Goal: Task Accomplishment & Management: Manage account settings

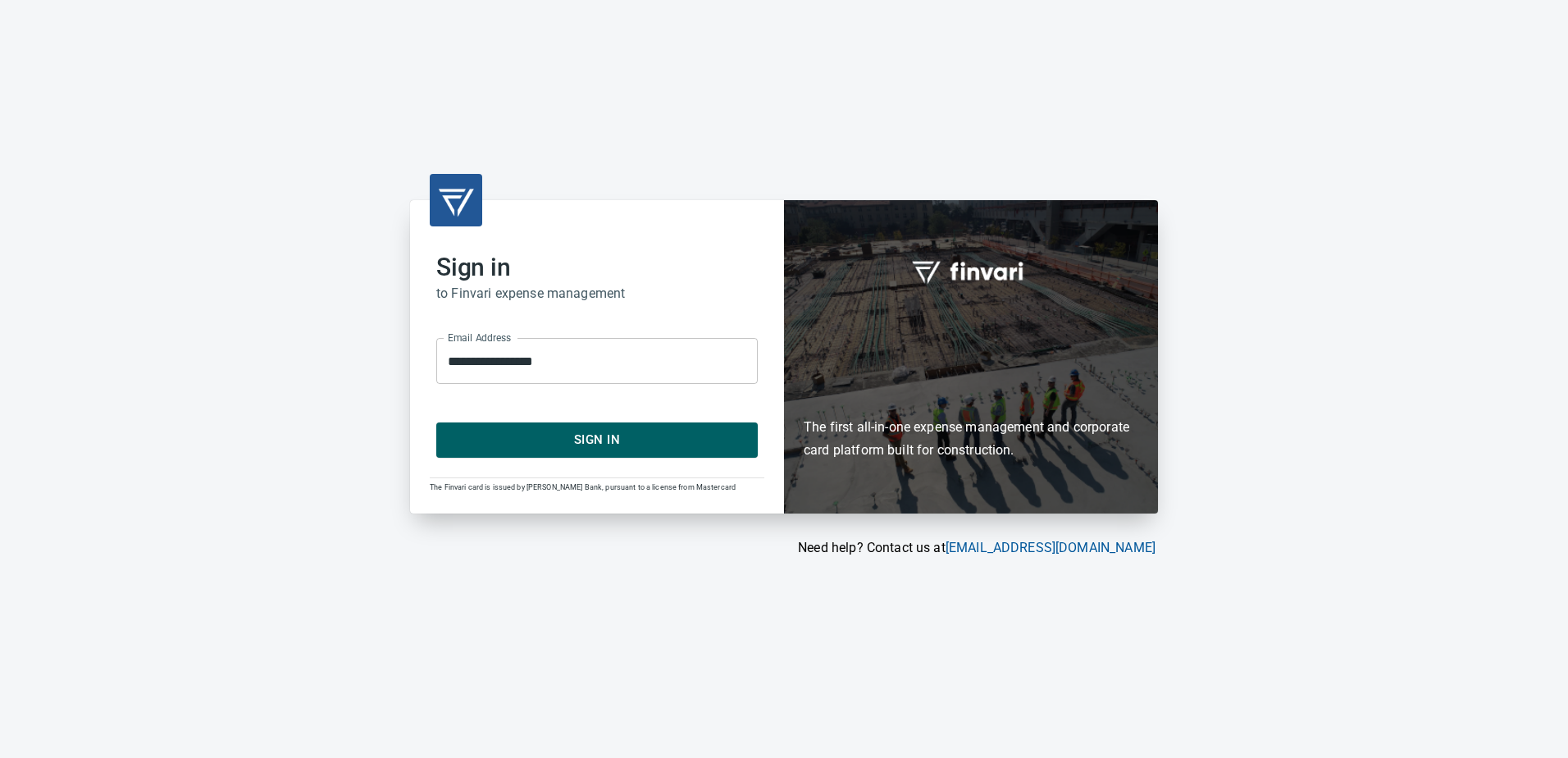
click at [558, 436] on span "Sign In" at bounding box center [596, 440] width 286 height 21
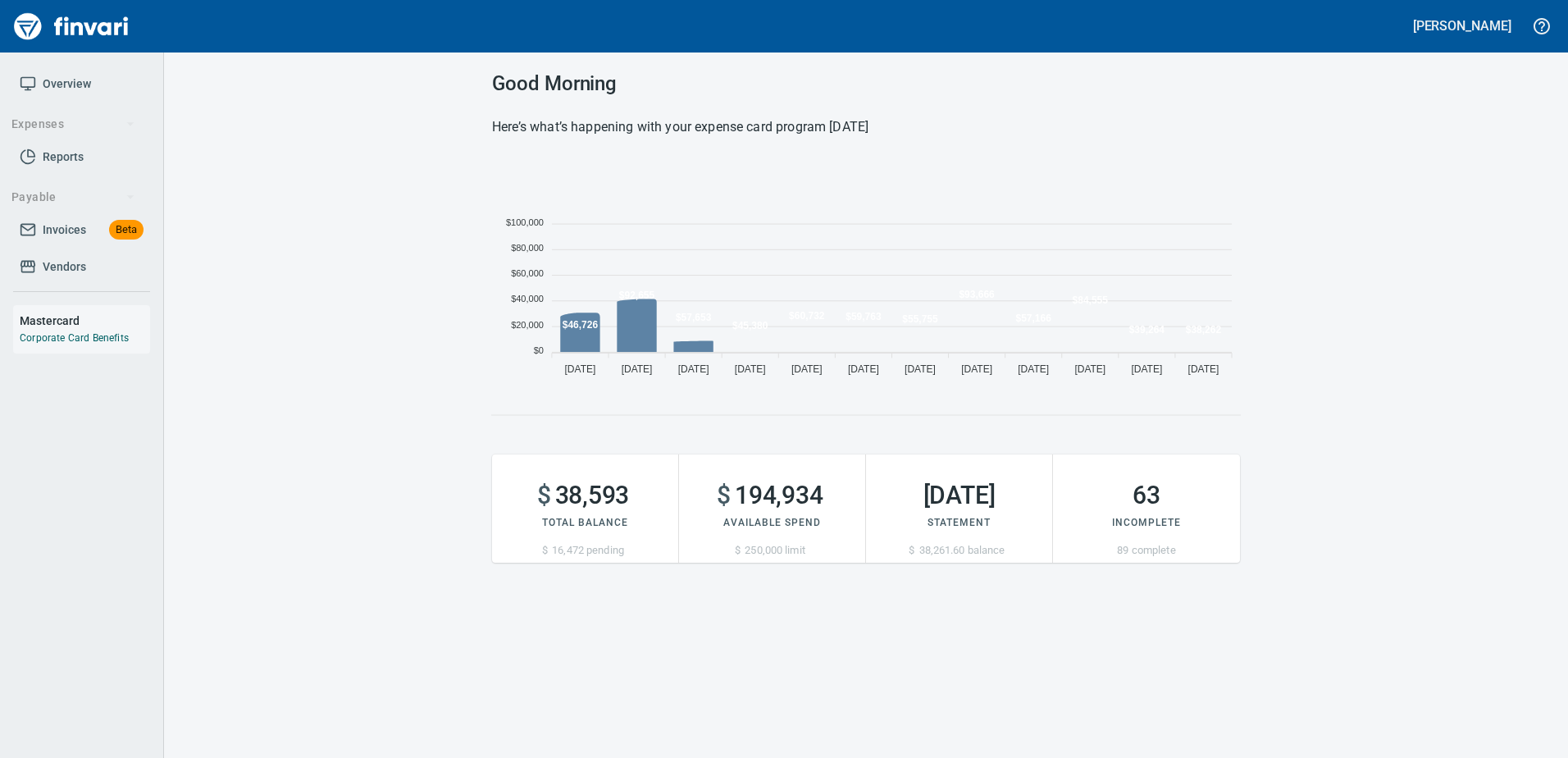
scroll to position [225, 736]
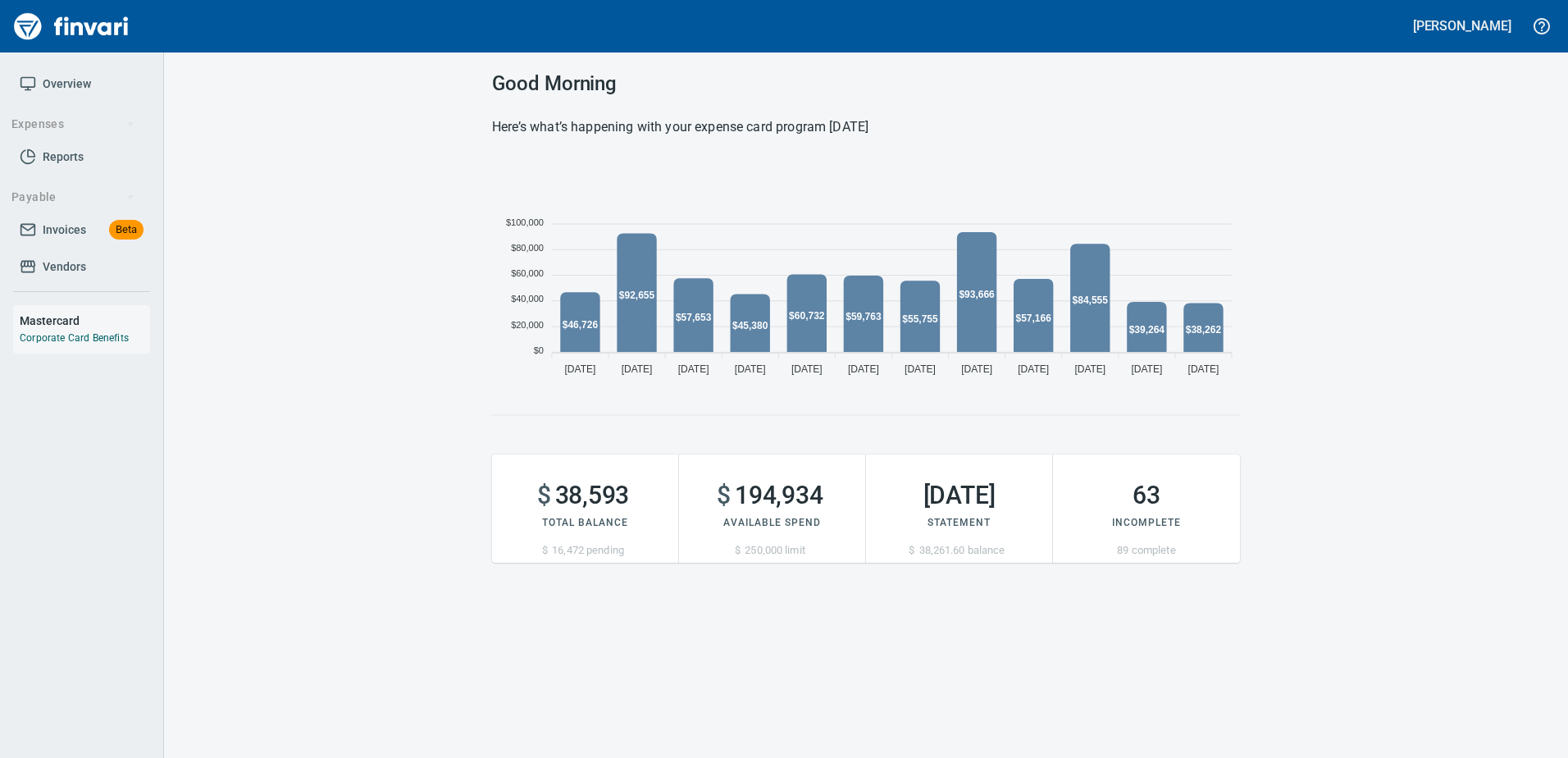
click at [56, 266] on span "Vendors" at bounding box center [64, 266] width 44 height 20
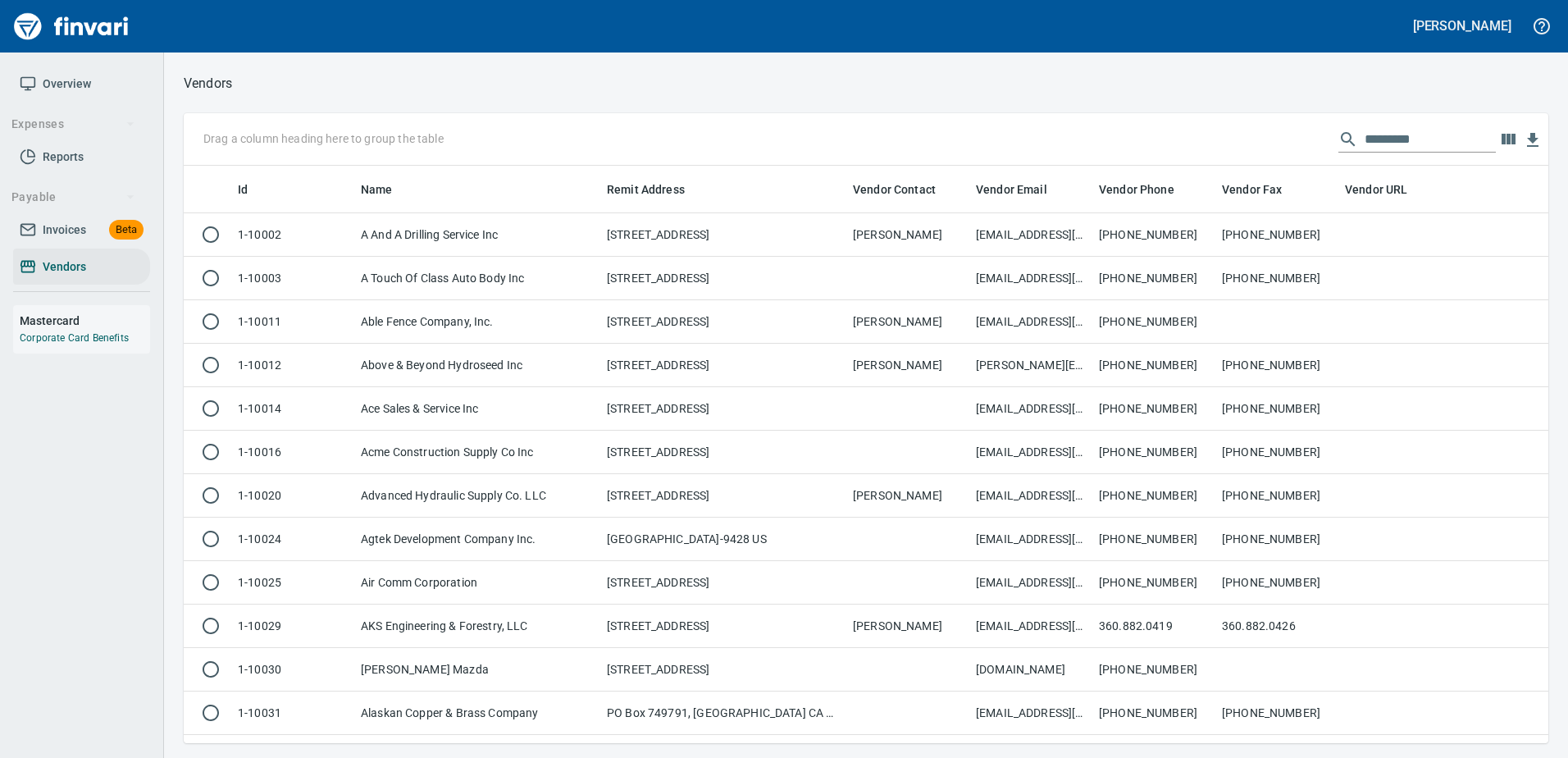
scroll to position [565, 1340]
click at [1415, 132] on input "text" at bounding box center [1431, 138] width 132 height 26
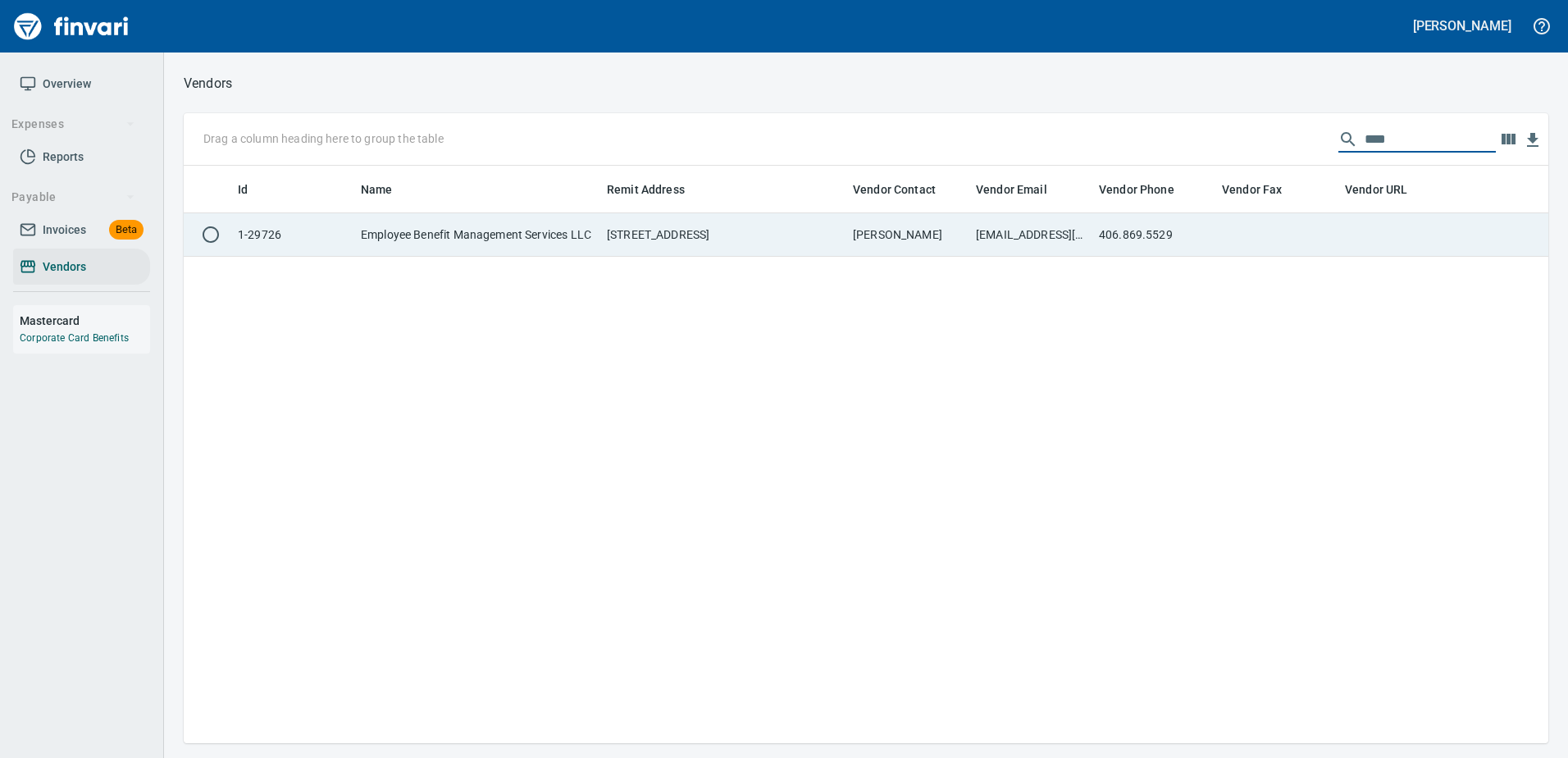
type input "****"
click at [866, 229] on td "Sharon Clarke" at bounding box center [907, 234] width 123 height 44
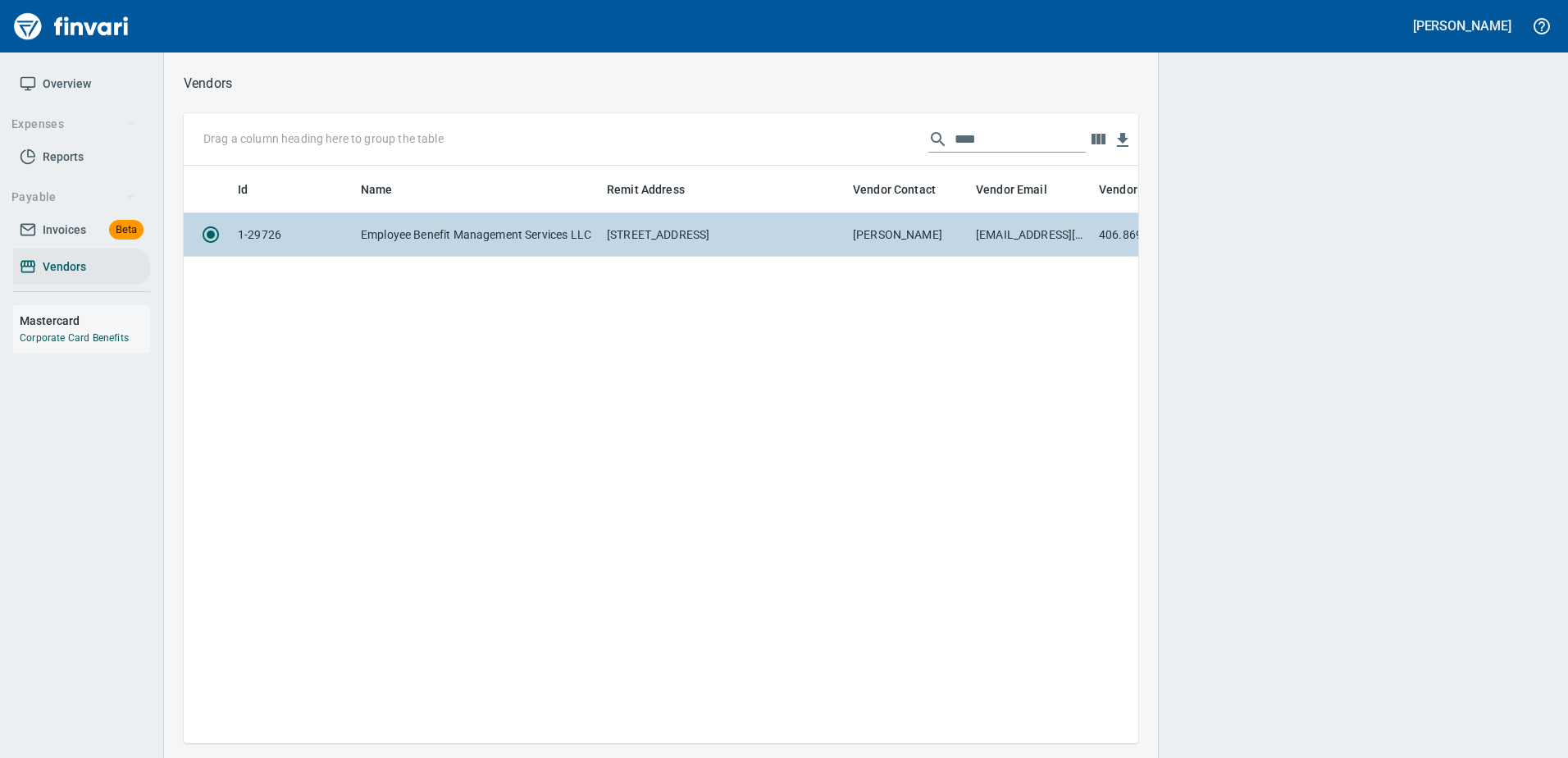
scroll to position [553, 942]
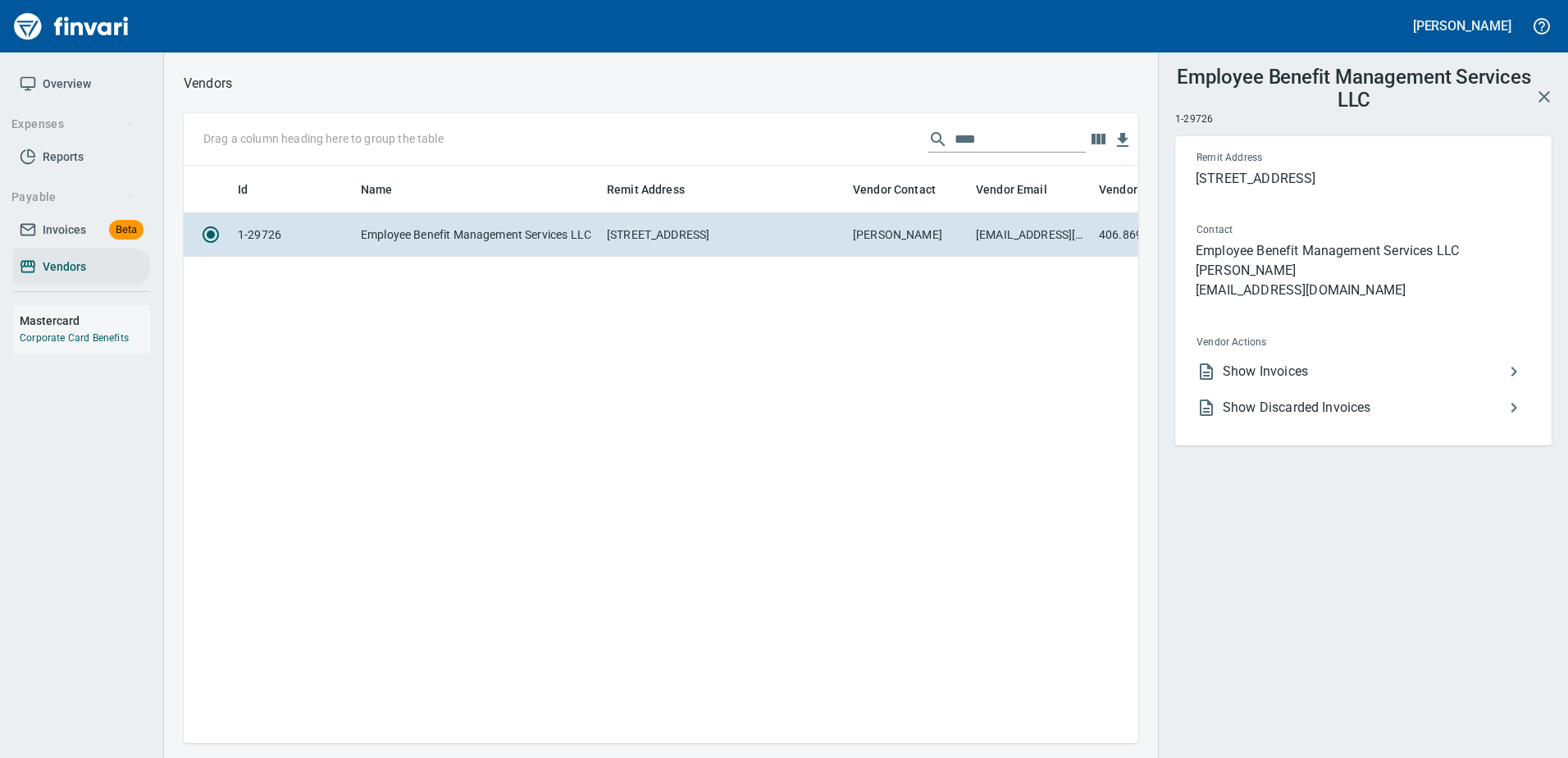
click at [1225, 367] on span "Show Invoices" at bounding box center [1363, 372] width 282 height 19
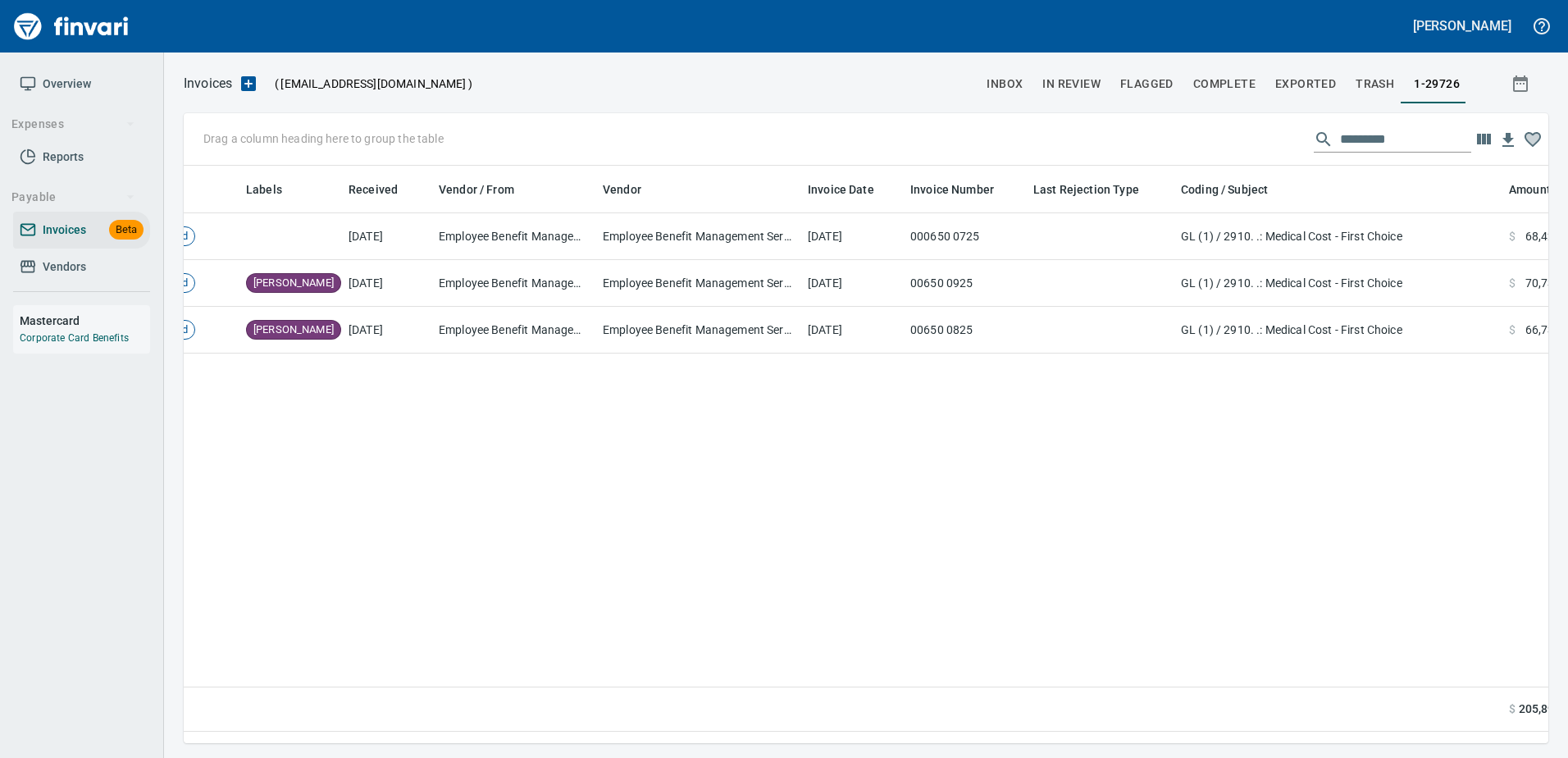
scroll to position [0, 219]
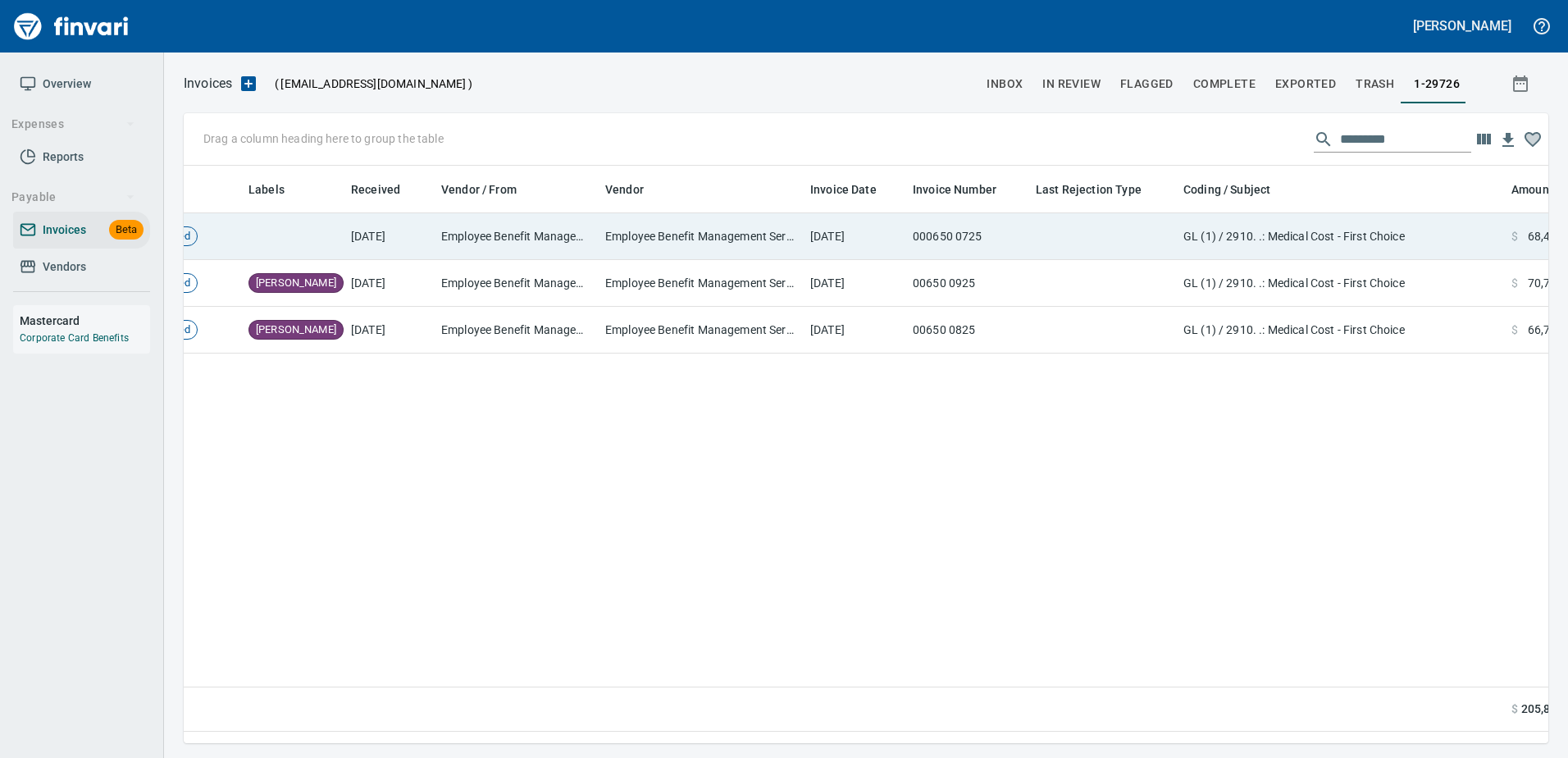
drag, startPoint x: 861, startPoint y: 254, endPoint x: 852, endPoint y: 247, distance: 11.4
click at [861, 254] on td "7/1/2025" at bounding box center [855, 236] width 103 height 46
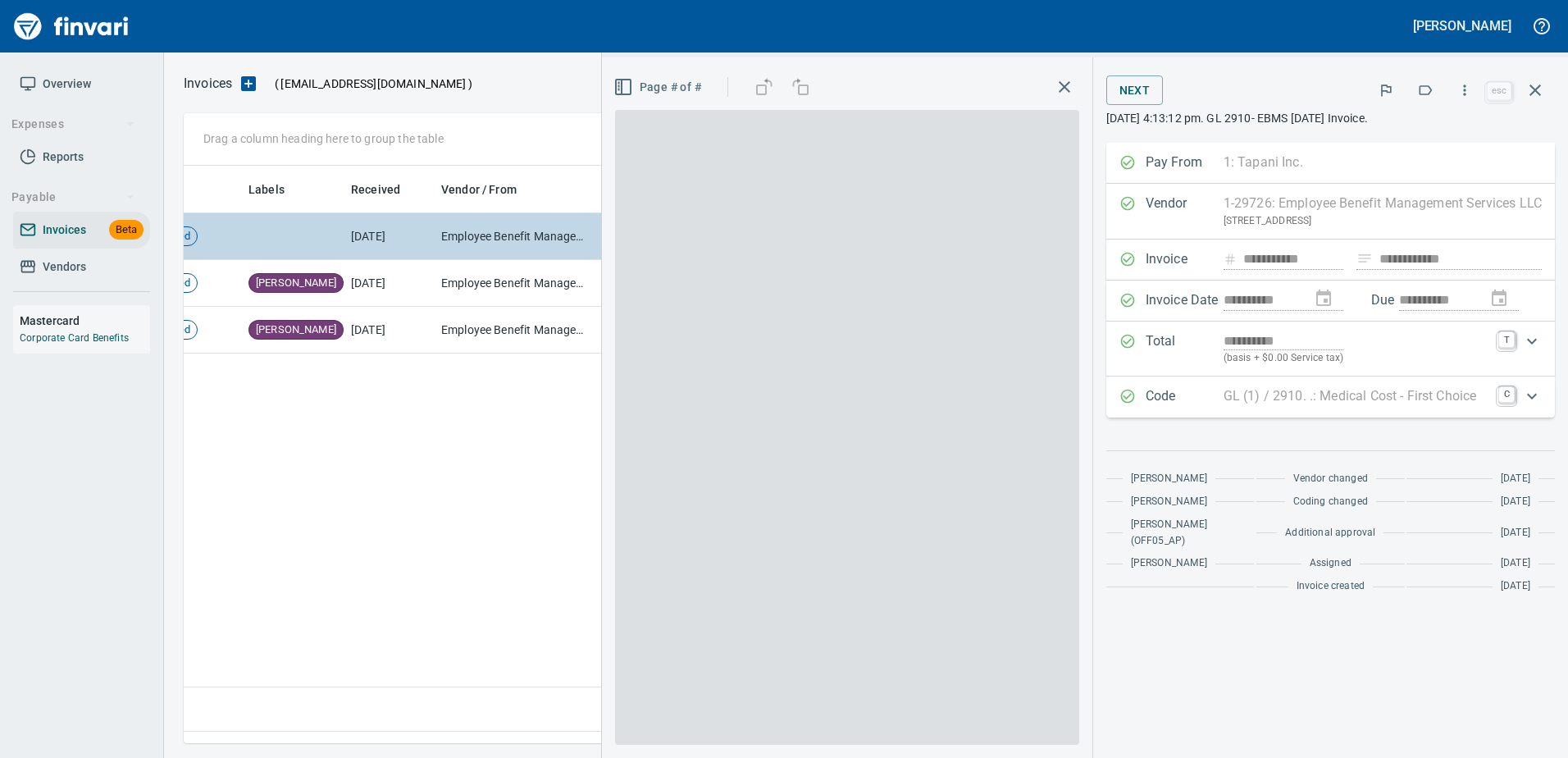
scroll to position [553, 1351]
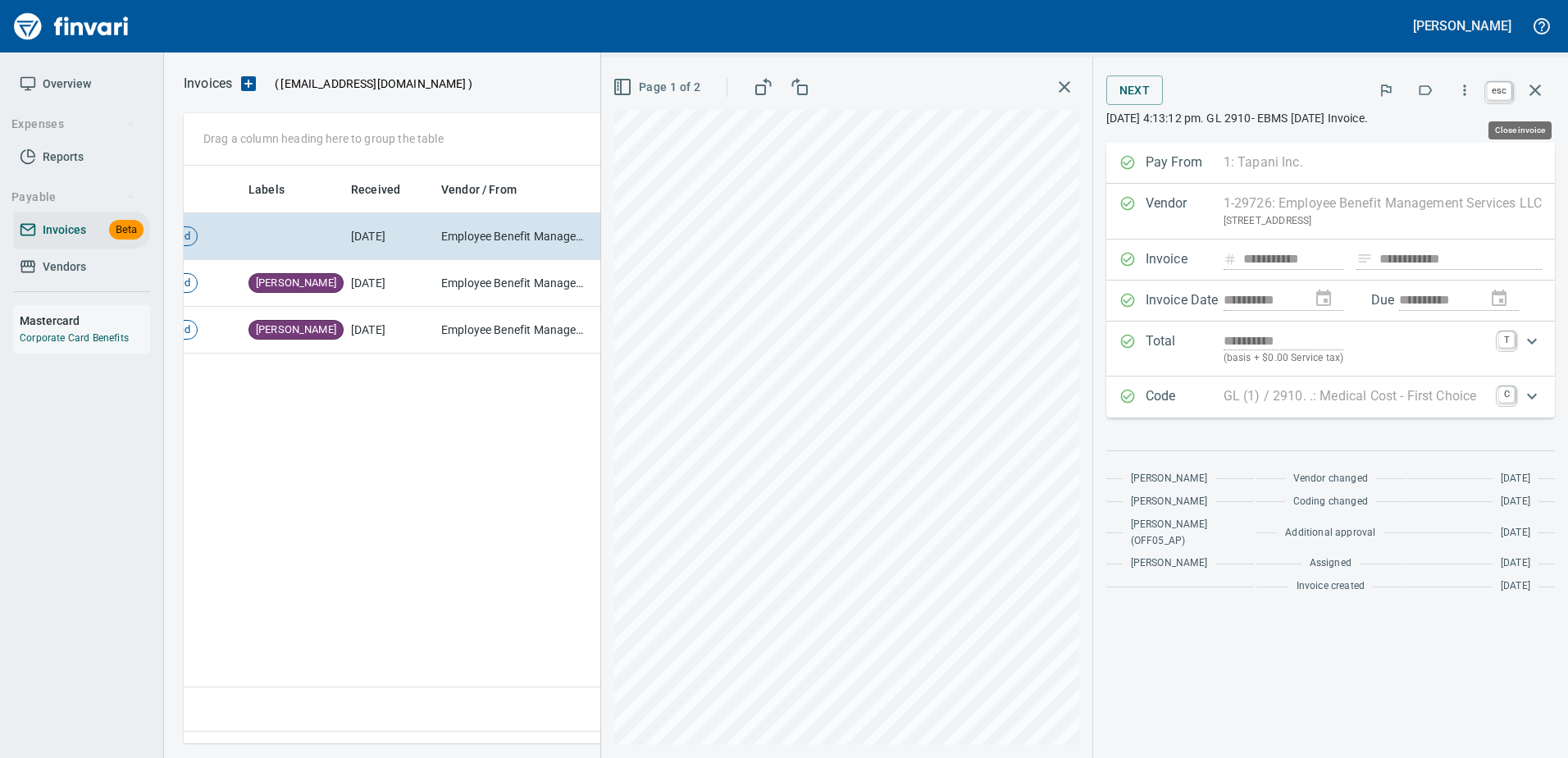
click at [1545, 94] on button "button" at bounding box center [1534, 90] width 40 height 40
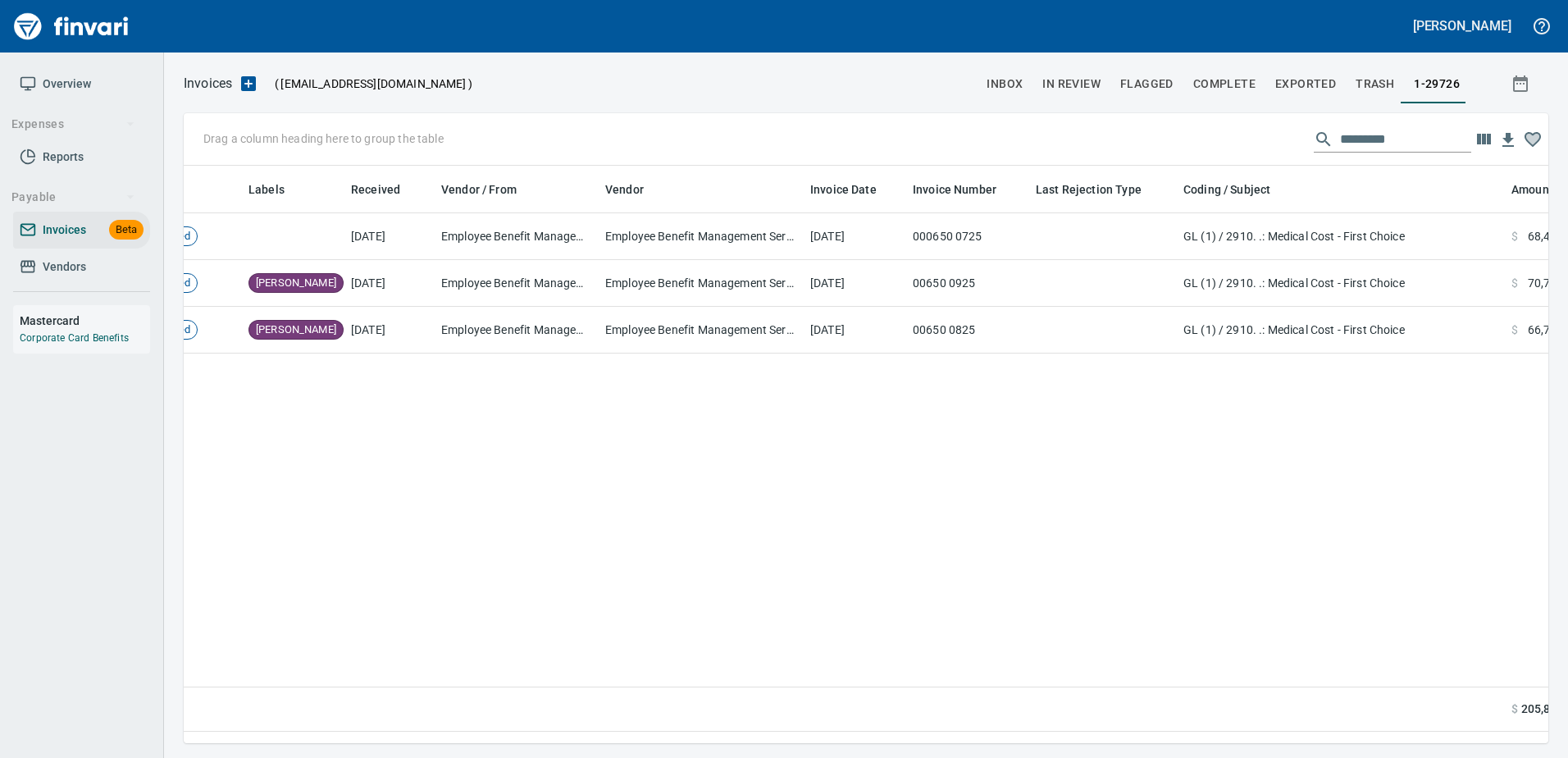
scroll to position [553, 1352]
drag, startPoint x: 55, startPoint y: 260, endPoint x: 0, endPoint y: 278, distance: 57.9
click at [55, 259] on span "Vendors" at bounding box center [64, 266] width 44 height 20
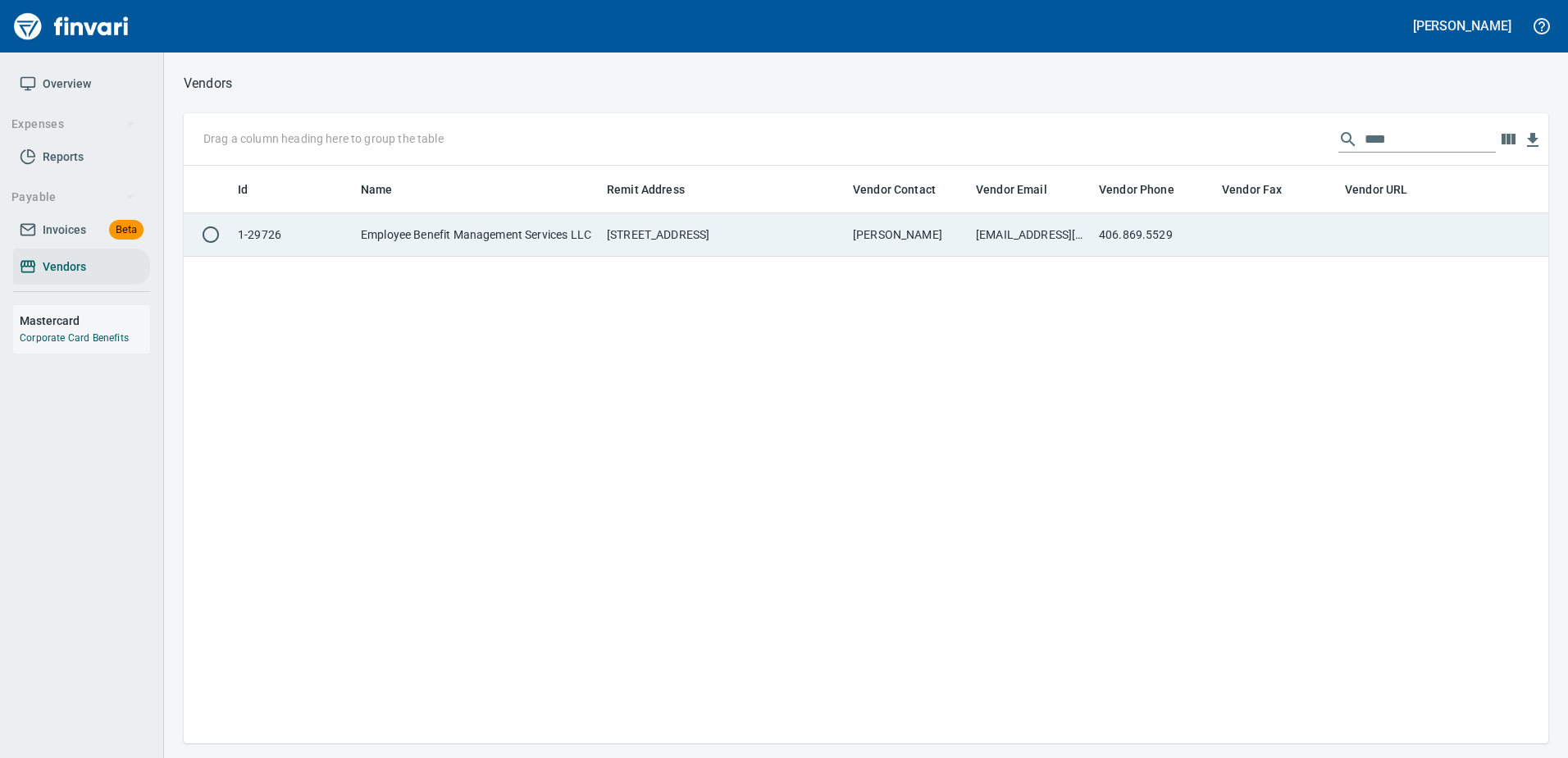
scroll to position [565, 1352]
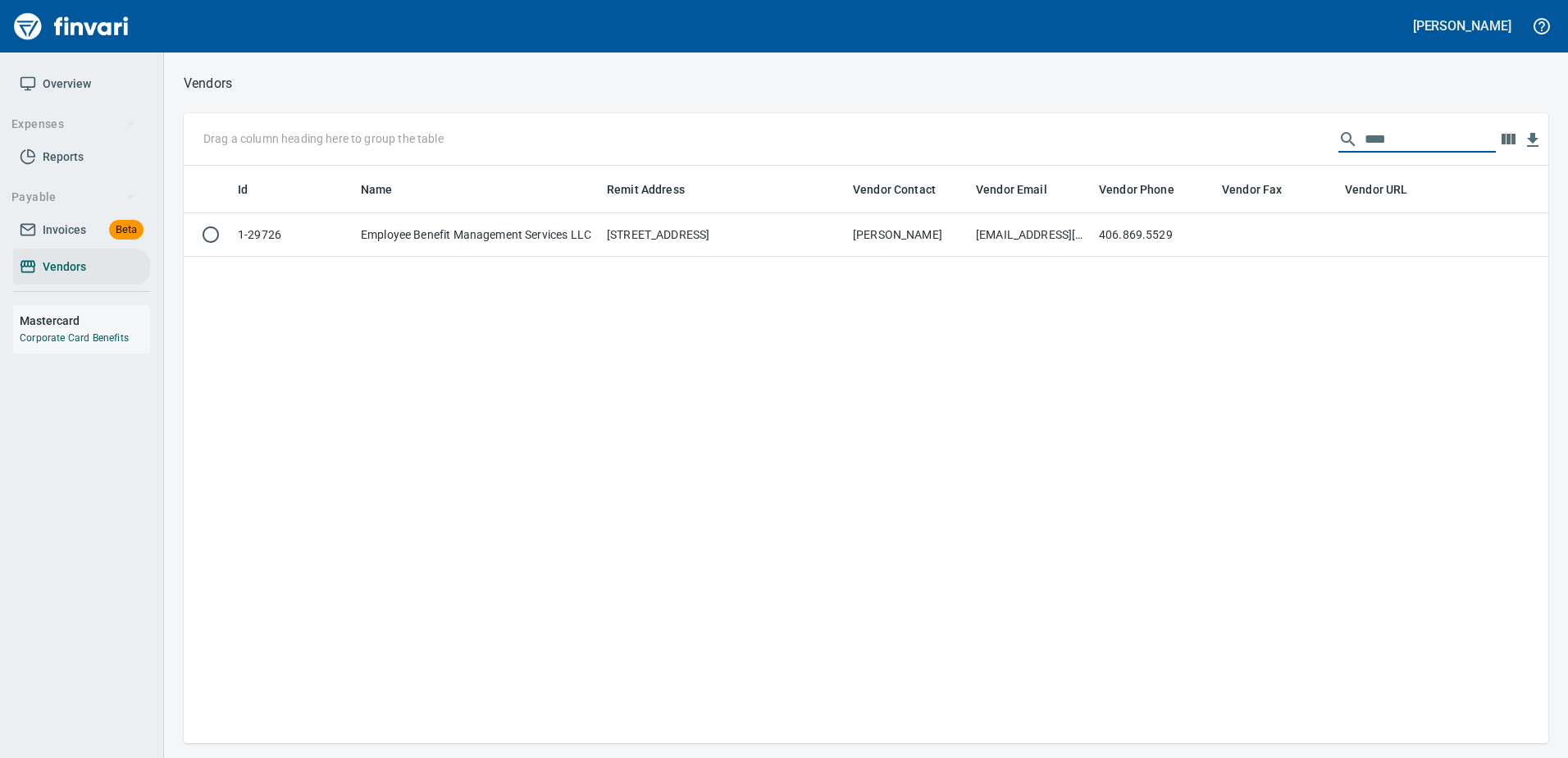
drag, startPoint x: 1424, startPoint y: 135, endPoint x: 961, endPoint y: 143, distance: 463.1
click at [964, 143] on div "Drag a column heading here to group the table ****" at bounding box center [866, 139] width 1365 height 52
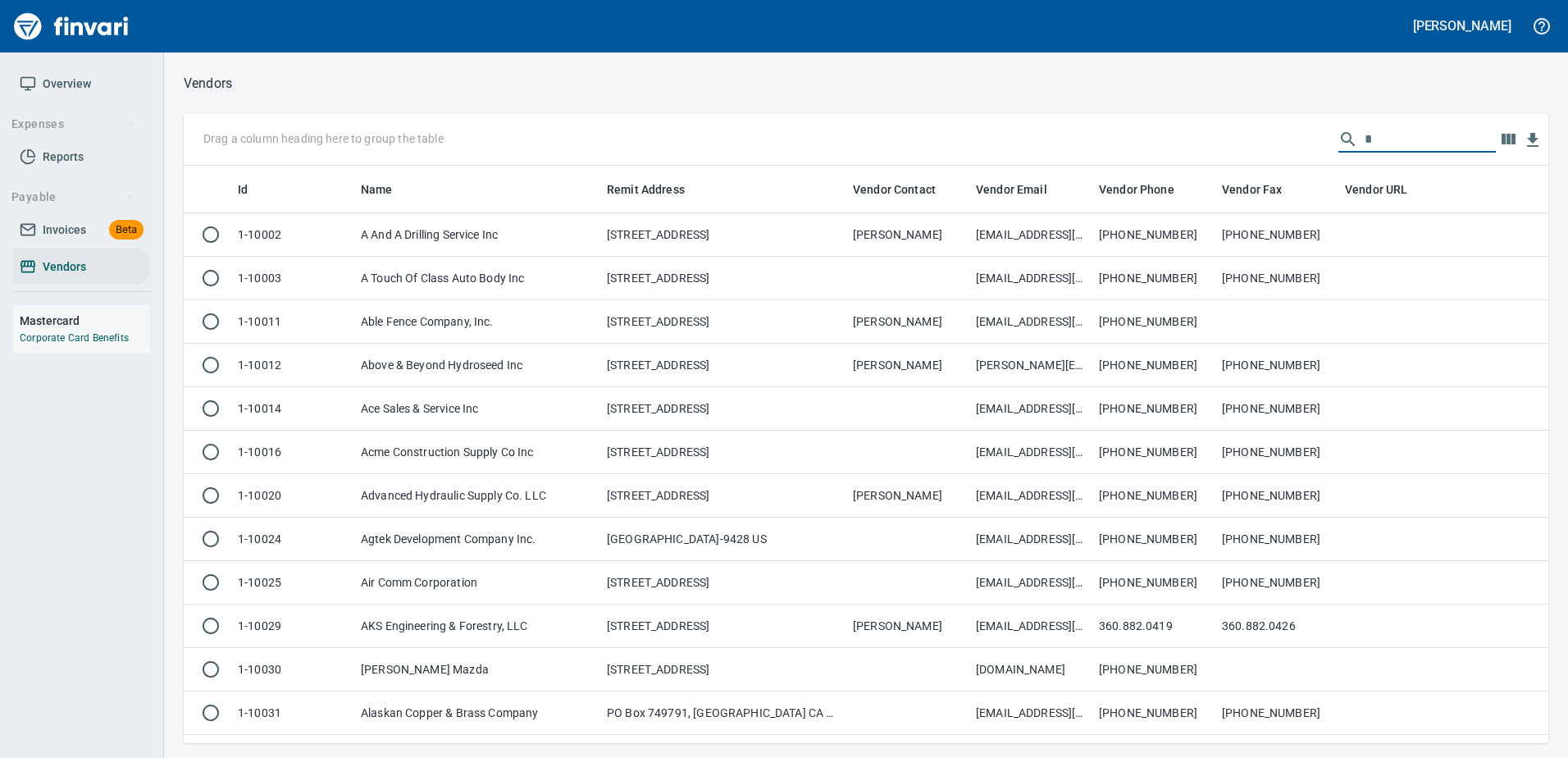
scroll to position [565, 1340]
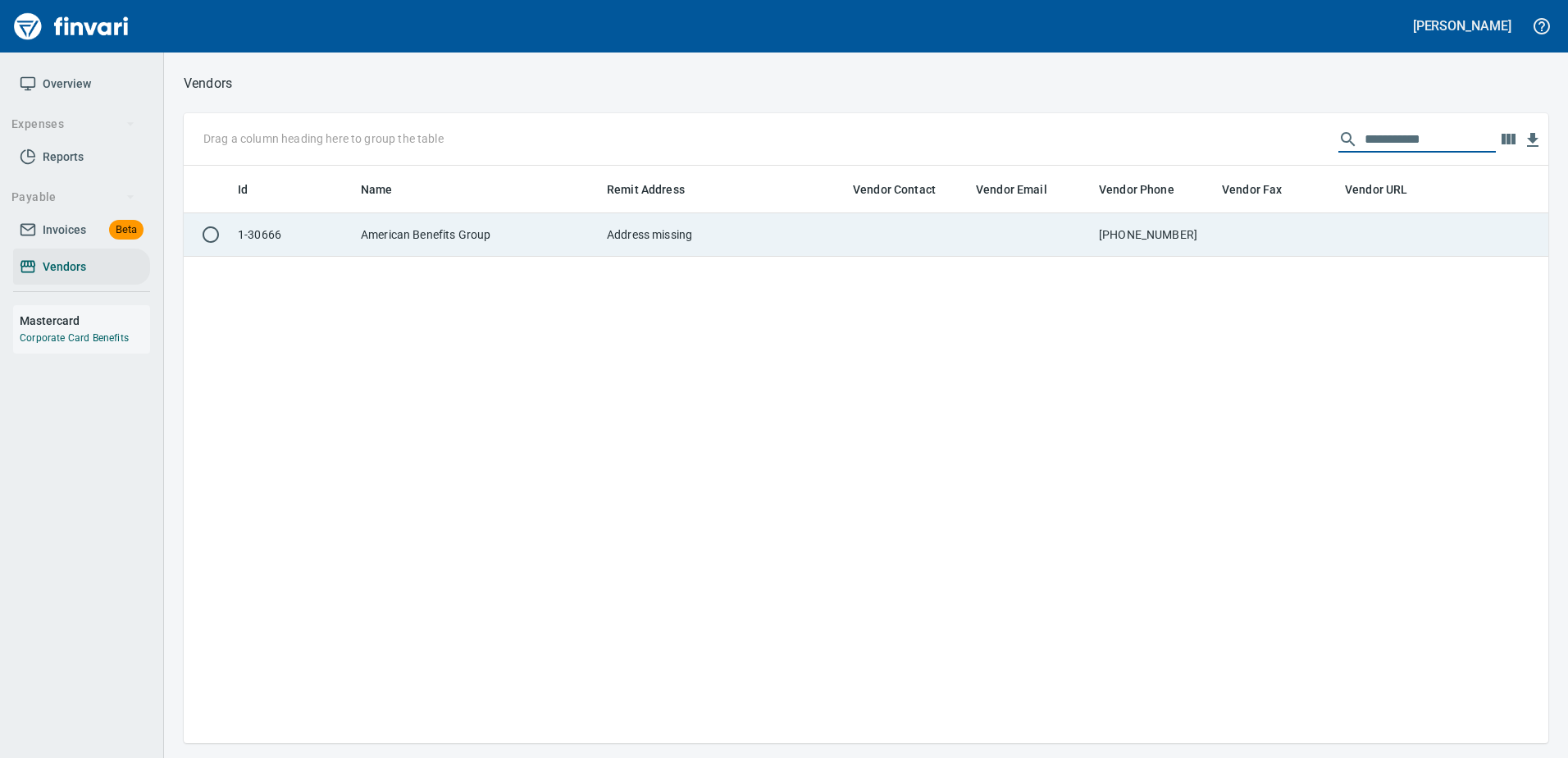
type input "**********"
click at [929, 234] on td at bounding box center [907, 234] width 123 height 44
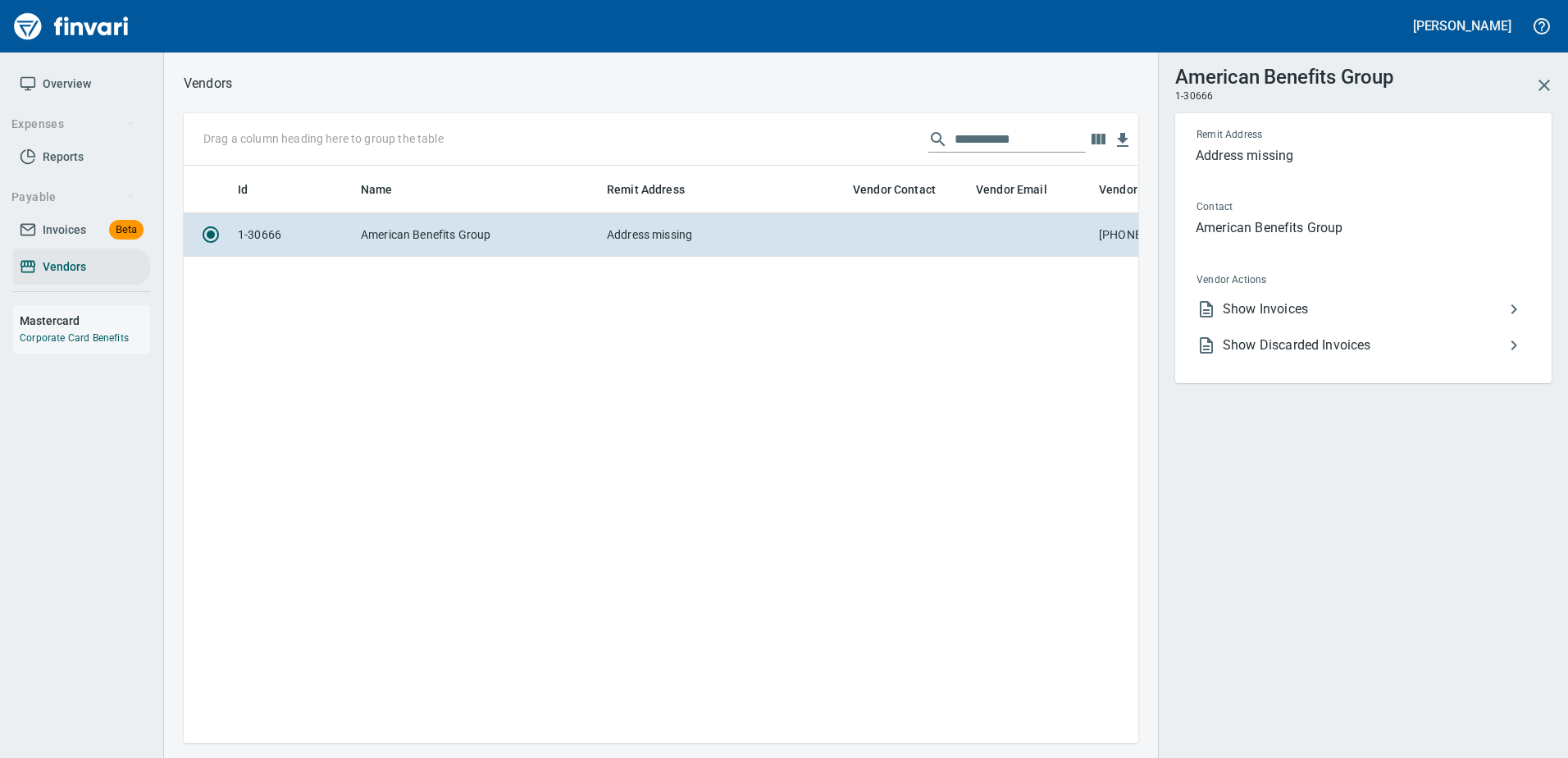
scroll to position [553, 942]
click at [1255, 310] on span "Show Invoices" at bounding box center [1363, 309] width 282 height 19
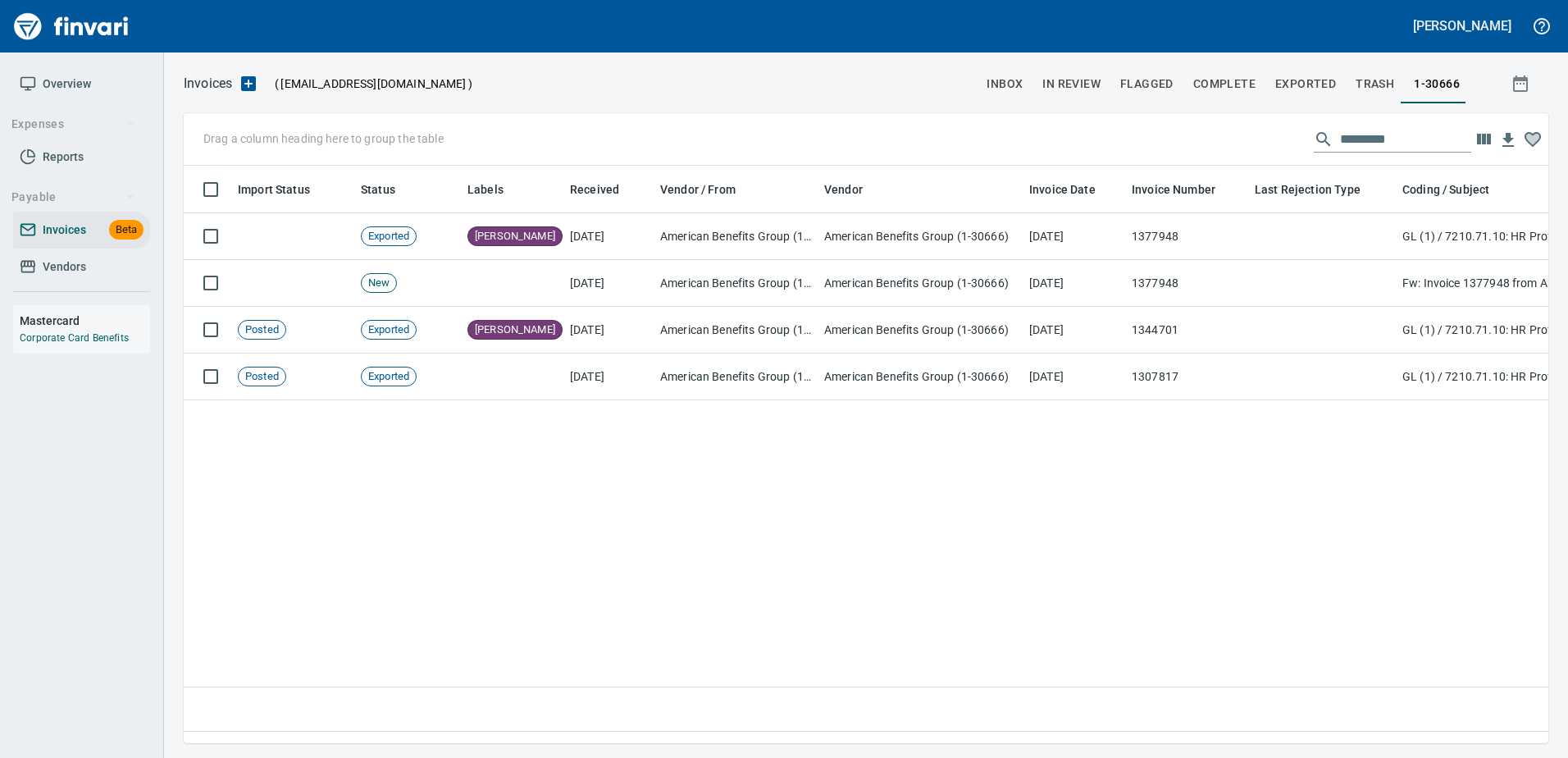
scroll to position [553, 1352]
click at [39, 279] on link "Vendors" at bounding box center [81, 267] width 136 height 37
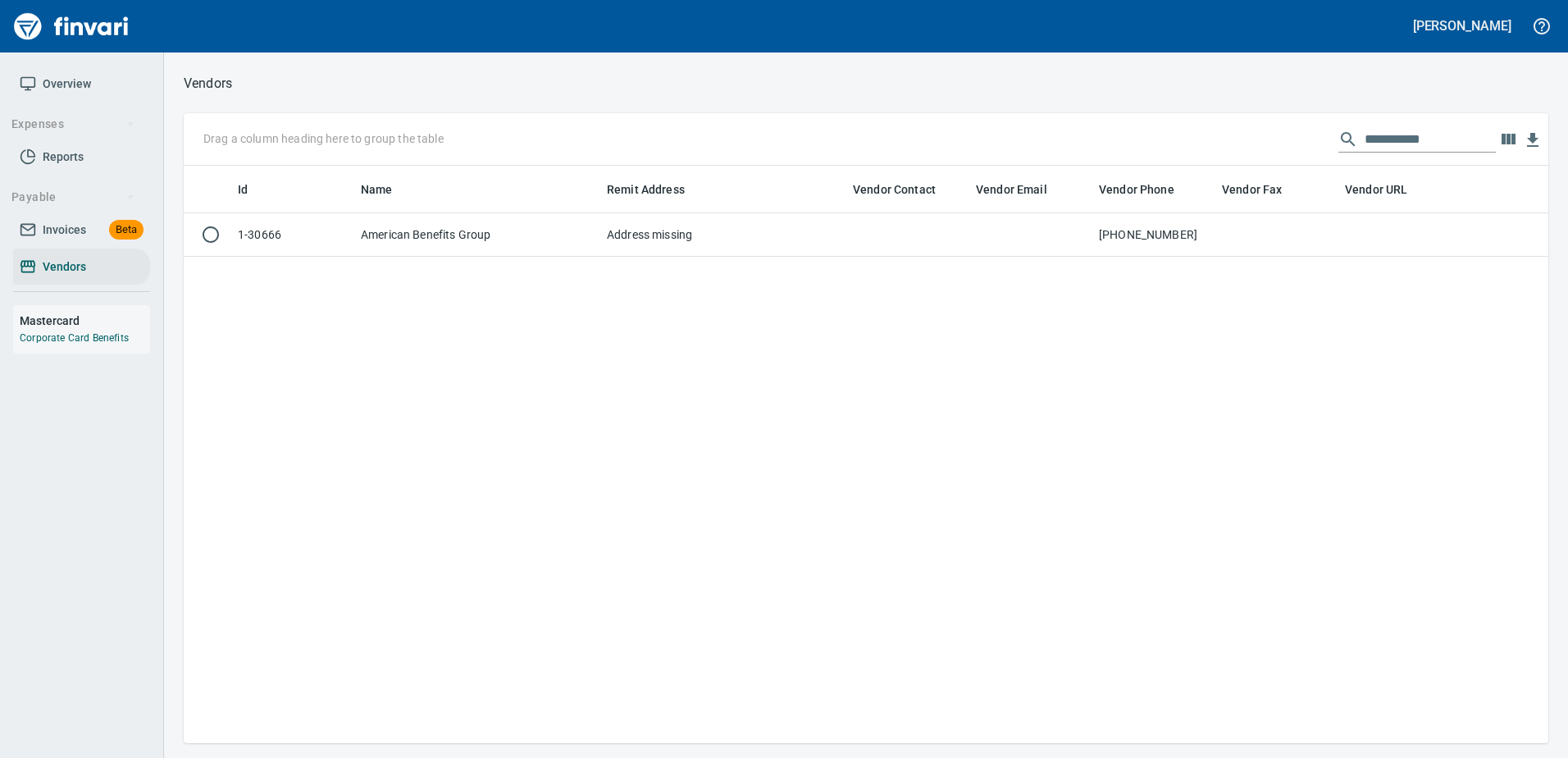
scroll to position [565, 1352]
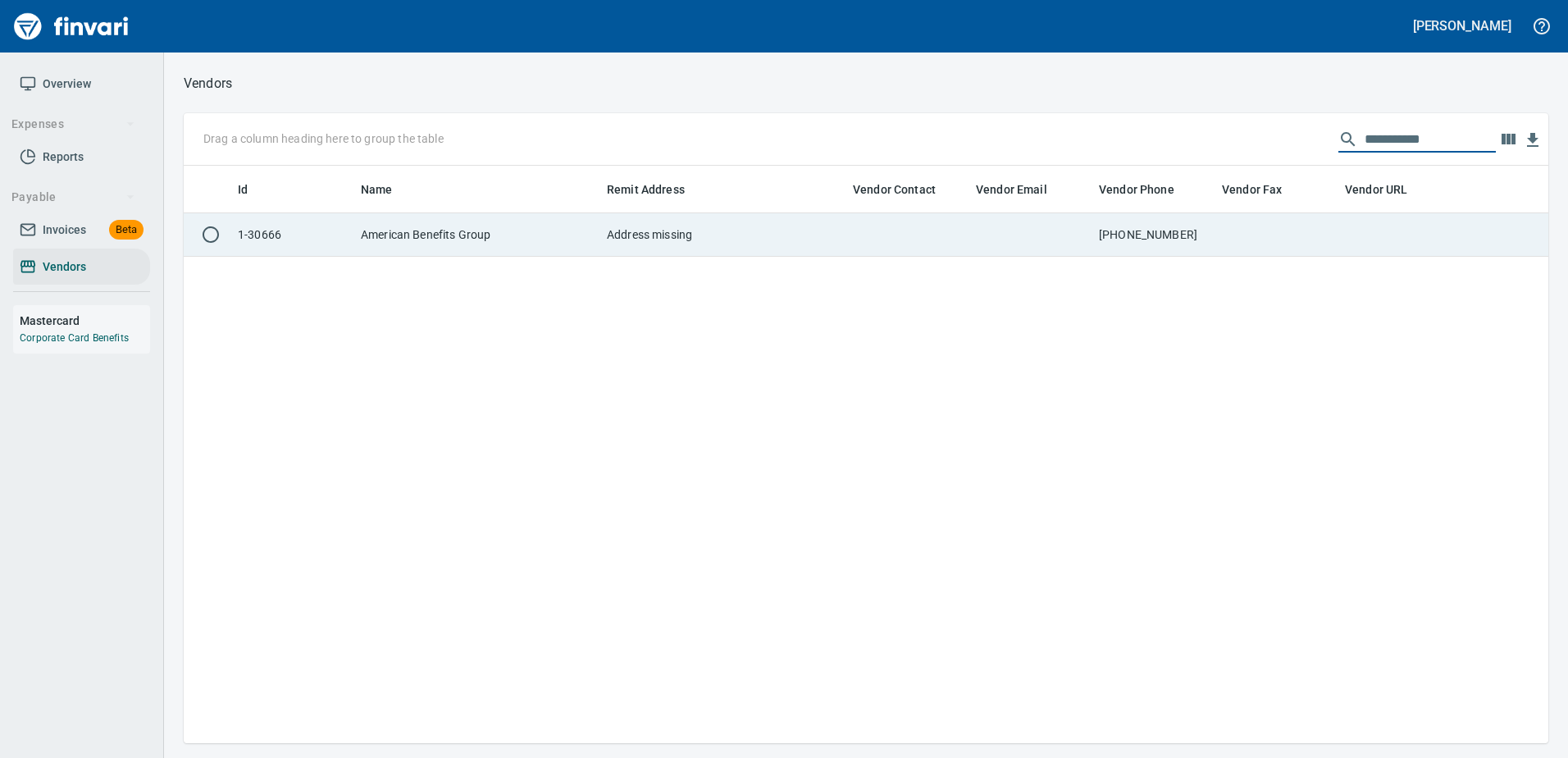
drag, startPoint x: 1311, startPoint y: 153, endPoint x: 777, endPoint y: 227, distance: 539.1
click at [795, 224] on div "**********" at bounding box center [866, 428] width 1365 height 630
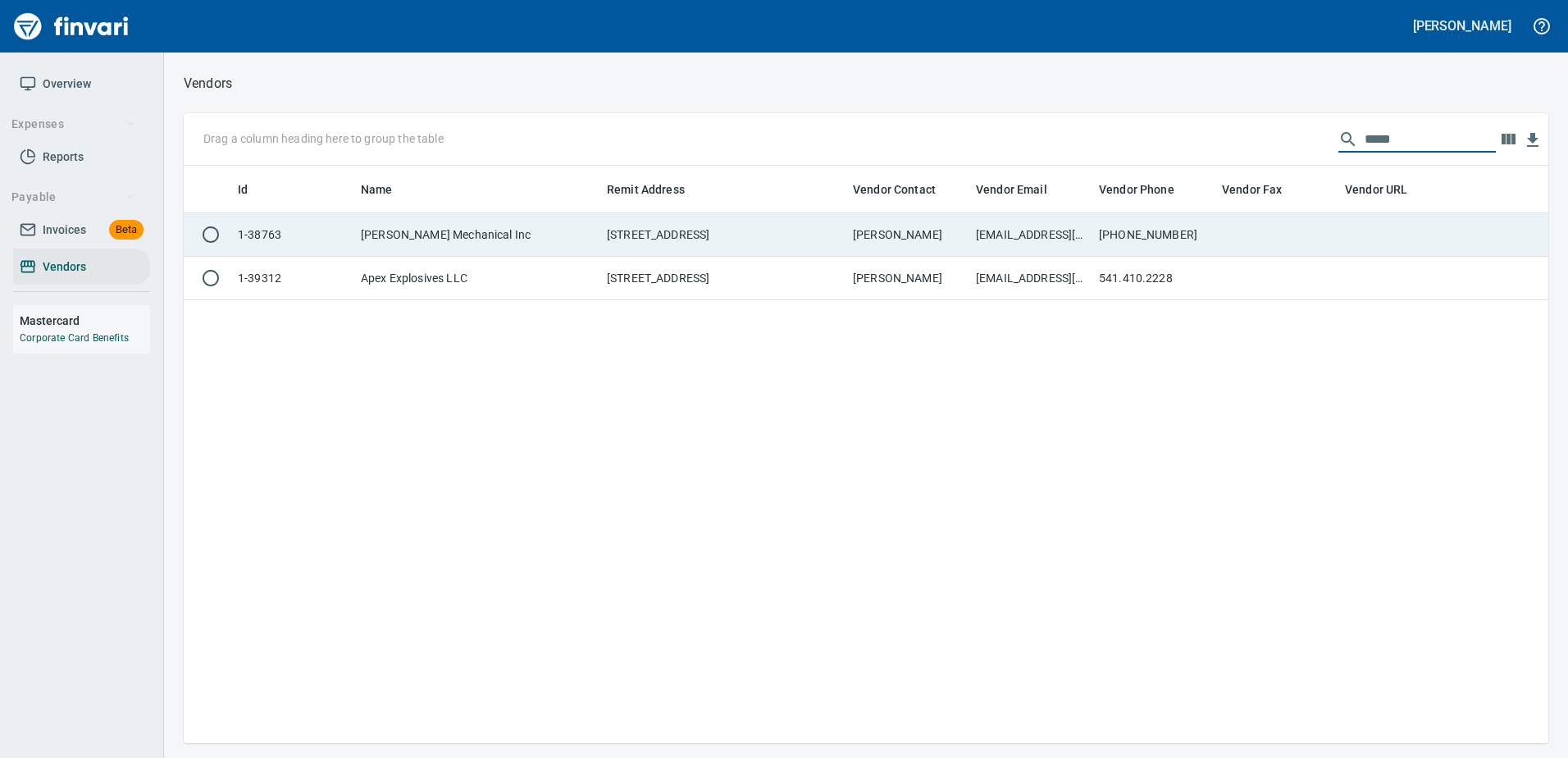
type input "*****"
drag, startPoint x: 745, startPoint y: 226, endPoint x: 754, endPoint y: 228, distance: 9.2
click at [753, 228] on td "80385 N Highway 395, Hermiston OR 97838 US" at bounding box center [723, 234] width 246 height 44
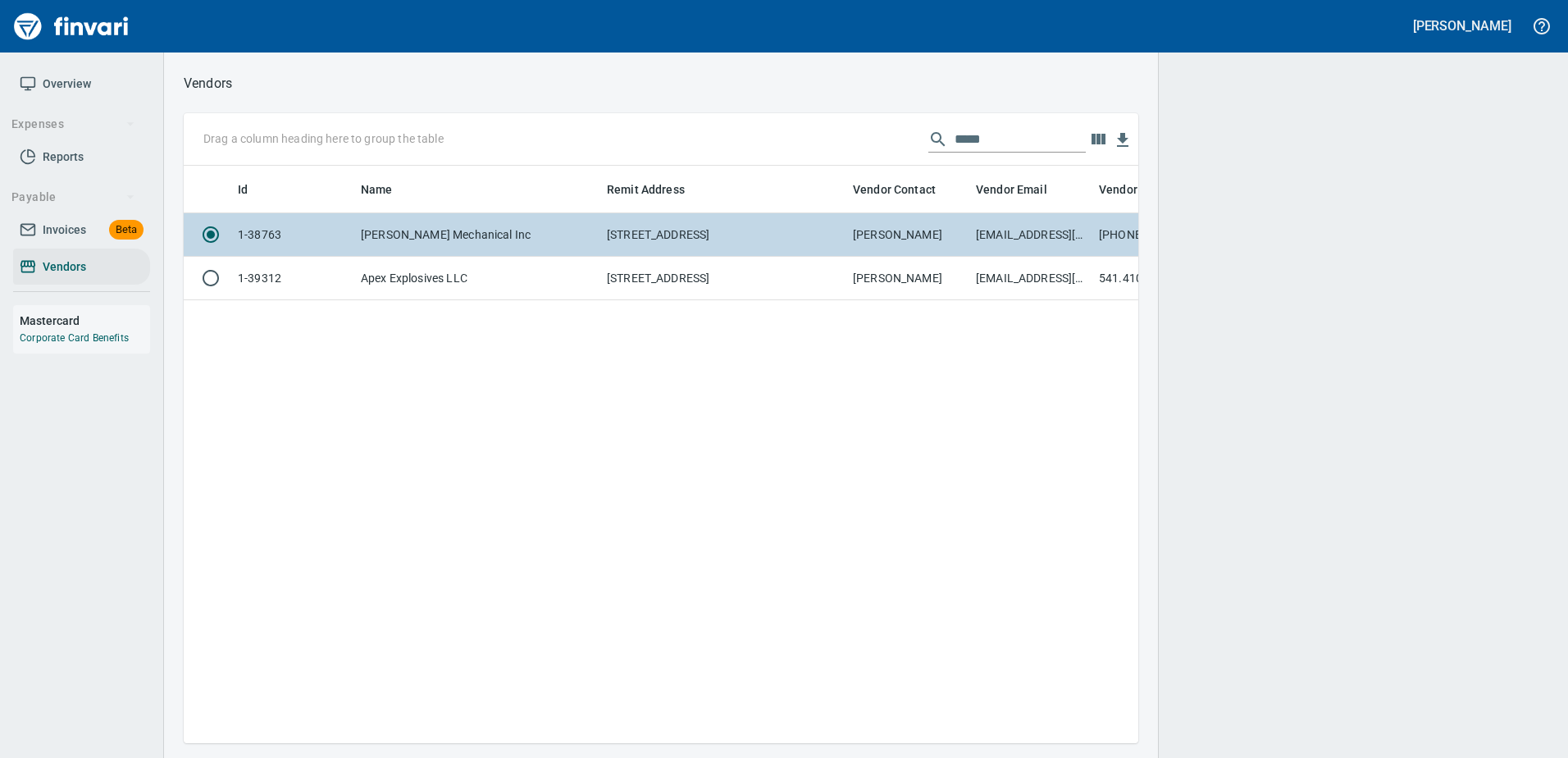
scroll to position [553, 942]
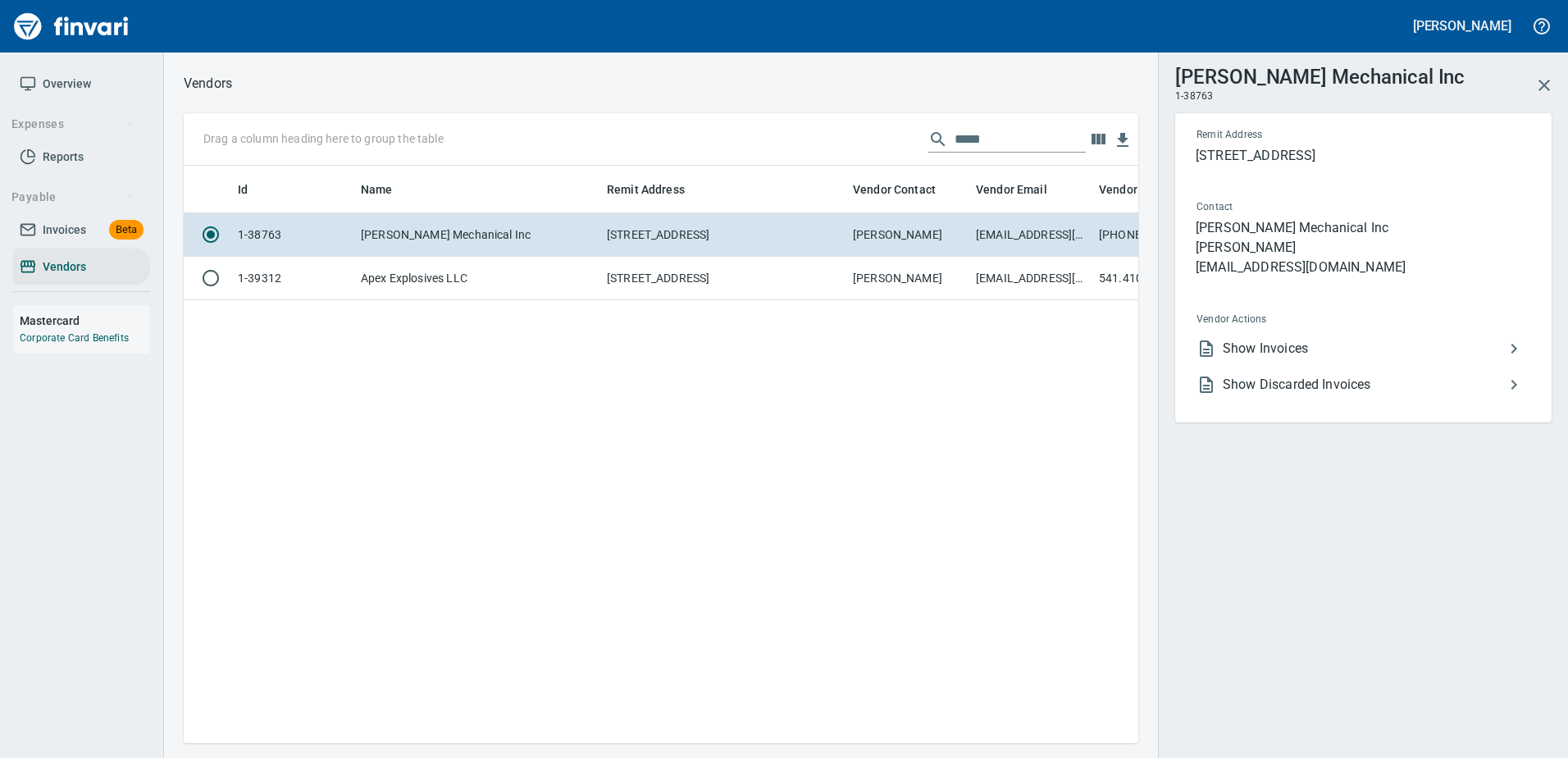
click at [1276, 340] on span "Show Invoices" at bounding box center [1363, 349] width 282 height 19
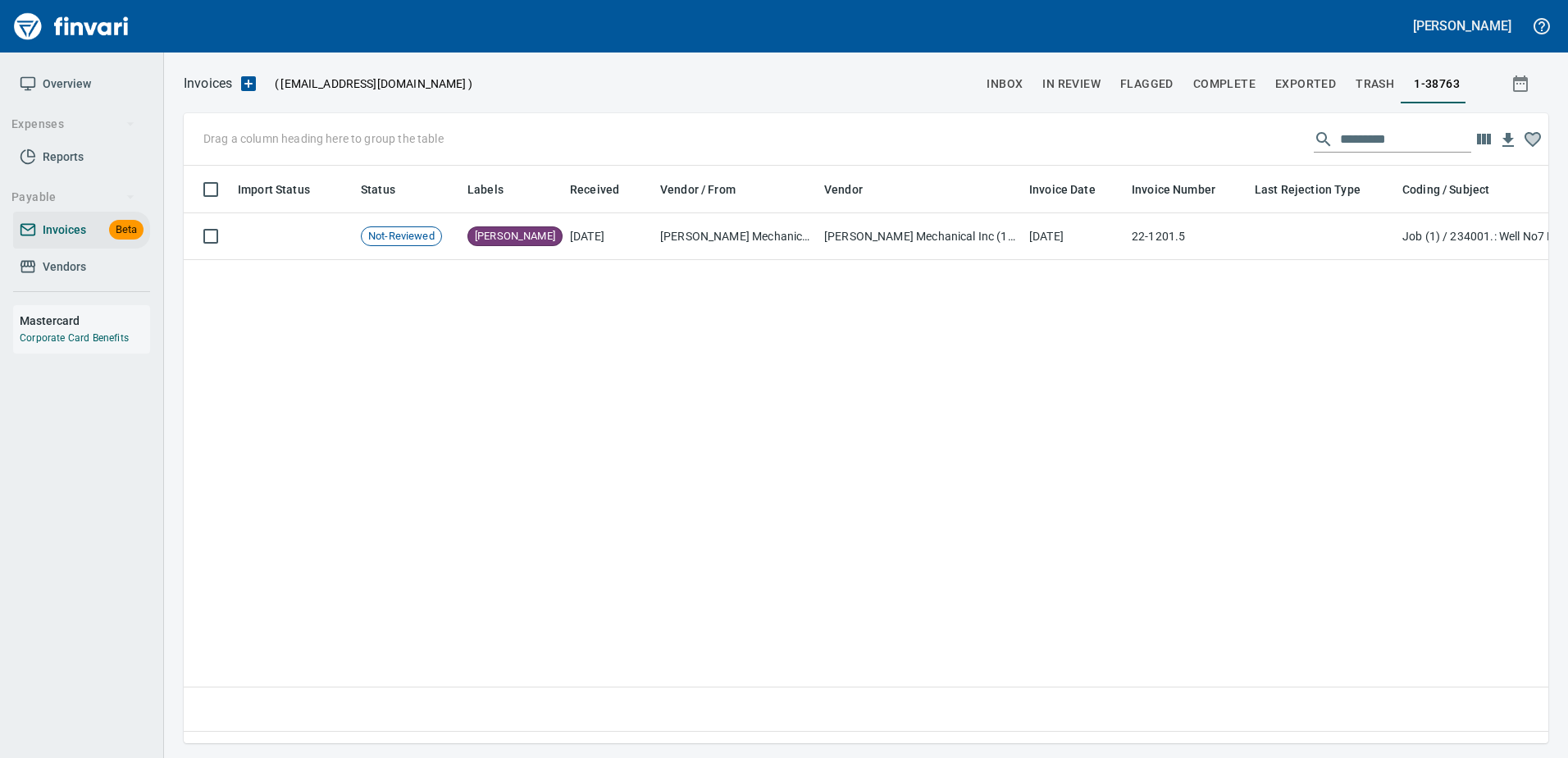
scroll to position [553, 1352]
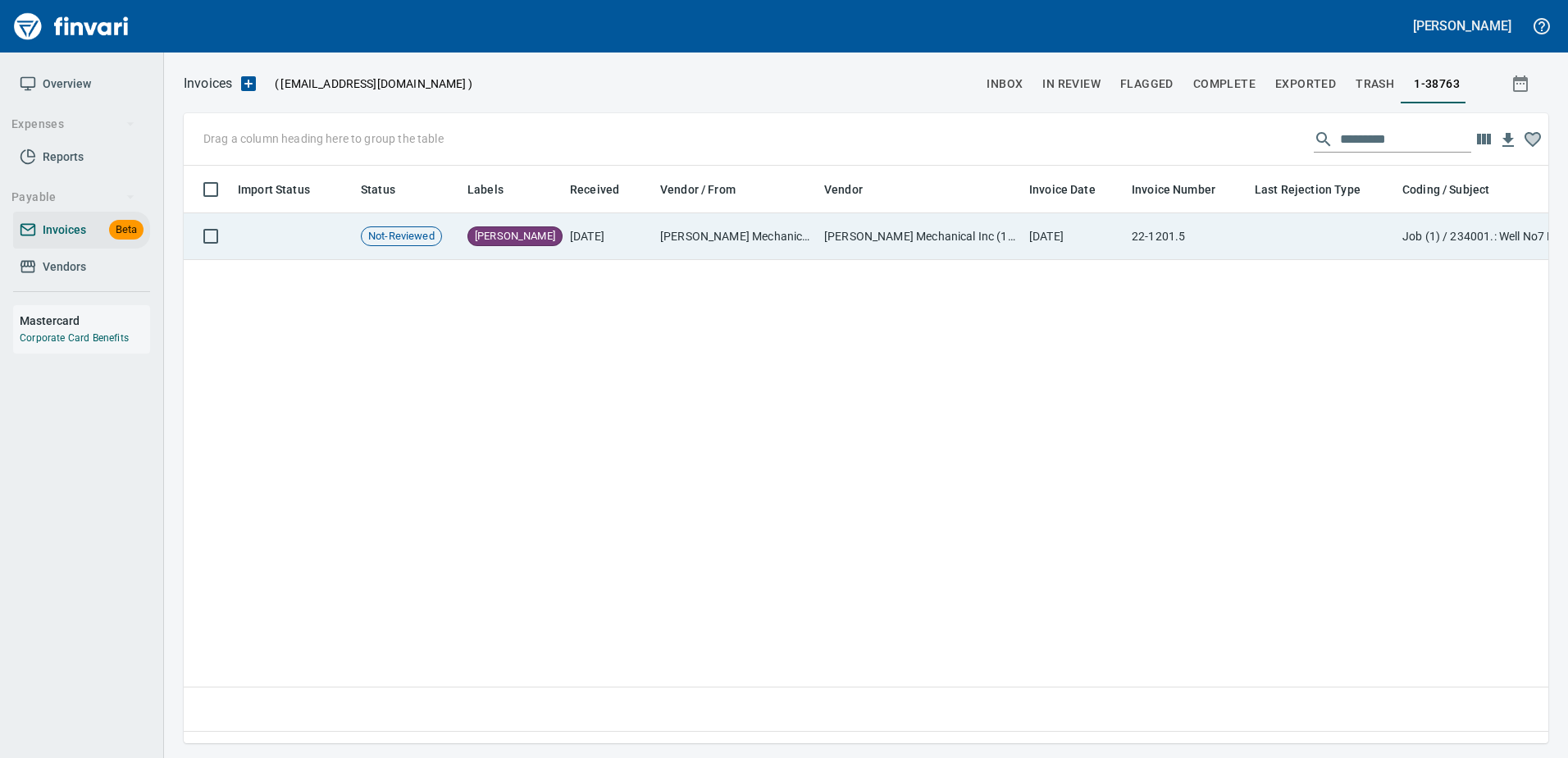
click at [1228, 227] on td "22-1201.5" at bounding box center [1186, 236] width 123 height 46
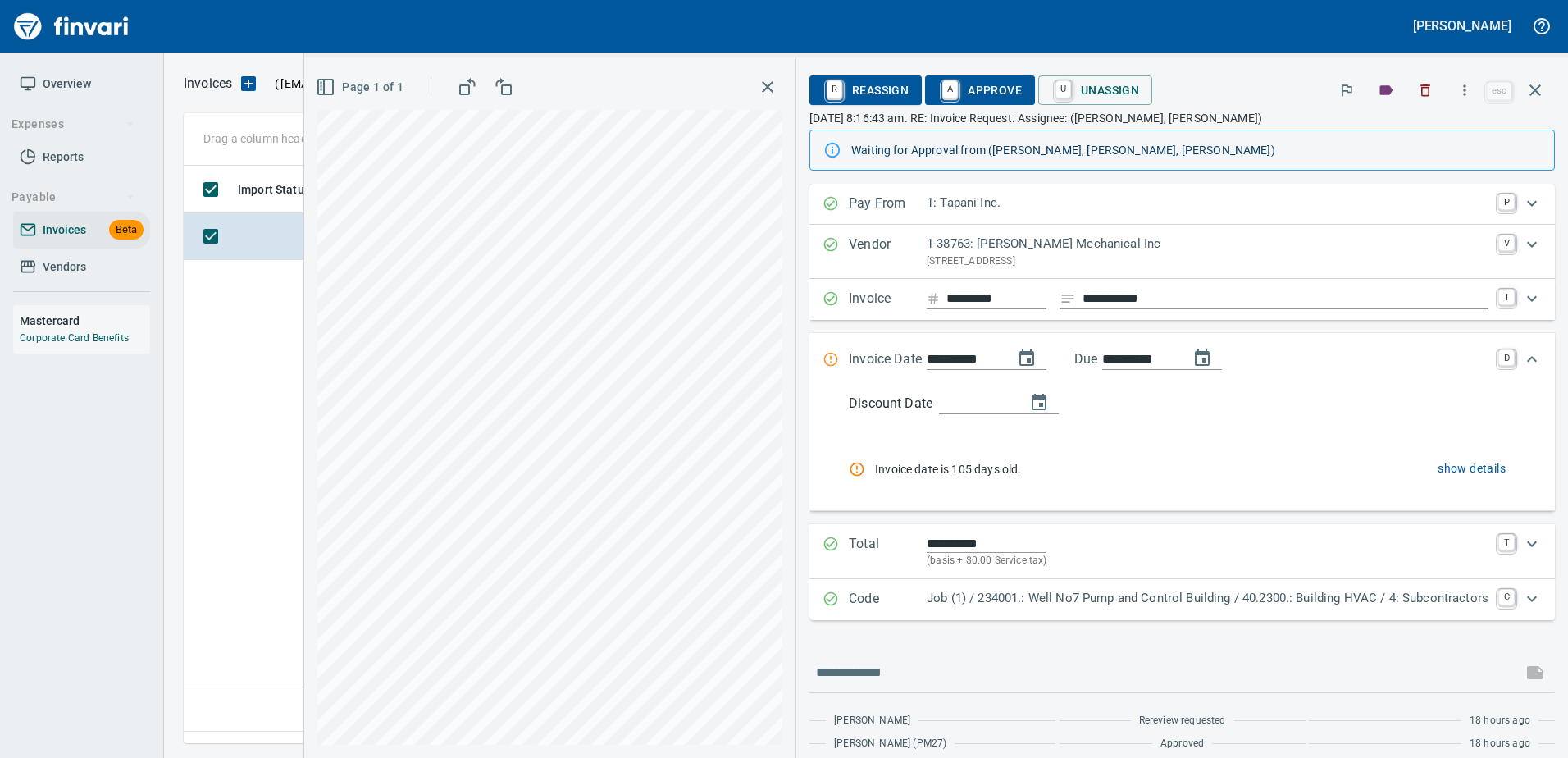
scroll to position [553, 1351]
click at [1419, 93] on icon "button" at bounding box center [1425, 90] width 16 height 16
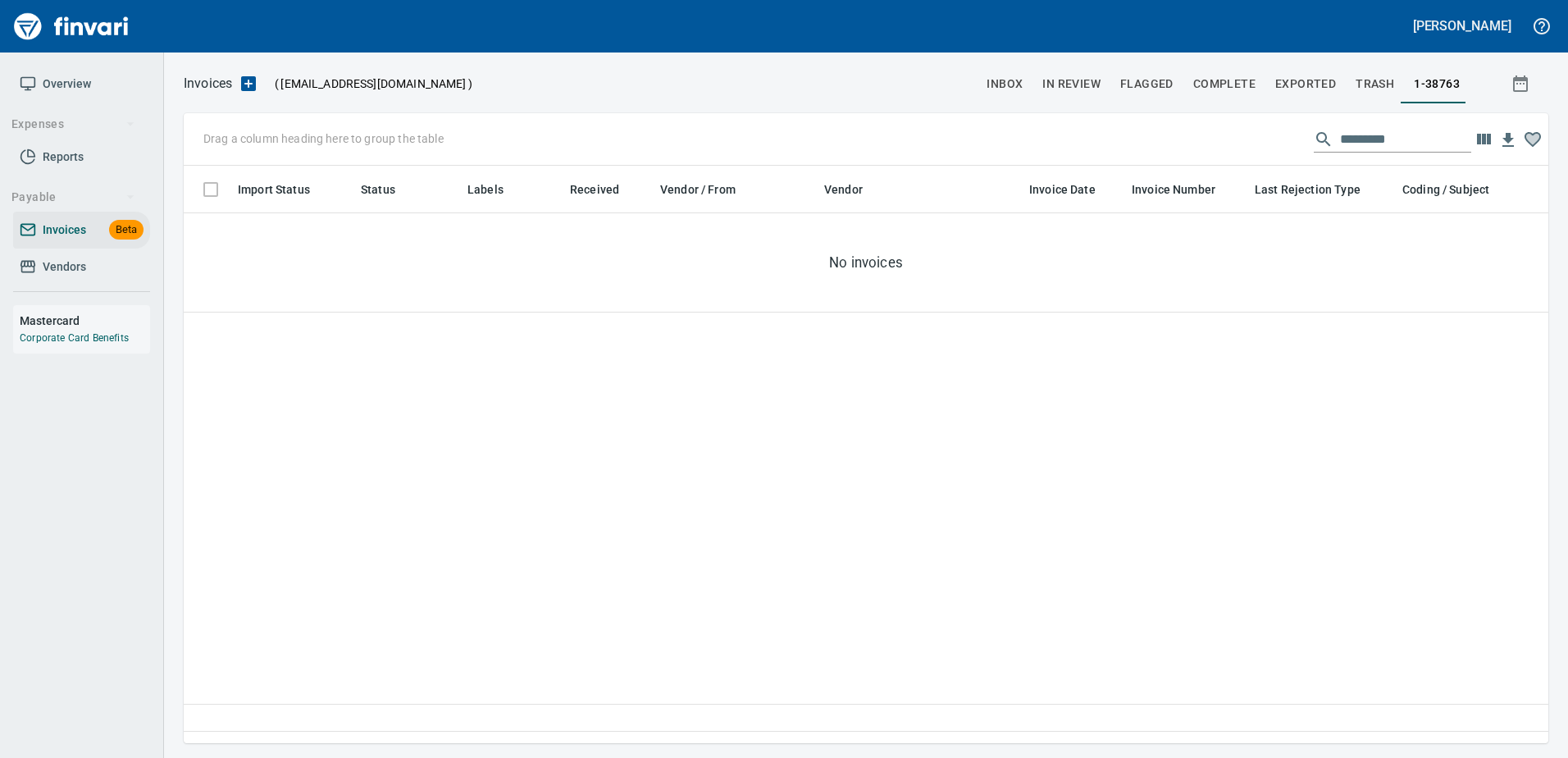
scroll to position [553, 1352]
click at [38, 266] on span "Vendors" at bounding box center [81, 266] width 124 height 20
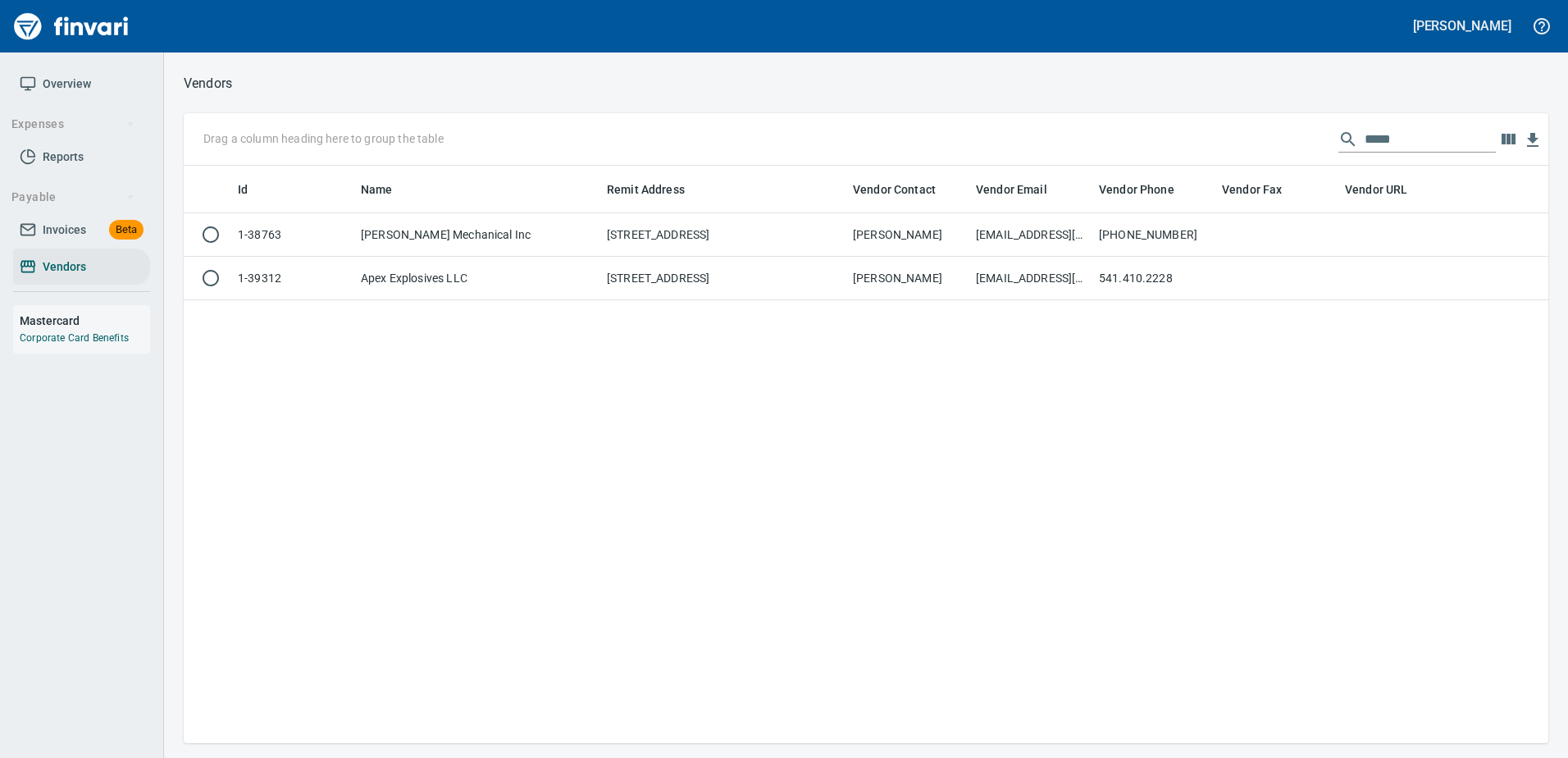
scroll to position [565, 1352]
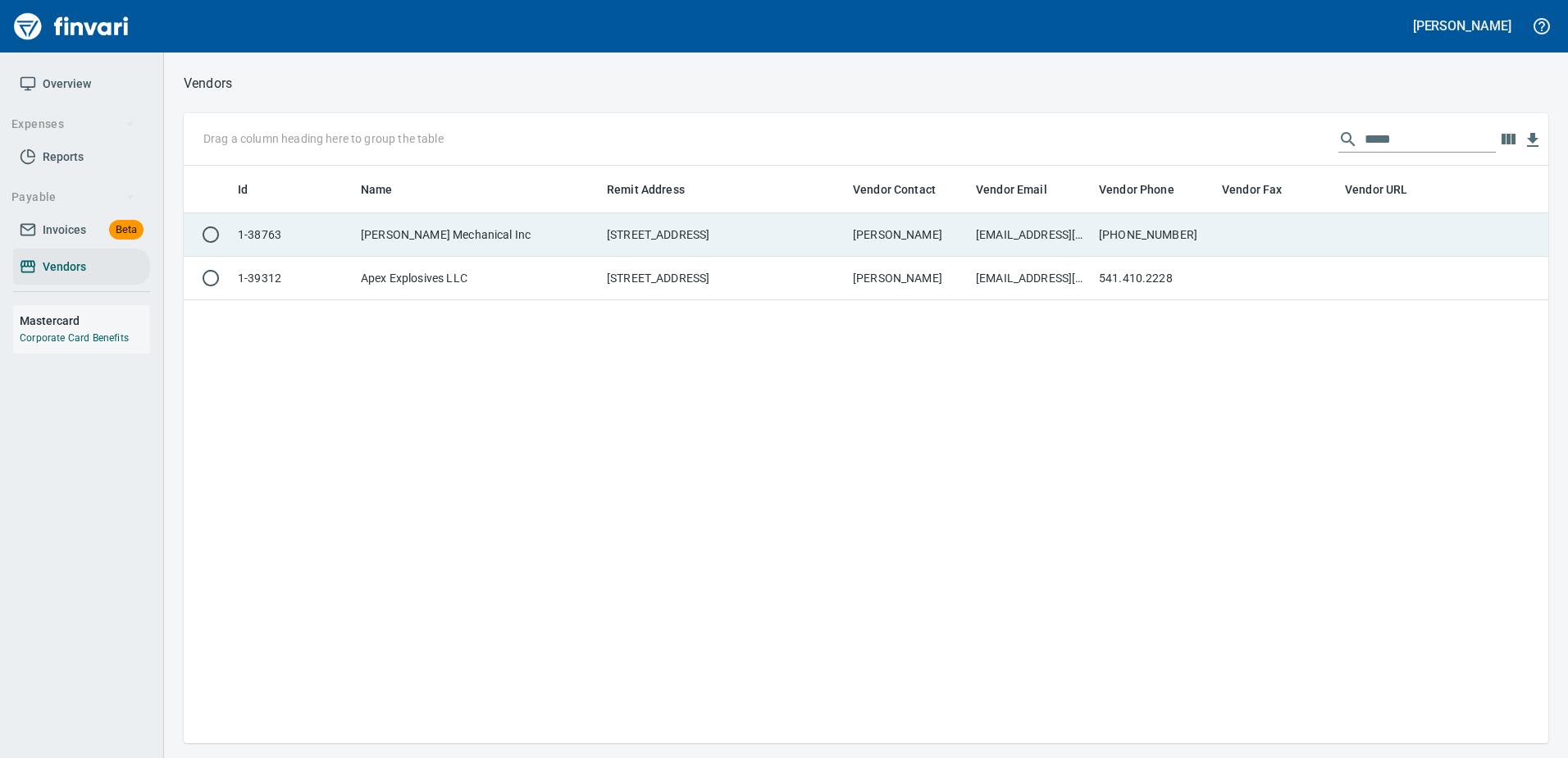
drag, startPoint x: 1416, startPoint y: 142, endPoint x: 794, endPoint y: 228, distance: 627.9
click at [860, 201] on div "Drag a column heading here to group the table ***** Id Name Remit Address Vendo…" at bounding box center [866, 428] width 1365 height 630
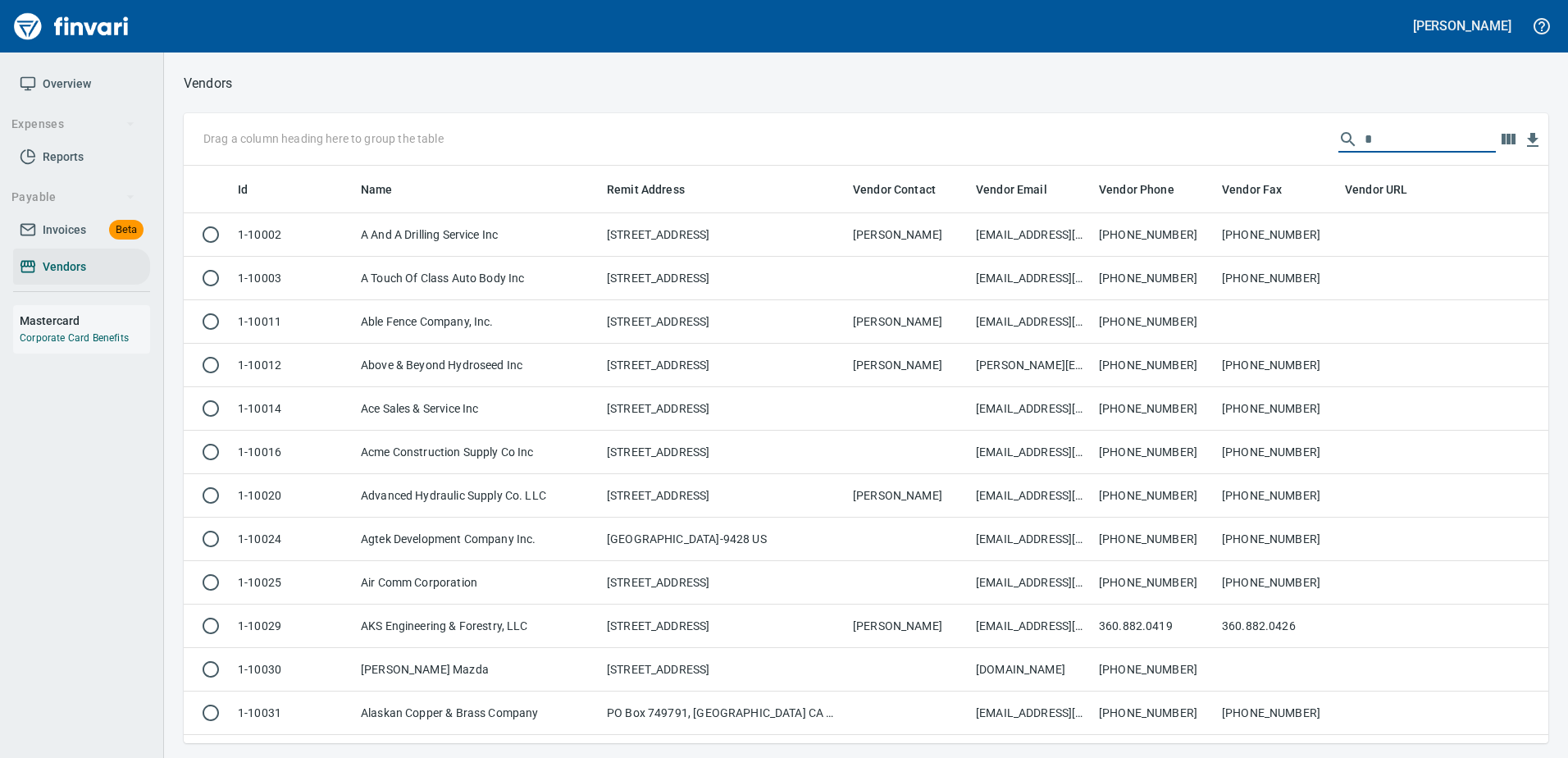
scroll to position [565, 1340]
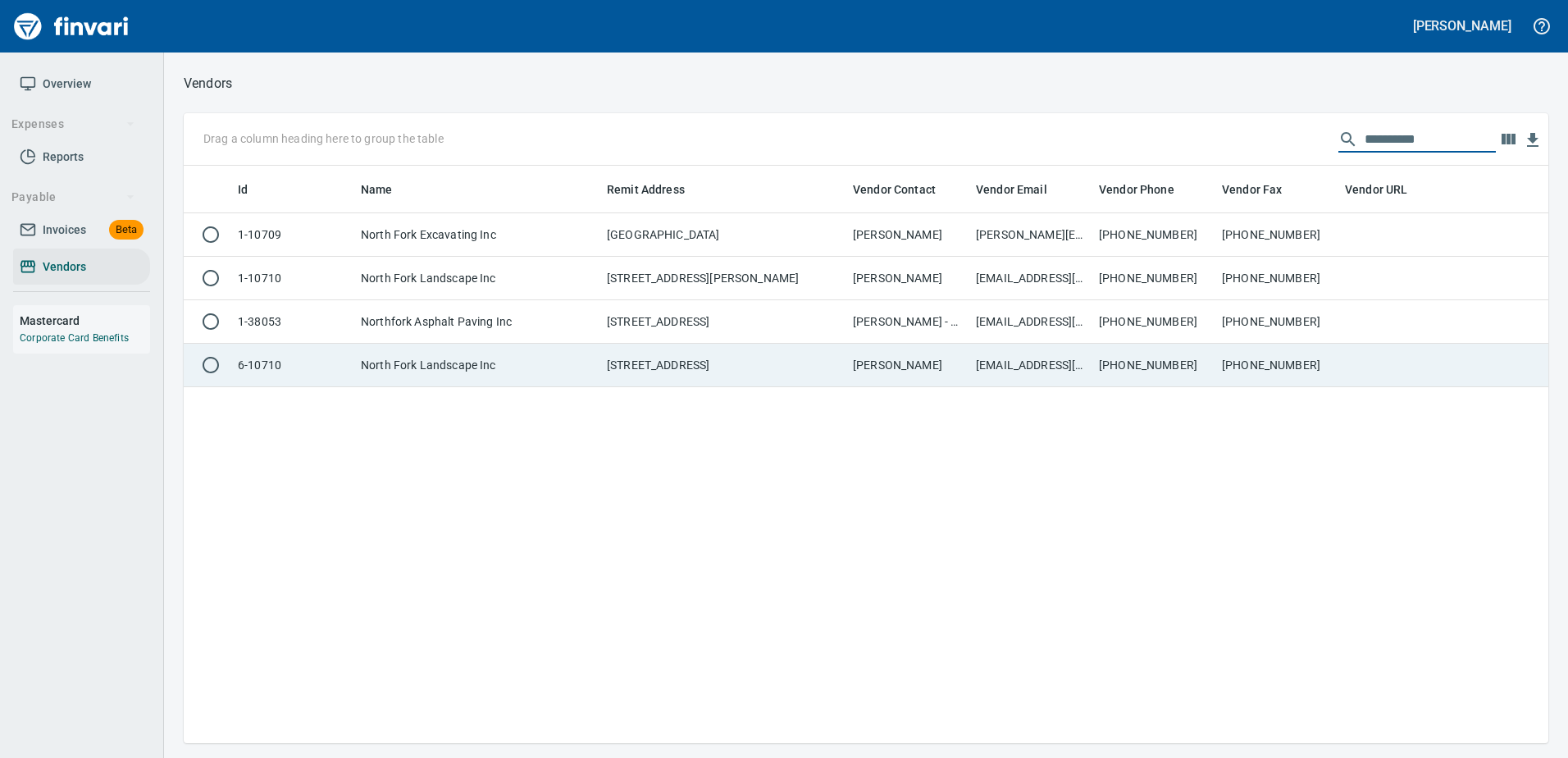
type input "**********"
click at [588, 364] on td "North Fork Landscape Inc" at bounding box center [477, 365] width 246 height 44
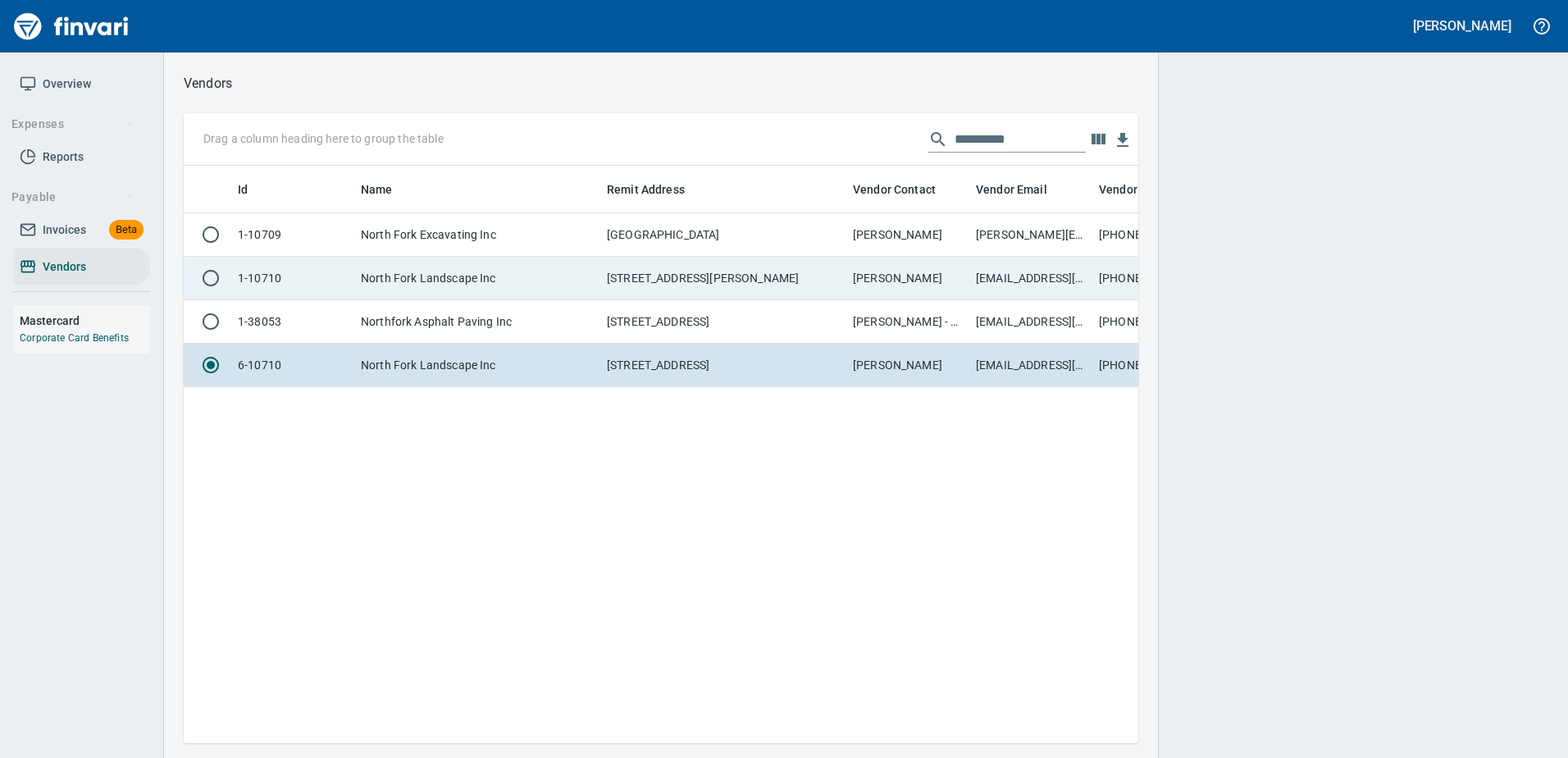
scroll to position [553, 942]
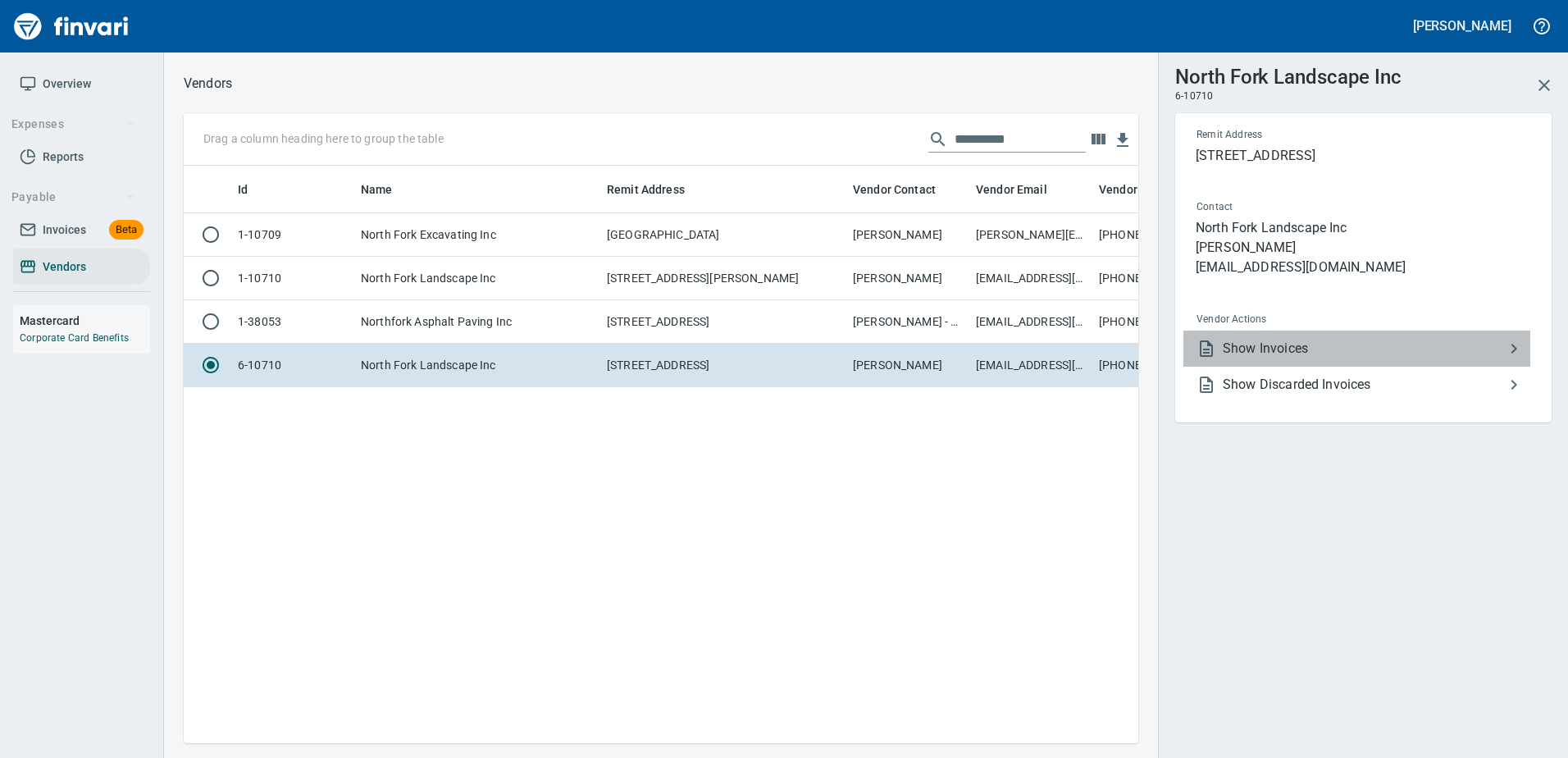
click at [1220, 351] on div at bounding box center [1209, 349] width 26 height 19
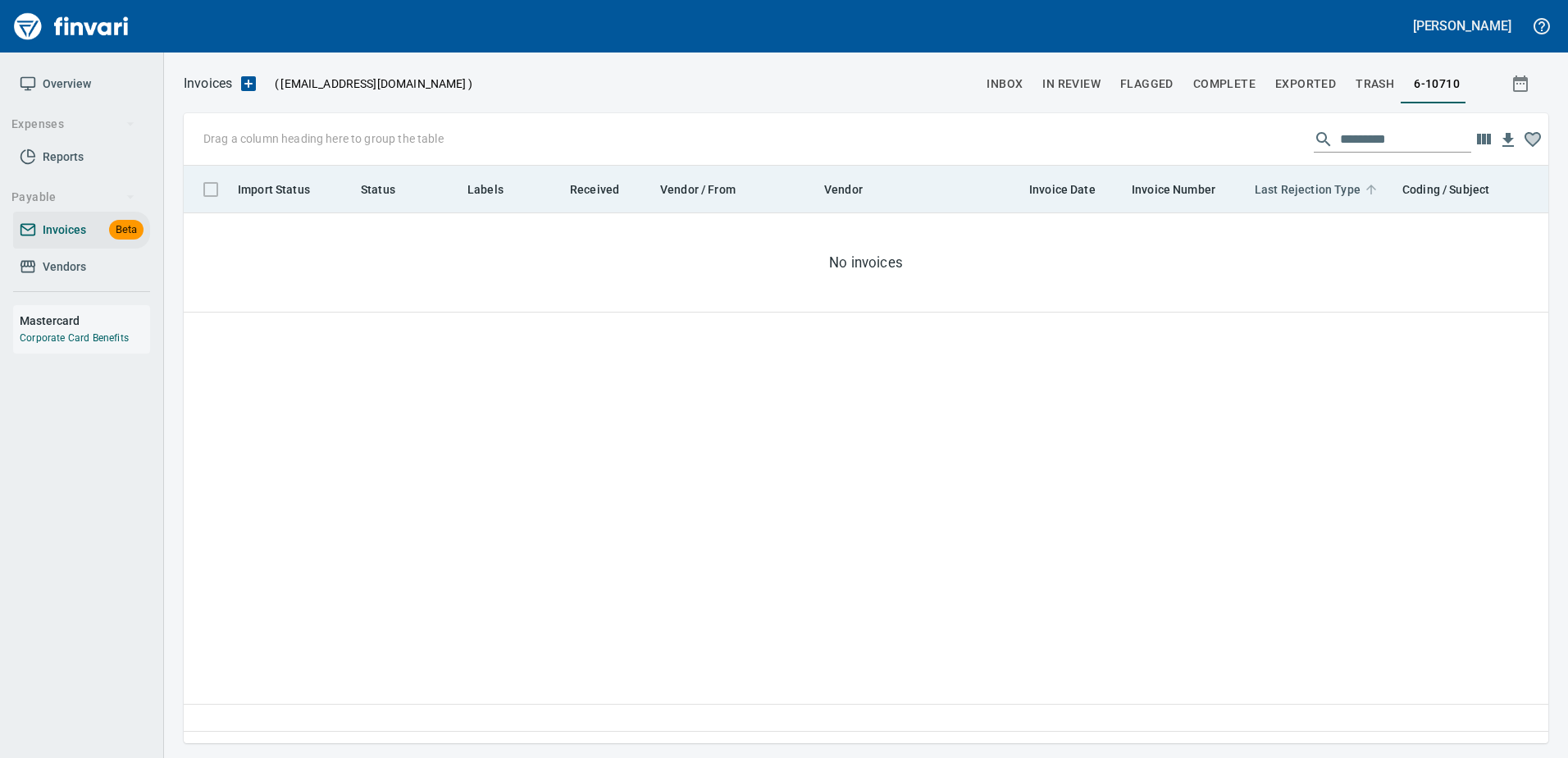
scroll to position [553, 1352]
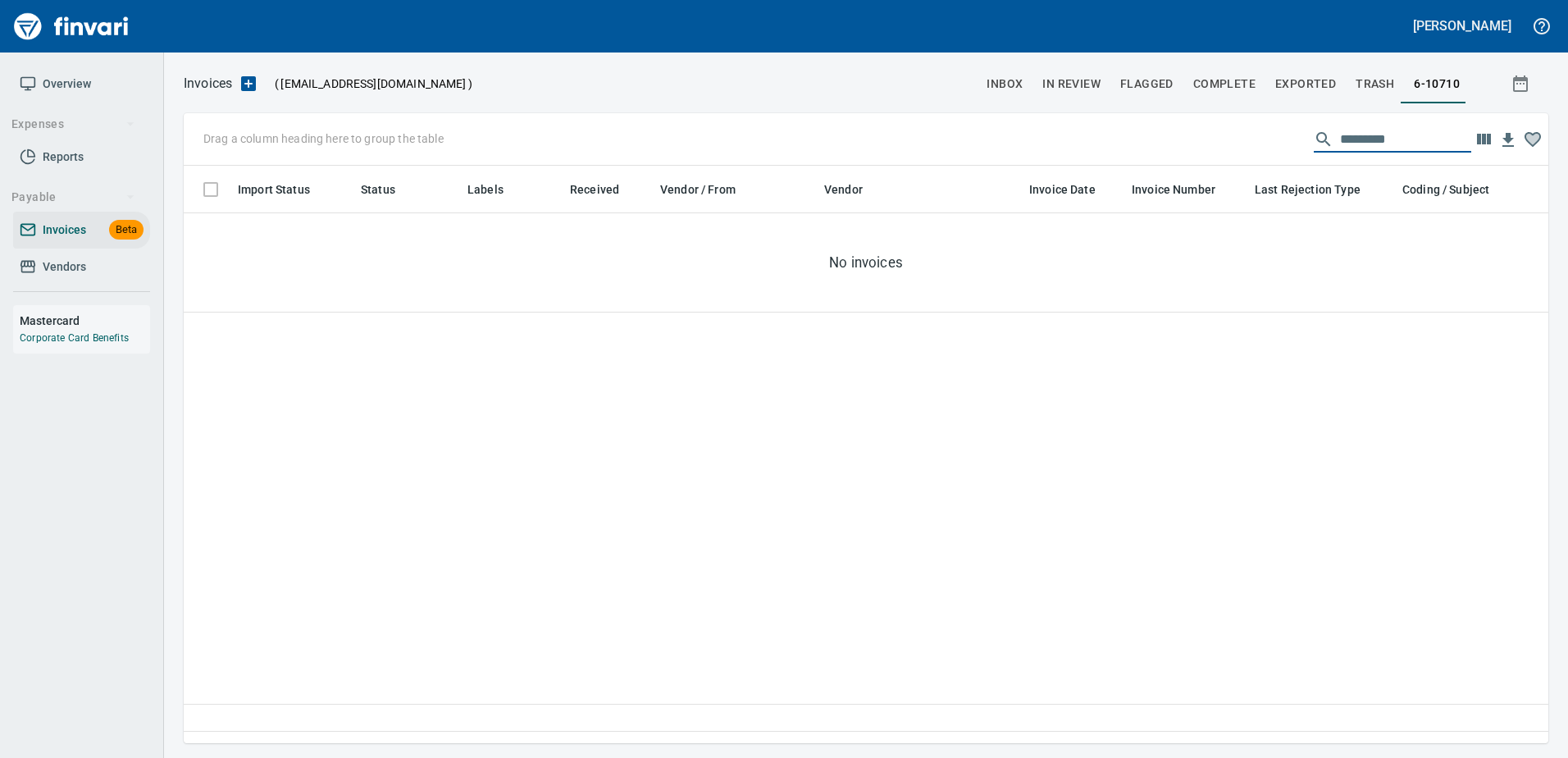
click at [1371, 140] on input "text" at bounding box center [1405, 138] width 132 height 26
click at [83, 271] on span "Vendors" at bounding box center [64, 266] width 44 height 20
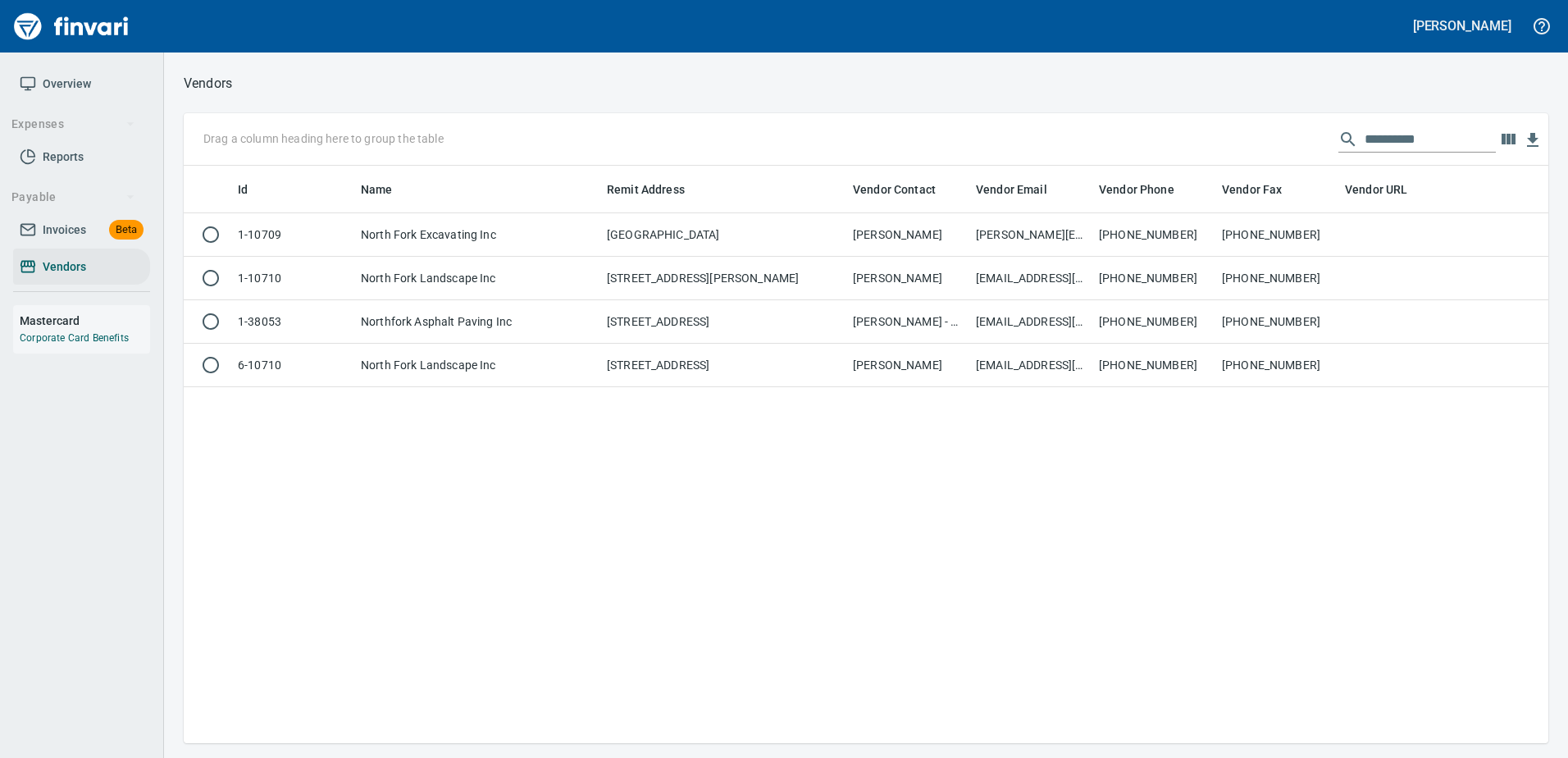
scroll to position [565, 1352]
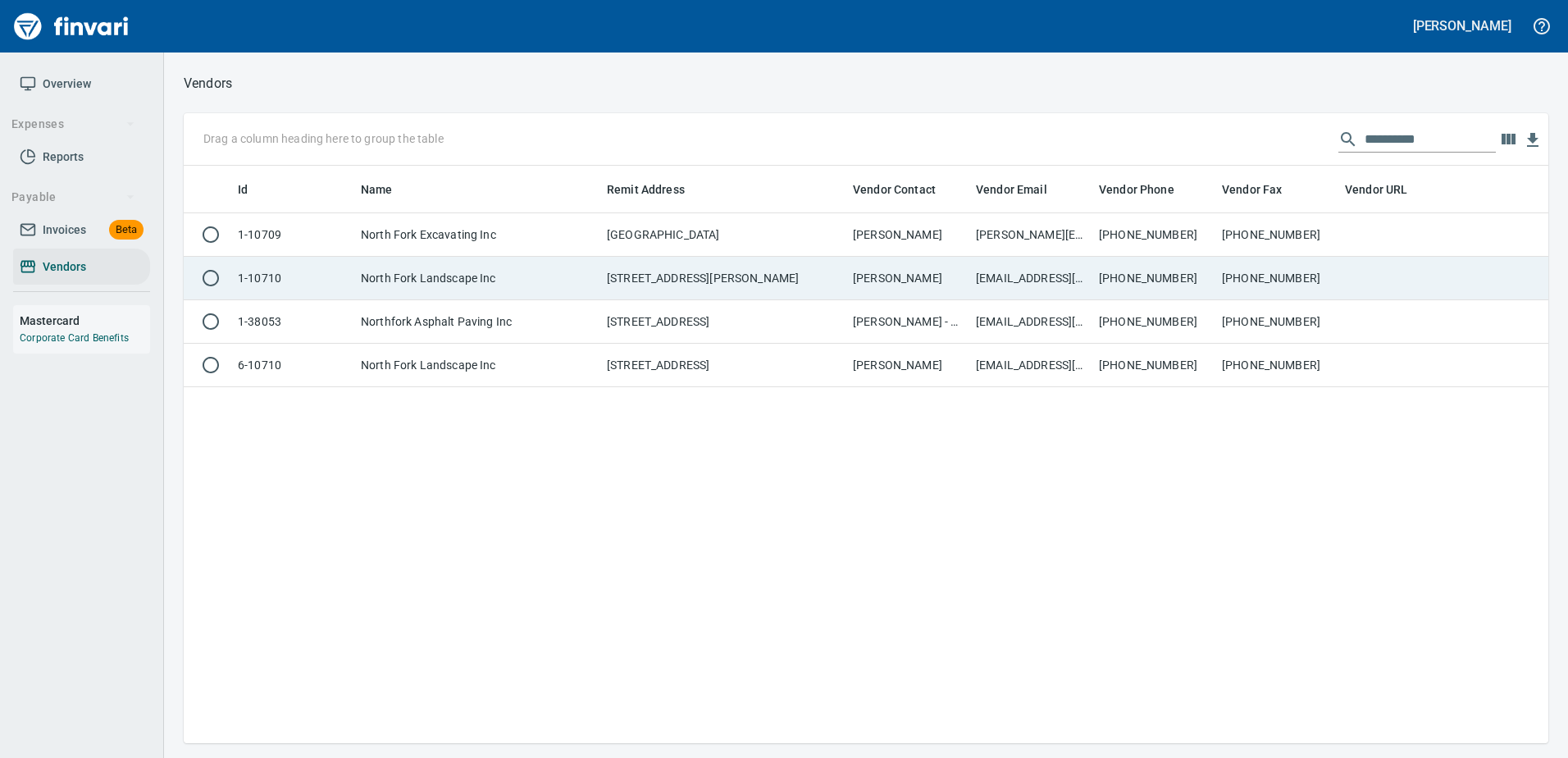
click at [492, 273] on td "North Fork Landscape Inc" at bounding box center [477, 278] width 246 height 44
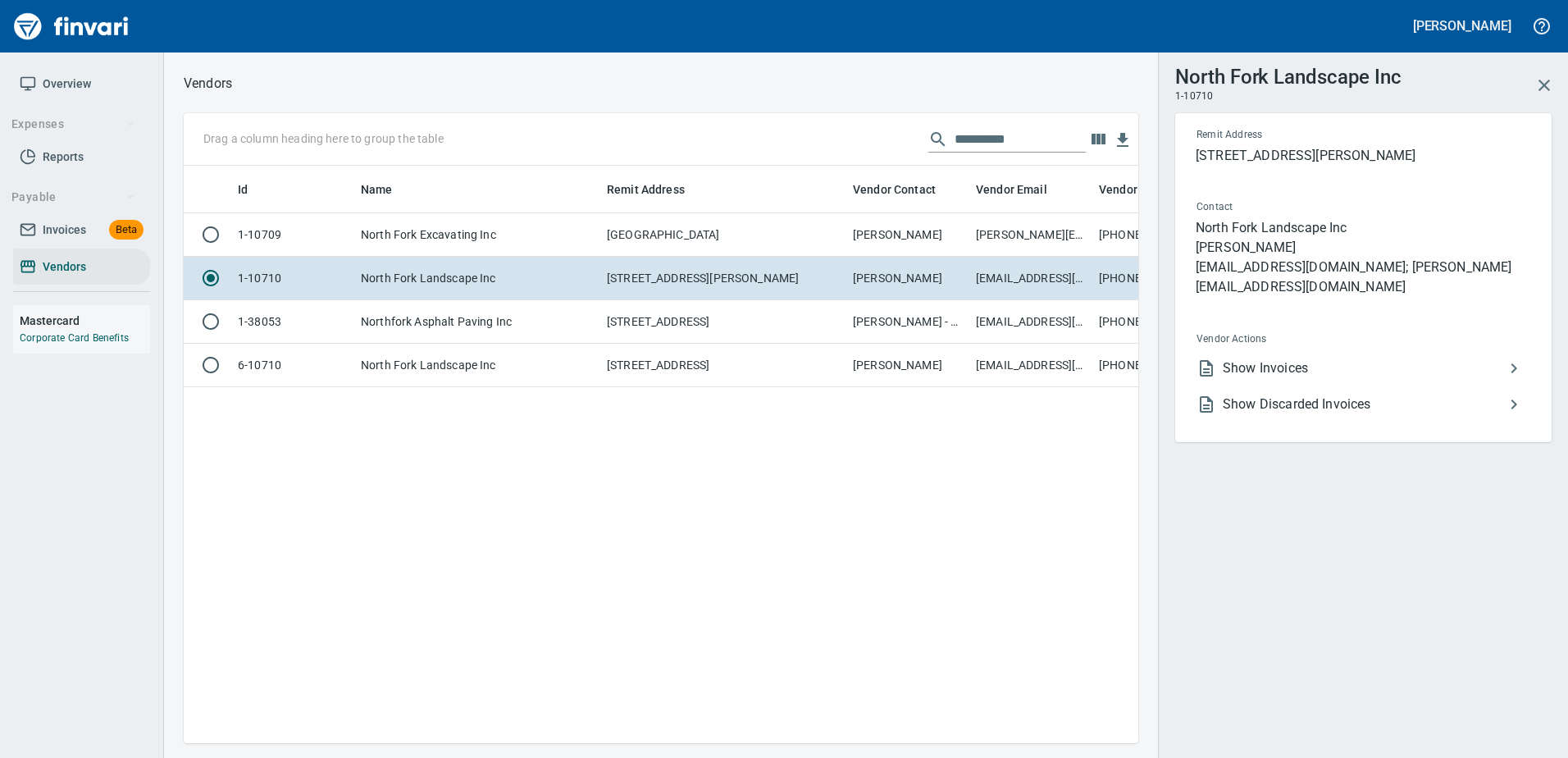
scroll to position [553, 942]
click at [1252, 358] on span "Show Invoices" at bounding box center [1363, 368] width 282 height 19
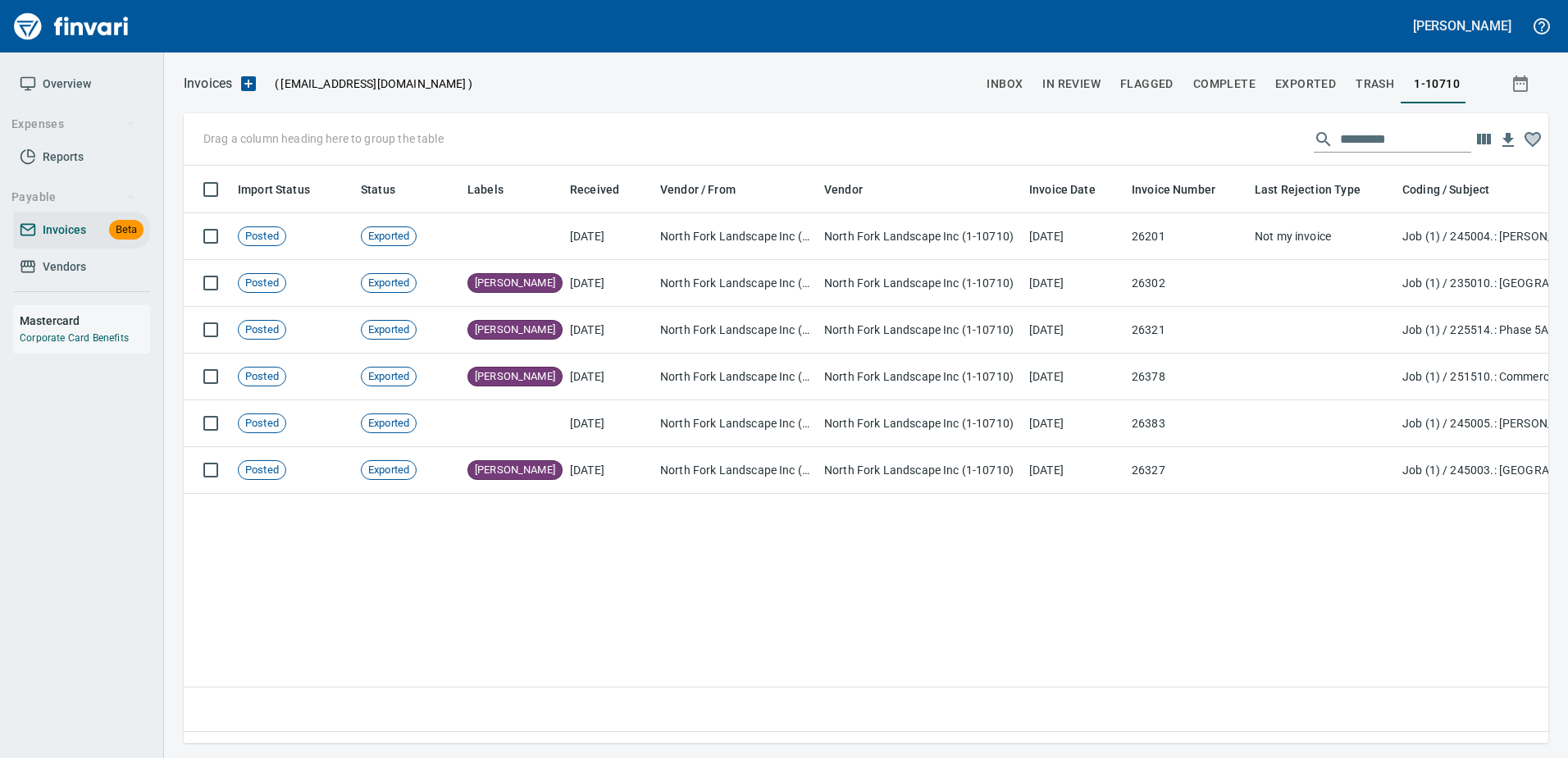
scroll to position [553, 1352]
click at [1365, 144] on input "text" at bounding box center [1405, 138] width 132 height 26
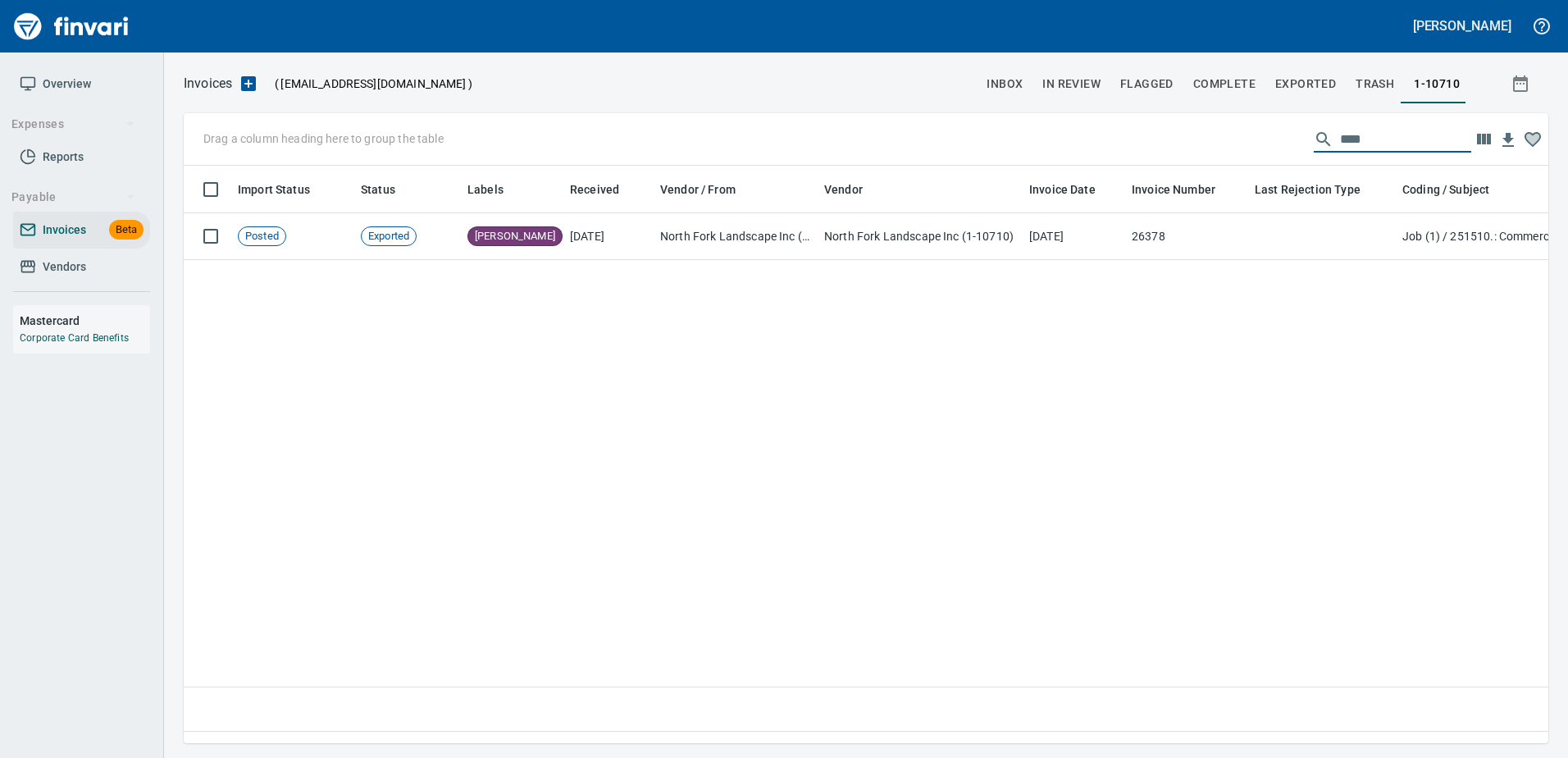
drag, startPoint x: 1361, startPoint y: 136, endPoint x: 1120, endPoint y: 144, distance: 241.1
click at [1120, 144] on div "Drag a column heading here to group the table ****" at bounding box center [866, 139] width 1365 height 52
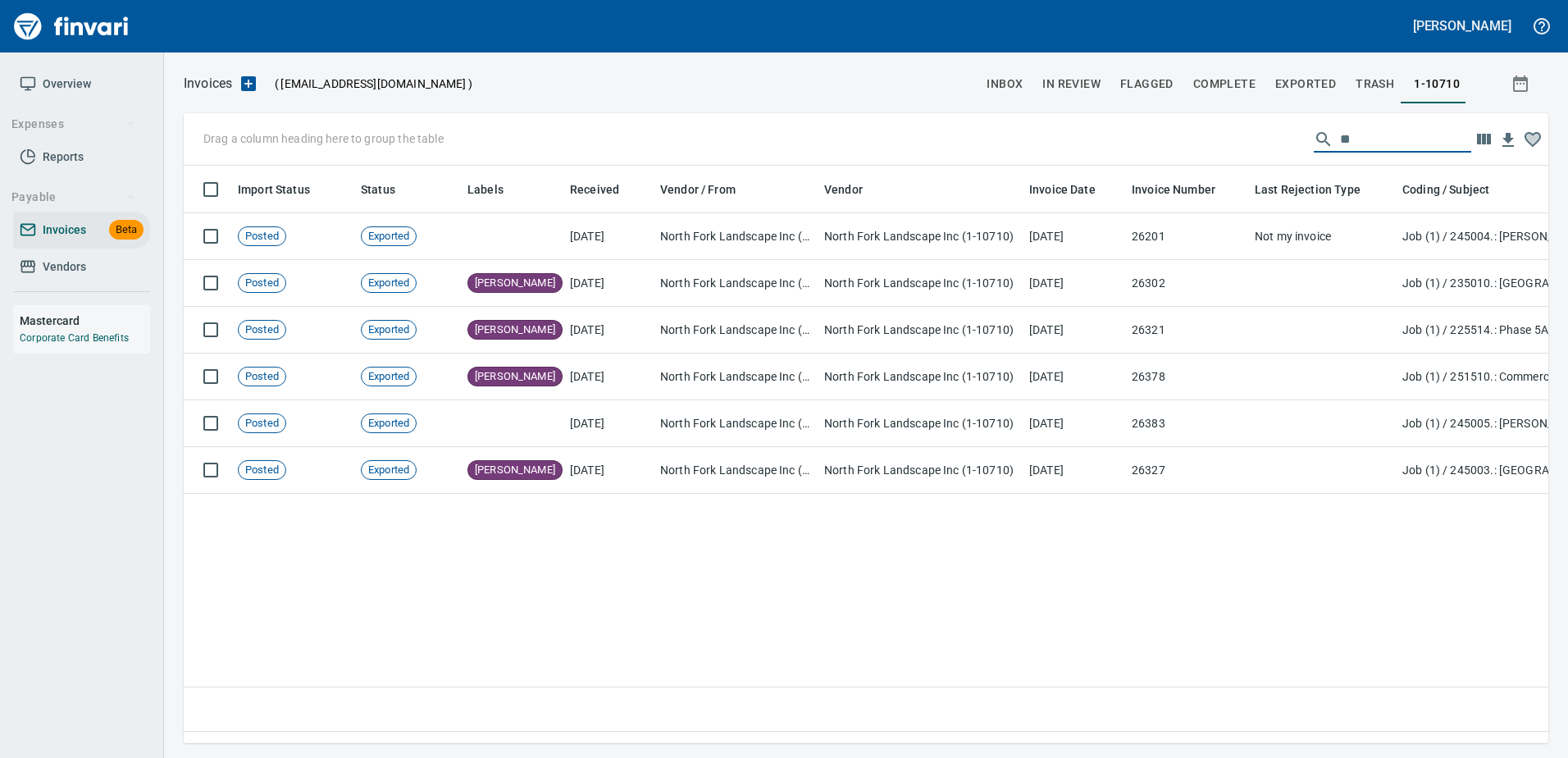
type input "*"
click at [106, 263] on span "Vendors" at bounding box center [81, 266] width 124 height 20
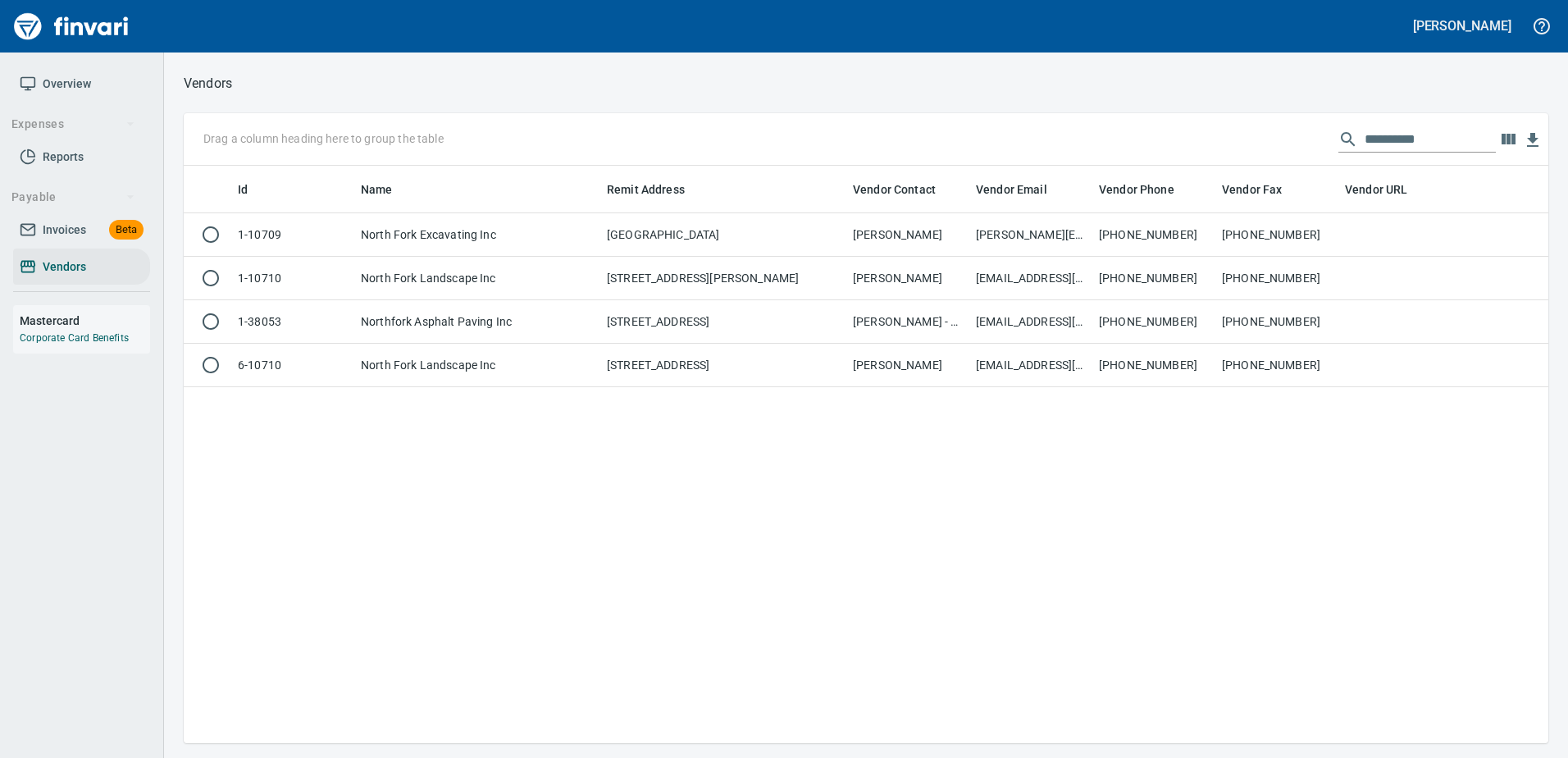
scroll to position [565, 1352]
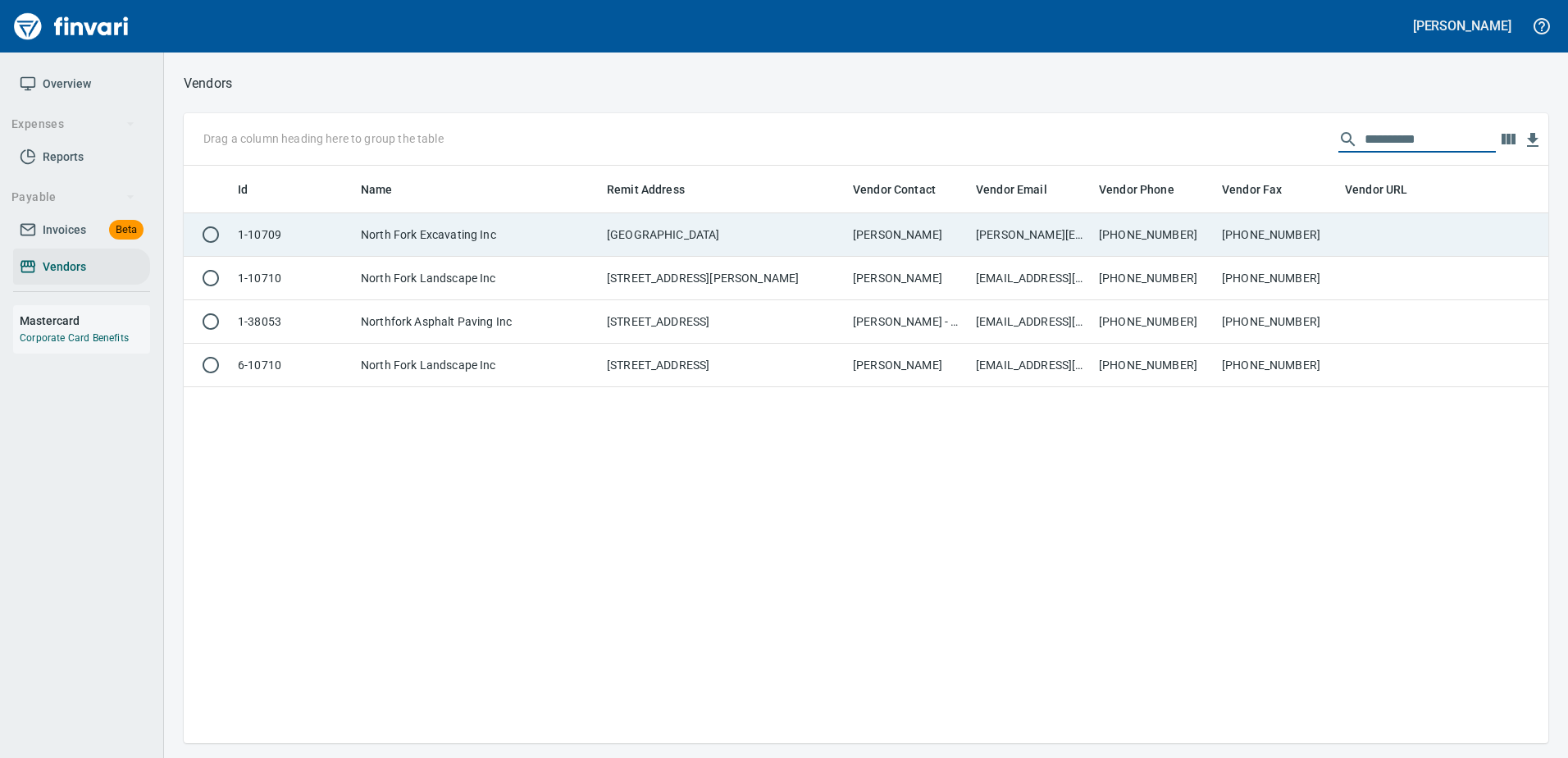
drag, startPoint x: 1444, startPoint y: 132, endPoint x: 715, endPoint y: 220, distance: 734.3
click at [716, 219] on div "**********" at bounding box center [866, 428] width 1365 height 630
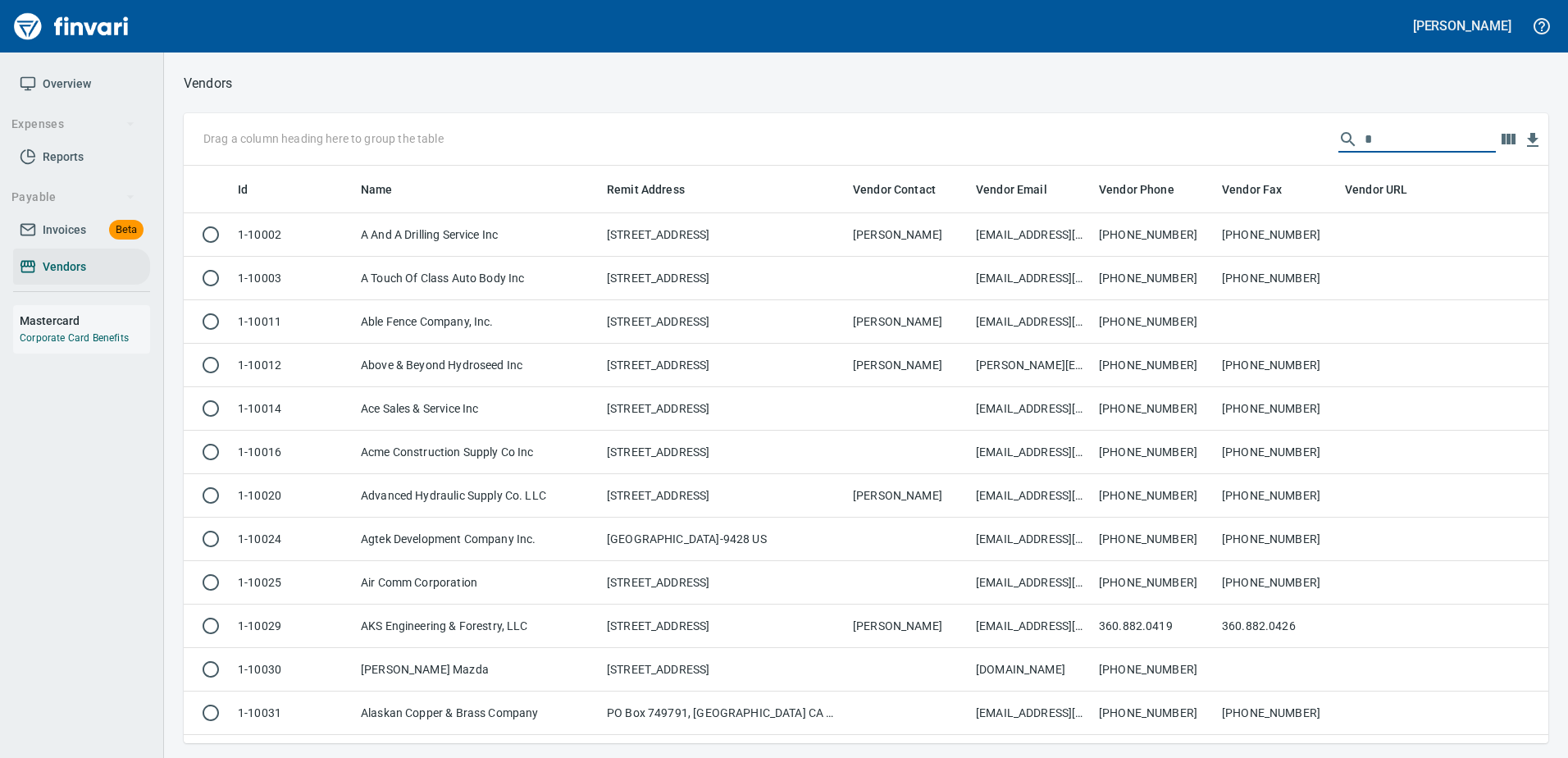
scroll to position [565, 1340]
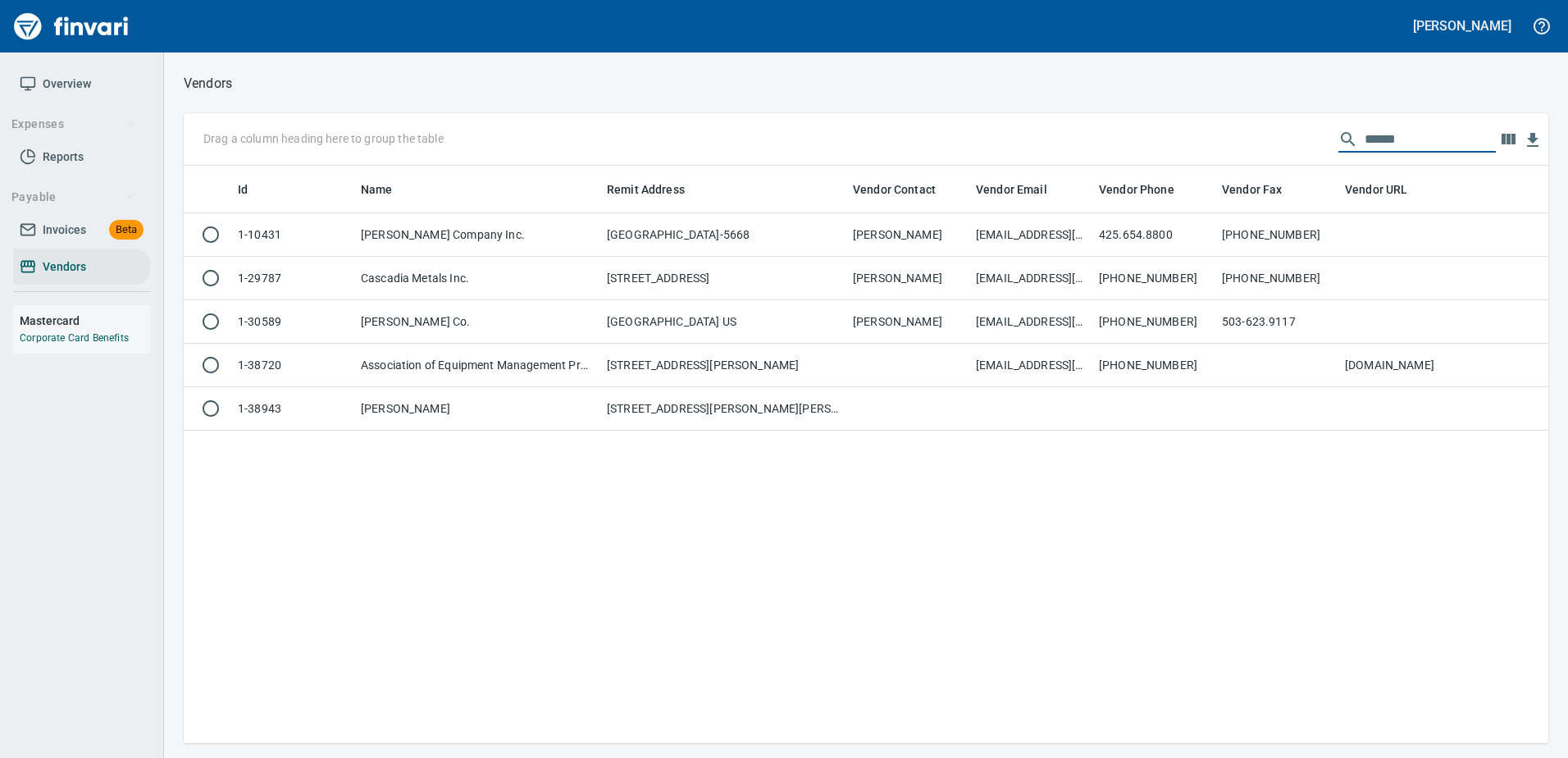
type input "******"
click at [708, 223] on td "[GEOGRAPHIC_DATA]-5668" at bounding box center [723, 234] width 246 height 44
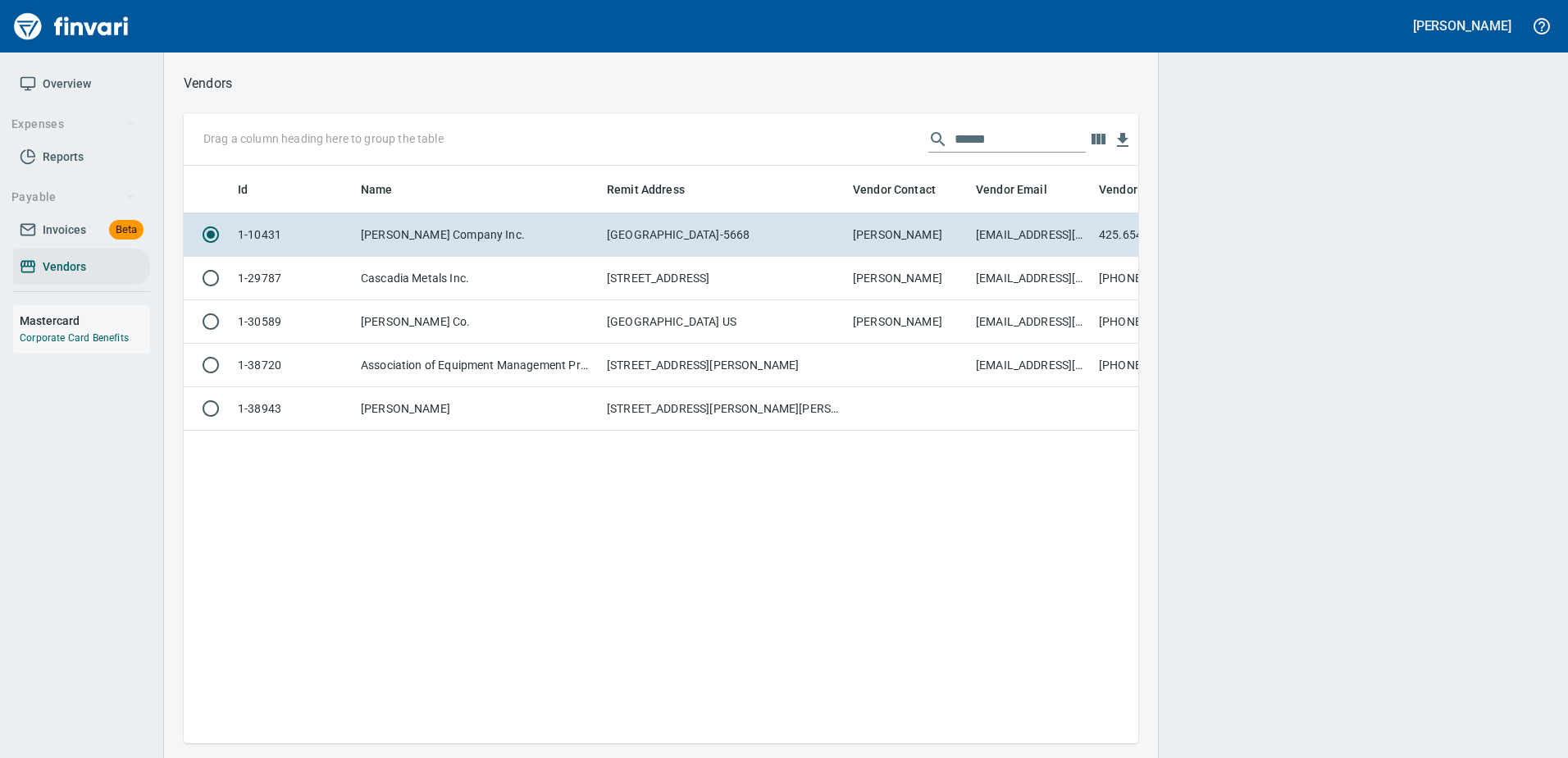
scroll to position [553, 942]
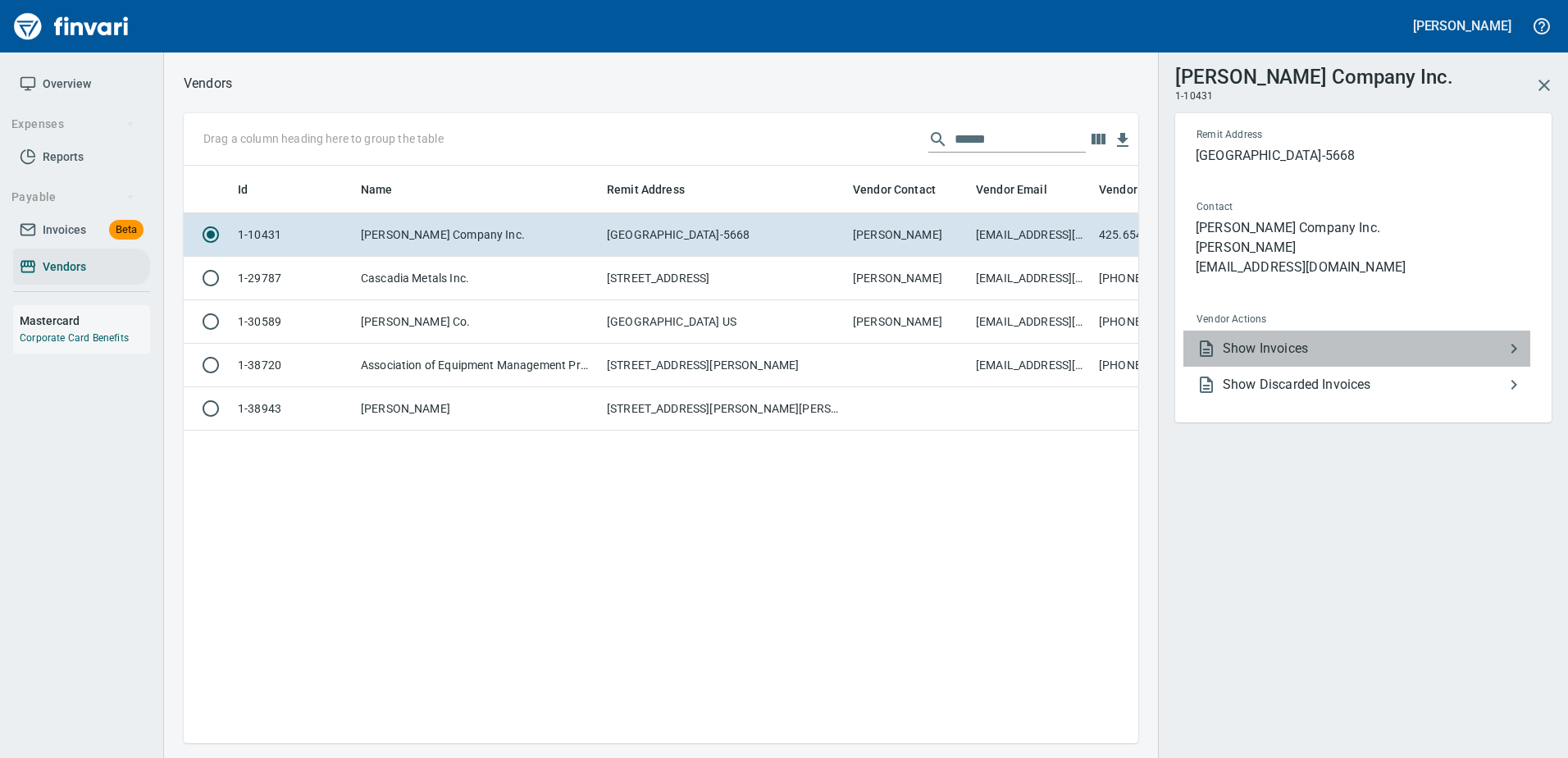
click at [1252, 354] on span "Show Invoices" at bounding box center [1363, 349] width 282 height 19
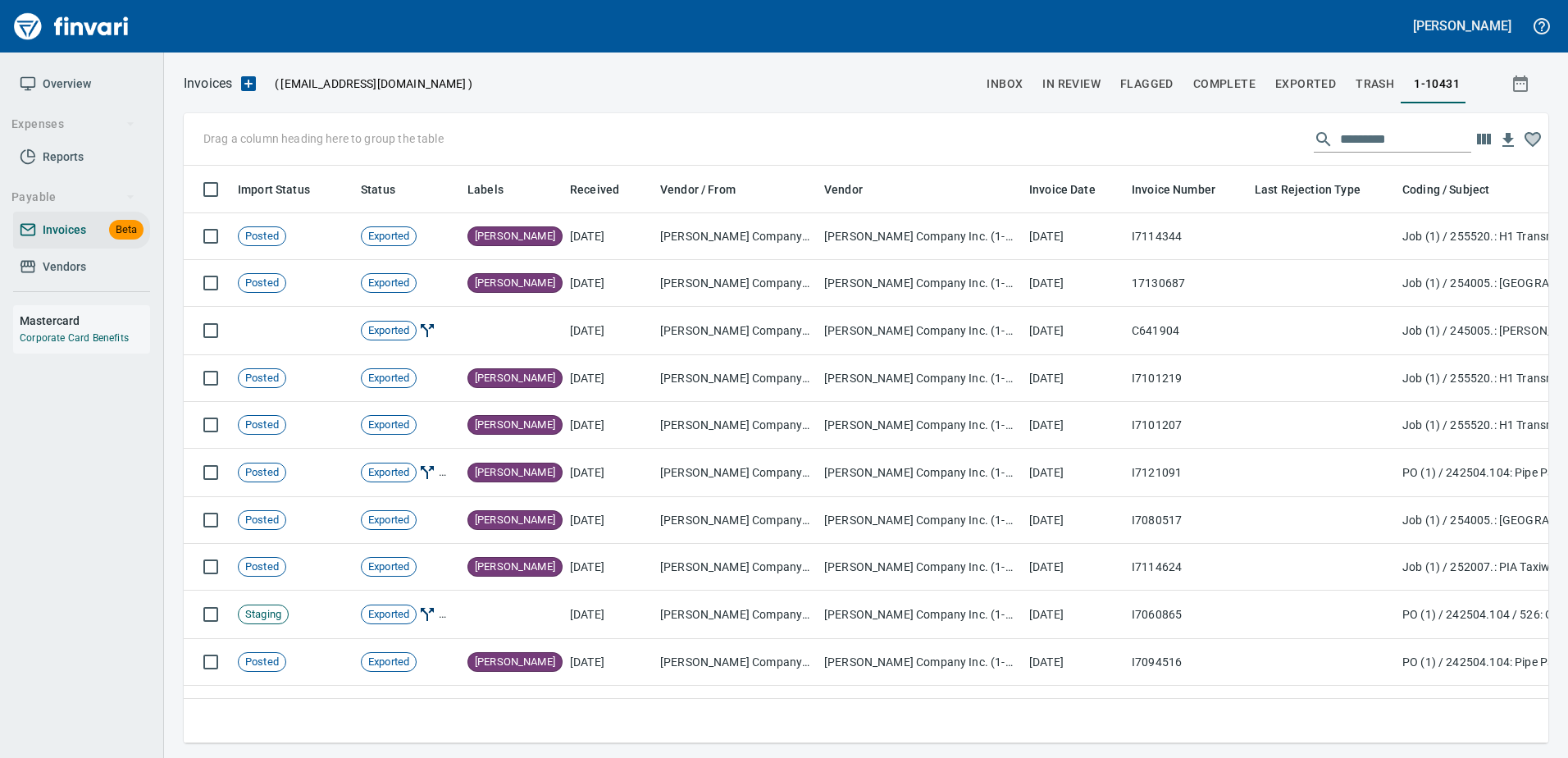
scroll to position [553, 1340]
click at [1369, 138] on input "text" at bounding box center [1405, 138] width 132 height 26
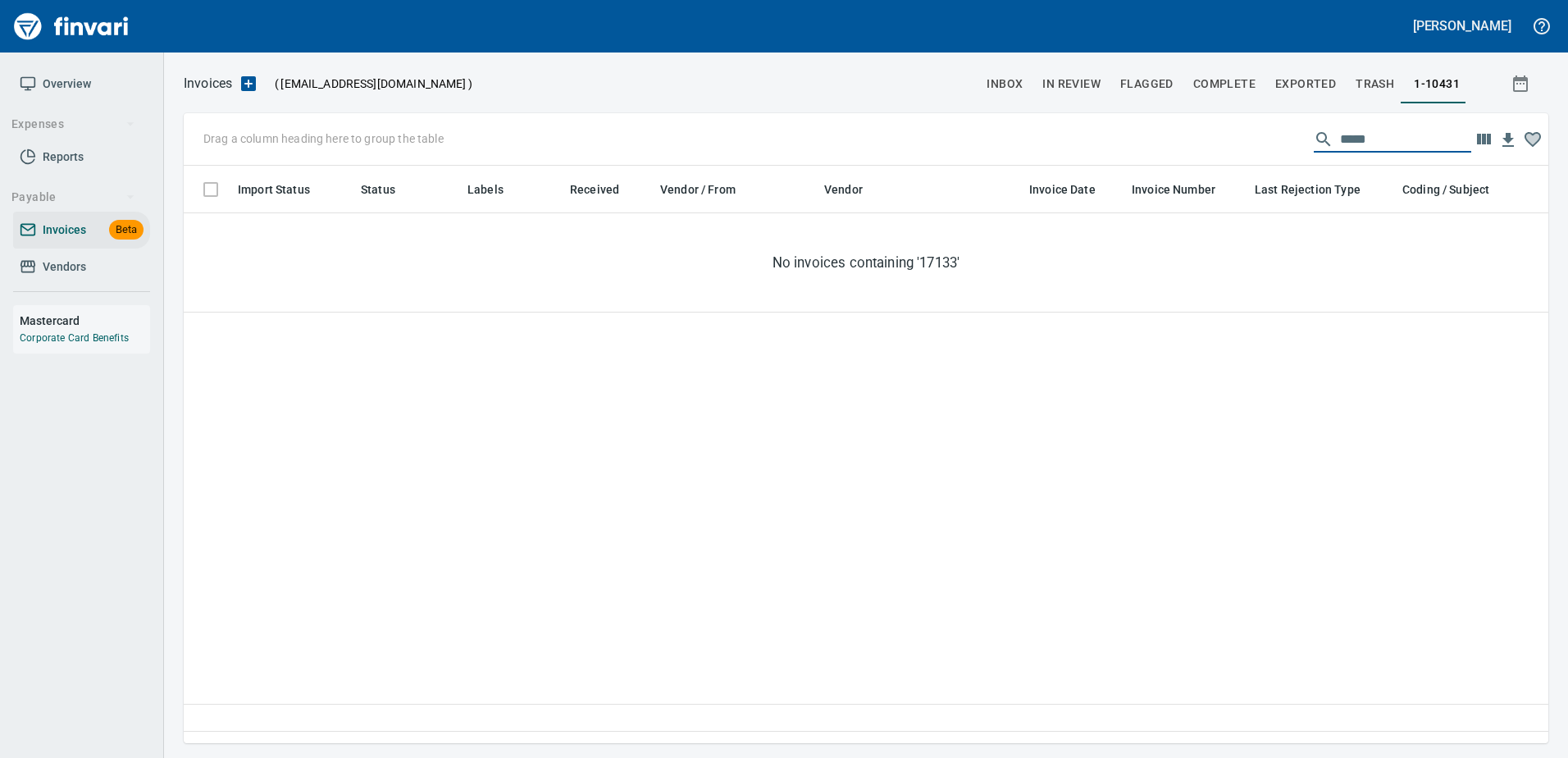
click at [1356, 135] on input "*****" at bounding box center [1405, 138] width 132 height 26
type input "*****"
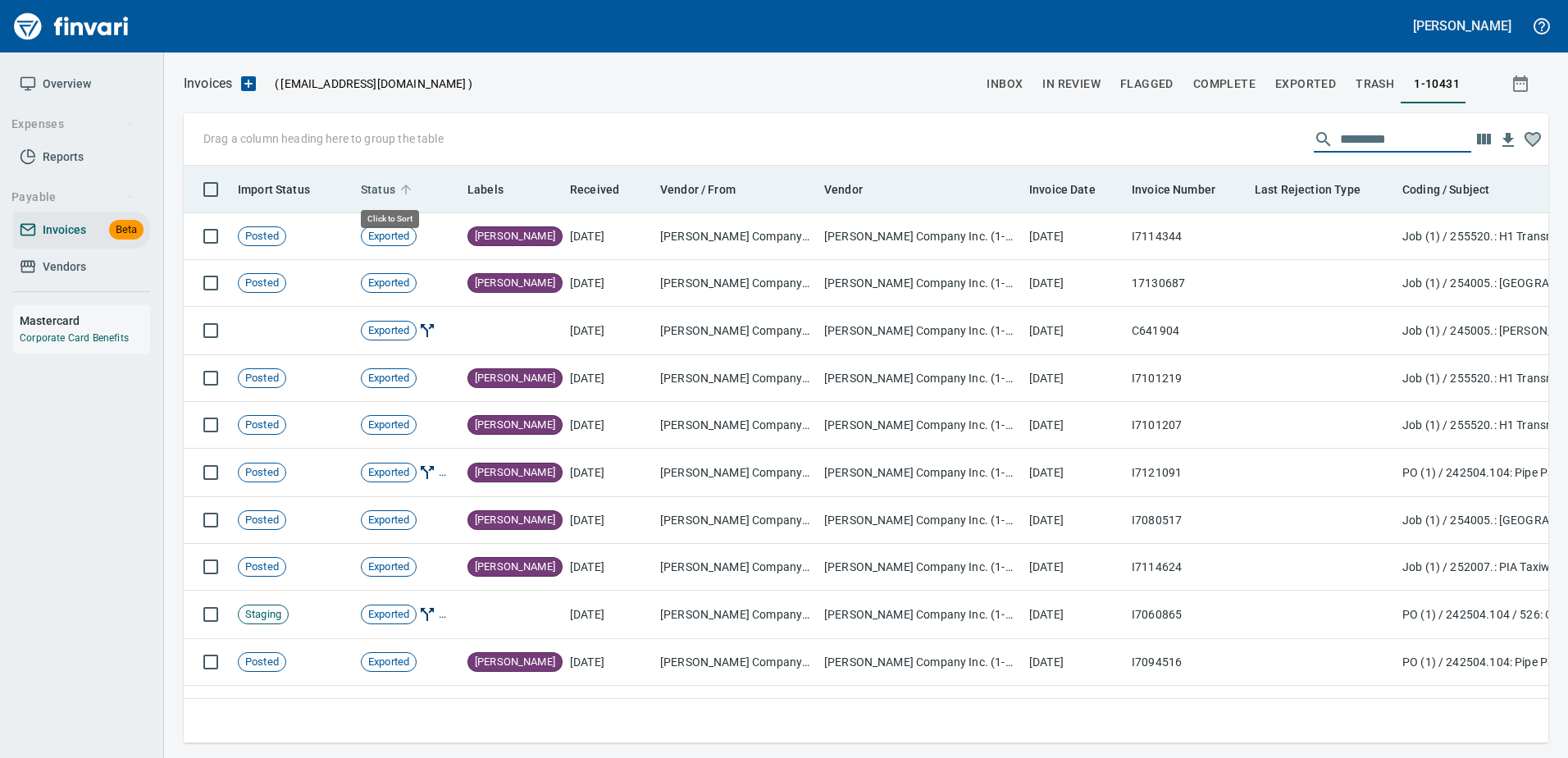
click at [371, 191] on span "Status" at bounding box center [378, 190] width 35 height 19
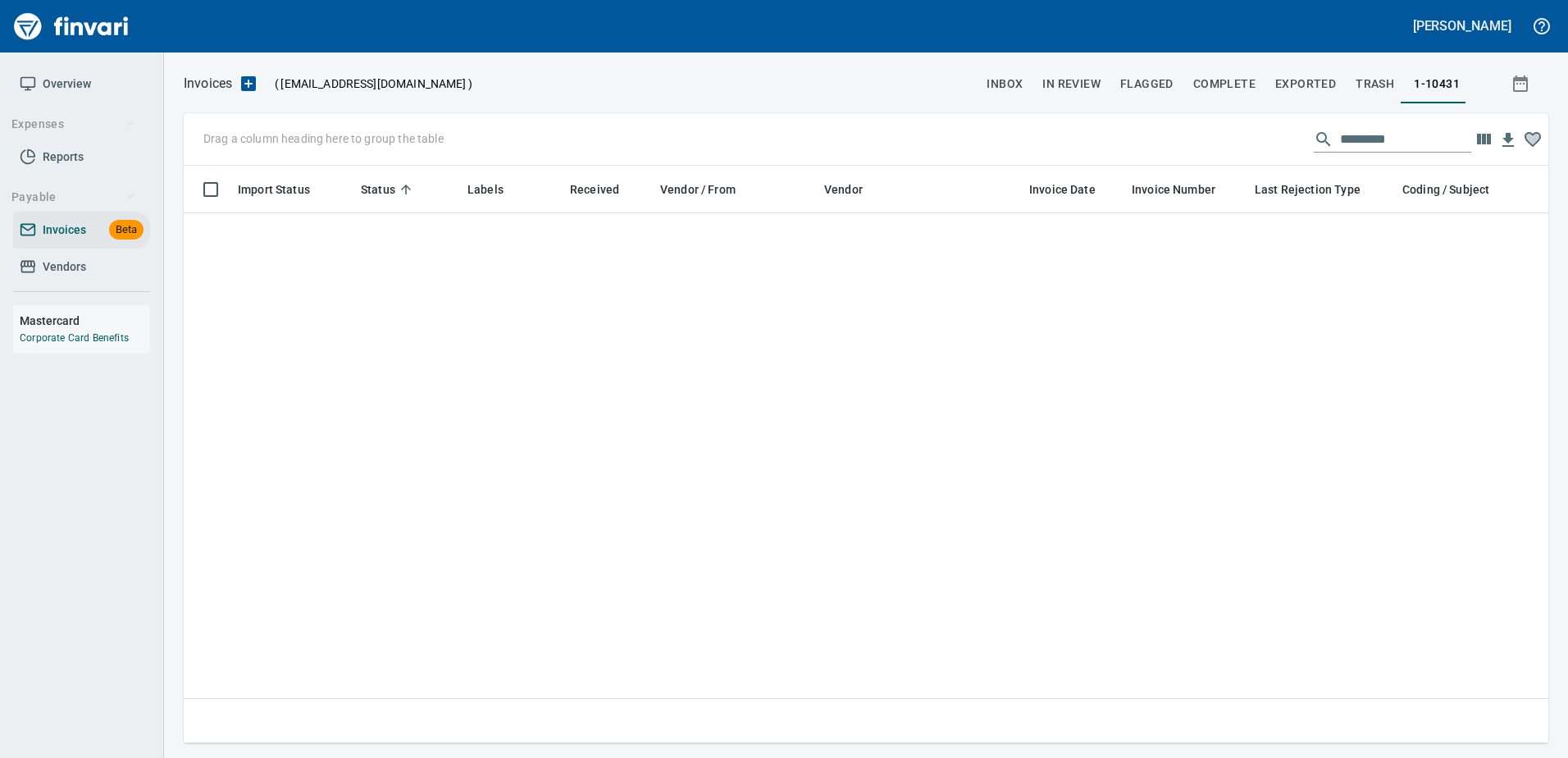
scroll to position [39566, 0]
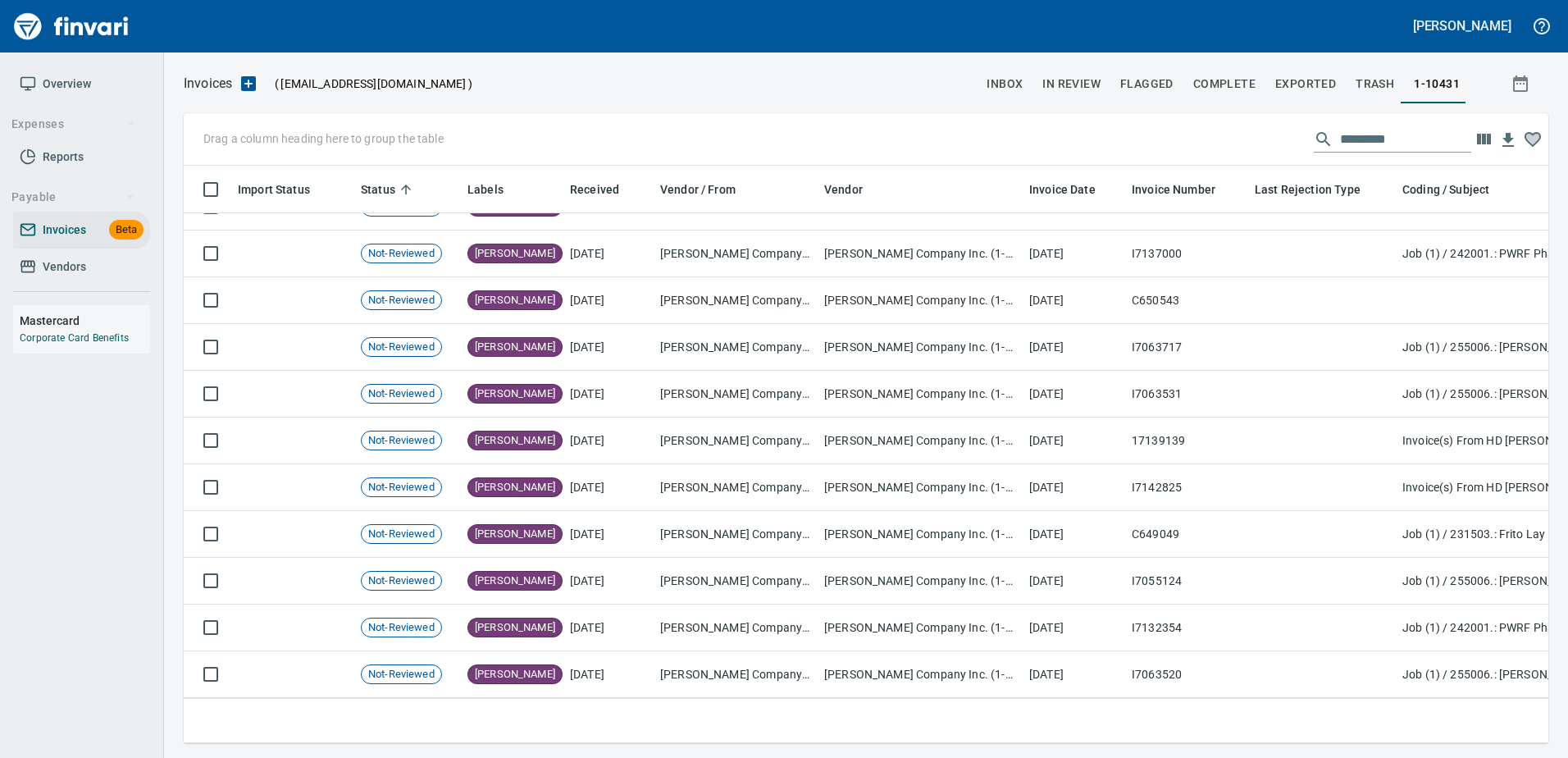
click at [1359, 142] on input "text" at bounding box center [1405, 138] width 132 height 26
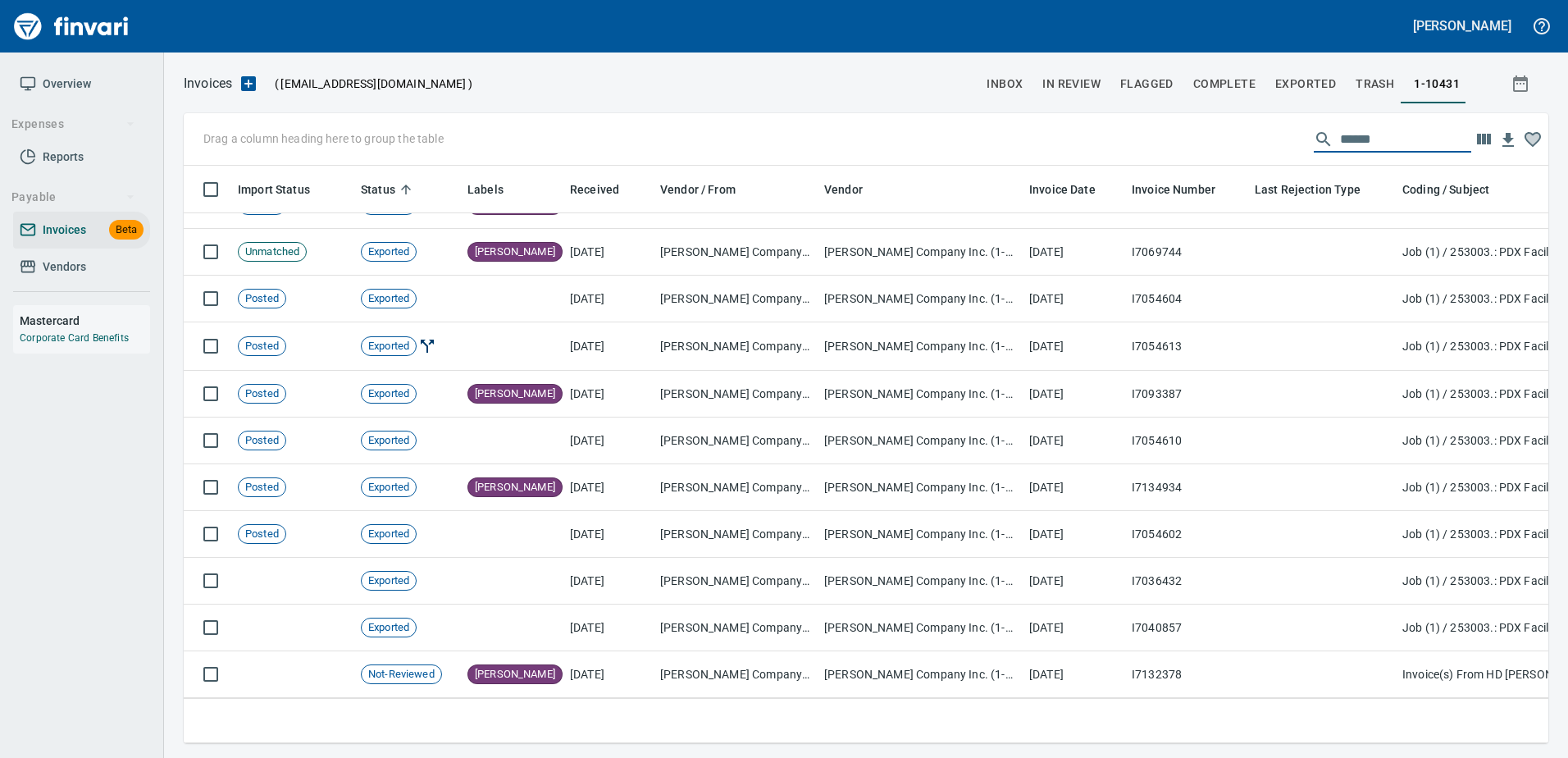
scroll to position [4218, 0]
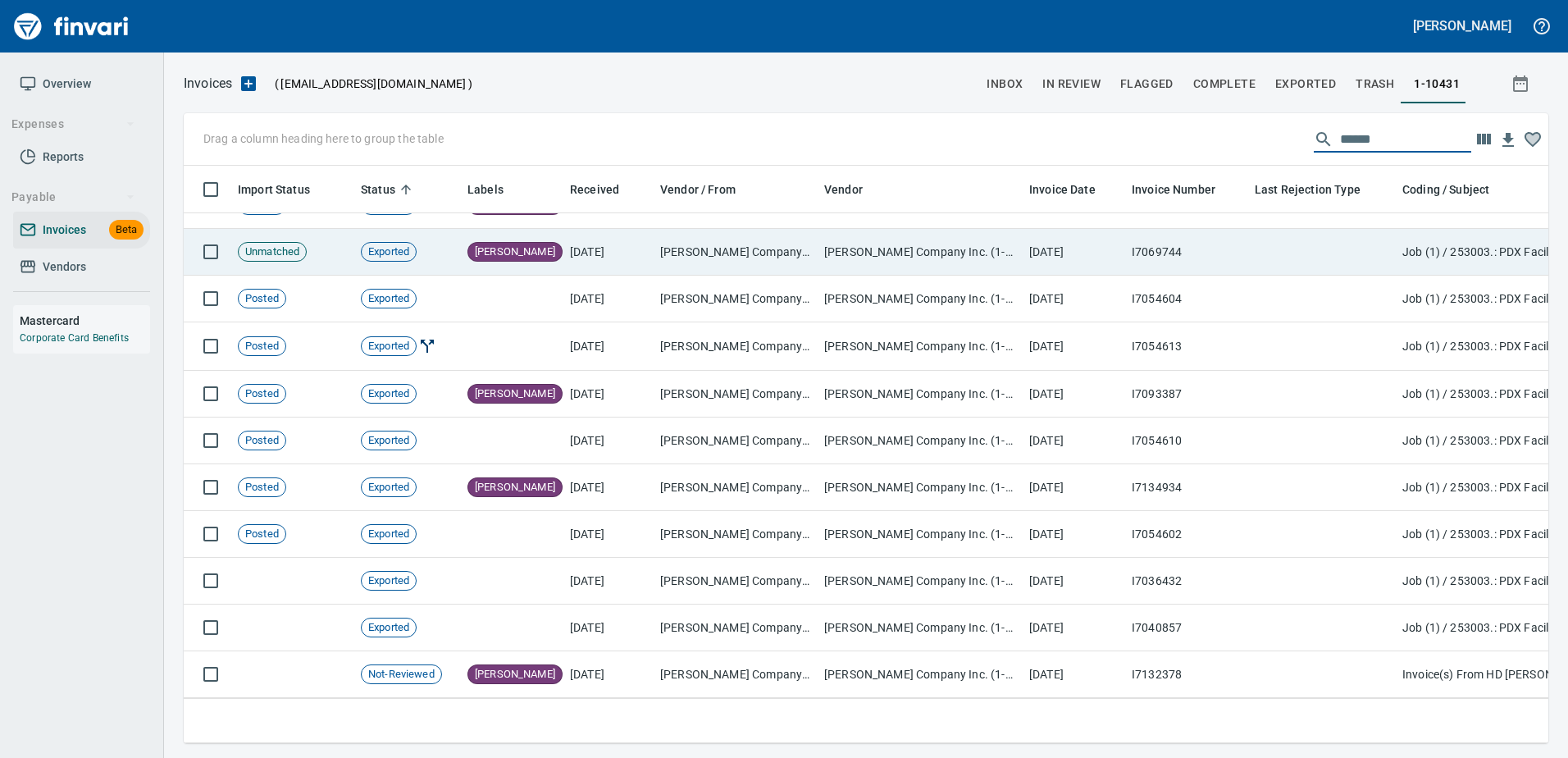
type input "******"
click at [1365, 235] on td at bounding box center [1321, 252] width 147 height 46
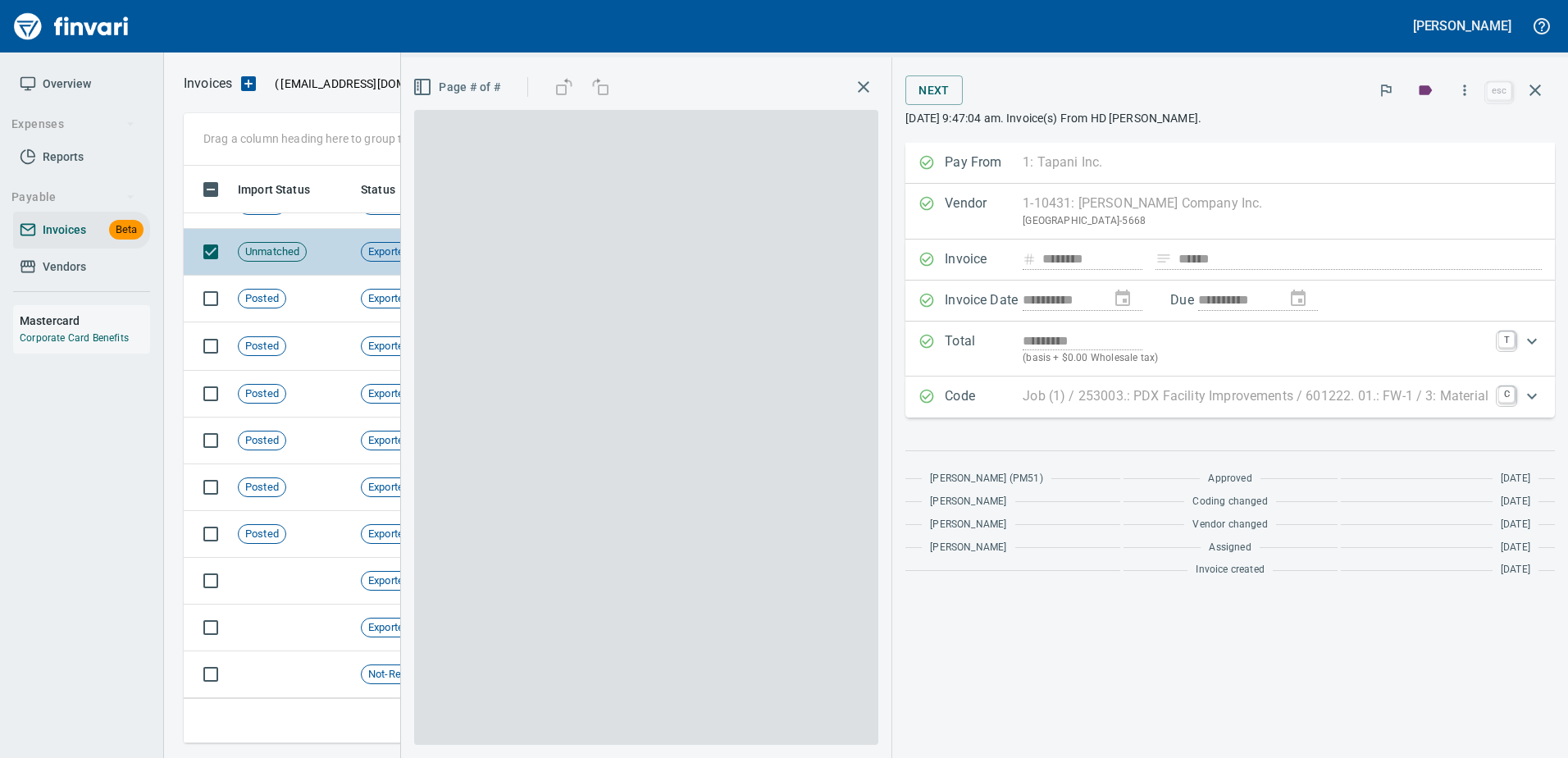
scroll to position [553, 1339]
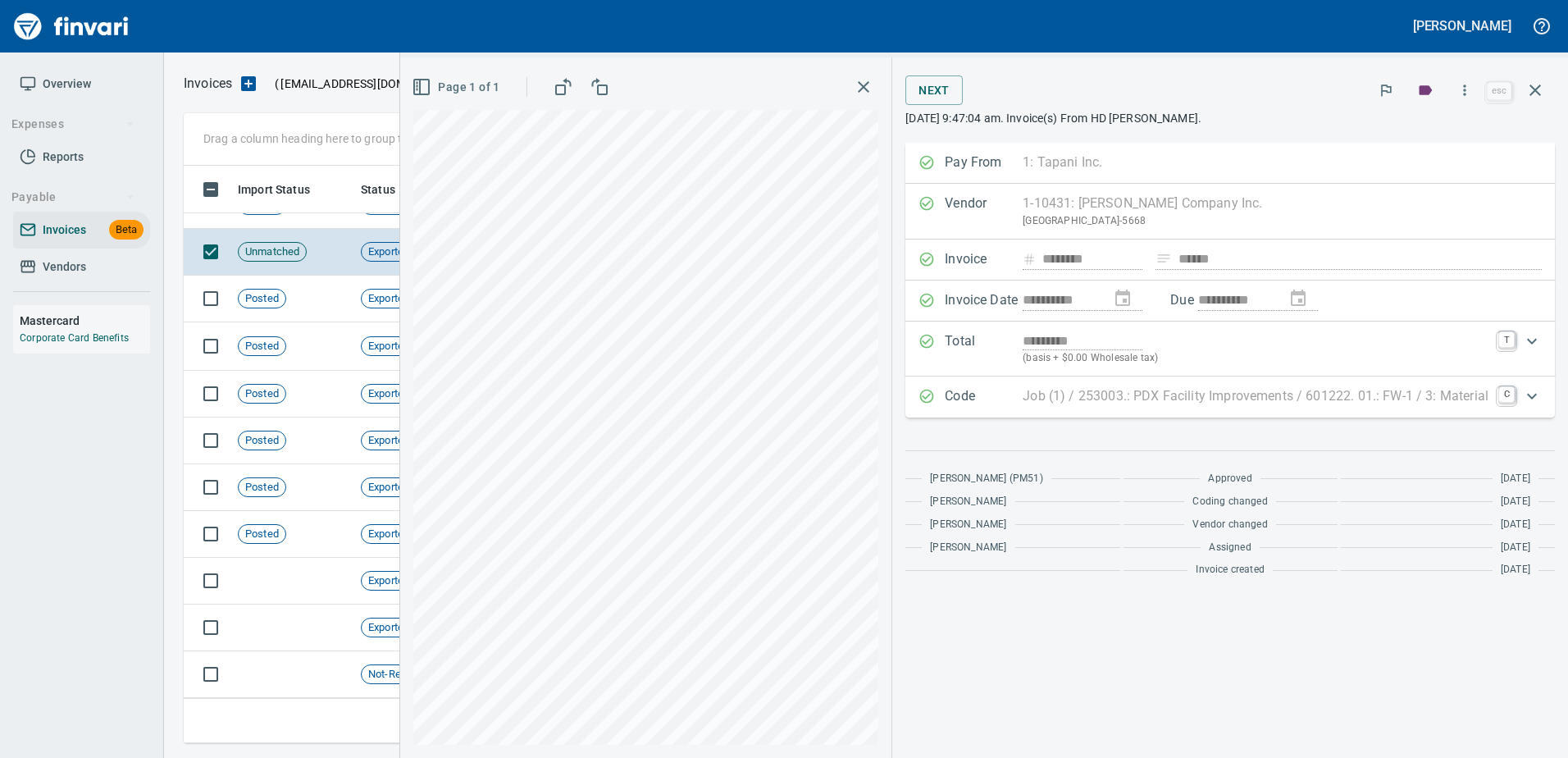
click at [1033, 398] on p "Job (1) / 253003.: PDX Facility Improvements / 601222. 01.: FW-1 / 3: Material" at bounding box center [1254, 396] width 466 height 19
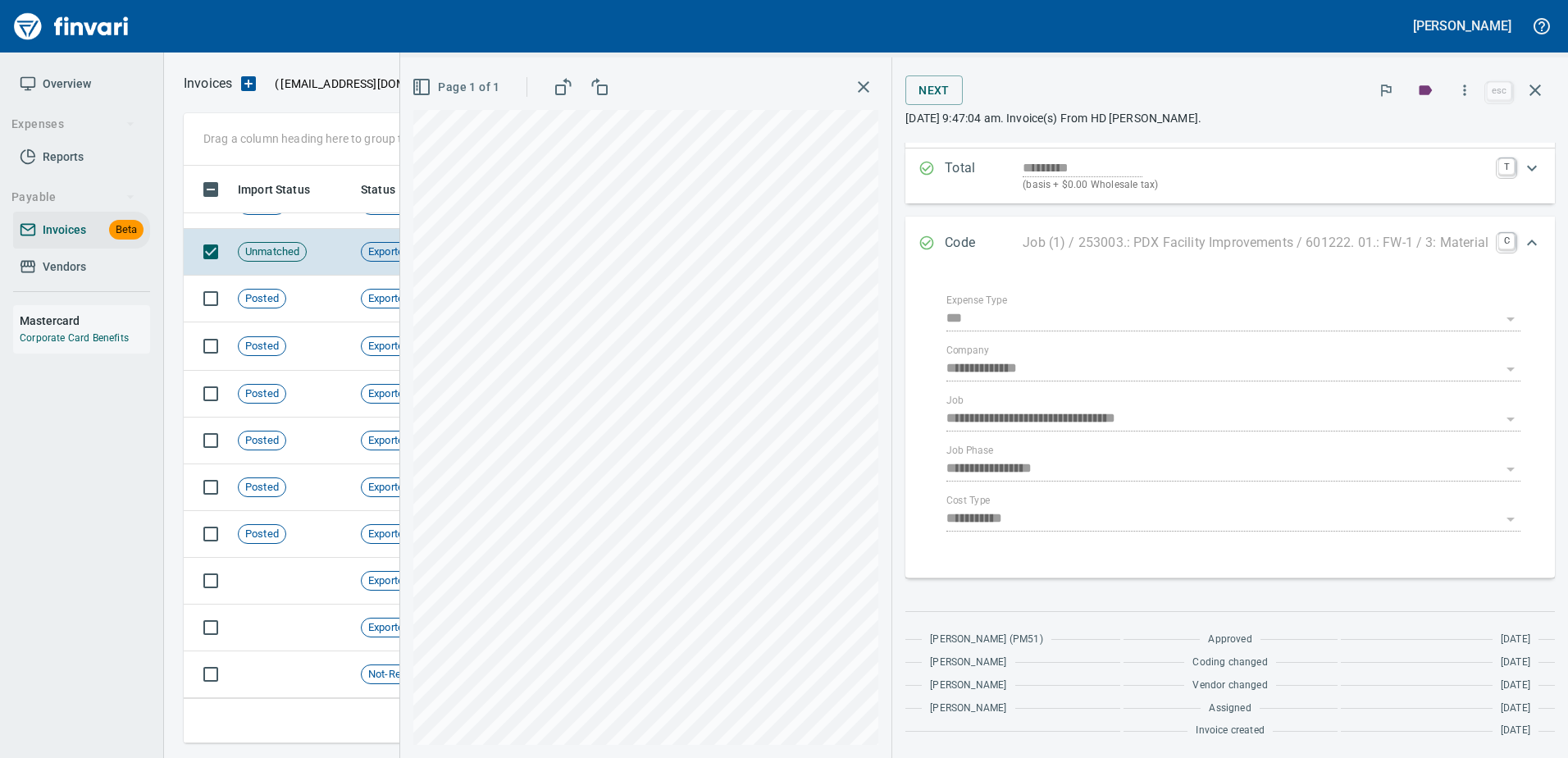
scroll to position [174, 0]
click at [1528, 94] on icon "button" at bounding box center [1535, 90] width 19 height 19
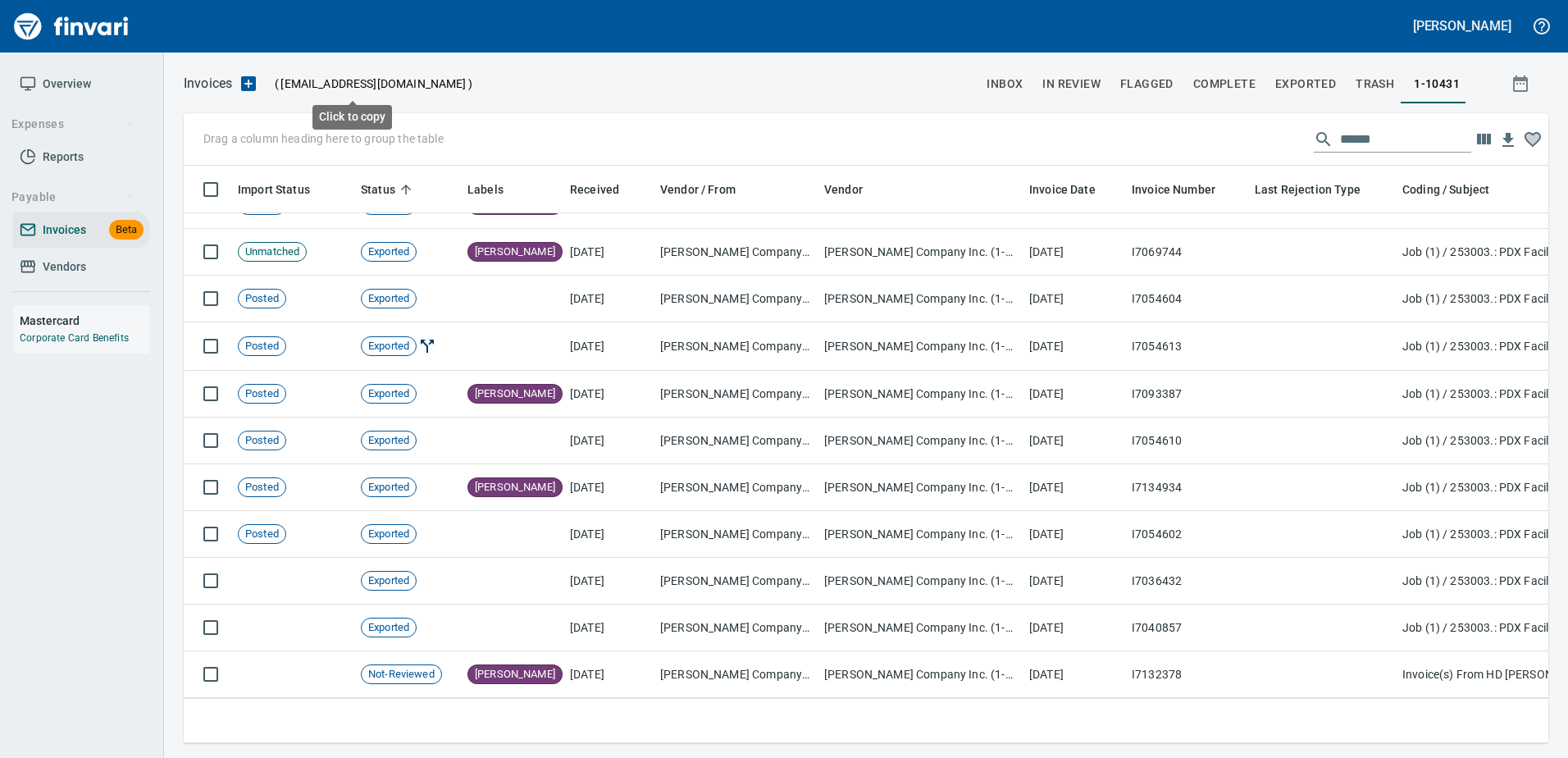
scroll to position [553, 1340]
click at [985, 89] on button "inbox" at bounding box center [1005, 83] width 56 height 40
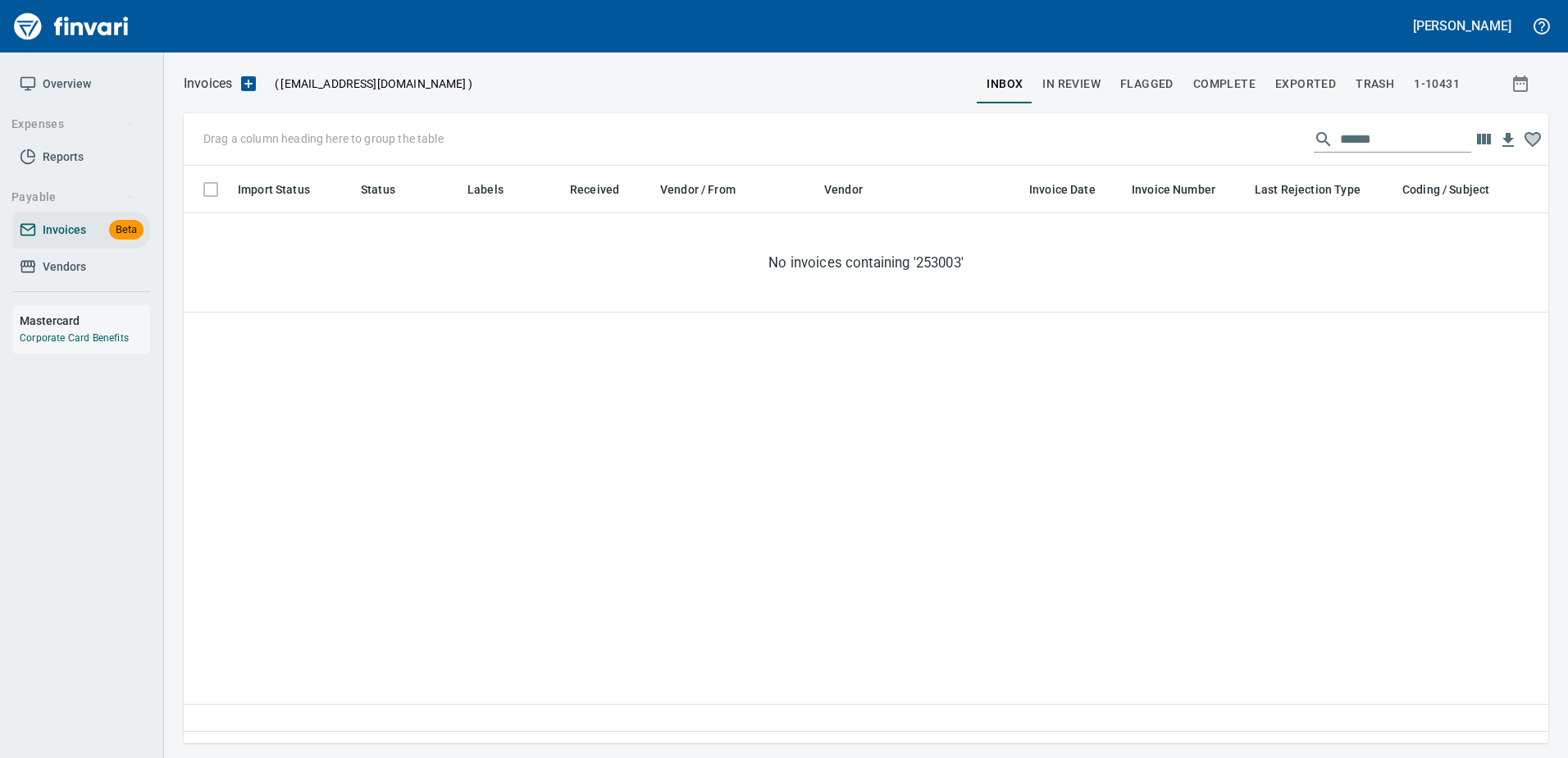
scroll to position [553, 1340]
click at [75, 267] on span "Vendors" at bounding box center [64, 266] width 44 height 20
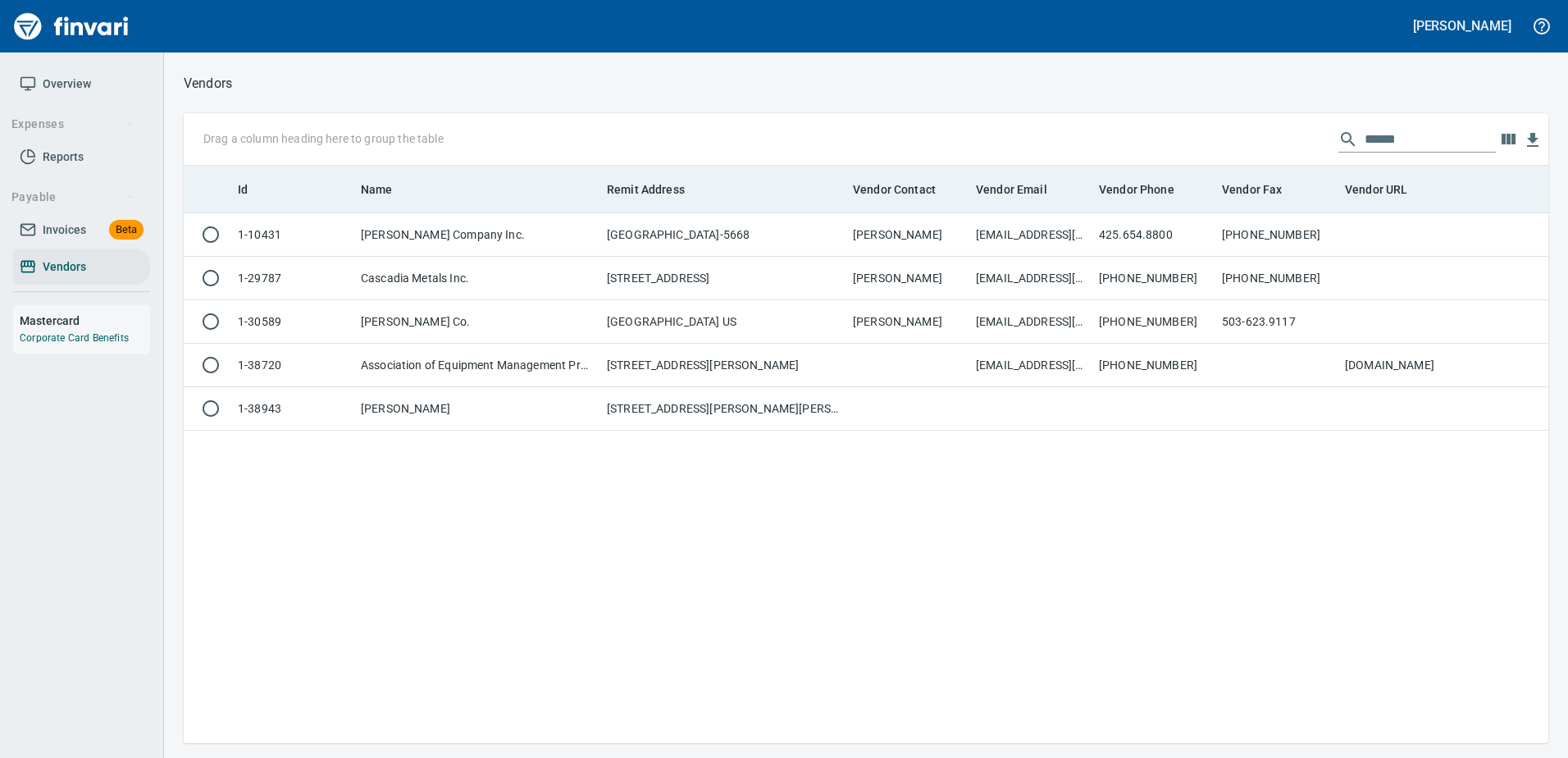
scroll to position [2, 2]
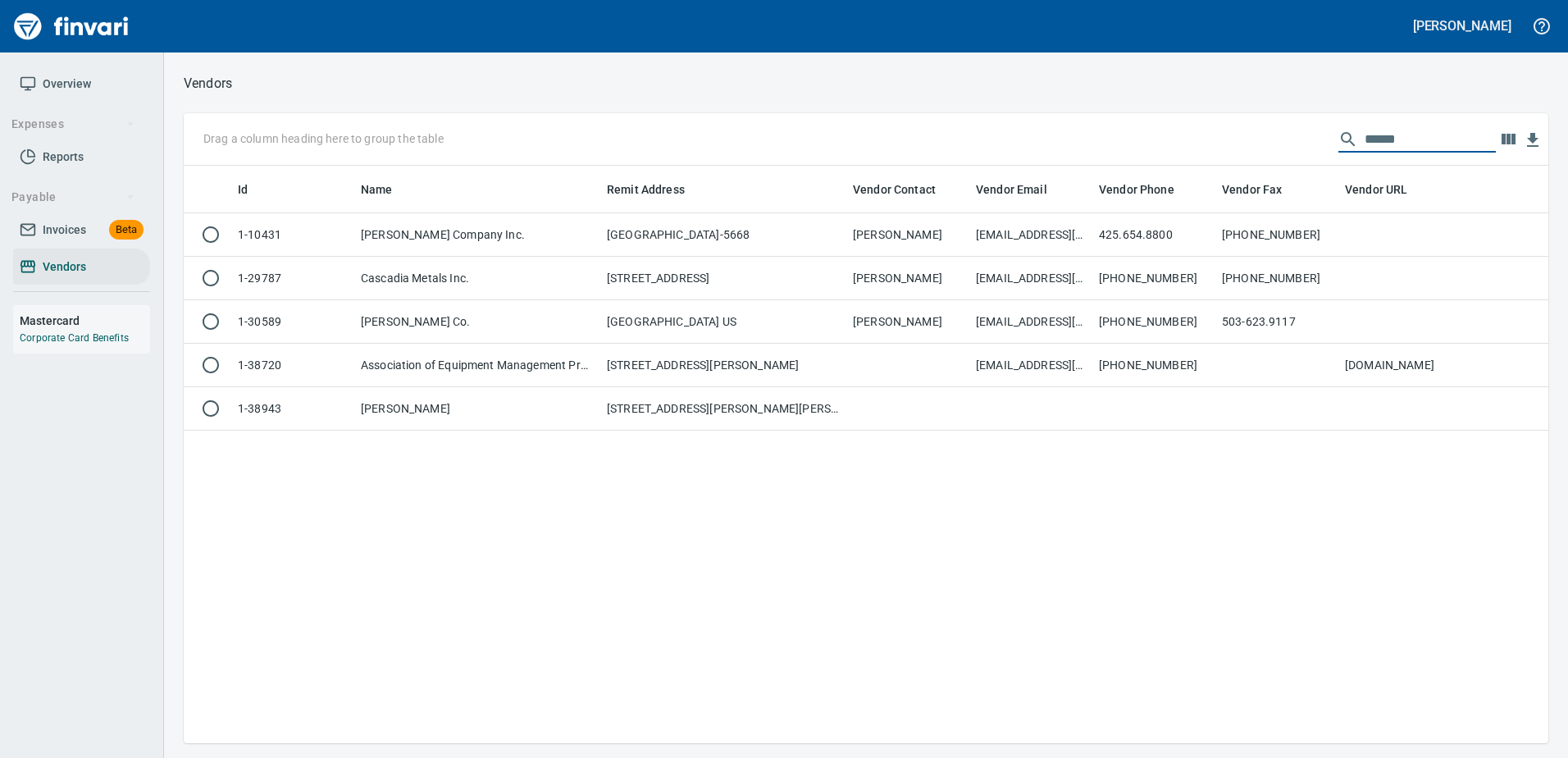
drag, startPoint x: 1422, startPoint y: 142, endPoint x: 1143, endPoint y: 130, distance: 279.3
click at [1143, 130] on div "Drag a column heading here to group the table ******" at bounding box center [866, 139] width 1365 height 52
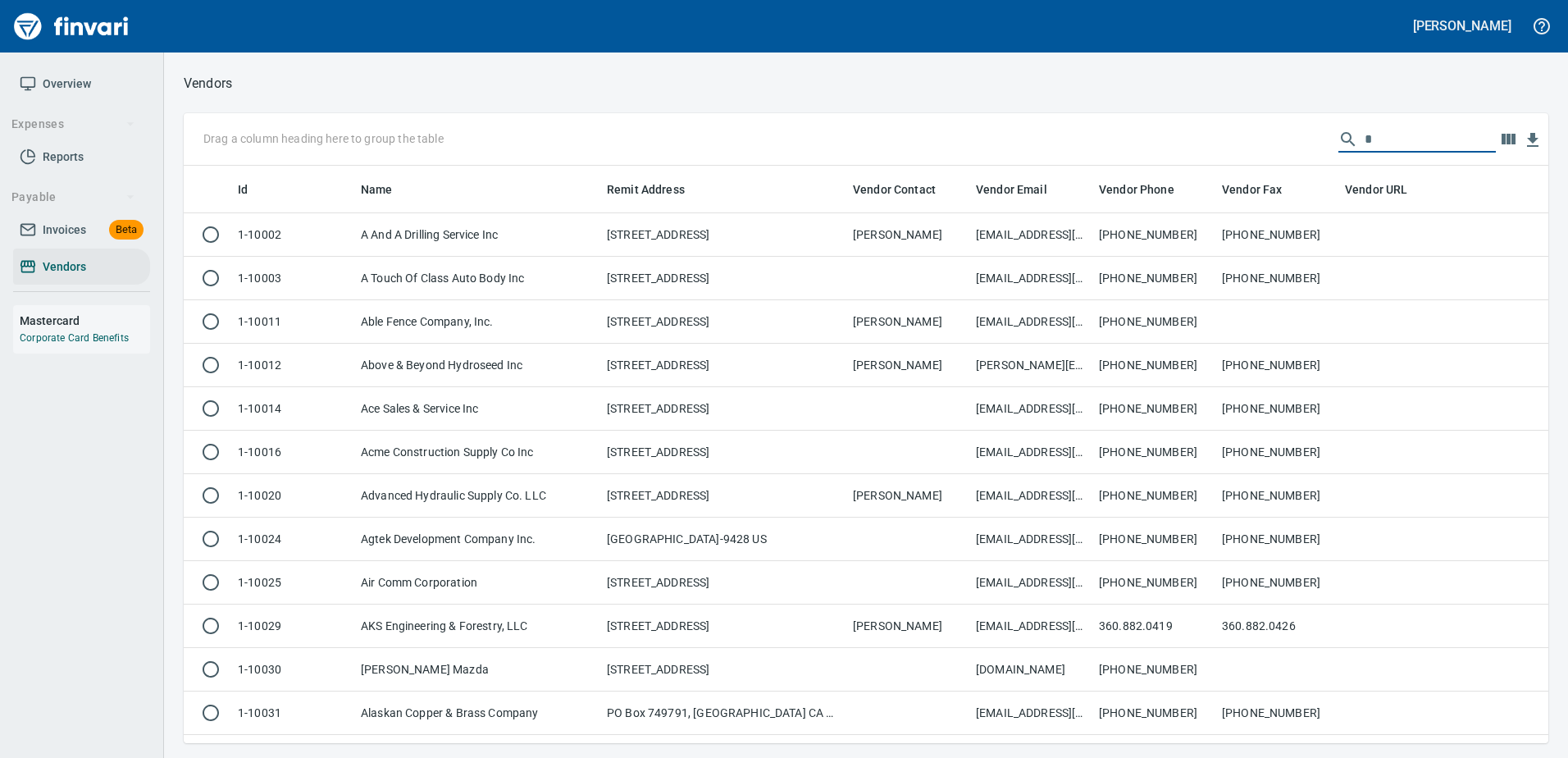
scroll to position [565, 1340]
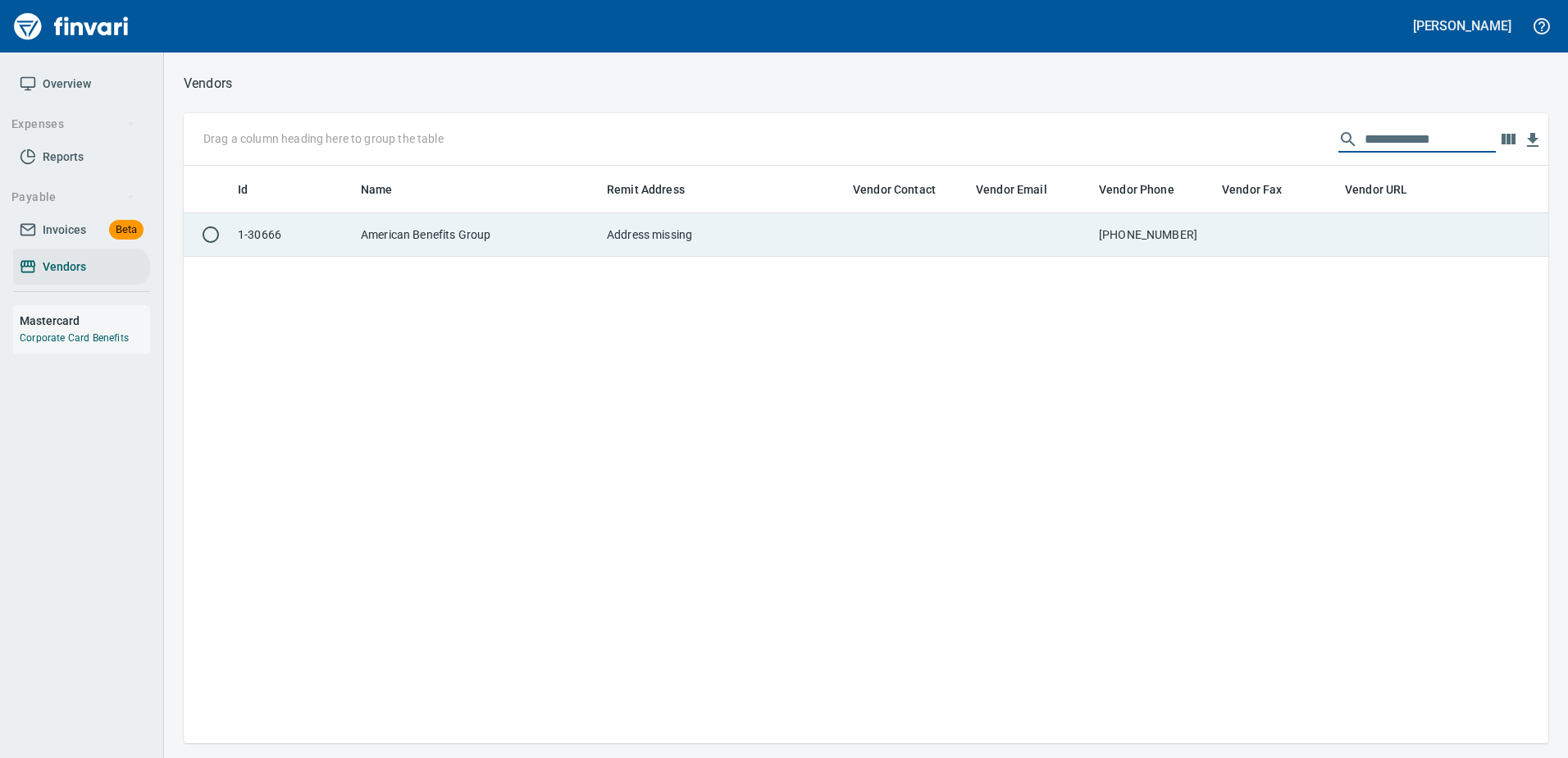
type input "**********"
click at [1177, 217] on td "800-499-3539 x385" at bounding box center [1153, 234] width 123 height 44
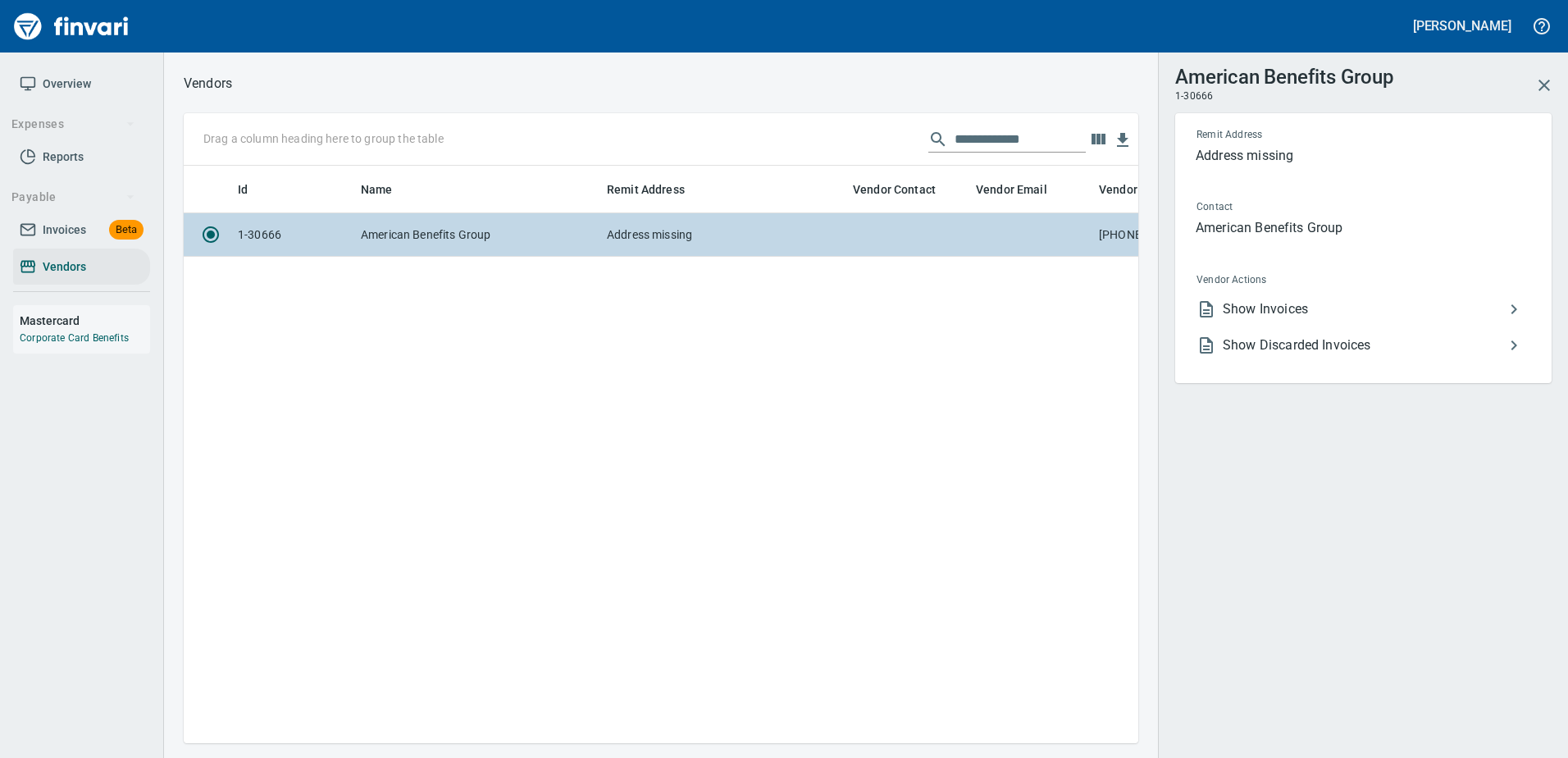
scroll to position [553, 942]
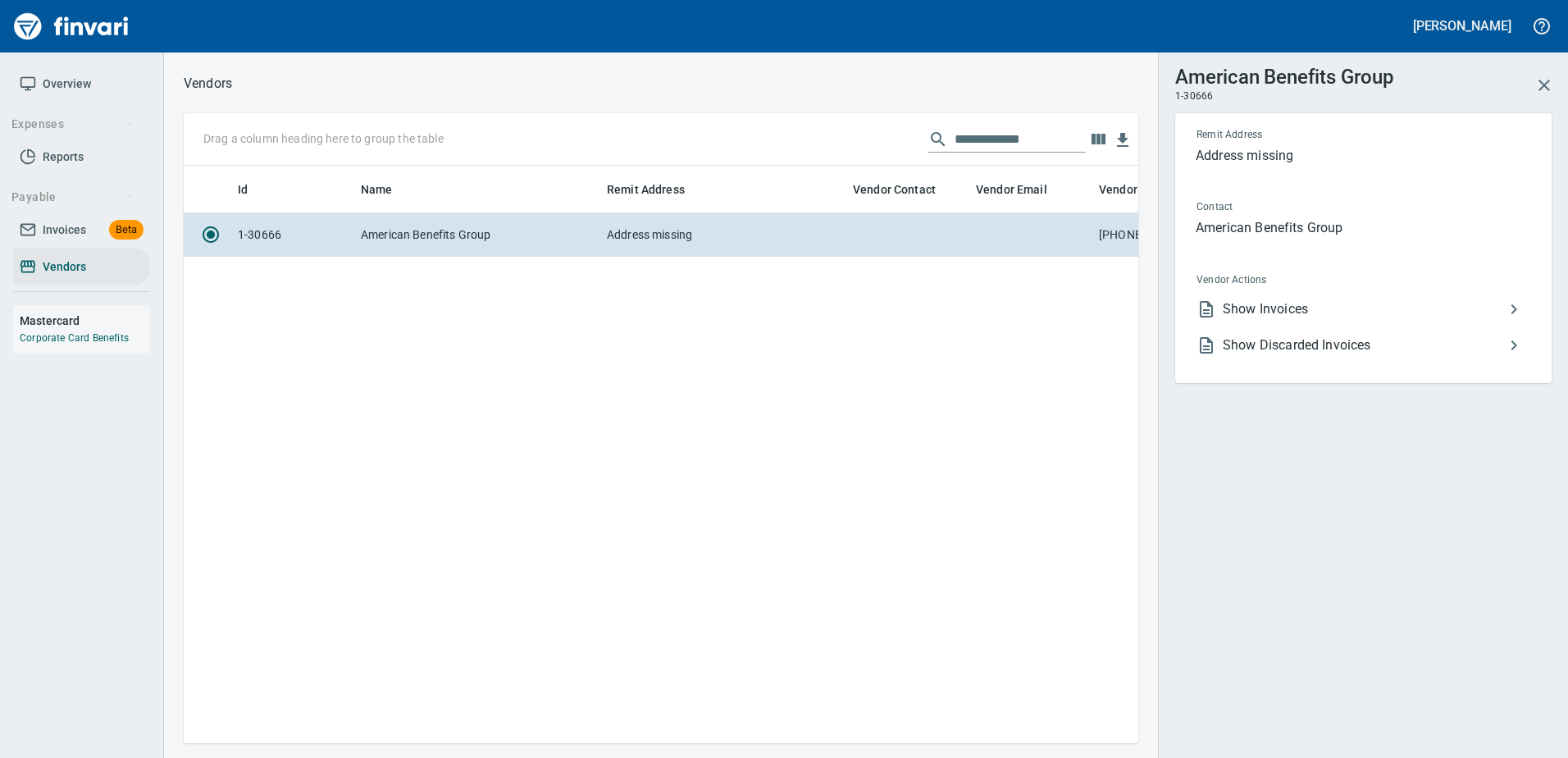
click at [1251, 304] on span "Show Invoices" at bounding box center [1363, 309] width 282 height 19
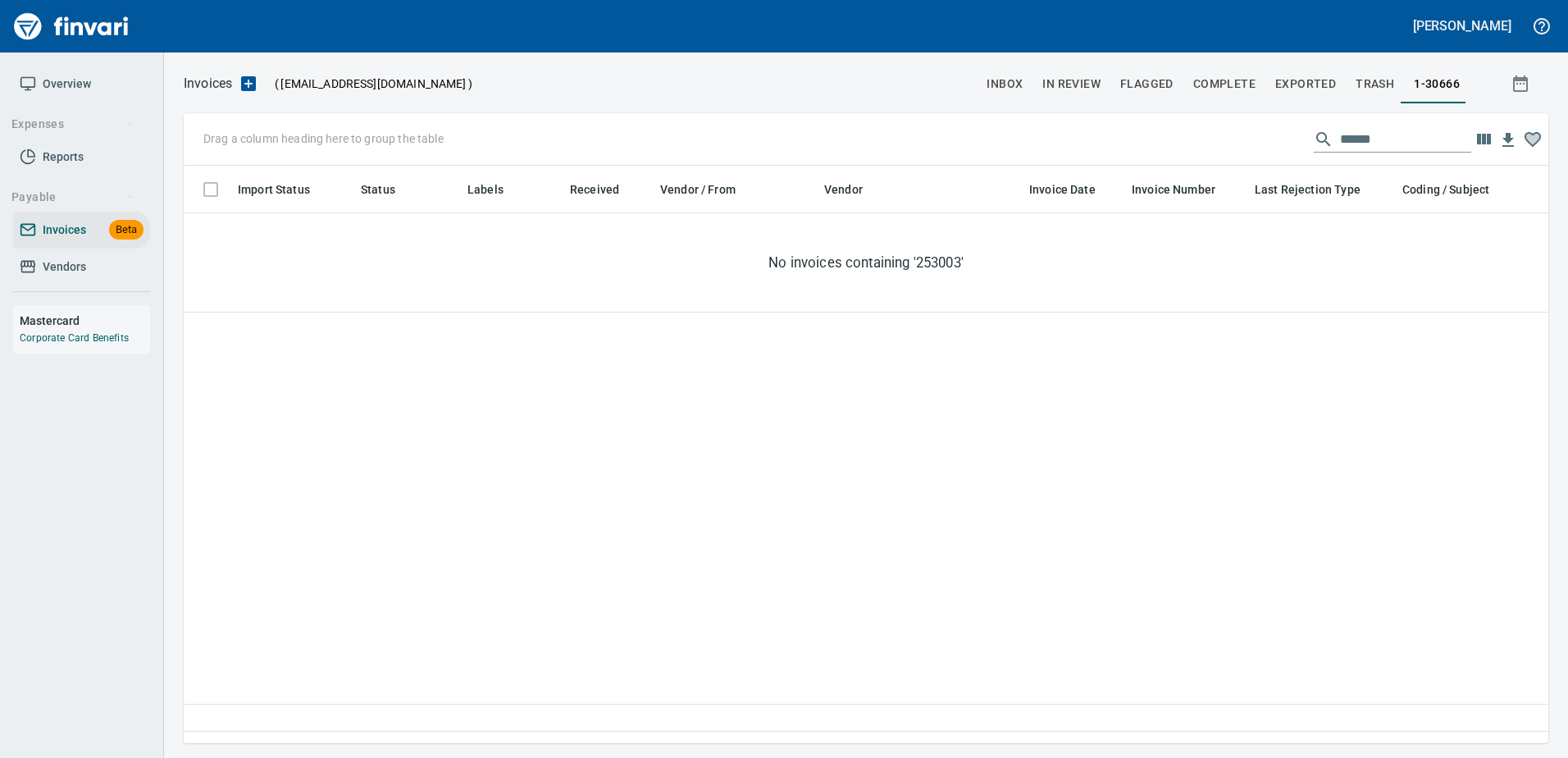
scroll to position [553, 1352]
drag, startPoint x: 1375, startPoint y: 138, endPoint x: 1267, endPoint y: 138, distance: 108.0
click at [1267, 138] on div "Drag a column heading here to group the table ******" at bounding box center [866, 139] width 1365 height 52
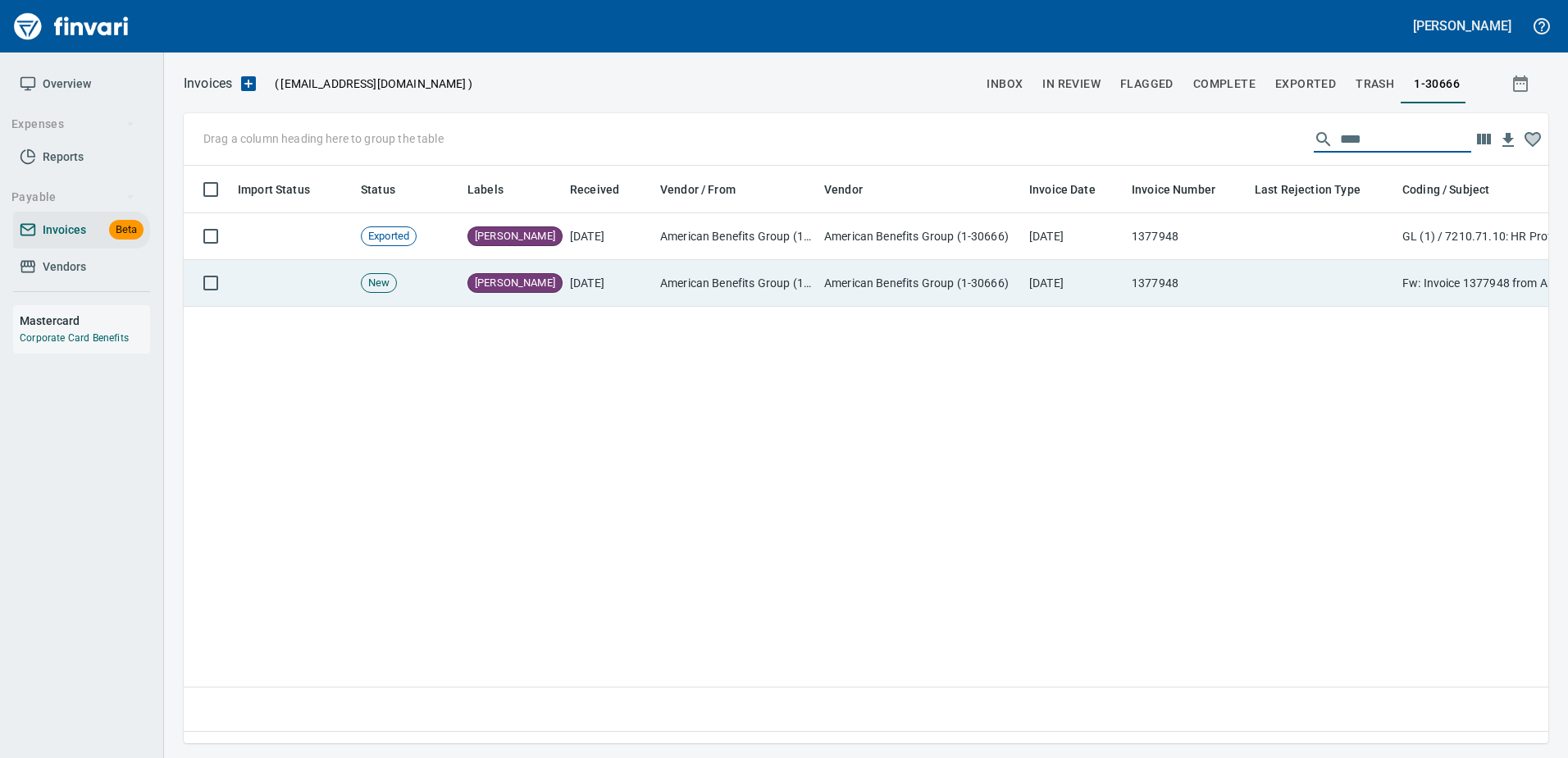
type input "****"
click at [1343, 288] on td at bounding box center [1321, 284] width 147 height 46
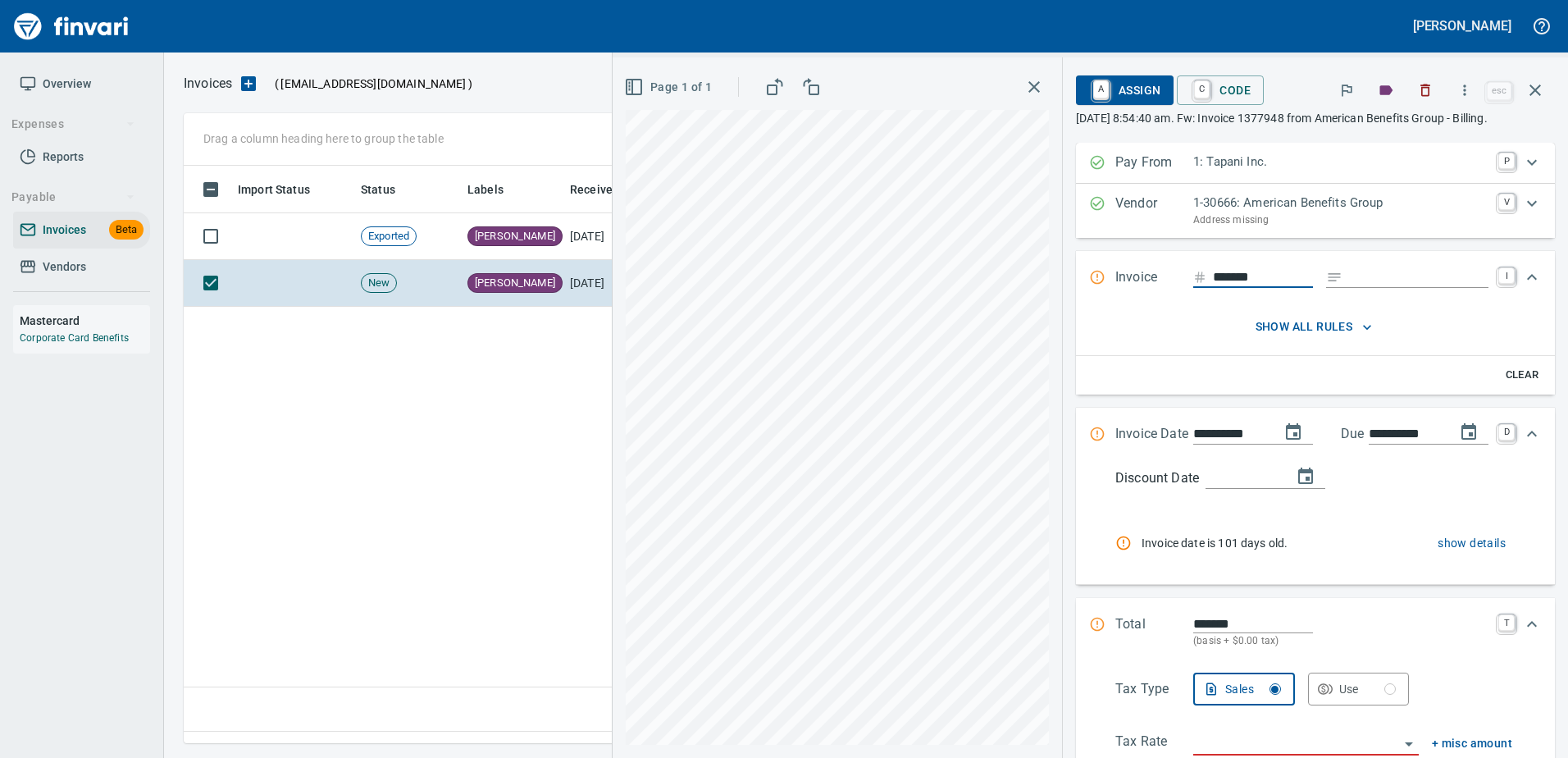
scroll to position [553, 1351]
click at [1415, 88] on button "button" at bounding box center [1425, 90] width 36 height 36
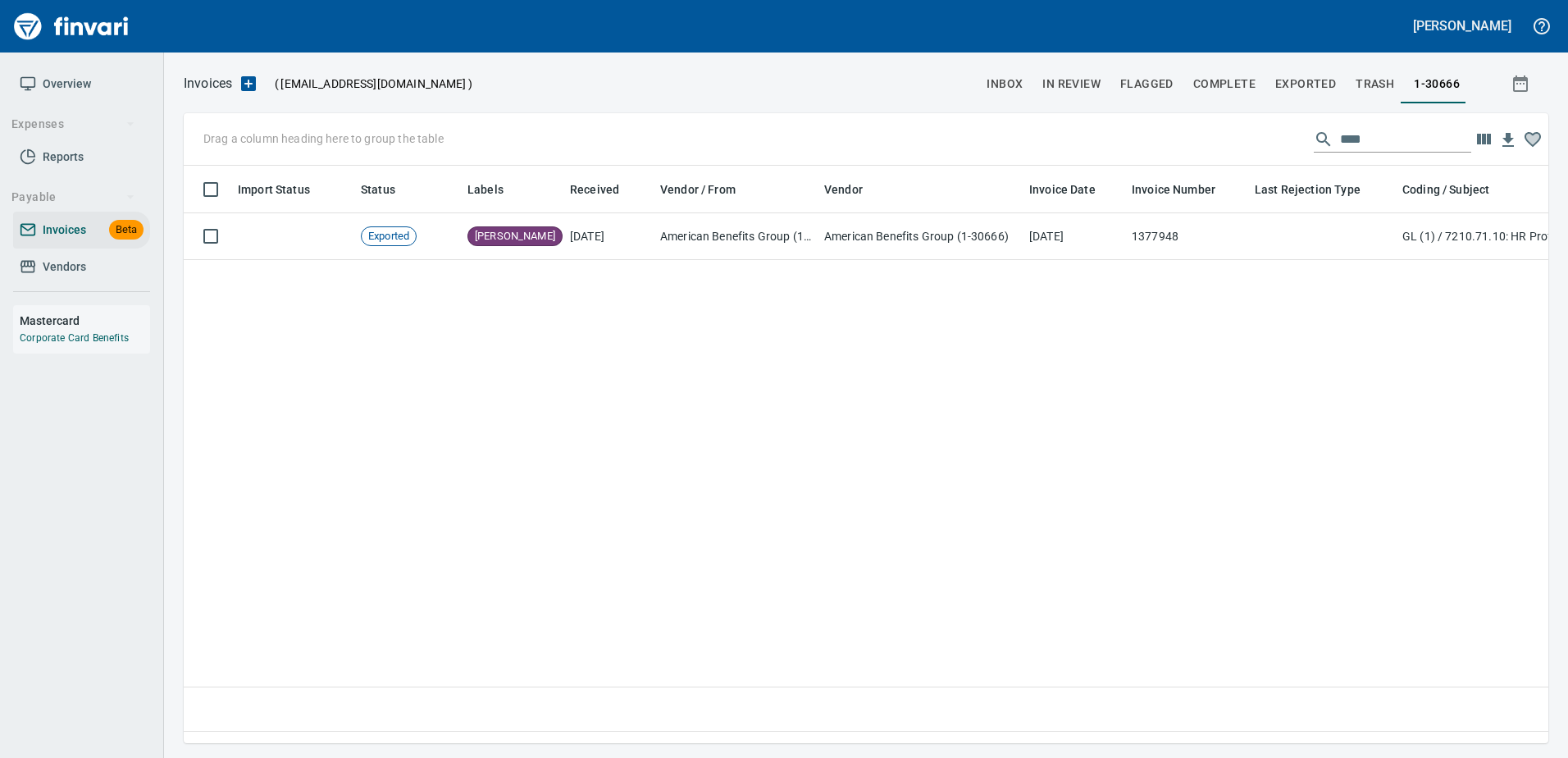
click at [43, 271] on span "Vendors" at bounding box center [64, 266] width 44 height 20
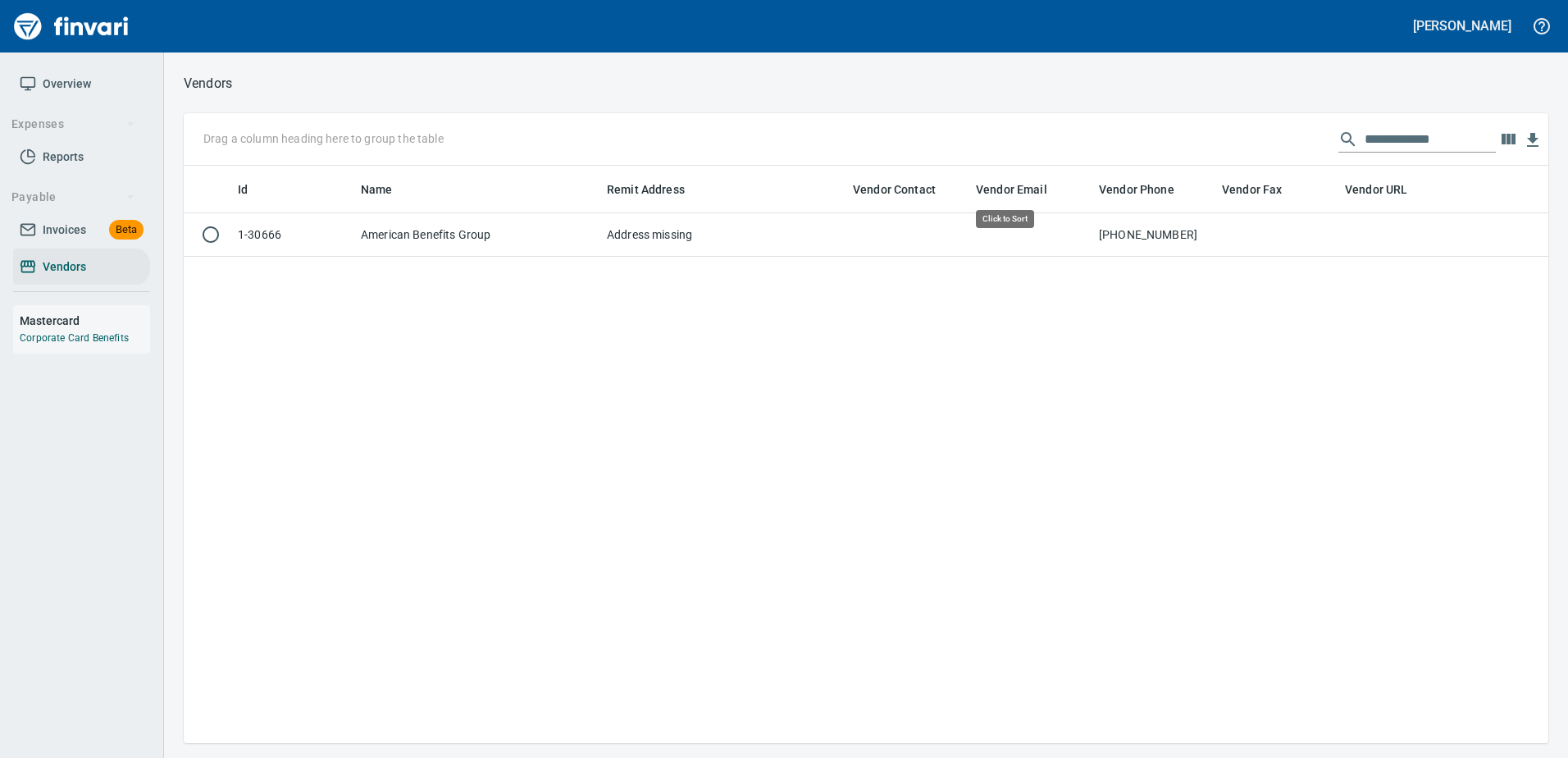
scroll to position [2, 2]
drag, startPoint x: 1468, startPoint y: 136, endPoint x: 1305, endPoint y: 148, distance: 163.4
click at [1305, 148] on div "**********" at bounding box center [866, 139] width 1365 height 52
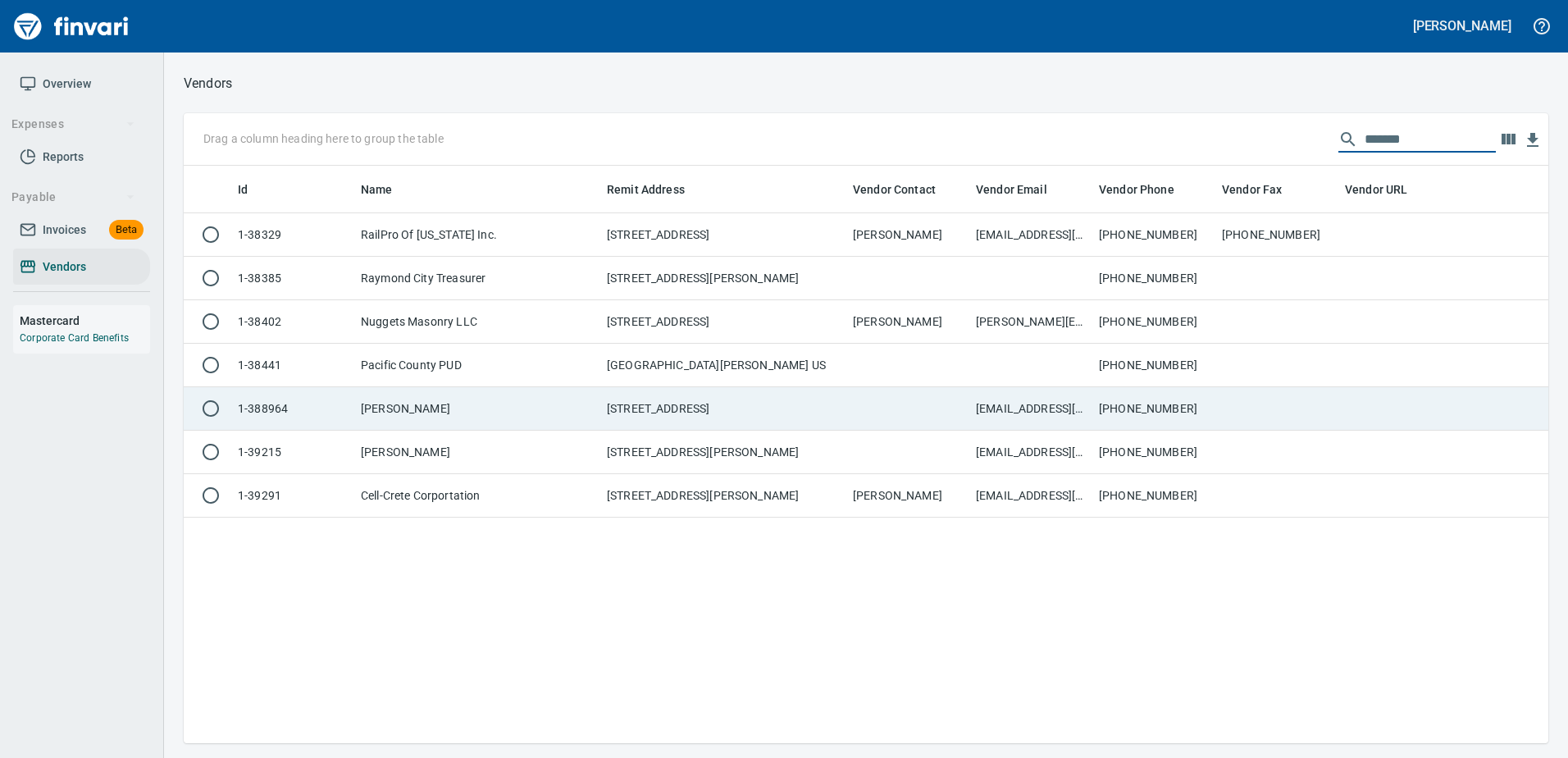
type input "*******"
click at [984, 419] on td "raymondmiller83@yahoo.com" at bounding box center [1030, 409] width 123 height 44
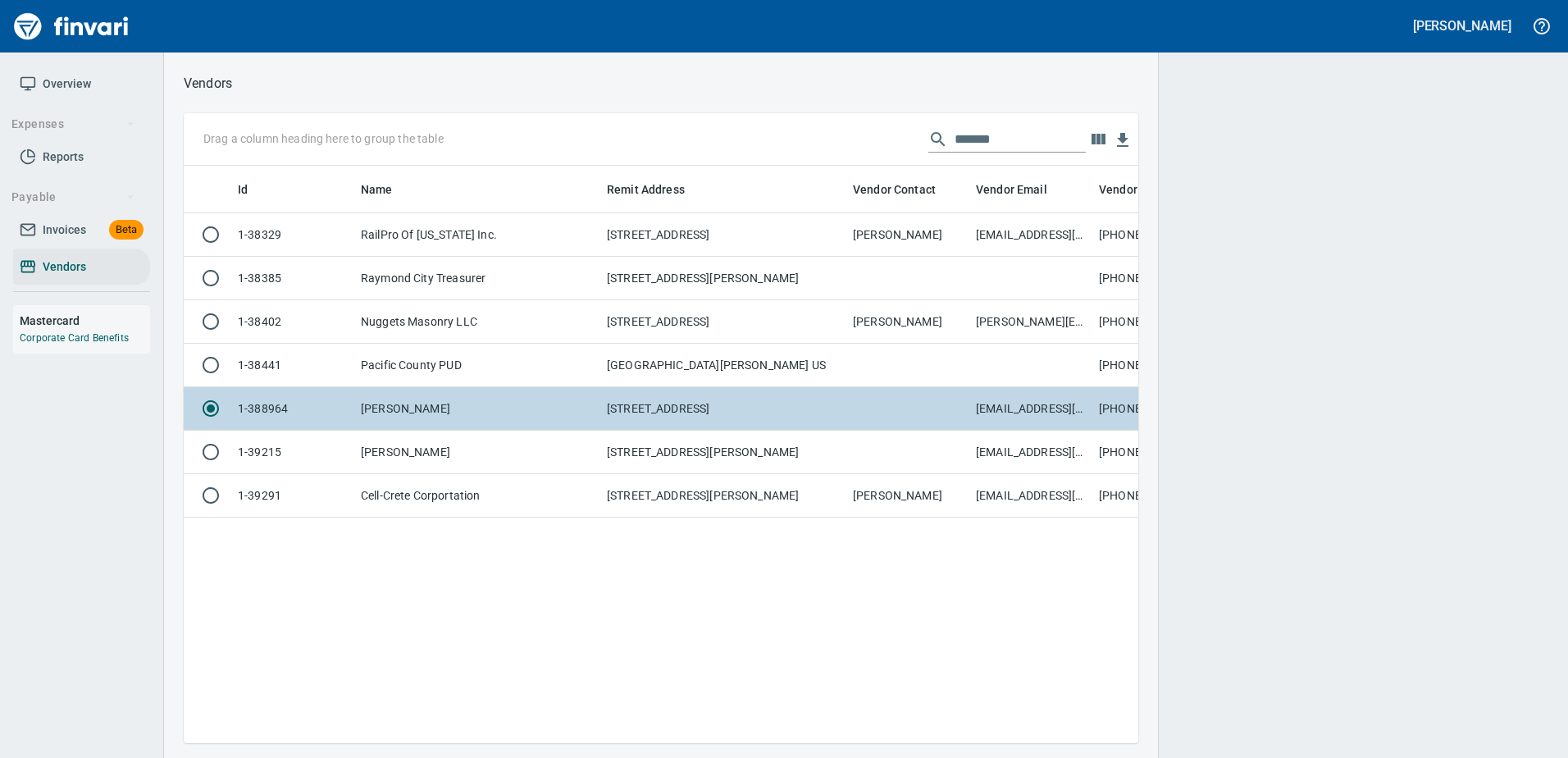
scroll to position [553, 942]
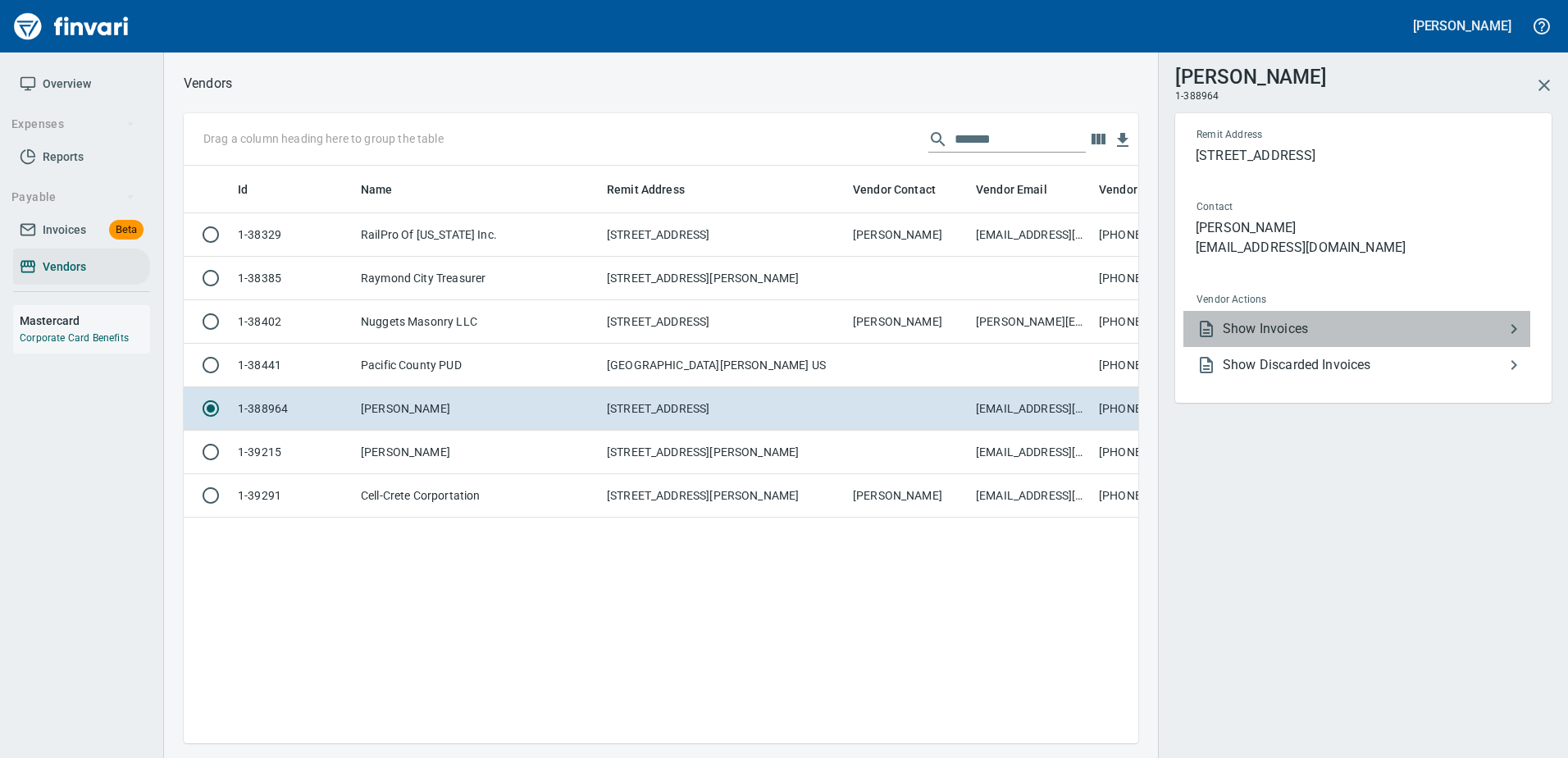
click at [1268, 329] on span "Show Invoices" at bounding box center [1363, 329] width 282 height 19
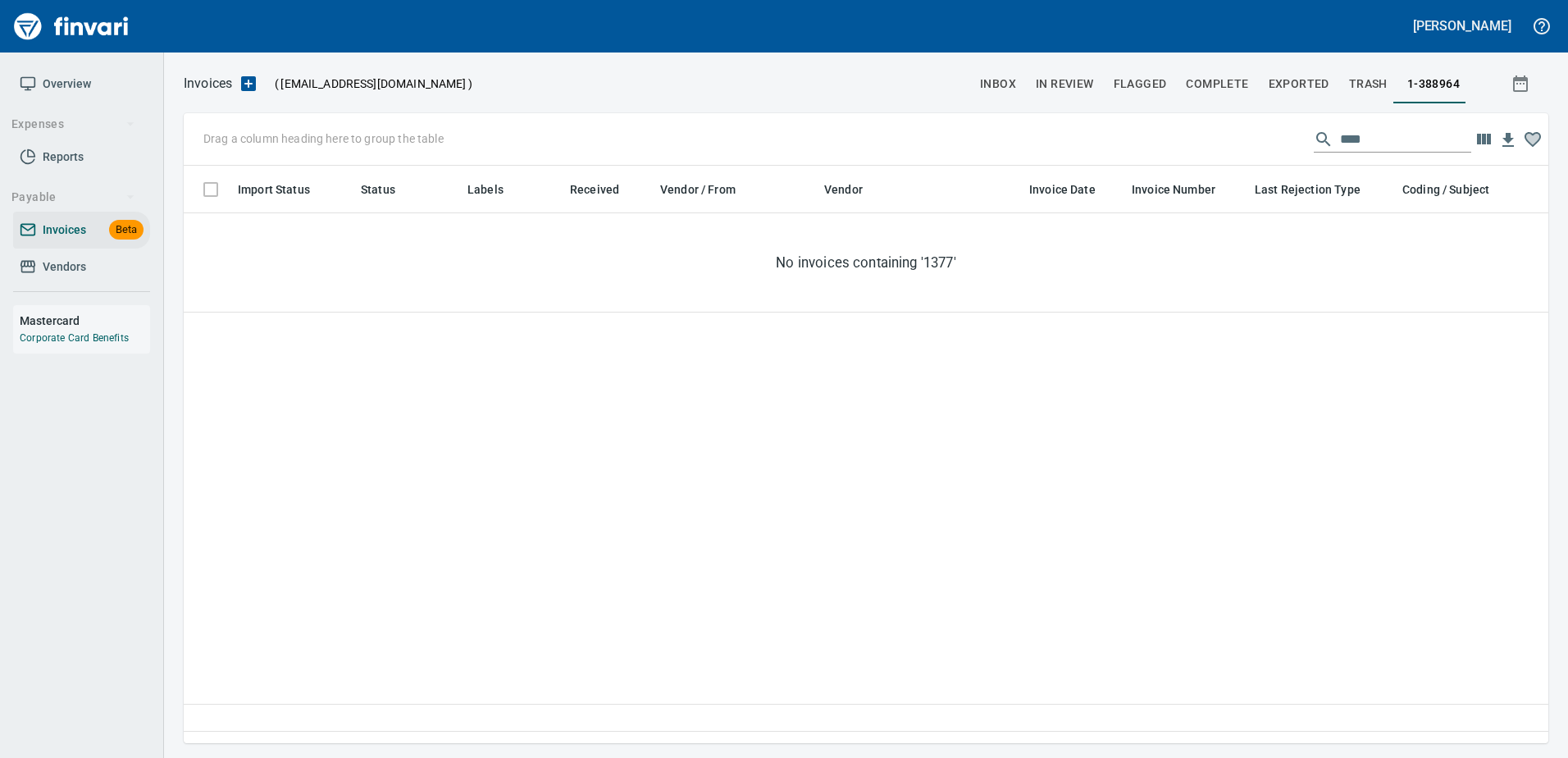
scroll to position [553, 1352]
drag, startPoint x: 1306, startPoint y: 147, endPoint x: 1065, endPoint y: 156, distance: 241.2
click at [1071, 156] on div "Drag a column heading here to group the table ****" at bounding box center [866, 139] width 1365 height 52
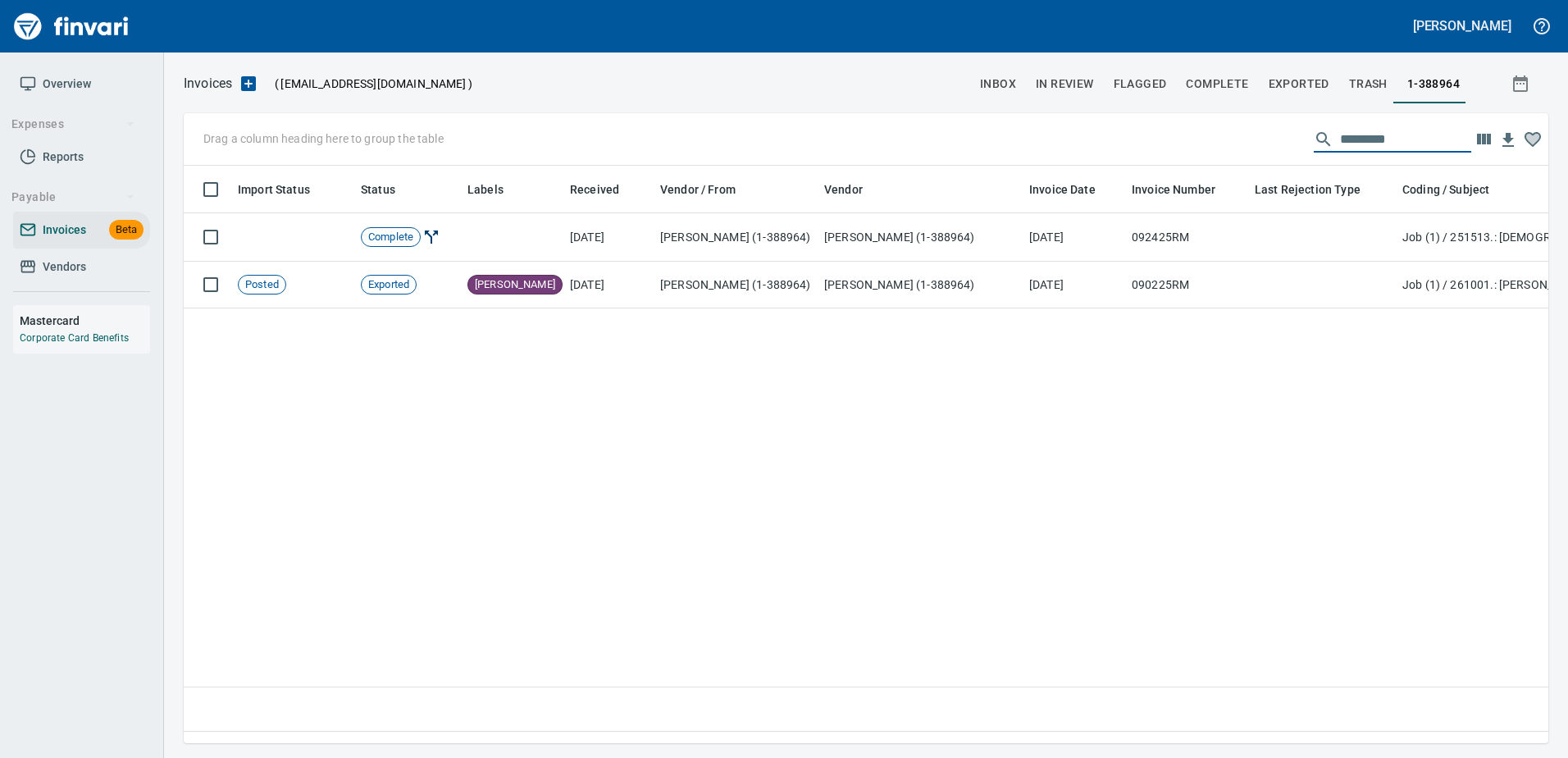
click at [39, 255] on link "Vendors" at bounding box center [81, 267] width 136 height 37
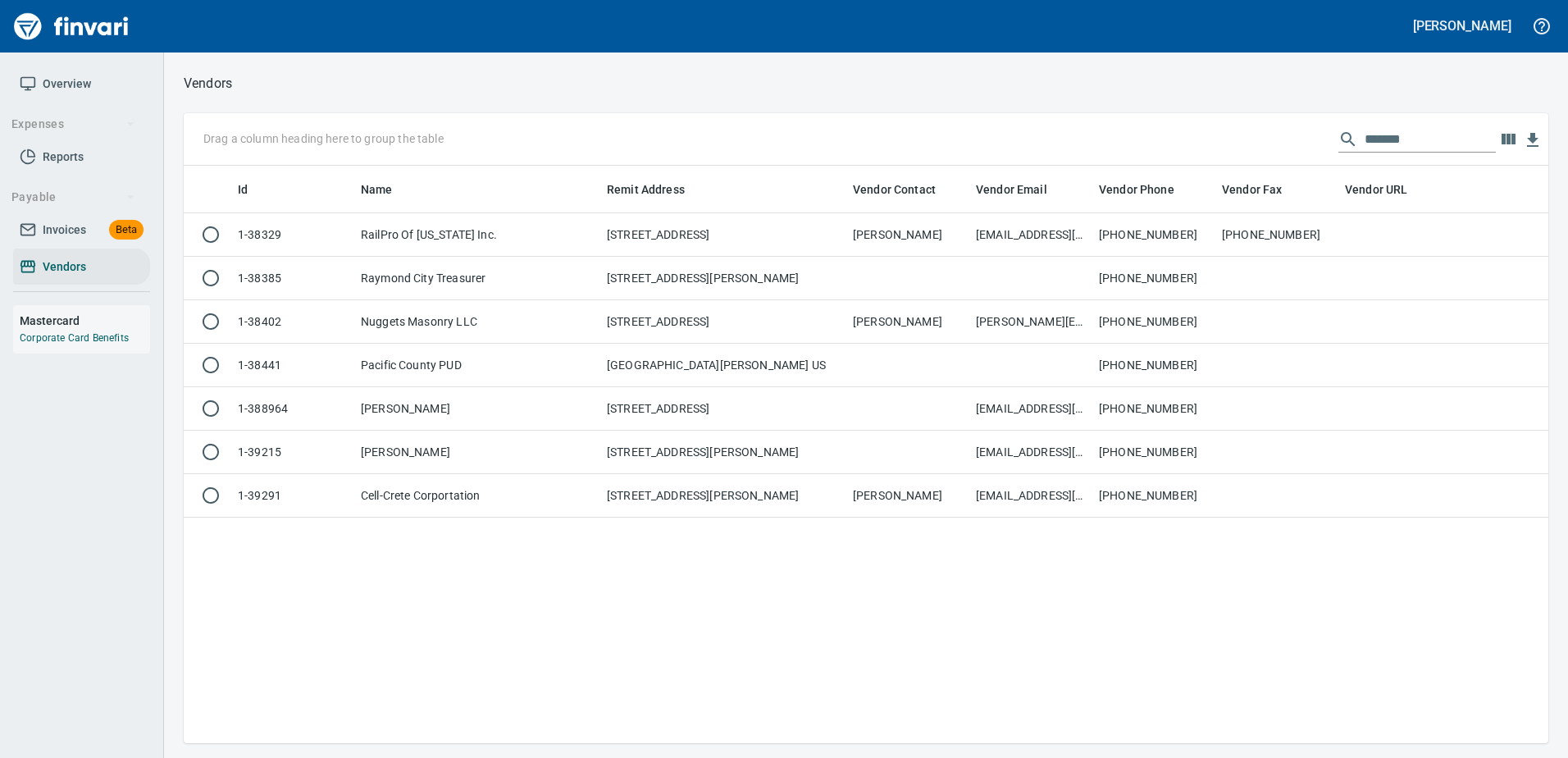
scroll to position [565, 1352]
drag, startPoint x: 1440, startPoint y: 123, endPoint x: 1283, endPoint y: 136, distance: 157.5
click at [1283, 136] on div "Drag a column heading here to group the table *******" at bounding box center [866, 139] width 1365 height 52
click at [1365, 146] on input "*******" at bounding box center [1431, 138] width 132 height 26
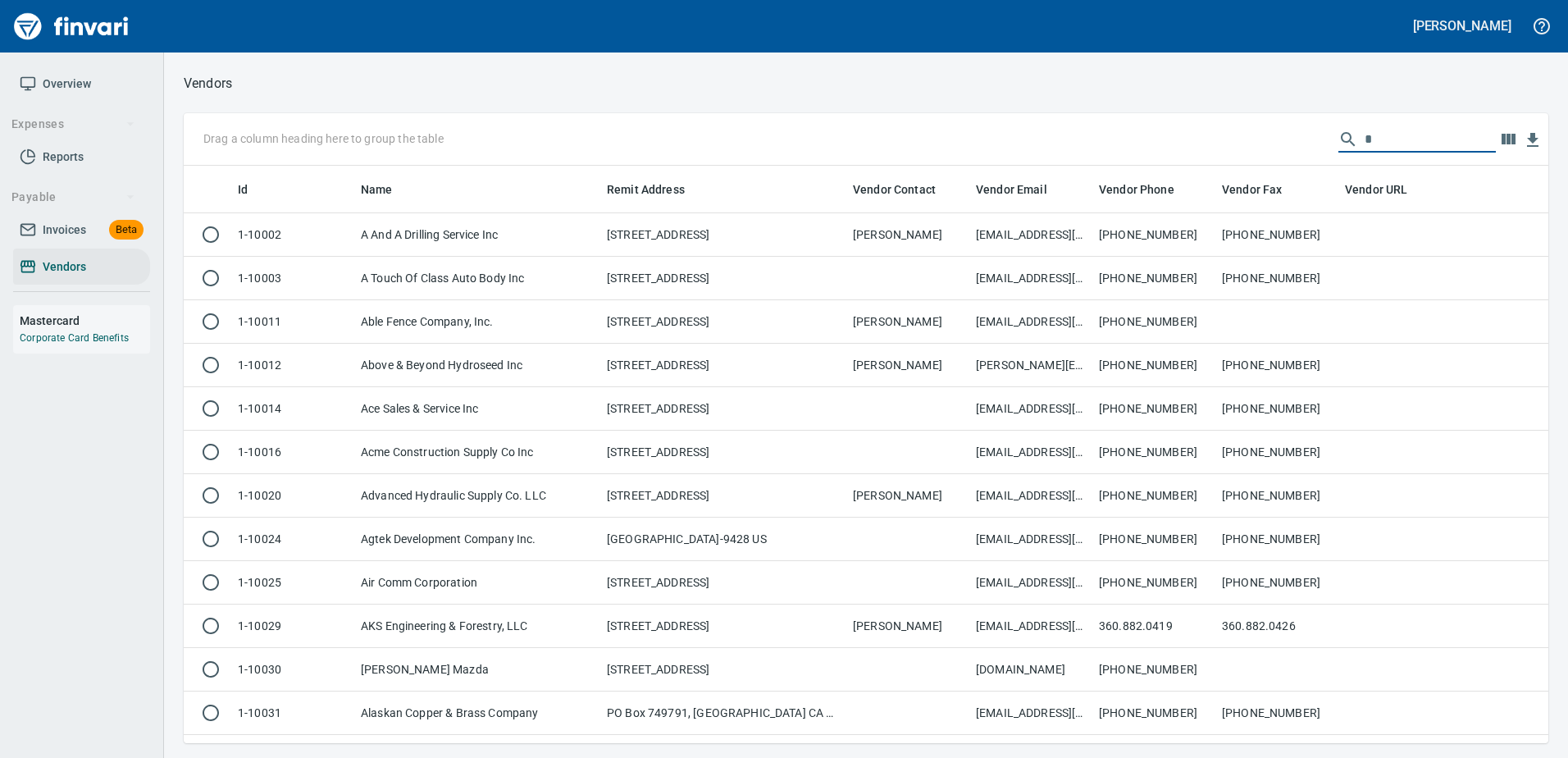
scroll to position [565, 1340]
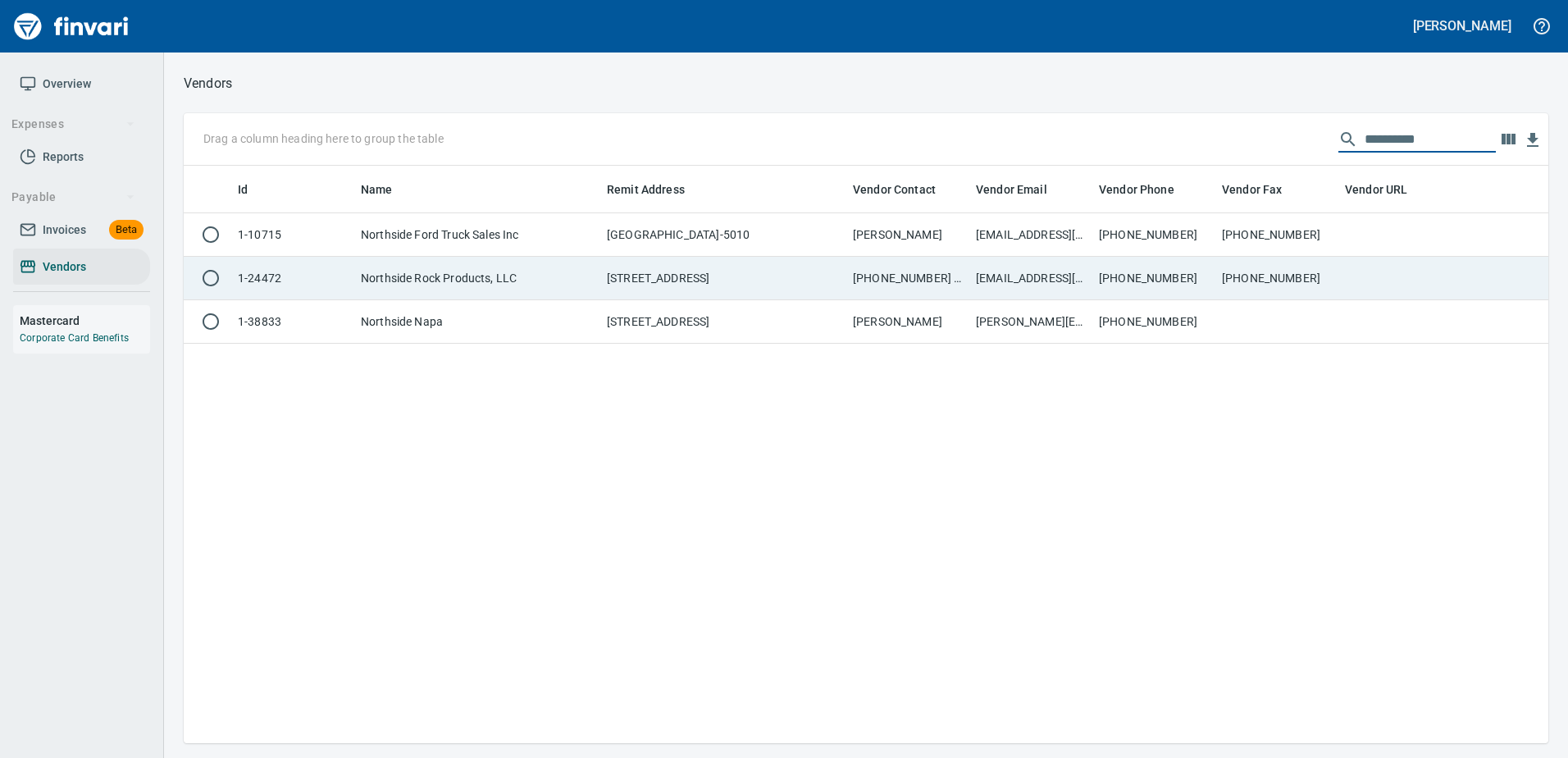
type input "*********"
click at [757, 270] on td "PO Box 309, Banks OR 97106 US" at bounding box center [723, 278] width 246 height 44
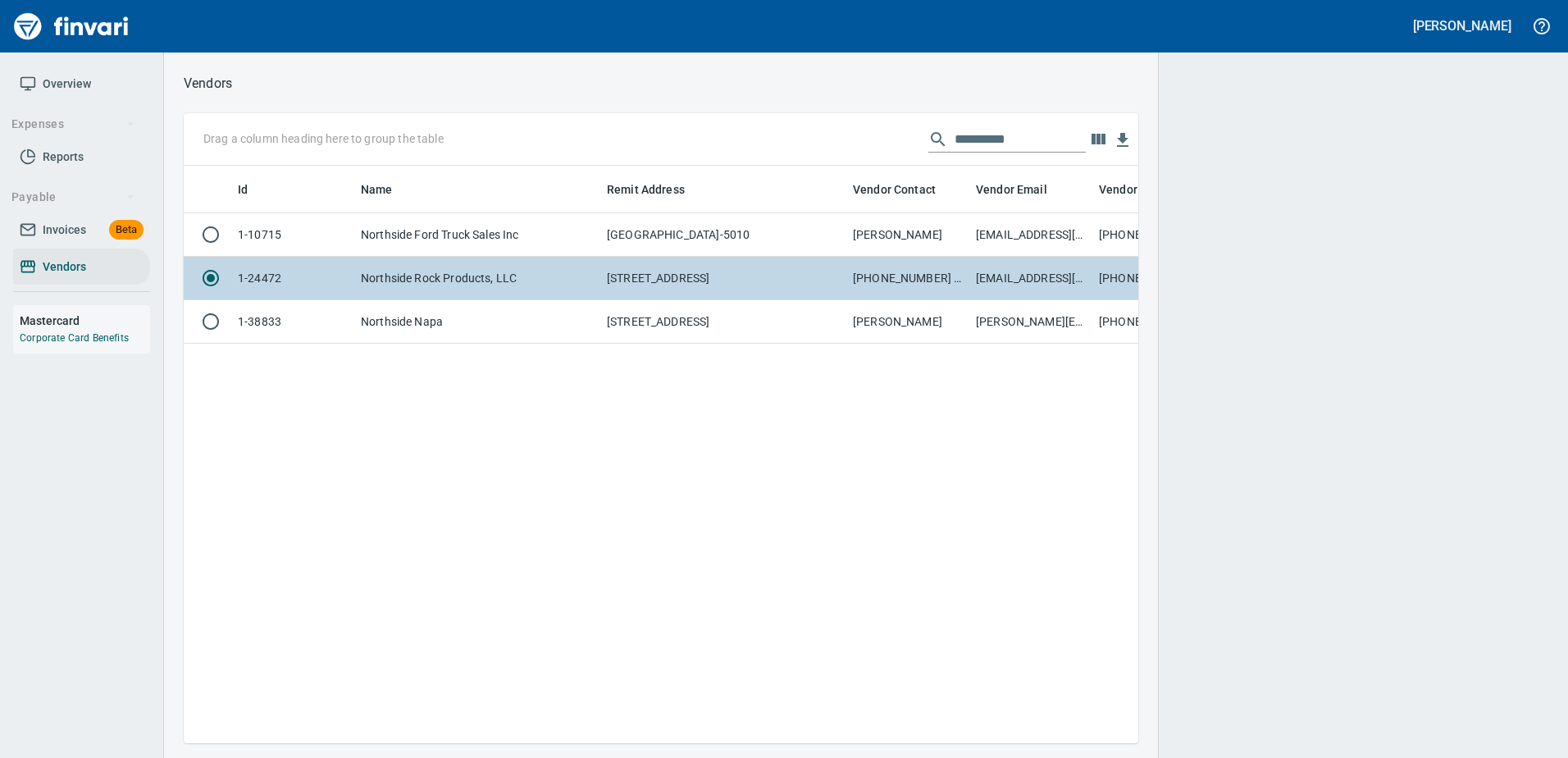
scroll to position [553, 942]
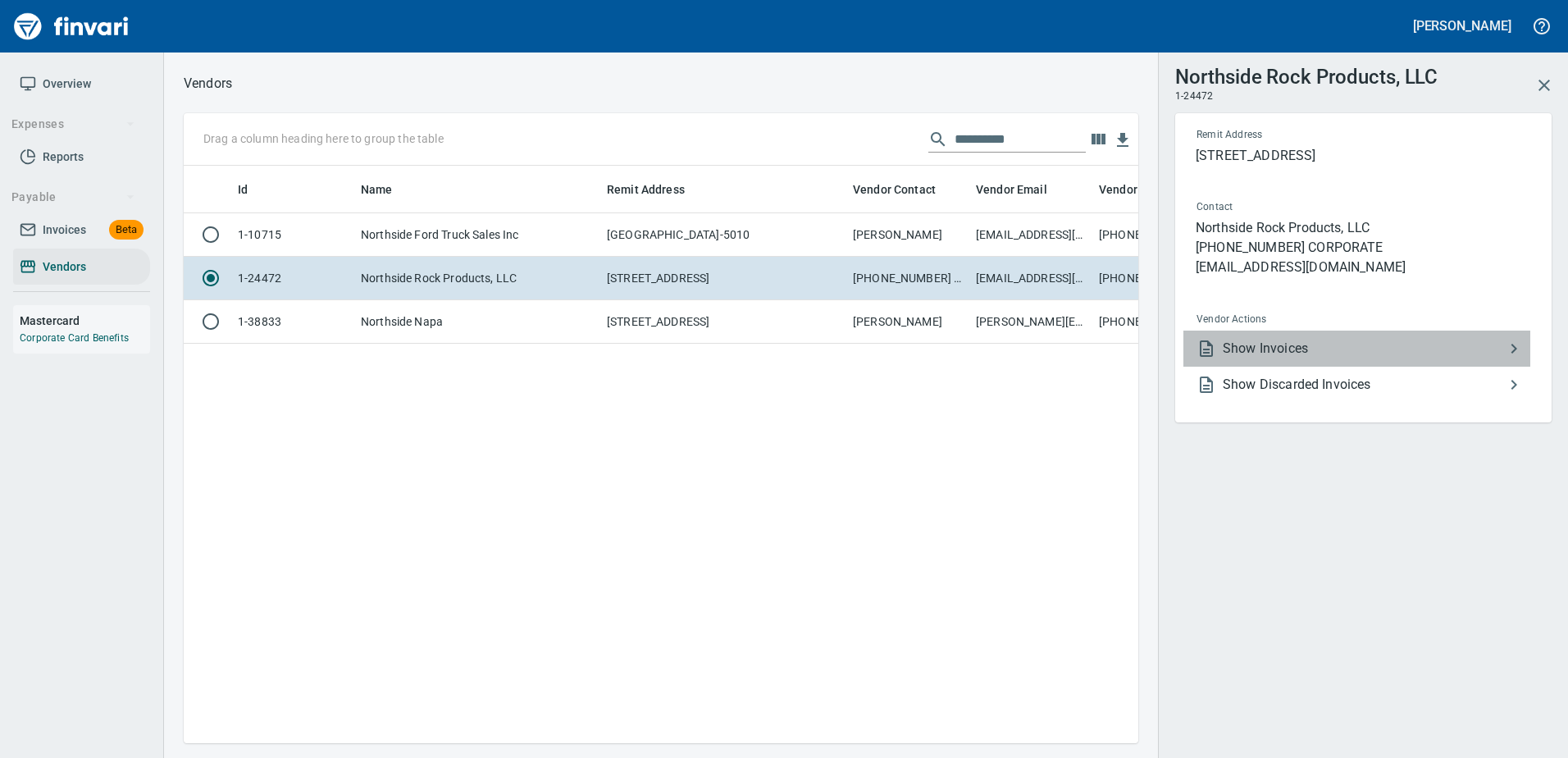
click at [1267, 347] on span "Show Invoices" at bounding box center [1363, 349] width 282 height 19
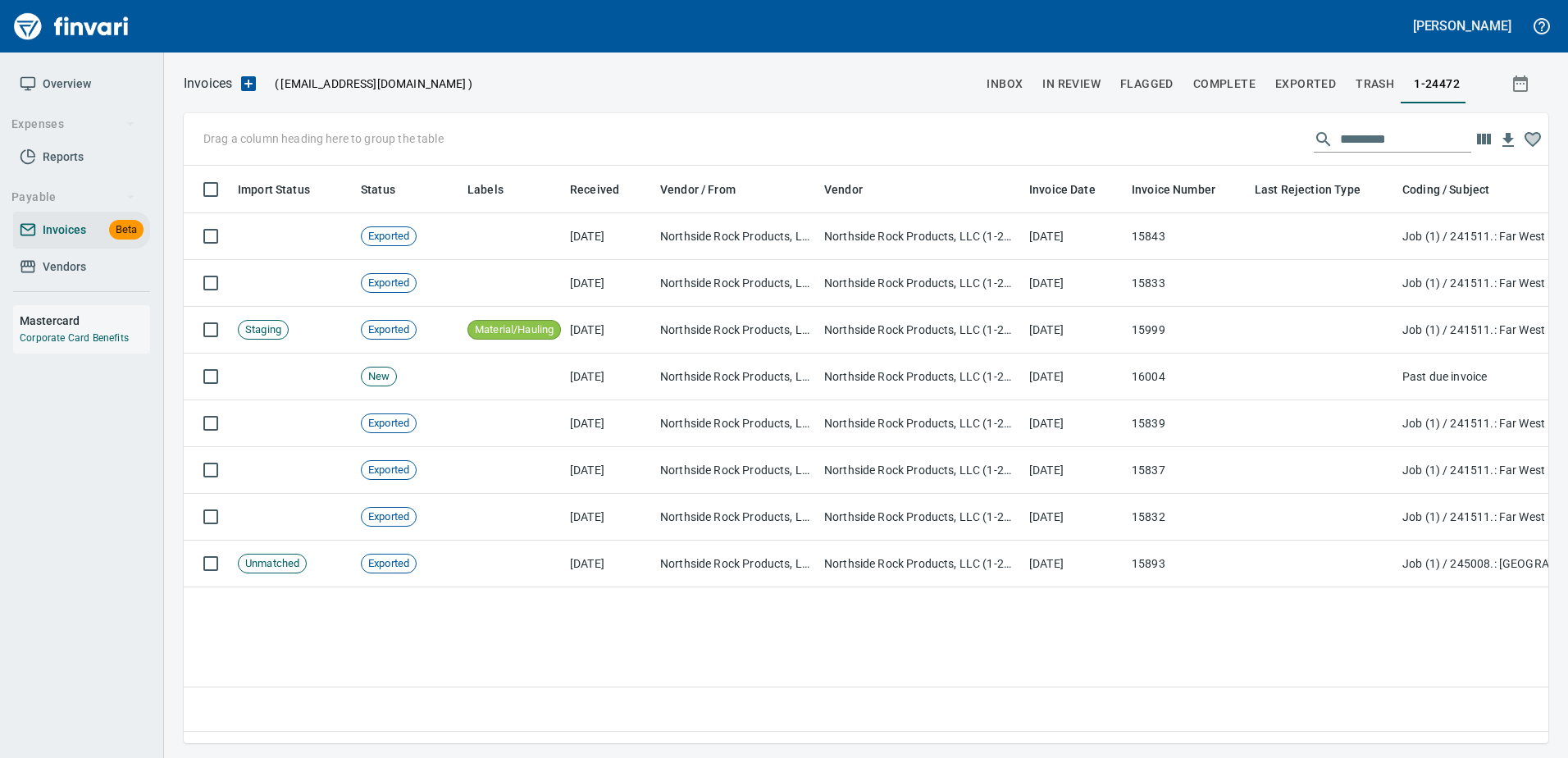
scroll to position [553, 1352]
click at [1388, 137] on input "text" at bounding box center [1405, 138] width 132 height 26
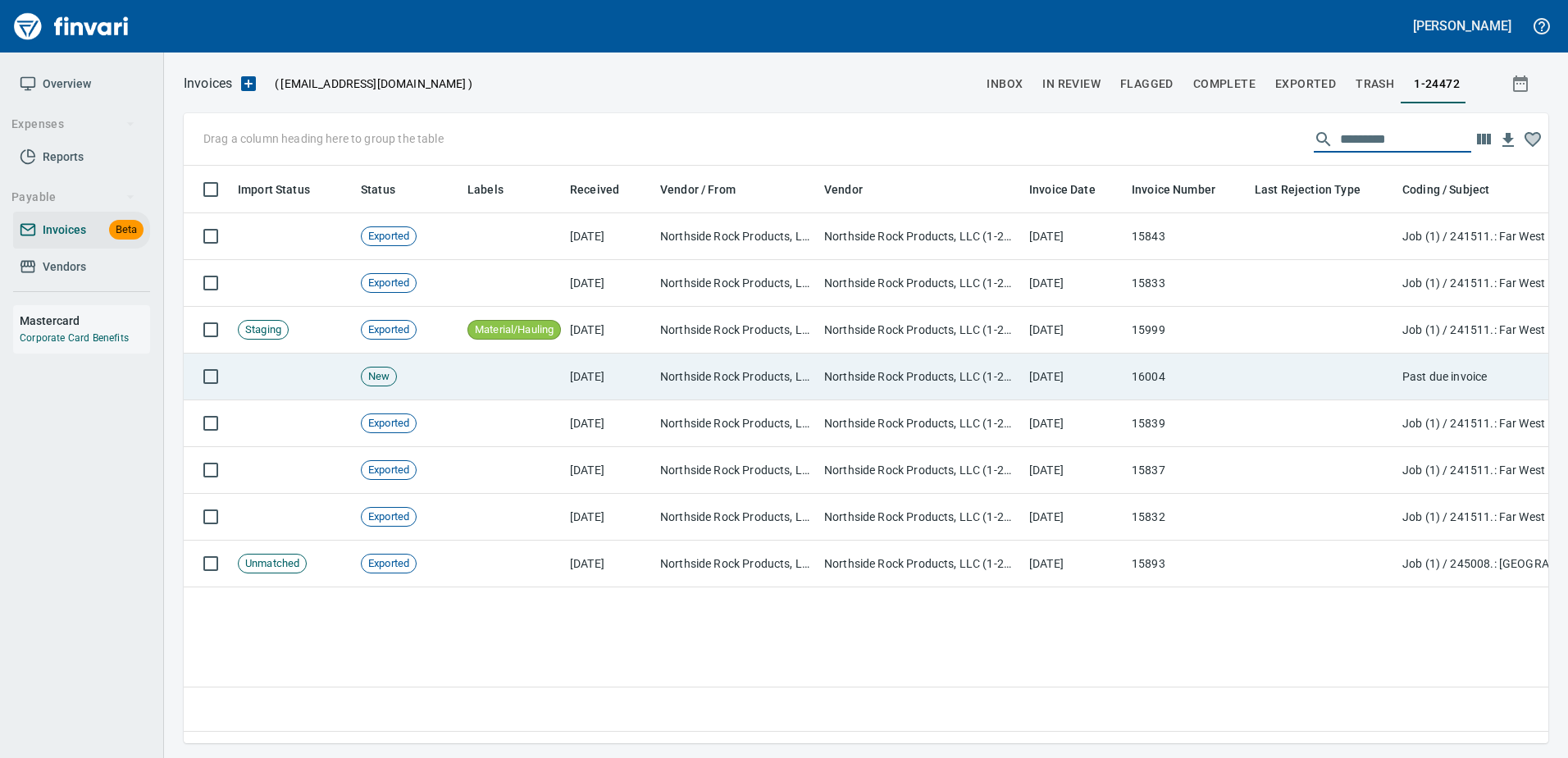
click at [1069, 390] on td "7/28/2025" at bounding box center [1073, 377] width 103 height 46
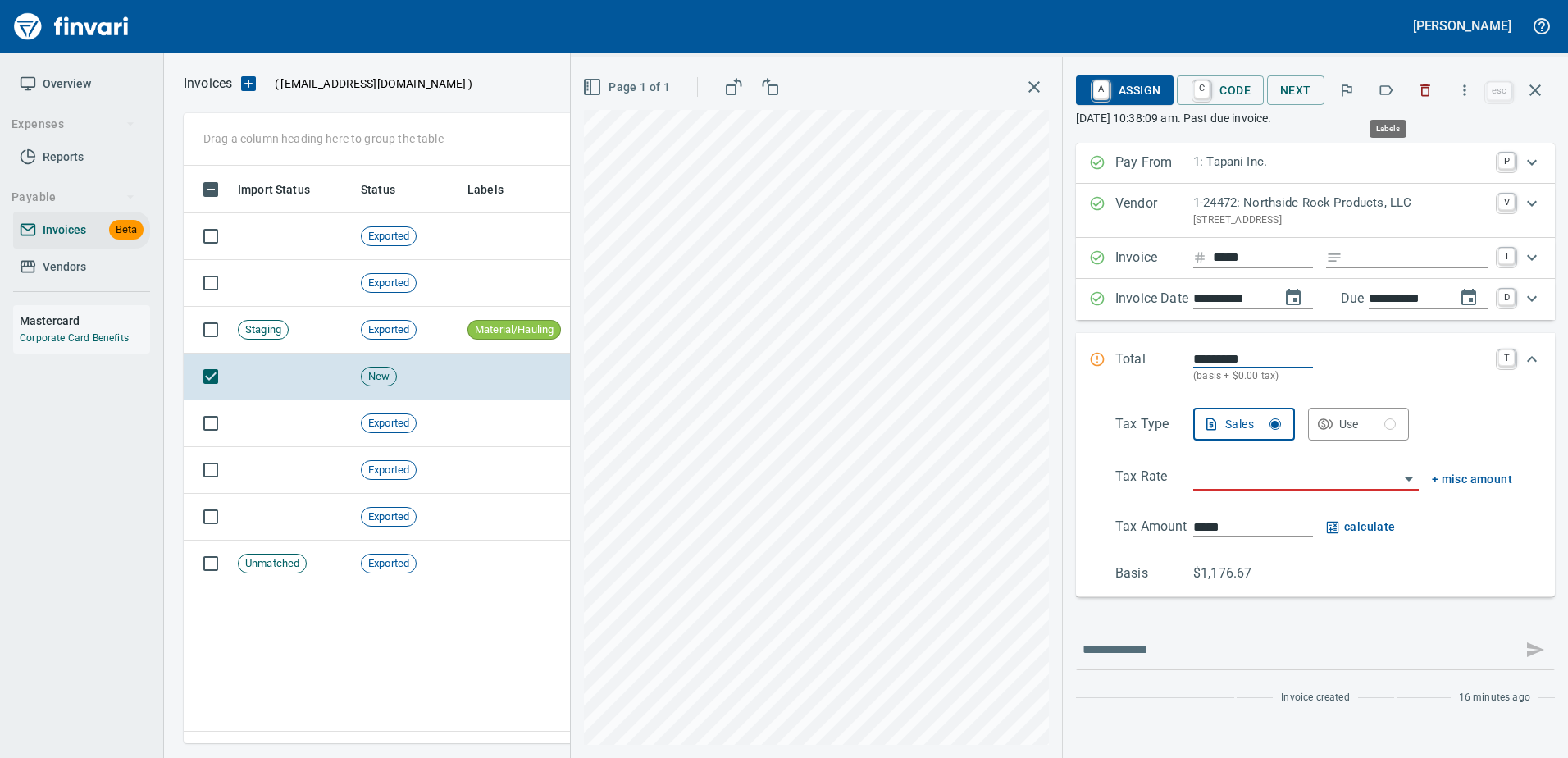
click at [1402, 91] on button "button" at bounding box center [1385, 90] width 36 height 36
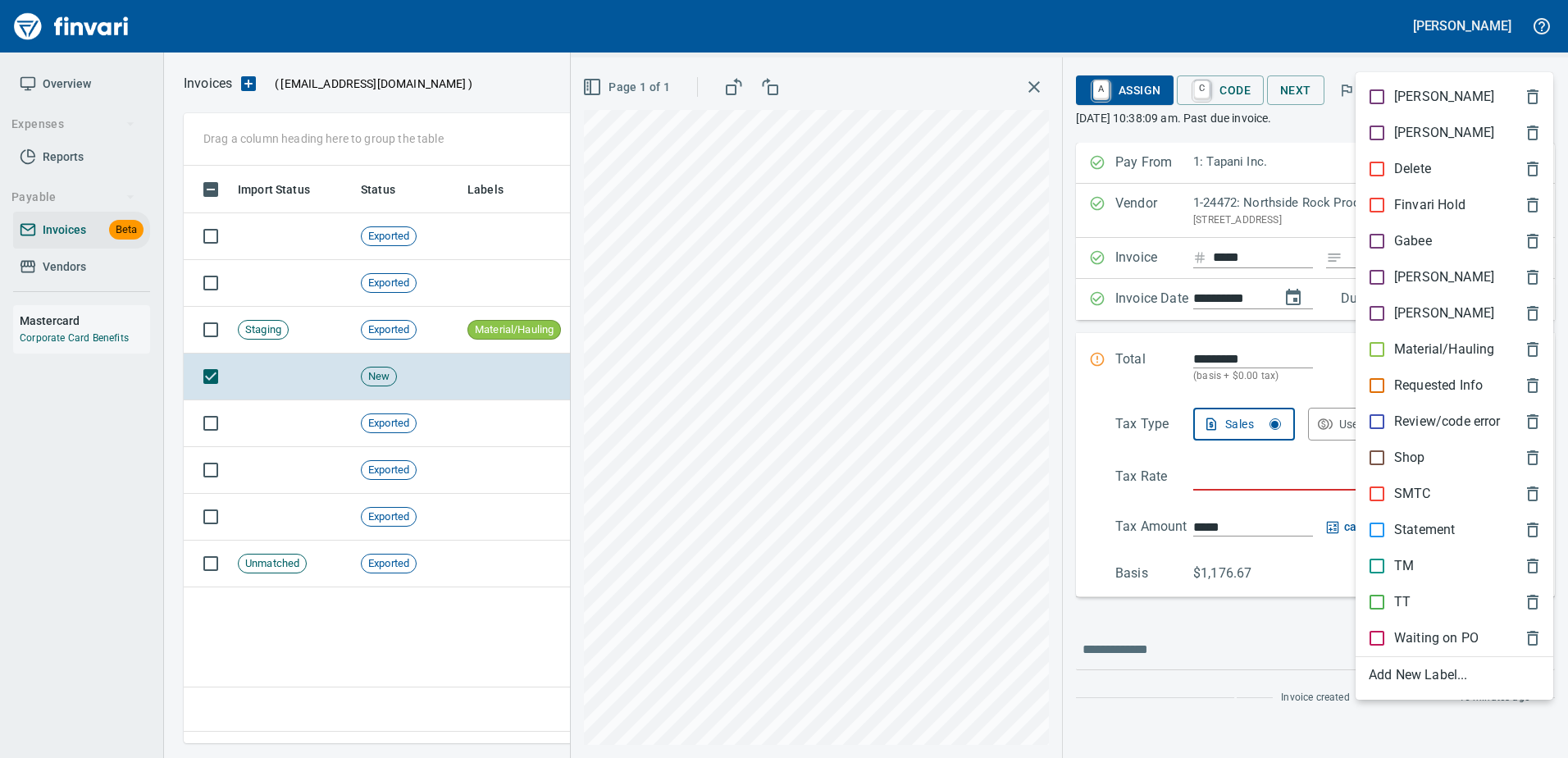
scroll to position [553, 1351]
click at [1388, 339] on div "Material/Hauling" at bounding box center [1454, 349] width 197 height 36
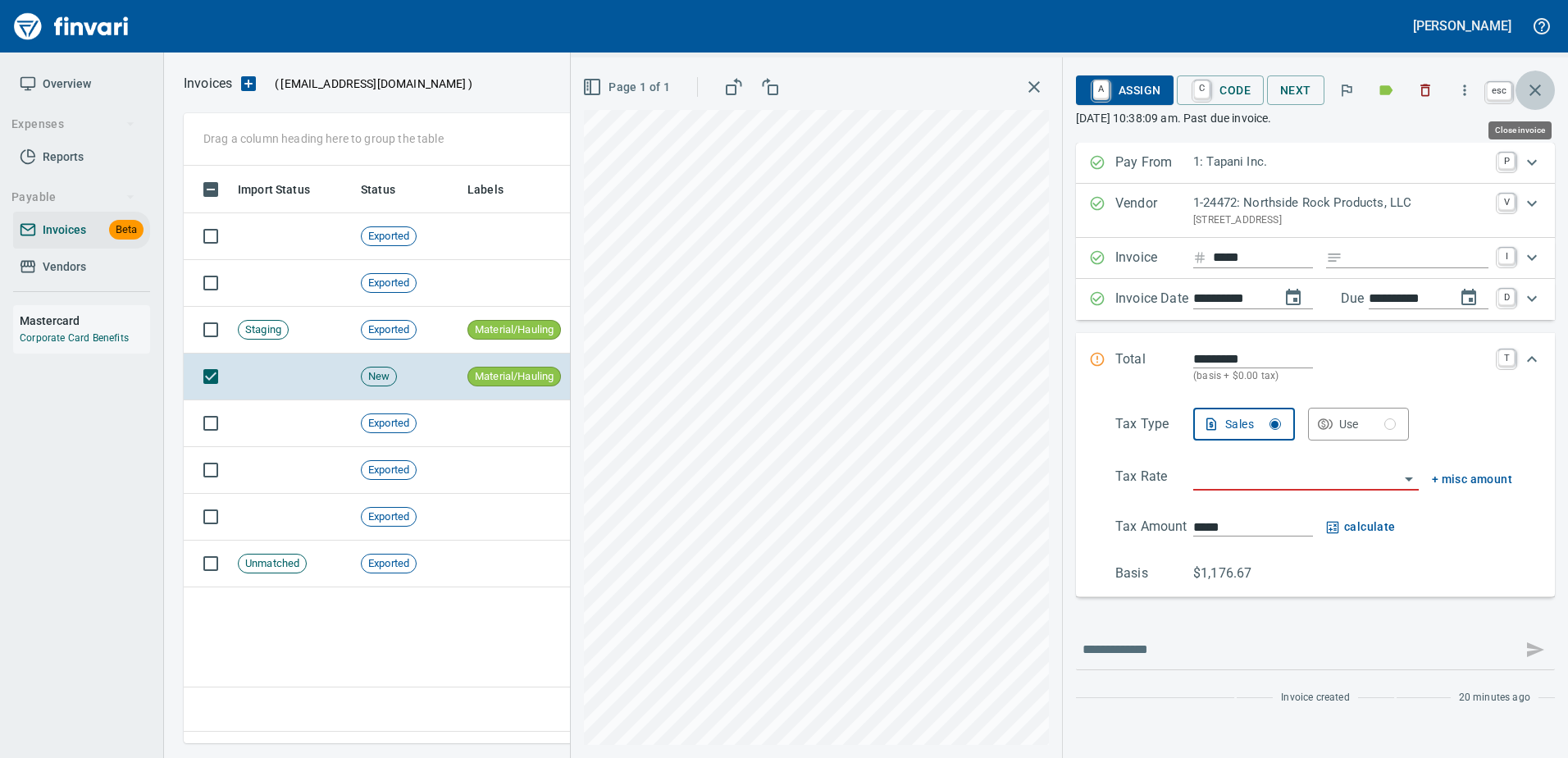
click at [1526, 96] on icon "button" at bounding box center [1535, 90] width 19 height 19
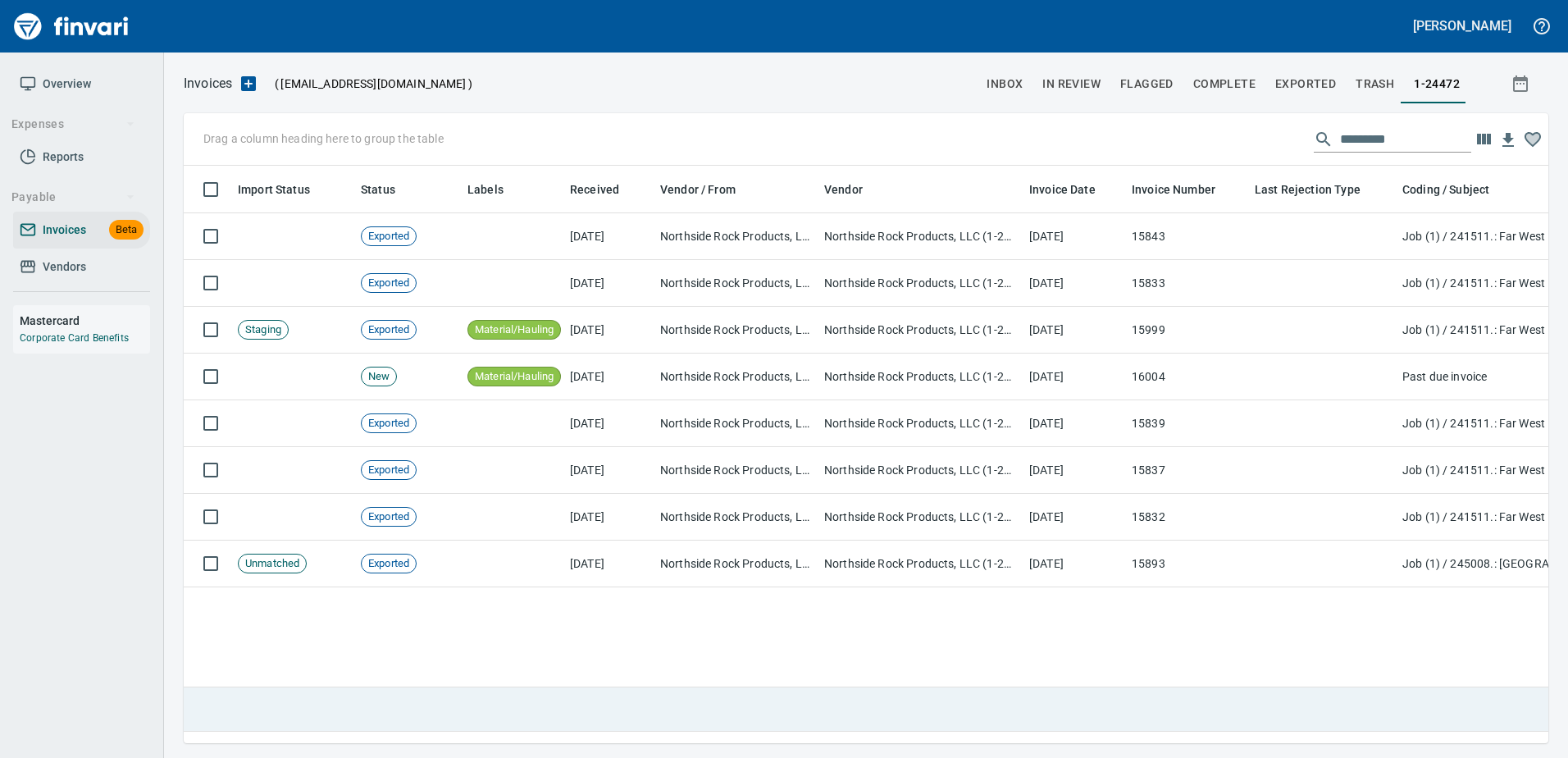
scroll to position [553, 1352]
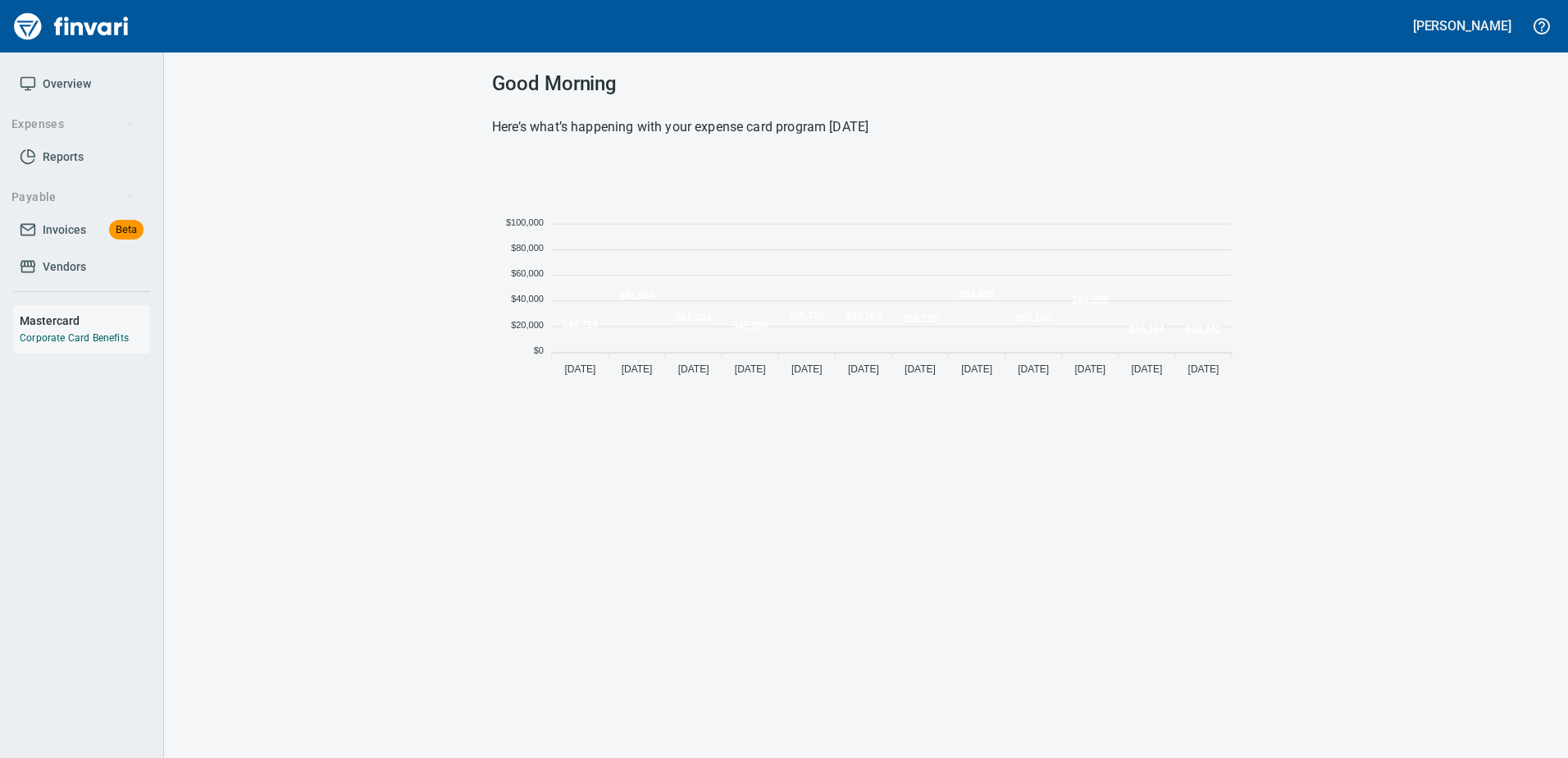
scroll to position [225, 736]
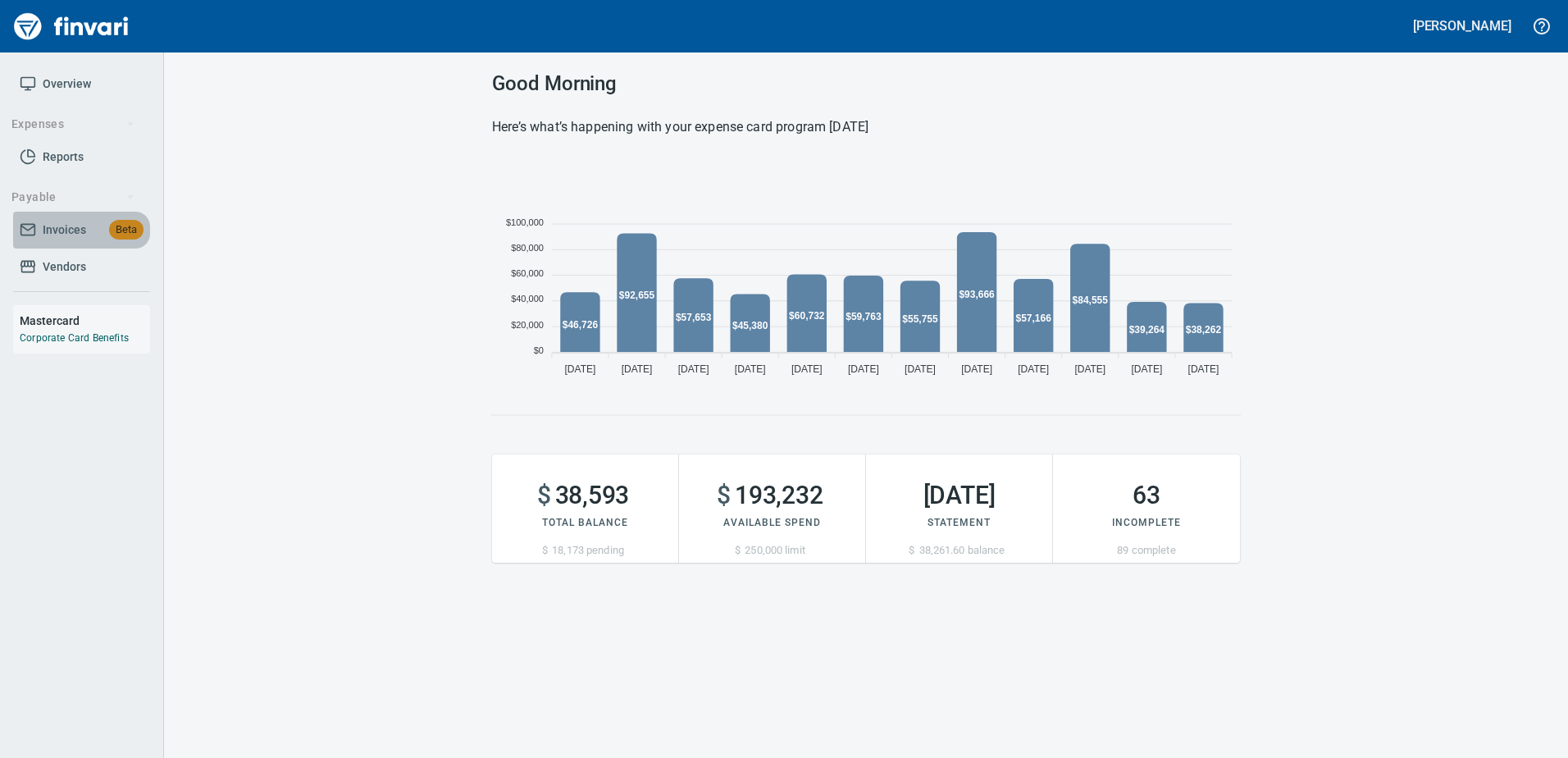
click at [83, 227] on span "Invoices" at bounding box center [64, 229] width 44 height 20
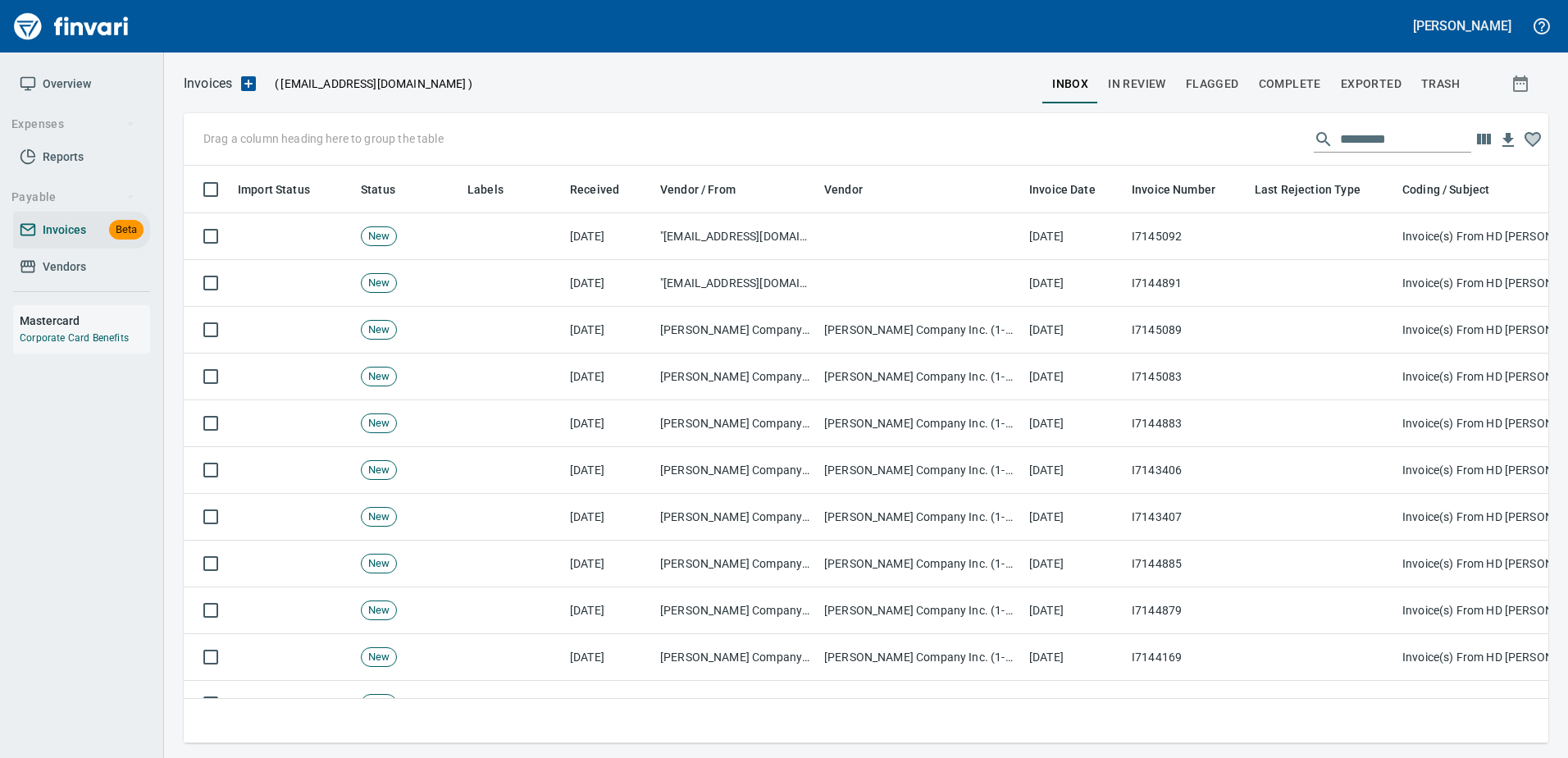
scroll to position [553, 1340]
click at [1415, 143] on input "text" at bounding box center [1405, 138] width 132 height 26
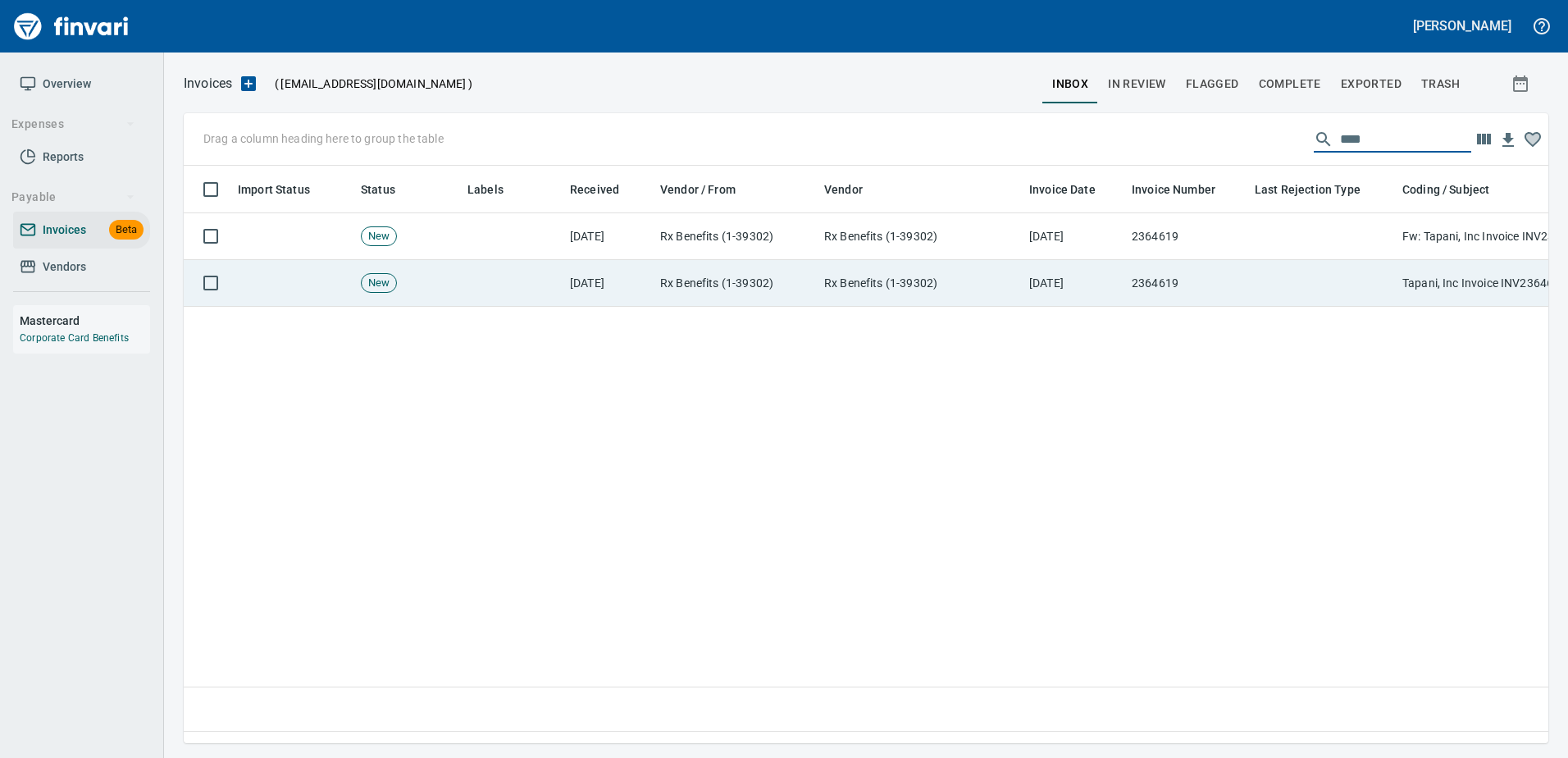
type input "****"
click at [1185, 288] on td "2364619" at bounding box center [1186, 284] width 123 height 46
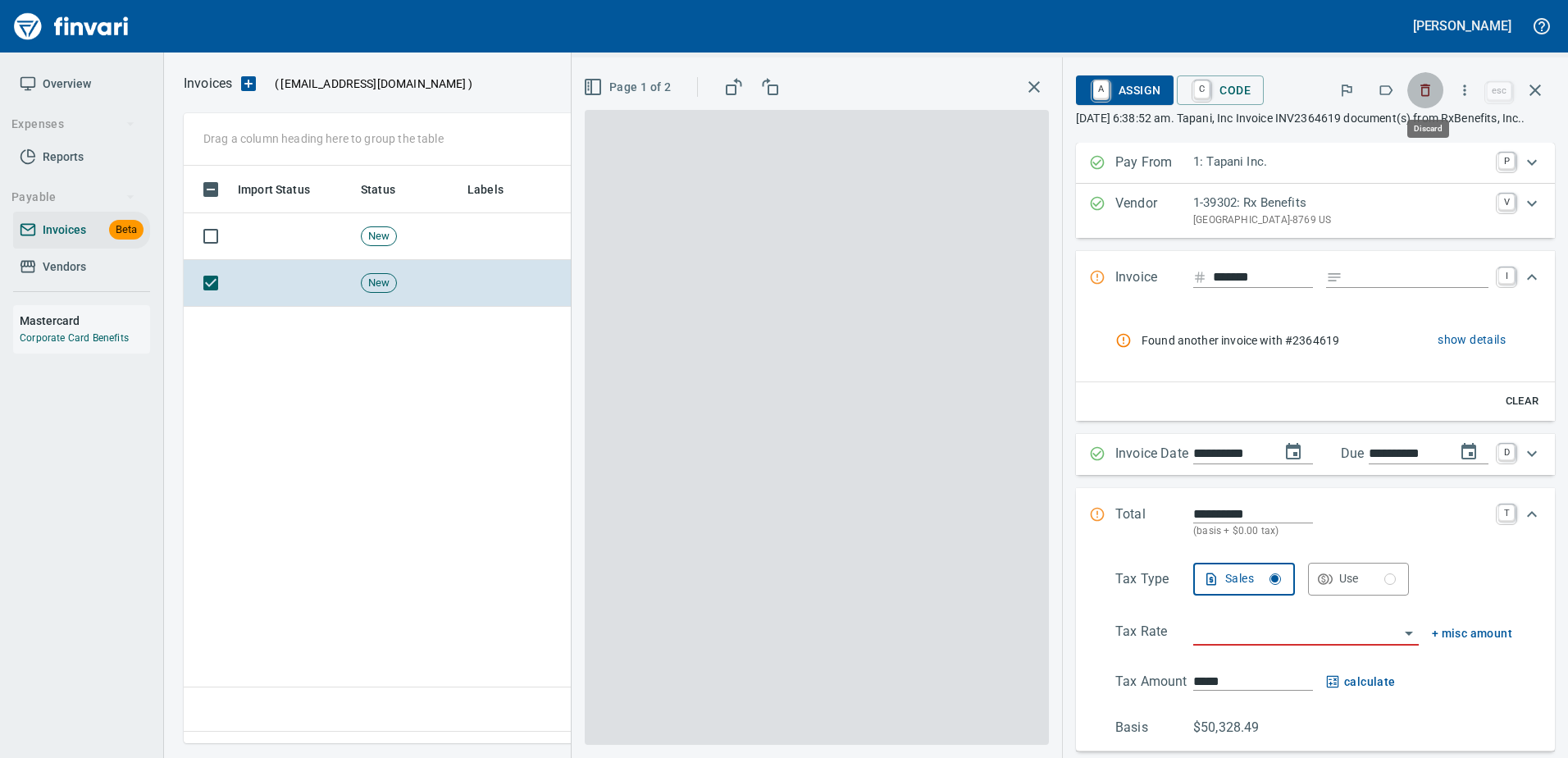
click at [1424, 97] on icon "button" at bounding box center [1425, 90] width 16 height 16
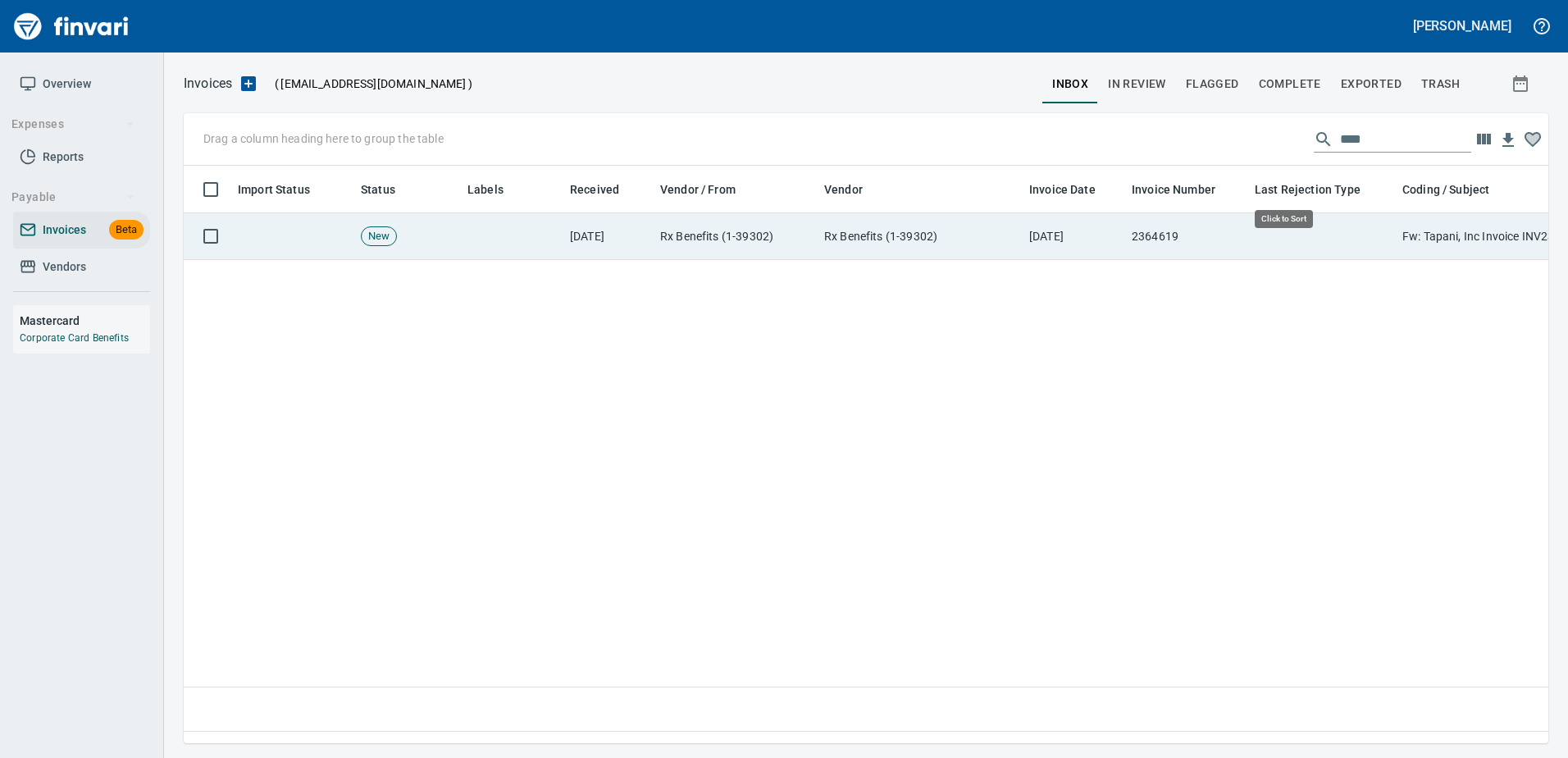
scroll to position [553, 1352]
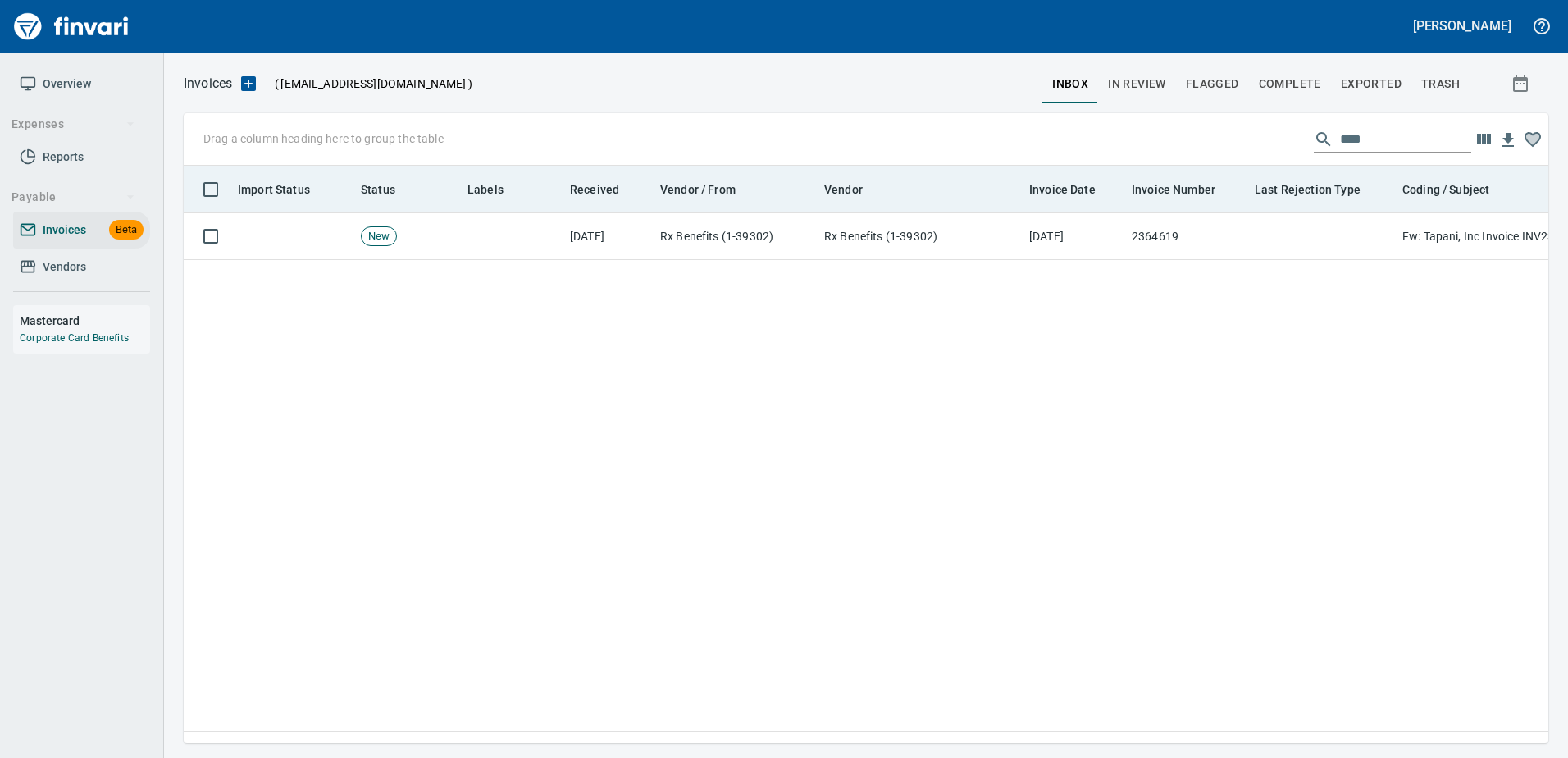
click at [1271, 212] on th "Last Rejection Type" at bounding box center [1321, 189] width 147 height 47
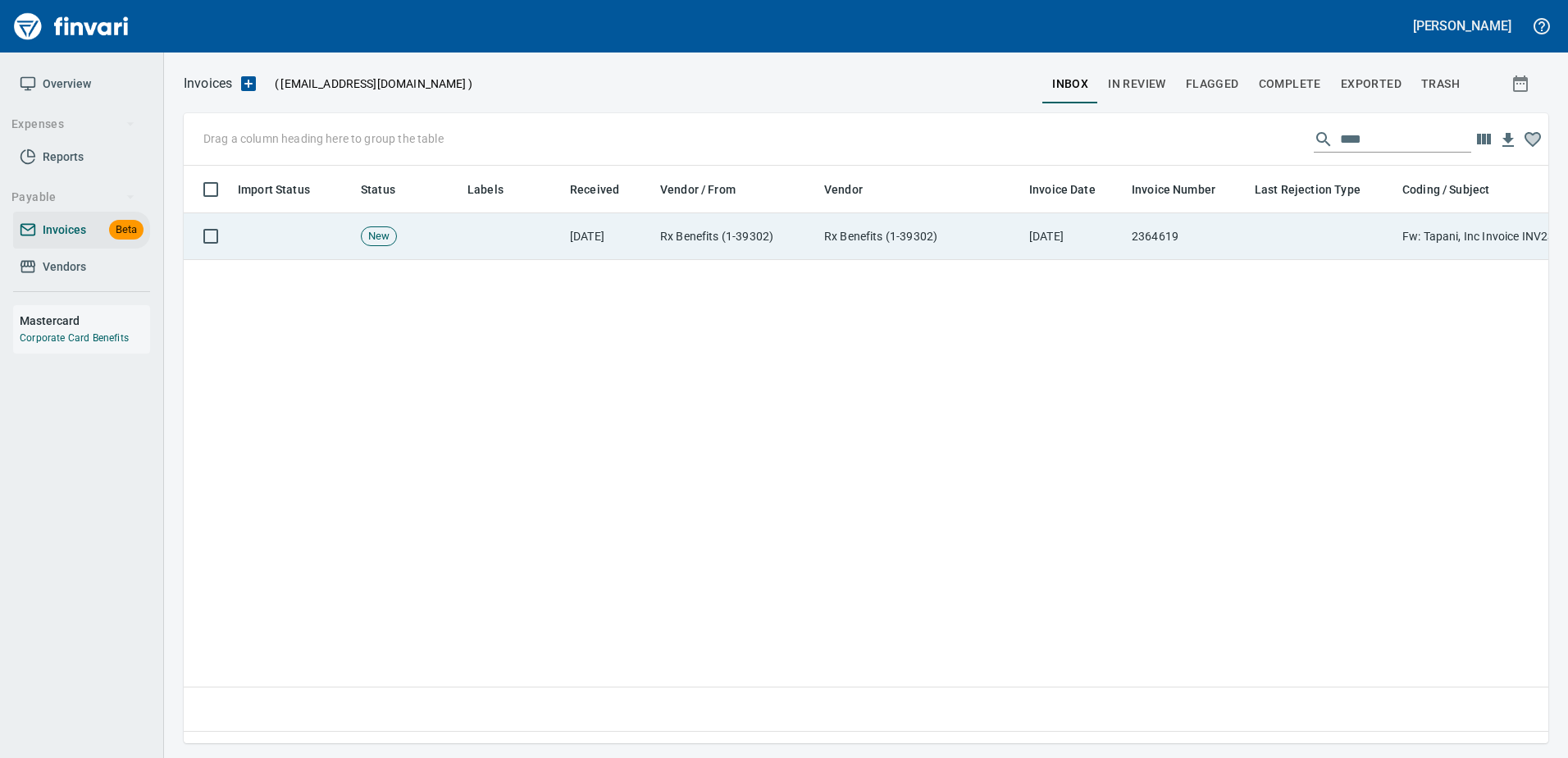
click at [1260, 226] on td at bounding box center [1321, 236] width 147 height 46
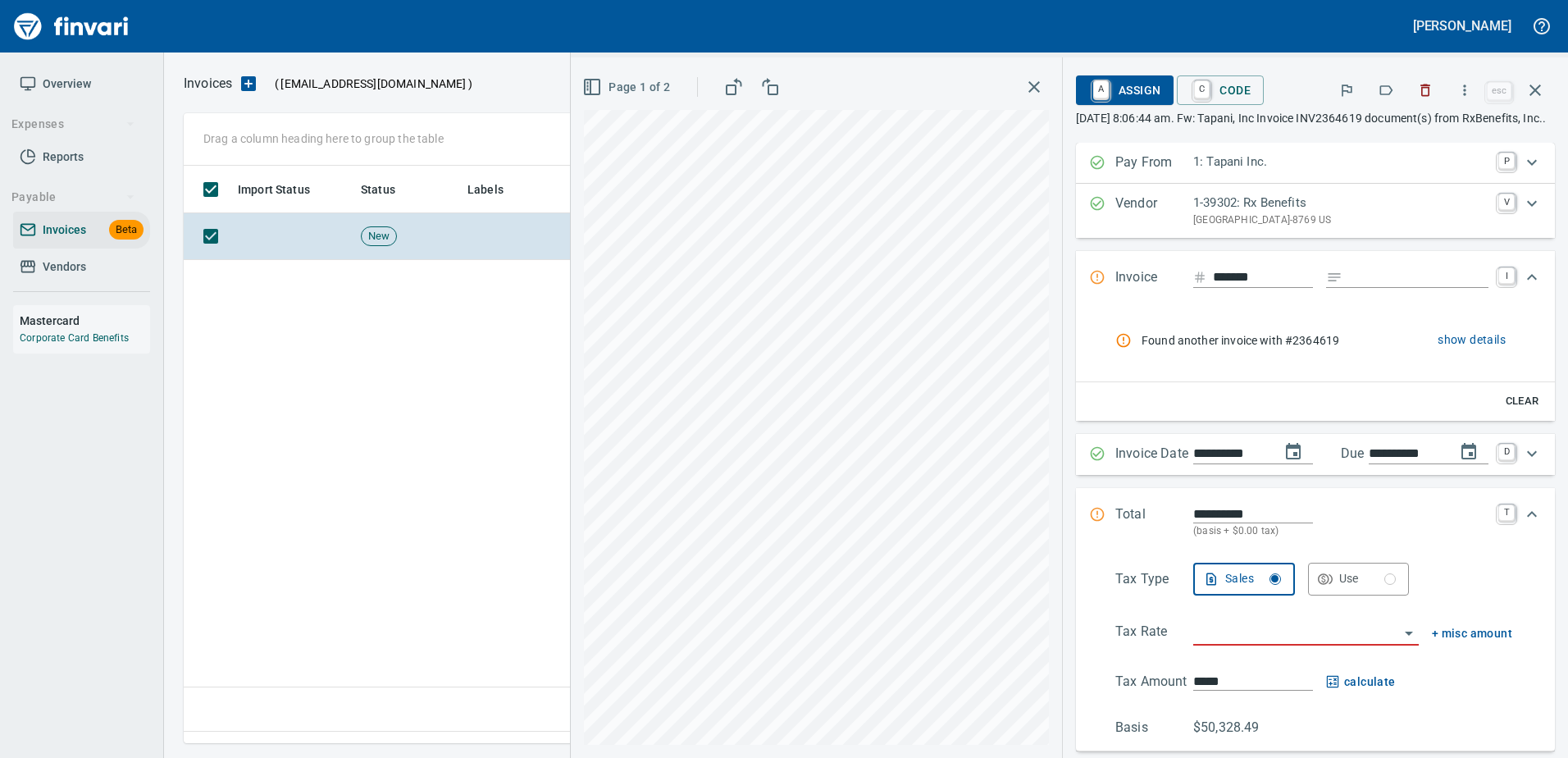
click at [1291, 349] on span "Found another invoice with #2364619" at bounding box center [1260, 340] width 238 height 16
drag, startPoint x: 1291, startPoint y: 356, endPoint x: 1432, endPoint y: 350, distance: 141.1
click at [1437, 350] on span "show details" at bounding box center [1471, 340] width 68 height 20
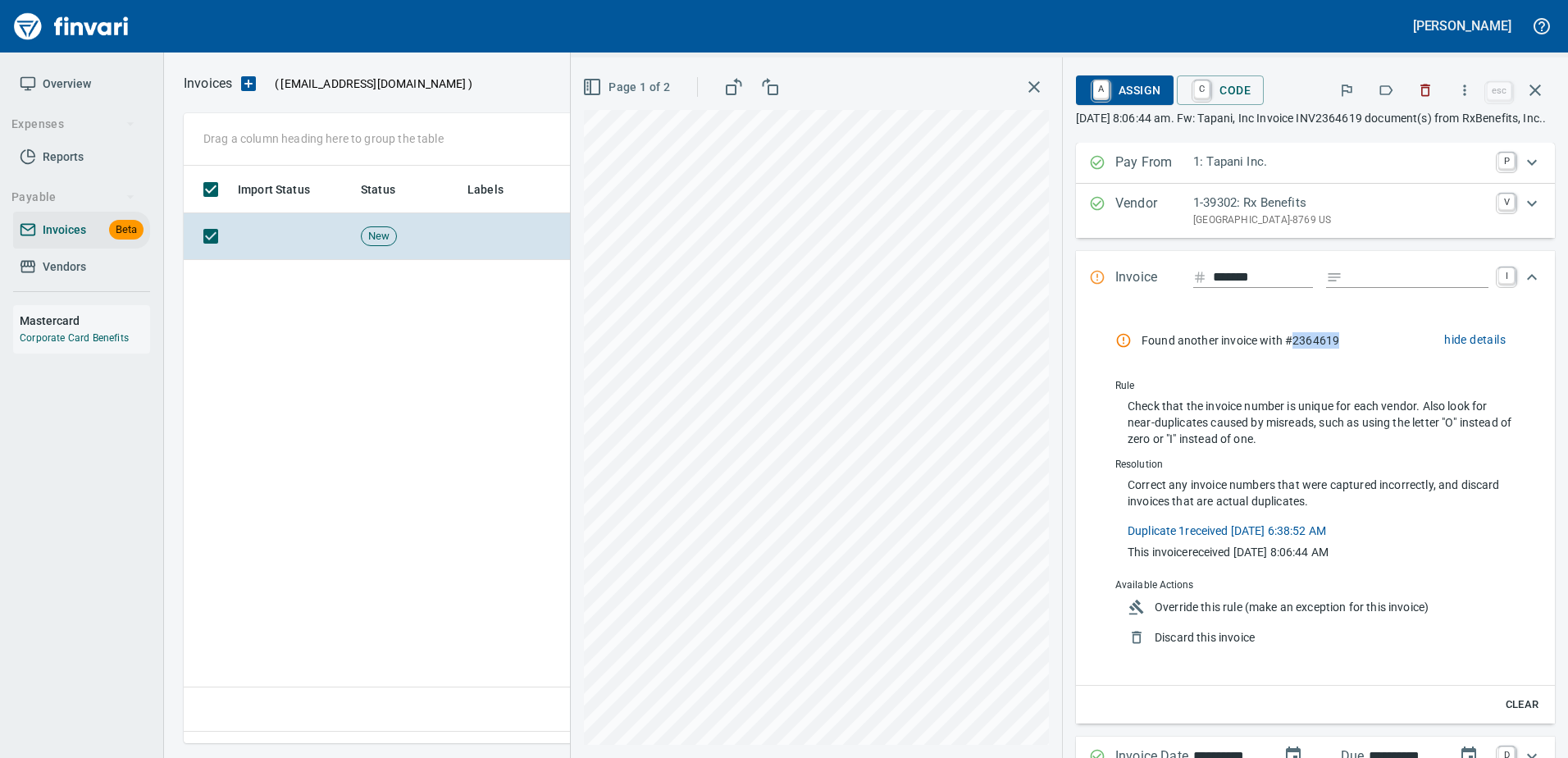
click at [1444, 350] on span "hide details" at bounding box center [1475, 340] width 62 height 20
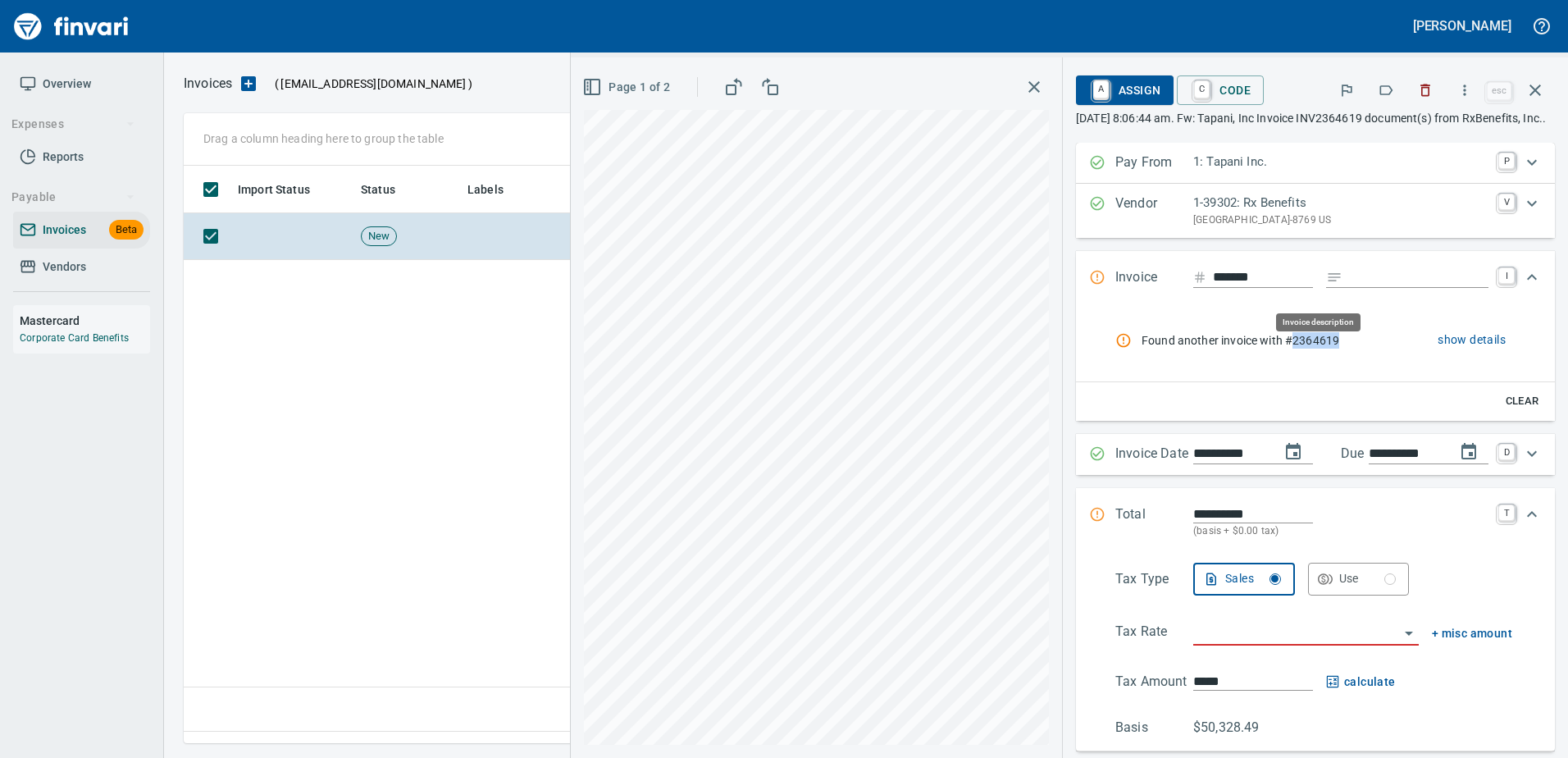
click at [1330, 288] on div "Expand" at bounding box center [1407, 277] width 163 height 20
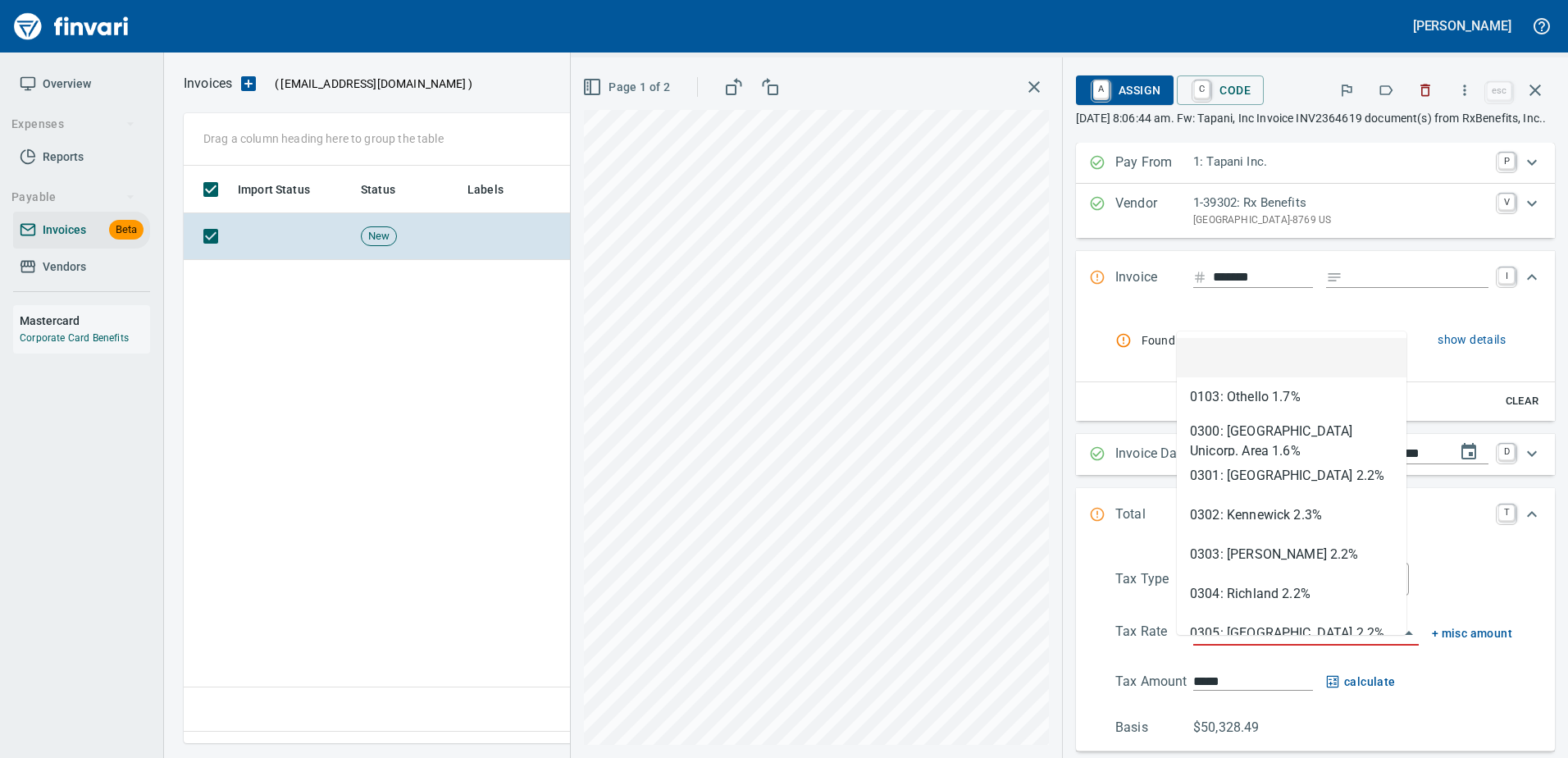
click at [1236, 645] on input "search" at bounding box center [1296, 633] width 206 height 23
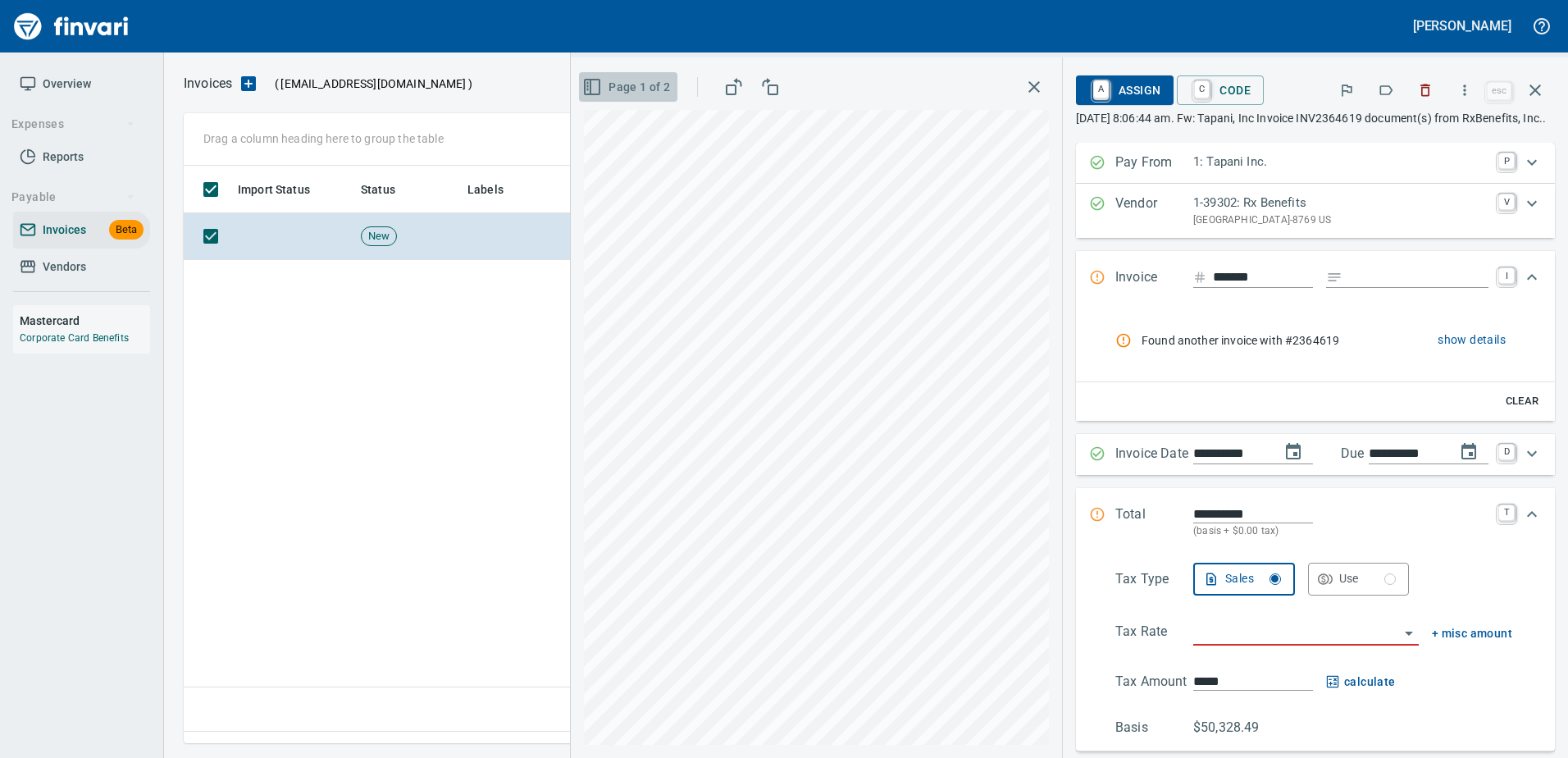
click at [630, 88] on span "Page 1 of 2" at bounding box center [627, 87] width 84 height 20
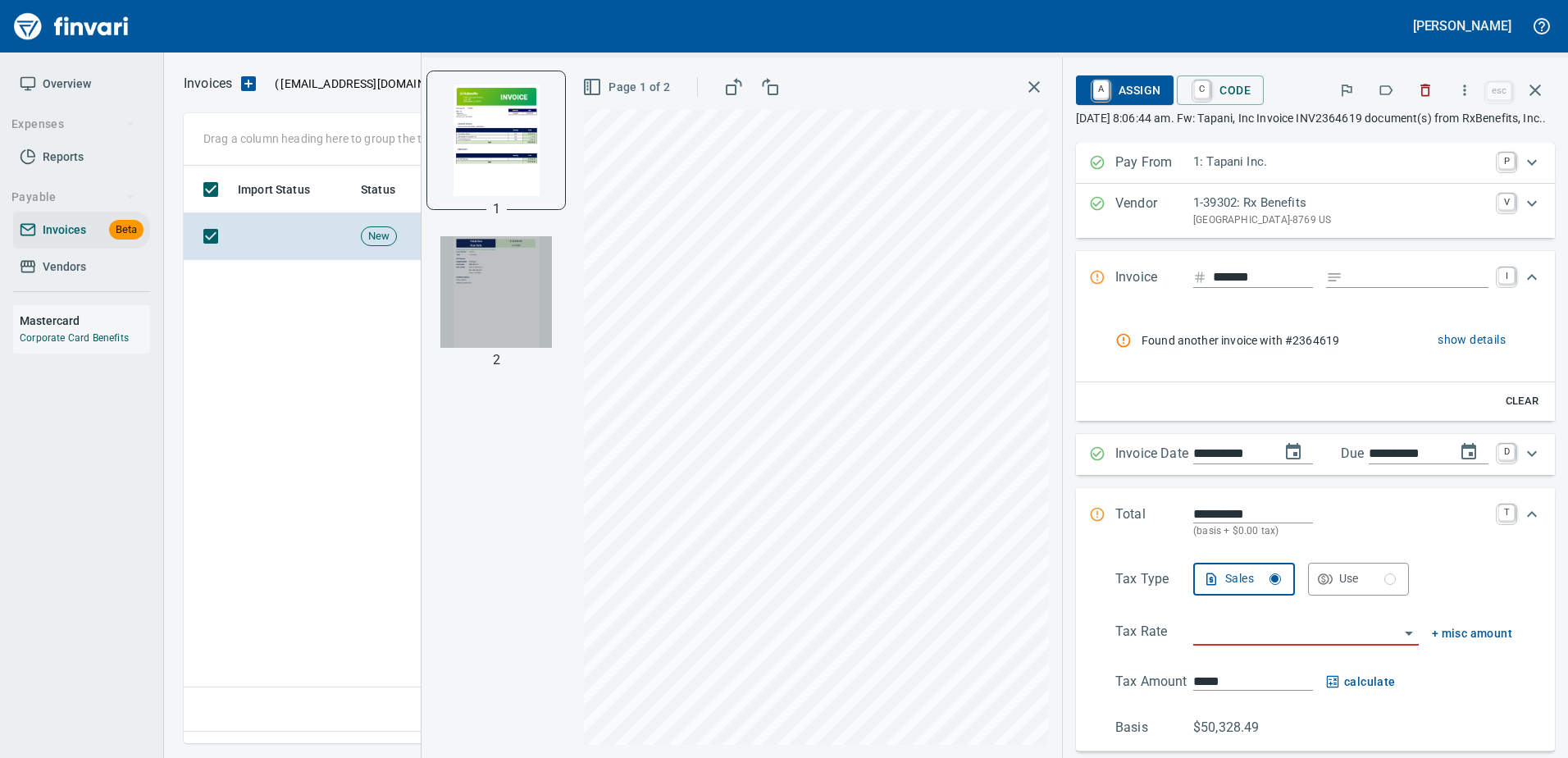
click at [482, 306] on img "button" at bounding box center [496, 291] width 111 height 111
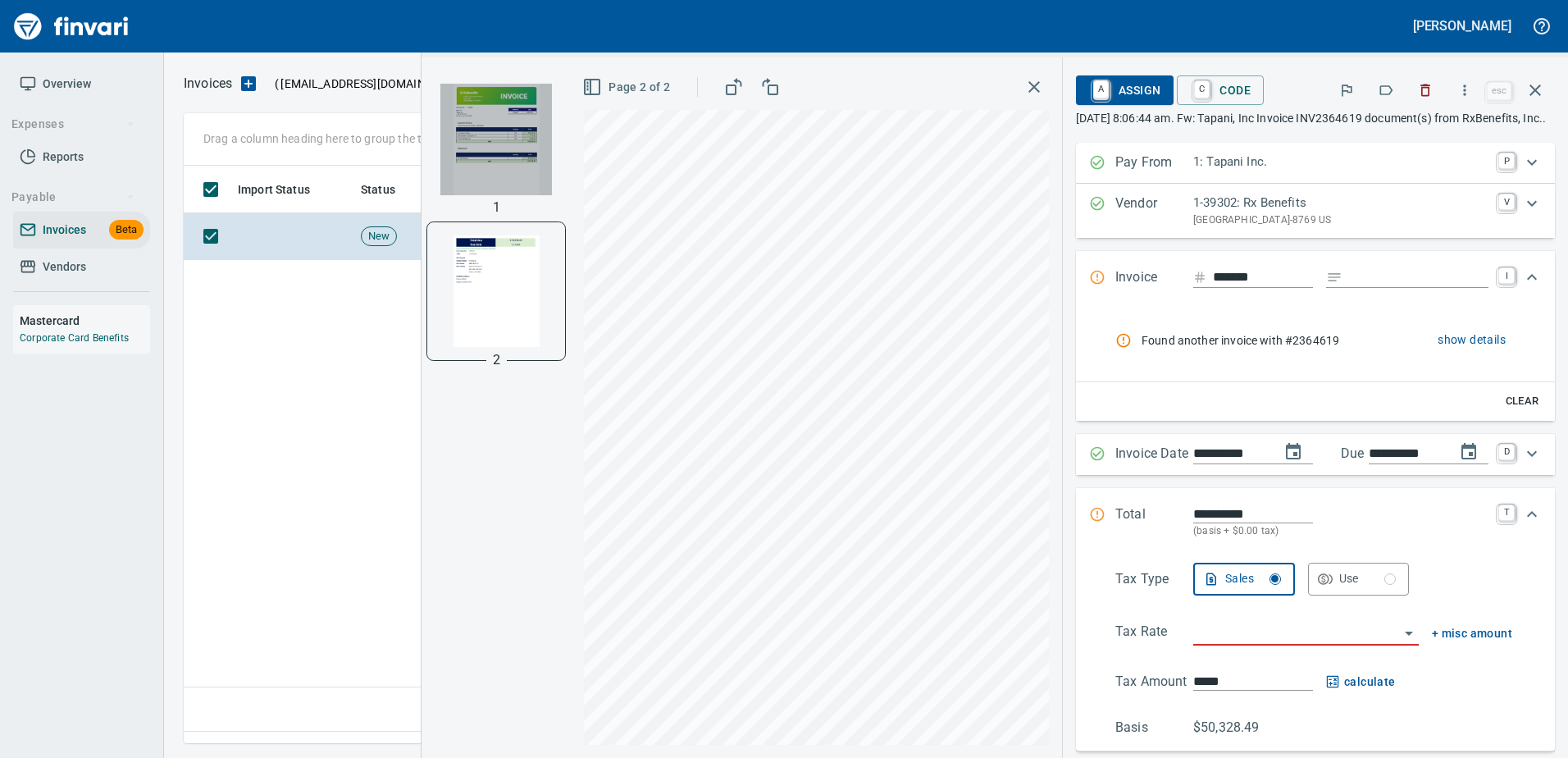
click at [491, 134] on img "button" at bounding box center [496, 138] width 111 height 111
click at [1218, 288] on input "*******" at bounding box center [1262, 277] width 100 height 20
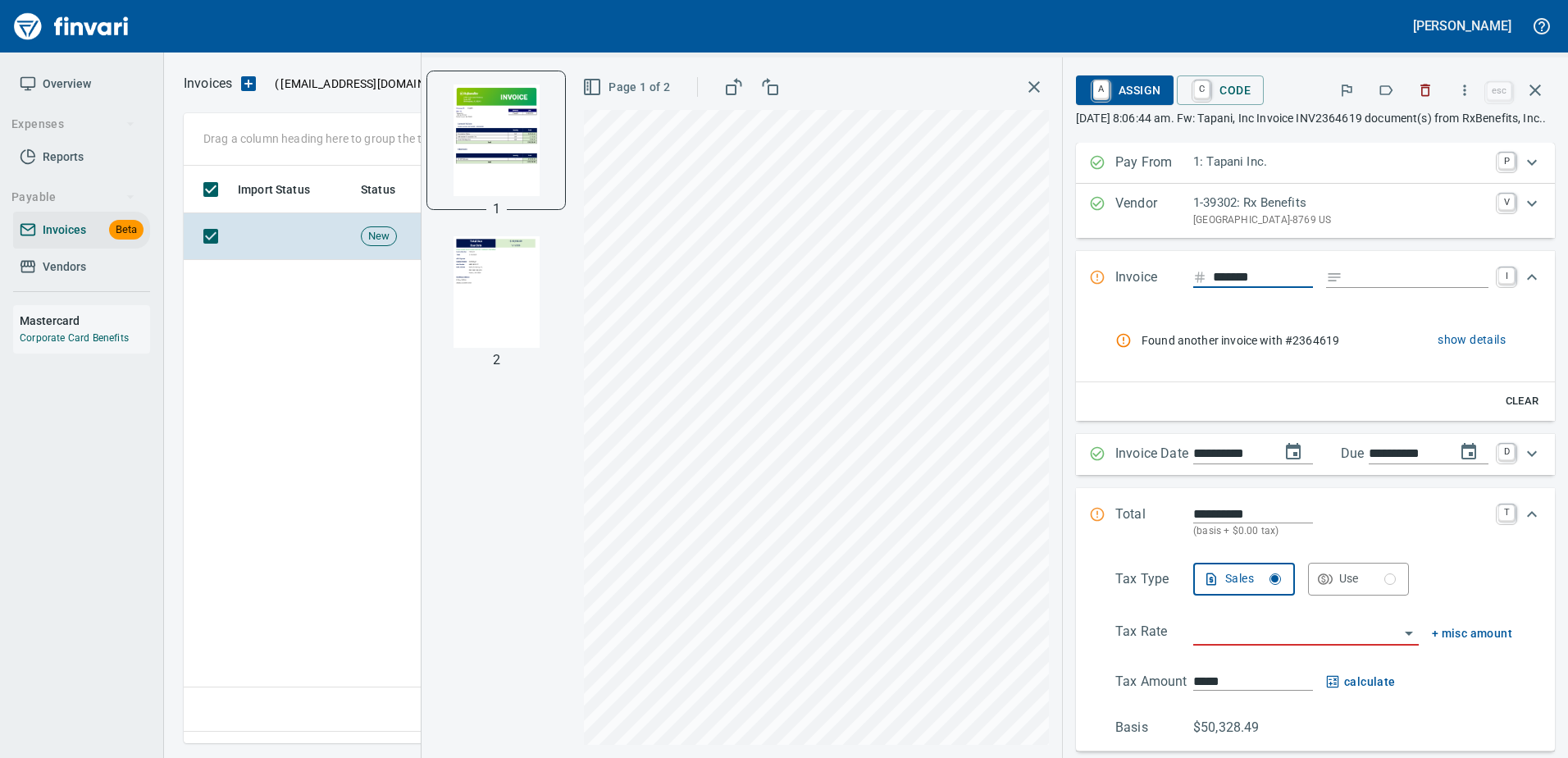
click at [1218, 288] on input "*******" at bounding box center [1262, 277] width 100 height 20
click at [1228, 521] on input "**********" at bounding box center [1253, 513] width 120 height 18
click at [1193, 523] on input "**********" at bounding box center [1253, 513] width 120 height 18
click at [776, 506] on div "**********" at bounding box center [994, 407] width 1146 height 700
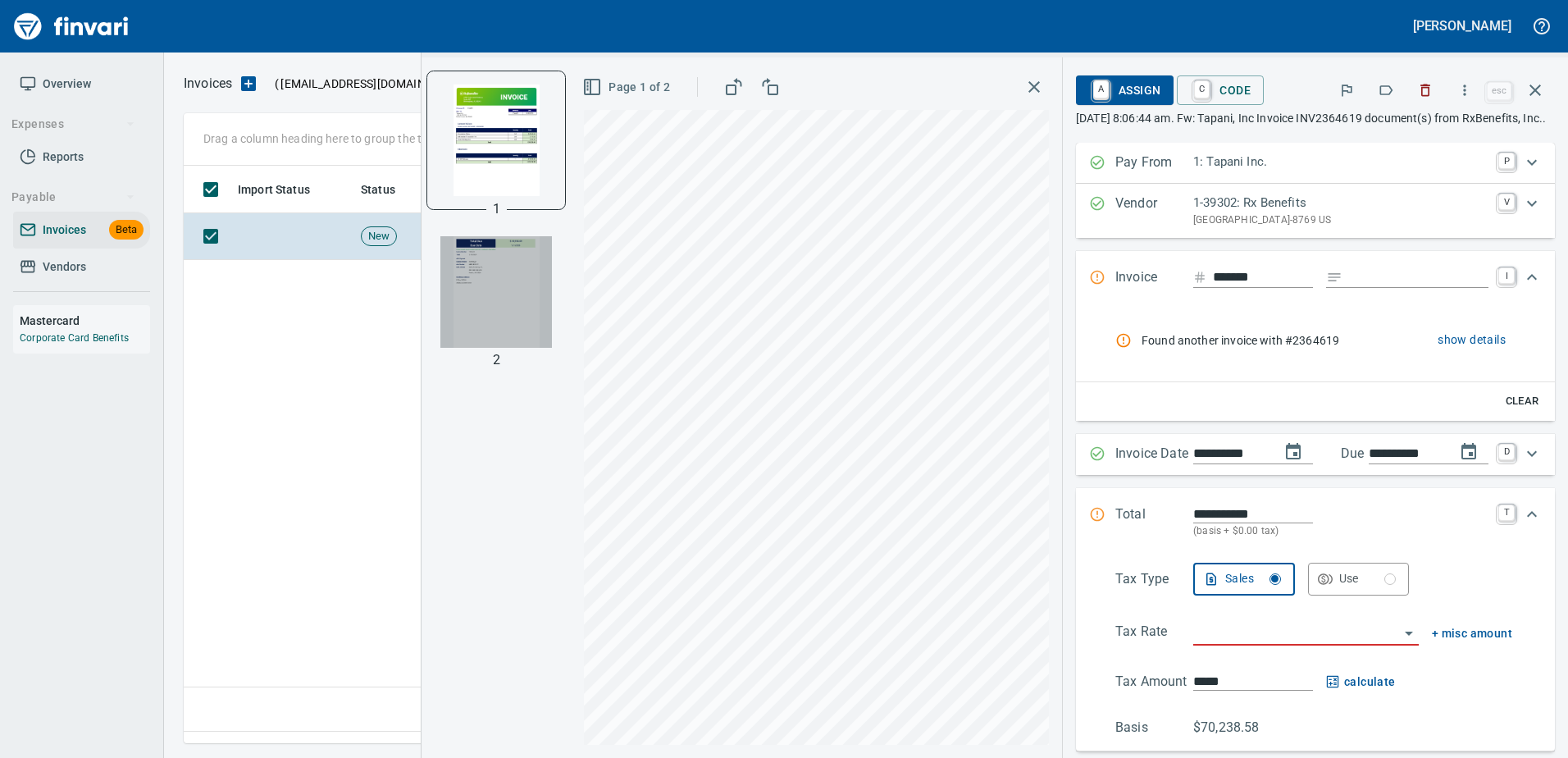
click at [487, 277] on img "button" at bounding box center [496, 291] width 111 height 111
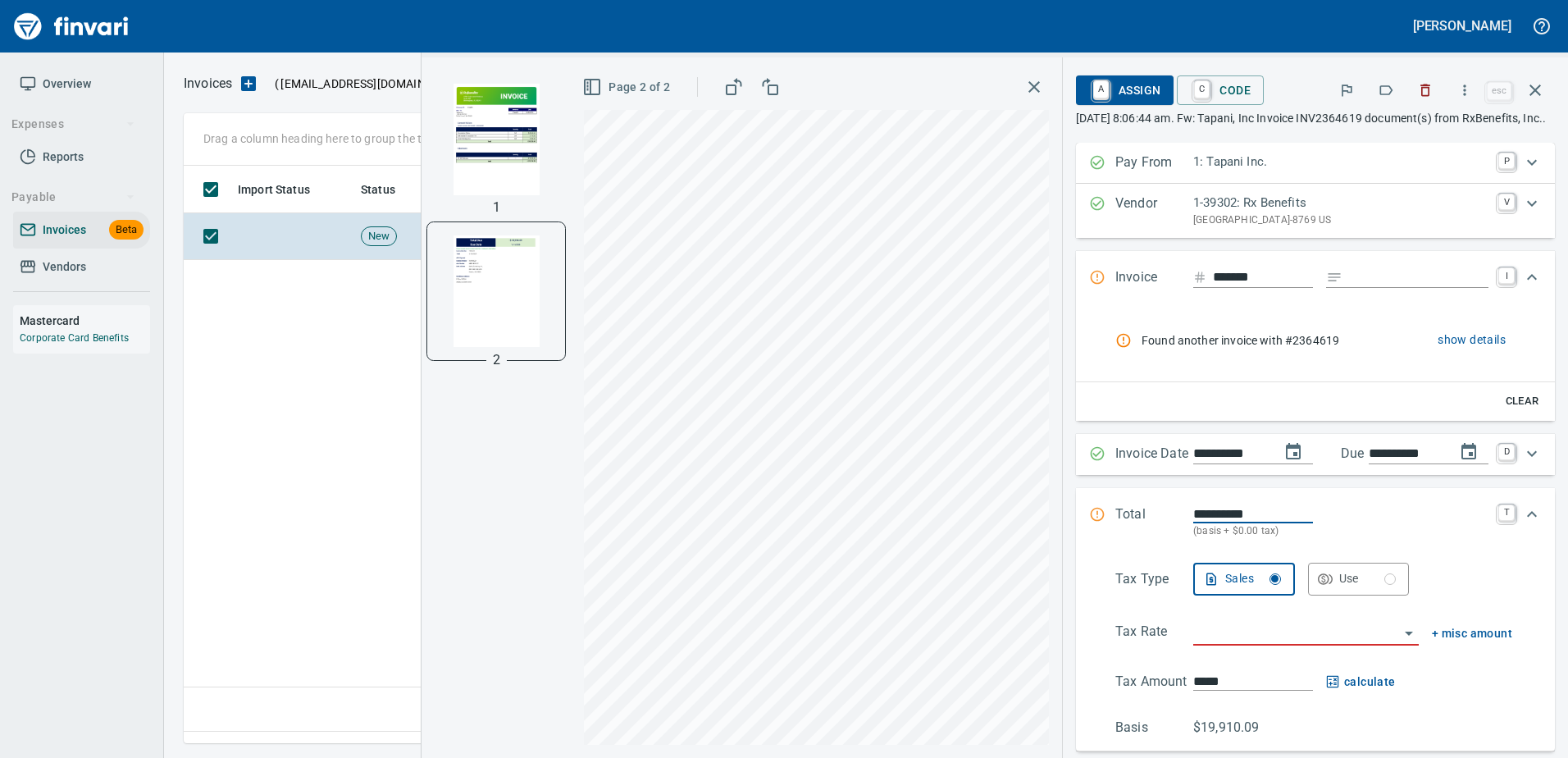
click at [1193, 523] on input "**********" at bounding box center [1253, 513] width 120 height 18
type input "**********"
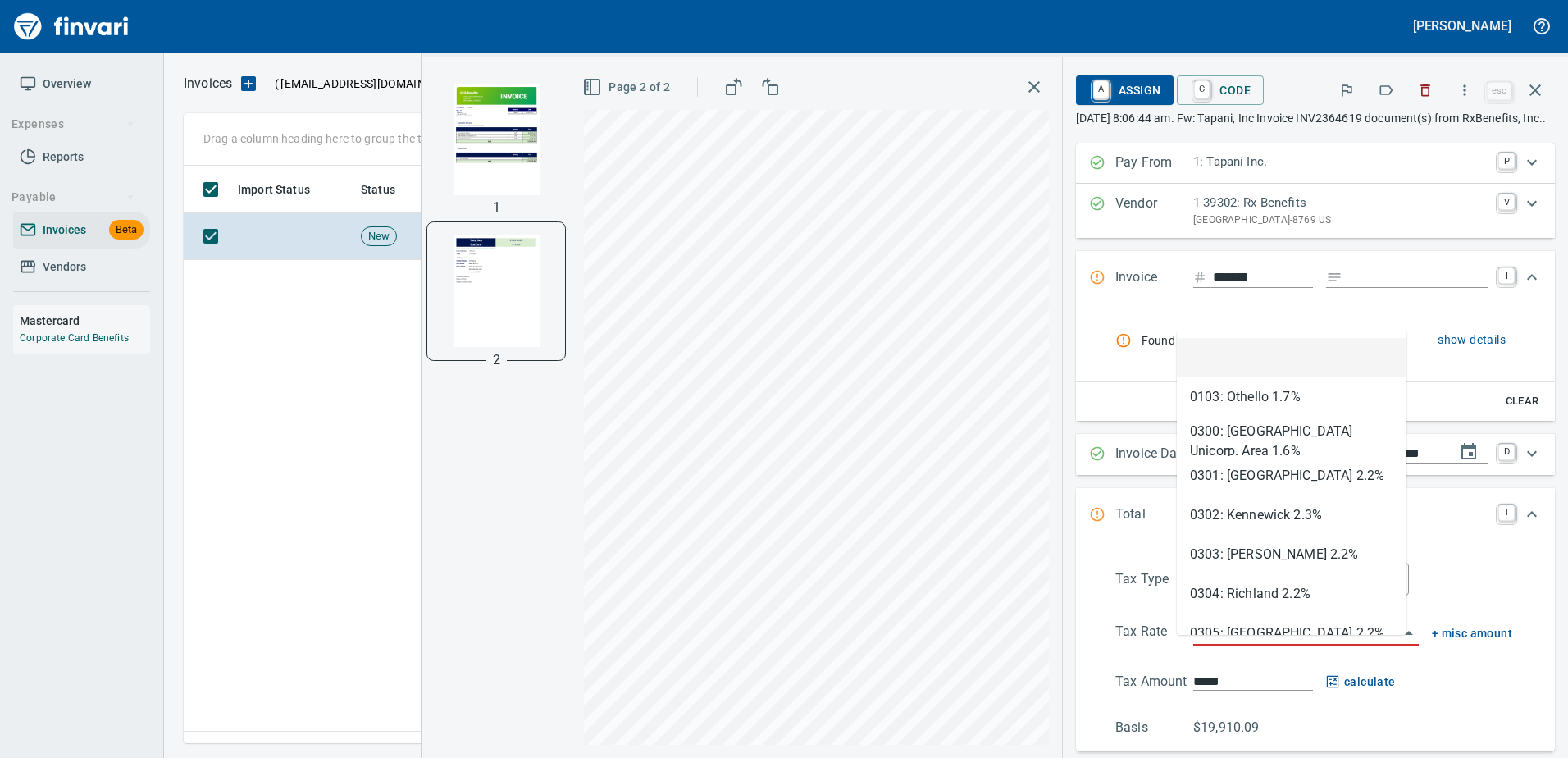
click at [1209, 644] on input "search" at bounding box center [1296, 633] width 206 height 23
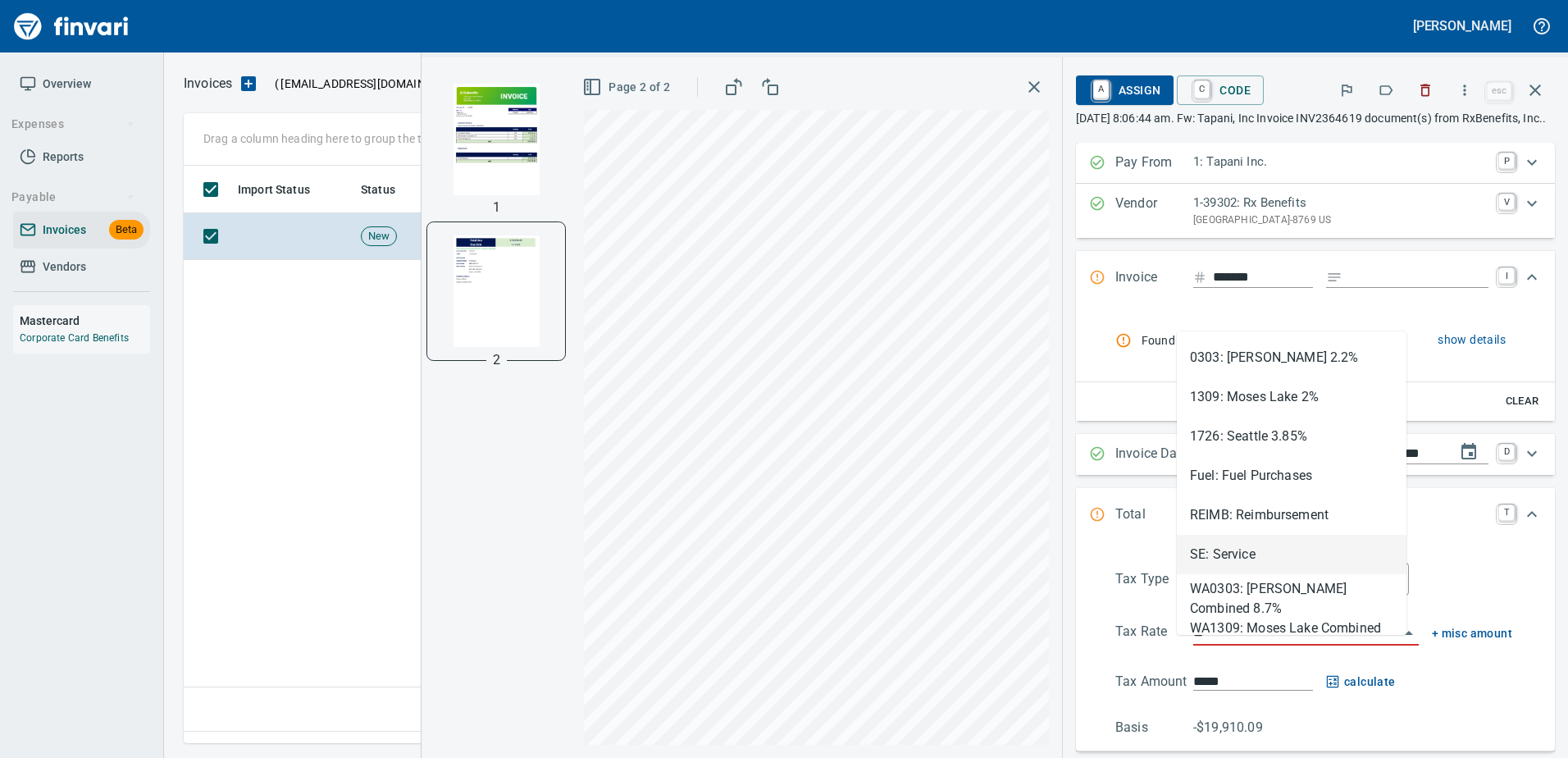
click at [1195, 557] on li "SE: Service" at bounding box center [1291, 554] width 229 height 40
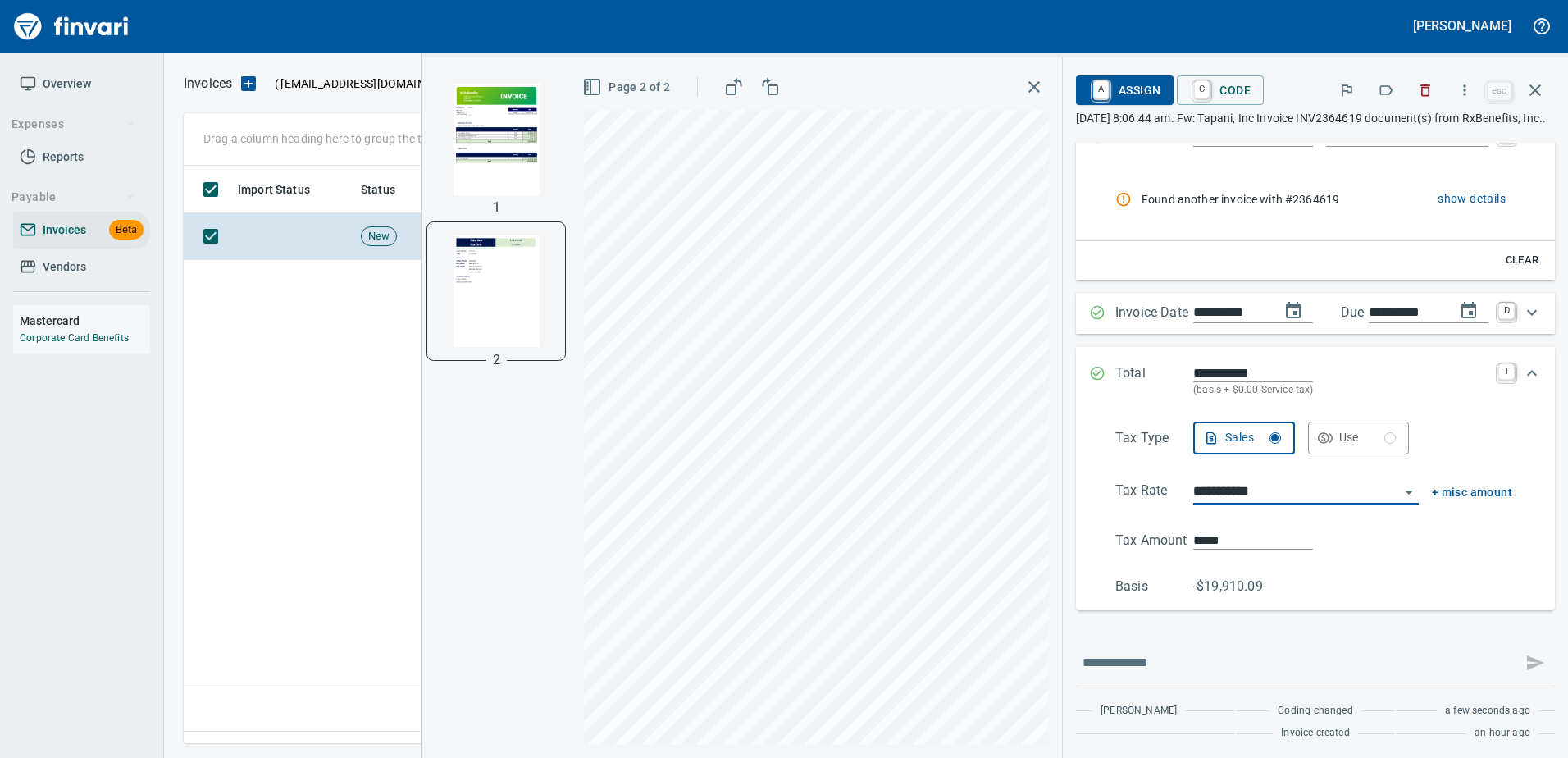
scroll to position [161, 0]
type input "**********"
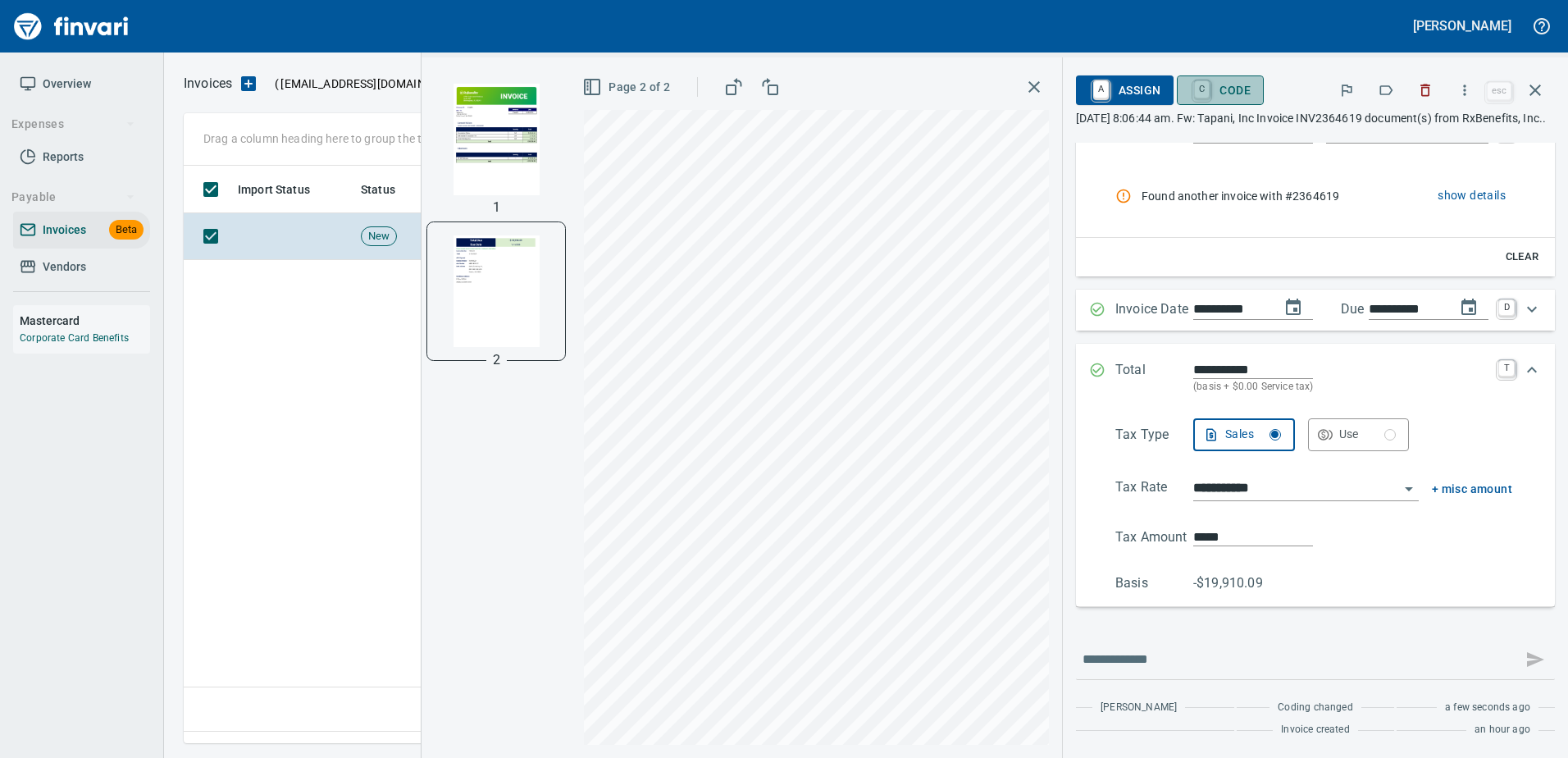
click at [1205, 84] on span "C Code" at bounding box center [1220, 90] width 61 height 28
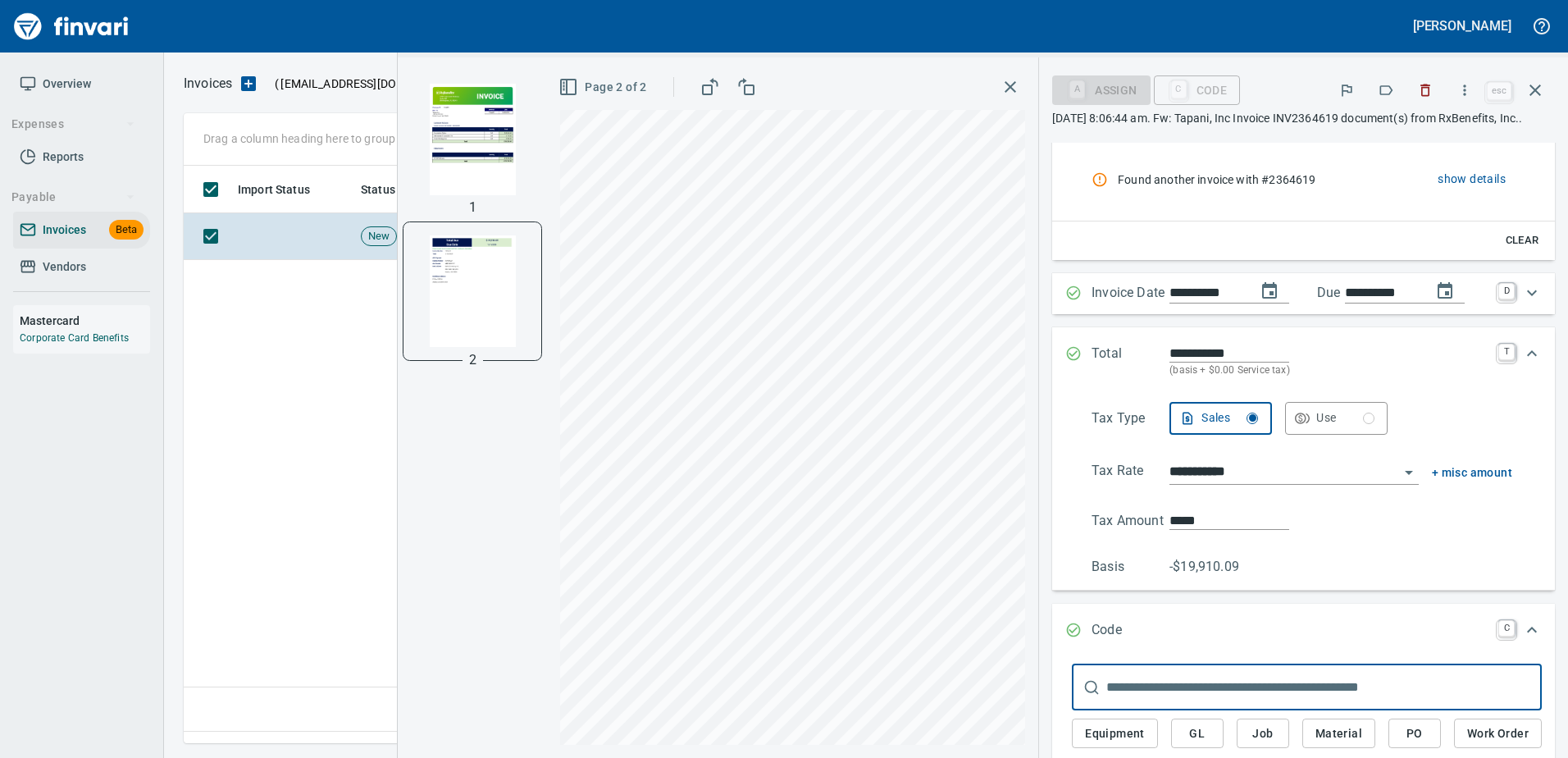
scroll to position [388, 0]
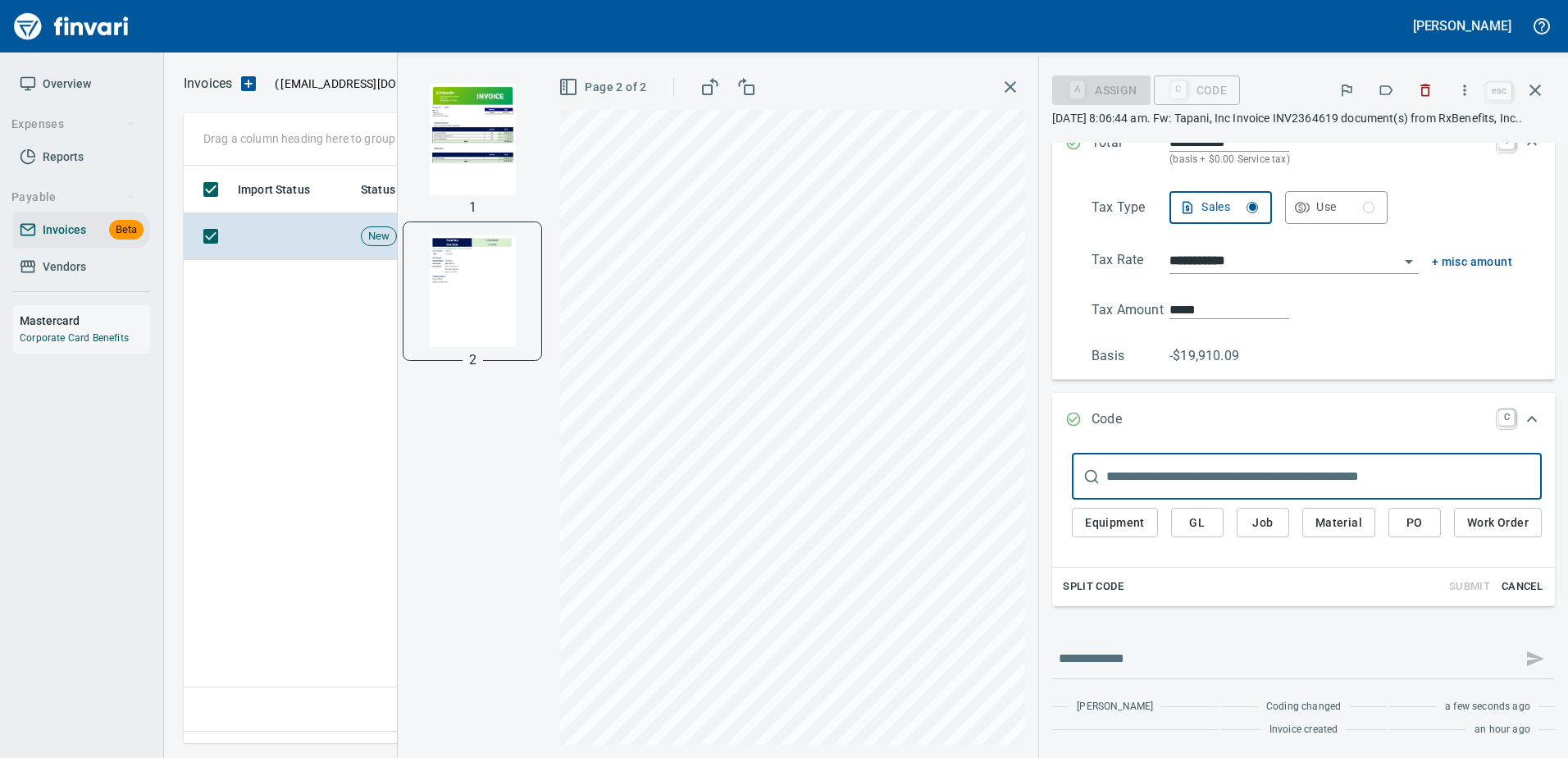
click at [1185, 520] on span "GL" at bounding box center [1196, 522] width 26 height 20
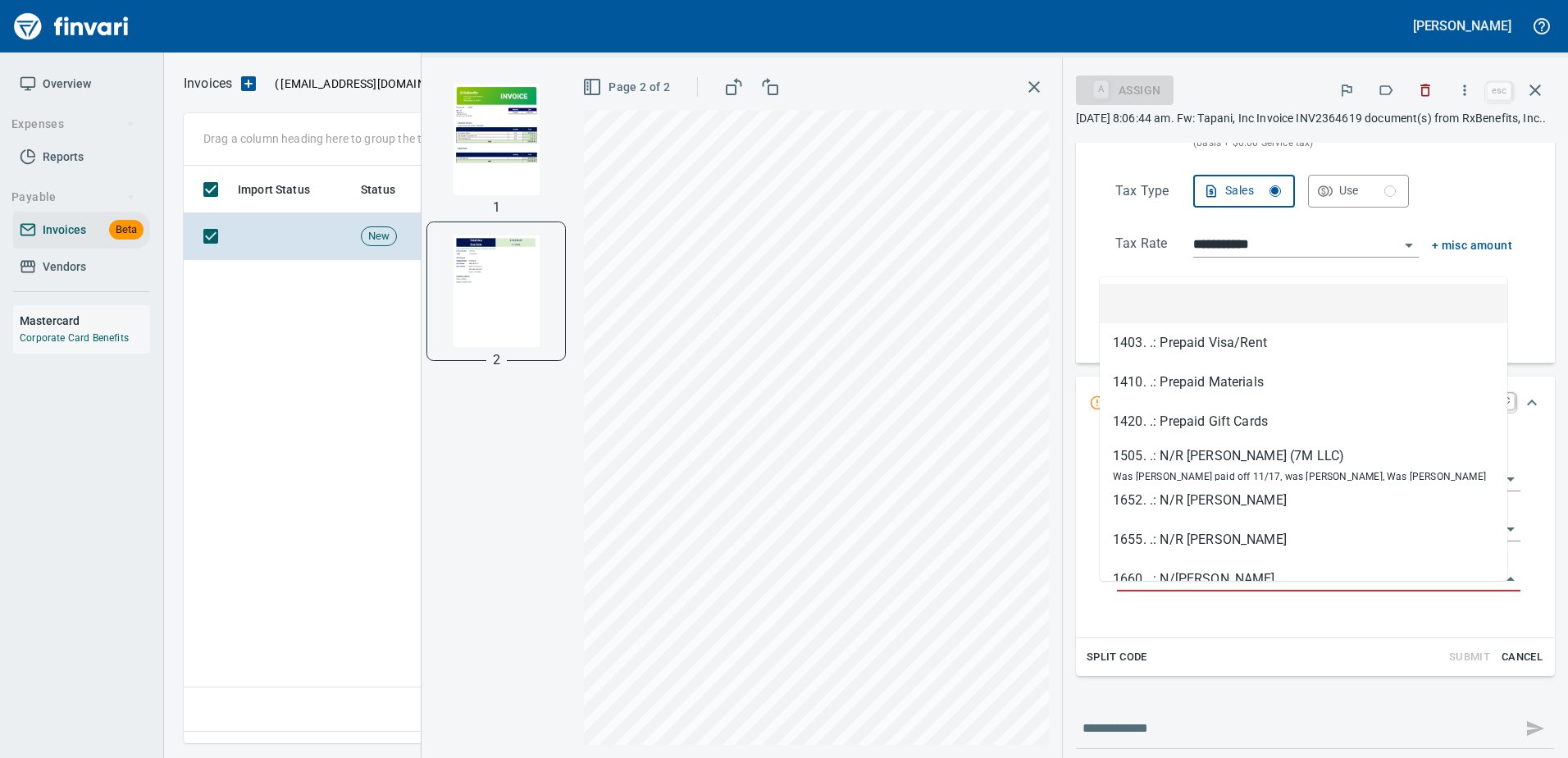
click at [1185, 589] on input "GL Account" at bounding box center [1309, 579] width 383 height 23
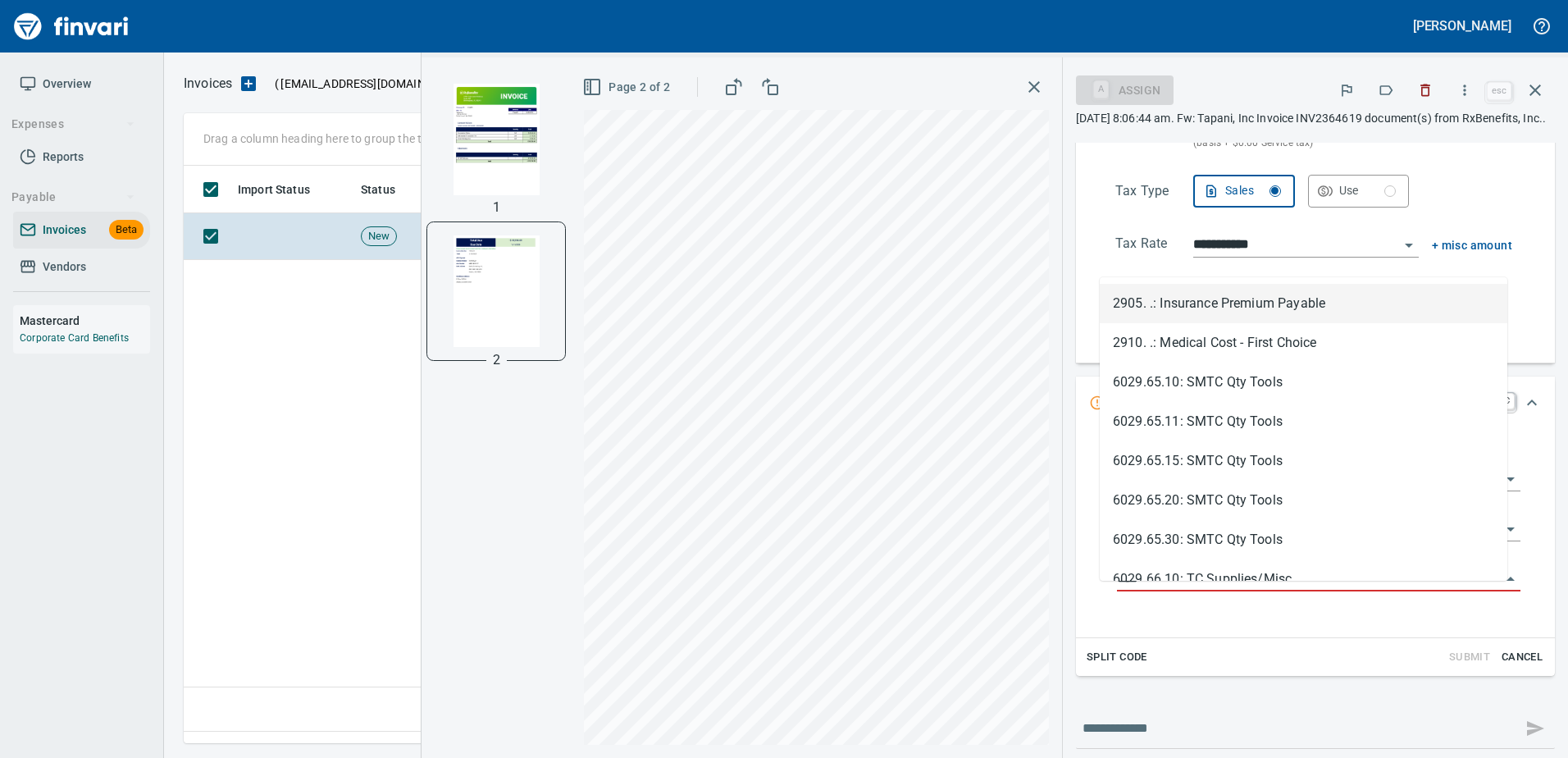
scroll to position [553, 1351]
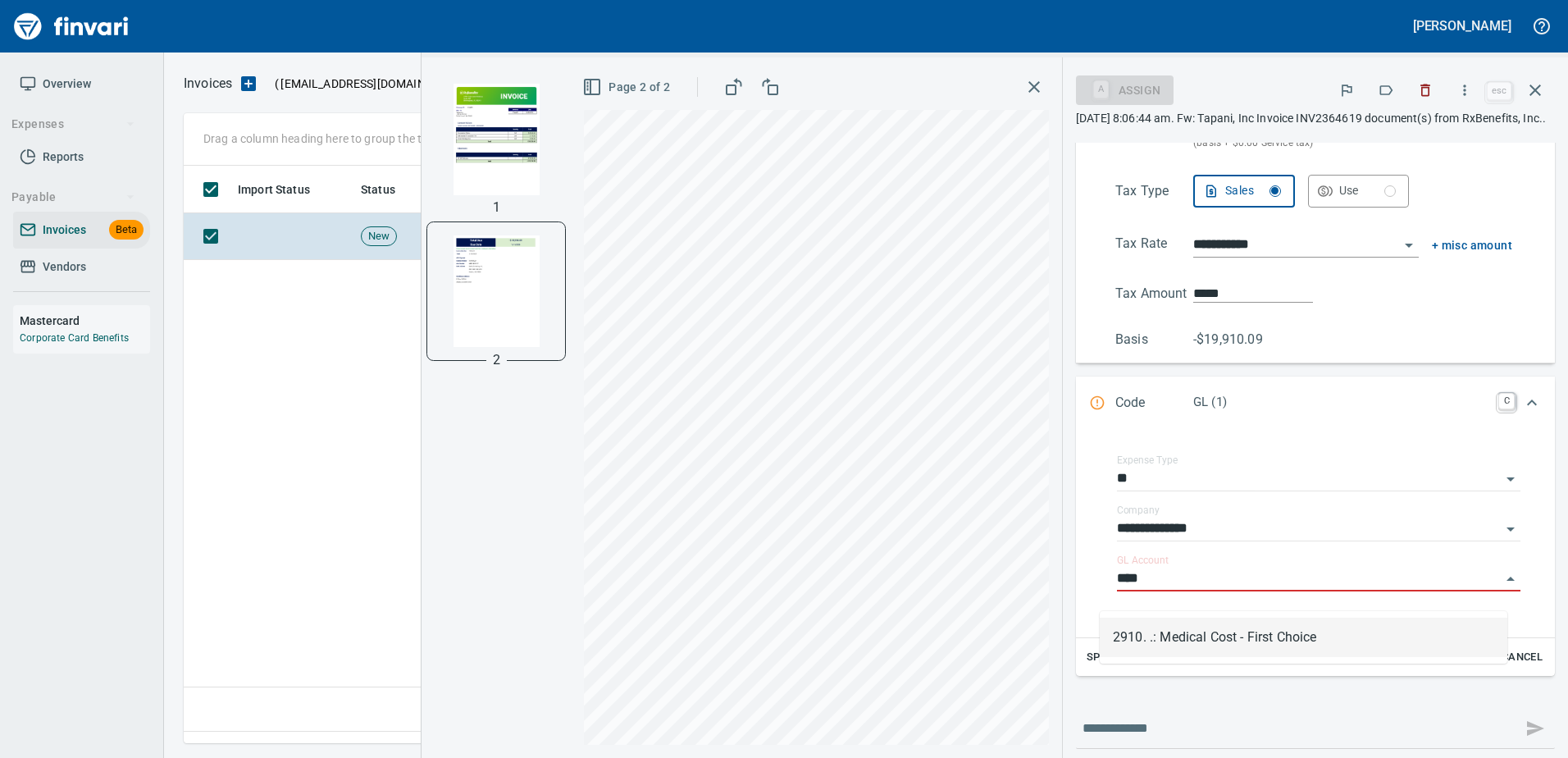
click at [1204, 647] on li "2910. .: Medical Cost - First Choice" at bounding box center [1303, 637] width 407 height 40
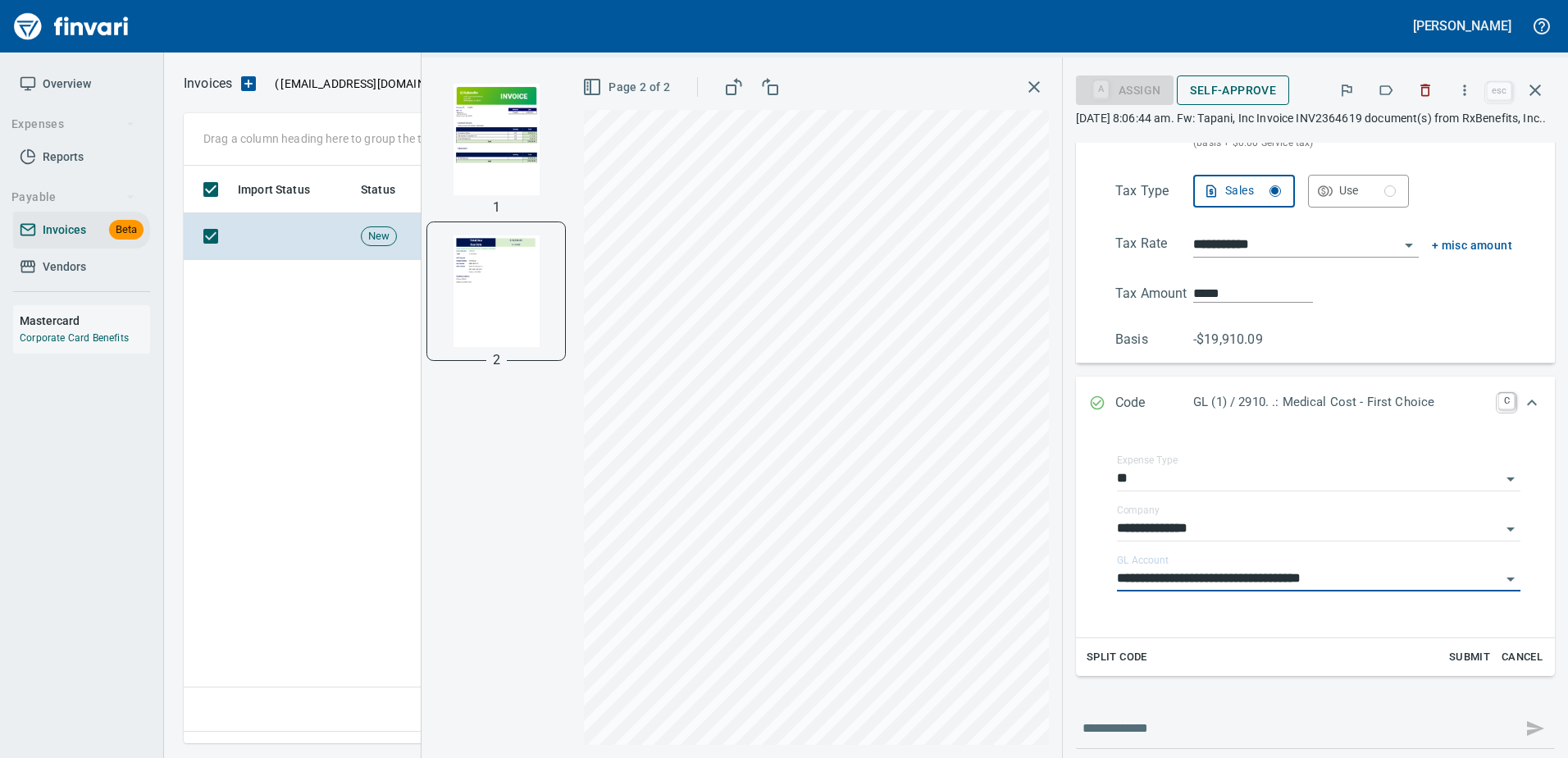
type input "**********"
click at [1220, 96] on span "Self-Approve" at bounding box center [1232, 90] width 86 height 20
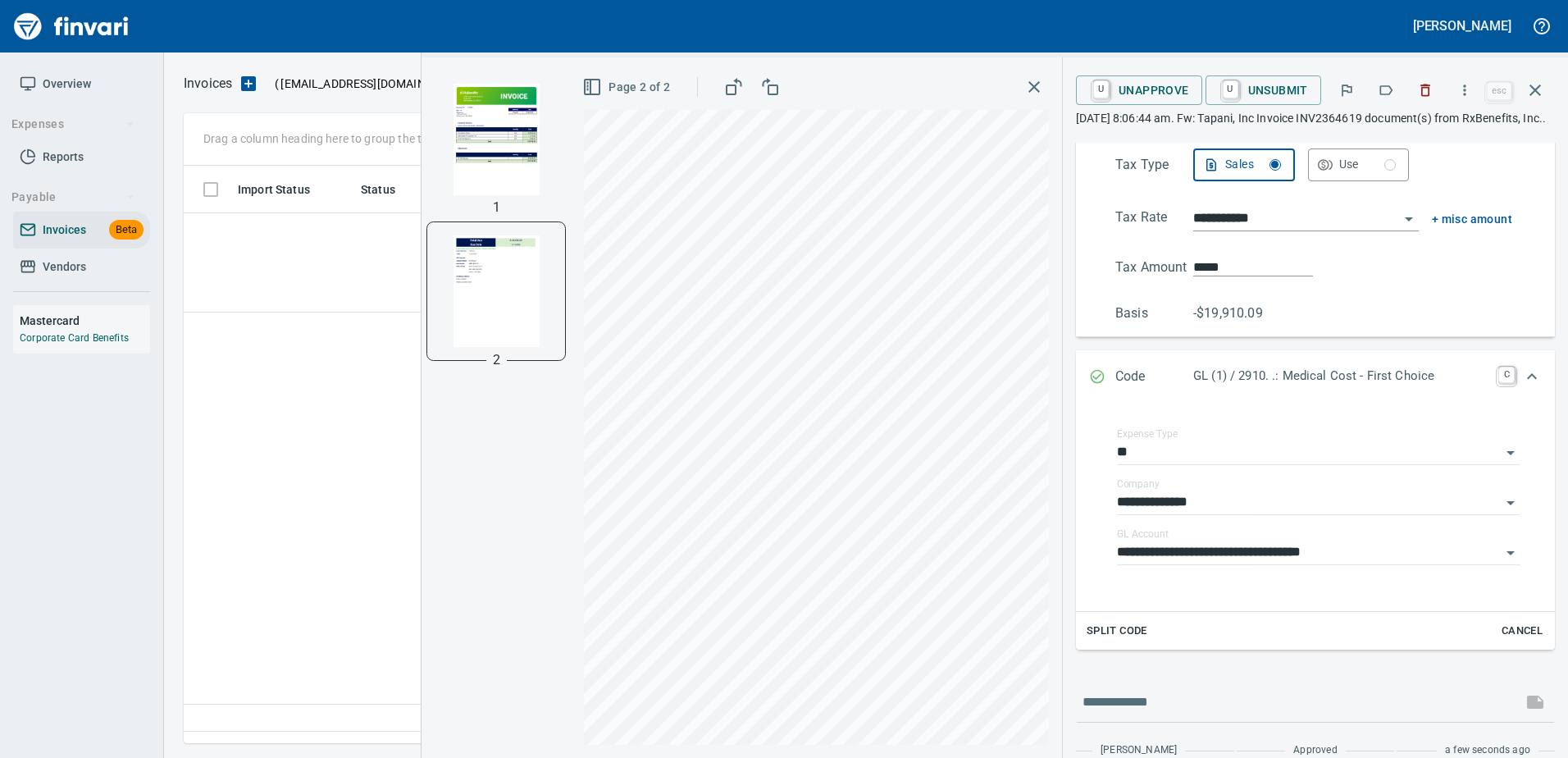
scroll to position [362, 0]
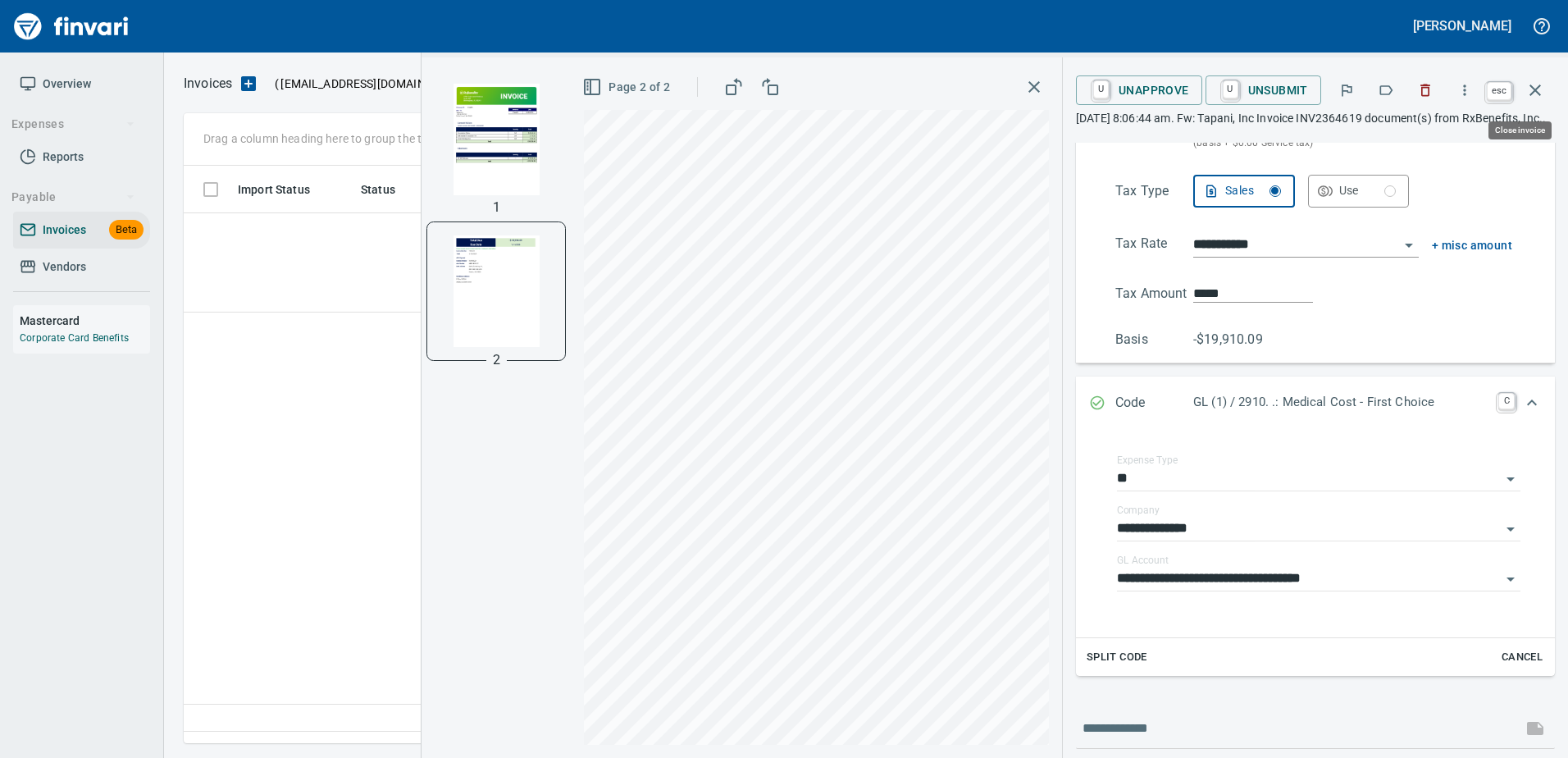
click at [1539, 86] on icon "button" at bounding box center [1535, 90] width 12 height 12
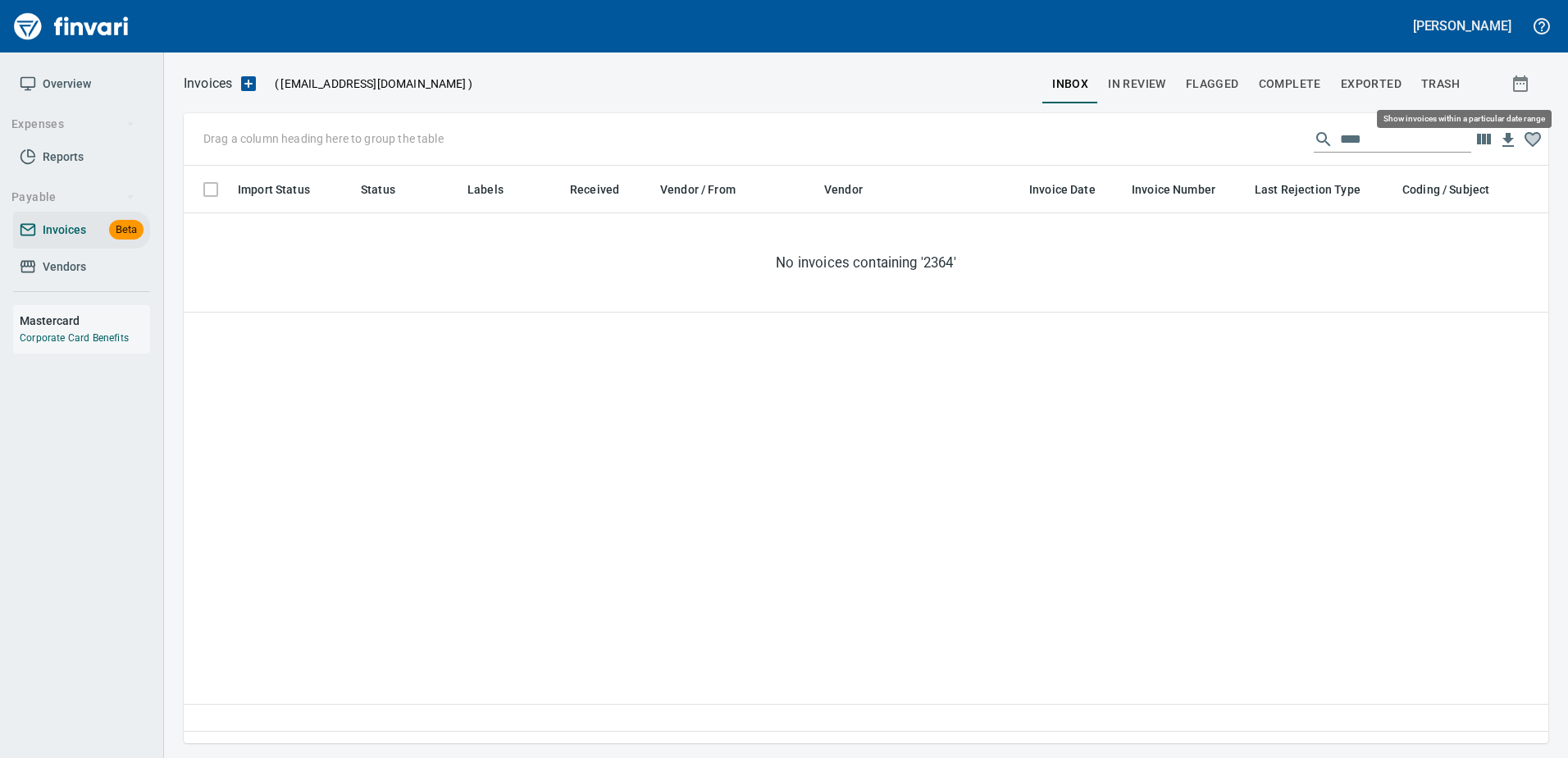
scroll to position [553, 1351]
drag, startPoint x: 1361, startPoint y: 137, endPoint x: 1221, endPoint y: 144, distance: 140.2
click at [1221, 144] on div "Drag a column heading here to group the table ****" at bounding box center [866, 139] width 1365 height 52
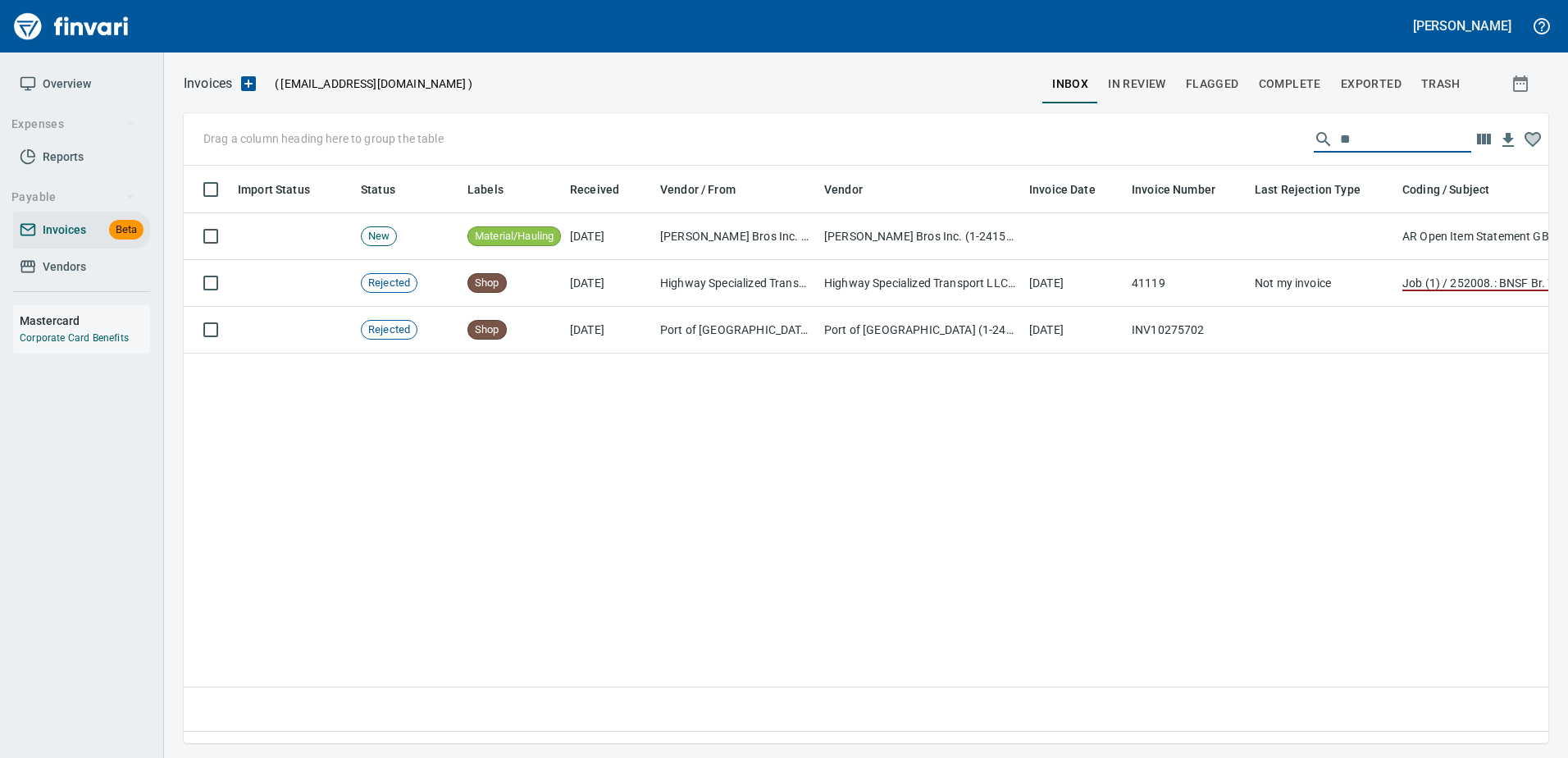
type input "*"
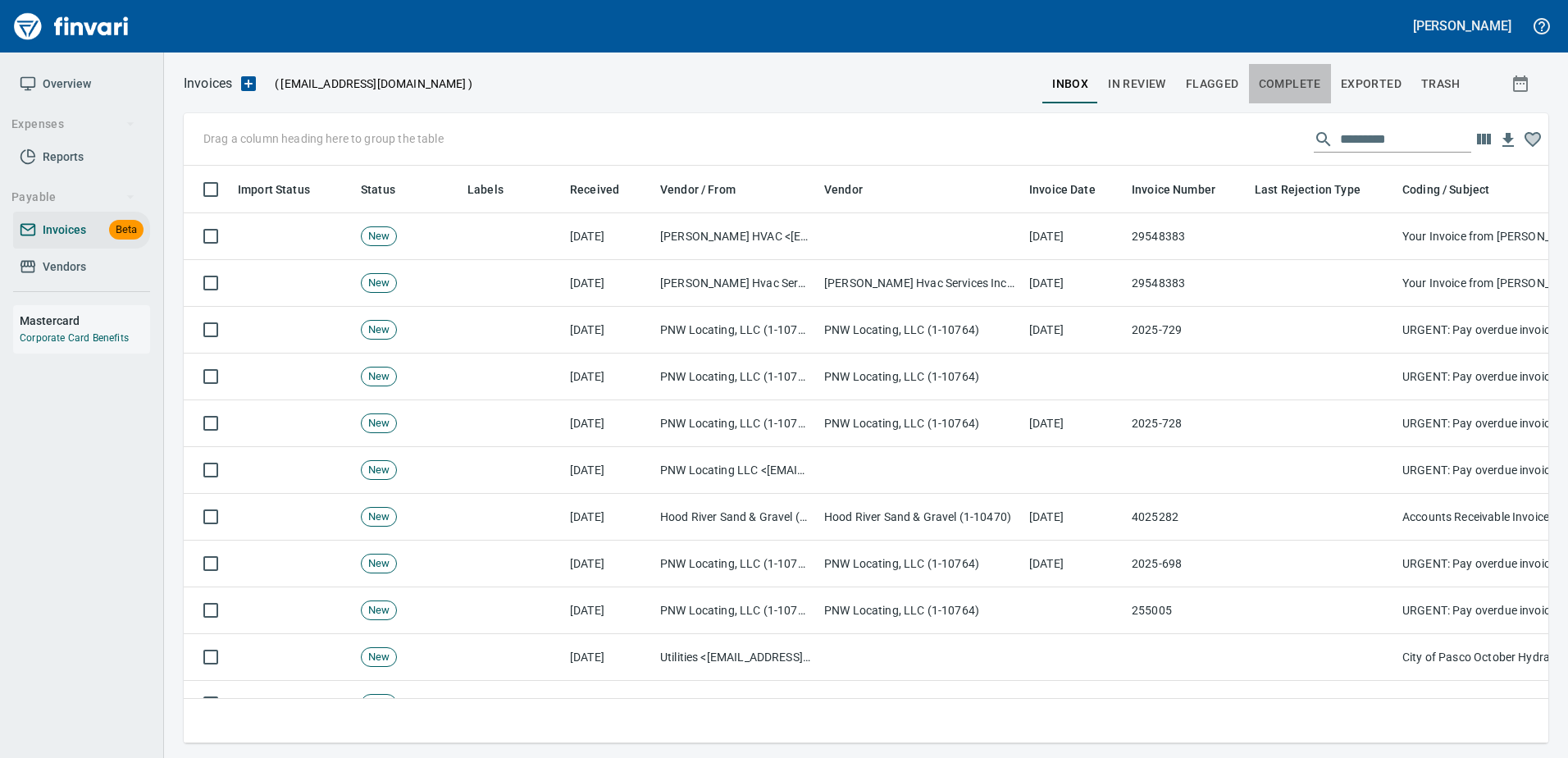
click at [1301, 78] on span "Complete" at bounding box center [1289, 83] width 62 height 20
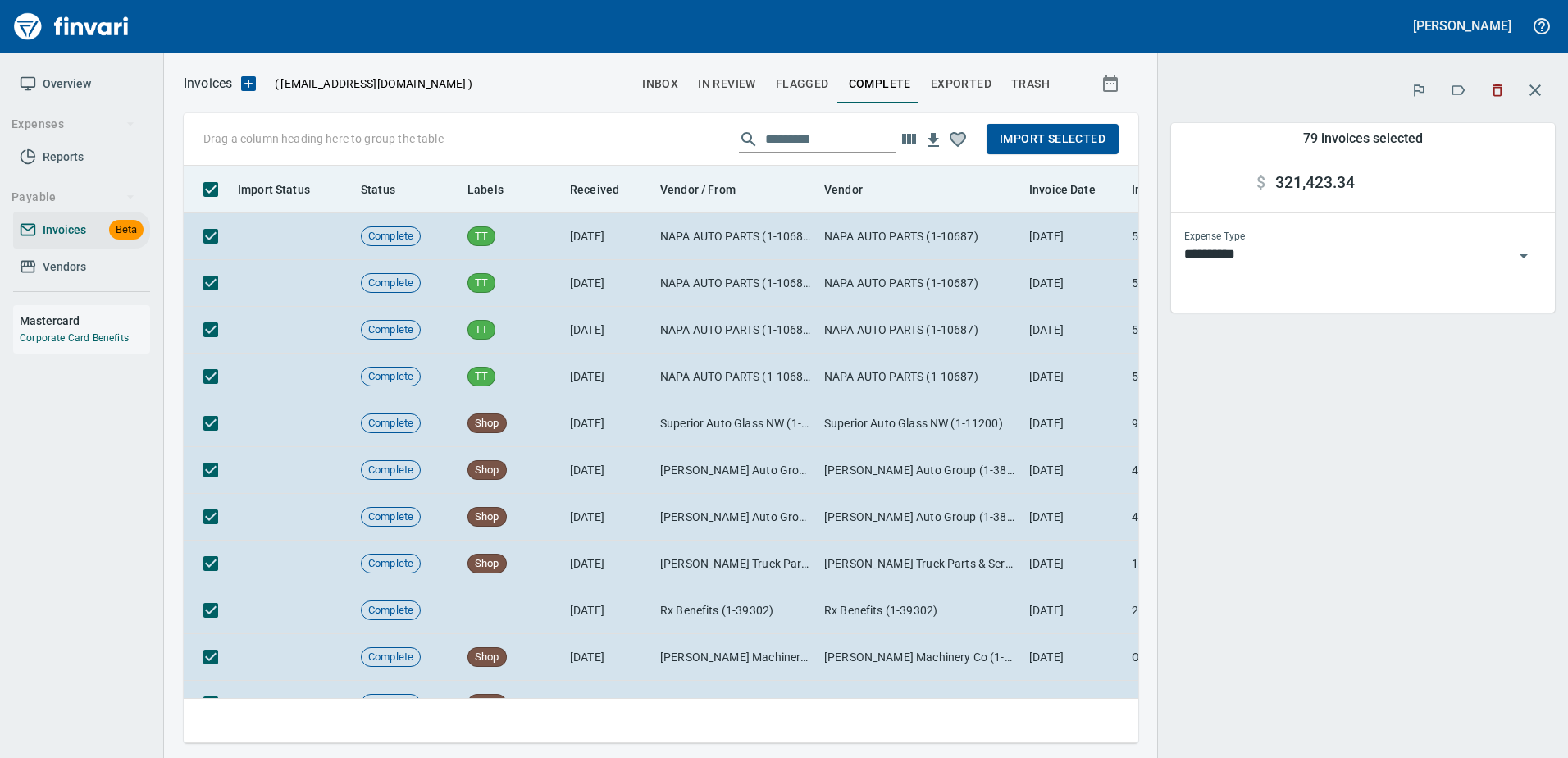
scroll to position [553, 930]
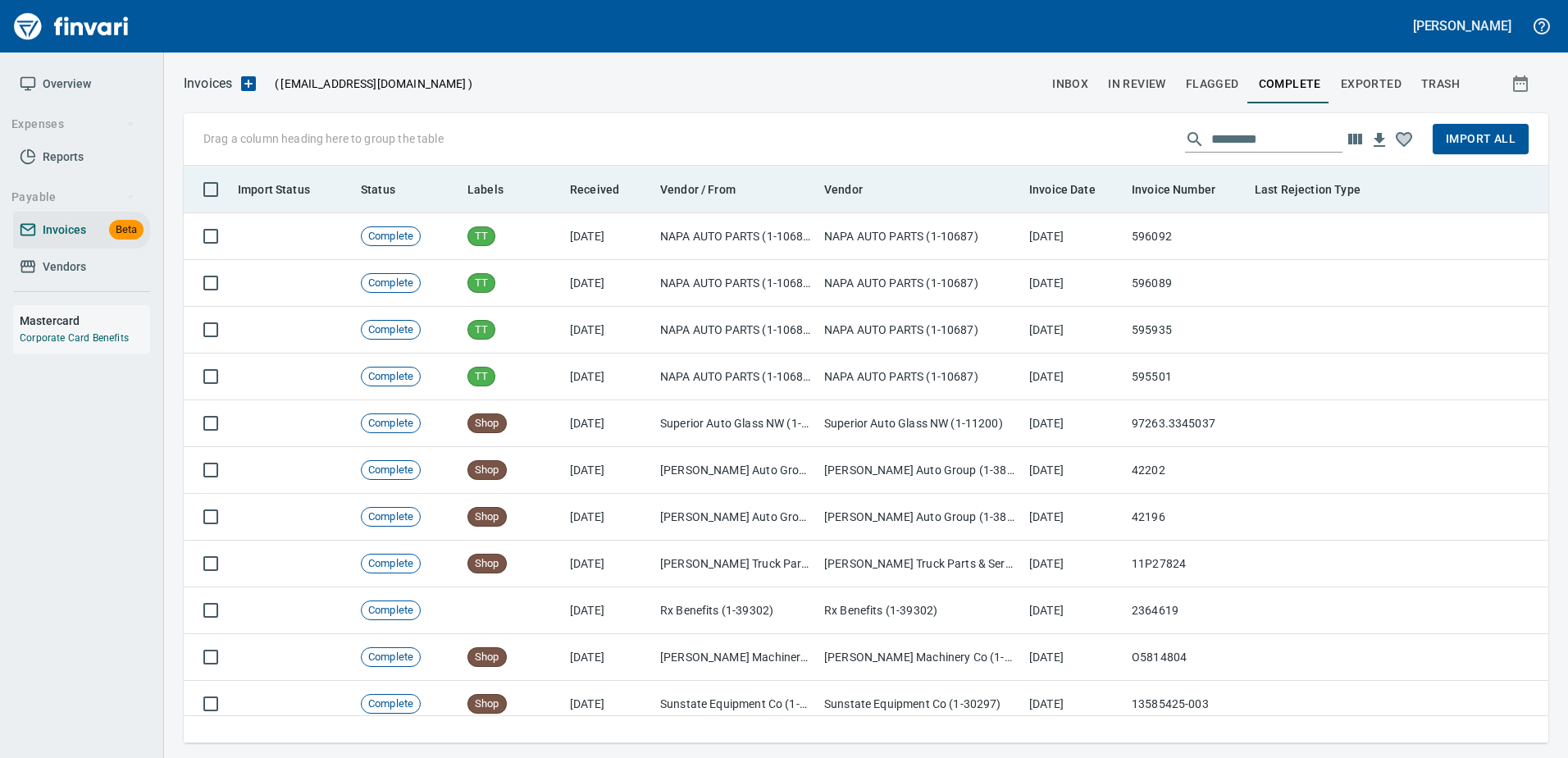
scroll to position [553, 1338]
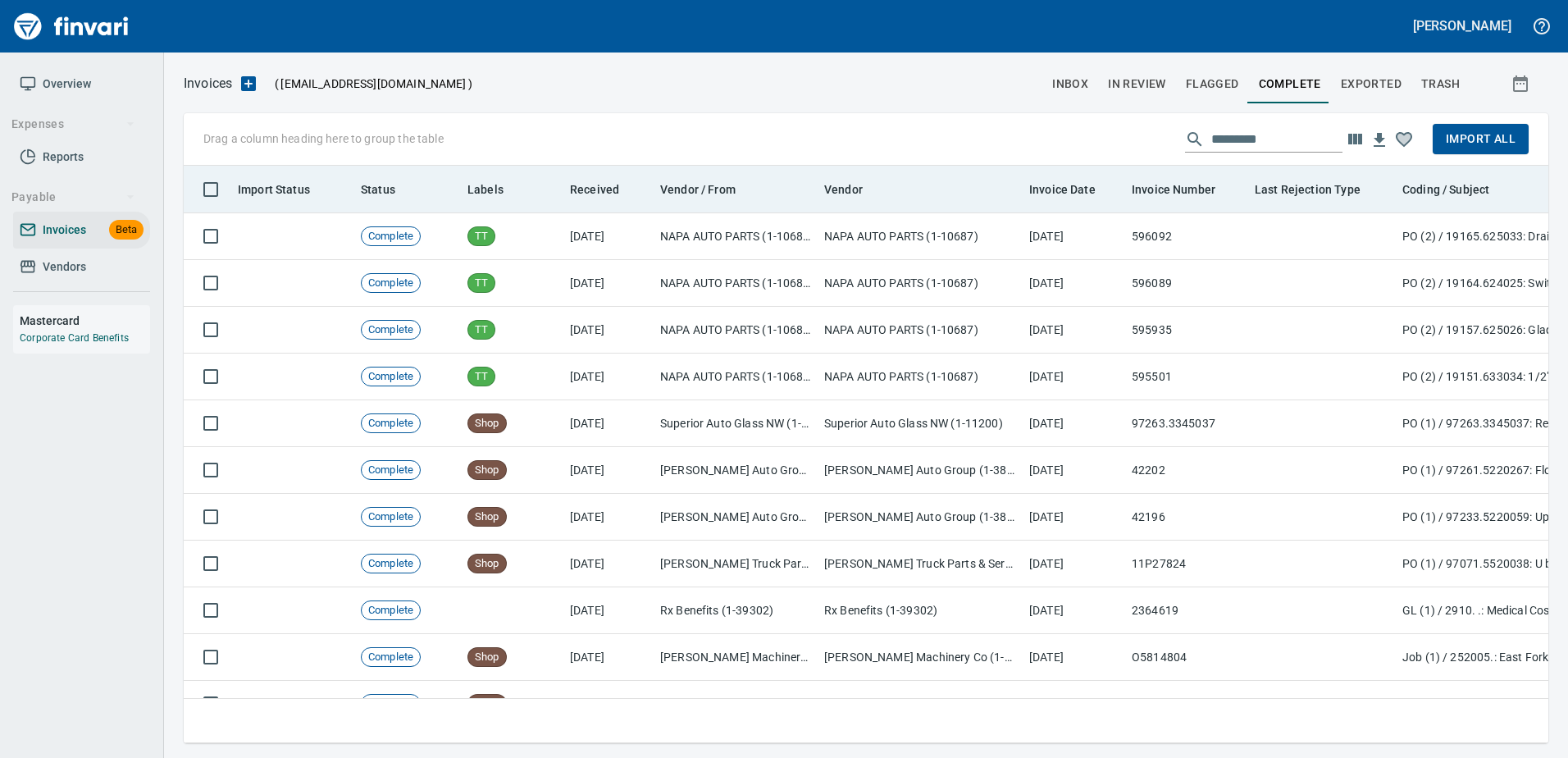
click at [683, 173] on th "Vendor / From" at bounding box center [735, 189] width 164 height 47
click at [698, 195] on span "Vendor / From" at bounding box center [698, 190] width 75 height 19
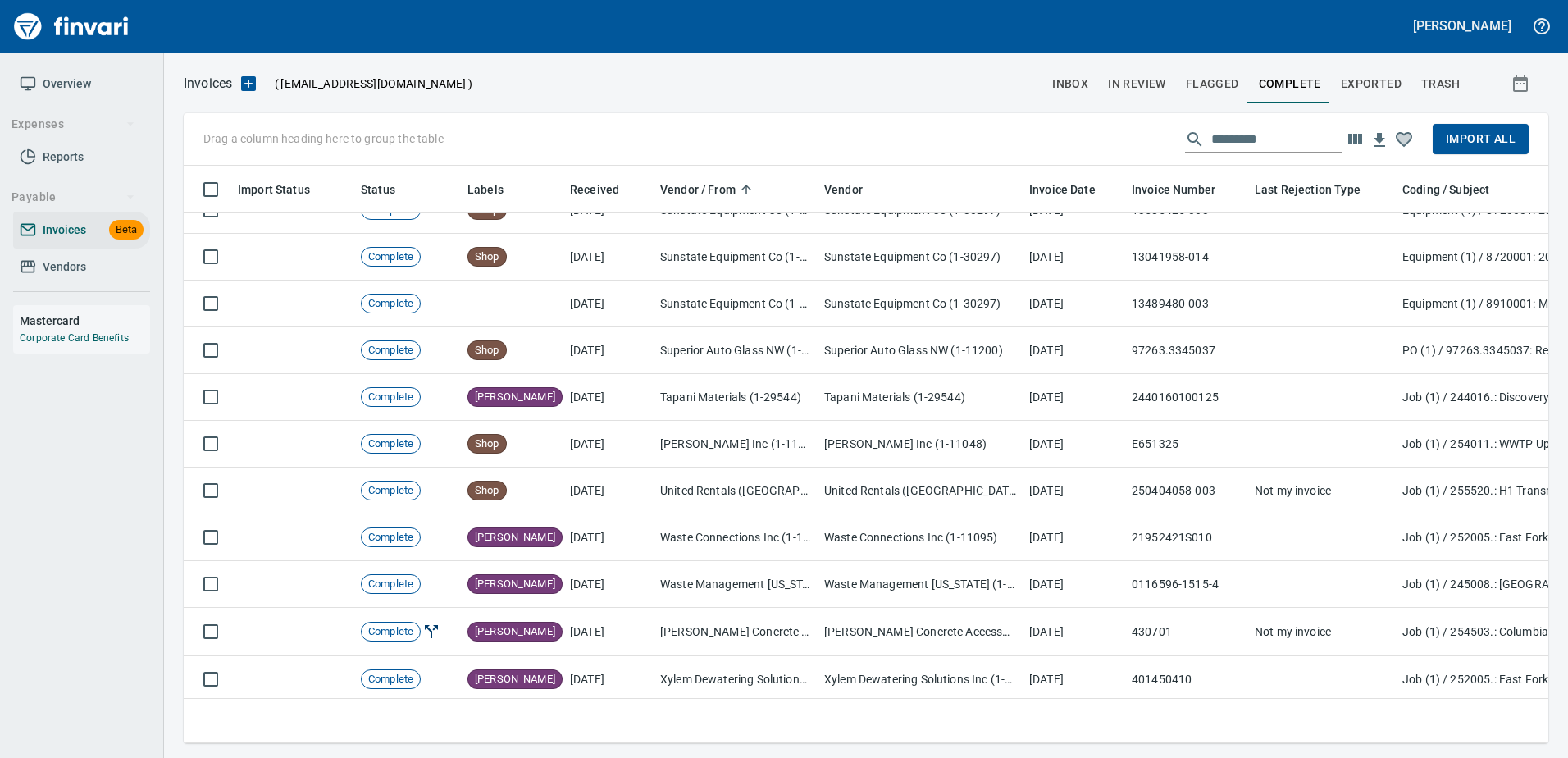
scroll to position [3293, 0]
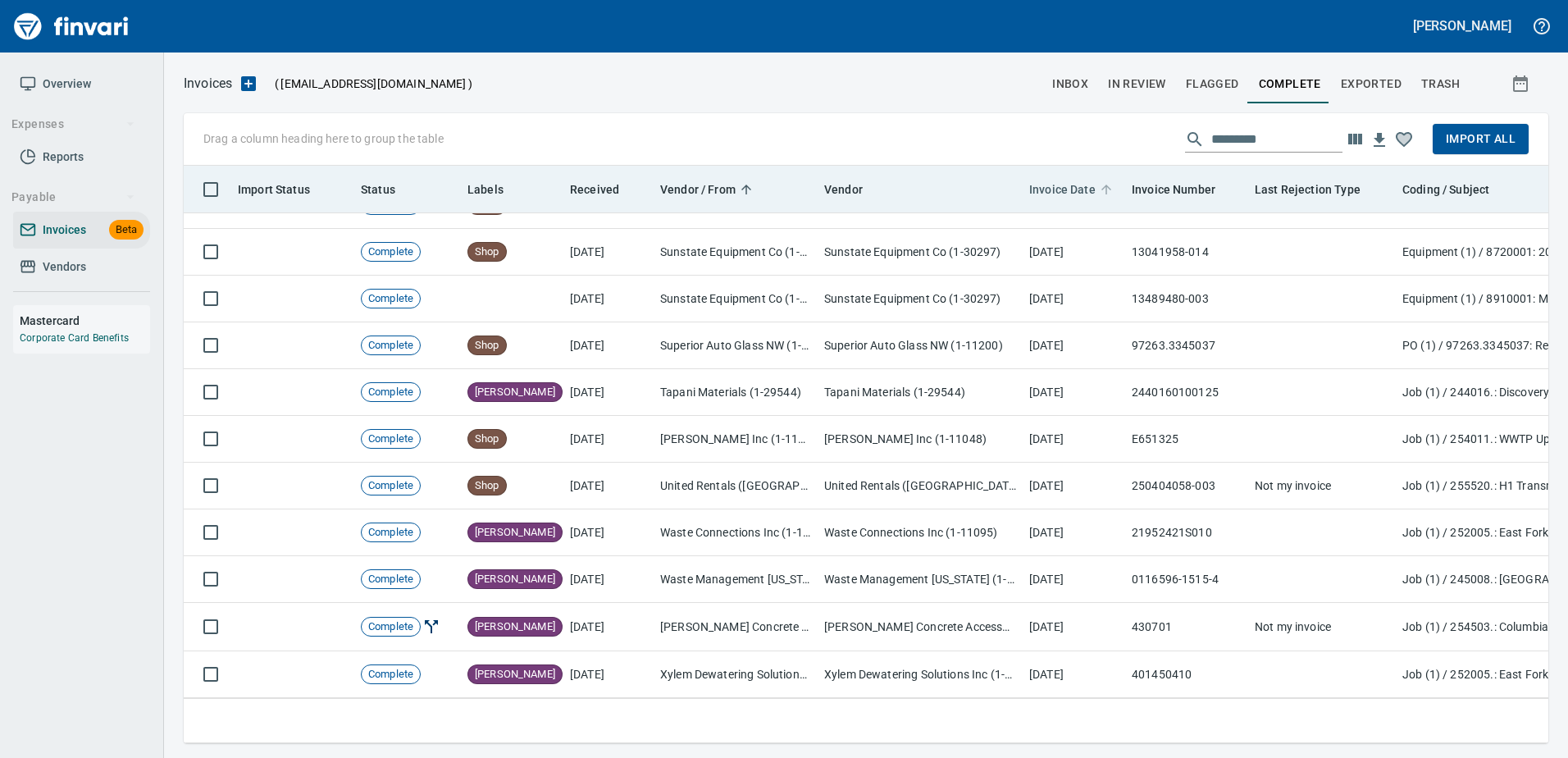
click at [1065, 180] on span "Invoice Date" at bounding box center [1062, 190] width 67 height 19
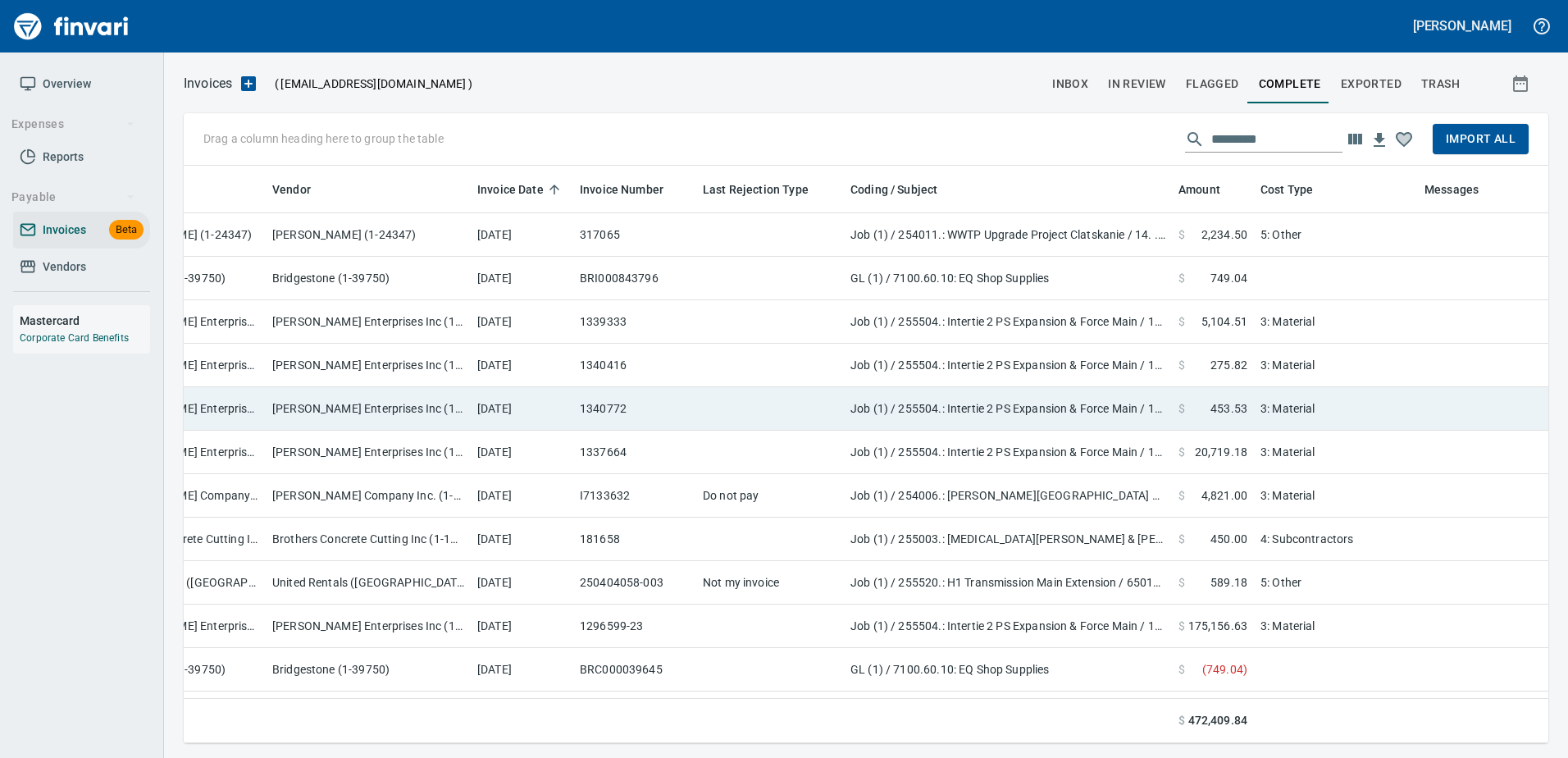
scroll to position [0, 559]
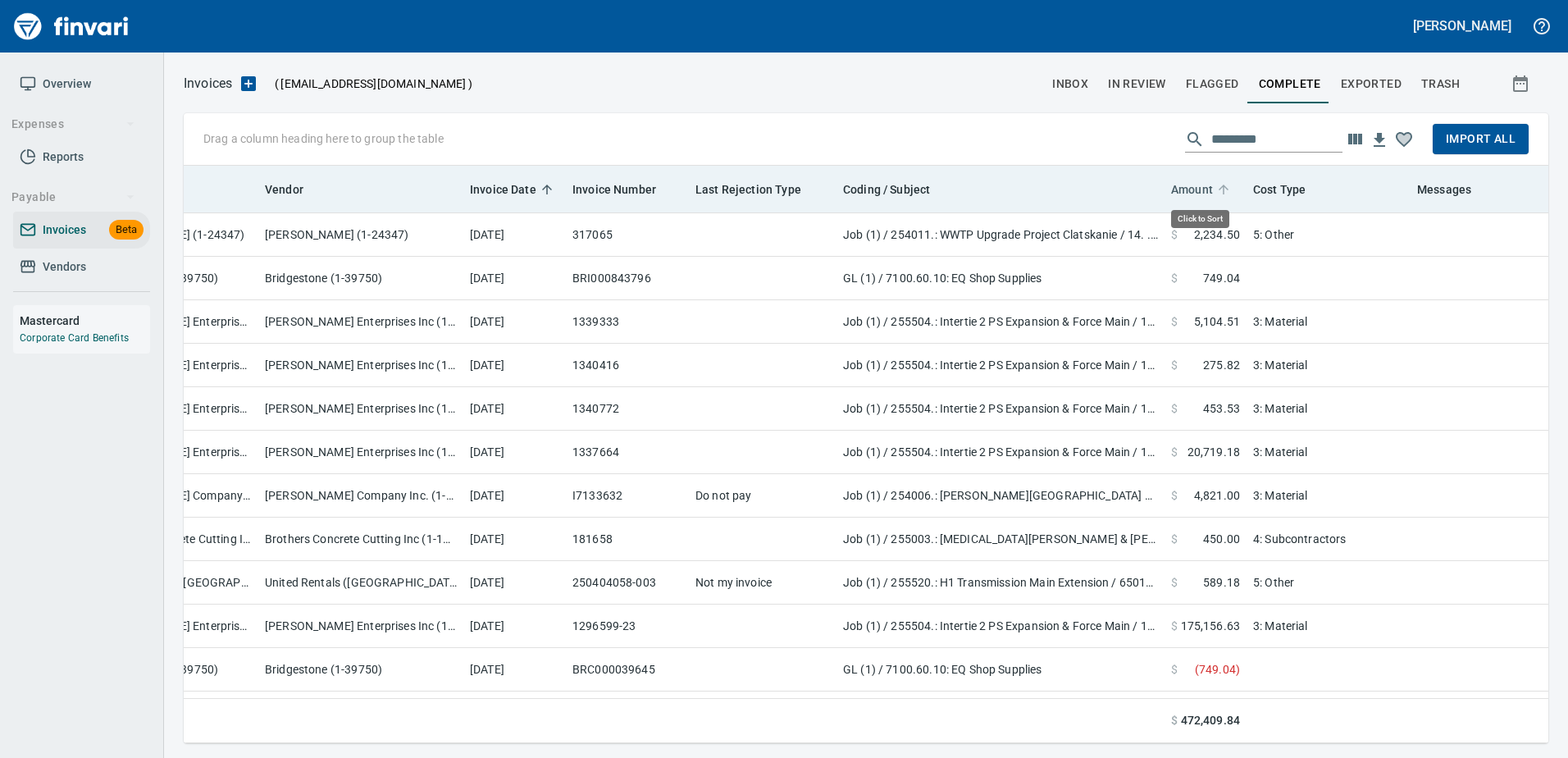
click at [1198, 182] on span "Amount" at bounding box center [1191, 190] width 42 height 19
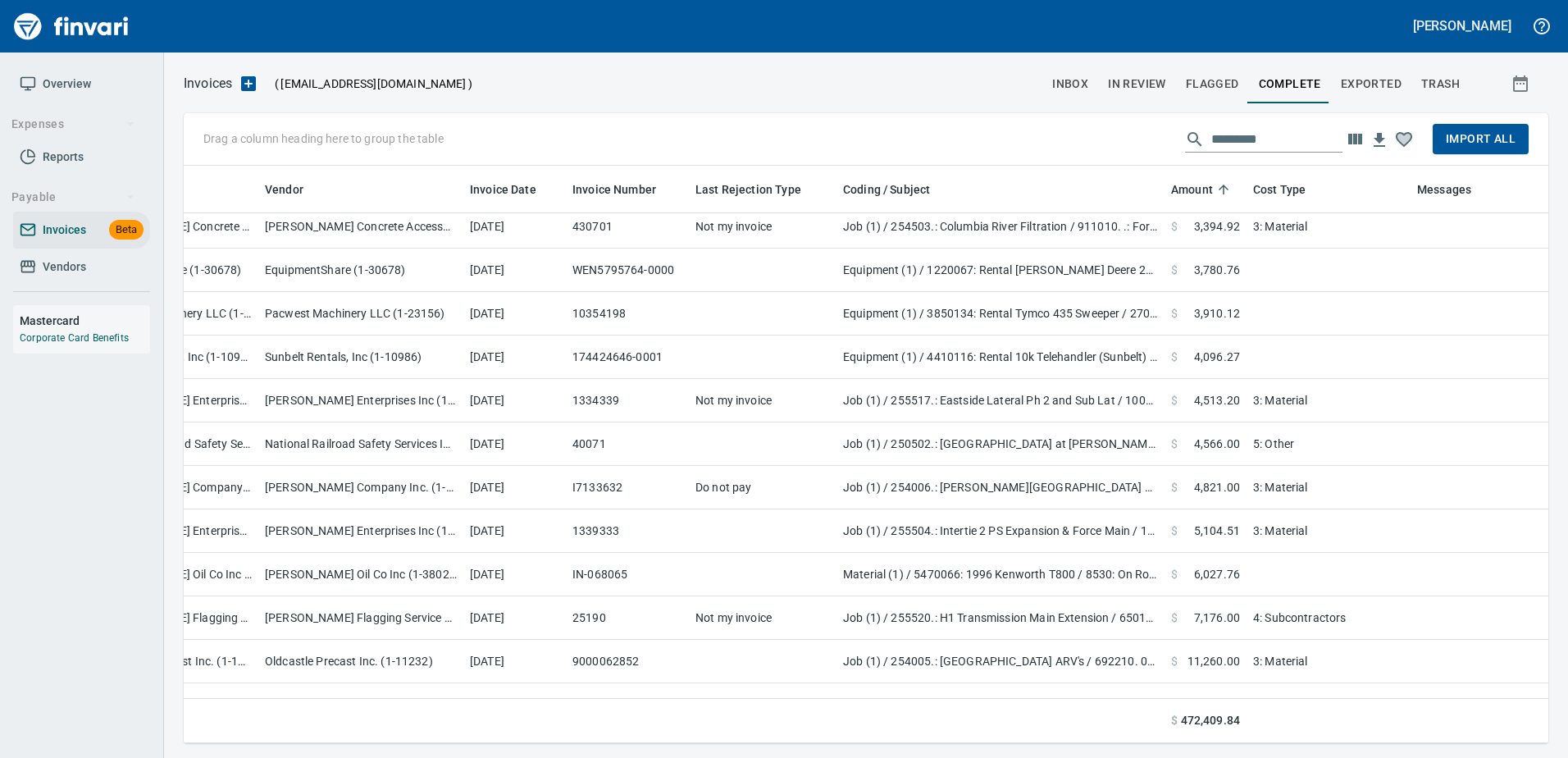
scroll to position [2962, 559]
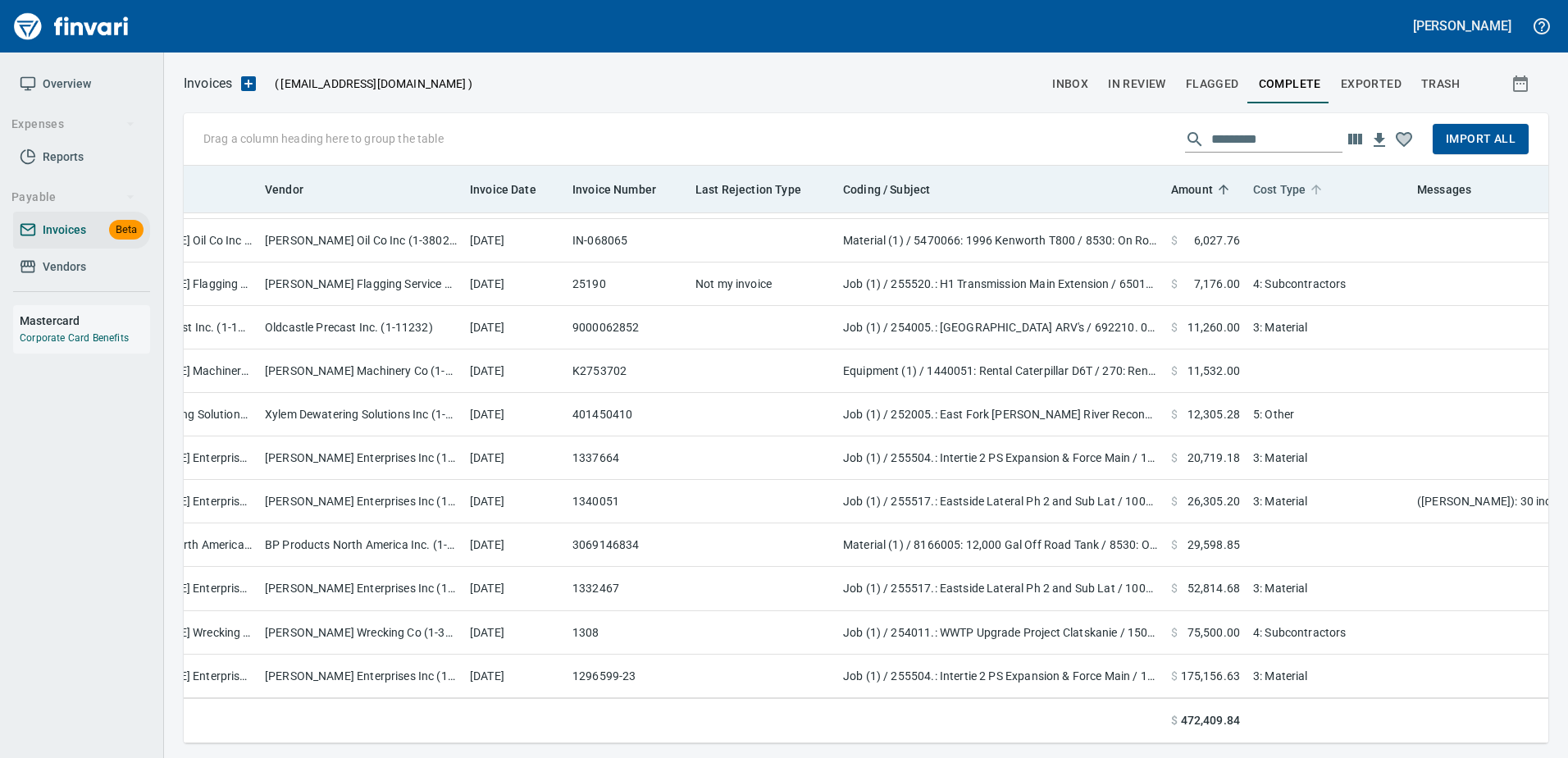
click at [1279, 191] on span "Cost Type" at bounding box center [1279, 190] width 52 height 19
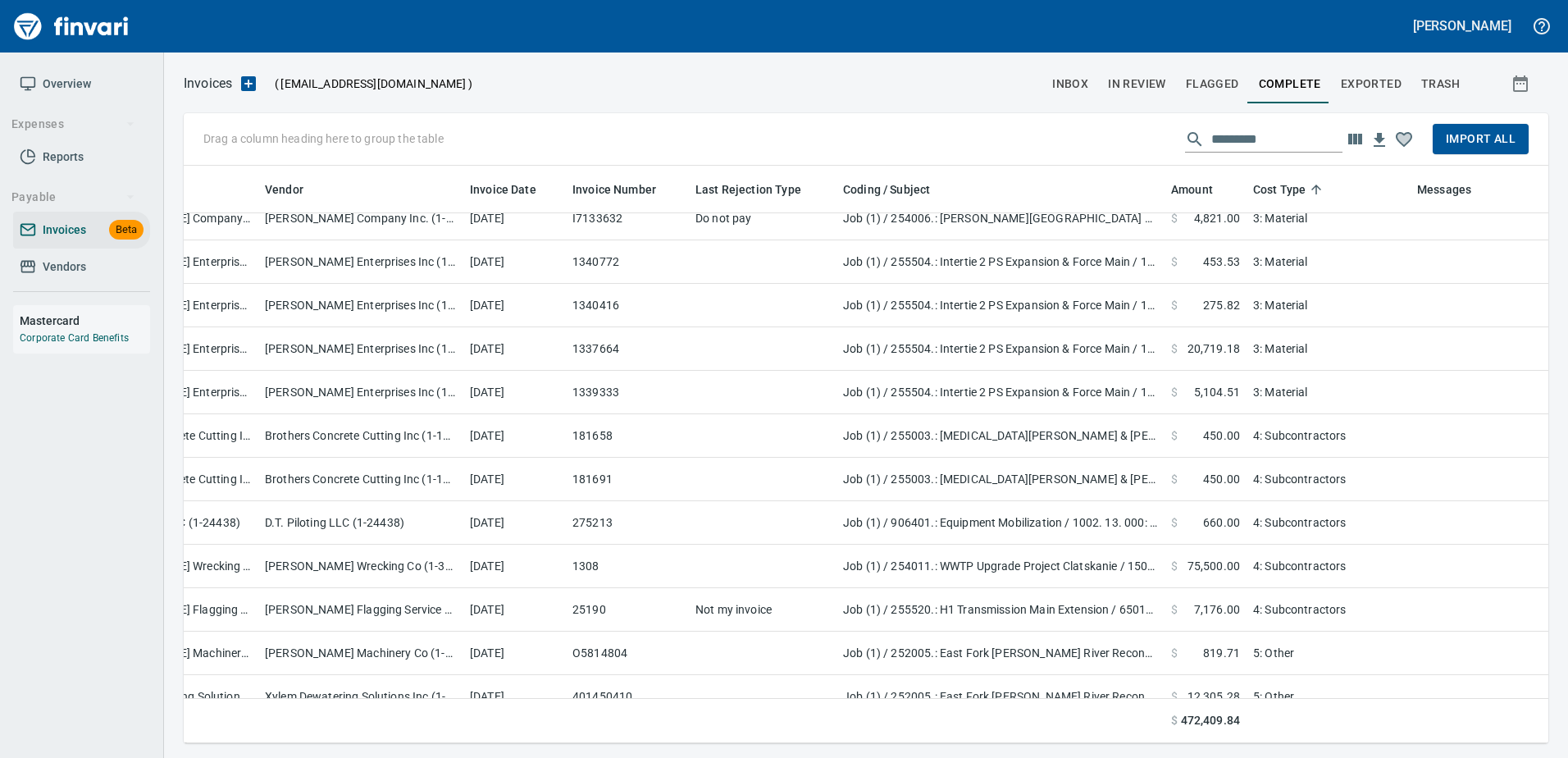
scroll to position [553, 1340]
click at [1494, 139] on span "Import All" at bounding box center [1480, 138] width 70 height 20
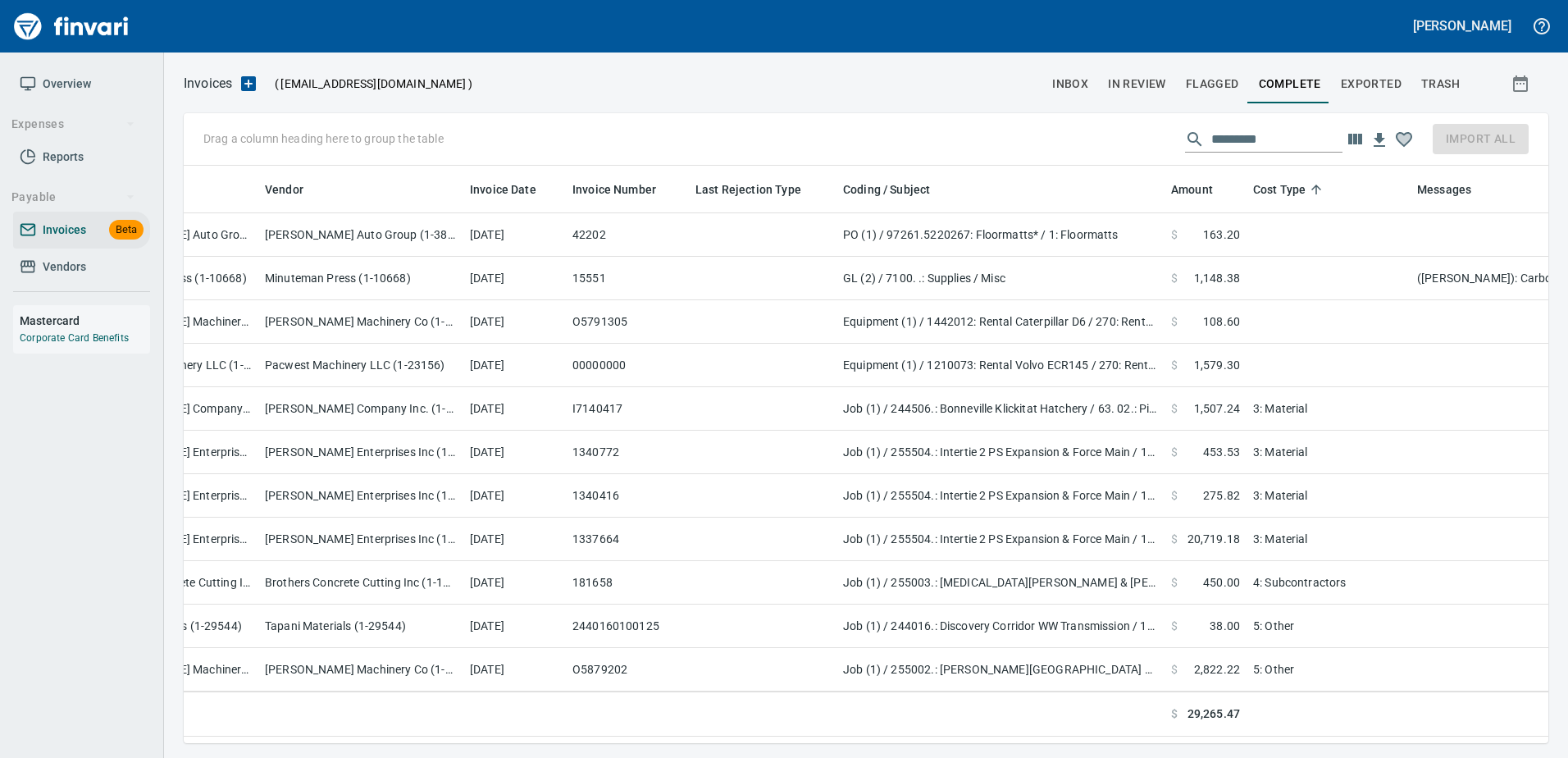
scroll to position [0, 559]
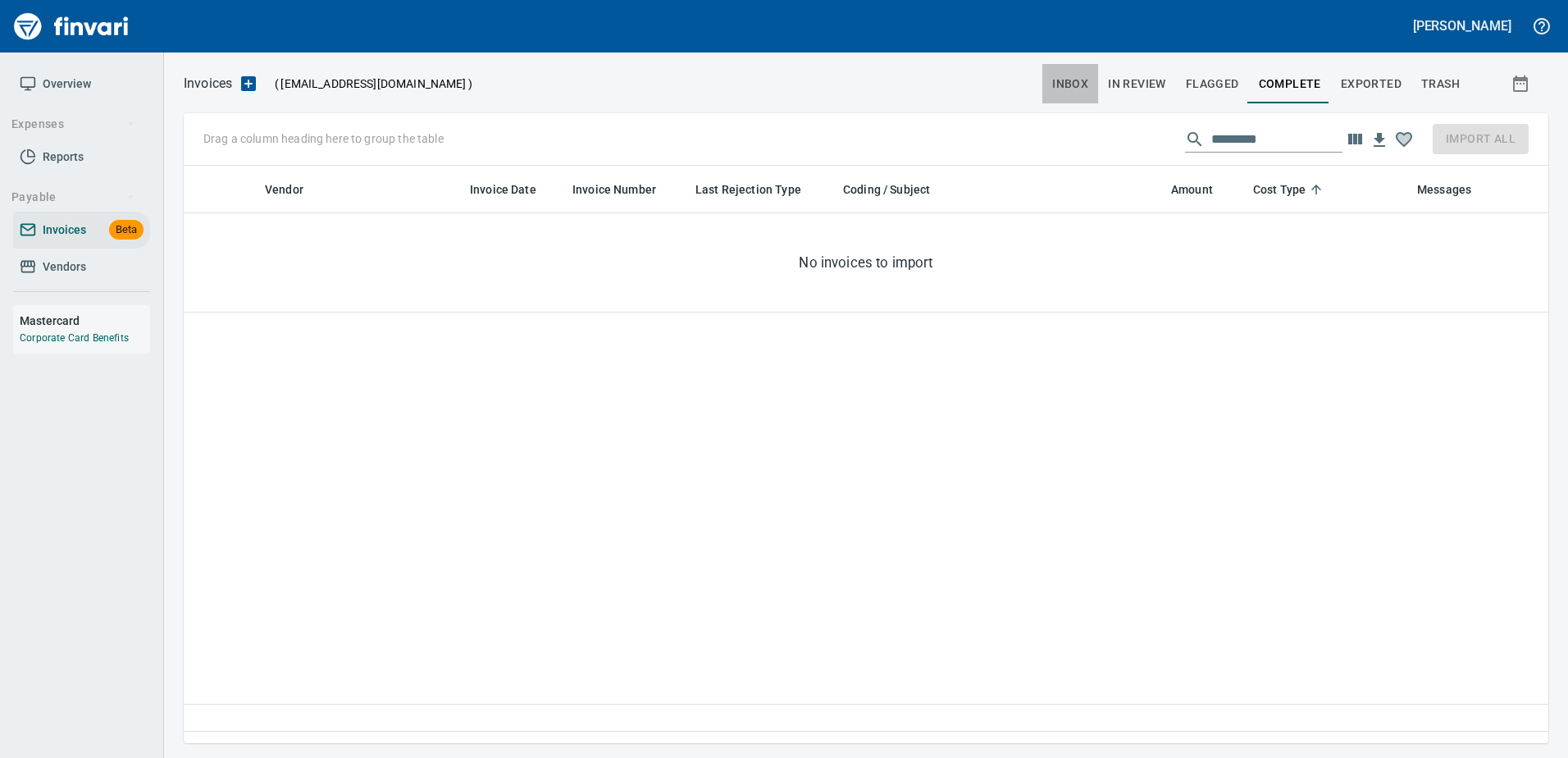
click at [1071, 77] on span "inbox" at bounding box center [1070, 83] width 36 height 20
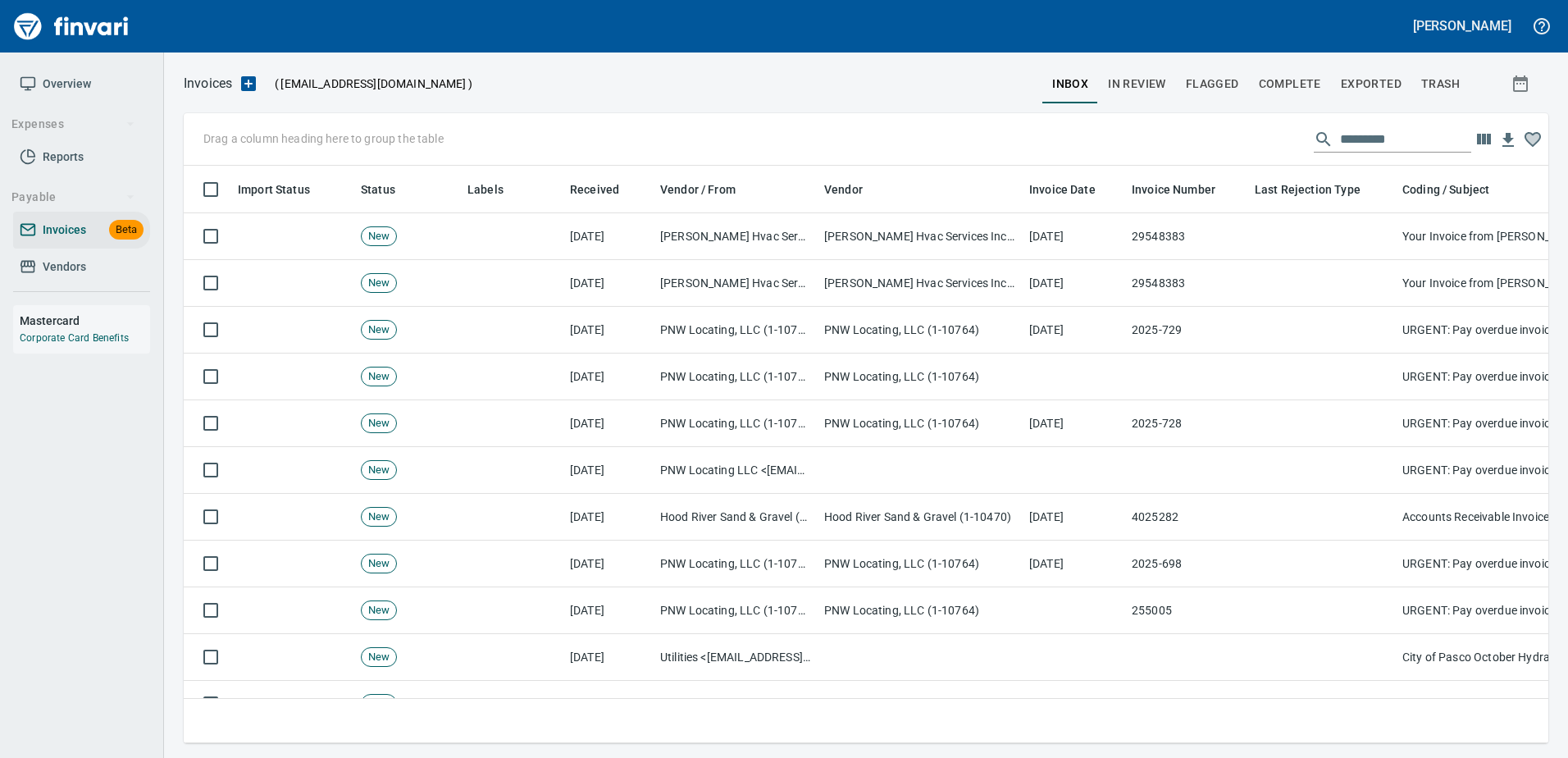
scroll to position [553, 1340]
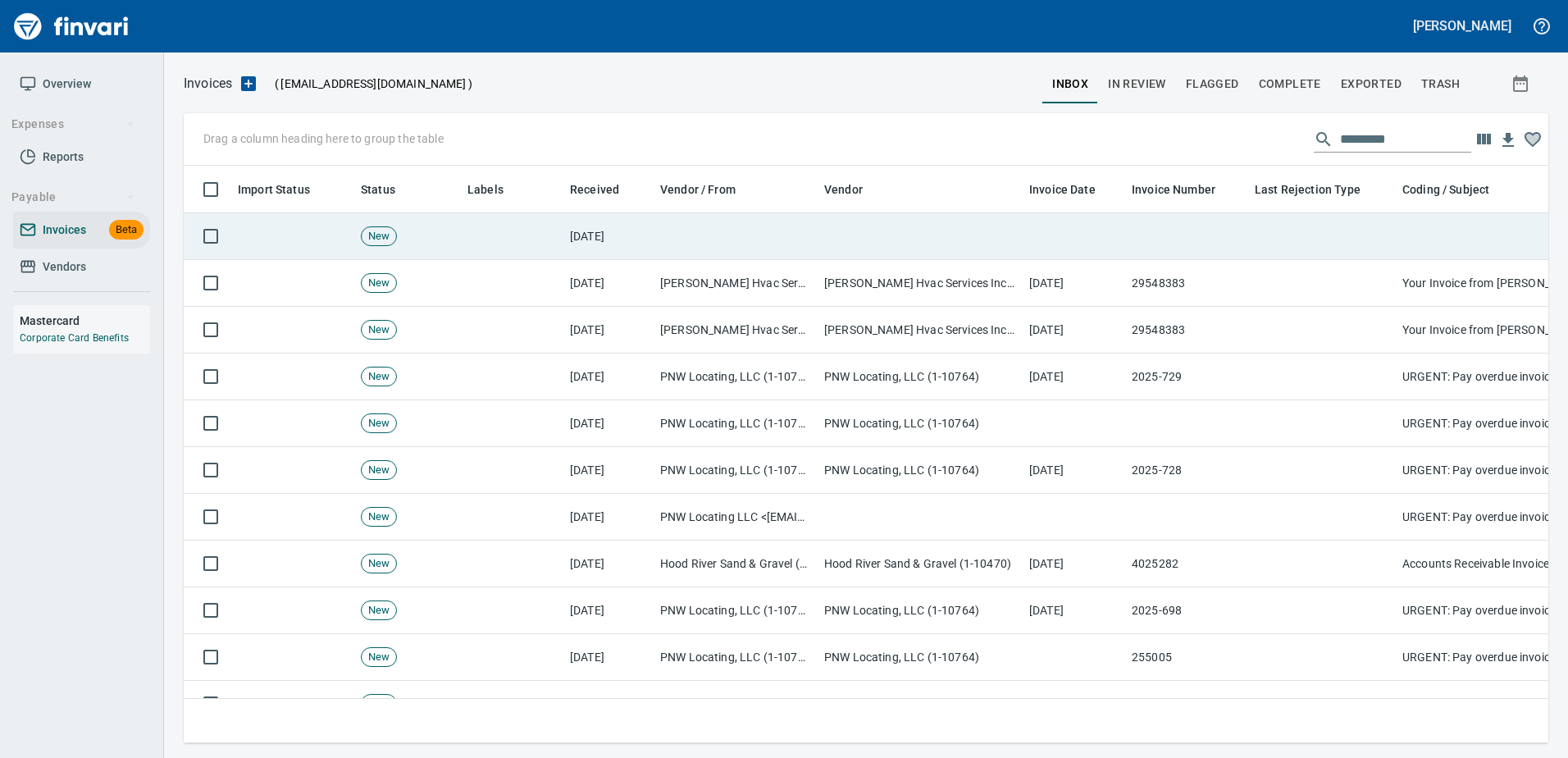
click at [881, 228] on td at bounding box center [920, 236] width 205 height 46
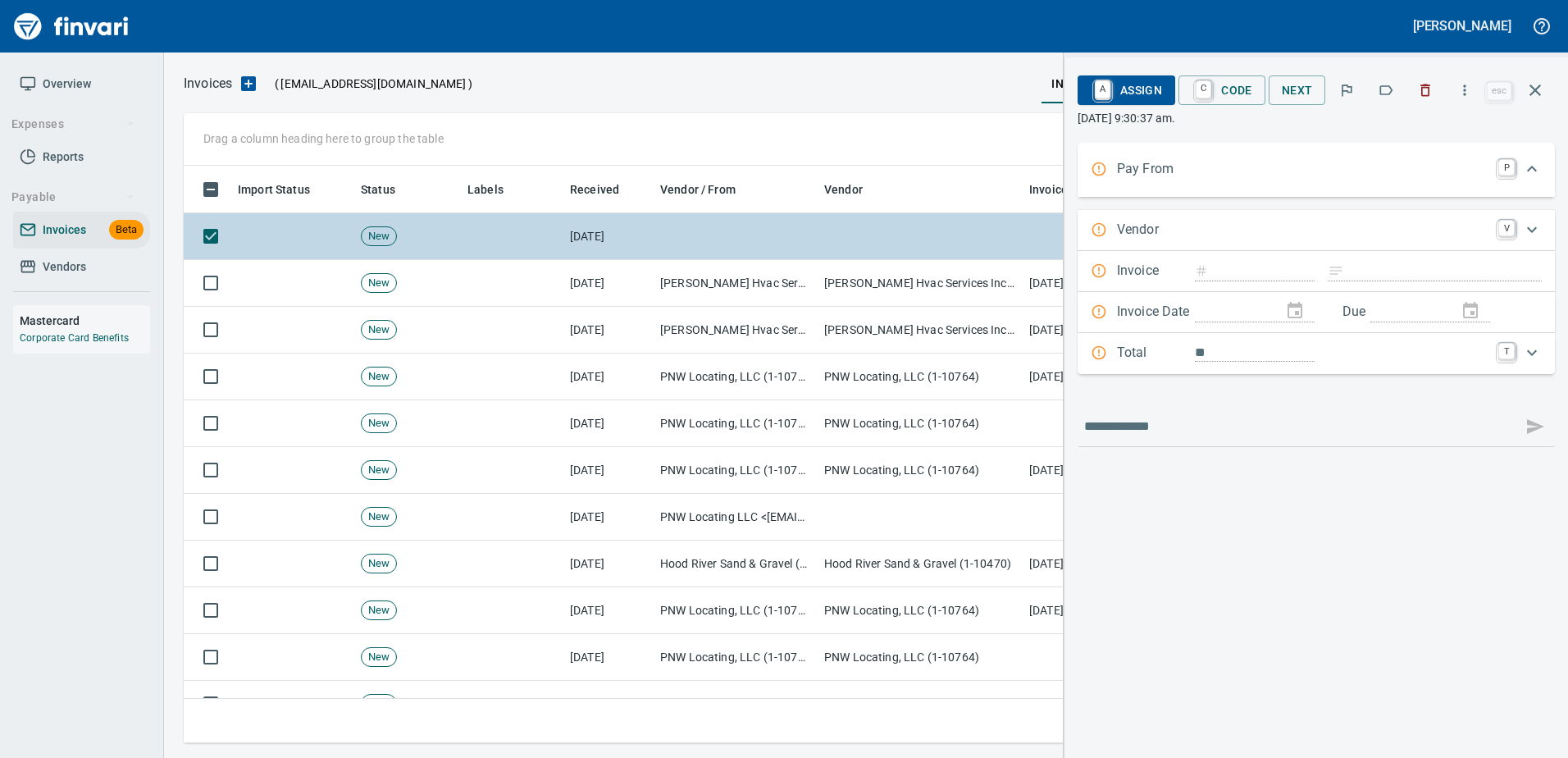
scroll to position [553, 1339]
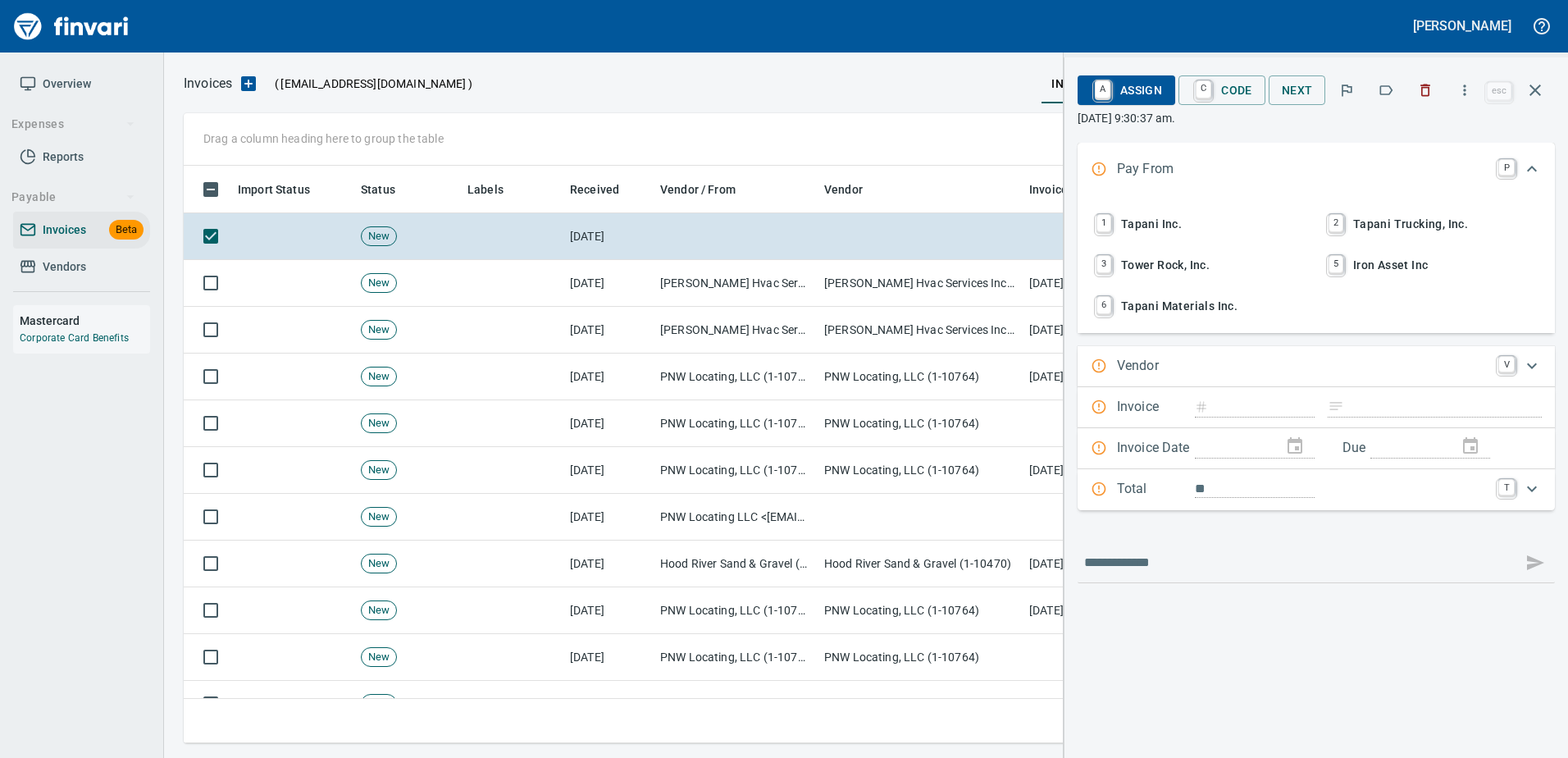
click at [1160, 220] on span "1 Tapani Inc." at bounding box center [1199, 224] width 216 height 28
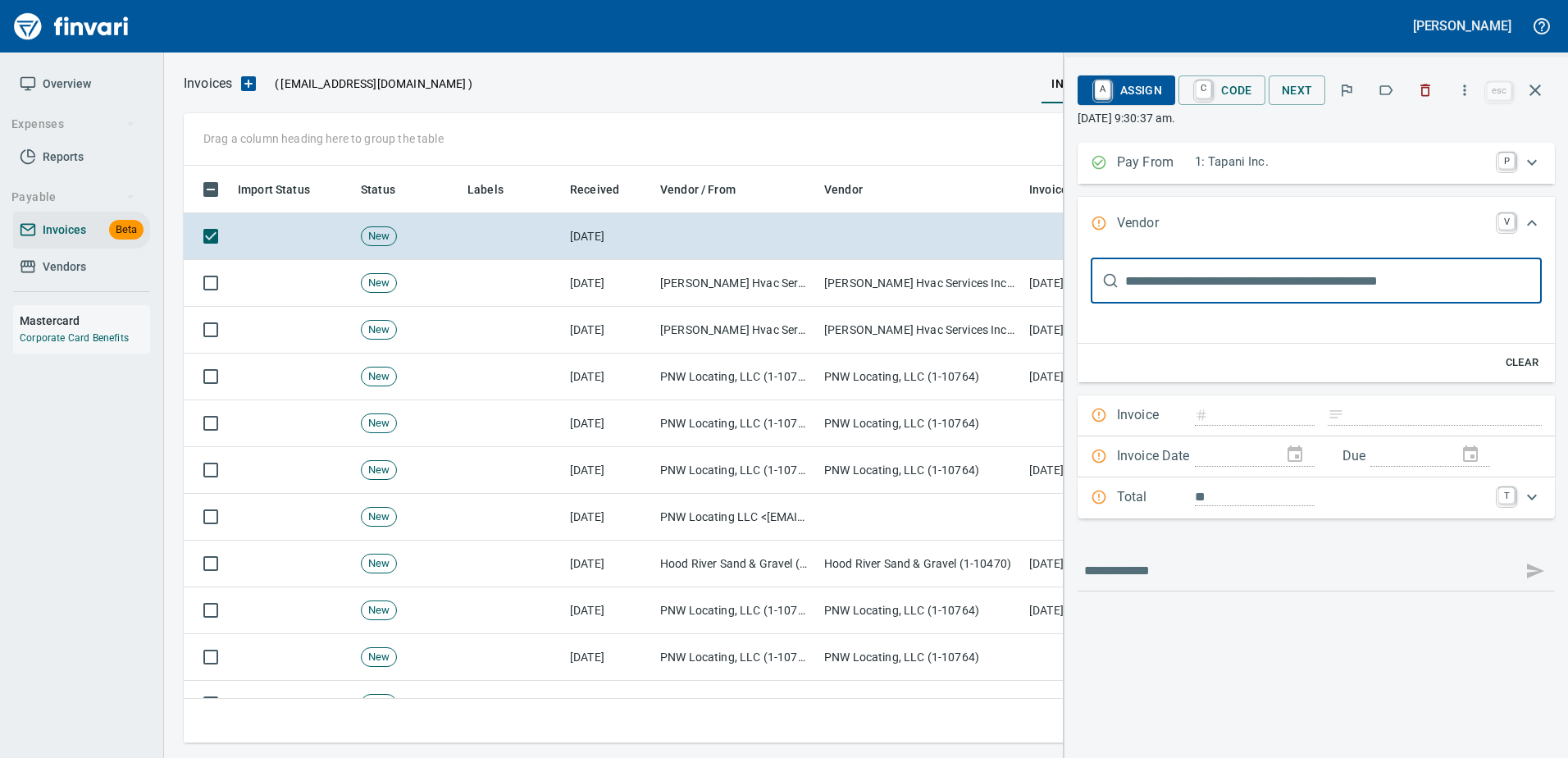
scroll to position [0, 0]
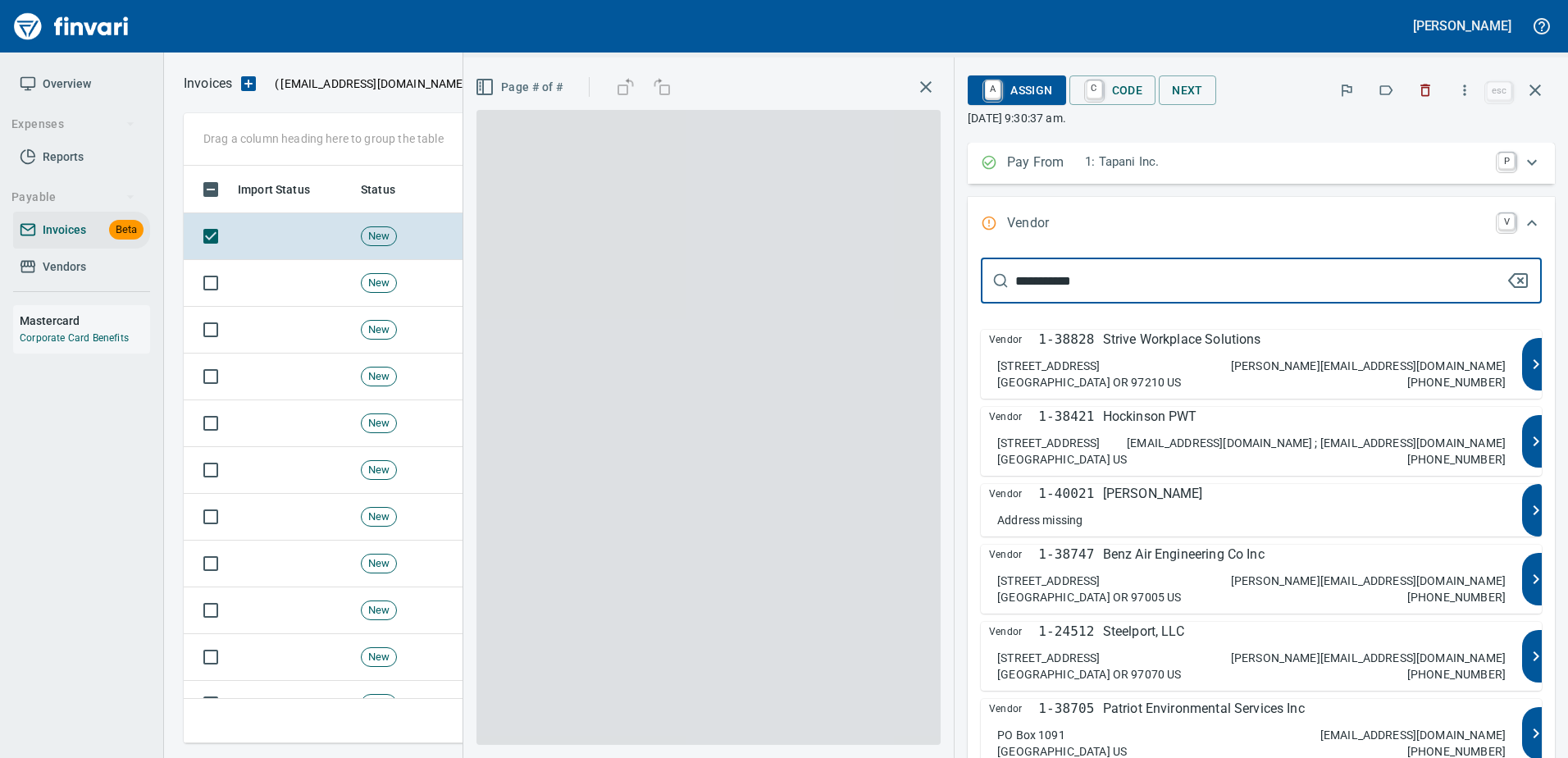
type input "**********"
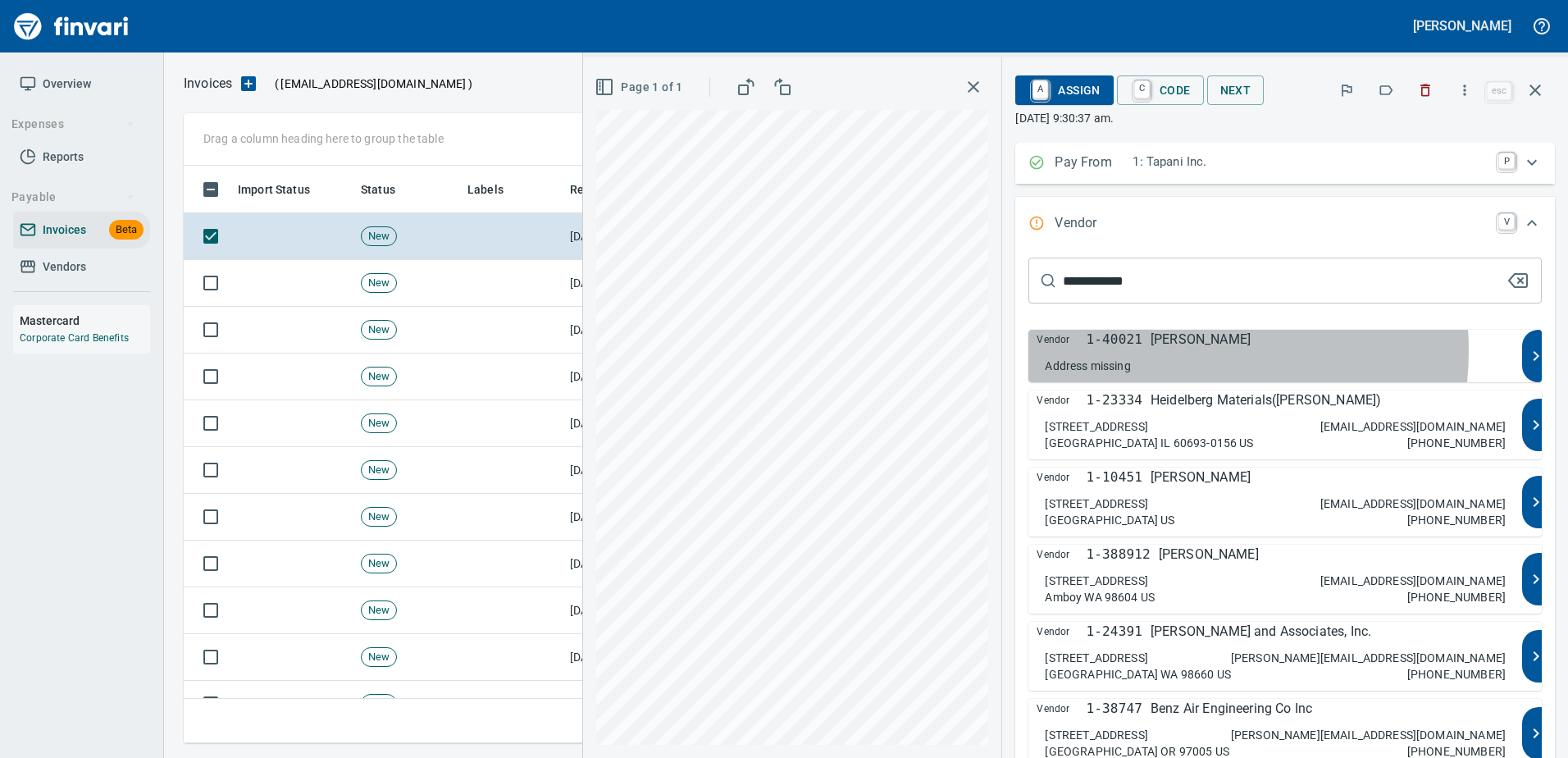
click at [1225, 350] on div "Vendor 1-40021 Jennifer Heine-Withee Address missing" at bounding box center [1275, 356] width 494 height 52
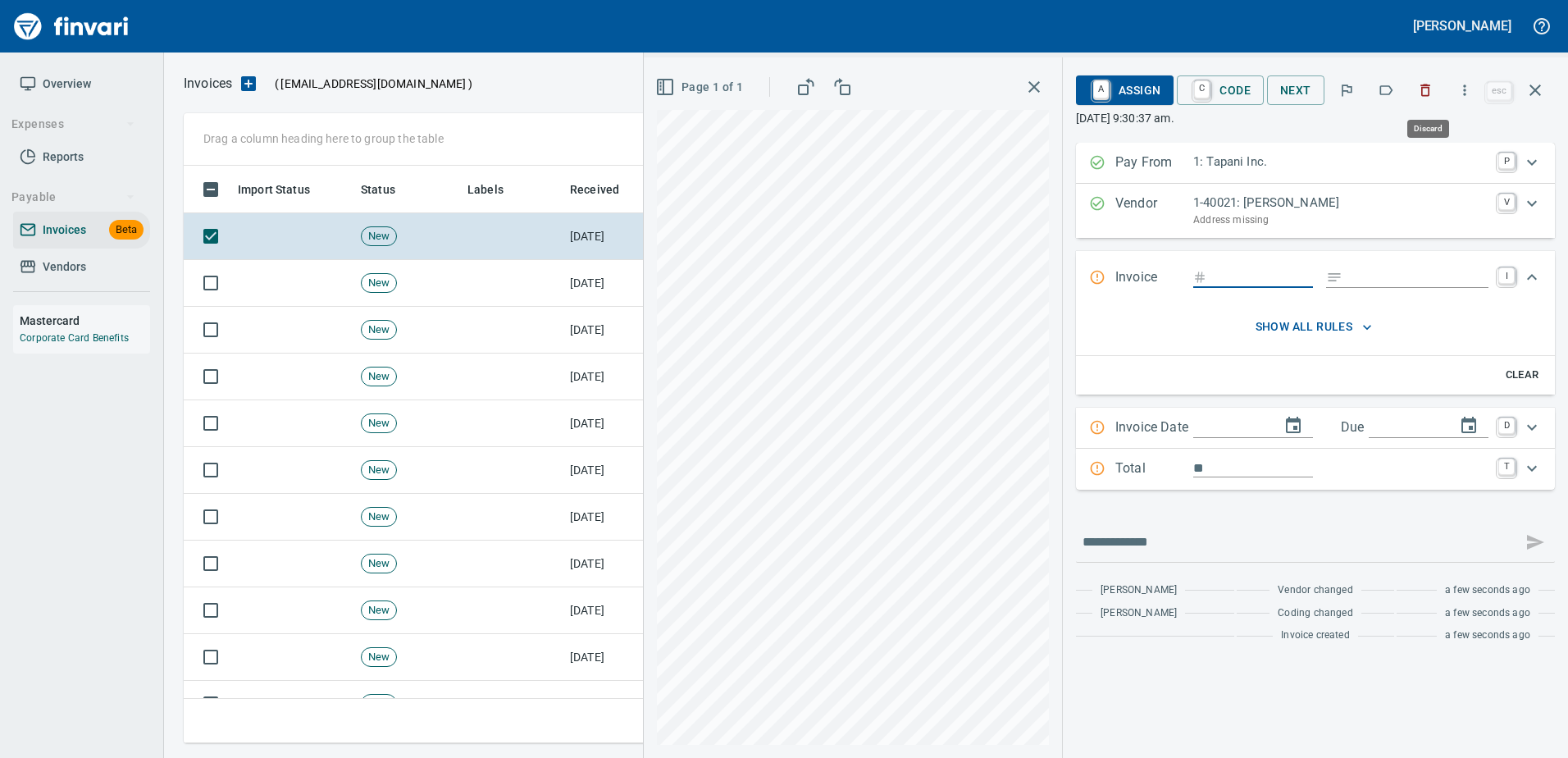
click at [1422, 97] on icon "button" at bounding box center [1425, 90] width 16 height 16
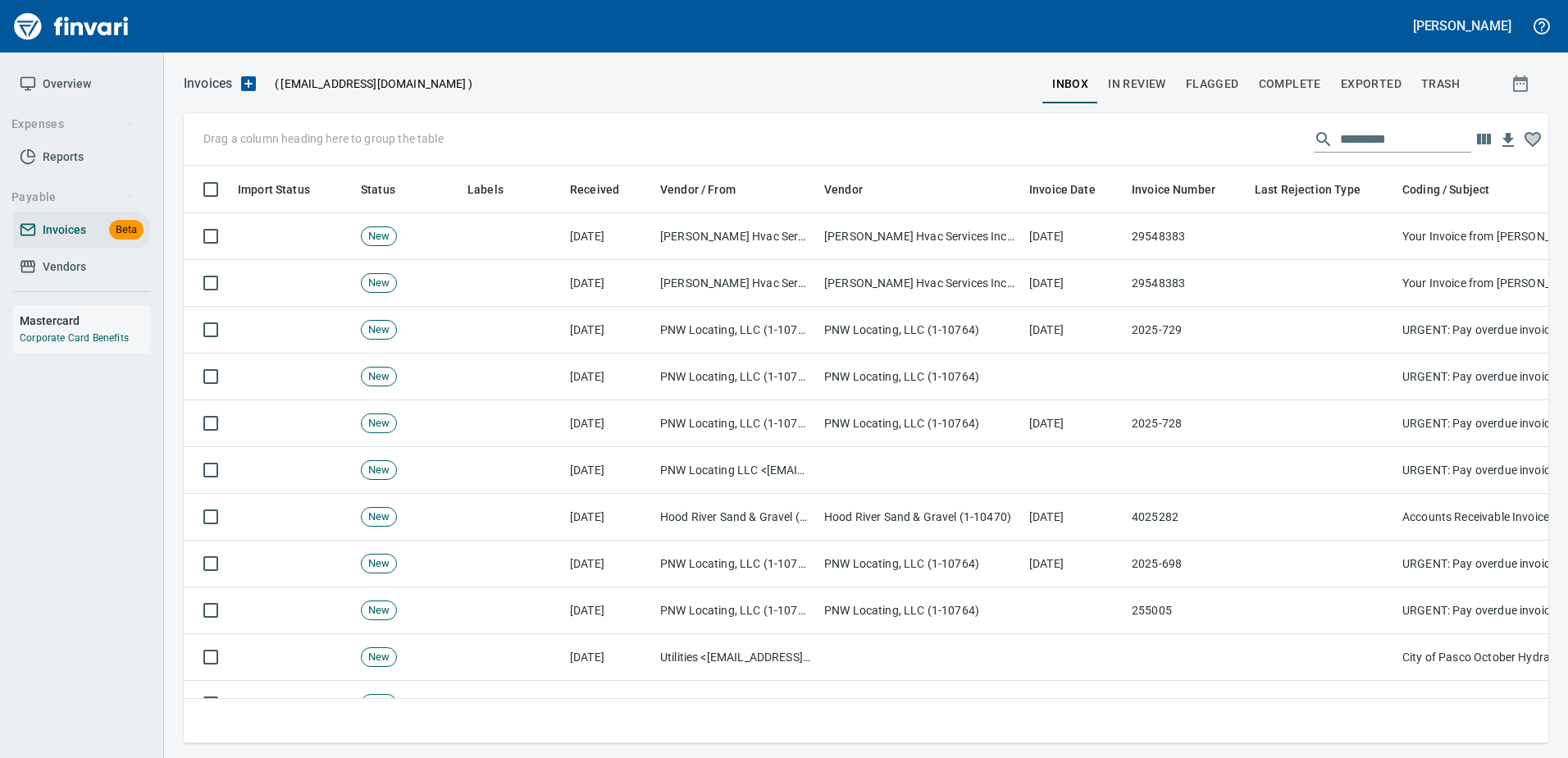
scroll to position [553, 1340]
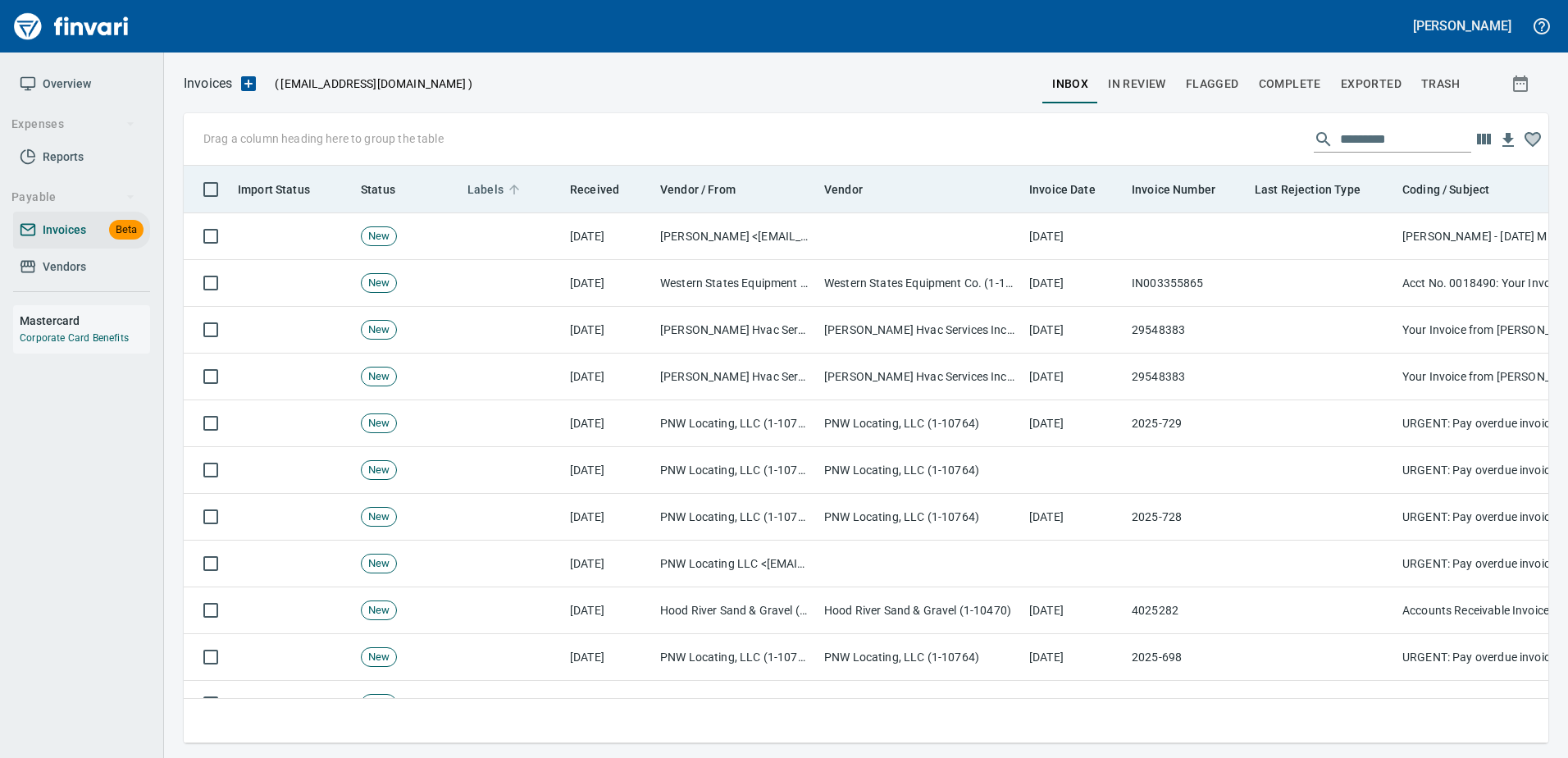
click at [501, 187] on span "Labels" at bounding box center [485, 190] width 36 height 19
click at [490, 188] on span "Labels" at bounding box center [485, 190] width 36 height 19
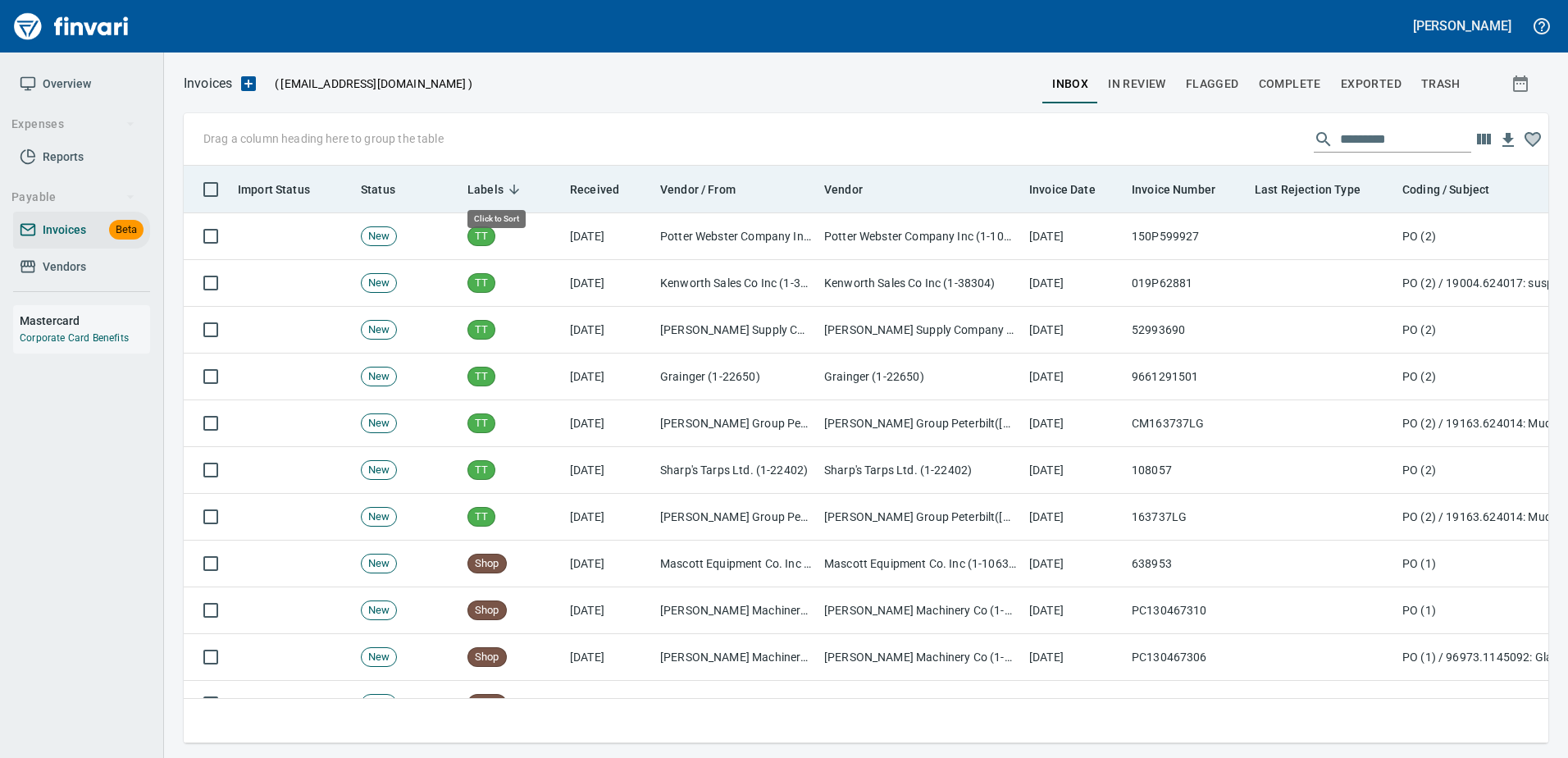
click at [490, 188] on span "Labels" at bounding box center [485, 190] width 36 height 19
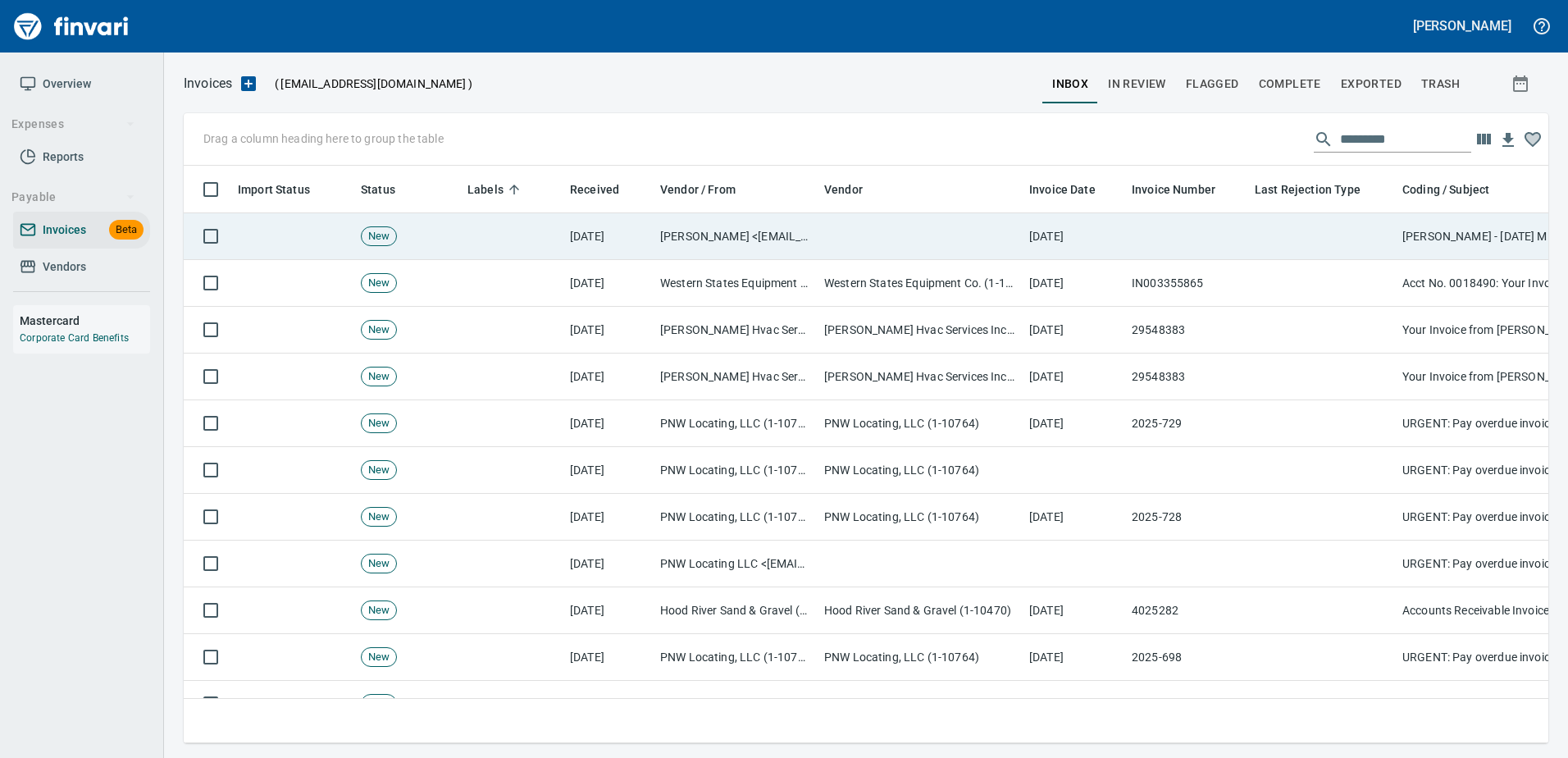
click at [616, 236] on td "[DATE]" at bounding box center [608, 236] width 90 height 46
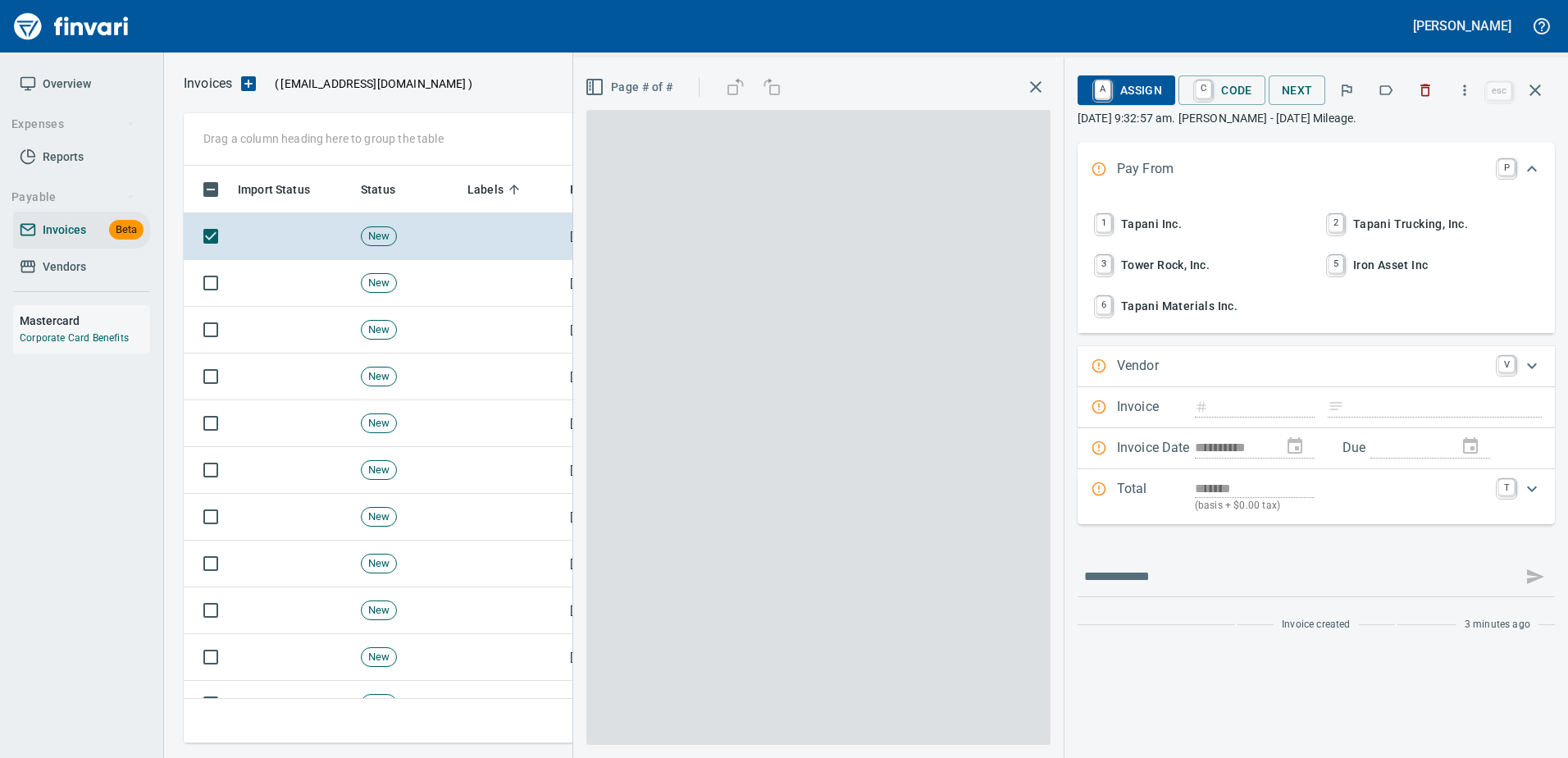
type input "**********"
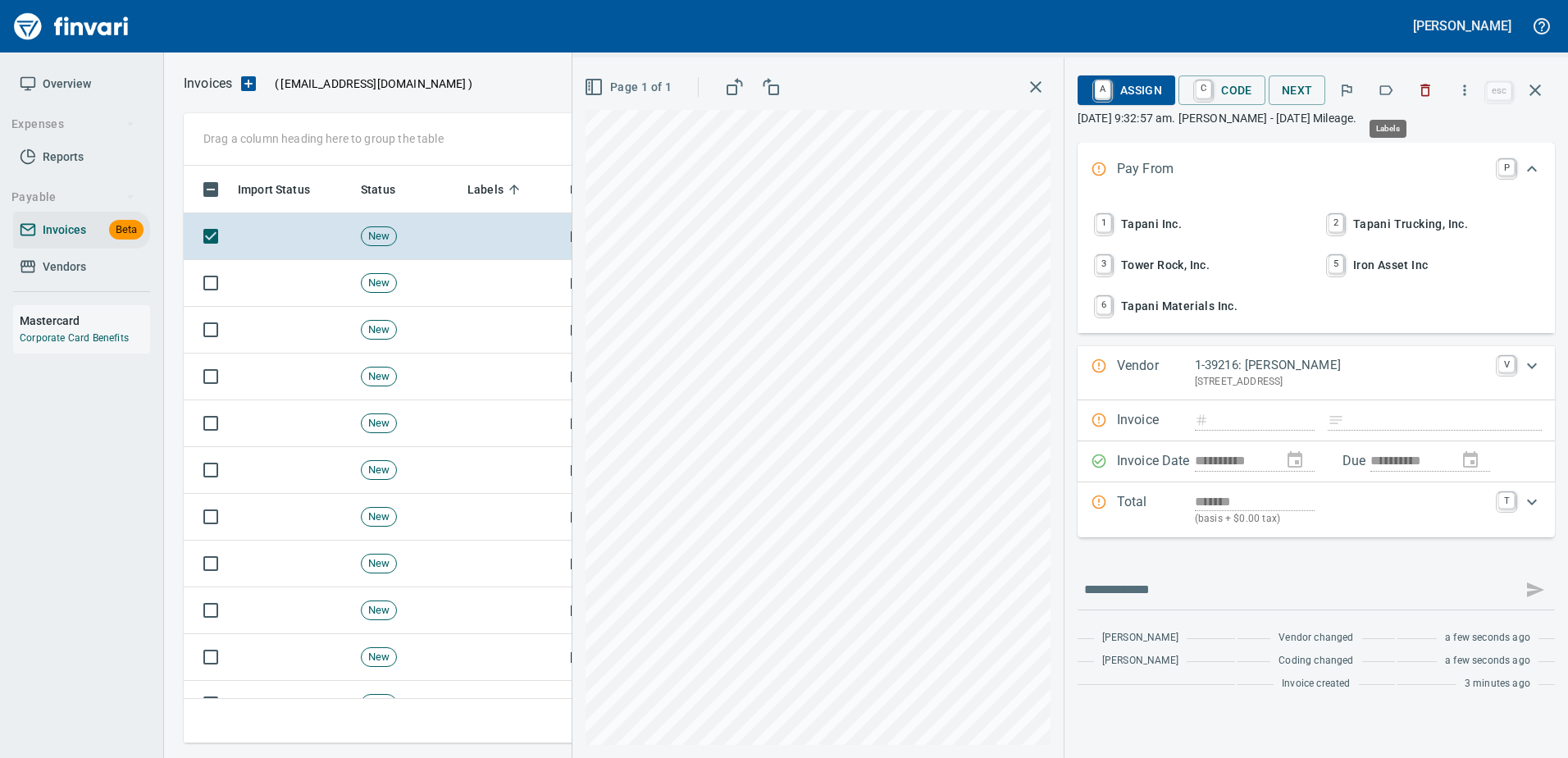
click at [1381, 89] on icon "button" at bounding box center [1385, 90] width 16 height 16
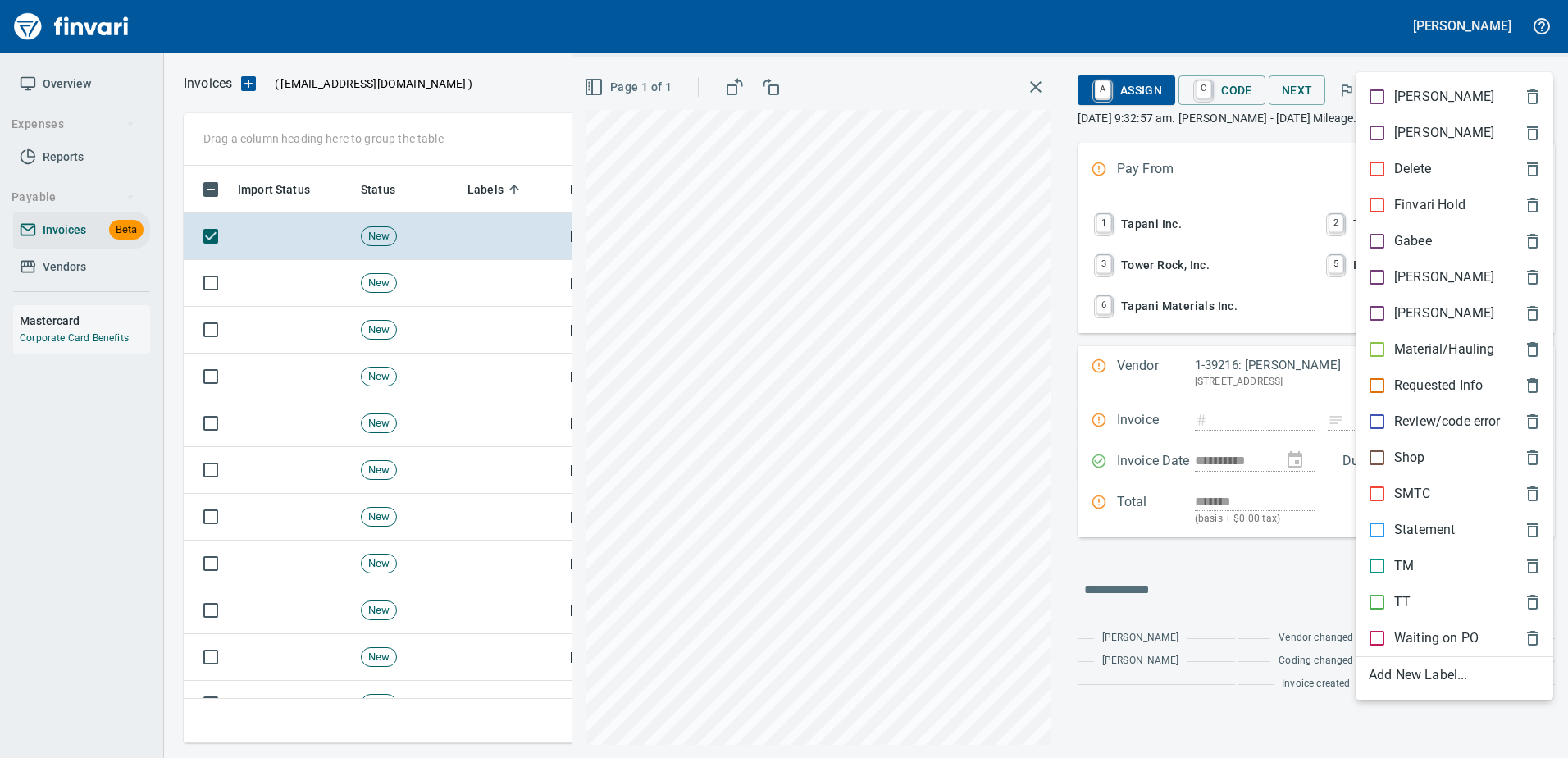
scroll to position [553, 1339]
click at [1400, 292] on div "[PERSON_NAME]" at bounding box center [1454, 277] width 197 height 36
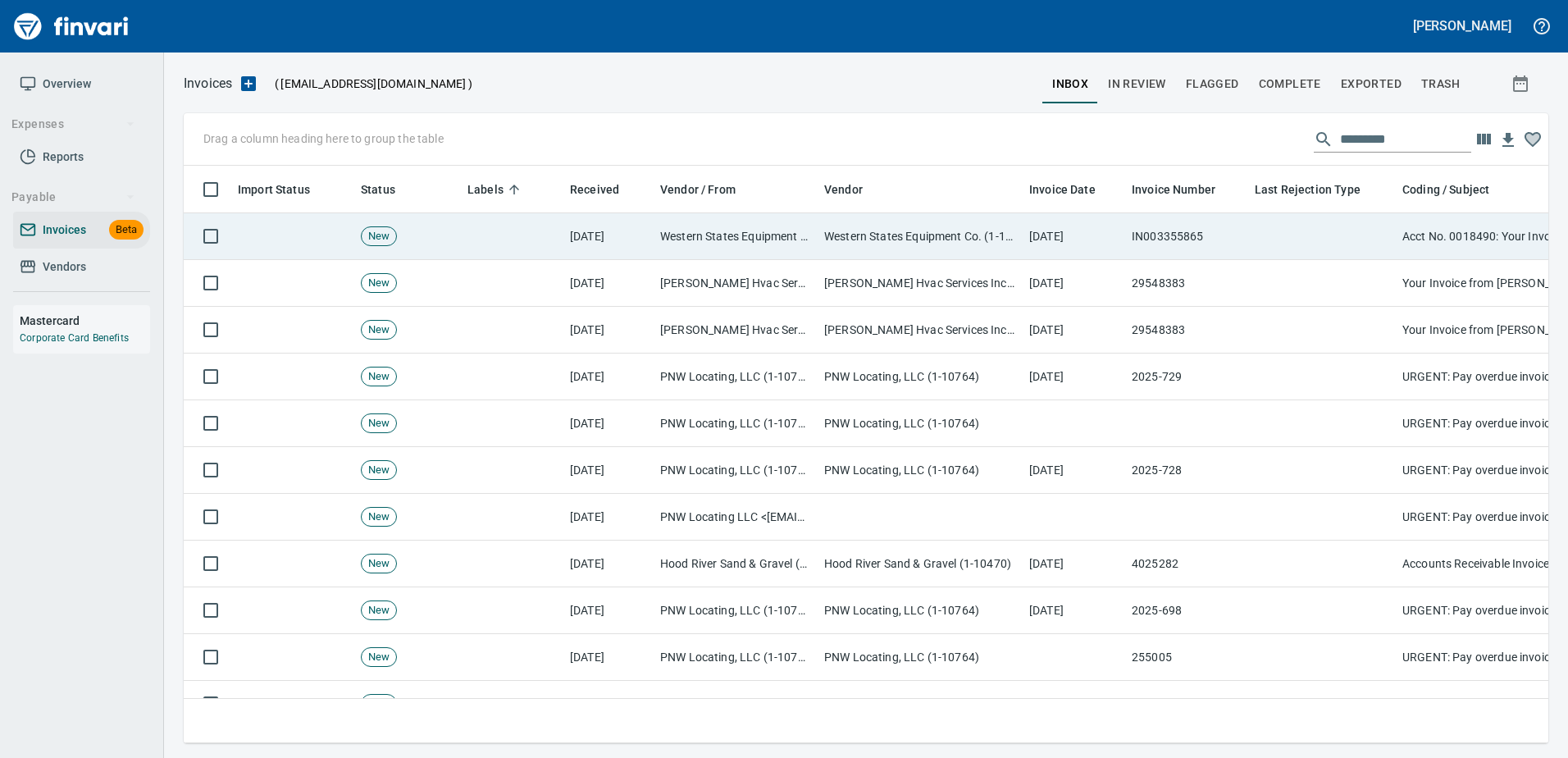
click at [1338, 223] on td at bounding box center [1321, 236] width 147 height 46
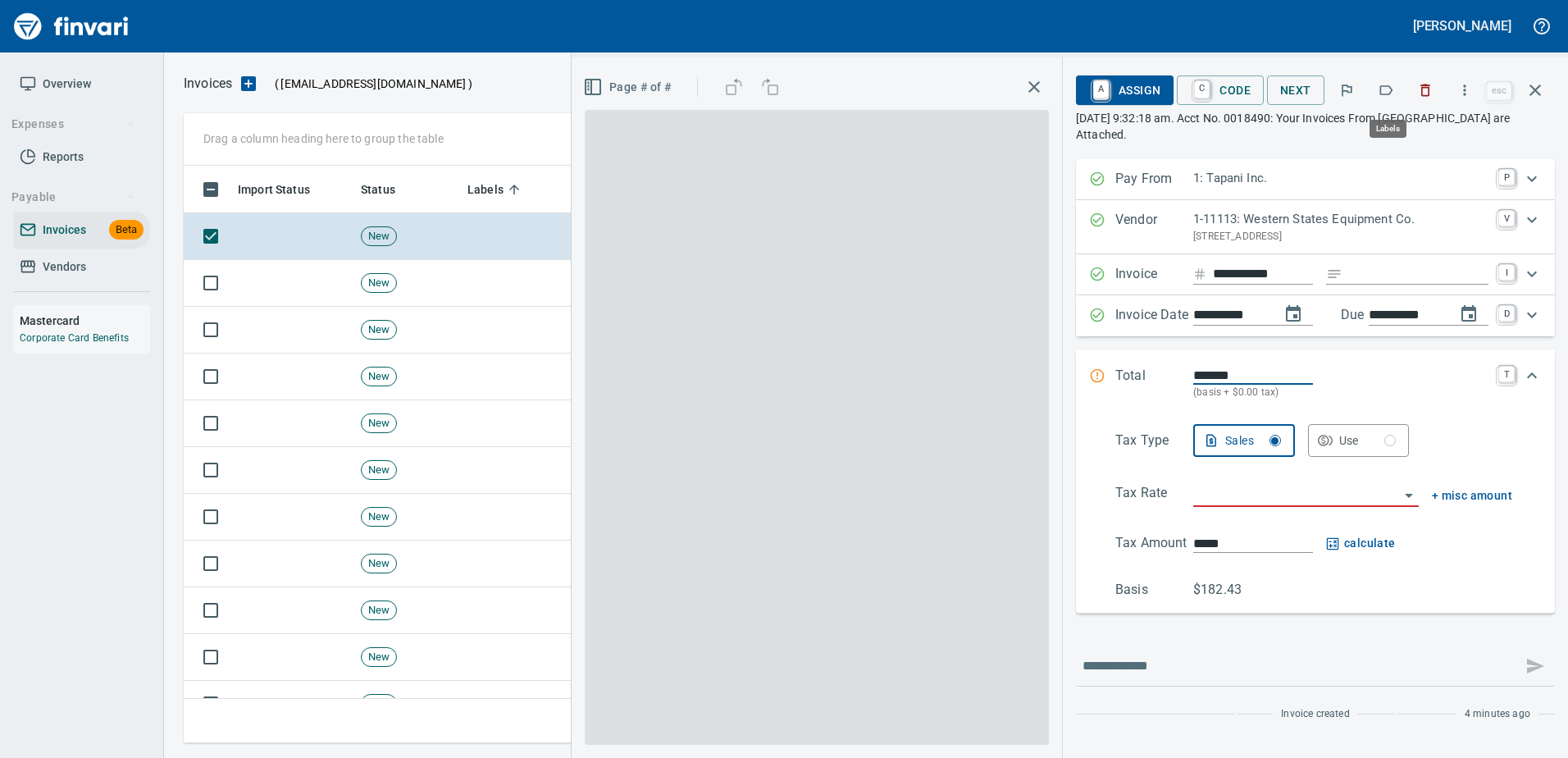
scroll to position [553, 1339]
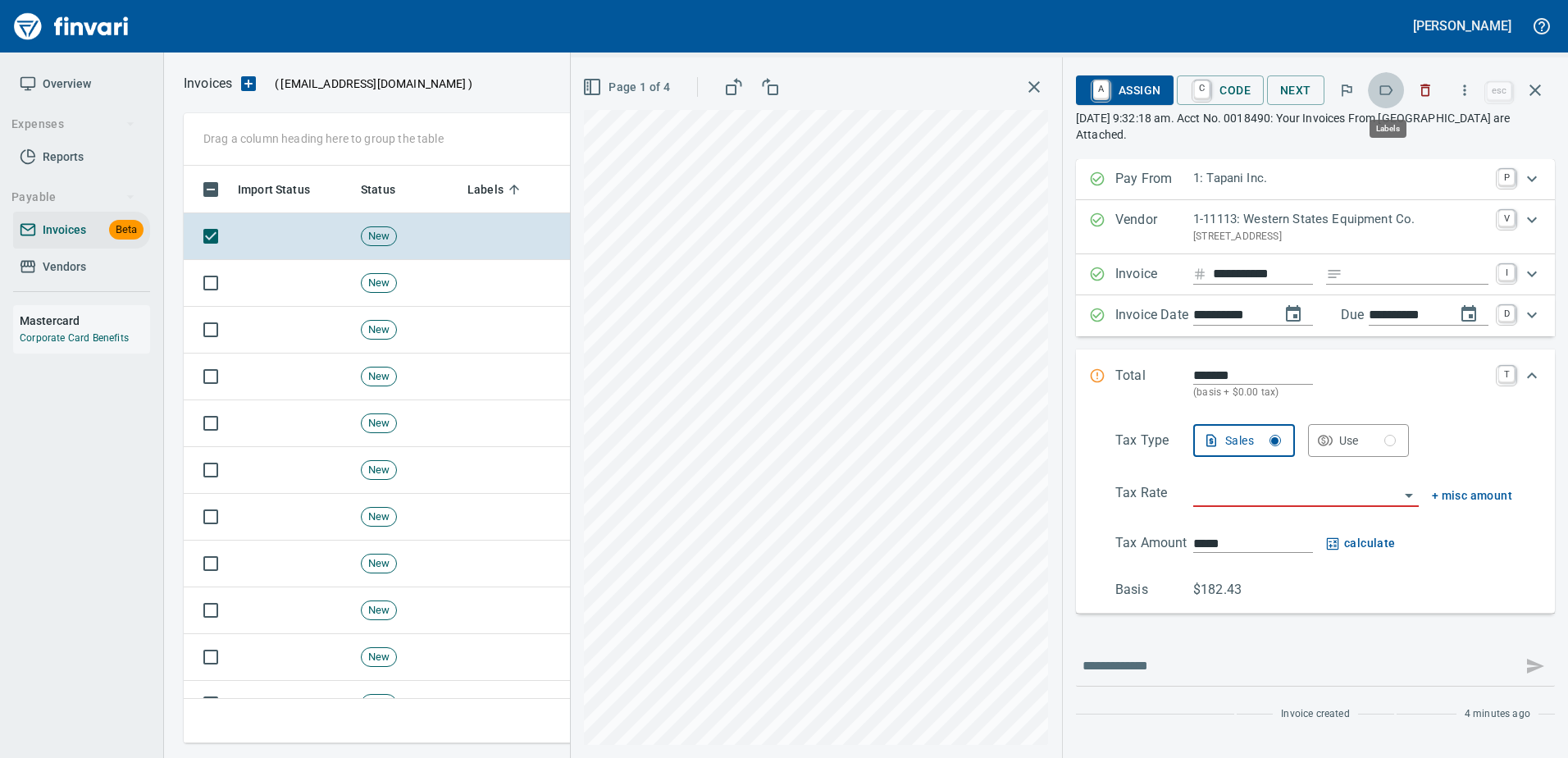
click at [1383, 85] on icon "button" at bounding box center [1385, 90] width 16 height 16
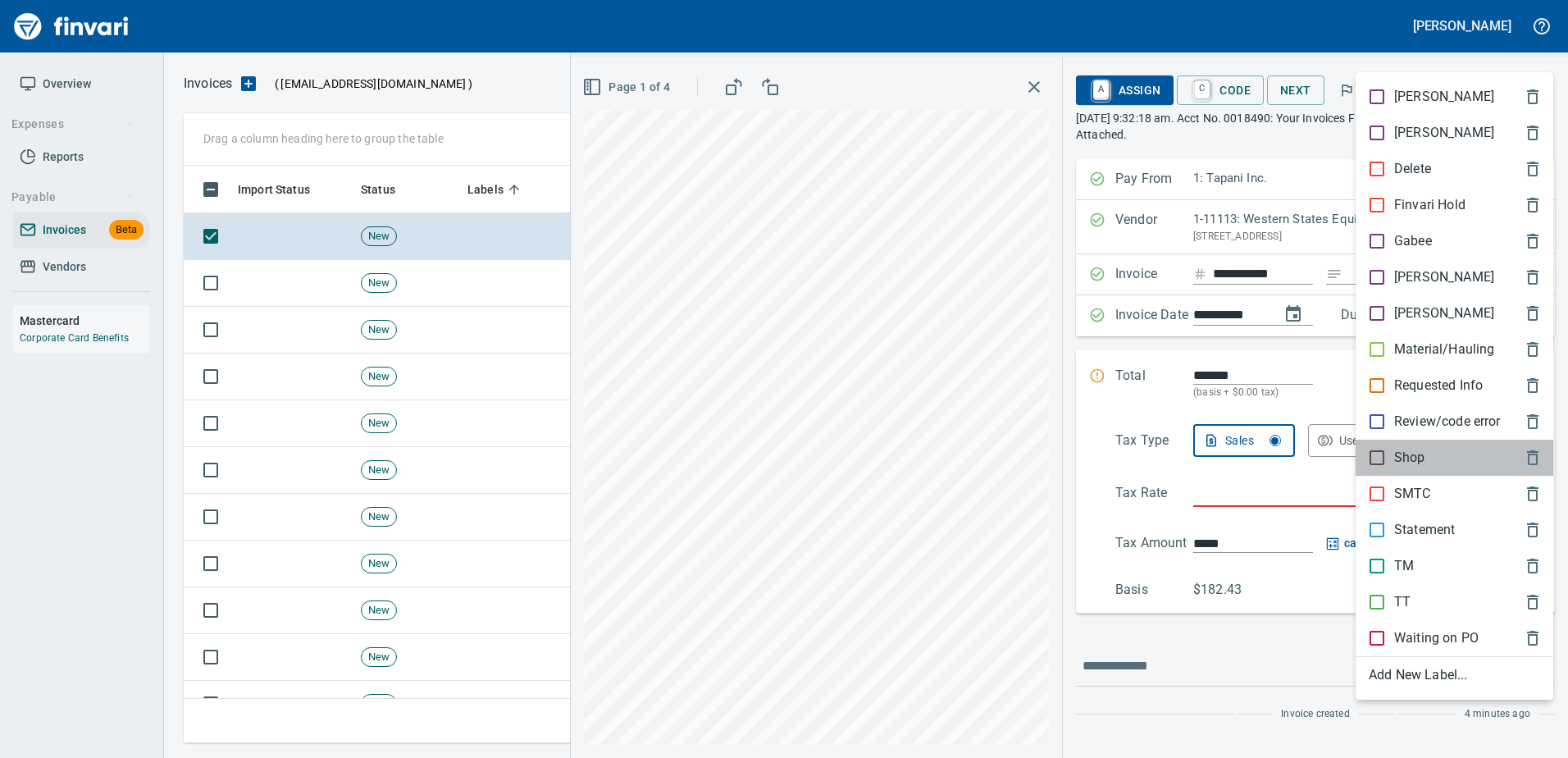
click at [1413, 457] on p "Shop" at bounding box center [1409, 458] width 31 height 19
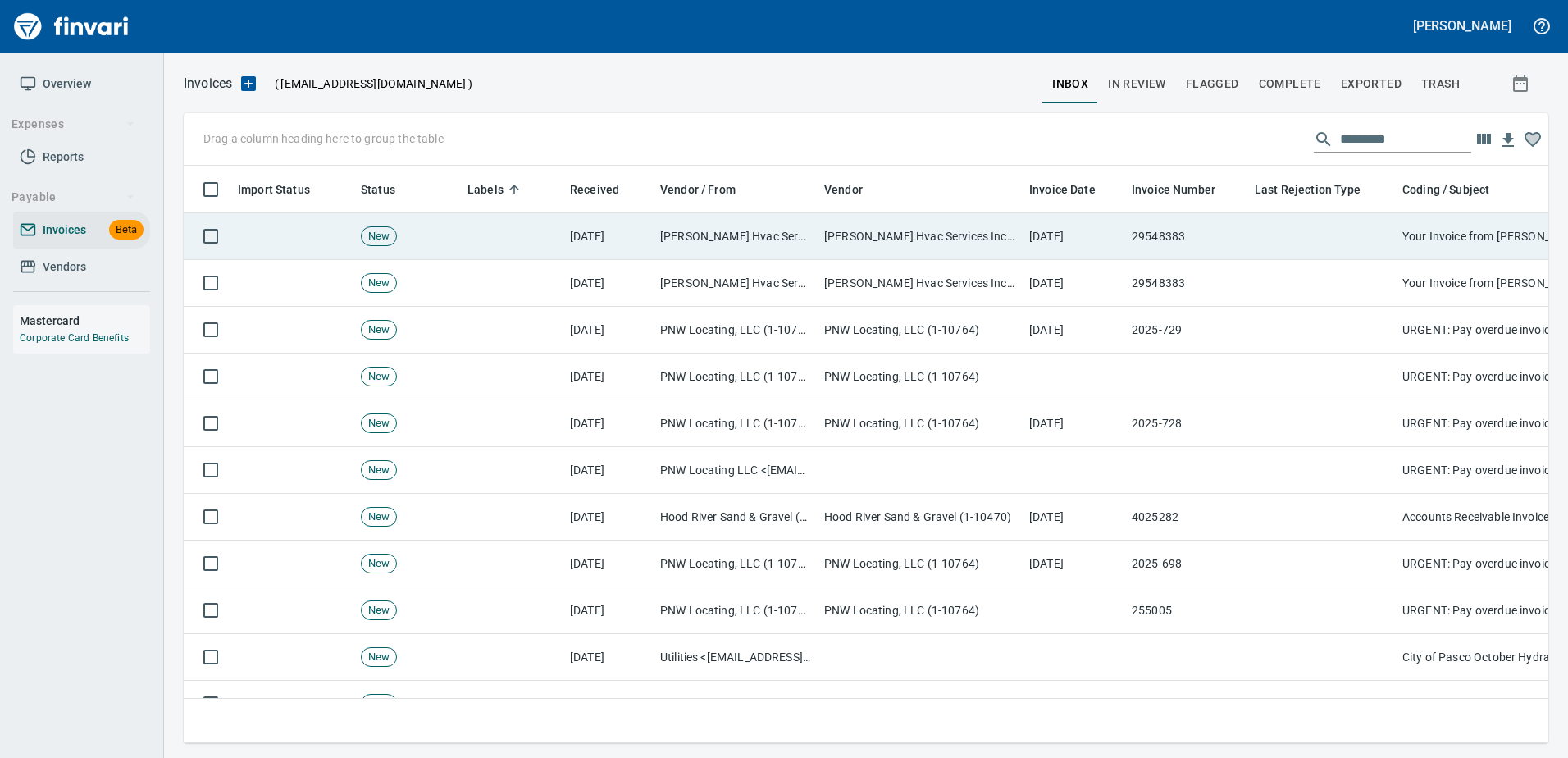
click at [1324, 257] on td at bounding box center [1321, 236] width 147 height 46
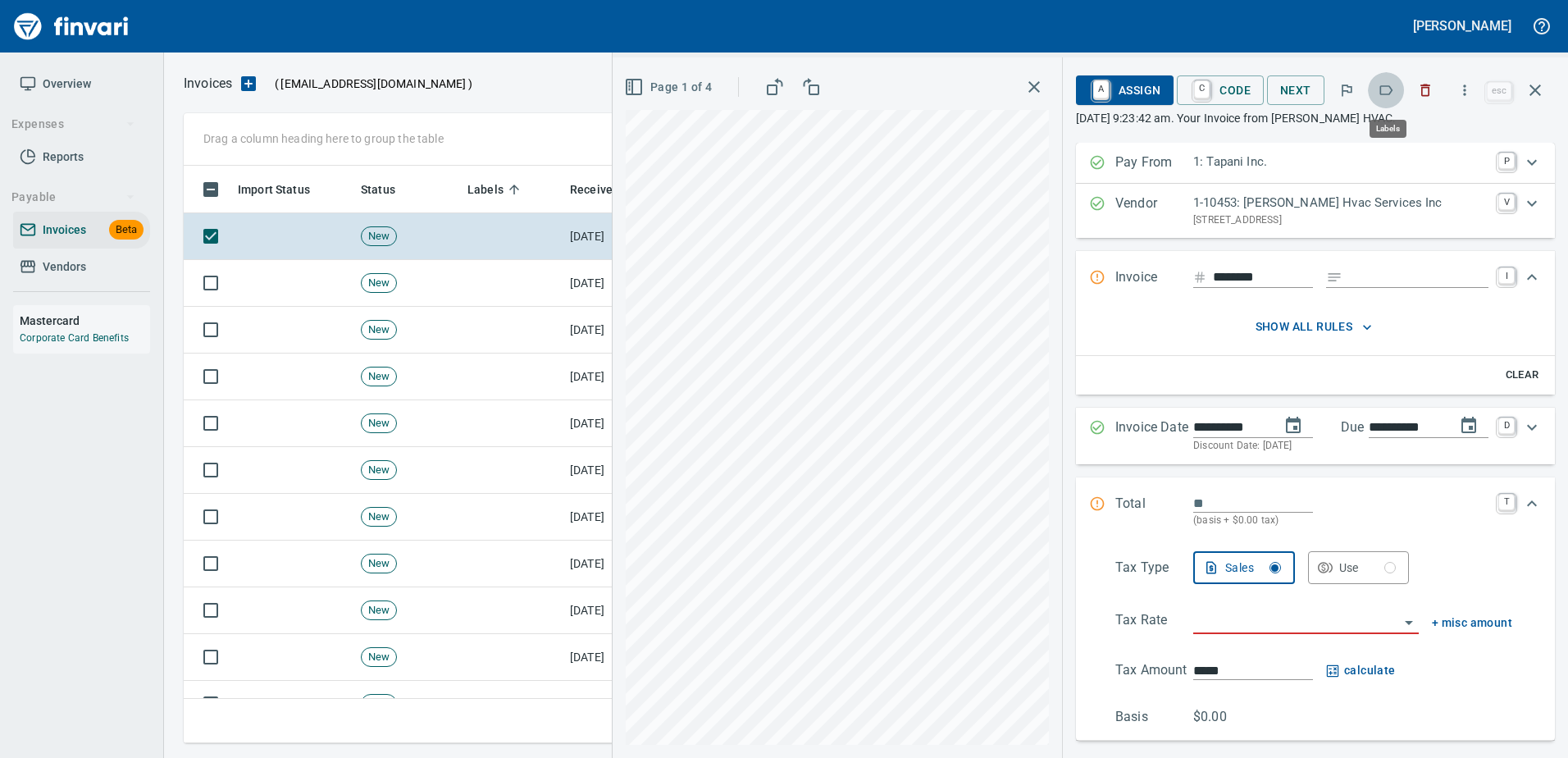
click at [1386, 94] on icon "button" at bounding box center [1385, 90] width 16 height 16
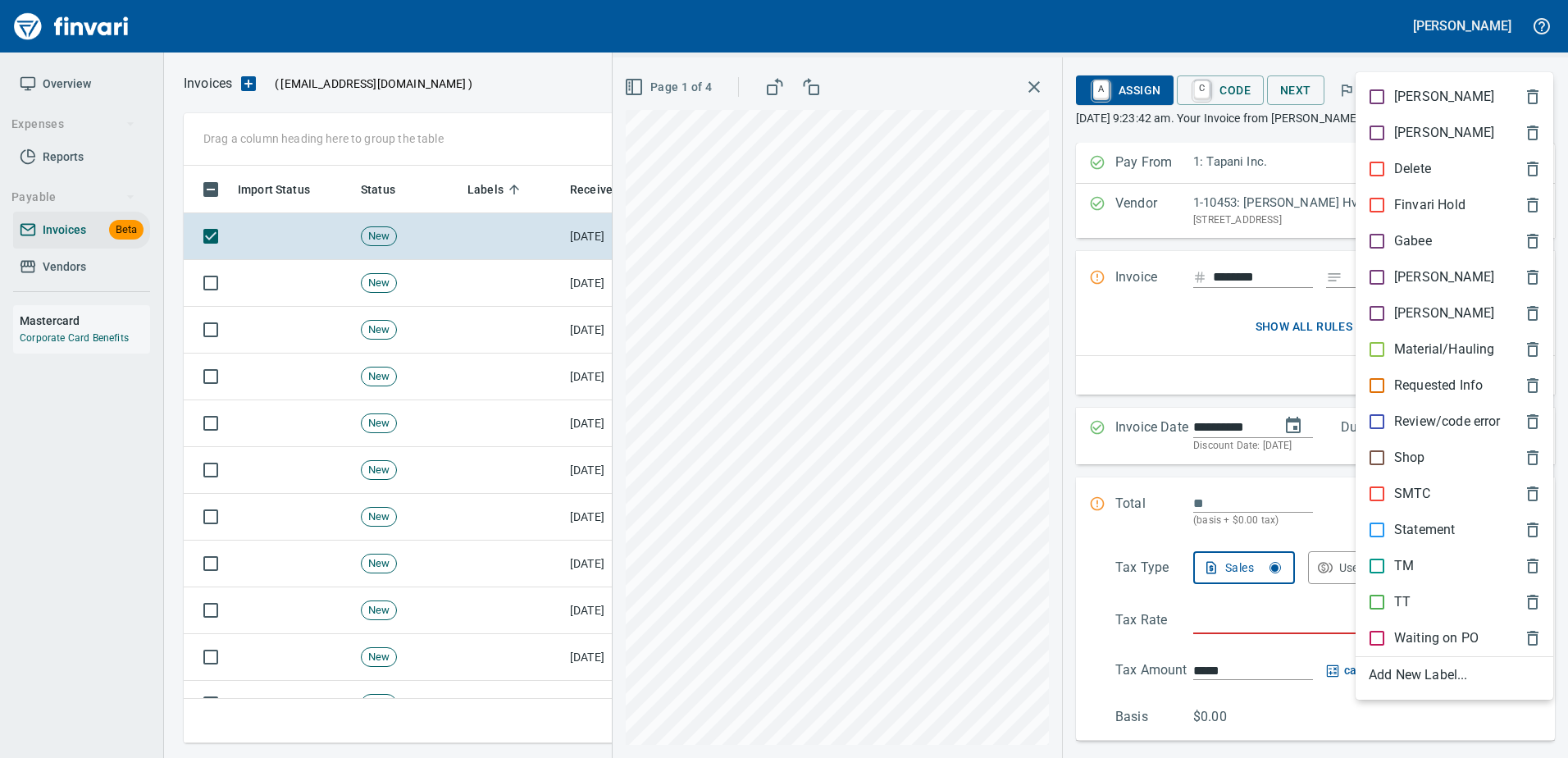
click at [1406, 50] on div at bounding box center [784, 379] width 1568 height 758
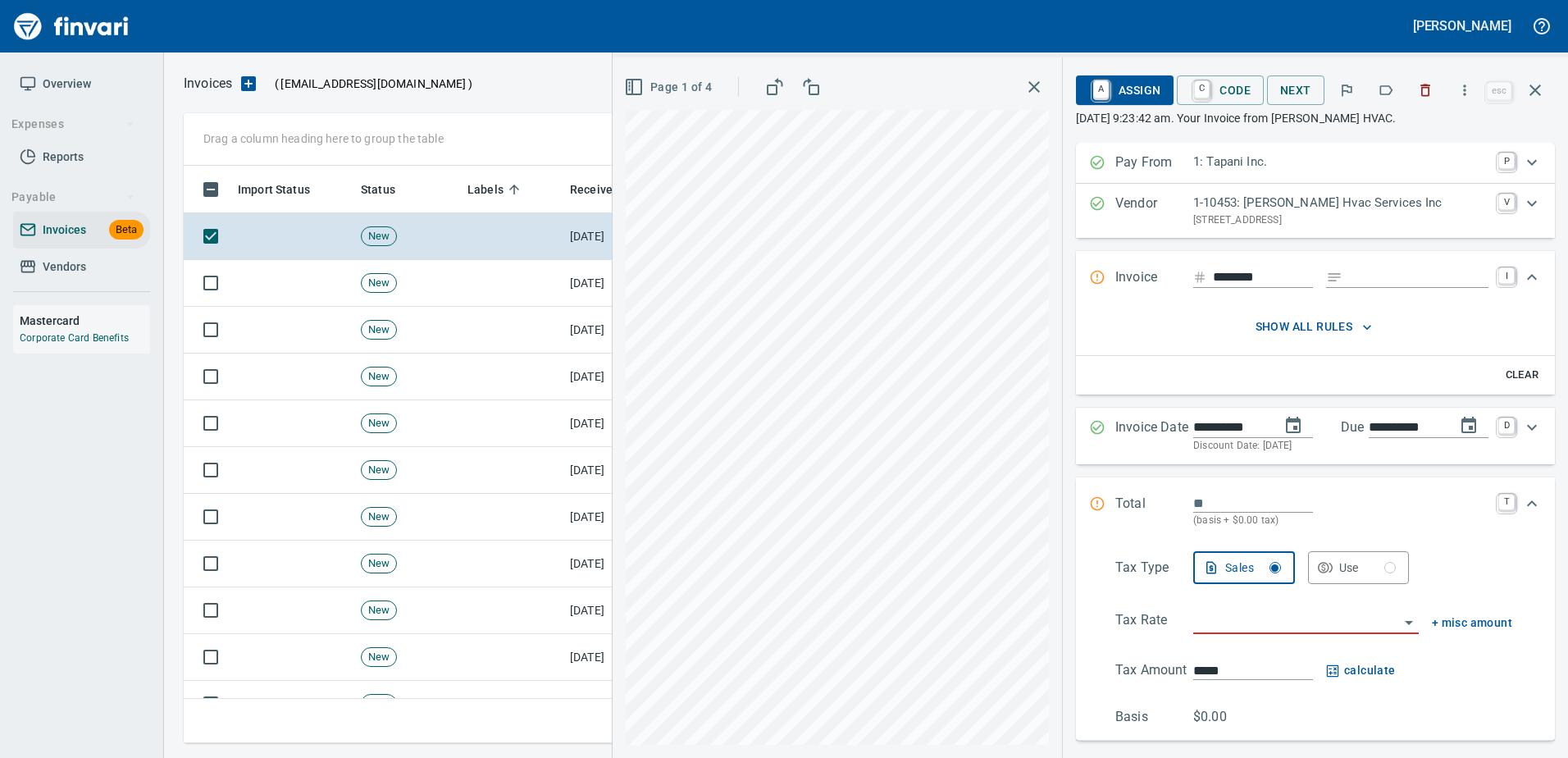
click at [1420, 88] on icon "button" at bounding box center [1425, 90] width 16 height 16
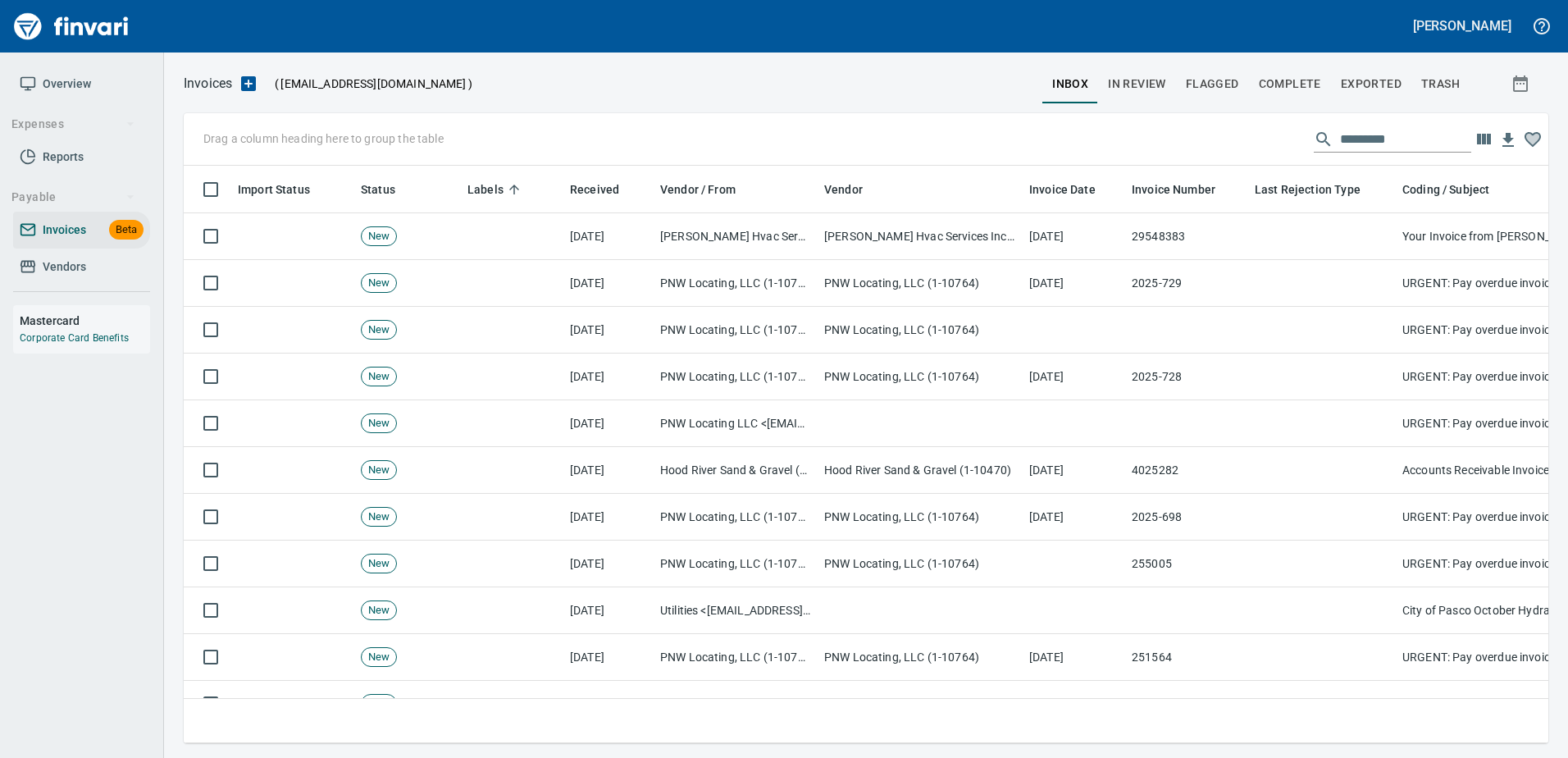
click at [1325, 223] on td at bounding box center [1321, 236] width 147 height 46
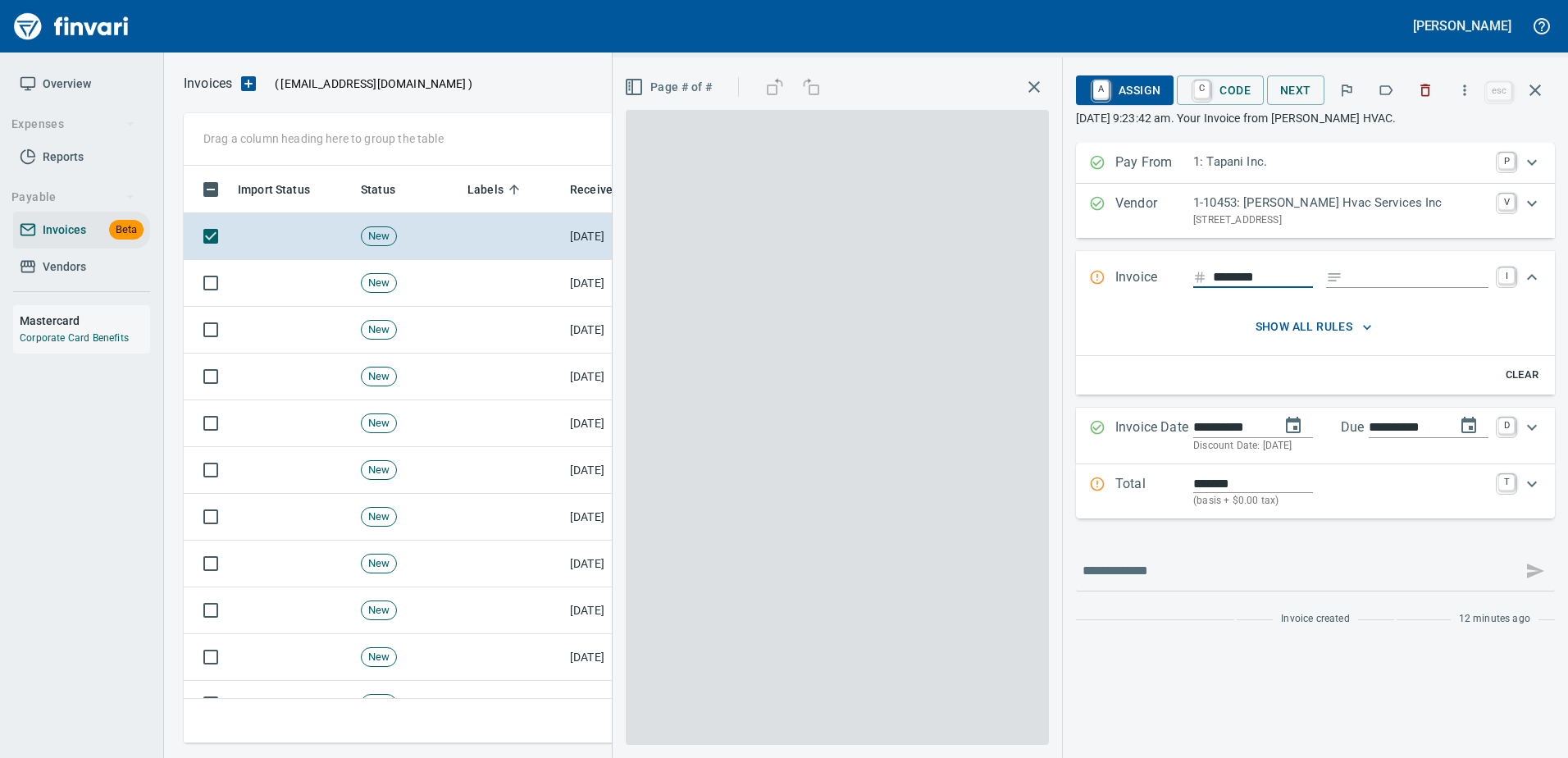
scroll to position [553, 1339]
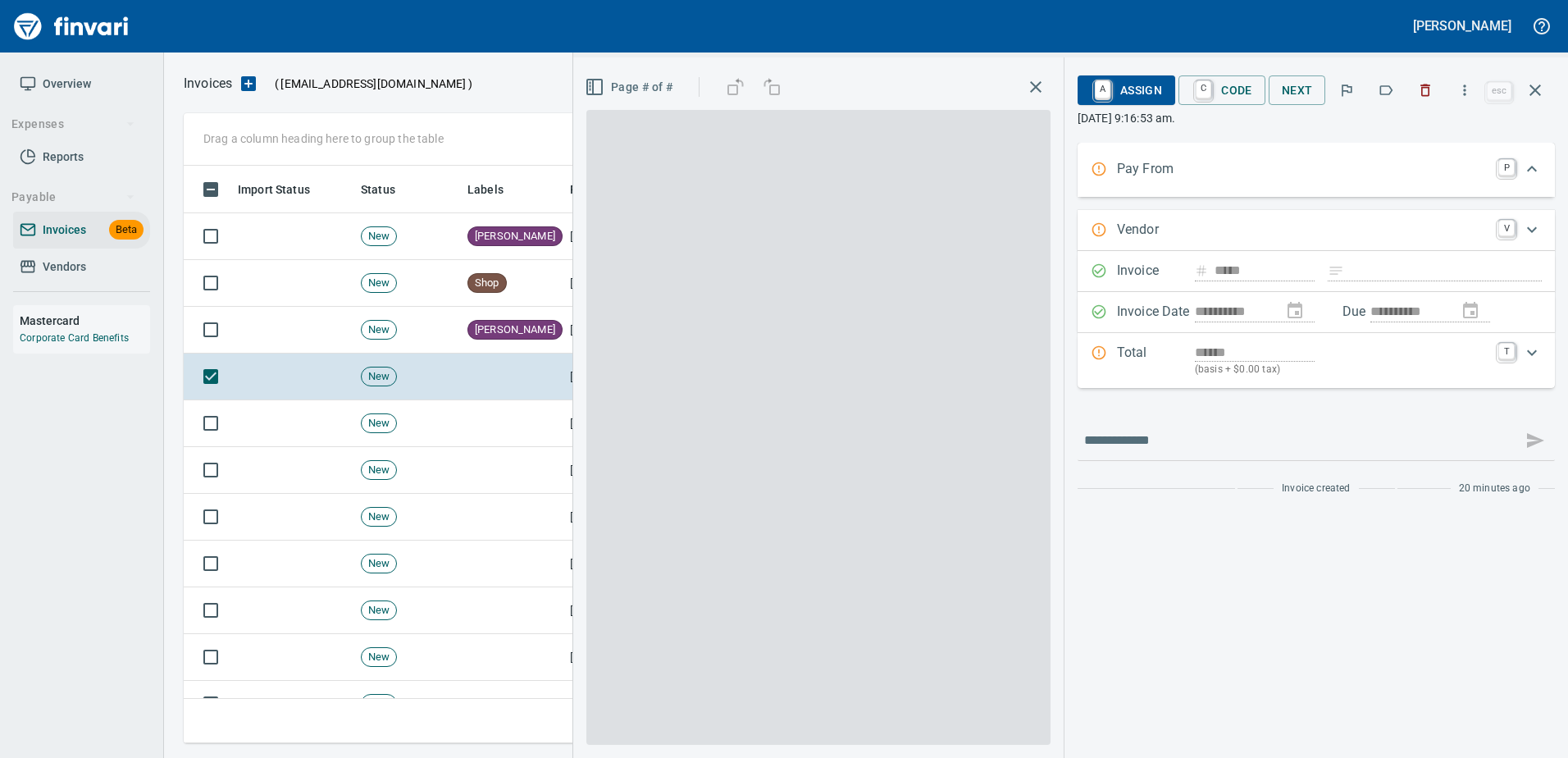
scroll to position [553, 1339]
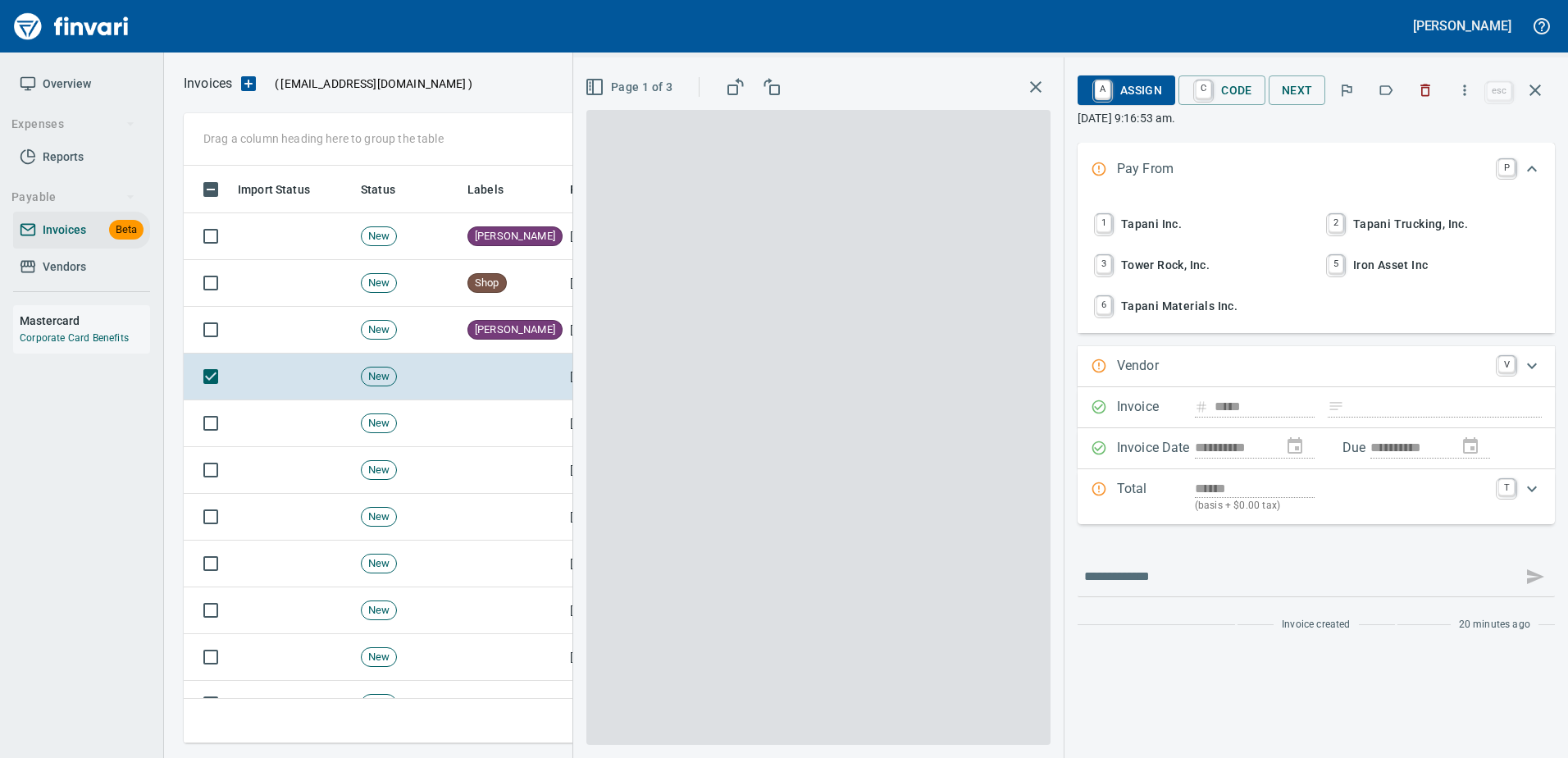
click at [1538, 87] on icon "button" at bounding box center [1535, 90] width 12 height 12
click at [487, 412] on td at bounding box center [512, 423] width 103 height 46
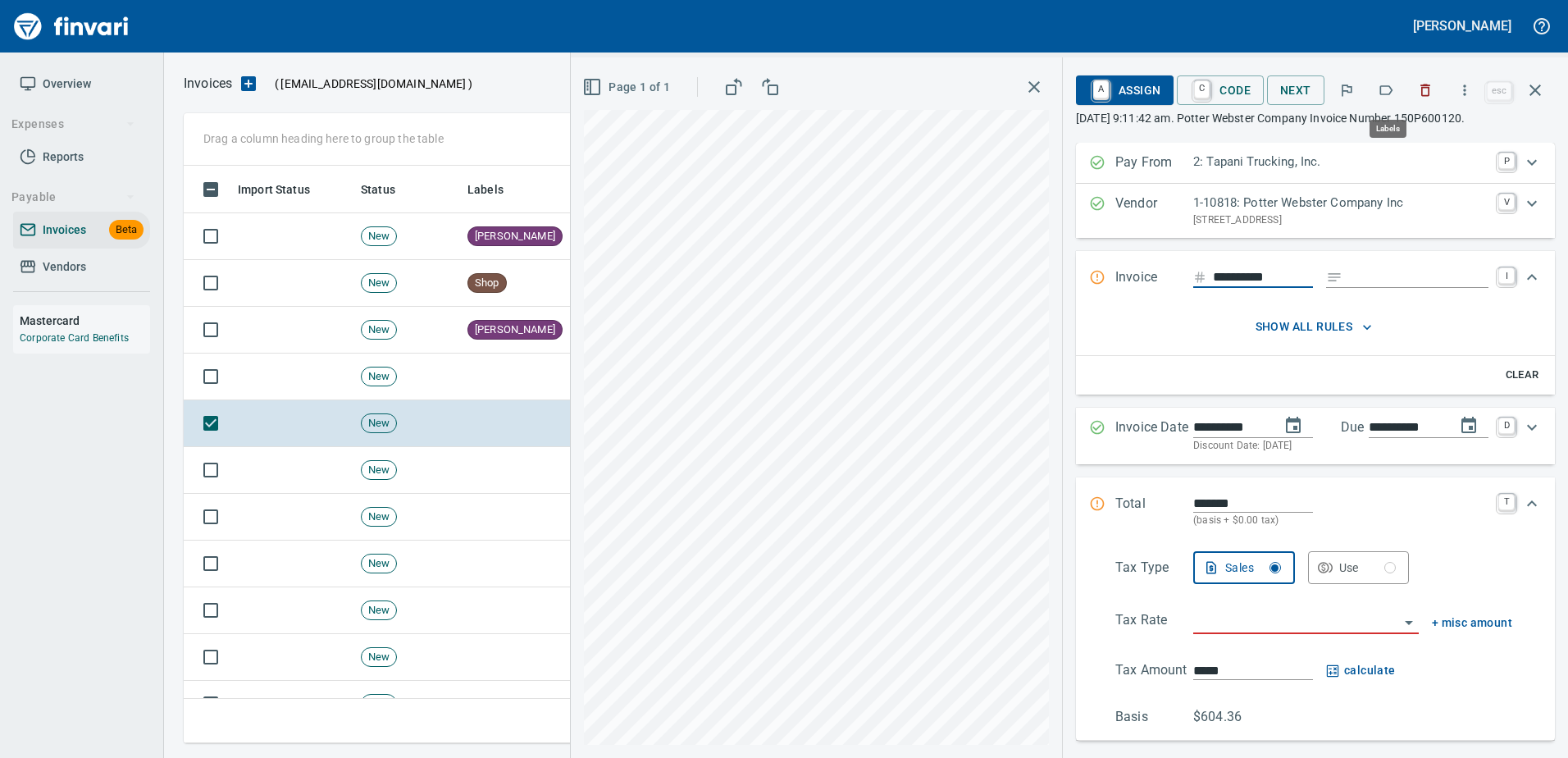
click at [1385, 92] on icon "button" at bounding box center [1385, 90] width 16 height 16
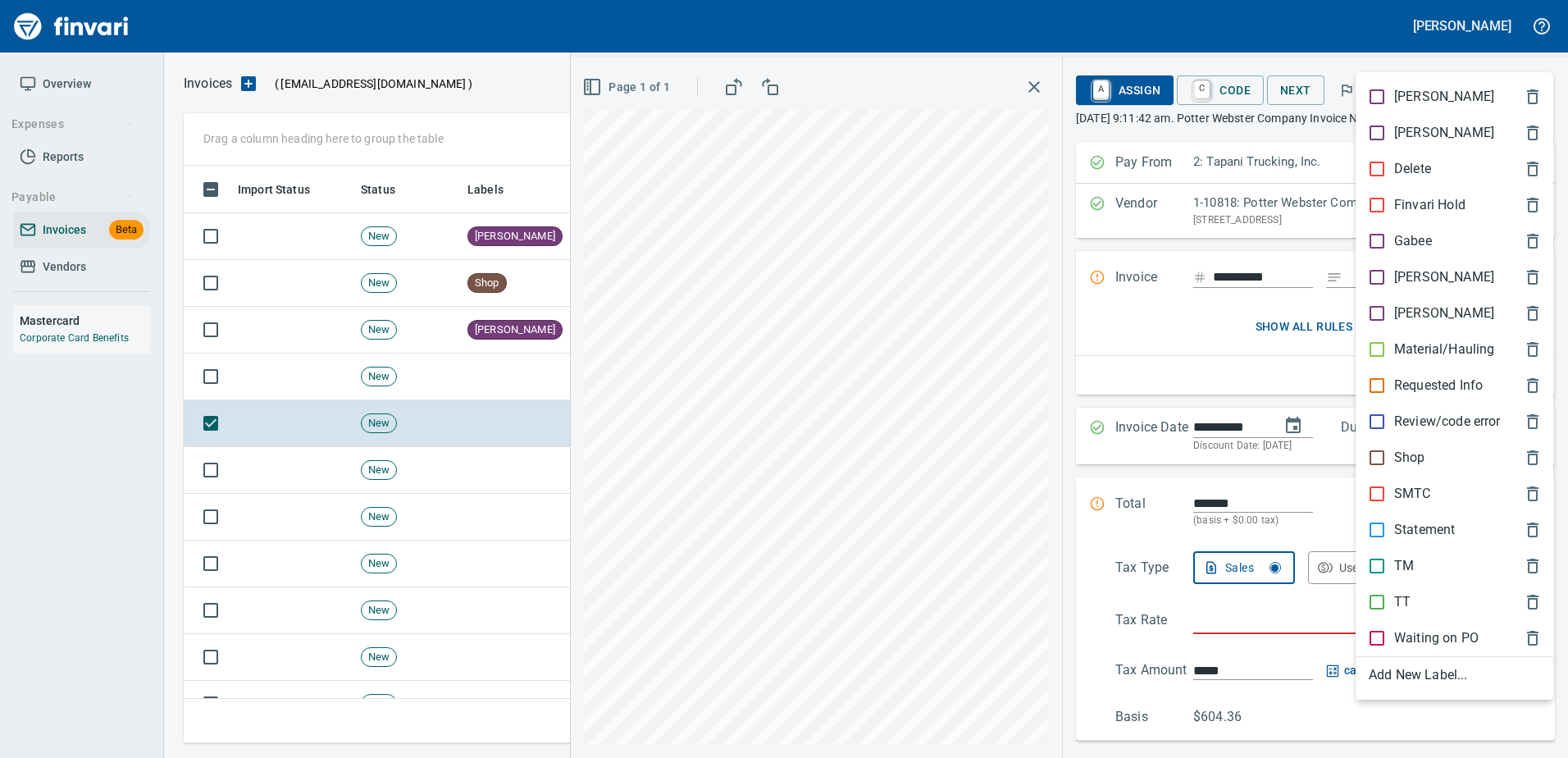
scroll to position [553, 1339]
click at [1397, 594] on p "TT" at bounding box center [1402, 602] width 16 height 19
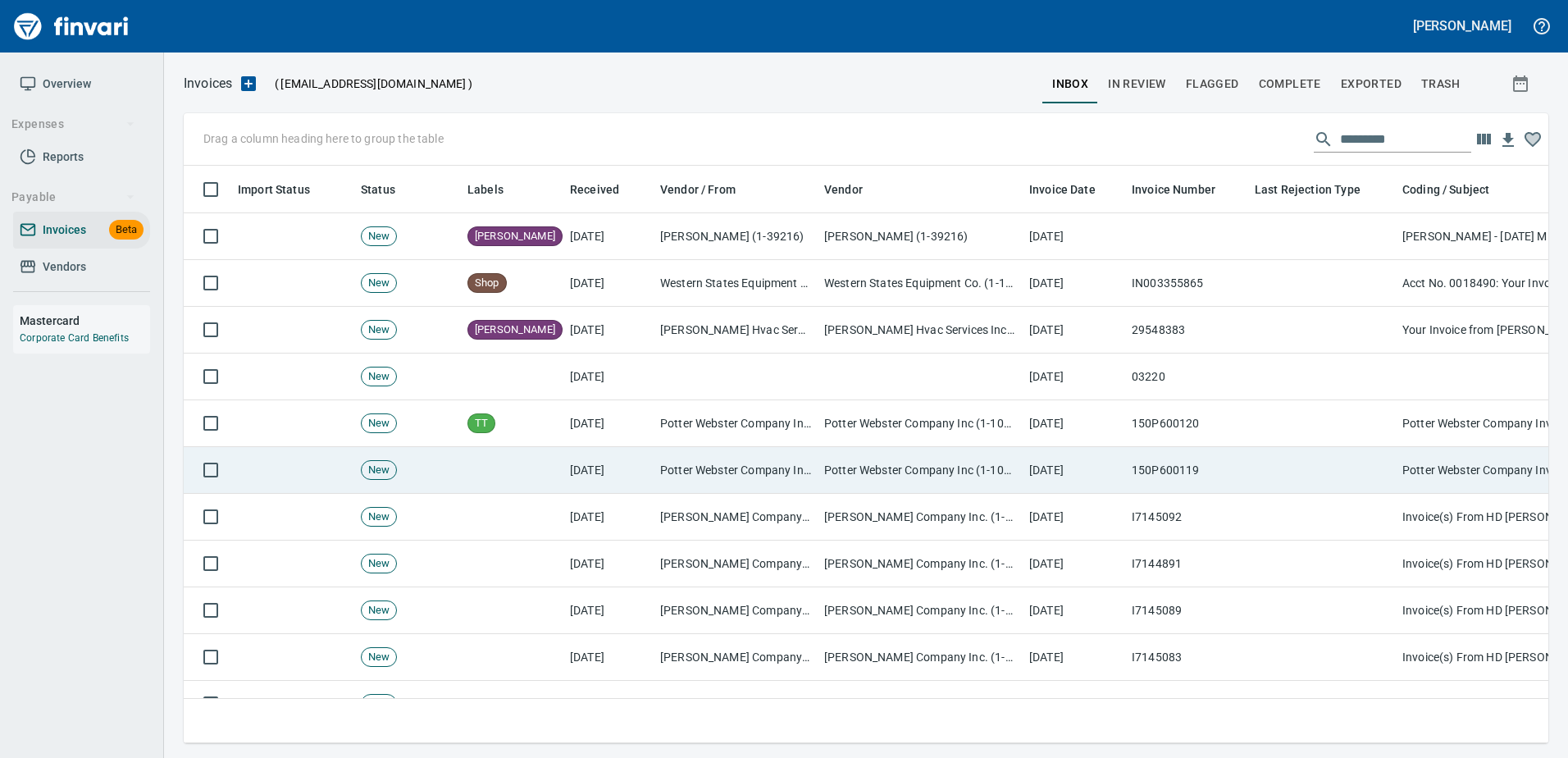
click at [1303, 485] on td at bounding box center [1321, 470] width 147 height 46
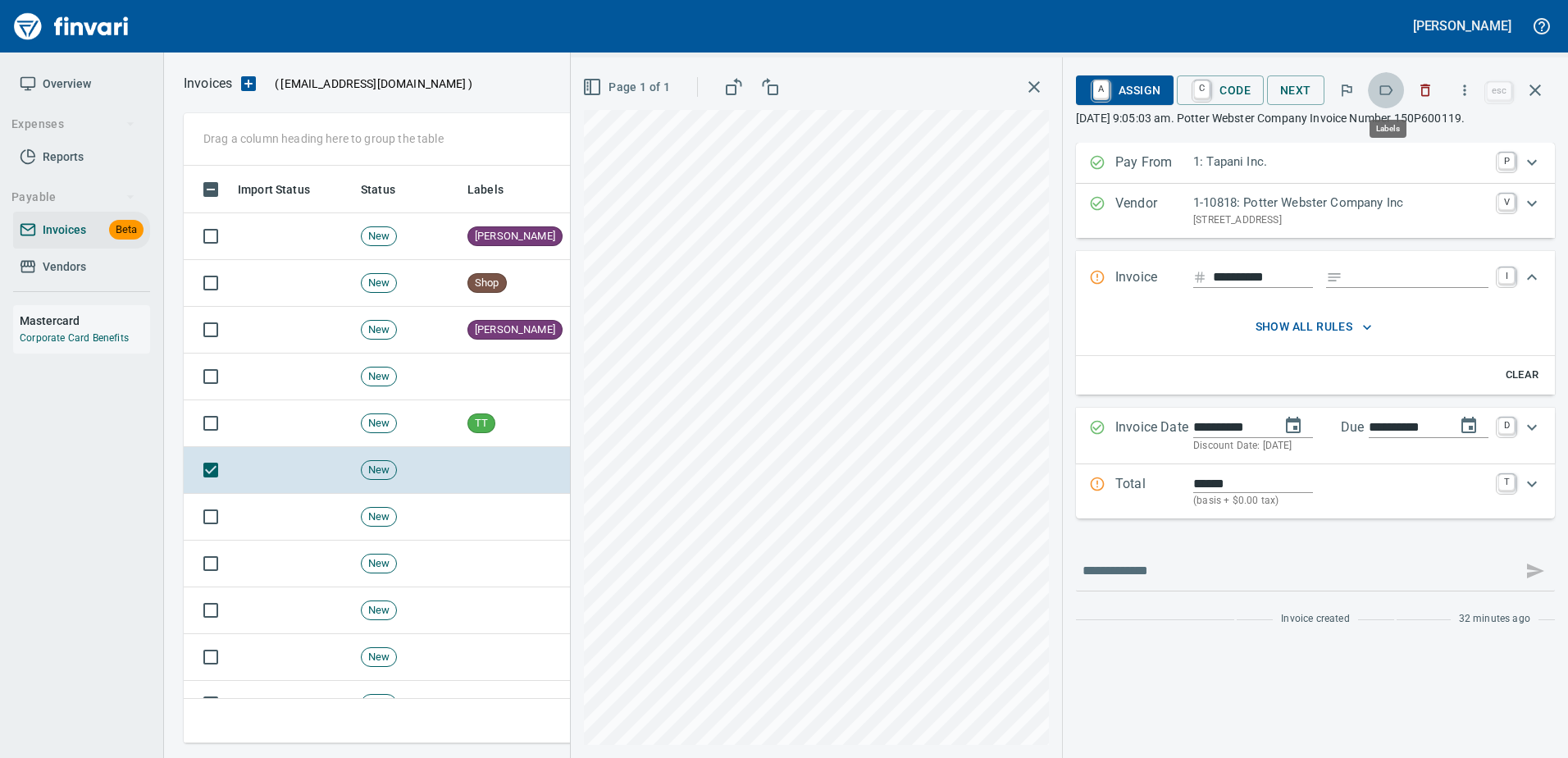
click at [1390, 94] on icon "button" at bounding box center [1387, 90] width 14 height 10
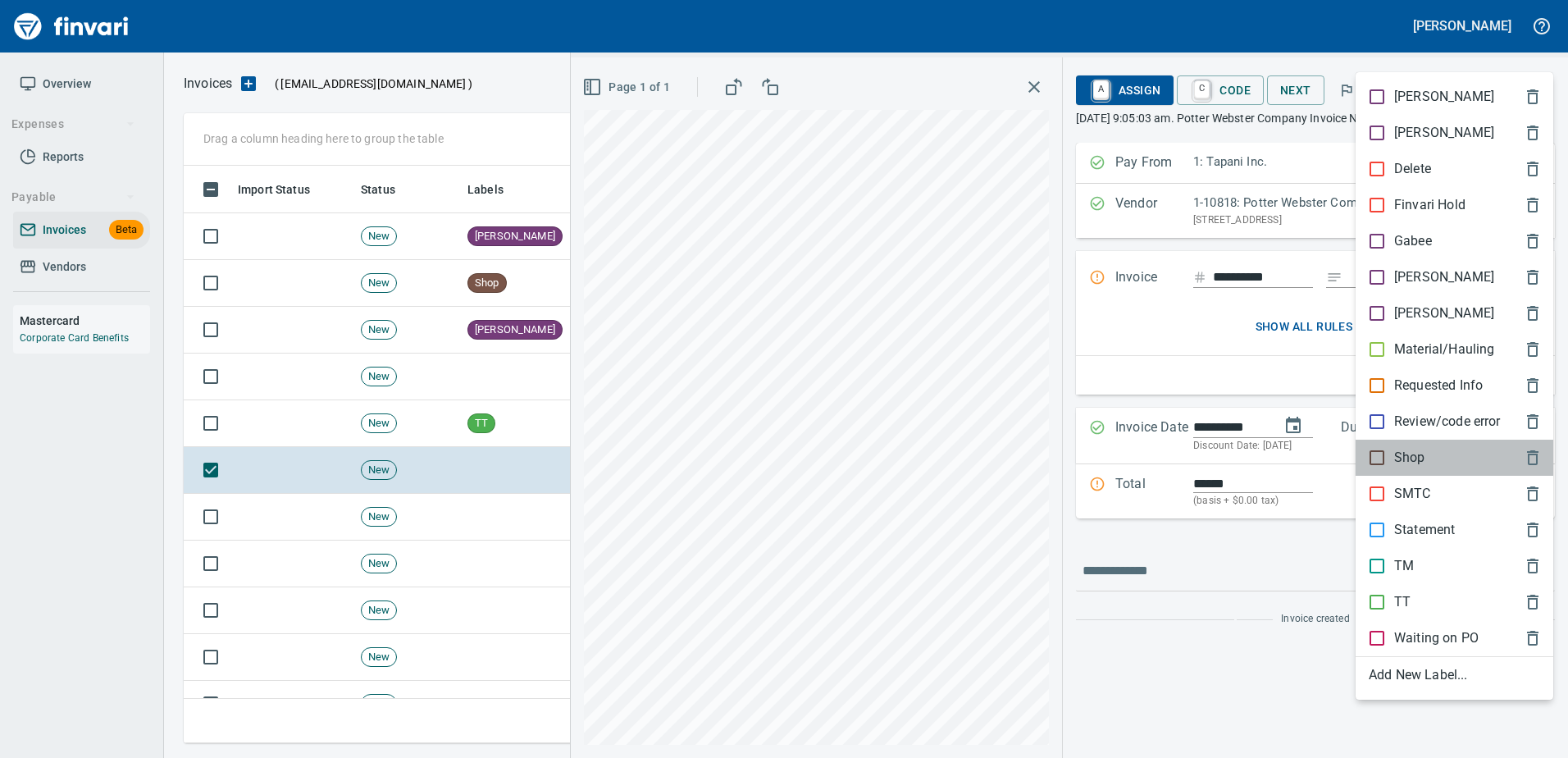
click at [1412, 456] on p "Shop" at bounding box center [1409, 458] width 31 height 19
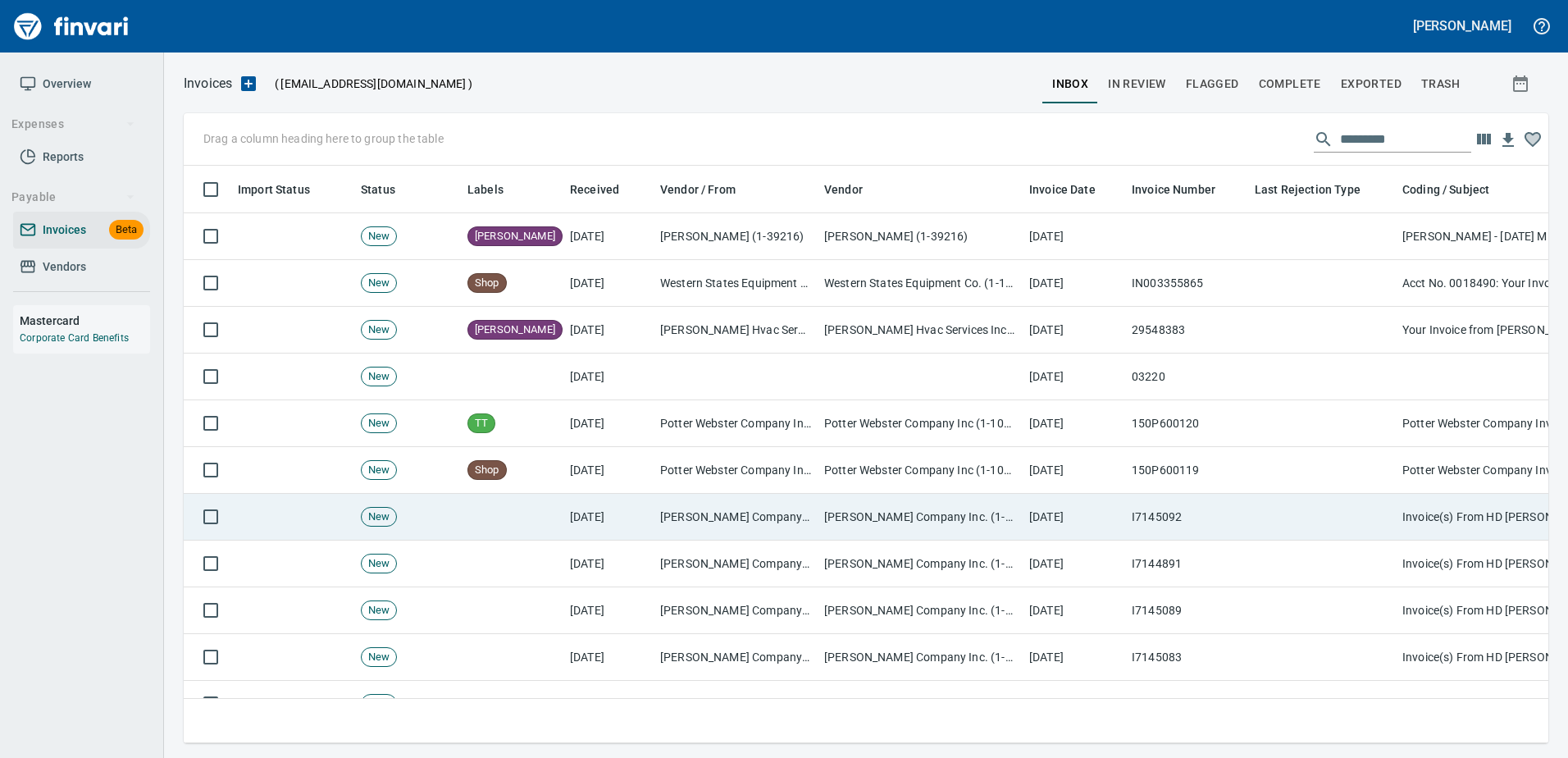
click at [1354, 513] on td at bounding box center [1321, 517] width 147 height 46
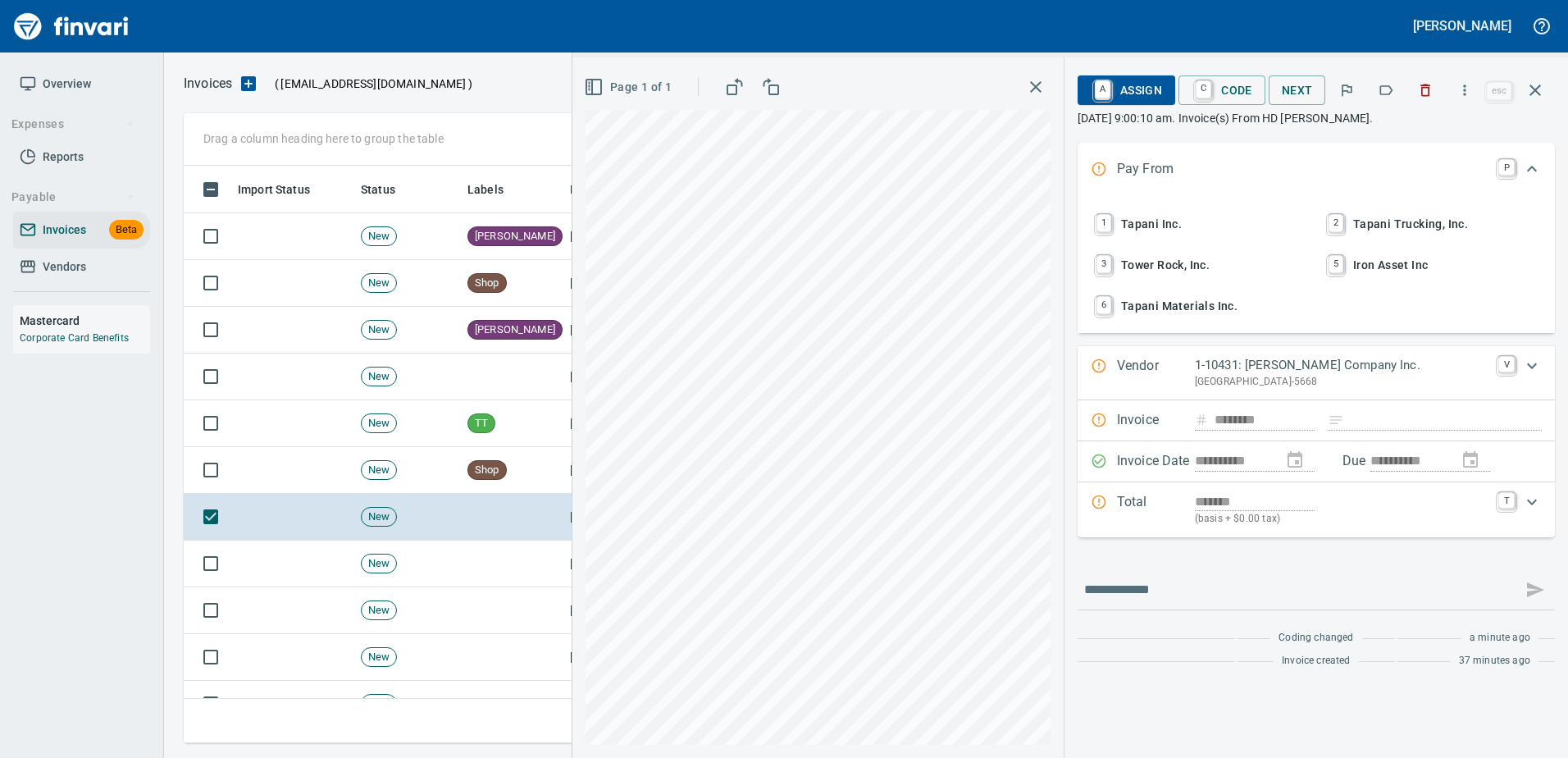
click at [1375, 97] on button "button" at bounding box center [1385, 90] width 36 height 36
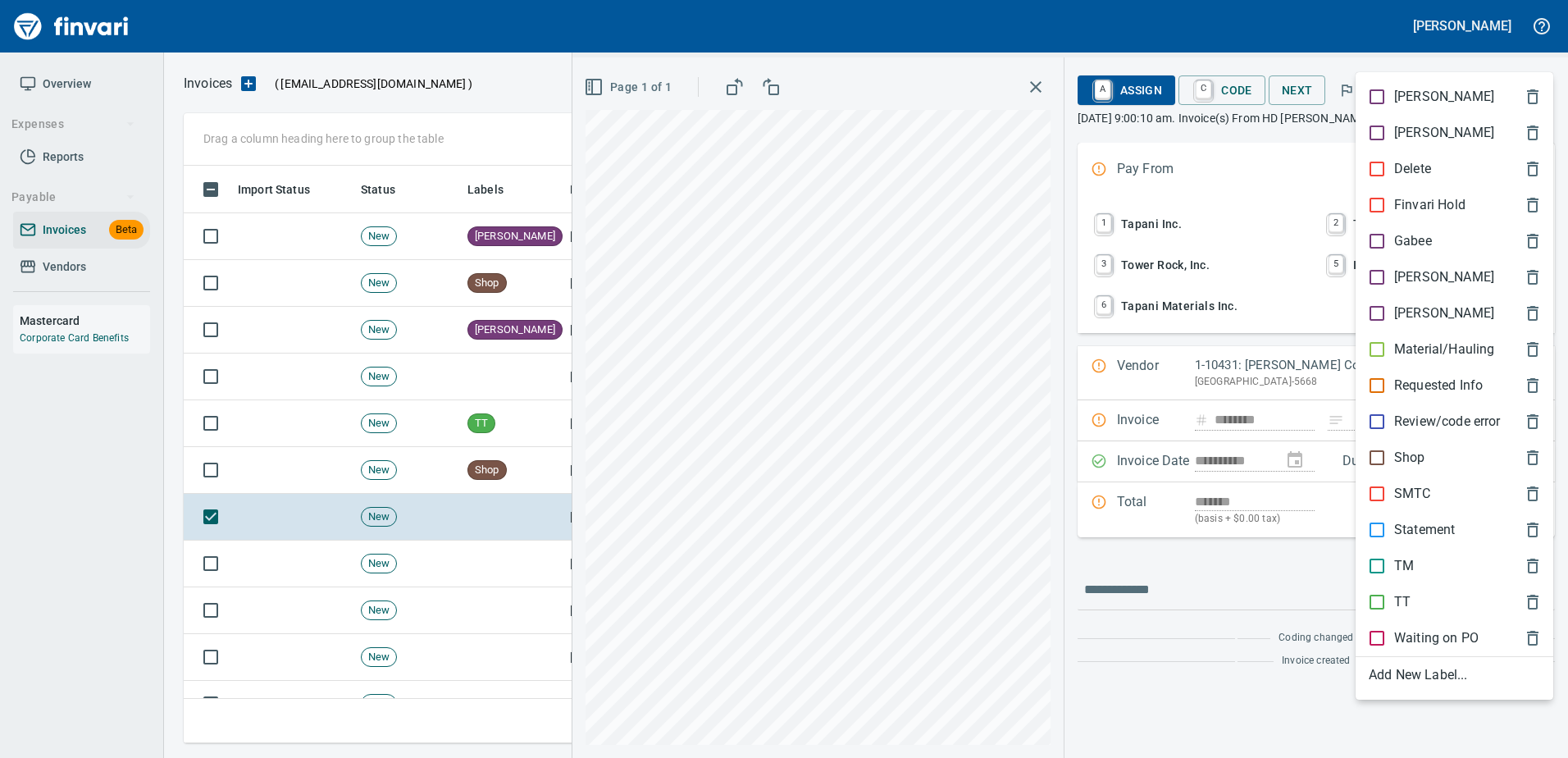
scroll to position [553, 1339]
click at [1408, 272] on p "[PERSON_NAME]" at bounding box center [1443, 277] width 100 height 19
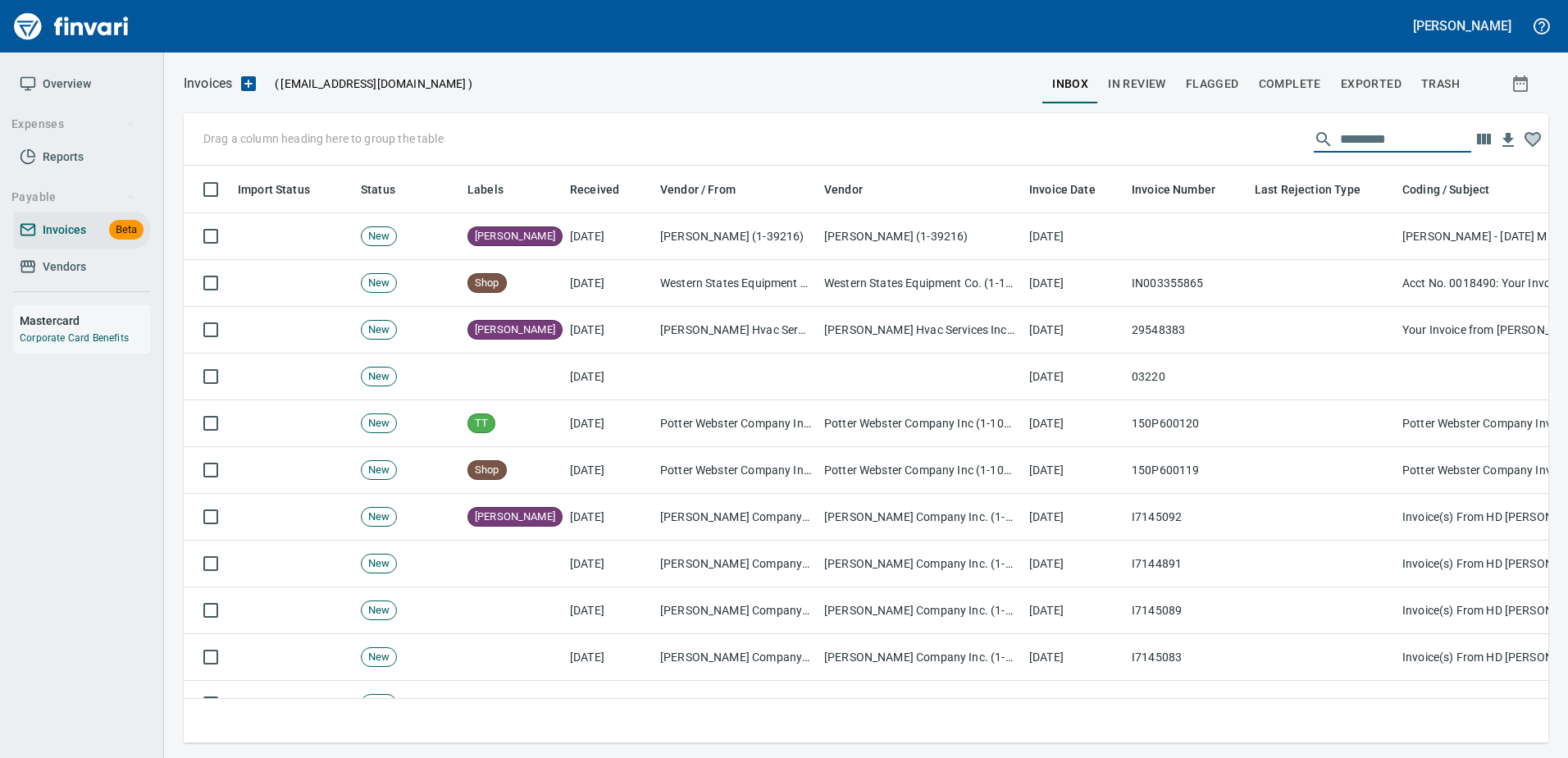
click at [1418, 144] on input "text" at bounding box center [1405, 138] width 132 height 26
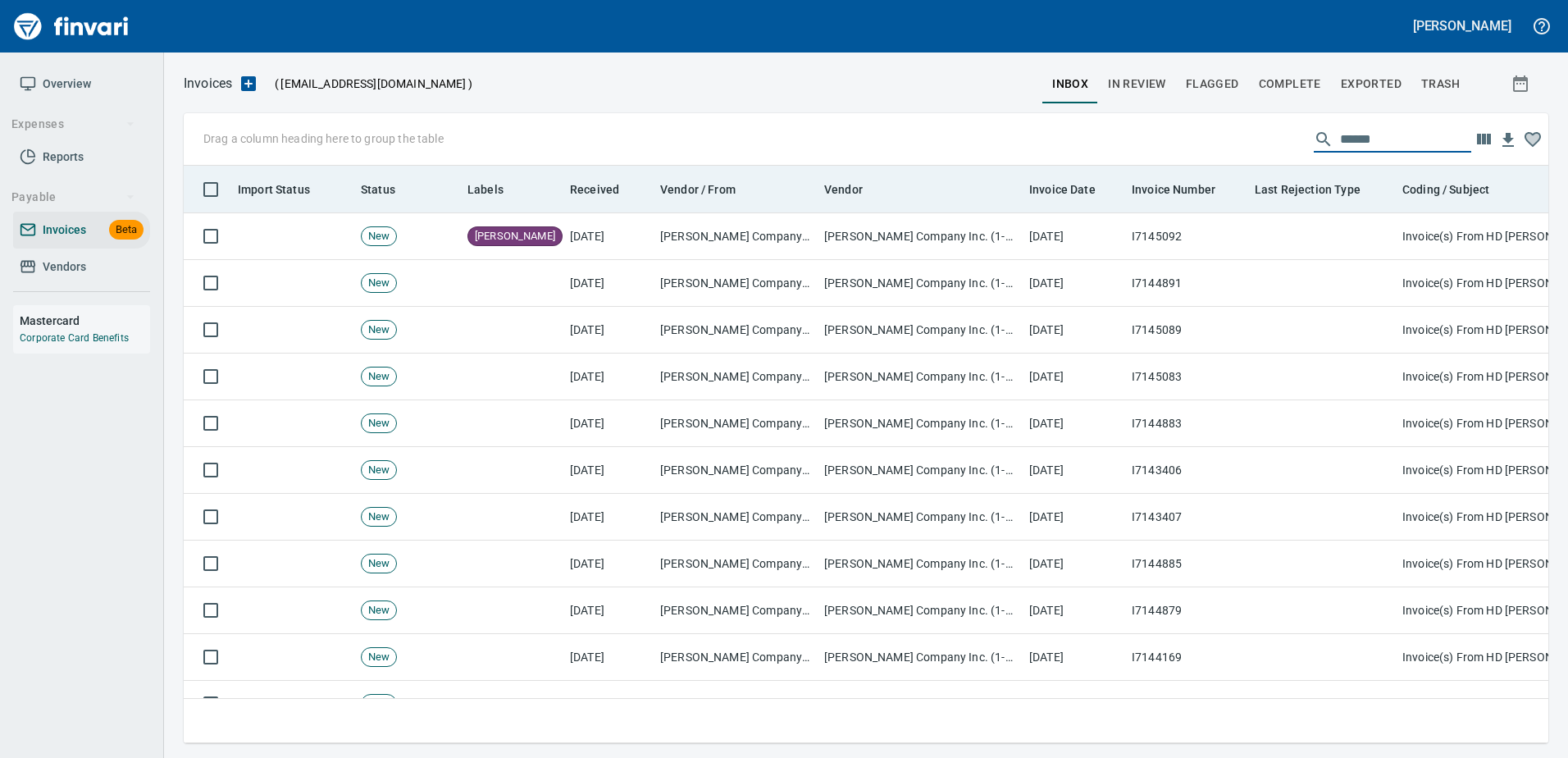
scroll to position [553, 1340]
type input "******"
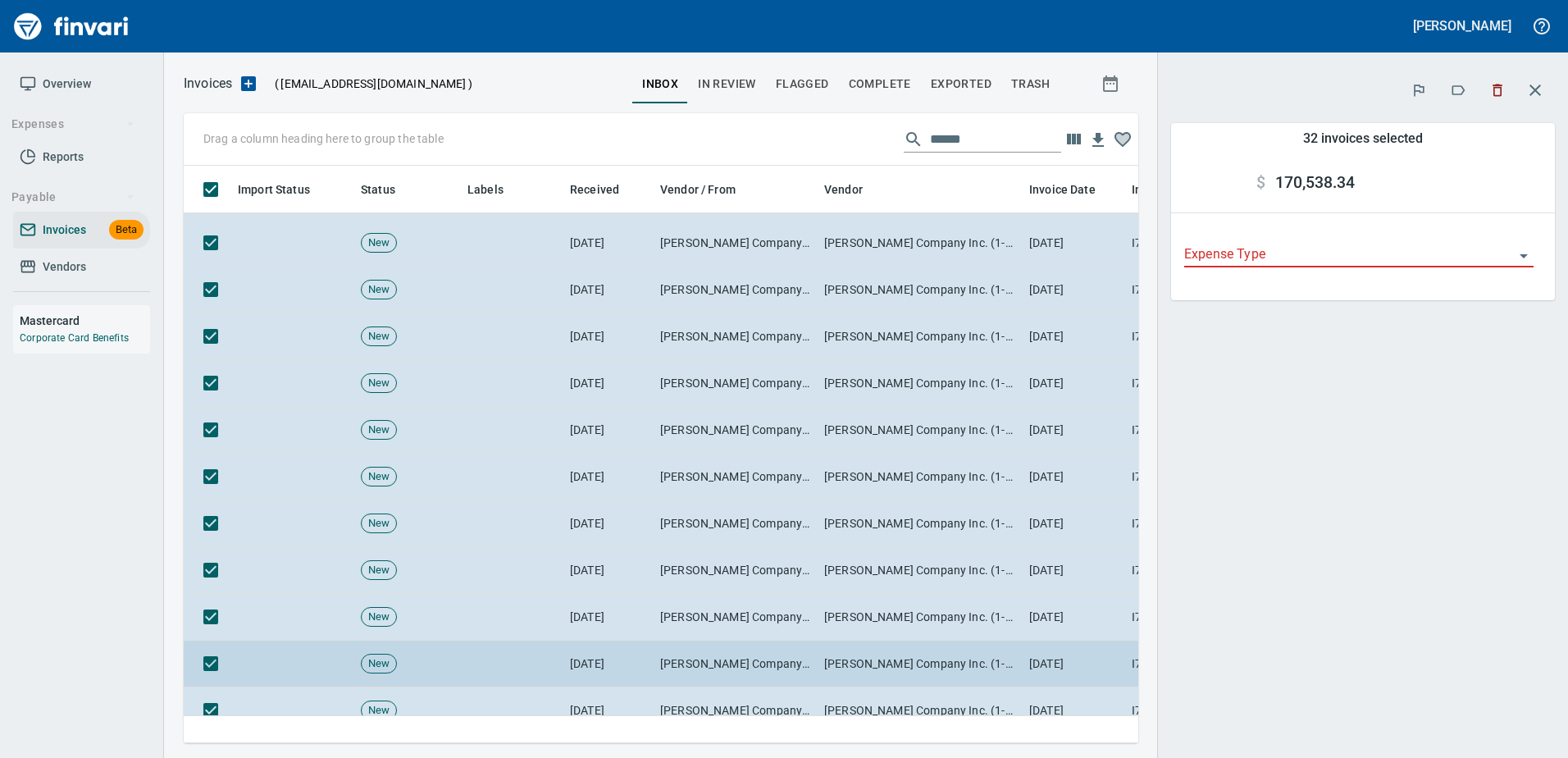
scroll to position [902, 0]
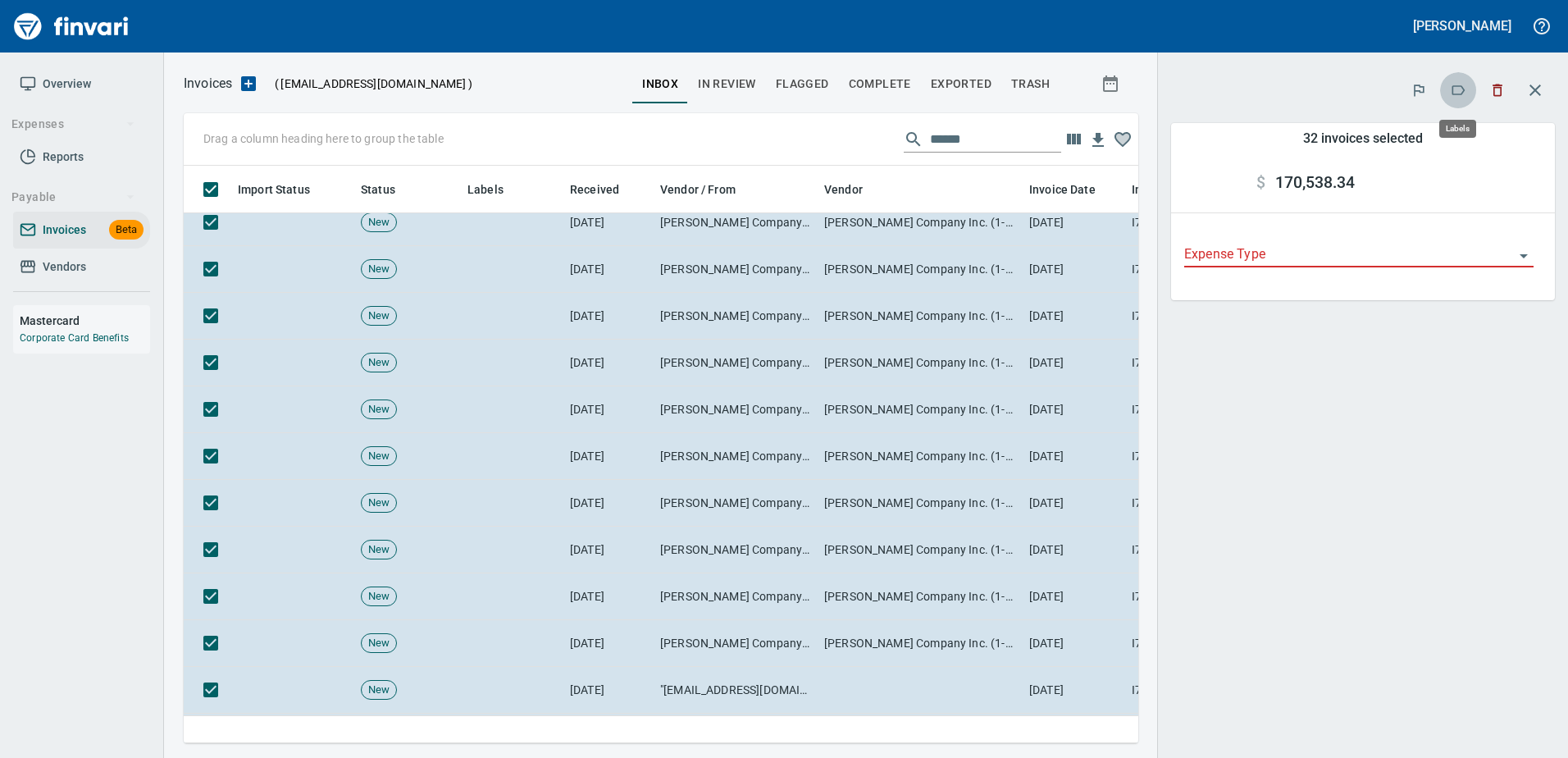
click at [1451, 97] on icon "button" at bounding box center [1458, 90] width 16 height 16
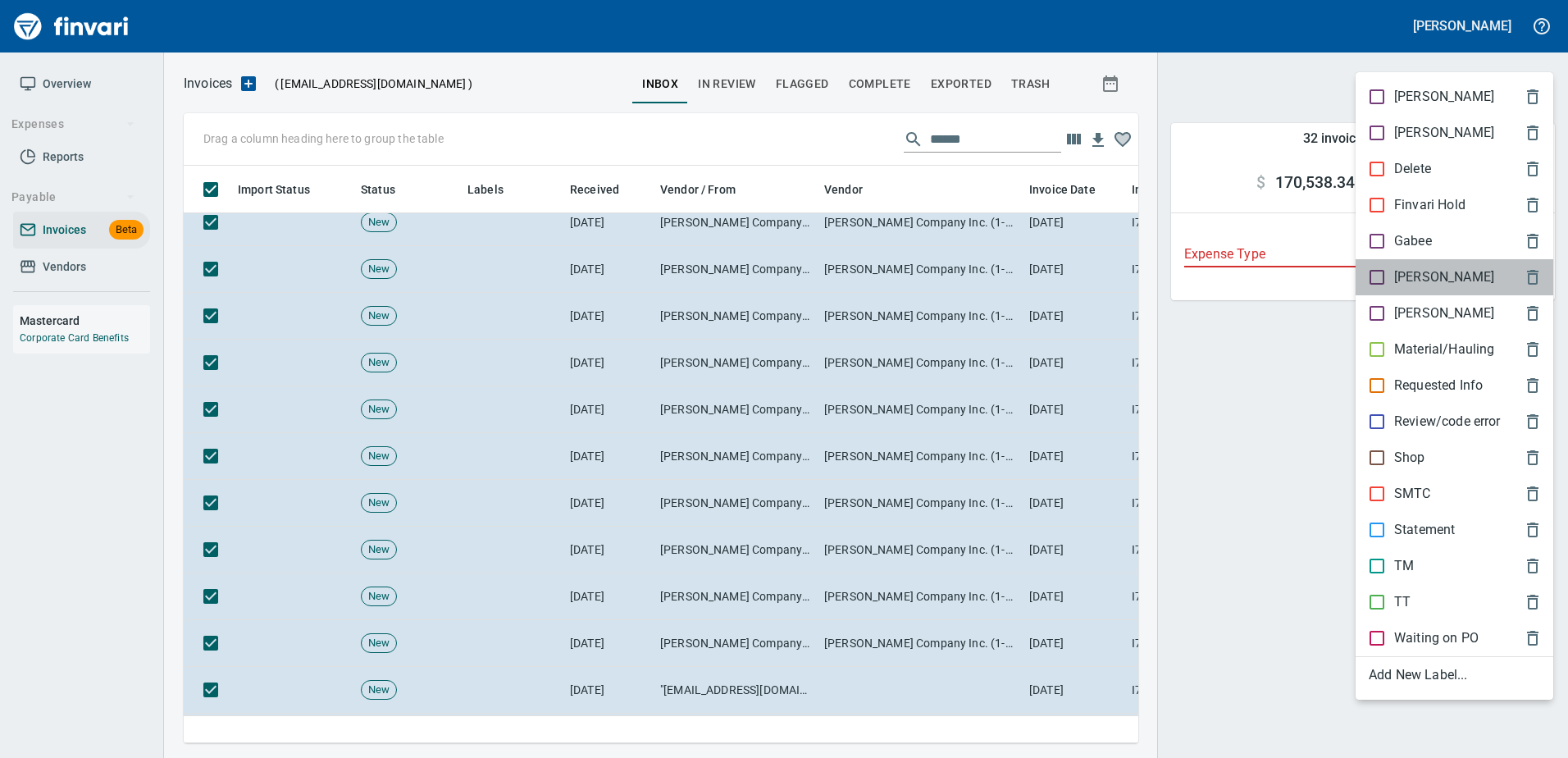
click at [1407, 271] on p "[PERSON_NAME]" at bounding box center [1443, 277] width 100 height 19
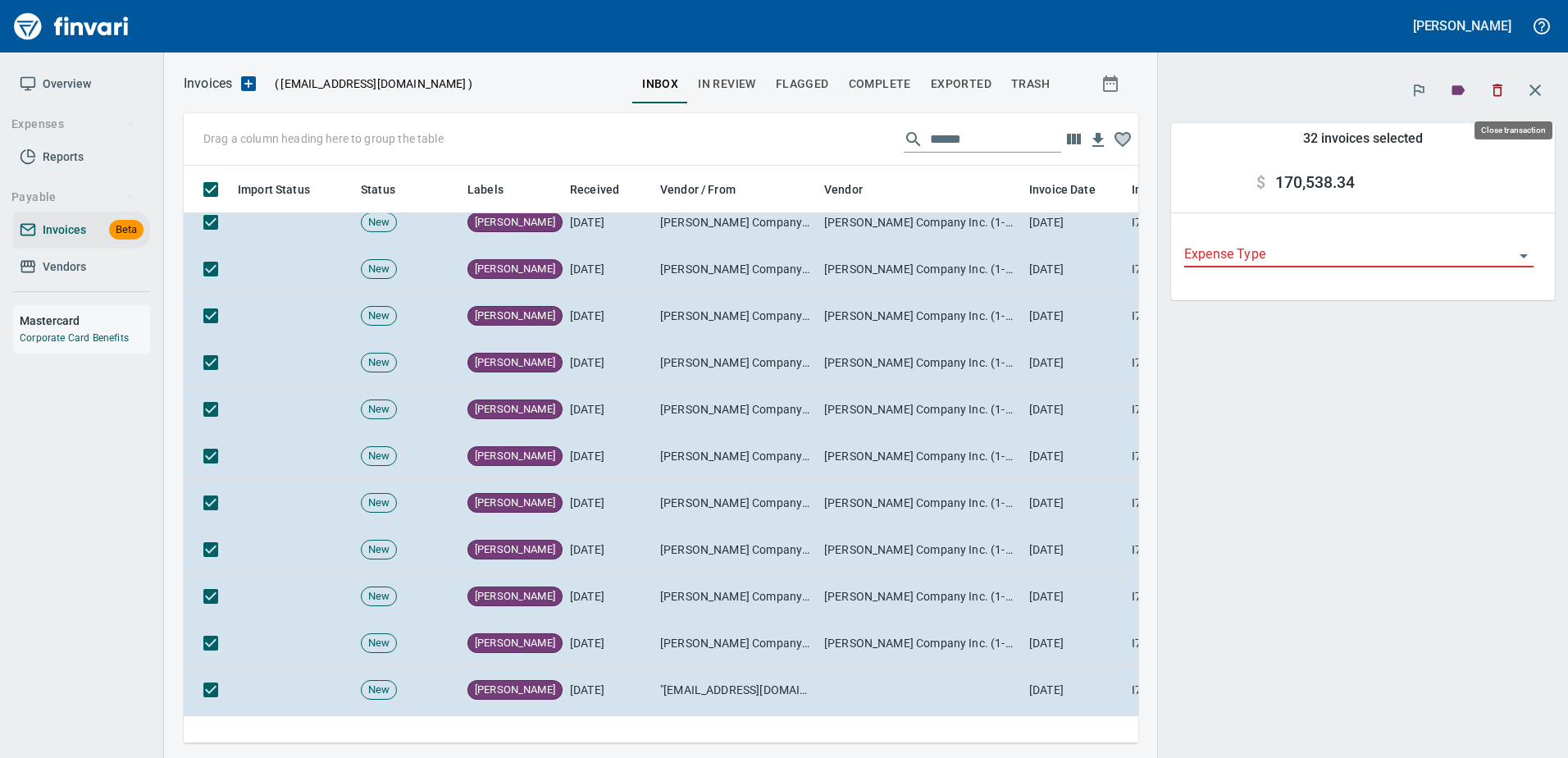
click at [1531, 76] on button "button" at bounding box center [1534, 90] width 40 height 40
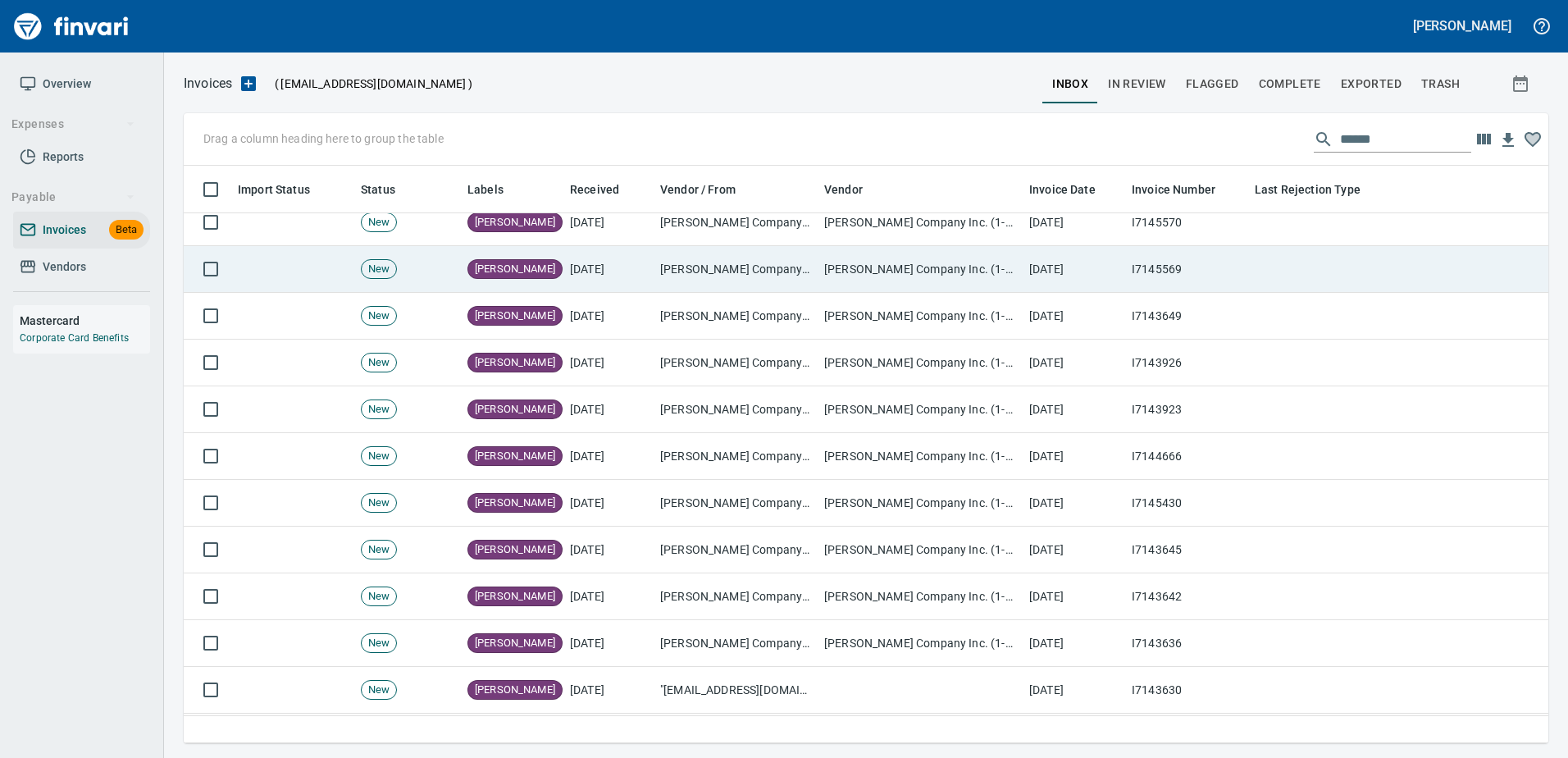
scroll to position [553, 1338]
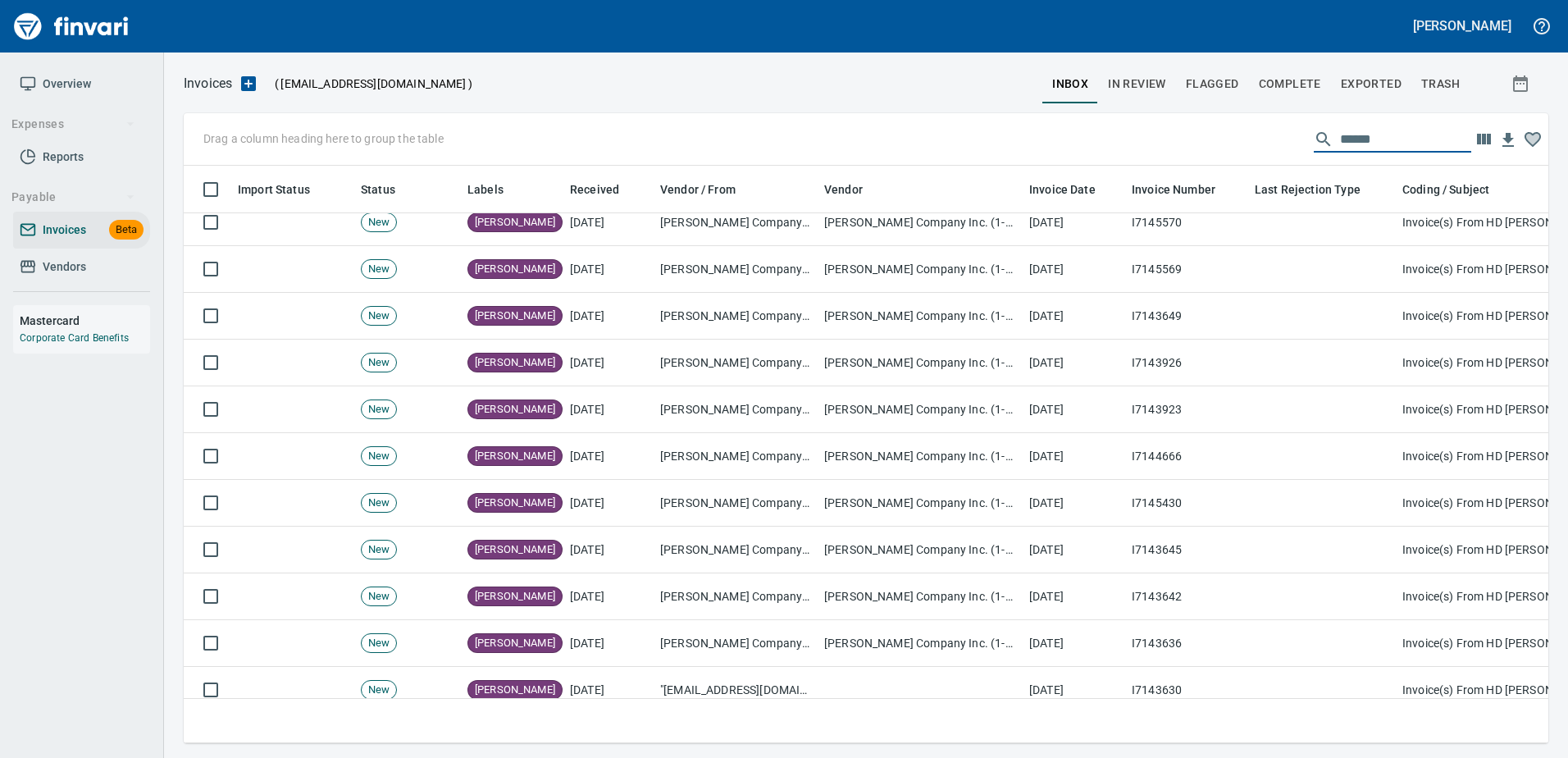
drag, startPoint x: 1399, startPoint y: 138, endPoint x: 1073, endPoint y: 154, distance: 326.4
click at [1076, 154] on div "Drag a column heading here to group the table ******" at bounding box center [866, 139] width 1365 height 52
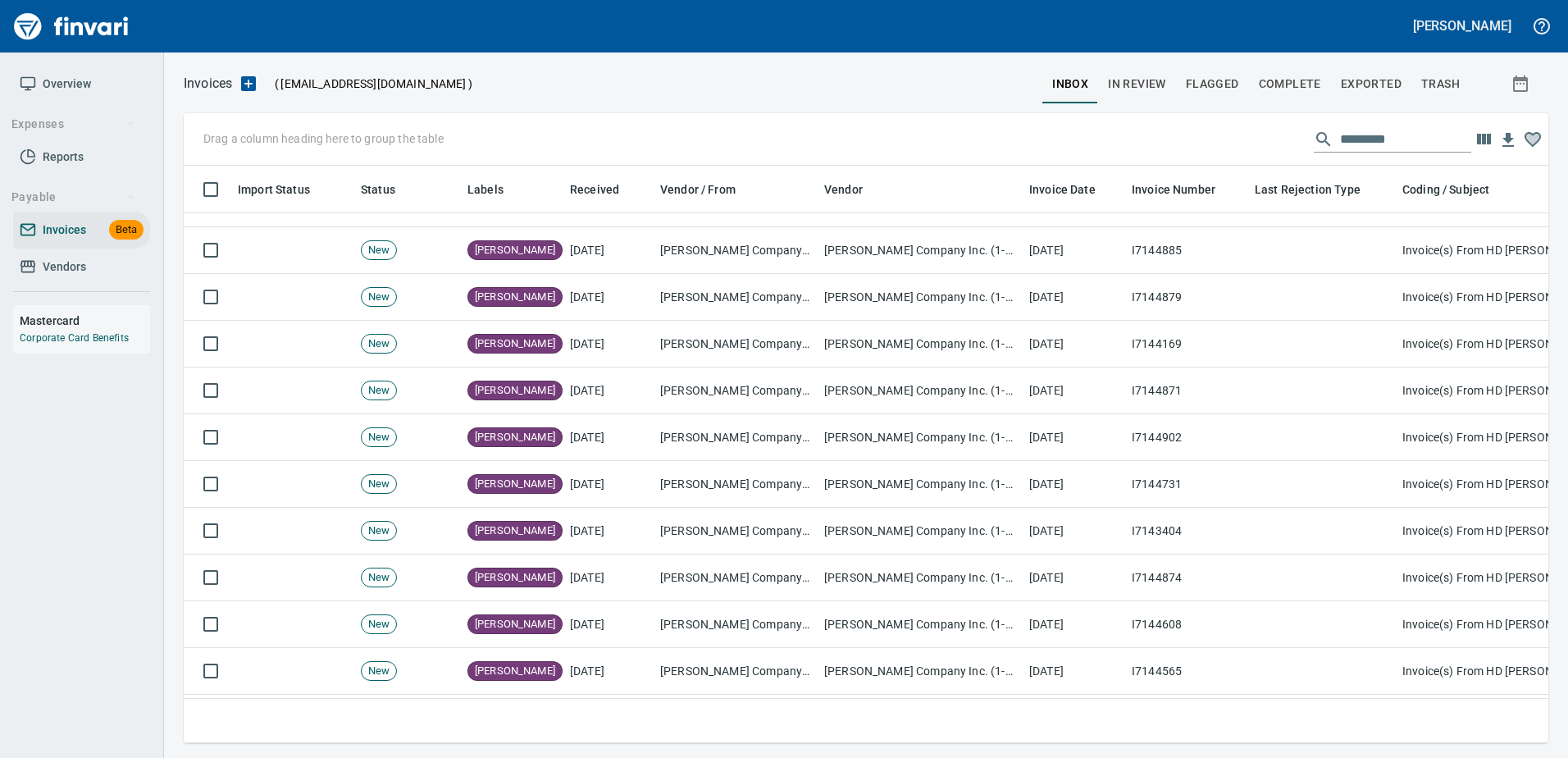
scroll to position [0, 0]
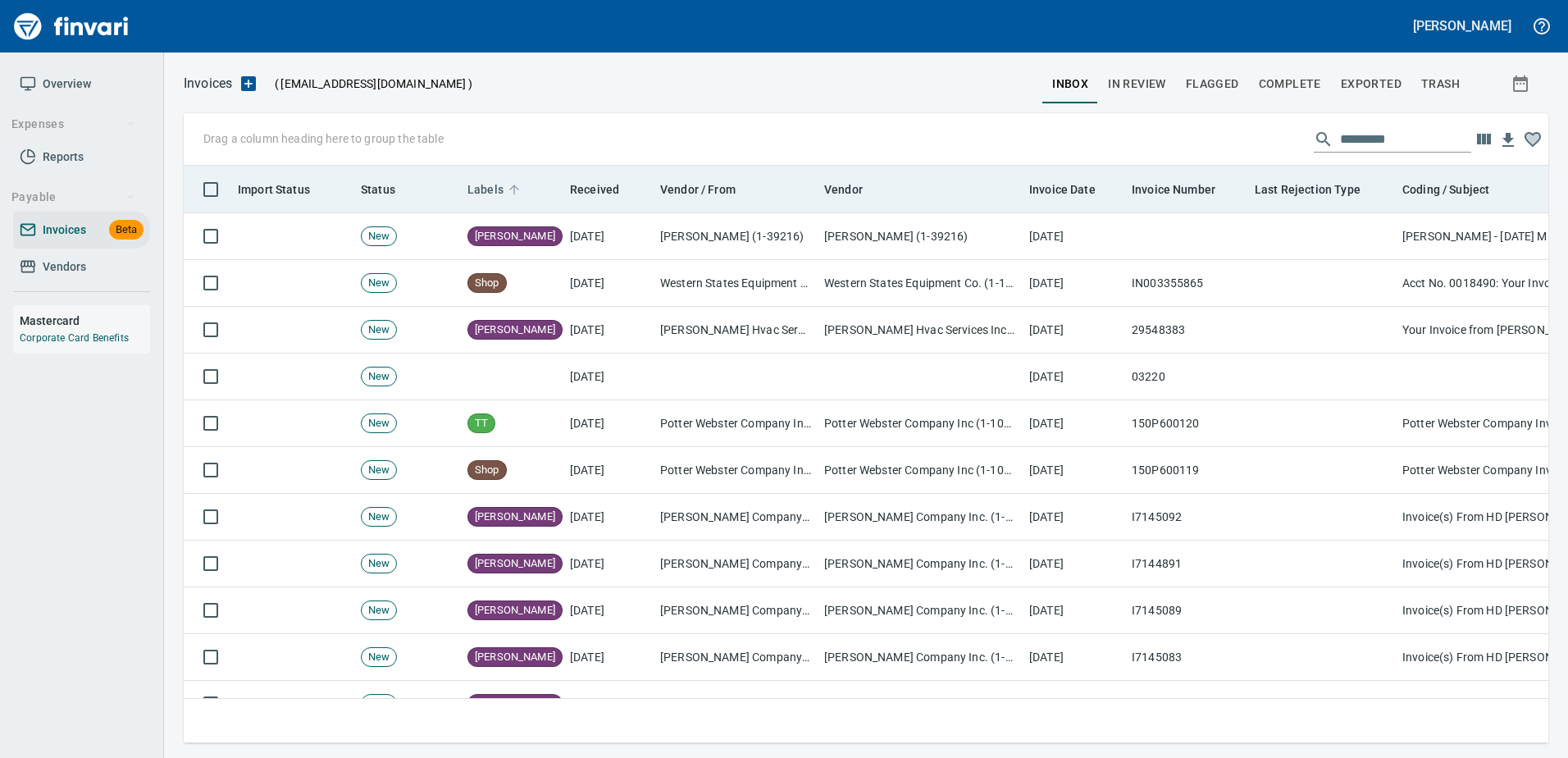
click at [491, 182] on span "Labels" at bounding box center [485, 190] width 36 height 19
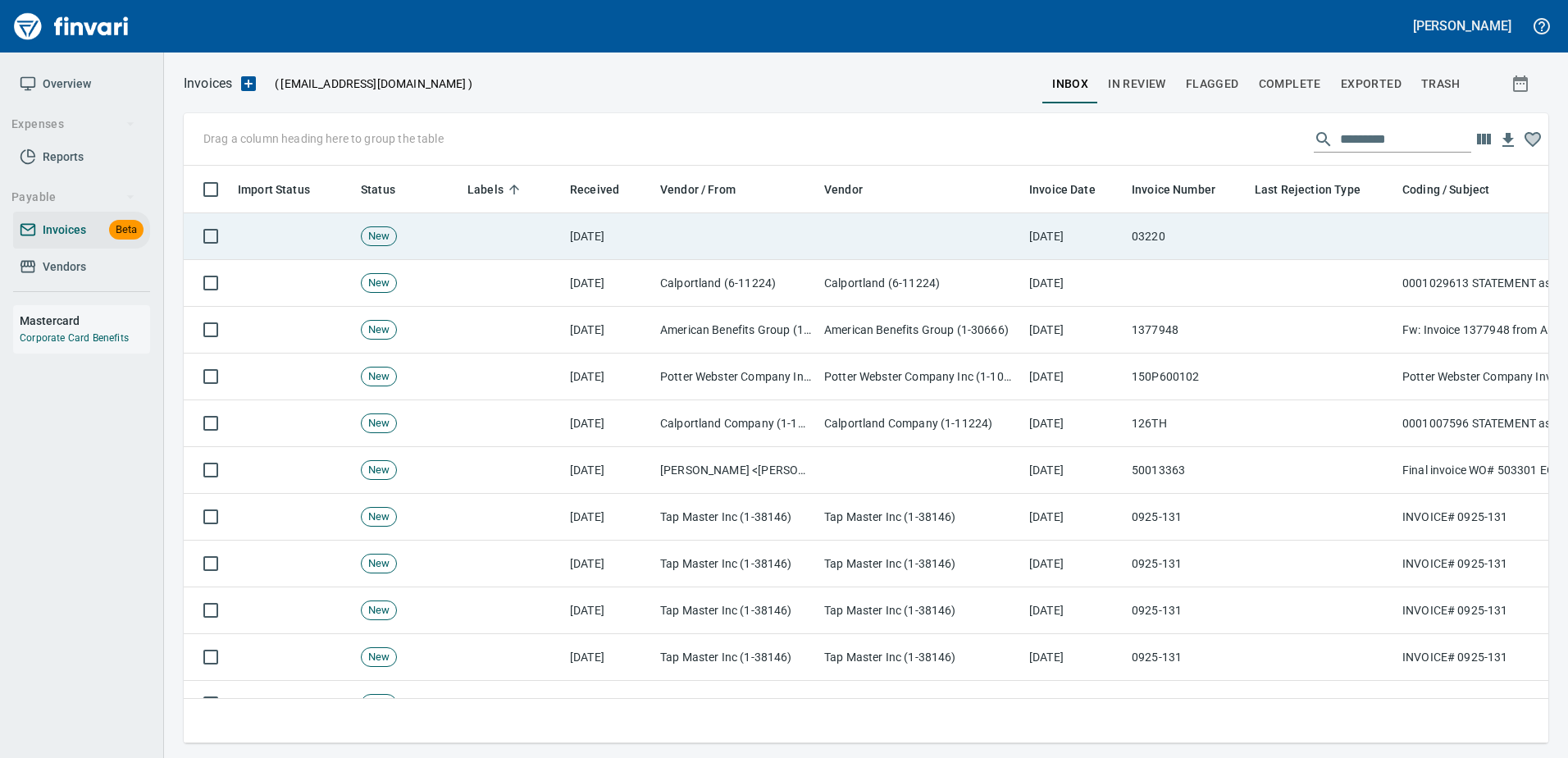
click at [1232, 222] on td "03220" at bounding box center [1186, 236] width 123 height 46
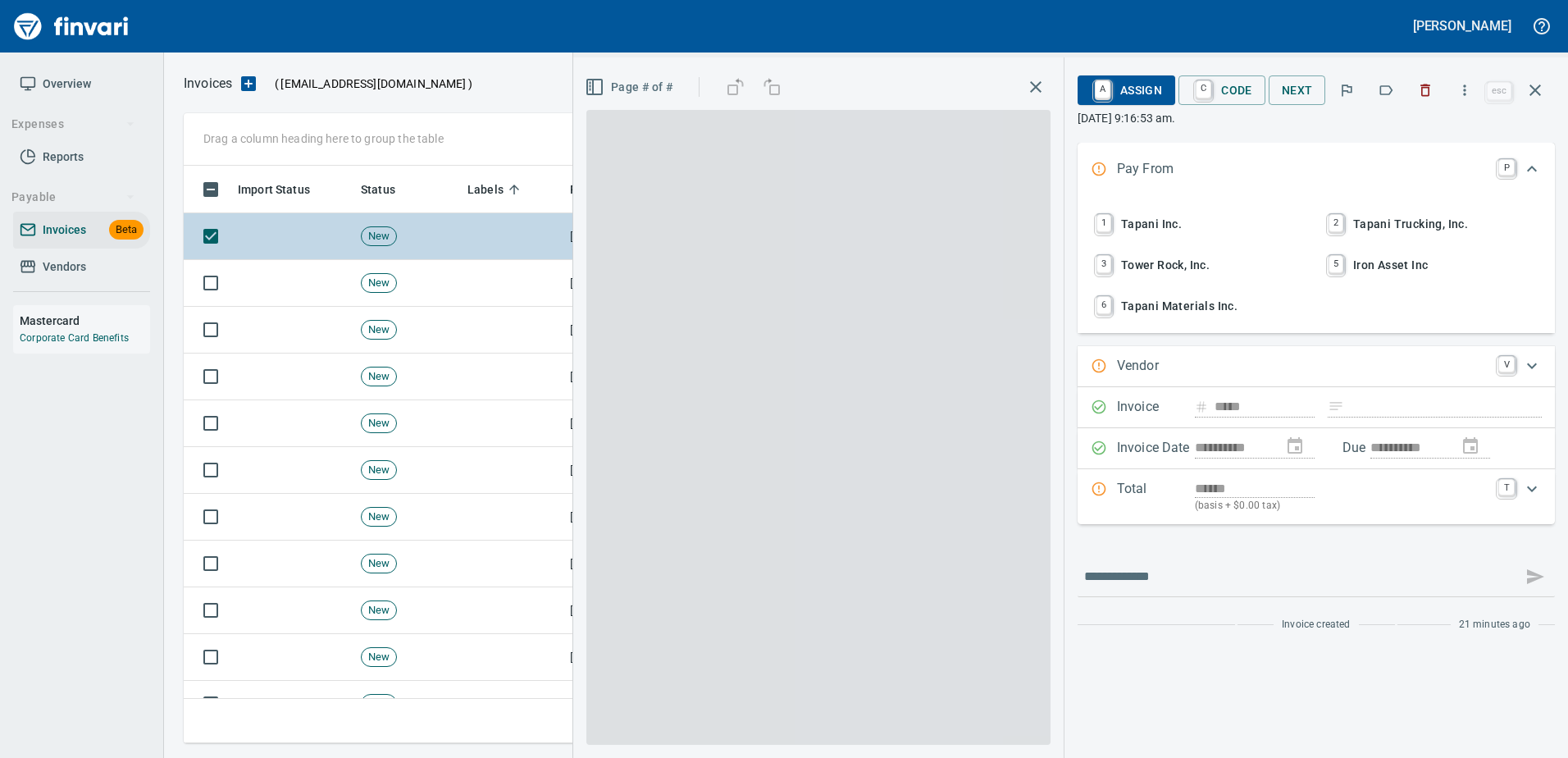
scroll to position [553, 1339]
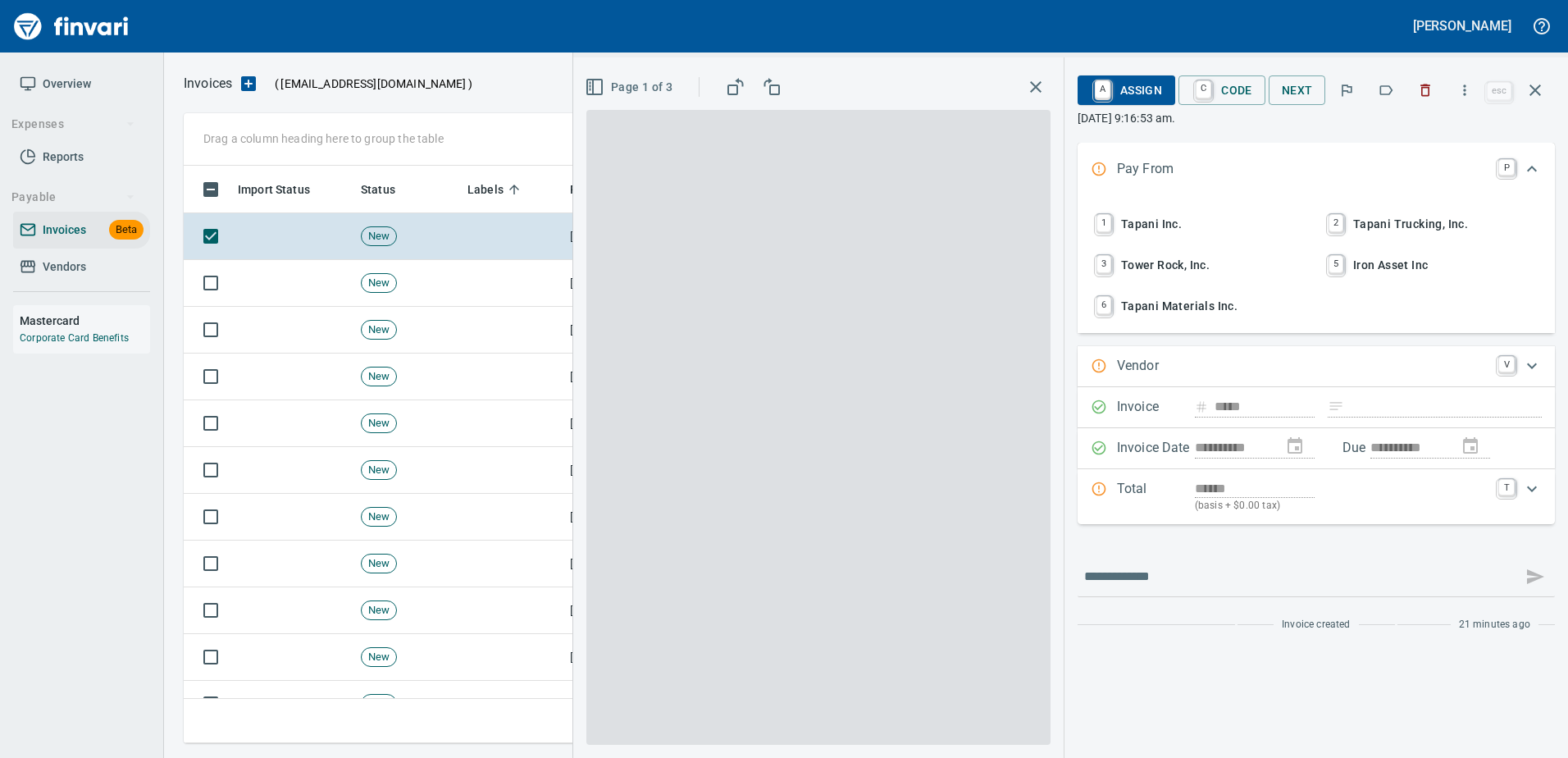
click at [1531, 87] on icon "button" at bounding box center [1535, 90] width 12 height 12
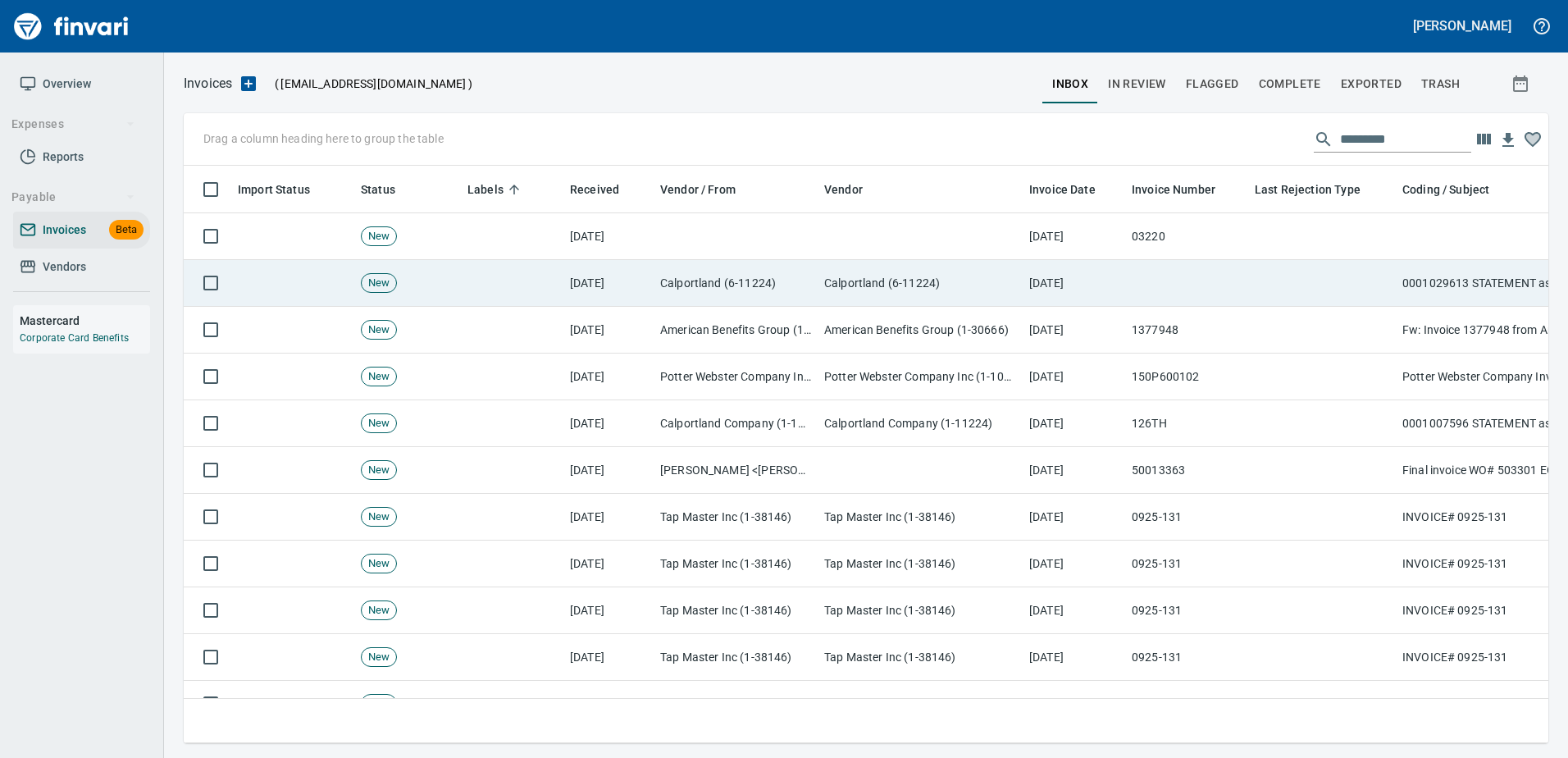
click at [890, 287] on td "Calportland (6-11224)" at bounding box center [920, 284] width 205 height 46
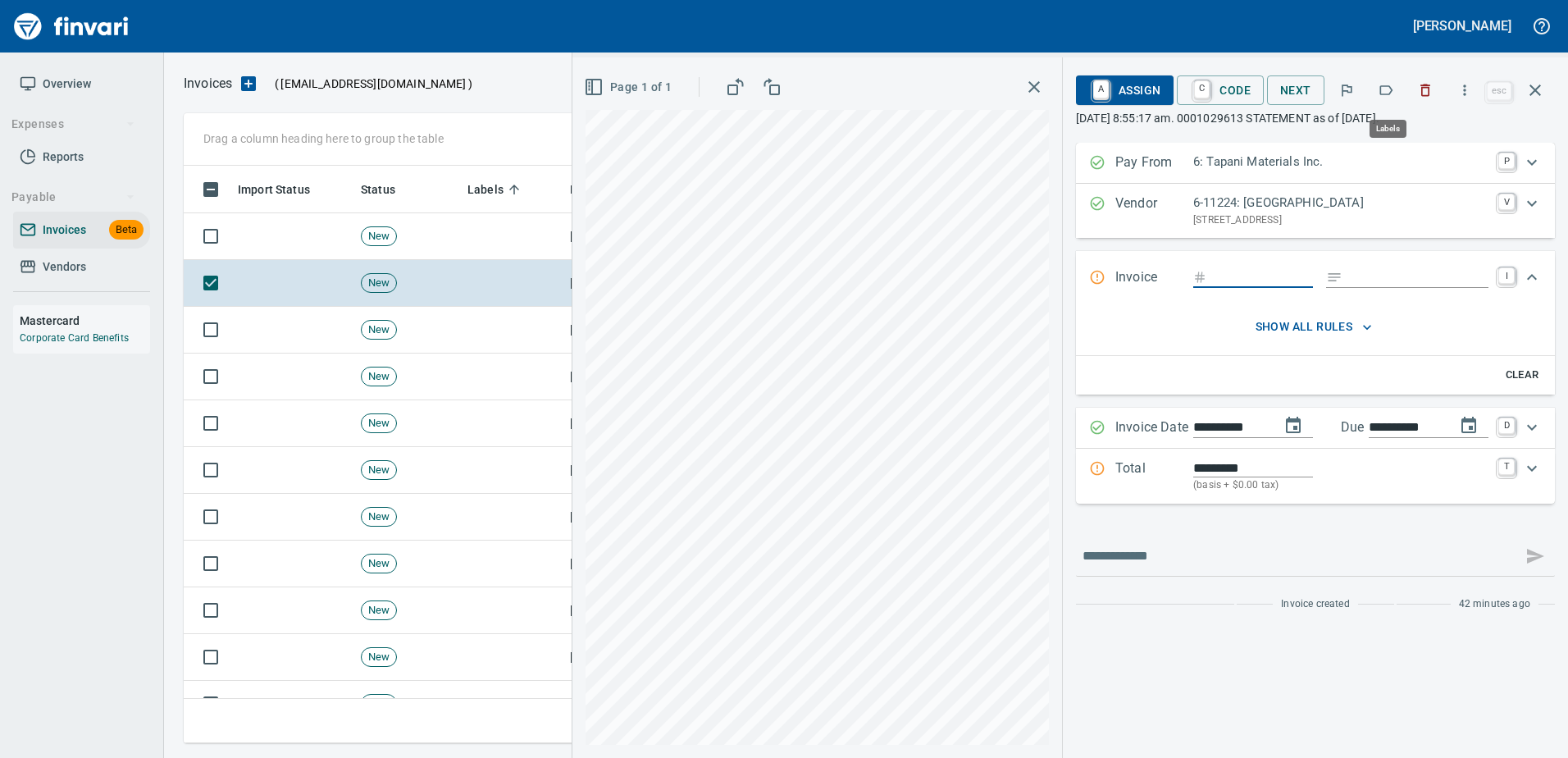
click at [1384, 88] on icon "button" at bounding box center [1385, 90] width 16 height 16
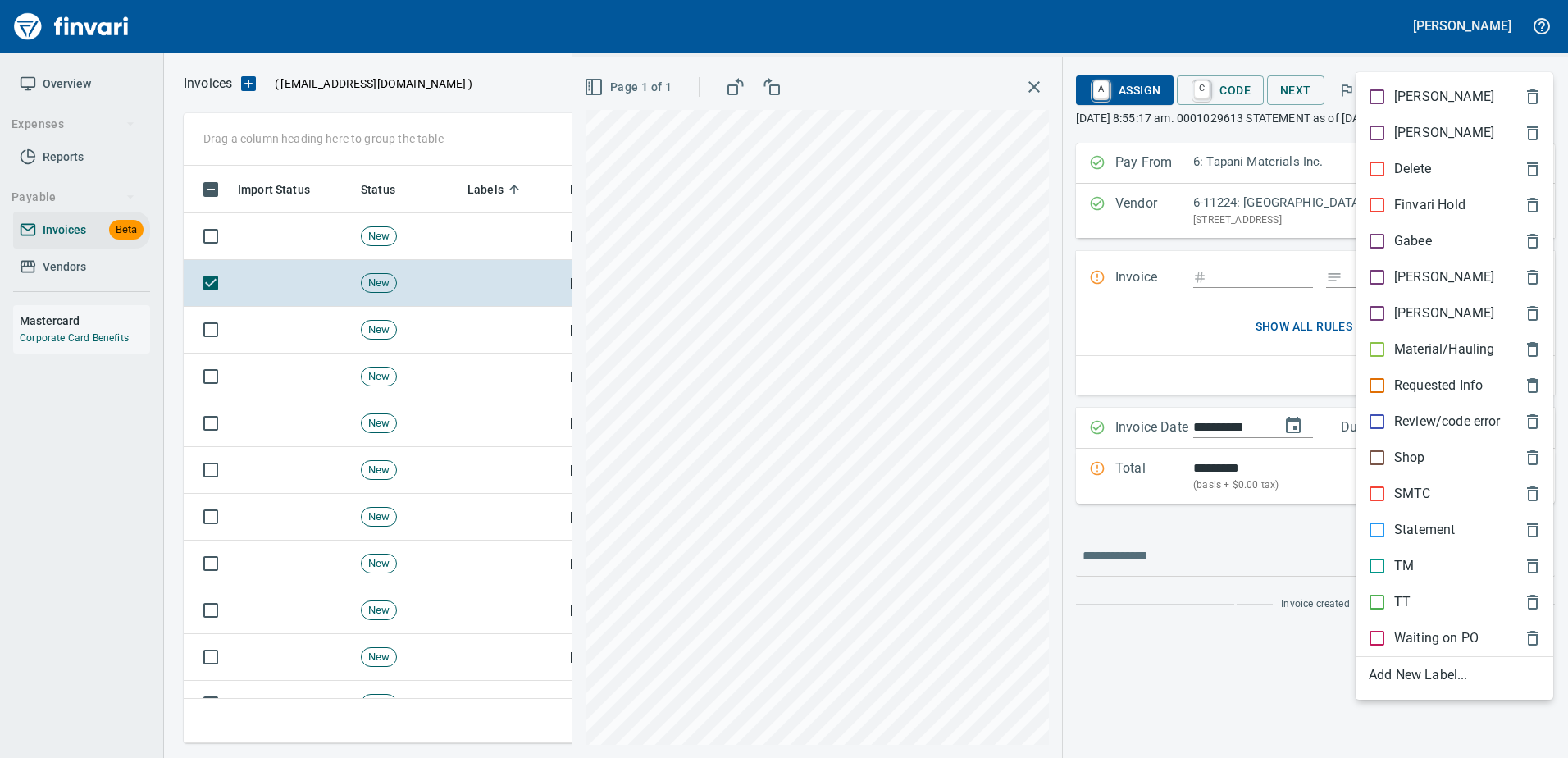
scroll to position [553, 1339]
click at [1447, 531] on p "Statement" at bounding box center [1424, 530] width 61 height 19
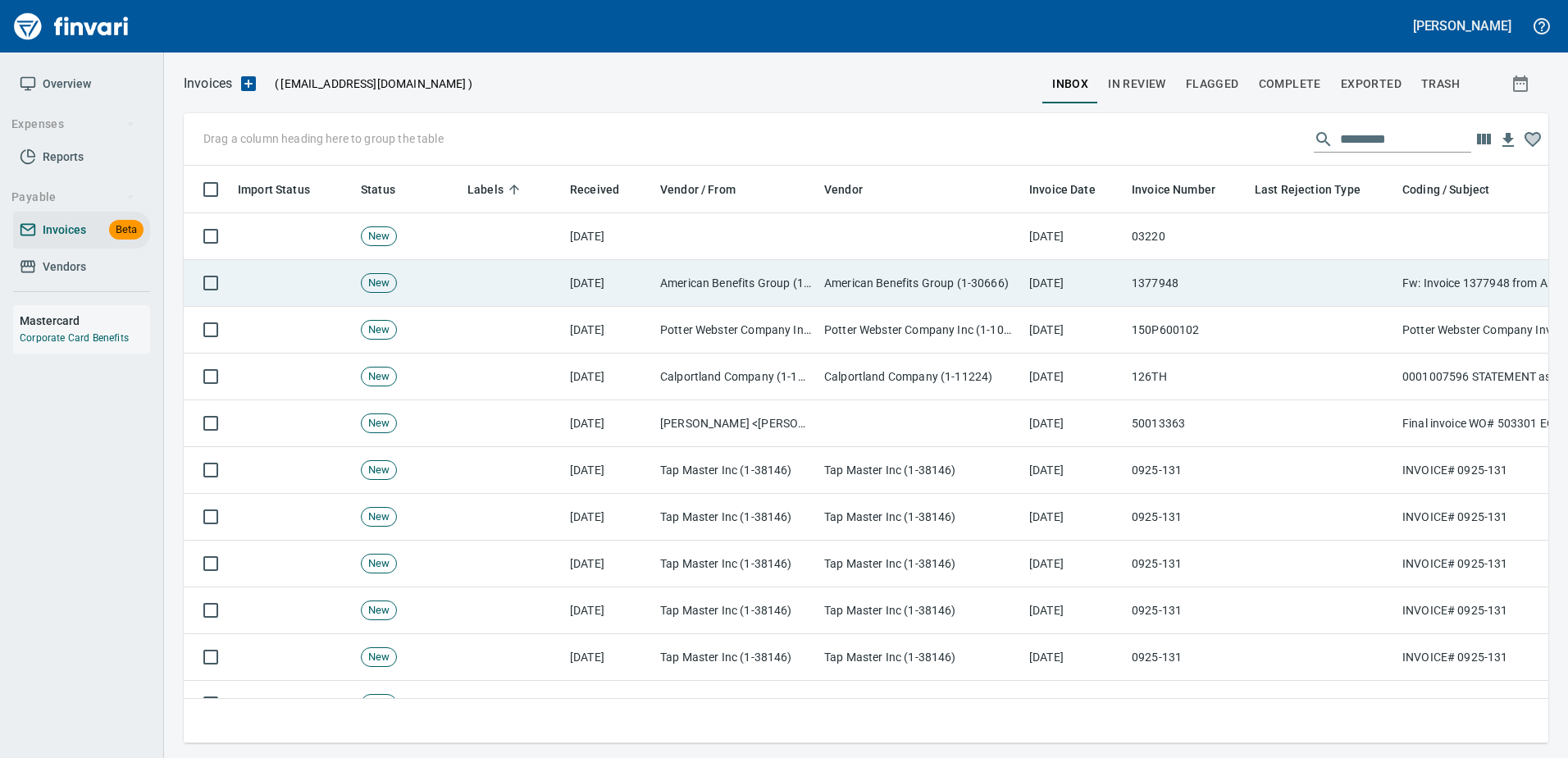
click at [1208, 301] on td "1377948" at bounding box center [1186, 284] width 123 height 46
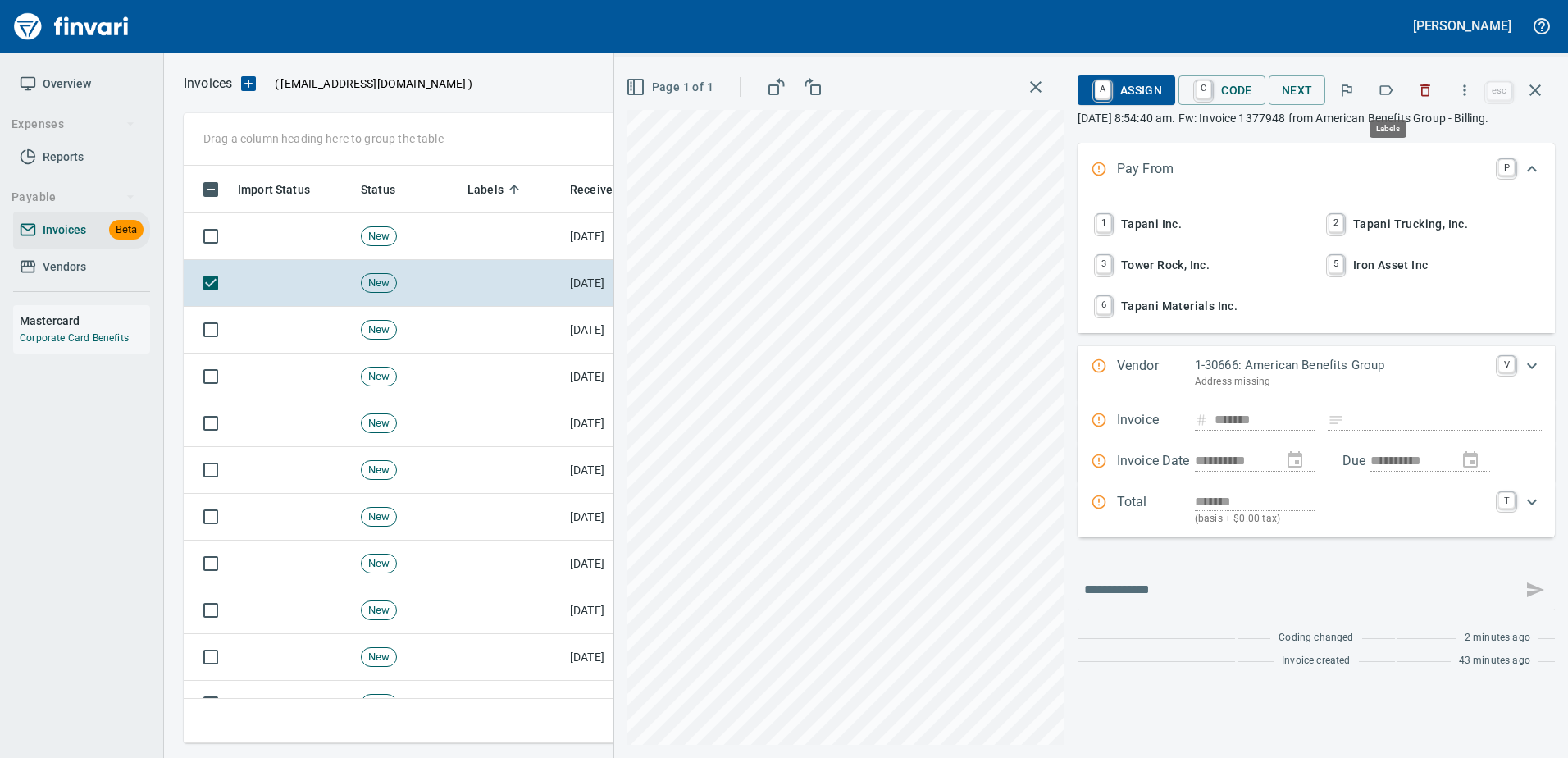
click at [1386, 100] on button "button" at bounding box center [1385, 90] width 36 height 36
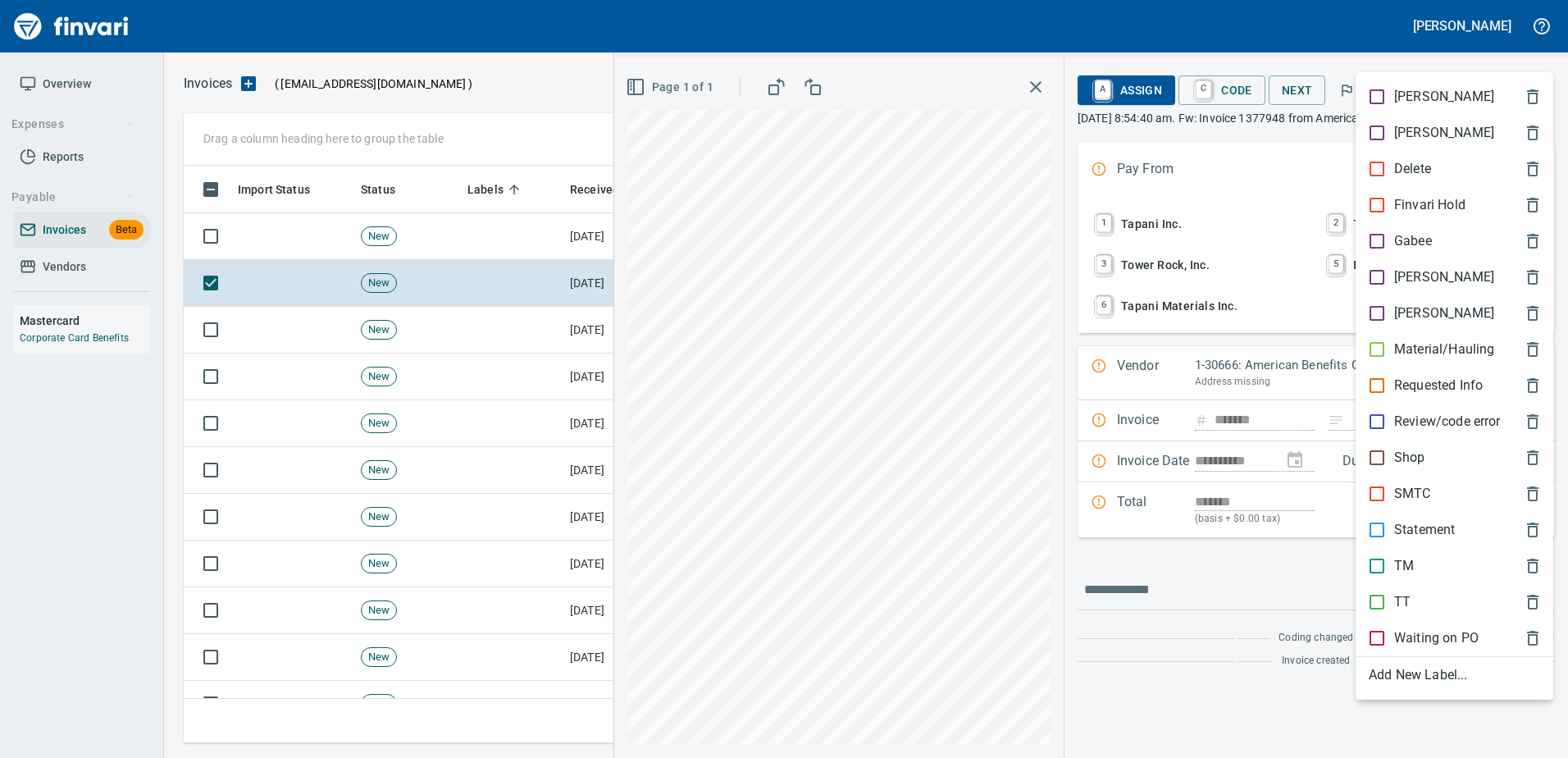
scroll to position [553, 1339]
click at [1407, 265] on div "[PERSON_NAME]" at bounding box center [1454, 277] width 197 height 36
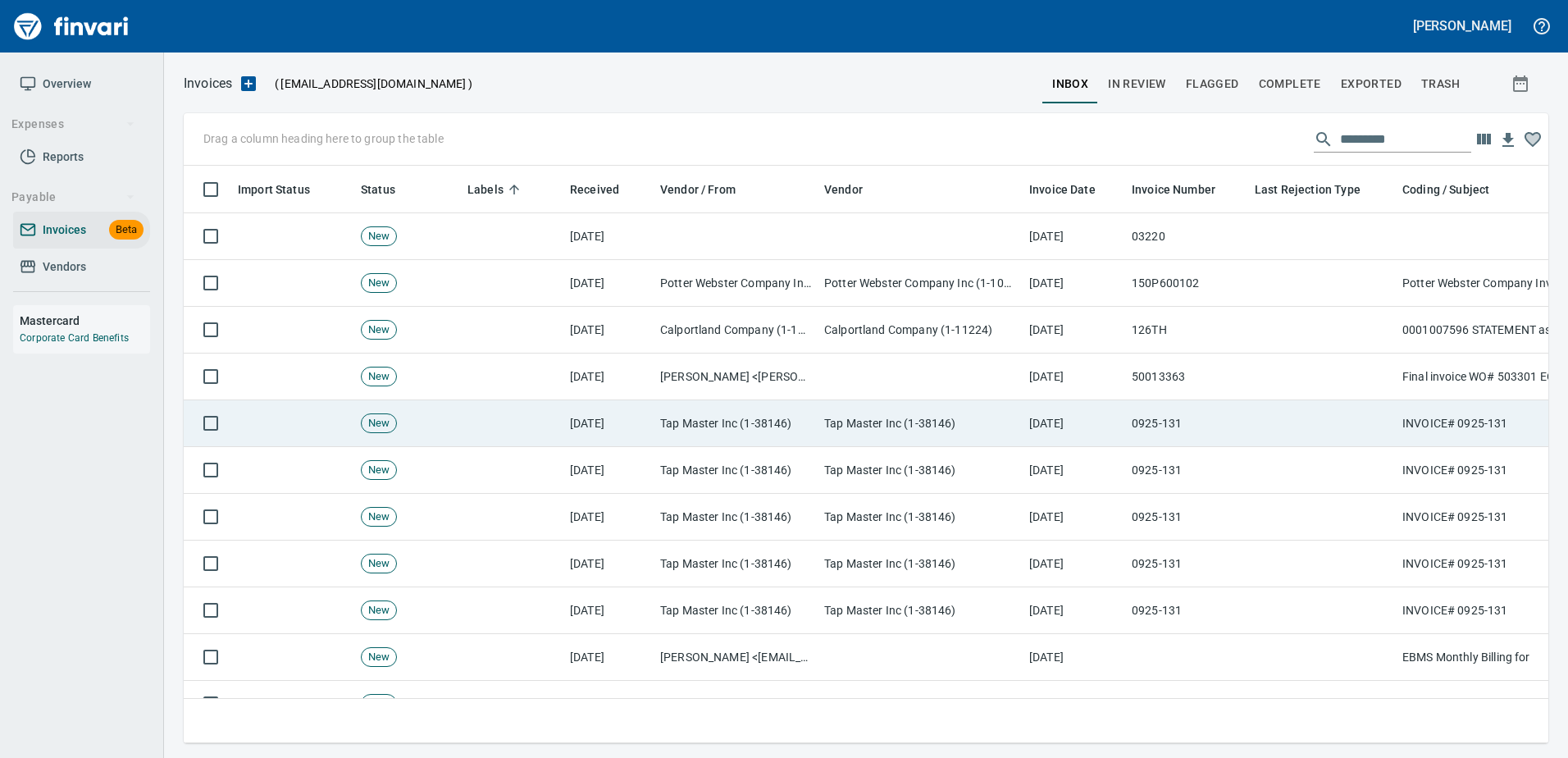
click at [1231, 405] on td "0925-131" at bounding box center [1186, 423] width 123 height 46
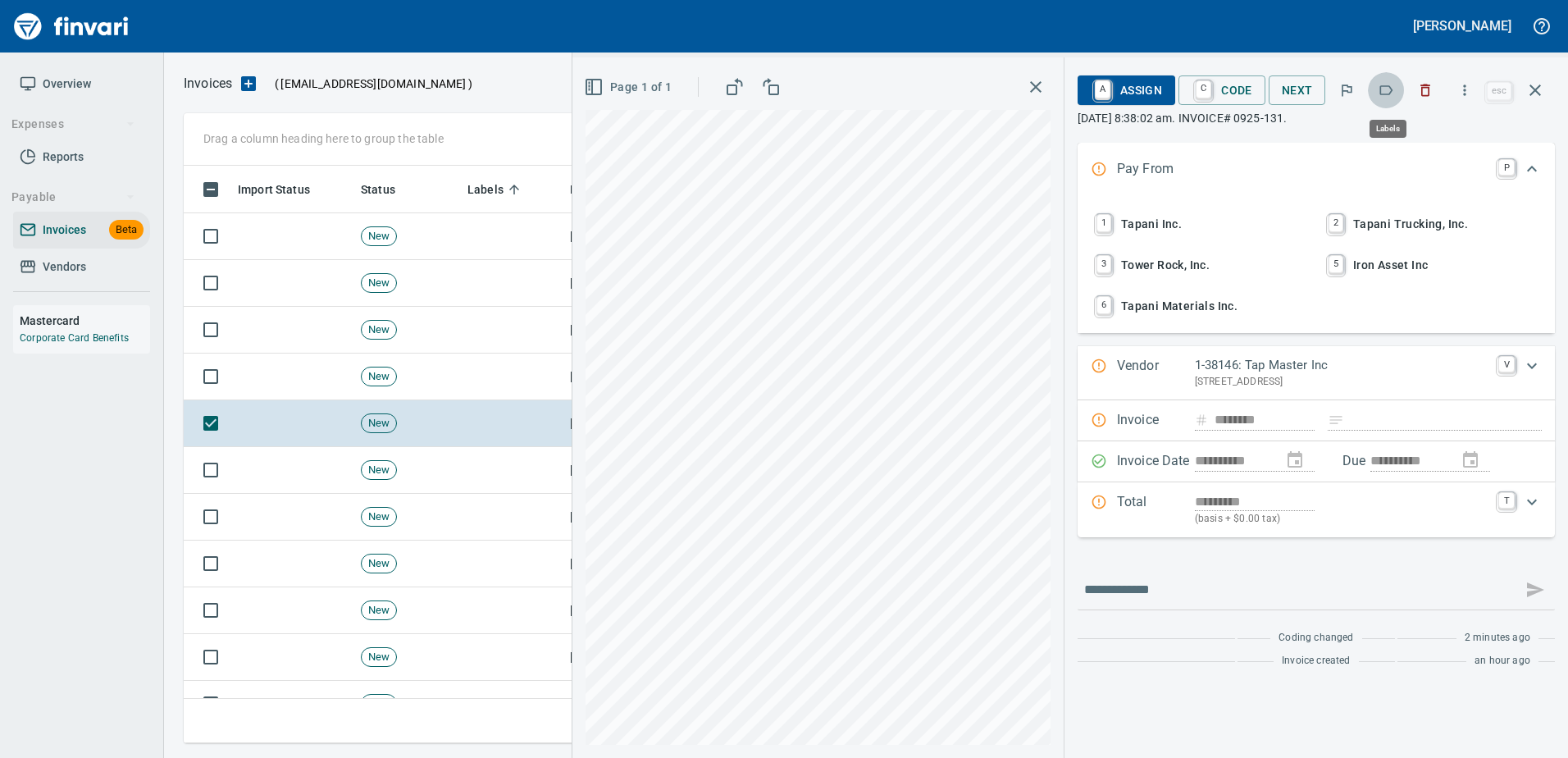
click at [1386, 83] on icon "button" at bounding box center [1385, 90] width 16 height 16
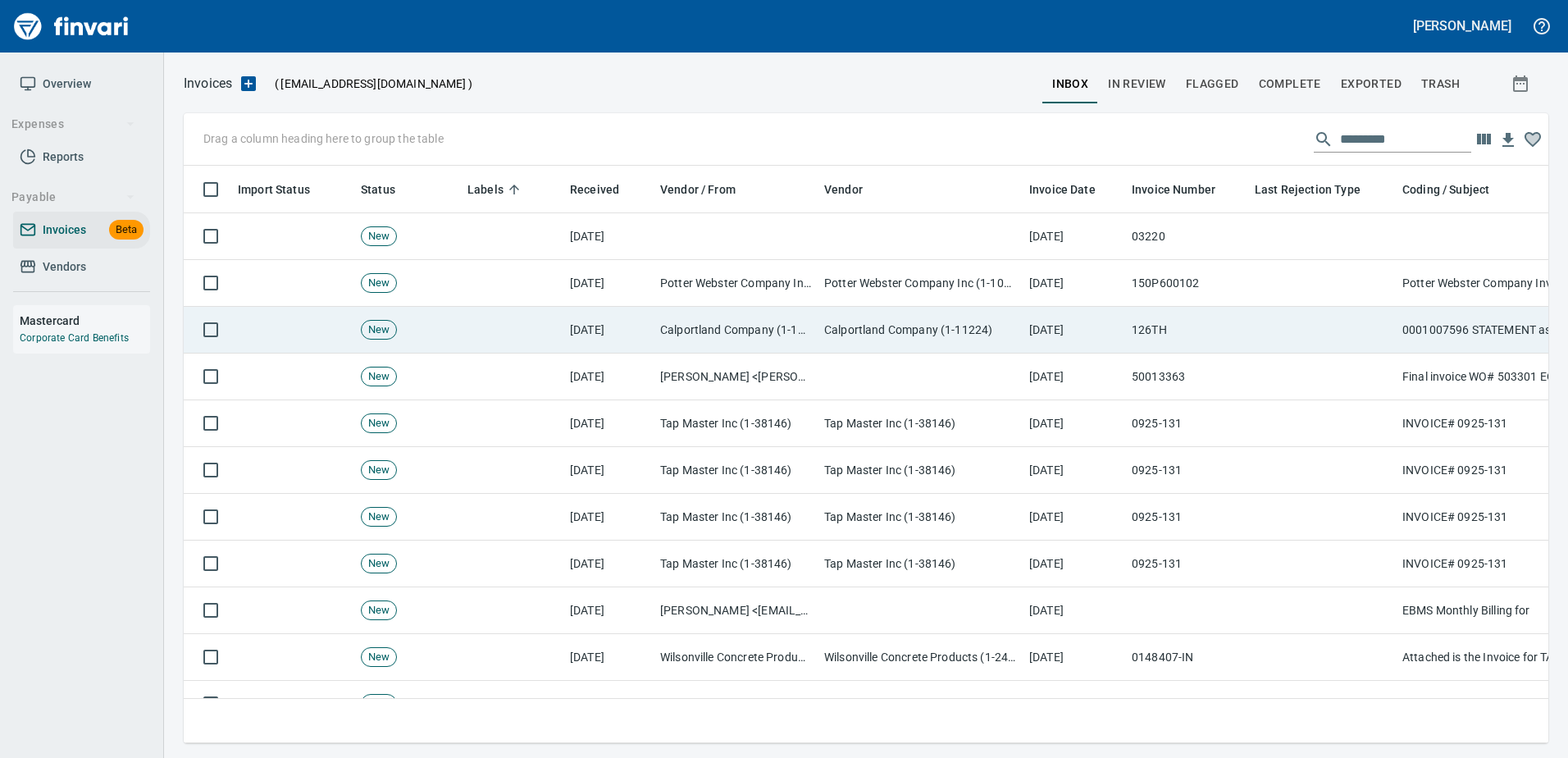
click at [1356, 333] on td at bounding box center [1321, 330] width 147 height 46
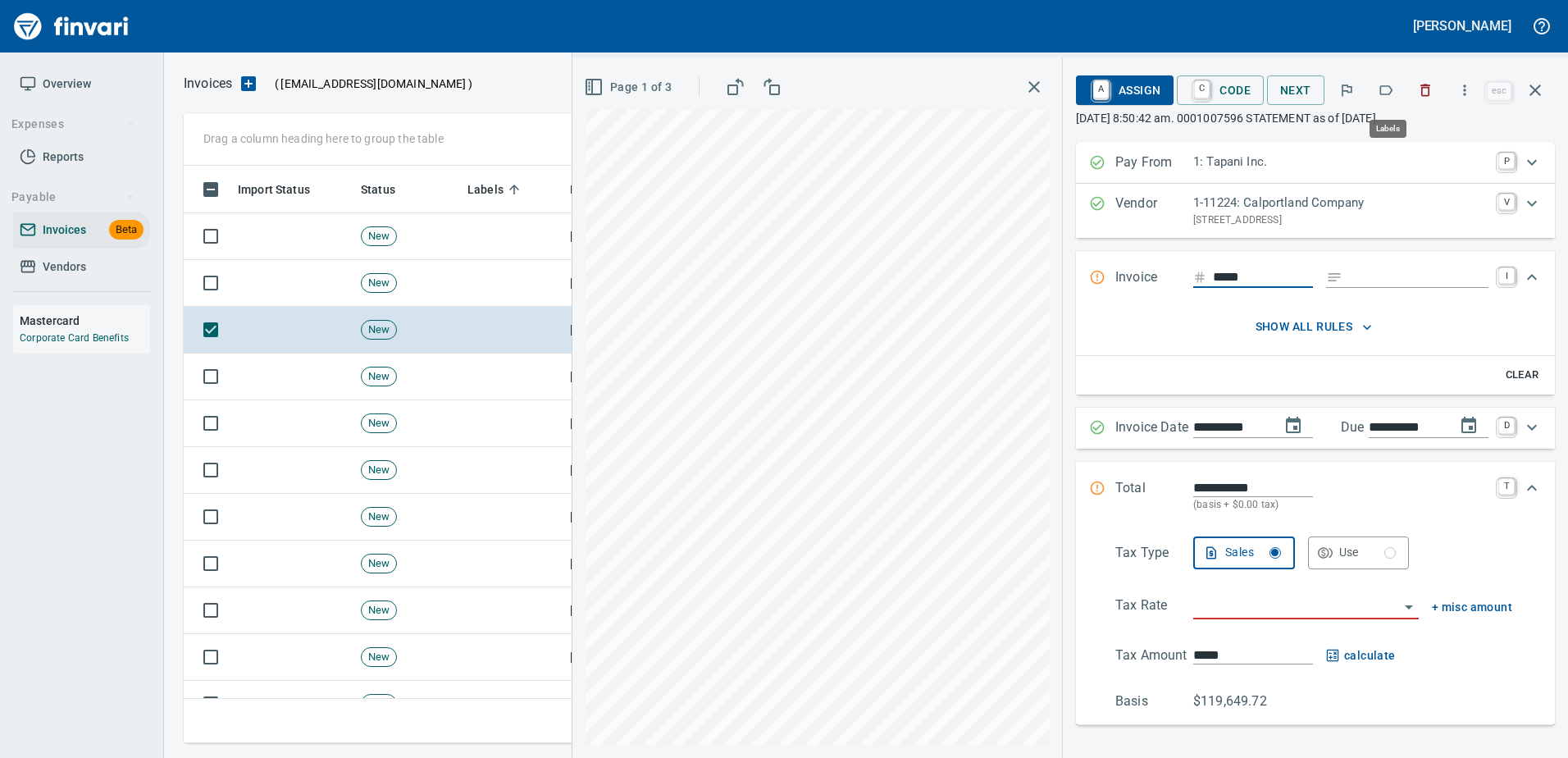
scroll to position [553, 1339]
click at [1375, 91] on button "button" at bounding box center [1385, 90] width 36 height 36
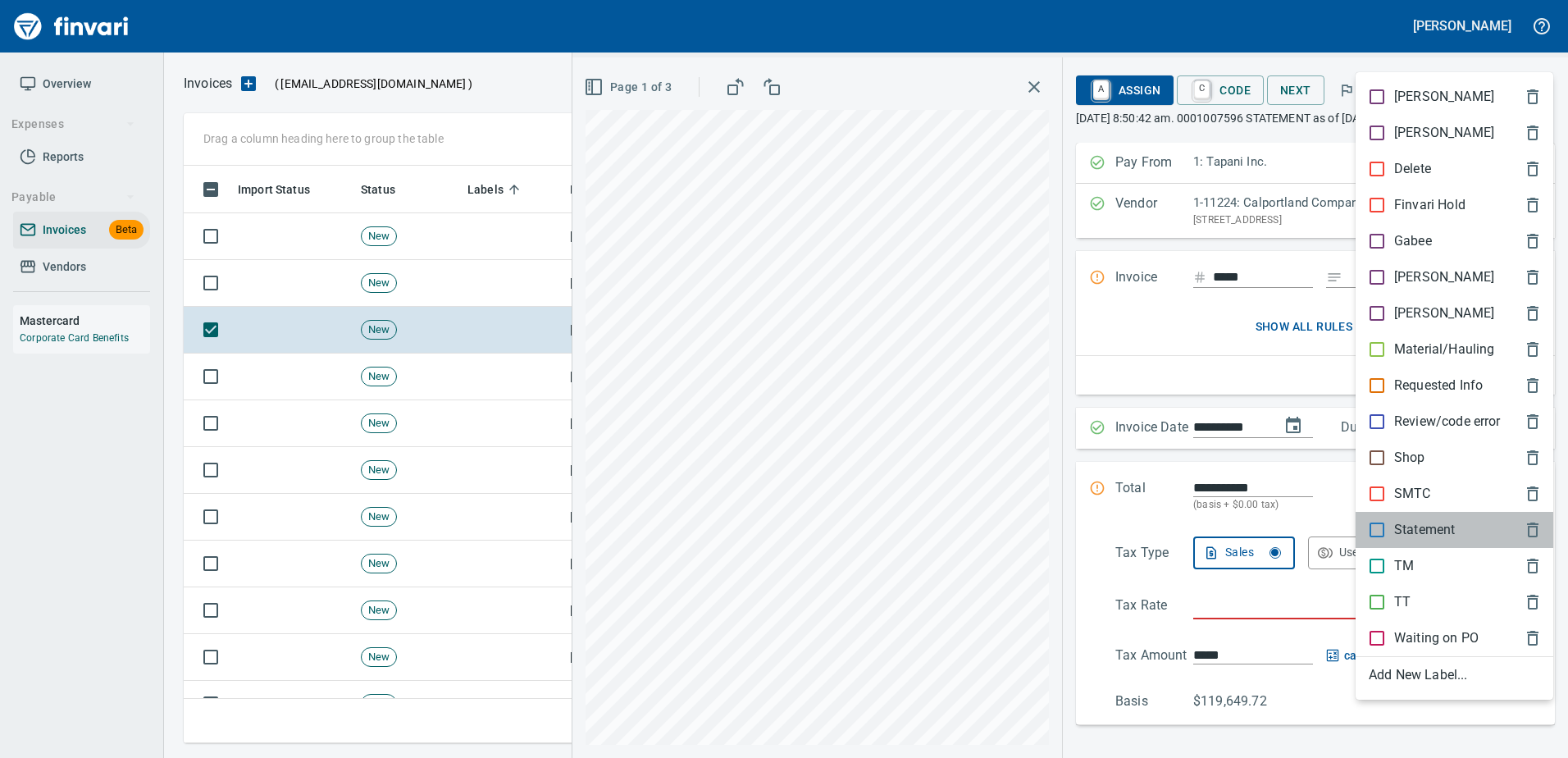
click at [1420, 533] on p "Statement" at bounding box center [1424, 530] width 61 height 19
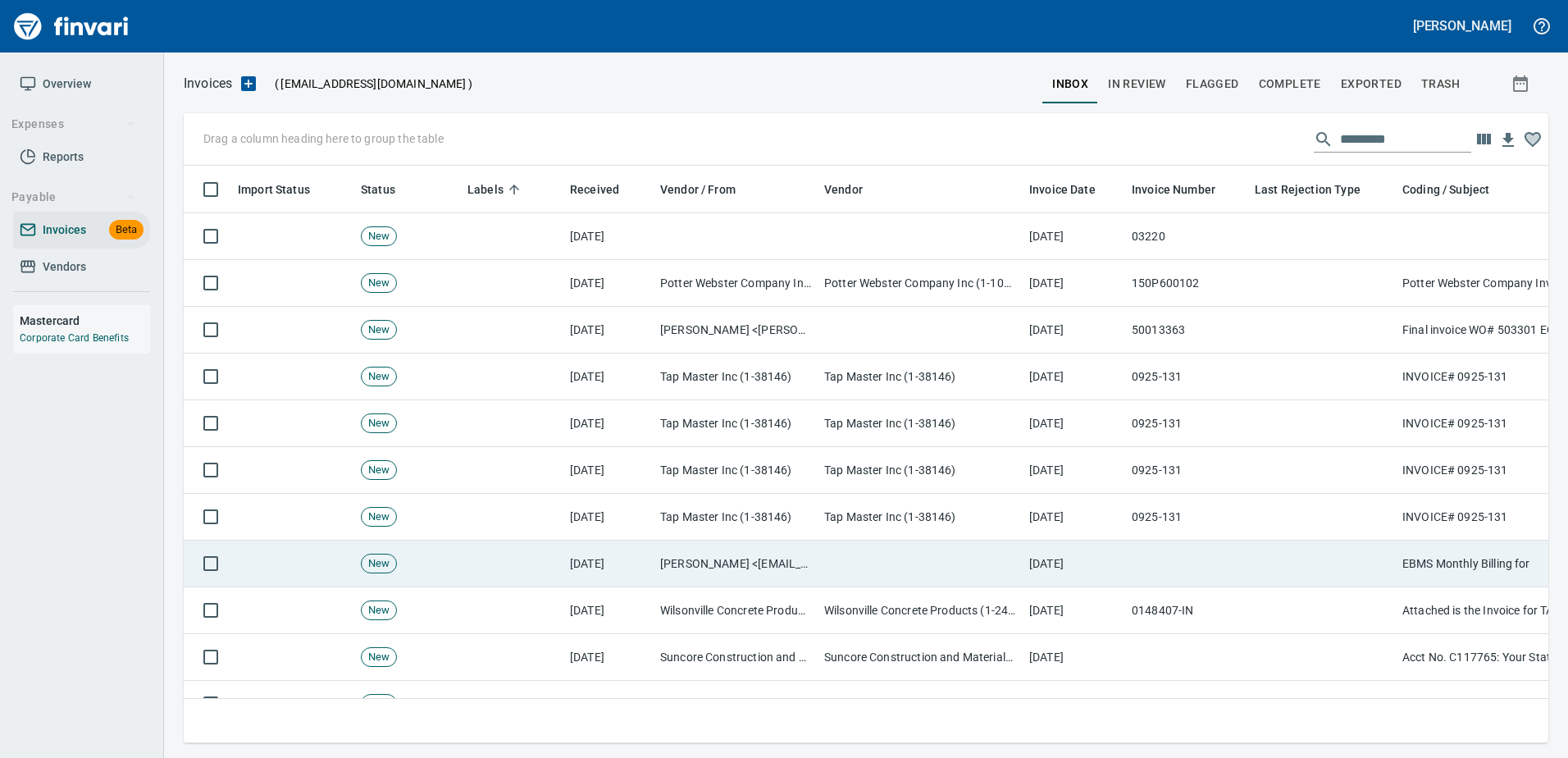
click at [1367, 544] on td at bounding box center [1321, 563] width 147 height 46
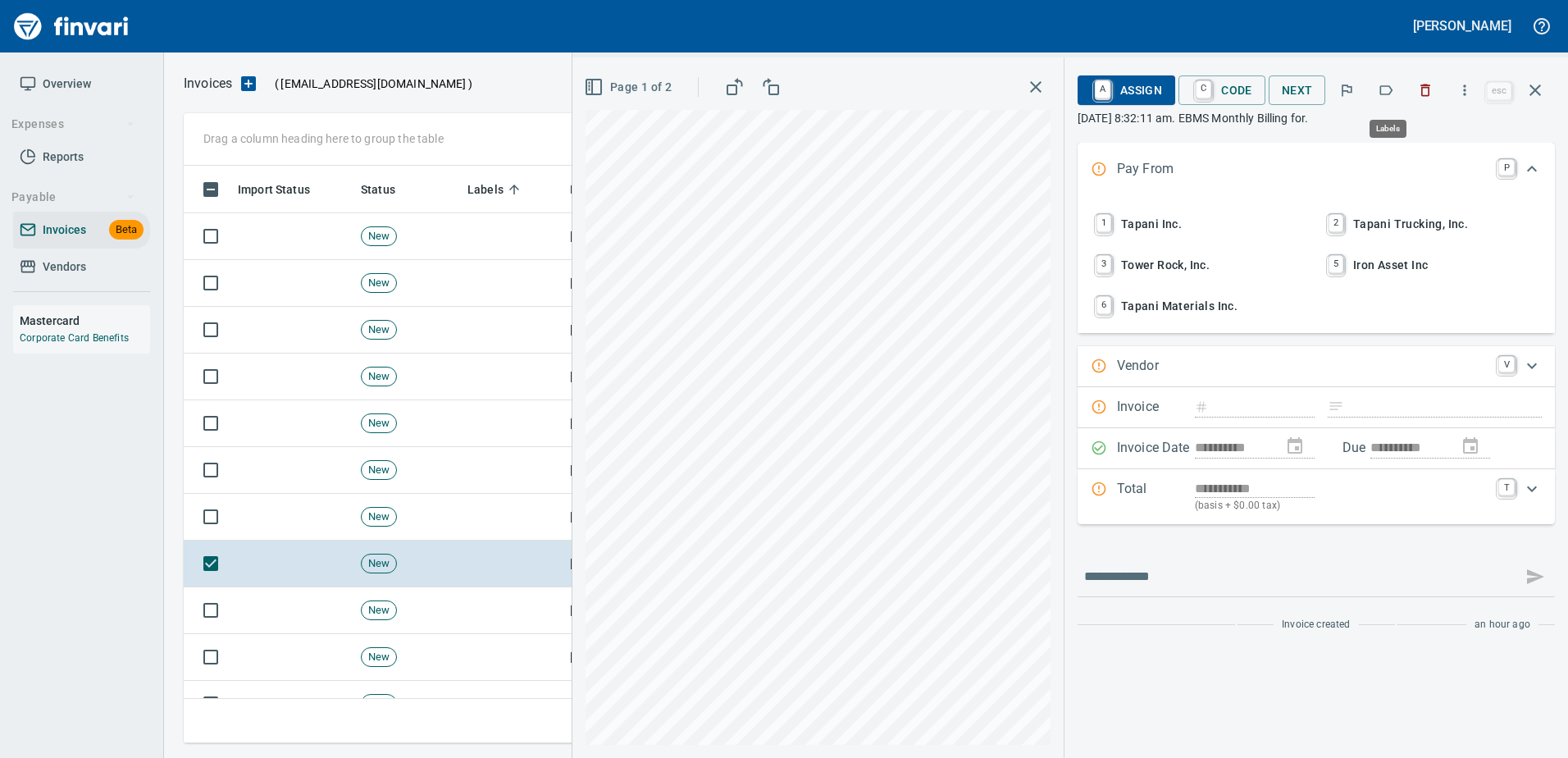
click at [1386, 77] on button "button" at bounding box center [1385, 90] width 36 height 36
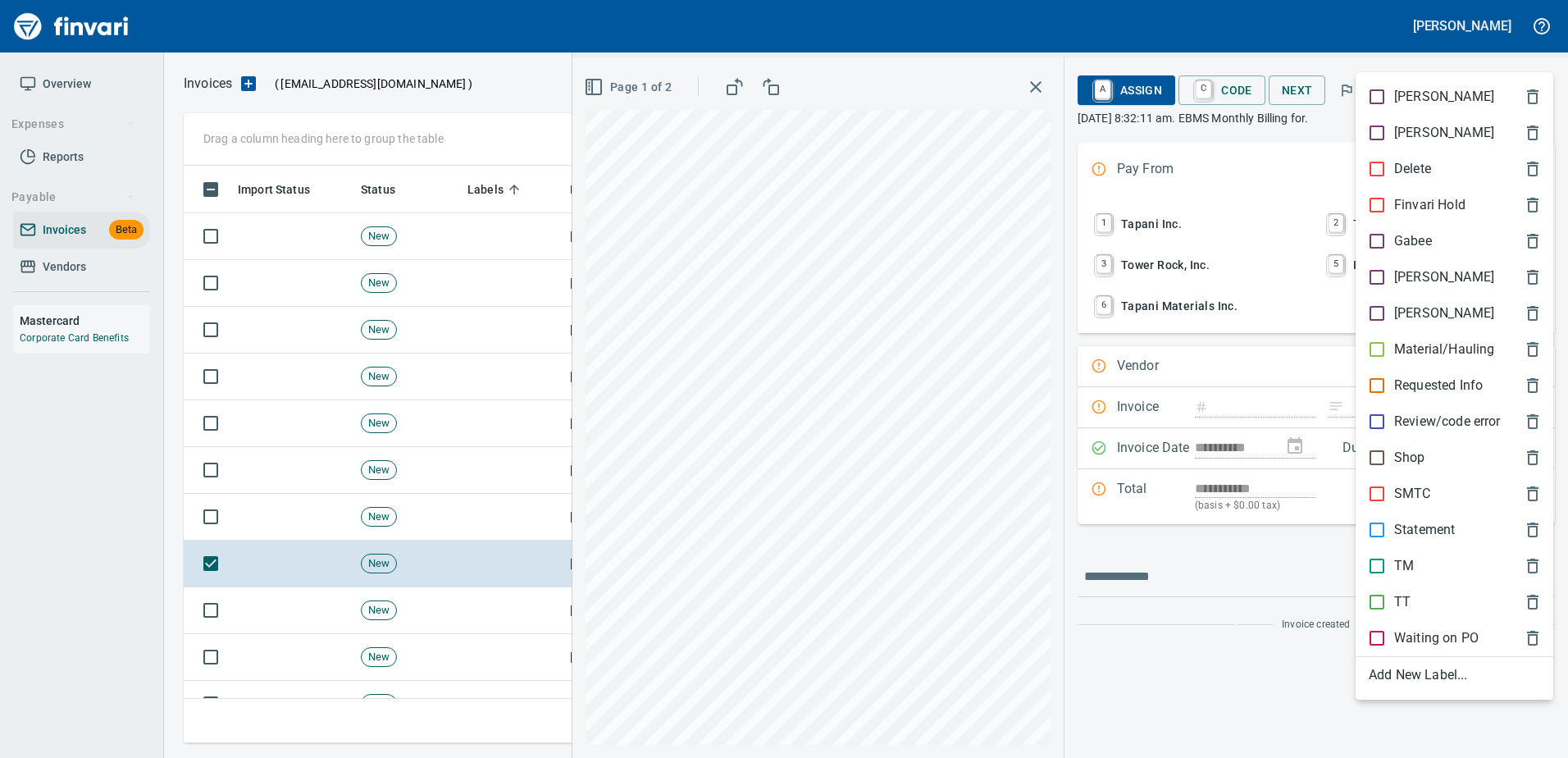
scroll to position [553, 1339]
click at [1398, 271] on p "[PERSON_NAME]" at bounding box center [1443, 277] width 100 height 19
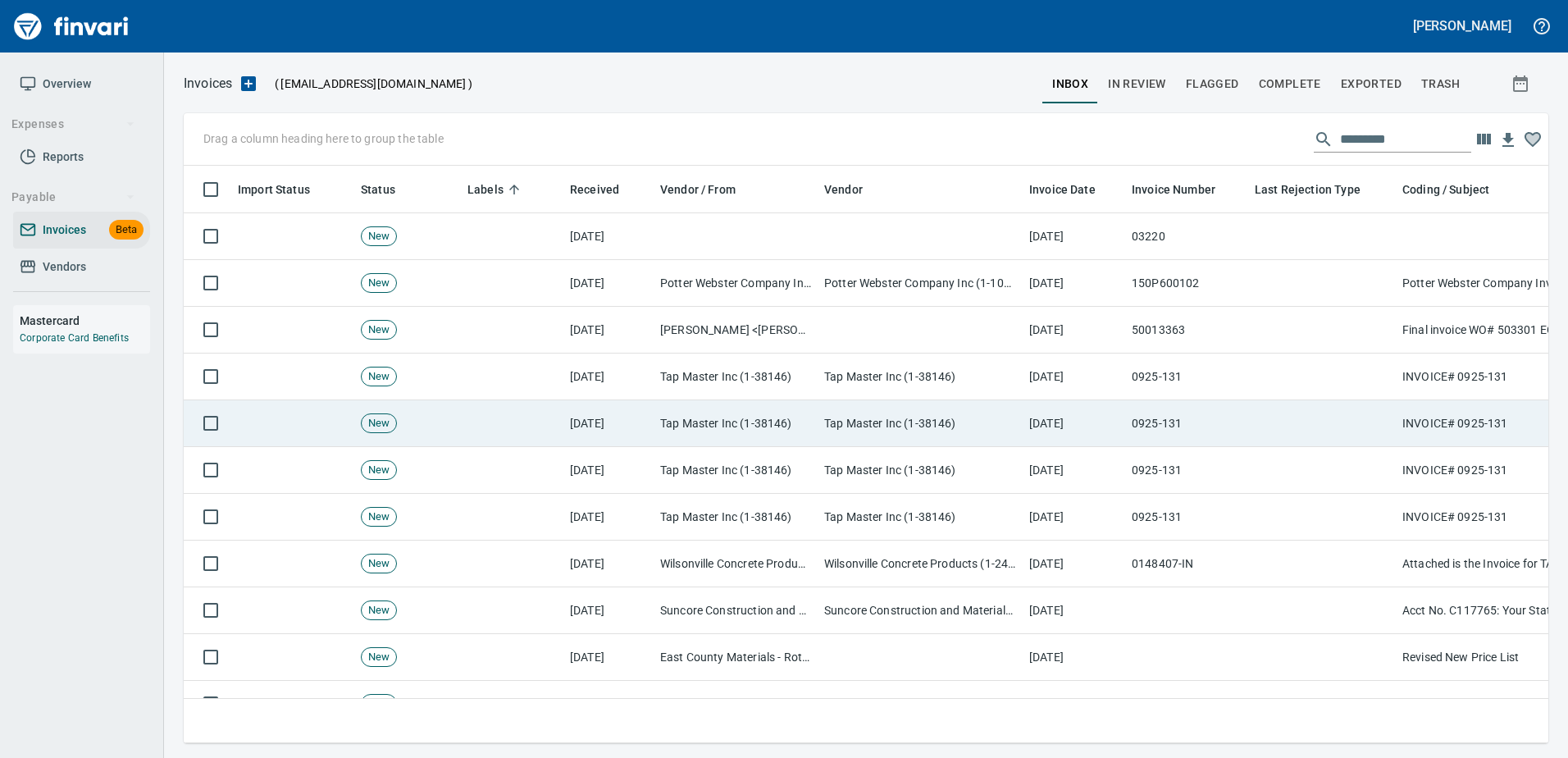
click at [1250, 421] on td at bounding box center [1321, 423] width 147 height 46
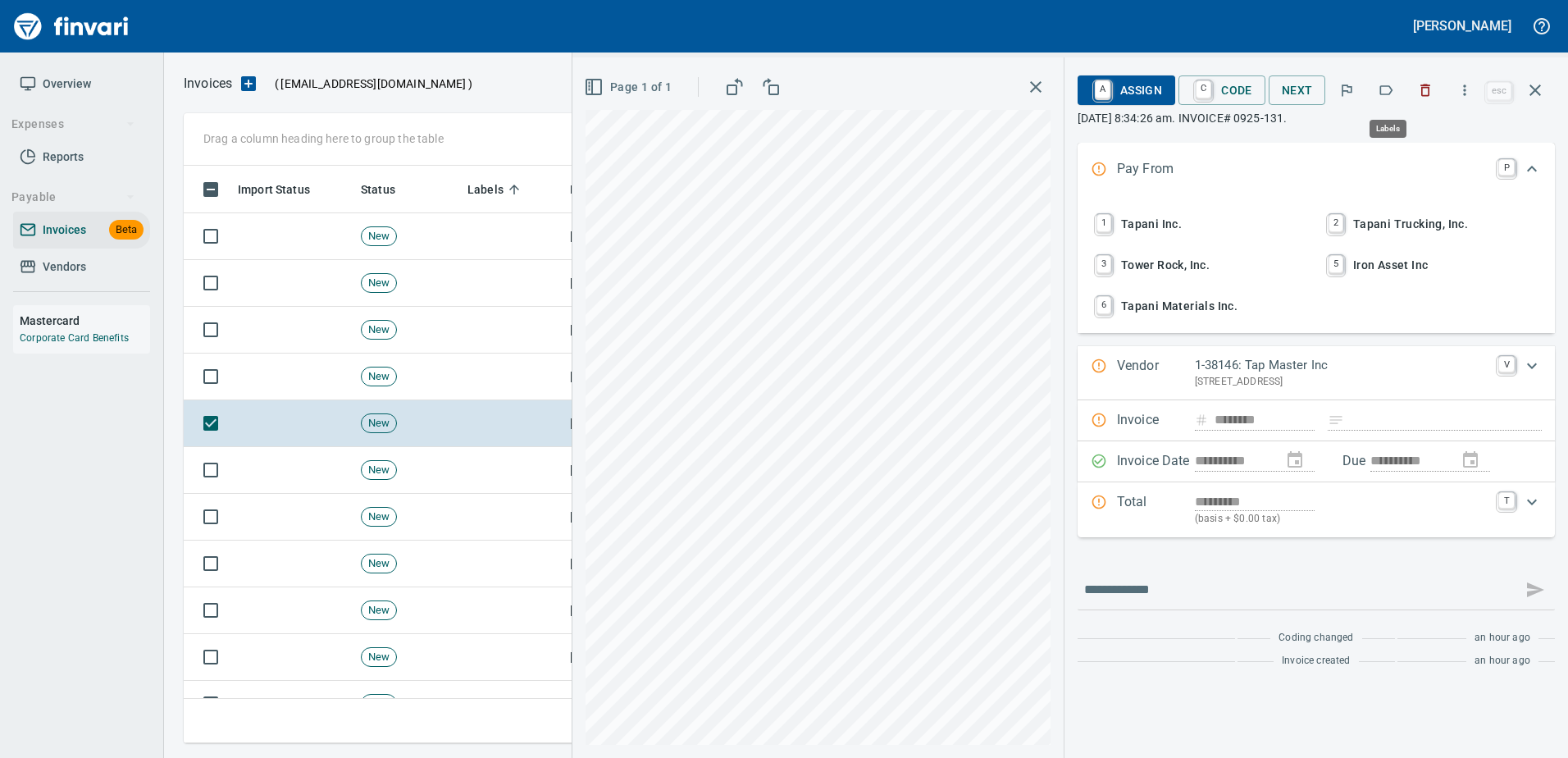
click at [1393, 87] on icon "button" at bounding box center [1385, 90] width 16 height 16
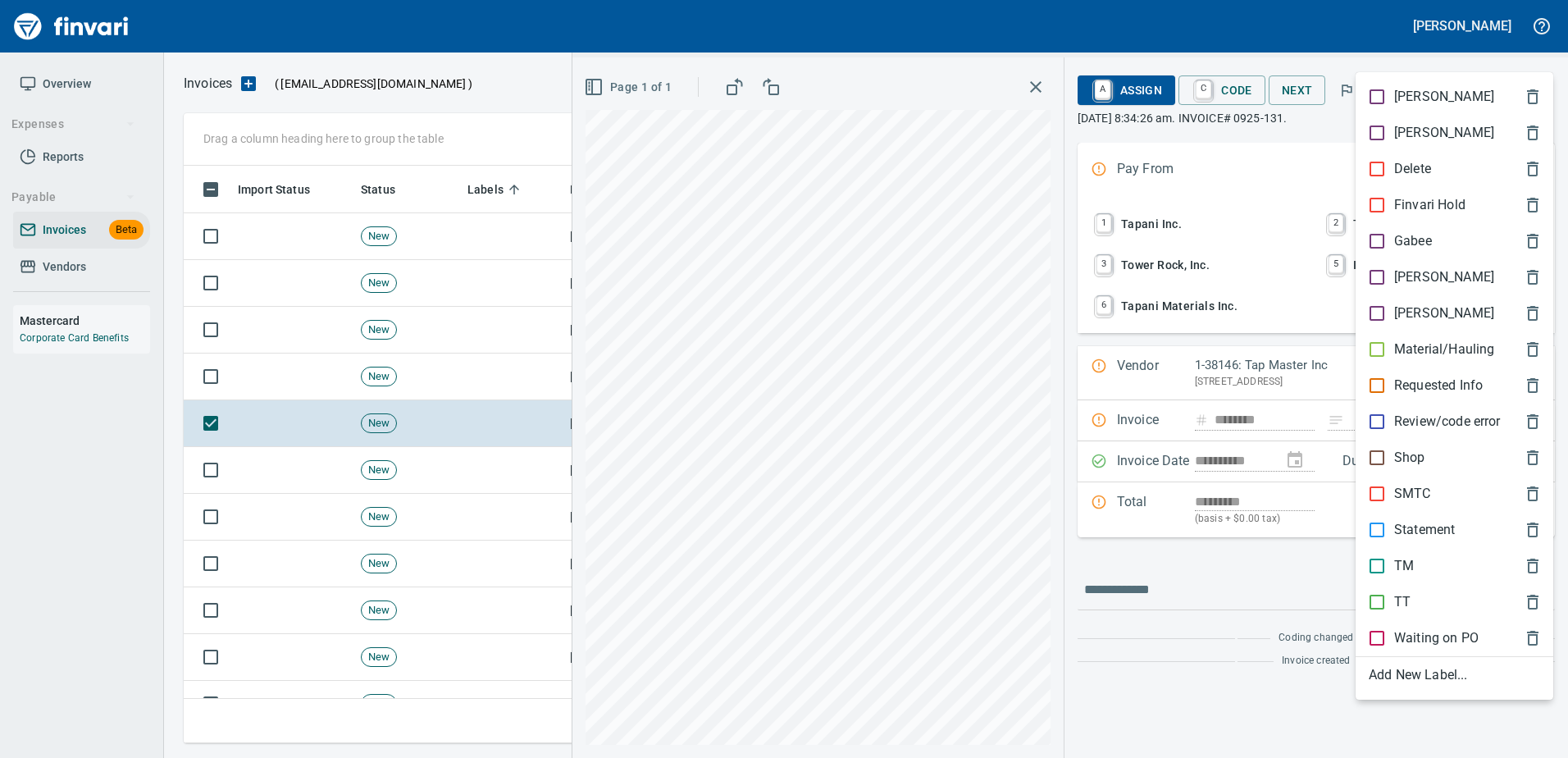
click at [1403, 267] on p "[PERSON_NAME]" at bounding box center [1443, 277] width 100 height 19
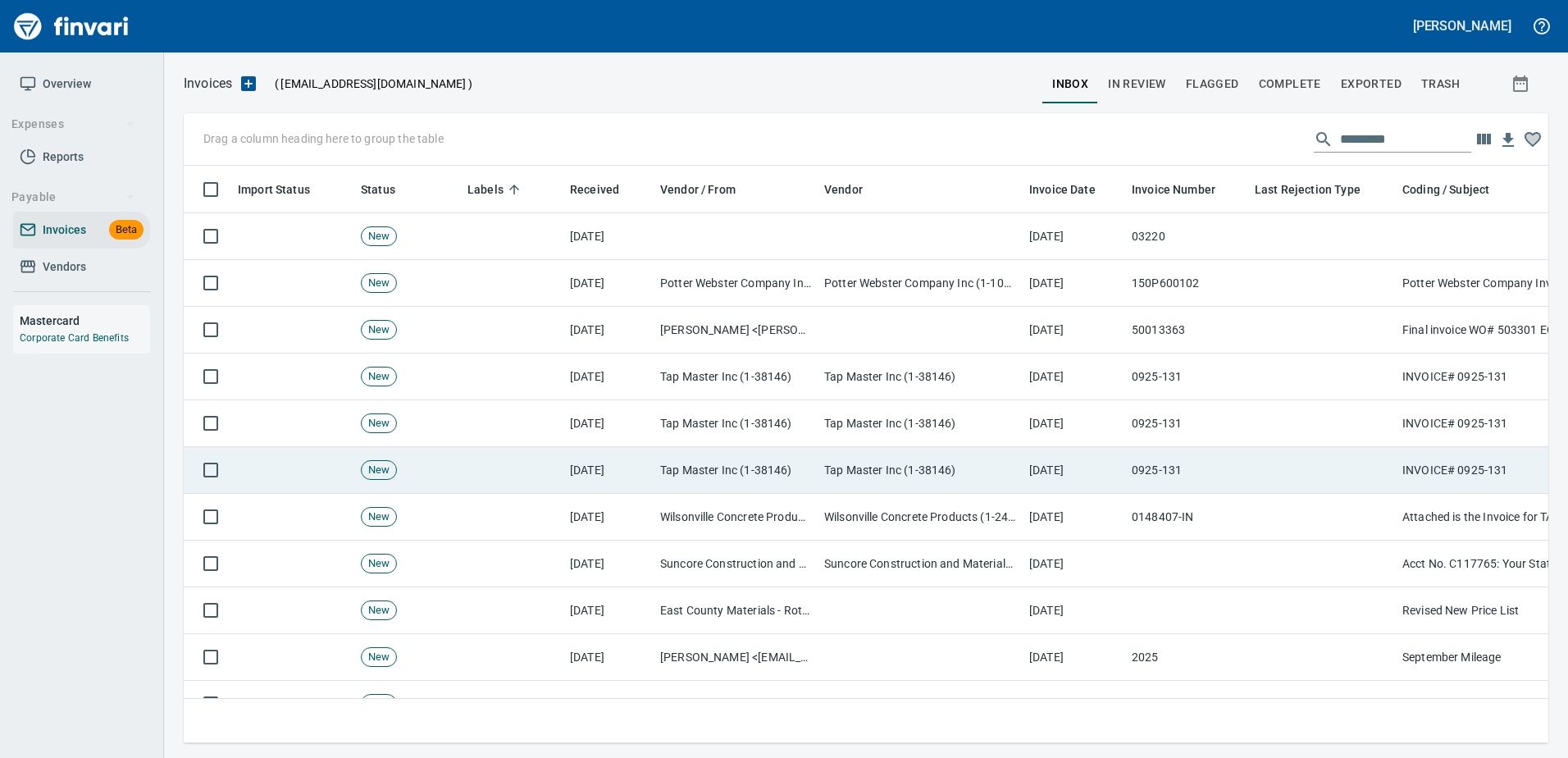
click at [1295, 475] on td at bounding box center [1321, 470] width 147 height 46
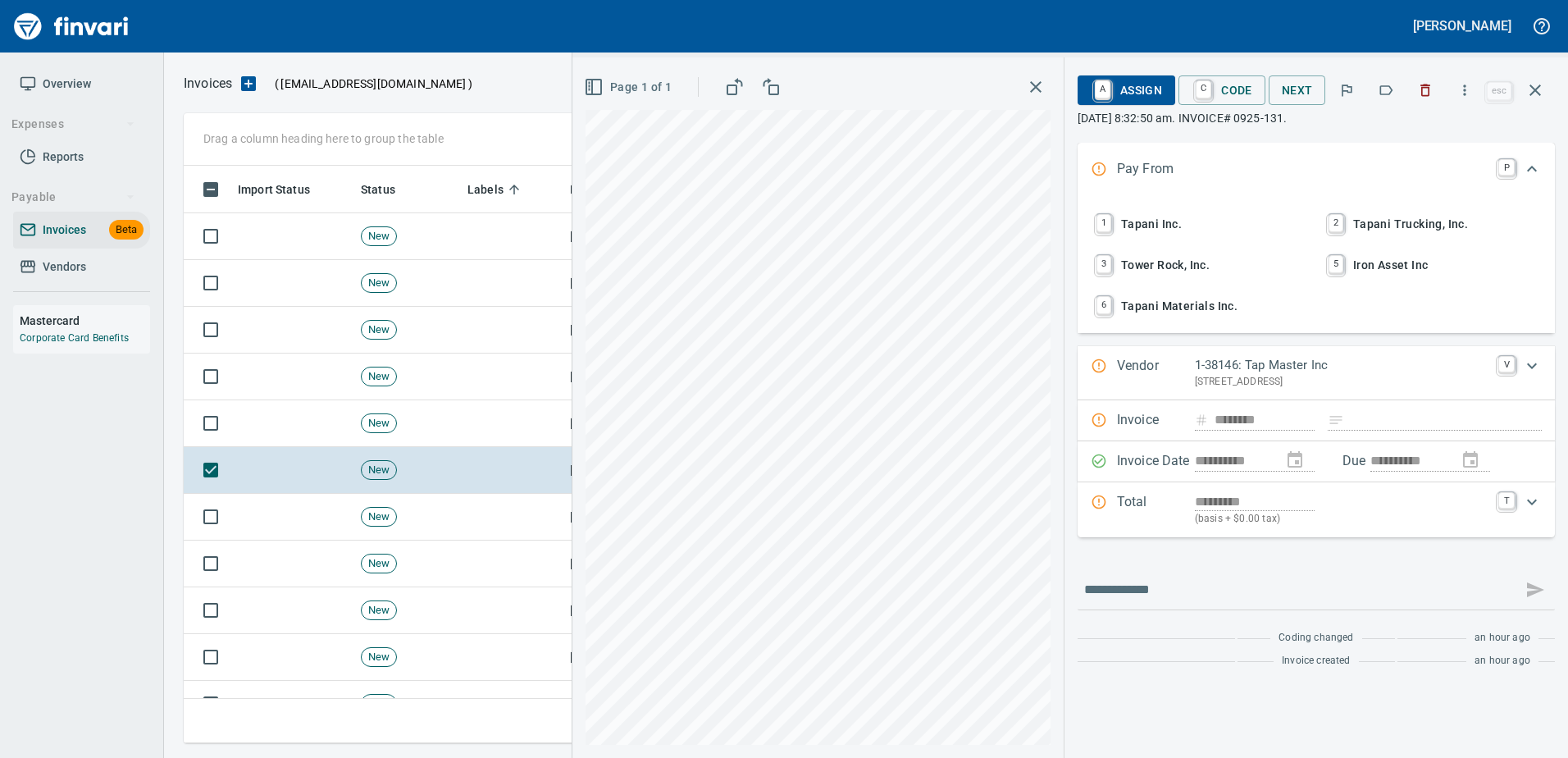
click at [1117, 418] on div "Invoice ******** Found 4 other invoices with #0925-131 show details Clear" at bounding box center [1315, 420] width 477 height 41
click at [1187, 421] on div "Invoice ******** Found 4 other invoices with #0925-131 show details Clear" at bounding box center [1315, 420] width 477 height 41
click at [1558, 92] on div "**********" at bounding box center [1316, 407] width 503 height 700
click at [1549, 93] on button "button" at bounding box center [1534, 90] width 40 height 40
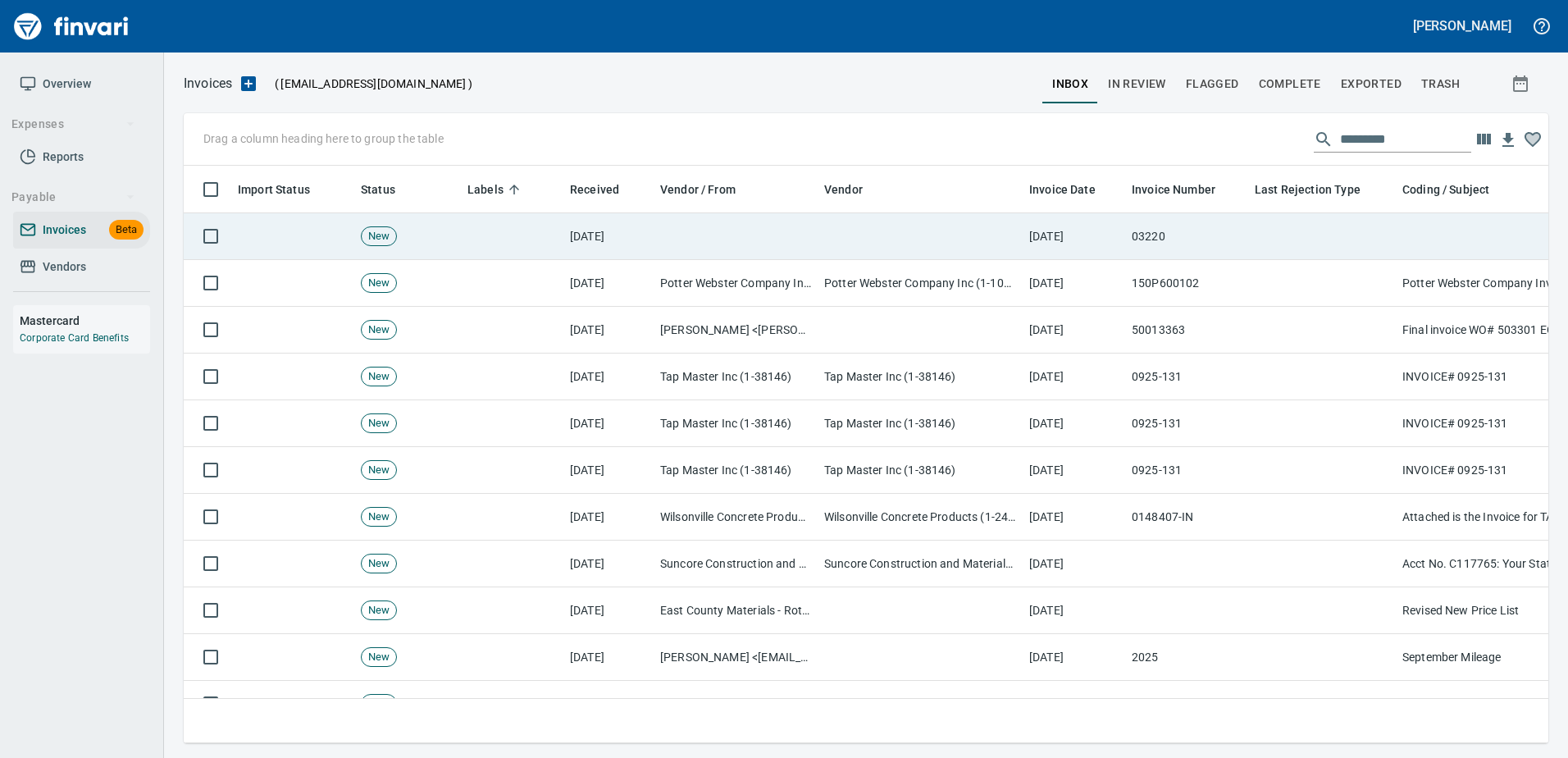
scroll to position [553, 1339]
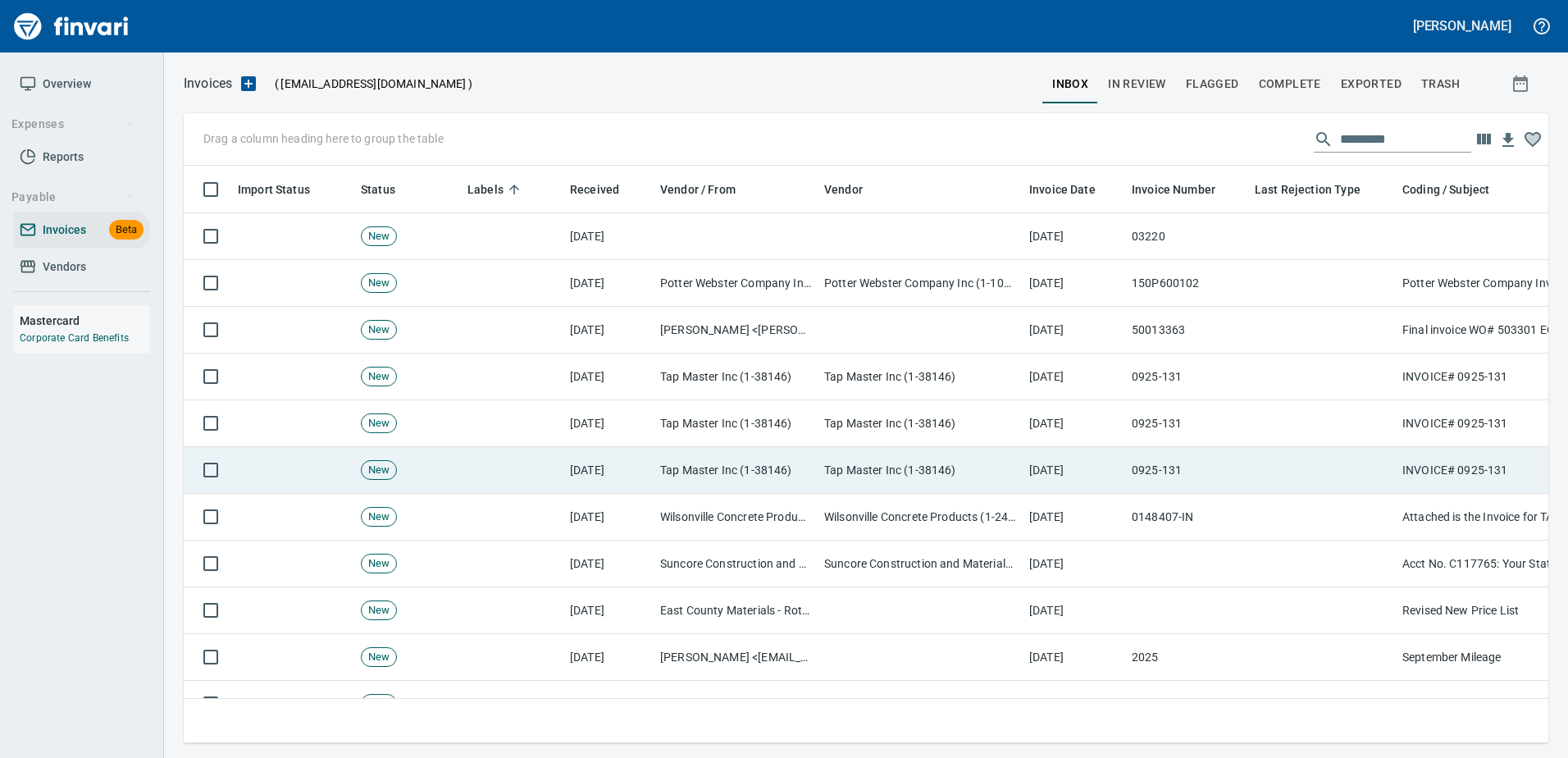
click at [1347, 452] on td at bounding box center [1321, 470] width 147 height 46
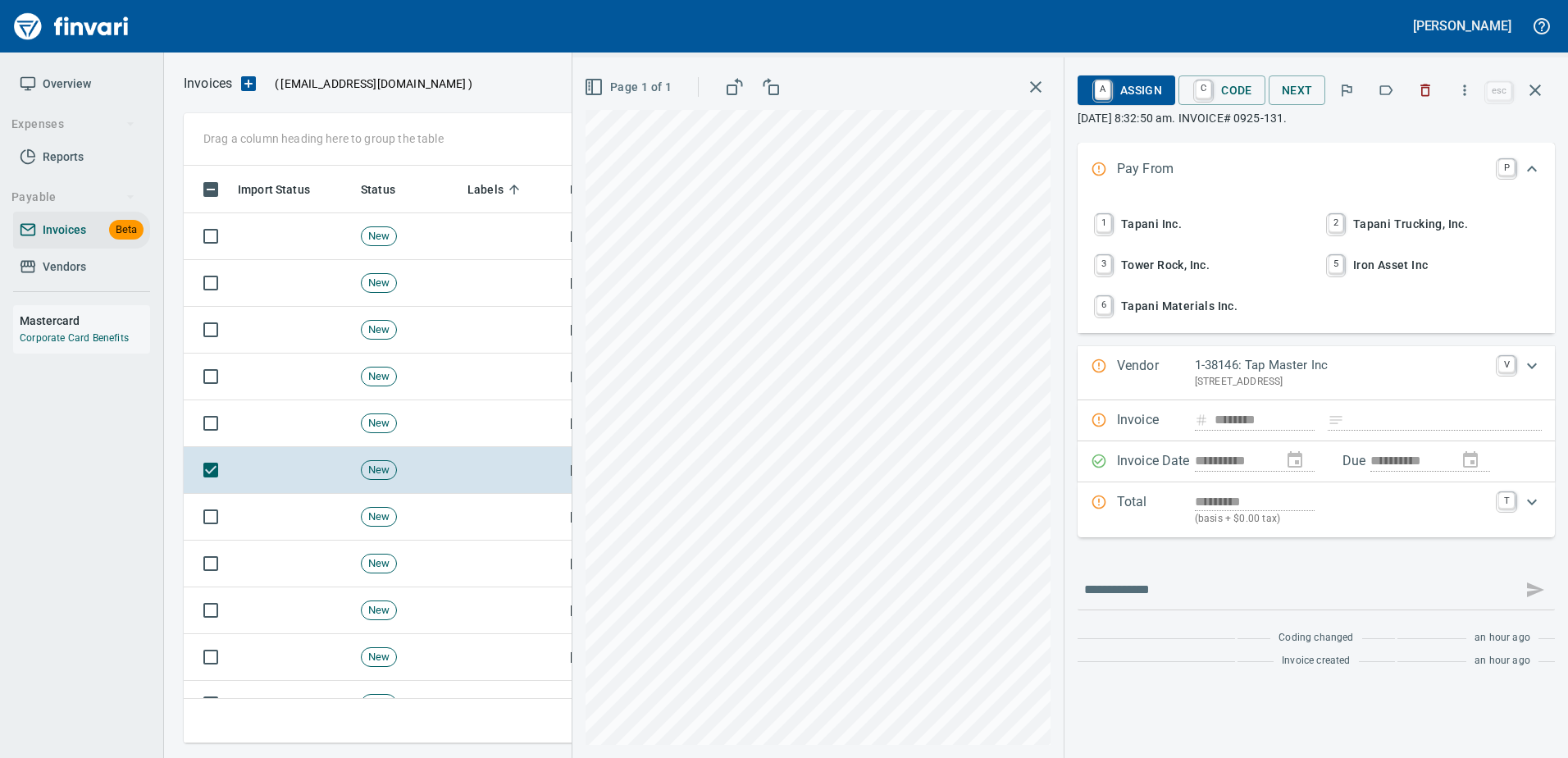
click at [1430, 94] on icon "button" at bounding box center [1425, 90] width 16 height 16
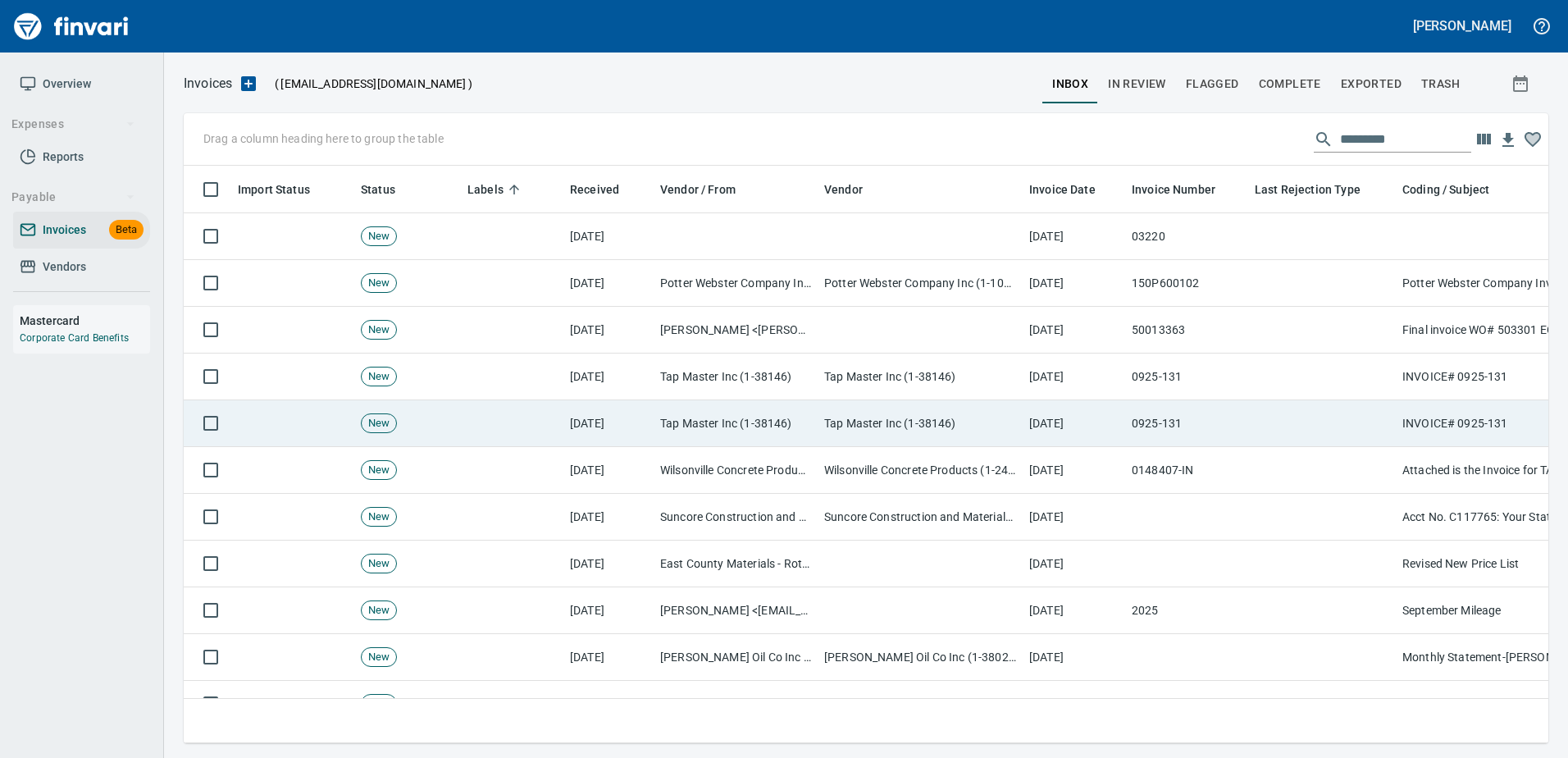
click at [1372, 422] on td at bounding box center [1321, 423] width 147 height 46
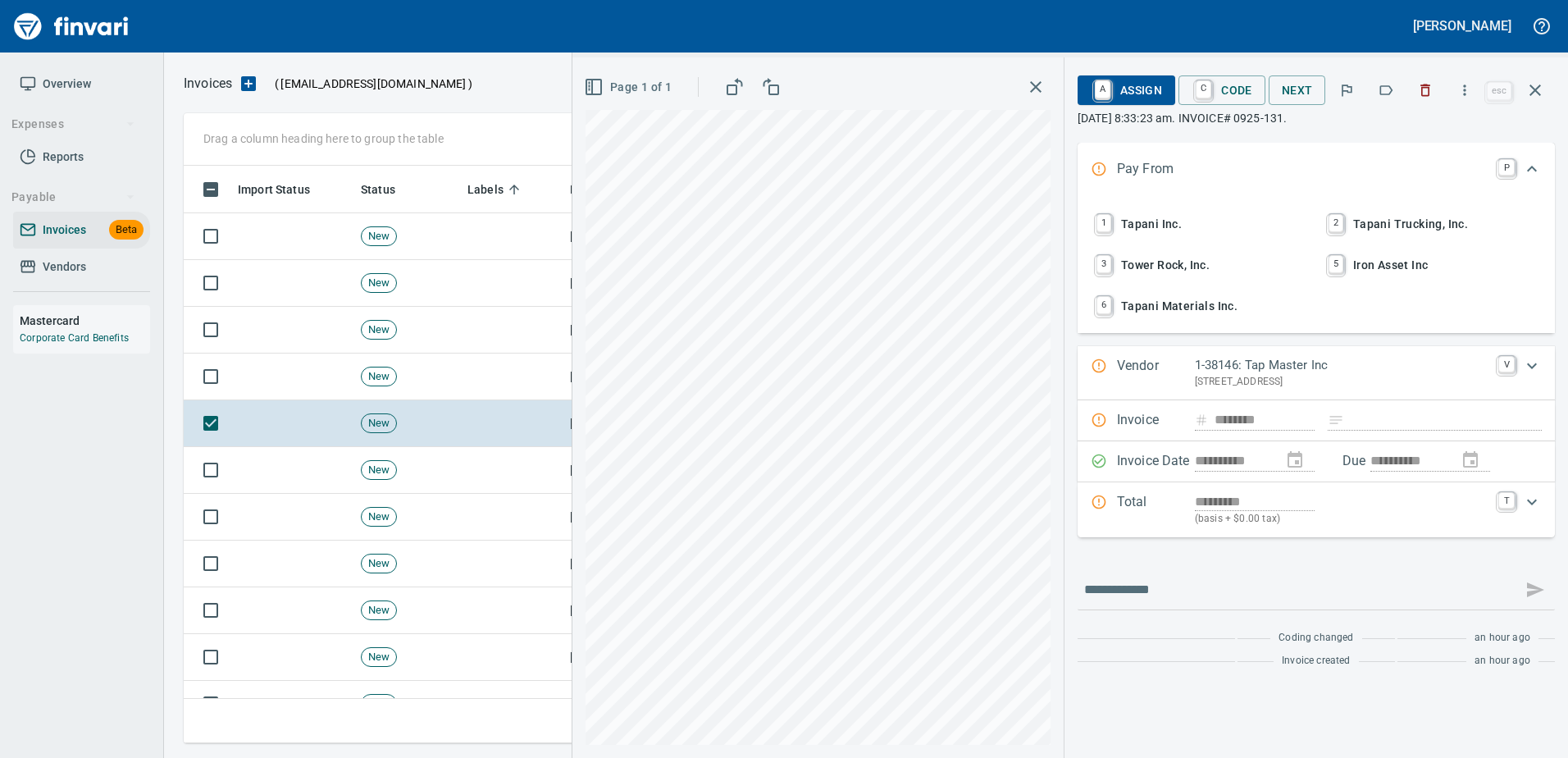
click at [1431, 92] on icon "button" at bounding box center [1426, 90] width 10 height 13
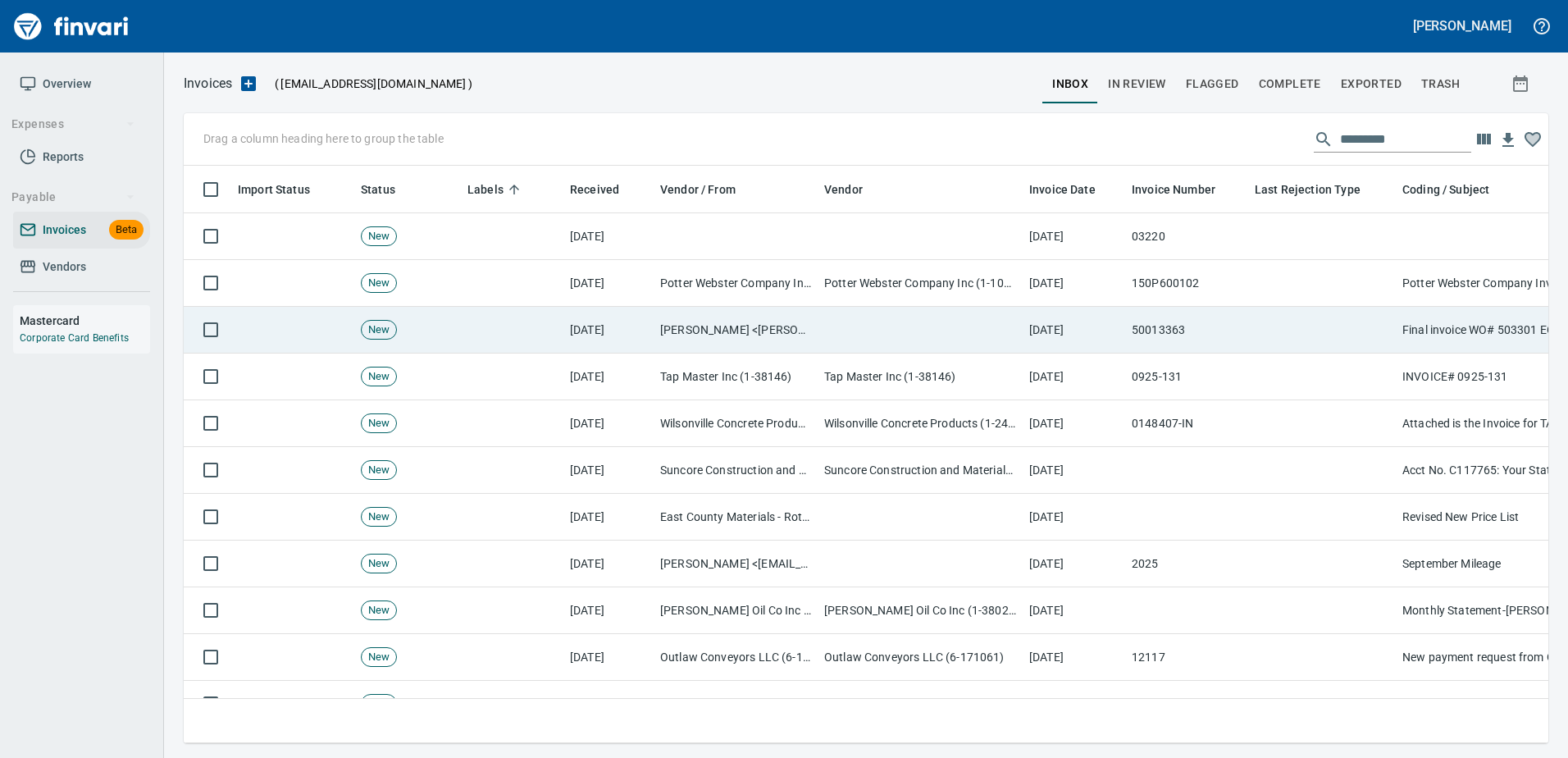
scroll to position [553, 1339]
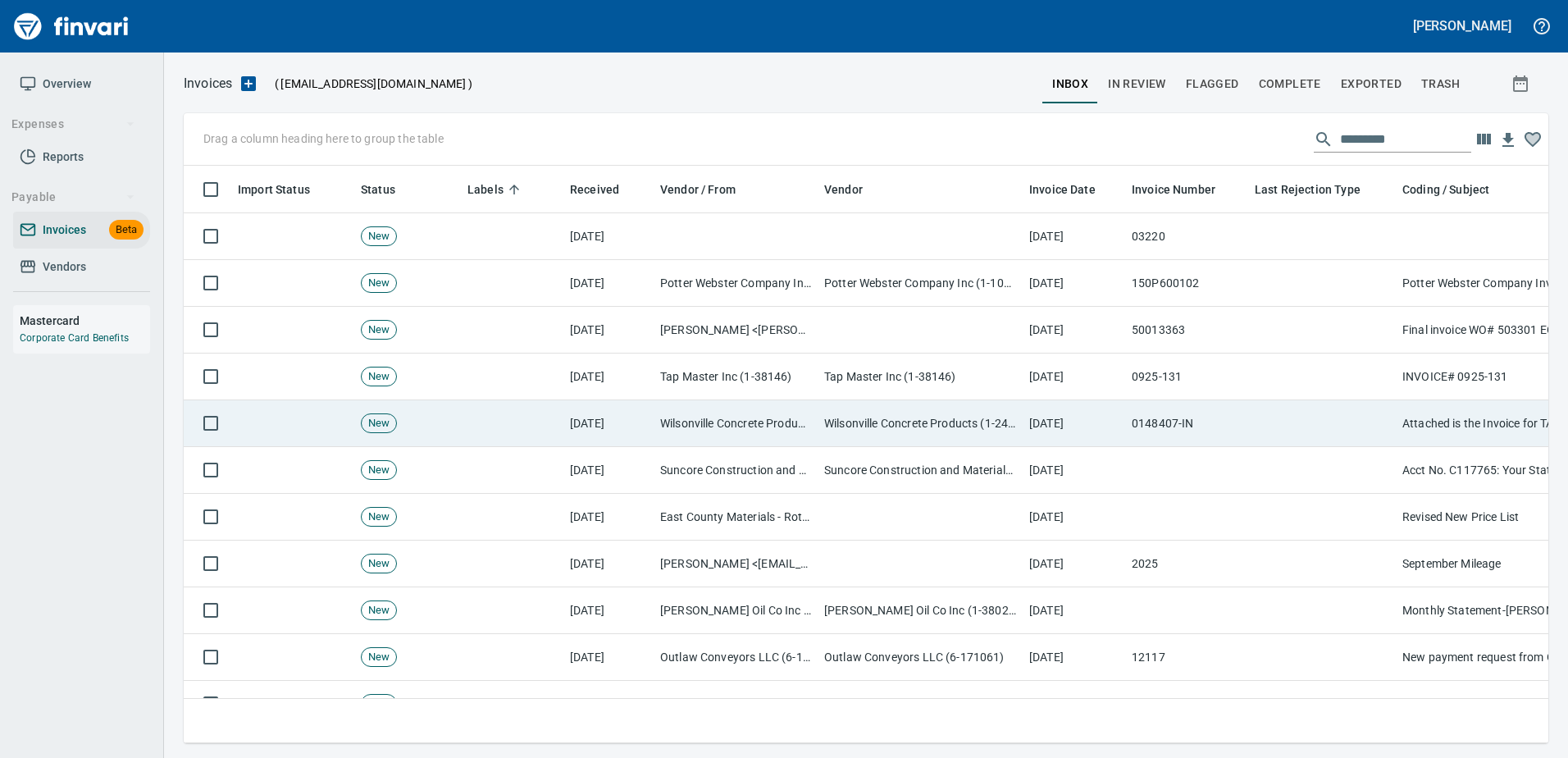
click at [1344, 433] on td at bounding box center [1321, 423] width 147 height 46
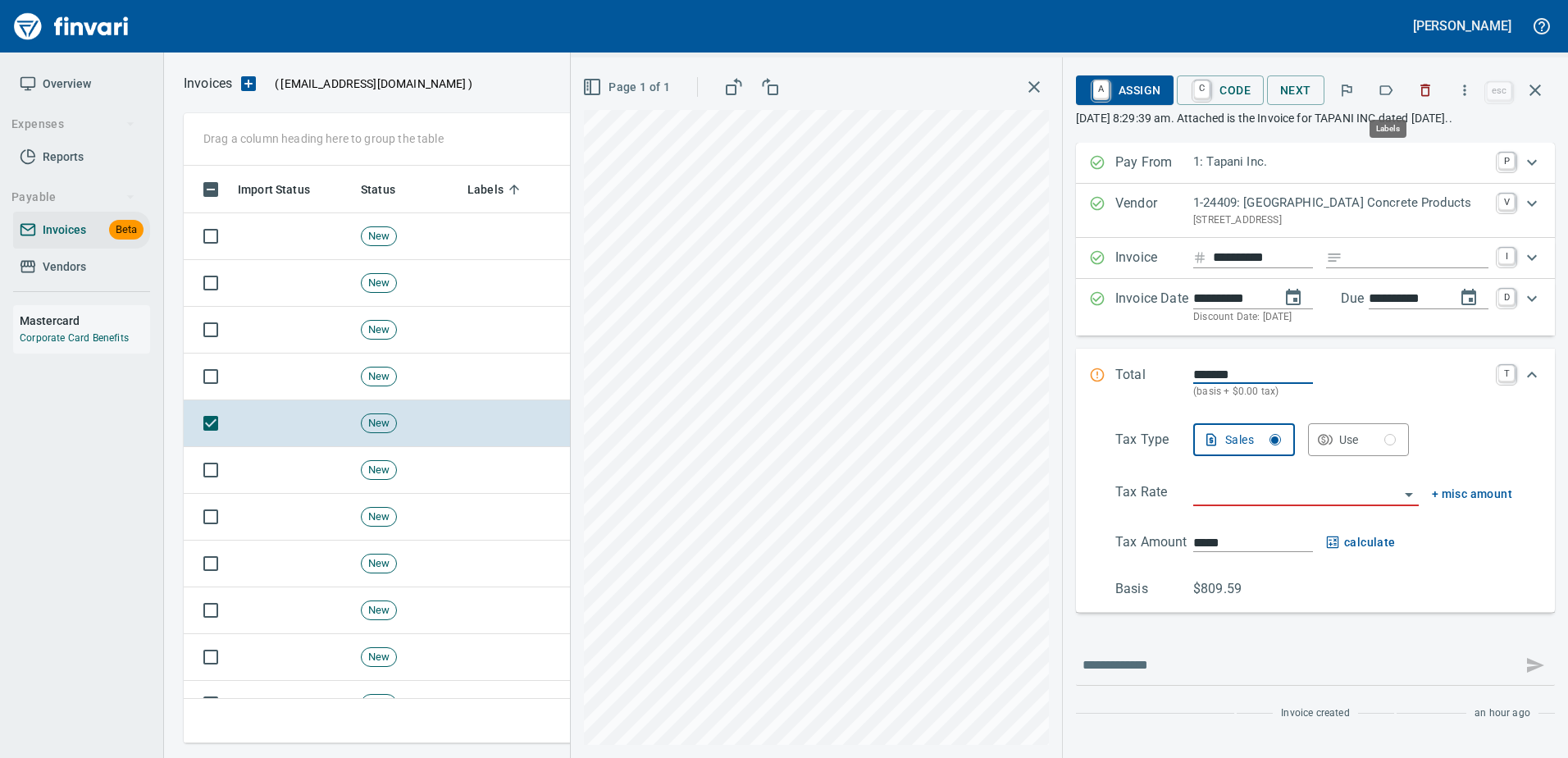
click at [1385, 94] on icon "button" at bounding box center [1385, 90] width 16 height 16
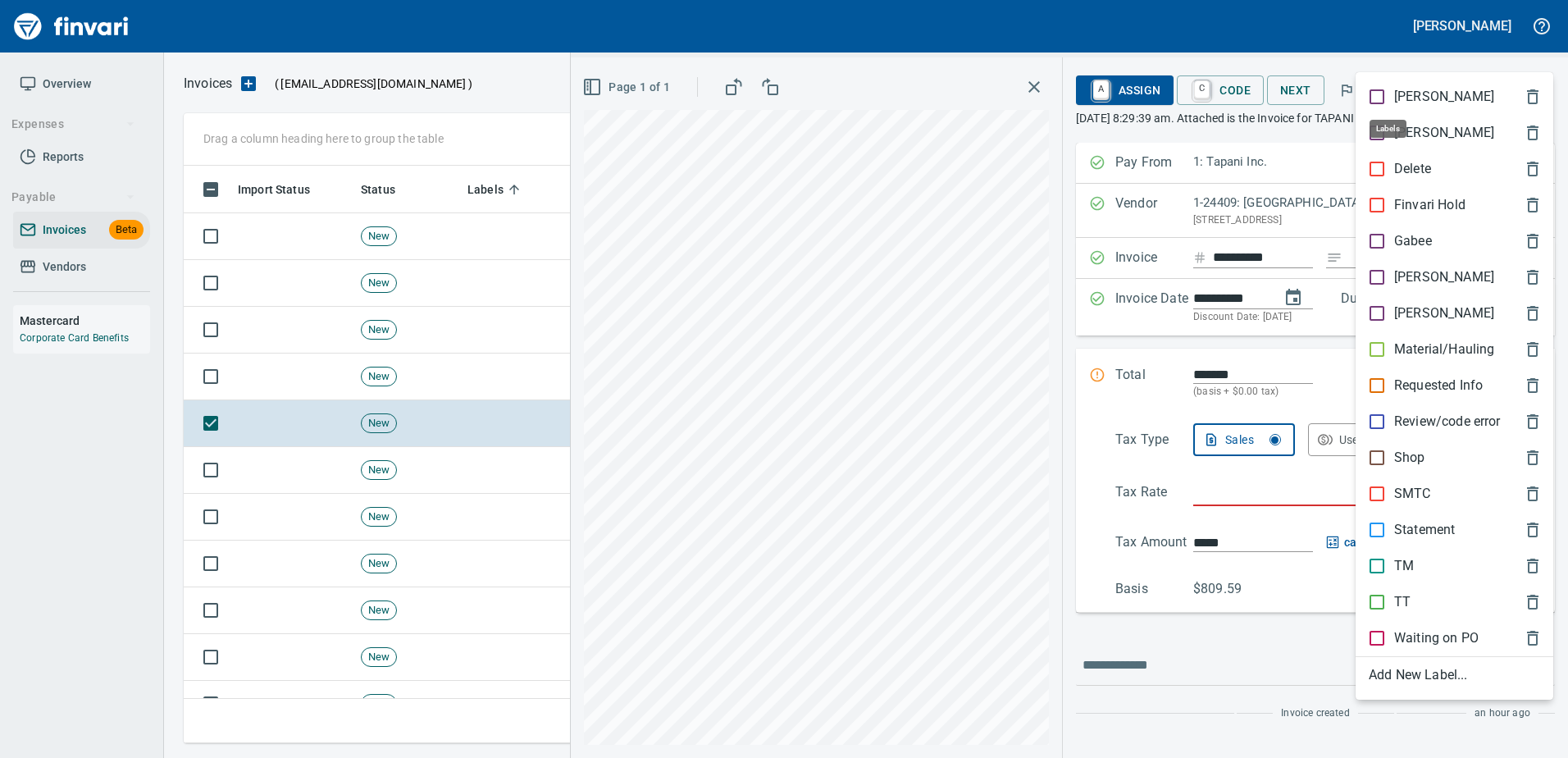
scroll to position [553, 1339]
click at [1408, 269] on p "[PERSON_NAME]" at bounding box center [1443, 277] width 100 height 19
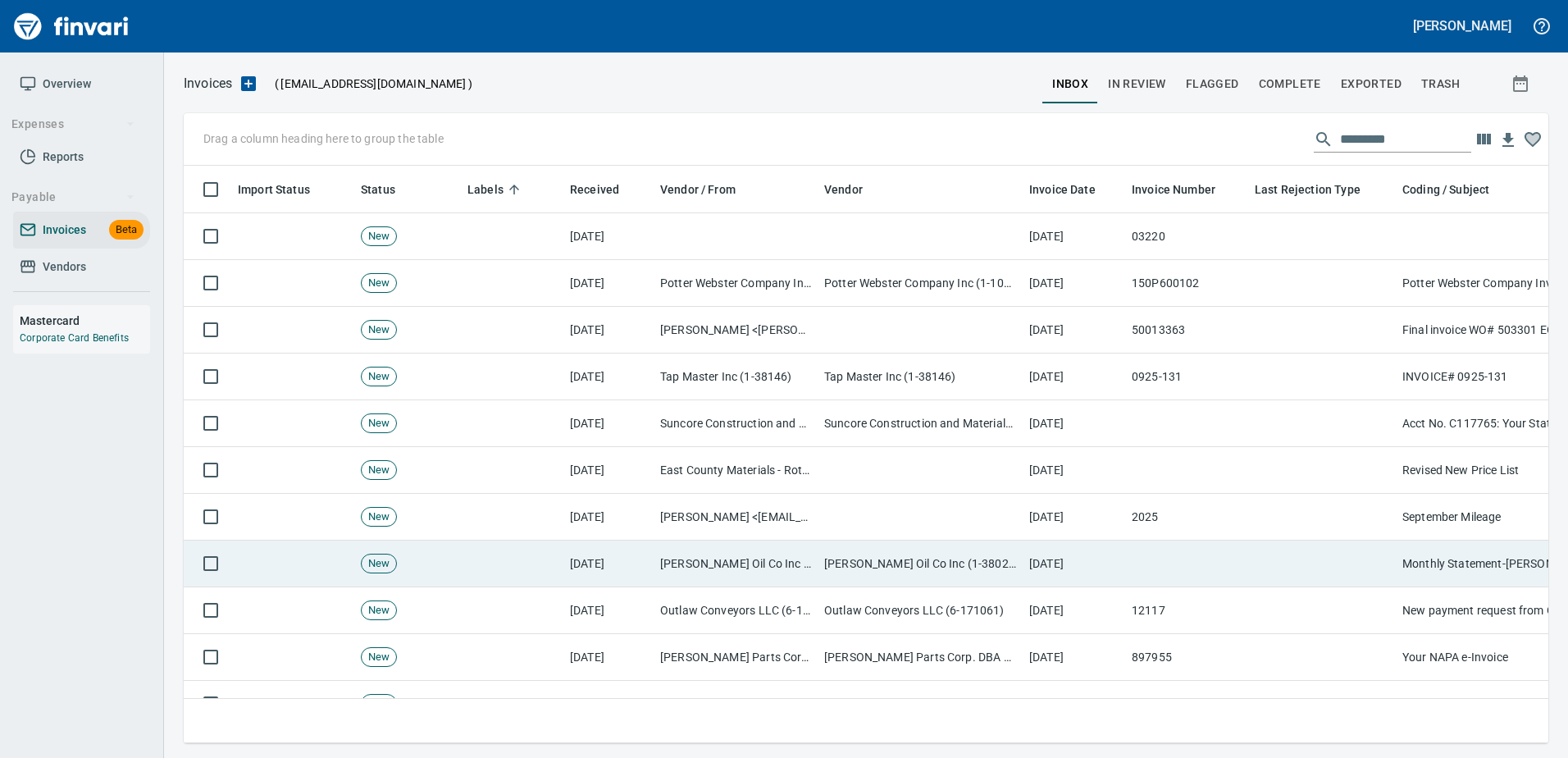
click at [1191, 582] on td at bounding box center [1186, 563] width 123 height 46
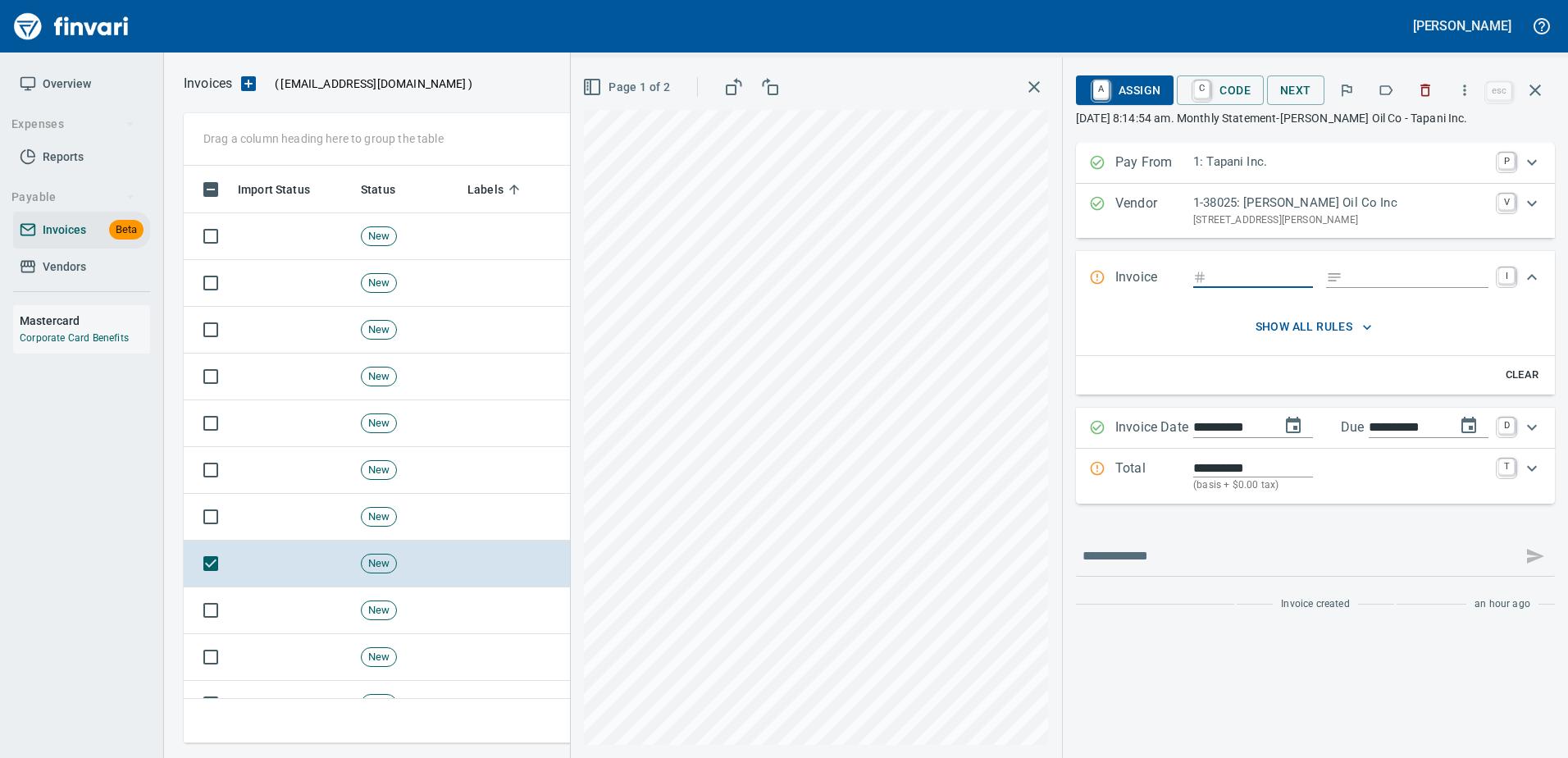
scroll to position [553, 1339]
click at [1384, 93] on icon "button" at bounding box center [1385, 90] width 16 height 16
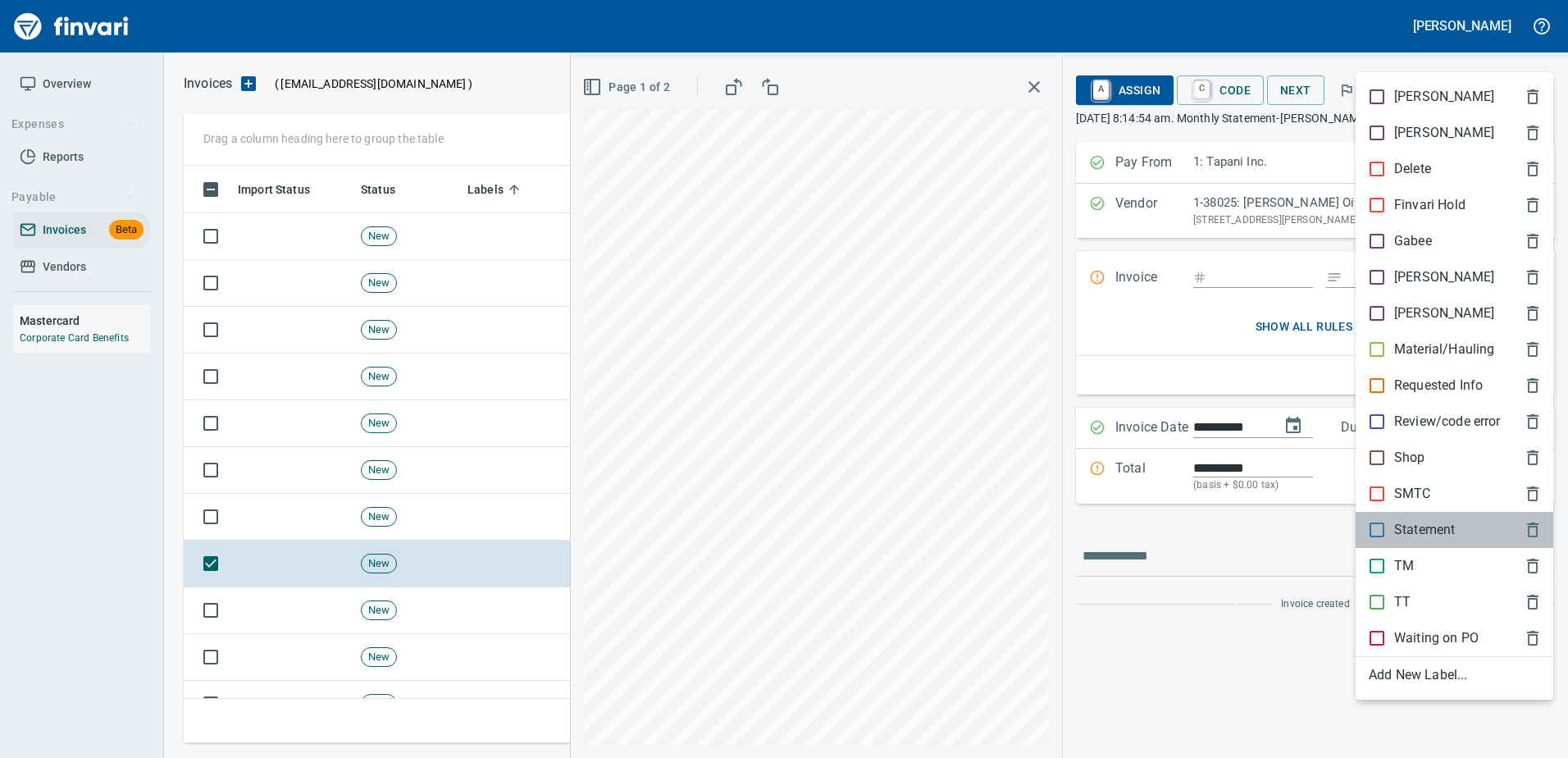
click at [1437, 517] on div "Statement" at bounding box center [1454, 530] width 197 height 36
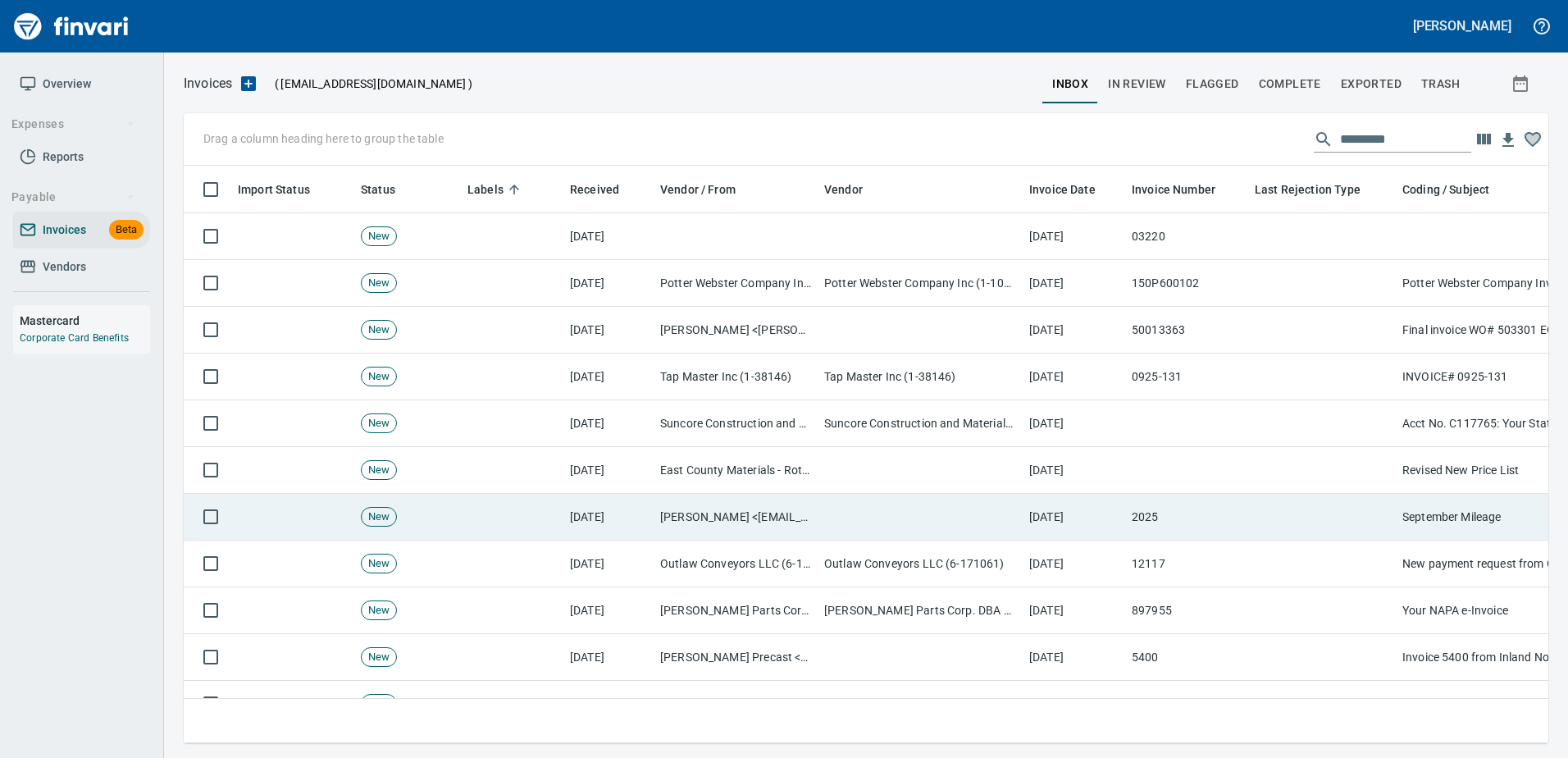
click at [1371, 521] on td at bounding box center [1321, 517] width 147 height 46
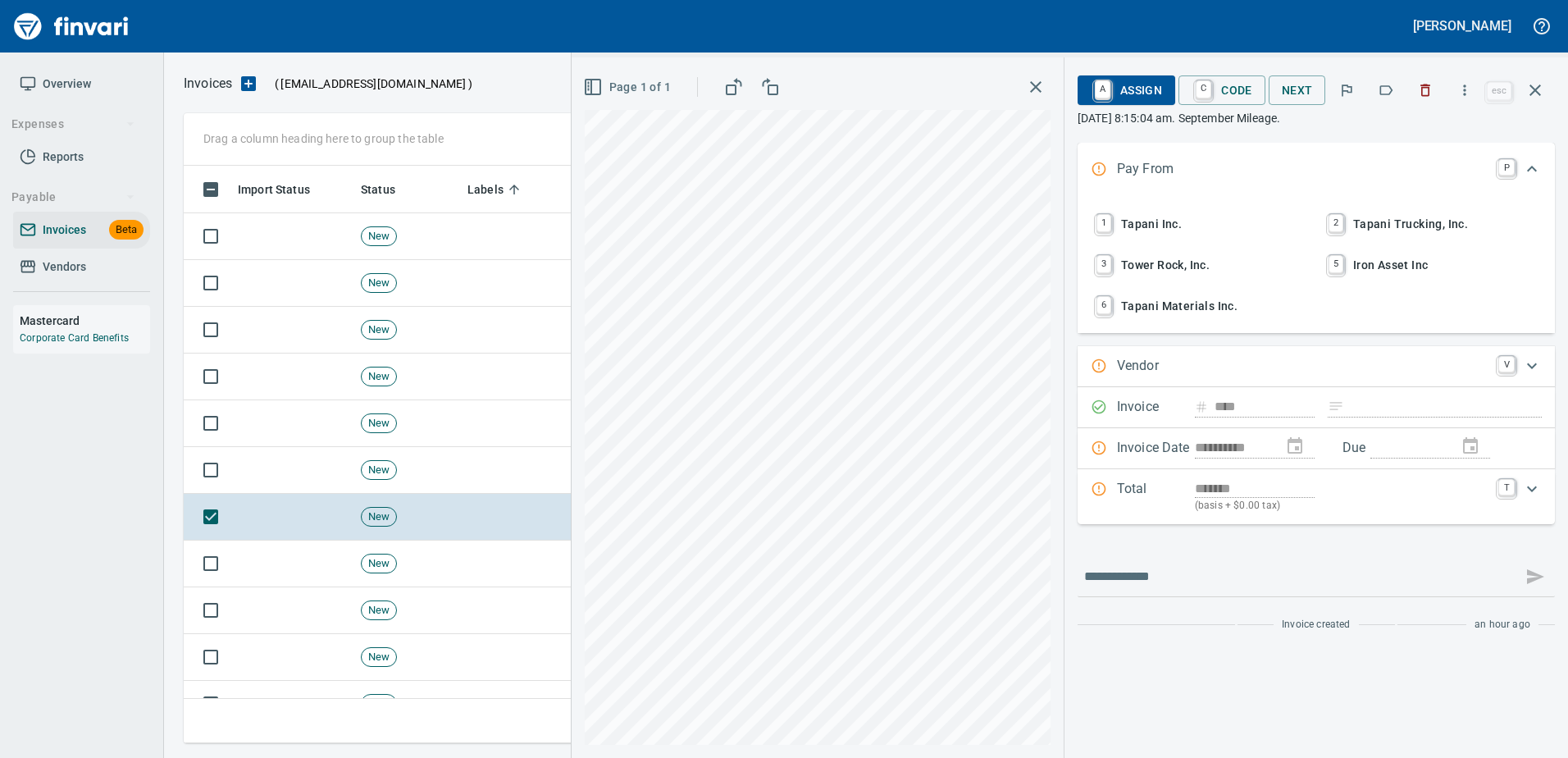
scroll to position [553, 1339]
click at [1392, 96] on icon "button" at bounding box center [1385, 90] width 16 height 16
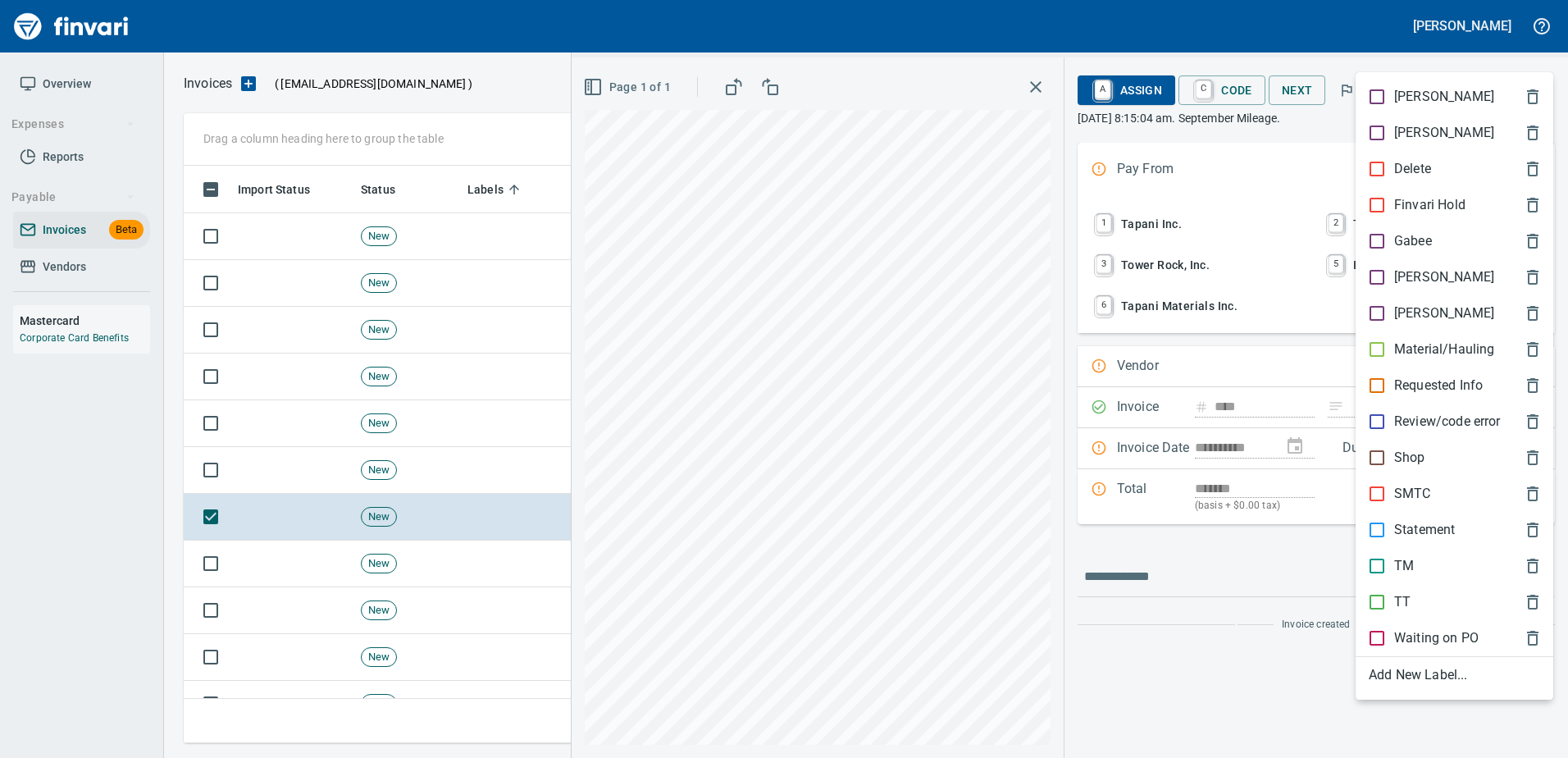
click at [1413, 271] on p "[PERSON_NAME]" at bounding box center [1443, 277] width 100 height 19
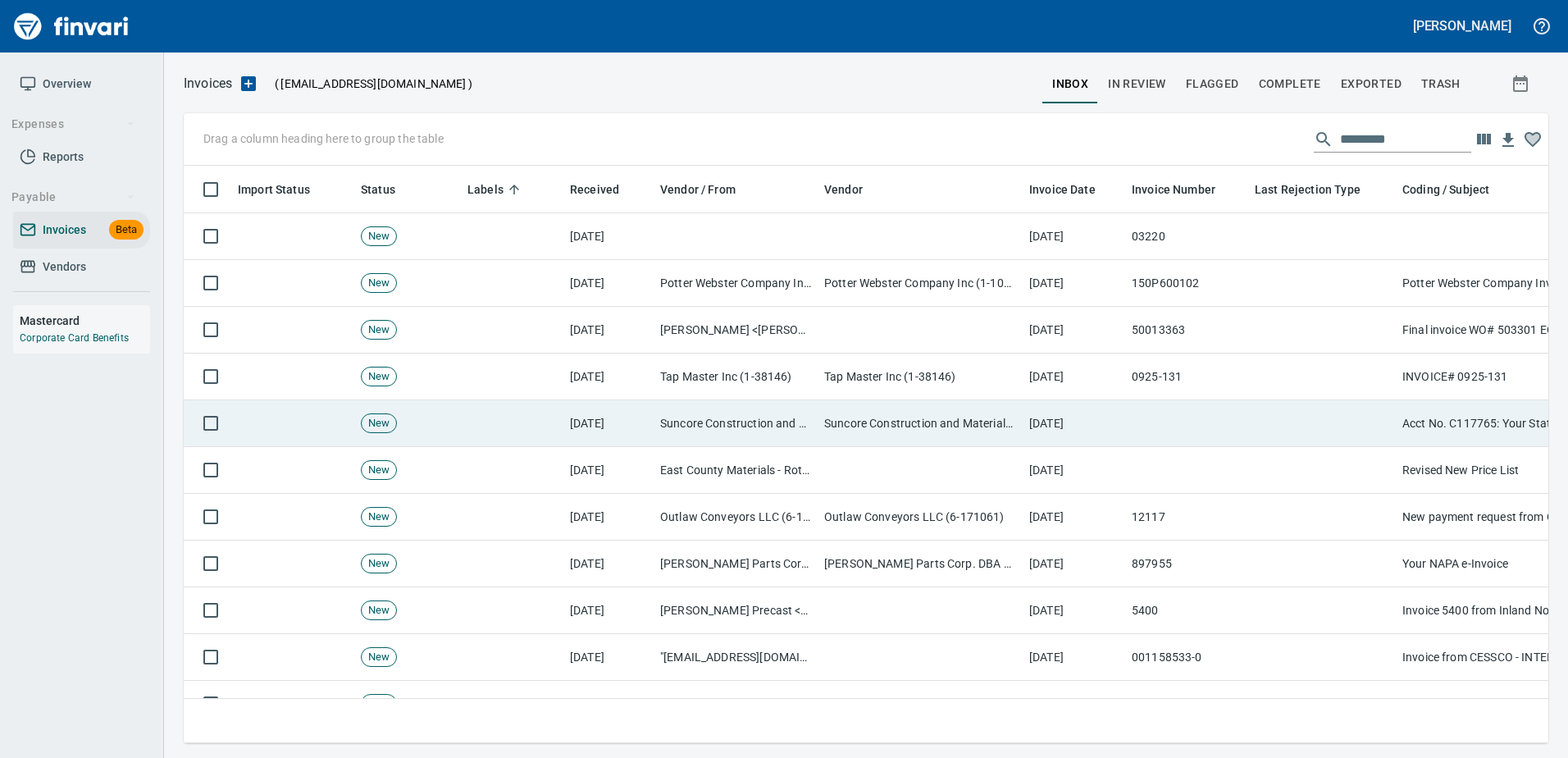
click at [1187, 405] on td at bounding box center [1186, 423] width 123 height 46
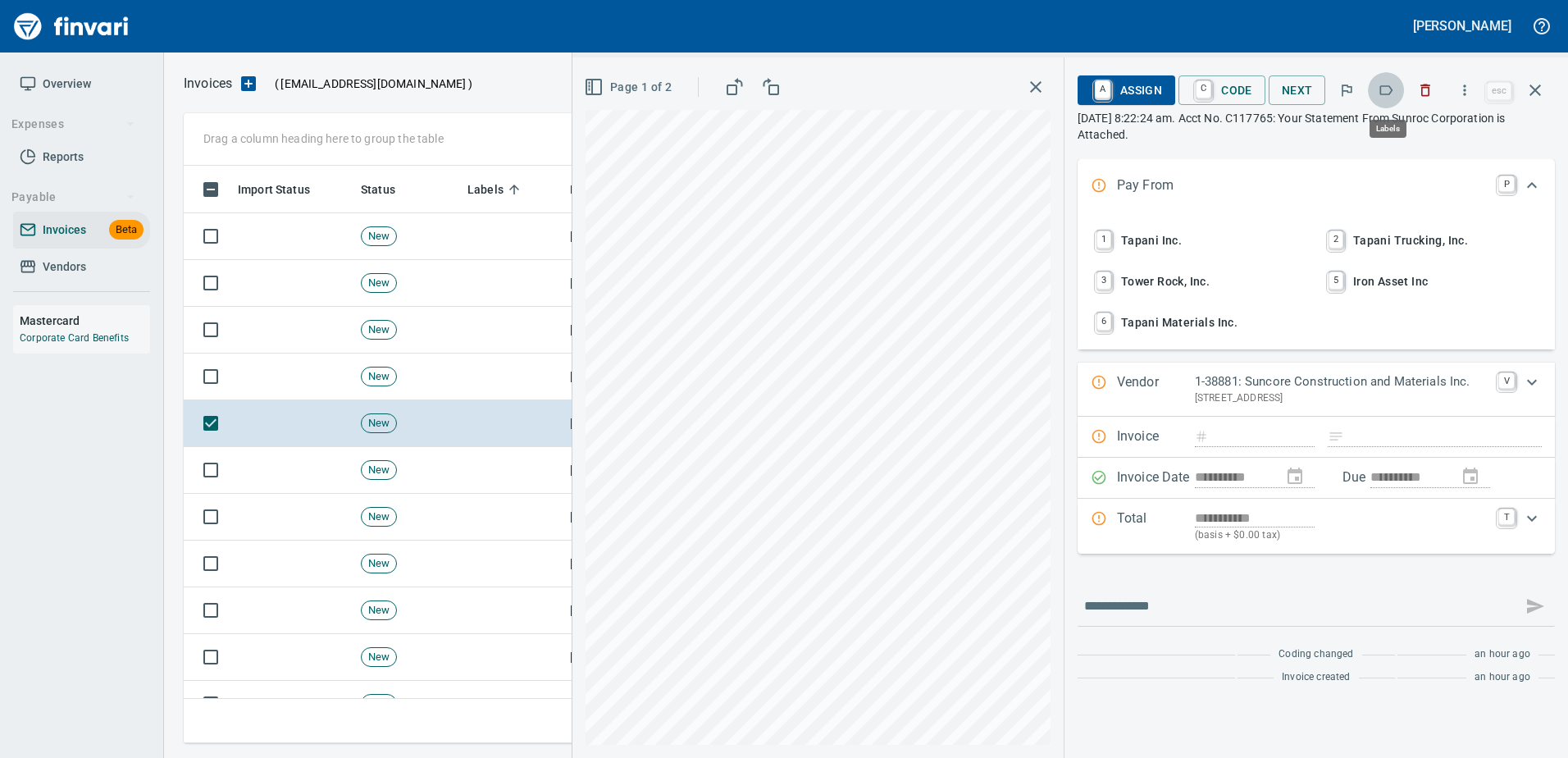
click at [1382, 91] on icon "button" at bounding box center [1387, 90] width 14 height 10
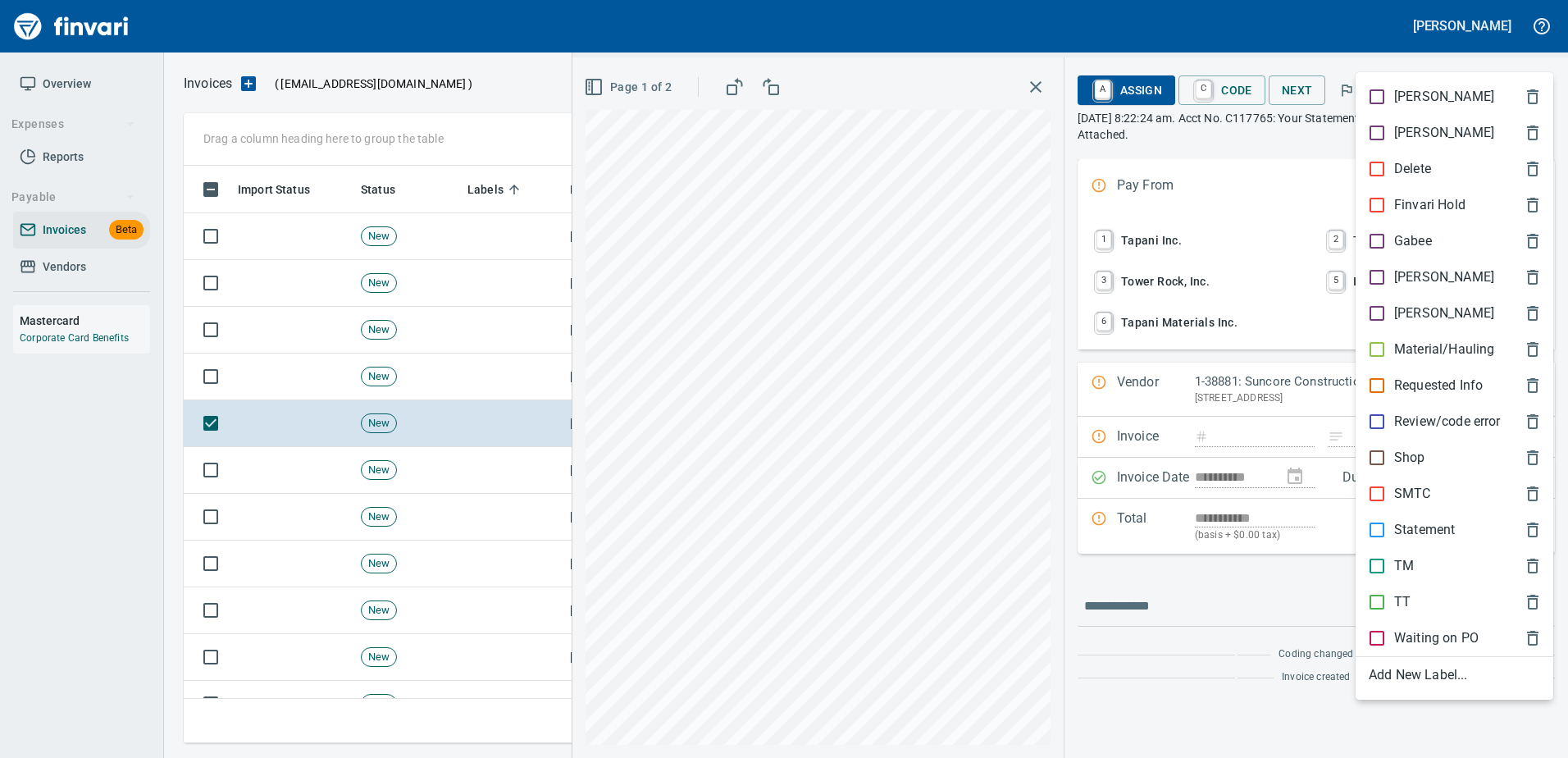
click at [1443, 530] on p "Statement" at bounding box center [1424, 530] width 61 height 19
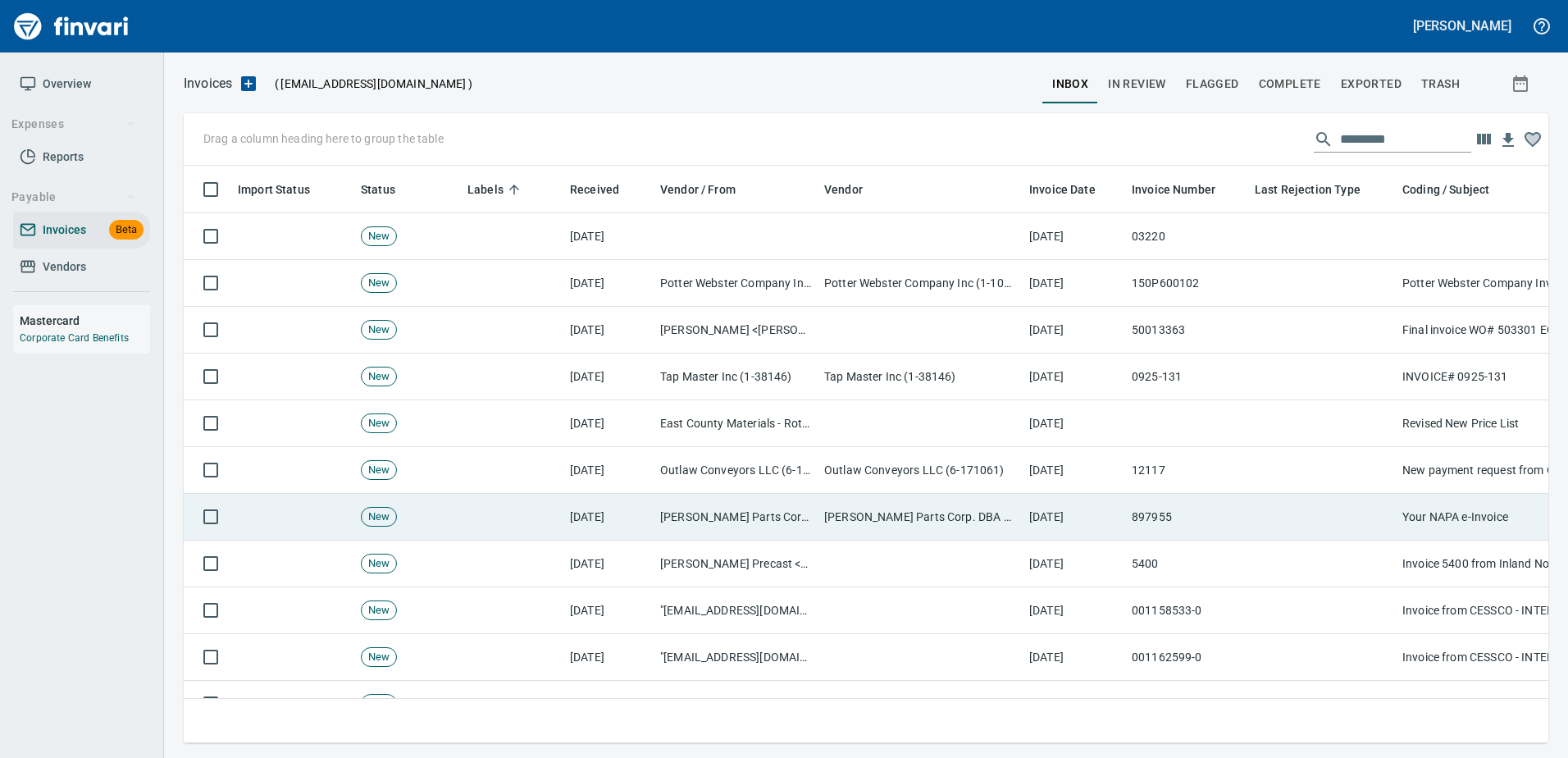
click at [1336, 523] on td at bounding box center [1321, 517] width 147 height 46
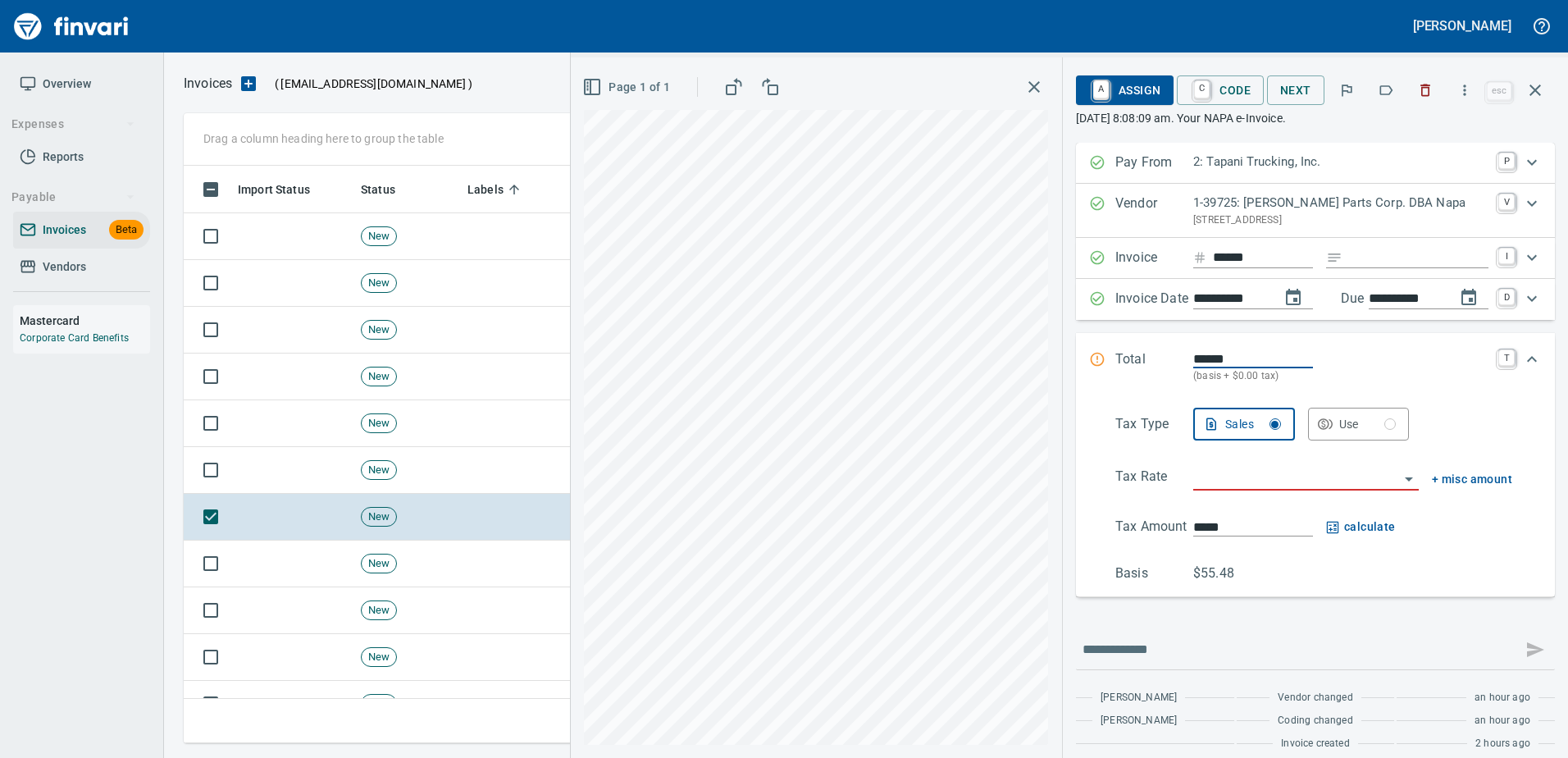
scroll to position [553, 1339]
click at [1389, 89] on icon "button" at bounding box center [1385, 90] width 16 height 16
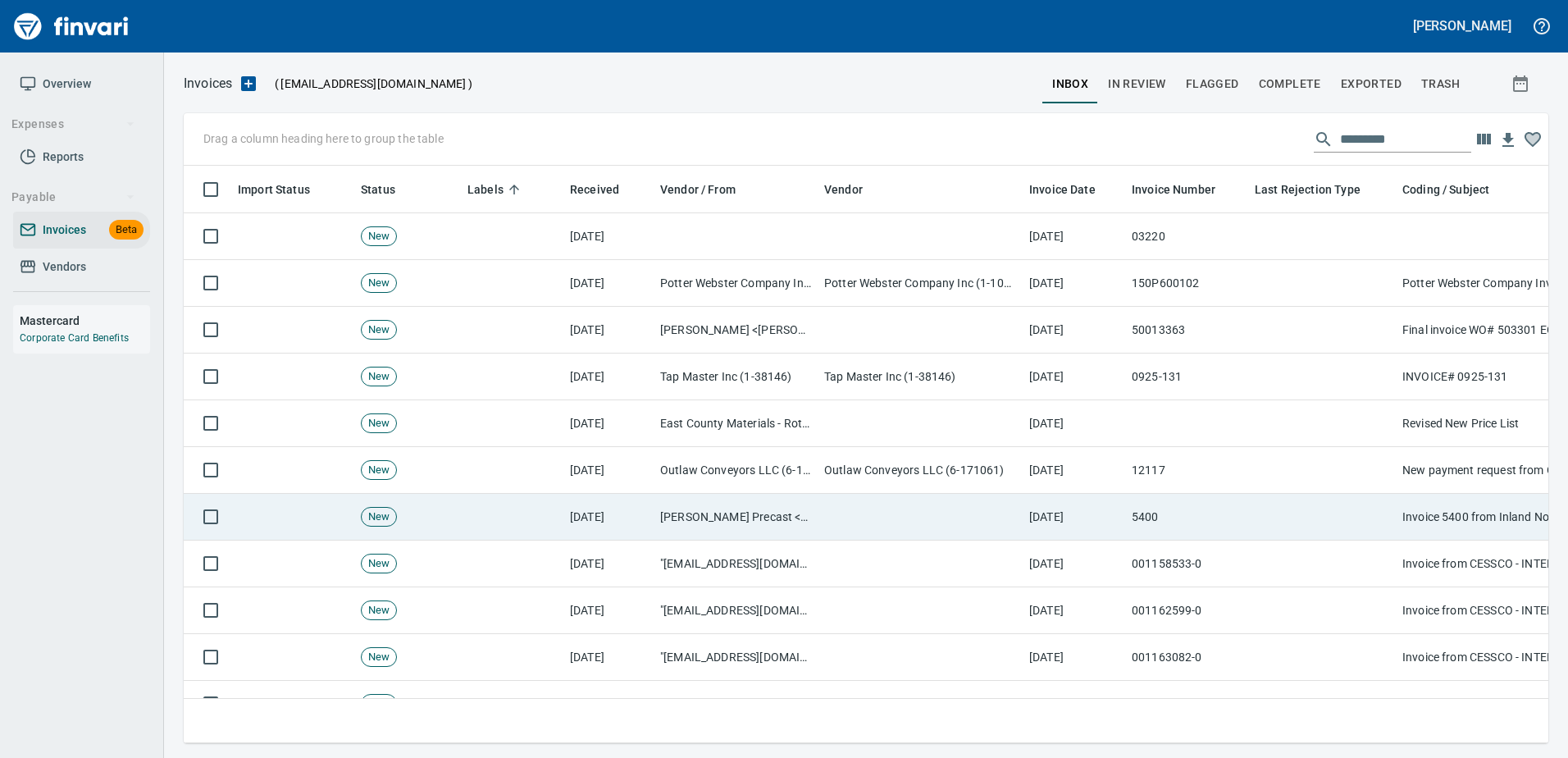
click at [1225, 537] on td "5400" at bounding box center [1186, 517] width 123 height 46
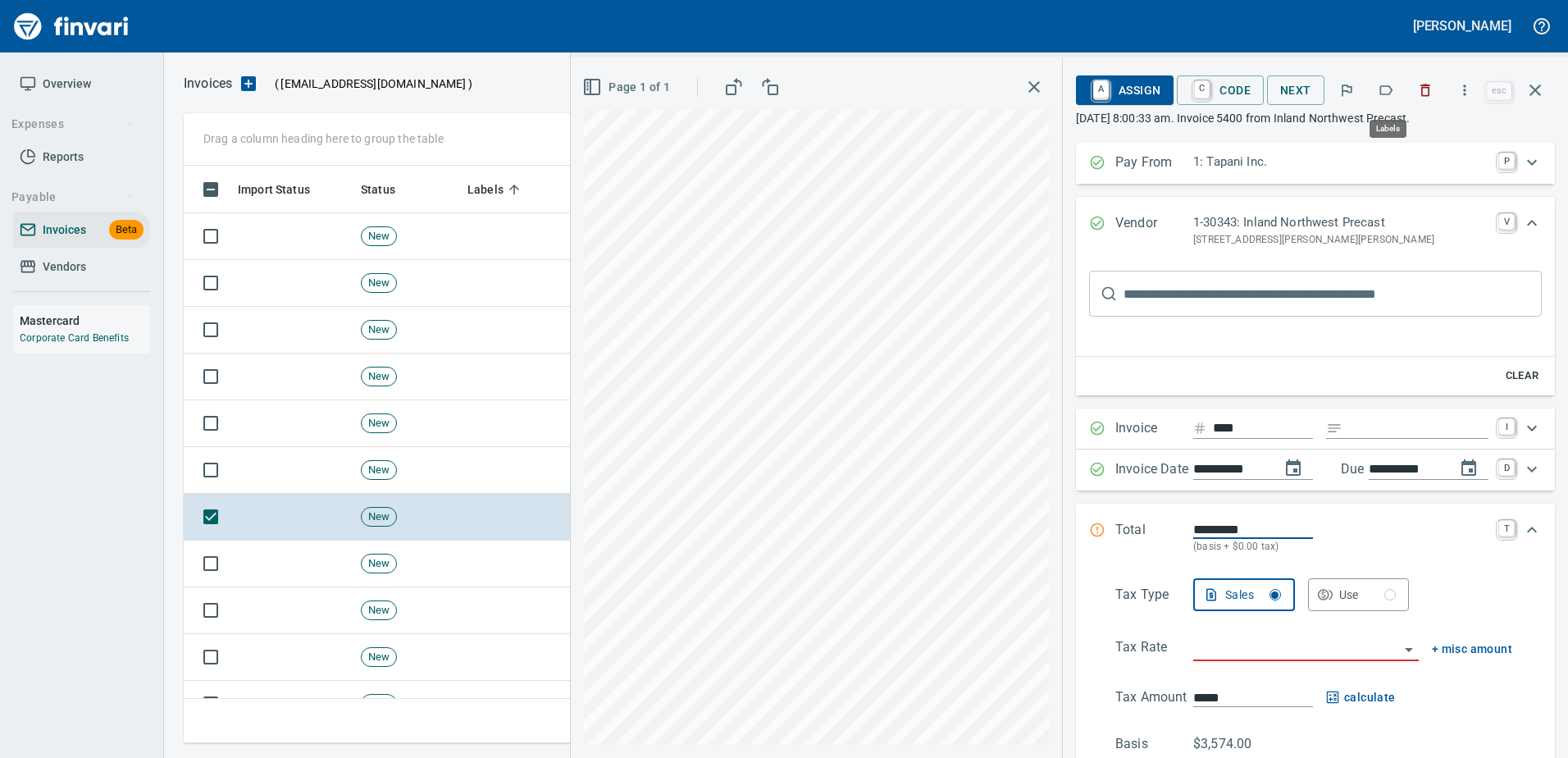
click at [1384, 85] on icon "button" at bounding box center [1385, 90] width 16 height 16
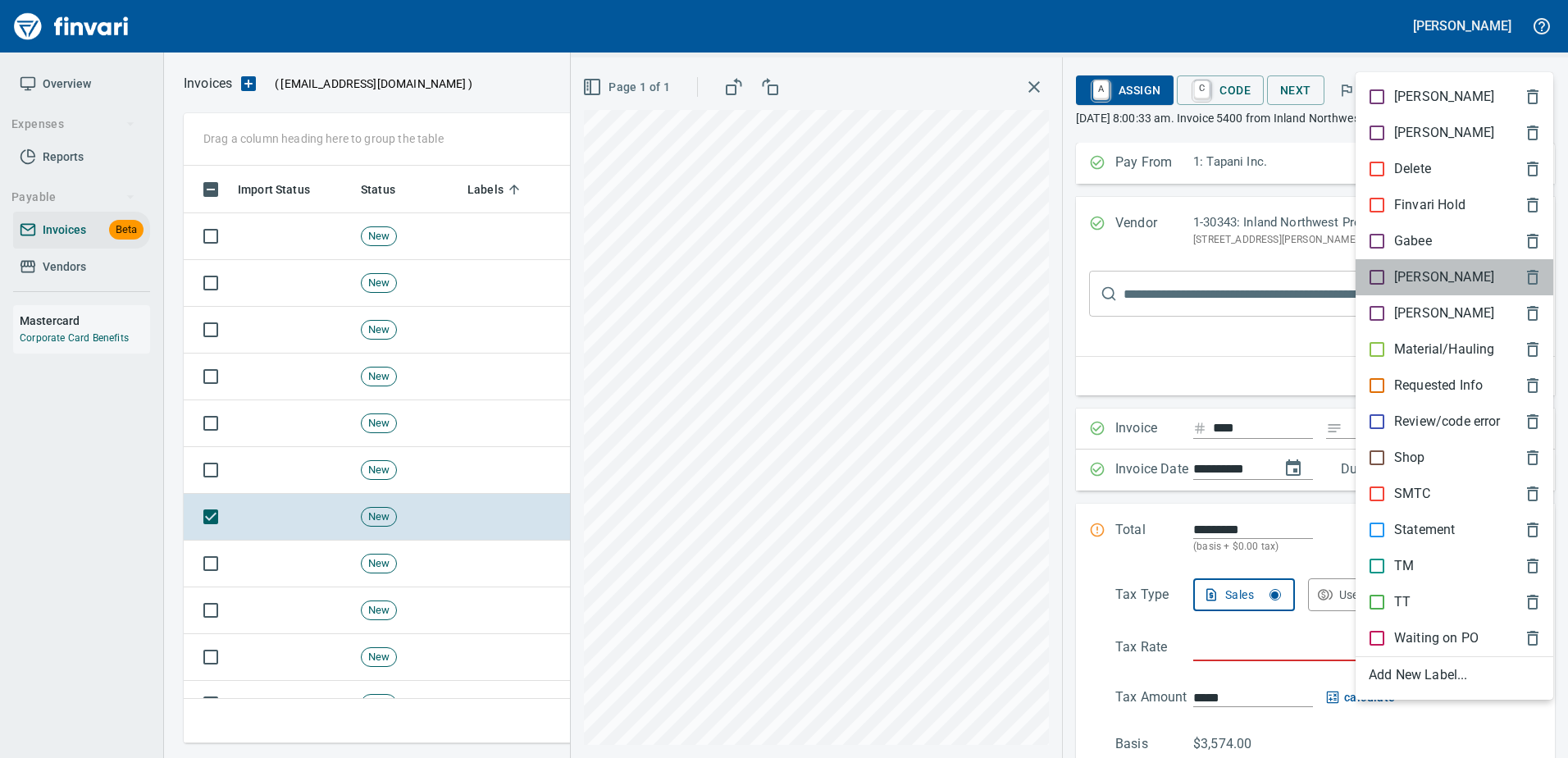
click at [1399, 270] on p "[PERSON_NAME]" at bounding box center [1443, 277] width 100 height 19
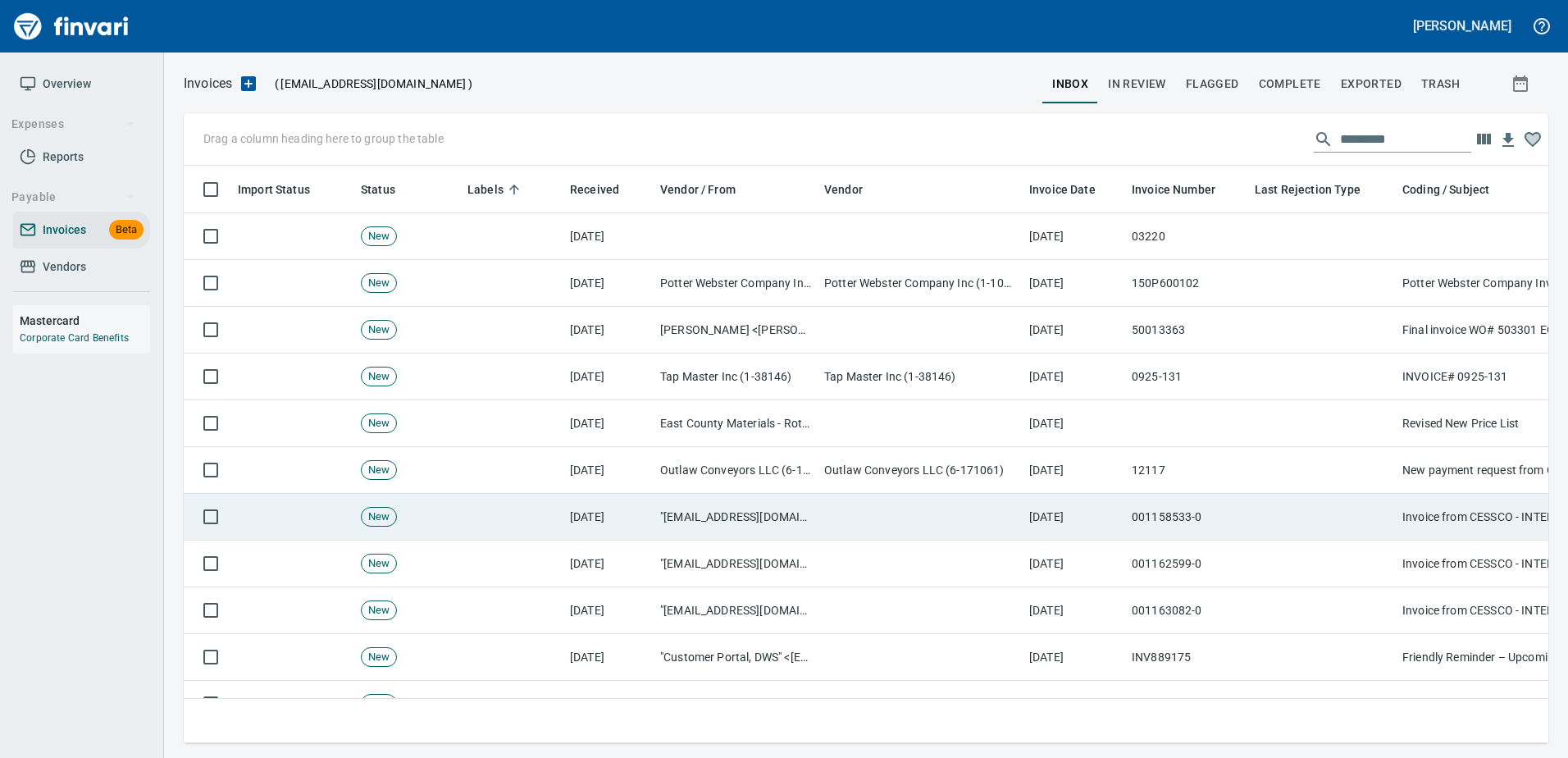
click at [1214, 535] on td "001158533-0" at bounding box center [1186, 517] width 123 height 46
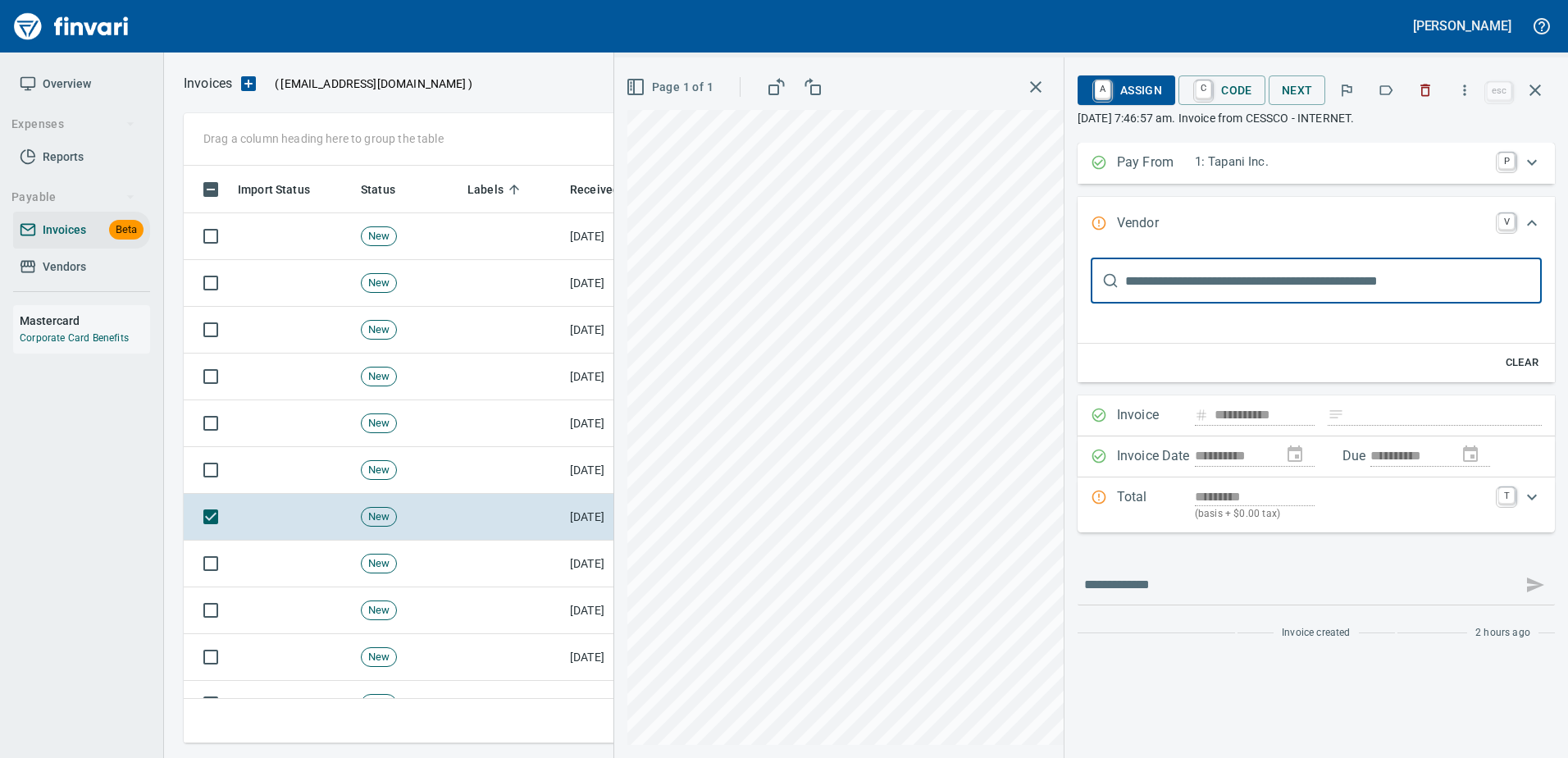
click at [1384, 85] on icon "button" at bounding box center [1385, 90] width 16 height 16
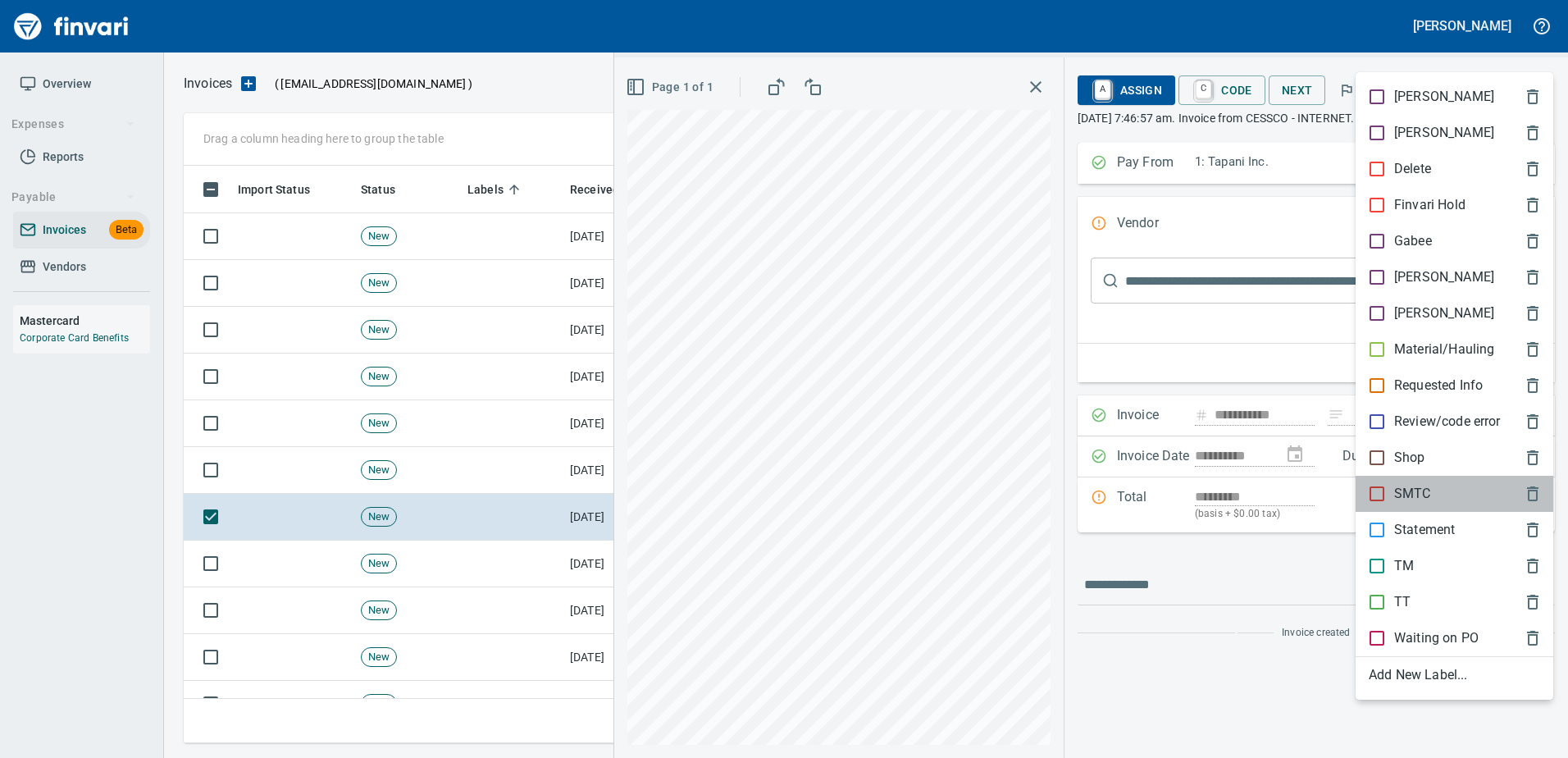
click at [1395, 494] on p "SMTC" at bounding box center [1412, 494] width 37 height 19
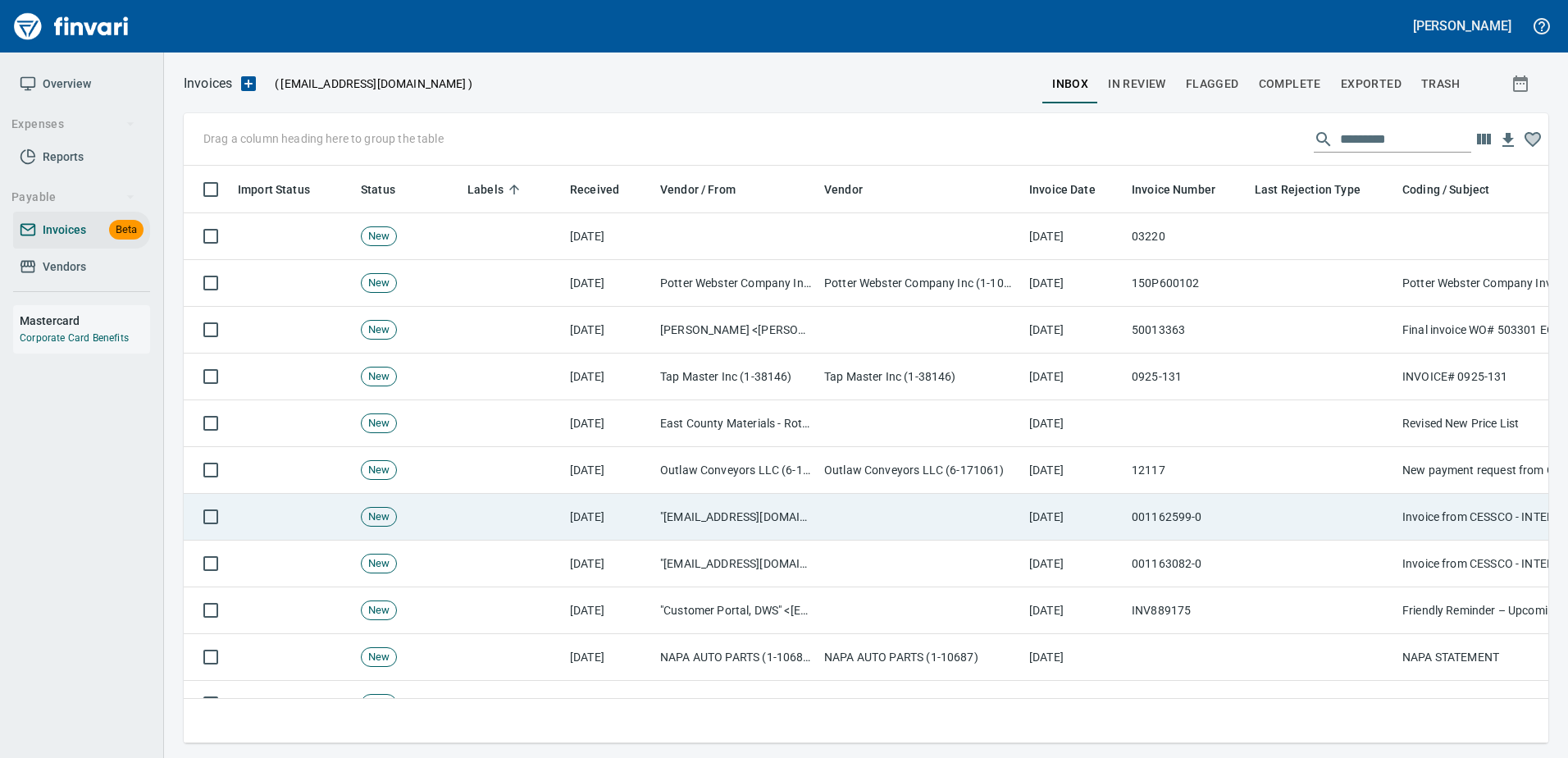
click at [1315, 501] on td at bounding box center [1321, 517] width 147 height 46
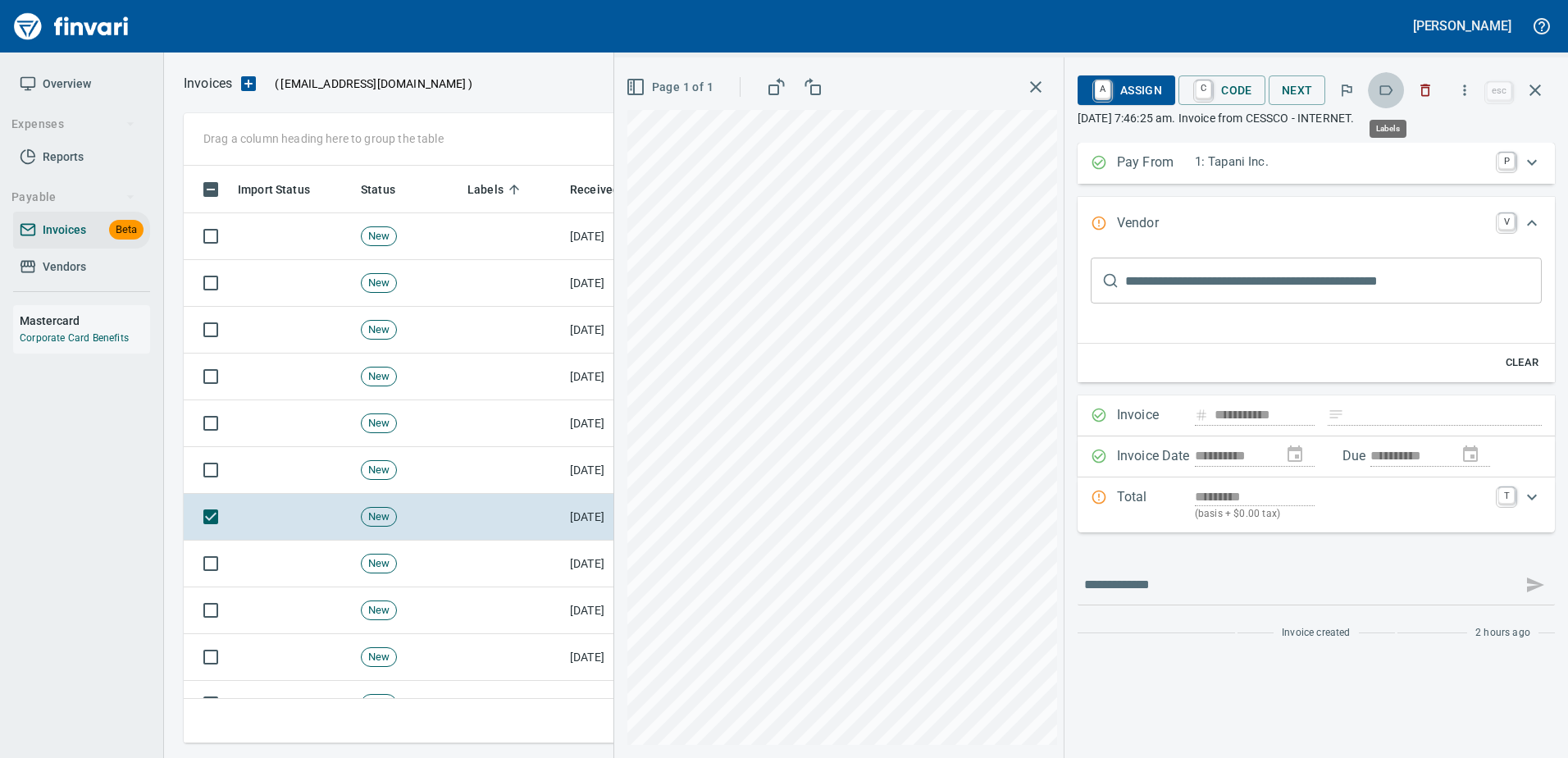
scroll to position [553, 1339]
click at [1388, 96] on icon "button" at bounding box center [1385, 90] width 16 height 16
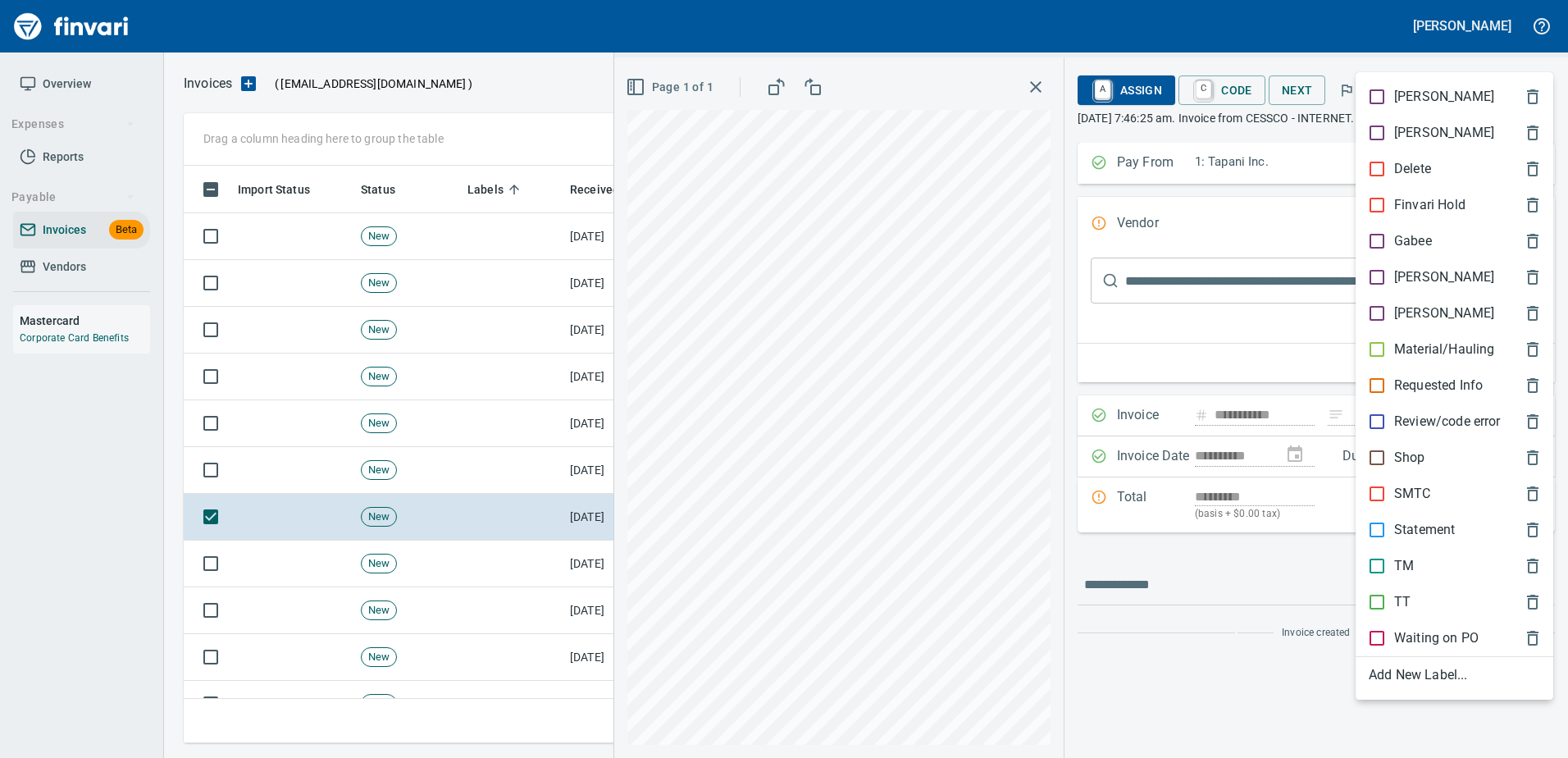
click at [1406, 498] on p "SMTC" at bounding box center [1412, 494] width 37 height 19
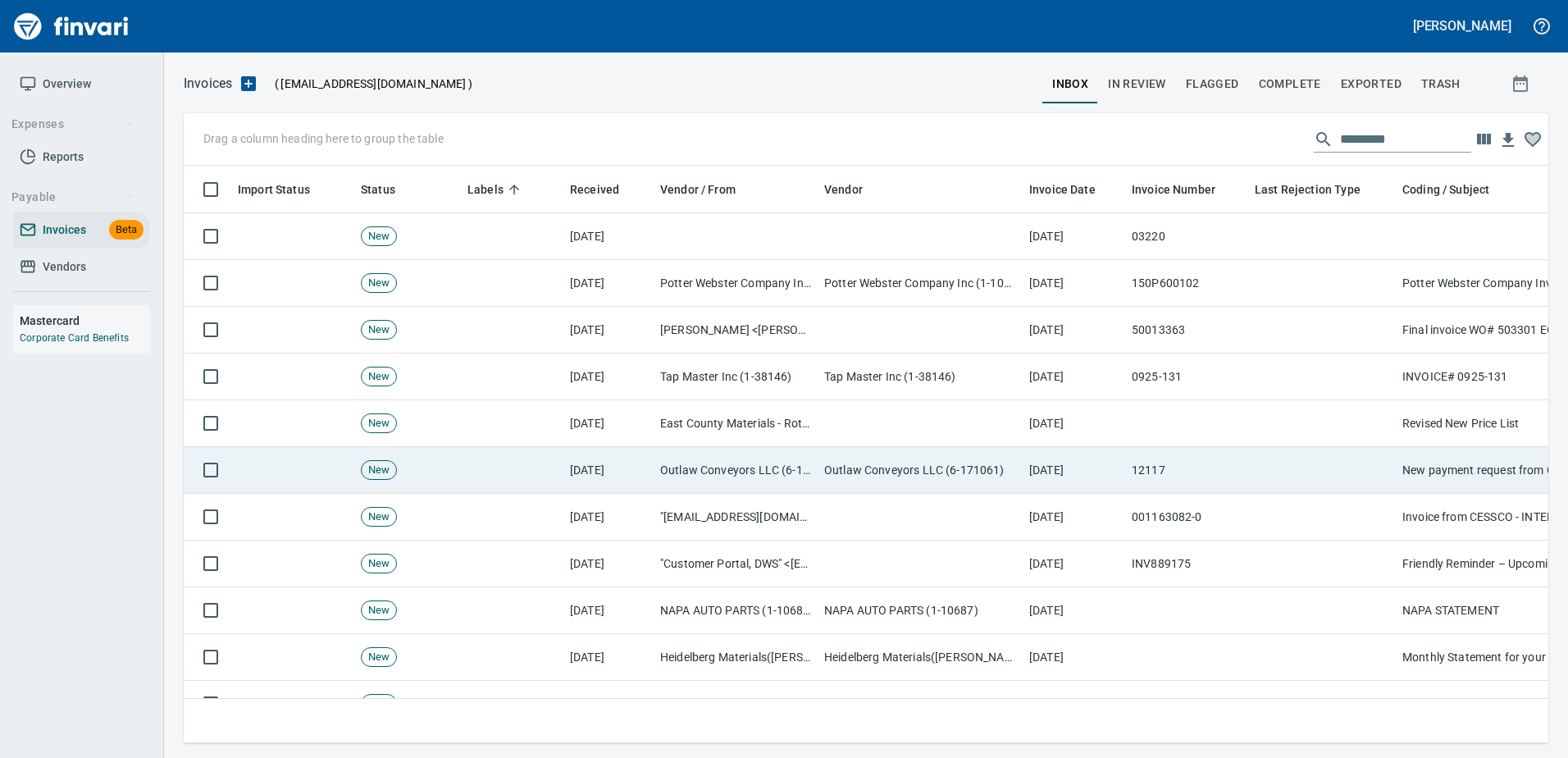
click at [1344, 484] on td at bounding box center [1321, 470] width 147 height 46
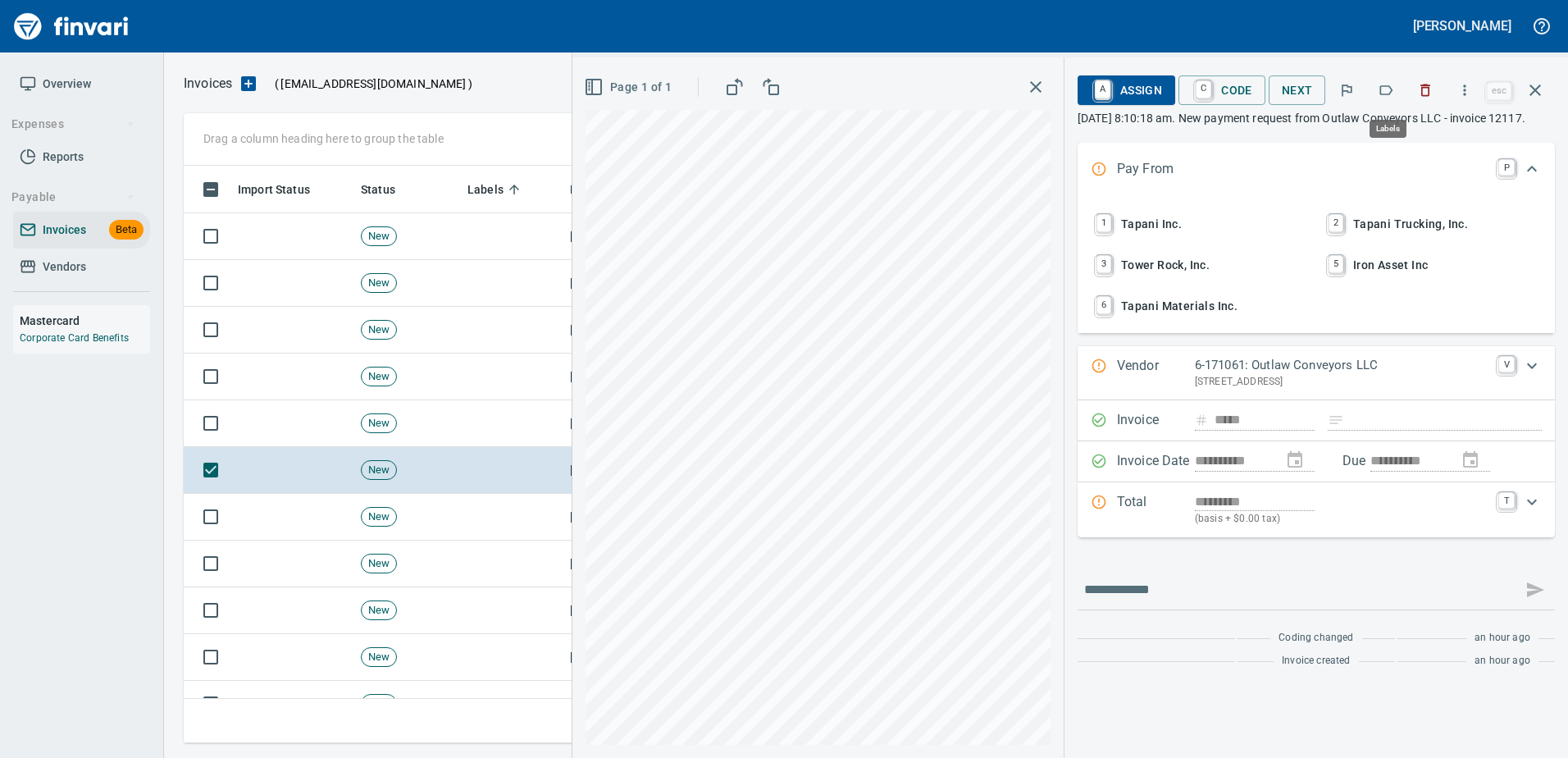
click at [1394, 93] on icon "button" at bounding box center [1385, 90] width 16 height 16
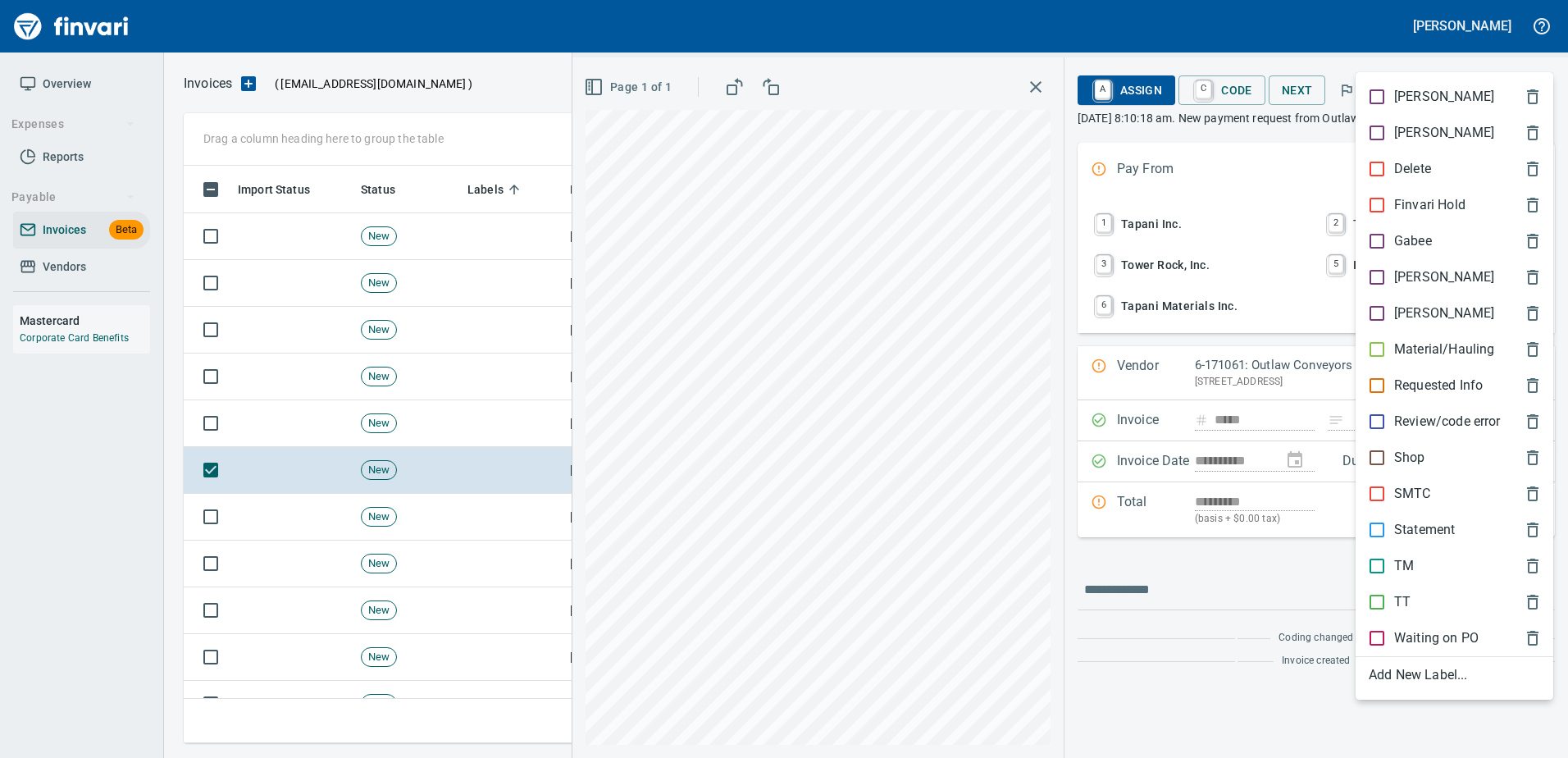
click at [1401, 568] on p "TM" at bounding box center [1403, 565] width 19 height 19
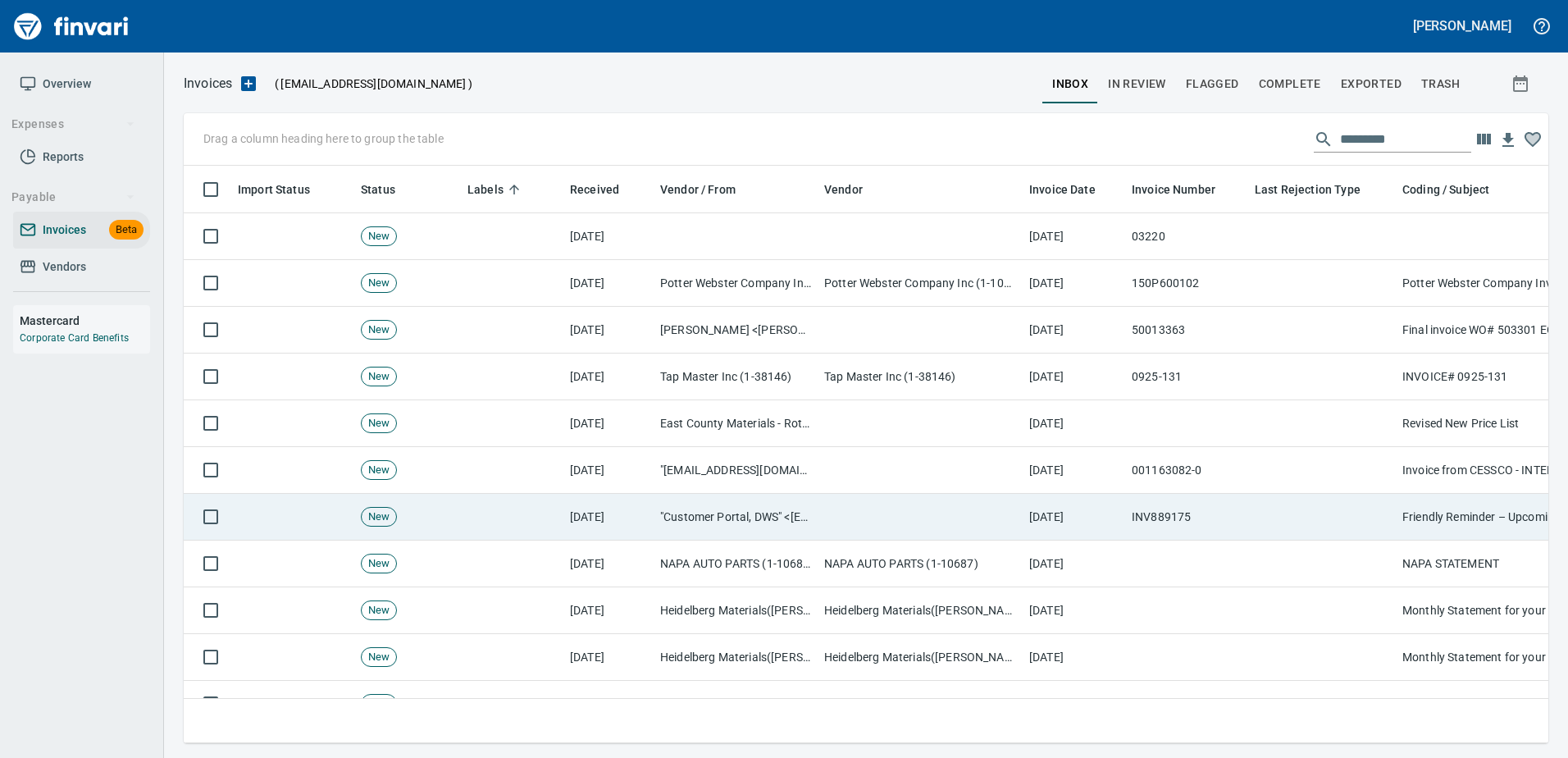
click at [1290, 518] on td at bounding box center [1321, 517] width 147 height 46
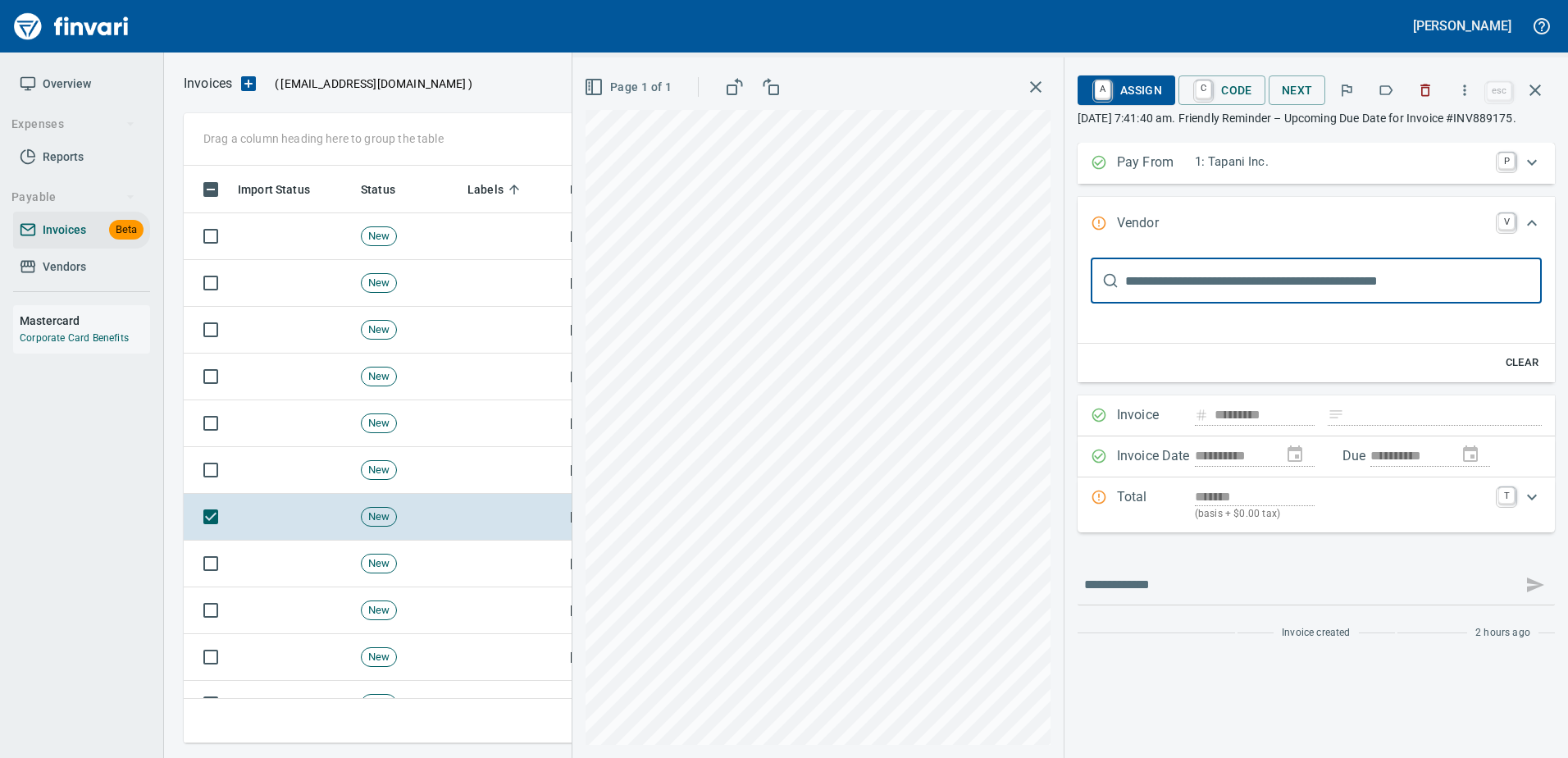
scroll to position [553, 1339]
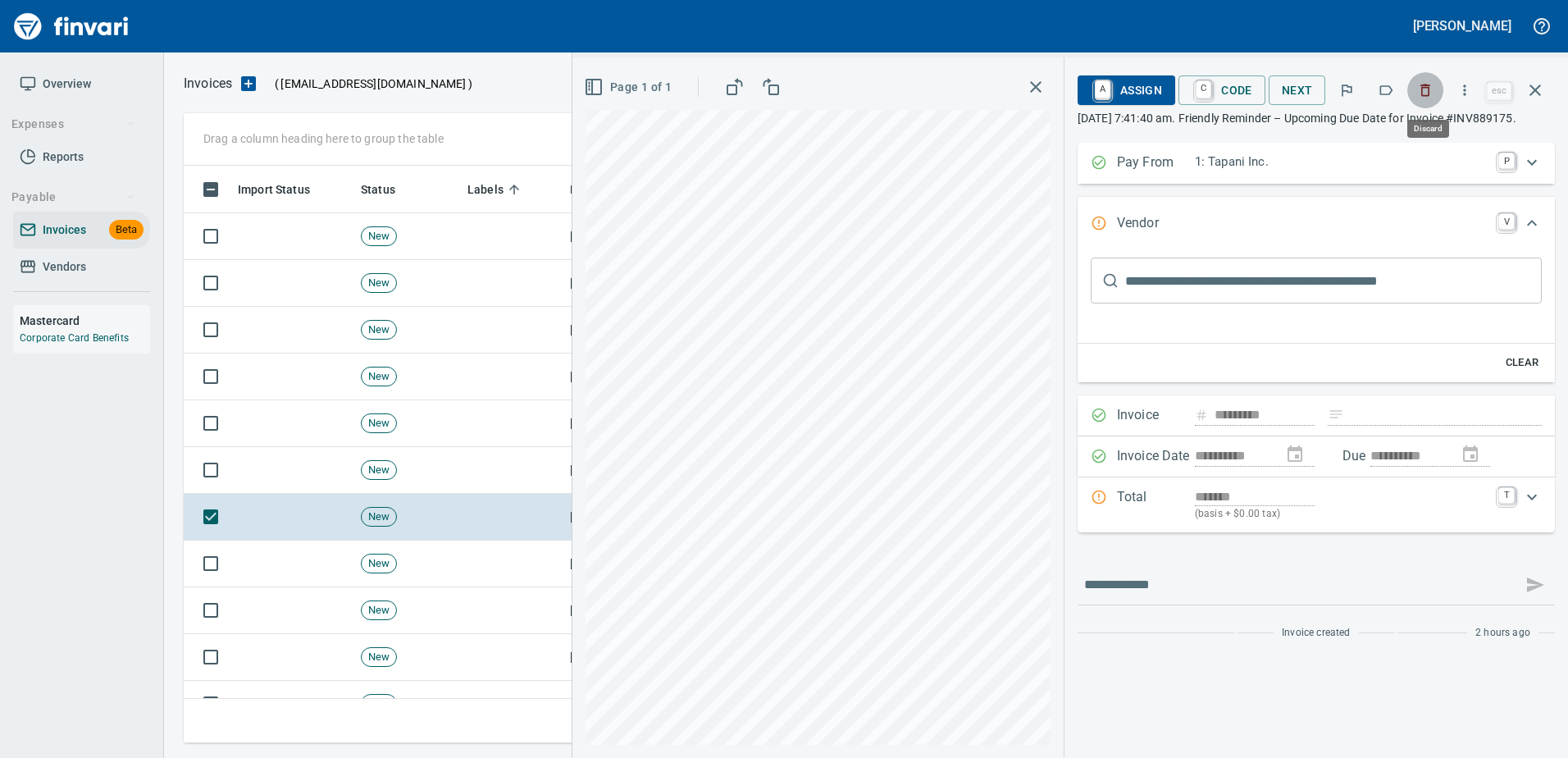
click at [1422, 91] on icon "button" at bounding box center [1425, 90] width 16 height 16
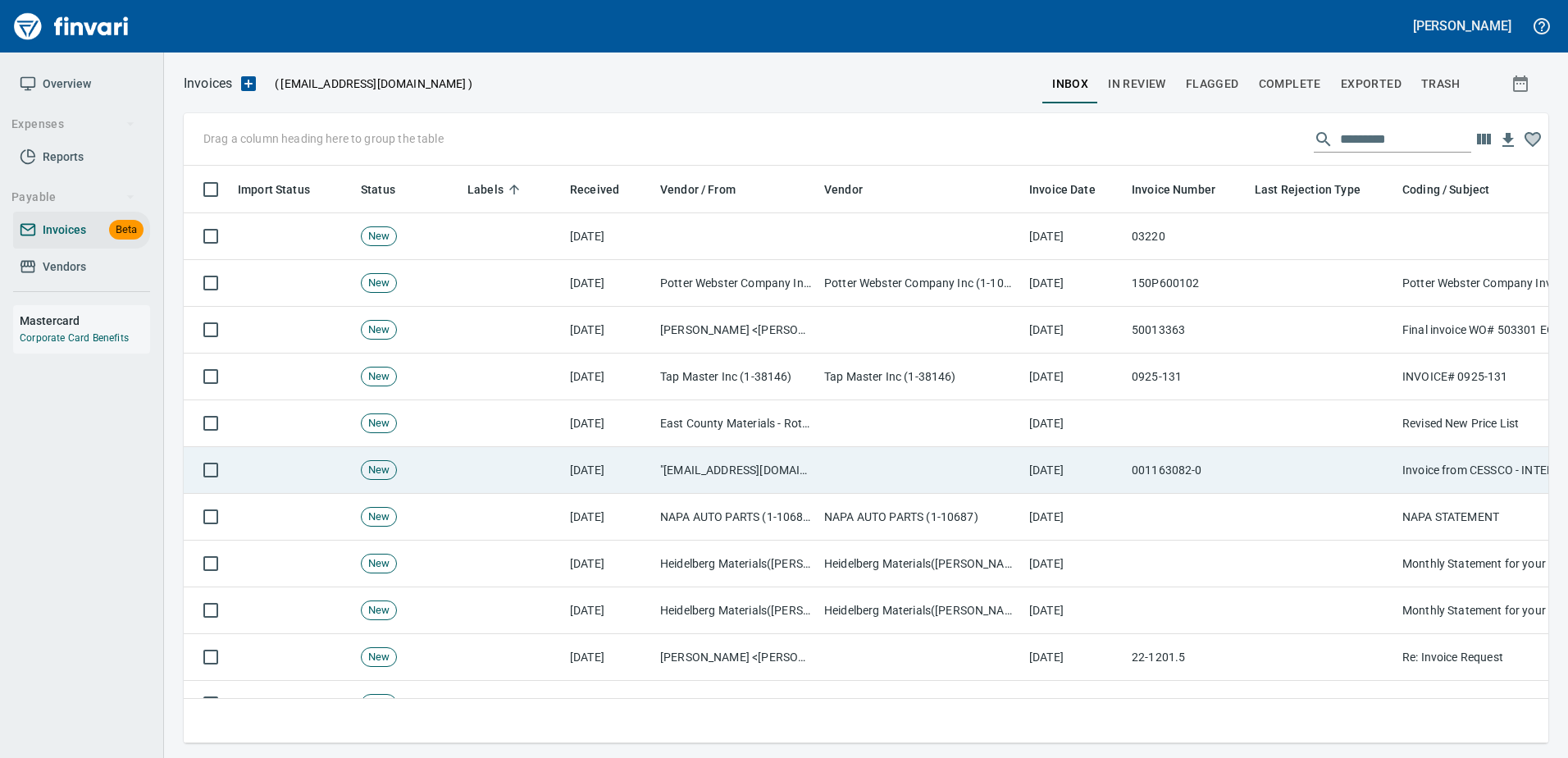
scroll to position [553, 1340]
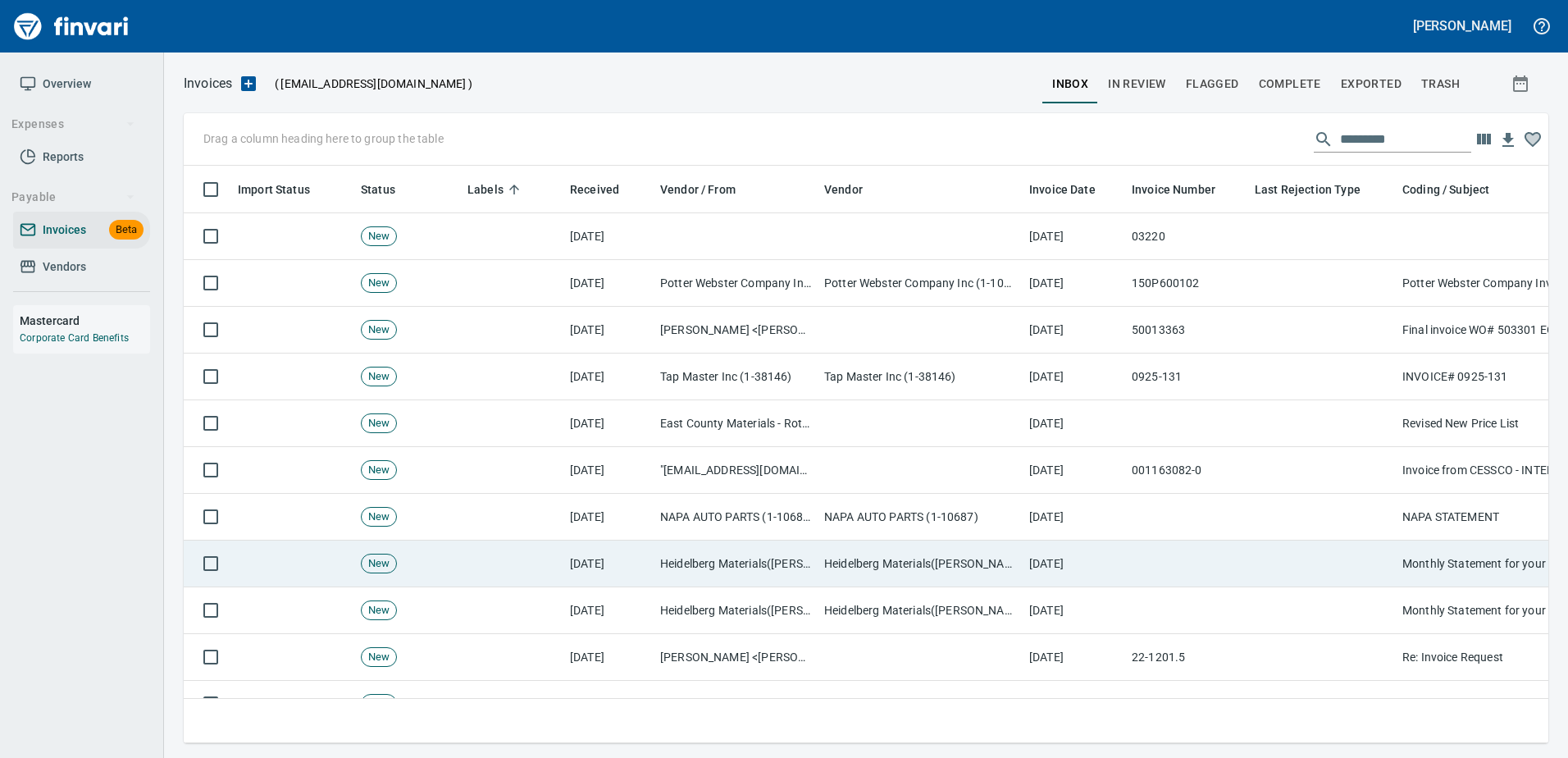
click at [1193, 559] on td at bounding box center [1186, 563] width 123 height 46
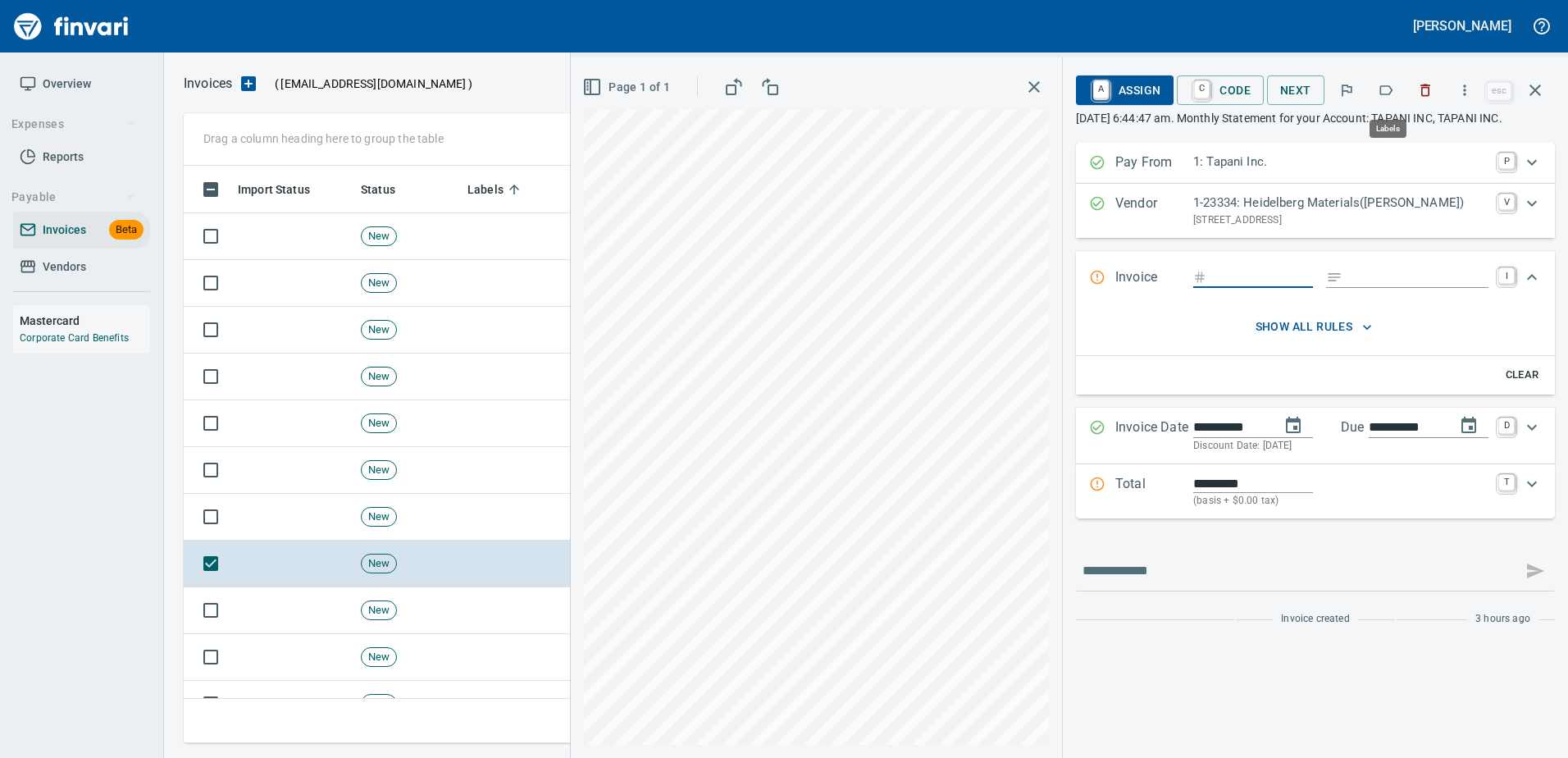
click at [1386, 86] on icon "button" at bounding box center [1387, 90] width 14 height 10
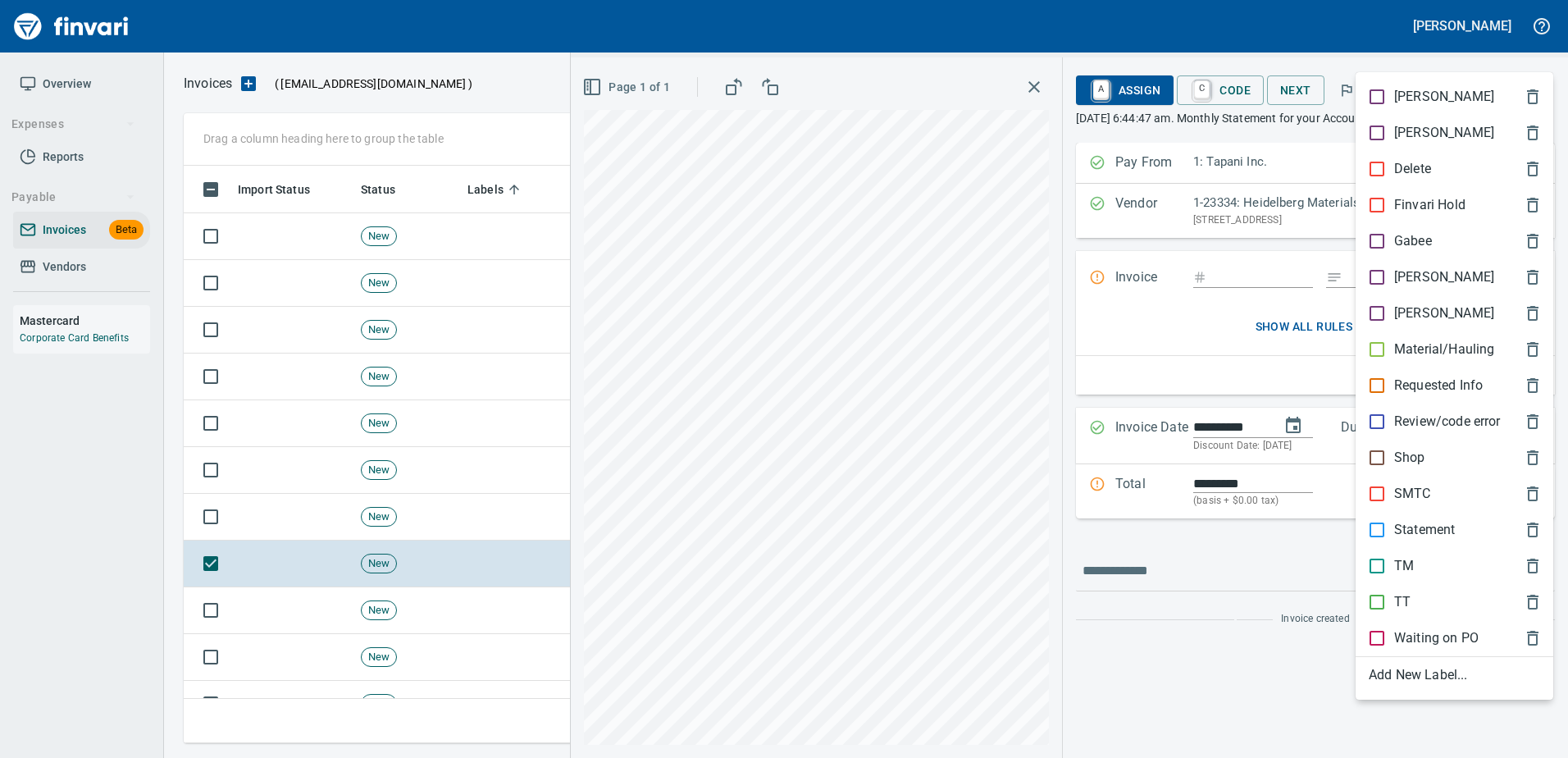
scroll to position [553, 1339]
click at [1411, 525] on p "Statement" at bounding box center [1424, 530] width 61 height 19
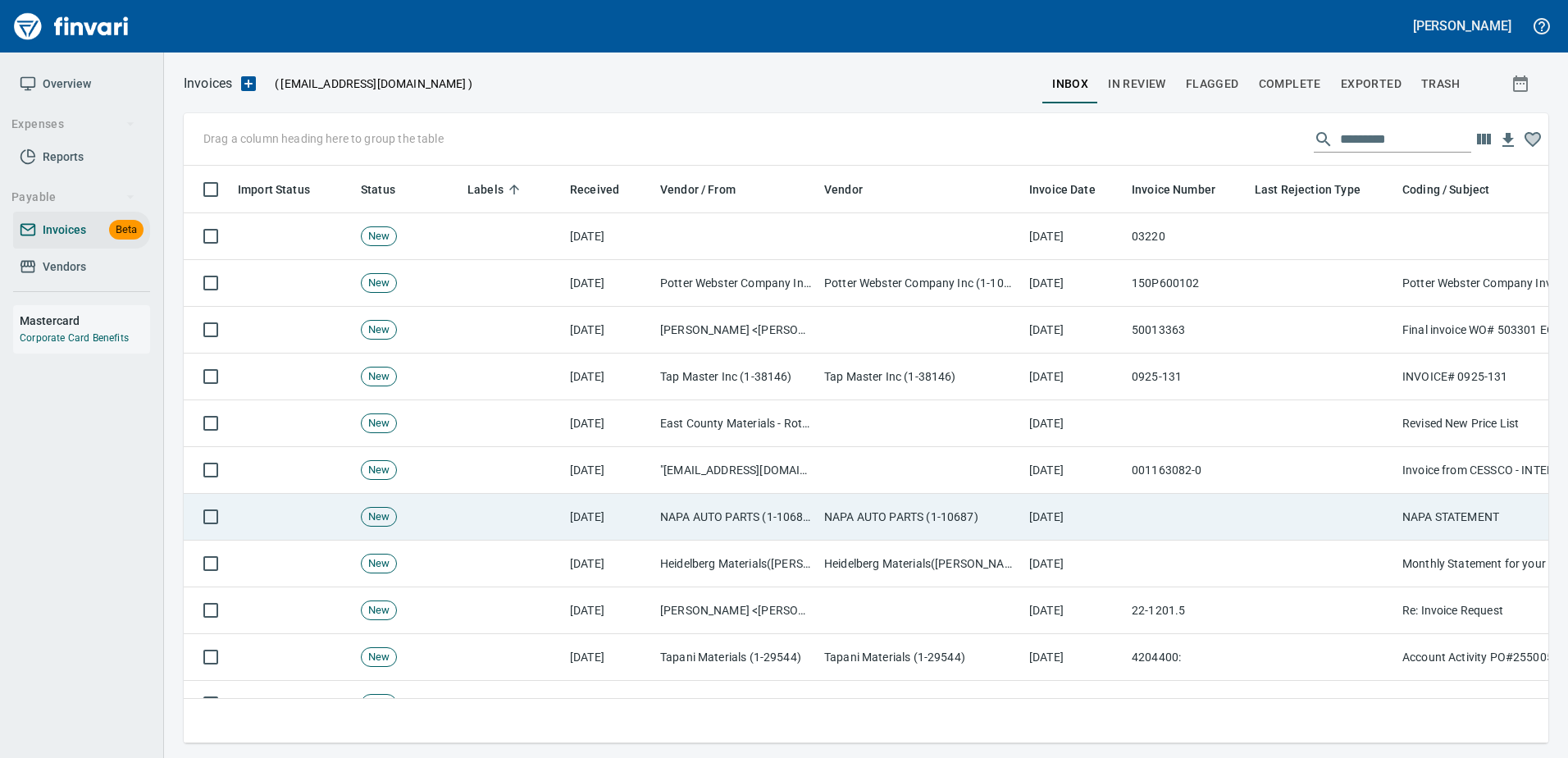
click at [1298, 531] on td at bounding box center [1321, 517] width 147 height 46
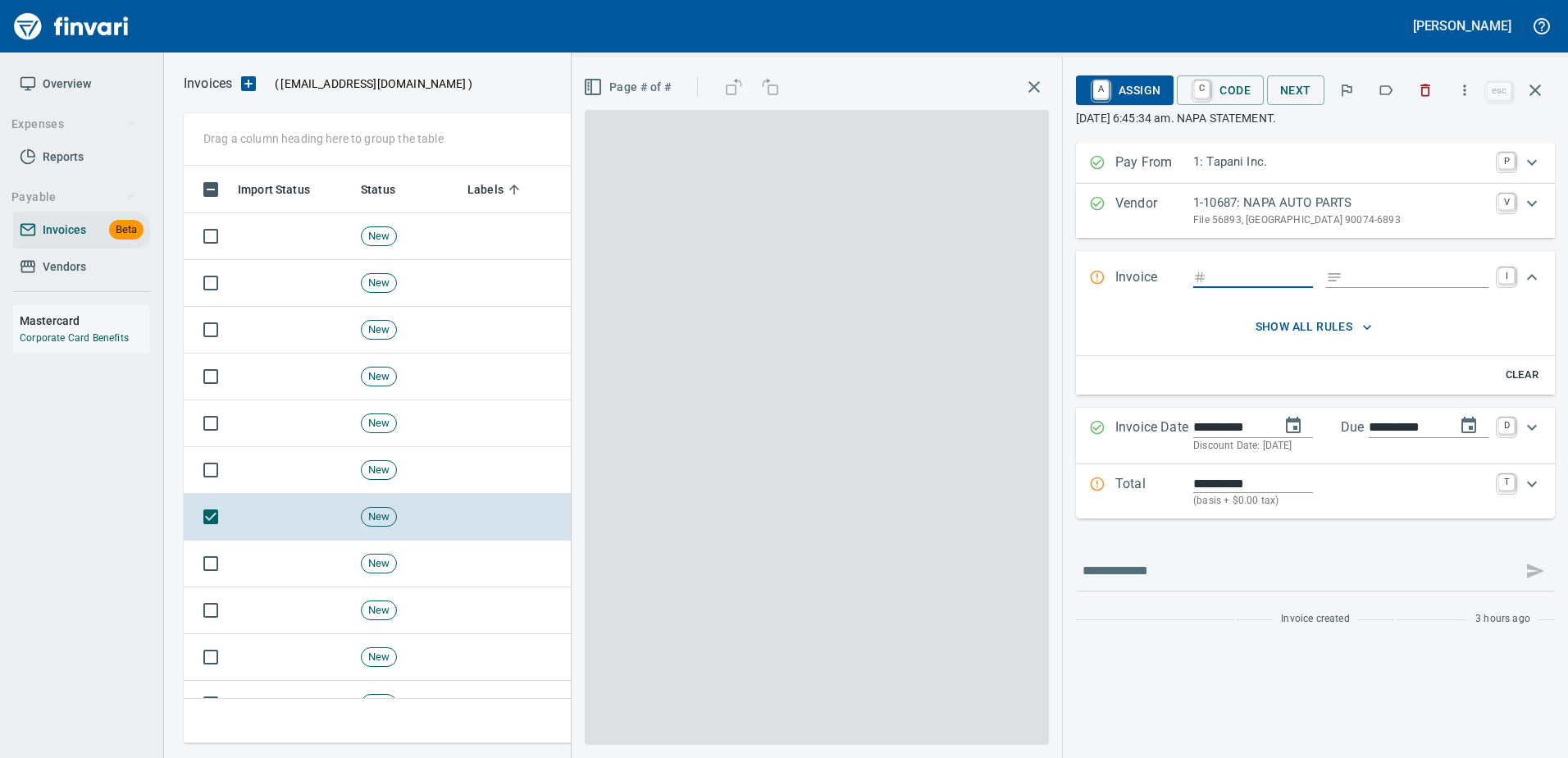
click at [1387, 93] on icon "button" at bounding box center [1385, 90] width 16 height 16
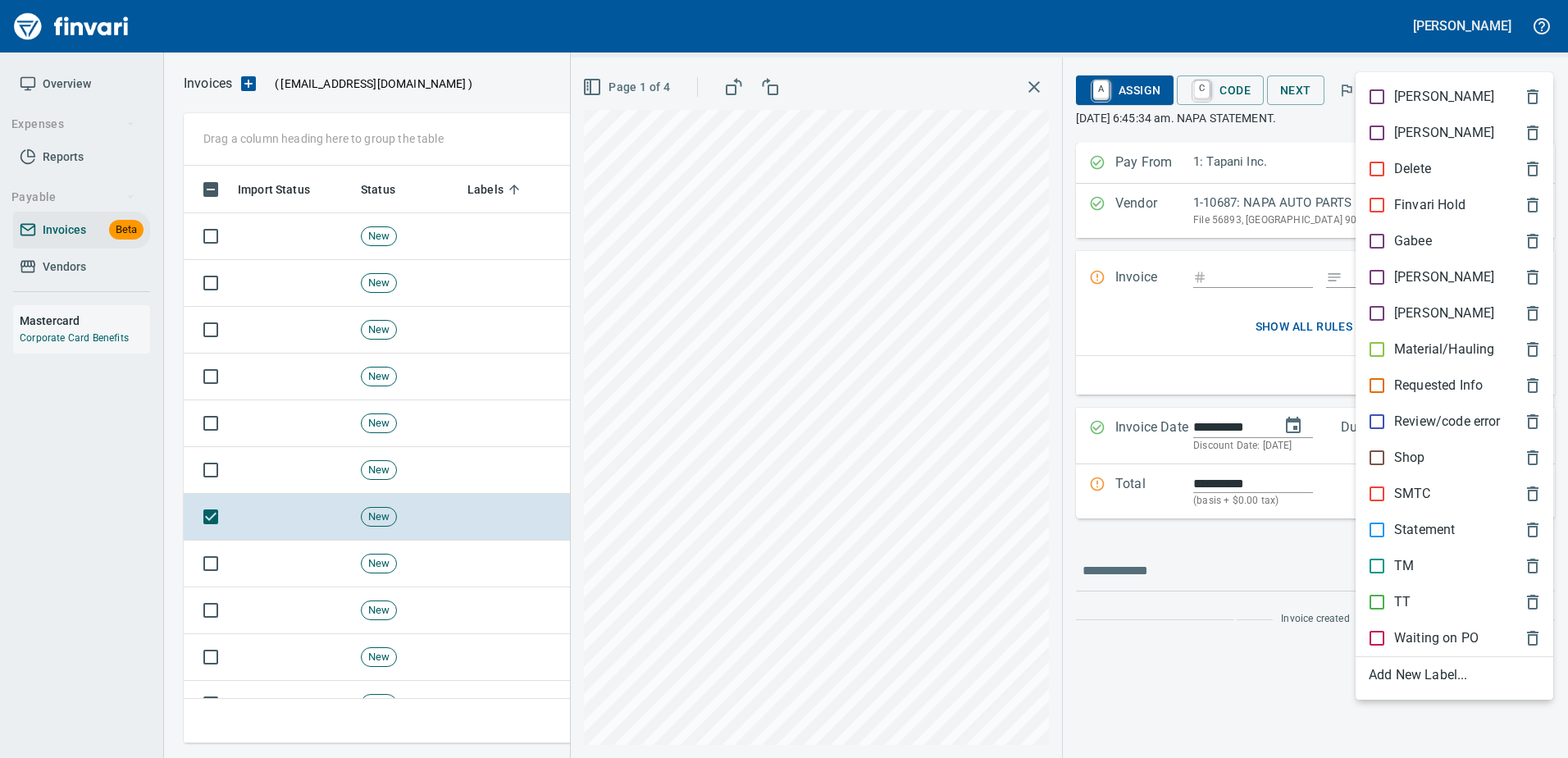
click at [1416, 527] on p "Statement" at bounding box center [1424, 530] width 61 height 19
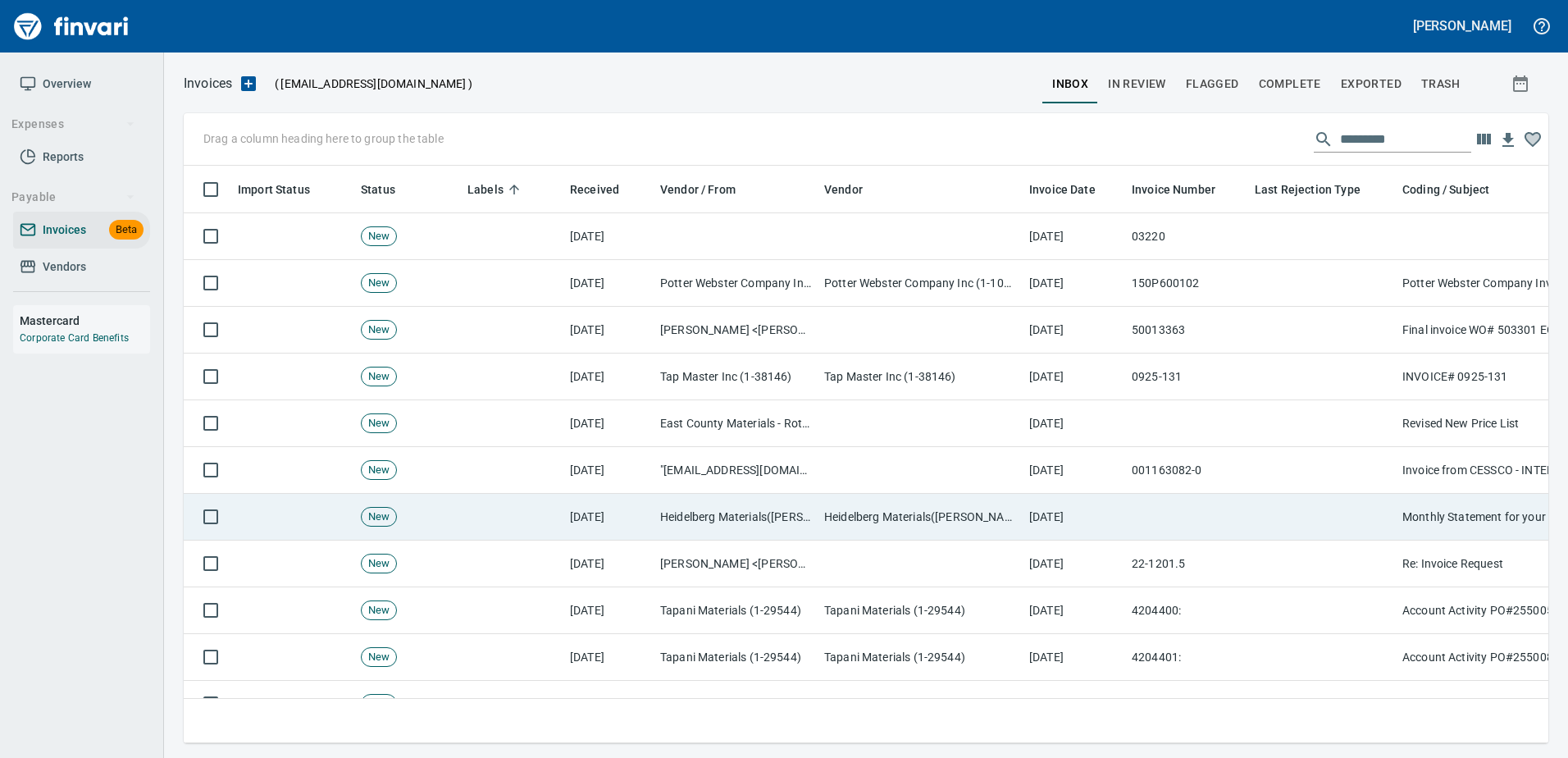
click at [1396, 520] on td "Monthly Statement for your Account: TAPANI INC, TAPANI INC" at bounding box center [1559, 517] width 328 height 46
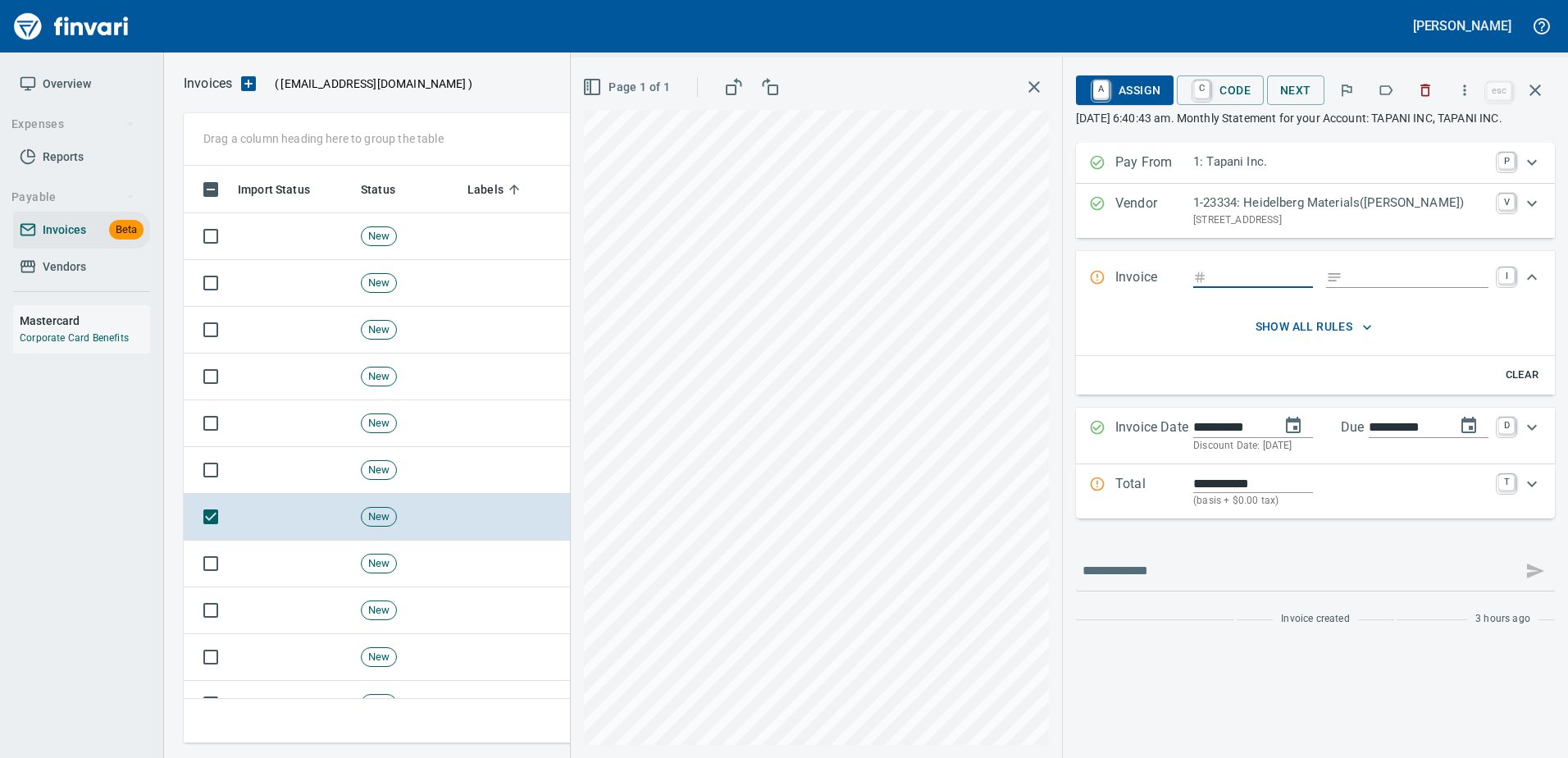
click at [1376, 94] on button "button" at bounding box center [1385, 90] width 36 height 36
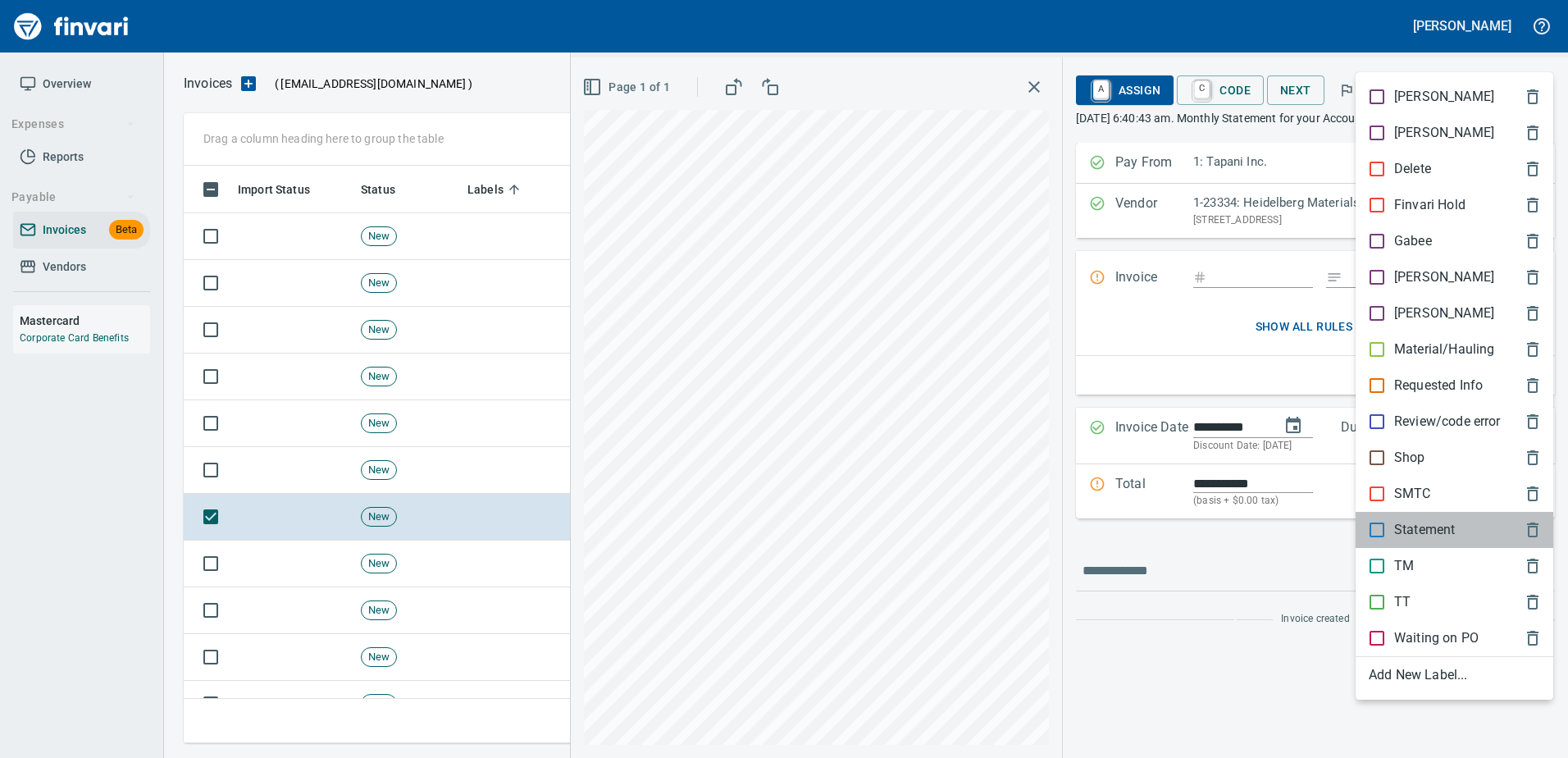
click at [1444, 531] on p "Statement" at bounding box center [1424, 530] width 61 height 19
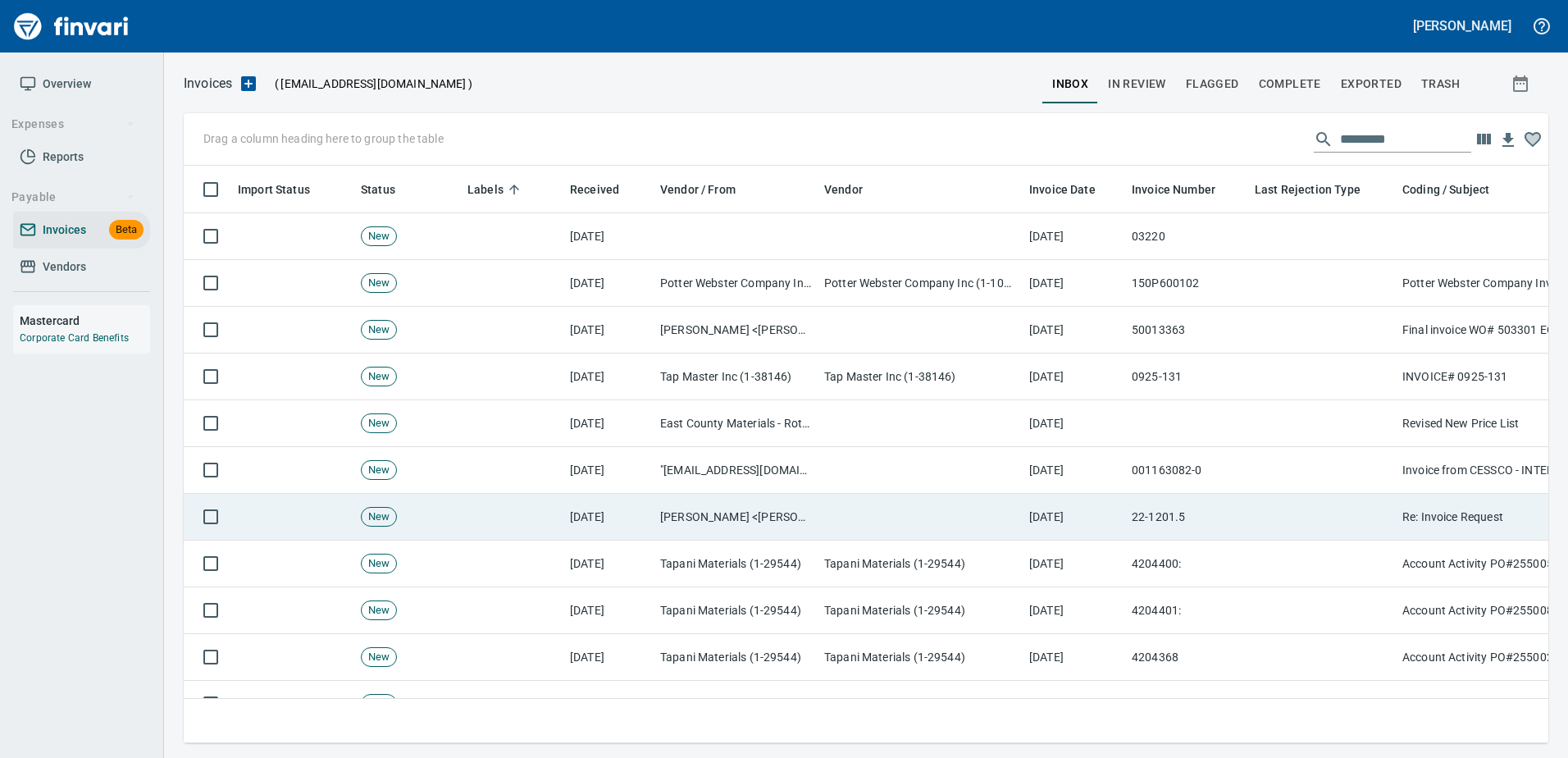
click at [1426, 517] on td "Re: Invoice Request" at bounding box center [1559, 517] width 328 height 46
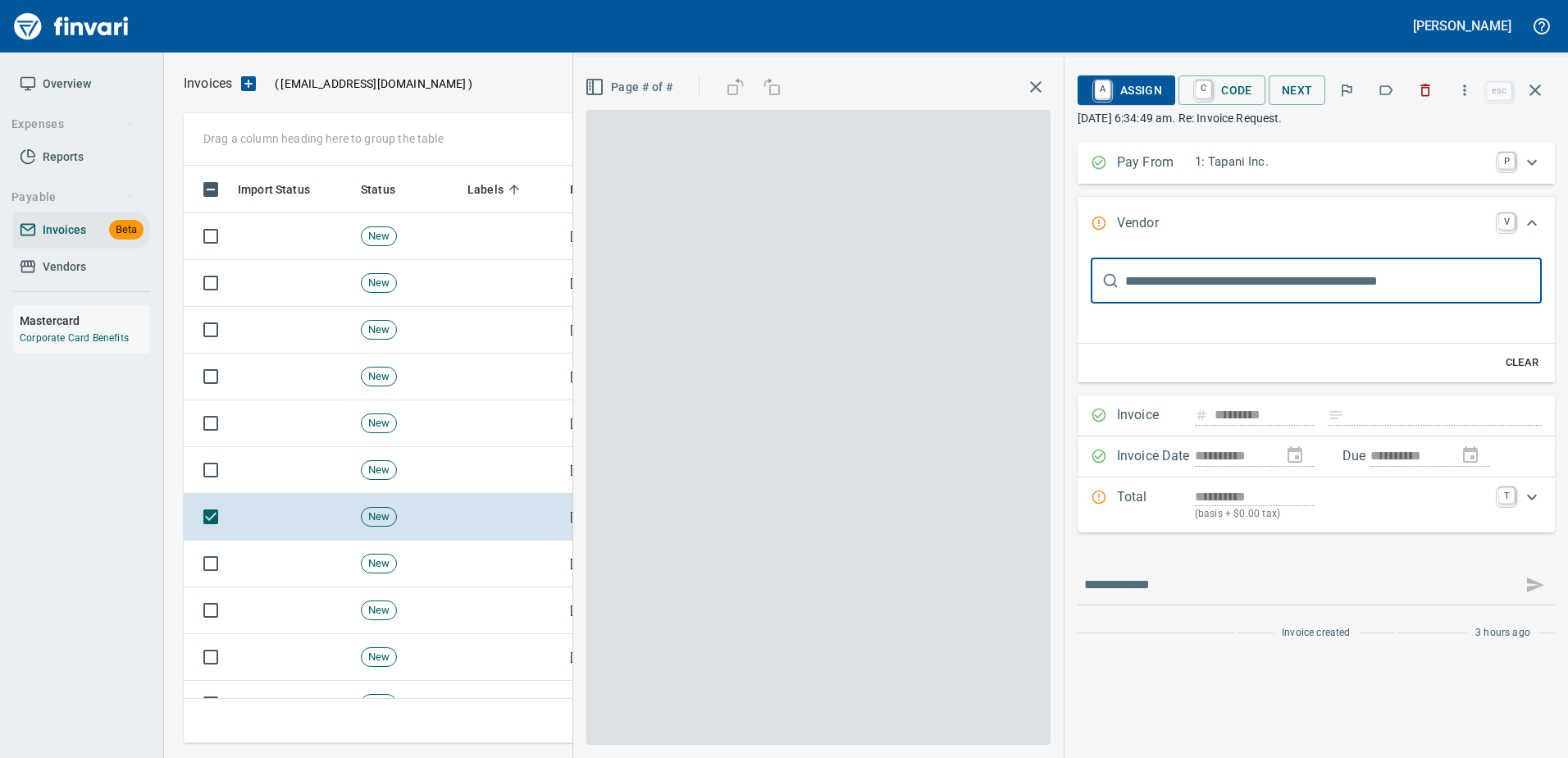
type input "**********"
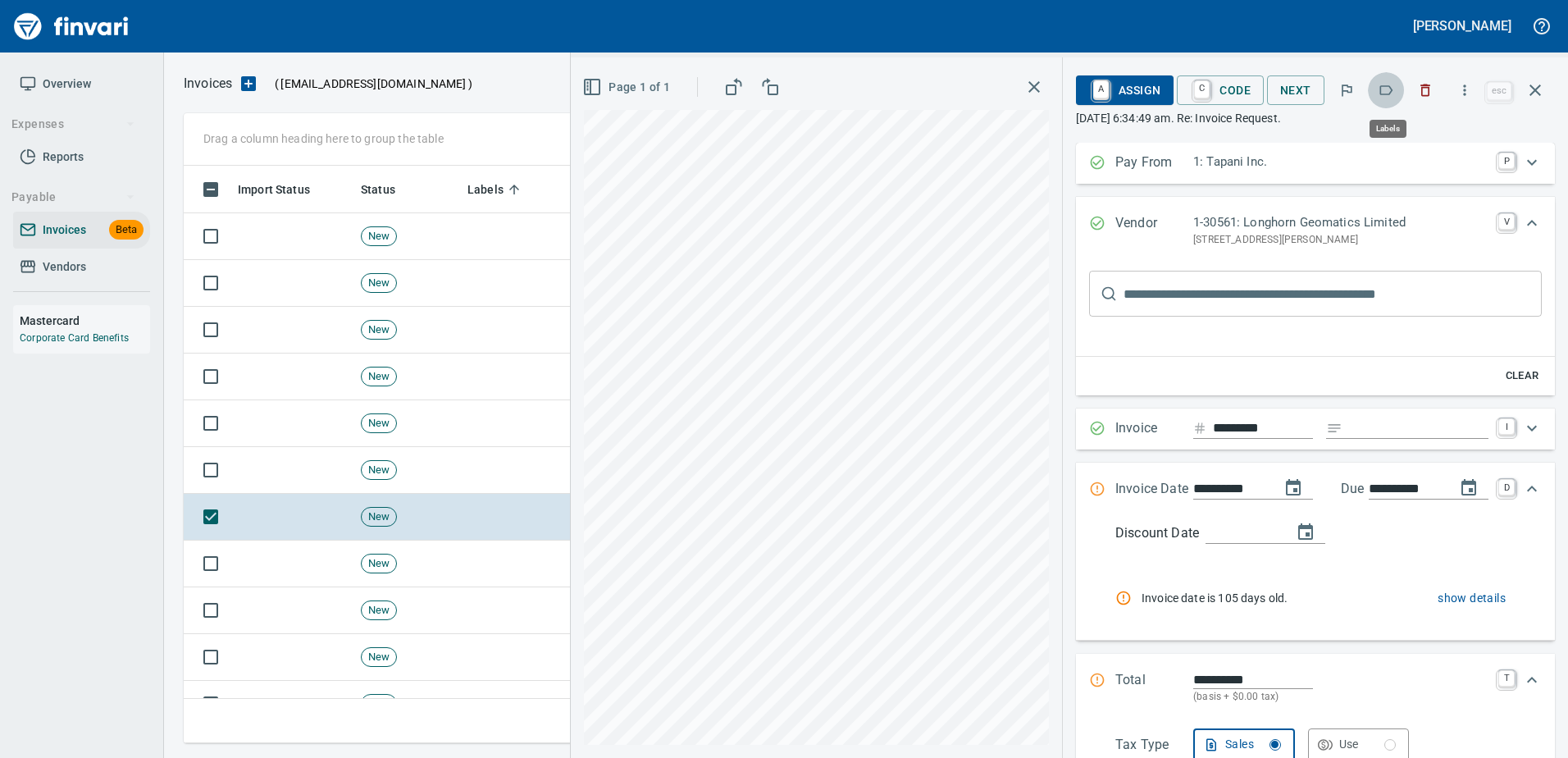
click at [1380, 88] on icon "button" at bounding box center [1385, 90] width 16 height 16
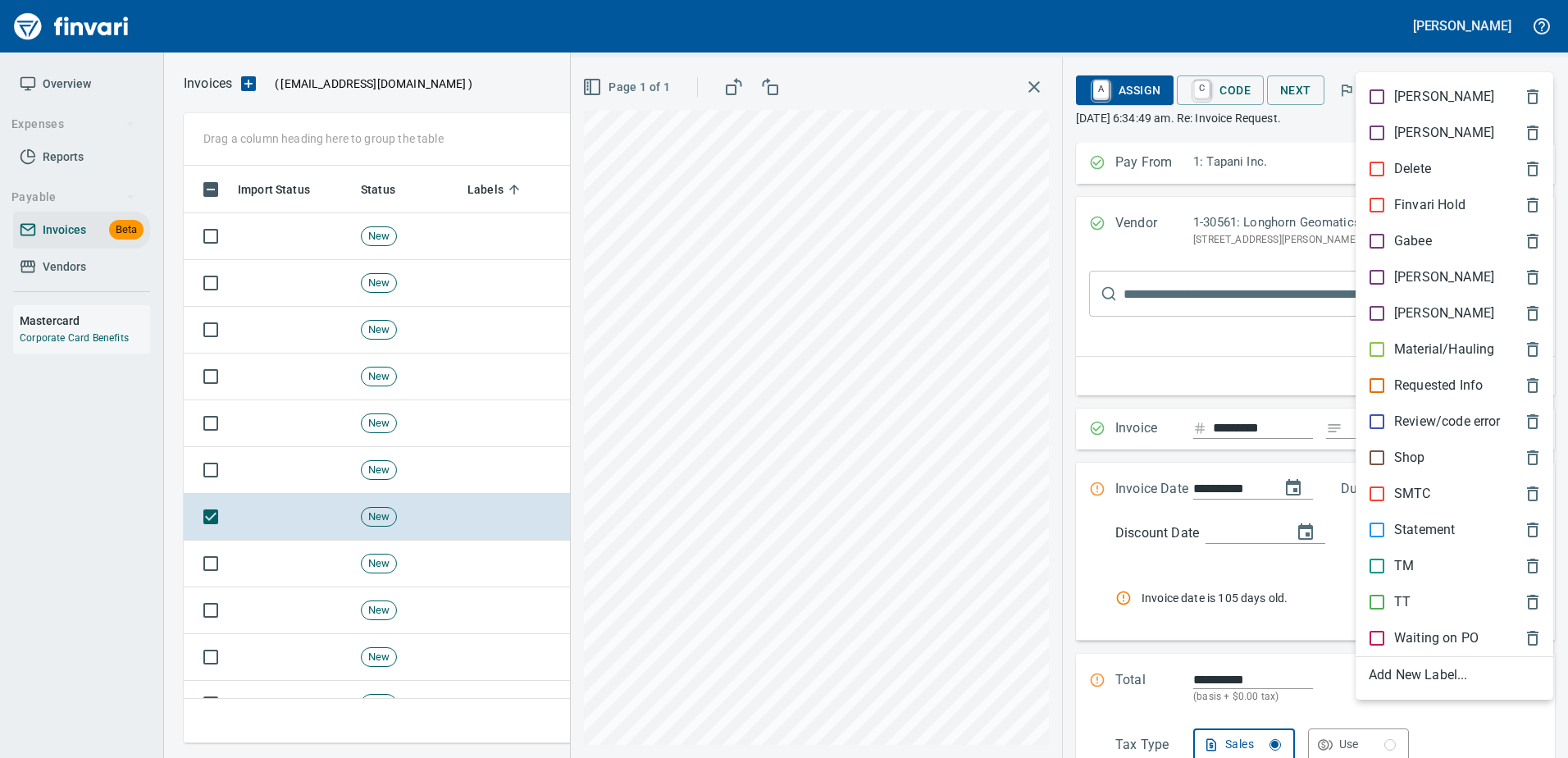
click at [1397, 41] on div at bounding box center [784, 379] width 1568 height 758
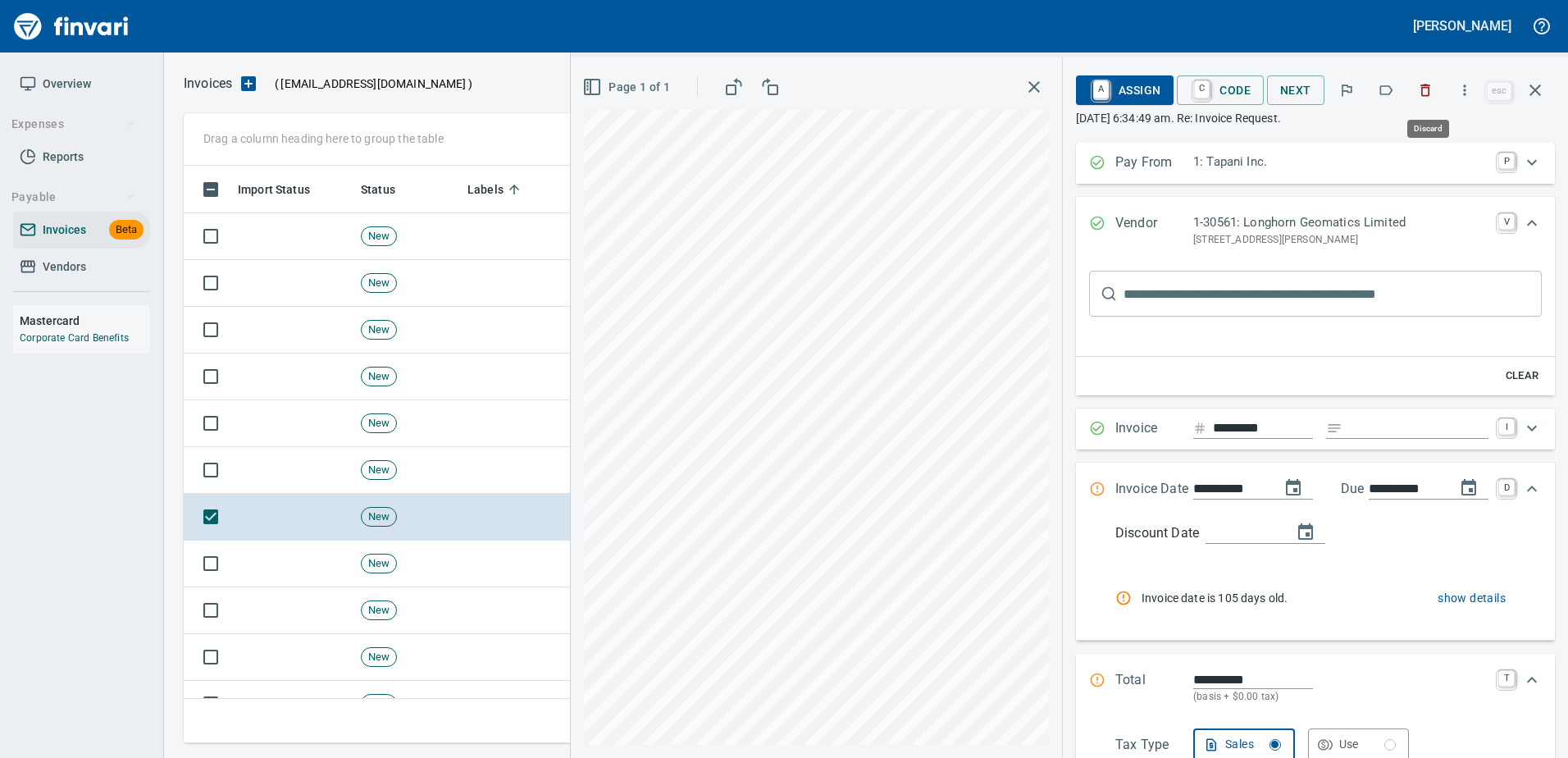
click at [1437, 93] on button "button" at bounding box center [1425, 90] width 36 height 36
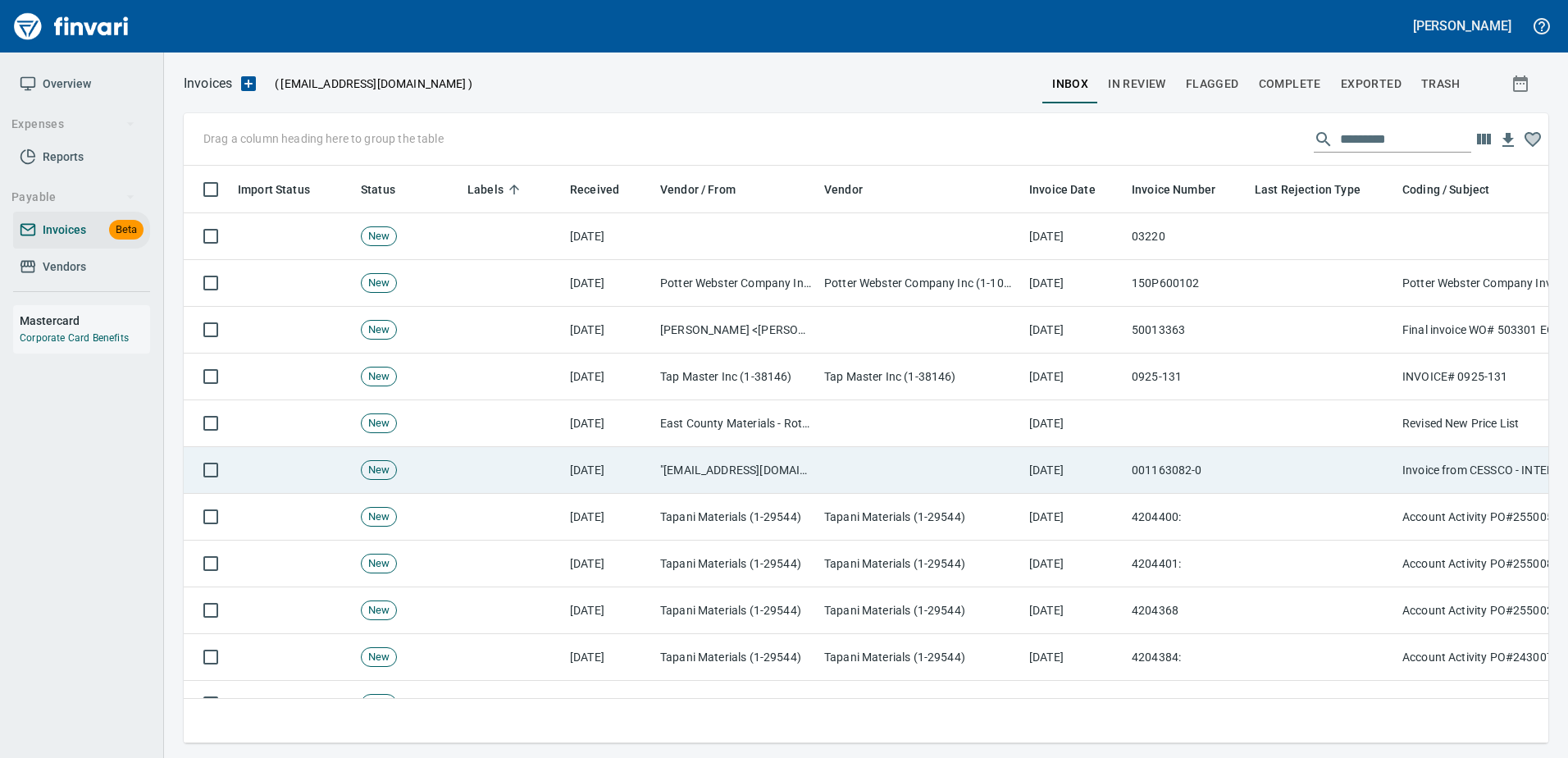
scroll to position [553, 1339]
click at [1151, 474] on td "001163082-0" at bounding box center [1186, 470] width 123 height 46
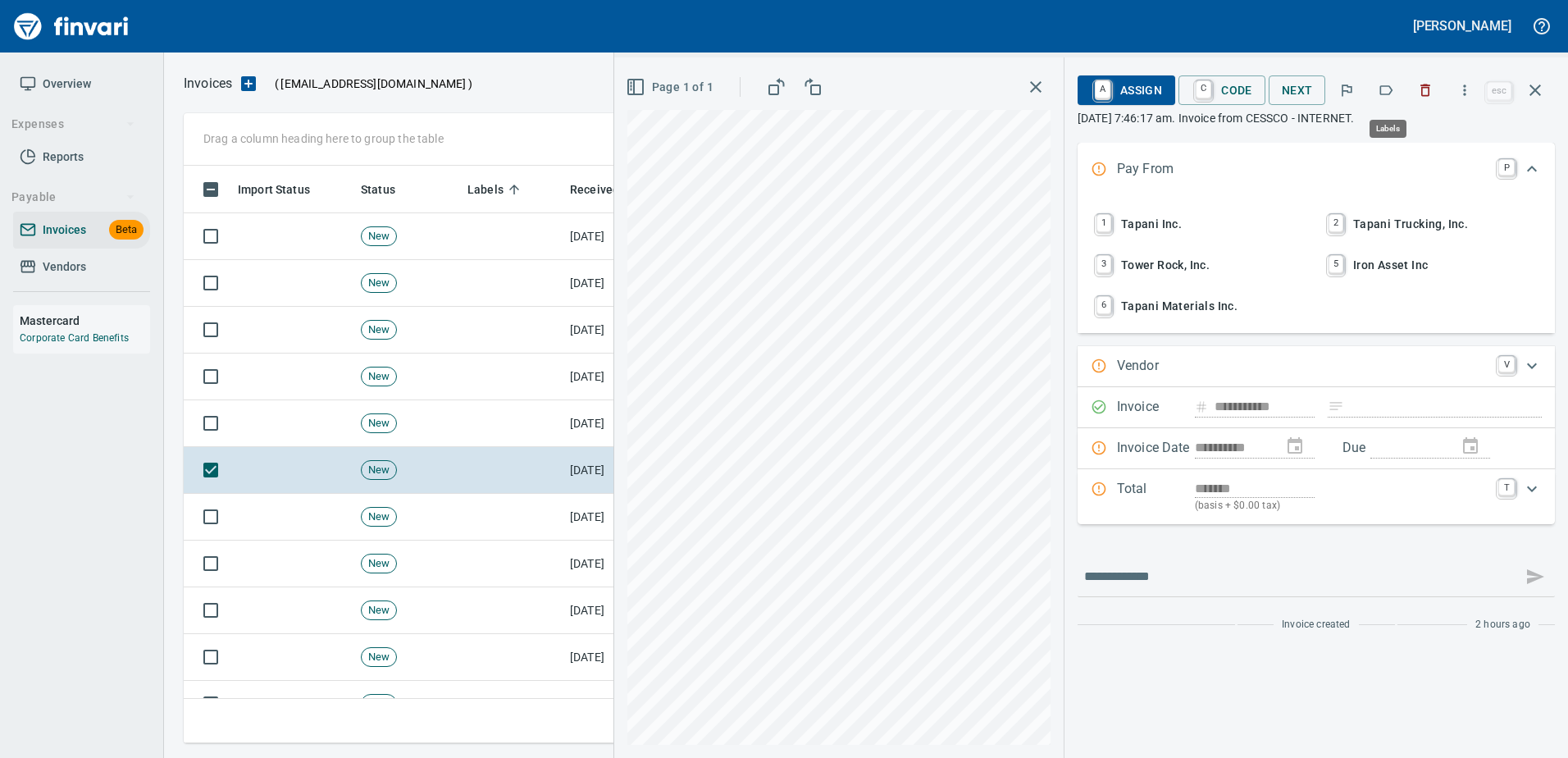
click at [1390, 92] on icon "button" at bounding box center [1385, 90] width 16 height 16
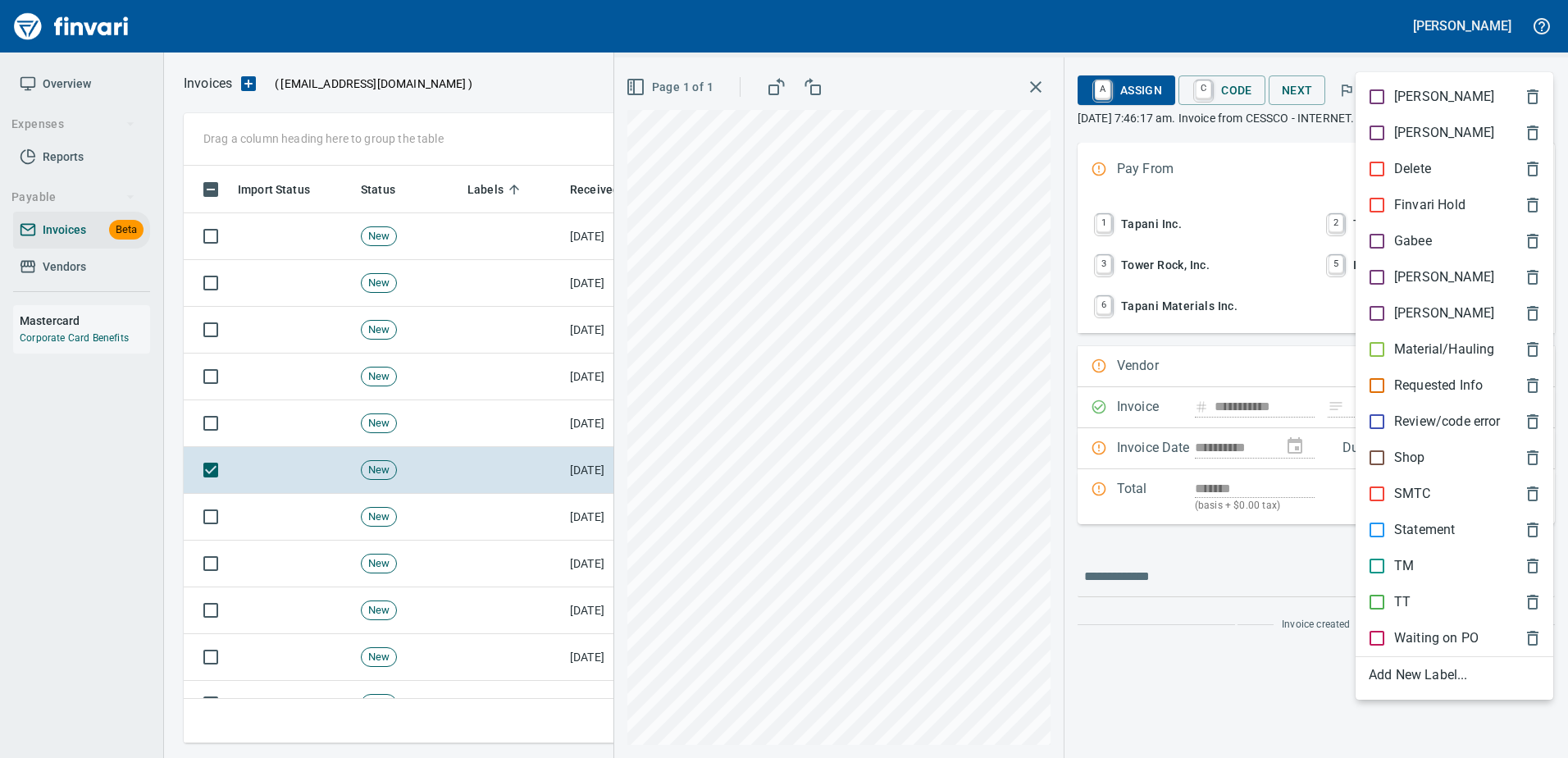
scroll to position [553, 1339]
click at [1440, 502] on span "SMTC" at bounding box center [1441, 494] width 145 height 19
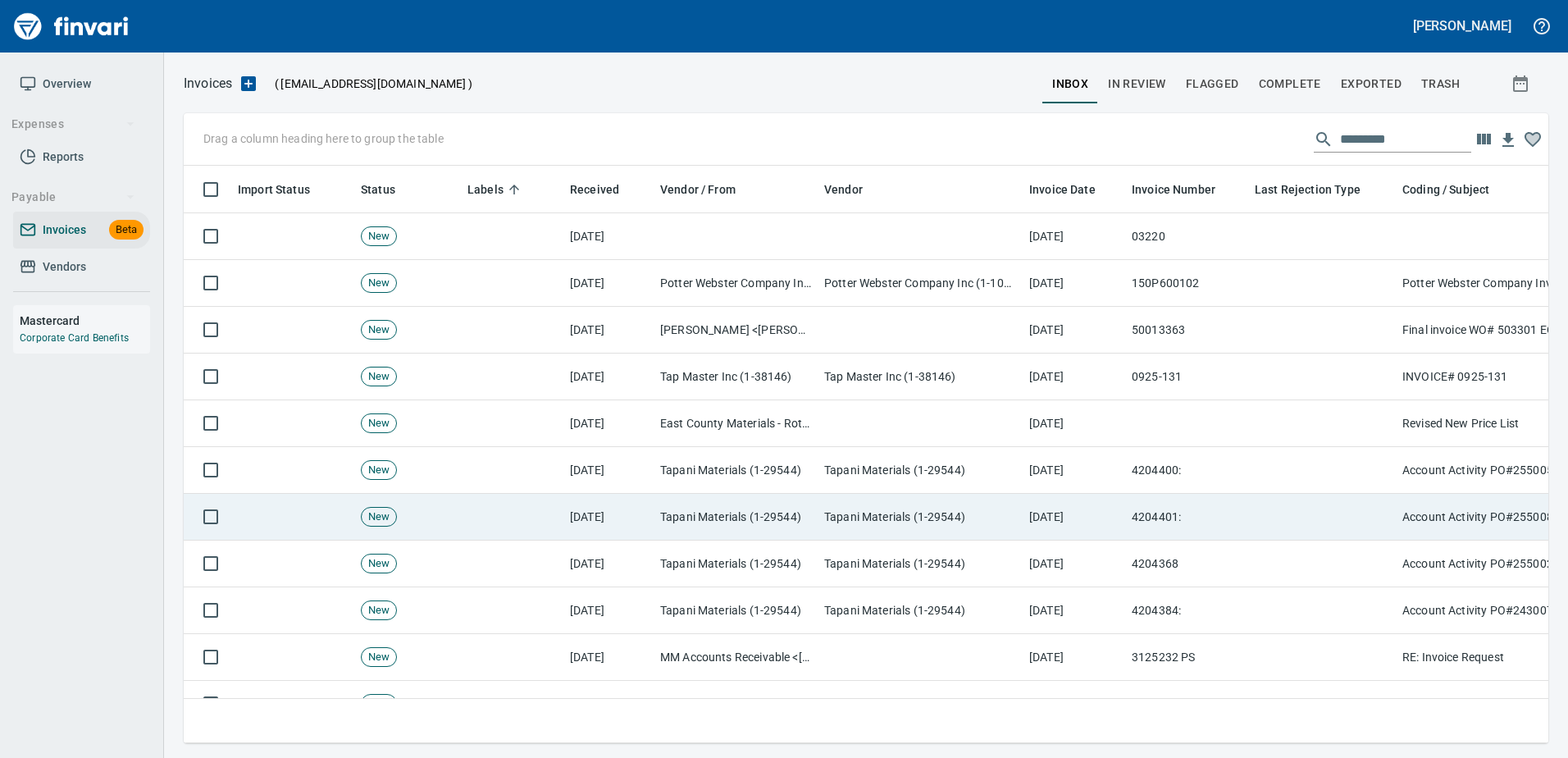
click at [1400, 500] on td "Account Activity PO#255008" at bounding box center [1559, 517] width 328 height 46
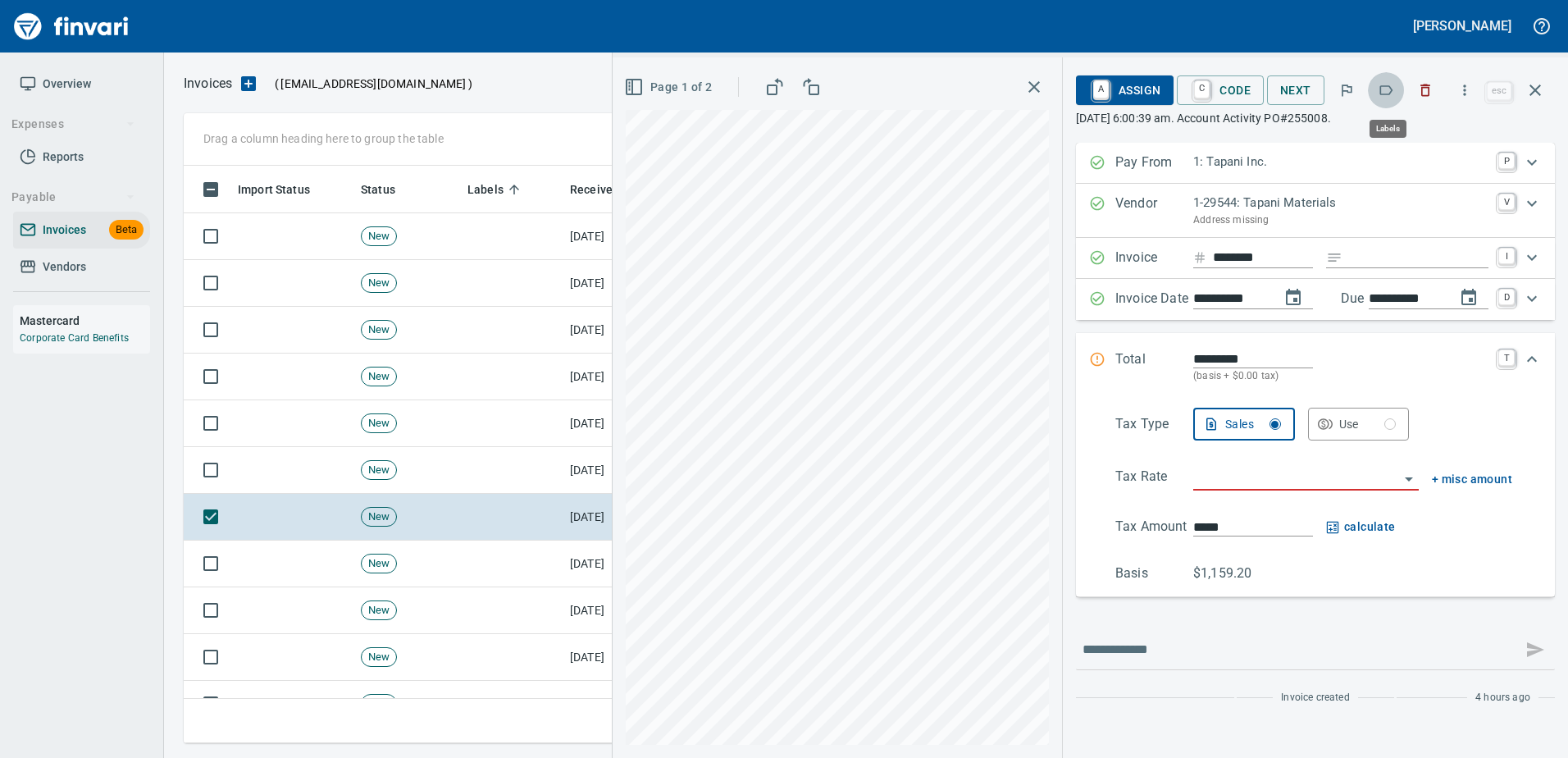
click at [1394, 93] on icon "button" at bounding box center [1385, 90] width 16 height 16
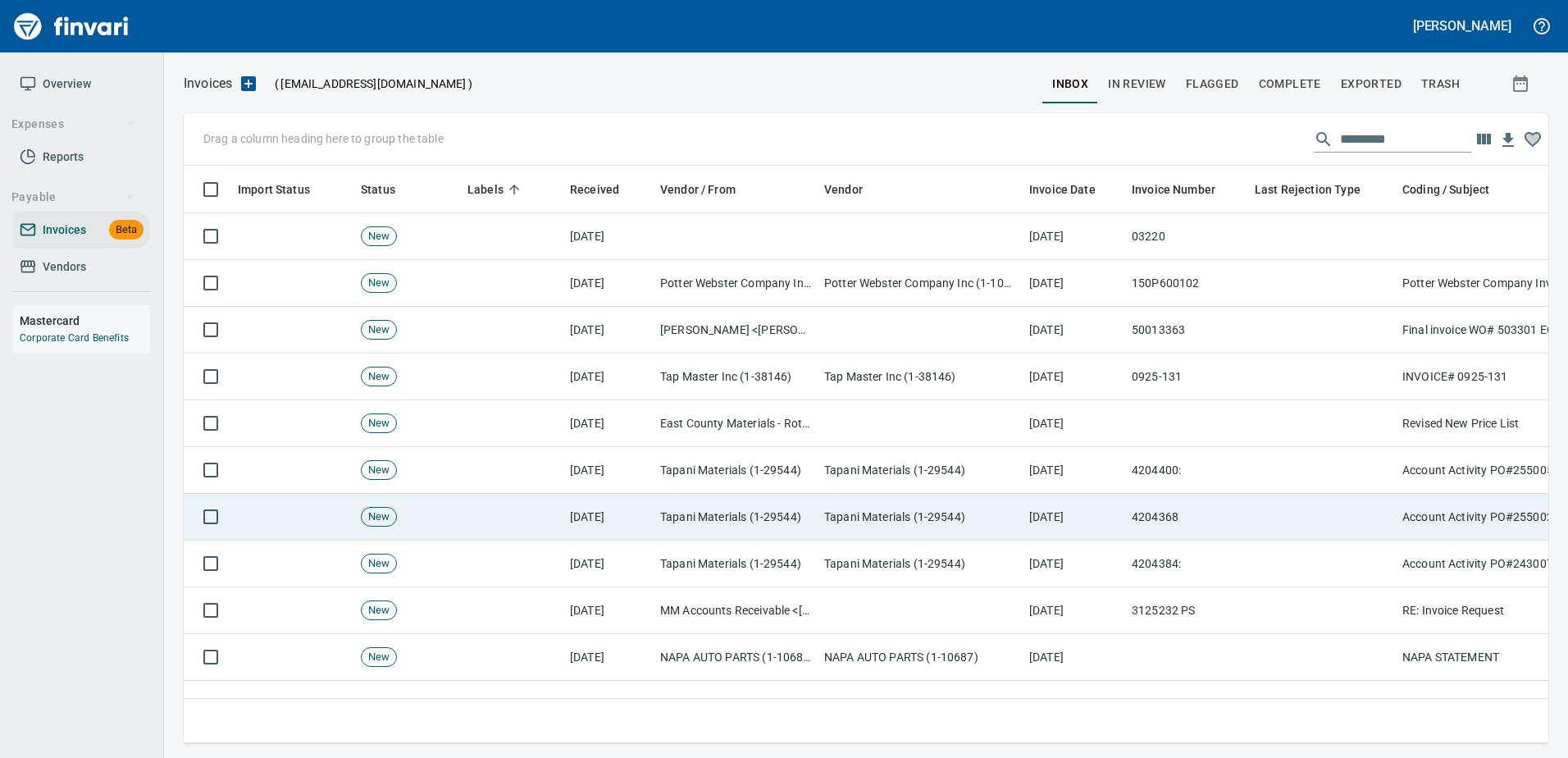
click at [1290, 528] on td at bounding box center [1321, 517] width 147 height 46
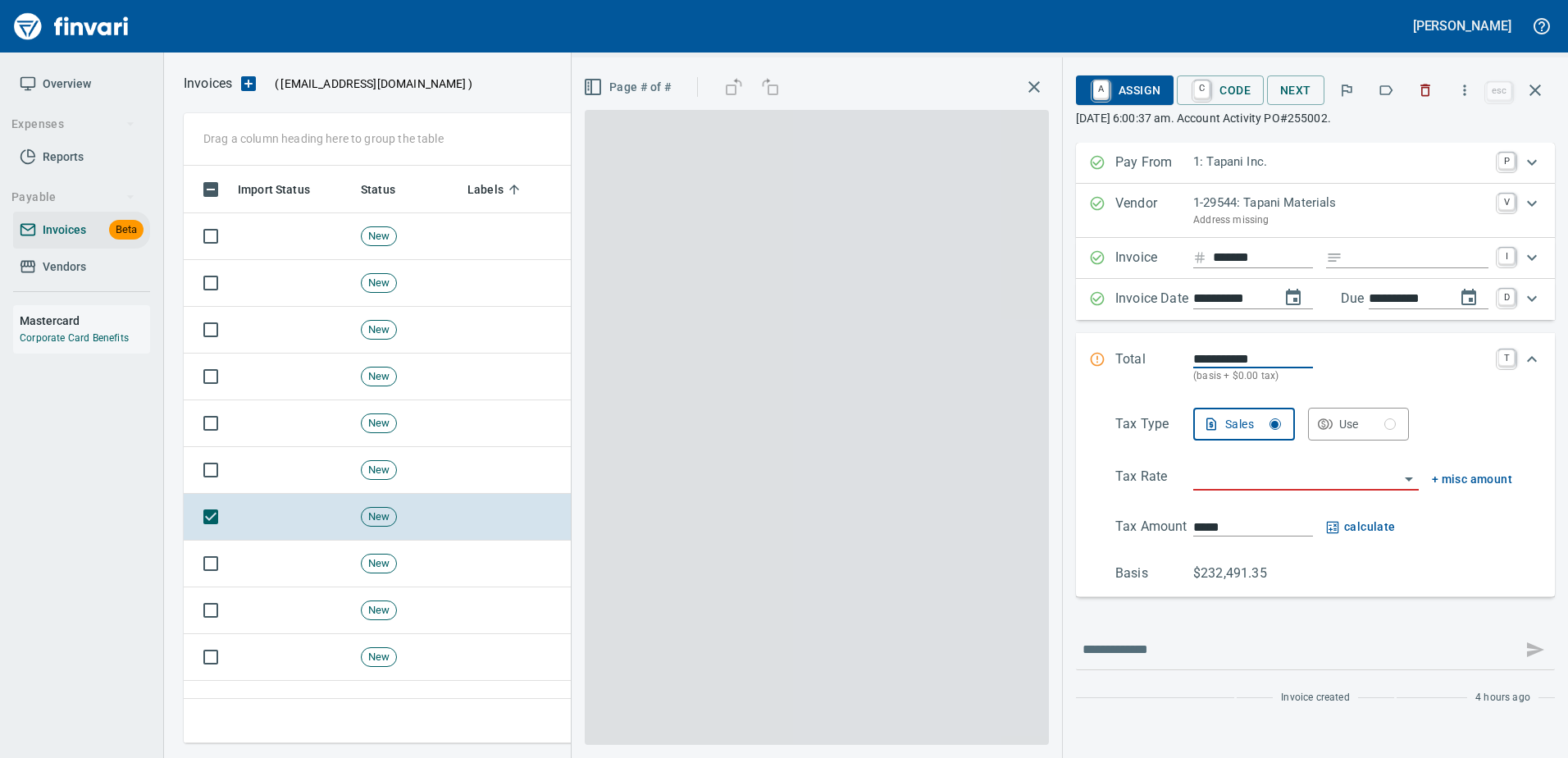
click at [1398, 84] on button "button" at bounding box center [1385, 90] width 36 height 36
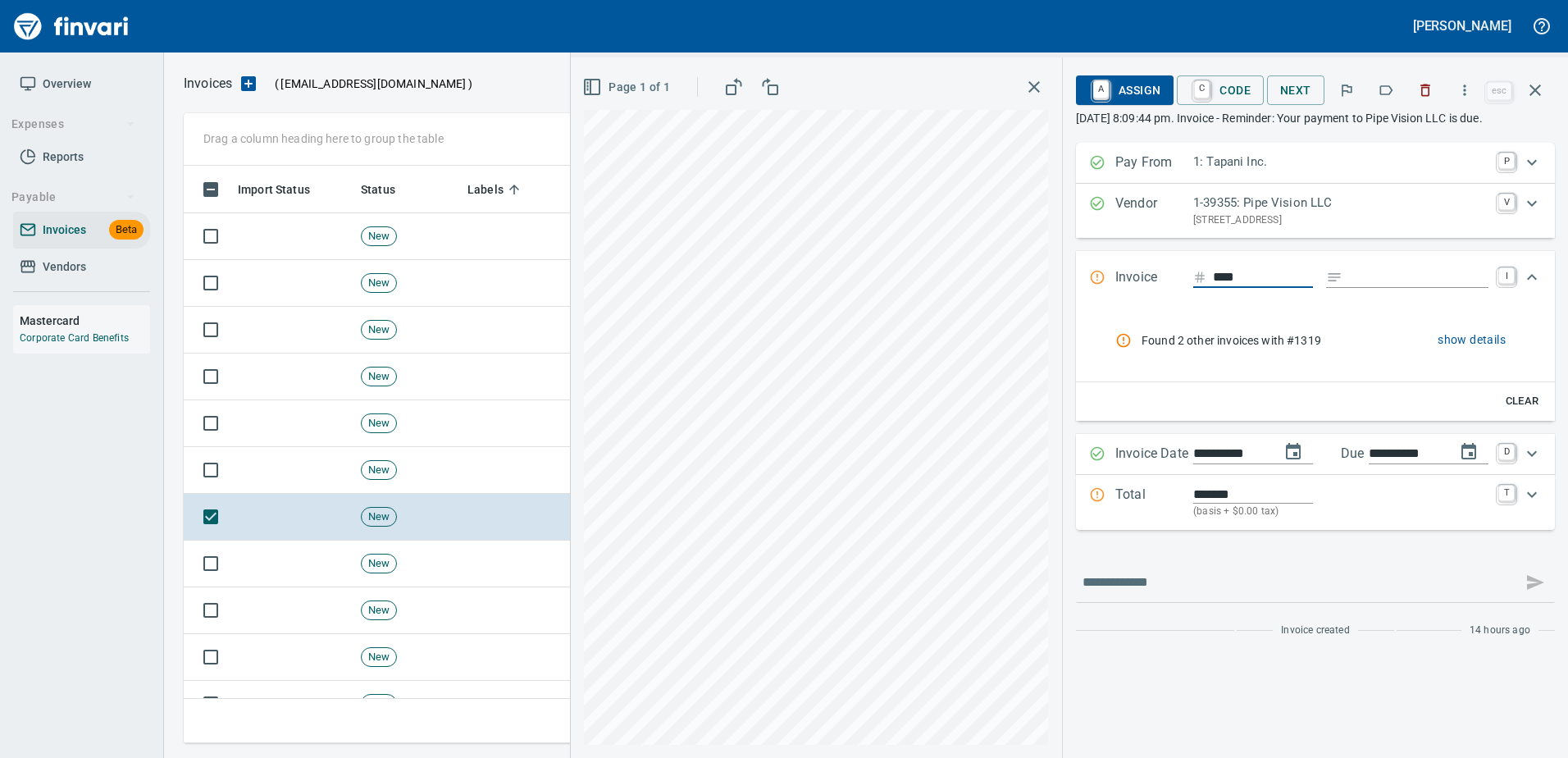
scroll to position [2, 2]
click at [1430, 103] on button "button" at bounding box center [1425, 90] width 36 height 36
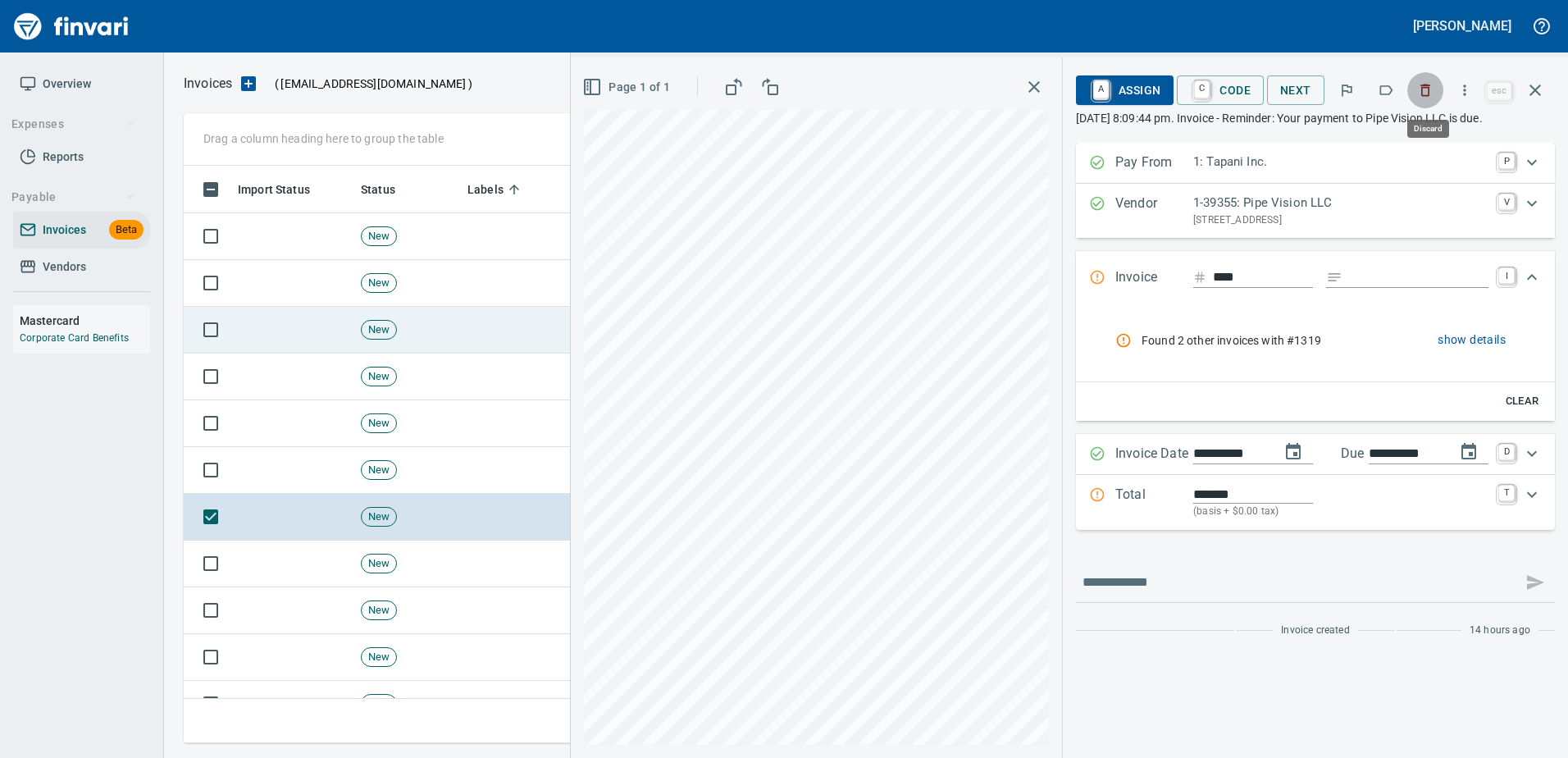
scroll to position [553, 1339]
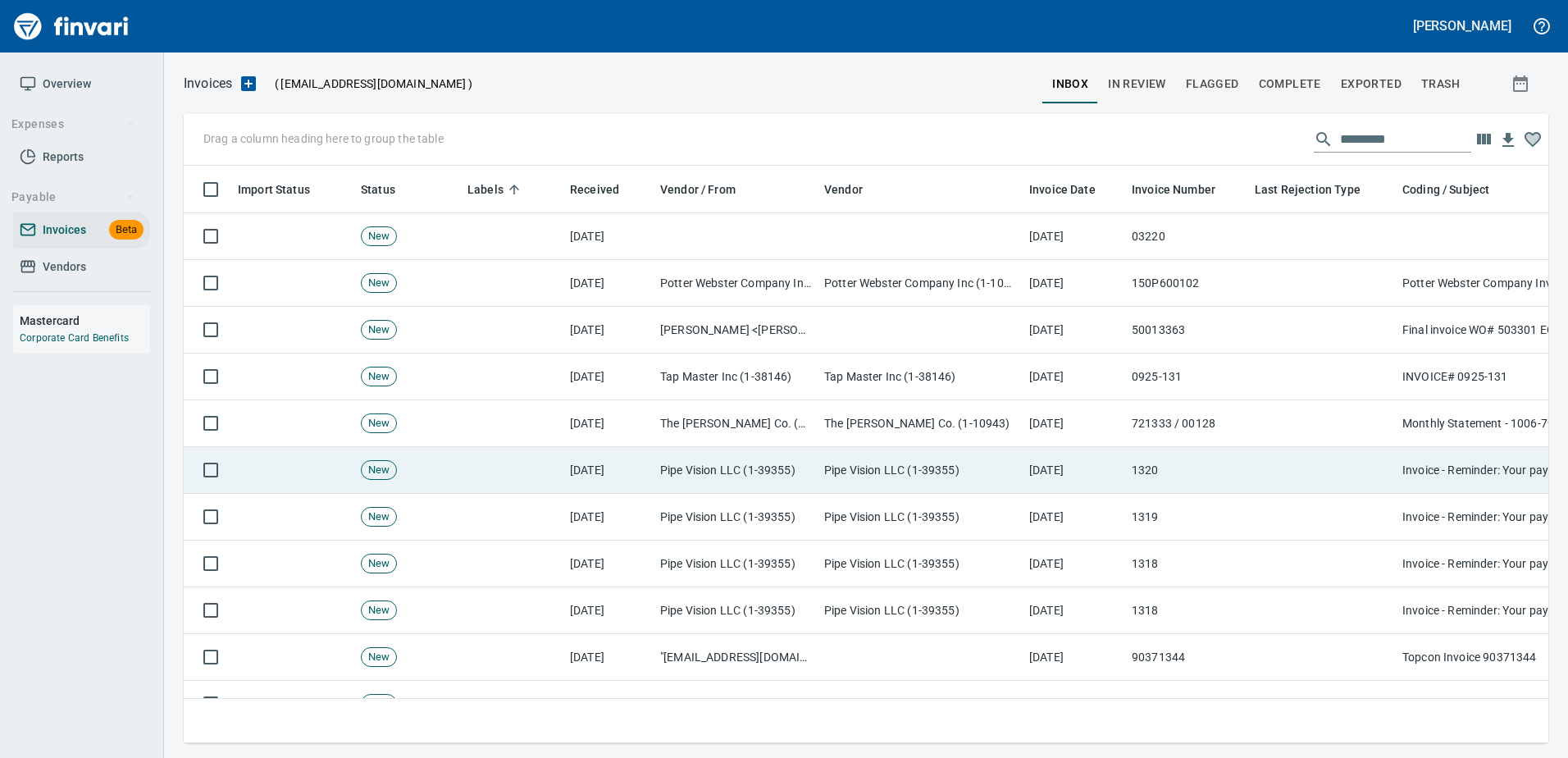
drag, startPoint x: 1430, startPoint y: 453, endPoint x: 1424, endPoint y: 408, distance: 45.4
click at [1429, 450] on td "Invoice - Reminder: Your payment to Pipe Vision LLC is due" at bounding box center [1559, 470] width 328 height 46
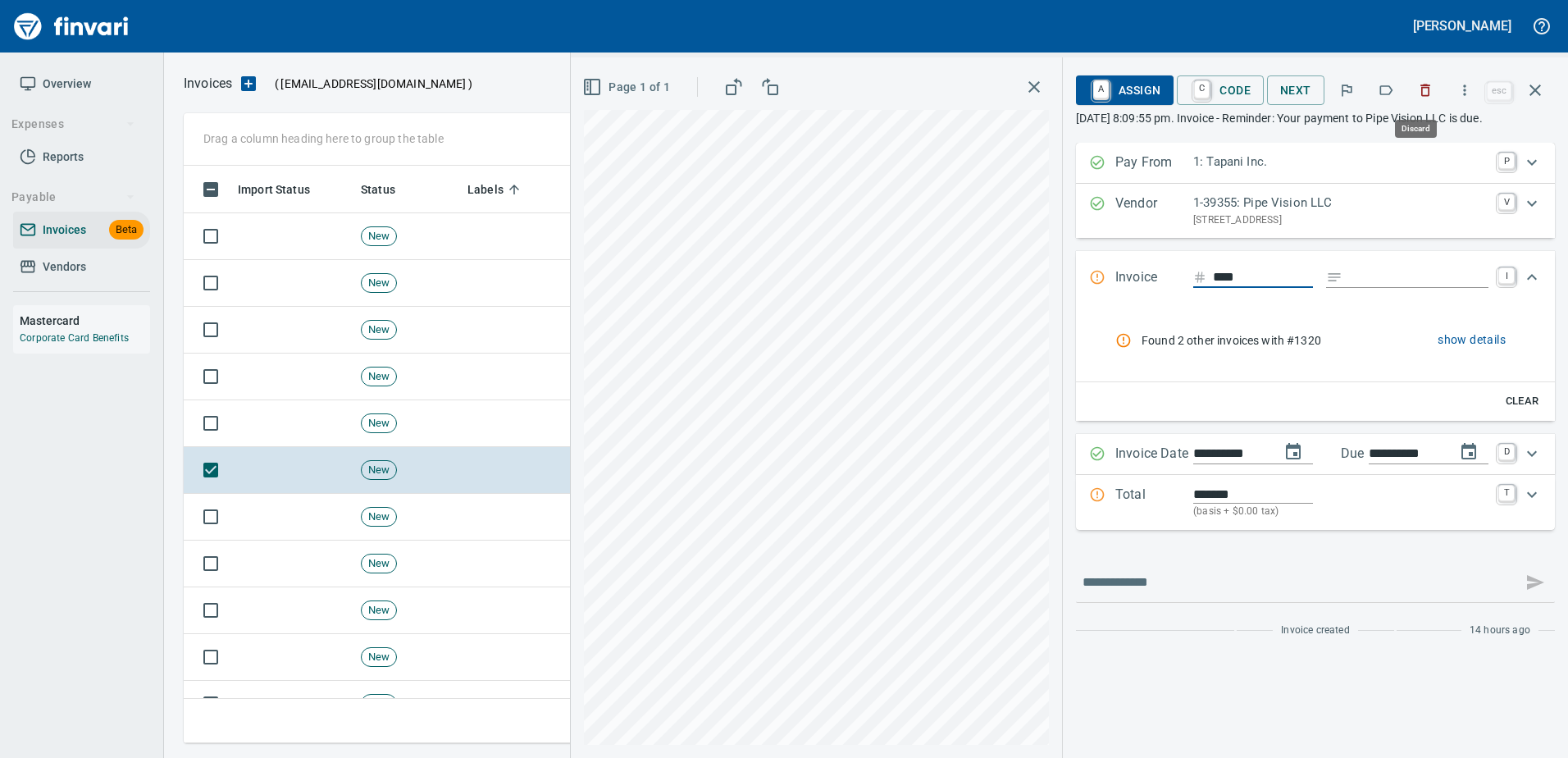
click at [1430, 88] on icon "button" at bounding box center [1426, 90] width 10 height 13
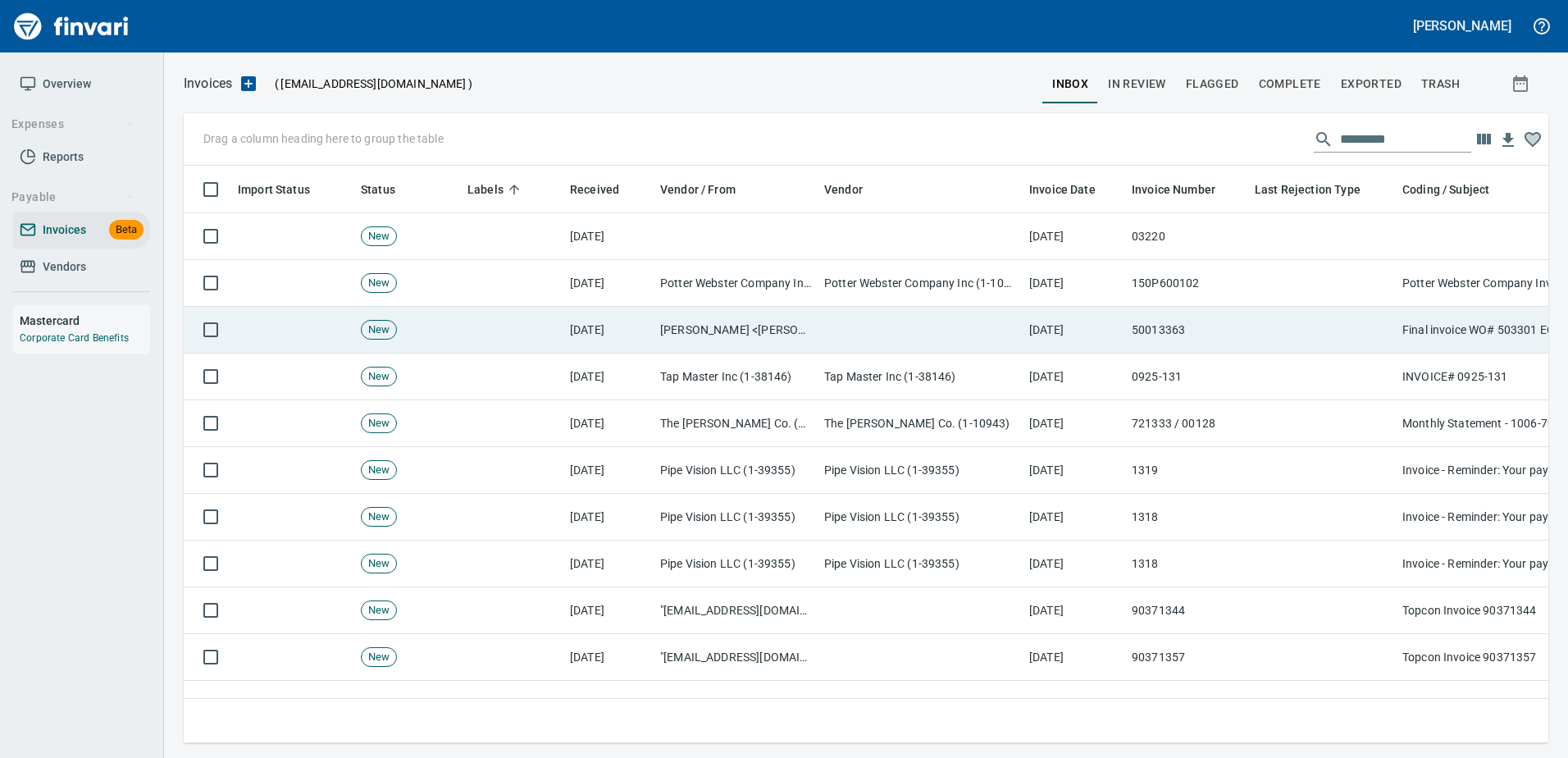
scroll to position [553, 1339]
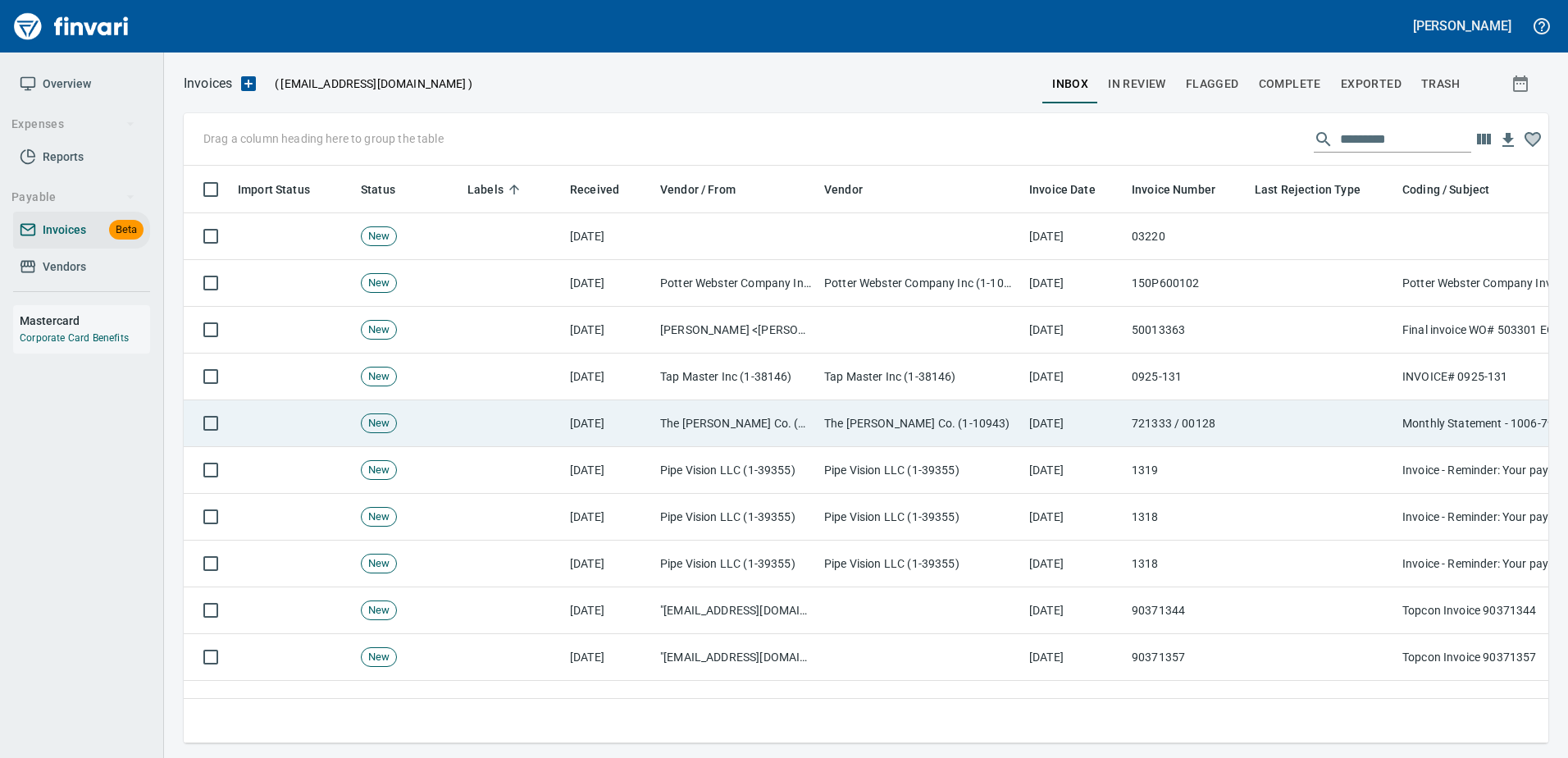
click at [1386, 434] on td at bounding box center [1321, 423] width 147 height 46
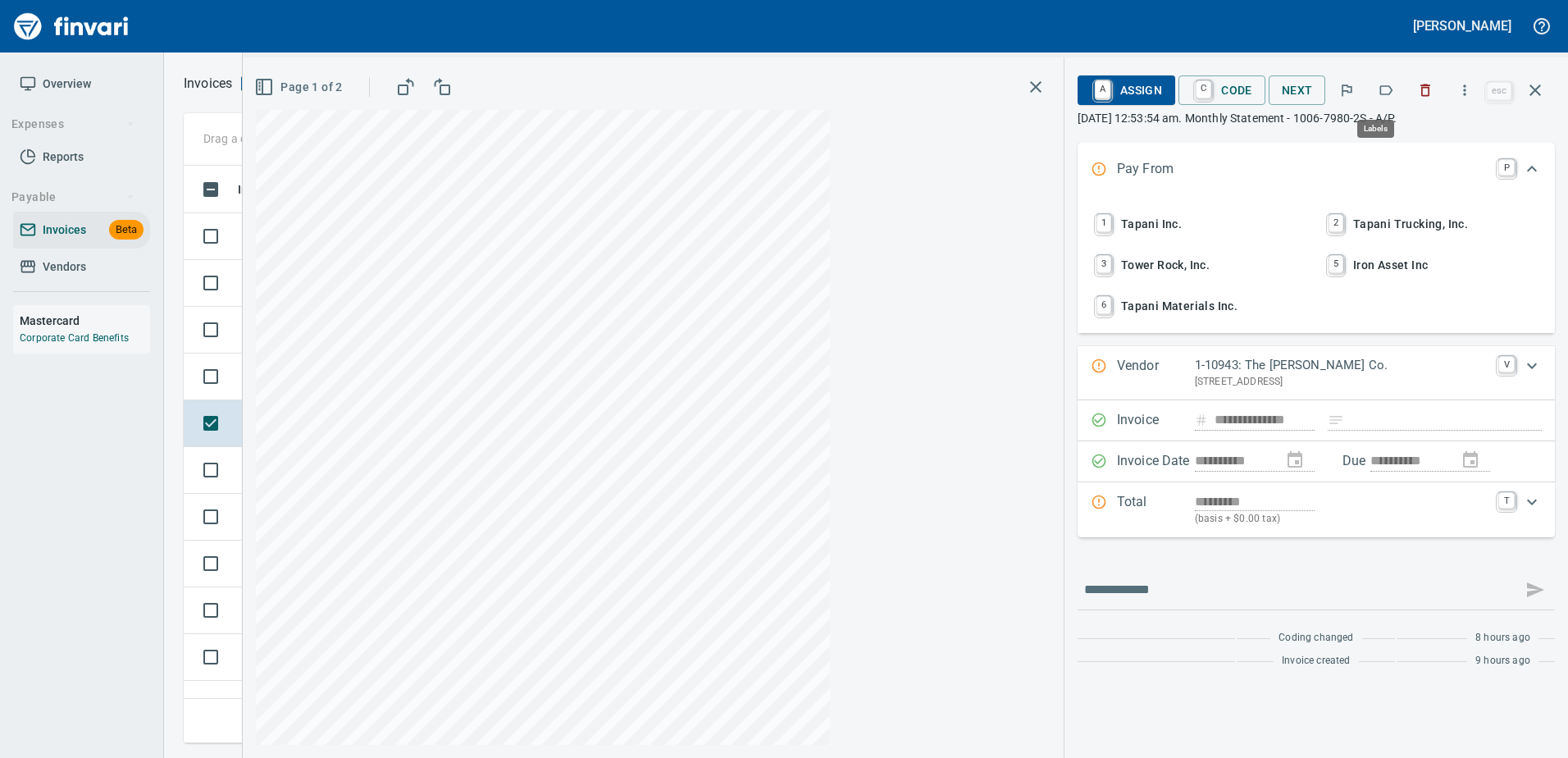
click at [1394, 88] on icon "button" at bounding box center [1385, 90] width 16 height 16
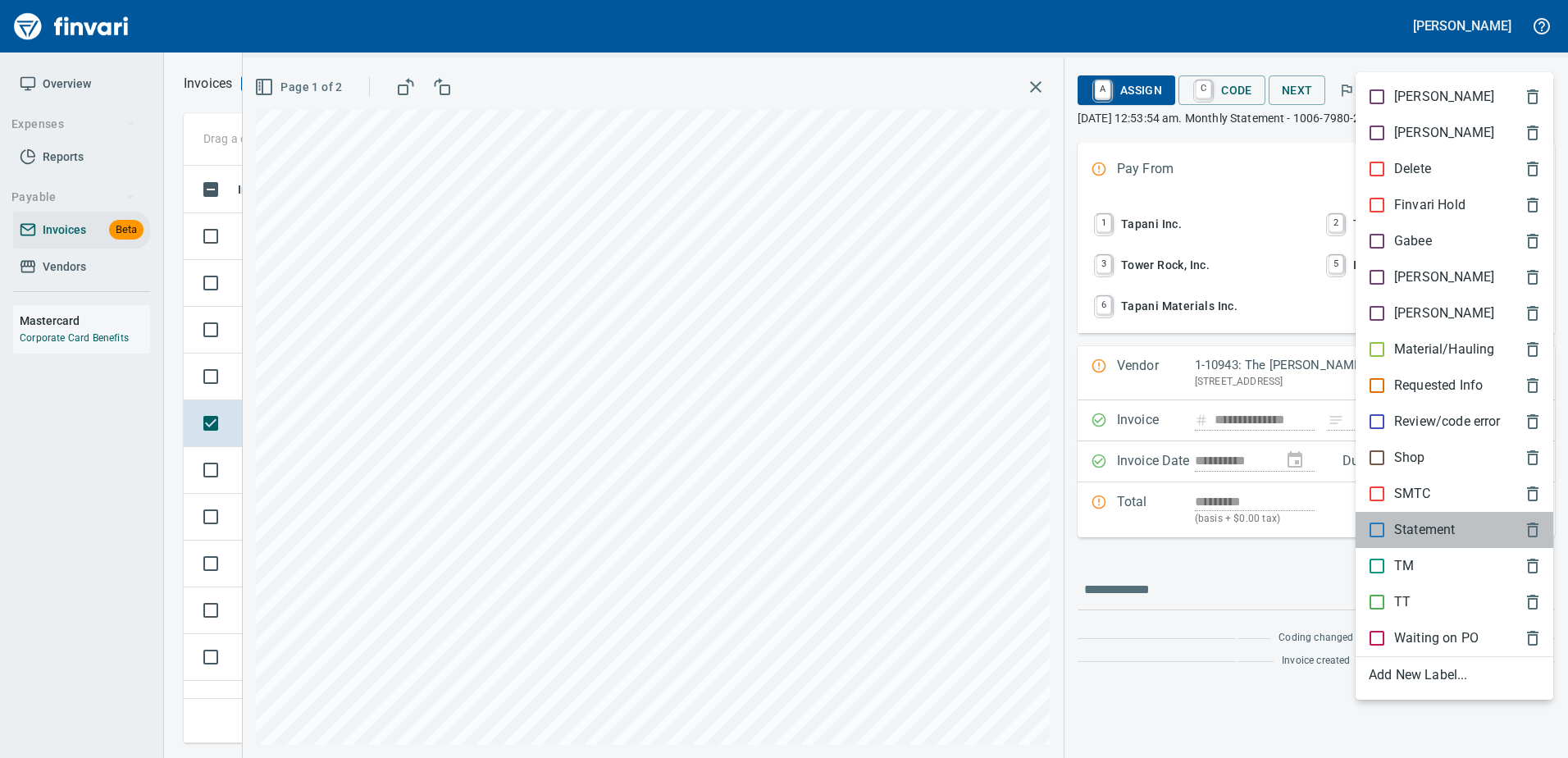
click at [1408, 533] on p "Statement" at bounding box center [1424, 530] width 61 height 19
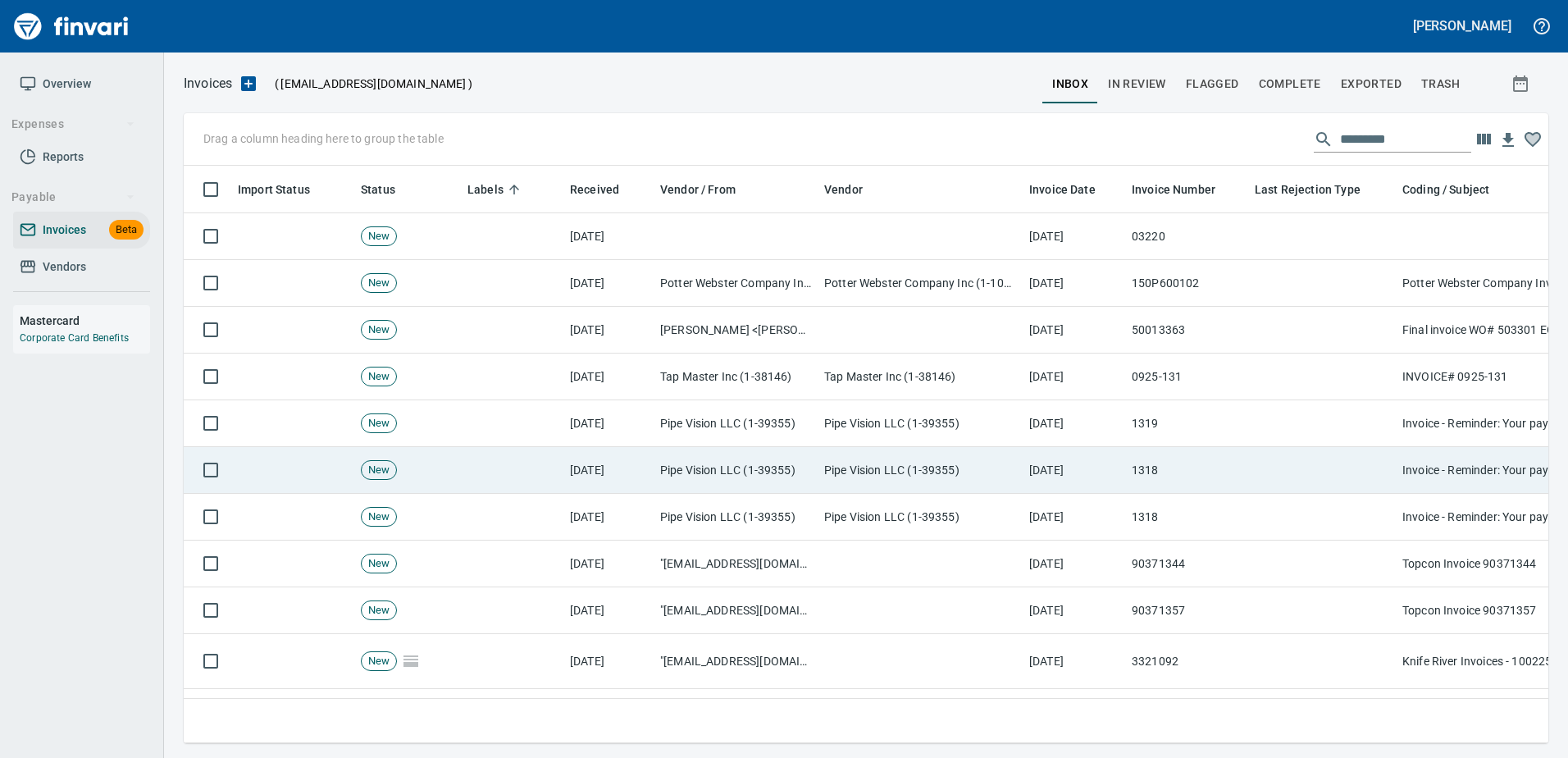
click at [1327, 452] on td at bounding box center [1321, 470] width 147 height 46
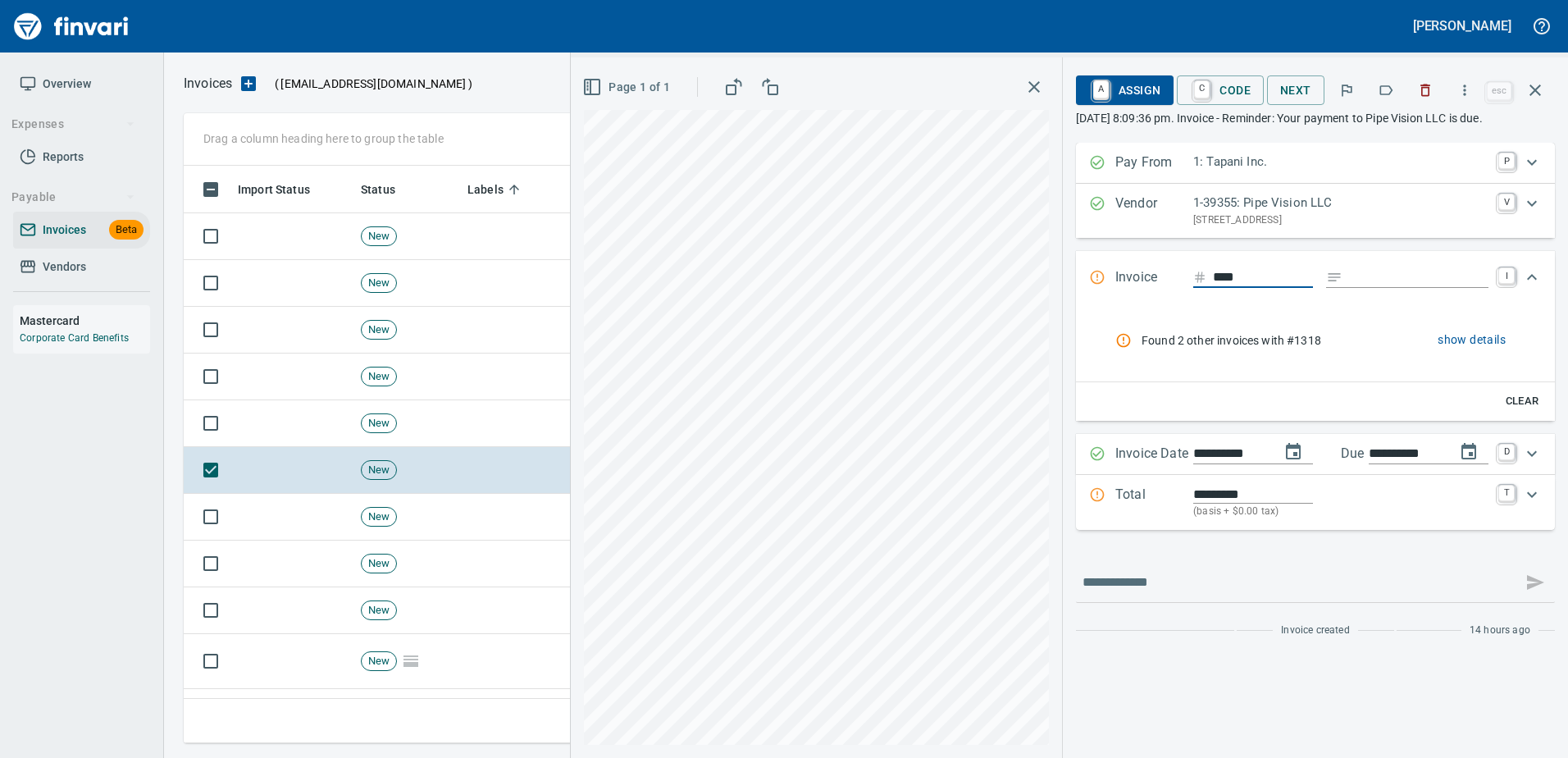
click at [1433, 85] on icon "button" at bounding box center [1425, 90] width 16 height 16
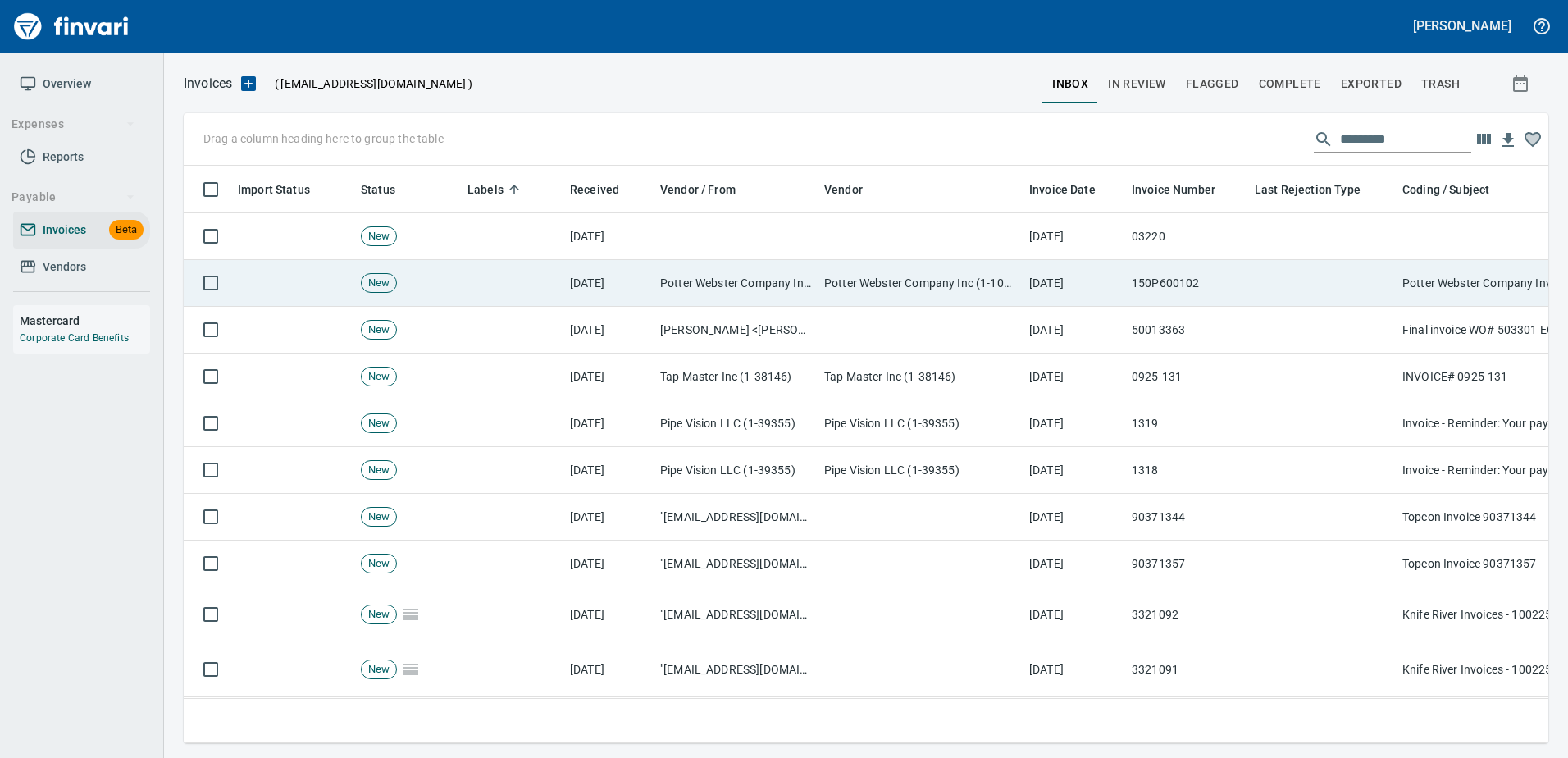
scroll to position [553, 1339]
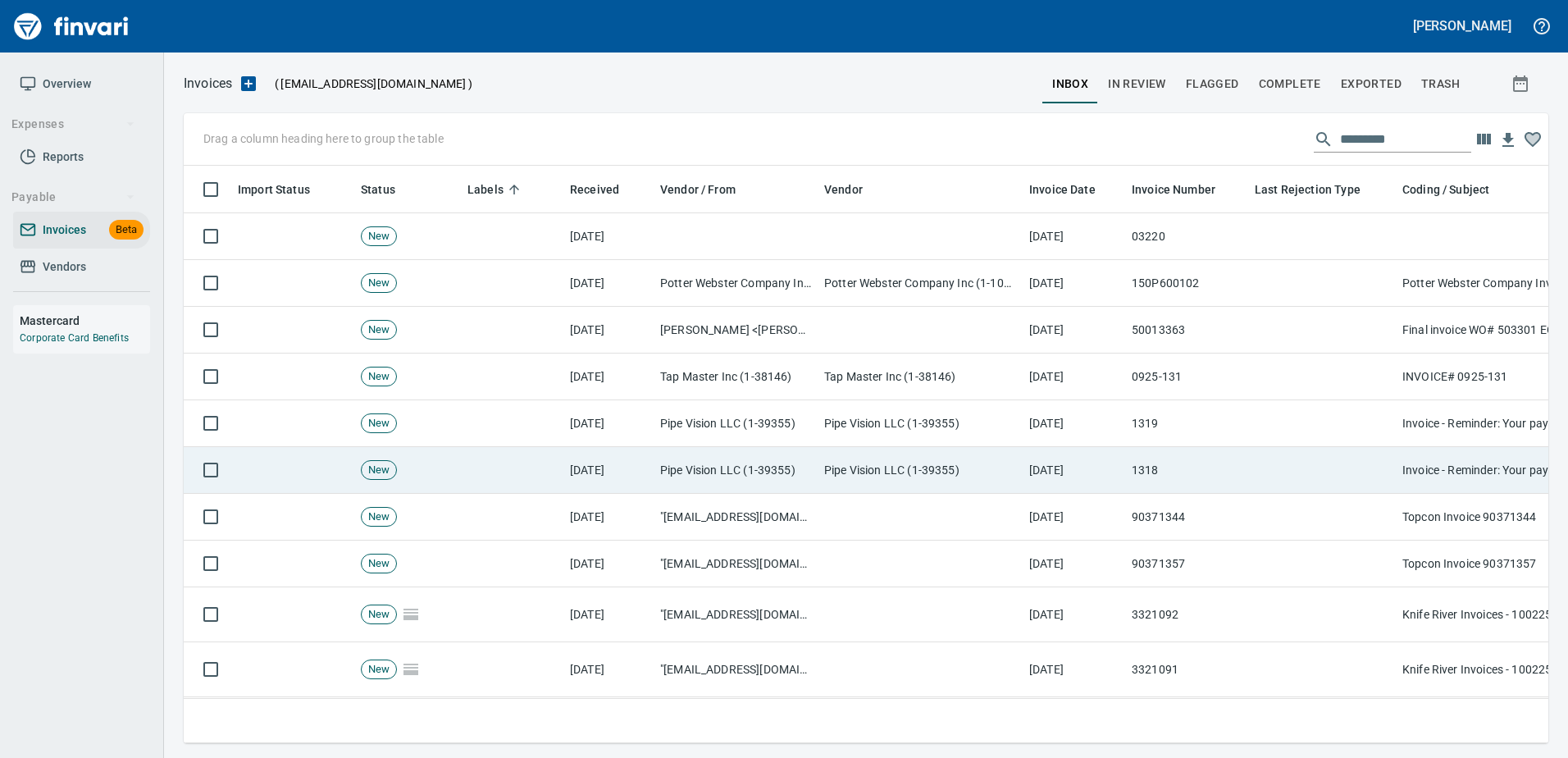
click at [1399, 476] on td "Invoice - Reminder: Your payment to Pipe Vision LLC is due" at bounding box center [1559, 470] width 328 height 46
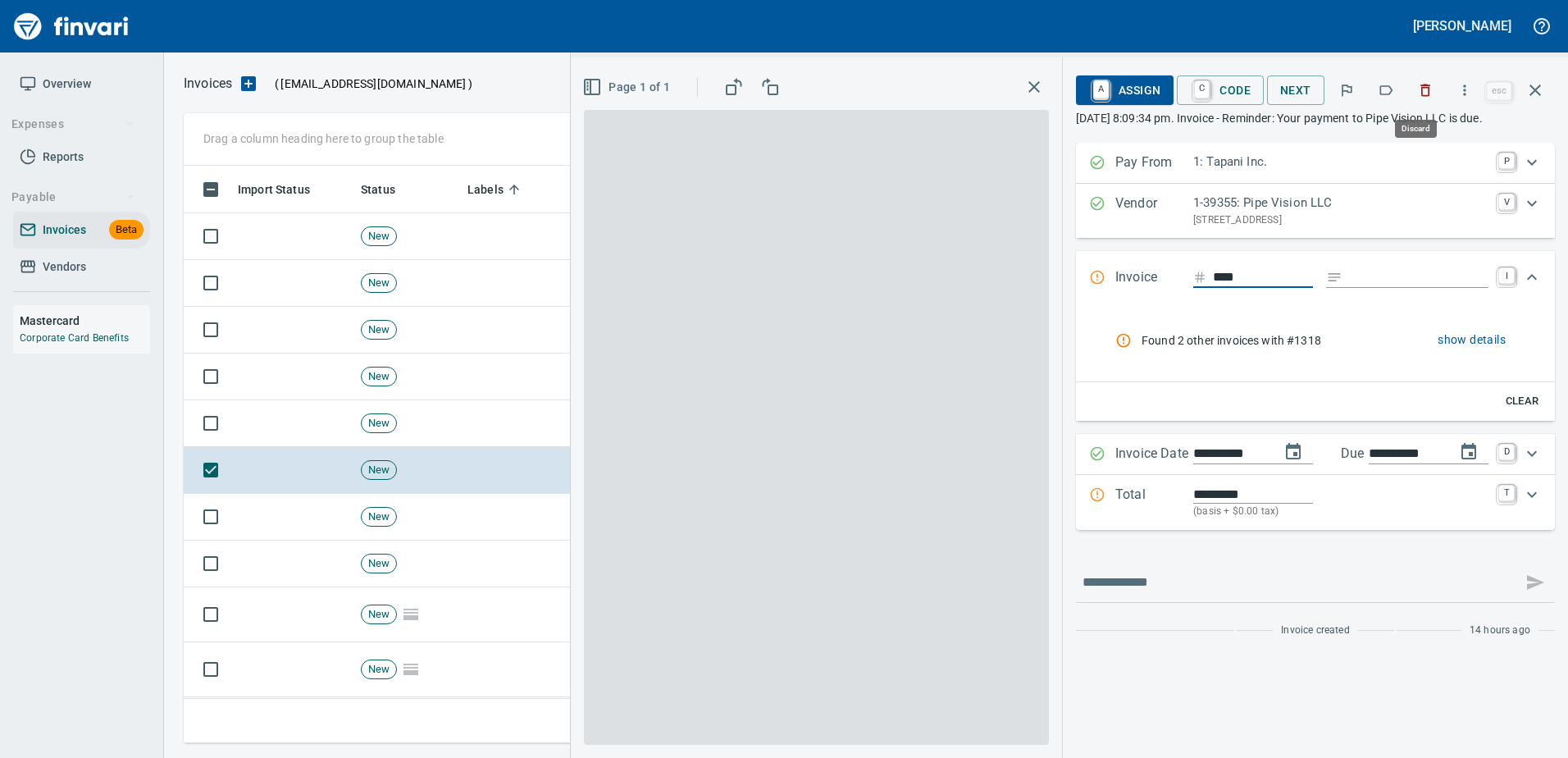
click at [1432, 89] on icon "button" at bounding box center [1425, 90] width 16 height 16
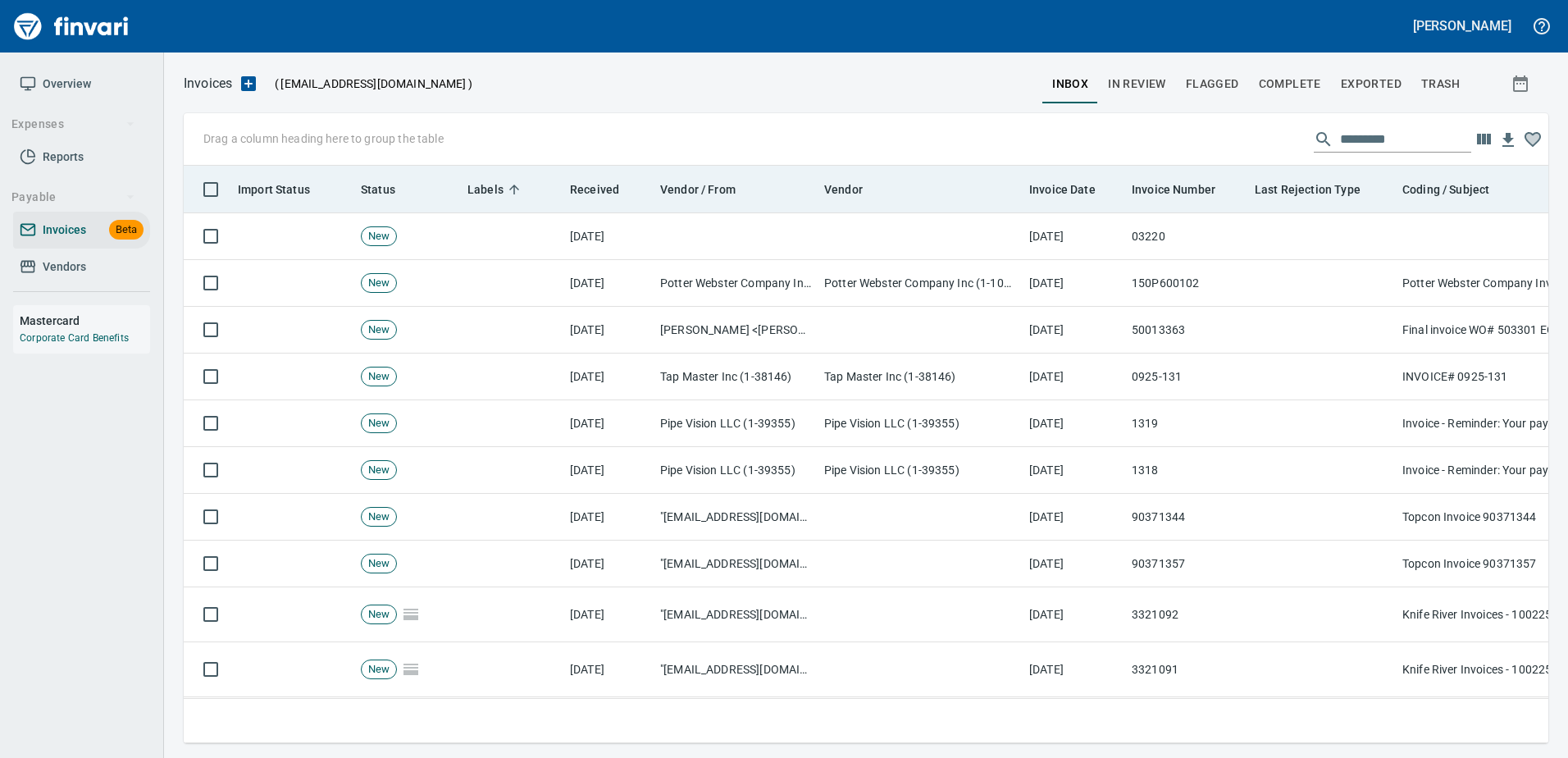
scroll to position [553, 1339]
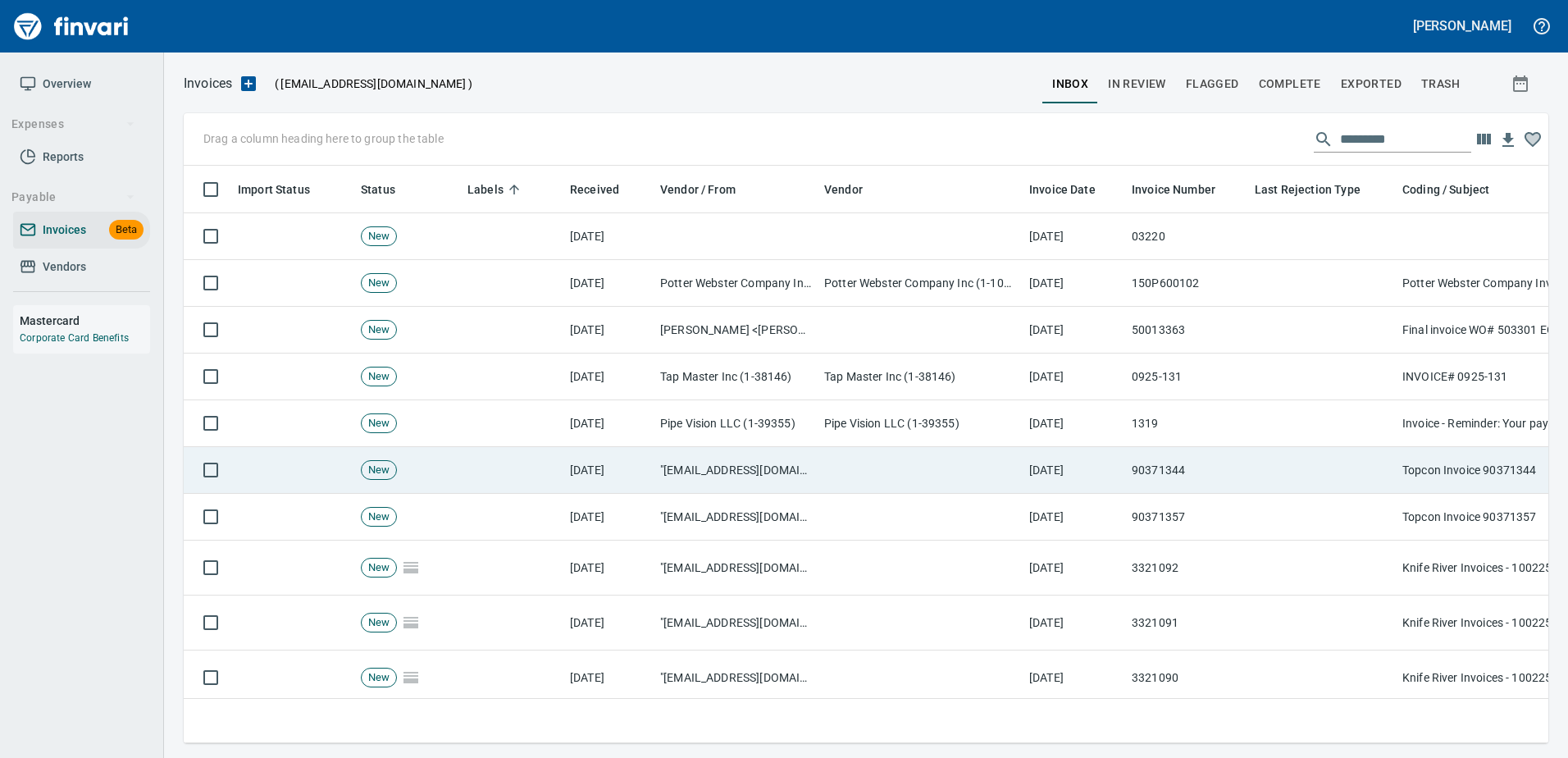
click at [1380, 476] on td at bounding box center [1321, 470] width 147 height 46
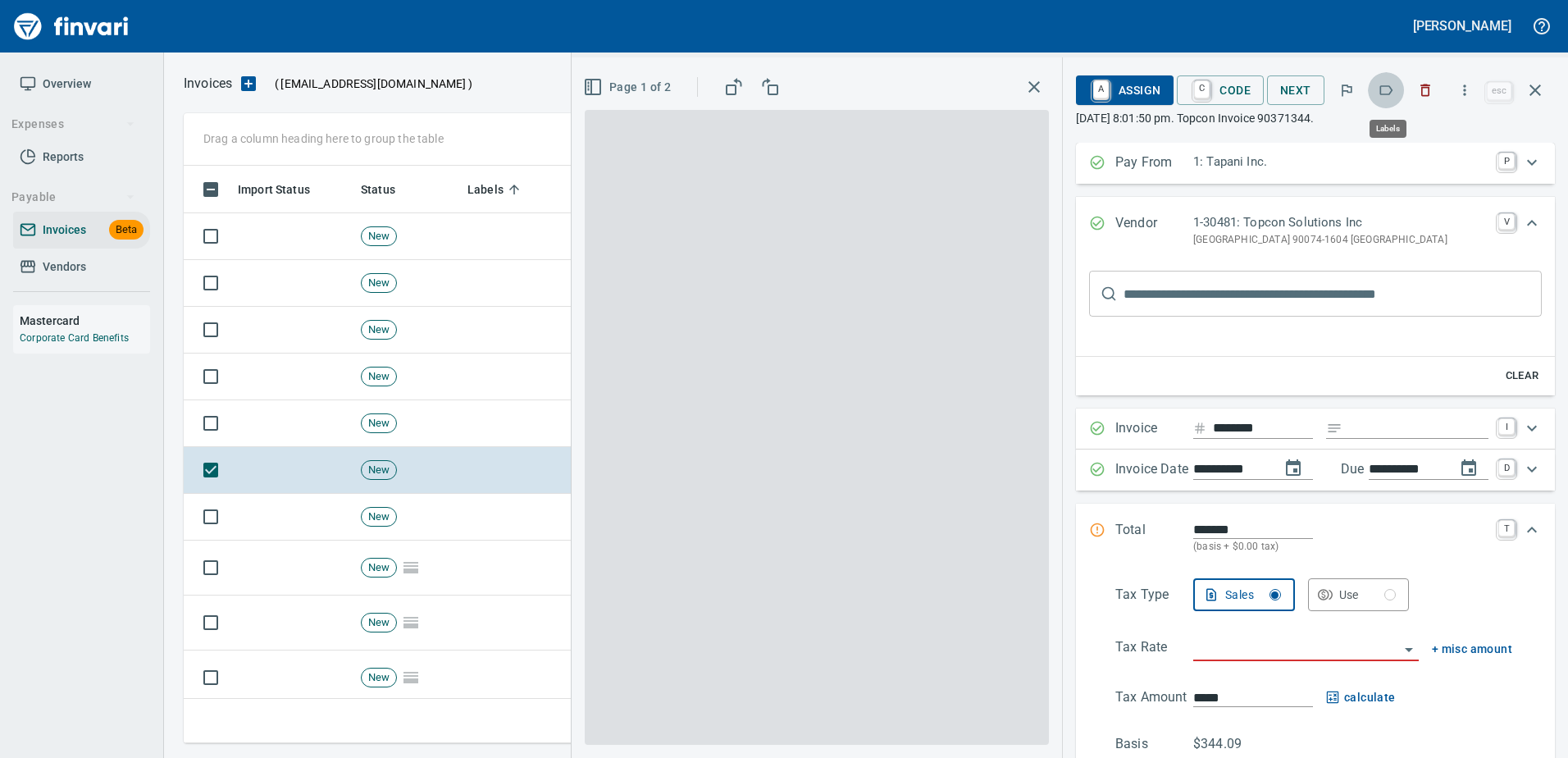
click at [1387, 94] on icon "button" at bounding box center [1387, 90] width 14 height 10
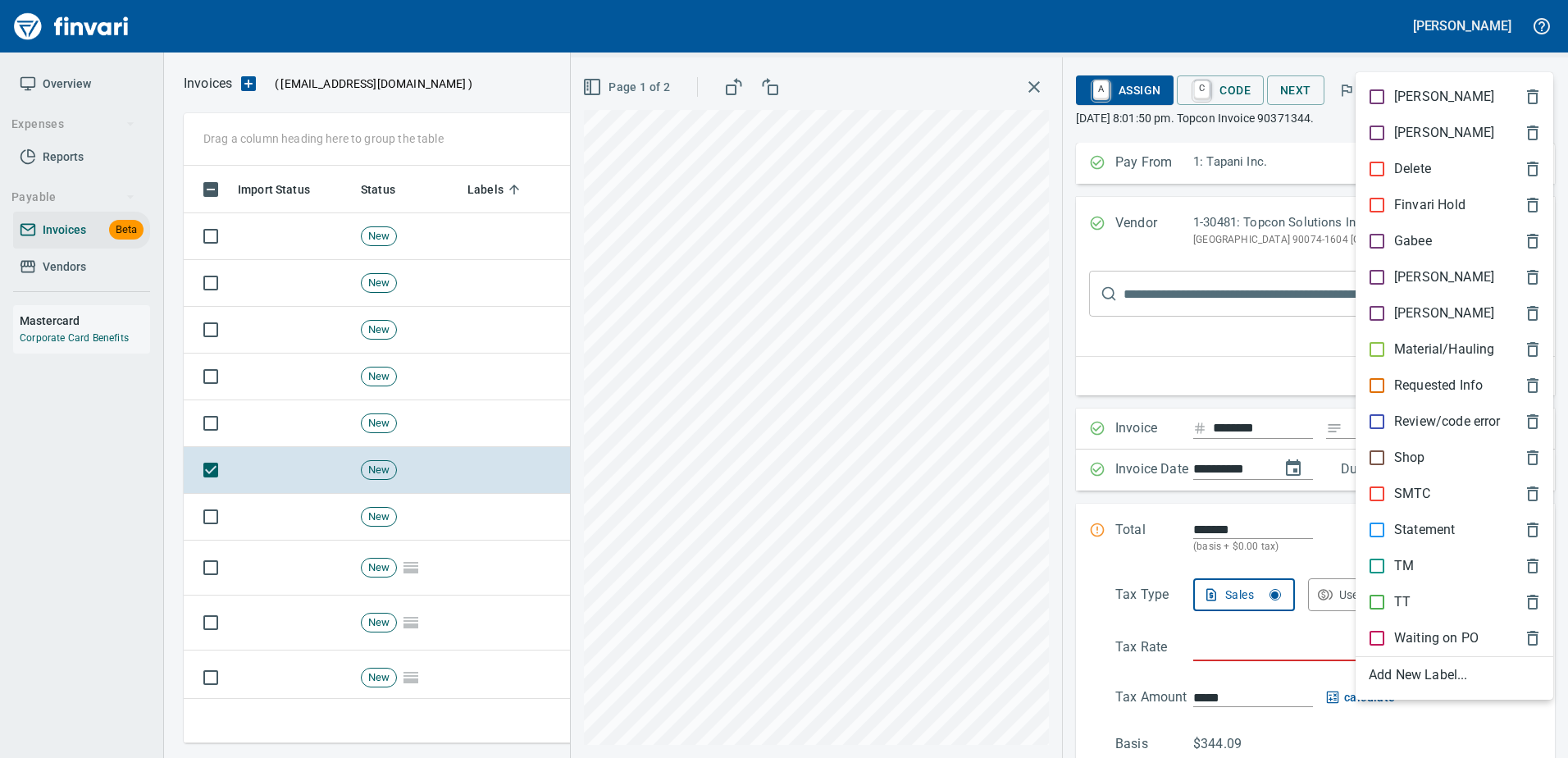
click at [1408, 483] on div "SMTC" at bounding box center [1454, 493] width 197 height 36
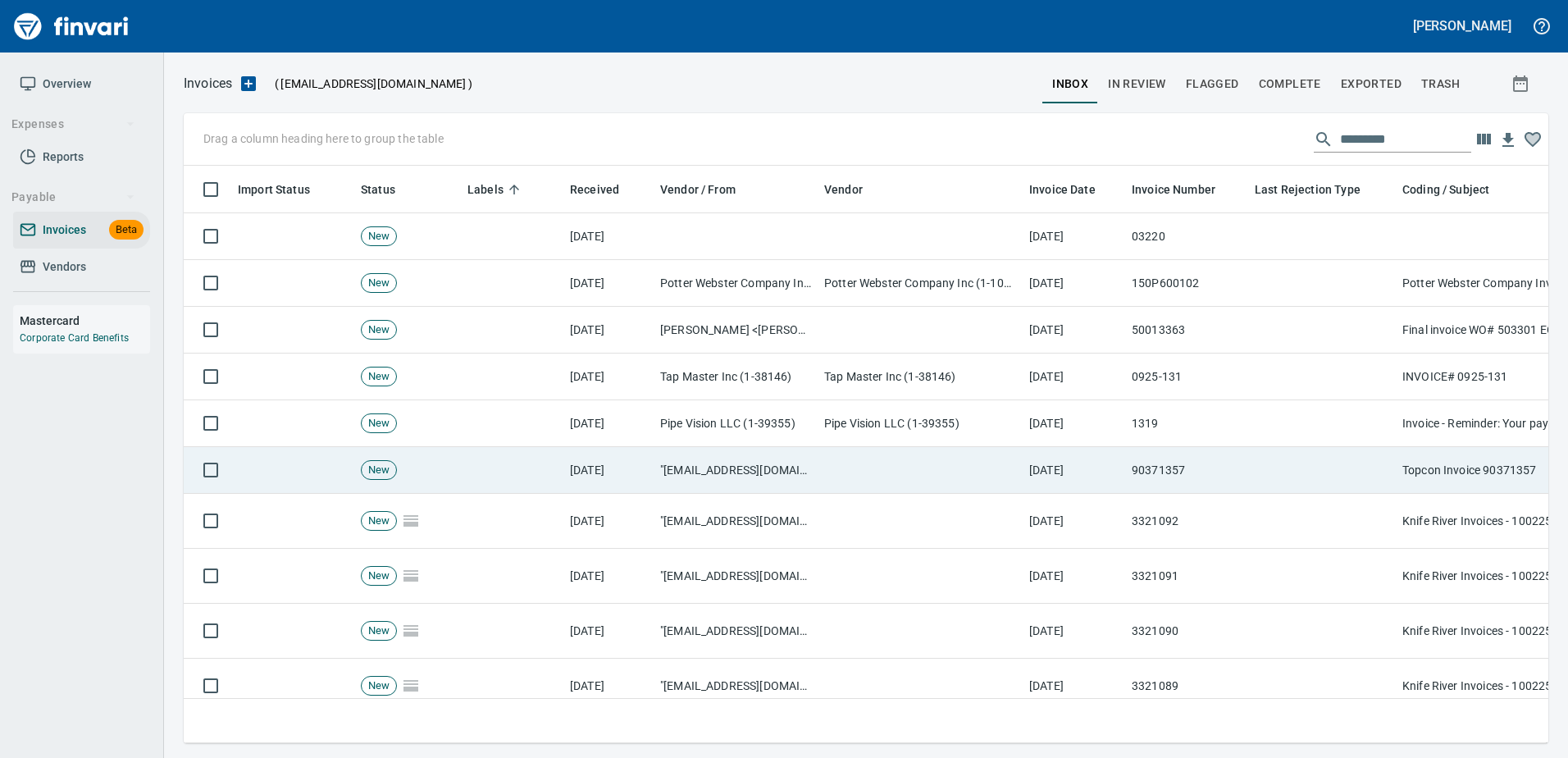
click at [1323, 457] on td at bounding box center [1321, 470] width 147 height 46
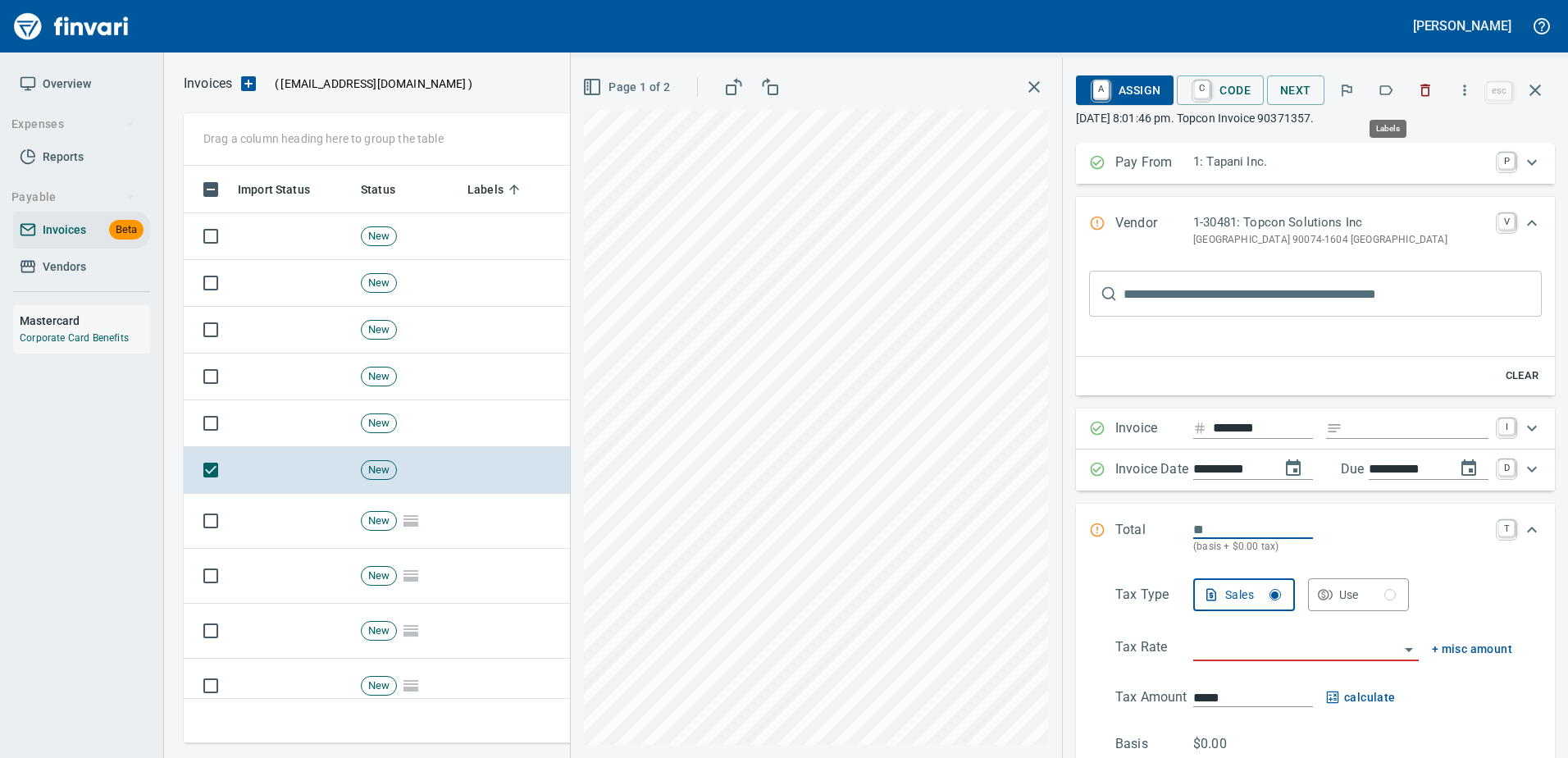
click at [1386, 94] on icon "button" at bounding box center [1385, 90] width 16 height 16
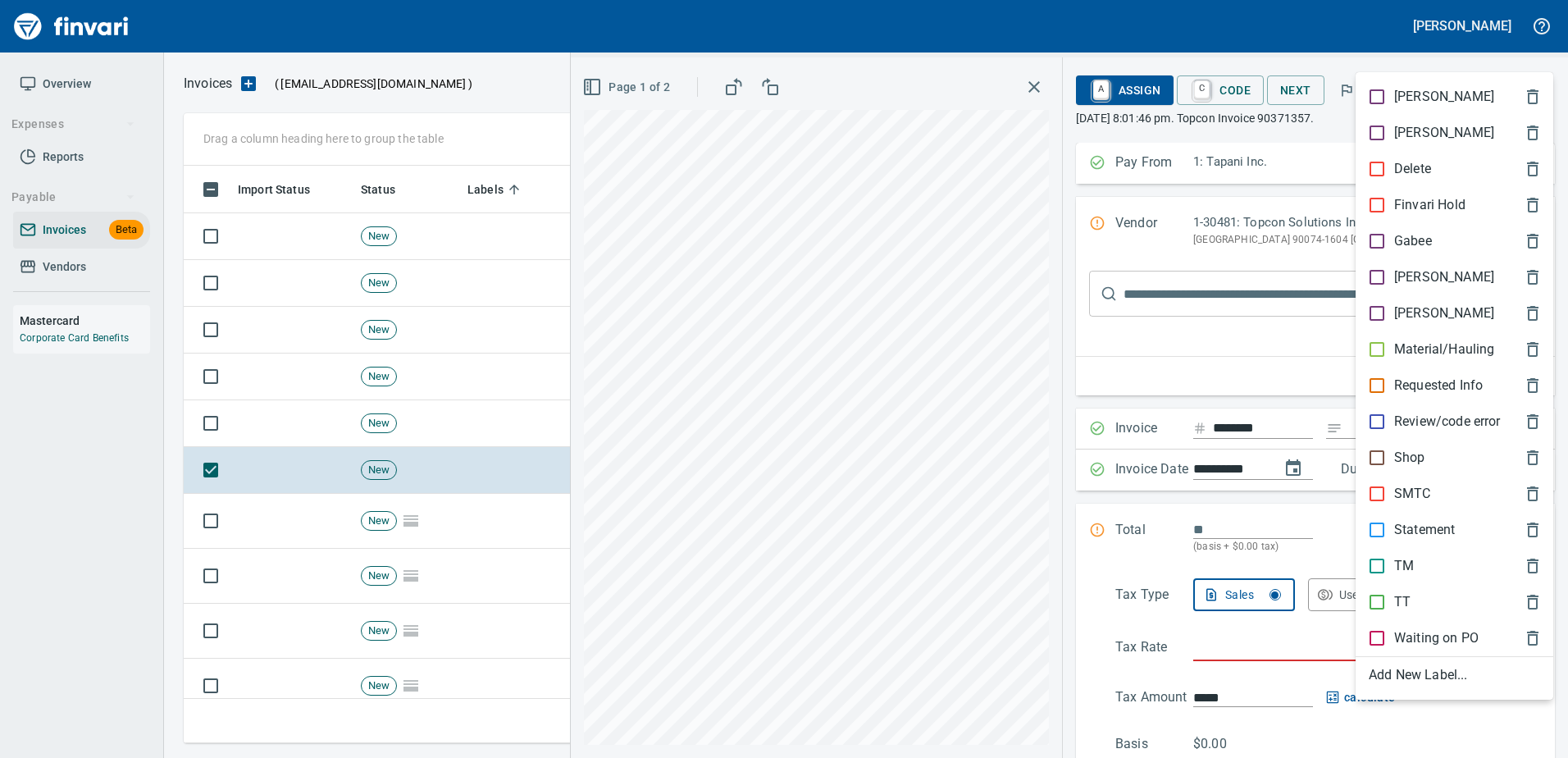
scroll to position [553, 1339]
click at [1380, 468] on div "Shop" at bounding box center [1454, 457] width 197 height 36
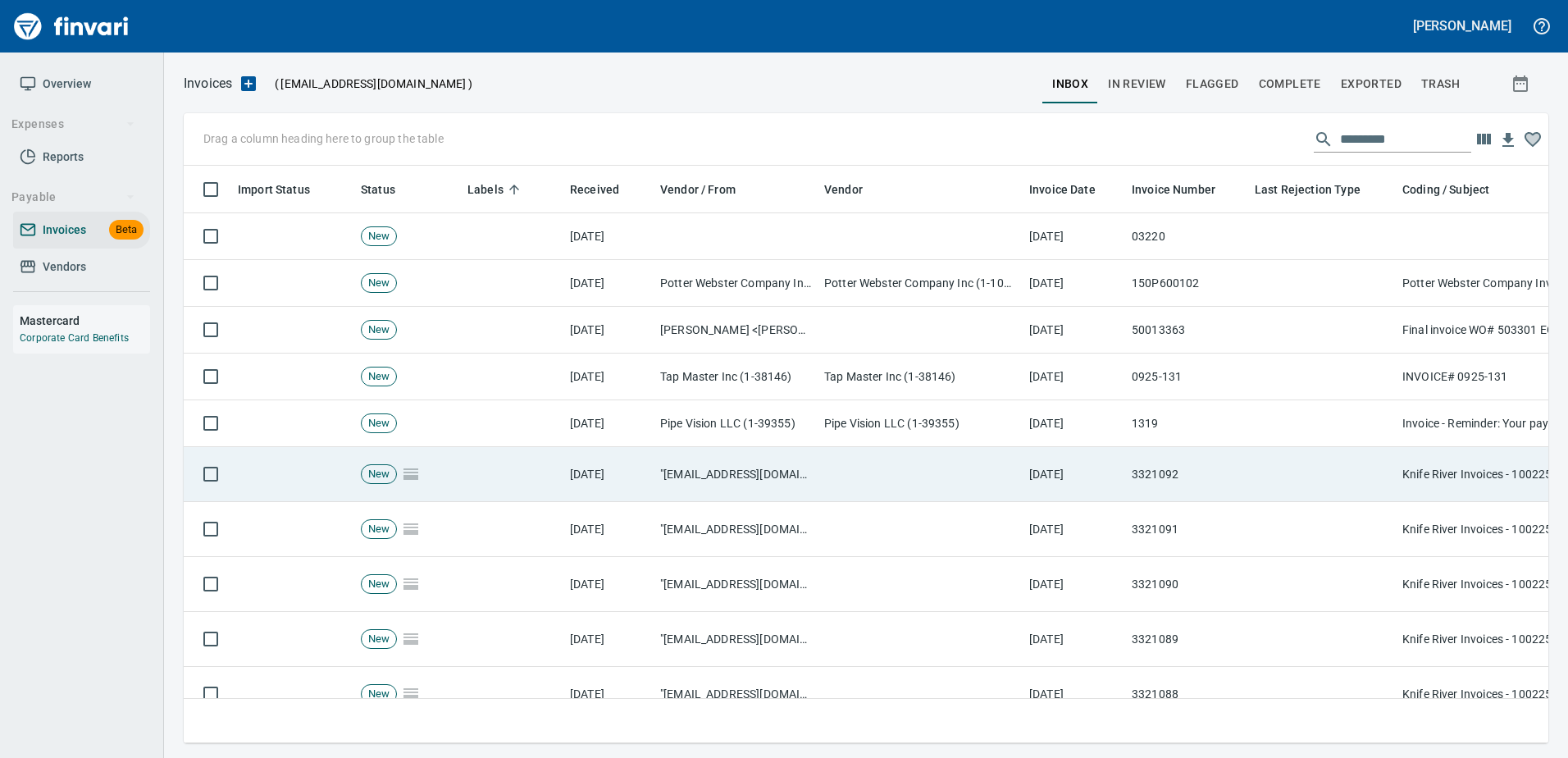
click at [1227, 470] on td "3321092" at bounding box center [1186, 474] width 123 height 55
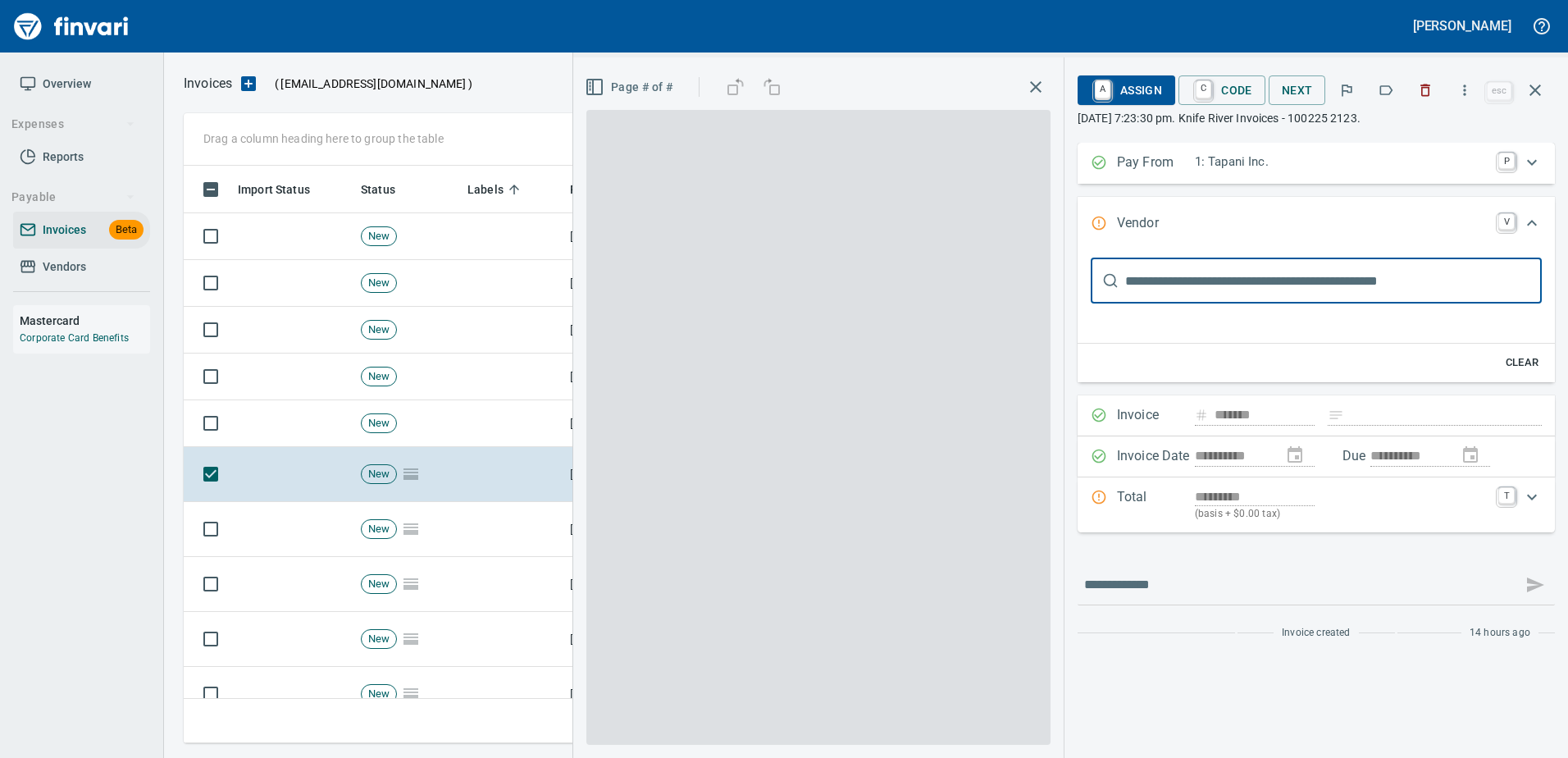
type input "**********"
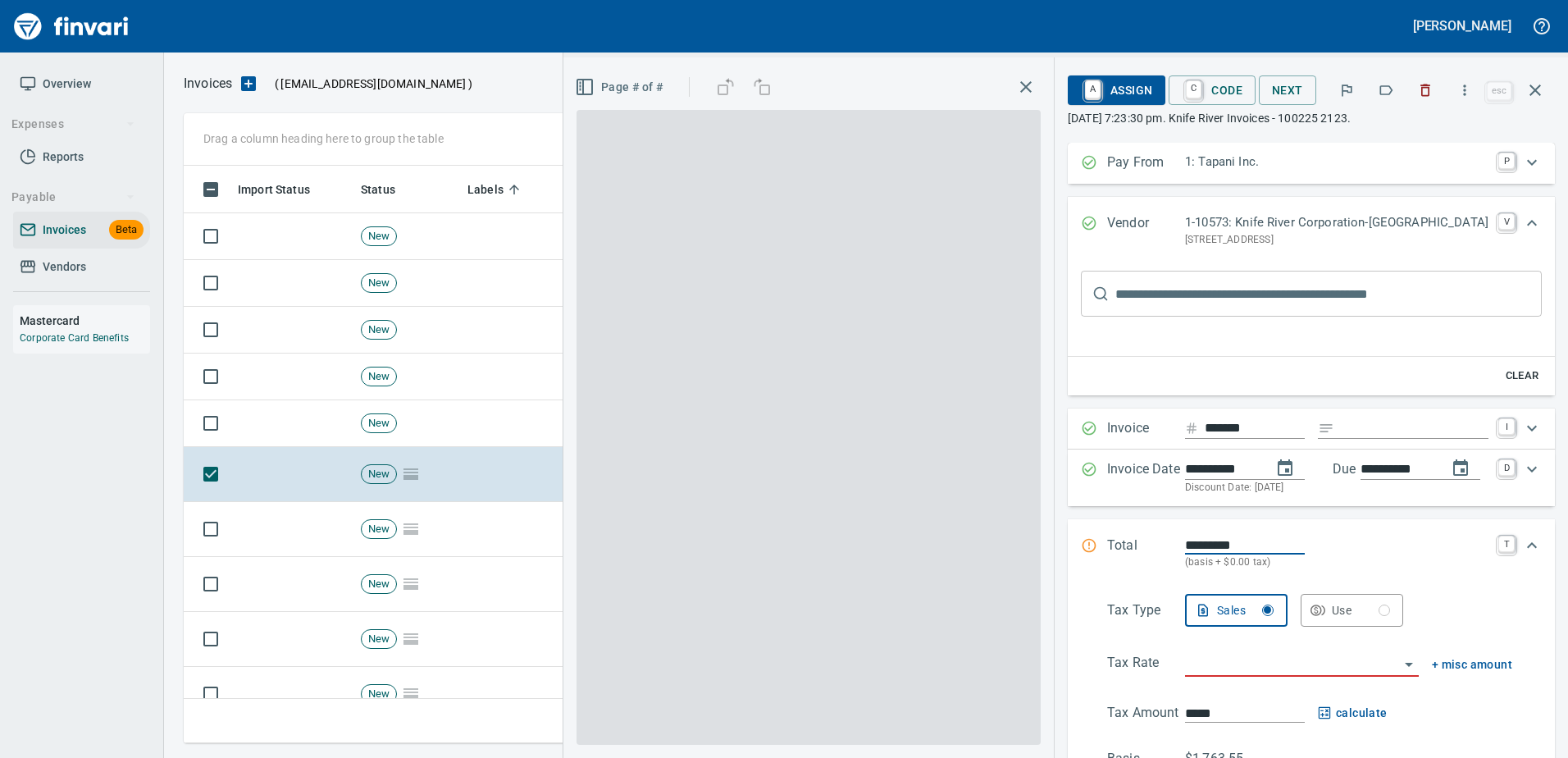
click at [1387, 85] on icon "button" at bounding box center [1385, 90] width 16 height 16
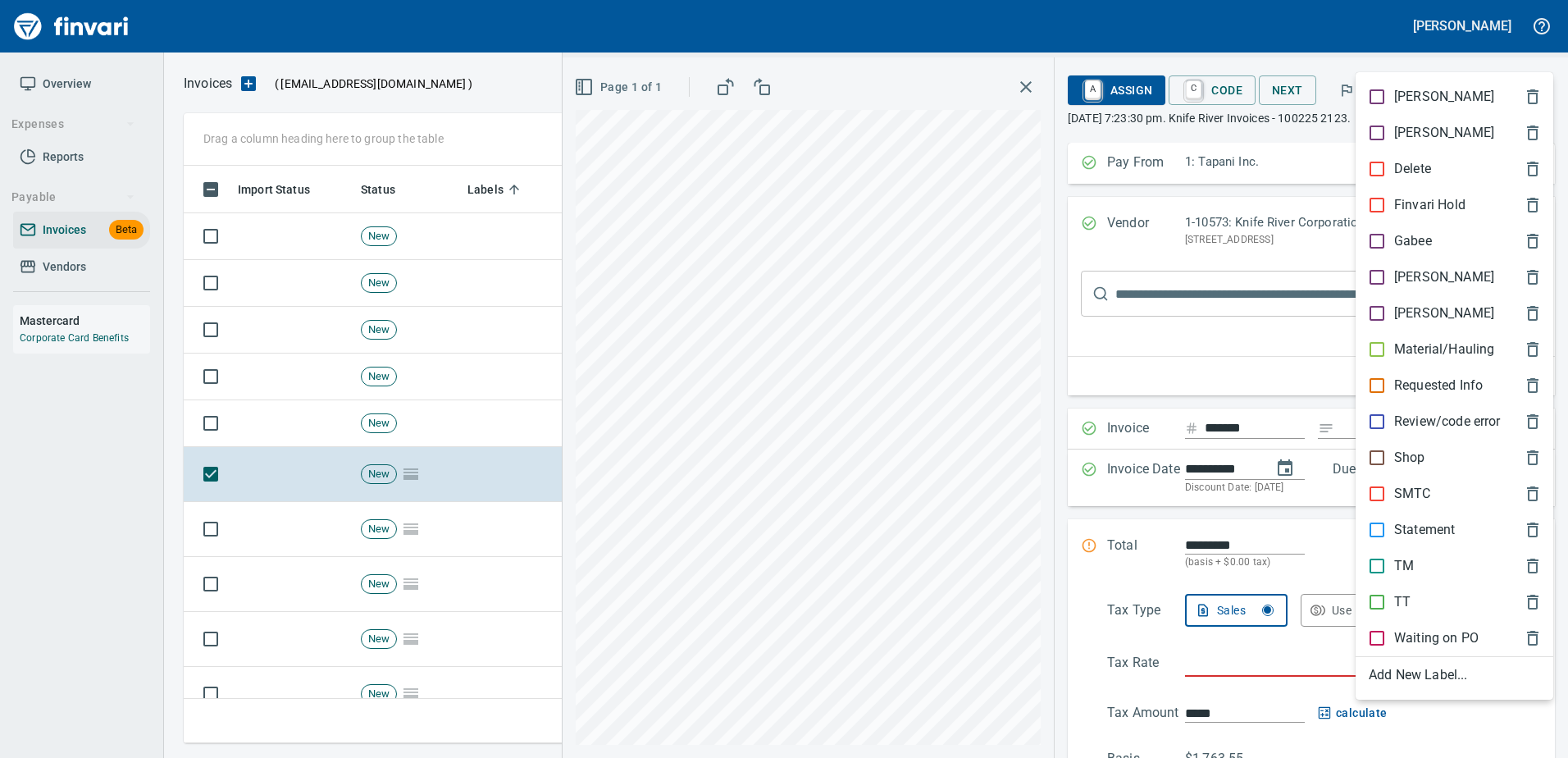
click at [1416, 348] on p "Material/Hauling" at bounding box center [1443, 349] width 100 height 19
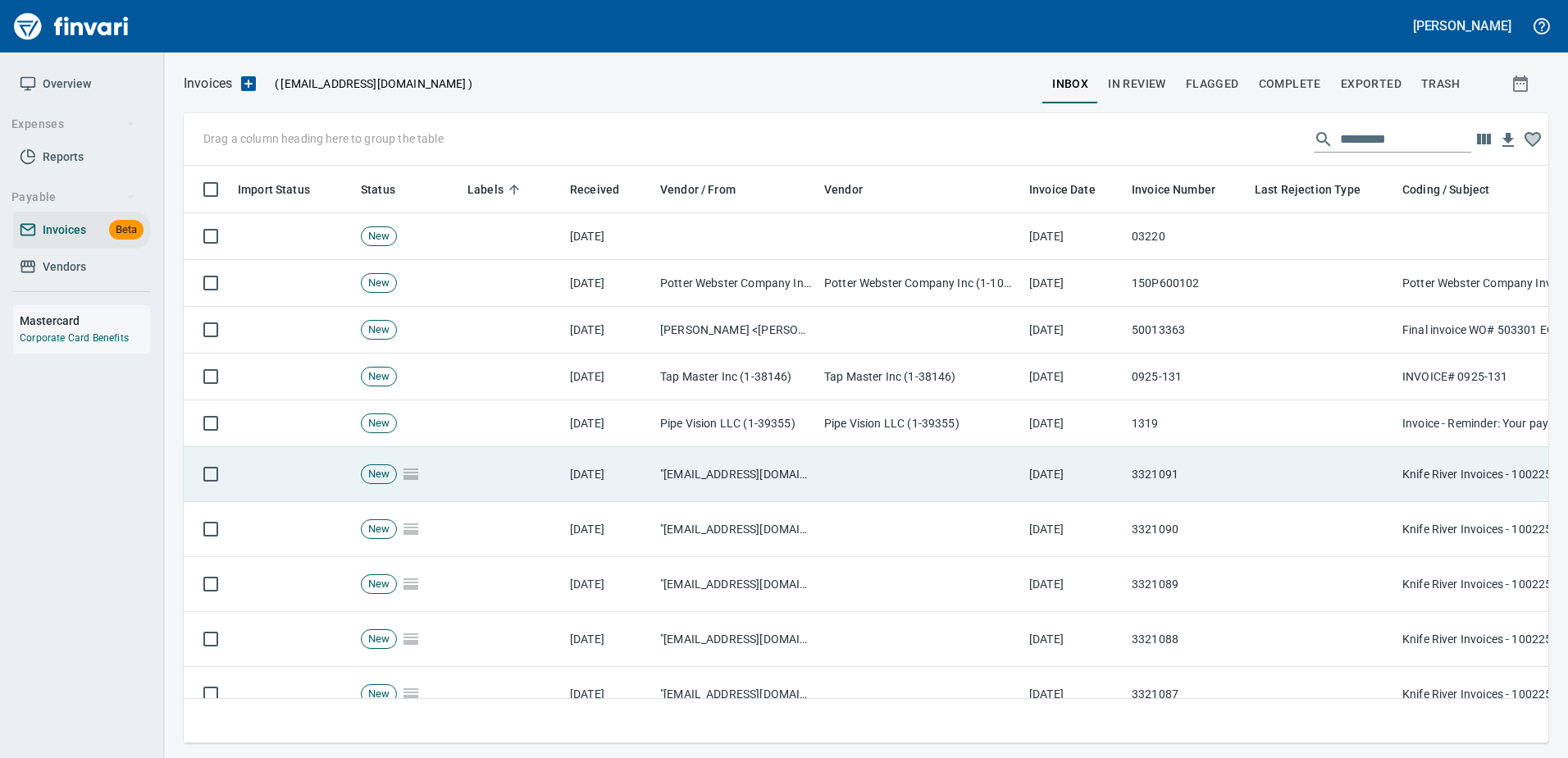
click at [1258, 448] on td at bounding box center [1321, 474] width 147 height 55
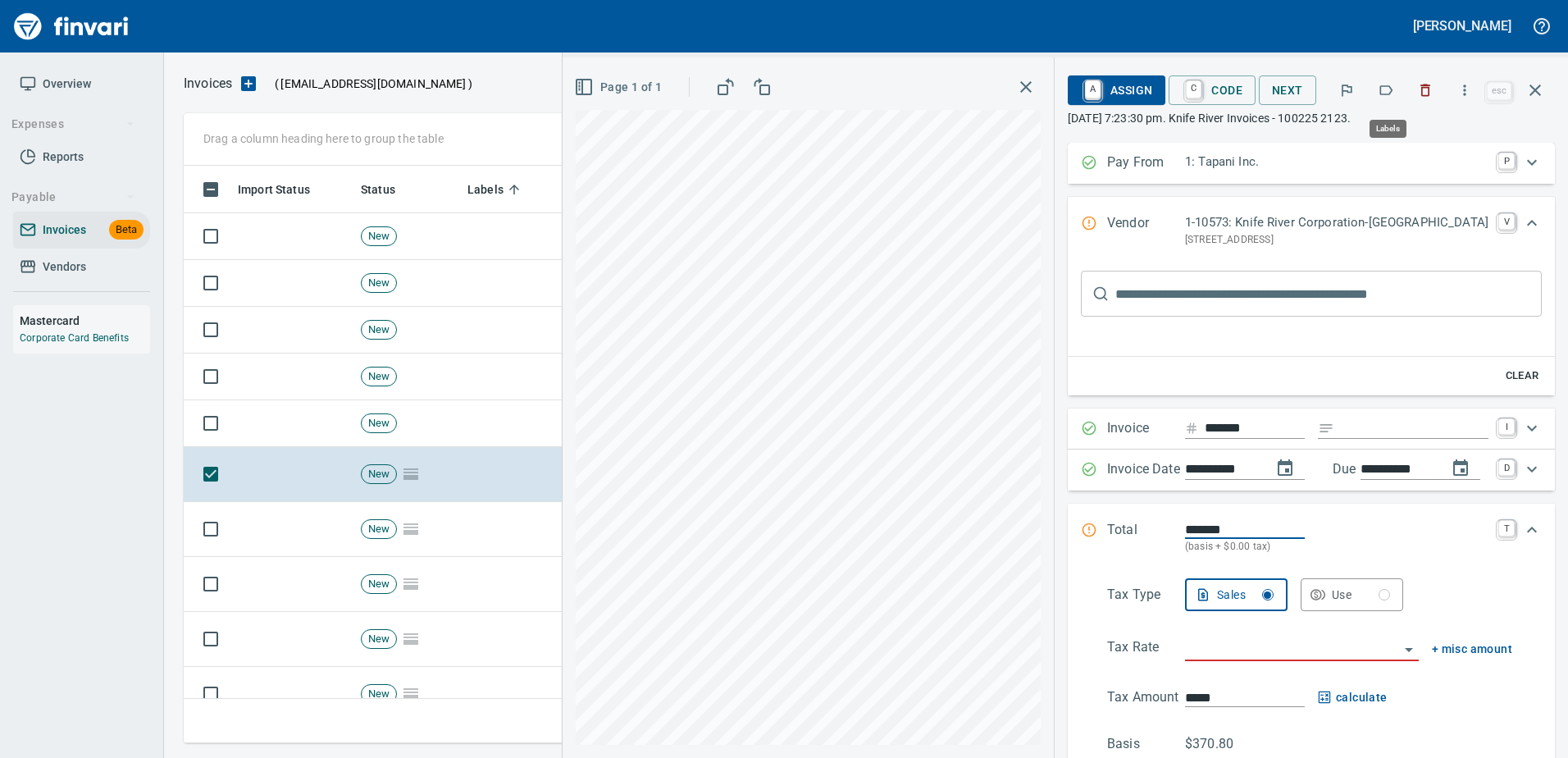
click at [1378, 86] on button "button" at bounding box center [1385, 90] width 36 height 36
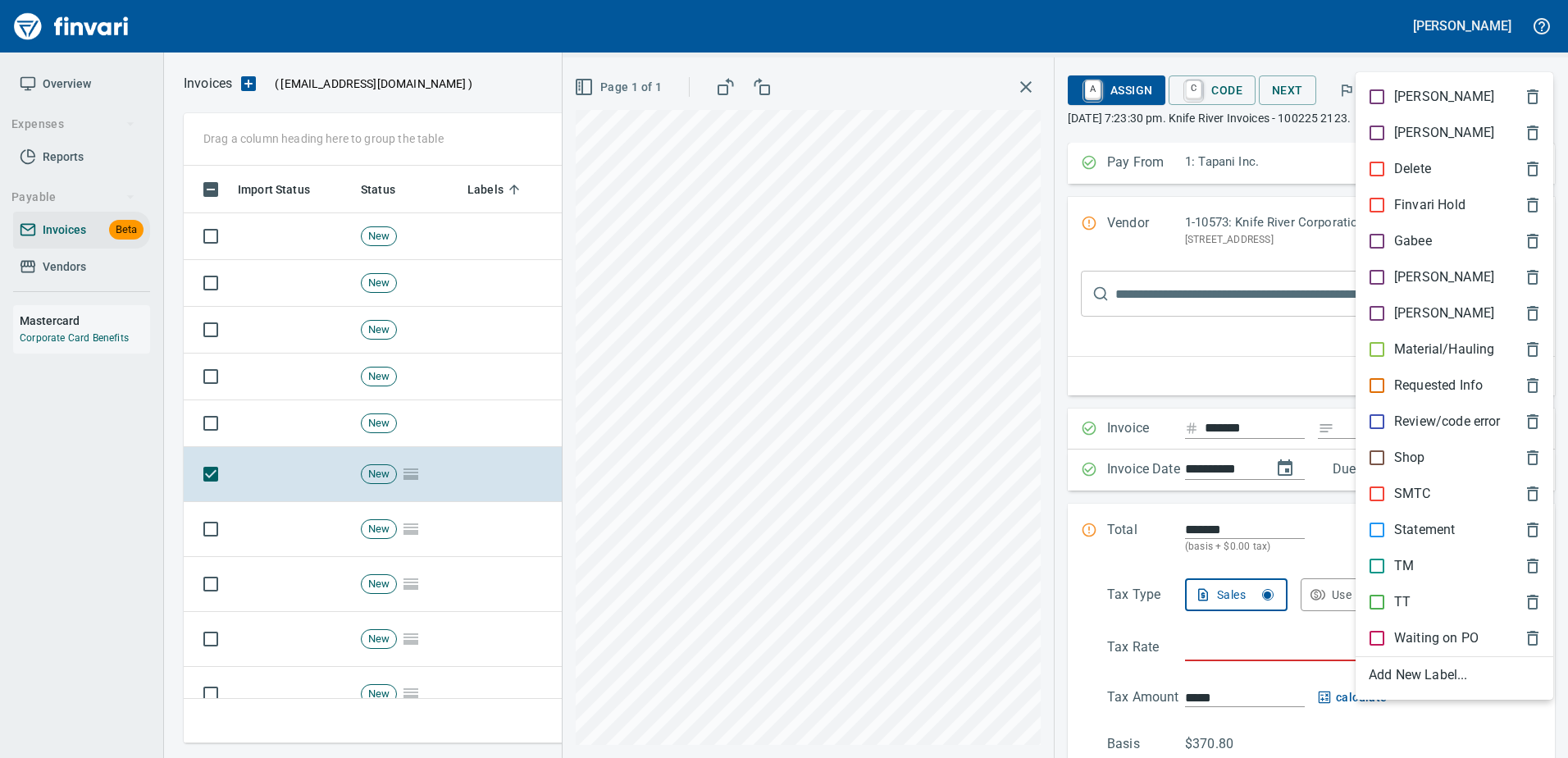
scroll to position [553, 1339]
click at [1417, 344] on p "Material/Hauling" at bounding box center [1443, 349] width 100 height 19
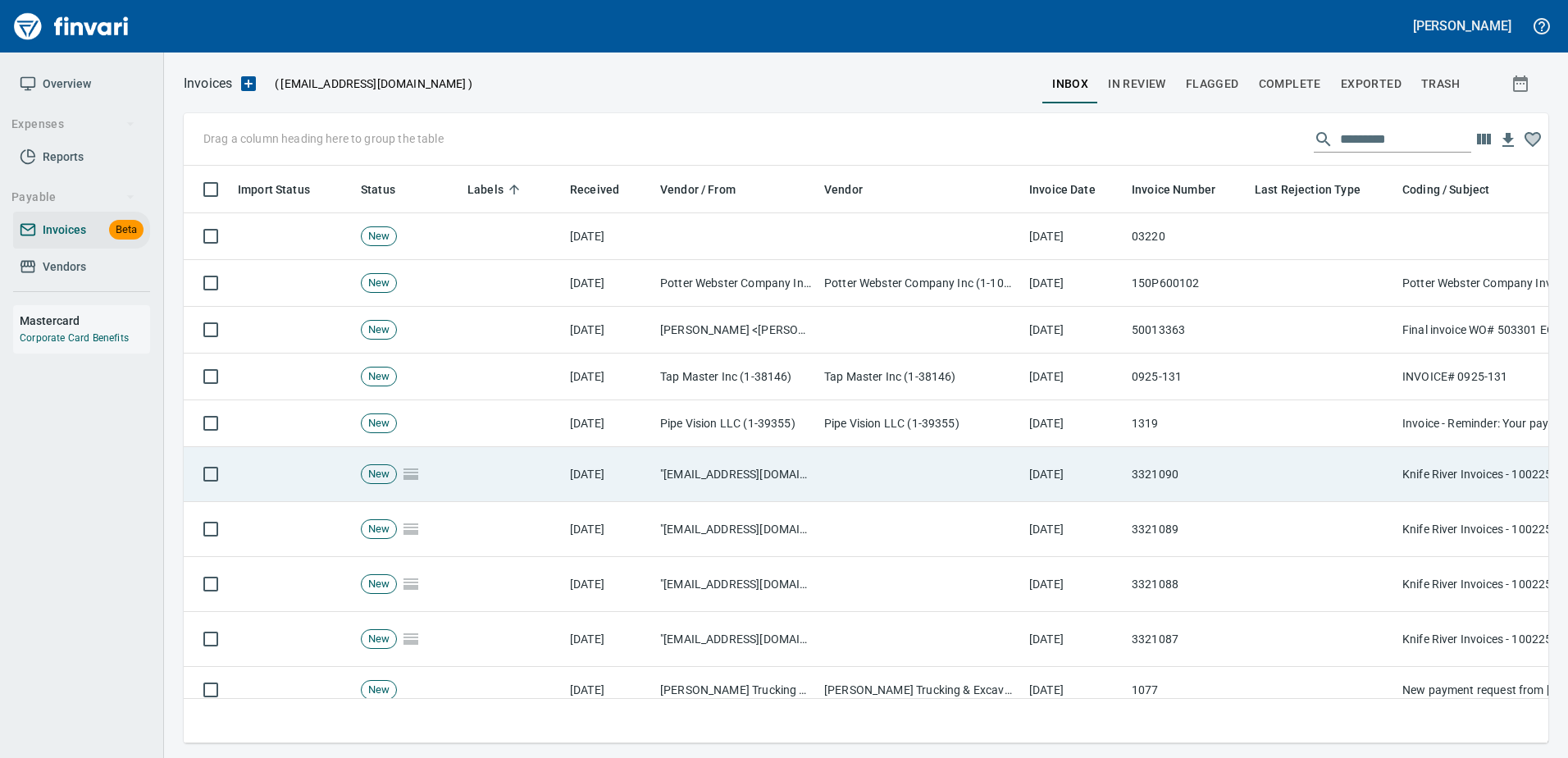
click at [1261, 474] on td at bounding box center [1321, 474] width 147 height 55
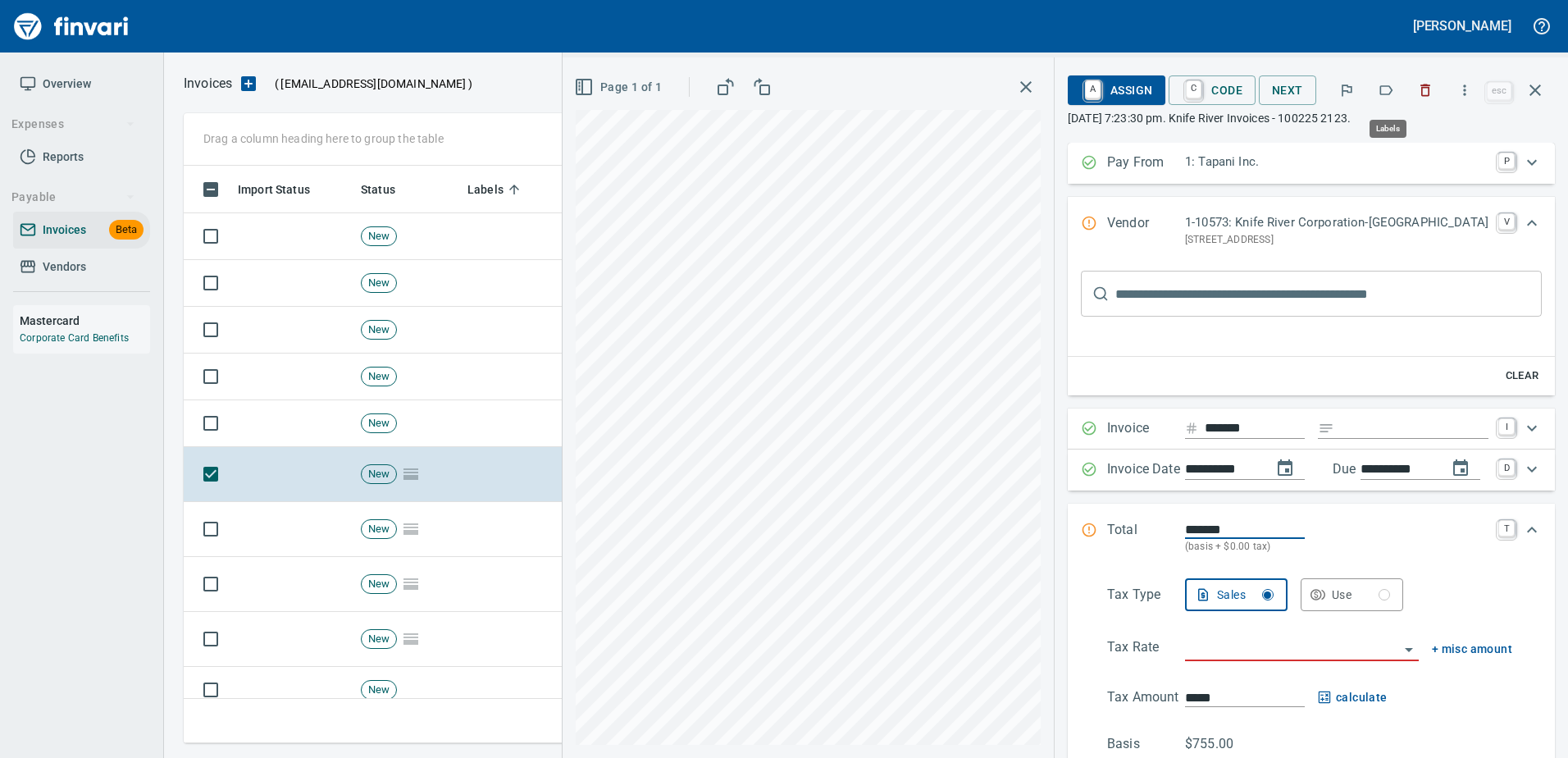
click at [1394, 88] on icon "button" at bounding box center [1385, 90] width 16 height 16
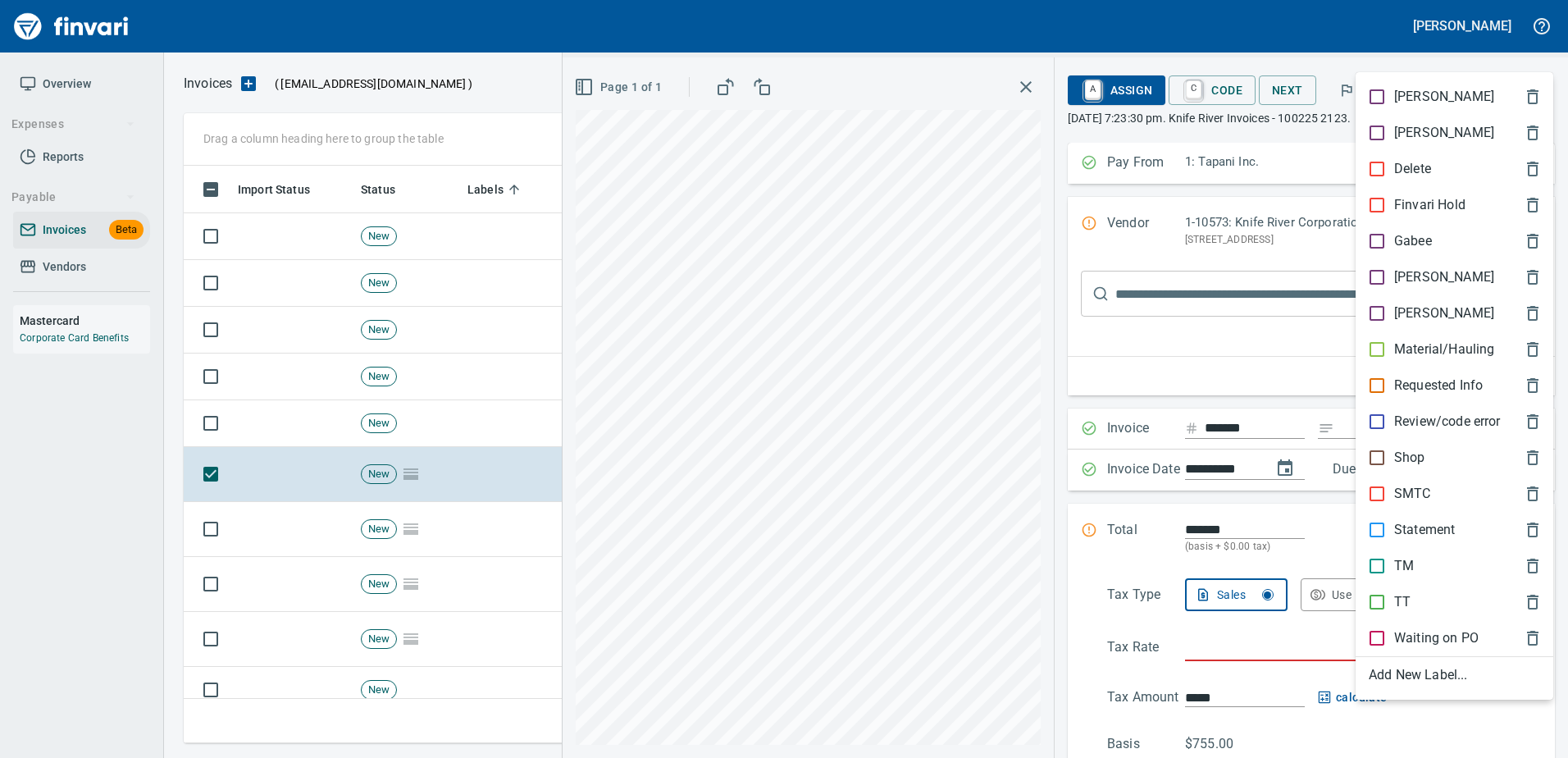
click at [1439, 349] on p "Material/Hauling" at bounding box center [1443, 349] width 100 height 19
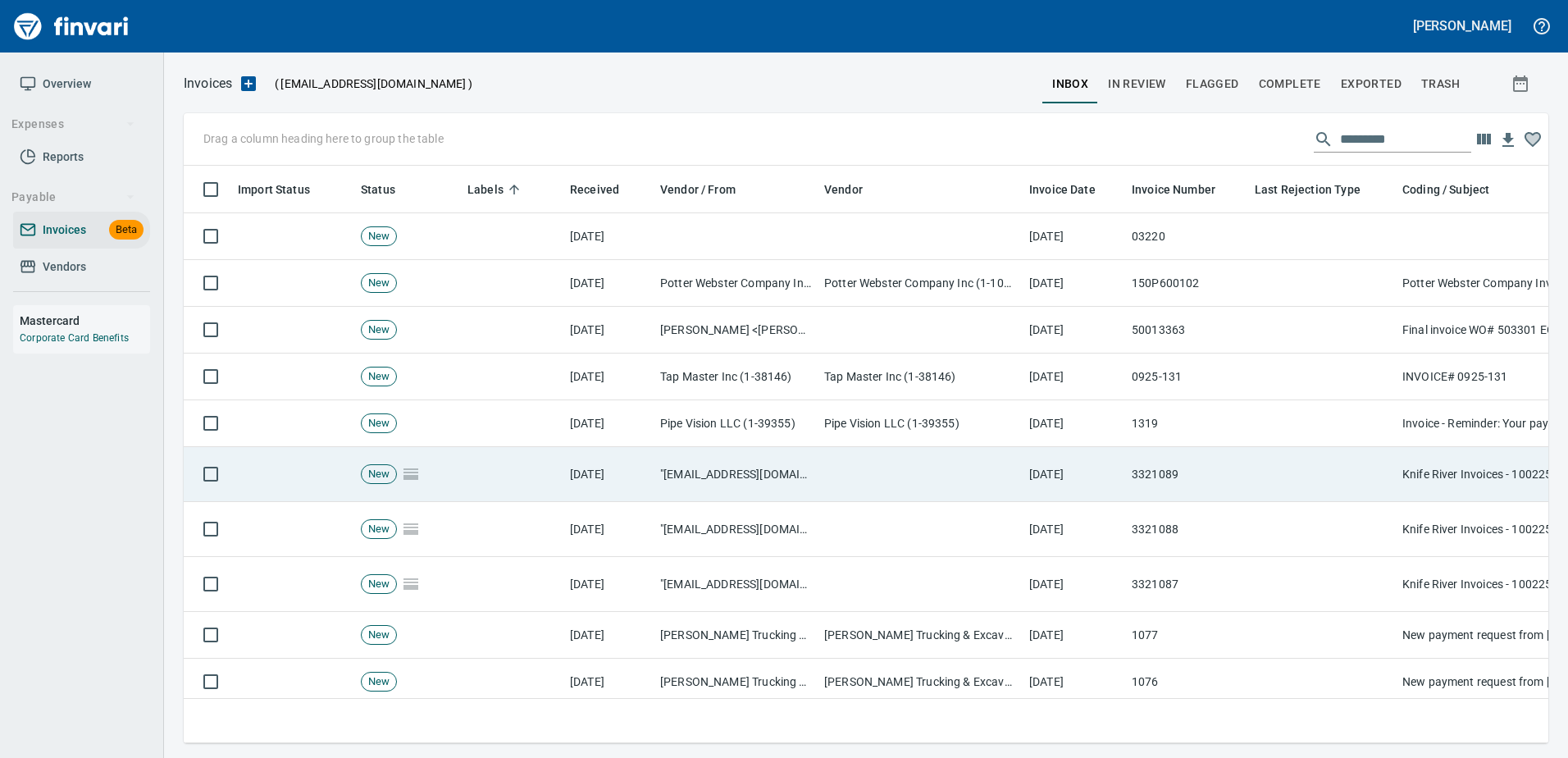
click at [1214, 487] on td "3321089" at bounding box center [1186, 474] width 123 height 55
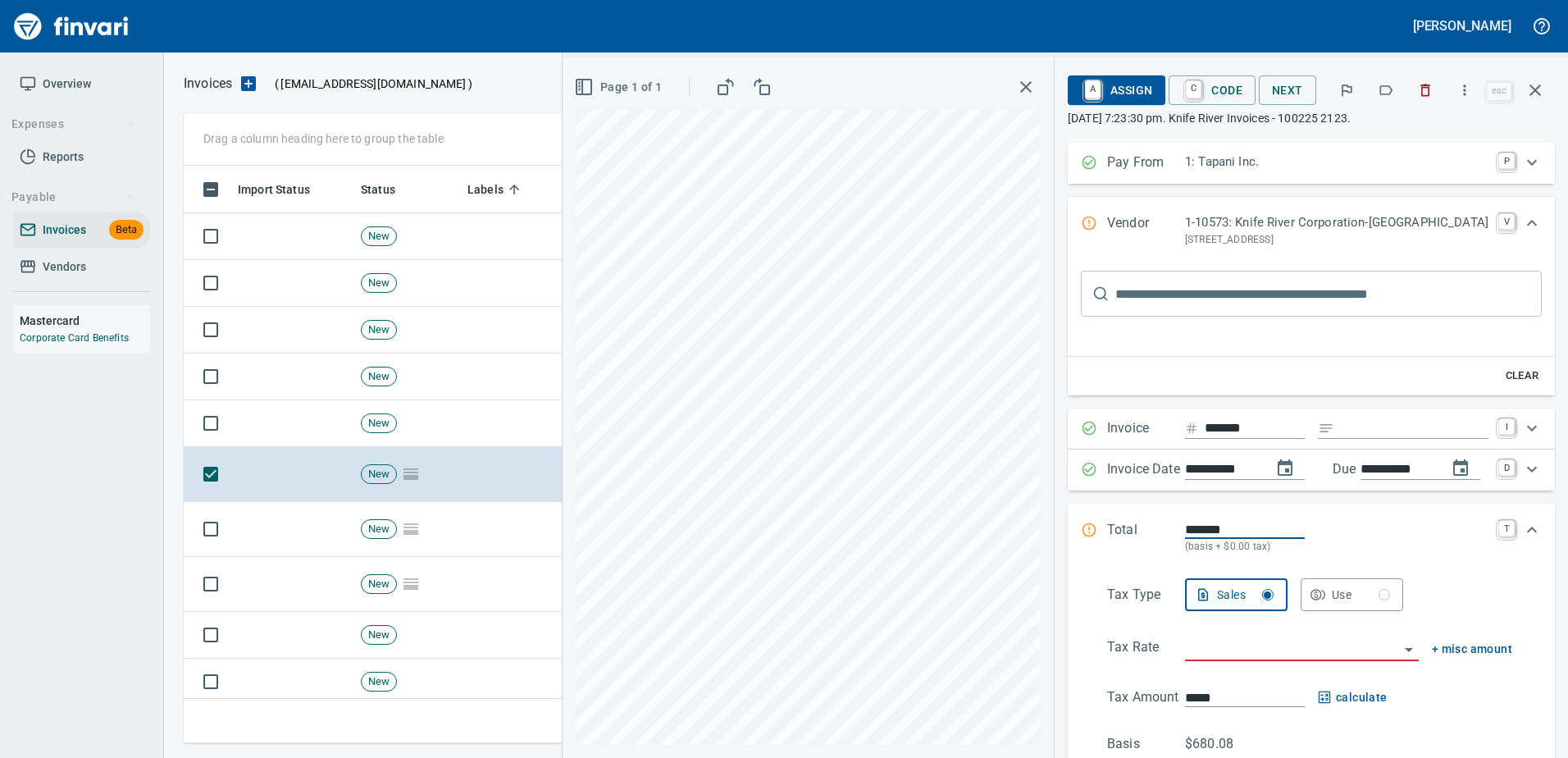
click at [1381, 93] on icon "button" at bounding box center [1385, 90] width 16 height 16
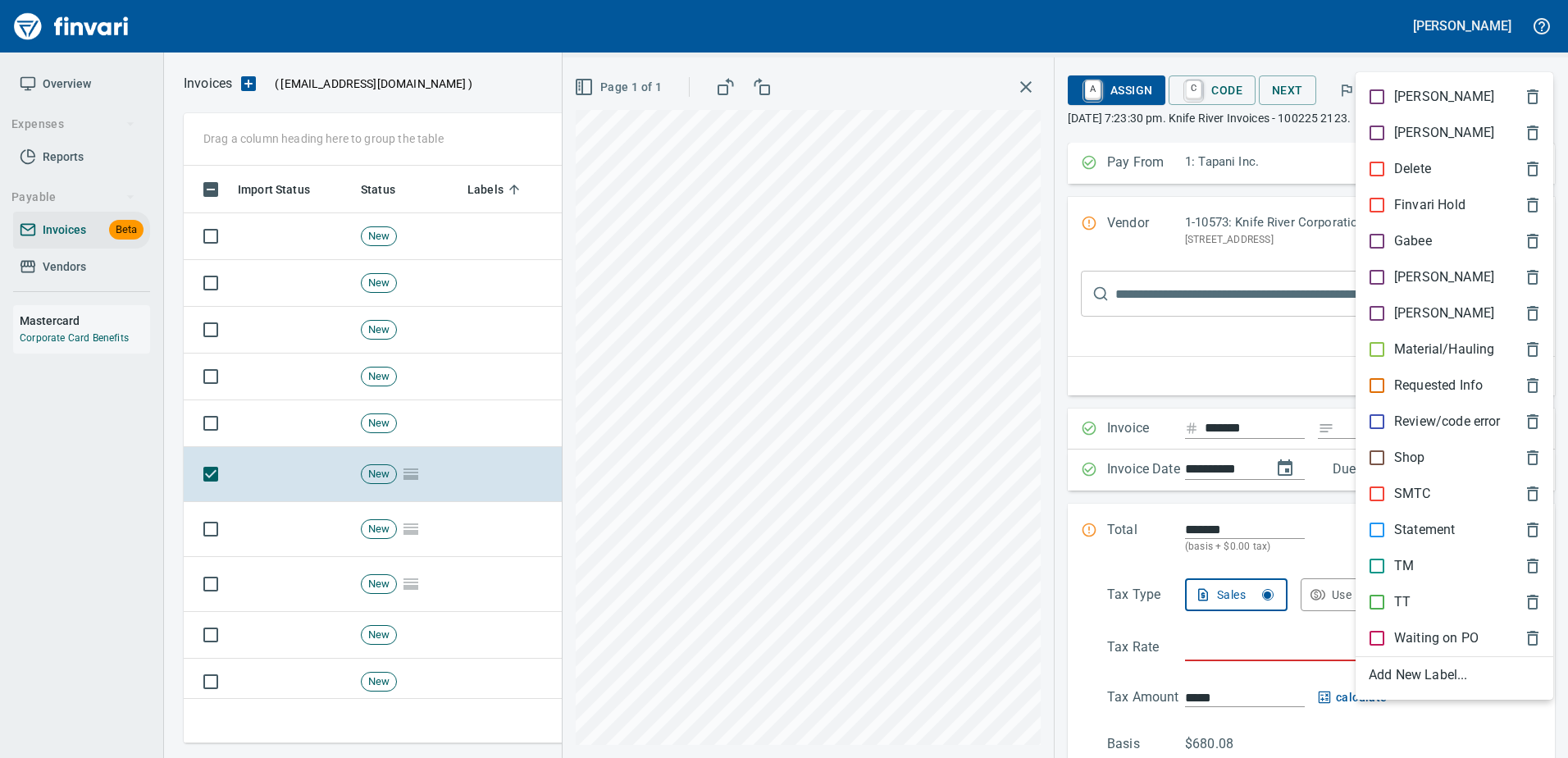
scroll to position [553, 1339]
click at [1424, 335] on div "Material/Hauling" at bounding box center [1454, 349] width 197 height 36
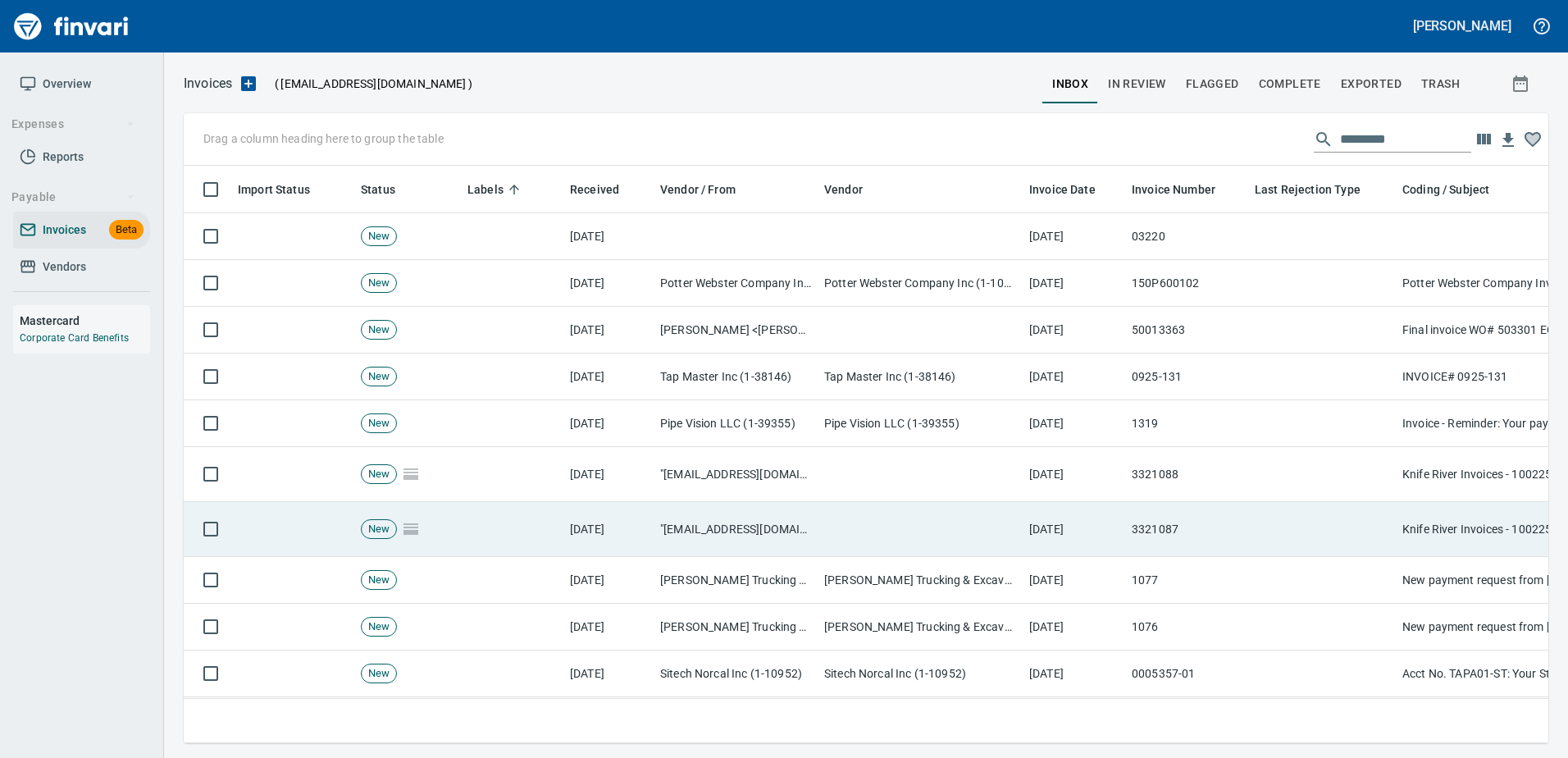
click at [1310, 521] on td at bounding box center [1321, 529] width 147 height 55
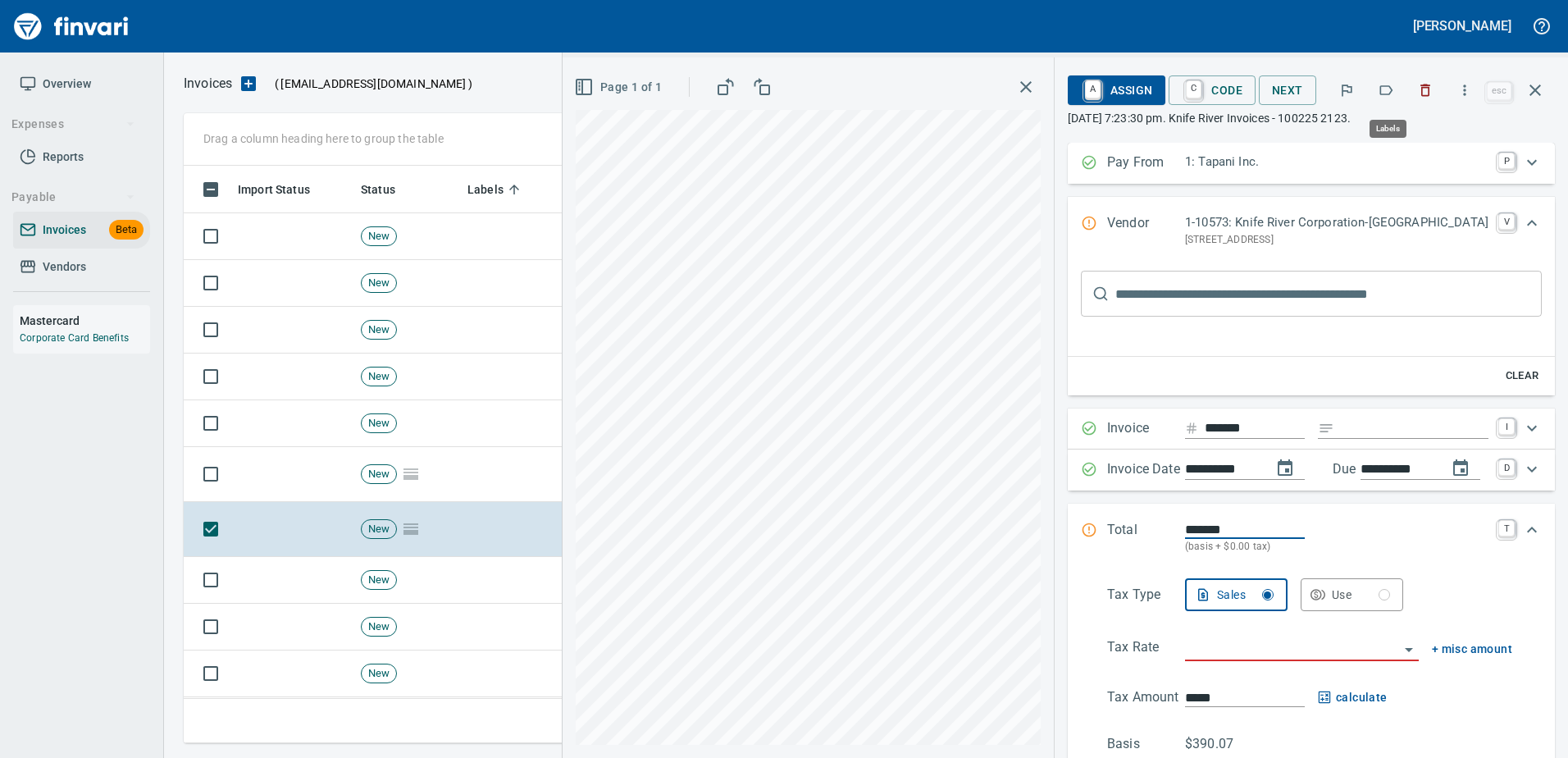
click at [1393, 87] on icon "button" at bounding box center [1385, 90] width 16 height 16
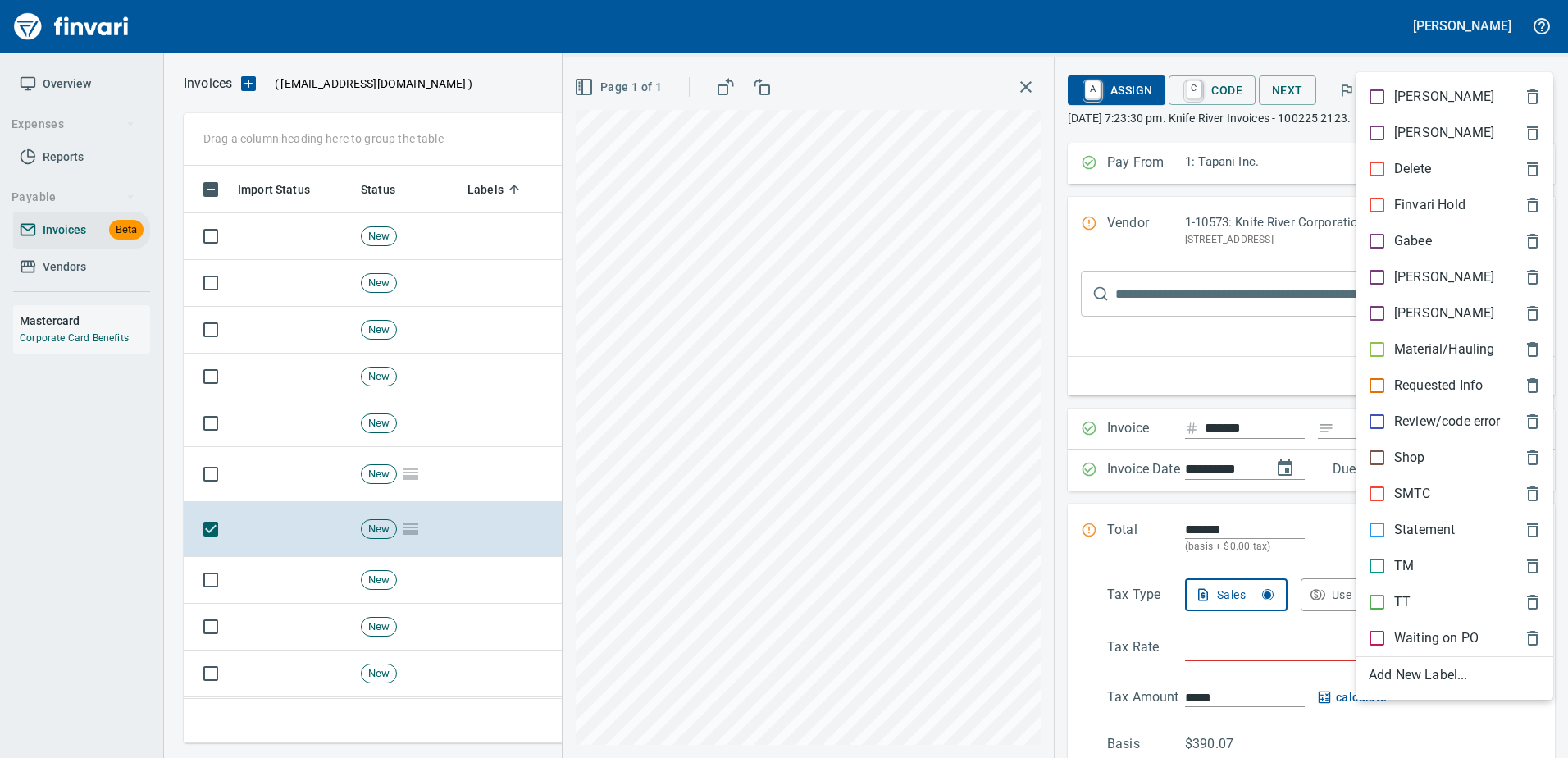
scroll to position [553, 1339]
click at [1416, 349] on p "Material/Hauling" at bounding box center [1443, 349] width 100 height 19
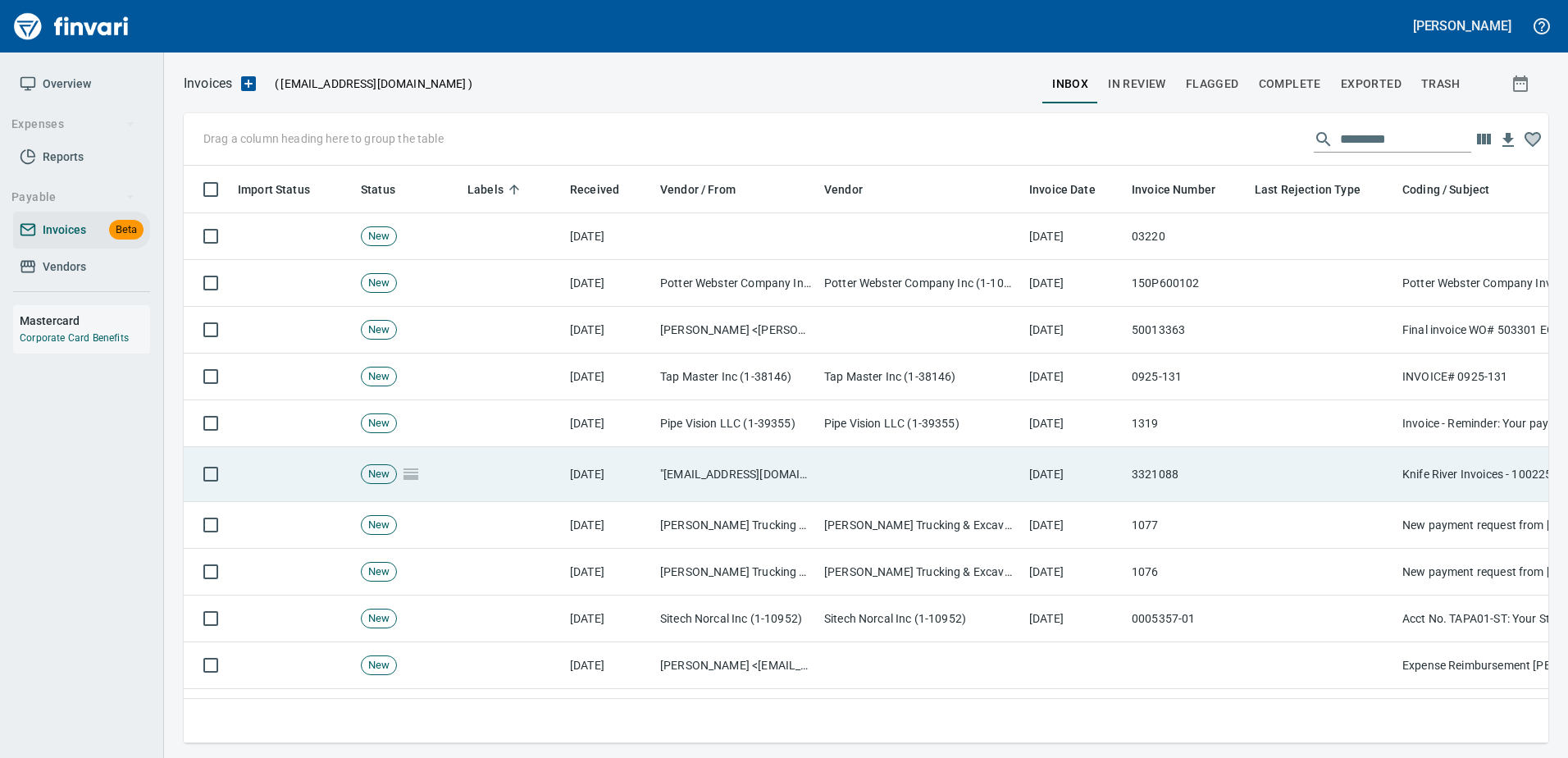
click at [1096, 496] on td "[DATE]" at bounding box center [1073, 474] width 103 height 55
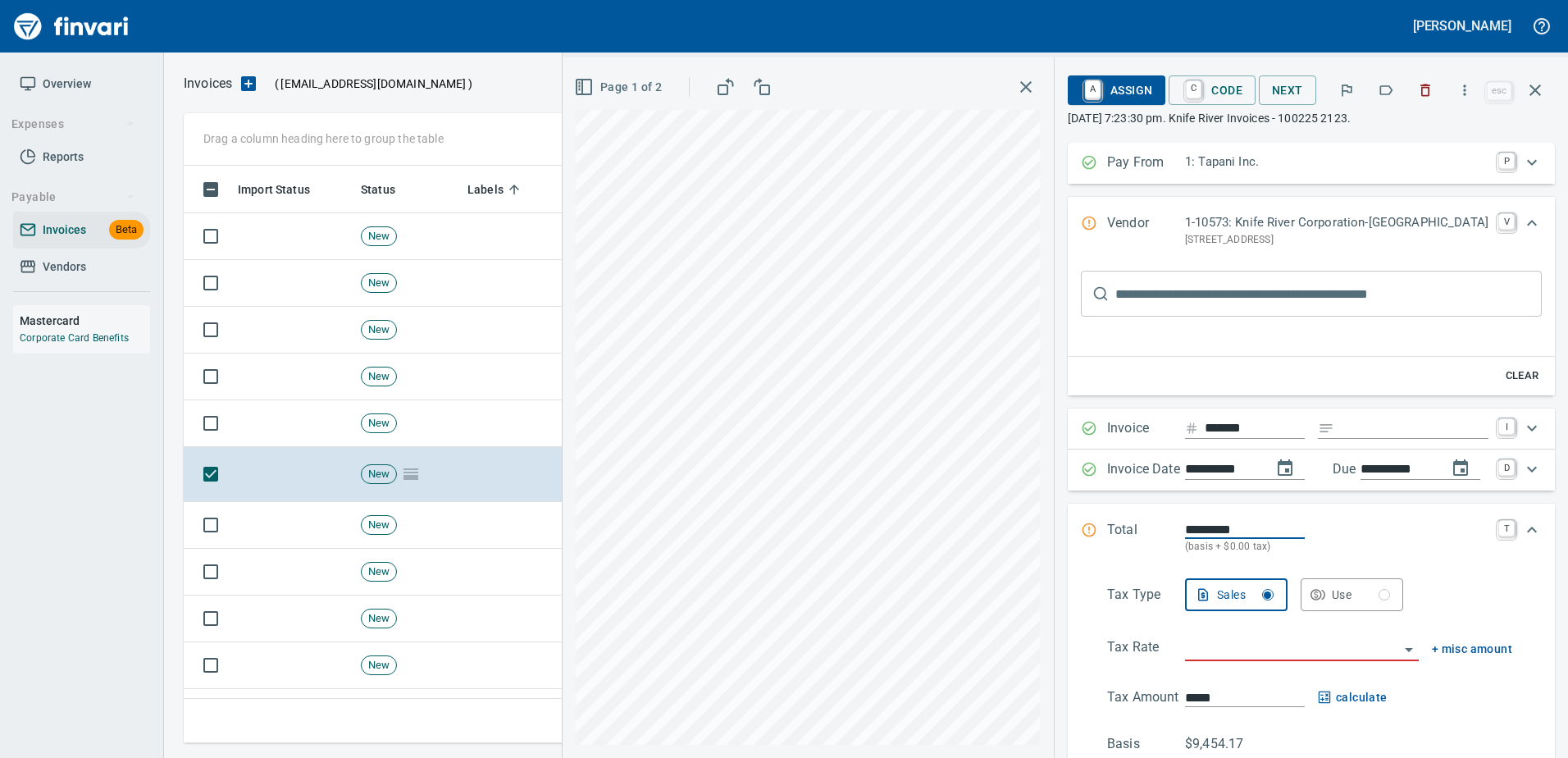
click at [1389, 88] on icon "button" at bounding box center [1385, 90] width 16 height 16
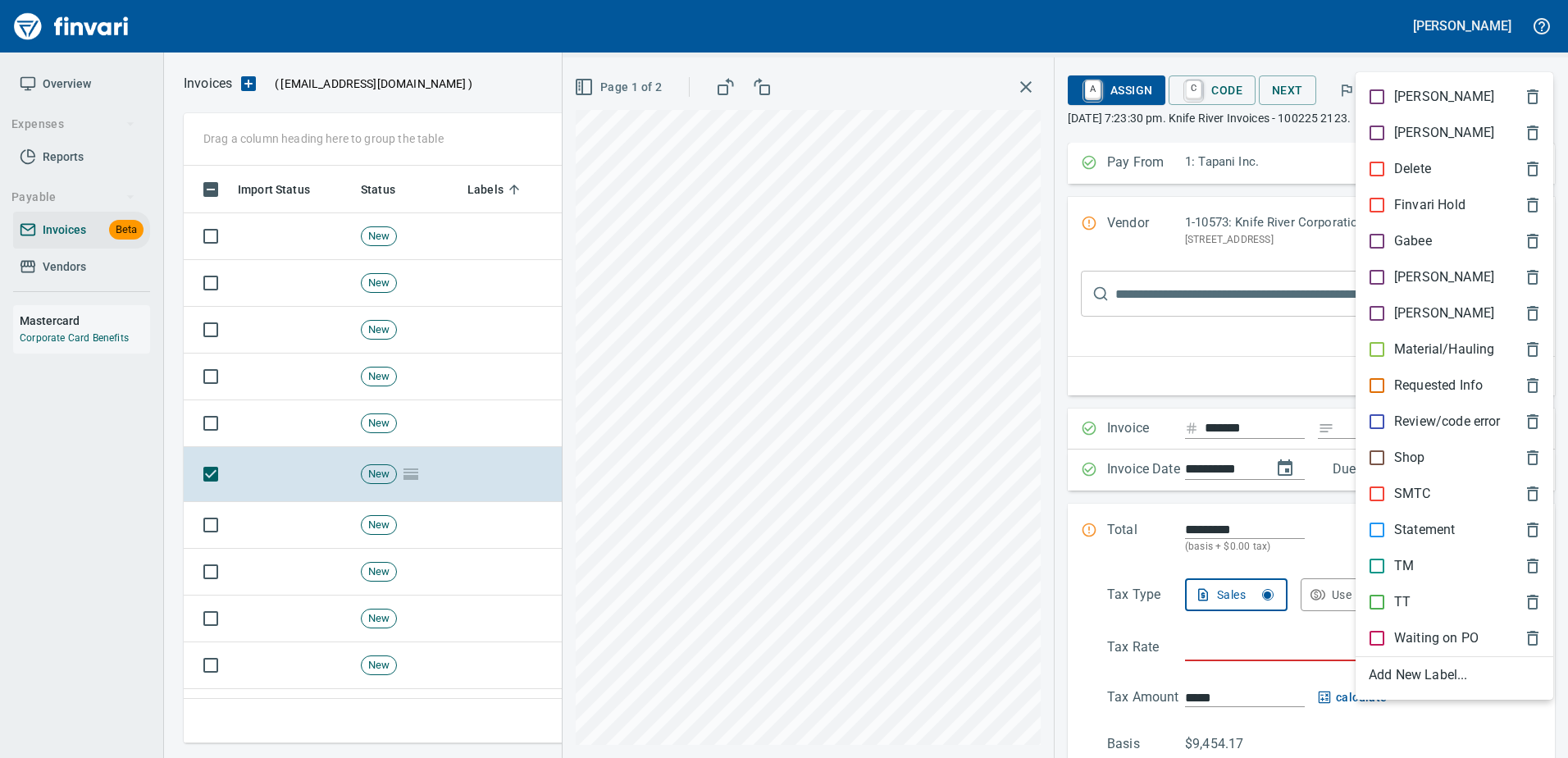
scroll to position [553, 1339]
click at [1395, 339] on div "Material/Hauling" at bounding box center [1454, 349] width 197 height 36
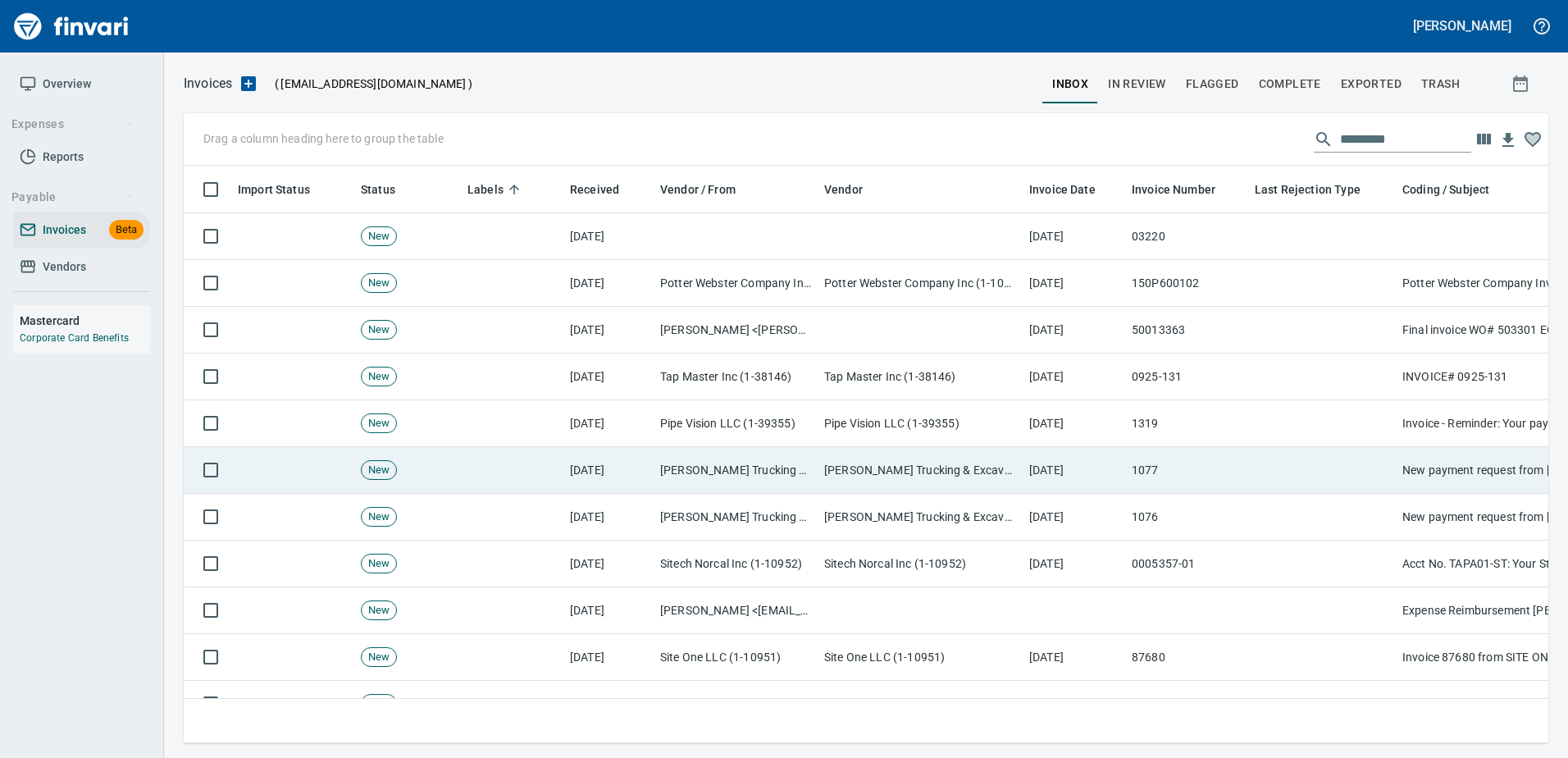
click at [1254, 473] on td at bounding box center [1321, 470] width 147 height 46
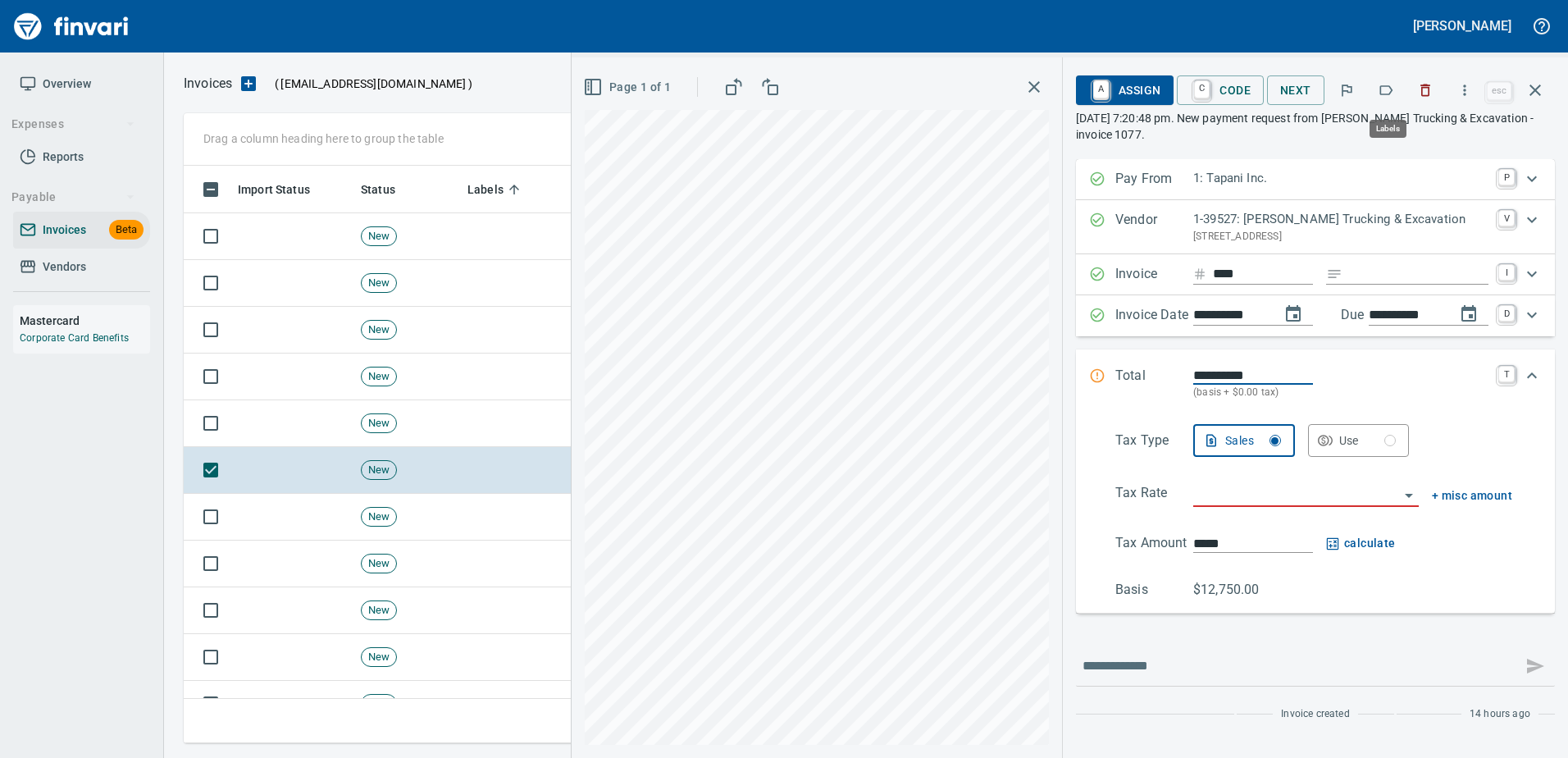
click at [1384, 90] on icon "button" at bounding box center [1385, 90] width 16 height 16
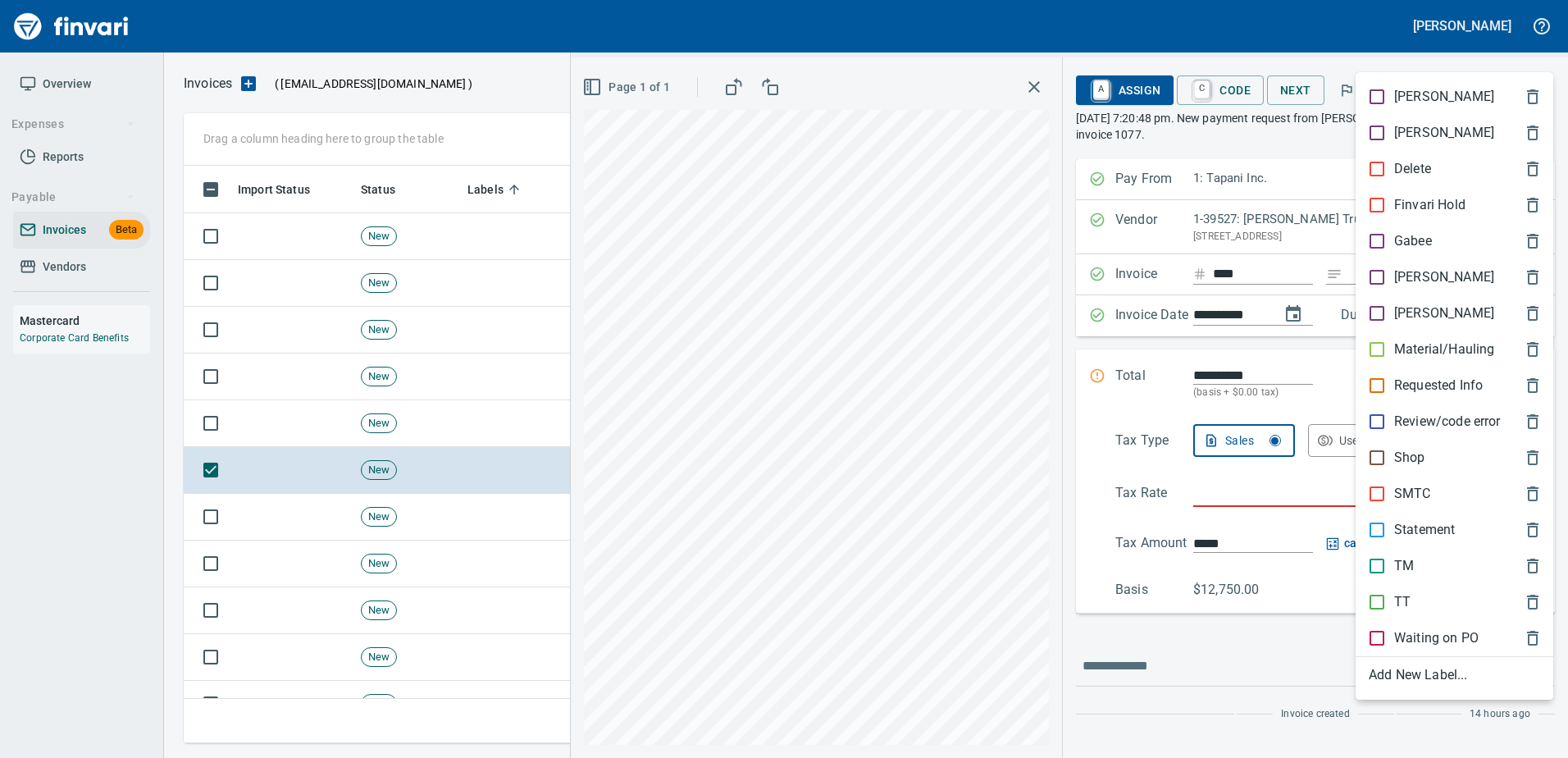
scroll to position [553, 1339]
click at [1428, 346] on p "Material/Hauling" at bounding box center [1443, 349] width 100 height 19
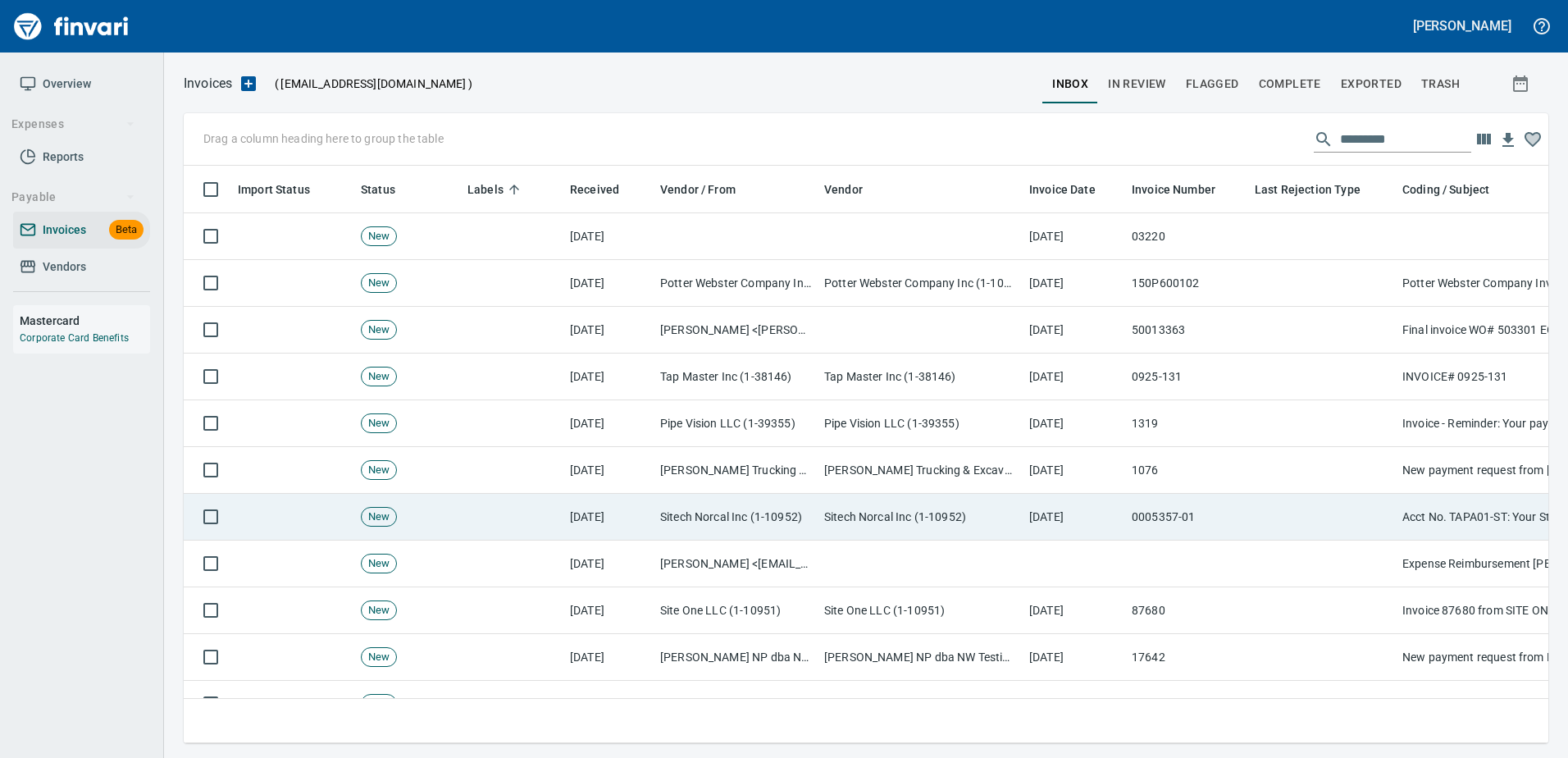
click at [1178, 526] on td "0005357-01" at bounding box center [1186, 517] width 123 height 46
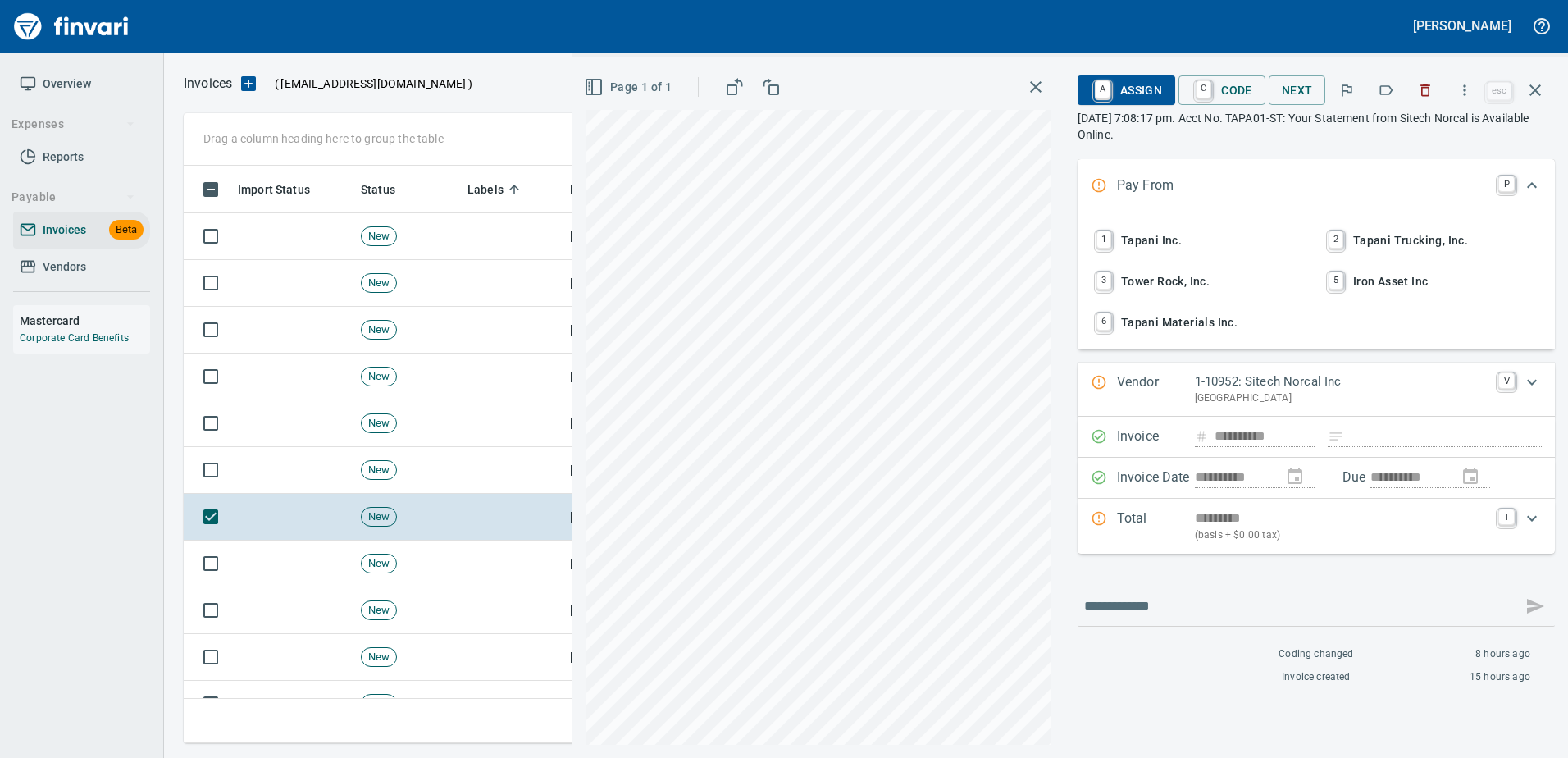
click at [1378, 88] on button "button" at bounding box center [1385, 90] width 36 height 36
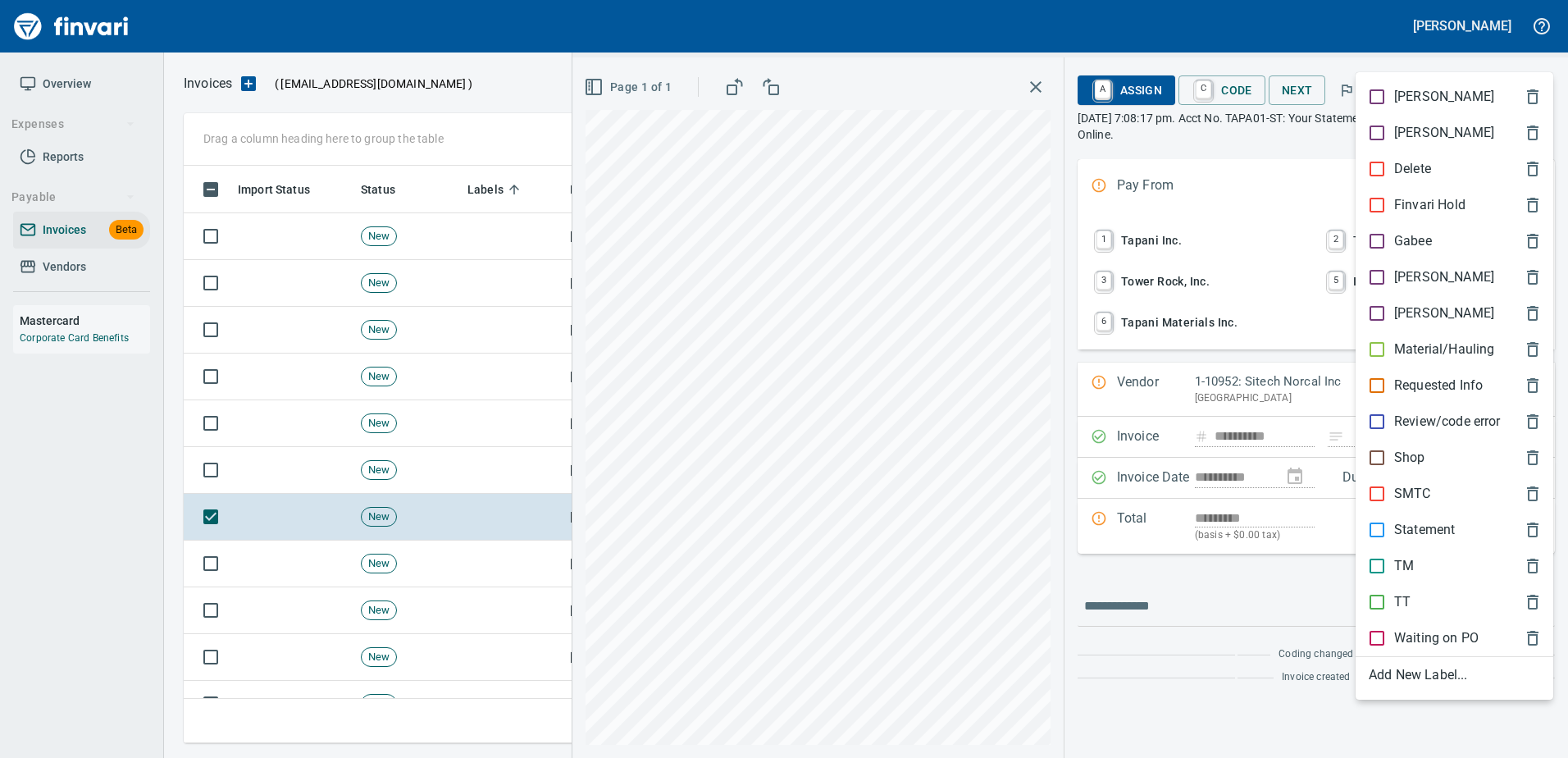
scroll to position [553, 1339]
click at [1401, 340] on p "Material/Hauling" at bounding box center [1443, 349] width 100 height 19
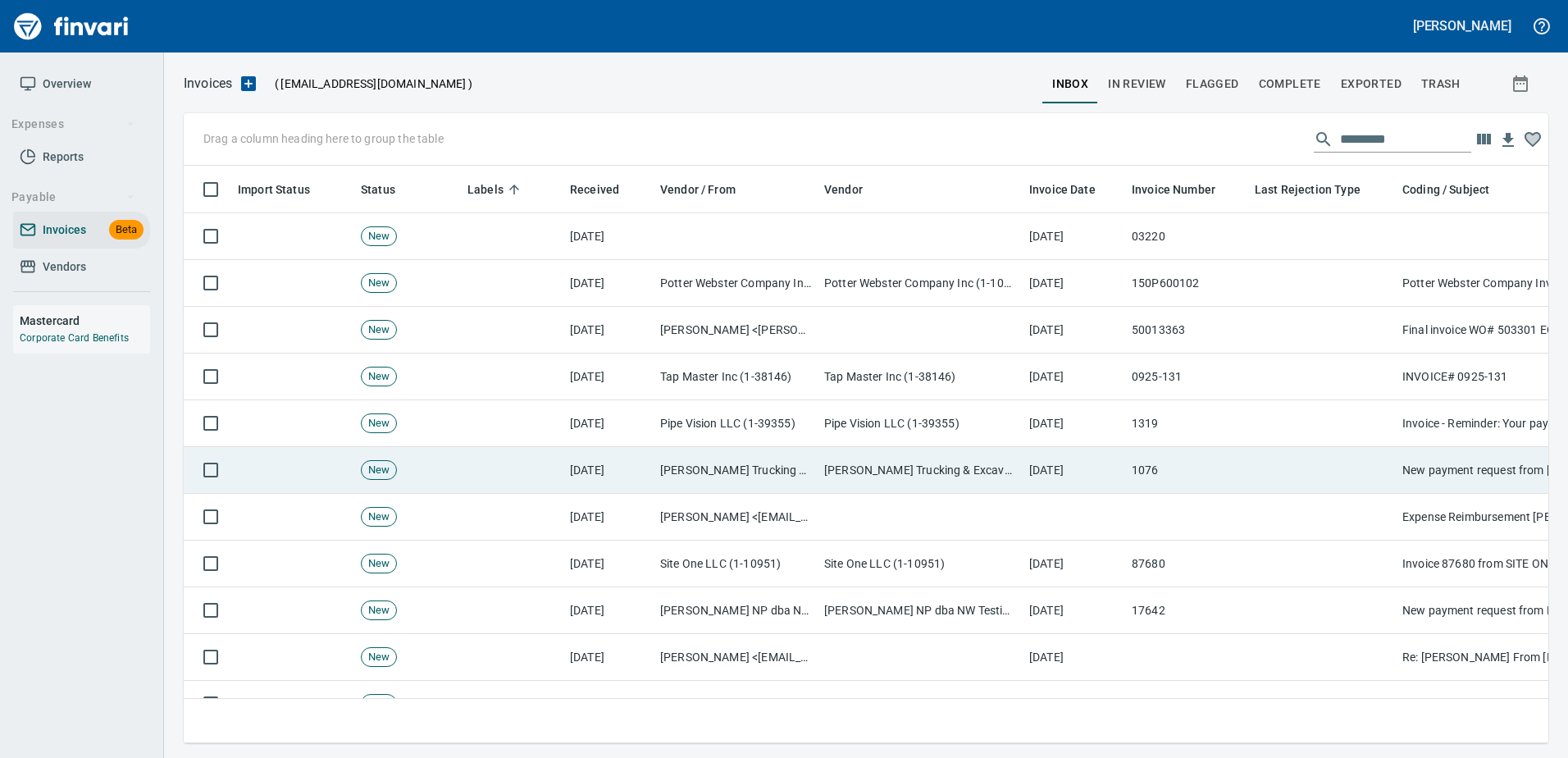
click at [1163, 484] on td "1076" at bounding box center [1186, 470] width 123 height 46
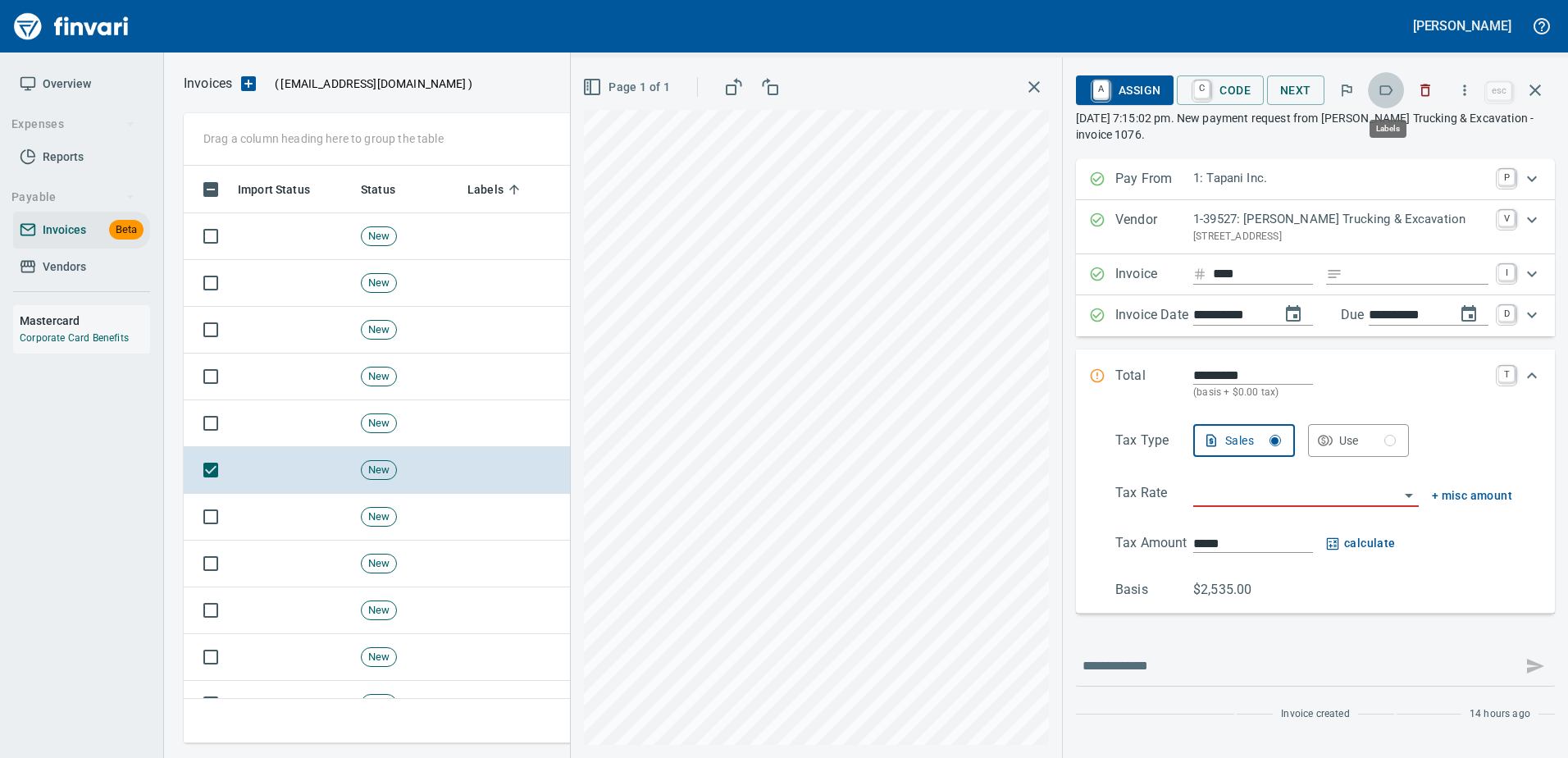
click at [1394, 82] on icon "button" at bounding box center [1385, 90] width 16 height 16
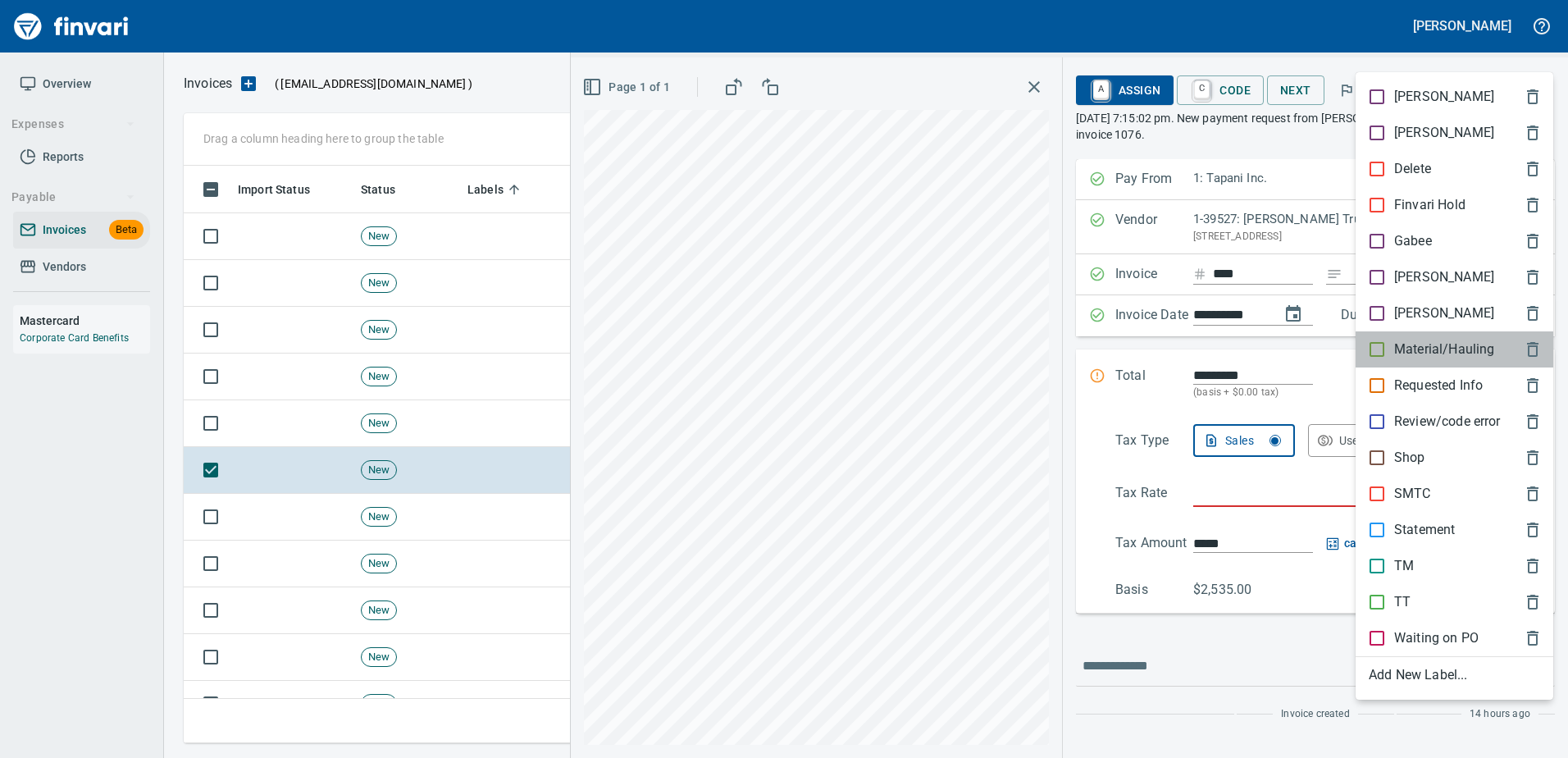
click at [1446, 351] on p "Material/Hauling" at bounding box center [1443, 349] width 100 height 19
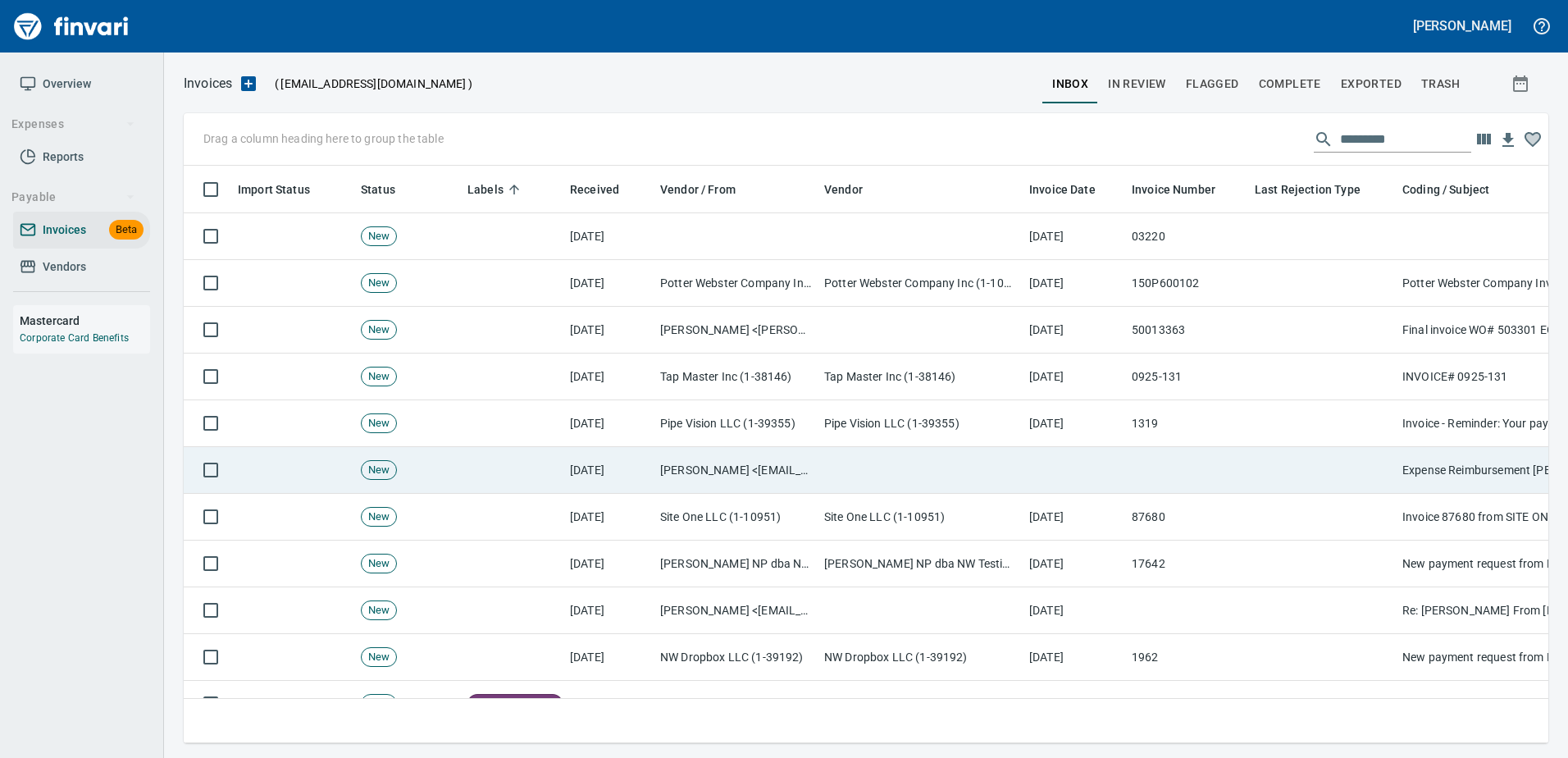
click at [1176, 470] on td at bounding box center [1186, 470] width 123 height 46
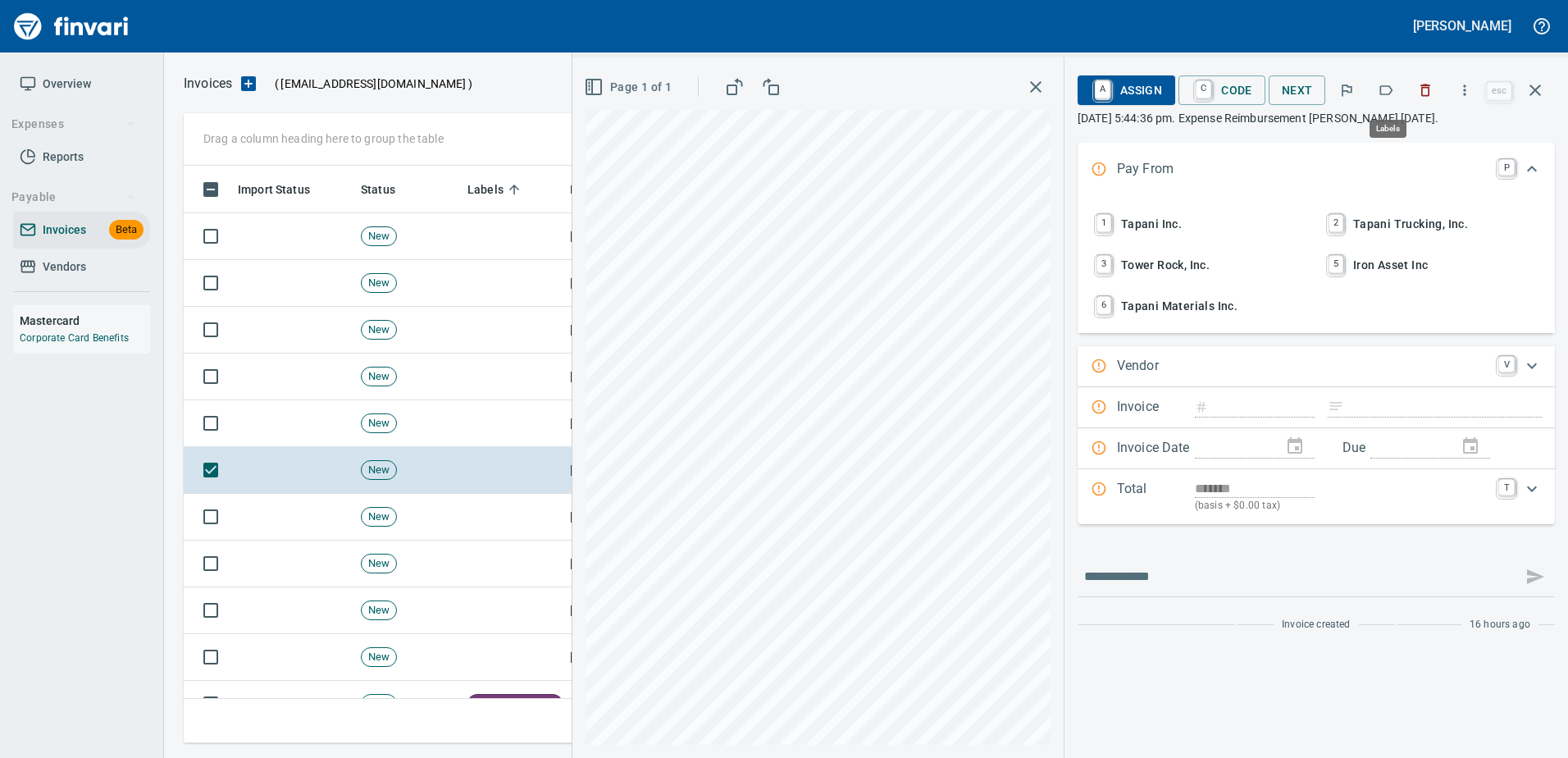
click at [1397, 88] on button "button" at bounding box center [1385, 90] width 36 height 36
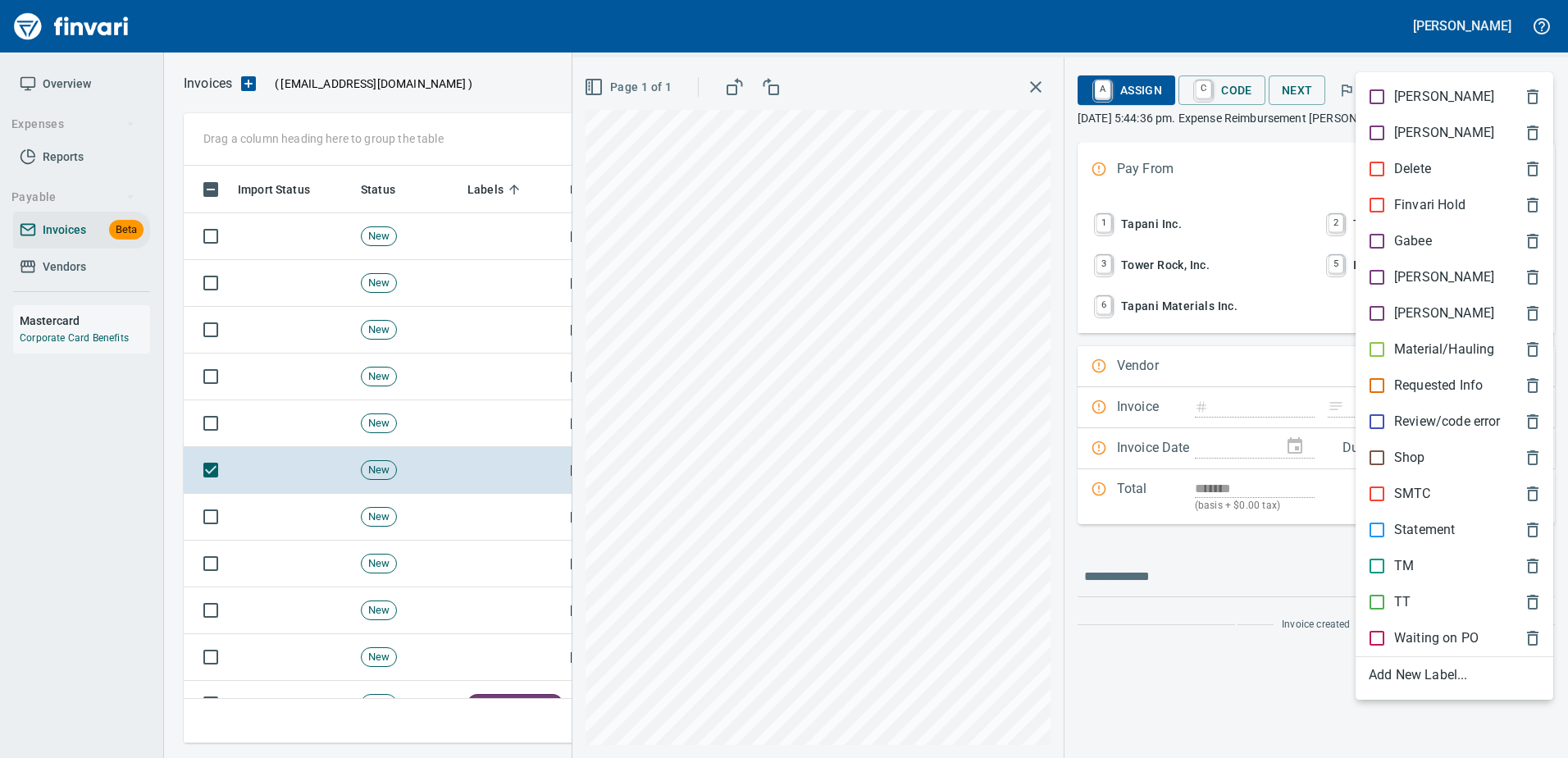
click at [1407, 271] on p "[PERSON_NAME]" at bounding box center [1443, 277] width 100 height 19
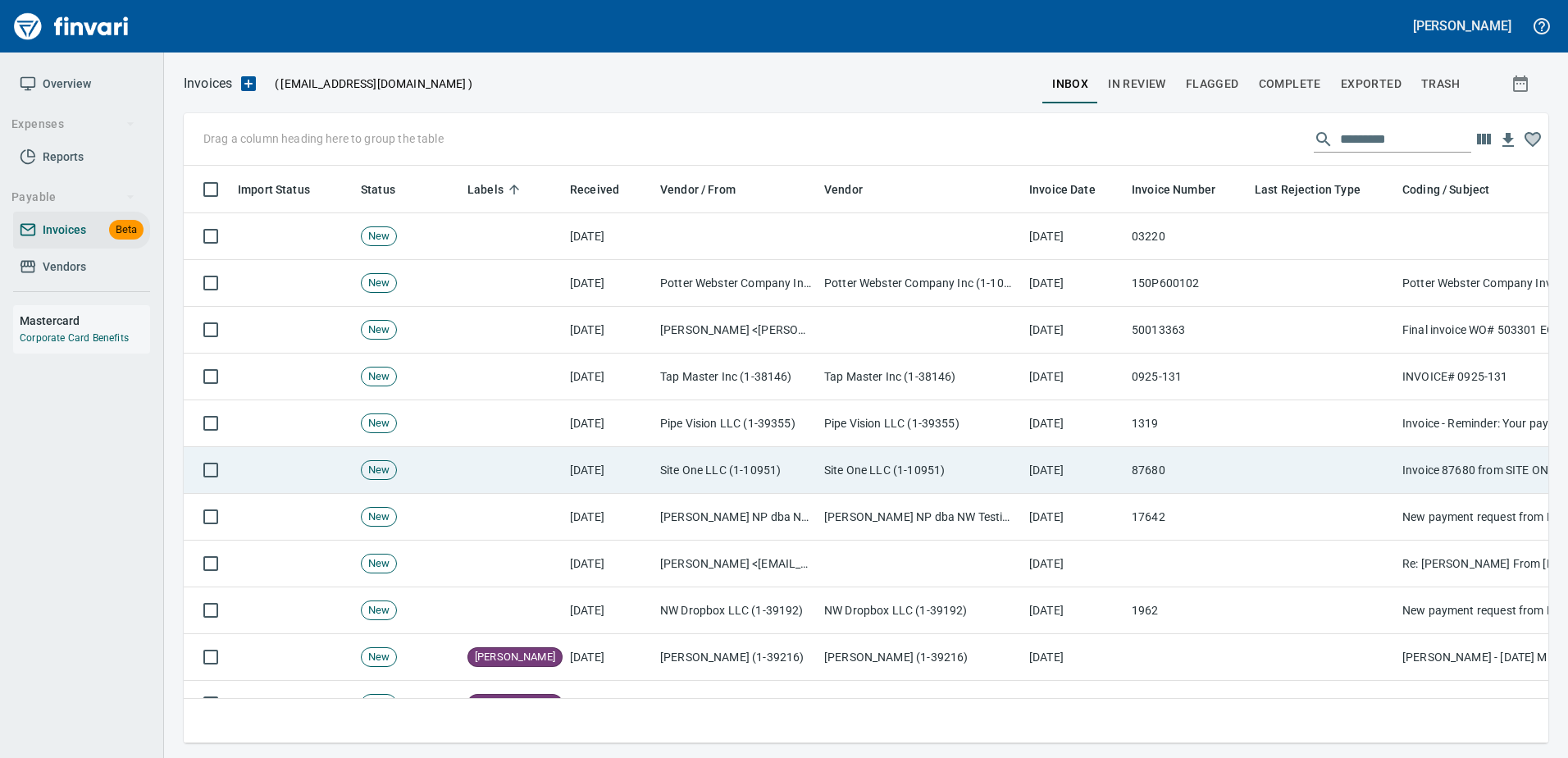
click at [1235, 492] on td "87680" at bounding box center [1186, 470] width 123 height 46
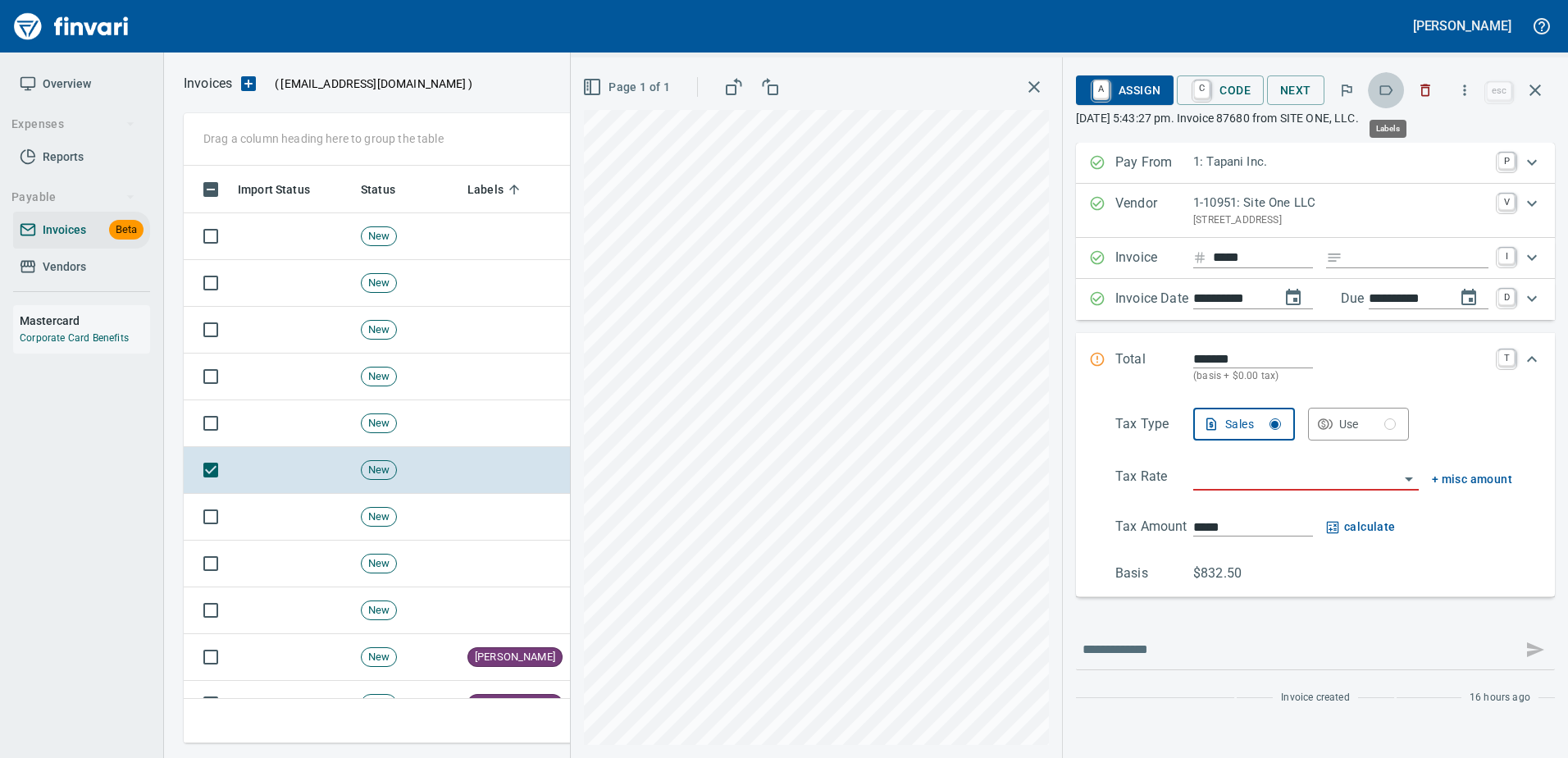
click at [1382, 88] on icon "button" at bounding box center [1387, 90] width 14 height 10
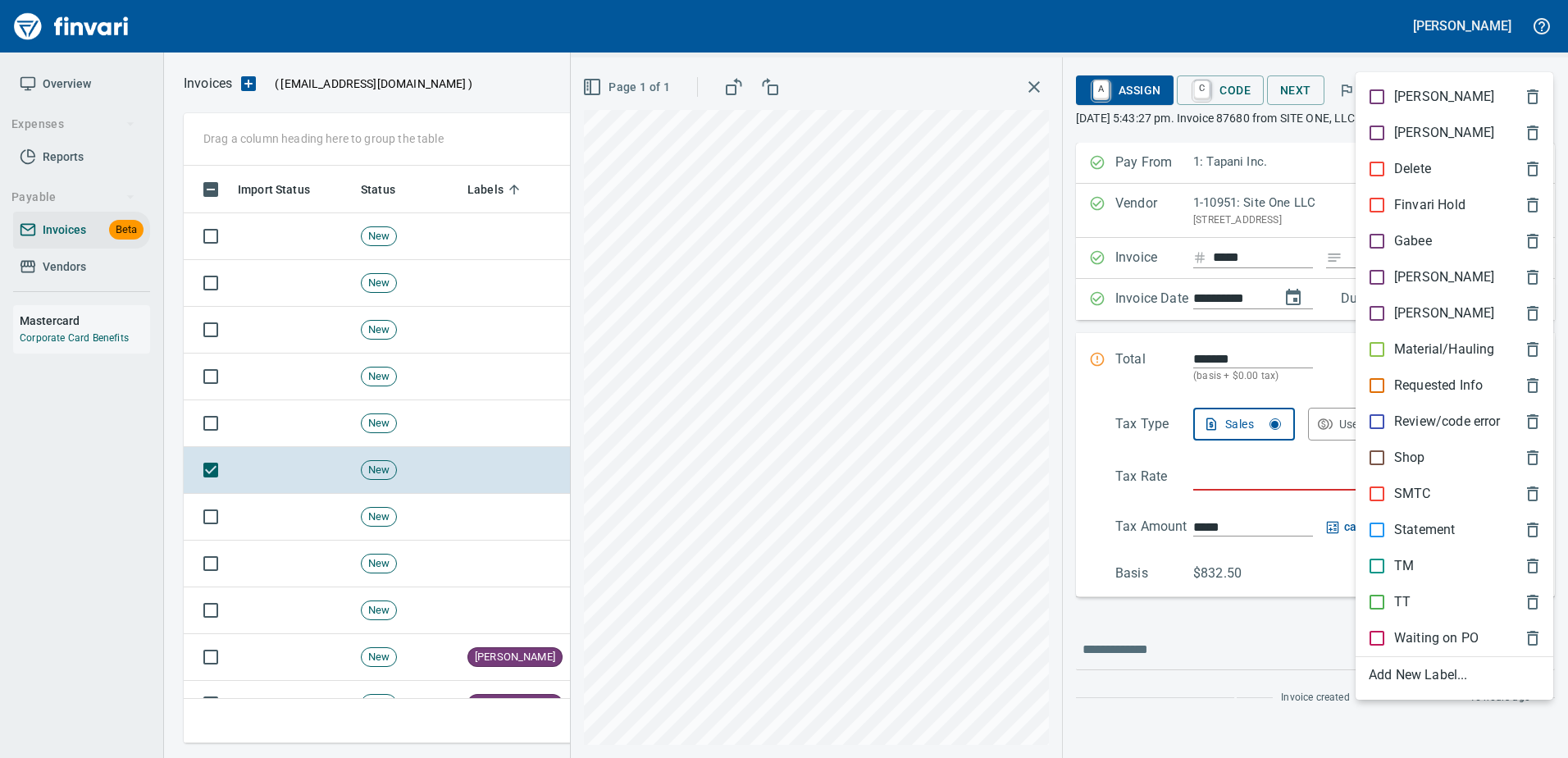
click at [1443, 346] on p "Material/Hauling" at bounding box center [1443, 349] width 100 height 19
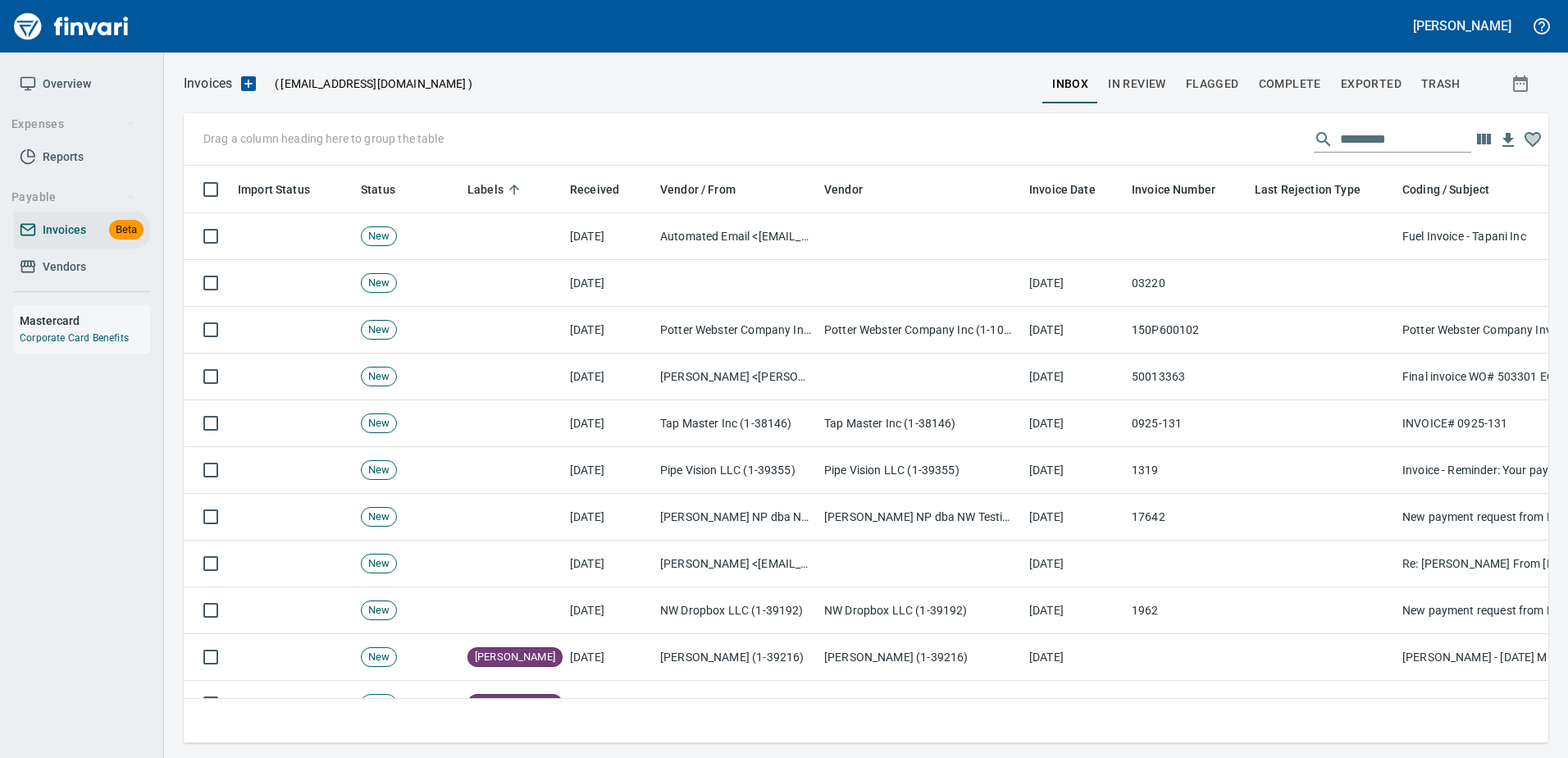
click at [1312, 374] on td at bounding box center [1321, 377] width 147 height 46
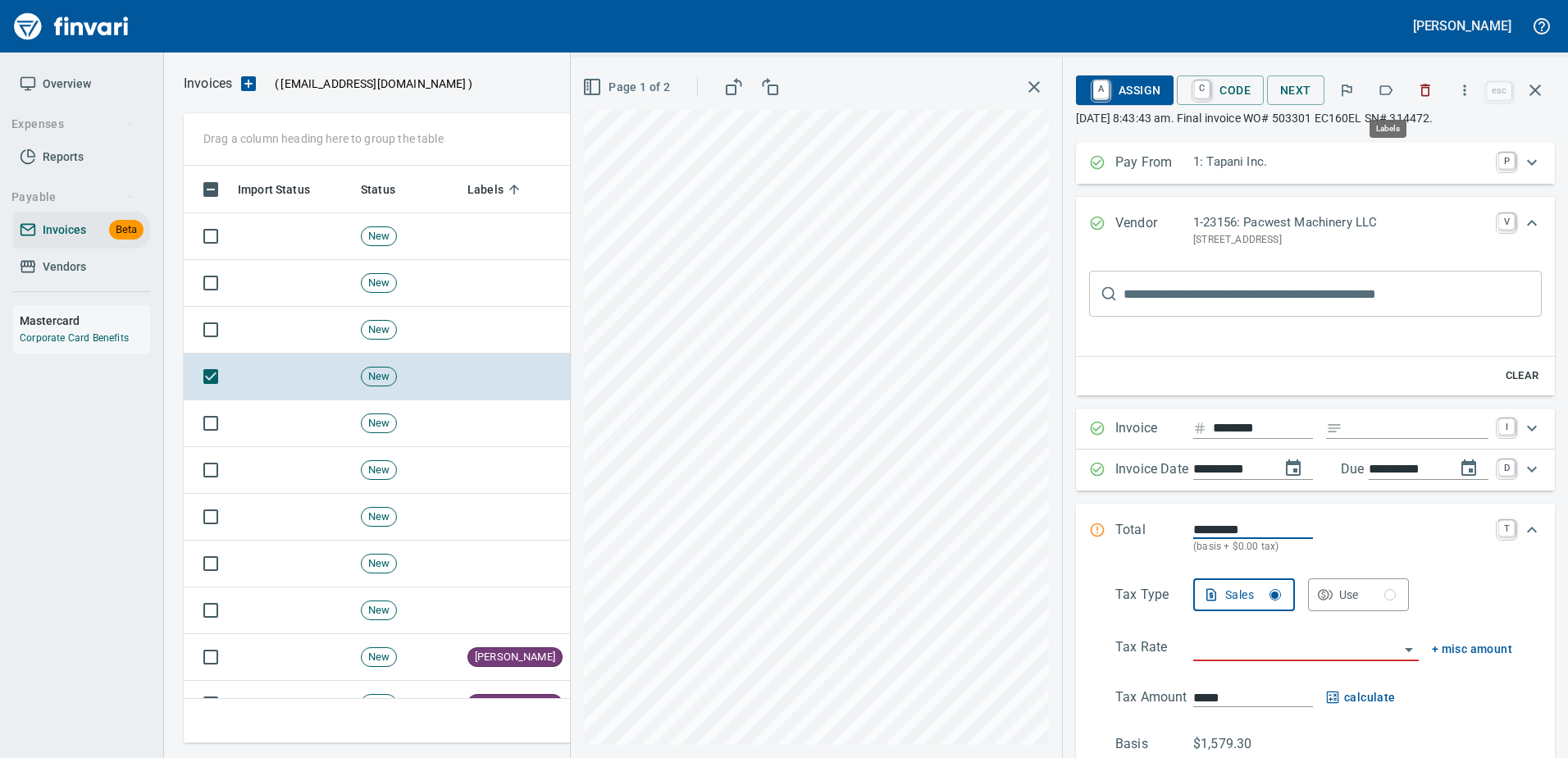
click at [1384, 90] on icon "button" at bounding box center [1385, 90] width 16 height 16
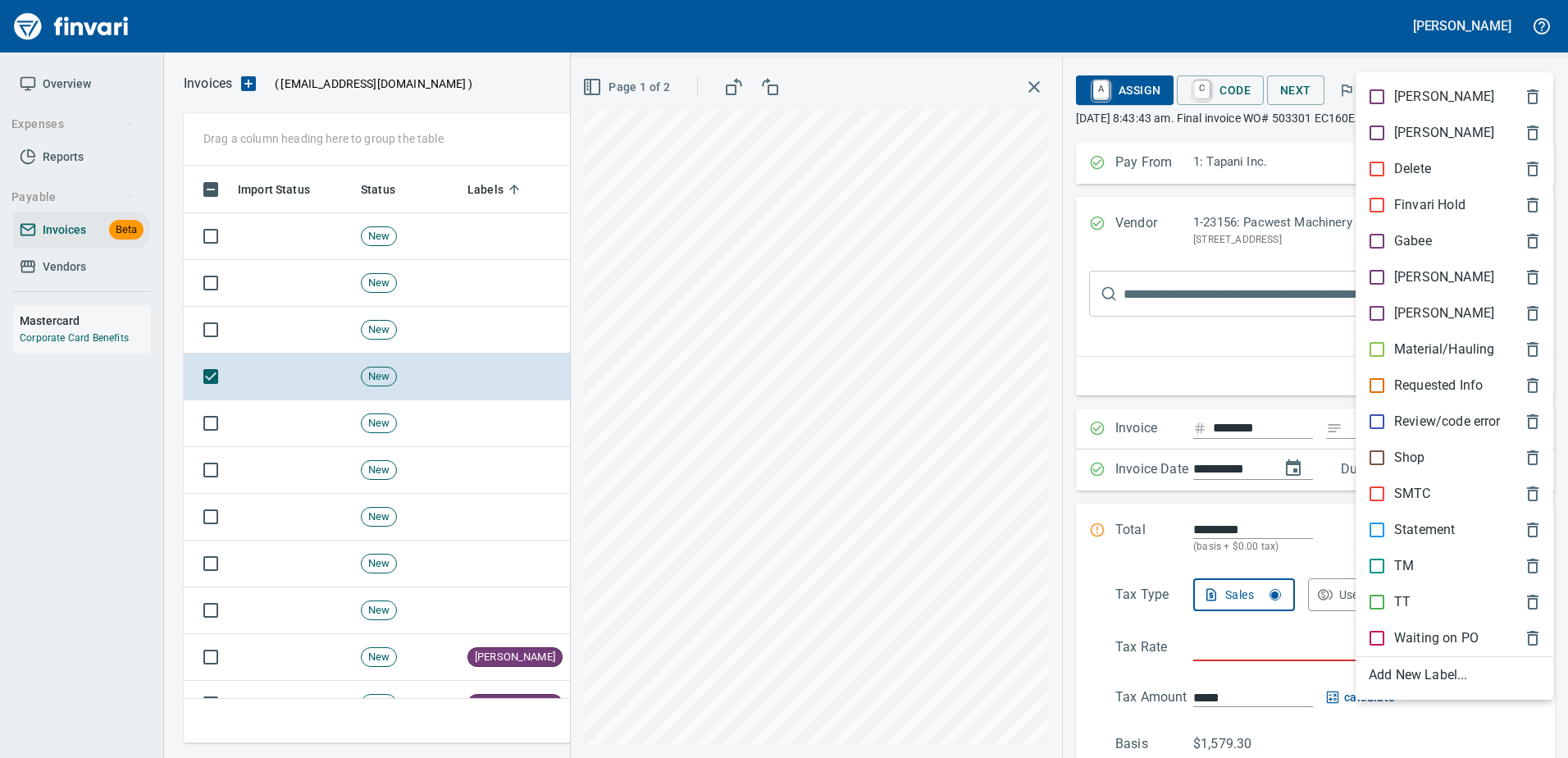
scroll to position [553, 1339]
click at [1402, 444] on div "Shop" at bounding box center [1454, 457] width 197 height 36
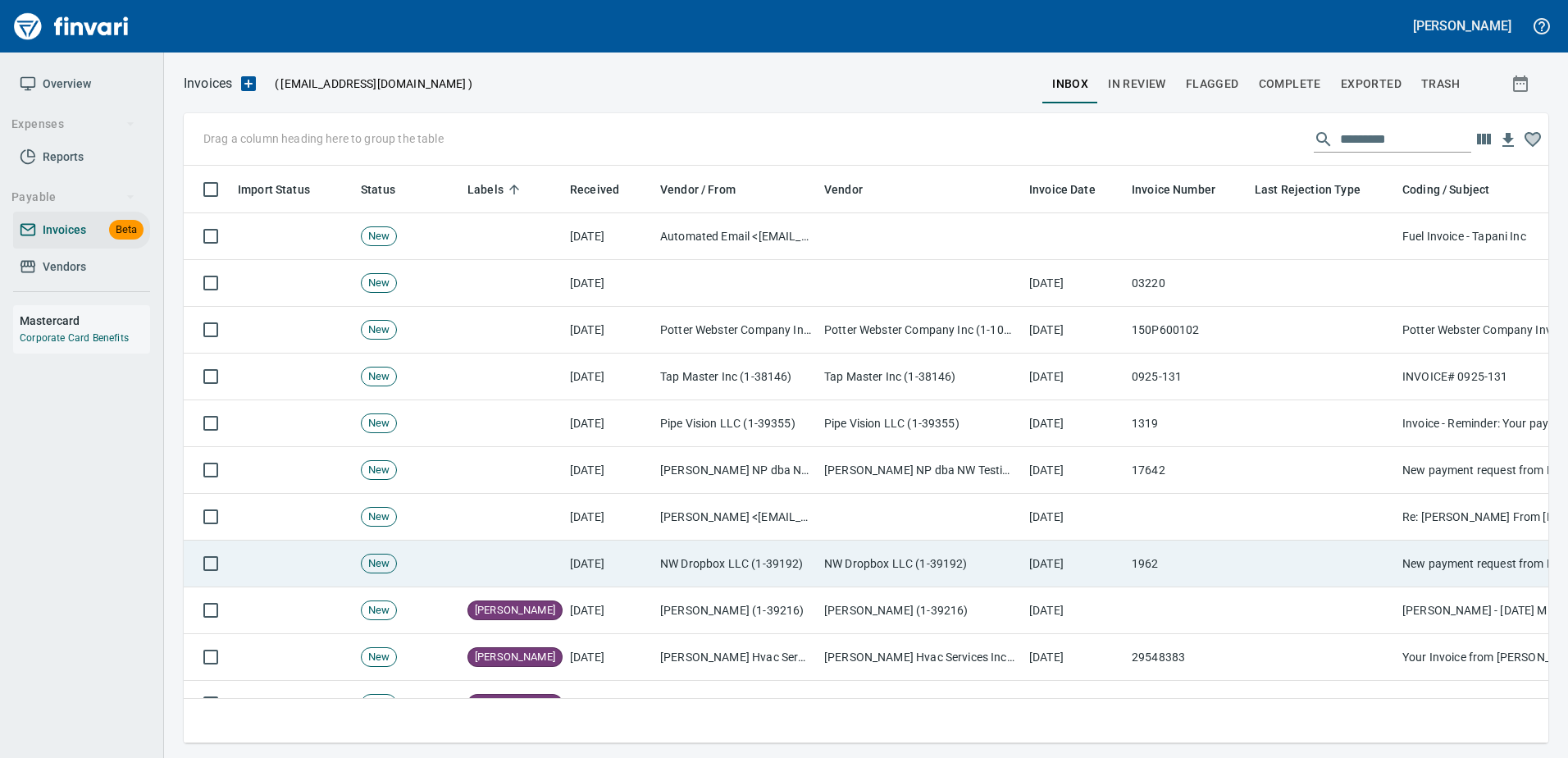
click at [1239, 569] on td "1962" at bounding box center [1186, 563] width 123 height 46
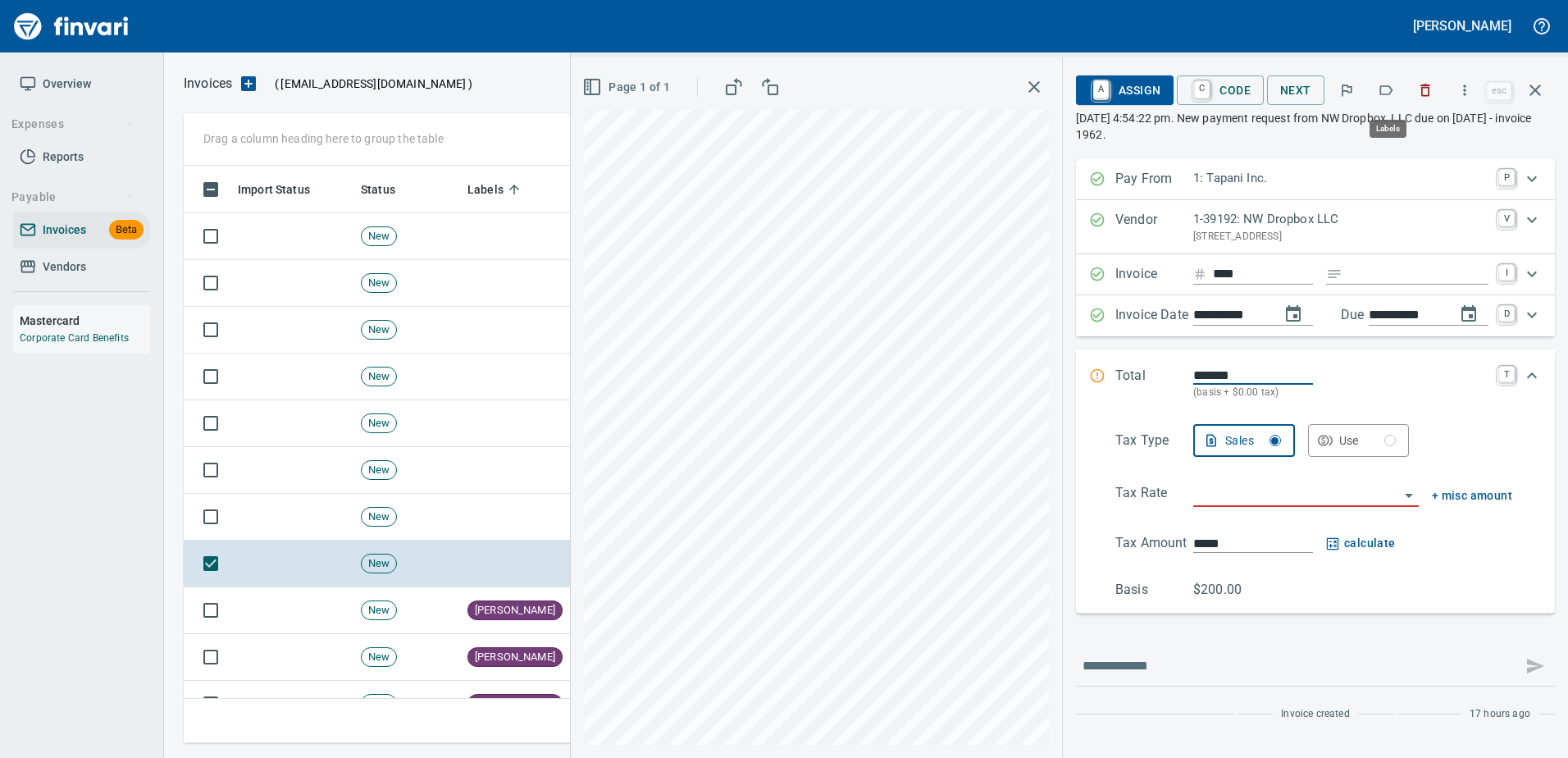
click at [1392, 83] on icon "button" at bounding box center [1385, 90] width 16 height 16
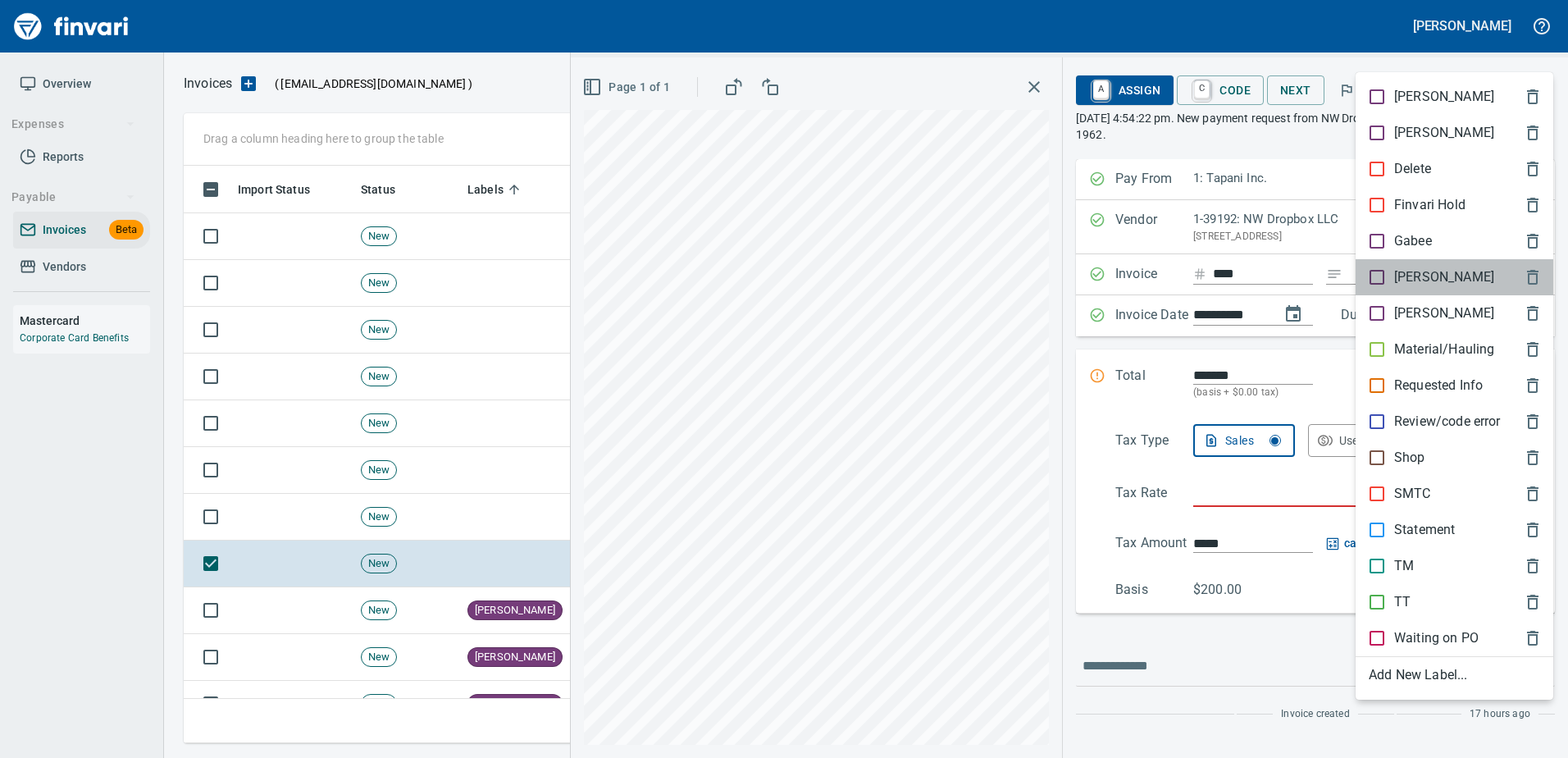
click at [1402, 270] on p "[PERSON_NAME]" at bounding box center [1443, 277] width 100 height 19
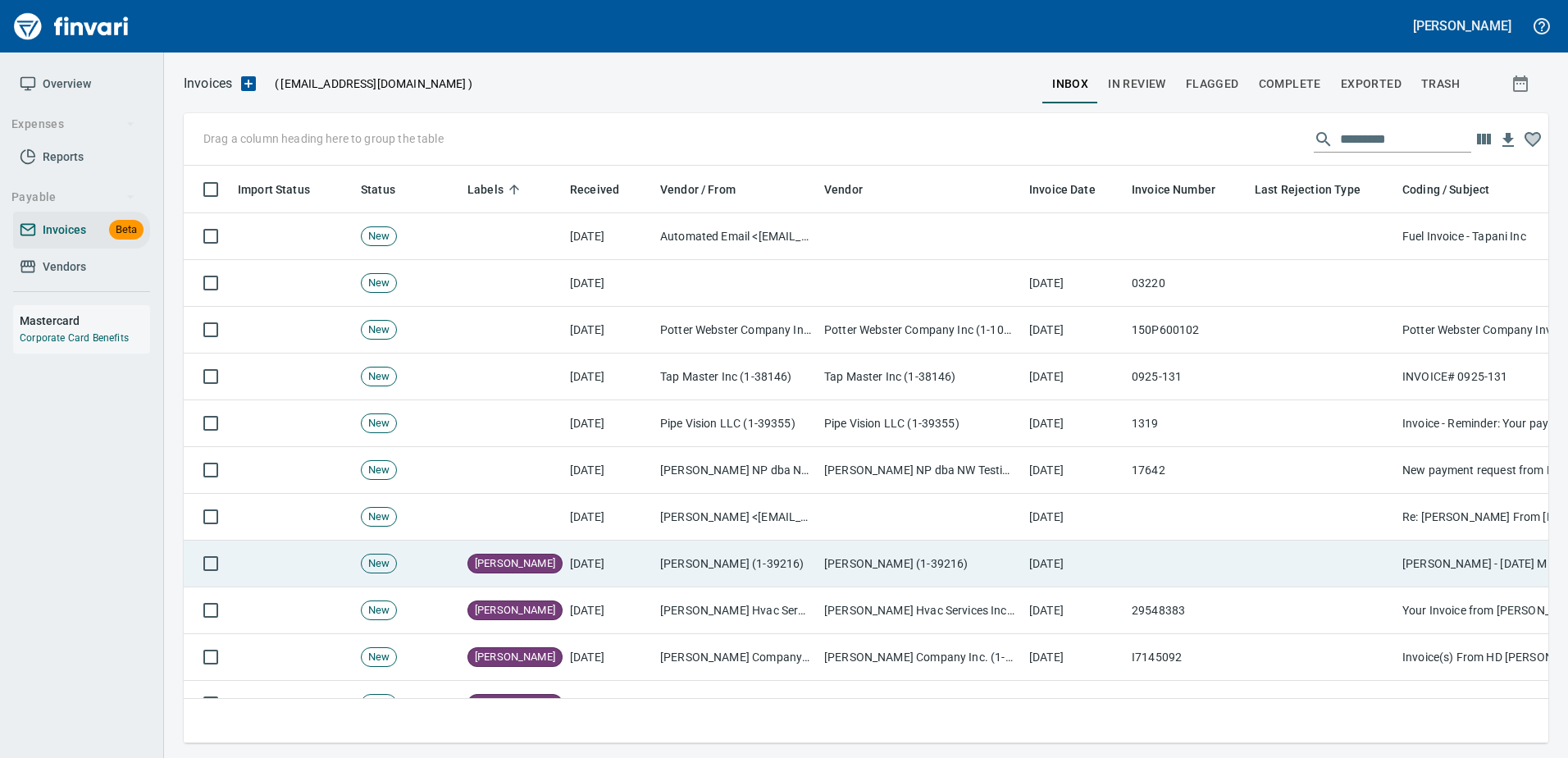
click at [1323, 547] on td at bounding box center [1321, 563] width 147 height 46
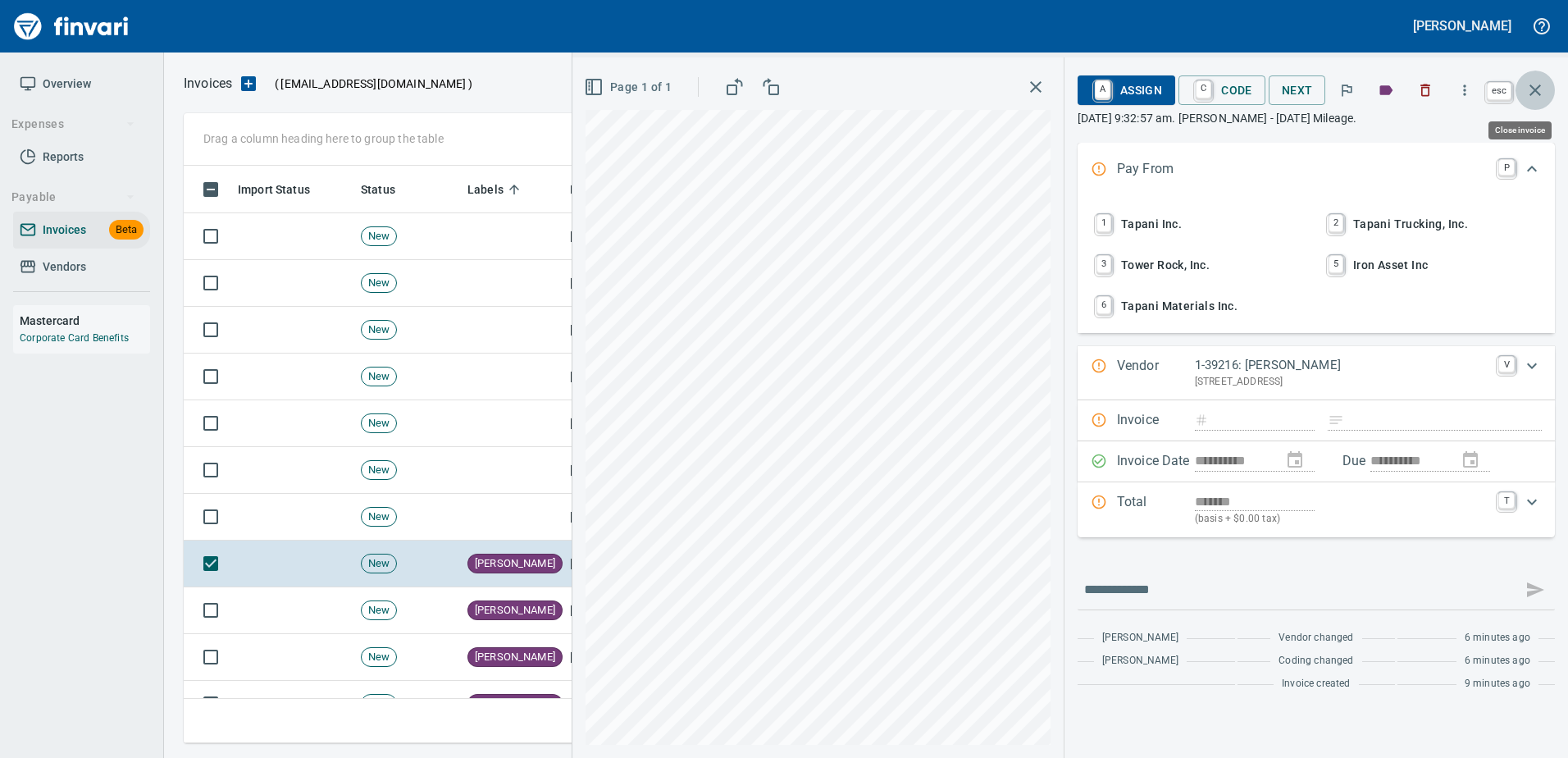
click at [1541, 88] on icon "button" at bounding box center [1535, 90] width 19 height 19
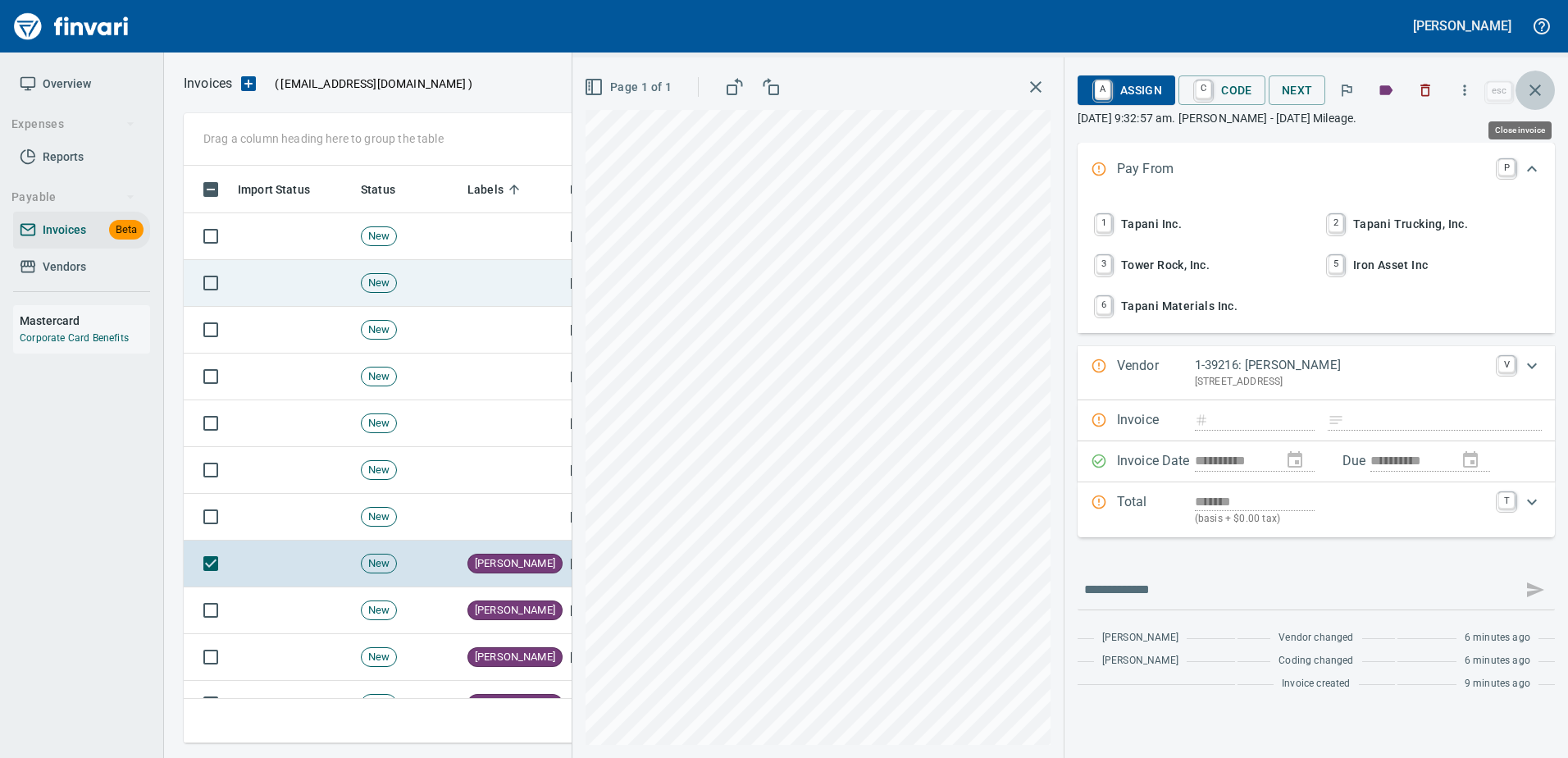
scroll to position [553, 1339]
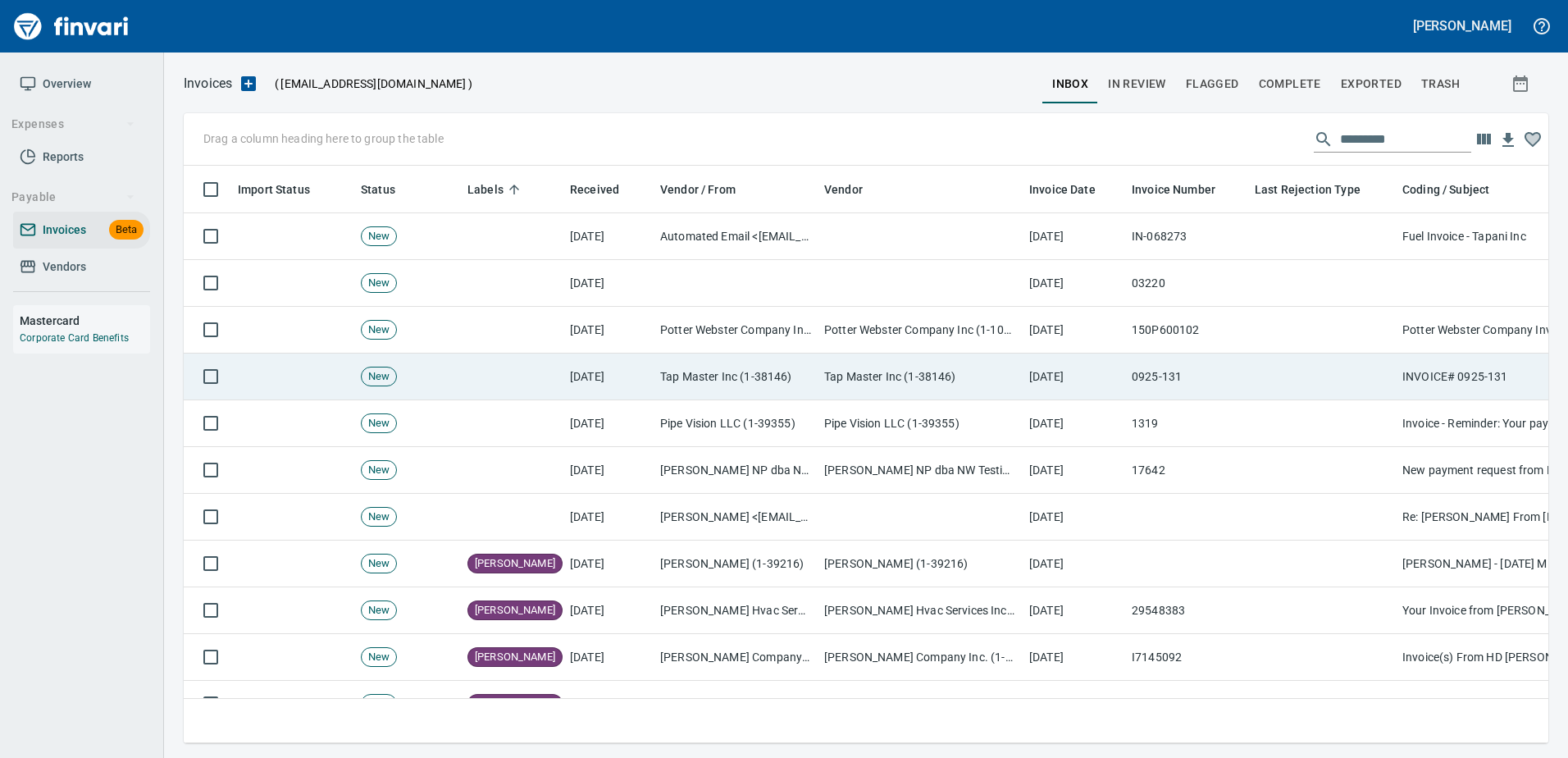
click at [1280, 378] on td at bounding box center [1321, 377] width 147 height 46
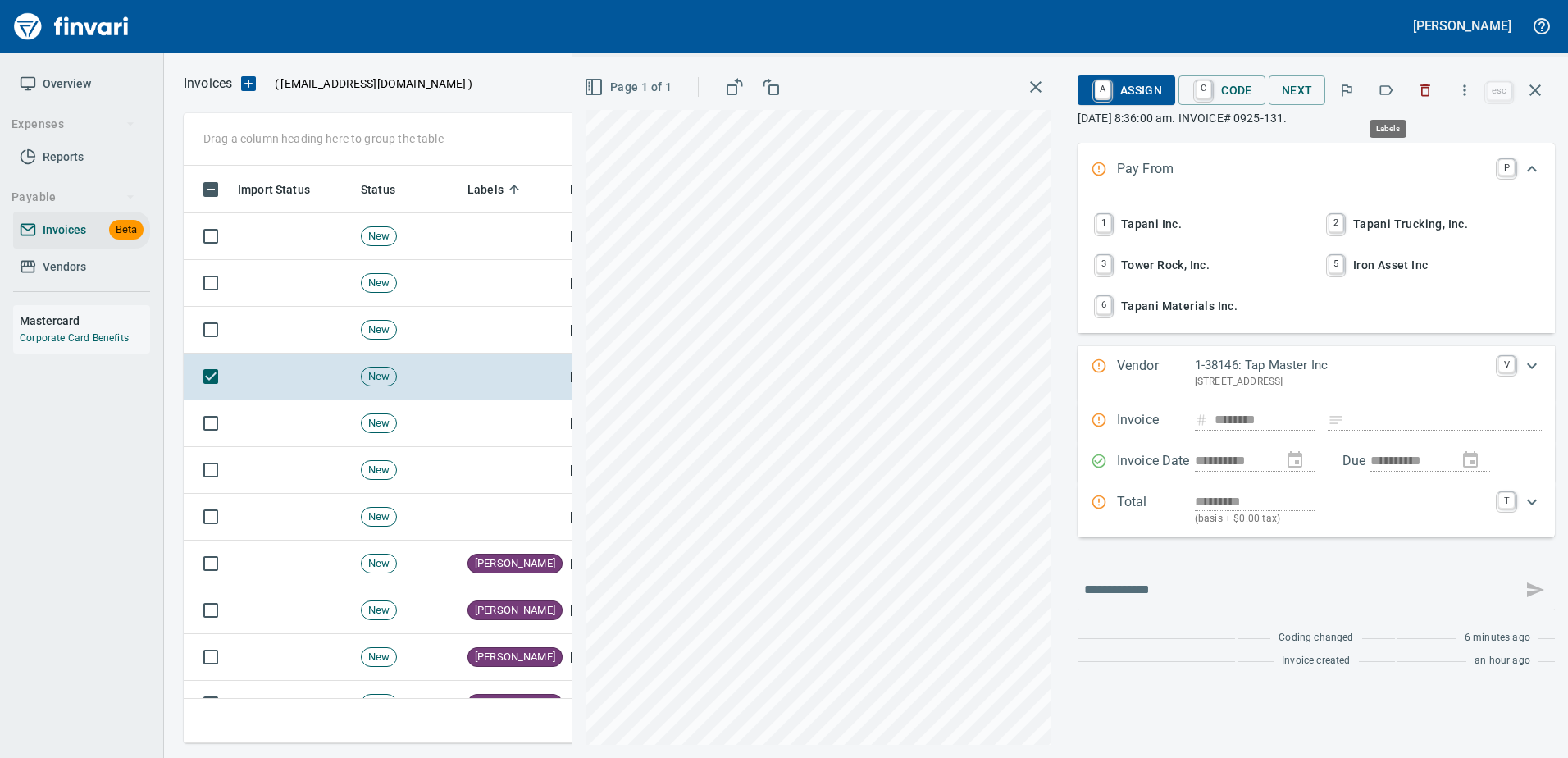
click at [1392, 87] on icon "button" at bounding box center [1387, 90] width 14 height 10
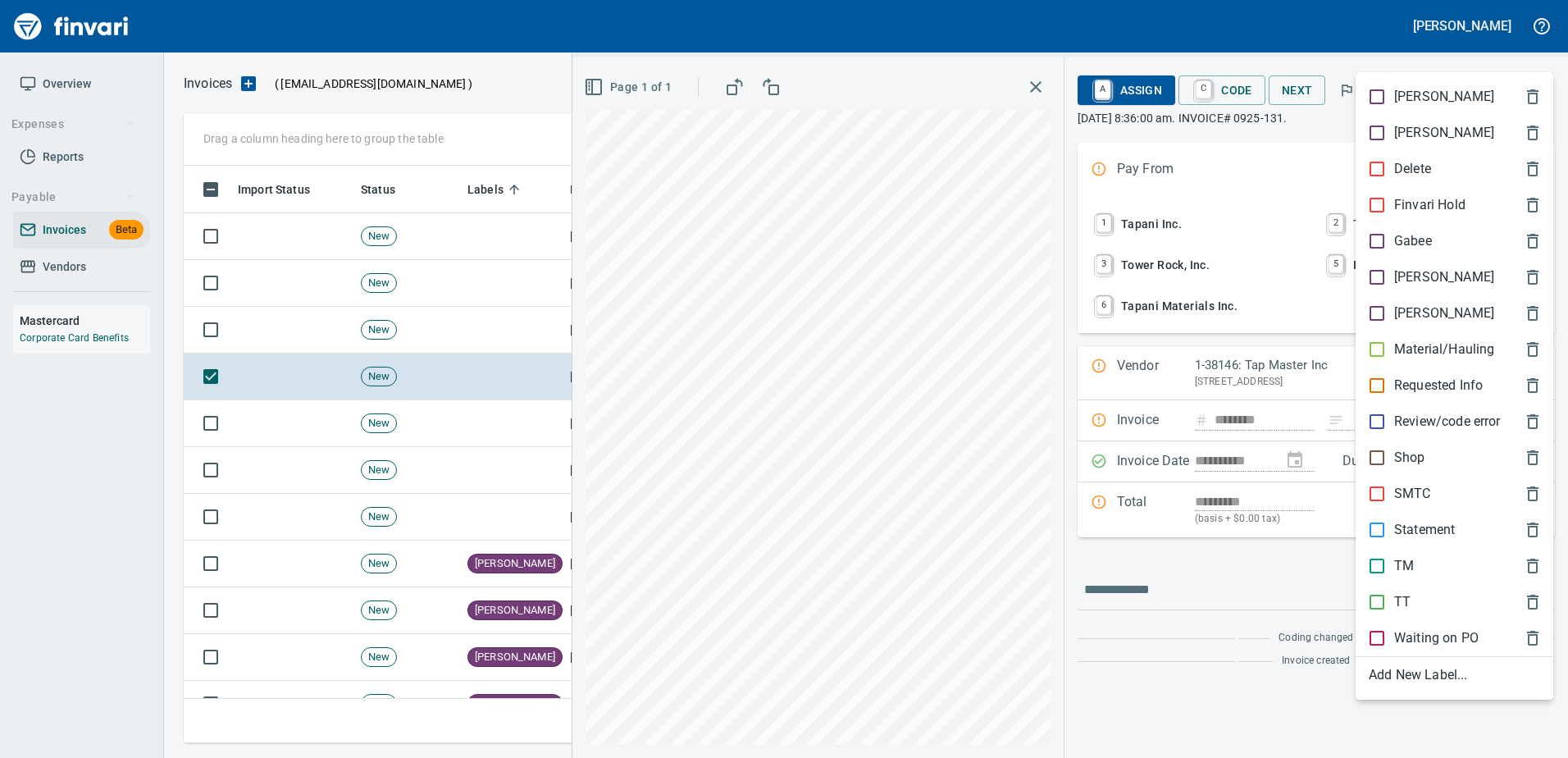
scroll to position [553, 1339]
click at [1371, 287] on div "[PERSON_NAME]" at bounding box center [1454, 277] width 197 height 36
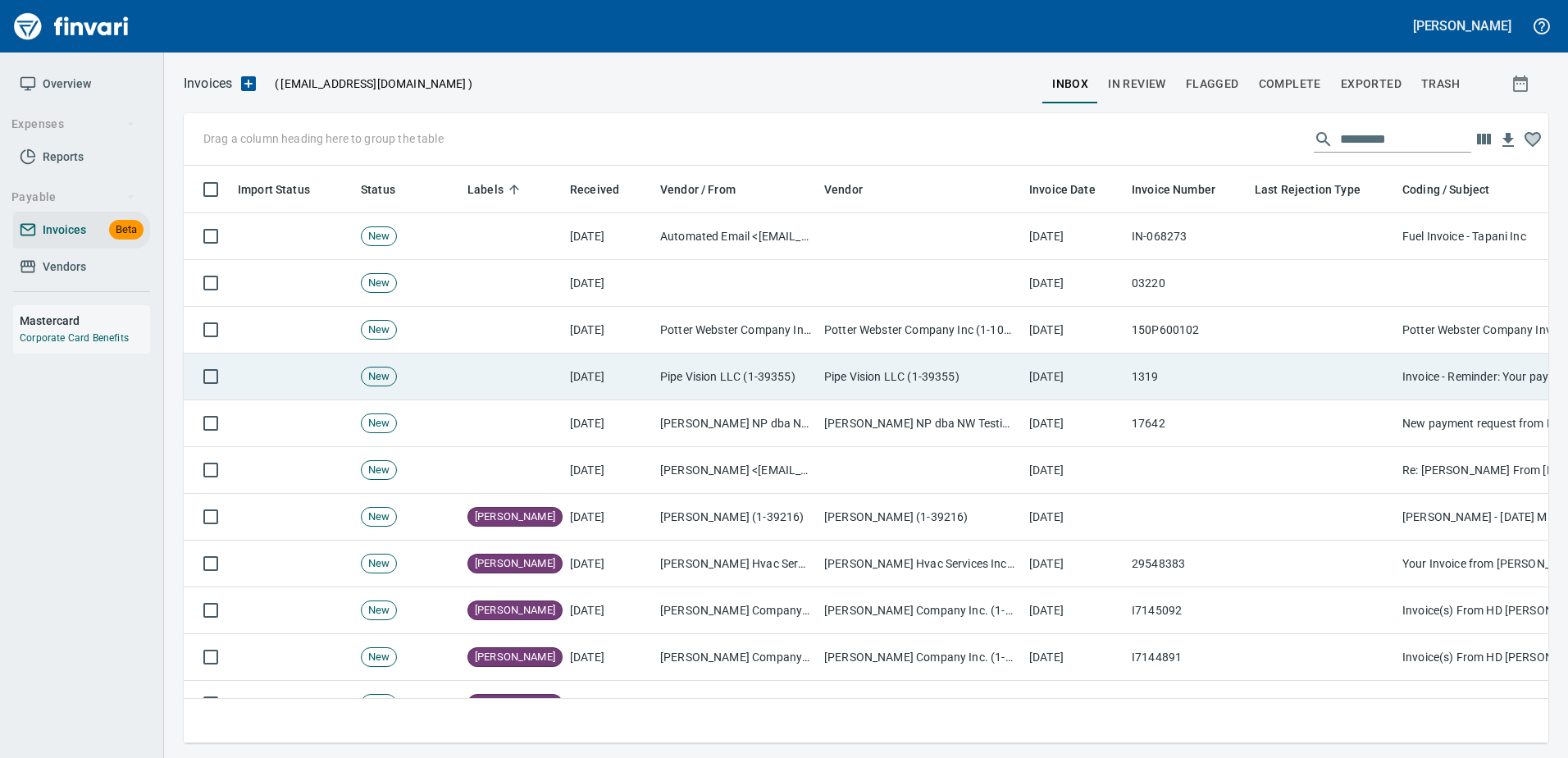
click at [1301, 365] on td at bounding box center [1321, 377] width 147 height 46
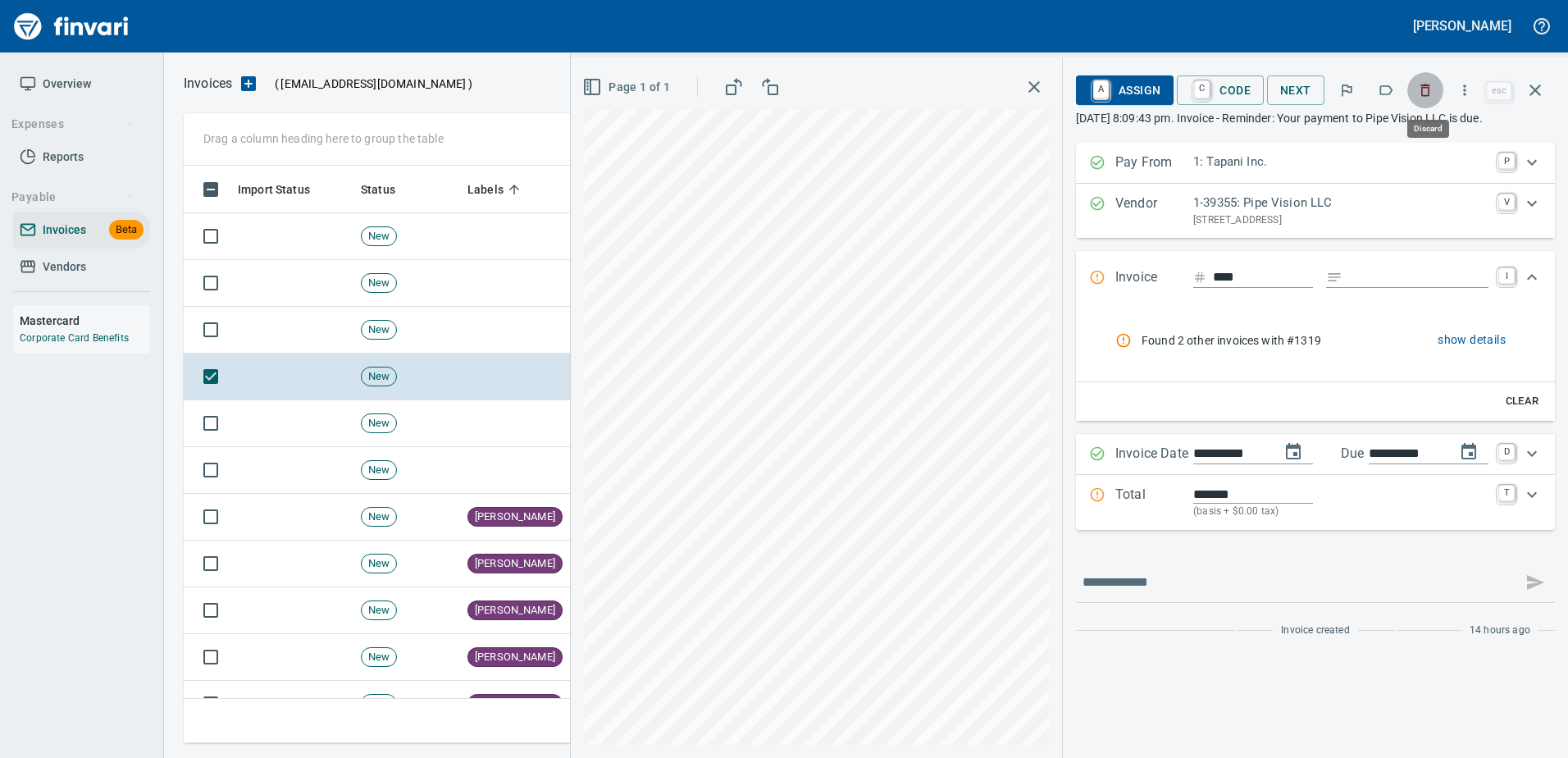
drag, startPoint x: 1441, startPoint y: 95, endPoint x: 1429, endPoint y: 106, distance: 16.3
click at [1435, 95] on button "button" at bounding box center [1425, 90] width 36 height 36
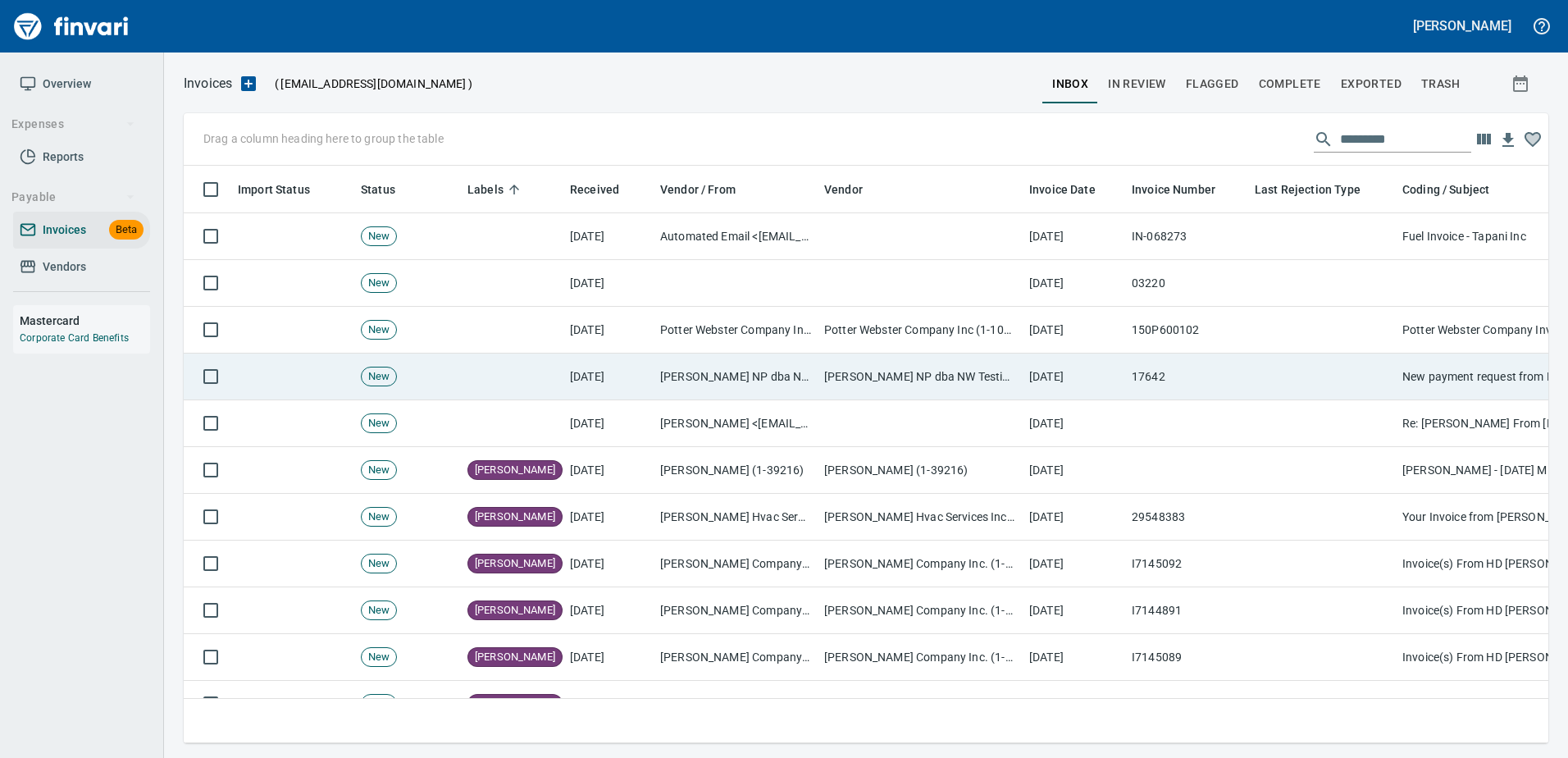
click at [1341, 368] on td at bounding box center [1321, 377] width 147 height 46
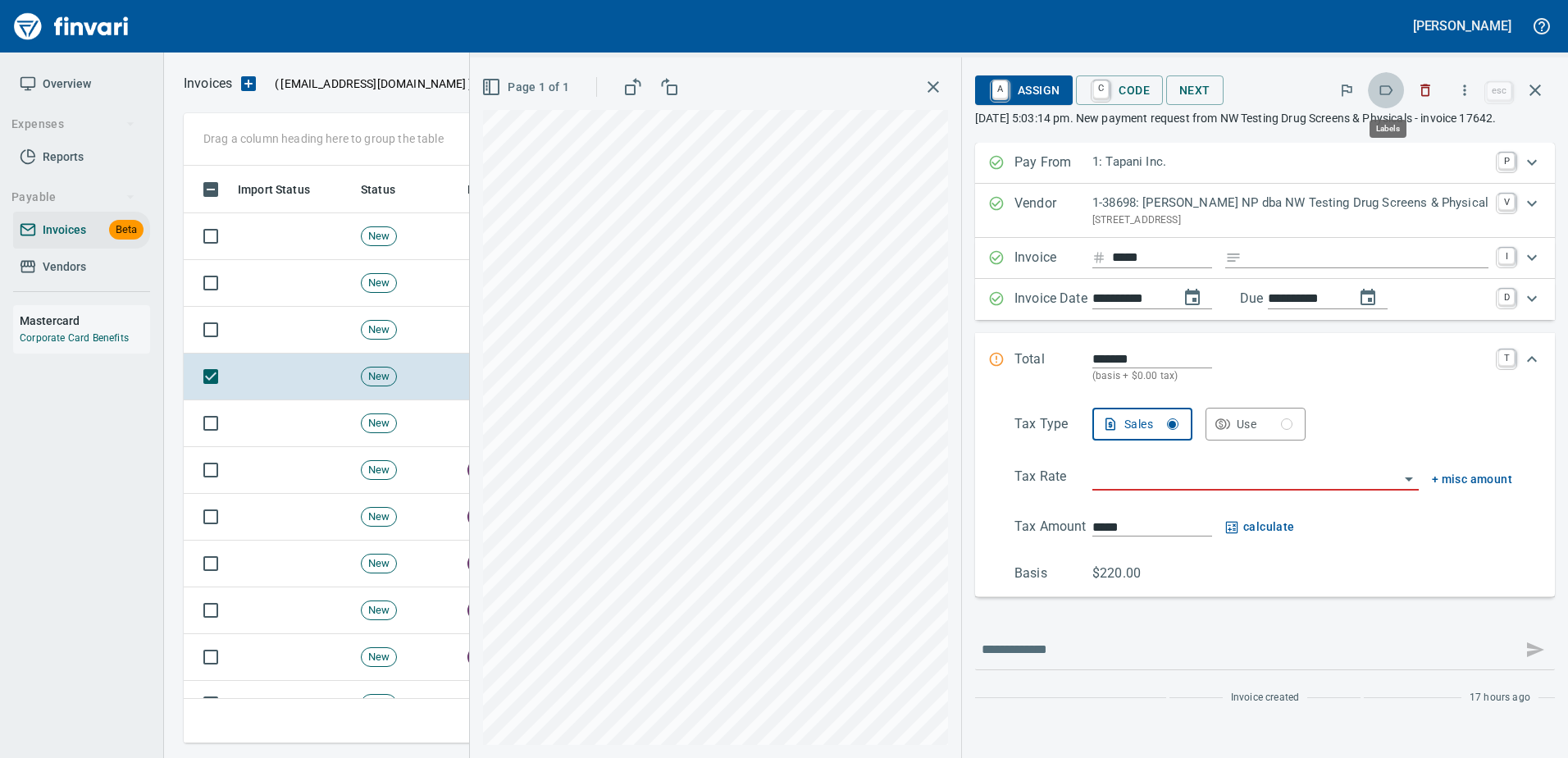
click at [1385, 83] on icon "button" at bounding box center [1385, 90] width 16 height 16
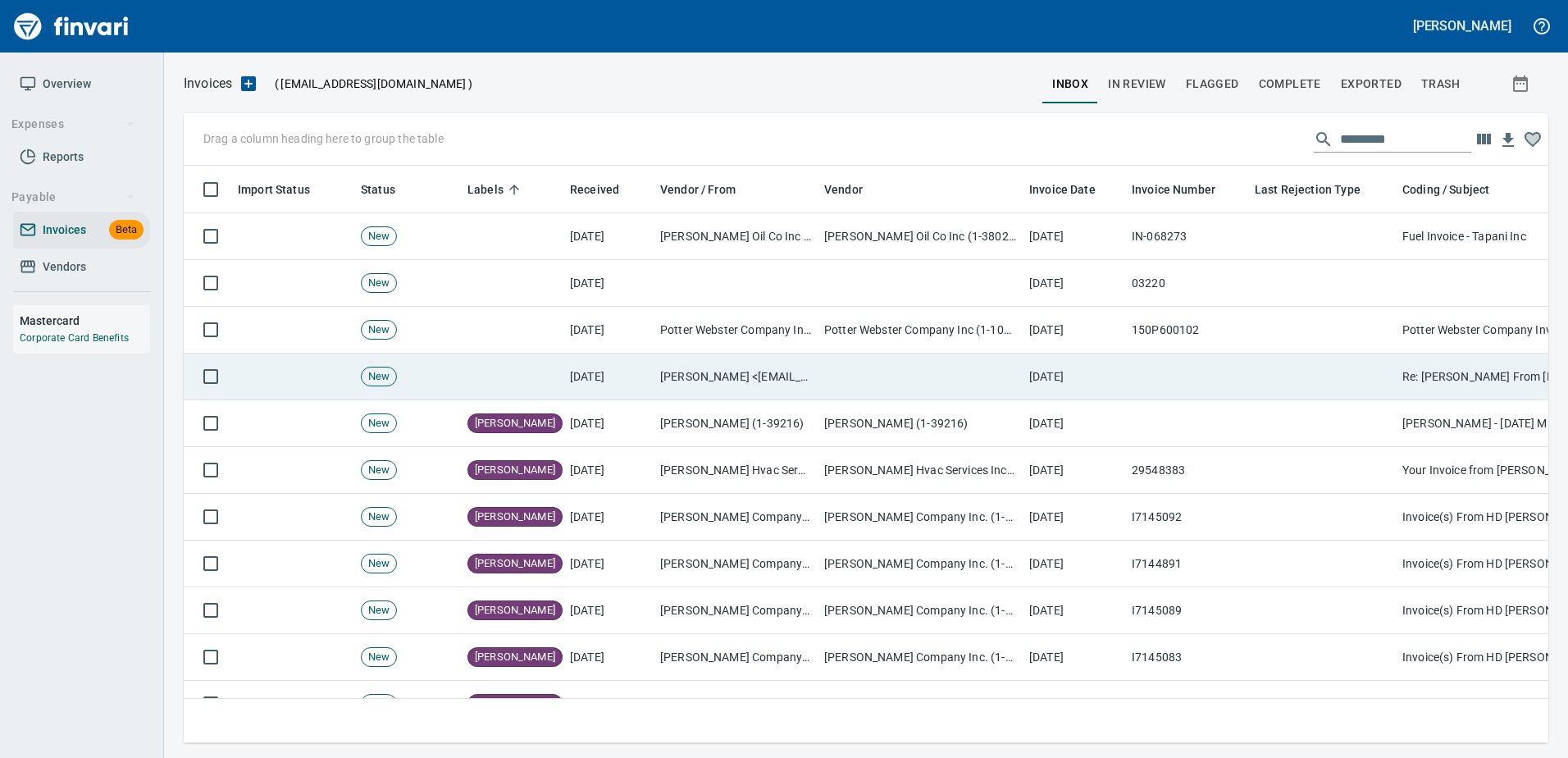
click at [1236, 364] on td at bounding box center [1186, 377] width 123 height 46
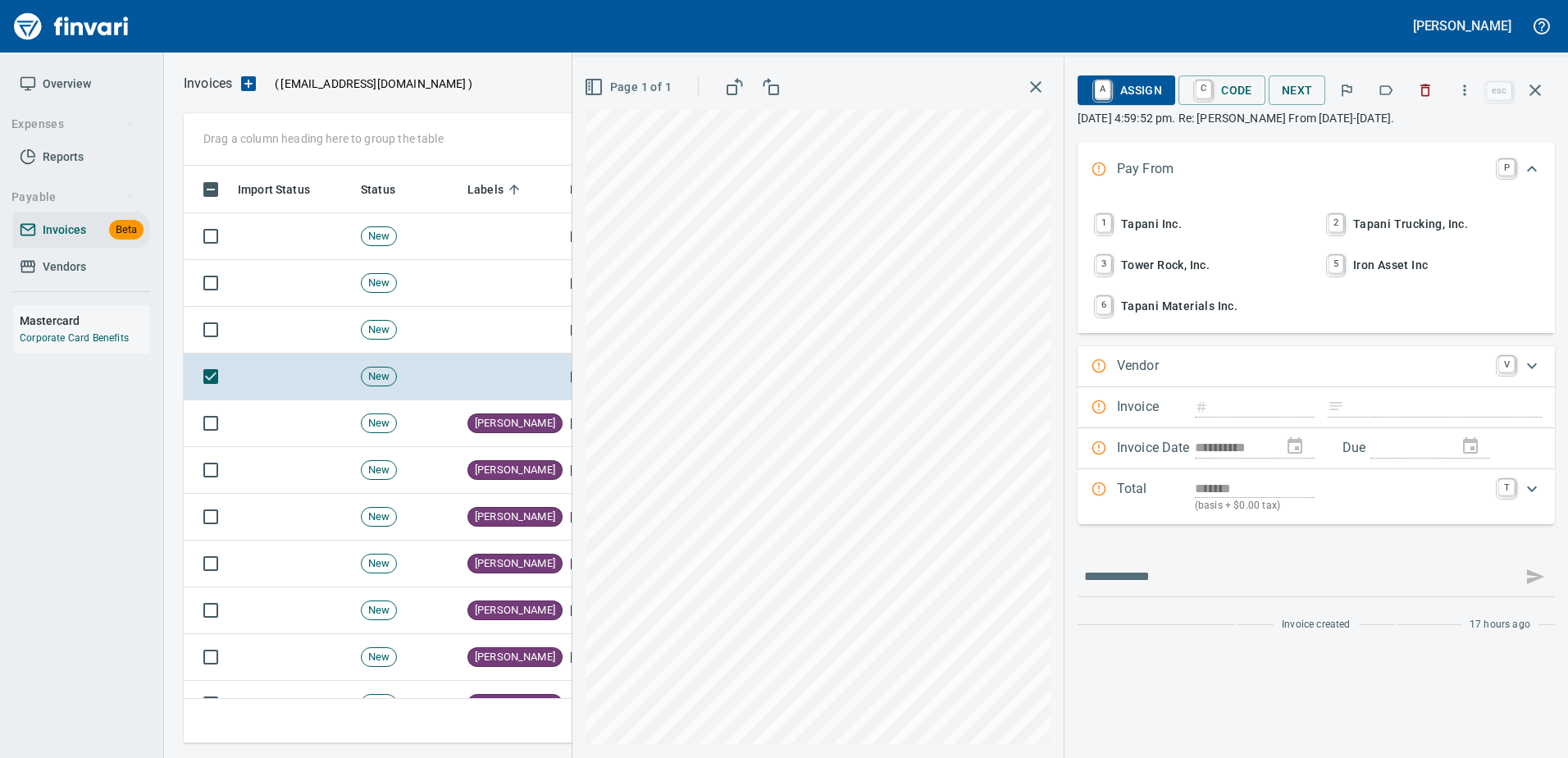
click at [1390, 85] on icon "button" at bounding box center [1385, 90] width 16 height 16
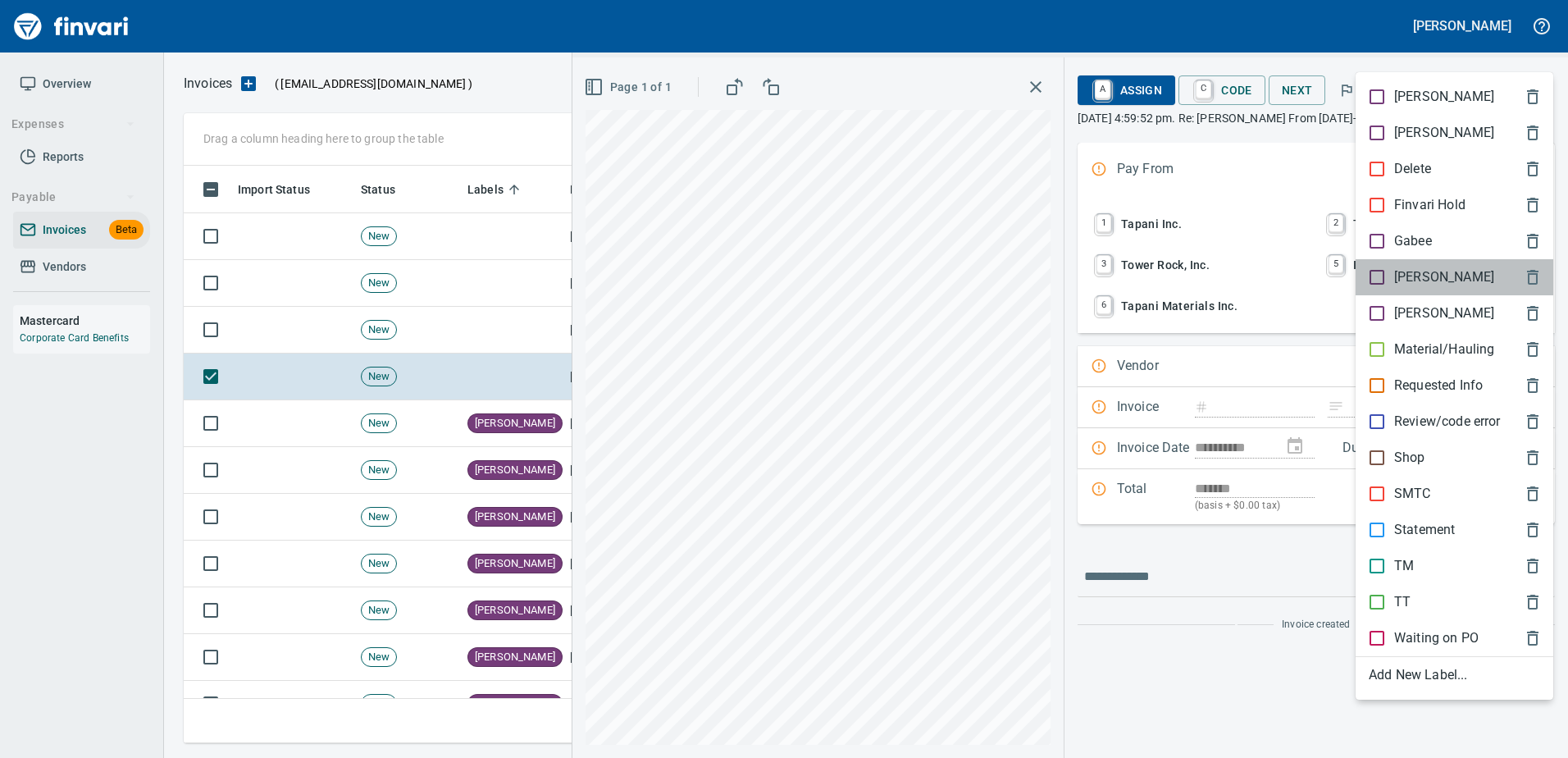
click at [1395, 280] on p "[PERSON_NAME]" at bounding box center [1443, 277] width 100 height 19
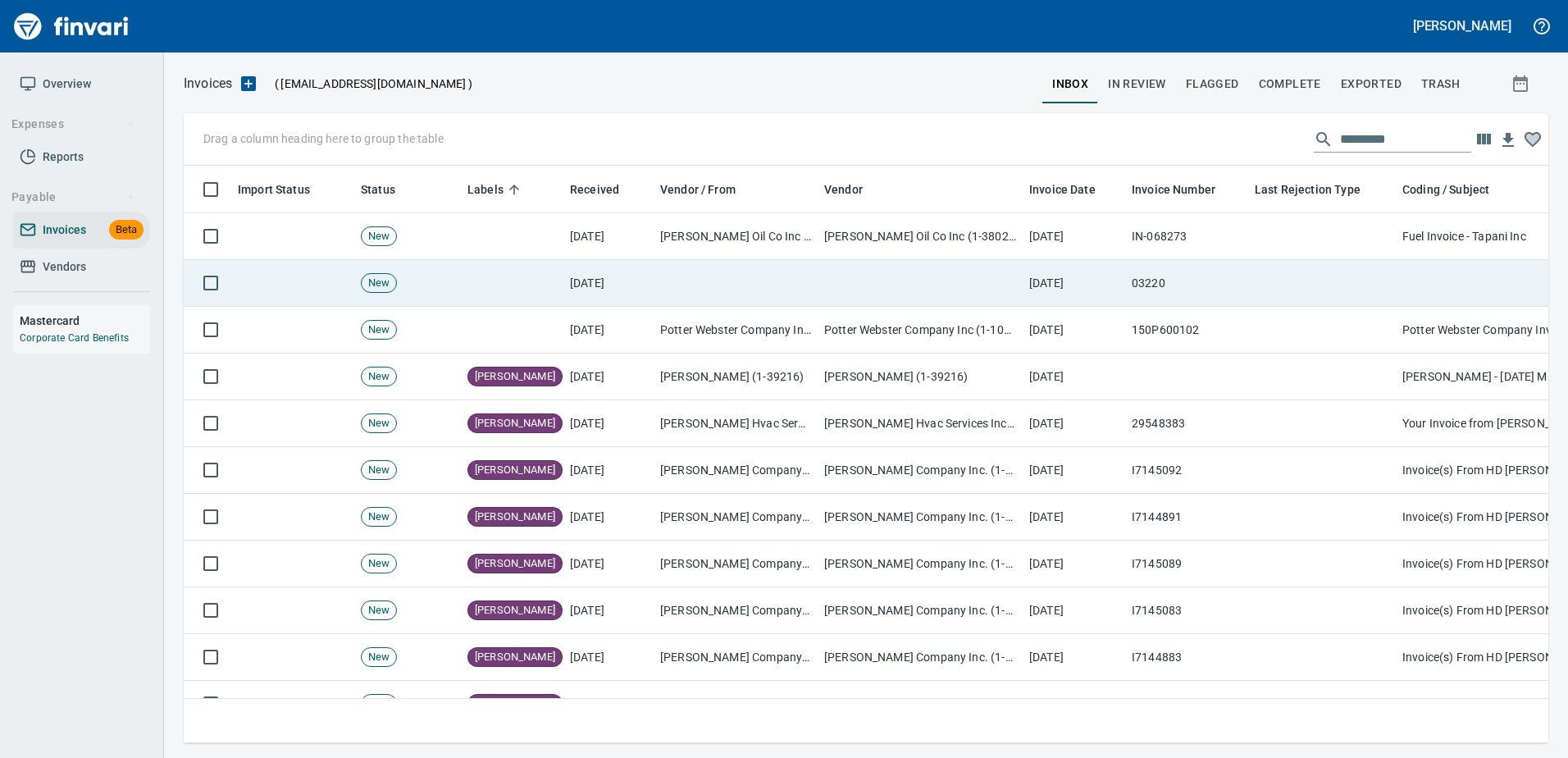
click at [1266, 287] on td at bounding box center [1321, 284] width 147 height 46
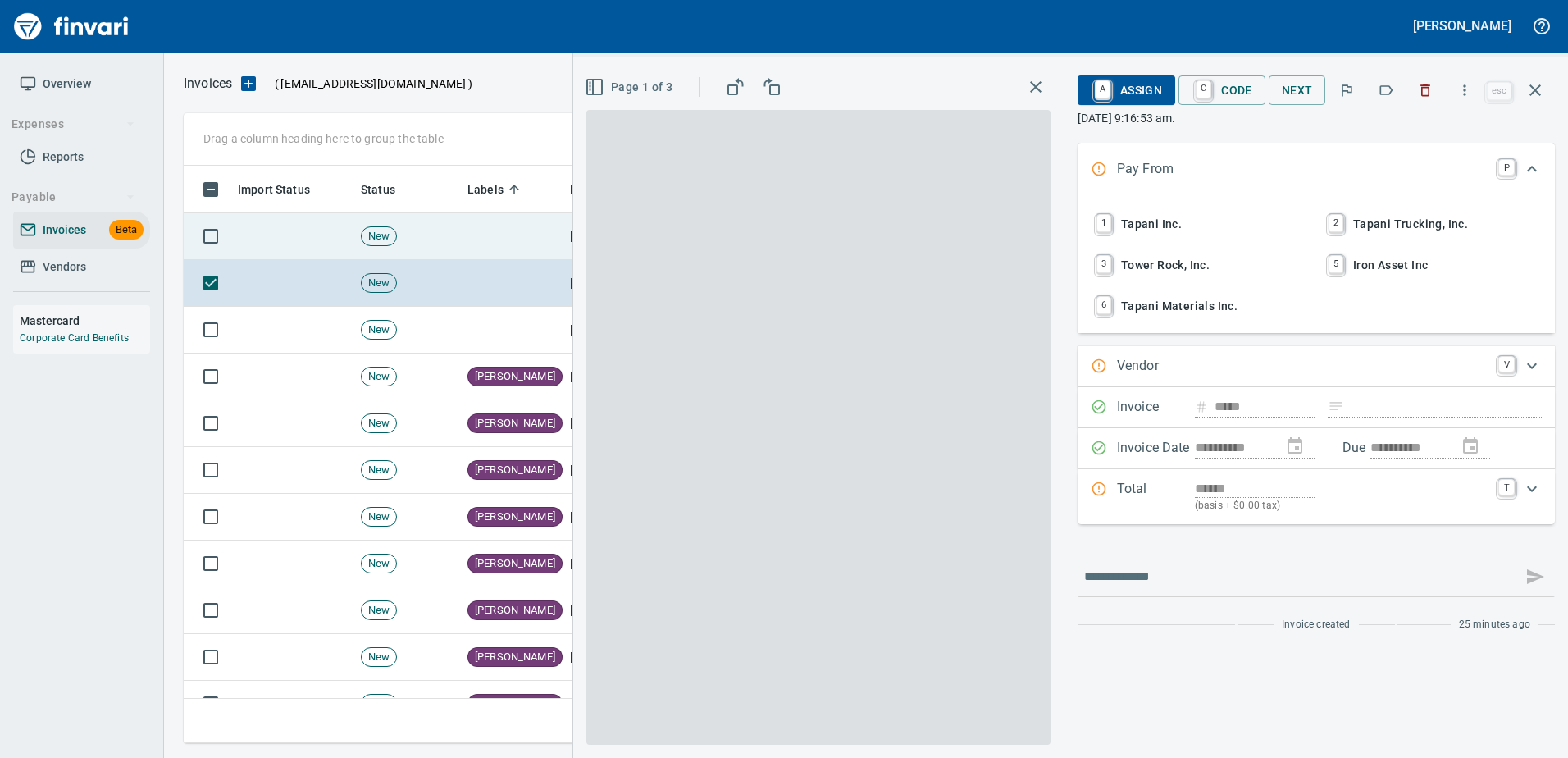
click at [1540, 88] on icon "button" at bounding box center [1535, 90] width 19 height 19
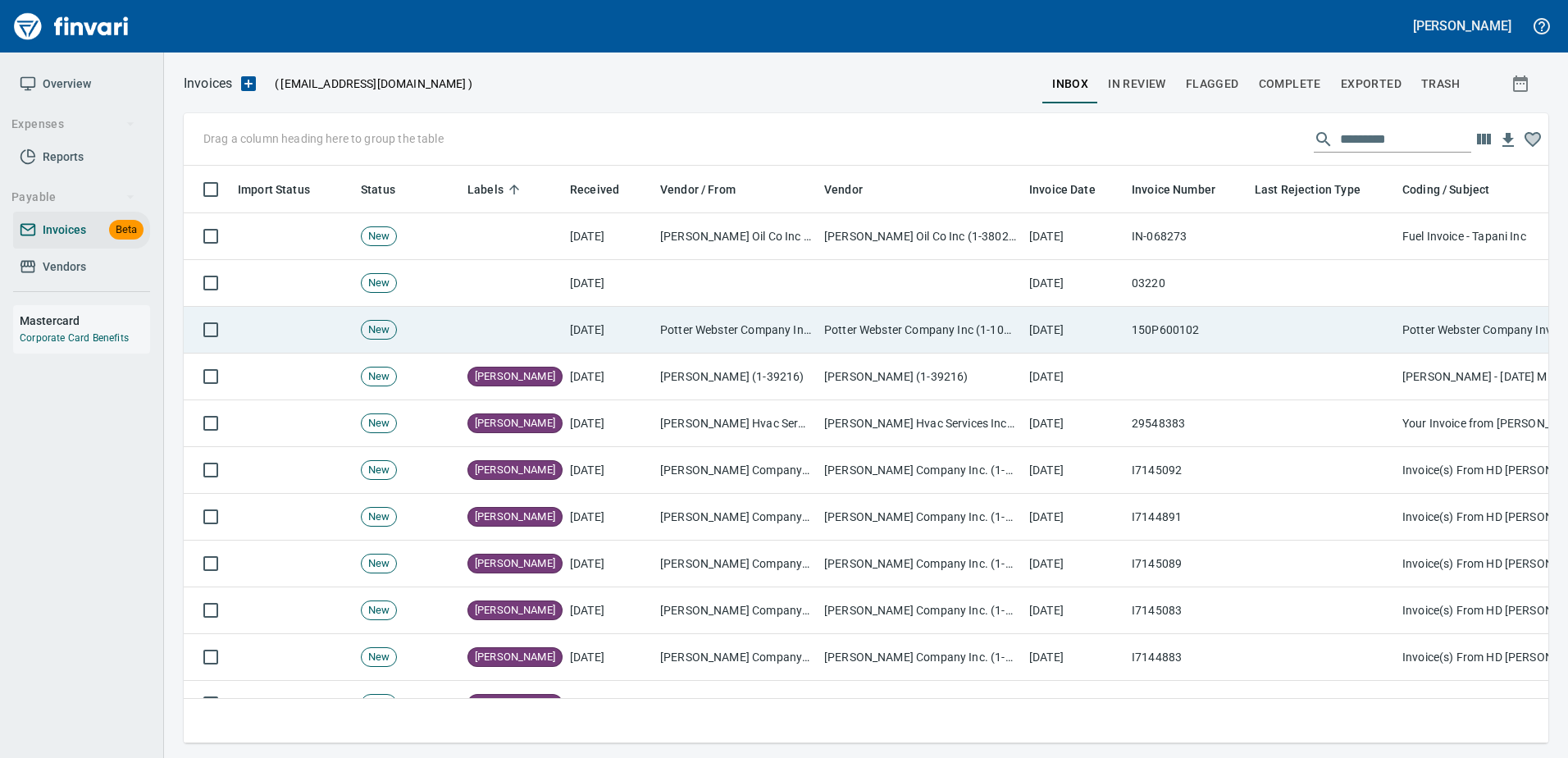
click at [516, 231] on td at bounding box center [512, 236] width 103 height 46
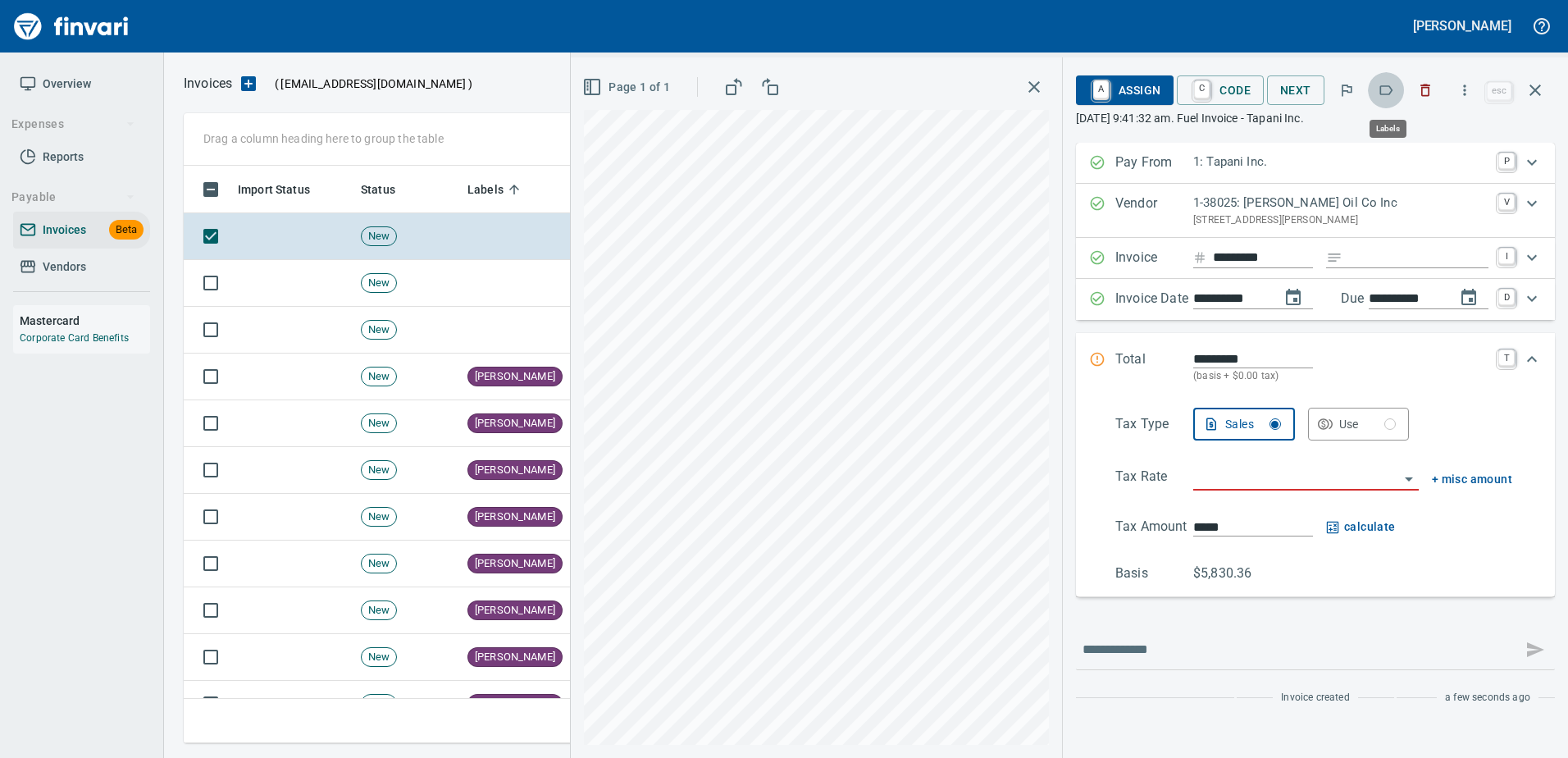
click at [1390, 96] on icon "button" at bounding box center [1385, 90] width 16 height 16
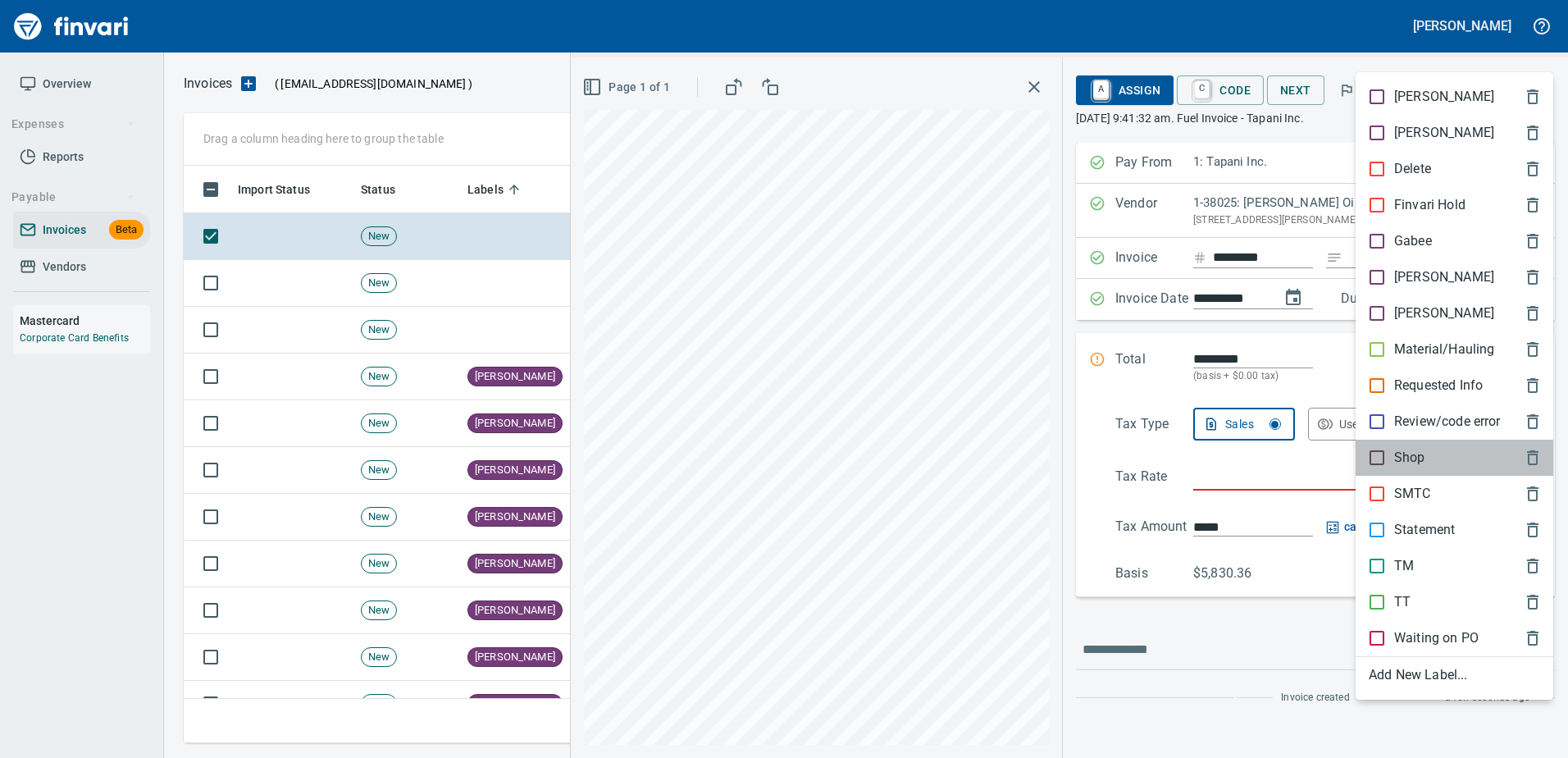
click at [1411, 457] on p "Shop" at bounding box center [1409, 458] width 31 height 19
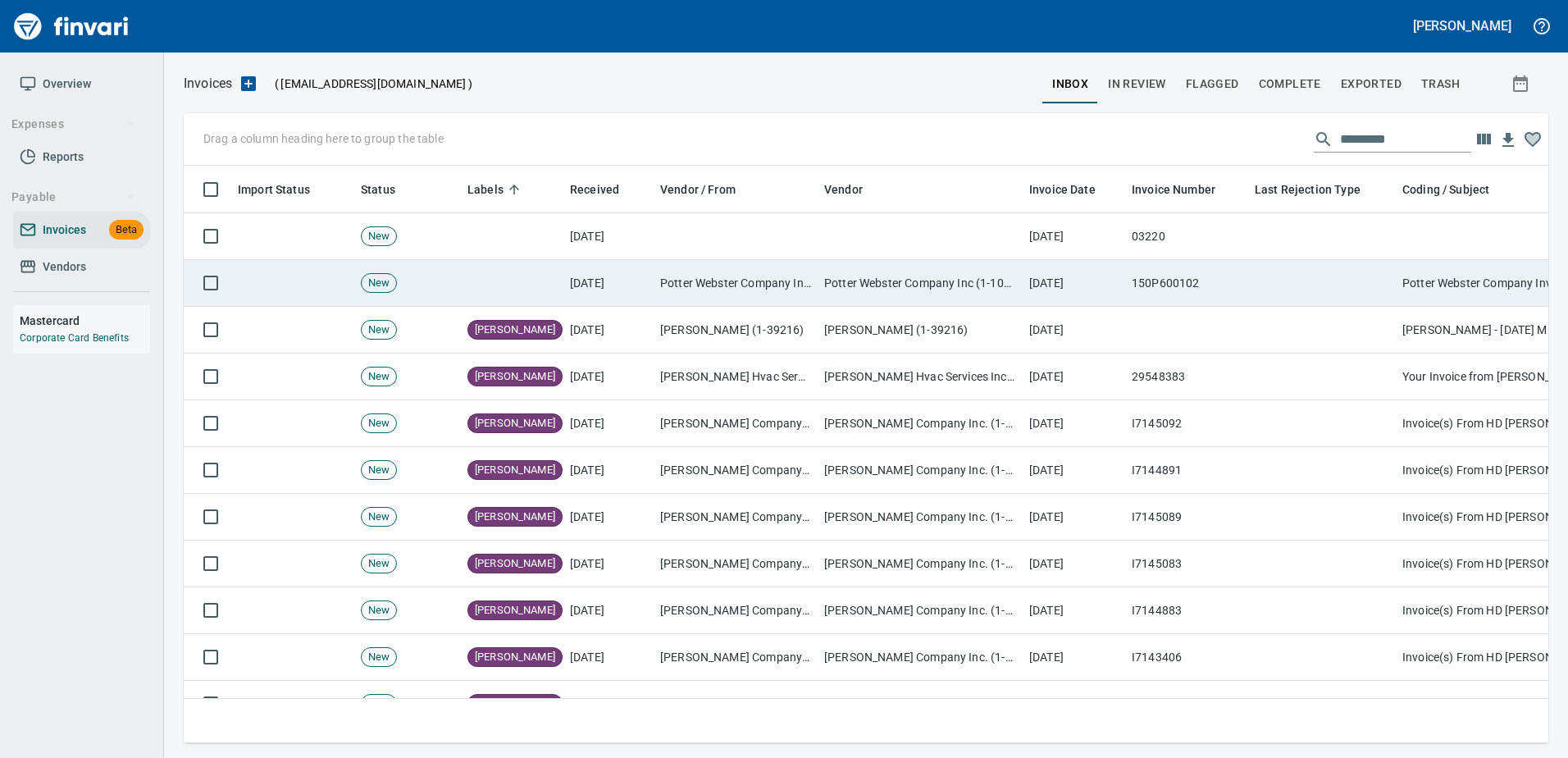
click at [1172, 278] on td "150P600102" at bounding box center [1186, 284] width 123 height 46
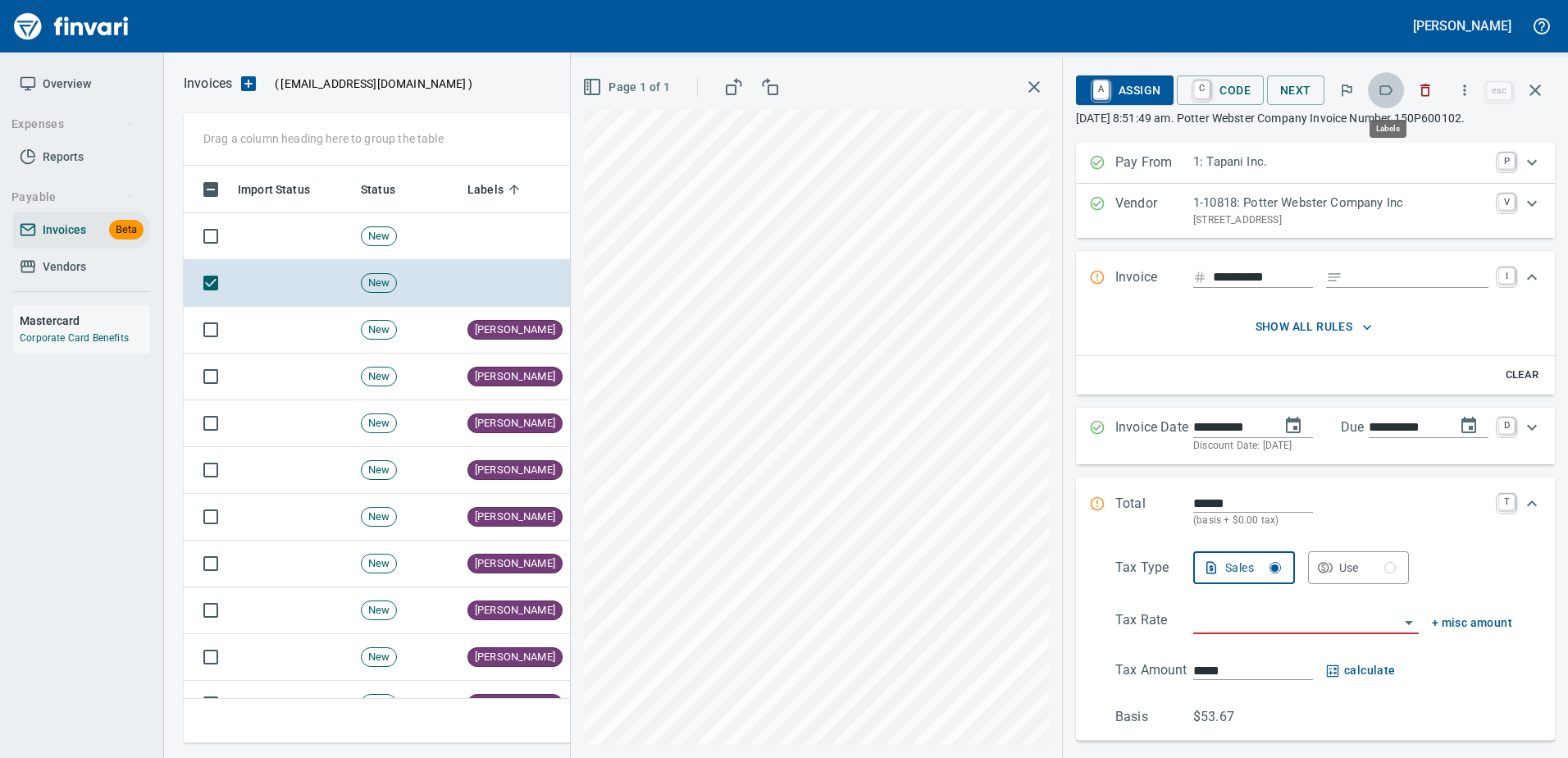
click at [1394, 95] on icon "button" at bounding box center [1385, 90] width 16 height 16
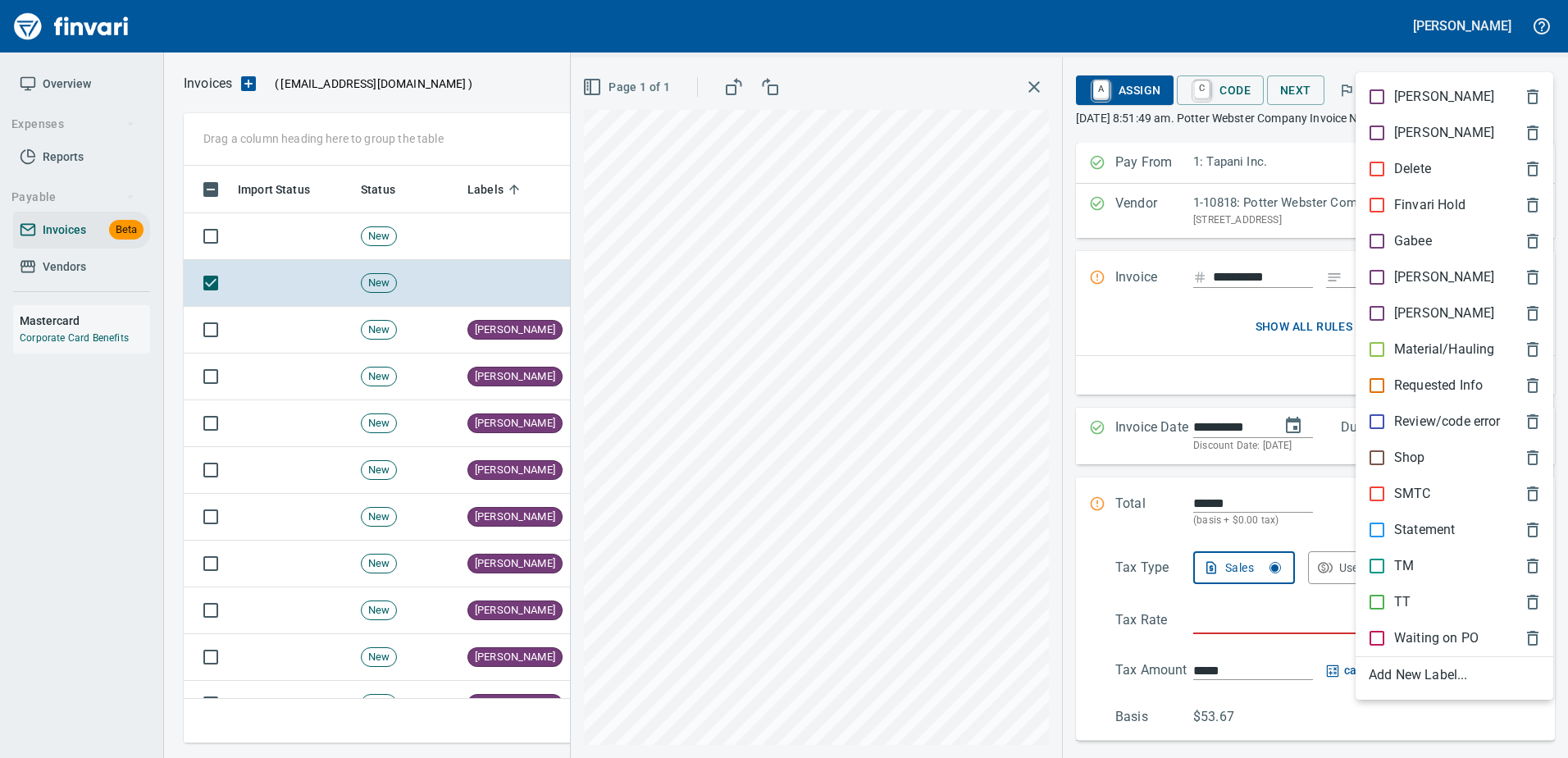
click at [1397, 439] on div "Review/code error" at bounding box center [1454, 421] width 197 height 36
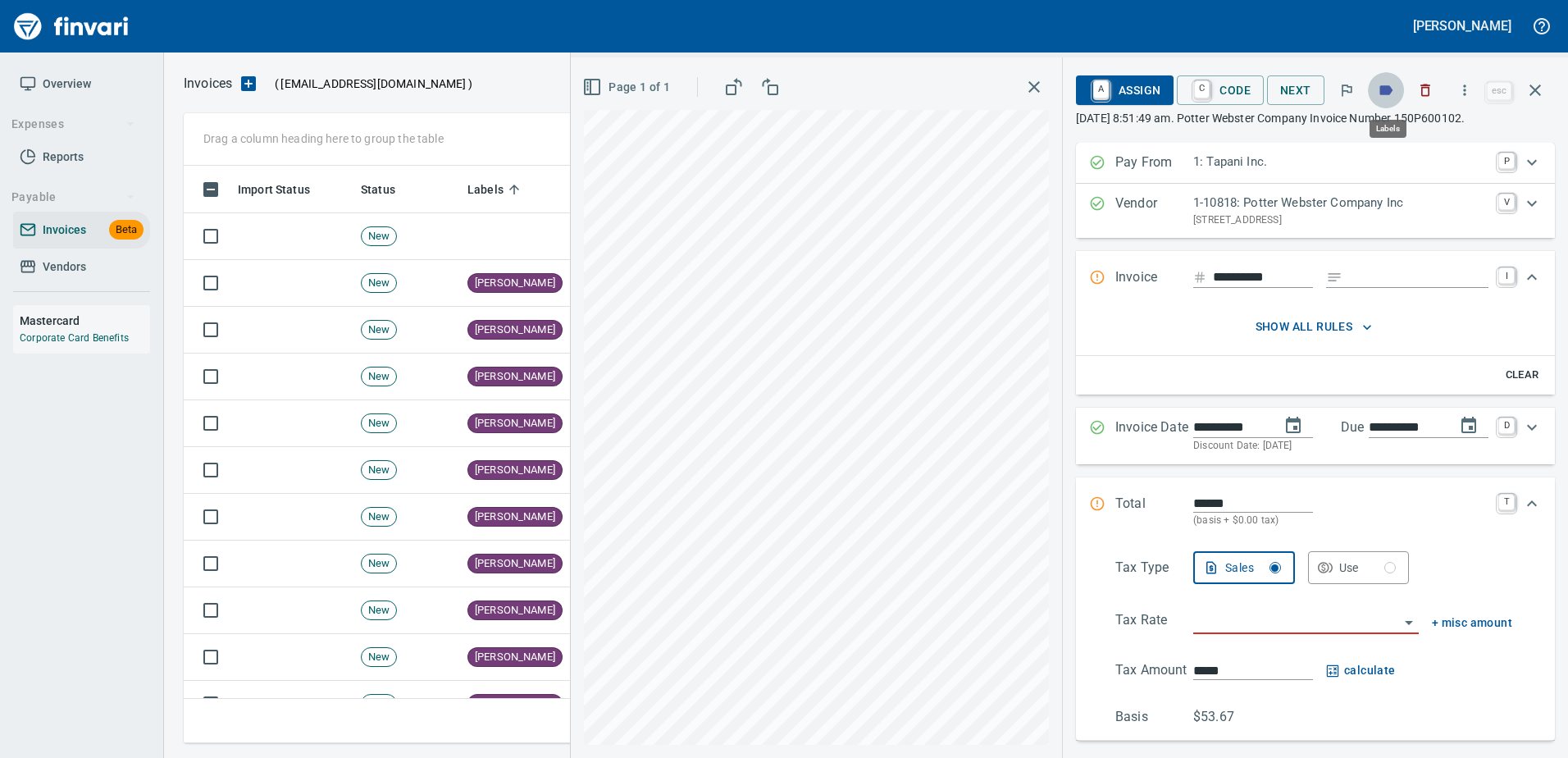
click at [1394, 88] on icon "button" at bounding box center [1385, 90] width 16 height 16
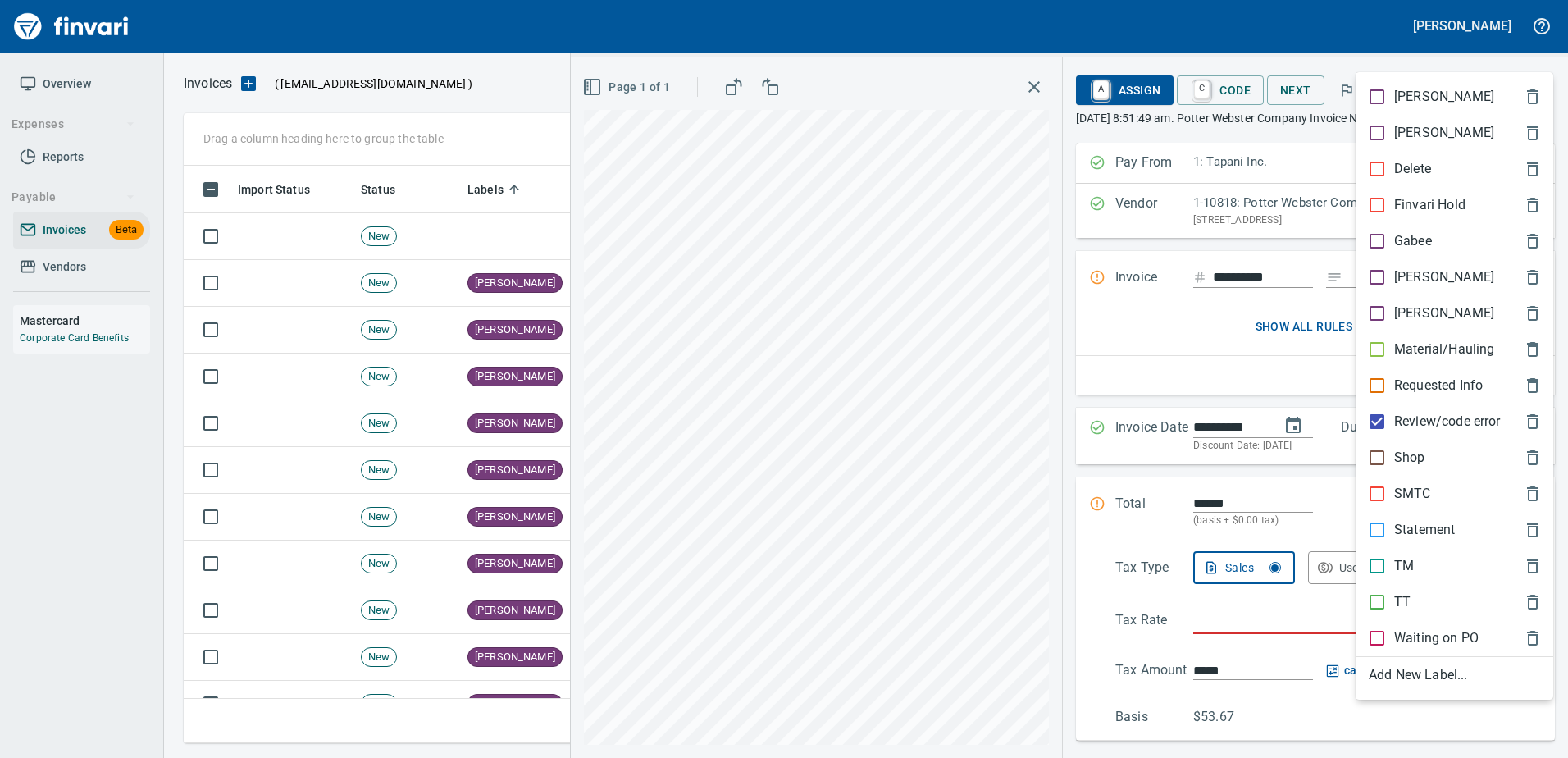
click at [1407, 419] on p "Review/code error" at bounding box center [1447, 421] width 106 height 19
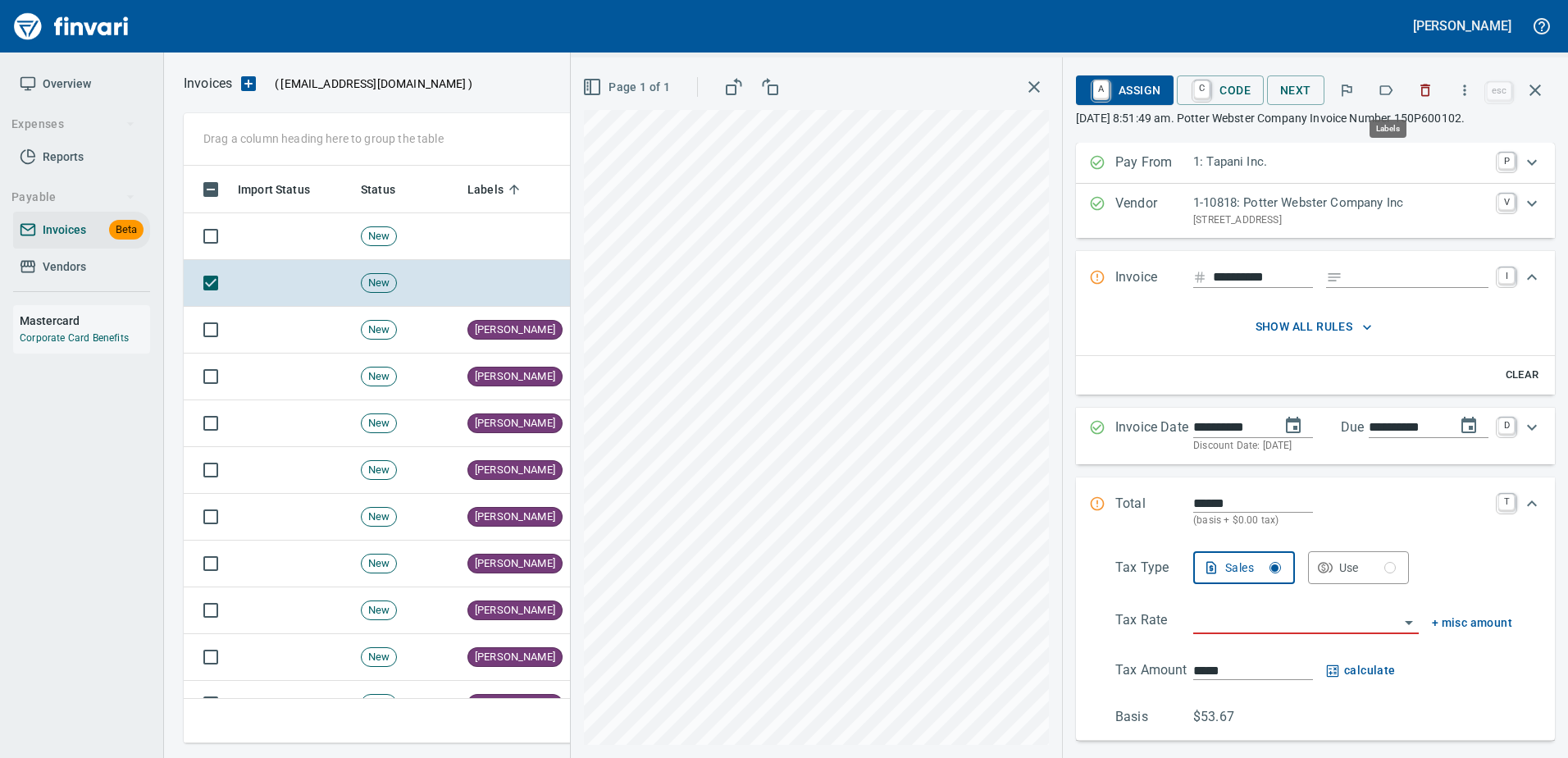
click at [1391, 89] on icon "button" at bounding box center [1385, 90] width 16 height 16
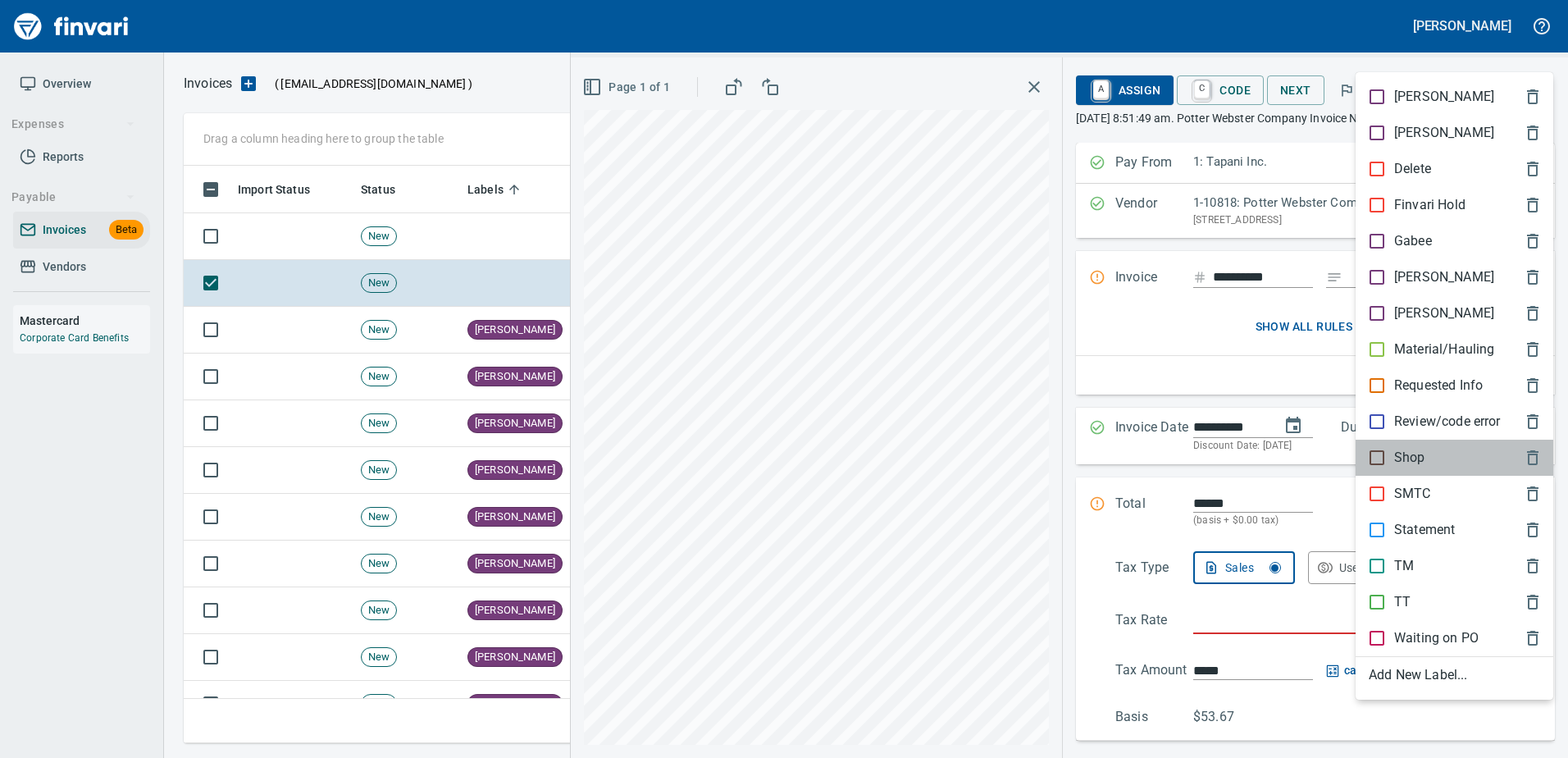
click at [1400, 459] on p "Shop" at bounding box center [1409, 458] width 31 height 19
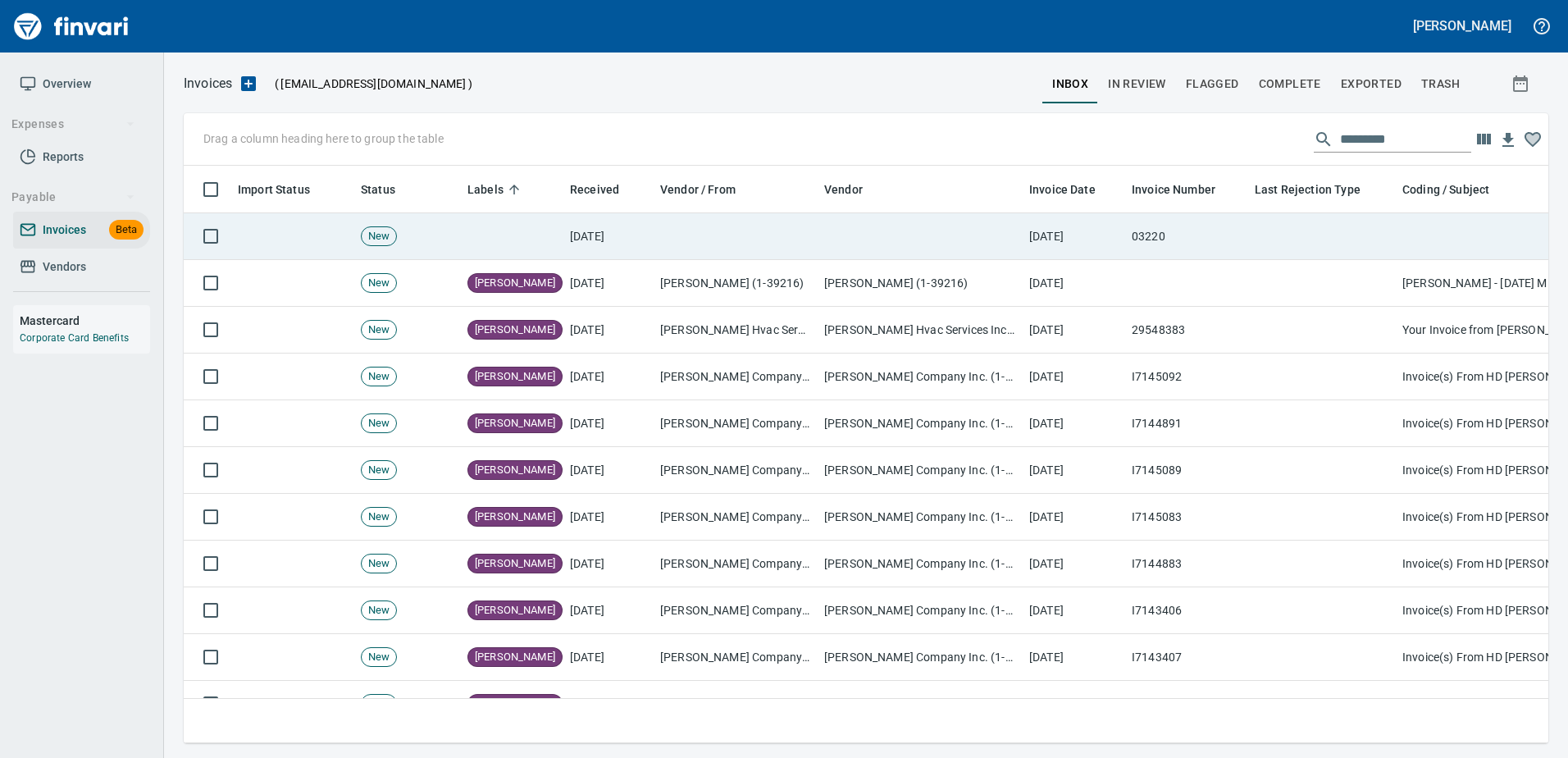
click at [1194, 227] on td "03220" at bounding box center [1186, 236] width 123 height 46
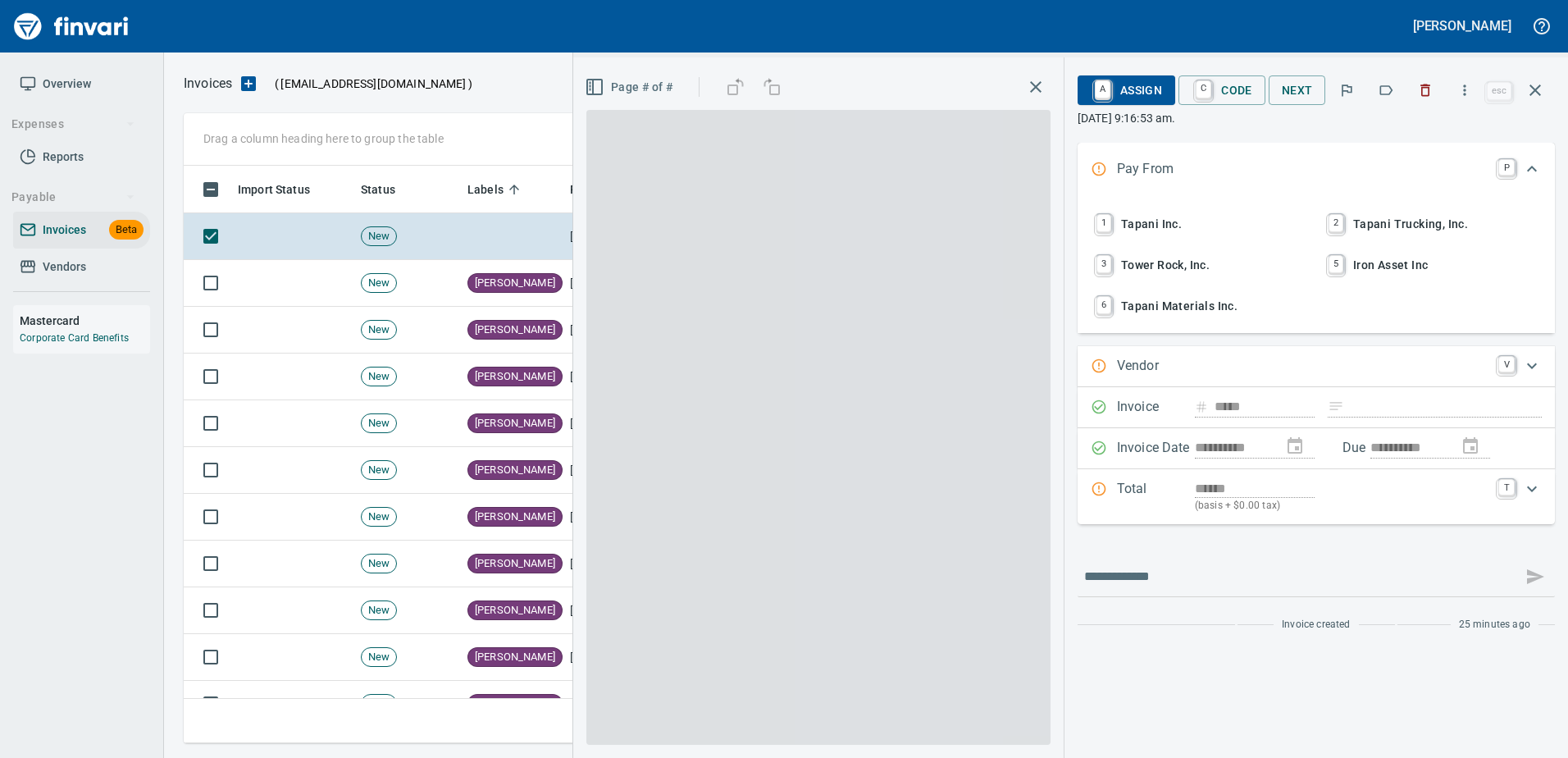
click at [1415, 90] on button "button" at bounding box center [1425, 90] width 36 height 36
click at [1430, 84] on span "trash" at bounding box center [1439, 83] width 39 height 20
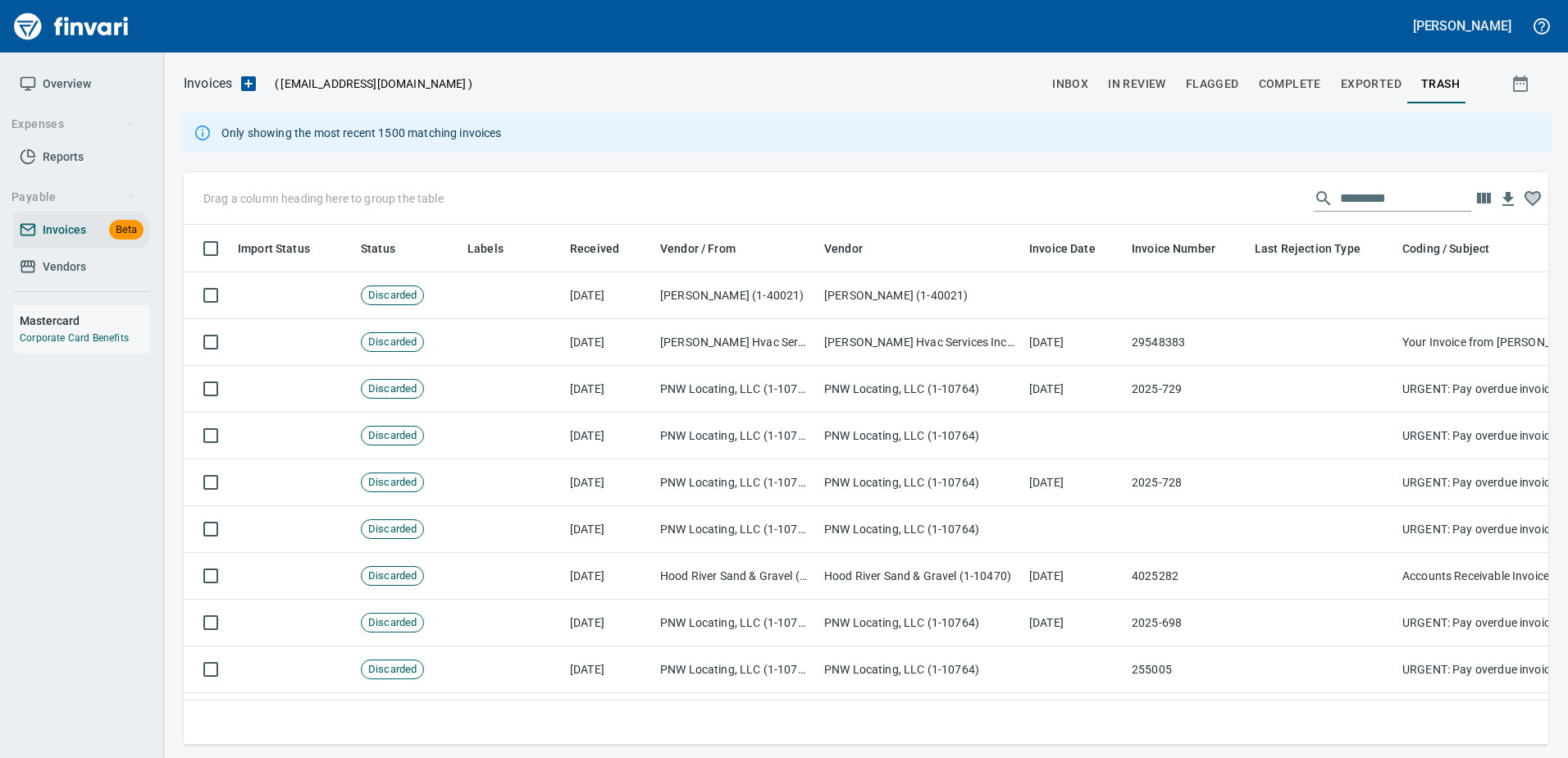
scroll to position [496, 1340]
click at [1076, 79] on span "inbox" at bounding box center [1070, 83] width 36 height 20
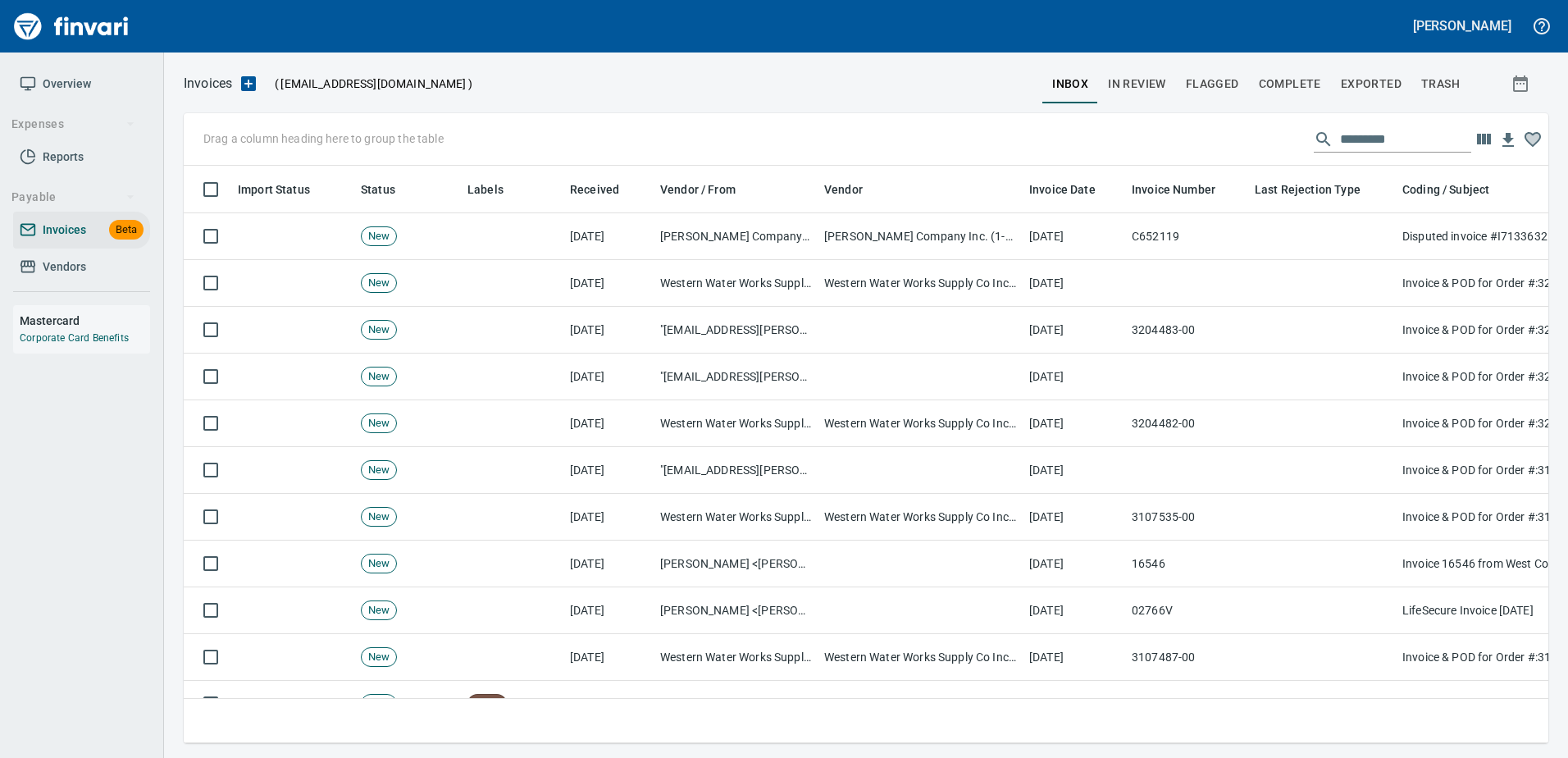
scroll to position [553, 1340]
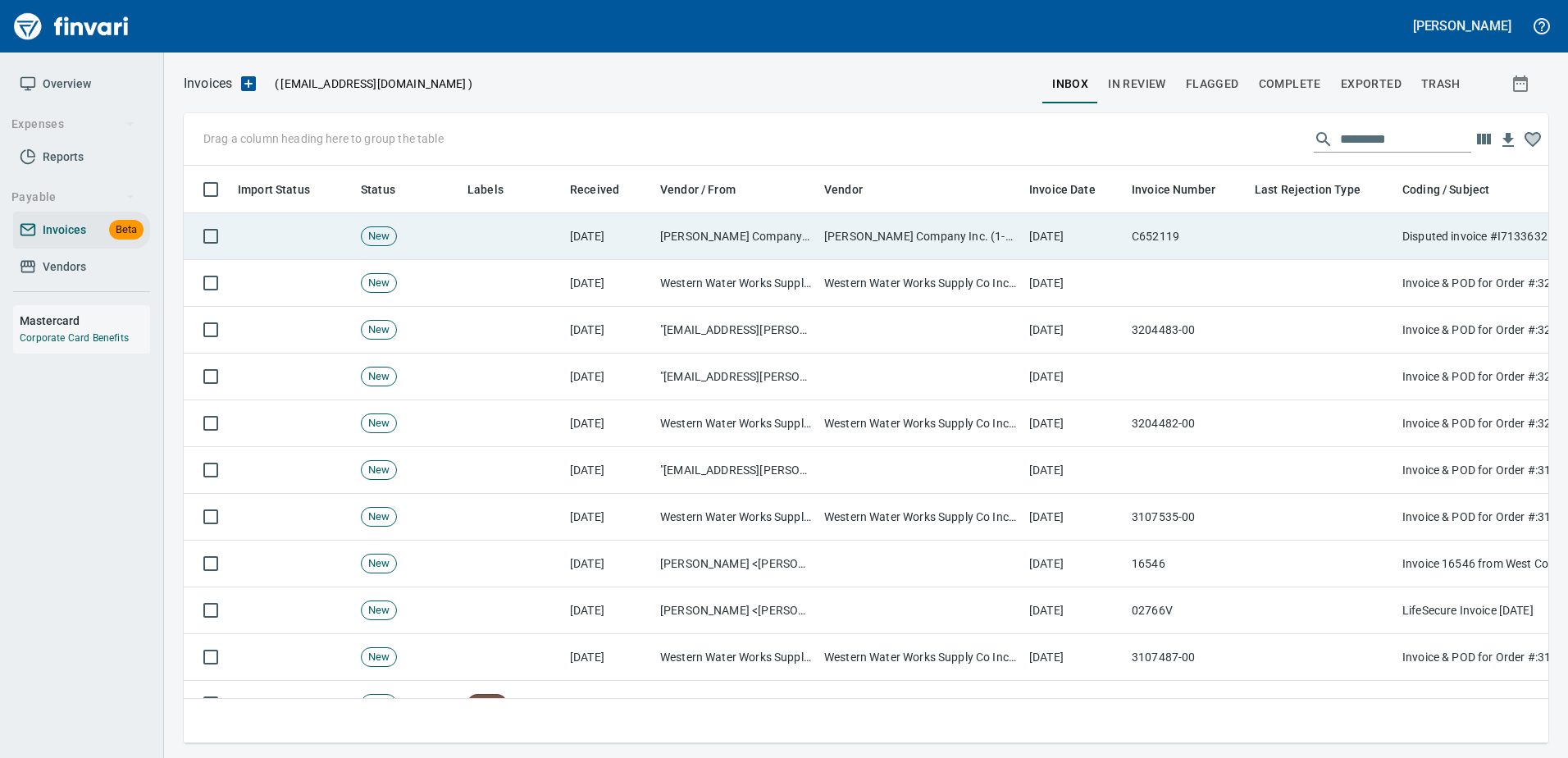
click at [946, 238] on td "H.D. Fowler Company Inc. (1-10431)" at bounding box center [920, 236] width 205 height 46
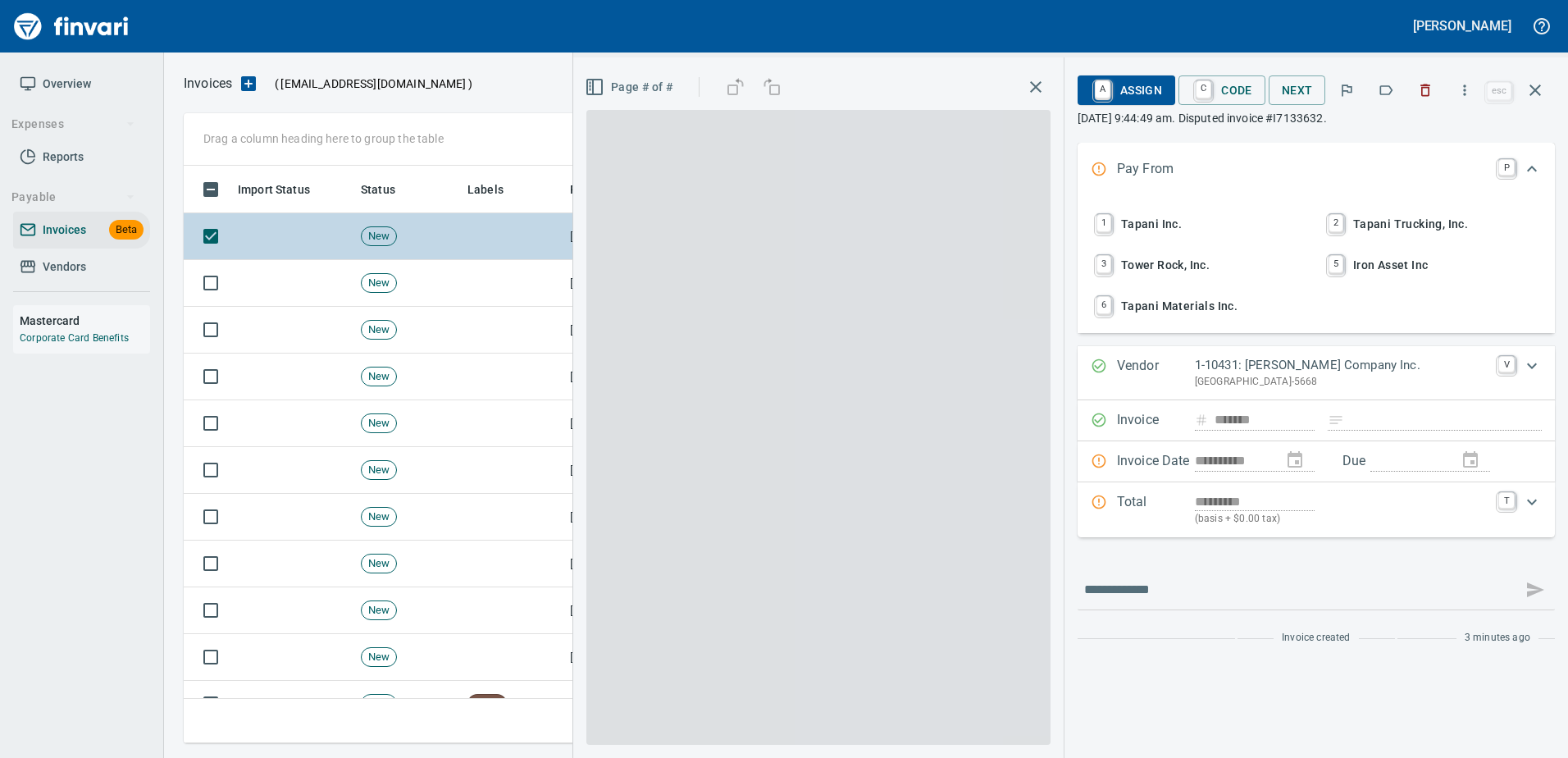
scroll to position [553, 1339]
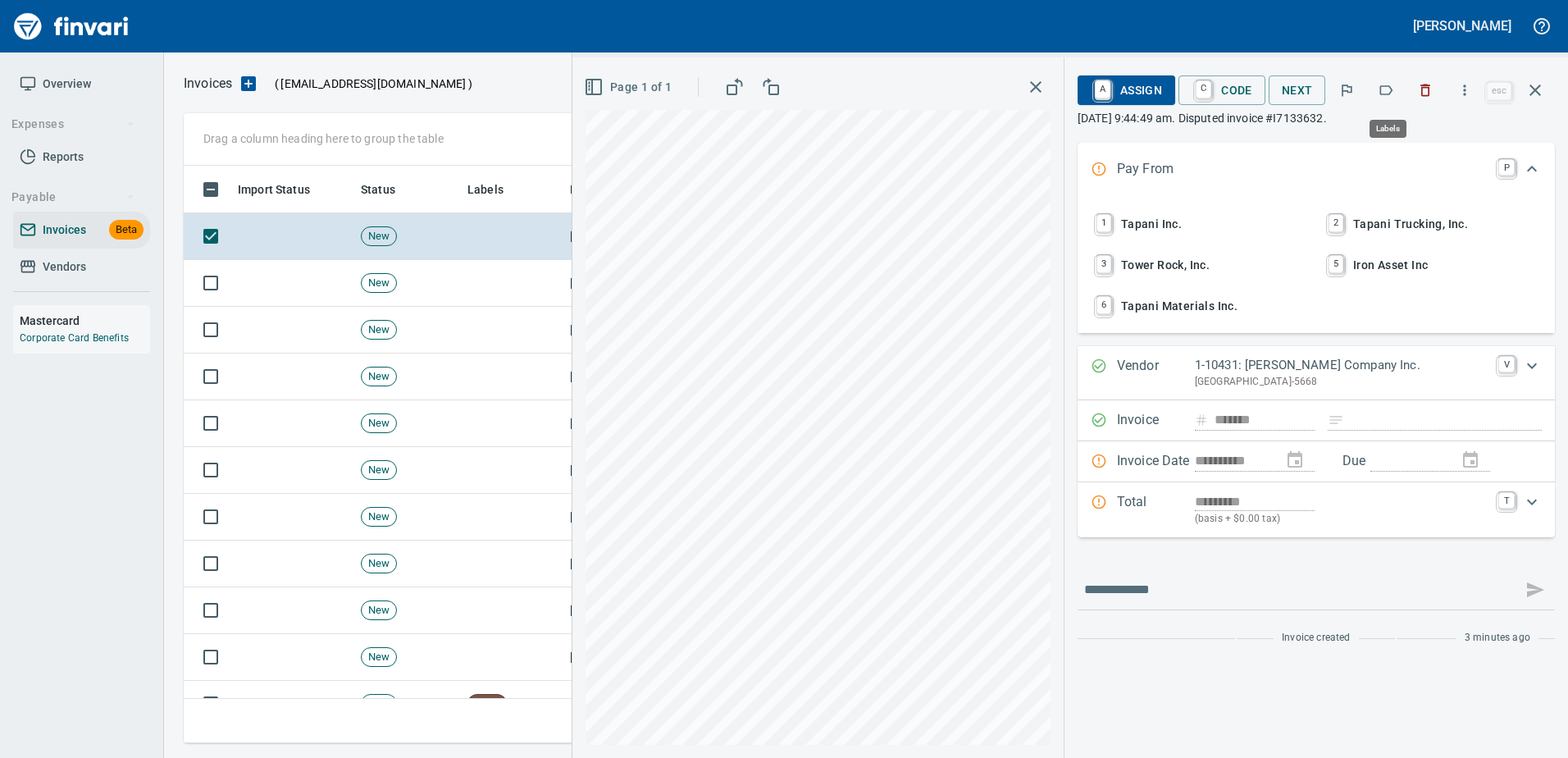
click at [1390, 88] on icon "button" at bounding box center [1385, 90] width 16 height 16
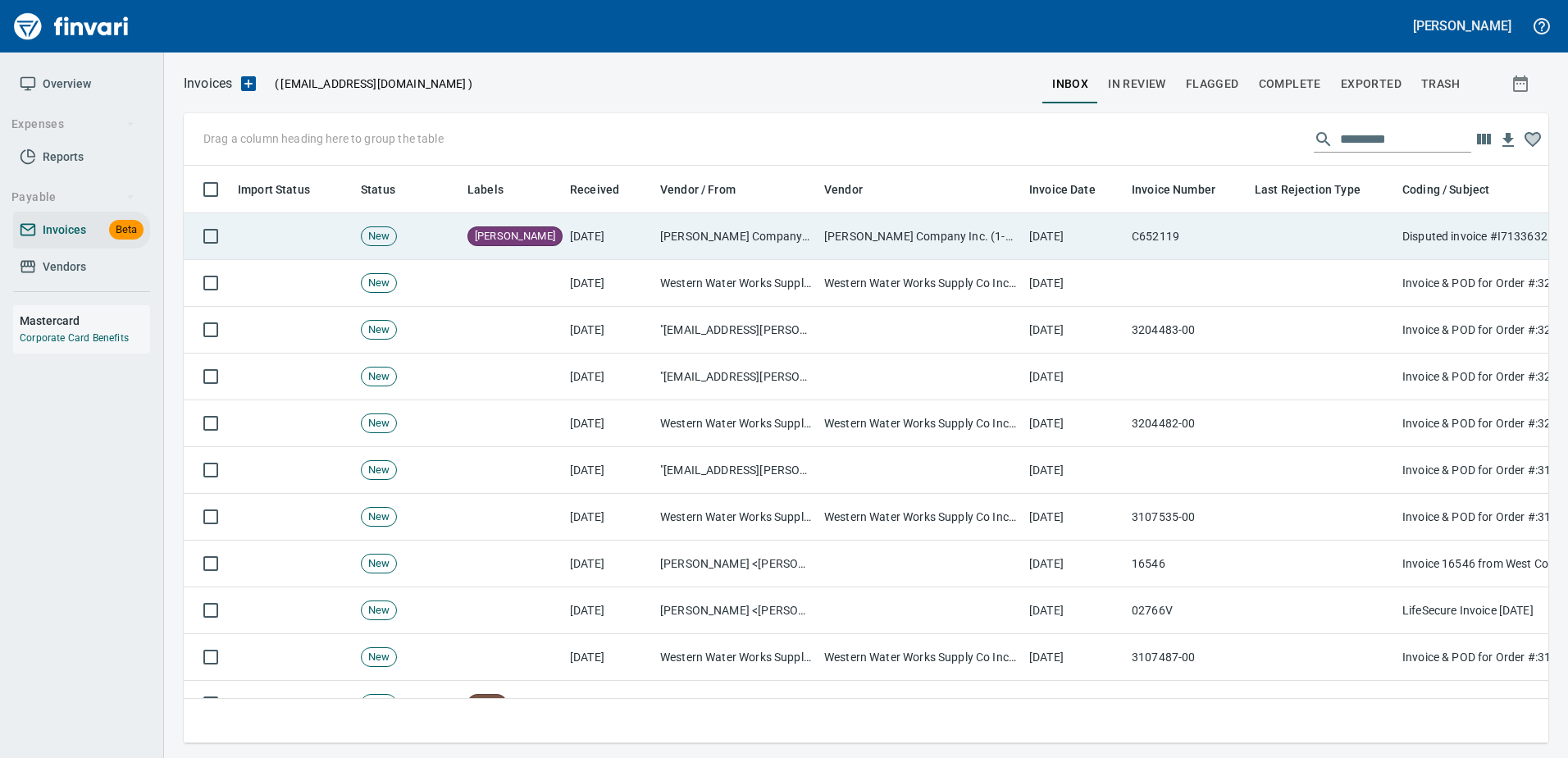
click at [1321, 236] on td at bounding box center [1321, 236] width 147 height 46
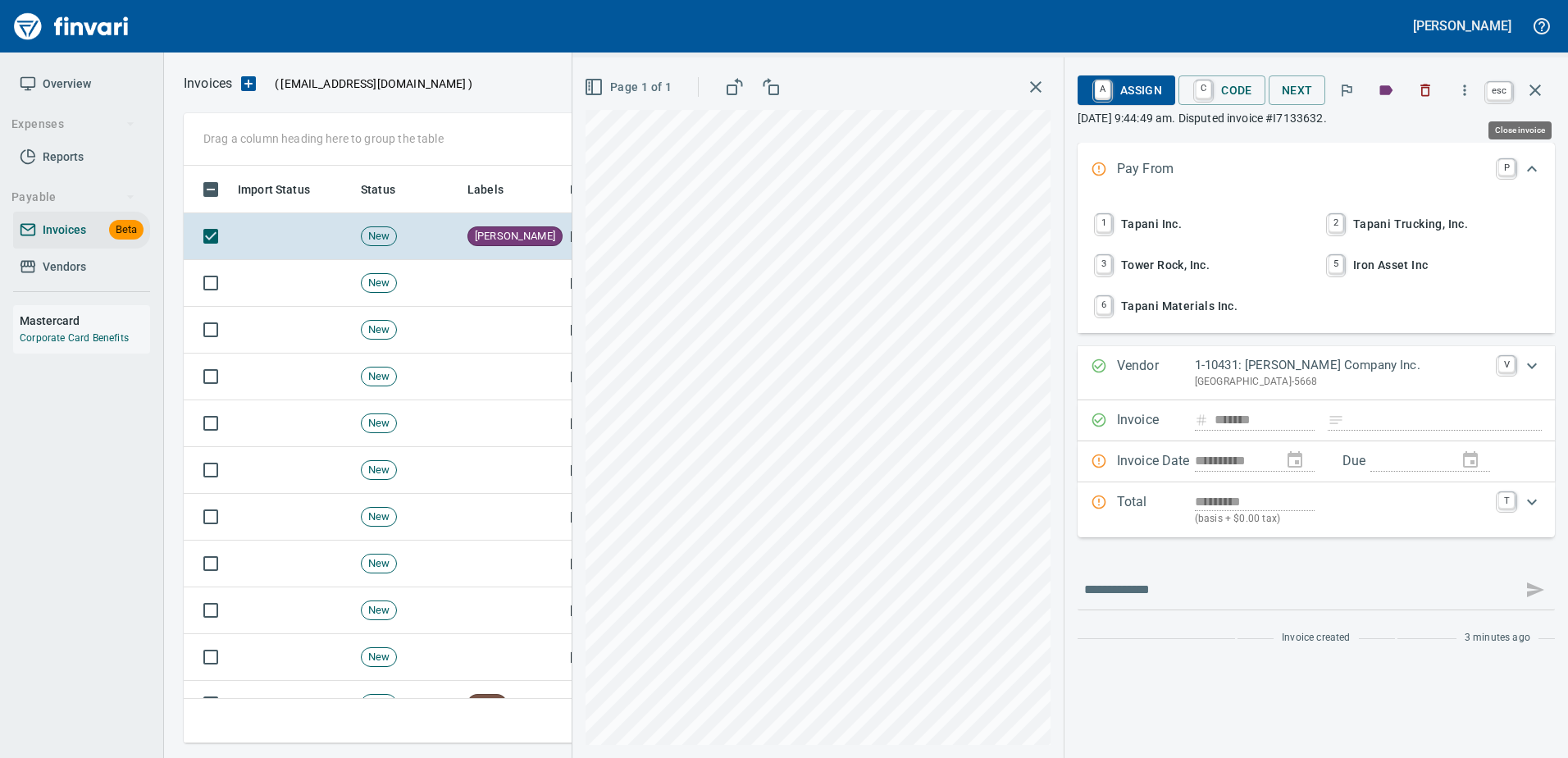
click at [1539, 94] on icon "button" at bounding box center [1535, 90] width 12 height 12
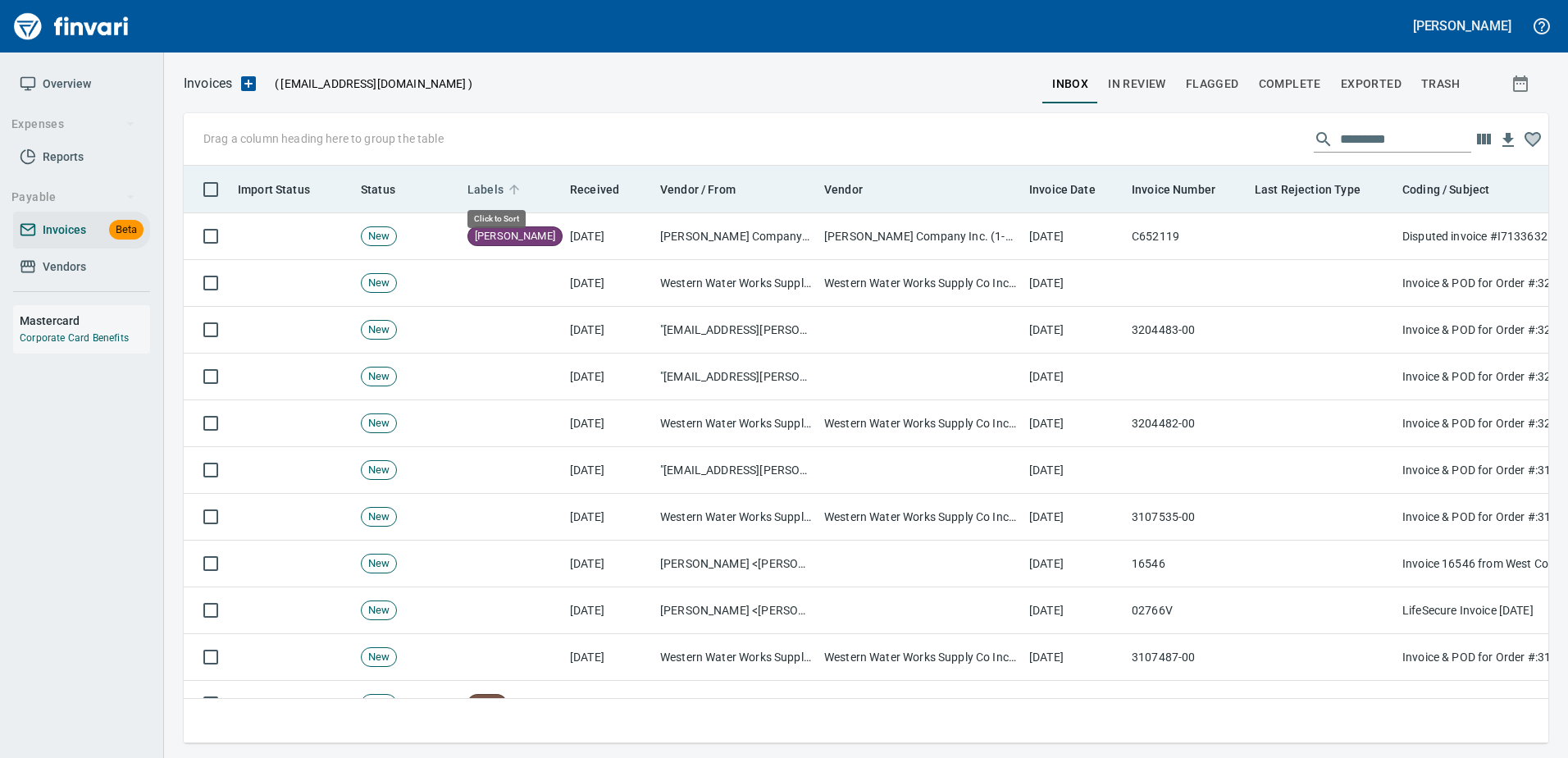
click at [496, 188] on span "Labels" at bounding box center [485, 190] width 36 height 19
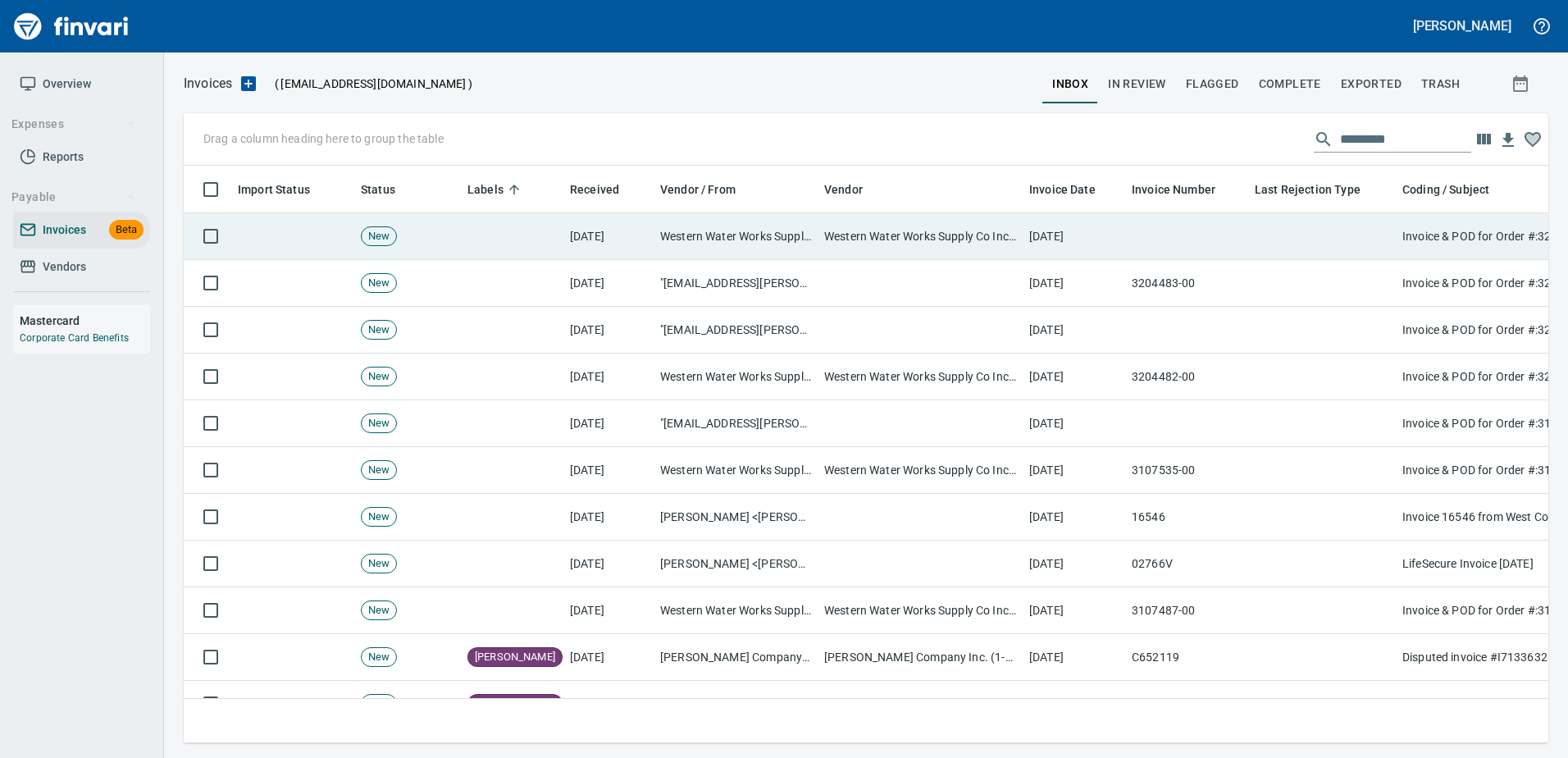
click at [887, 245] on td "Western Water Works Supply Co Inc (1-30586)" at bounding box center [920, 236] width 205 height 46
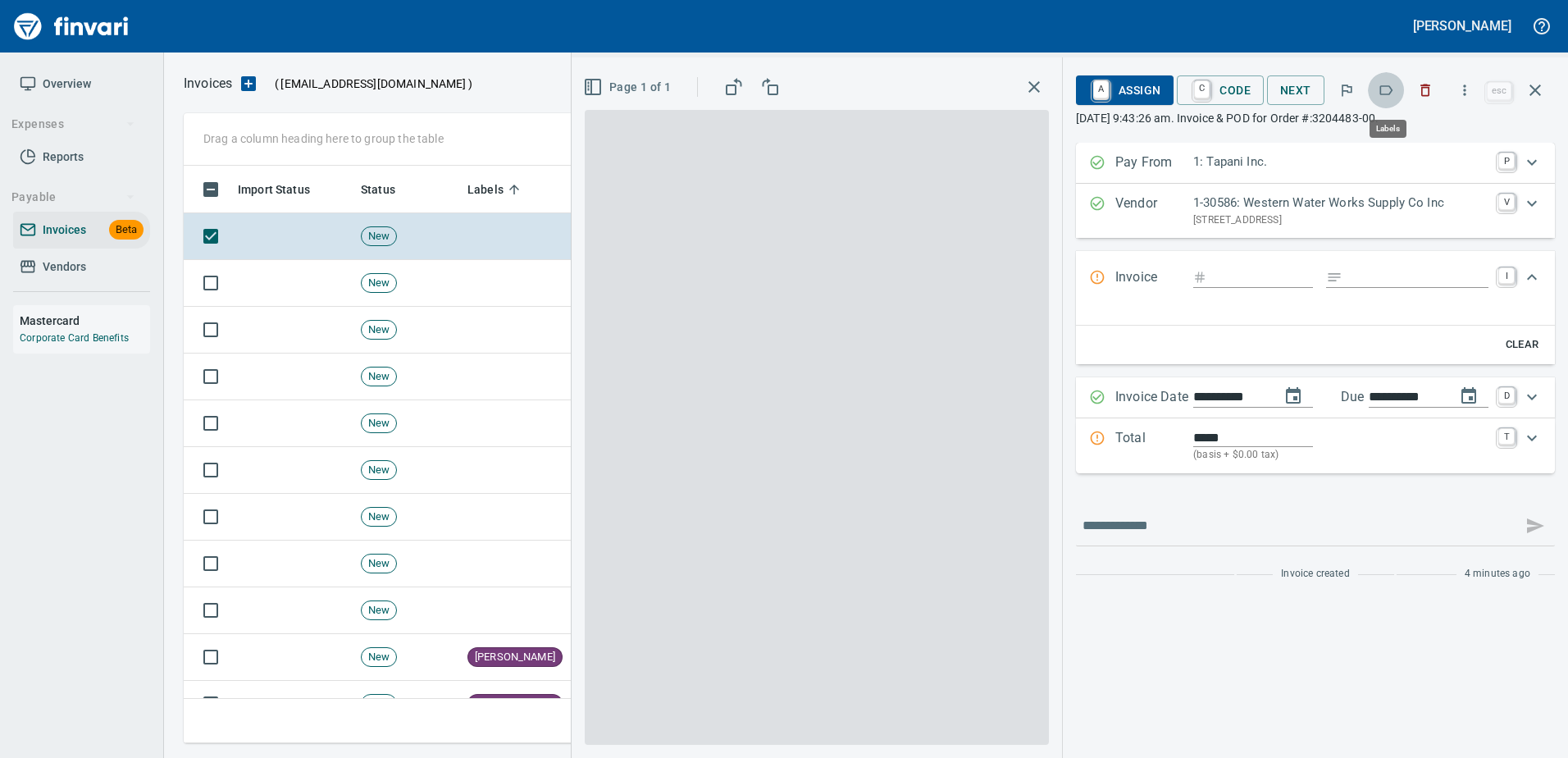
click at [1387, 94] on icon "button" at bounding box center [1387, 90] width 14 height 10
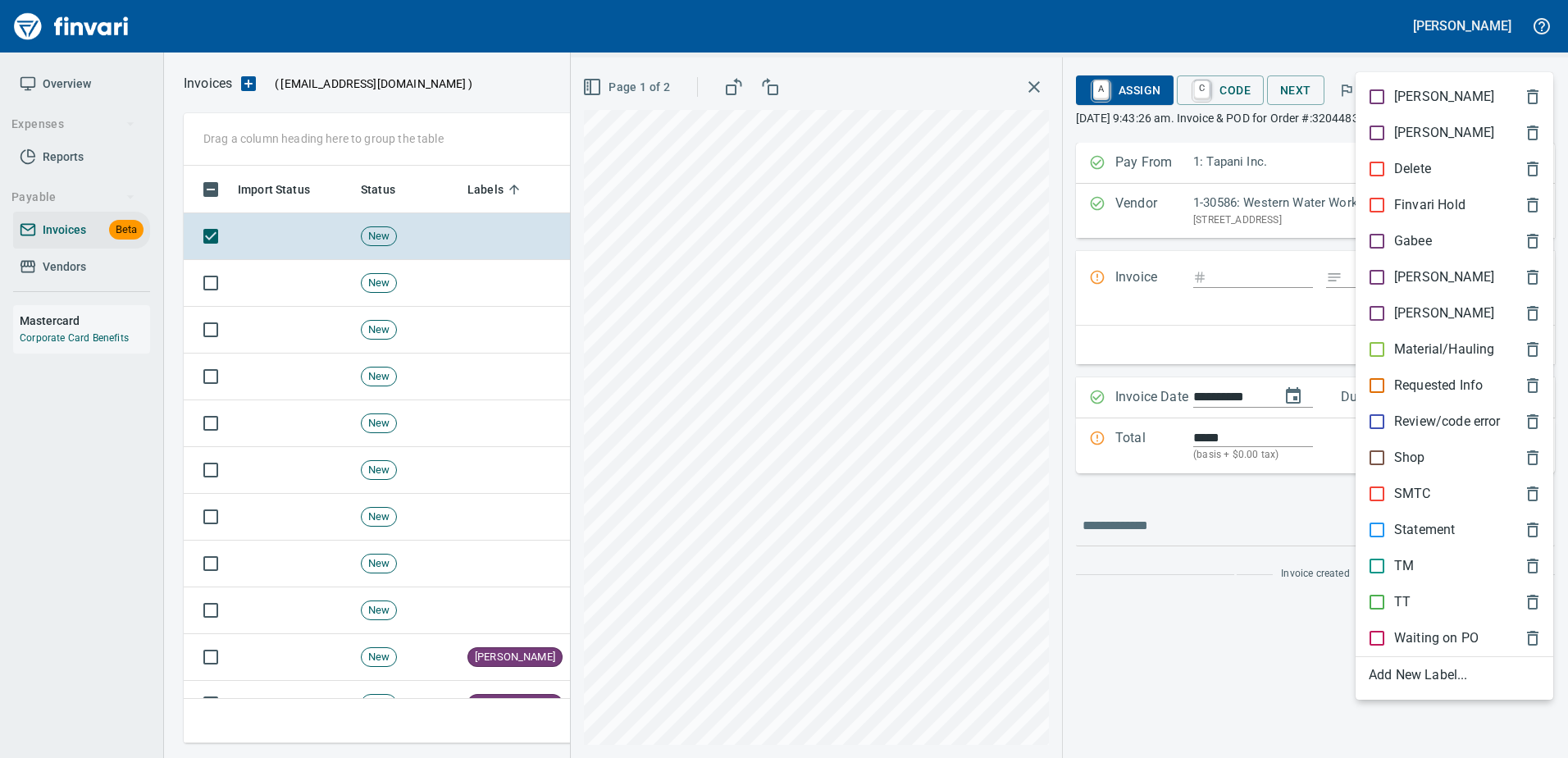
click at [1439, 68] on div at bounding box center [784, 379] width 1568 height 758
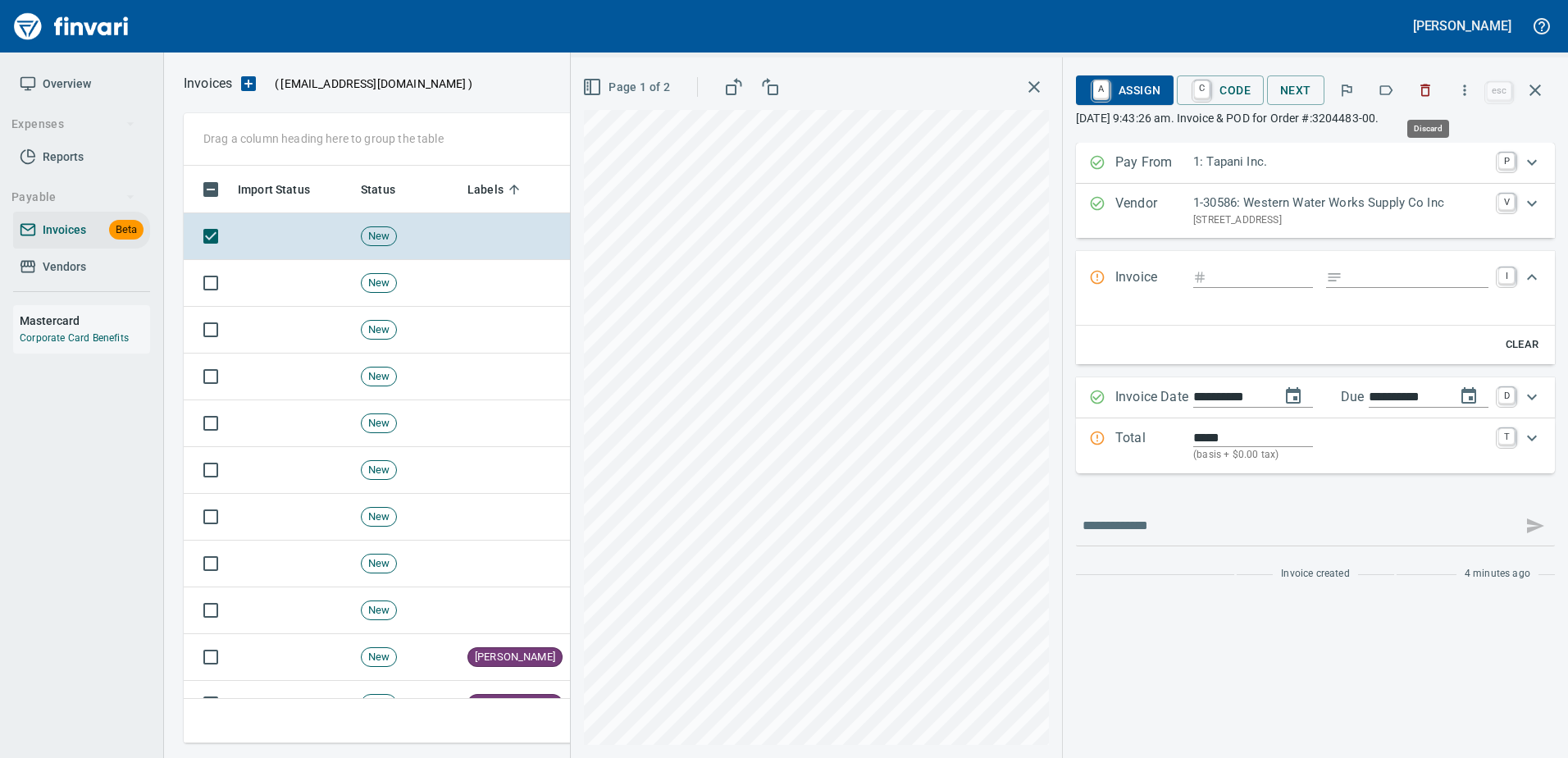
click at [1431, 86] on icon "button" at bounding box center [1426, 90] width 10 height 13
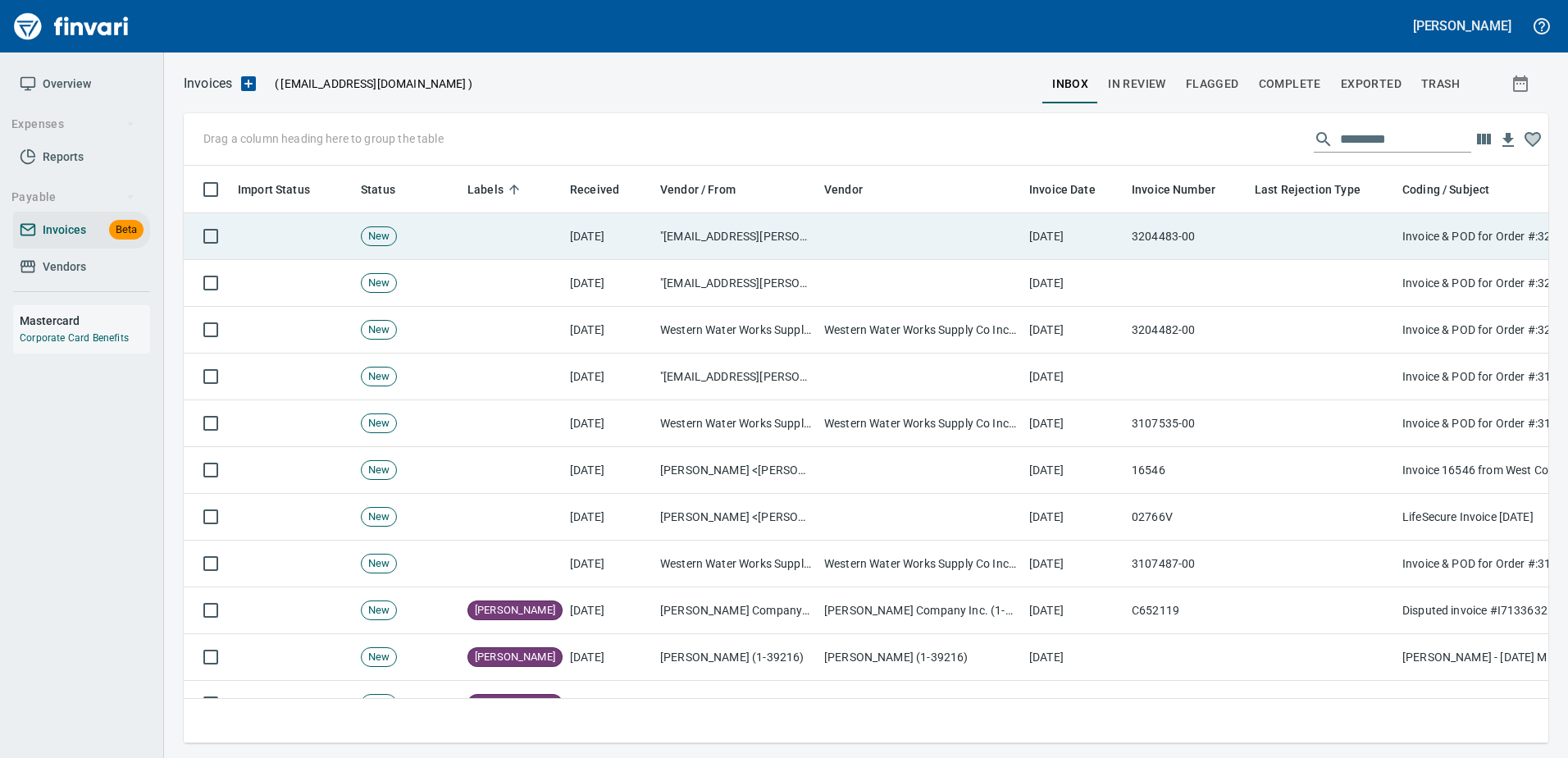
click at [1317, 244] on td at bounding box center [1321, 236] width 147 height 46
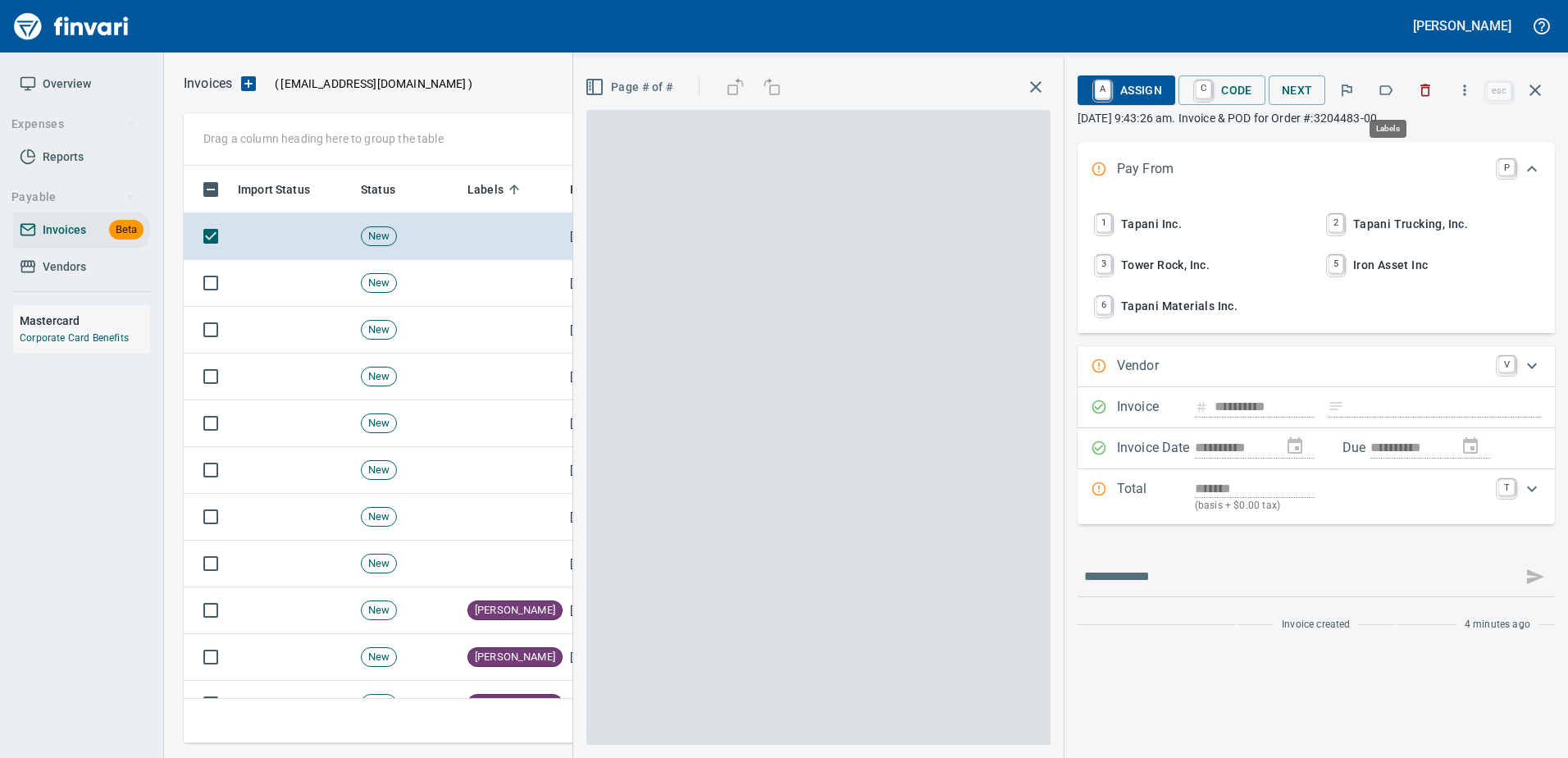
scroll to position [553, 1339]
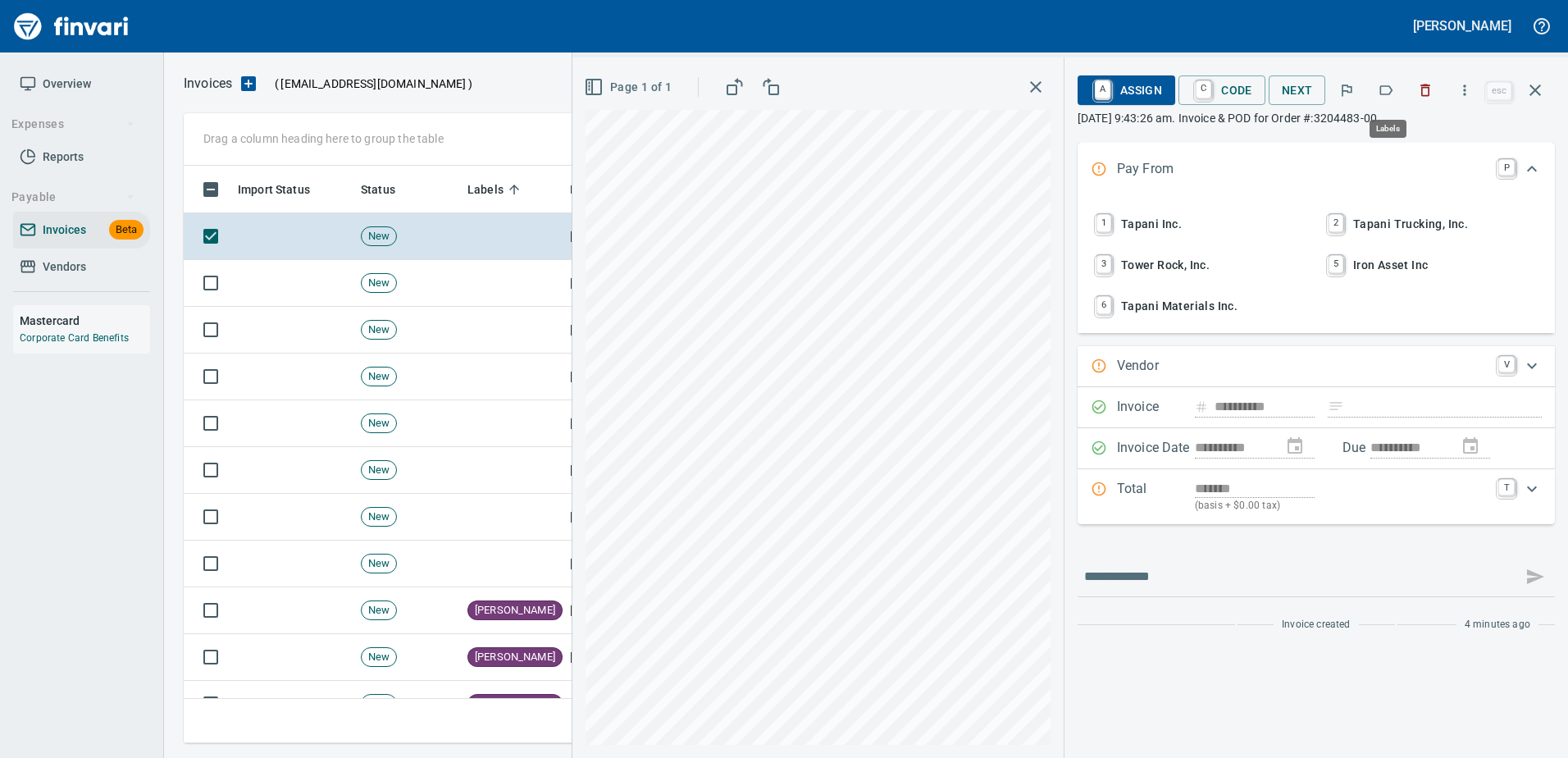
click at [1392, 93] on icon "button" at bounding box center [1387, 90] width 14 height 10
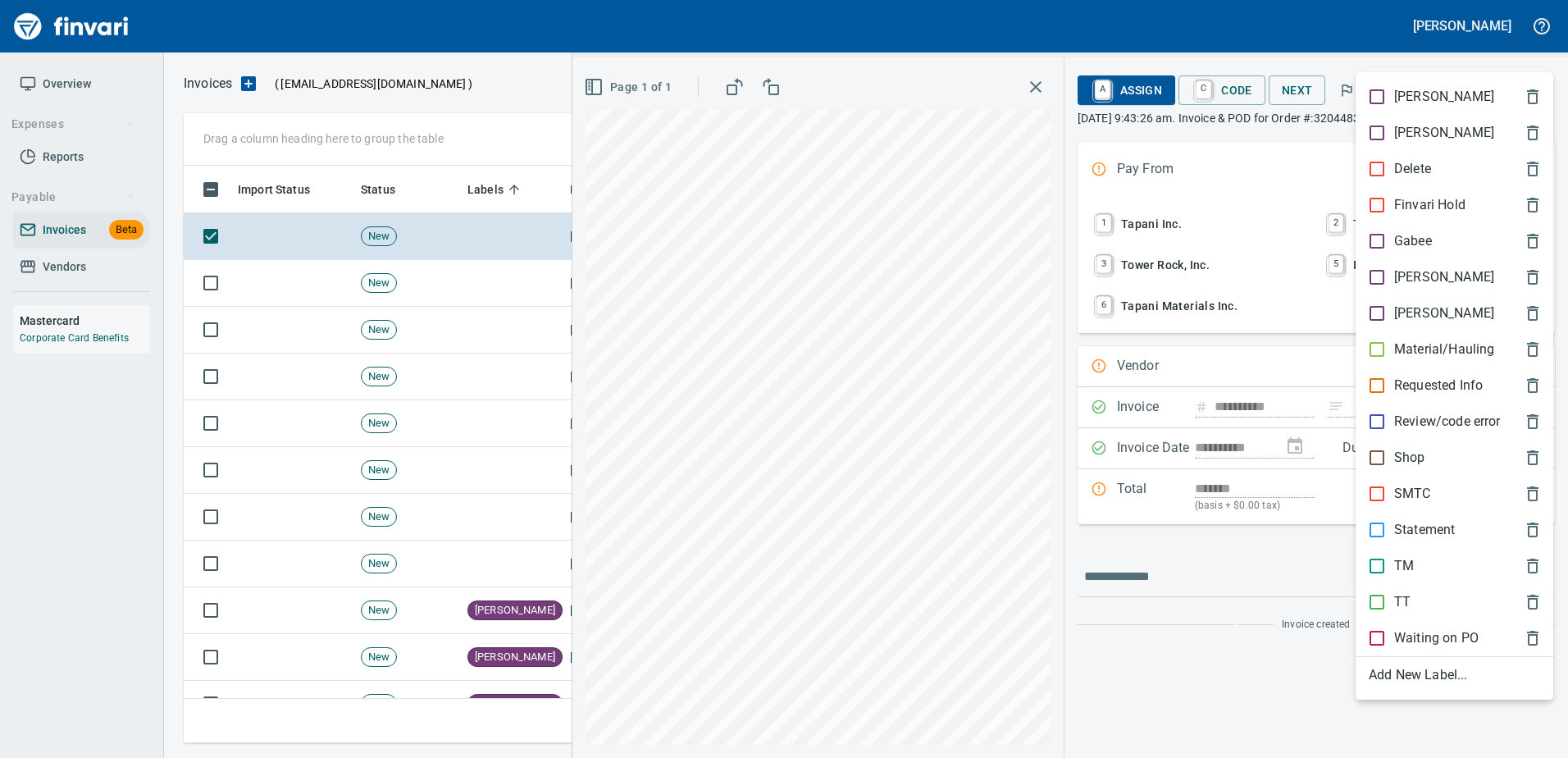
click at [1408, 284] on p "[PERSON_NAME]" at bounding box center [1443, 277] width 100 height 19
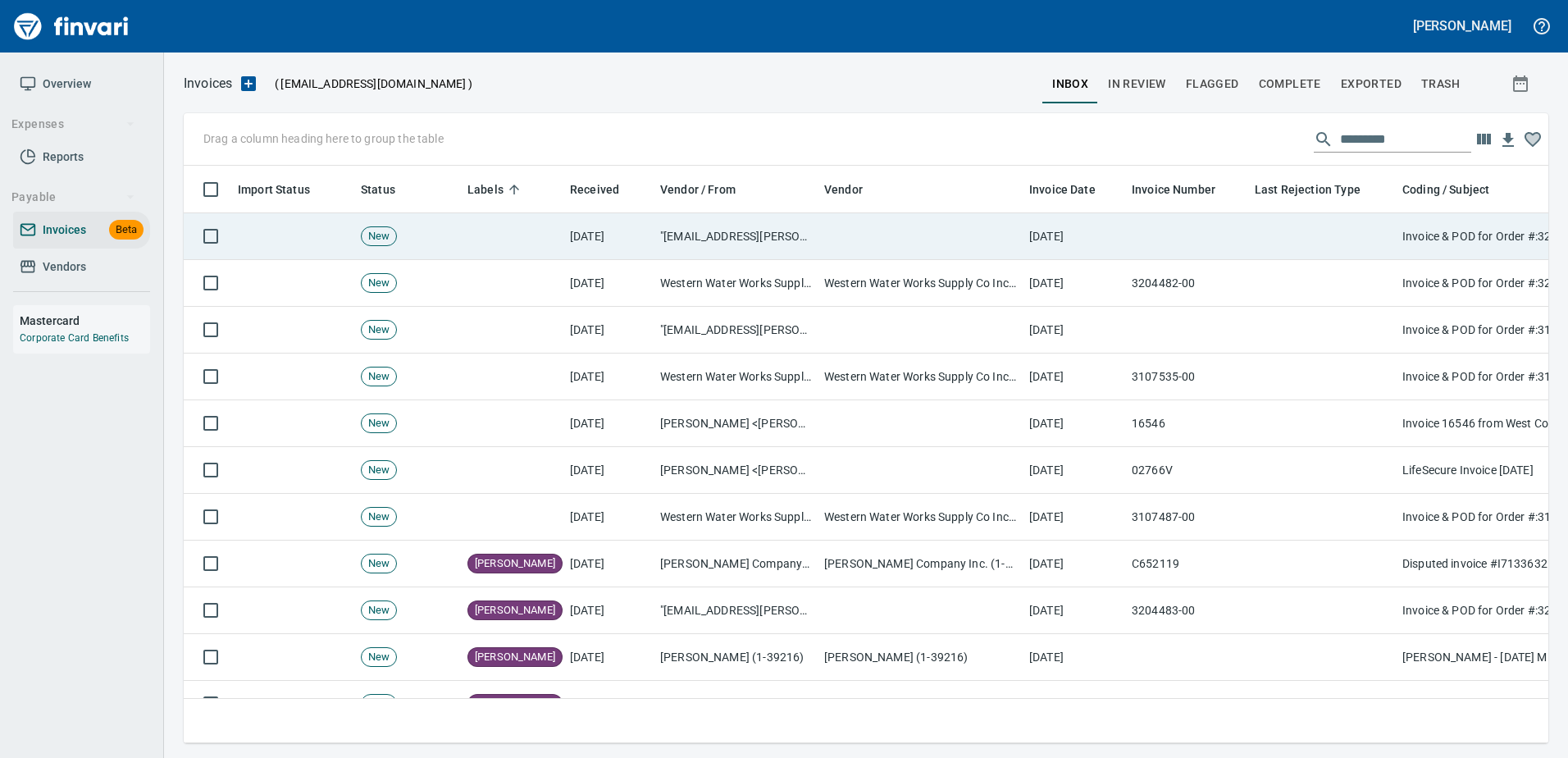
click at [1379, 244] on td at bounding box center [1321, 236] width 147 height 46
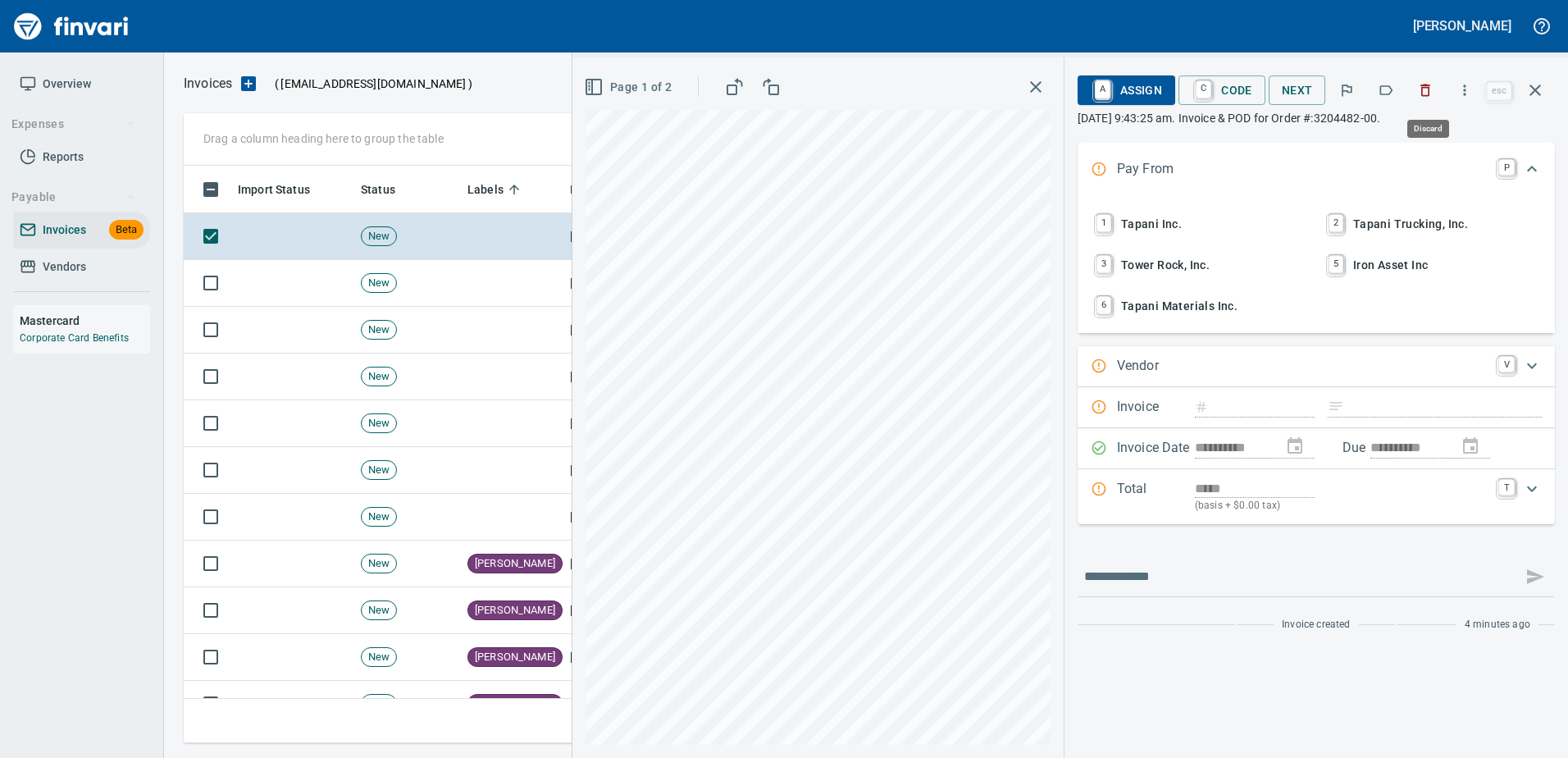
click at [1436, 82] on button "button" at bounding box center [1425, 90] width 36 height 36
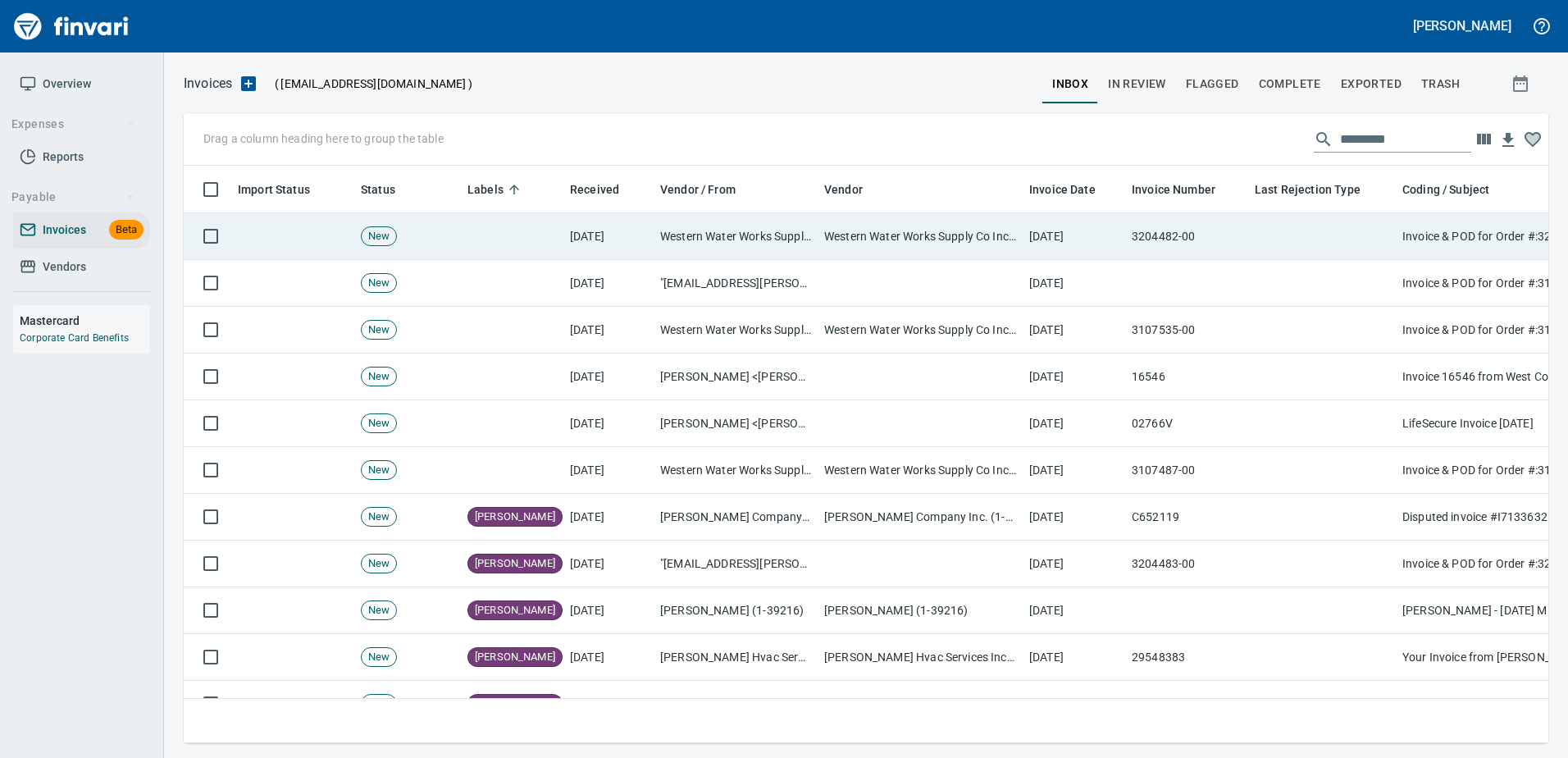
click at [1359, 235] on td at bounding box center [1321, 236] width 147 height 46
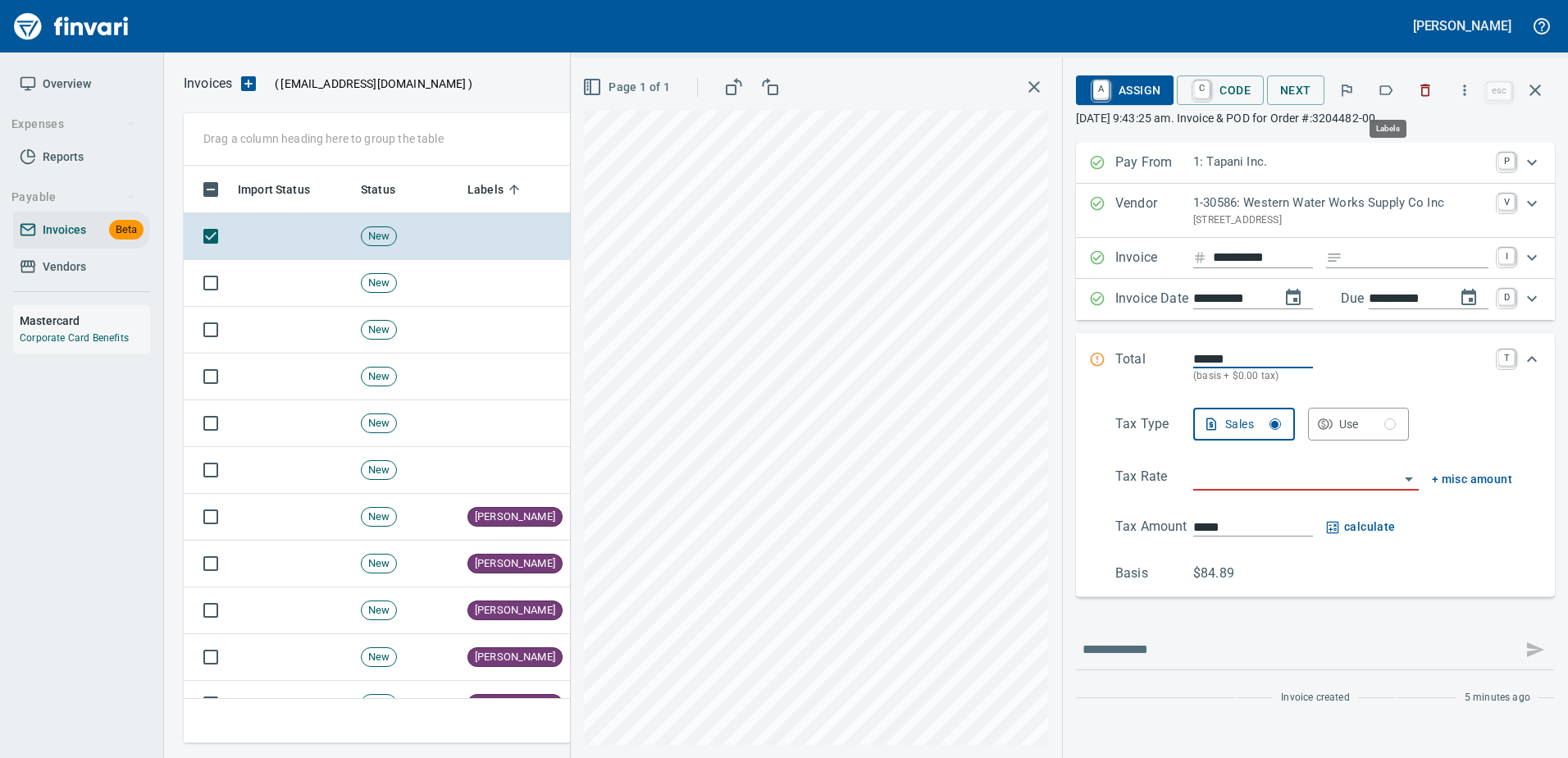
click at [1392, 94] on icon "button" at bounding box center [1387, 90] width 14 height 10
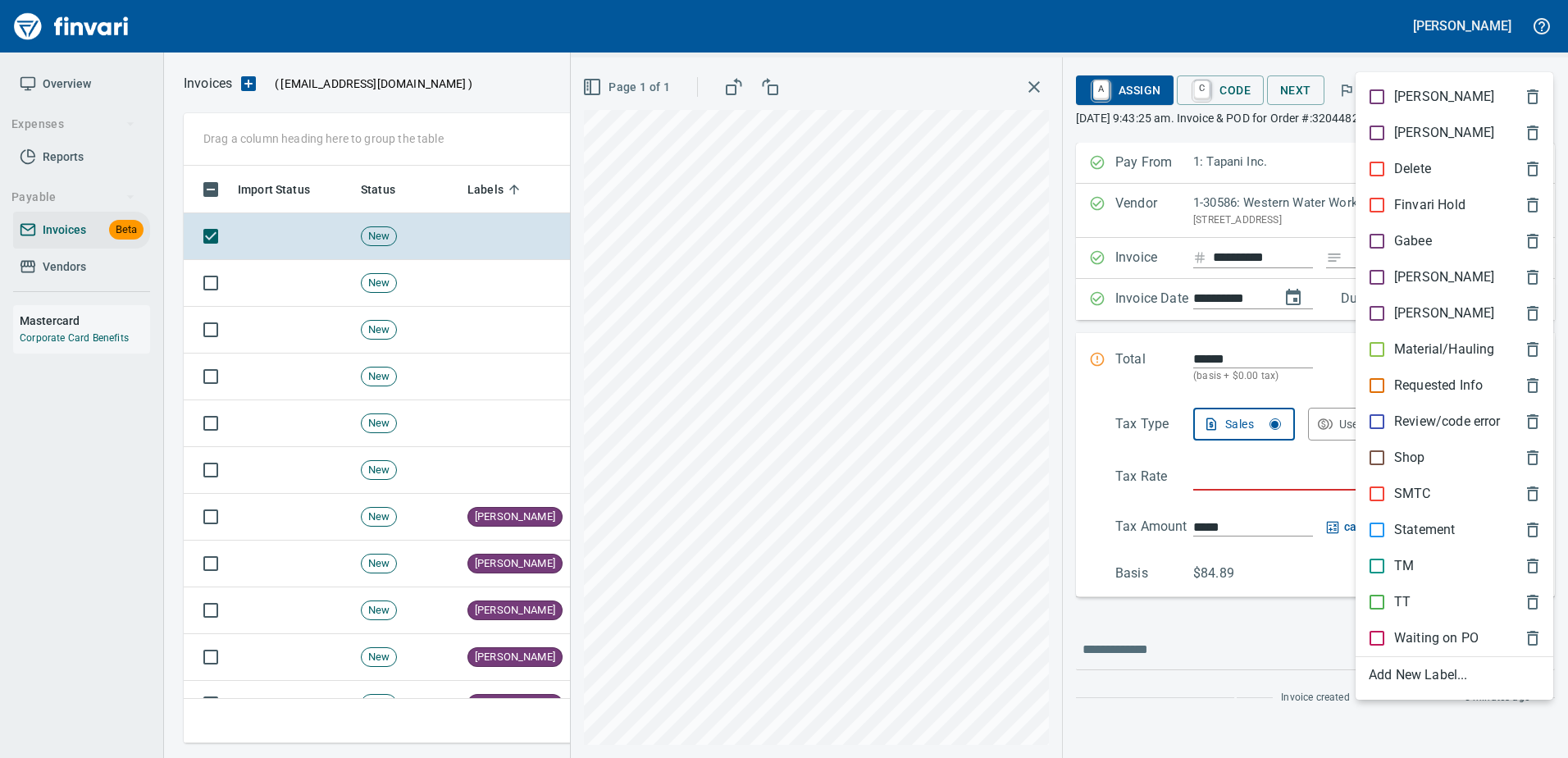
scroll to position [553, 1339]
click at [1425, 274] on span "[PERSON_NAME]" at bounding box center [1441, 277] width 145 height 19
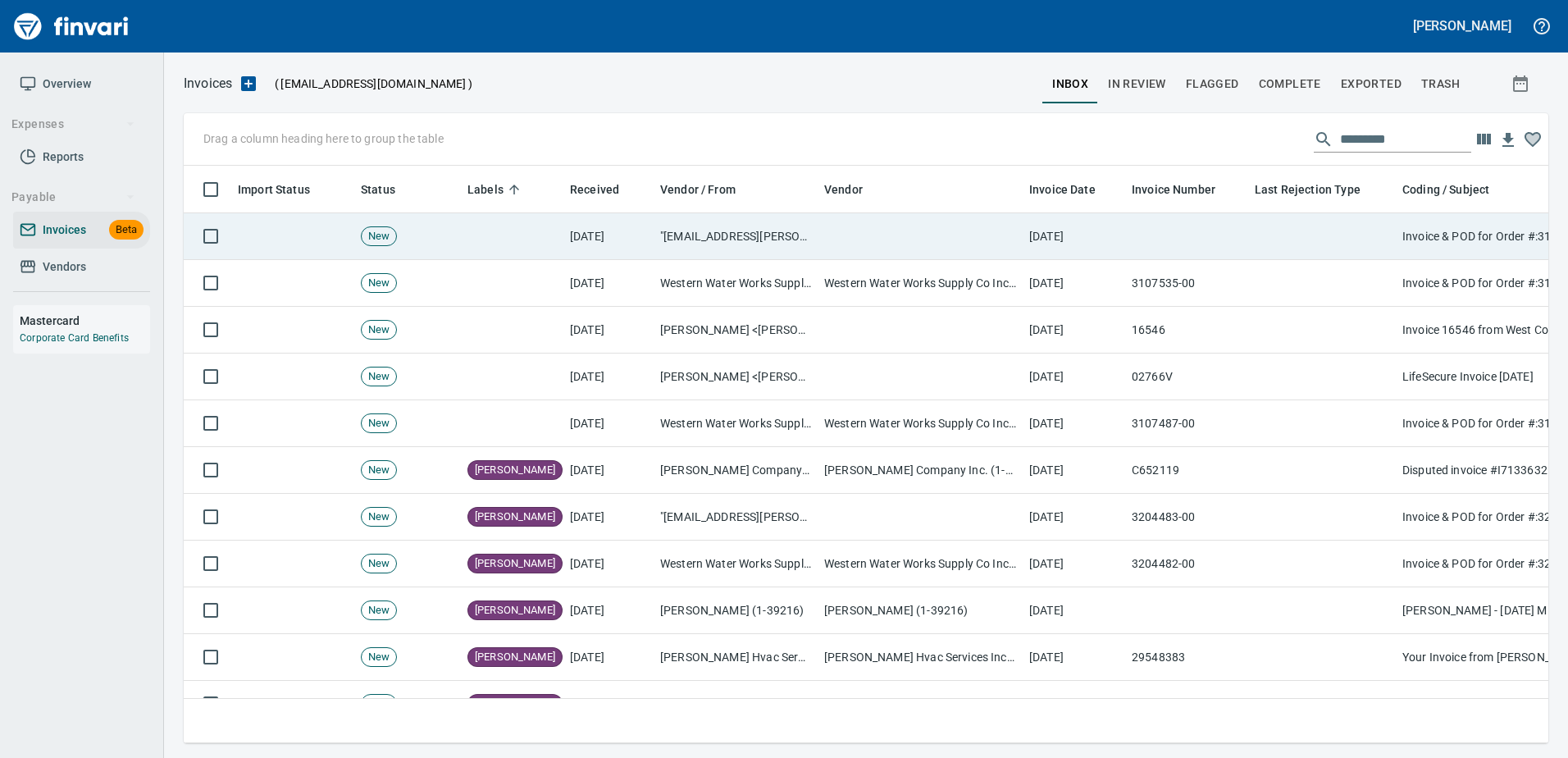
click at [1250, 246] on td at bounding box center [1321, 236] width 147 height 46
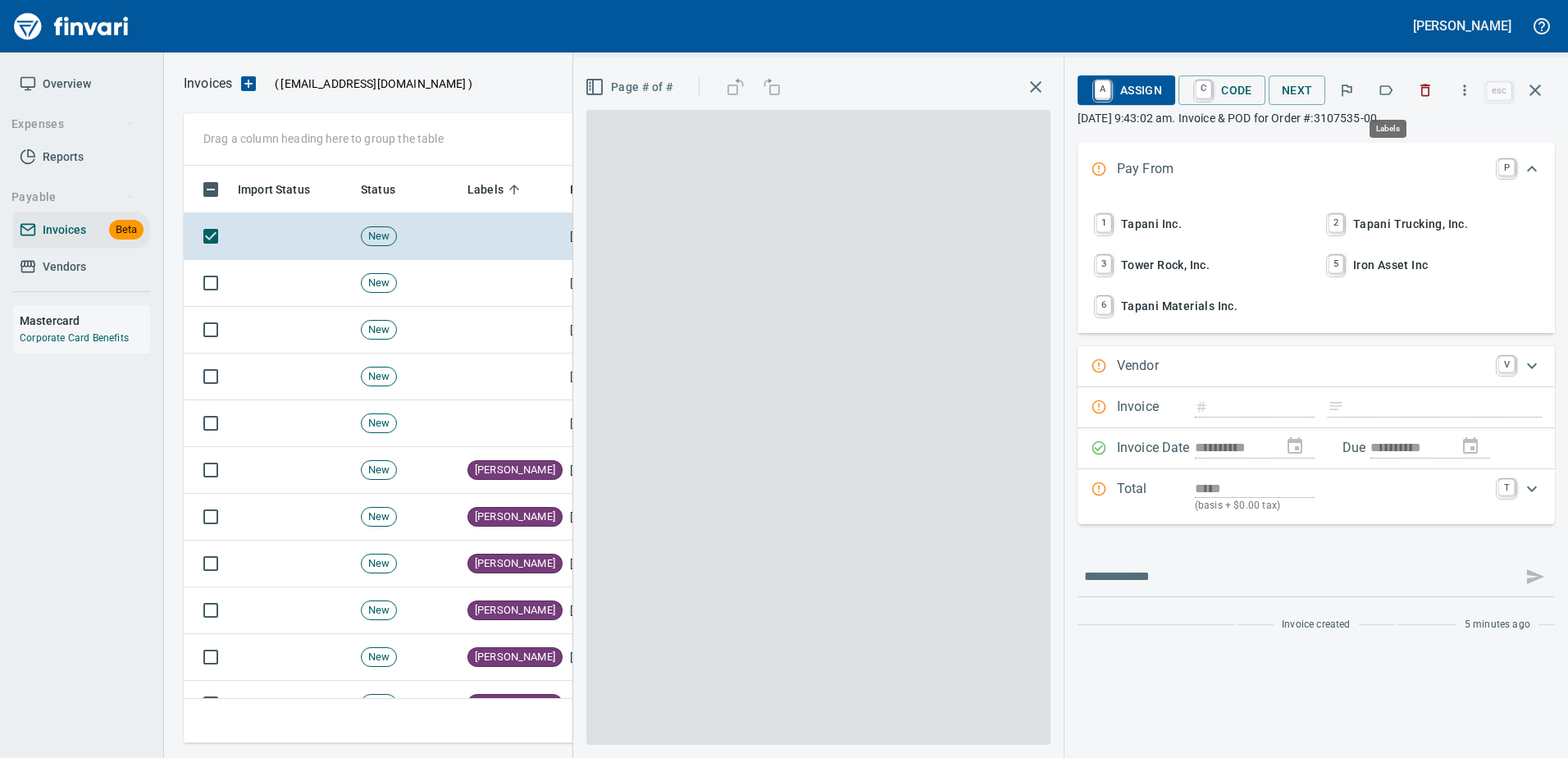
scroll to position [553, 1339]
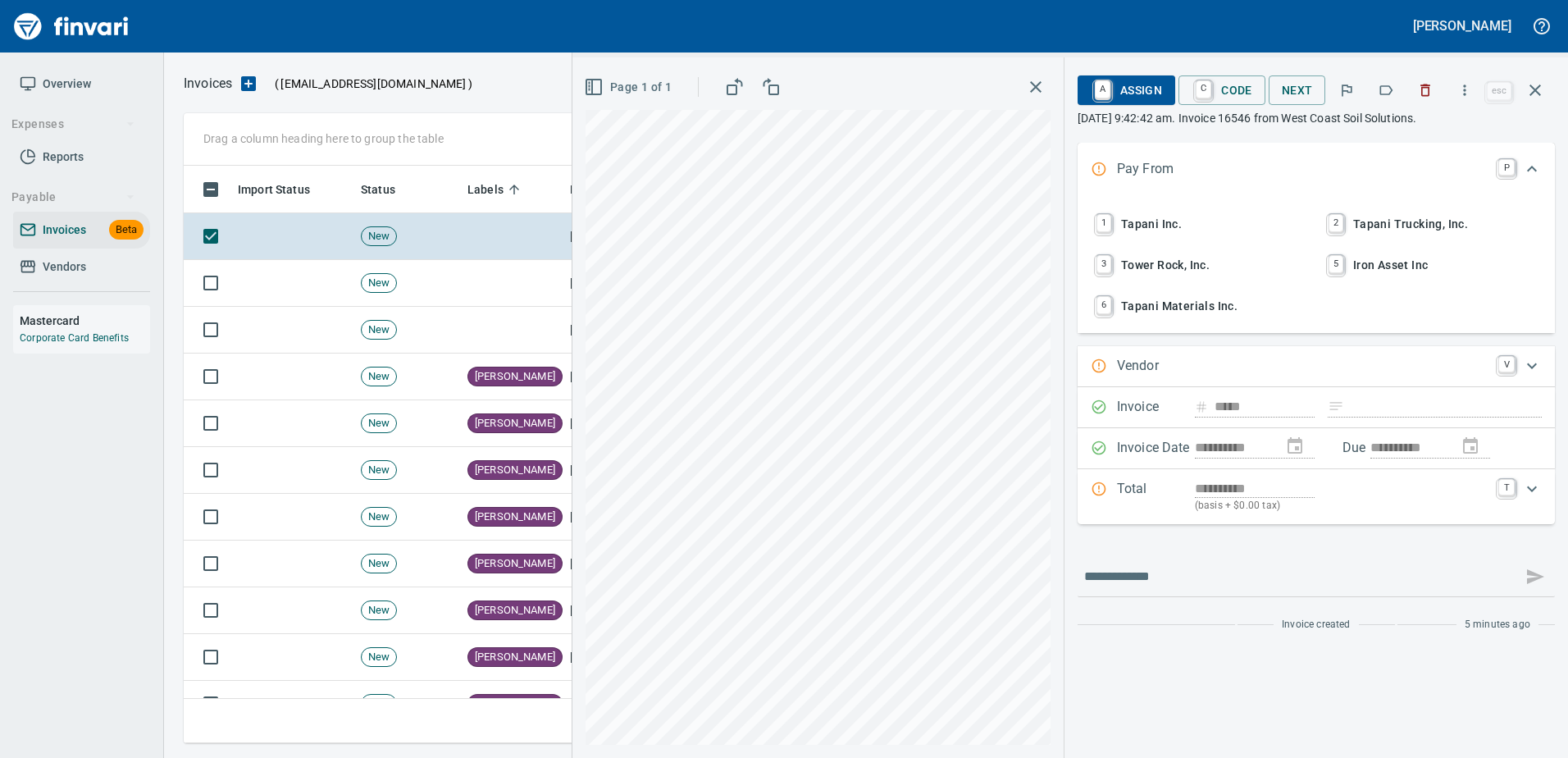
scroll to position [553, 1339]
click at [1427, 89] on icon "button" at bounding box center [1425, 90] width 16 height 16
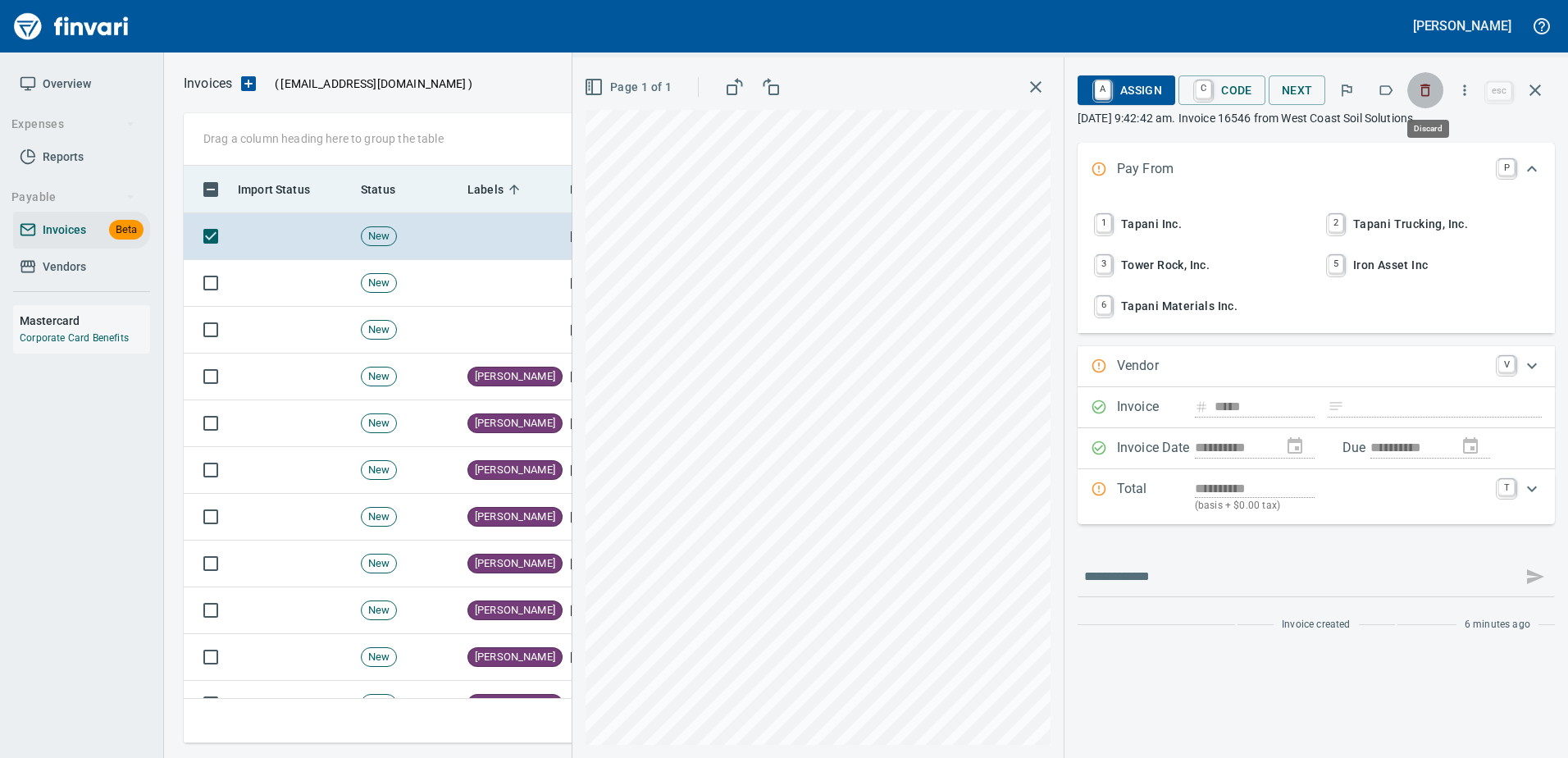
scroll to position [553, 1339]
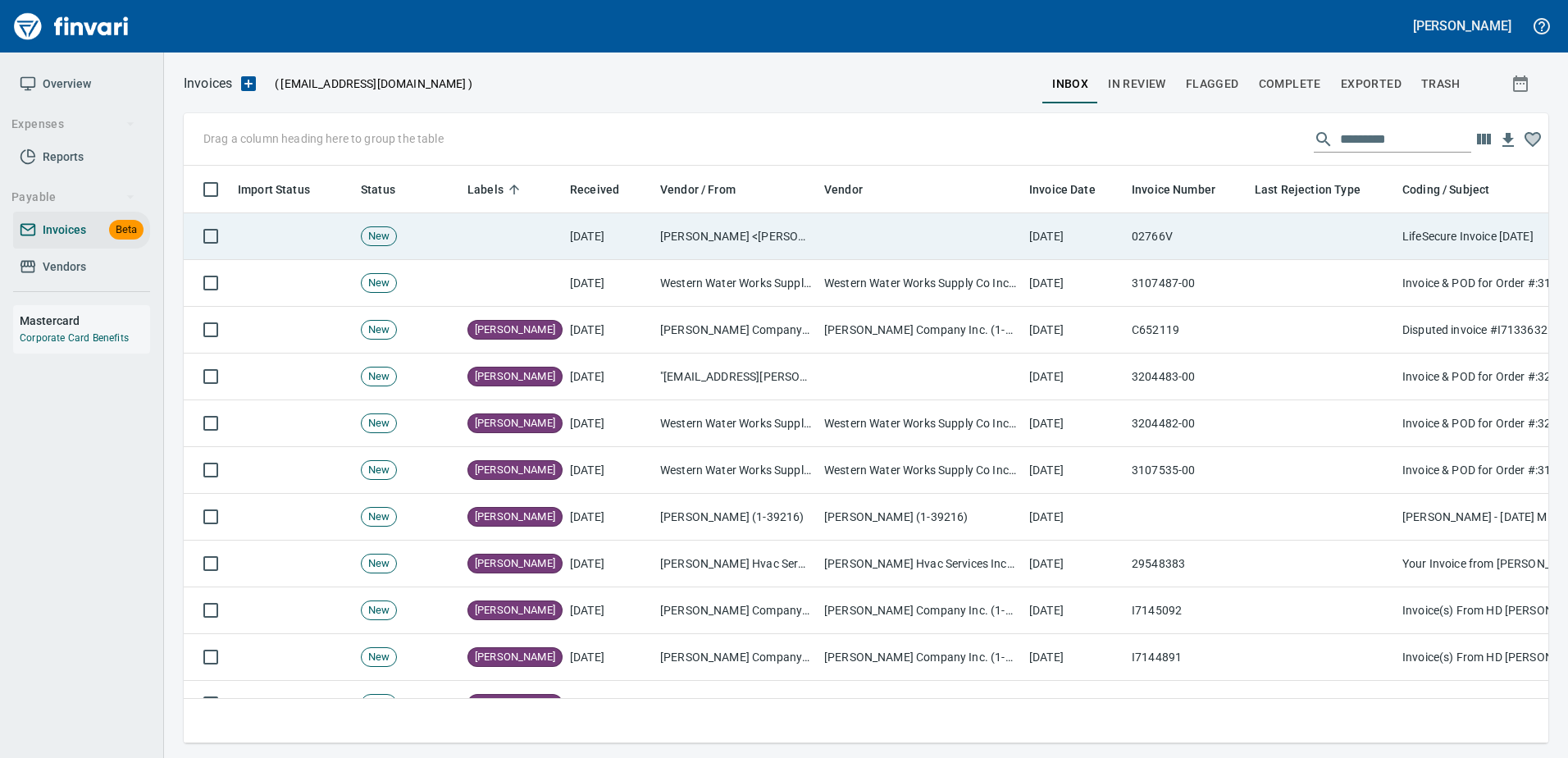
click at [1161, 244] on td "02766V" at bounding box center [1186, 236] width 123 height 46
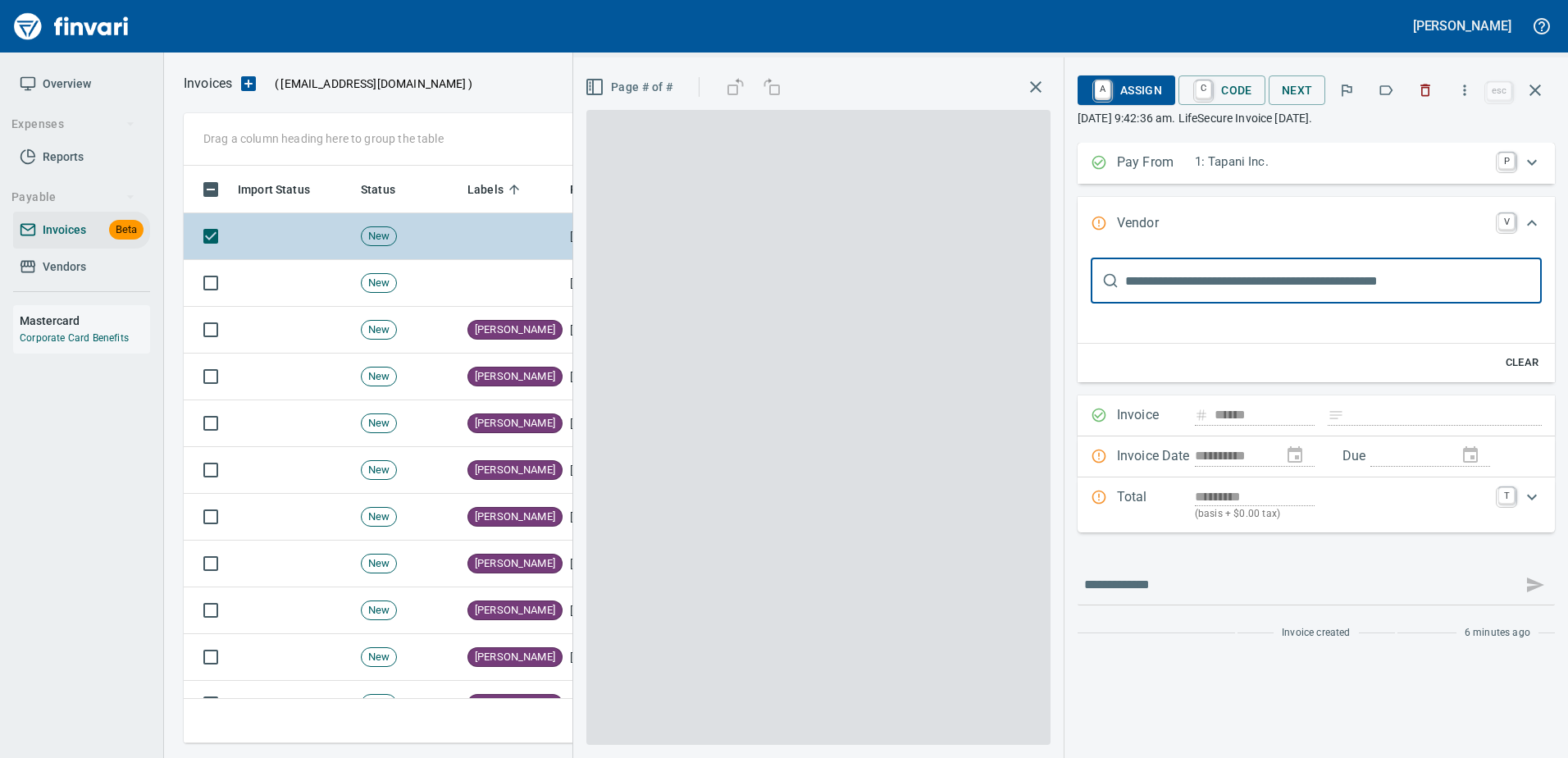
type input "**********"
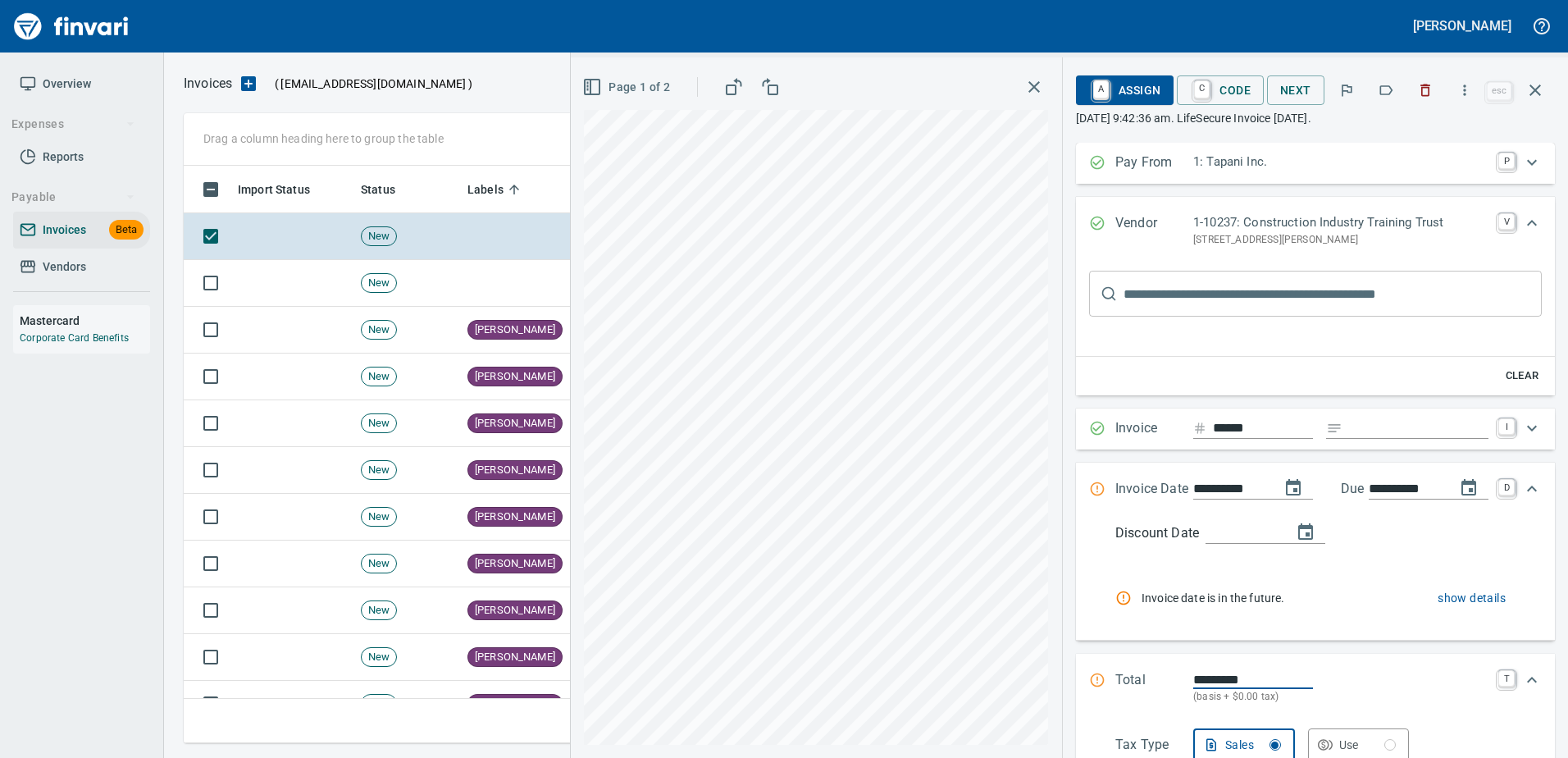
scroll to position [553, 1339]
click at [1386, 94] on icon "button" at bounding box center [1385, 90] width 16 height 16
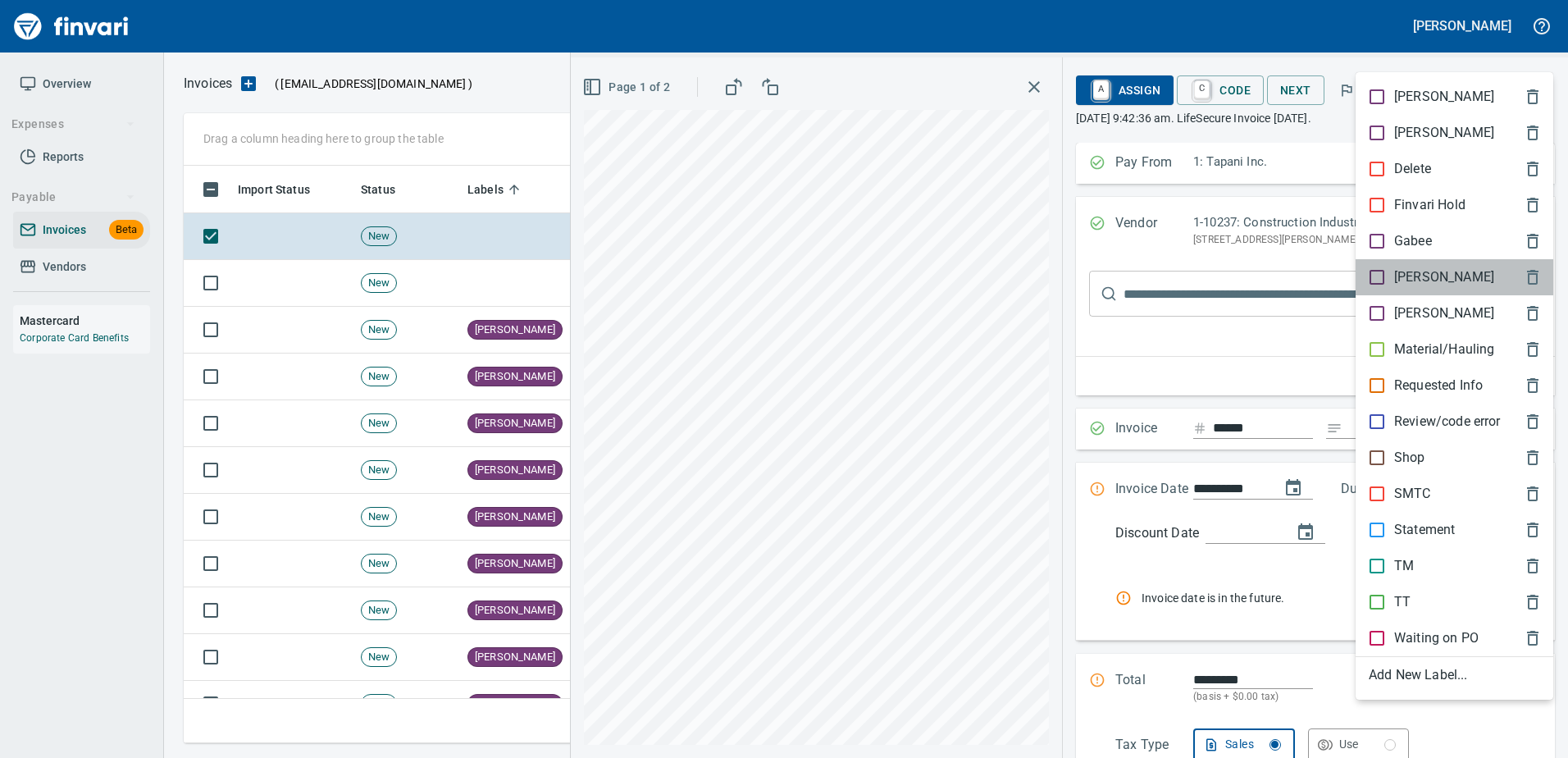
click at [1397, 282] on p "[PERSON_NAME]" at bounding box center [1443, 277] width 100 height 19
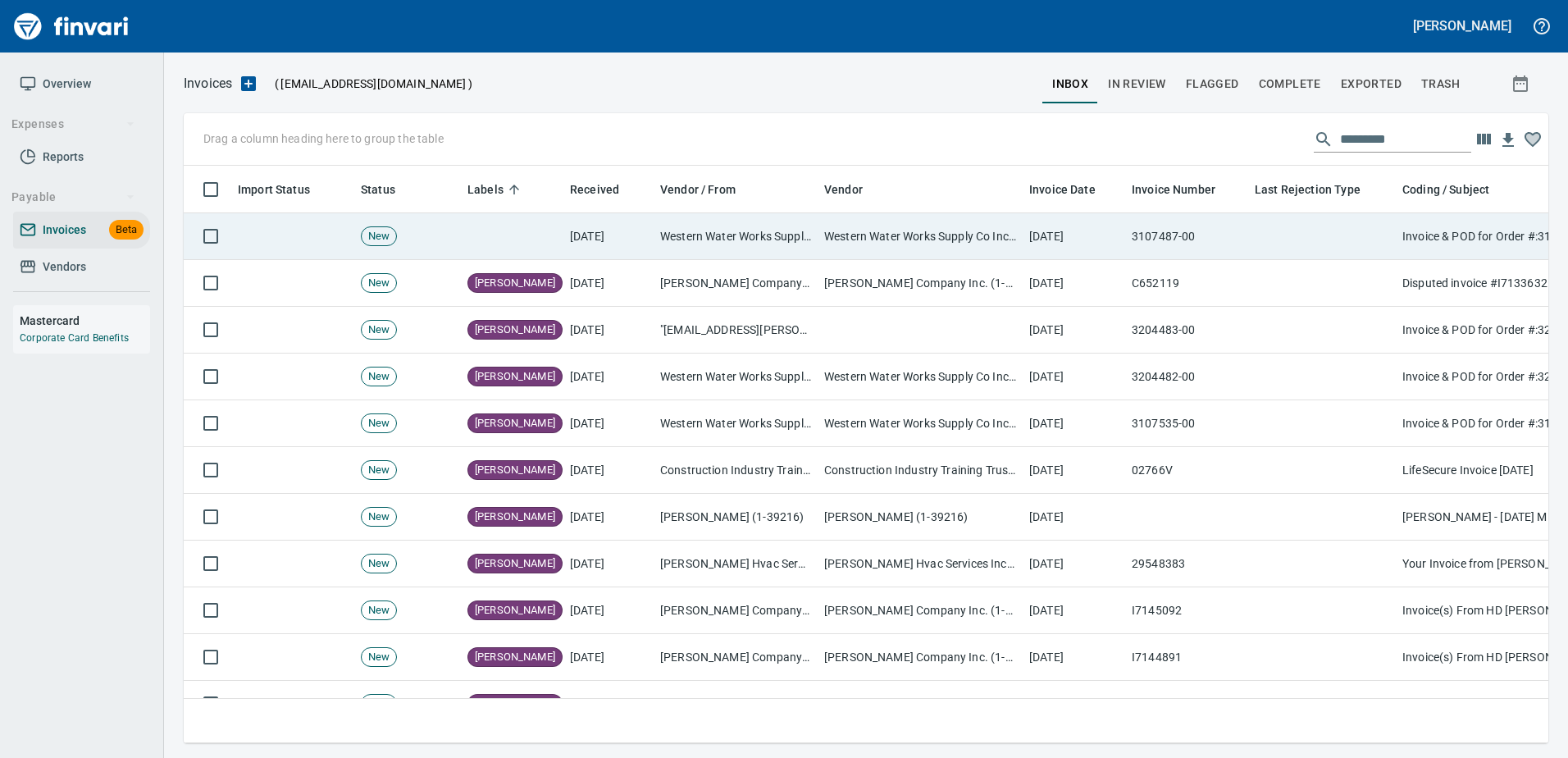
click at [995, 227] on td "Western Water Works Supply Co Inc (1-30586)" at bounding box center [920, 236] width 205 height 46
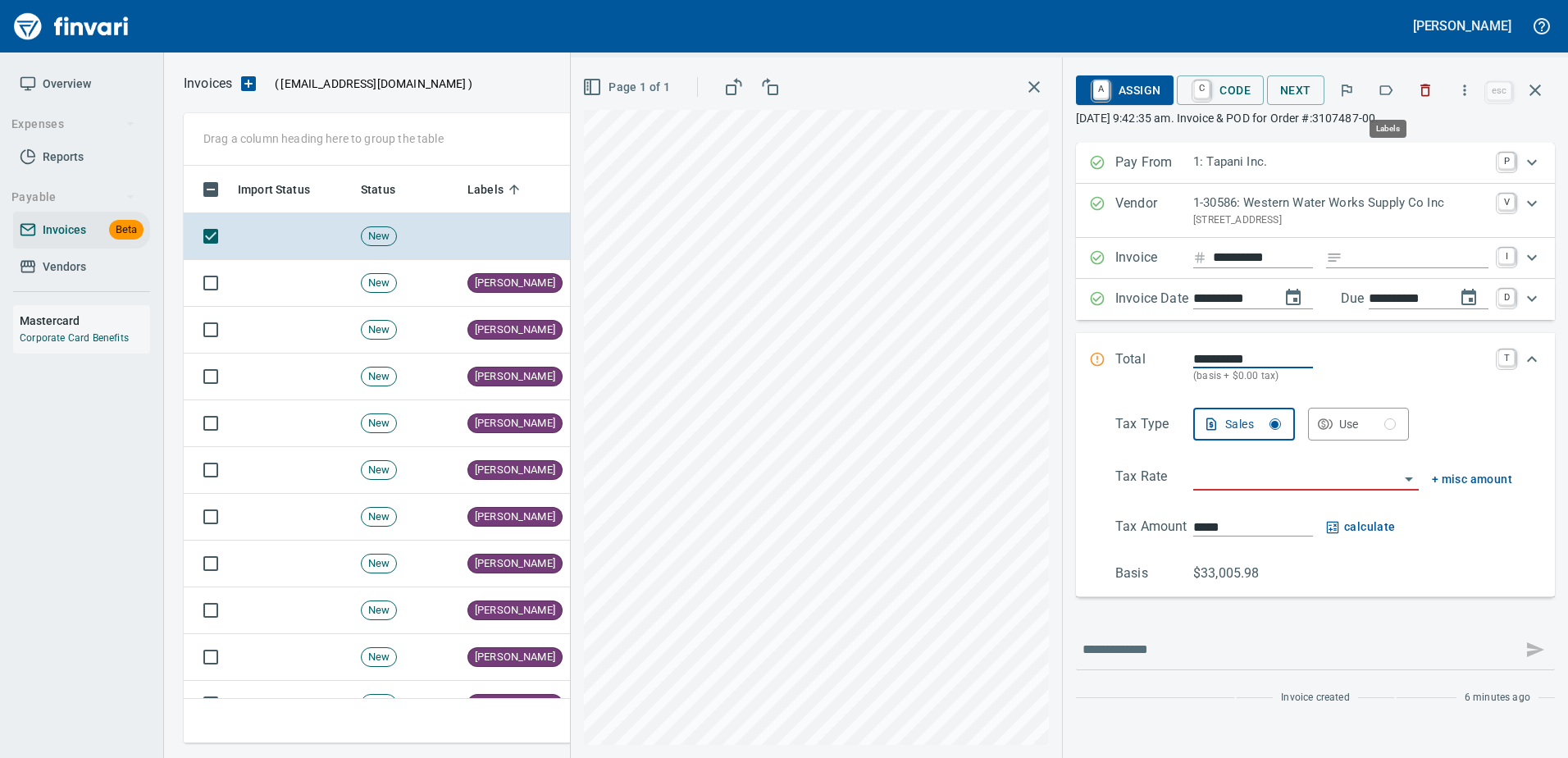
click at [1394, 83] on icon "button" at bounding box center [1385, 90] width 16 height 16
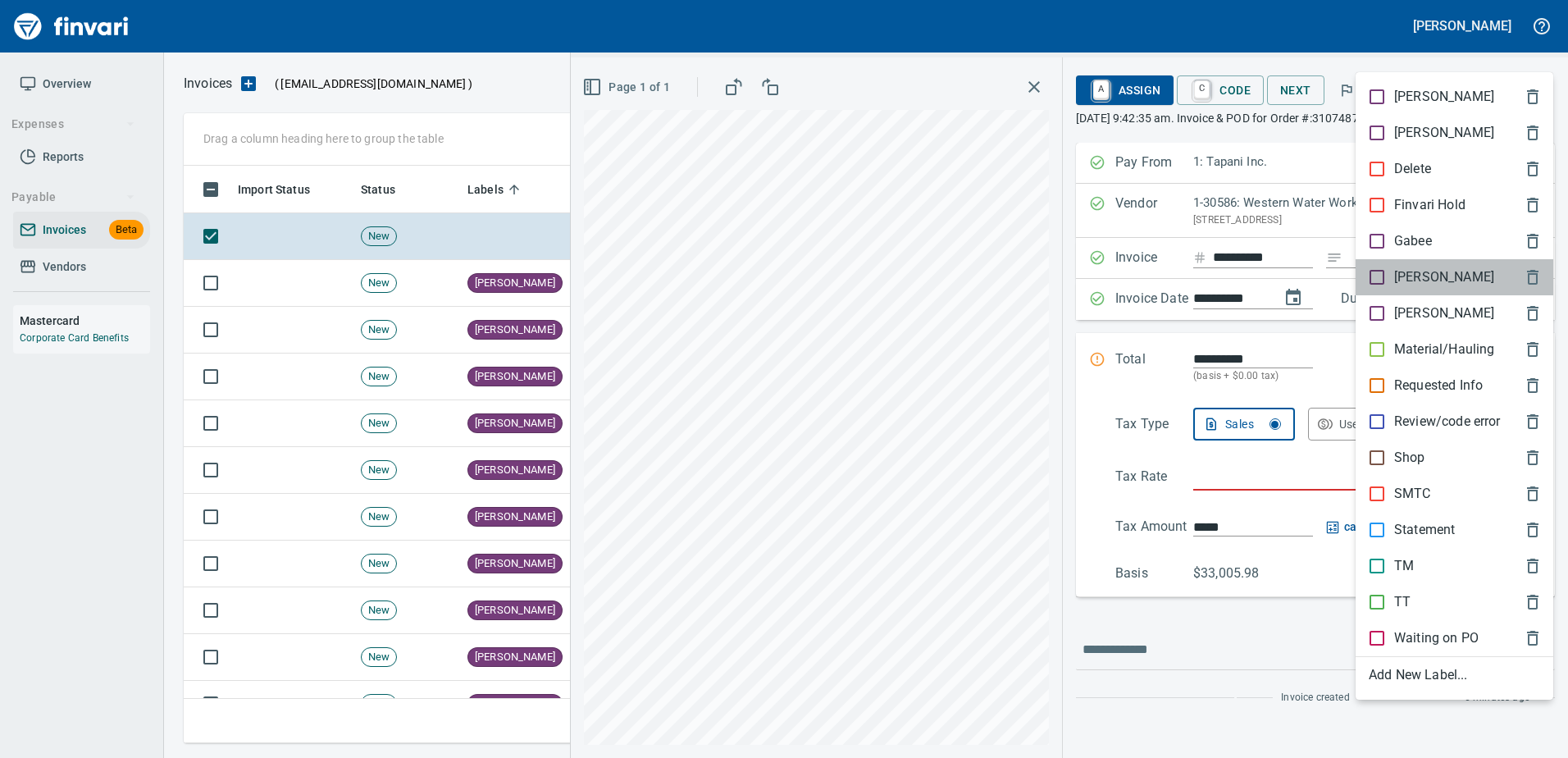
click at [1397, 271] on p "[PERSON_NAME]" at bounding box center [1443, 277] width 100 height 19
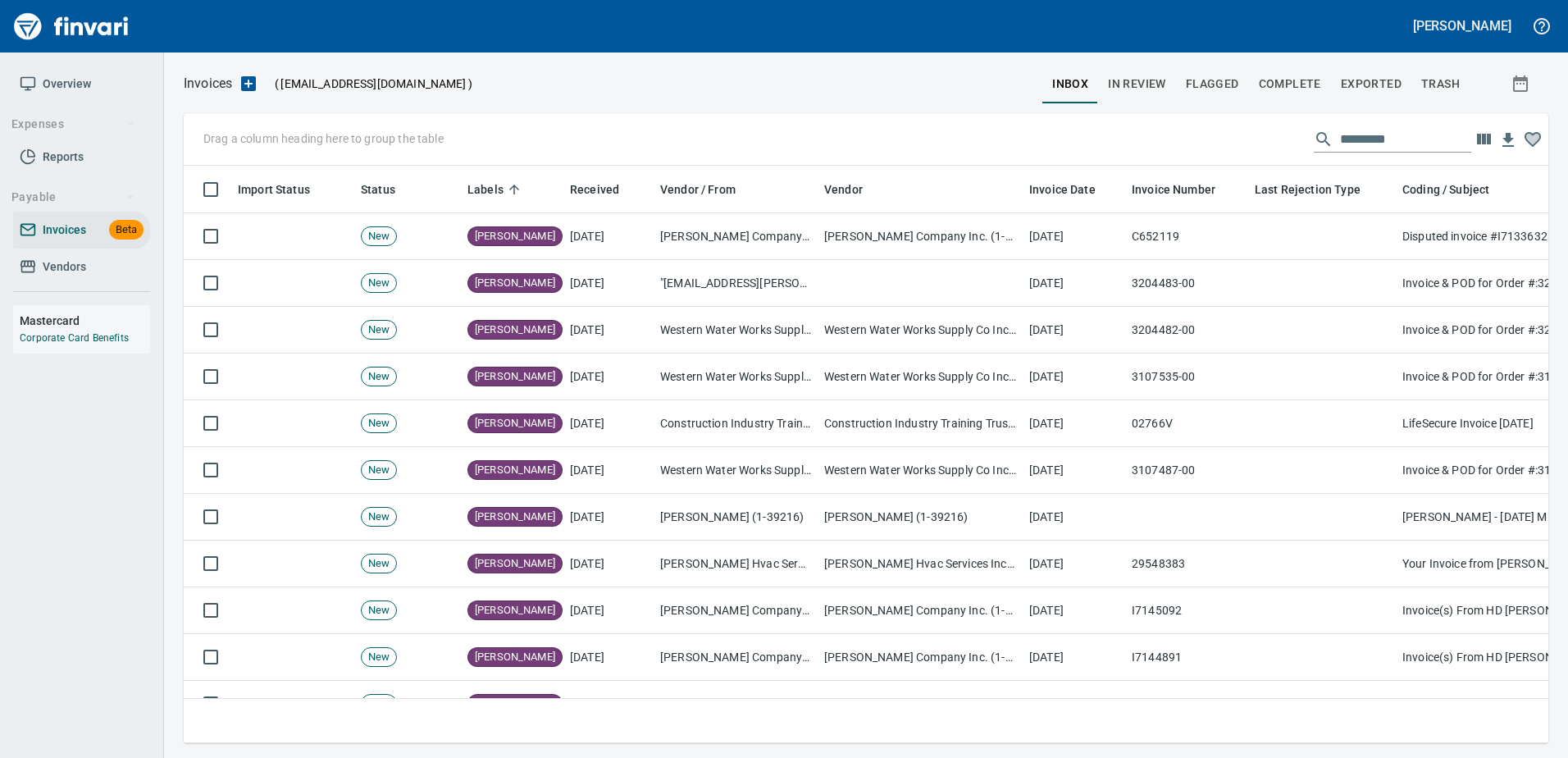
drag, startPoint x: 1365, startPoint y: 129, endPoint x: 1354, endPoint y: 127, distance: 11.2
click at [1365, 129] on input "text" at bounding box center [1405, 138] width 132 height 26
click at [1151, 80] on span "In Review" at bounding box center [1136, 83] width 58 height 20
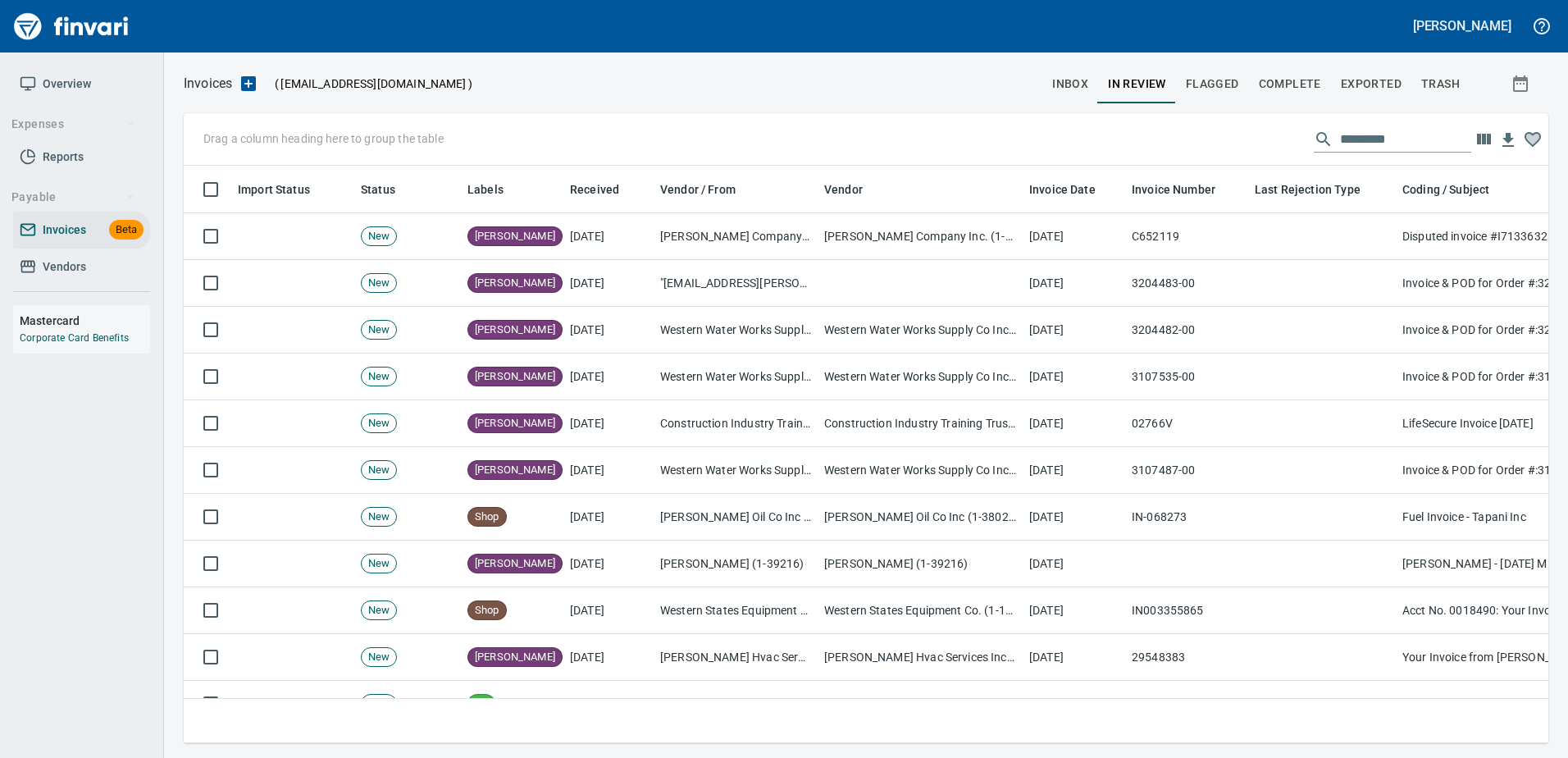
scroll to position [553, 1340]
click at [1356, 144] on input "text" at bounding box center [1405, 138] width 132 height 26
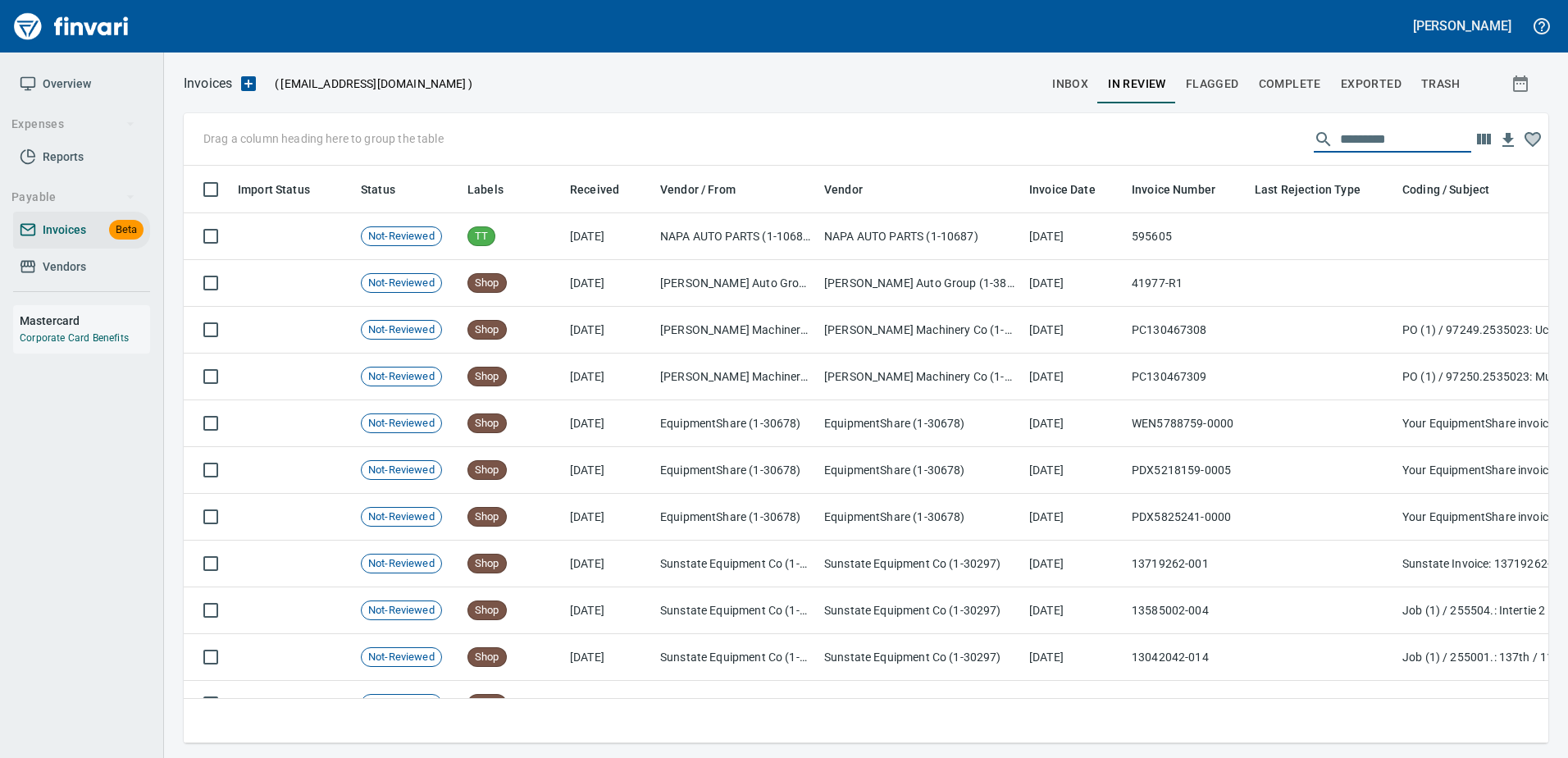
type input "*"
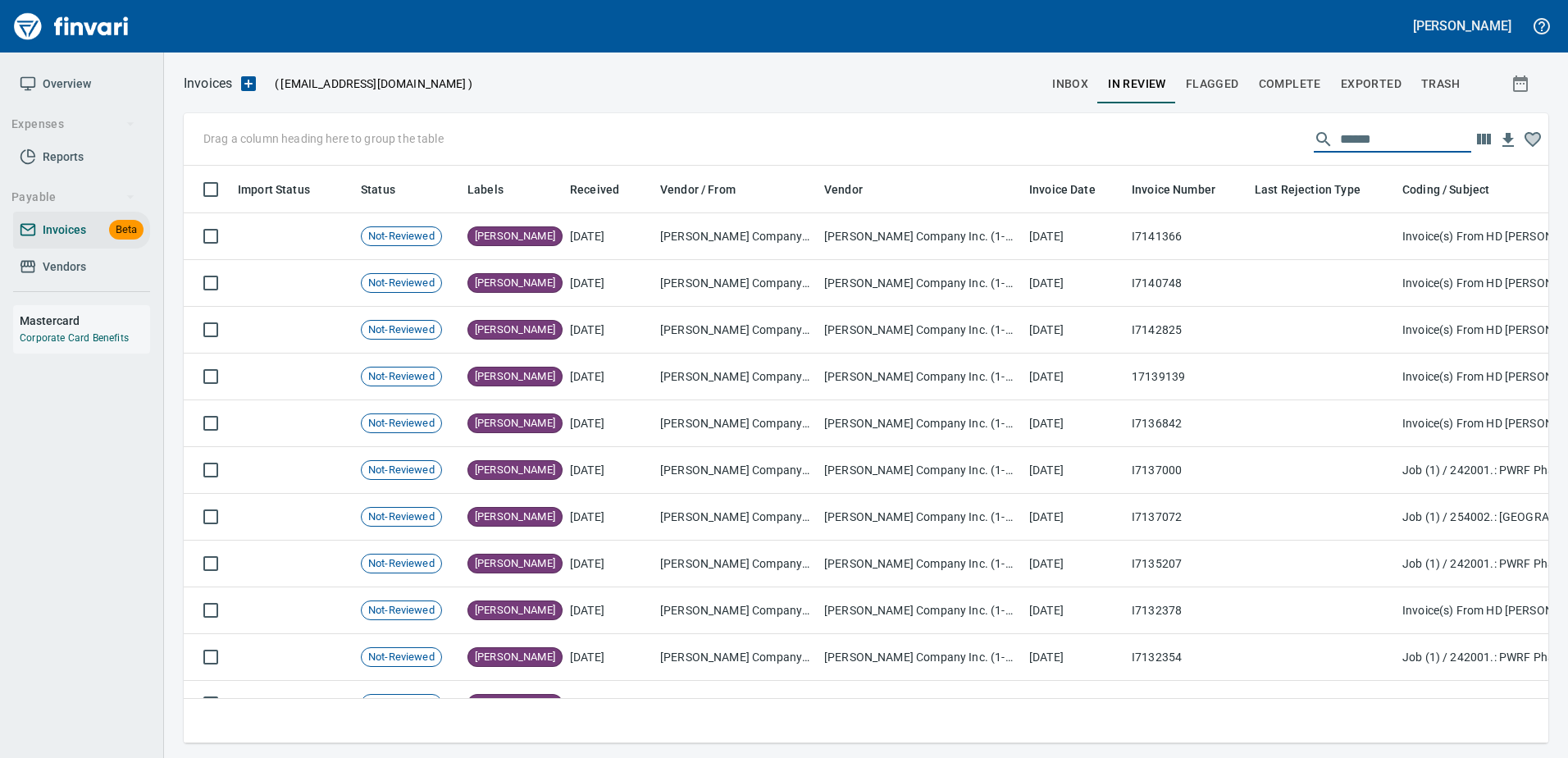
click at [1355, 150] on input "******" at bounding box center [1405, 138] width 132 height 26
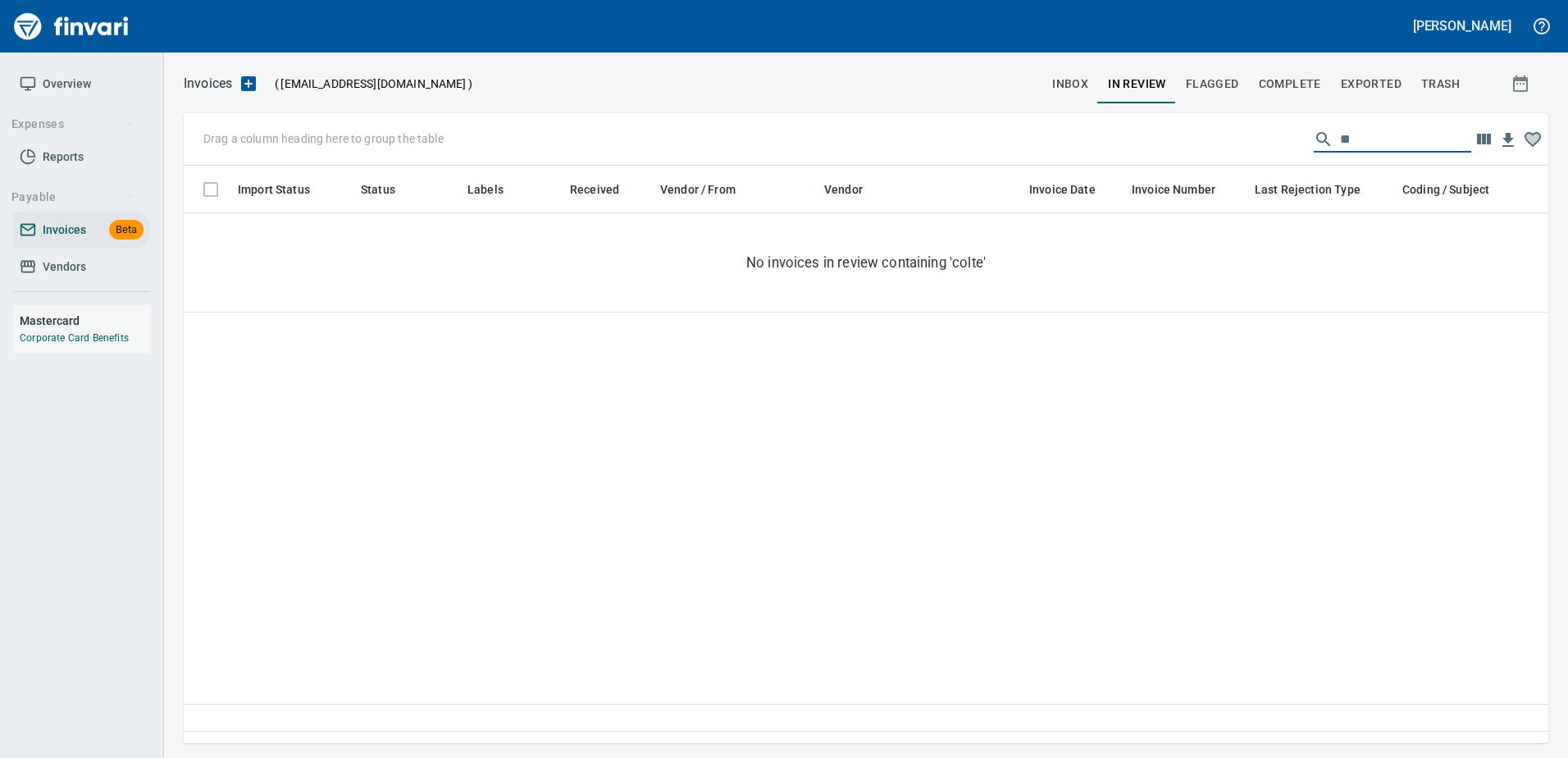
type input "*"
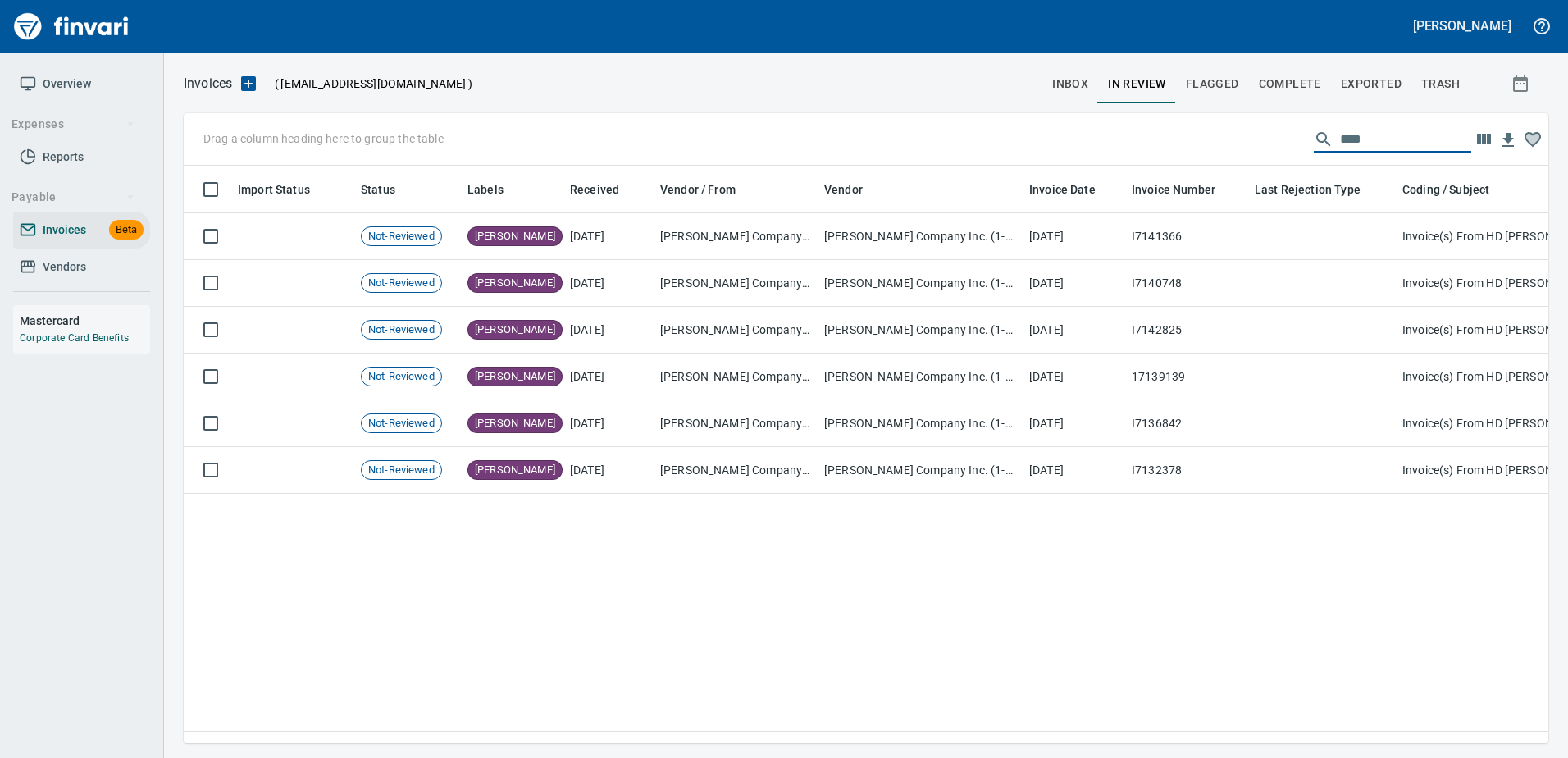
type input "****"
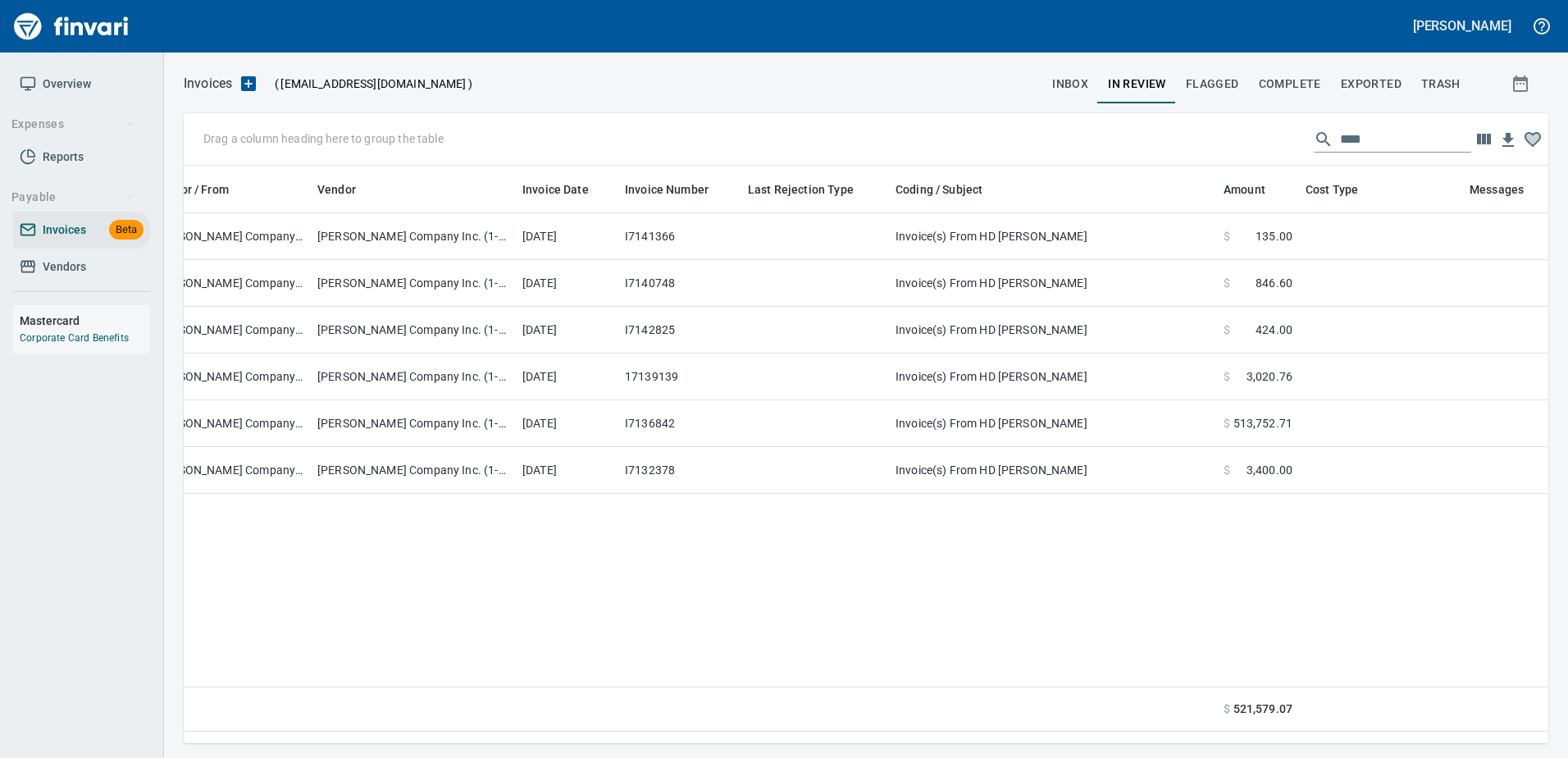
scroll to position [0, 0]
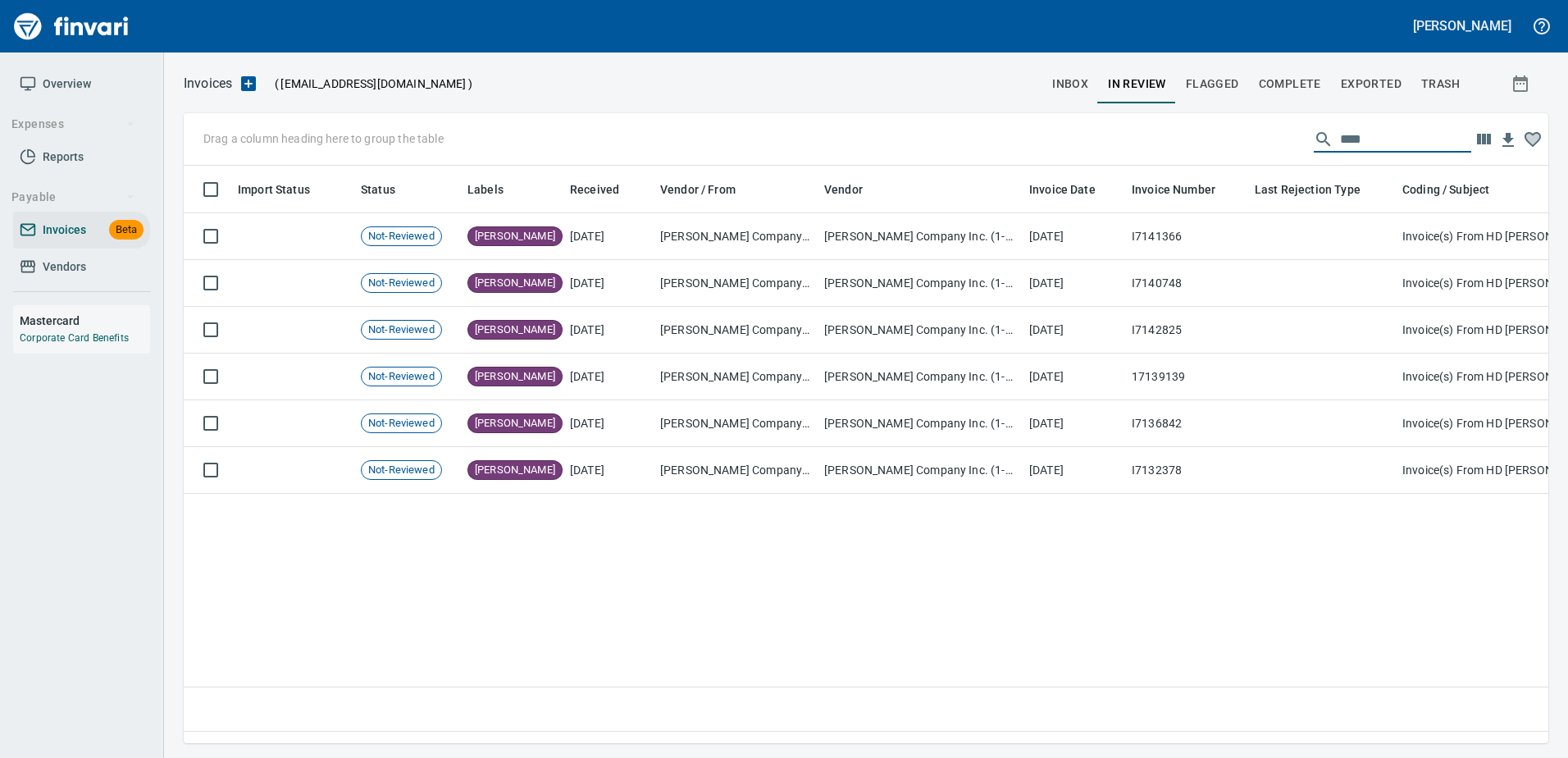
drag, startPoint x: 1274, startPoint y: 139, endPoint x: 989, endPoint y: 161, distance: 285.8
click at [990, 161] on div "Drag a column heading here to group the table ****" at bounding box center [866, 139] width 1365 height 52
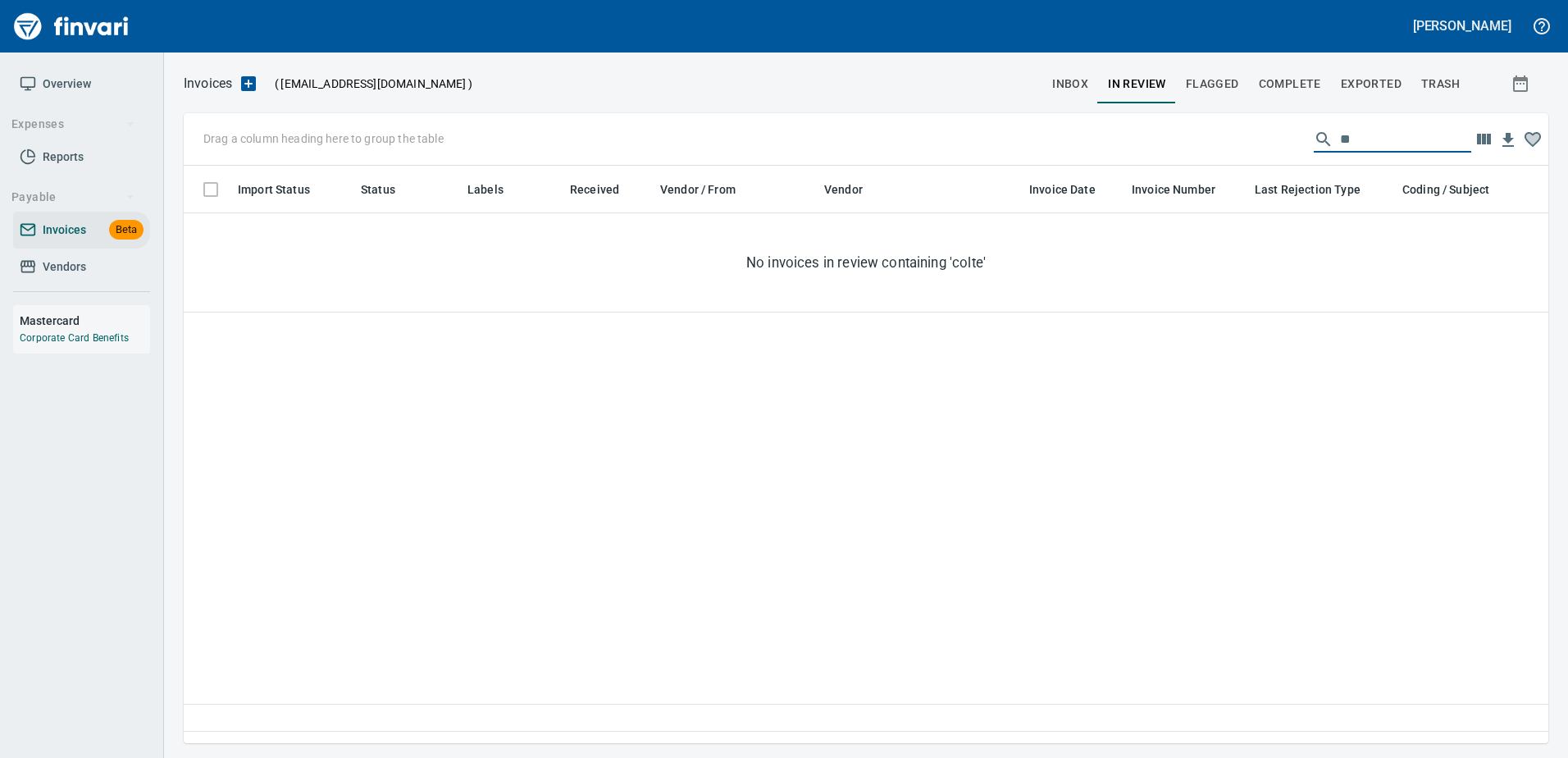
type input "*"
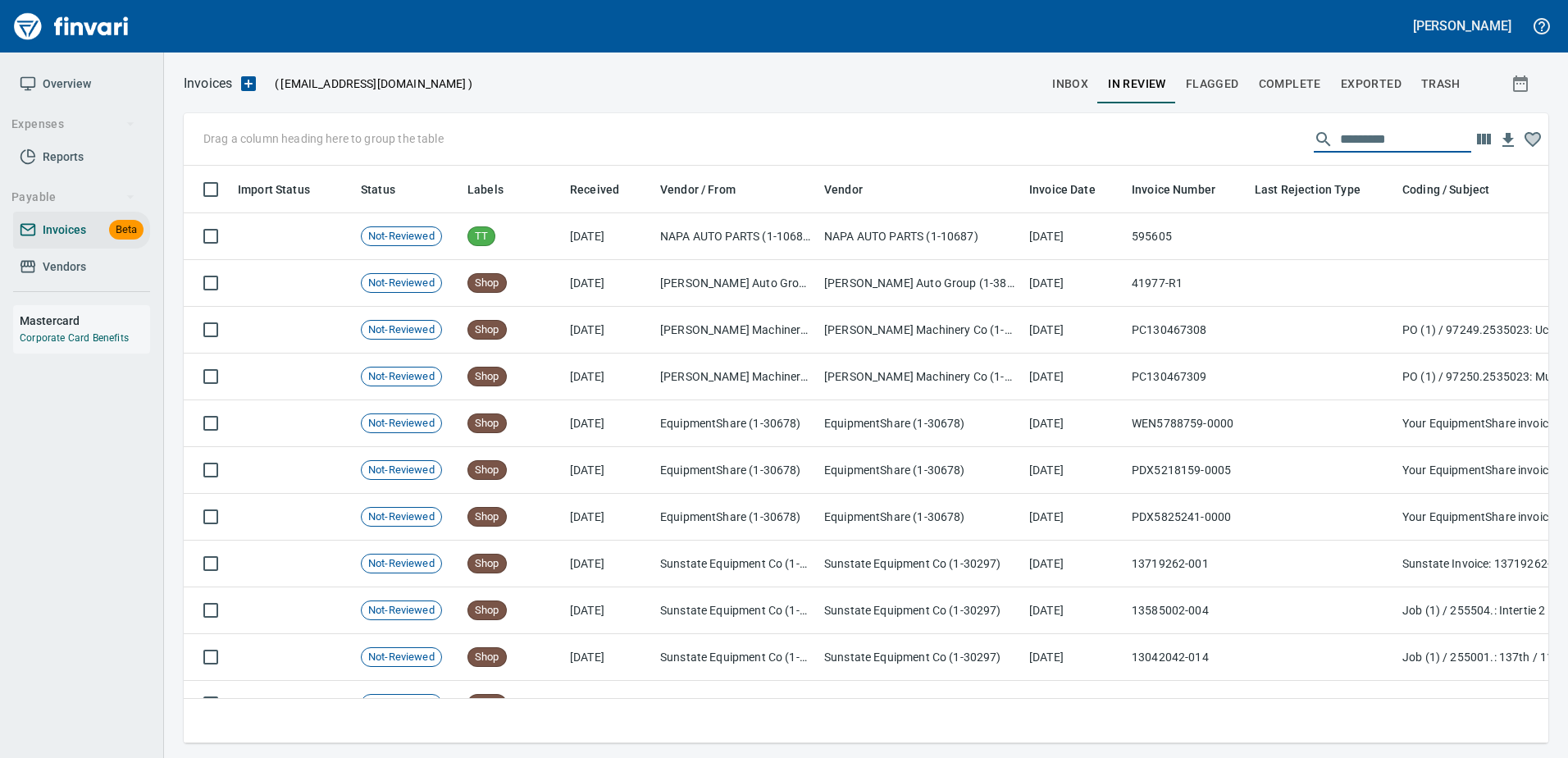
click at [1289, 89] on span "Complete" at bounding box center [1289, 83] width 62 height 20
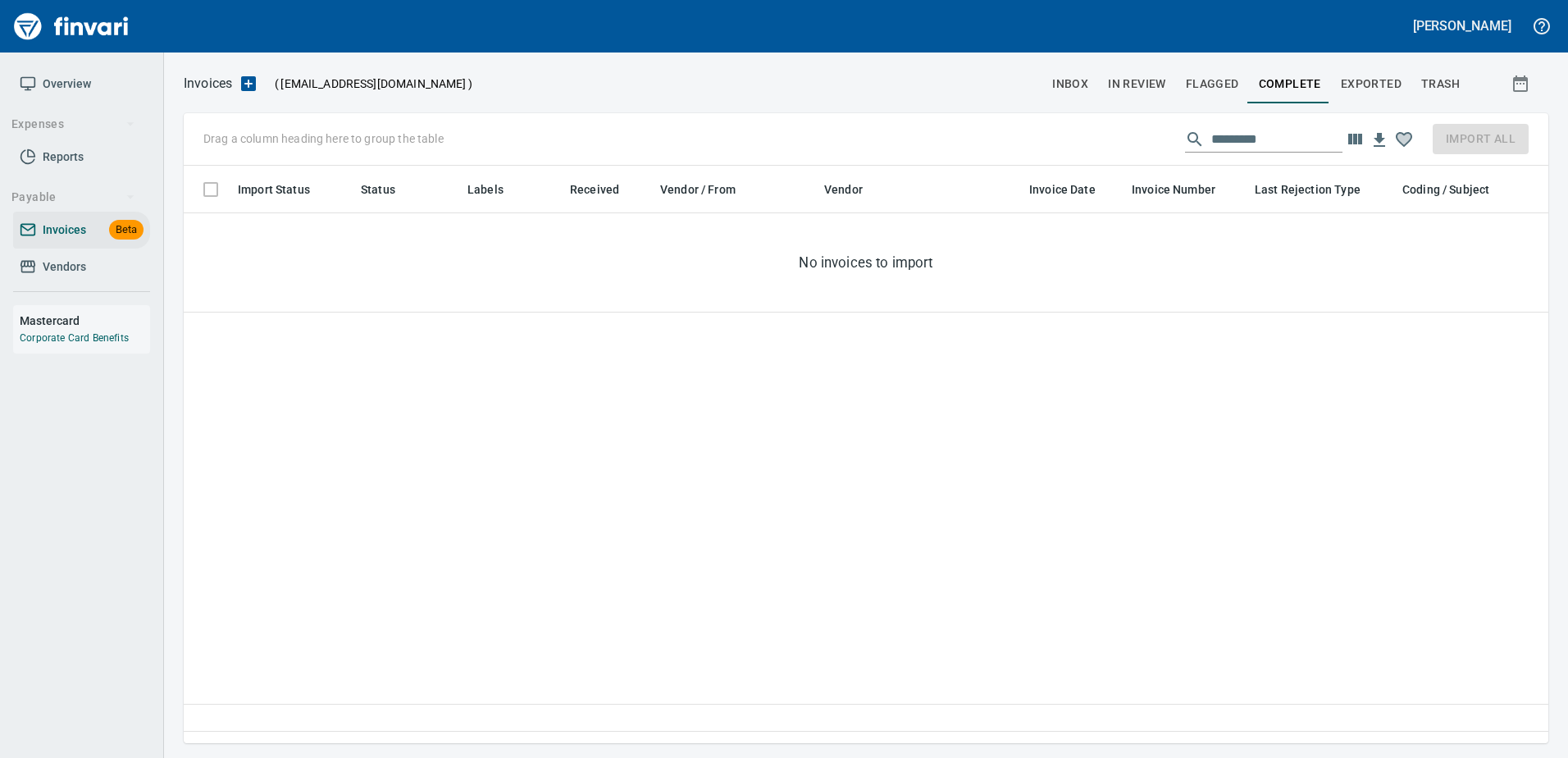
click at [1225, 135] on input "text" at bounding box center [1277, 138] width 132 height 26
click at [1386, 86] on span "Exported" at bounding box center [1371, 83] width 61 height 20
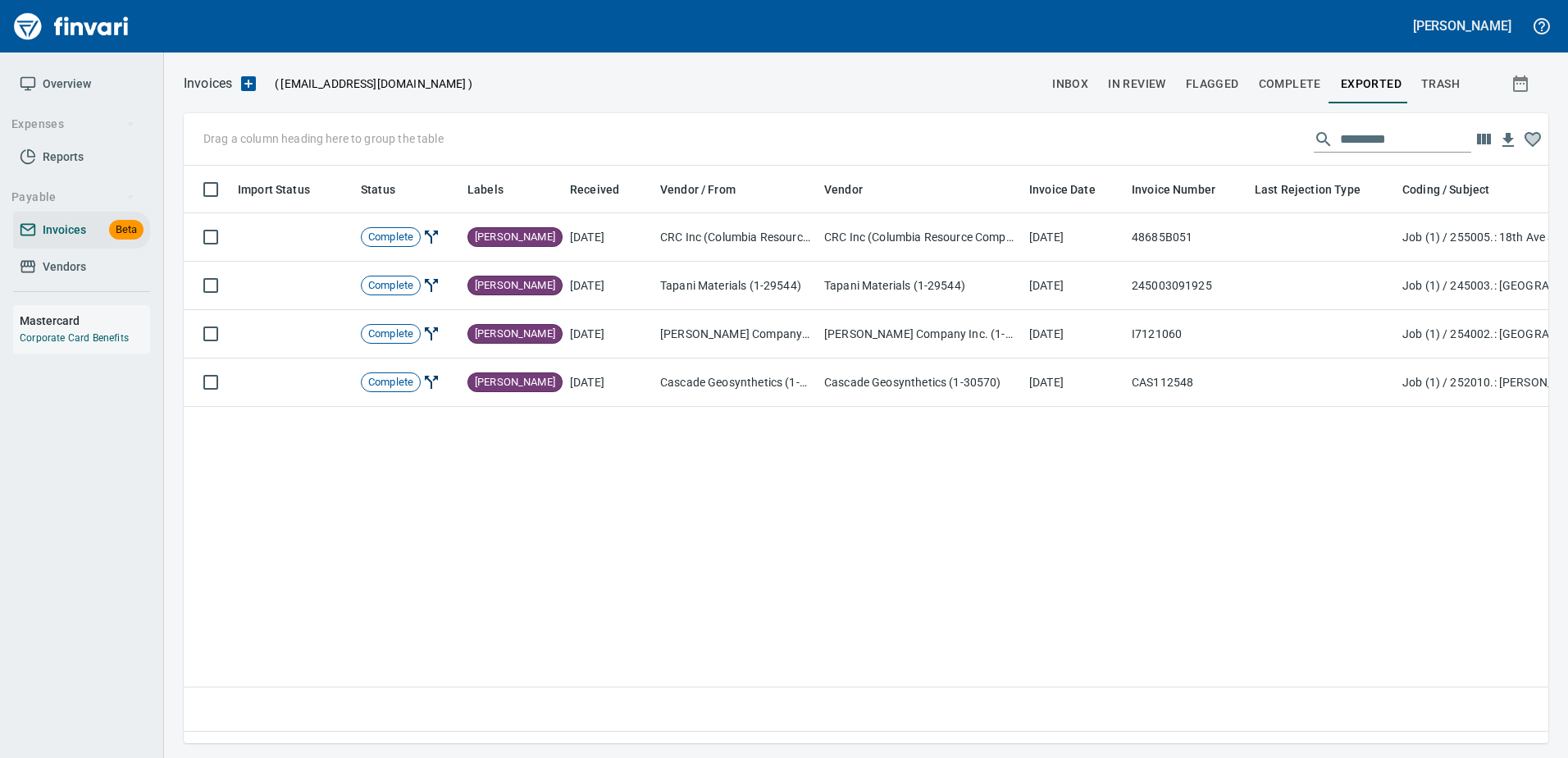
scroll to position [553, 1352]
click at [1395, 145] on input "text" at bounding box center [1405, 138] width 132 height 26
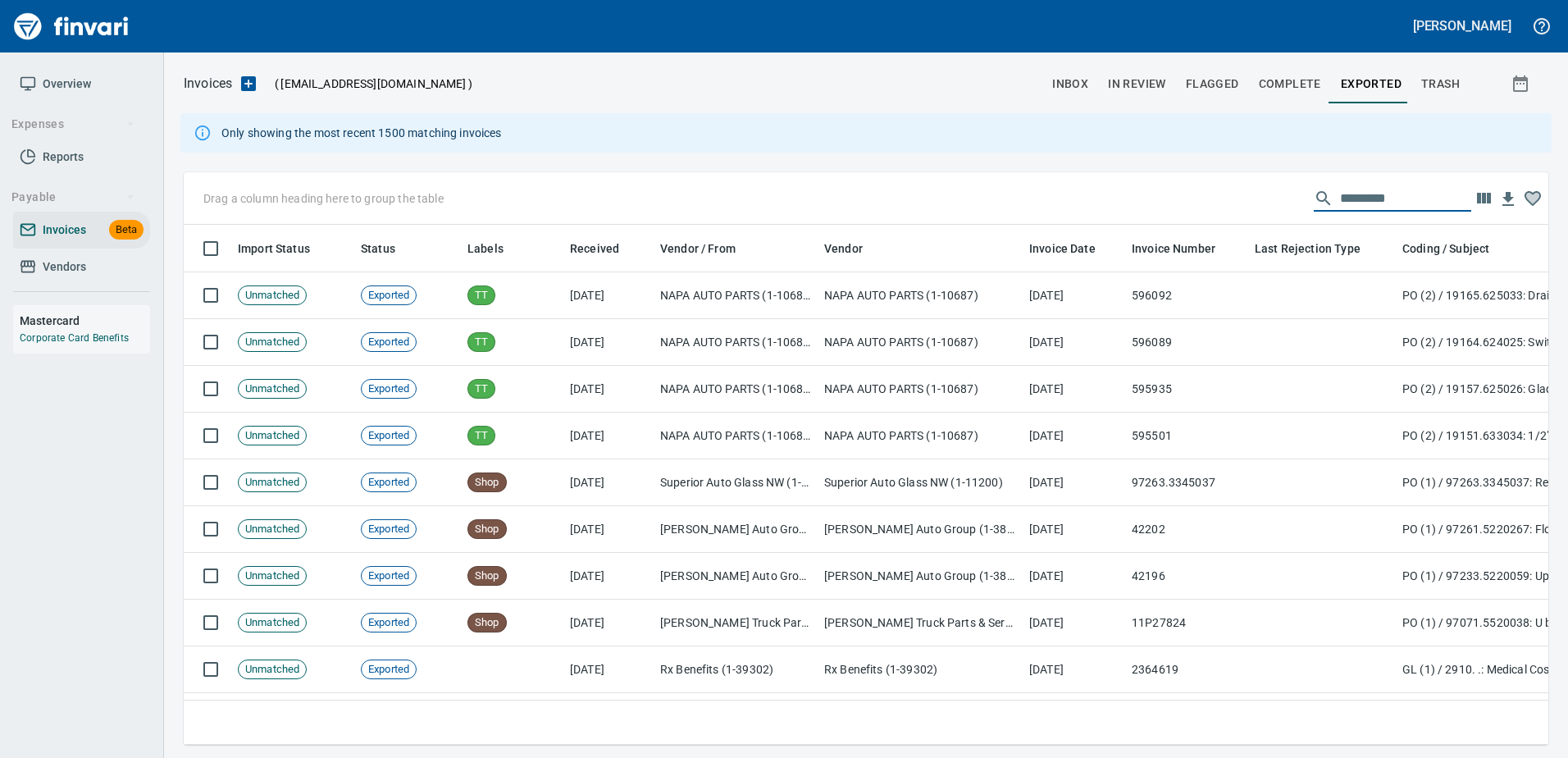
scroll to position [496, 1340]
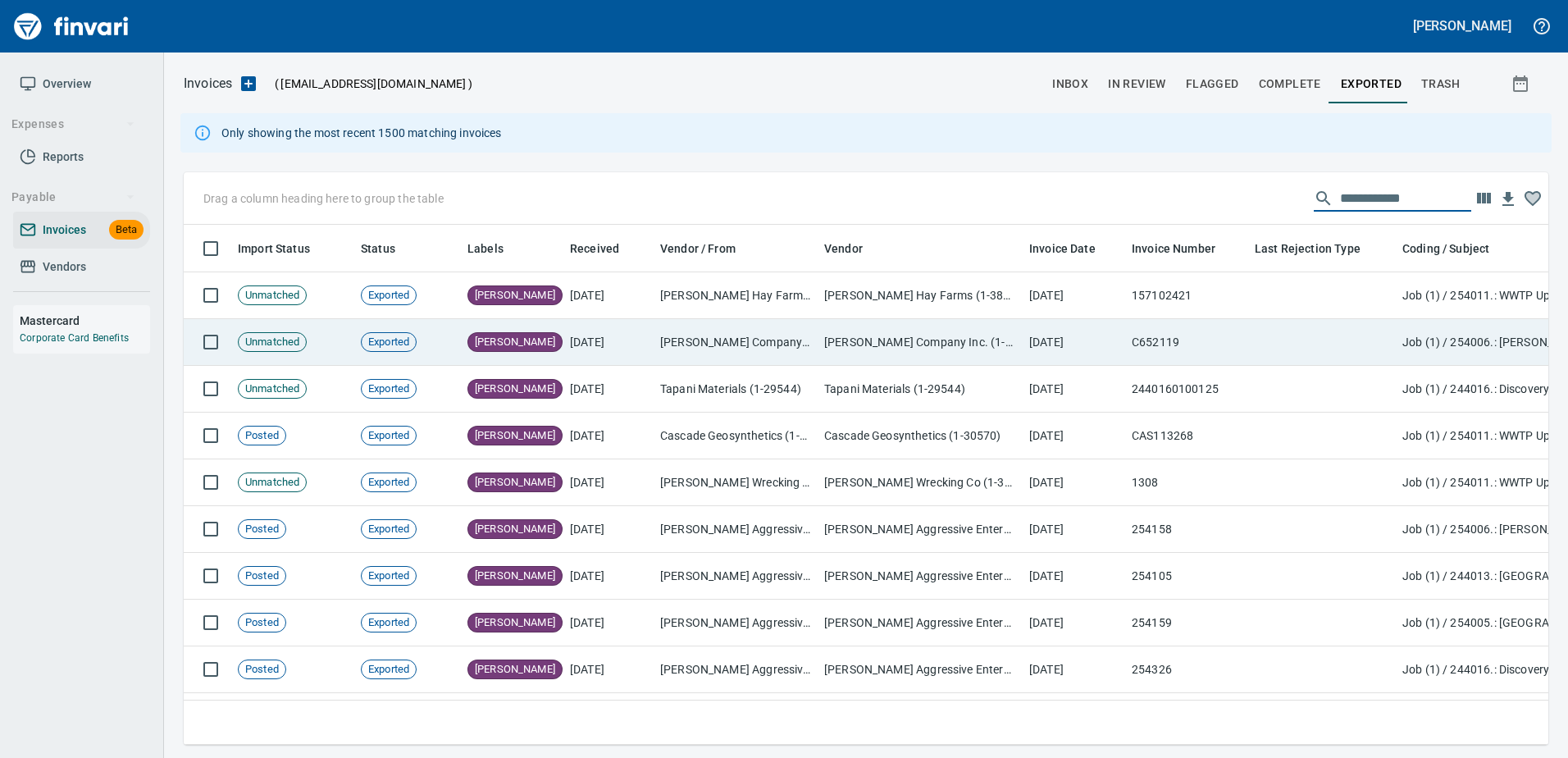
type input "**********"
click at [1090, 335] on td "9/29/2025" at bounding box center [1073, 343] width 103 height 46
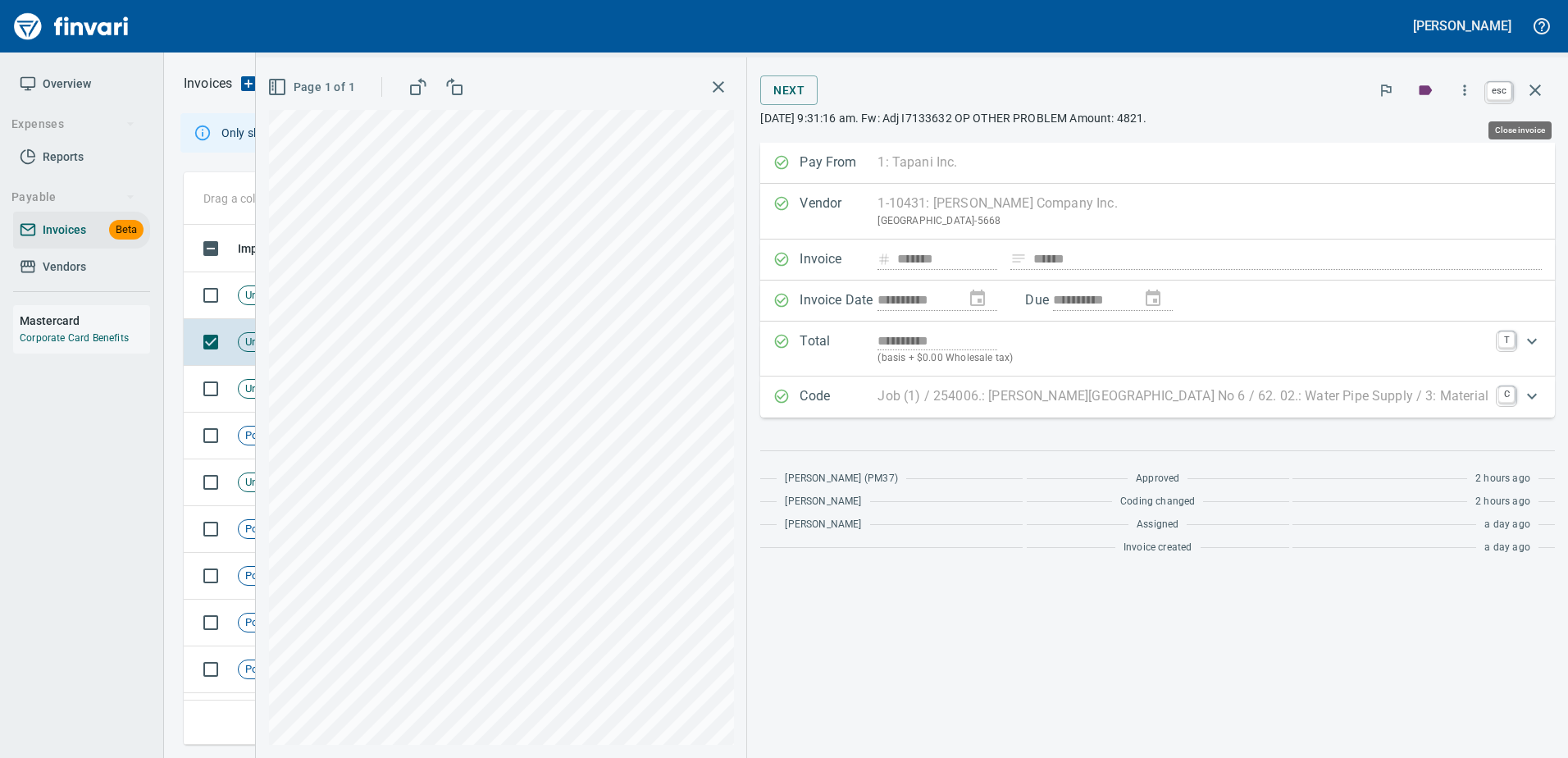
scroll to position [496, 1339]
click at [1537, 85] on icon "button" at bounding box center [1535, 90] width 19 height 19
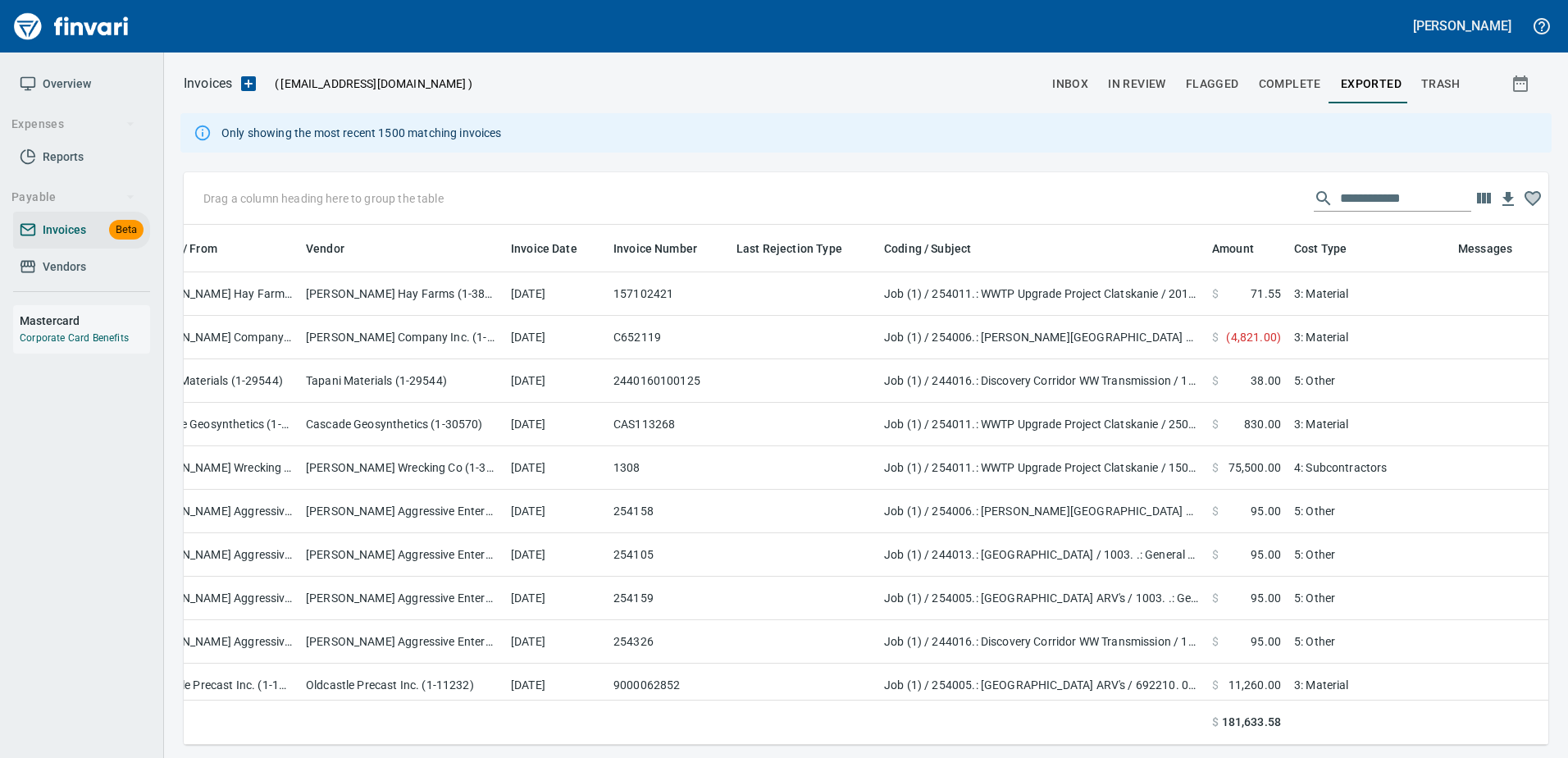
scroll to position [0, 524]
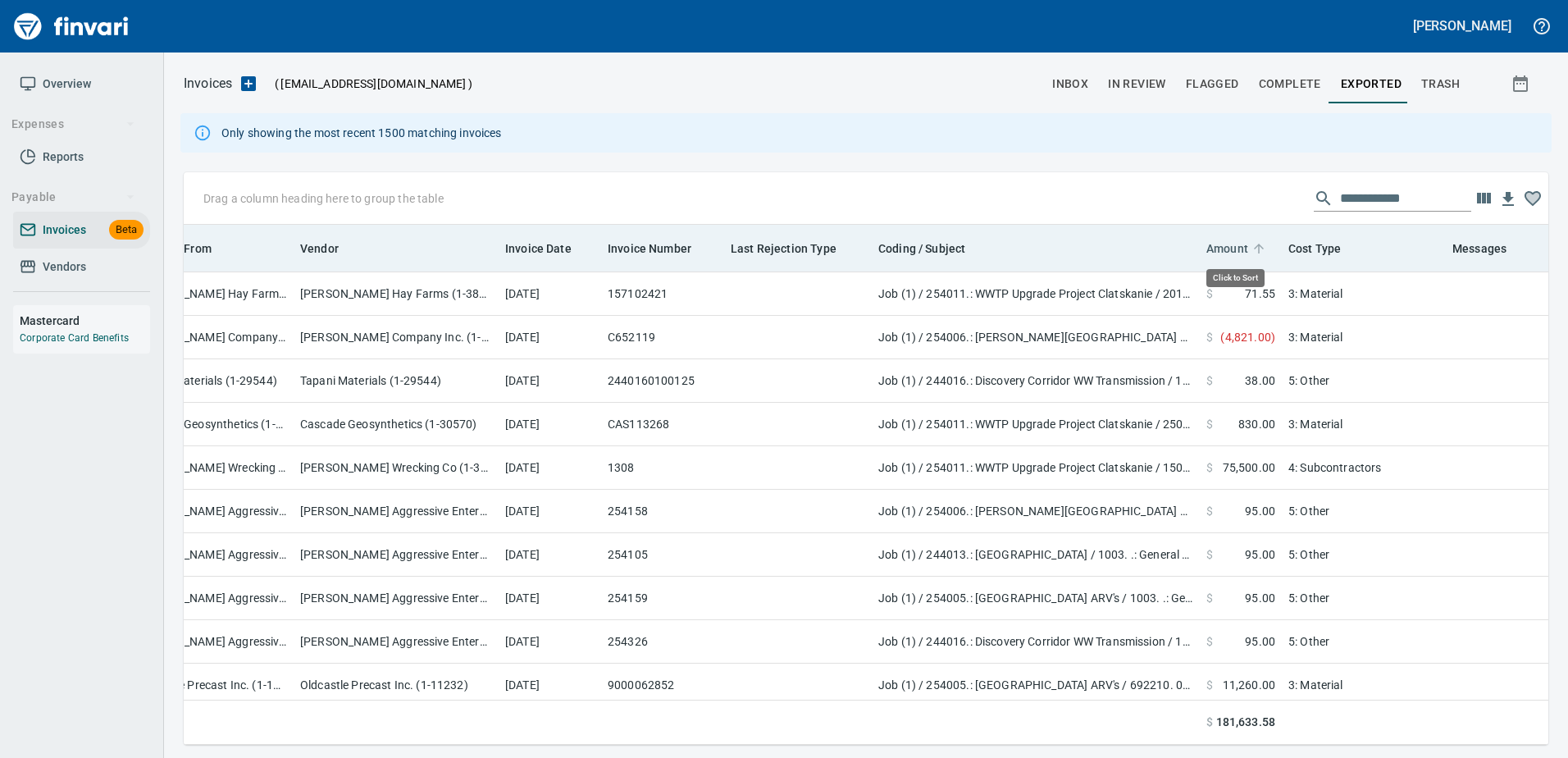
click at [1234, 239] on span "Amount" at bounding box center [1226, 249] width 42 height 19
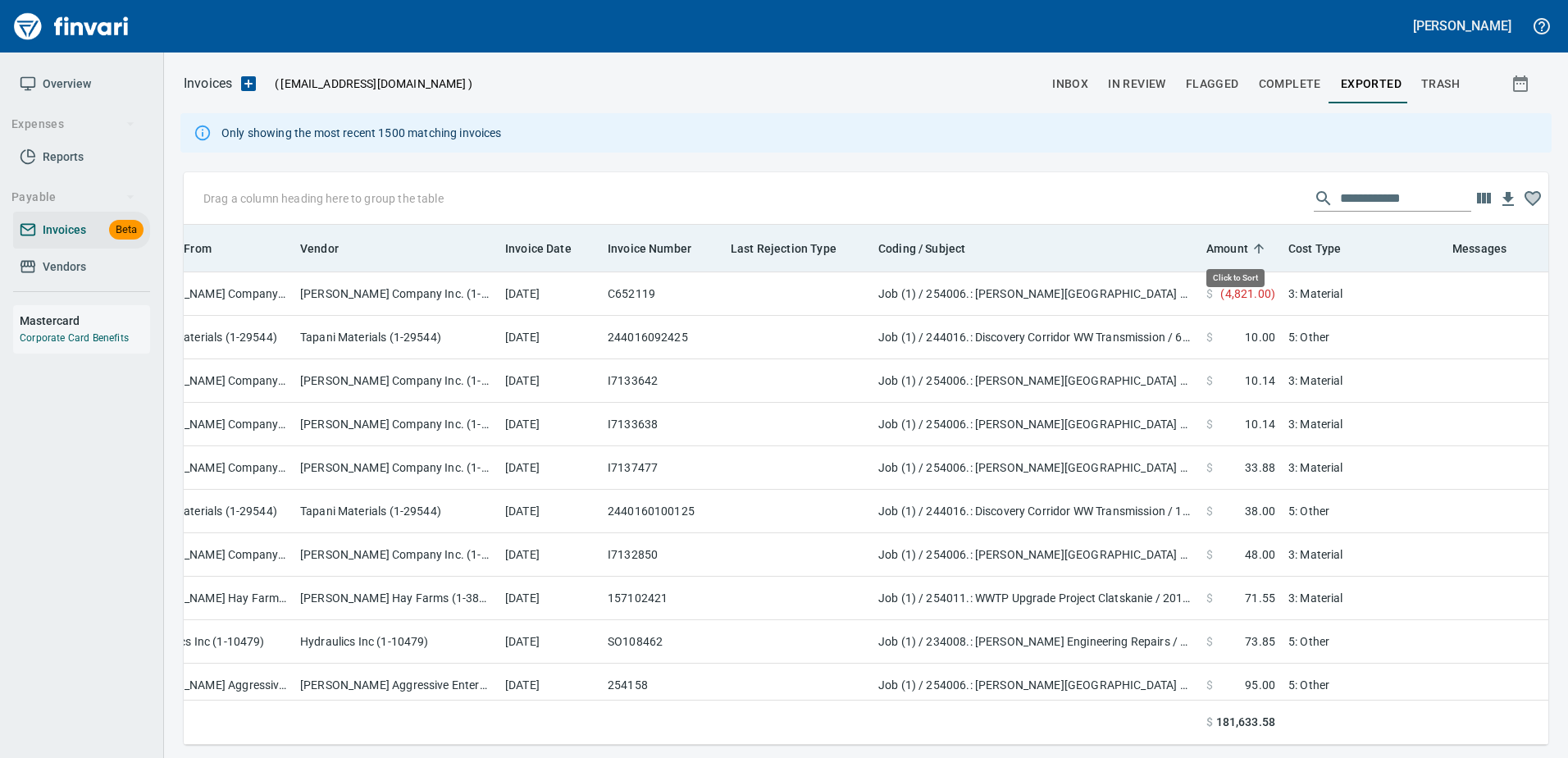
scroll to position [496, 1340]
click at [1234, 239] on span "Amount" at bounding box center [1226, 249] width 42 height 19
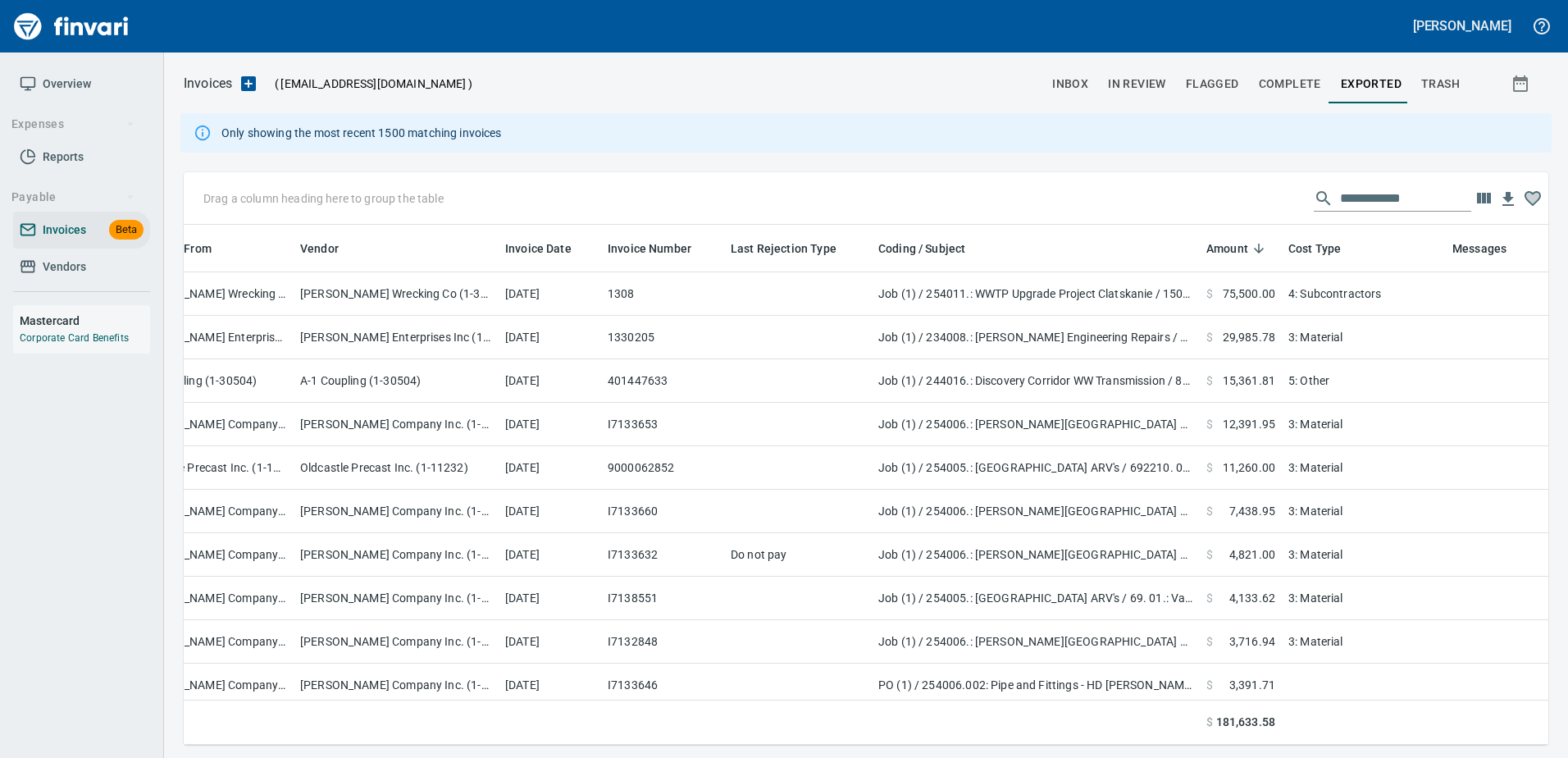
click at [1064, 82] on span "inbox" at bounding box center [1070, 83] width 36 height 20
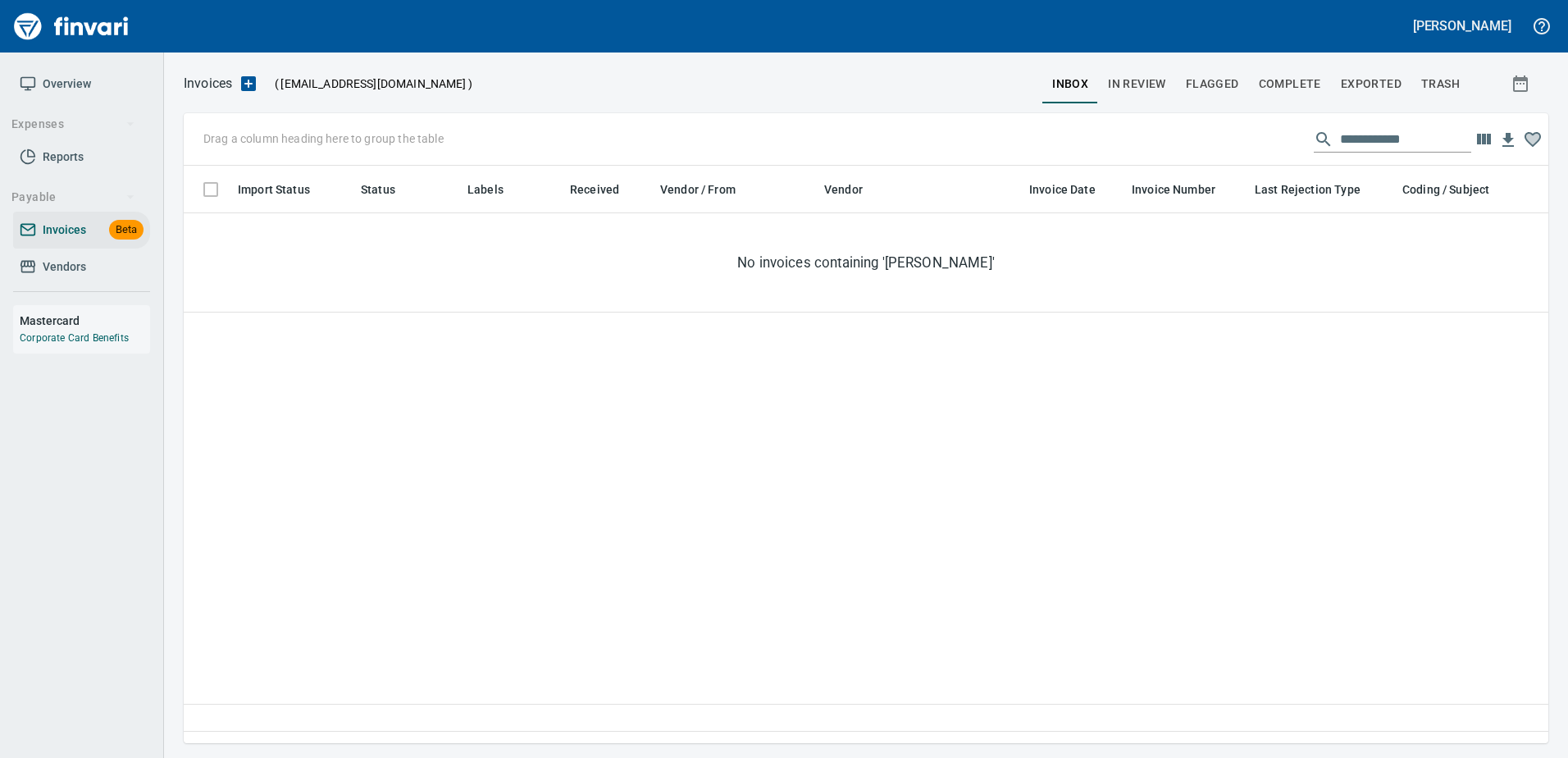
scroll to position [553, 1352]
drag, startPoint x: 1448, startPoint y: 142, endPoint x: 1048, endPoint y: 153, distance: 400.2
click at [1053, 153] on div "**********" at bounding box center [866, 139] width 1365 height 52
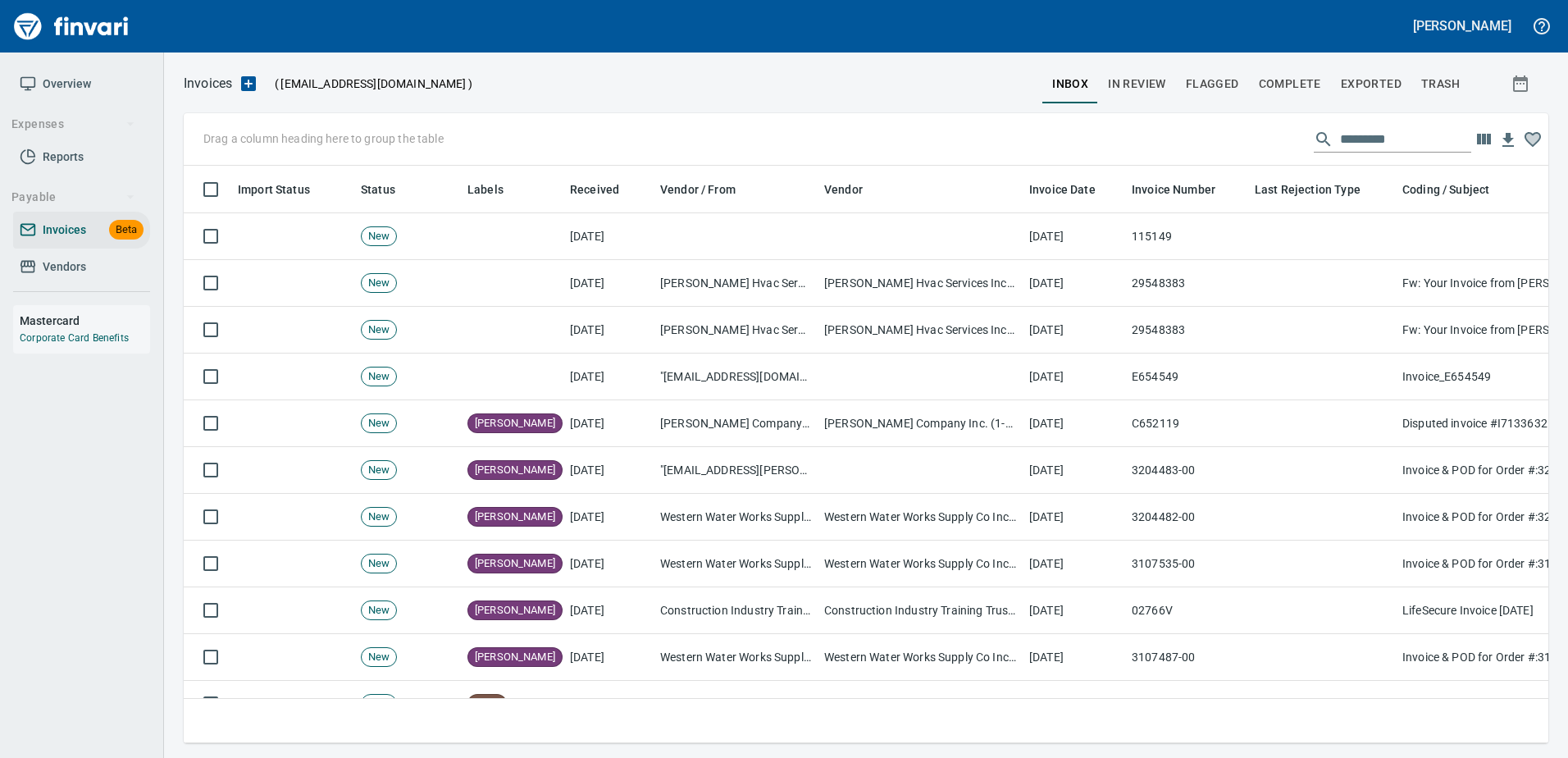
click at [1358, 142] on input "text" at bounding box center [1405, 138] width 132 height 26
type input "*"
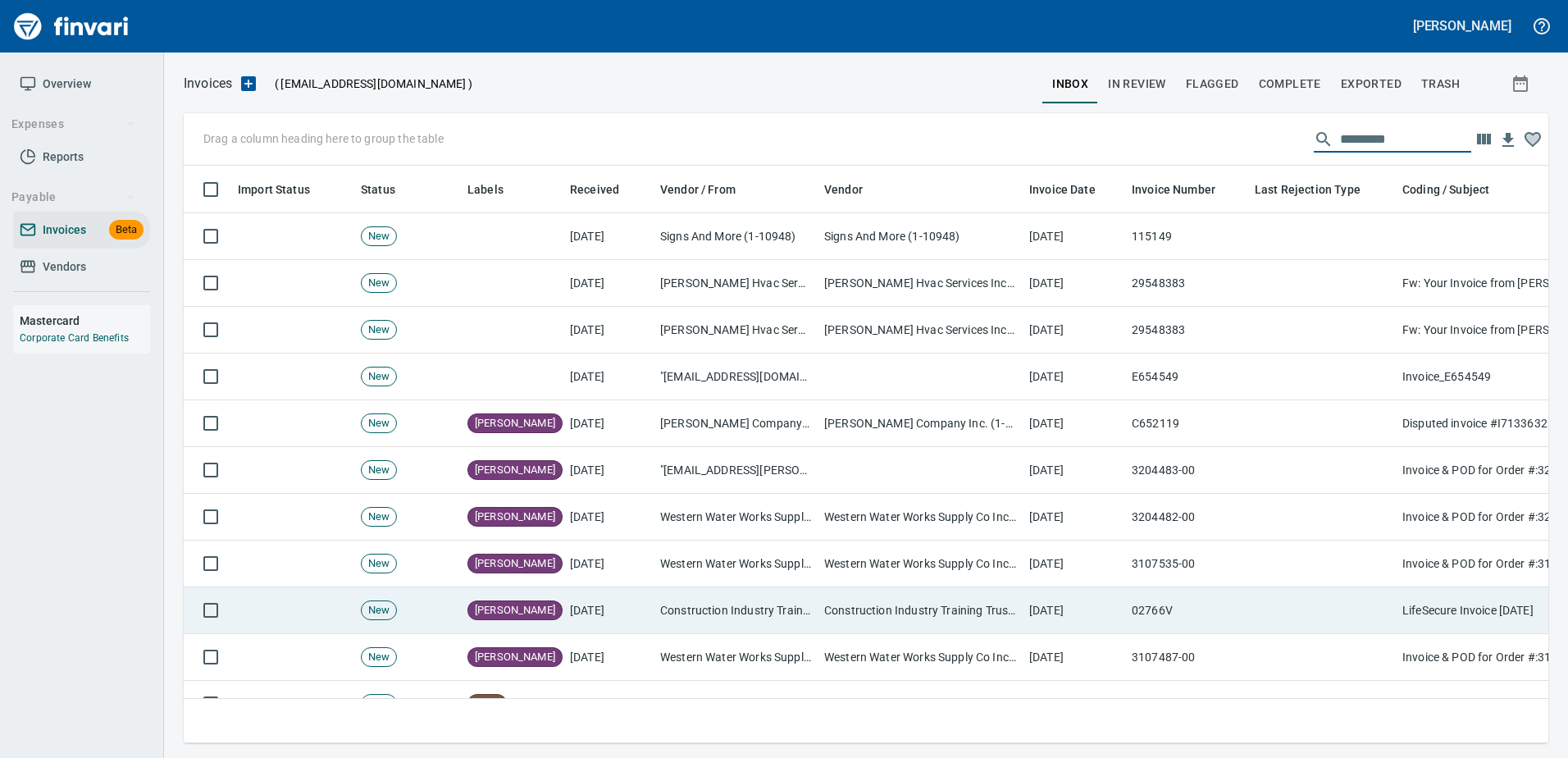
click at [711, 610] on td "Construction Industry Training Trust (1-10237)" at bounding box center [735, 611] width 164 height 46
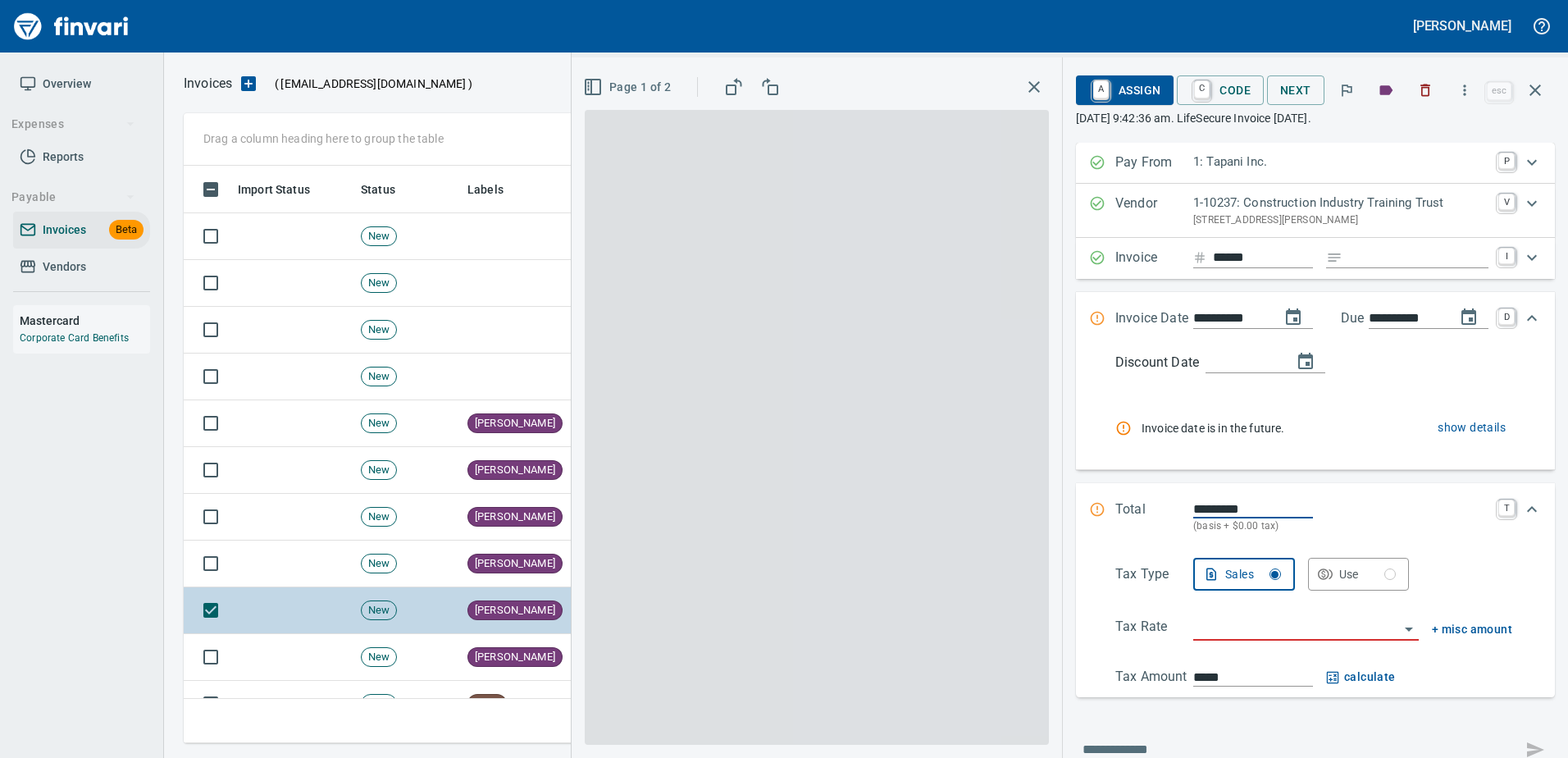
scroll to position [553, 1339]
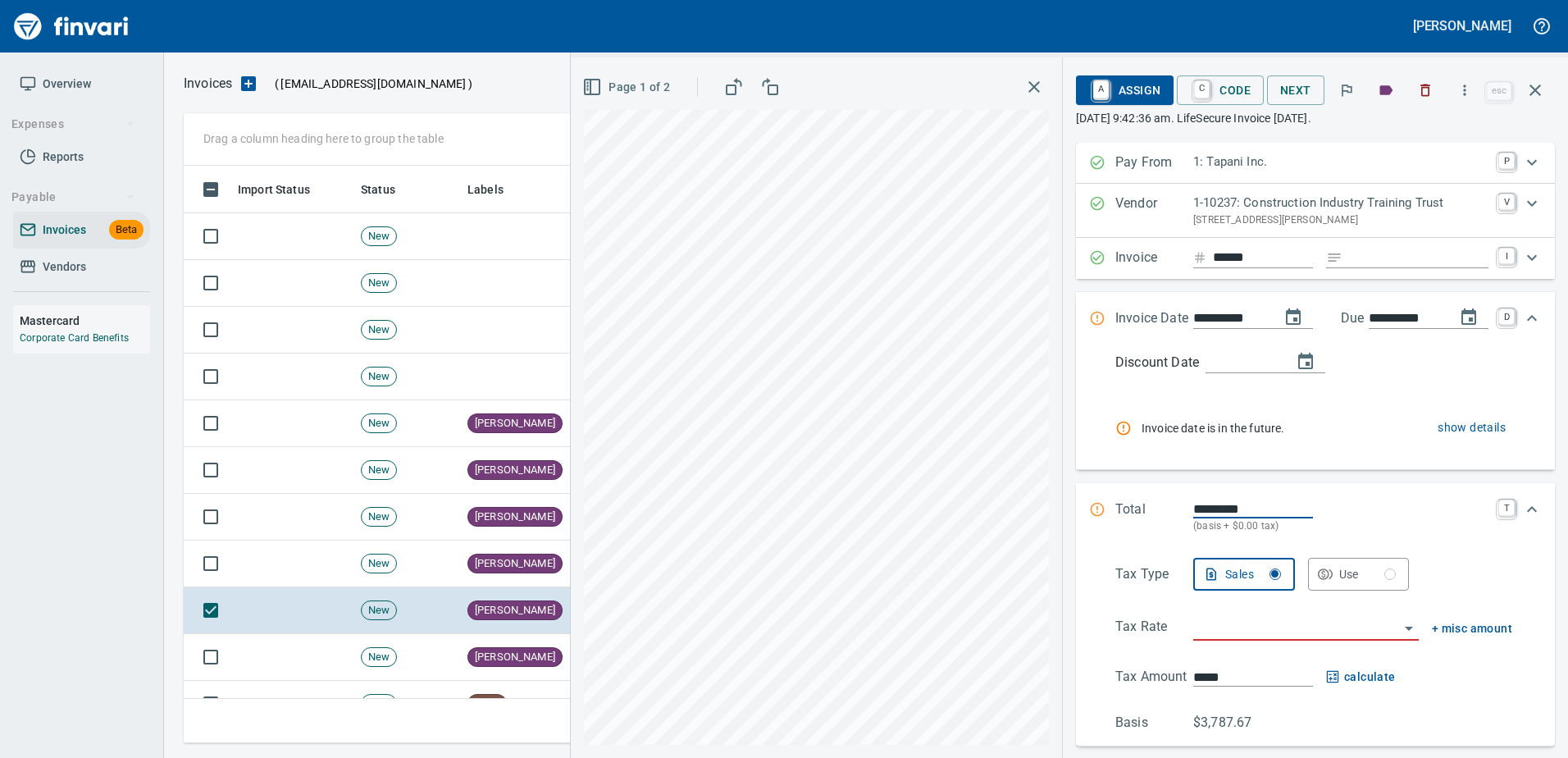
click at [1213, 258] on input "******" at bounding box center [1262, 258] width 100 height 20
click at [1242, 254] on input "******" at bounding box center [1262, 258] width 100 height 20
type input "**********"
click at [1232, 318] on input "**********" at bounding box center [1230, 318] width 74 height 20
click at [1231, 318] on input "**********" at bounding box center [1230, 318] width 74 height 20
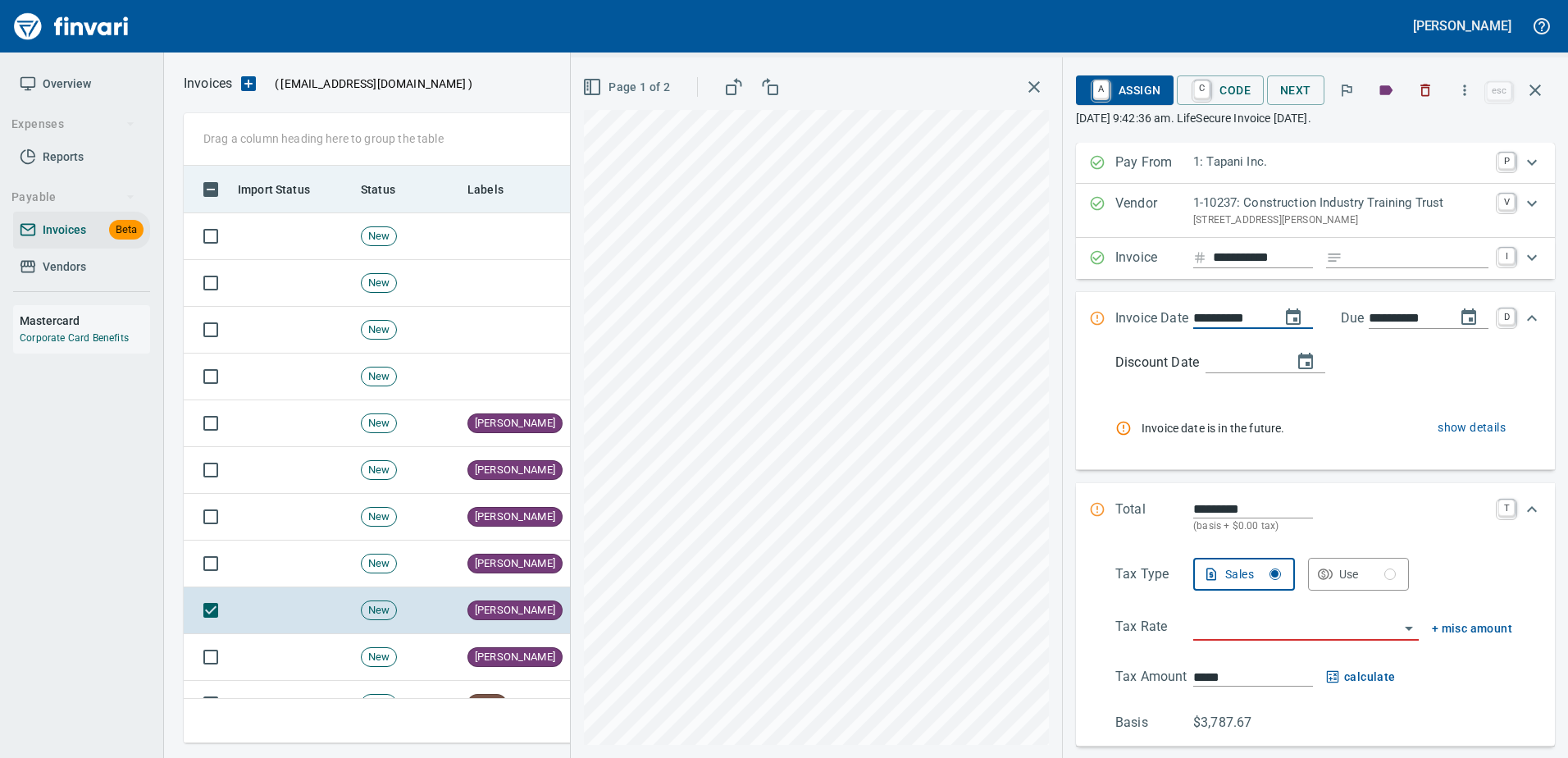
type input "**********"
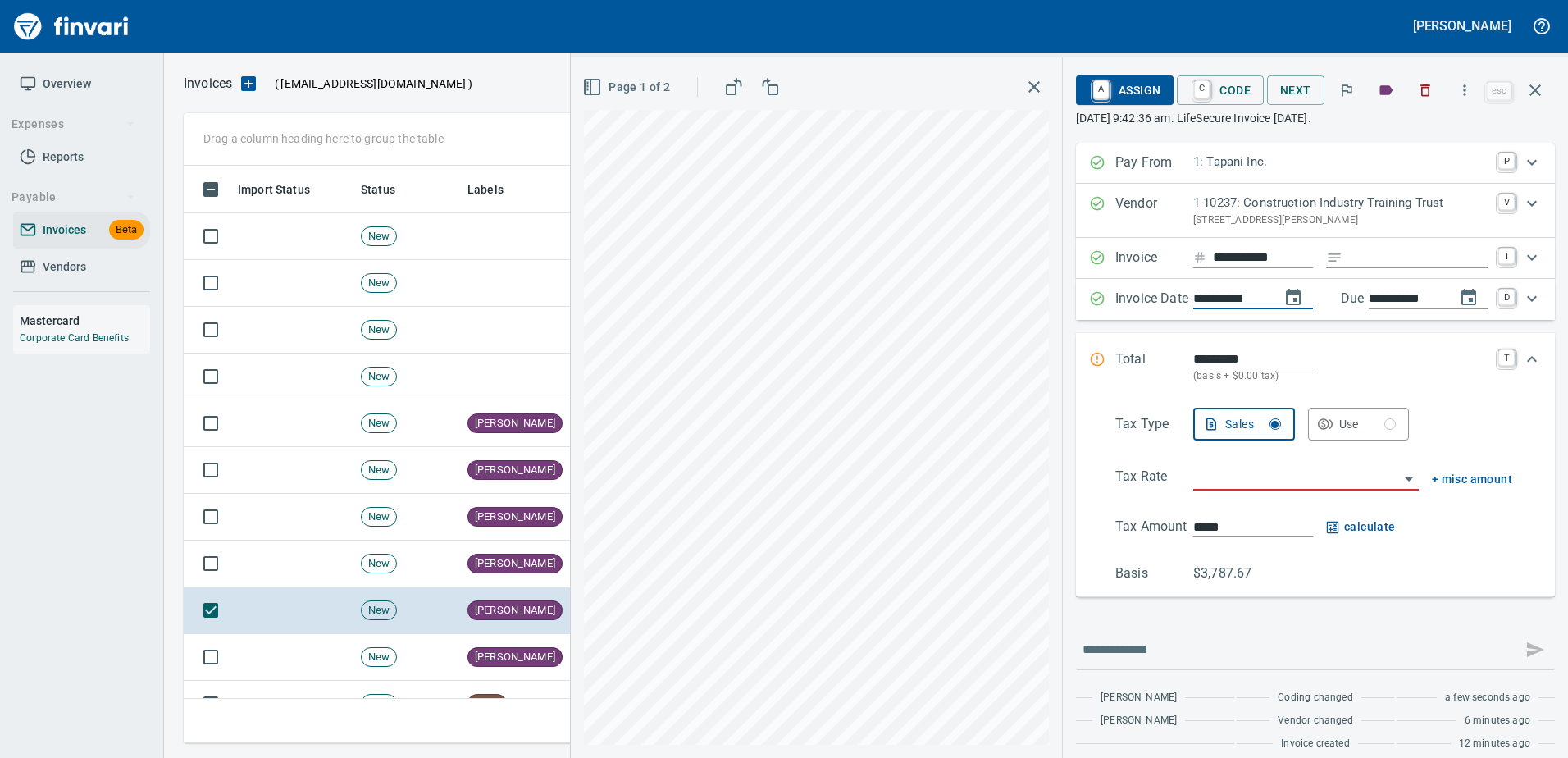
click at [616, 81] on span "Page 1 of 2" at bounding box center [627, 87] width 84 height 20
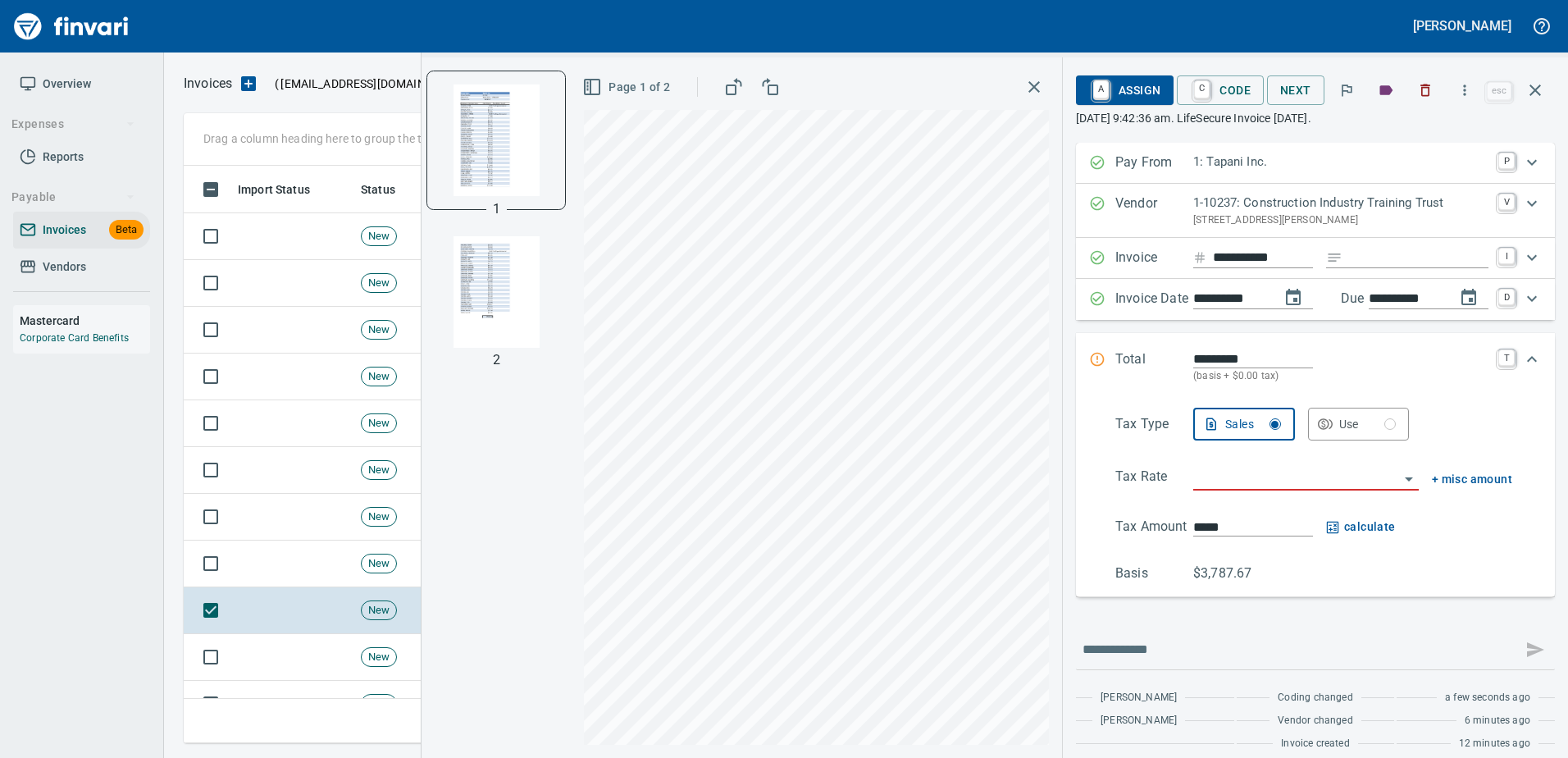
click at [474, 314] on img "button" at bounding box center [496, 291] width 111 height 111
click at [495, 118] on img "button" at bounding box center [496, 138] width 111 height 111
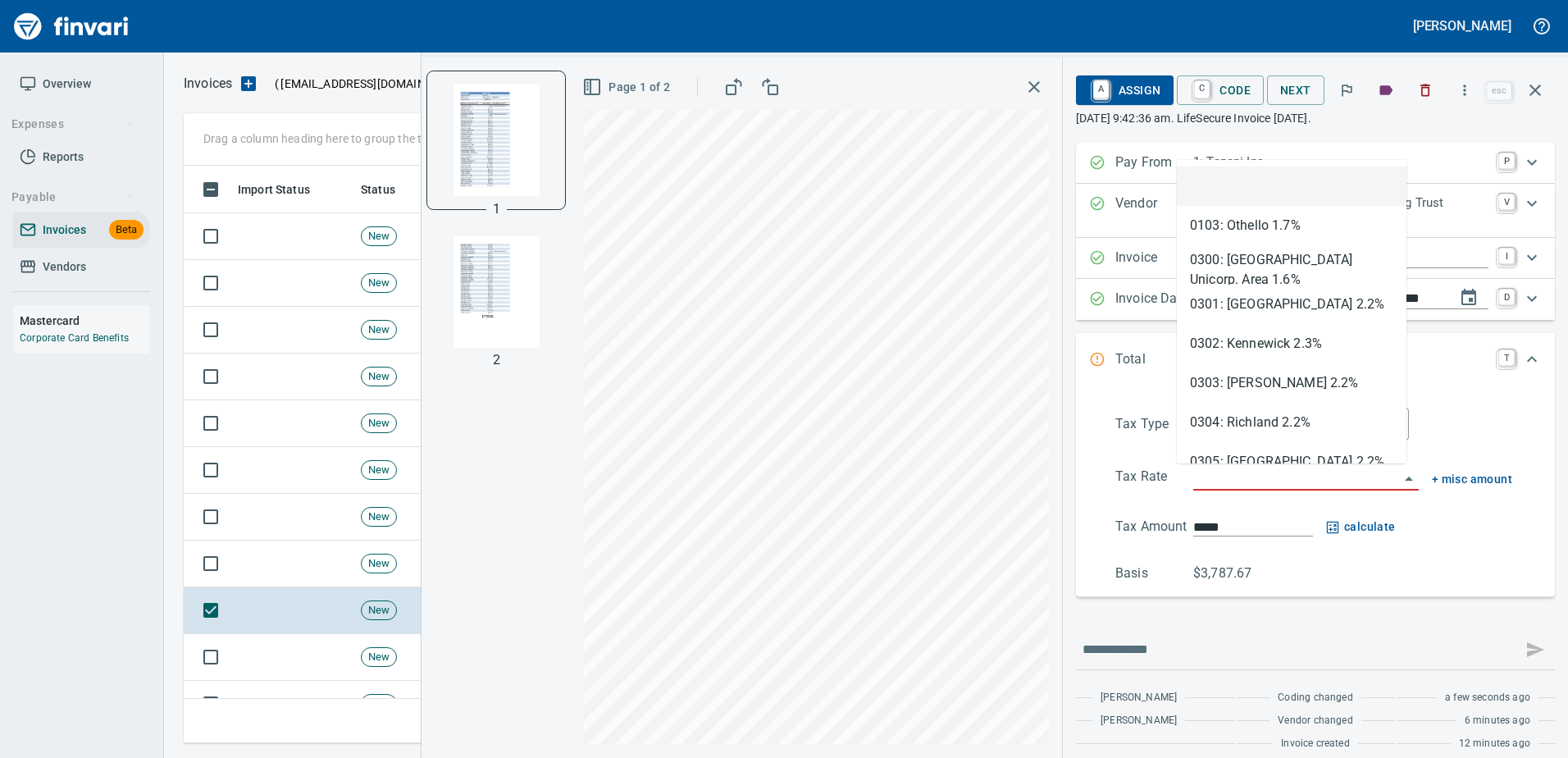
click at [1209, 480] on input "search" at bounding box center [1296, 478] width 206 height 23
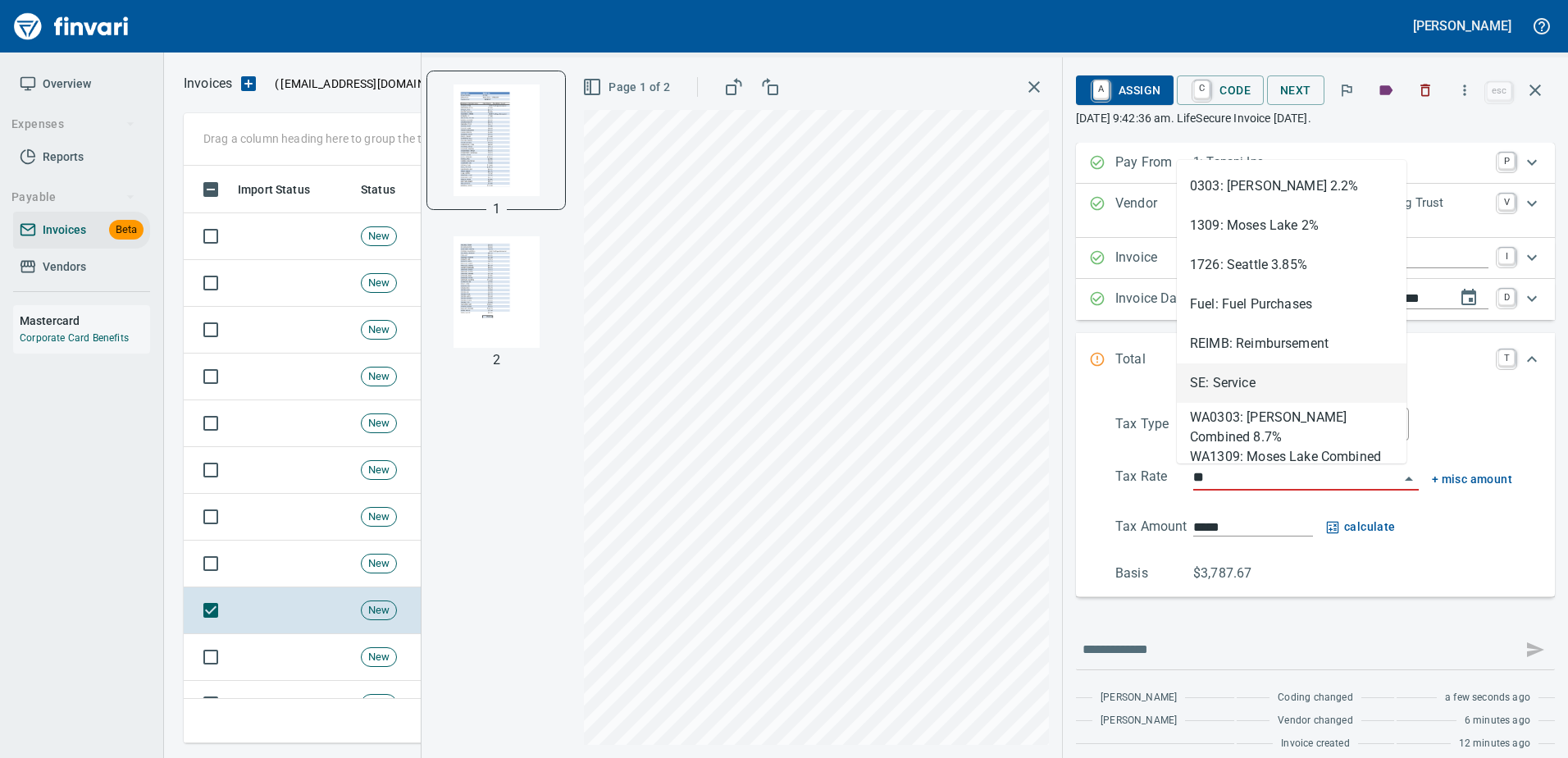
click at [1222, 379] on li "SE: Service" at bounding box center [1291, 382] width 229 height 40
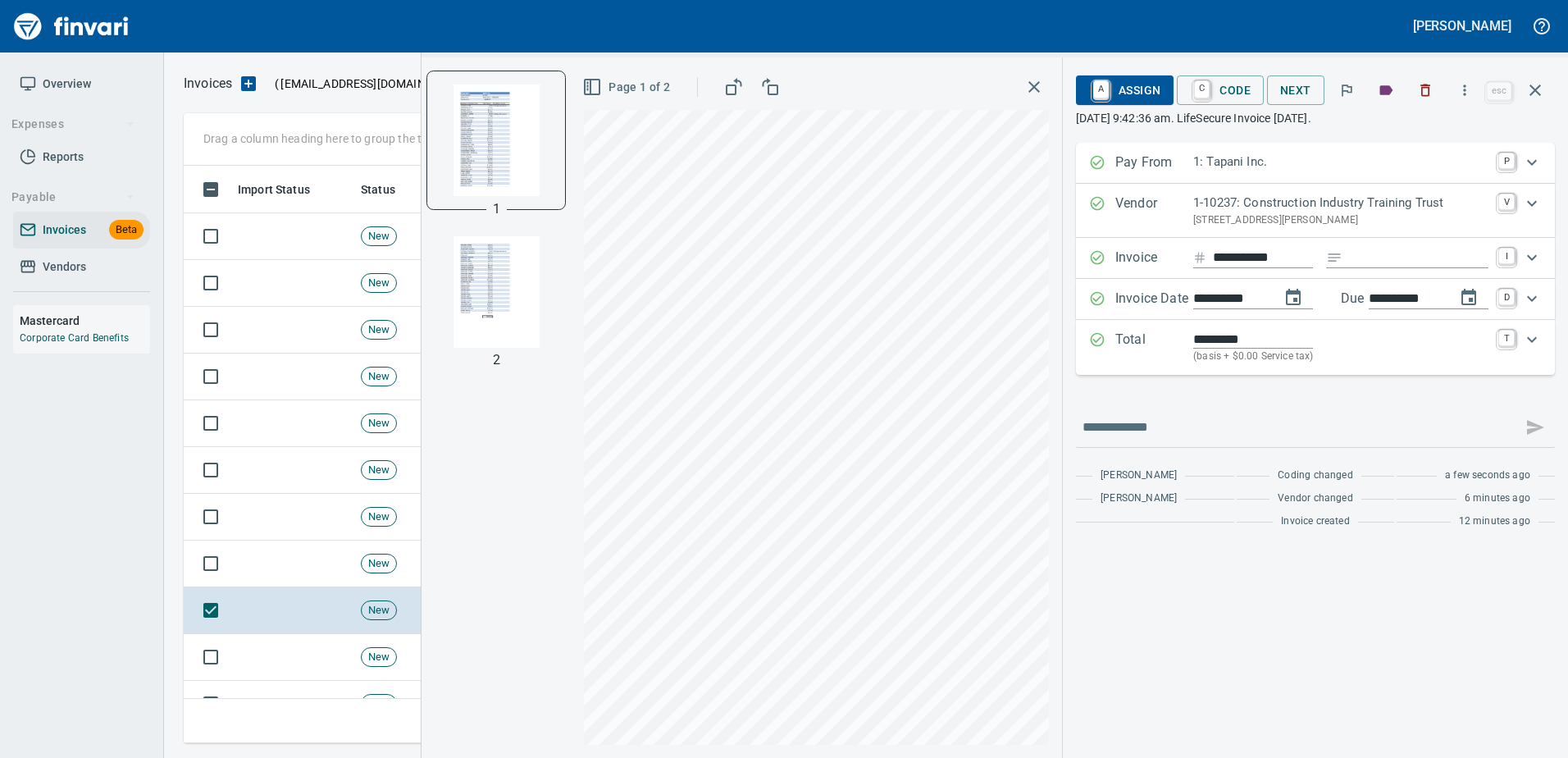
type input "**********"
click at [1280, 202] on p "1-10237: Construction Industry Training Trust" at bounding box center [1341, 202] width 295 height 18
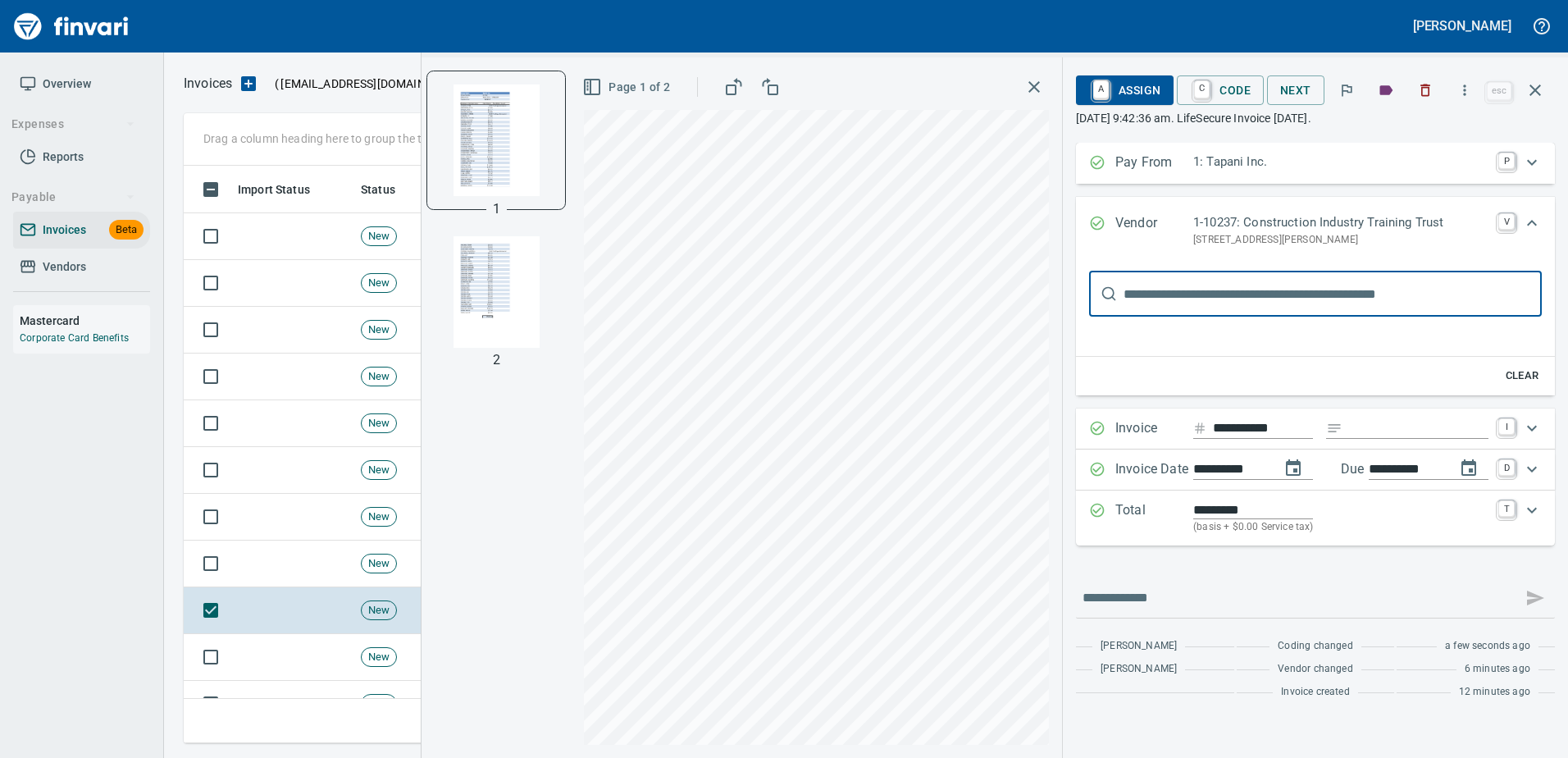
scroll to position [0, 0]
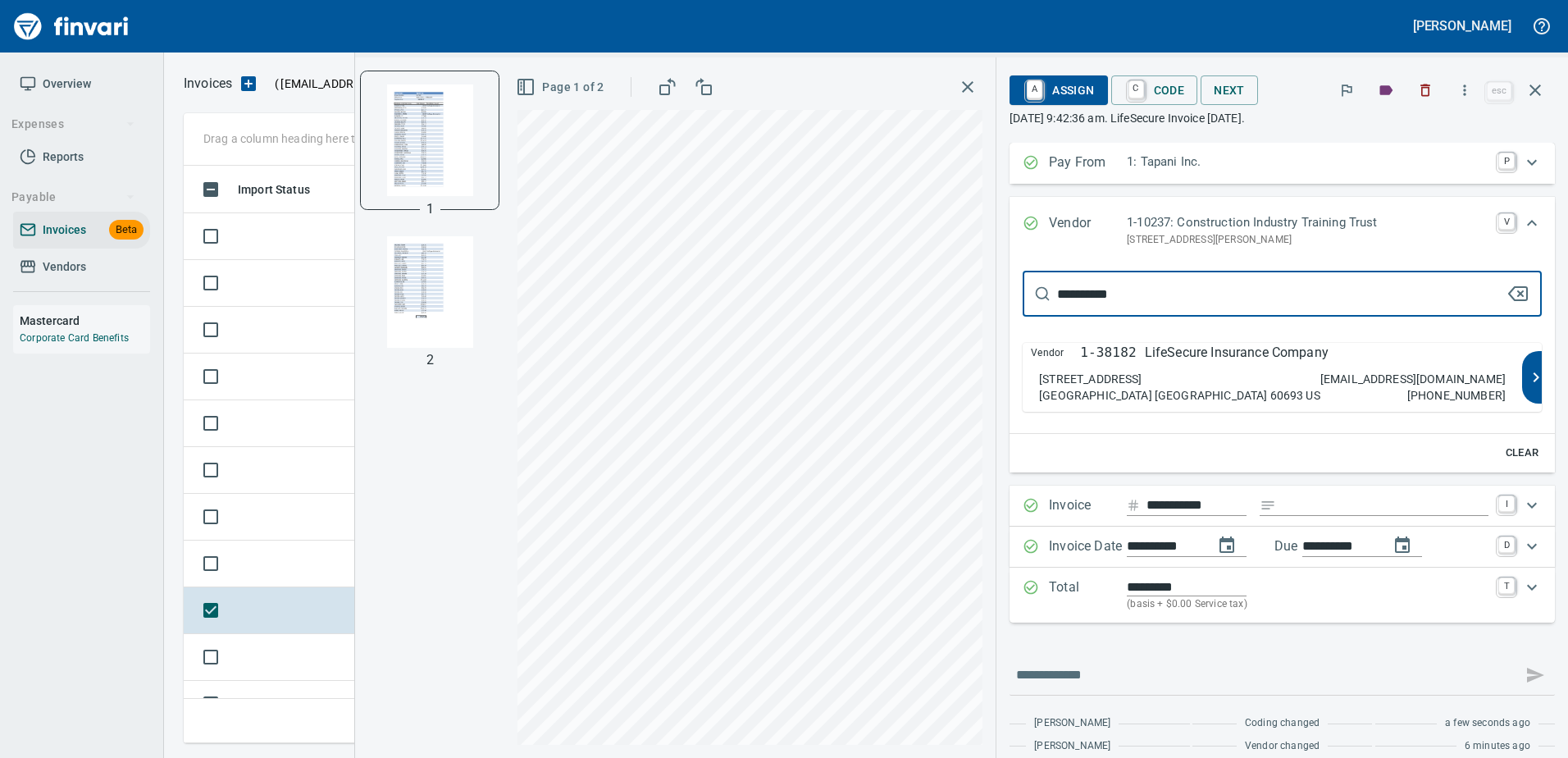
type input "**********"
click at [1275, 365] on div "Vendor 1-38182 LifeSecure Insurance Company 16234 Collections Center Dr. Chicag…" at bounding box center [1272, 377] width 499 height 69
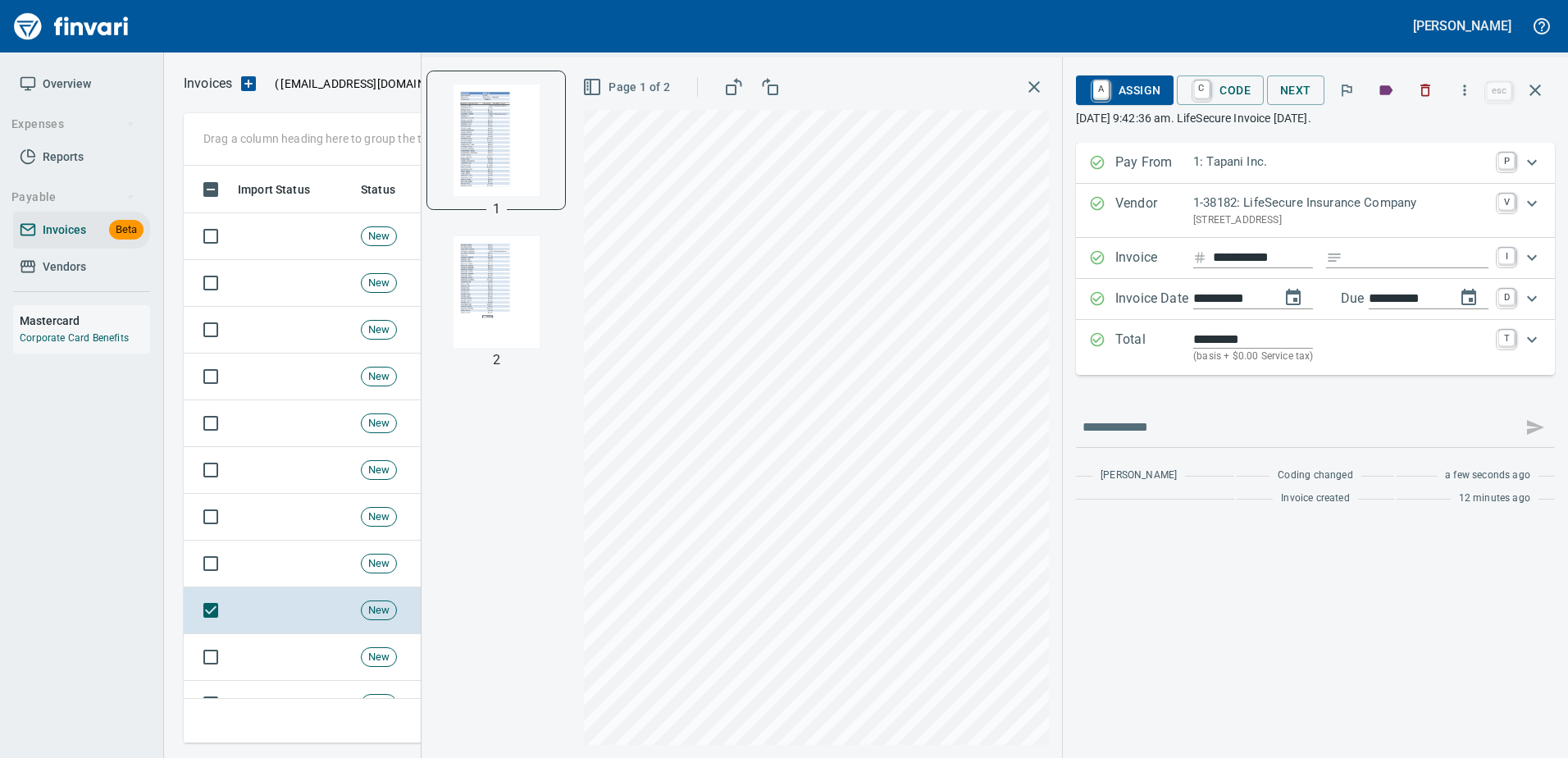
type input "**********"
click at [1193, 83] on link "C" at bounding box center [1201, 90] width 15 height 18
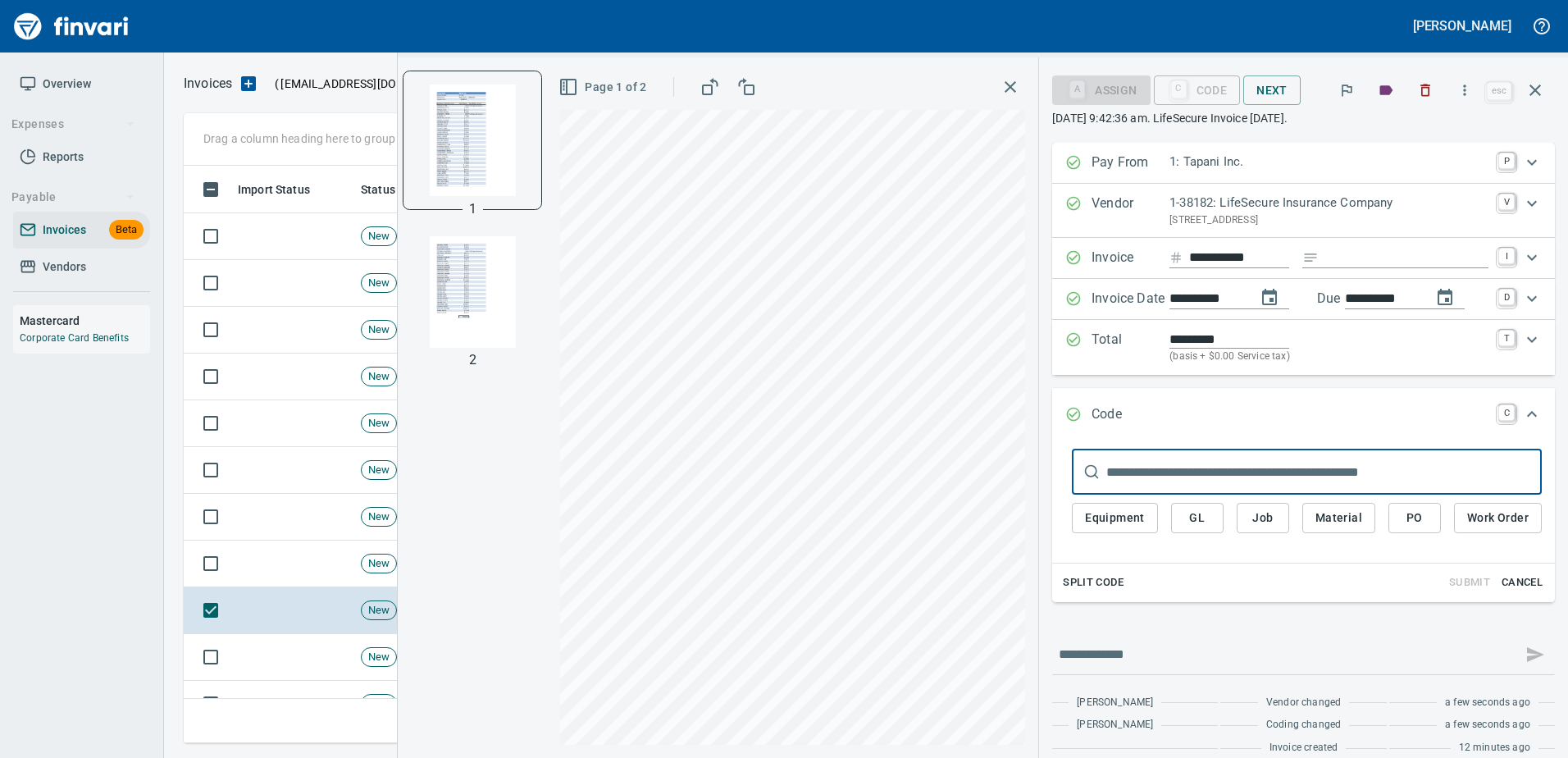
scroll to position [553, 1339]
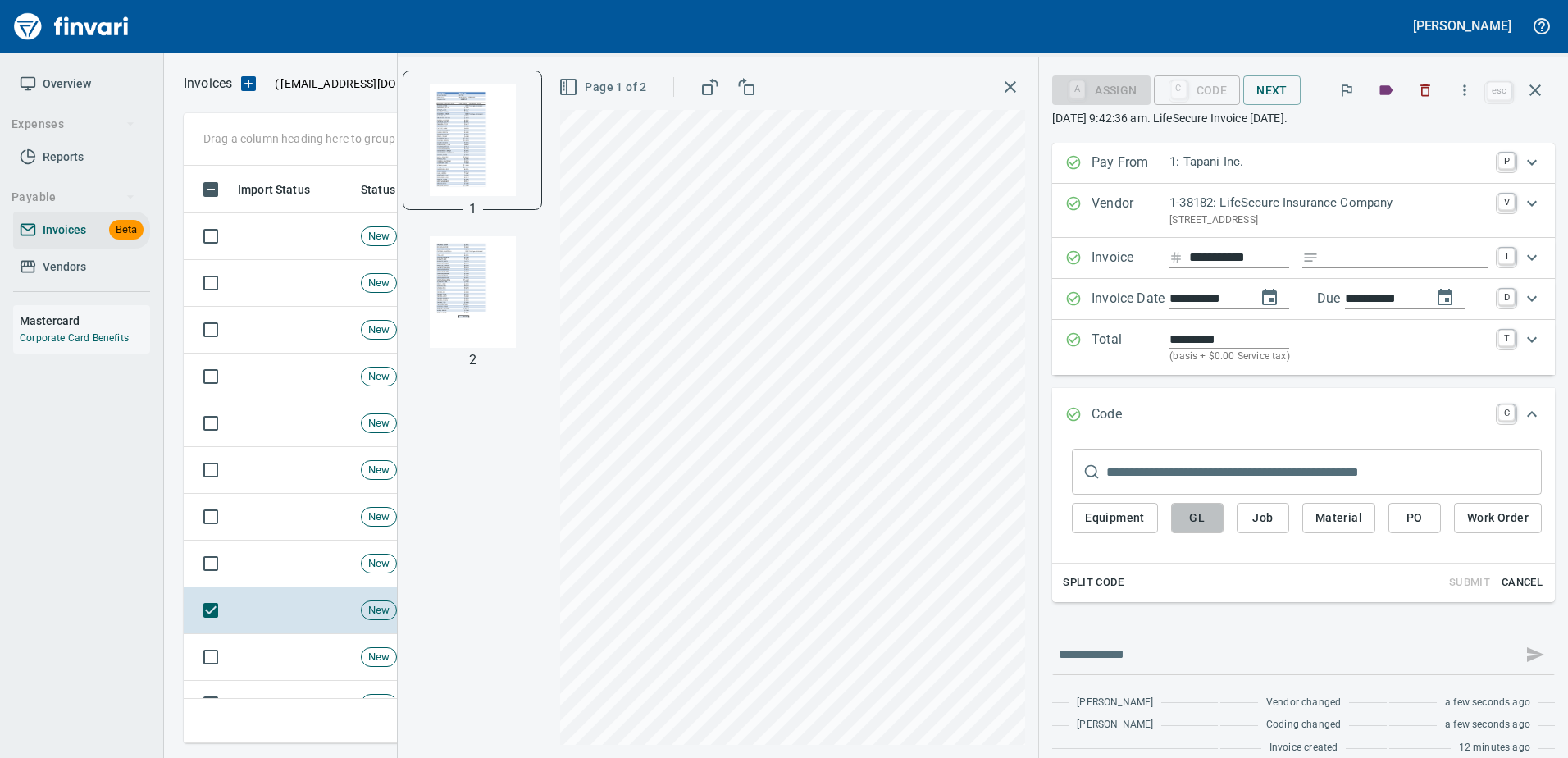
click at [1204, 520] on button "GL" at bounding box center [1197, 517] width 52 height 30
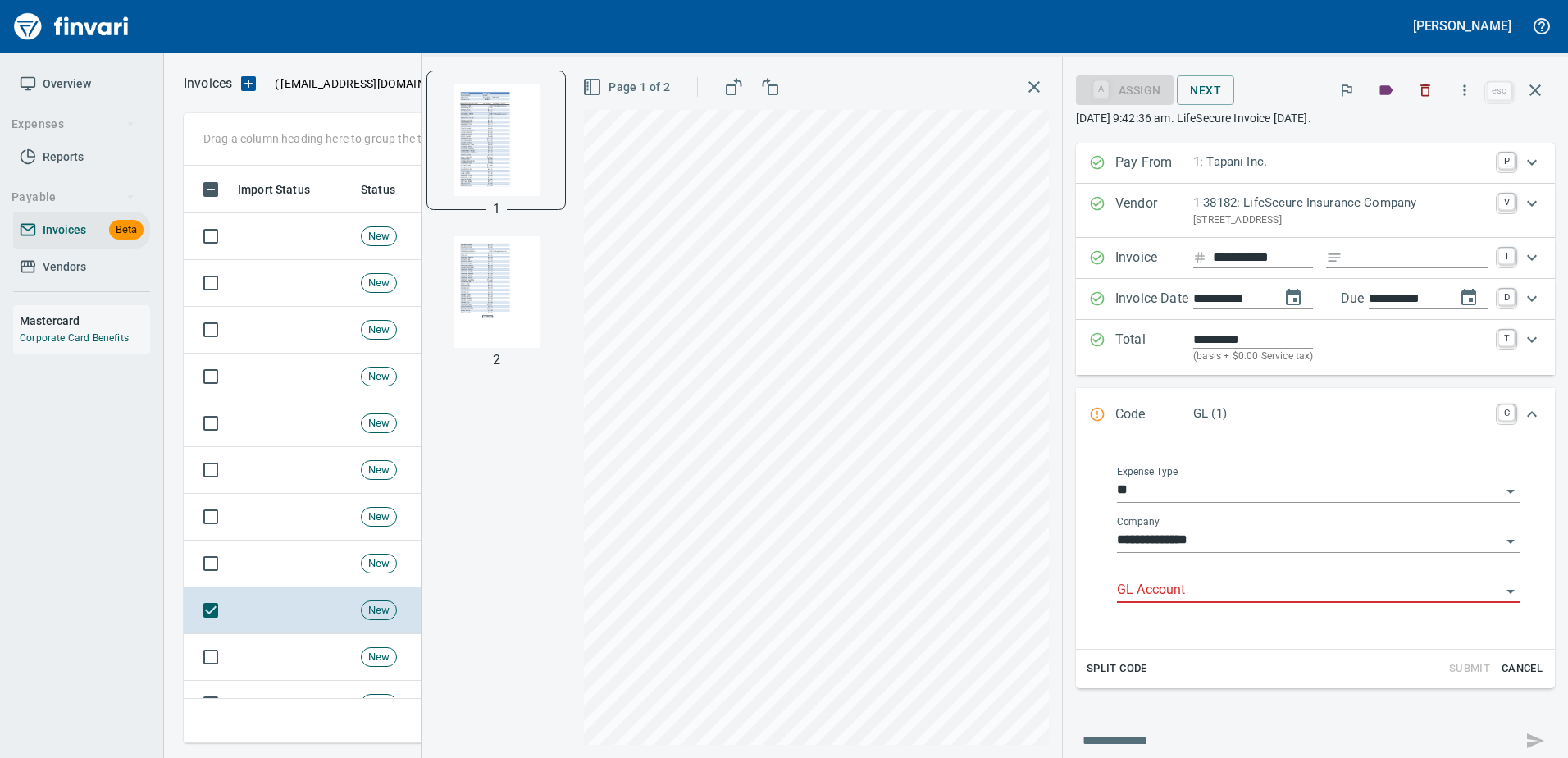
click at [1169, 584] on input "GL Account" at bounding box center [1309, 591] width 383 height 23
click at [1238, 635] on li "2217. .: WA Long Term Care Liab" at bounding box center [1303, 632] width 407 height 40
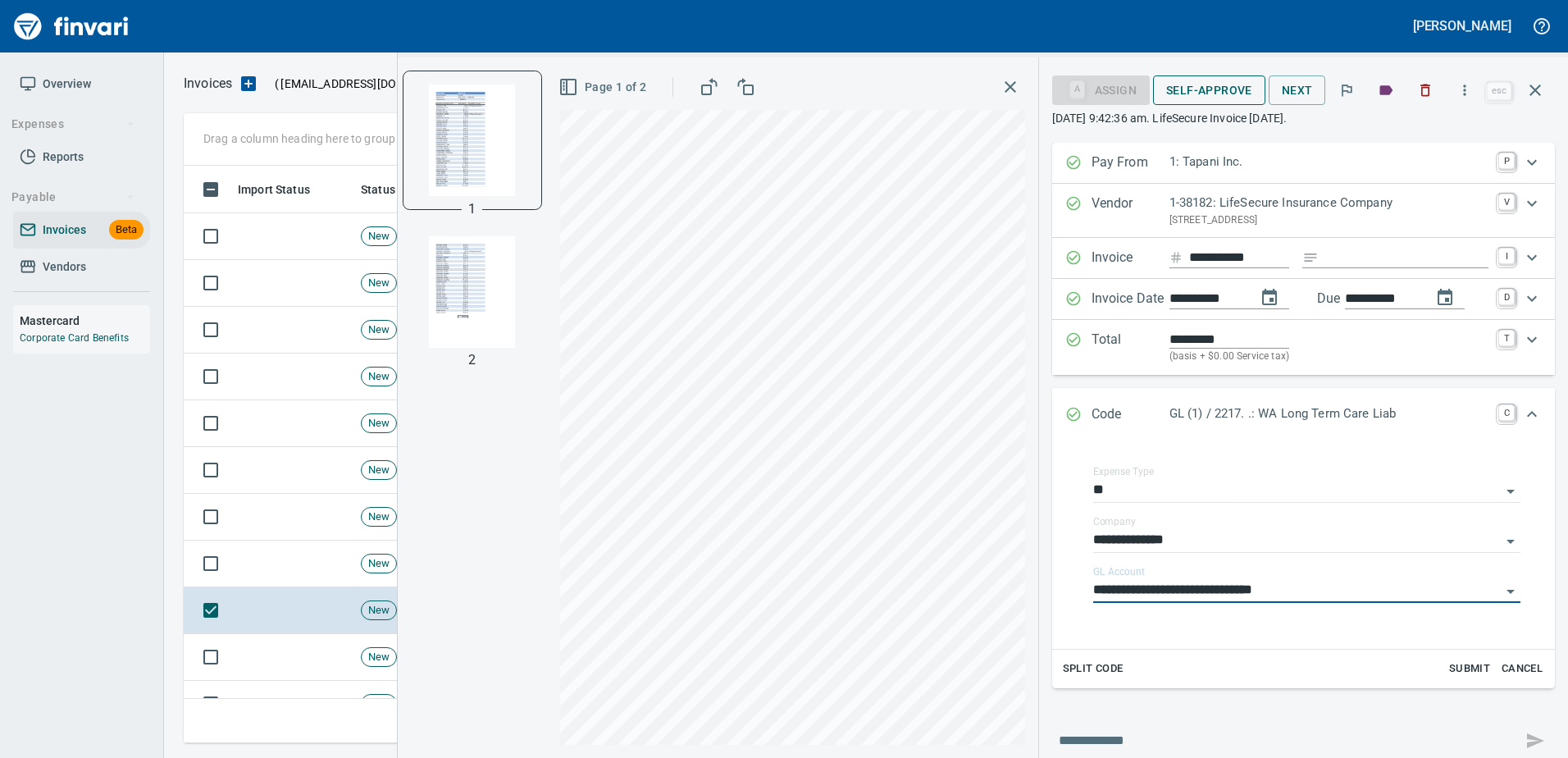
type input "**********"
click at [1225, 81] on span "Self-Approve" at bounding box center [1209, 90] width 86 height 20
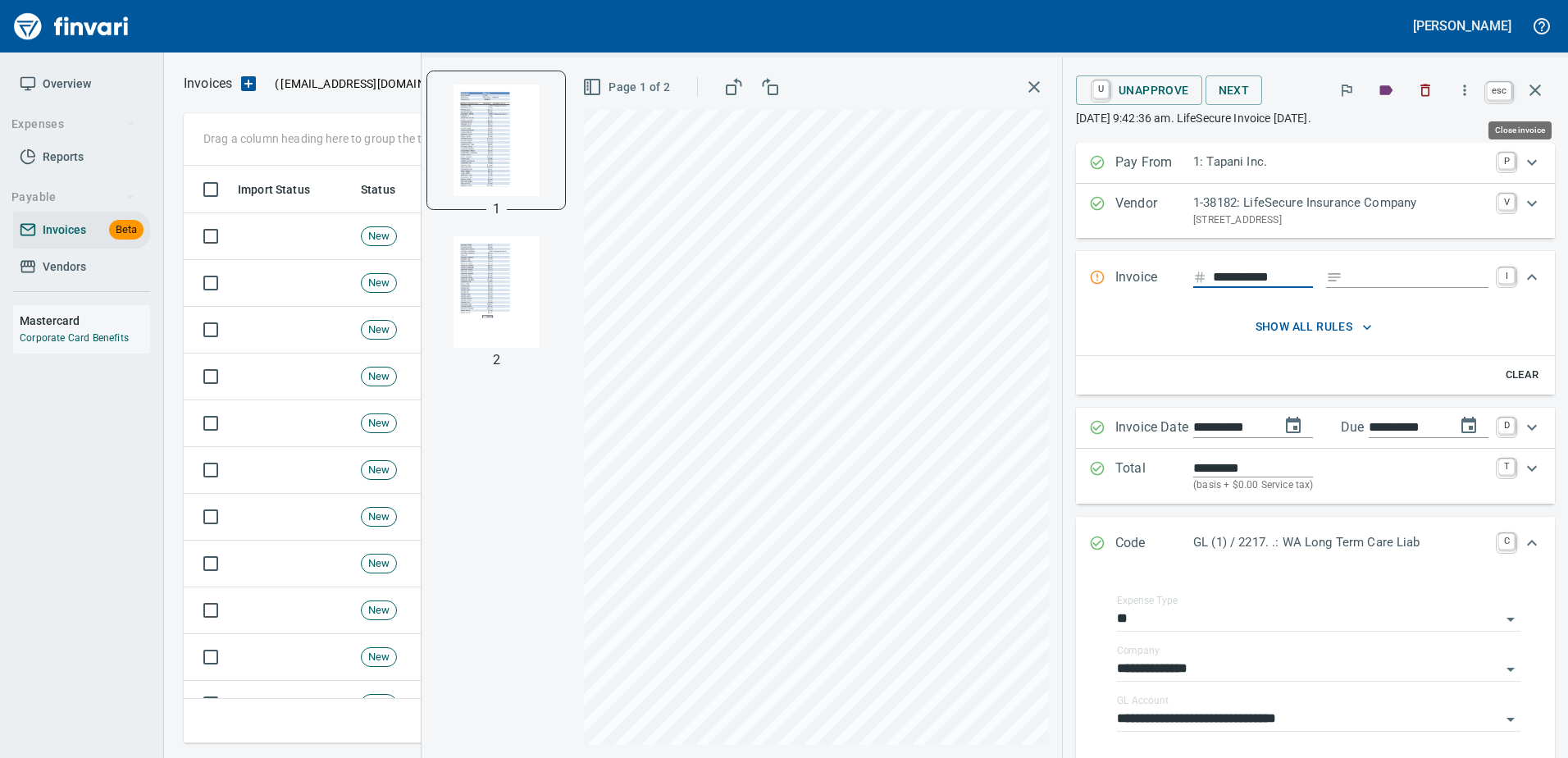
click at [1543, 92] on icon "button" at bounding box center [1535, 90] width 19 height 19
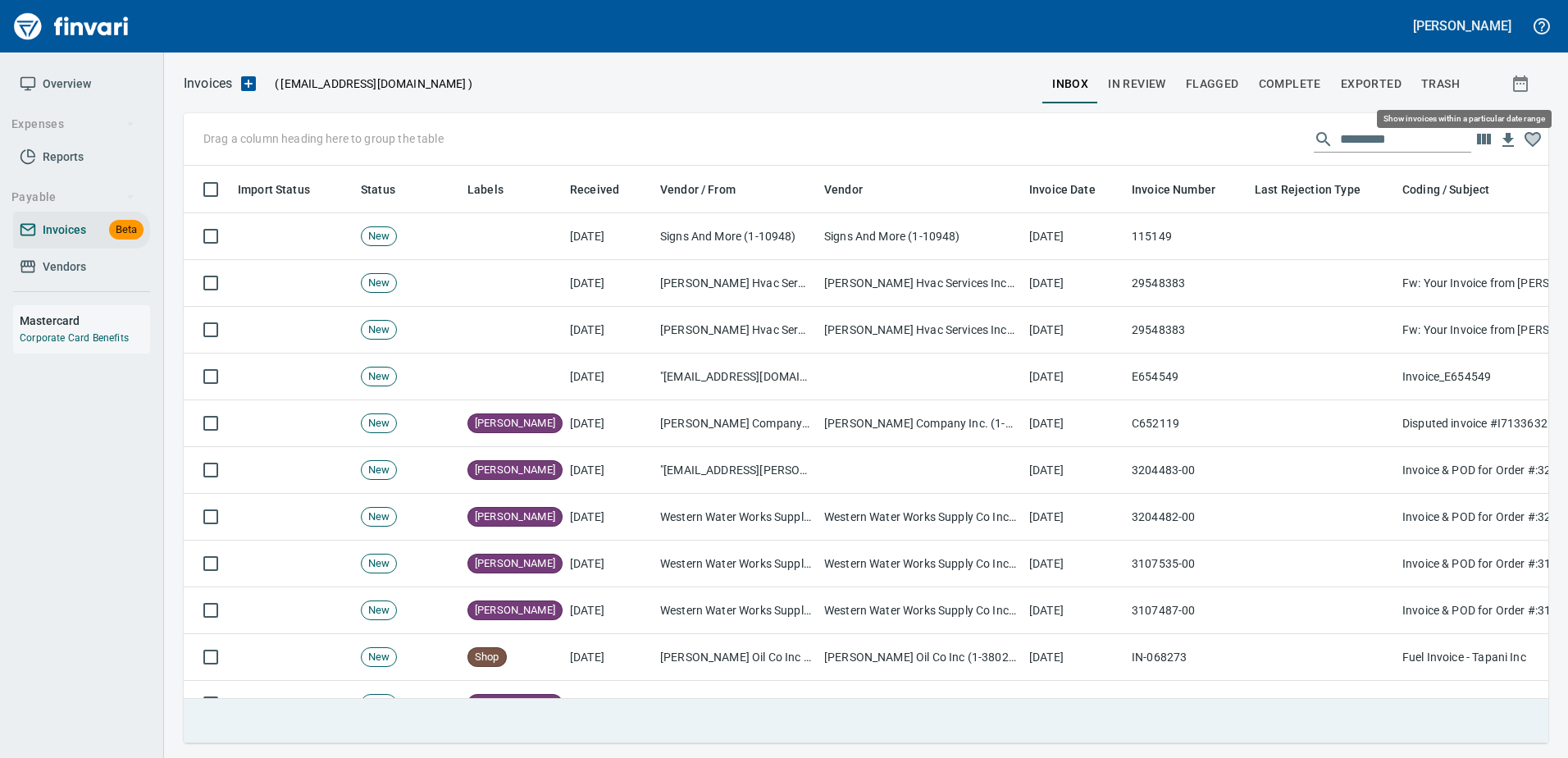
scroll to position [553, 1339]
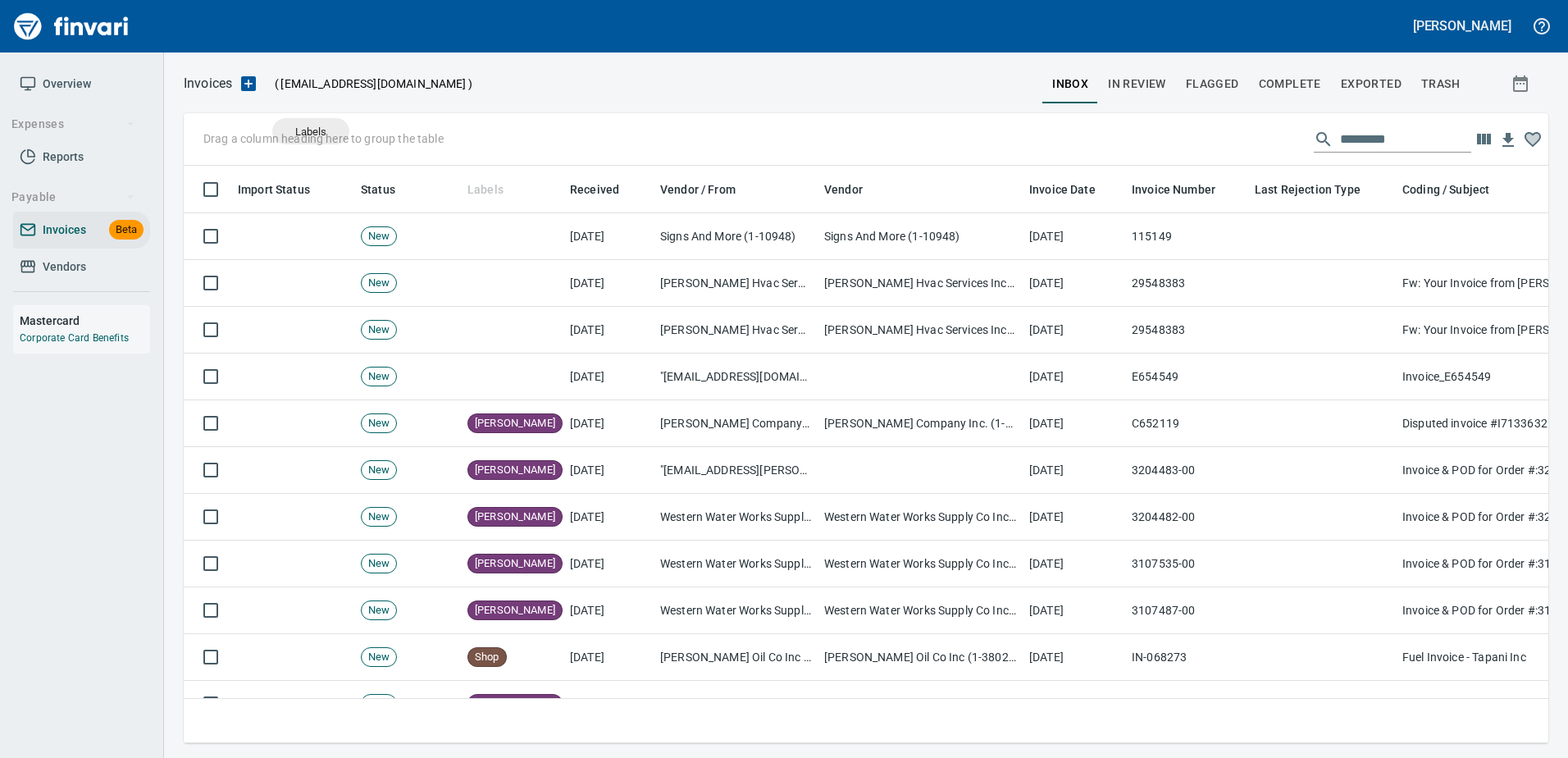
drag, startPoint x: 482, startPoint y: 186, endPoint x: 290, endPoint y: 145, distance: 196.3
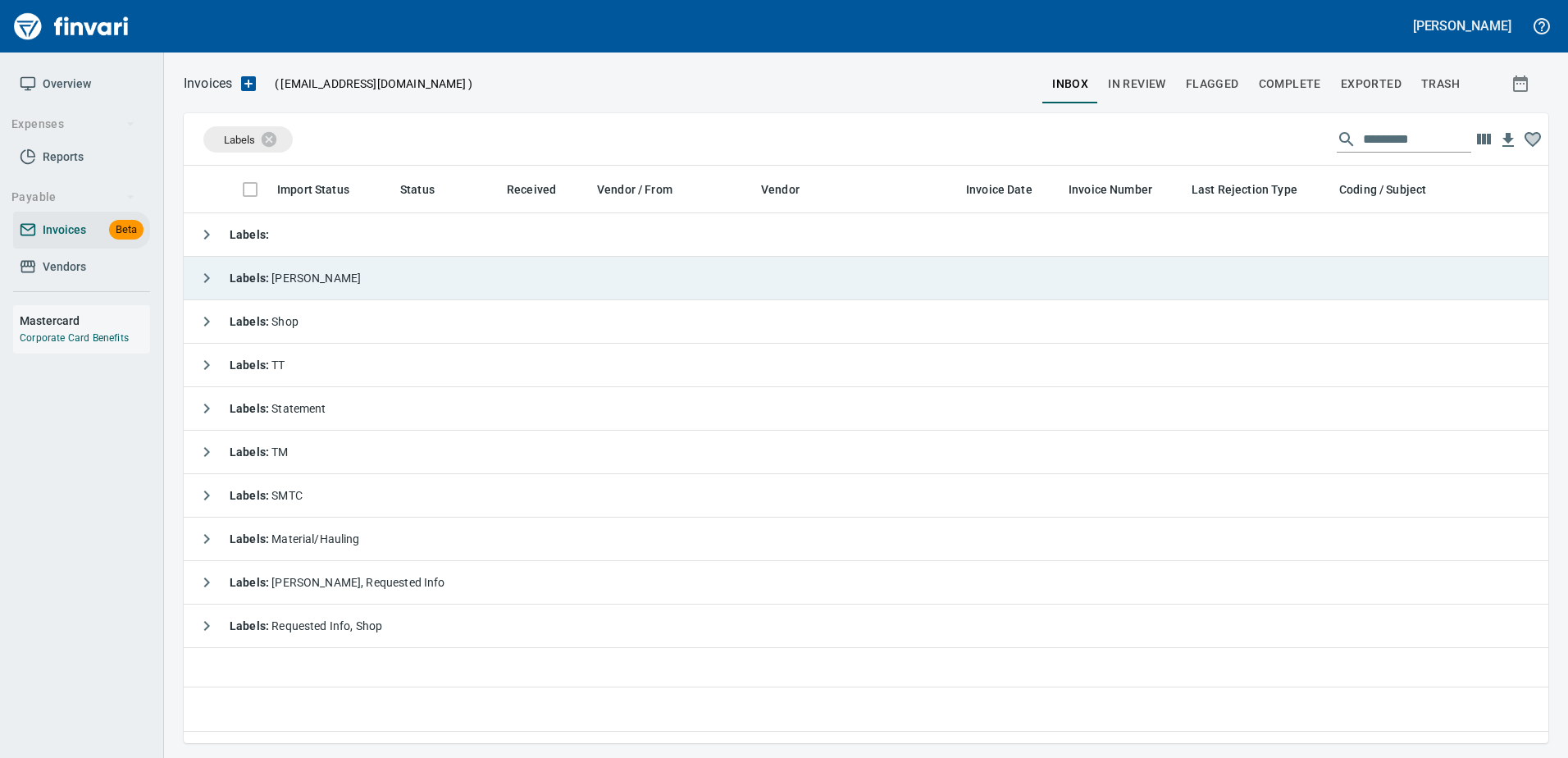
click at [279, 287] on div "Labels : [PERSON_NAME]" at bounding box center [276, 278] width 170 height 33
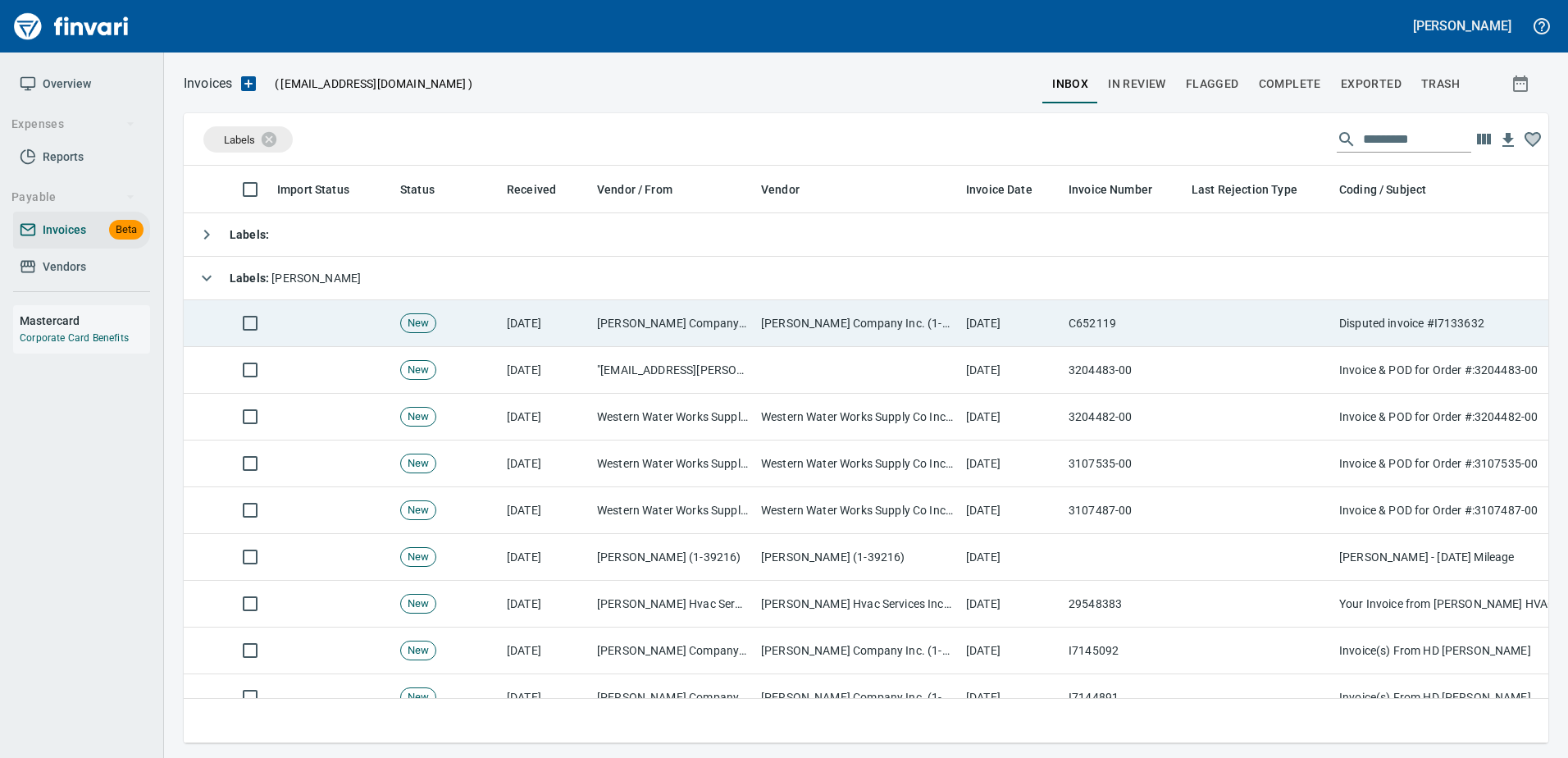
click at [1018, 319] on td "9/29/2025" at bounding box center [1010, 323] width 103 height 46
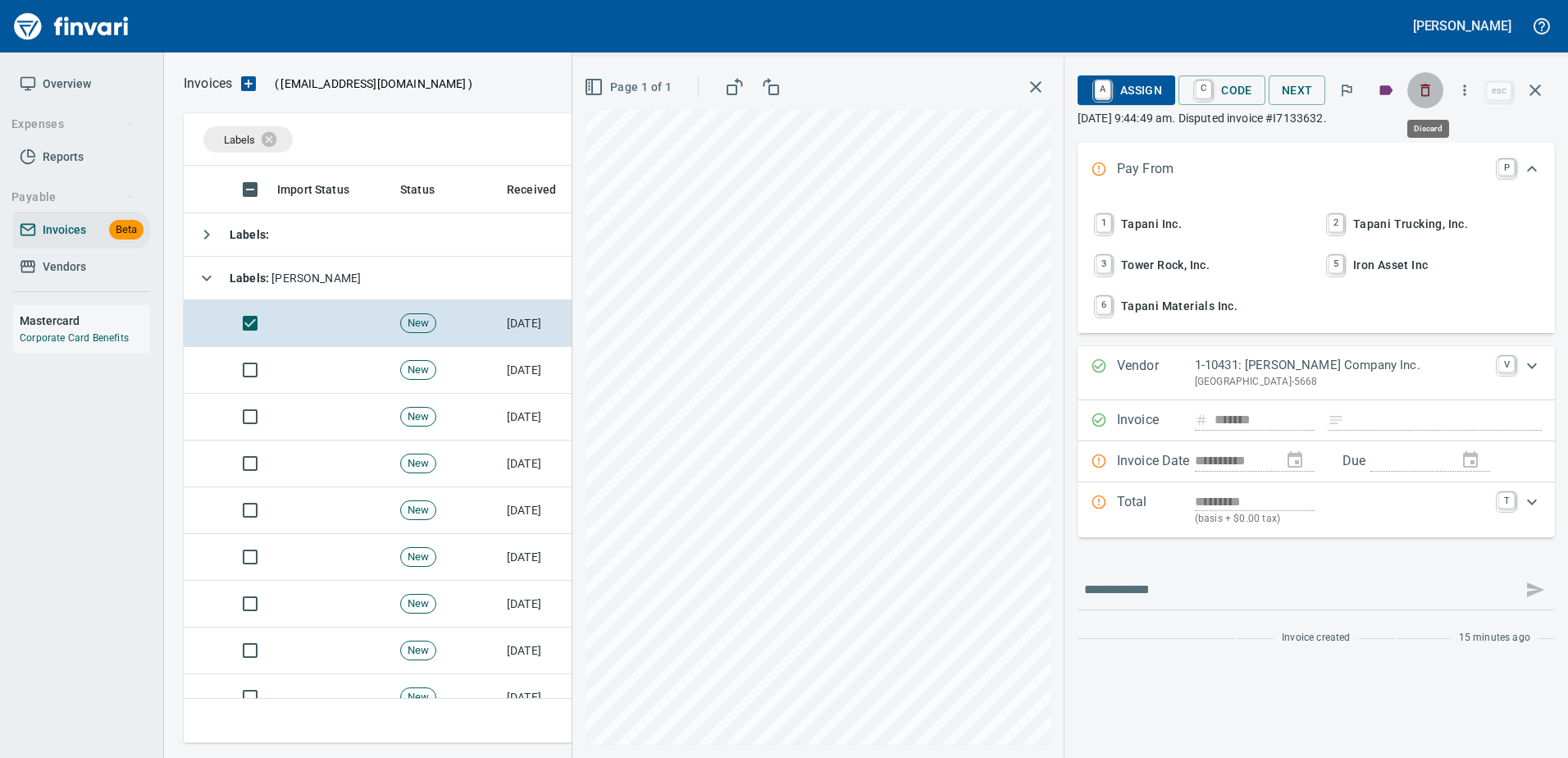
click at [1432, 88] on icon "button" at bounding box center [1425, 90] width 16 height 16
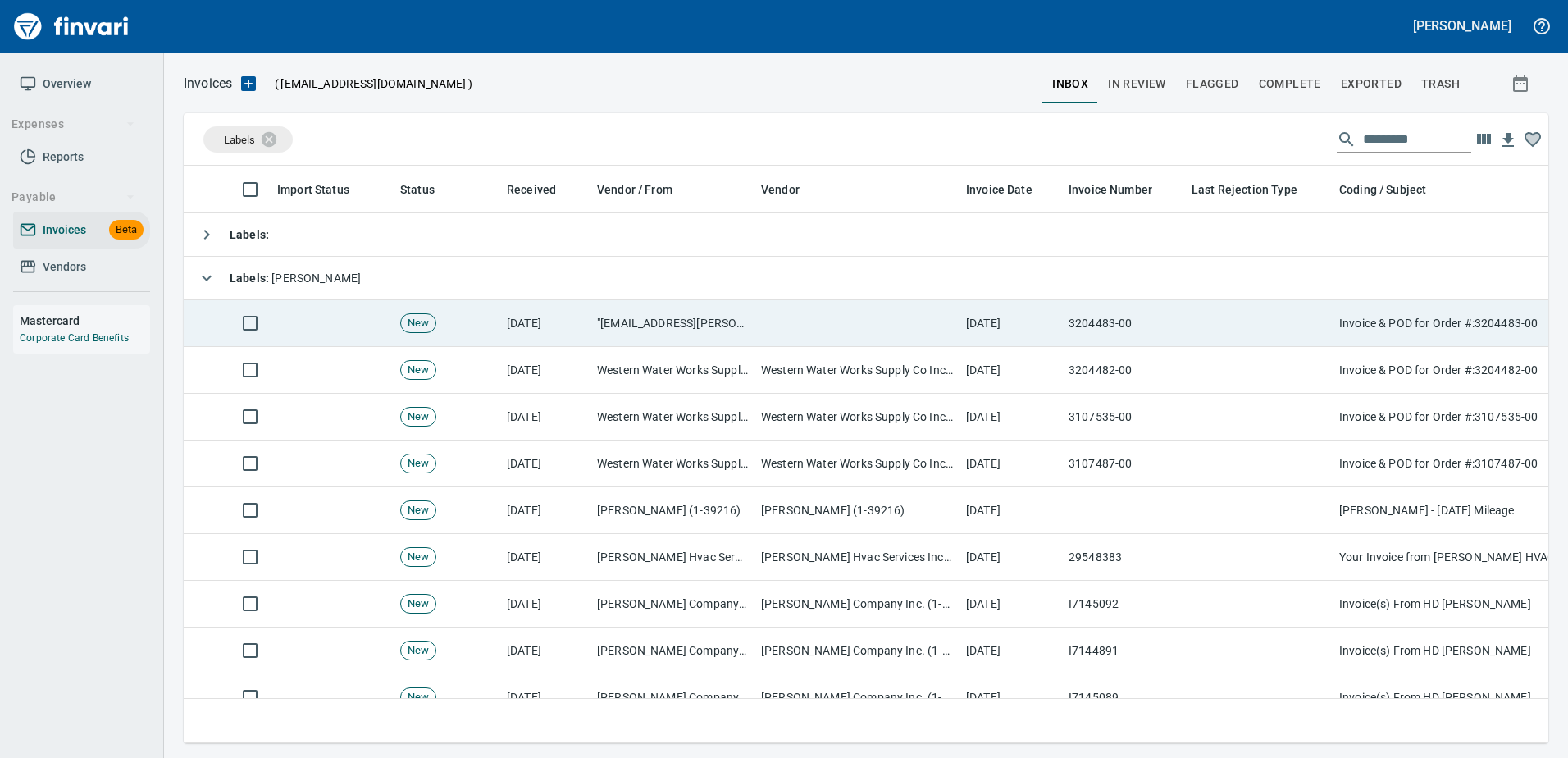
click at [1015, 309] on td "[DATE]" at bounding box center [1010, 323] width 103 height 46
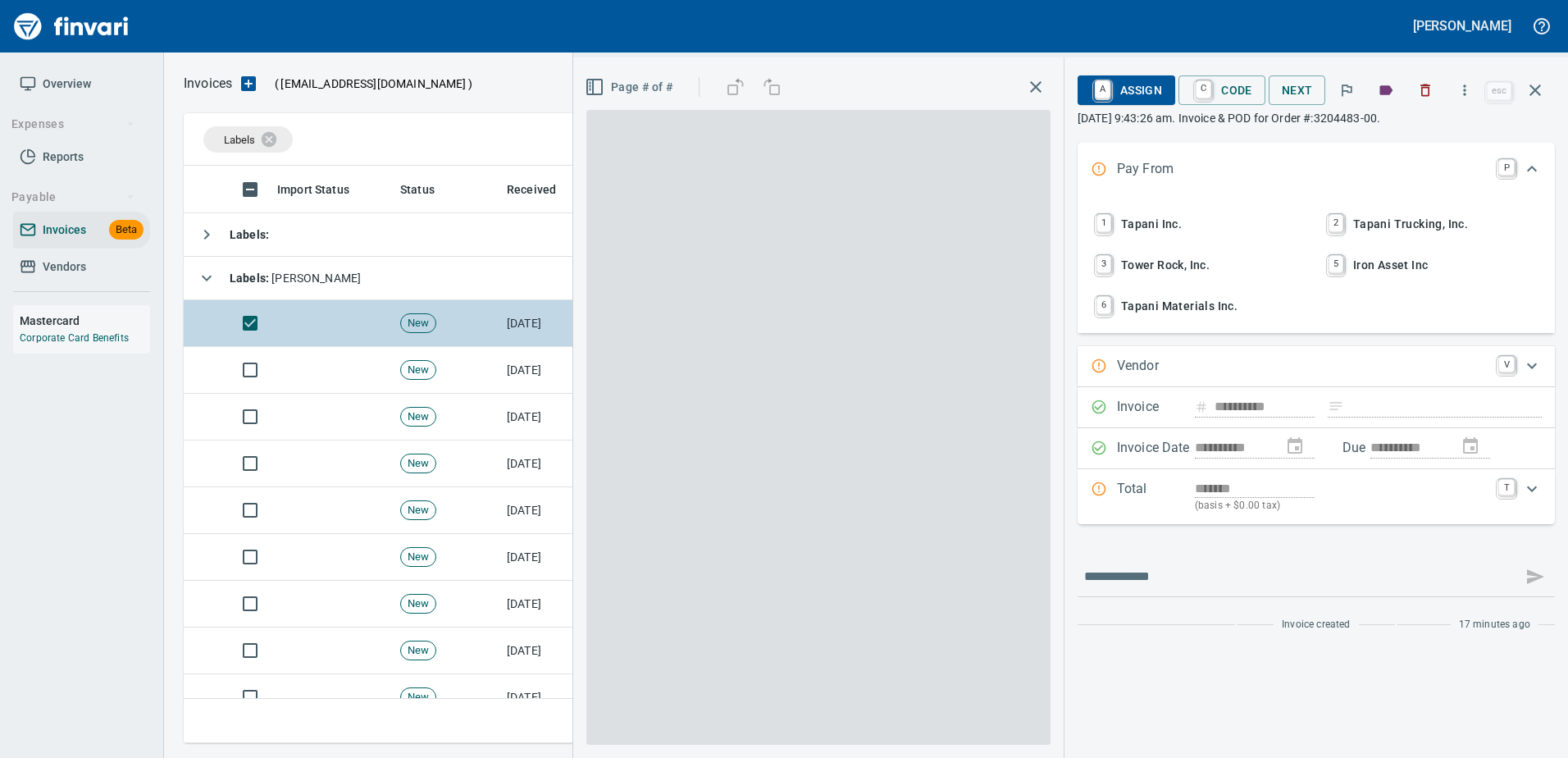
scroll to position [553, 1339]
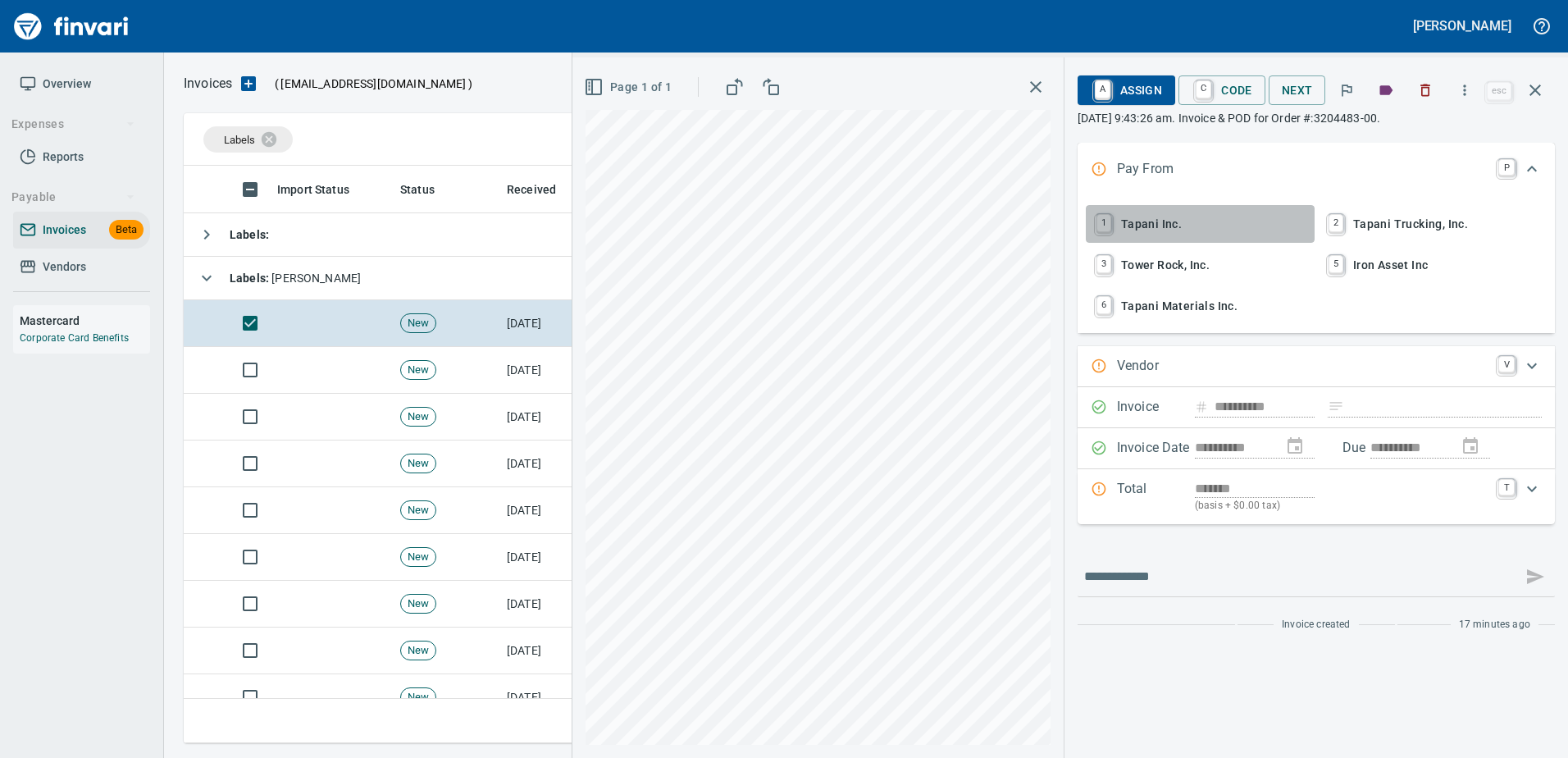
click at [1133, 228] on span "1 Tapani Inc." at bounding box center [1199, 224] width 216 height 28
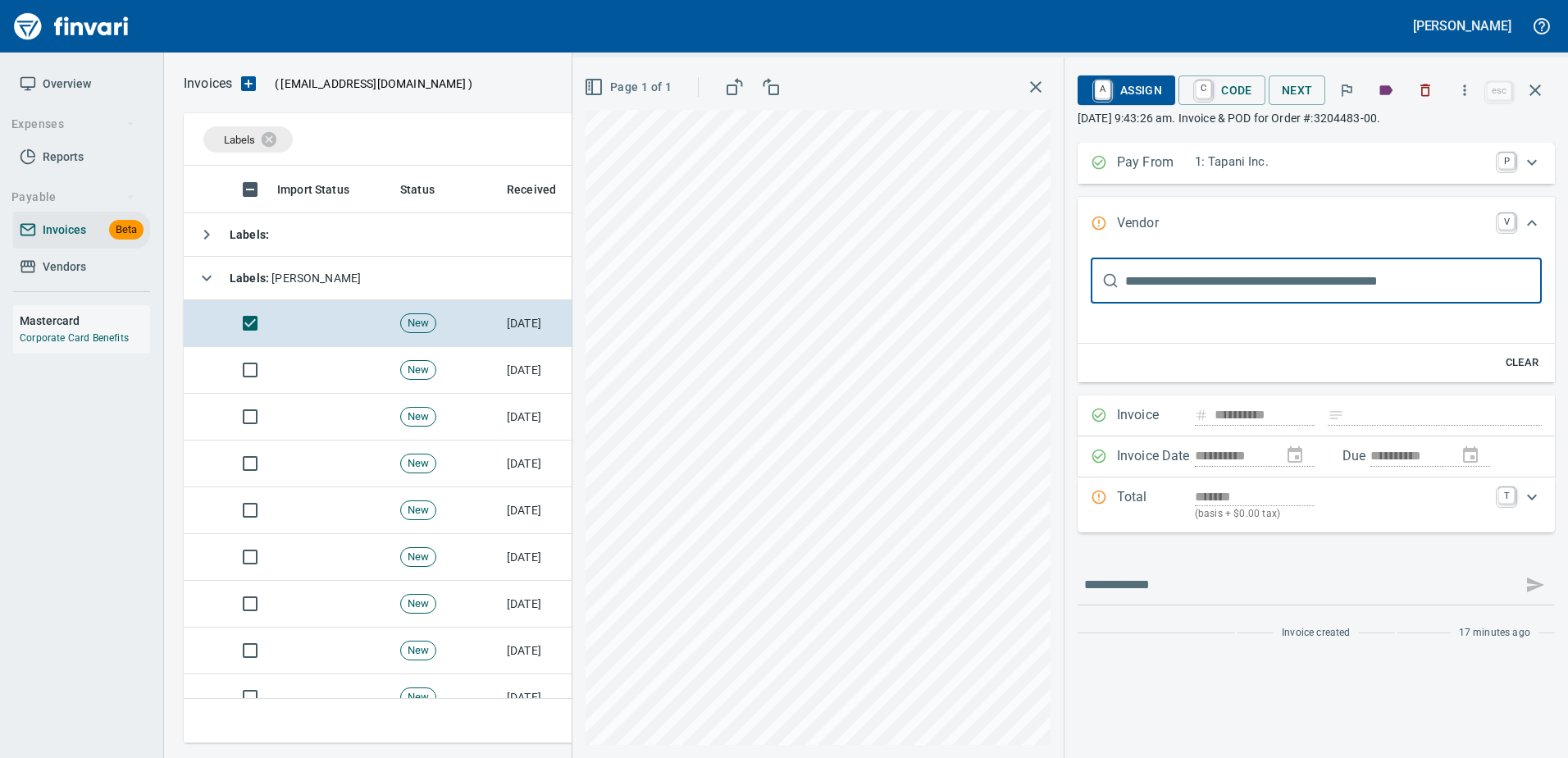
scroll to position [0, 0]
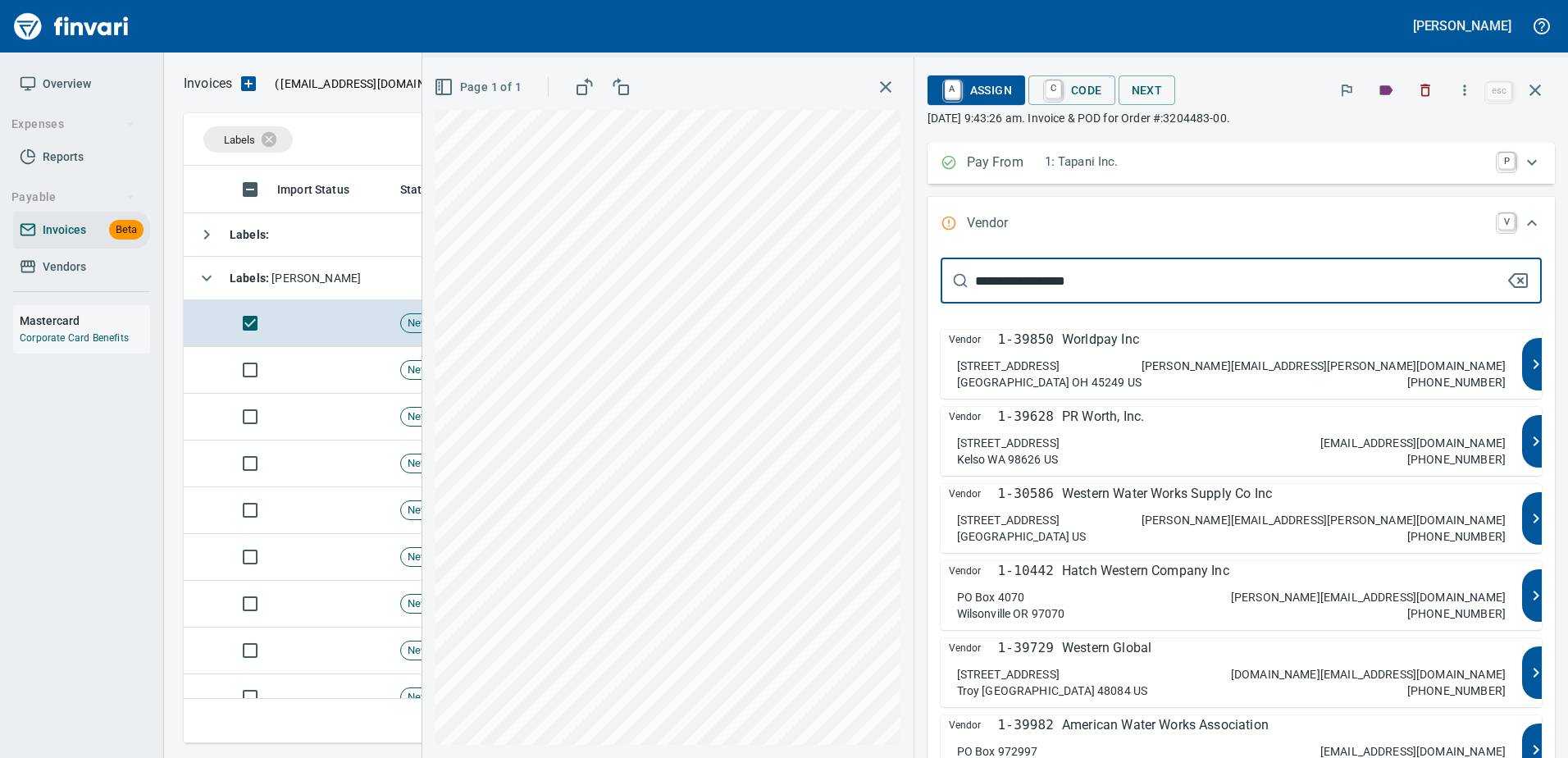
type input "**********"
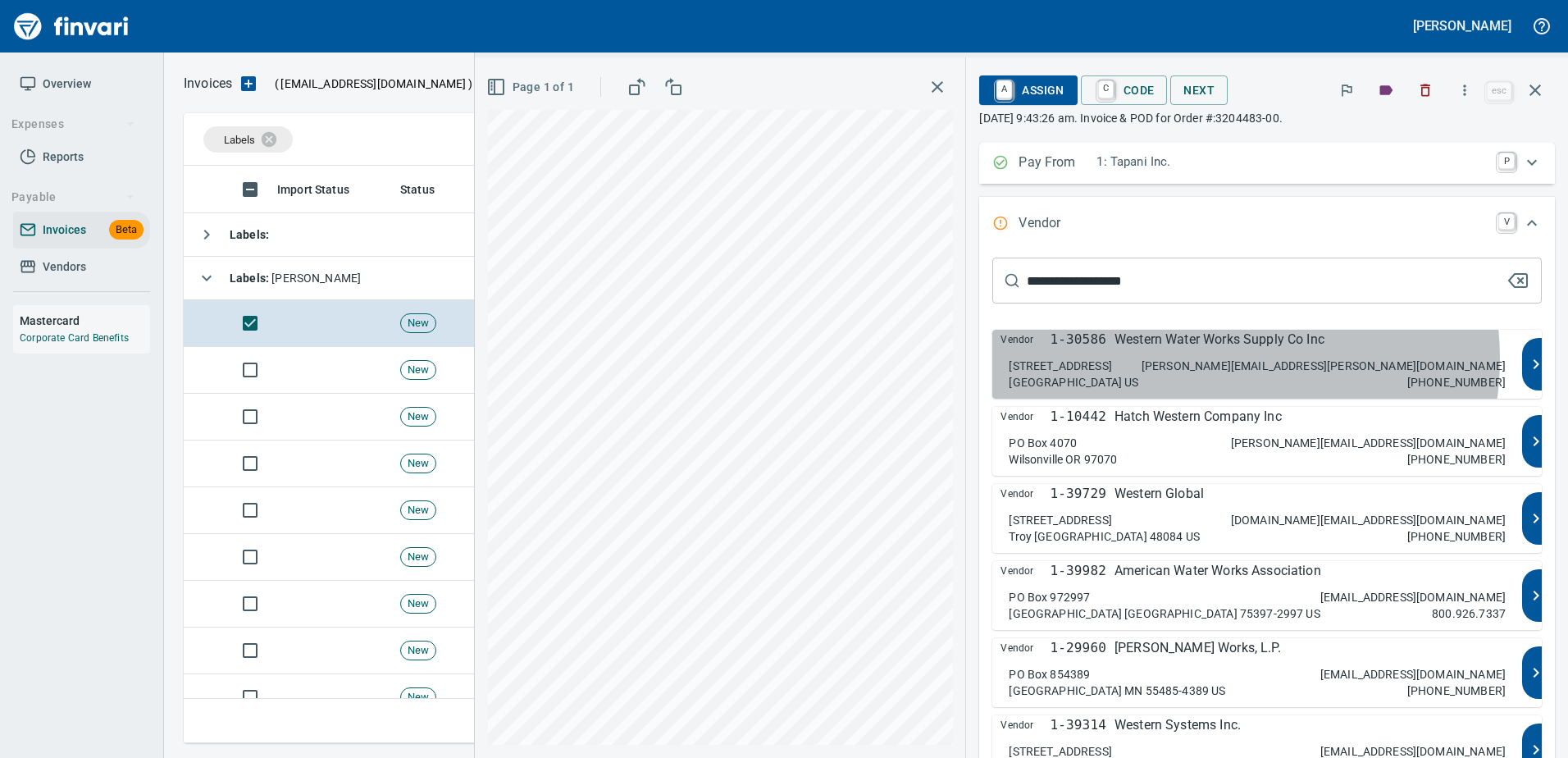
click at [1231, 358] on div "5831 Pine Ave Chino Hills CA 91709 US heather.lawson@wwwsco.com 909-597-7000" at bounding box center [1256, 374] width 497 height 33
type input "**********"
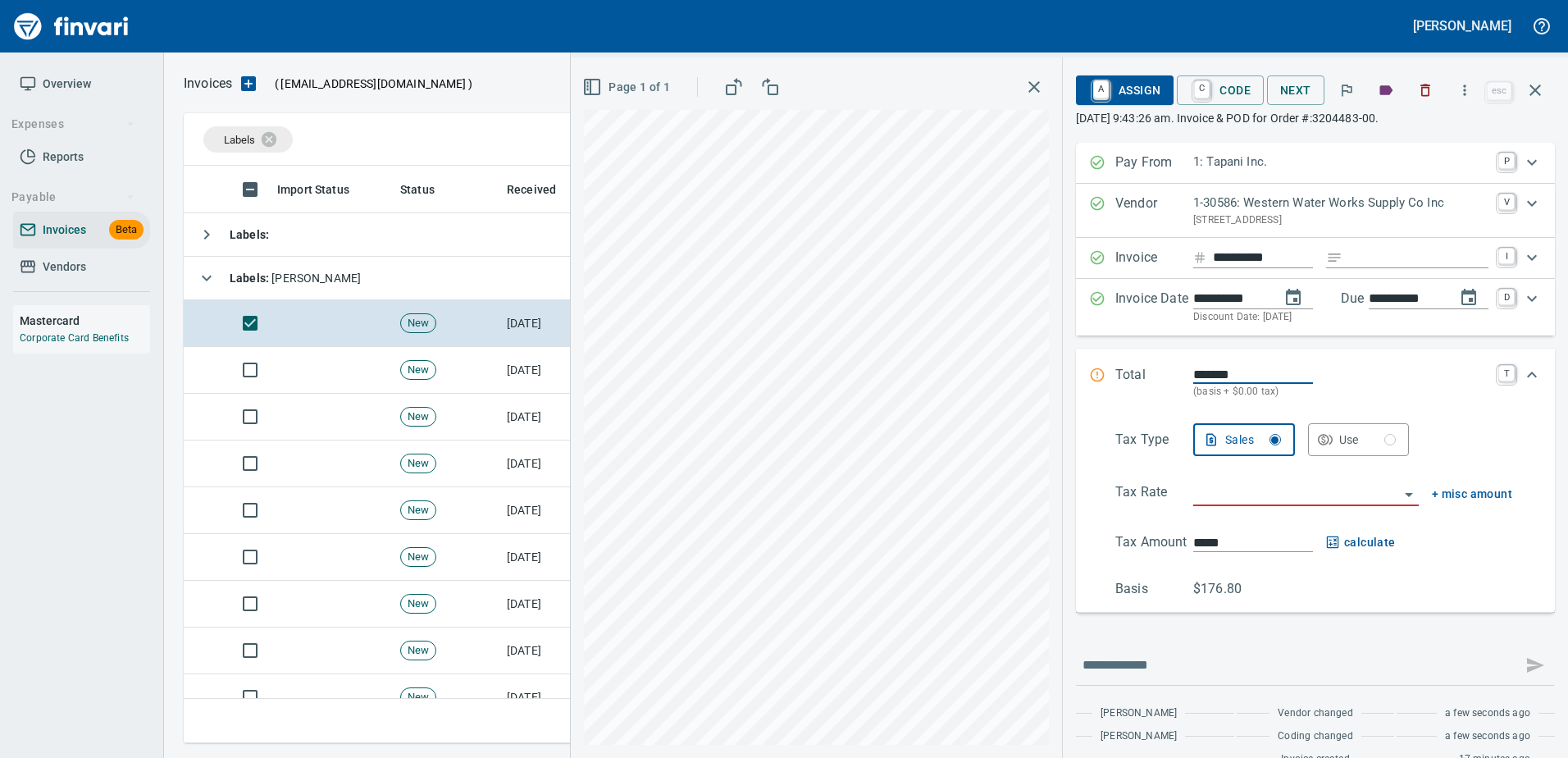
click at [1367, 262] on input "Expand" at bounding box center [1419, 258] width 139 height 20
type input "**********"
click at [1193, 481] on div "Tax Type Sales Use Tax Rate + misc amount Tax Amount ***** calculate Basis $176…" at bounding box center [1315, 510] width 453 height 175
click at [1191, 508] on div "Tax Type Sales Use Tax Rate + misc amount Tax Amount ***** calculate Basis $176…" at bounding box center [1315, 510] width 453 height 175
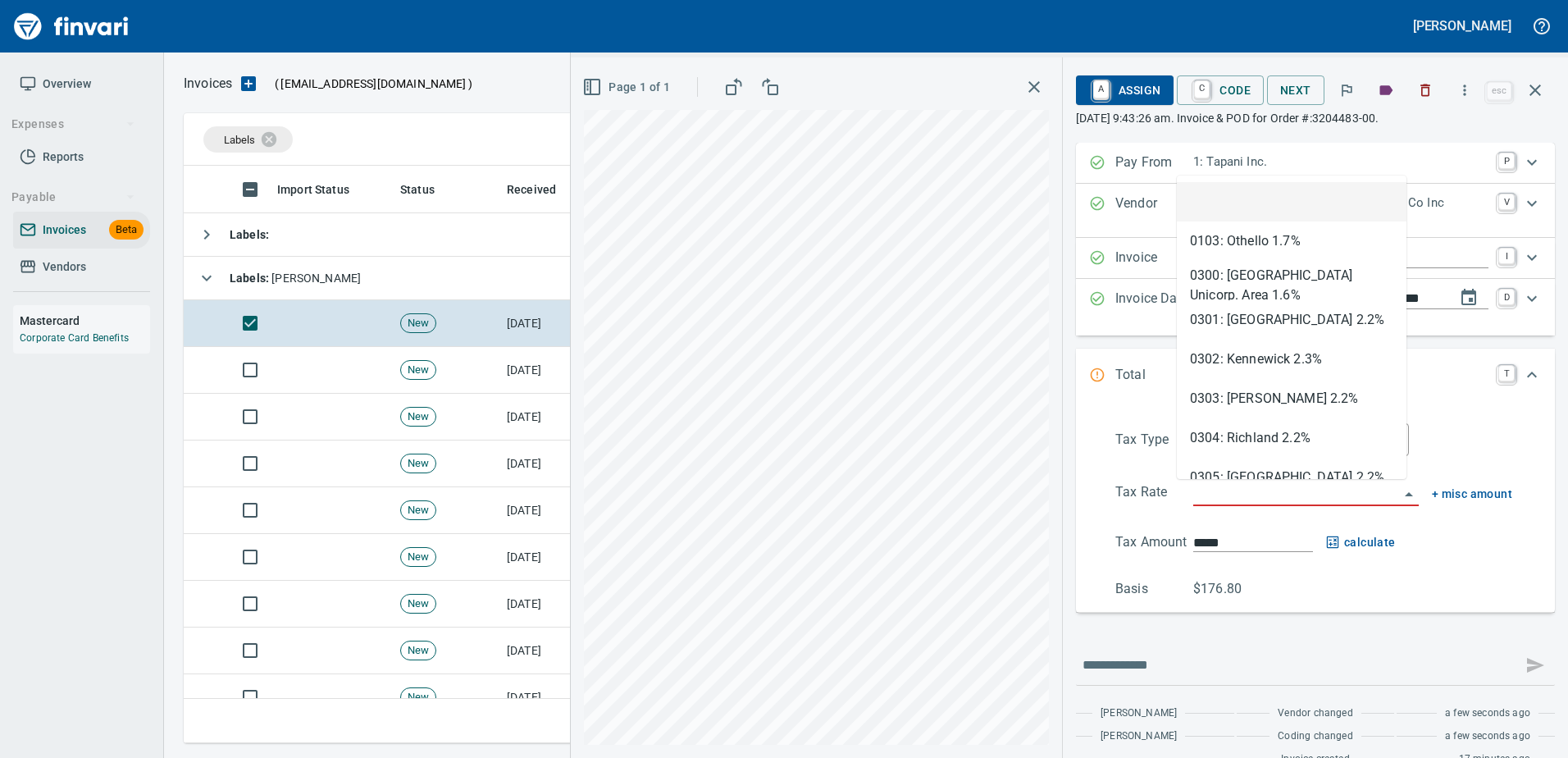
click at [1193, 503] on input "search" at bounding box center [1296, 494] width 206 height 23
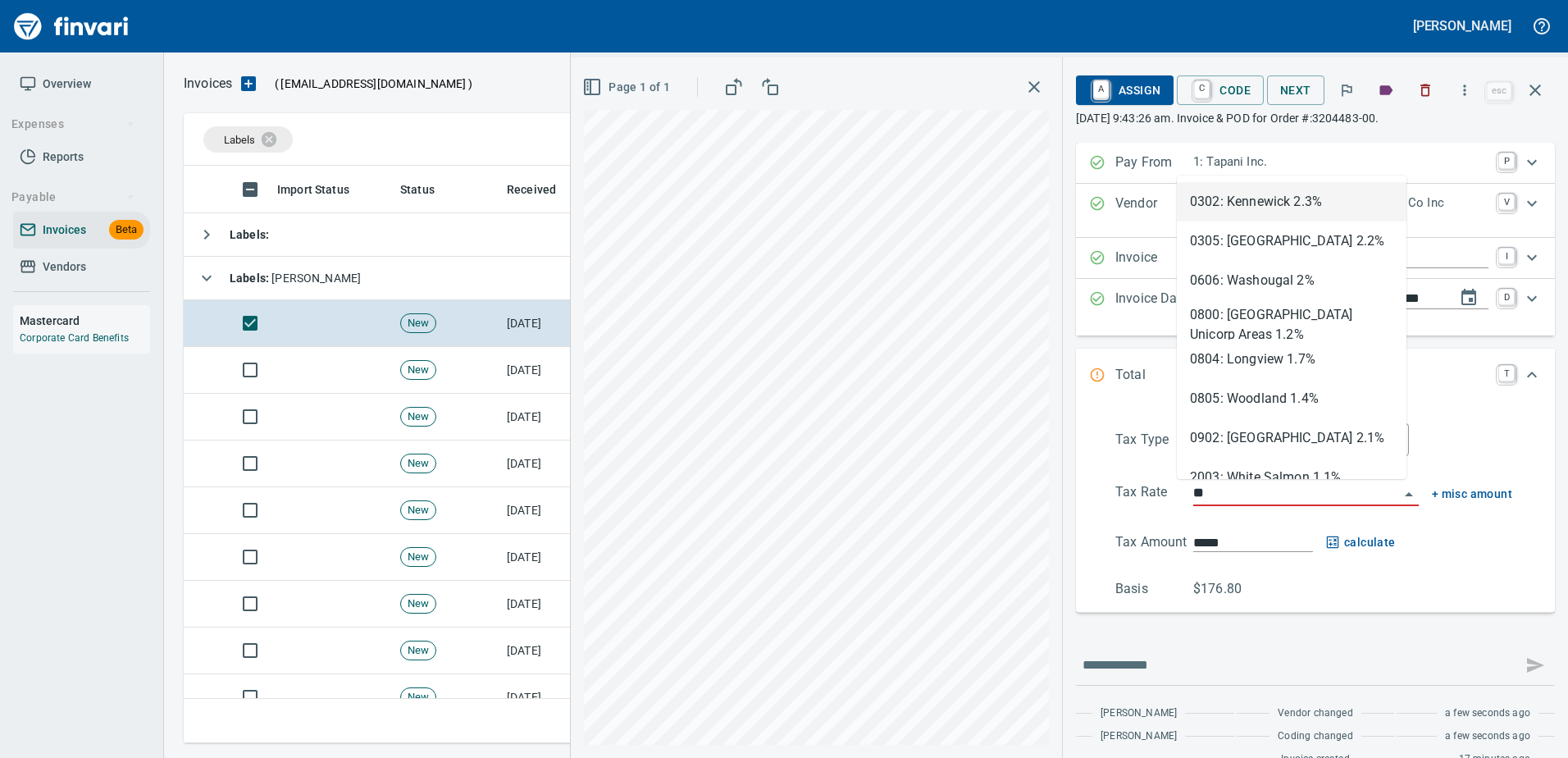
scroll to position [553, 1339]
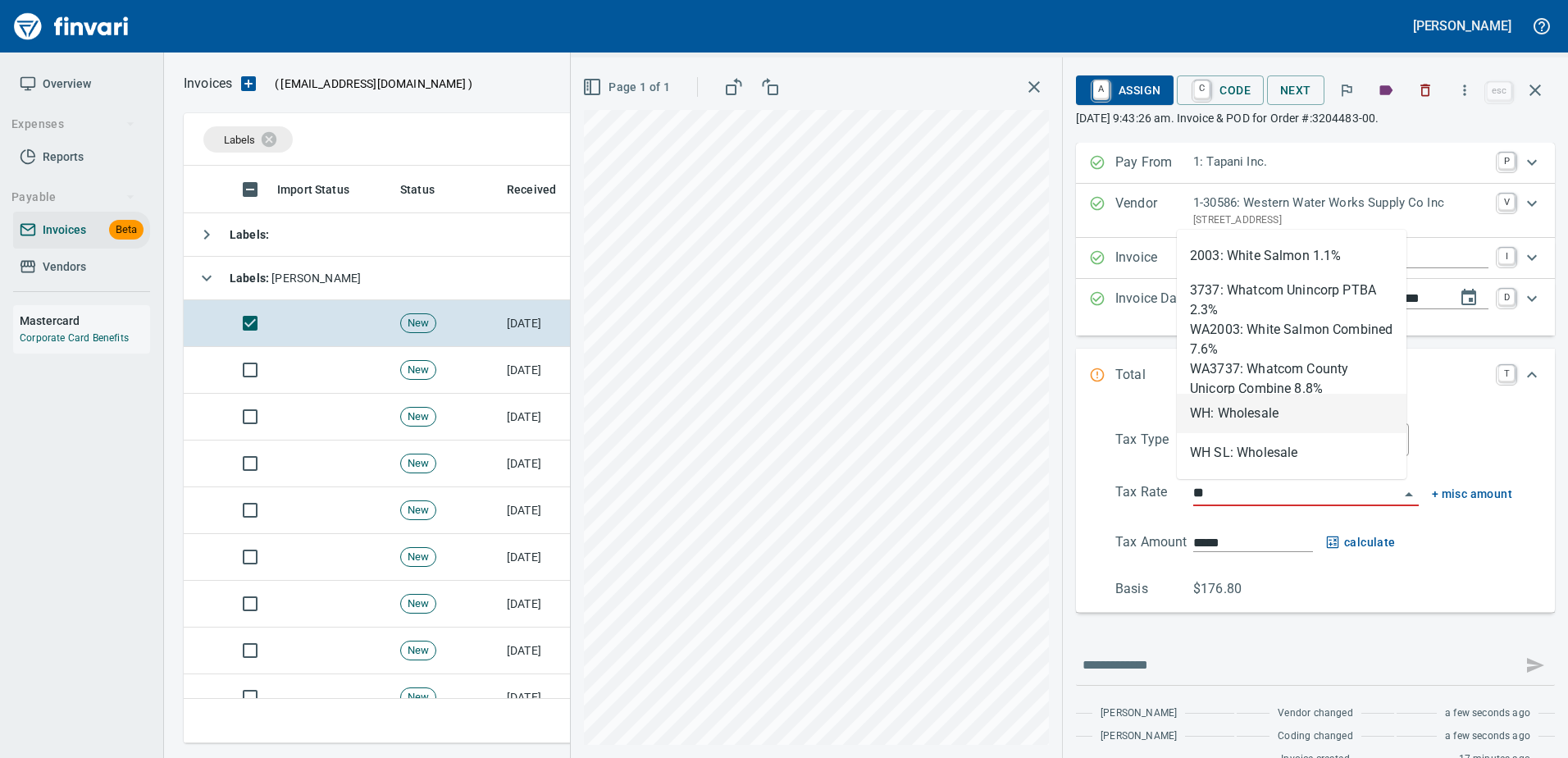
click at [1227, 408] on li "WH: Wholesale" at bounding box center [1291, 413] width 229 height 40
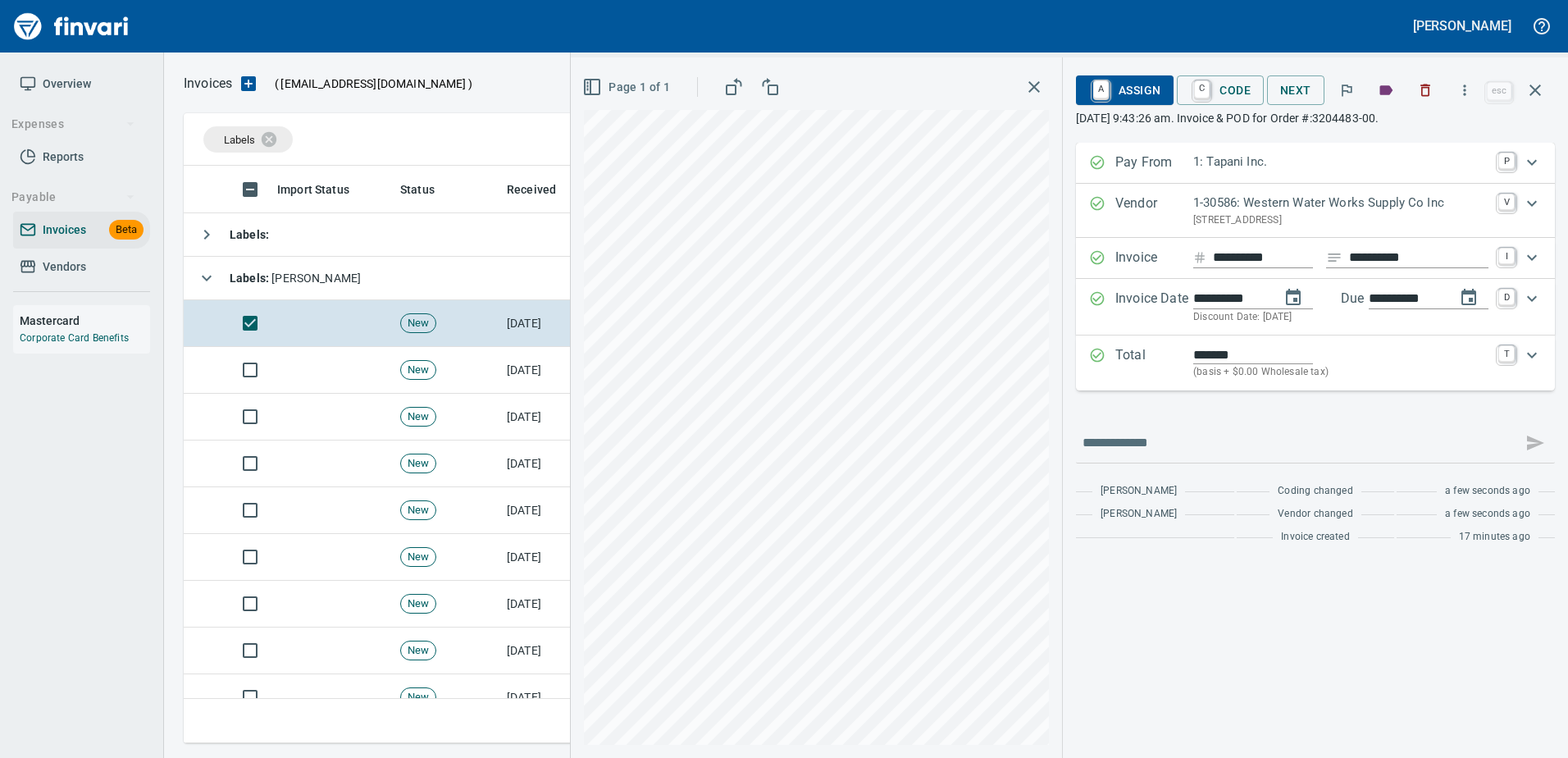
type input "**********"
click at [1134, 83] on span "A Assign" at bounding box center [1125, 90] width 72 height 28
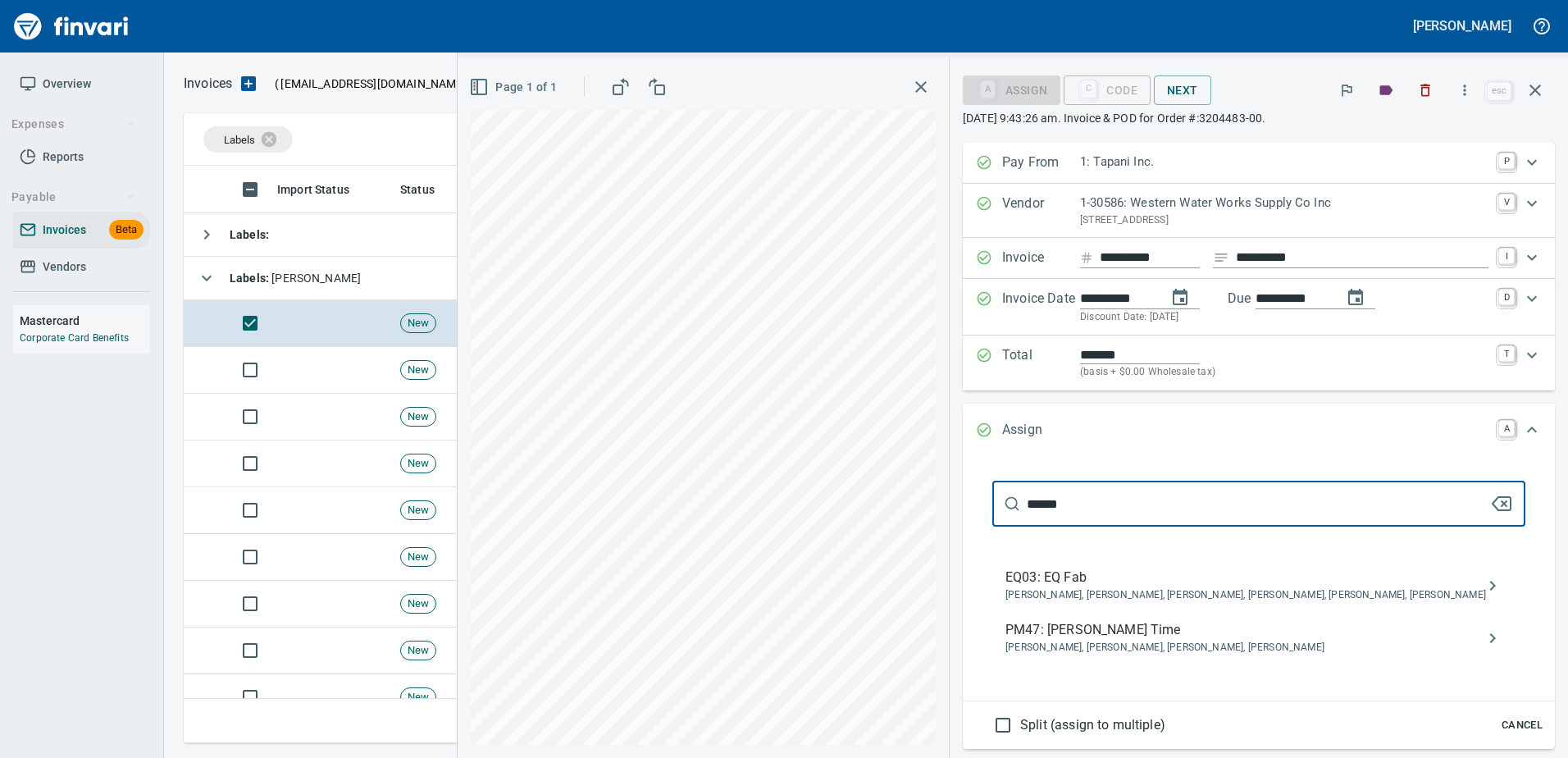
type input "******"
click at [1182, 634] on span "PM47: Raleigh Tapani Time" at bounding box center [1246, 629] width 480 height 19
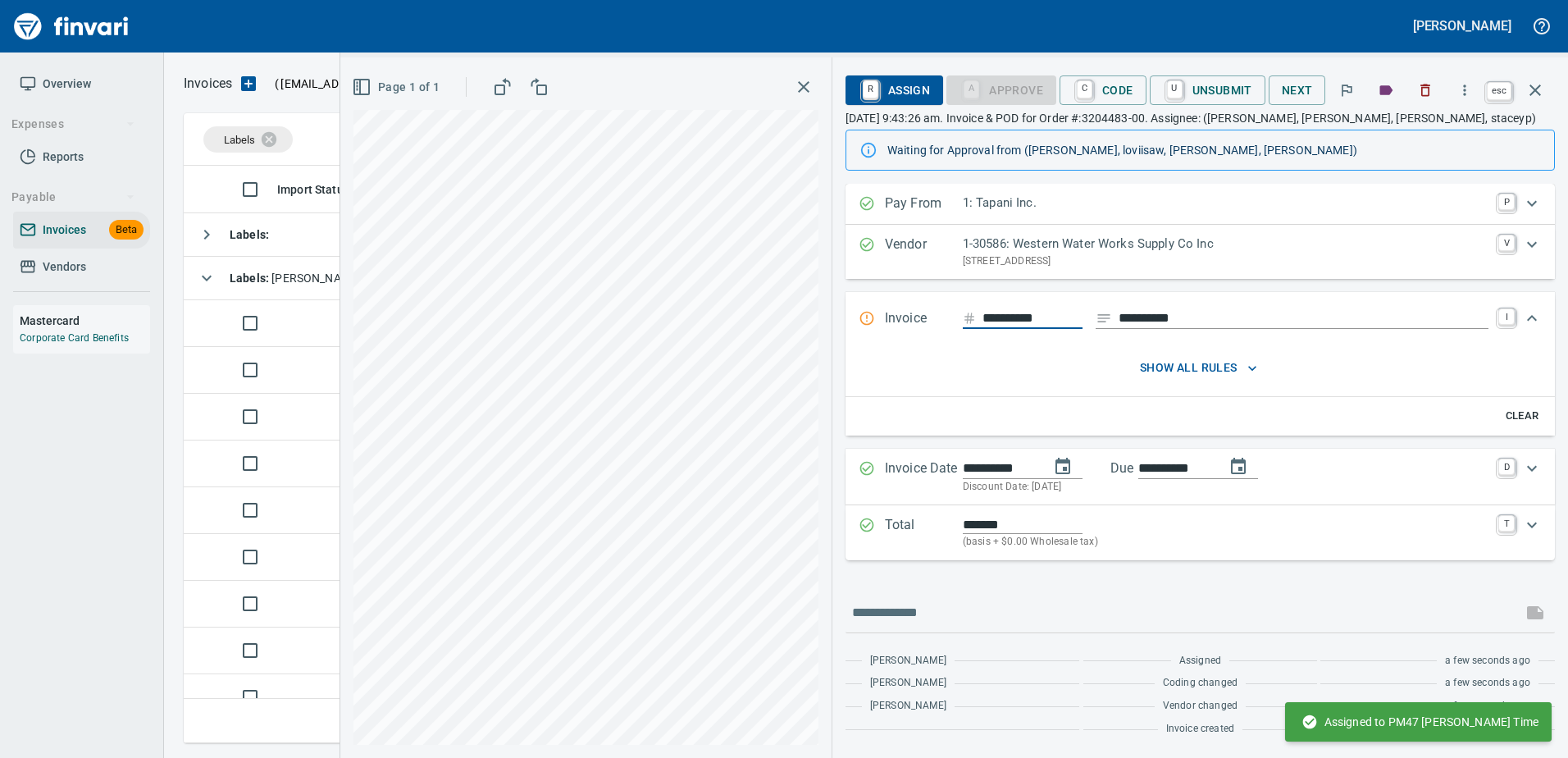
click at [1542, 99] on icon "button" at bounding box center [1535, 90] width 19 height 19
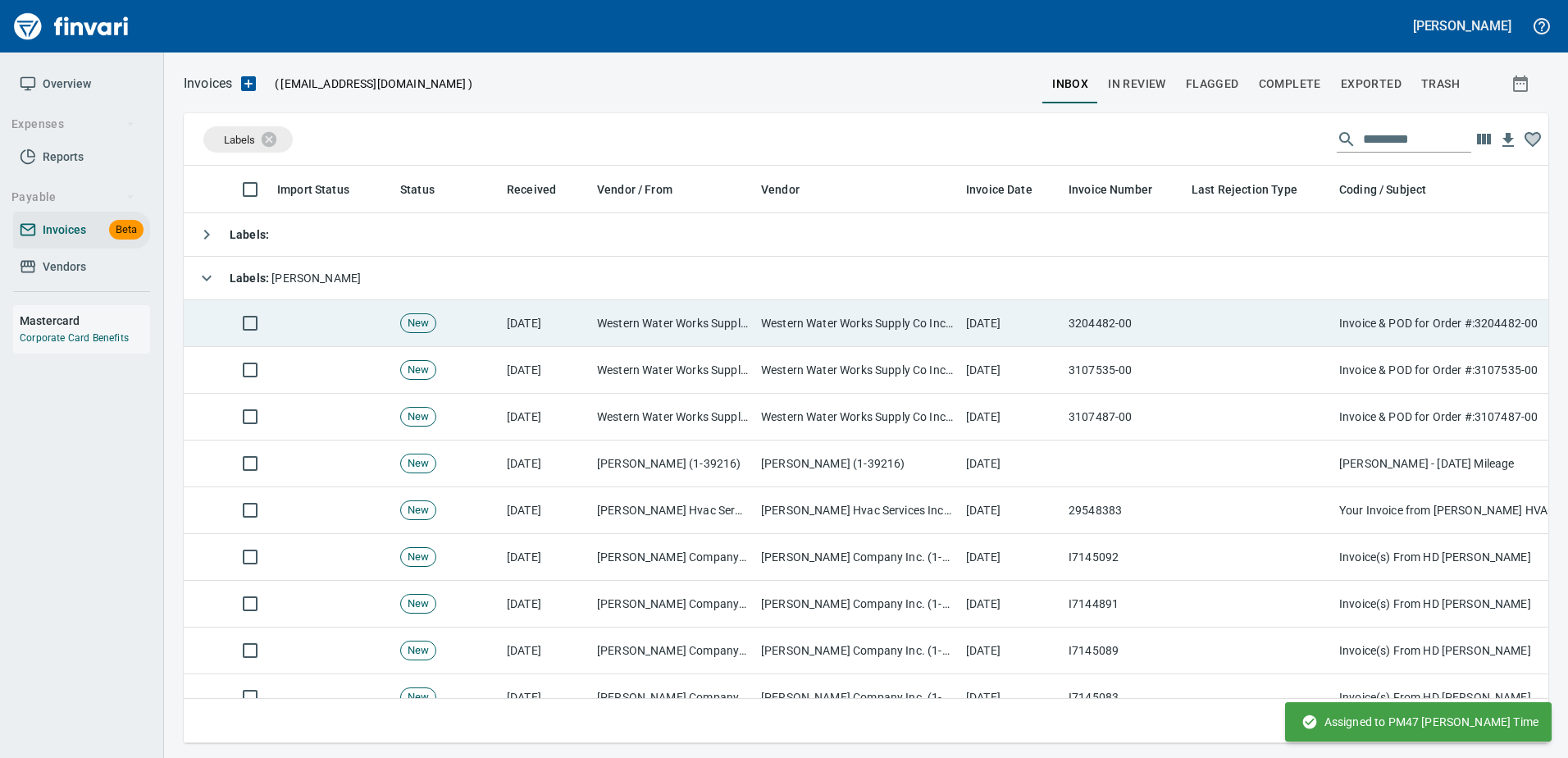
click at [1070, 321] on td "3204482-00" at bounding box center [1123, 323] width 123 height 46
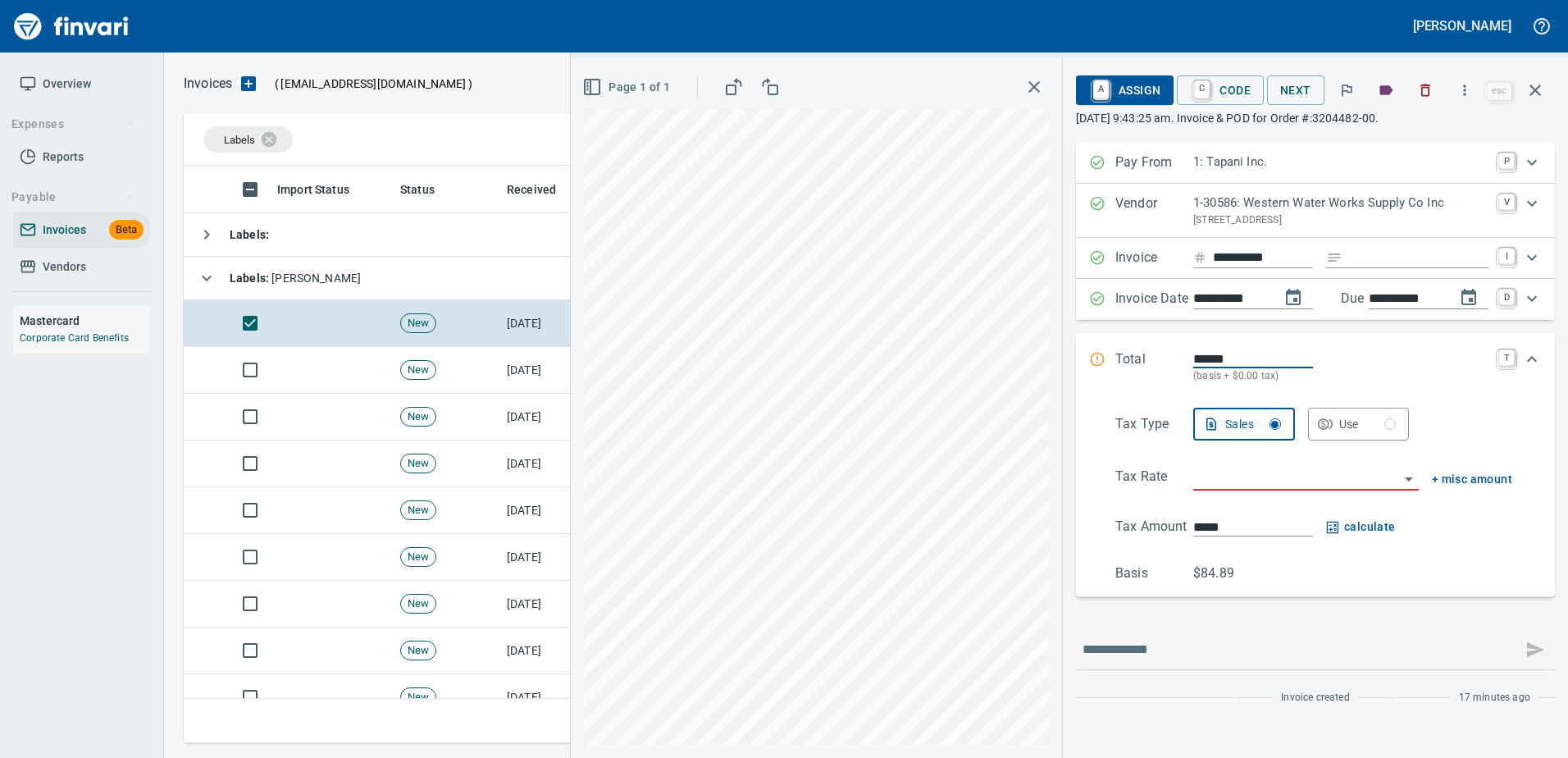
click at [1370, 261] on input "Expand" at bounding box center [1419, 258] width 139 height 20
type input "******"
type input "**********"
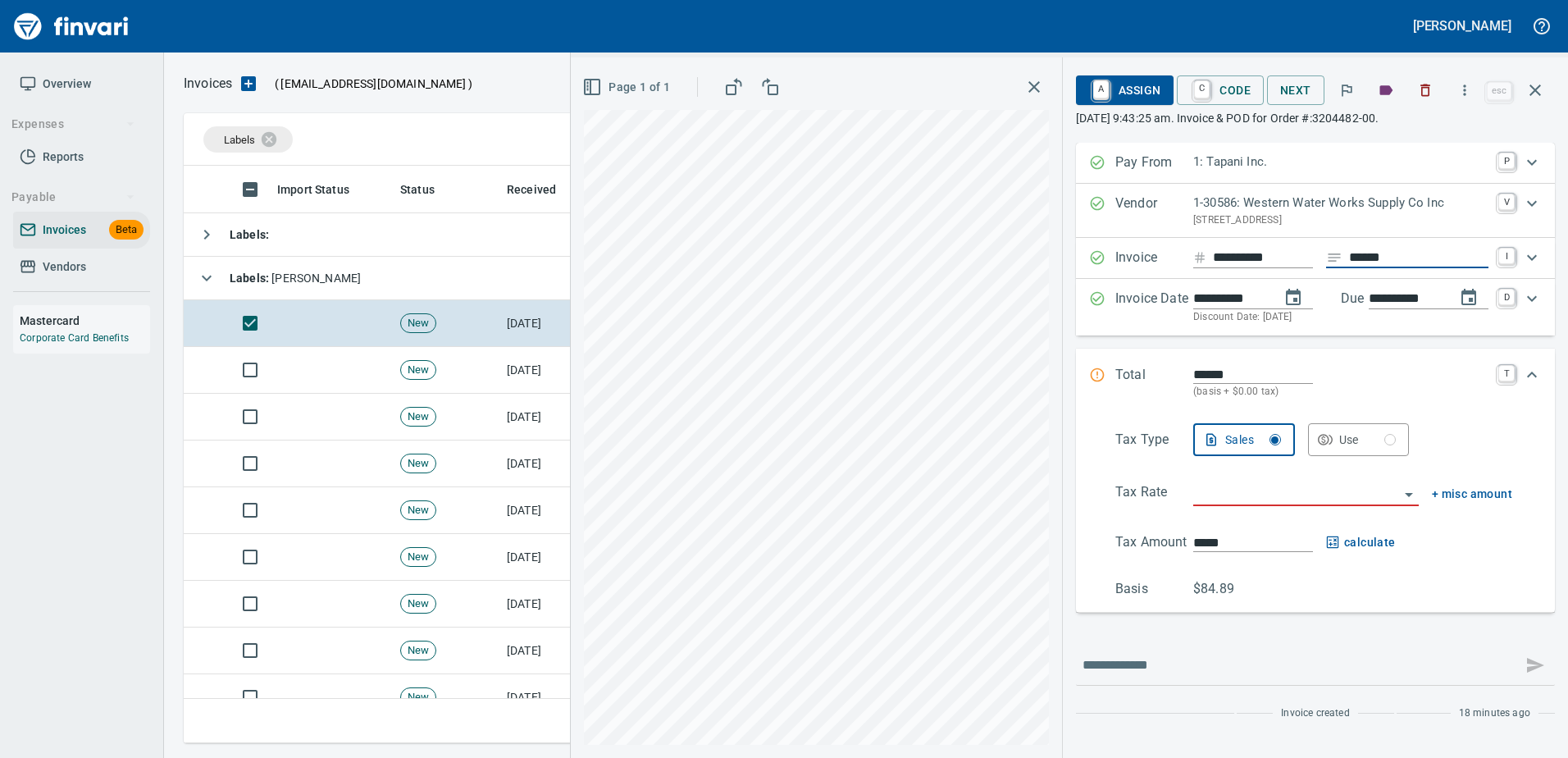
click at [1229, 483] on input "search" at bounding box center [1296, 494] width 206 height 23
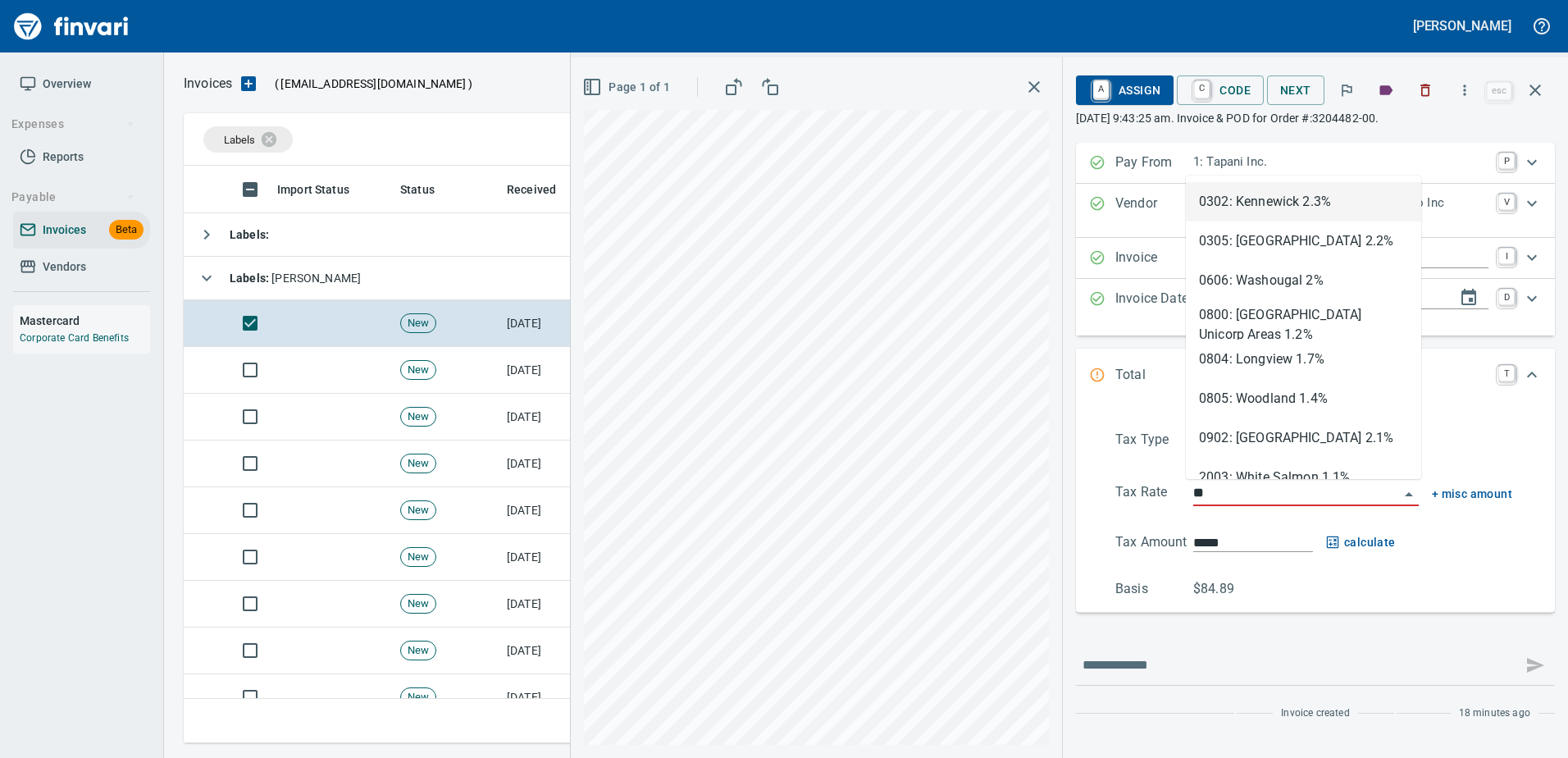
scroll to position [553, 1339]
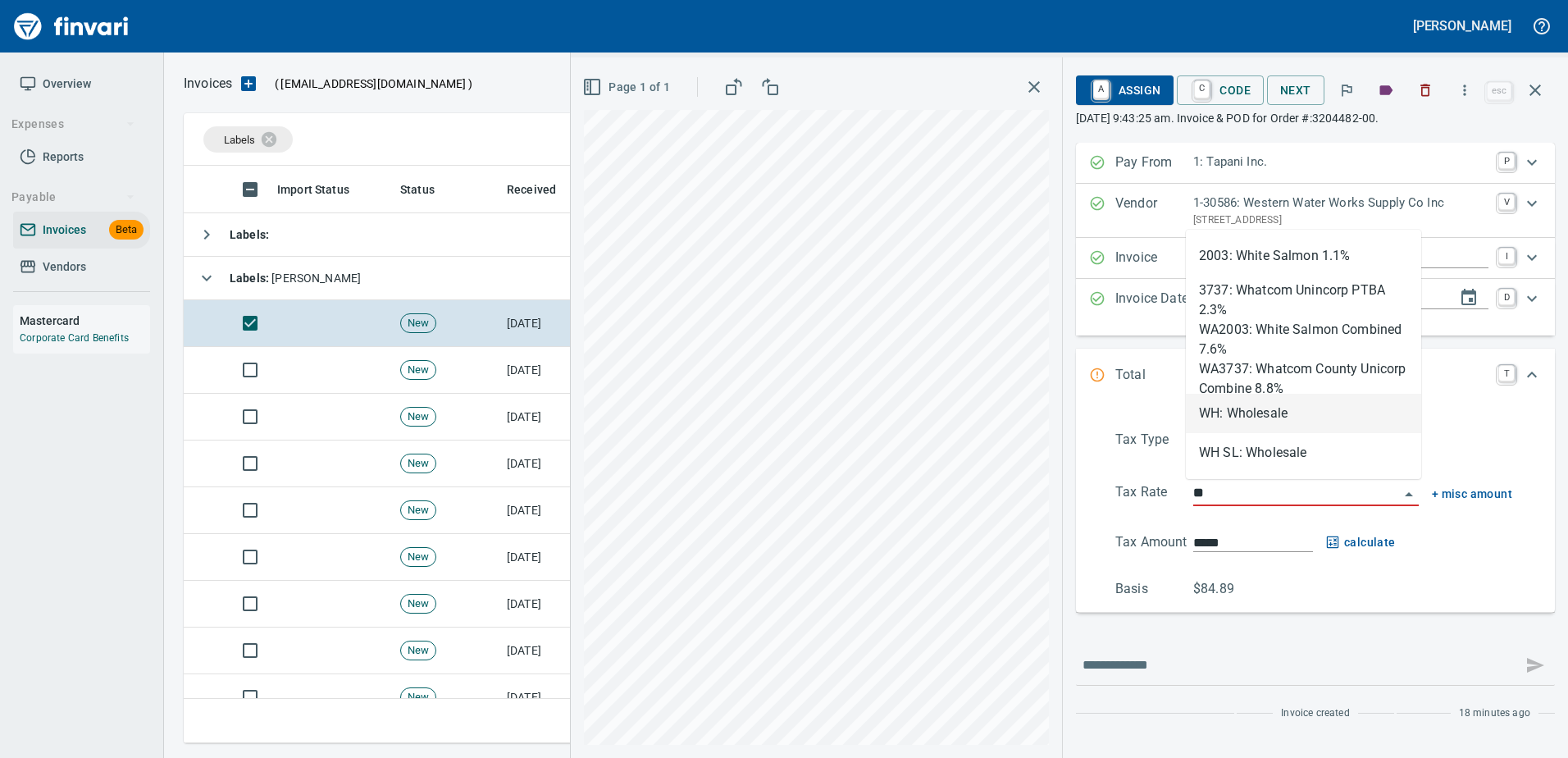
click at [1239, 411] on li "WH: Wholesale" at bounding box center [1303, 413] width 235 height 40
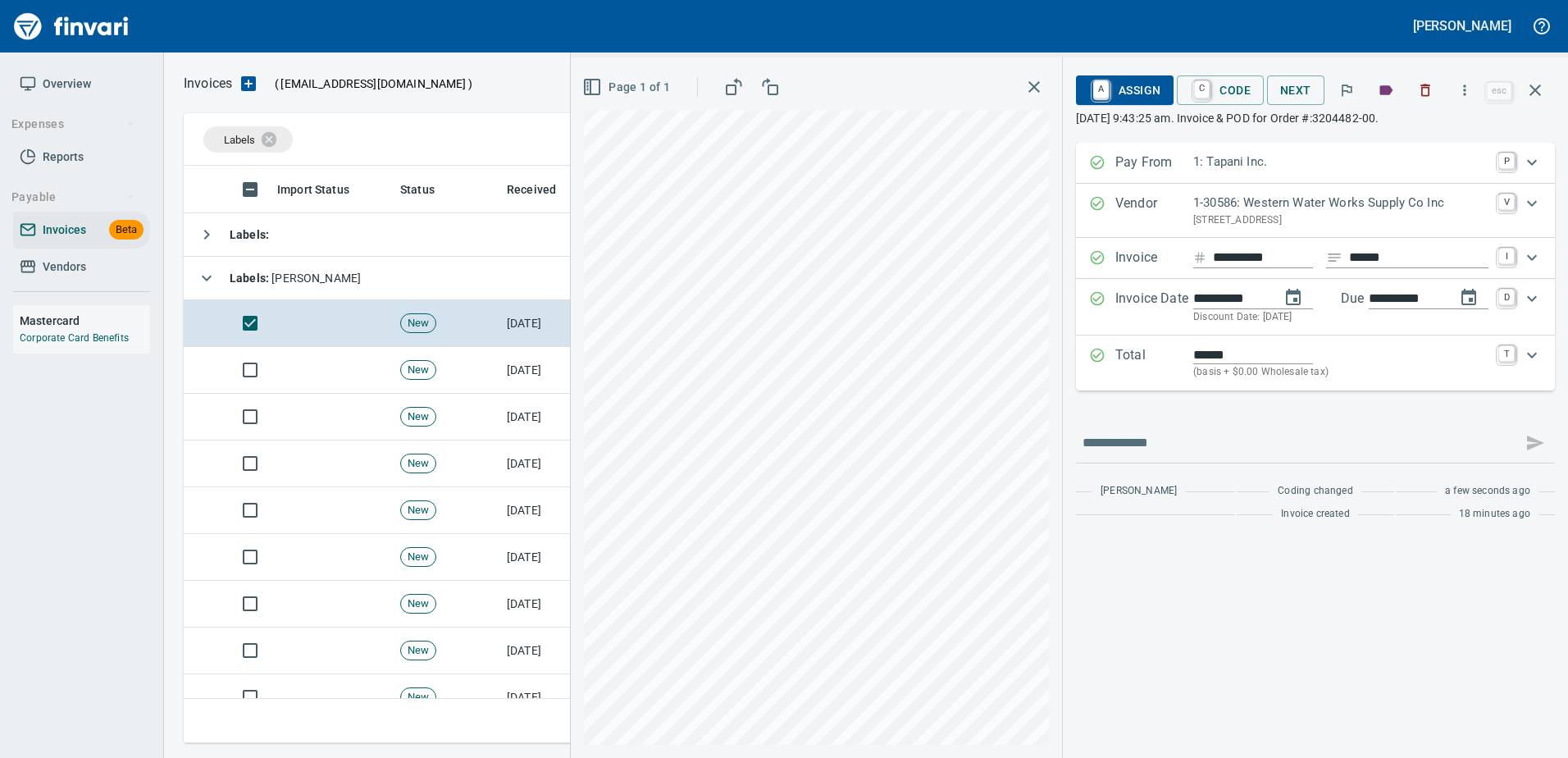
type input "**********"
click at [1131, 96] on span "A Assign" at bounding box center [1125, 90] width 72 height 28
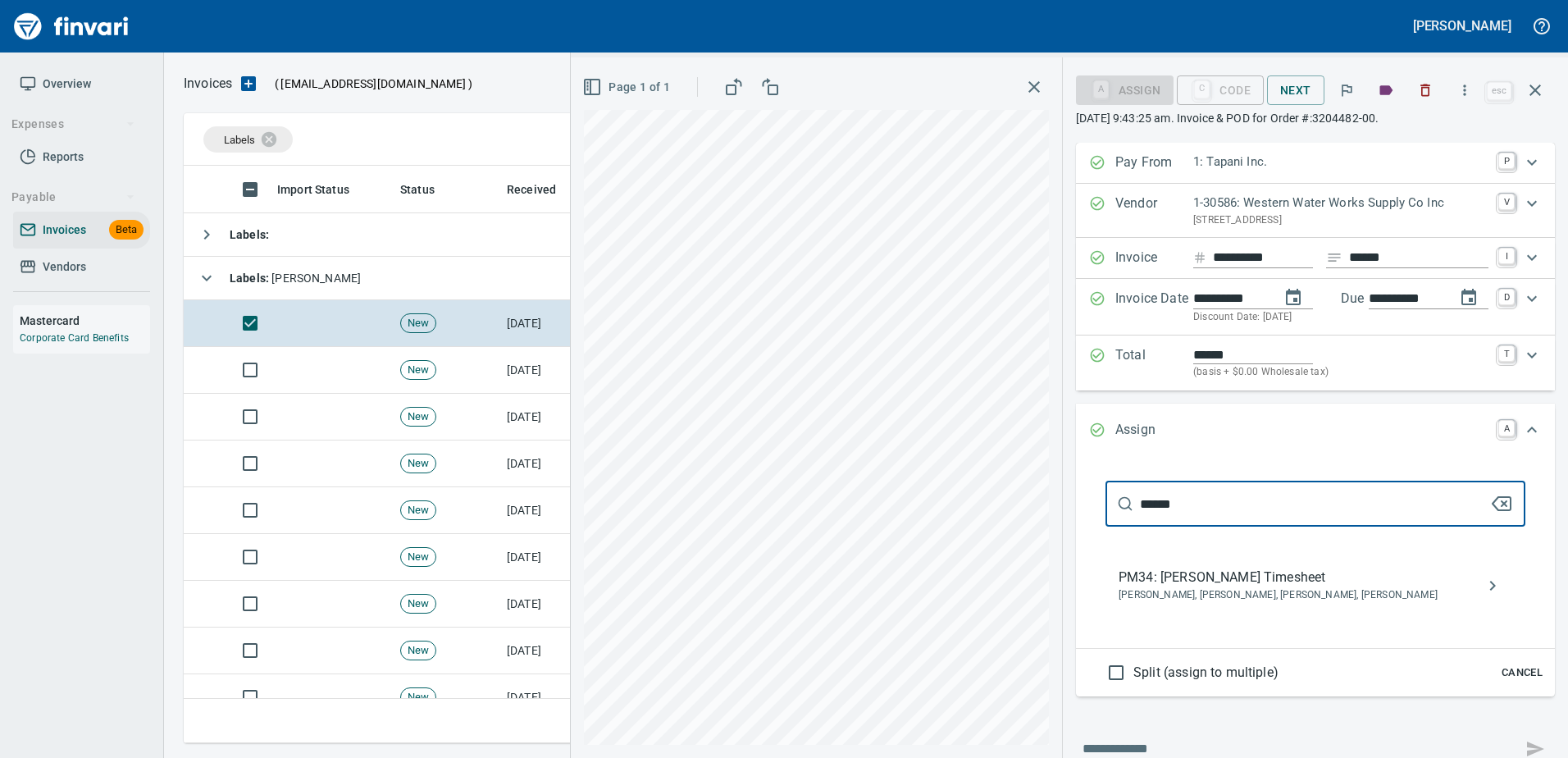
type input "******"
click at [1206, 608] on div "PM34: Daren Sarkinen Timesheet Alaina Henderson, Daren Sarkinen, Jeana Webb, Ma…" at bounding box center [1315, 586] width 420 height 52
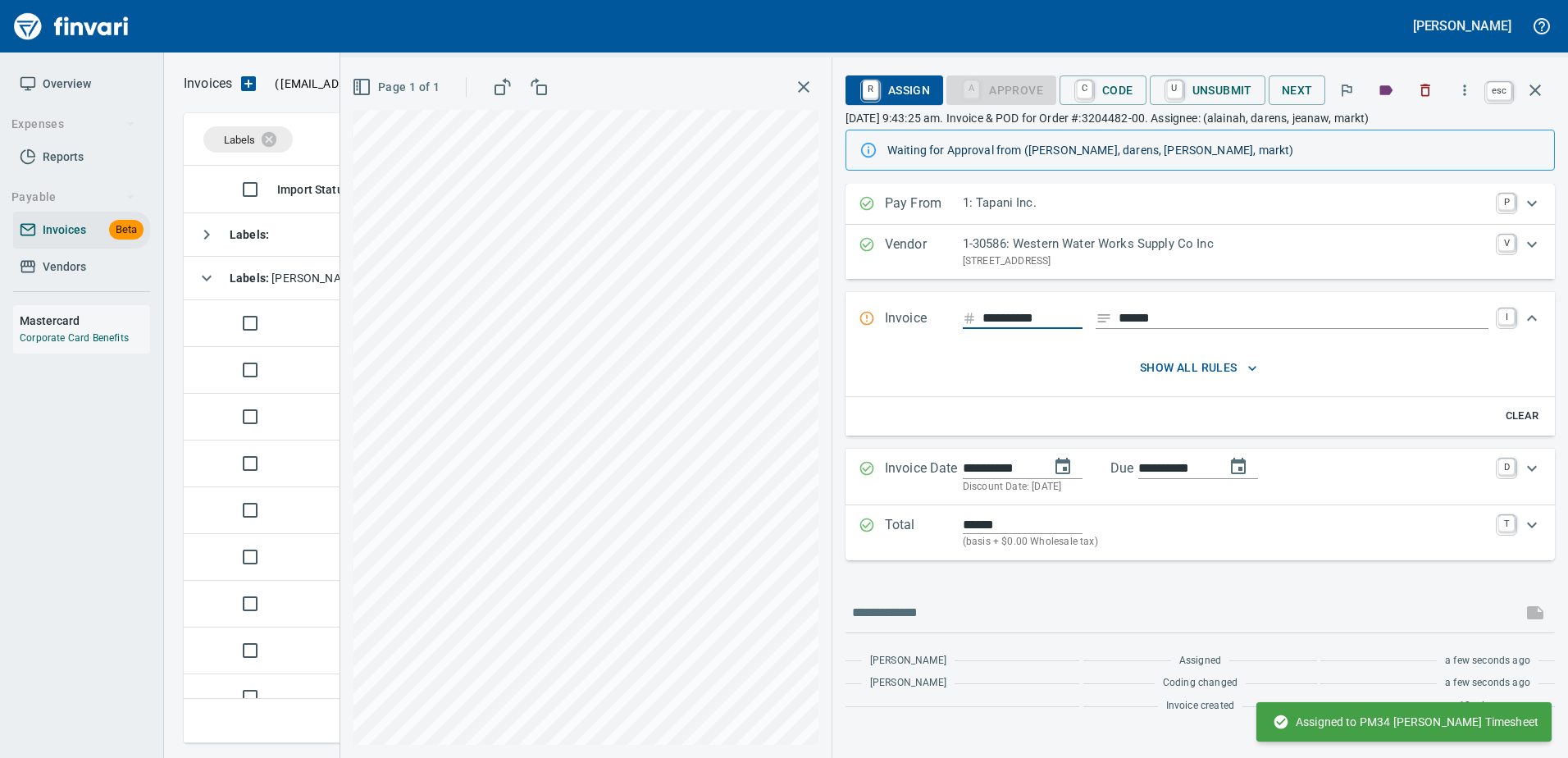
click at [1525, 83] on icon "button" at bounding box center [1535, 90] width 19 height 19
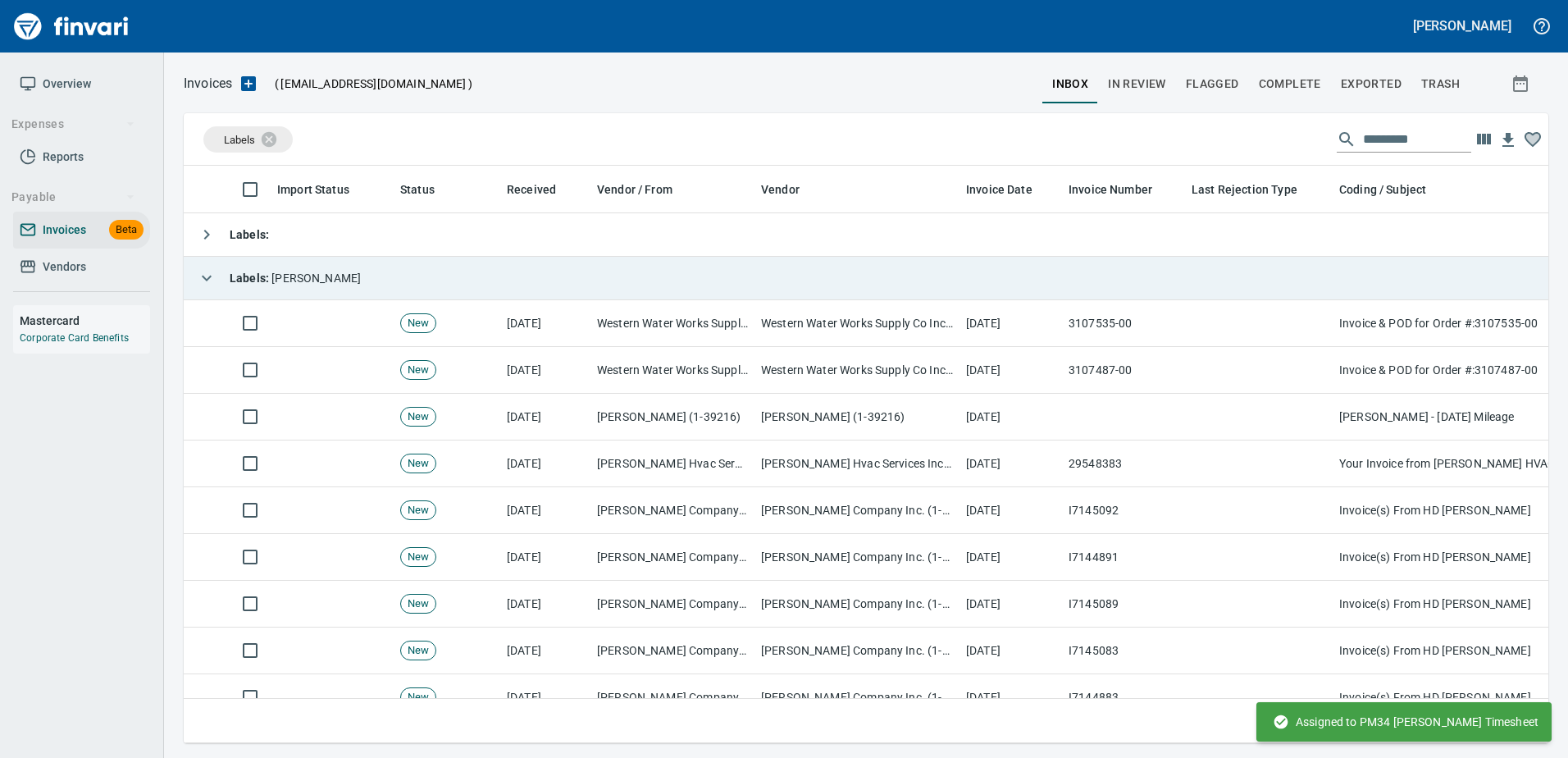
scroll to position [553, 1339]
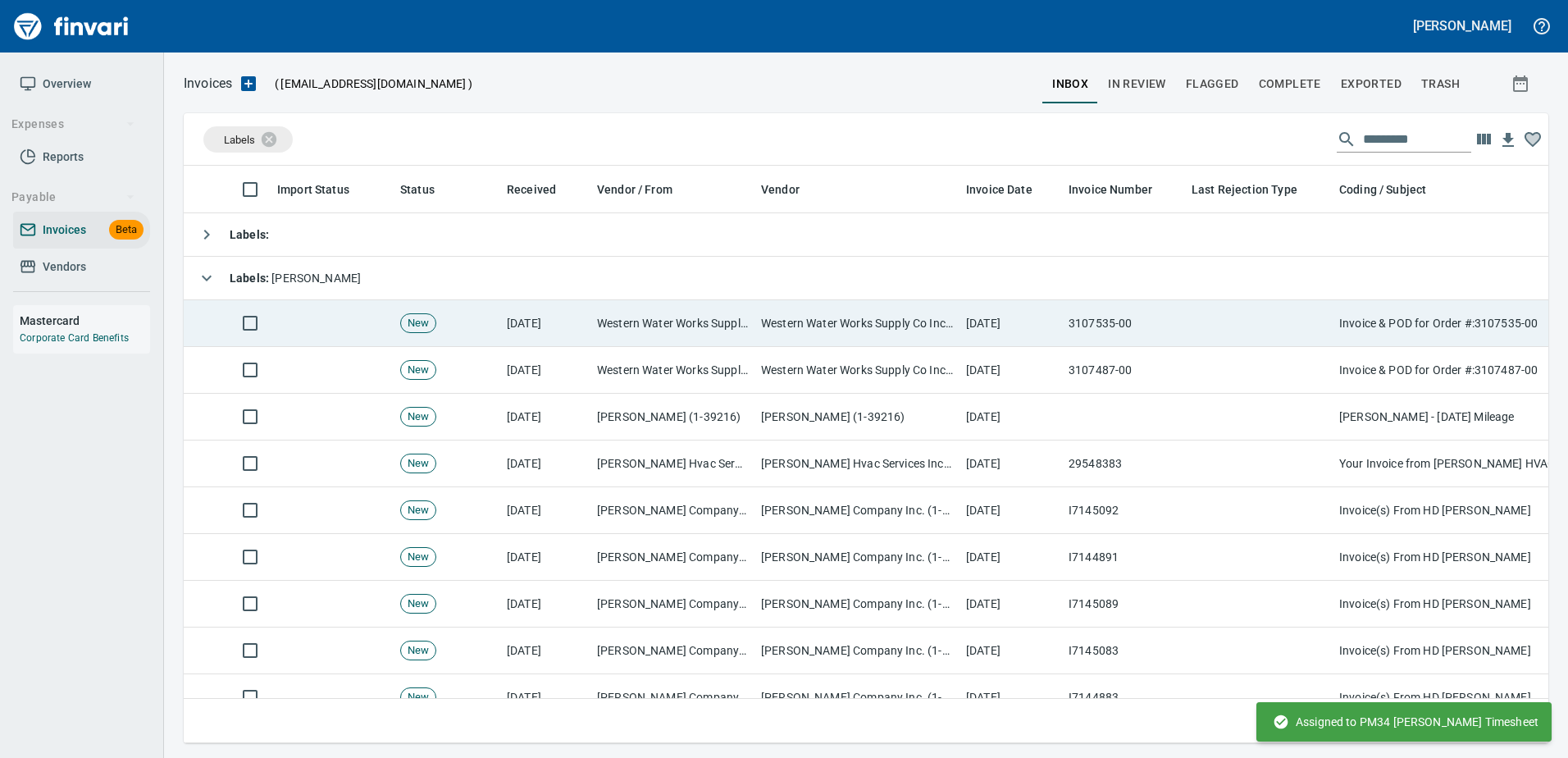
click at [964, 319] on td "[DATE]" at bounding box center [1010, 323] width 103 height 46
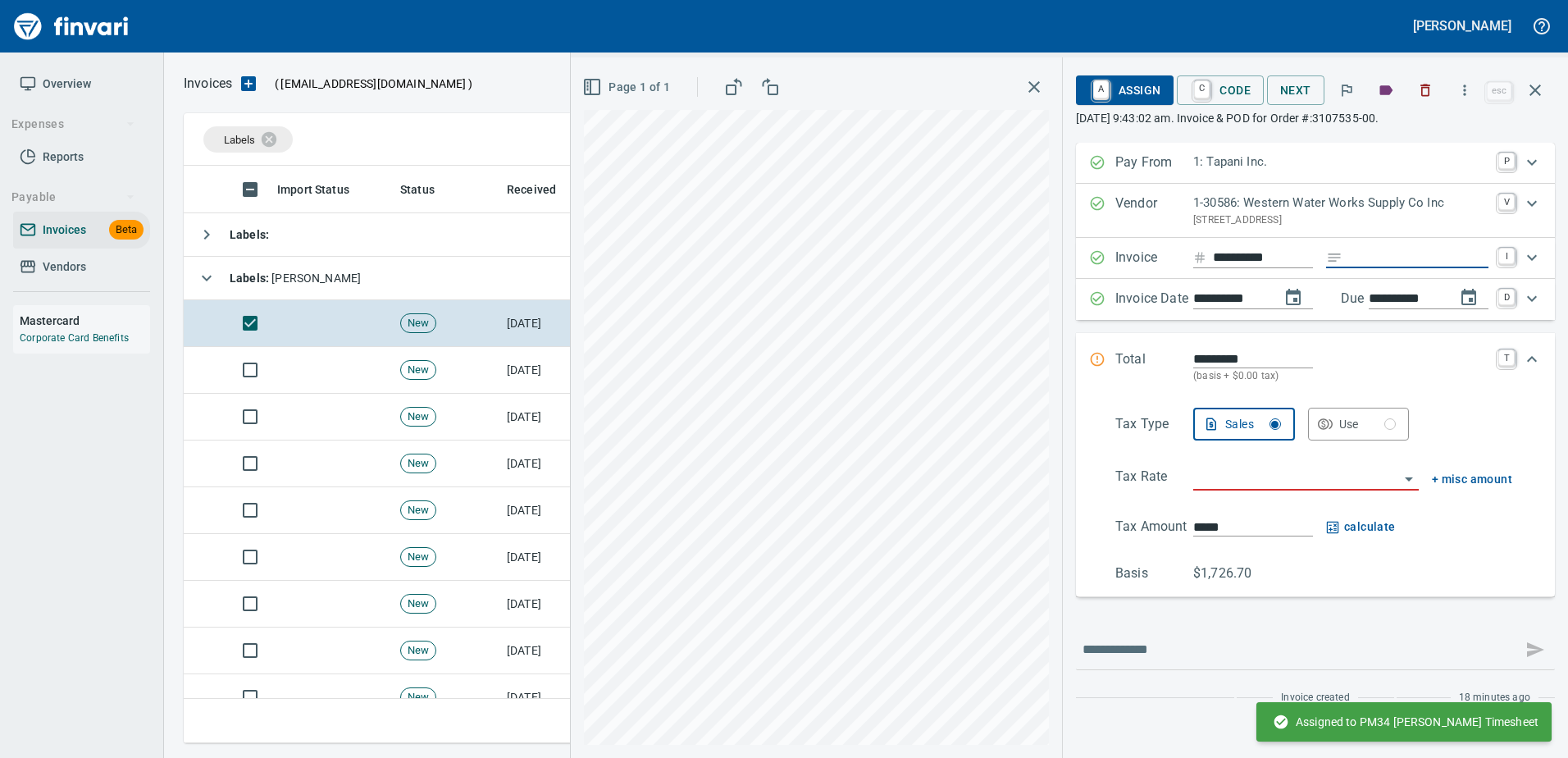
click at [1421, 260] on input "Expand" at bounding box center [1419, 258] width 139 height 20
type input "*********"
type input "**********"
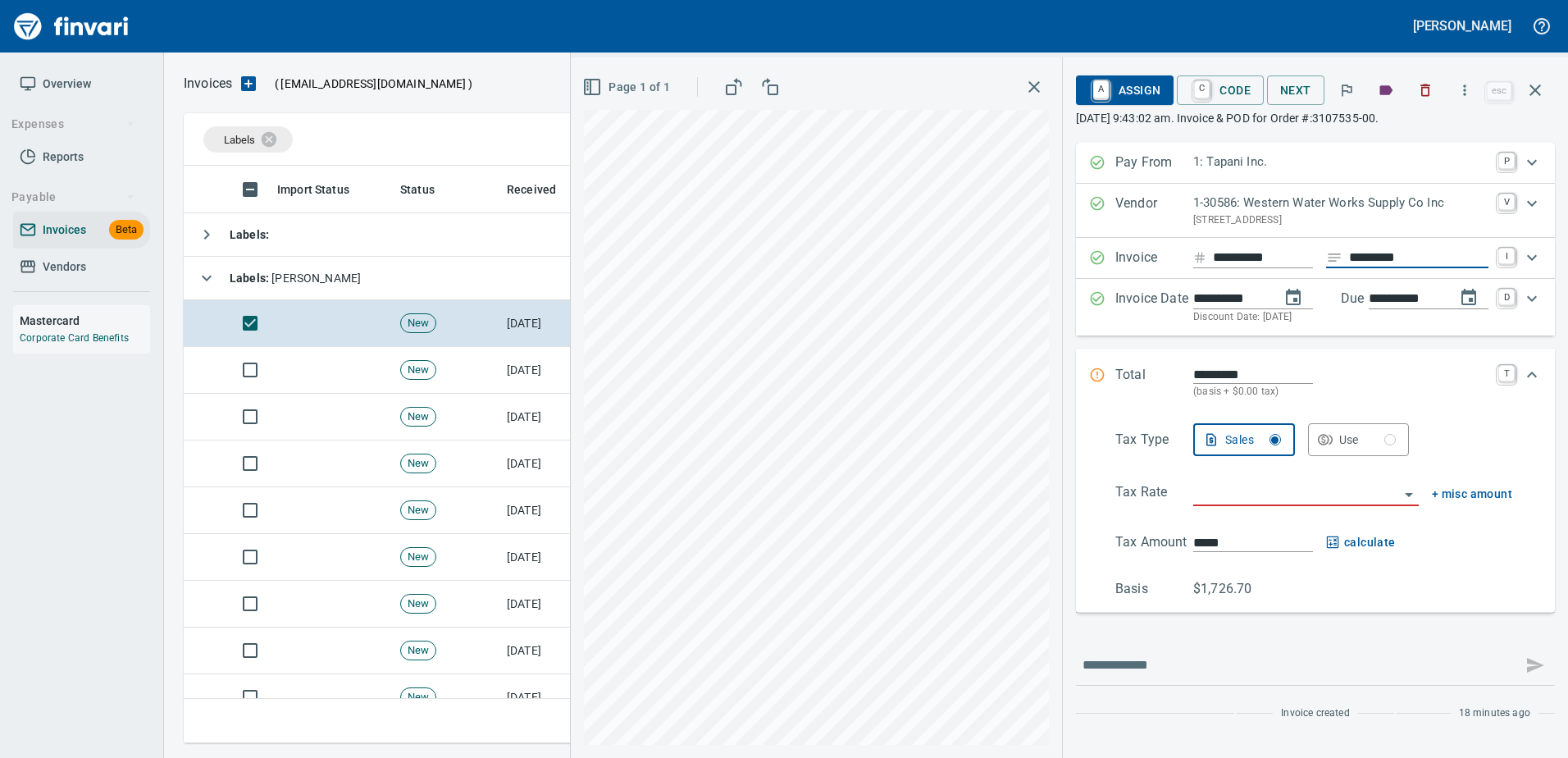
click at [1235, 491] on input "search" at bounding box center [1296, 494] width 206 height 23
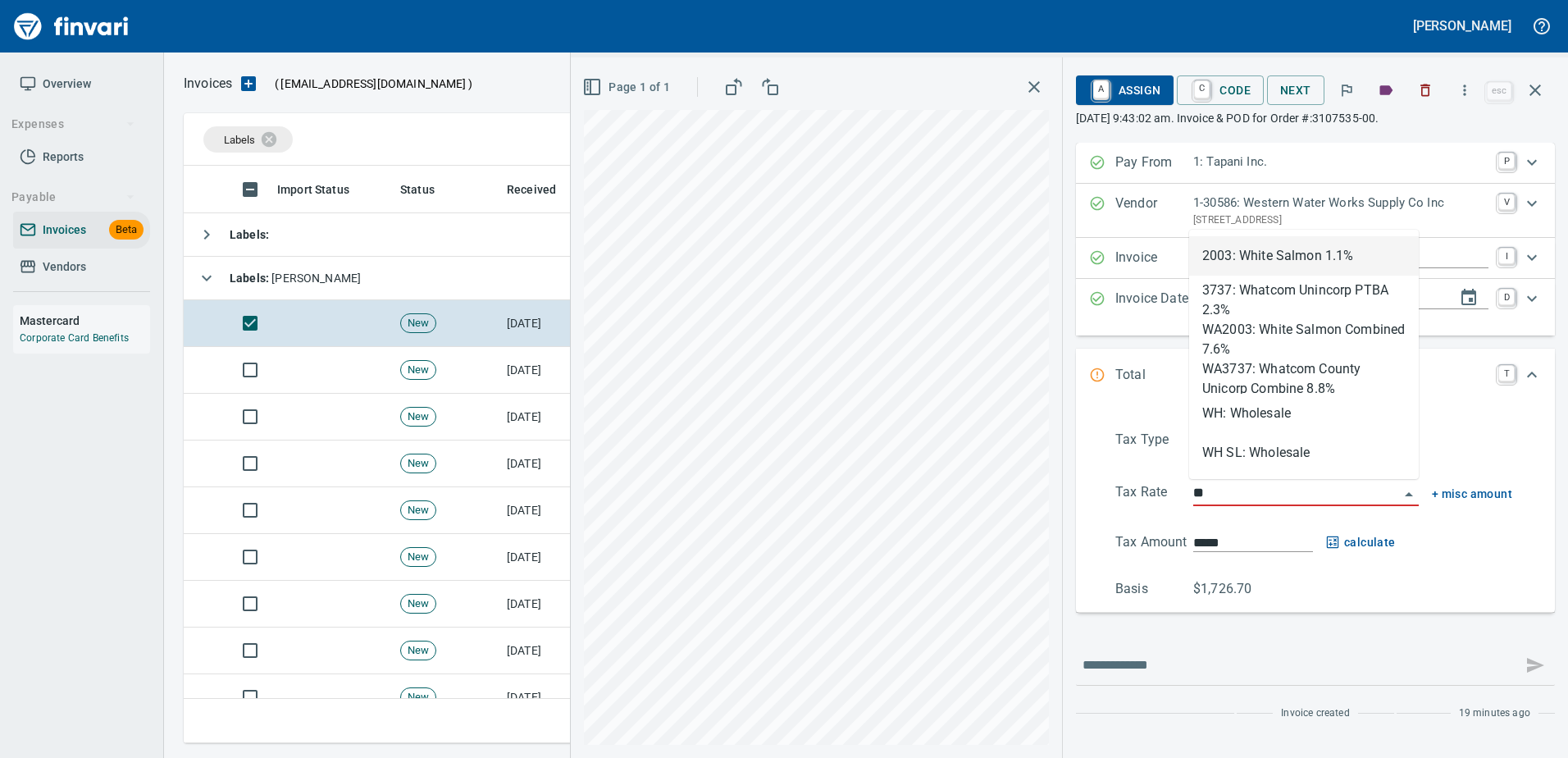
scroll to position [553, 1339]
click at [1240, 426] on li "WH: Wholesale" at bounding box center [1303, 413] width 229 height 40
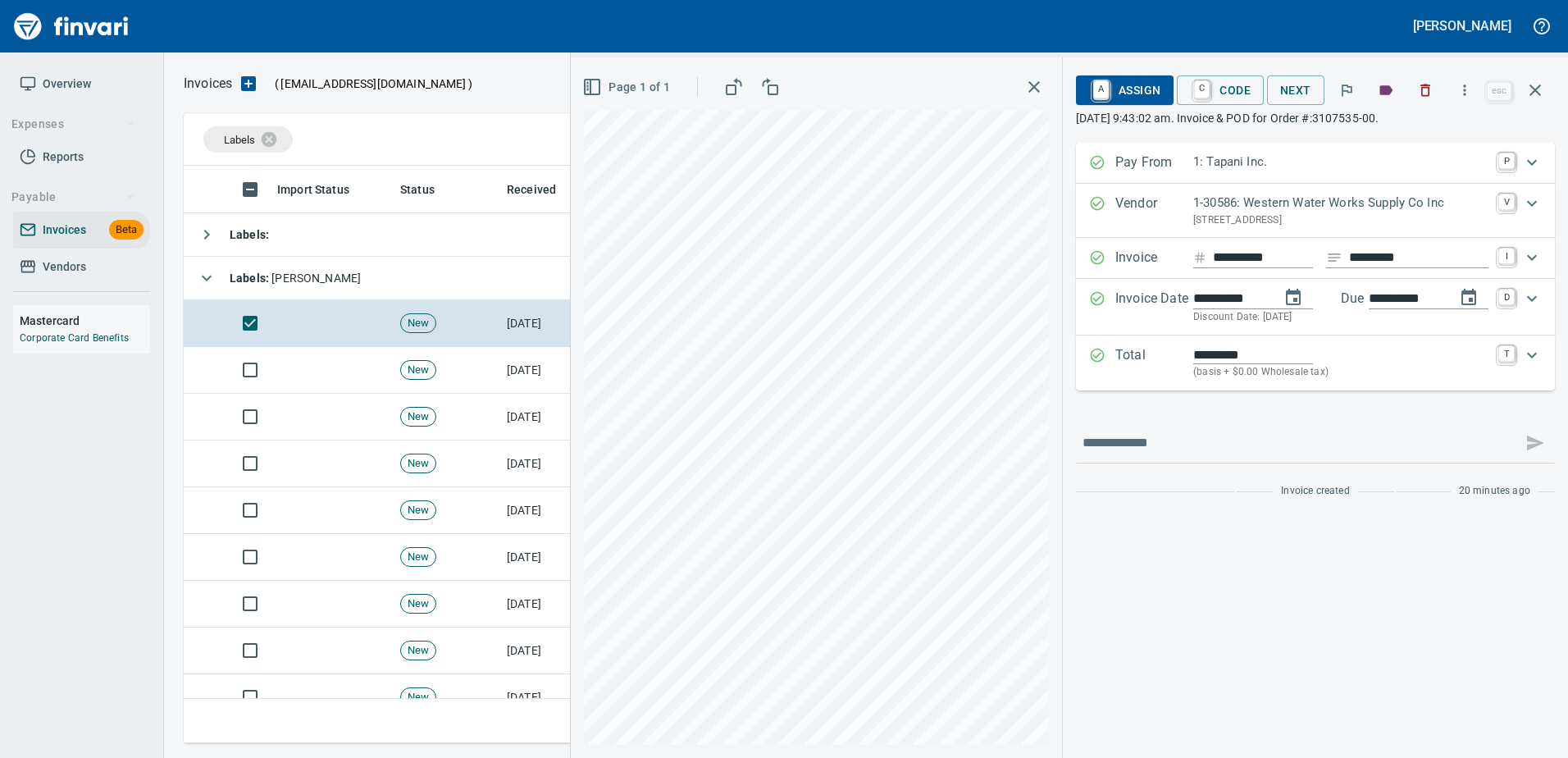
type input "**********"
click at [1119, 90] on span "A Assign" at bounding box center [1125, 90] width 72 height 28
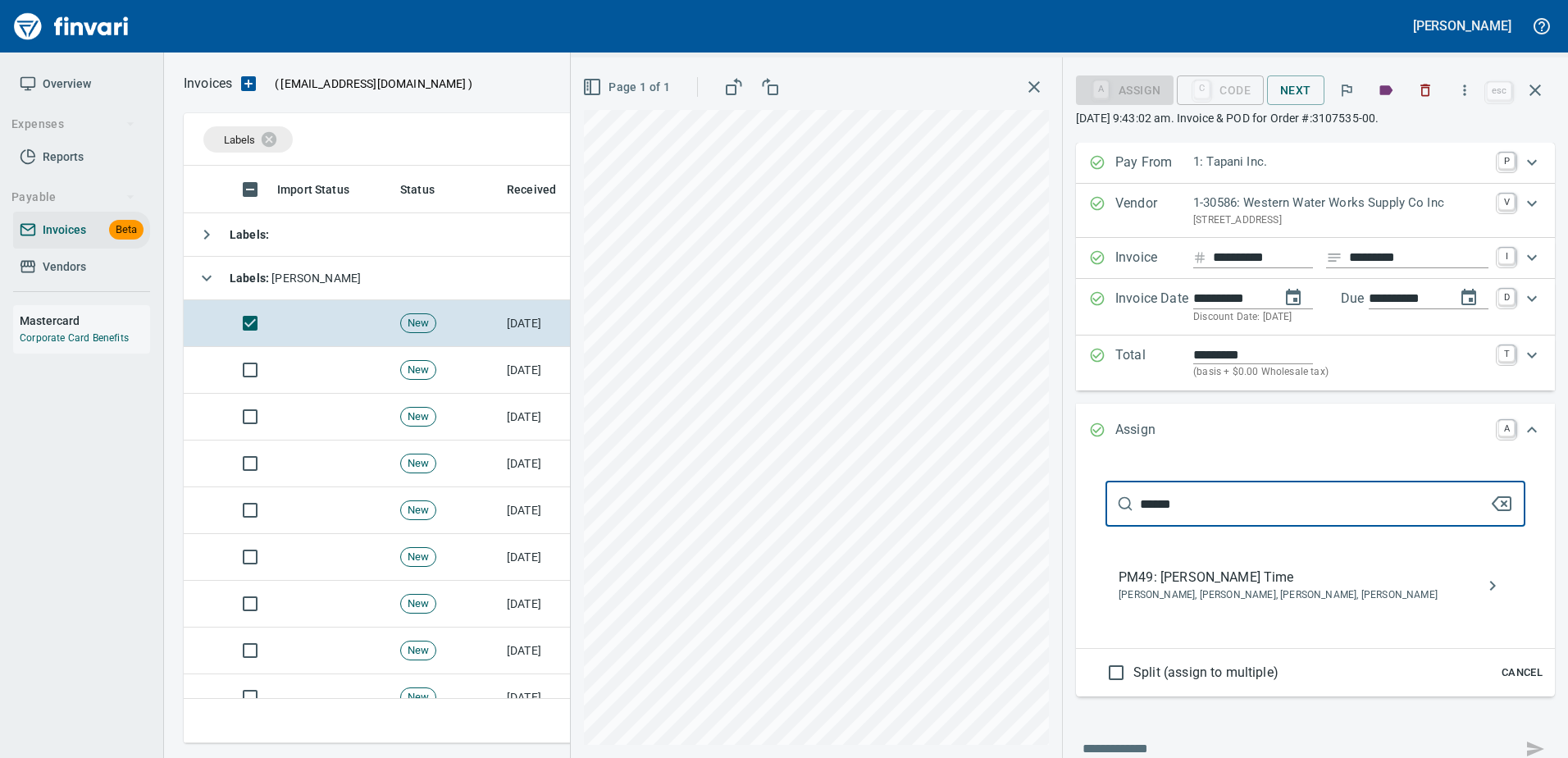
type input "******"
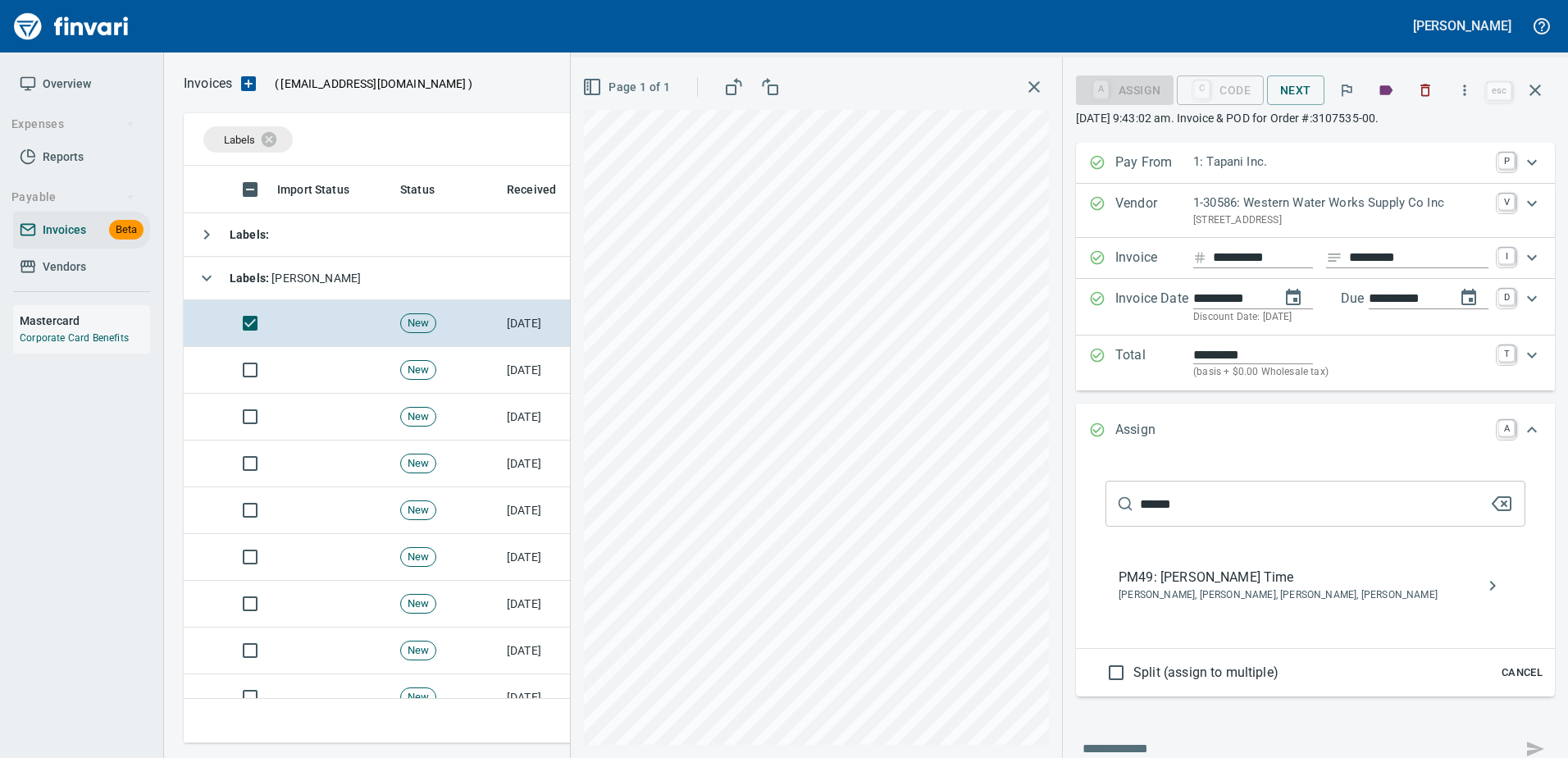
click at [1174, 547] on div "****** ​ PM49: Patrick Herz Time Crystal Northrup, Hannah Smith, Patrick Herz, …" at bounding box center [1315, 549] width 453 height 170
click at [1161, 611] on div "PM49: Patrick Herz Time Crystal Northrup, Hannah Smith, Patrick Herz, Tyler Cur…" at bounding box center [1315, 586] width 420 height 52
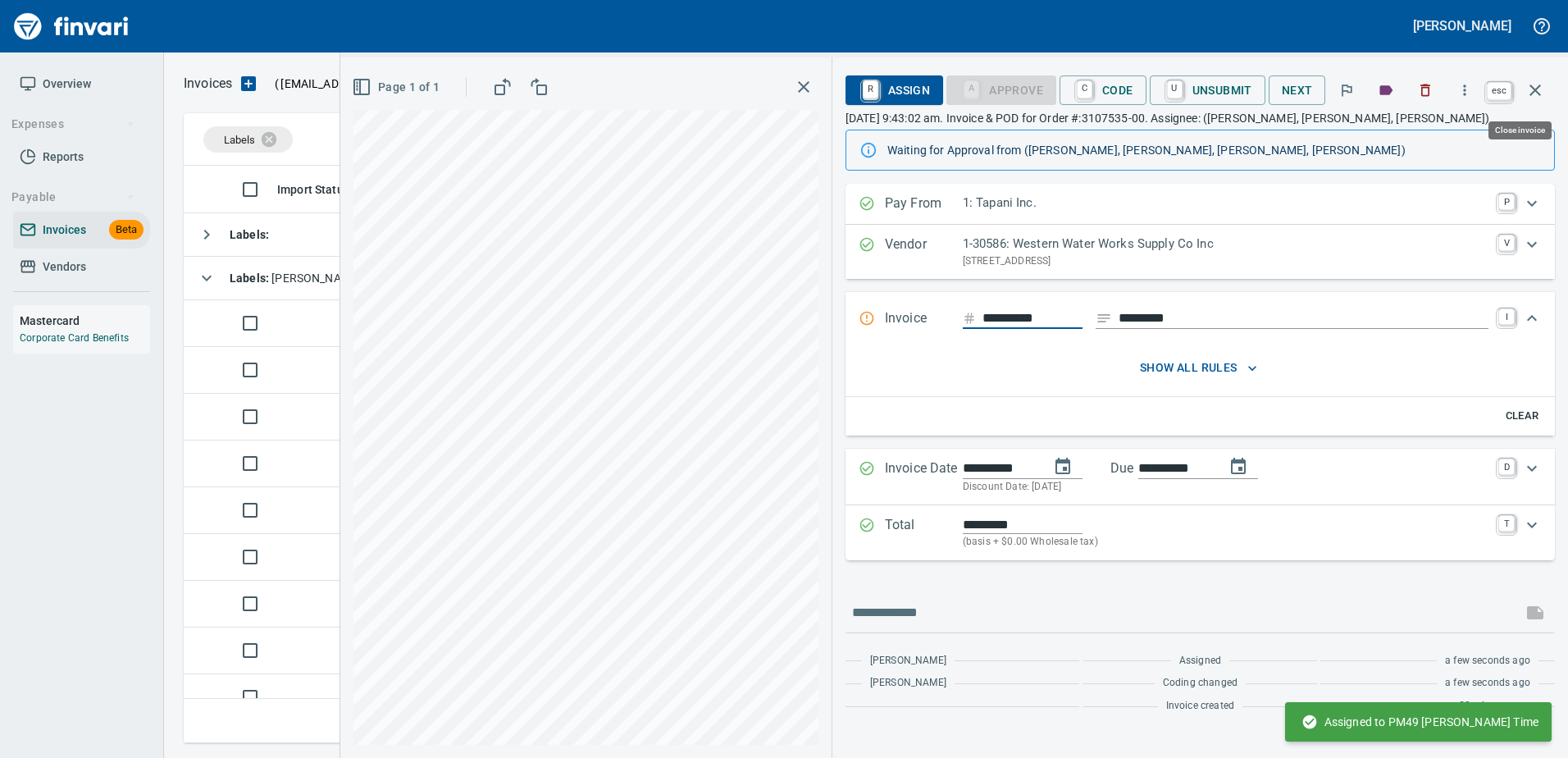
click at [1535, 94] on icon "button" at bounding box center [1535, 90] width 19 height 19
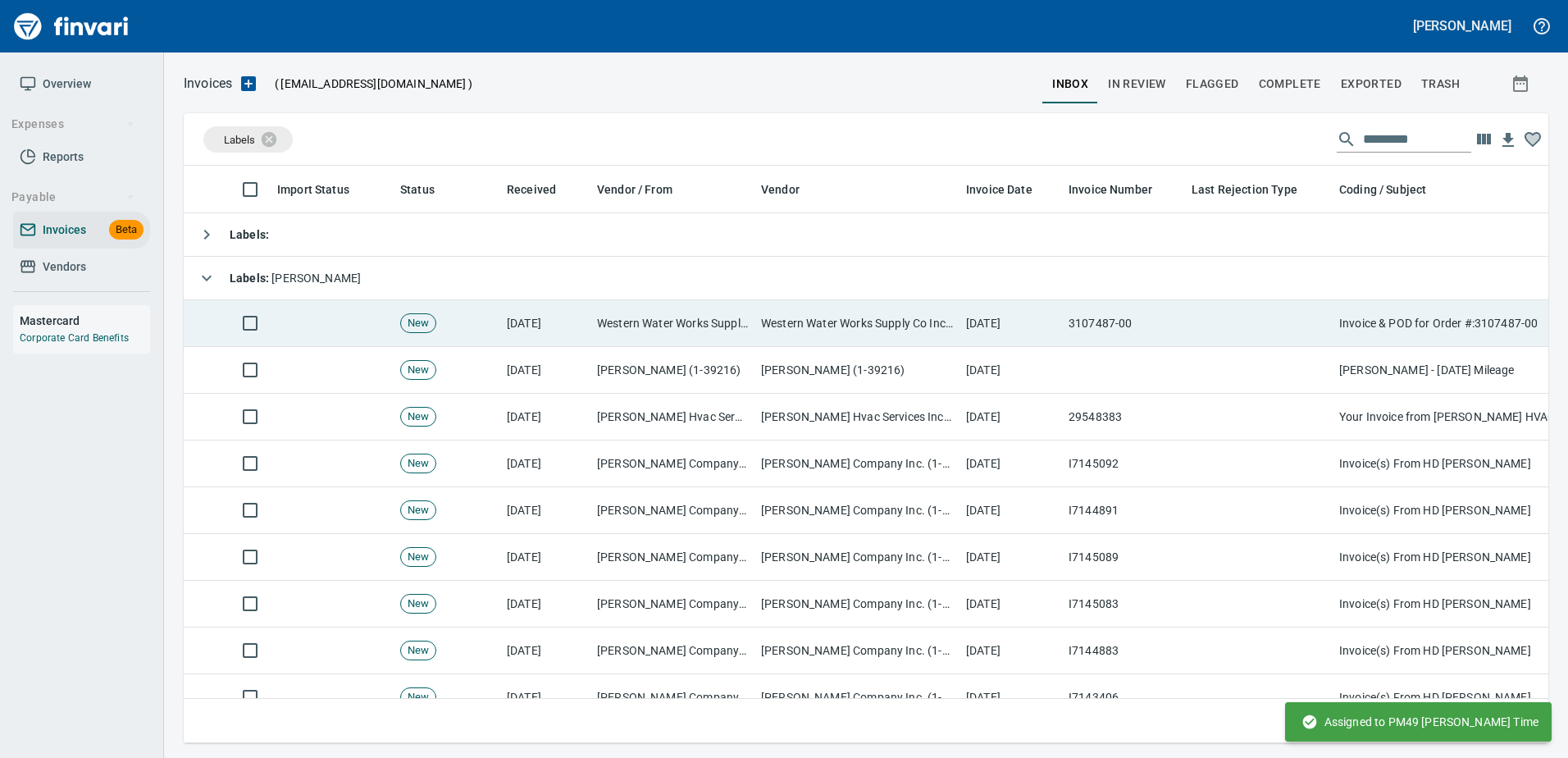
click at [747, 318] on td "Western Water Works Supply Co Inc (1-30586)" at bounding box center [672, 323] width 164 height 46
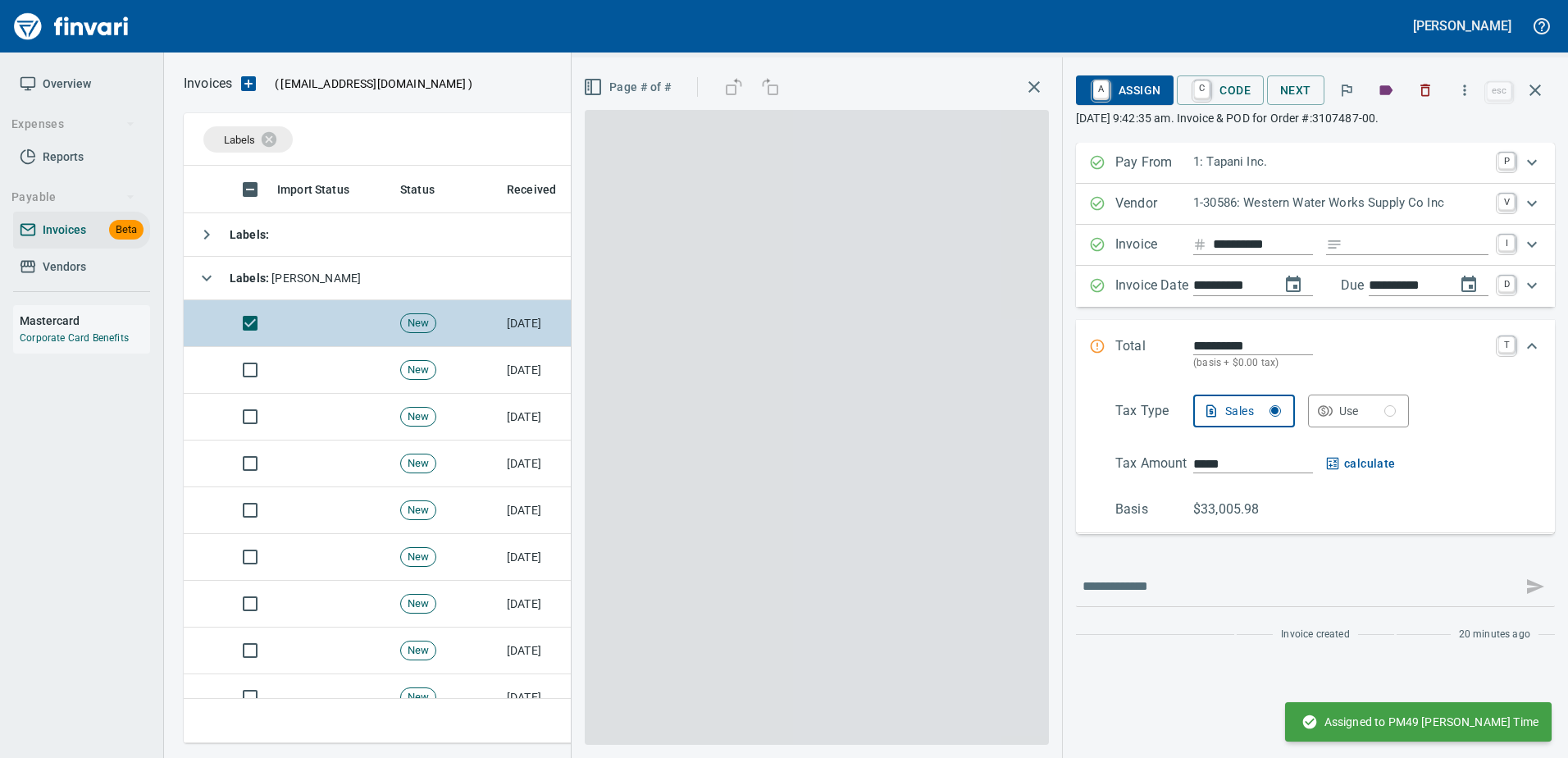
scroll to position [553, 1339]
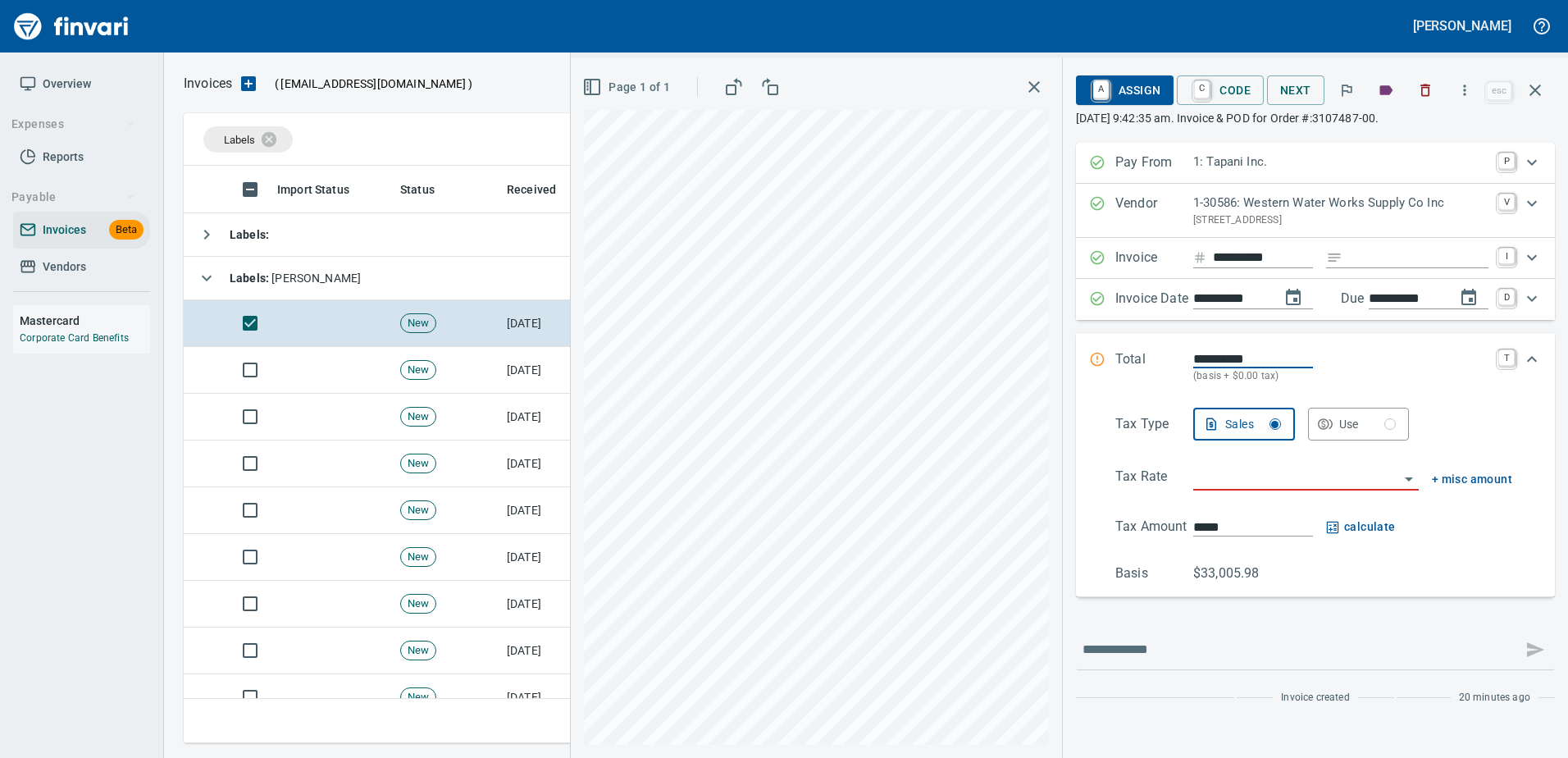
click at [1349, 267] on input "Expand" at bounding box center [1419, 258] width 139 height 20
type input "******"
type input "**********"
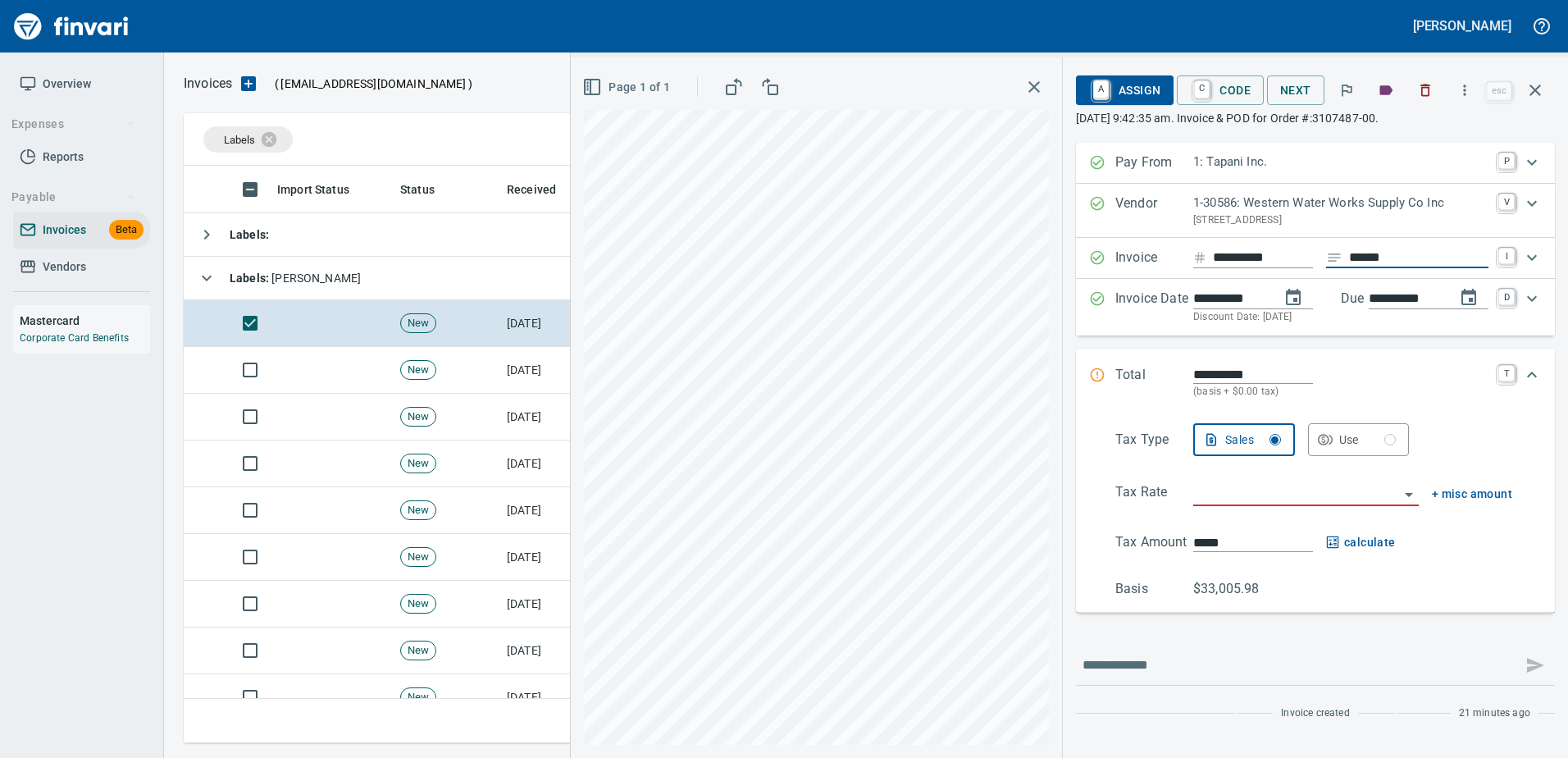
click at [1210, 505] on input "search" at bounding box center [1296, 494] width 206 height 23
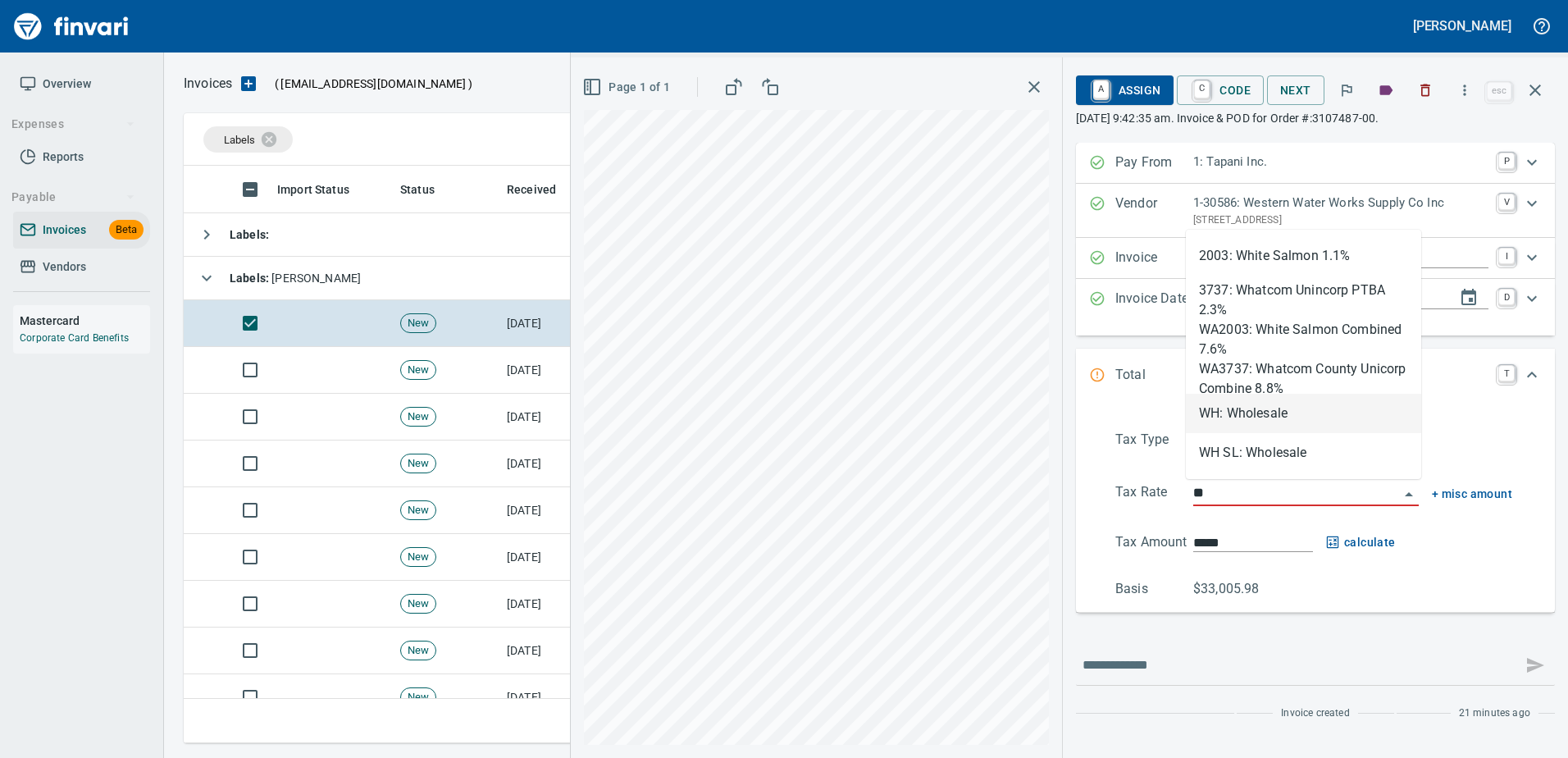
click at [1211, 426] on li "WH: Wholesale" at bounding box center [1303, 413] width 235 height 40
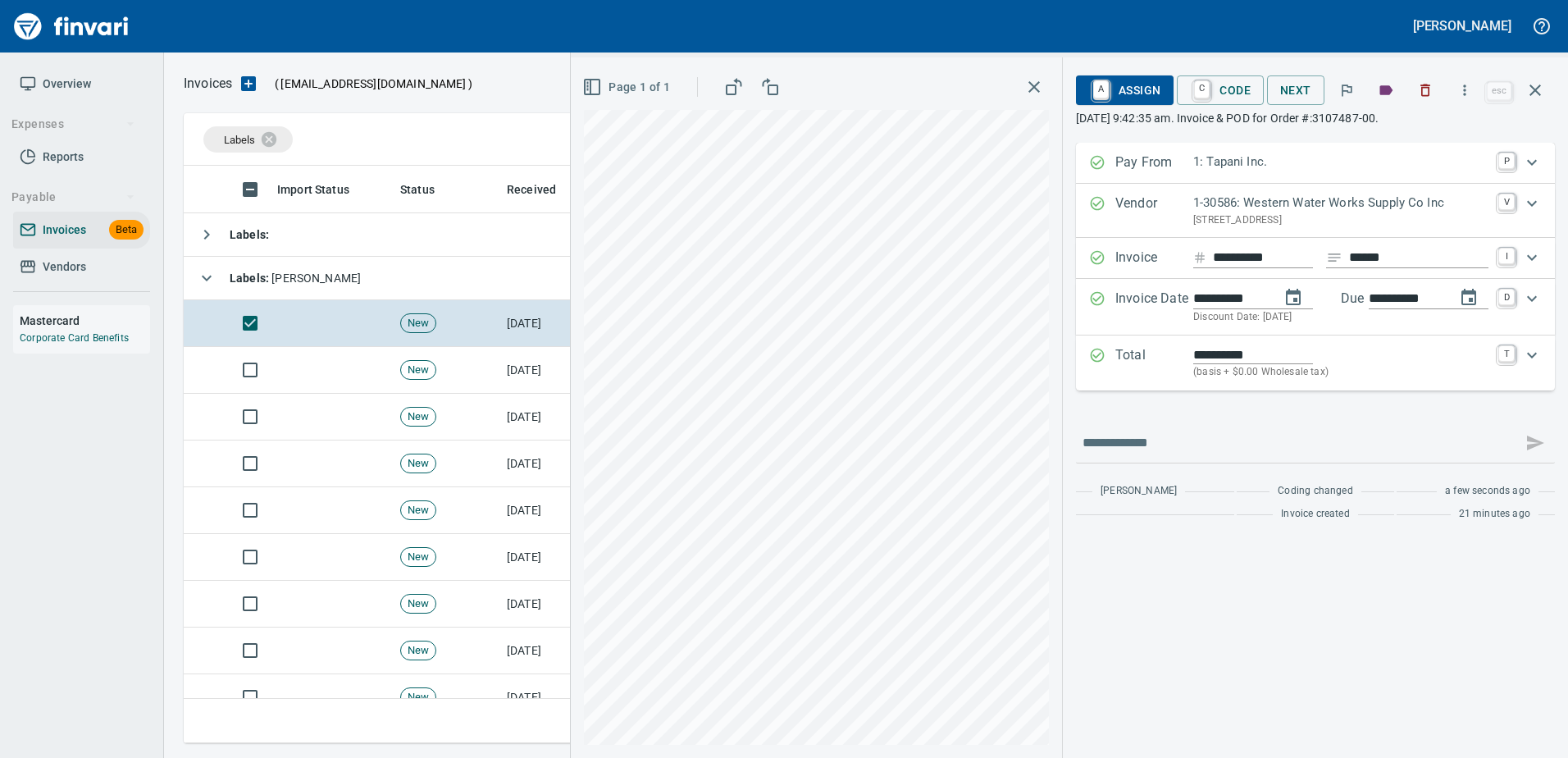
type input "**********"
click at [1120, 90] on span "A Assign" at bounding box center [1125, 90] width 72 height 28
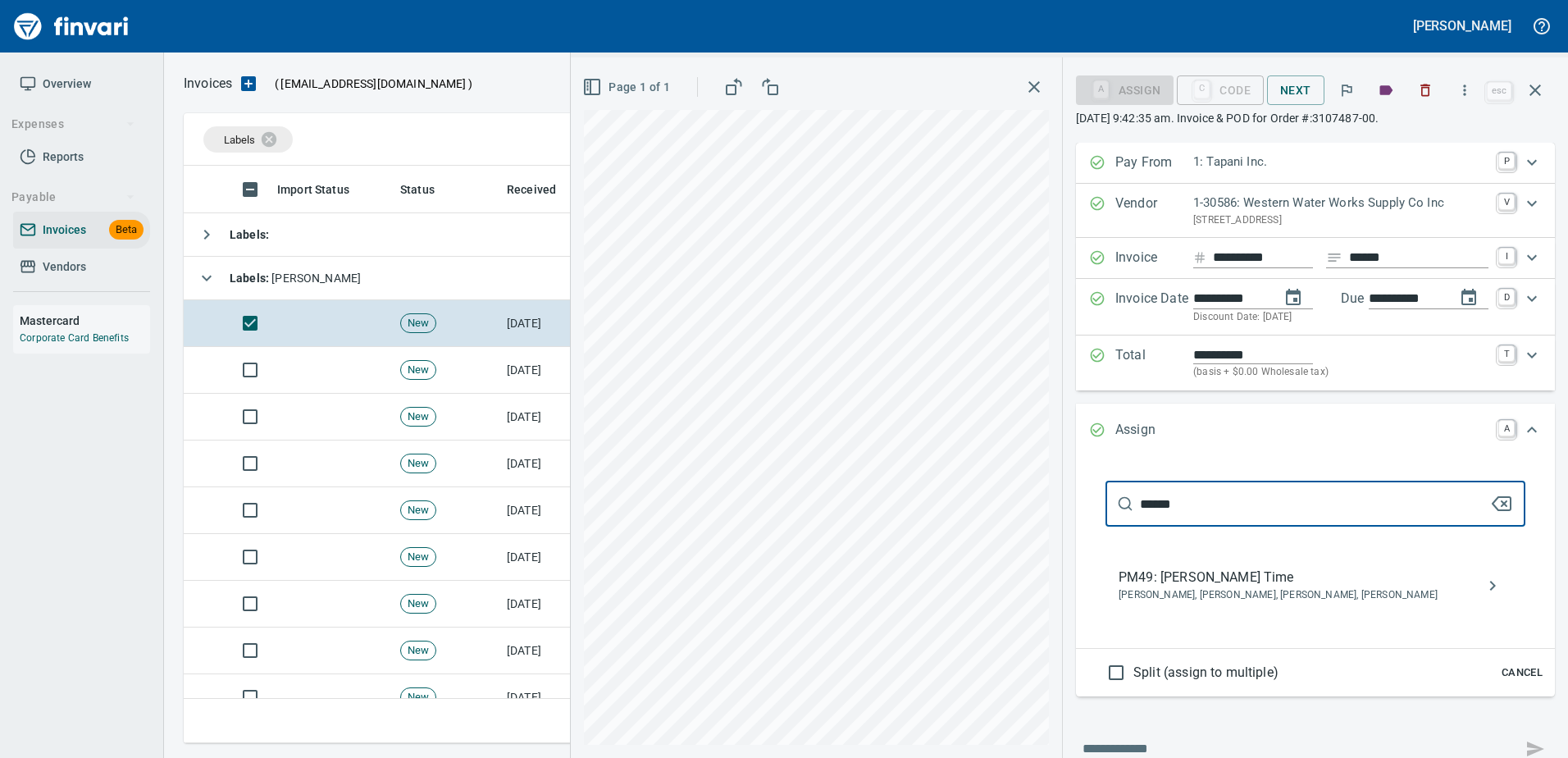
type input "******"
click at [1197, 590] on span "Crystal Northrup, Hannah Smith, Patrick Herz, Tyler Curtis" at bounding box center [1302, 595] width 368 height 16
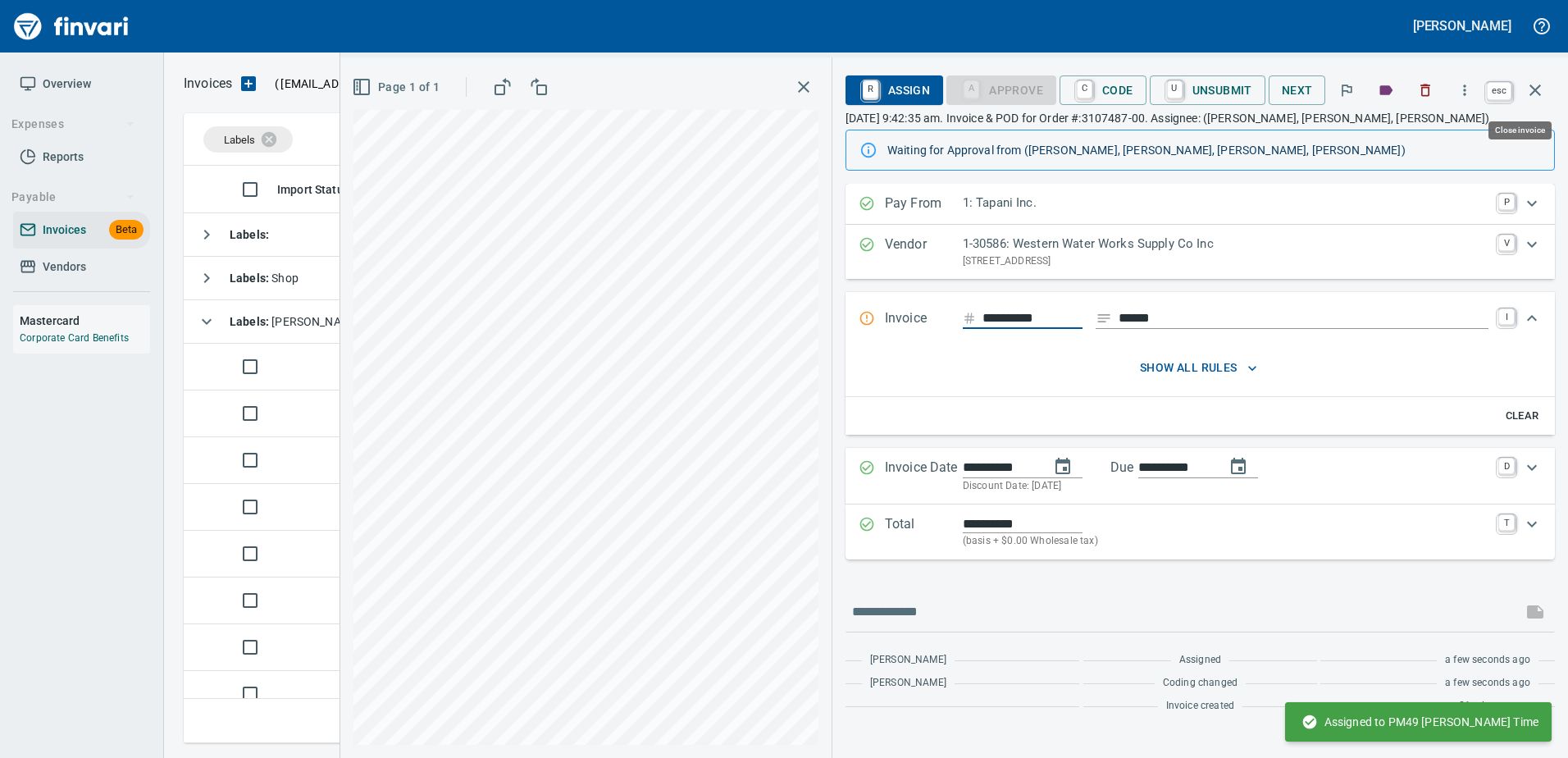
drag, startPoint x: 1524, startPoint y: 95, endPoint x: 1330, endPoint y: 172, distance: 208.7
click at [1524, 94] on button "button" at bounding box center [1534, 90] width 40 height 40
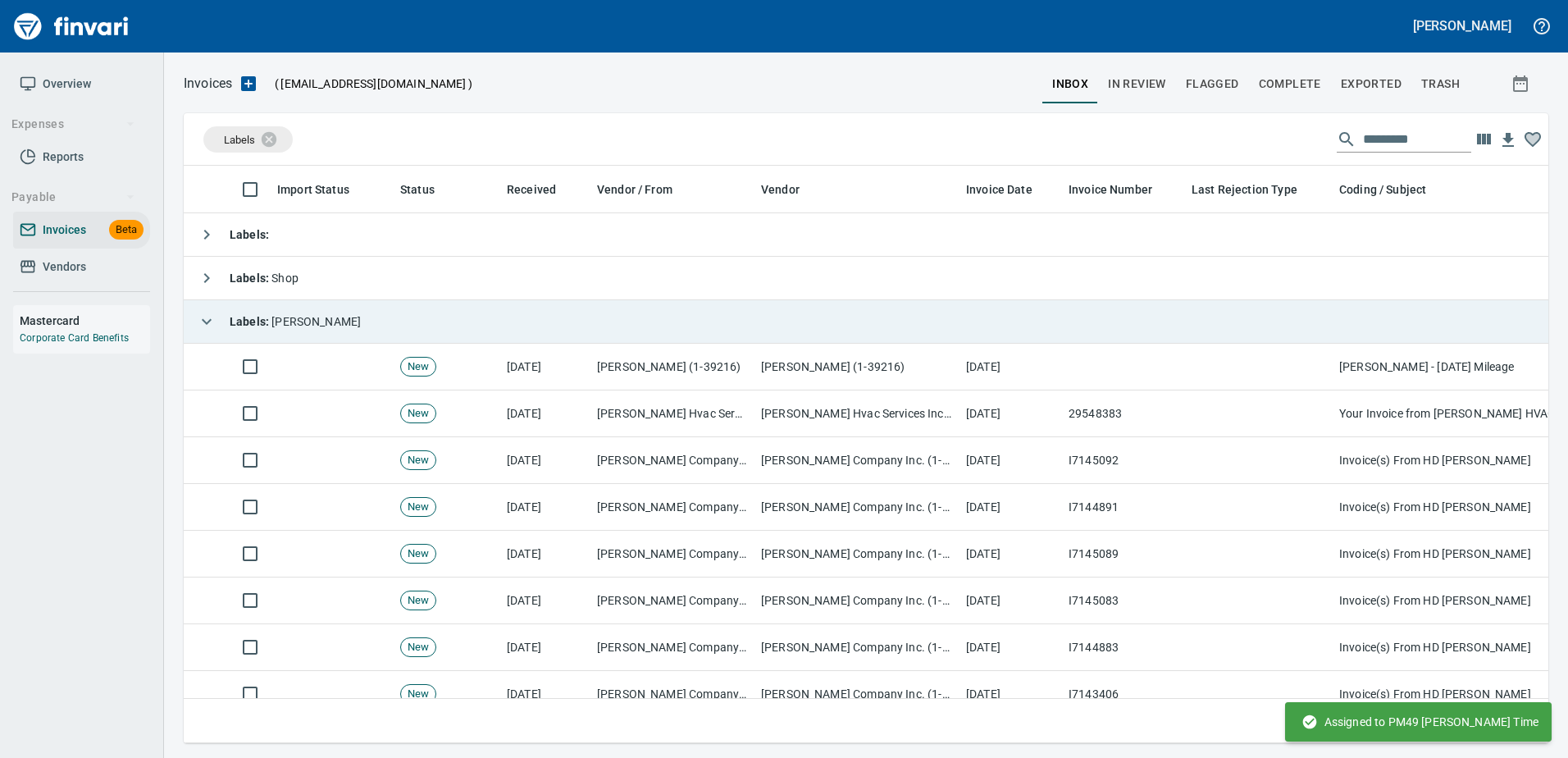
scroll to position [553, 1339]
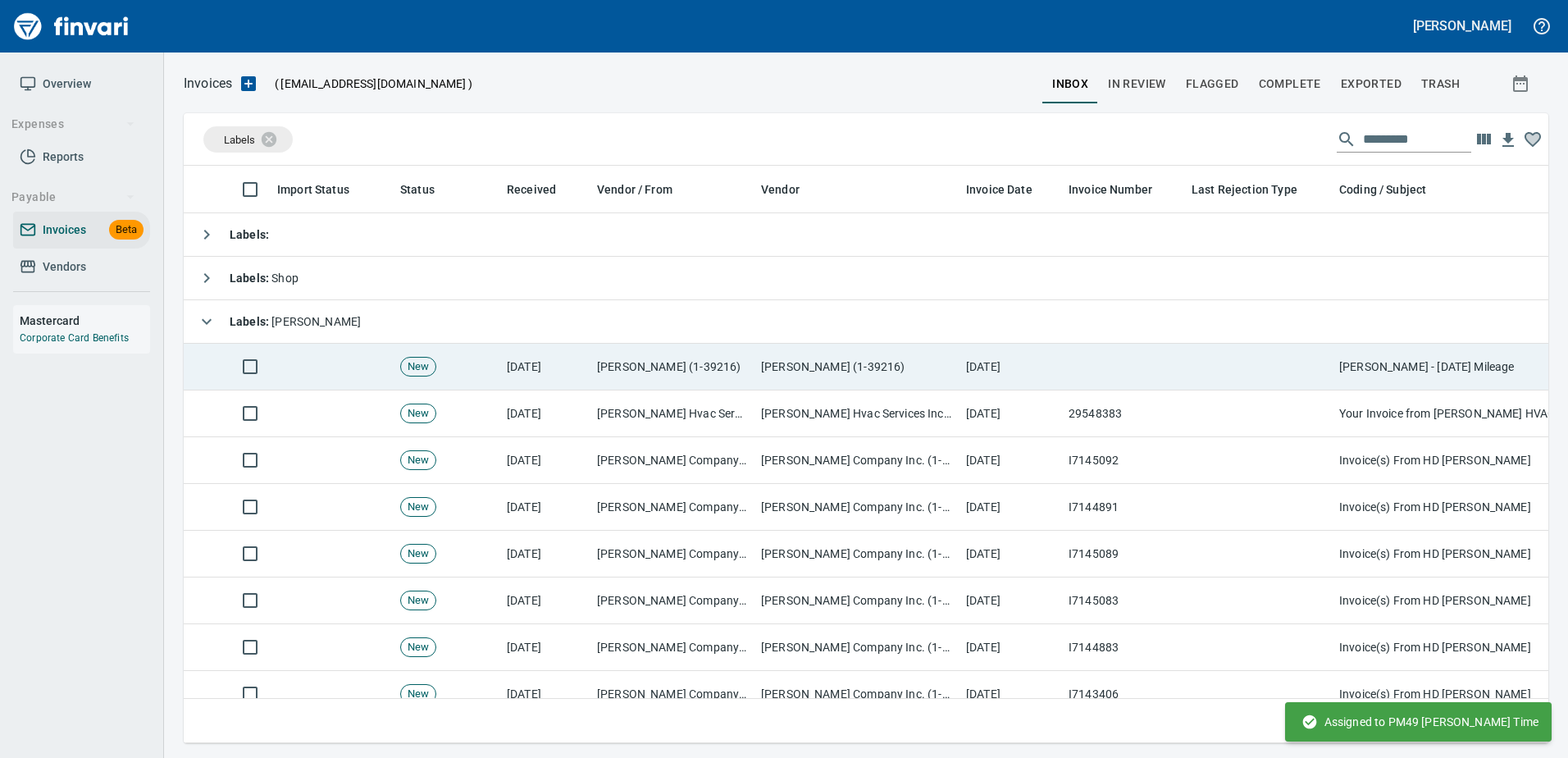
click at [797, 373] on td "Lewis A Kysar (1-39216)" at bounding box center [857, 367] width 205 height 46
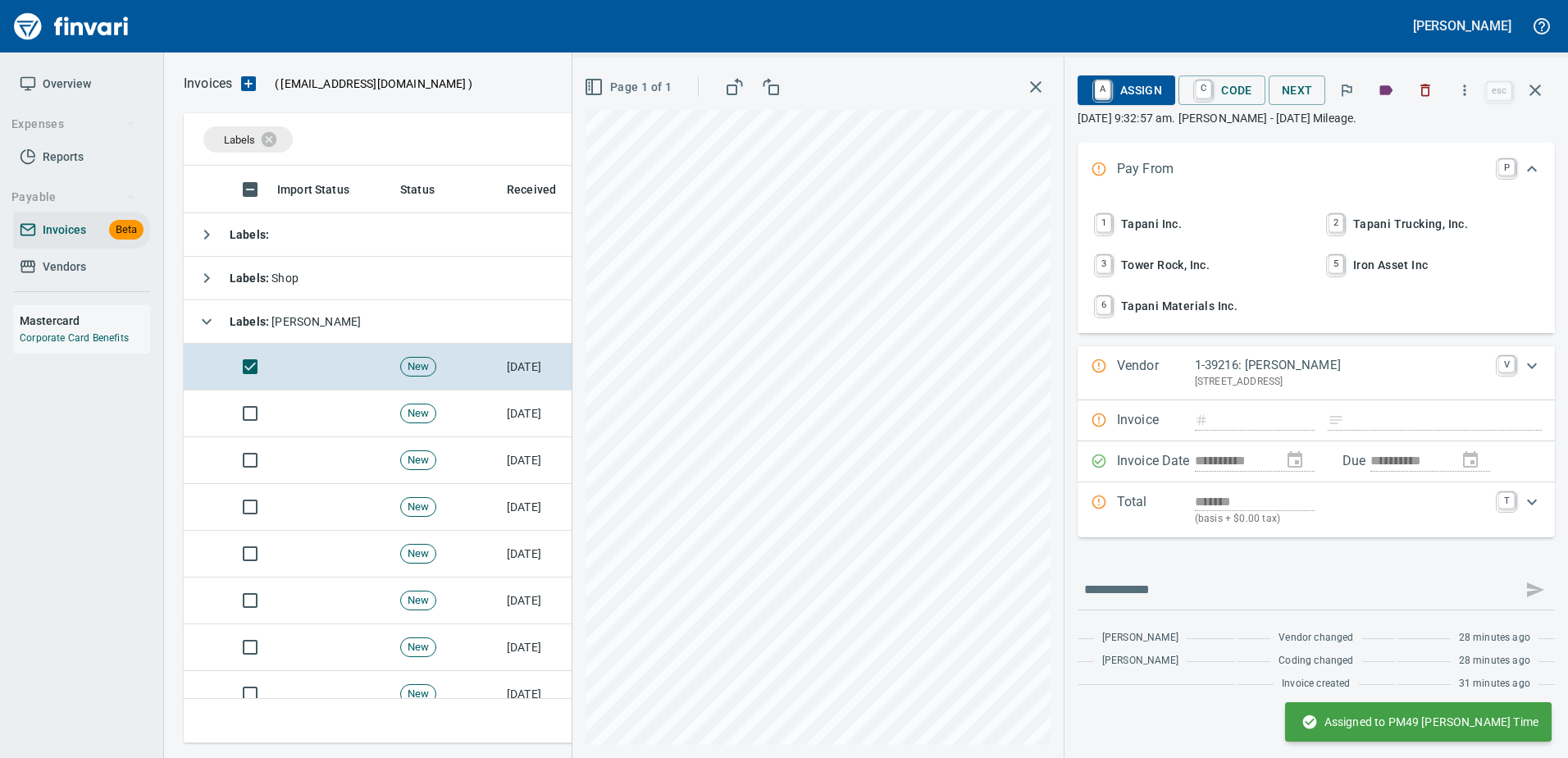
click at [1170, 224] on span "1 Tapani Inc." at bounding box center [1199, 224] width 216 height 28
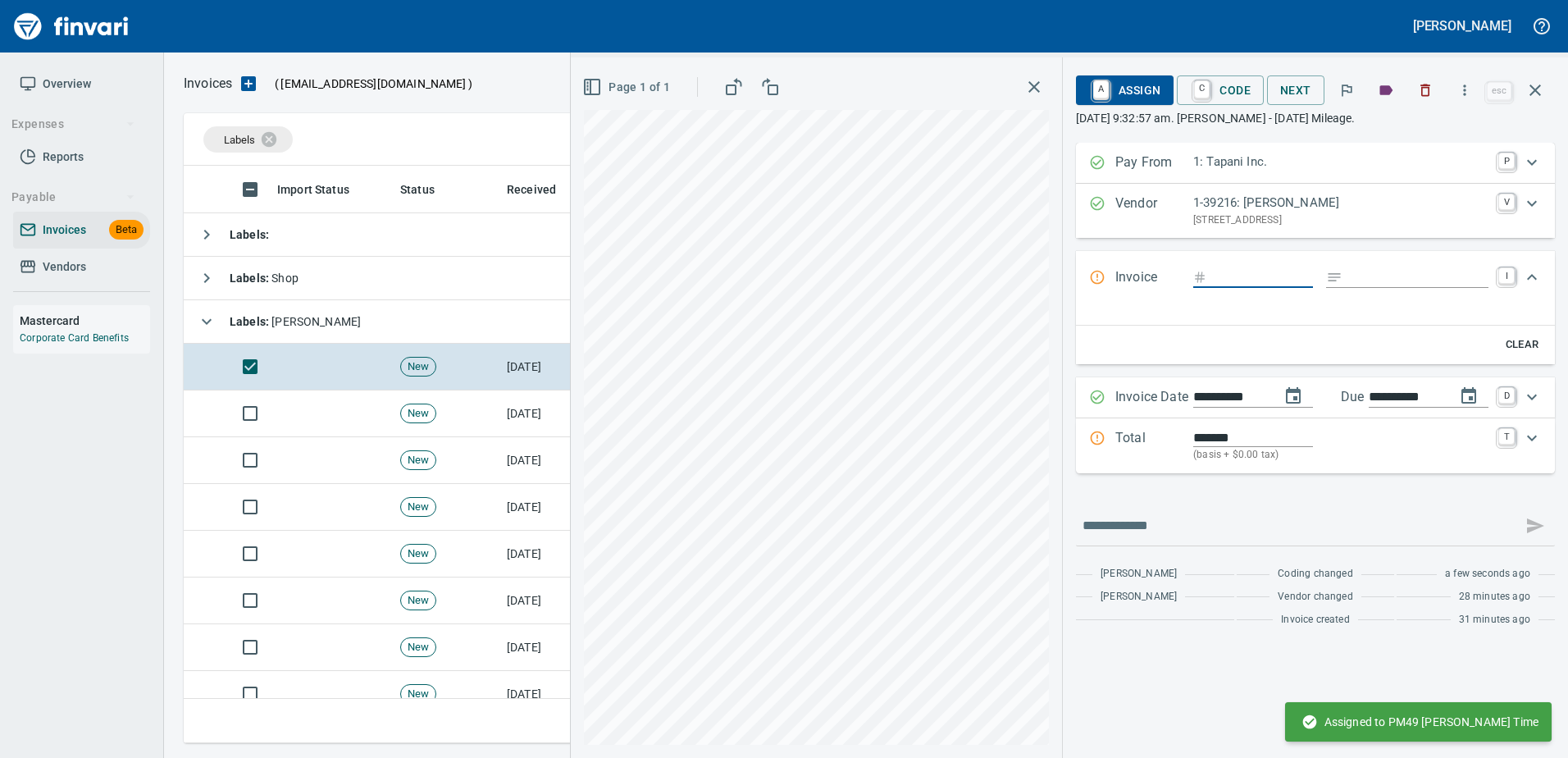
click at [1288, 224] on p "7105 NE 123rd St Apt B42, Vancouver WA 98686 US" at bounding box center [1341, 220] width 295 height 16
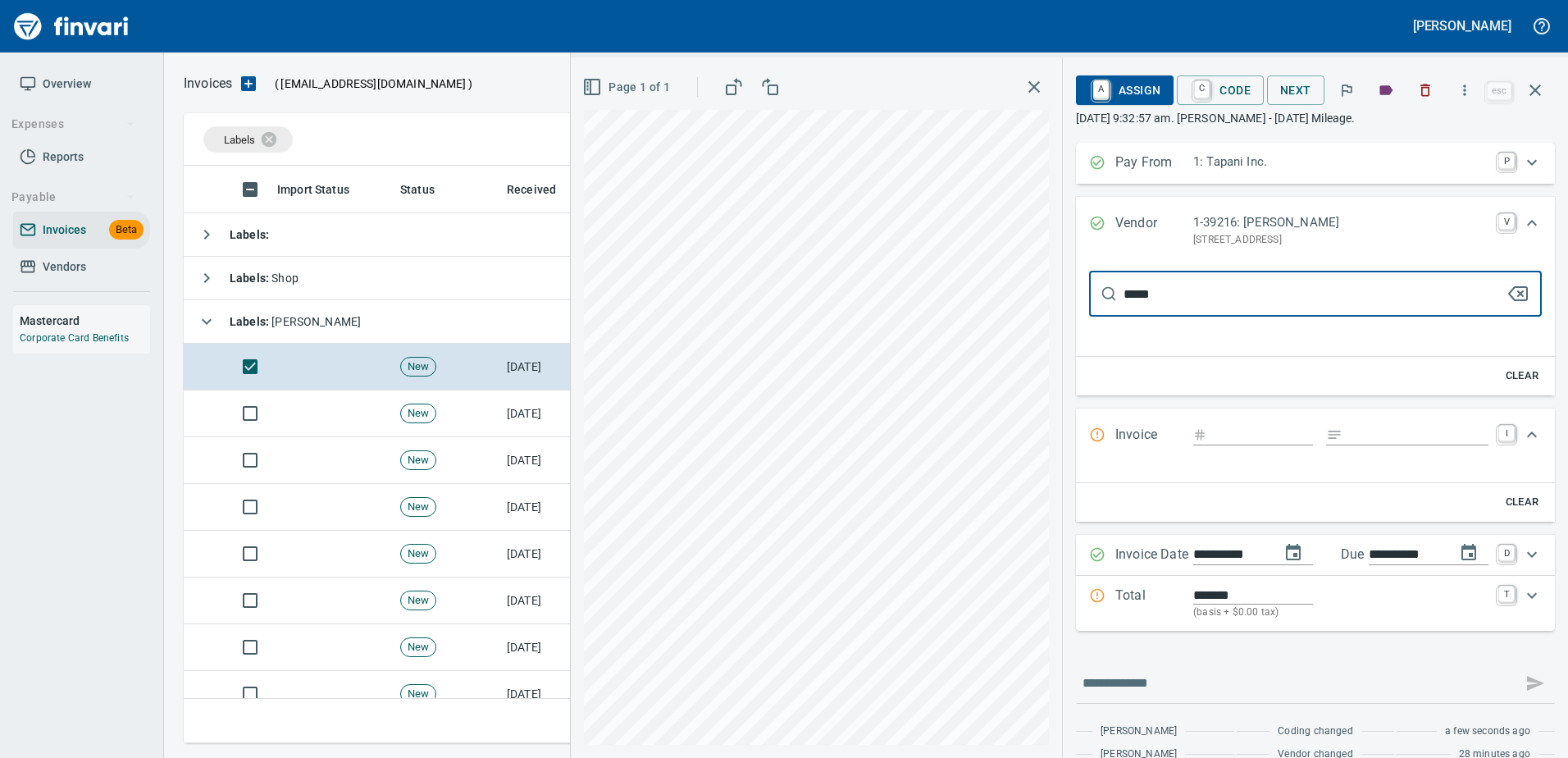
type input "******"
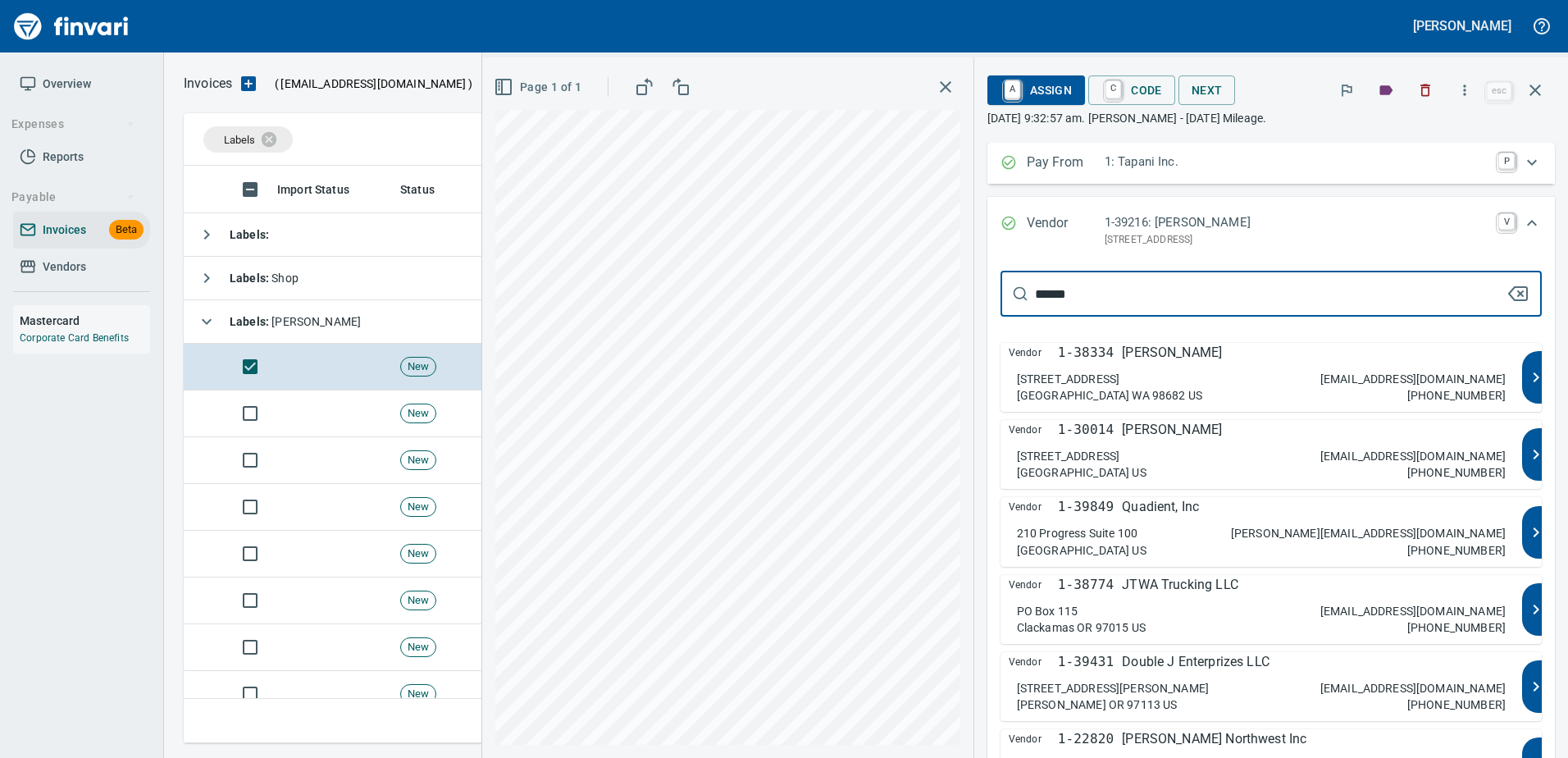
click at [1119, 373] on p "8820 NE 163rd Ave" at bounding box center [1068, 379] width 103 height 16
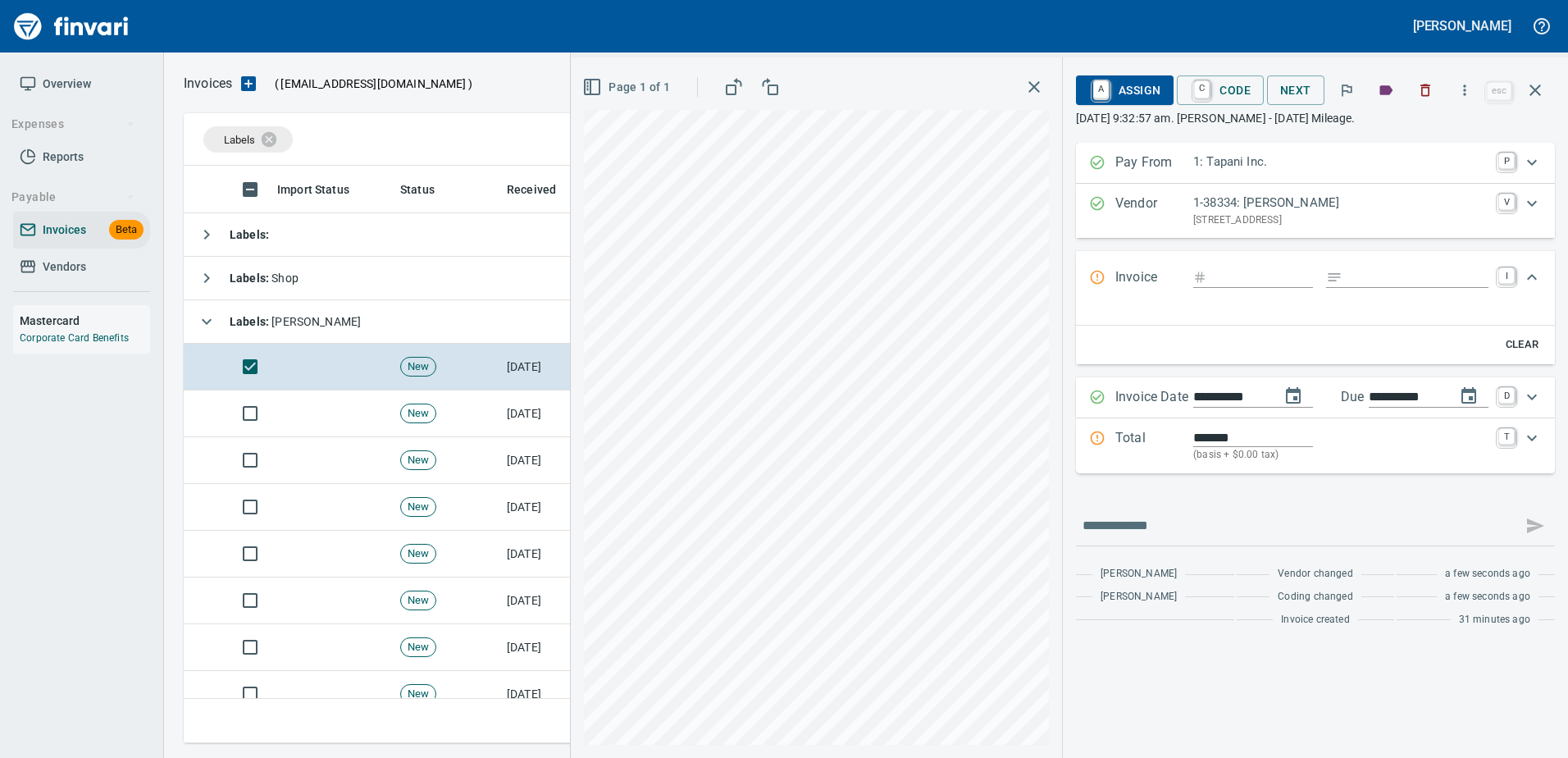
click at [1239, 253] on div "Invoice I" at bounding box center [1314, 278] width 479 height 54
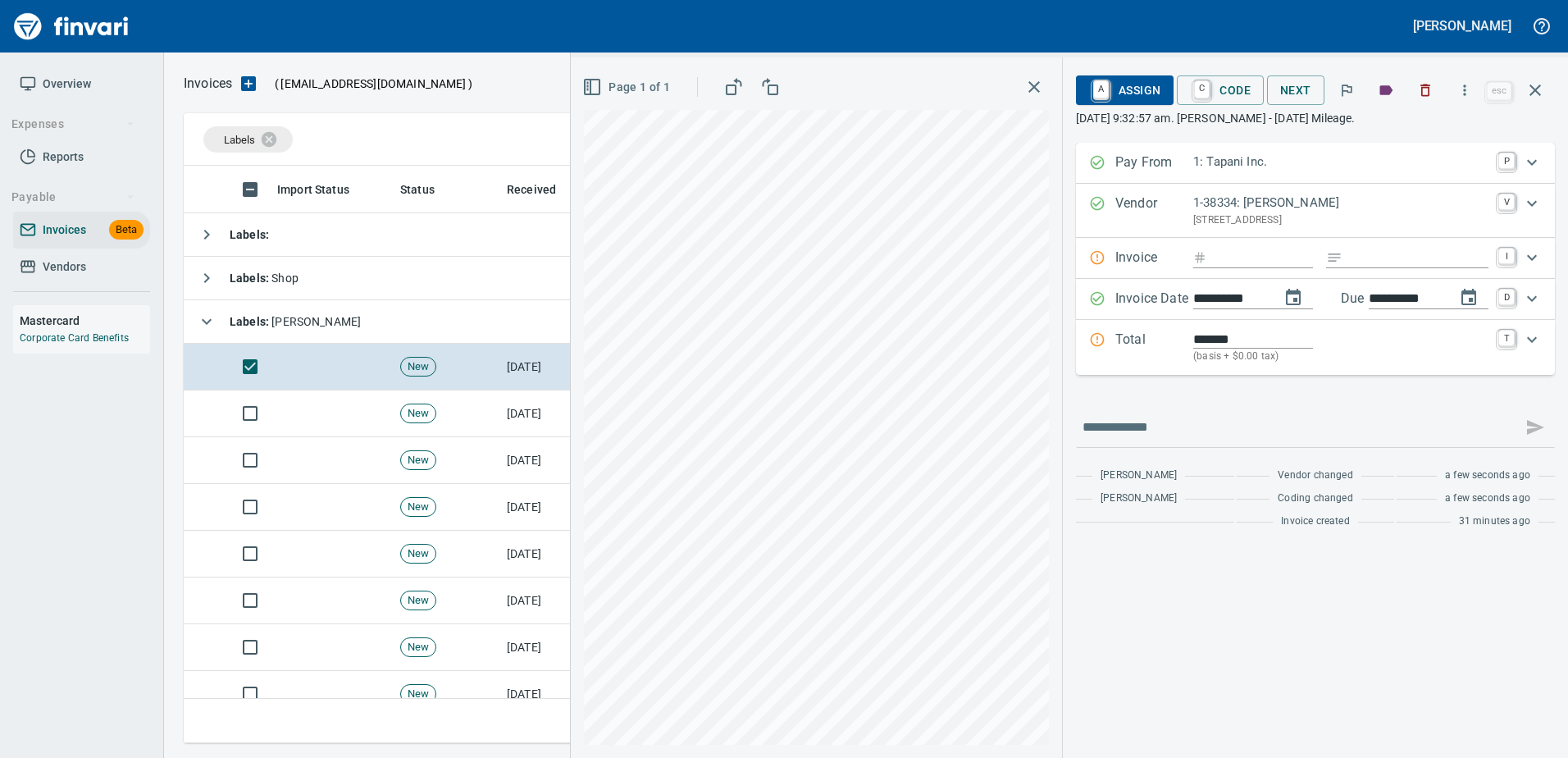
click at [1232, 266] on input "Expand" at bounding box center [1262, 258] width 100 height 20
type input "*****"
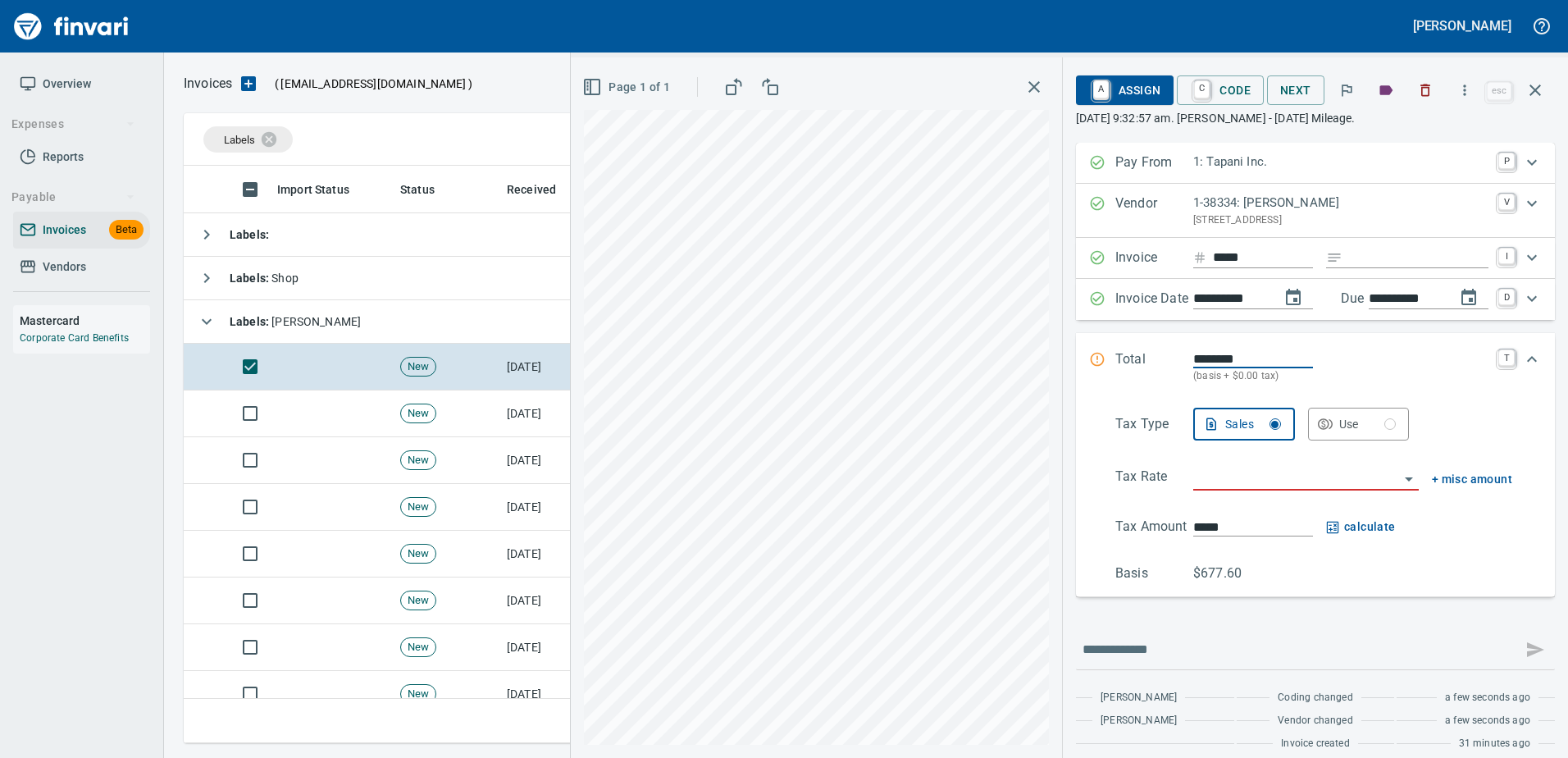
type input "*******"
click at [1237, 261] on input "*****" at bounding box center [1262, 258] width 100 height 20
type input "*******"
click at [1360, 244] on div "Invoice ******* I" at bounding box center [1314, 258] width 479 height 41
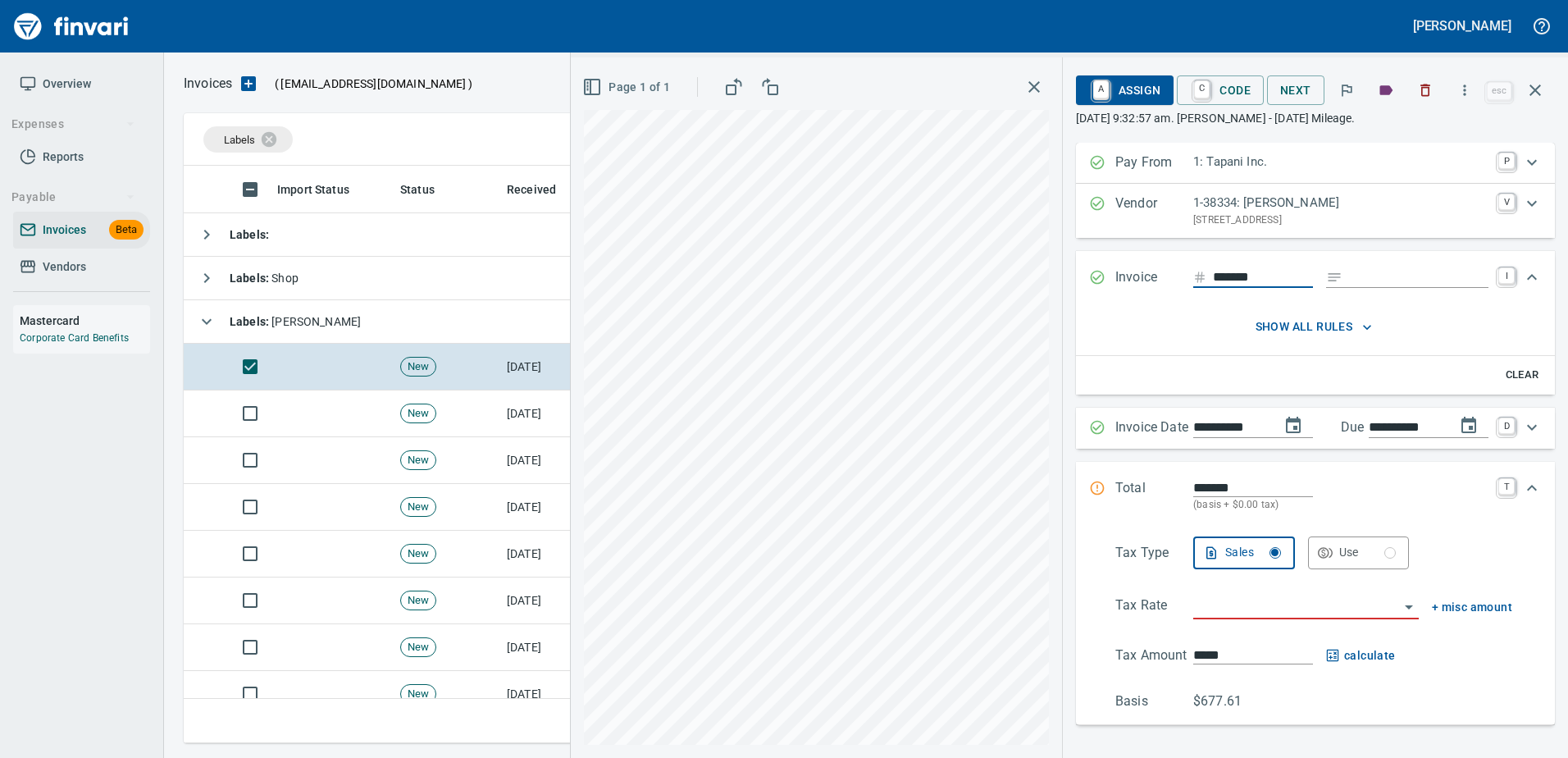
click at [1349, 270] on input "Expand" at bounding box center [1419, 277] width 139 height 20
type input "**********"
click at [1256, 491] on input "*******" at bounding box center [1253, 487] width 120 height 18
type input "*******"
click at [1211, 602] on input "search" at bounding box center [1296, 607] width 206 height 23
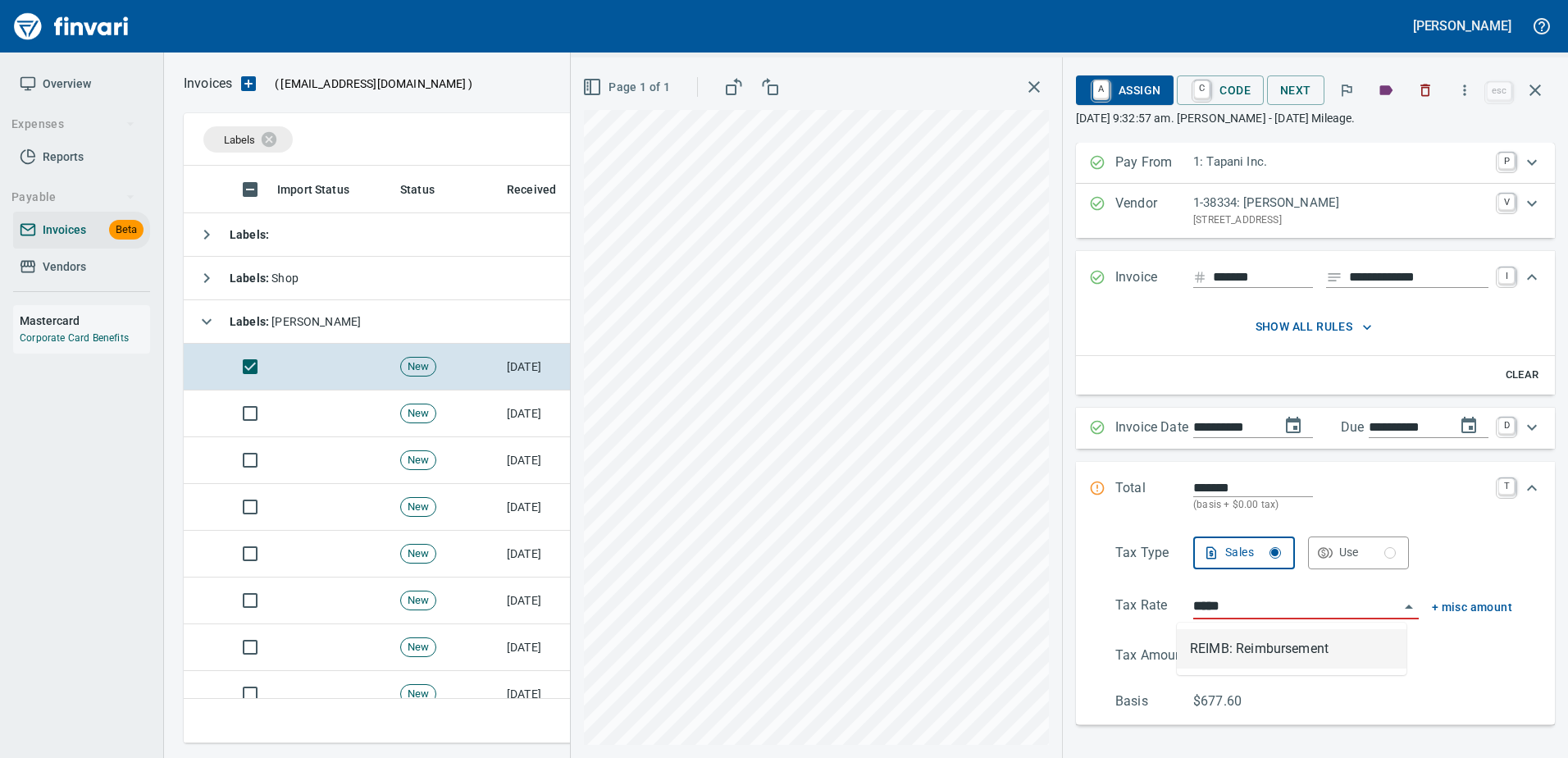
scroll to position [553, 1339]
click at [1221, 652] on li "REIMB: Reimbursement" at bounding box center [1291, 649] width 229 height 40
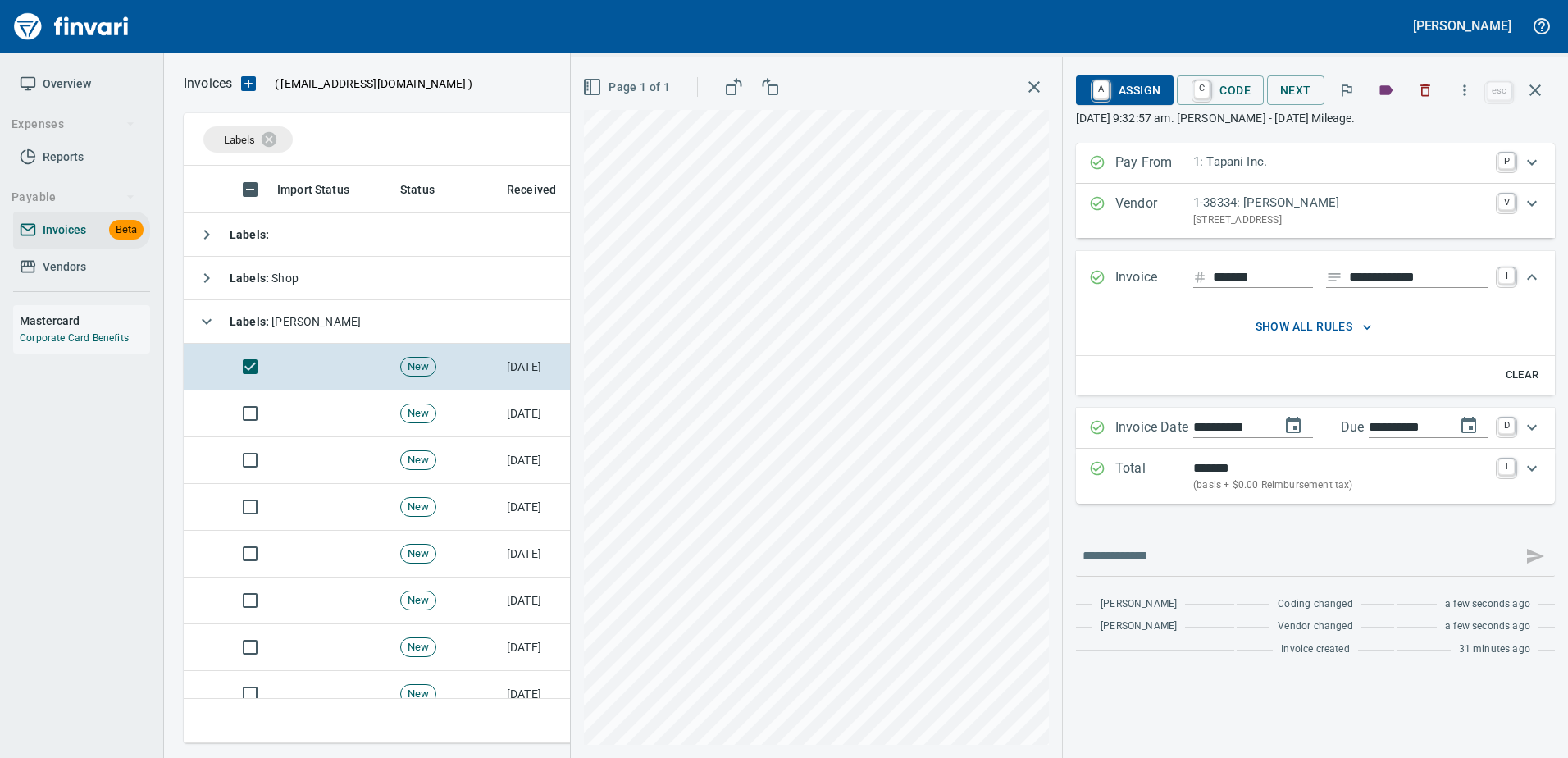
type input "**********"
click at [1218, 94] on span "C Code" at bounding box center [1220, 90] width 61 height 28
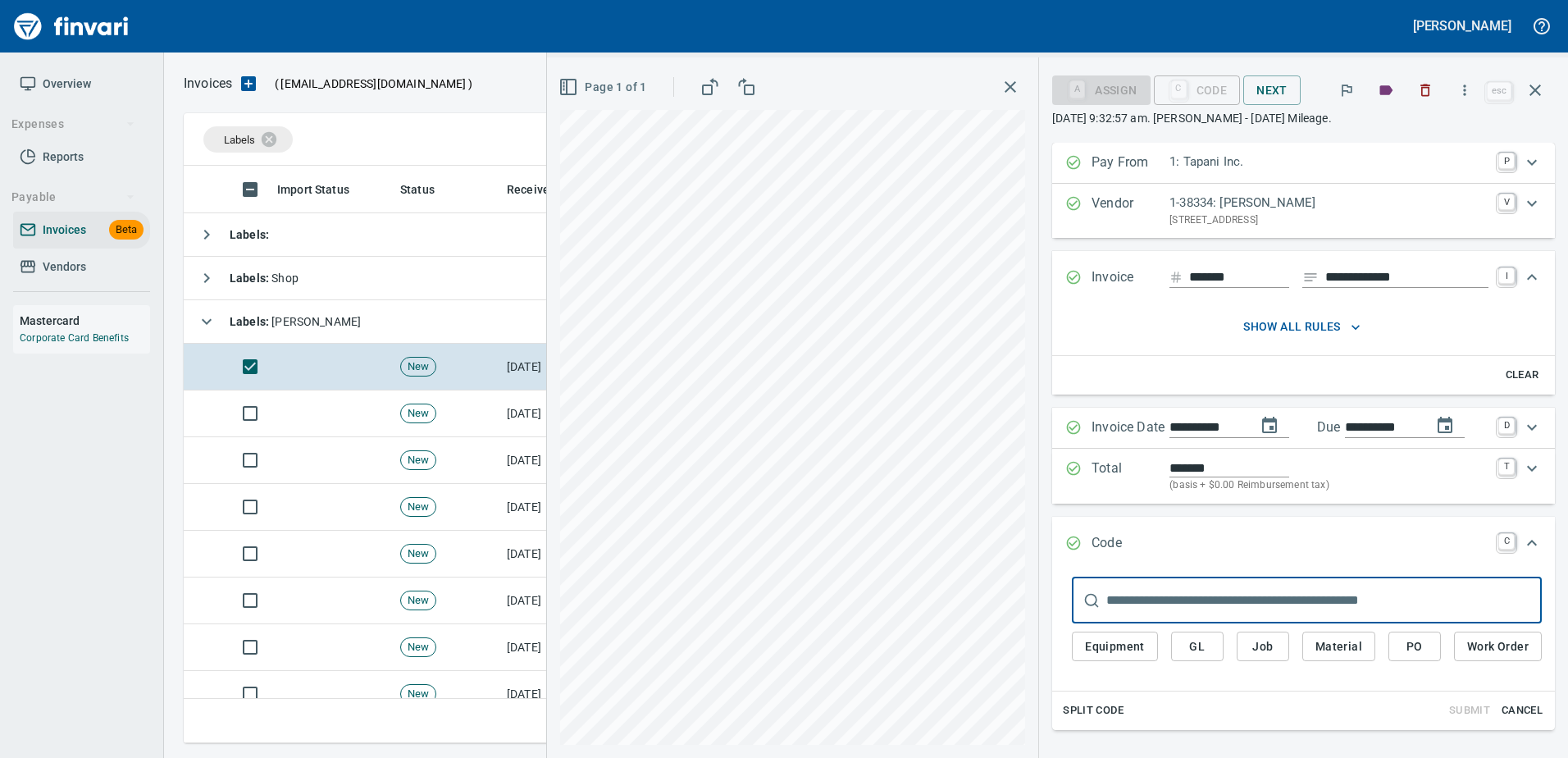
click at [1250, 649] on span "Job" at bounding box center [1262, 646] width 26 height 20
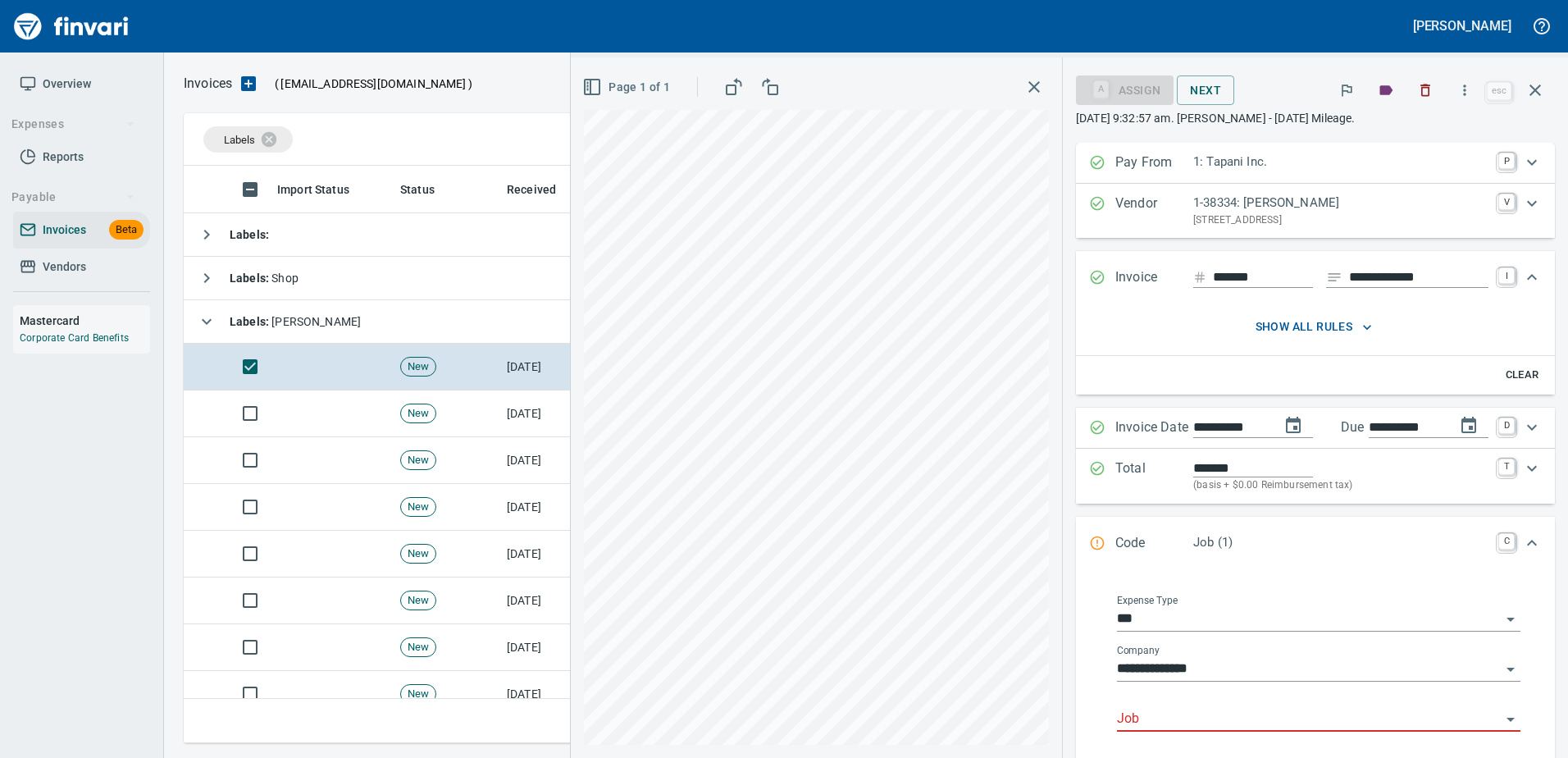
click at [1143, 716] on input "Job" at bounding box center [1309, 719] width 383 height 23
type input "******"
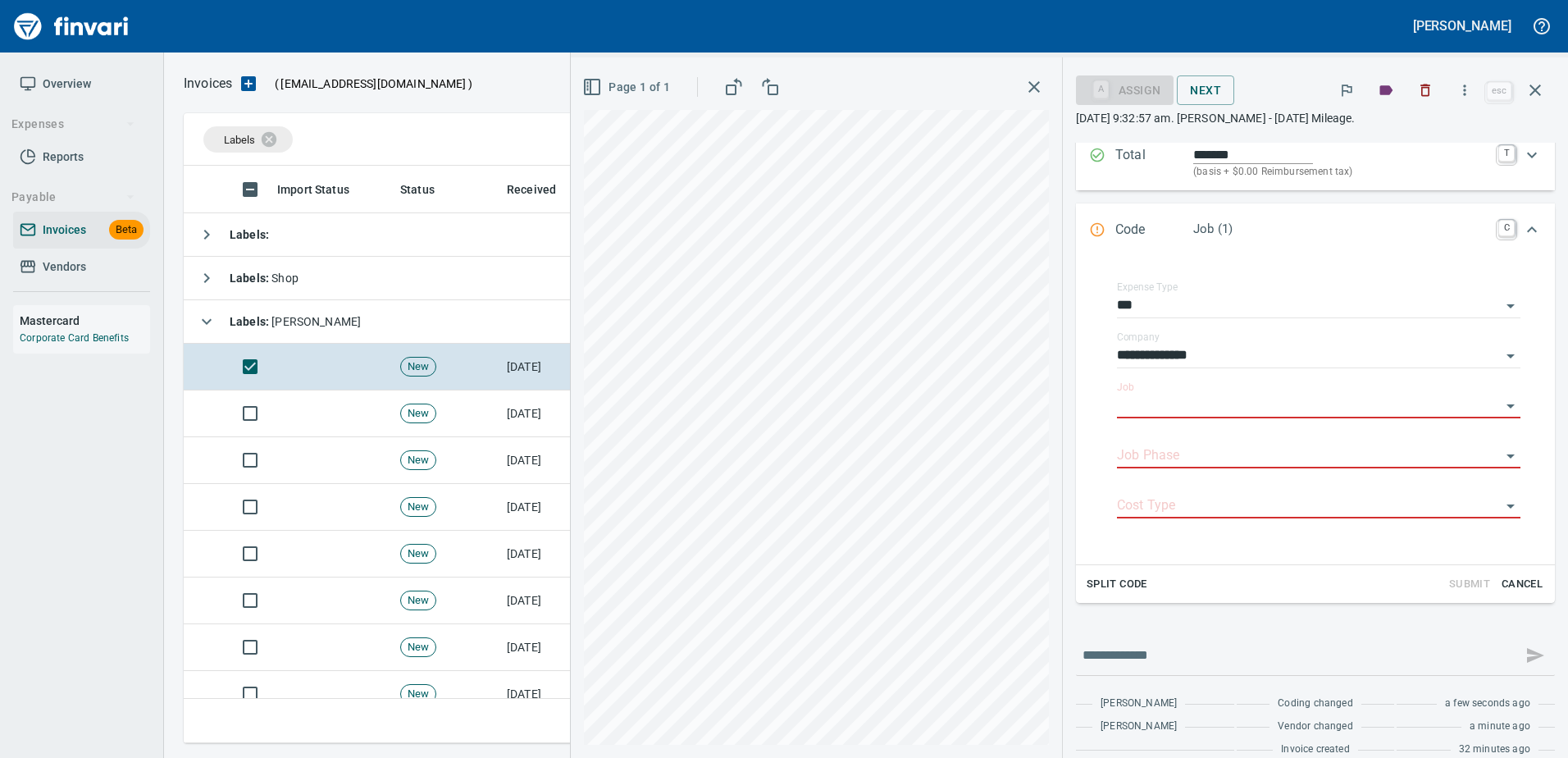
scroll to position [328, 0]
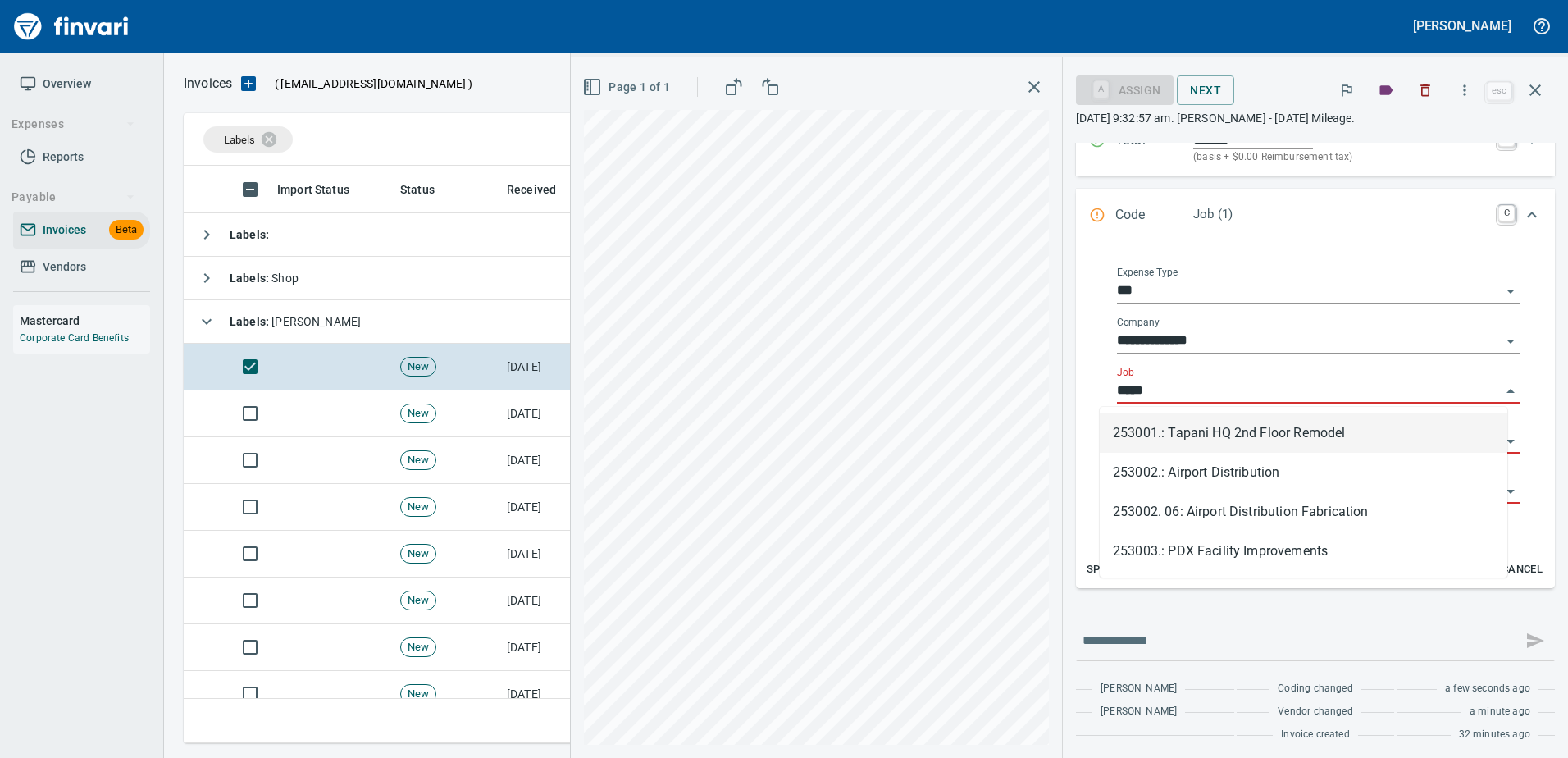
type input "******"
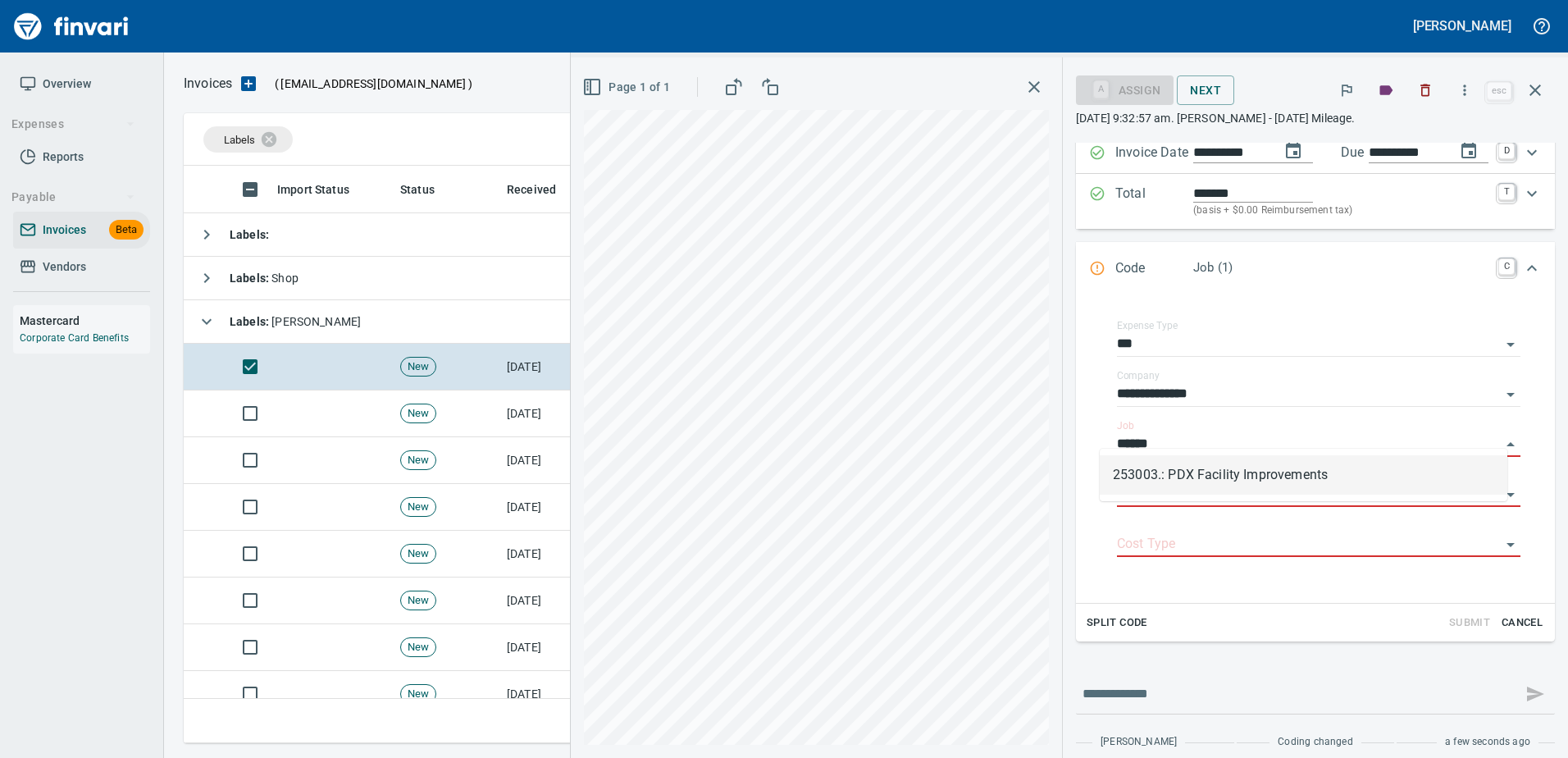
scroll to position [553, 1339]
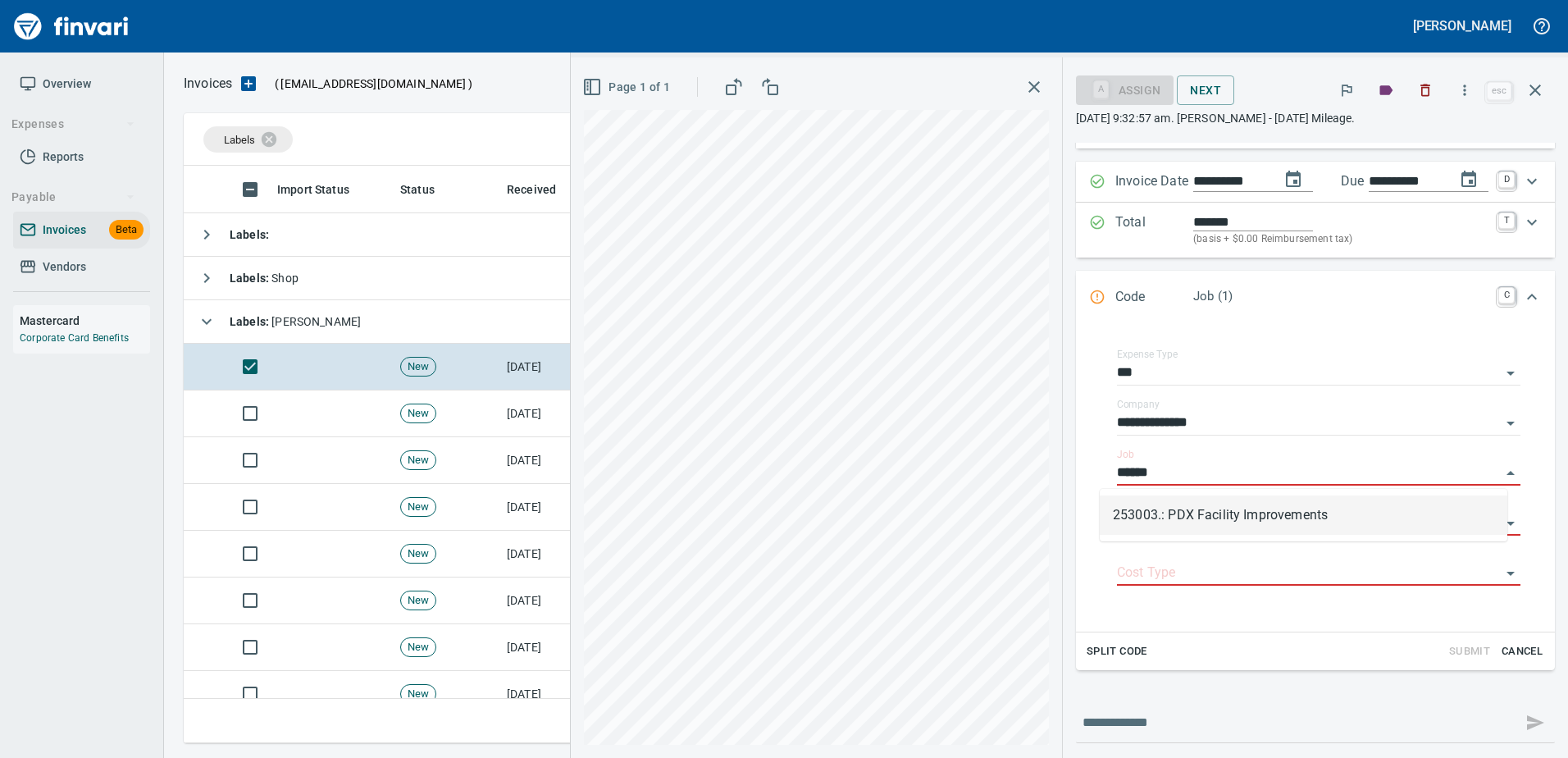
click at [1525, 651] on span "Cancel" at bounding box center [1522, 651] width 45 height 18
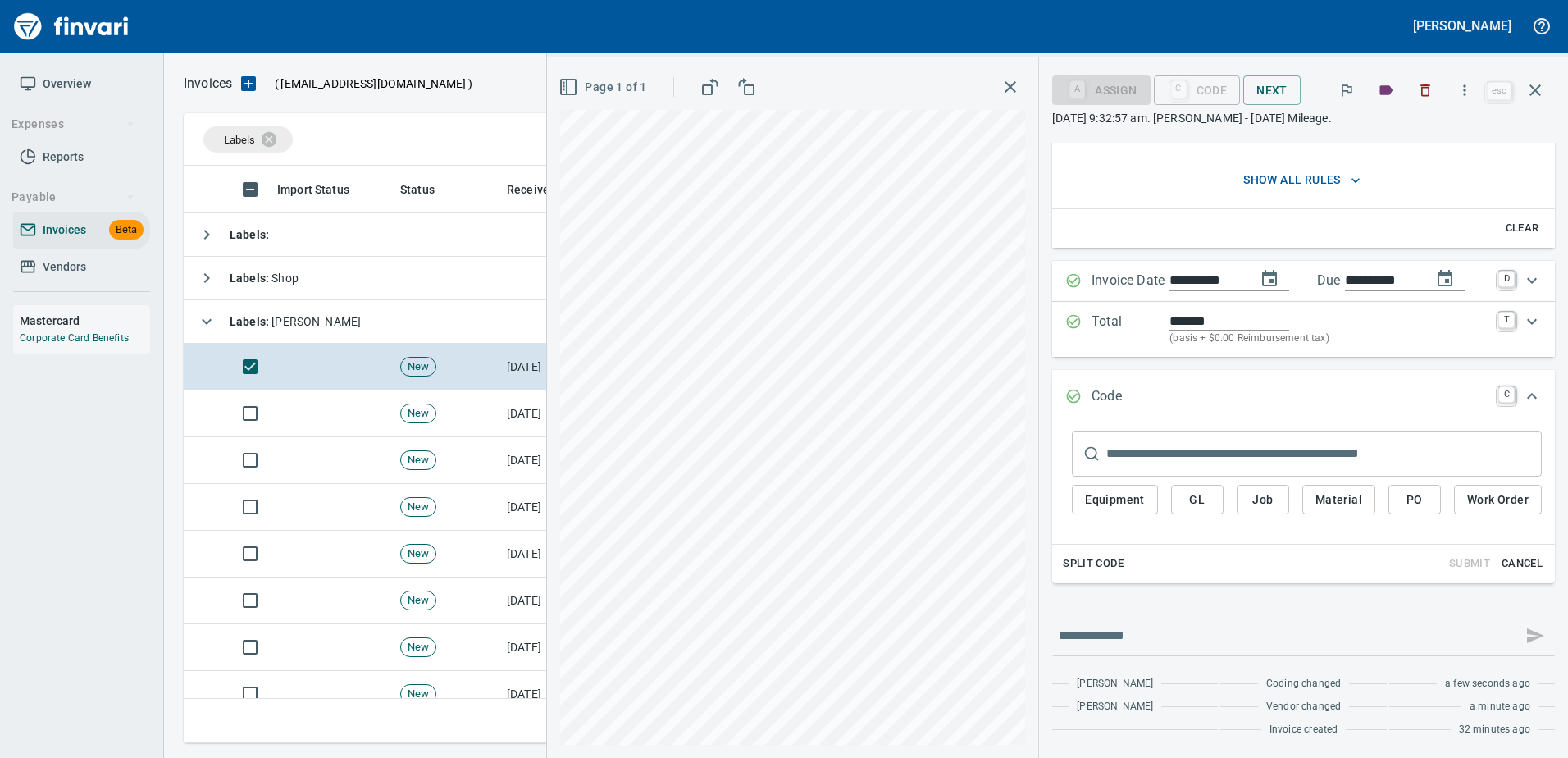
scroll to position [0, 0]
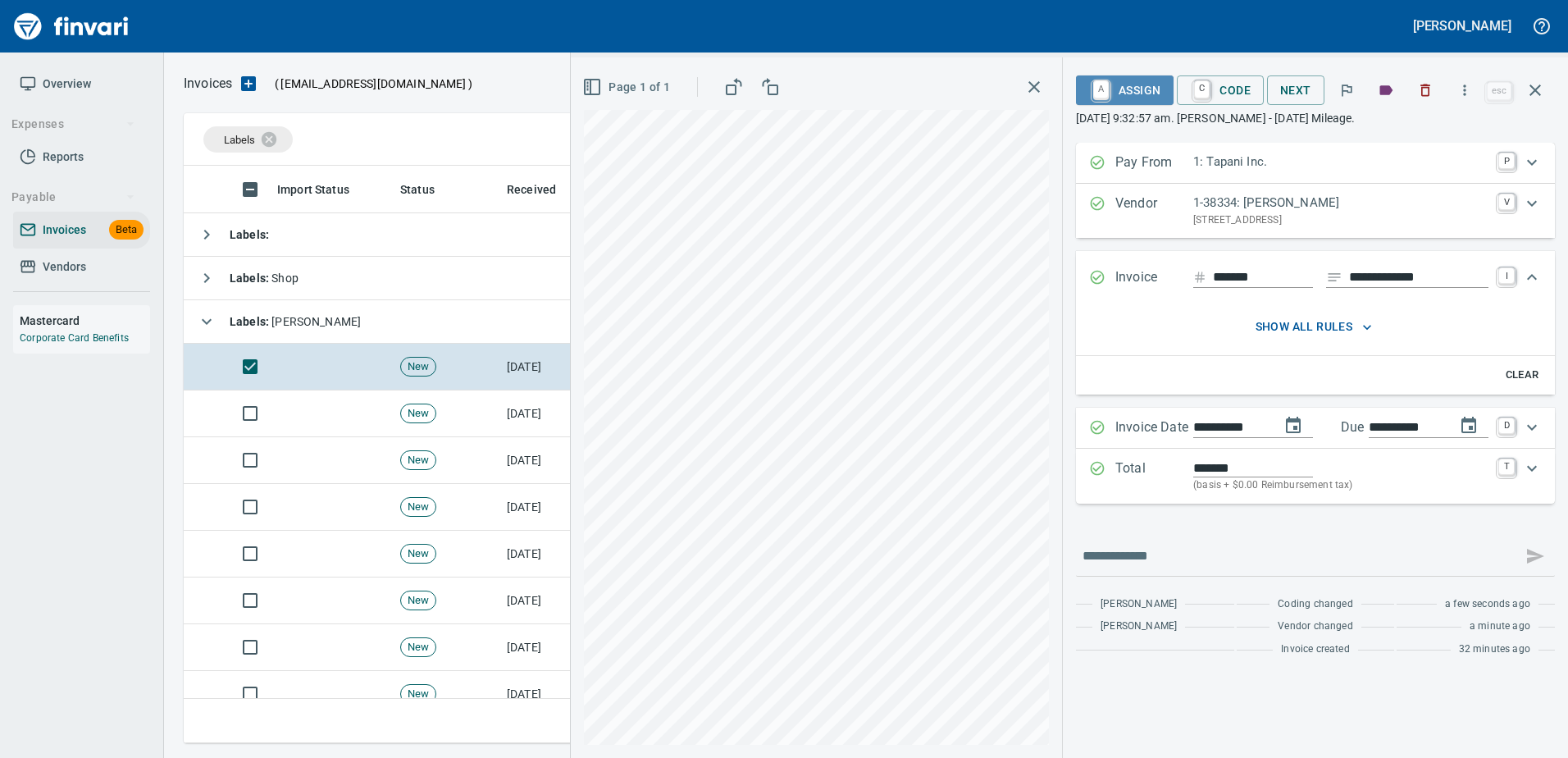
click at [1131, 98] on span "A Assign" at bounding box center [1125, 90] width 72 height 28
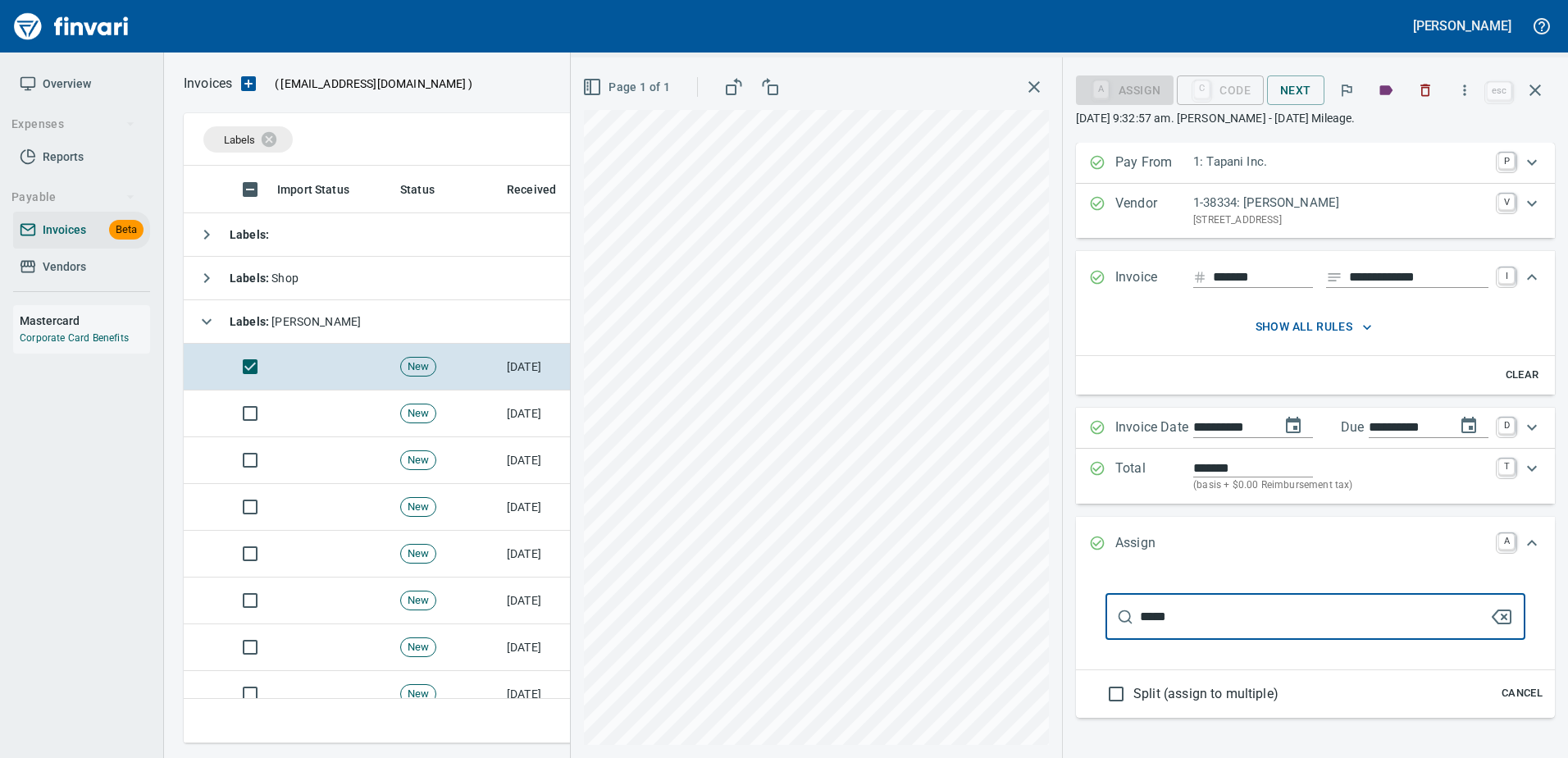
type input "******"
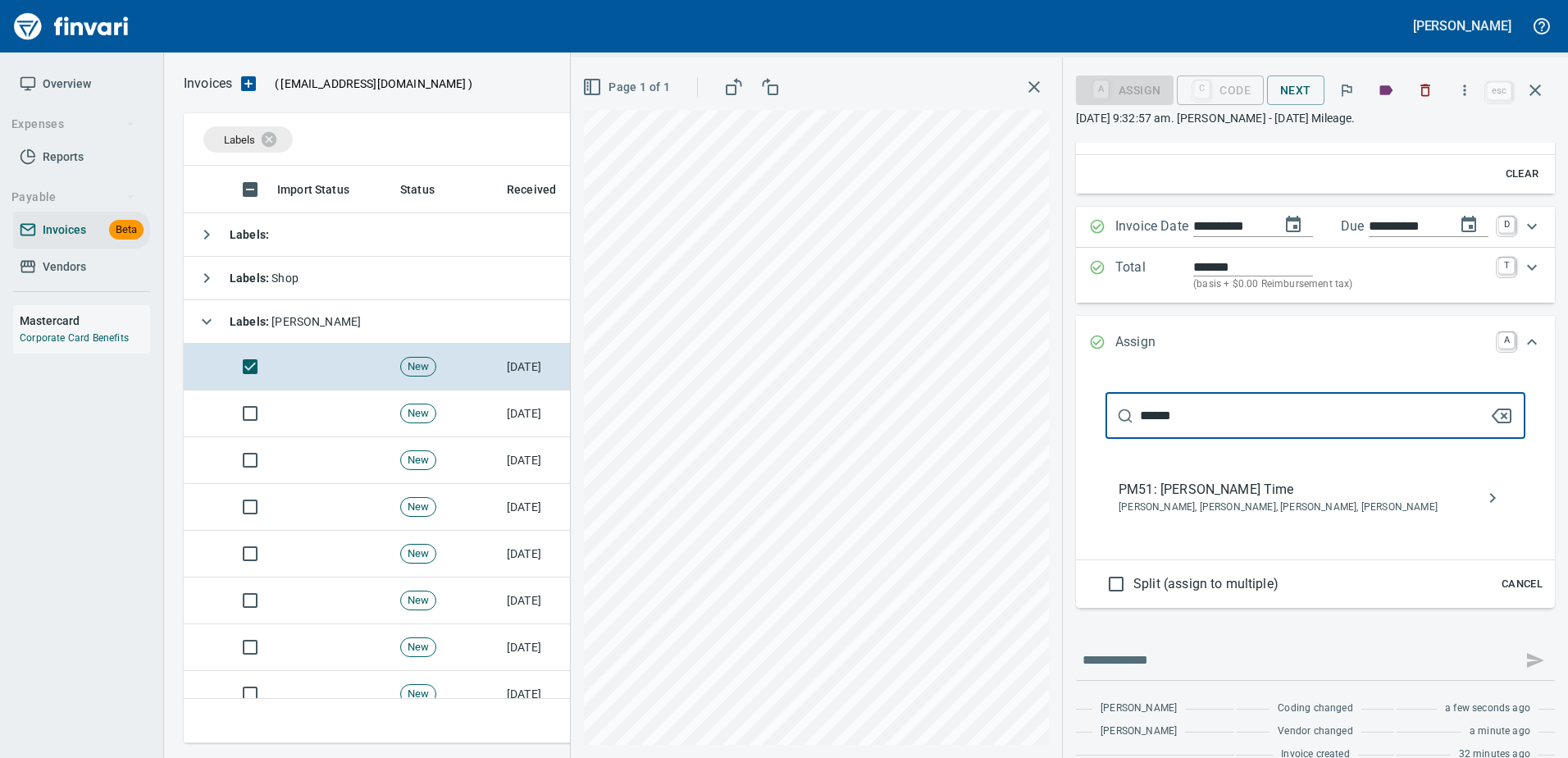
scroll to position [226, 0]
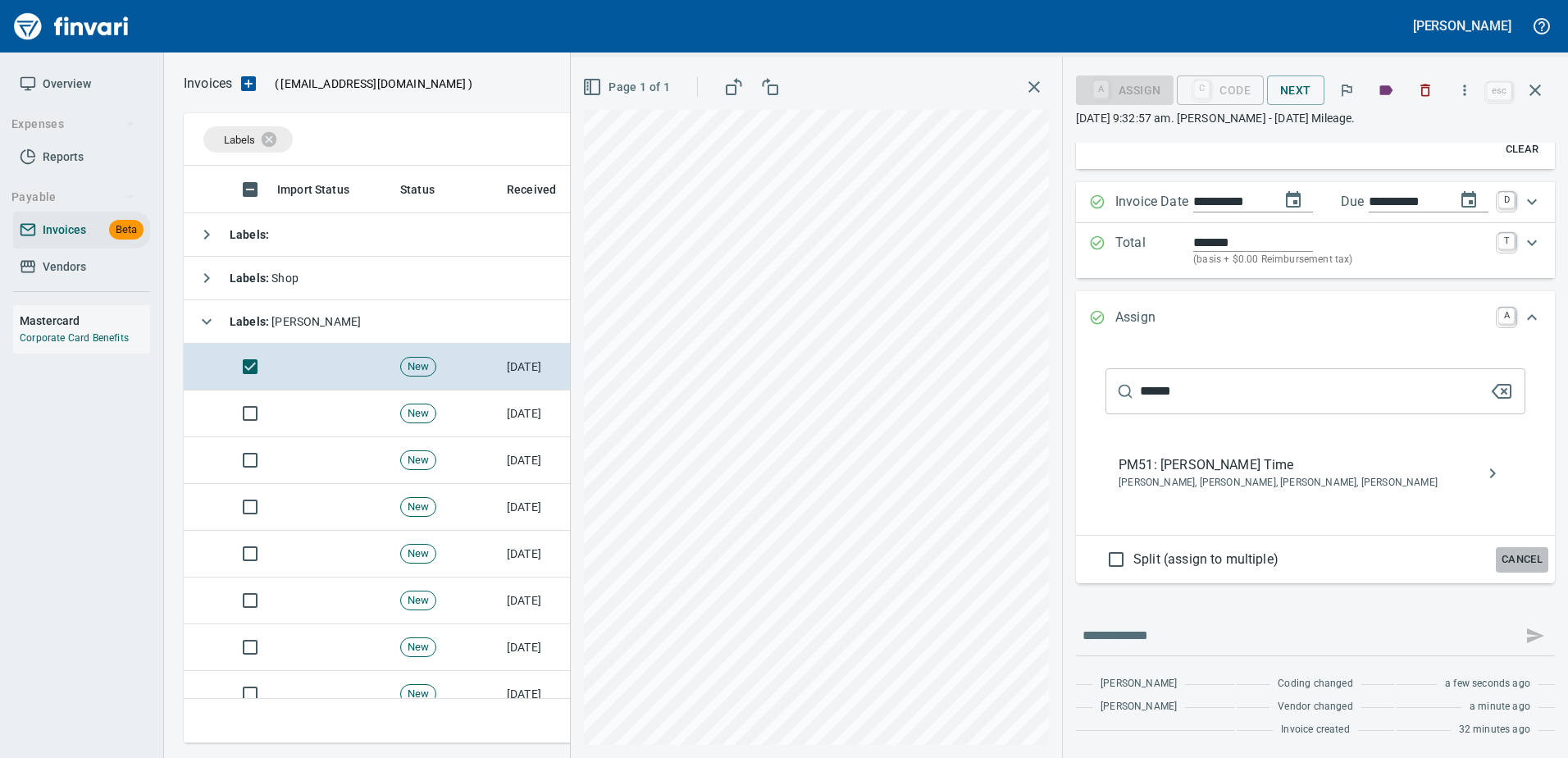
click at [1524, 560] on span "Cancel" at bounding box center [1522, 559] width 45 height 18
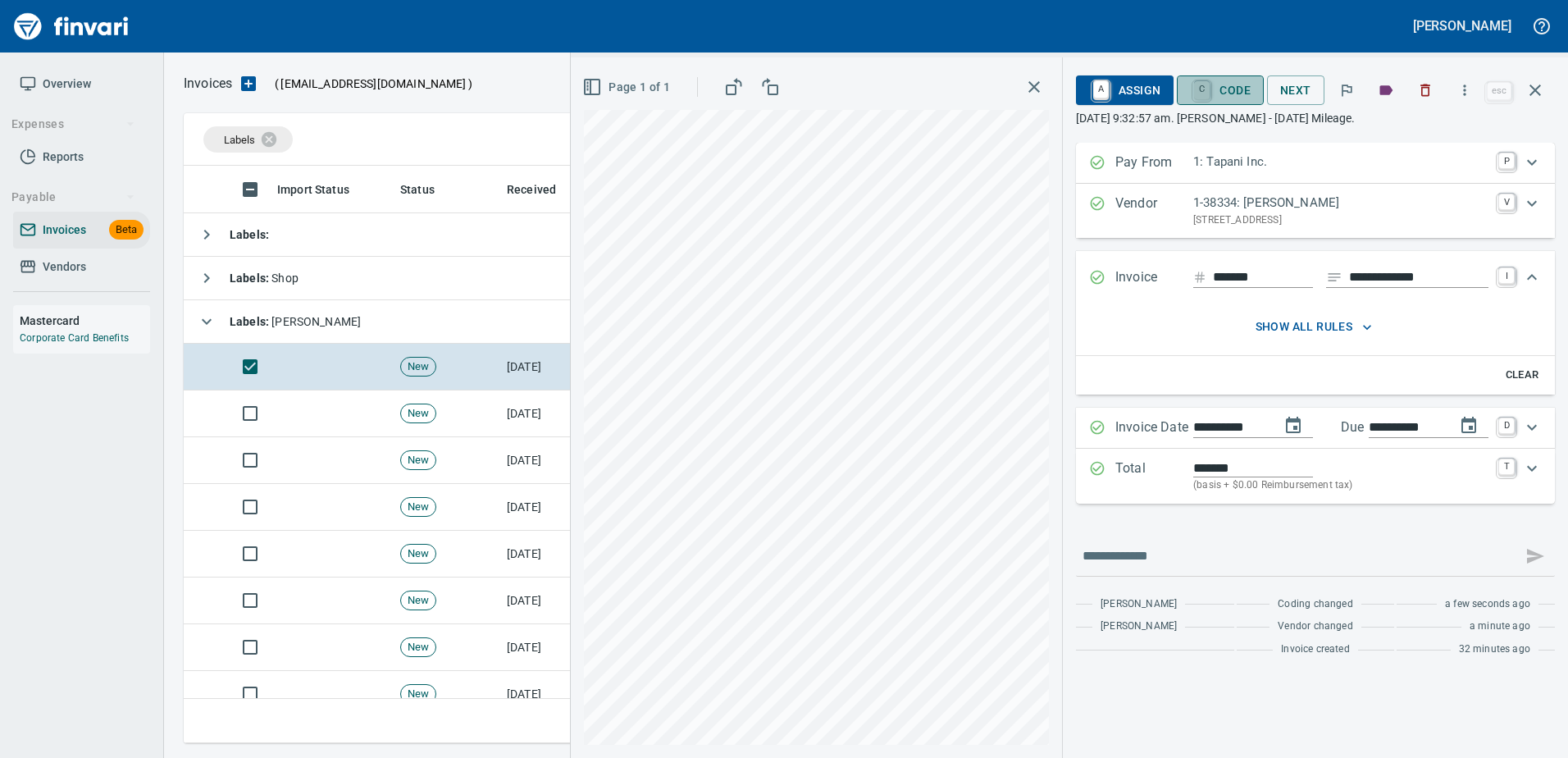
click at [1205, 83] on link "C" at bounding box center [1201, 90] width 15 height 18
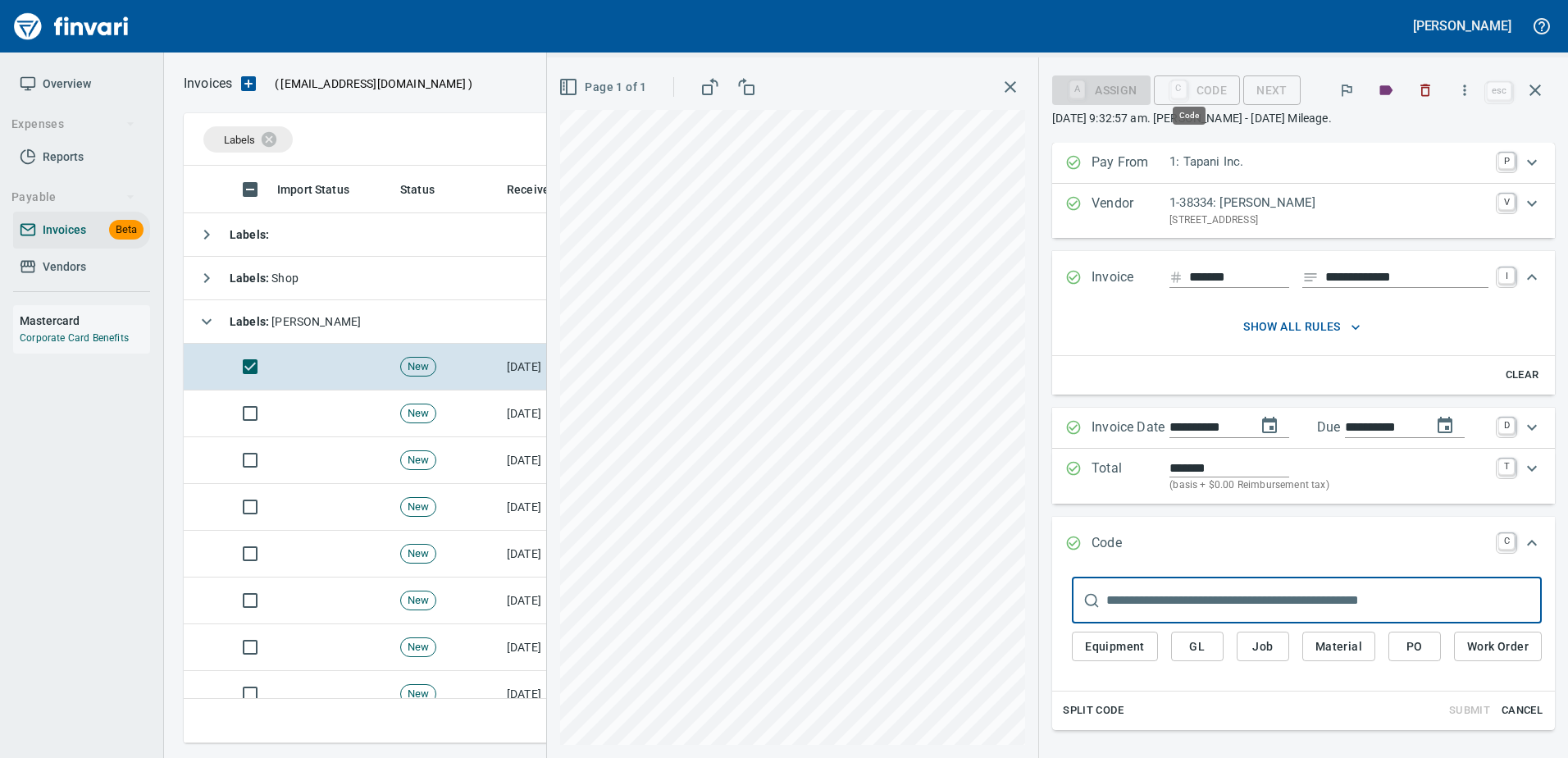
scroll to position [553, 1339]
click at [1252, 646] on span "Job" at bounding box center [1262, 646] width 26 height 20
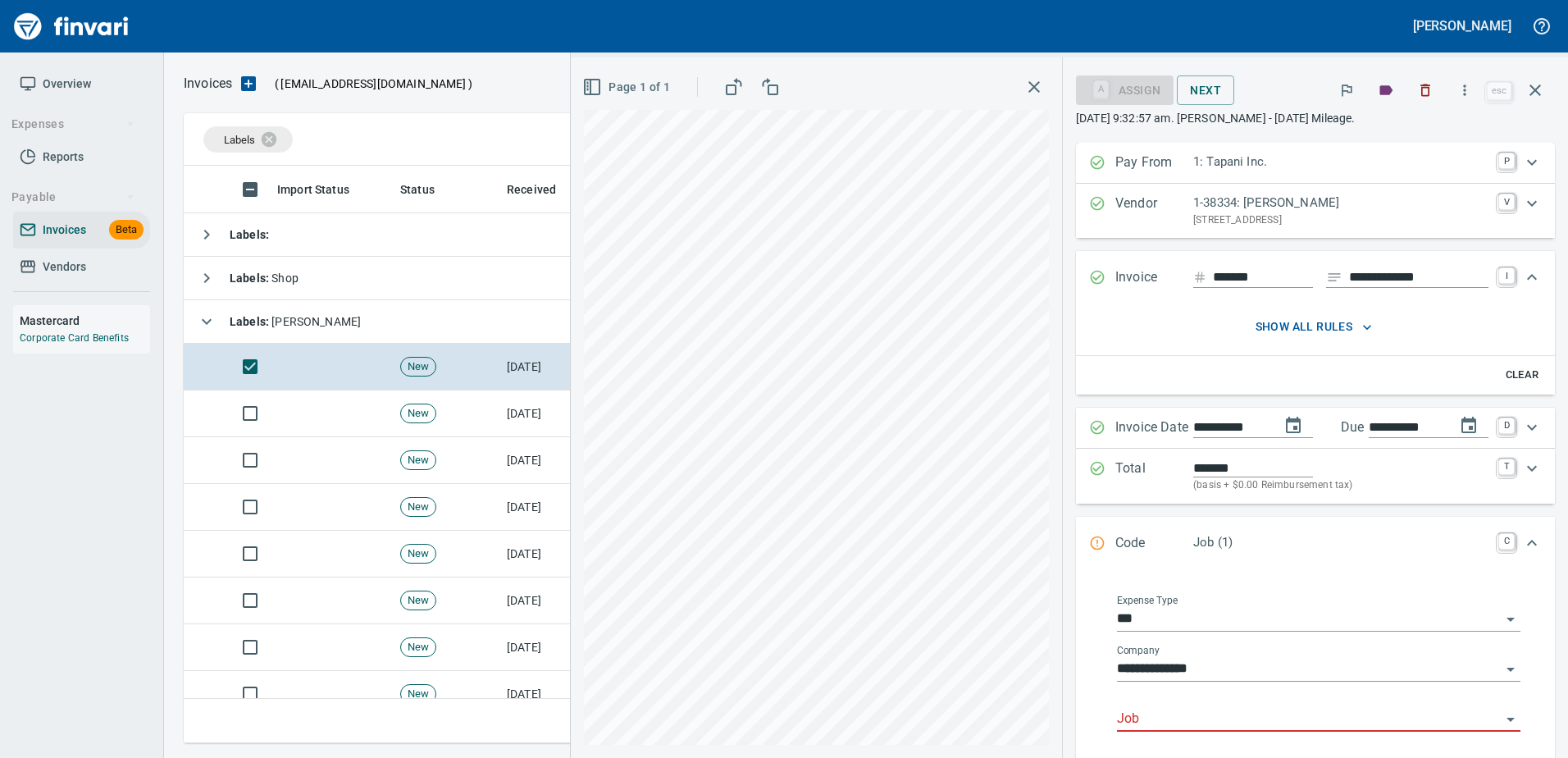
click at [1162, 713] on input "Job" at bounding box center [1309, 719] width 383 height 23
click at [1134, 683] on li "253003.: PDX Facility Improvements" at bounding box center [1303, 678] width 407 height 40
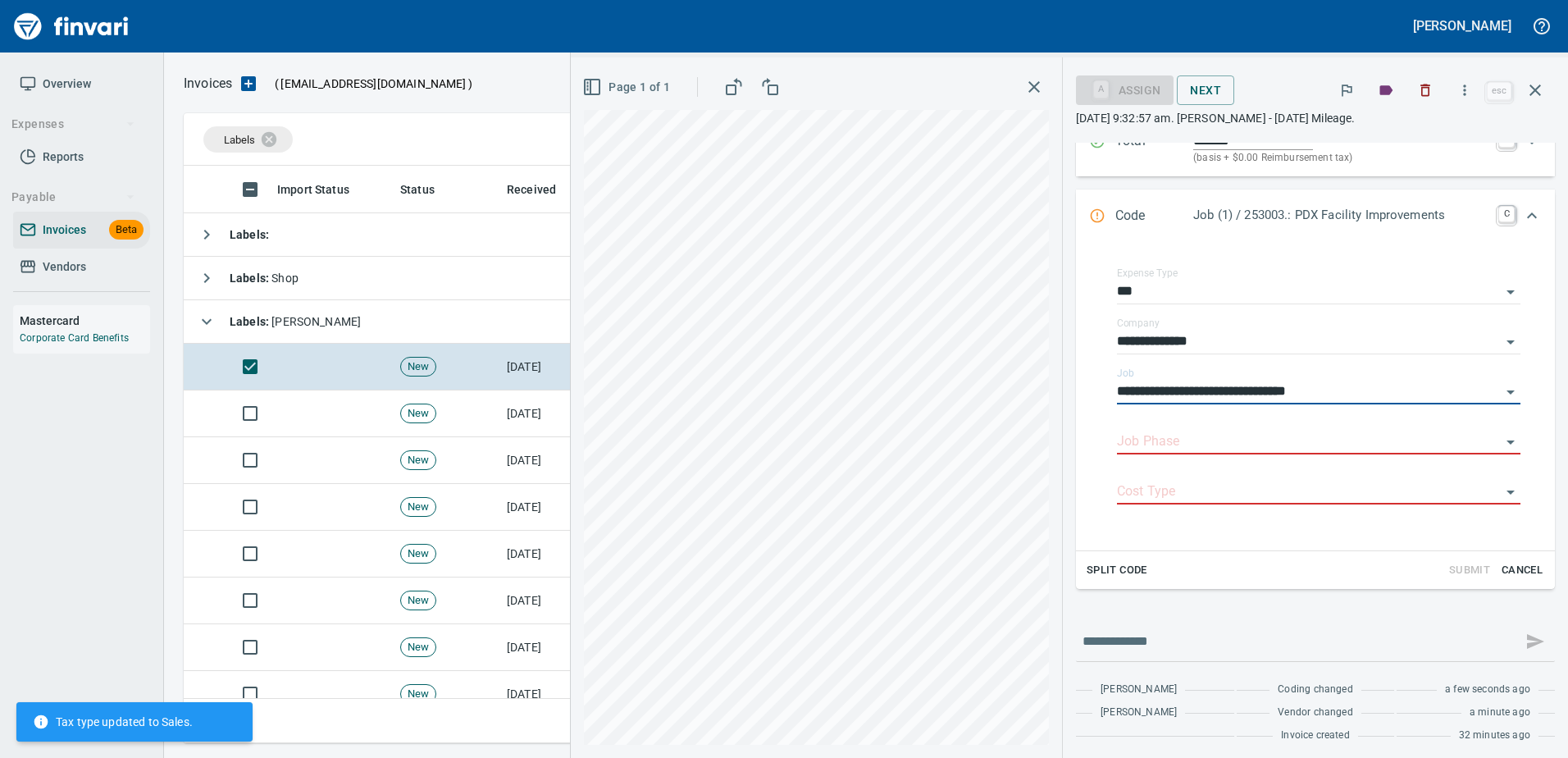
scroll to position [328, 0]
type input "**********"
click at [1129, 440] on input "Job Phase" at bounding box center [1309, 441] width 383 height 23
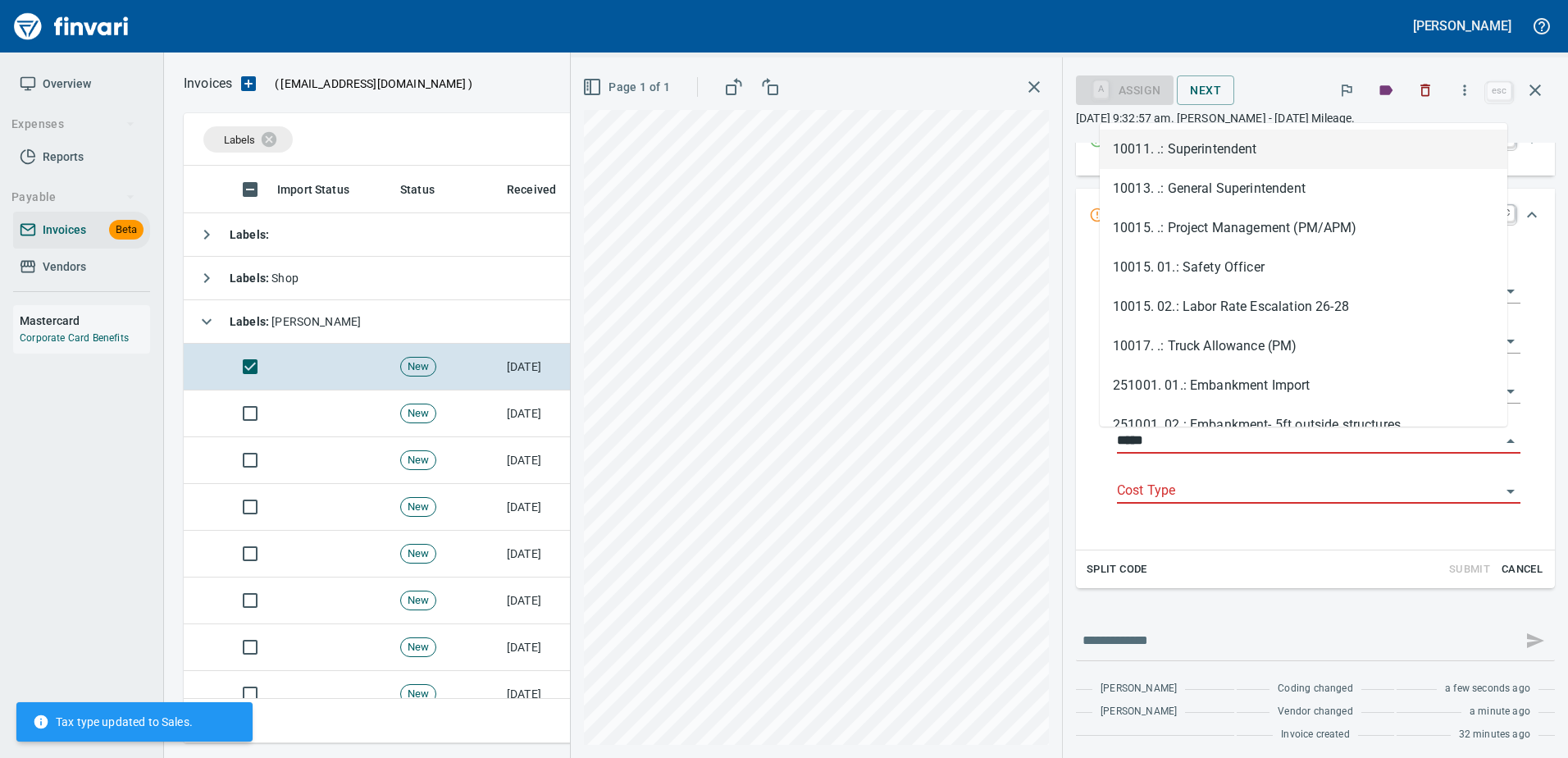
scroll to position [553, 1339]
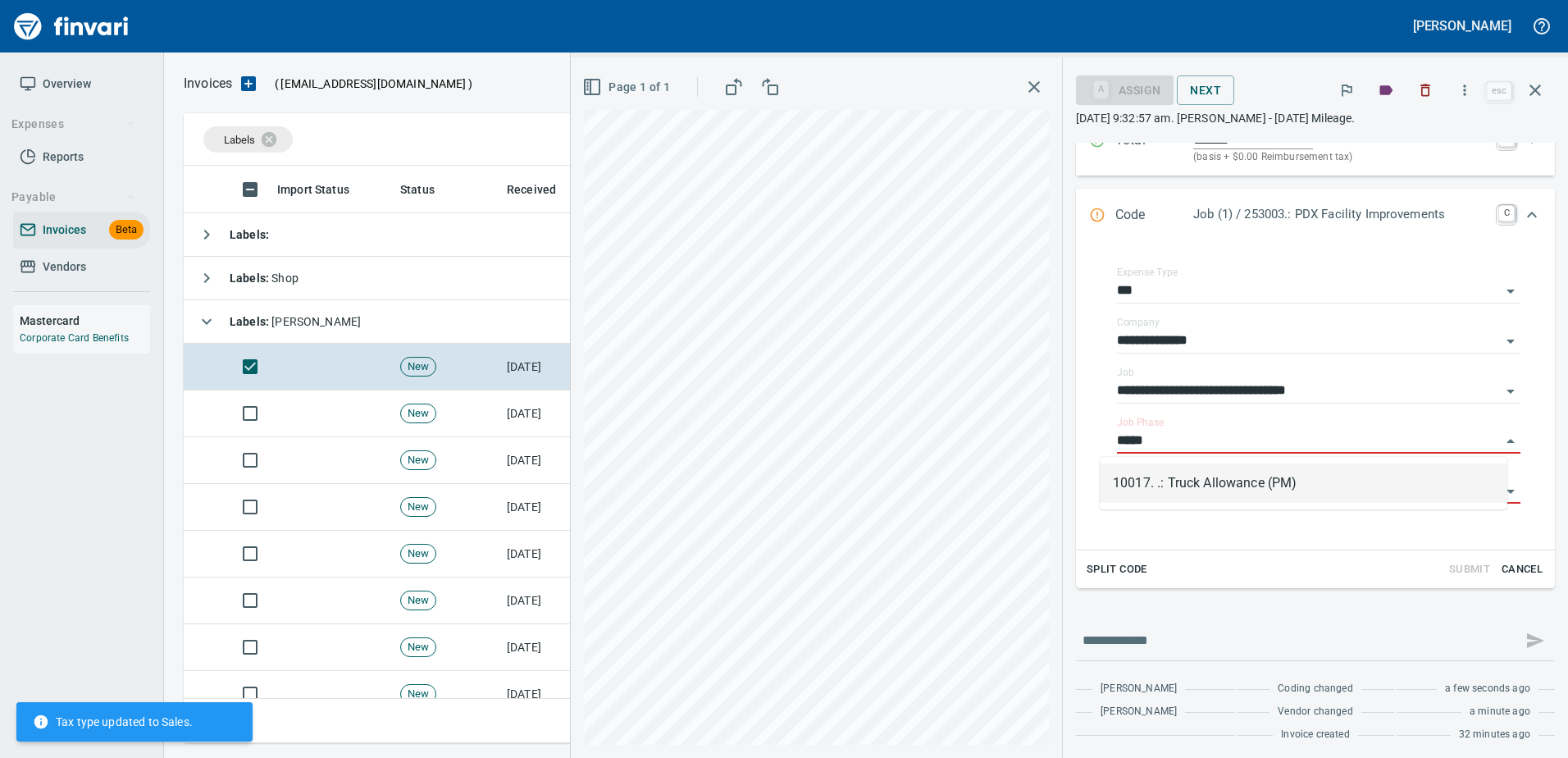
click at [1179, 481] on li "10017. .: Truck Allowance (PM)" at bounding box center [1303, 483] width 407 height 40
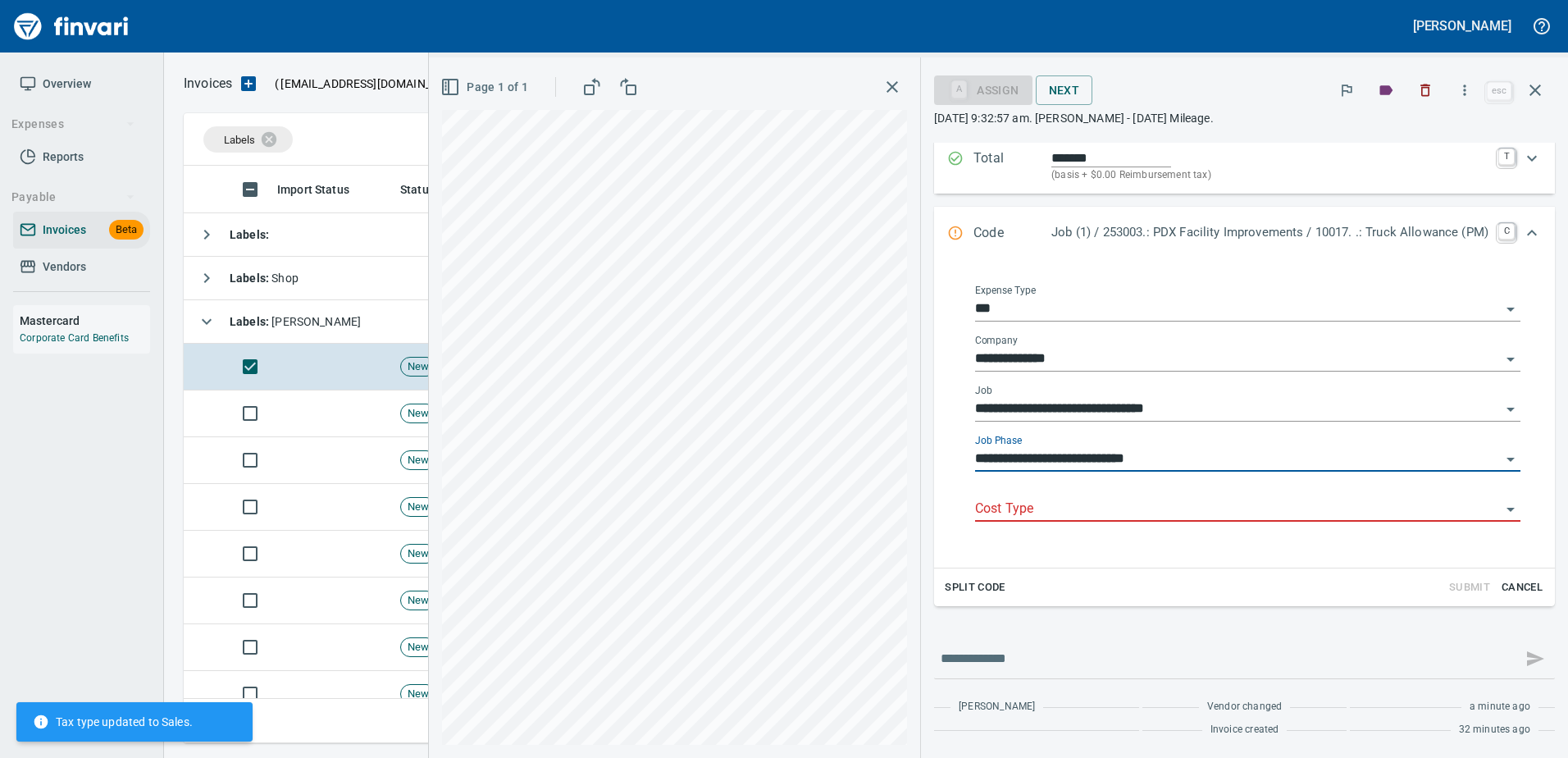
scroll to position [328, 0]
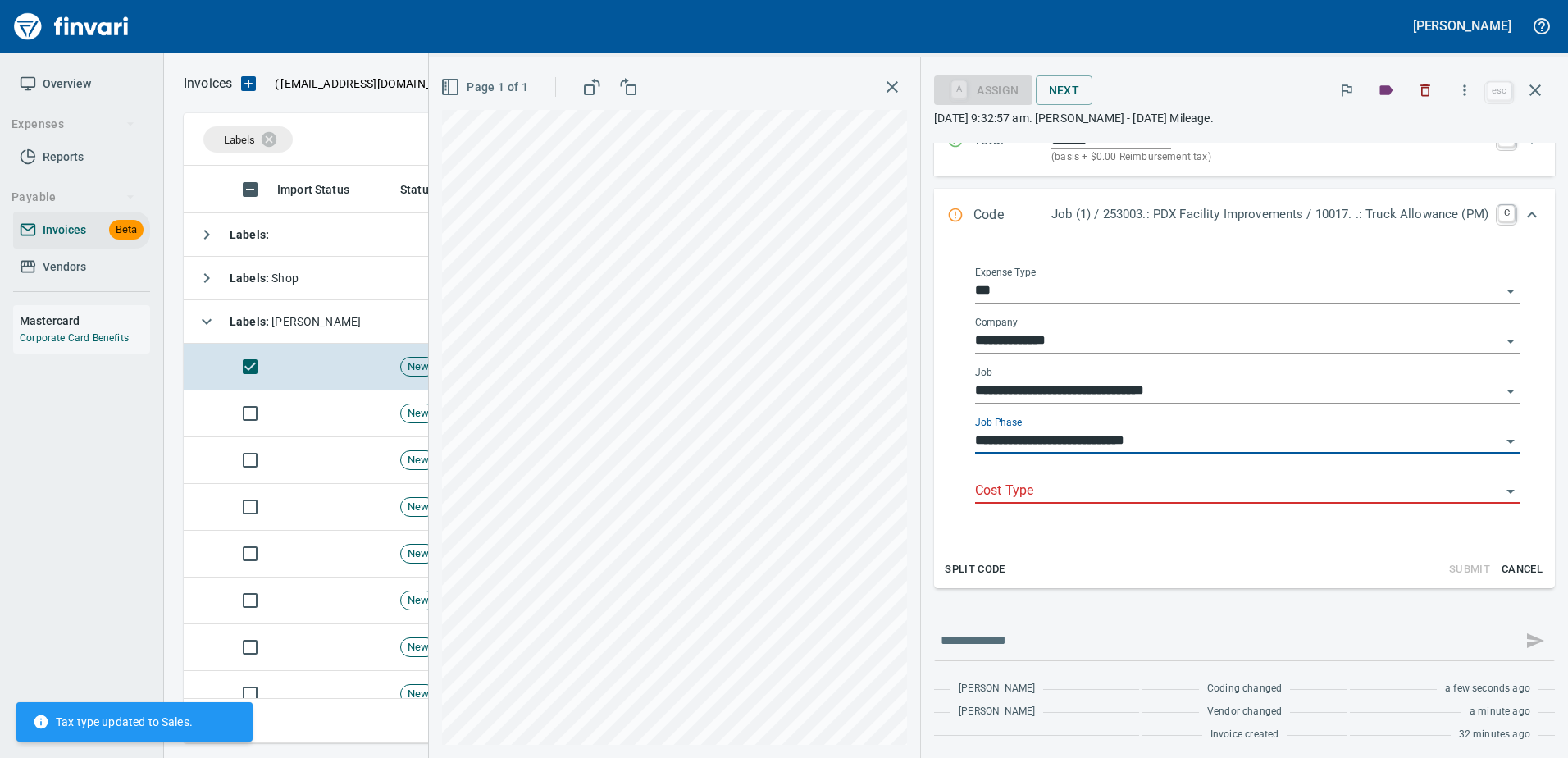
type input "**********"
click at [1191, 493] on input "Cost Type" at bounding box center [1237, 492] width 526 height 23
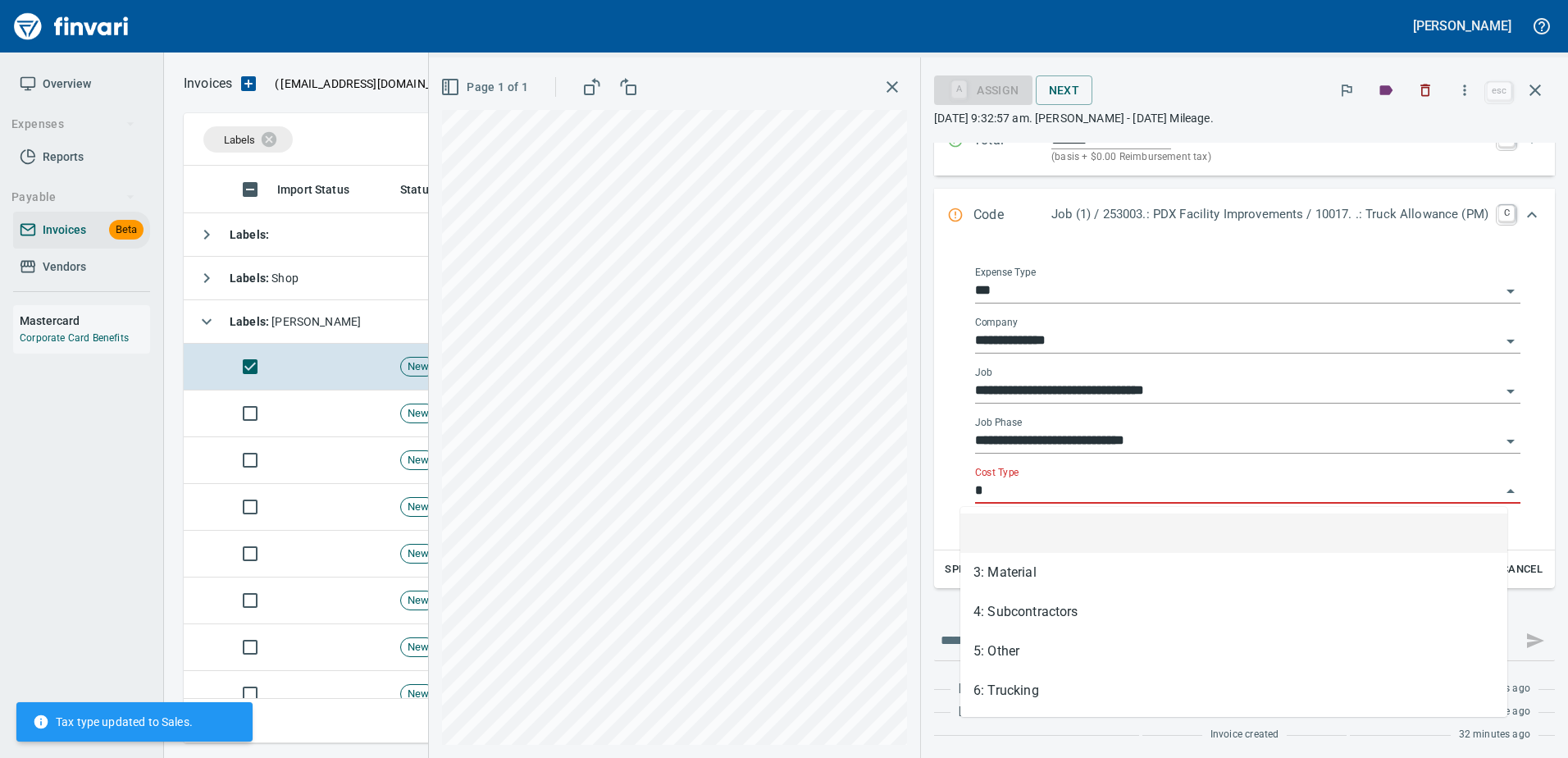
scroll to position [553, 1339]
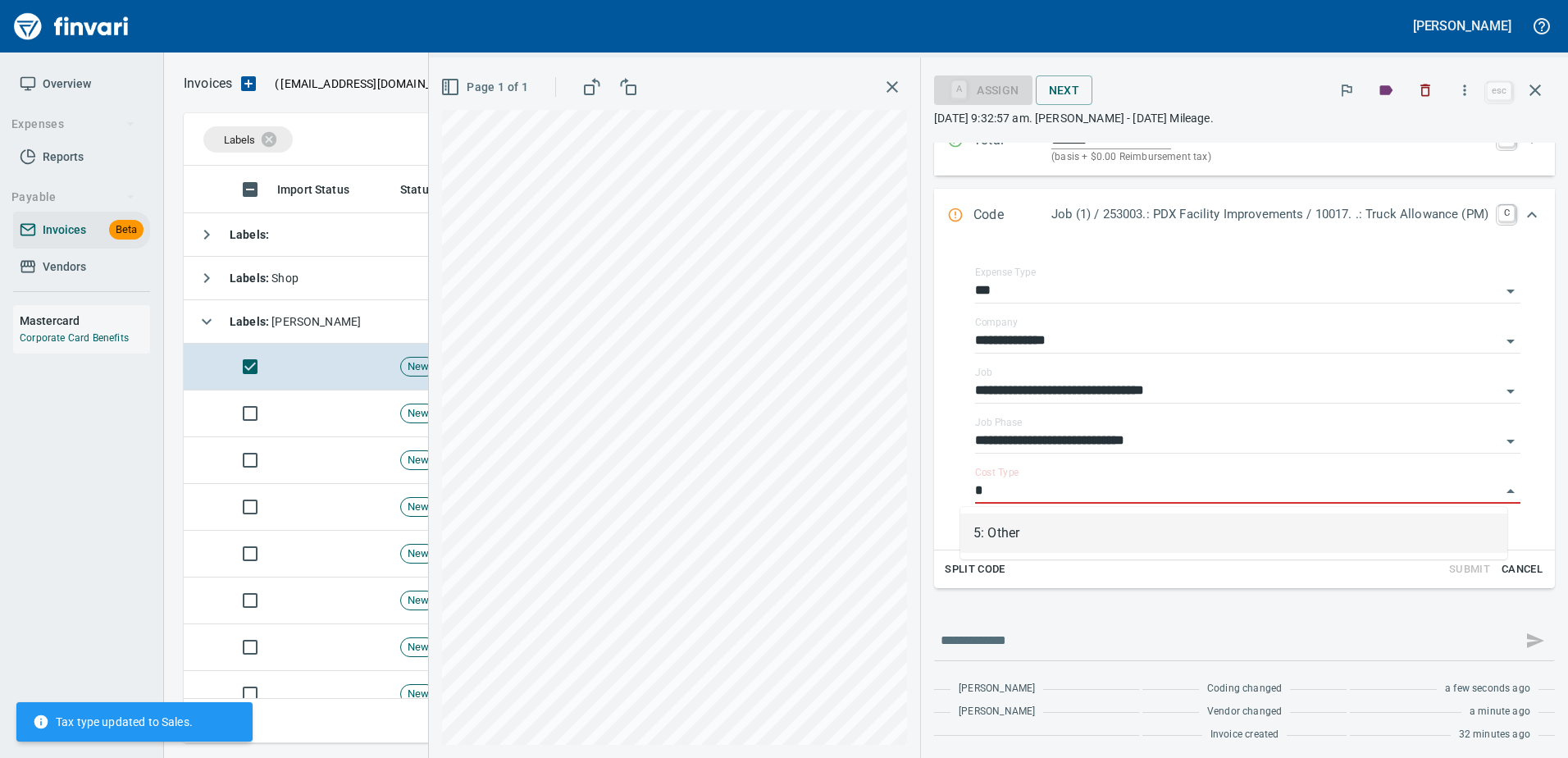
click at [1156, 537] on li "5: Other" at bounding box center [1233, 532] width 547 height 40
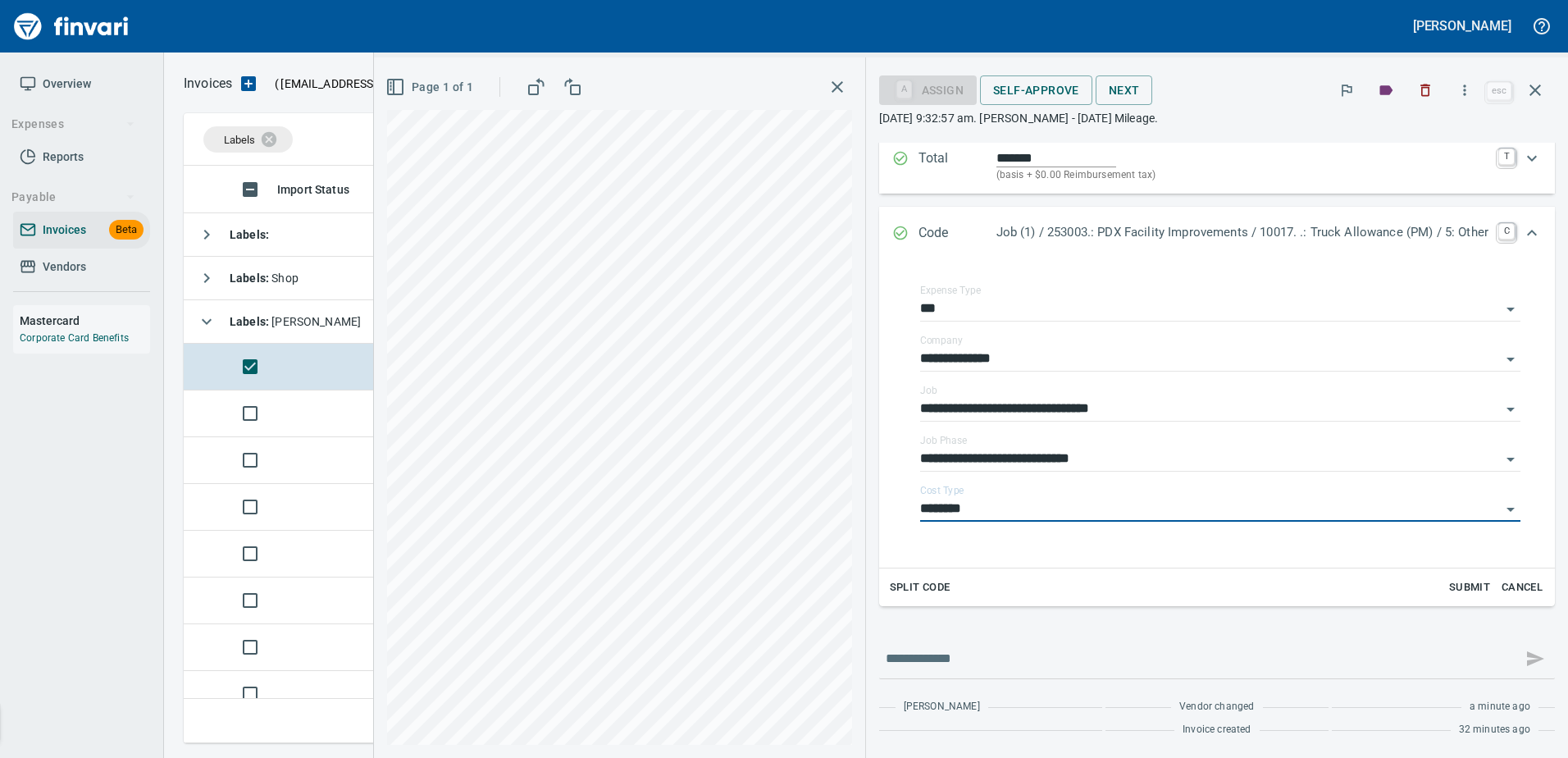
scroll to position [328, 0]
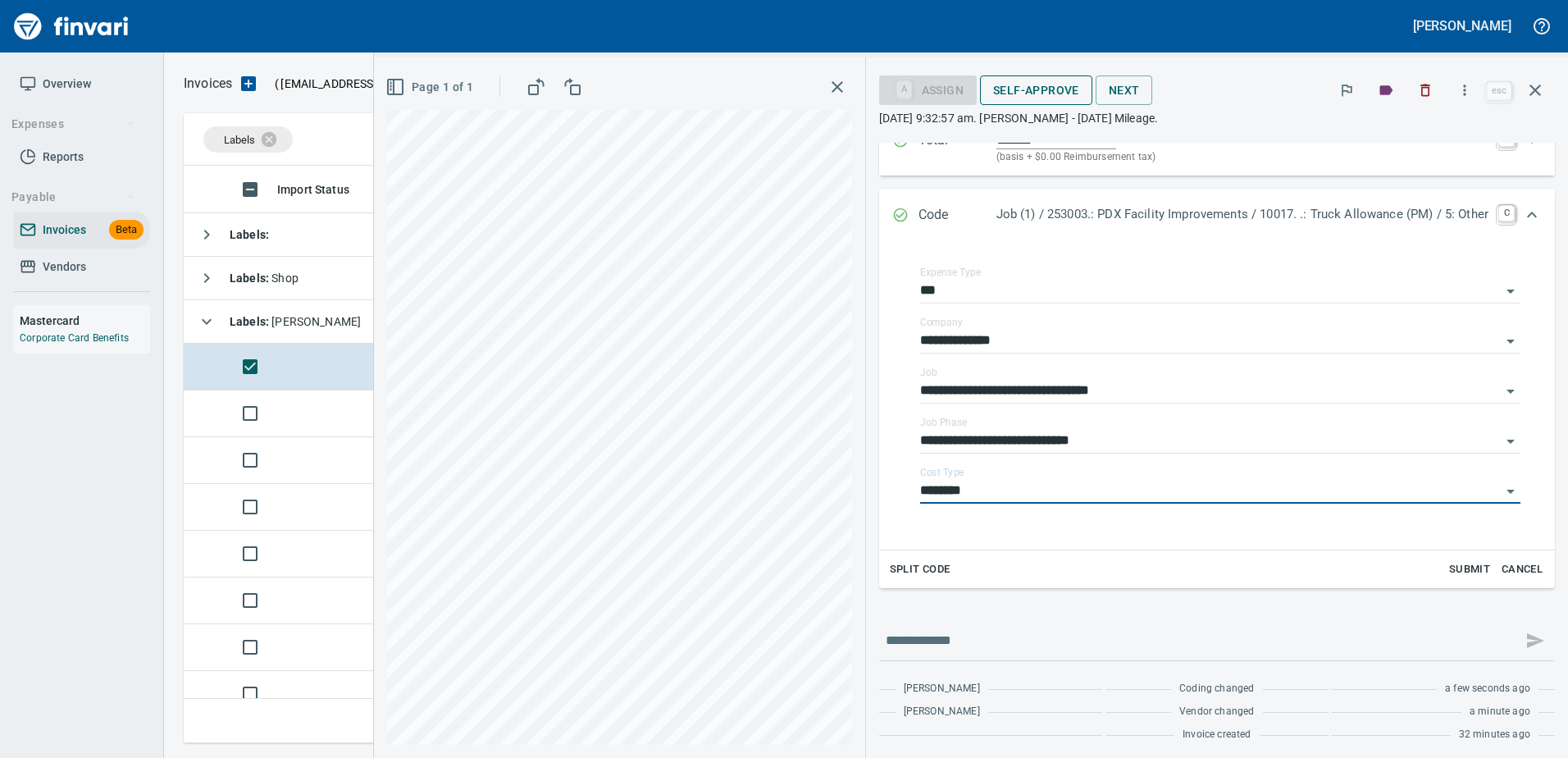
type input "********"
click at [1038, 92] on span "Self-Approve" at bounding box center [1036, 90] width 86 height 20
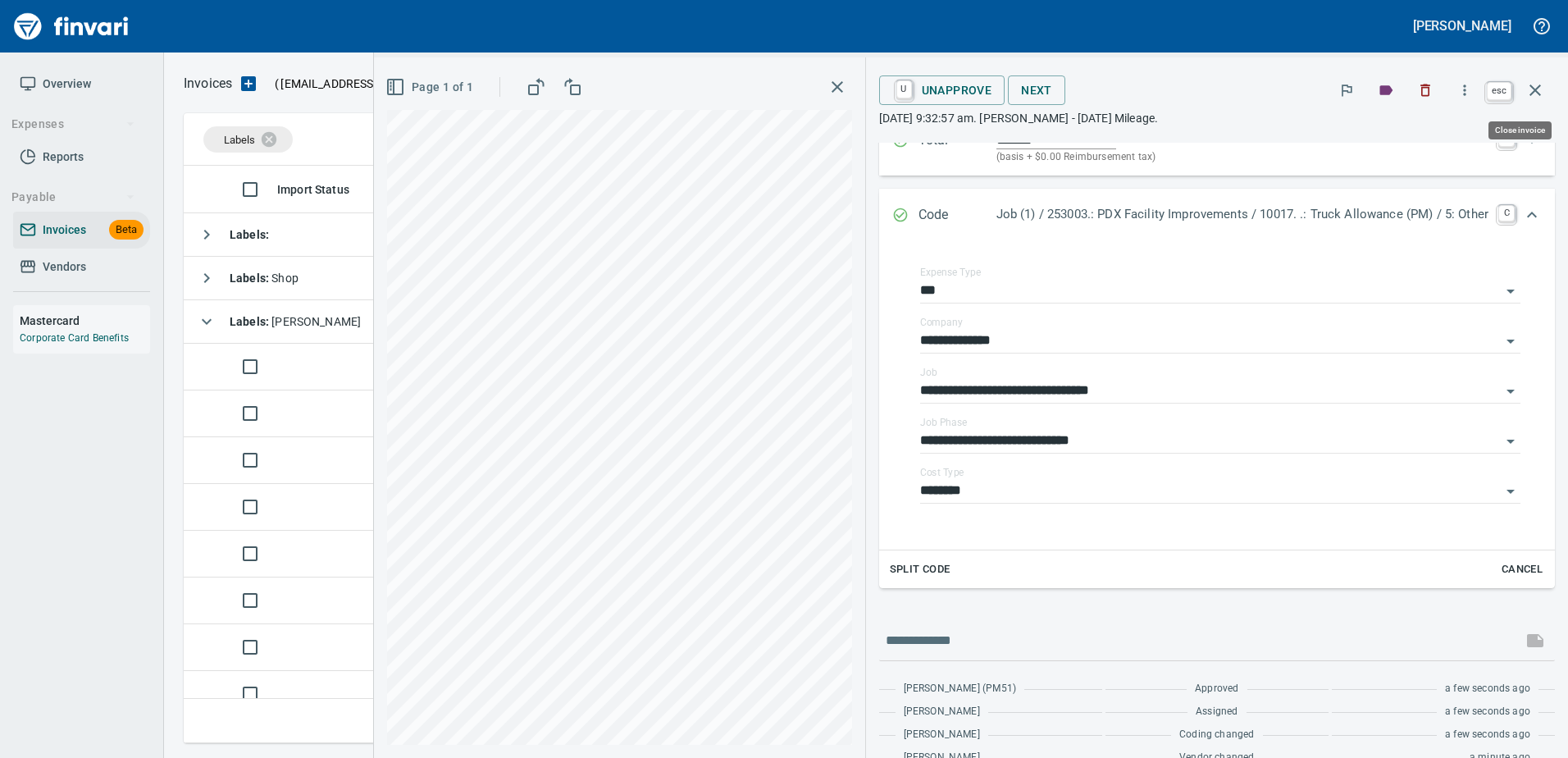
click at [1535, 83] on icon "button" at bounding box center [1535, 90] width 19 height 19
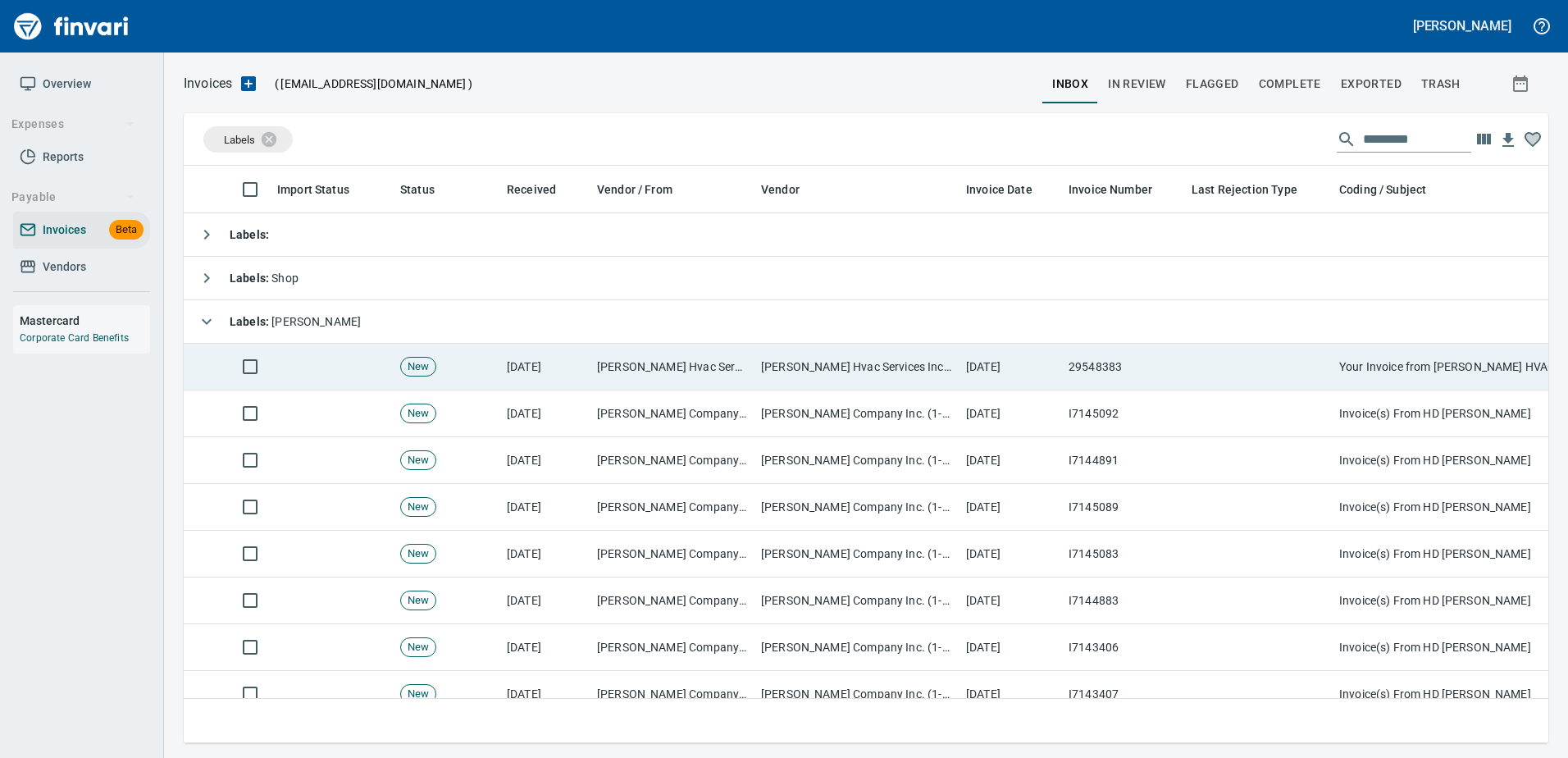
click at [1062, 369] on td "29548383" at bounding box center [1123, 367] width 123 height 46
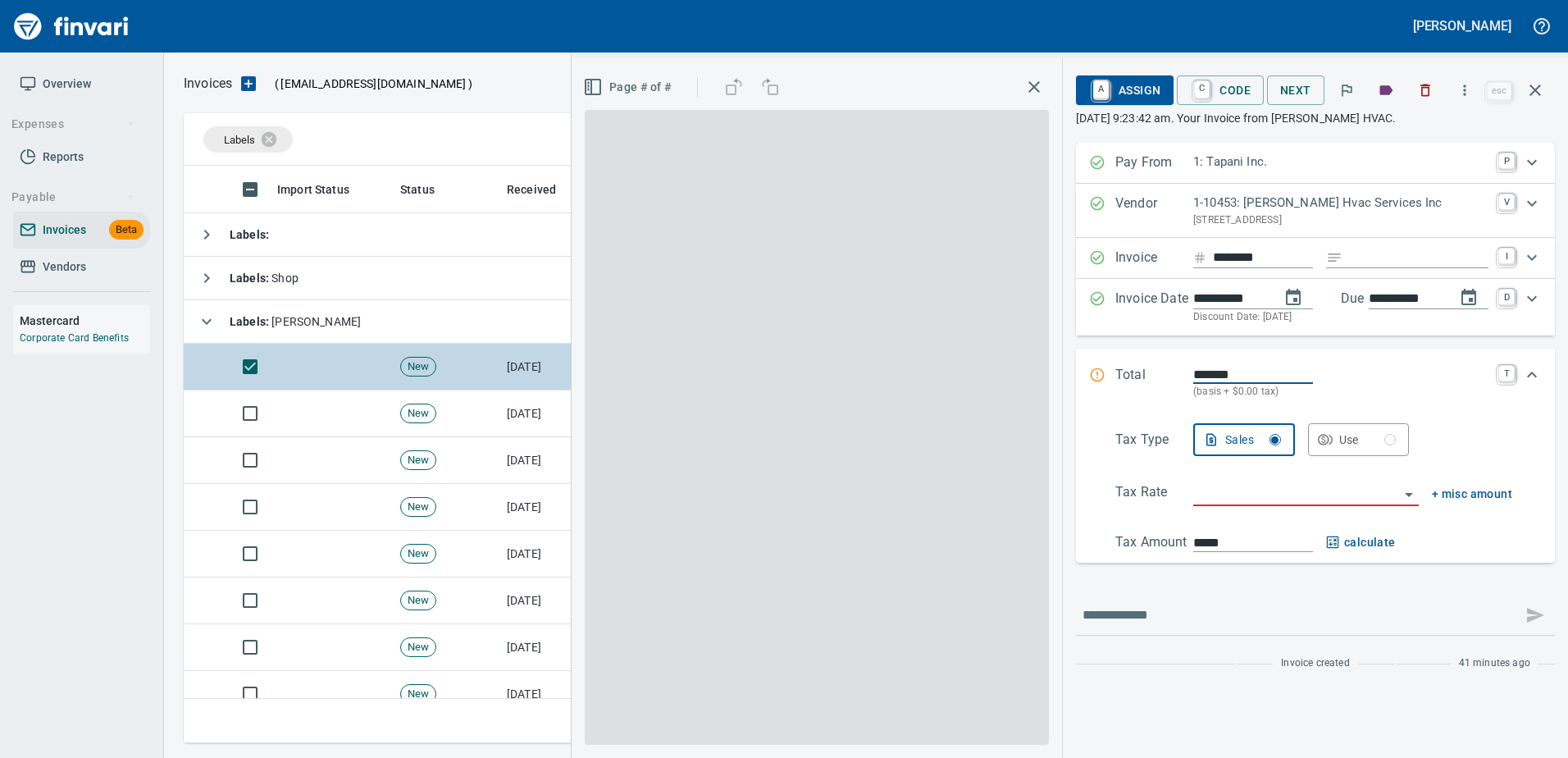
scroll to position [553, 1339]
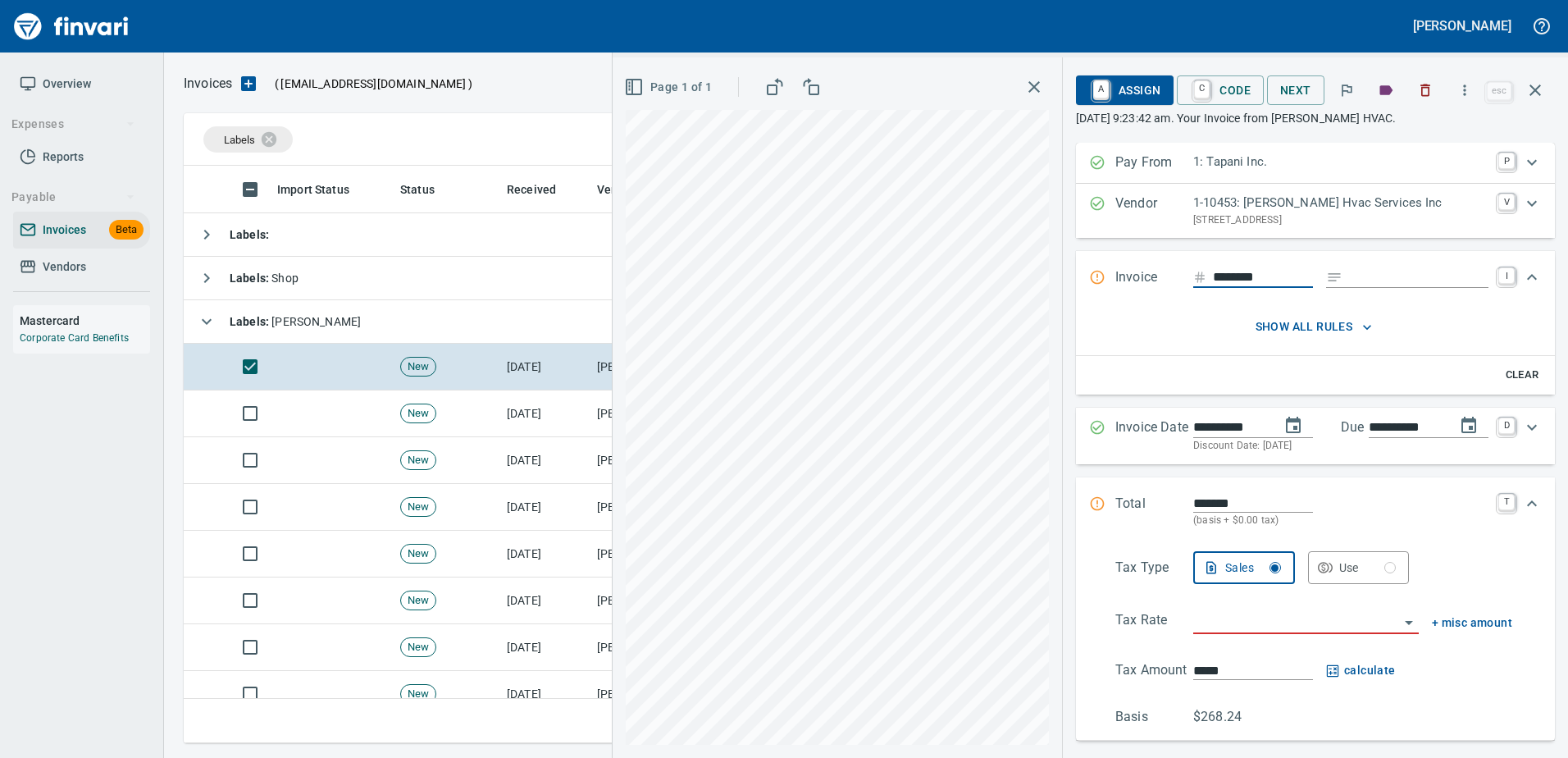
click at [1351, 282] on input "Expand" at bounding box center [1419, 277] width 139 height 20
click at [1215, 625] on input "search" at bounding box center [1296, 622] width 206 height 23
type input "**********"
type input "******"
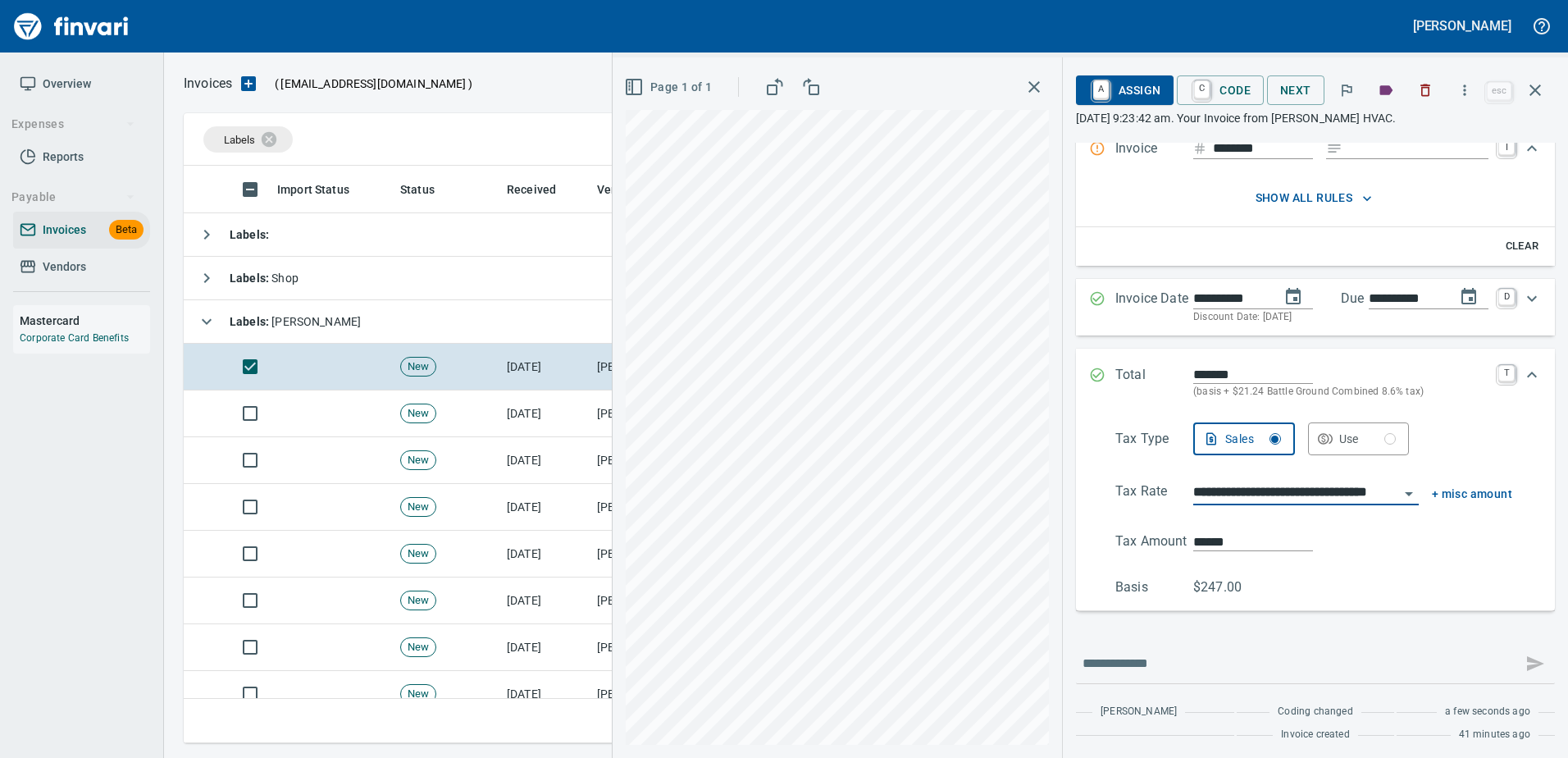
scroll to position [134, 0]
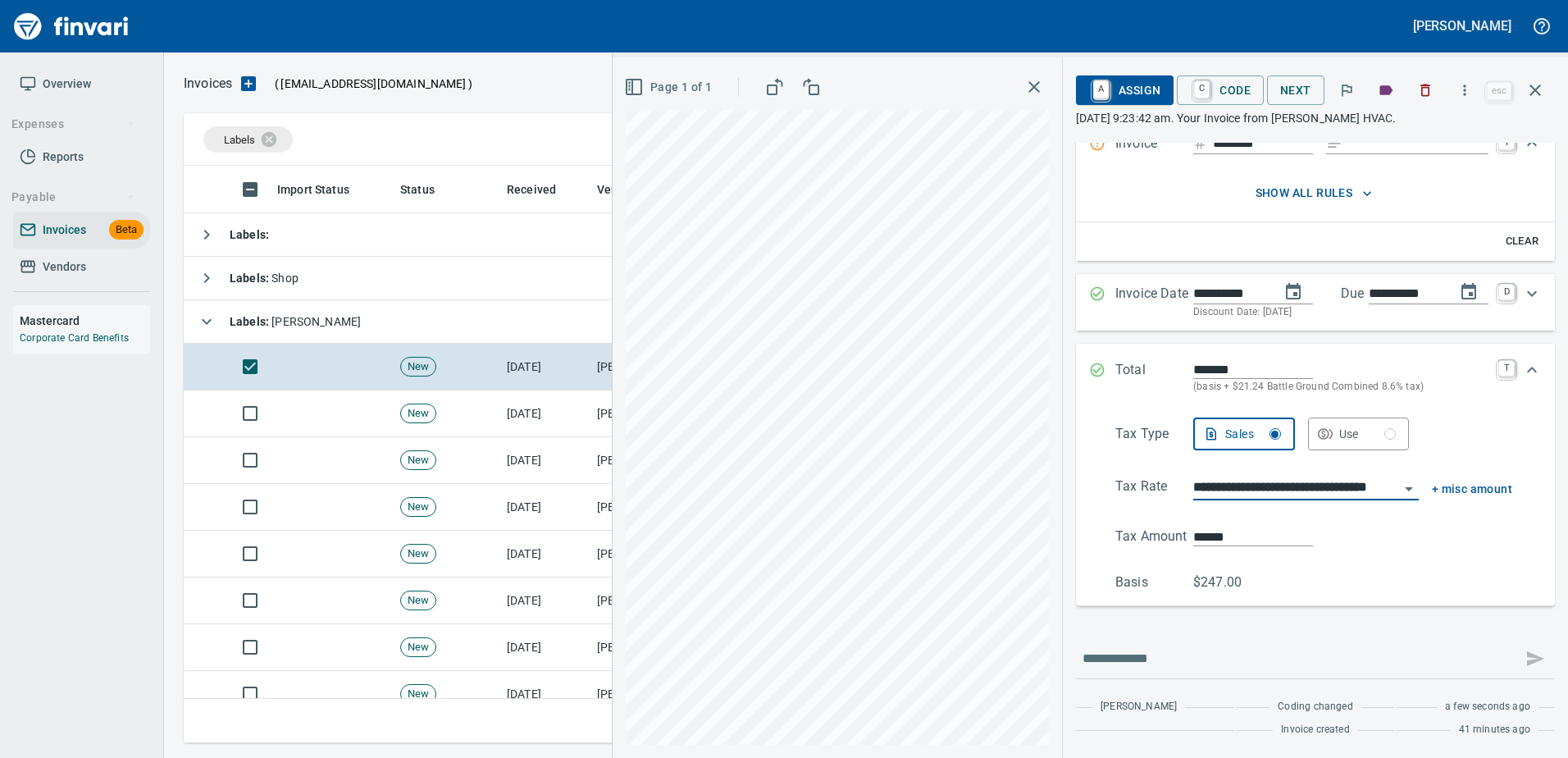
type input "**********"
click at [1125, 88] on span "A Assign" at bounding box center [1125, 90] width 72 height 28
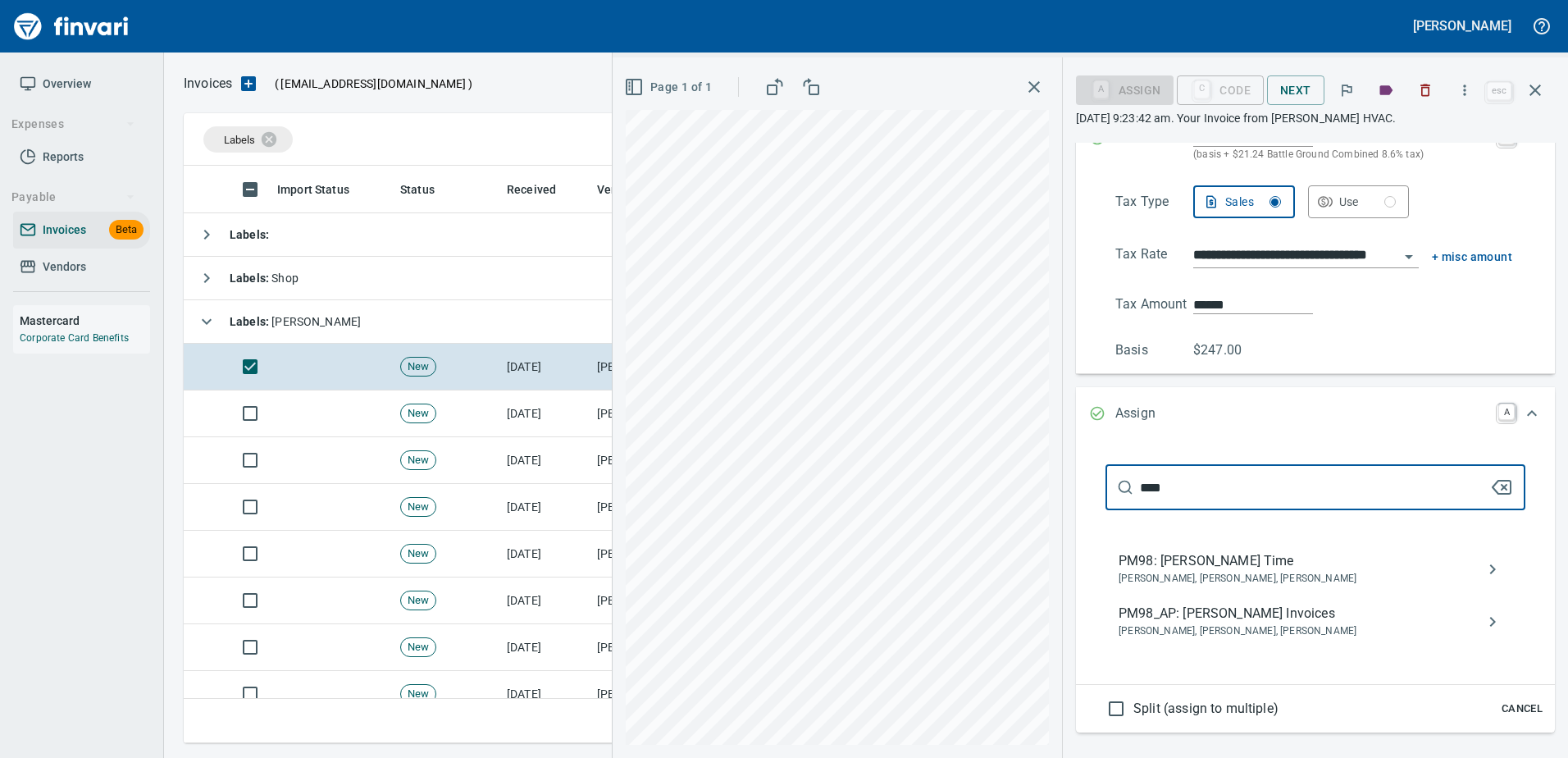
scroll to position [298, 0]
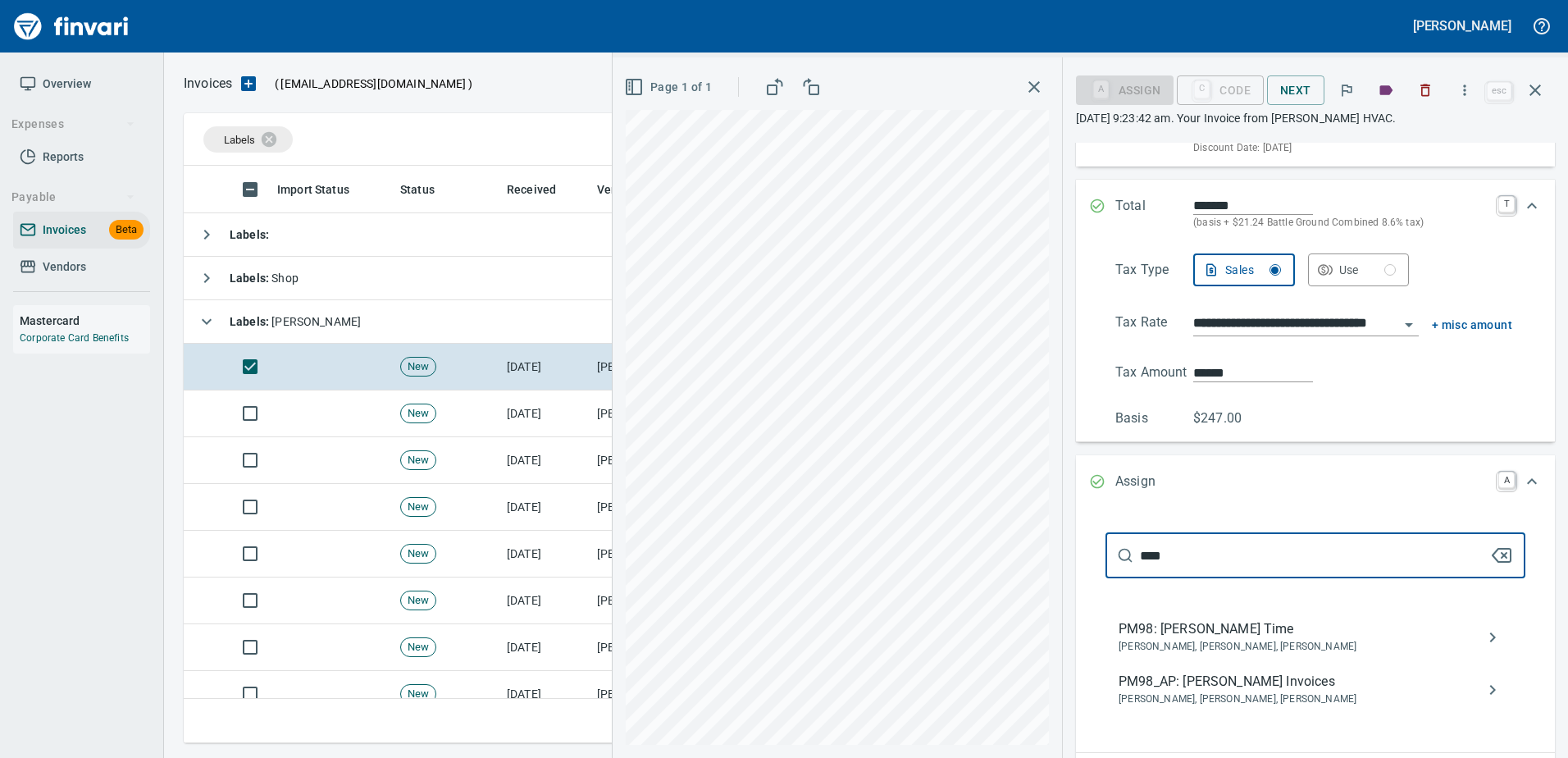
type input "****"
click at [1224, 697] on span "Janette Pipkin, Sam Rhoades, Shane Tapani" at bounding box center [1302, 699] width 368 height 16
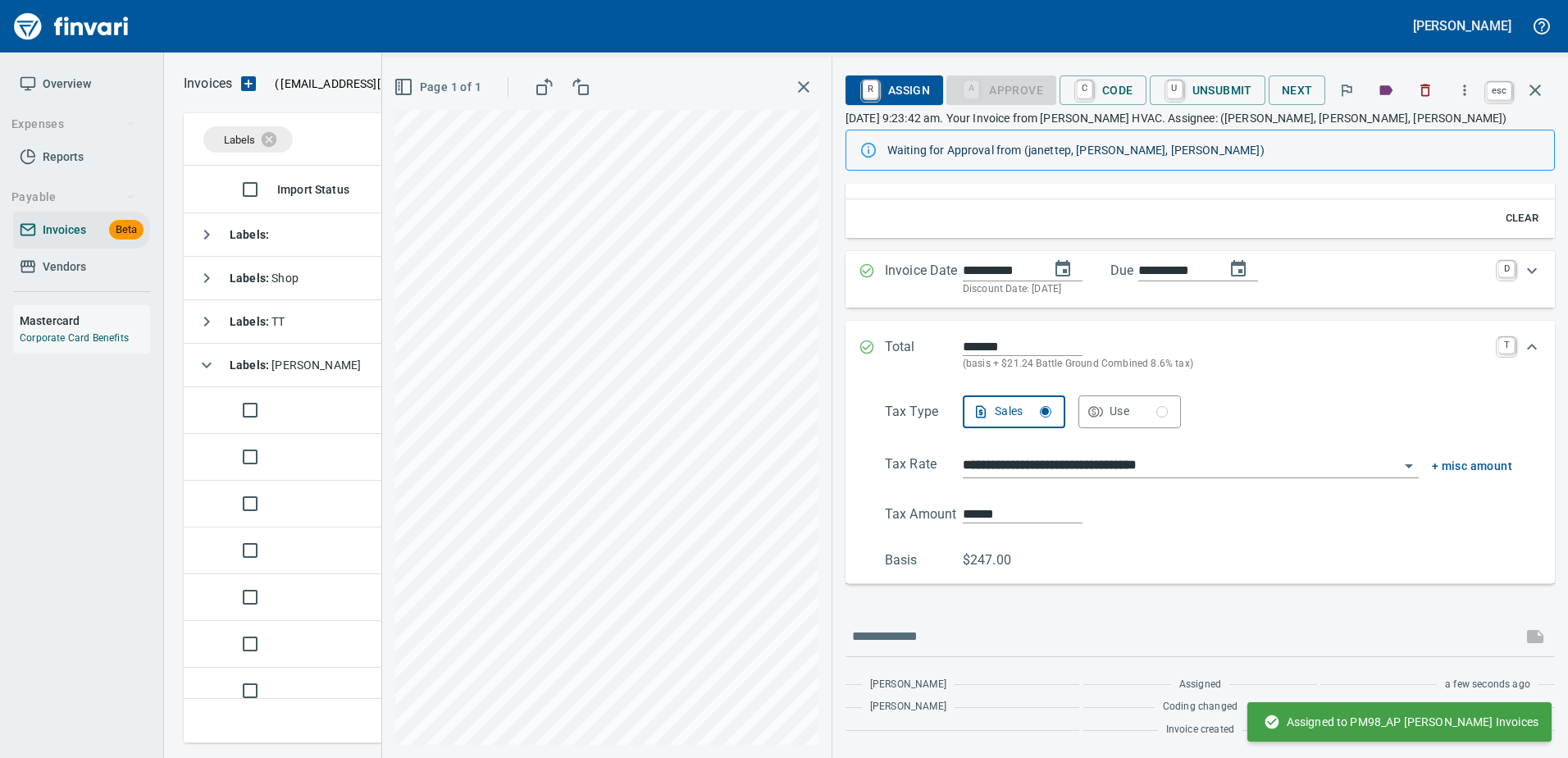
scroll to position [197, 0]
click at [1536, 92] on icon "button" at bounding box center [1535, 90] width 12 height 12
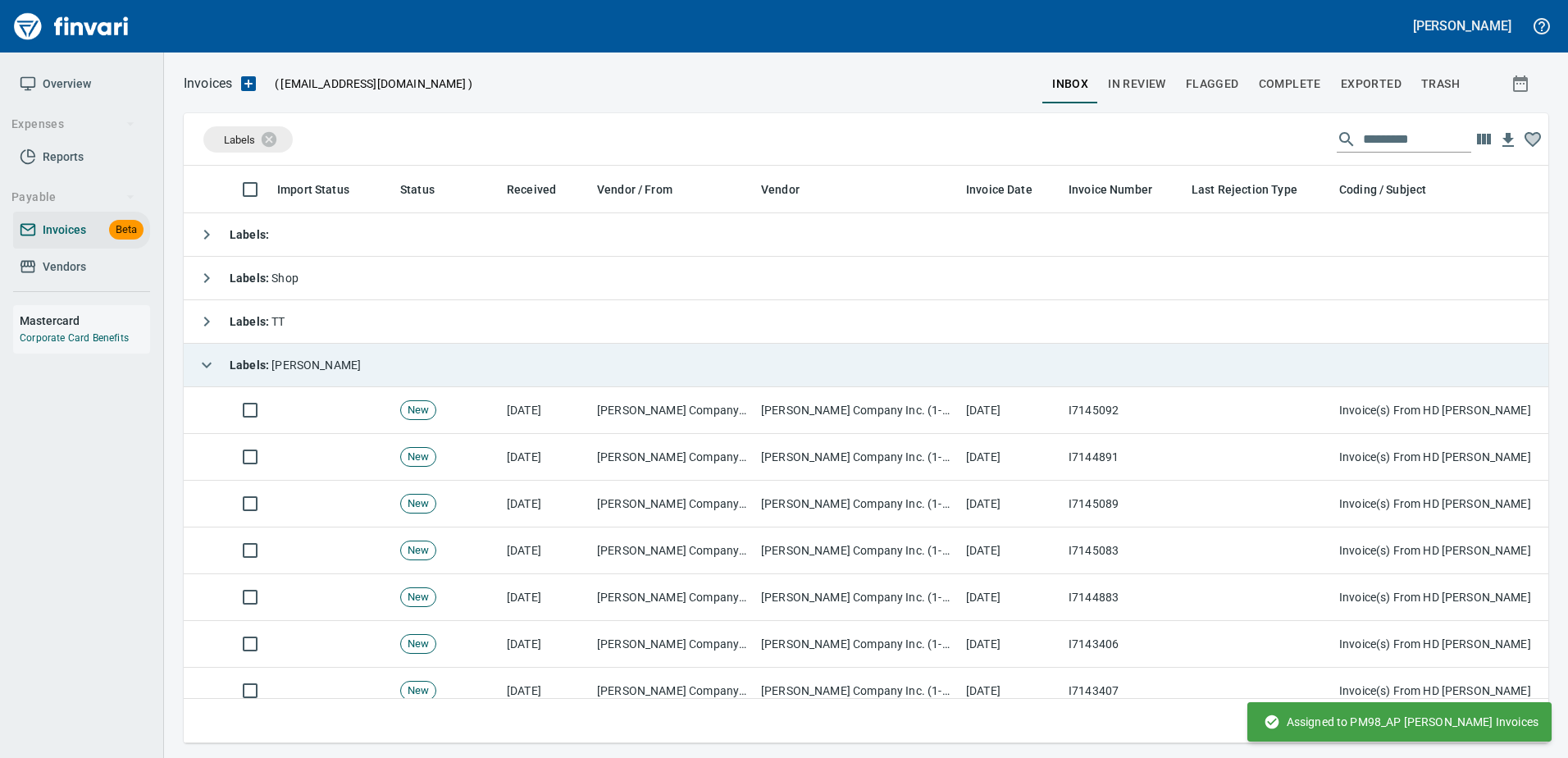
scroll to position [553, 1339]
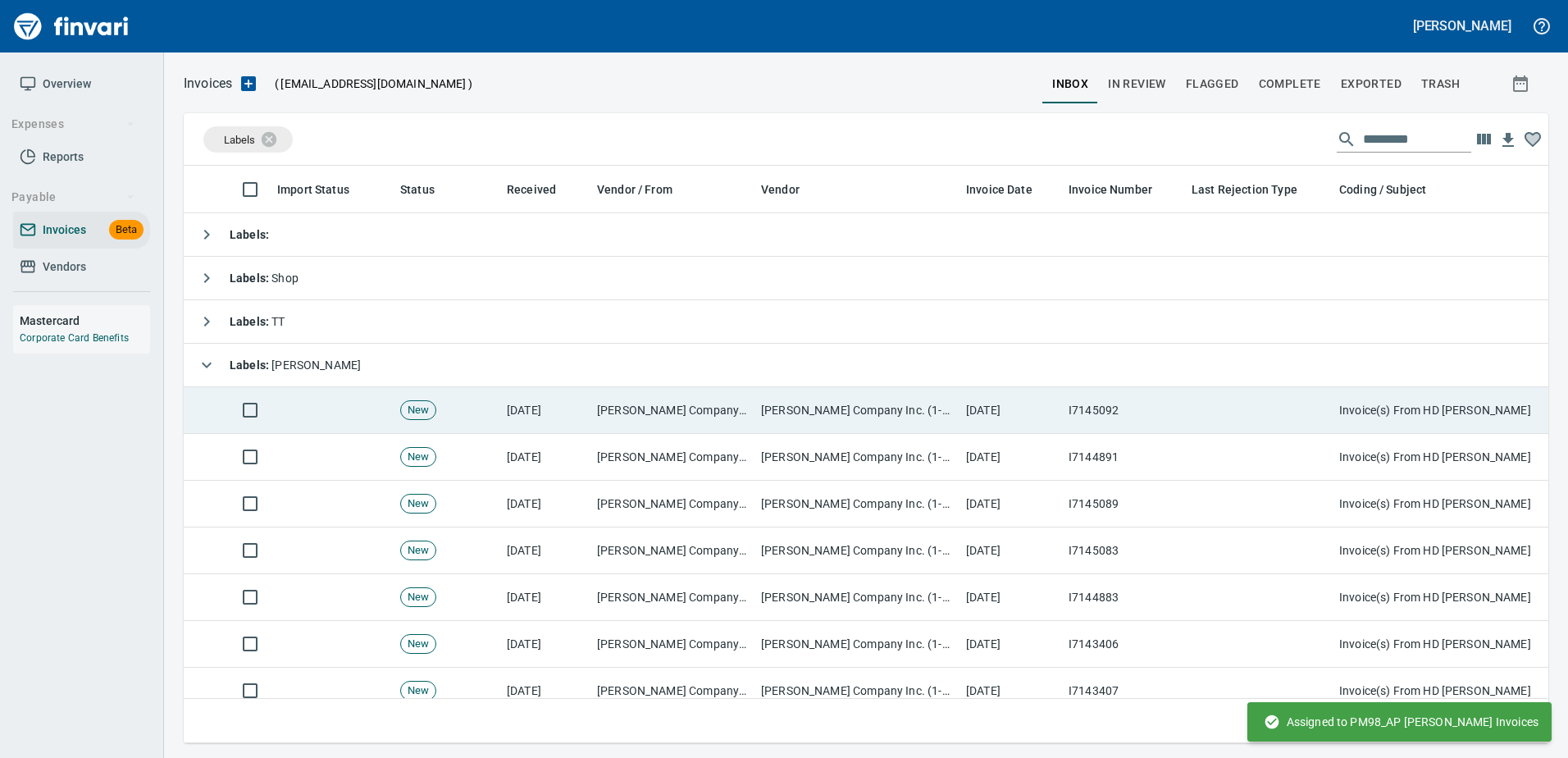
click at [1026, 398] on td "[DATE]" at bounding box center [1010, 410] width 103 height 46
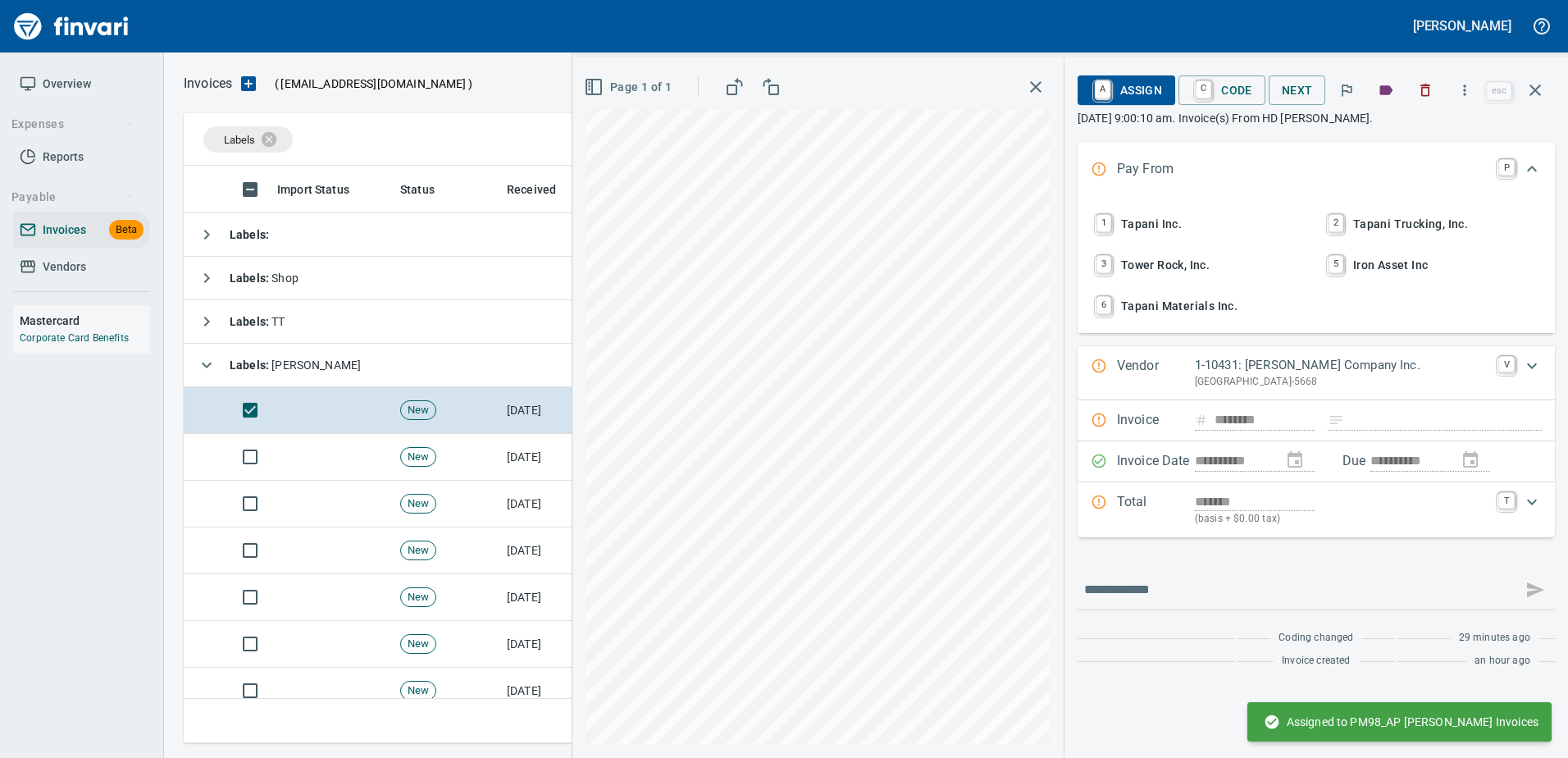
click at [1147, 236] on span "1 Tapani Inc." at bounding box center [1199, 224] width 216 height 28
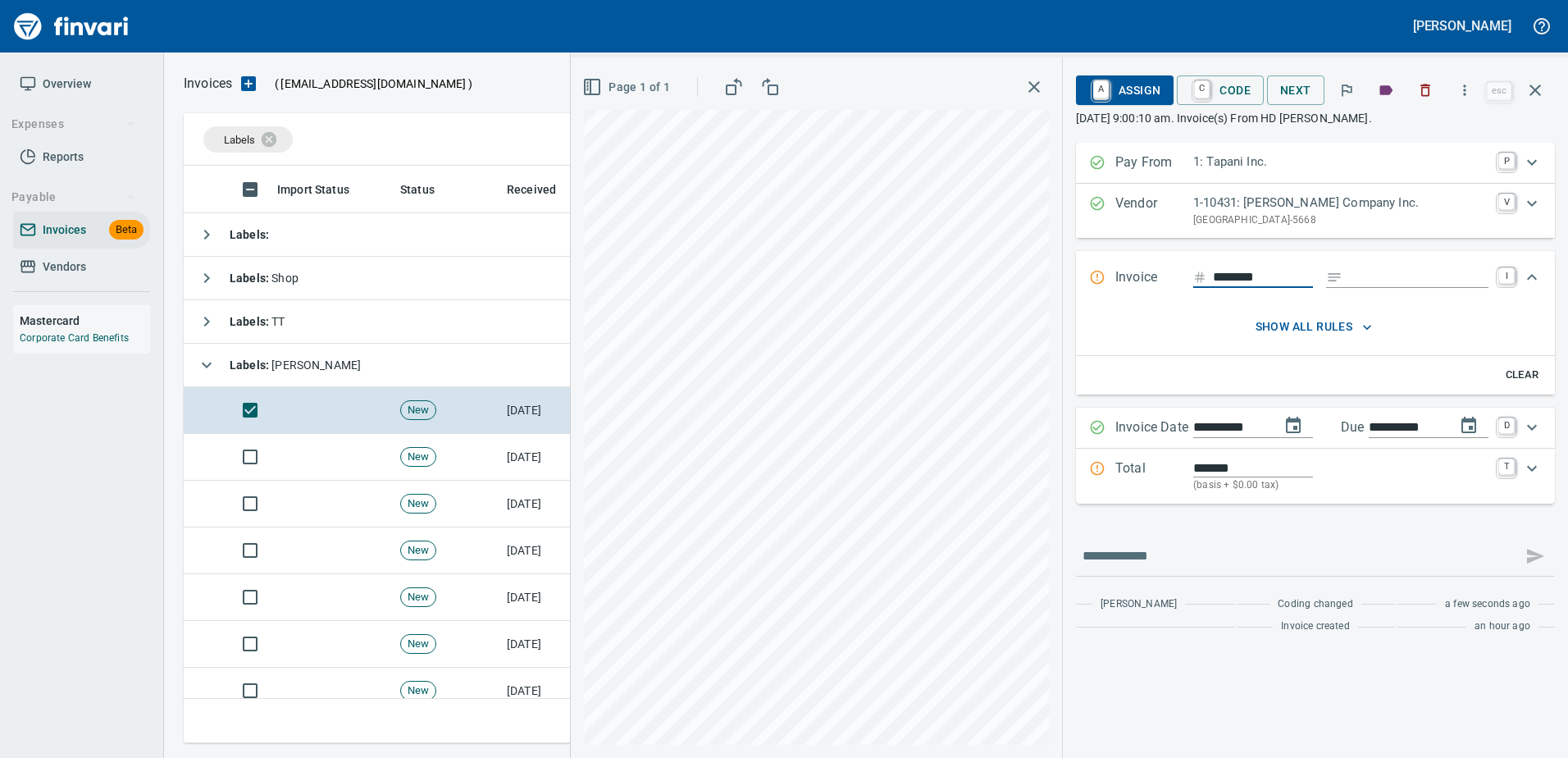
click at [1176, 470] on p "Total" at bounding box center [1154, 476] width 77 height 35
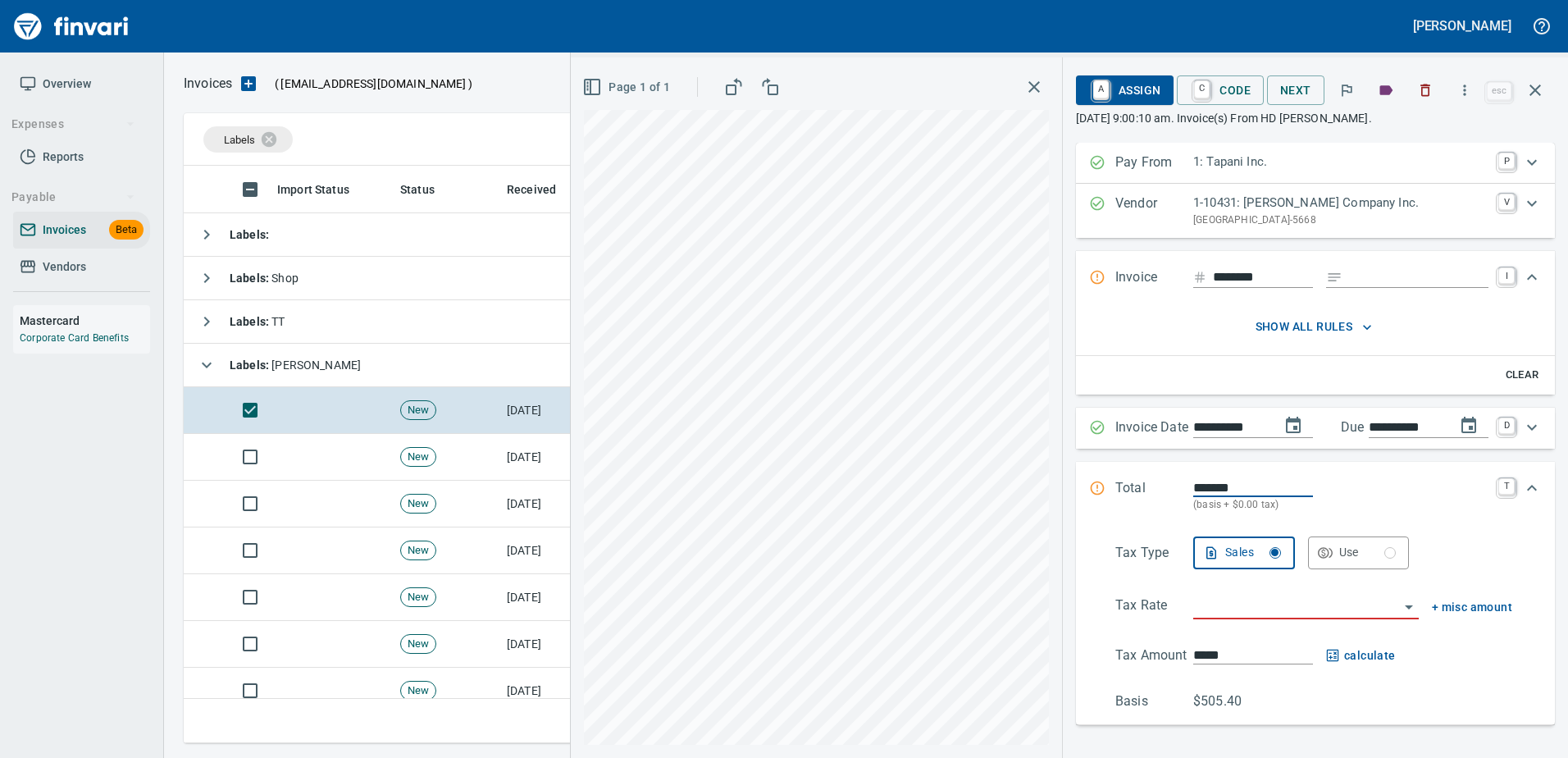
click at [1215, 612] on input "search" at bounding box center [1296, 607] width 206 height 23
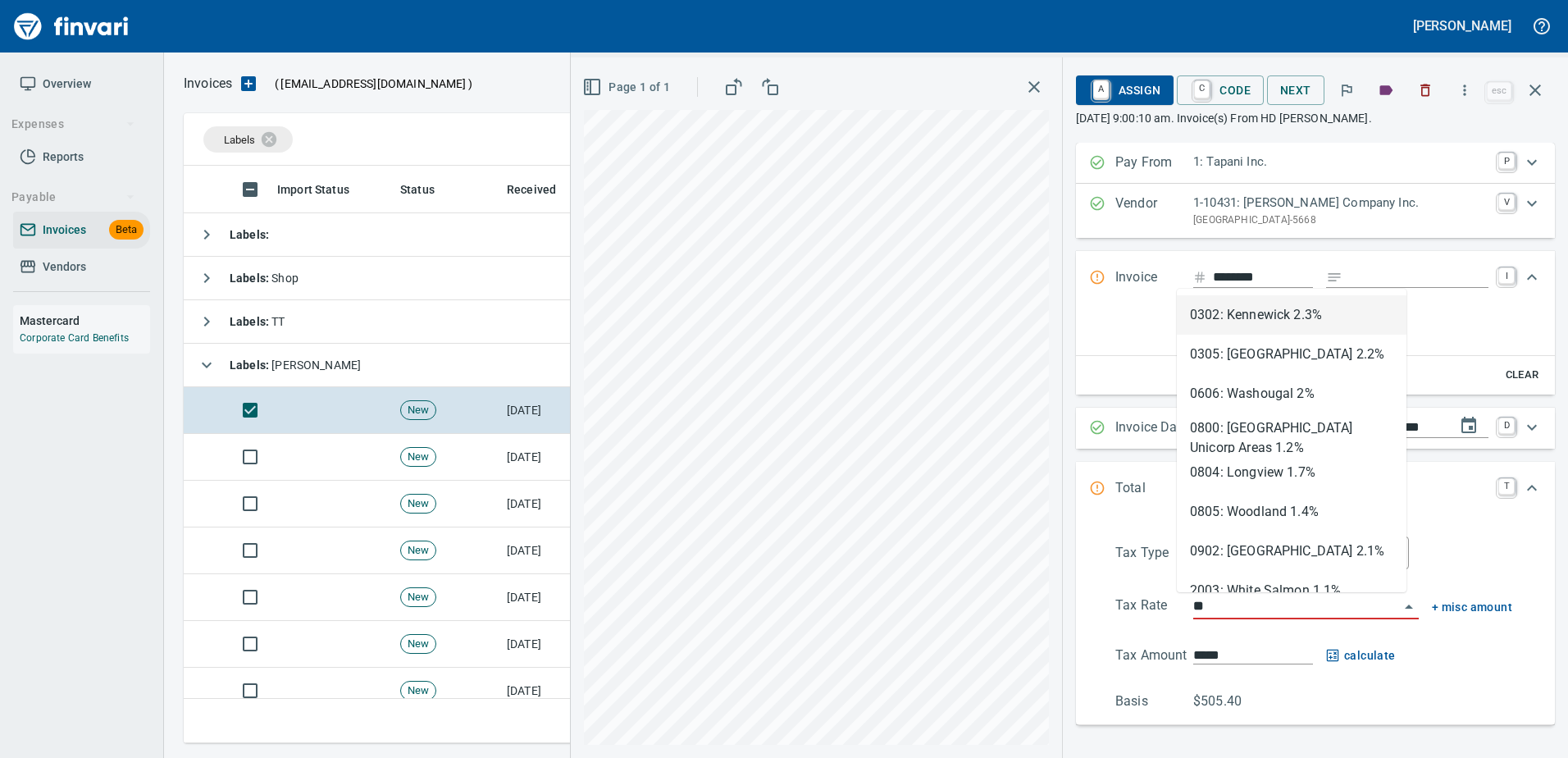
scroll to position [553, 1339]
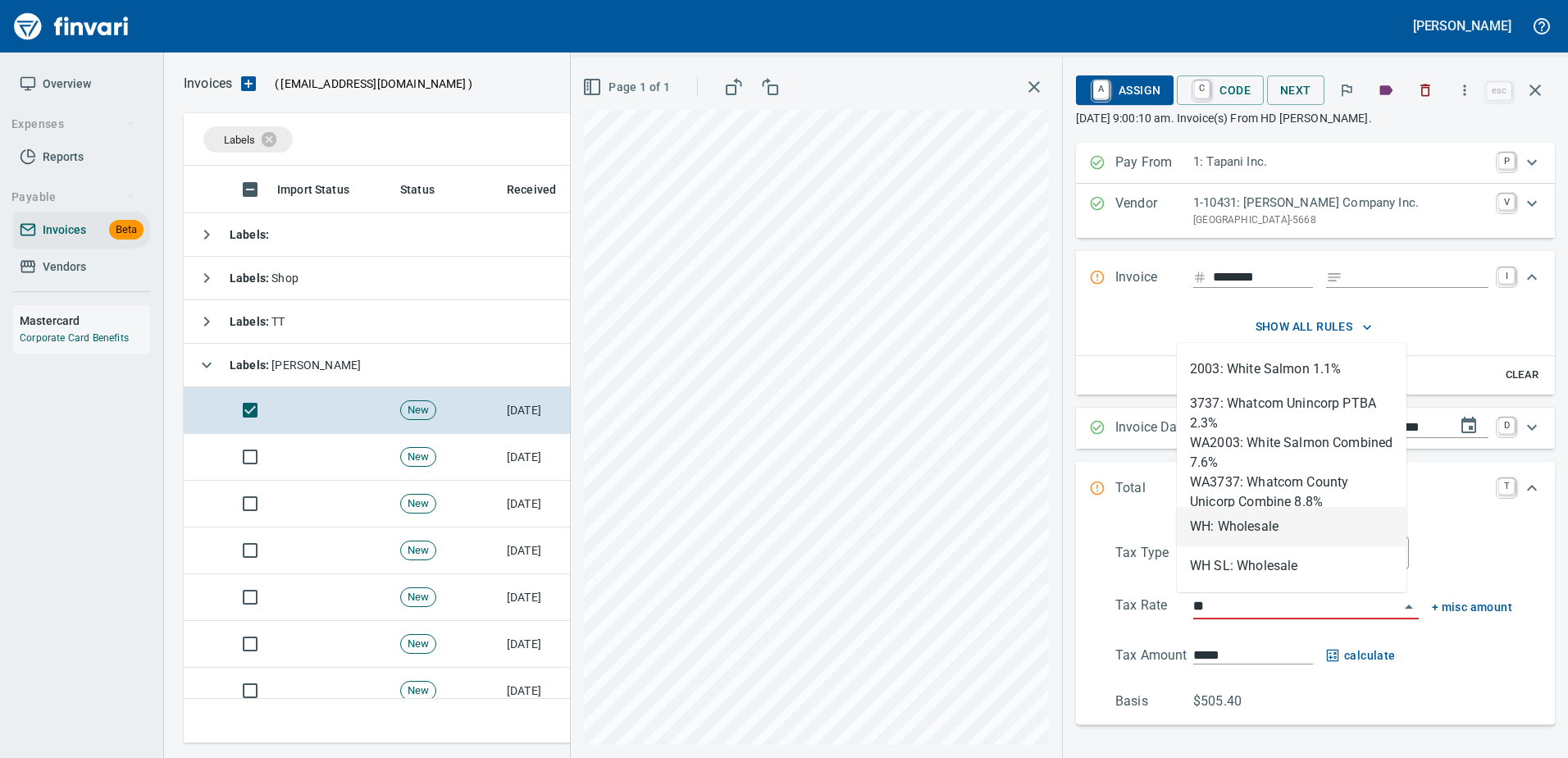
click at [1225, 538] on li "WH: Wholesale" at bounding box center [1291, 527] width 229 height 40
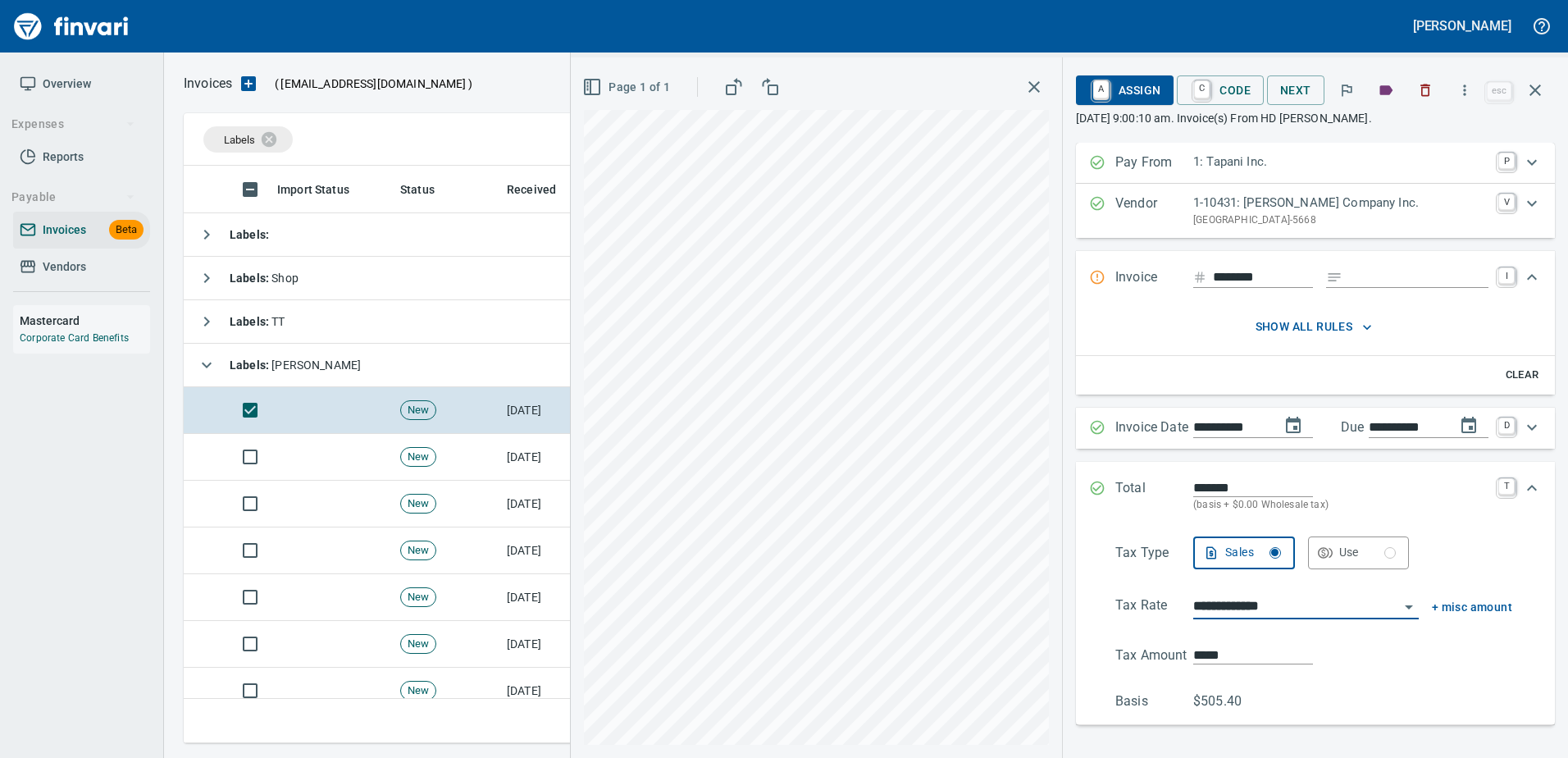
type input "**********"
click at [1114, 78] on span "A Assign" at bounding box center [1125, 90] width 72 height 28
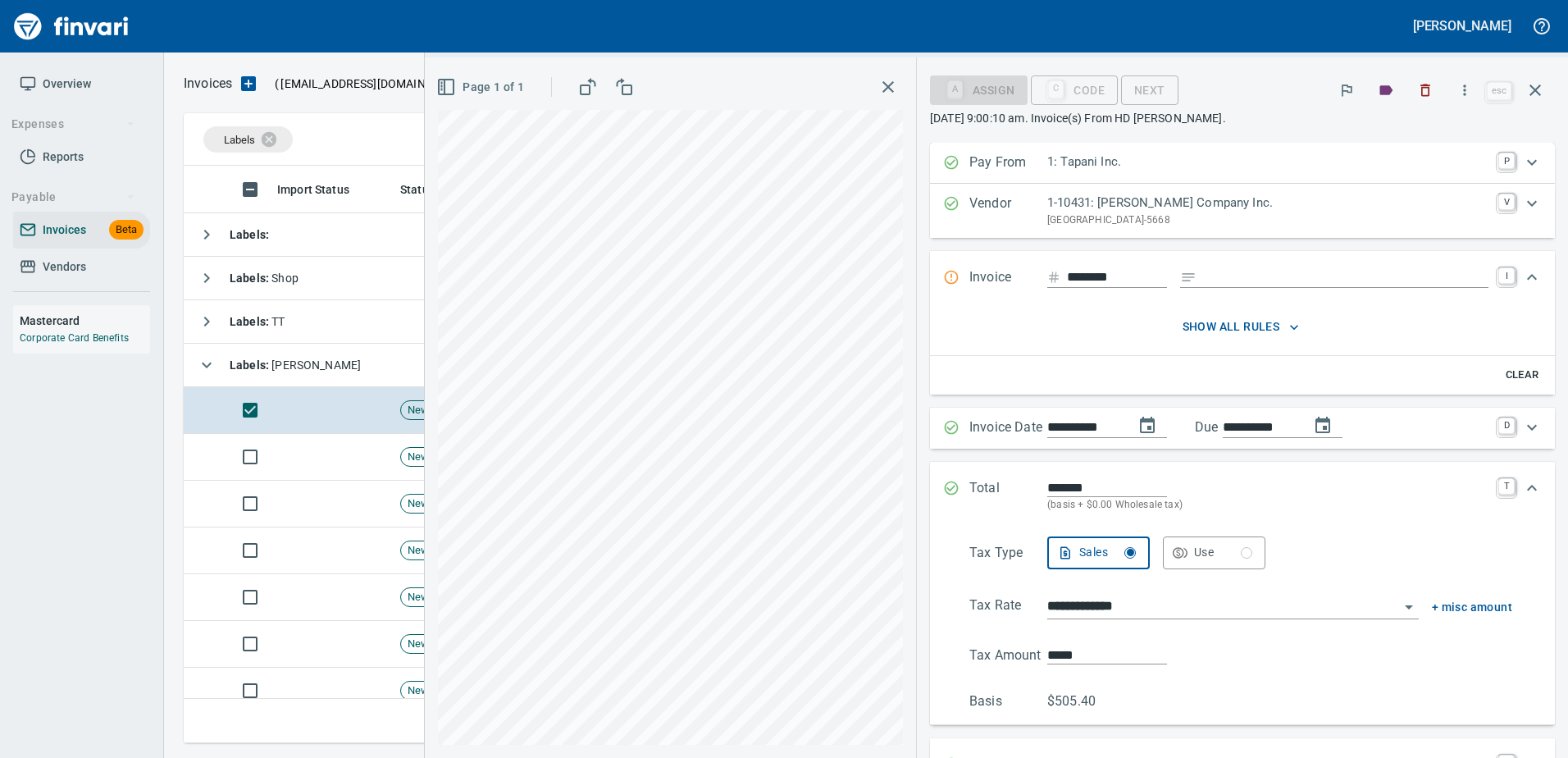
scroll to position [388, 0]
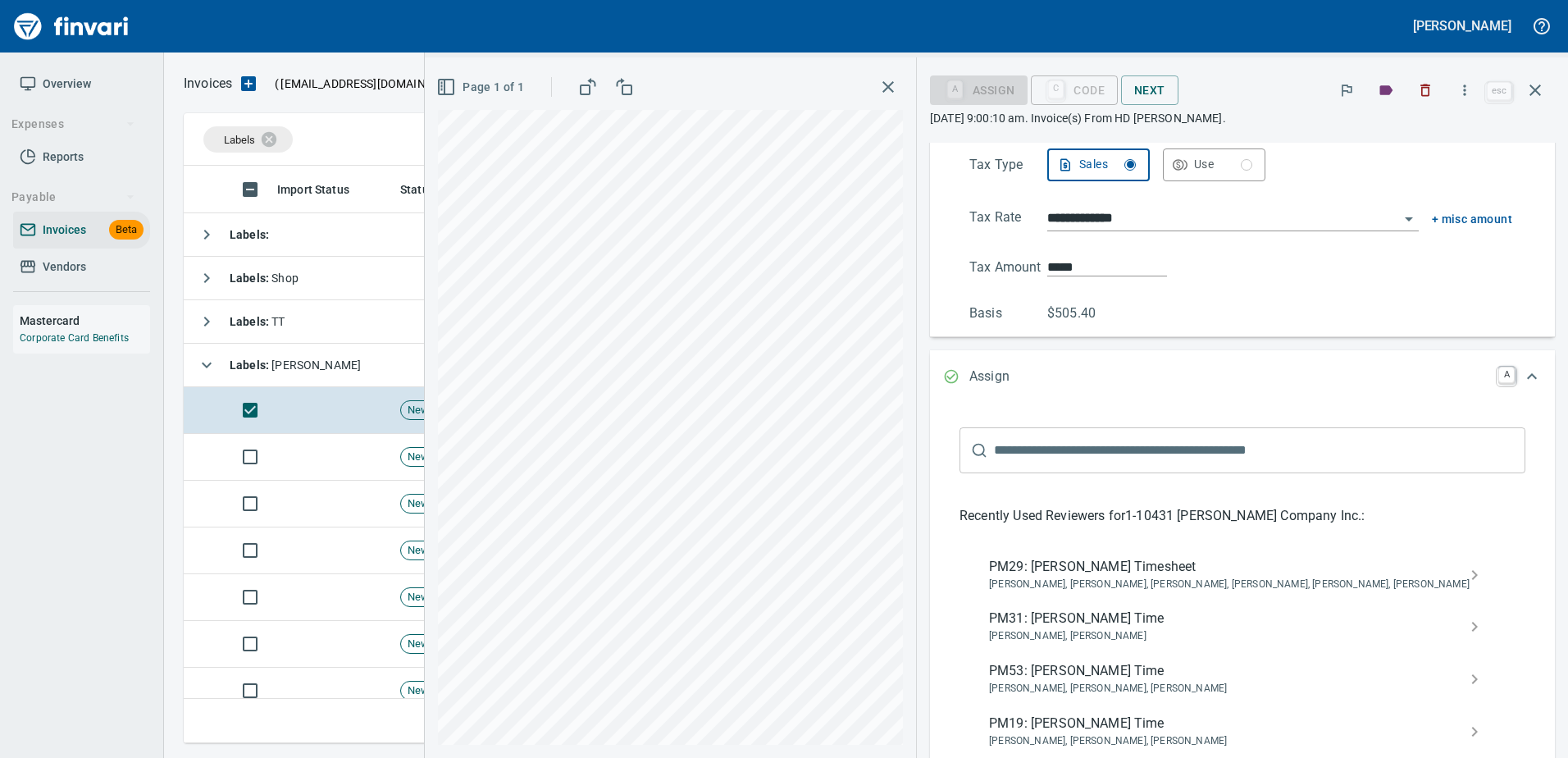
click at [1142, 458] on input "text" at bounding box center [1259, 449] width 531 height 45
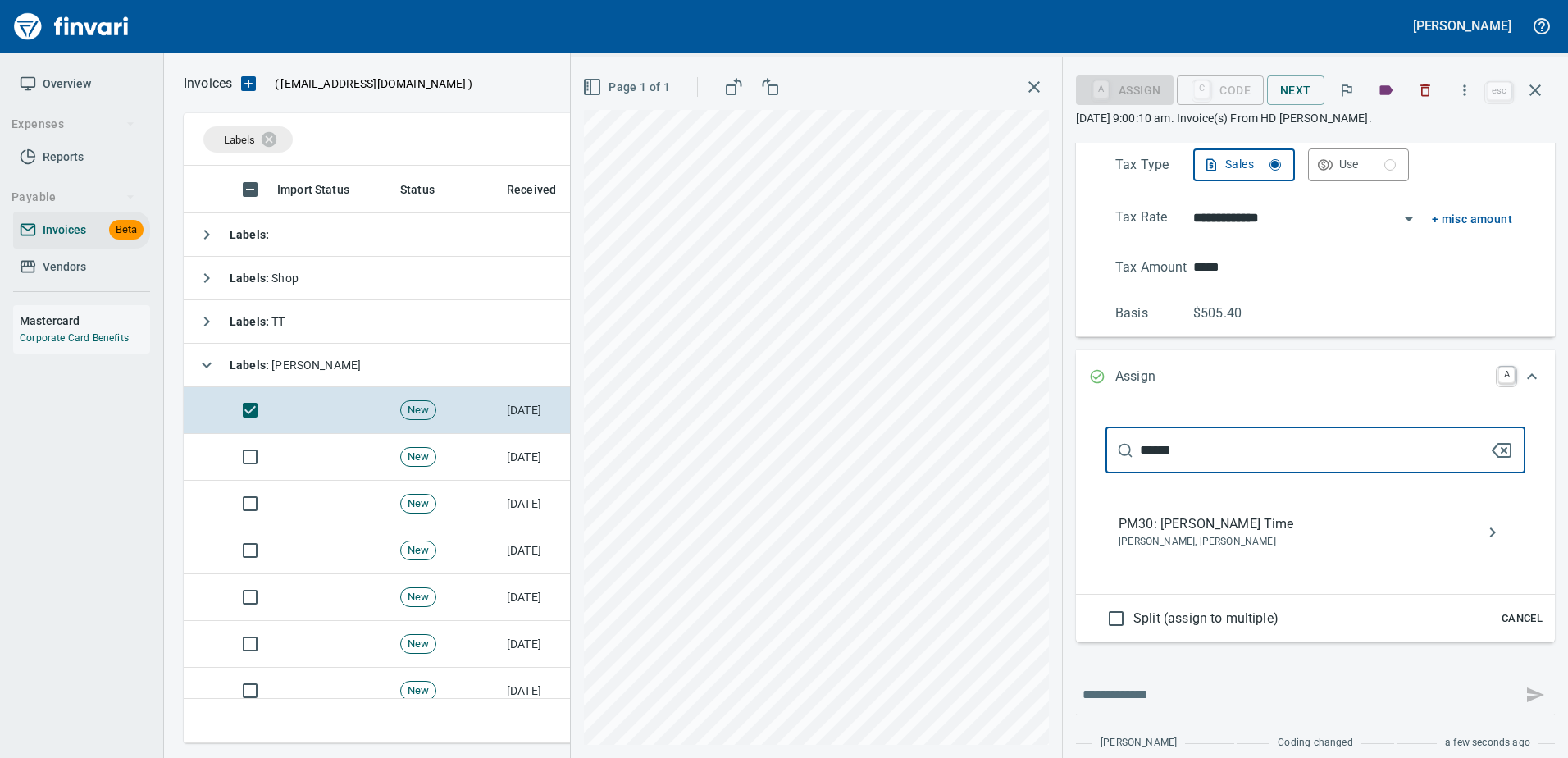
type input "******"
click at [1189, 532] on span "PM30: Randy Odhiambo Time" at bounding box center [1302, 524] width 368 height 19
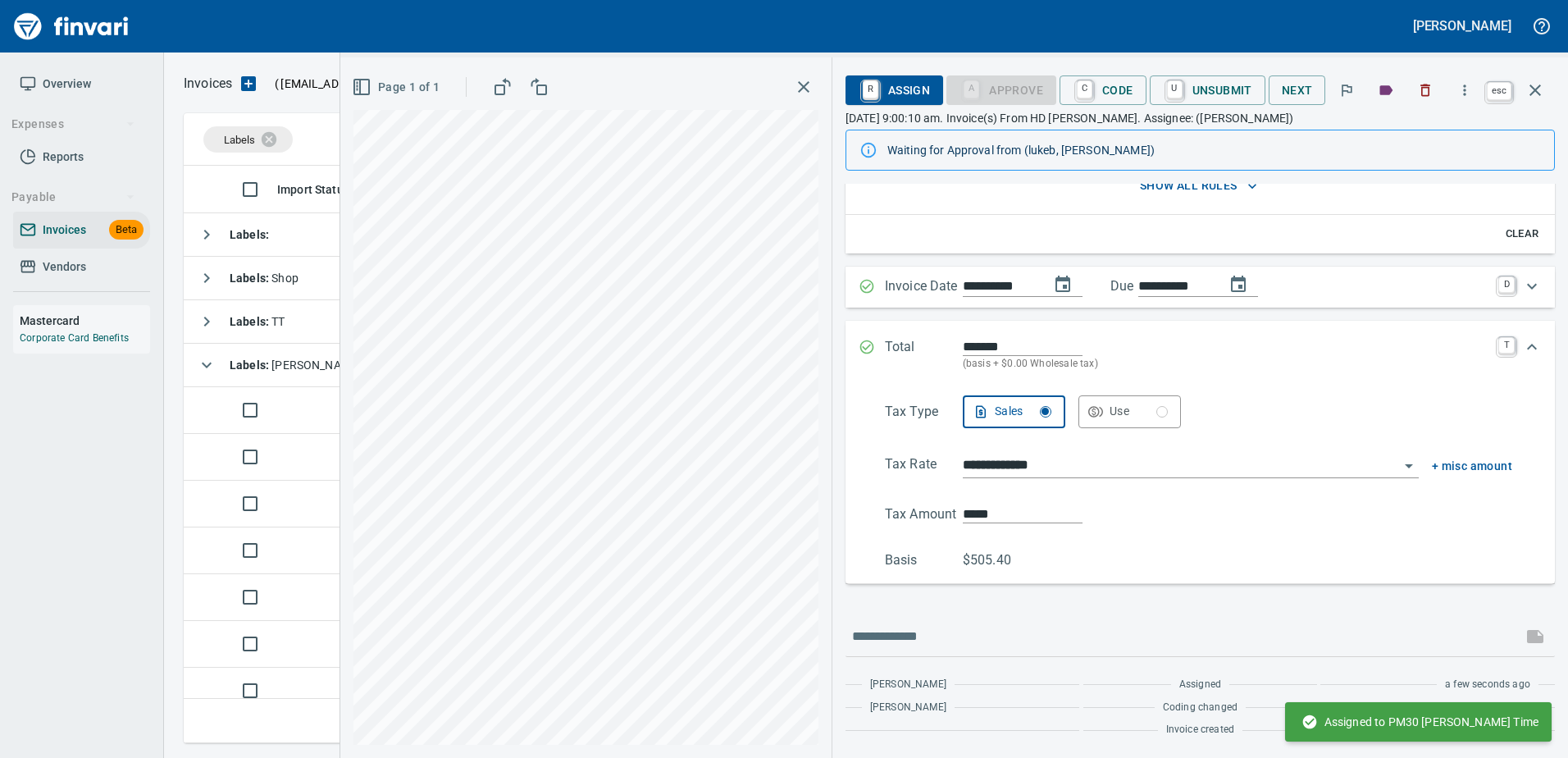
scroll to position [182, 0]
click at [1539, 85] on icon "button" at bounding box center [1535, 90] width 12 height 12
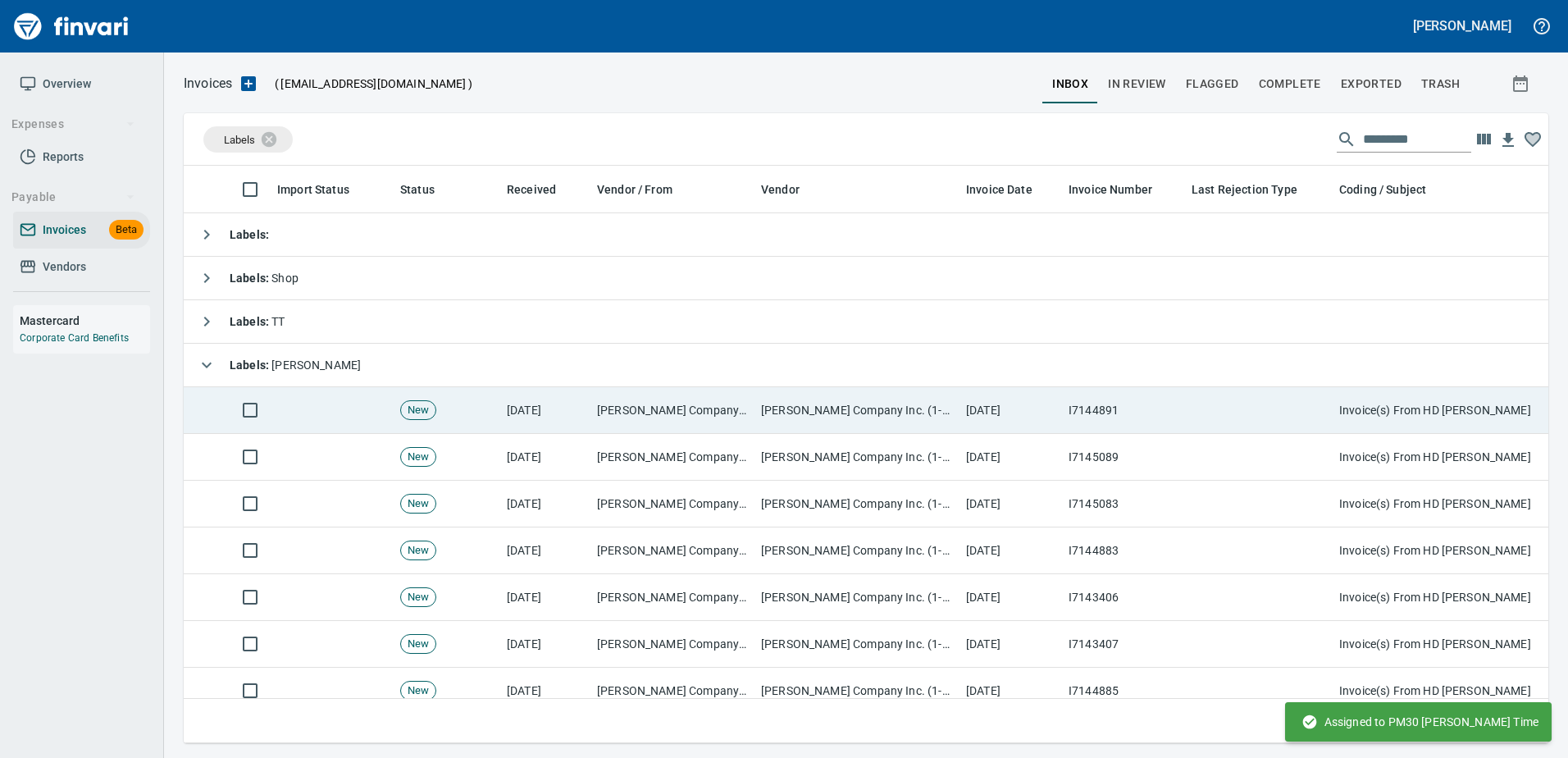
click at [1185, 394] on td at bounding box center [1258, 410] width 147 height 46
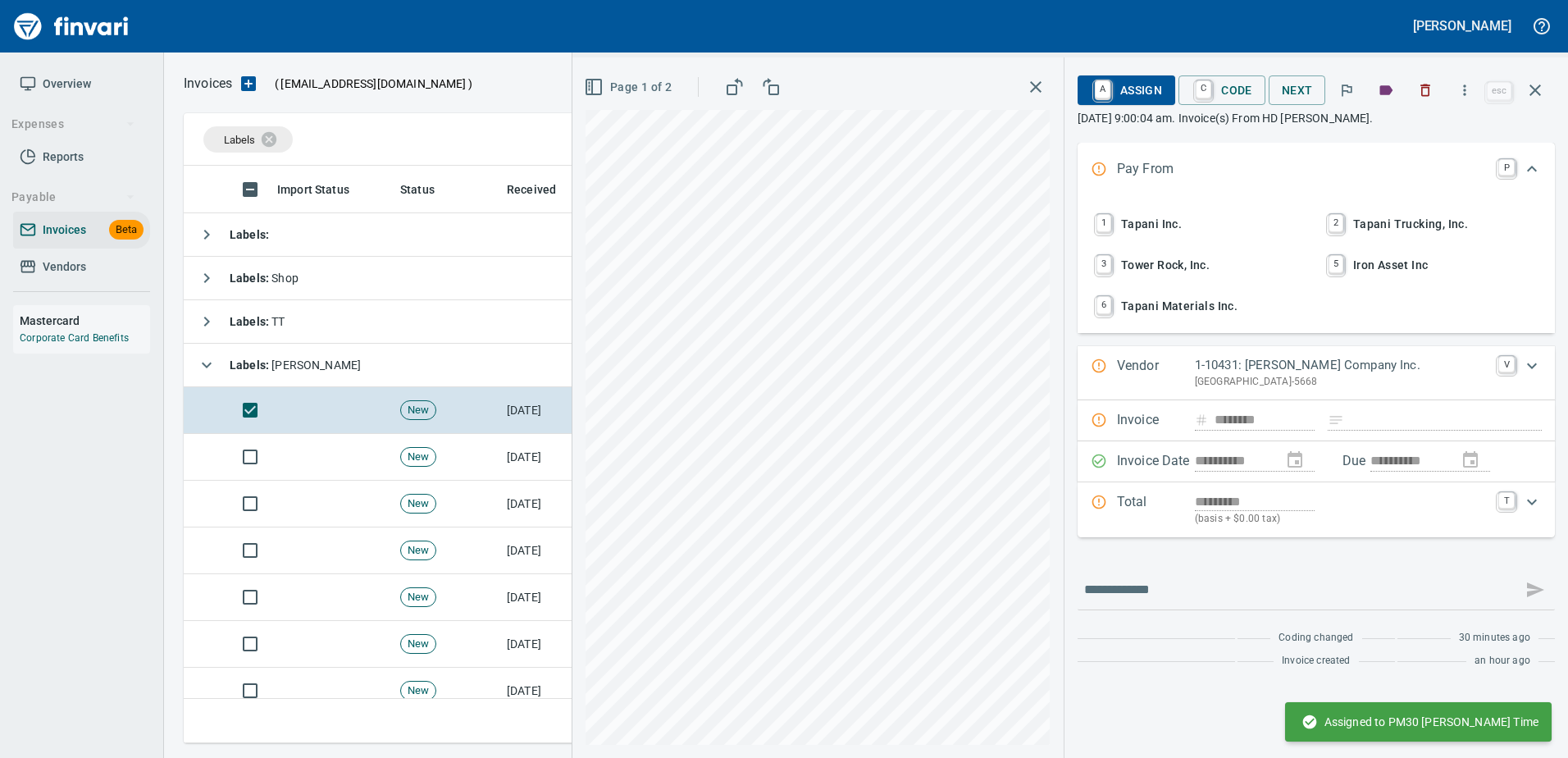
click at [1196, 228] on span "1 Tapani Inc." at bounding box center [1199, 224] width 216 height 28
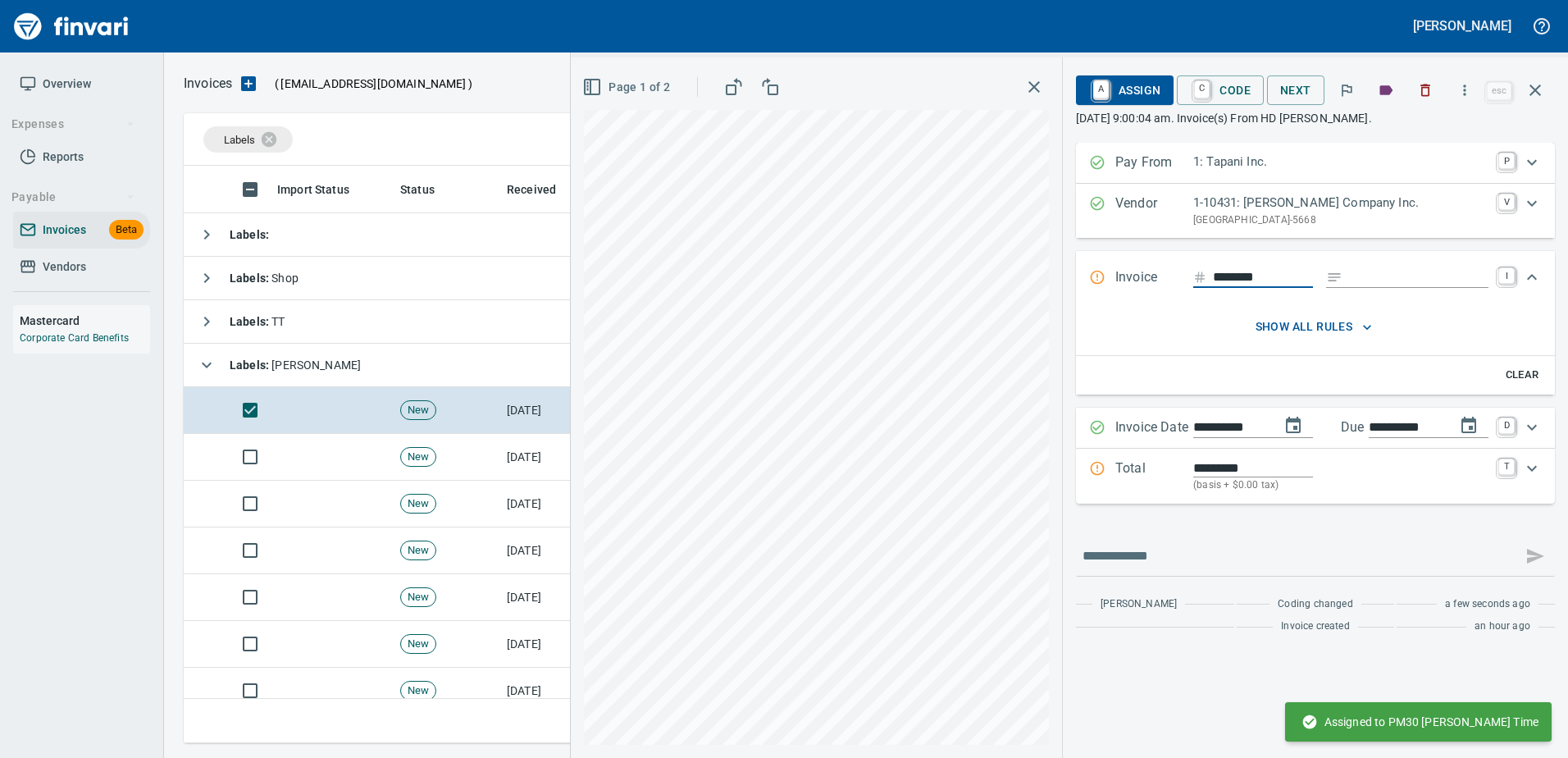
click at [1181, 481] on p "Total" at bounding box center [1154, 476] width 77 height 35
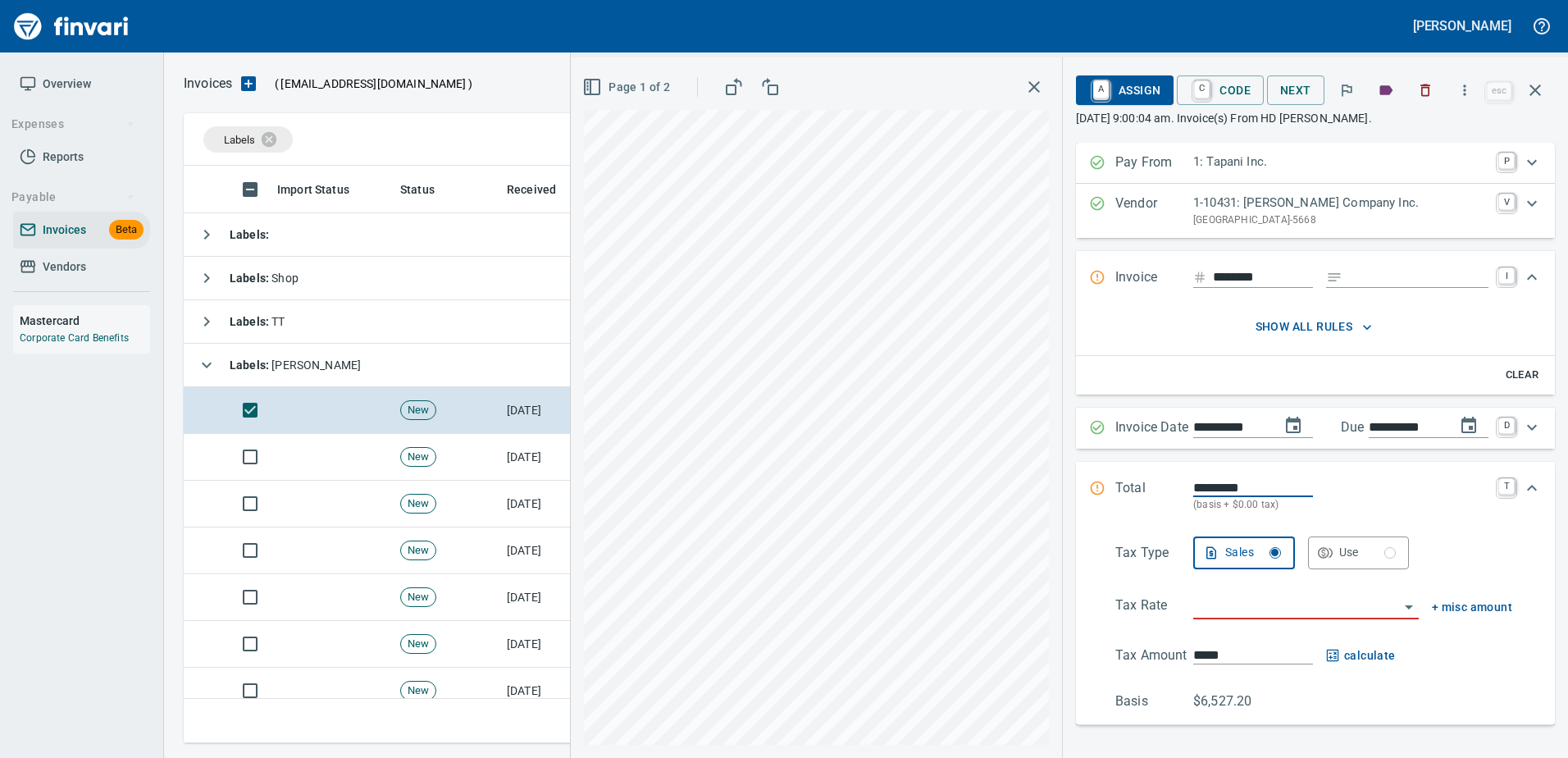
click at [600, 77] on span "Page 1 of 2" at bounding box center [627, 87] width 84 height 20
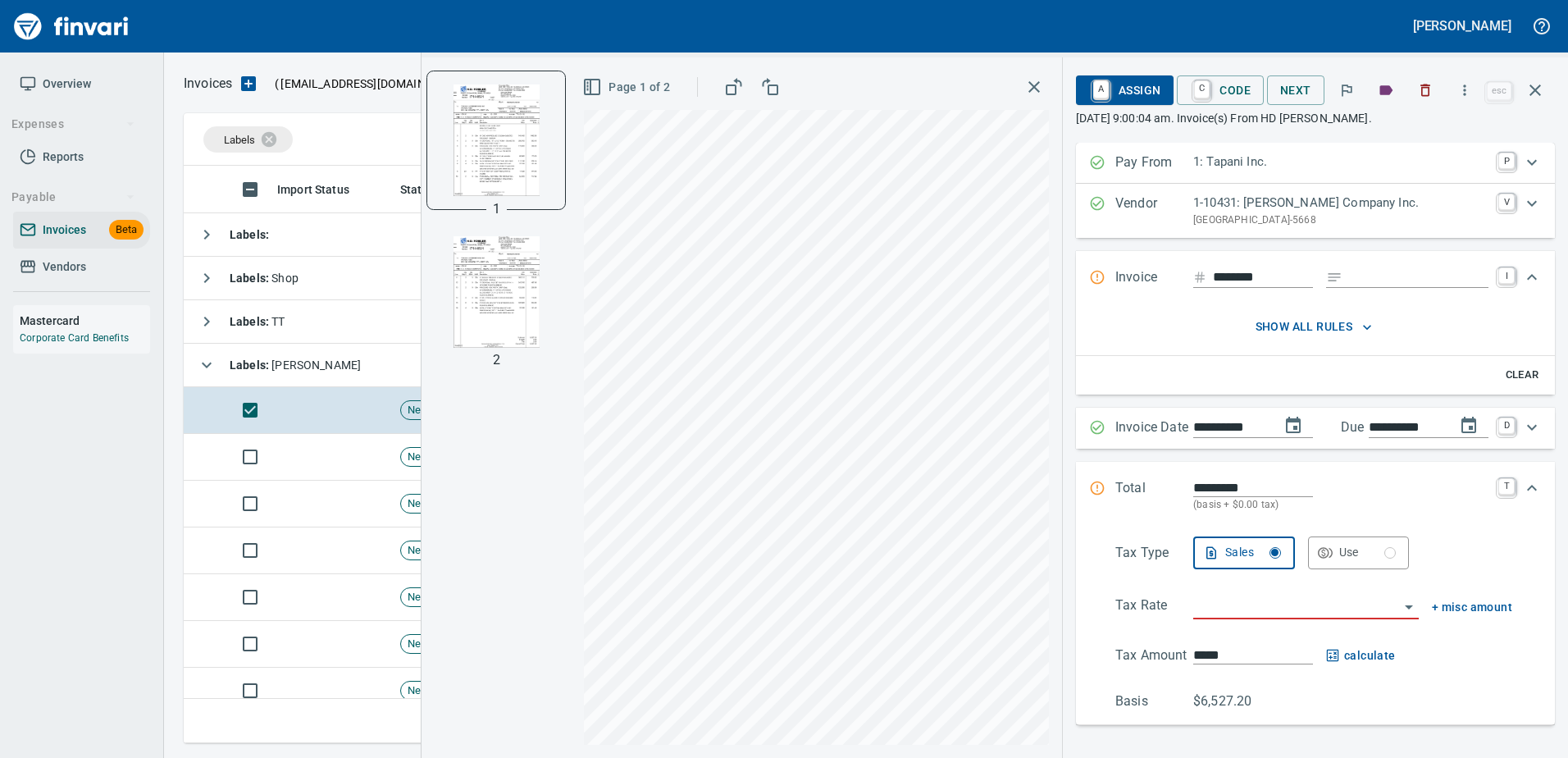
click at [492, 341] on img "button" at bounding box center [496, 291] width 111 height 111
click at [1236, 591] on div "Tax Type Sales Use Tax Rate + misc amount Tax Amount ***** calculate Basis $6,5…" at bounding box center [1315, 623] width 453 height 175
click at [1221, 613] on input "search" at bounding box center [1296, 607] width 206 height 23
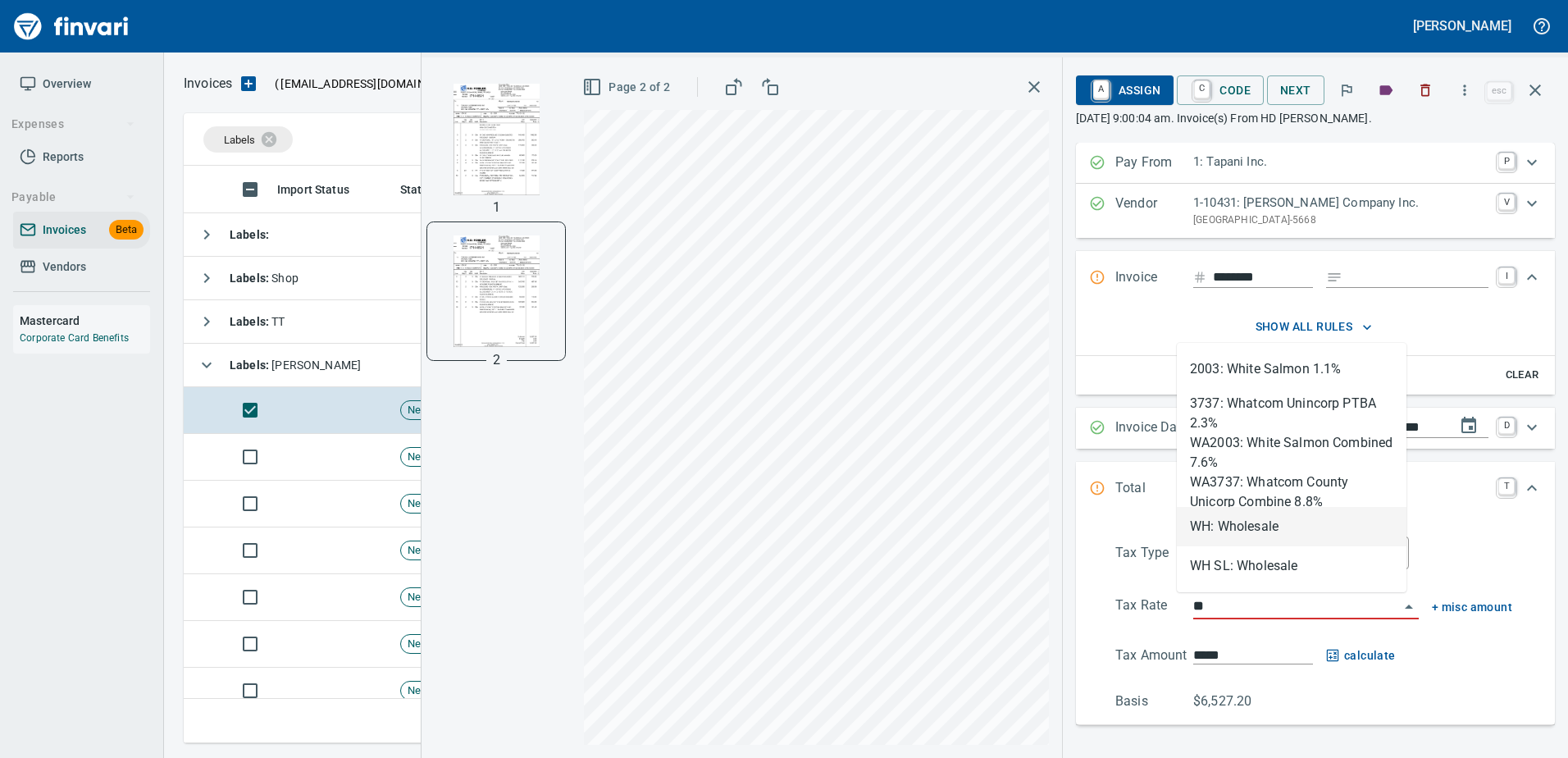
click at [1221, 535] on li "WH: Wholesale" at bounding box center [1291, 527] width 229 height 40
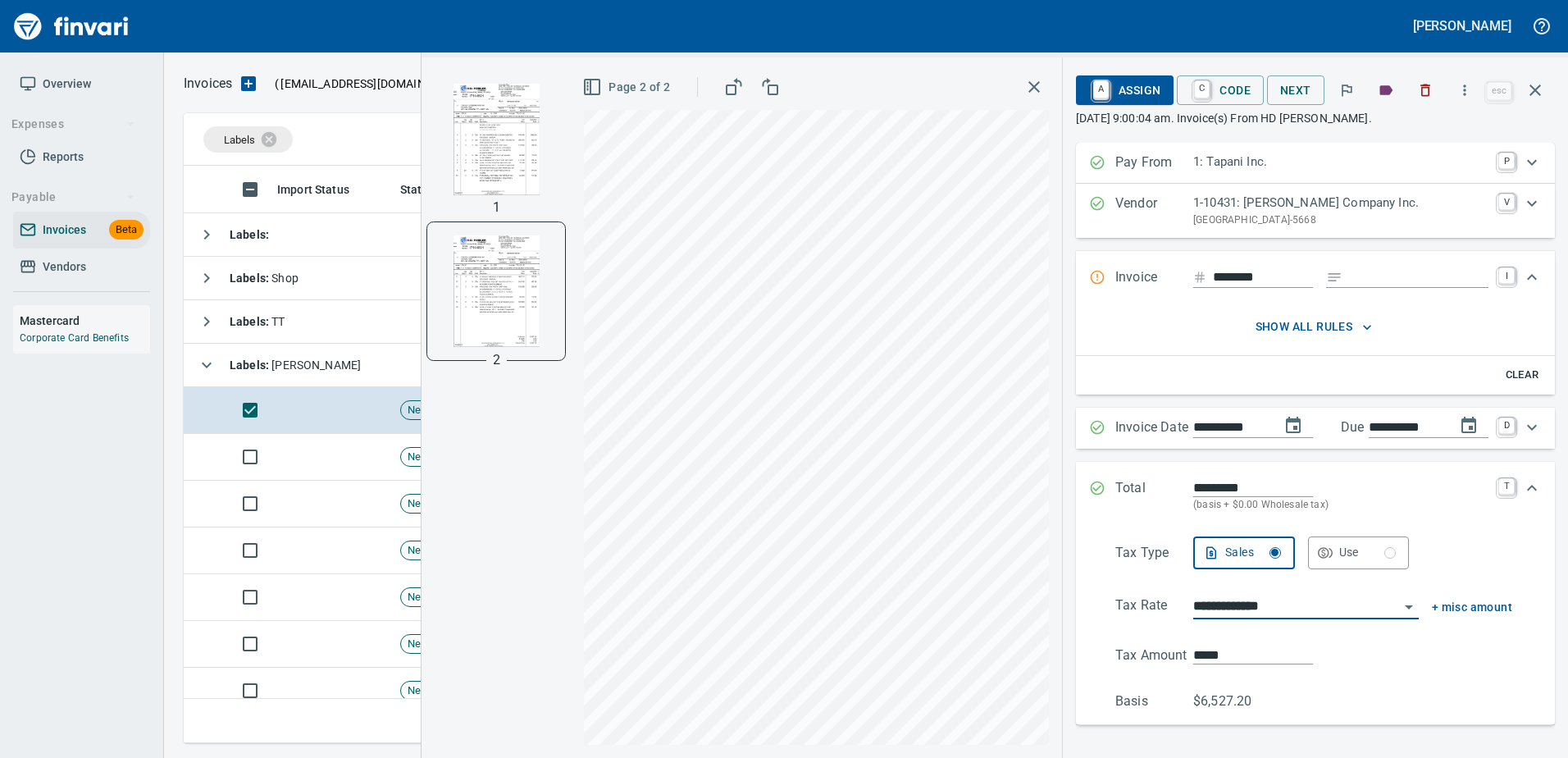
type input "**********"
click at [1107, 88] on span "A Assign" at bounding box center [1125, 90] width 72 height 28
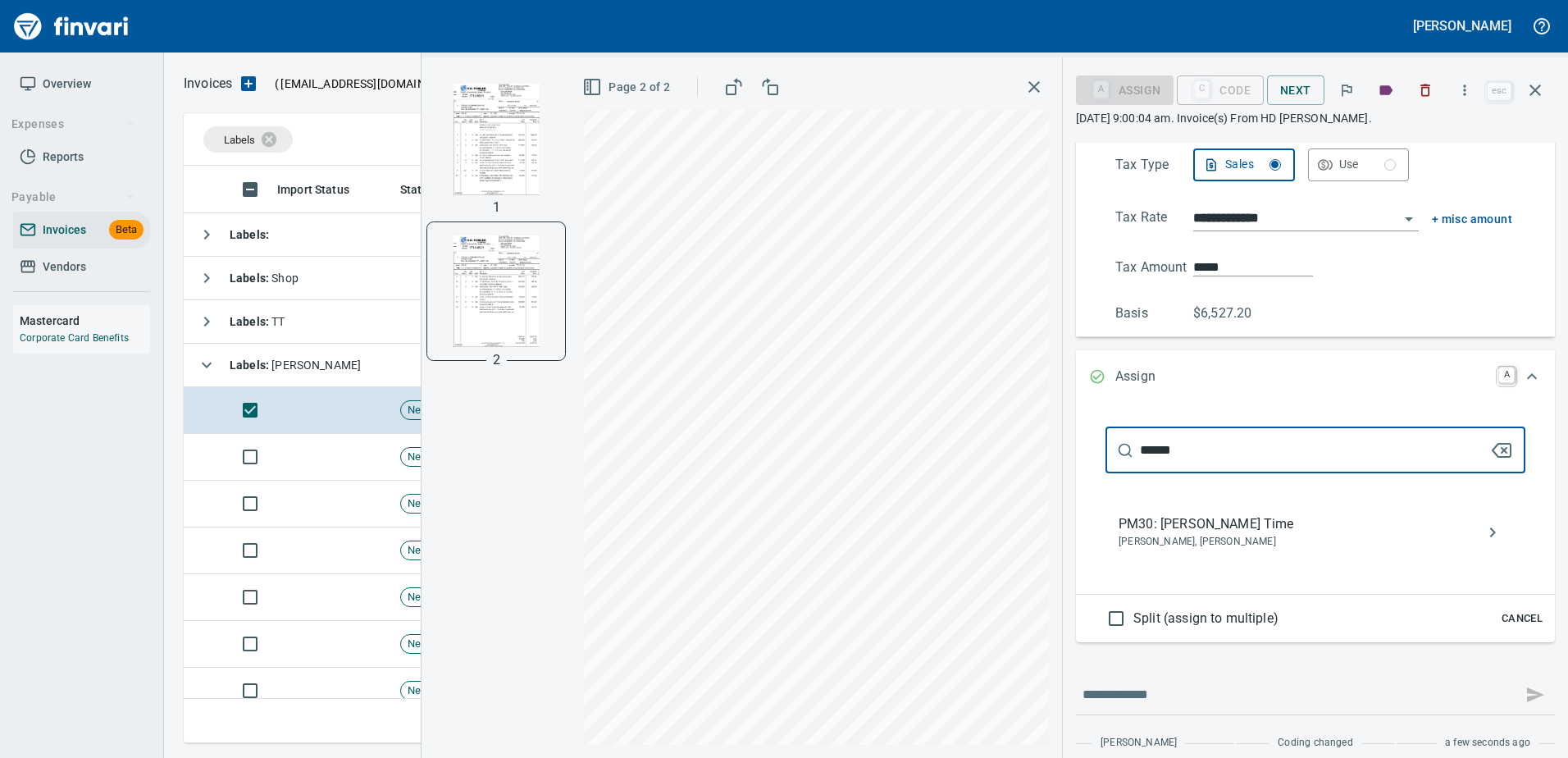
type input "******"
drag, startPoint x: 1232, startPoint y: 526, endPoint x: 1243, endPoint y: 506, distance: 22.8
click at [1237, 526] on span "PM30: Randy Odhiambo Time" at bounding box center [1302, 524] width 368 height 19
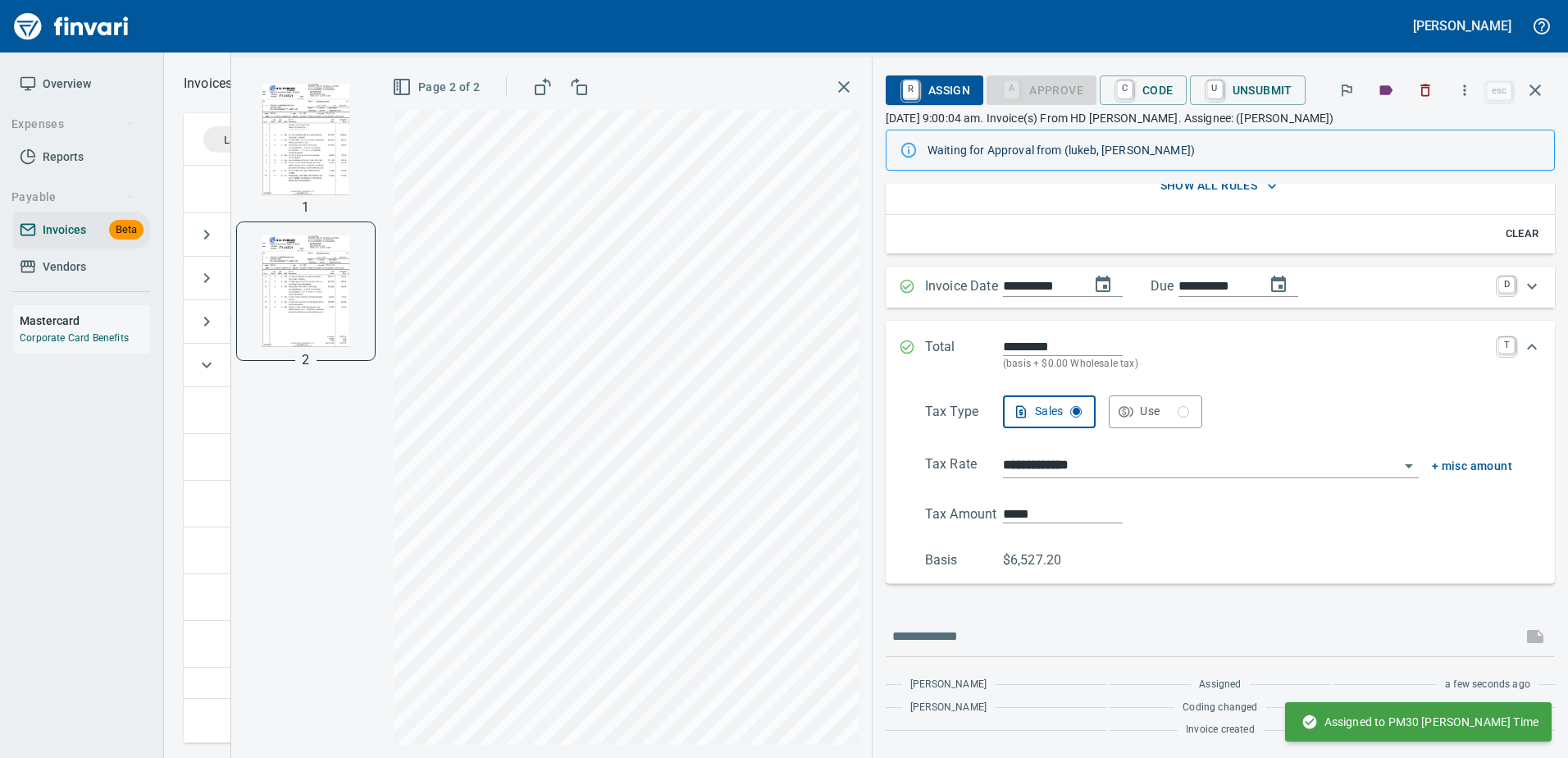
scroll to position [182, 0]
click at [1541, 89] on icon "button" at bounding box center [1535, 90] width 19 height 19
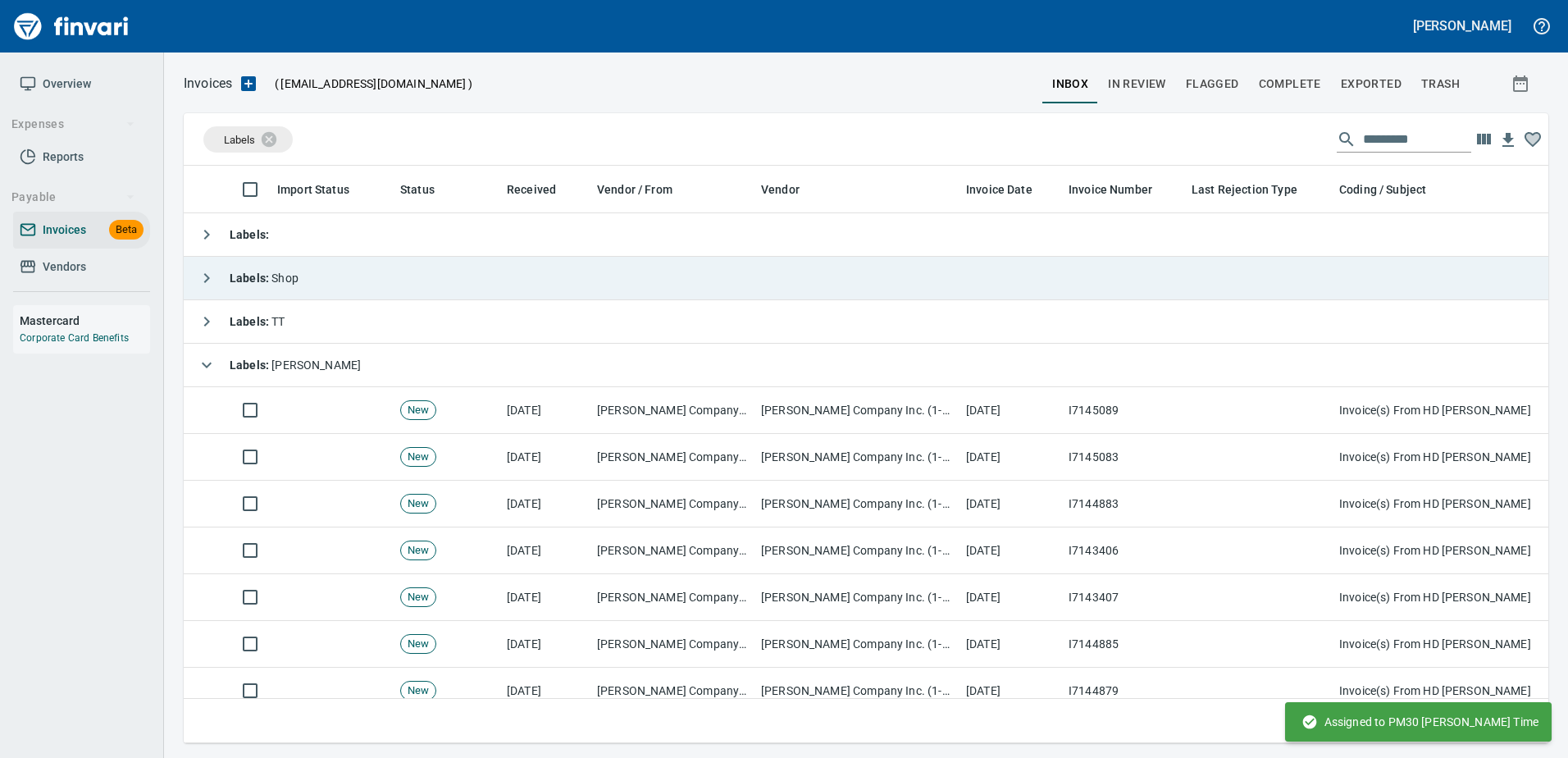
scroll to position [553, 1339]
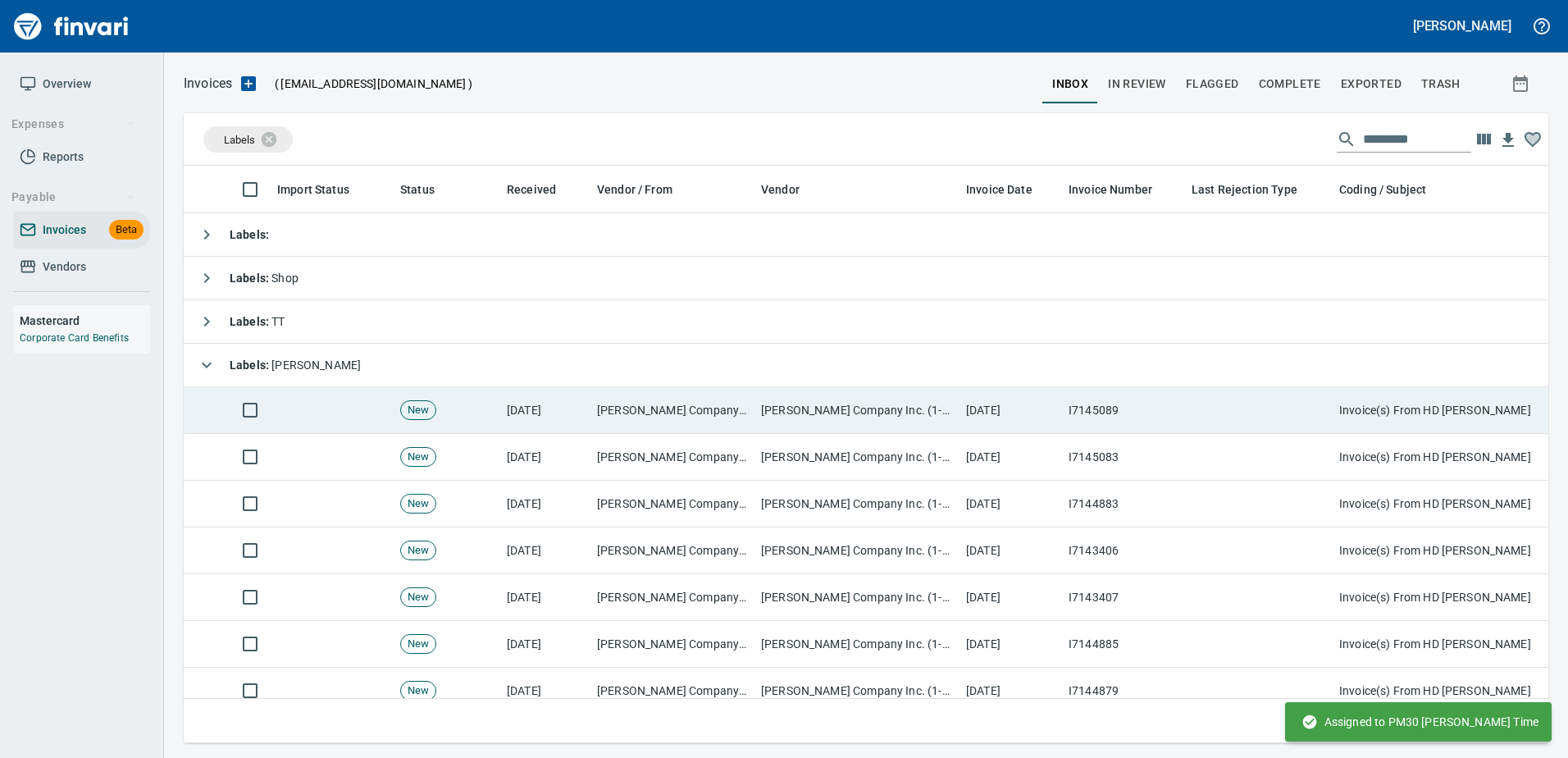
click at [1143, 415] on td "I7145089" at bounding box center [1123, 410] width 123 height 46
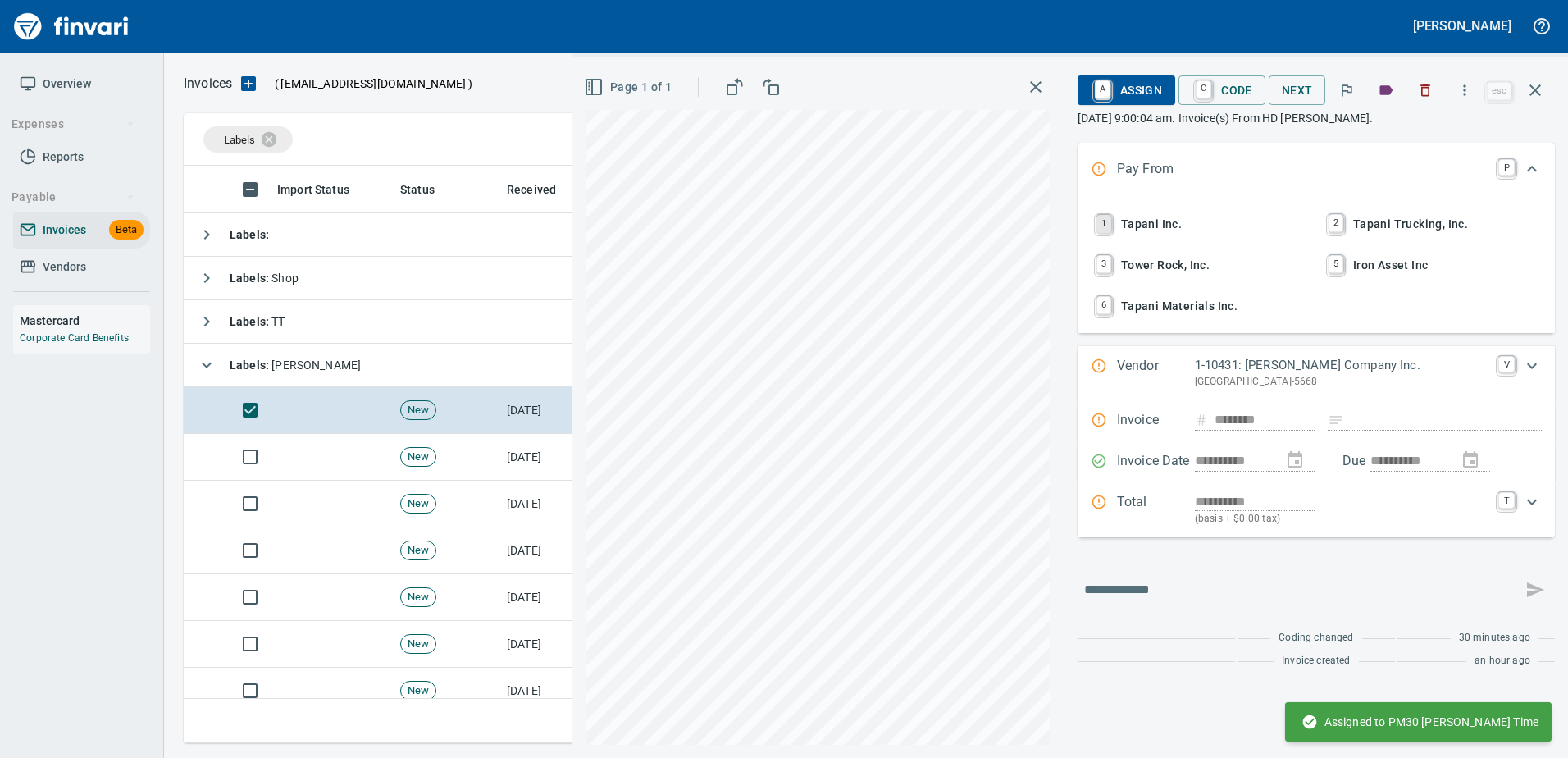
click at [1111, 223] on link "1" at bounding box center [1103, 224] width 15 height 18
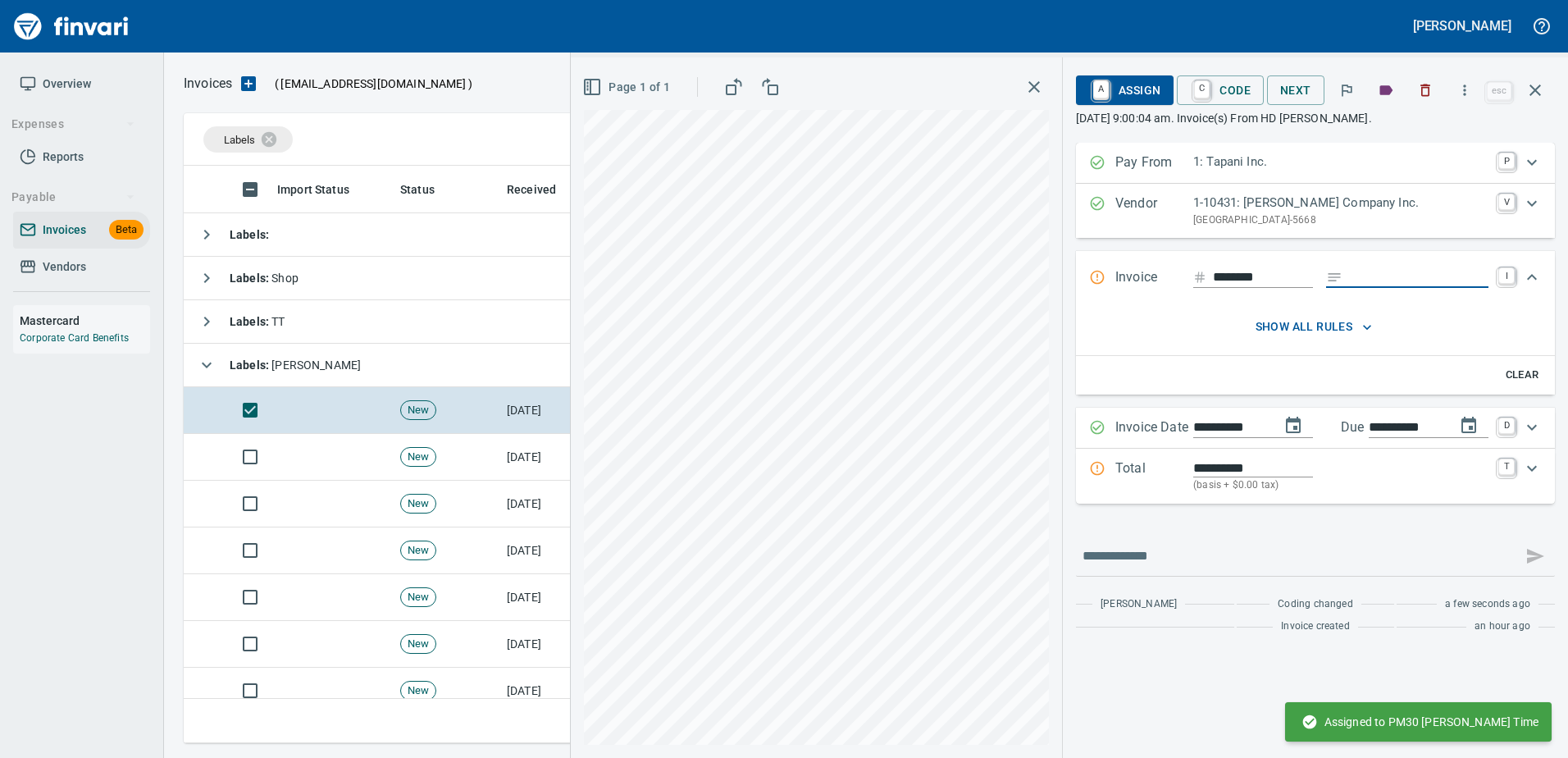
click at [1349, 282] on input "Expand" at bounding box center [1419, 277] width 139 height 20
click at [1162, 468] on p "Total" at bounding box center [1154, 476] width 77 height 35
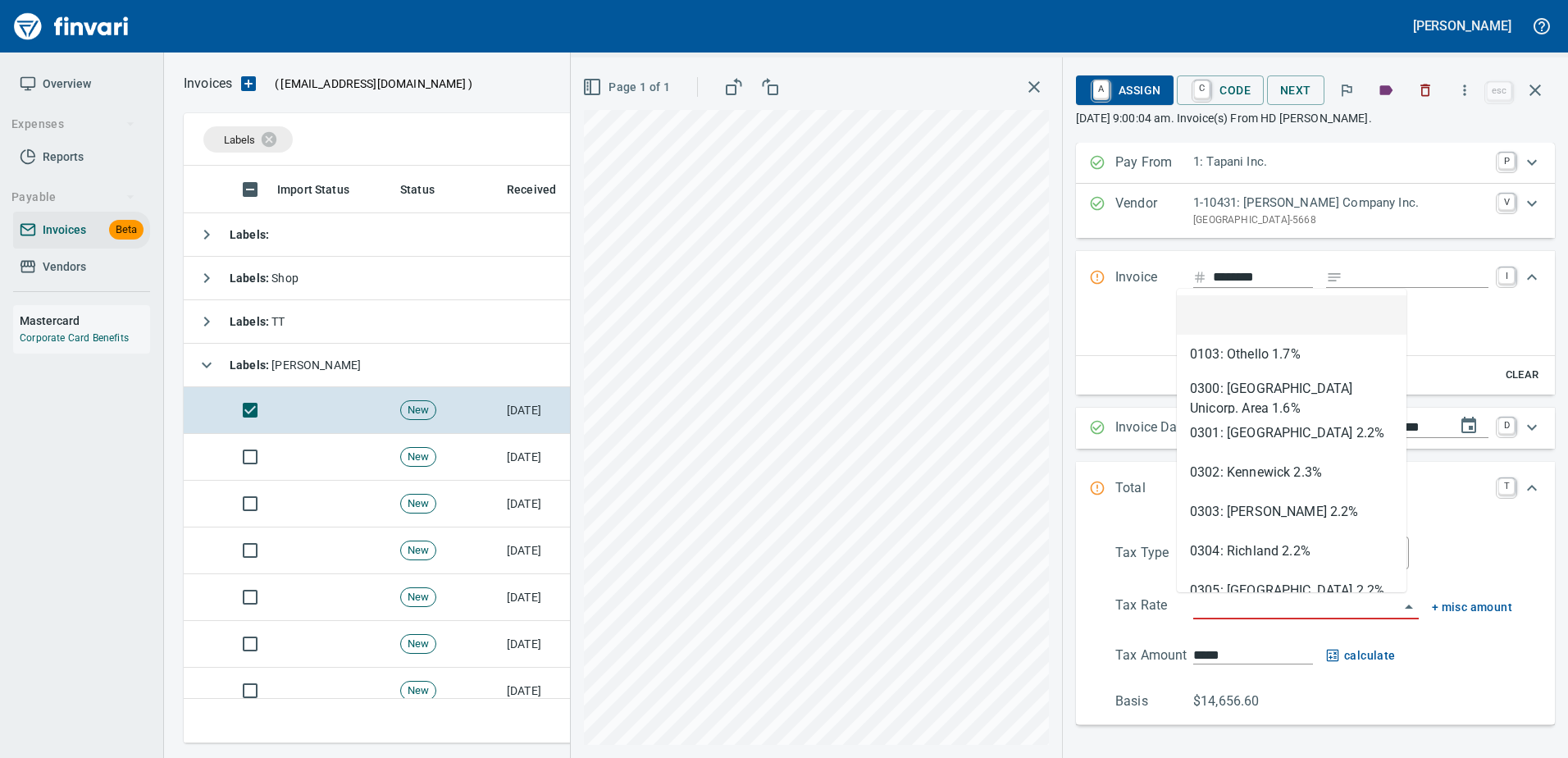
click at [1217, 601] on input "search" at bounding box center [1296, 607] width 206 height 23
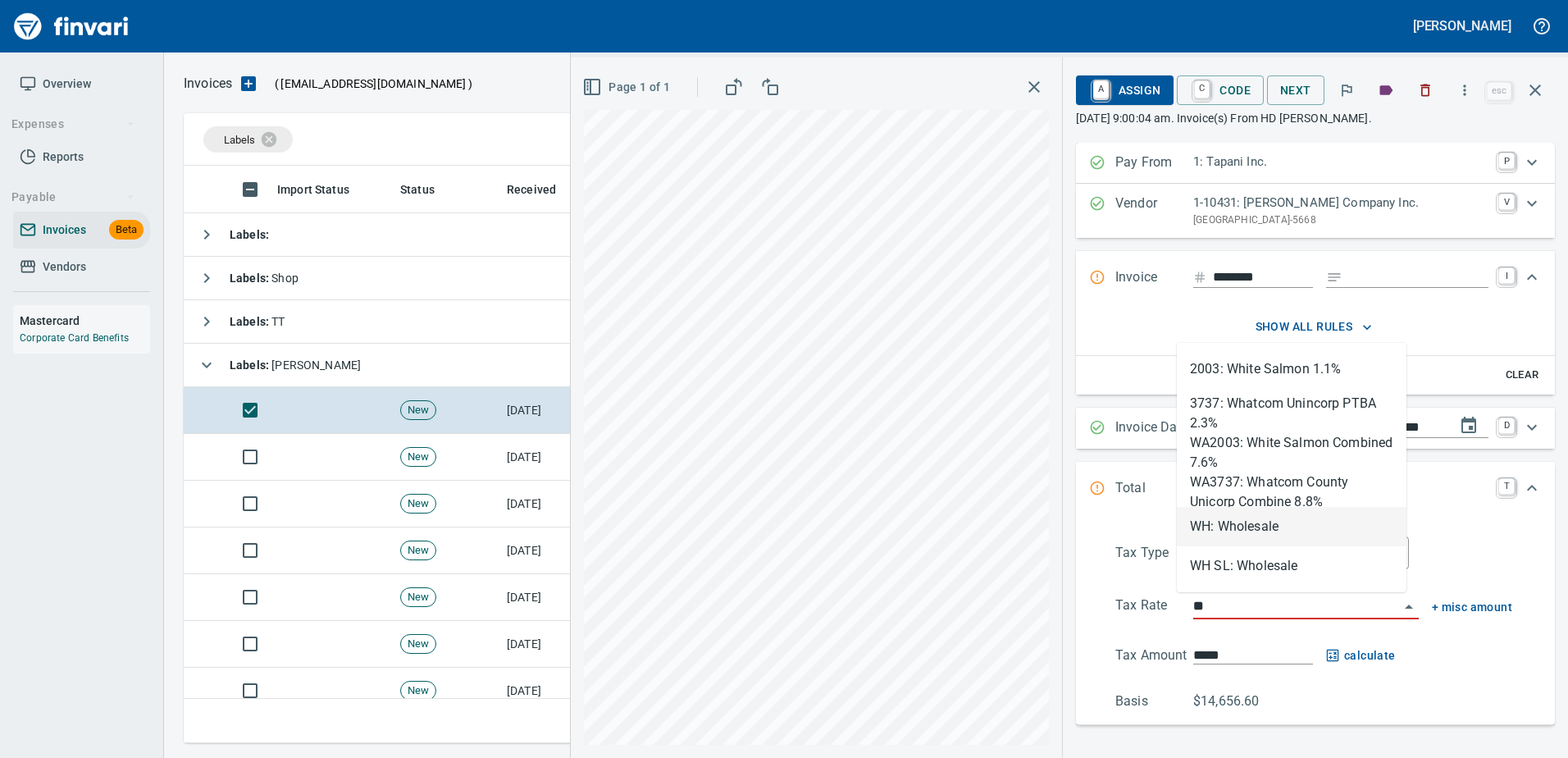
click at [1232, 535] on li "WH: Wholesale" at bounding box center [1291, 527] width 229 height 40
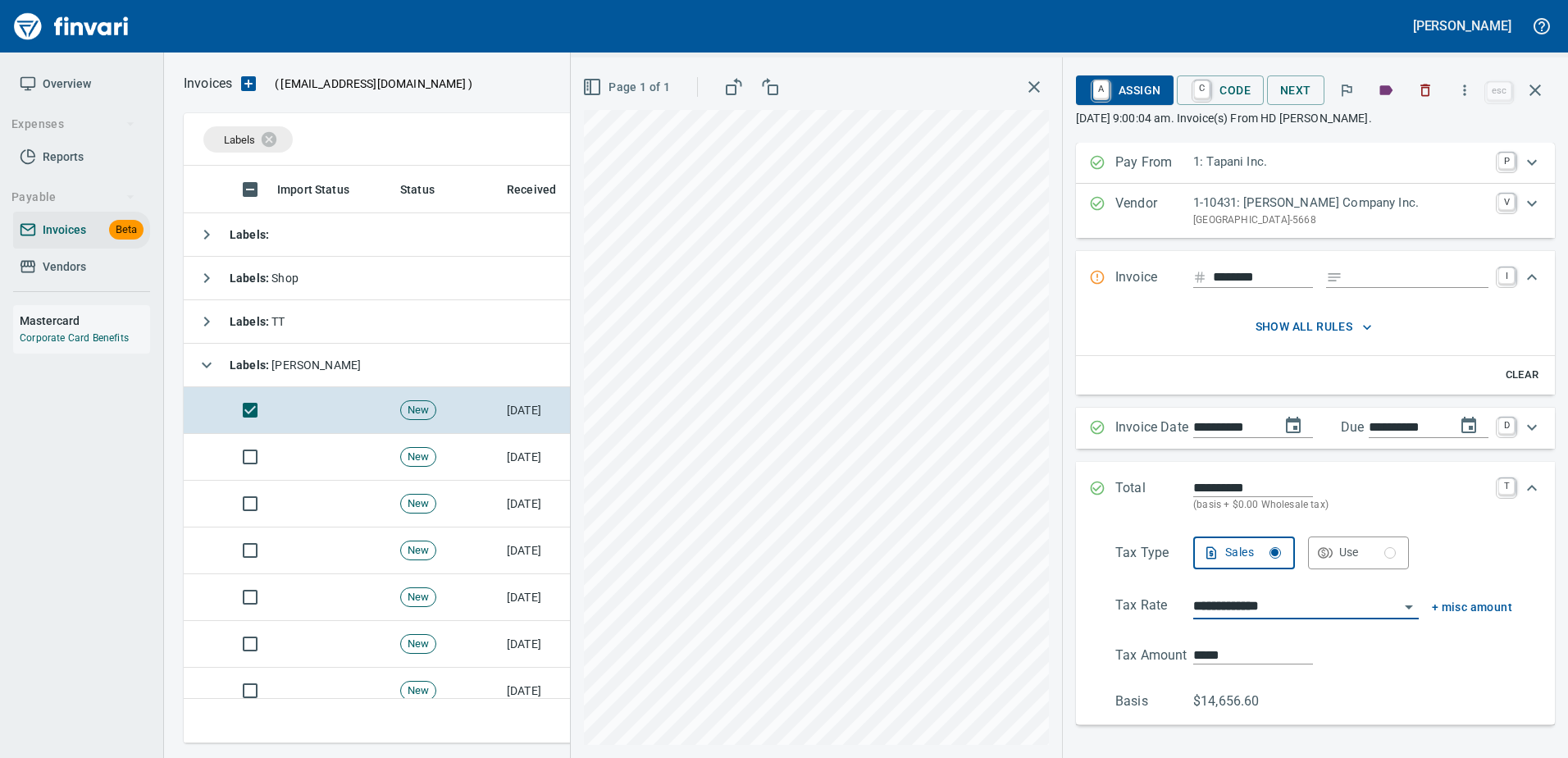
type input "**********"
click at [1361, 272] on input "Expand" at bounding box center [1419, 277] width 139 height 20
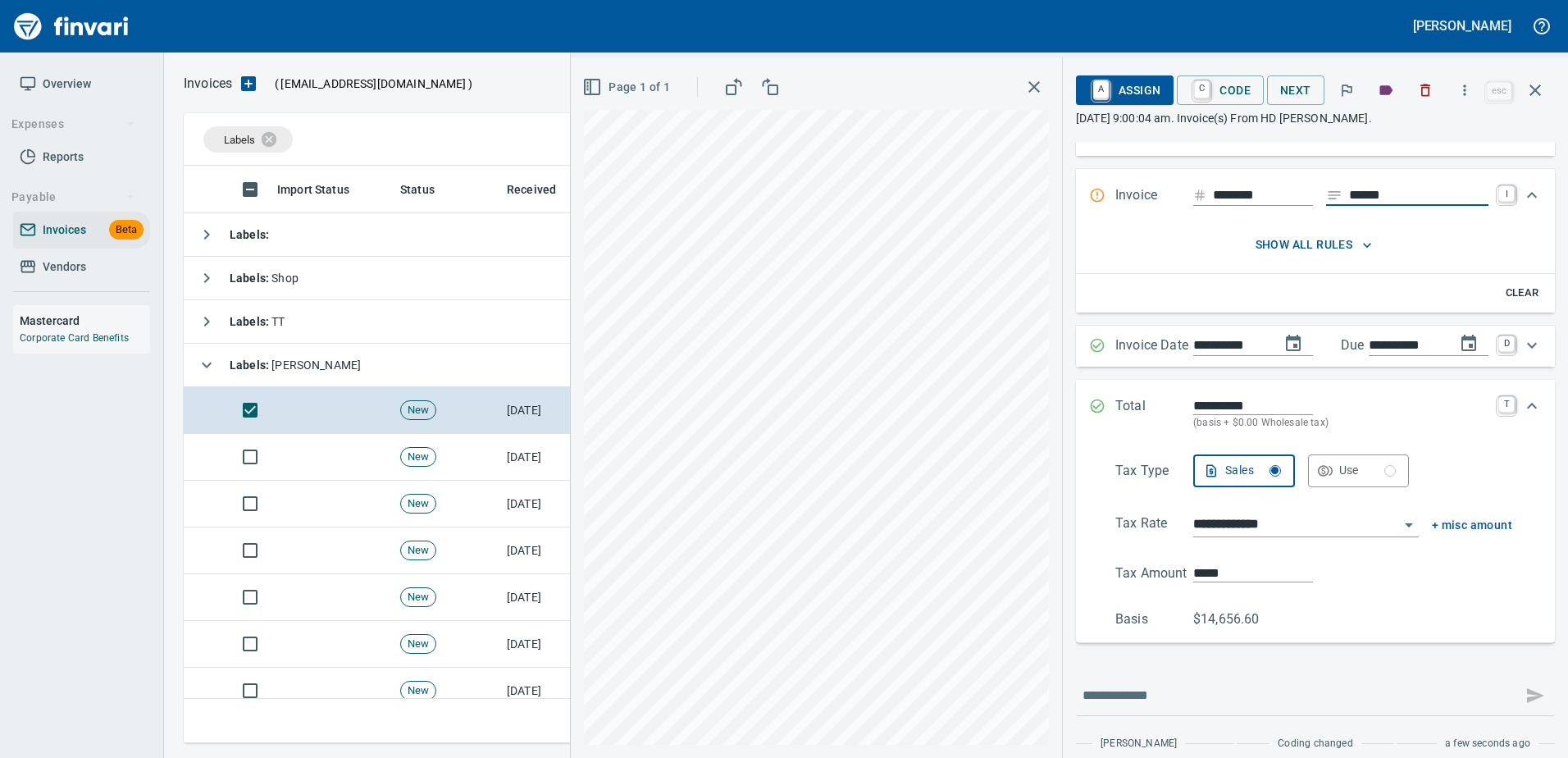
type input "******"
click at [1107, 97] on span "A Assign" at bounding box center [1125, 90] width 72 height 28
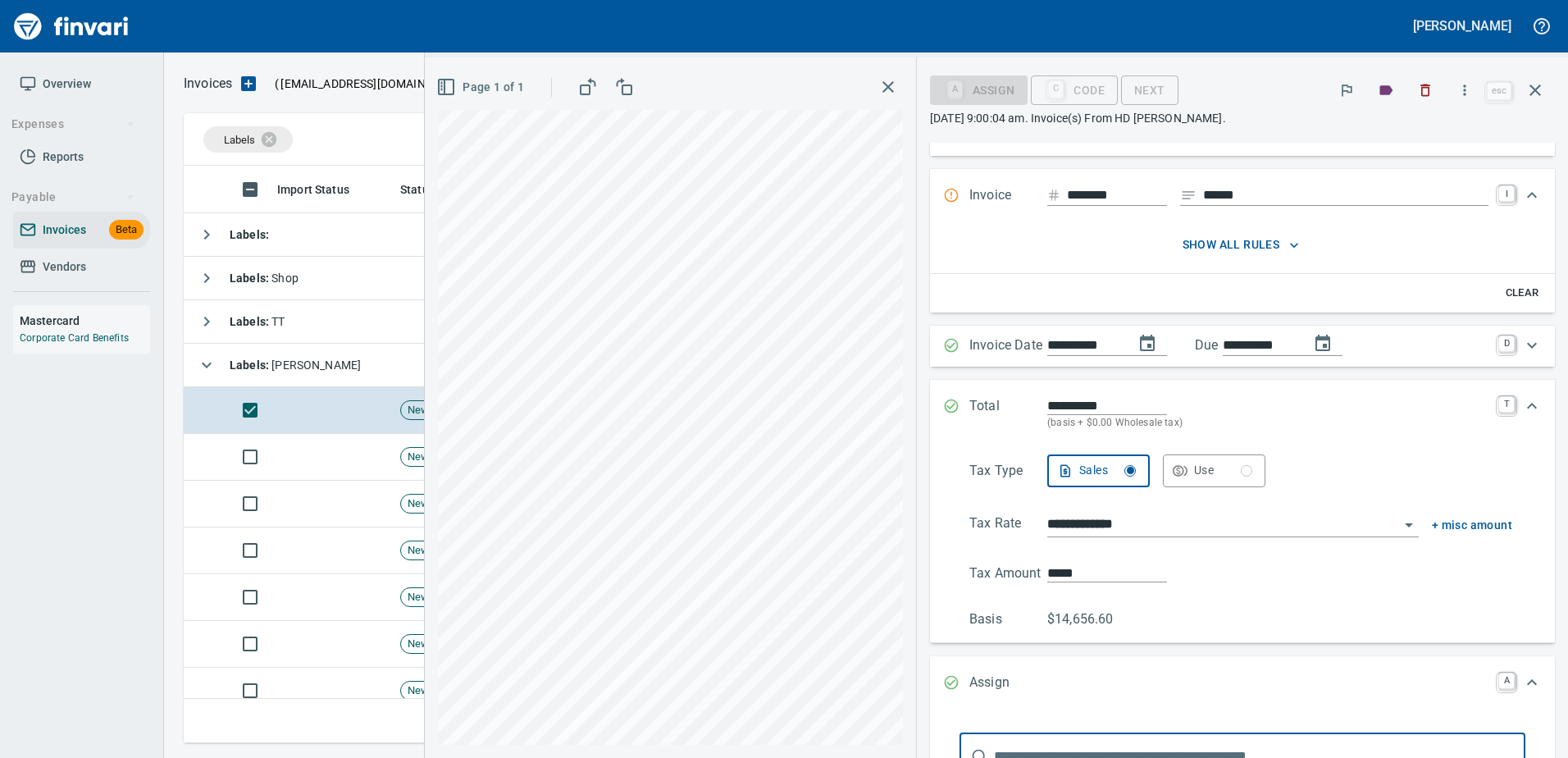
scroll to position [104, 0]
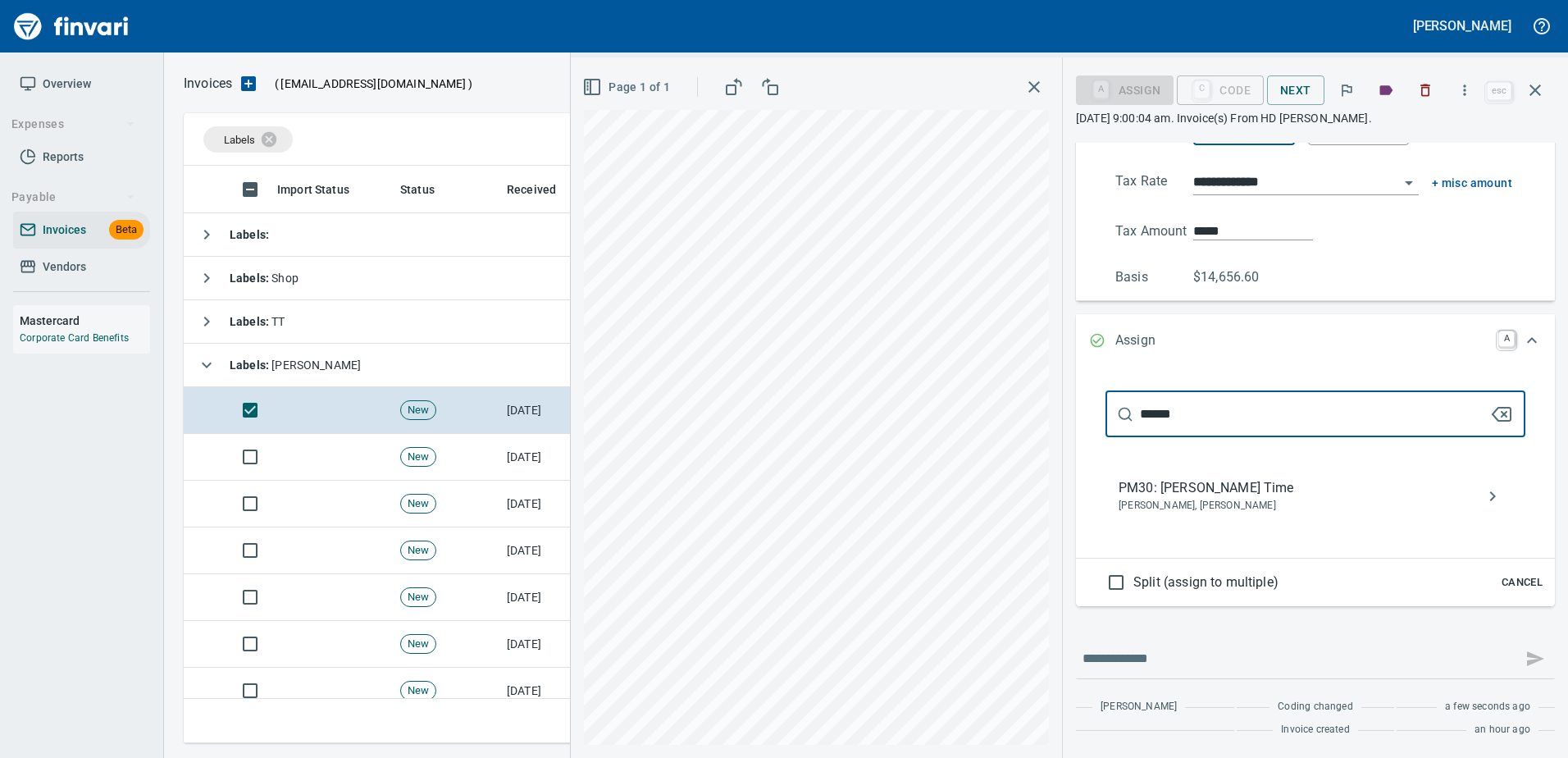
type input "******"
click at [1198, 513] on div "PM30: Randy Odhiambo Time Luke Basanta, Randy Odhiambo" at bounding box center [1315, 496] width 420 height 52
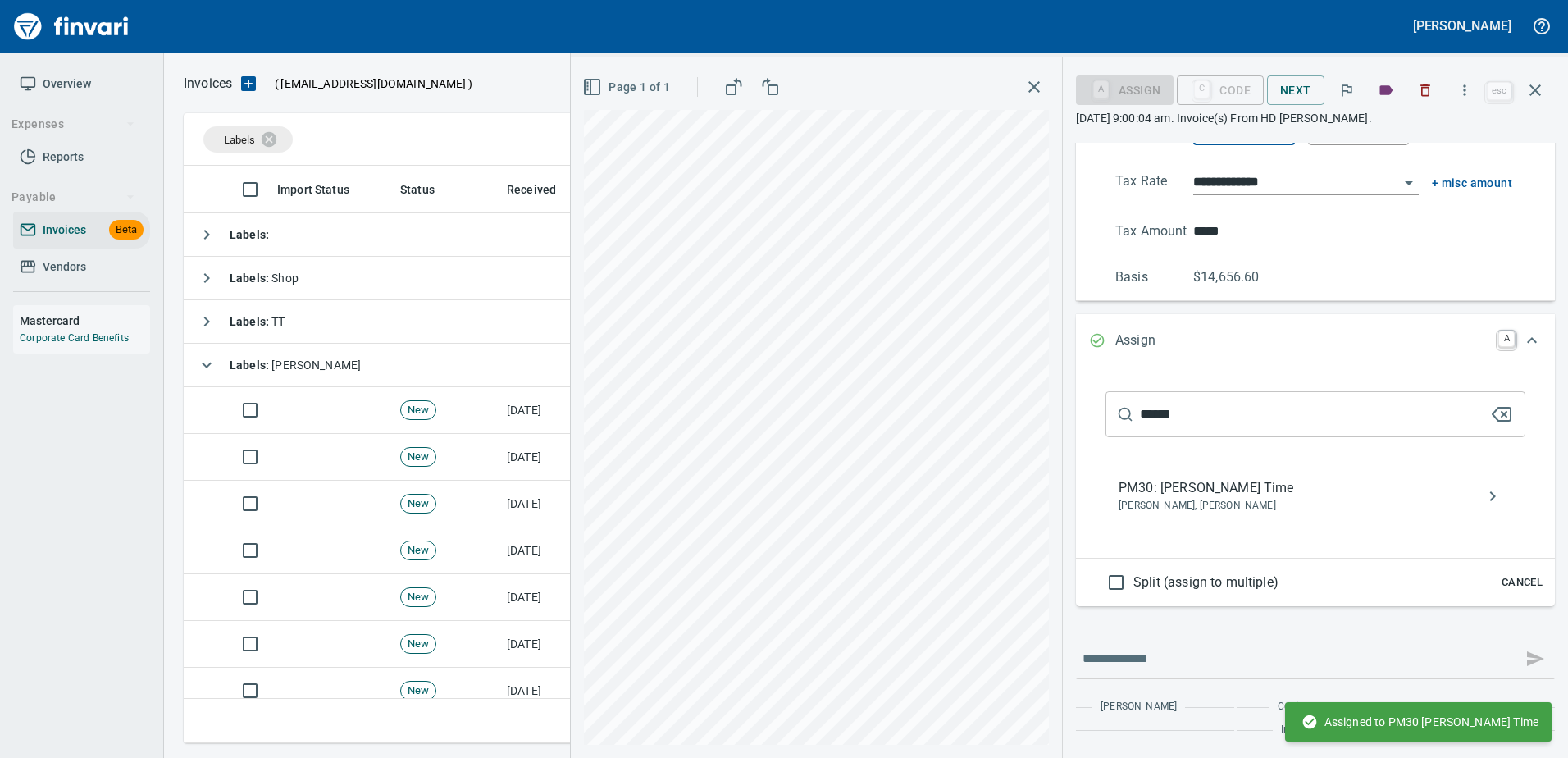
click at [1198, 498] on div "****** ​ PM30: Randy Odhiambo Time Luke Basanta, Randy Odhiambo" at bounding box center [1315, 460] width 453 height 170
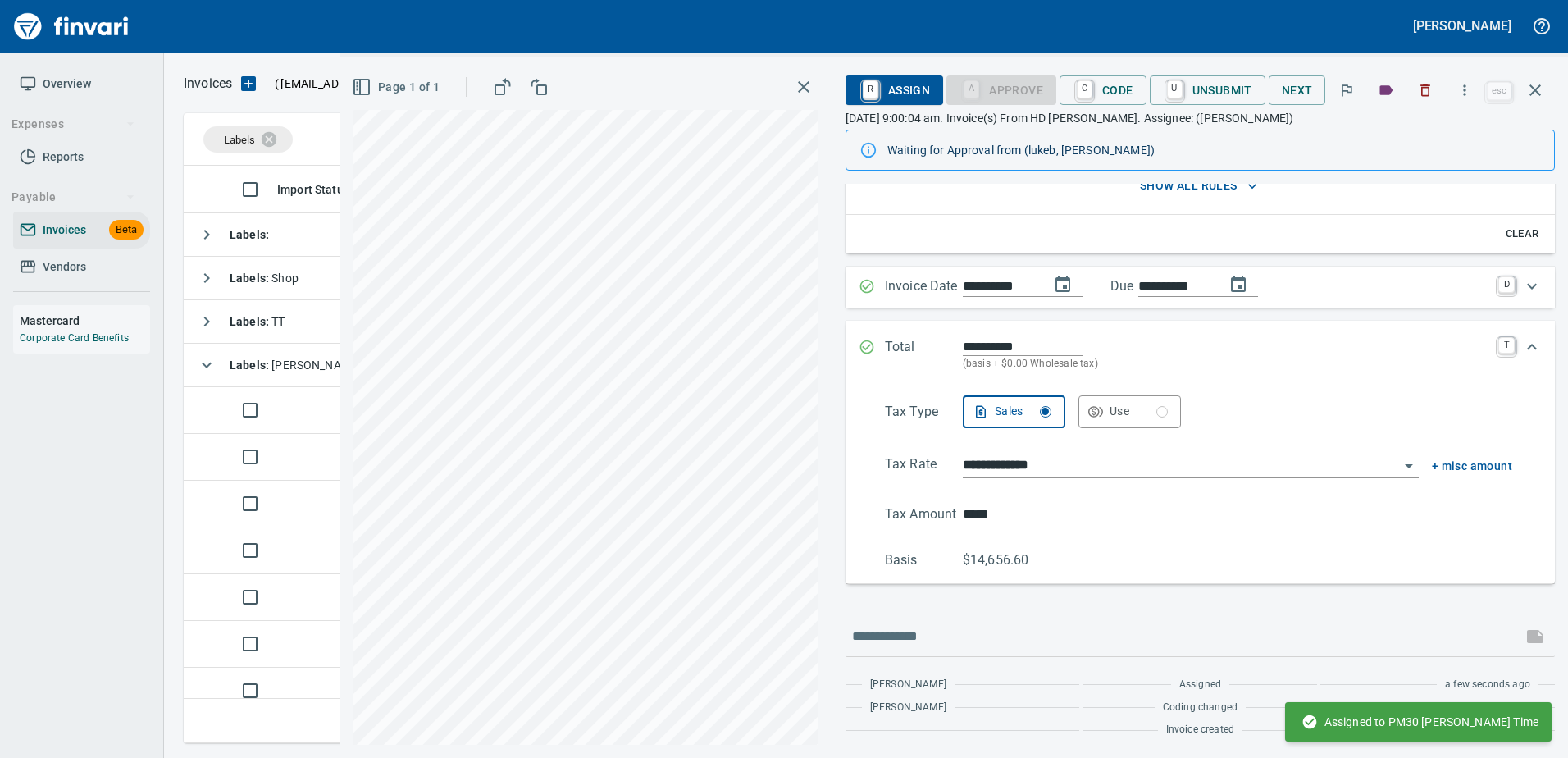
scroll to position [182, 0]
click at [1530, 97] on icon "button" at bounding box center [1535, 90] width 19 height 19
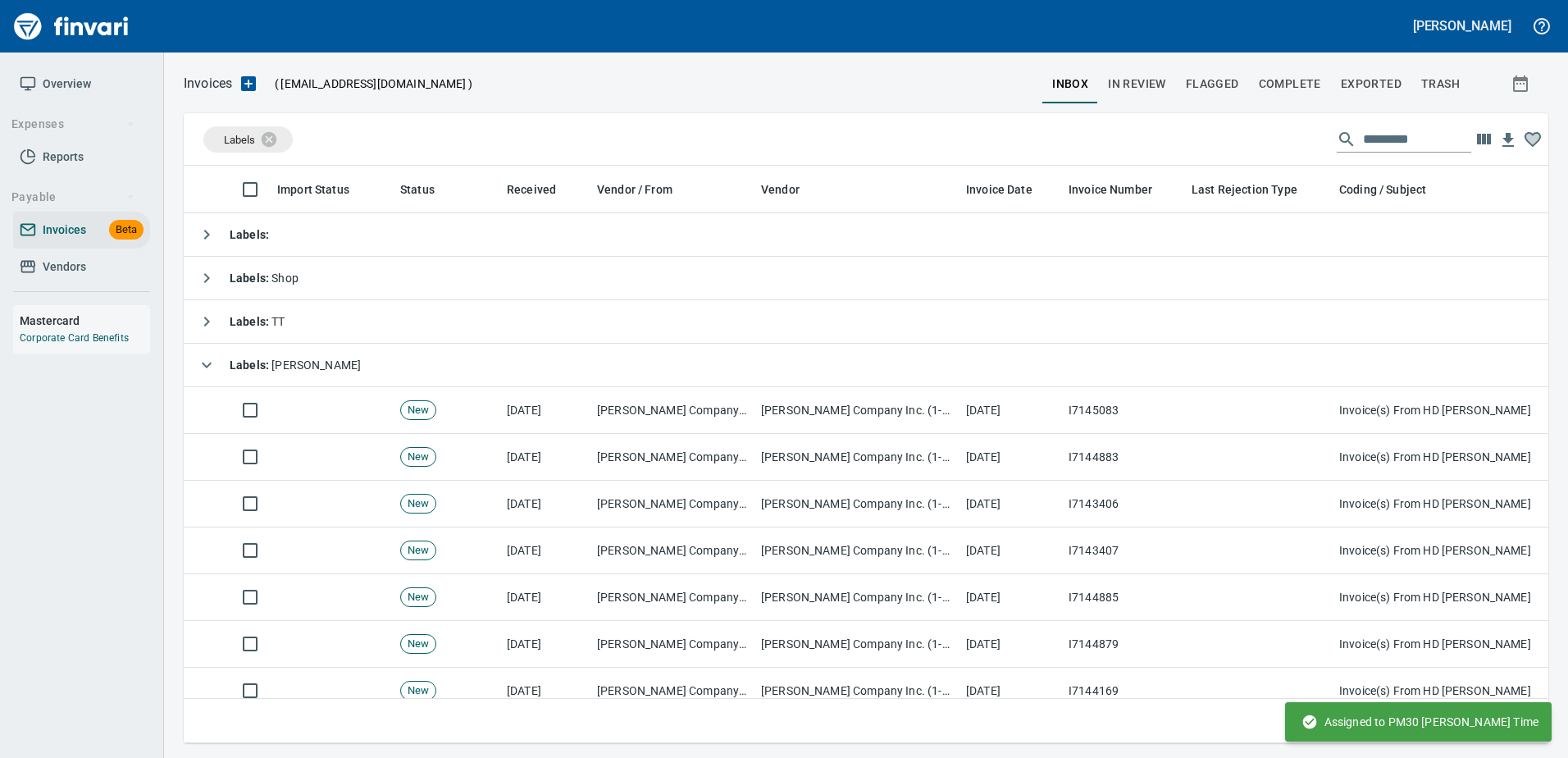
click at [1137, 89] on span "In Review" at bounding box center [1136, 83] width 58 height 20
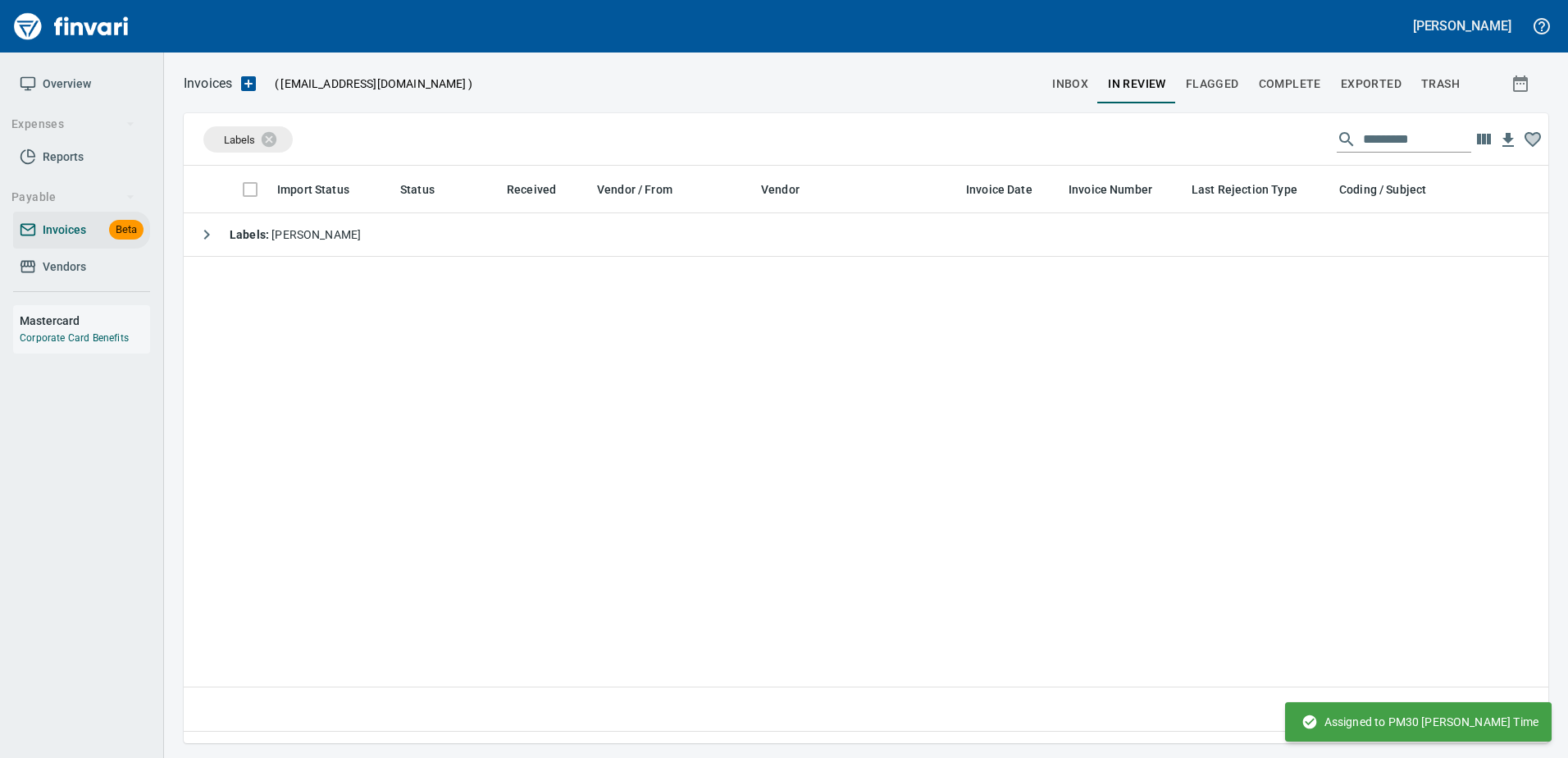
scroll to position [2, 2]
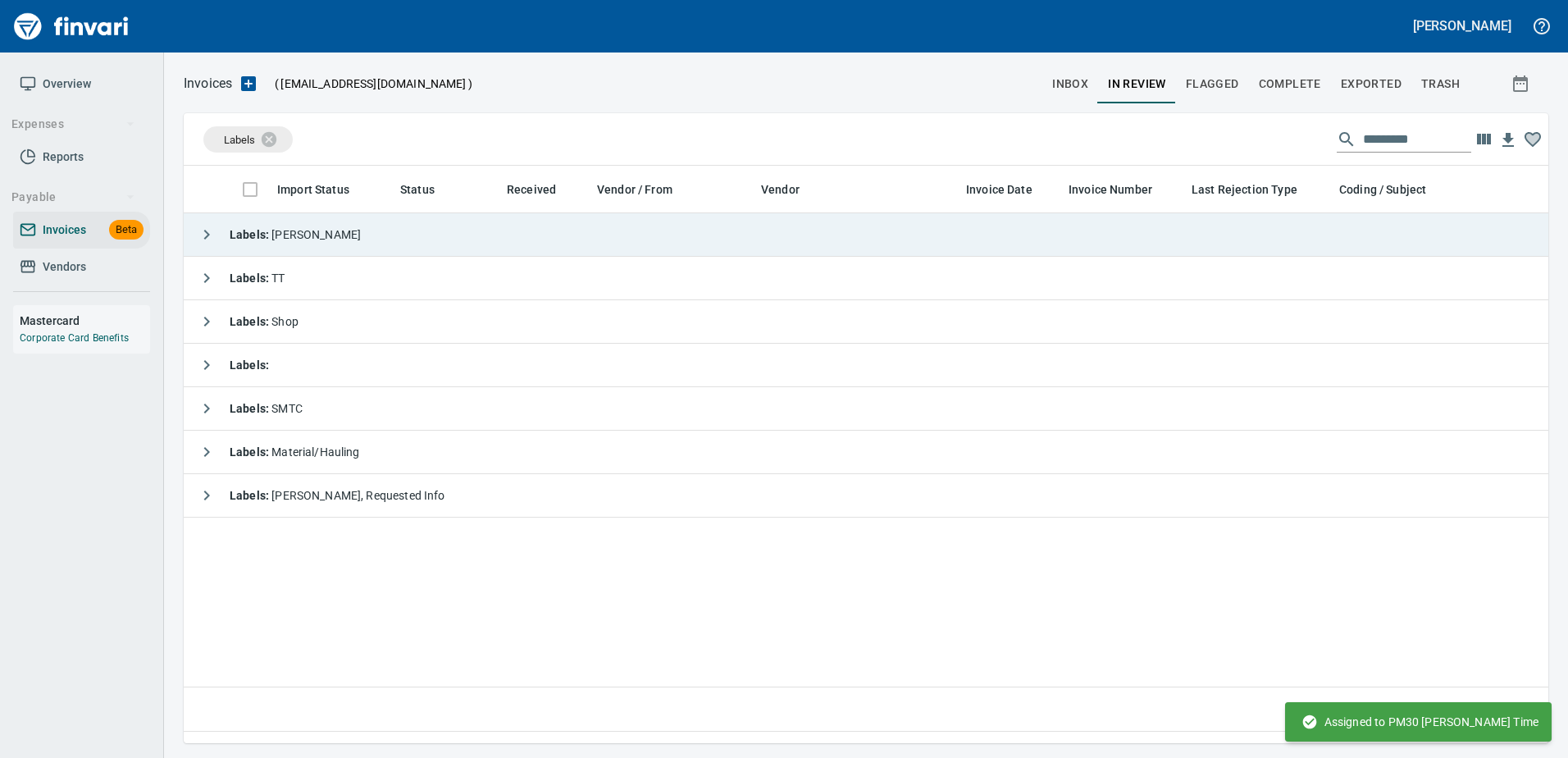
click at [799, 217] on td "Labels : Heidi" at bounding box center [922, 234] width 1477 height 44
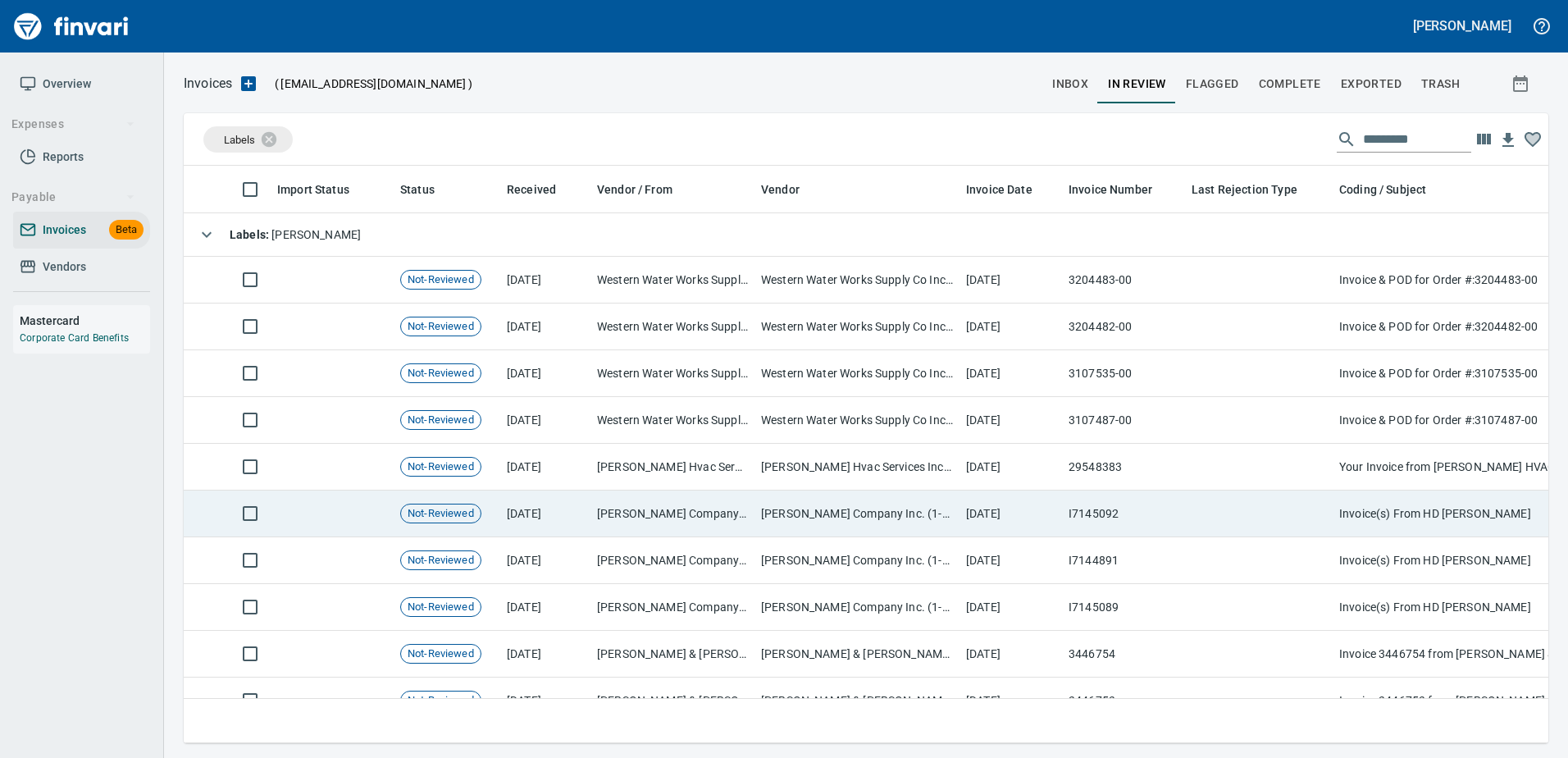
click at [1087, 510] on td "I7145092" at bounding box center [1123, 514] width 123 height 46
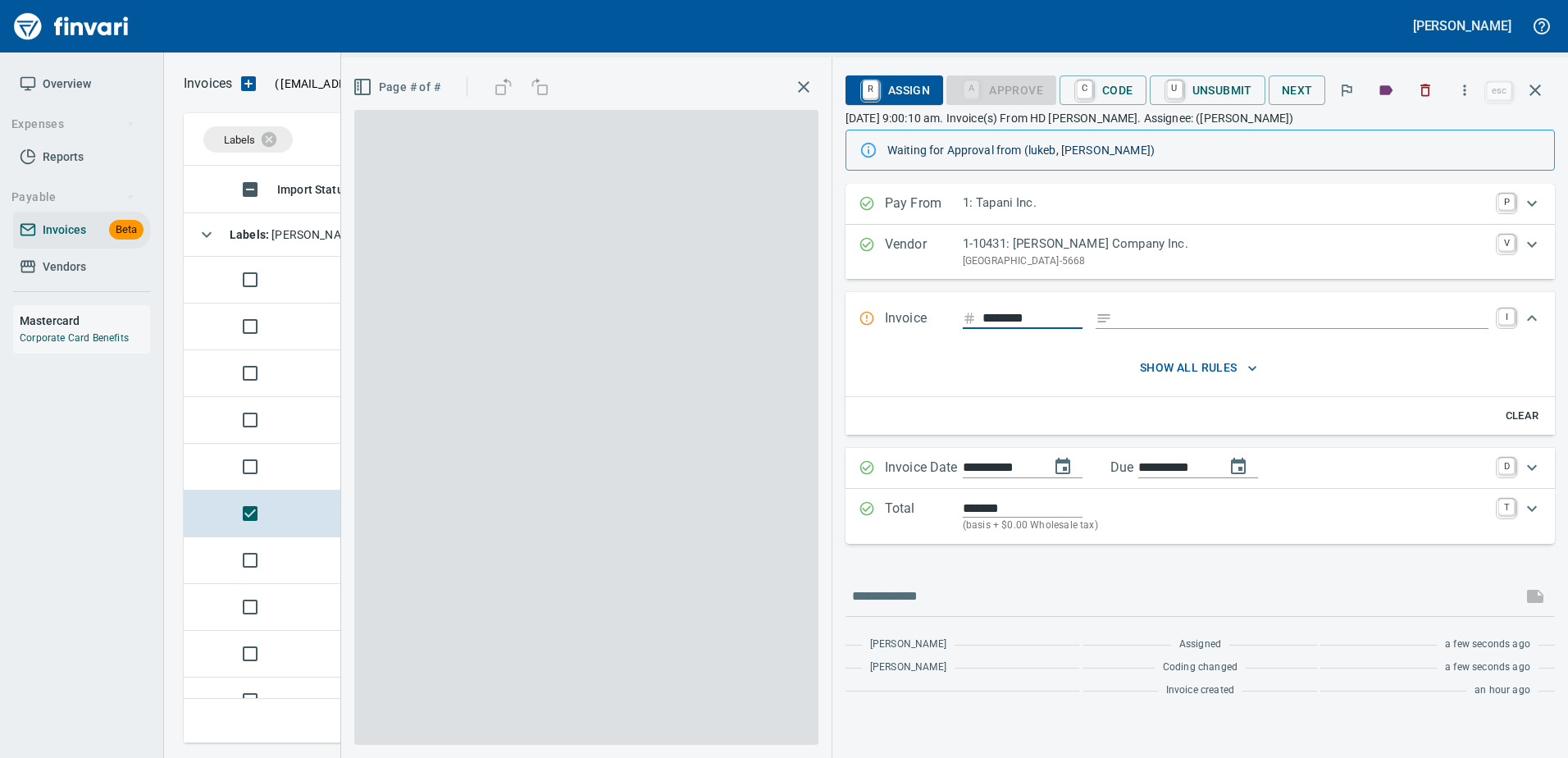
scroll to position [553, 1339]
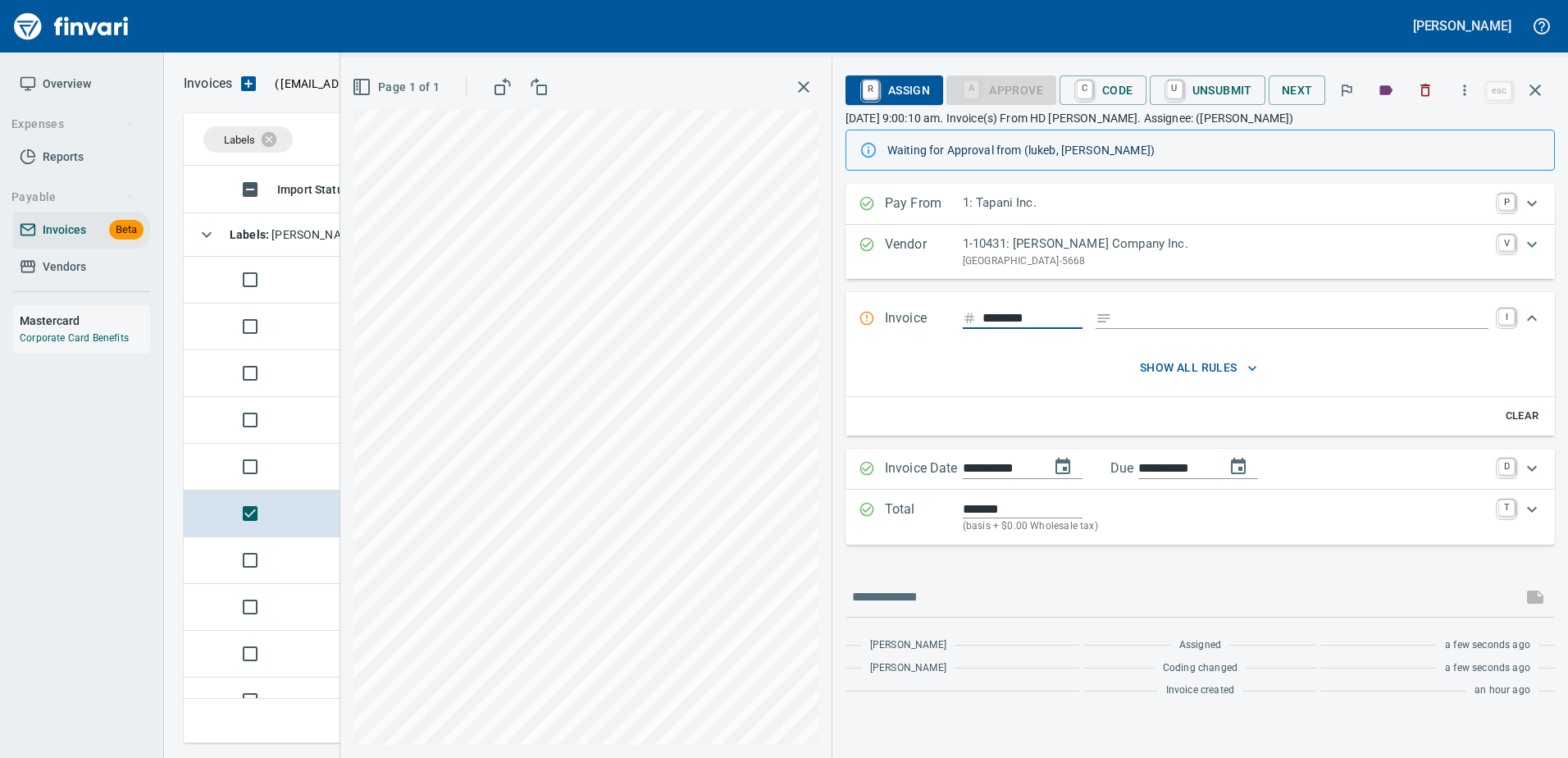
click at [1247, 313] on input "Expand" at bounding box center [1303, 318] width 370 height 20
type input "******"
click at [1548, 77] on button "button" at bounding box center [1534, 90] width 40 height 40
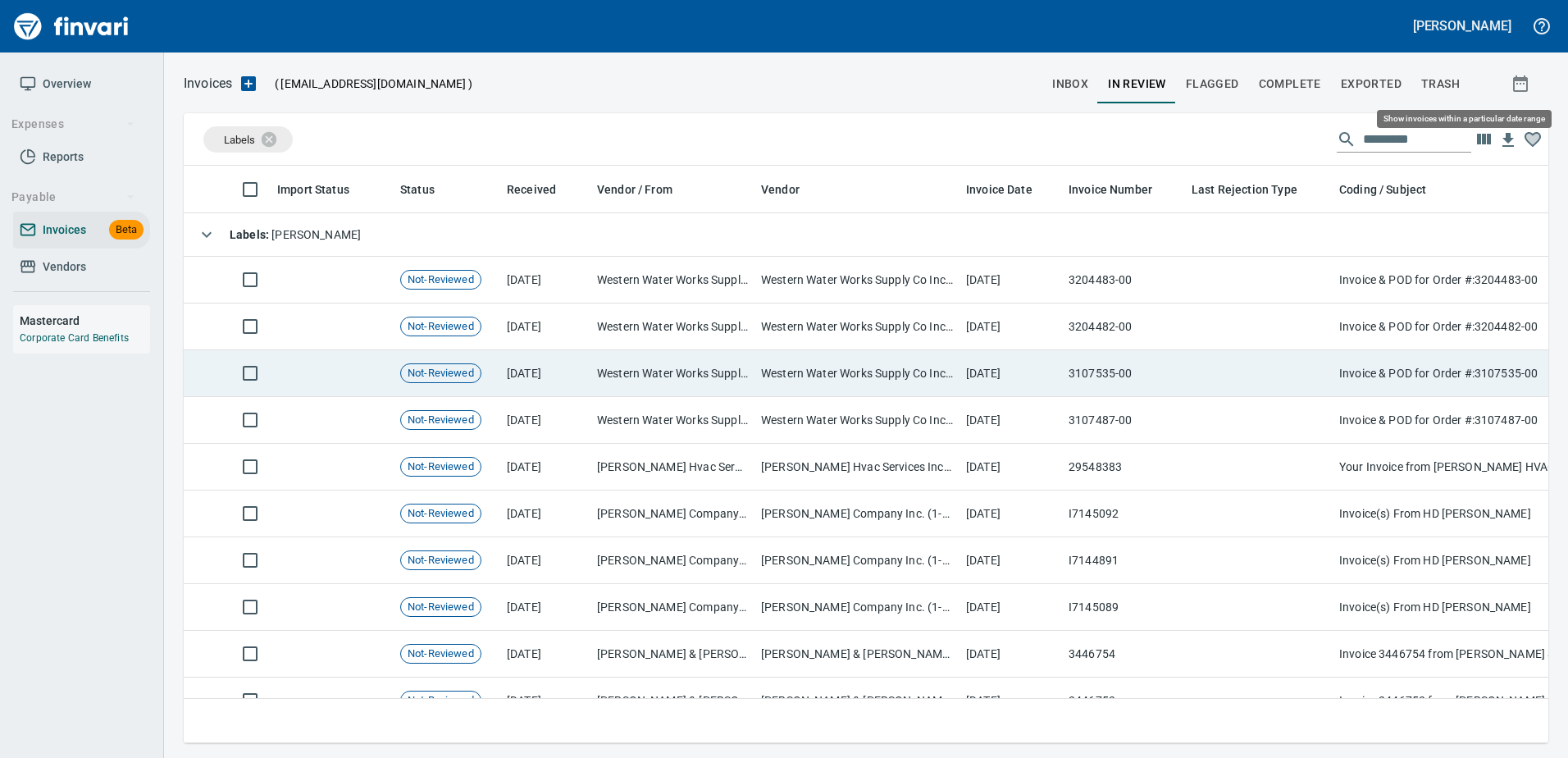
scroll to position [553, 1340]
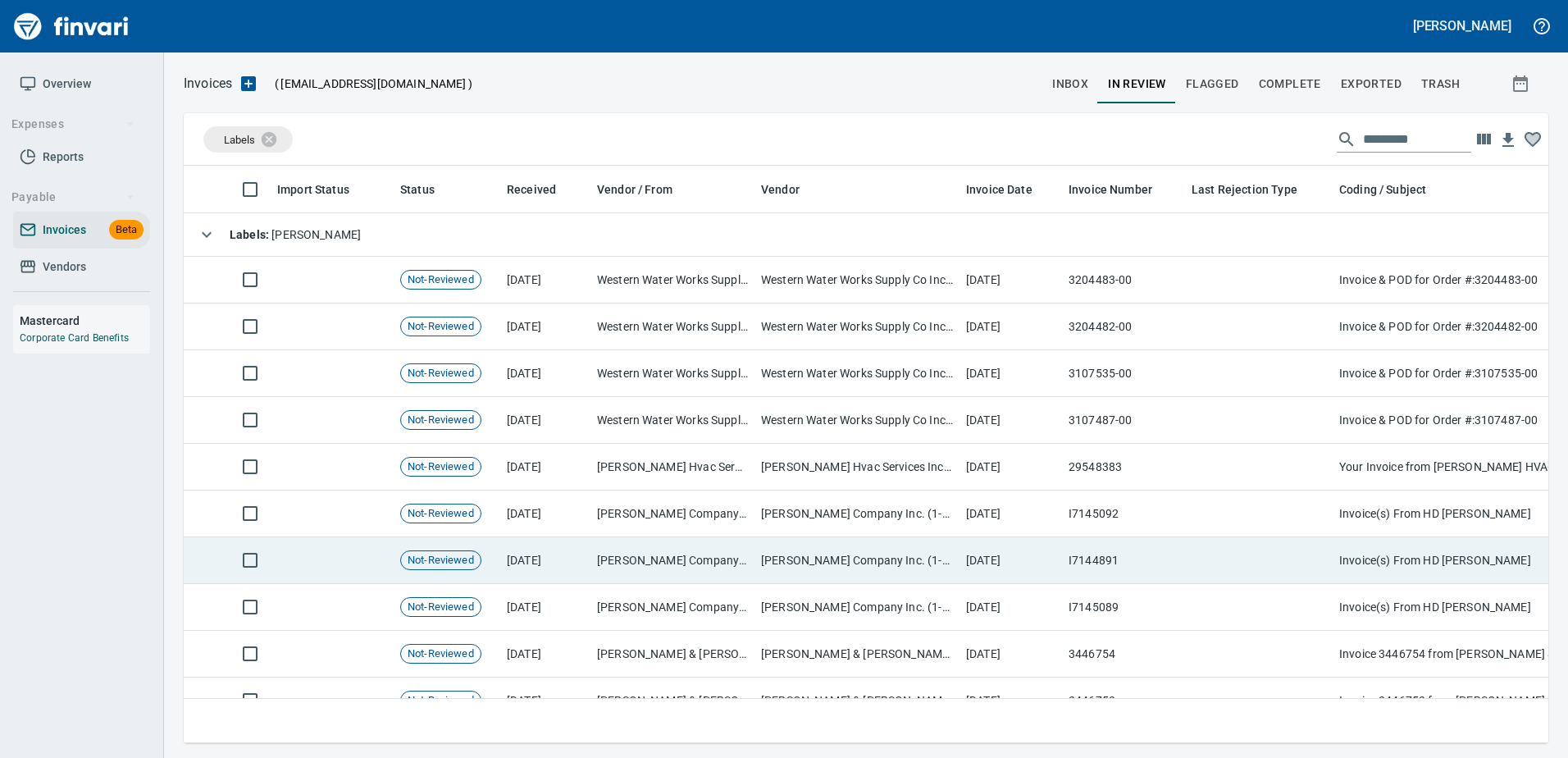
click at [1185, 555] on td at bounding box center [1258, 561] width 147 height 46
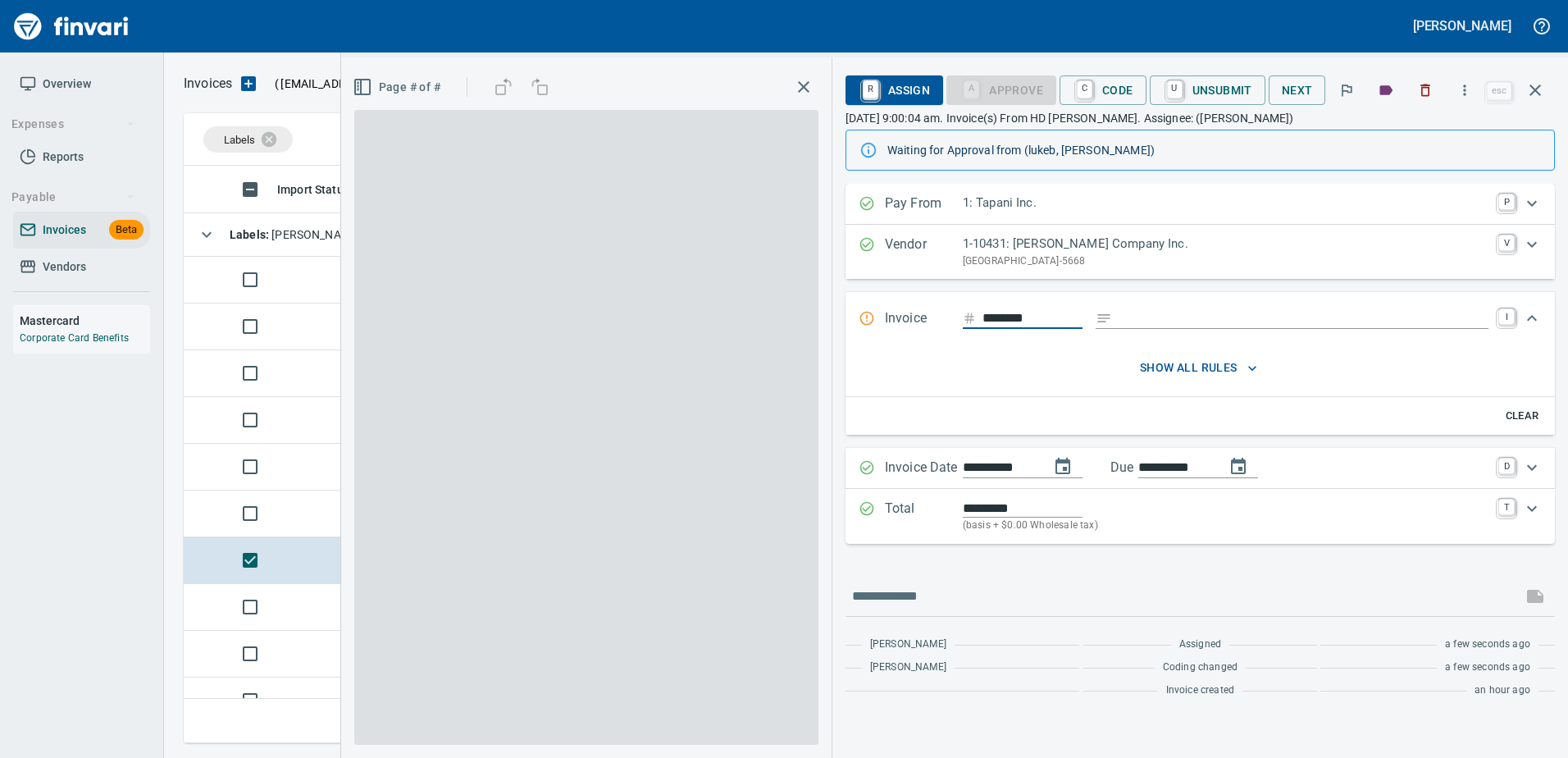
scroll to position [553, 1339]
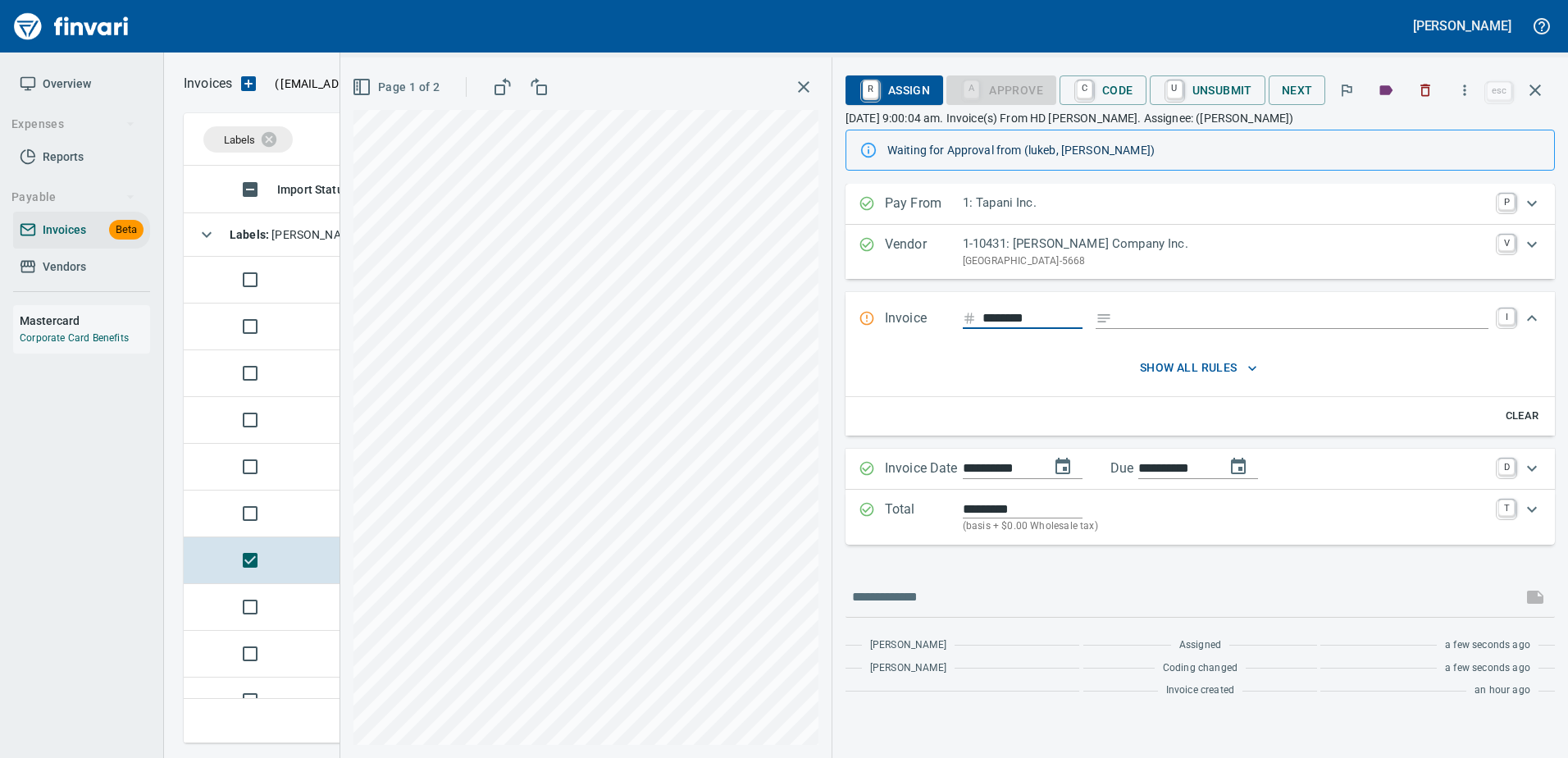
click at [1181, 317] on input "Expand" at bounding box center [1303, 318] width 370 height 20
type input "******"
click at [1525, 94] on icon "button" at bounding box center [1535, 90] width 19 height 19
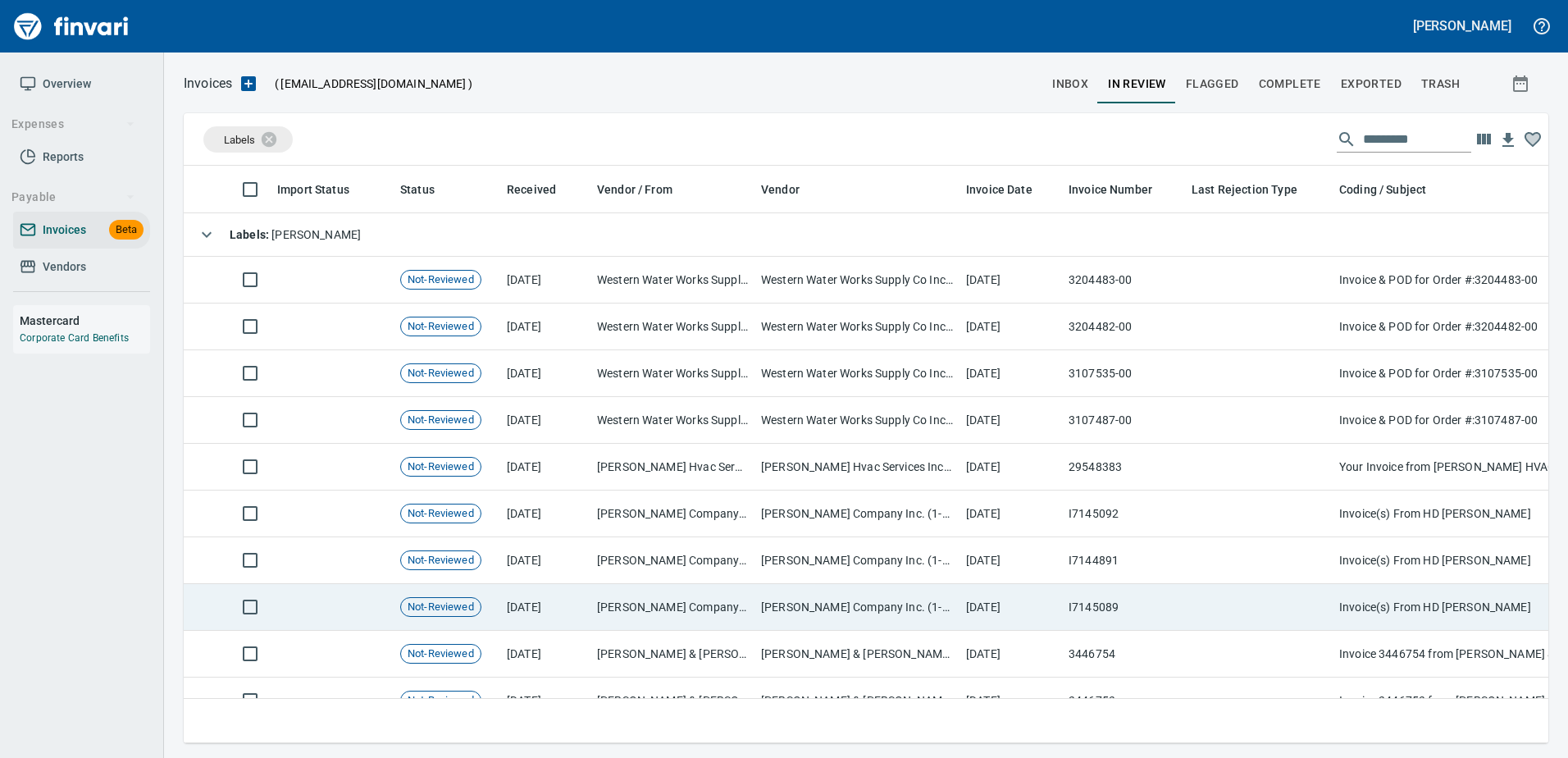
click at [1075, 626] on td "I7145089" at bounding box center [1123, 607] width 123 height 46
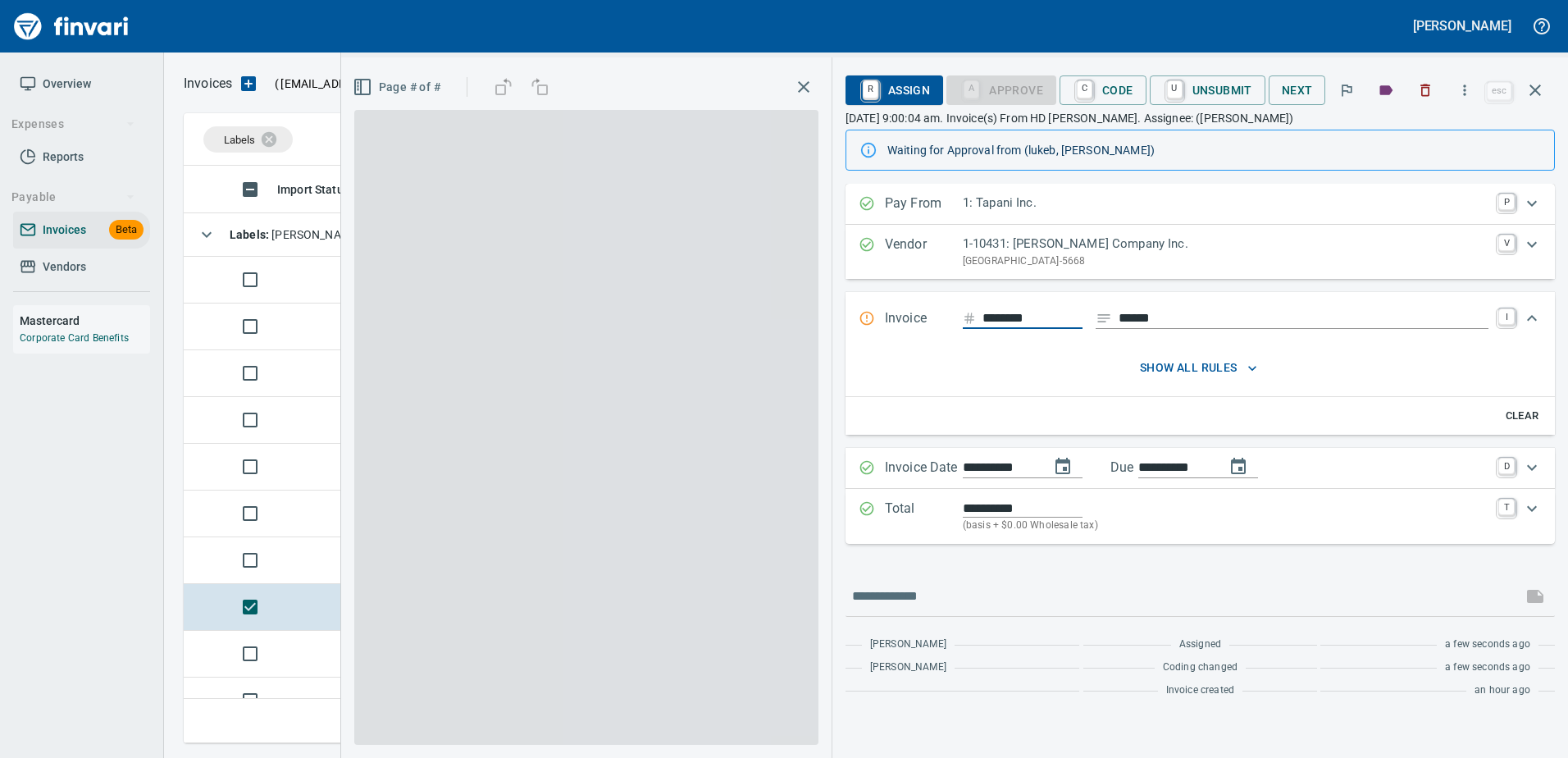
scroll to position [553, 1339]
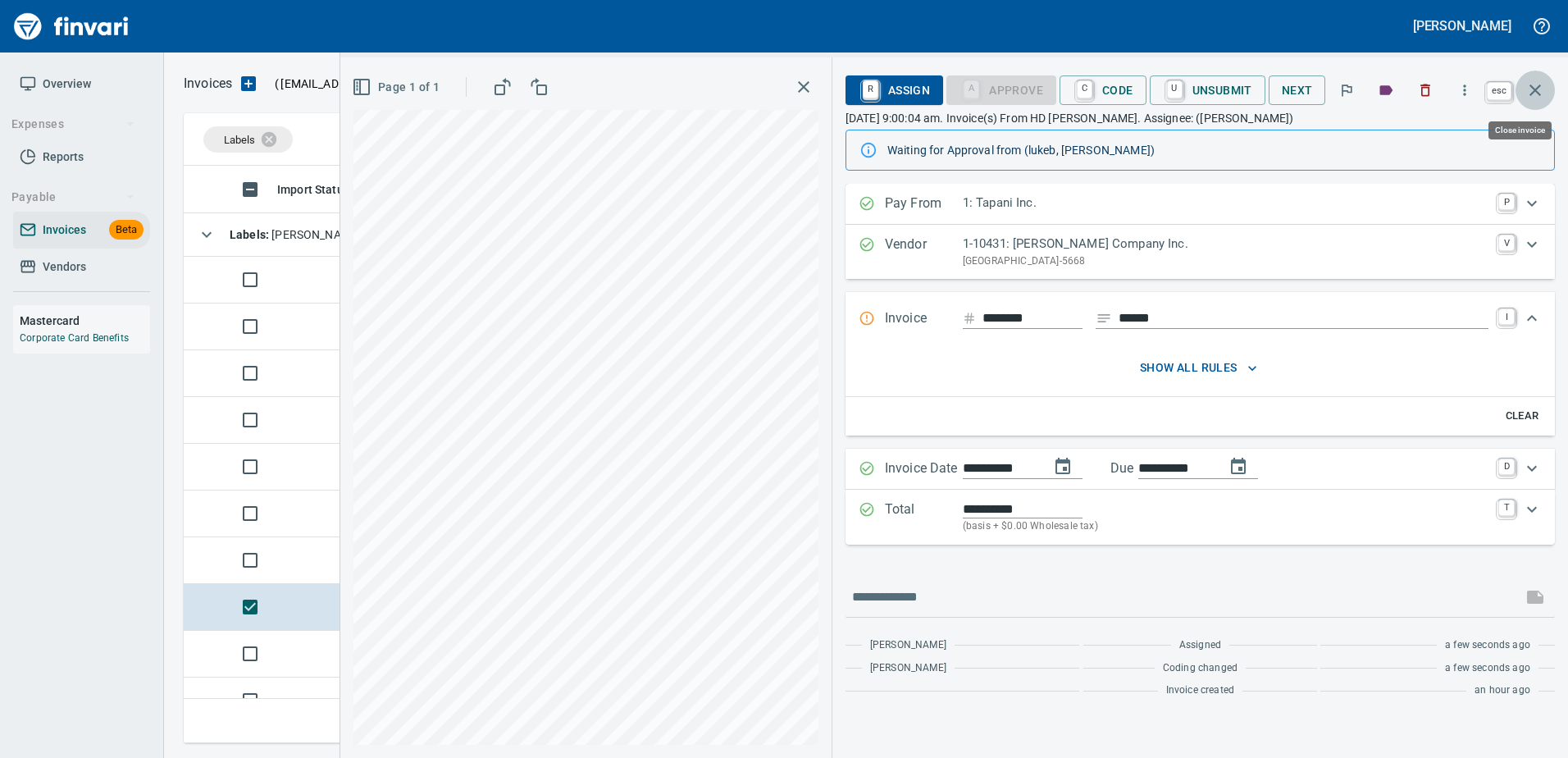
click at [1529, 88] on icon "button" at bounding box center [1535, 90] width 19 height 19
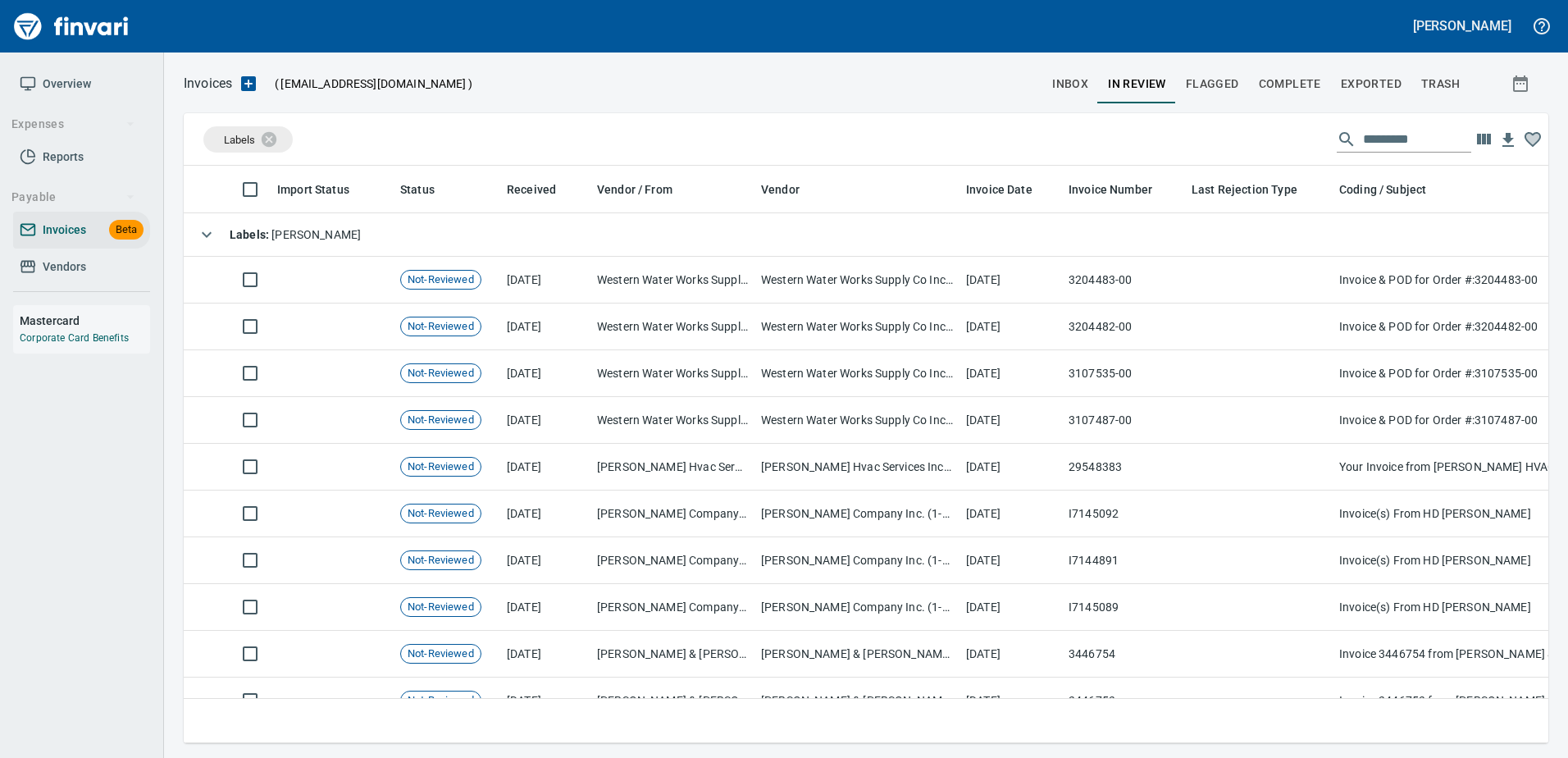
click at [1101, 82] on button "In Review" at bounding box center [1136, 83] width 77 height 40
click at [1071, 89] on span "inbox" at bounding box center [1070, 83] width 36 height 20
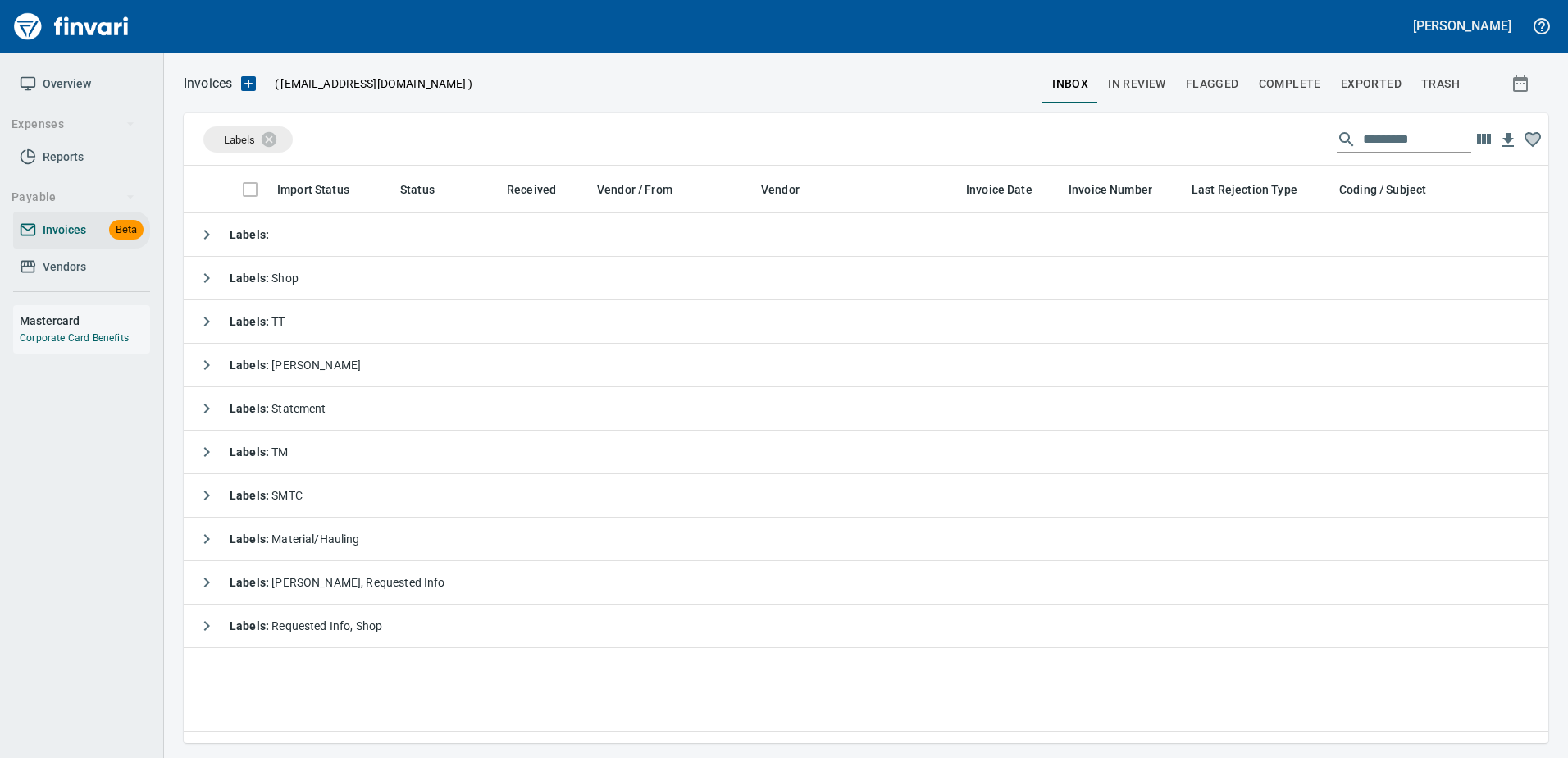
scroll to position [553, 1352]
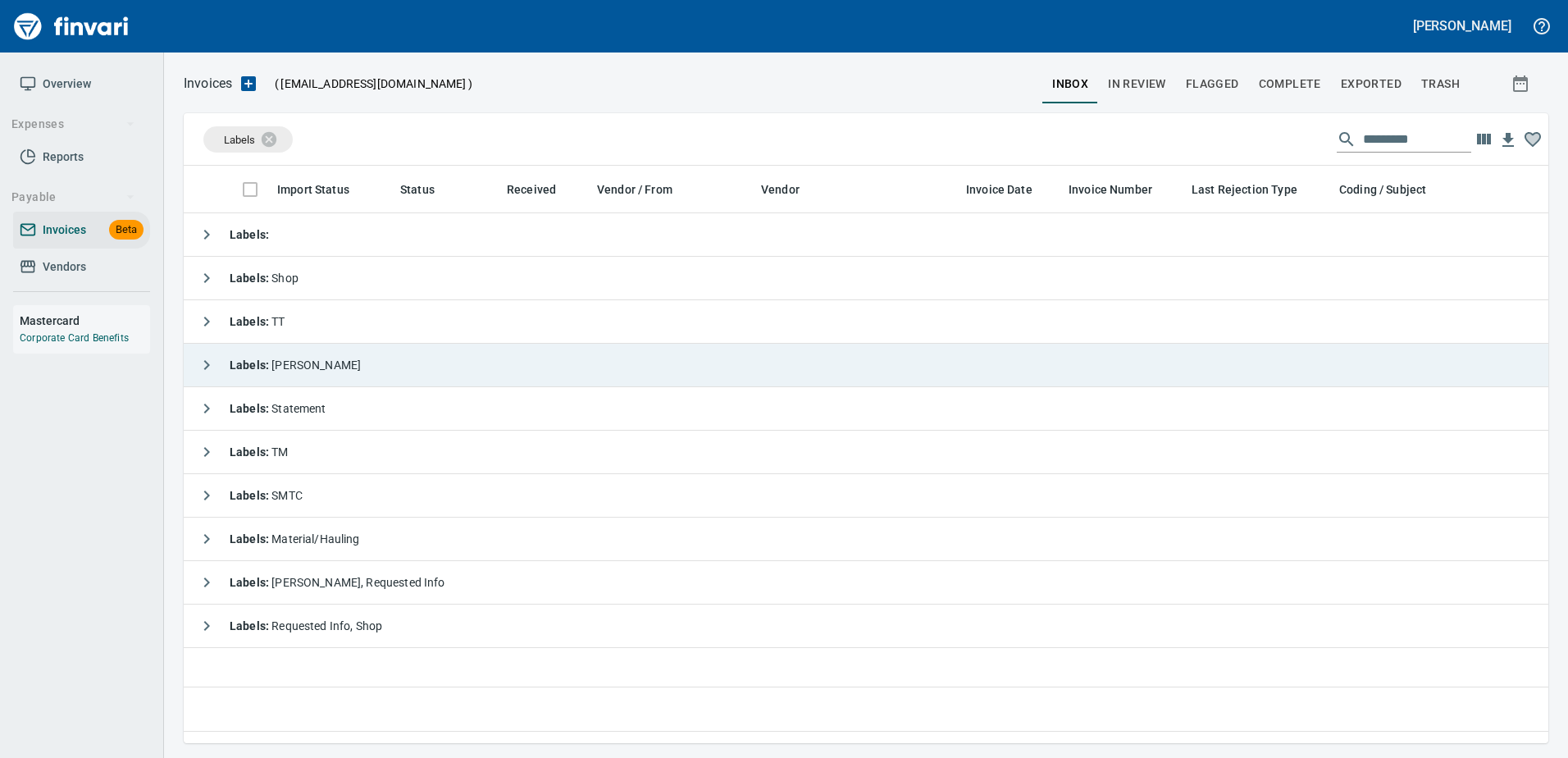
click at [797, 373] on td "Labels : Heidi" at bounding box center [922, 365] width 1477 height 44
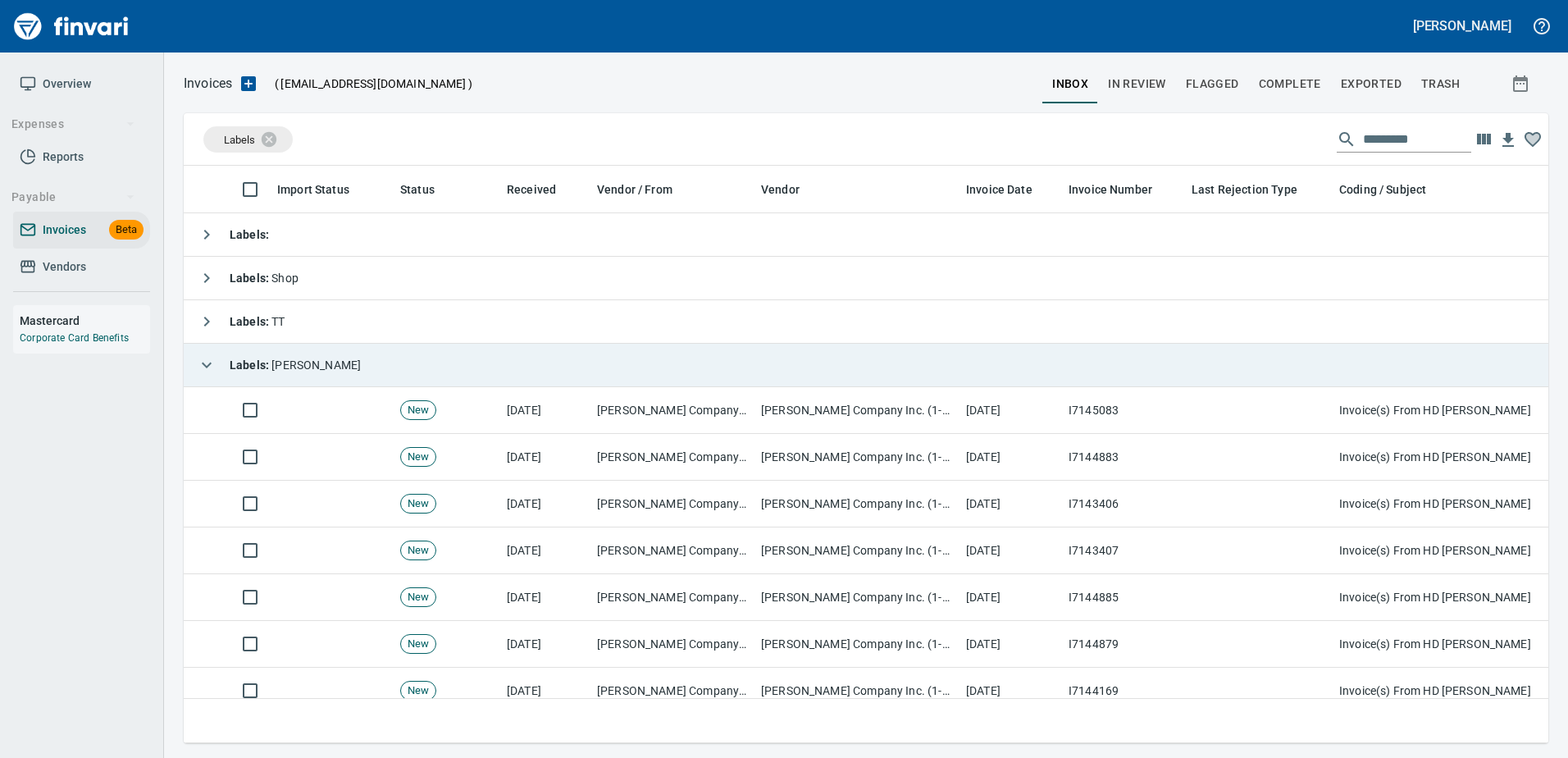
scroll to position [553, 1340]
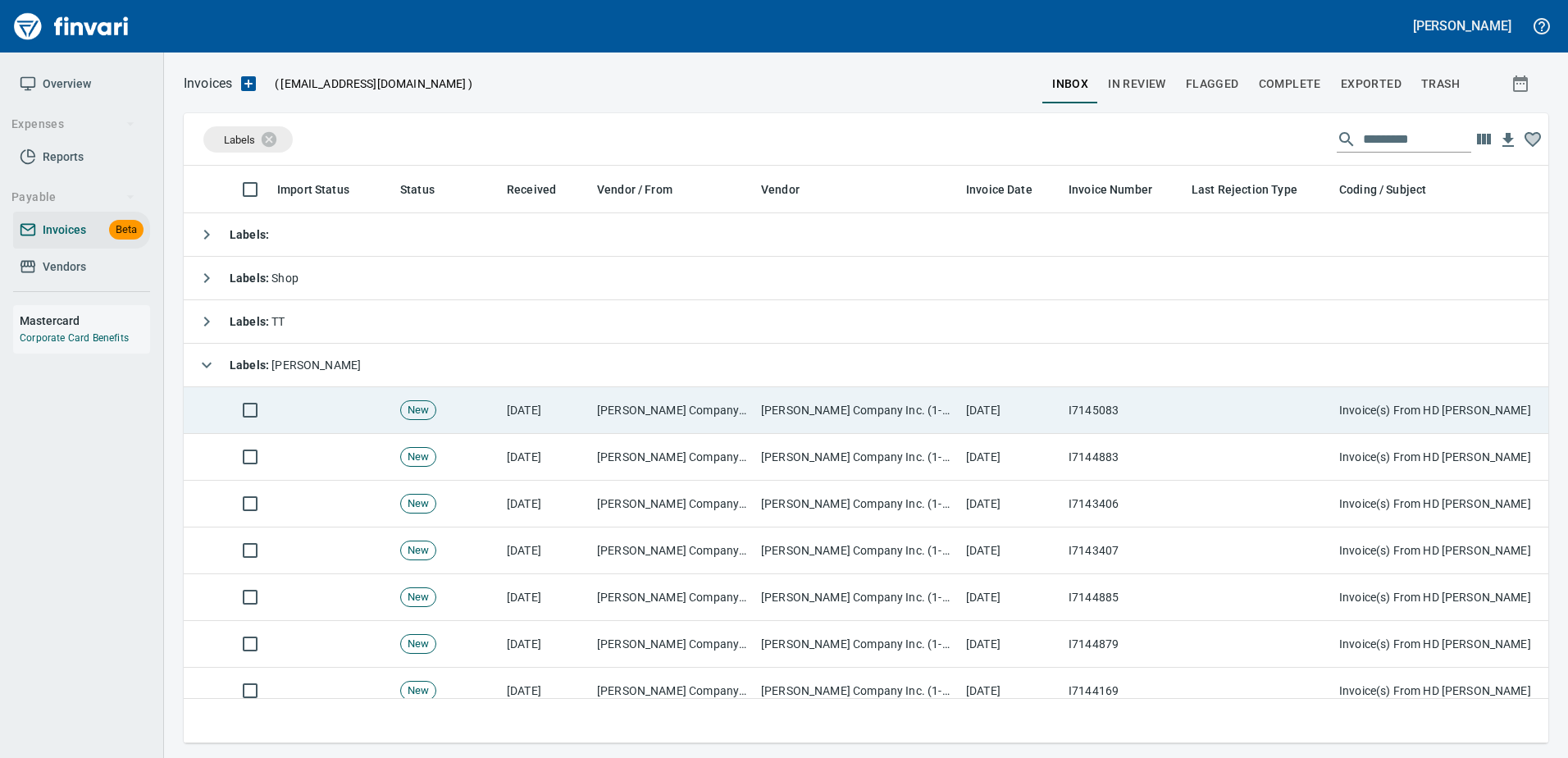
click at [958, 412] on td "H.D. Fowler Company Inc. (1-10431)" at bounding box center [857, 410] width 205 height 46
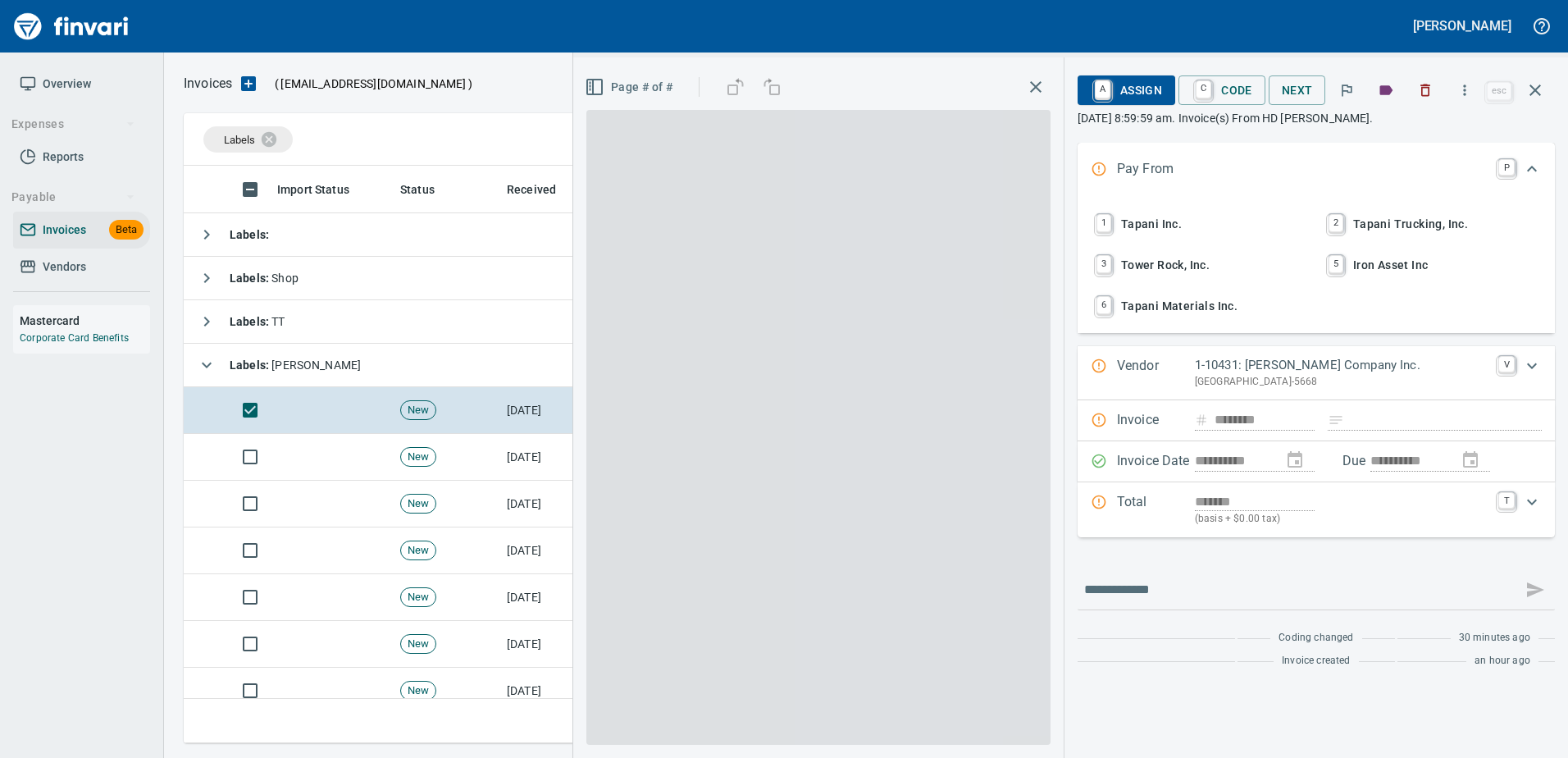
scroll to position [553, 1339]
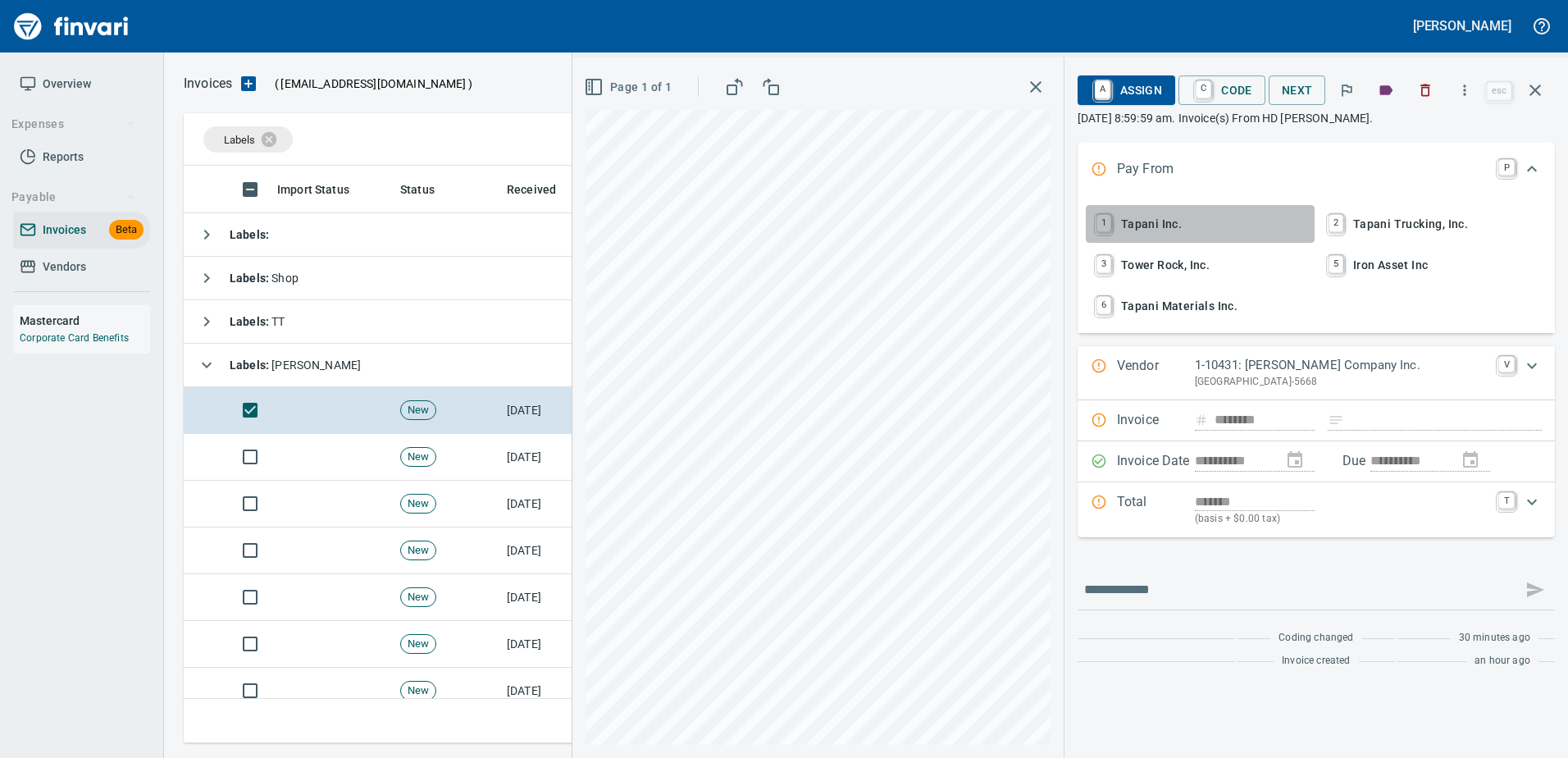
click at [1145, 229] on span "1 Tapani Inc." at bounding box center [1199, 224] width 216 height 28
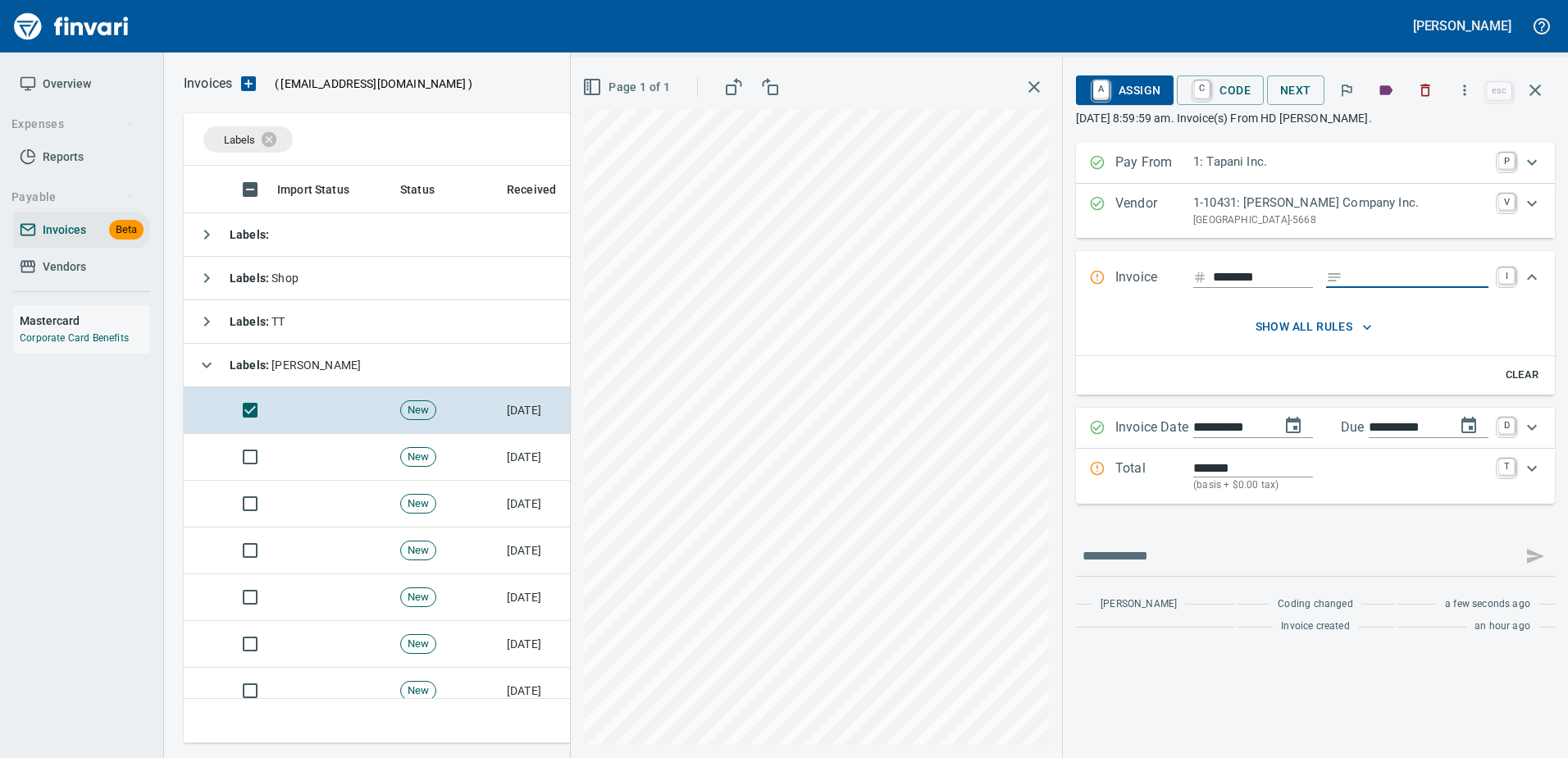
click at [1362, 276] on input "Expand" at bounding box center [1419, 277] width 139 height 20
type input "******"
click at [1156, 465] on p "Total" at bounding box center [1154, 476] width 77 height 35
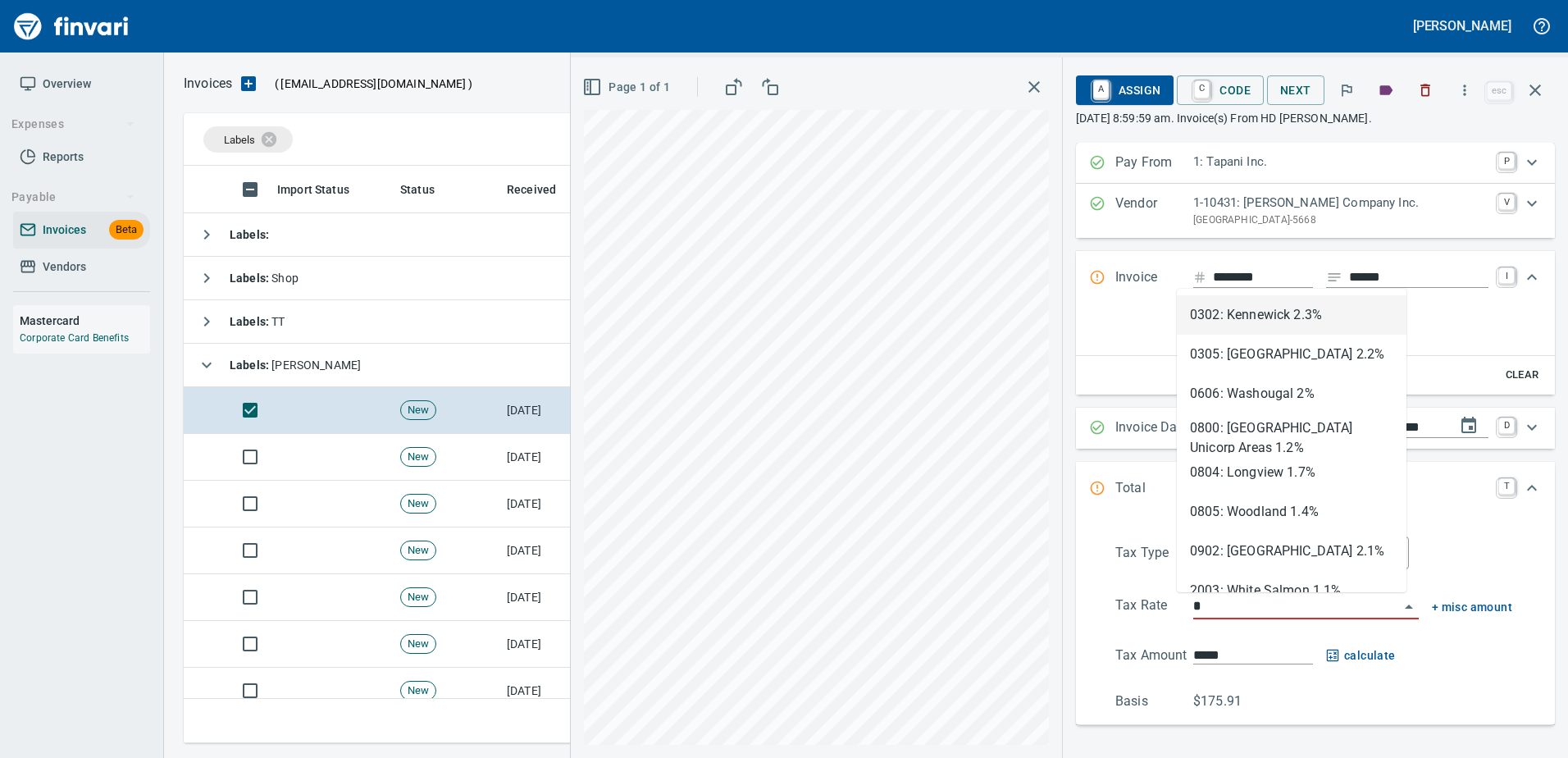
click at [1206, 610] on input "*" at bounding box center [1296, 607] width 206 height 23
type input "*"
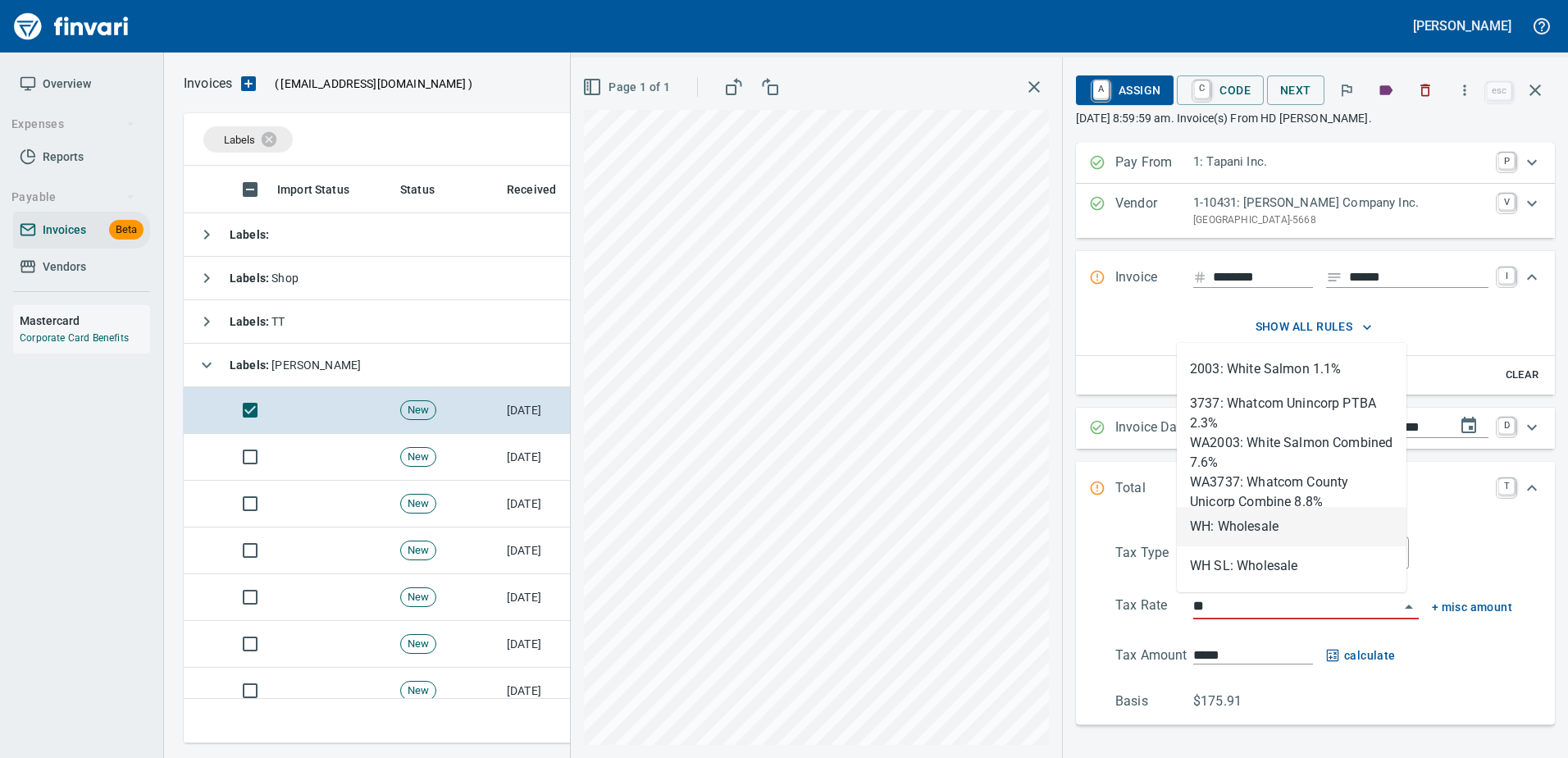
click at [1207, 533] on li "WH: Wholesale" at bounding box center [1291, 527] width 229 height 40
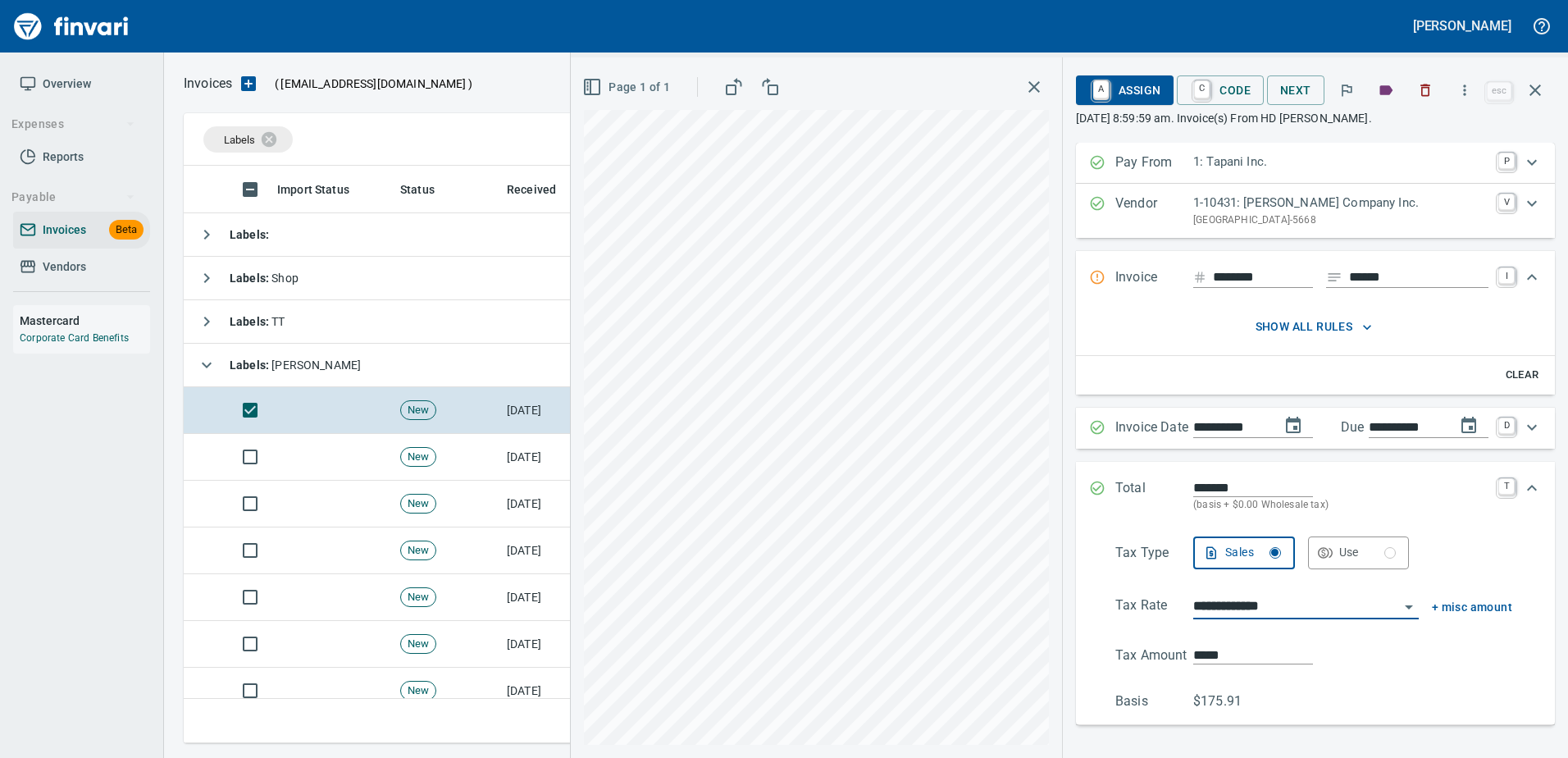
type input "**********"
click at [1117, 84] on span "A Assign" at bounding box center [1125, 90] width 72 height 28
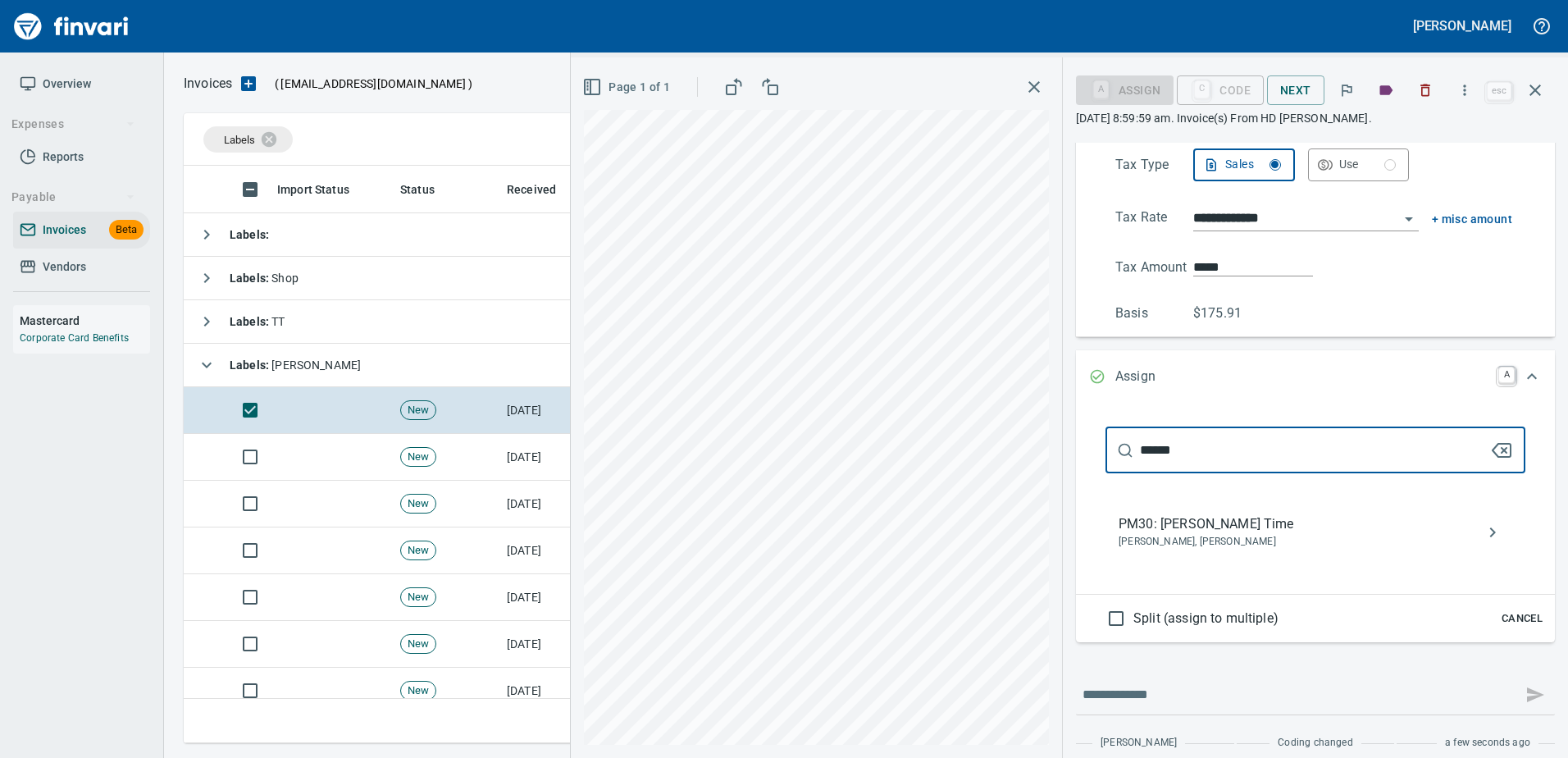
type input "******"
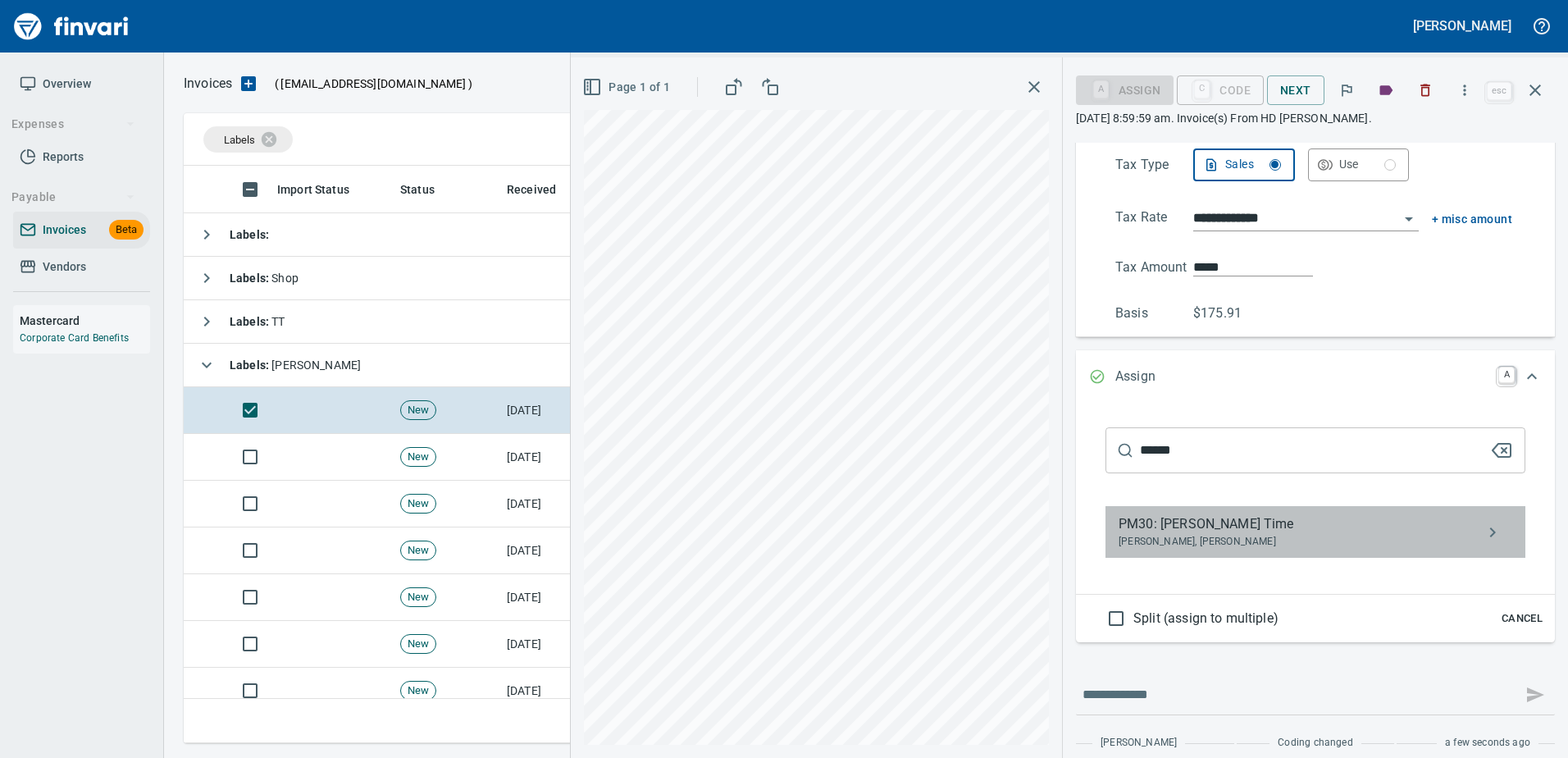
click at [1233, 526] on span "PM30: Randy Odhiambo Time" at bounding box center [1302, 524] width 368 height 19
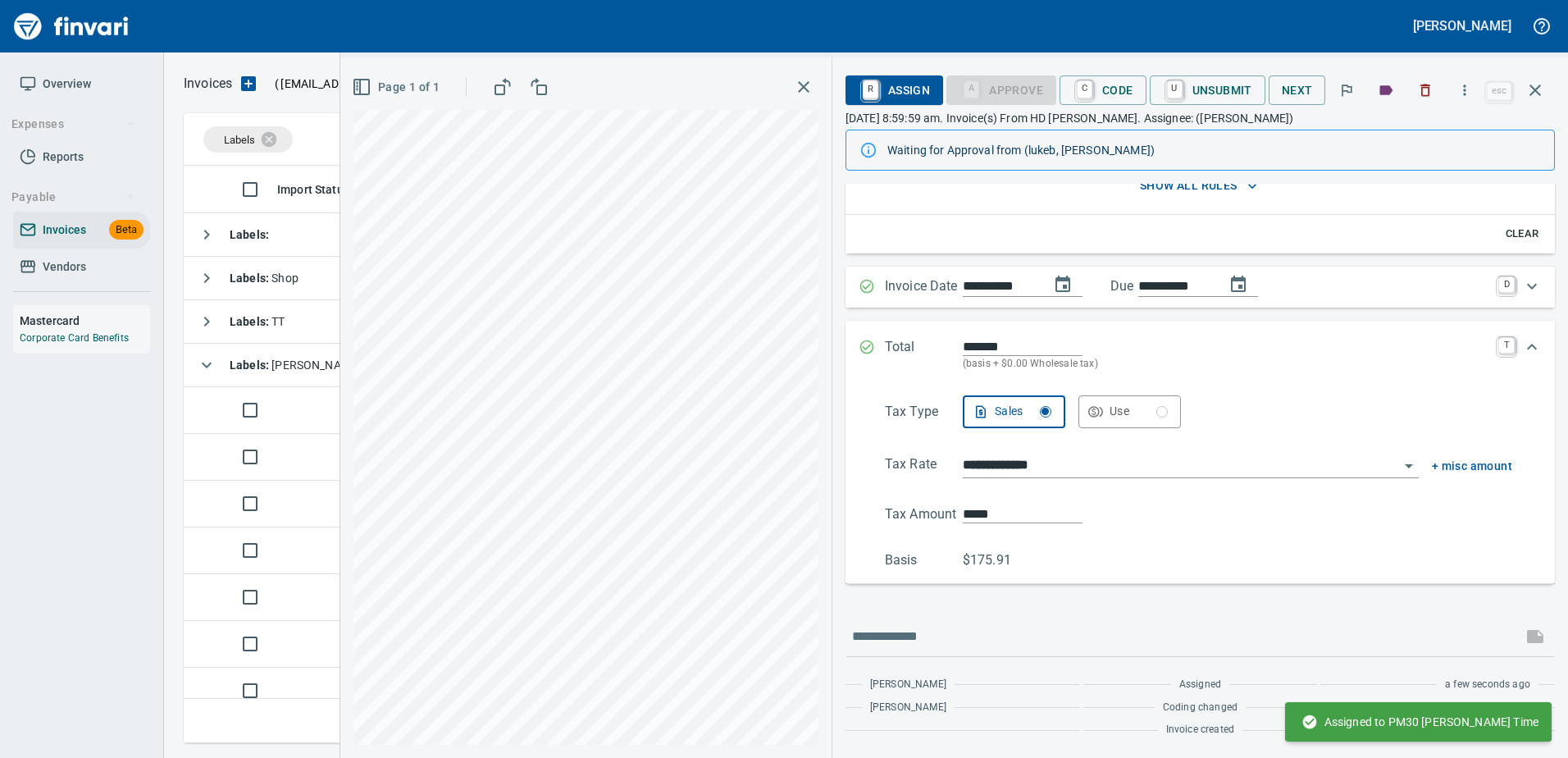
scroll to position [182, 0]
click at [1536, 90] on icon "button" at bounding box center [1535, 90] width 19 height 19
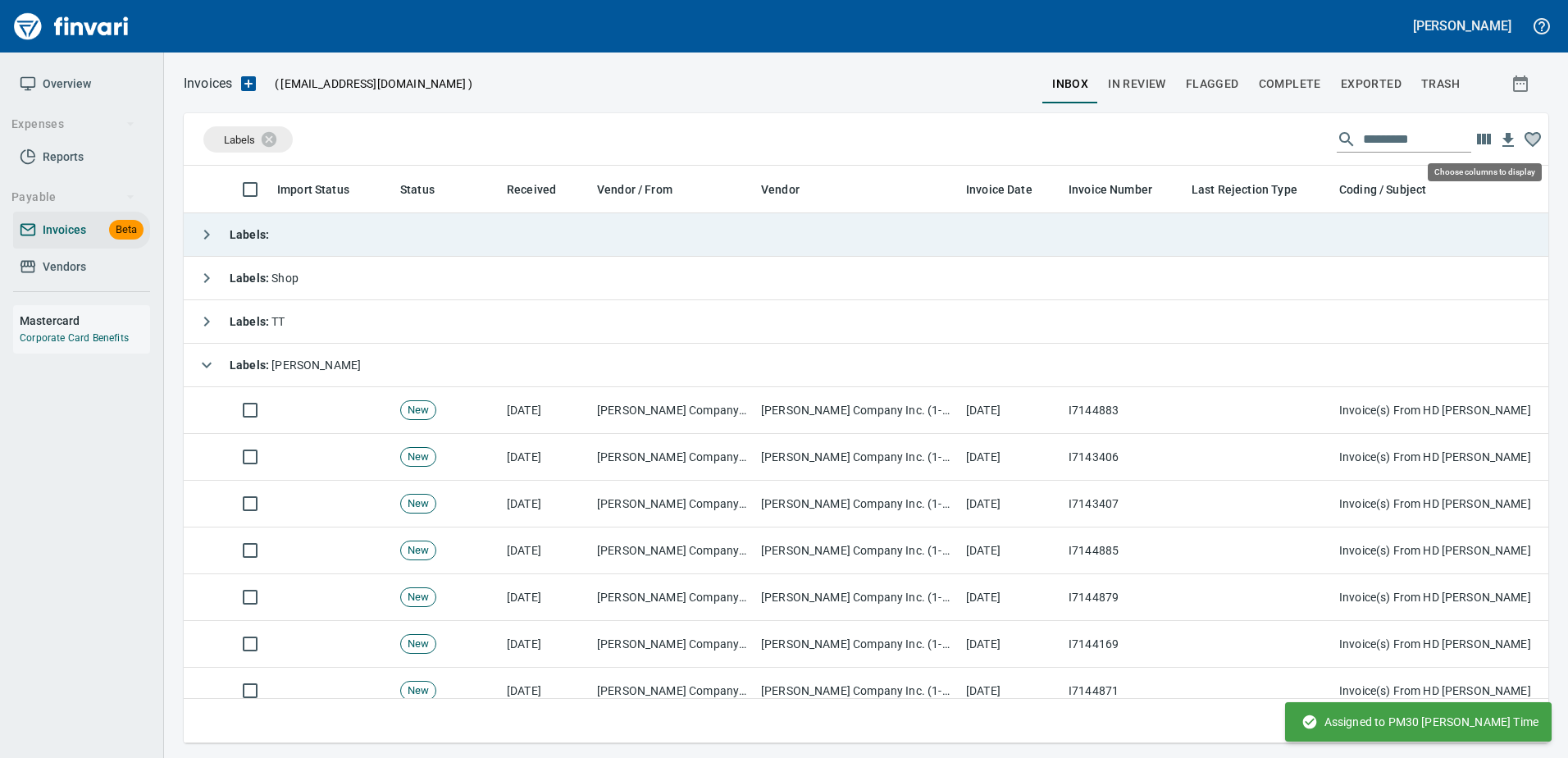
scroll to position [553, 1340]
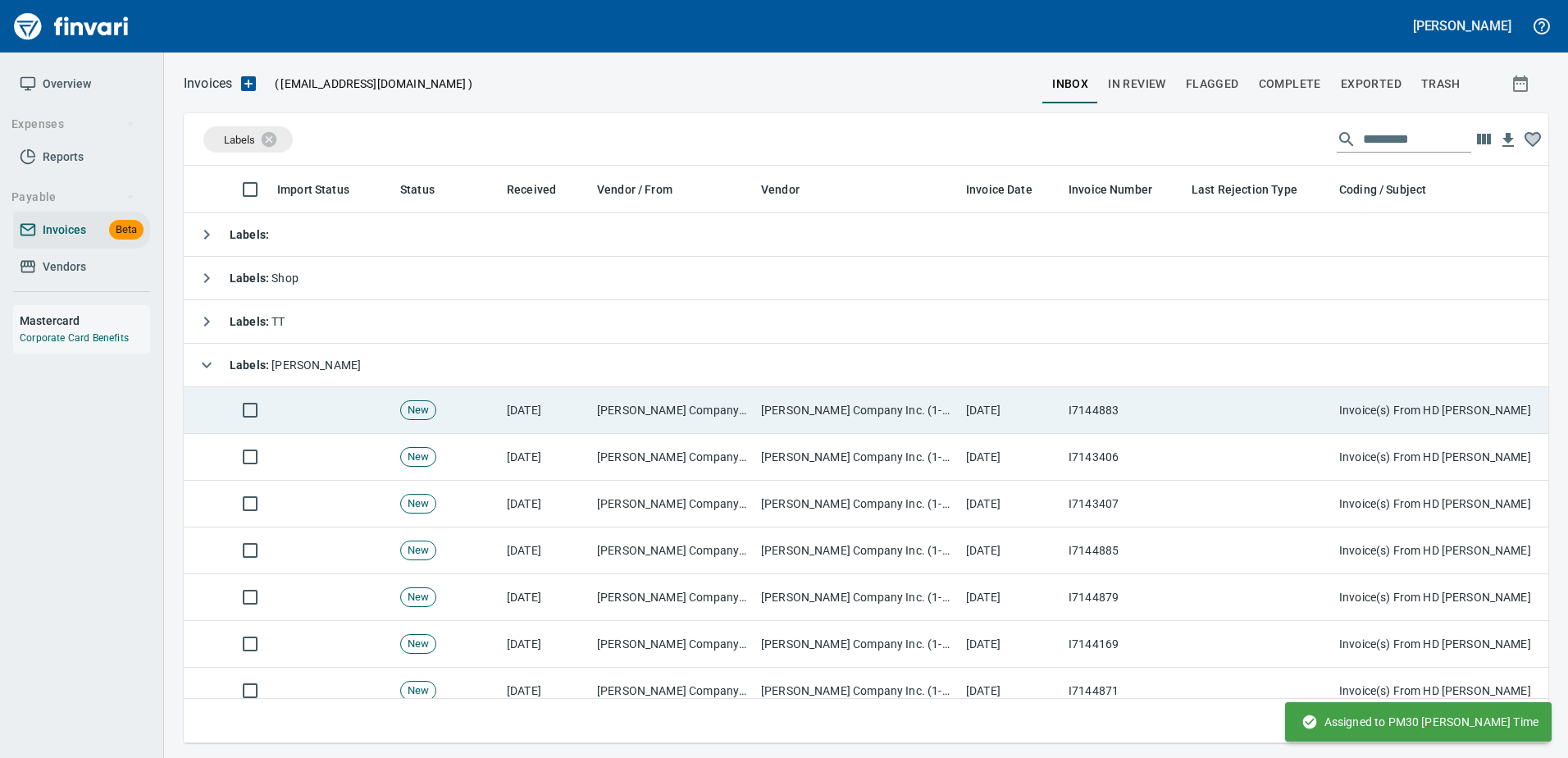
click at [1174, 407] on td "I7144883" at bounding box center [1123, 410] width 123 height 46
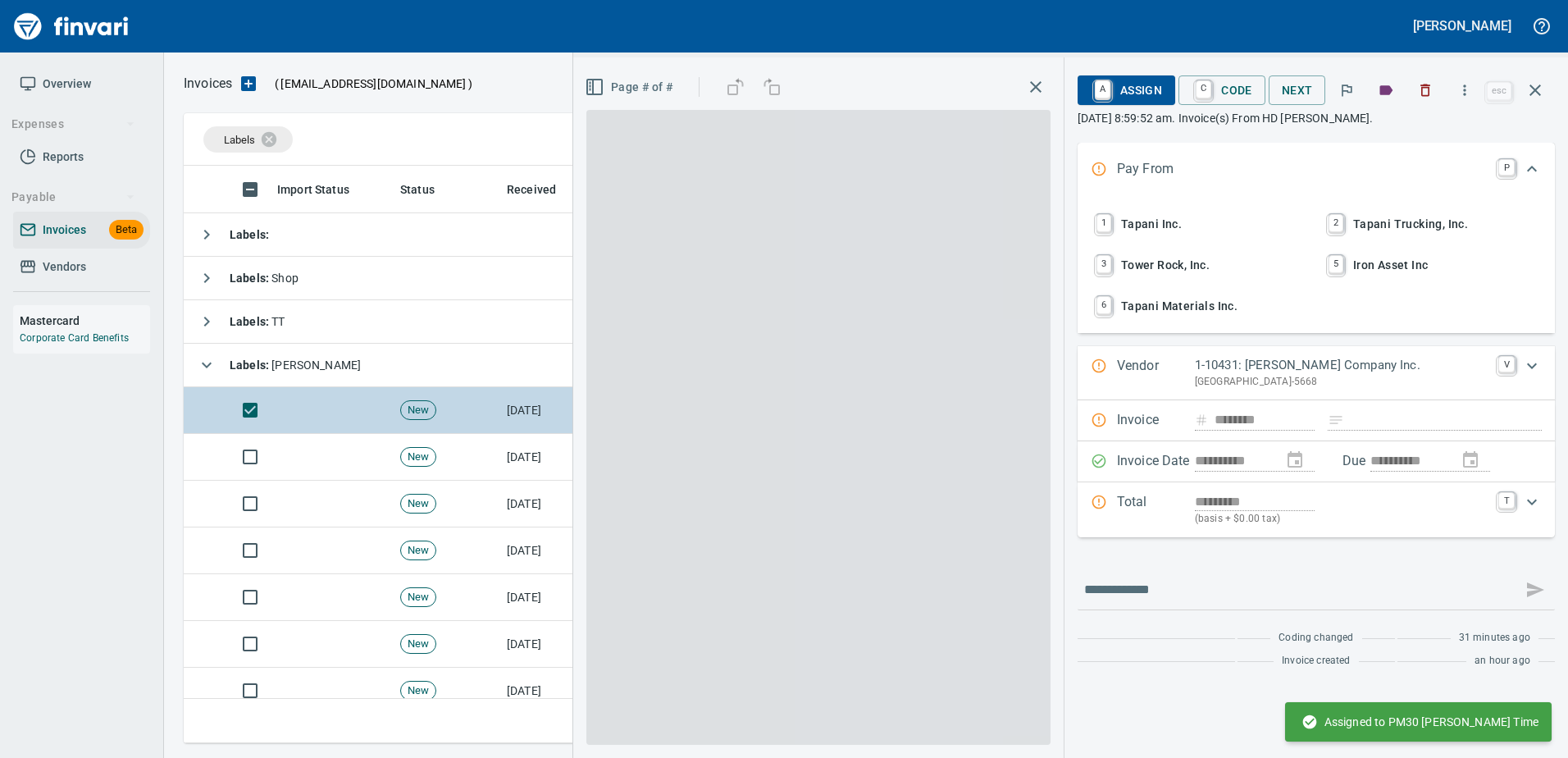
scroll to position [553, 1339]
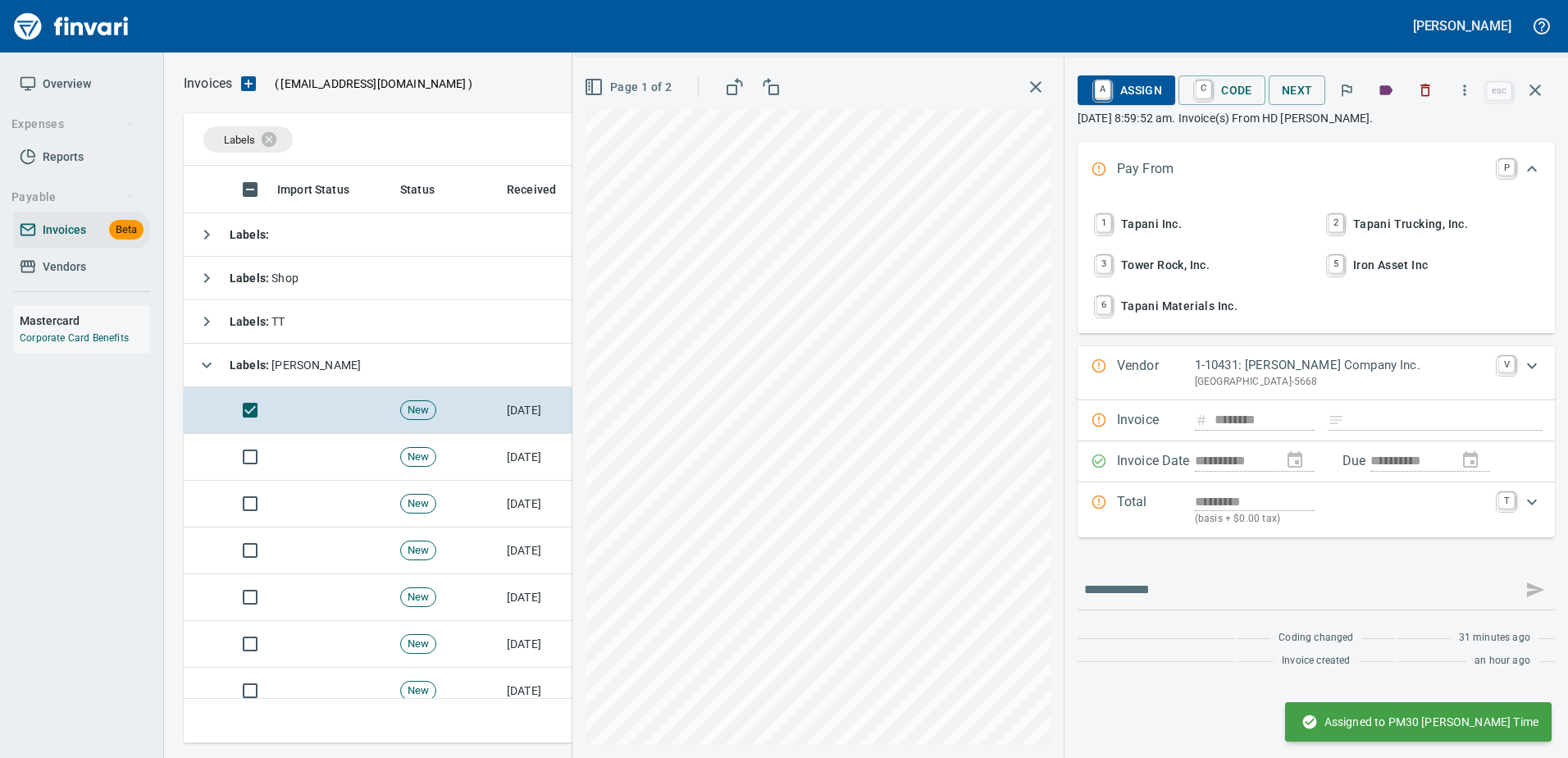
click at [1151, 233] on span "1 Tapani Inc." at bounding box center [1199, 224] width 216 height 28
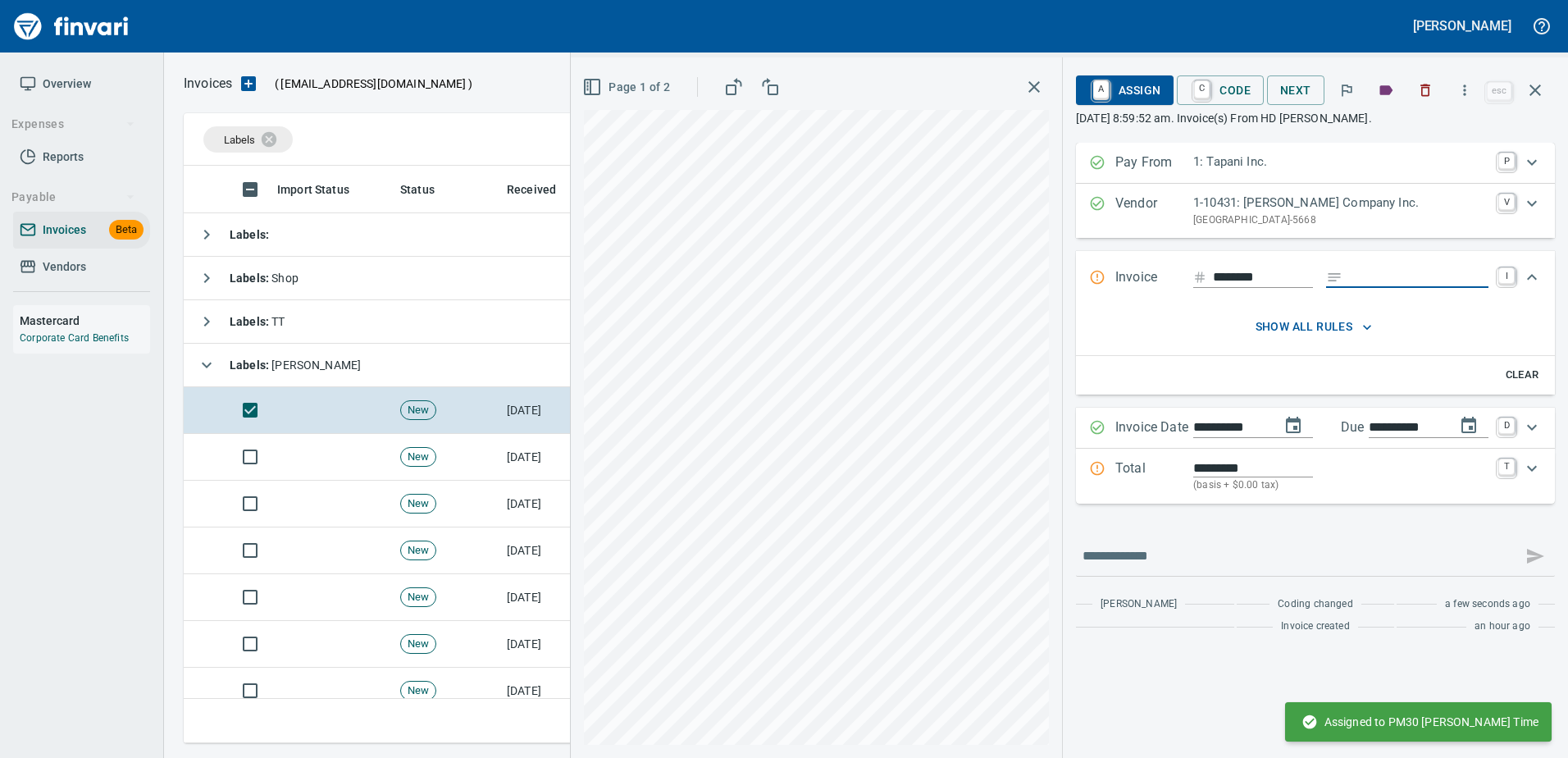
click at [1446, 288] on input "Expand" at bounding box center [1419, 277] width 139 height 20
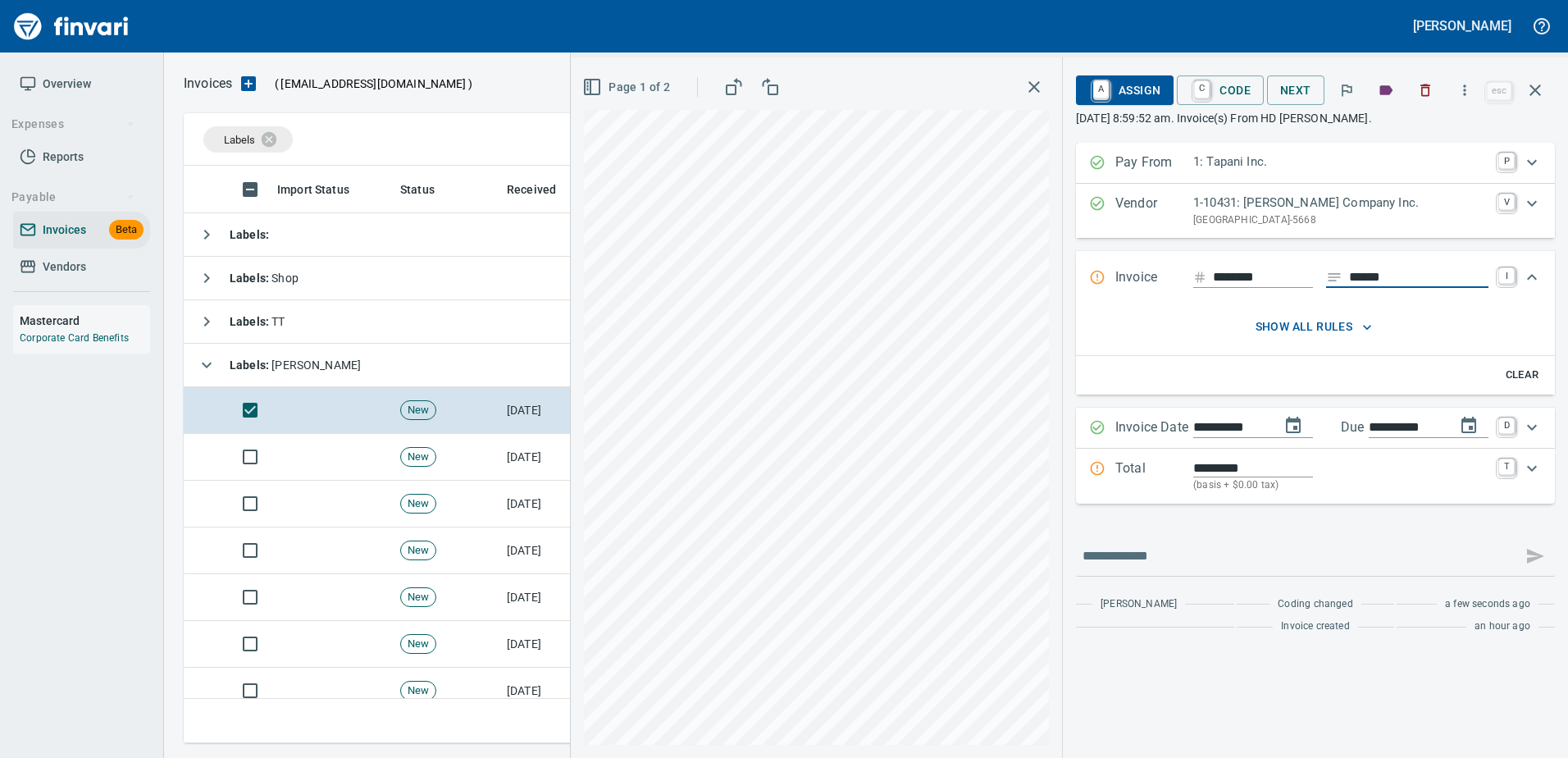
type input "******"
click at [648, 91] on span "Page 1 of 2" at bounding box center [627, 87] width 84 height 20
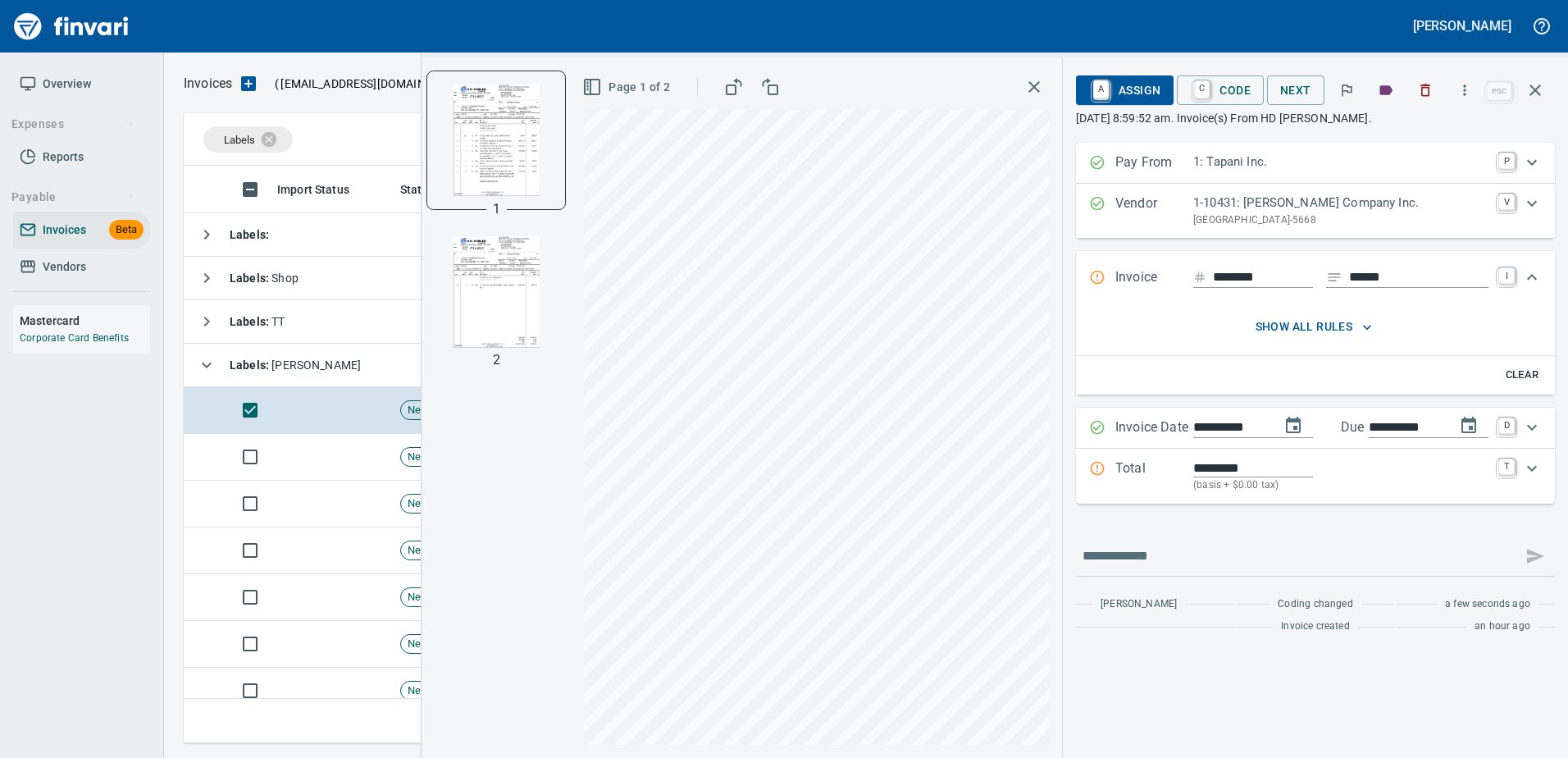
click at [501, 277] on img "button" at bounding box center [496, 291] width 111 height 111
click at [1141, 480] on p "Total" at bounding box center [1154, 476] width 77 height 35
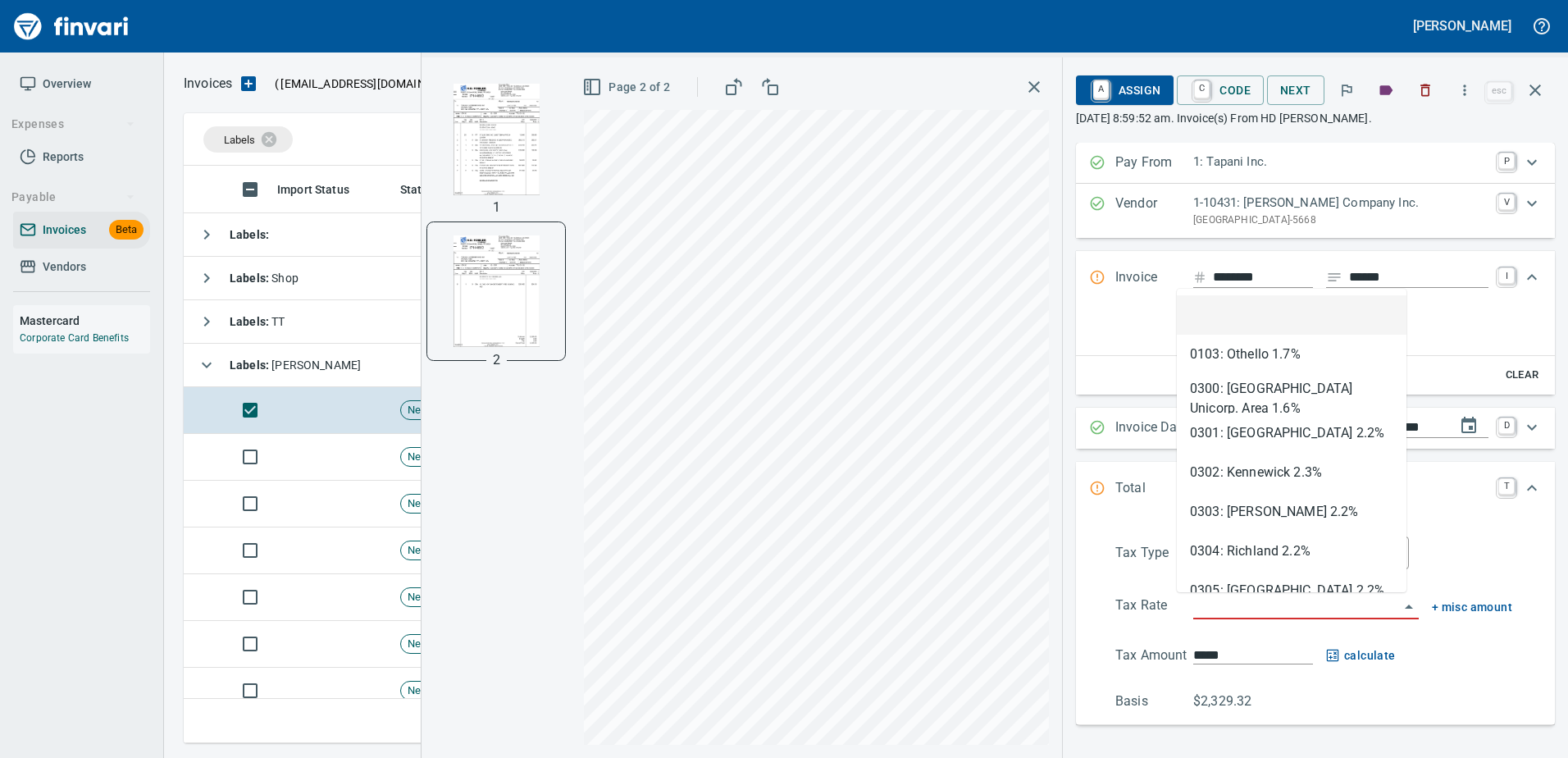
click at [1227, 603] on input "search" at bounding box center [1296, 607] width 206 height 23
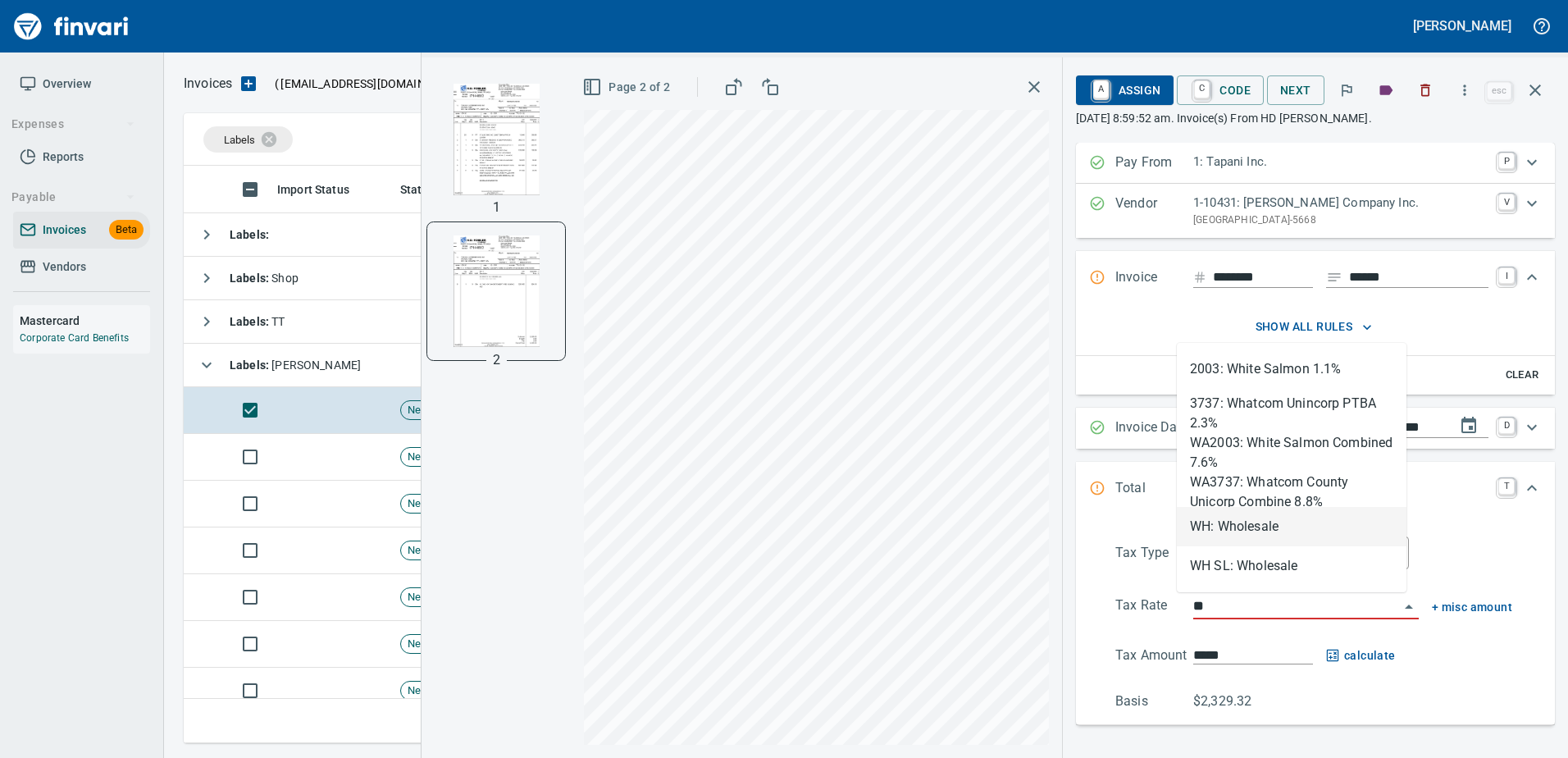
click at [1227, 531] on li "WH: Wholesale" at bounding box center [1291, 527] width 229 height 40
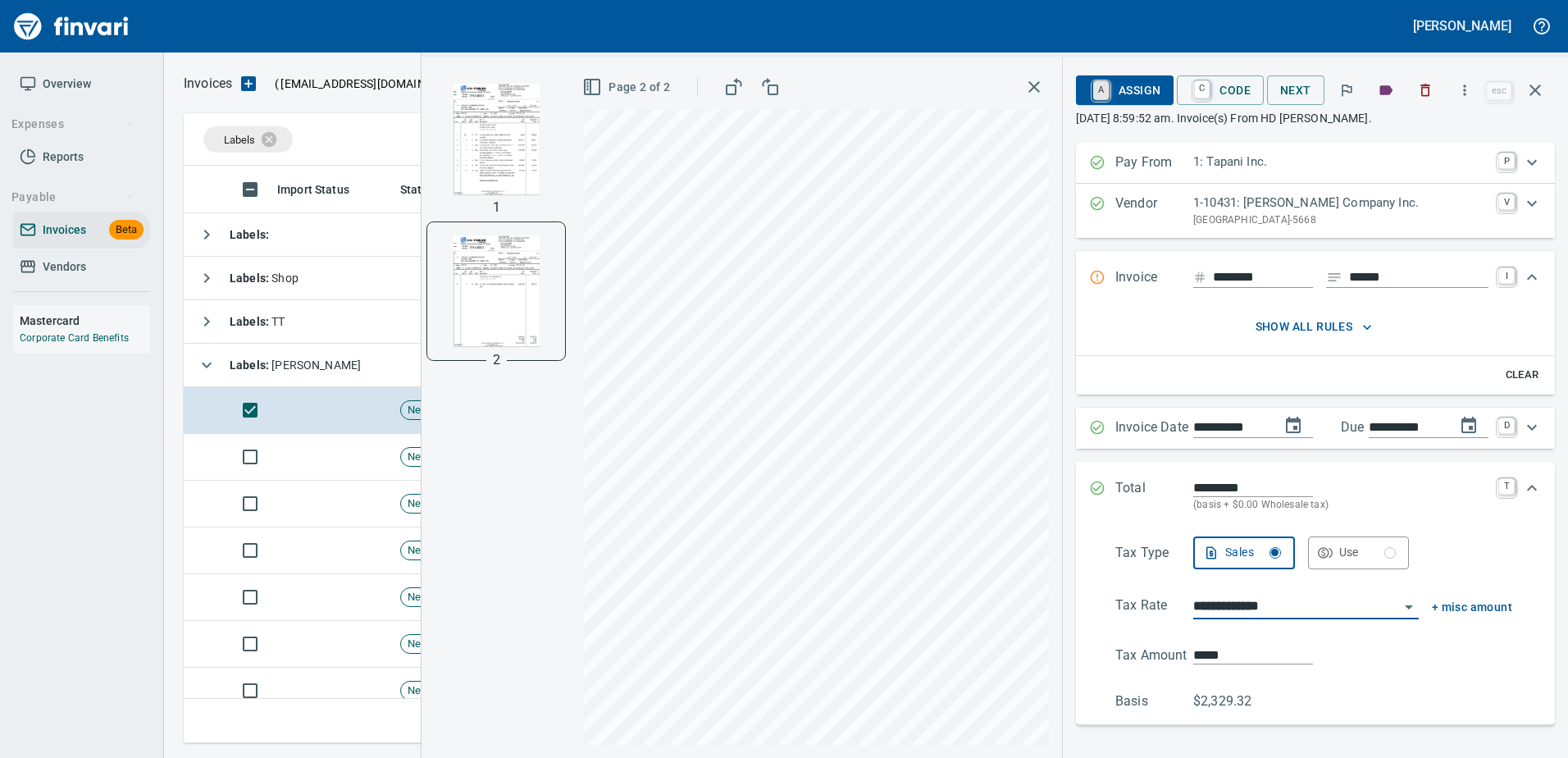
type input "**********"
click at [1093, 87] on link "A" at bounding box center [1101, 90] width 15 height 18
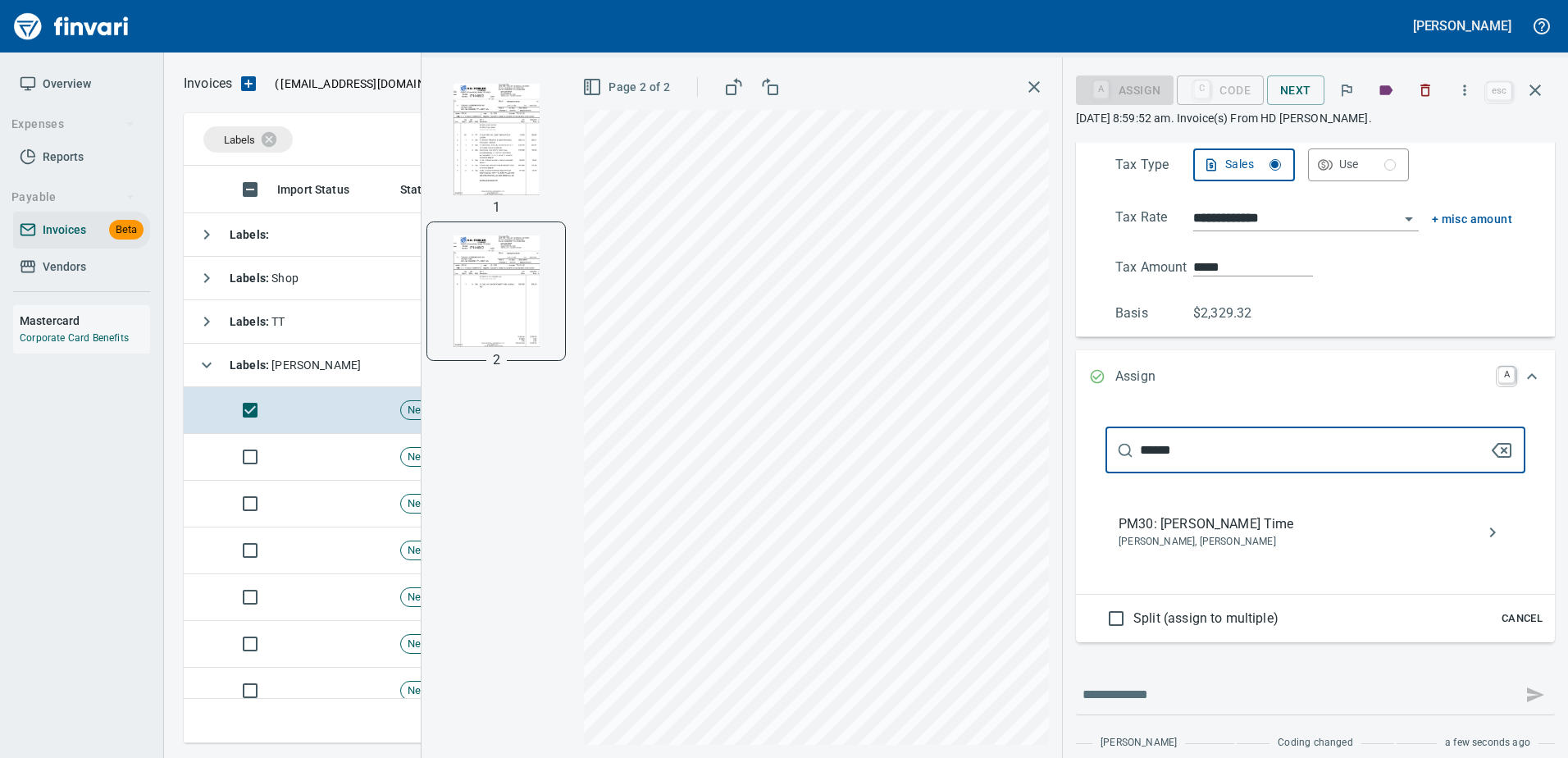
type input "******"
click at [1181, 539] on span "Luke Basanta, Randy Odhiambo" at bounding box center [1302, 541] width 368 height 16
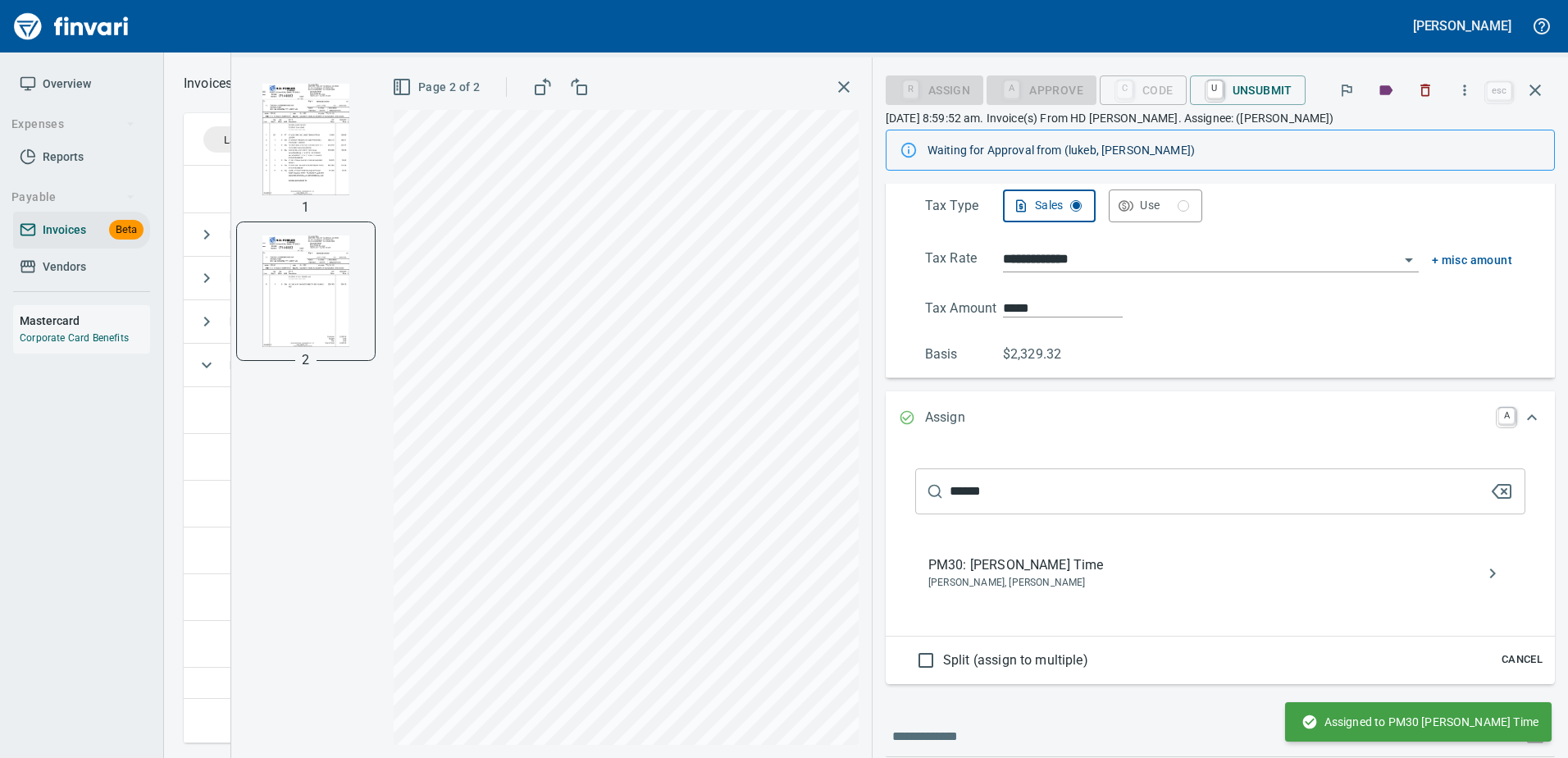
scroll to position [182, 0]
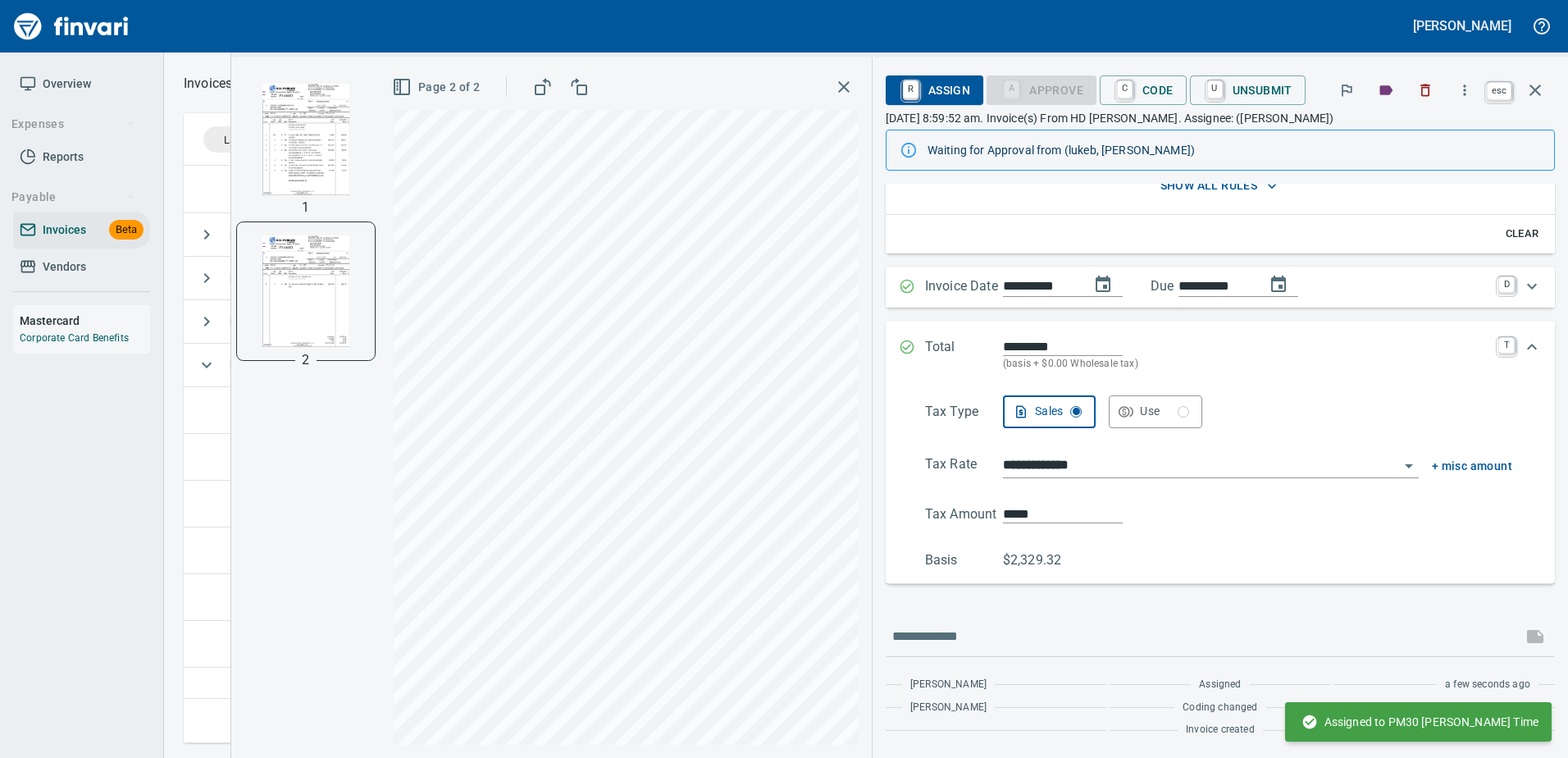
click at [1535, 93] on icon "button" at bounding box center [1535, 90] width 19 height 19
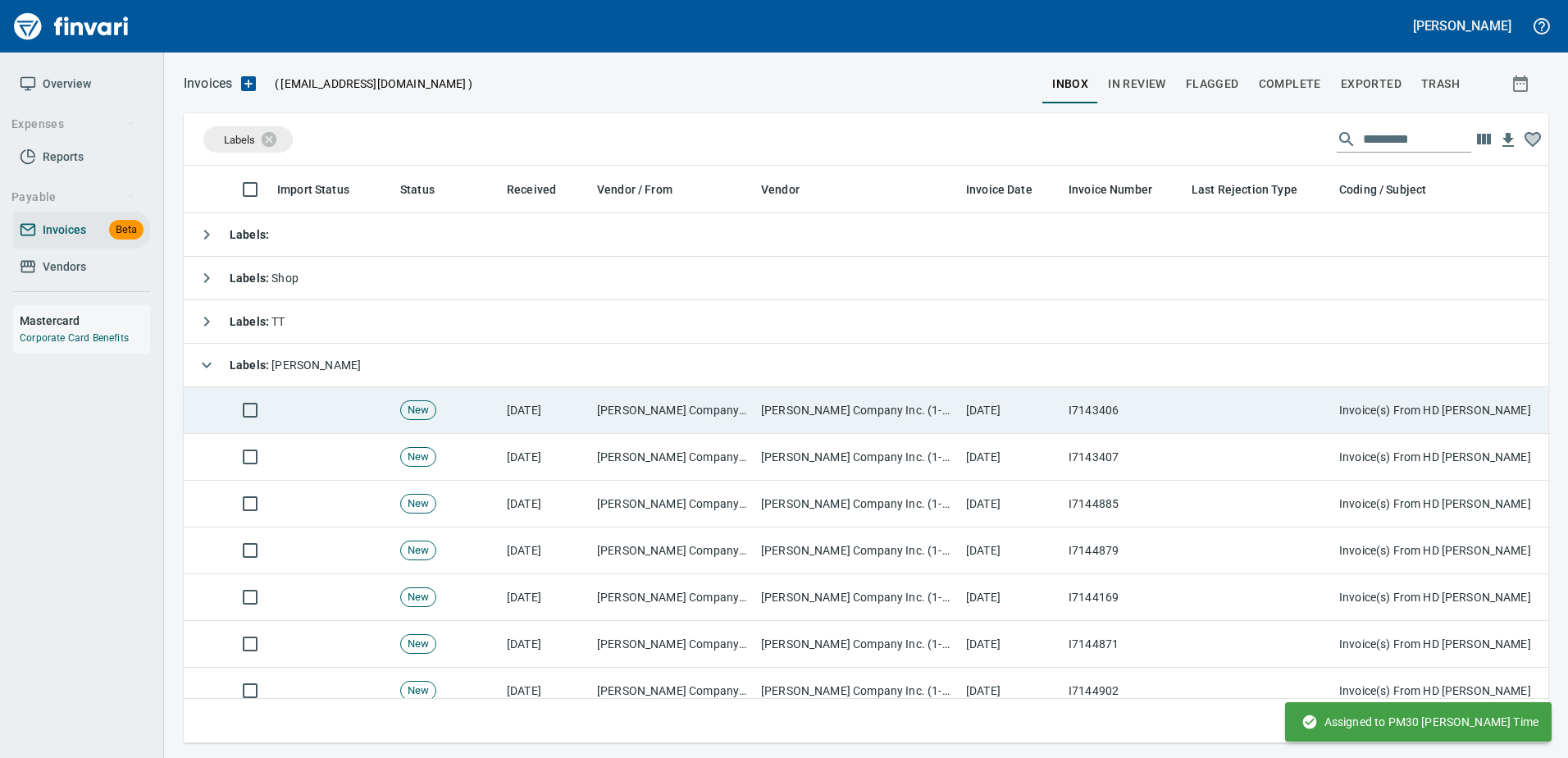
click at [1147, 398] on td "I7143406" at bounding box center [1123, 410] width 123 height 46
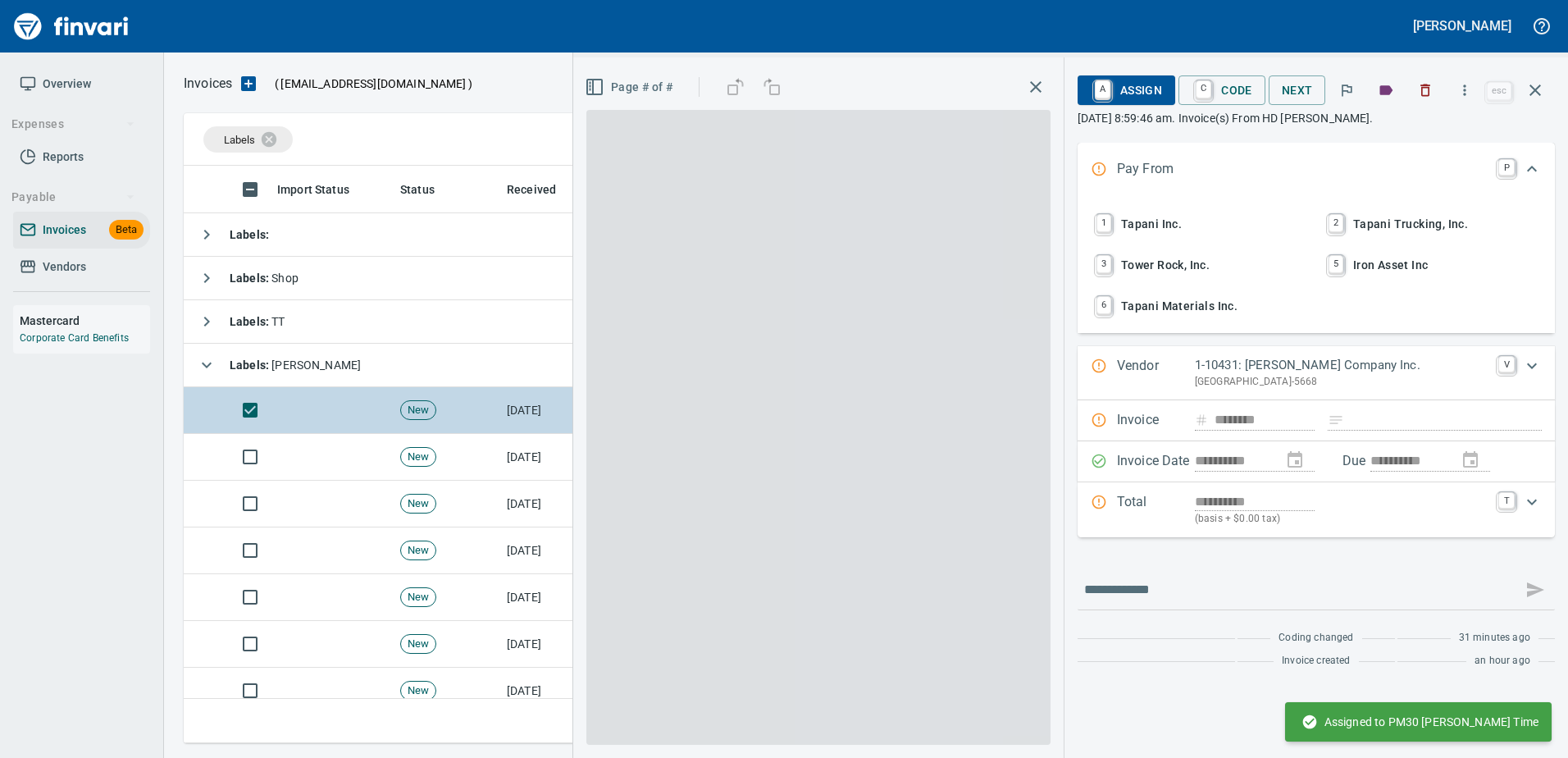
scroll to position [553, 1339]
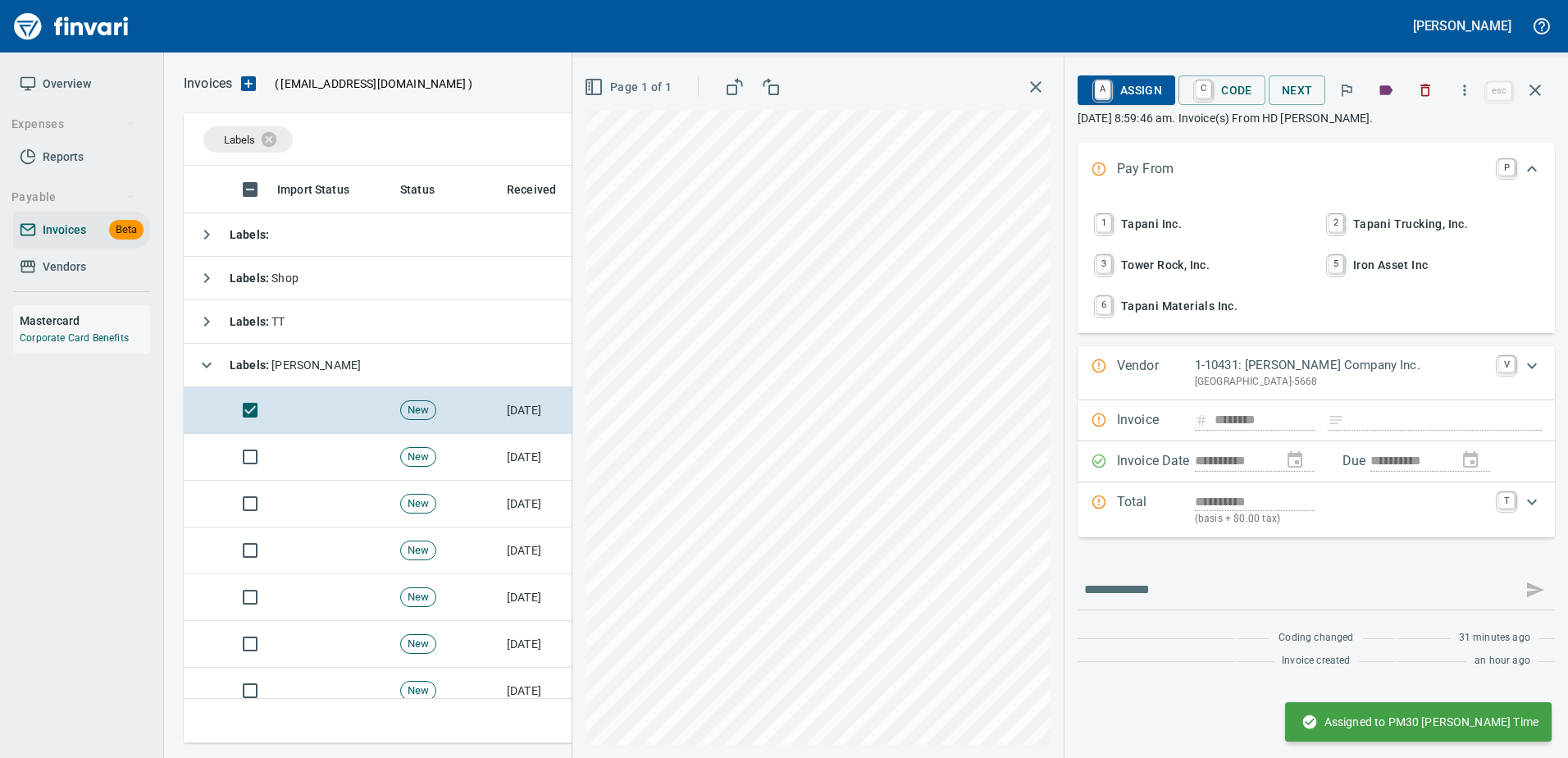
click at [1129, 221] on span "1 Tapani Inc." at bounding box center [1199, 224] width 216 height 28
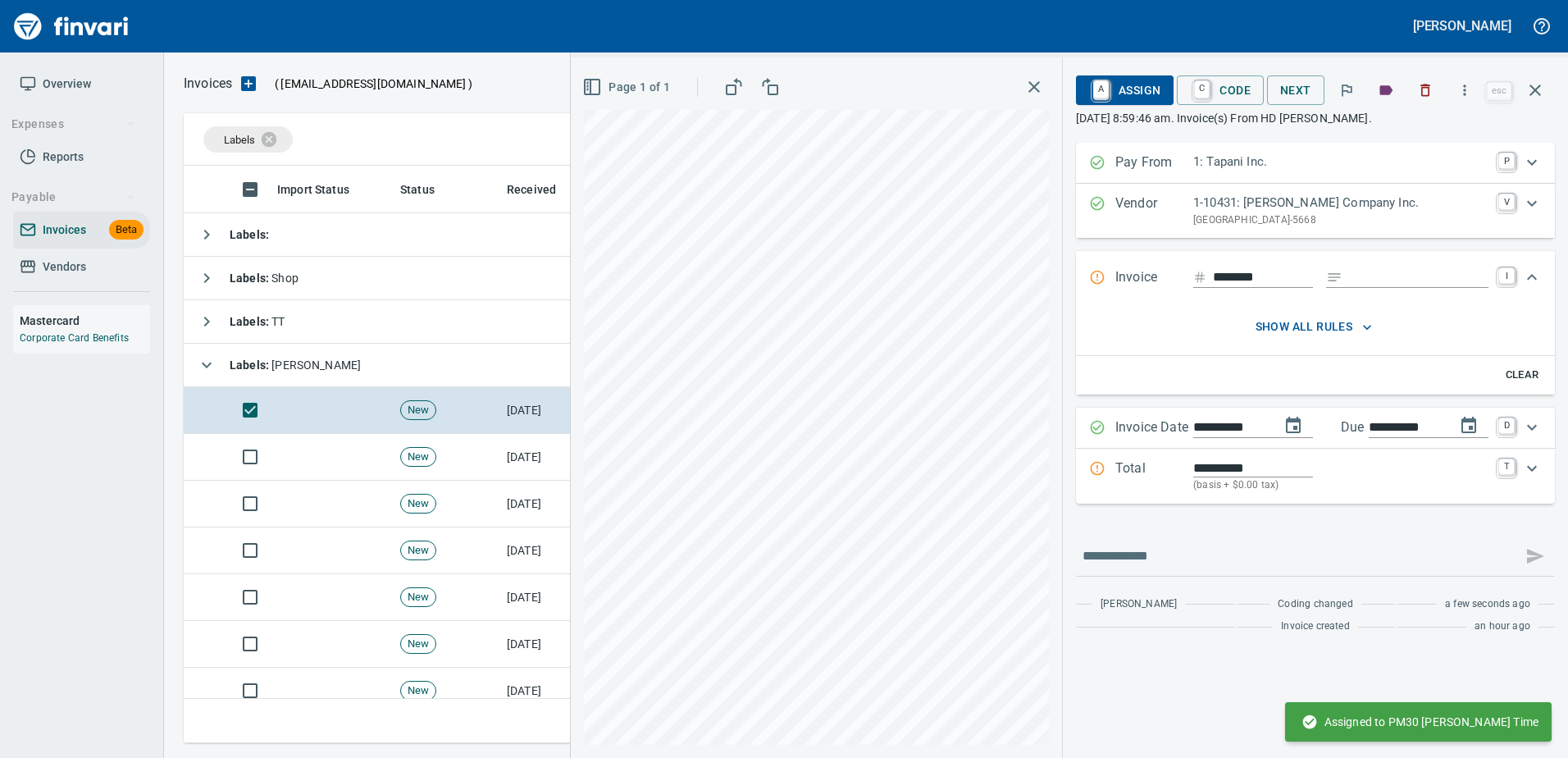
click at [1409, 281] on input "Expand" at bounding box center [1419, 277] width 139 height 20
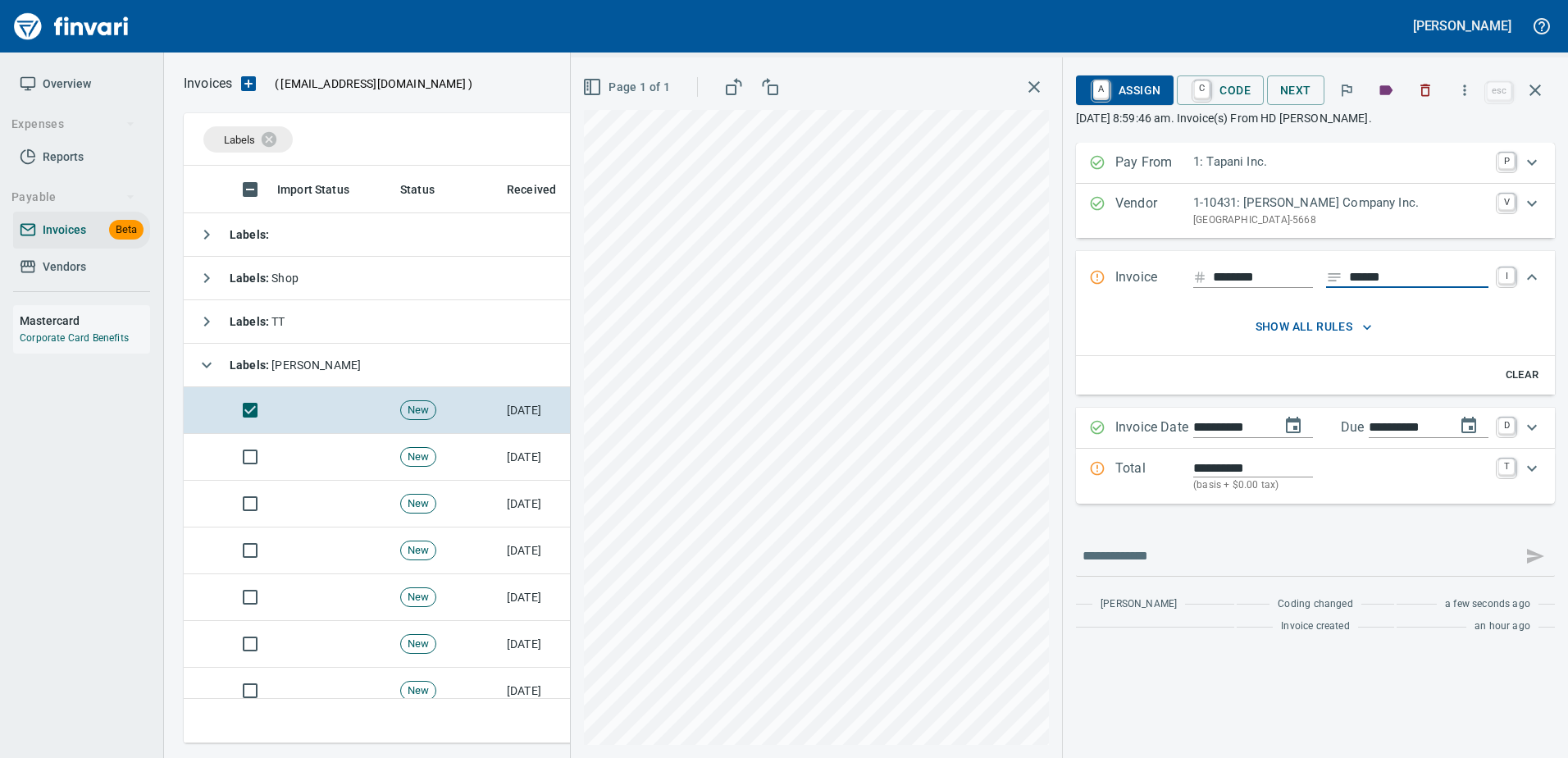
type input "******"
click at [1181, 474] on p "Total" at bounding box center [1154, 476] width 77 height 35
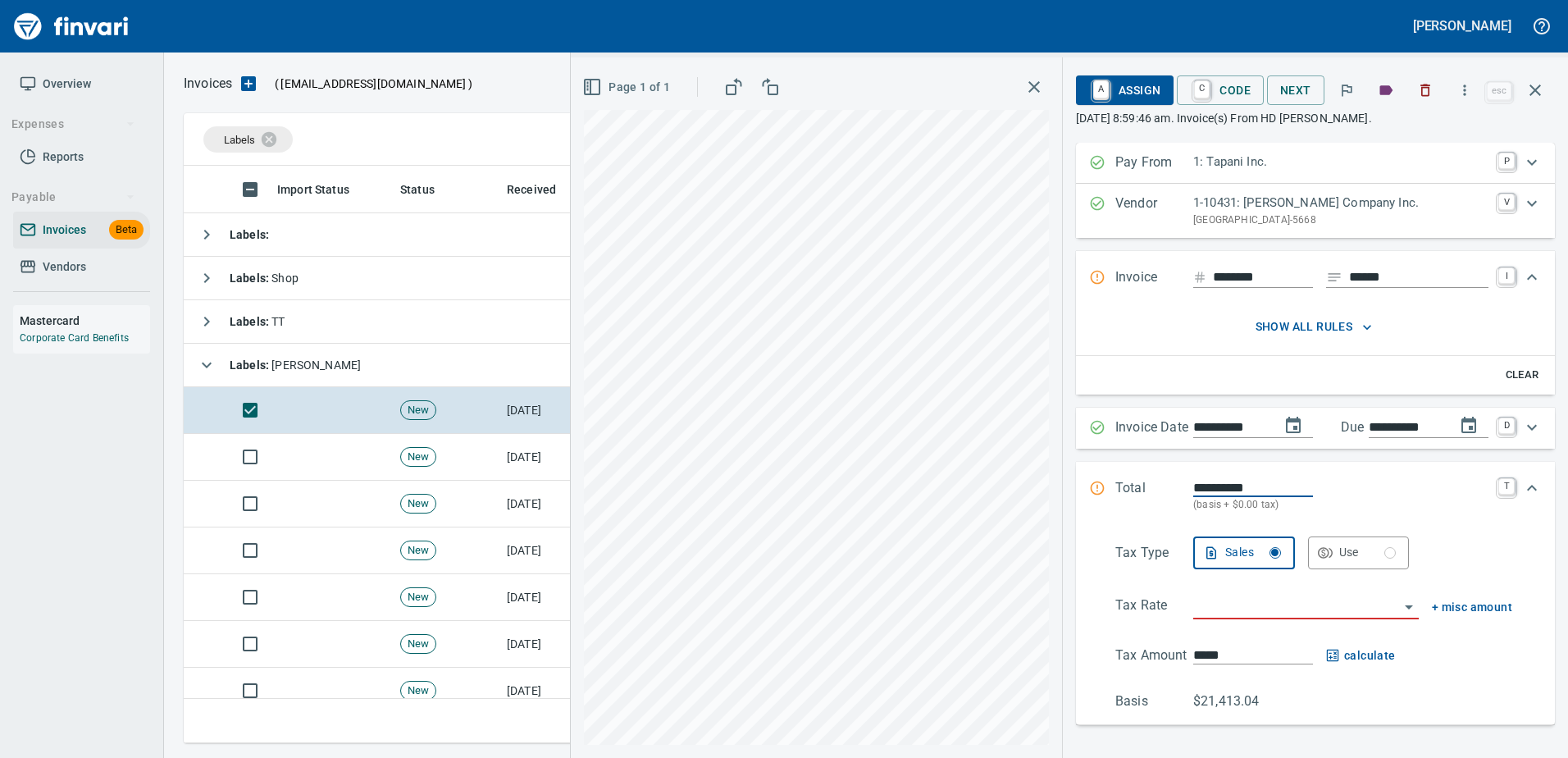
click at [1209, 612] on input "search" at bounding box center [1296, 607] width 206 height 23
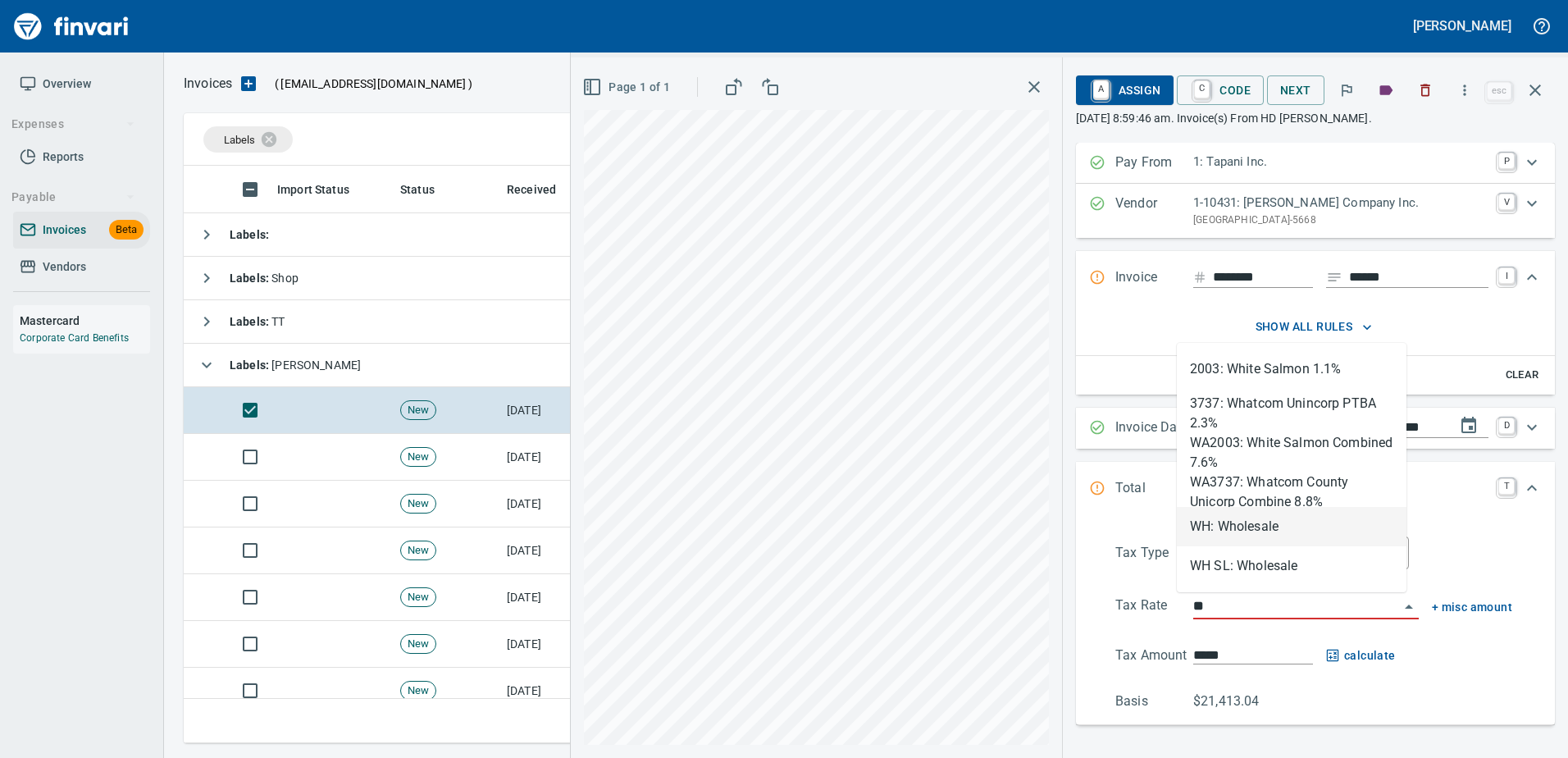
click at [1226, 528] on li "WH: Wholesale" at bounding box center [1291, 527] width 229 height 40
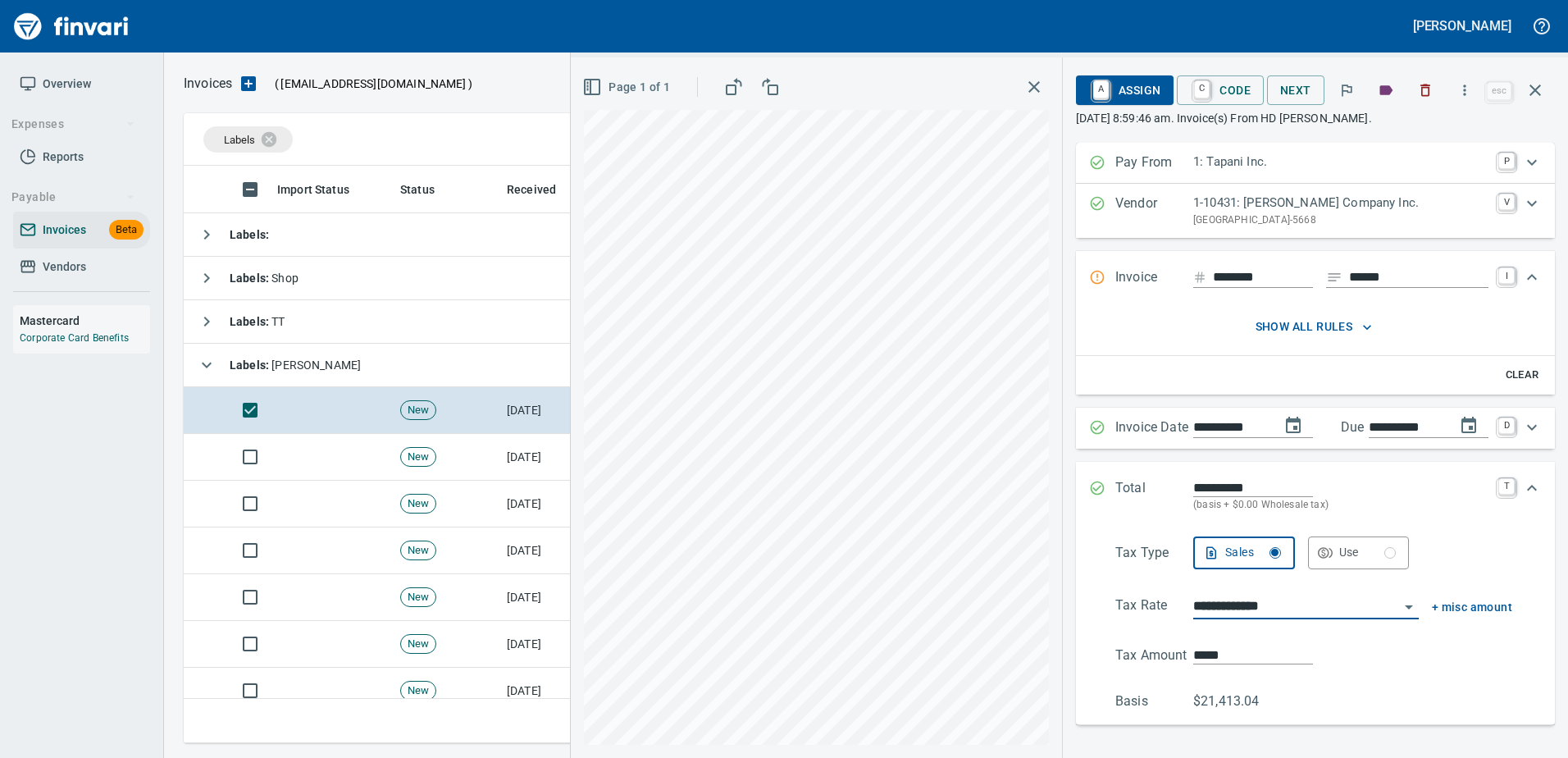
type input "**********"
click at [1129, 88] on span "A Assign" at bounding box center [1125, 90] width 72 height 28
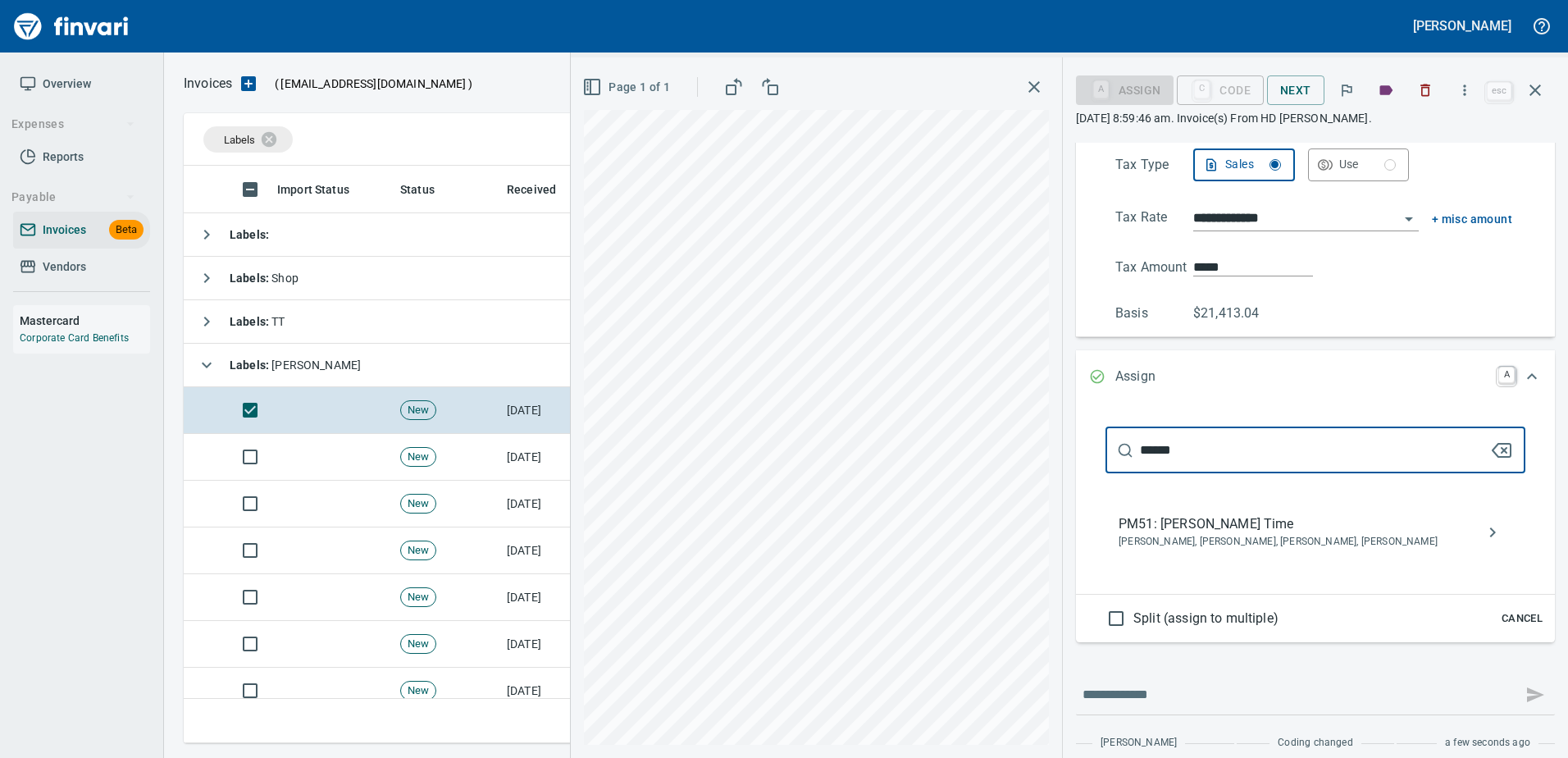
type input "******"
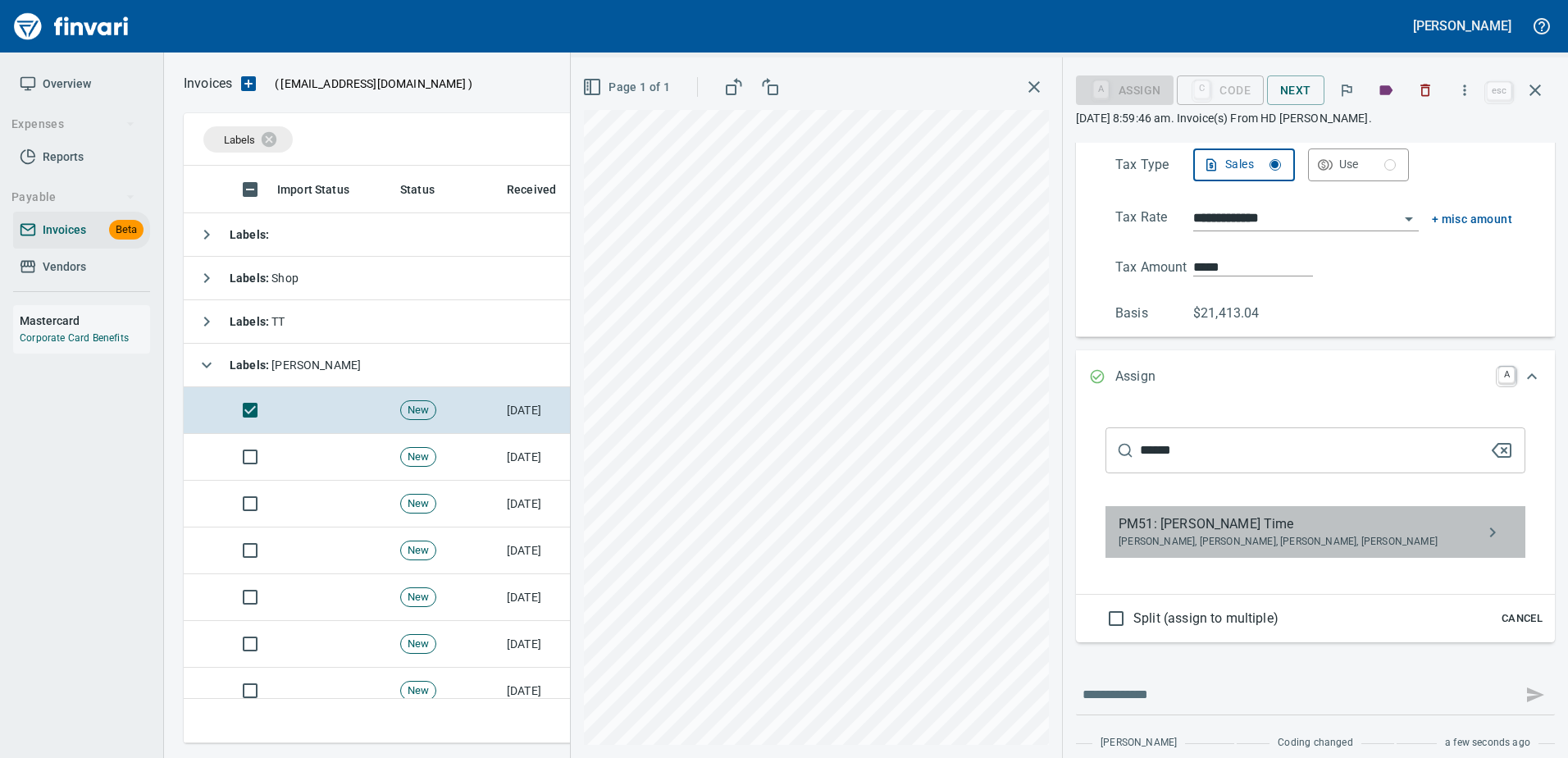
click at [1191, 517] on span "PM51: John Snowden Time" at bounding box center [1302, 524] width 368 height 19
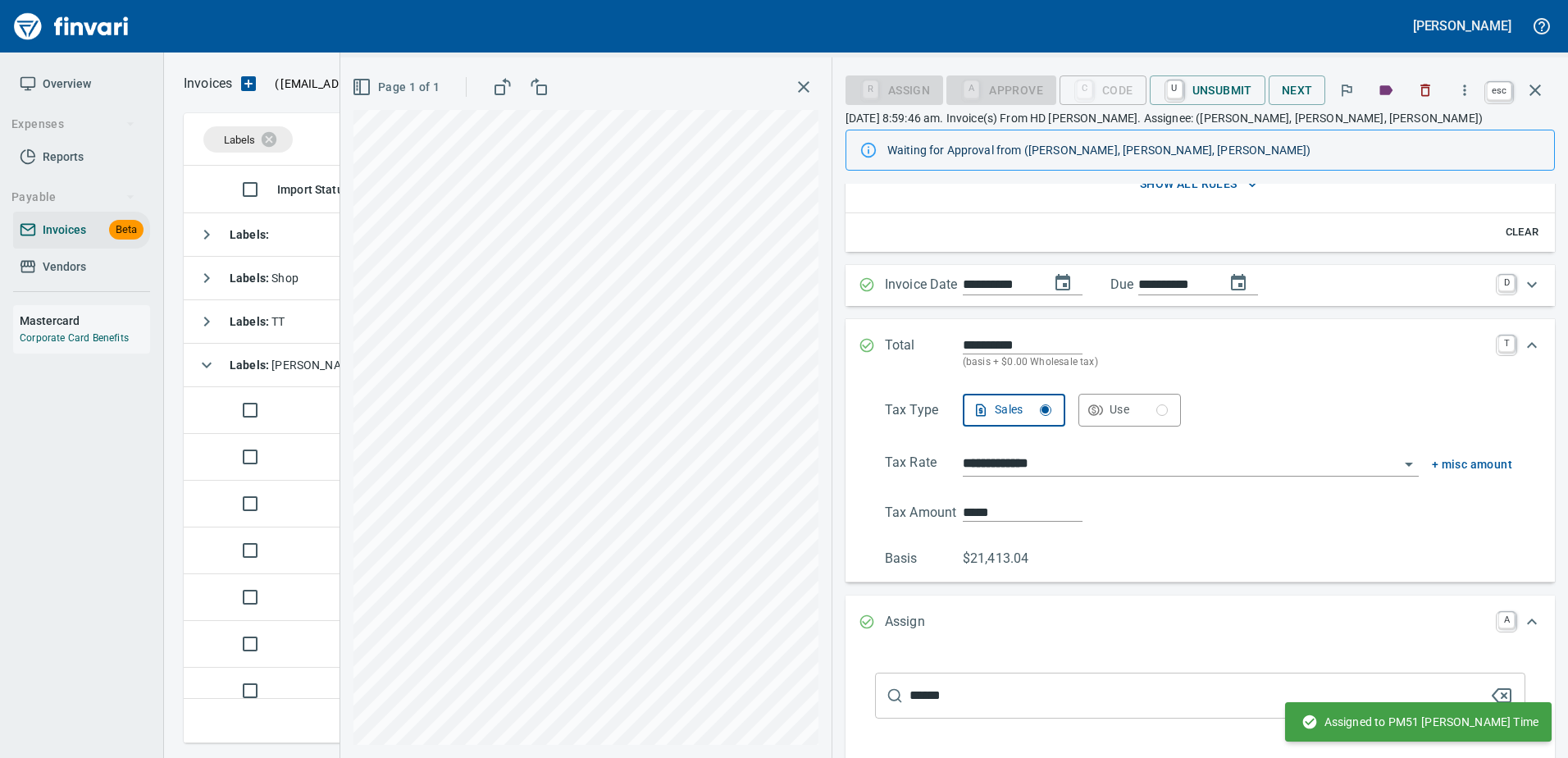
scroll to position [182, 0]
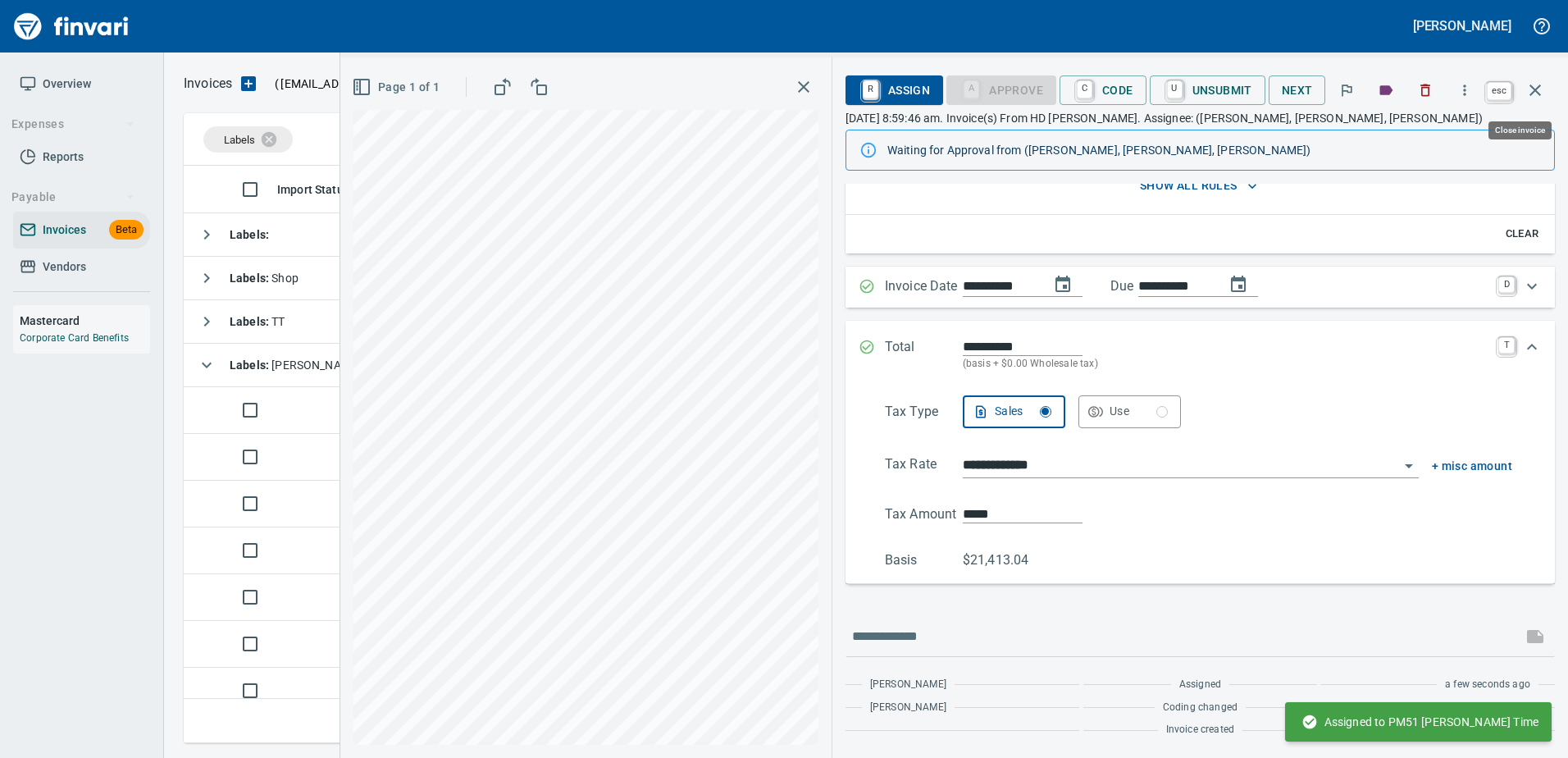
click at [1543, 94] on icon "button" at bounding box center [1535, 90] width 19 height 19
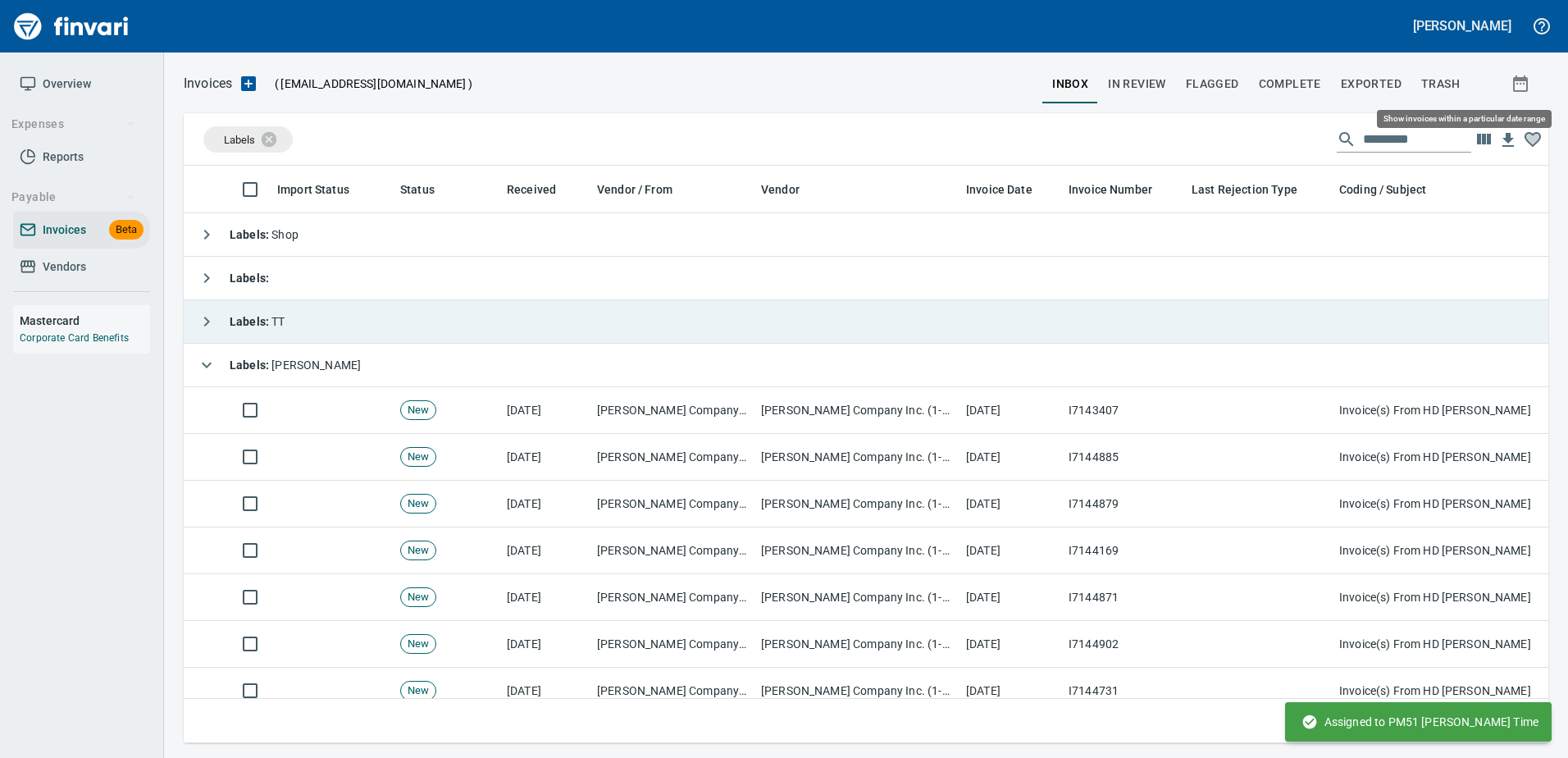
scroll to position [553, 1339]
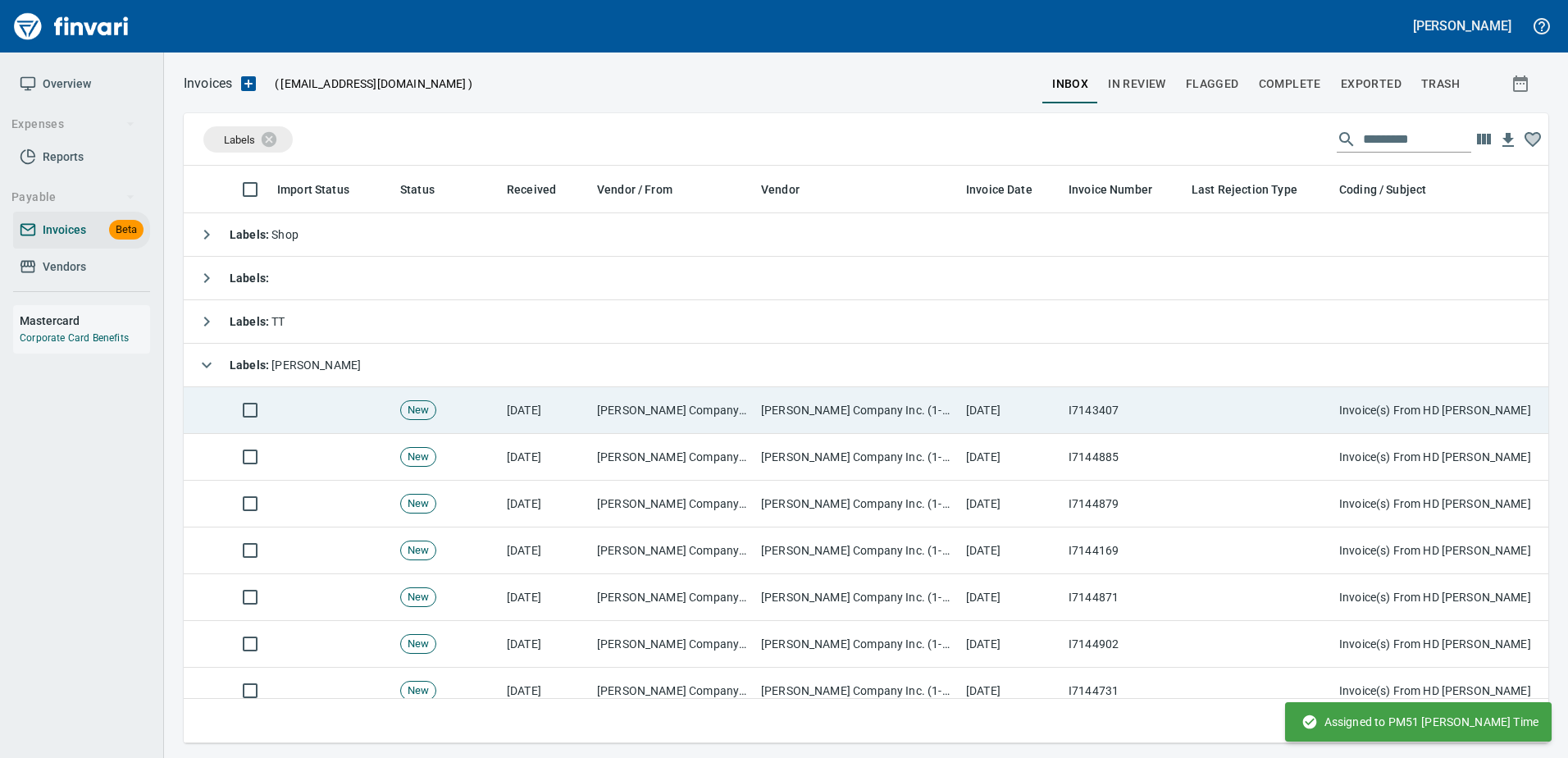
click at [1317, 431] on td at bounding box center [1258, 410] width 147 height 46
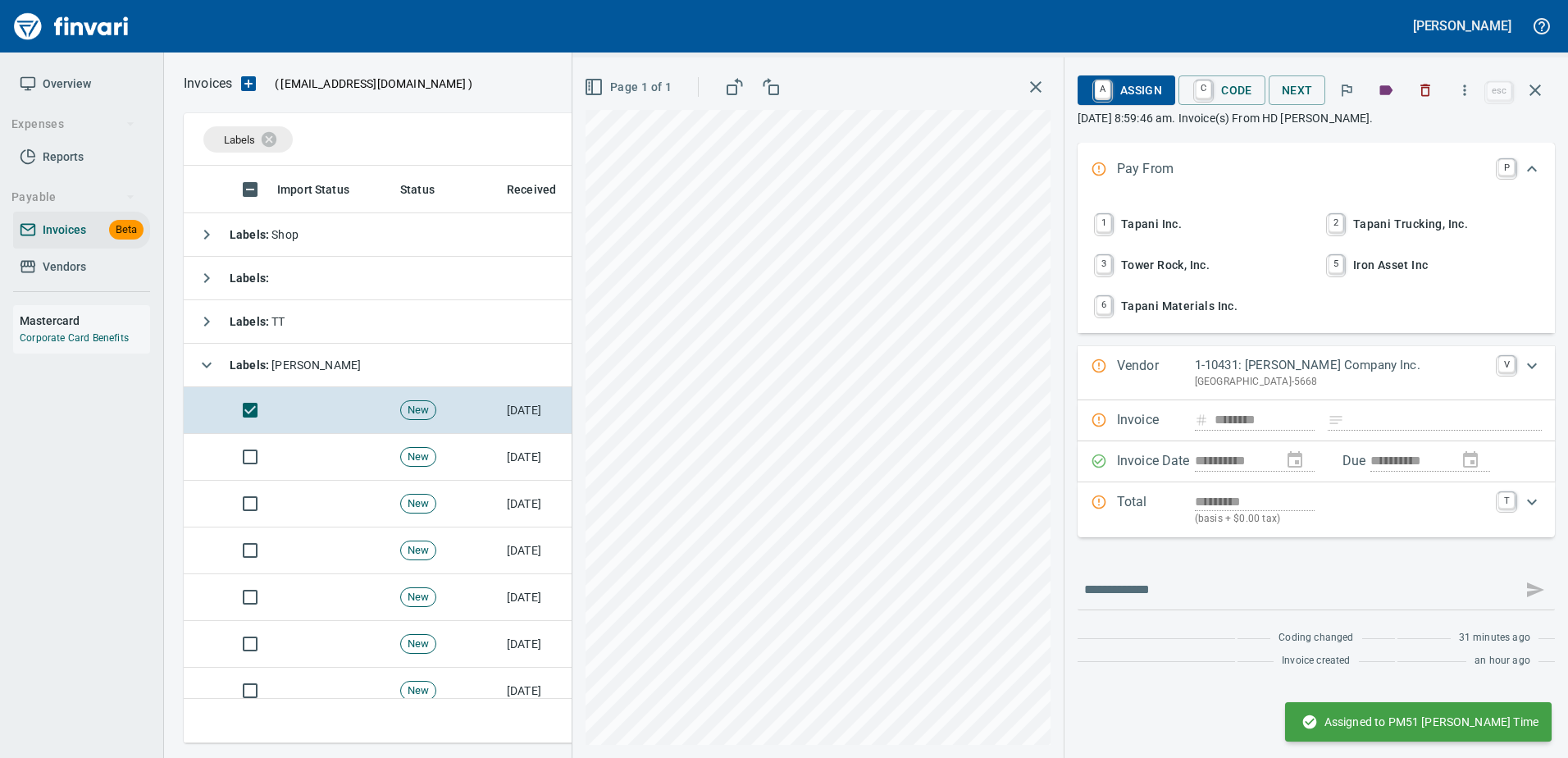
click at [1150, 223] on span "1 Tapani Inc." at bounding box center [1199, 224] width 216 height 28
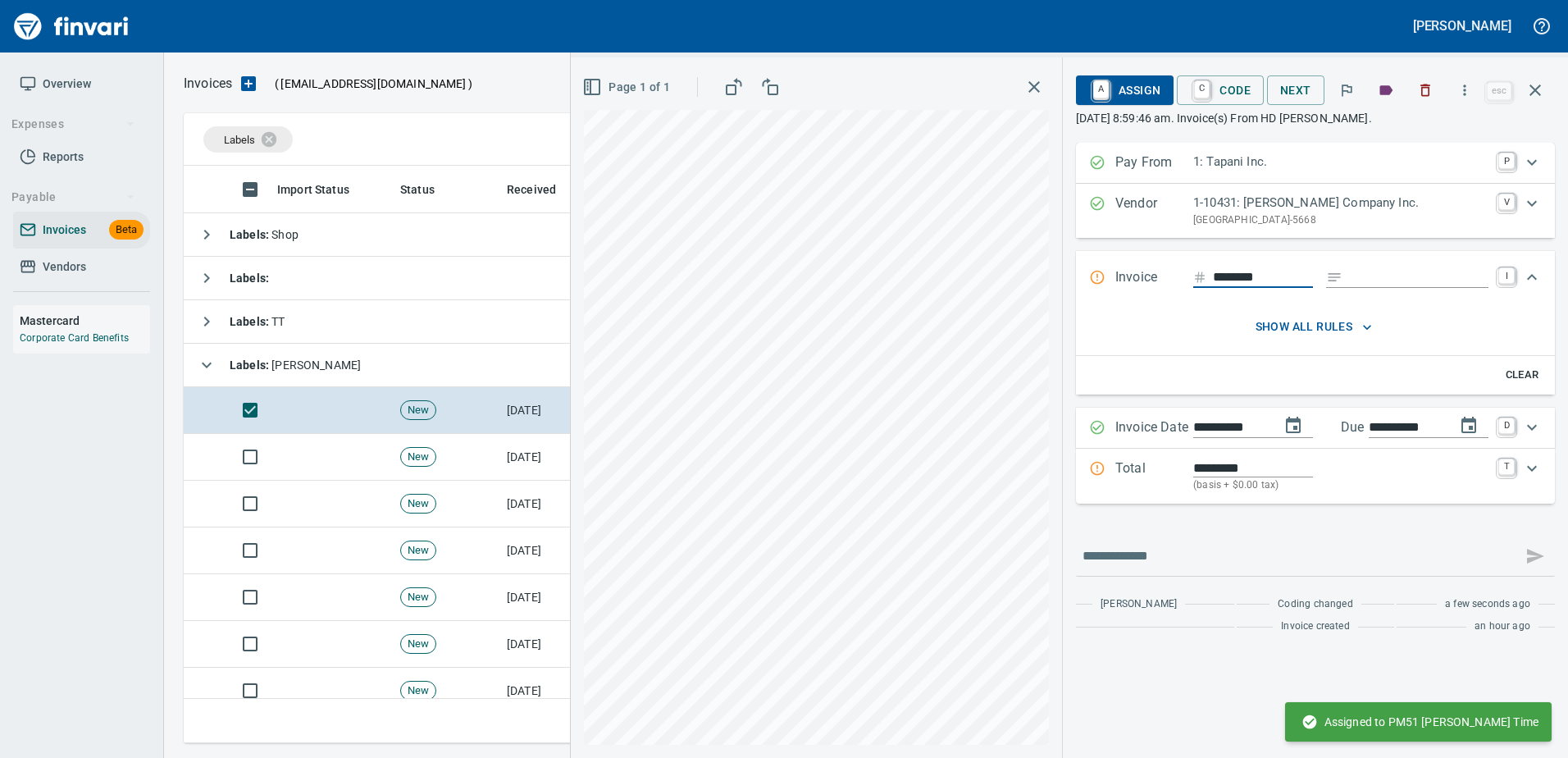
click at [1399, 281] on input "Expand" at bounding box center [1419, 277] width 139 height 20
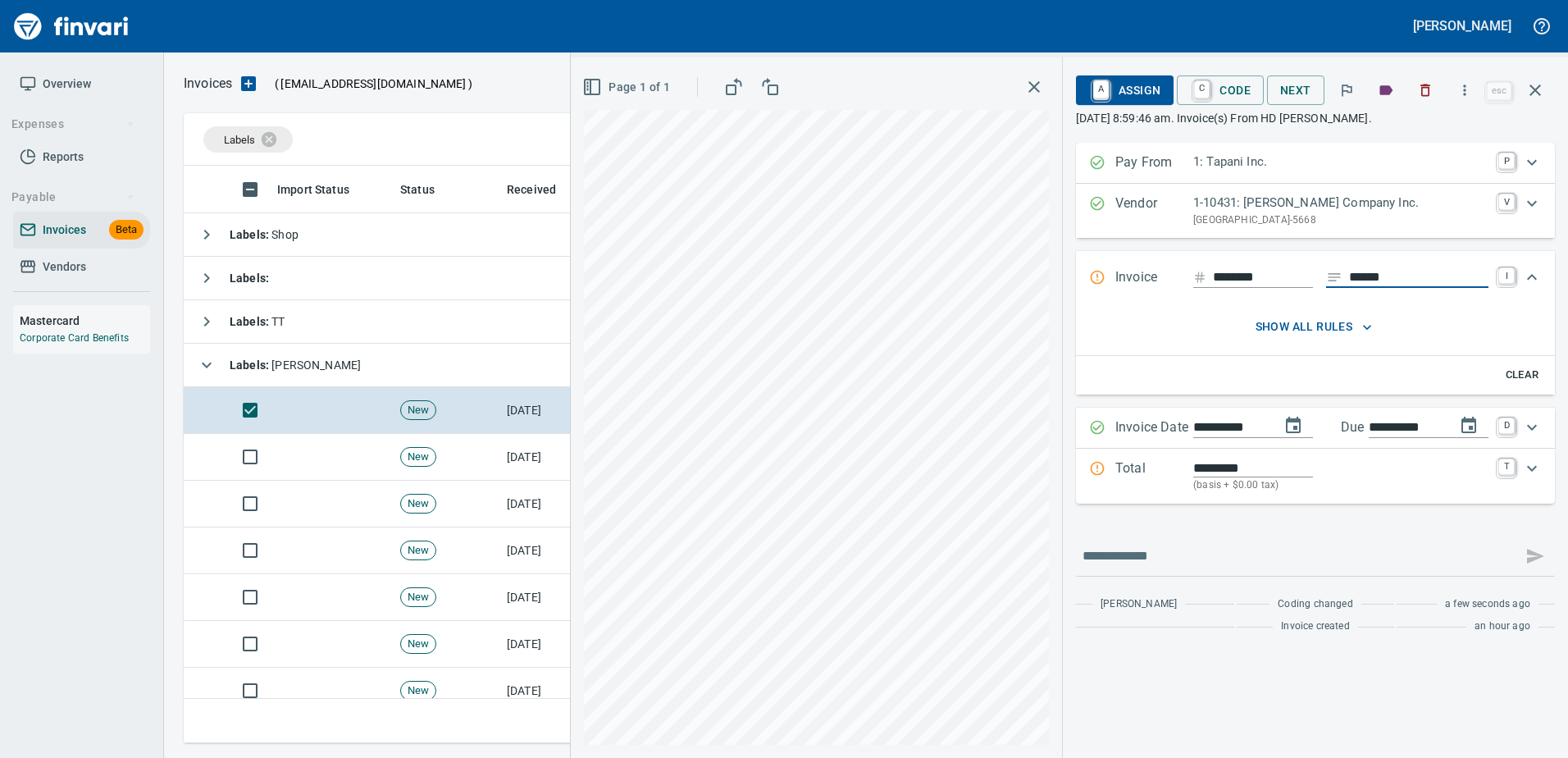
type input "******"
click at [1180, 480] on p "Total" at bounding box center [1154, 476] width 77 height 35
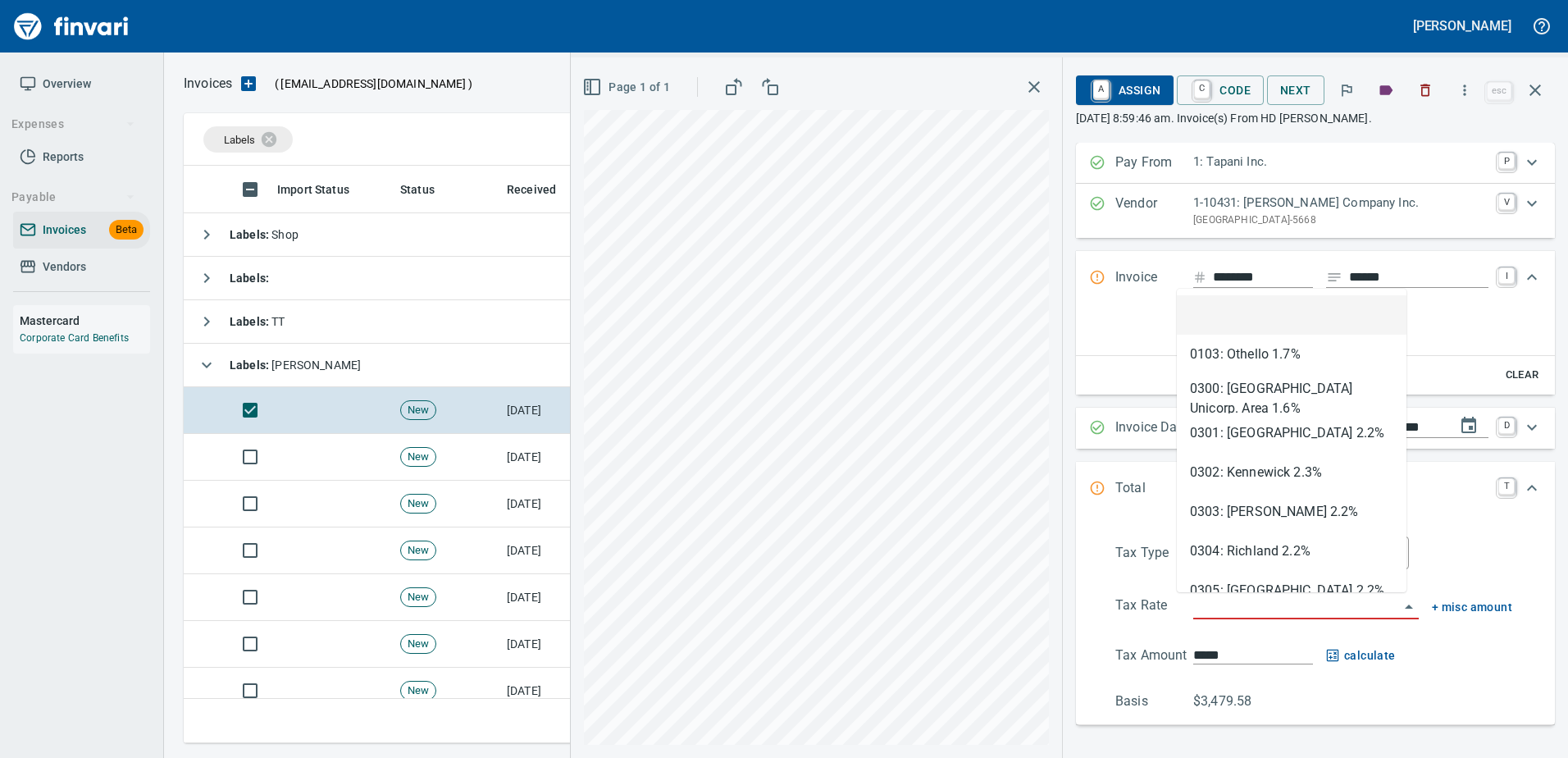
click at [1207, 610] on input "search" at bounding box center [1296, 607] width 206 height 23
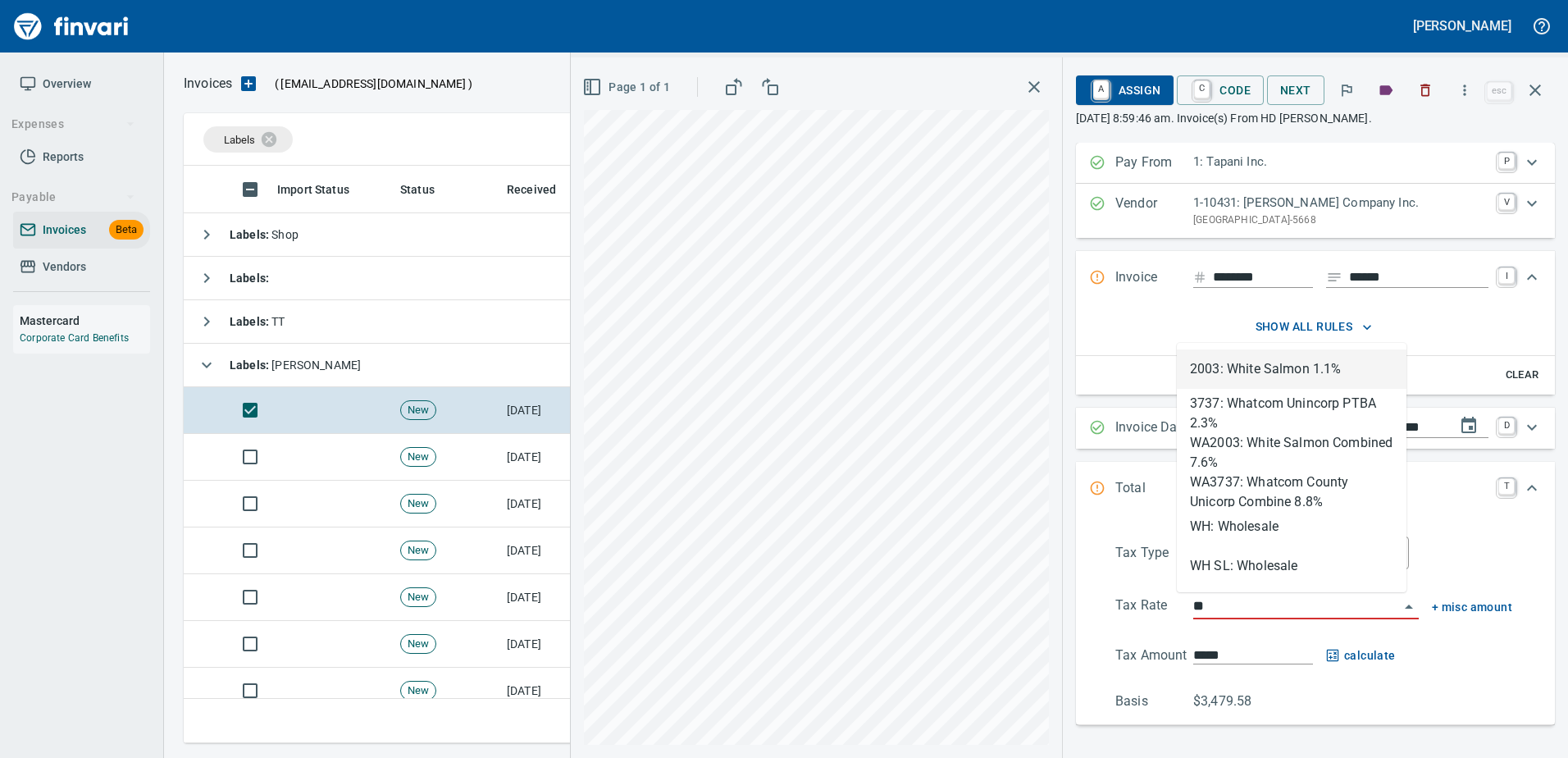
scroll to position [553, 1339]
click at [1226, 541] on li "WH: Wholesale" at bounding box center [1291, 527] width 229 height 40
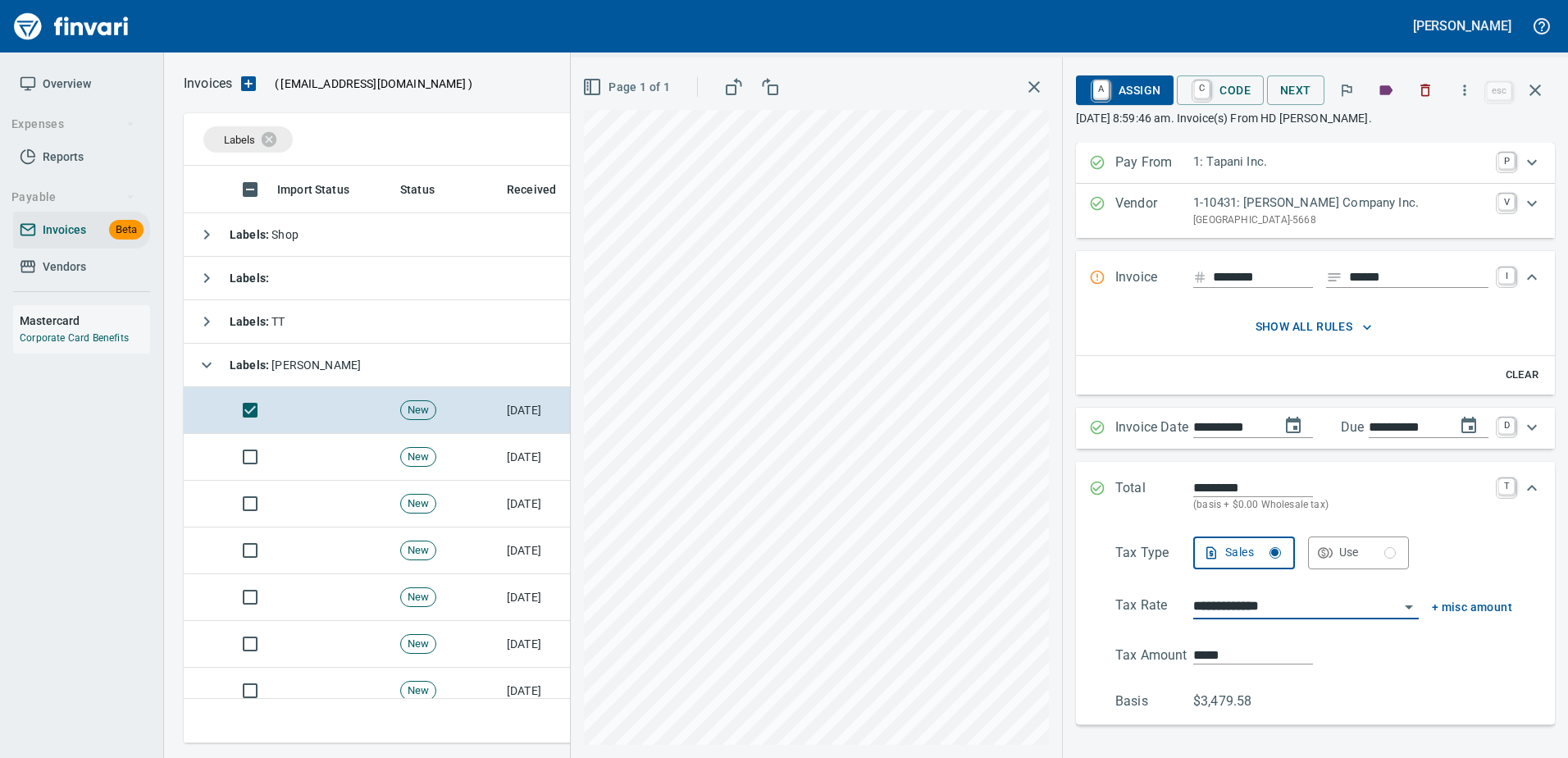
type input "**********"
click at [1130, 90] on span "A Assign" at bounding box center [1125, 90] width 72 height 28
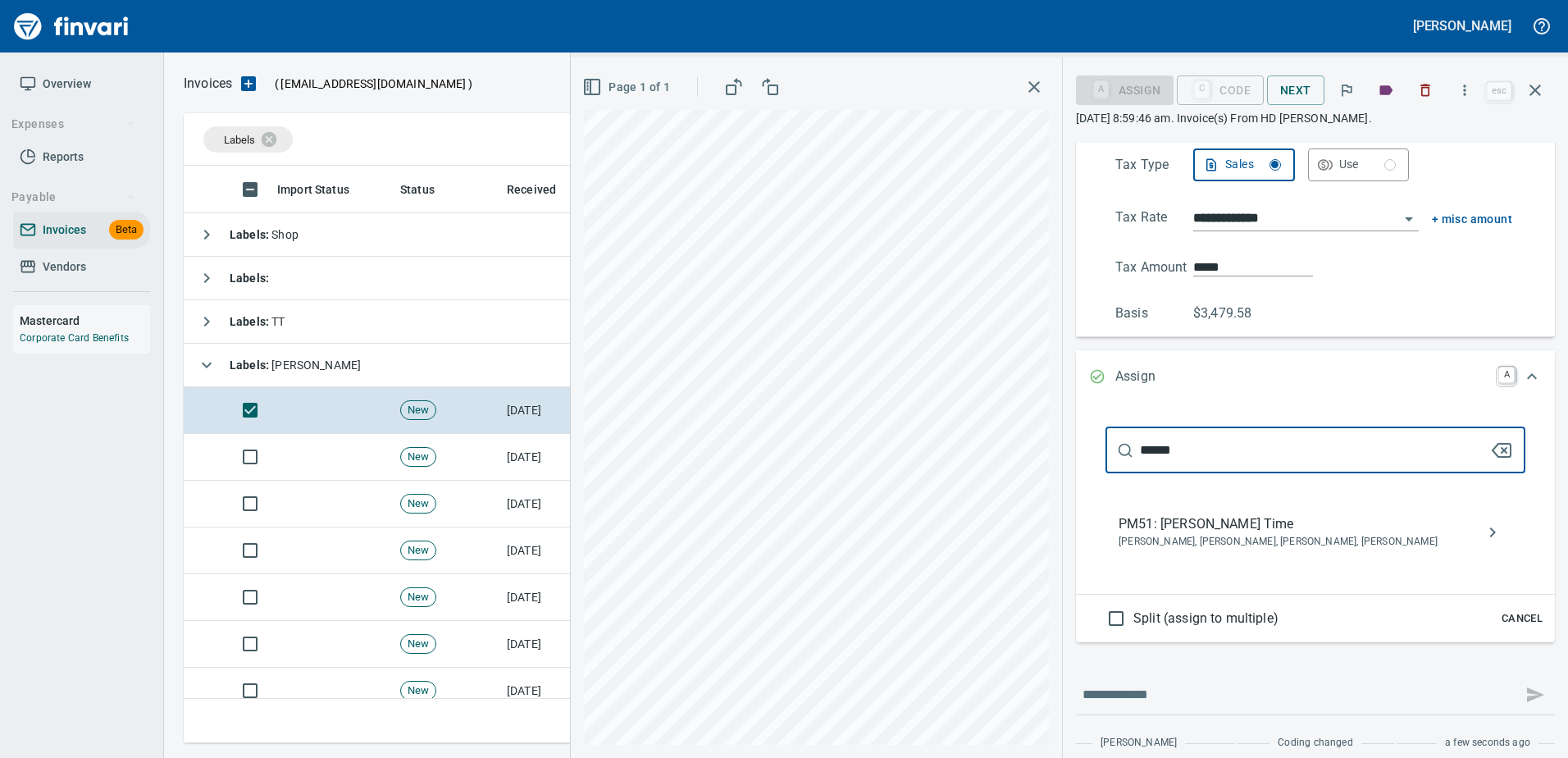
type input "******"
click at [1145, 529] on span "PM51: John Snowden Time" at bounding box center [1302, 524] width 368 height 19
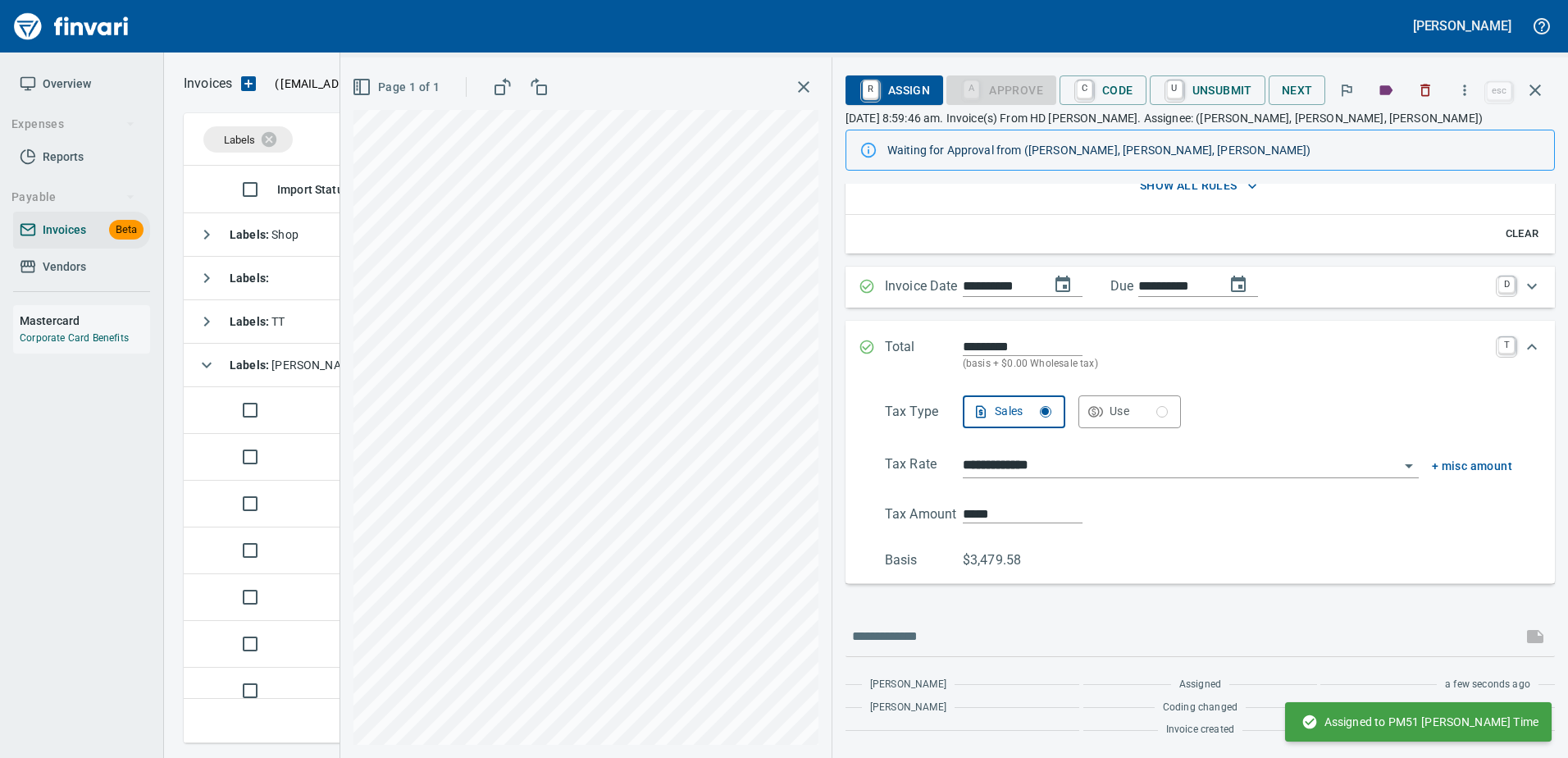
scroll to position [0, 0]
click at [1537, 88] on icon "button" at bounding box center [1535, 90] width 12 height 12
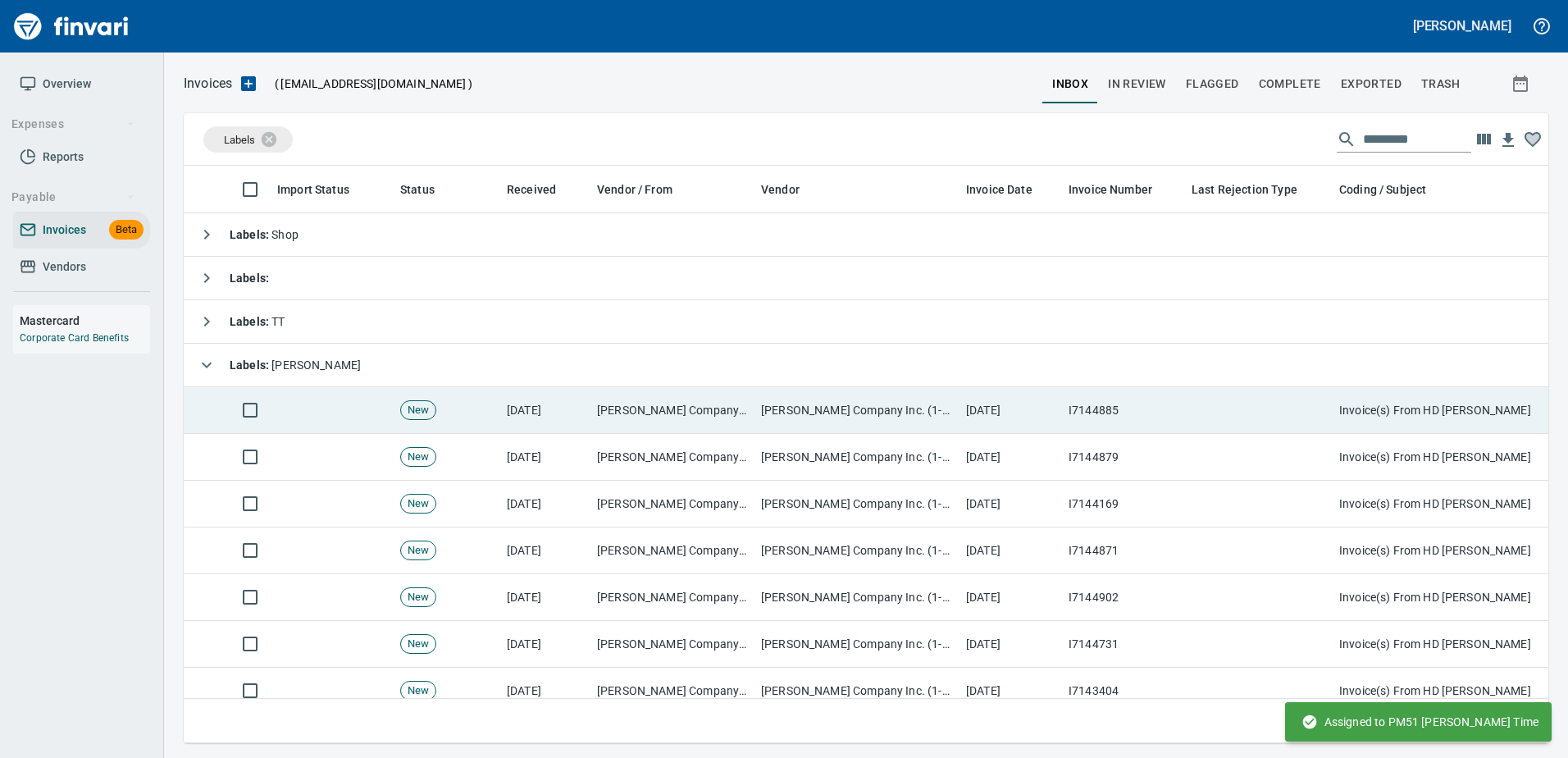
drag, startPoint x: 968, startPoint y: 416, endPoint x: 936, endPoint y: 399, distance: 36.2
click at [968, 418] on td "[DATE]" at bounding box center [1010, 410] width 103 height 46
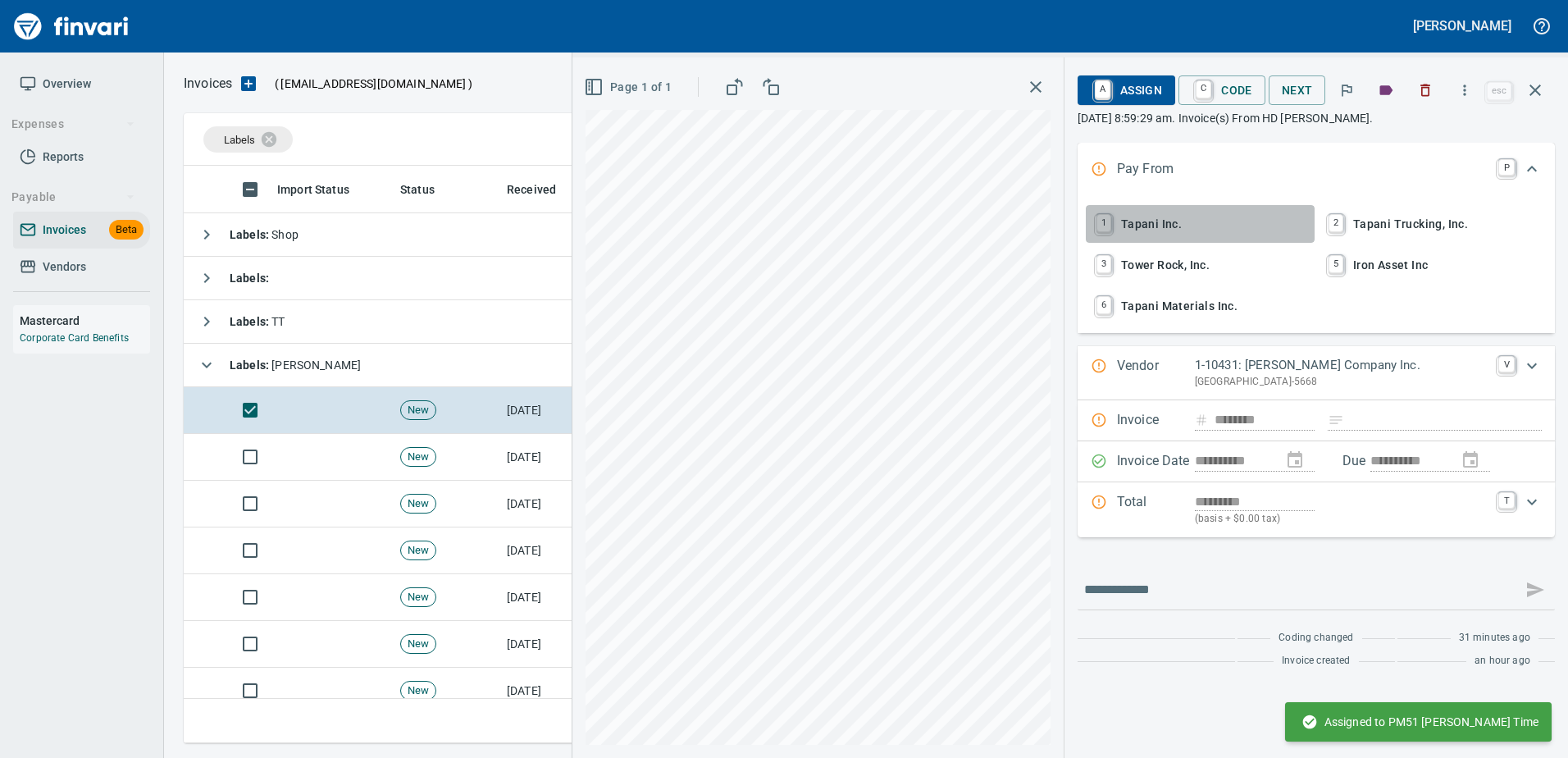
click at [1118, 210] on span "1 Tapani Inc." at bounding box center [1199, 224] width 216 height 28
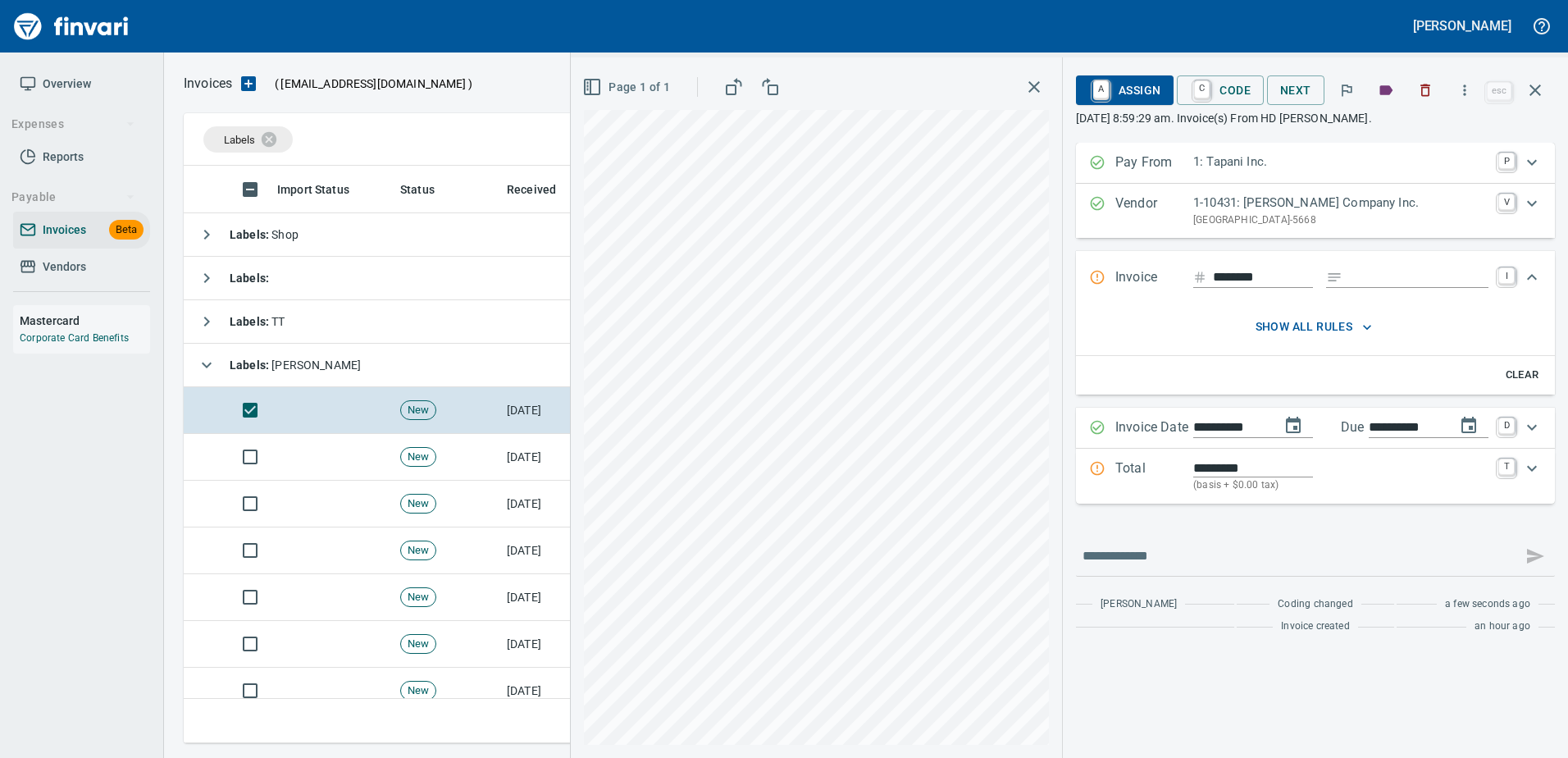
click at [1438, 273] on input "Expand" at bounding box center [1419, 277] width 139 height 20
type input "******"
click at [1178, 471] on p "Total" at bounding box center [1154, 476] width 77 height 35
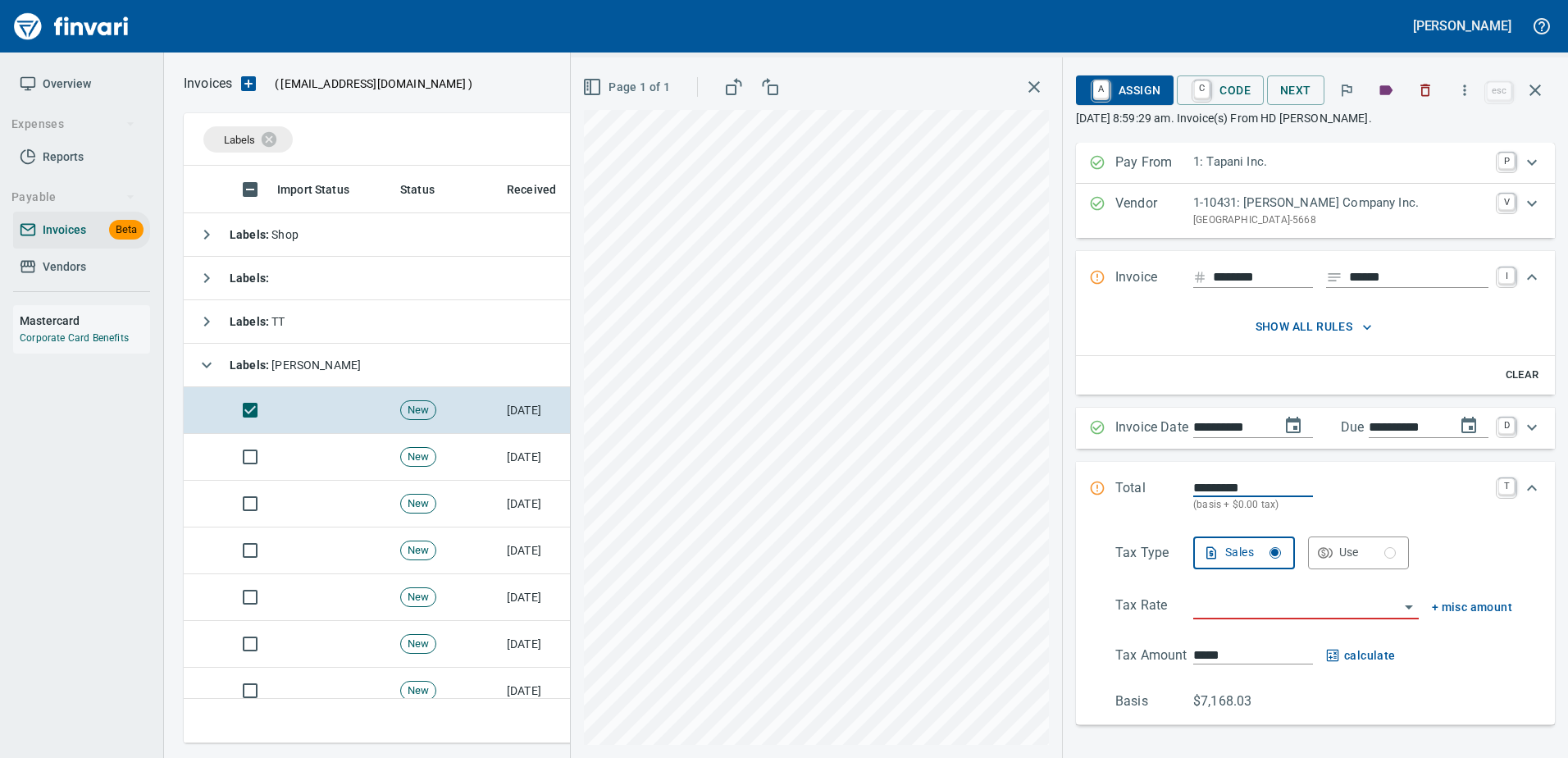
click at [1209, 612] on input "search" at bounding box center [1296, 607] width 206 height 23
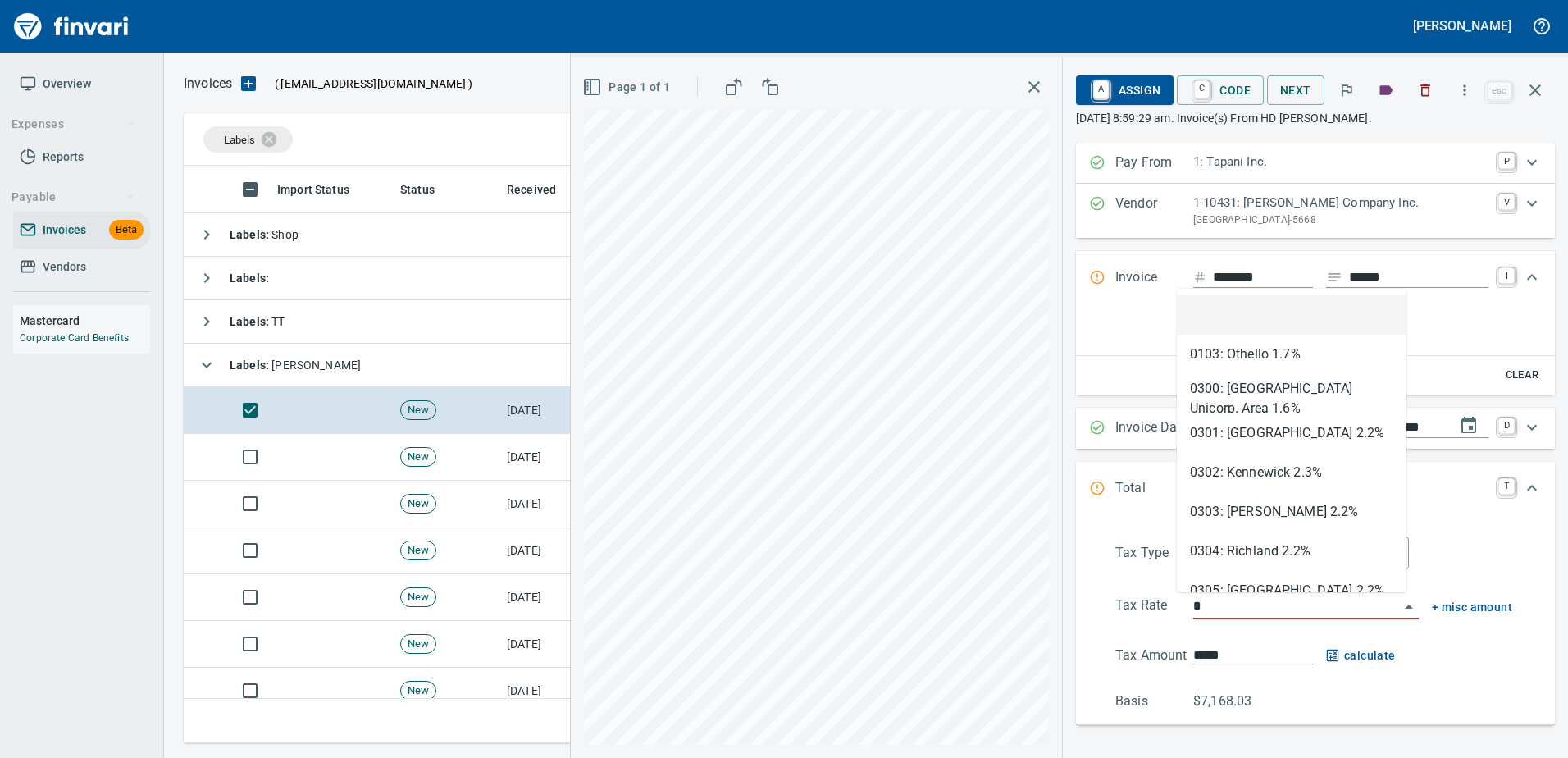
scroll to position [553, 1339]
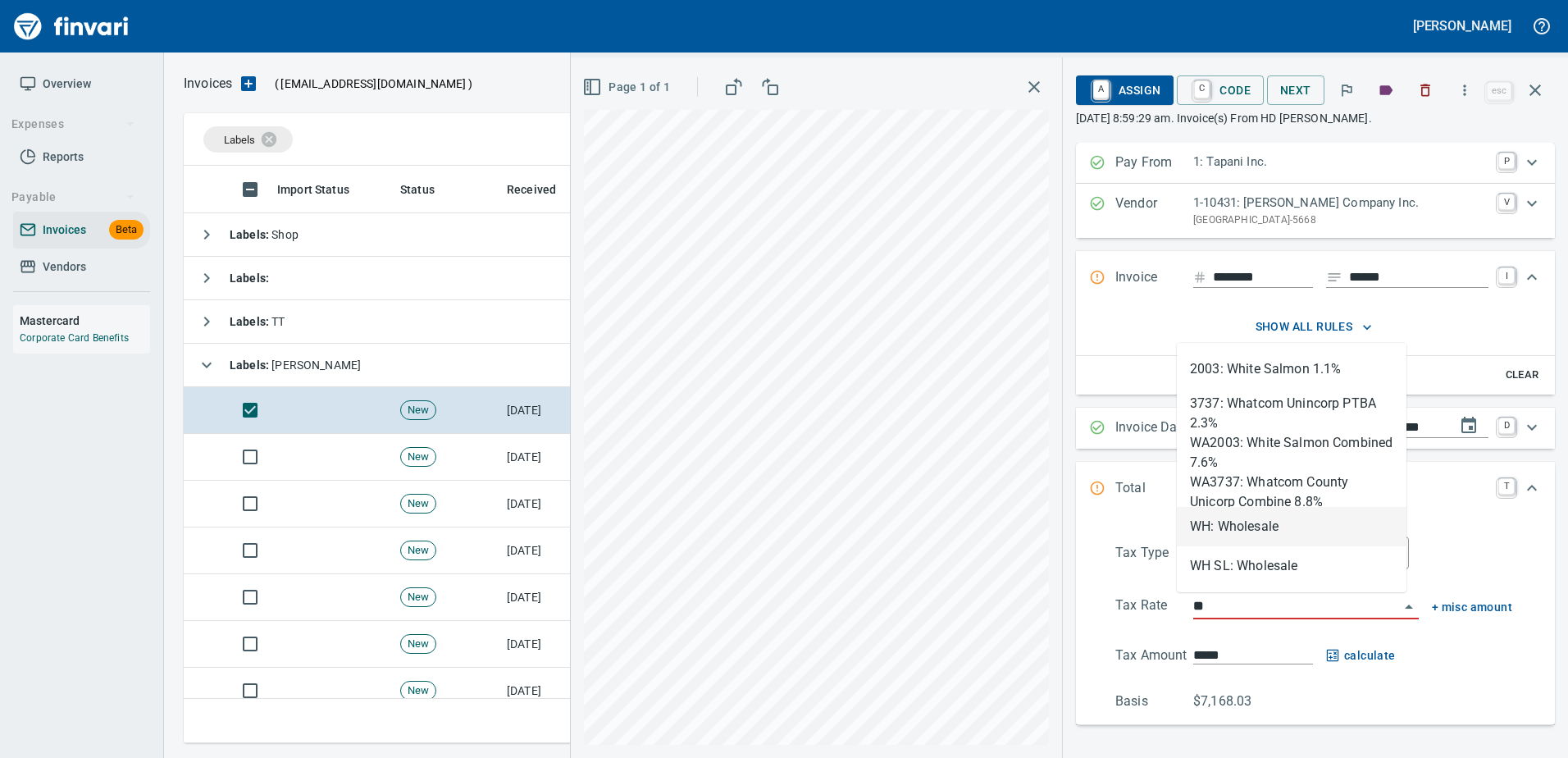
click at [1233, 538] on li "WH: Wholesale" at bounding box center [1291, 527] width 229 height 40
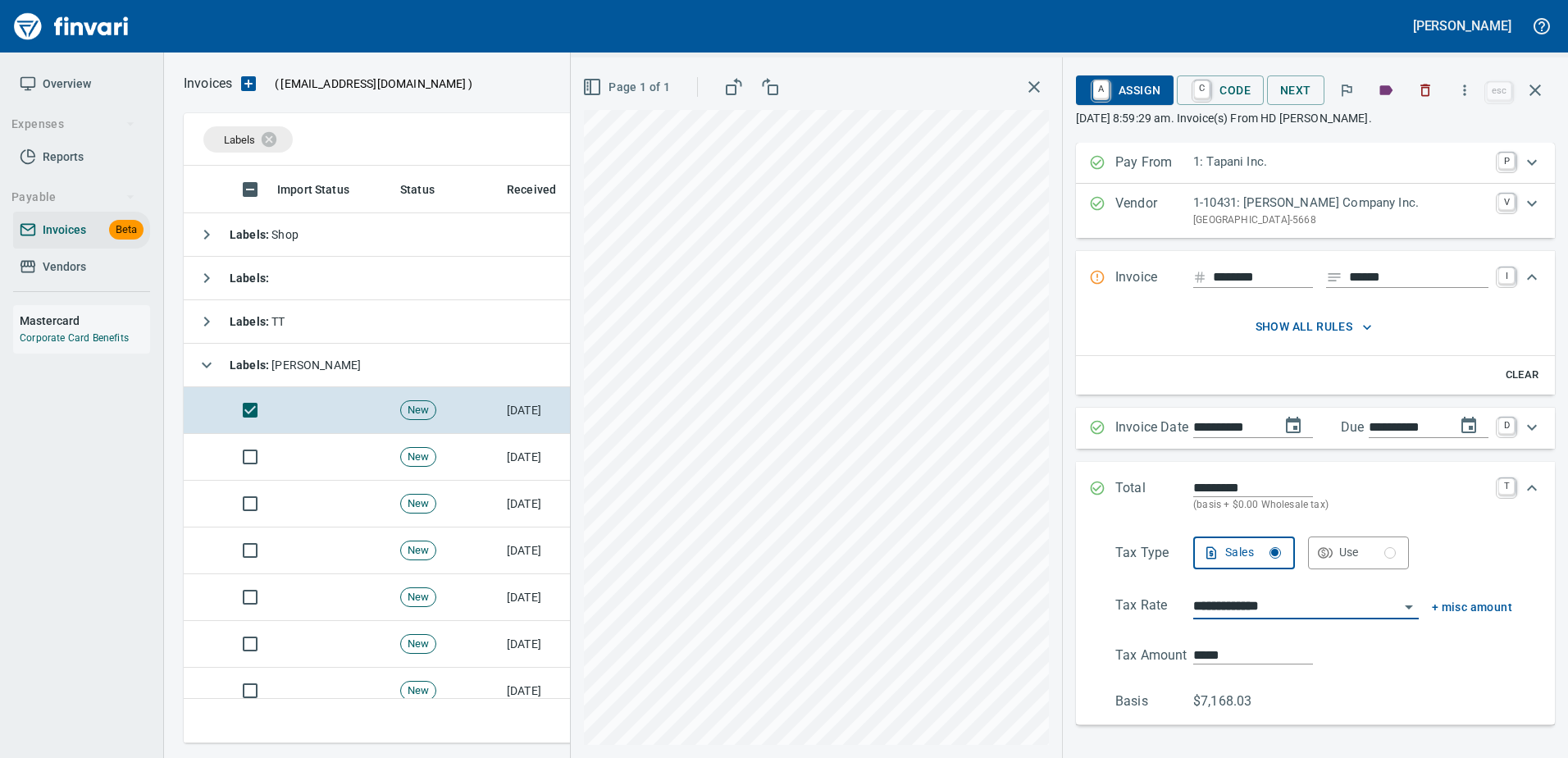
type input "**********"
click at [1121, 92] on span "A Assign" at bounding box center [1125, 90] width 72 height 28
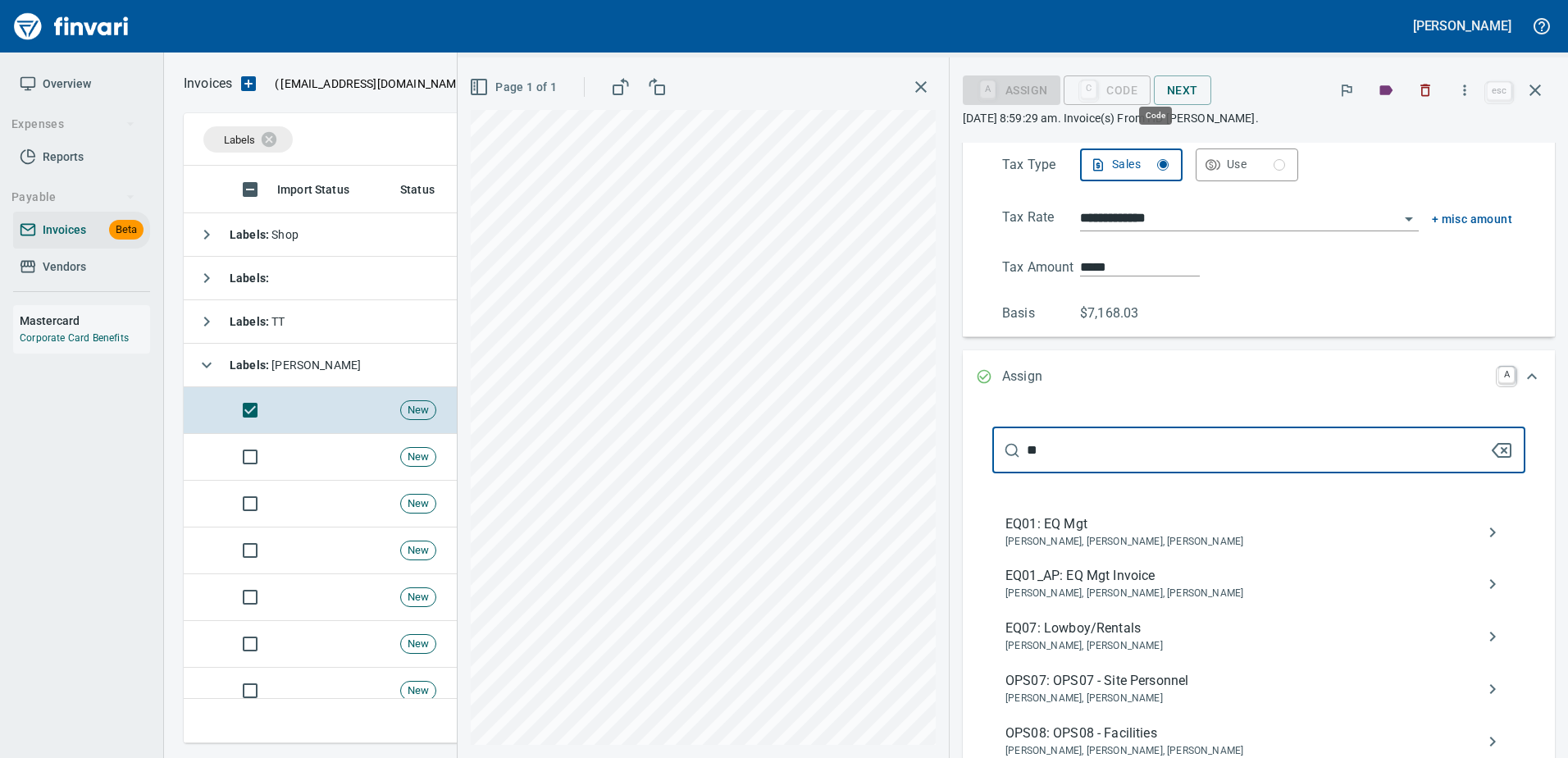
type input "*"
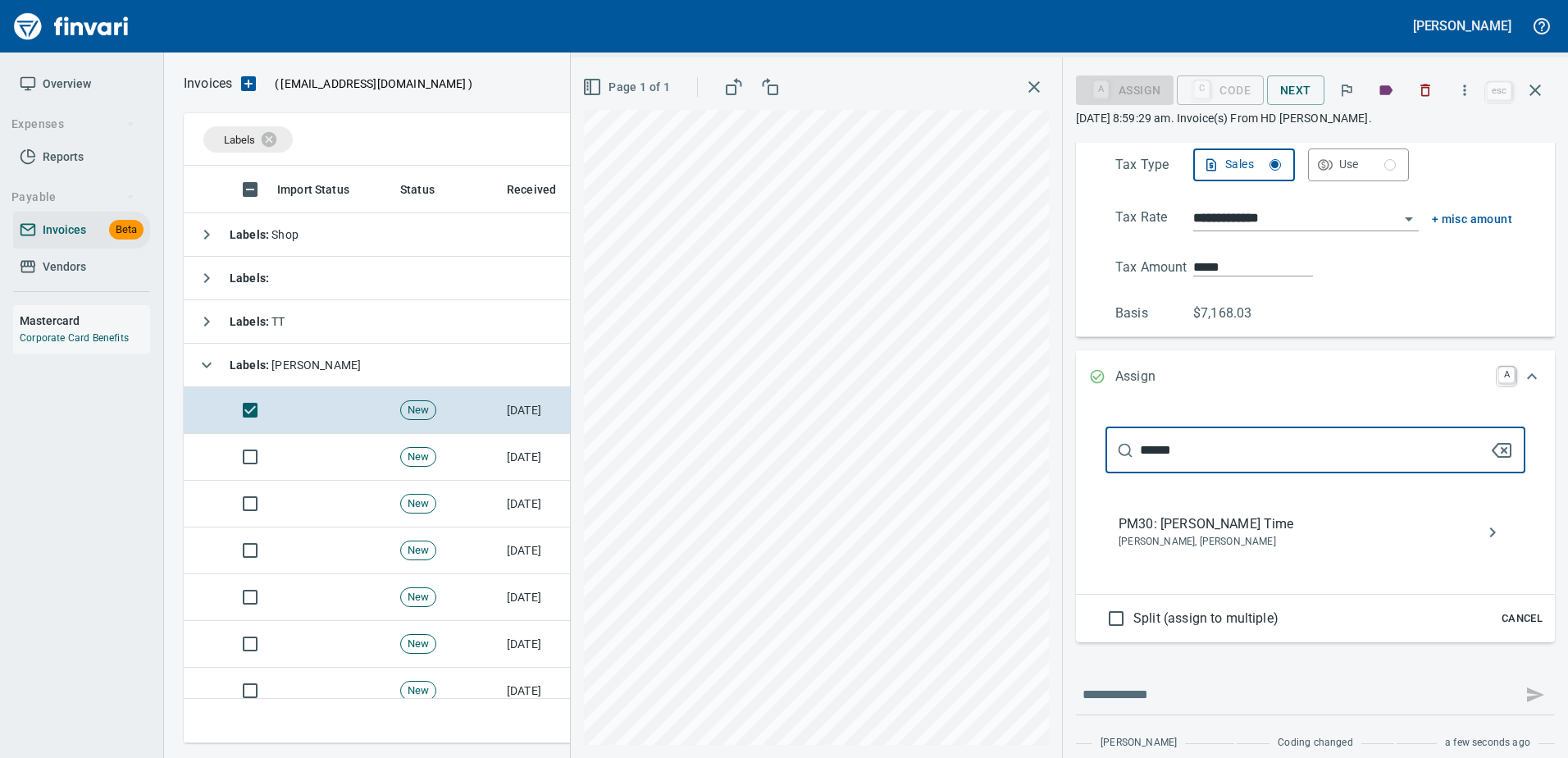
type input "******"
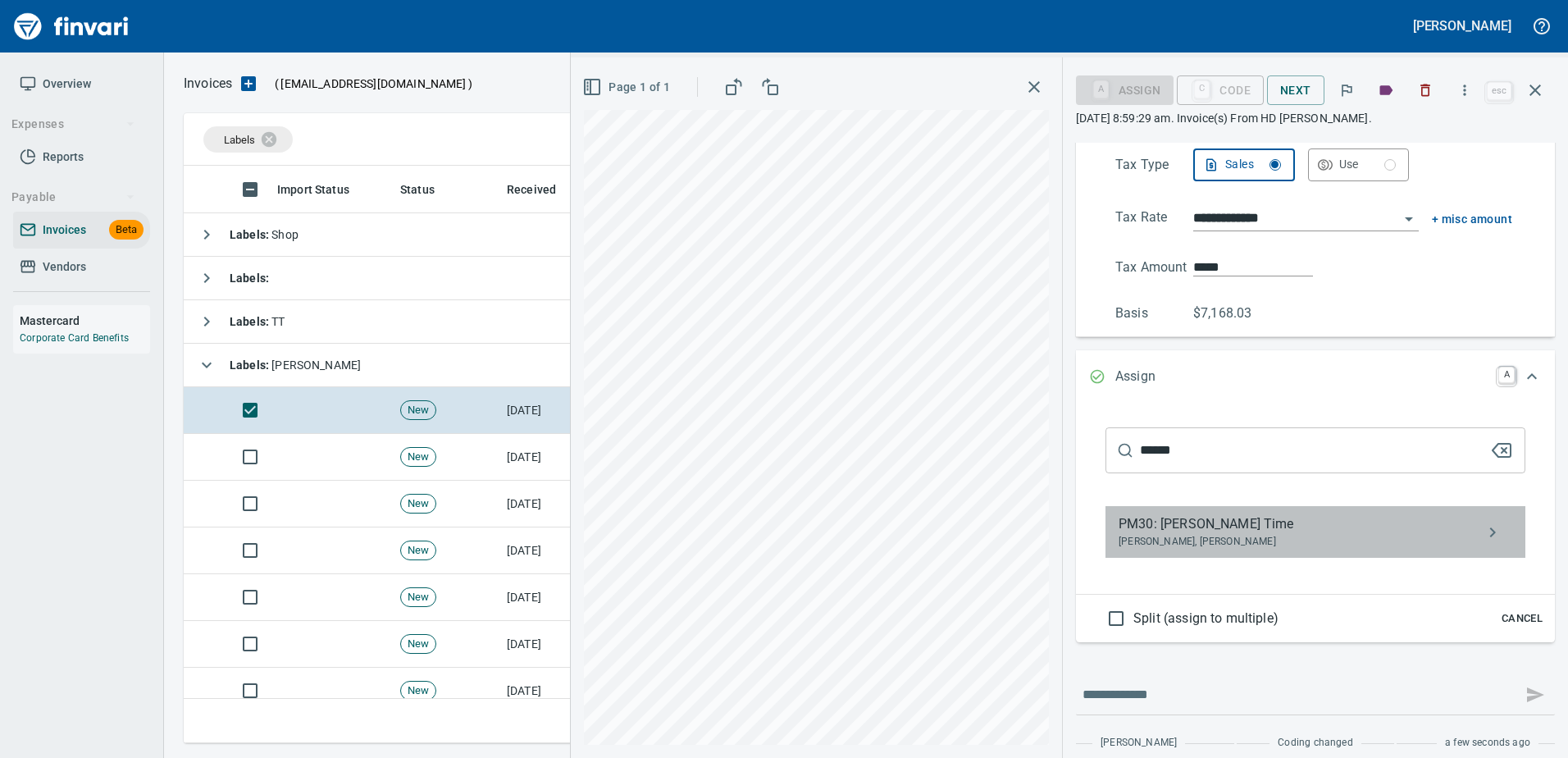
click at [1245, 521] on span "PM30: Randy Odhiambo Time" at bounding box center [1302, 524] width 368 height 19
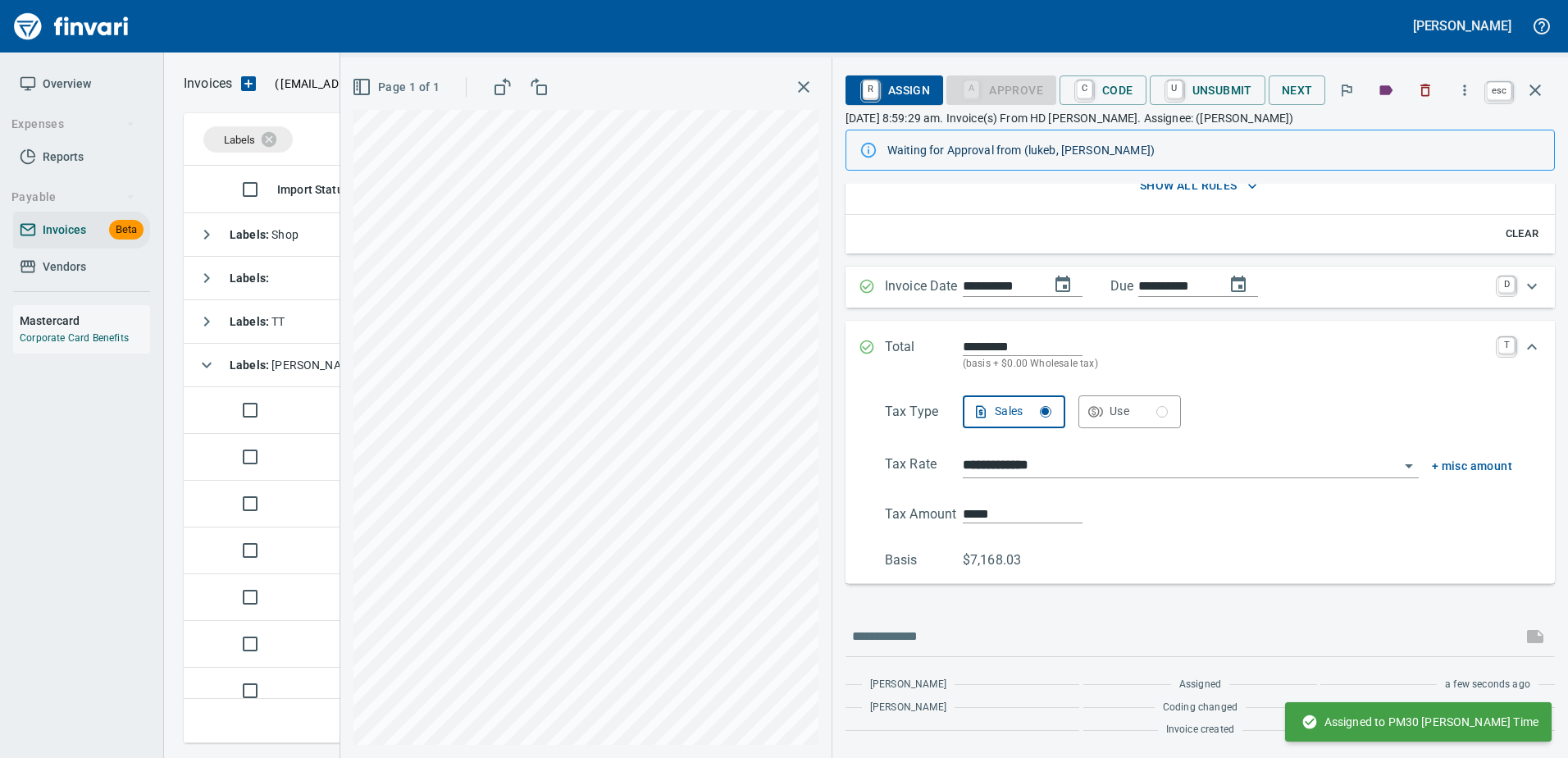
scroll to position [182, 0]
click at [1542, 94] on icon "button" at bounding box center [1535, 90] width 19 height 19
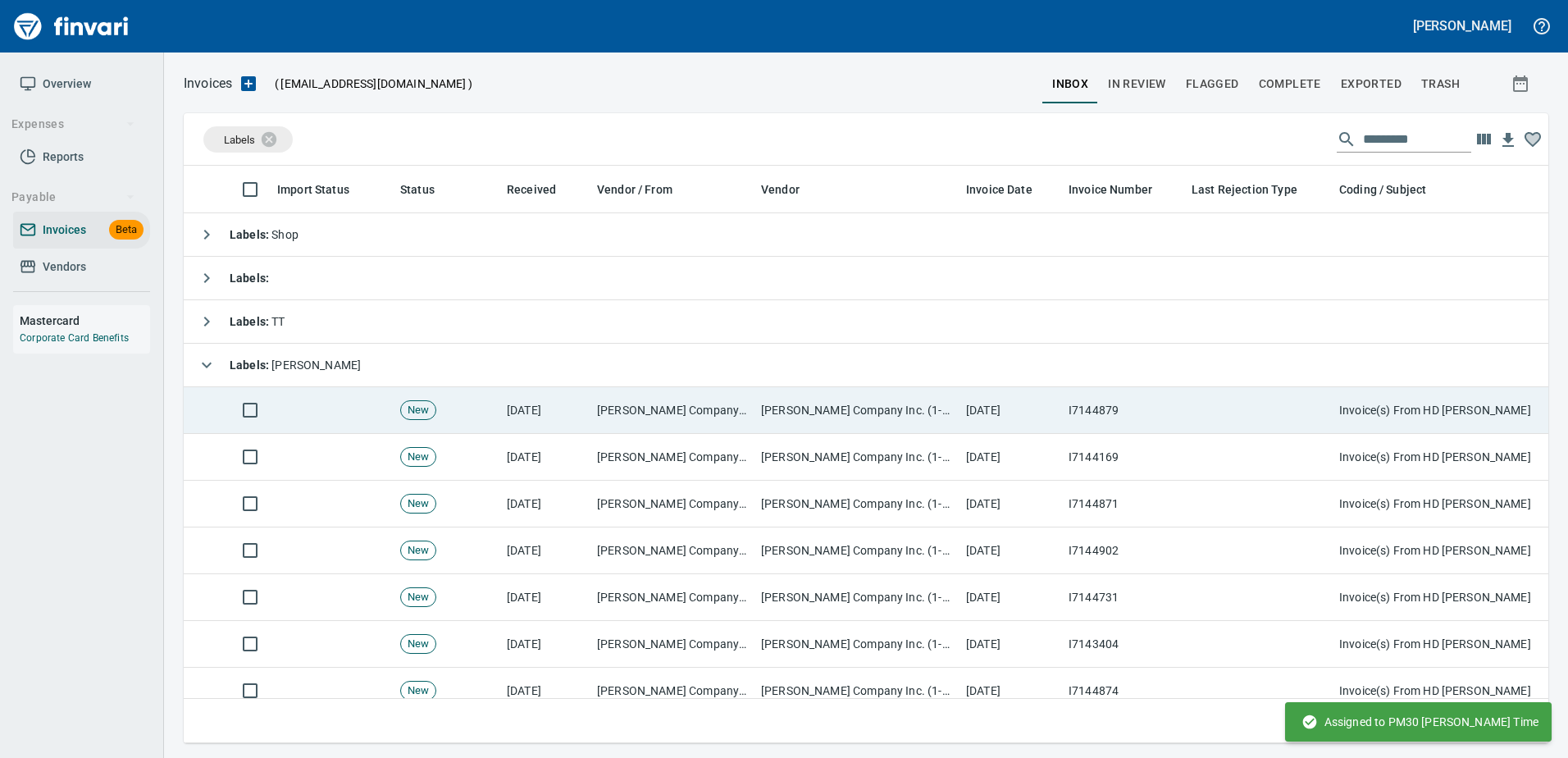
click at [1278, 393] on td at bounding box center [1258, 410] width 147 height 46
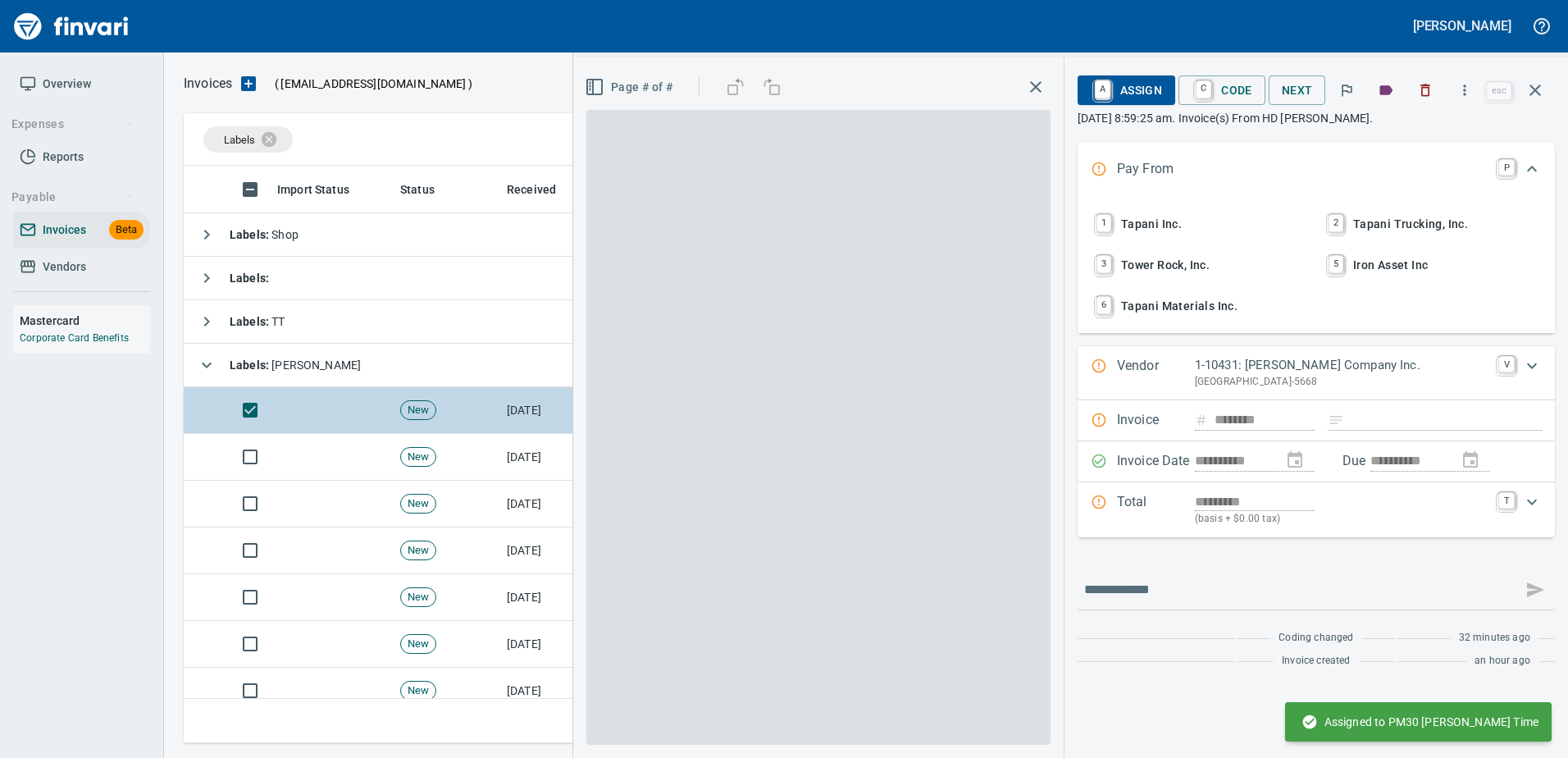
scroll to position [553, 1339]
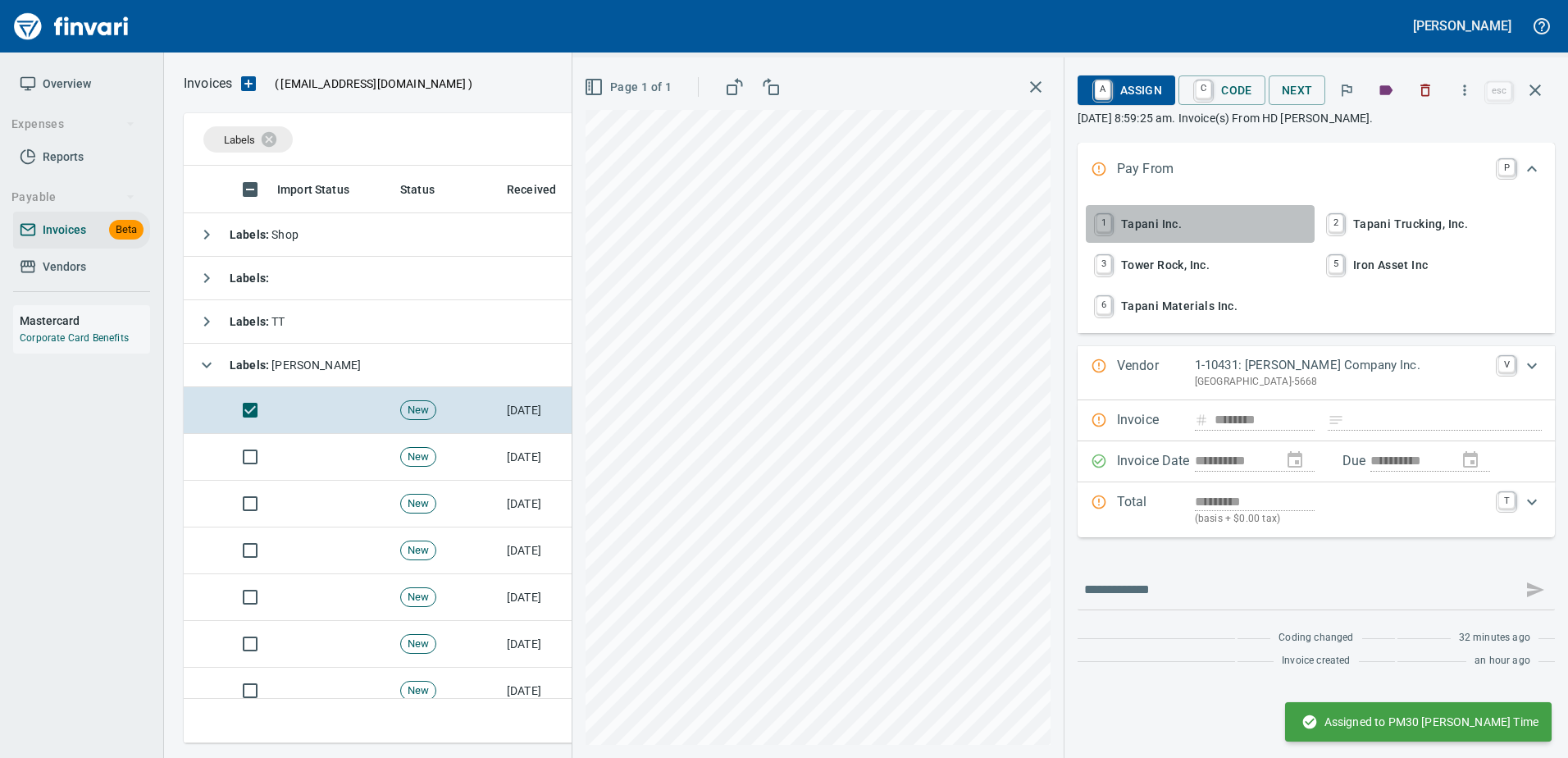
click at [1161, 216] on span "1 Tapani Inc." at bounding box center [1199, 224] width 216 height 28
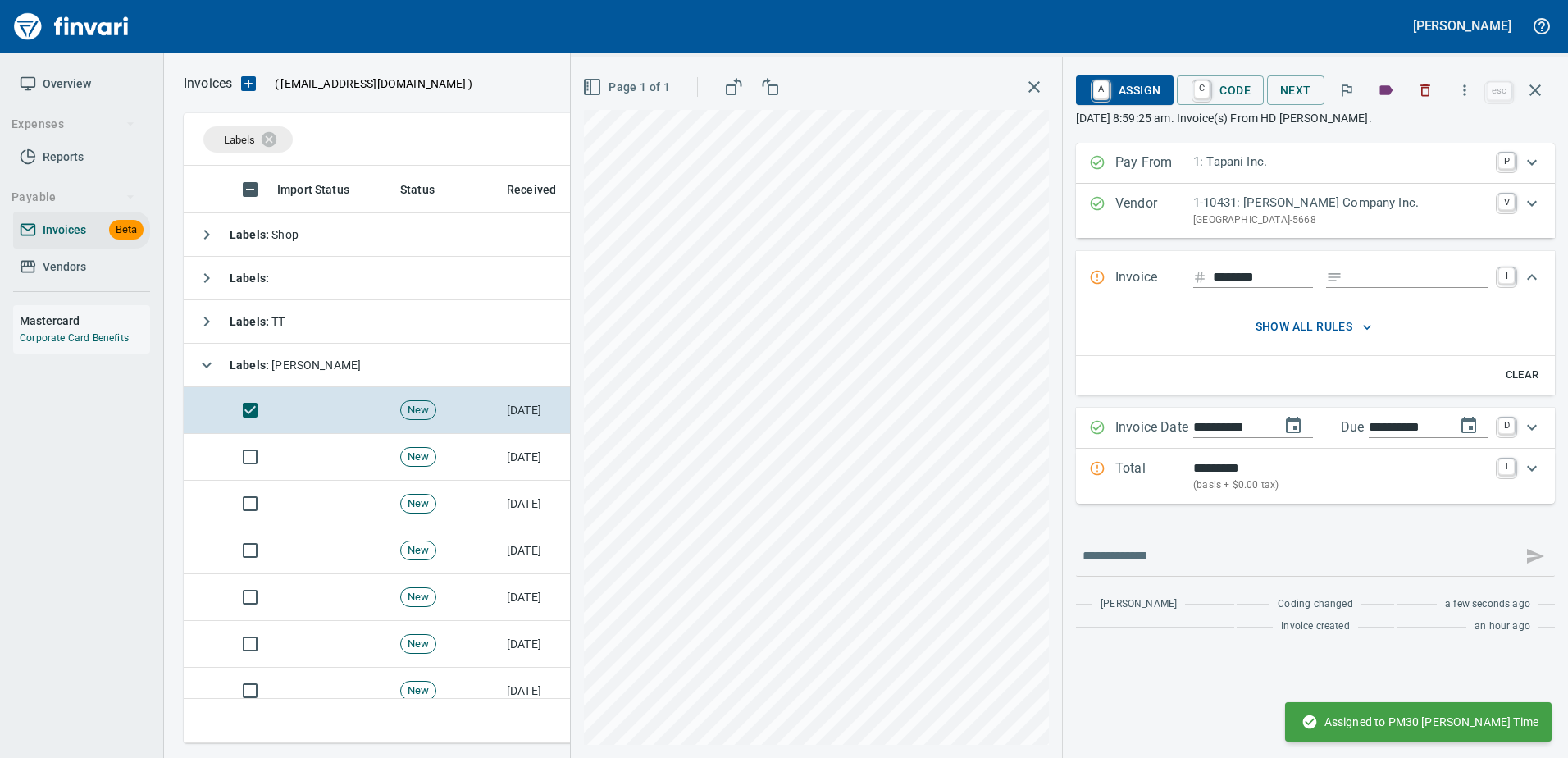
click at [1351, 265] on div "Invoice ******** I" at bounding box center [1314, 278] width 479 height 54
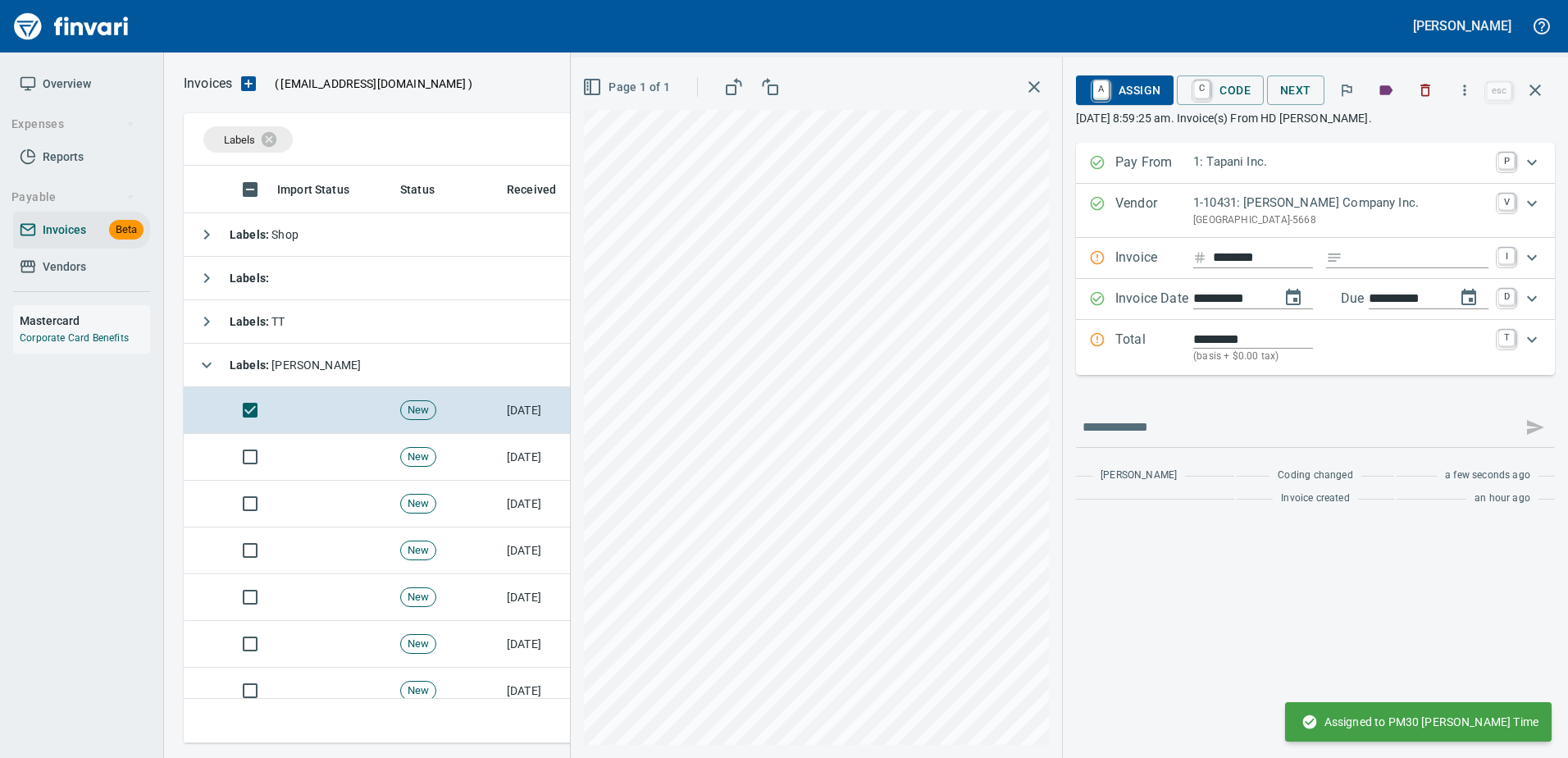
click at [1362, 263] on input "Expand" at bounding box center [1419, 258] width 139 height 20
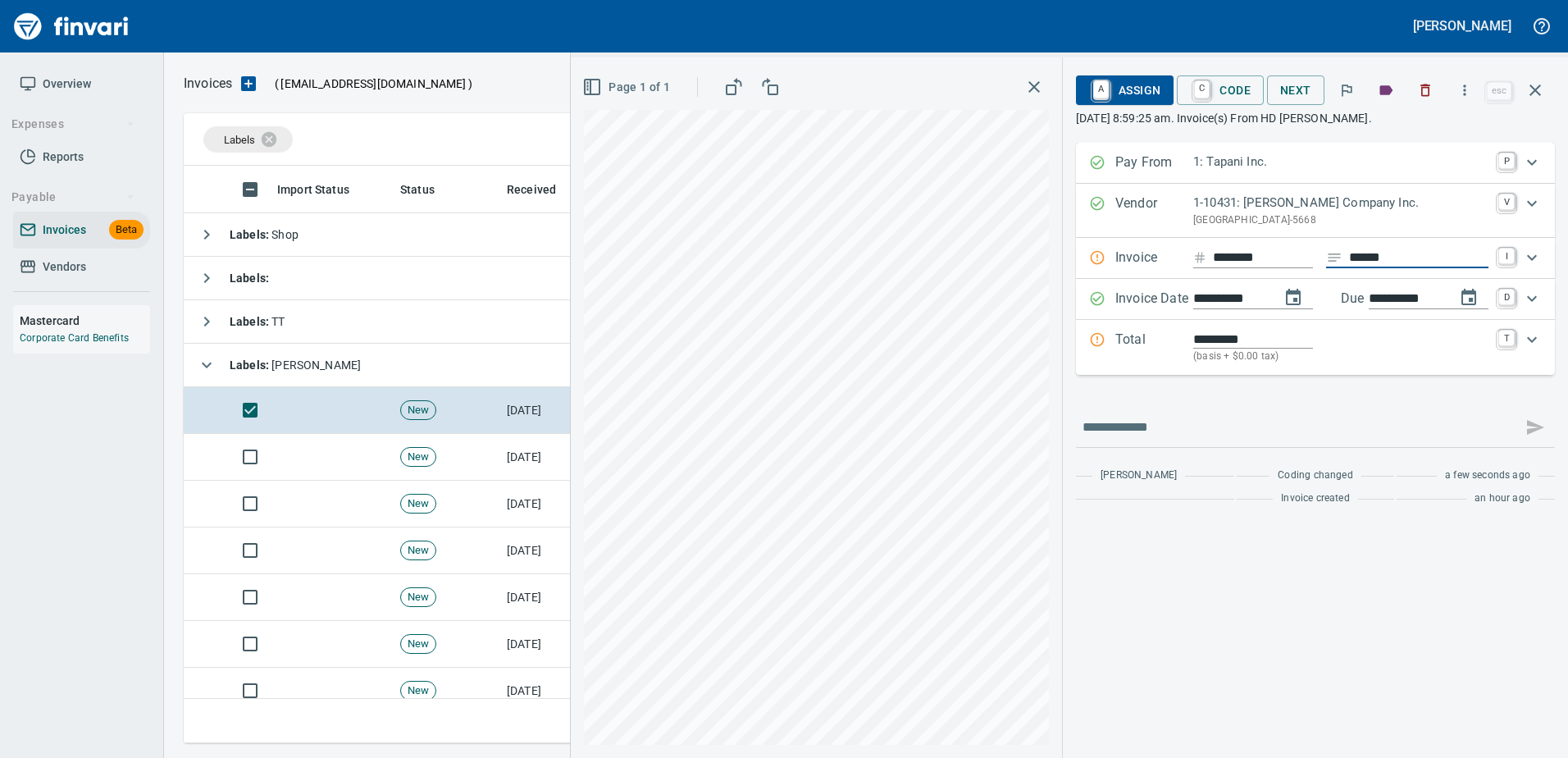
type input "******"
click at [1147, 335] on p "Total" at bounding box center [1154, 348] width 77 height 35
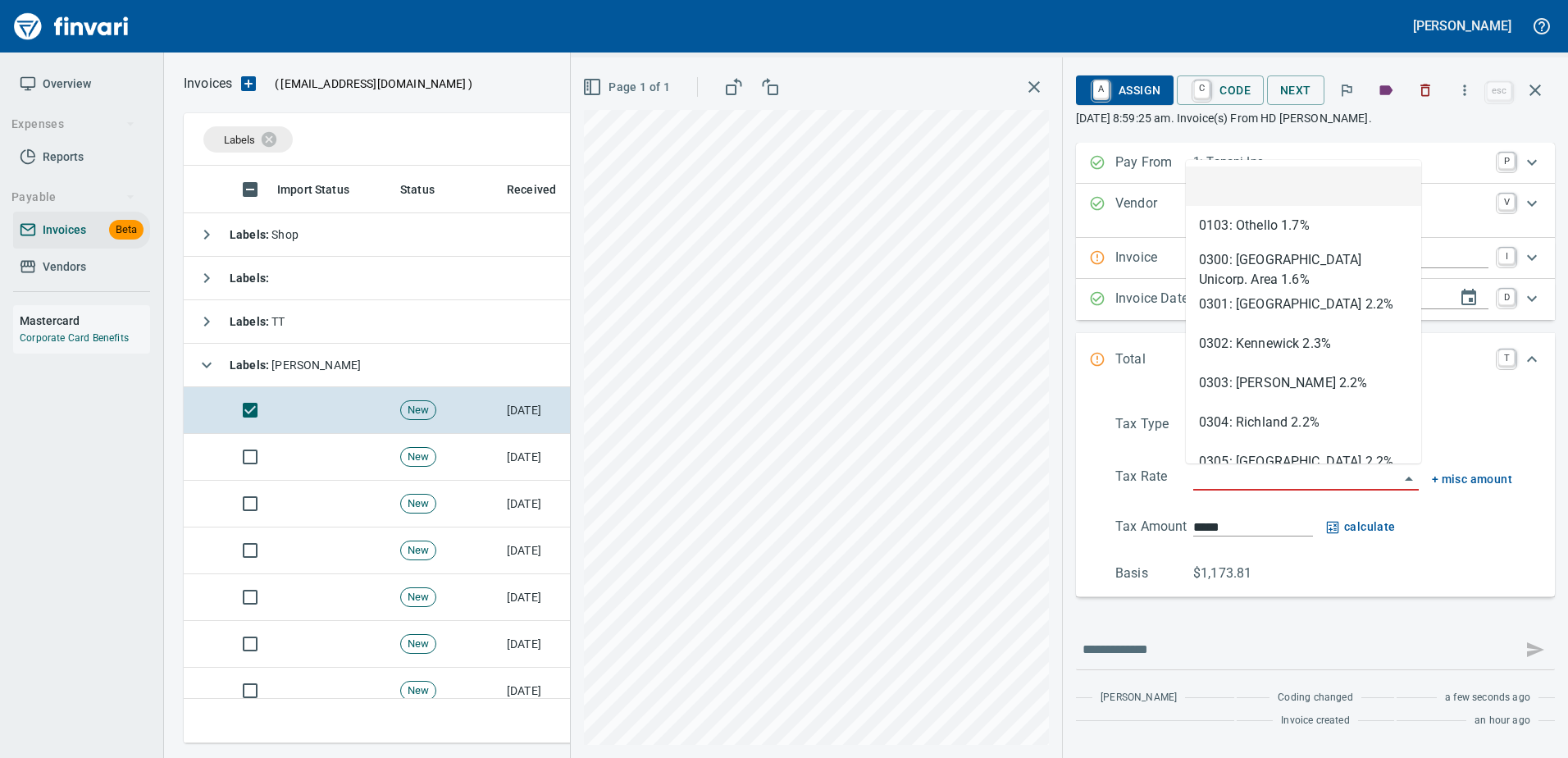
click at [1264, 476] on input "search" at bounding box center [1296, 478] width 206 height 23
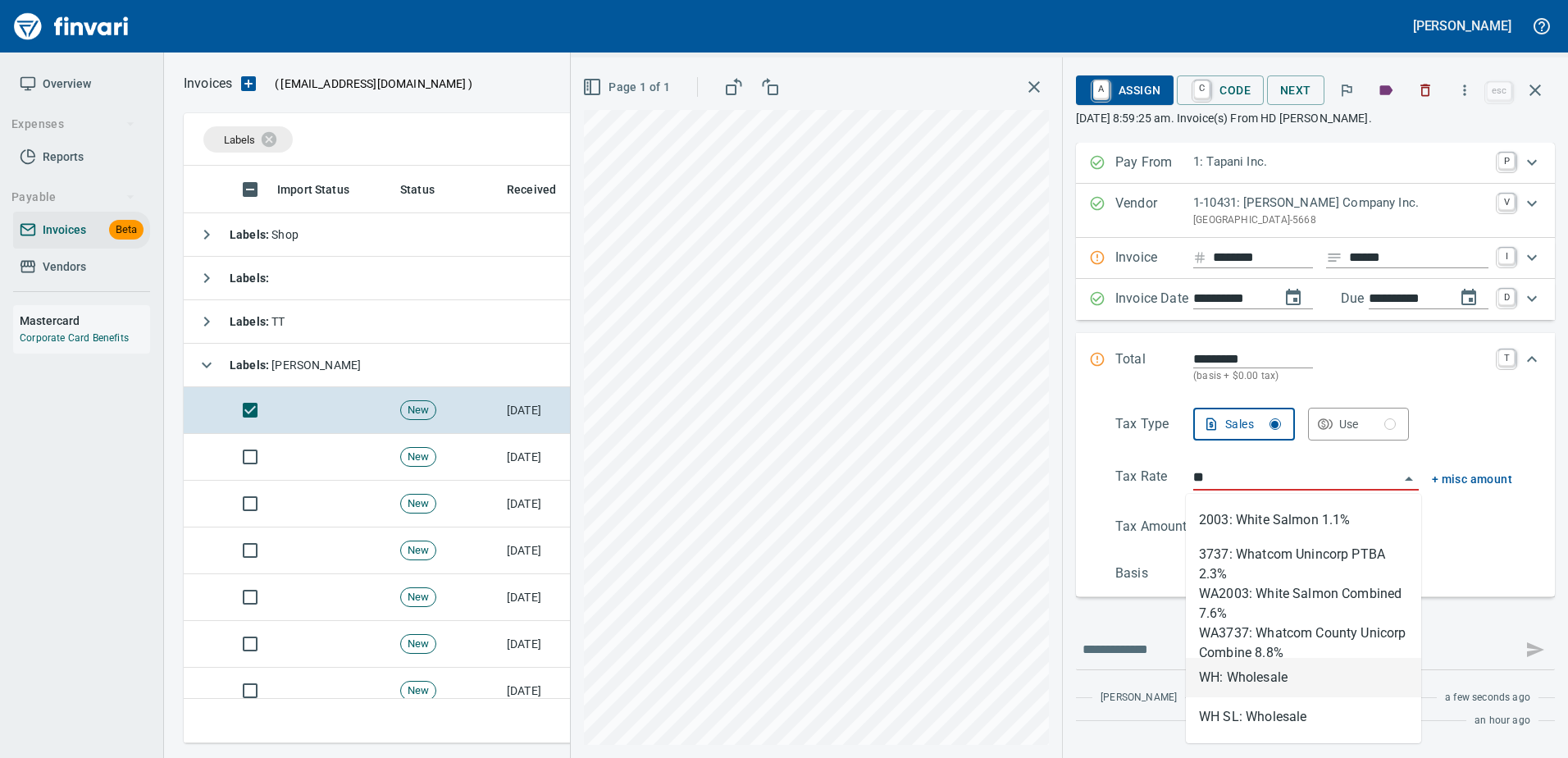
drag, startPoint x: 1236, startPoint y: 674, endPoint x: 1231, endPoint y: 654, distance: 20.6
click at [1236, 674] on li "WH: Wholesale" at bounding box center [1303, 677] width 235 height 40
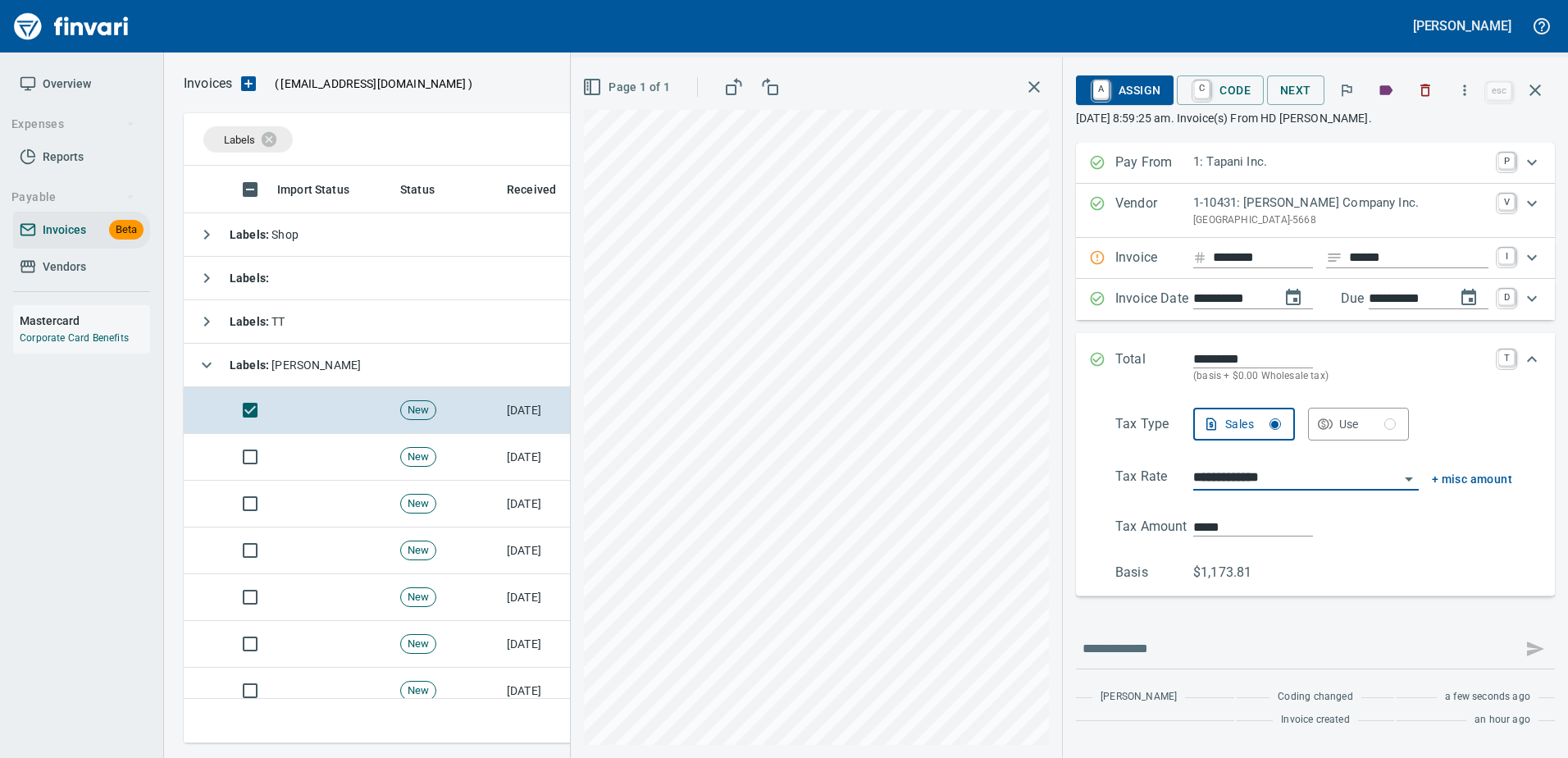
type input "**********"
click at [1133, 77] on span "A Assign" at bounding box center [1125, 90] width 72 height 28
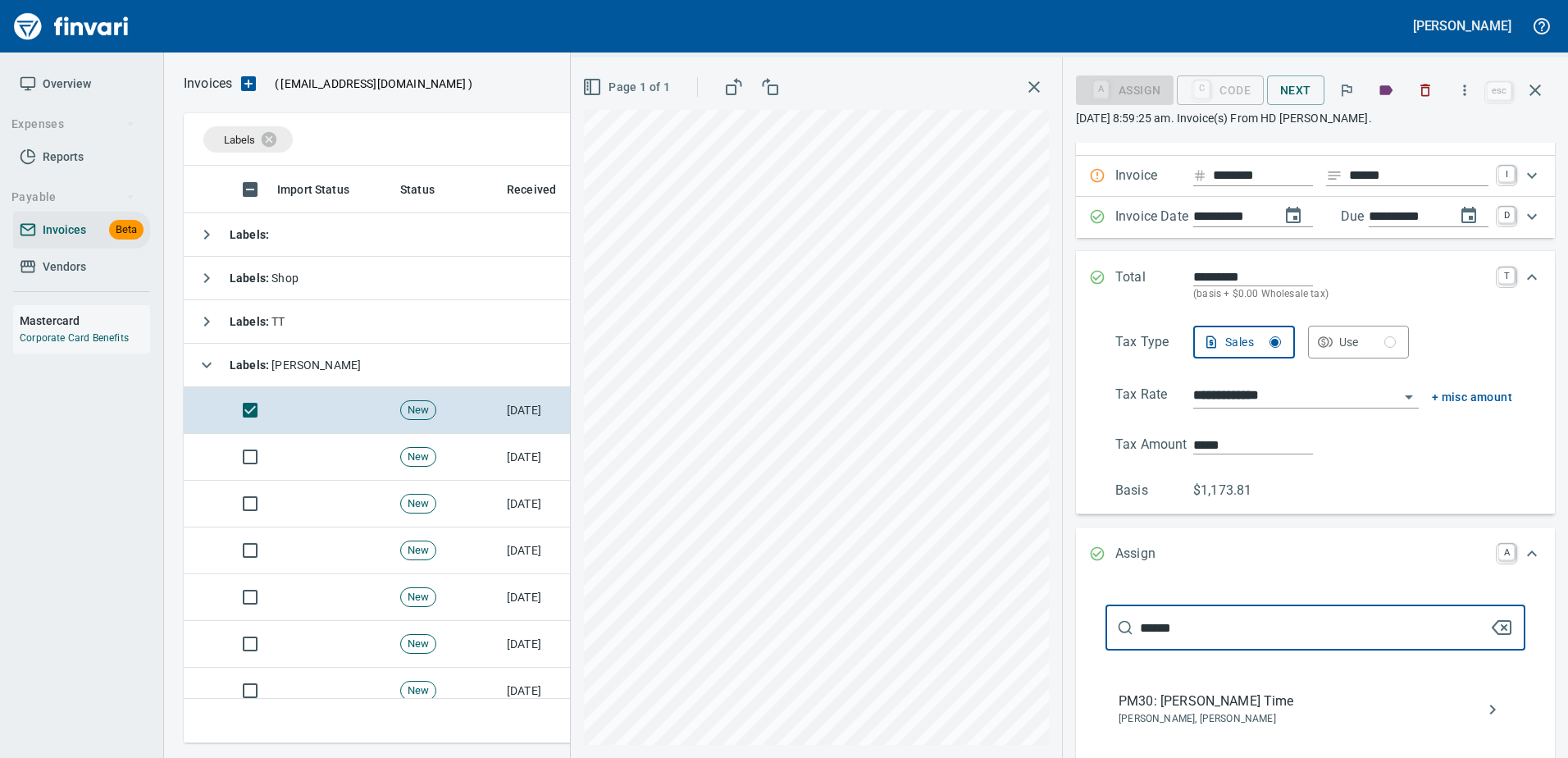
scroll to position [164, 0]
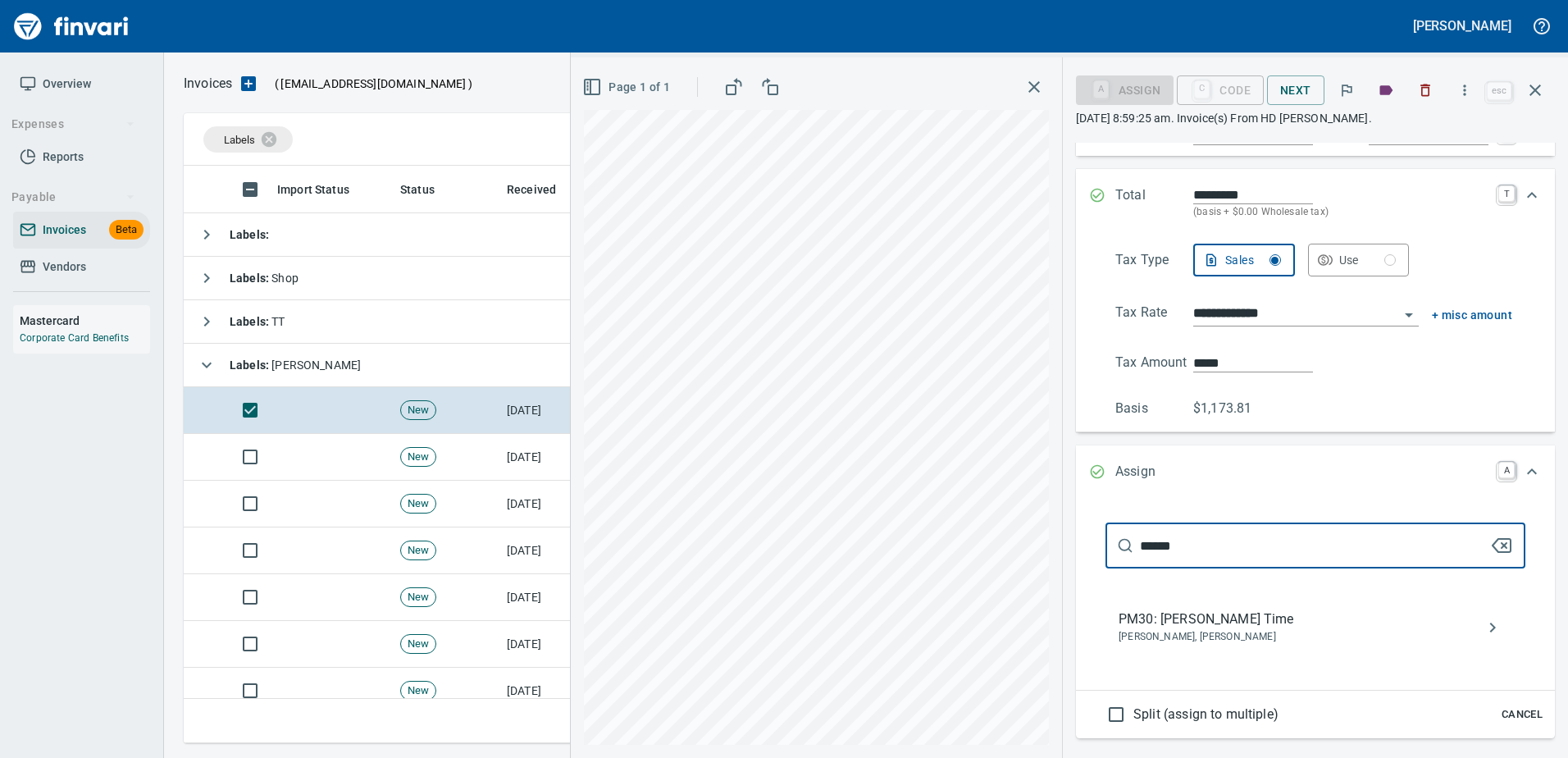
type input "******"
click at [1209, 636] on span "Luke Basanta, Randy Odhiambo" at bounding box center [1302, 637] width 368 height 16
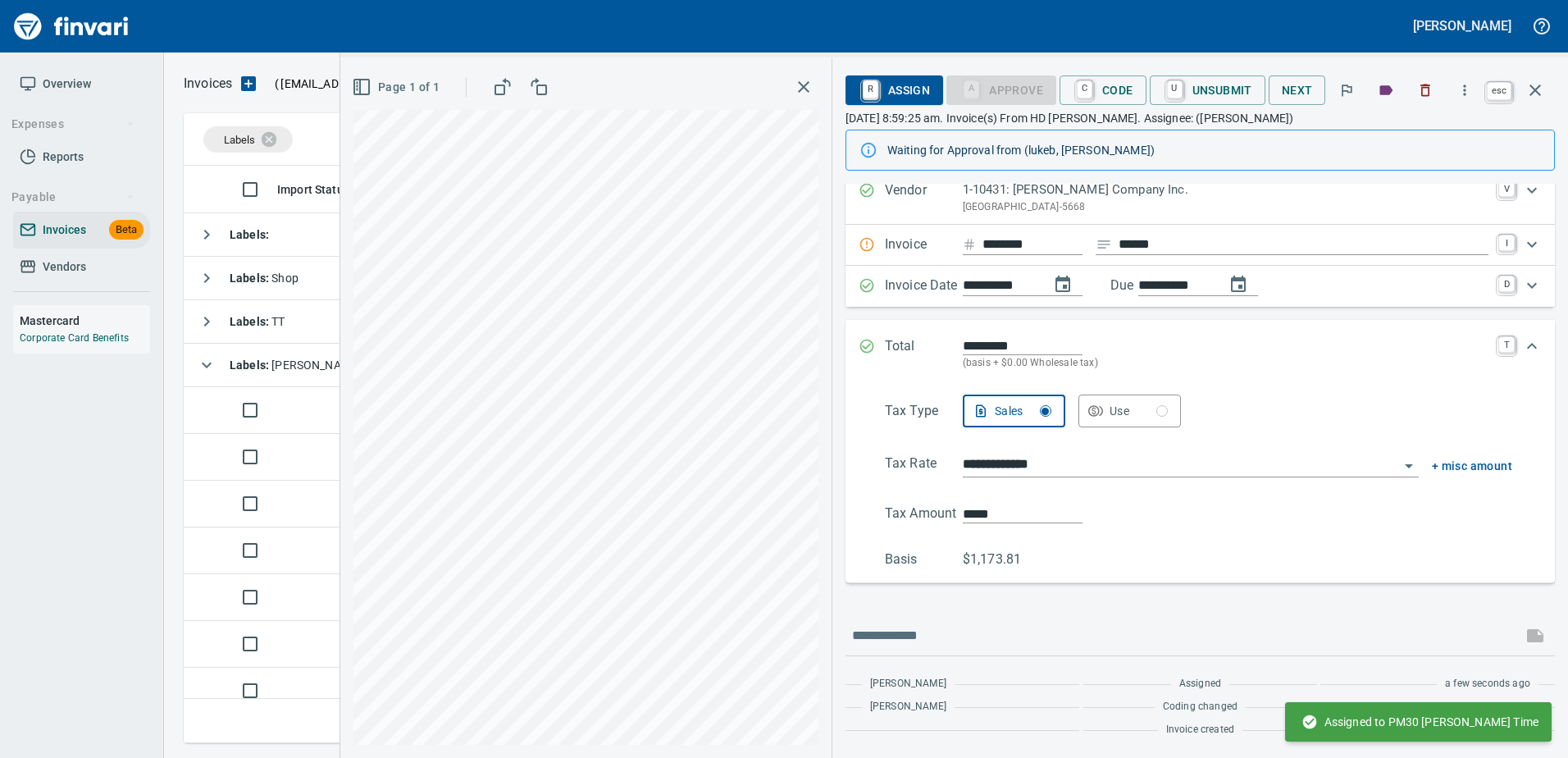
scroll to position [54, 0]
click at [1546, 92] on button "button" at bounding box center [1534, 90] width 40 height 40
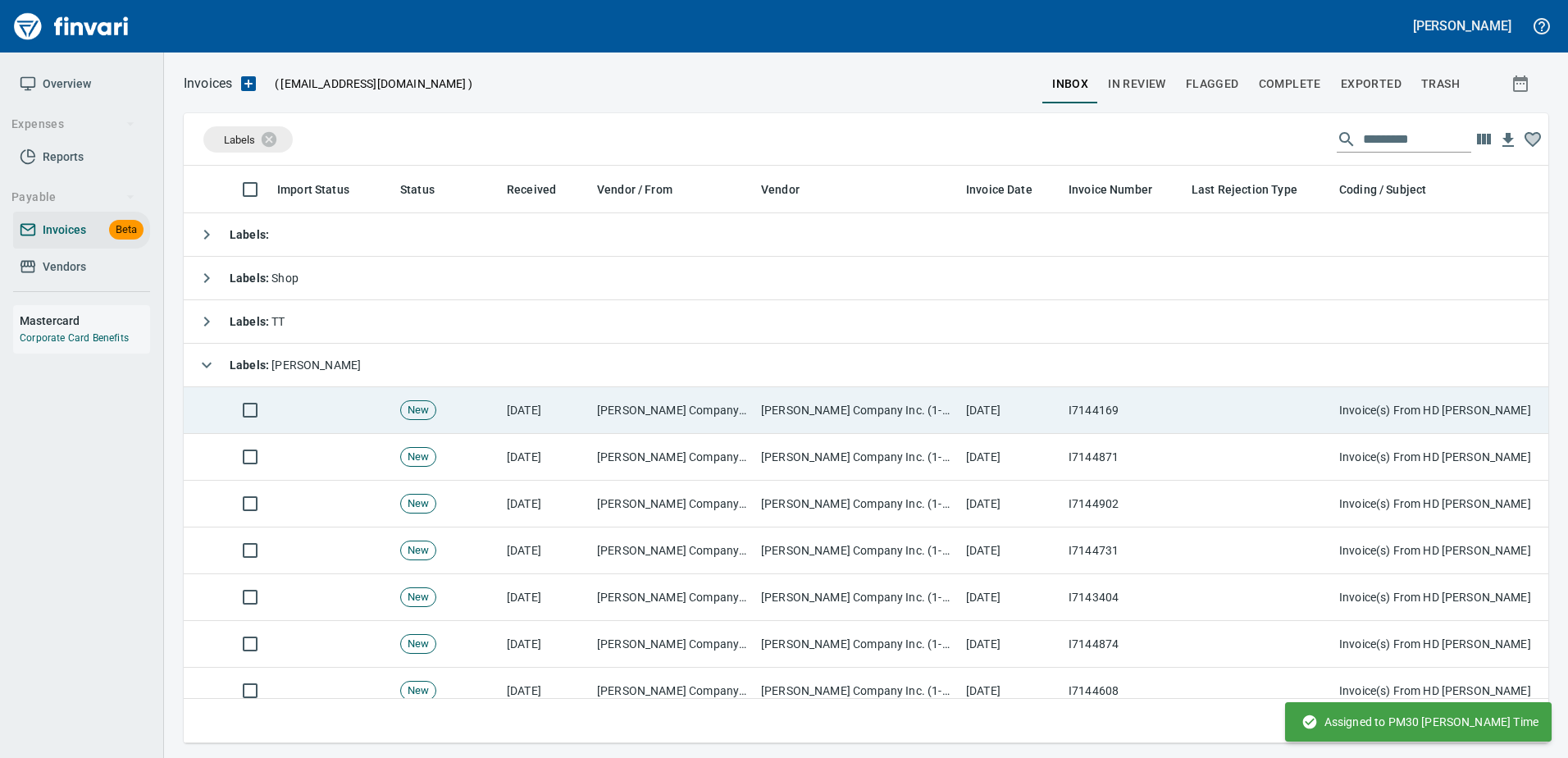
click at [1266, 409] on td at bounding box center [1258, 410] width 147 height 46
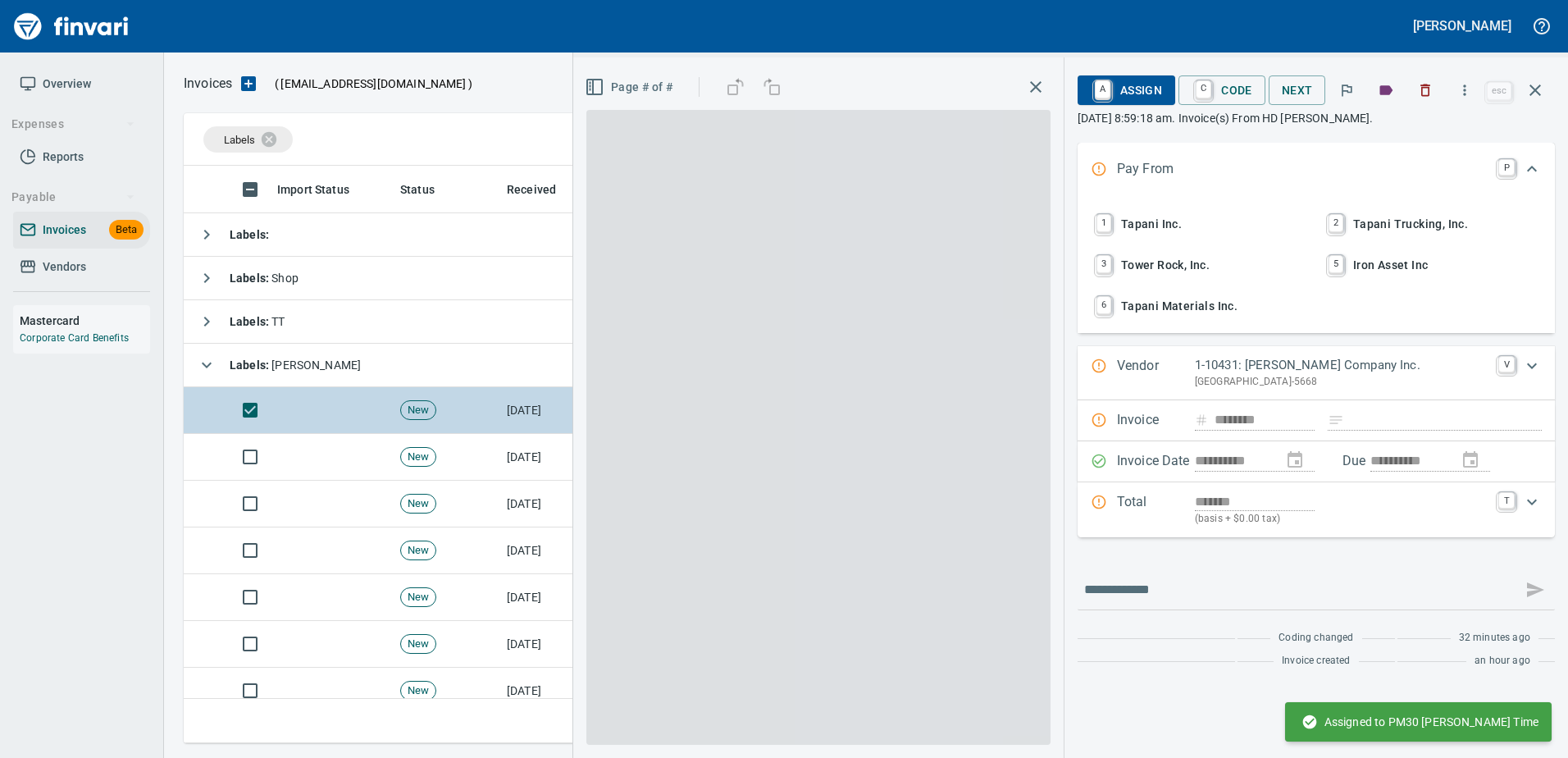
scroll to position [553, 1339]
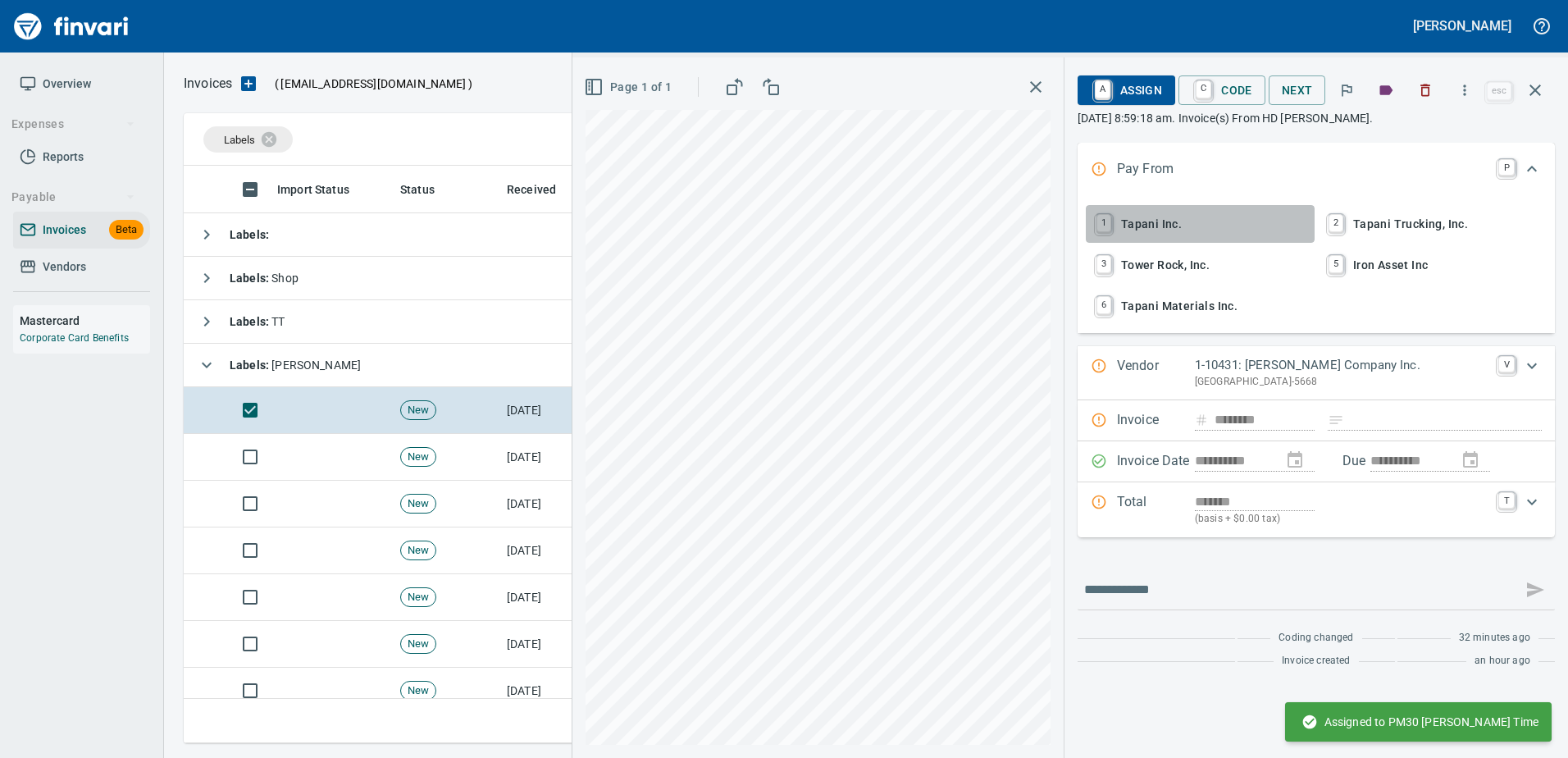
click at [1156, 224] on span "1 Tapani Inc." at bounding box center [1199, 224] width 216 height 28
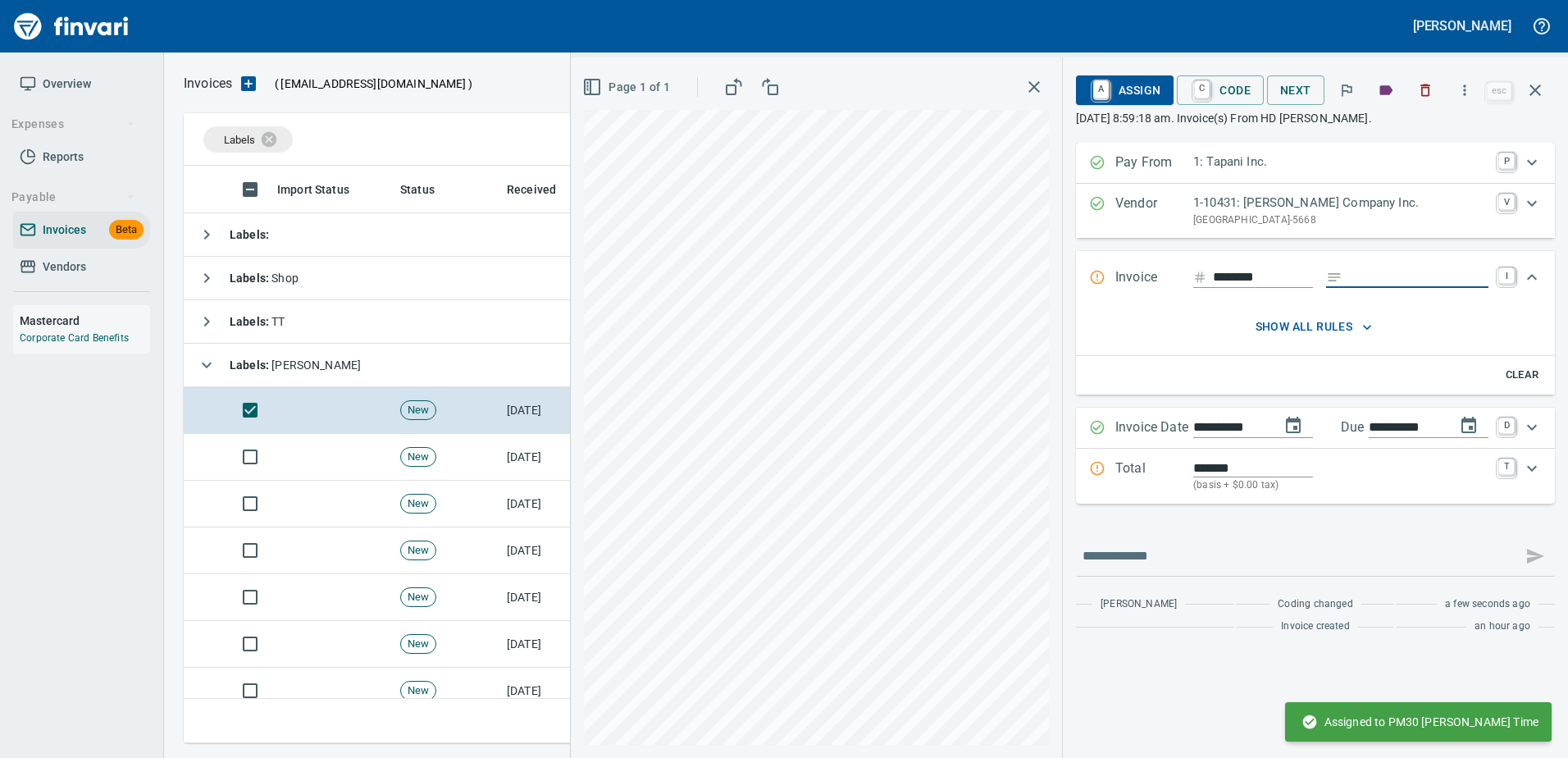
click at [1353, 280] on input "Expand" at bounding box center [1419, 277] width 139 height 20
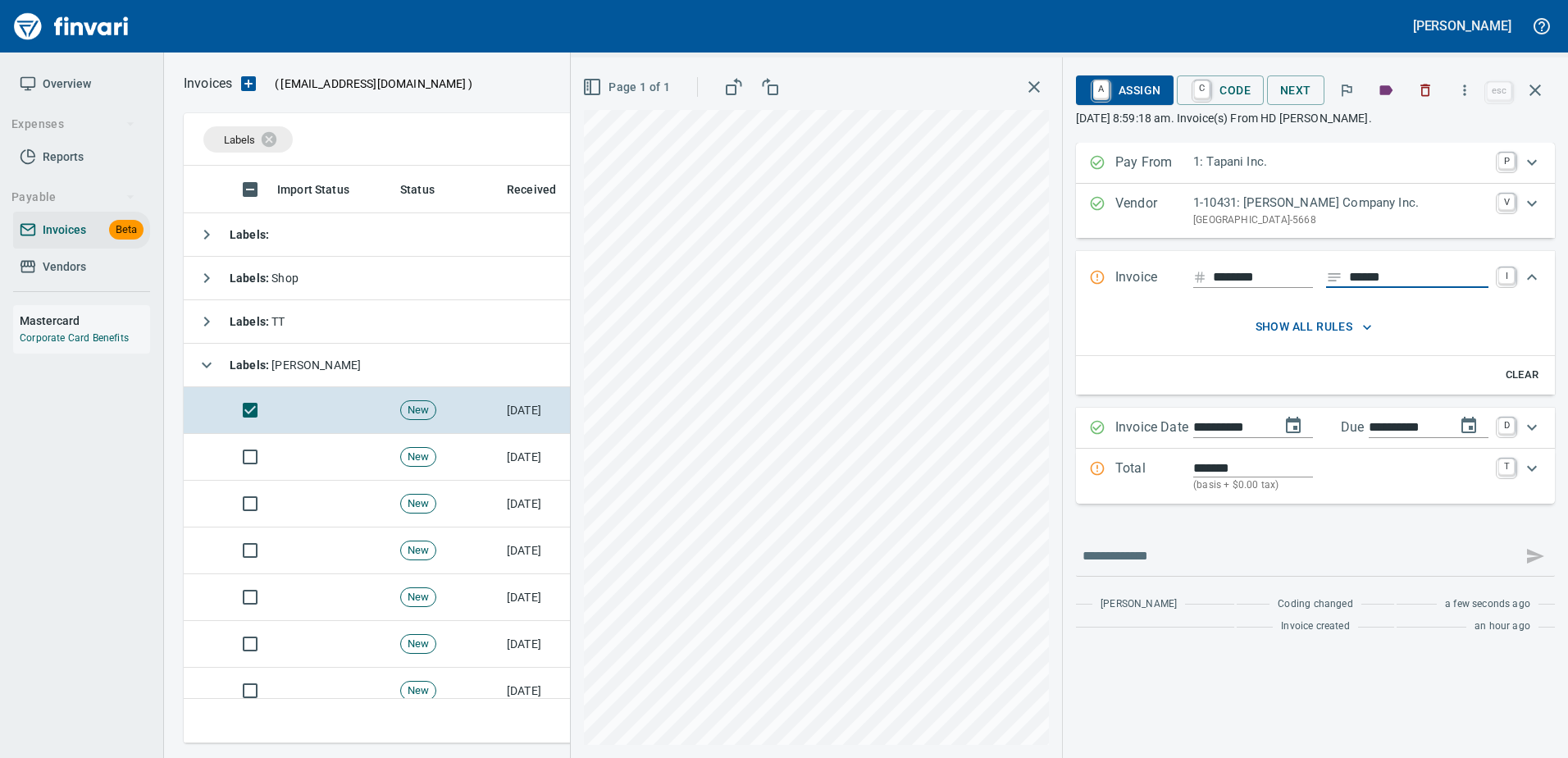
type input "******"
click at [1166, 482] on p "Total" at bounding box center [1154, 476] width 77 height 35
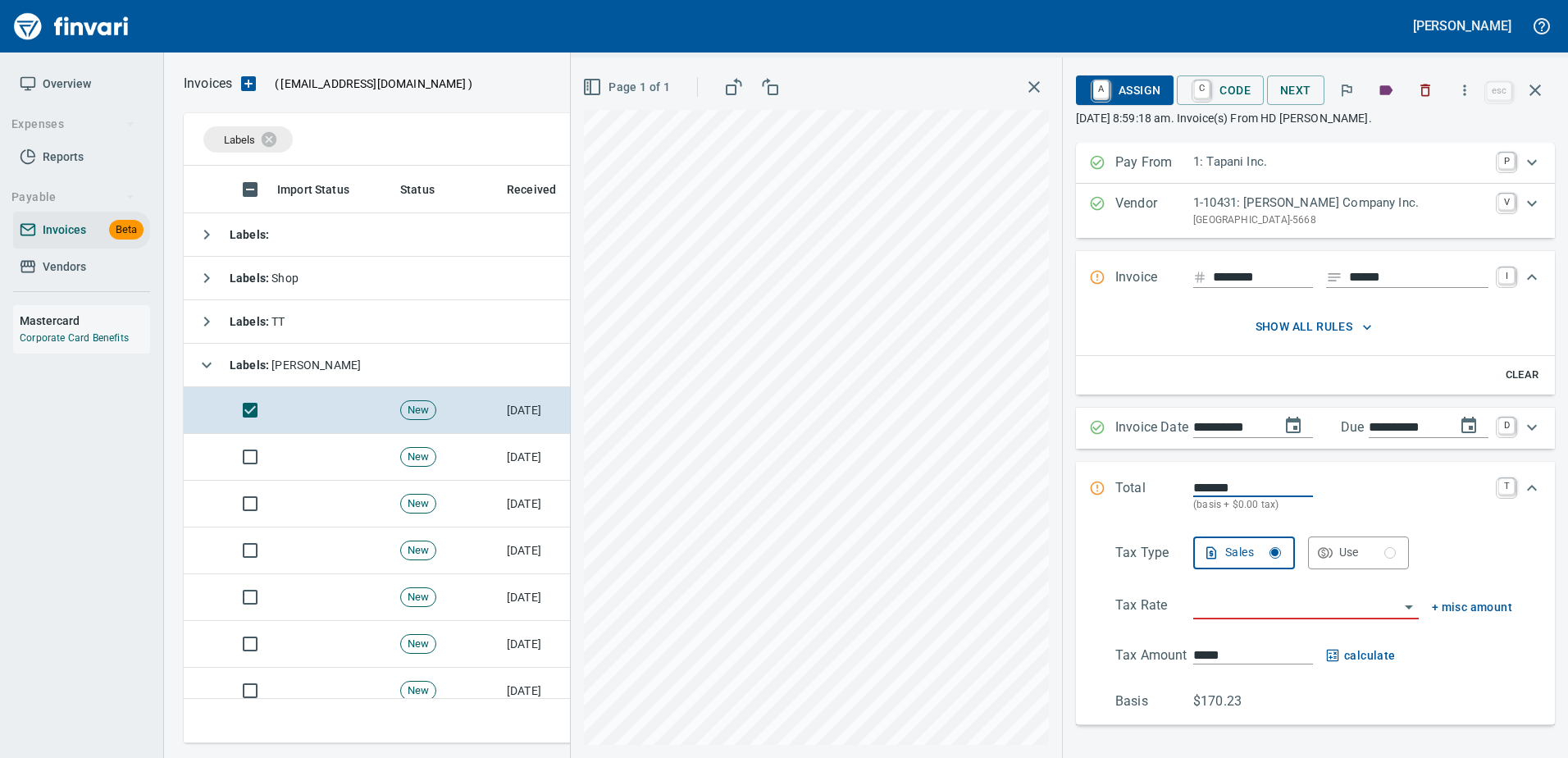
click at [1198, 603] on input "search" at bounding box center [1296, 607] width 206 height 23
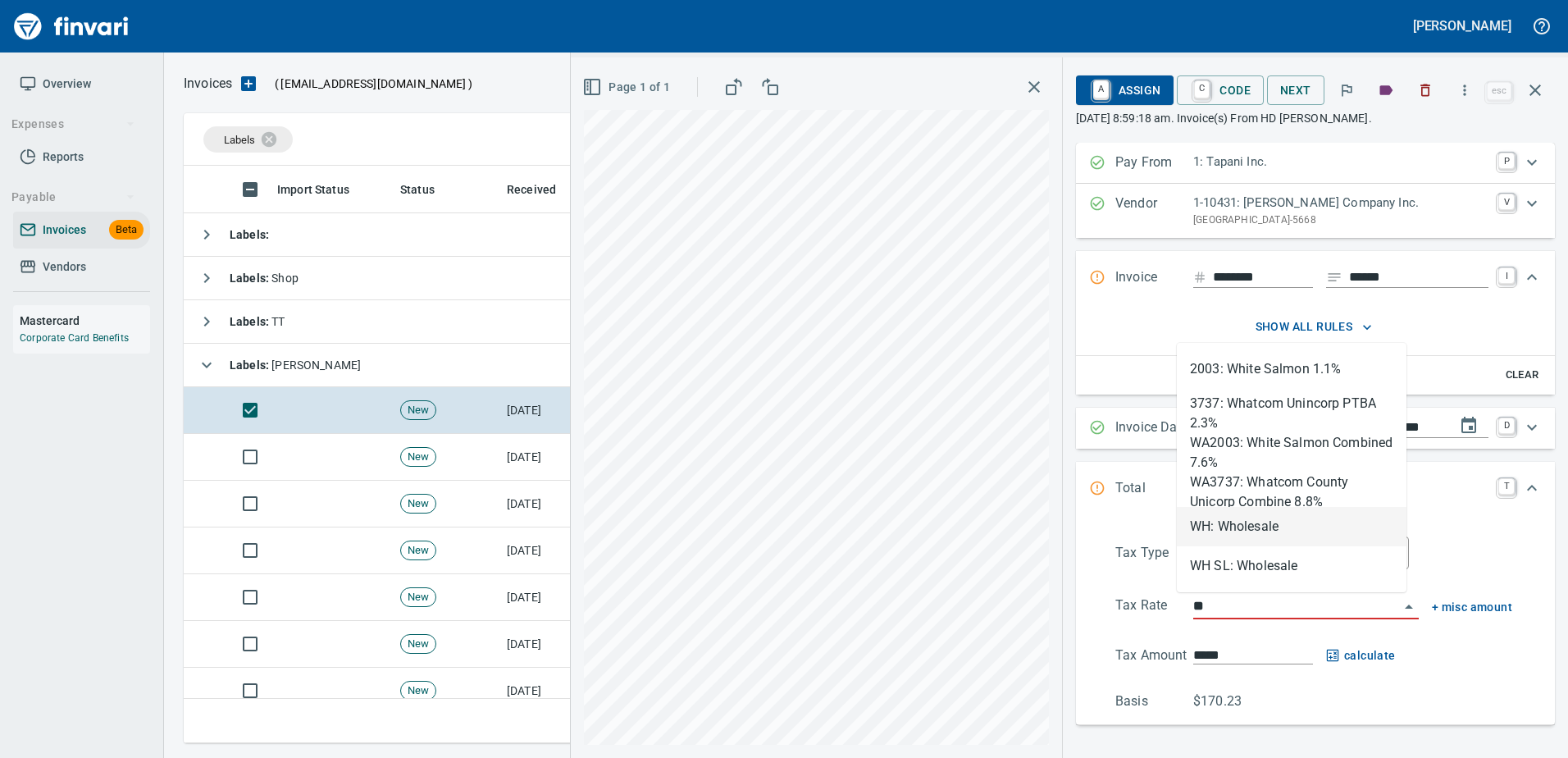
click at [1215, 531] on li "WH: Wholesale" at bounding box center [1291, 527] width 229 height 40
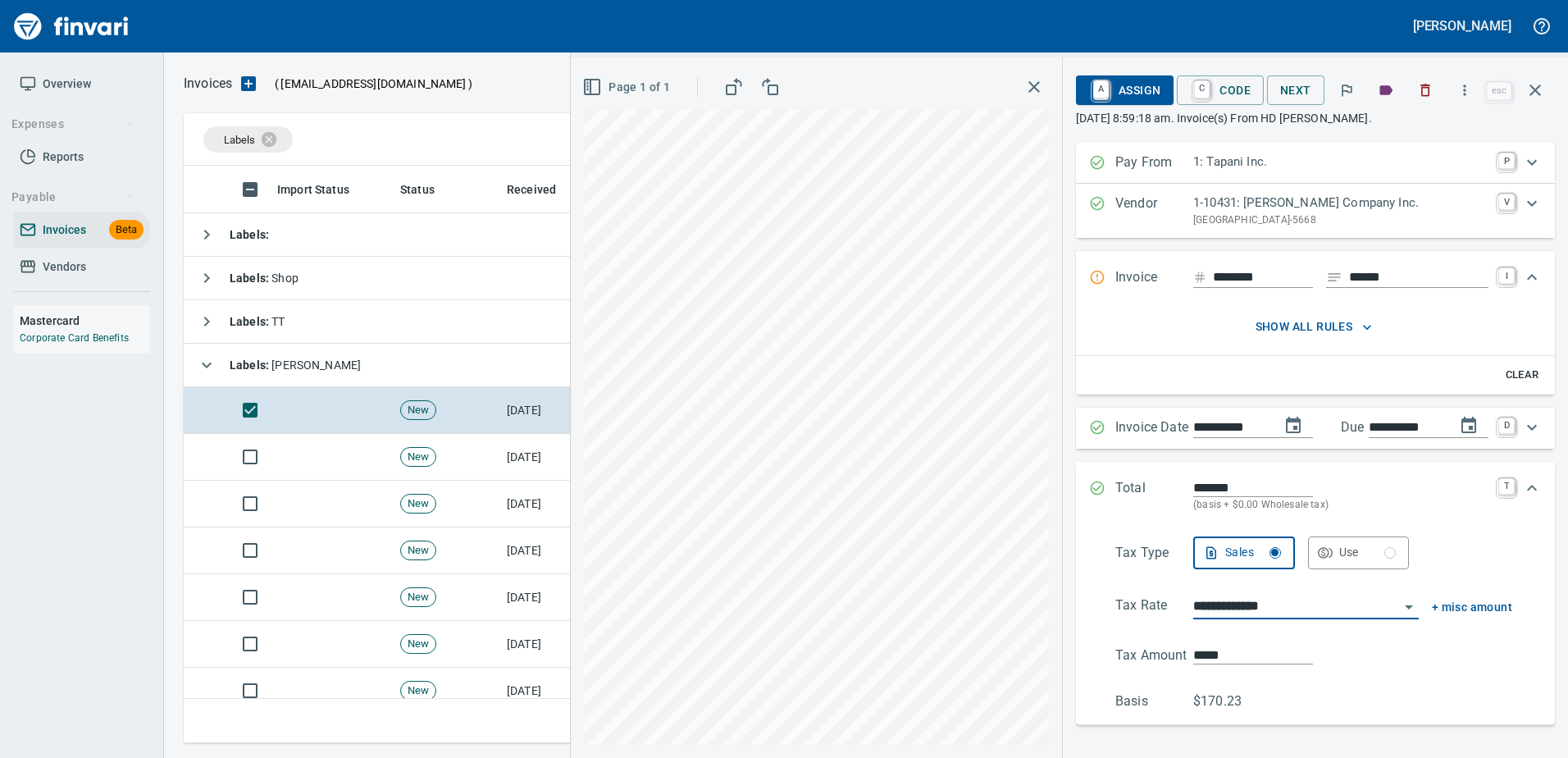
type input "**********"
click at [1122, 94] on span "A Assign" at bounding box center [1125, 90] width 72 height 28
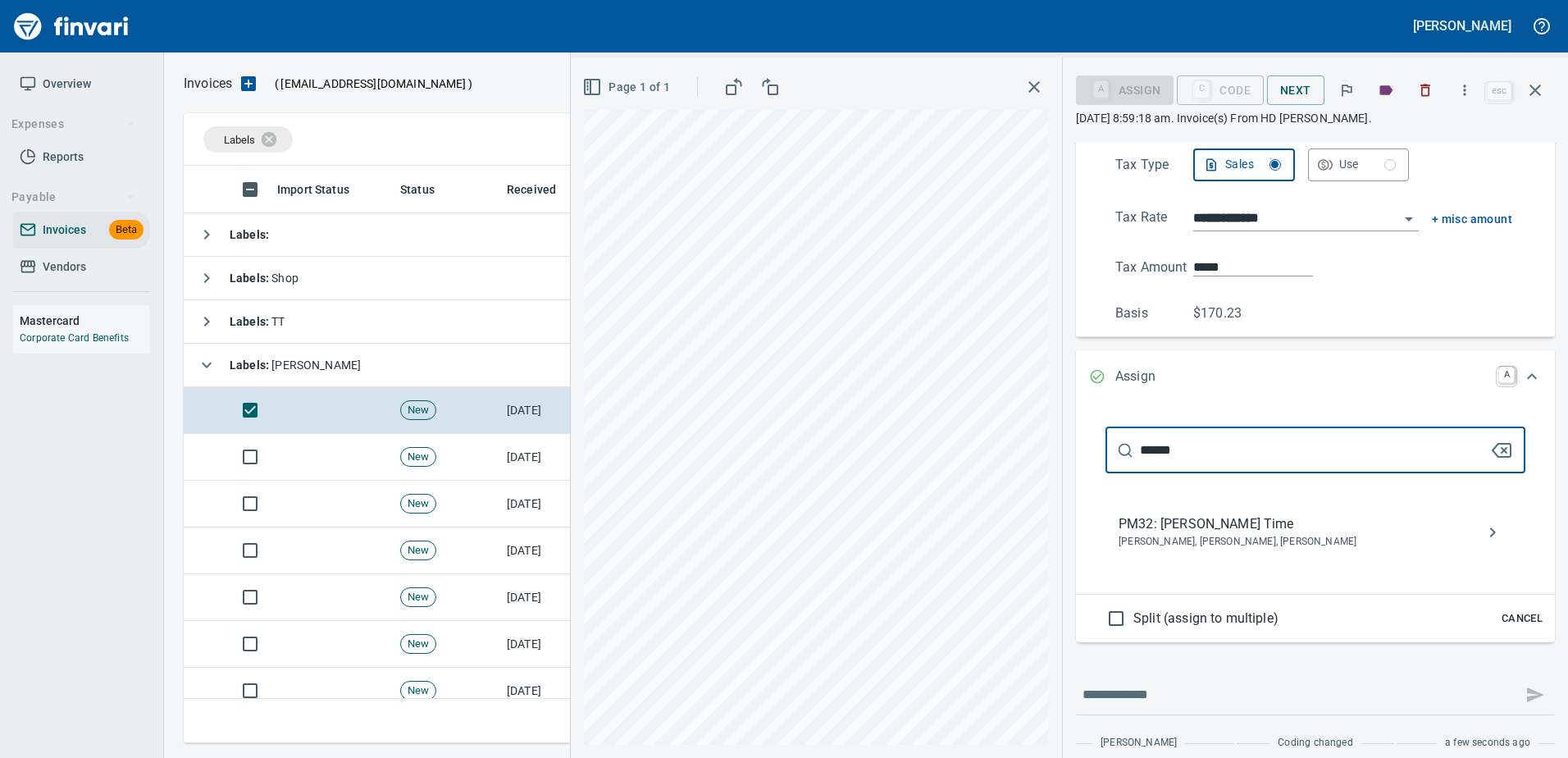
type input "******"
click at [1207, 528] on span "PM32: Jerome Sarkinen Time" at bounding box center [1302, 524] width 368 height 19
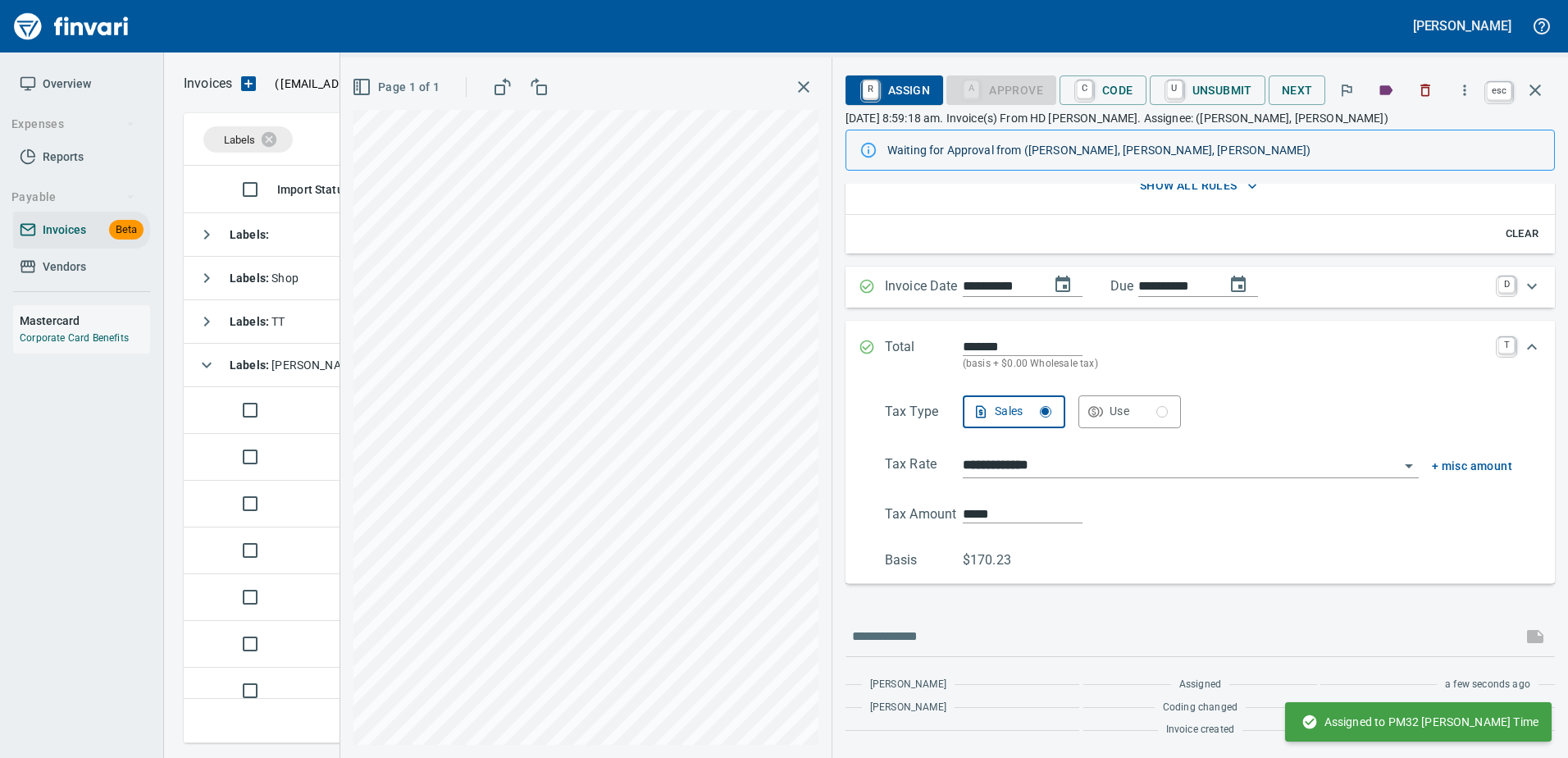
scroll to position [182, 0]
click at [1526, 90] on icon "button" at bounding box center [1535, 90] width 19 height 19
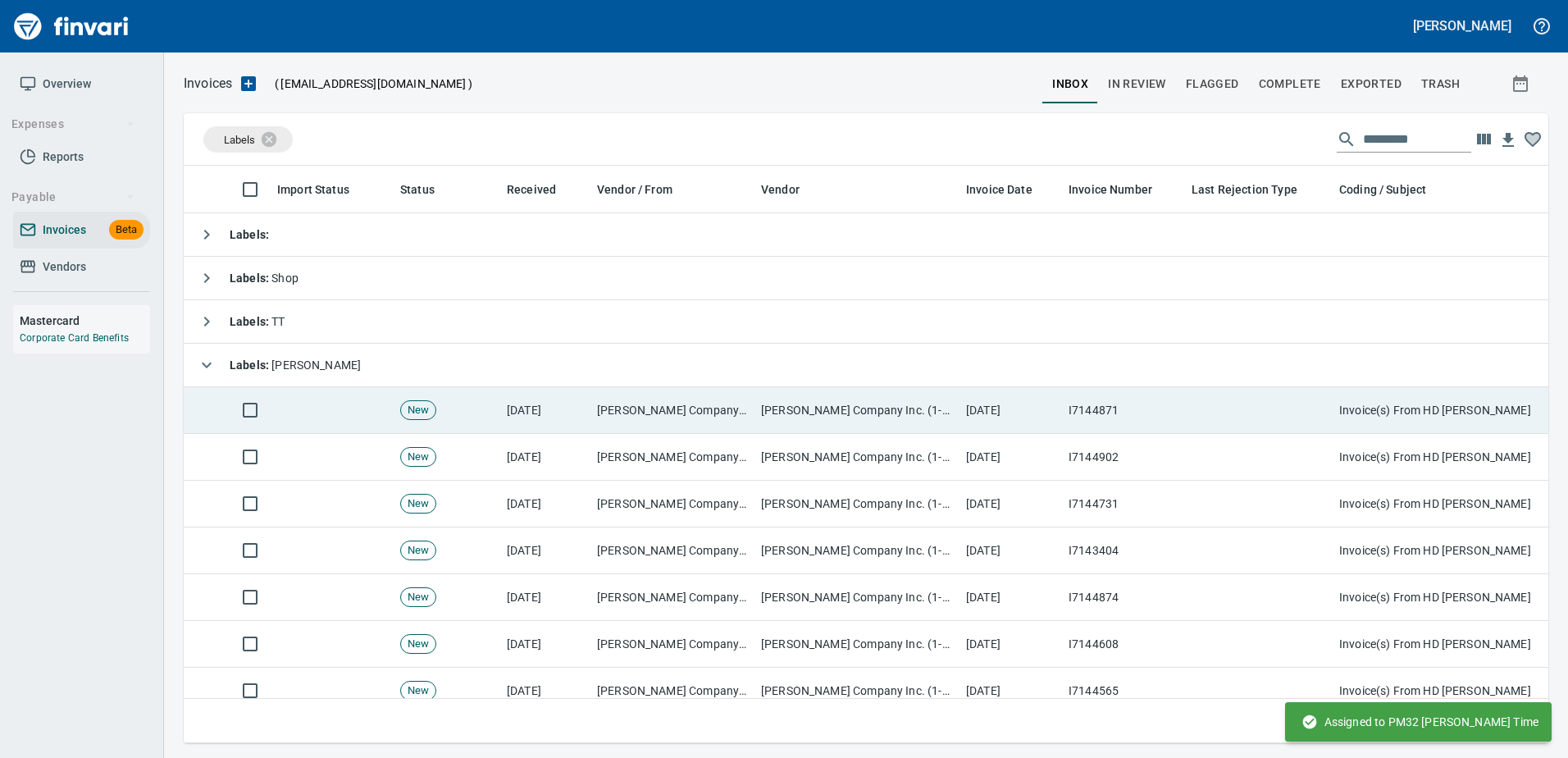
click at [1053, 421] on td "[DATE]" at bounding box center [1010, 410] width 103 height 46
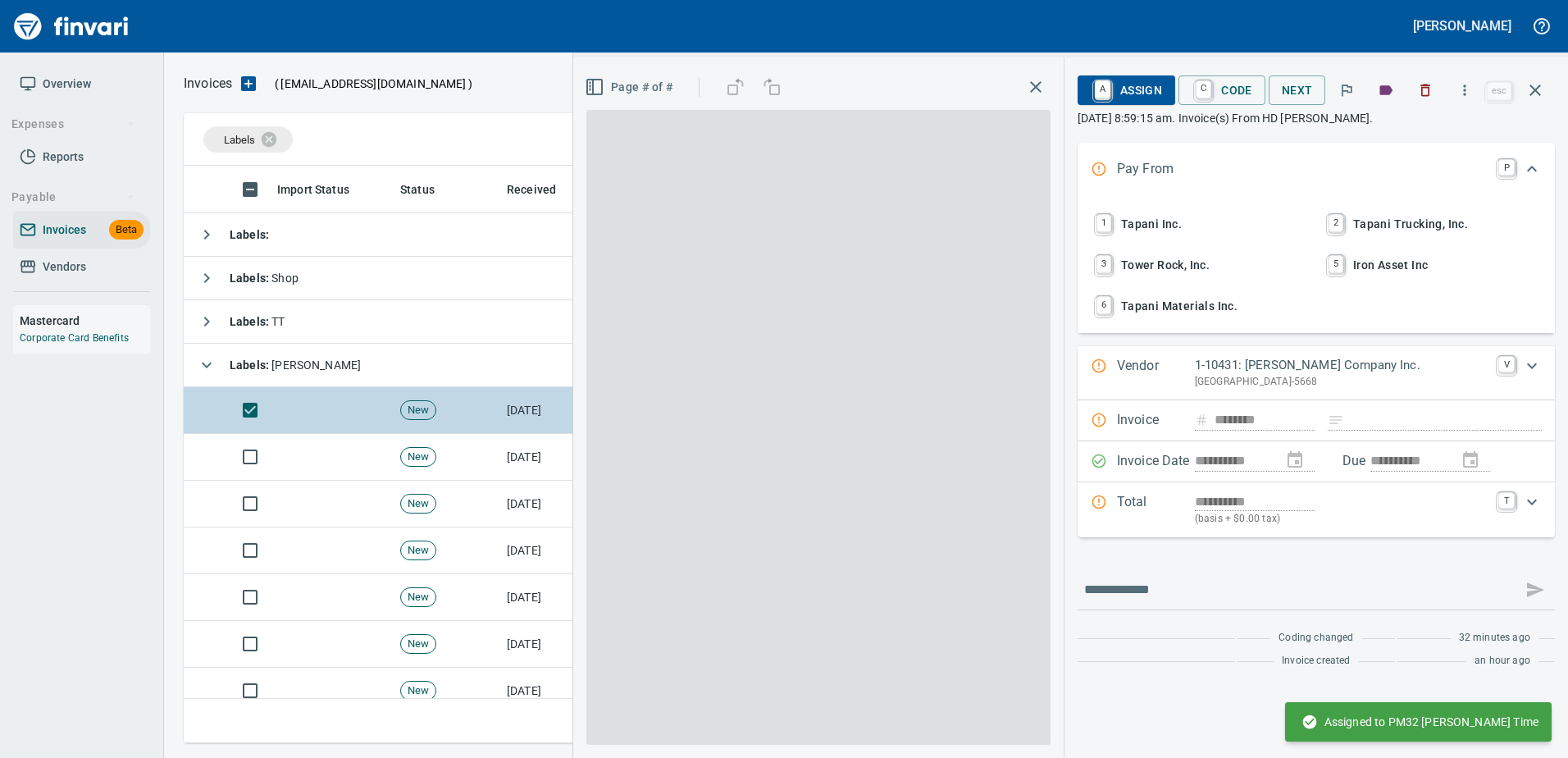
scroll to position [553, 1339]
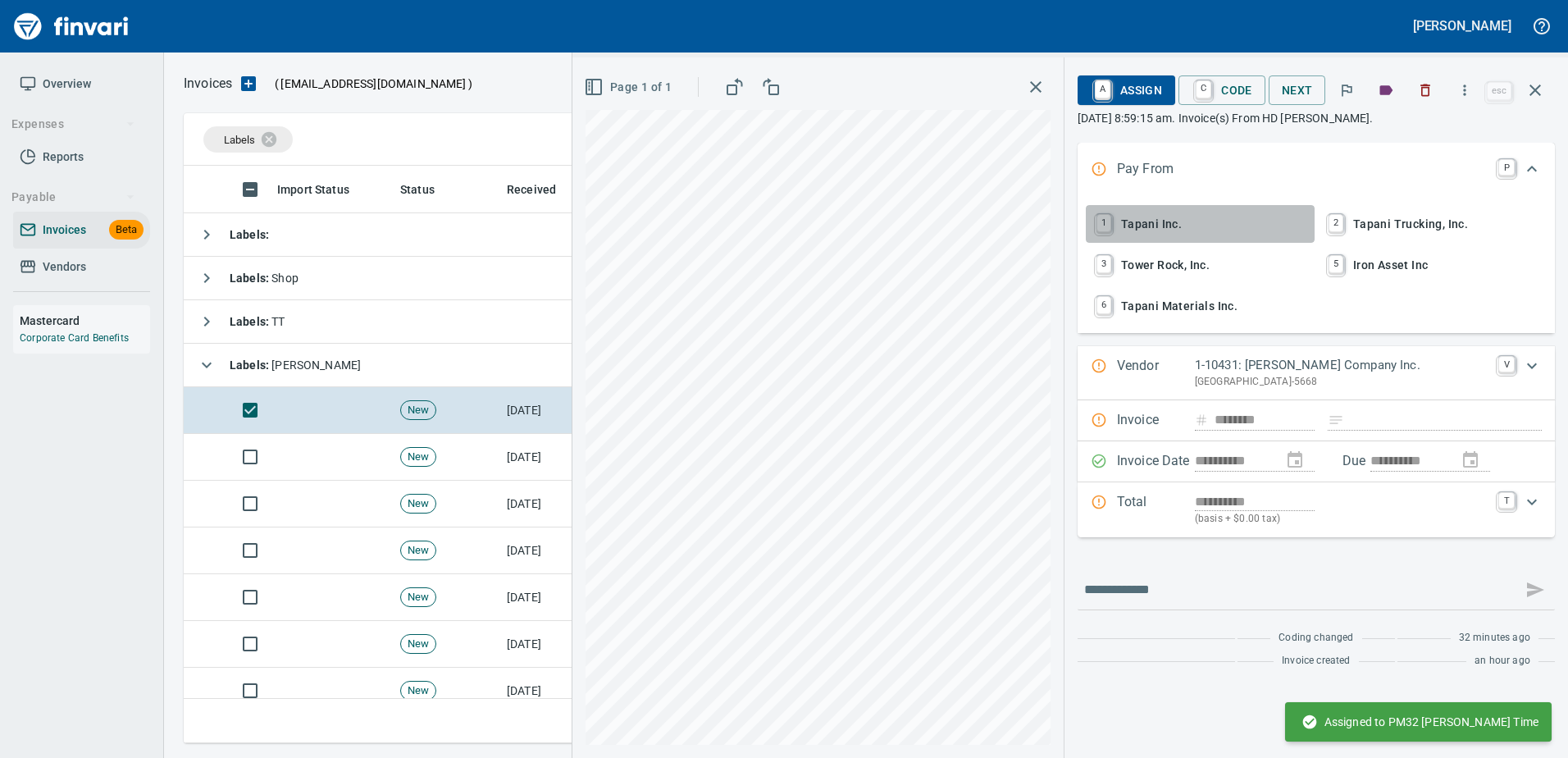
click at [1131, 211] on span "1 Tapani Inc." at bounding box center [1199, 224] width 216 height 28
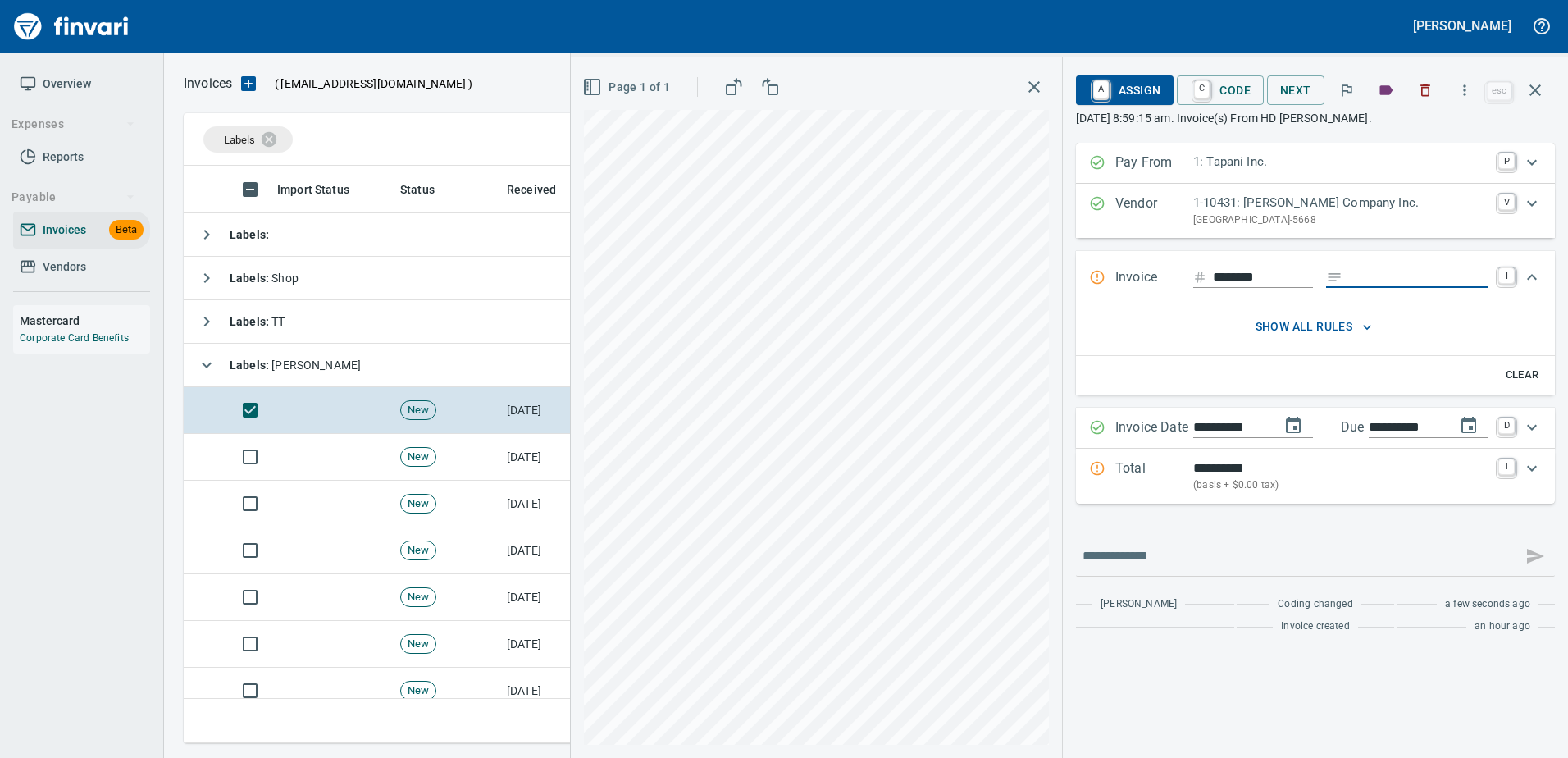
click at [1389, 276] on input "Expand" at bounding box center [1419, 277] width 139 height 20
type input "******"
click at [1154, 475] on p "Total" at bounding box center [1154, 476] width 77 height 35
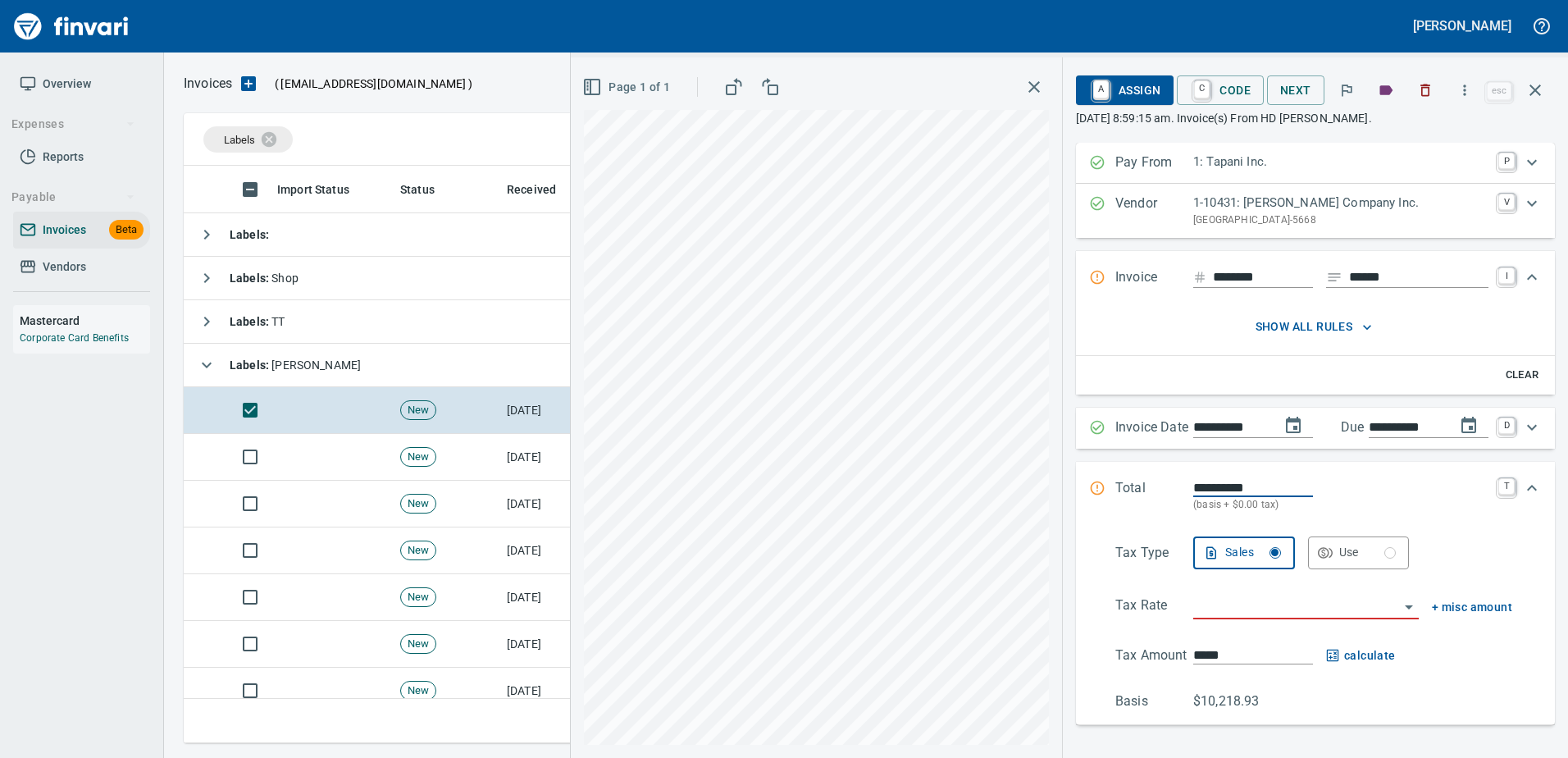
click at [1287, 611] on input "search" at bounding box center [1296, 607] width 206 height 23
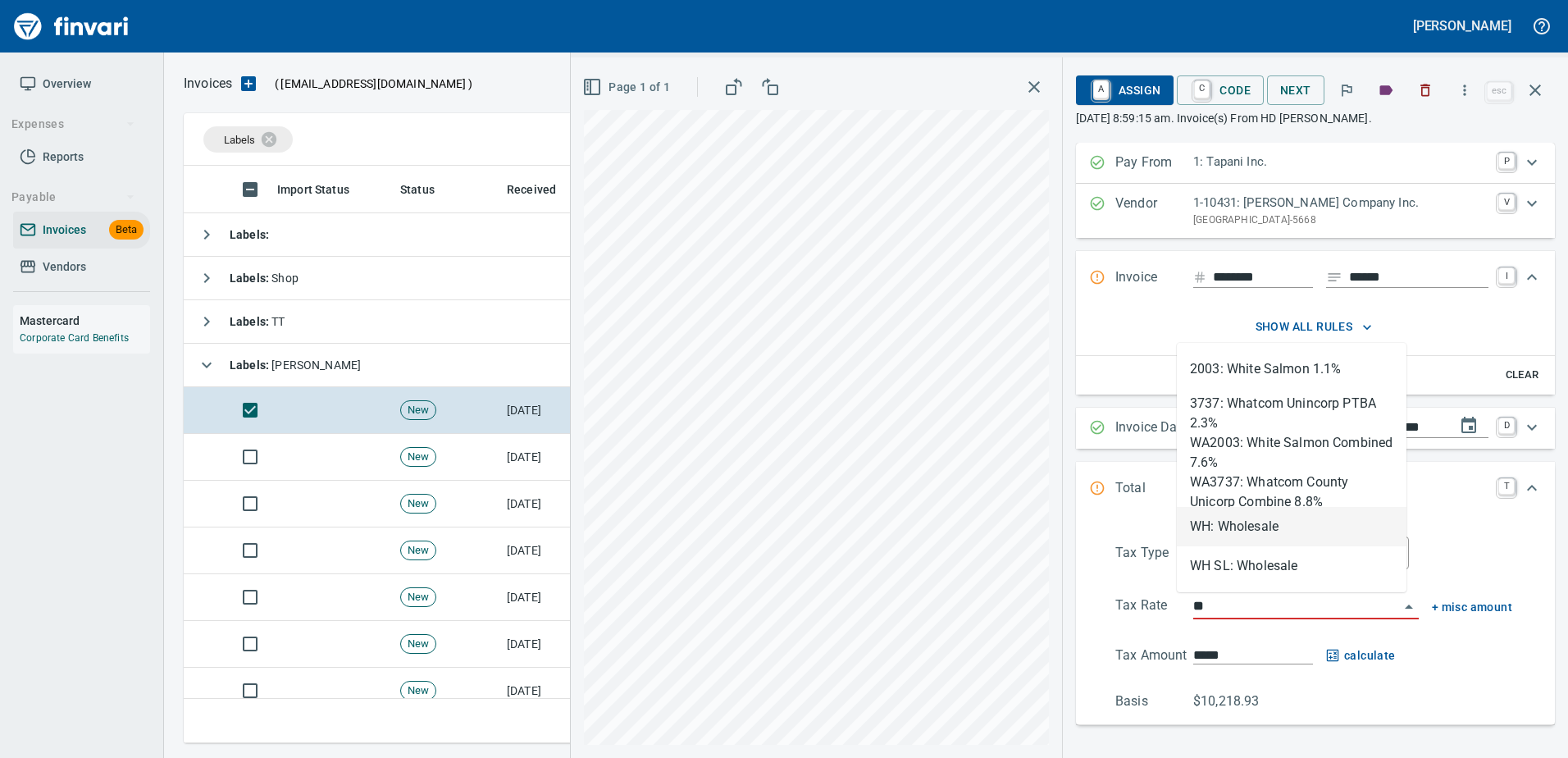
click at [1250, 523] on li "WH: Wholesale" at bounding box center [1291, 527] width 229 height 40
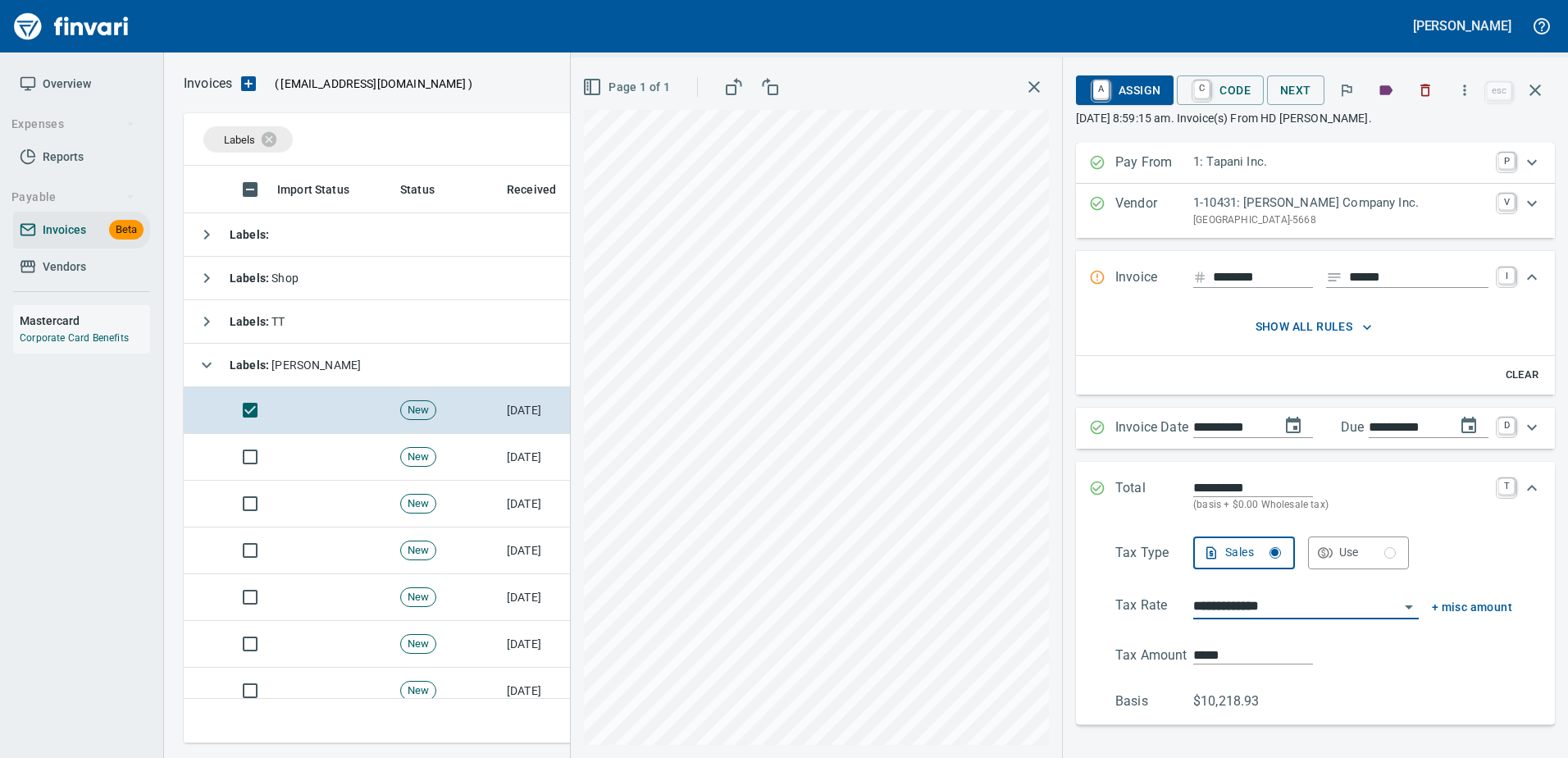
type input "**********"
click at [1111, 98] on span "A Assign" at bounding box center [1125, 90] width 72 height 28
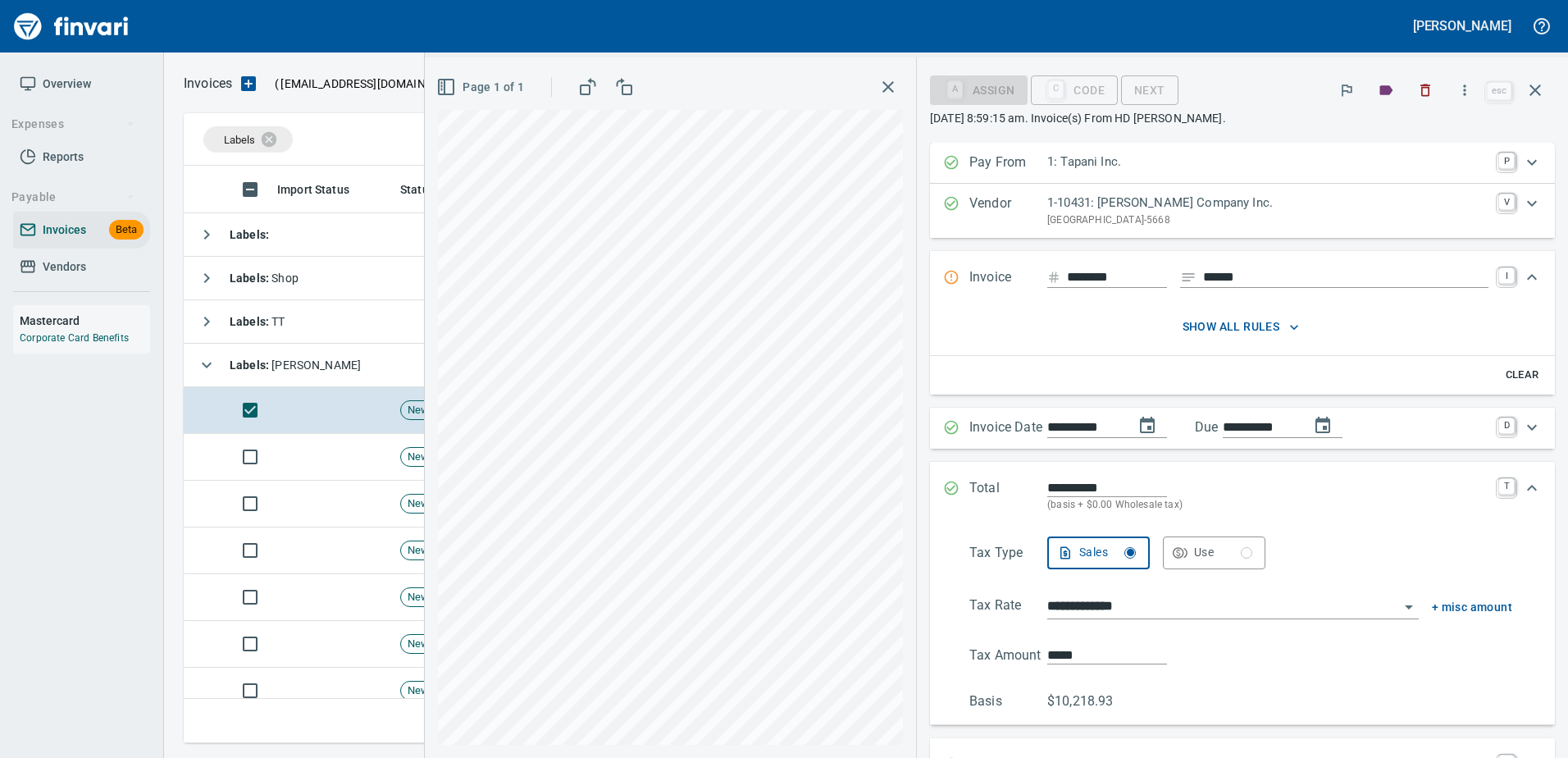
scroll to position [388, 0]
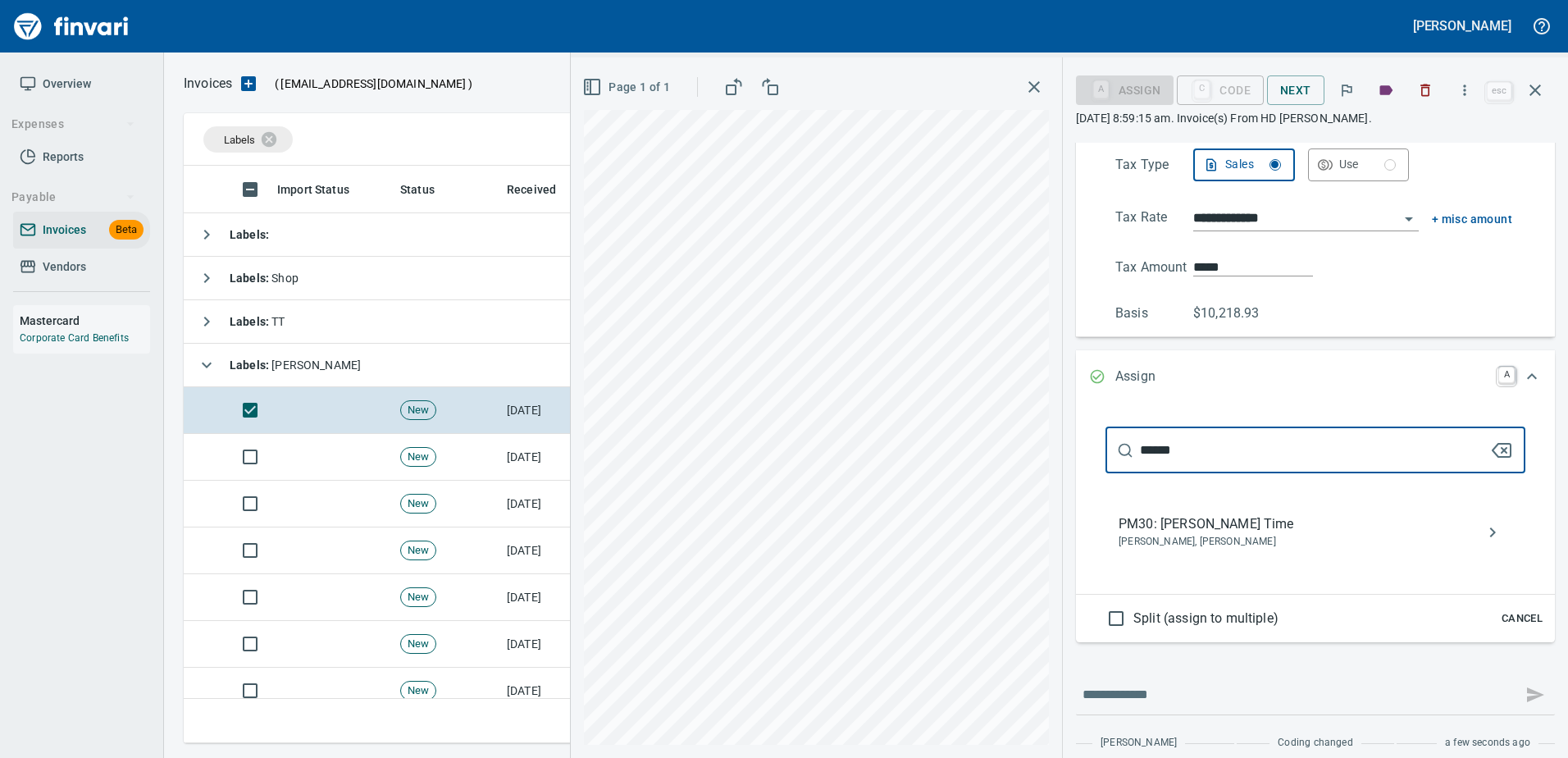
type input "******"
click at [1297, 533] on span "Luke Basanta, Randy Odhiambo" at bounding box center [1302, 541] width 368 height 16
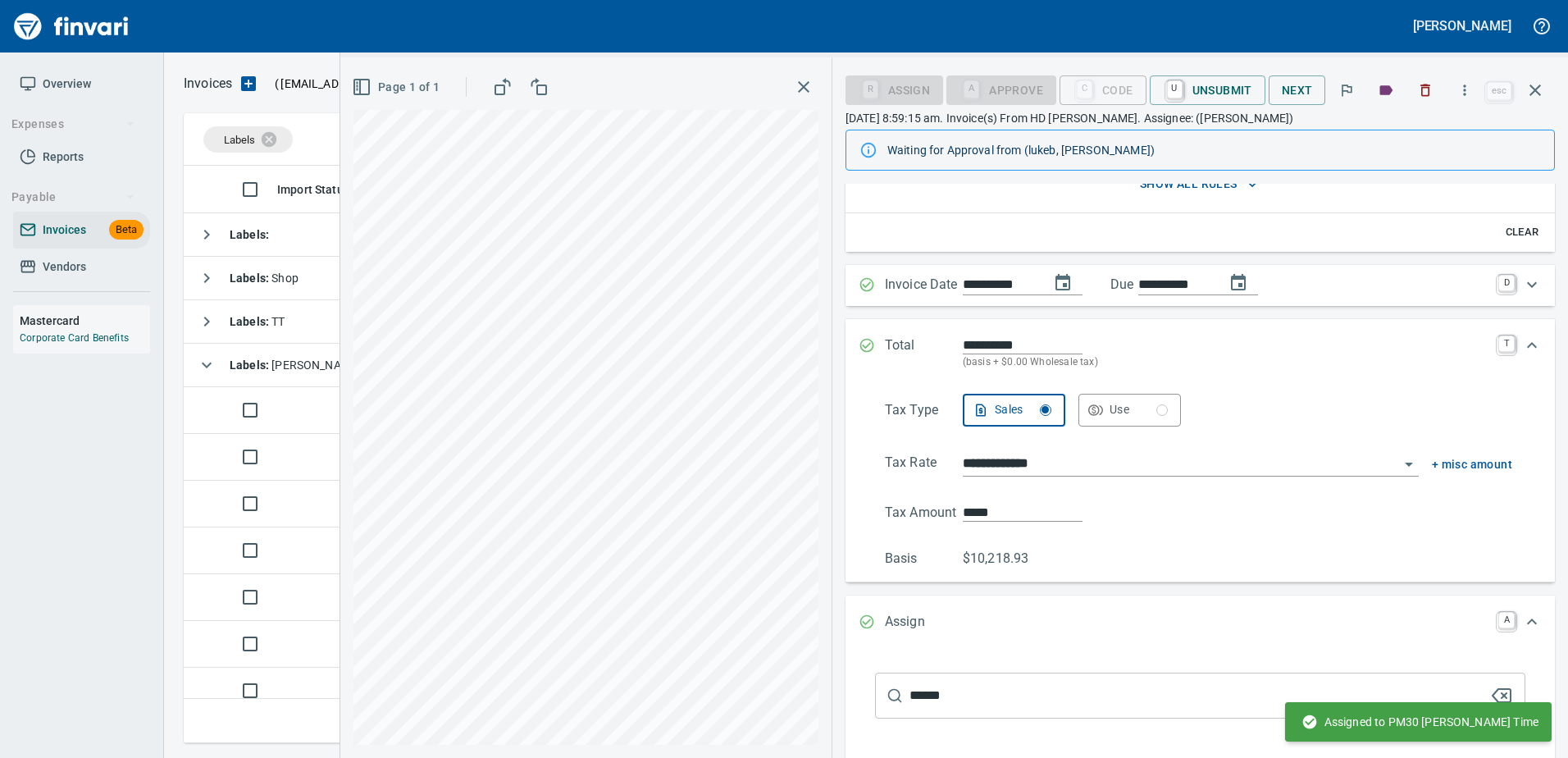
scroll to position [182, 0]
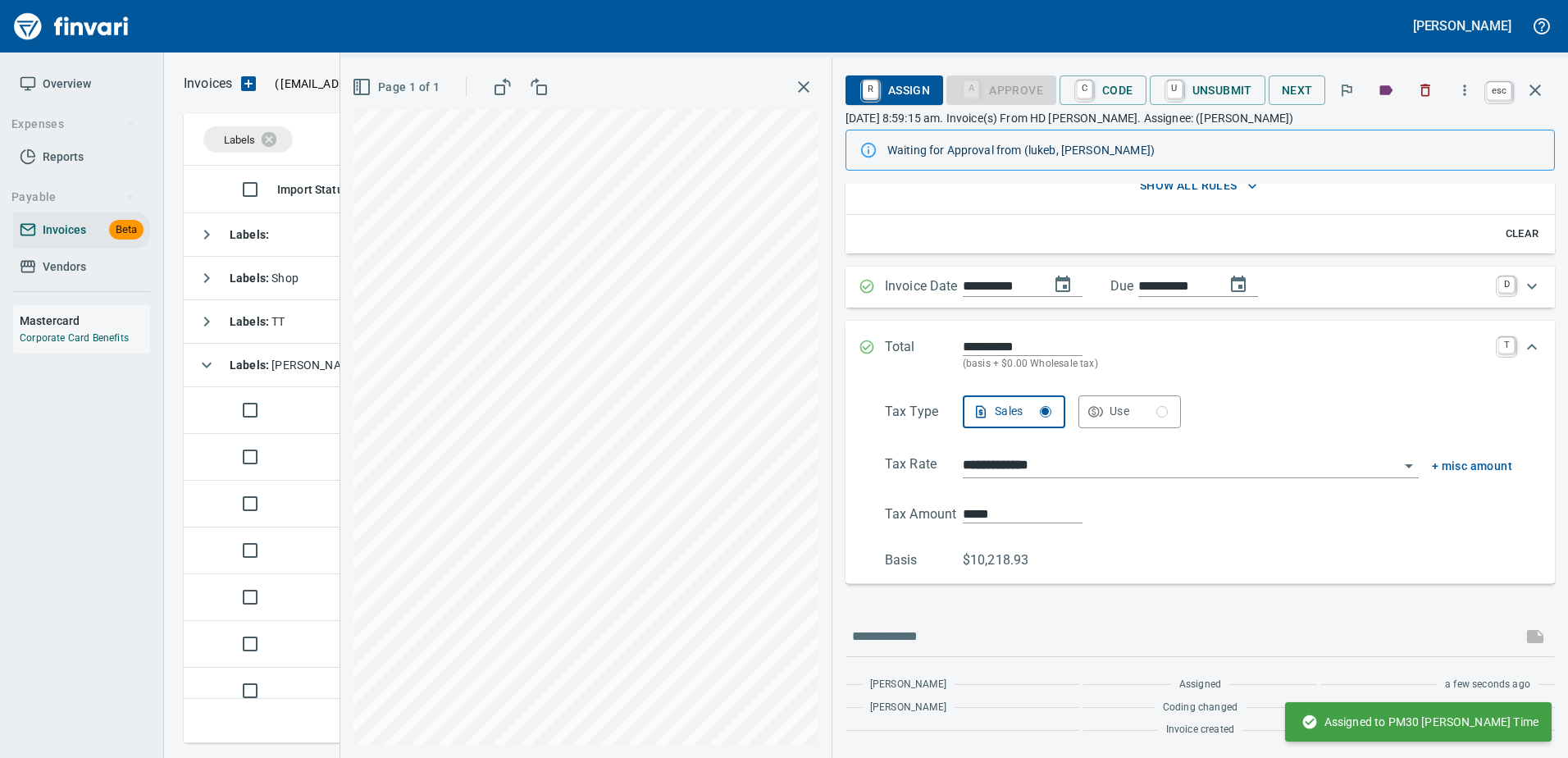
click at [1542, 84] on icon "button" at bounding box center [1535, 90] width 19 height 19
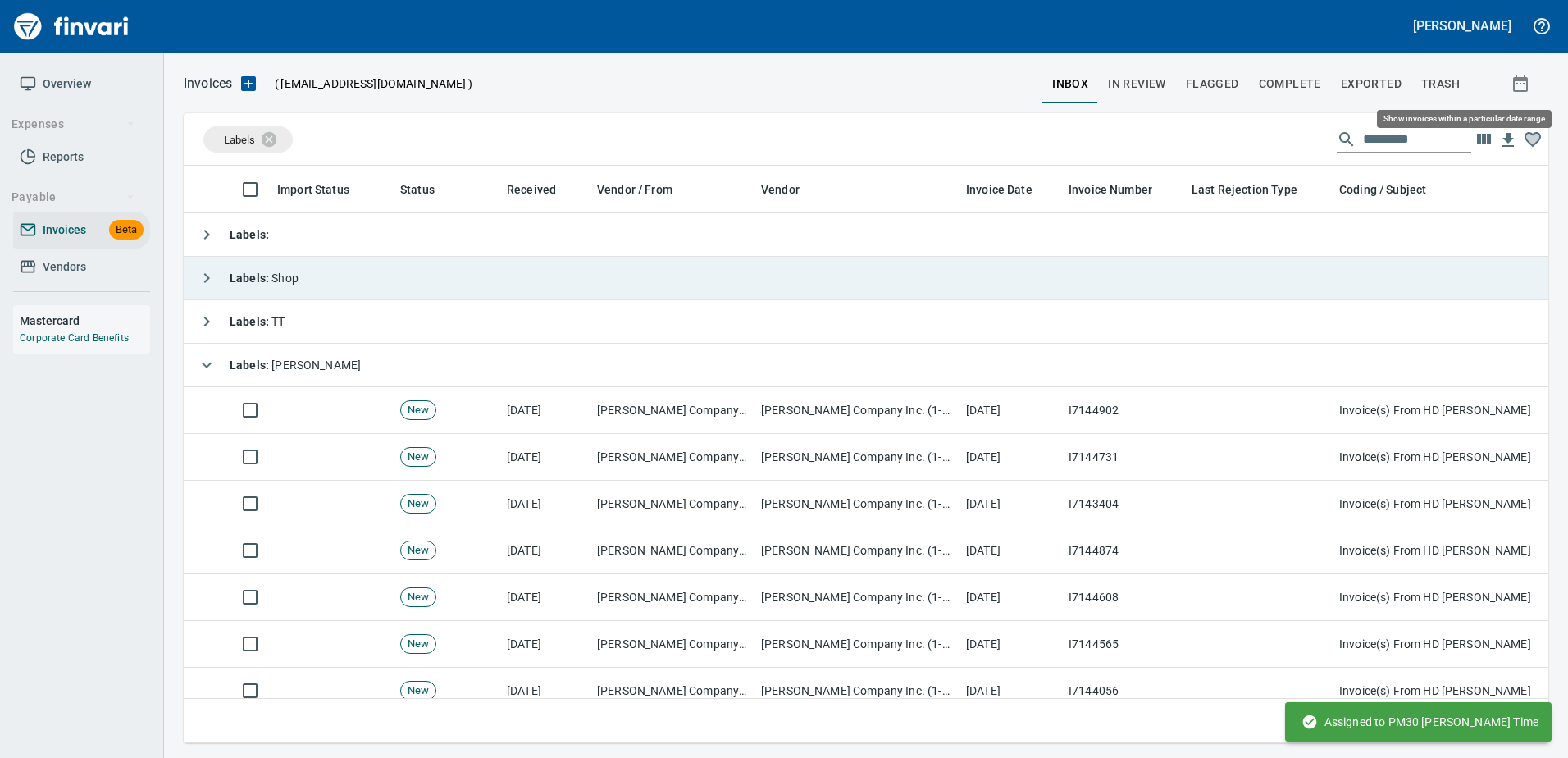
scroll to position [553, 1339]
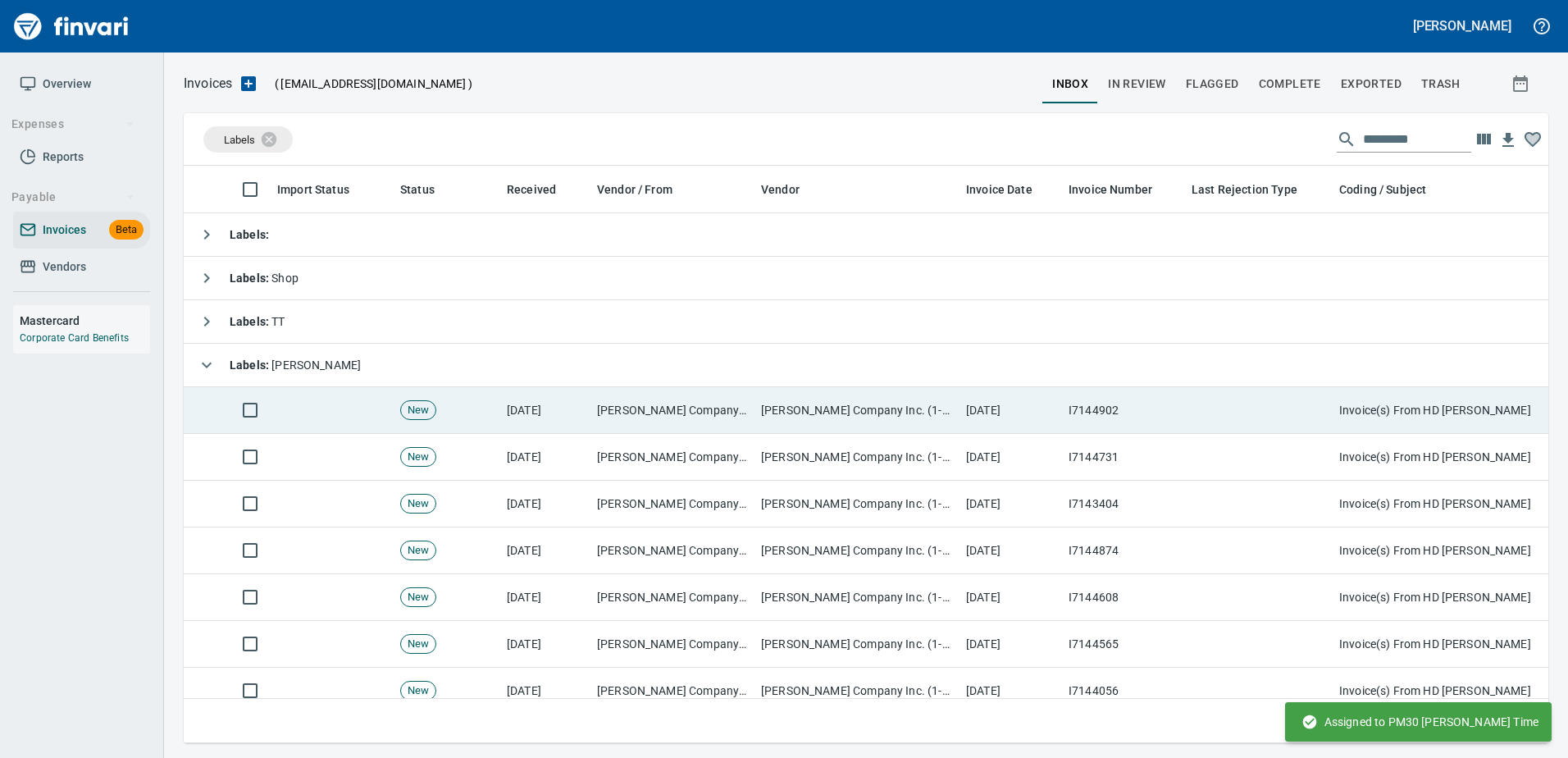
click at [1223, 410] on td at bounding box center [1258, 410] width 147 height 46
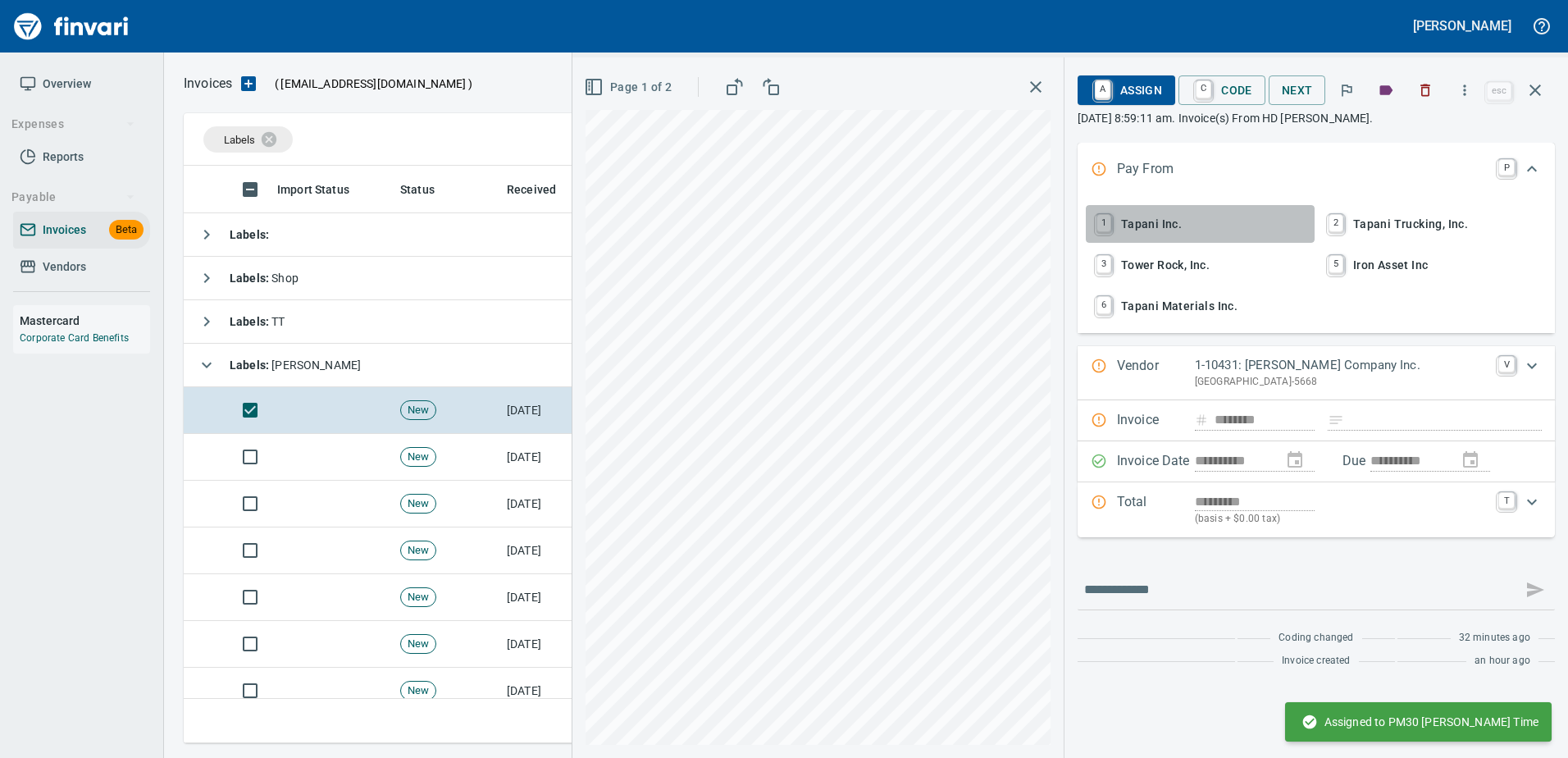
click at [1134, 229] on span "1 Tapani Inc." at bounding box center [1199, 224] width 216 height 28
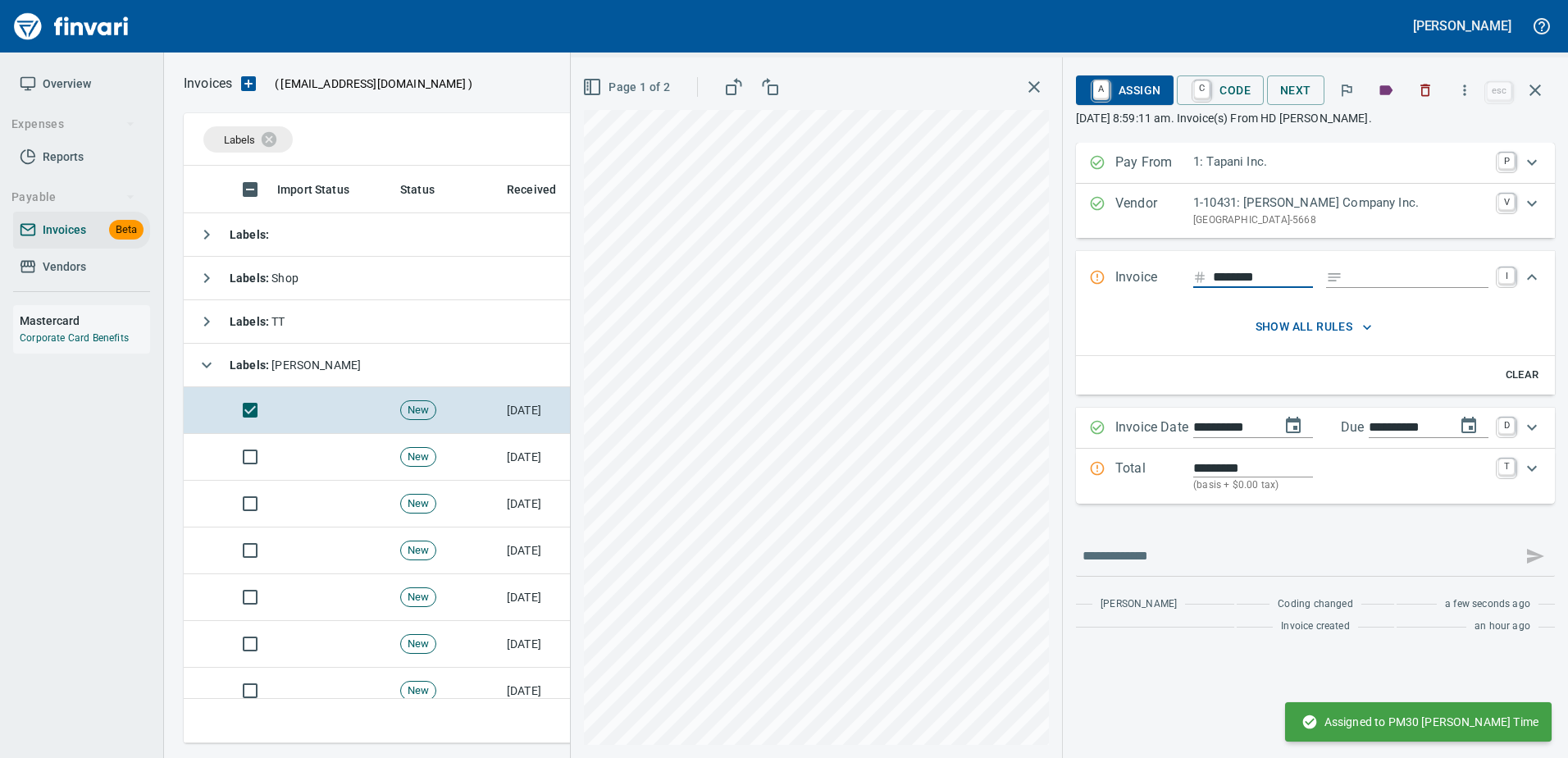
click at [1373, 279] on input "Expand" at bounding box center [1419, 277] width 139 height 20
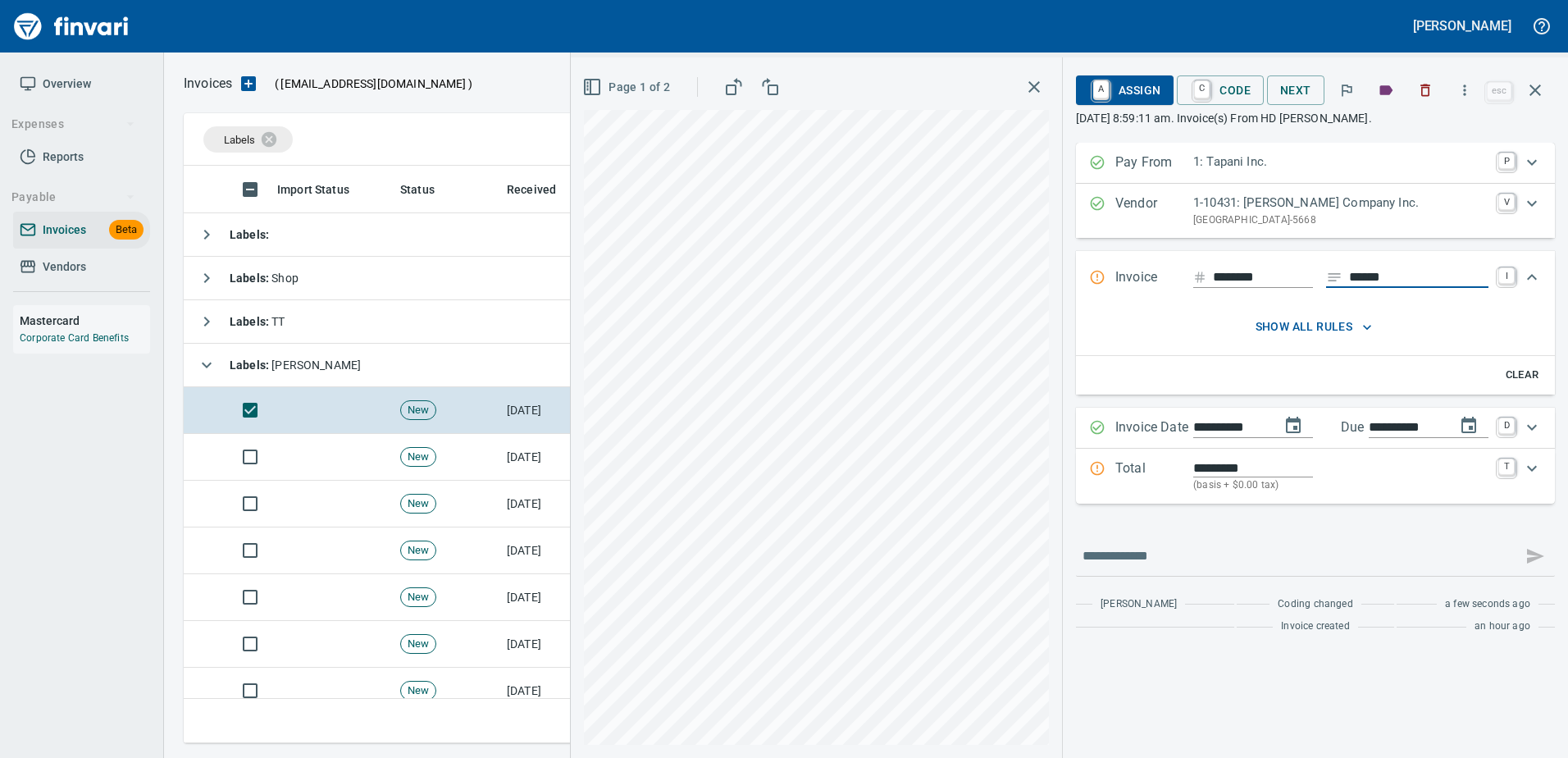
type input "******"
click at [613, 98] on button "Page 1 of 2" at bounding box center [627, 87] width 98 height 30
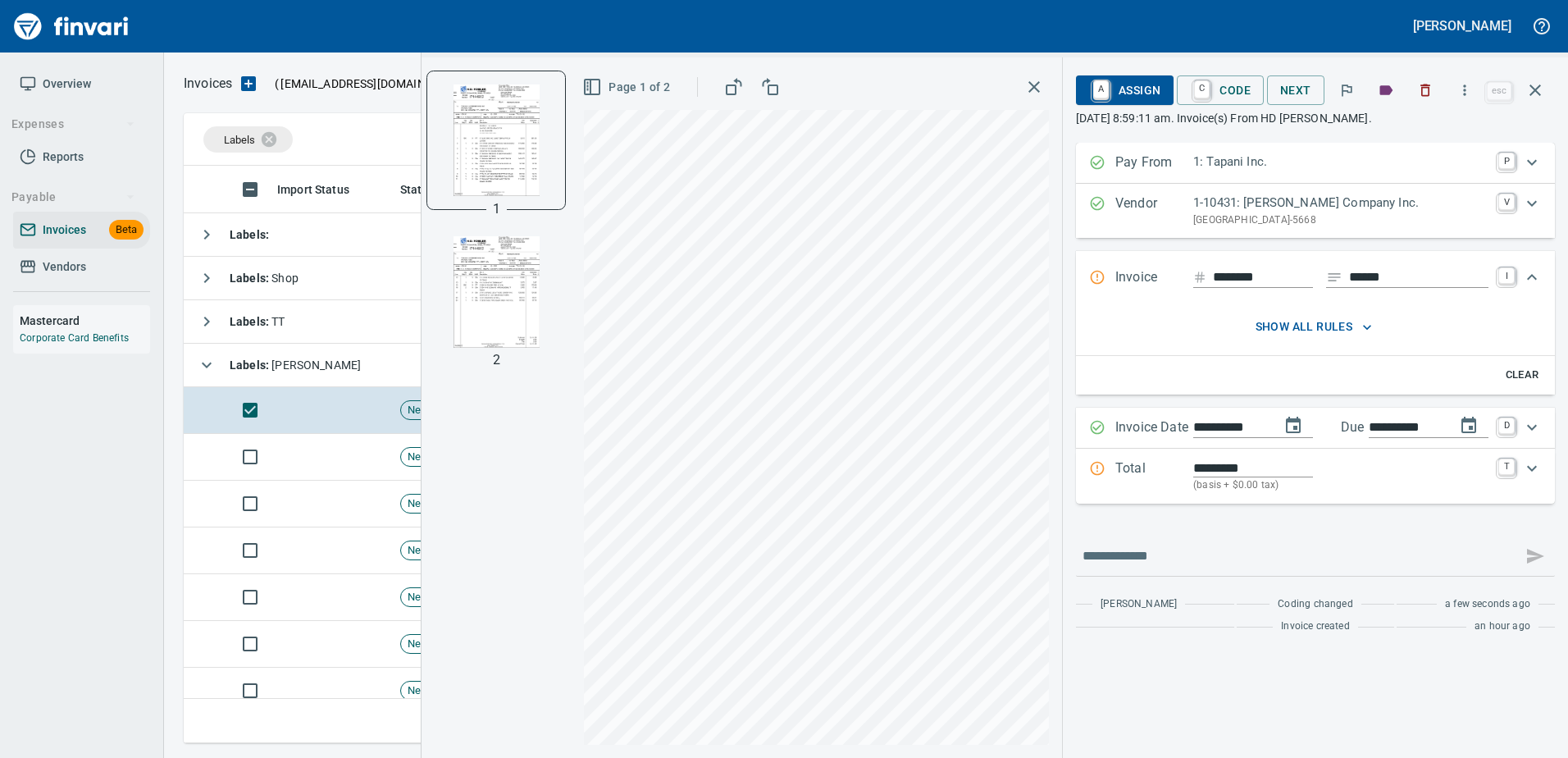
click at [502, 292] on img "button" at bounding box center [496, 291] width 111 height 111
click at [1166, 484] on p "Total" at bounding box center [1154, 476] width 77 height 35
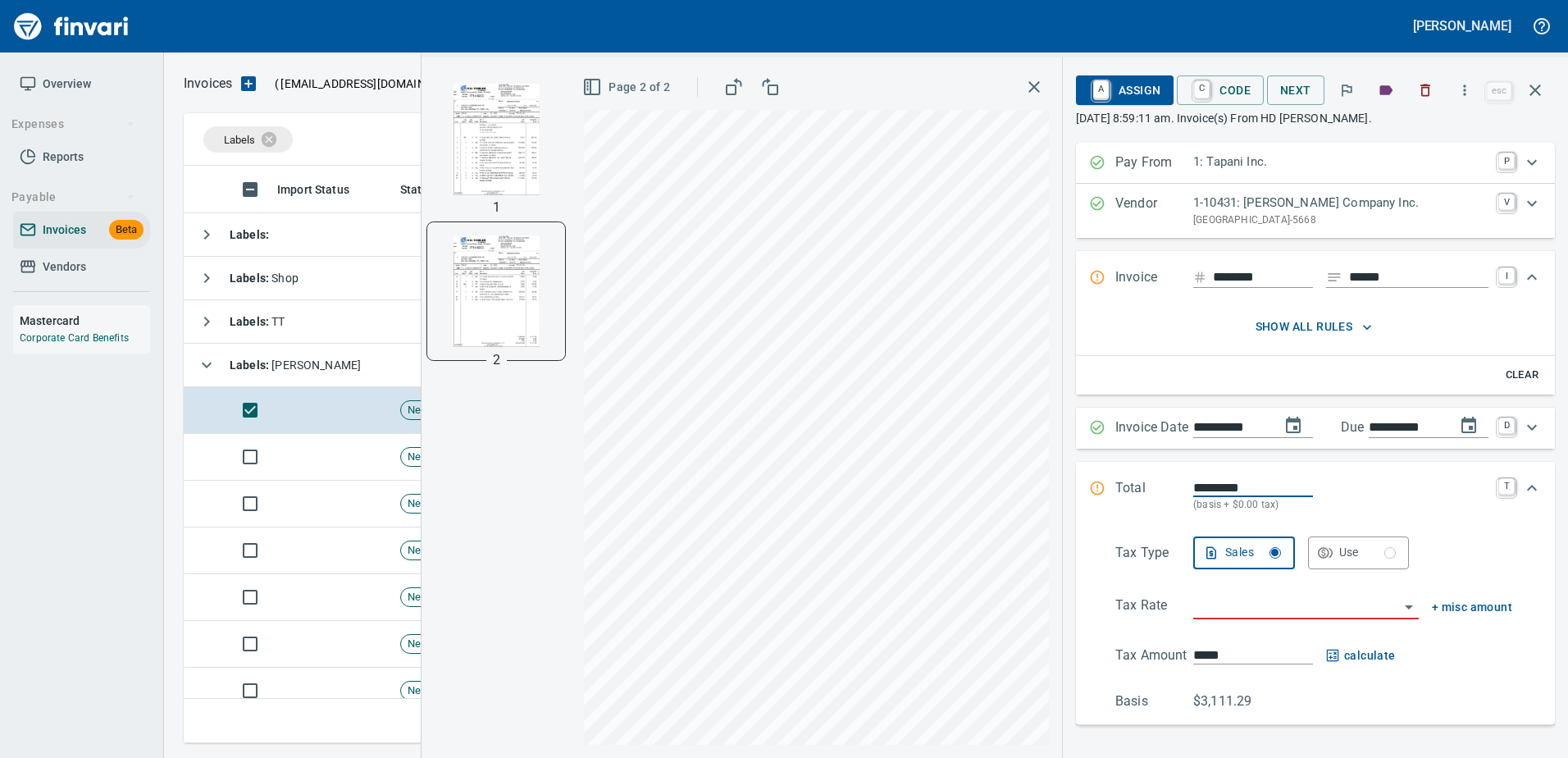
click at [1221, 607] on input "search" at bounding box center [1296, 607] width 206 height 23
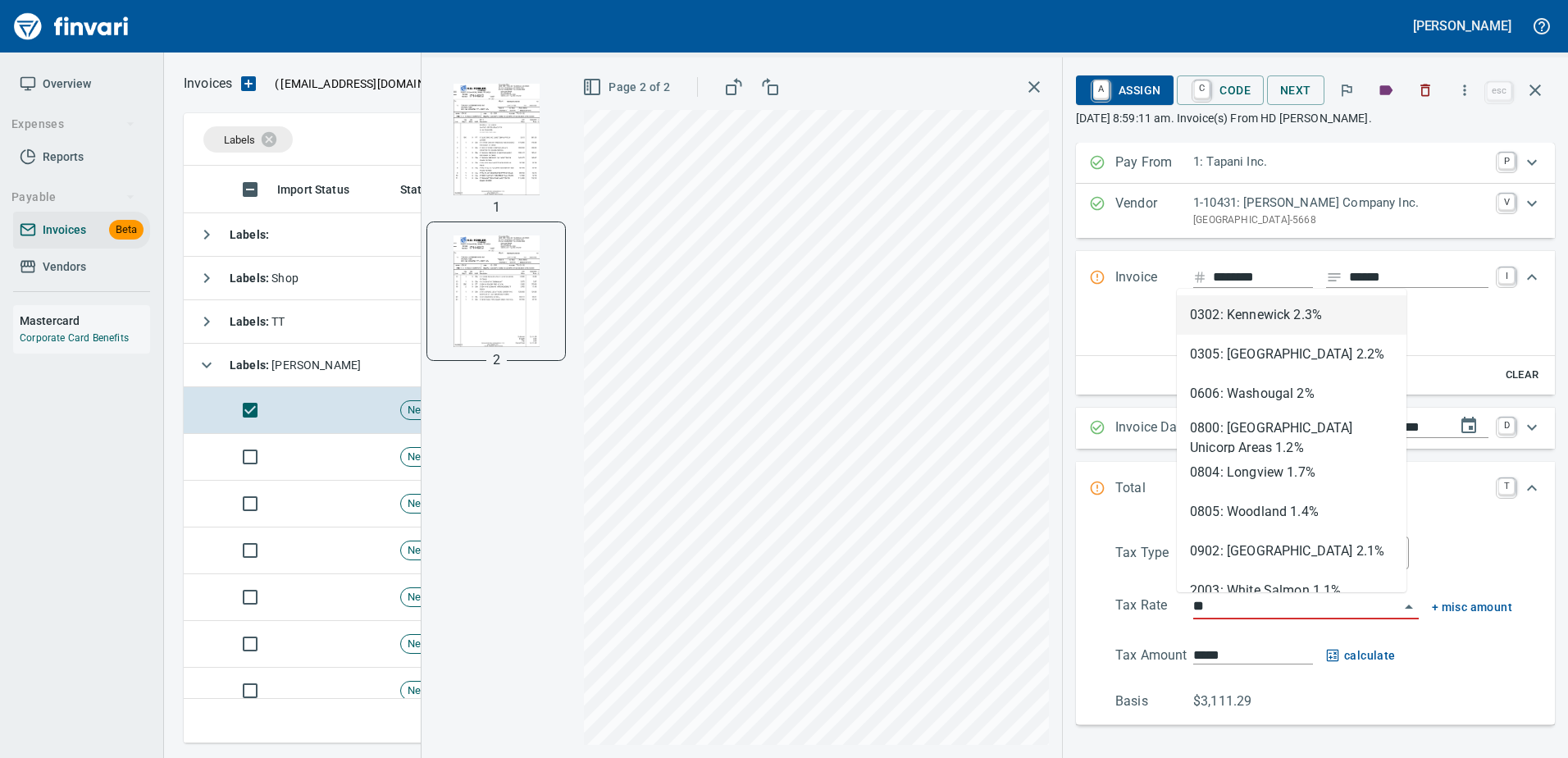
scroll to position [553, 1339]
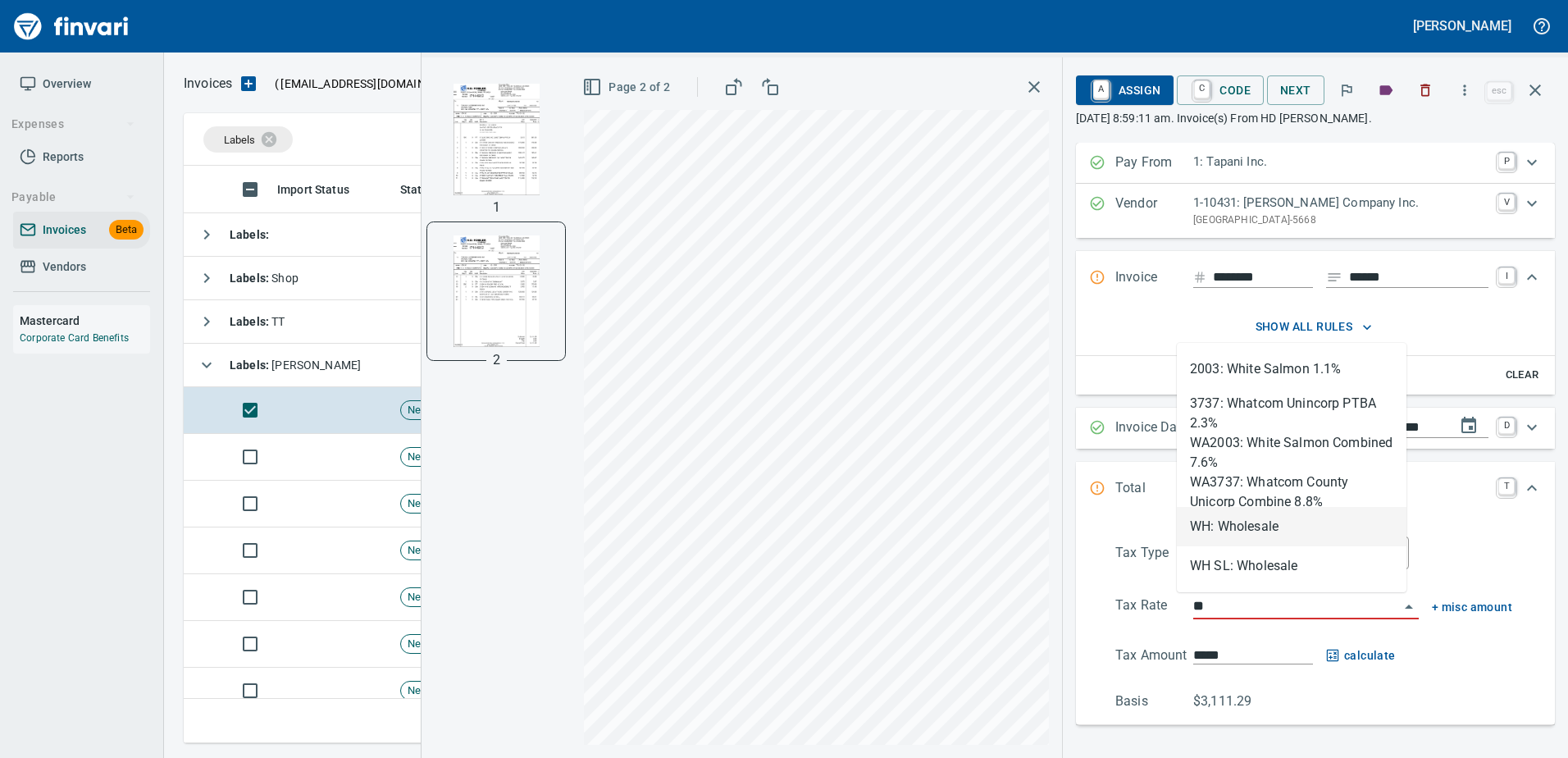
click at [1209, 528] on li "WH: Wholesale" at bounding box center [1291, 527] width 229 height 40
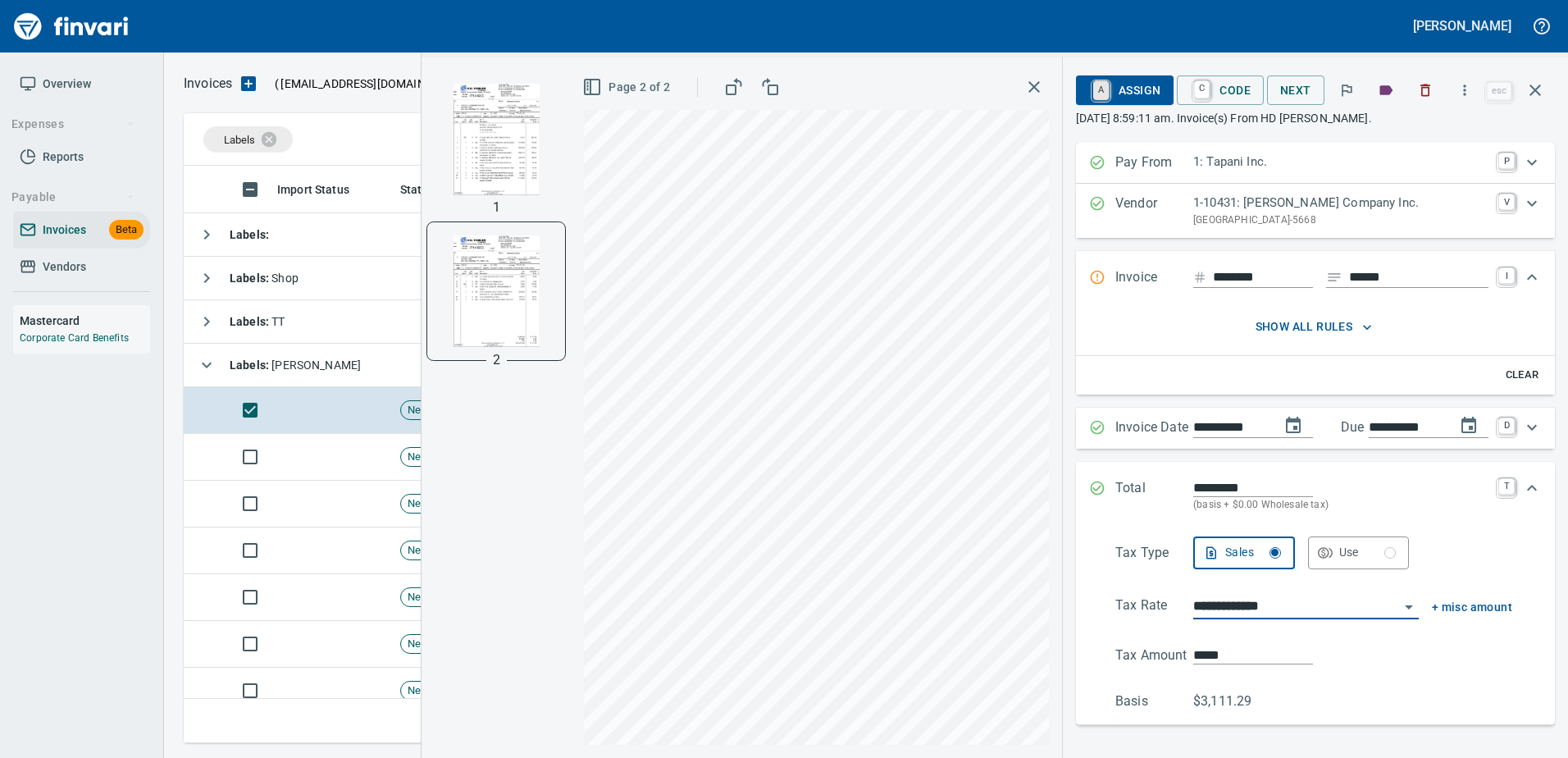
type input "**********"
click at [1094, 94] on link "A" at bounding box center [1101, 90] width 15 height 18
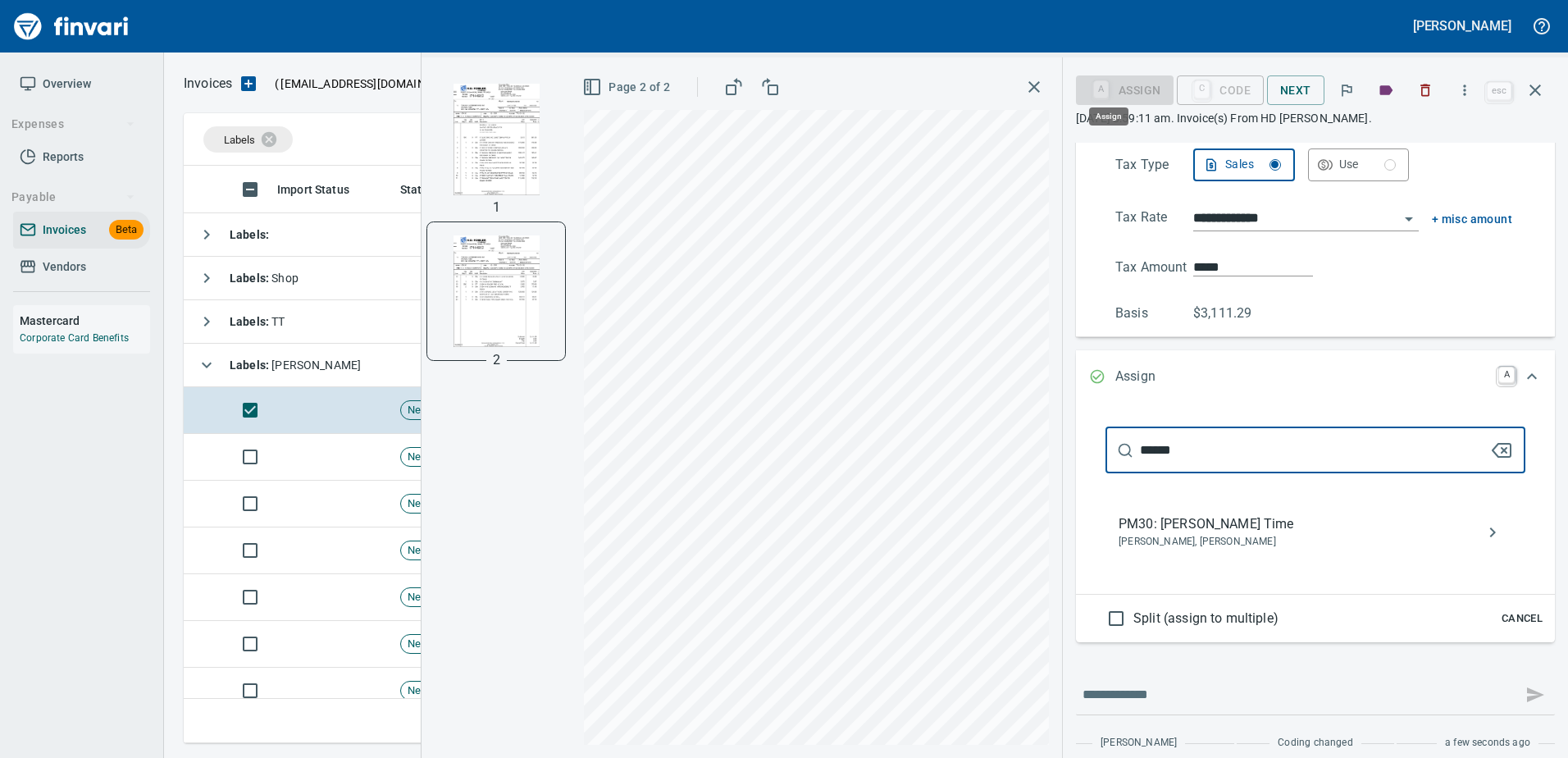
scroll to position [553, 1339]
type input "******"
click at [1202, 550] on div "PM30: [PERSON_NAME] Time [PERSON_NAME], [PERSON_NAME]" at bounding box center [1315, 532] width 420 height 52
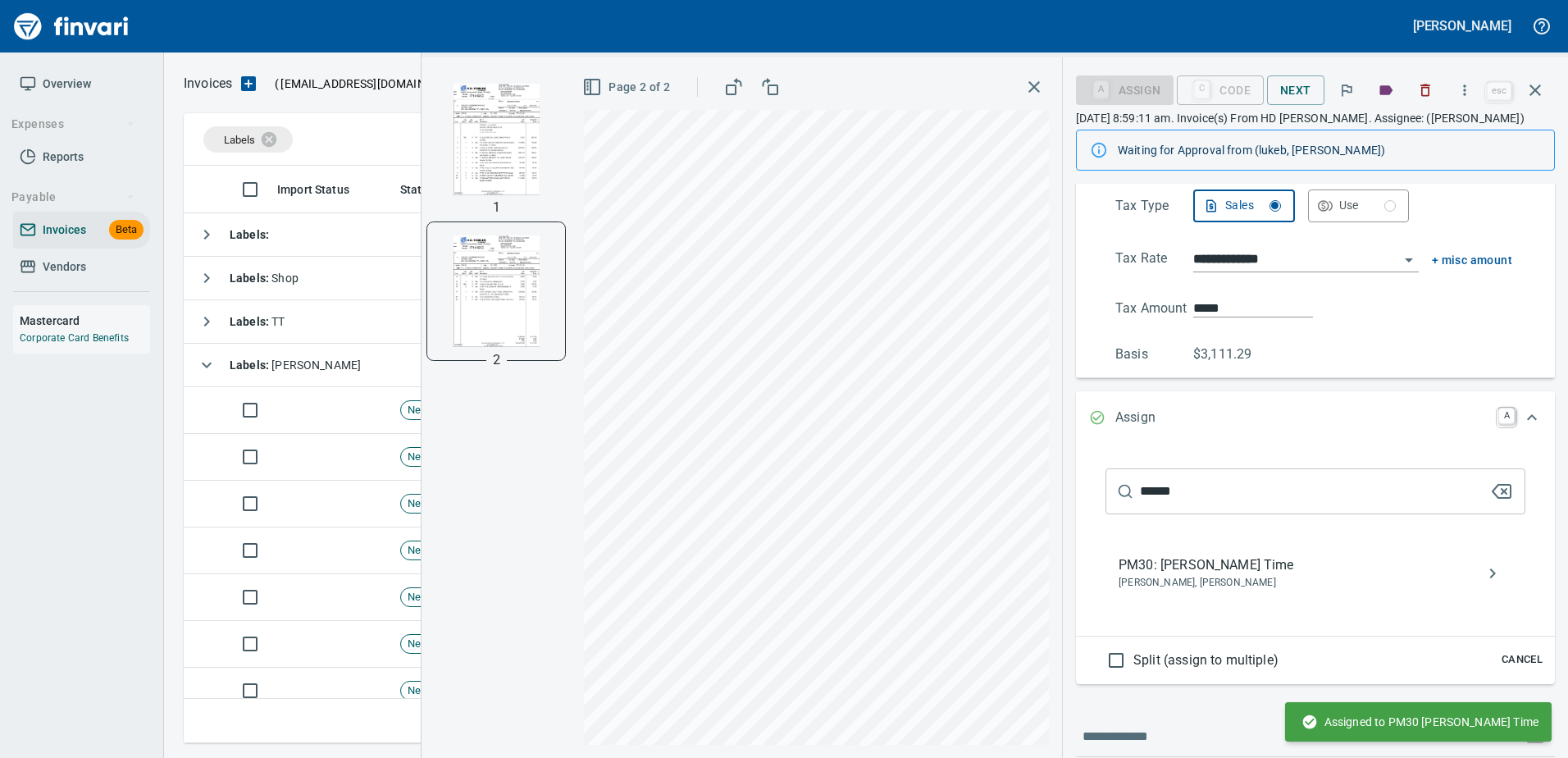
scroll to position [182, 0]
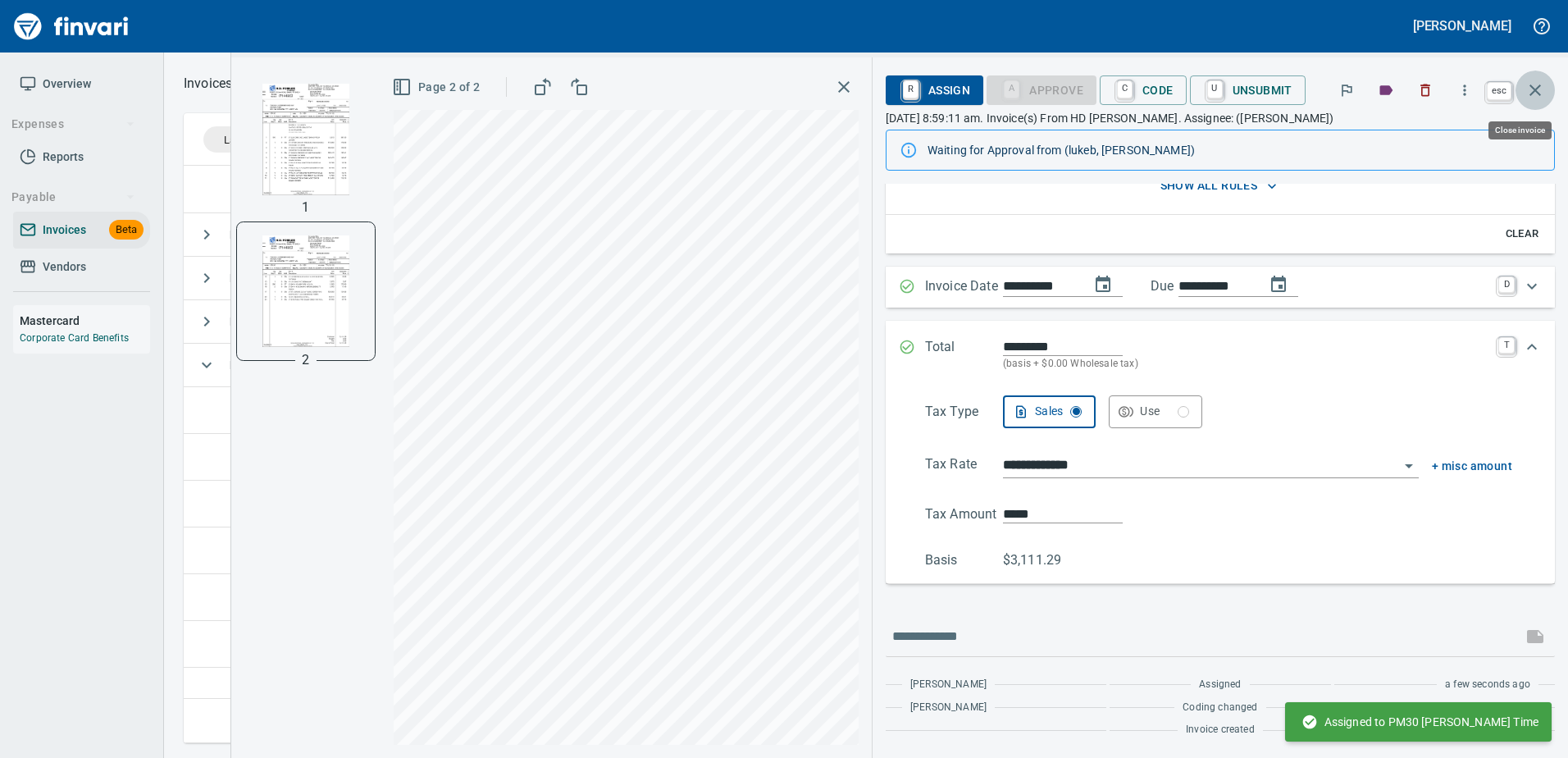
click at [1537, 78] on button "button" at bounding box center [1534, 90] width 40 height 40
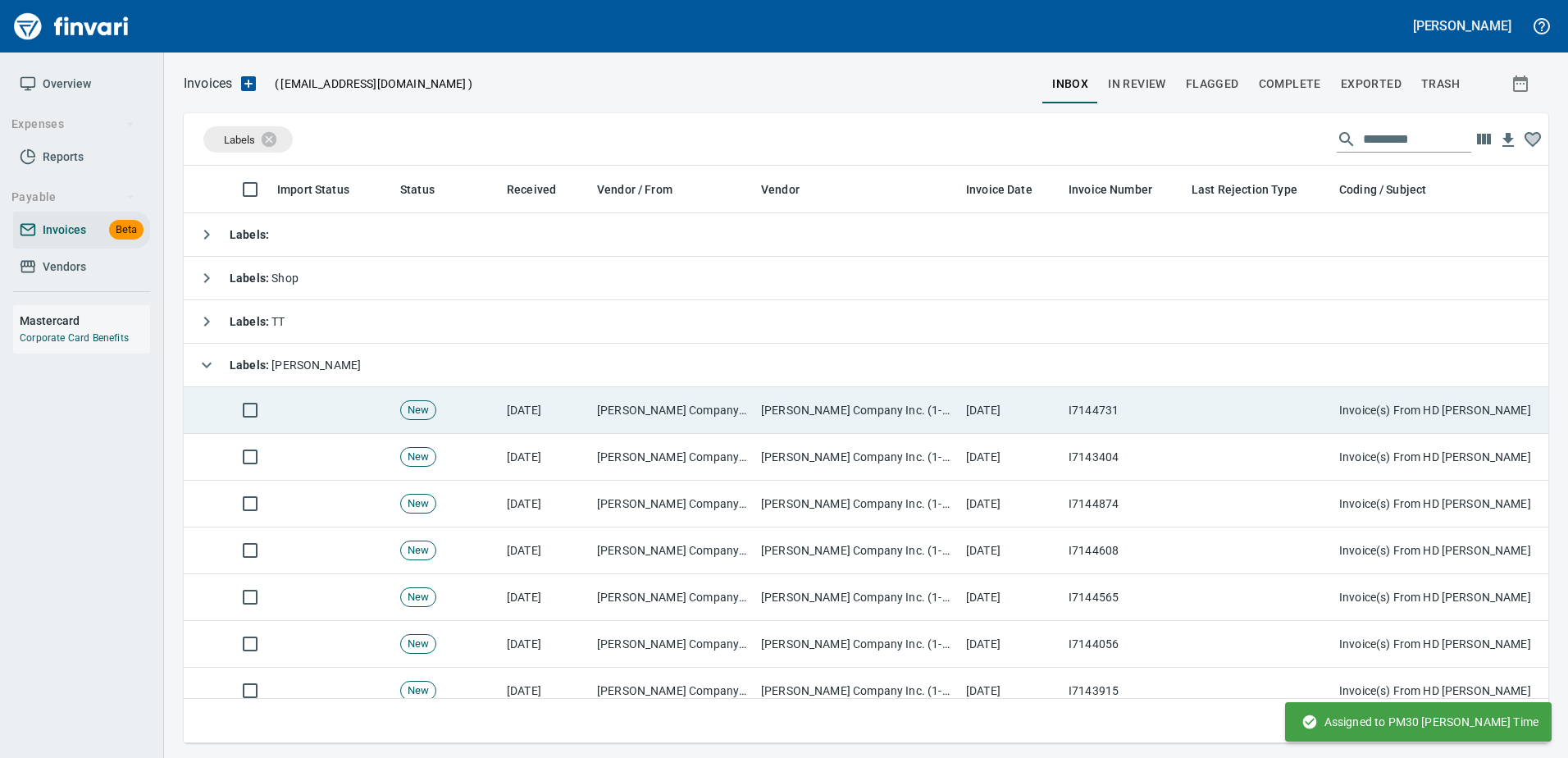
click at [1236, 415] on td at bounding box center [1258, 410] width 147 height 46
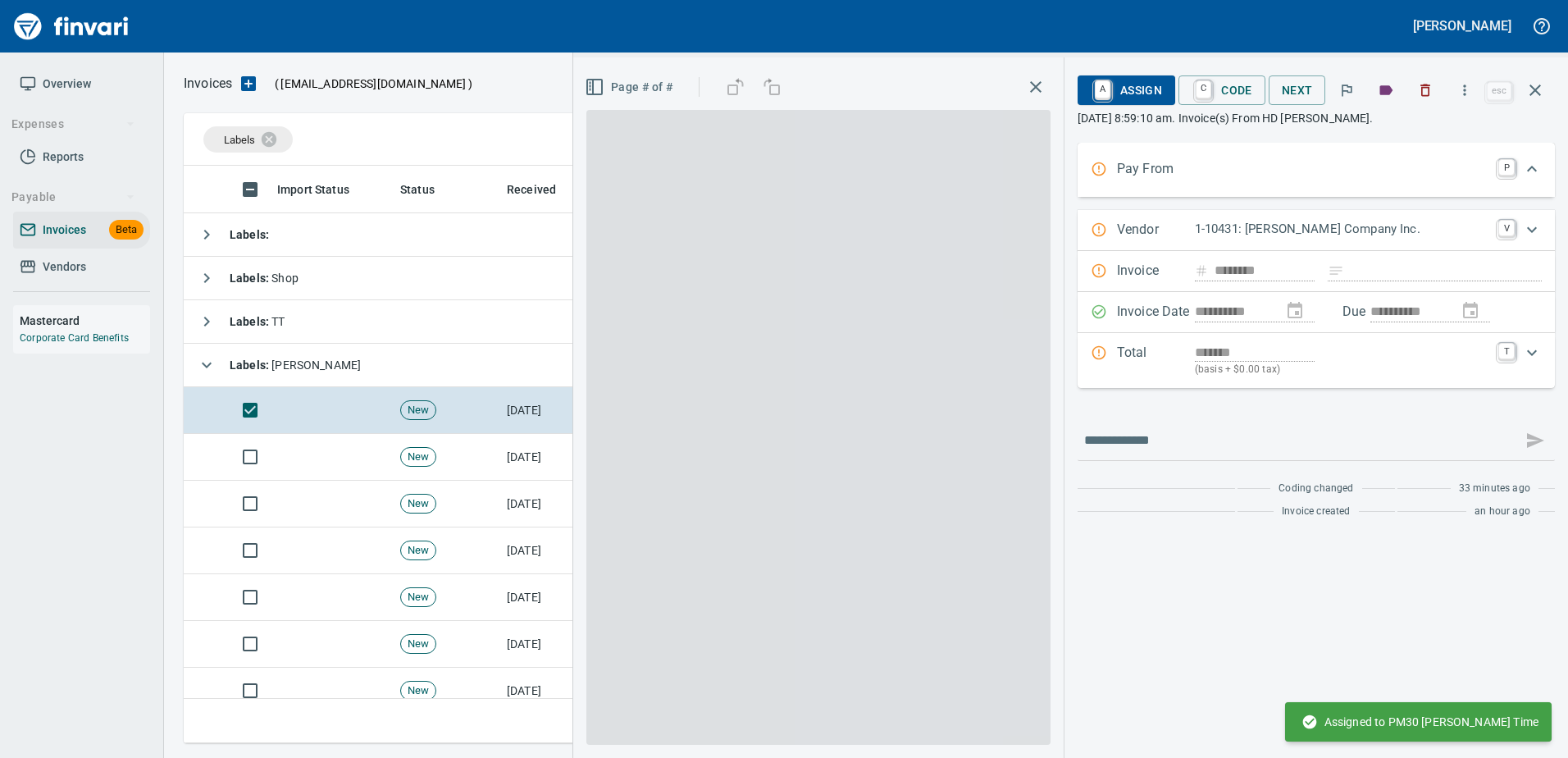
scroll to position [553, 1339]
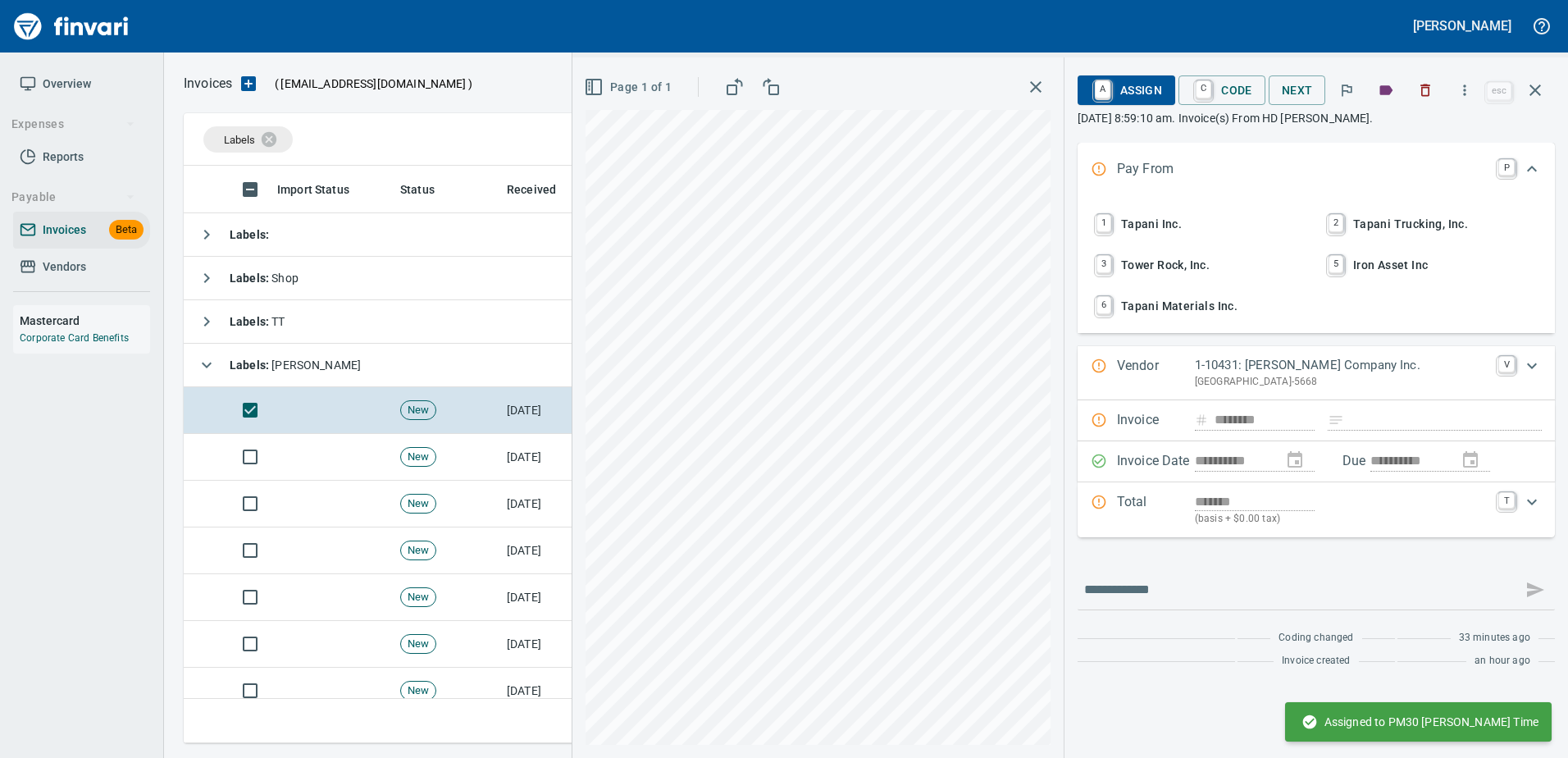
click at [1146, 224] on span "1 Tapani Inc." at bounding box center [1199, 224] width 216 height 28
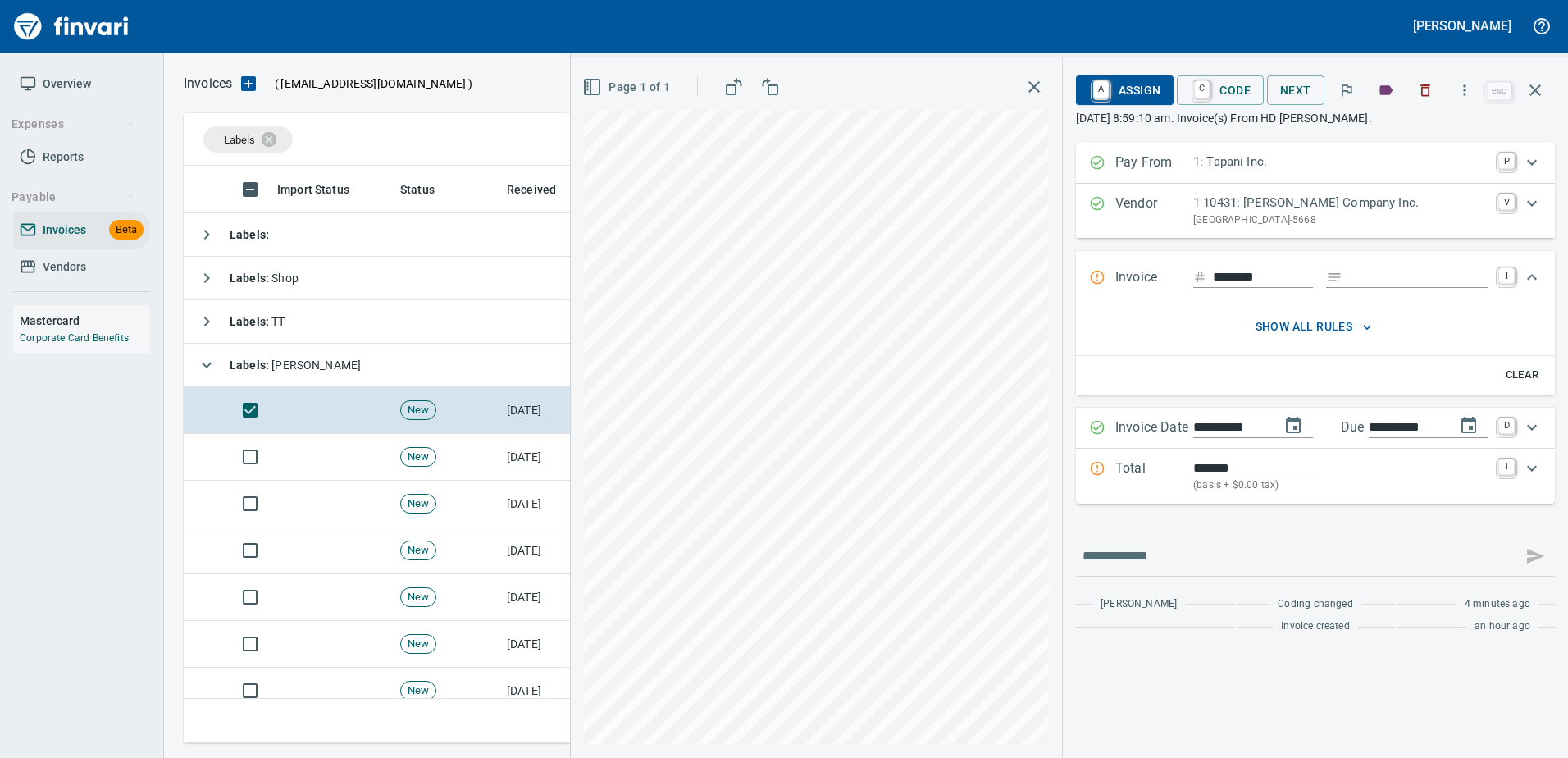
click at [1141, 463] on p "Total" at bounding box center [1154, 476] width 77 height 35
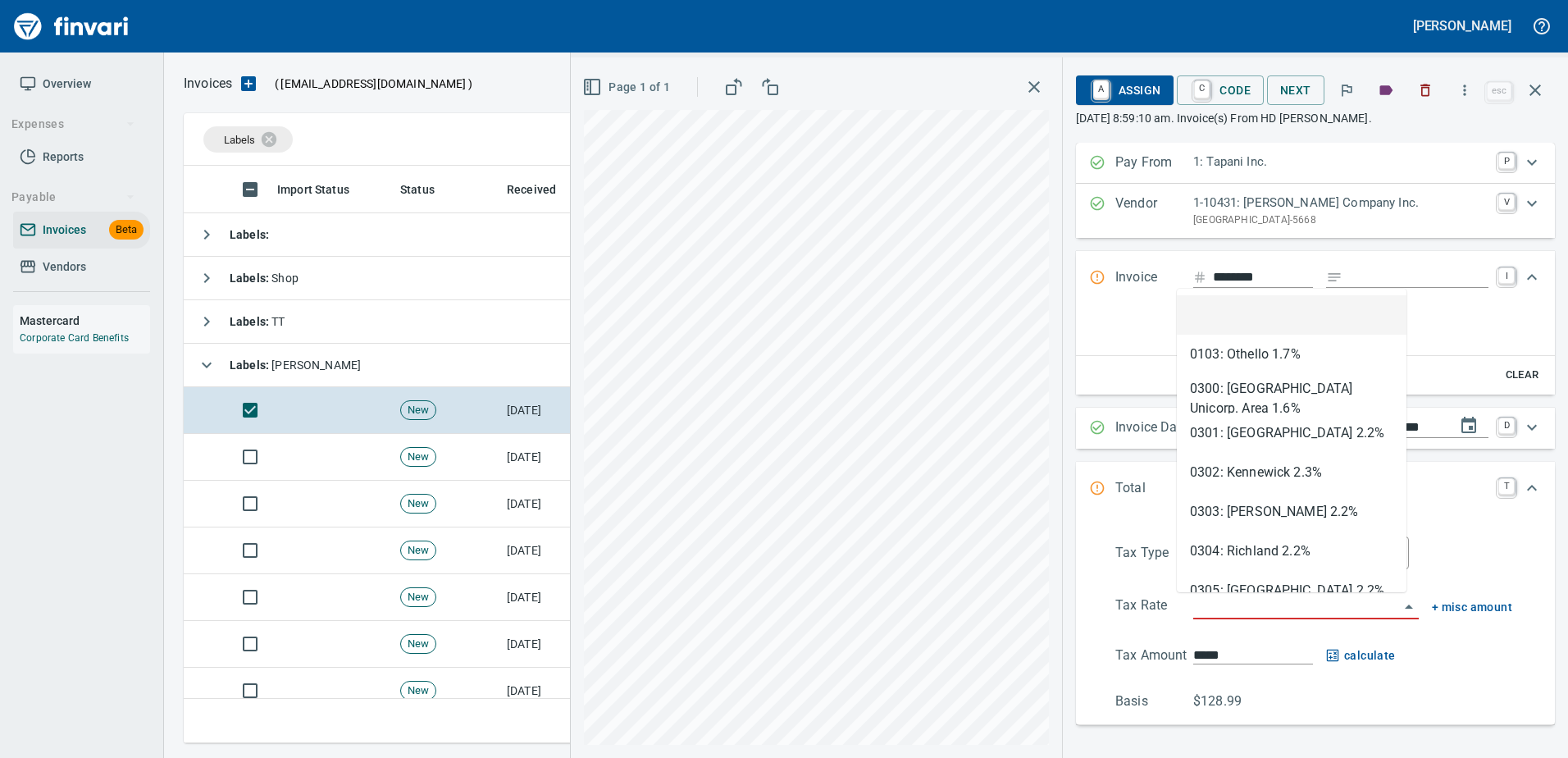
click at [1193, 605] on input "search" at bounding box center [1296, 607] width 206 height 23
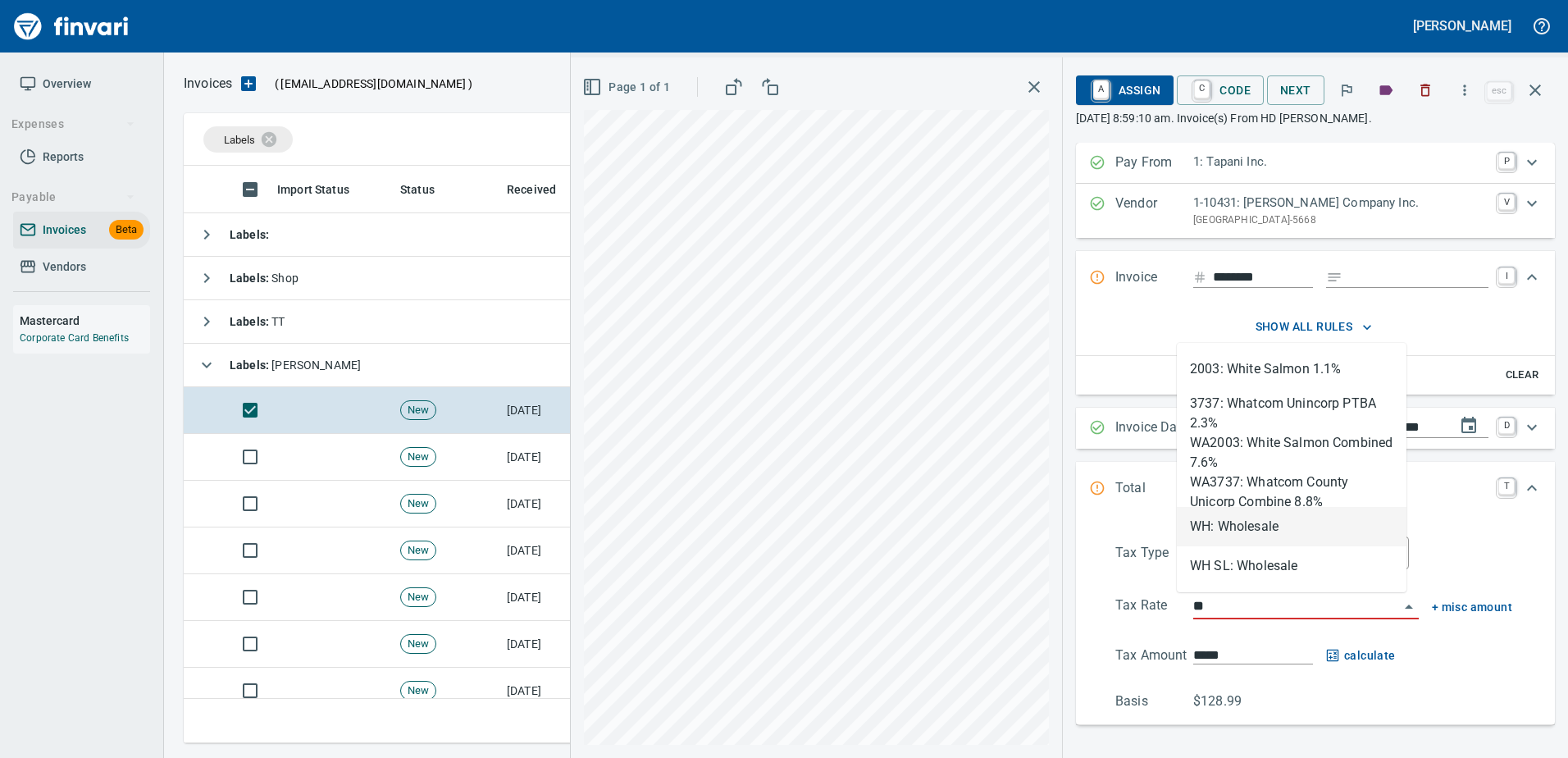
click at [1229, 524] on li "WH: Wholesale" at bounding box center [1291, 527] width 229 height 40
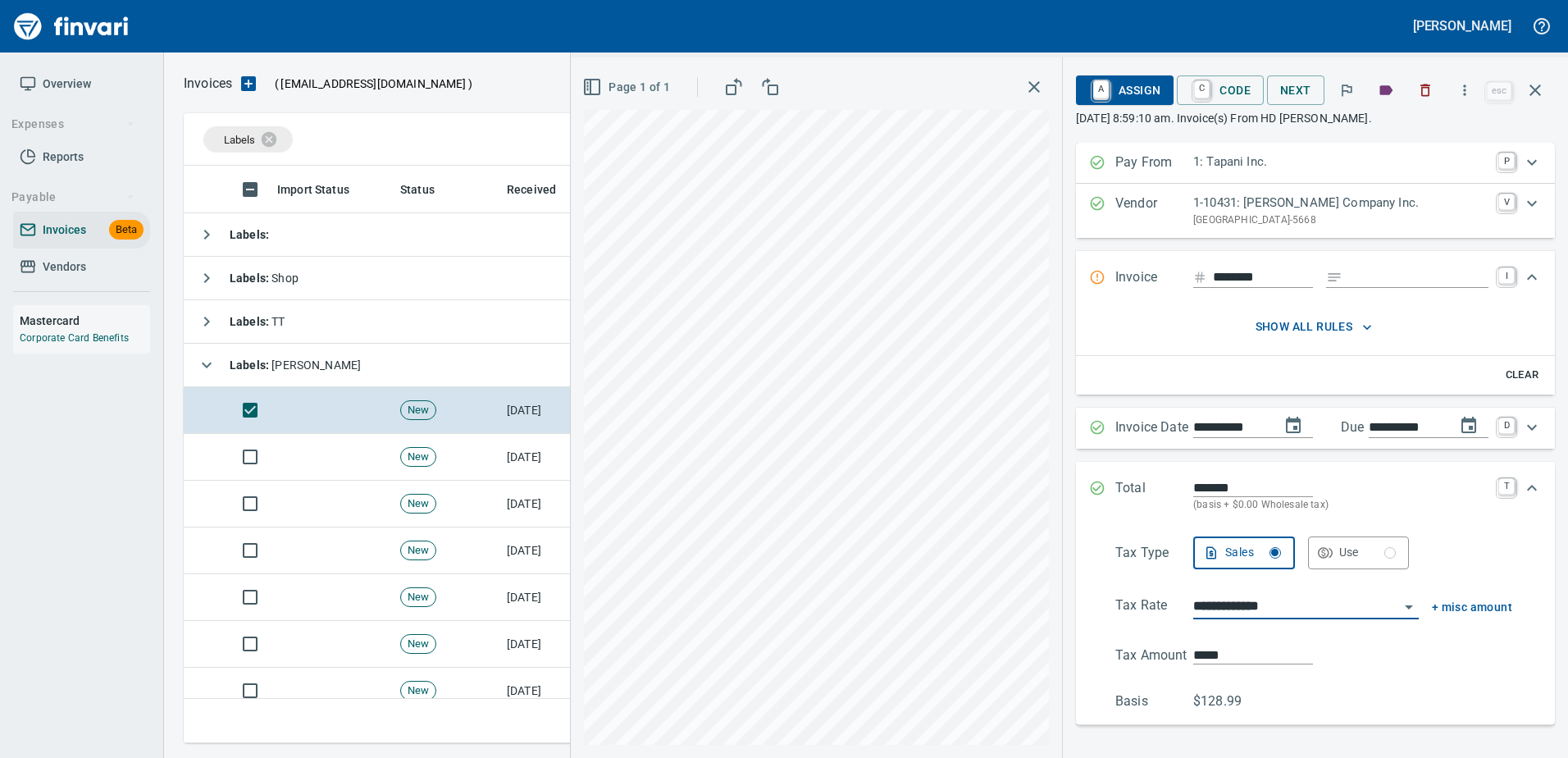
type input "**********"
click at [1107, 84] on span "A Assign" at bounding box center [1125, 90] width 72 height 28
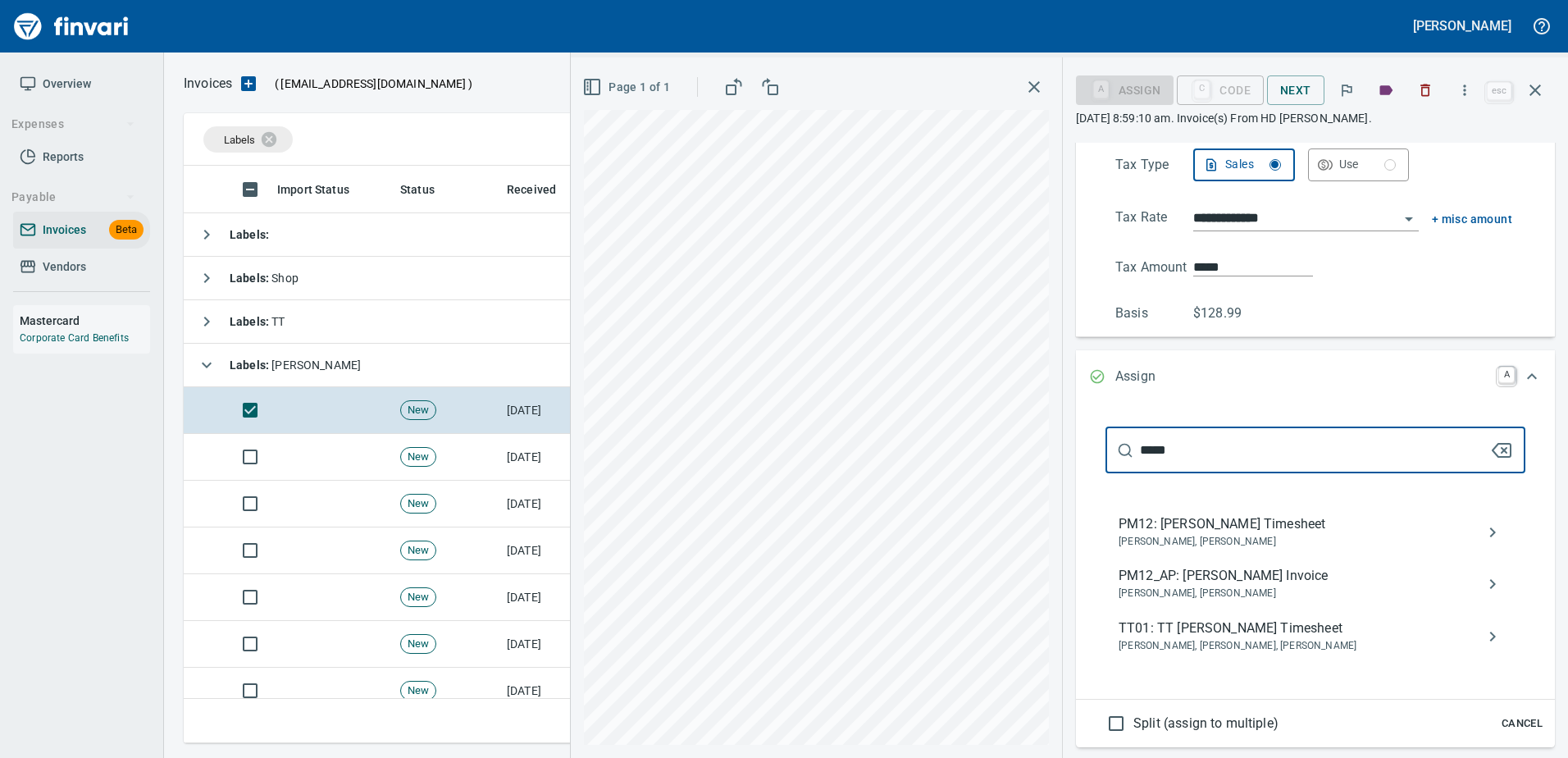
type input "*****"
click at [1223, 577] on span "PM12_AP: [PERSON_NAME] Invoice" at bounding box center [1302, 576] width 368 height 19
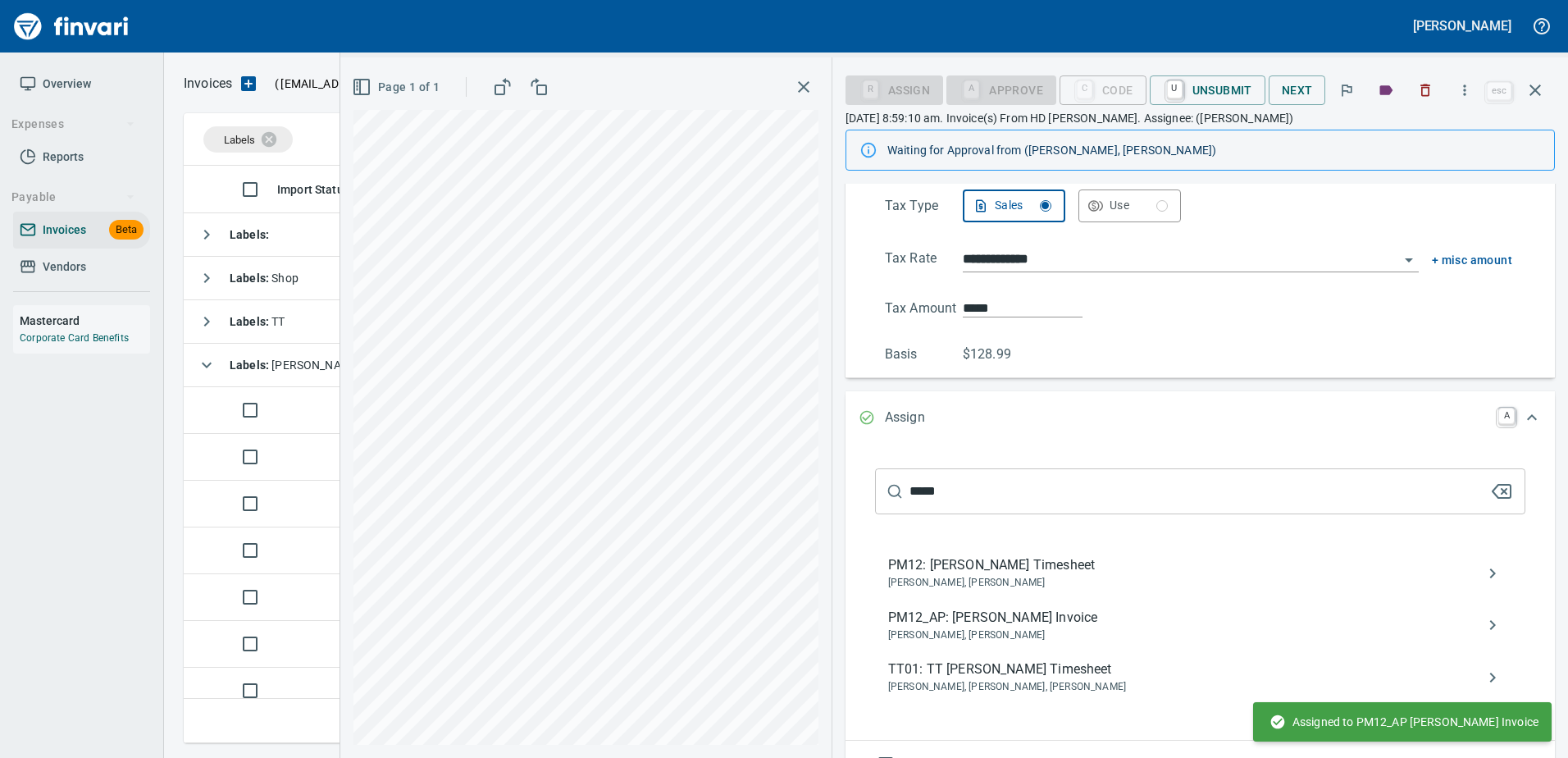
scroll to position [182, 0]
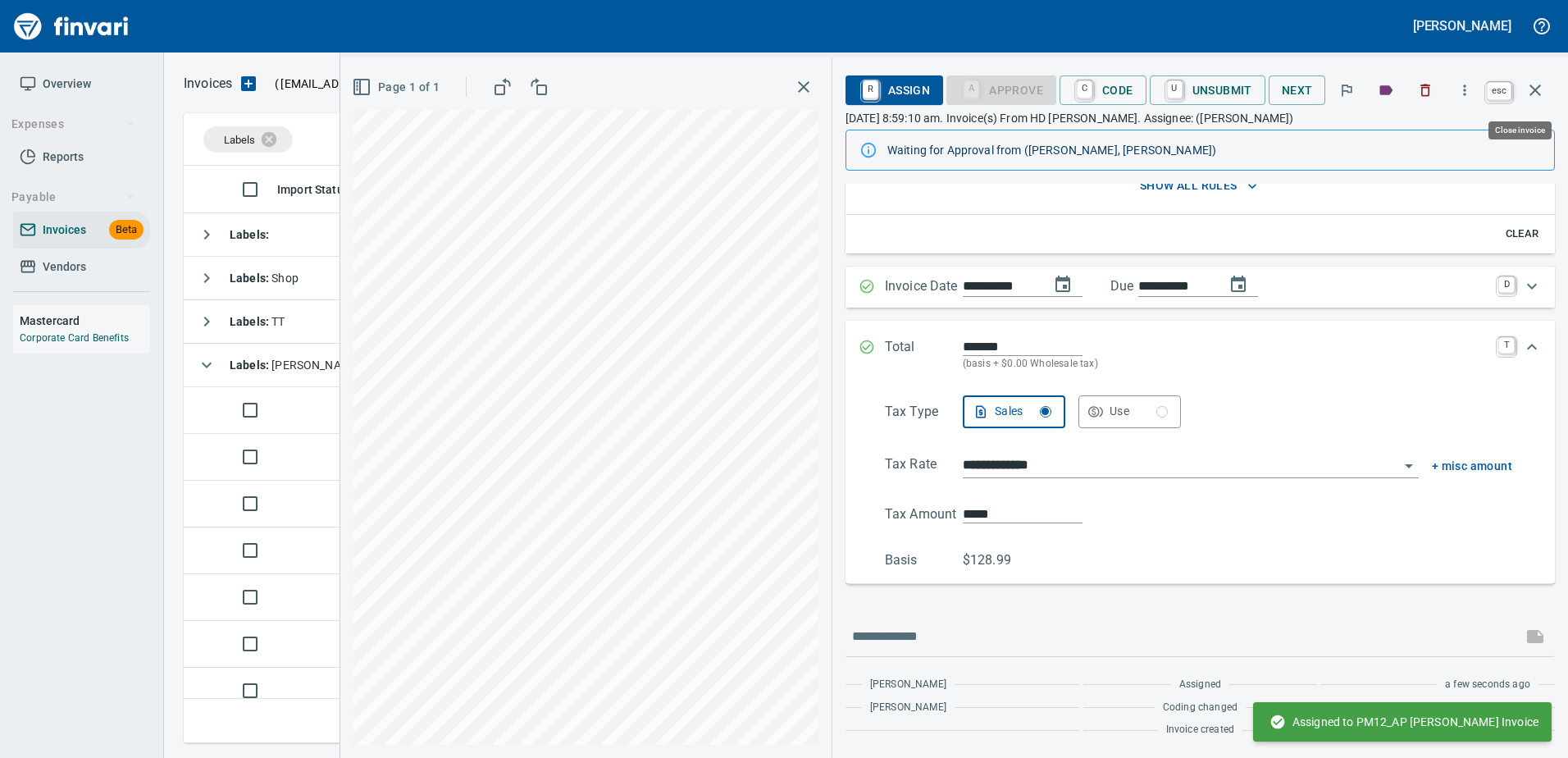
click at [1539, 91] on icon "button" at bounding box center [1535, 90] width 19 height 19
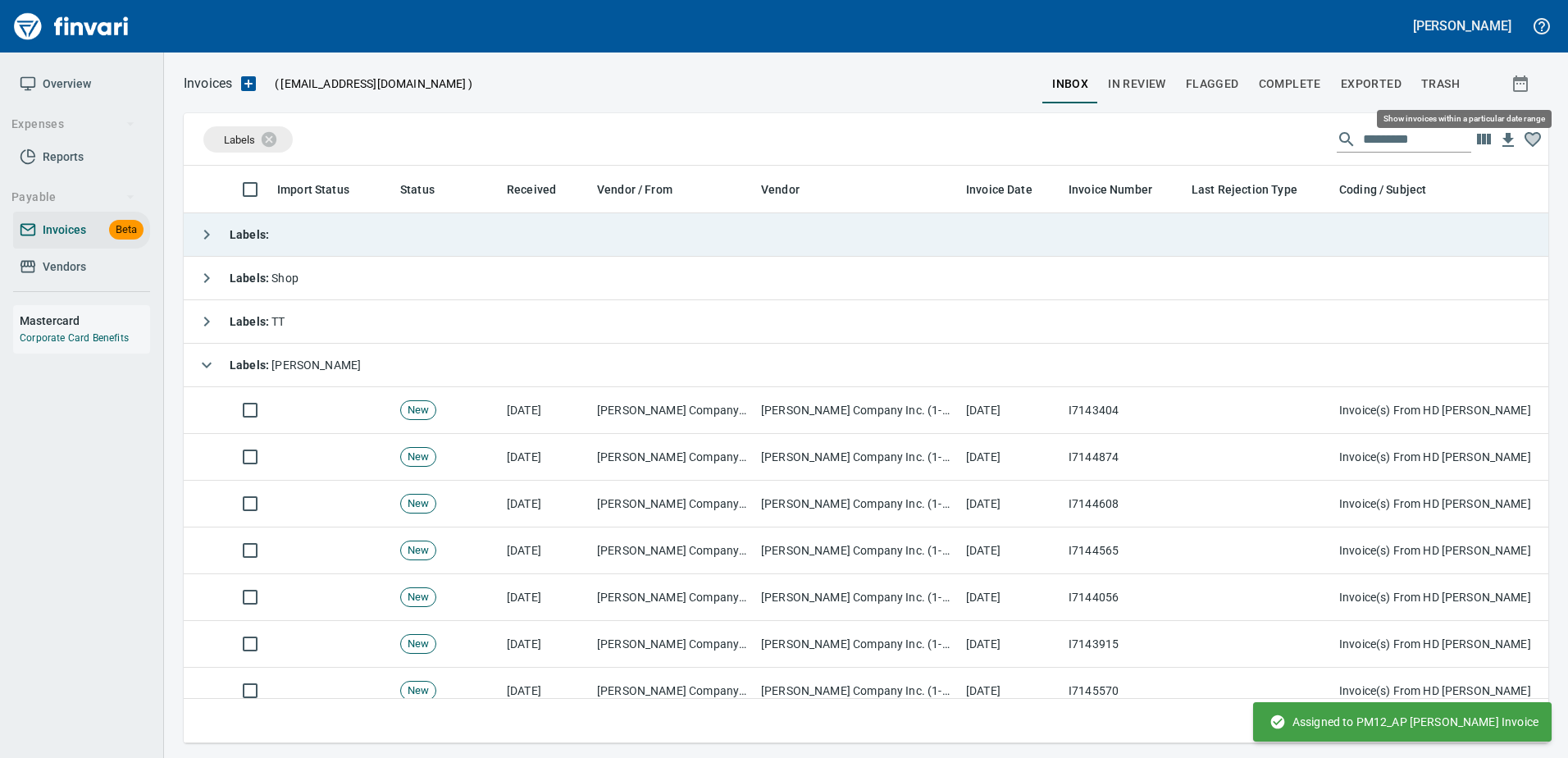
scroll to position [553, 1340]
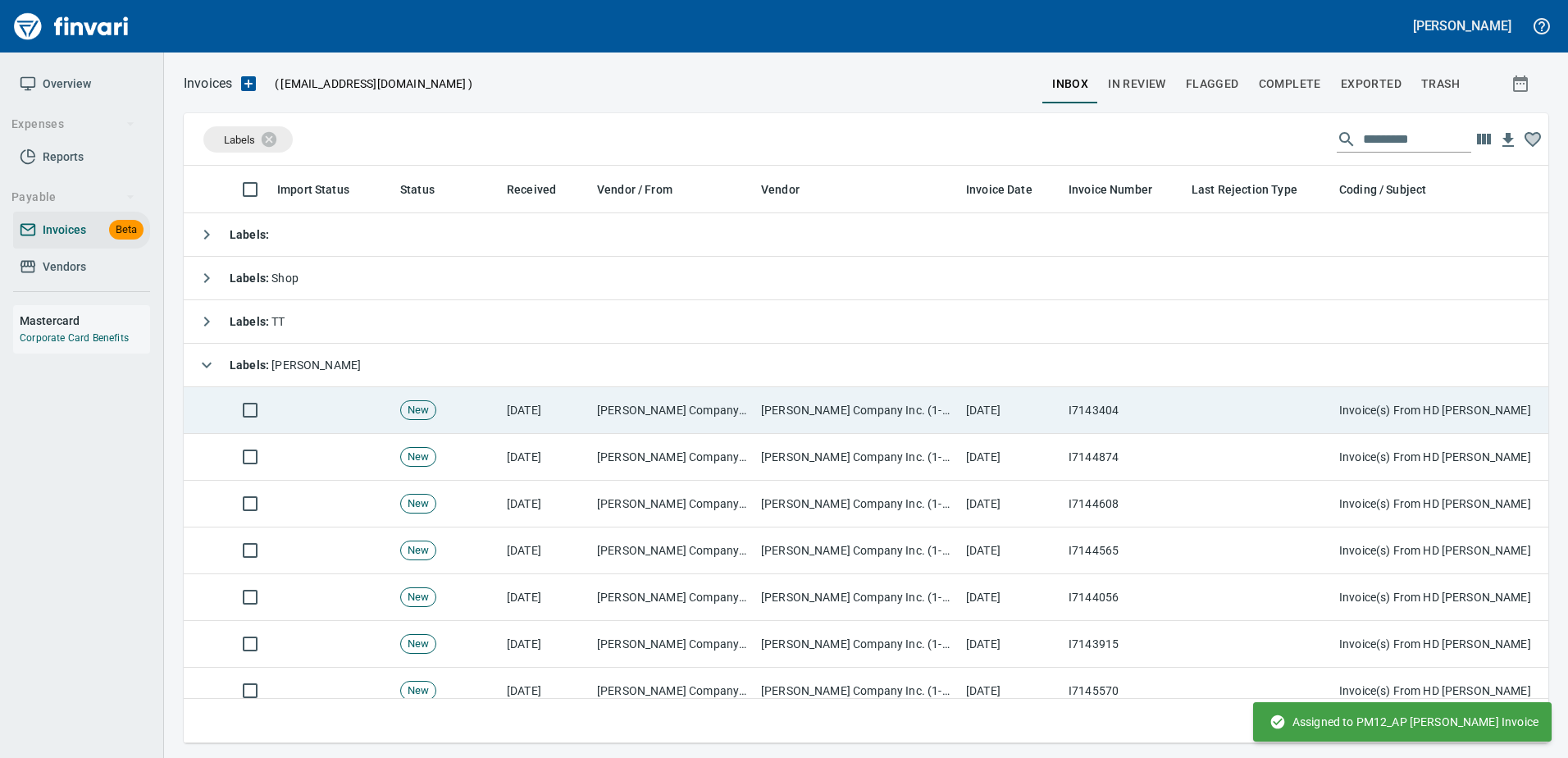
click at [1009, 394] on td "[DATE]" at bounding box center [1010, 410] width 103 height 46
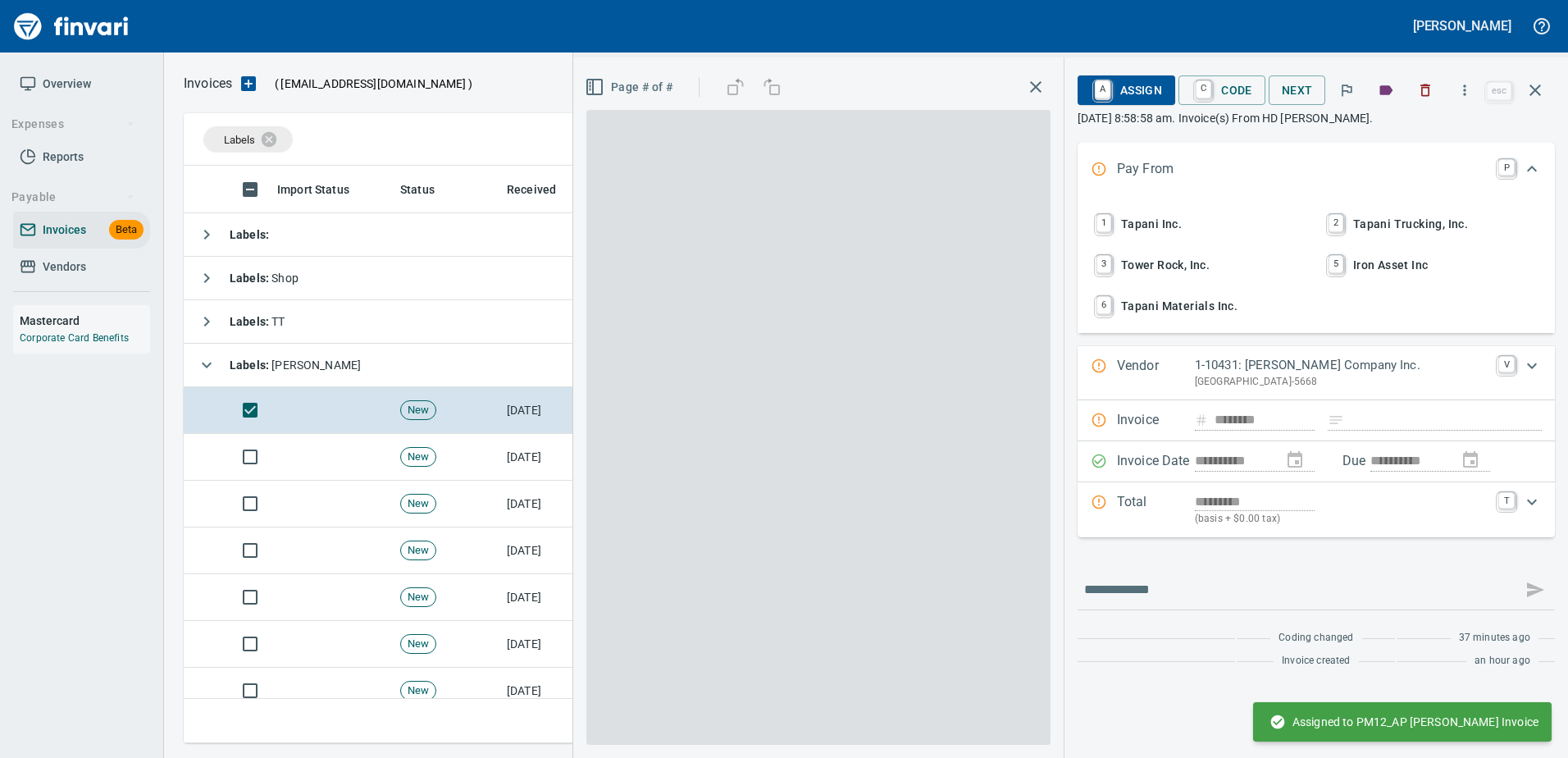
scroll to position [553, 1339]
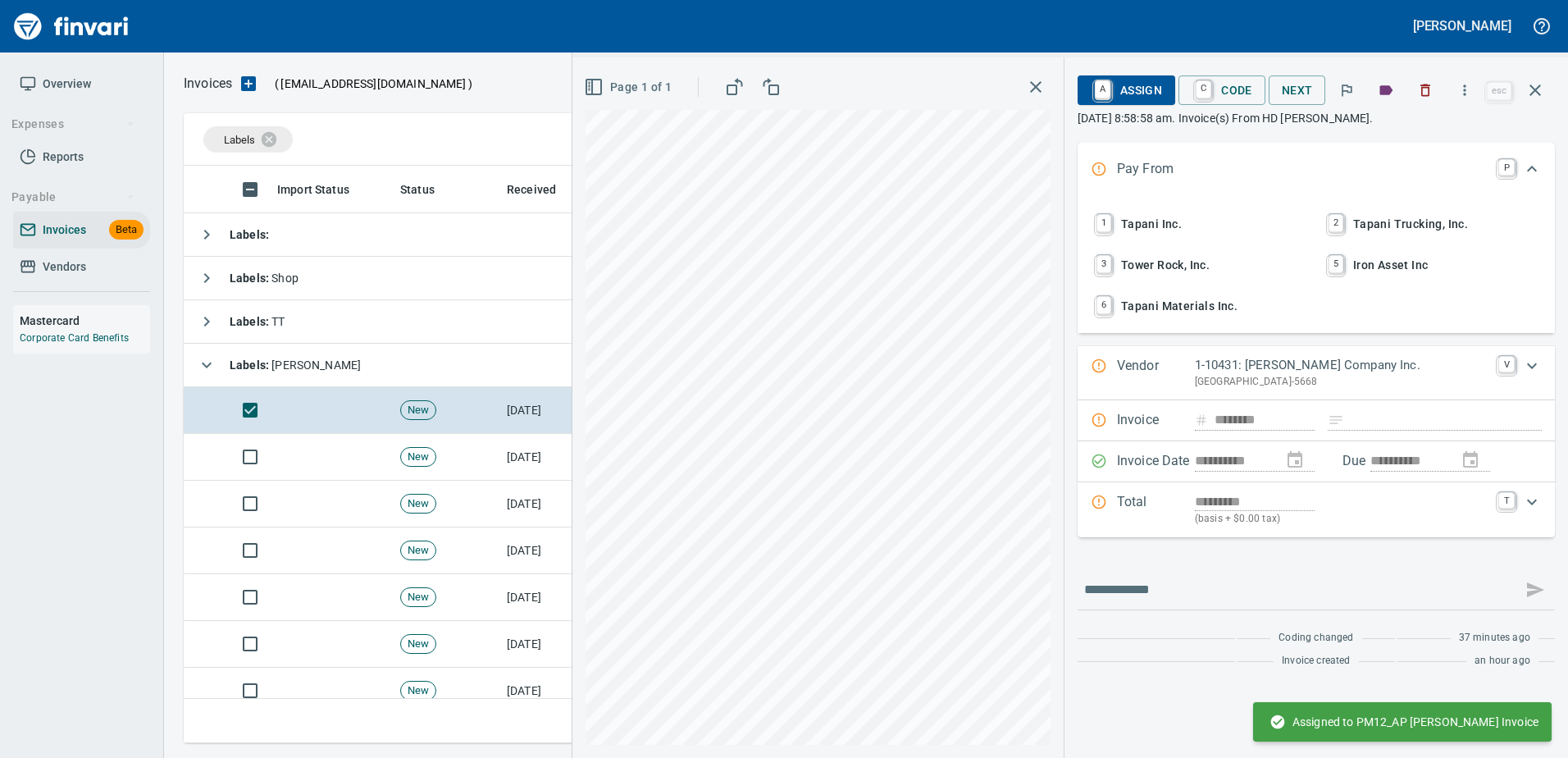
click at [1150, 225] on span "1 Tapani Inc." at bounding box center [1199, 224] width 216 height 28
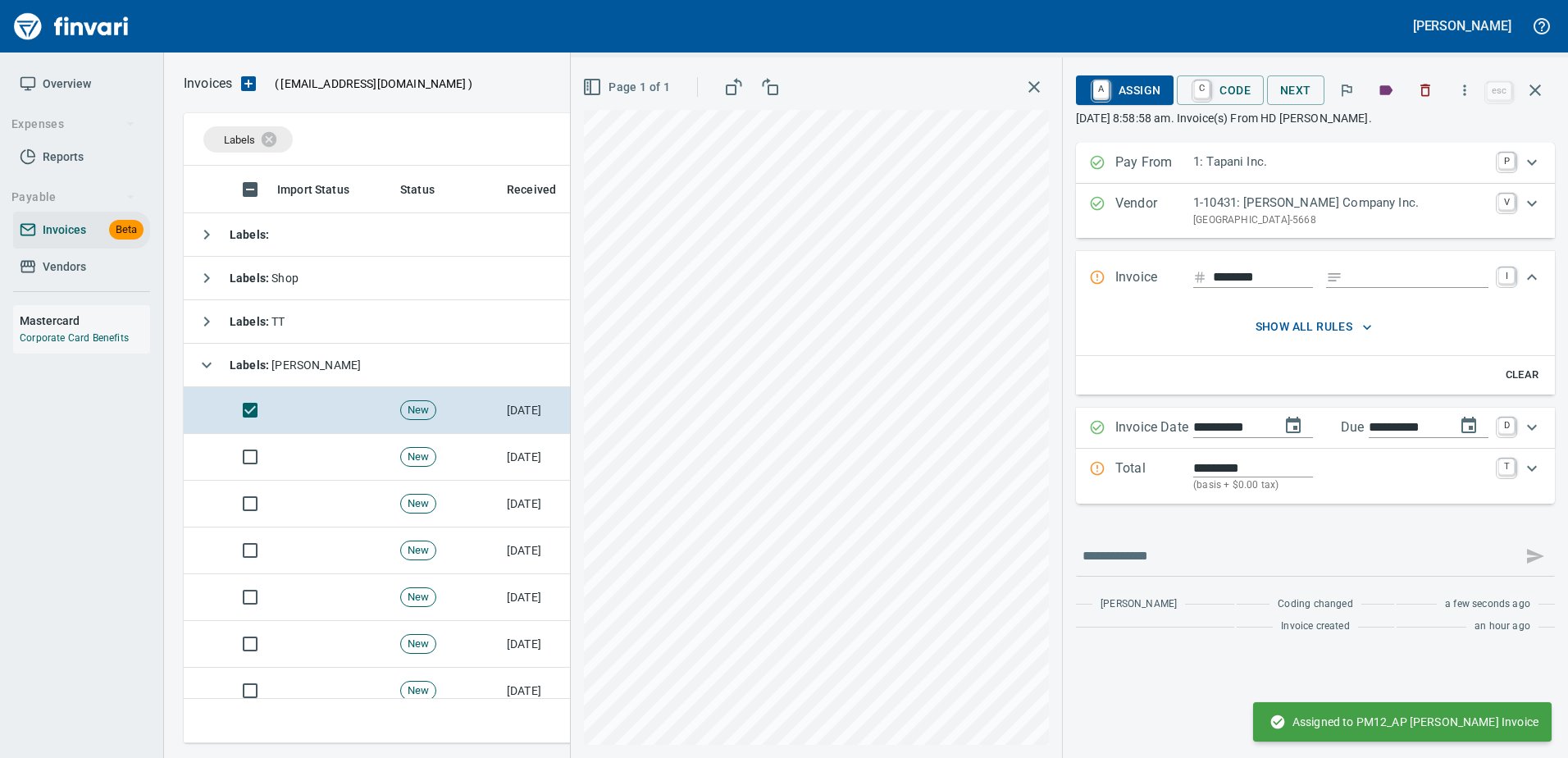
click at [1385, 272] on input "Expand" at bounding box center [1419, 277] width 139 height 20
type input "******"
click at [1129, 500] on div "Total ********* (basis + $0.00 tax) T" at bounding box center [1314, 475] width 479 height 55
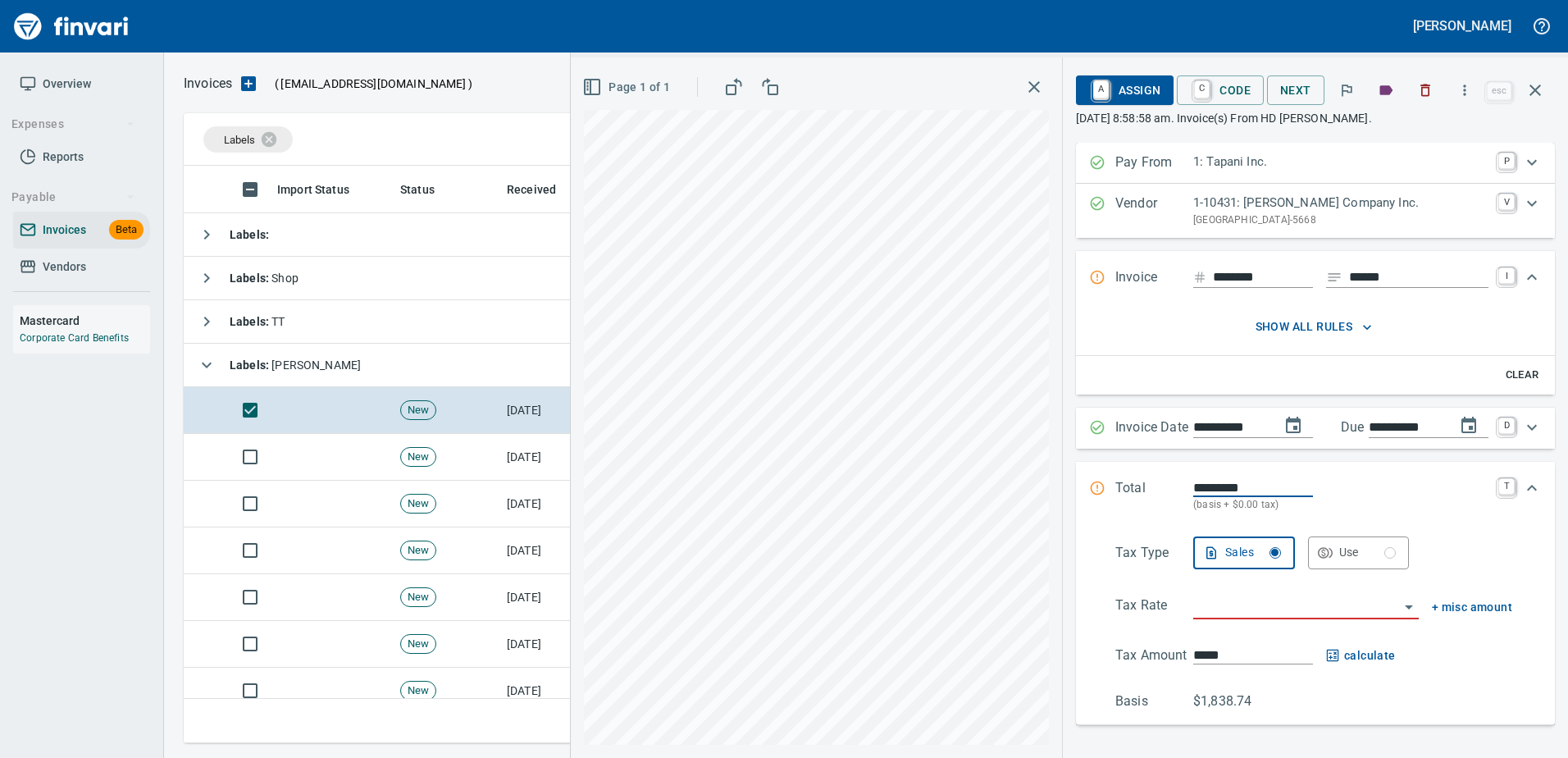
click at [1244, 605] on input "search" at bounding box center [1296, 607] width 206 height 23
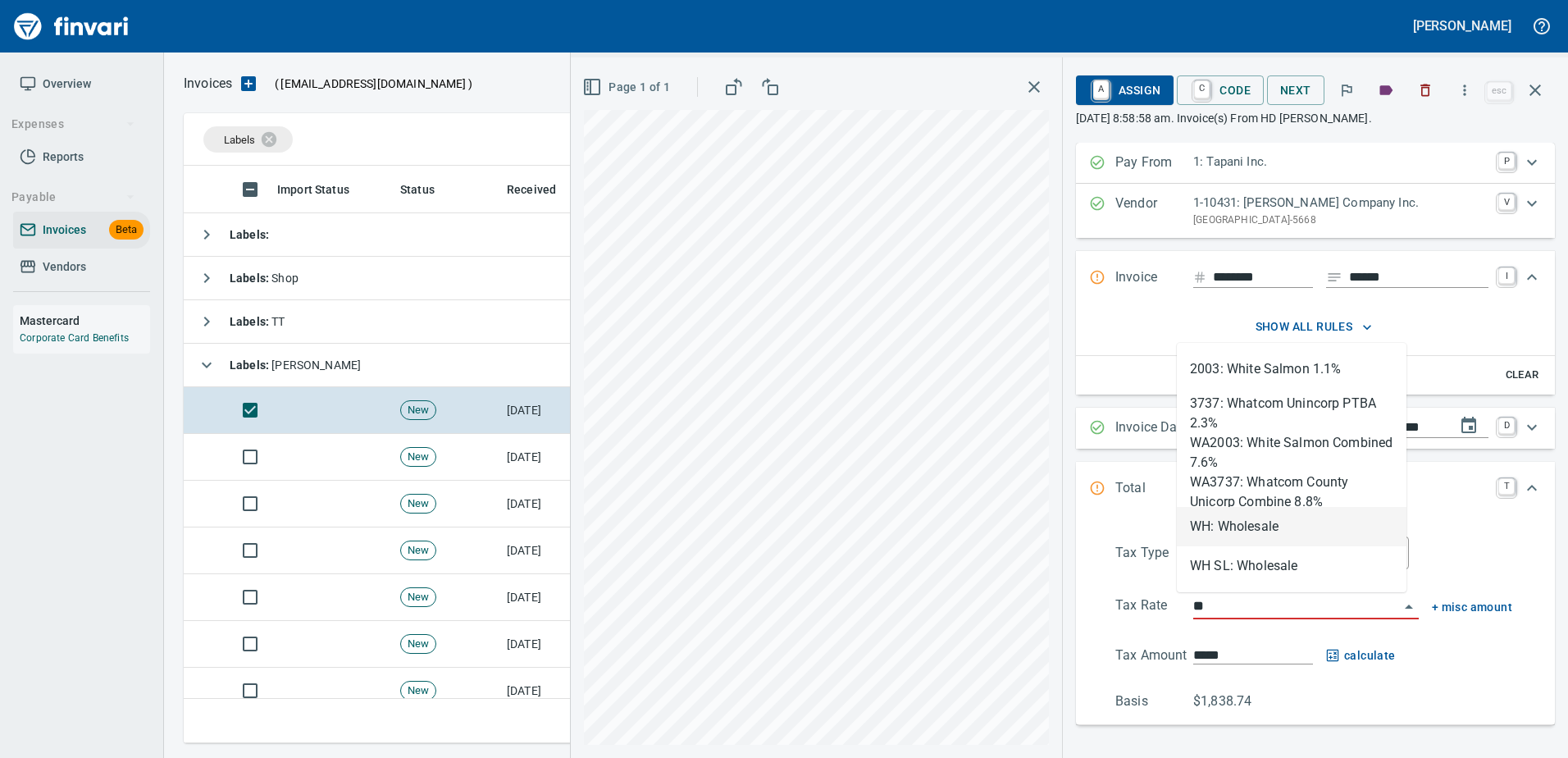
click at [1223, 537] on li "WH: Wholesale" at bounding box center [1291, 527] width 229 height 40
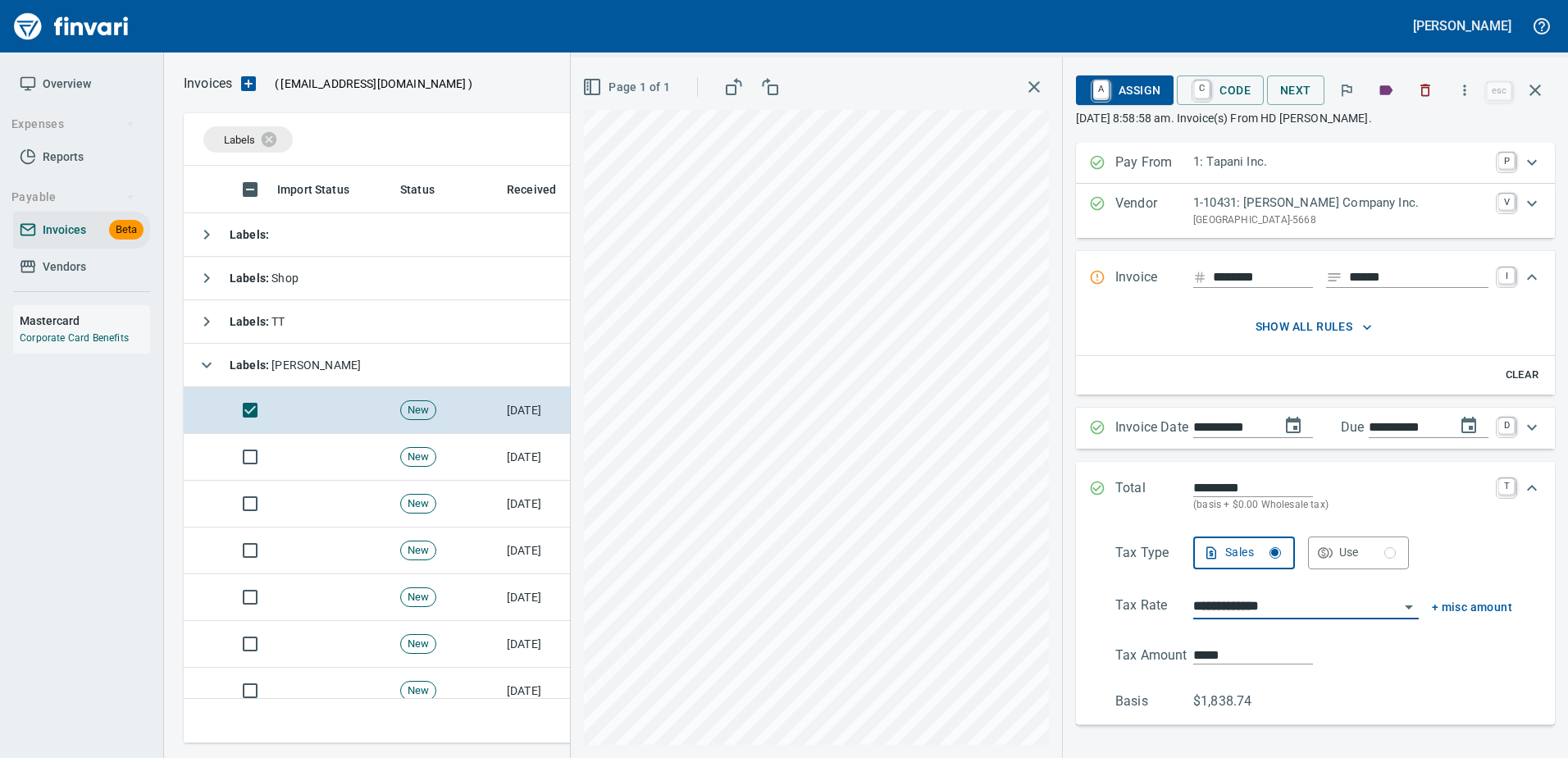
type input "**********"
click at [1117, 86] on span "A Assign" at bounding box center [1125, 90] width 72 height 28
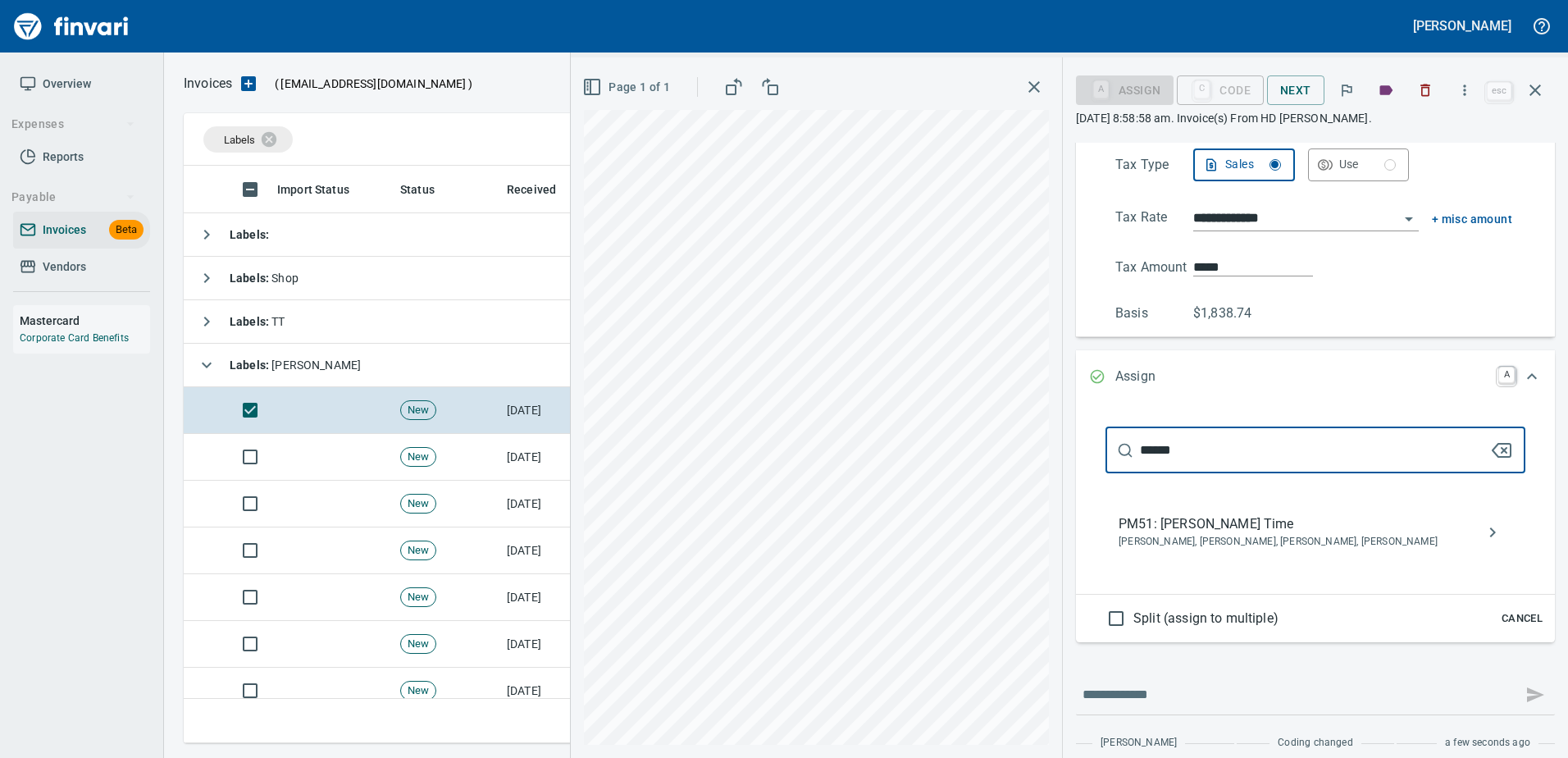
type input "******"
click at [1161, 553] on div "PM51: [PERSON_NAME] Time [PERSON_NAME], [PERSON_NAME], [PERSON_NAME], [PERSON_N…" at bounding box center [1315, 532] width 420 height 52
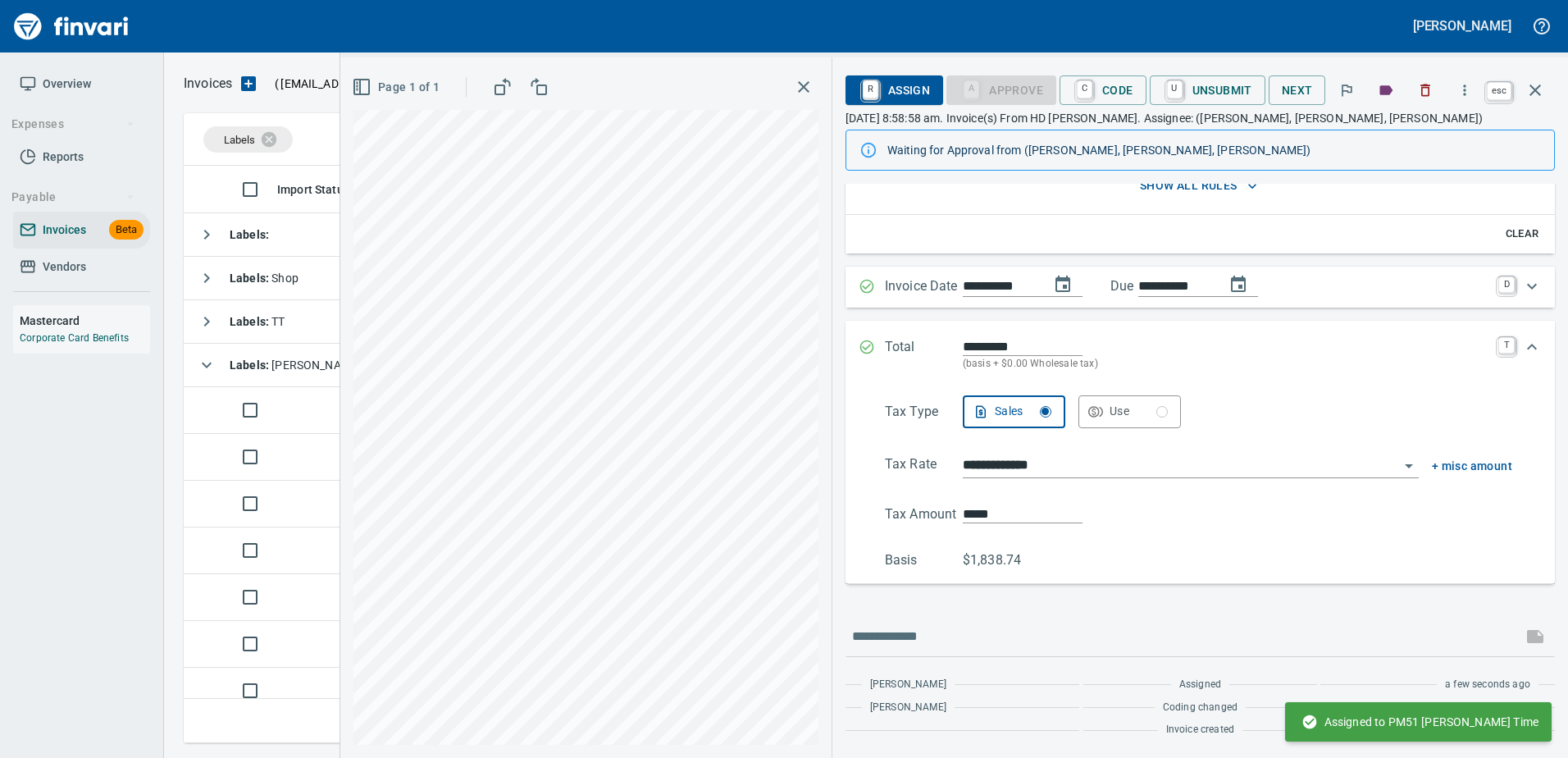
scroll to position [182, 0]
click at [1540, 97] on icon "button" at bounding box center [1535, 90] width 19 height 19
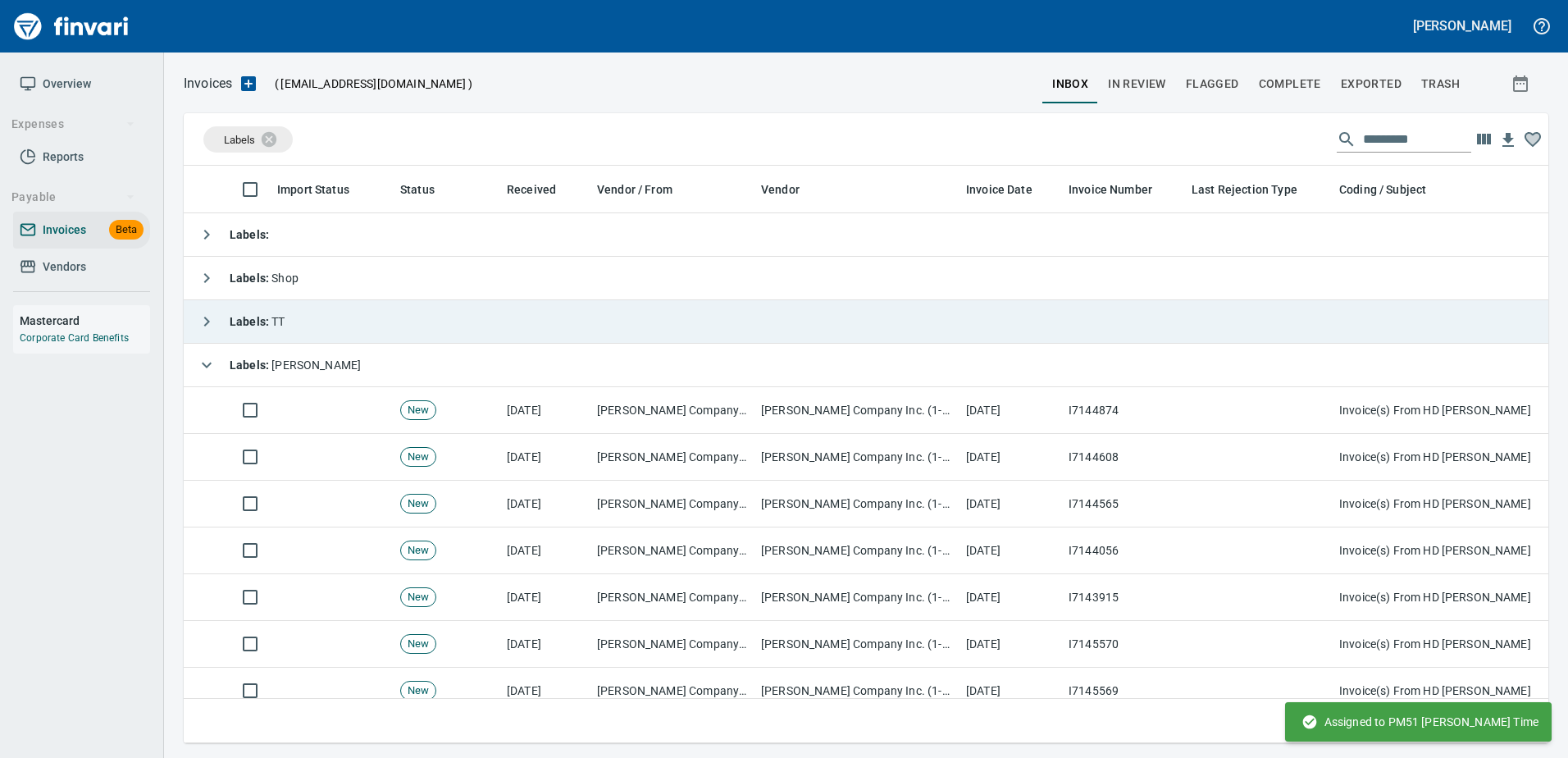
scroll to position [553, 1339]
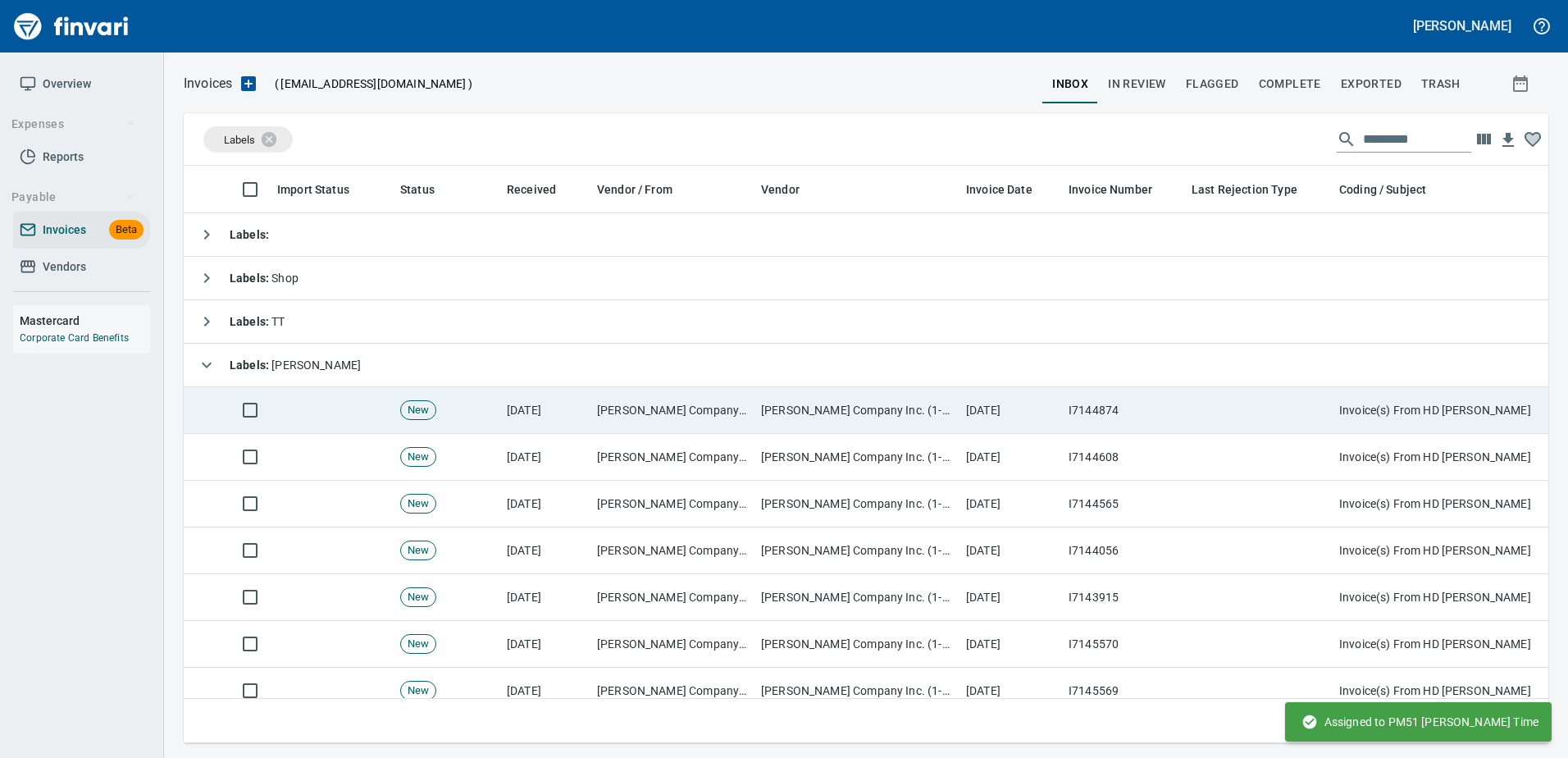
click at [1232, 401] on td at bounding box center [1258, 410] width 147 height 46
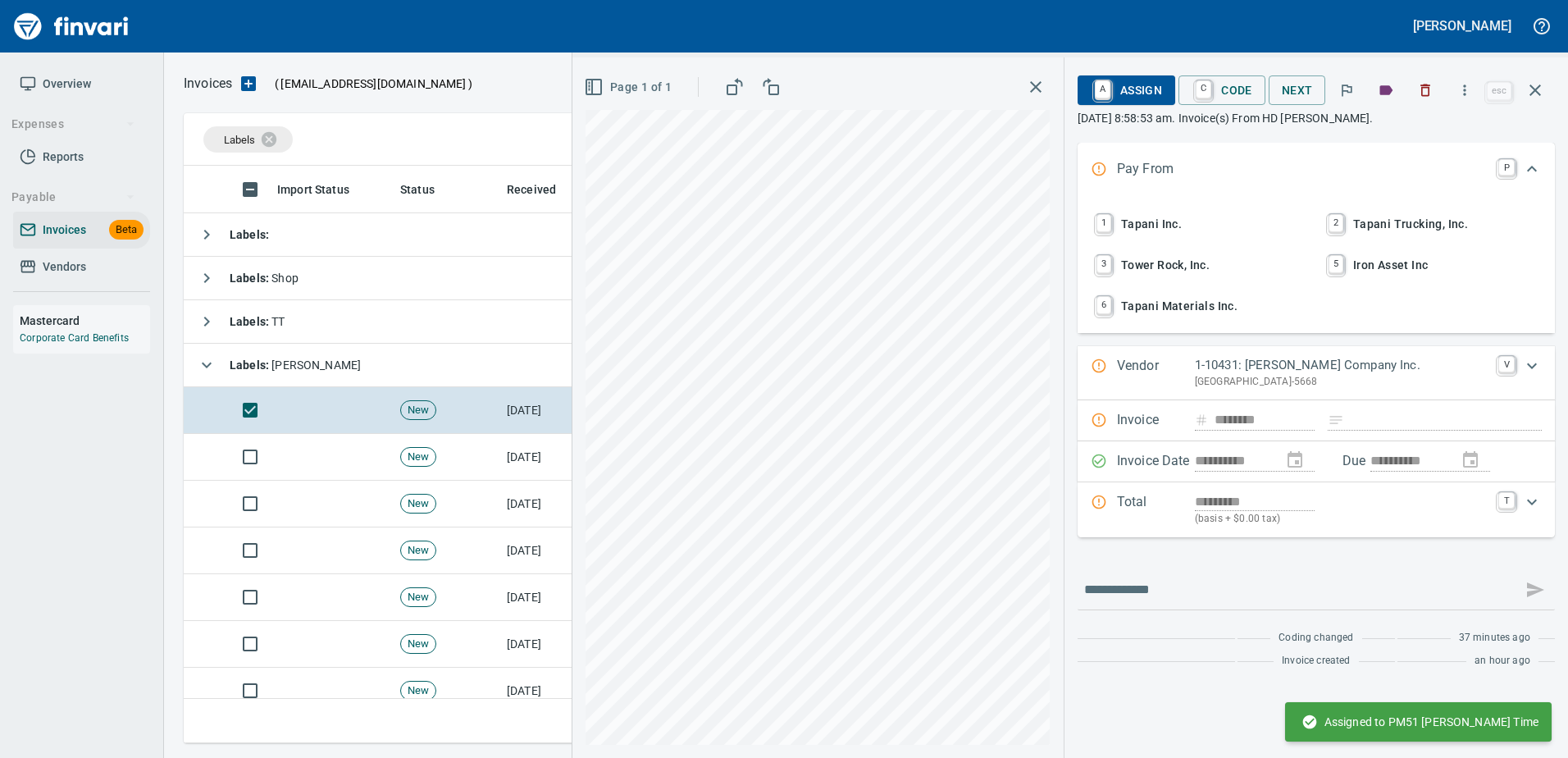
click at [1158, 205] on button "1 Tapani Inc." at bounding box center [1200, 224] width 228 height 38
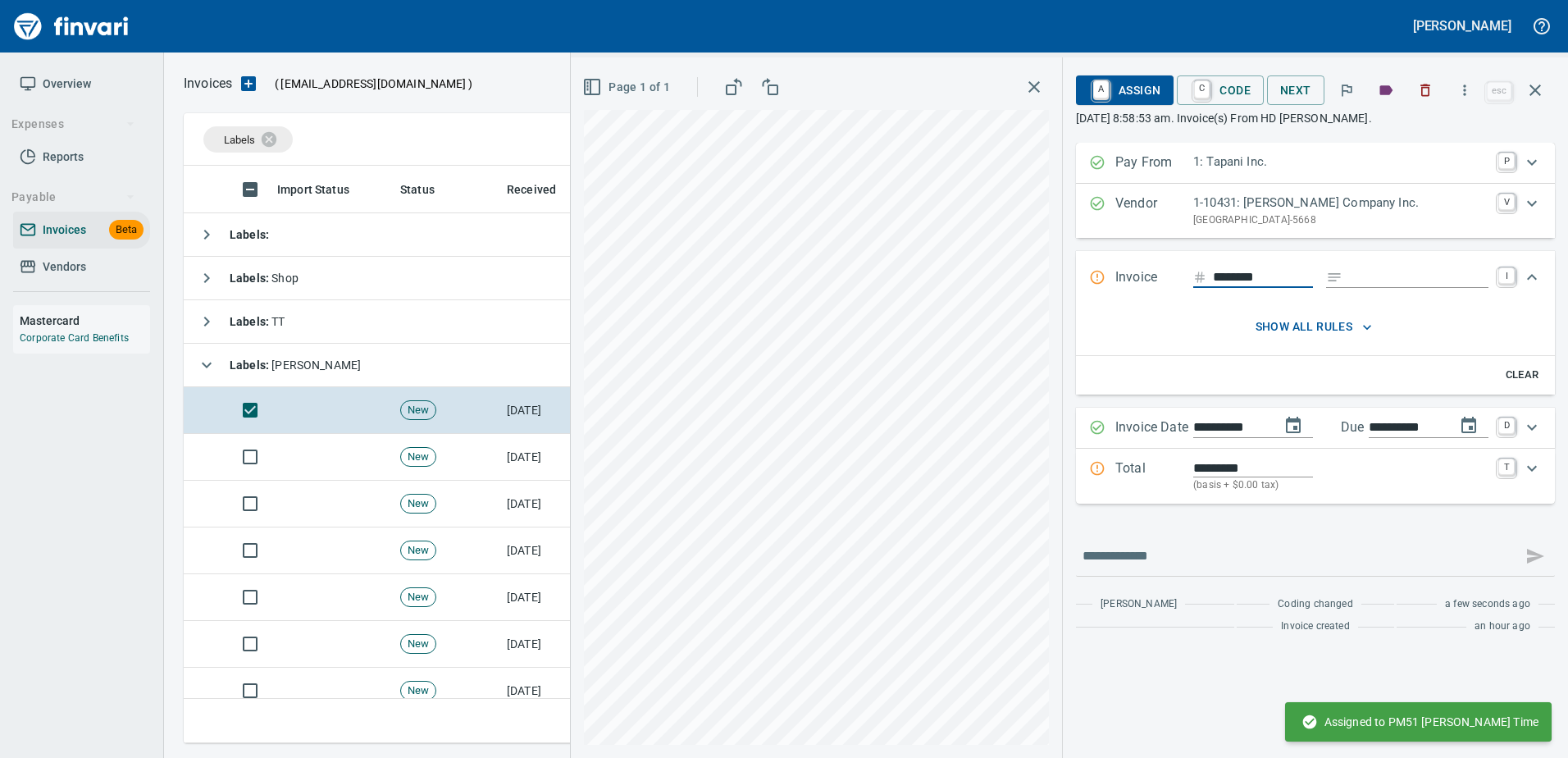
click at [1413, 288] on div "********" at bounding box center [1341, 278] width 295 height 21
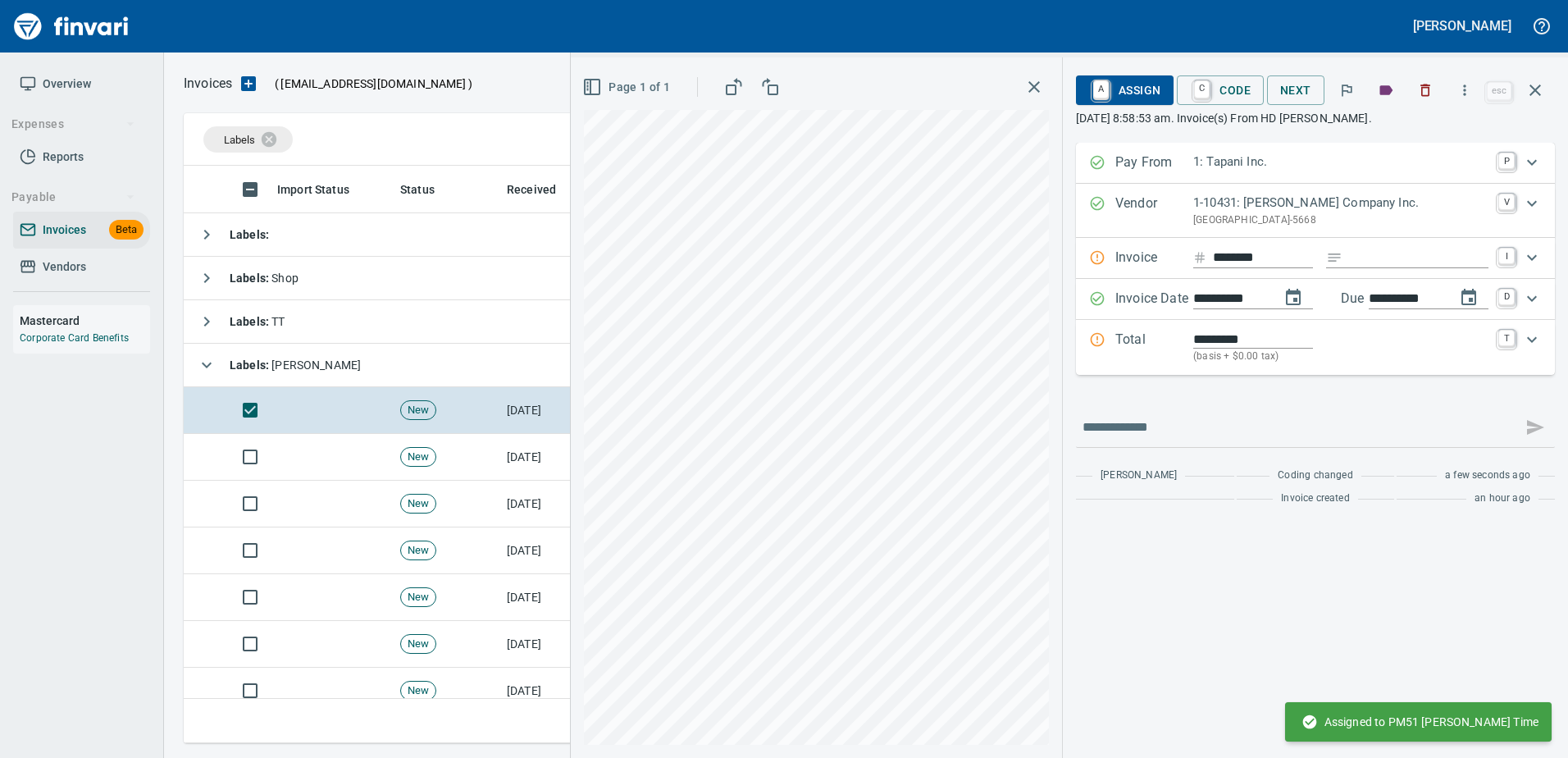
click at [1407, 272] on div "Invoice ******** I" at bounding box center [1314, 258] width 479 height 41
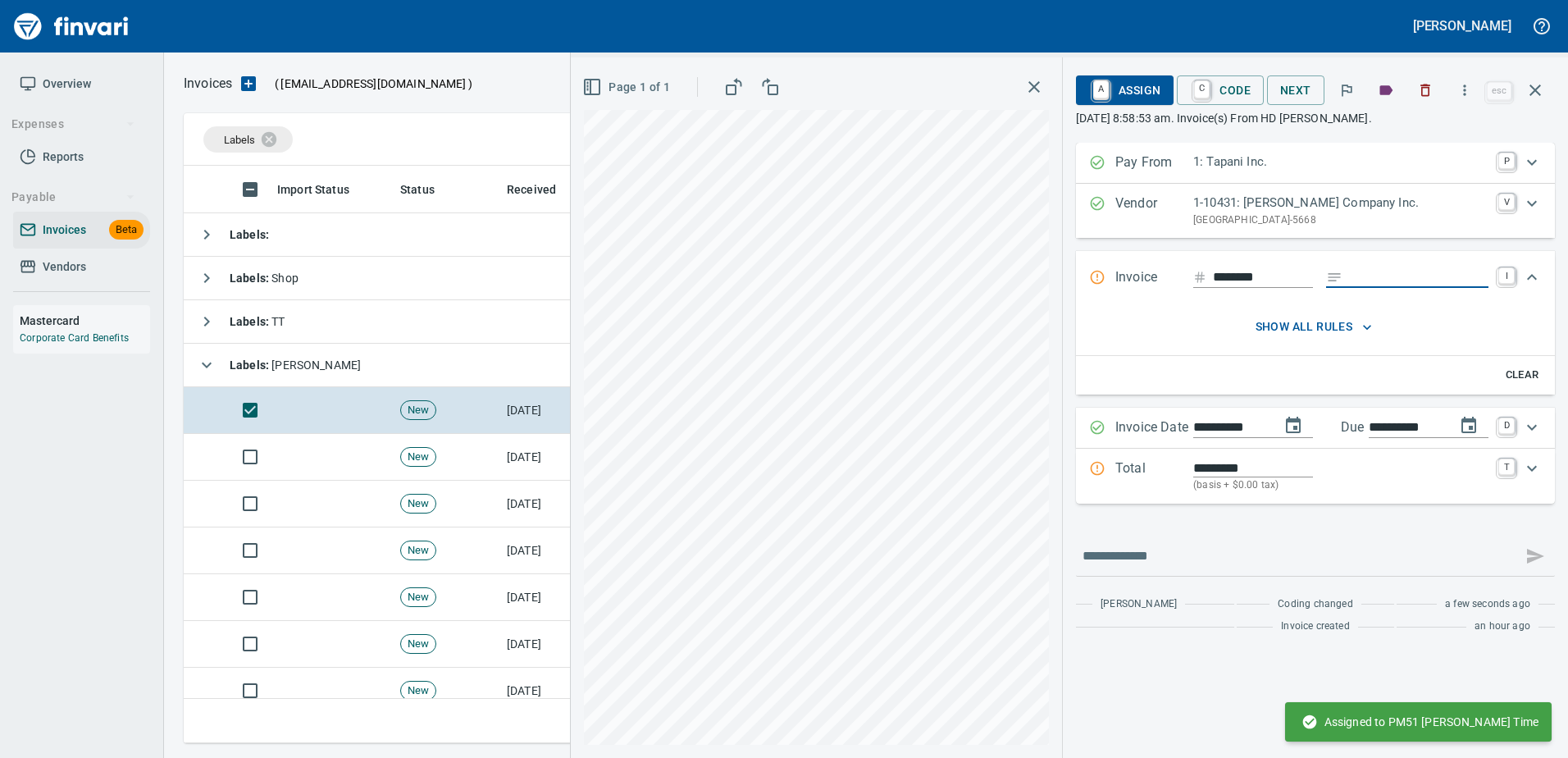
click at [1407, 272] on input "Expand" at bounding box center [1419, 277] width 139 height 20
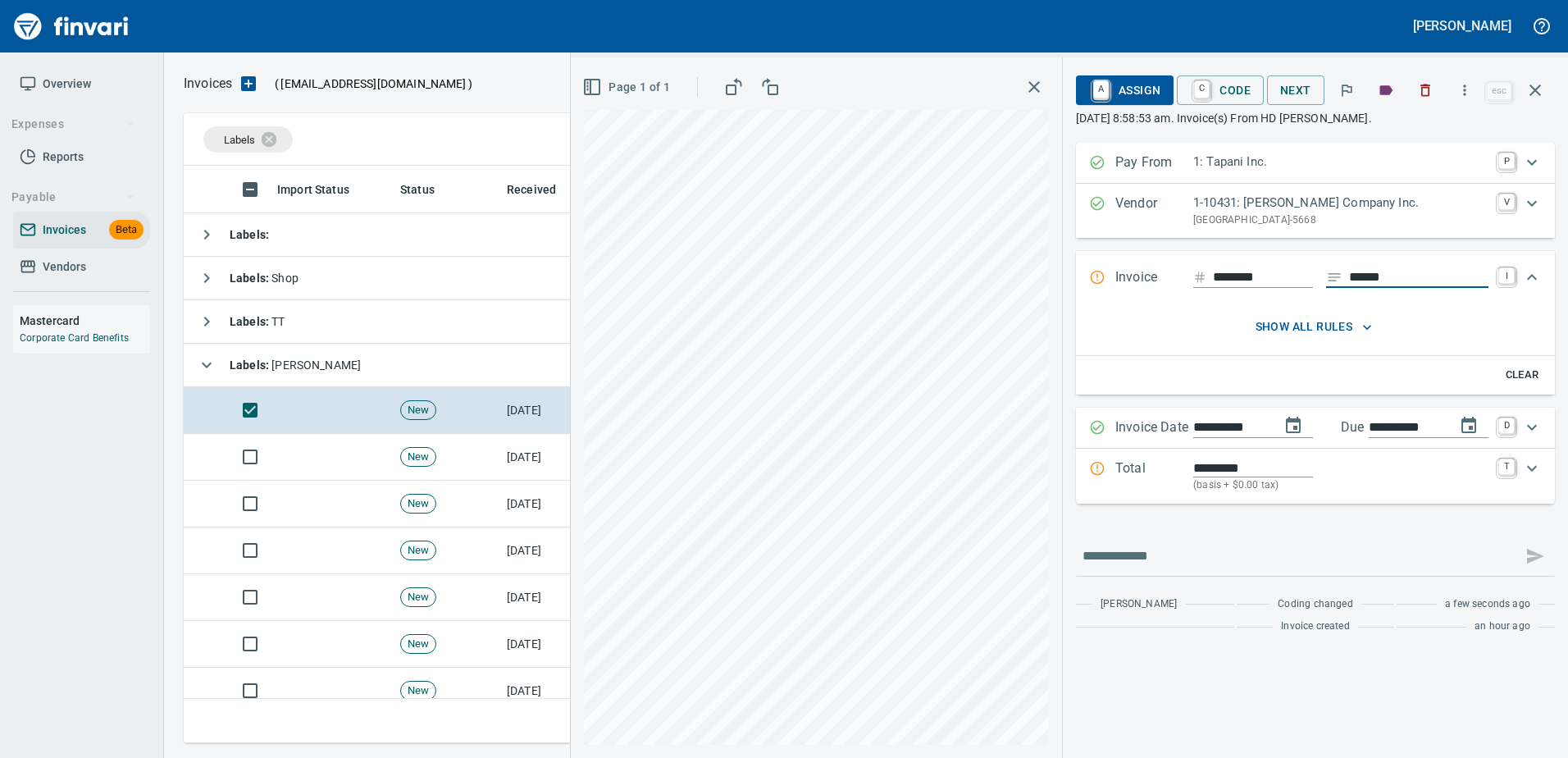
type input "******"
click at [1151, 485] on p "Total" at bounding box center [1154, 476] width 77 height 35
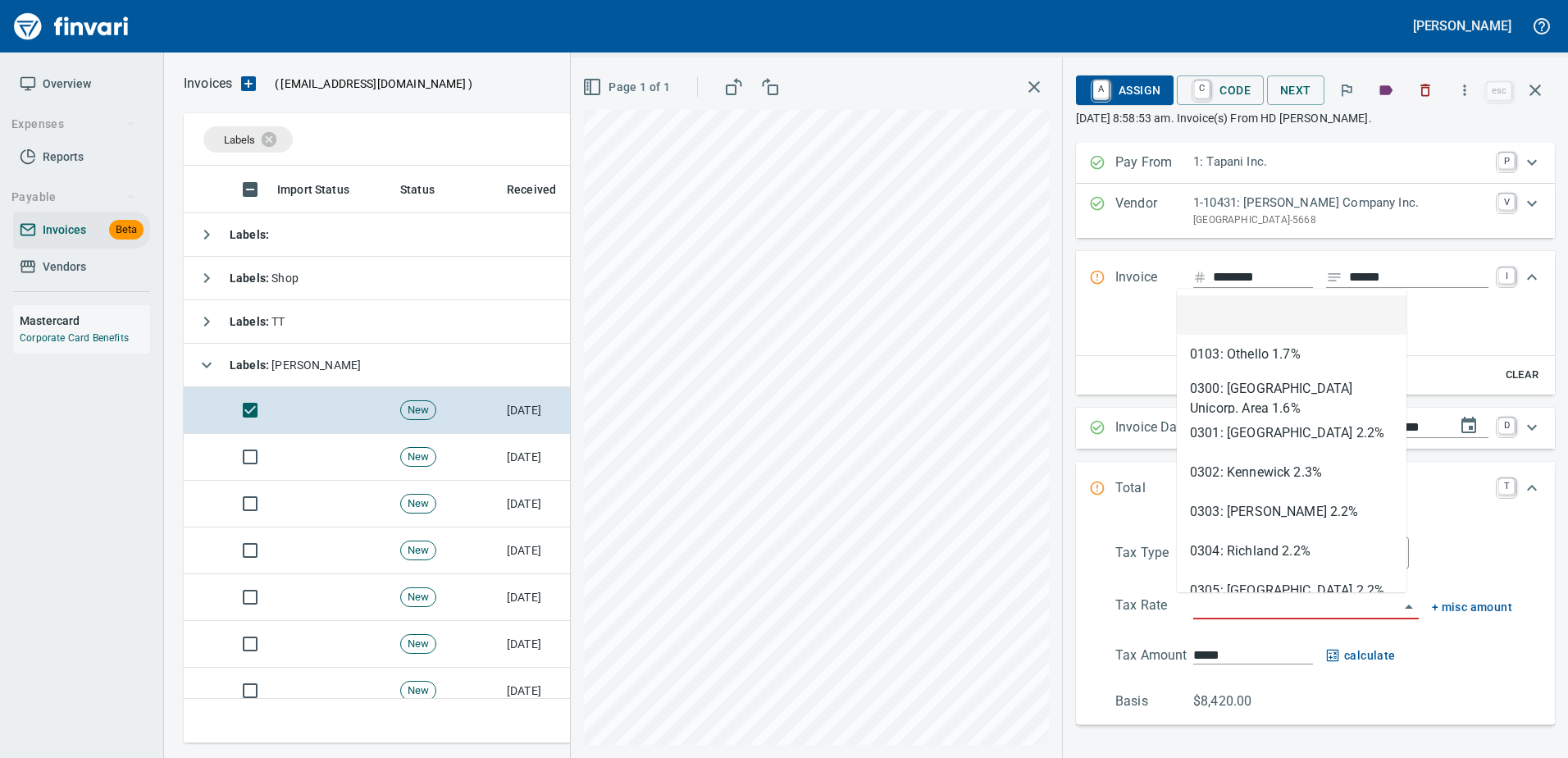
click at [1222, 604] on input "search" at bounding box center [1296, 607] width 206 height 23
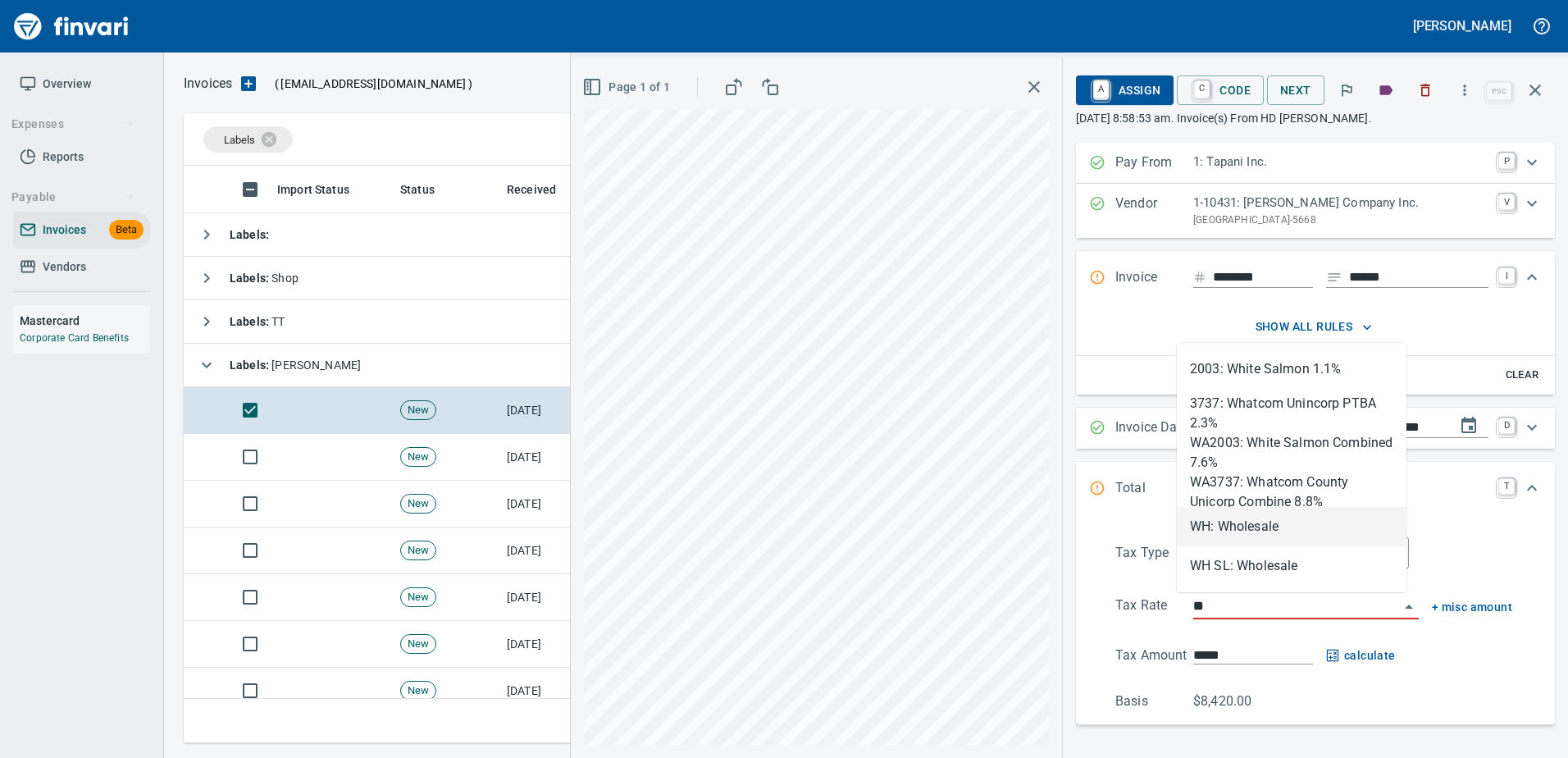
drag, startPoint x: 1217, startPoint y: 537, endPoint x: 1185, endPoint y: 496, distance: 52.0
click at [1215, 536] on li "WH: Wholesale" at bounding box center [1291, 527] width 229 height 40
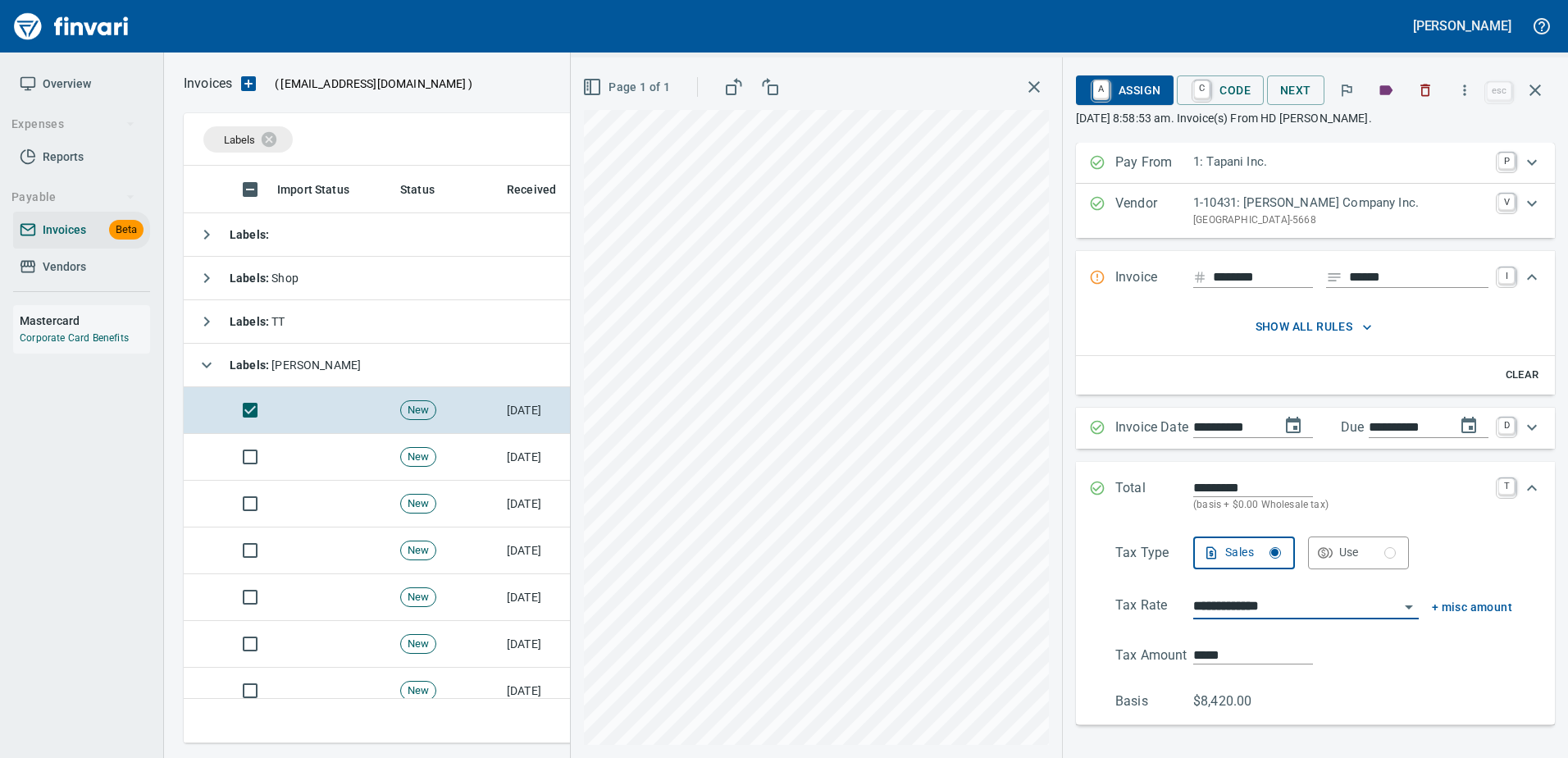
type input "**********"
click at [1135, 83] on span "A Assign" at bounding box center [1125, 90] width 72 height 28
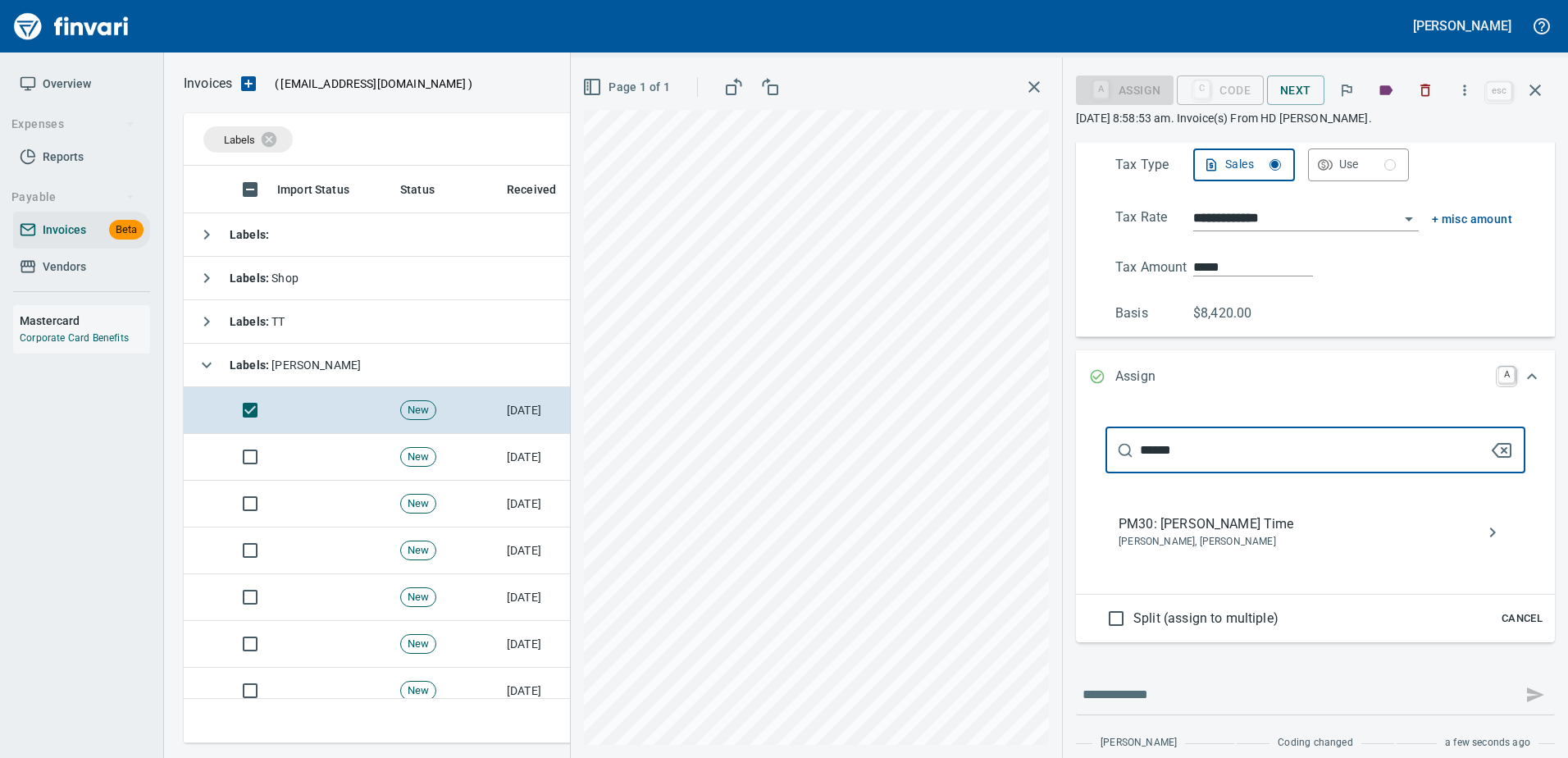
type input "******"
click at [1228, 559] on nav "PM30: [PERSON_NAME] Time [PERSON_NAME], [PERSON_NAME]" at bounding box center [1315, 532] width 420 height 66
click at [1177, 533] on span "[PERSON_NAME], [PERSON_NAME]" at bounding box center [1302, 541] width 368 height 16
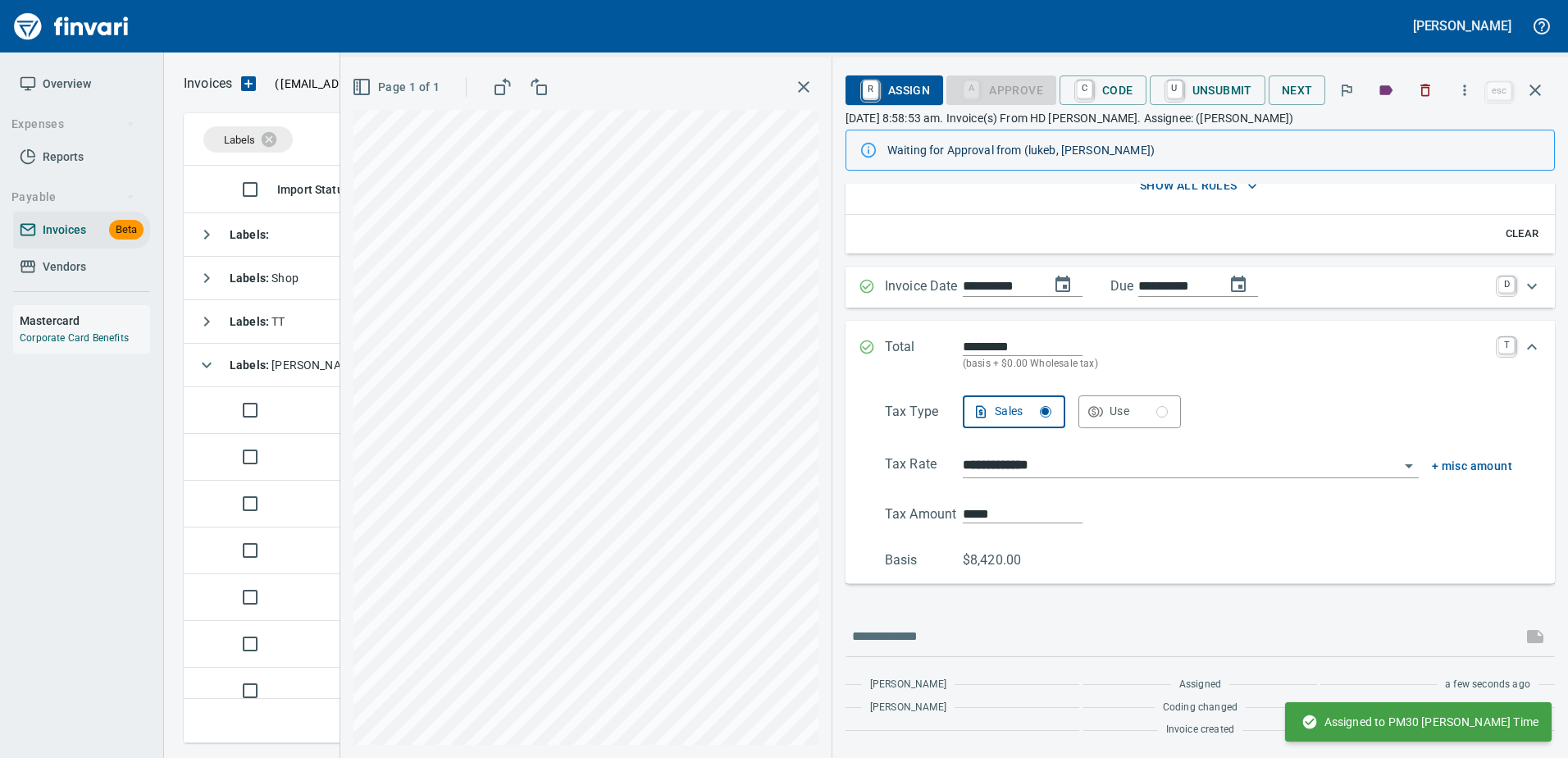
scroll to position [182, 0]
click at [1523, 94] on button "button" at bounding box center [1534, 90] width 40 height 40
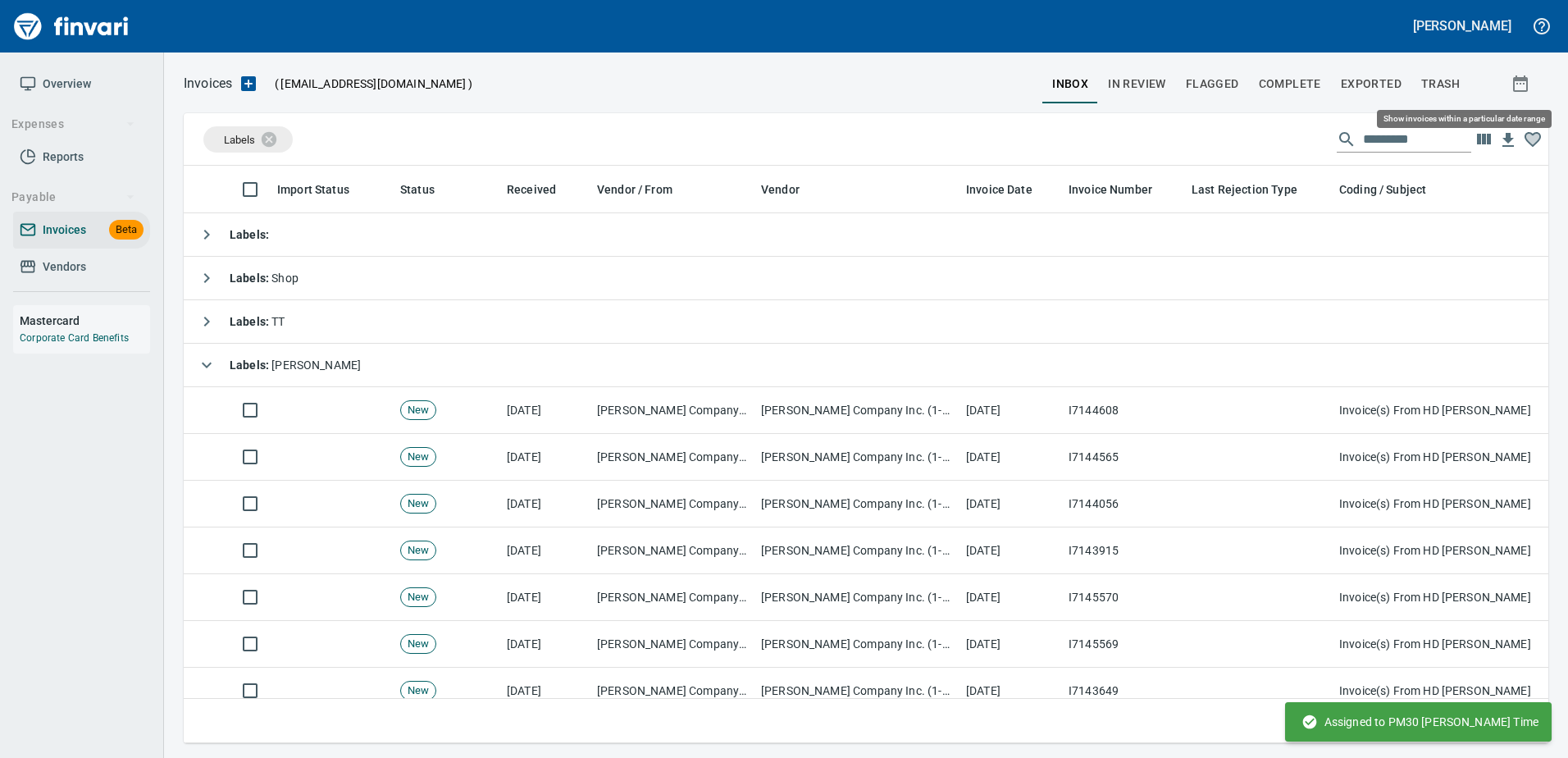
scroll to position [553, 1340]
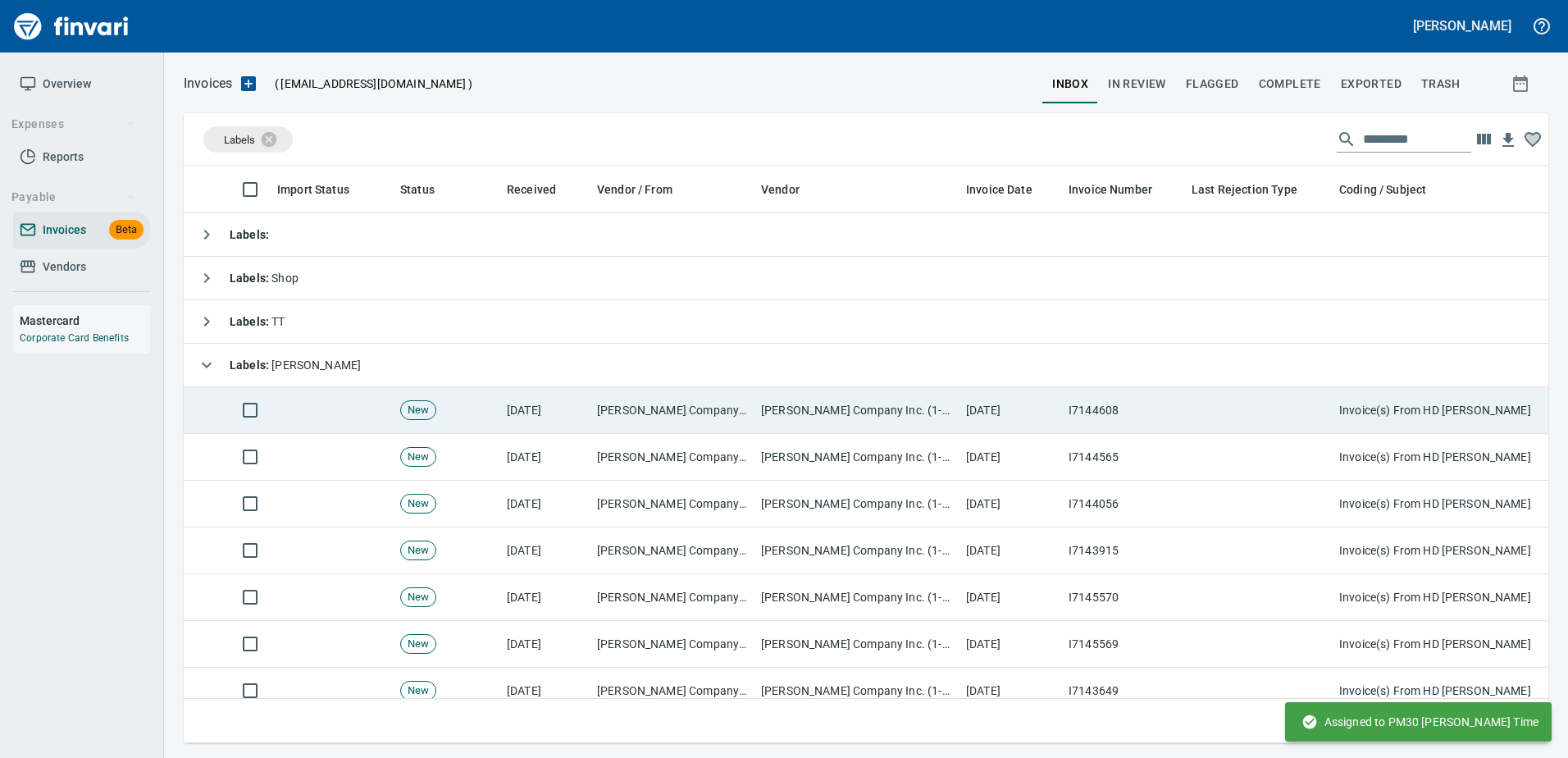
click at [1290, 408] on td at bounding box center [1258, 410] width 147 height 46
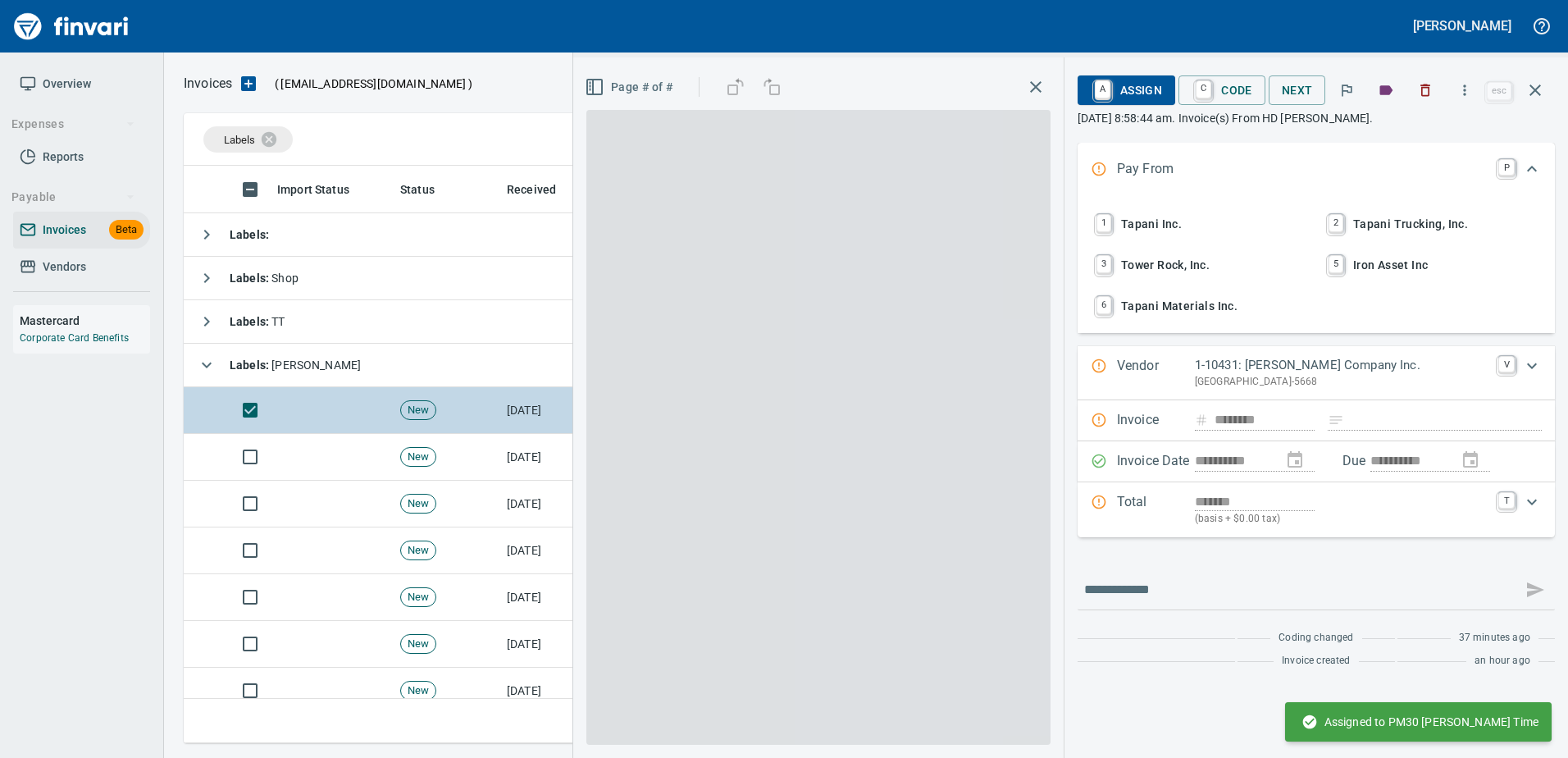
scroll to position [553, 1339]
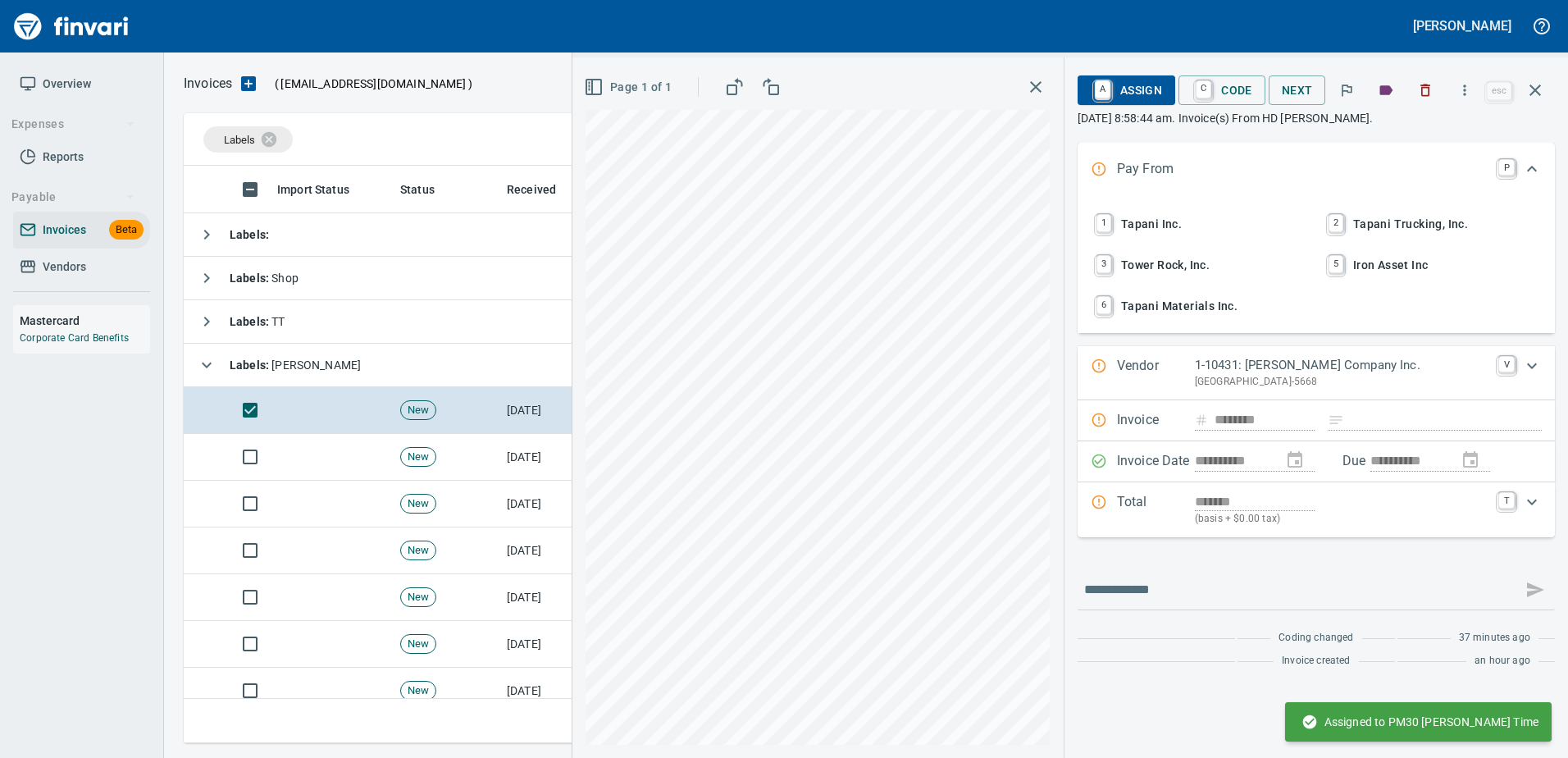
click at [1162, 224] on span "1 Tapani Inc." at bounding box center [1199, 224] width 216 height 28
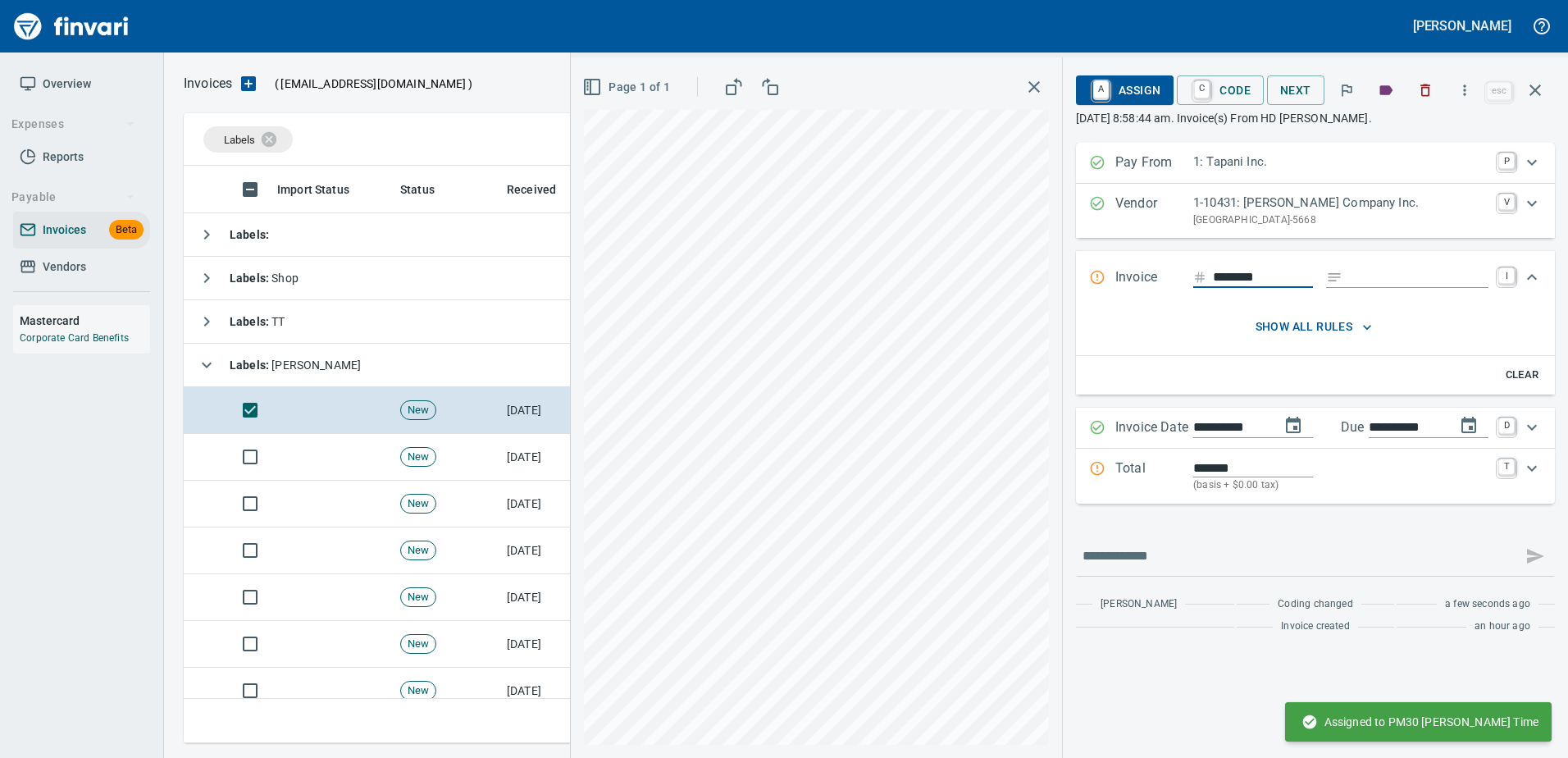
click at [1393, 277] on input "Expand" at bounding box center [1419, 277] width 139 height 20
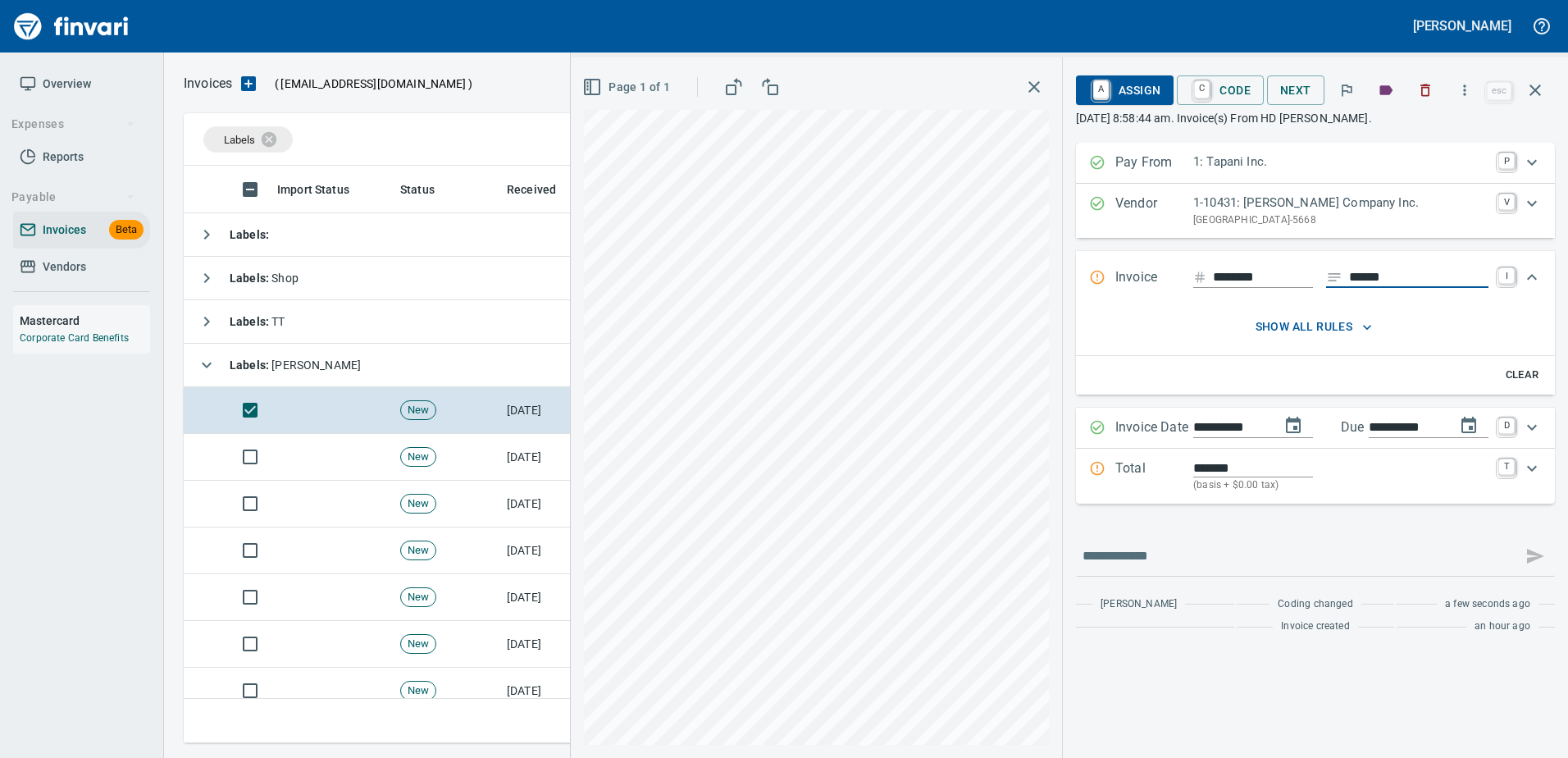
type input "******"
click at [1161, 466] on p "Total" at bounding box center [1154, 476] width 77 height 35
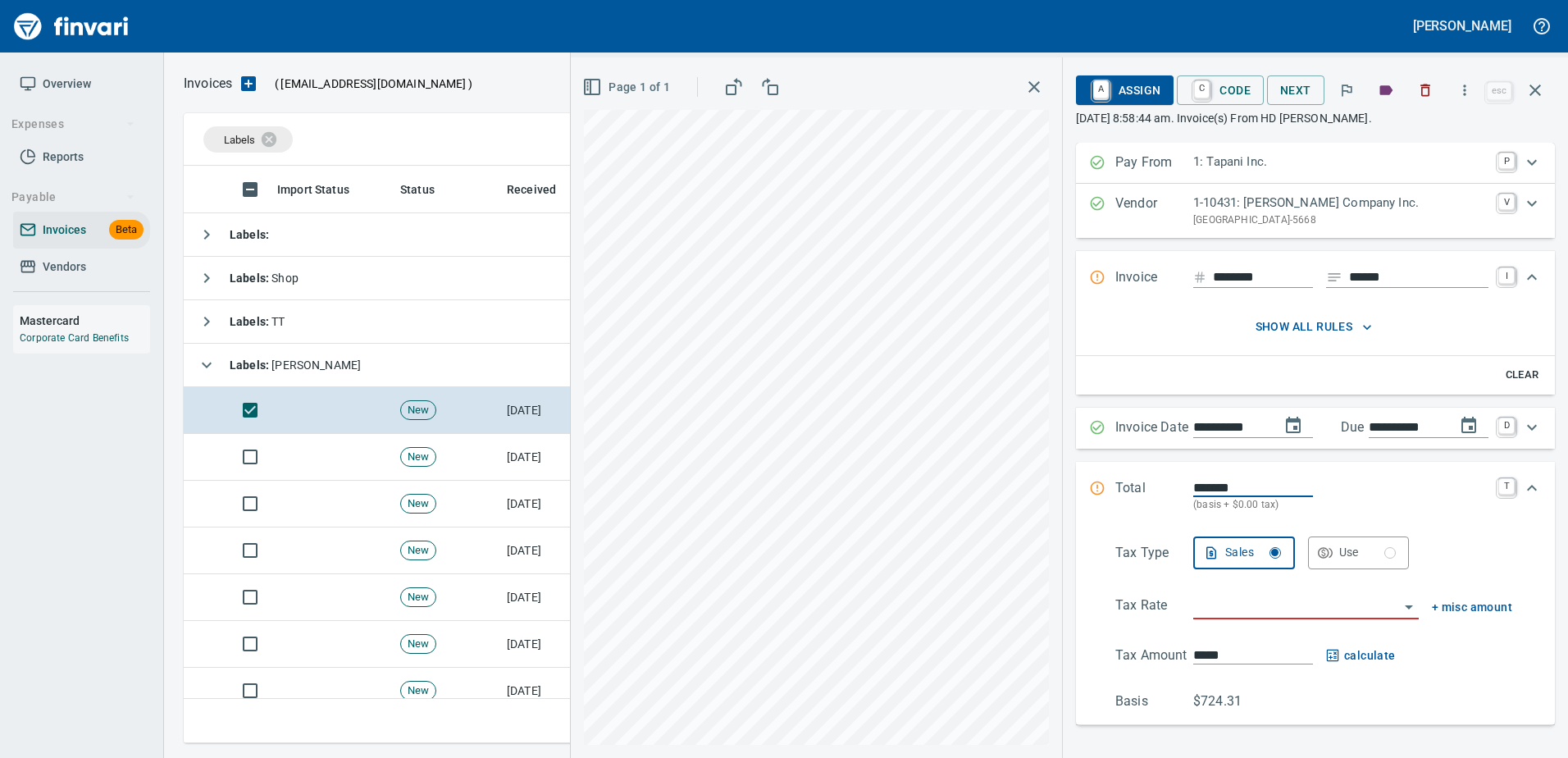
click at [1221, 608] on input "search" at bounding box center [1296, 607] width 206 height 23
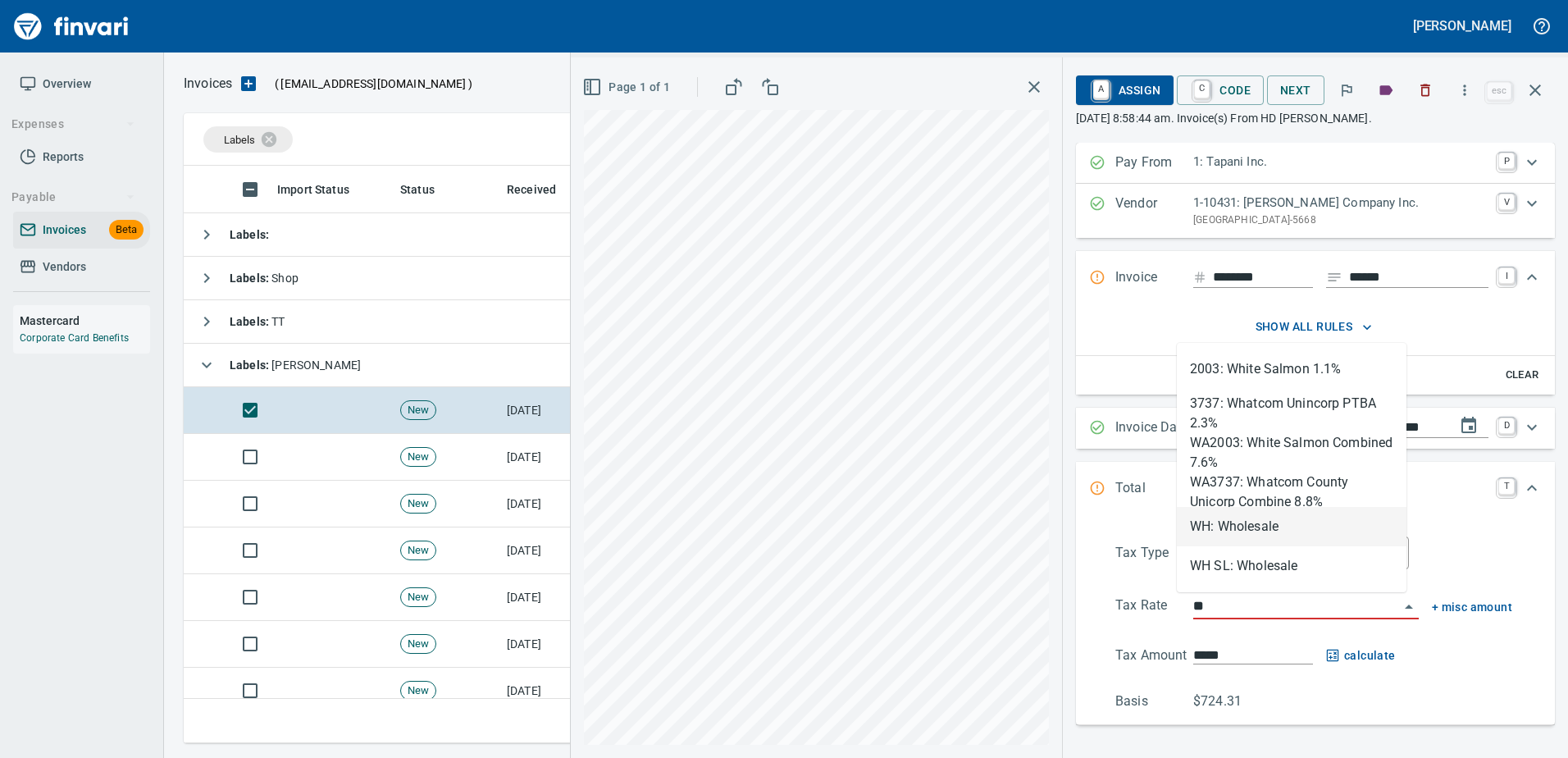
click at [1242, 529] on li "WH: Wholesale" at bounding box center [1291, 527] width 229 height 40
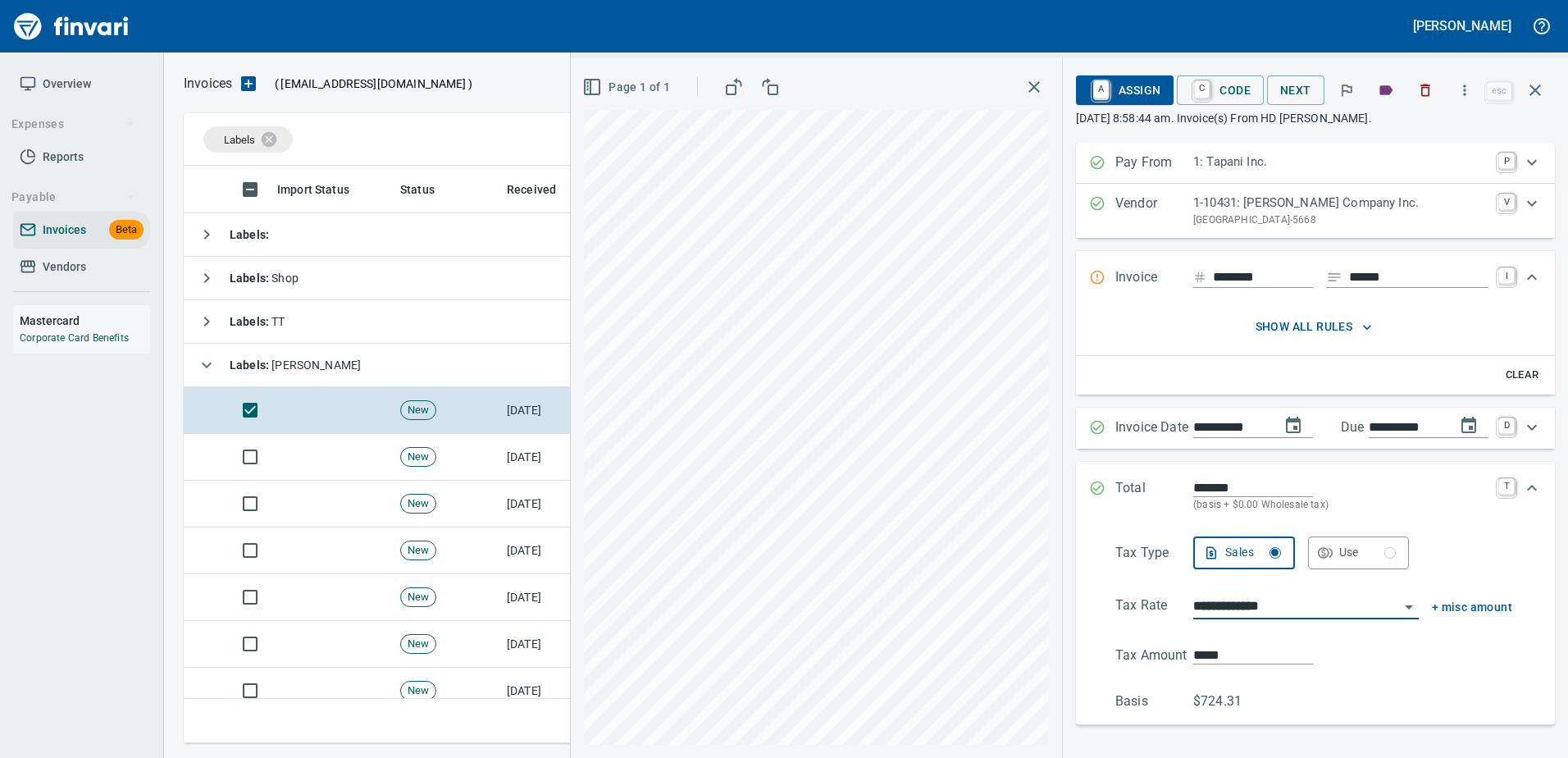
type input "**********"
click at [1126, 104] on span "A Assign" at bounding box center [1125, 90] width 72 height 28
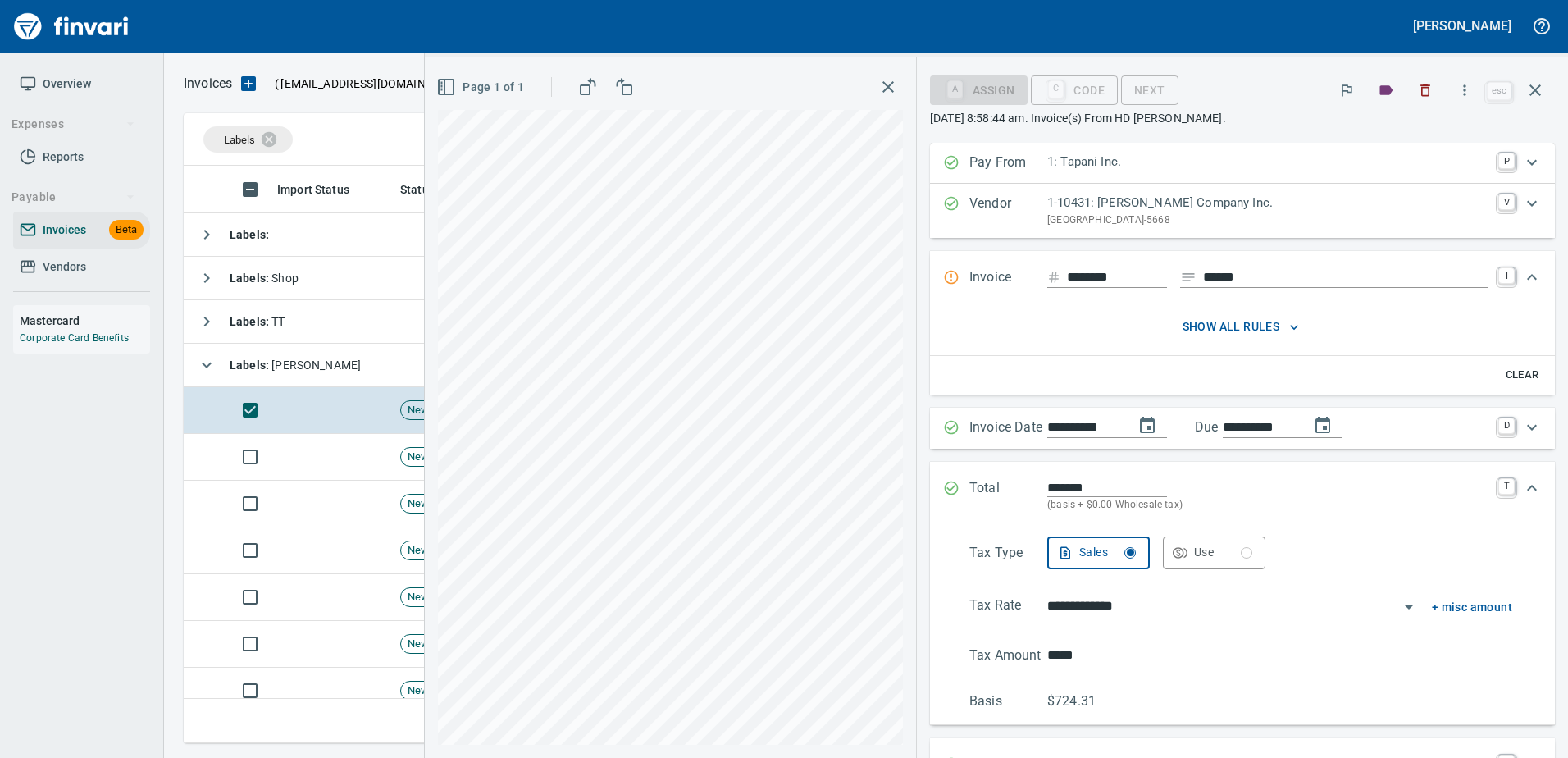
scroll to position [388, 0]
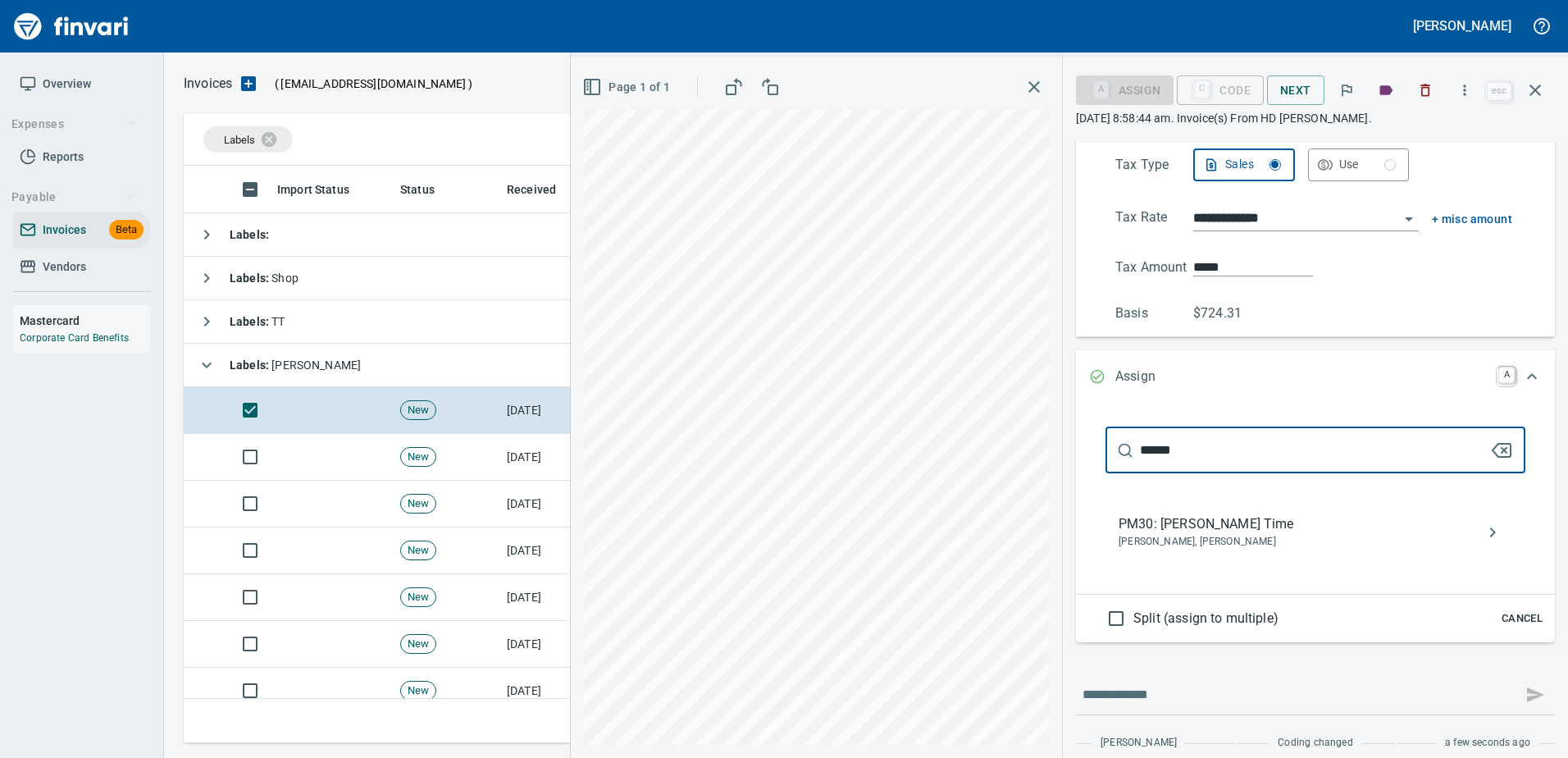
type input "******"
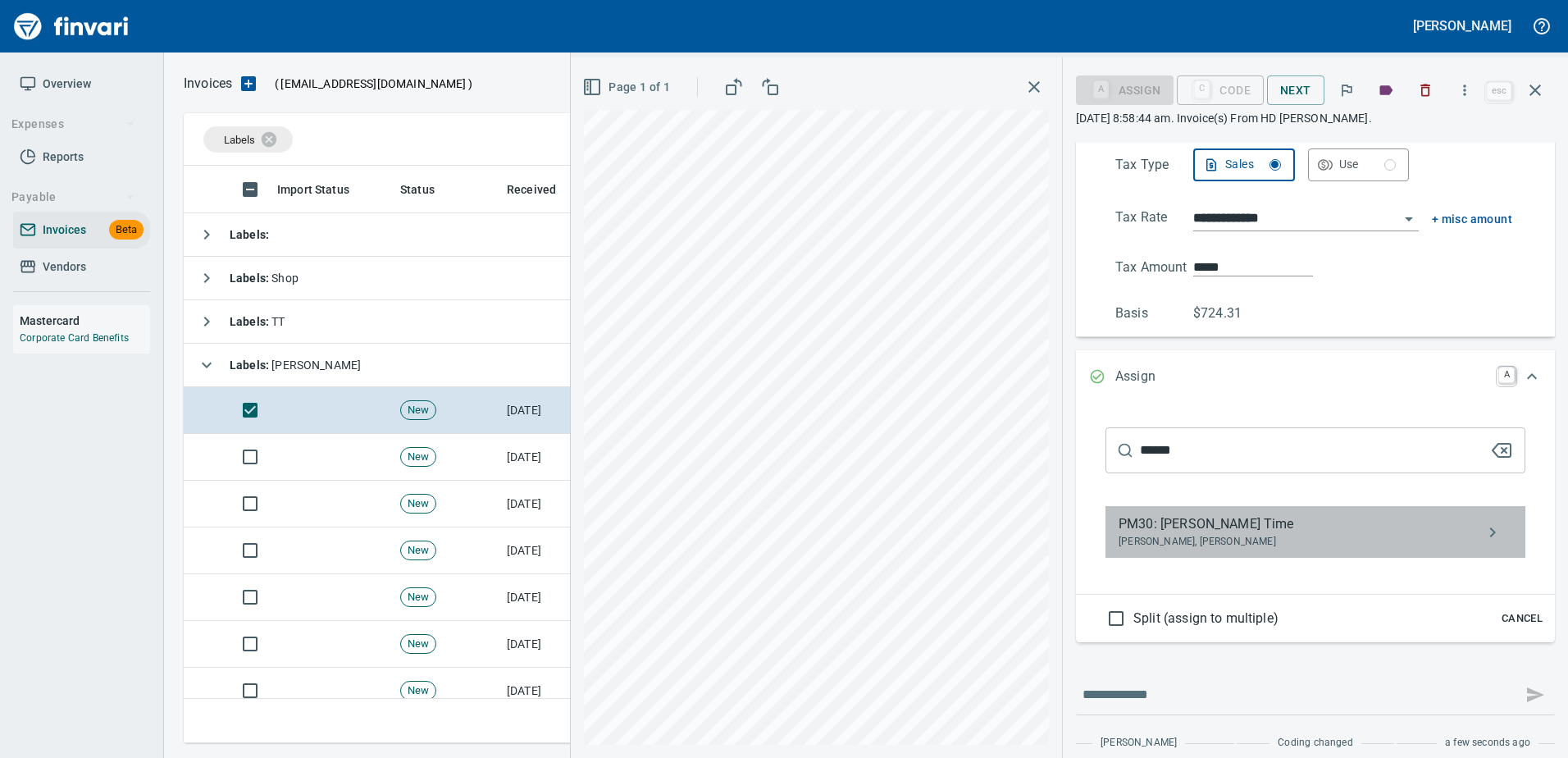
click at [1173, 509] on div "PM30: [PERSON_NAME] Time [PERSON_NAME], [PERSON_NAME]" at bounding box center [1315, 532] width 420 height 52
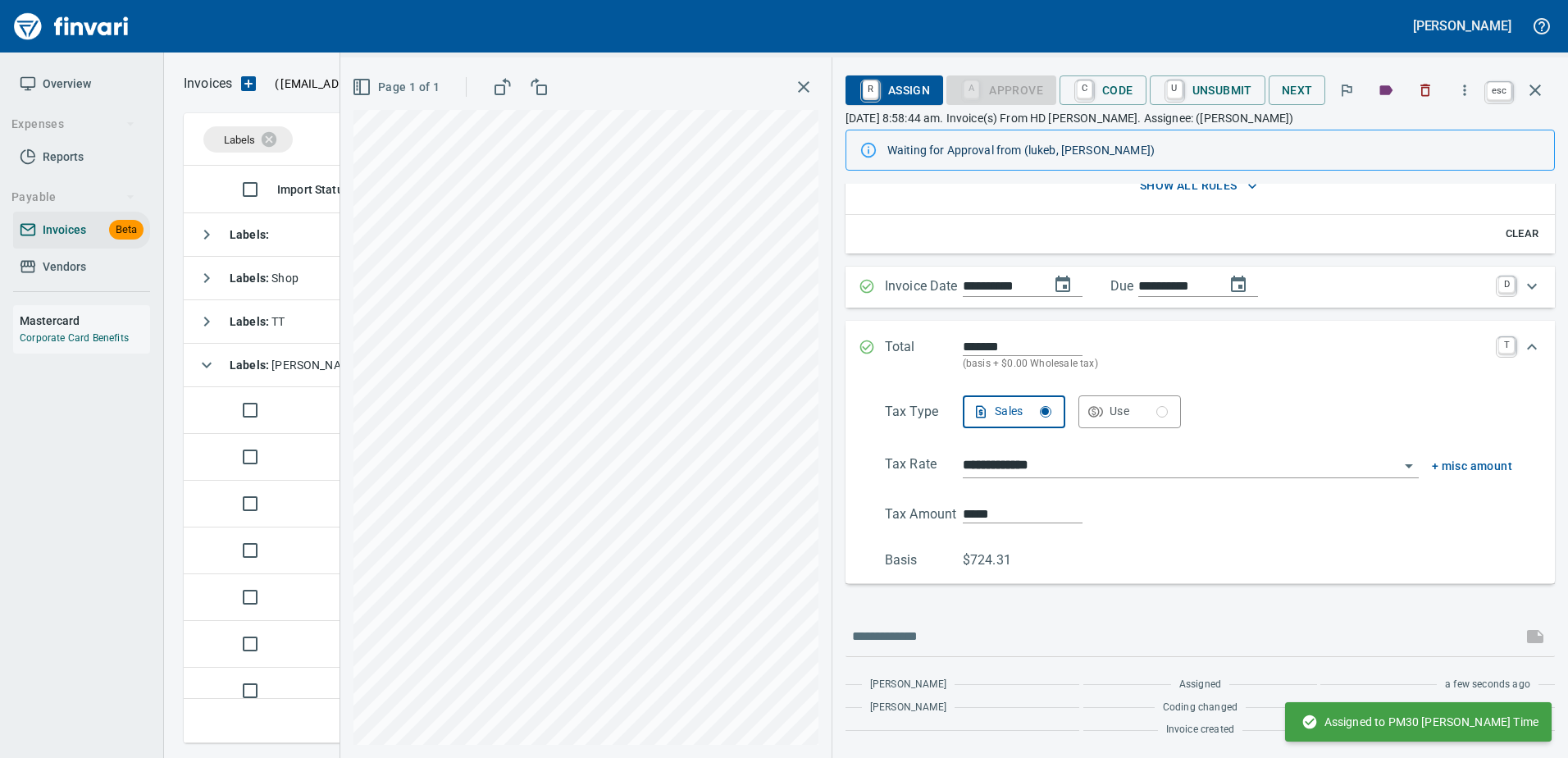
scroll to position [182, 0]
click at [1531, 86] on icon "button" at bounding box center [1535, 90] width 12 height 12
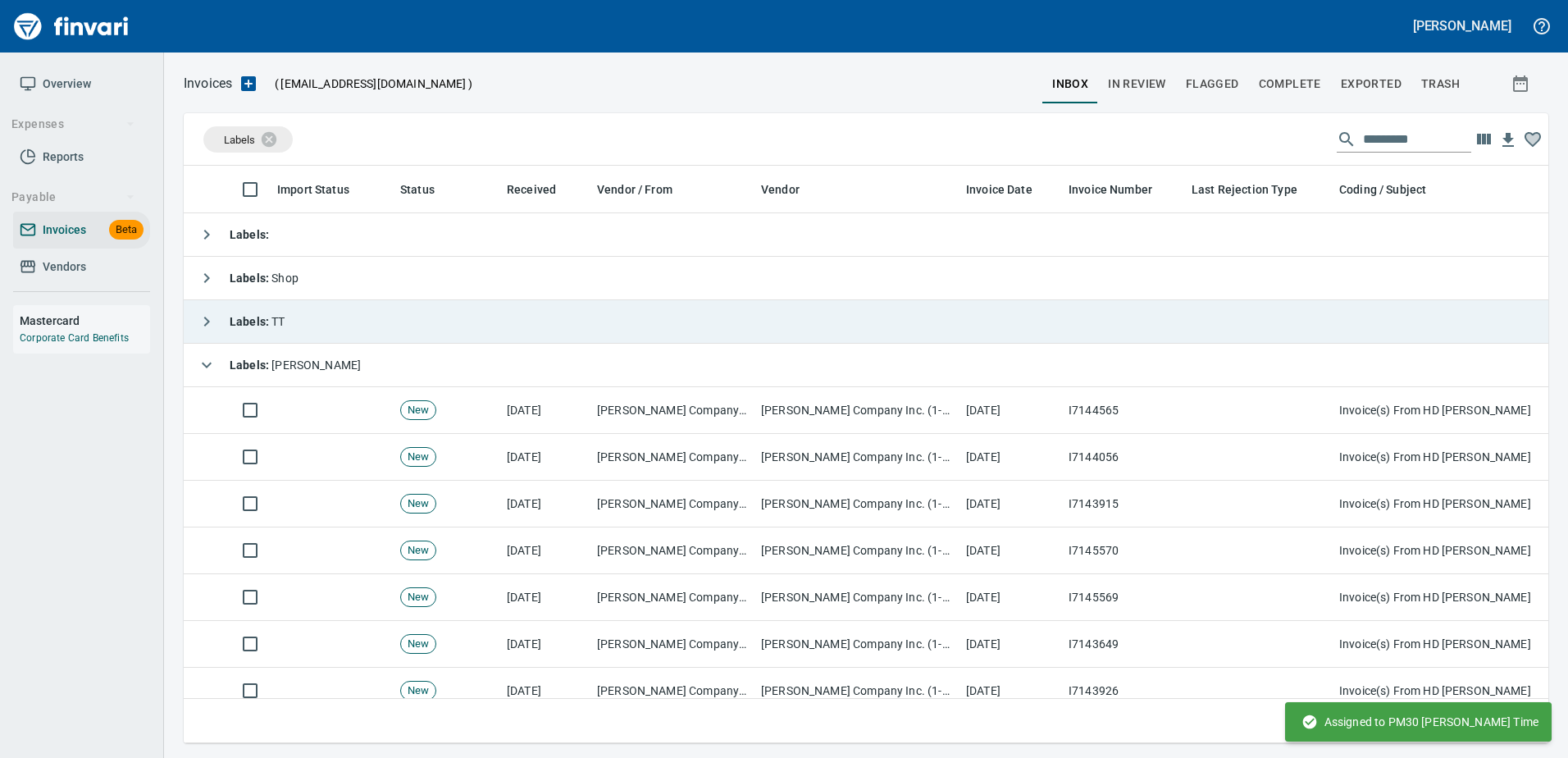
scroll to position [553, 1339]
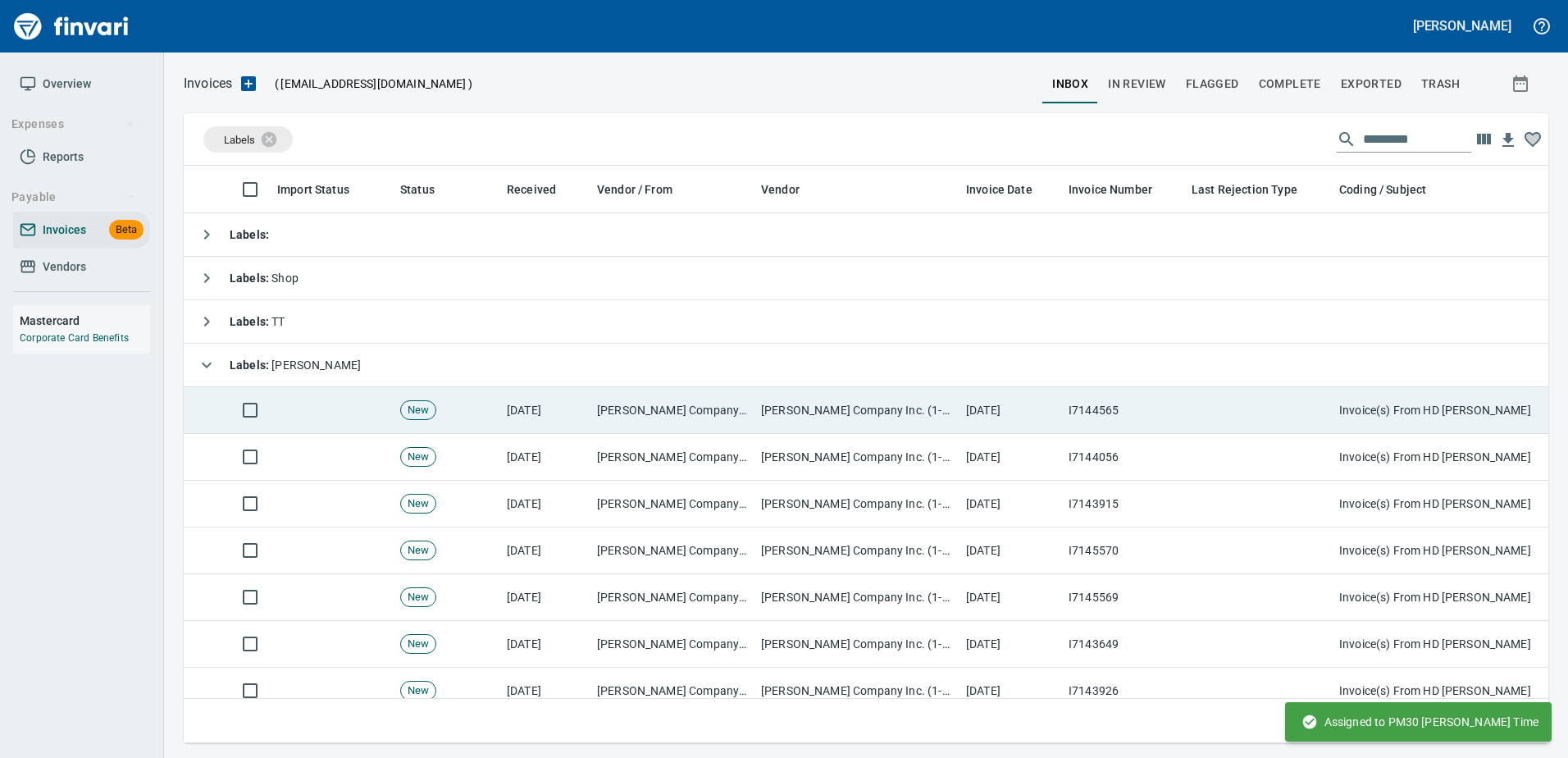
click at [1333, 423] on td "Invoice(s) From HD [PERSON_NAME]" at bounding box center [1496, 410] width 328 height 46
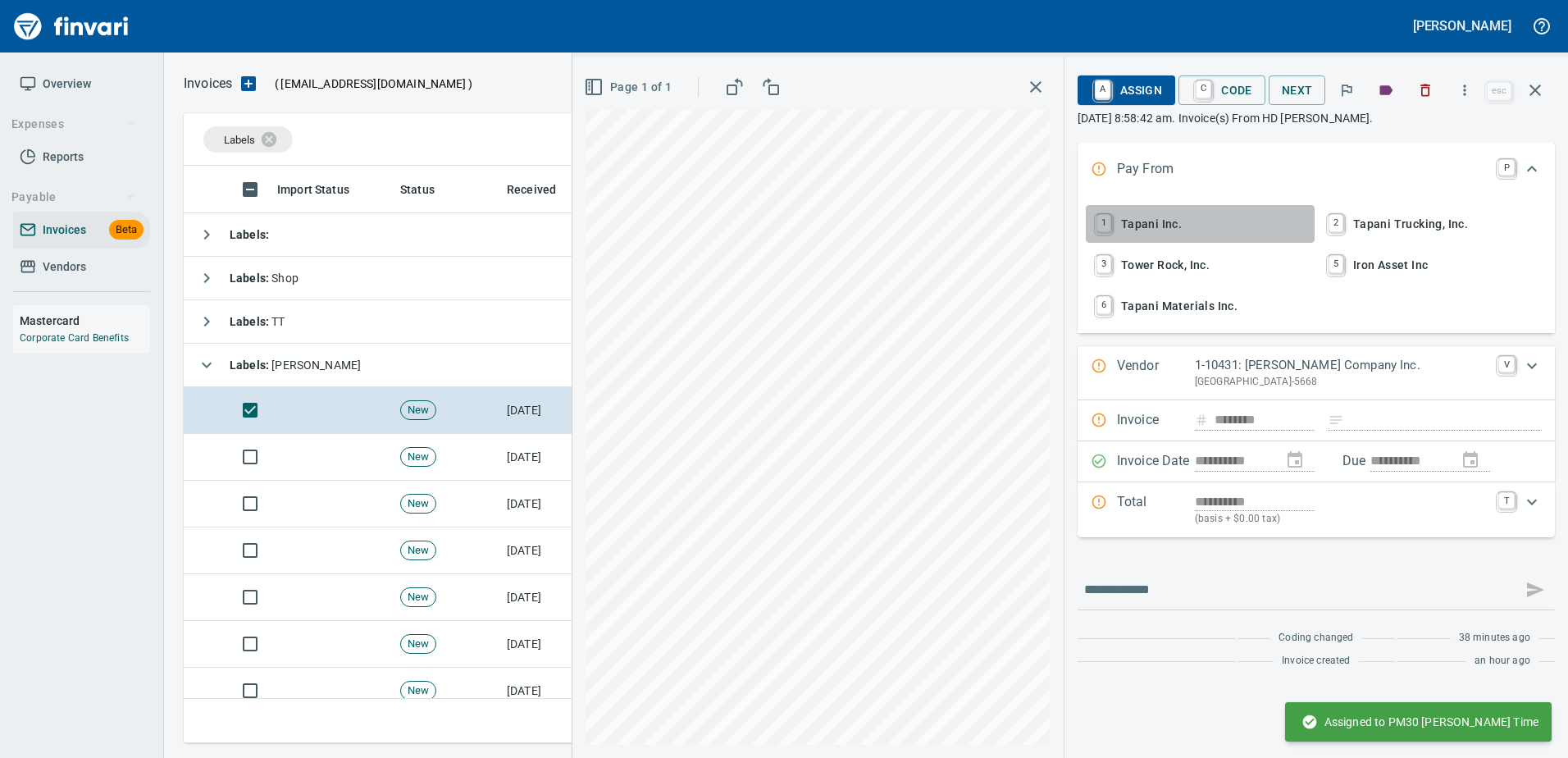
click at [1149, 206] on button "1 Tapani Inc." at bounding box center [1200, 224] width 228 height 38
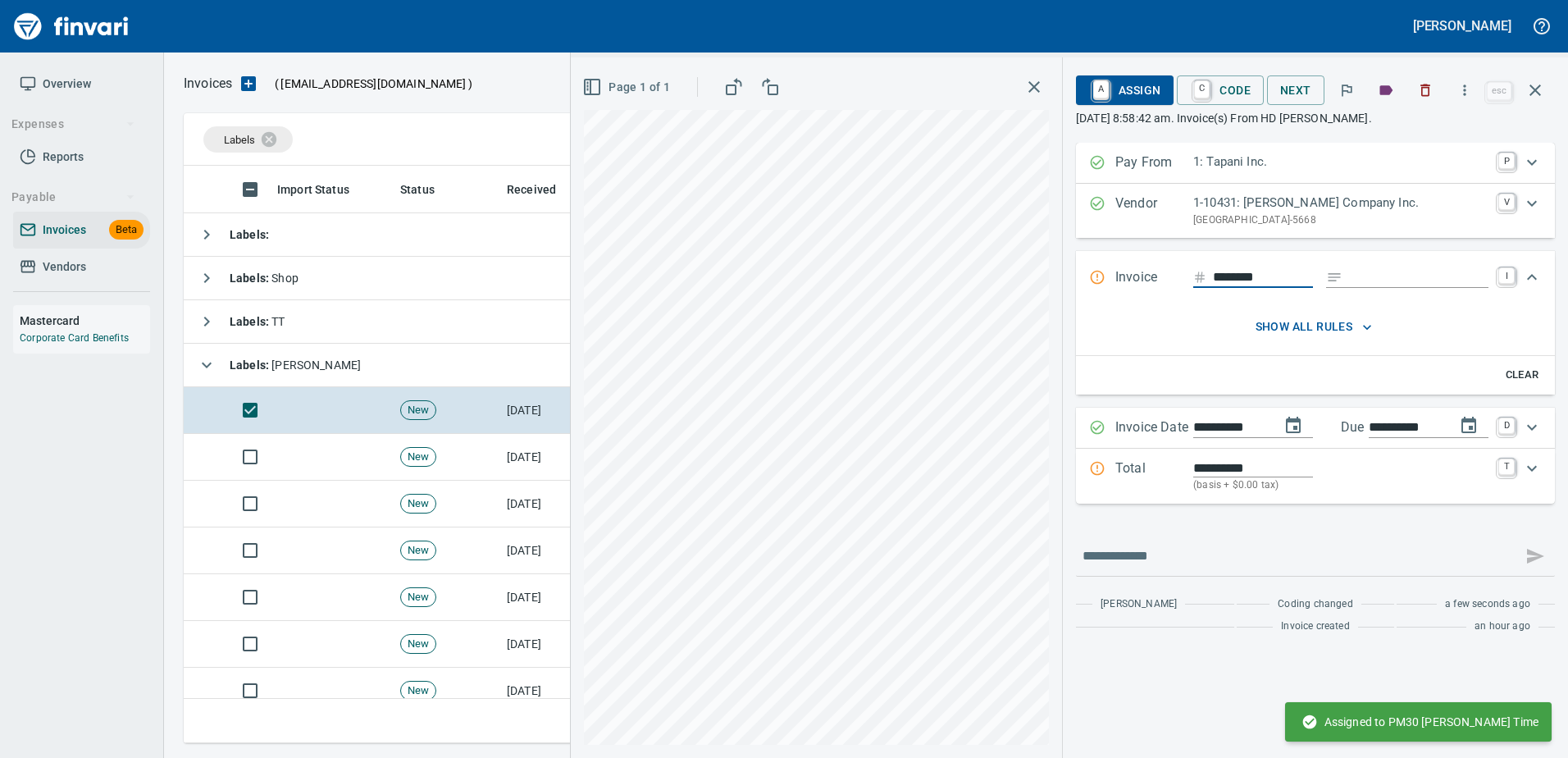
click at [1361, 282] on input "Expand" at bounding box center [1419, 277] width 139 height 20
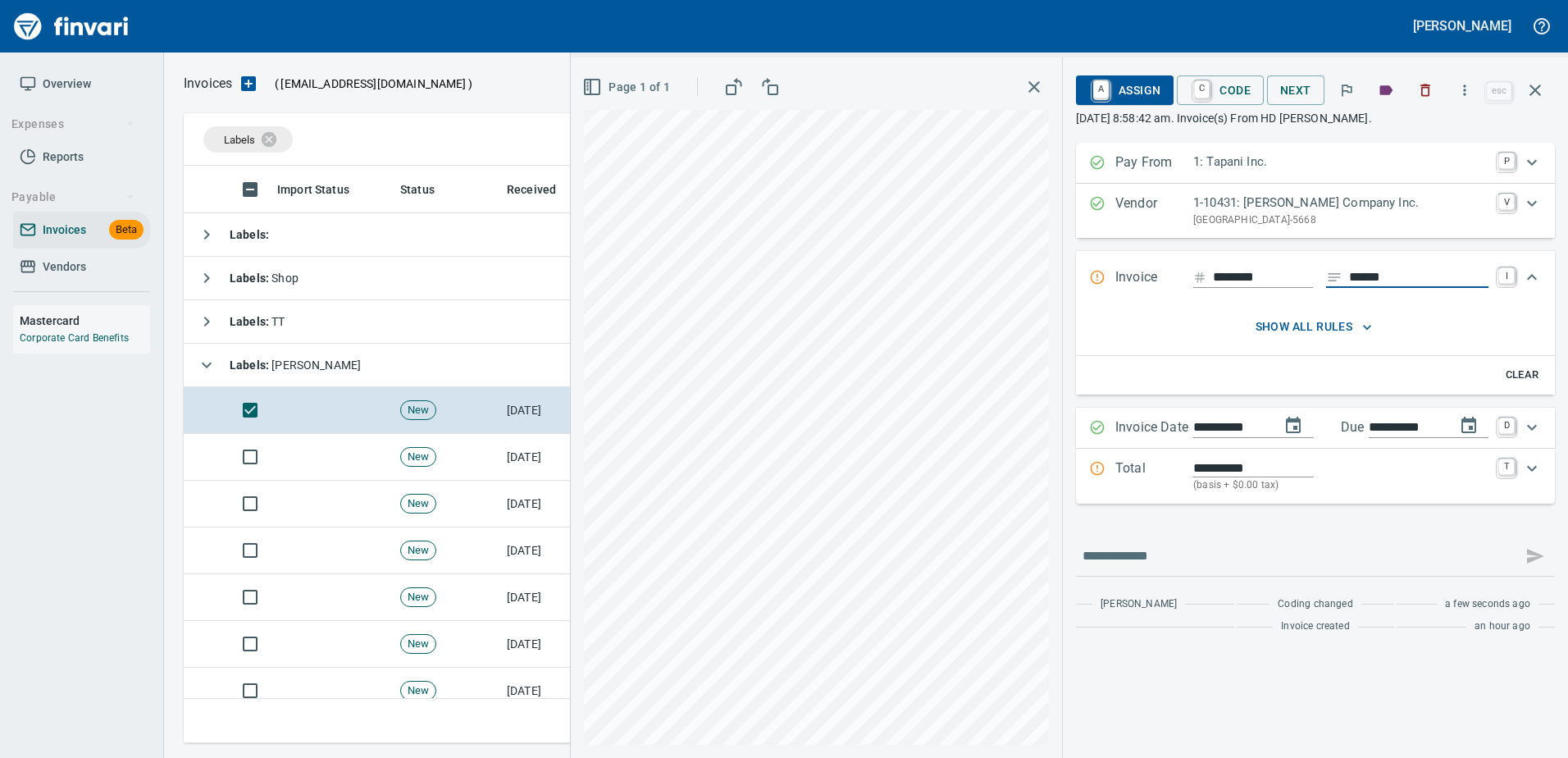
type input "******"
click at [1182, 473] on p "Total" at bounding box center [1154, 476] width 77 height 35
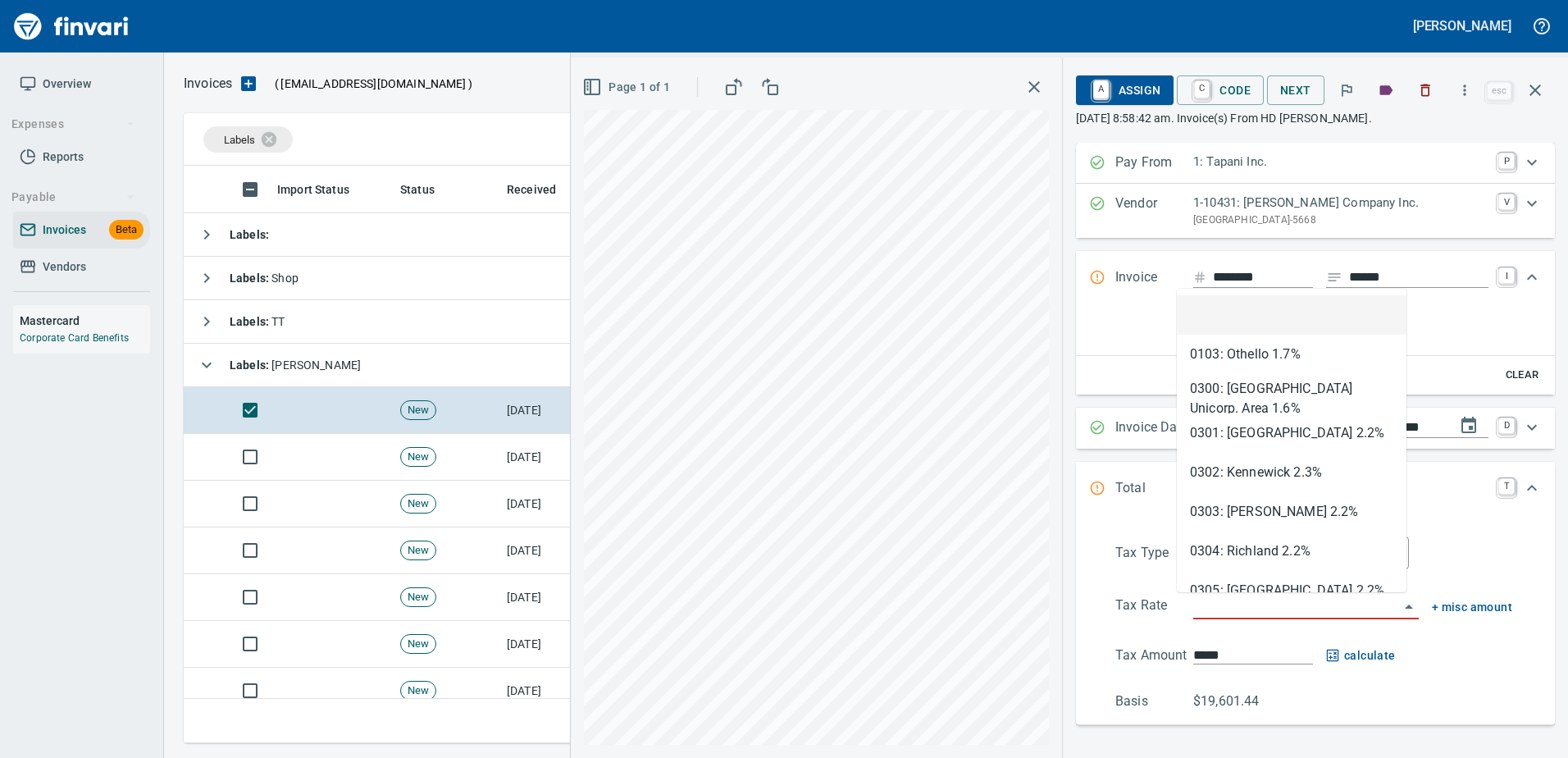
click at [1238, 610] on input "search" at bounding box center [1296, 607] width 206 height 23
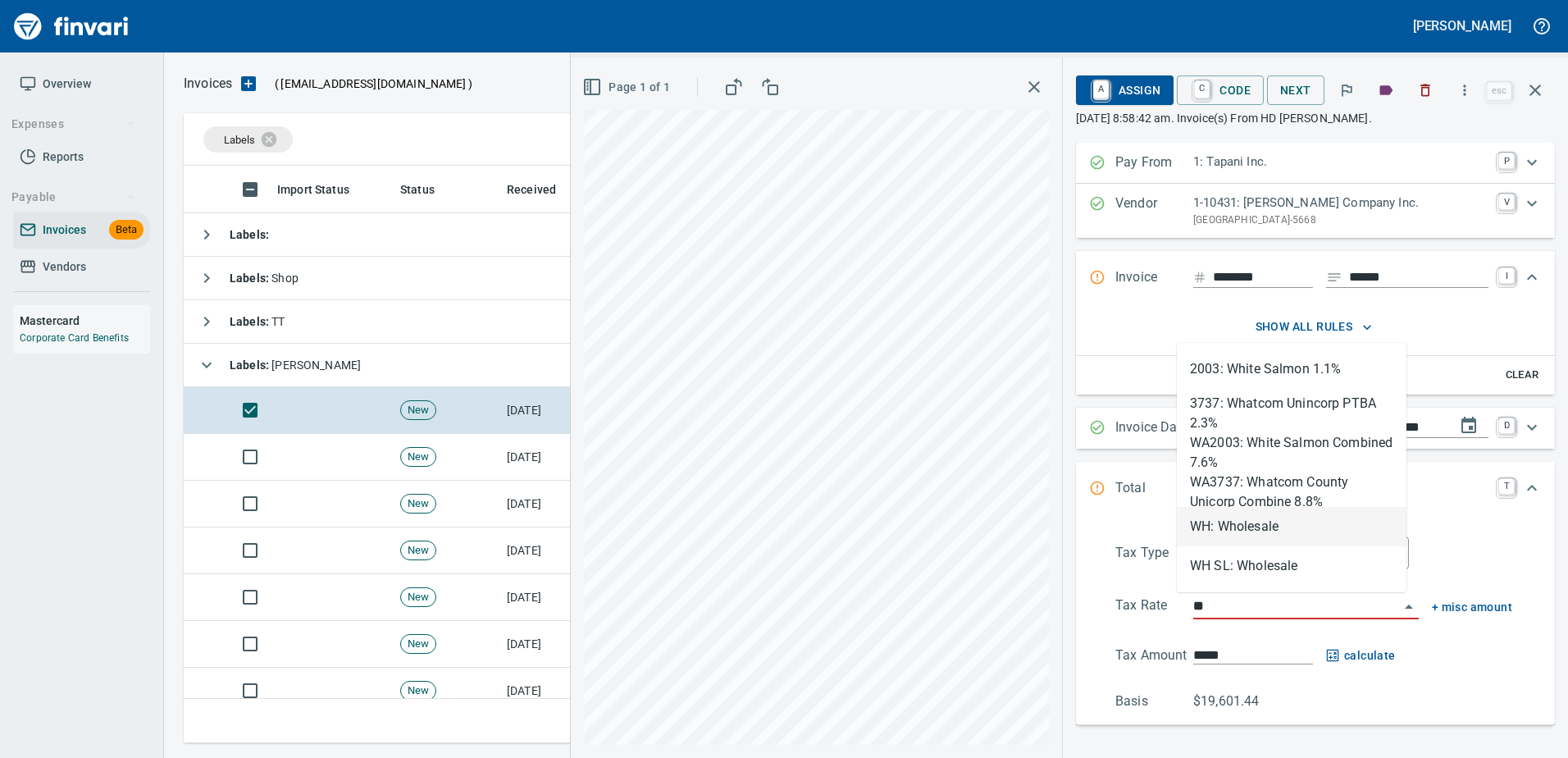
click at [1237, 540] on li "WH: Wholesale" at bounding box center [1291, 527] width 229 height 40
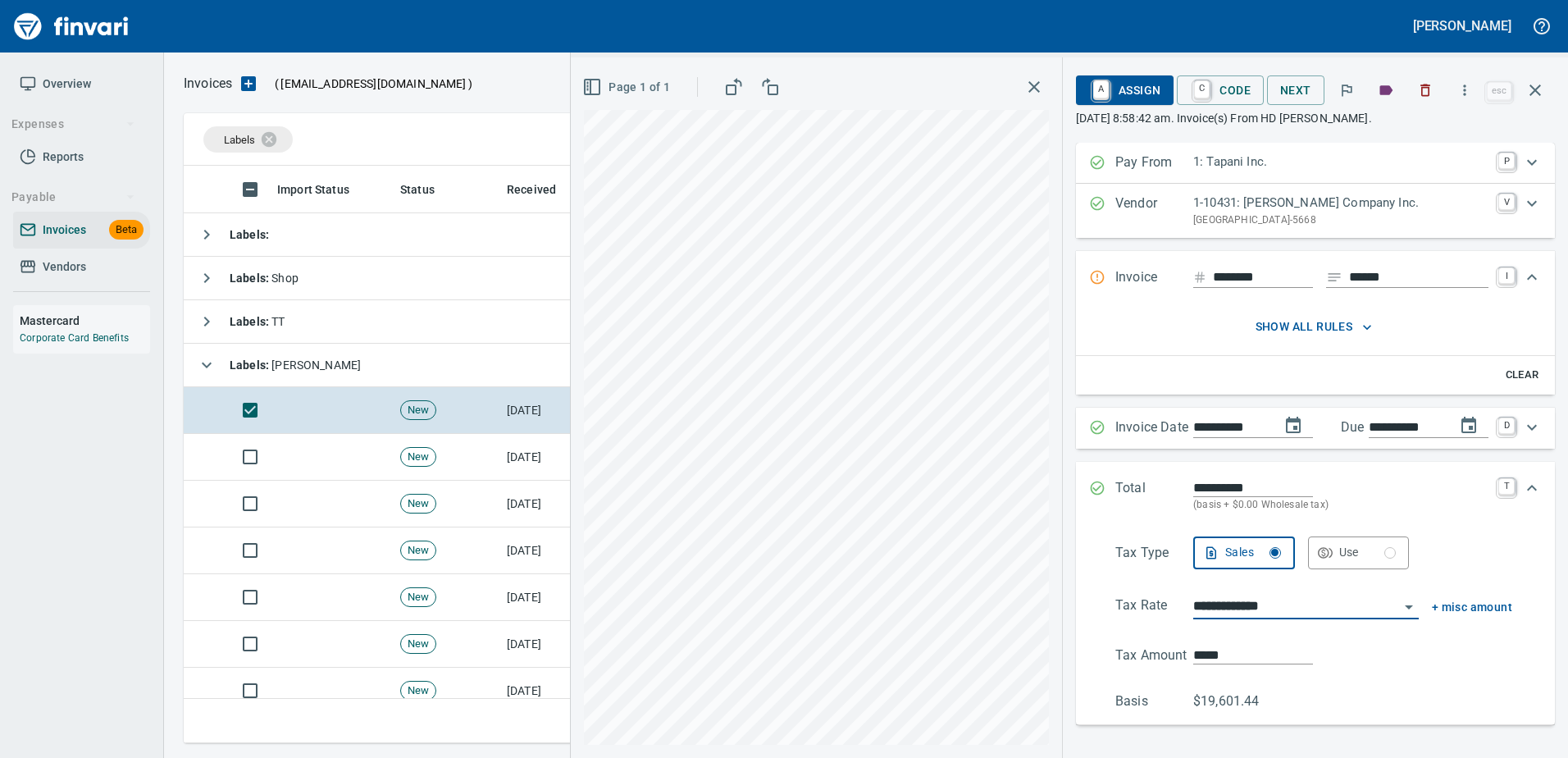
type input "**********"
click at [1120, 98] on span "A Assign" at bounding box center [1125, 90] width 72 height 28
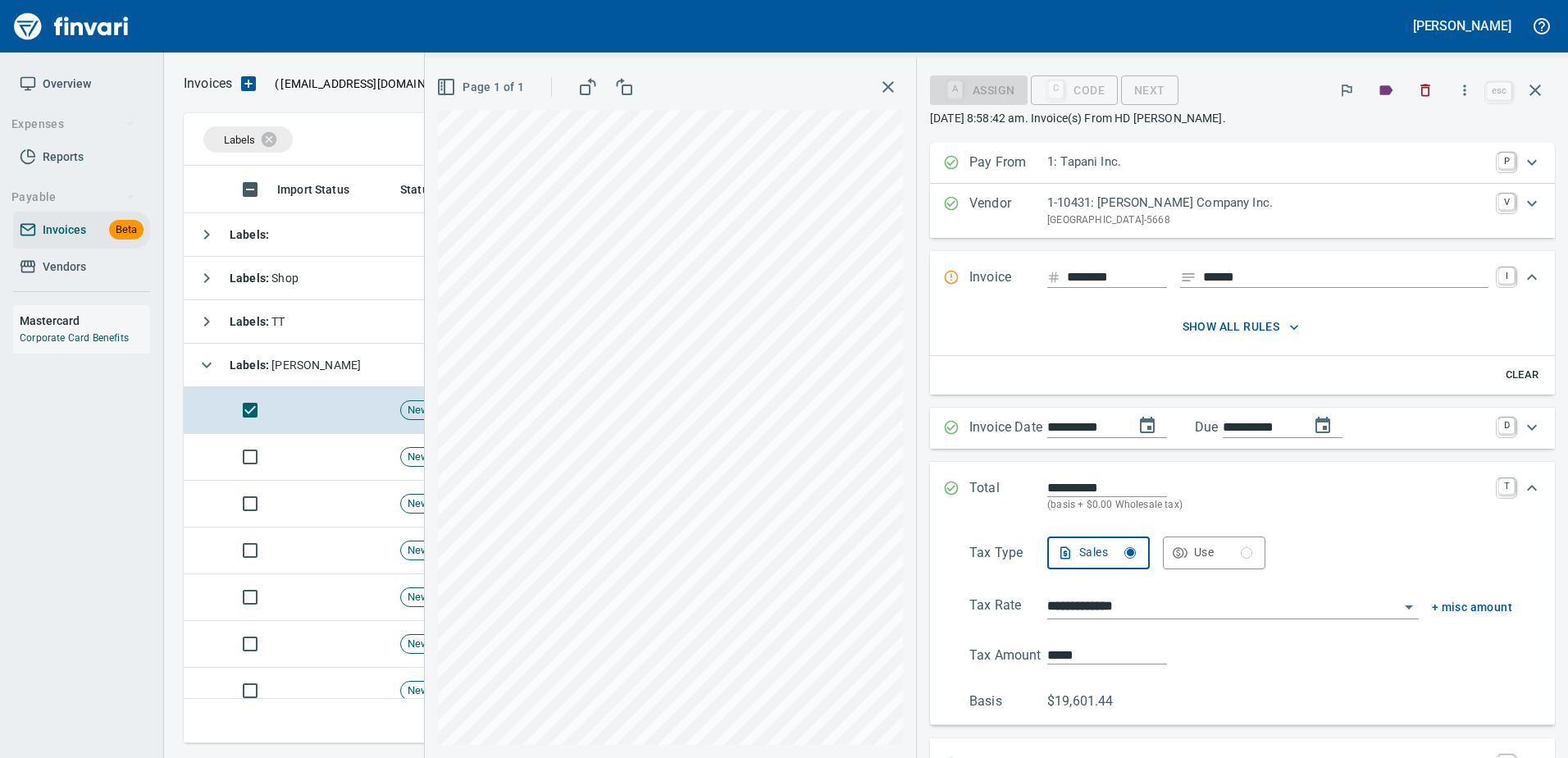
scroll to position [388, 0]
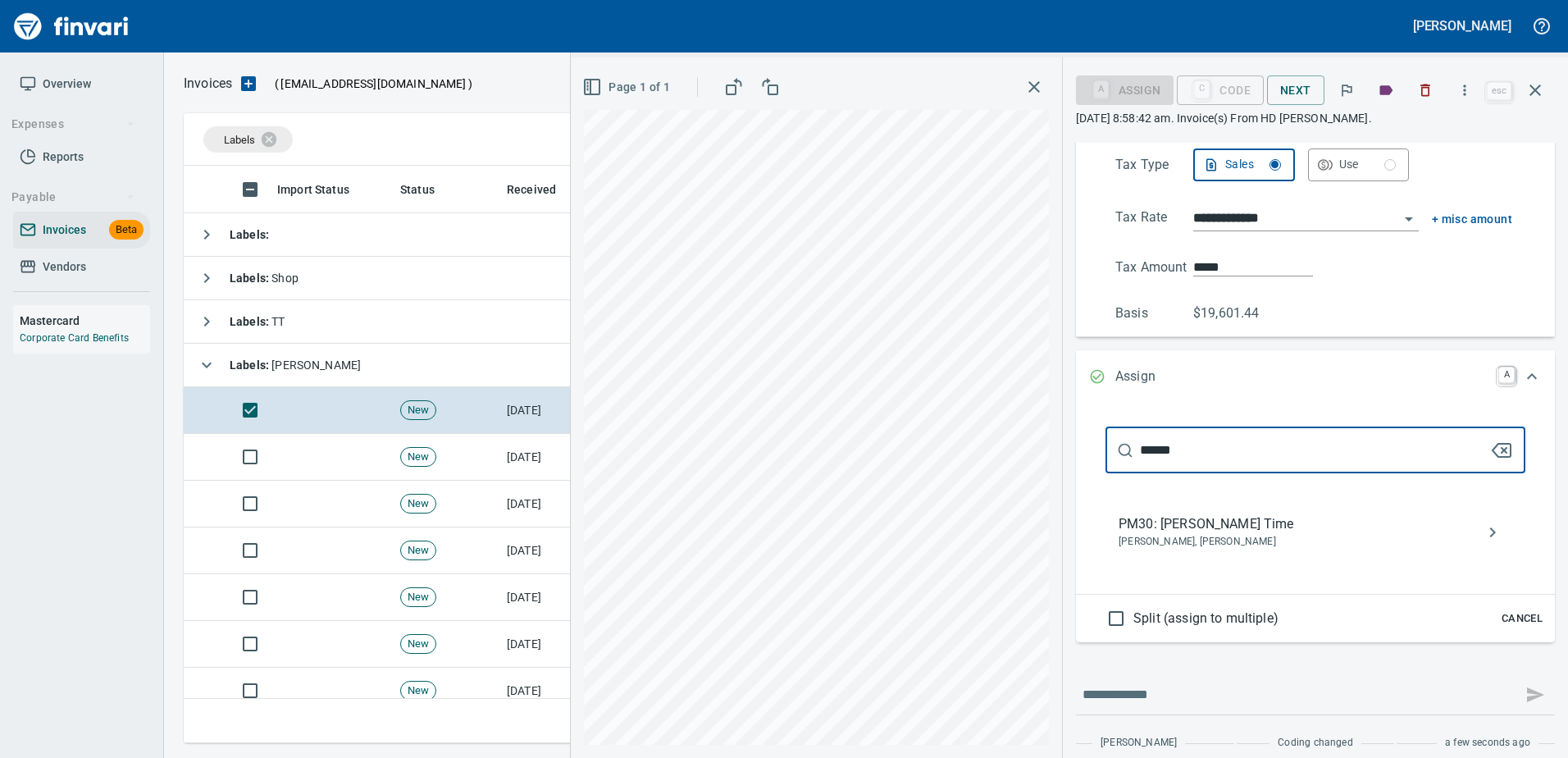
type input "******"
click at [1188, 506] on div "PM30: [PERSON_NAME] Time [PERSON_NAME], [PERSON_NAME]" at bounding box center [1315, 532] width 420 height 52
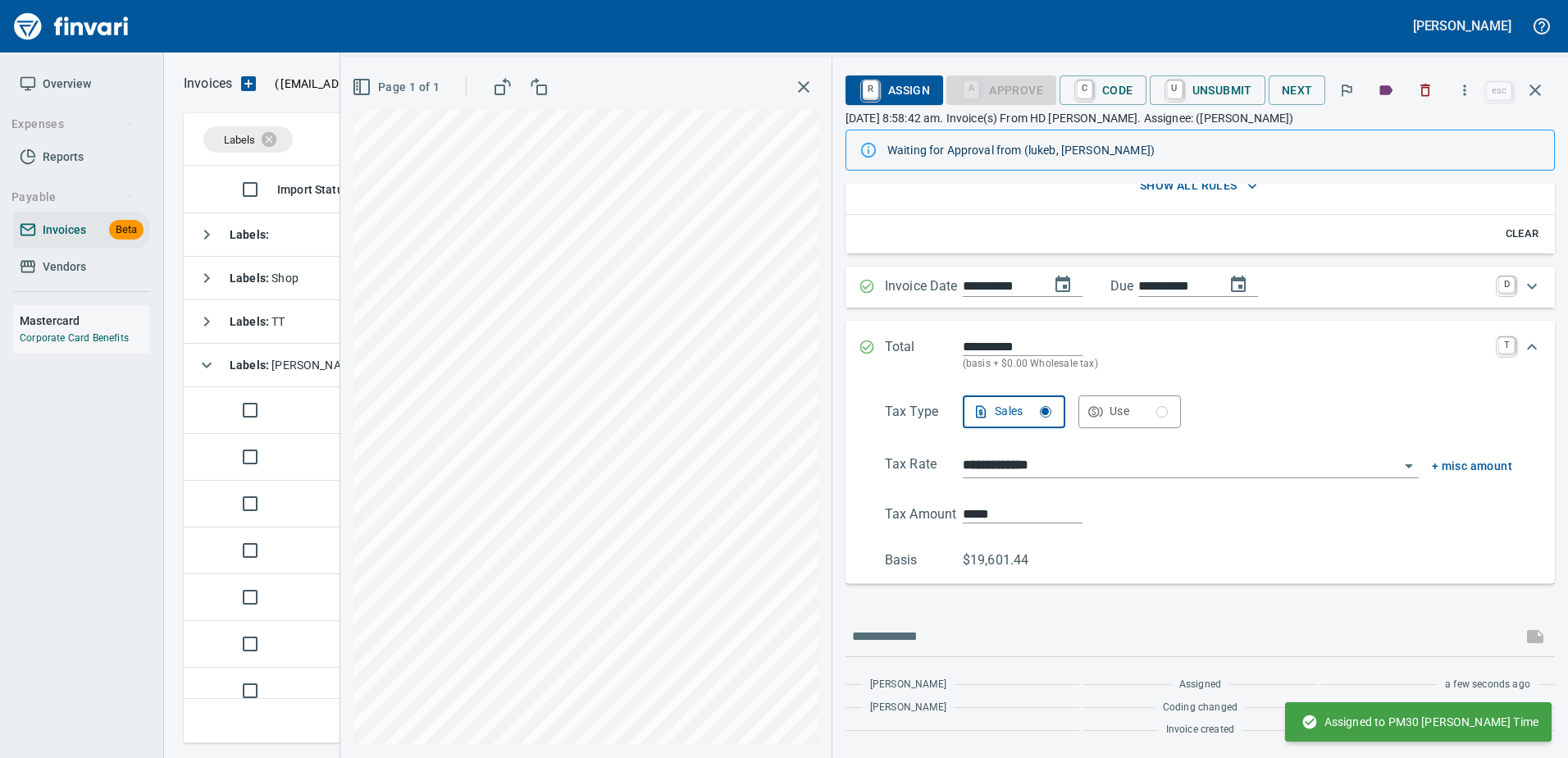
scroll to position [182, 0]
click at [1535, 94] on icon "button" at bounding box center [1535, 90] width 19 height 19
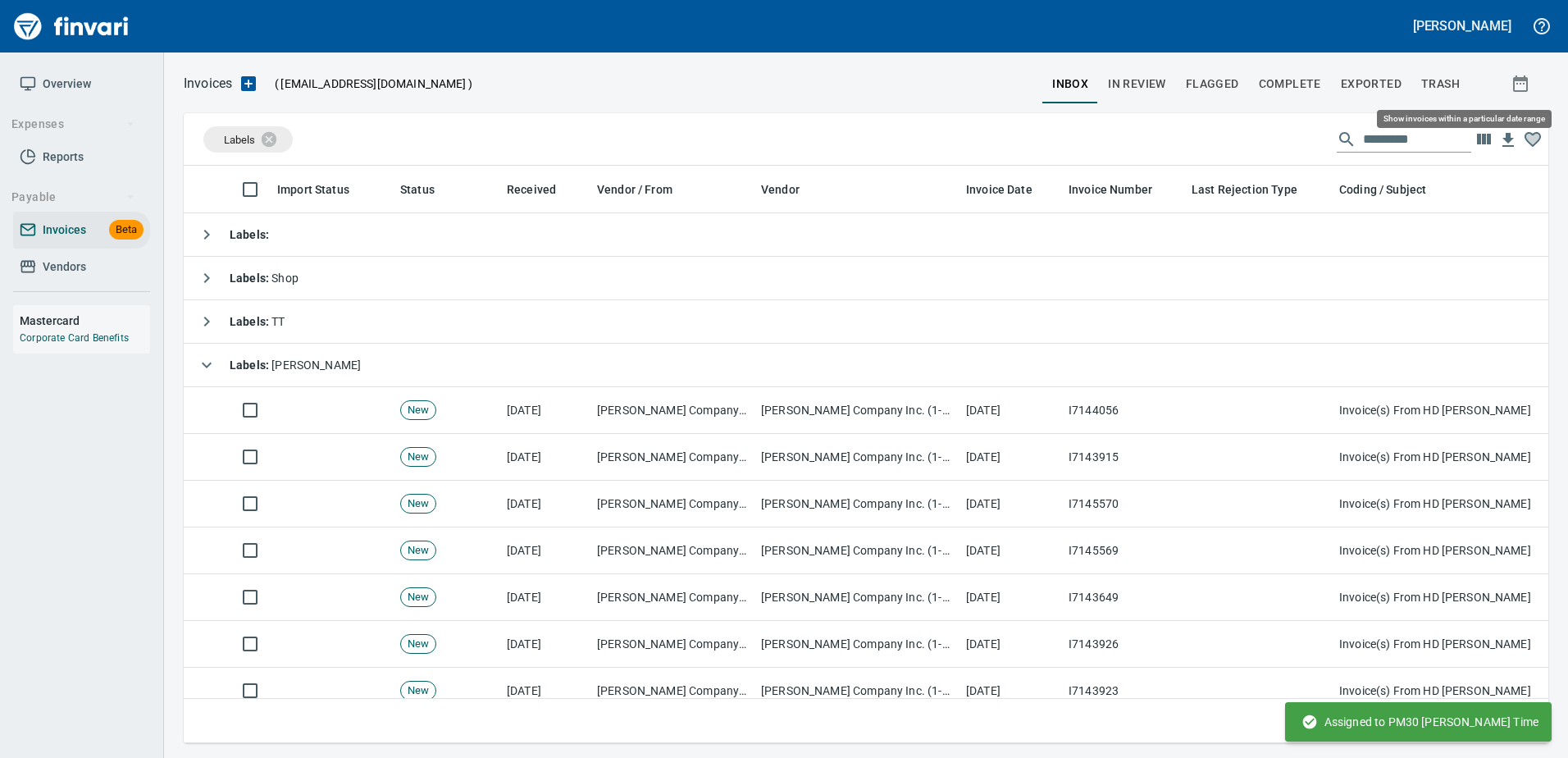
scroll to position [553, 1339]
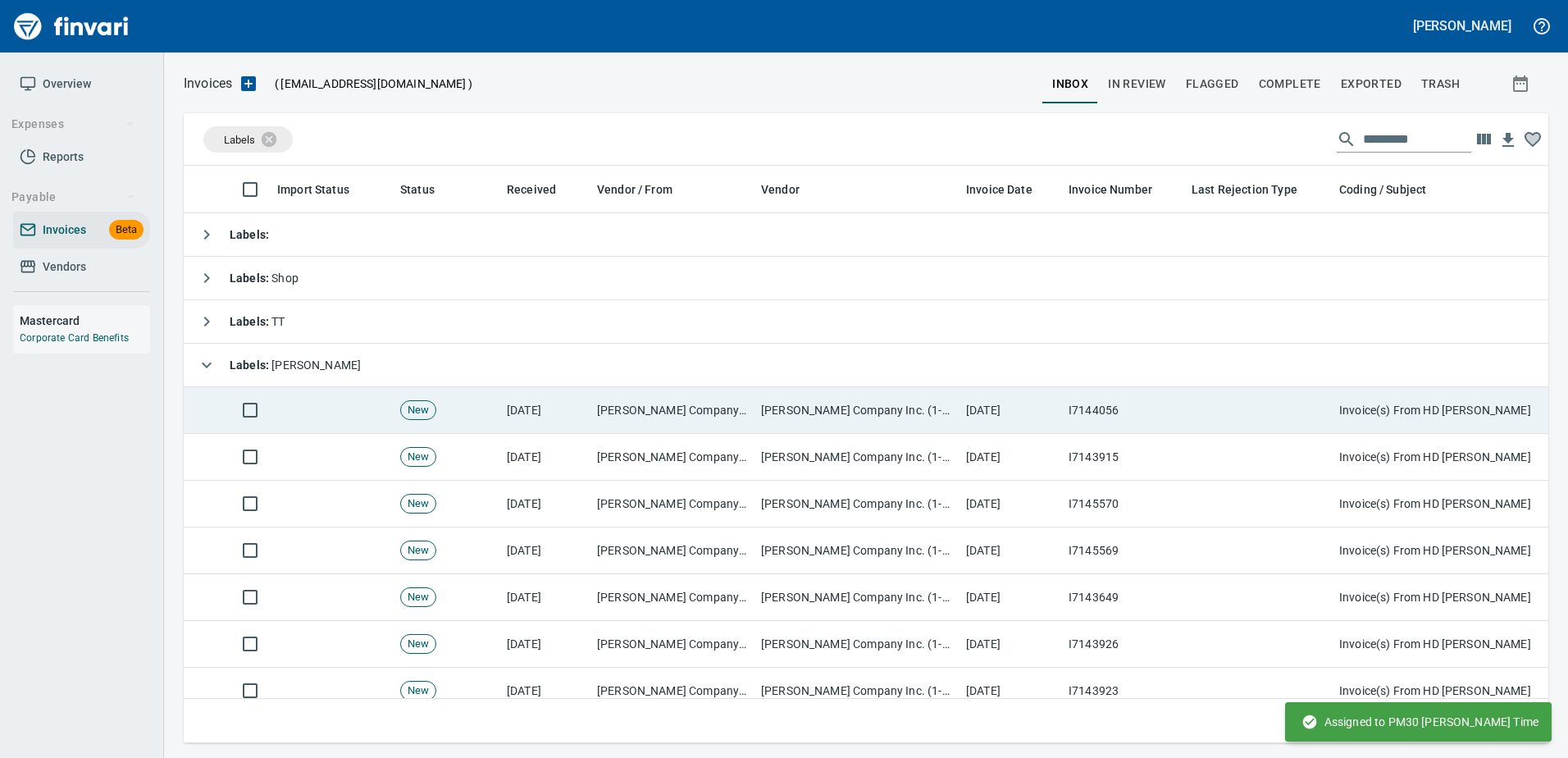
click at [1274, 406] on td at bounding box center [1258, 410] width 147 height 46
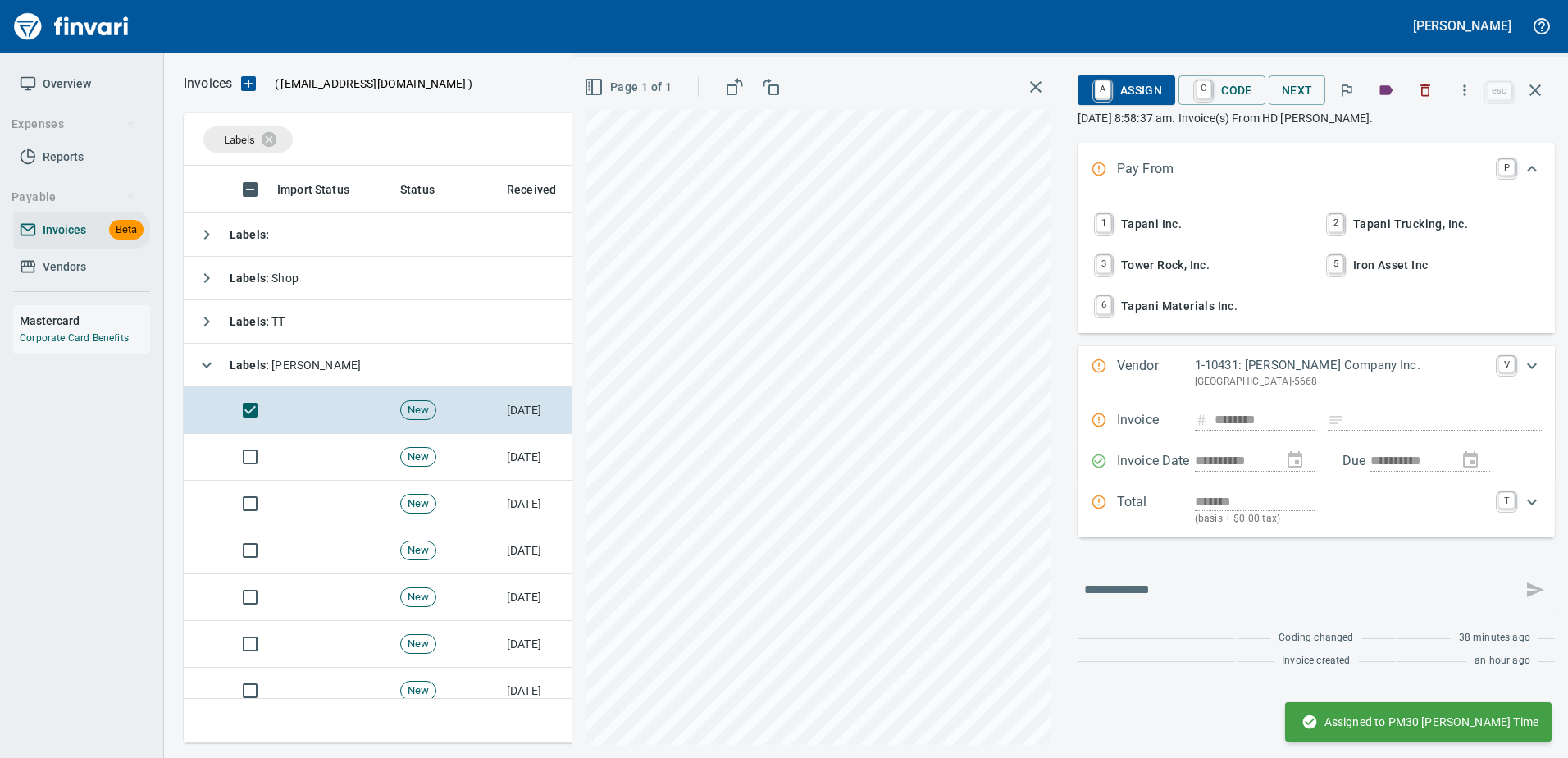
click at [1161, 228] on span "1 Tapani Inc." at bounding box center [1199, 224] width 216 height 28
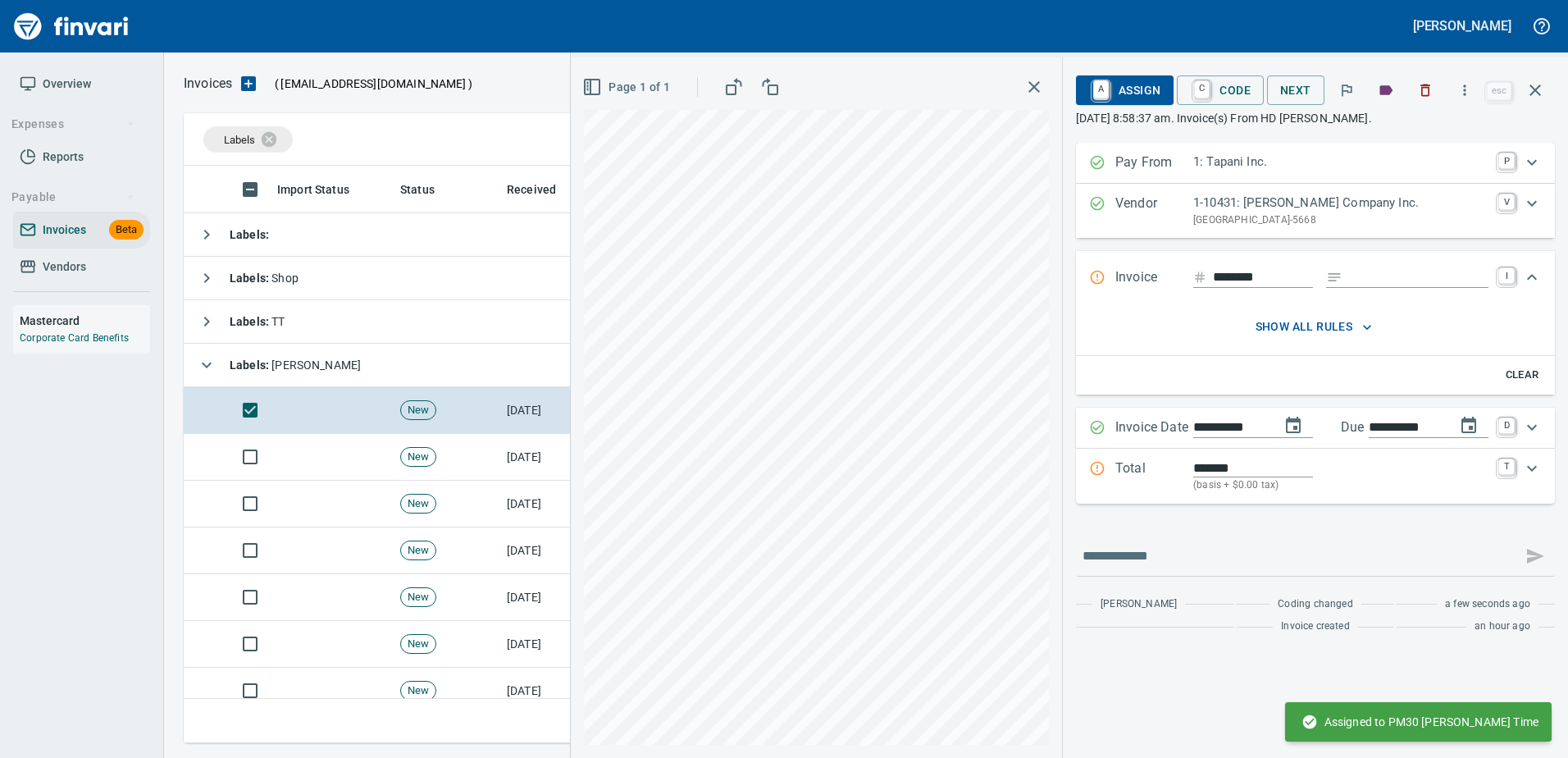
click at [1372, 285] on input "Expand" at bounding box center [1419, 277] width 139 height 20
type input "******"
click at [1169, 466] on p "Total" at bounding box center [1154, 476] width 77 height 35
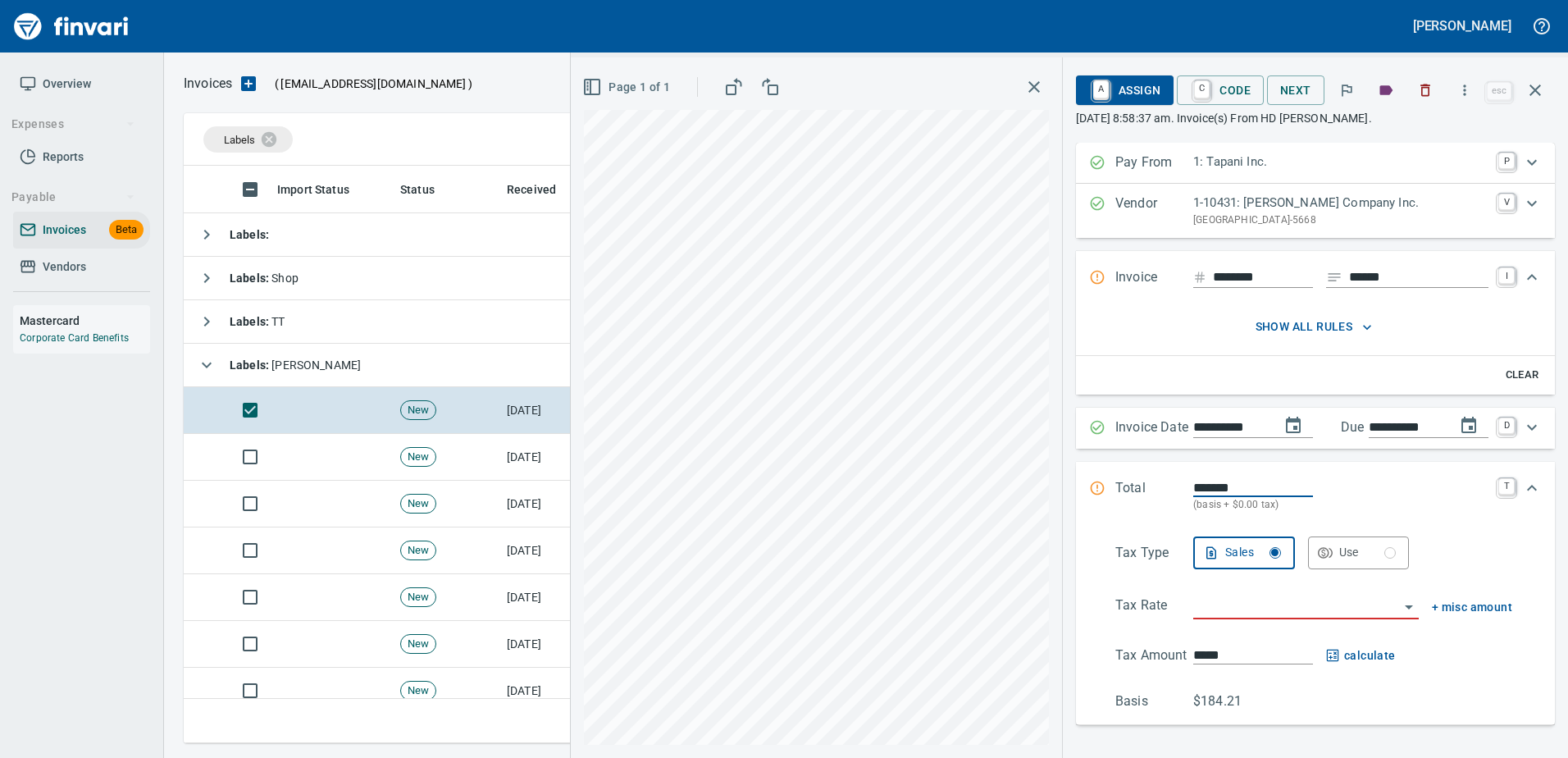
click at [1193, 602] on input "search" at bounding box center [1296, 607] width 206 height 23
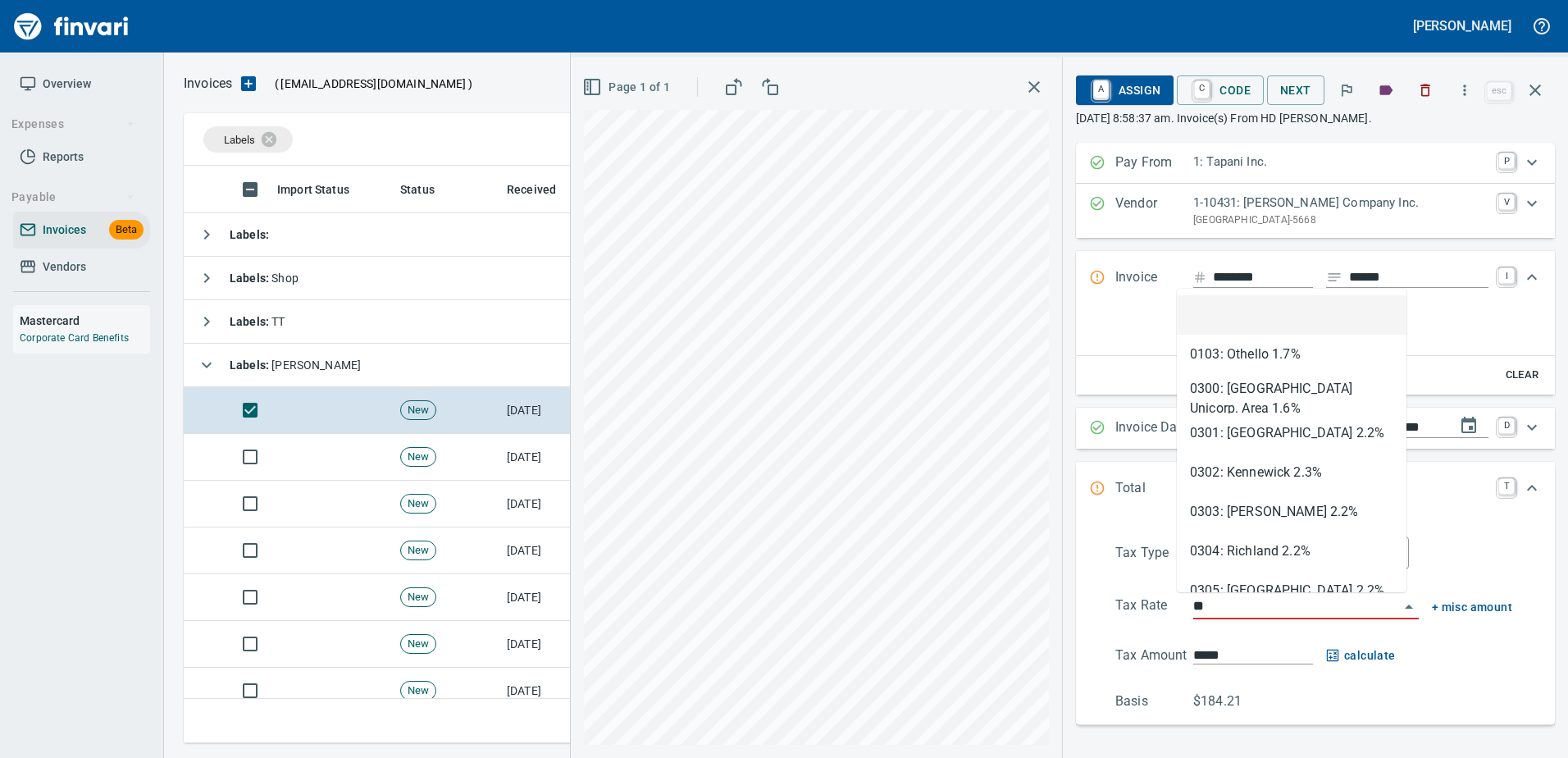
scroll to position [553, 1339]
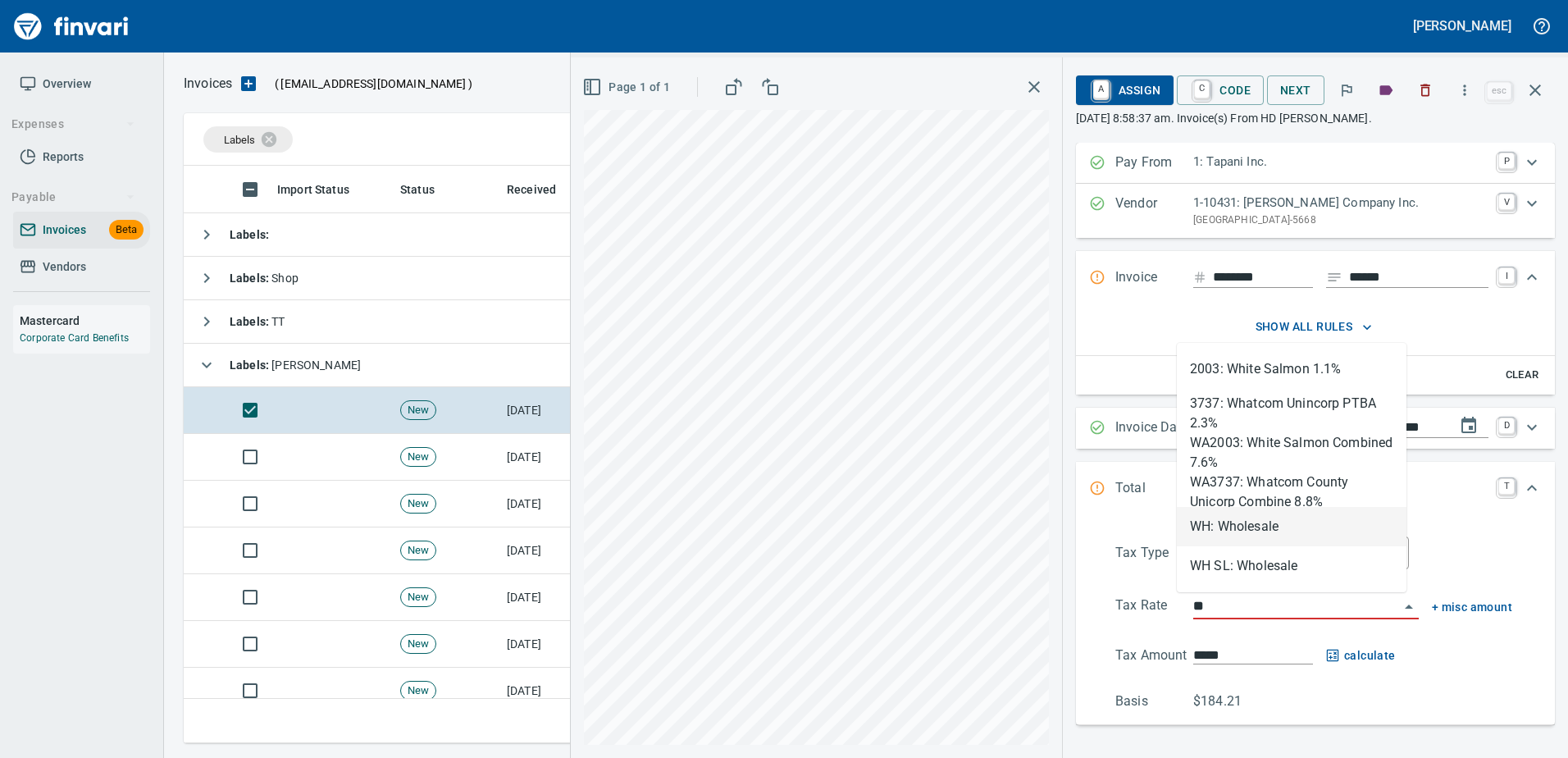
click at [1228, 524] on li "WH: Wholesale" at bounding box center [1291, 527] width 229 height 40
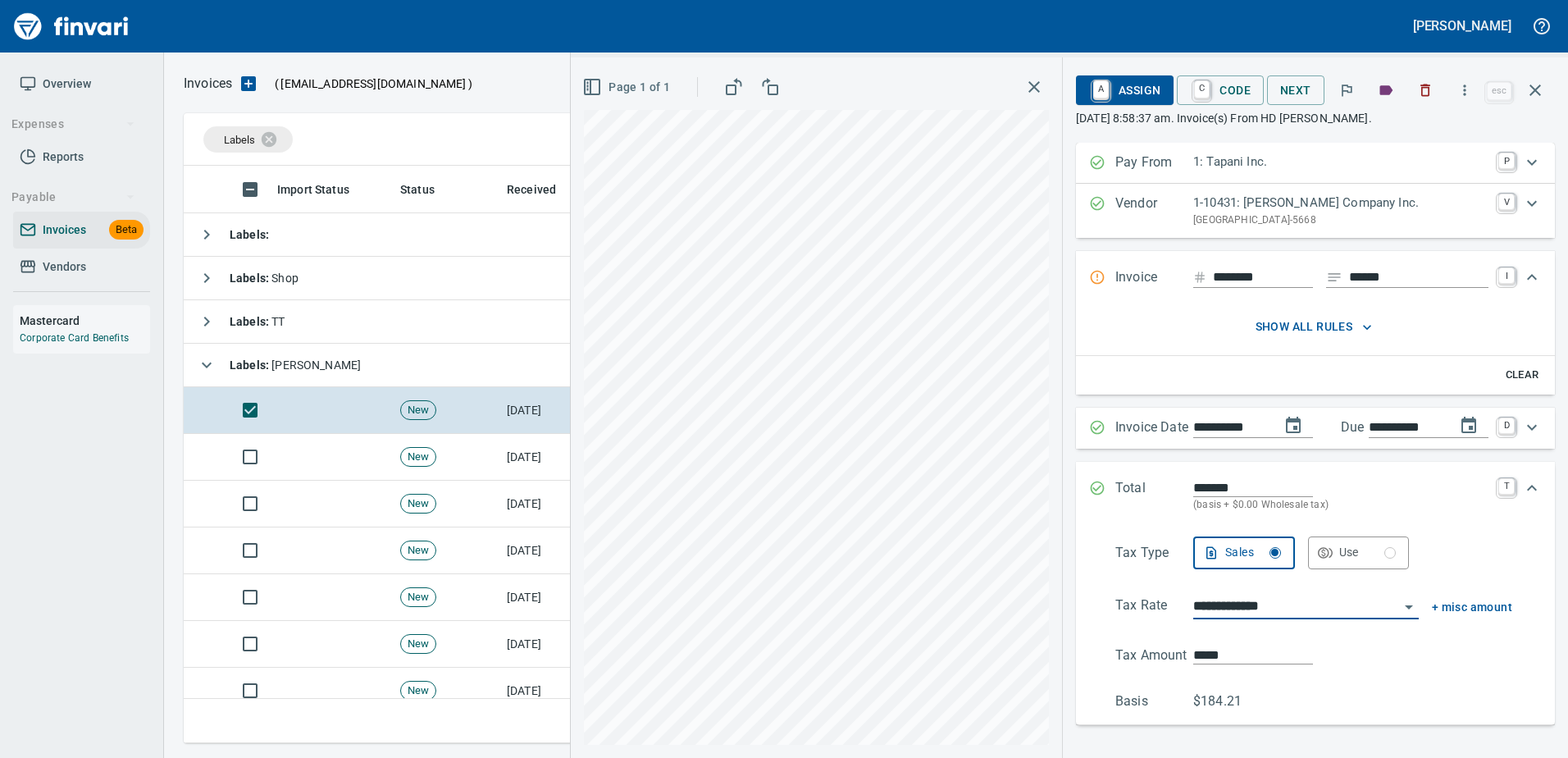
type input "**********"
click at [1118, 82] on span "A Assign" at bounding box center [1125, 90] width 72 height 28
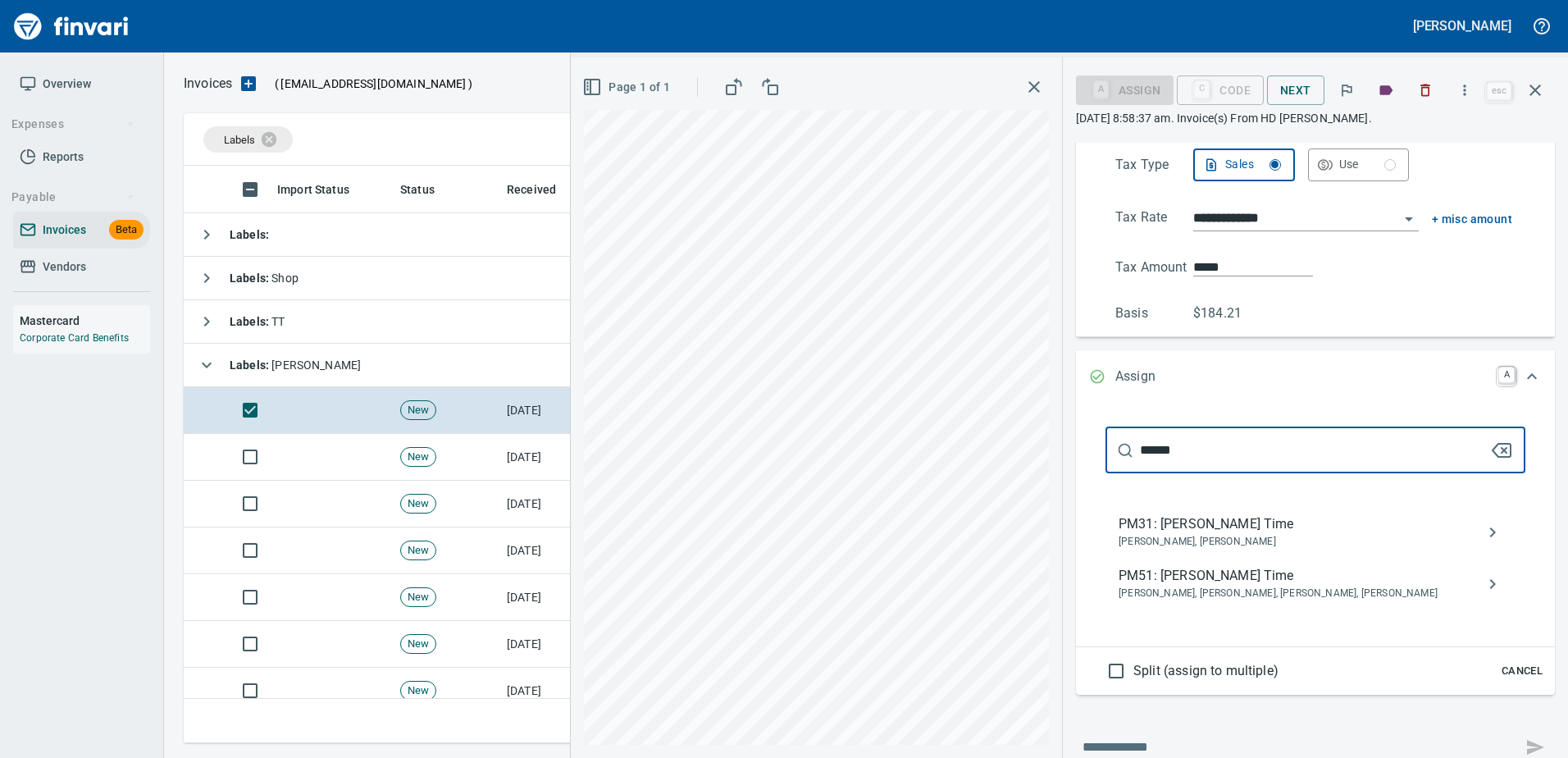
type input "******"
click at [1201, 525] on span "PM31: [PERSON_NAME] Time" at bounding box center [1302, 524] width 368 height 19
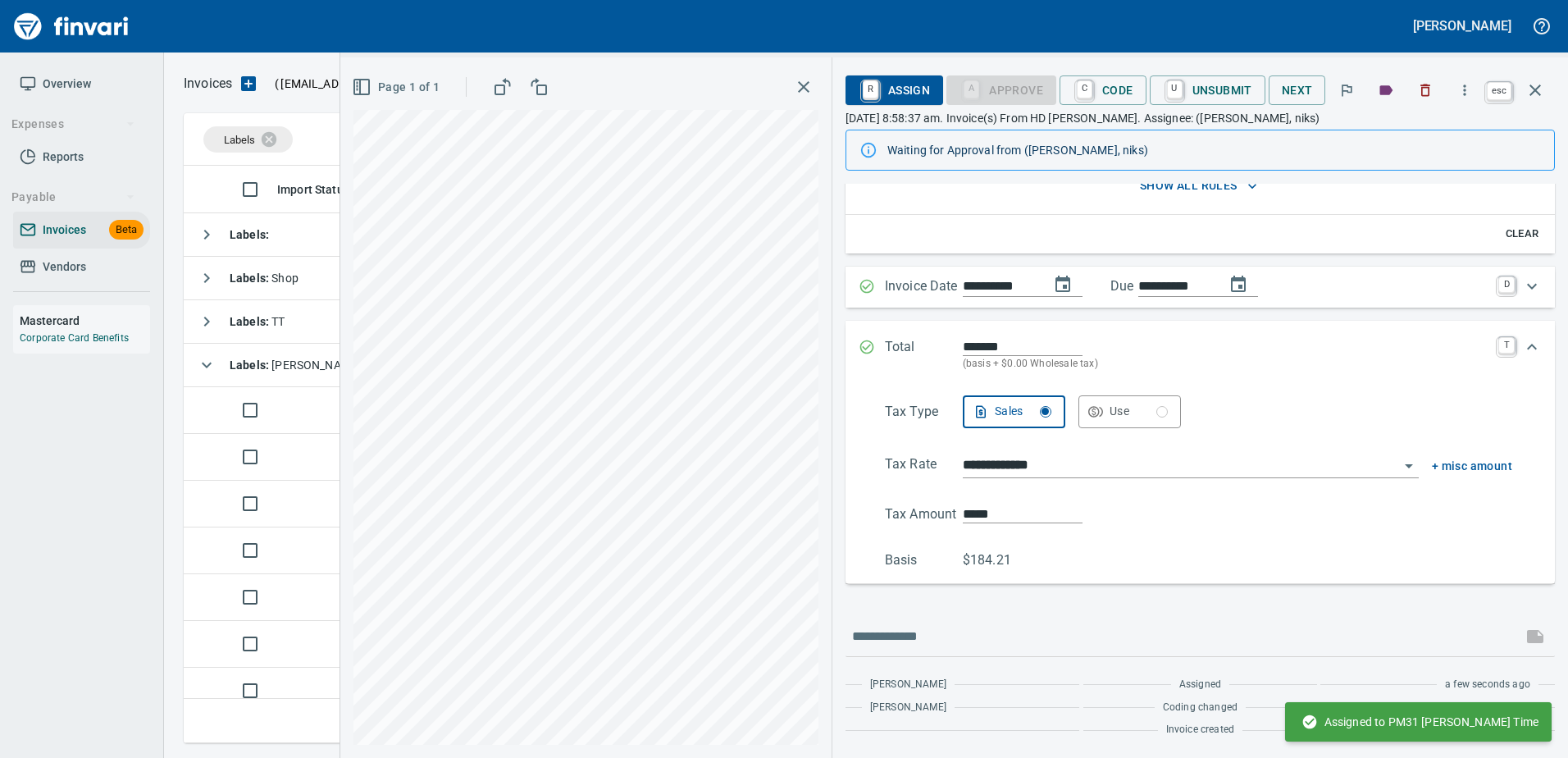
scroll to position [182, 0]
click at [1532, 81] on icon "button" at bounding box center [1535, 90] width 19 height 19
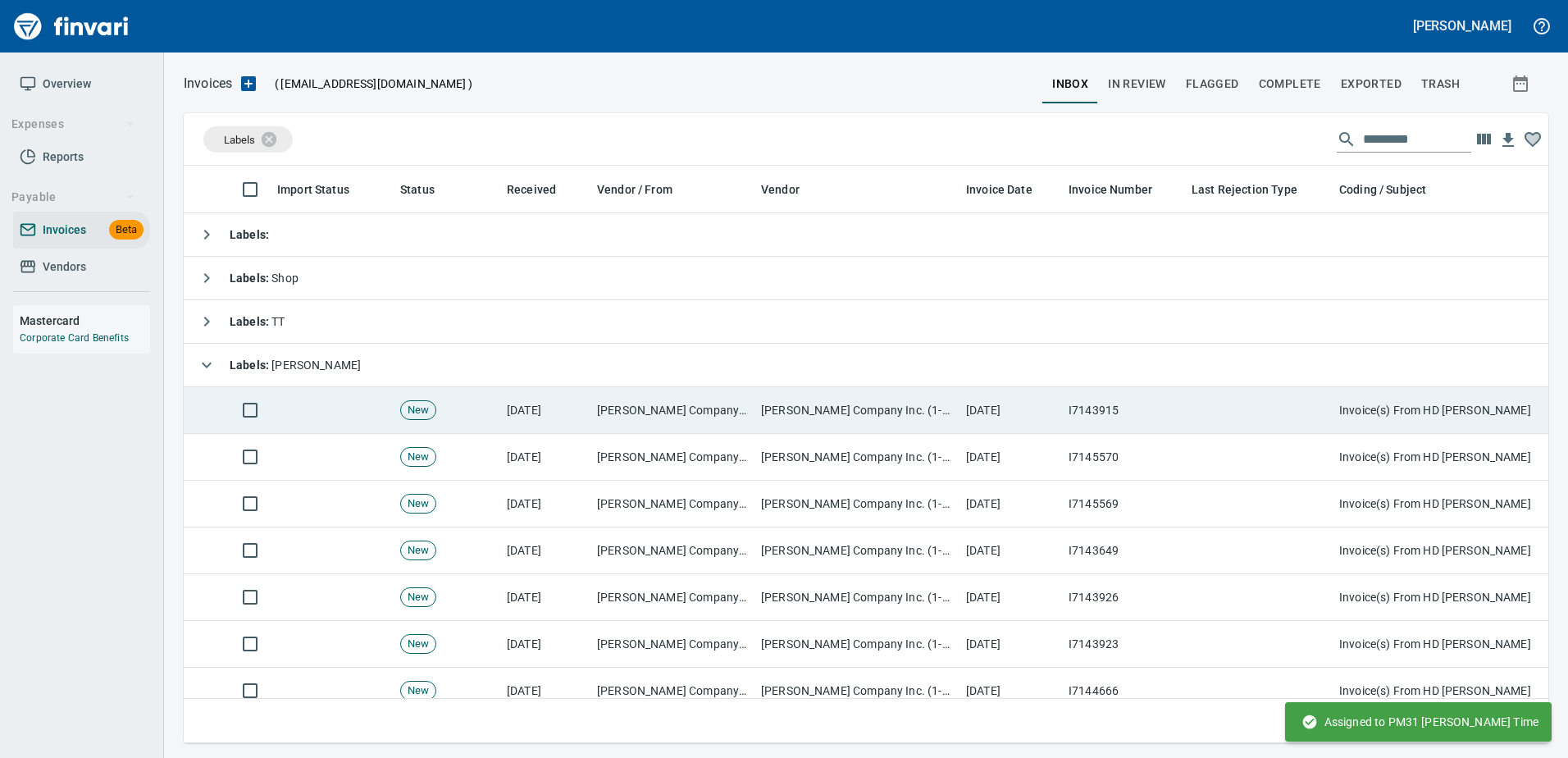
click at [1224, 408] on td at bounding box center [1258, 410] width 147 height 46
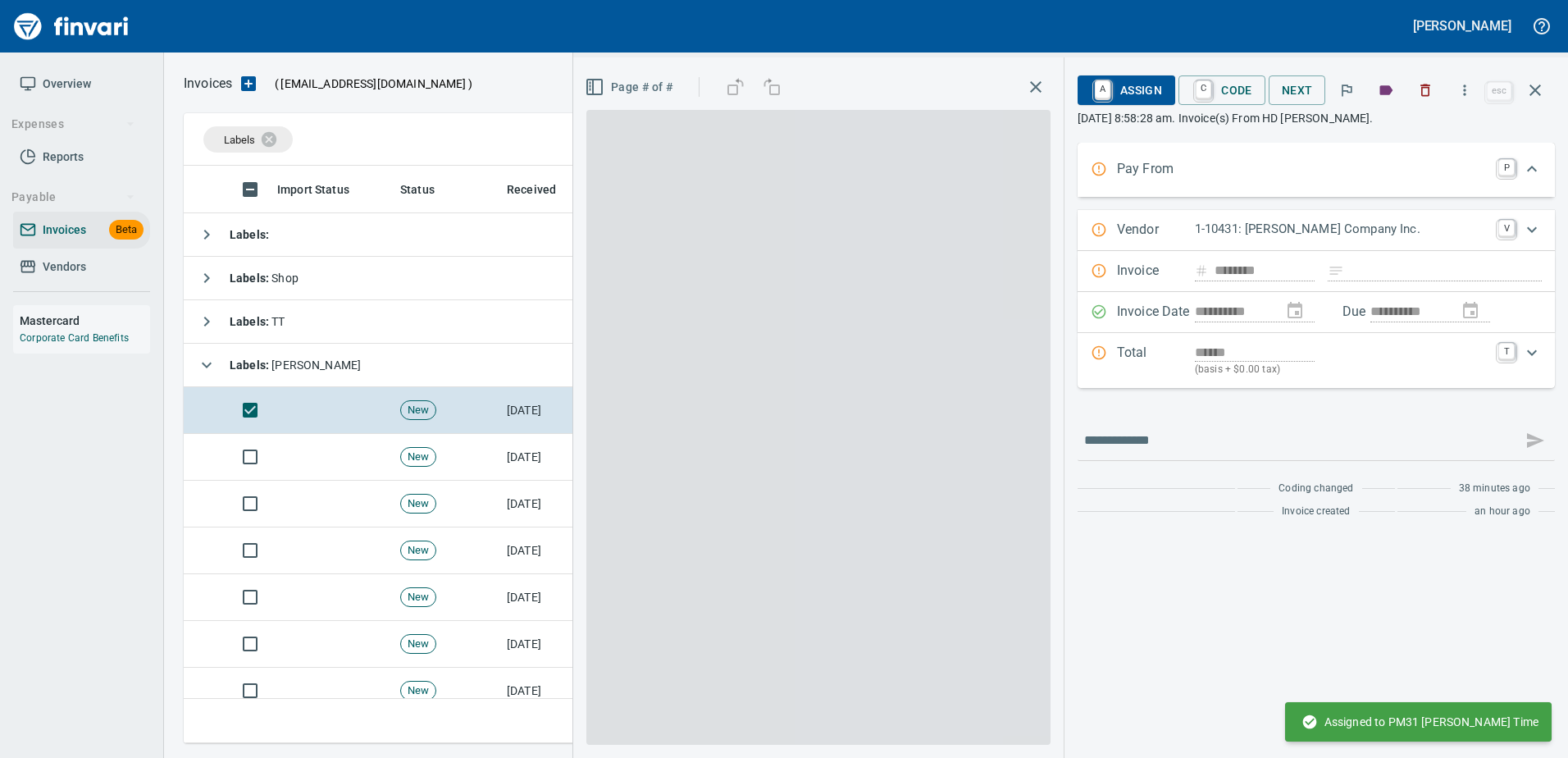
scroll to position [553, 1339]
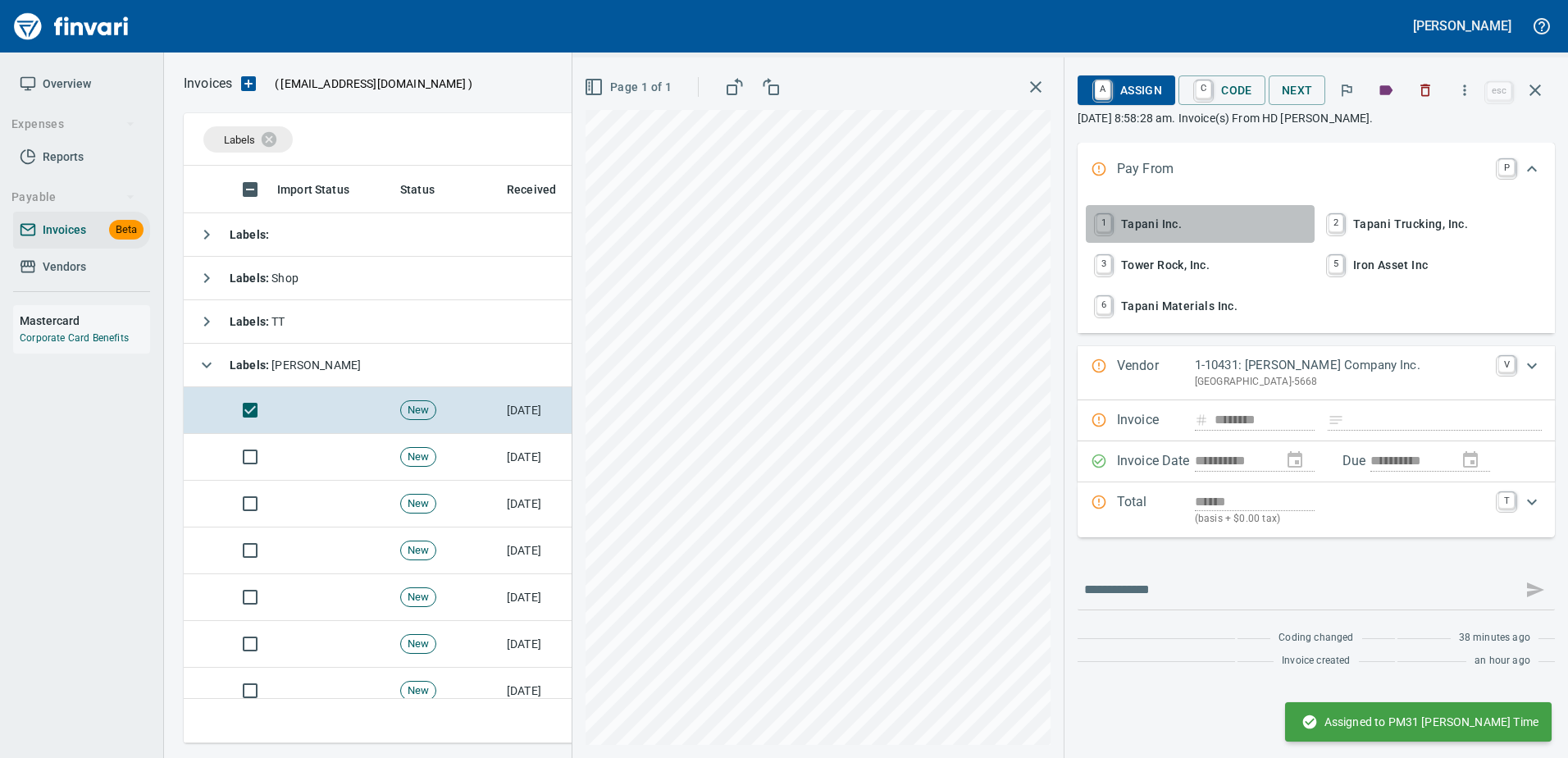
click at [1163, 223] on span "1 Tapani Inc." at bounding box center [1199, 224] width 216 height 28
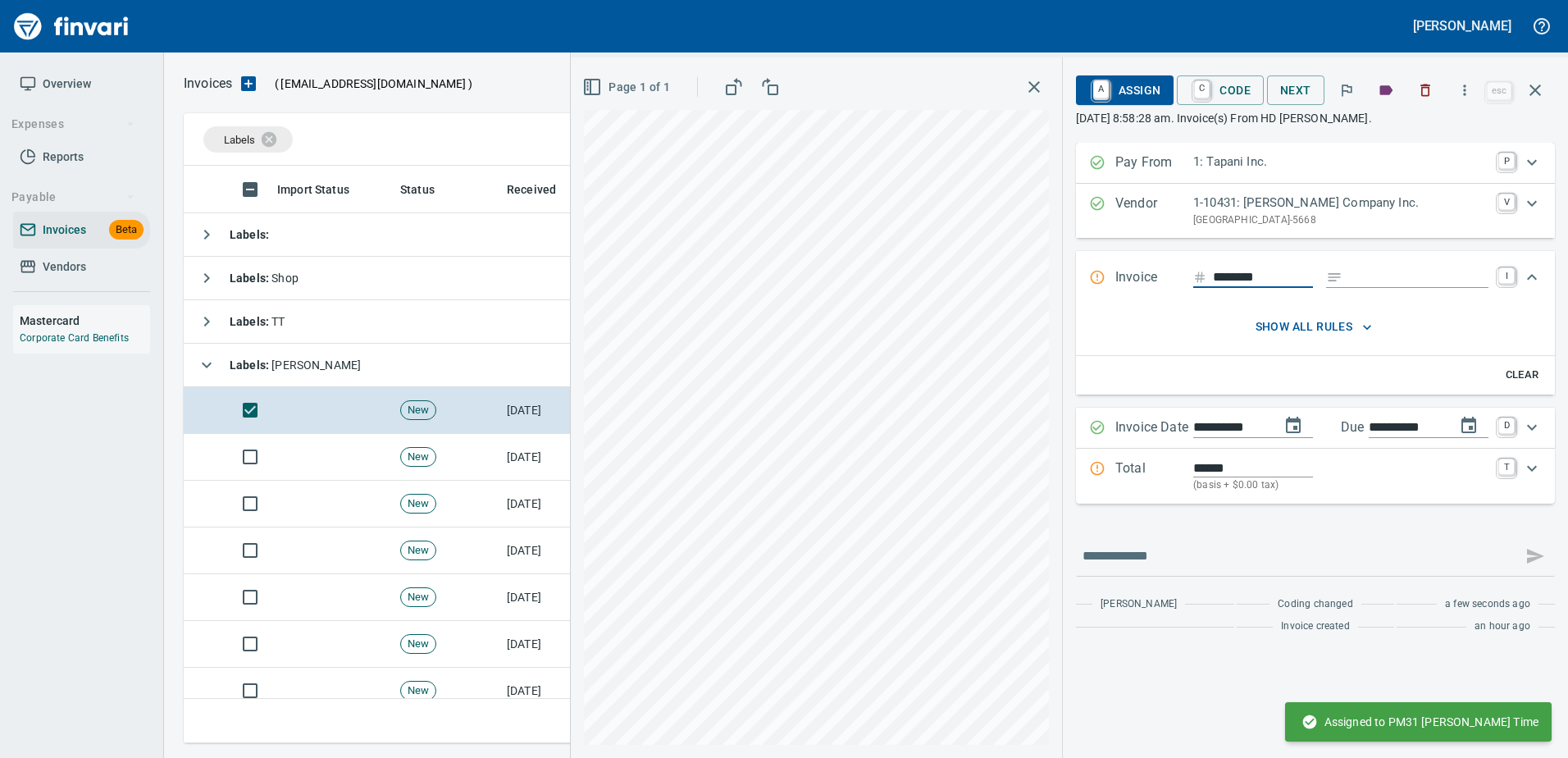
click at [1359, 276] on input "Expand" at bounding box center [1419, 277] width 139 height 20
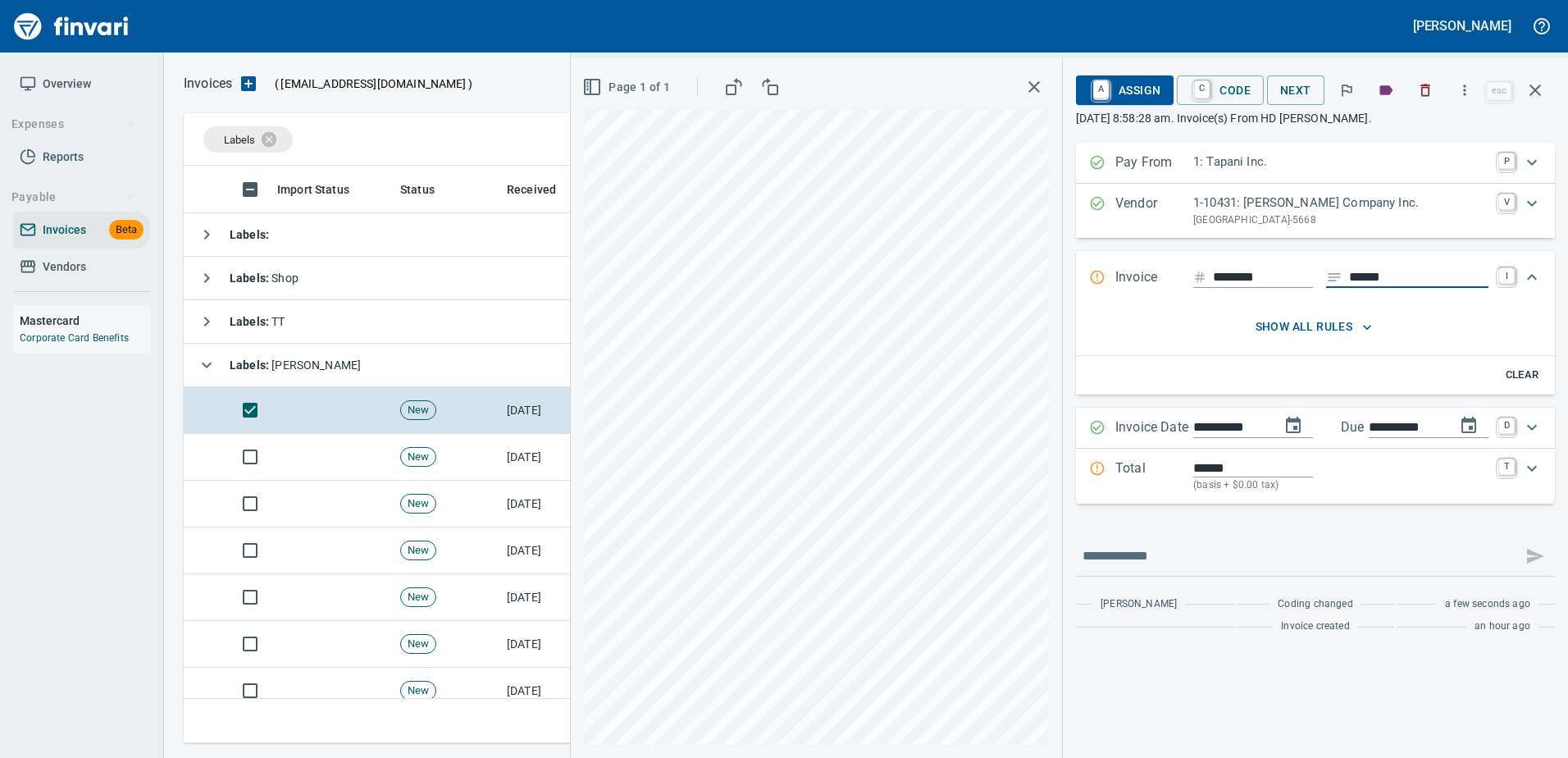
type input "******"
click at [1163, 475] on p "Total" at bounding box center [1154, 476] width 77 height 35
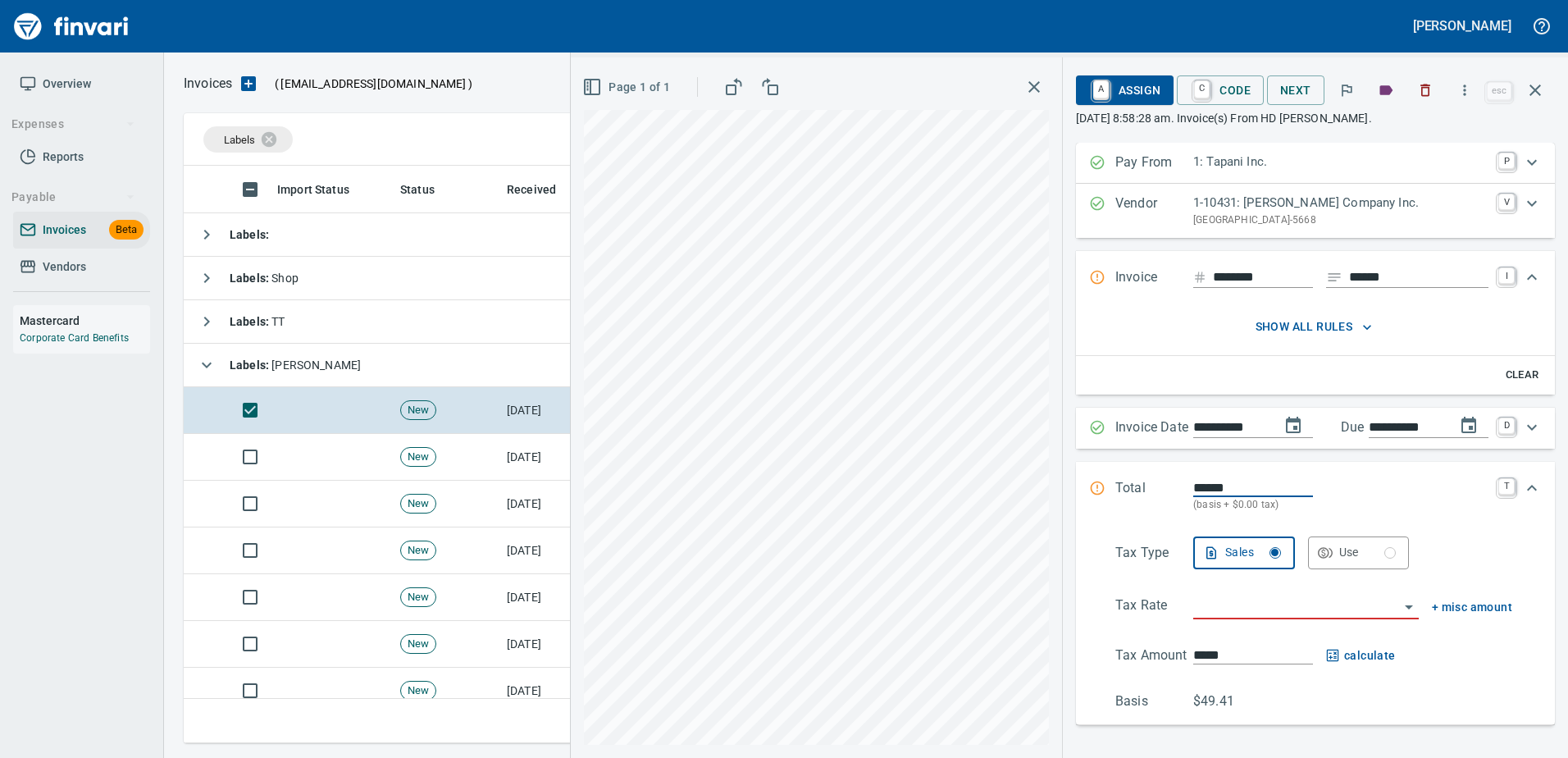
click at [1250, 607] on input "search" at bounding box center [1296, 607] width 206 height 23
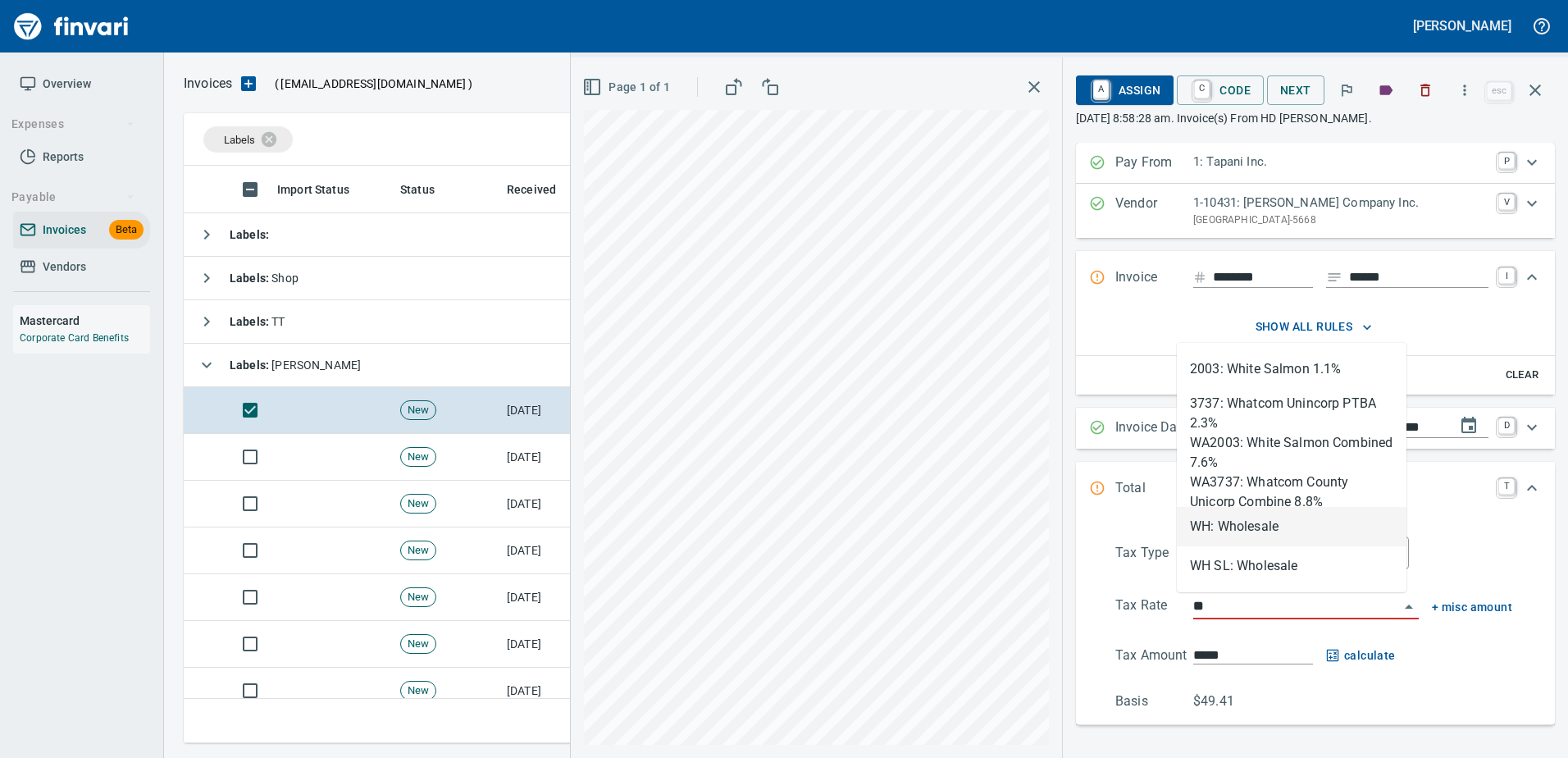
click at [1241, 513] on li "WH: Wholesale" at bounding box center [1291, 527] width 229 height 40
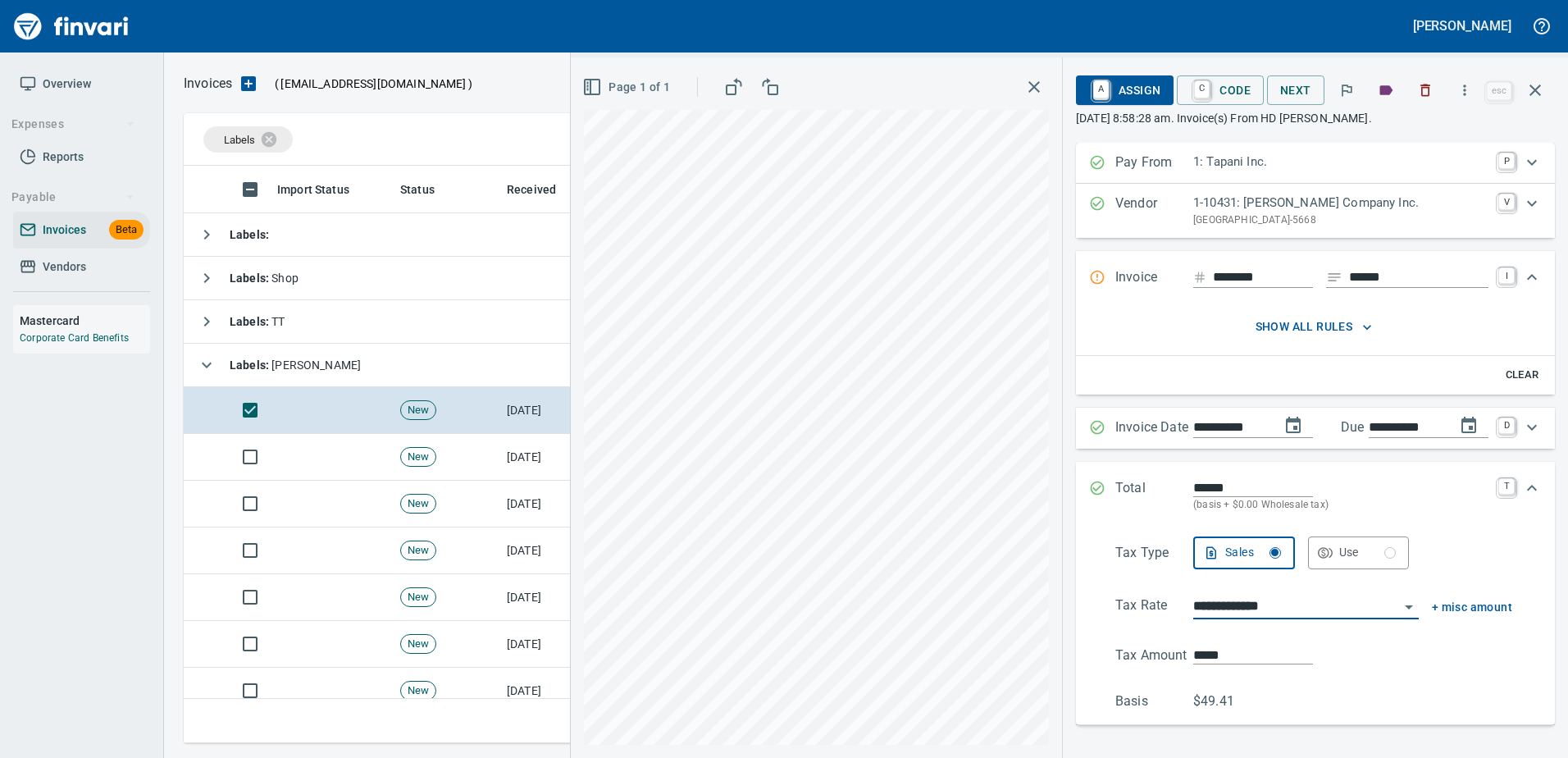
type input "**********"
click at [1109, 87] on span "A Assign" at bounding box center [1125, 90] width 72 height 28
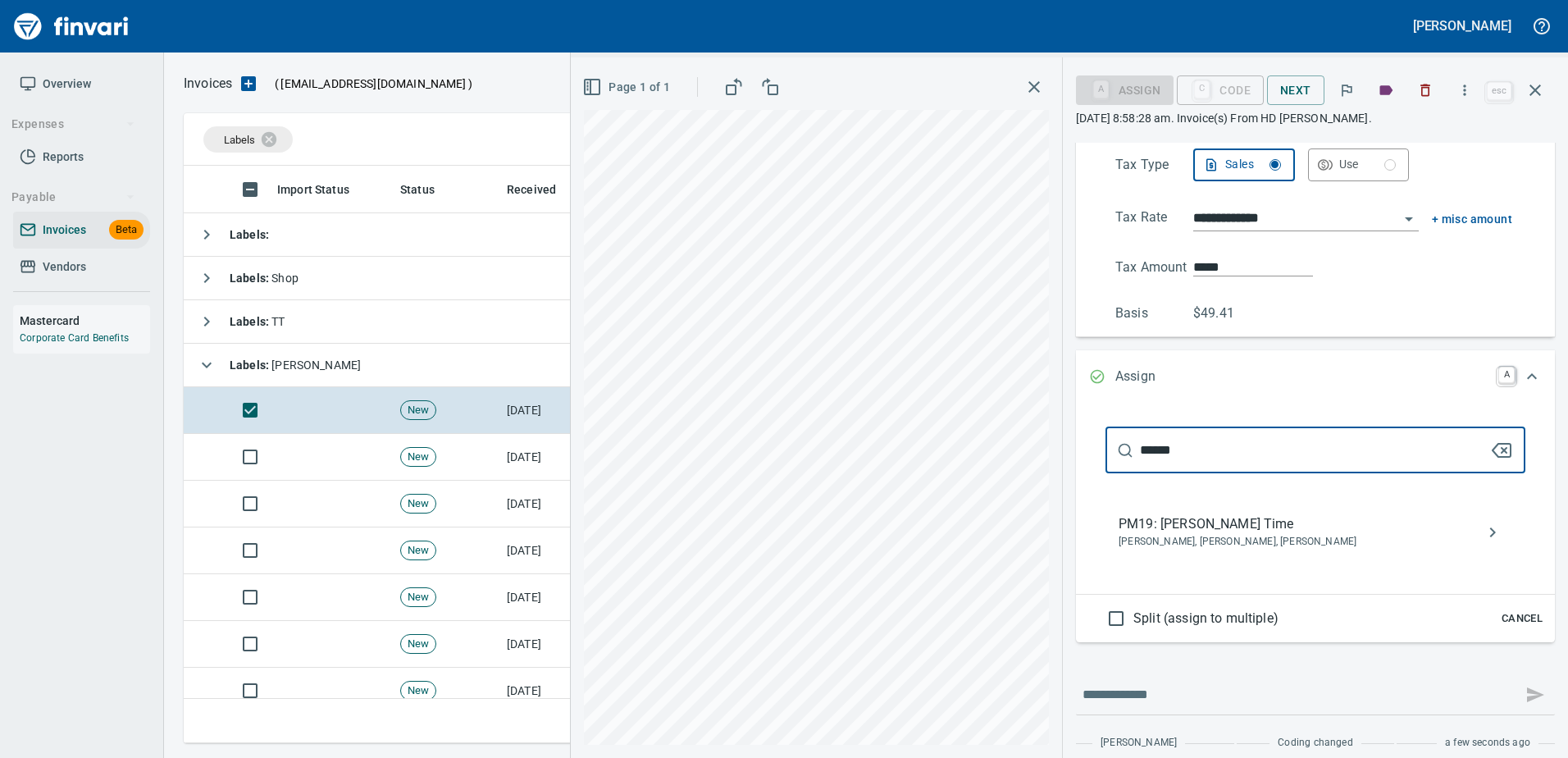
type input "******"
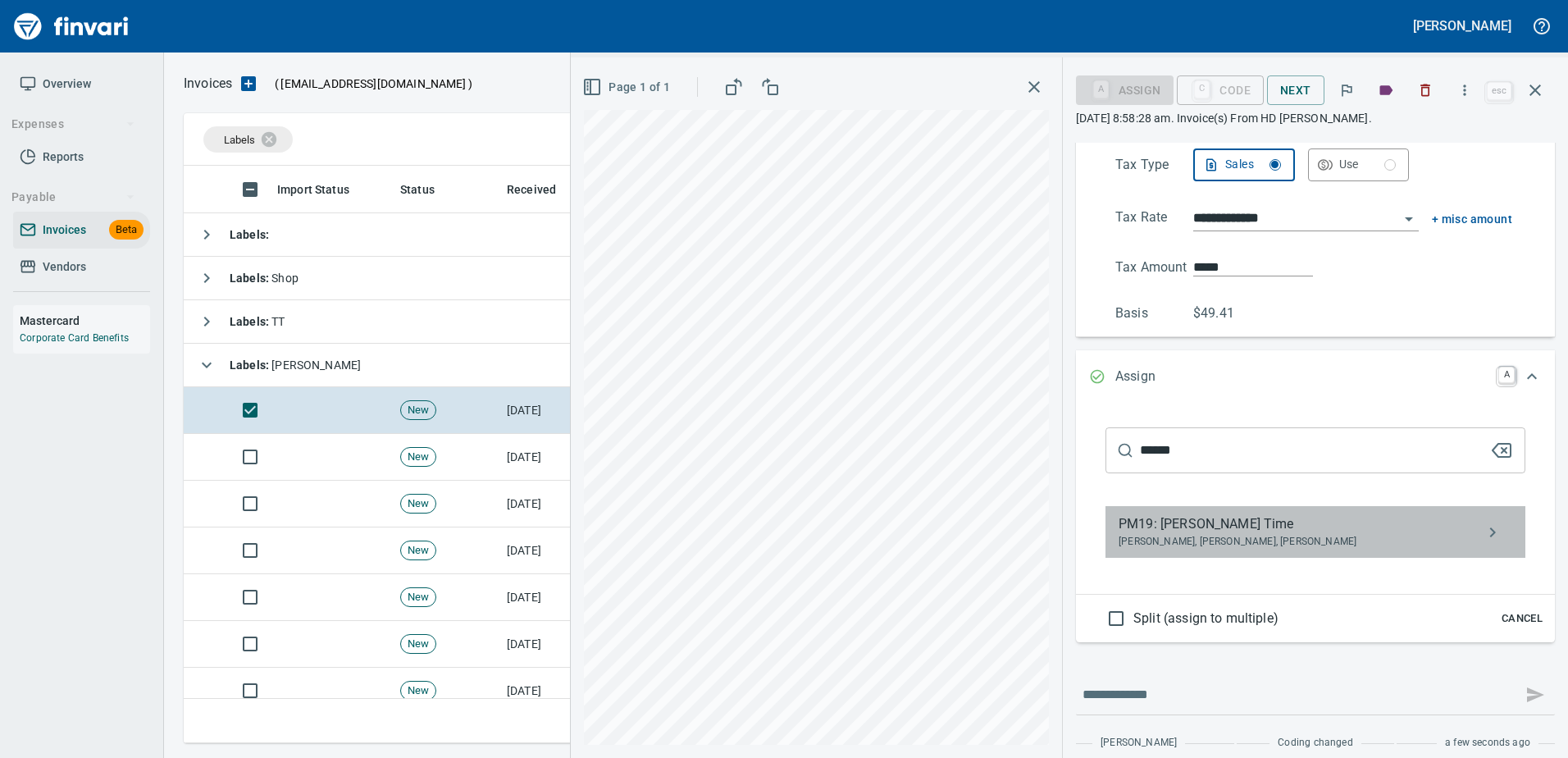
click at [1181, 529] on span "PM19: [PERSON_NAME] Time" at bounding box center [1302, 524] width 368 height 19
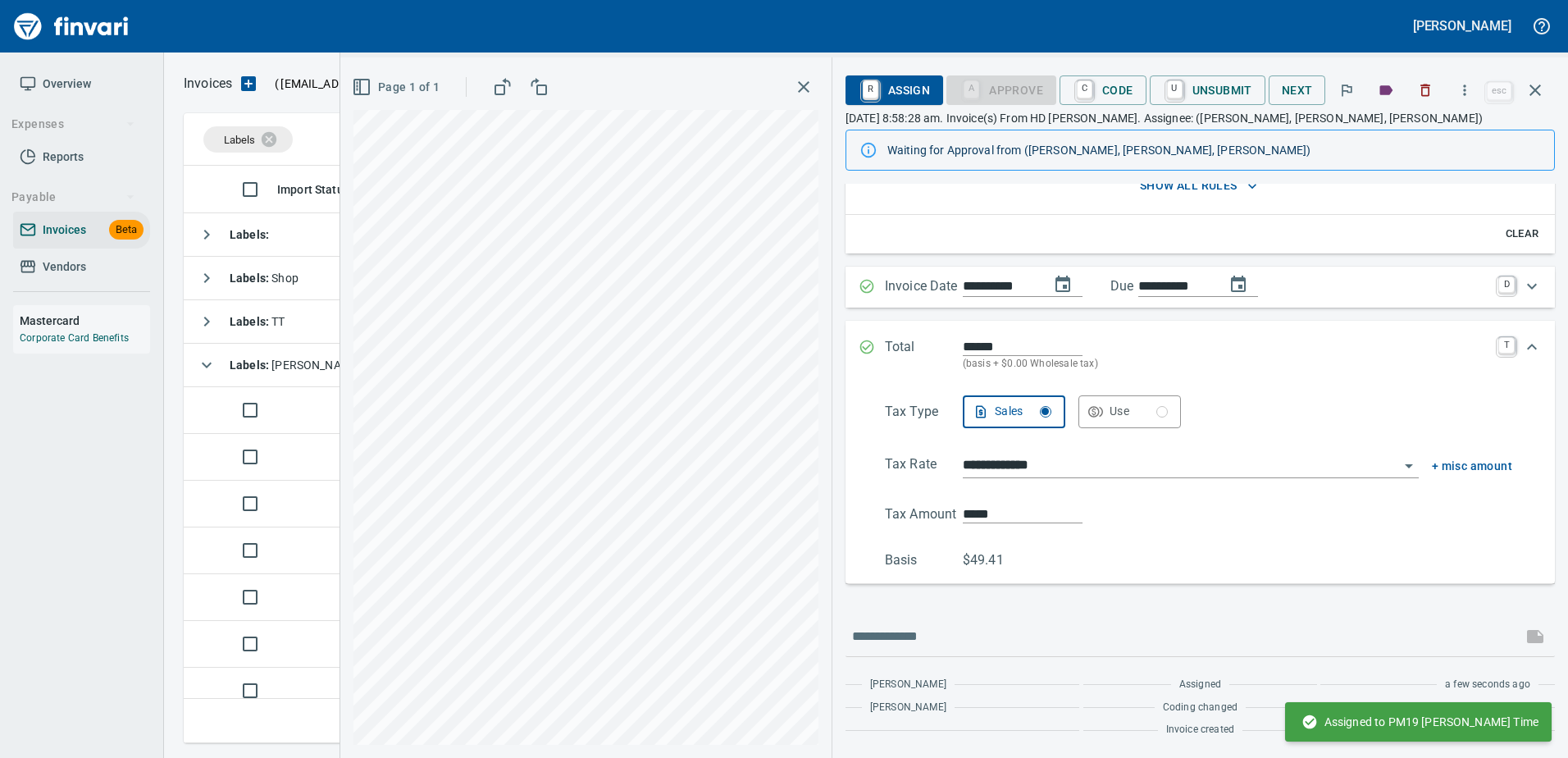
scroll to position [182, 0]
click at [1536, 90] on icon "button" at bounding box center [1535, 90] width 12 height 12
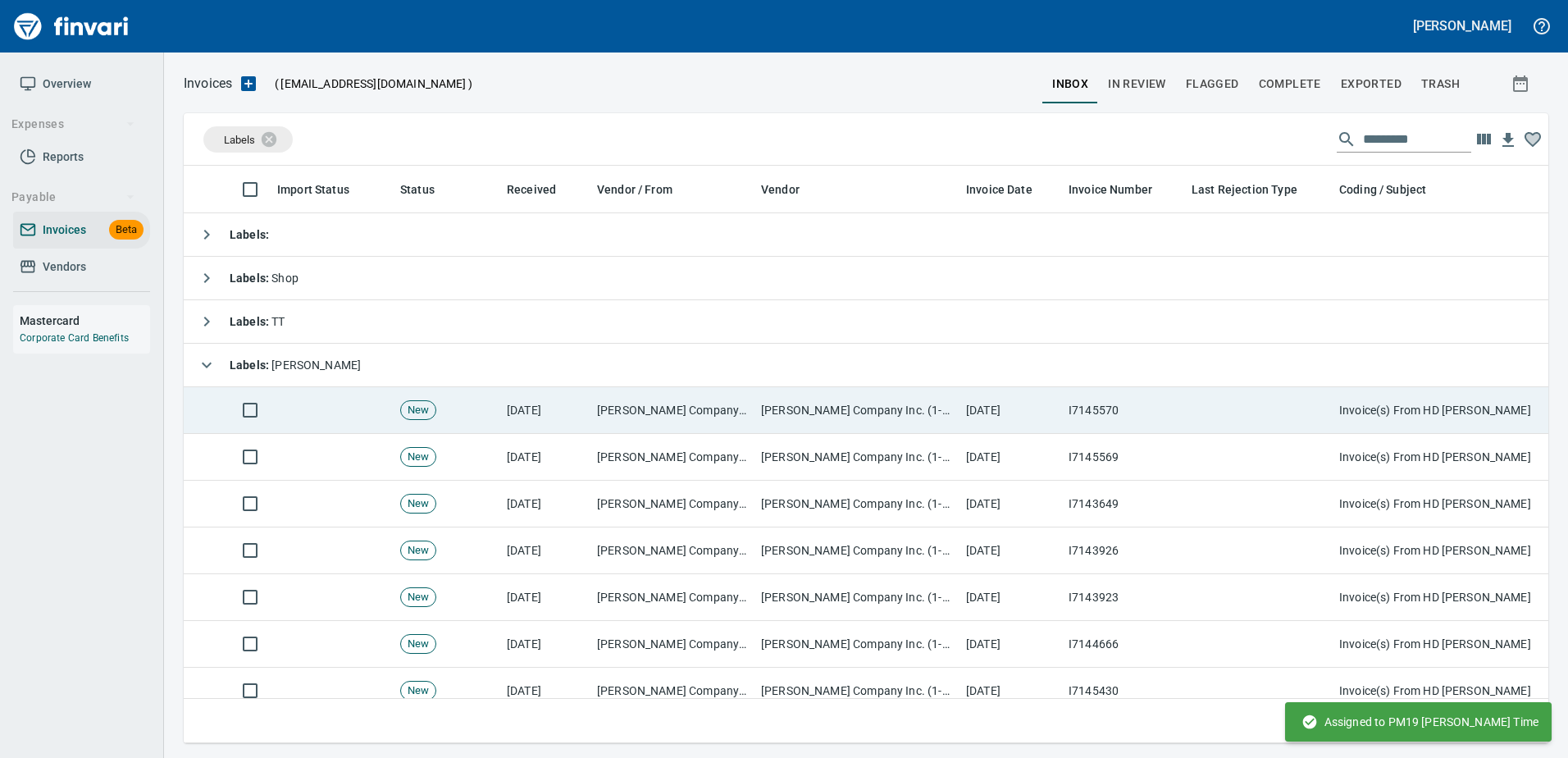
click at [996, 416] on td "[DATE]" at bounding box center [1010, 410] width 103 height 46
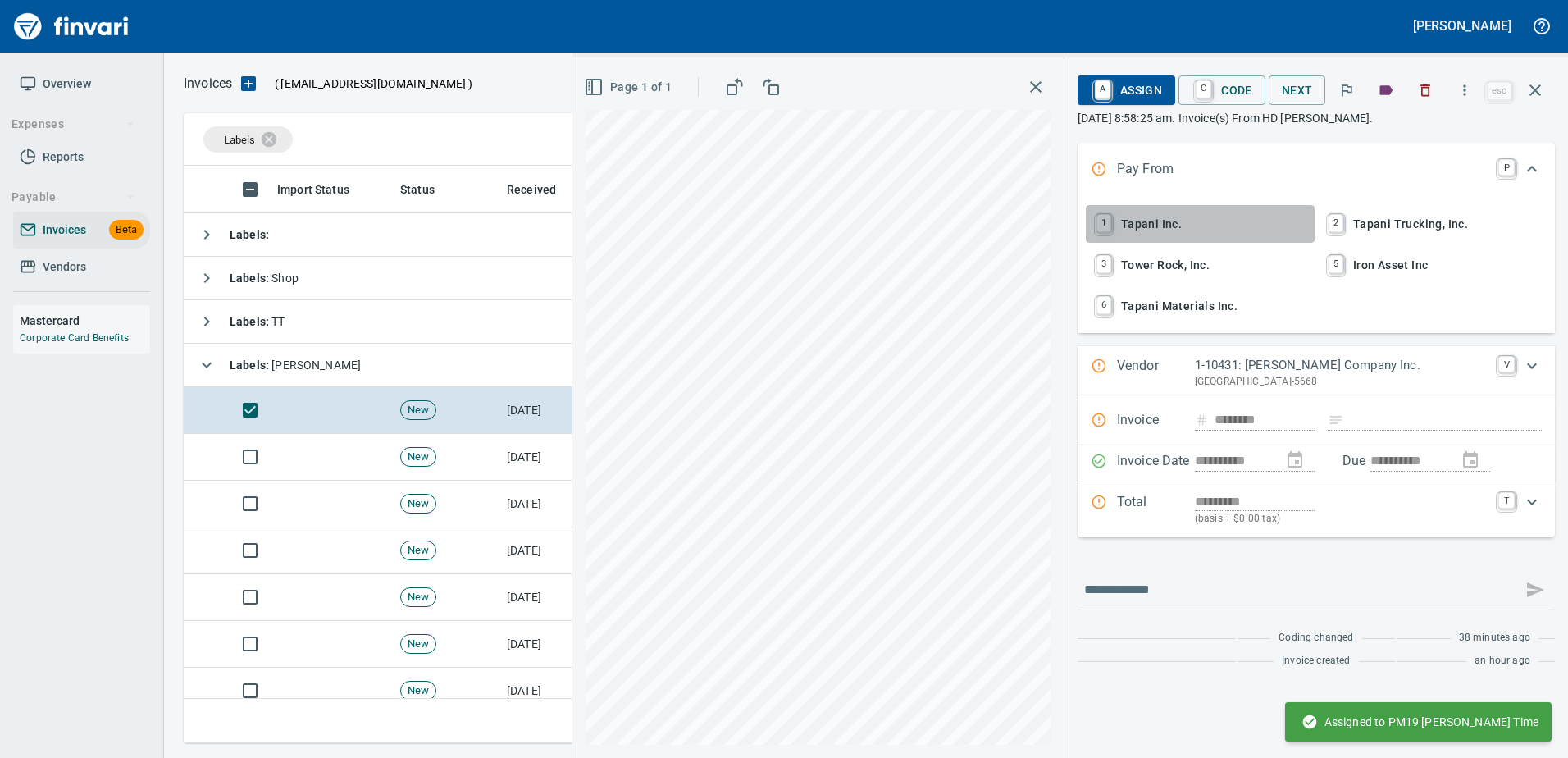
click at [1162, 210] on span "1 Tapani Inc." at bounding box center [1199, 224] width 216 height 28
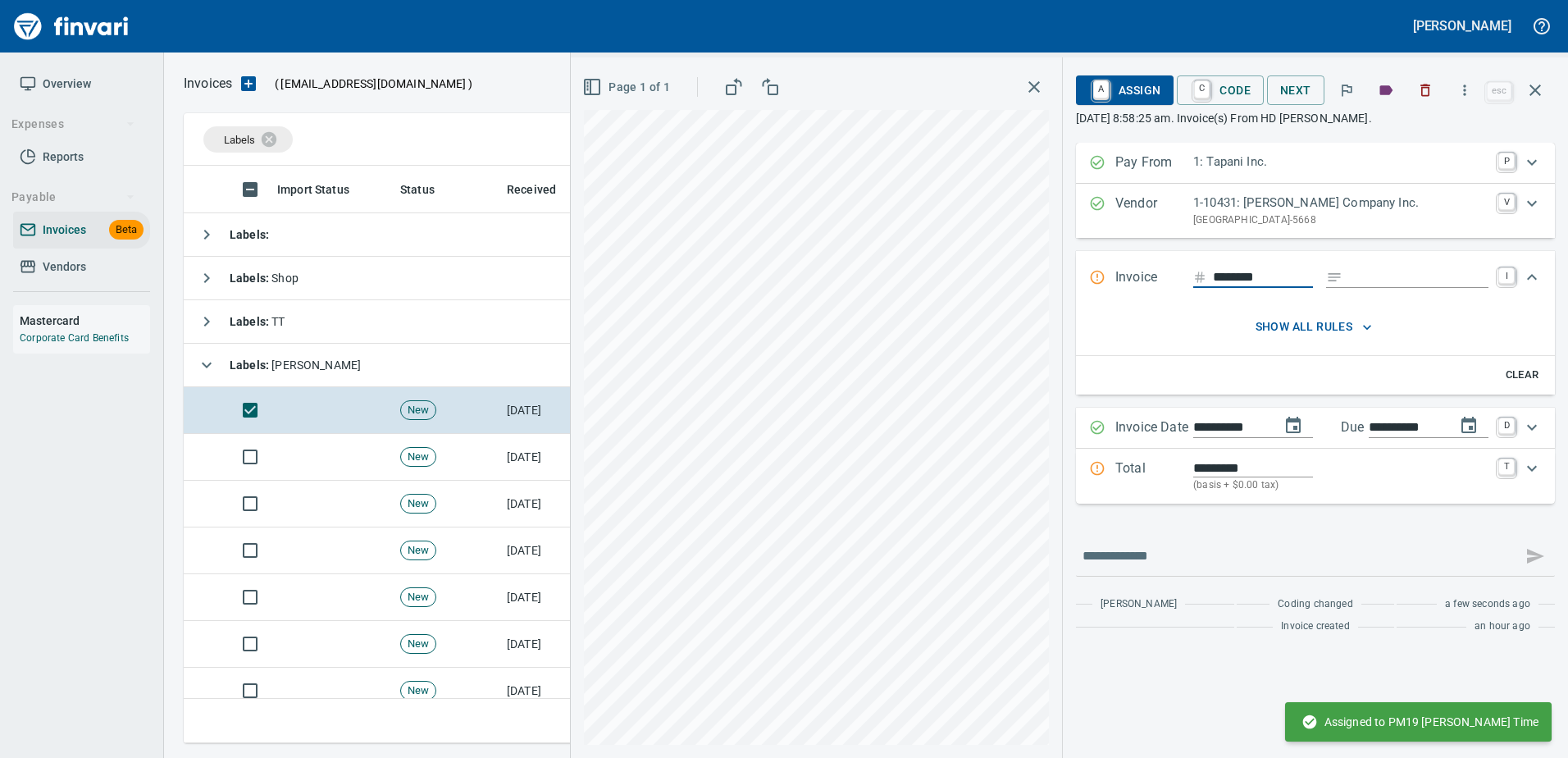
click at [1338, 276] on icon "Expand" at bounding box center [1334, 277] width 16 height 16
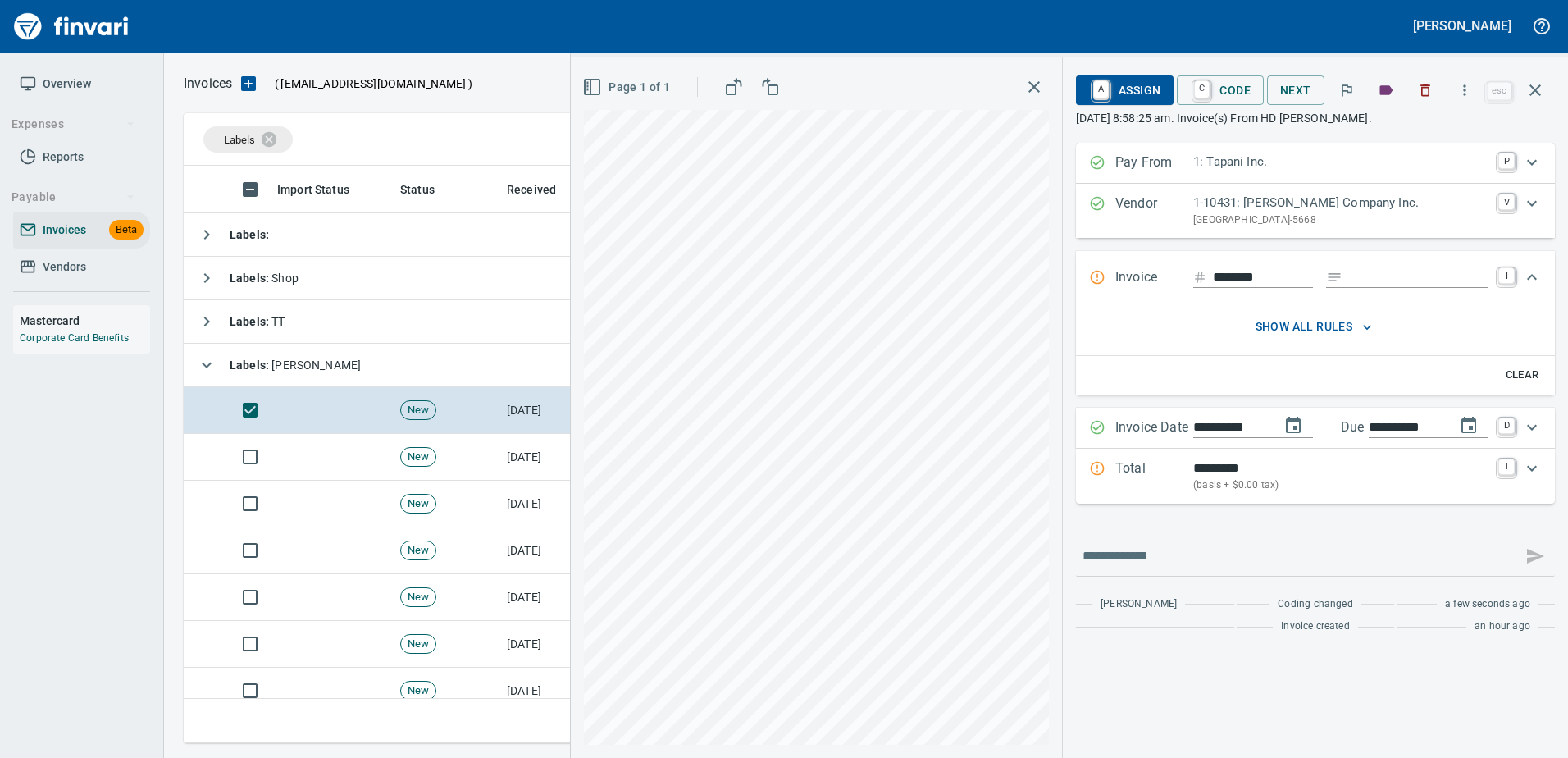
scroll to position [553, 1339]
click at [1363, 283] on input "Expand" at bounding box center [1419, 277] width 139 height 20
type input "******"
click at [1134, 481] on p "Total" at bounding box center [1154, 476] width 77 height 35
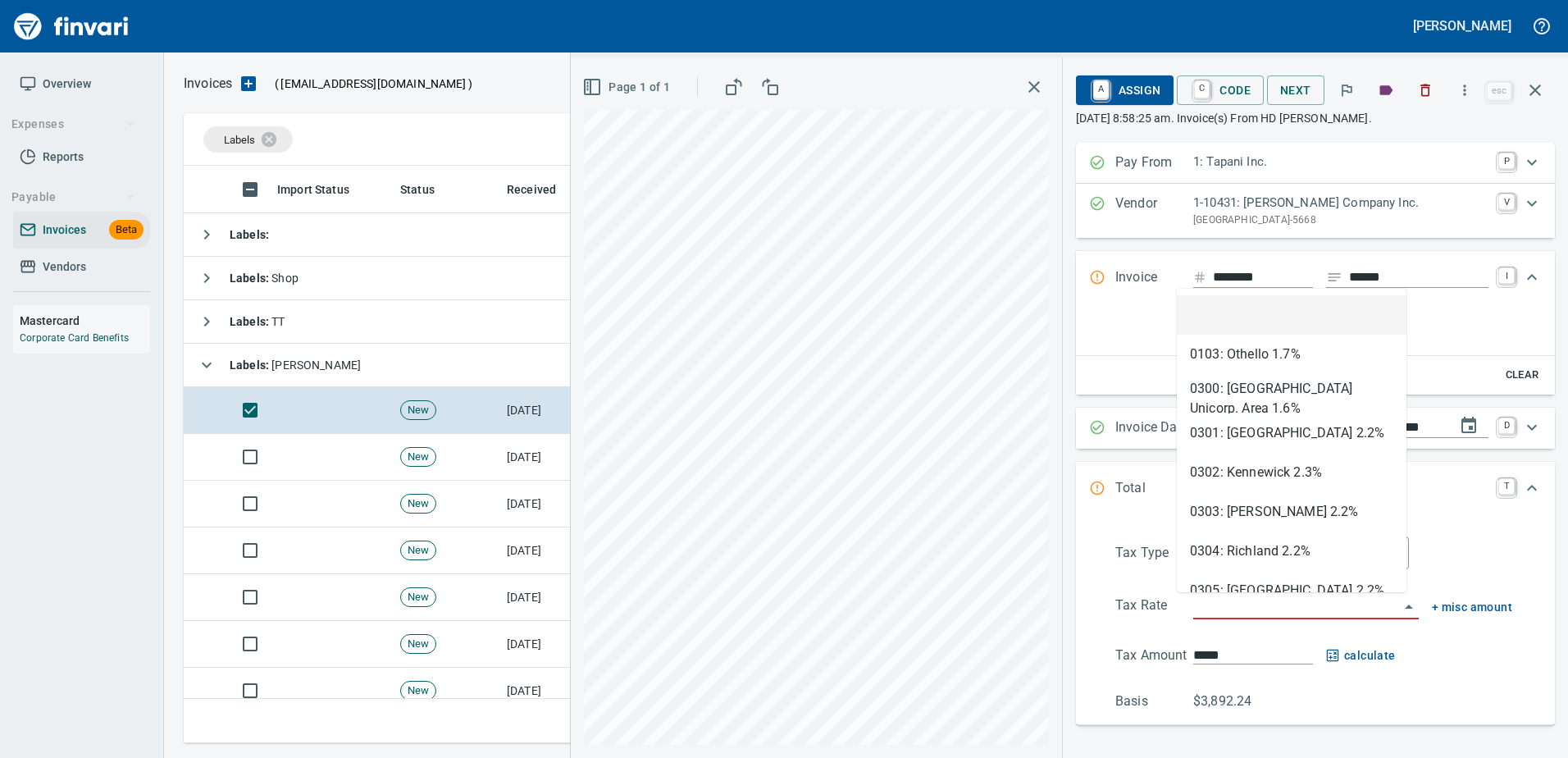
click at [1198, 614] on input "search" at bounding box center [1296, 607] width 206 height 23
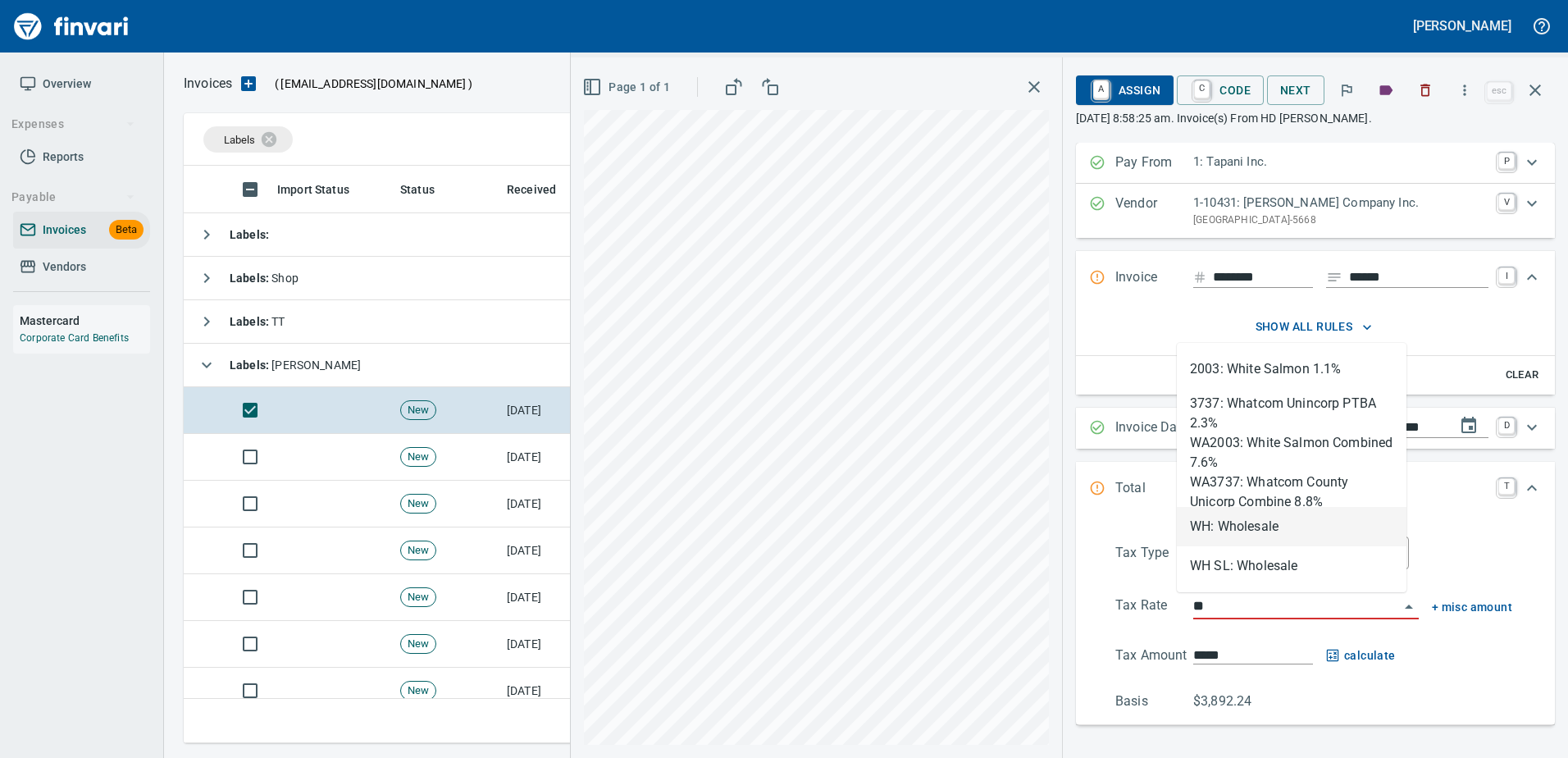
click at [1209, 529] on li "WH: Wholesale" at bounding box center [1291, 527] width 229 height 40
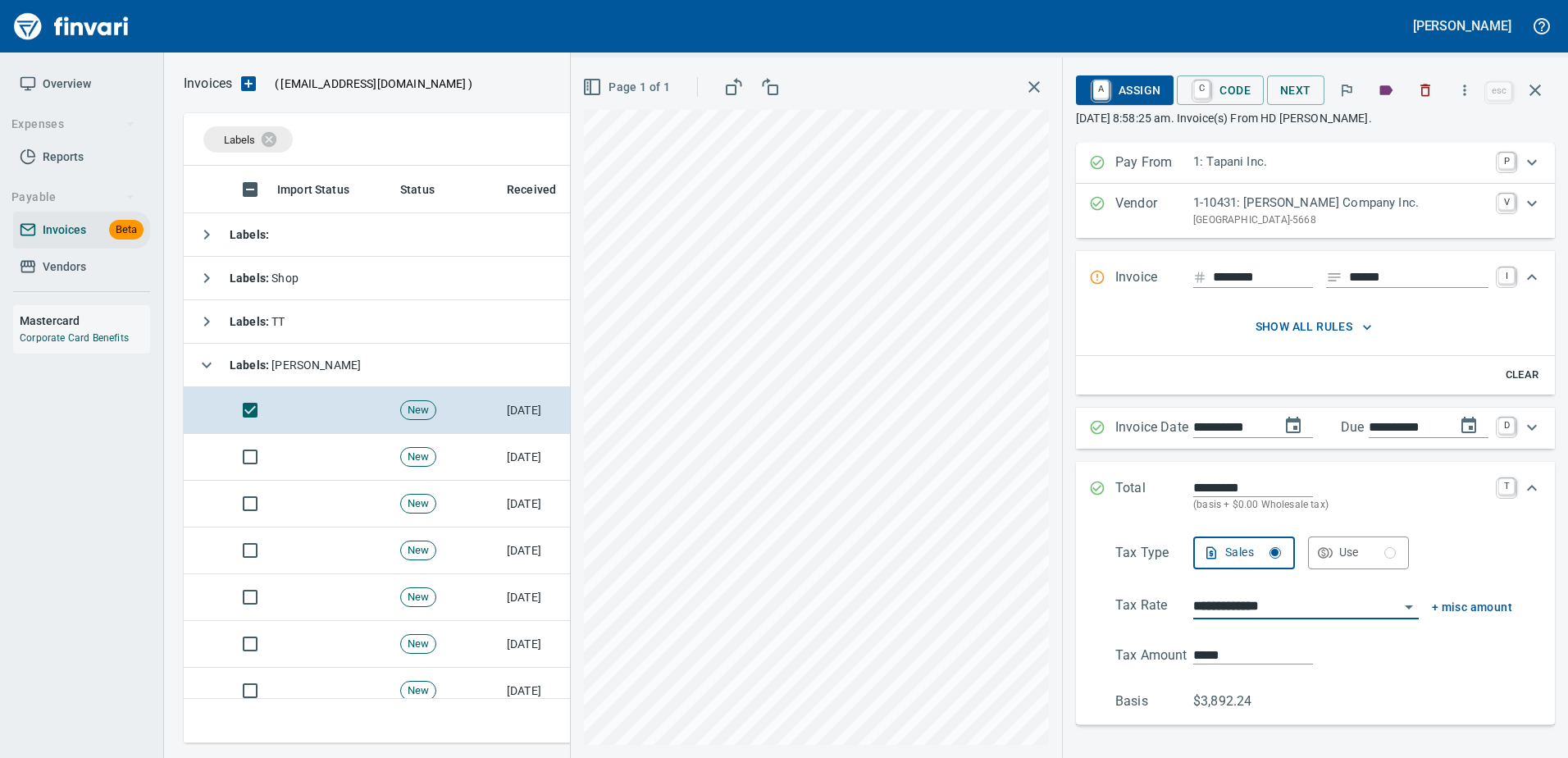
type input "**********"
click at [1136, 97] on span "A Assign" at bounding box center [1125, 90] width 72 height 28
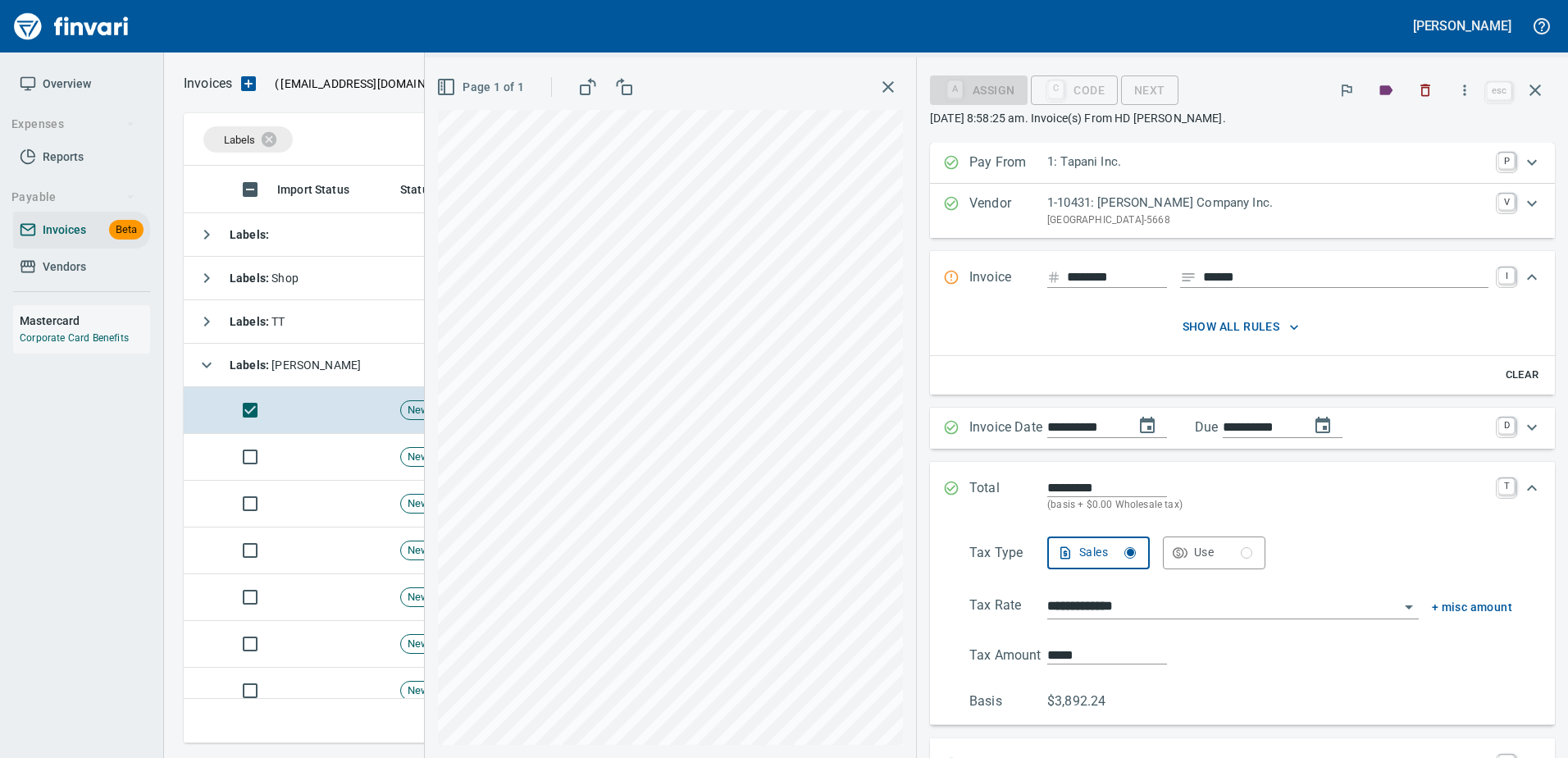
scroll to position [388, 0]
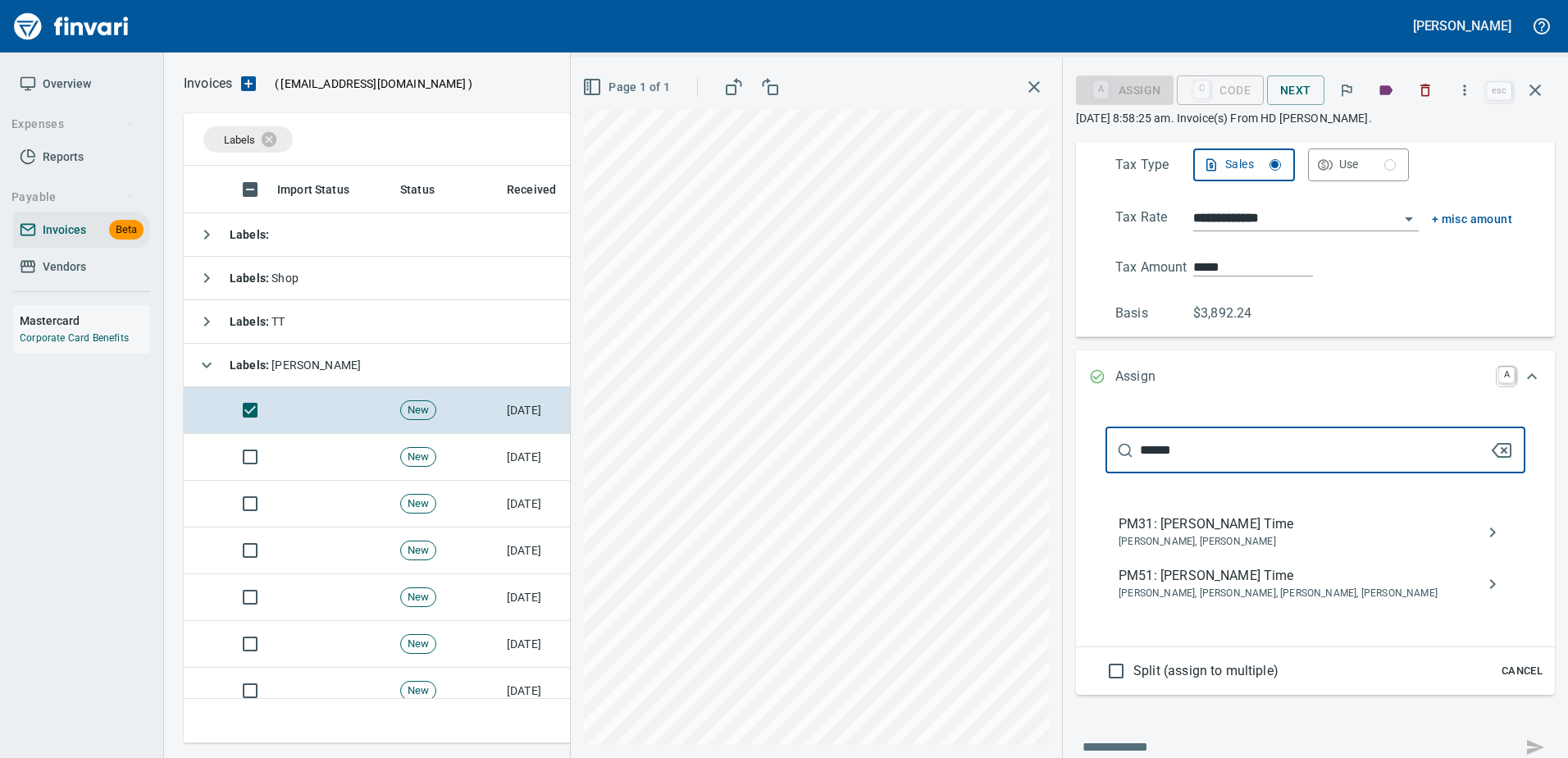
type input "******"
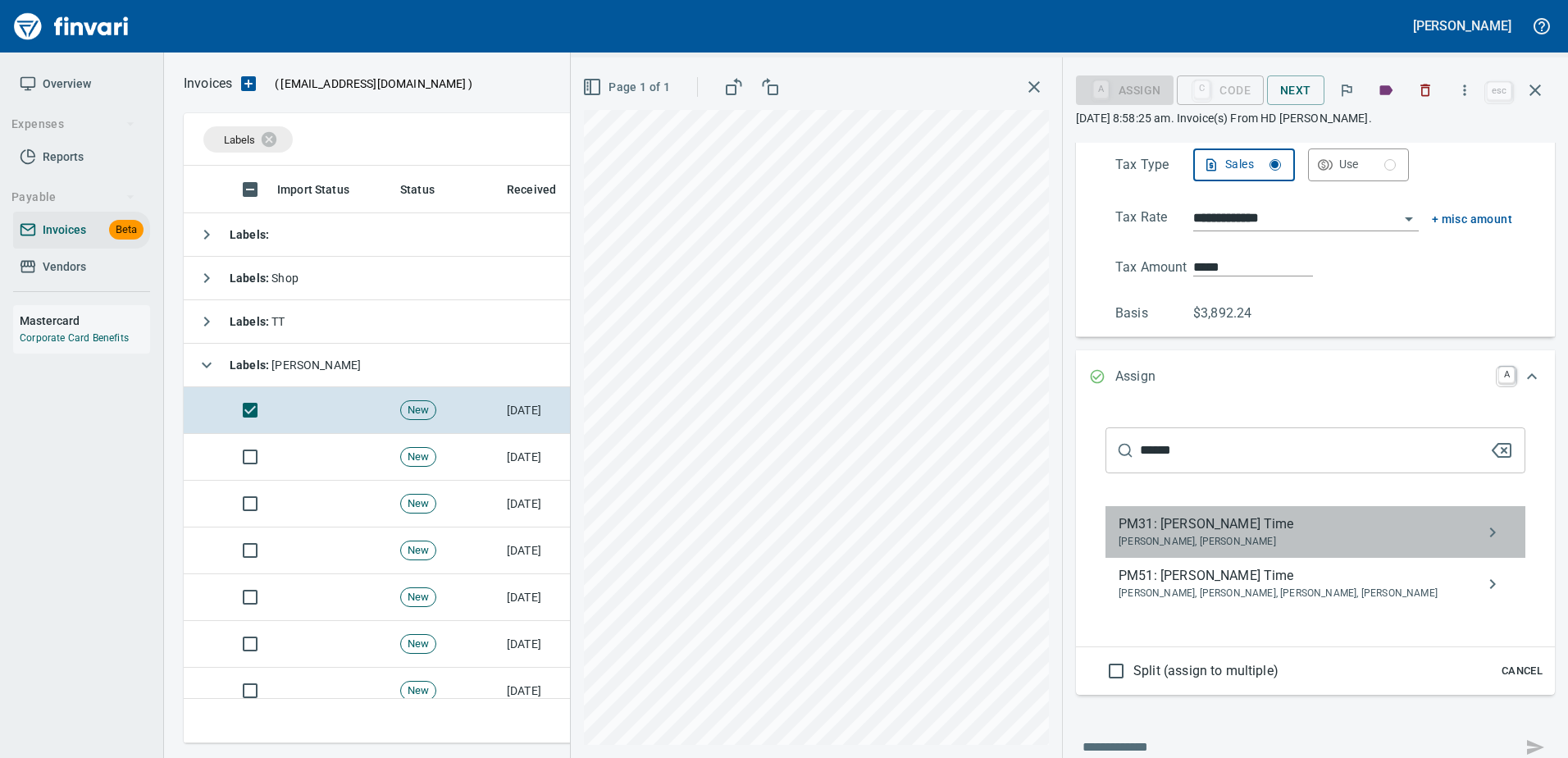
click at [1234, 543] on span "[PERSON_NAME], [PERSON_NAME]" at bounding box center [1302, 541] width 368 height 16
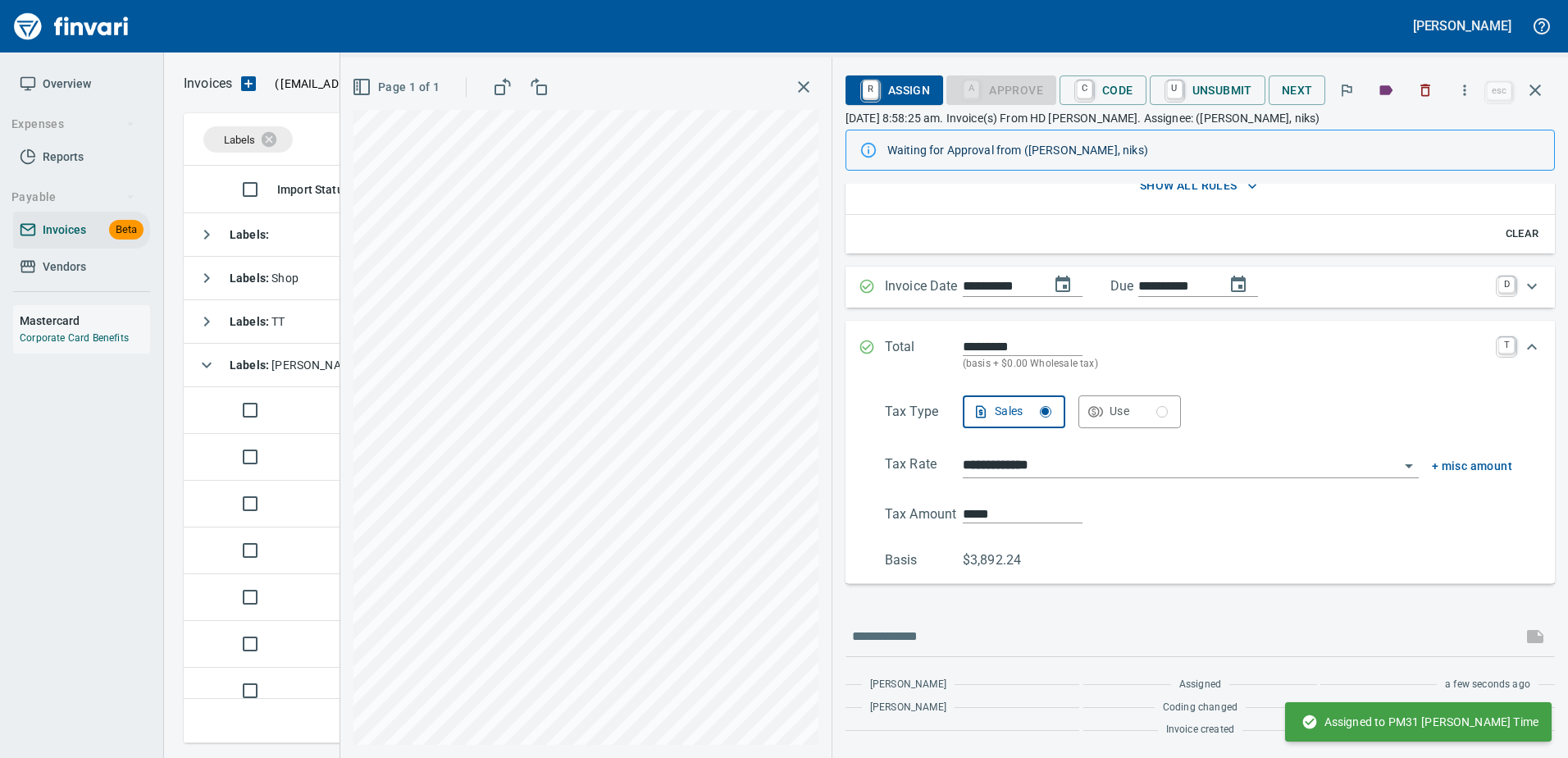
scroll to position [182, 0]
click at [1548, 94] on button "button" at bounding box center [1534, 90] width 40 height 40
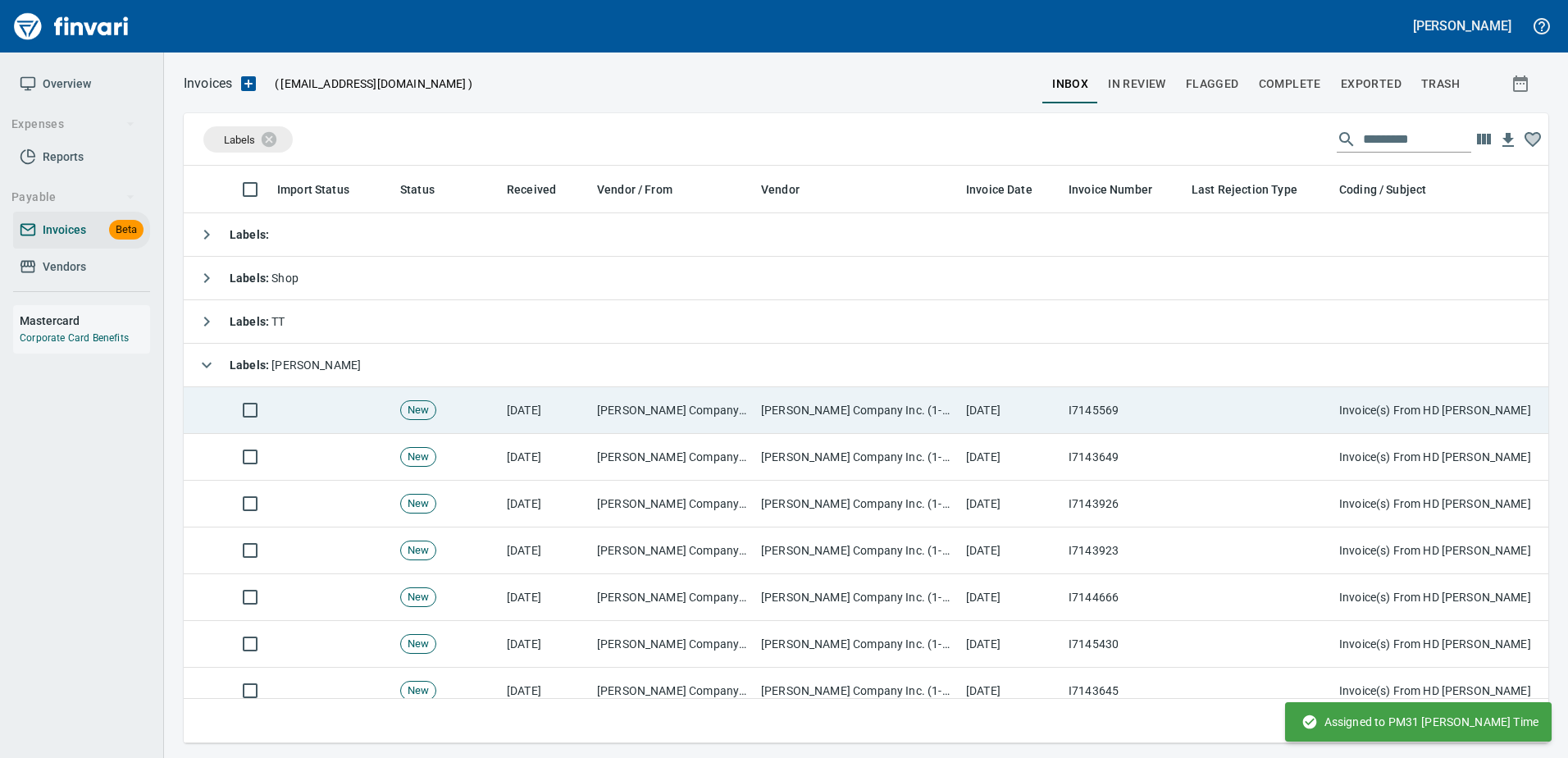
click at [1206, 410] on td at bounding box center [1258, 410] width 147 height 46
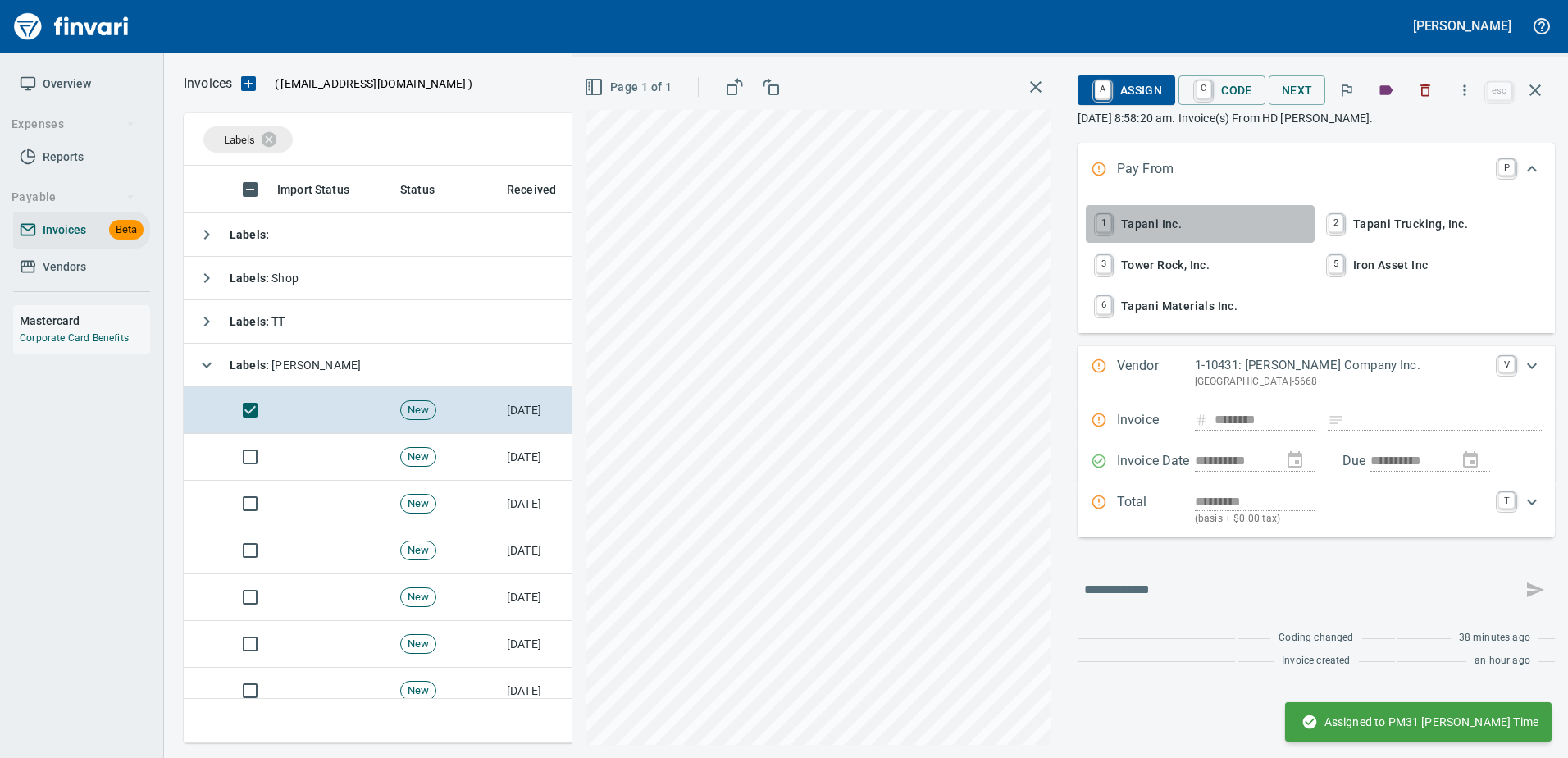
click at [1145, 221] on span "1 Tapani Inc." at bounding box center [1199, 224] width 216 height 28
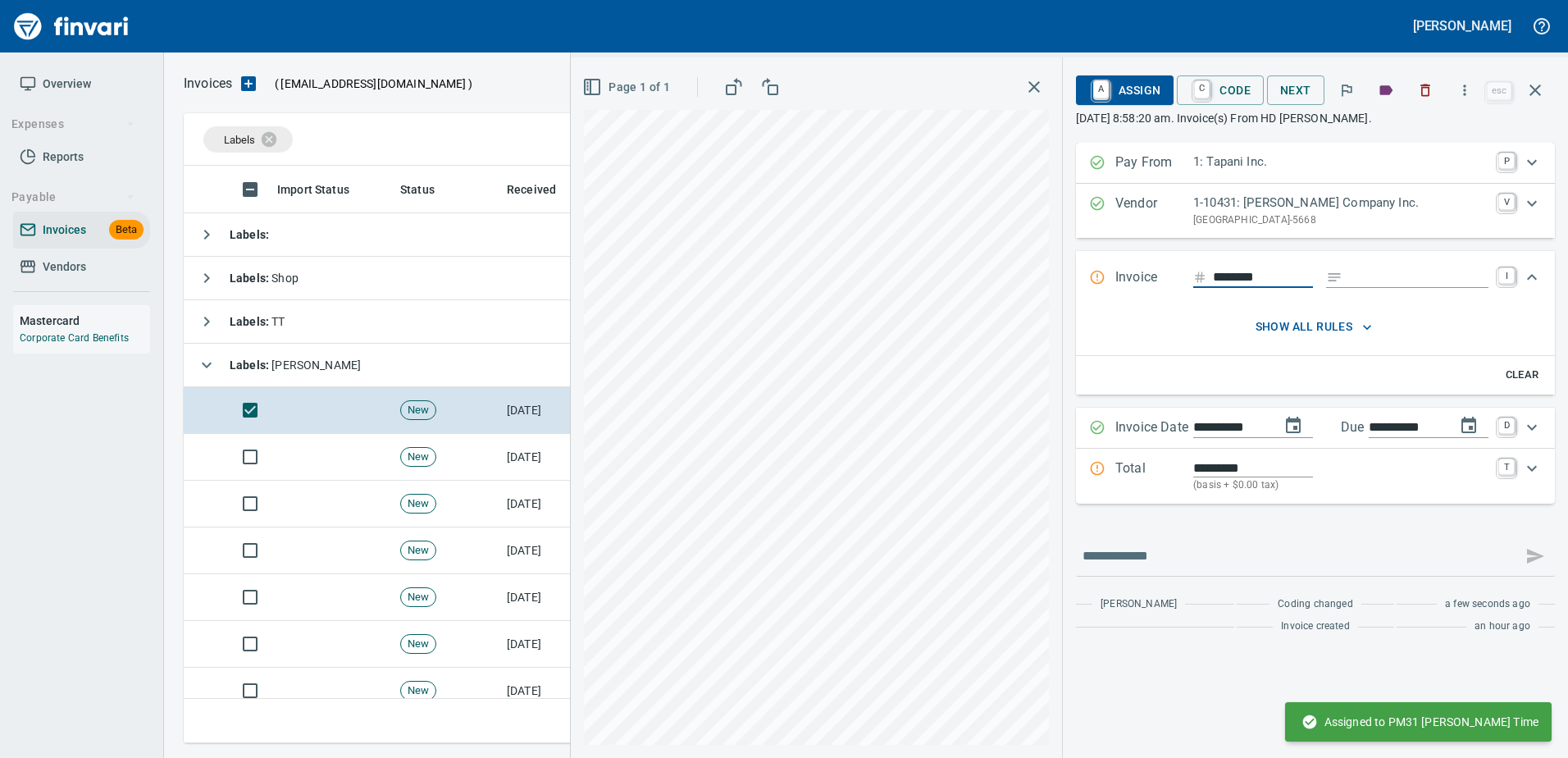
click at [1377, 282] on input "Expand" at bounding box center [1419, 277] width 139 height 20
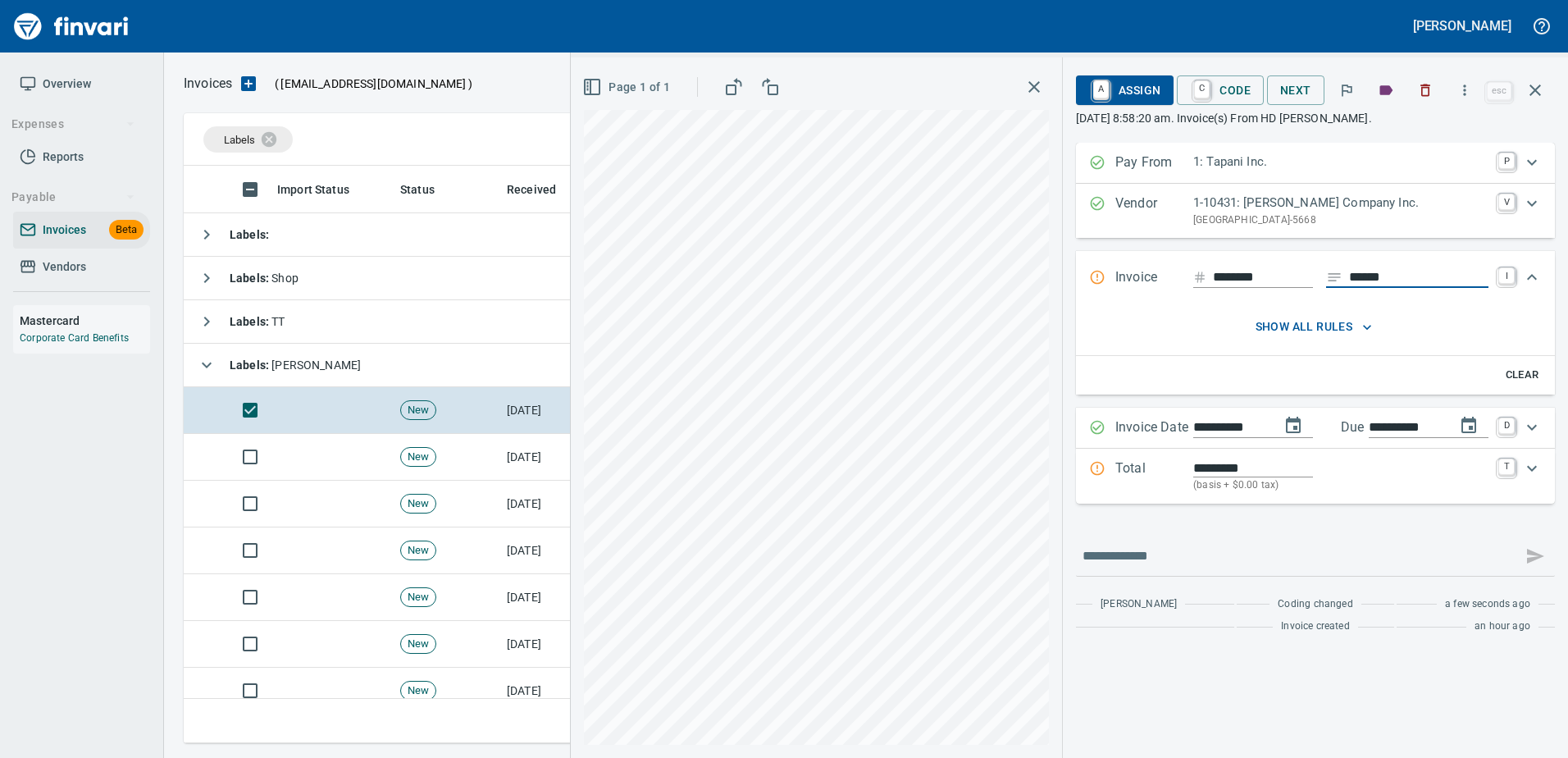
type input "******"
click at [1156, 473] on p "Total" at bounding box center [1154, 476] width 77 height 35
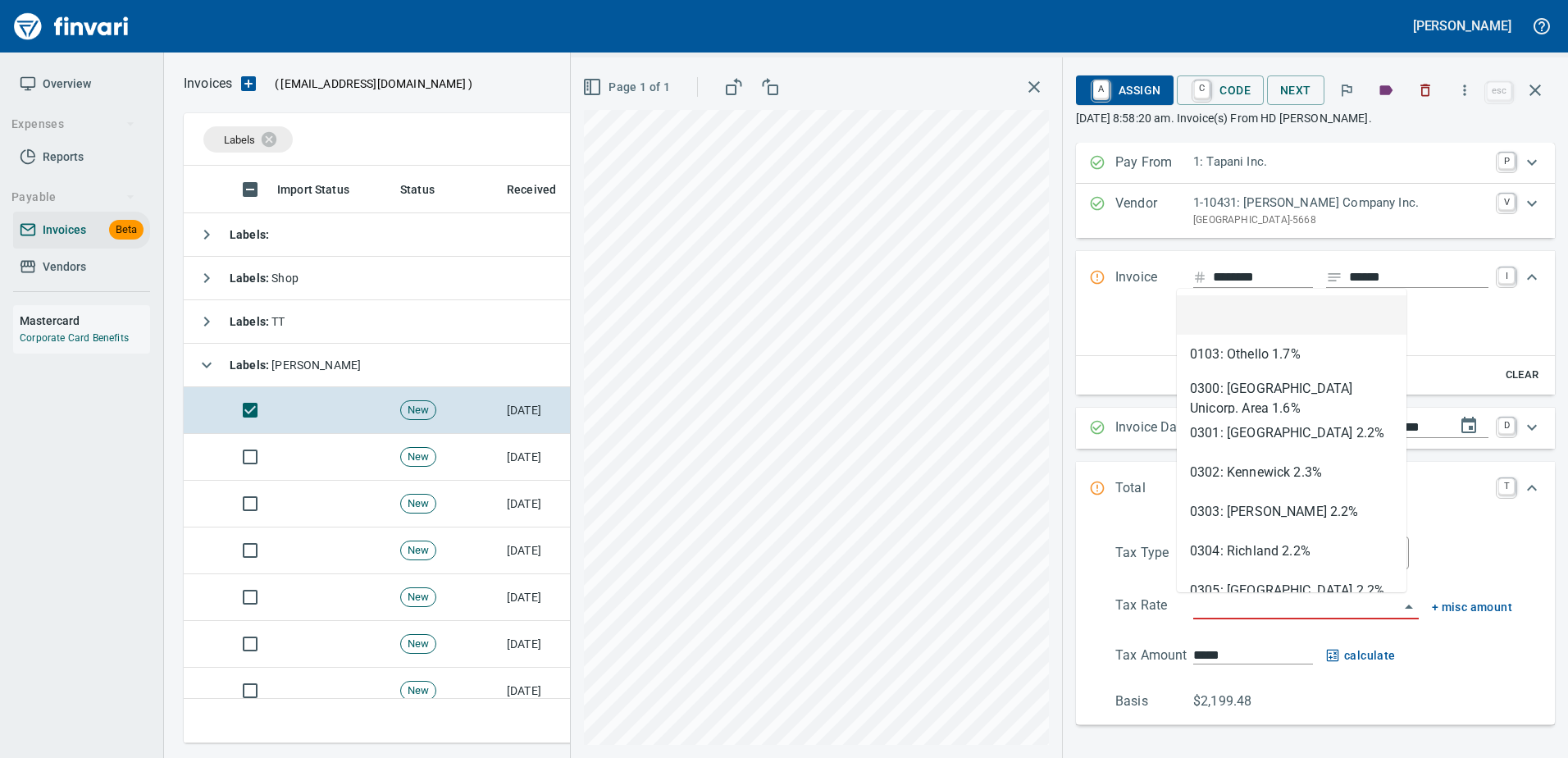
click at [1215, 611] on input "search" at bounding box center [1296, 607] width 206 height 23
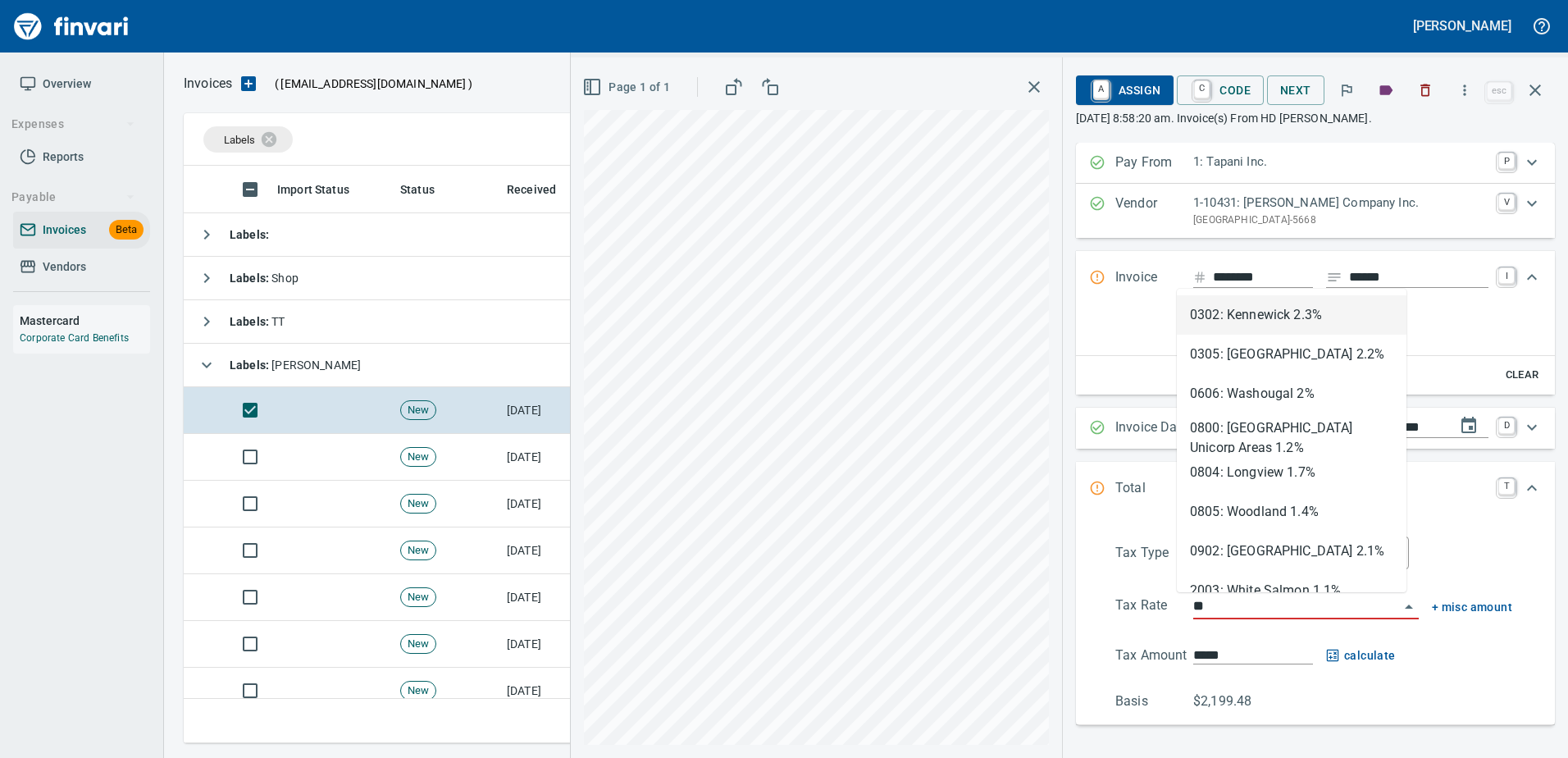
scroll to position [553, 1339]
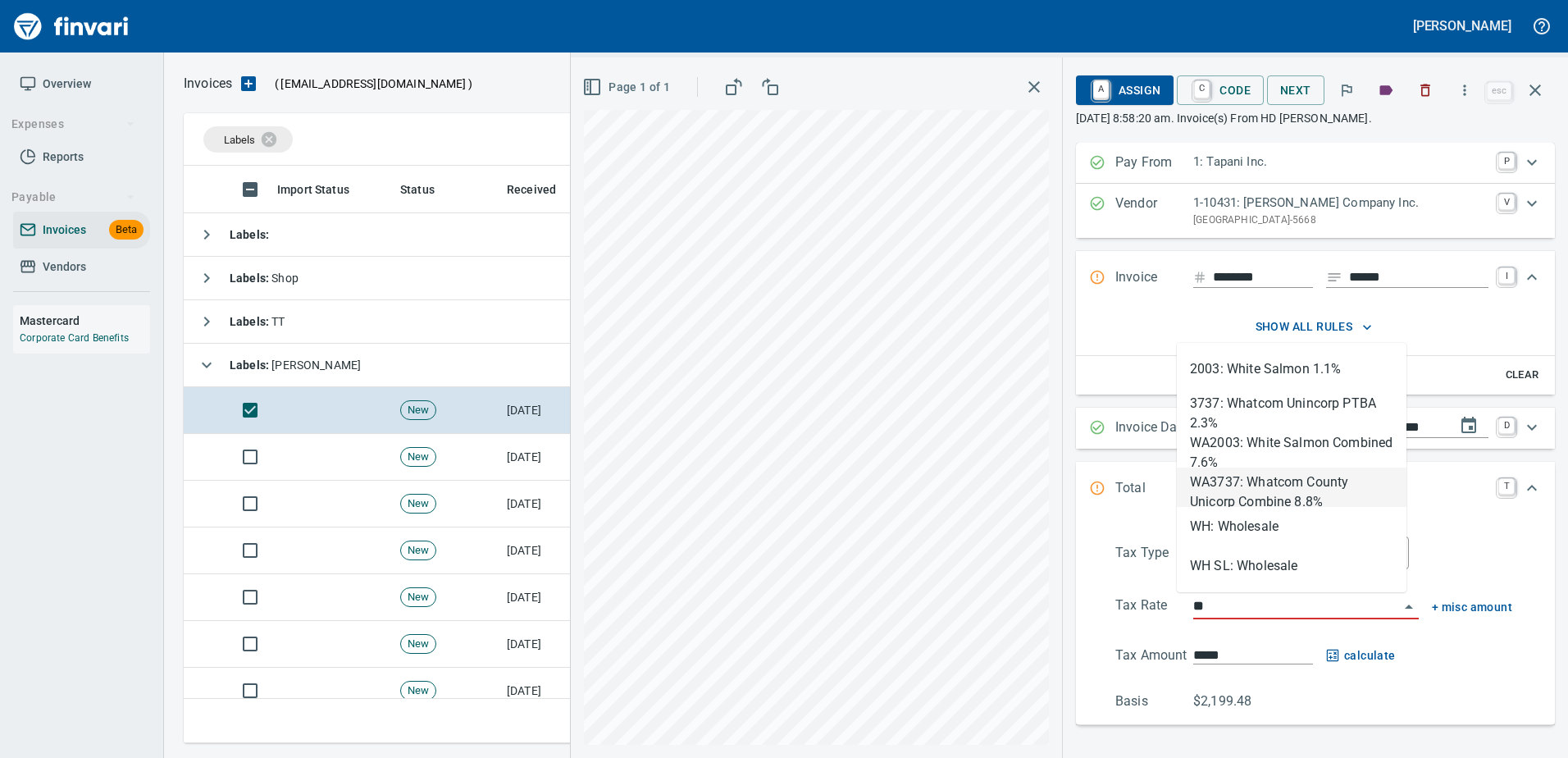
click at [1229, 505] on li "WA3737: Whatcom County Unicorp Combine 8.8%" at bounding box center [1291, 487] width 229 height 40
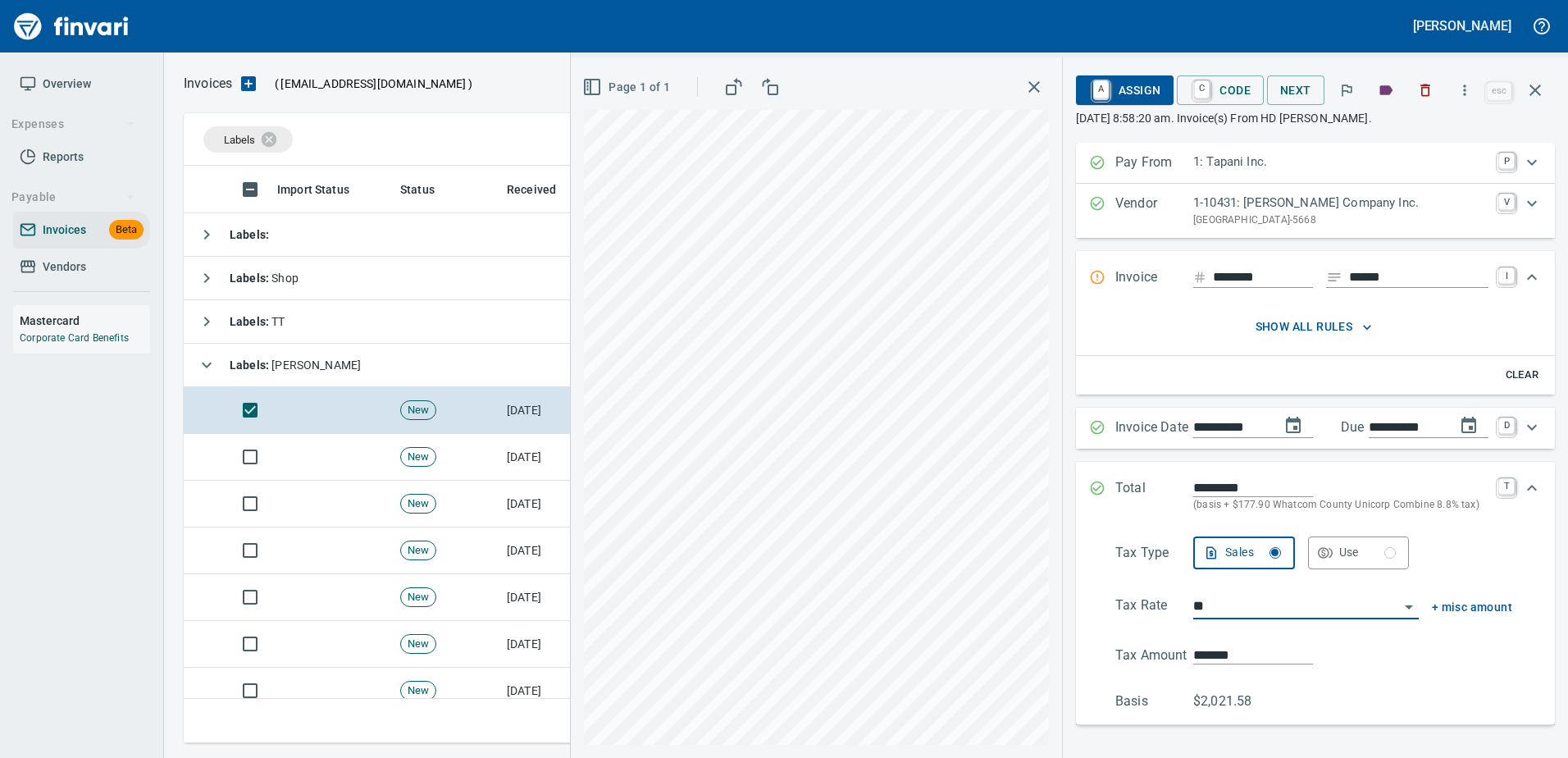
type input "**********"
type input "*******"
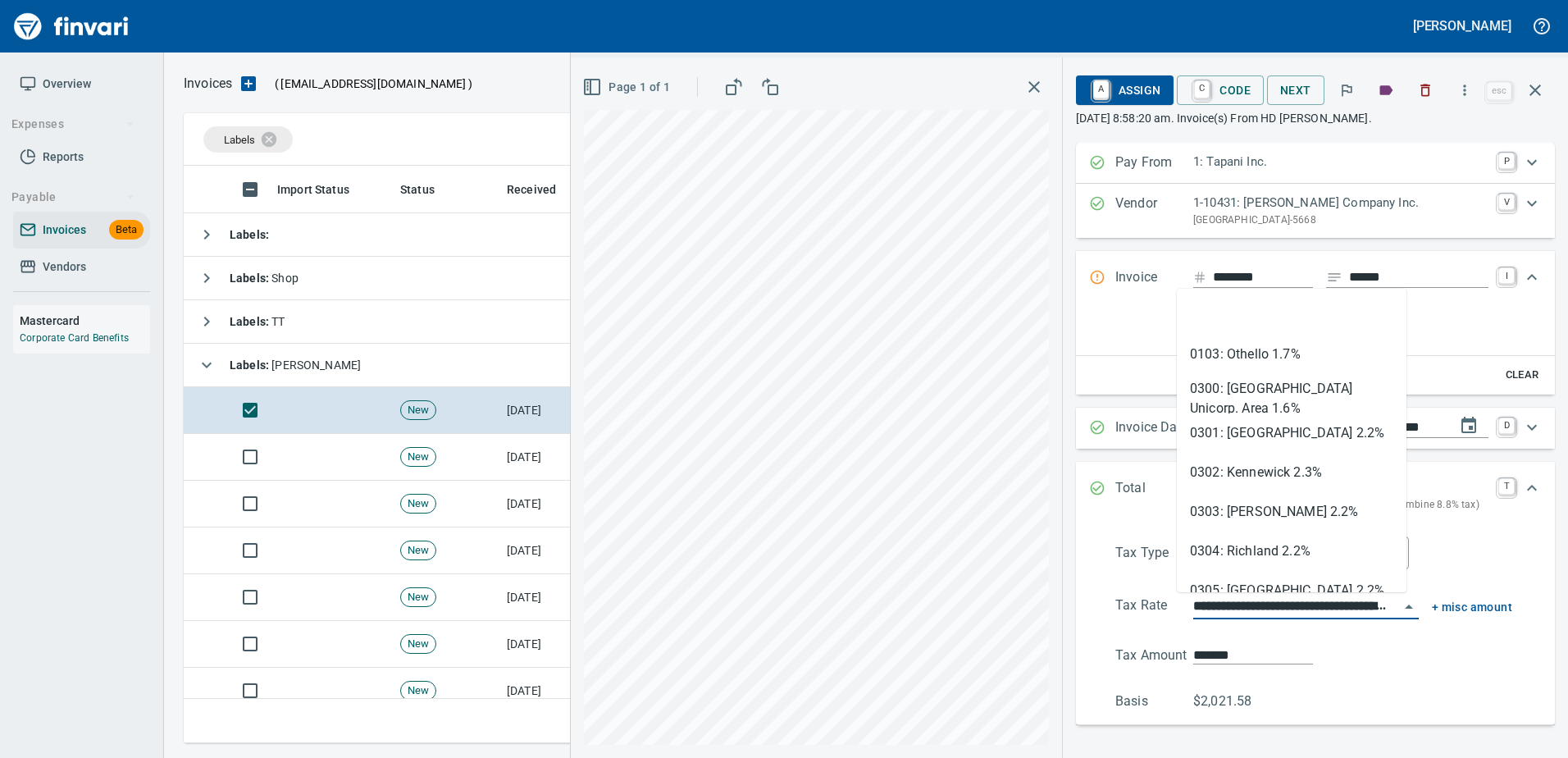
click at [1210, 601] on input "**********" at bounding box center [1296, 607] width 206 height 23
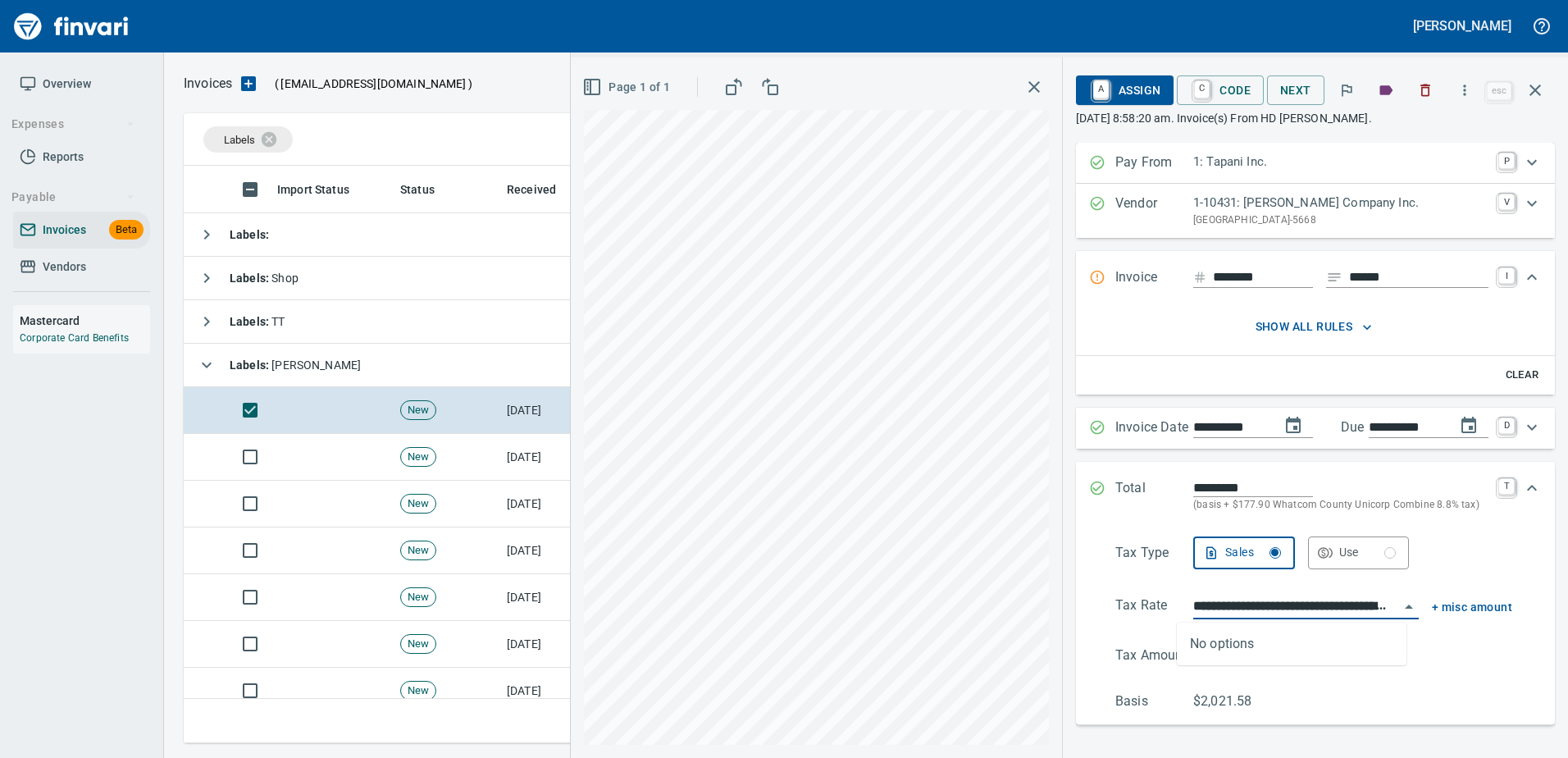
click at [1233, 601] on input "**********" at bounding box center [1296, 607] width 206 height 23
click at [1233, 600] on input "**********" at bounding box center [1296, 607] width 206 height 23
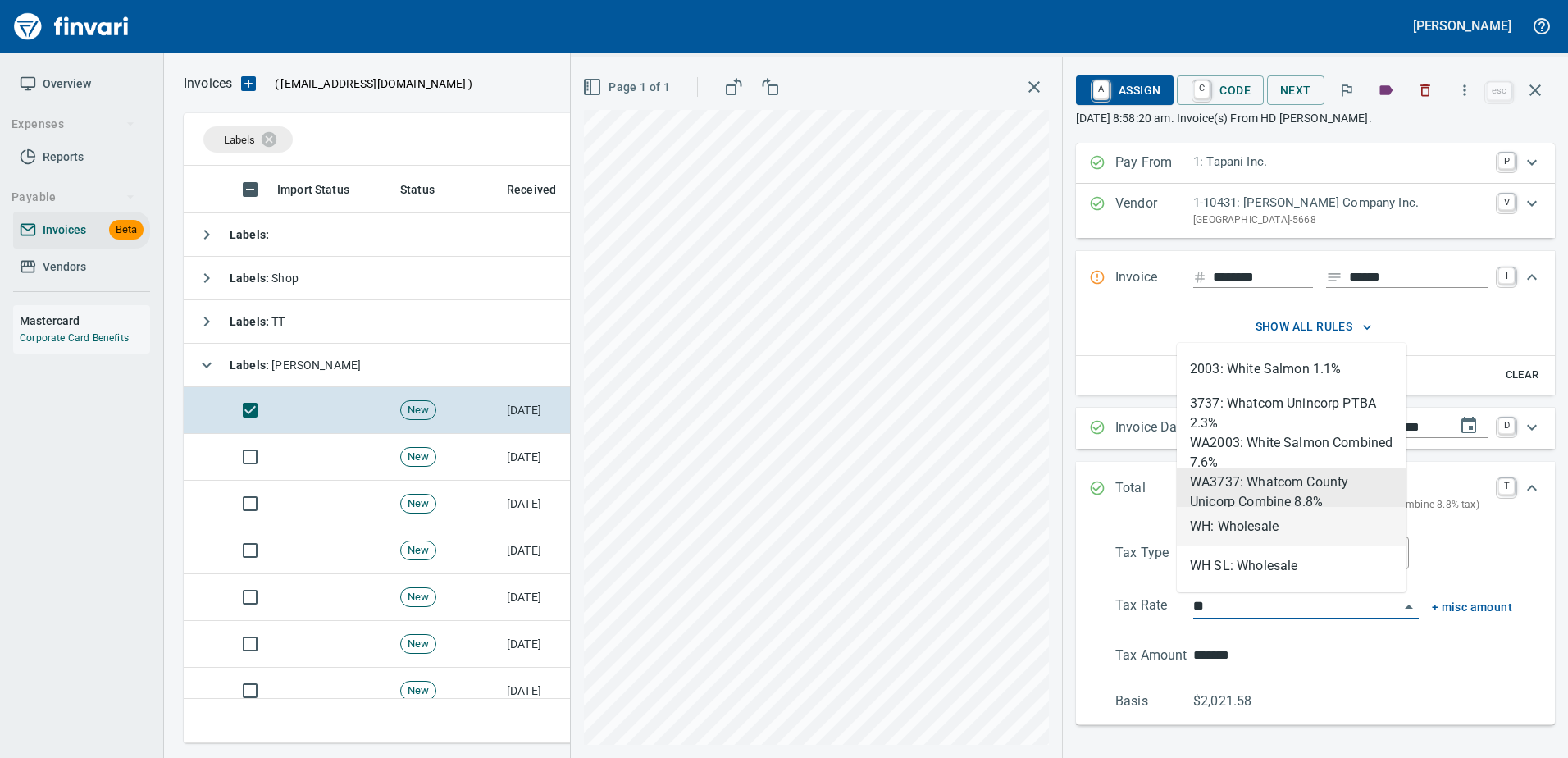
click at [1215, 536] on li "WH: Wholesale" at bounding box center [1291, 527] width 229 height 40
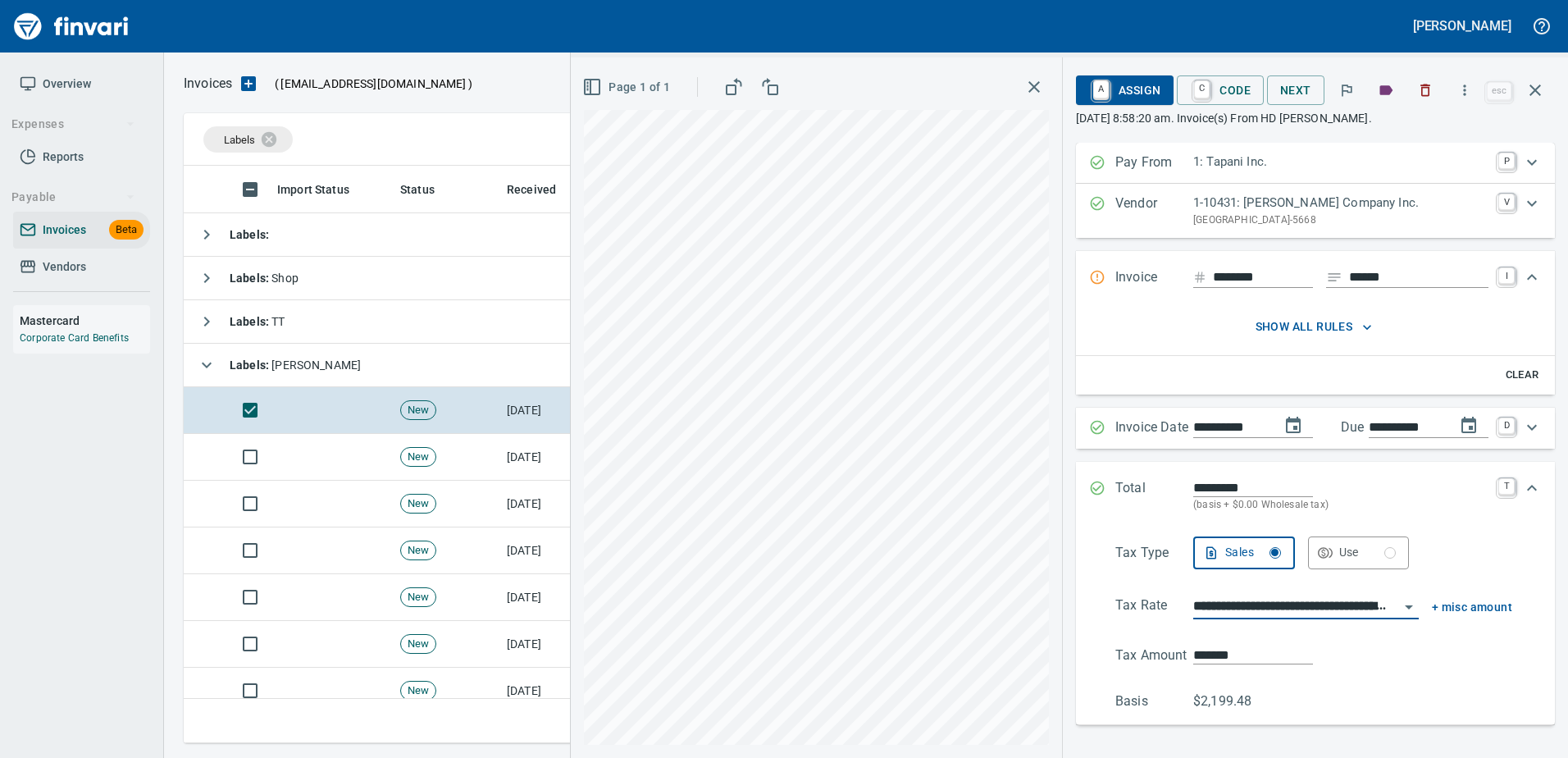
type input "**********"
type input "*****"
type input "**********"
click at [1134, 104] on button "A Assign" at bounding box center [1124, 90] width 98 height 29
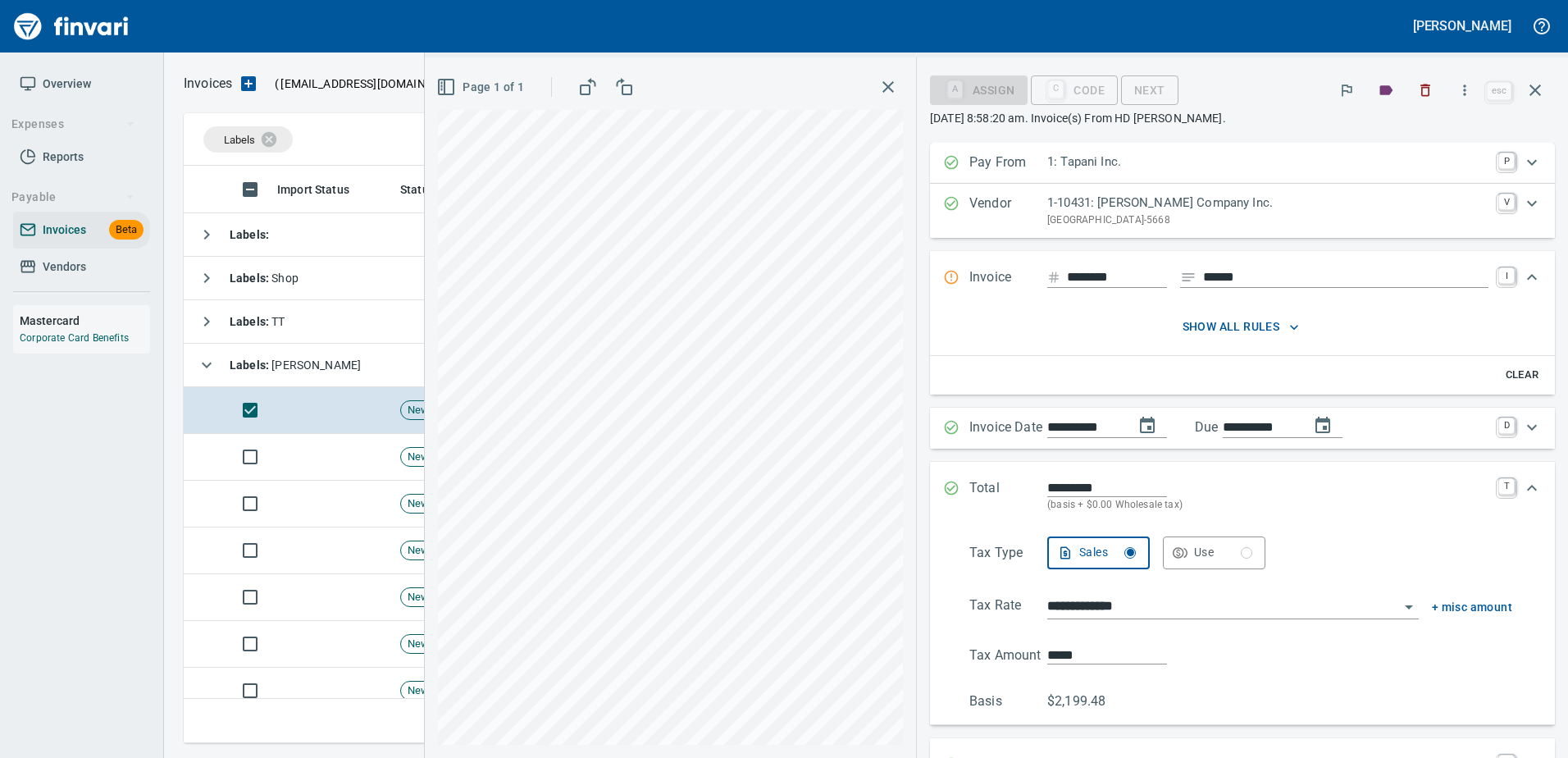
scroll to position [388, 0]
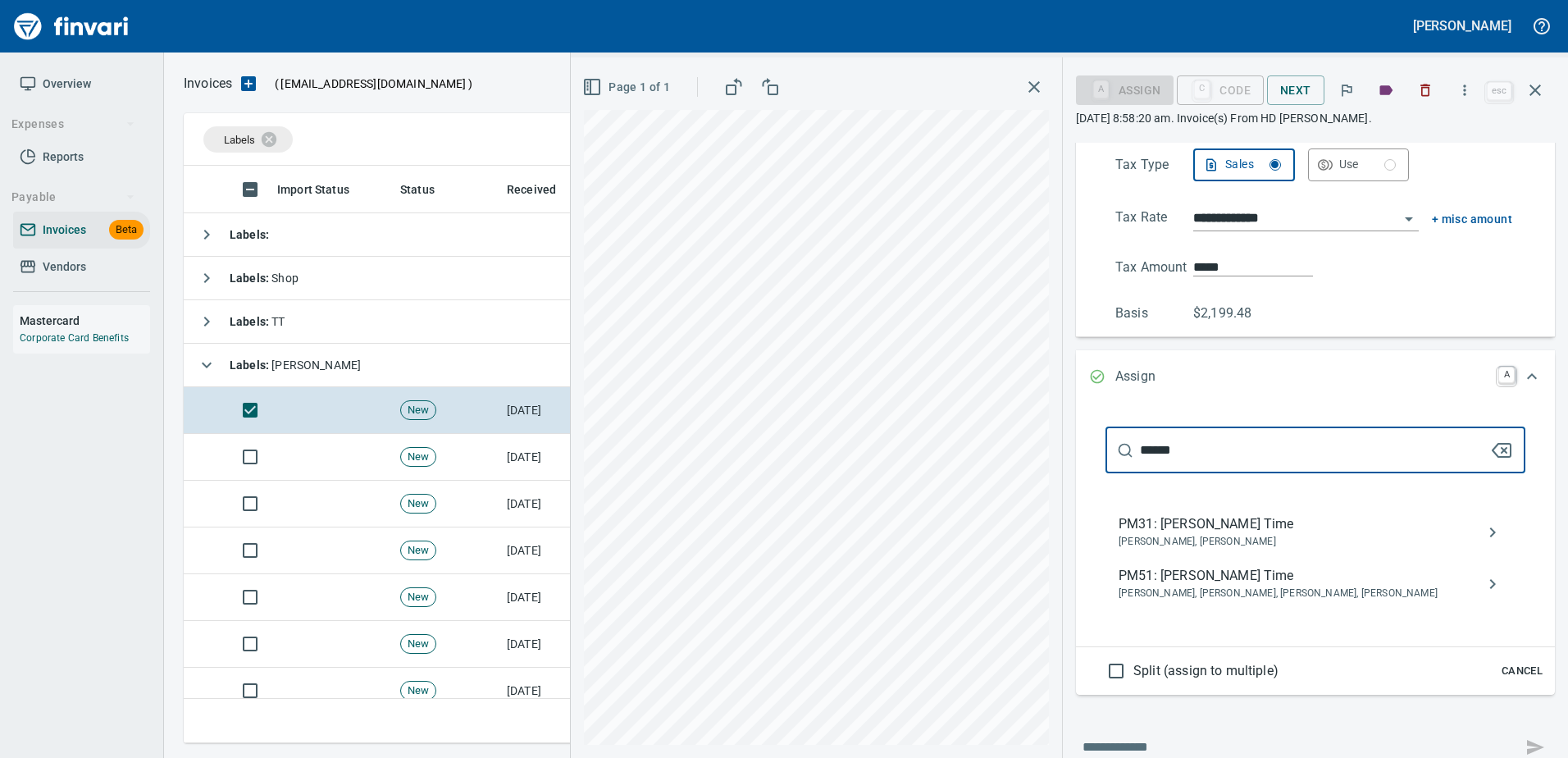
type input "******"
click at [1213, 527] on span "PM31: [PERSON_NAME] Time" at bounding box center [1302, 524] width 368 height 19
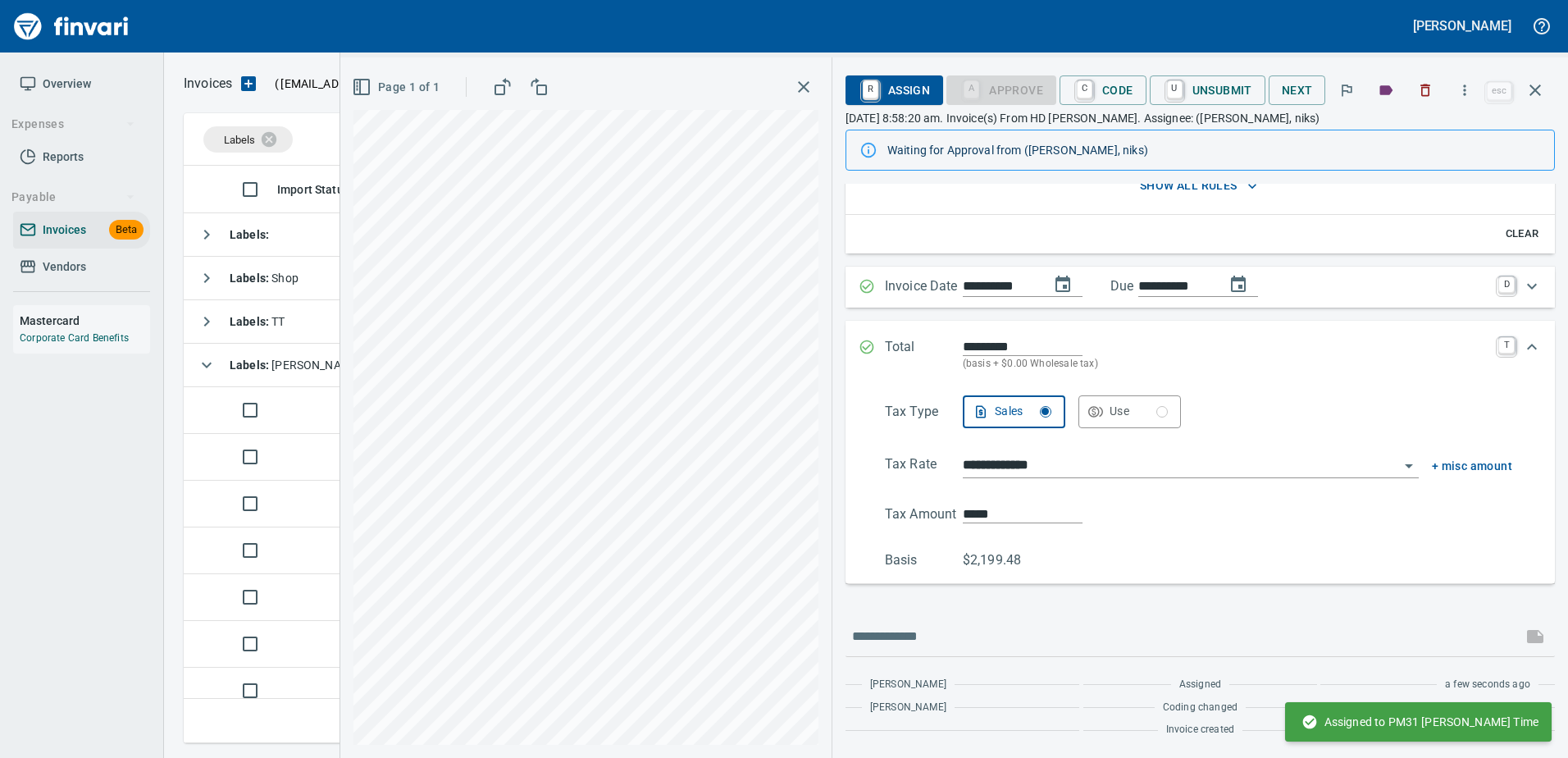
scroll to position [182, 0]
click at [1537, 82] on icon "button" at bounding box center [1535, 90] width 19 height 19
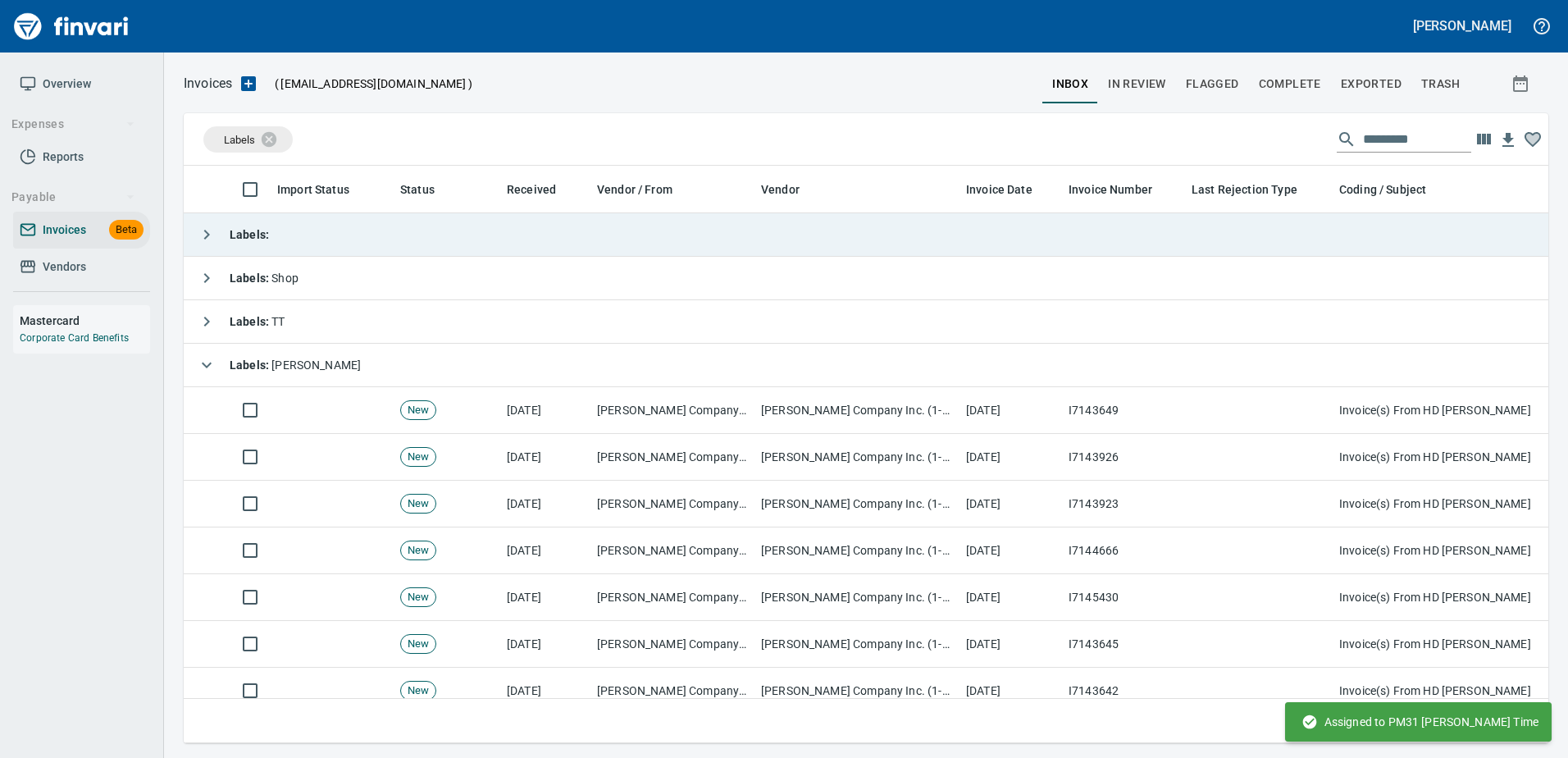
scroll to position [553, 1340]
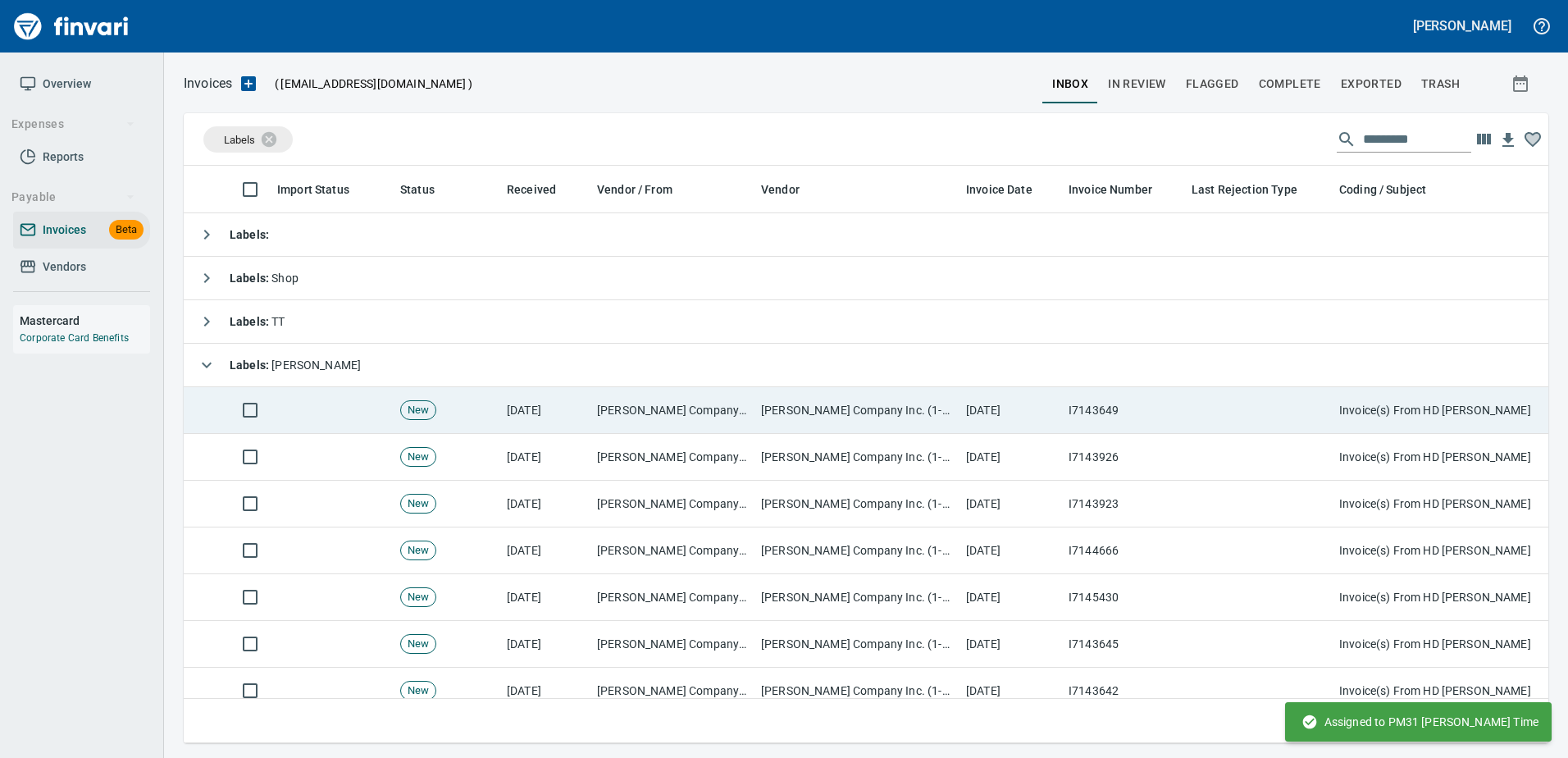
click at [1247, 394] on td at bounding box center [1258, 410] width 147 height 46
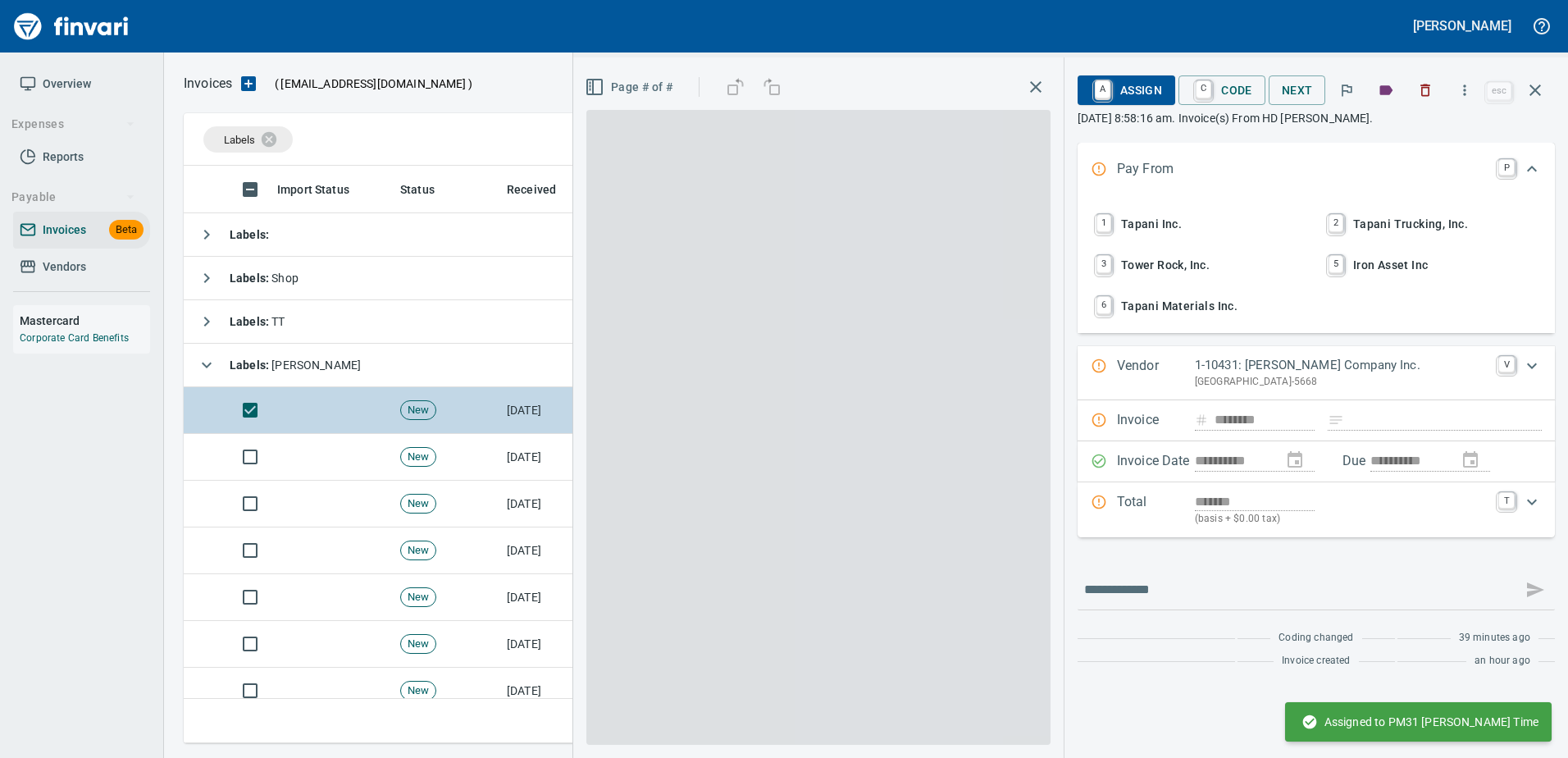
scroll to position [553, 1339]
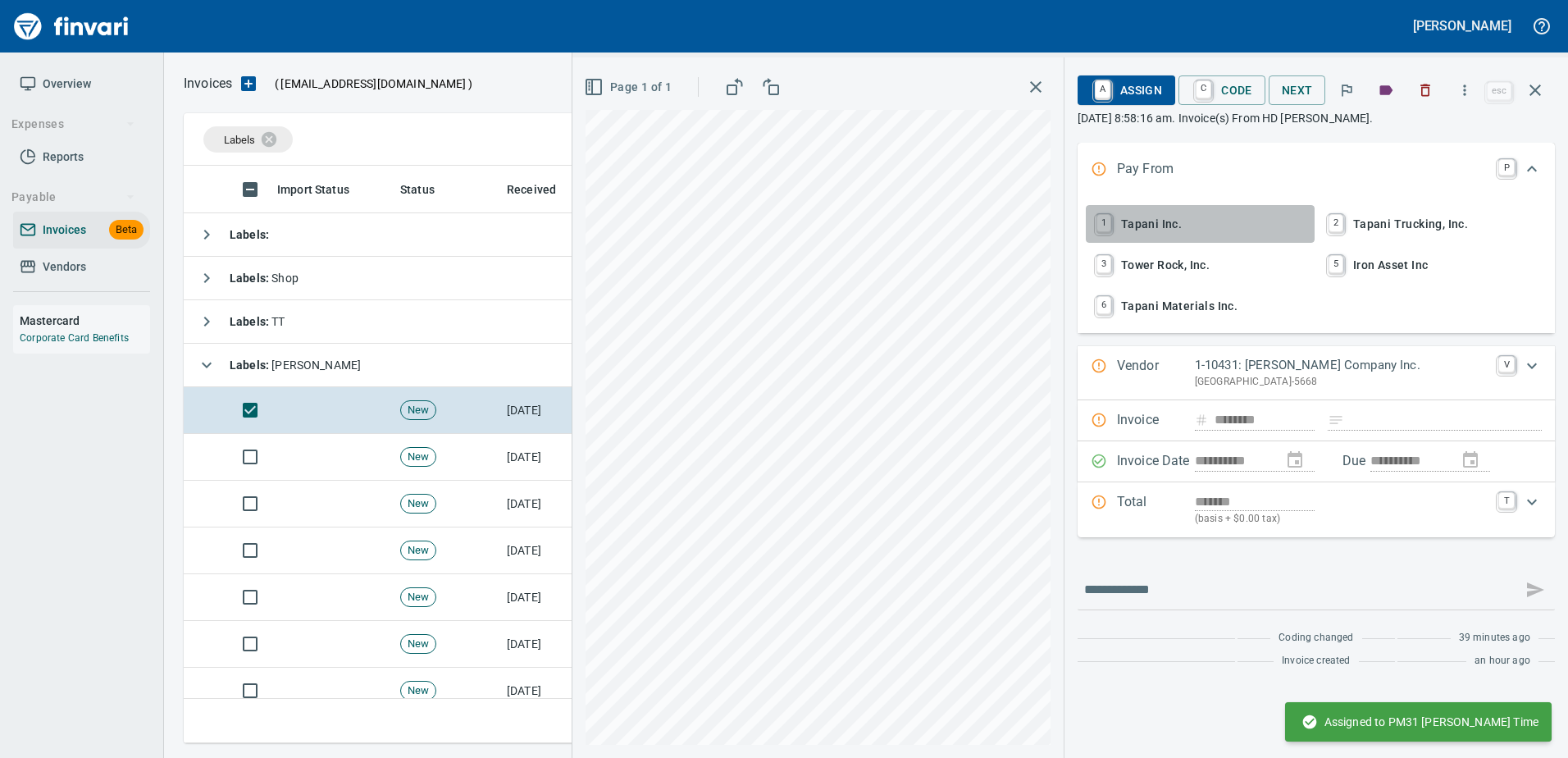
click at [1143, 229] on span "1 Tapani Inc." at bounding box center [1199, 224] width 216 height 28
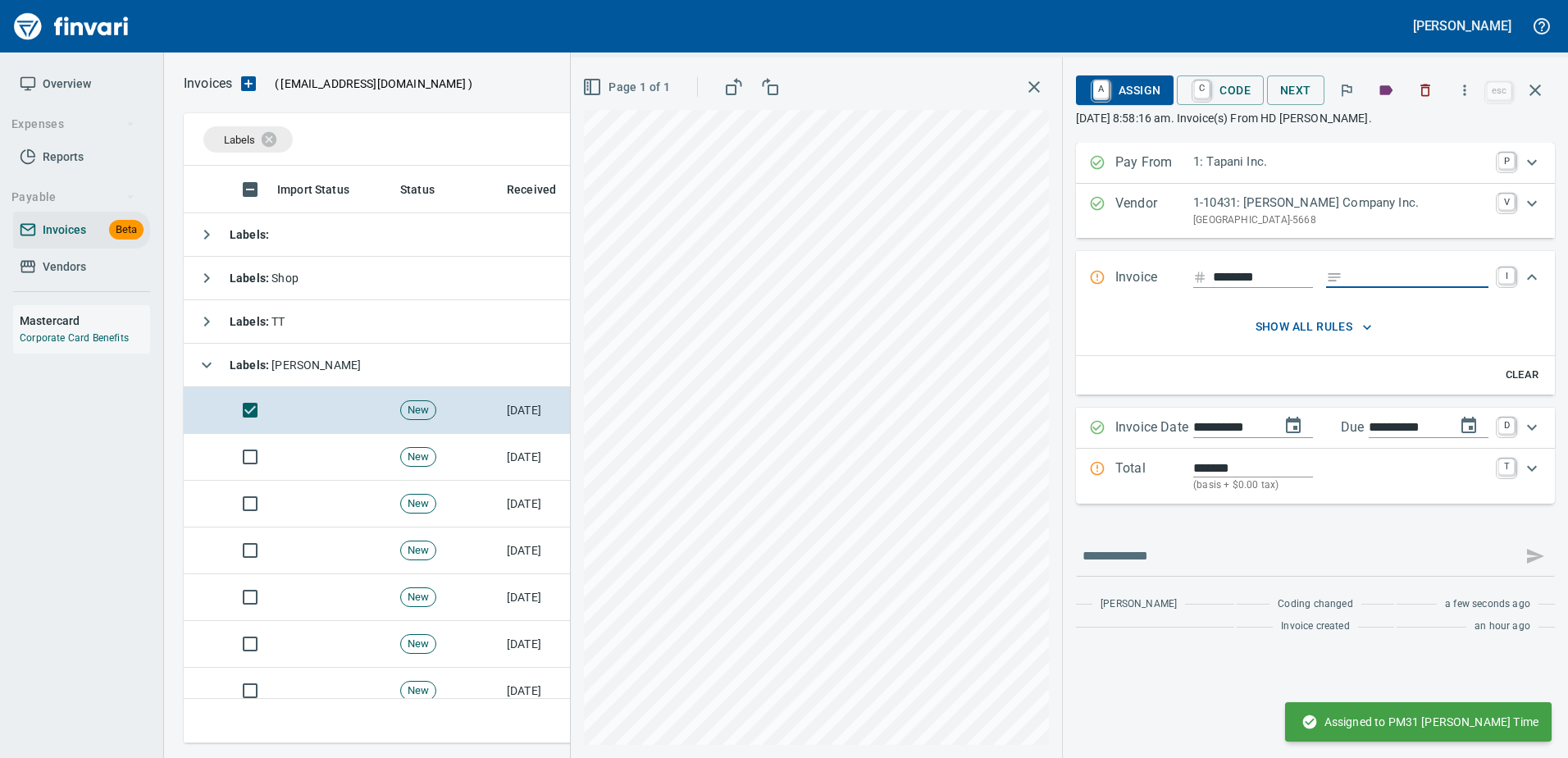
click at [1416, 271] on input "Expand" at bounding box center [1419, 277] width 139 height 20
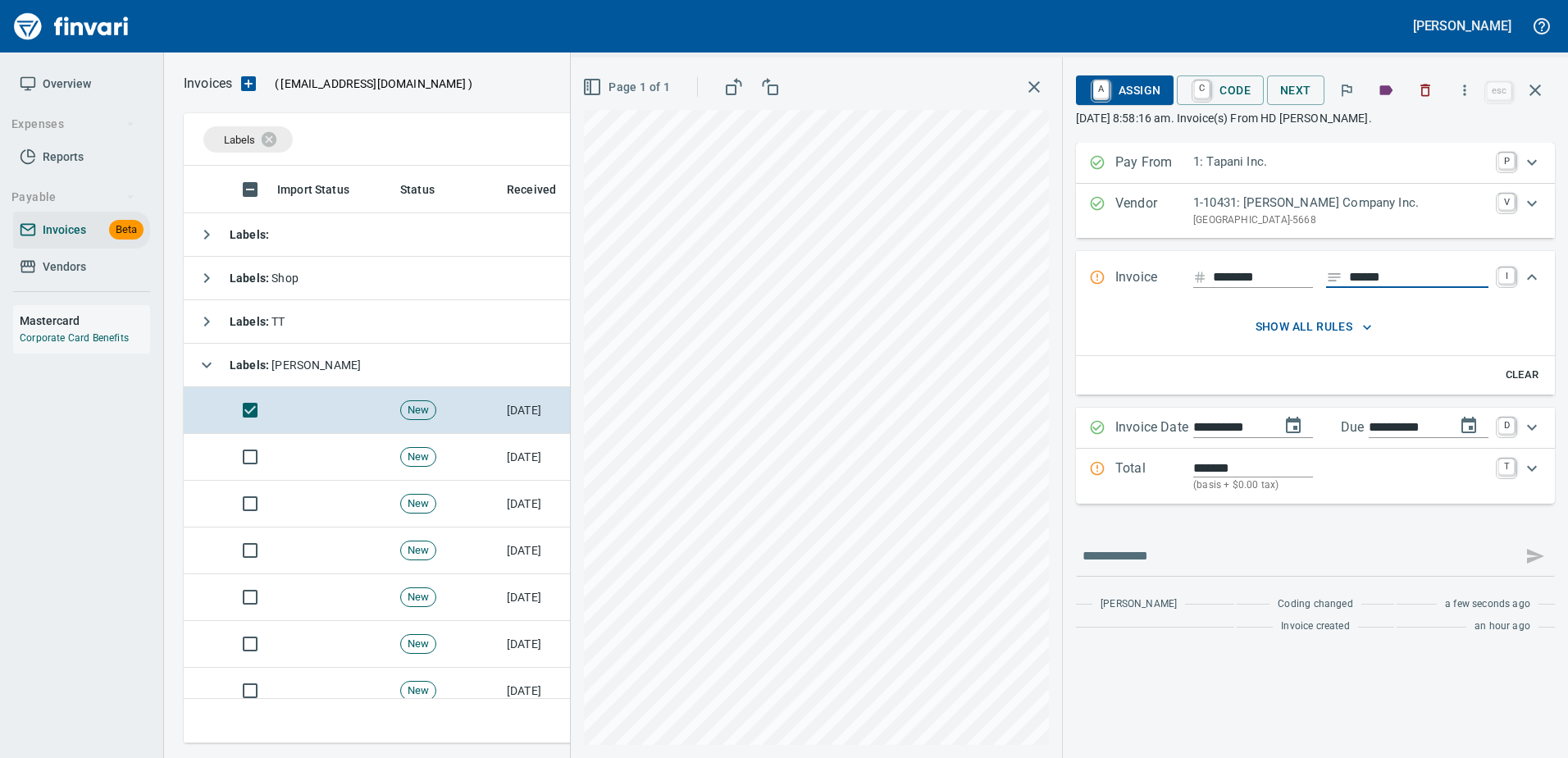
type input "******"
click at [1137, 474] on p "Total" at bounding box center [1154, 476] width 77 height 35
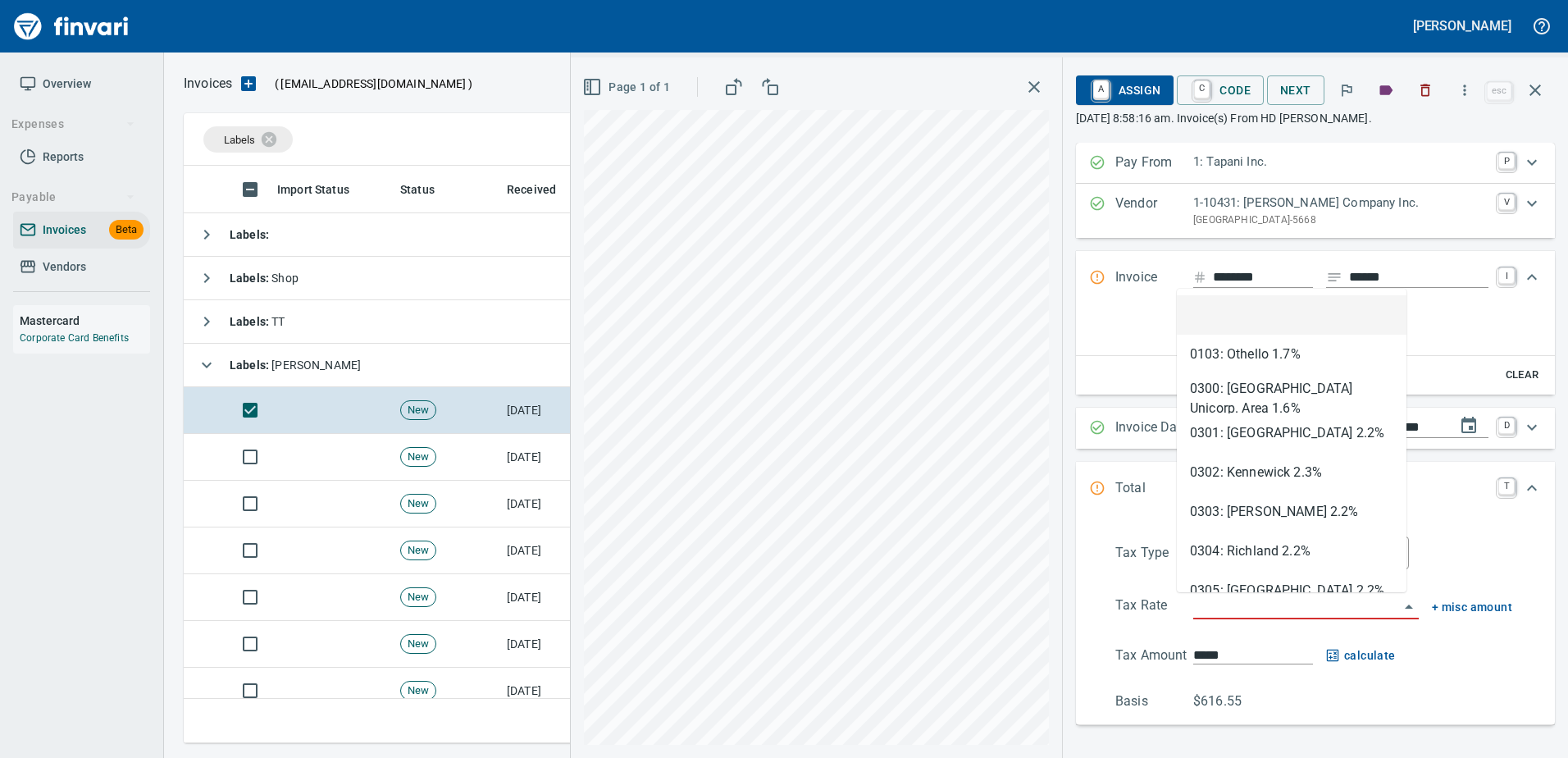
click at [1193, 605] on input "search" at bounding box center [1296, 607] width 206 height 23
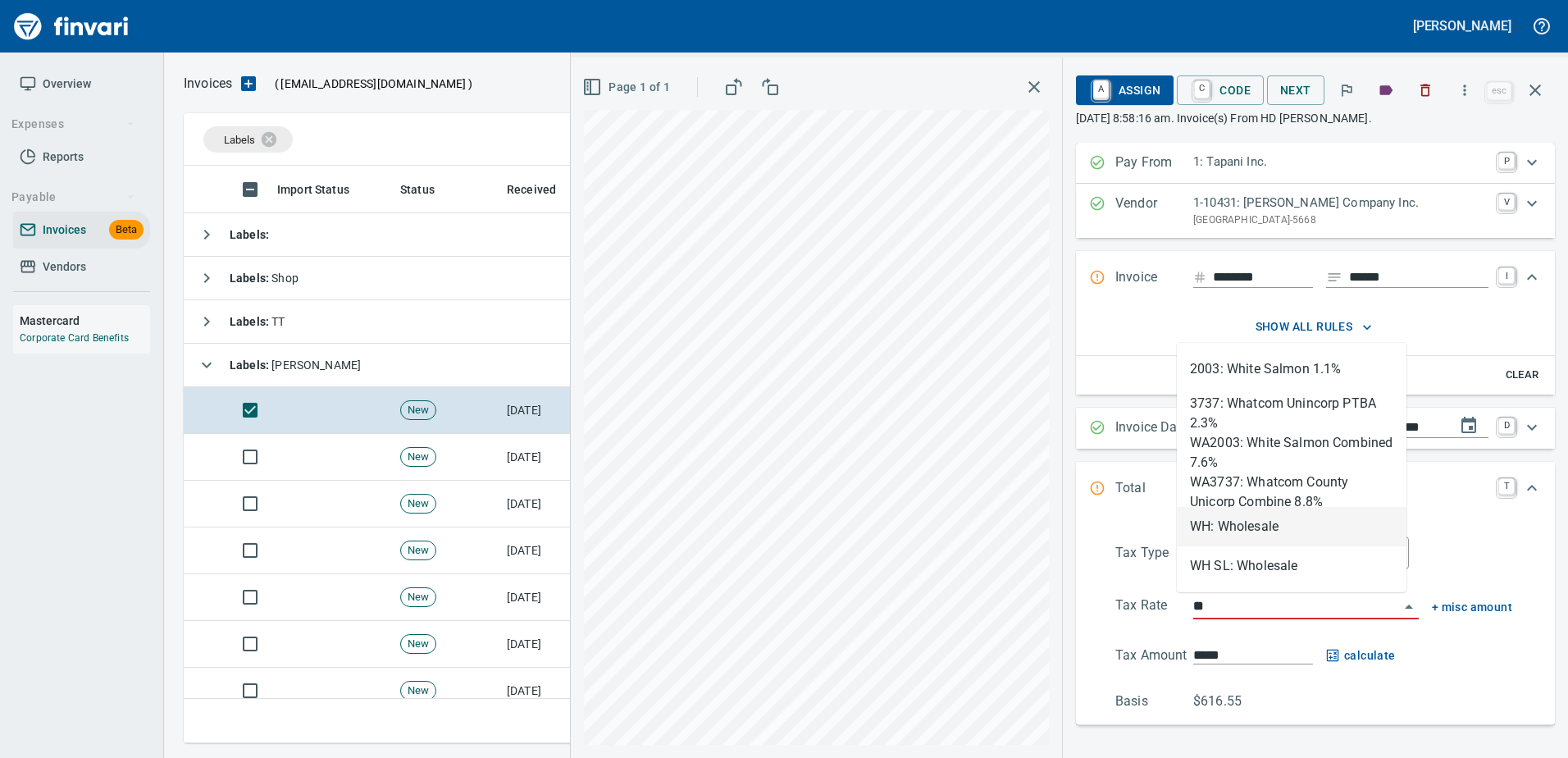
click at [1226, 538] on li "WH: Wholesale" at bounding box center [1291, 527] width 229 height 40
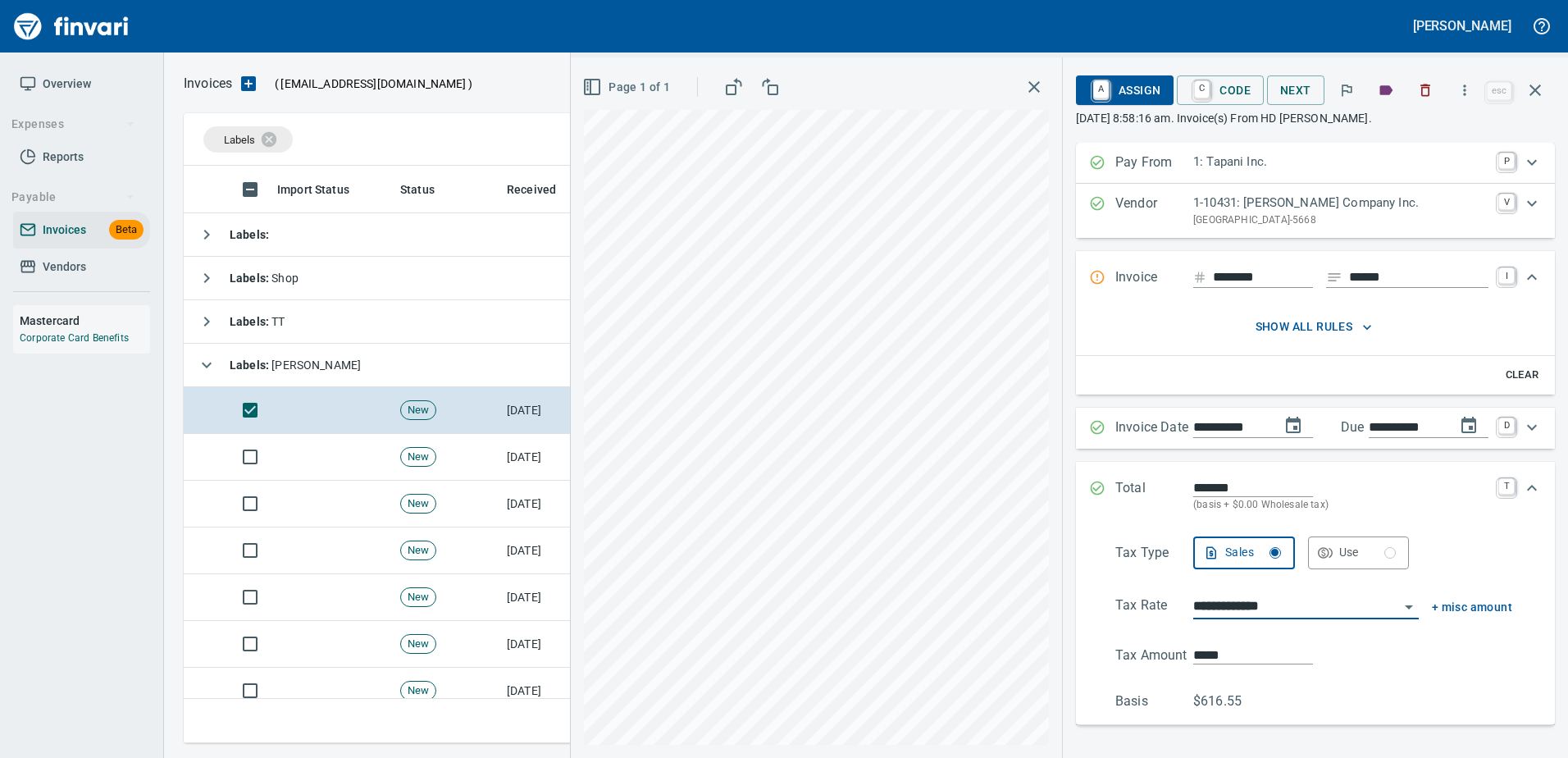
type input "**********"
click at [1128, 88] on span "A Assign" at bounding box center [1125, 90] width 72 height 28
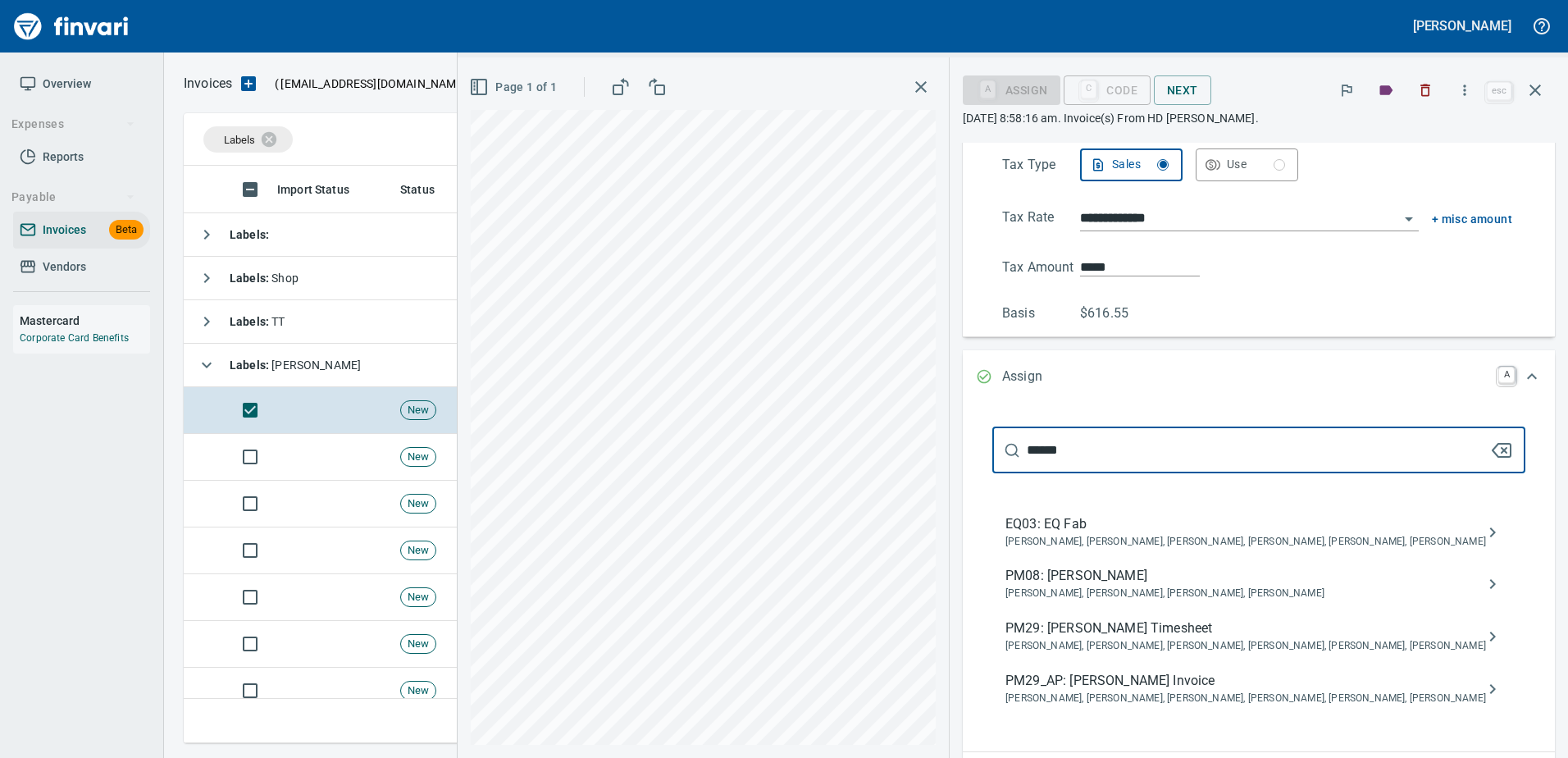
type input "******"
click at [1166, 679] on span "PM29_AP: [PERSON_NAME] Invoice" at bounding box center [1246, 681] width 480 height 19
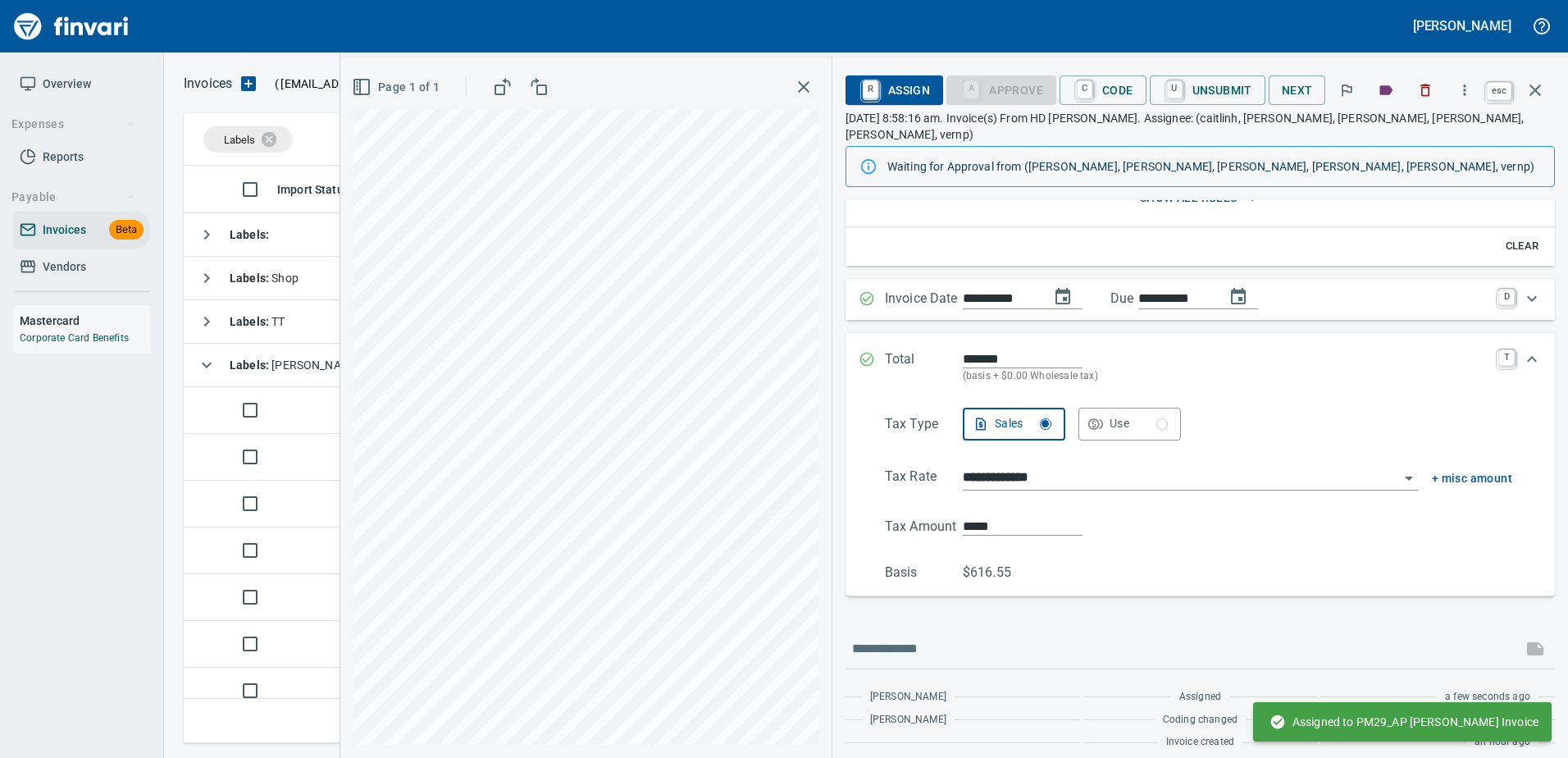
scroll to position [182, 0]
click at [1534, 93] on icon "button" at bounding box center [1535, 90] width 19 height 19
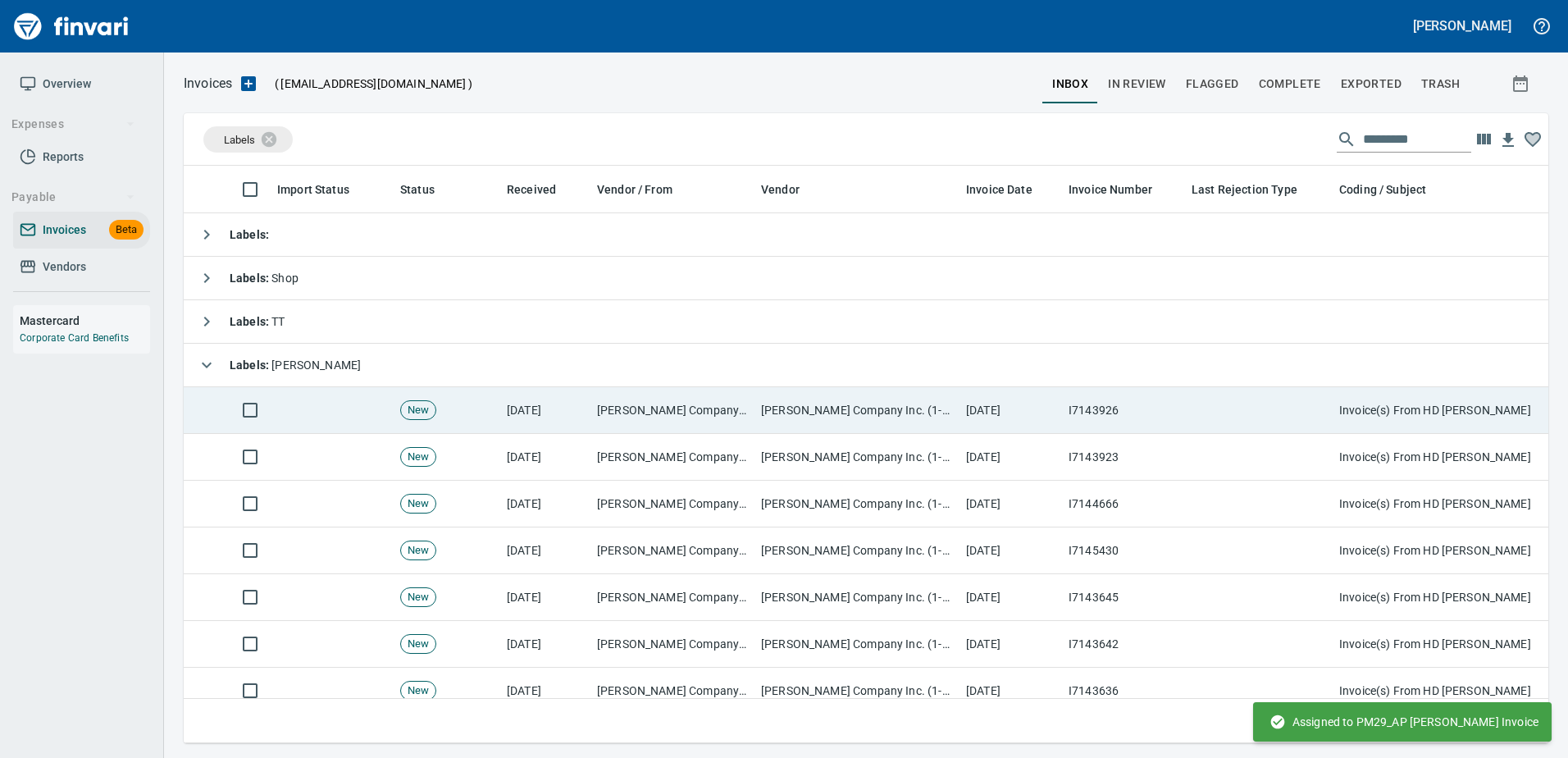
click at [1244, 412] on td at bounding box center [1258, 410] width 147 height 46
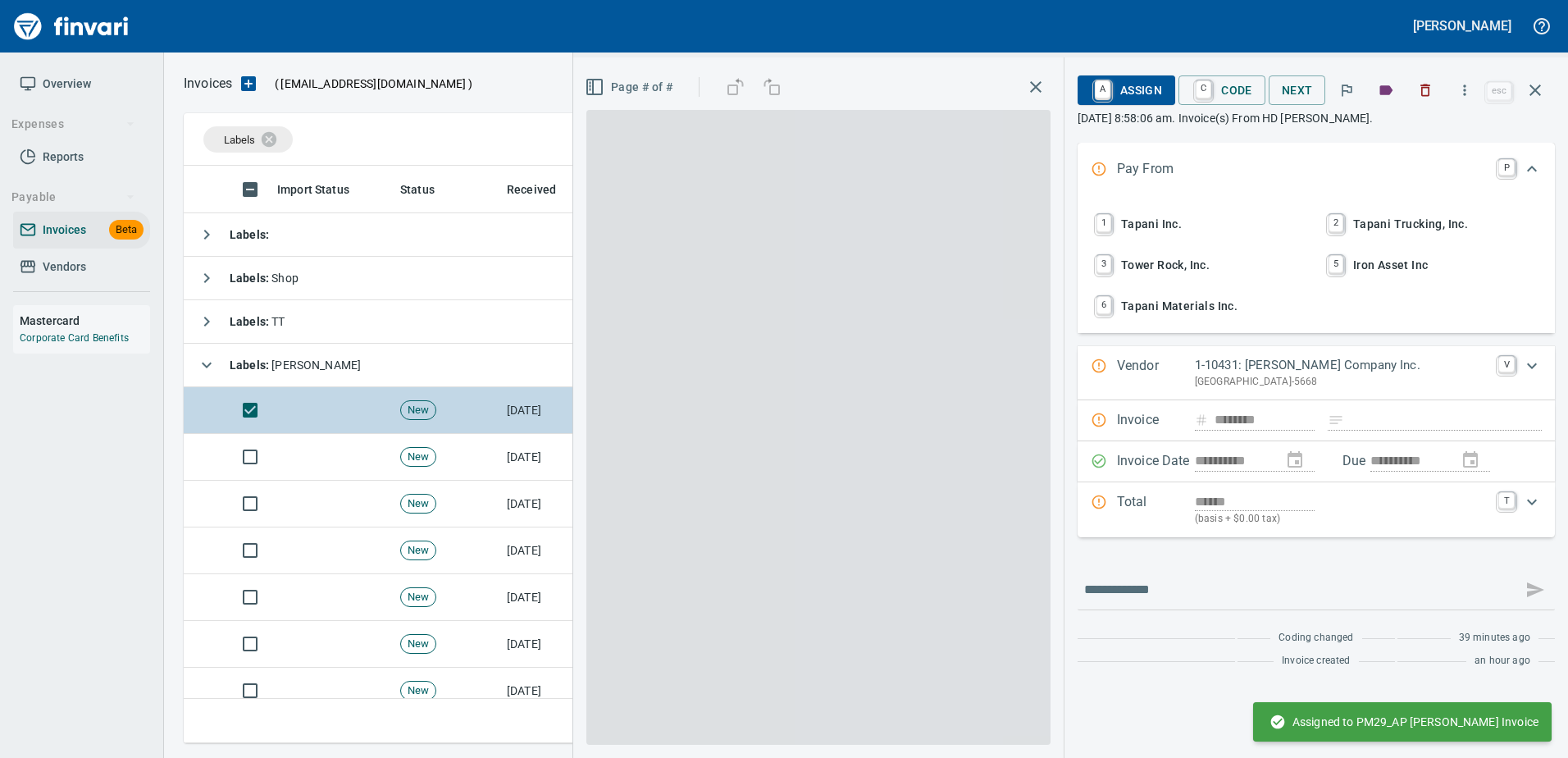
scroll to position [553, 1339]
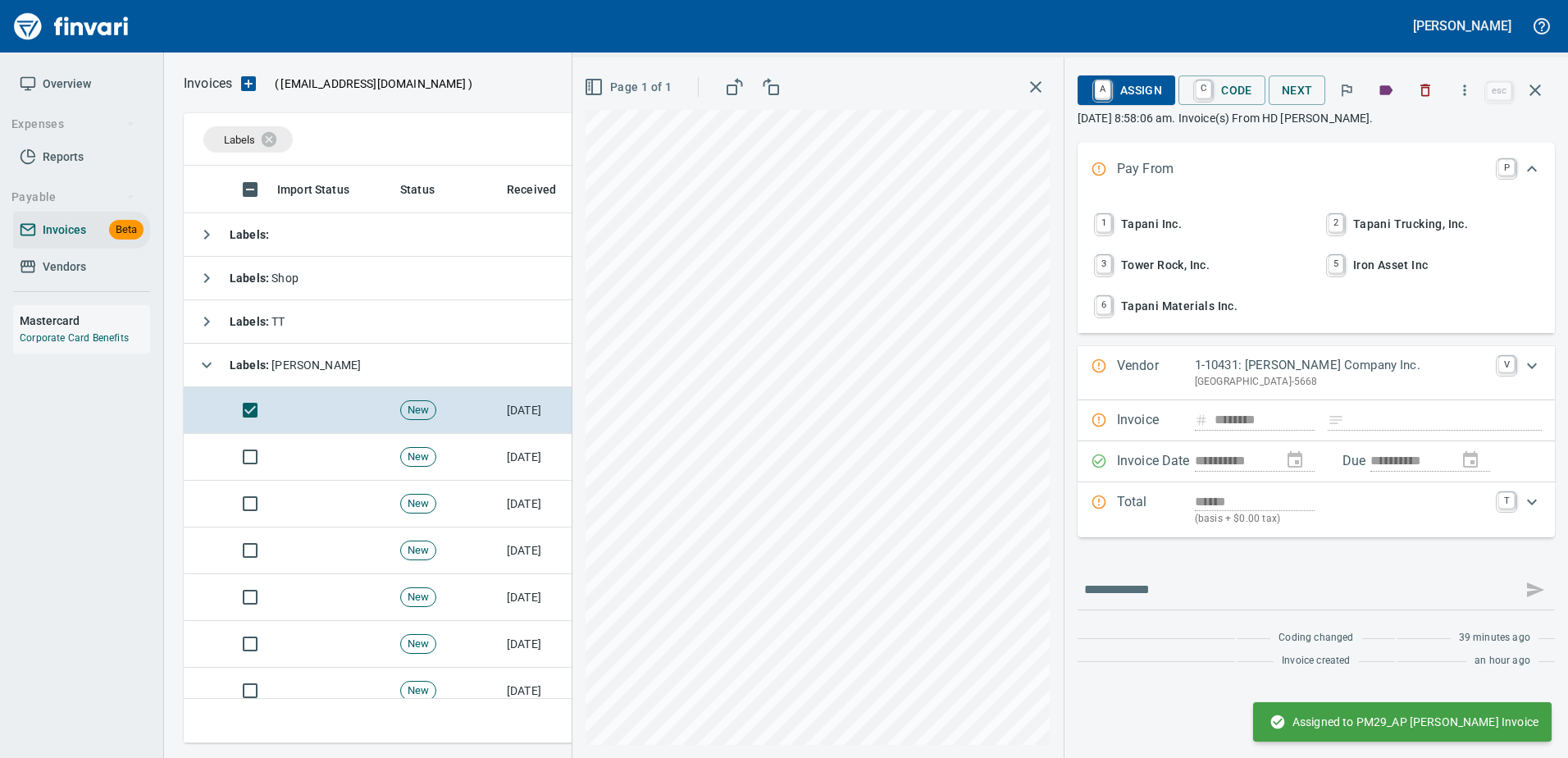
click at [1173, 219] on span "1 Tapani Inc." at bounding box center [1199, 224] width 216 height 28
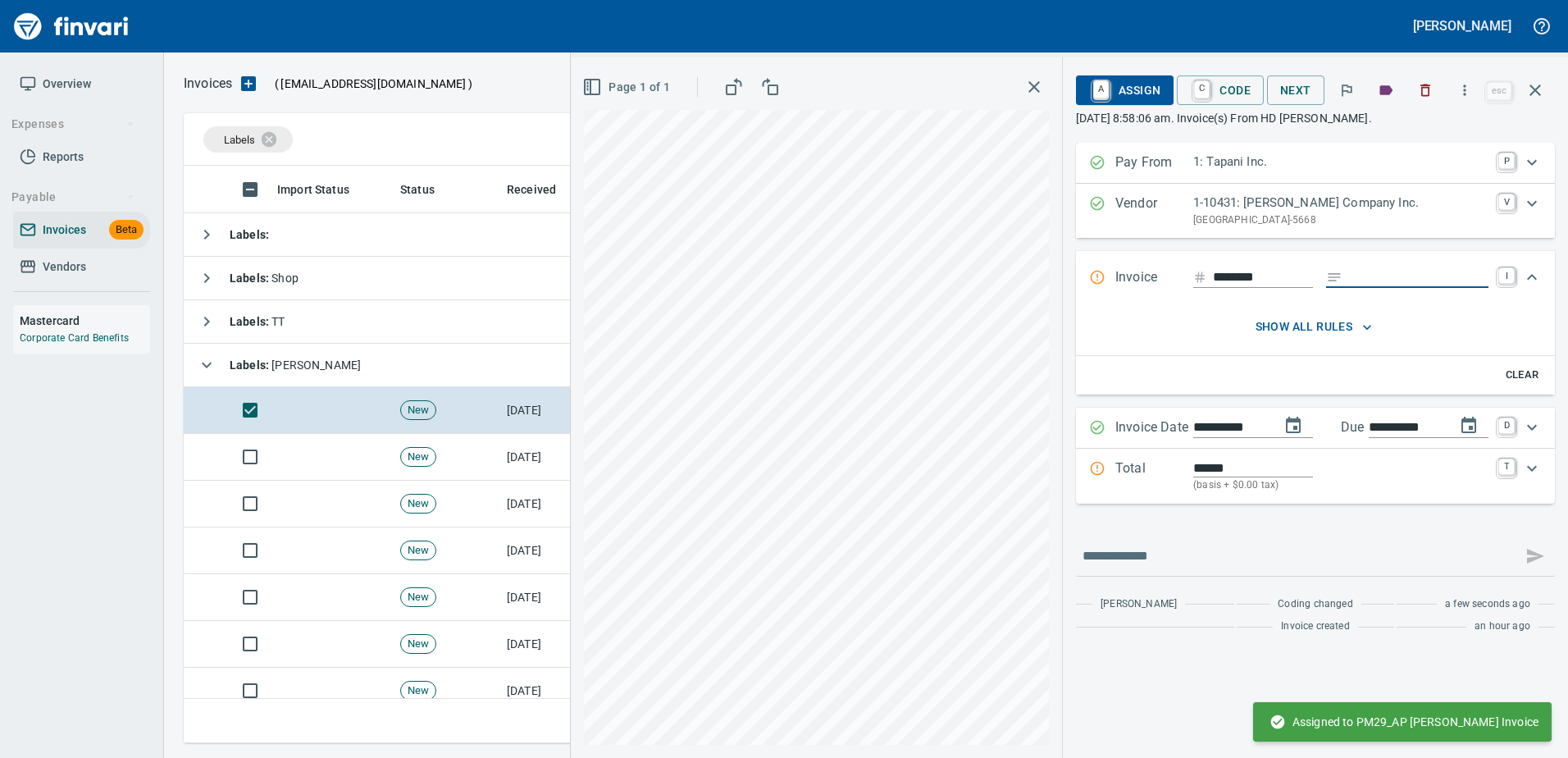
click at [1349, 277] on input "Expand" at bounding box center [1419, 277] width 139 height 20
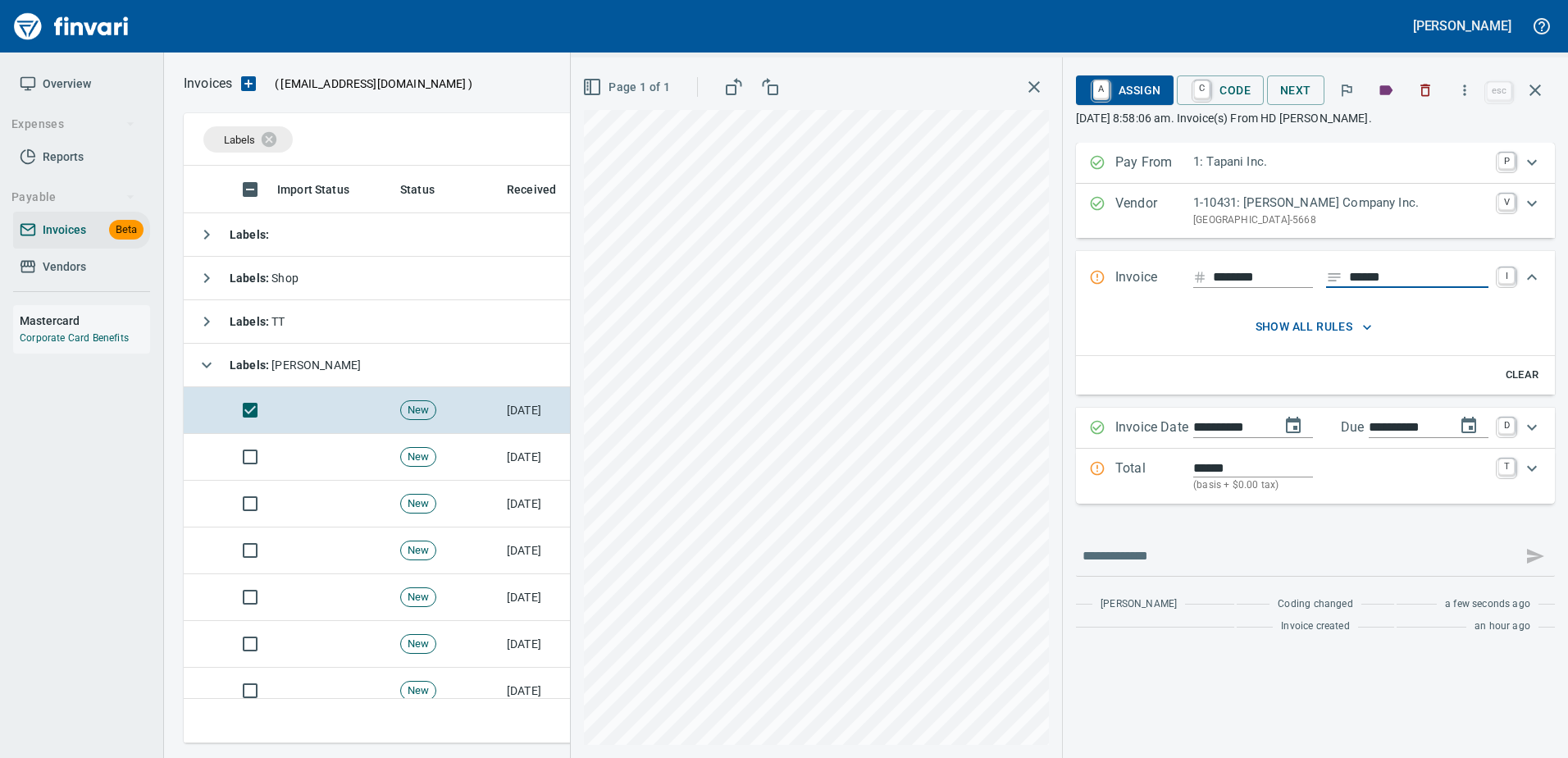
type input "******"
click at [1154, 460] on p "Total" at bounding box center [1154, 476] width 77 height 35
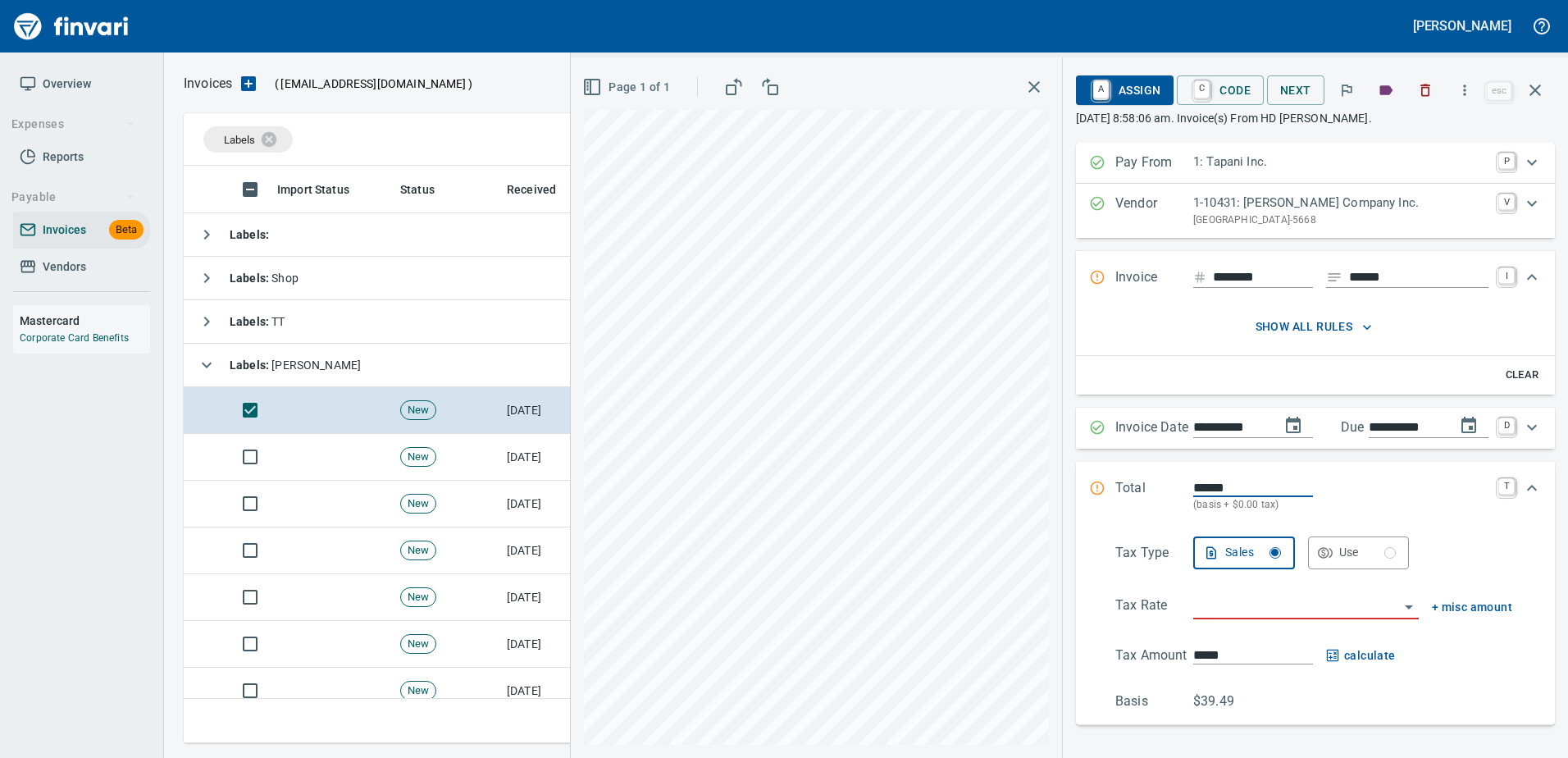
click at [1196, 608] on input "search" at bounding box center [1296, 607] width 206 height 23
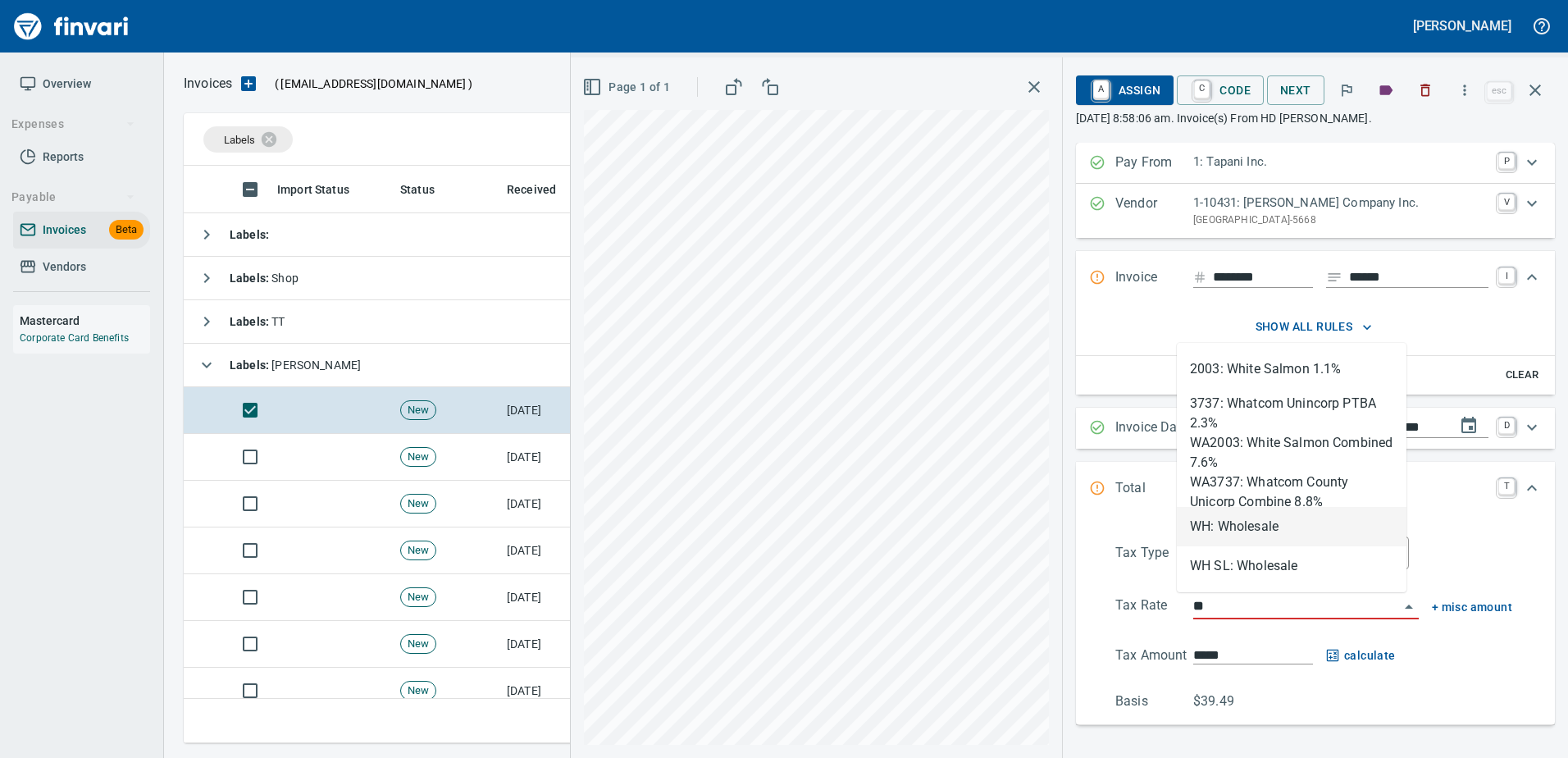
click at [1222, 531] on li "WH: Wholesale" at bounding box center [1291, 527] width 229 height 40
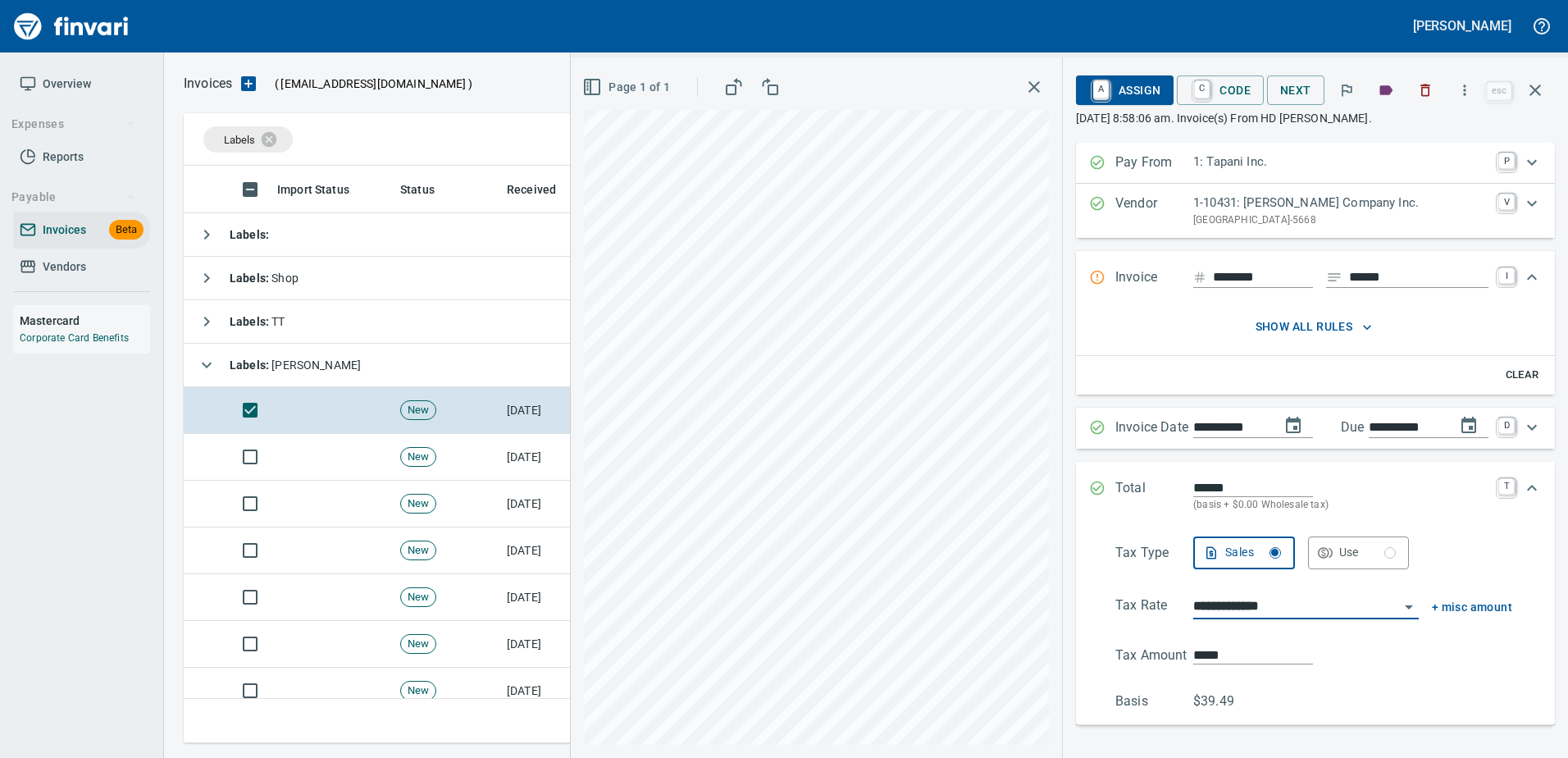
type input "**********"
click at [1125, 85] on span "A Assign" at bounding box center [1125, 90] width 72 height 28
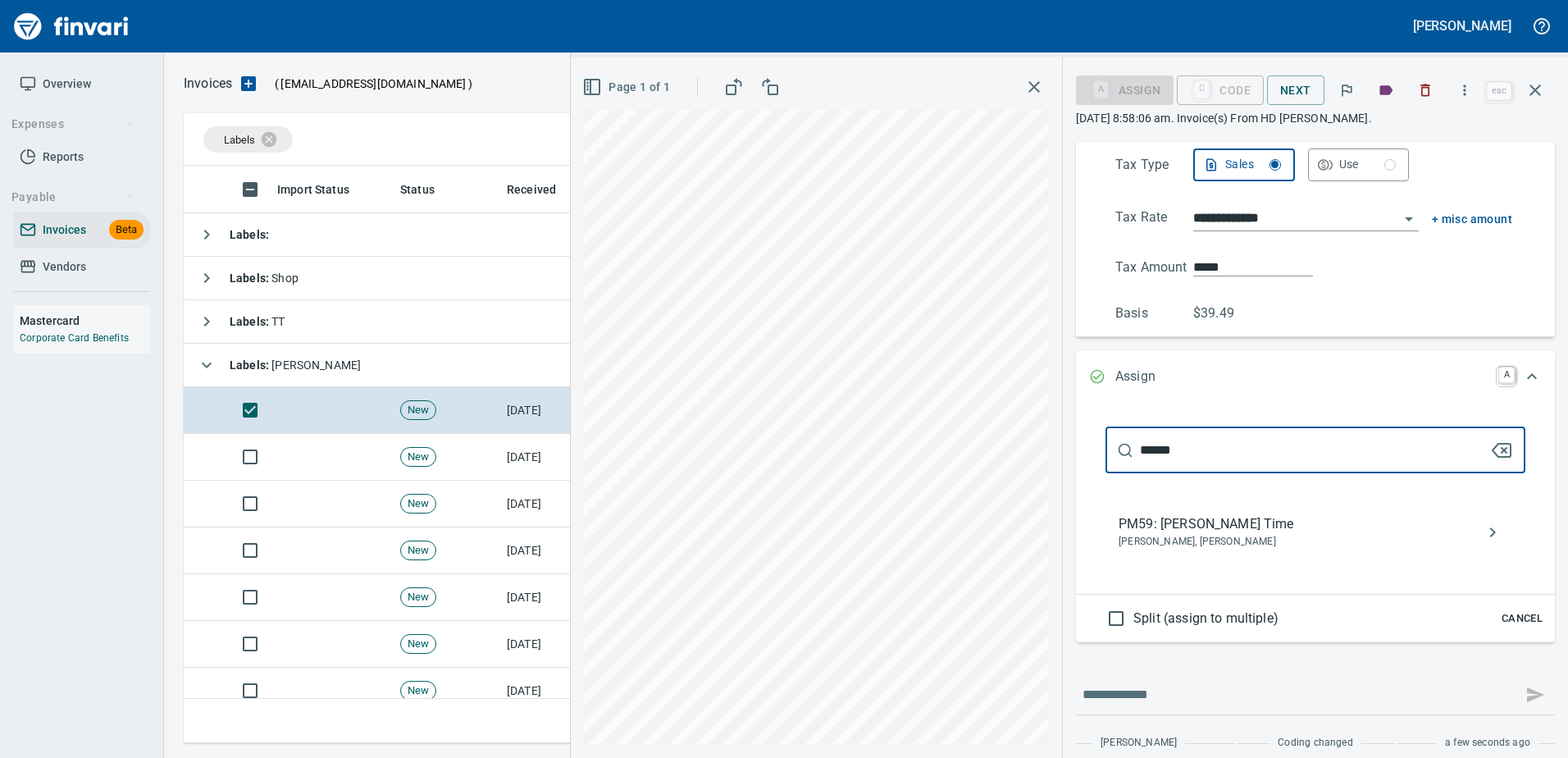
type input "******"
click at [1218, 521] on span "PM59: Steve Ingram Time" at bounding box center [1302, 524] width 368 height 19
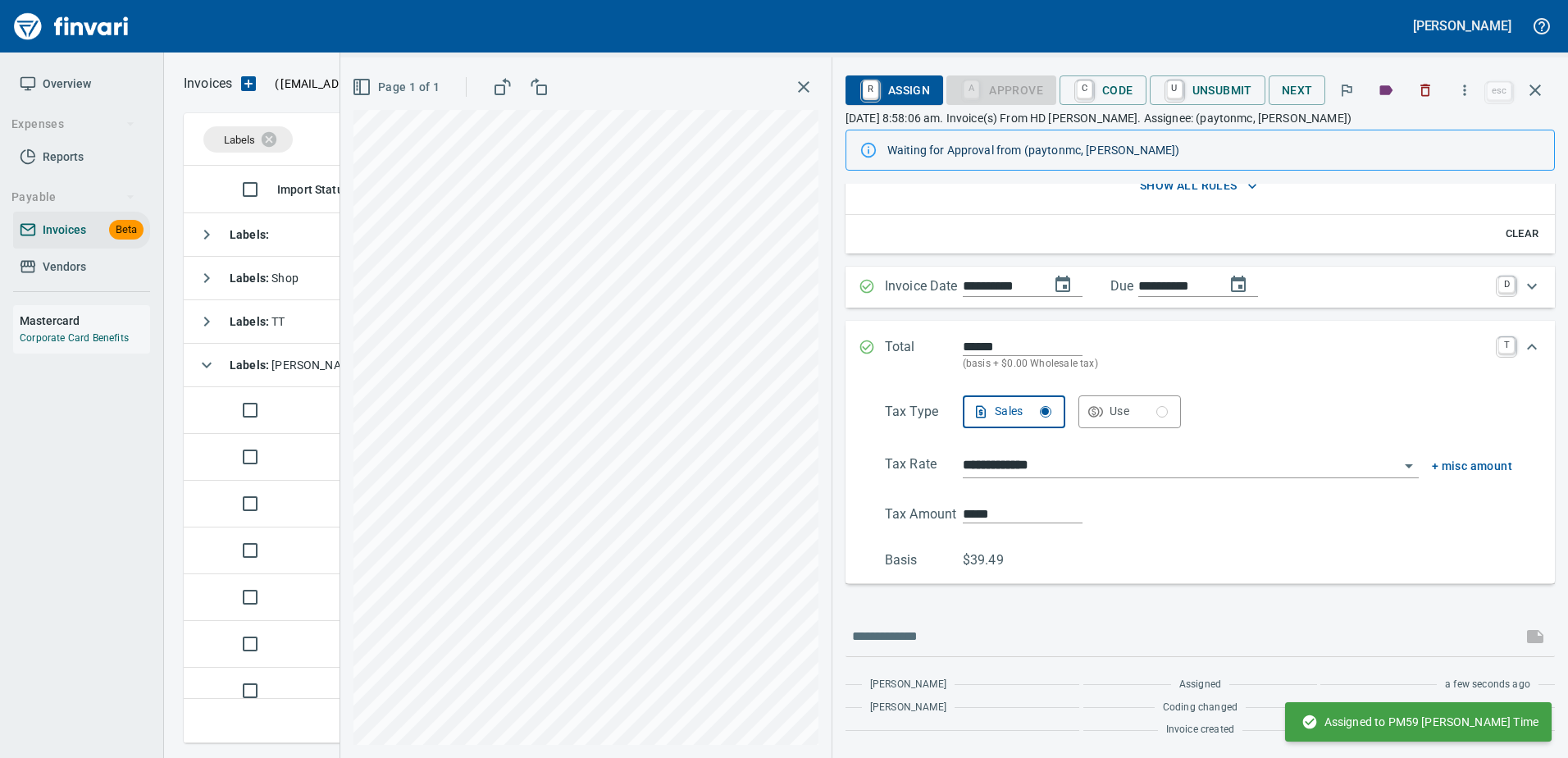
scroll to position [182, 0]
click at [1538, 76] on button "button" at bounding box center [1534, 90] width 40 height 40
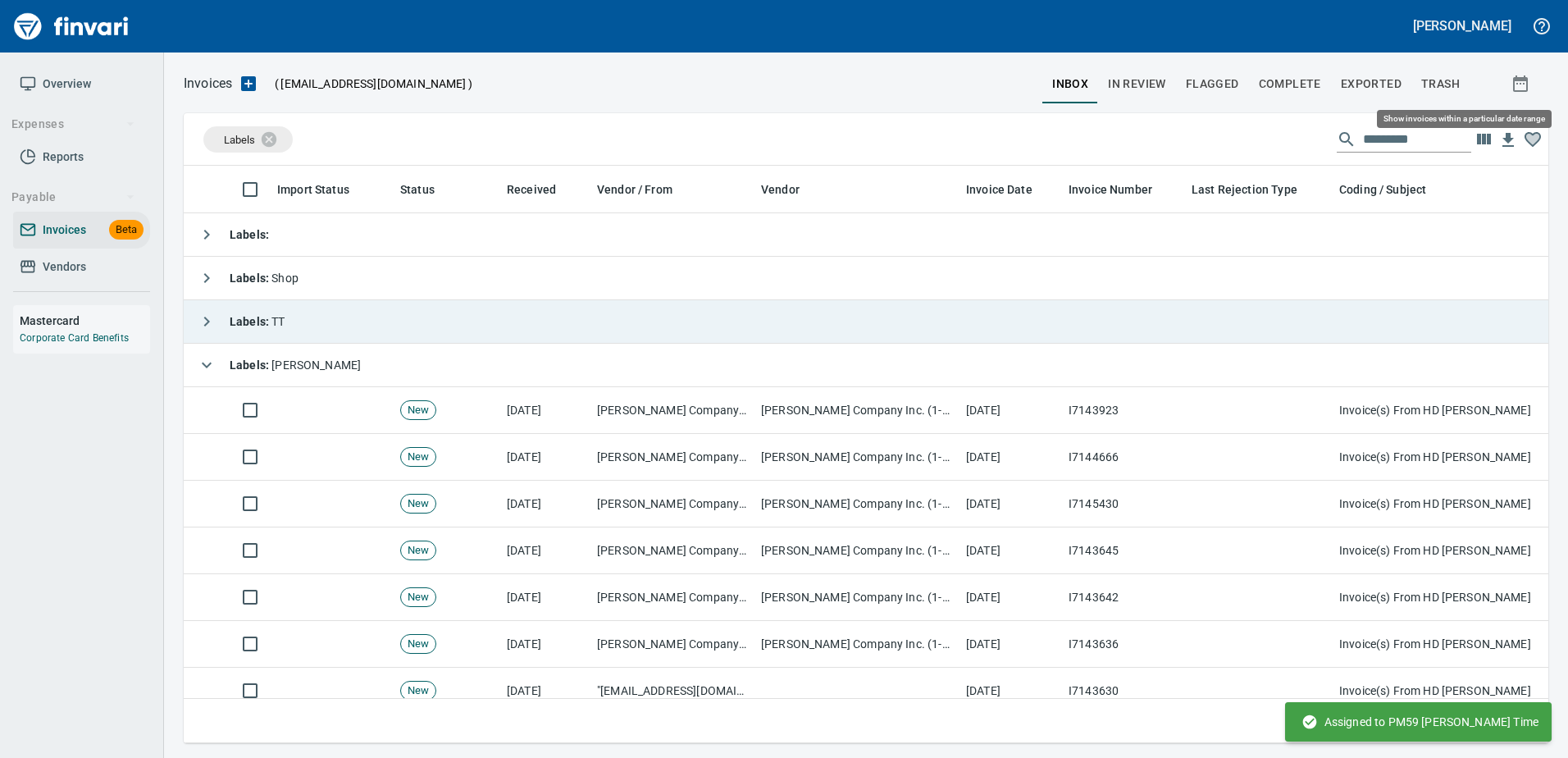
scroll to position [553, 1340]
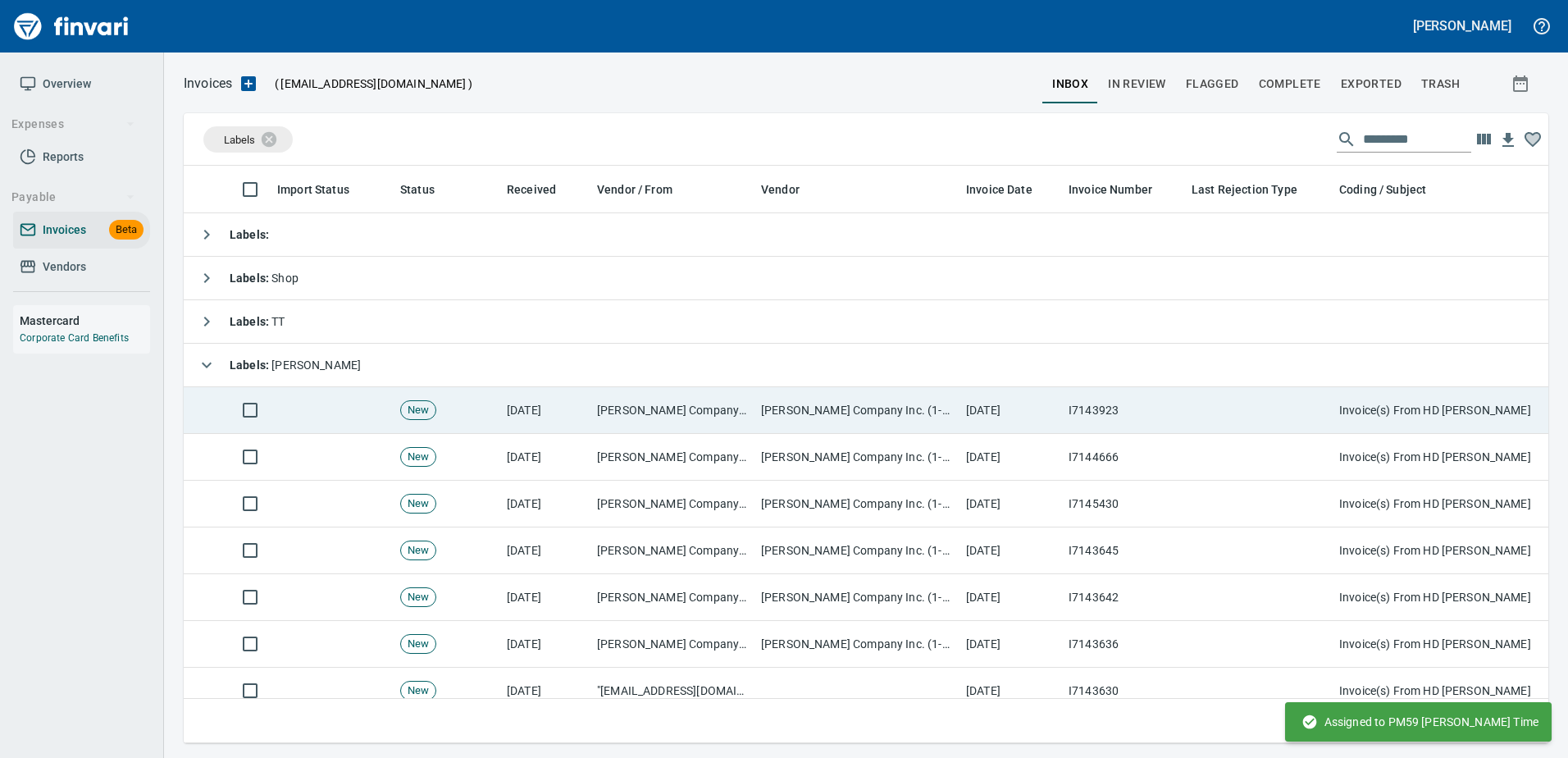
click at [1266, 409] on td at bounding box center [1258, 410] width 147 height 46
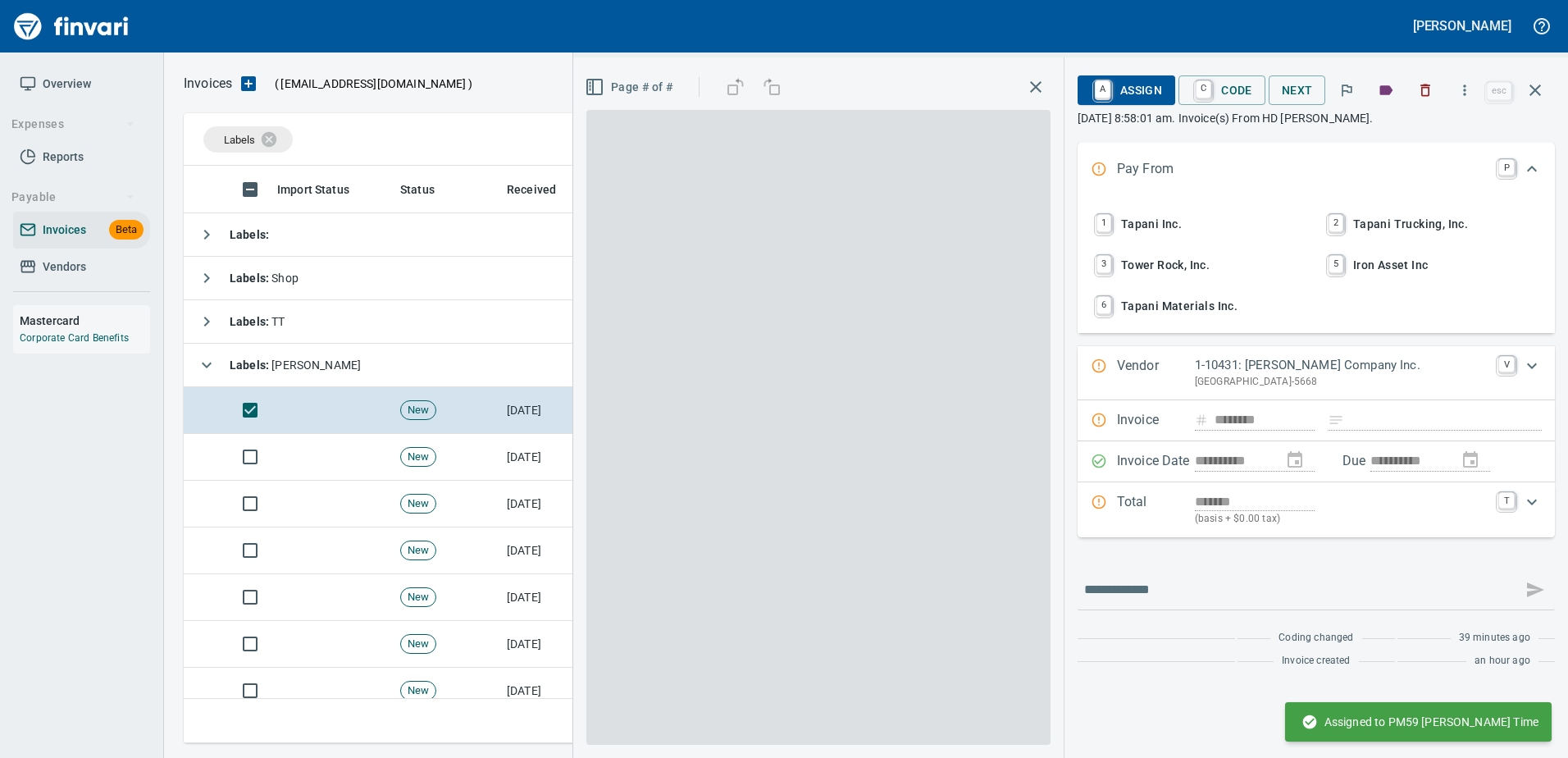
scroll to position [553, 1339]
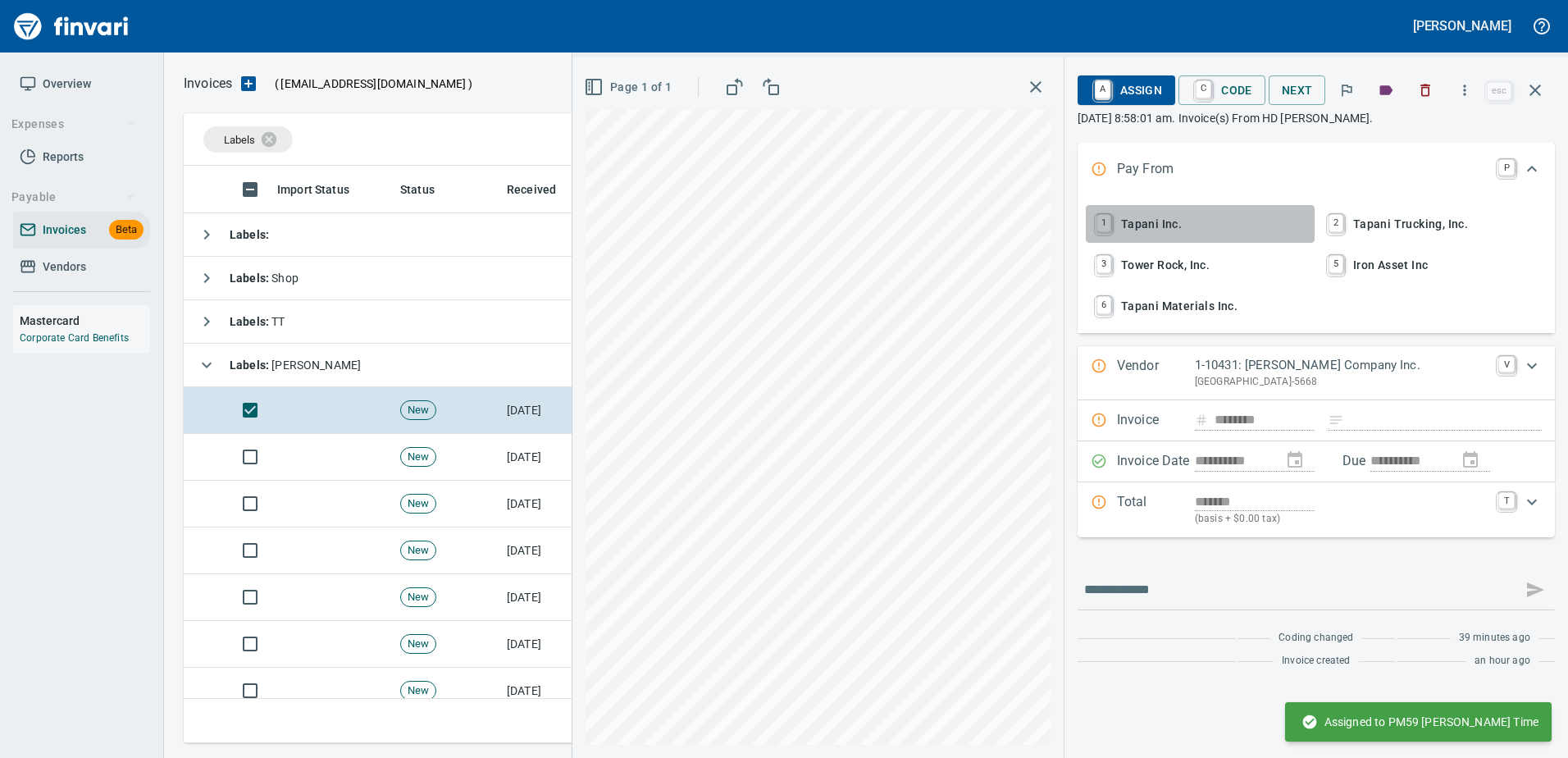
click at [1145, 217] on span "1 Tapani Inc." at bounding box center [1199, 224] width 216 height 28
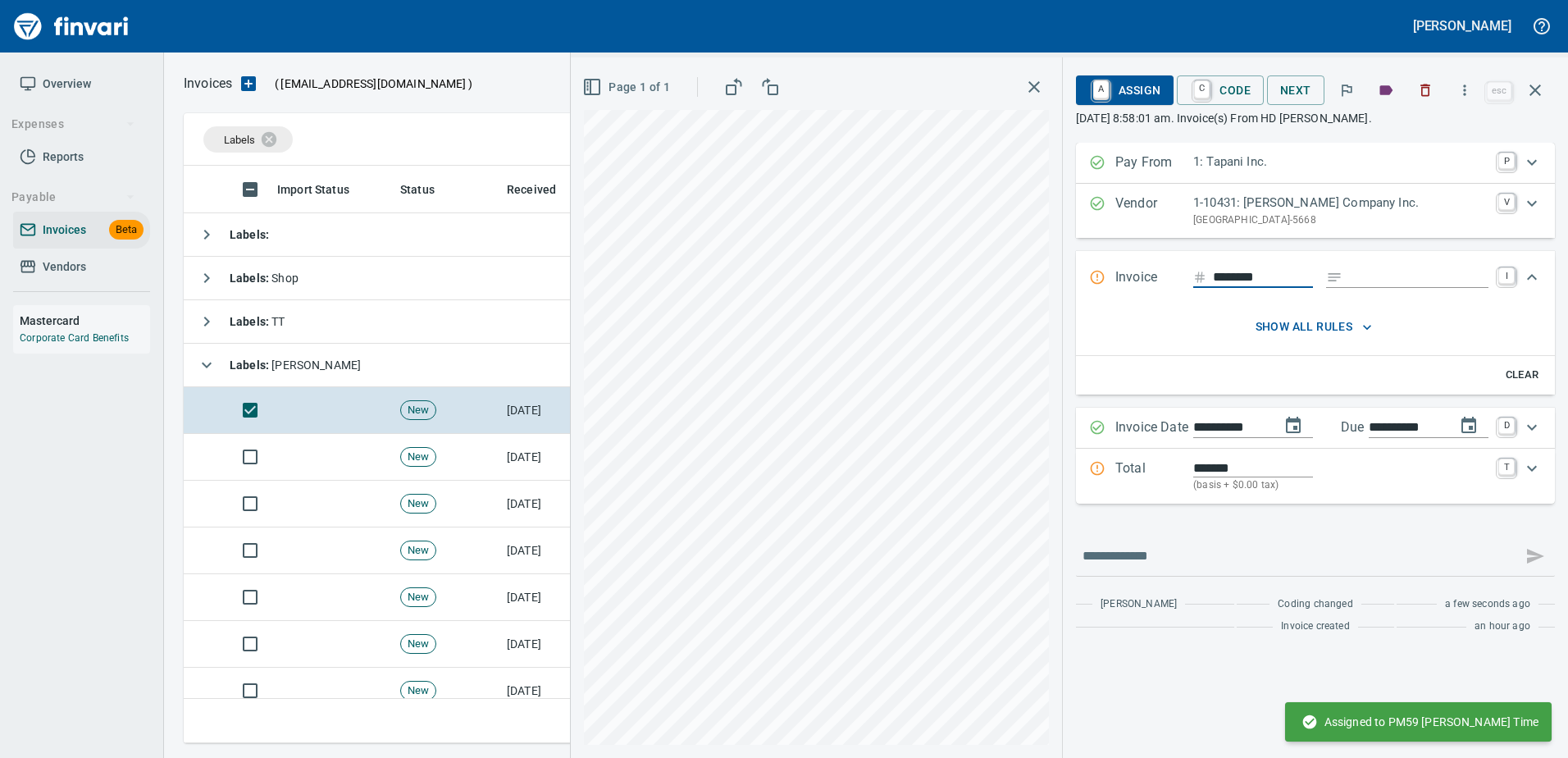
click at [1372, 272] on input "Expand" at bounding box center [1419, 277] width 139 height 20
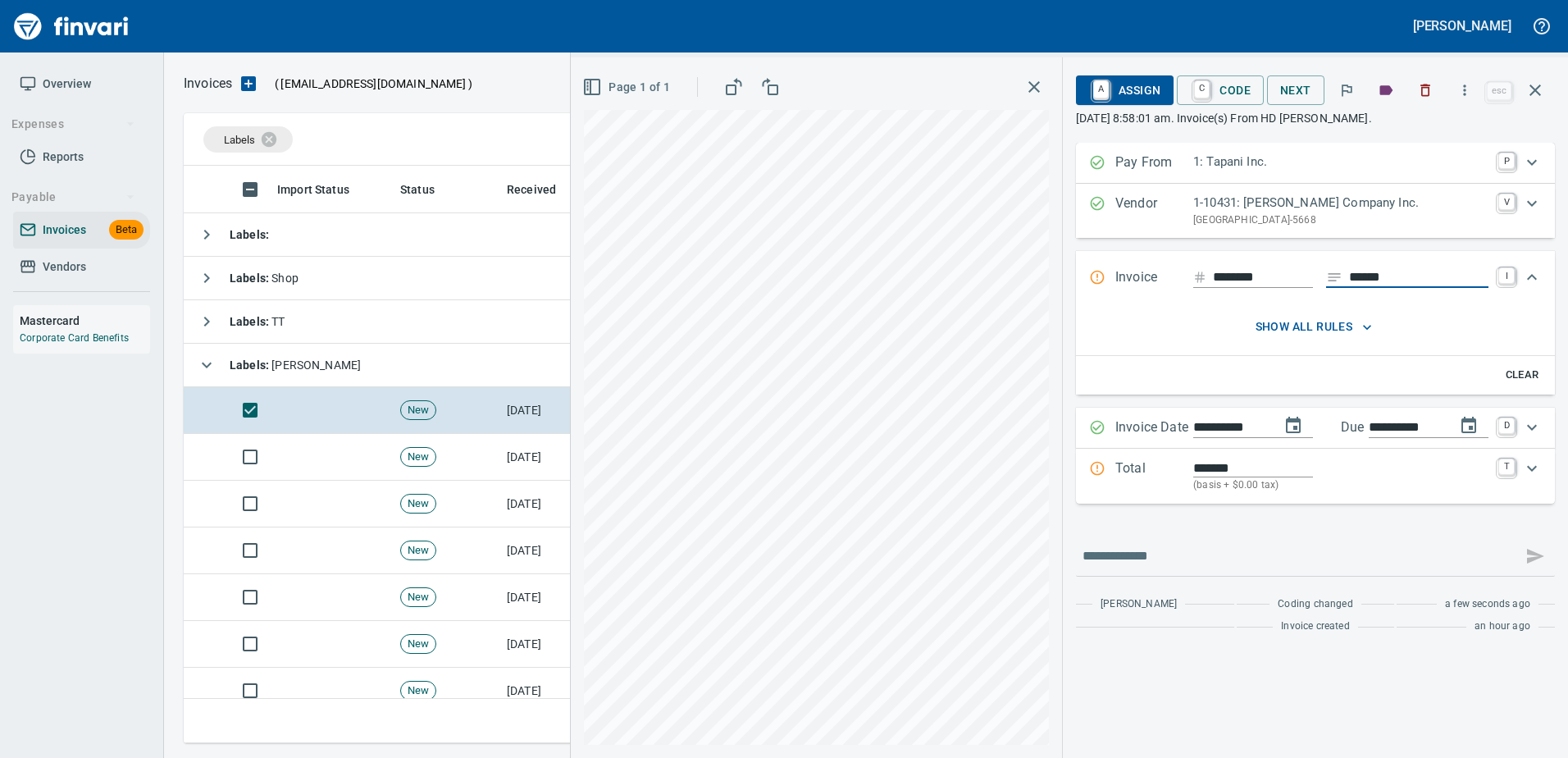
type input "******"
click at [1199, 471] on input "*******" at bounding box center [1253, 468] width 120 height 18
click at [1136, 468] on p "Total" at bounding box center [1154, 476] width 77 height 35
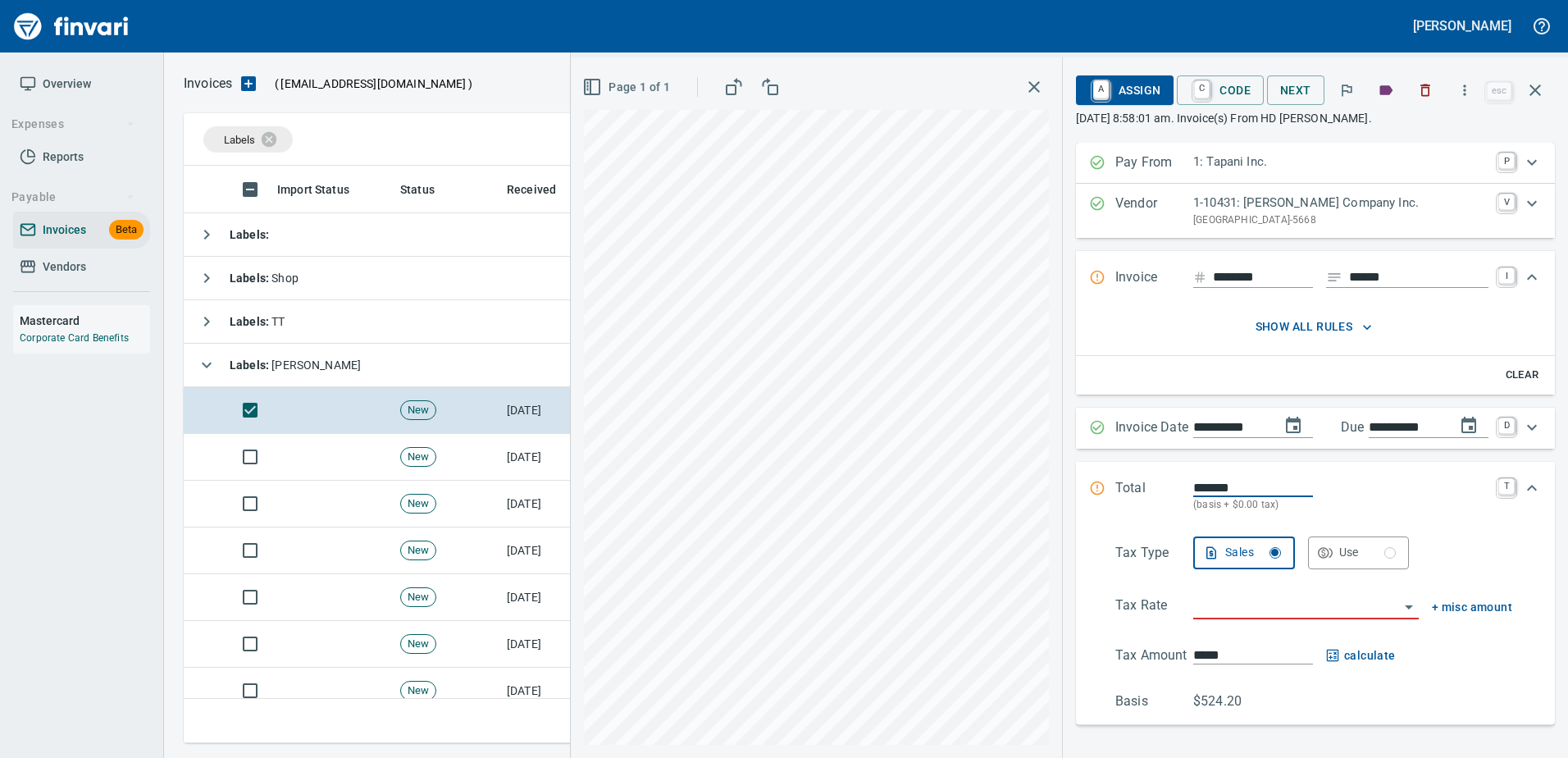
click at [1222, 592] on div "Tax Type Sales Use Tax Rate + misc amount Tax Amount ***** calculate Basis $524…" at bounding box center [1315, 623] width 453 height 175
click at [1221, 609] on input "search" at bounding box center [1296, 607] width 206 height 23
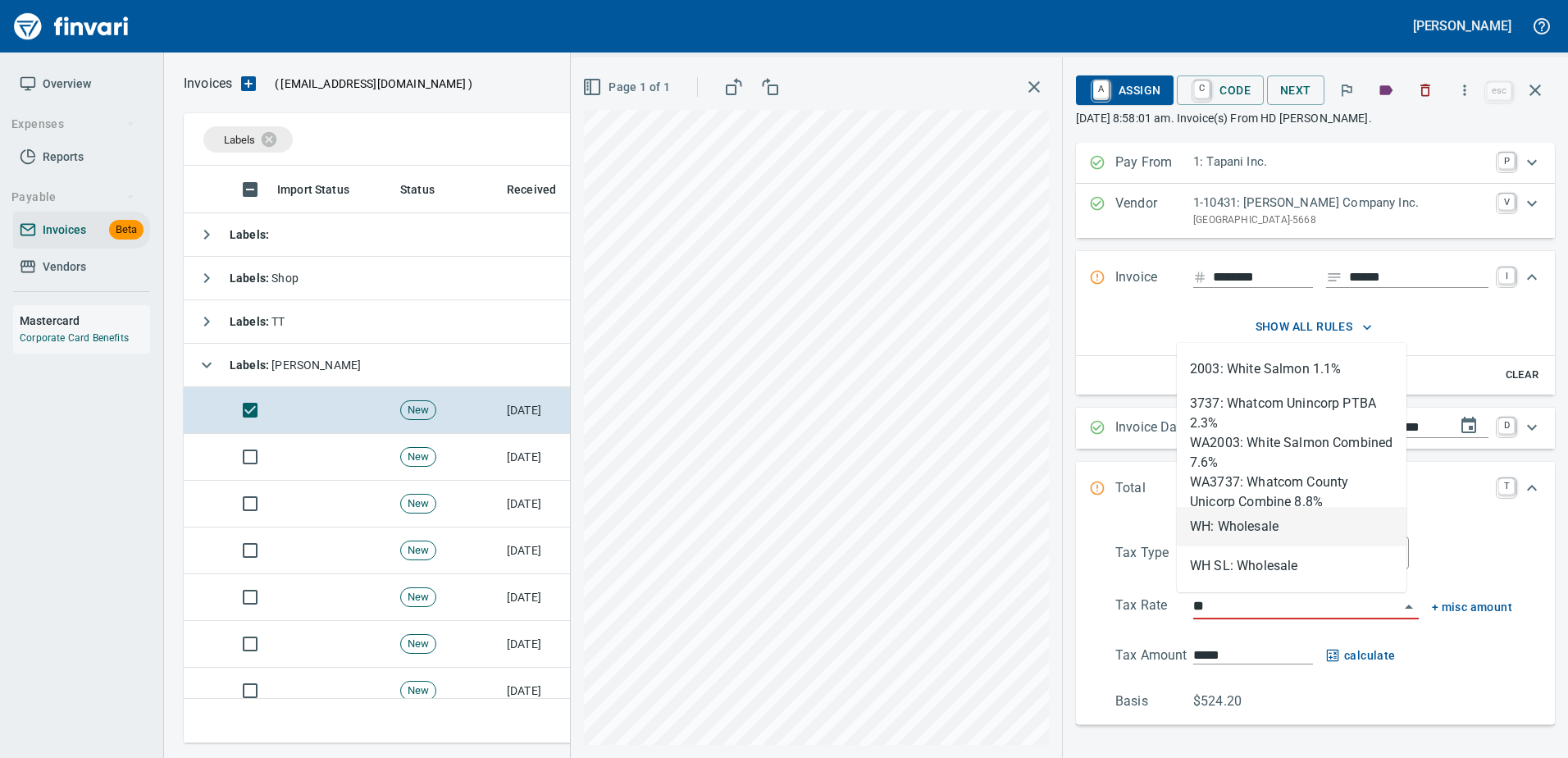
click at [1234, 529] on li "WH: Wholesale" at bounding box center [1291, 527] width 229 height 40
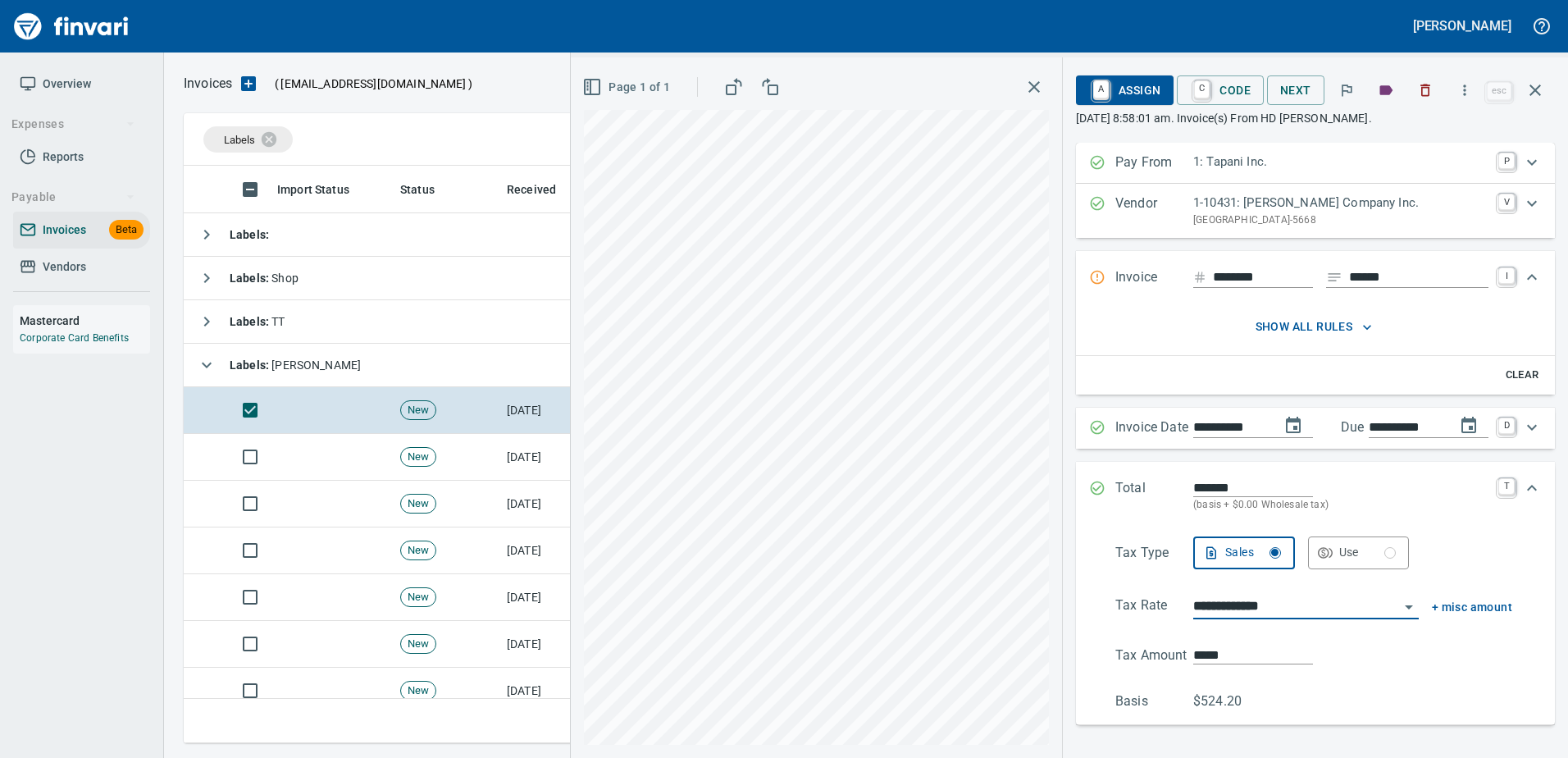
type input "**********"
click at [1122, 87] on span "A Assign" at bounding box center [1125, 90] width 72 height 28
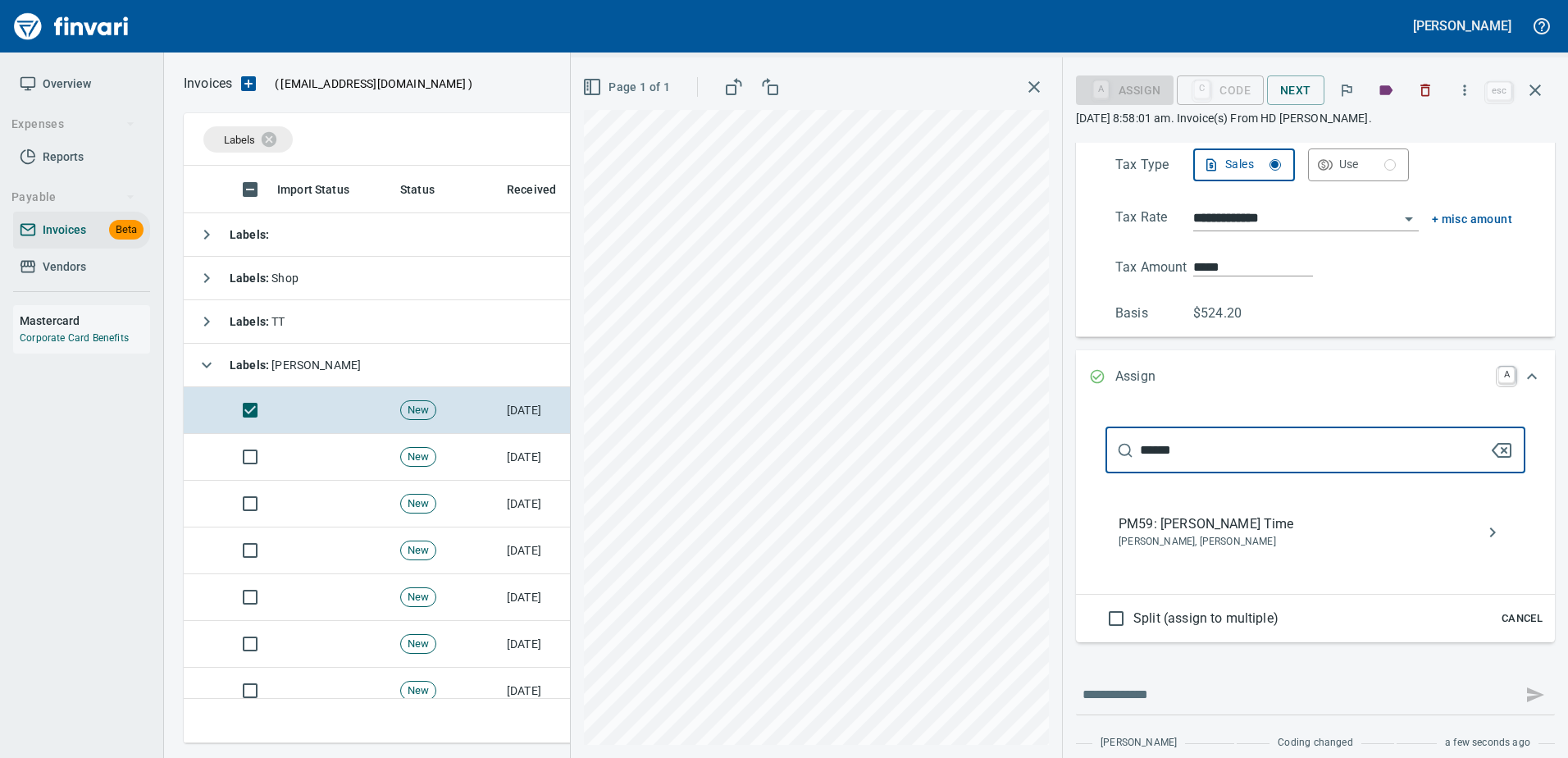
type input "******"
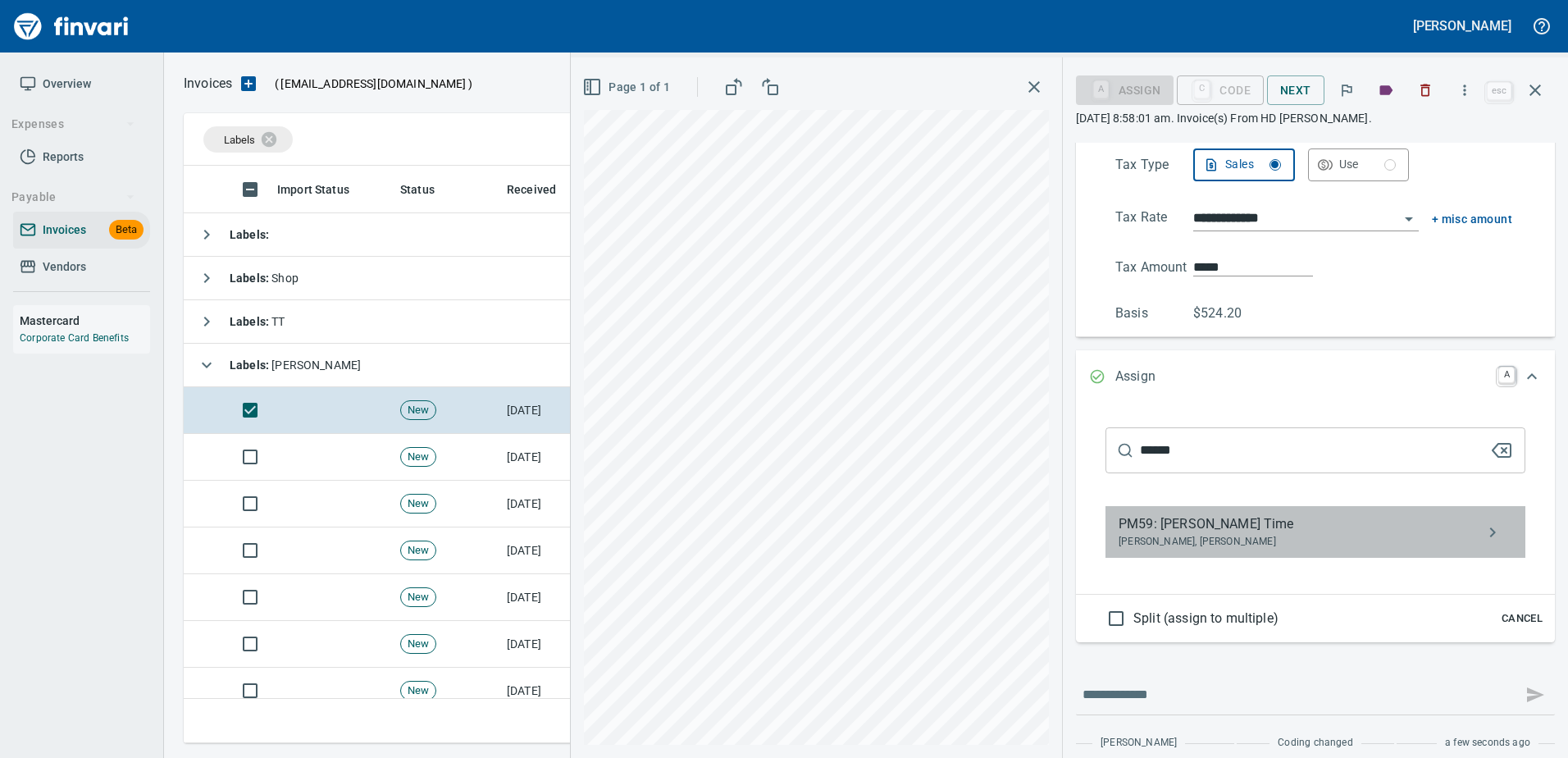
click at [1205, 534] on span "Payton McMeekan, Steven Ingram" at bounding box center [1302, 541] width 368 height 16
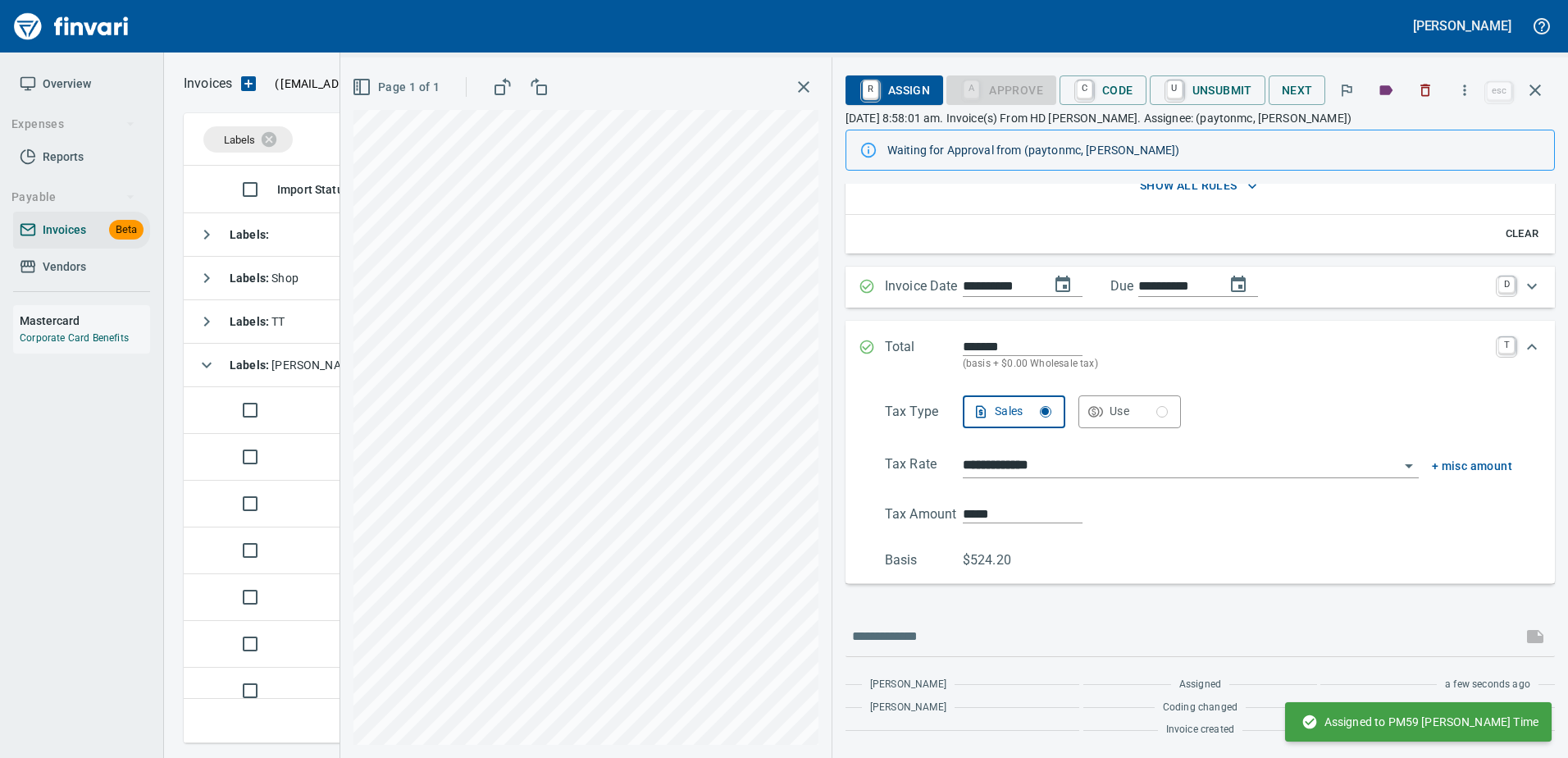
scroll to position [182, 0]
click at [1542, 83] on icon "button" at bounding box center [1535, 90] width 19 height 19
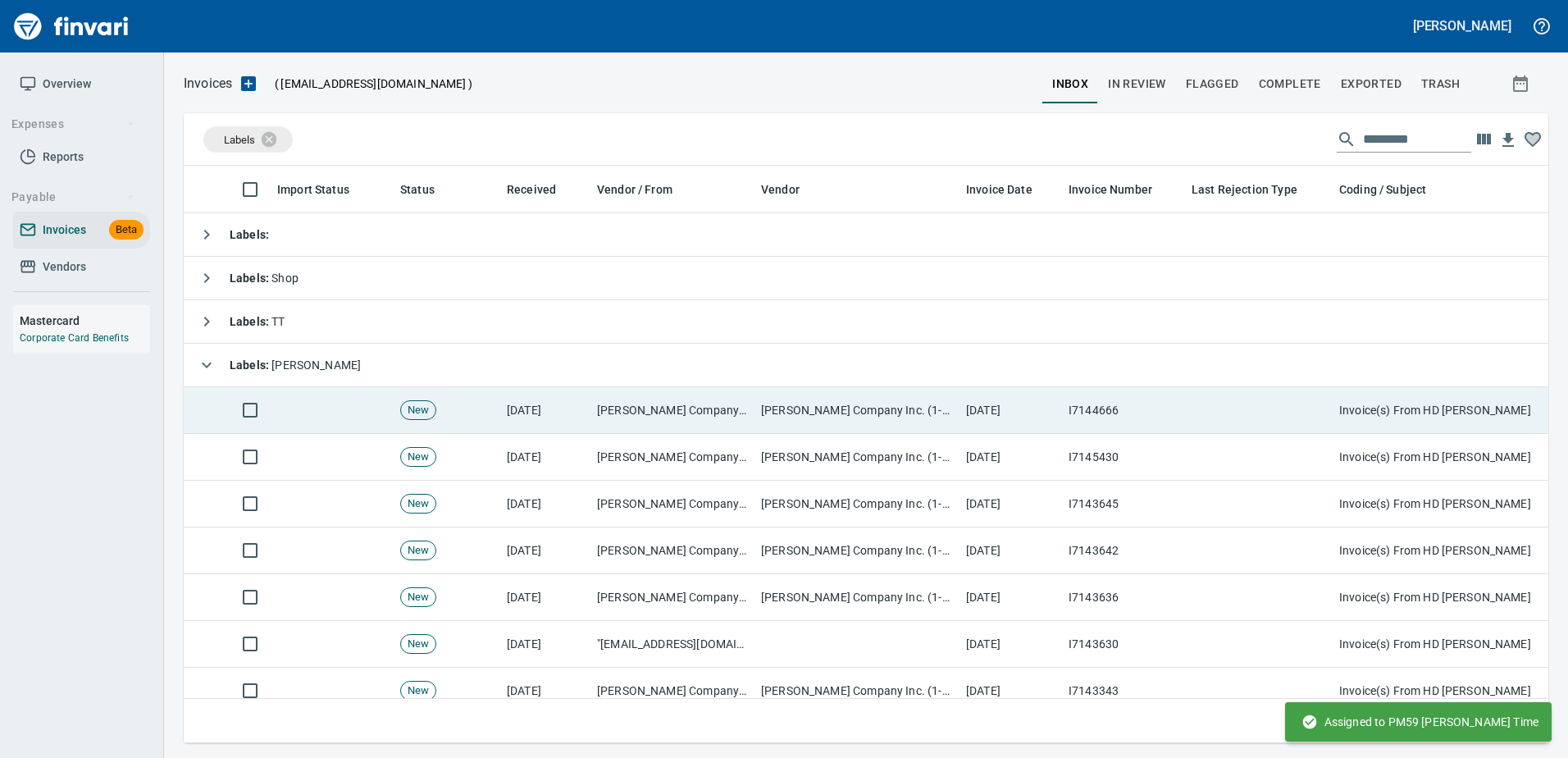
click at [1146, 394] on td "I7144666" at bounding box center [1123, 410] width 123 height 46
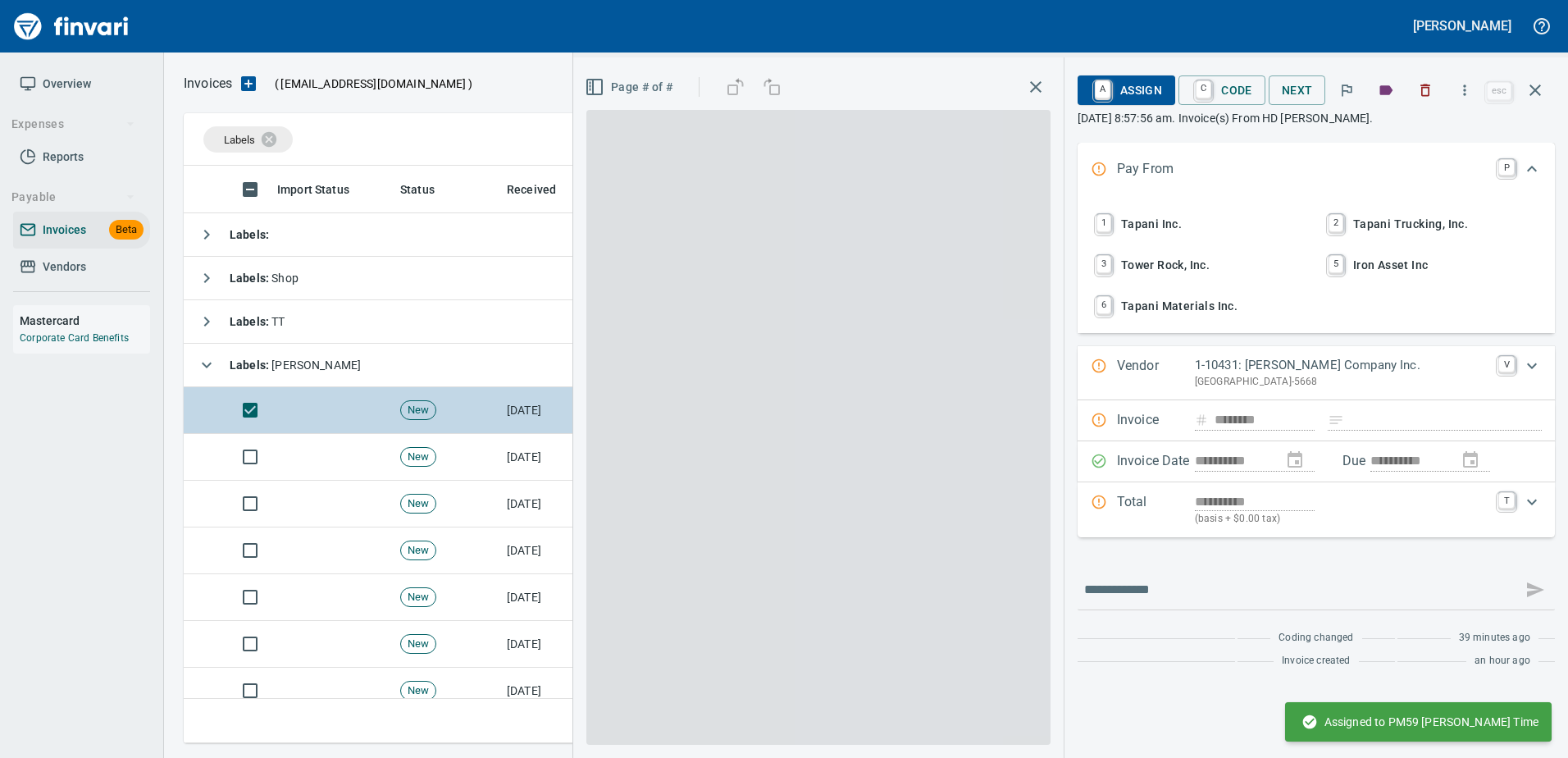
scroll to position [553, 1339]
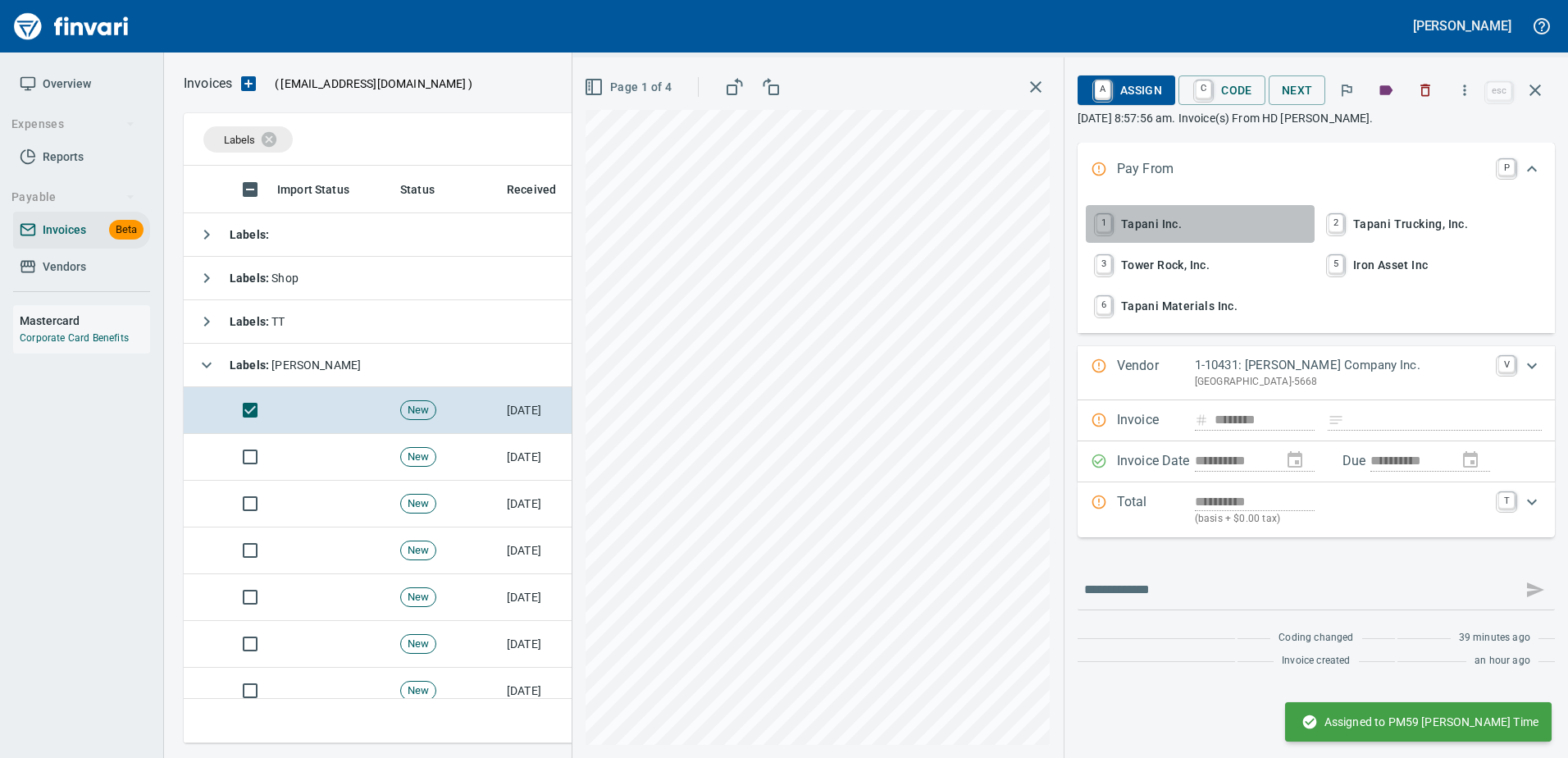
click at [1149, 216] on span "1 Tapani Inc." at bounding box center [1199, 224] width 216 height 28
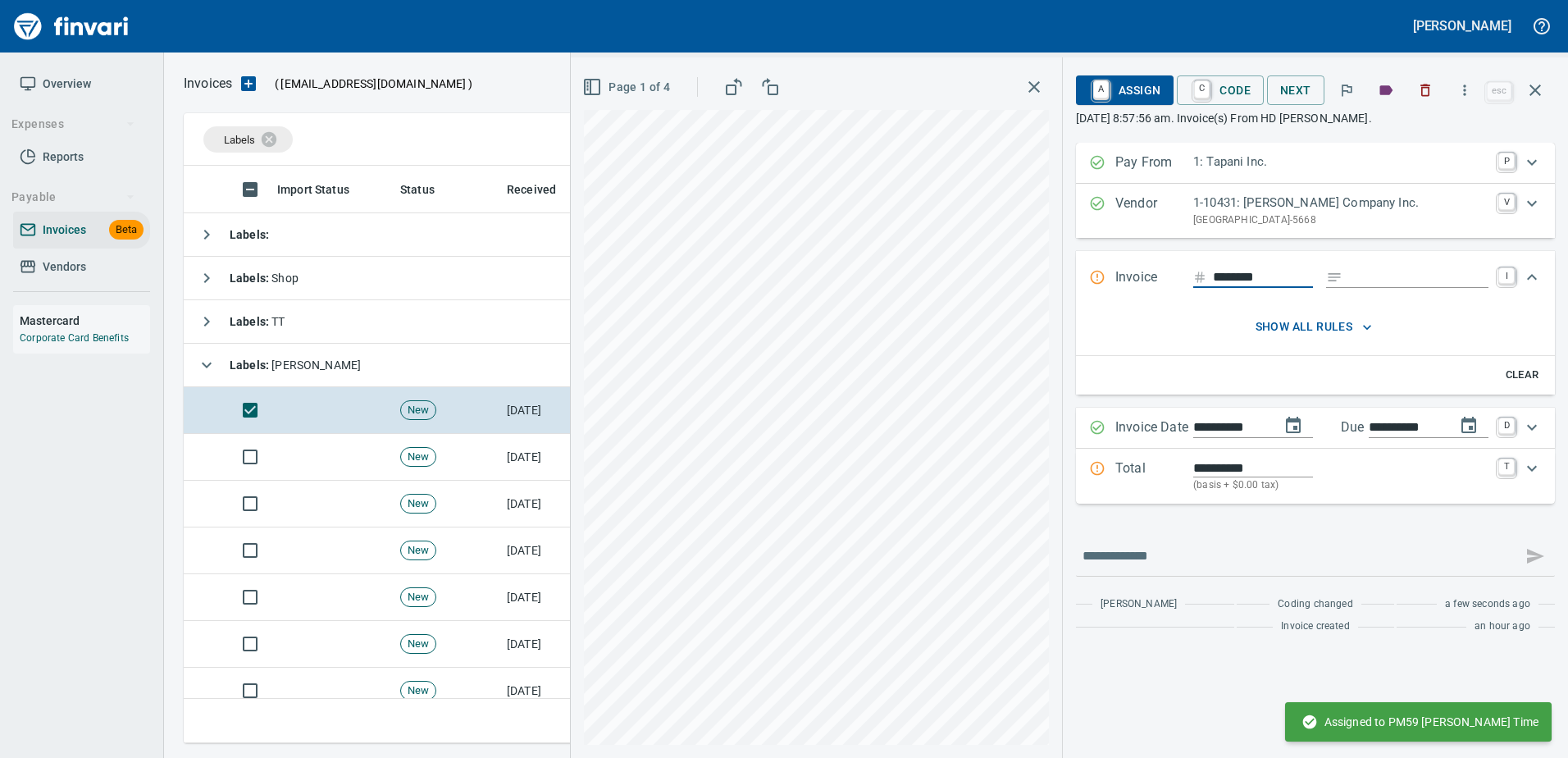
click at [1362, 272] on input "Expand" at bounding box center [1419, 277] width 139 height 20
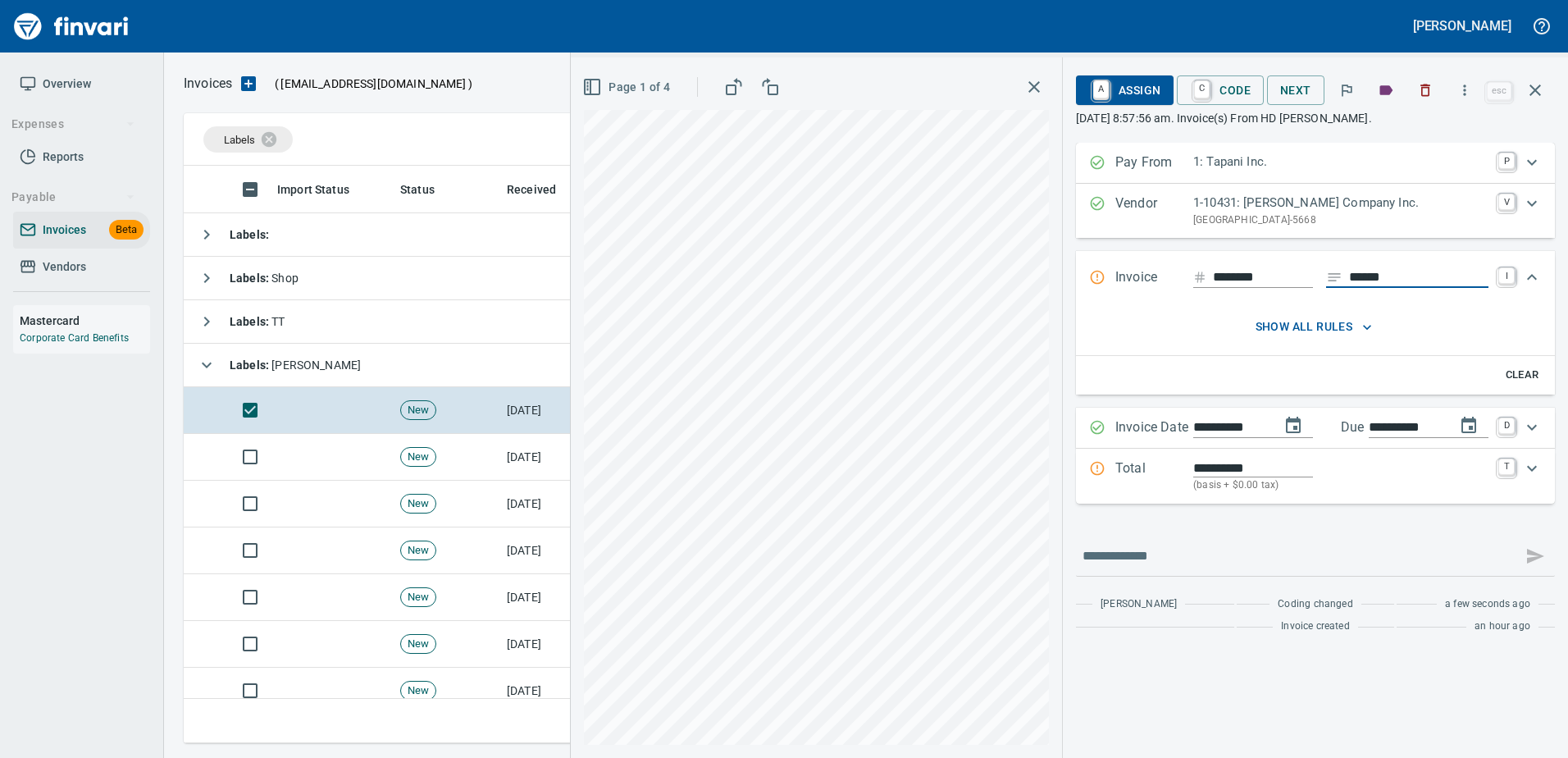
type input "******"
click at [1147, 466] on p "Total" at bounding box center [1154, 476] width 77 height 35
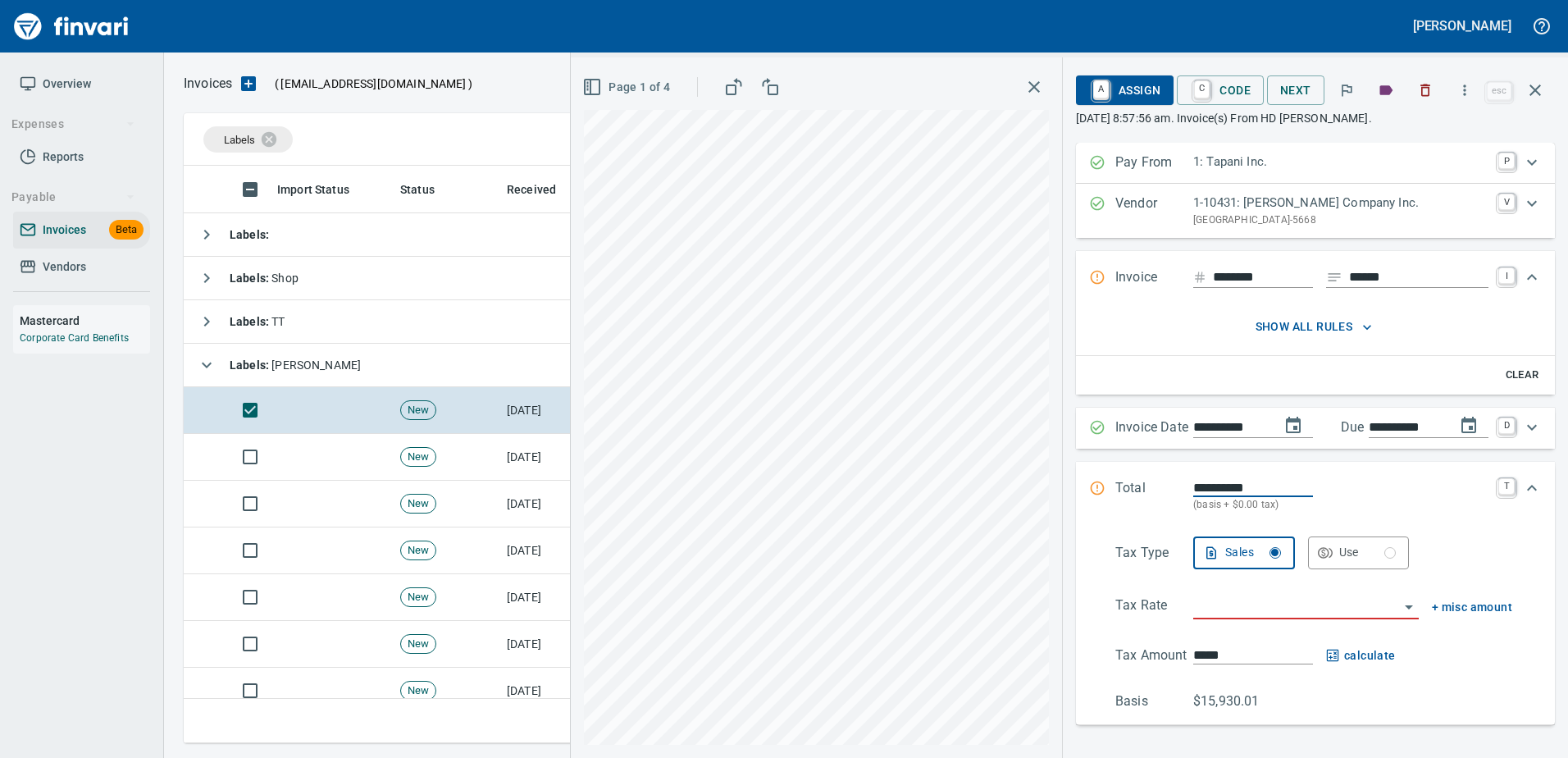
click at [637, 95] on span "Page 1 of 4" at bounding box center [627, 87] width 84 height 20
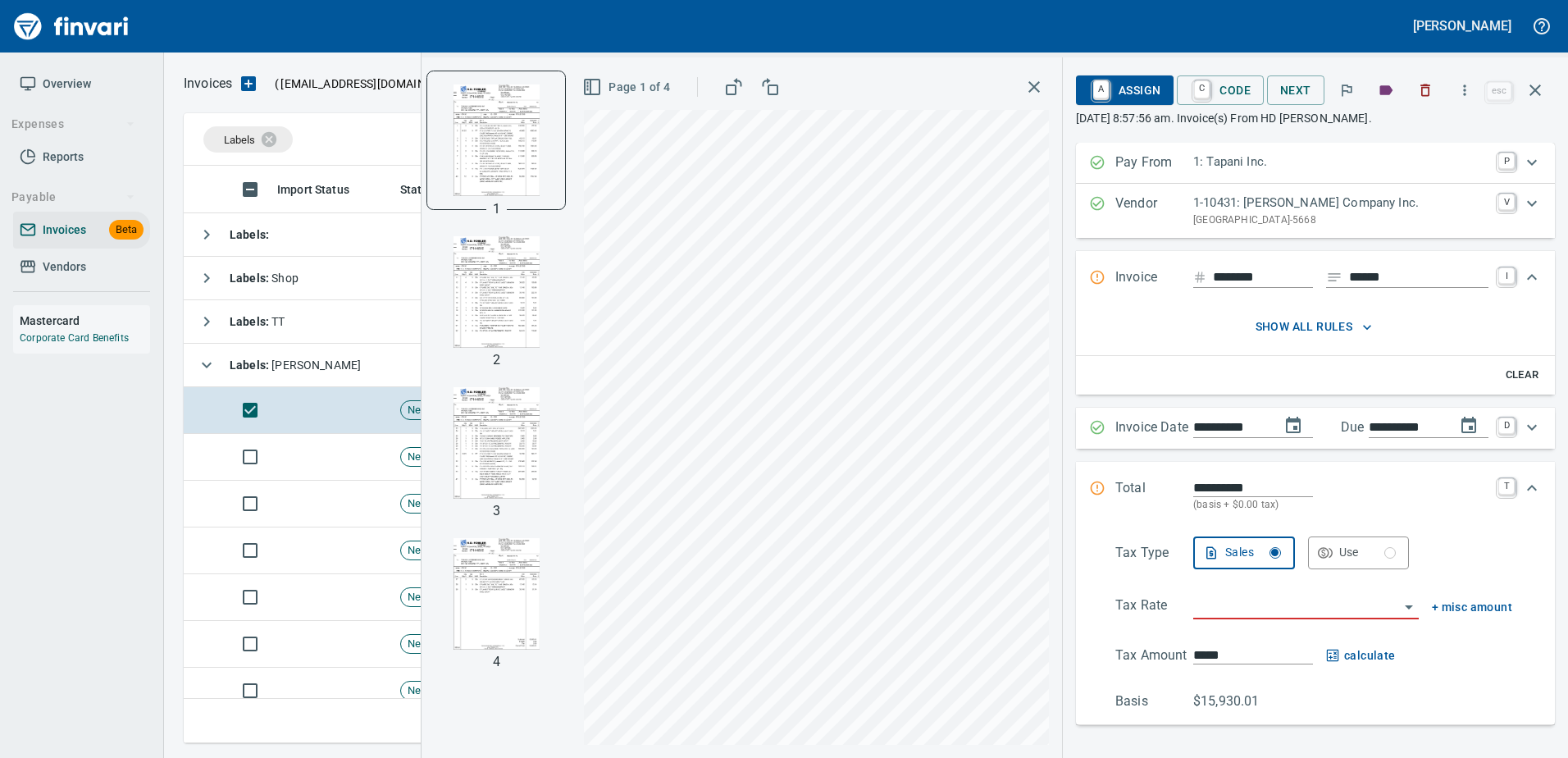
click at [441, 618] on img "button" at bounding box center [496, 593] width 111 height 111
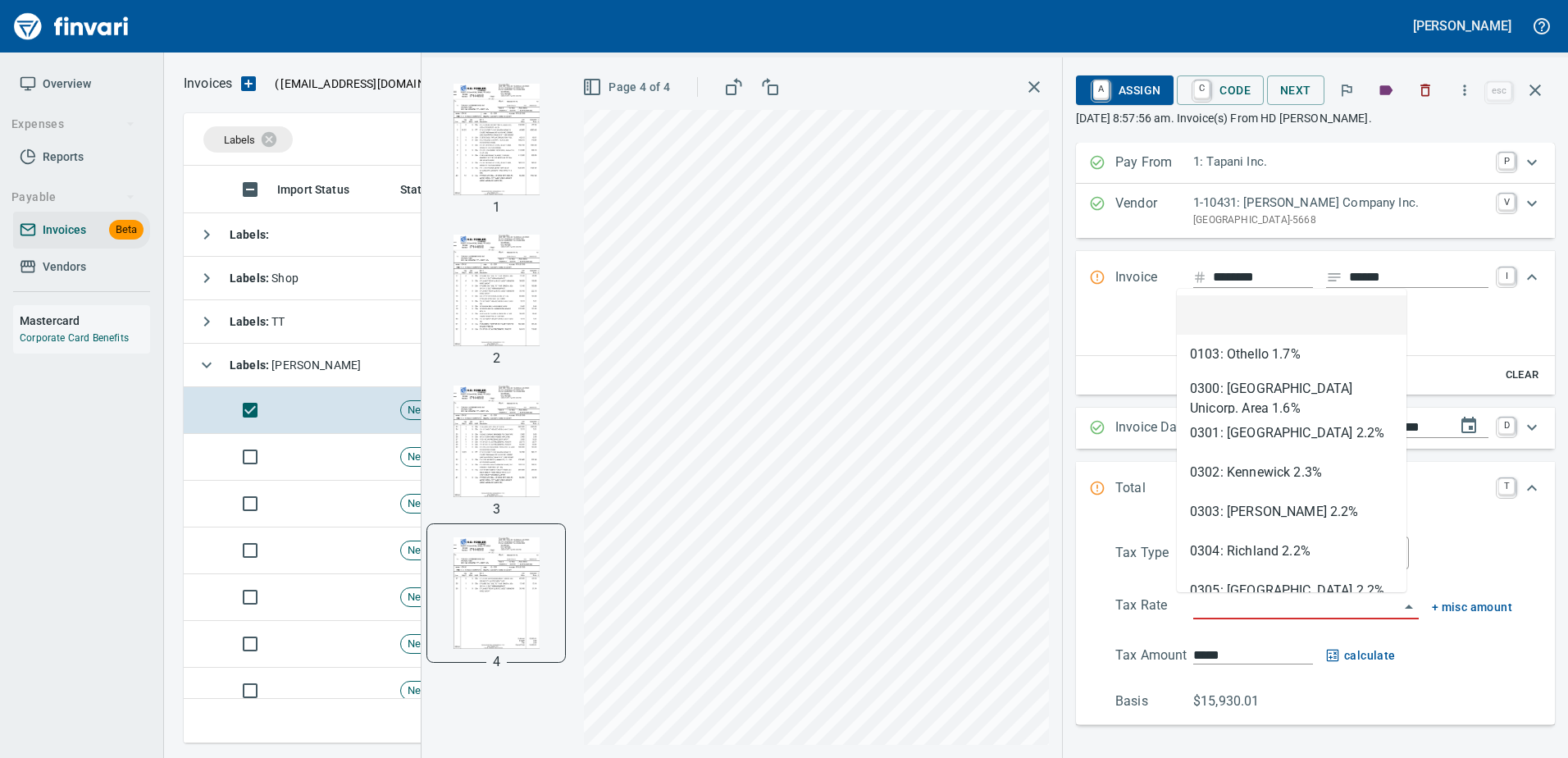
click at [1230, 614] on input "search" at bounding box center [1296, 607] width 206 height 23
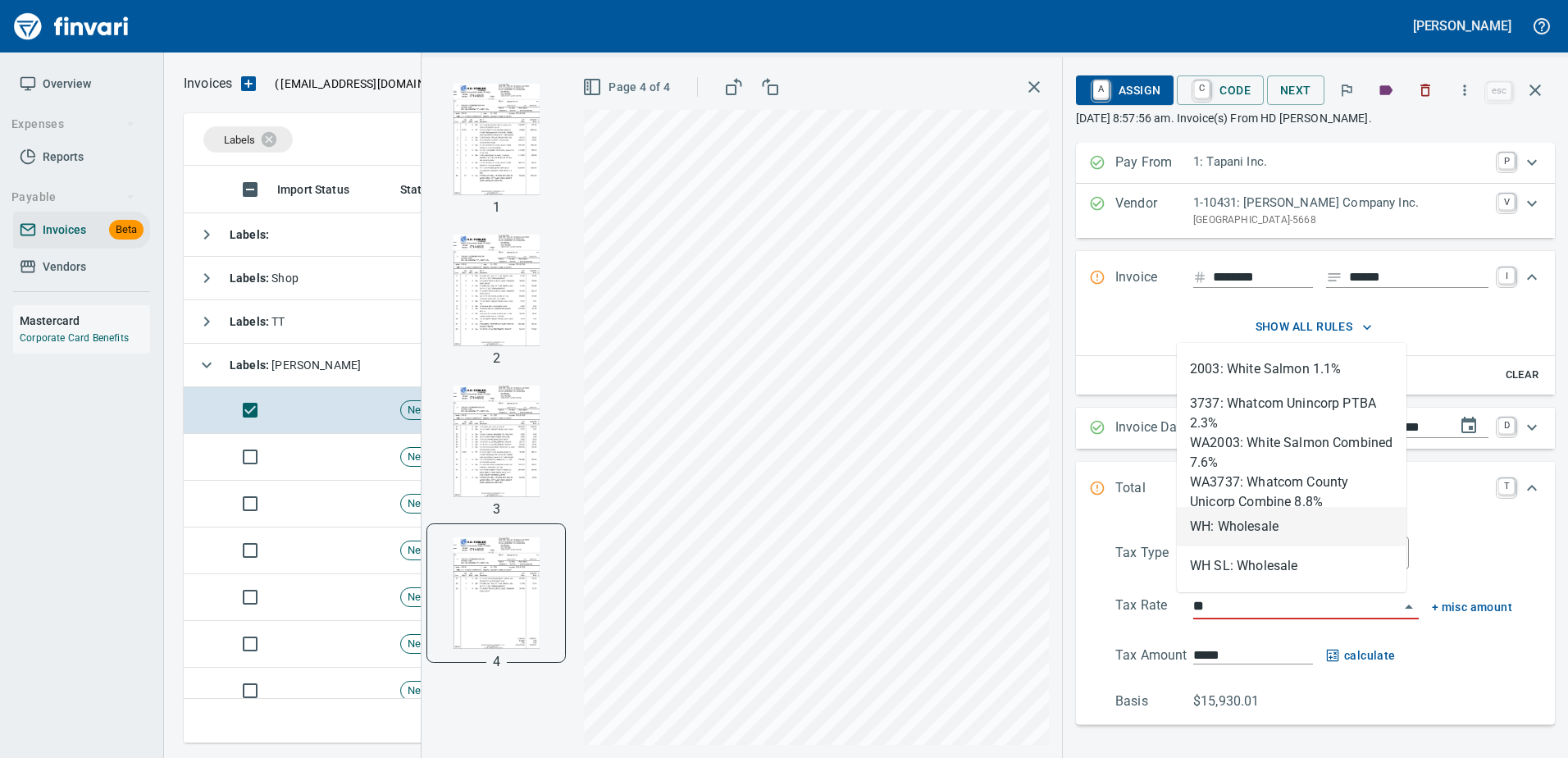
click at [1256, 519] on li "WH: Wholesale" at bounding box center [1291, 527] width 229 height 40
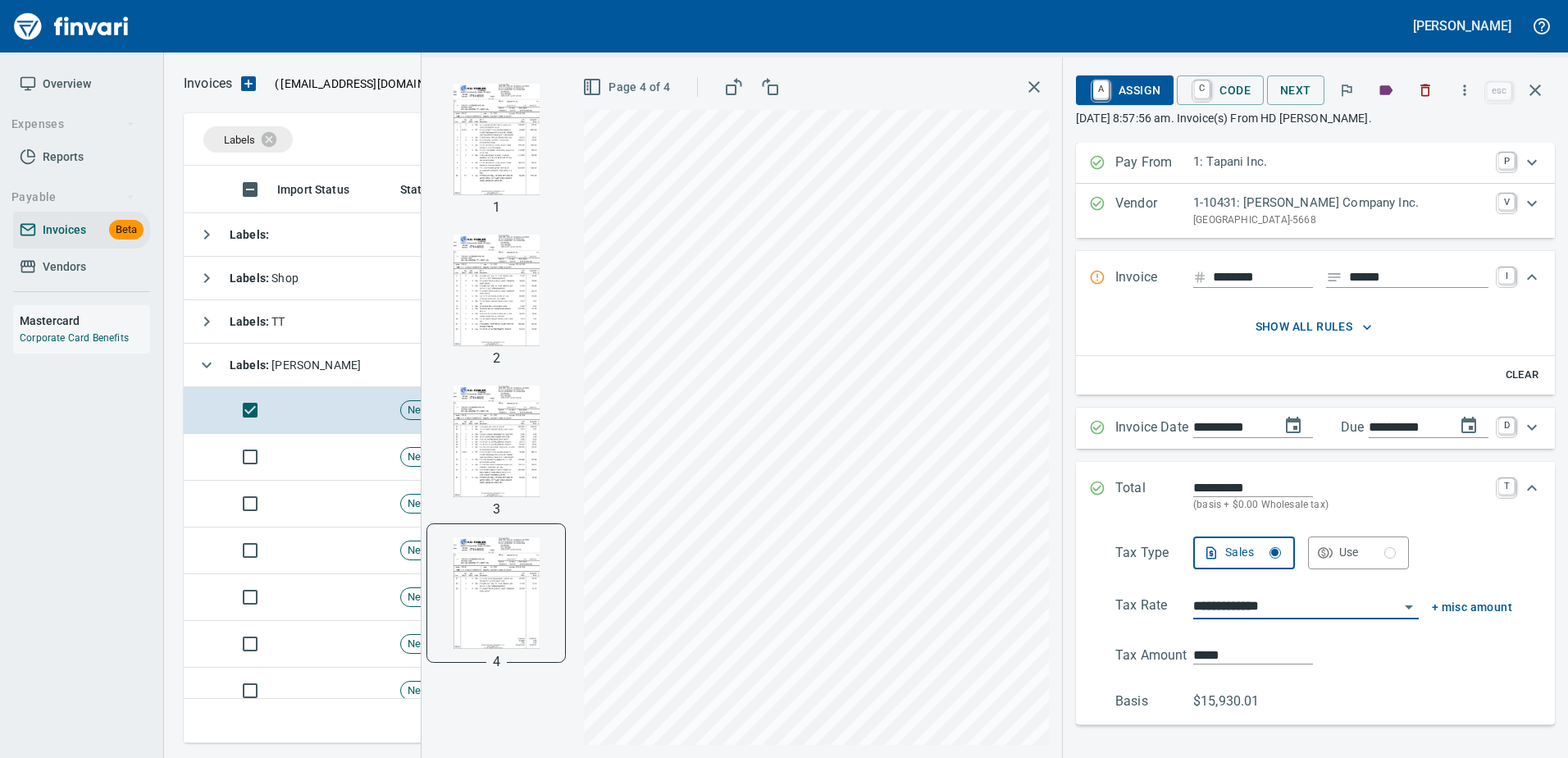
type input "**********"
click at [1139, 88] on span "A Assign" at bounding box center [1125, 90] width 72 height 28
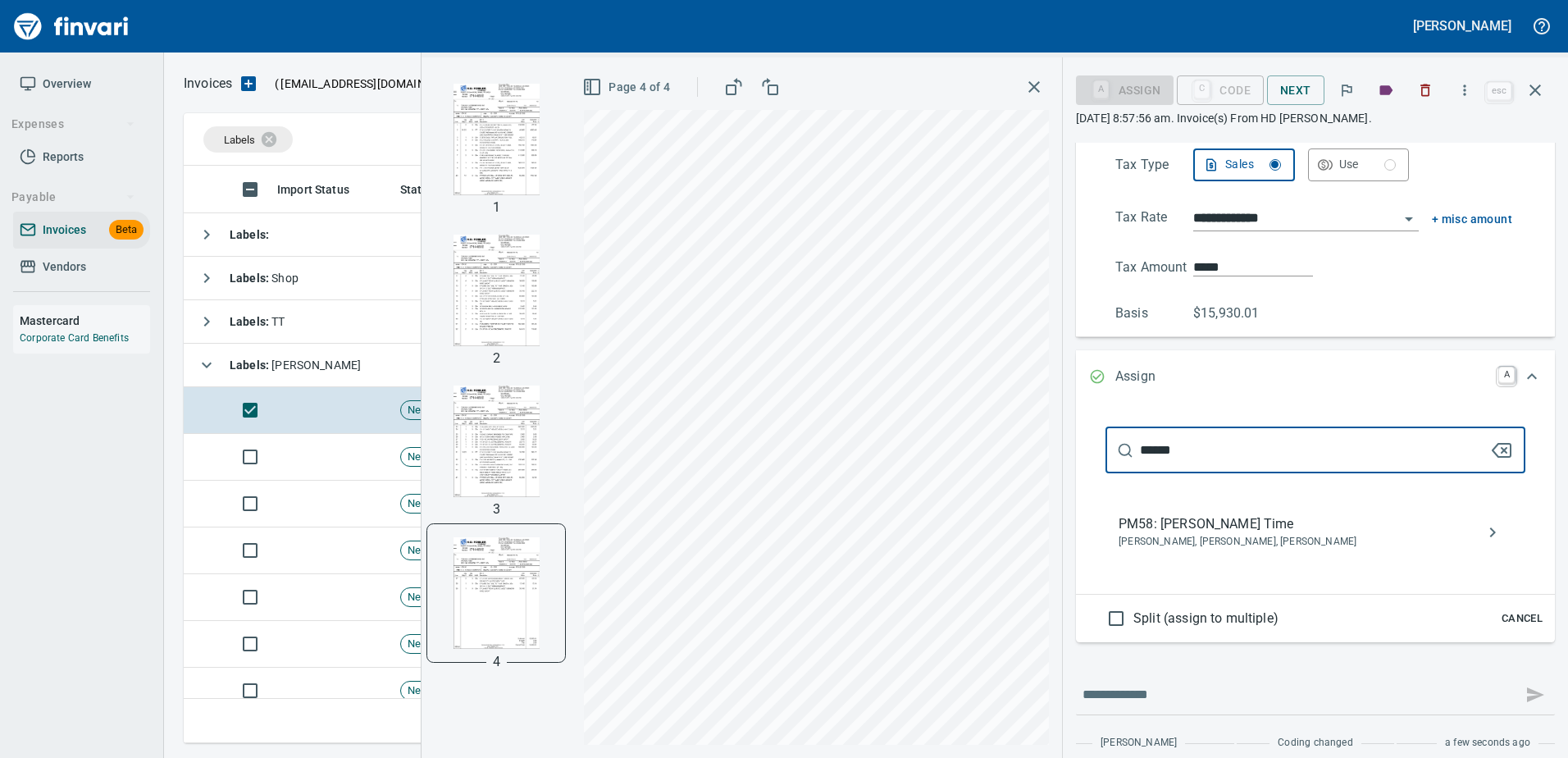
type input "******"
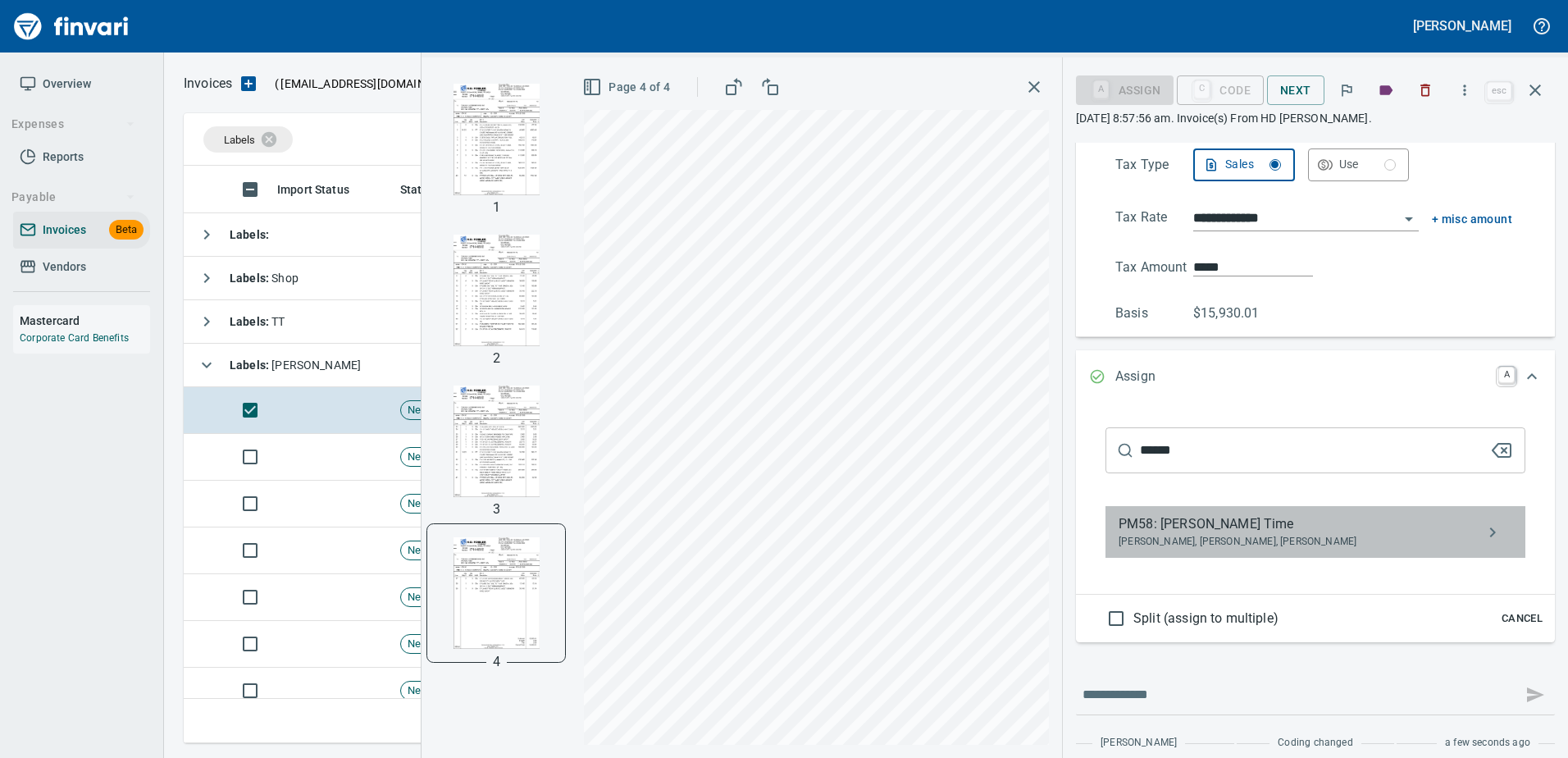
click at [1237, 546] on span "Jeremy Brown, Mark Tapani, Walker Toliver" at bounding box center [1302, 541] width 368 height 16
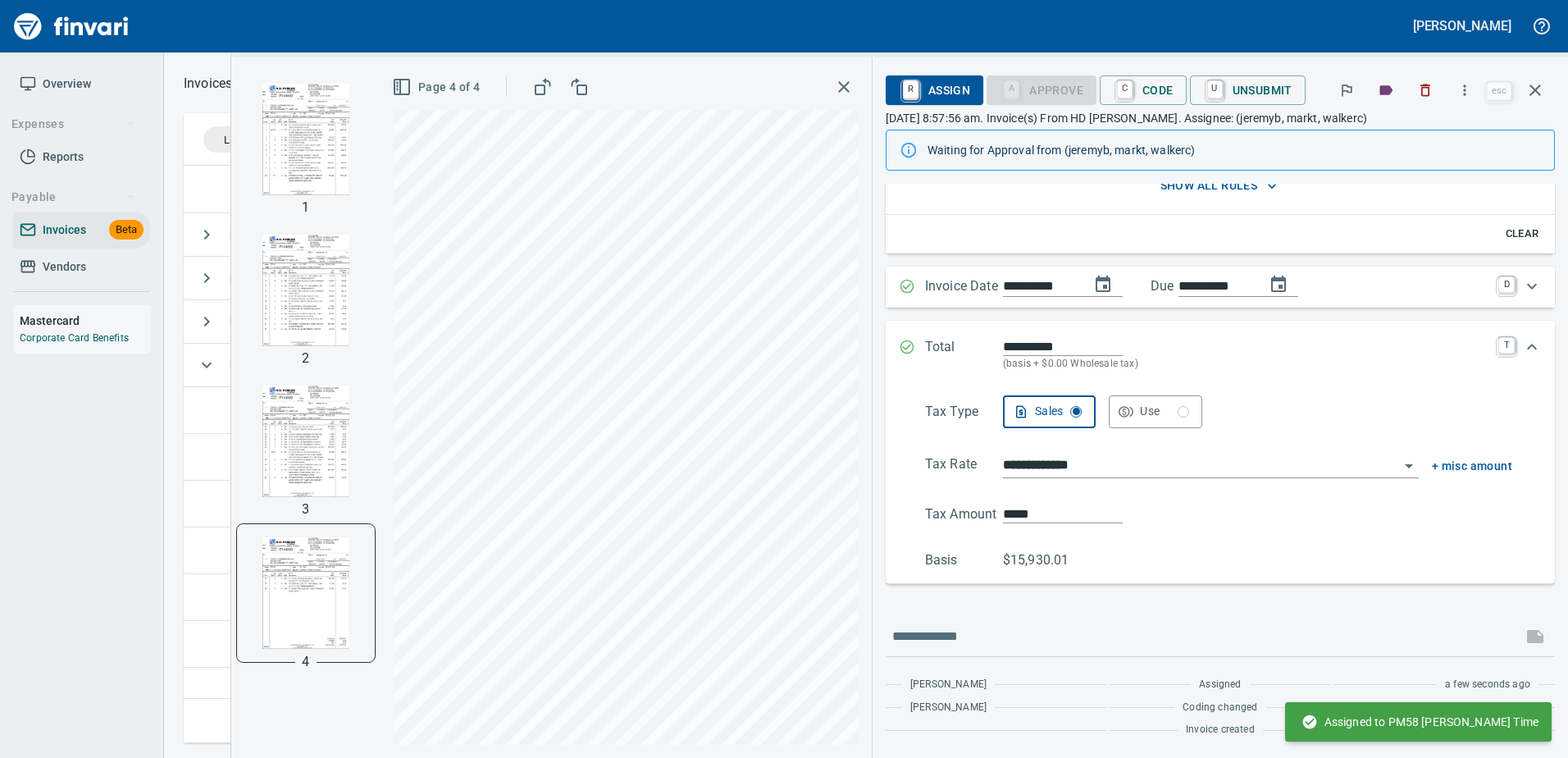
scroll to position [182, 0]
click at [1525, 94] on icon "button" at bounding box center [1535, 90] width 19 height 19
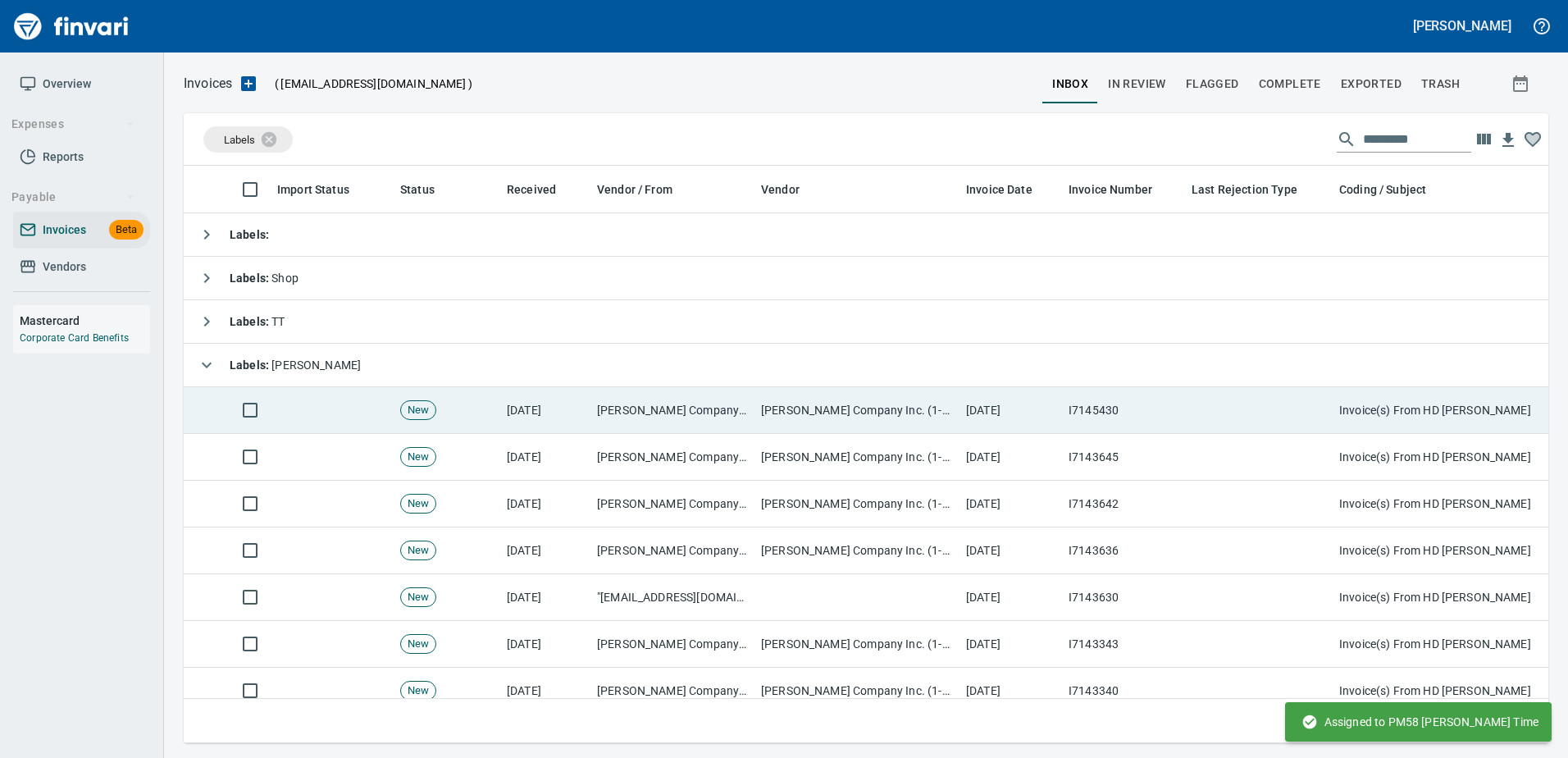
click at [908, 417] on td "H.D. Fowler Company Inc. (1-10431)" at bounding box center [857, 410] width 205 height 46
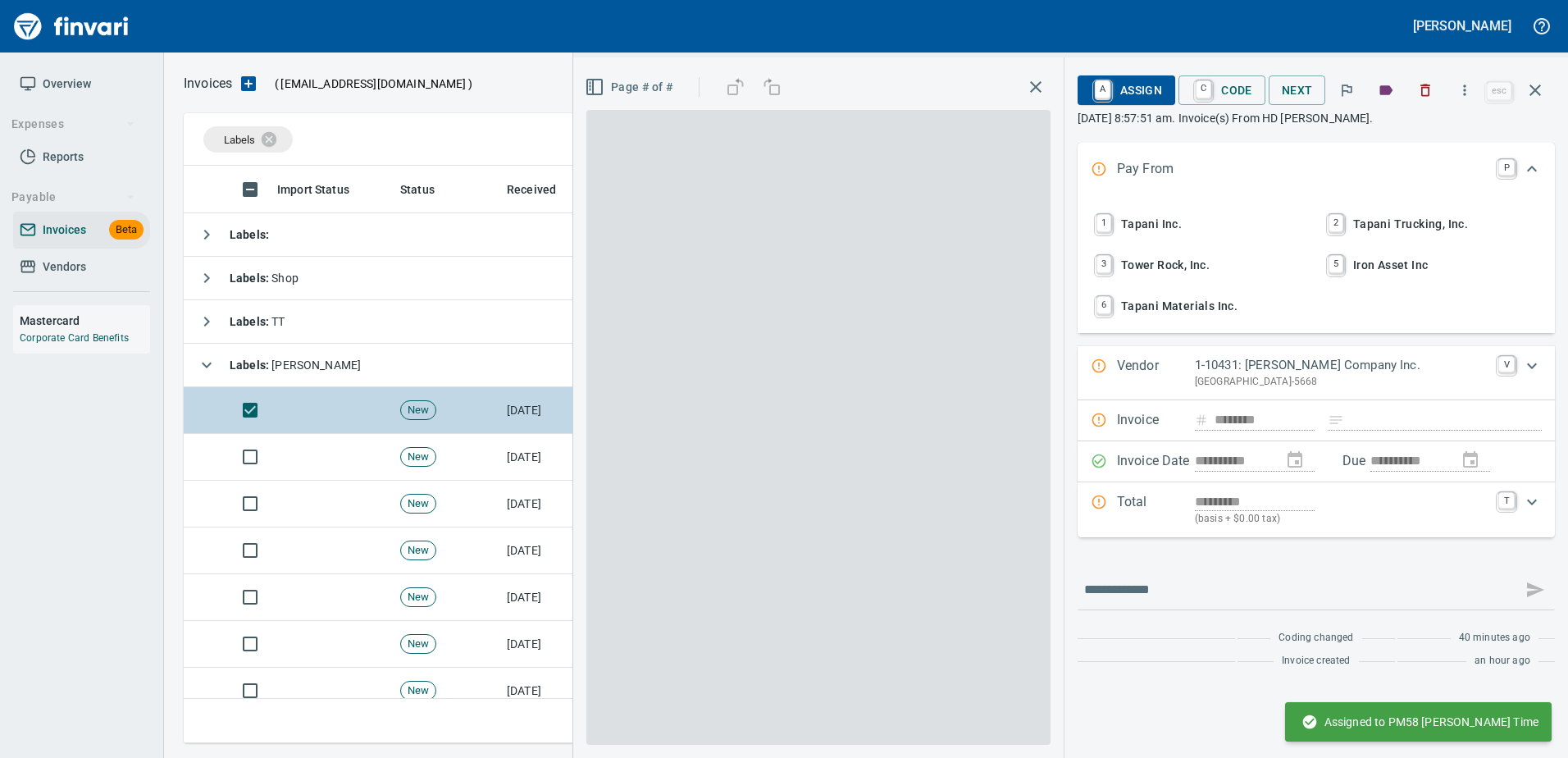
scroll to position [553, 1339]
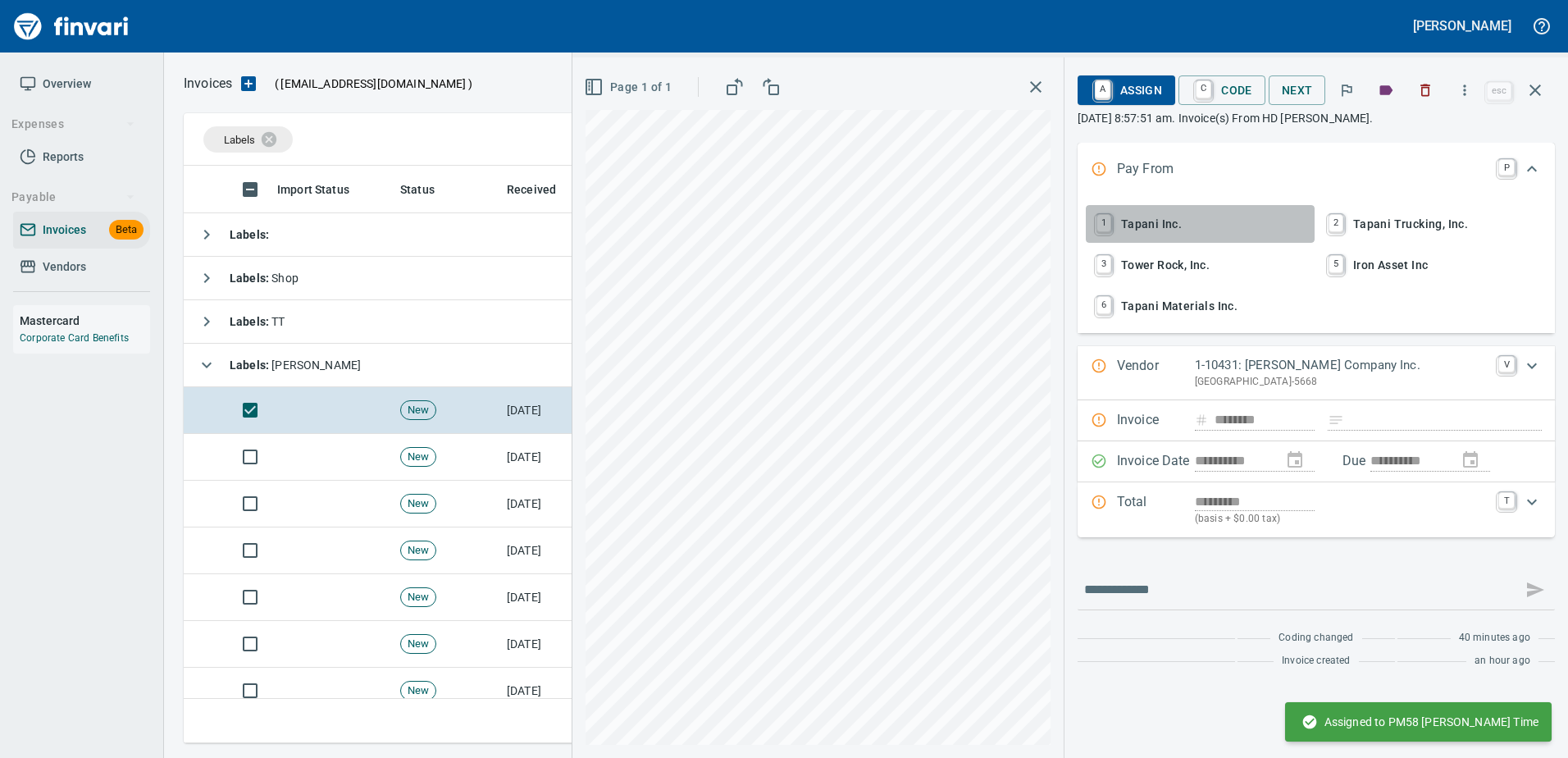
click at [1141, 233] on span "1 Tapani Inc." at bounding box center [1199, 224] width 216 height 28
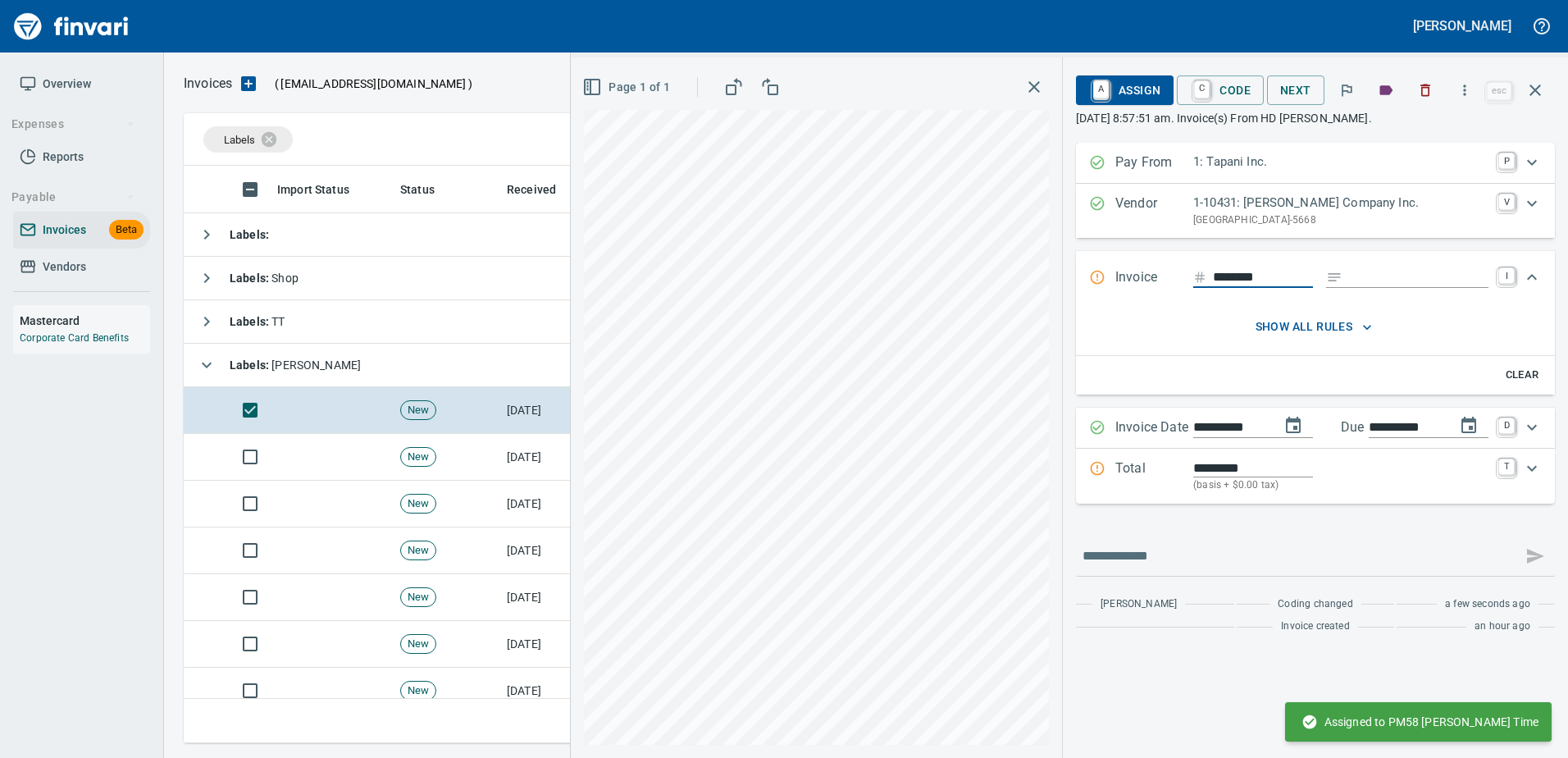
click at [1428, 282] on input "Expand" at bounding box center [1419, 277] width 139 height 20
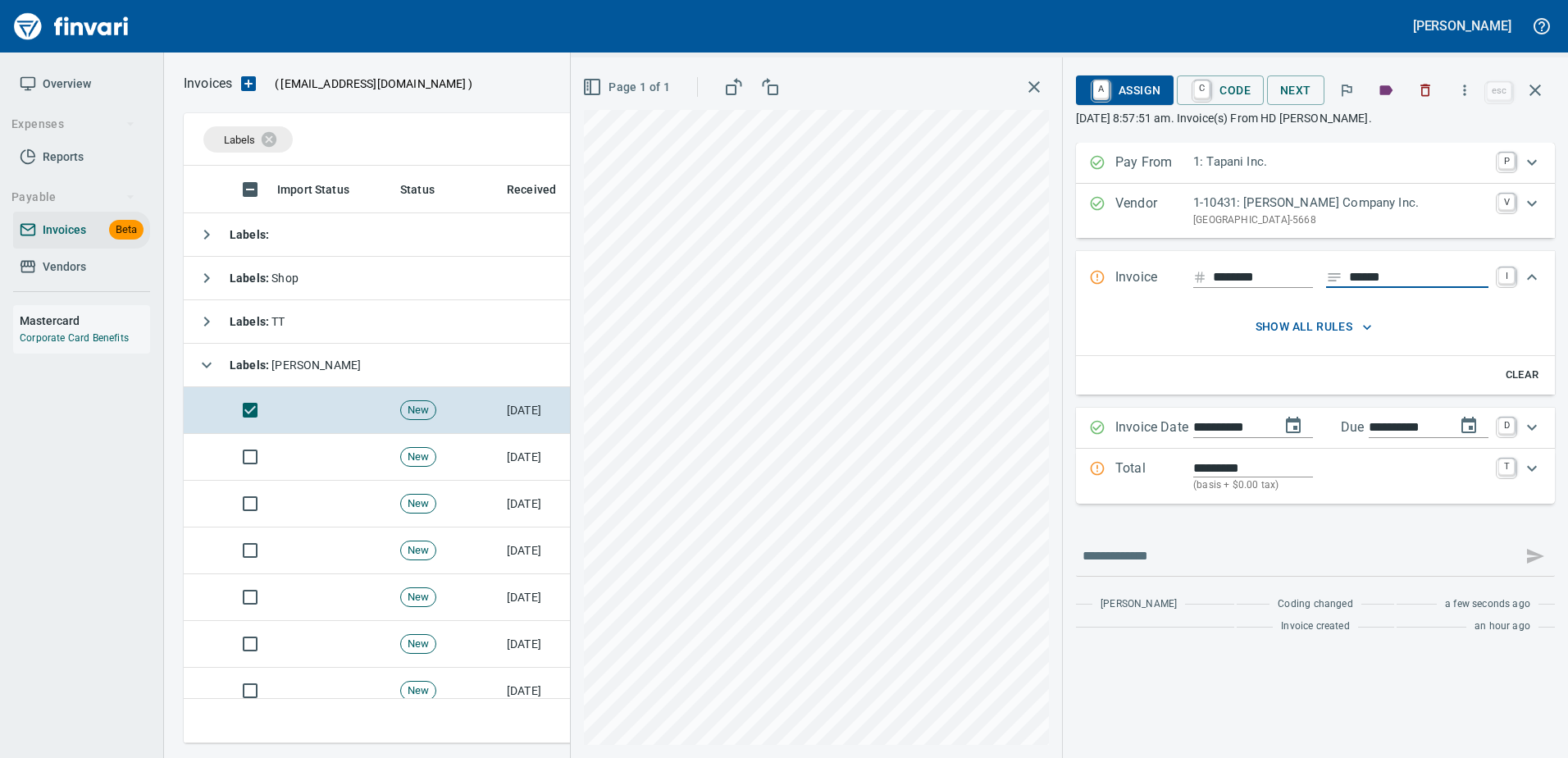
type input "******"
click at [1140, 460] on p "Total" at bounding box center [1154, 476] width 77 height 35
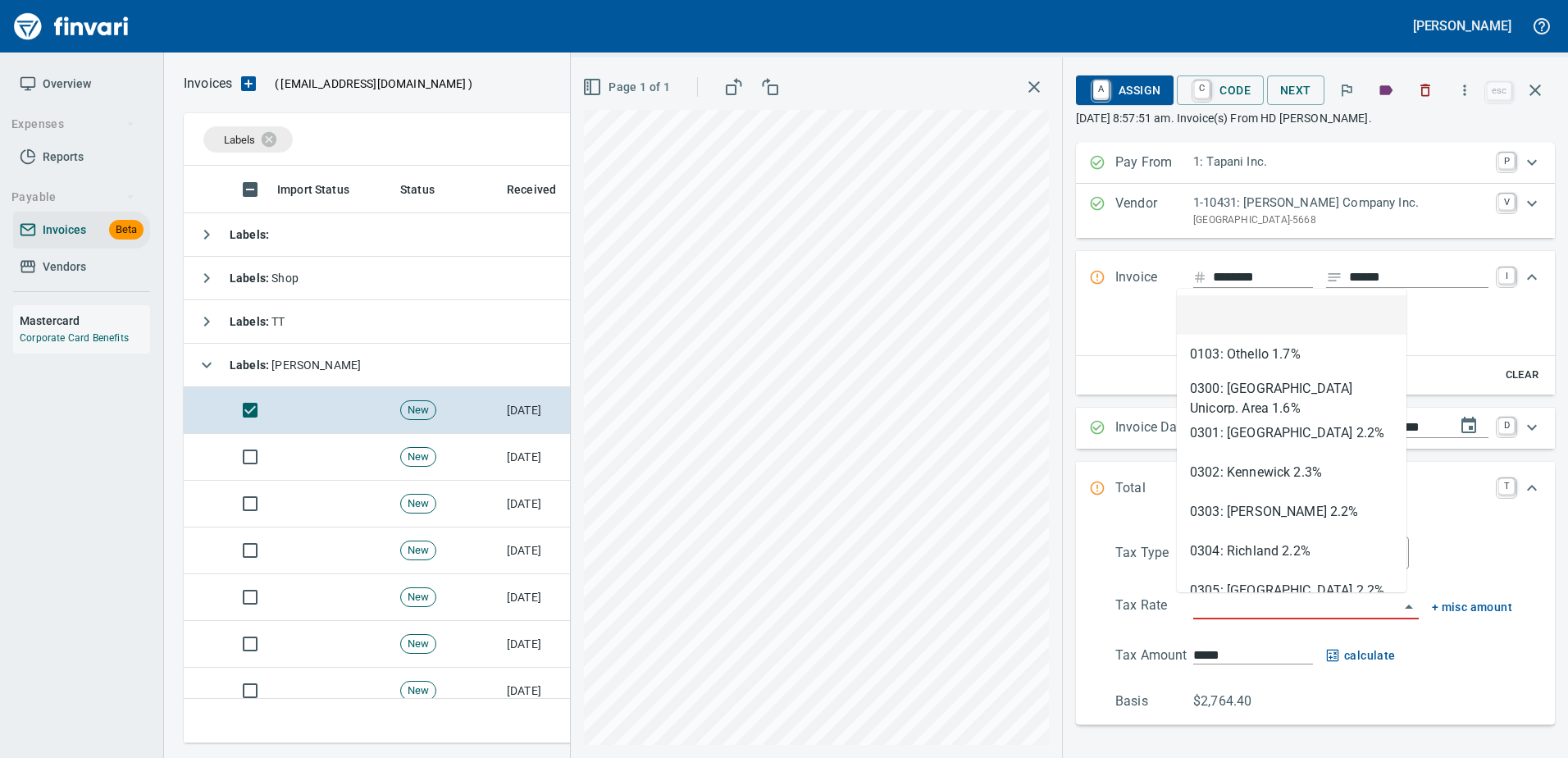
click at [1246, 614] on input "search" at bounding box center [1296, 607] width 206 height 23
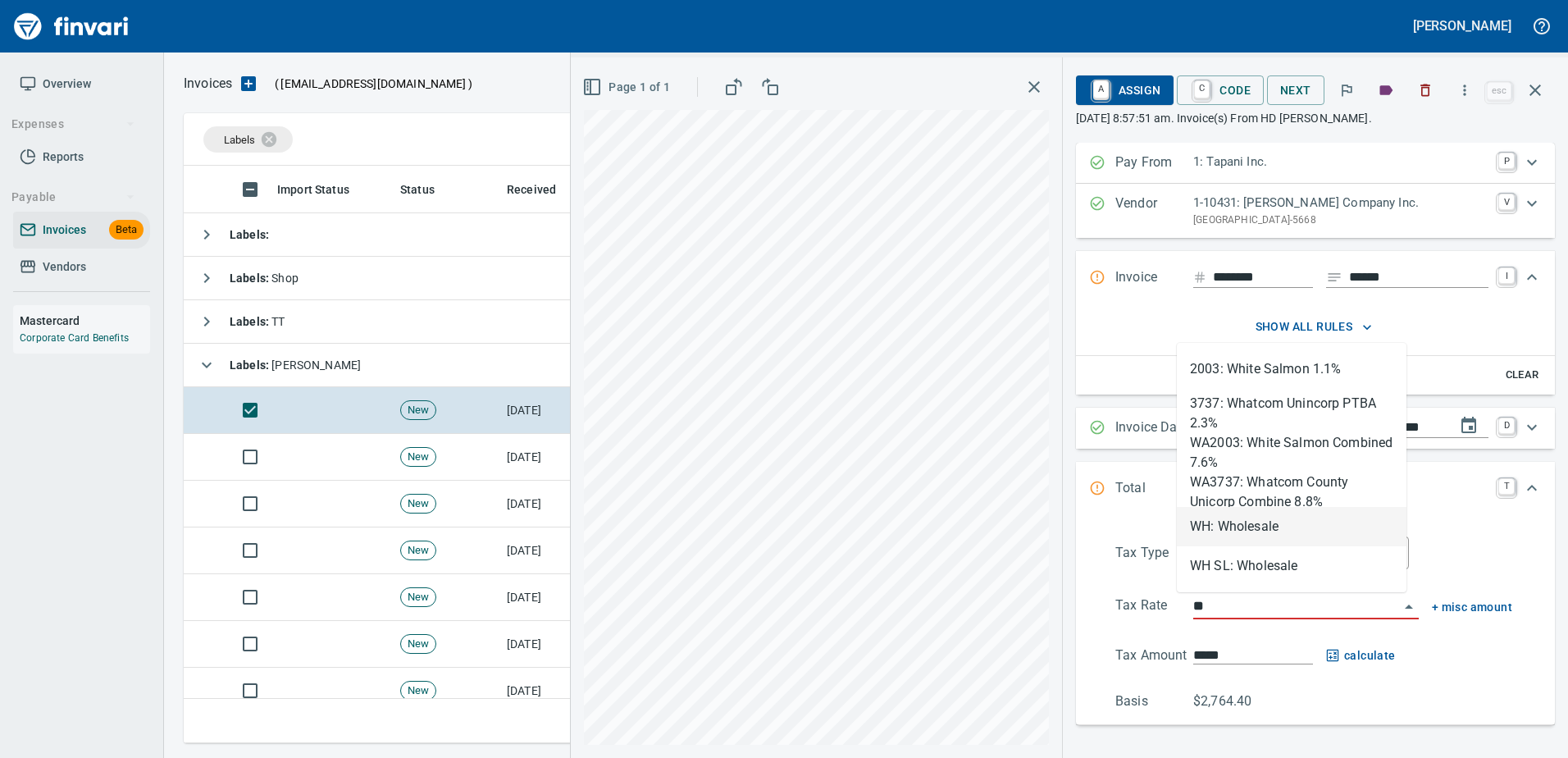
click at [1227, 527] on li "WH: Wholesale" at bounding box center [1291, 527] width 229 height 40
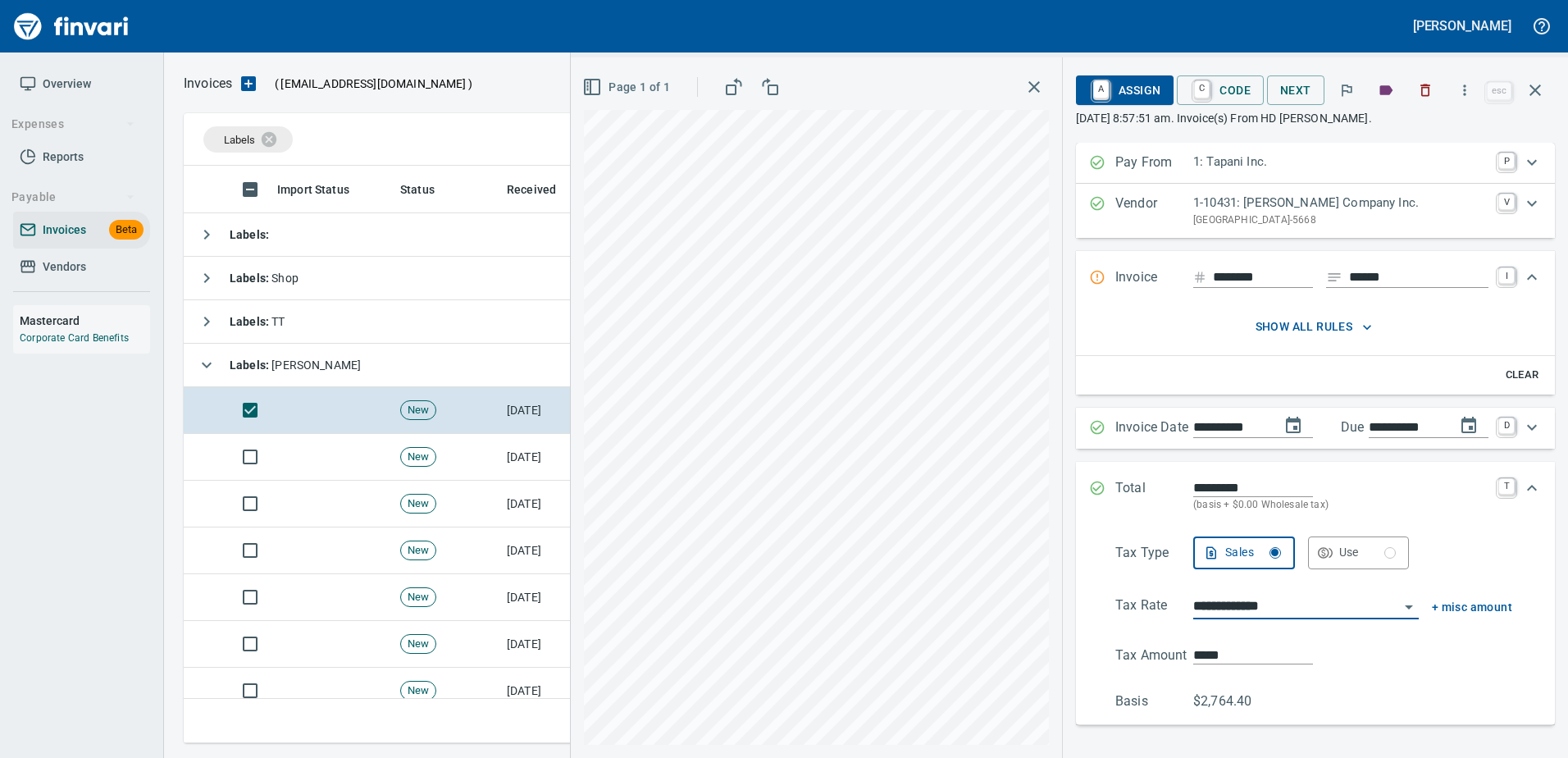
type input "**********"
click at [1131, 97] on span "A Assign" at bounding box center [1125, 90] width 72 height 28
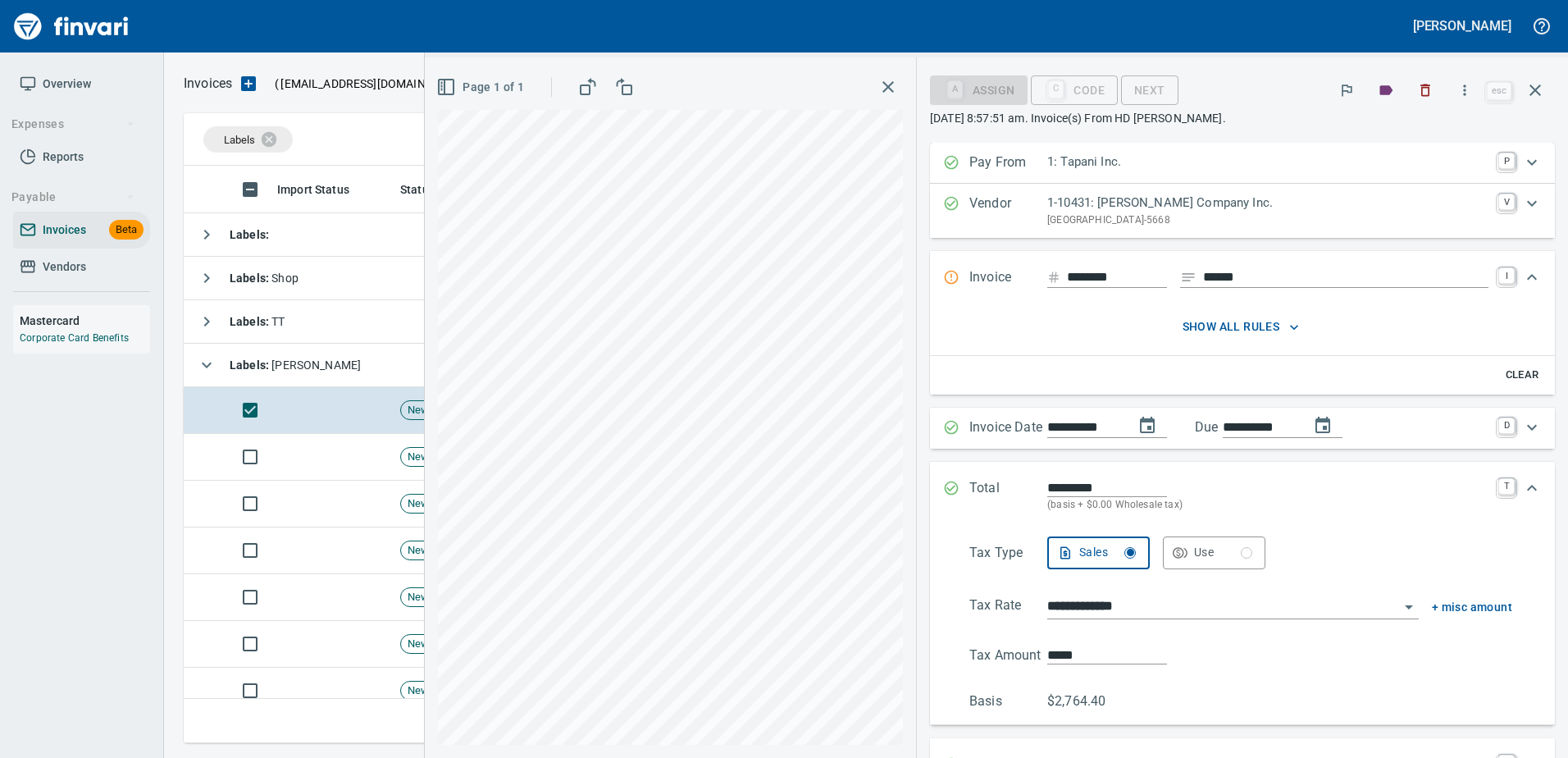
scroll to position [388, 0]
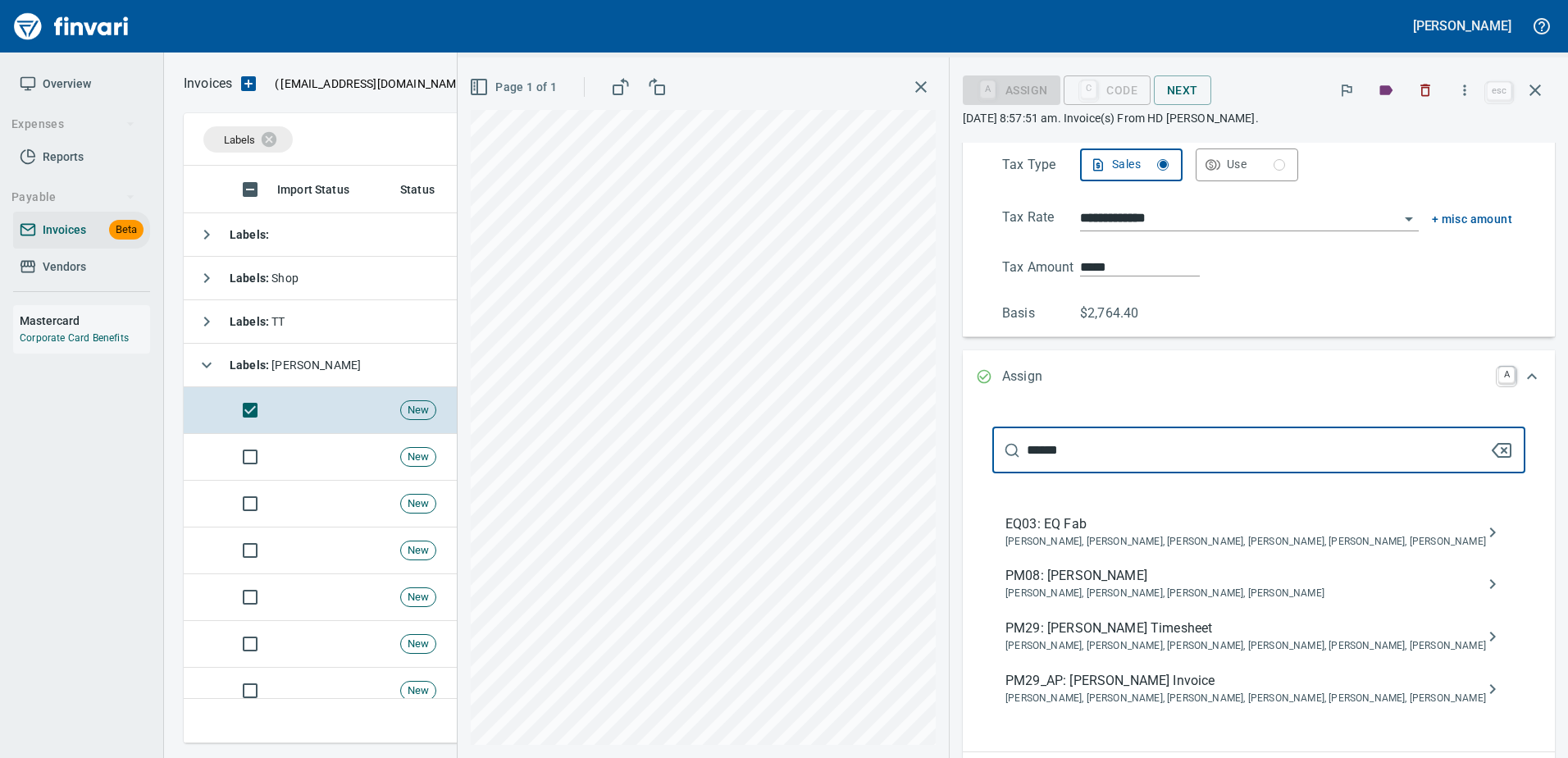
type input "******"
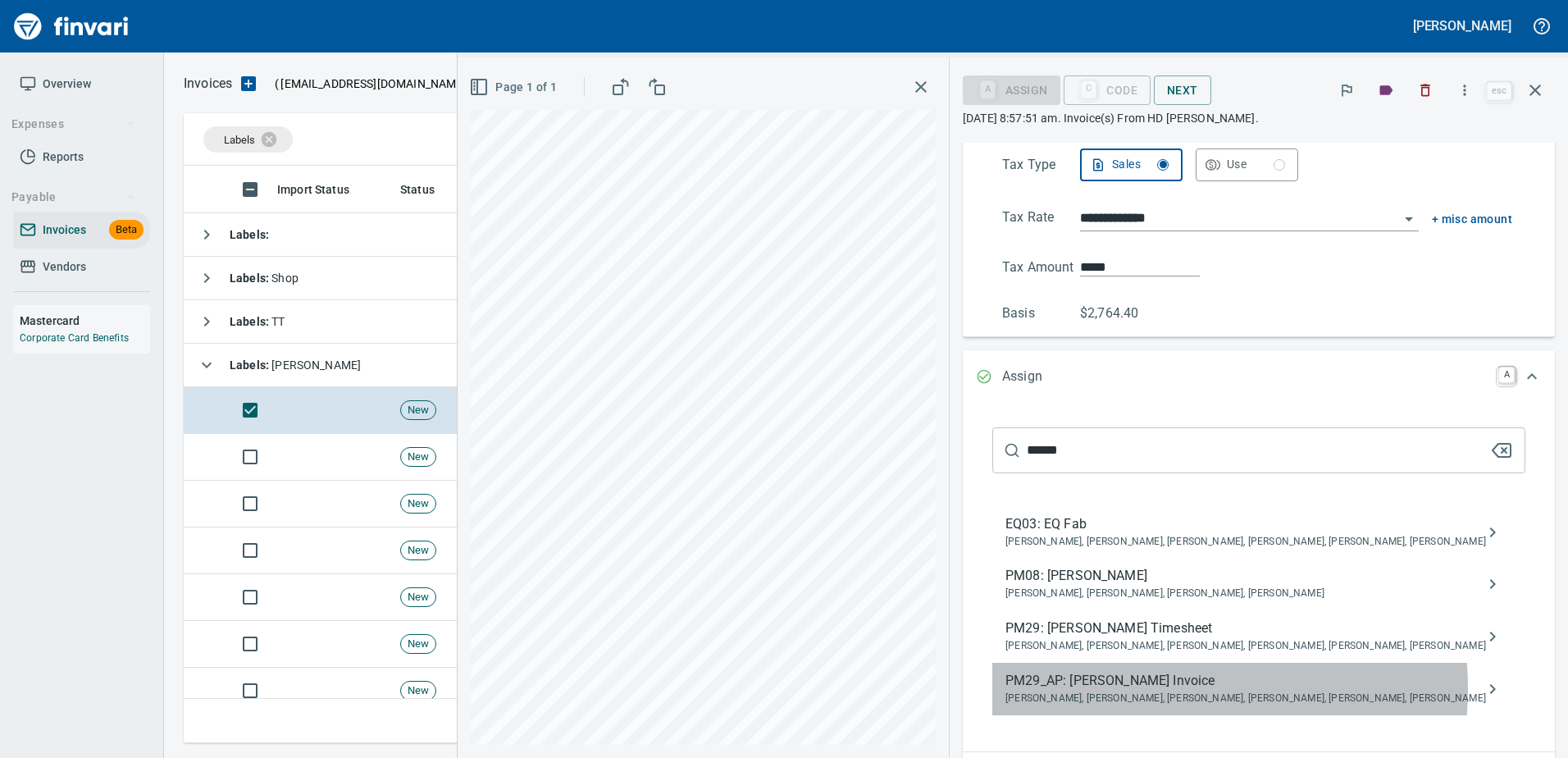
click at [1188, 688] on span "PM29_AP: Shane Jundt Invoice" at bounding box center [1246, 681] width 480 height 19
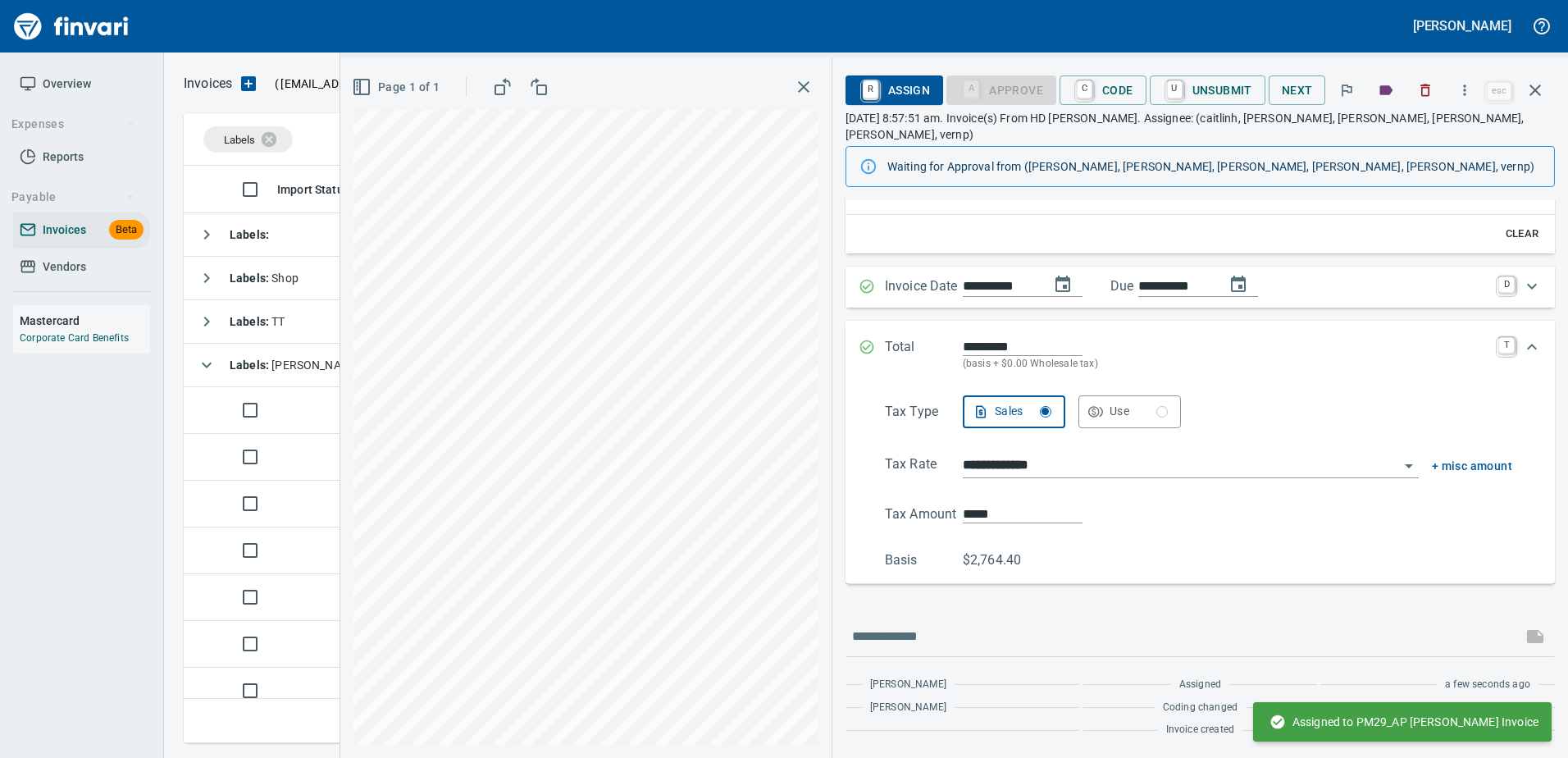
scroll to position [182, 0]
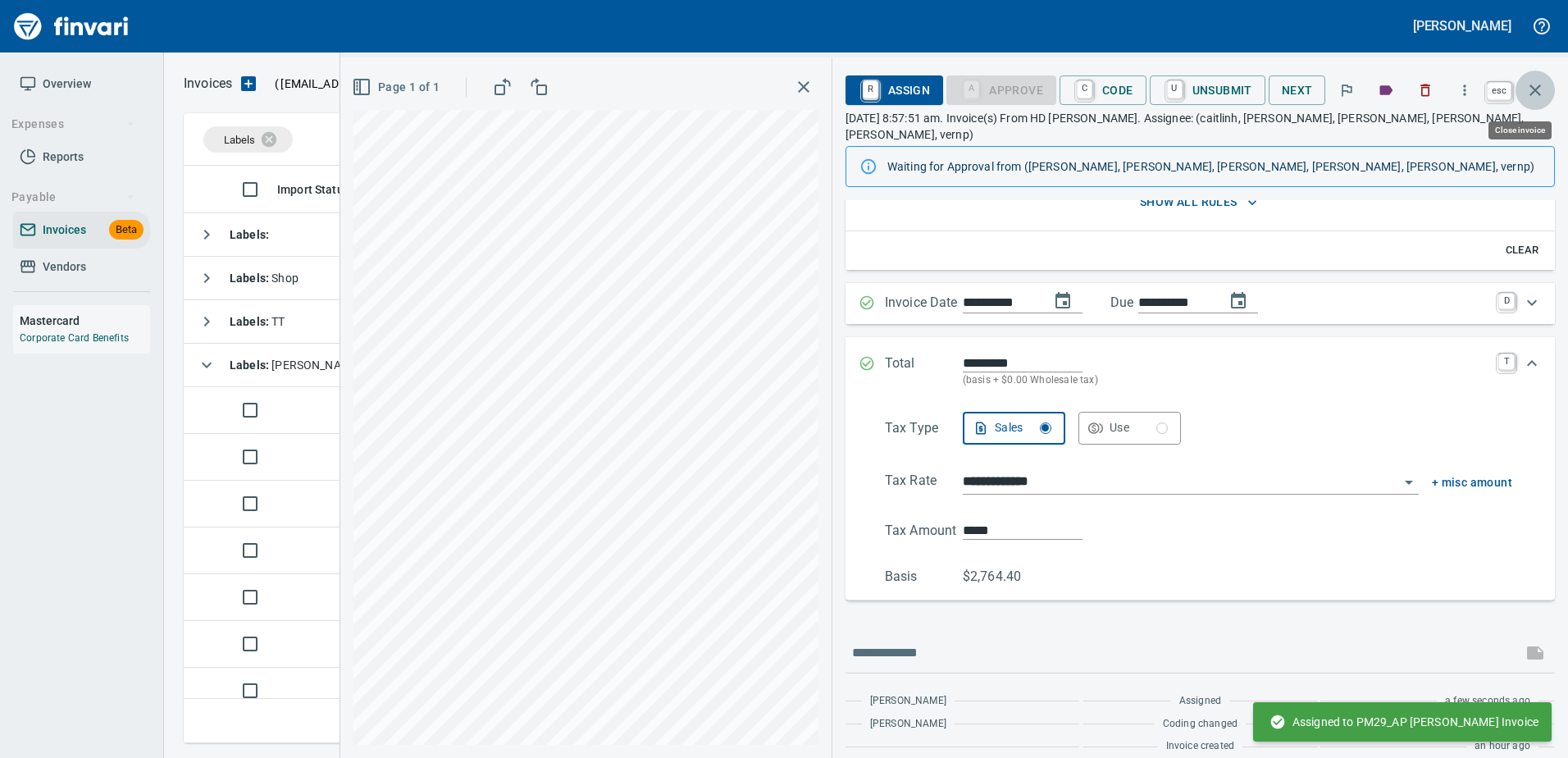
click at [1542, 78] on button "button" at bounding box center [1534, 90] width 40 height 40
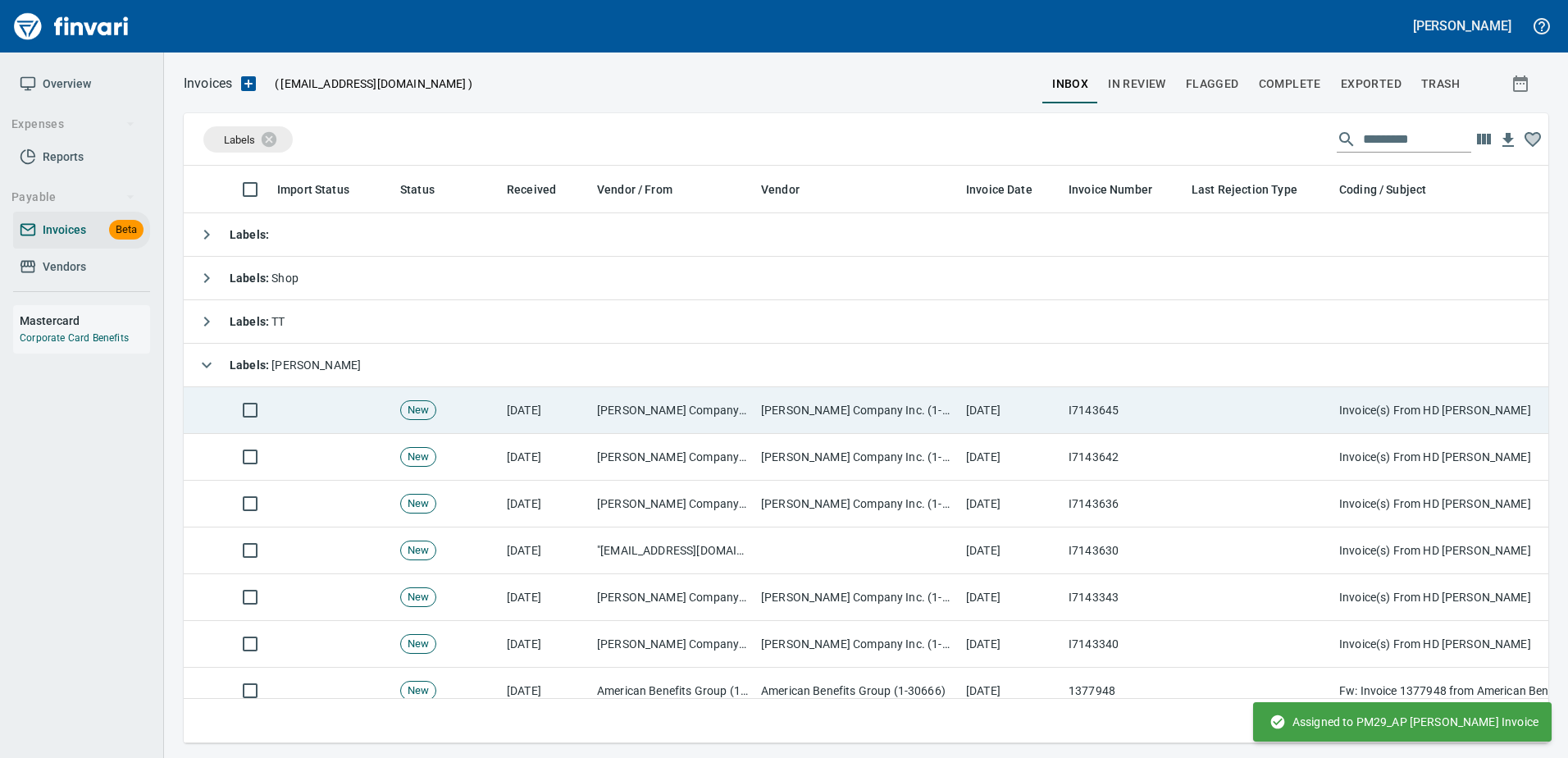
click at [1039, 414] on td "[DATE]" at bounding box center [1010, 410] width 103 height 46
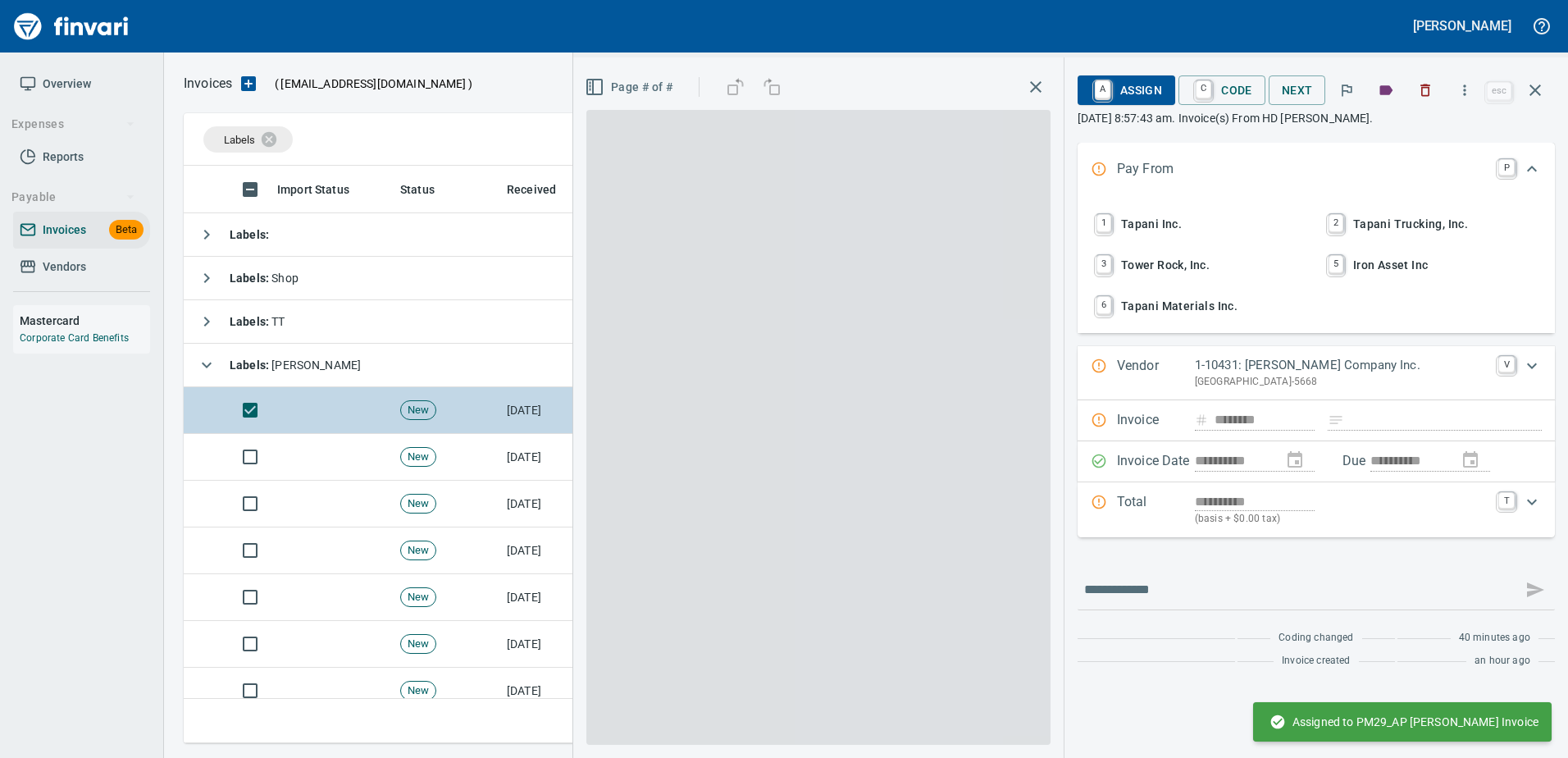
scroll to position [553, 1339]
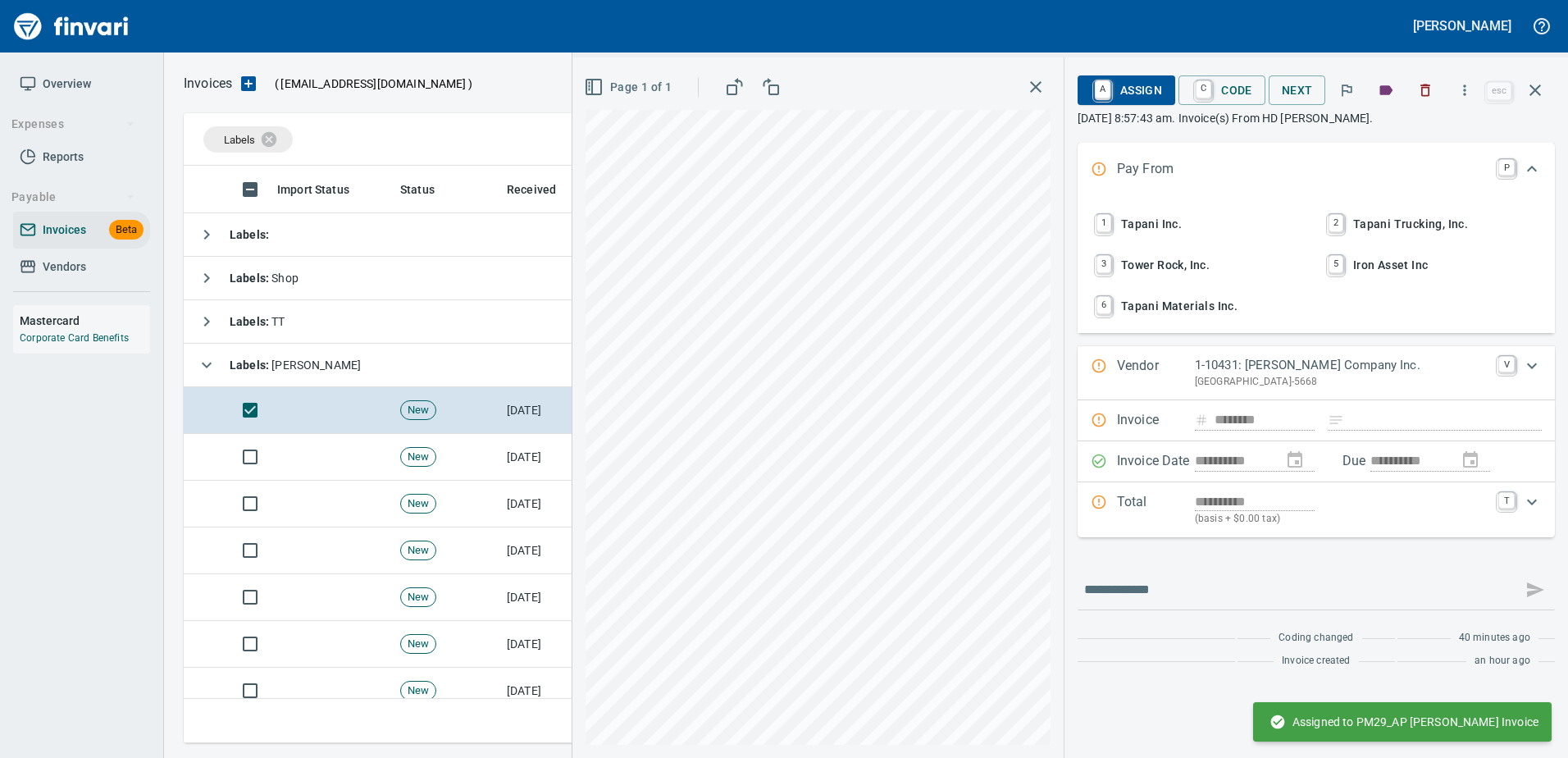
click at [1126, 232] on span "1 Tapani Inc." at bounding box center [1199, 224] width 216 height 28
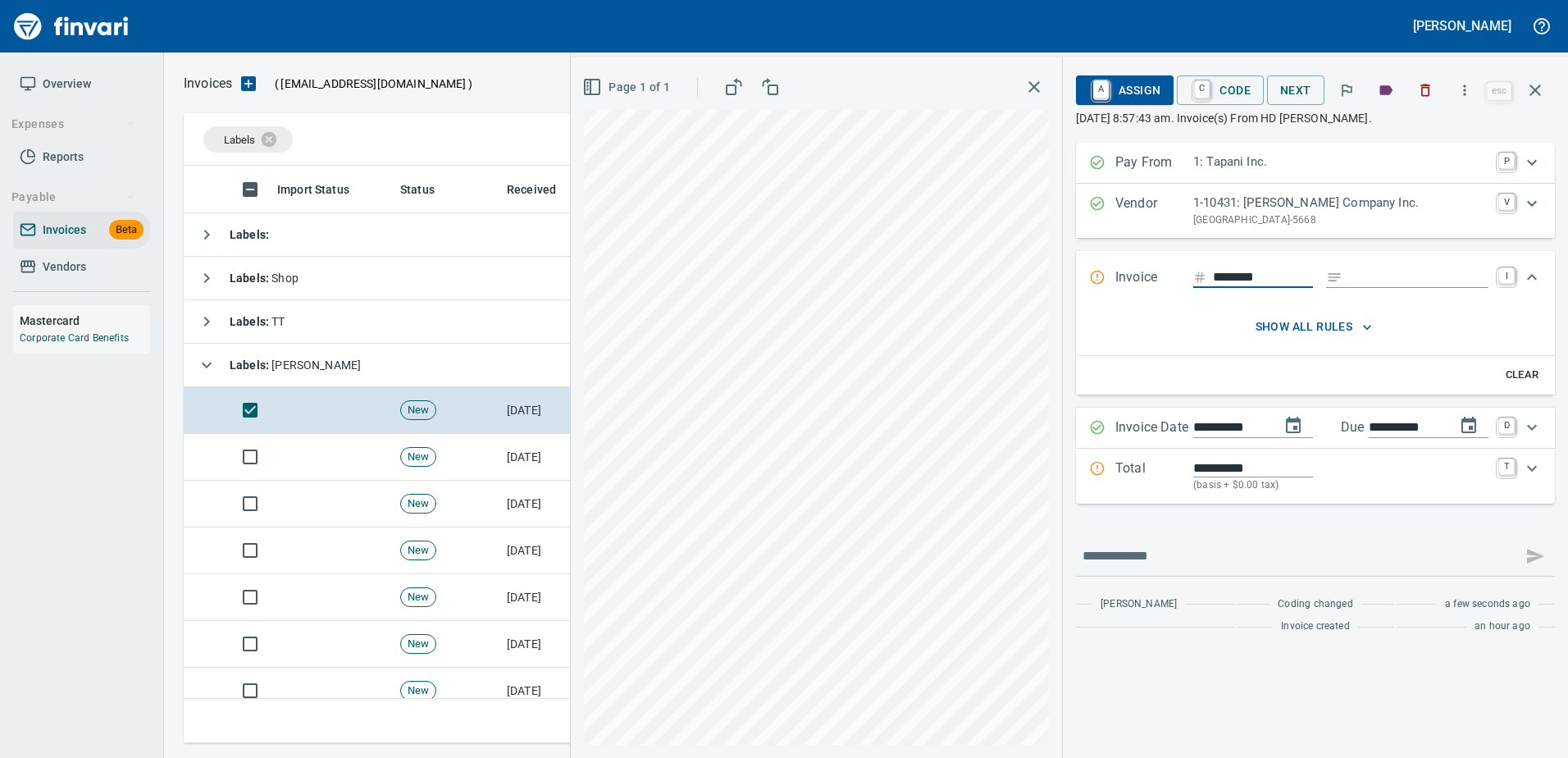
click at [1384, 282] on input "Expand" at bounding box center [1419, 277] width 139 height 20
type input "******"
click at [1150, 464] on p "Total" at bounding box center [1154, 476] width 77 height 35
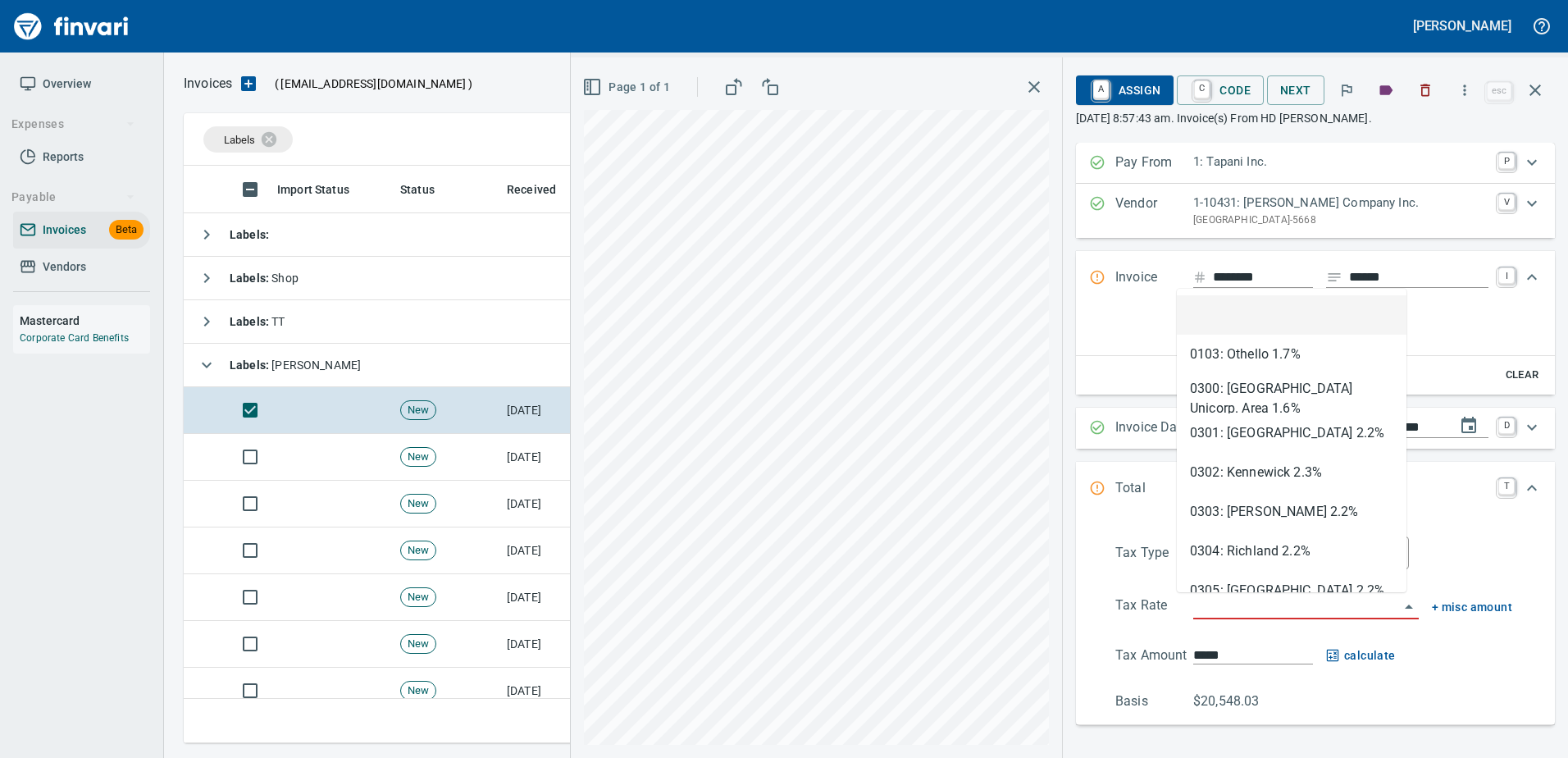
click at [1252, 608] on input "search" at bounding box center [1296, 607] width 206 height 23
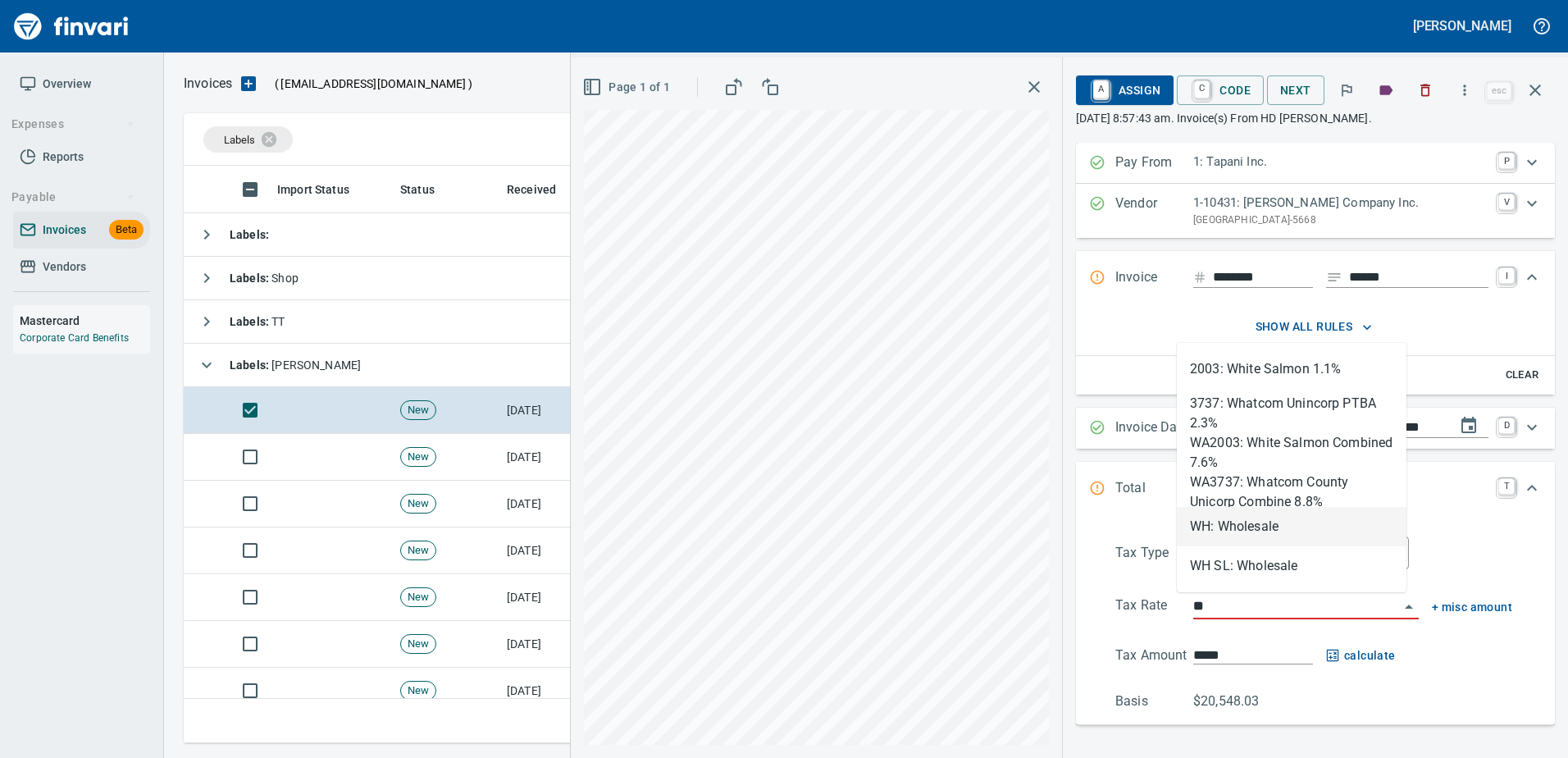
click at [1261, 520] on li "WH: Wholesale" at bounding box center [1291, 527] width 229 height 40
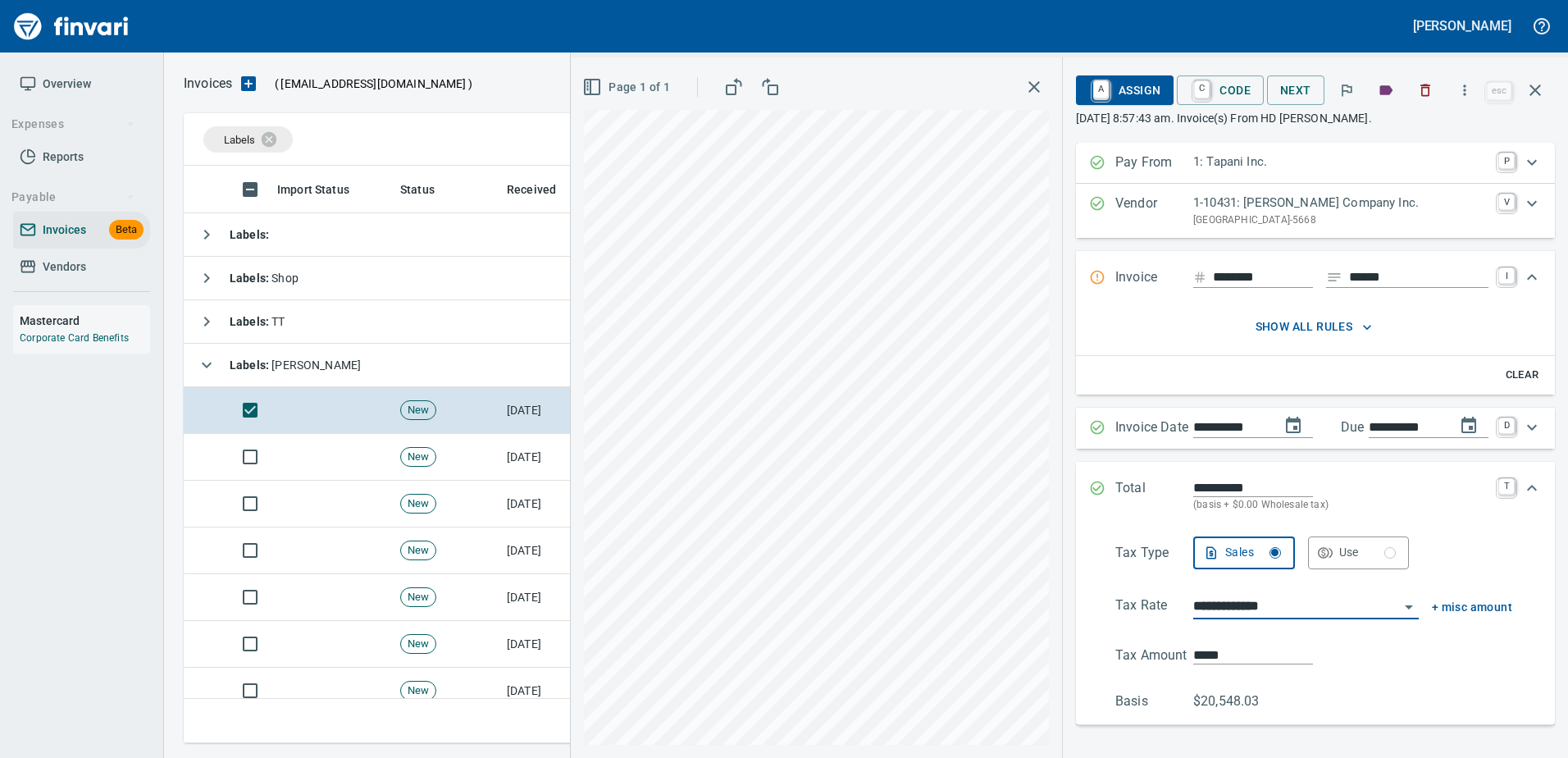
type input "**********"
click at [1129, 85] on span "A Assign" at bounding box center [1125, 90] width 72 height 28
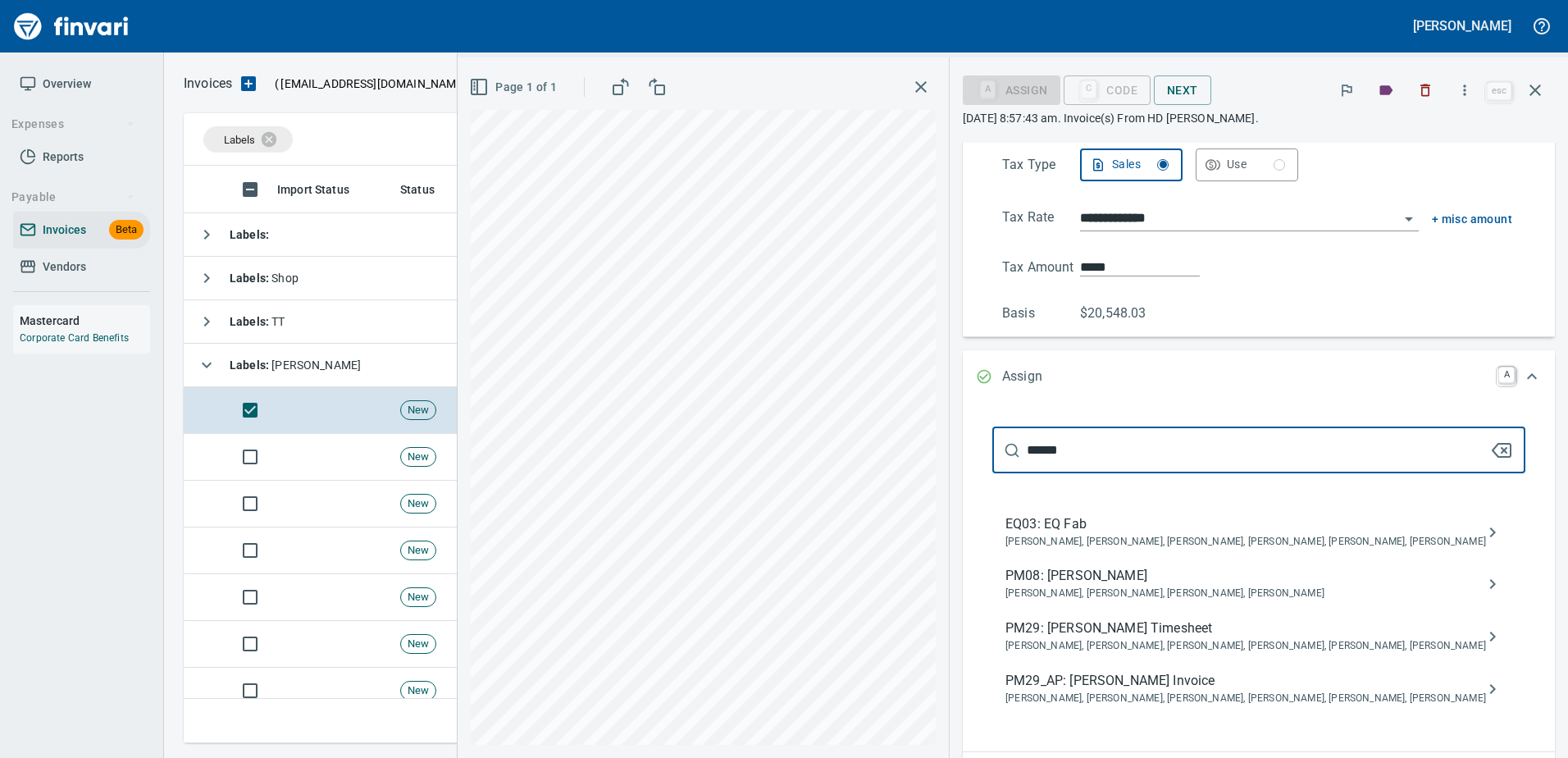
type input "******"
click at [1184, 685] on span "PM29_AP: Shane Jundt Invoice" at bounding box center [1246, 681] width 480 height 19
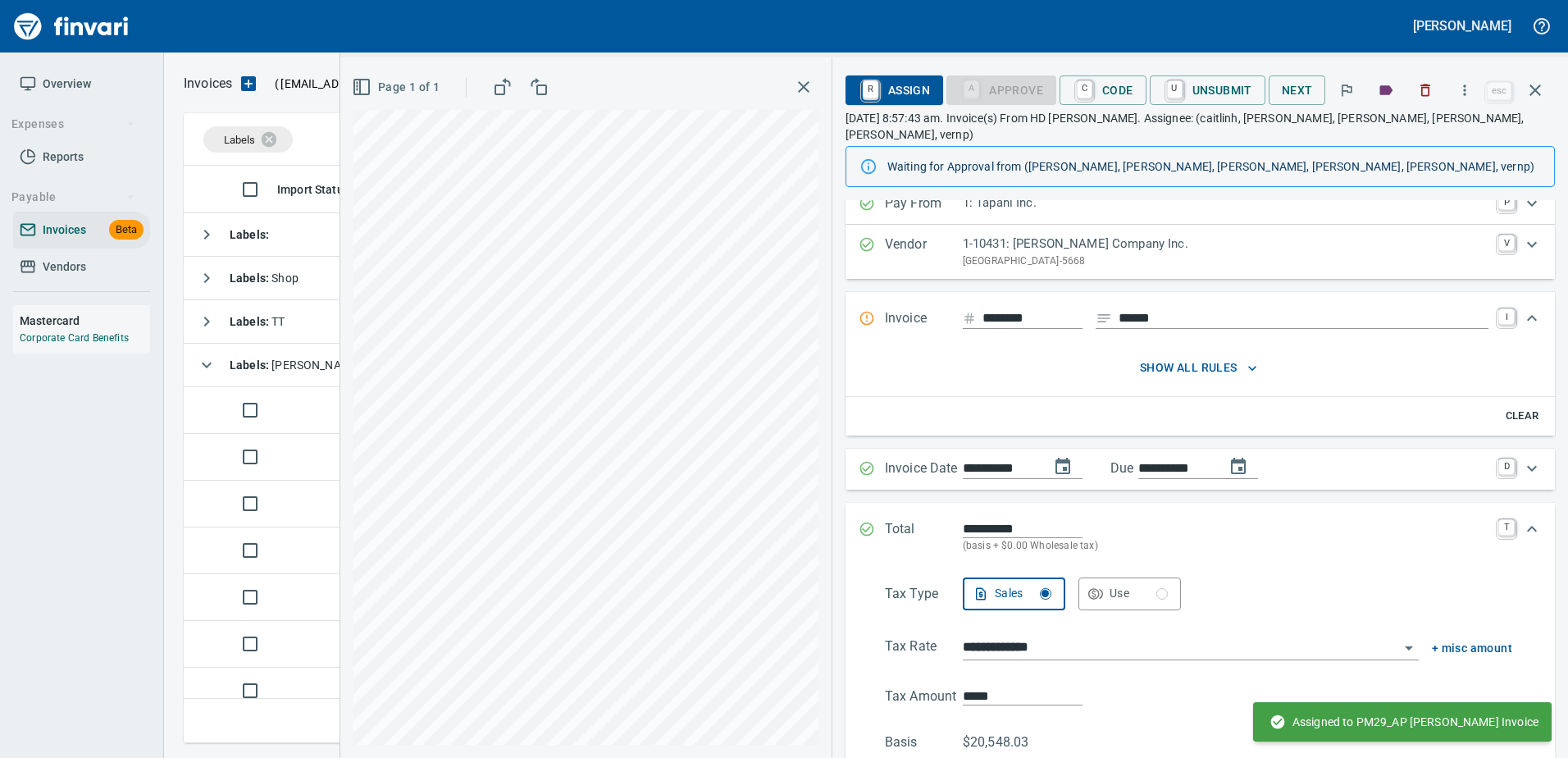
scroll to position [0, 0]
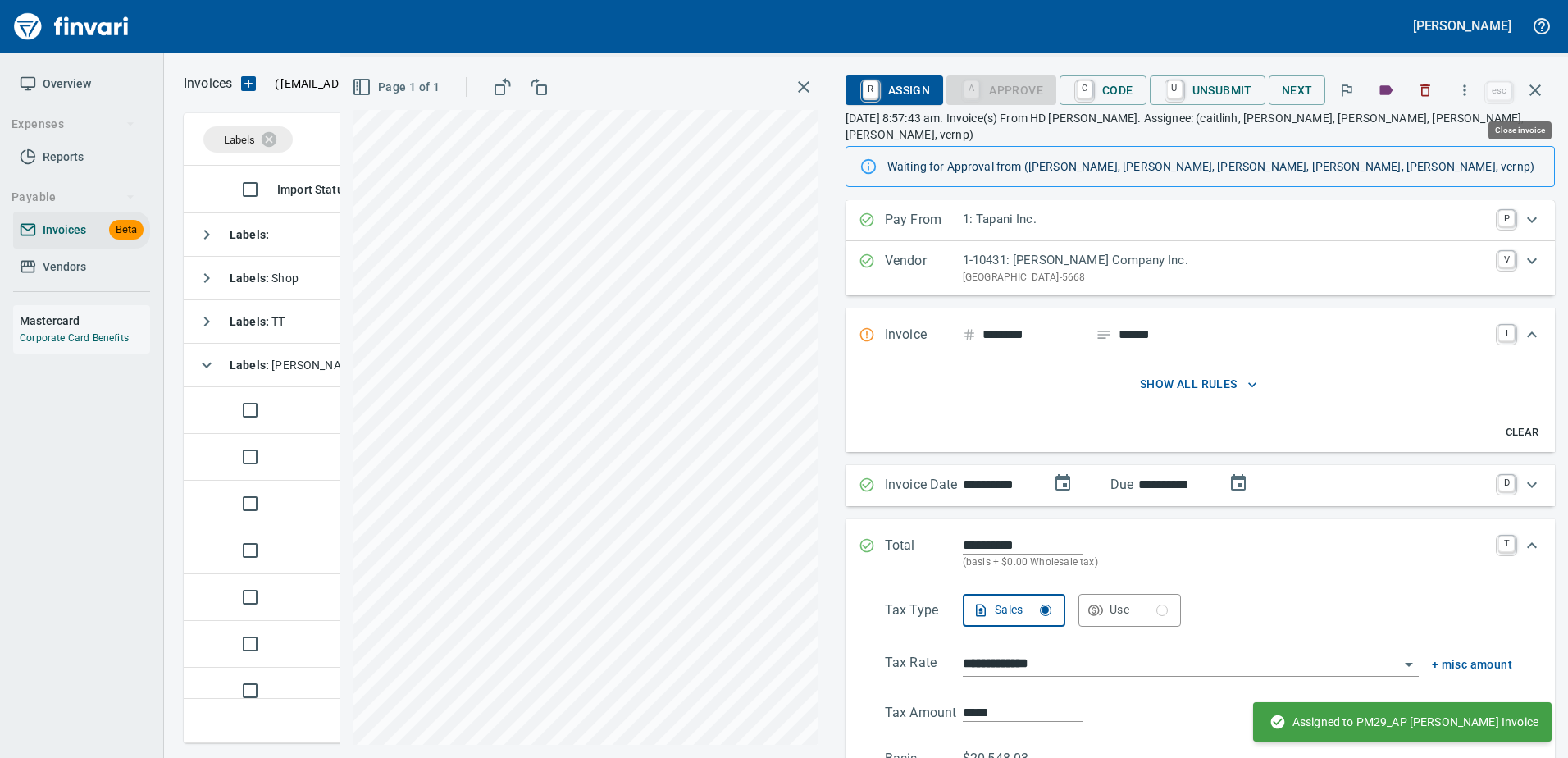
drag, startPoint x: 1528, startPoint y: 98, endPoint x: 1480, endPoint y: 125, distance: 55.1
click at [1528, 97] on icon "button" at bounding box center [1535, 90] width 19 height 19
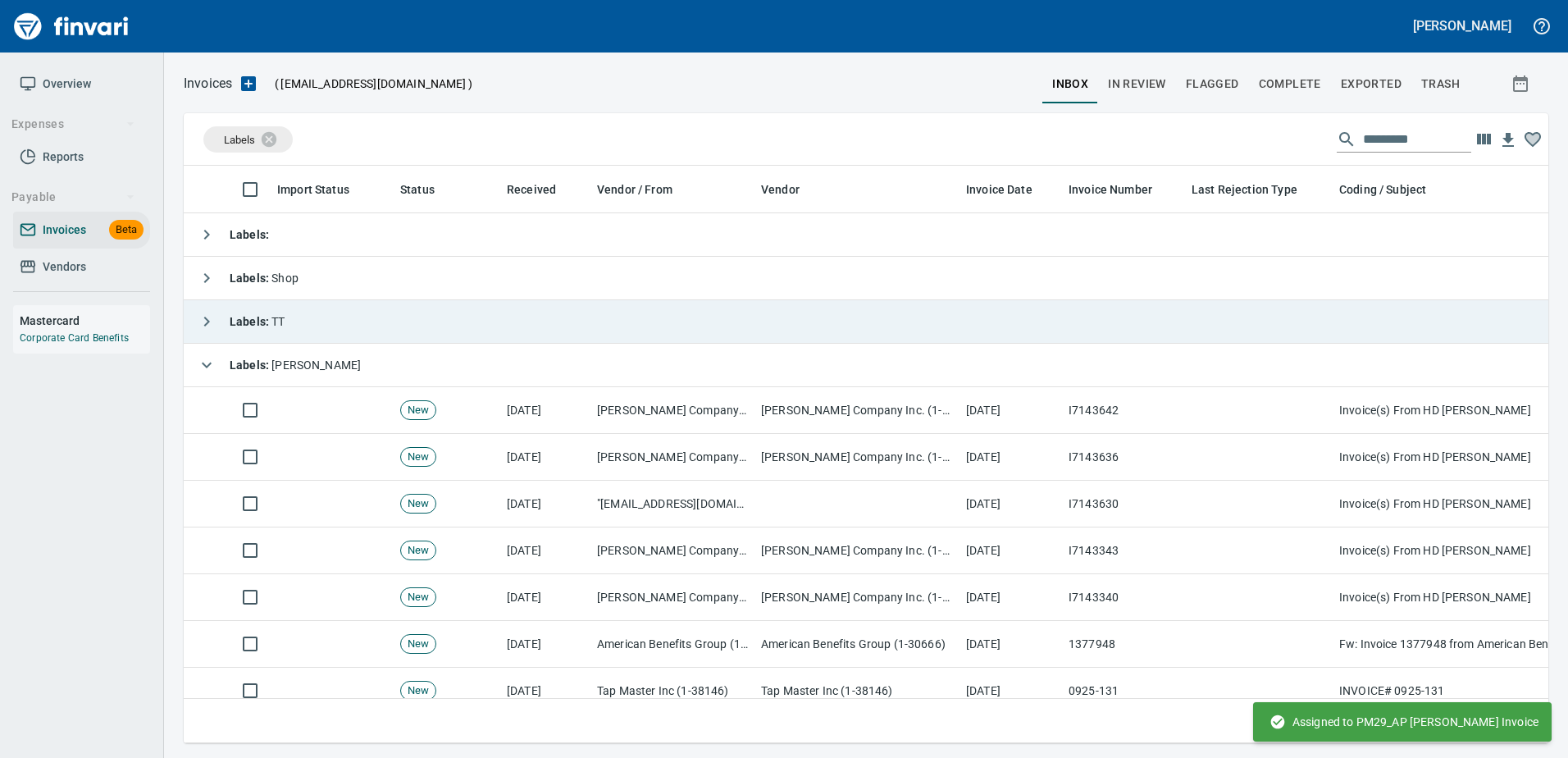
scroll to position [553, 1339]
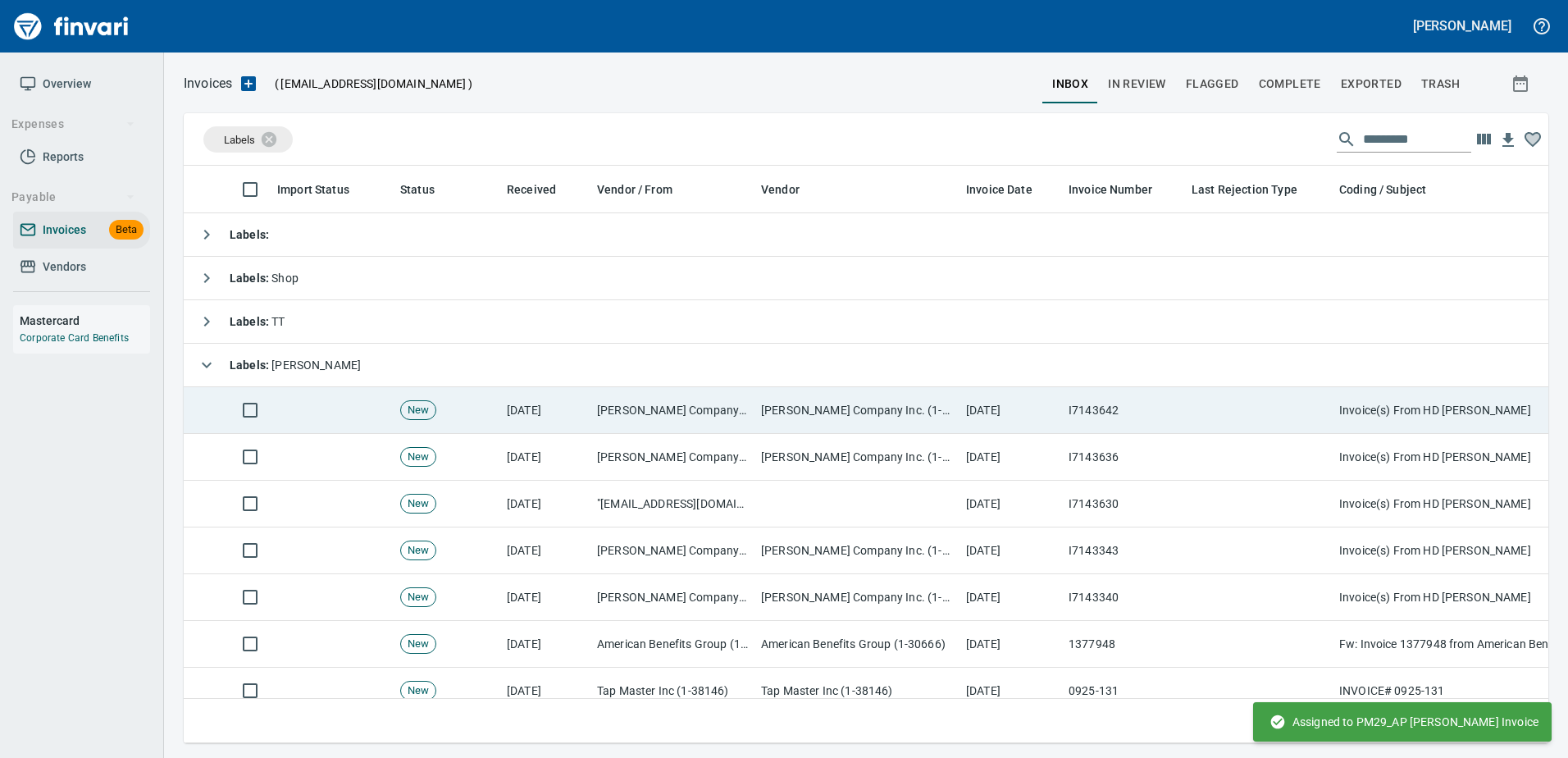
click at [1098, 394] on td "I7143642" at bounding box center [1123, 410] width 123 height 46
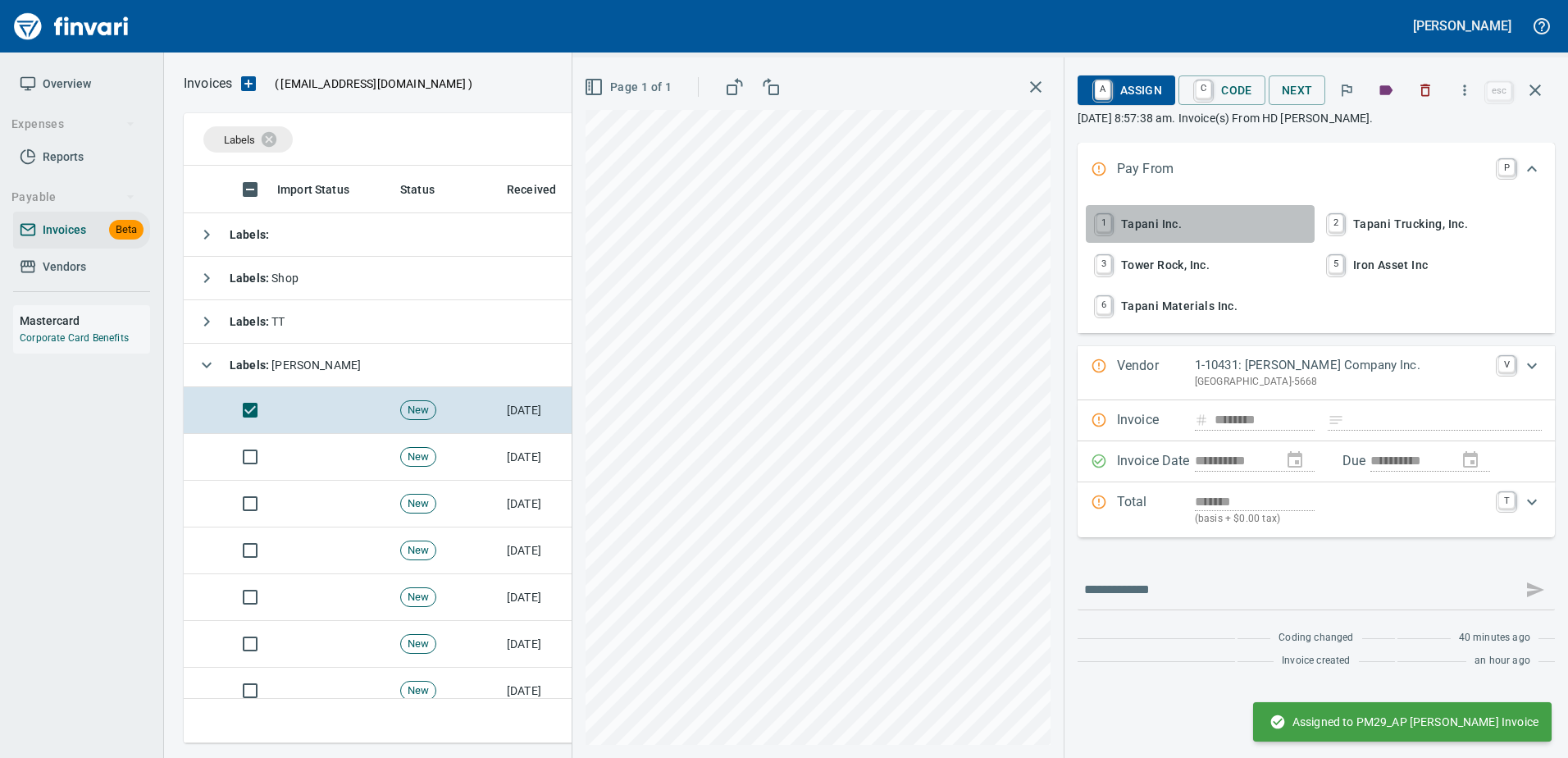
click at [1154, 213] on span "1 Tapani Inc." at bounding box center [1199, 224] width 216 height 28
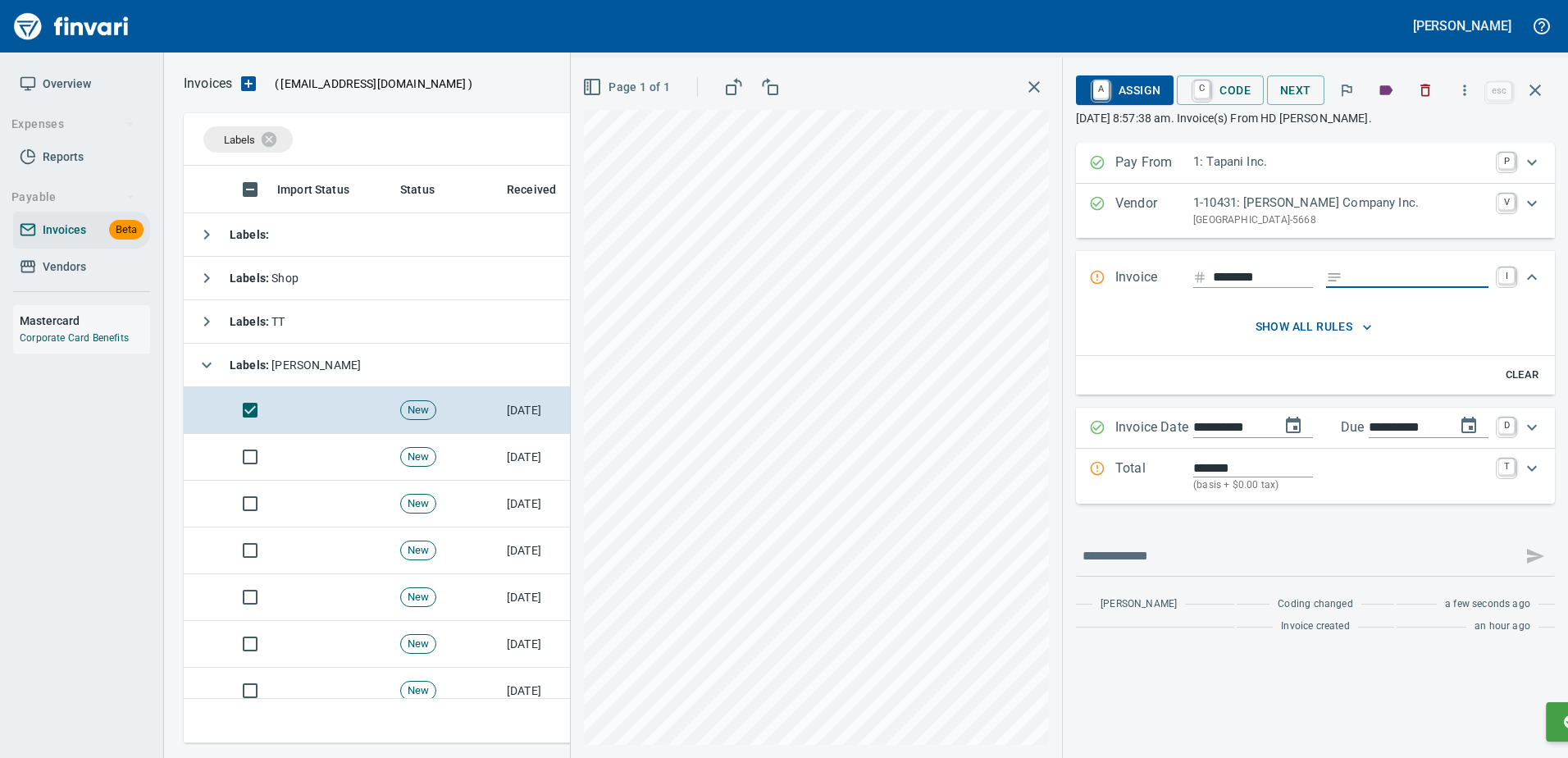
click at [1379, 285] on input "Expand" at bounding box center [1419, 277] width 139 height 20
type input "******"
click at [1131, 478] on p "Total" at bounding box center [1154, 476] width 77 height 35
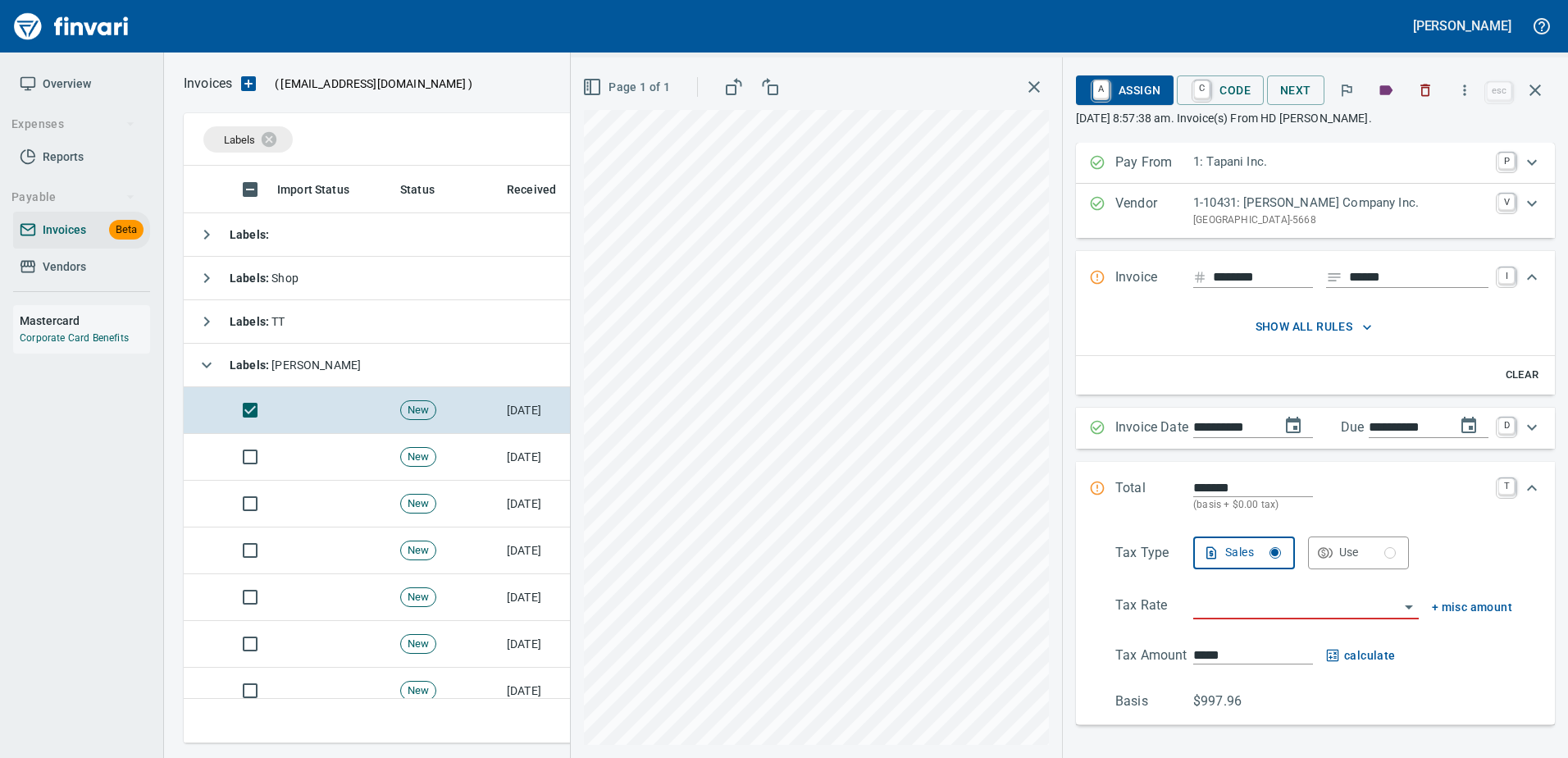
click at [1211, 620] on div "Tax Type Sales Use Tax Rate + misc amount Tax Amount ***** calculate Basis $997…" at bounding box center [1315, 623] width 453 height 175
click at [1210, 607] on input "search" at bounding box center [1296, 607] width 206 height 23
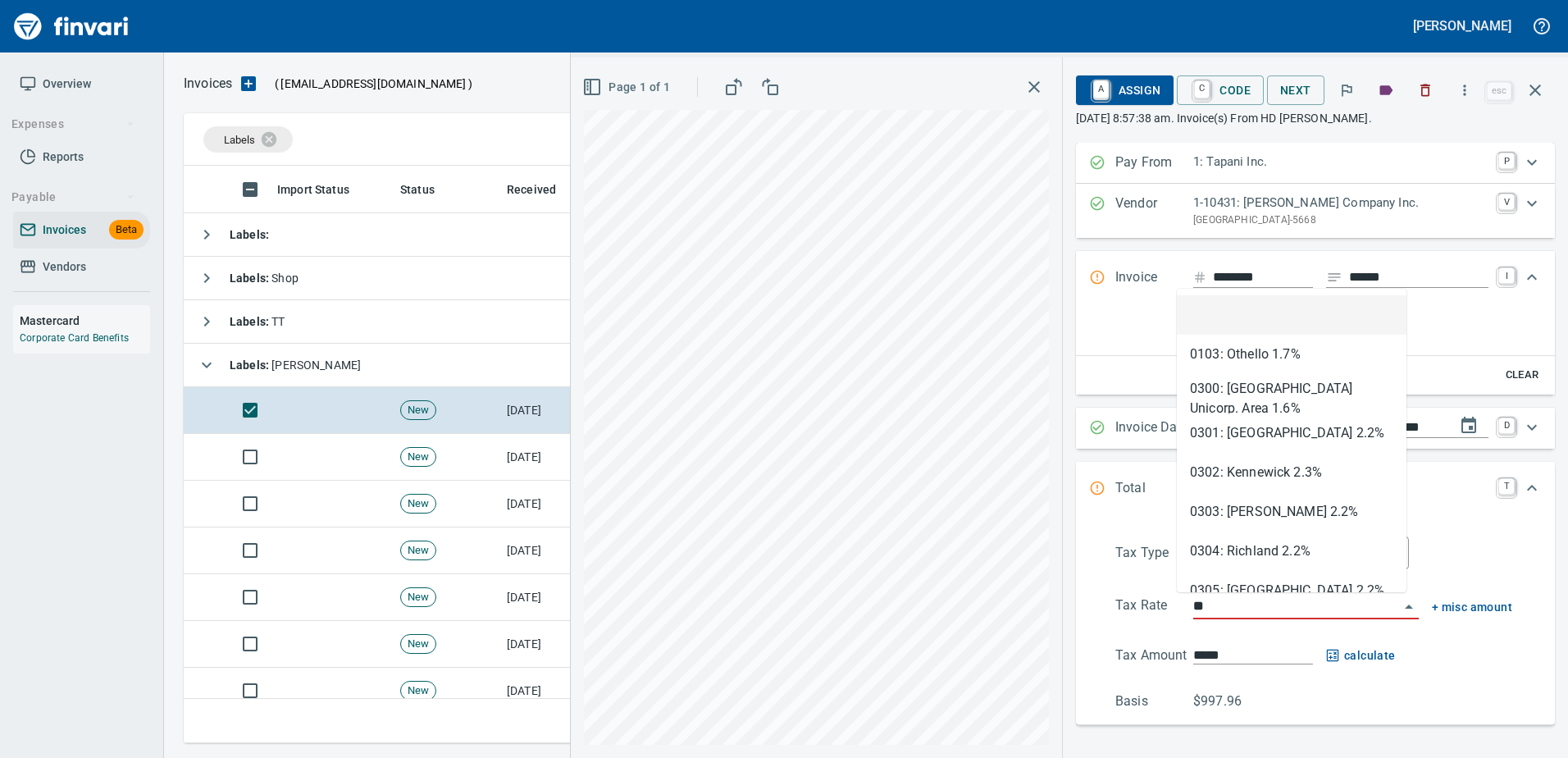
scroll to position [553, 1339]
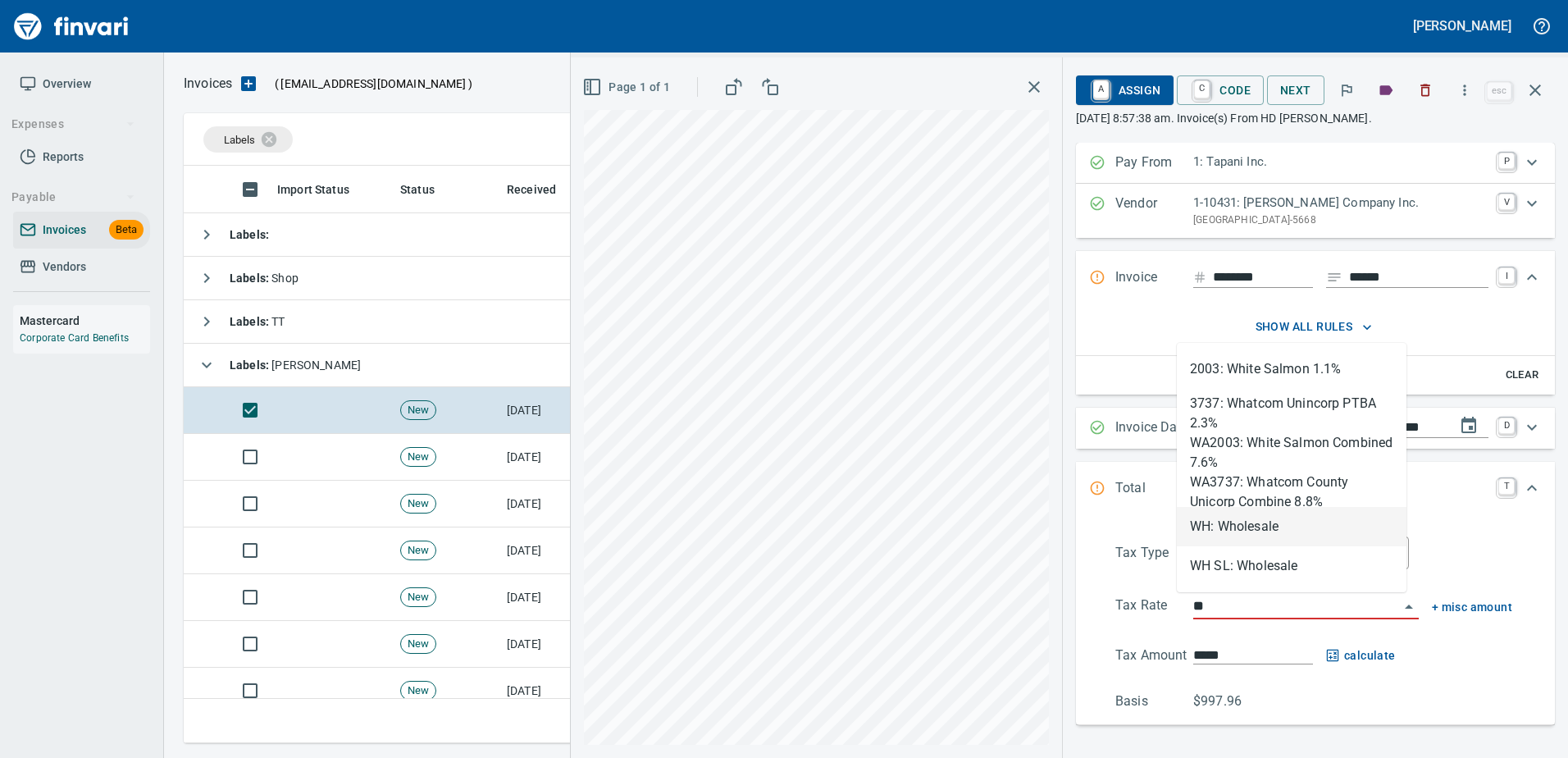
click at [1231, 531] on li "WH: Wholesale" at bounding box center [1291, 527] width 229 height 40
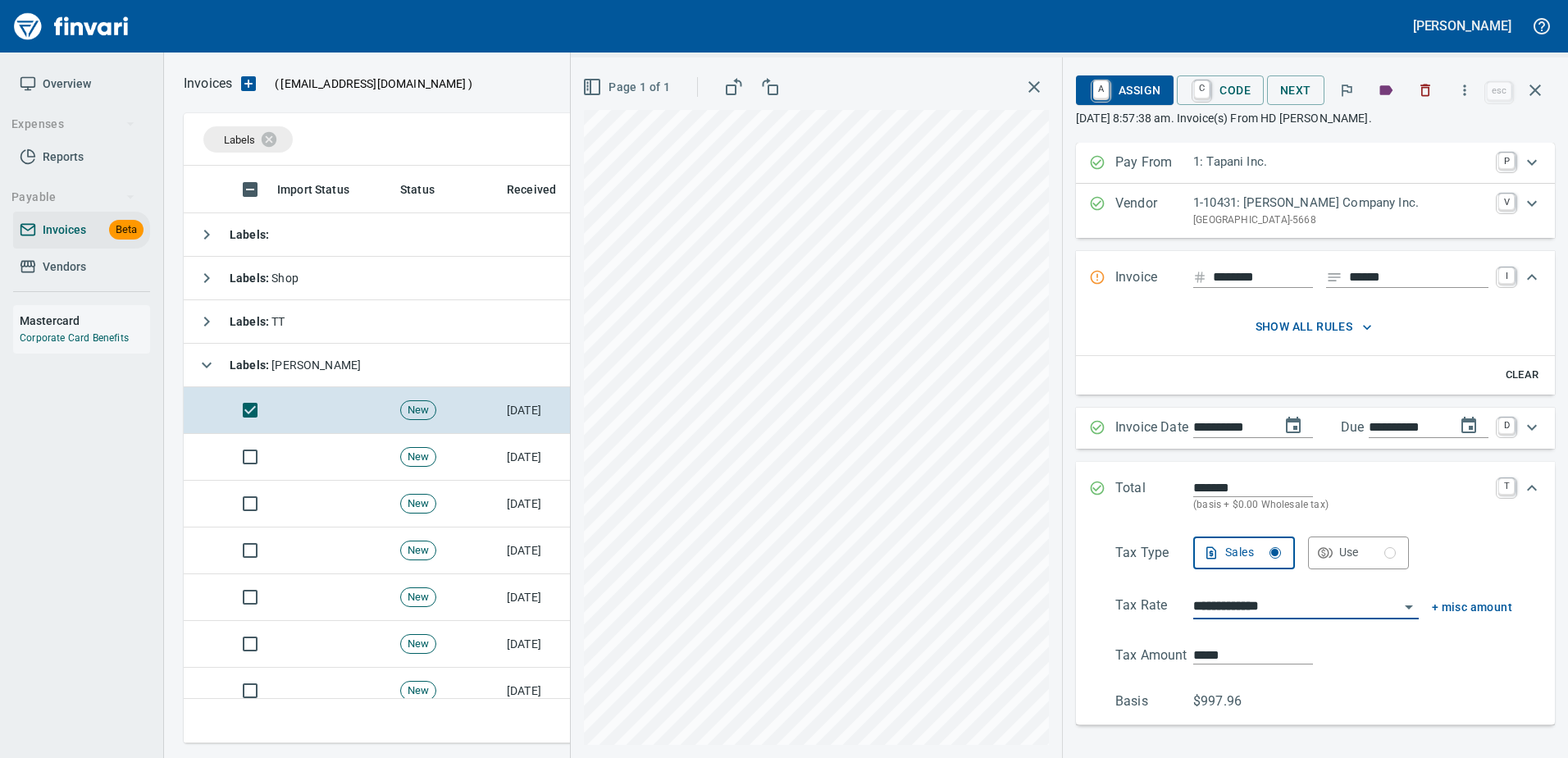
type input "**********"
click at [1117, 83] on span "A Assign" at bounding box center [1125, 90] width 72 height 28
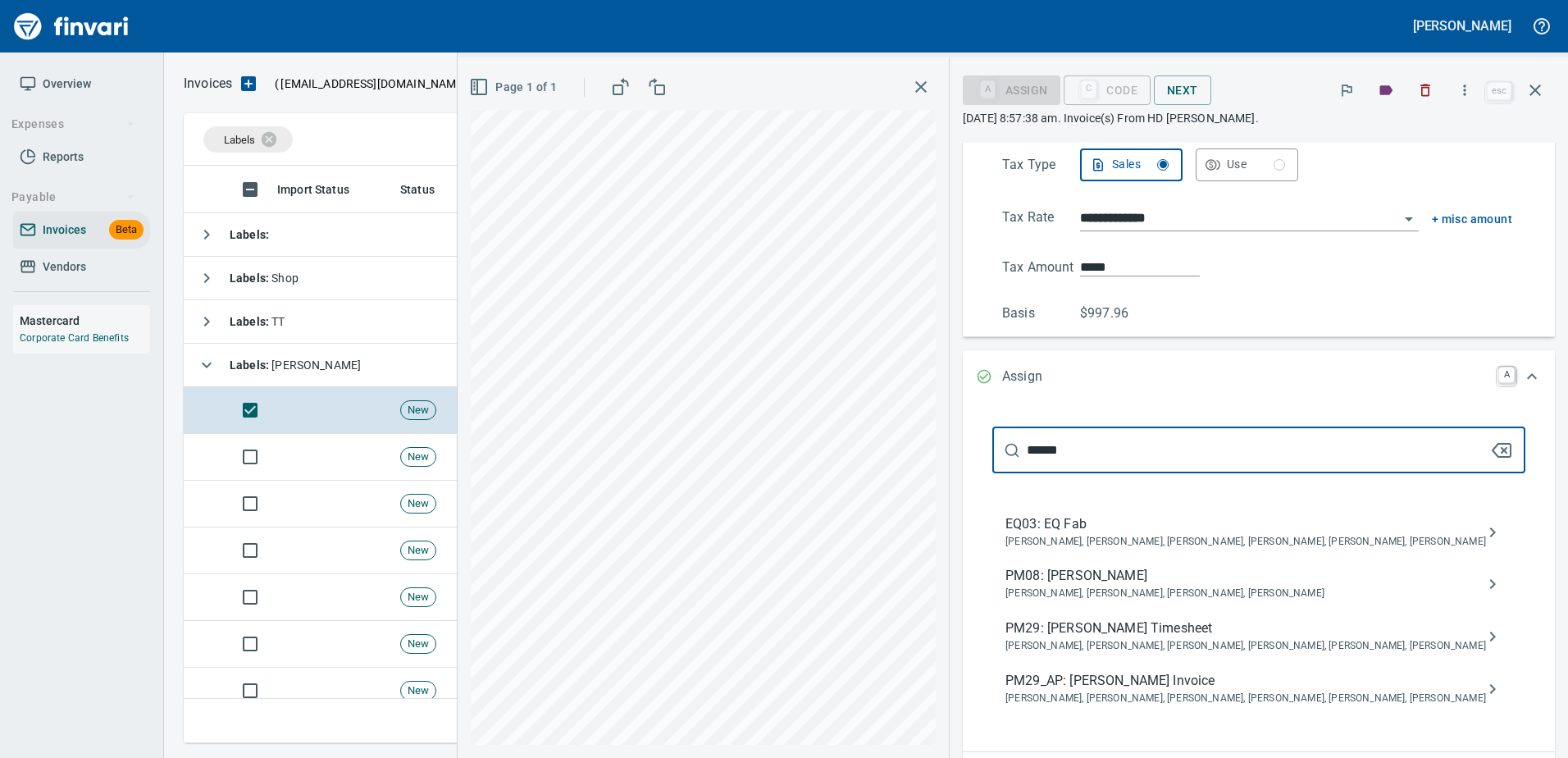
type input "******"
click at [1209, 665] on div "PM29_AP: Shane Jundt Invoice Caitlin Hatfield, Cameron Morgan, Crystal Northrup…" at bounding box center [1258, 688] width 533 height 52
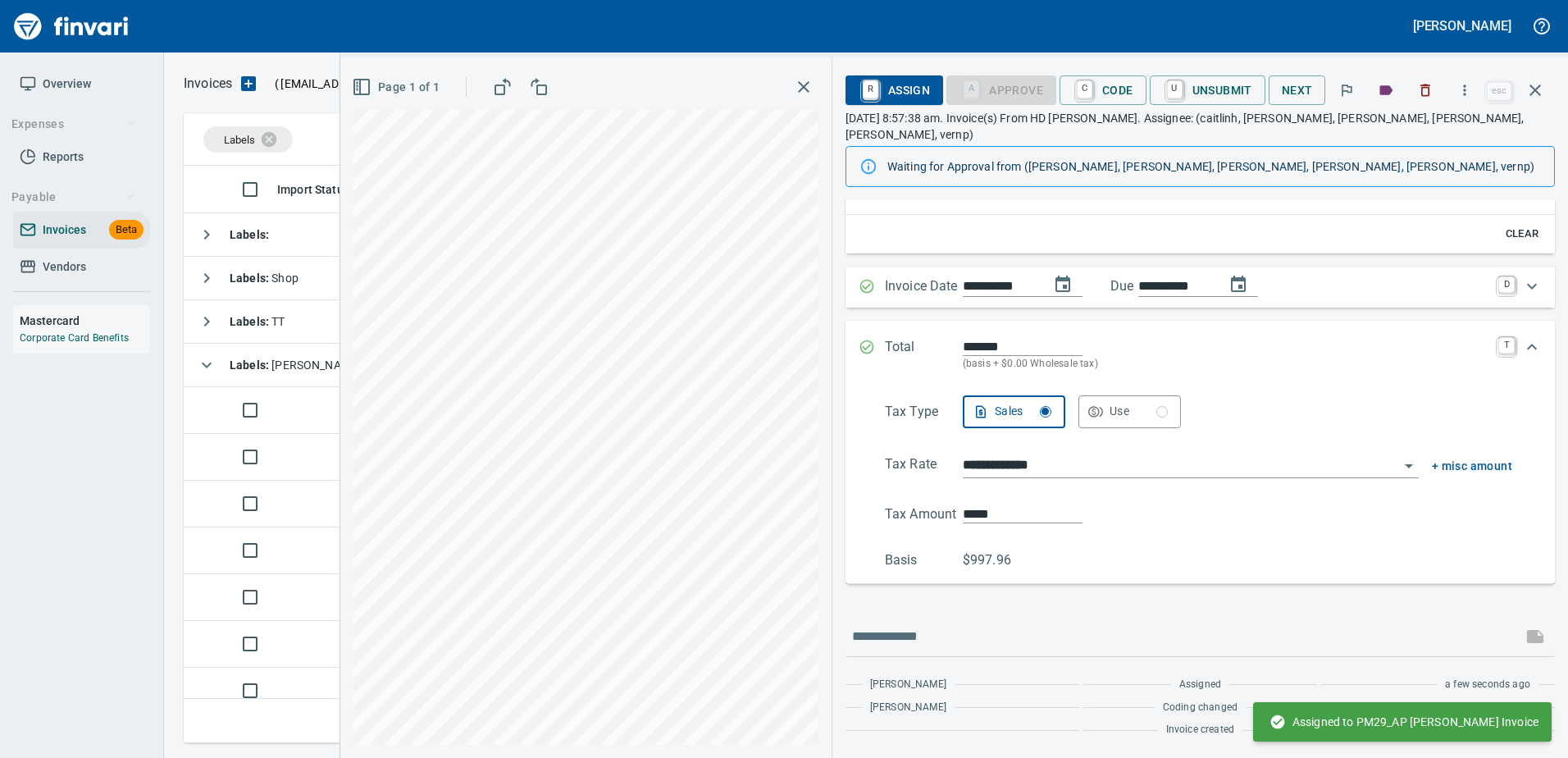
scroll to position [182, 0]
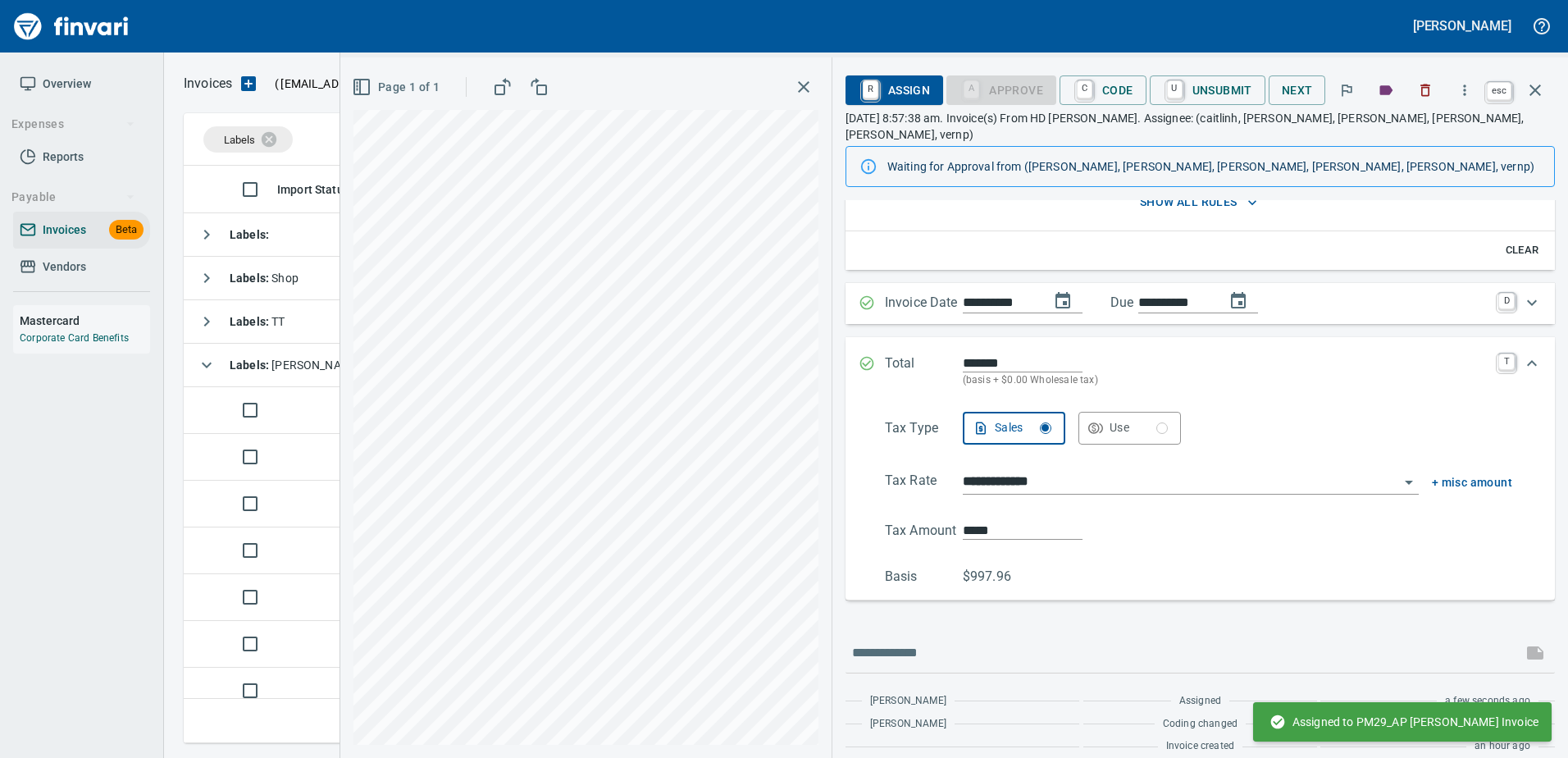
click at [1529, 91] on icon "button" at bounding box center [1535, 90] width 19 height 19
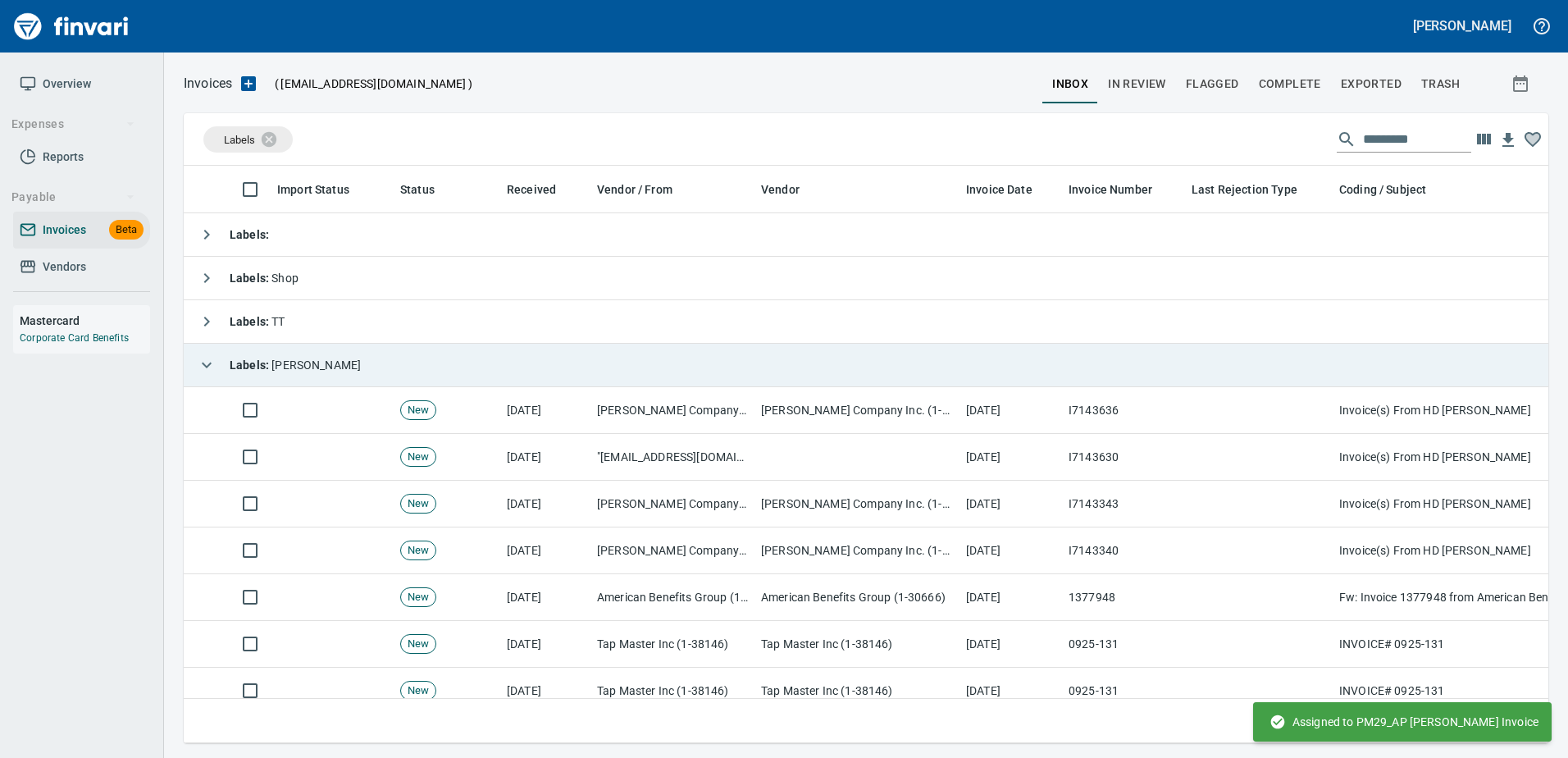
scroll to position [553, 1339]
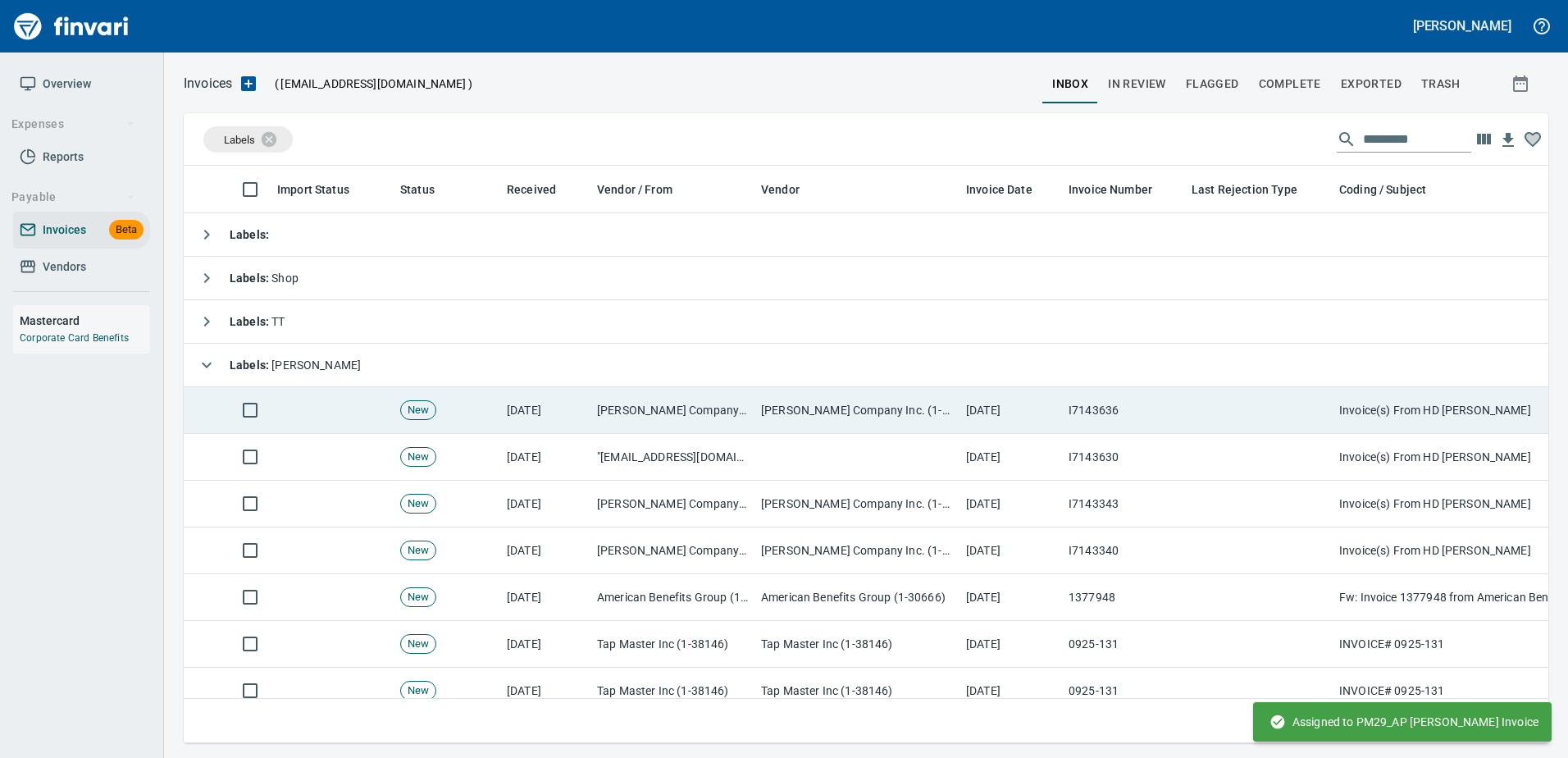
click at [1166, 403] on td "I7143636" at bounding box center [1123, 410] width 123 height 46
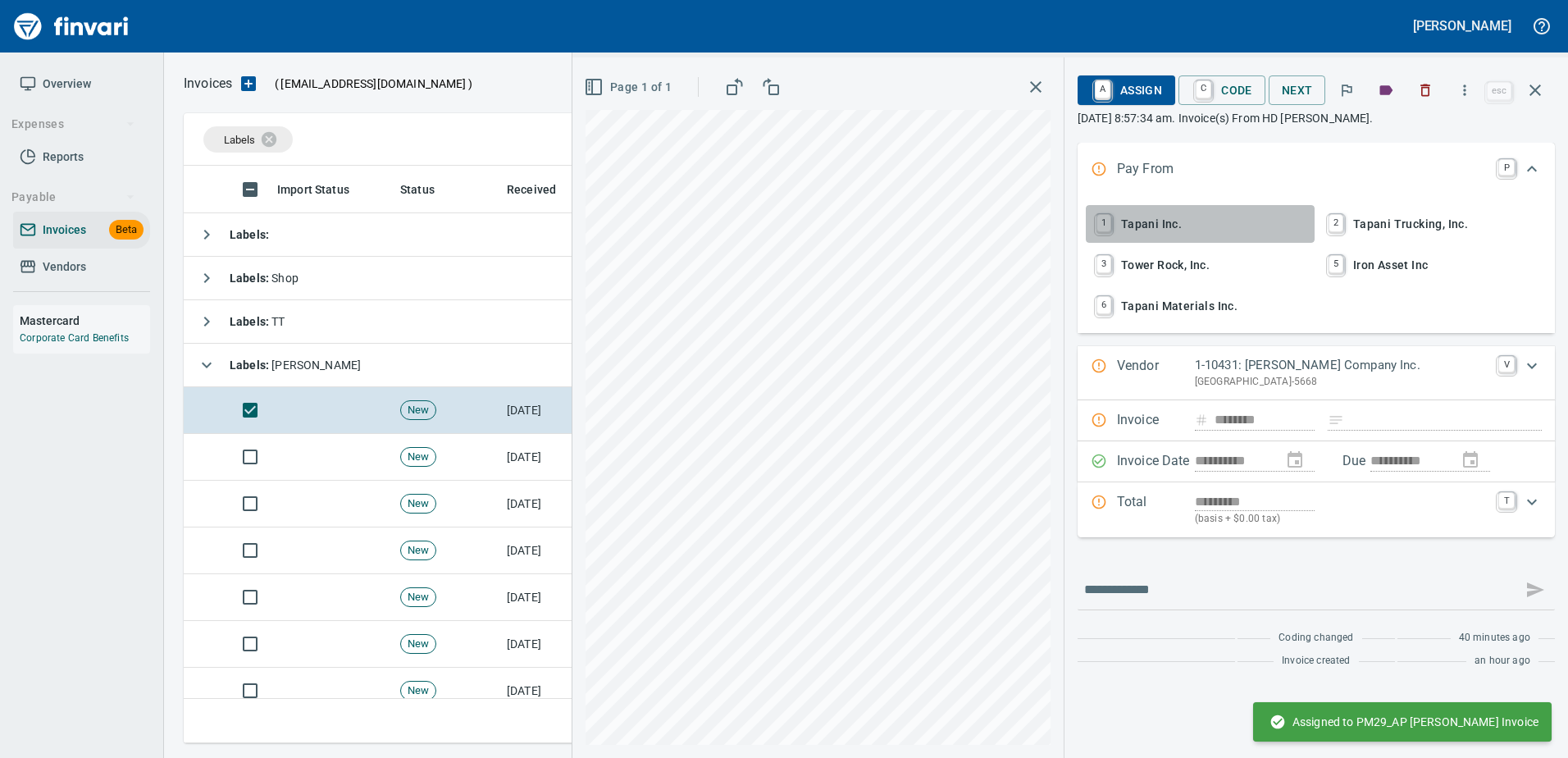
click at [1175, 217] on span "1 Tapani Inc." at bounding box center [1199, 224] width 216 height 28
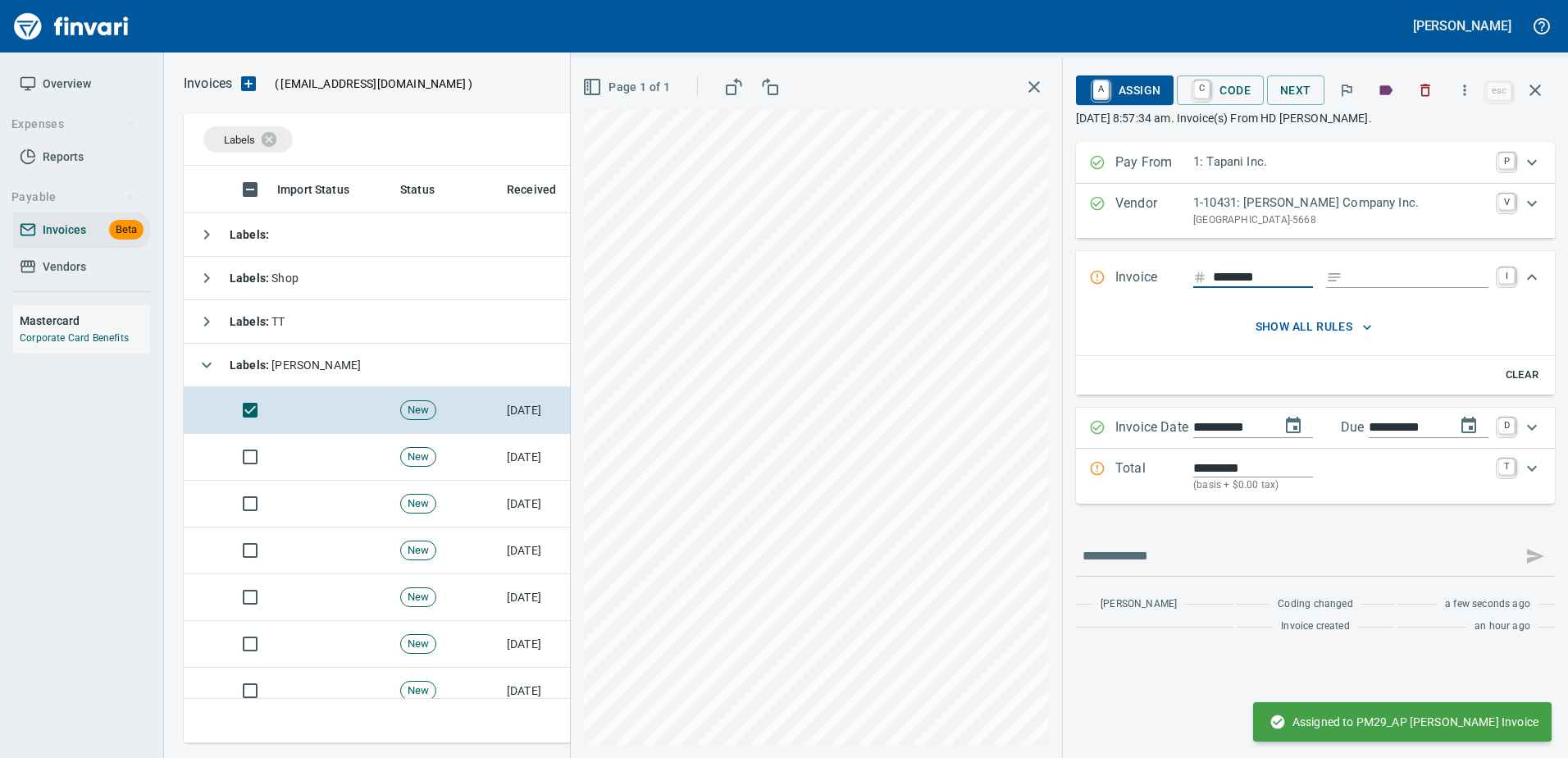
click at [1354, 283] on input "Expand" at bounding box center [1419, 277] width 139 height 20
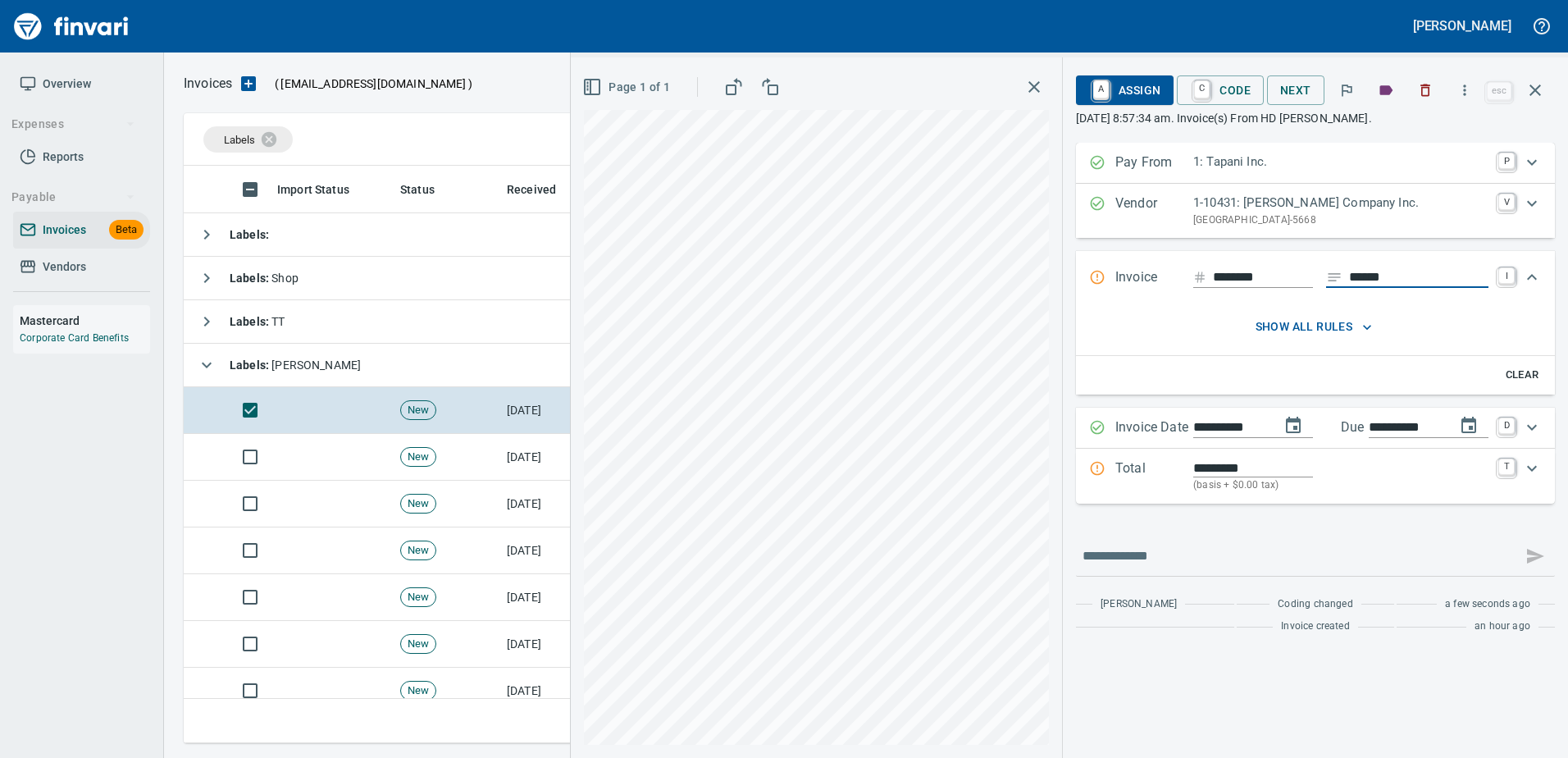
type input "******"
click at [1183, 474] on p "Total" at bounding box center [1154, 476] width 77 height 35
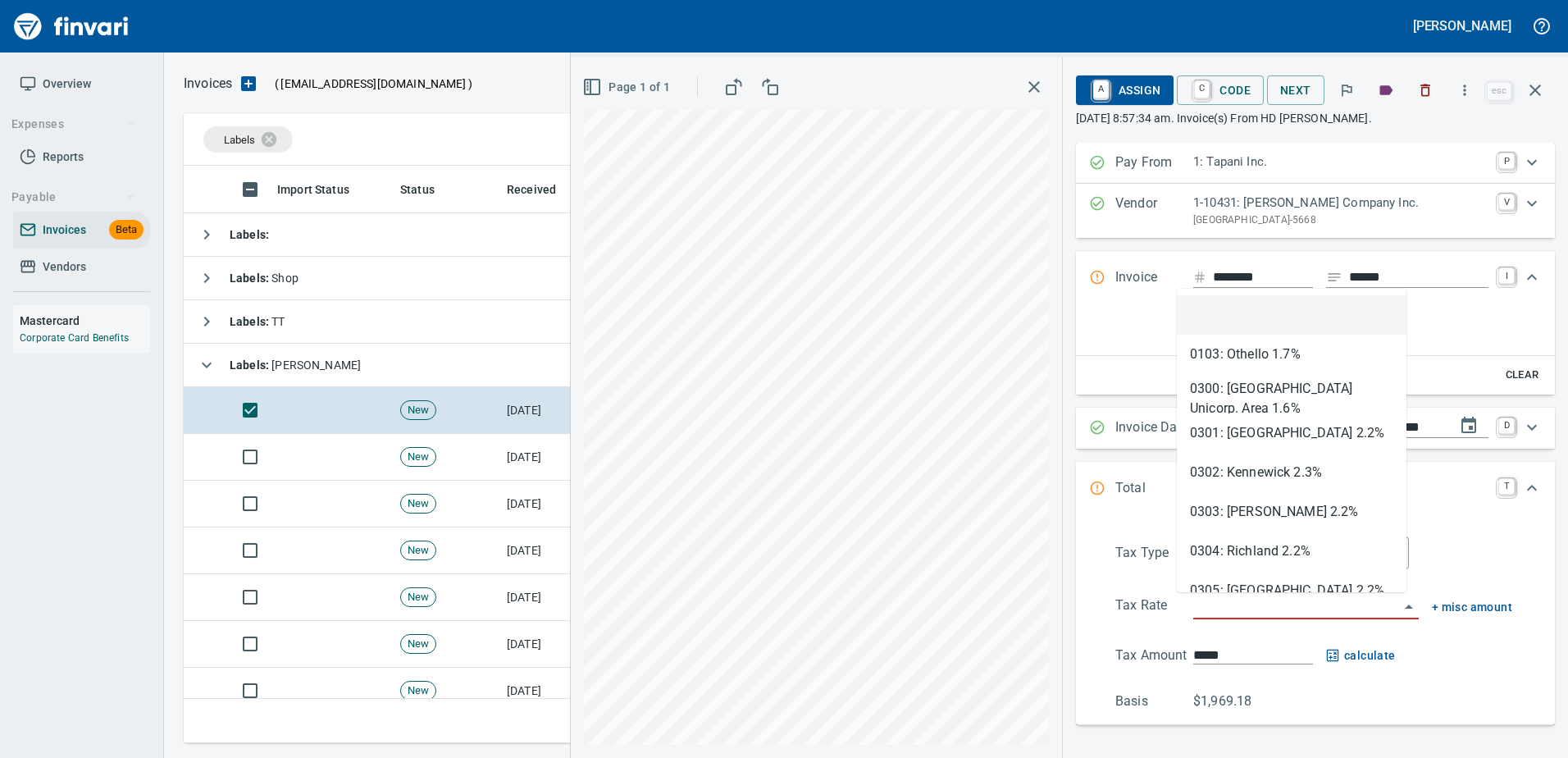
click at [1202, 613] on input "search" at bounding box center [1296, 607] width 206 height 23
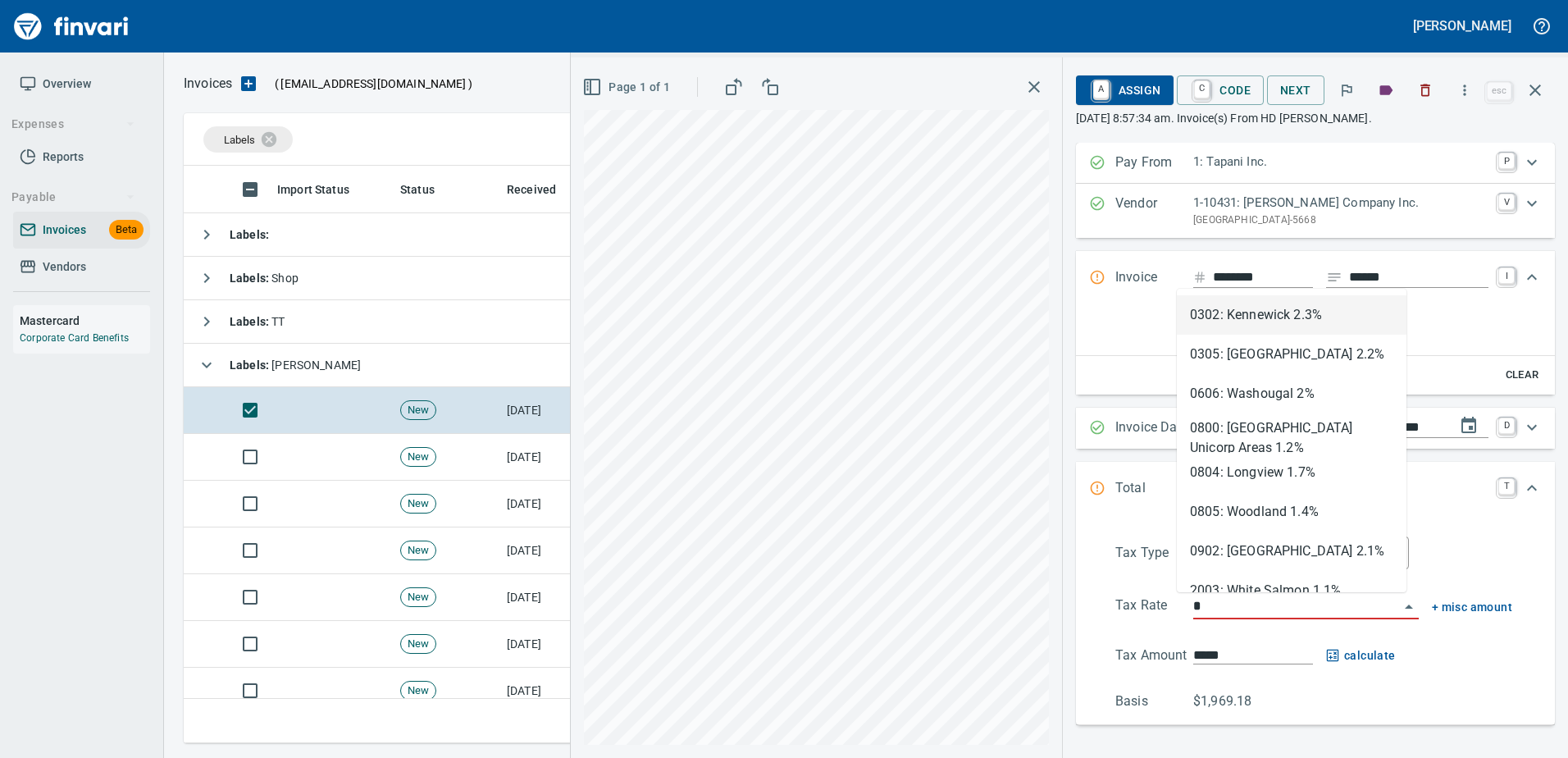
scroll to position [553, 1339]
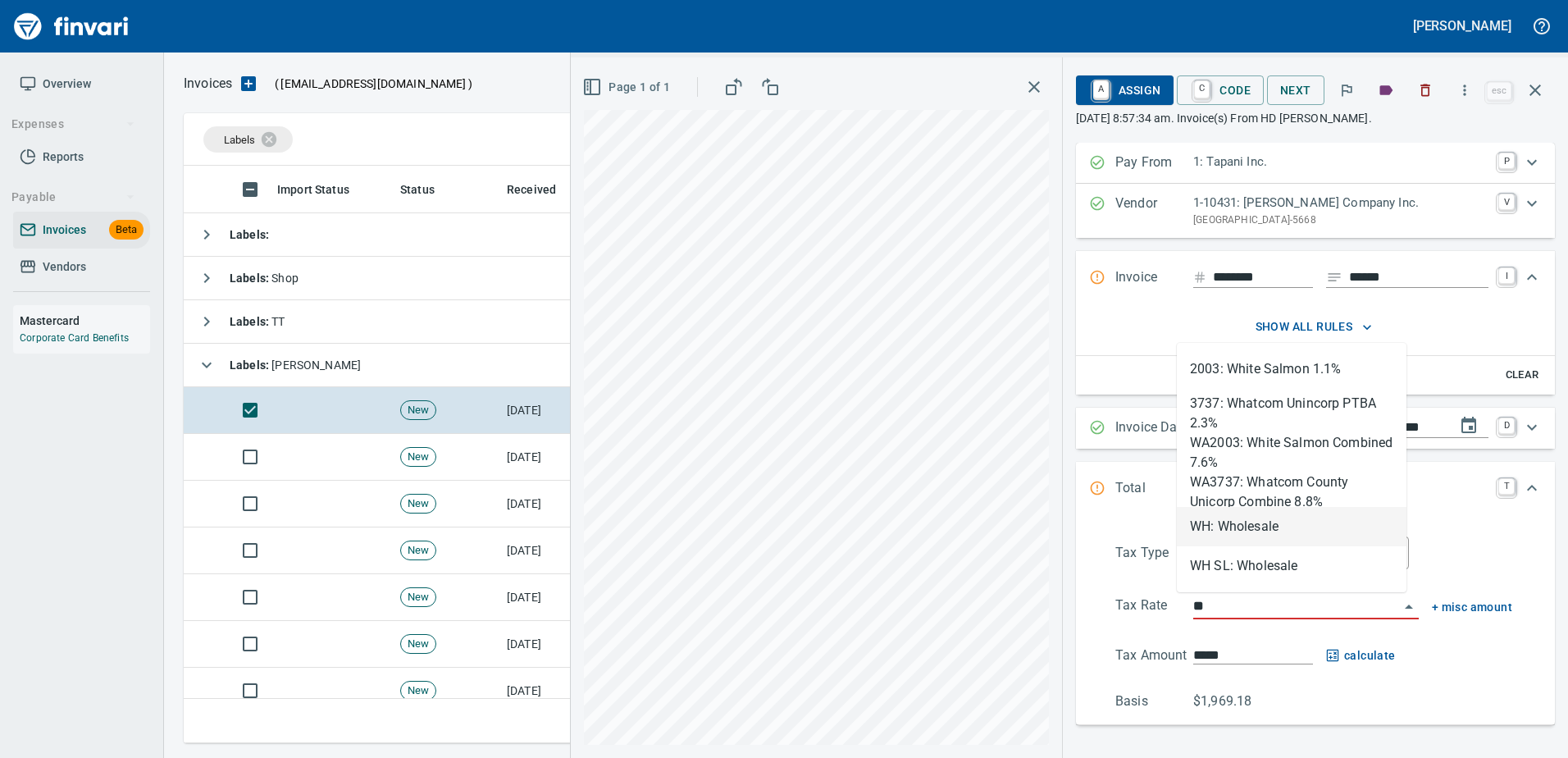
click at [1235, 523] on li "WH: Wholesale" at bounding box center [1291, 527] width 229 height 40
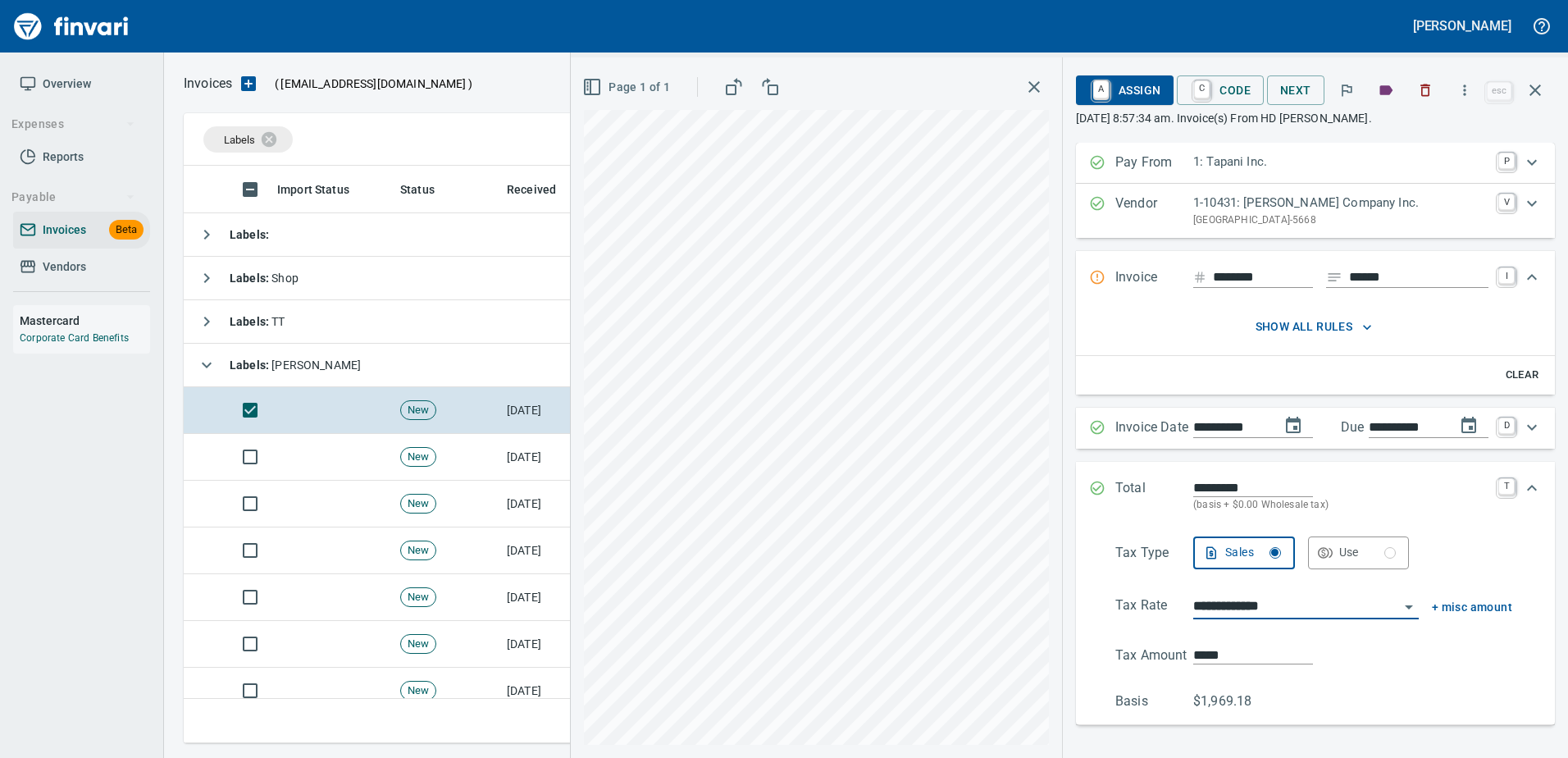
type input "**********"
click at [1128, 94] on span "A Assign" at bounding box center [1125, 90] width 72 height 28
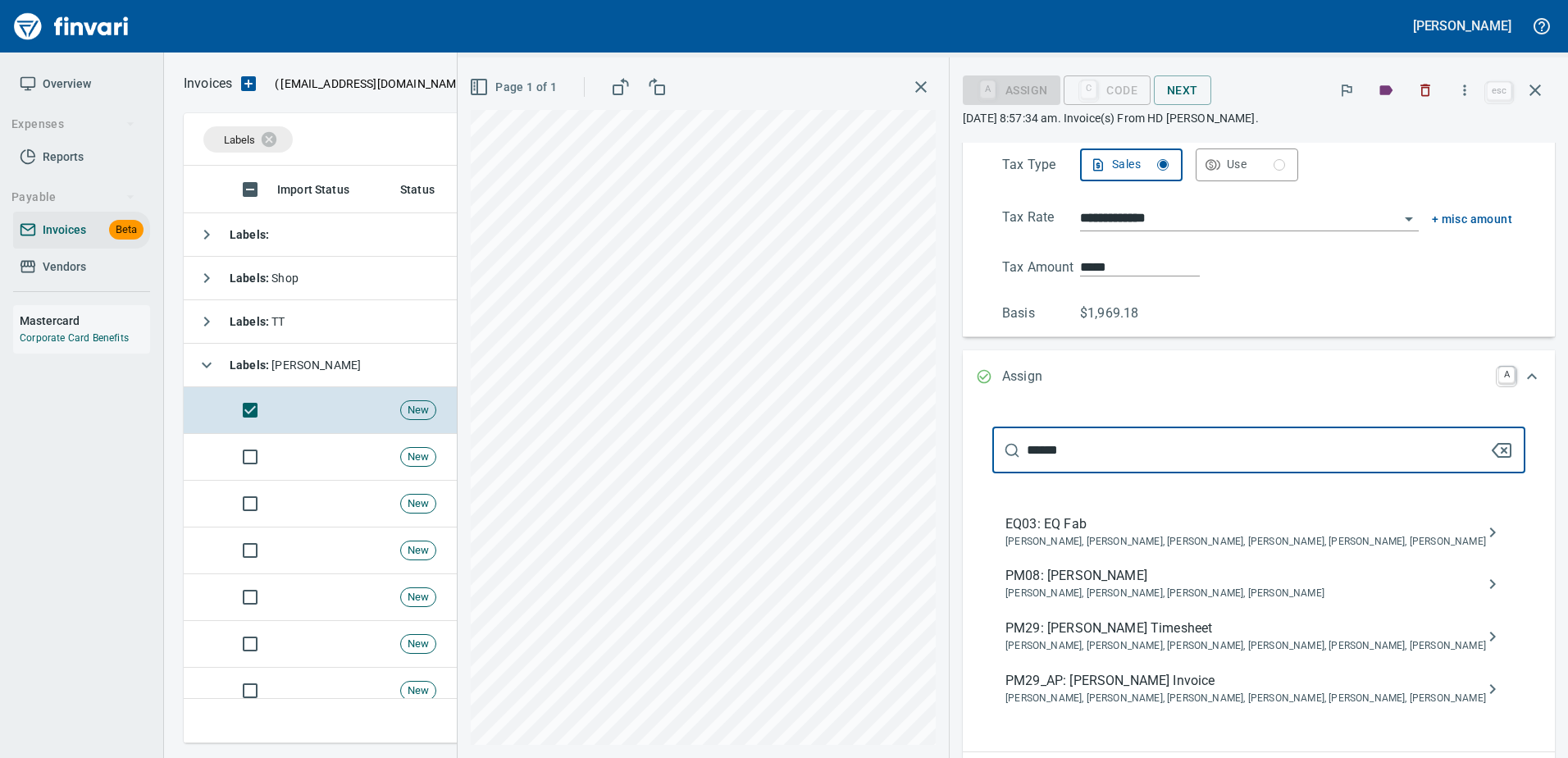
type input "******"
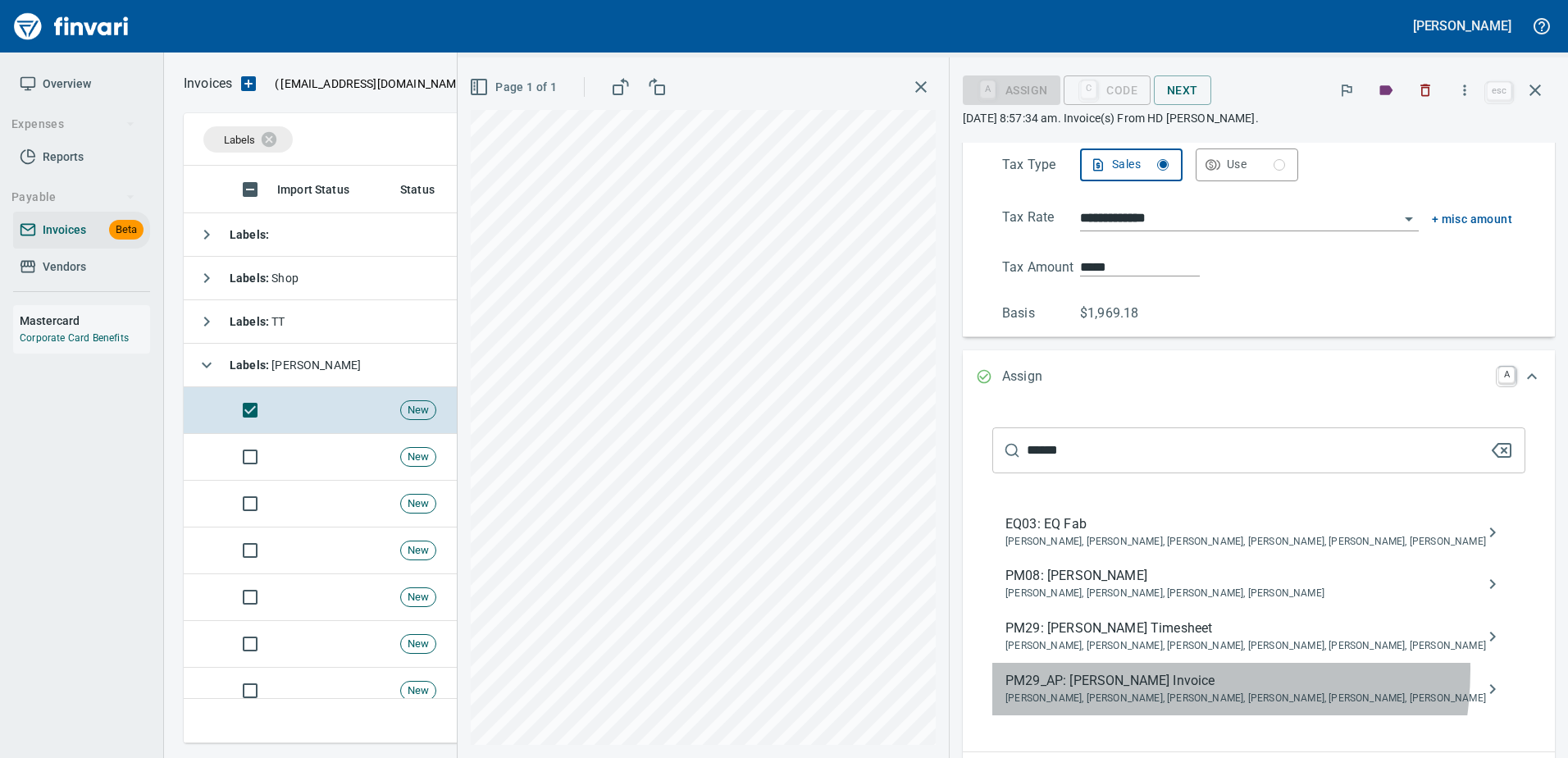
click at [1175, 669] on div "PM29_AP: Shane Jundt Invoice Caitlin Hatfield, Cameron Morgan, Crystal Northrup…" at bounding box center [1258, 688] width 533 height 52
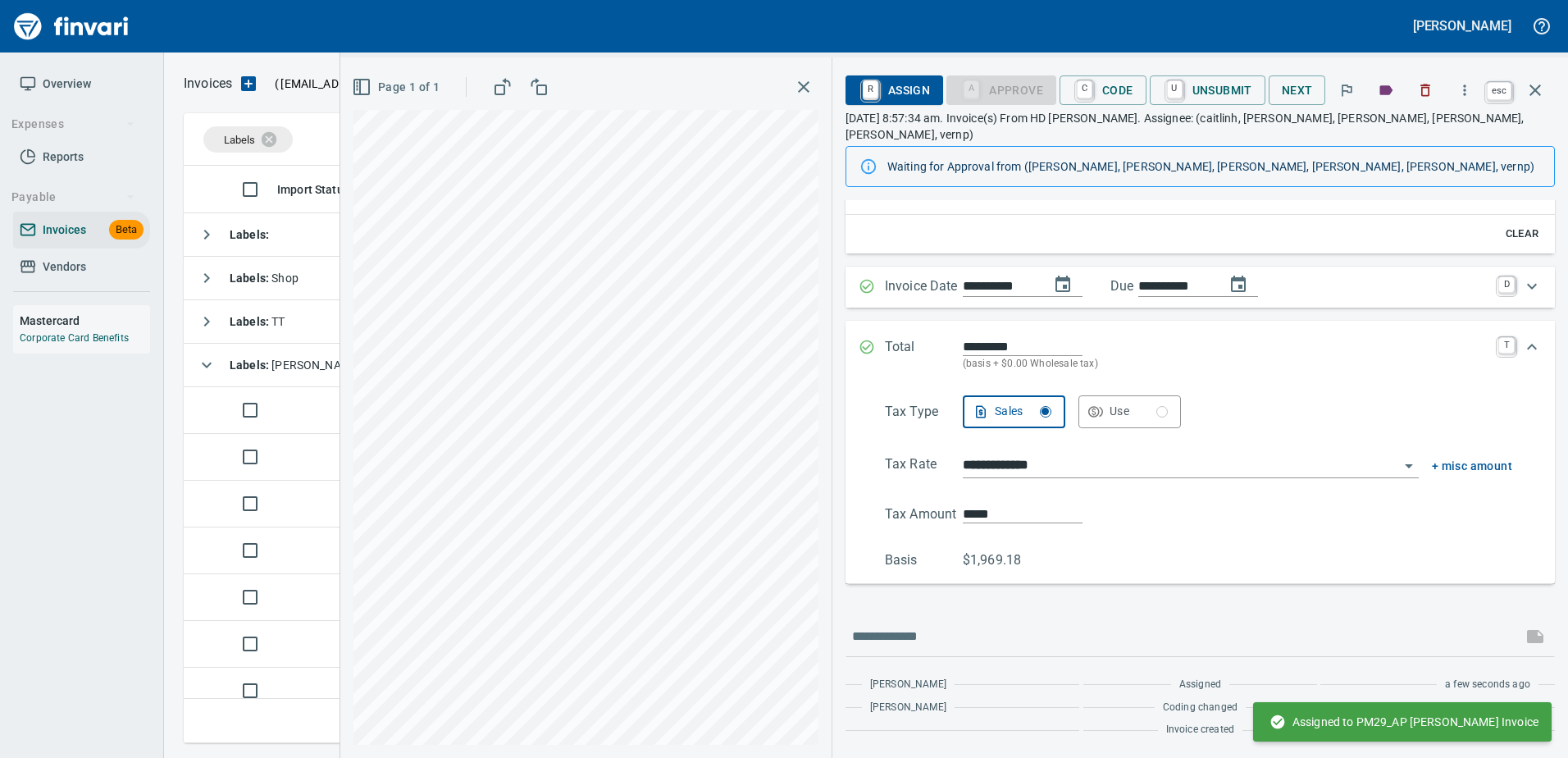
scroll to position [182, 0]
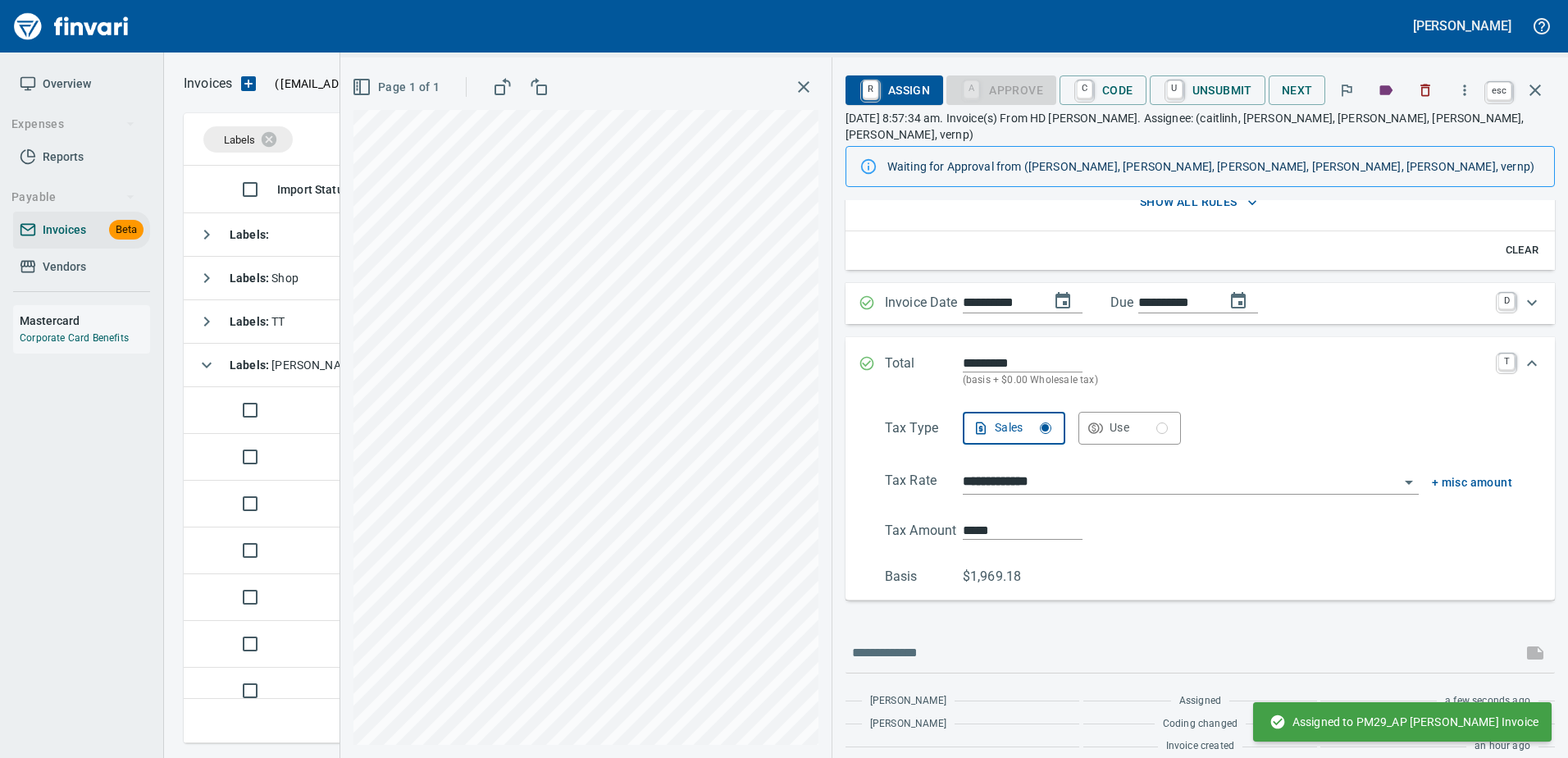
click at [1535, 89] on icon "button" at bounding box center [1535, 90] width 12 height 12
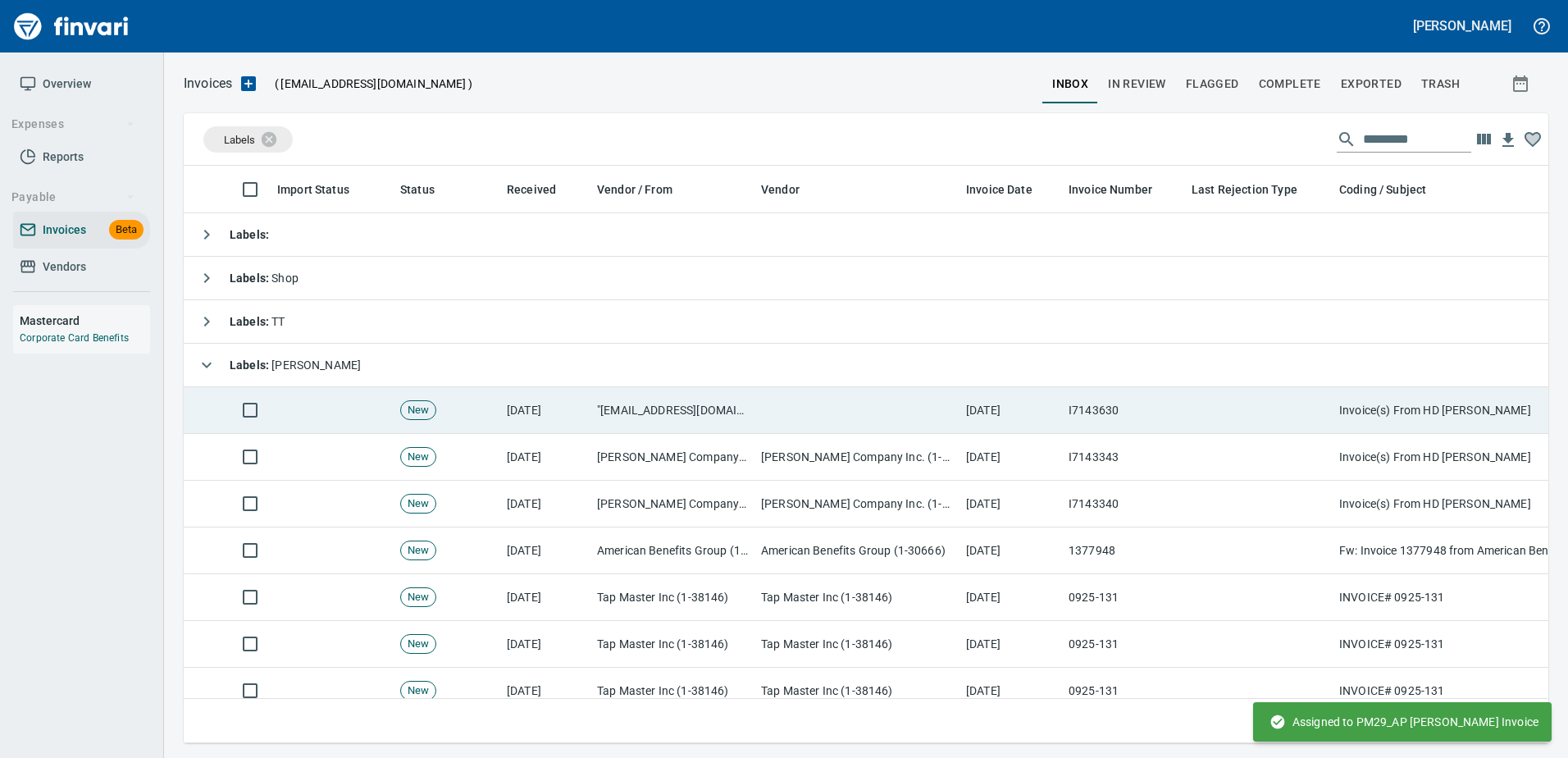
click at [1243, 422] on td at bounding box center [1258, 410] width 147 height 46
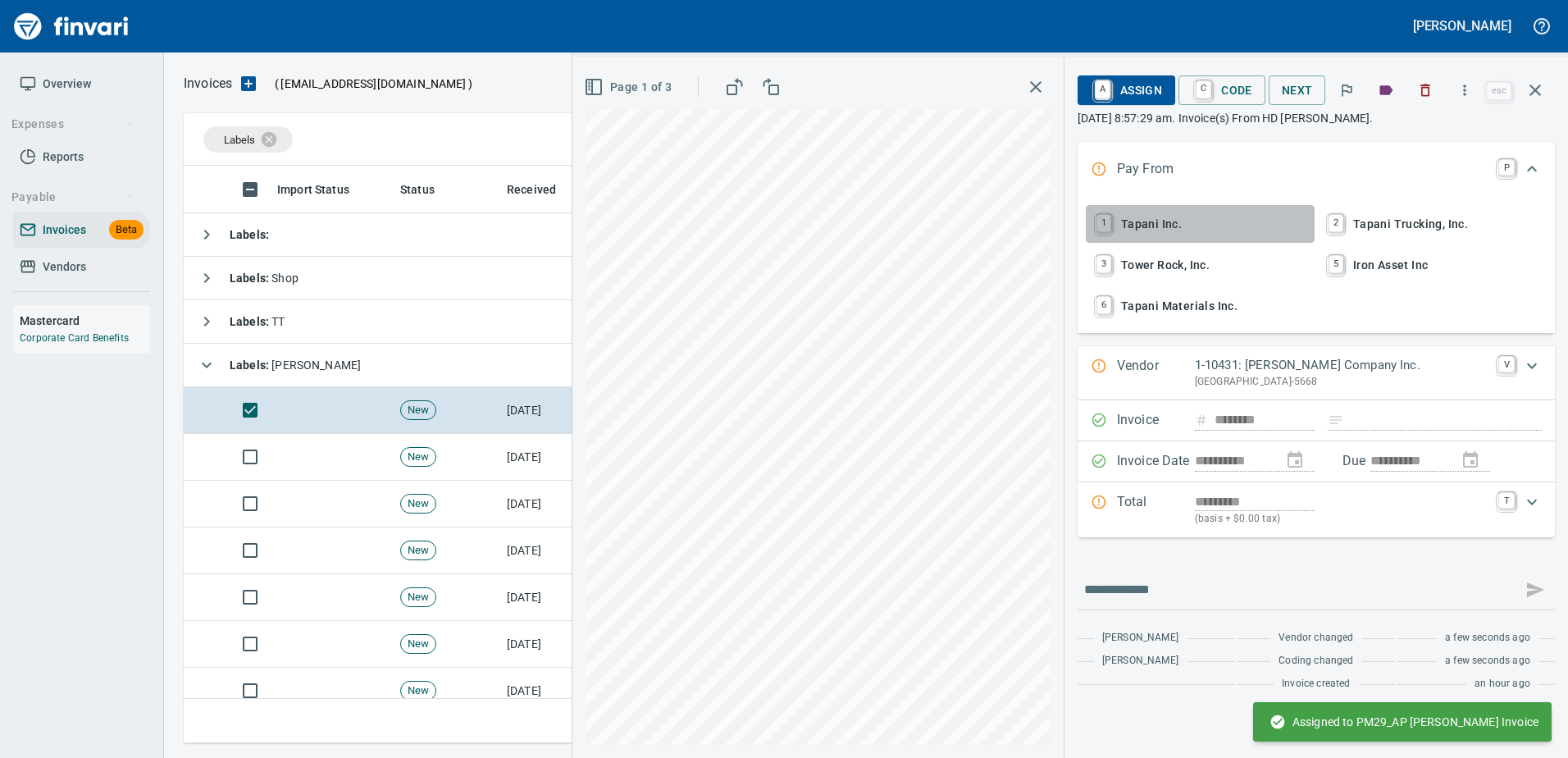
click at [1177, 217] on span "1 Tapani Inc." at bounding box center [1199, 224] width 216 height 28
type input "**********"
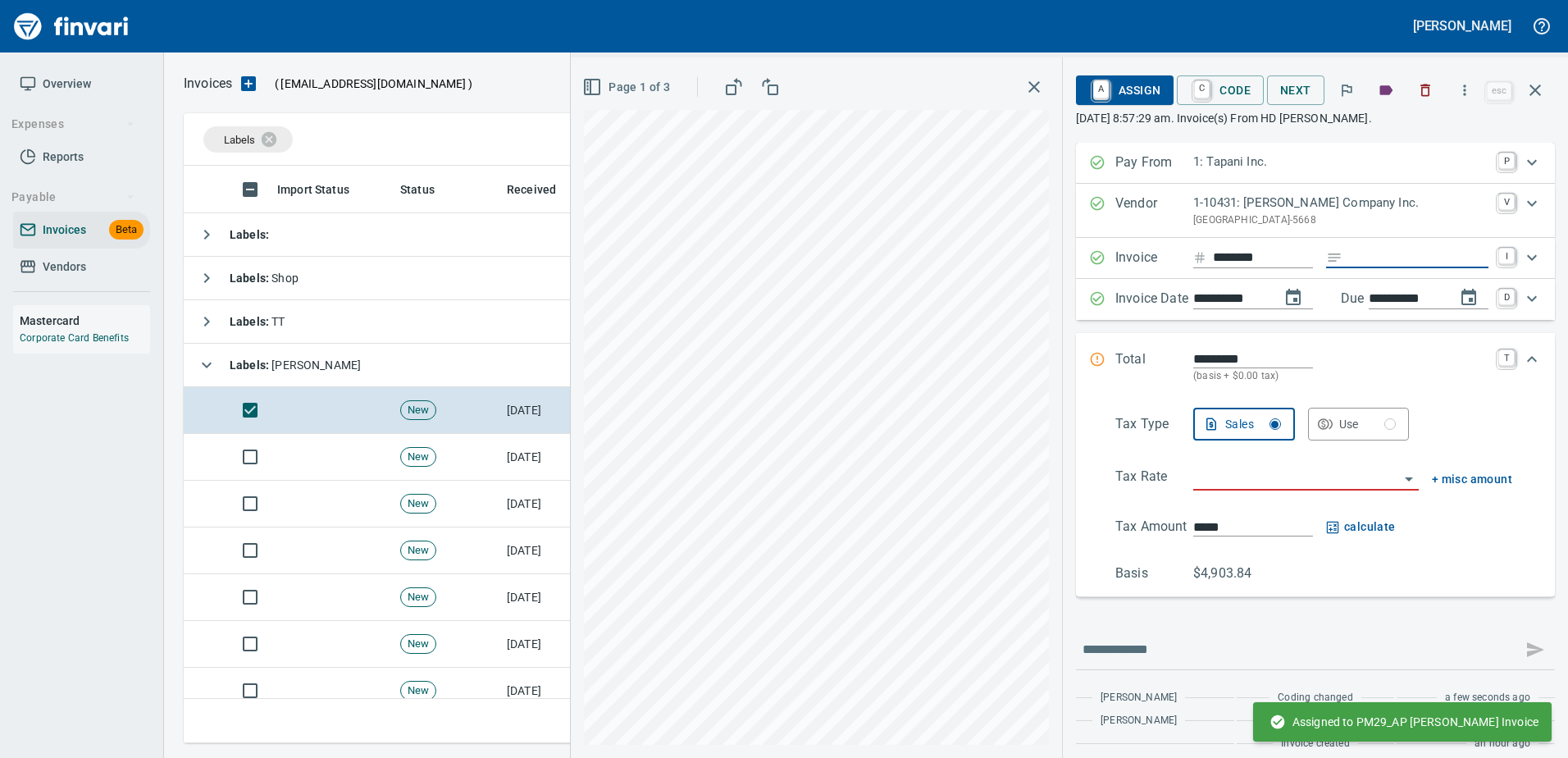
click at [1387, 260] on input "Expand" at bounding box center [1419, 258] width 139 height 20
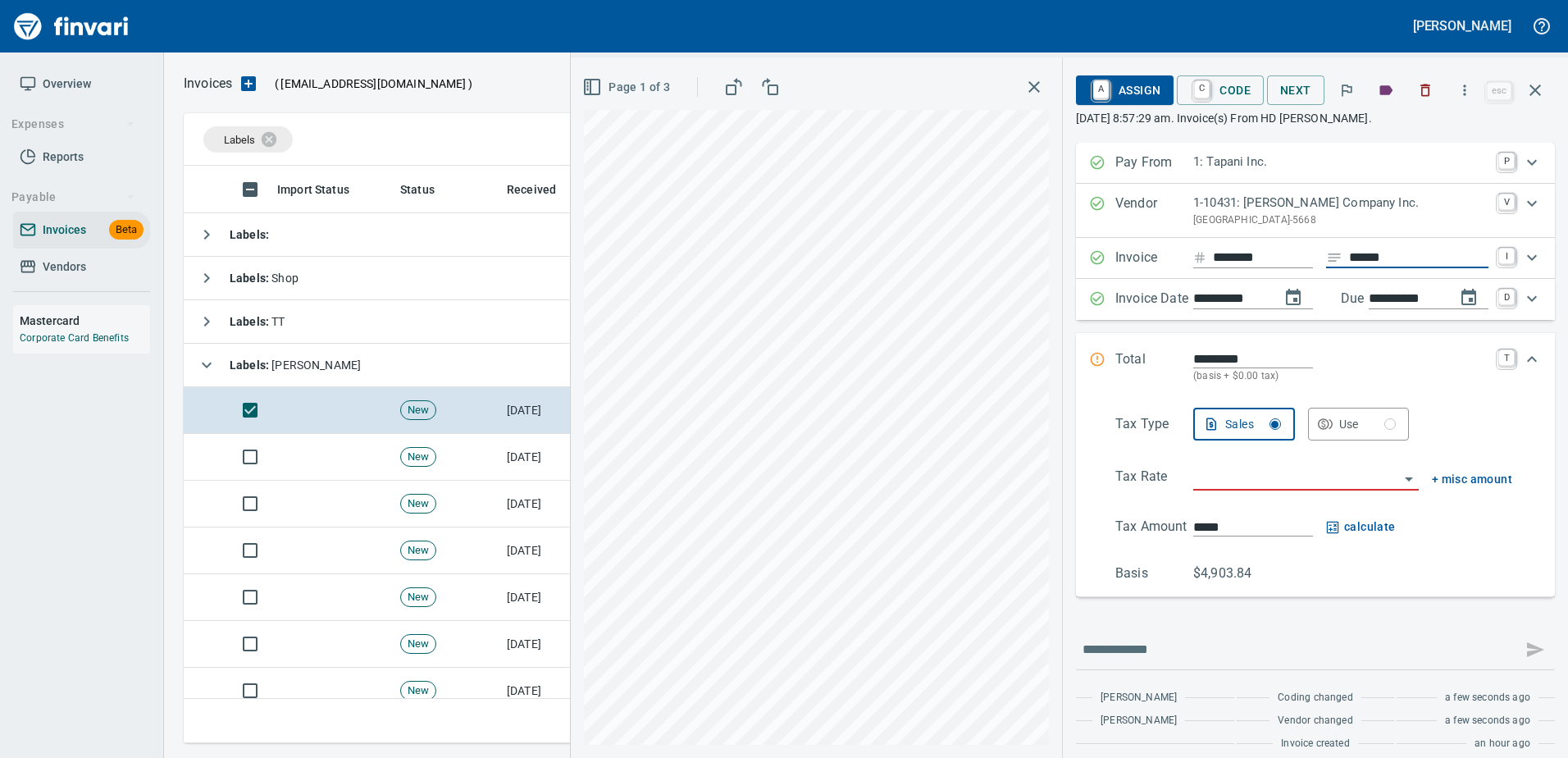
type input "******"
click at [582, 92] on icon "button" at bounding box center [591, 87] width 19 height 19
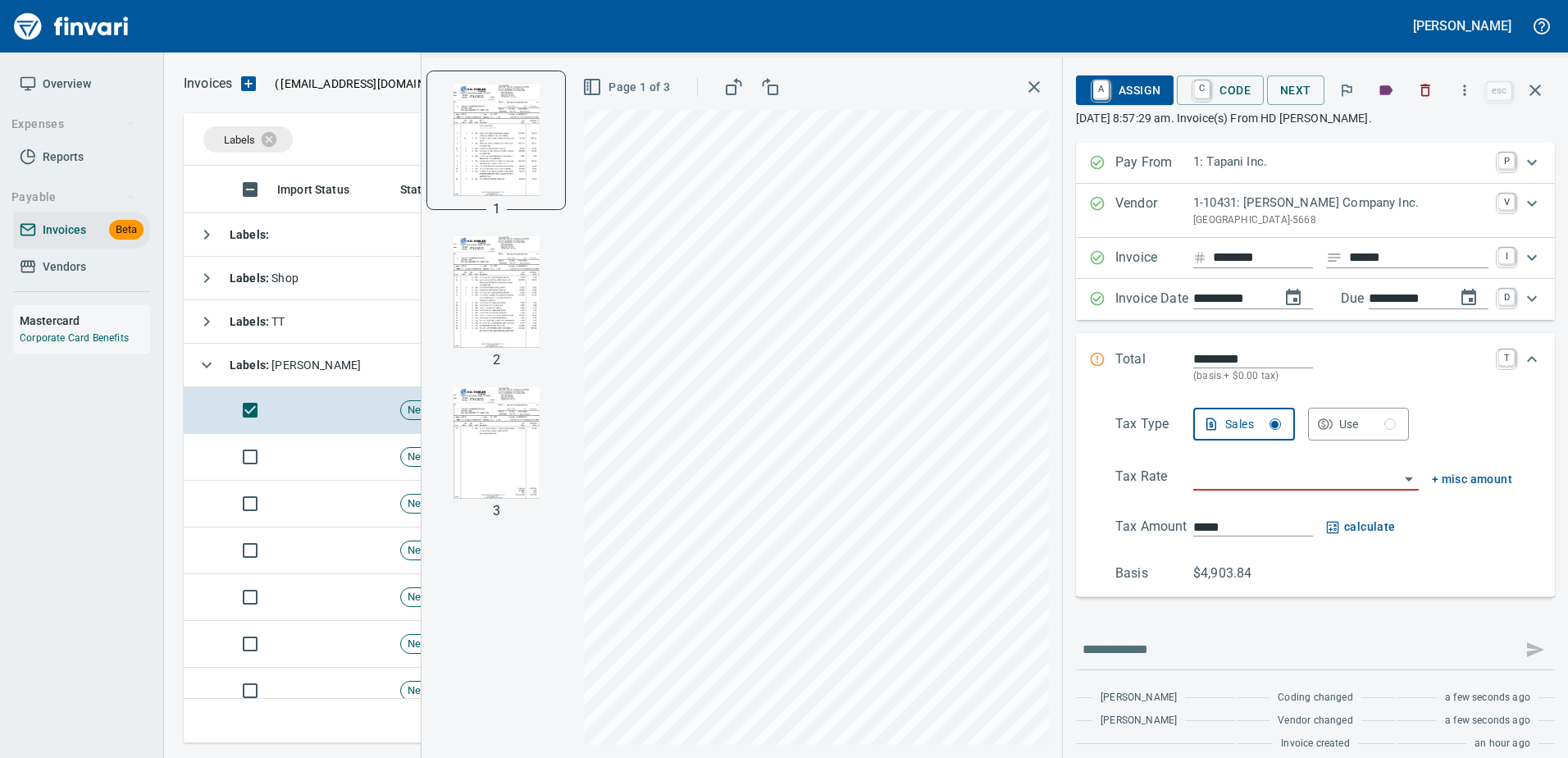
click at [500, 421] on img "button" at bounding box center [496, 442] width 111 height 111
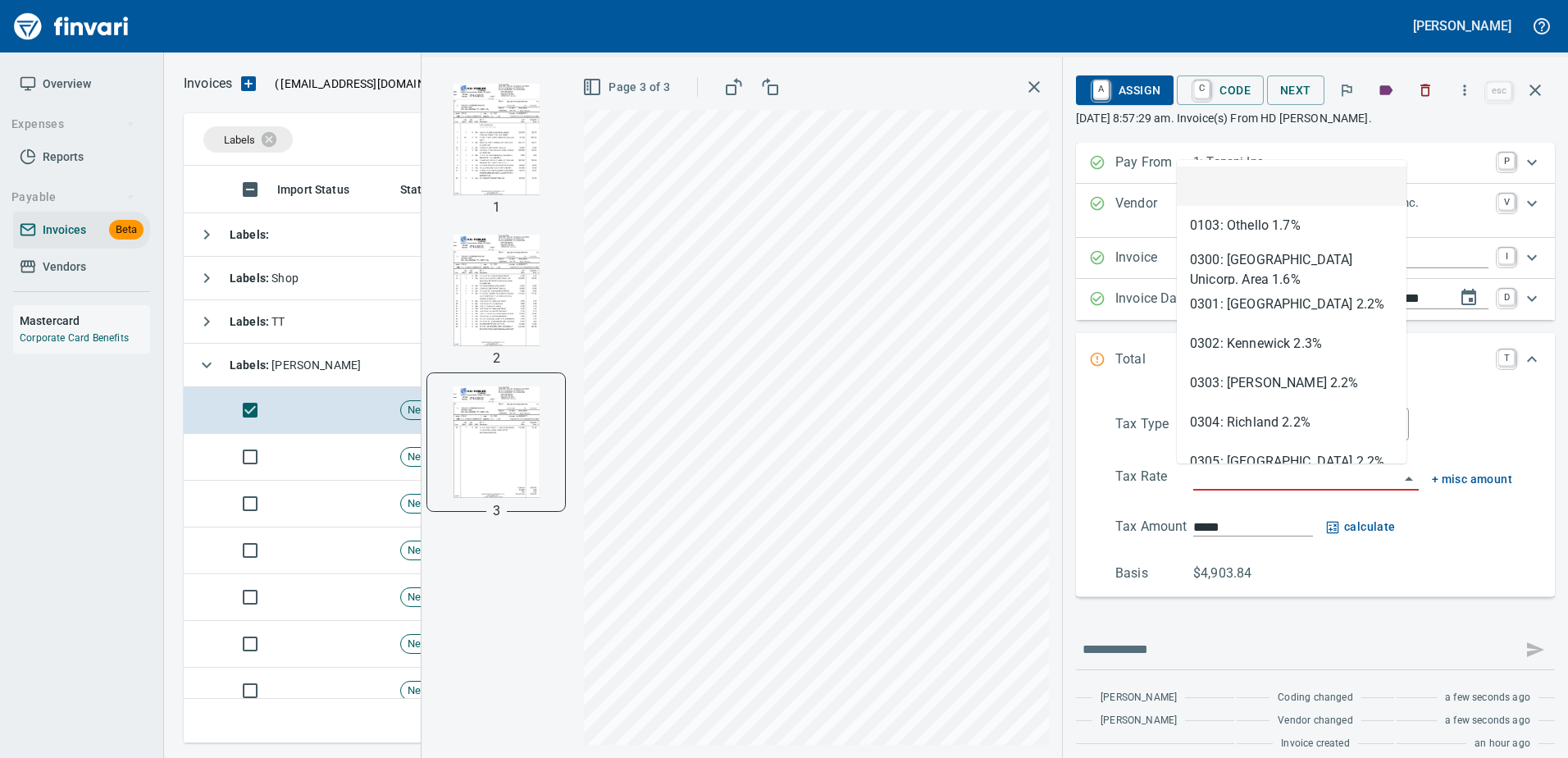
click at [1249, 485] on input "search" at bounding box center [1296, 478] width 206 height 23
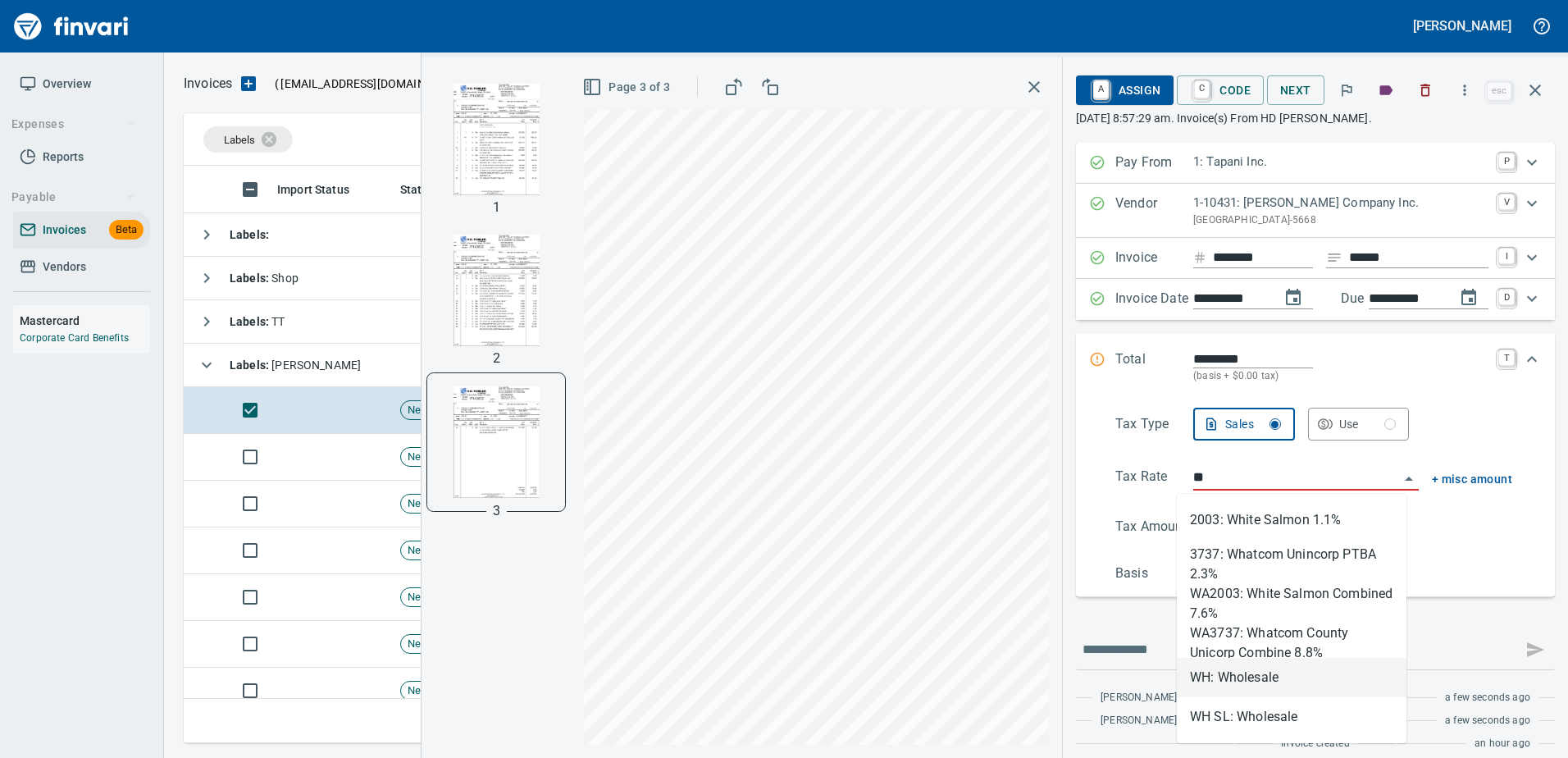
click at [1226, 673] on li "WH: Wholesale" at bounding box center [1291, 677] width 229 height 40
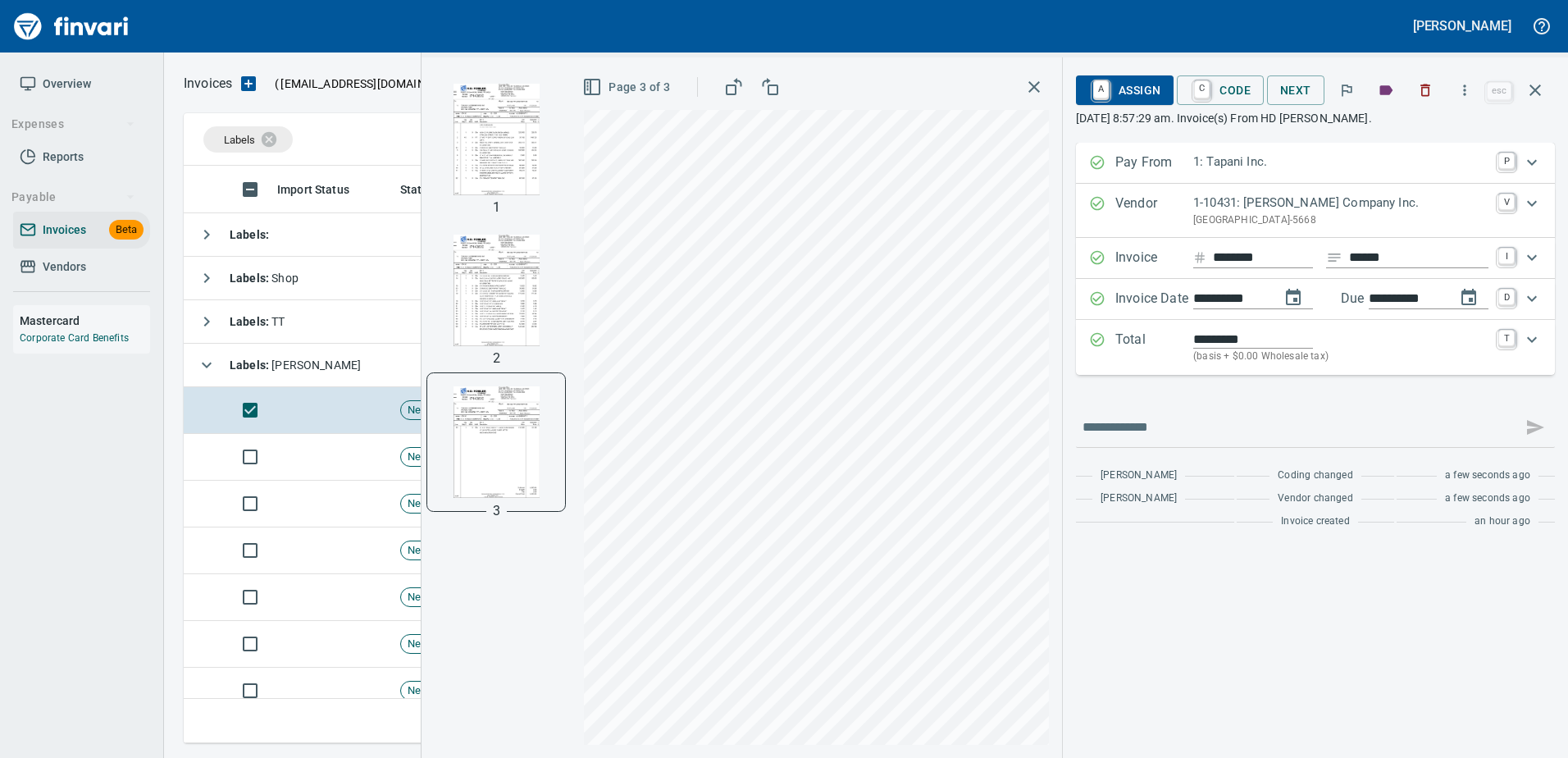
type input "**********"
click at [1116, 87] on span "A Assign" at bounding box center [1125, 90] width 72 height 28
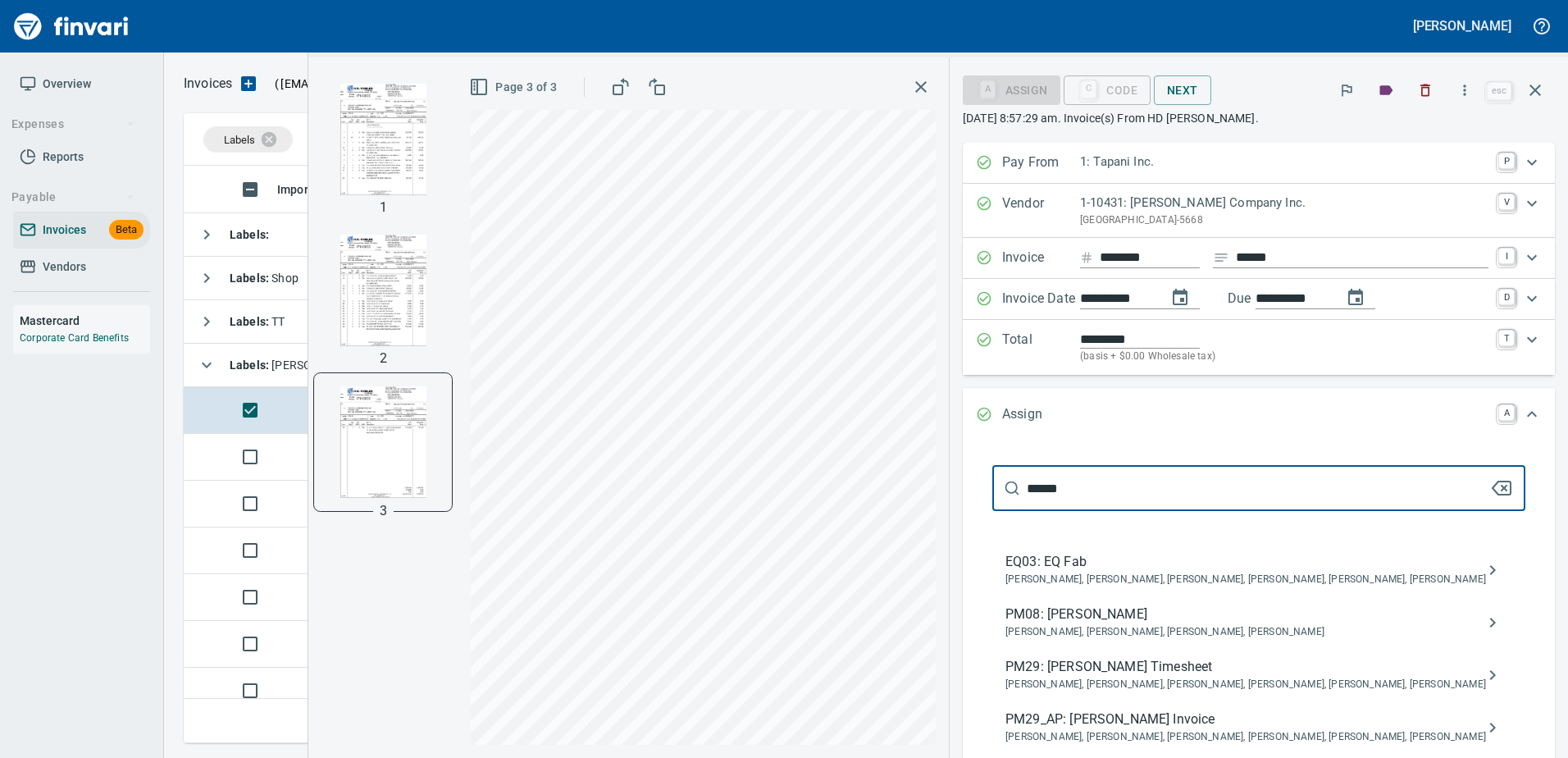
type input "******"
click at [1242, 731] on span "Caitlin Hatfield, Cameron Morgan, Crystal Northrup, Jarrett Gregory, Shane Jund…" at bounding box center [1246, 737] width 480 height 16
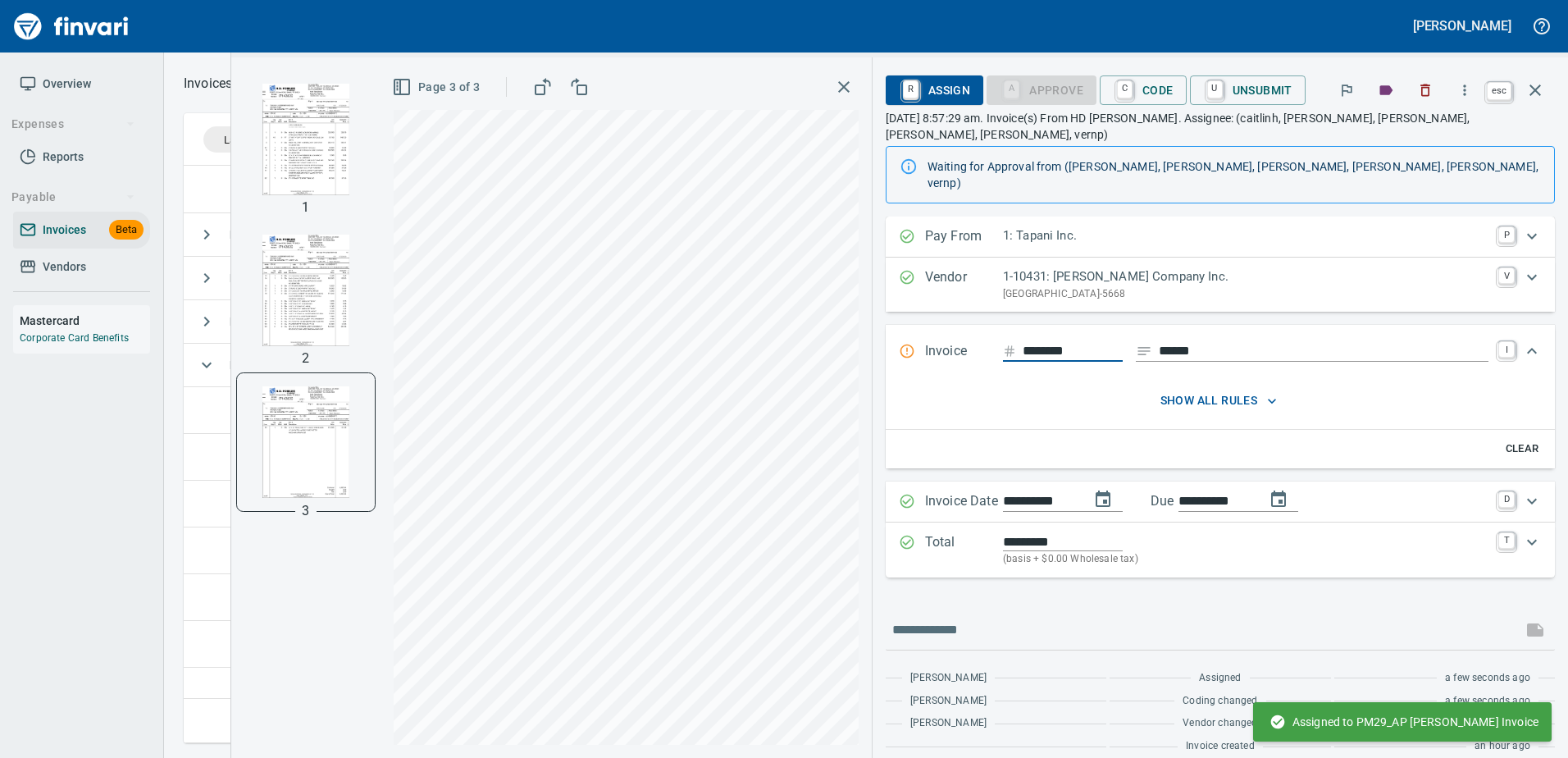
click at [1523, 86] on button "button" at bounding box center [1534, 90] width 40 height 40
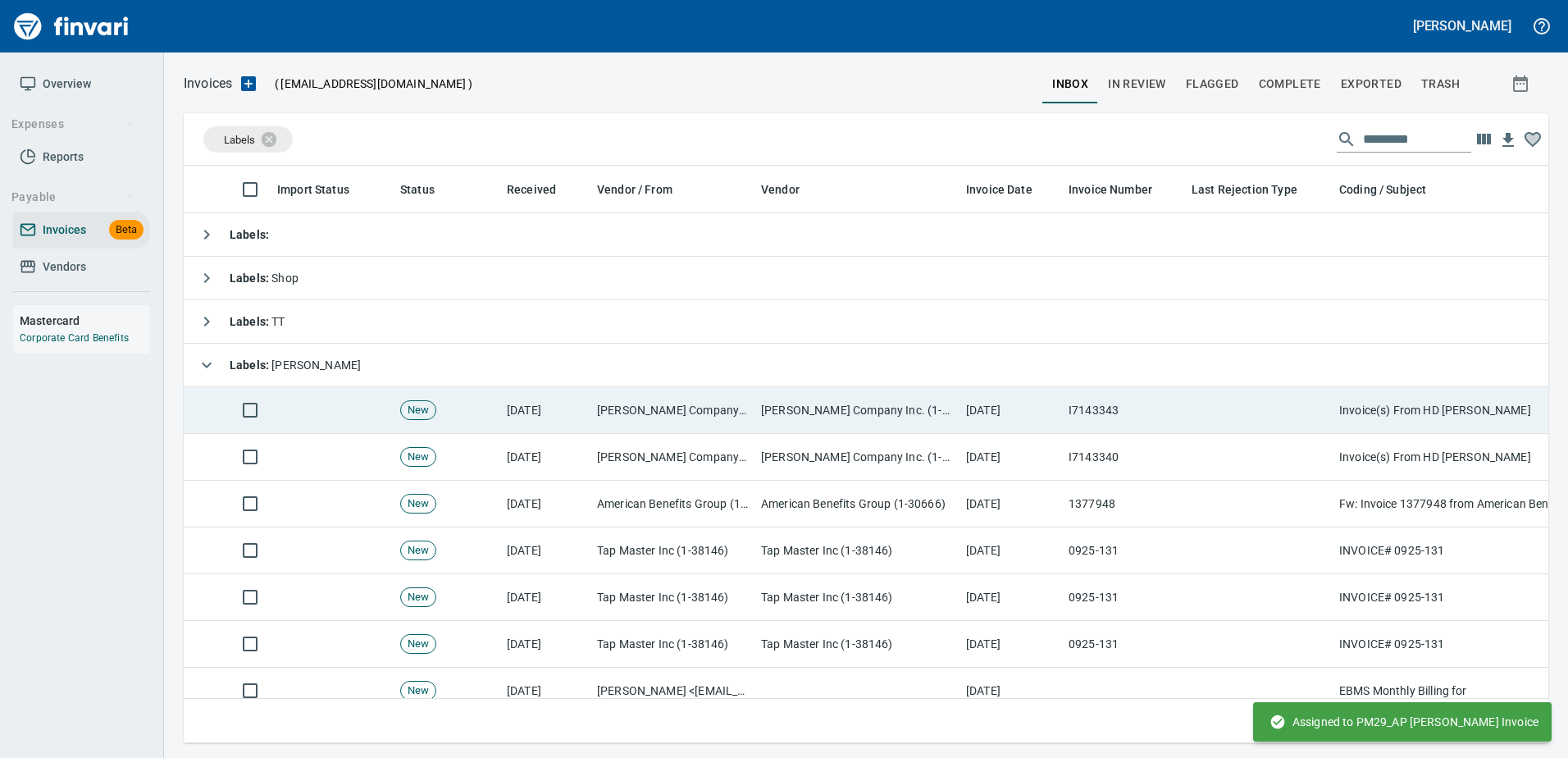
click at [1200, 402] on td at bounding box center [1258, 410] width 147 height 46
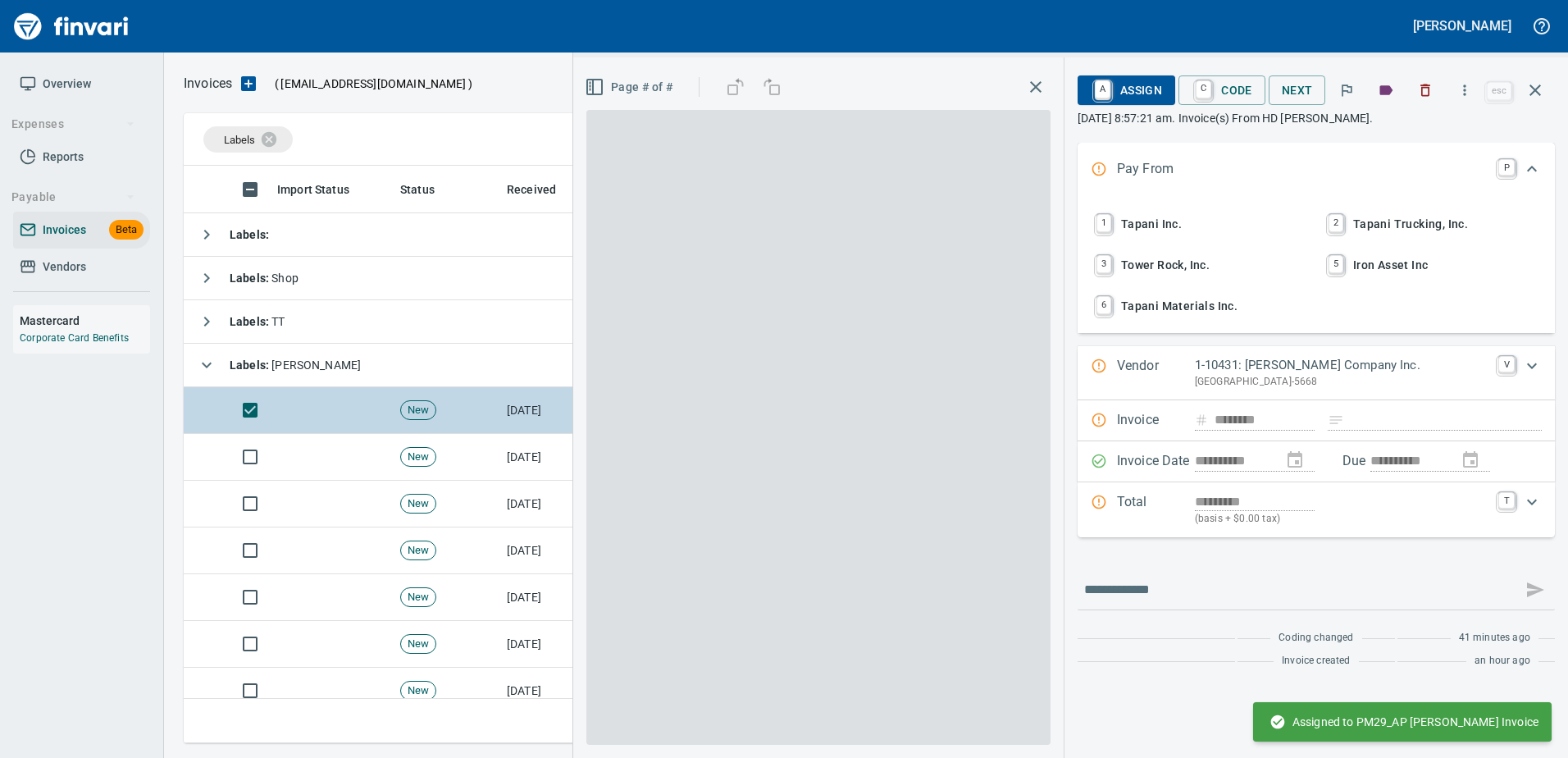
scroll to position [553, 1339]
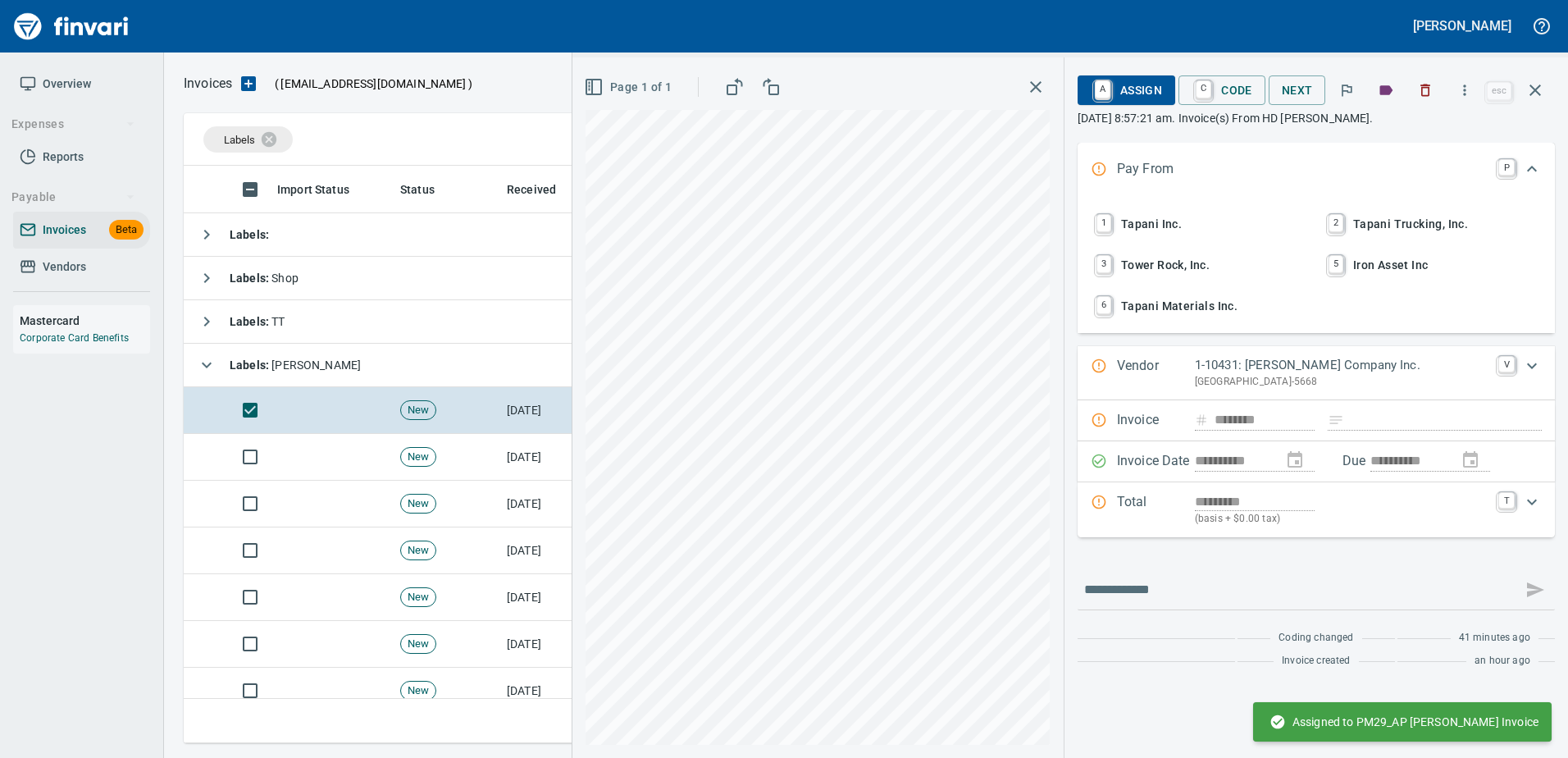
click at [1136, 211] on span "1 Tapani Inc." at bounding box center [1199, 224] width 216 height 28
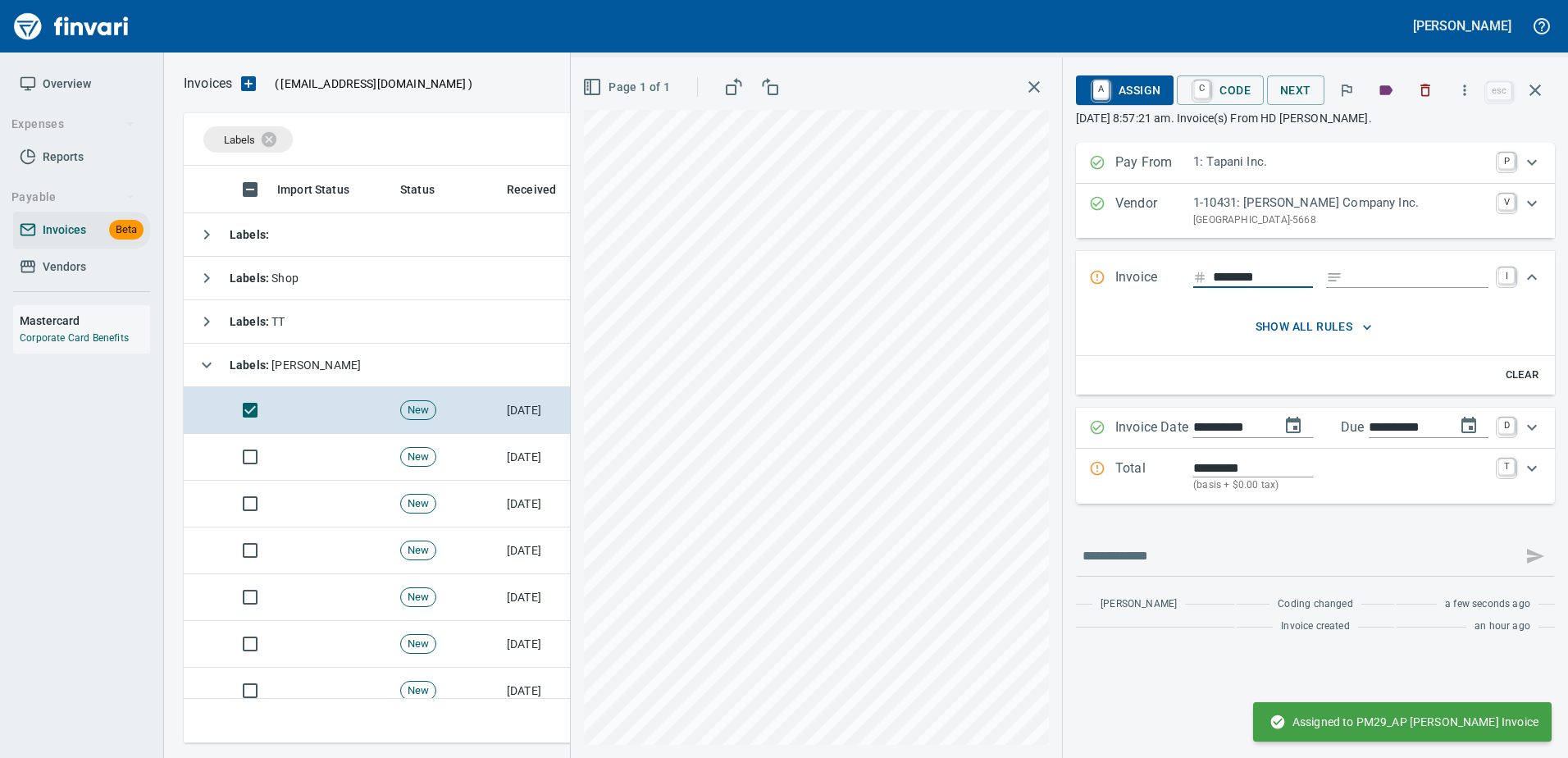
click at [1360, 280] on input "Expand" at bounding box center [1419, 277] width 139 height 20
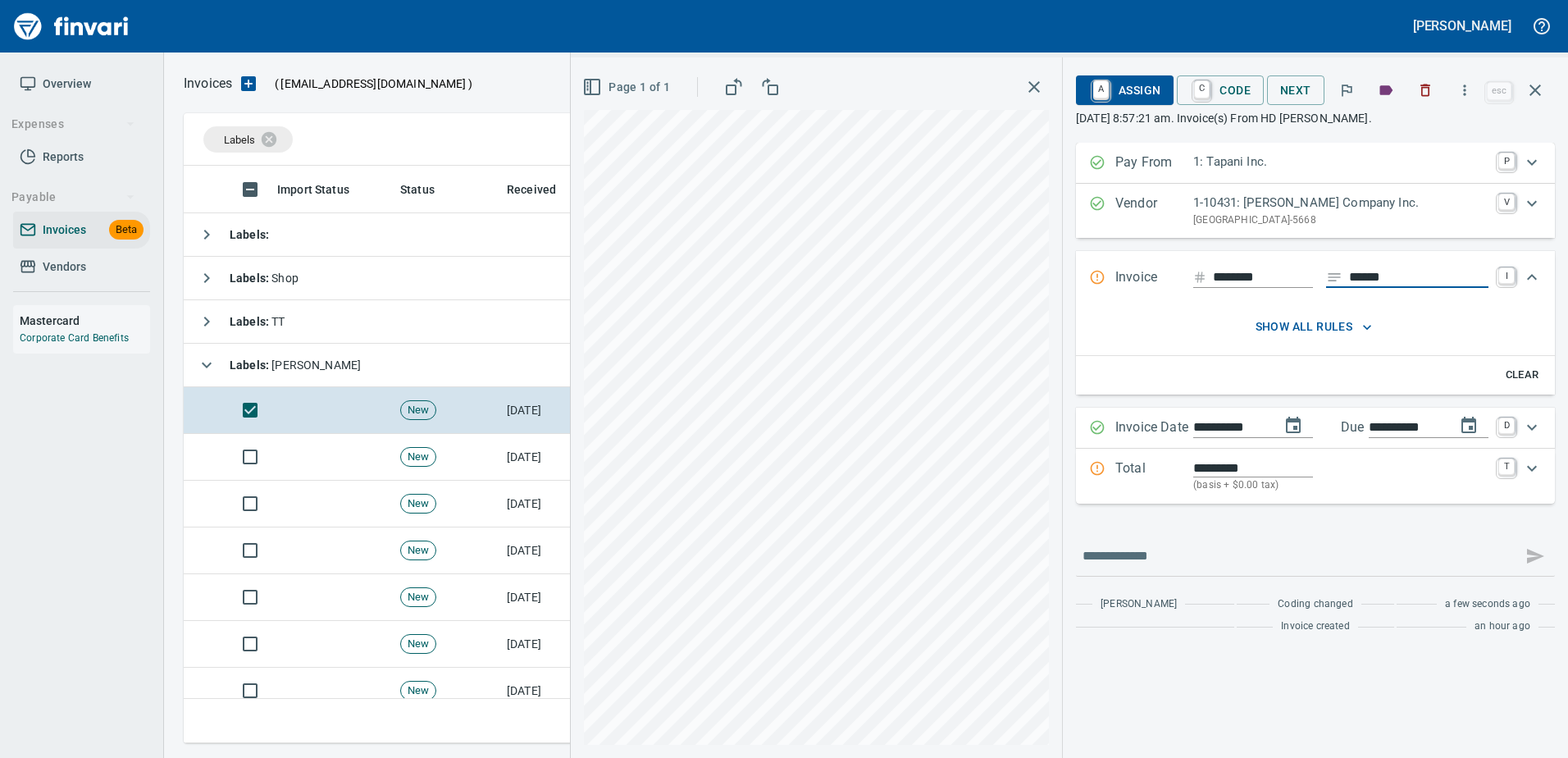
type input "******"
click at [1158, 476] on p "Total" at bounding box center [1154, 476] width 77 height 35
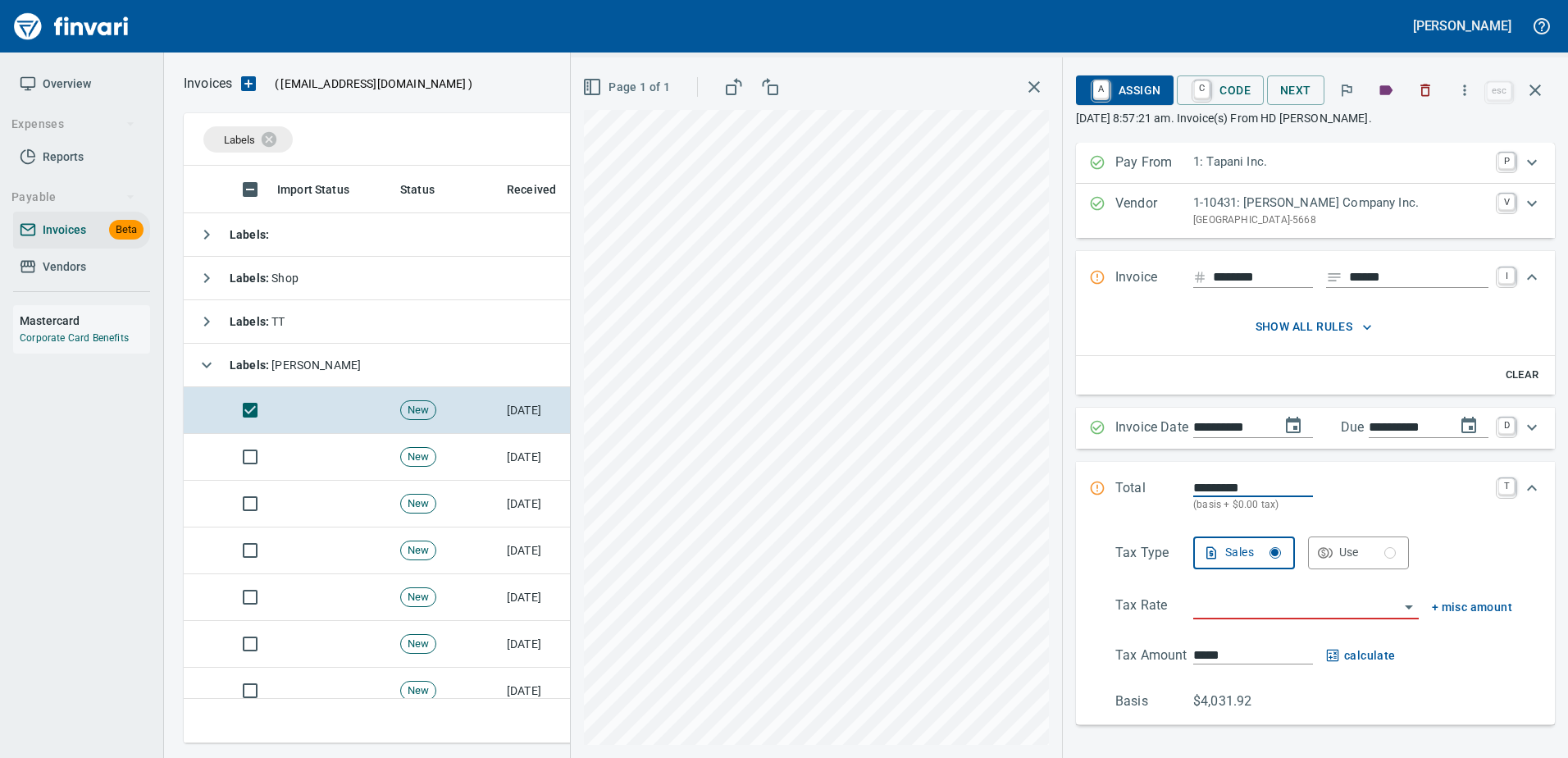
click at [1214, 607] on input "search" at bounding box center [1296, 607] width 206 height 23
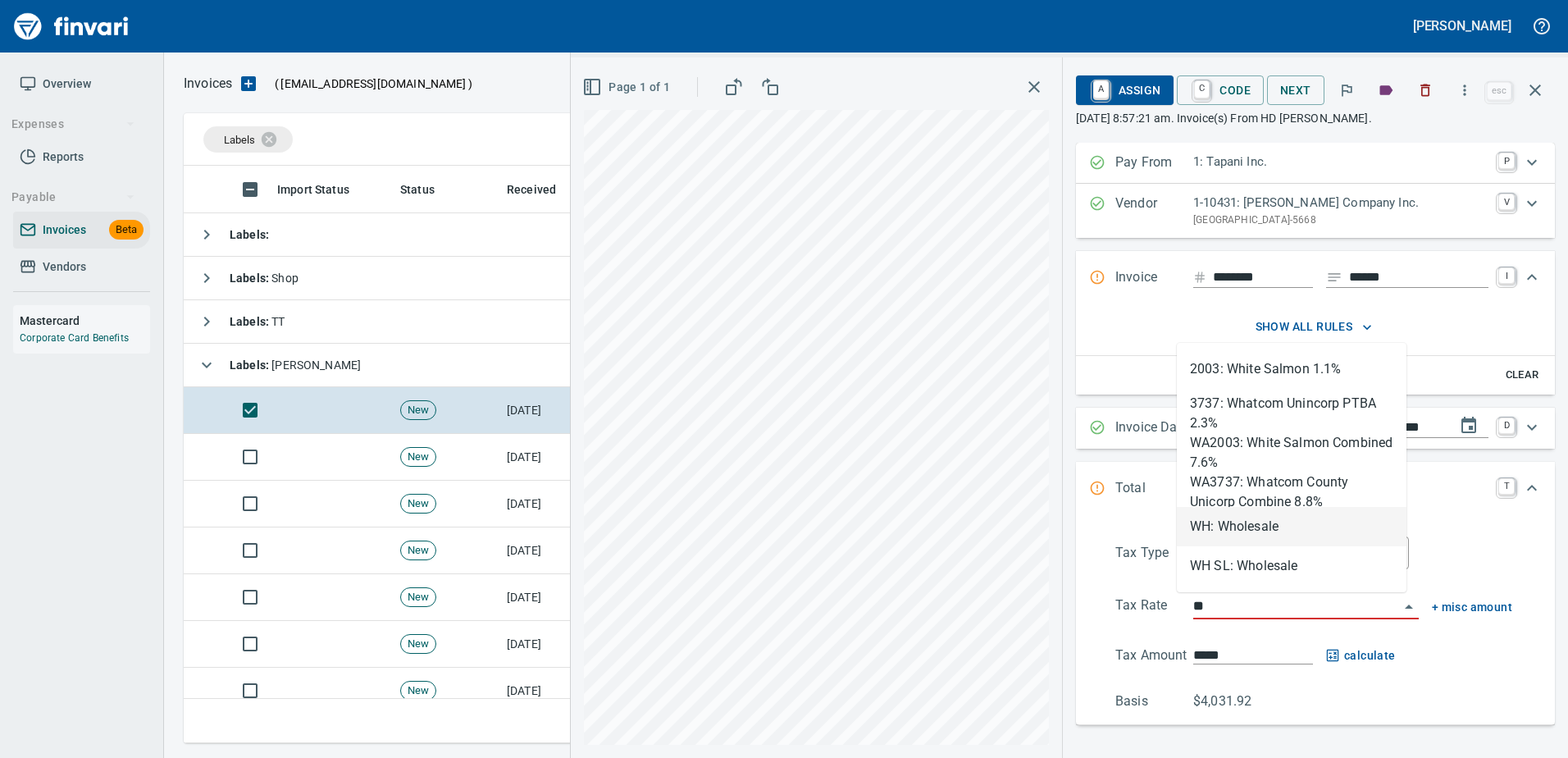
click at [1250, 525] on li "WH: Wholesale" at bounding box center [1291, 527] width 229 height 40
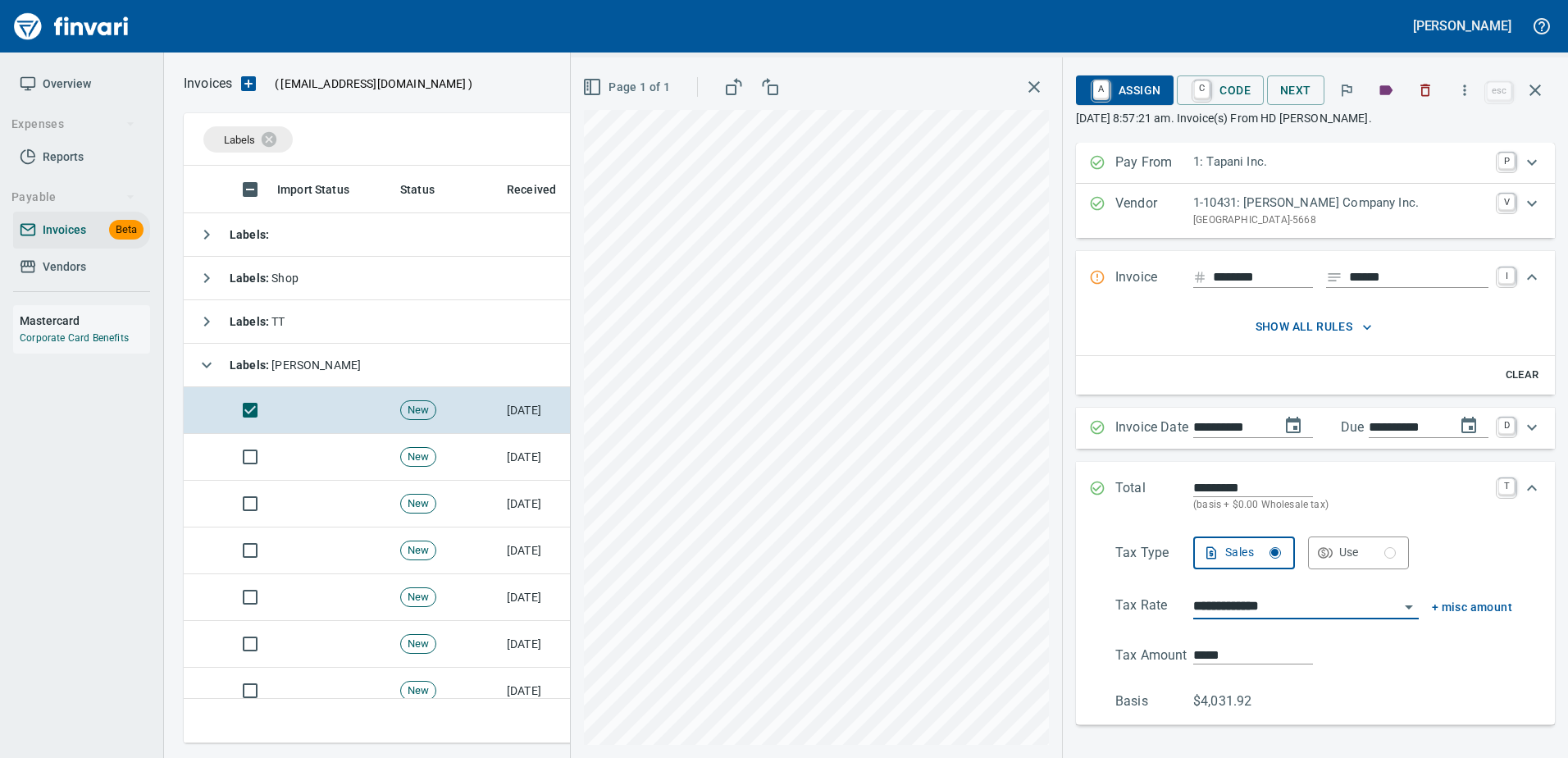
type input "**********"
click at [1139, 93] on span "A Assign" at bounding box center [1125, 90] width 72 height 28
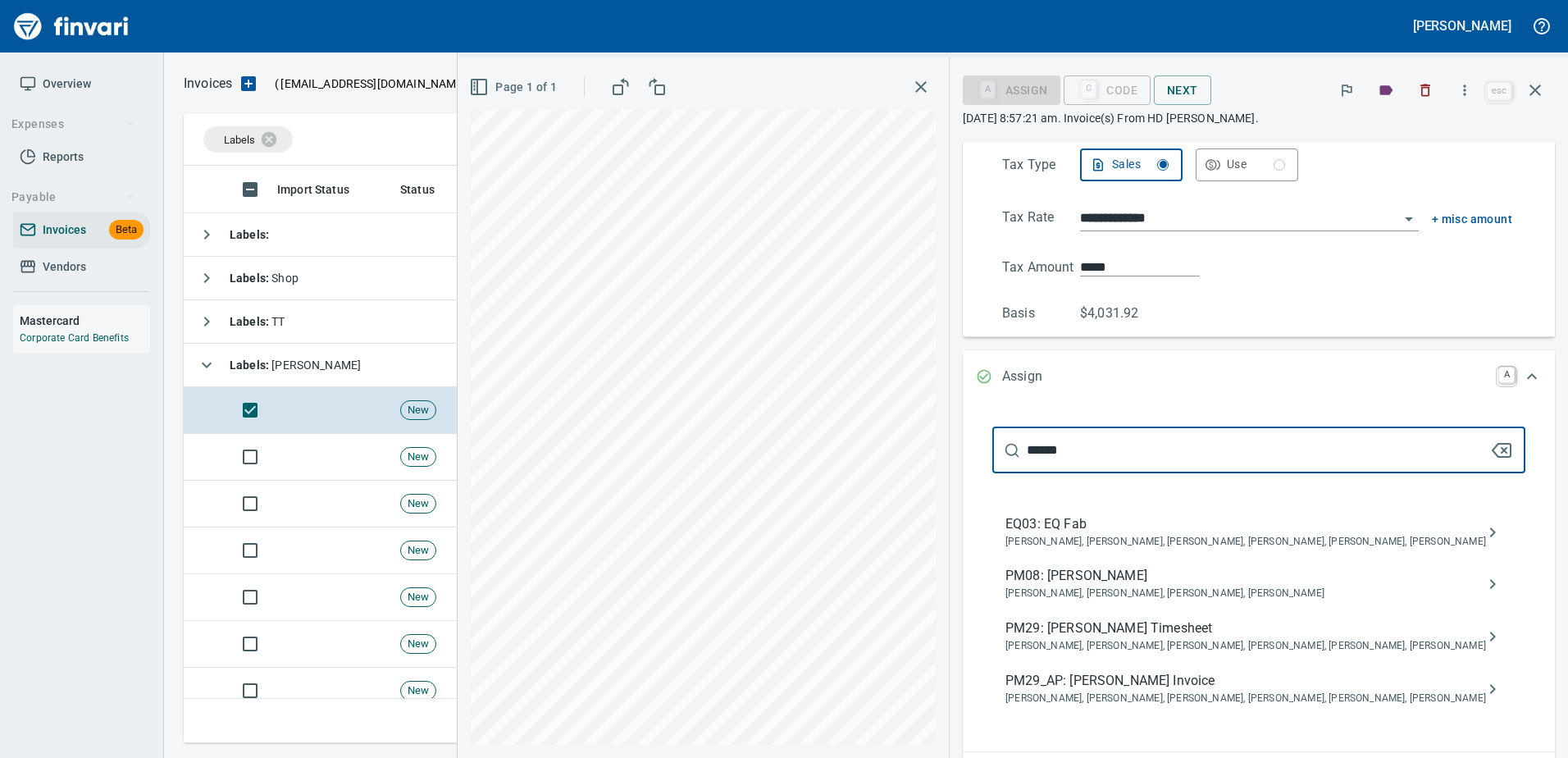
type input "******"
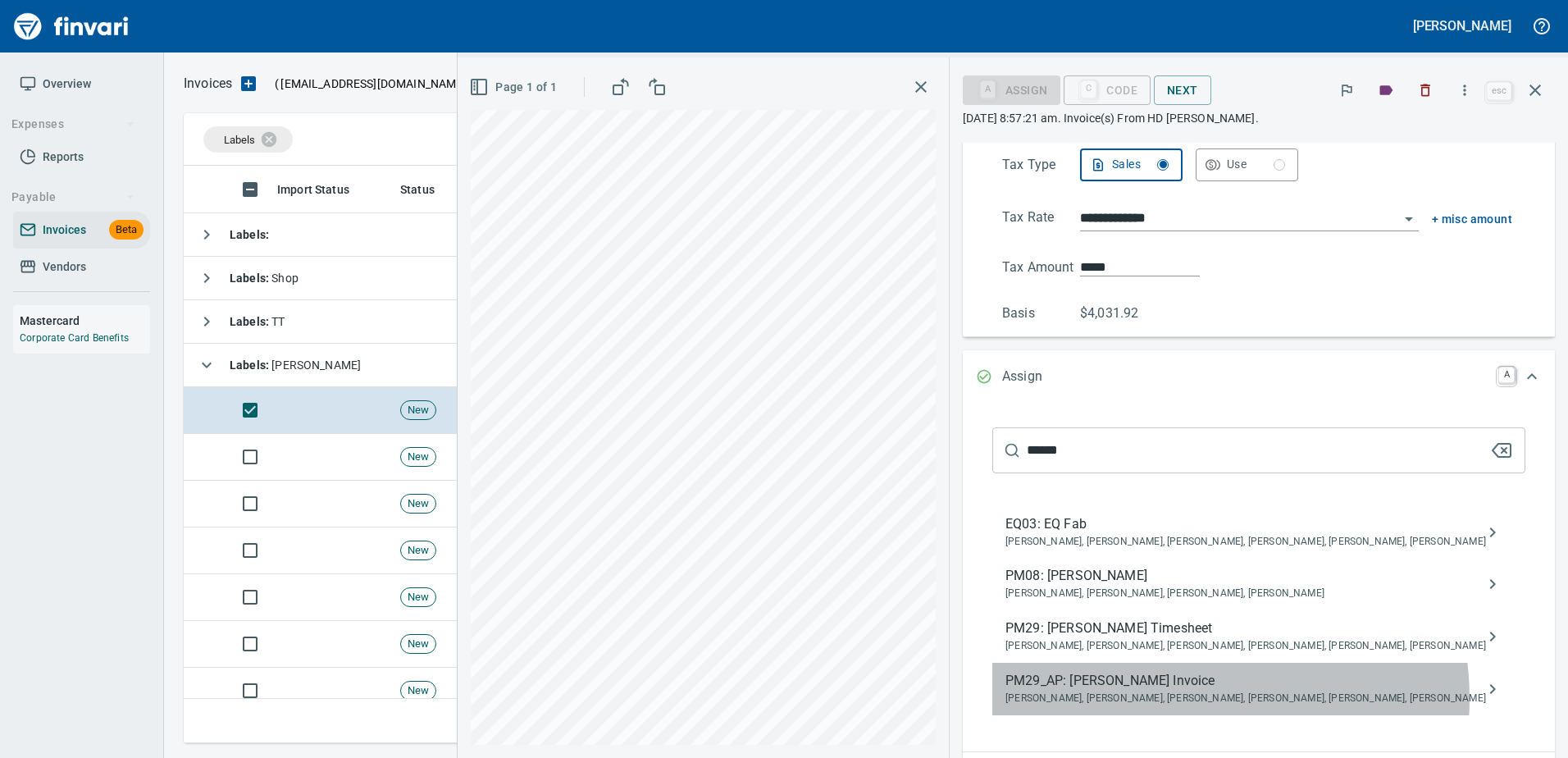
click at [1220, 698] on span "Caitlin Hatfield, Cameron Morgan, Crystal Northrup, Jarrett Gregory, Shane Jund…" at bounding box center [1246, 698] width 480 height 16
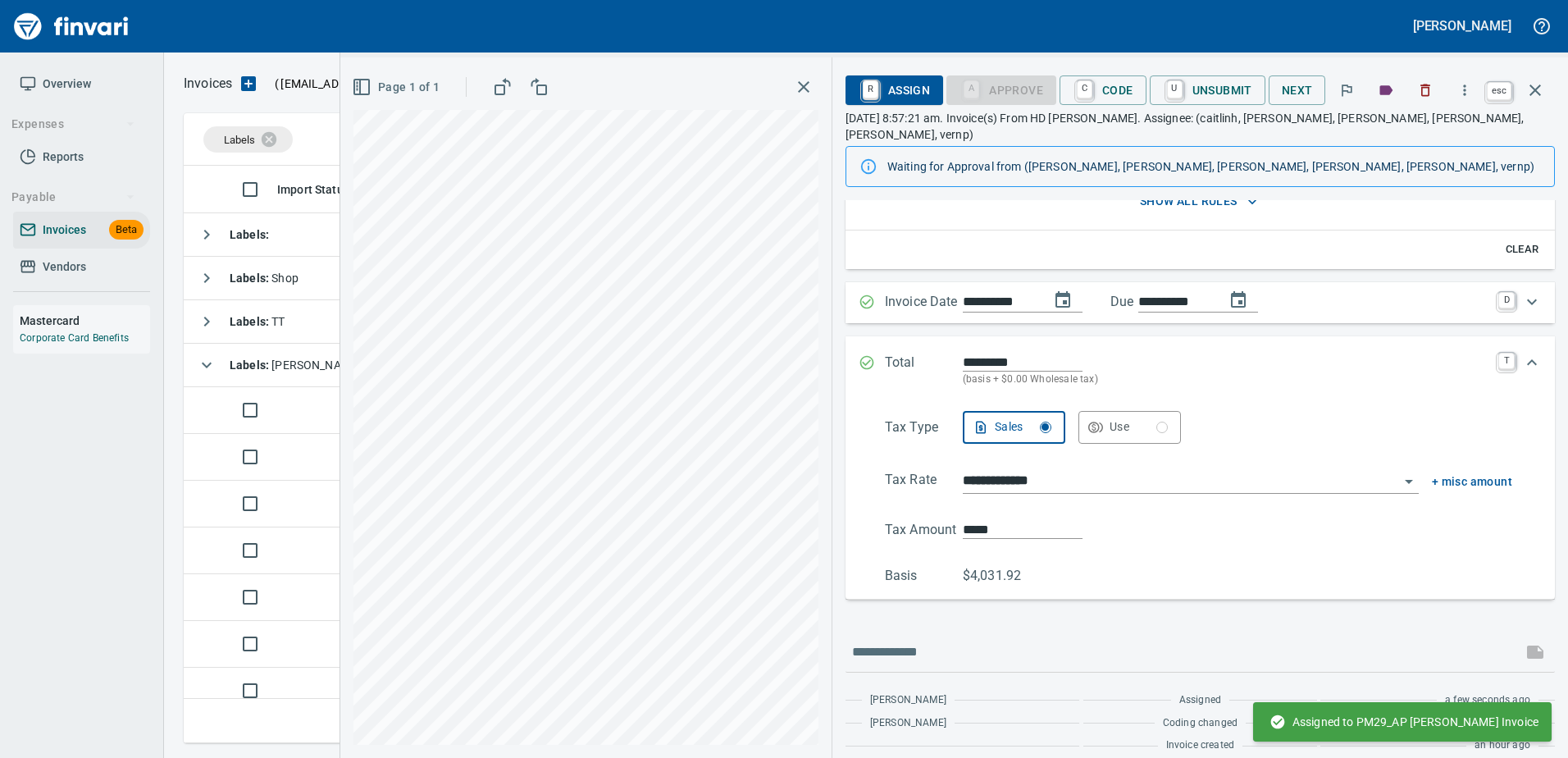
scroll to position [182, 0]
click at [1537, 98] on icon "button" at bounding box center [1535, 90] width 19 height 19
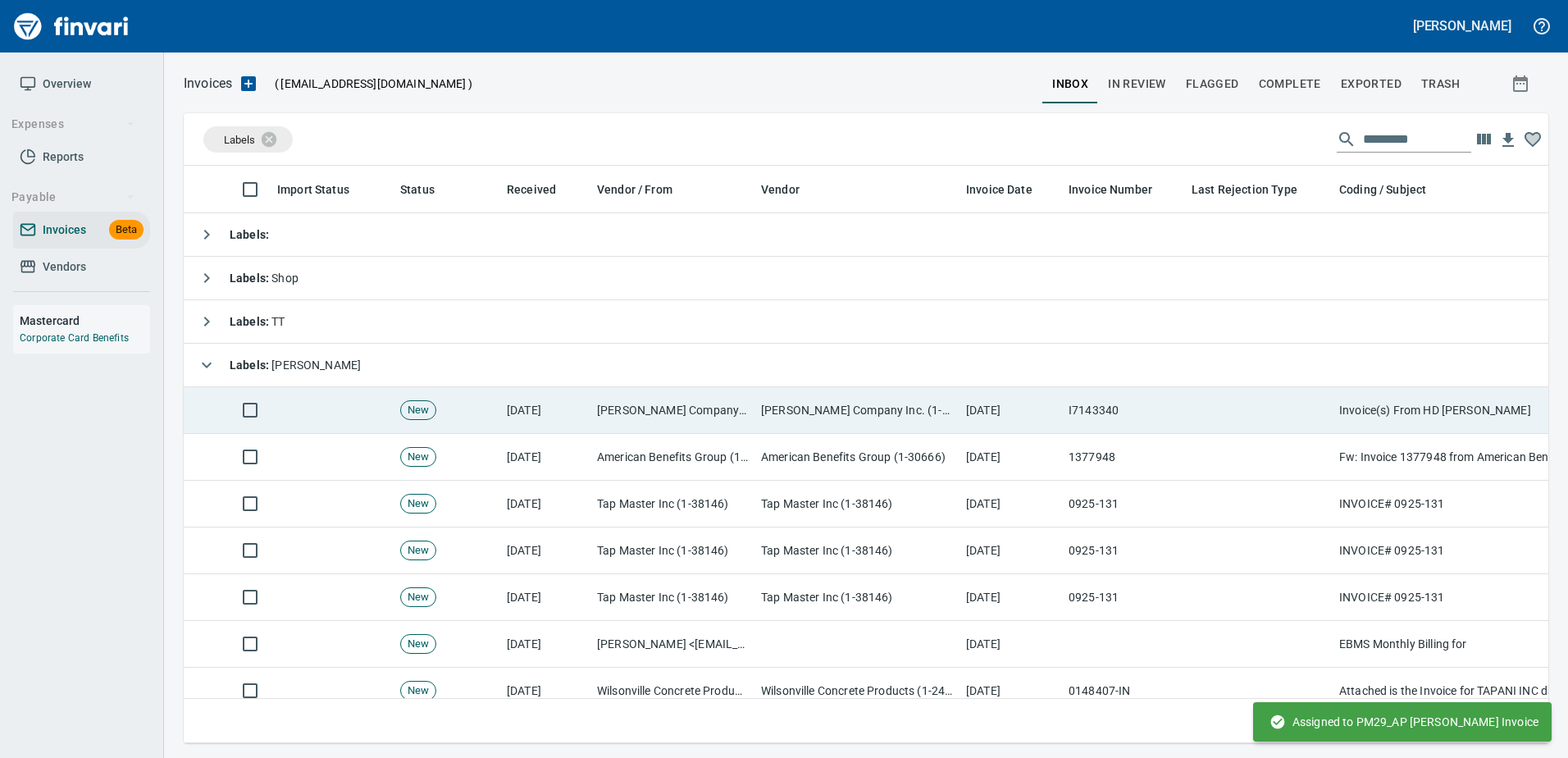
click at [1184, 410] on td "I7143340" at bounding box center [1123, 410] width 123 height 46
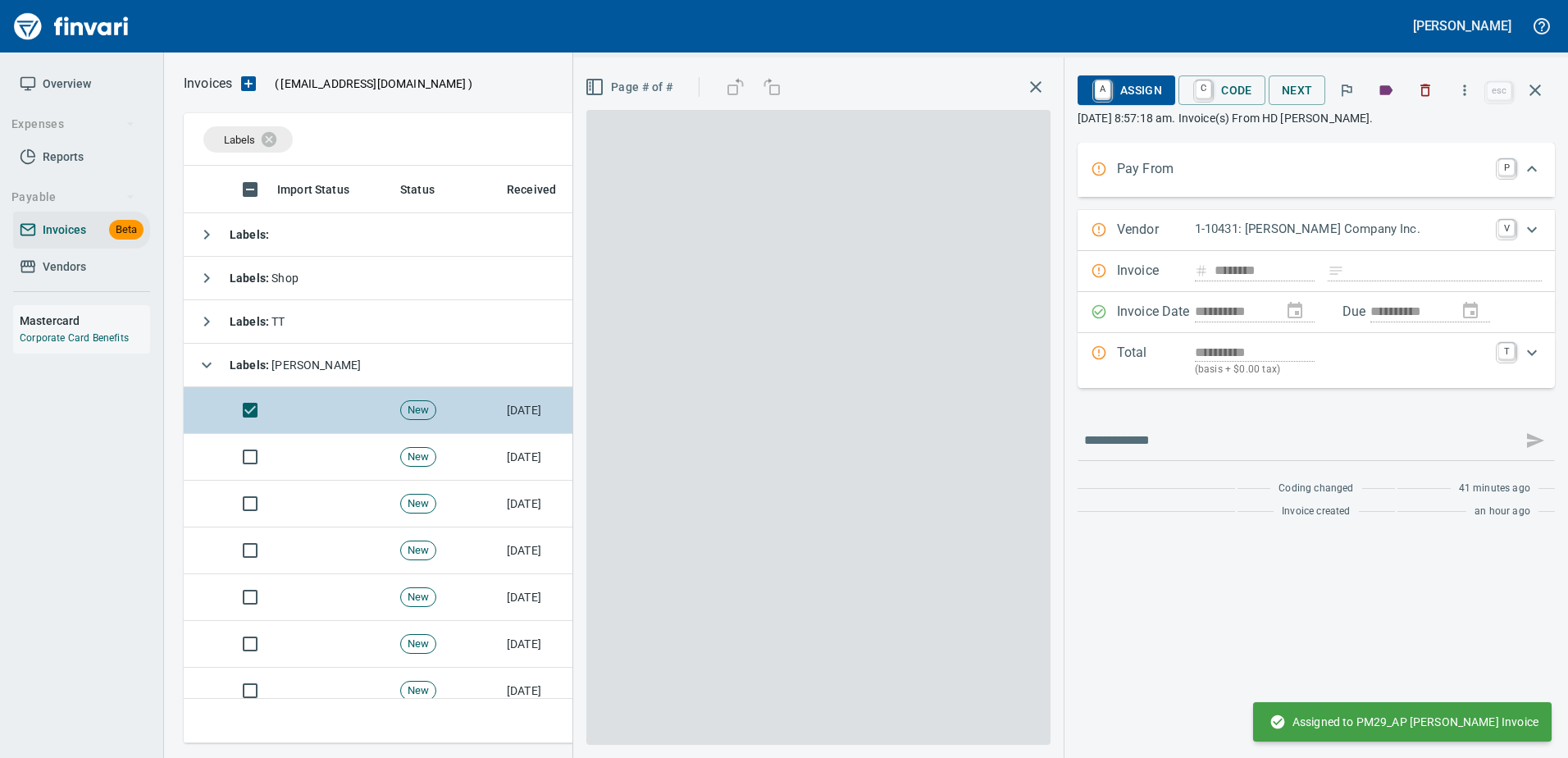
scroll to position [553, 1339]
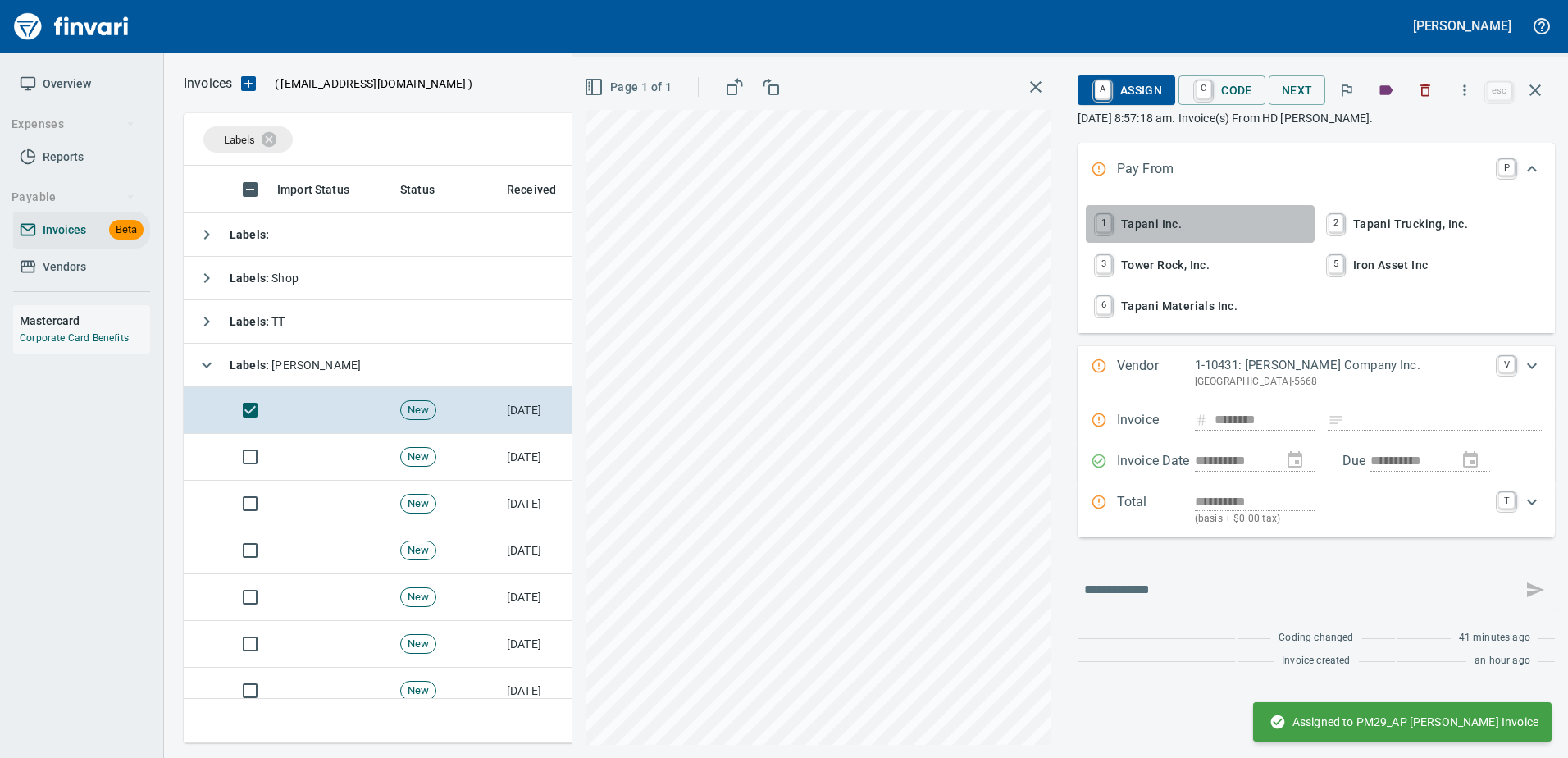
click at [1124, 221] on span "1 Tapani Inc." at bounding box center [1199, 224] width 216 height 28
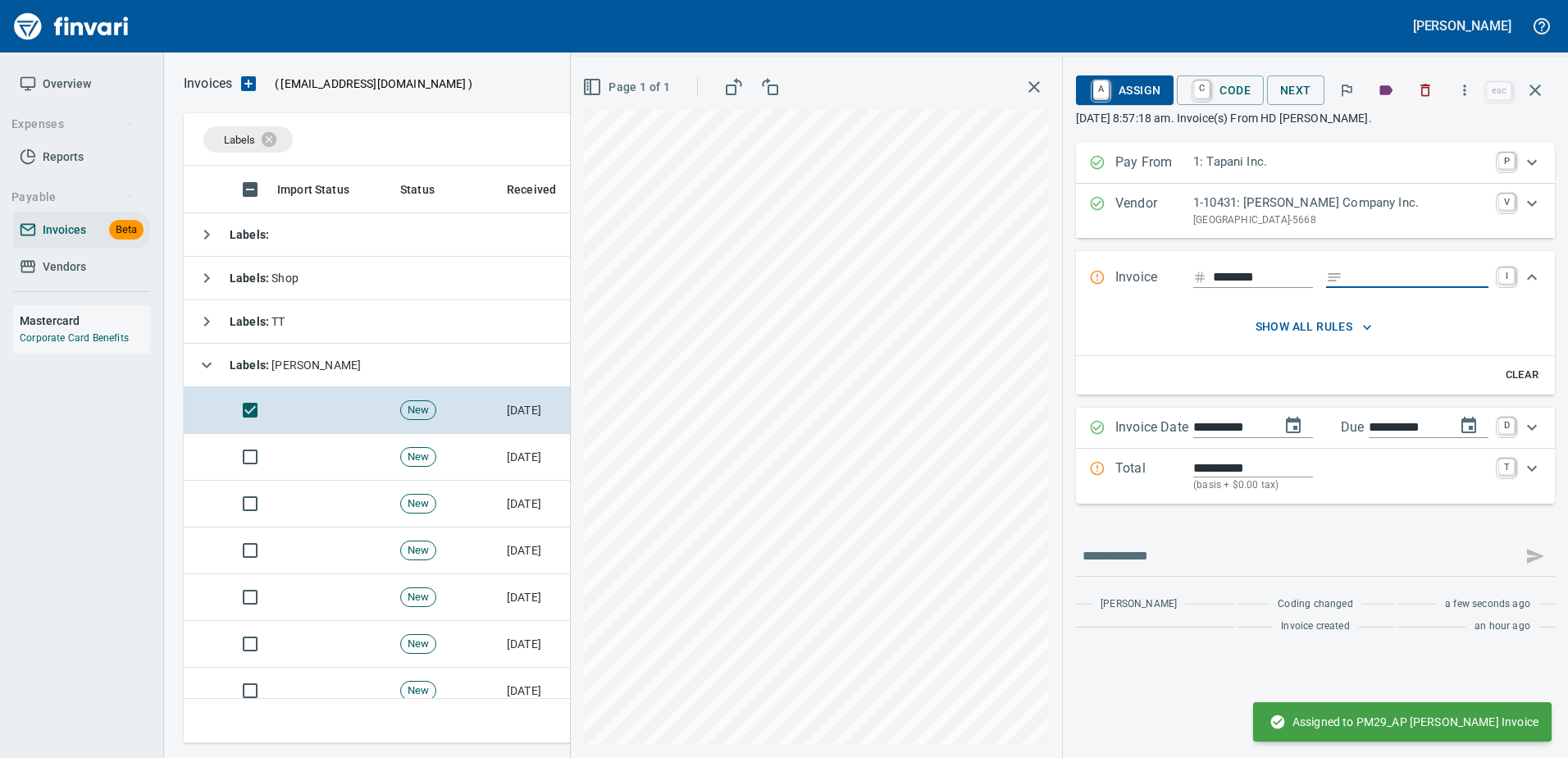
click at [1381, 282] on input "Expand" at bounding box center [1419, 277] width 139 height 20
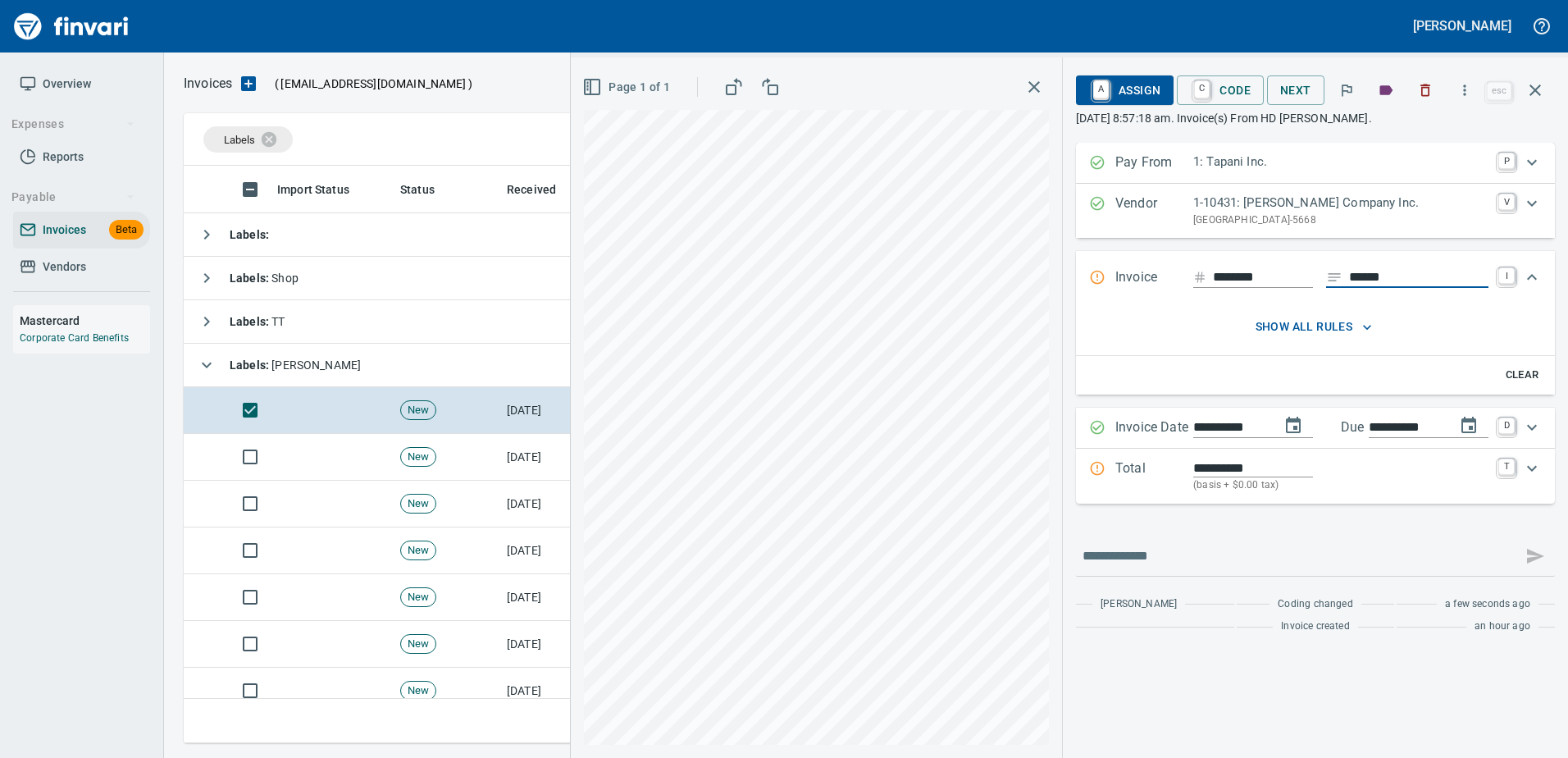
type input "******"
click at [1159, 486] on p "Total" at bounding box center [1154, 476] width 77 height 35
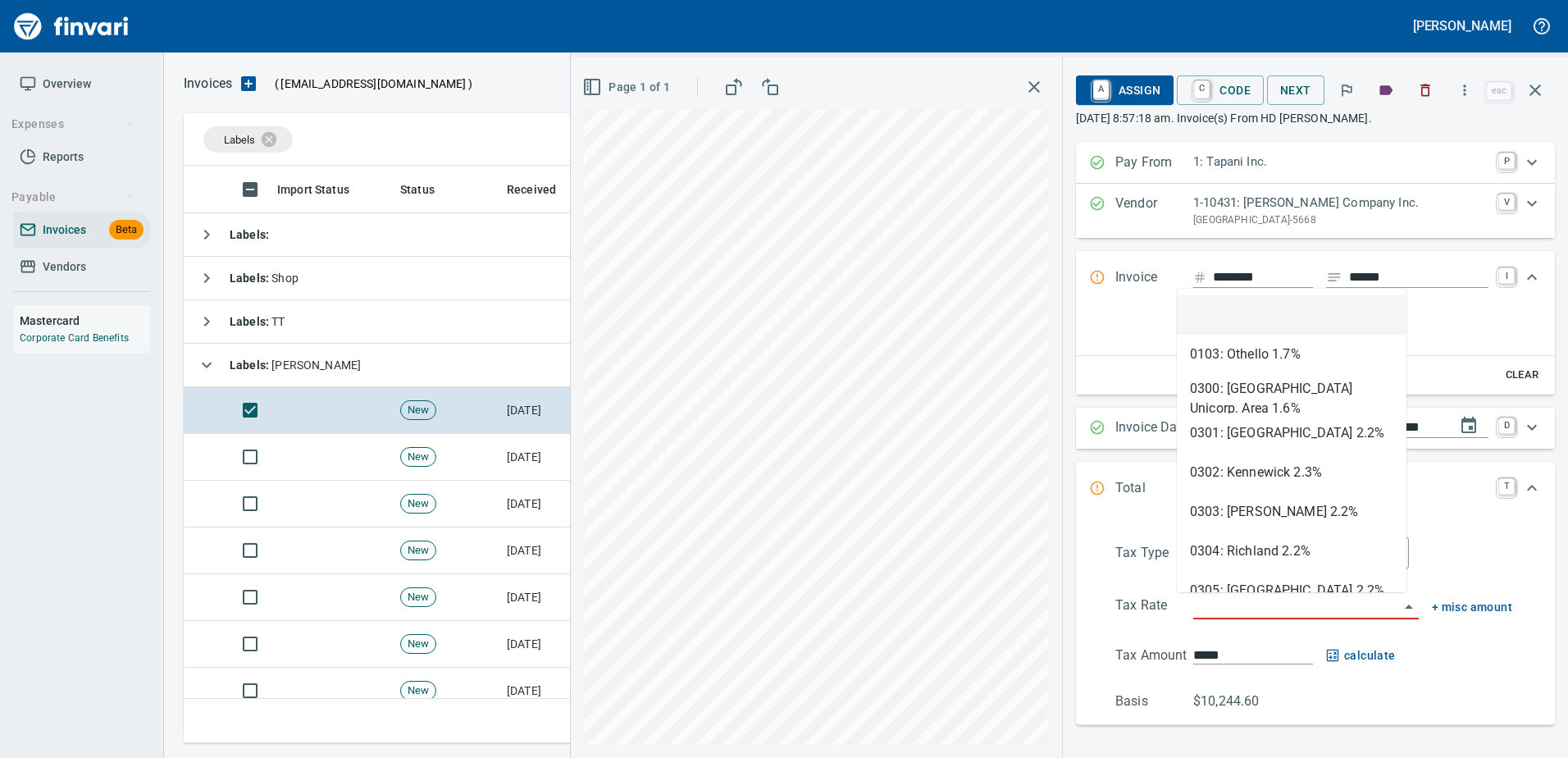
click at [1235, 604] on input "search" at bounding box center [1296, 607] width 206 height 23
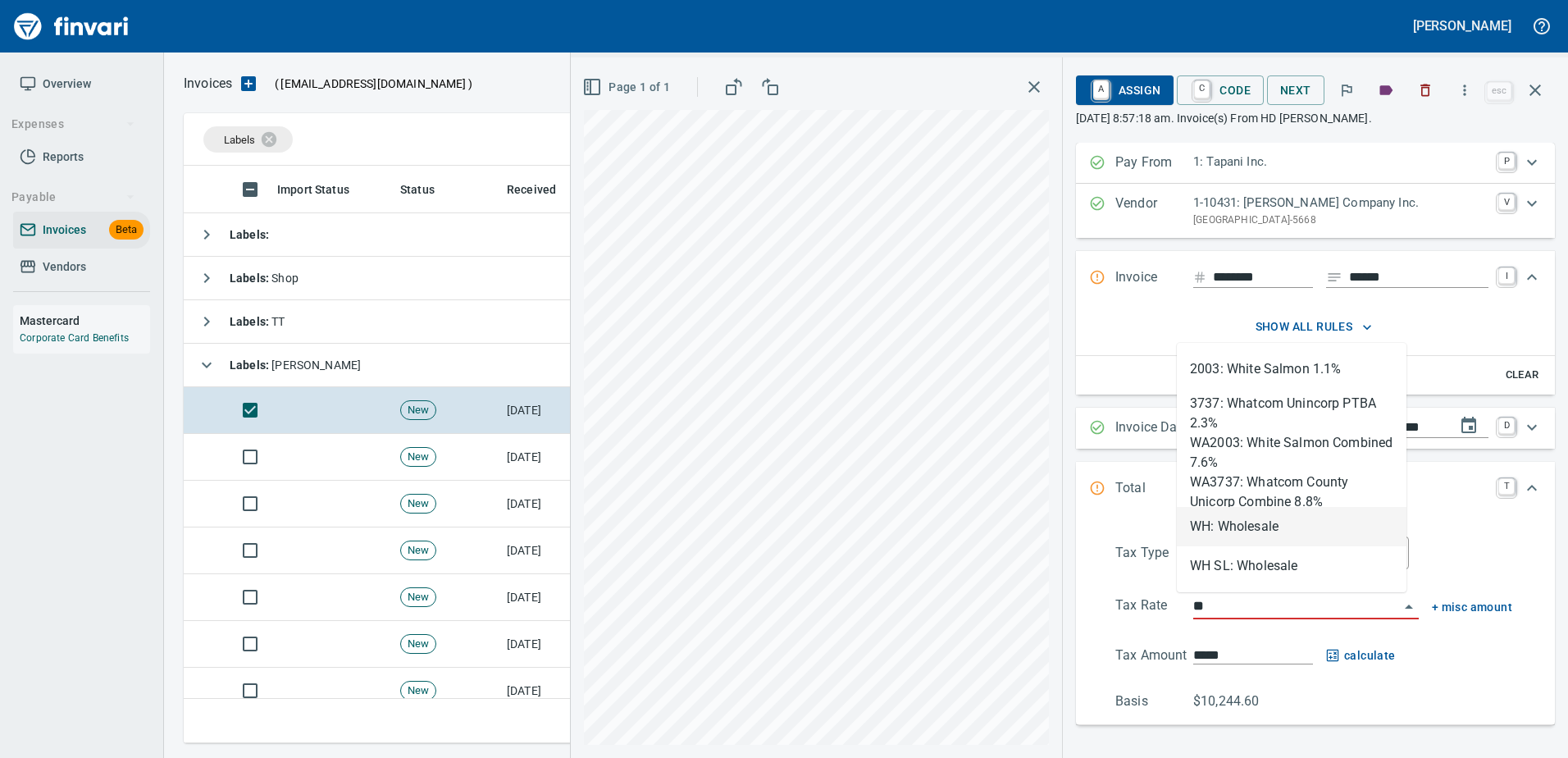
click at [1221, 533] on li "WH: Wholesale" at bounding box center [1291, 527] width 229 height 40
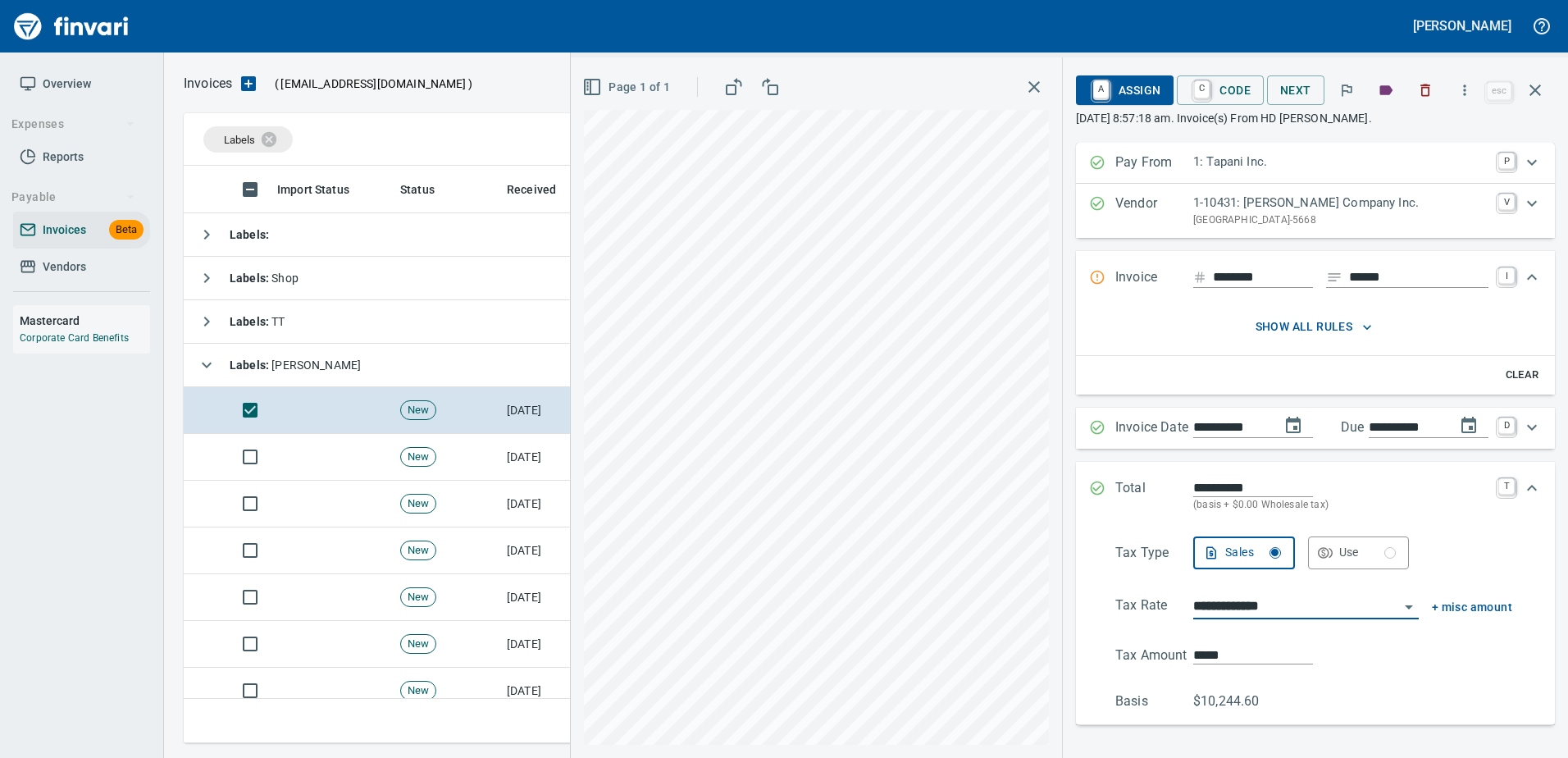
type input "**********"
click at [1118, 82] on span "A Assign" at bounding box center [1125, 90] width 72 height 28
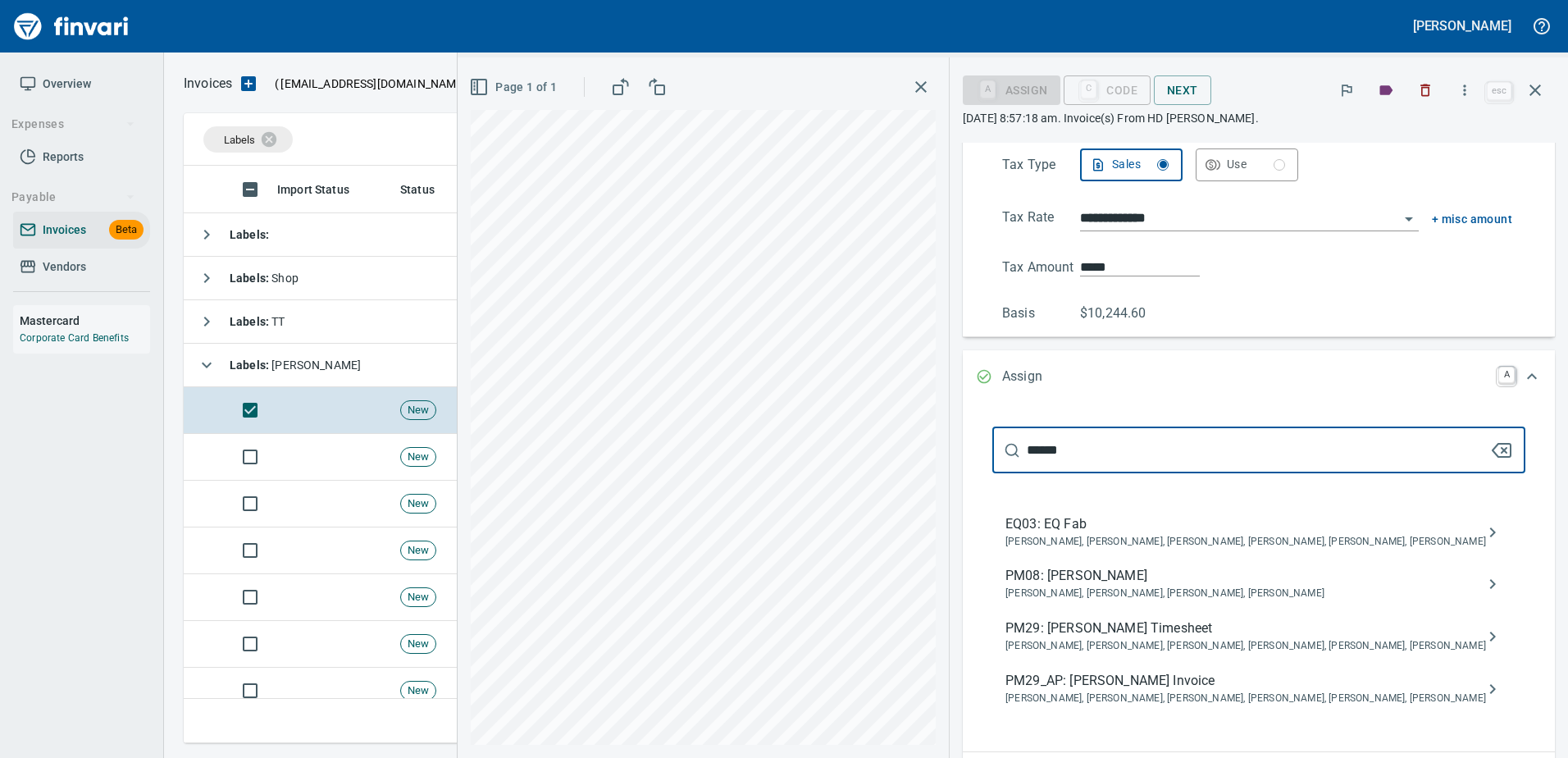
type input "******"
click at [1167, 689] on span "PM29_AP: Shane Jundt Invoice" at bounding box center [1246, 681] width 480 height 19
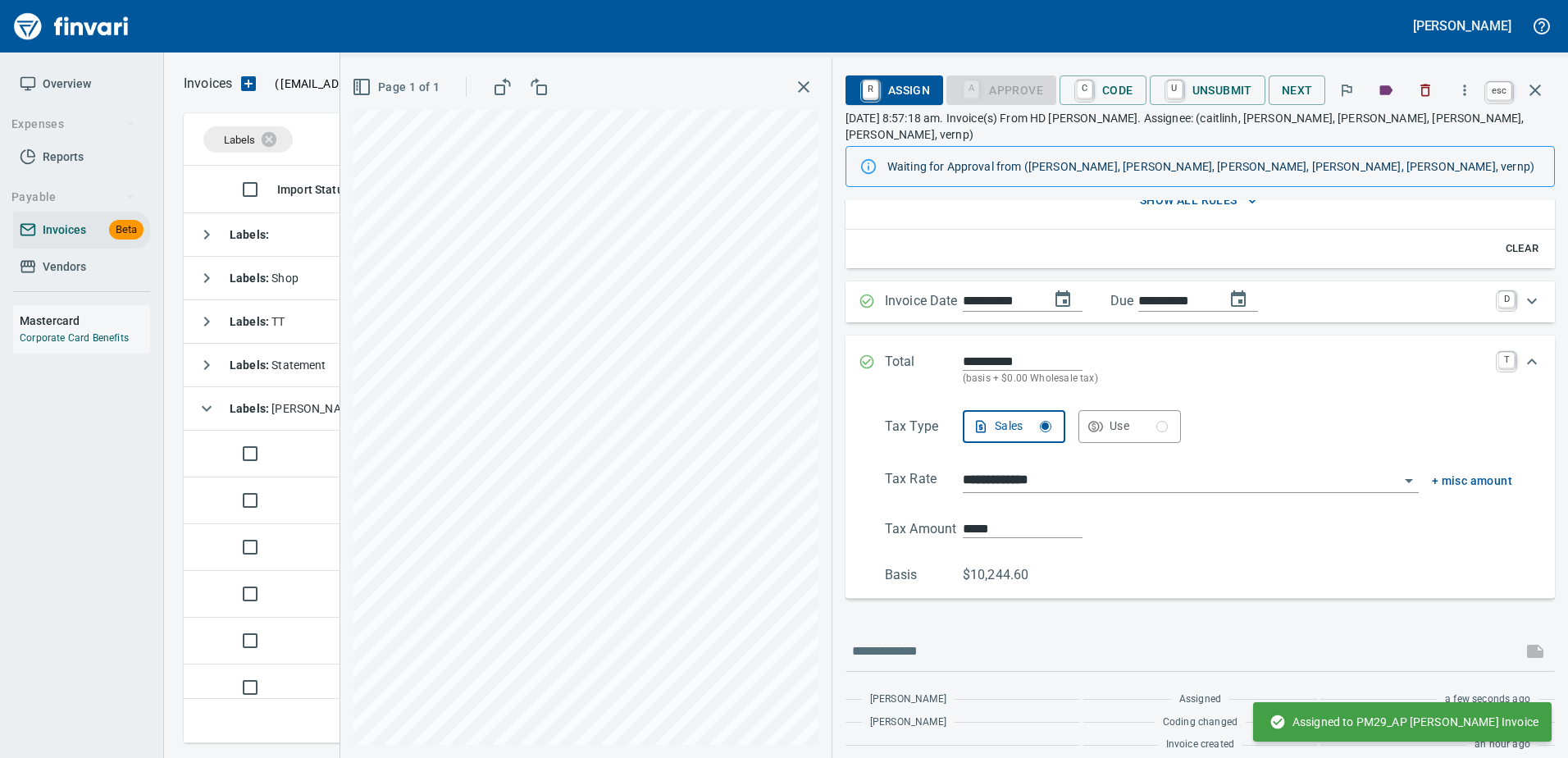
scroll to position [182, 0]
click at [1538, 96] on icon "button" at bounding box center [1535, 90] width 19 height 19
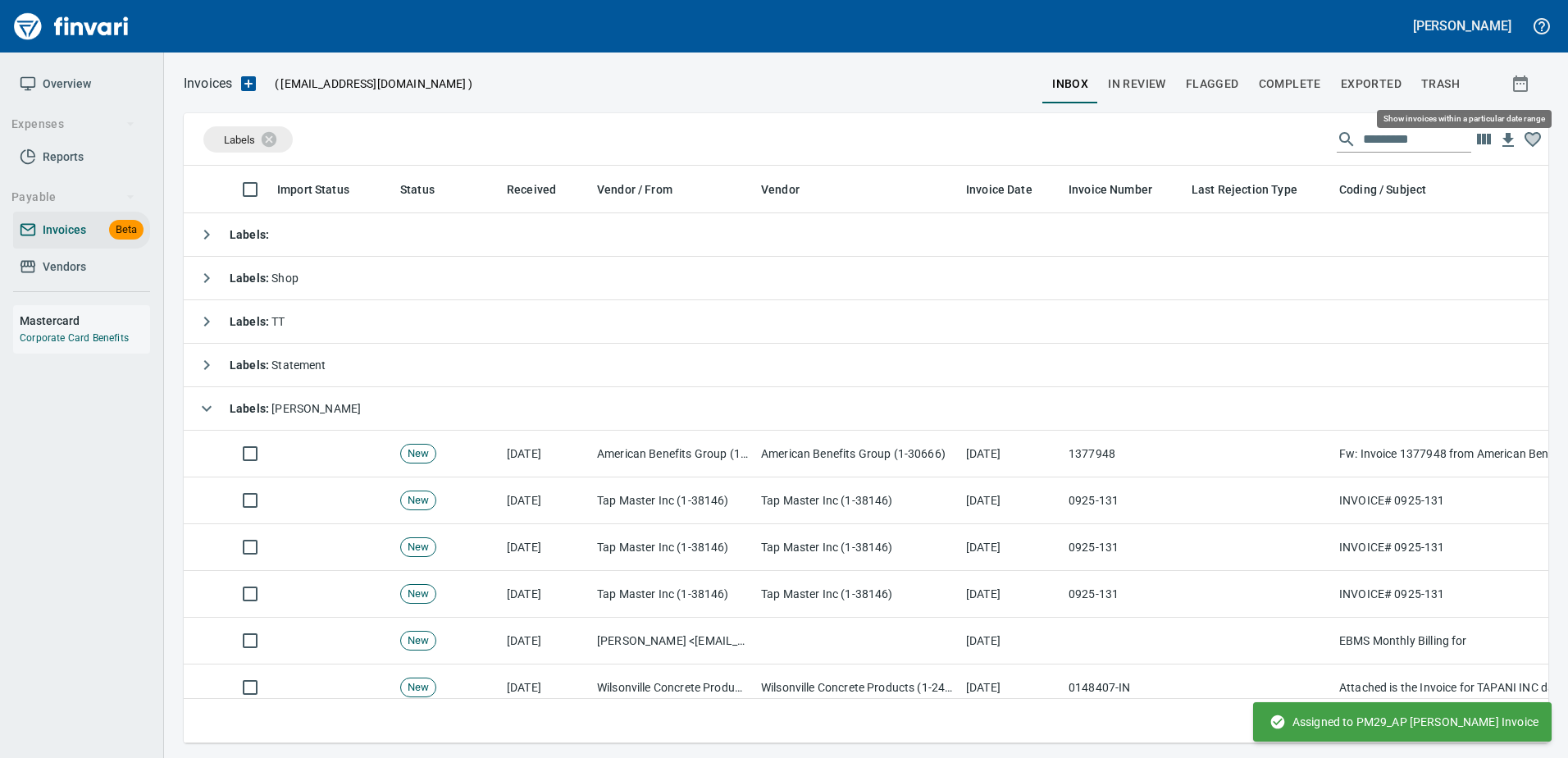
scroll to position [553, 1339]
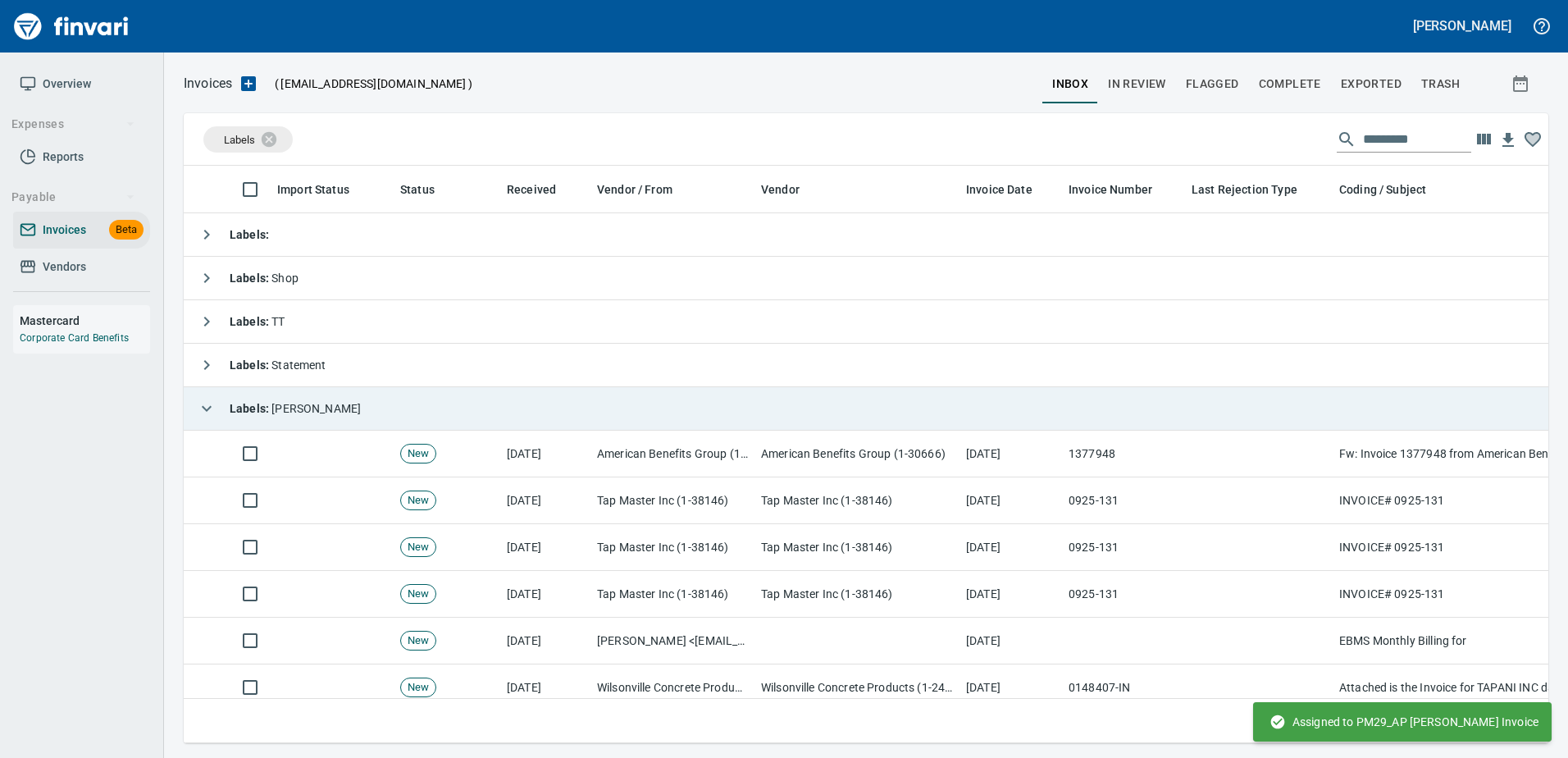
click at [1272, 421] on td "Labels : Heidi" at bounding box center [922, 409] width 1477 height 44
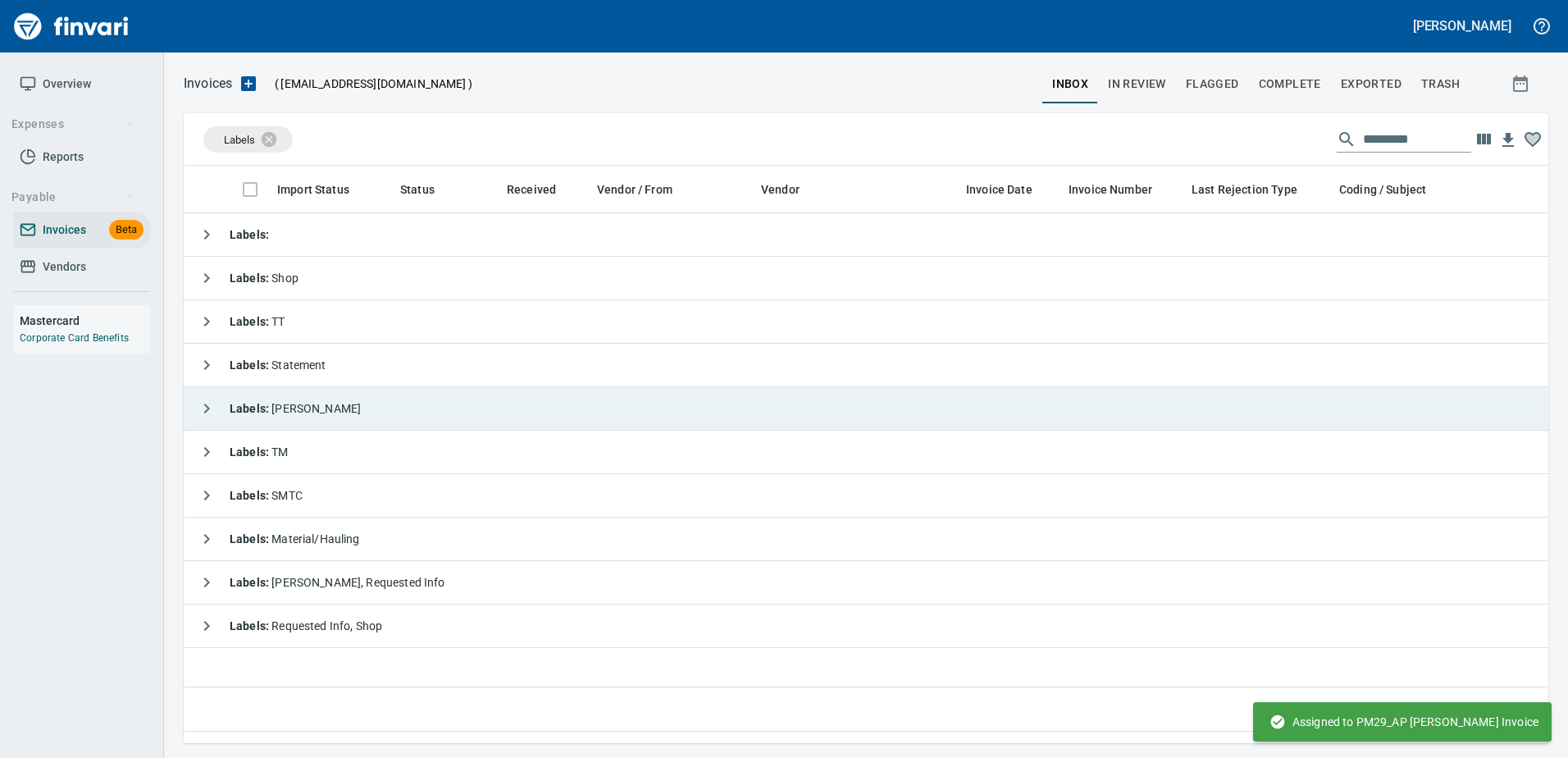
click at [209, 404] on icon "button" at bounding box center [206, 409] width 19 height 19
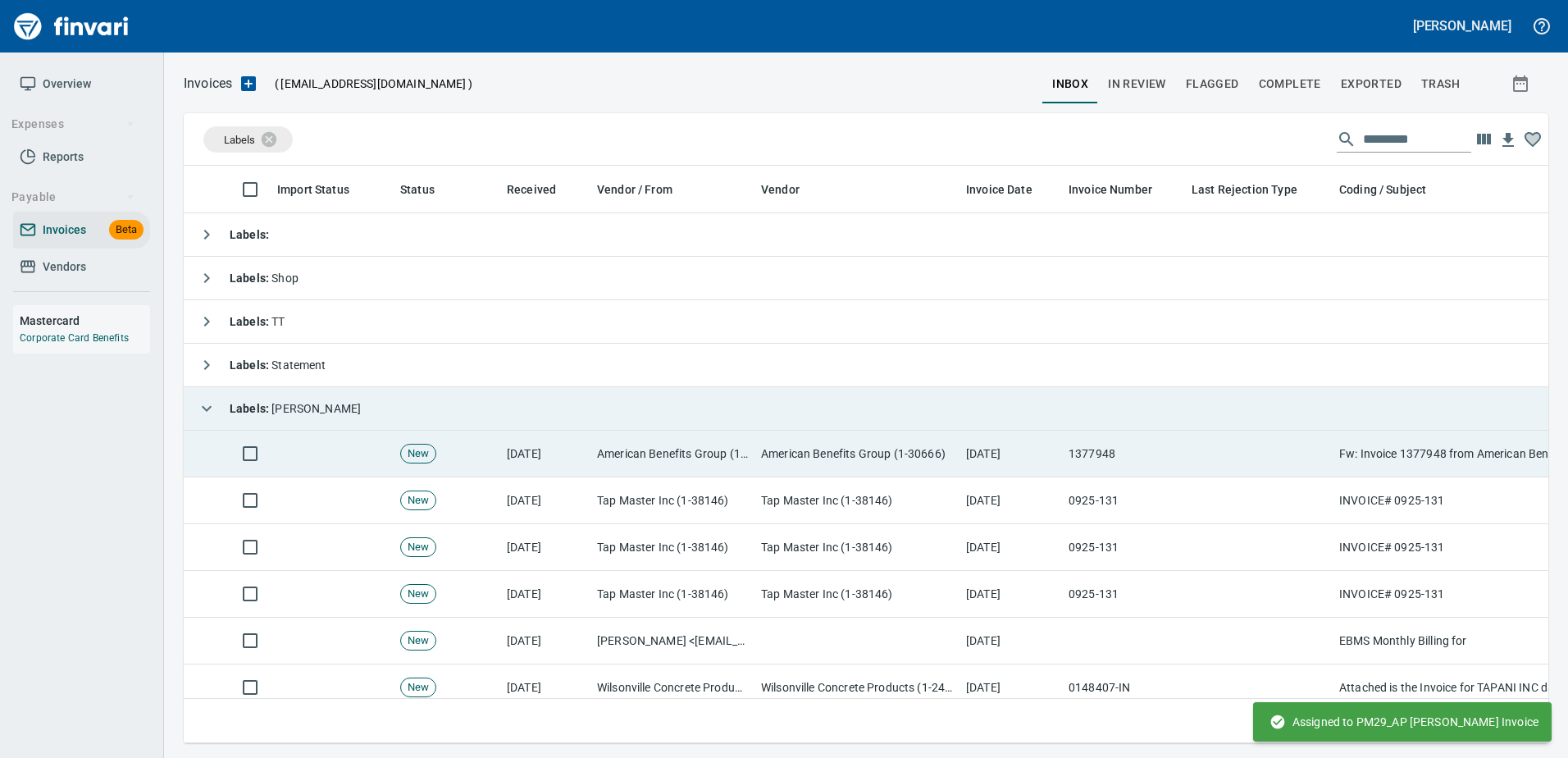
click at [765, 453] on td "American Benefits Group (1-30666)" at bounding box center [857, 454] width 205 height 46
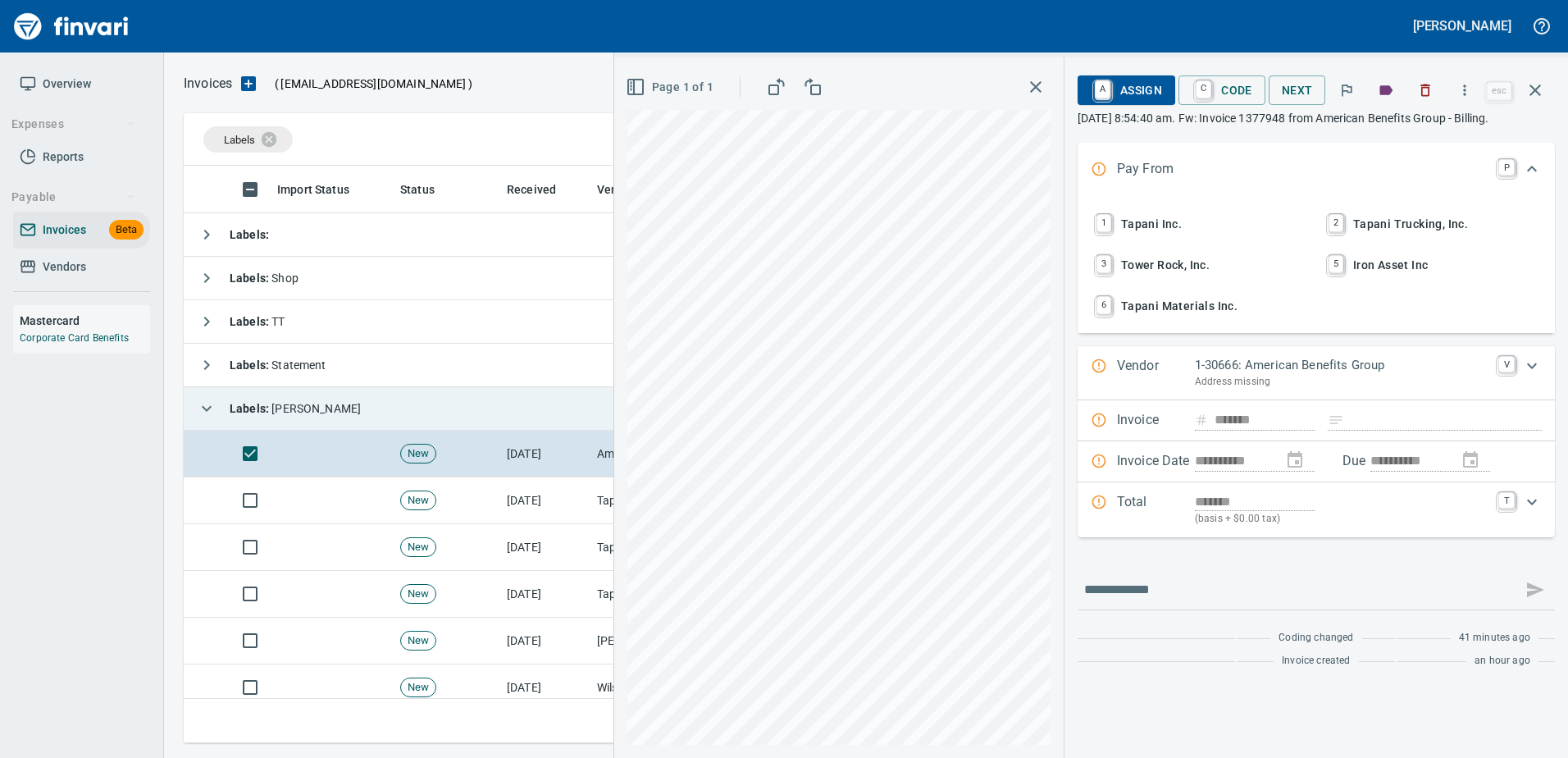
click at [1161, 226] on span "1 Tapani Inc." at bounding box center [1199, 224] width 216 height 28
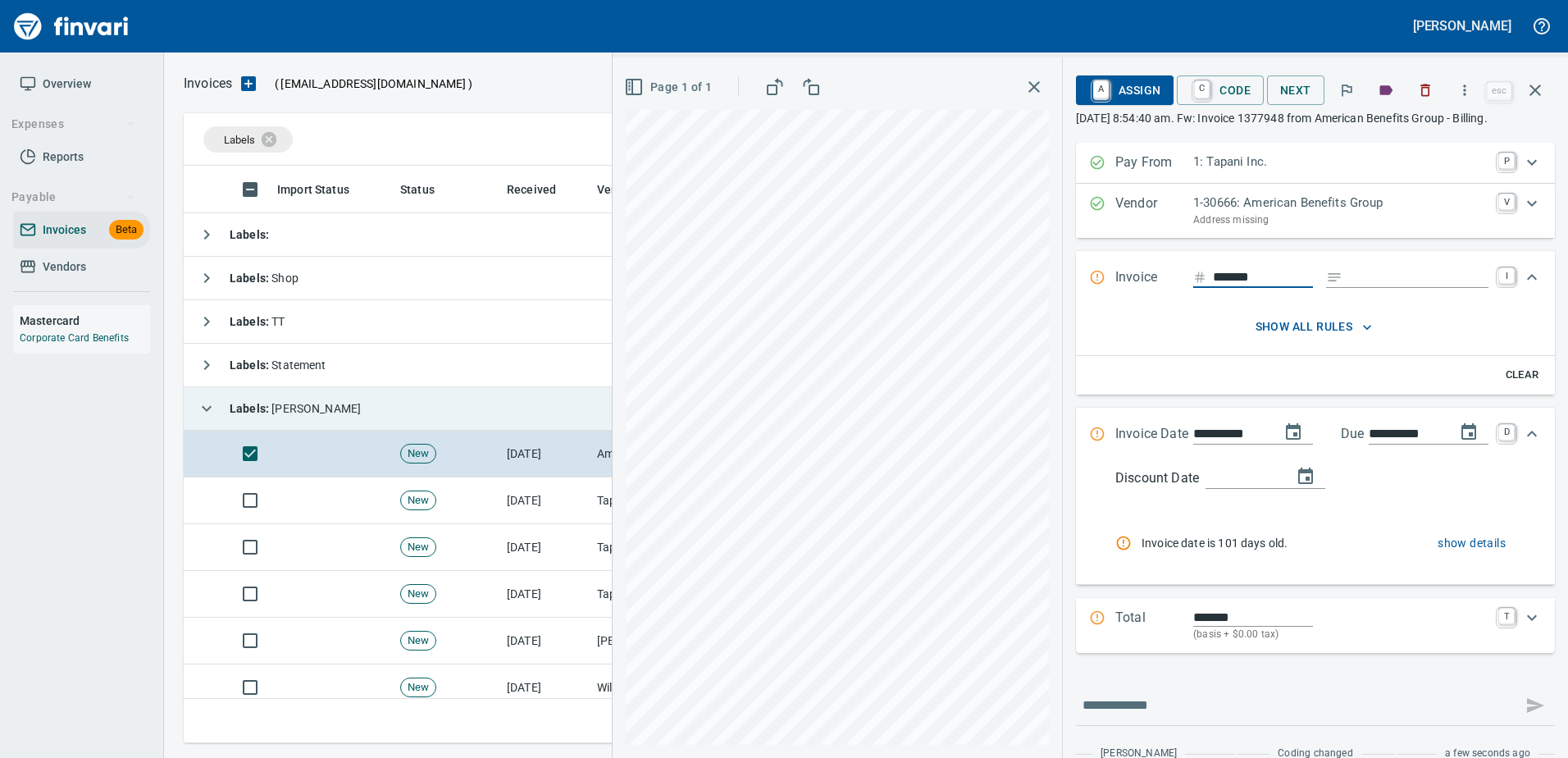
click at [1282, 334] on span "show all rules" at bounding box center [1313, 326] width 383 height 20
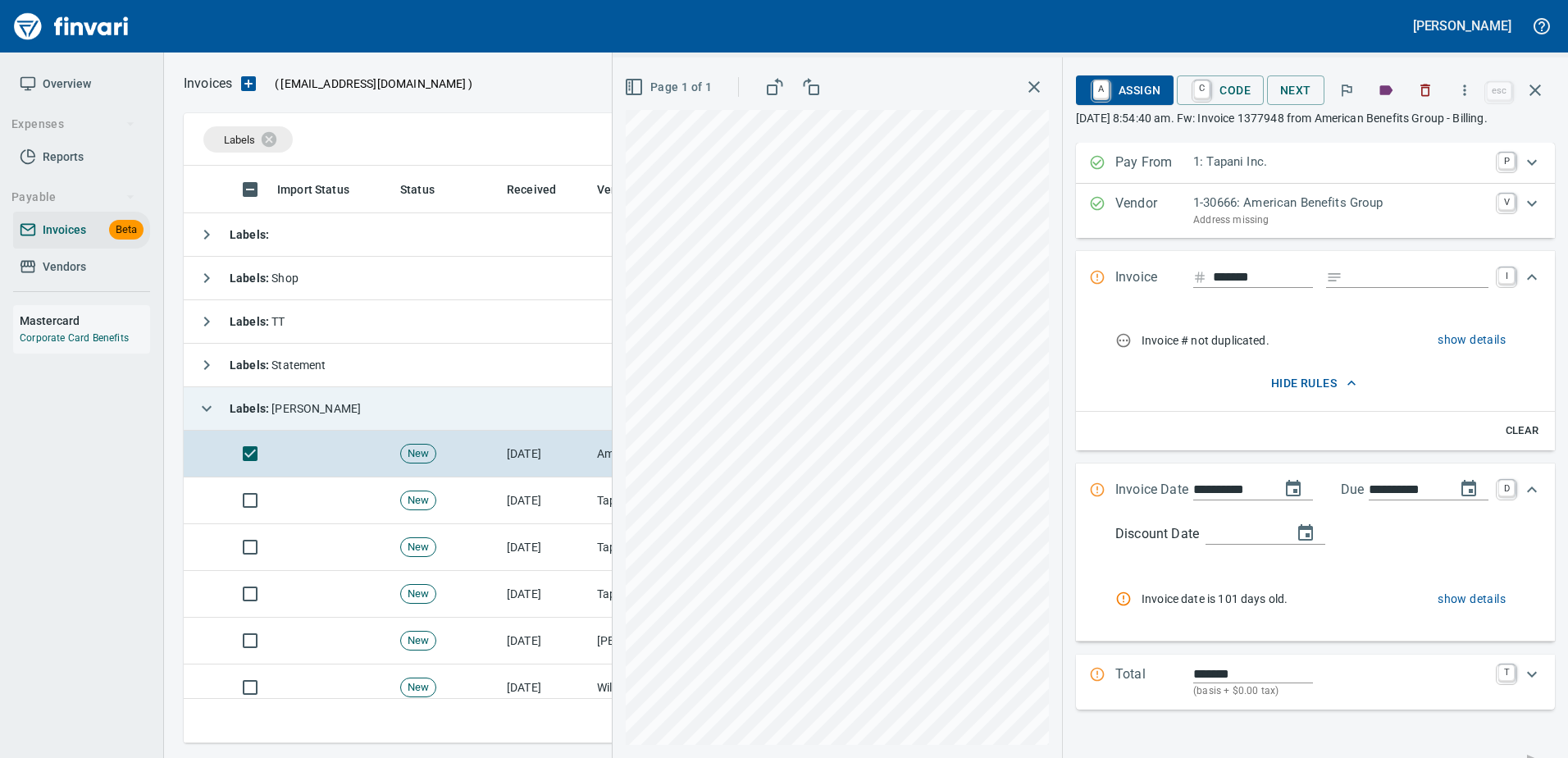
click at [1288, 378] on span "hide rules" at bounding box center [1313, 382] width 383 height 20
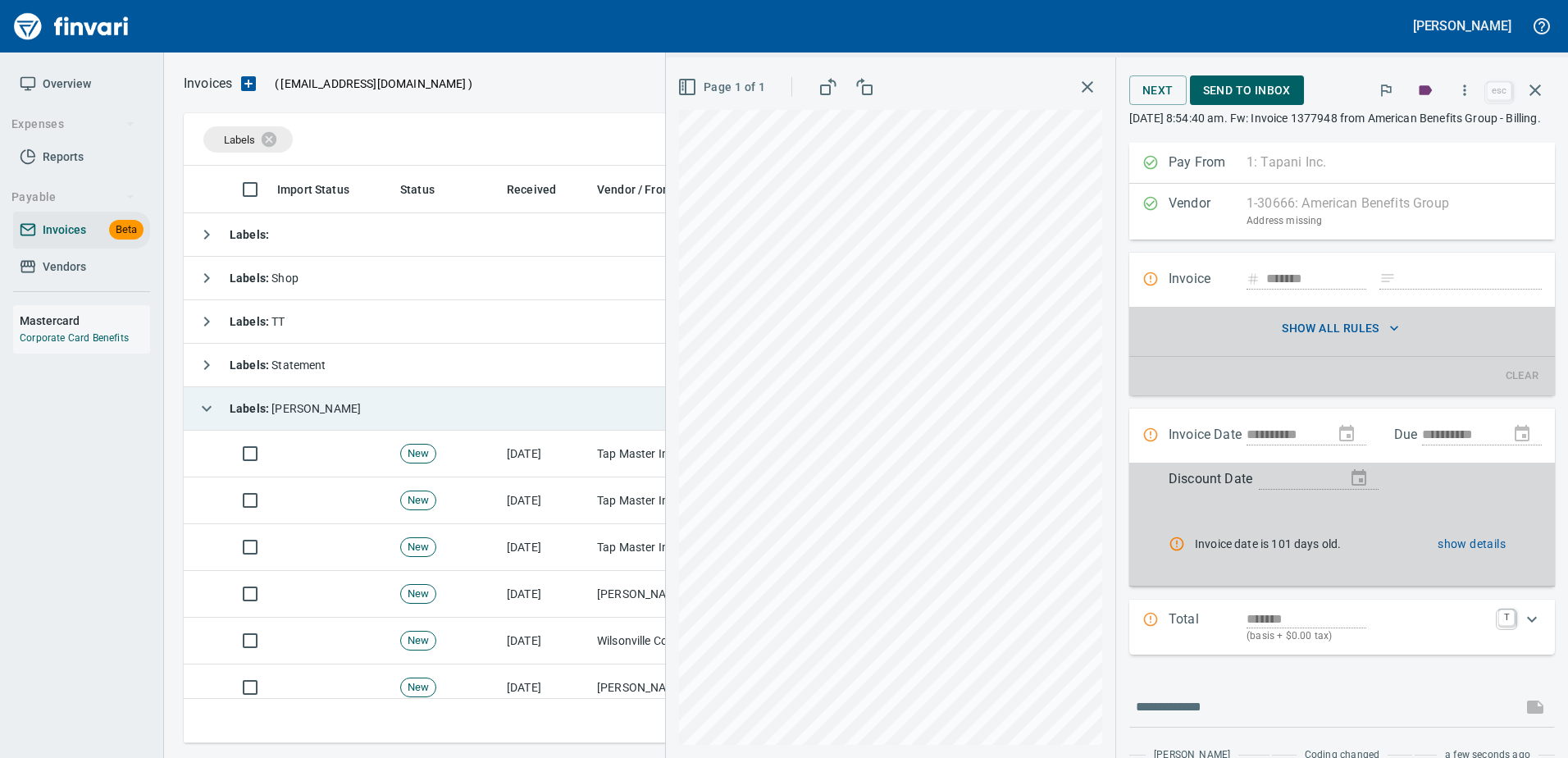
click at [1540, 91] on icon "button" at bounding box center [1535, 90] width 19 height 19
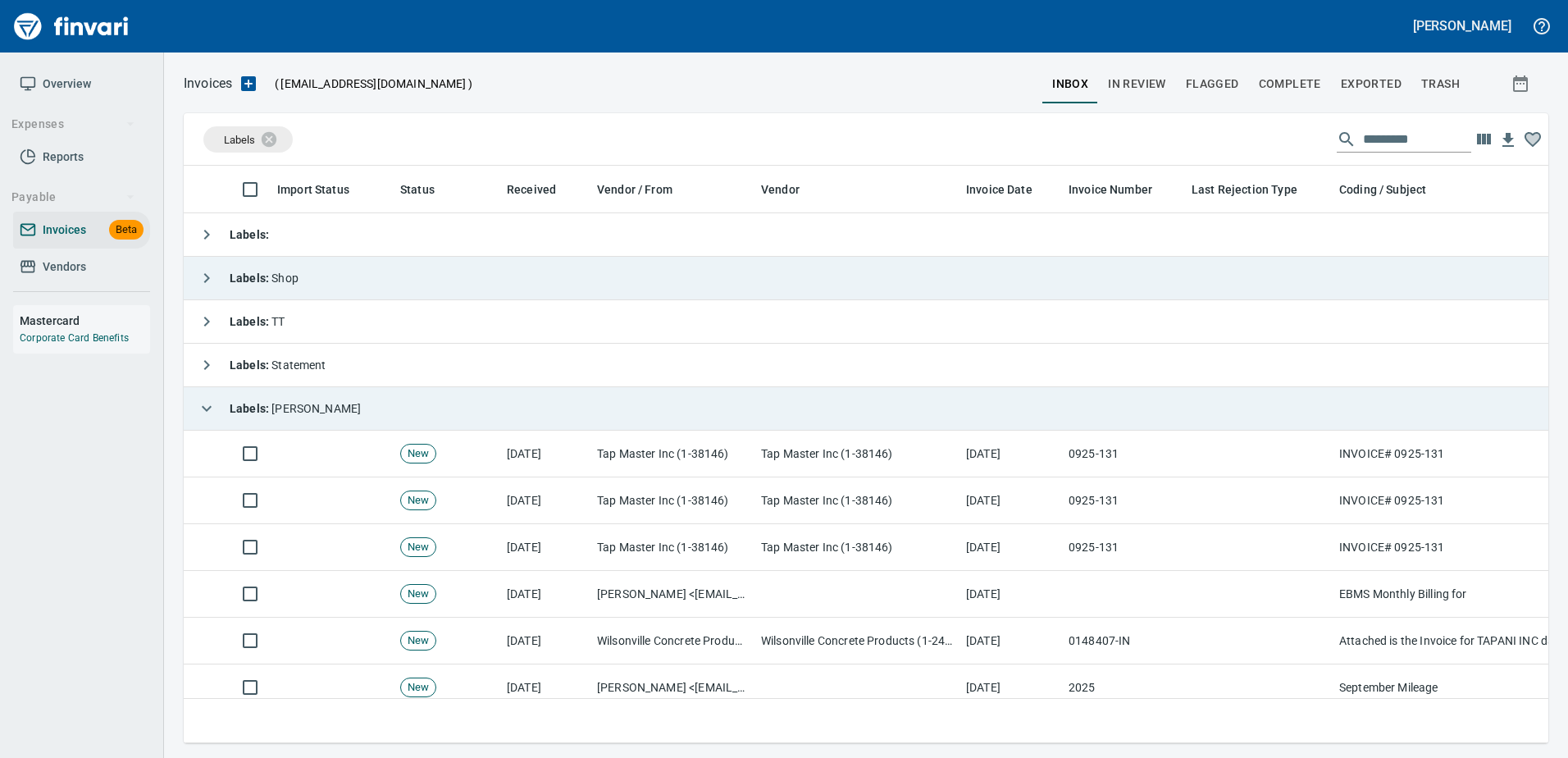
scroll to position [553, 1339]
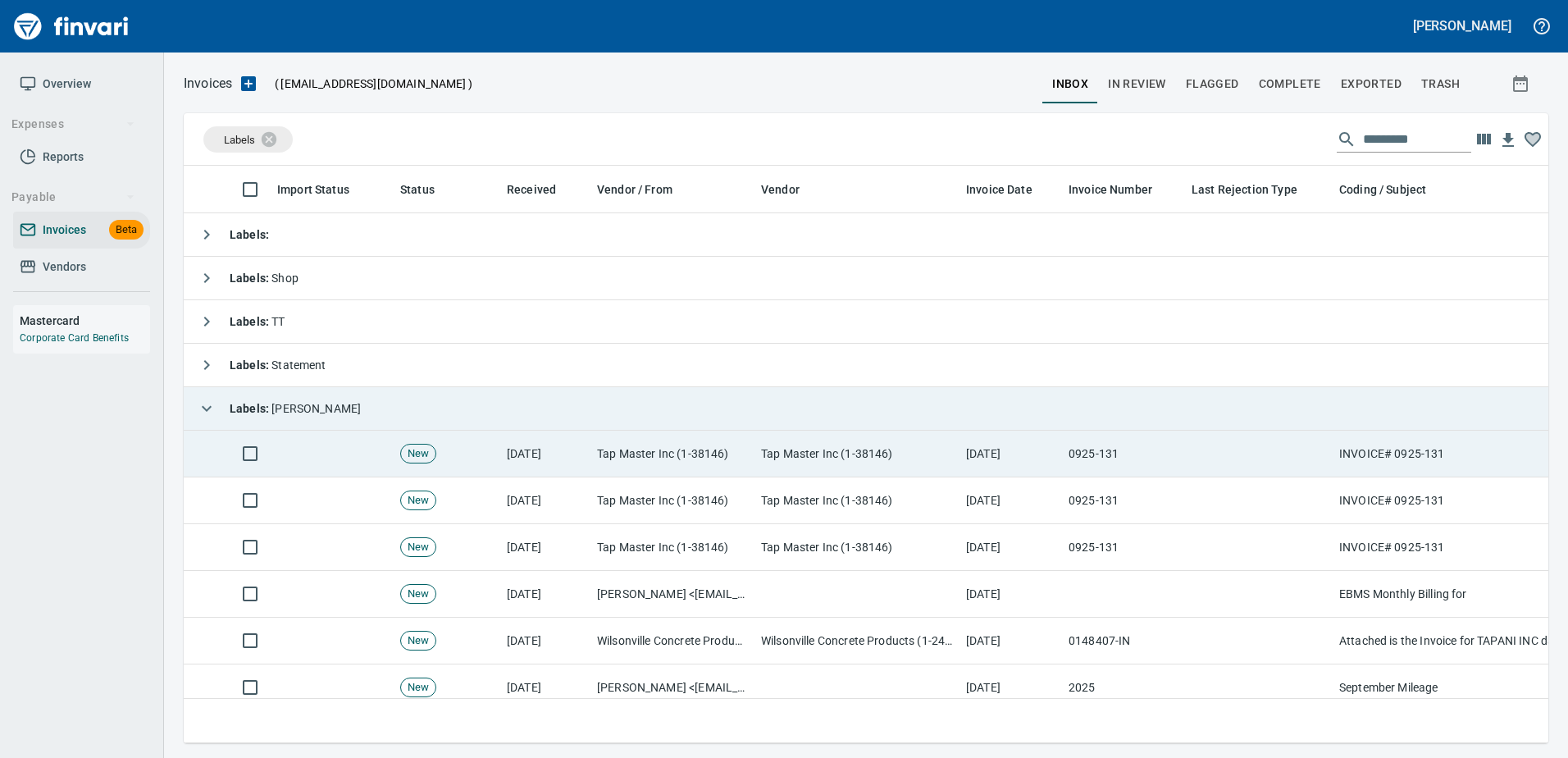
click at [1131, 460] on td "0925-131" at bounding box center [1123, 454] width 123 height 46
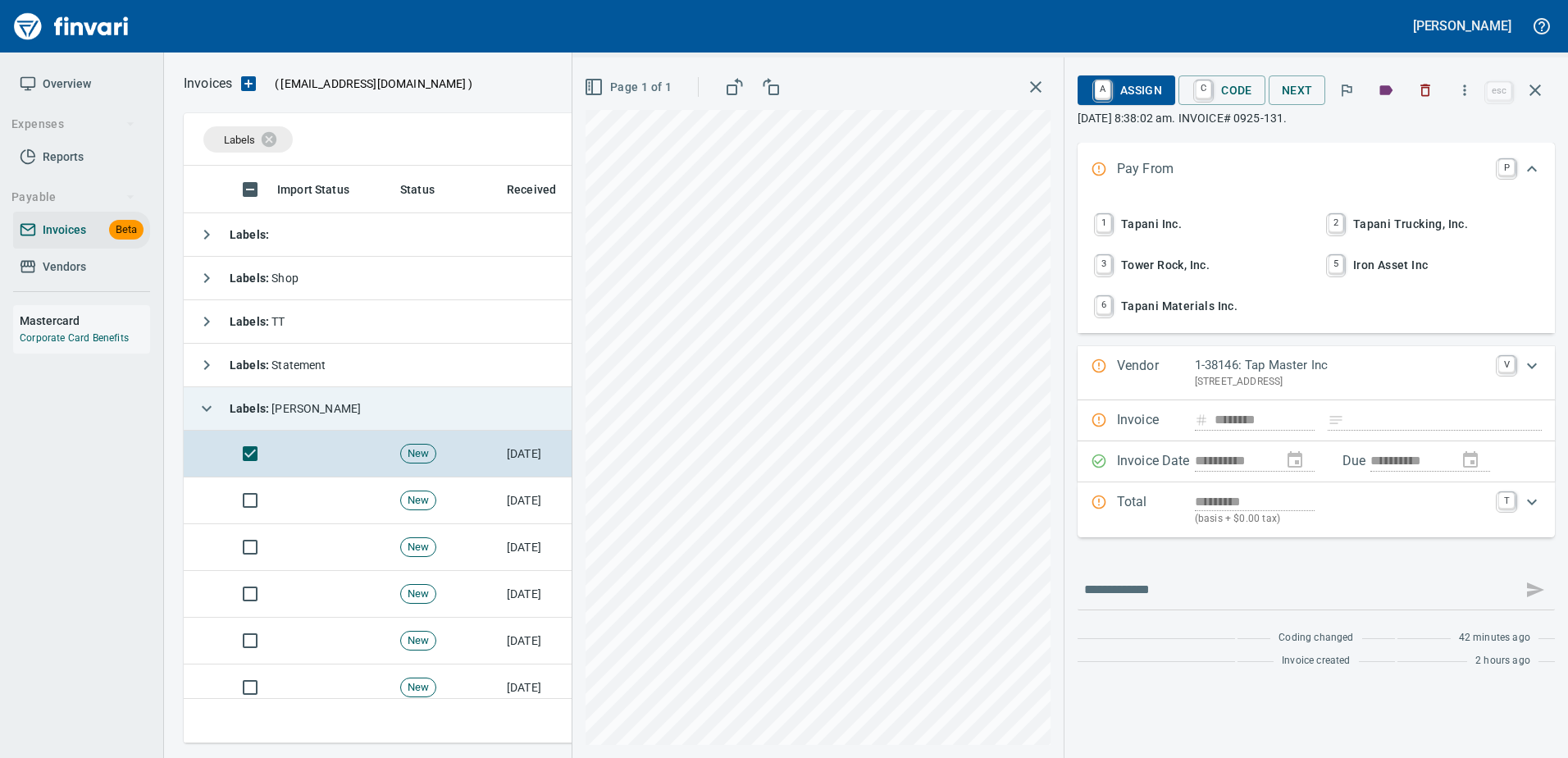
click at [1531, 96] on icon "button" at bounding box center [1535, 90] width 19 height 19
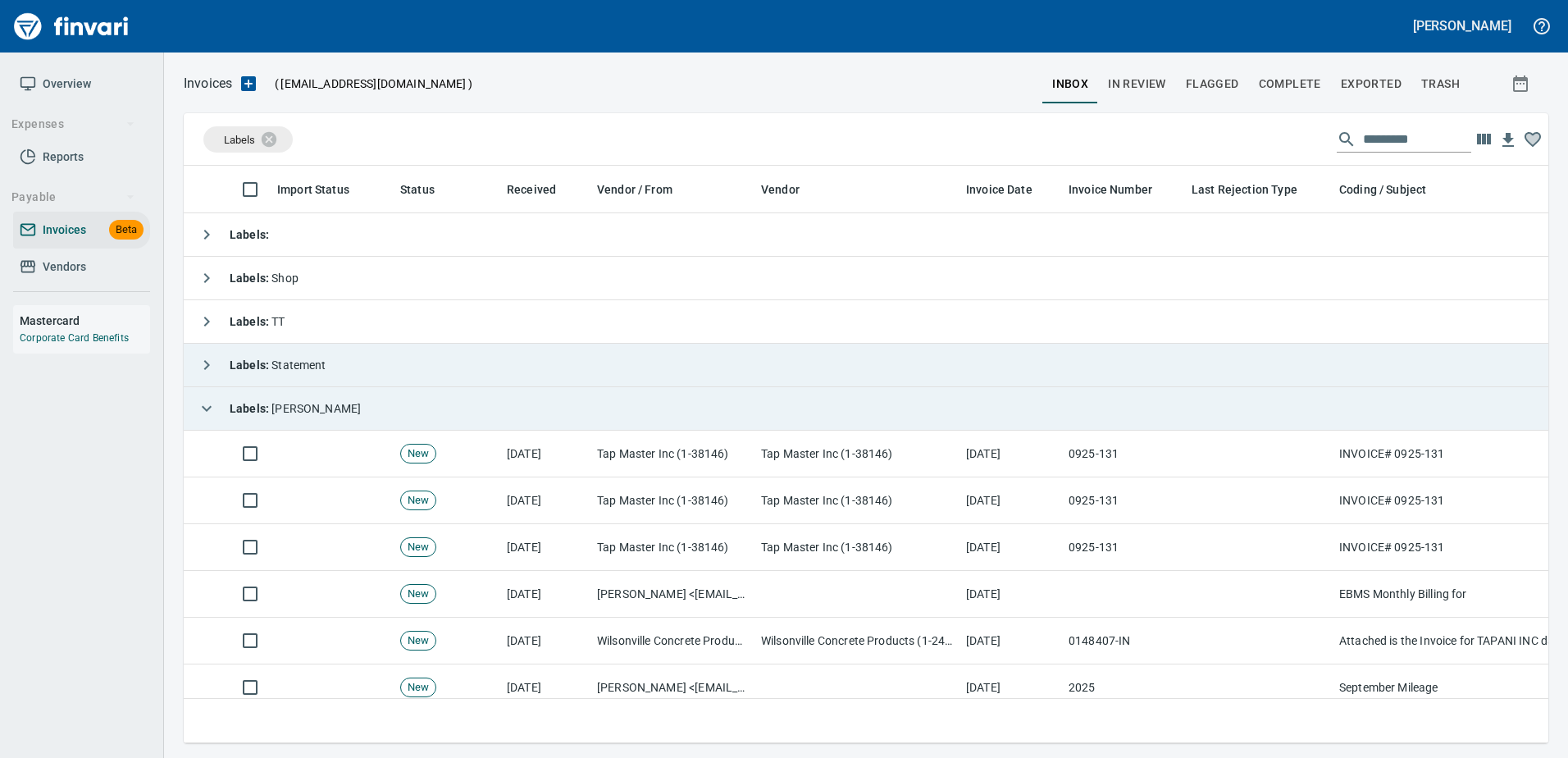
scroll to position [553, 1340]
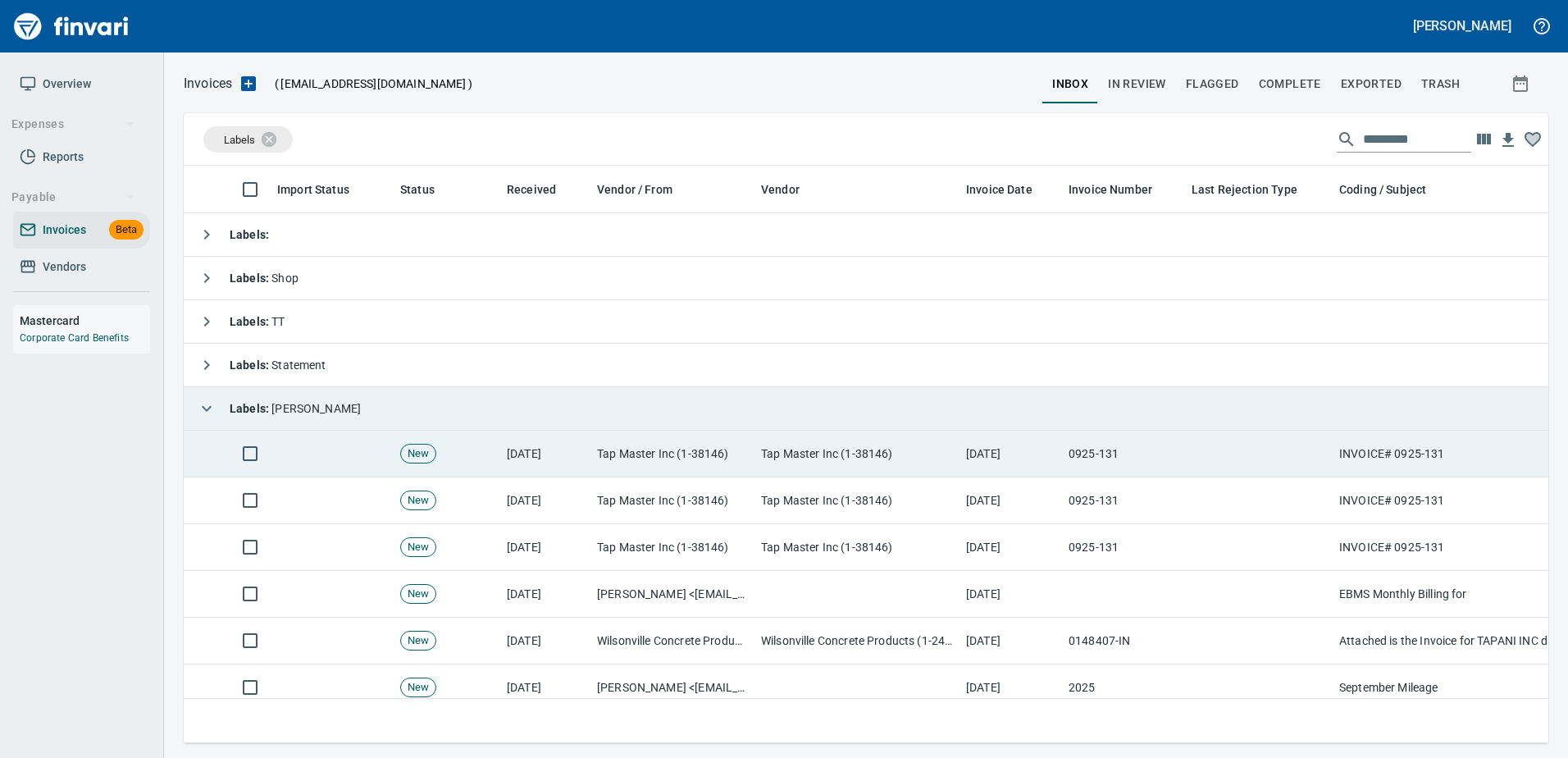
click at [1276, 464] on td at bounding box center [1258, 454] width 147 height 46
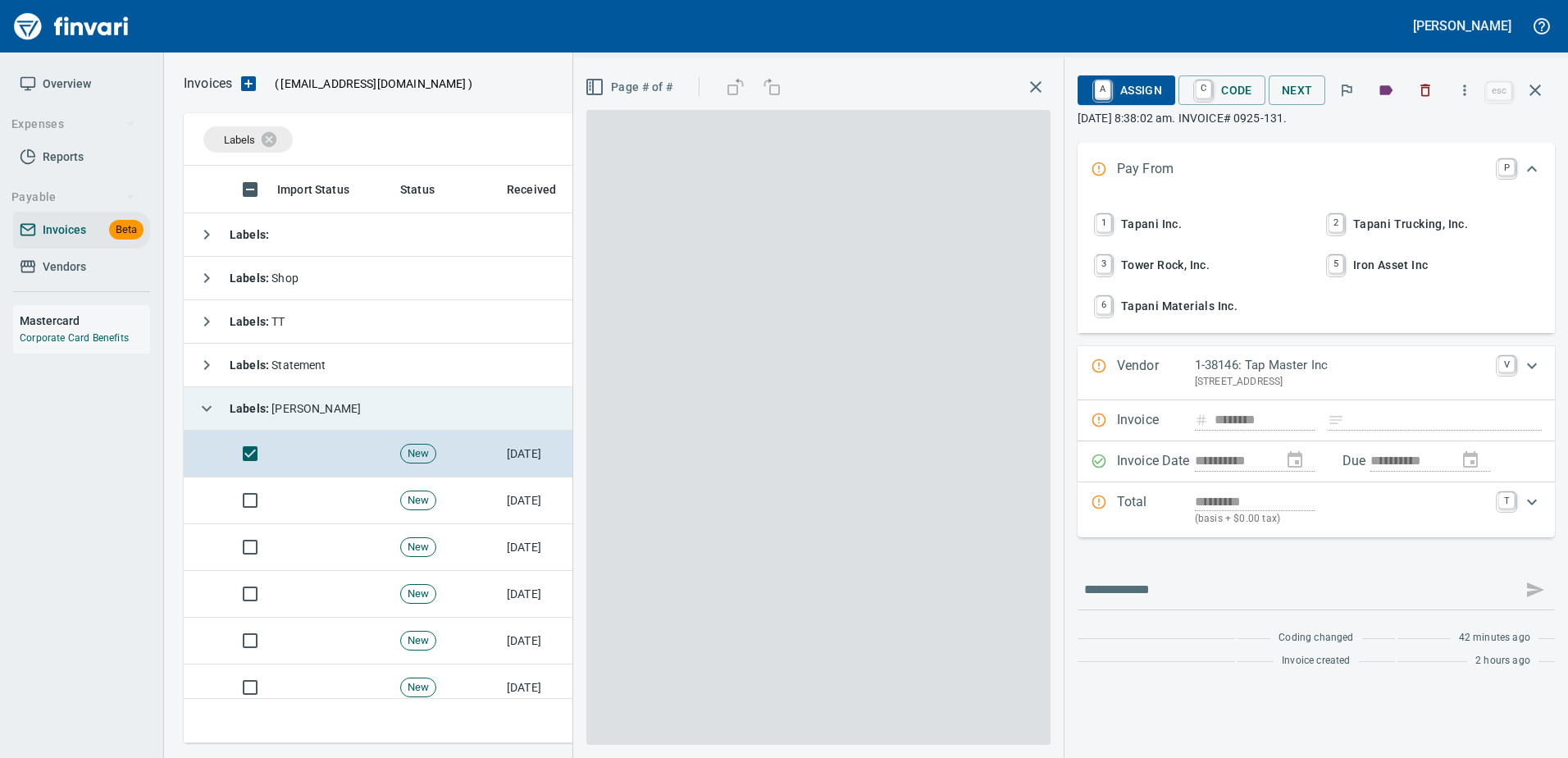
scroll to position [553, 1339]
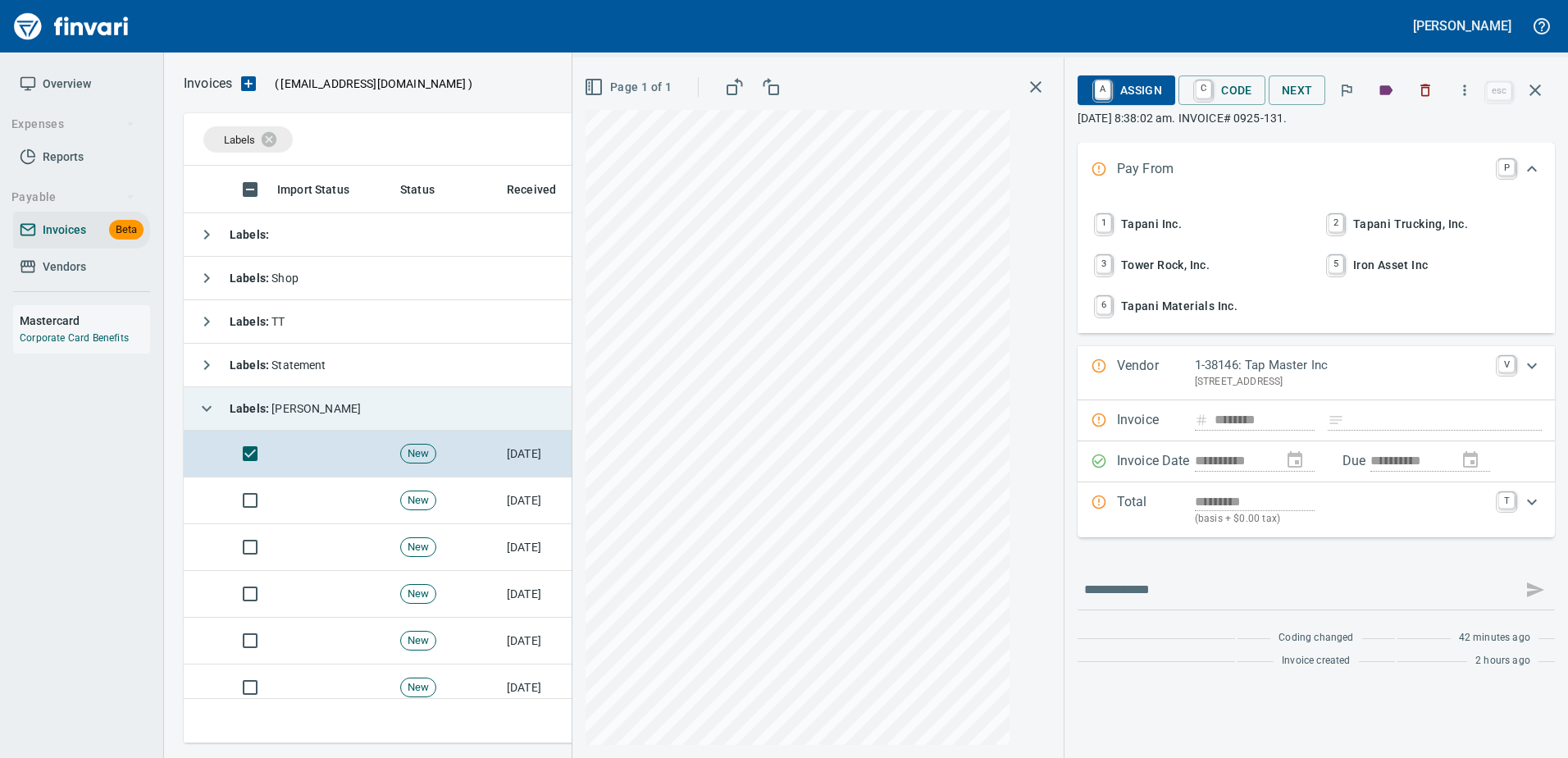
click at [1429, 89] on icon "button" at bounding box center [1425, 90] width 16 height 16
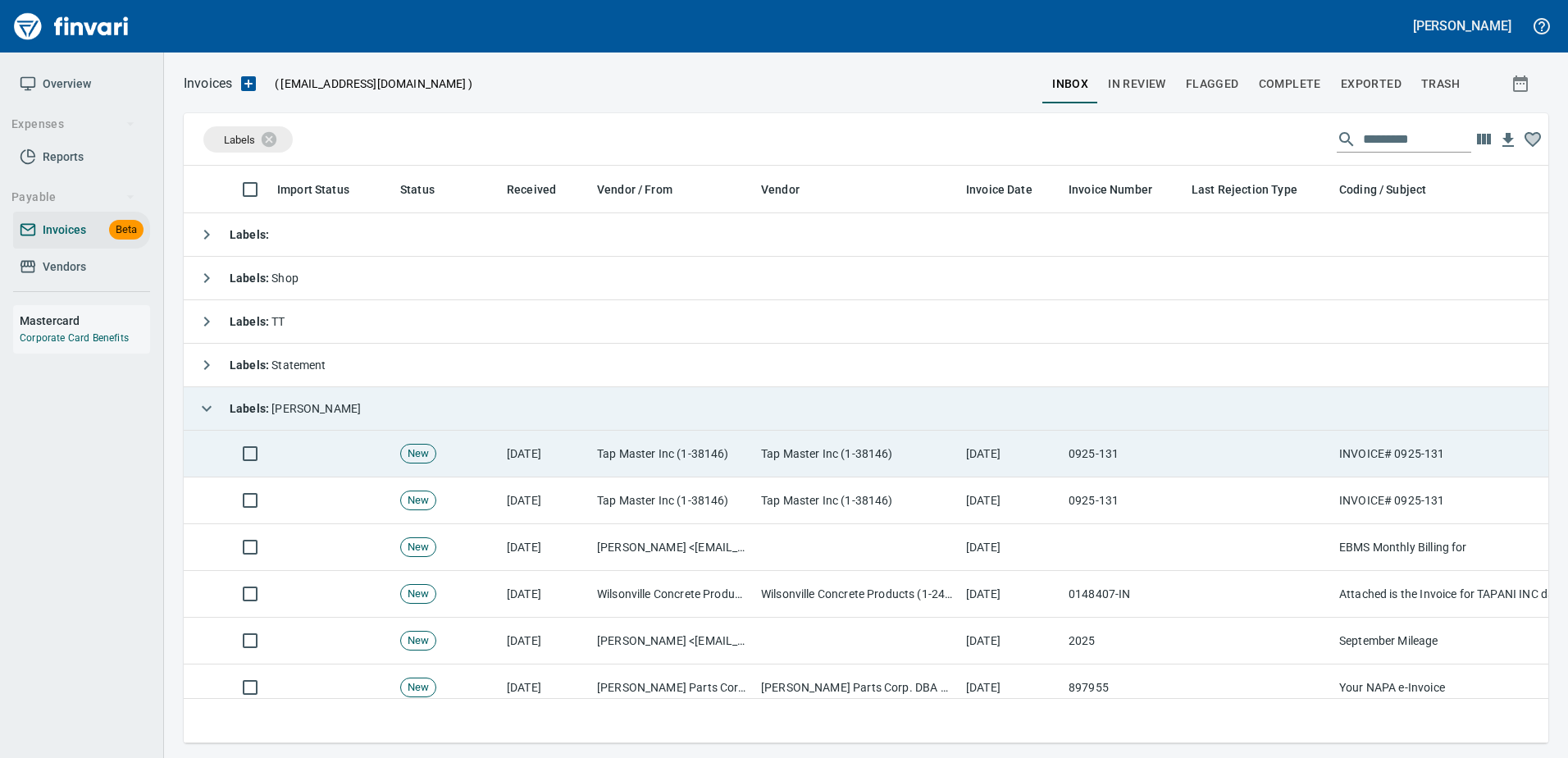
click at [1296, 440] on td at bounding box center [1258, 454] width 147 height 46
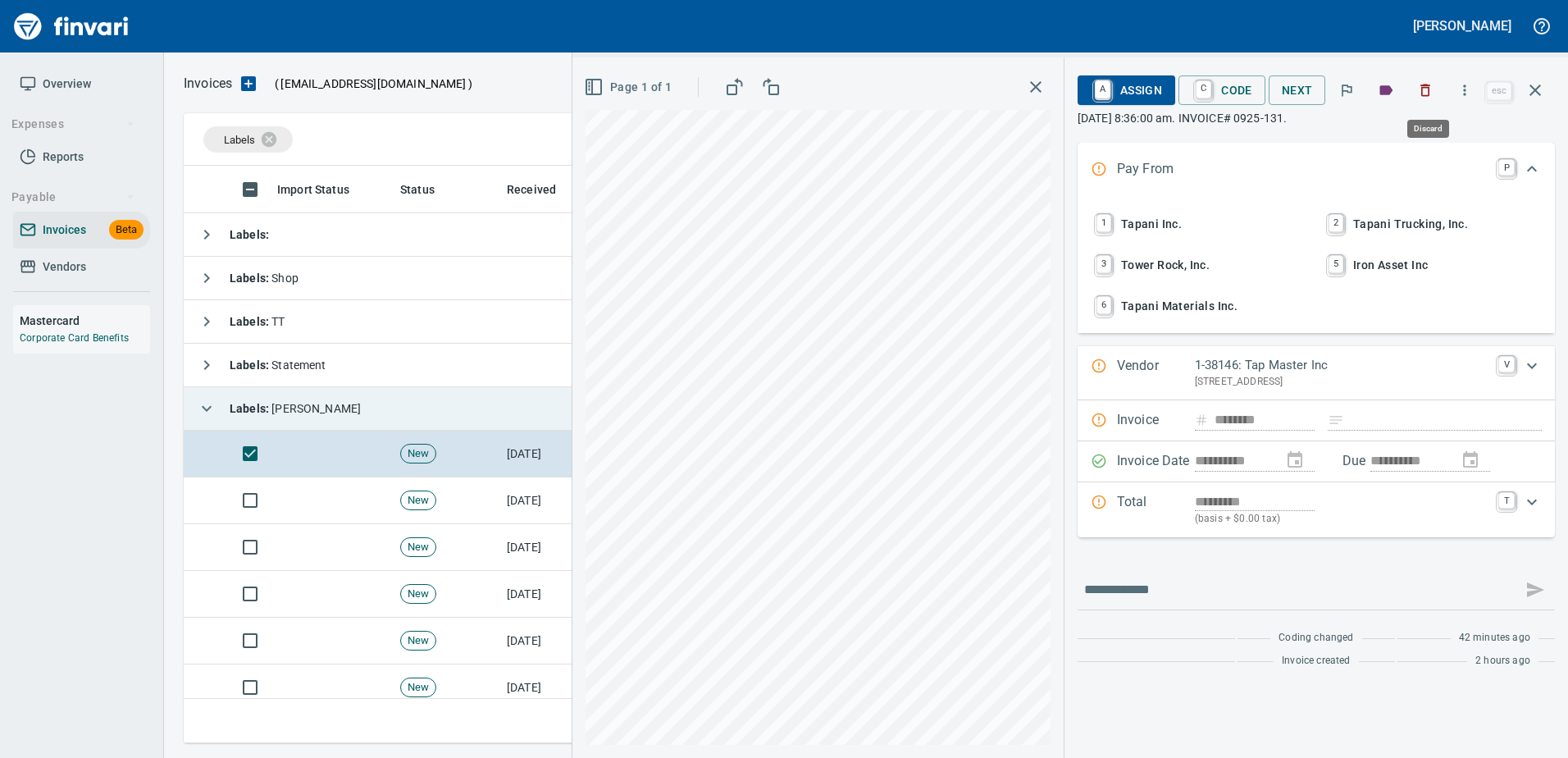
click at [1424, 81] on button "button" at bounding box center [1425, 90] width 36 height 36
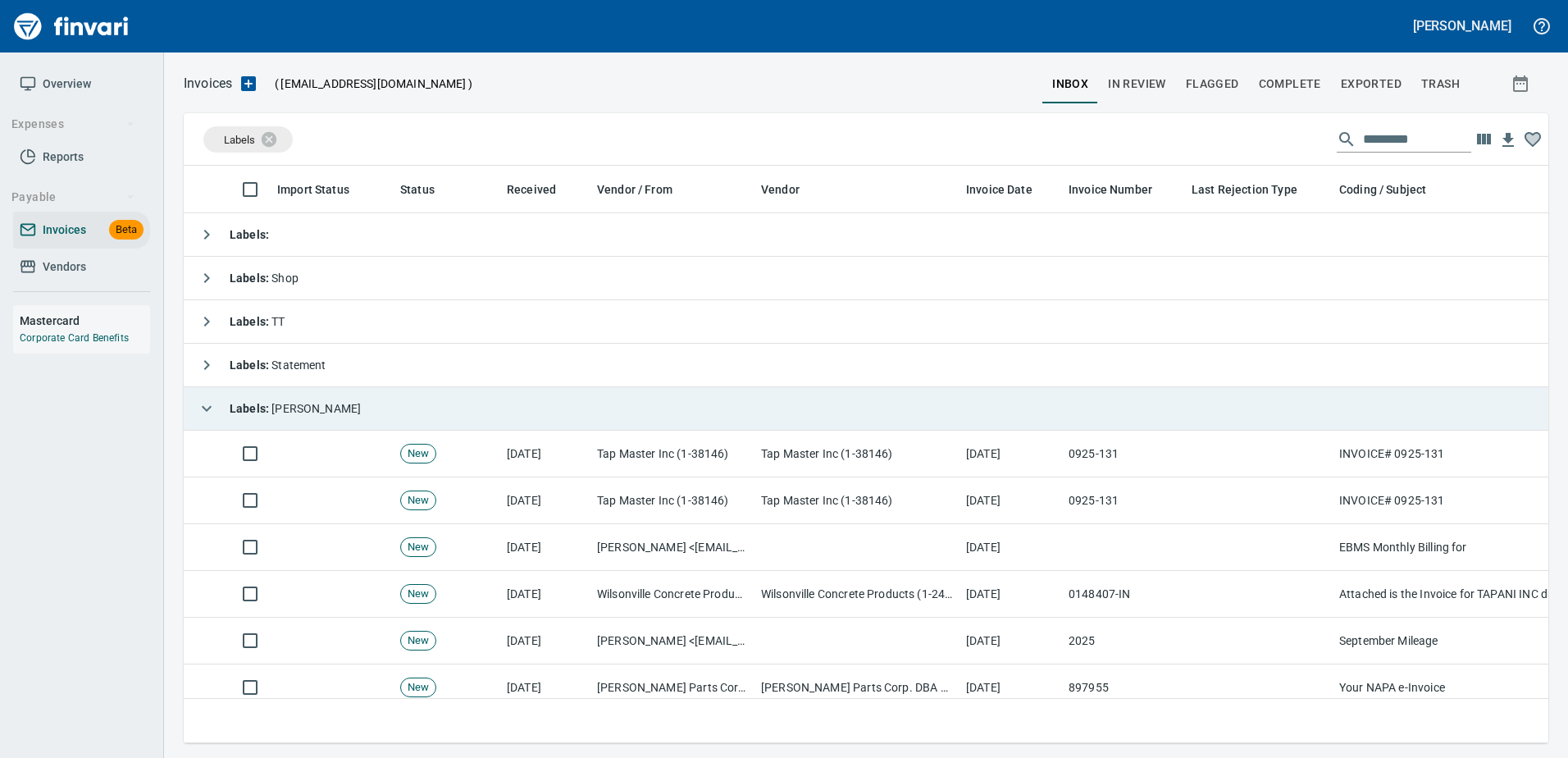
scroll to position [553, 1339]
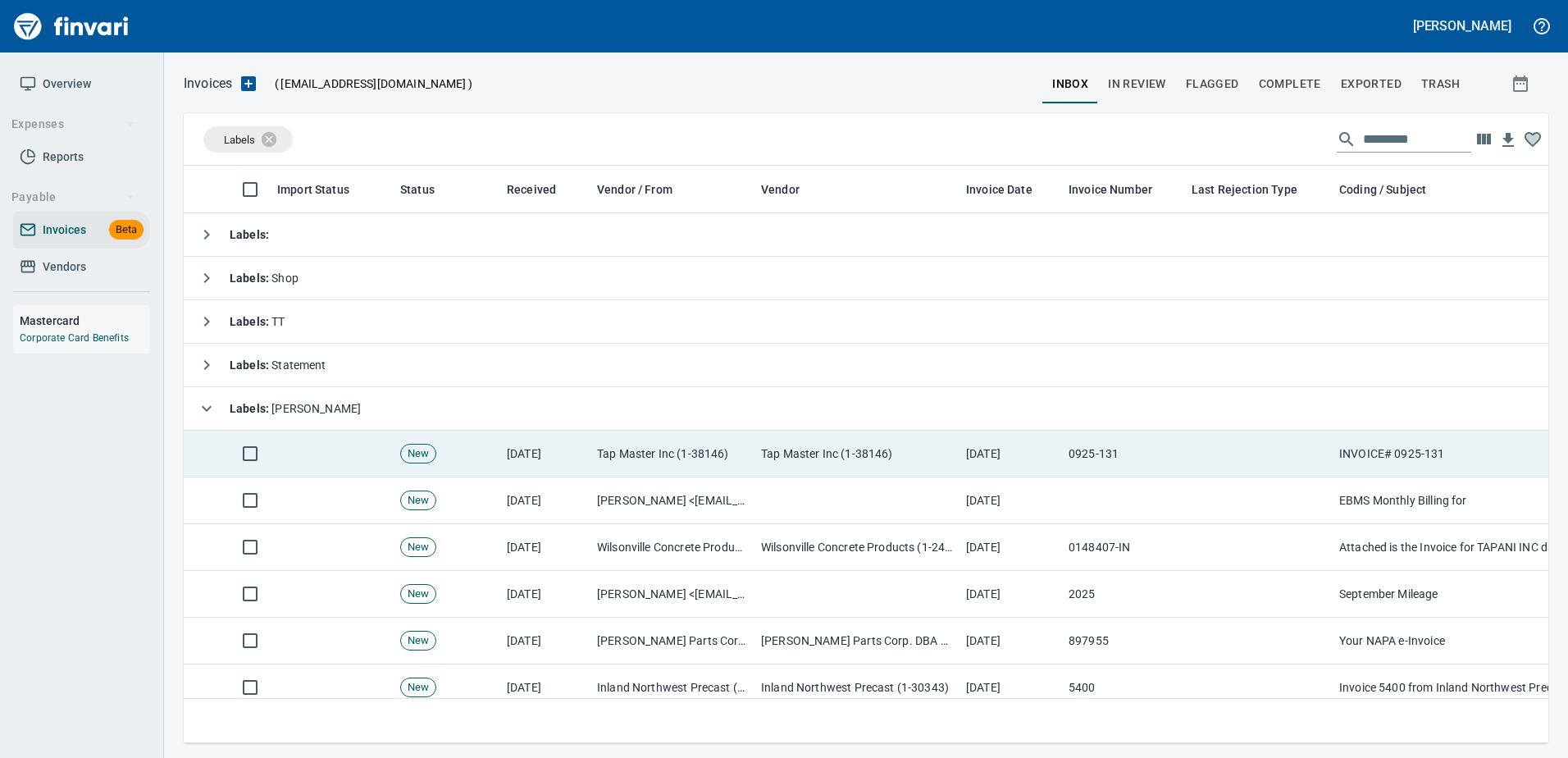
click at [1144, 442] on td "0925-131" at bounding box center [1123, 454] width 123 height 46
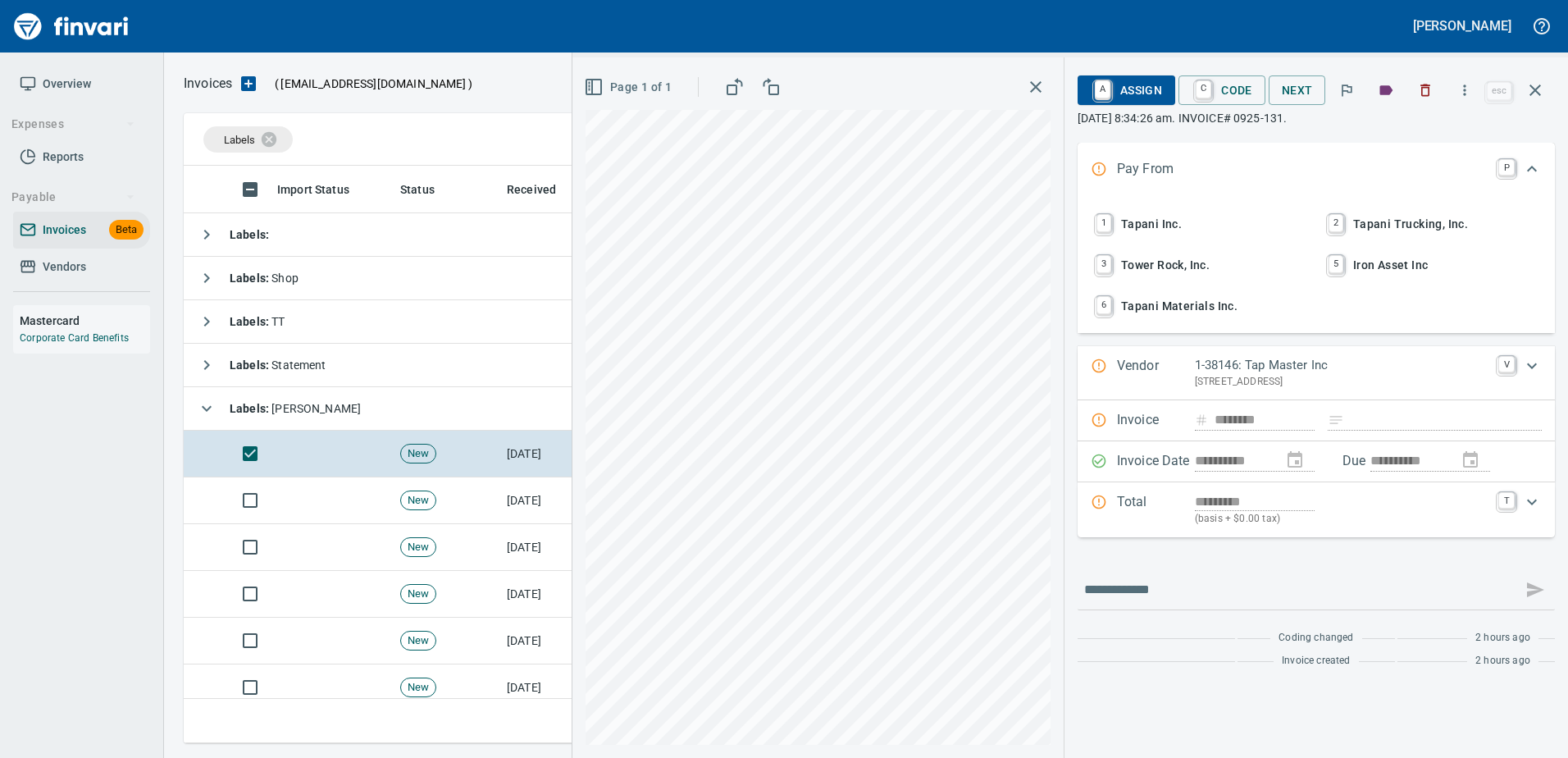
click at [1143, 224] on span "1 Tapani Inc." at bounding box center [1199, 224] width 216 height 28
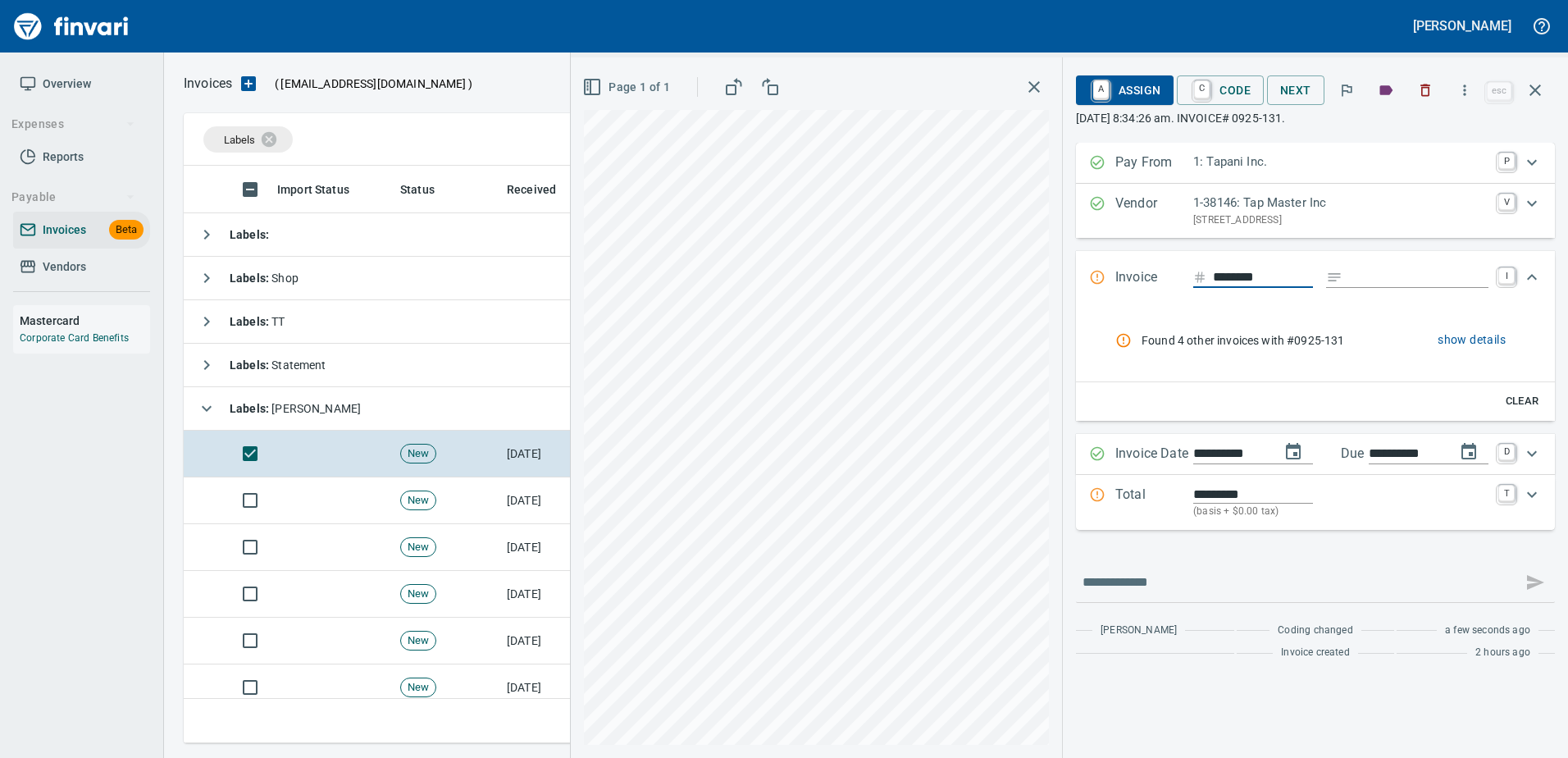
scroll to position [553, 1339]
click at [1381, 270] on input "Expand" at bounding box center [1419, 277] width 139 height 20
type input "**********"
click at [1326, 345] on span "Found 4 other invoices with #0925-131" at bounding box center [1260, 340] width 238 height 16
click at [1444, 337] on span "show details" at bounding box center [1471, 340] width 68 height 20
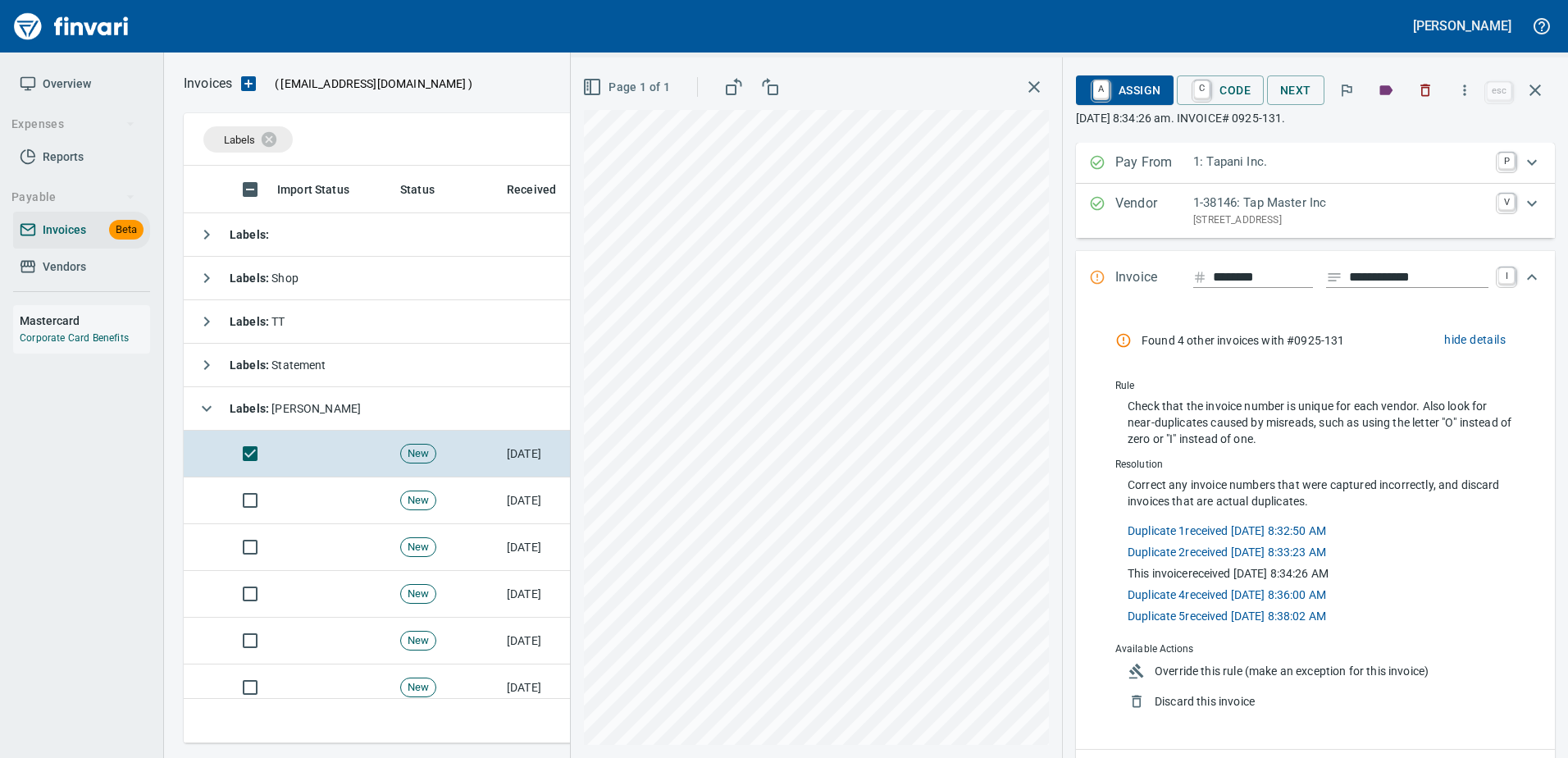
click at [1206, 695] on span "Discard this invoice" at bounding box center [1327, 701] width 345 height 16
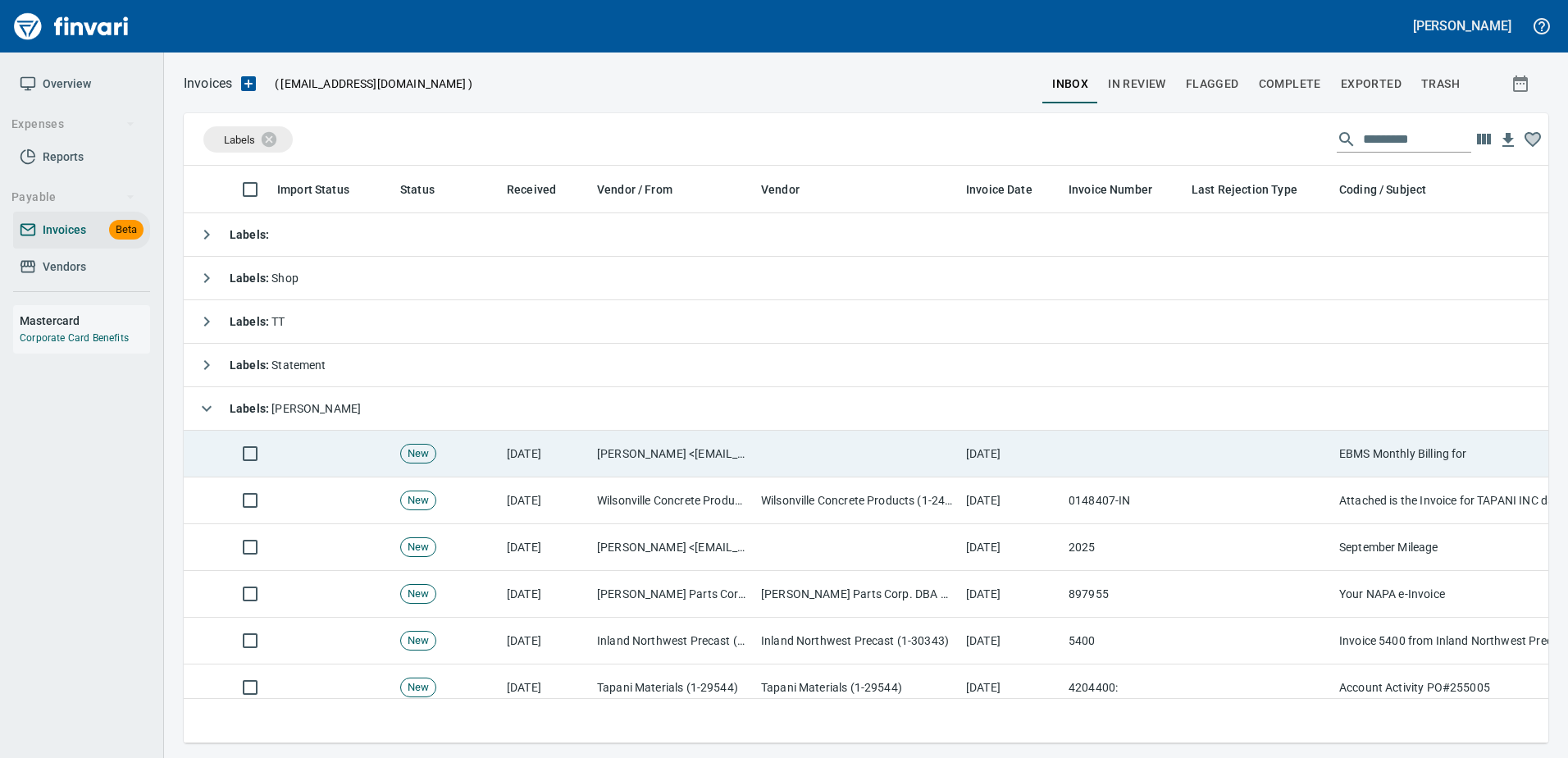
click at [926, 458] on td at bounding box center [857, 454] width 205 height 46
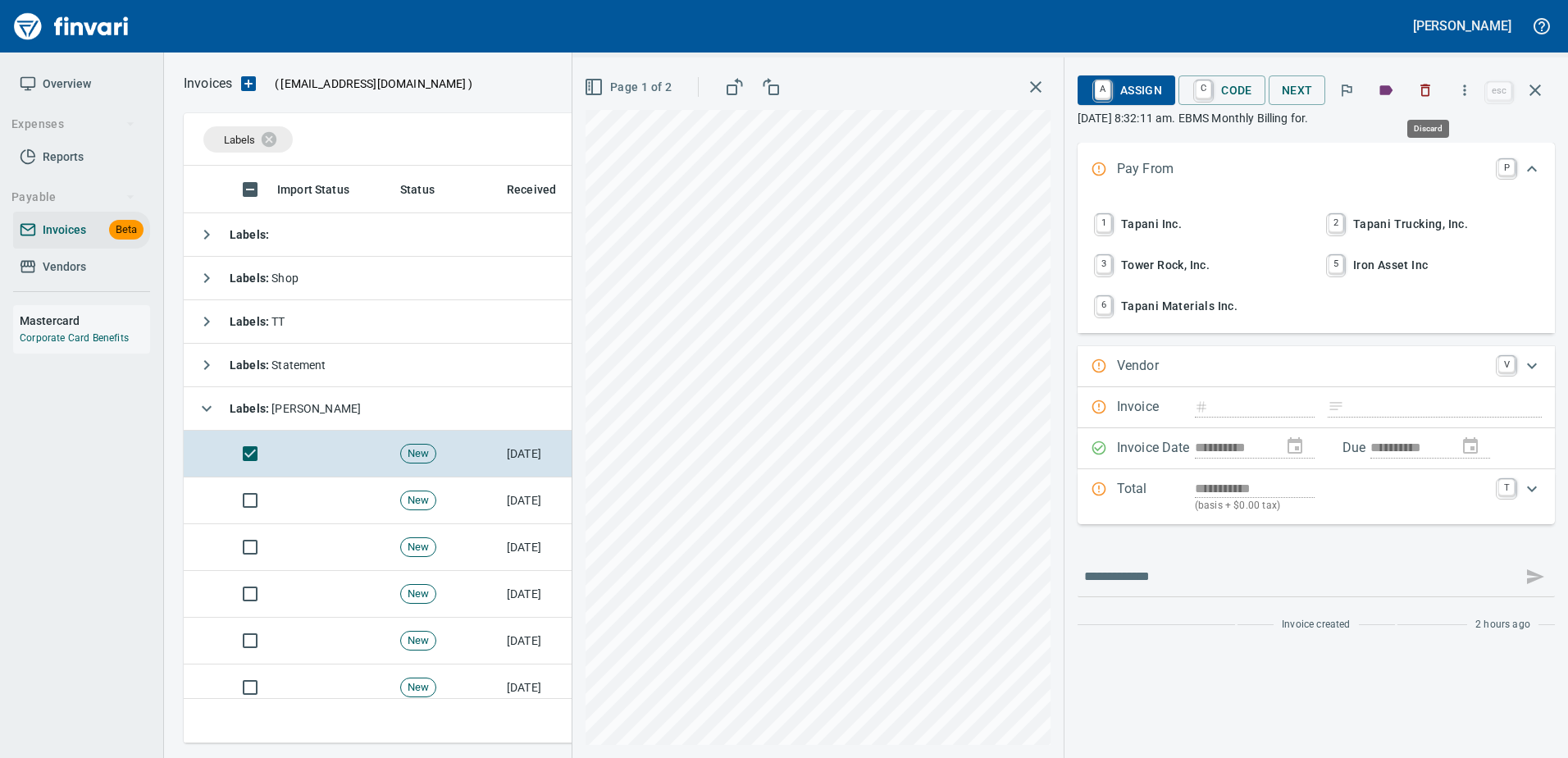
click at [1432, 82] on icon "button" at bounding box center [1425, 90] width 16 height 16
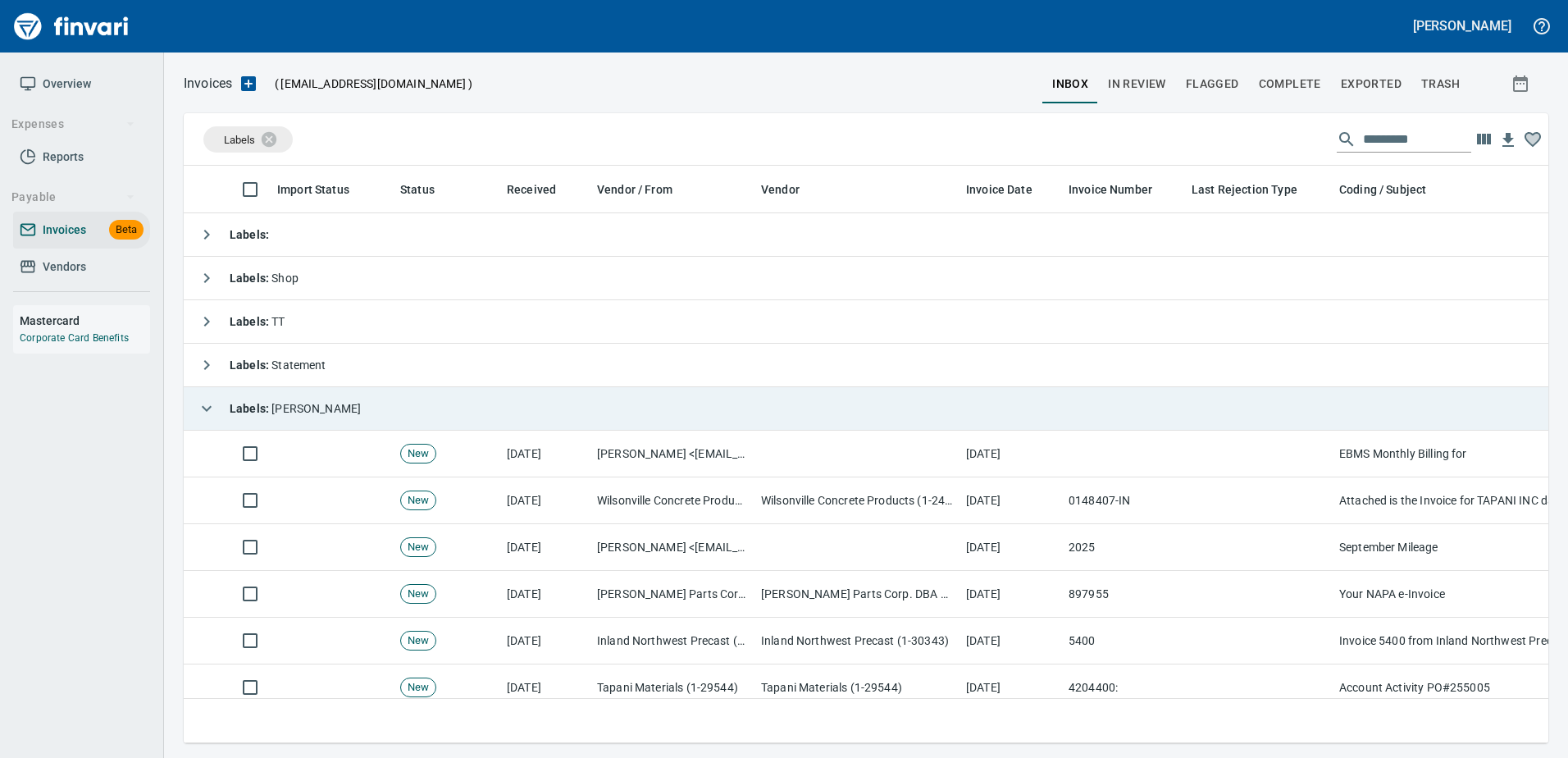
scroll to position [553, 1339]
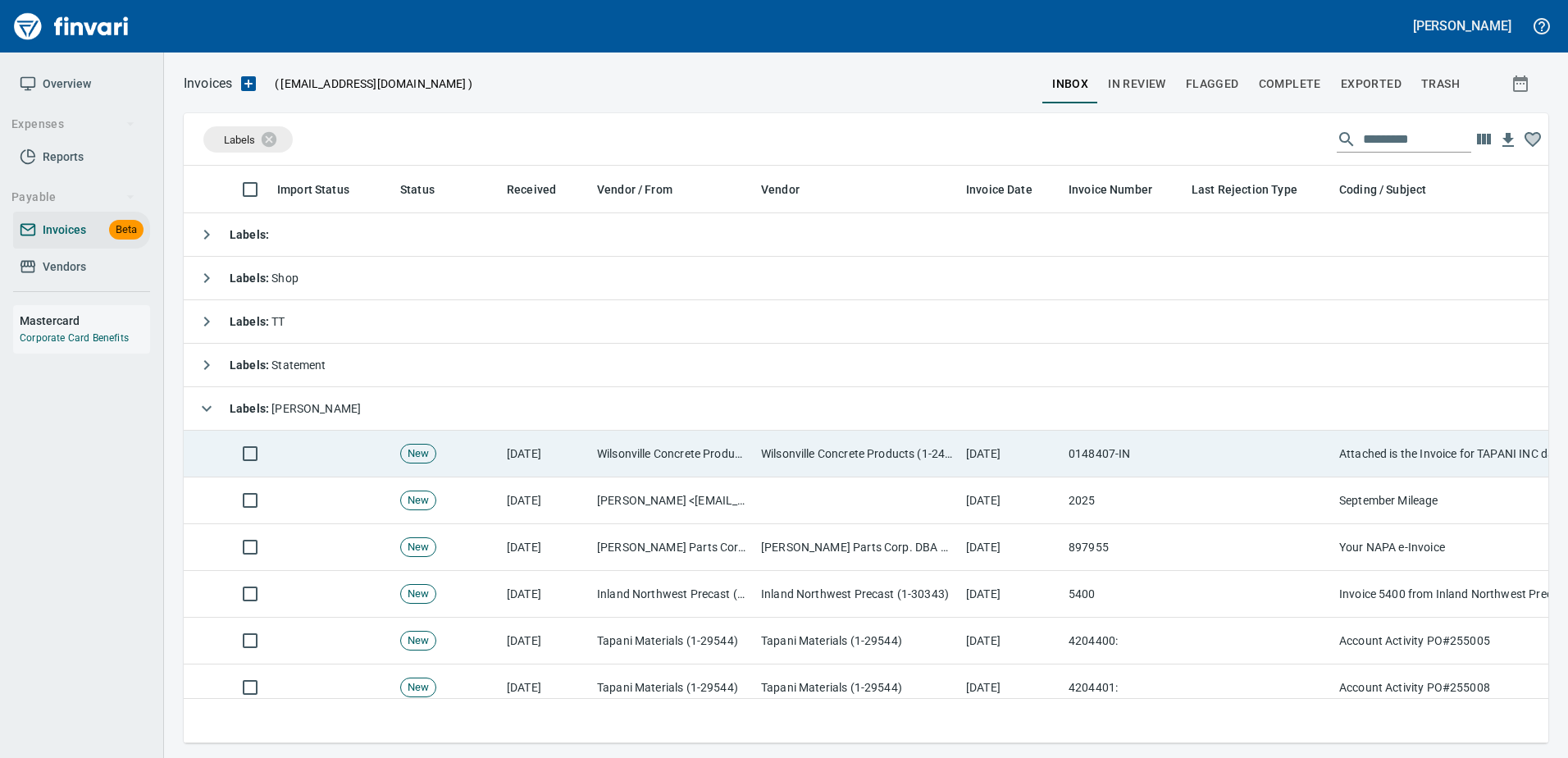
click at [999, 464] on td "[DATE]" at bounding box center [1010, 454] width 103 height 46
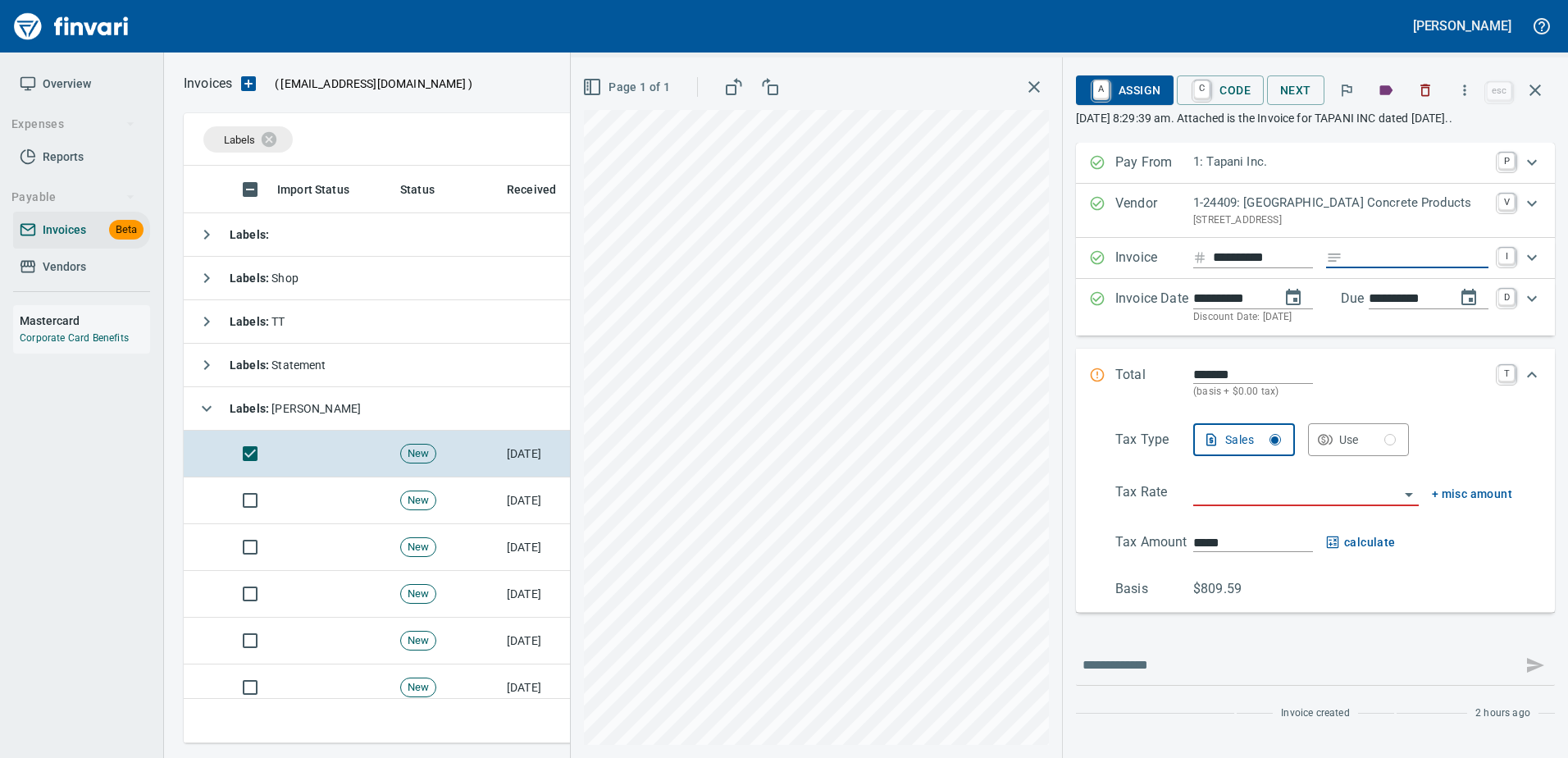
click at [1386, 260] on input "Expand" at bounding box center [1419, 258] width 139 height 20
type input "******"
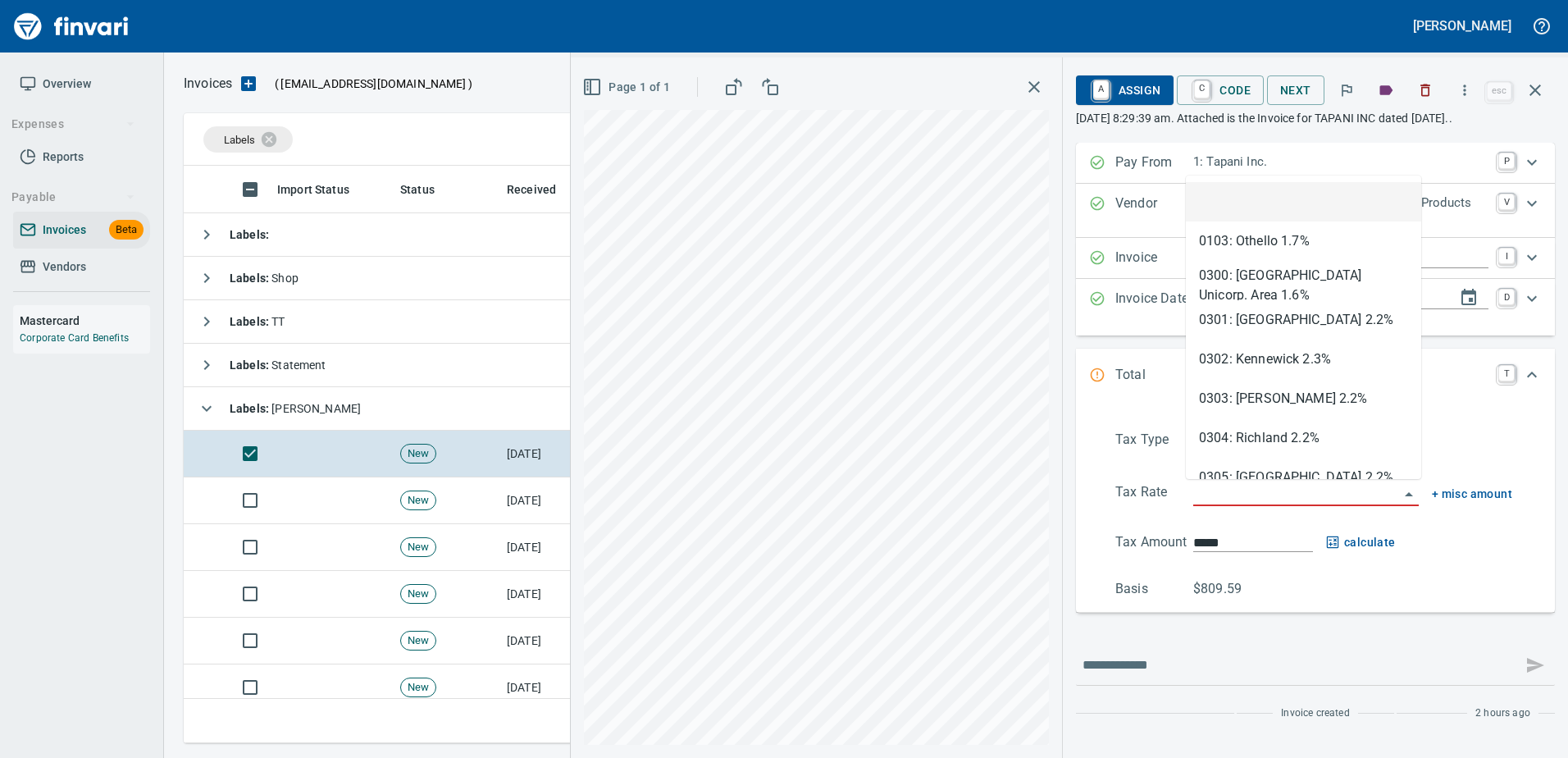
click at [1221, 493] on input "search" at bounding box center [1296, 494] width 206 height 23
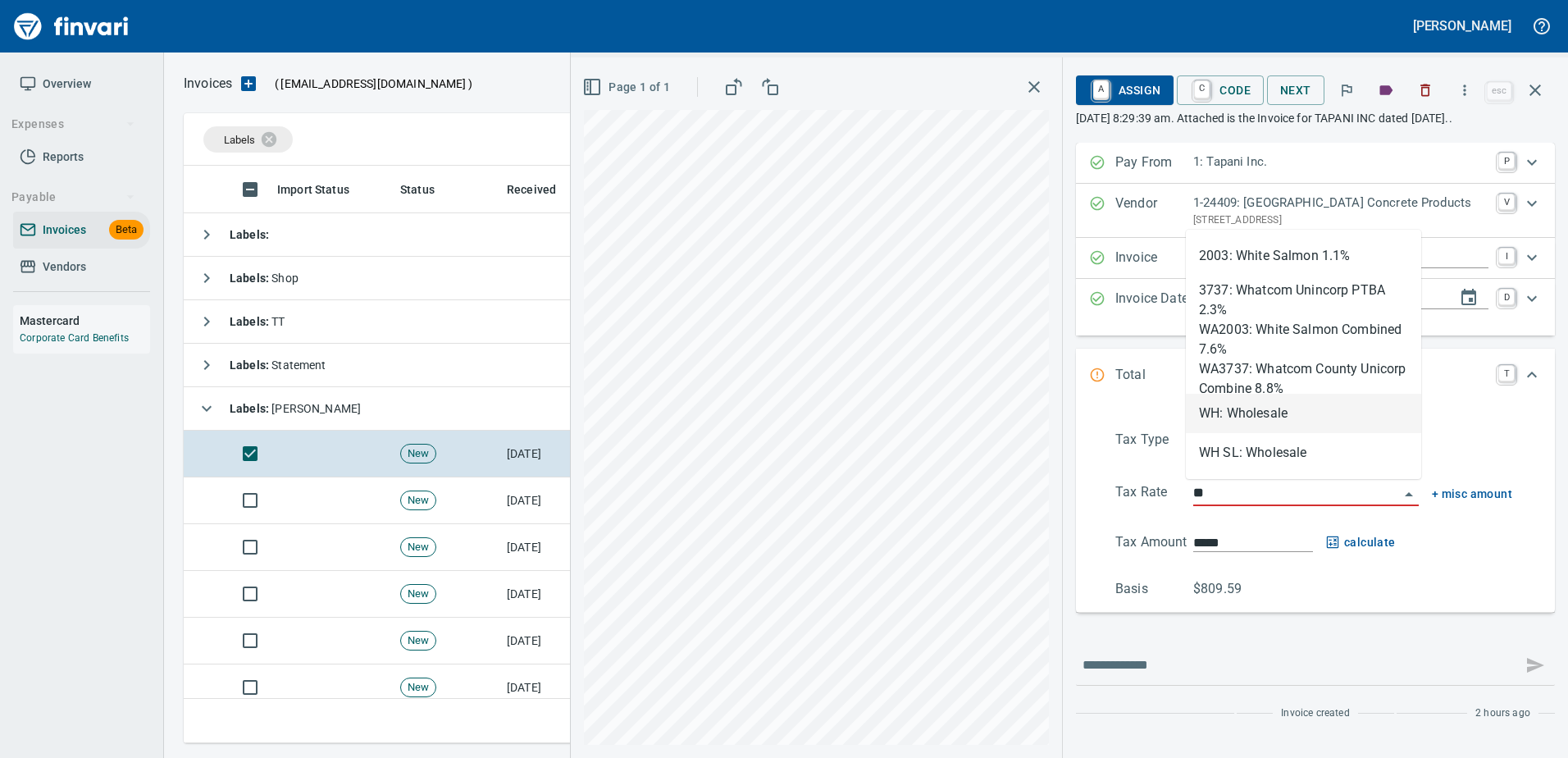
click at [1259, 405] on li "WH: Wholesale" at bounding box center [1303, 413] width 235 height 40
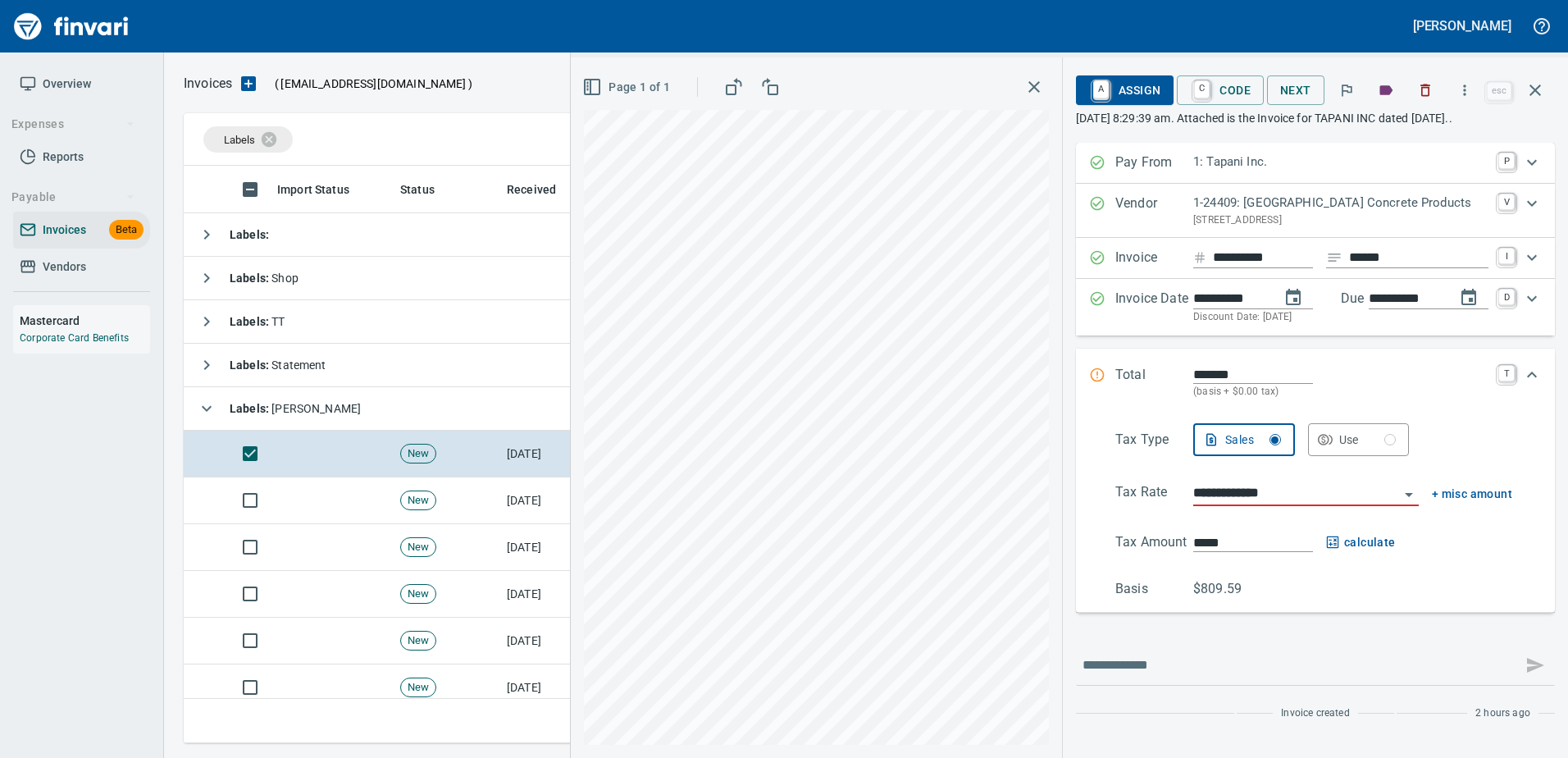
scroll to position [553, 1339]
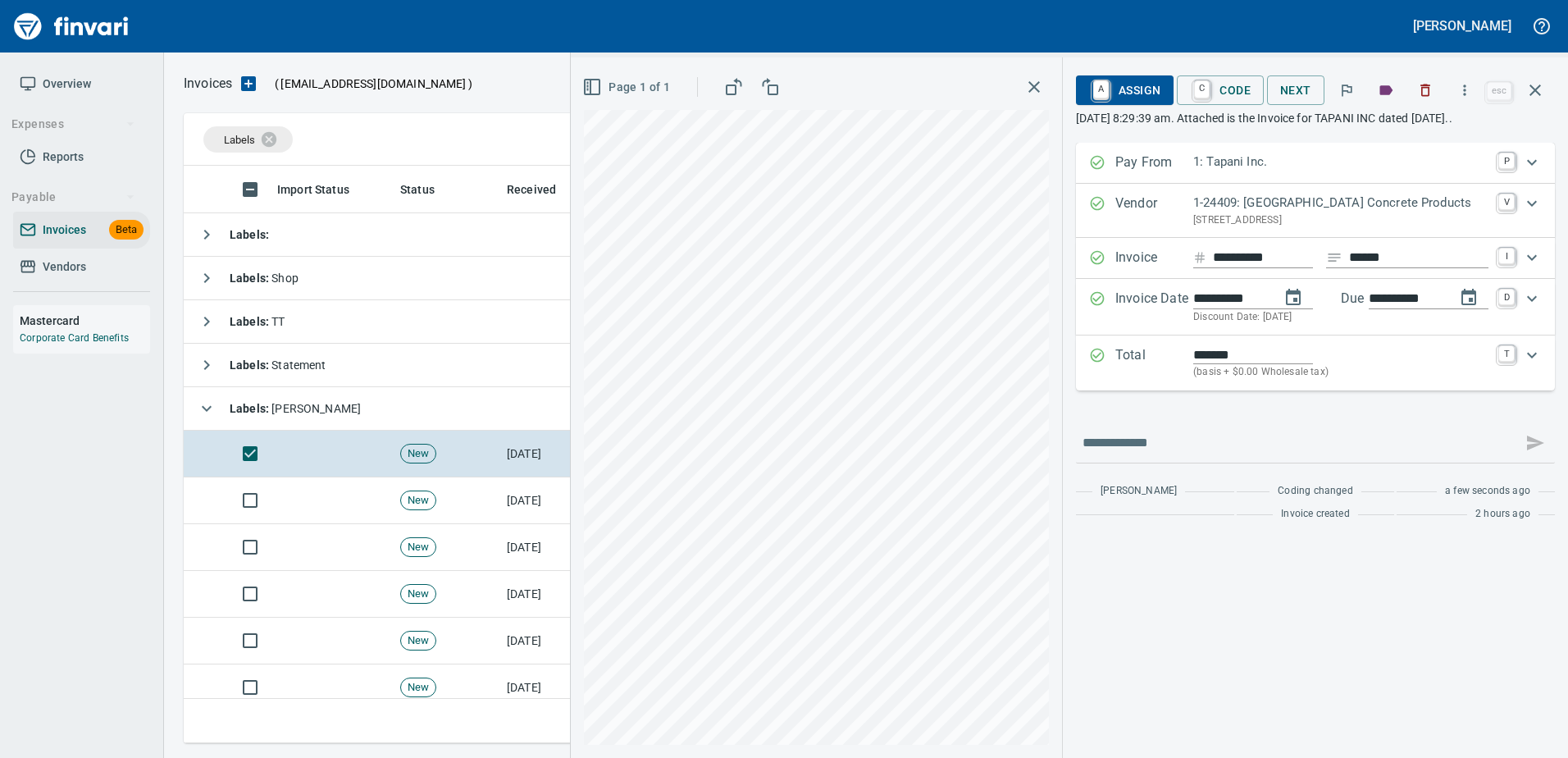
type input "**********"
click at [1138, 97] on span "A Assign" at bounding box center [1125, 90] width 72 height 28
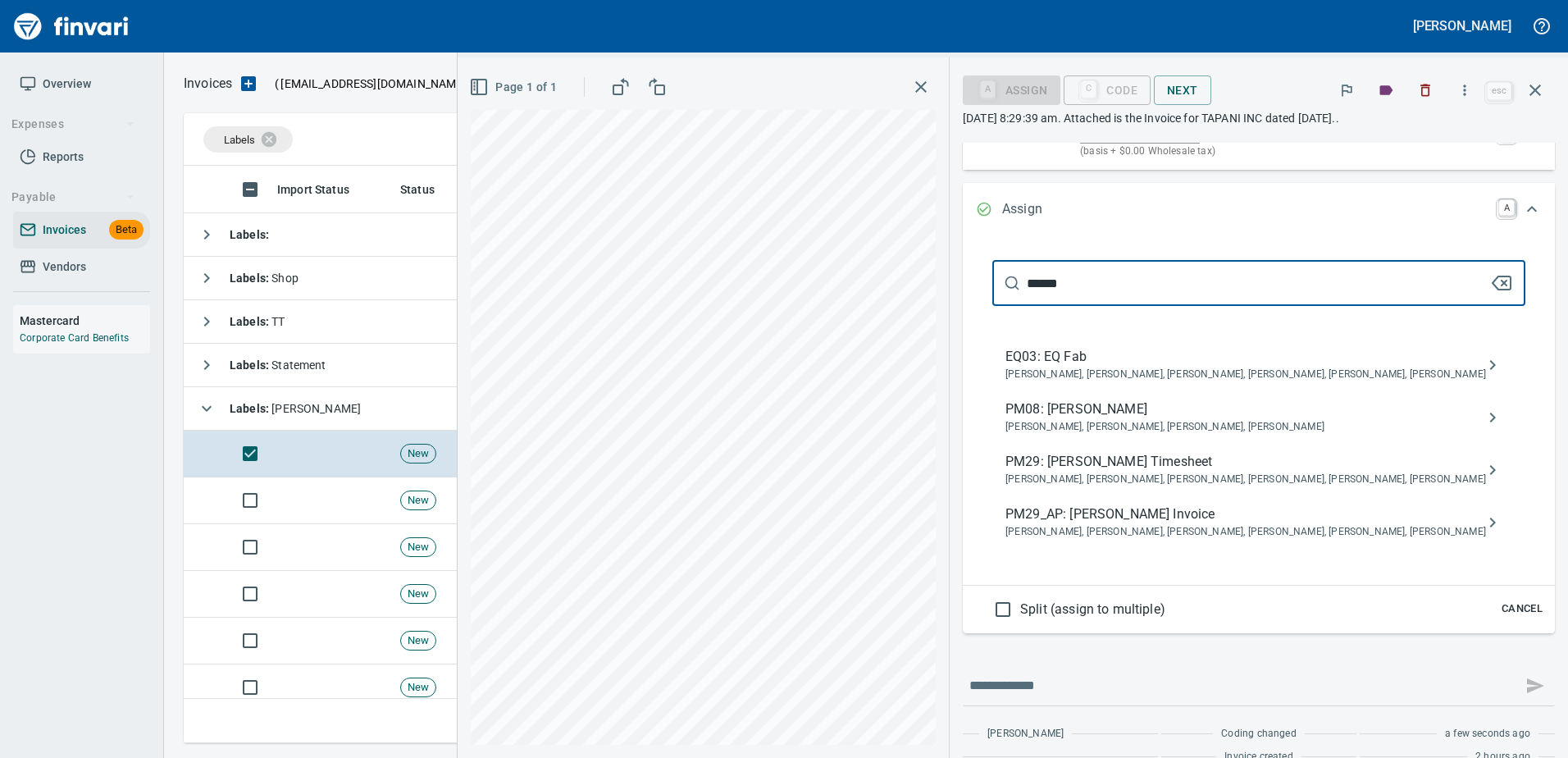
scroll to position [248, 0]
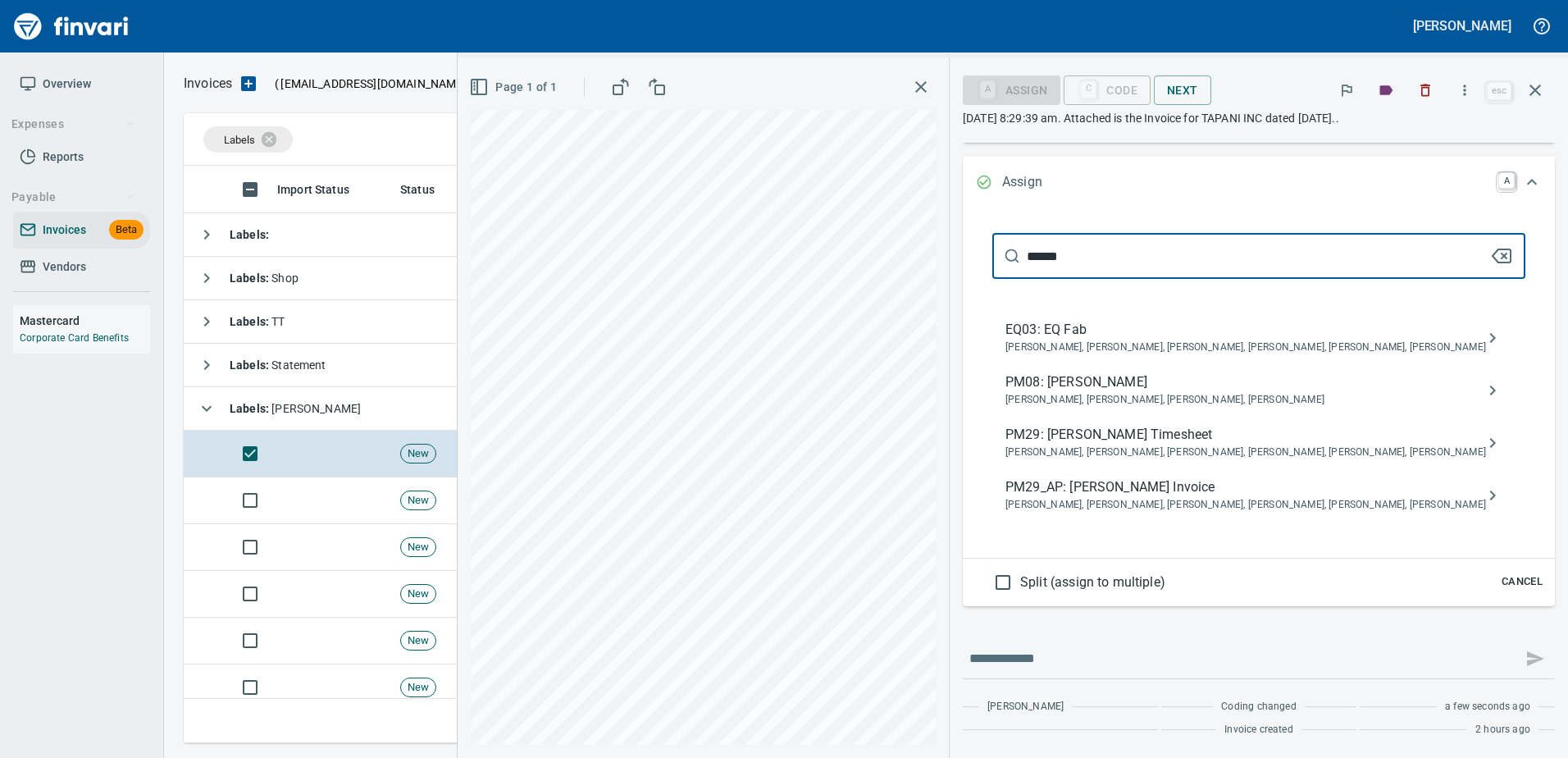
type input "******"
click at [1213, 501] on span "Caitlin Hatfield, Cameron Morgan, Crystal Northrup, Jarrett Gregory, Shane Jund…" at bounding box center [1246, 504] width 480 height 16
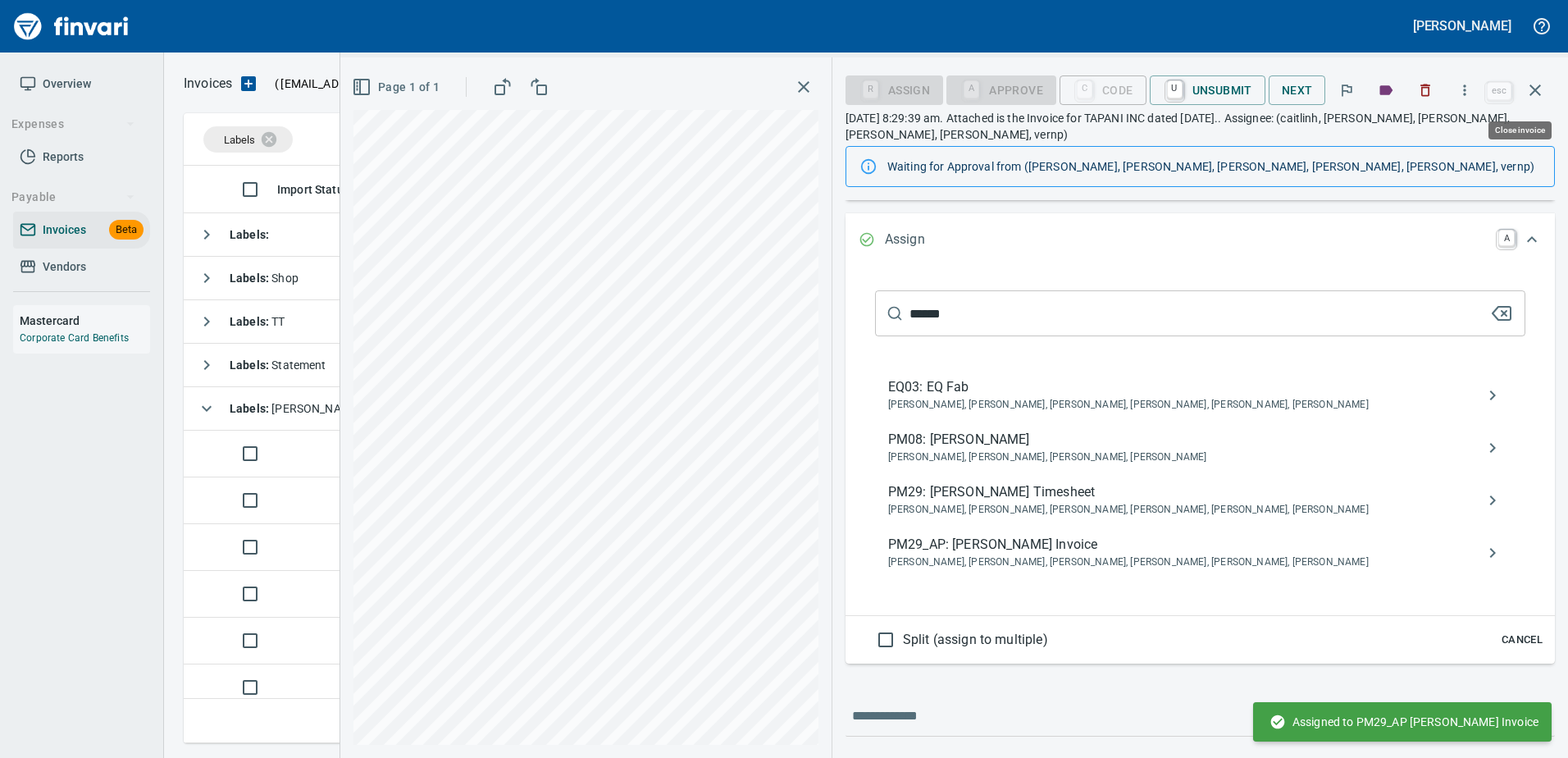
click at [1536, 72] on button "button" at bounding box center [1534, 90] width 40 height 40
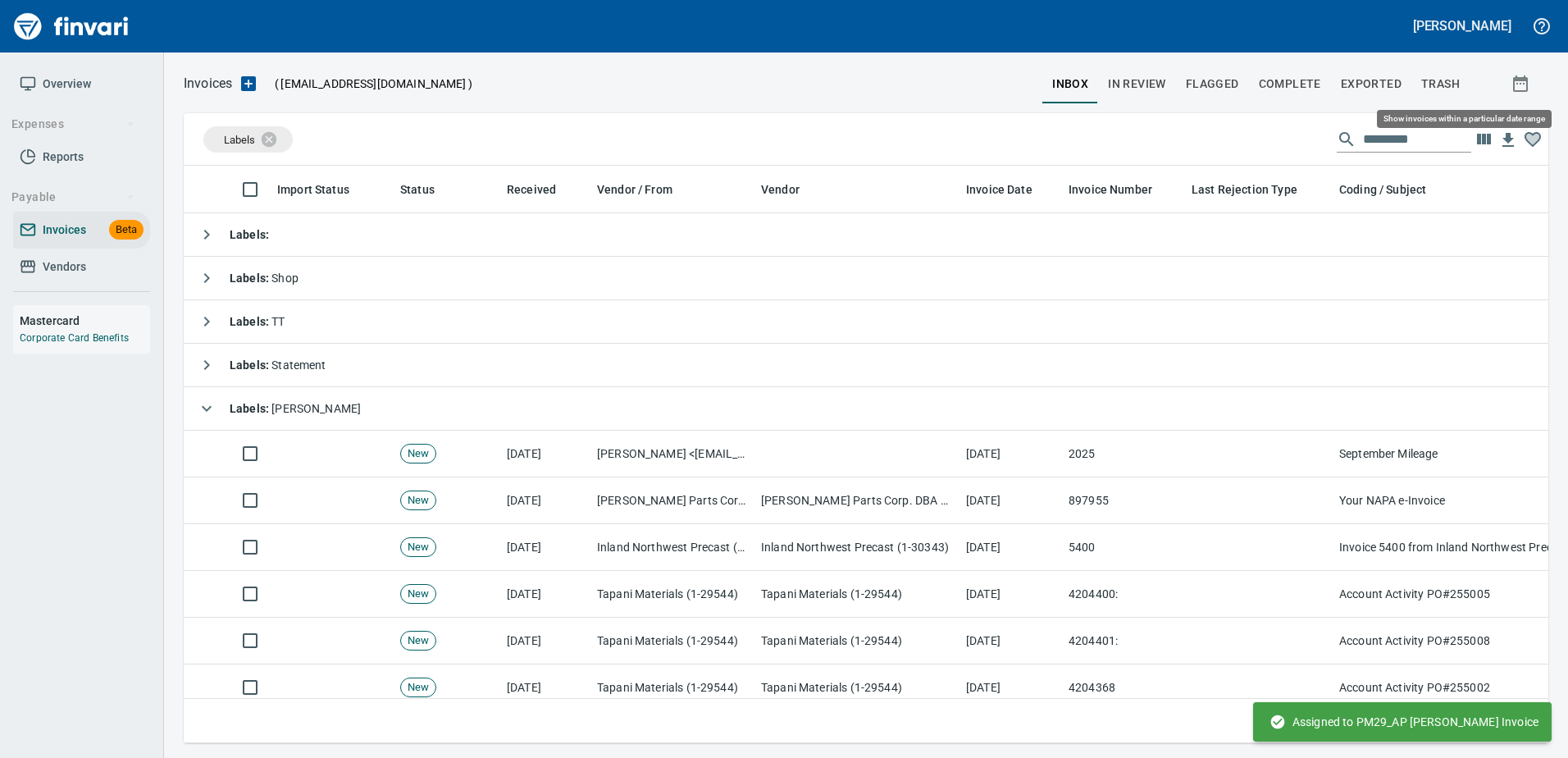
scroll to position [553, 1340]
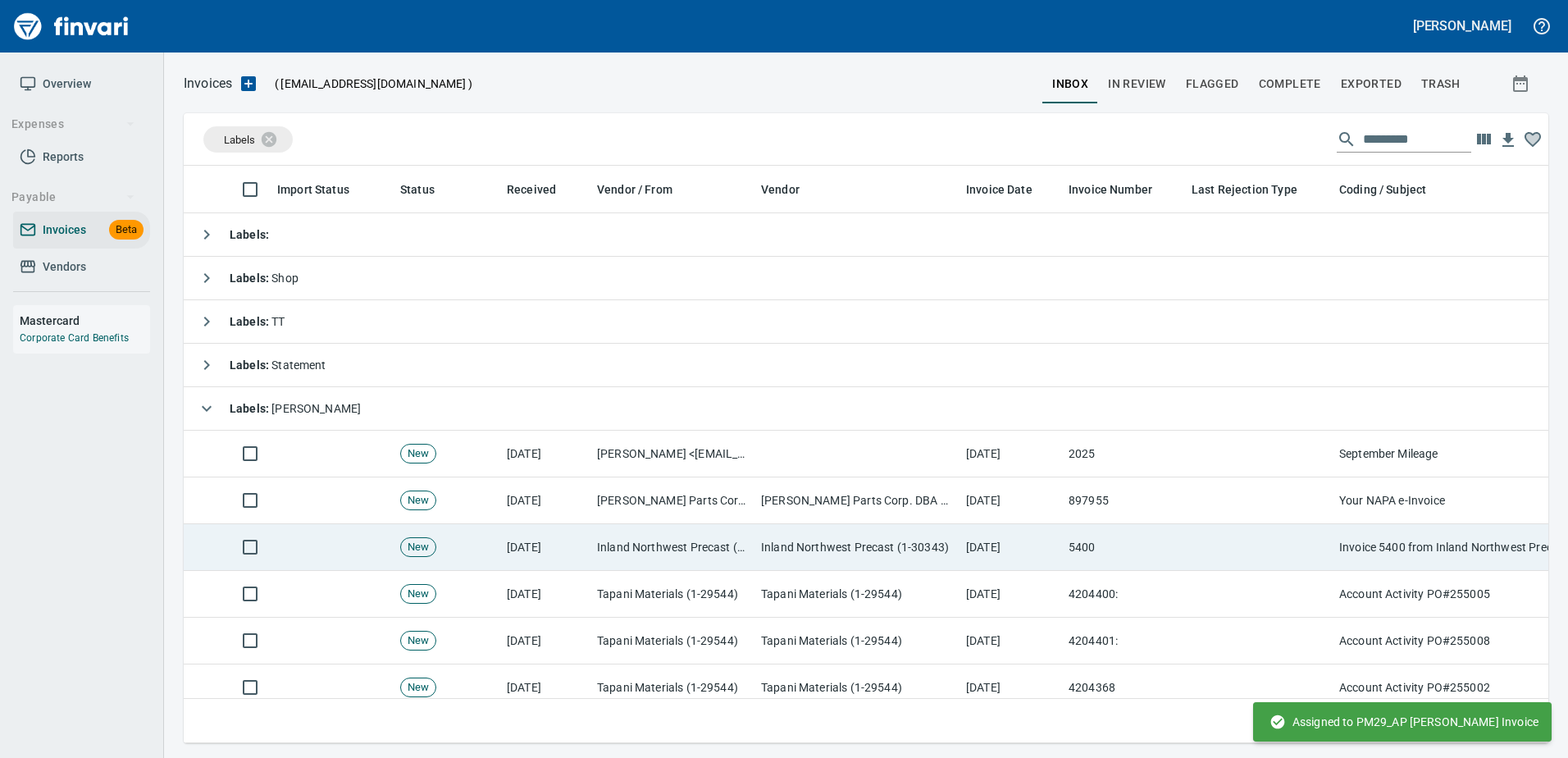
scroll to position [553, 1340]
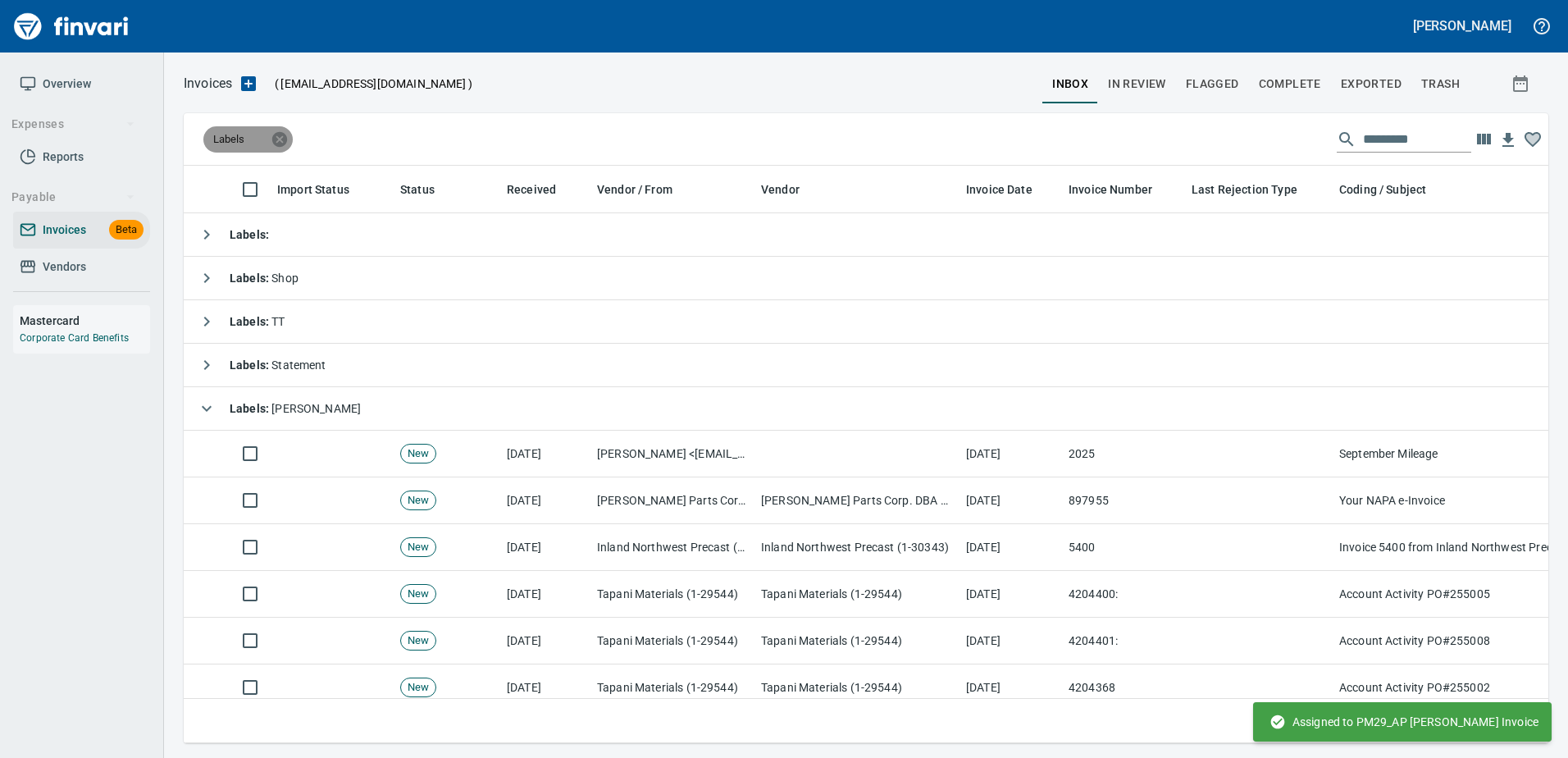
click at [276, 140] on icon at bounding box center [279, 138] width 15 height 15
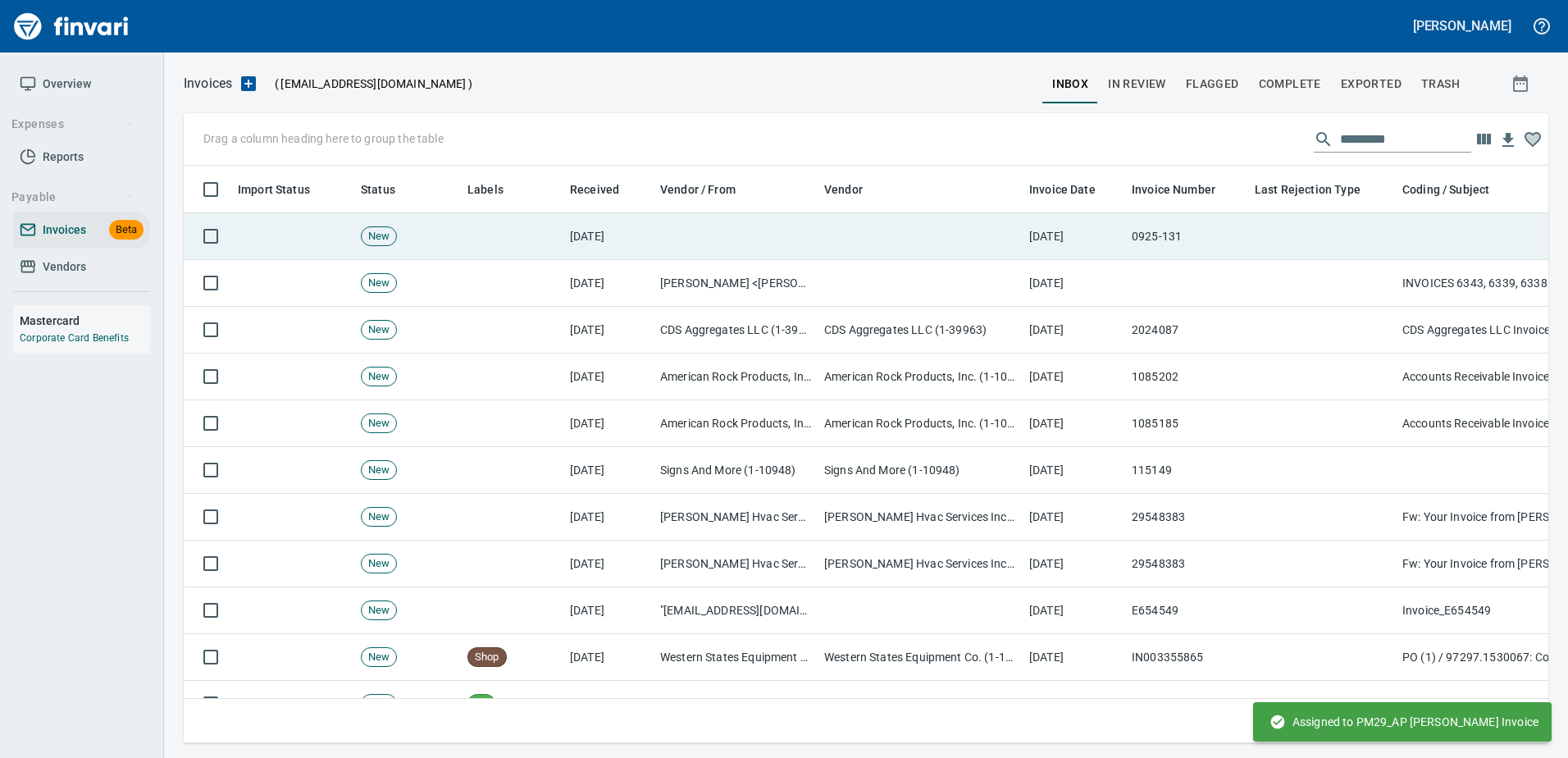
click at [1044, 247] on td "[DATE]" at bounding box center [1073, 236] width 103 height 46
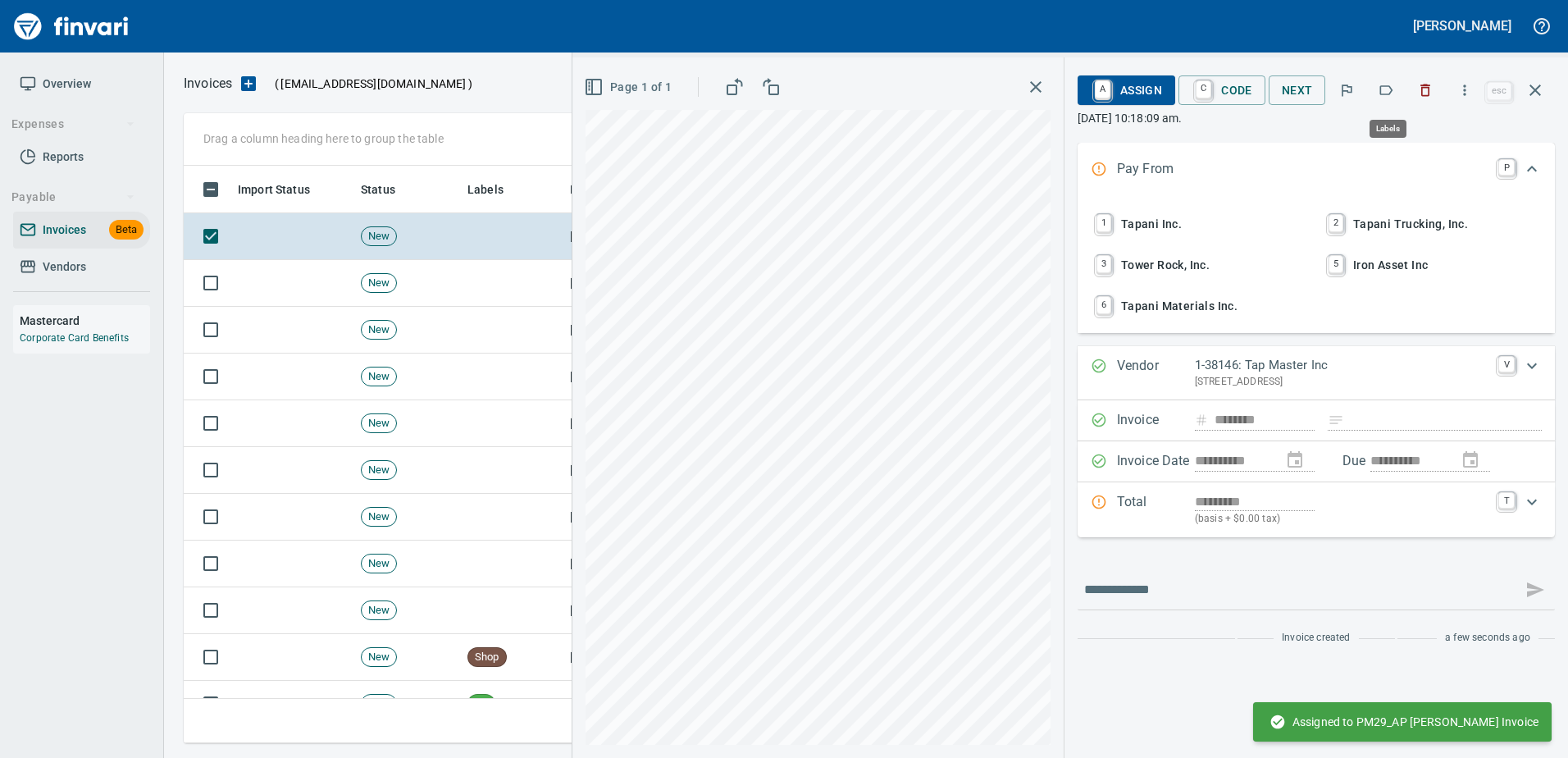
click at [1388, 90] on icon "button" at bounding box center [1385, 90] width 16 height 16
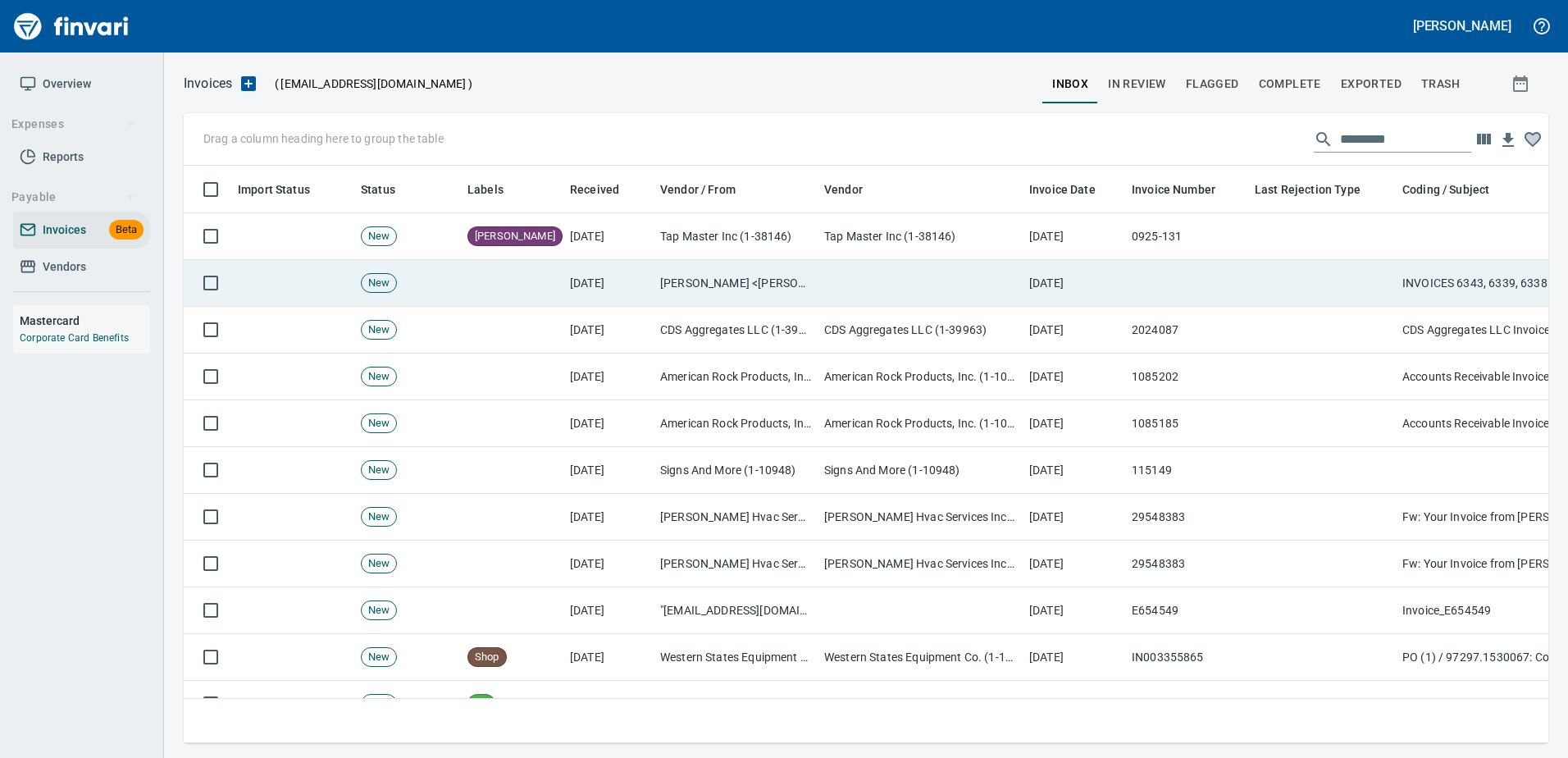
click at [1049, 278] on td "[DATE]" at bounding box center [1073, 284] width 103 height 46
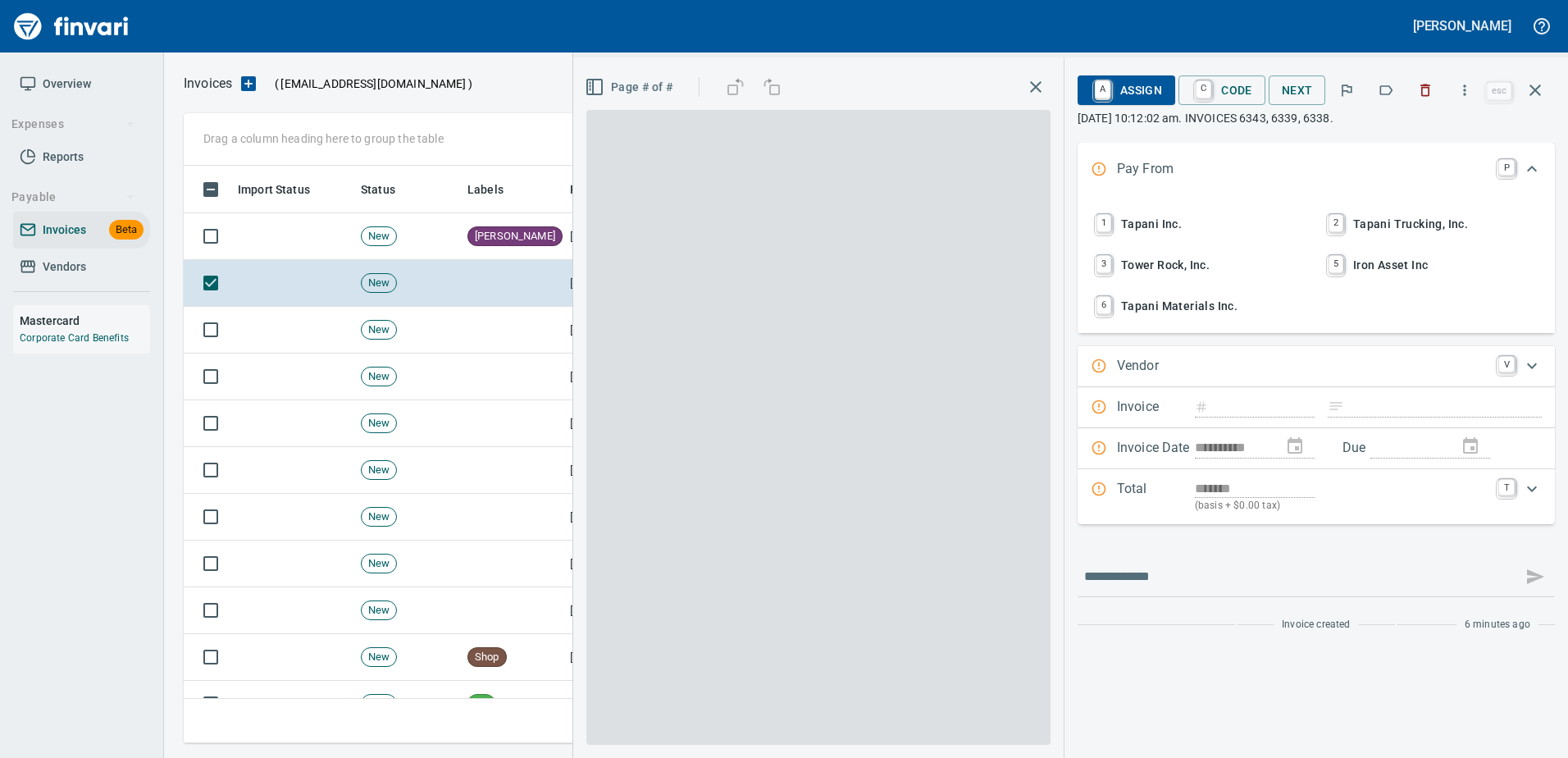
scroll to position [553, 1339]
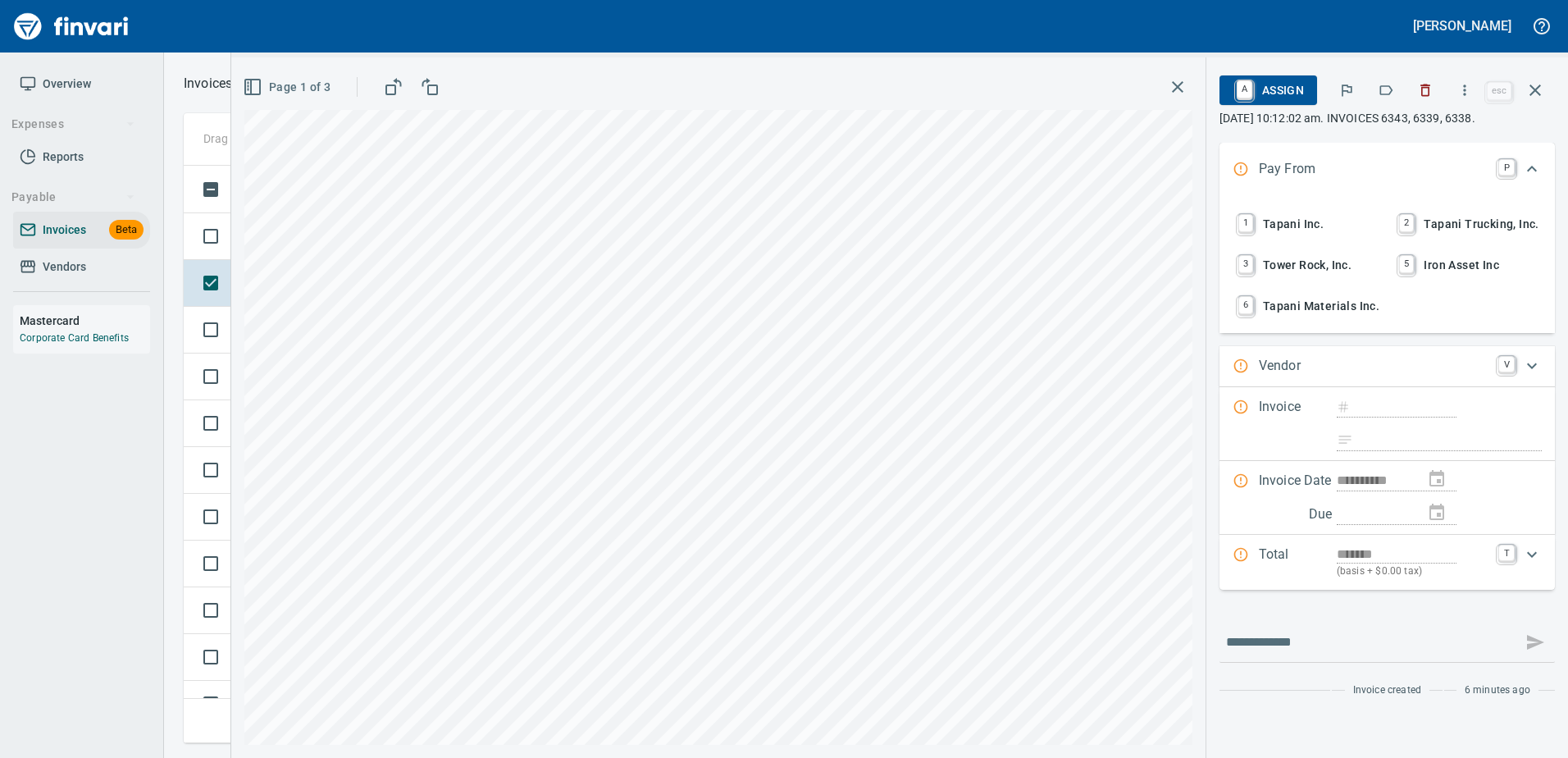
click at [276, 83] on span "Page 1 of 3" at bounding box center [287, 87] width 84 height 20
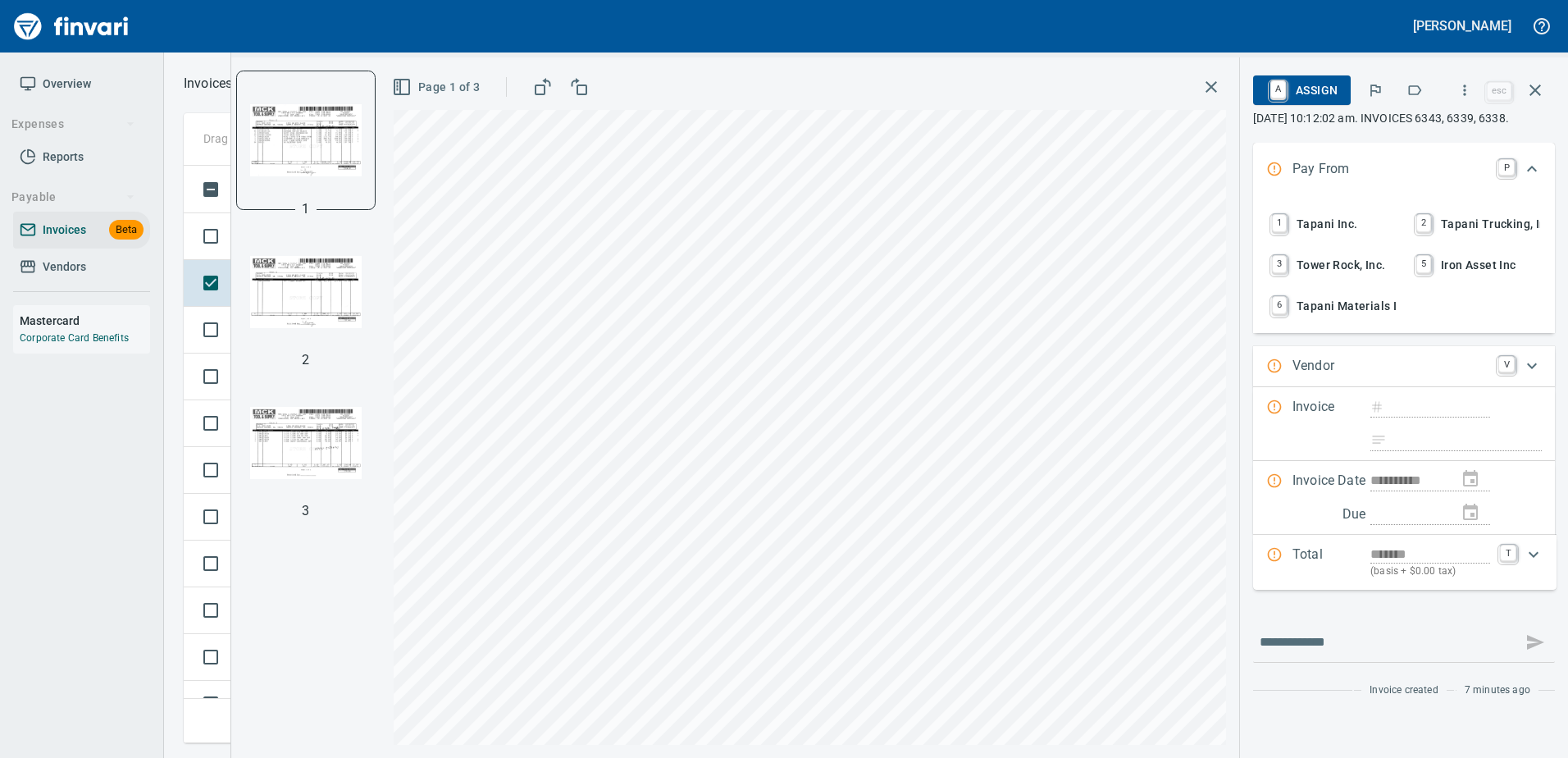
click at [290, 296] on img "button" at bounding box center [305, 291] width 111 height 111
click at [286, 448] on img "button" at bounding box center [305, 442] width 111 height 111
click at [1470, 87] on icon "button" at bounding box center [1463, 90] width 16 height 16
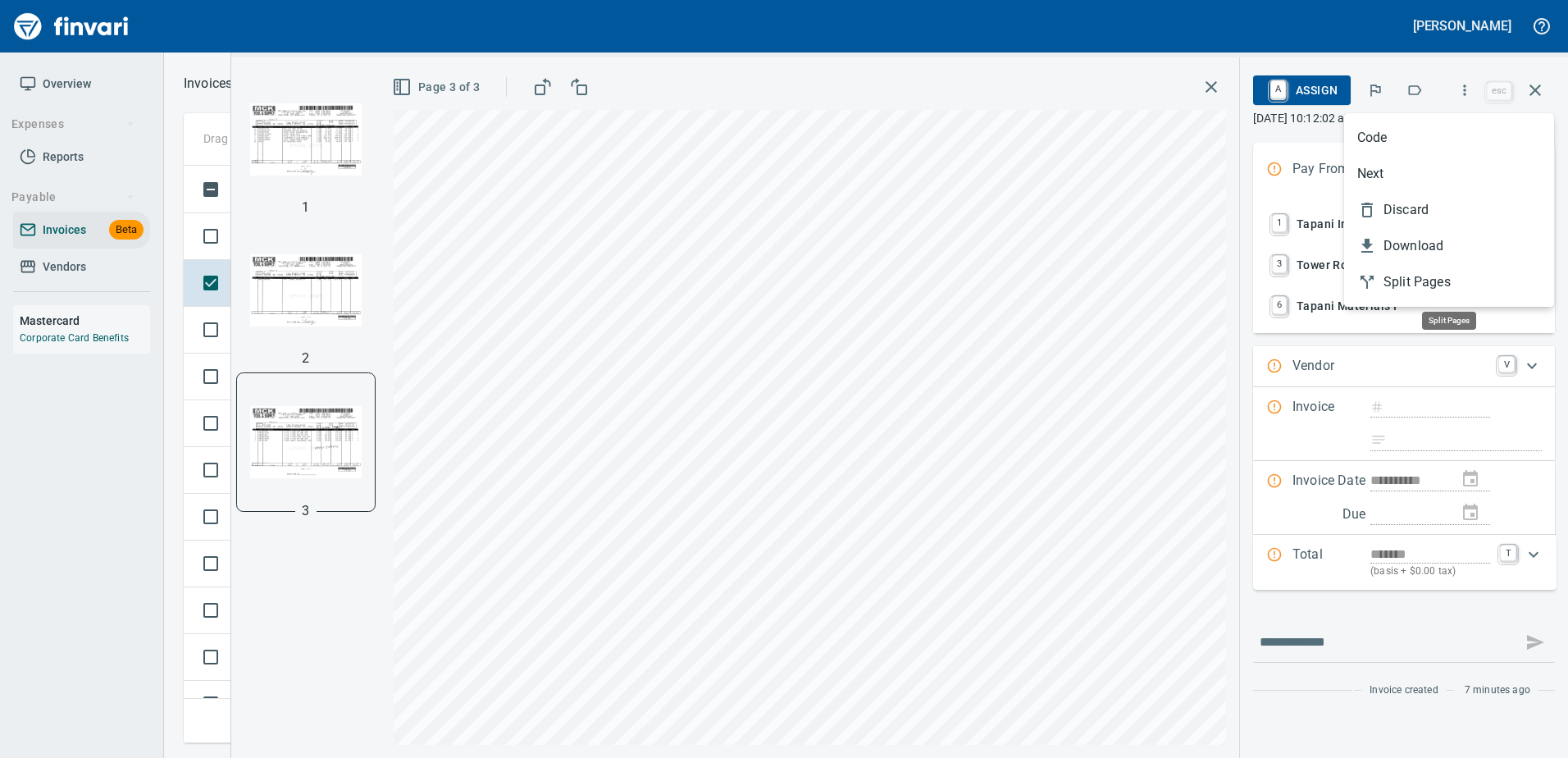
click at [1419, 292] on li "Split Pages" at bounding box center [1448, 282] width 210 height 36
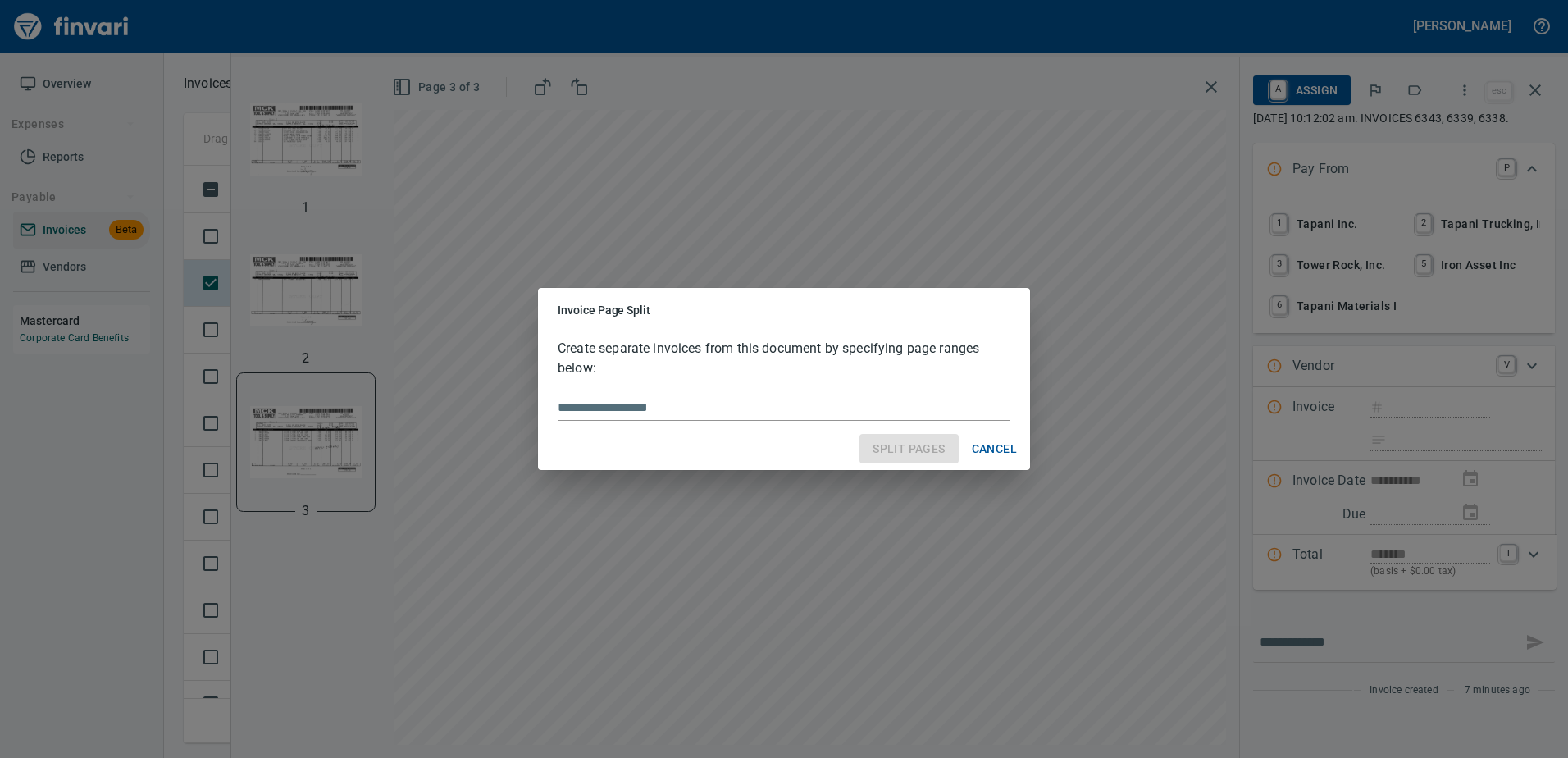
click at [759, 404] on input "text" at bounding box center [784, 407] width 453 height 26
type input "*****"
click at [912, 450] on span "Split Pages" at bounding box center [908, 448] width 73 height 20
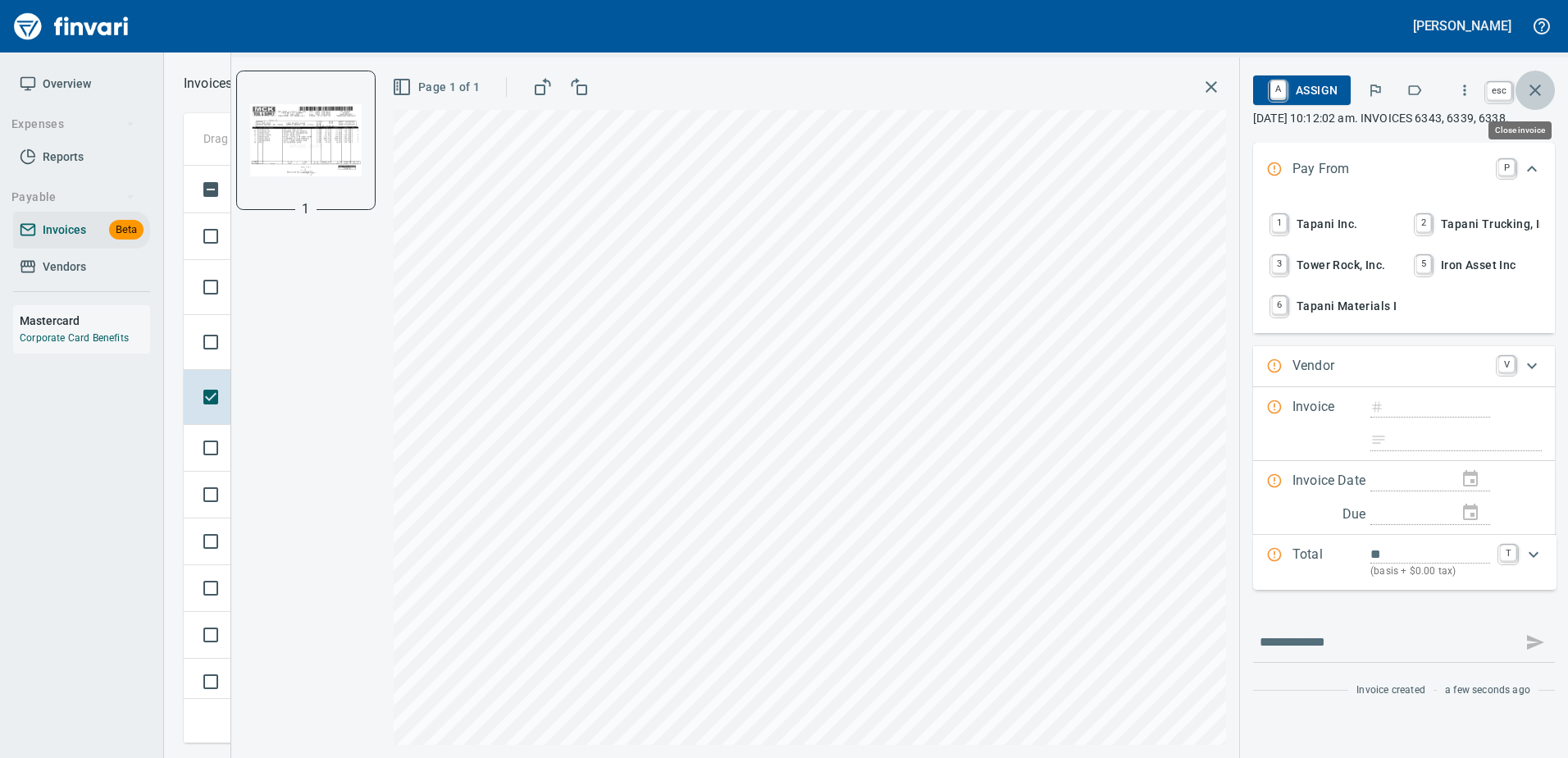
click at [1532, 95] on icon "button" at bounding box center [1535, 90] width 19 height 19
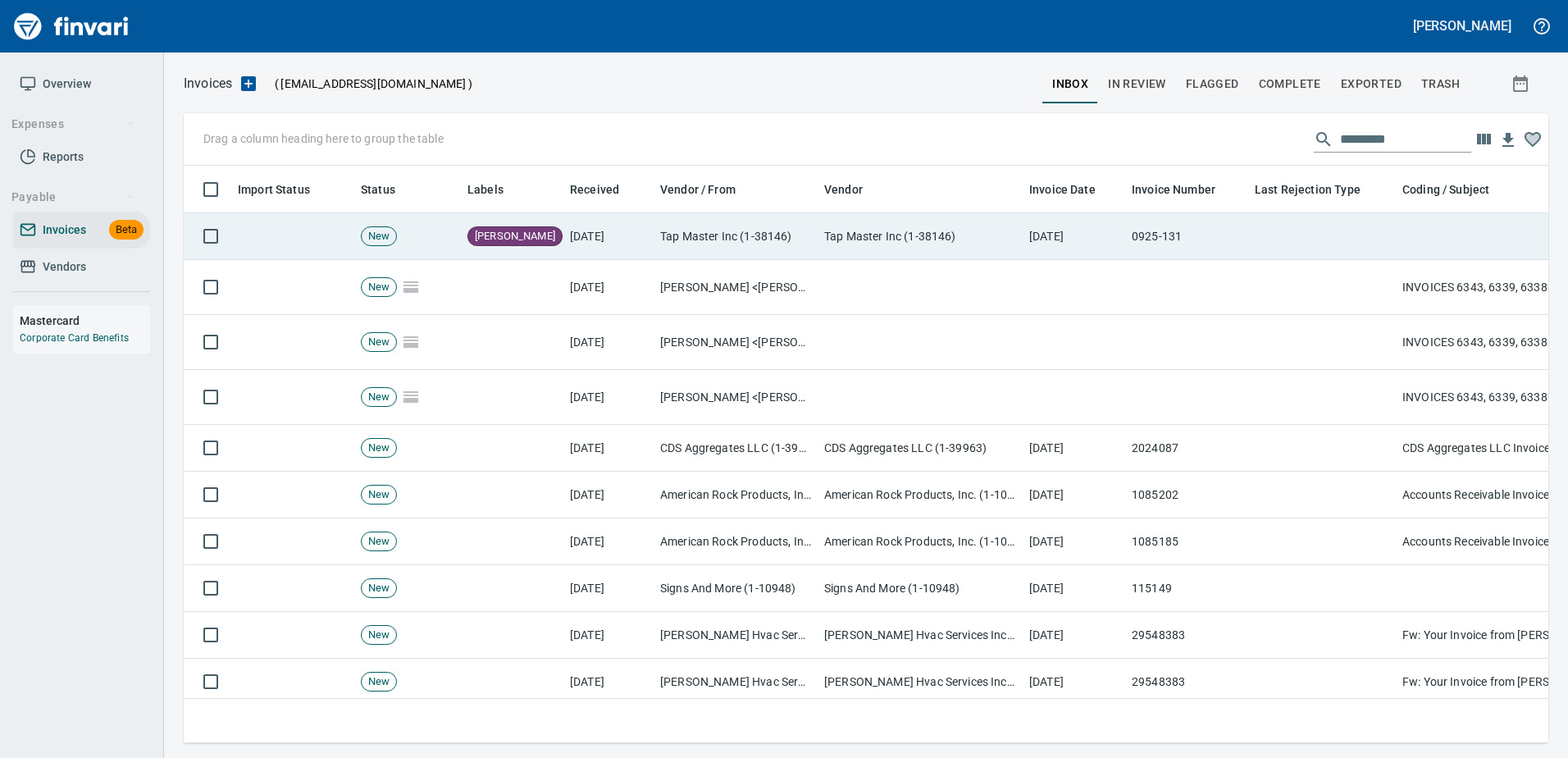
scroll to position [553, 1340]
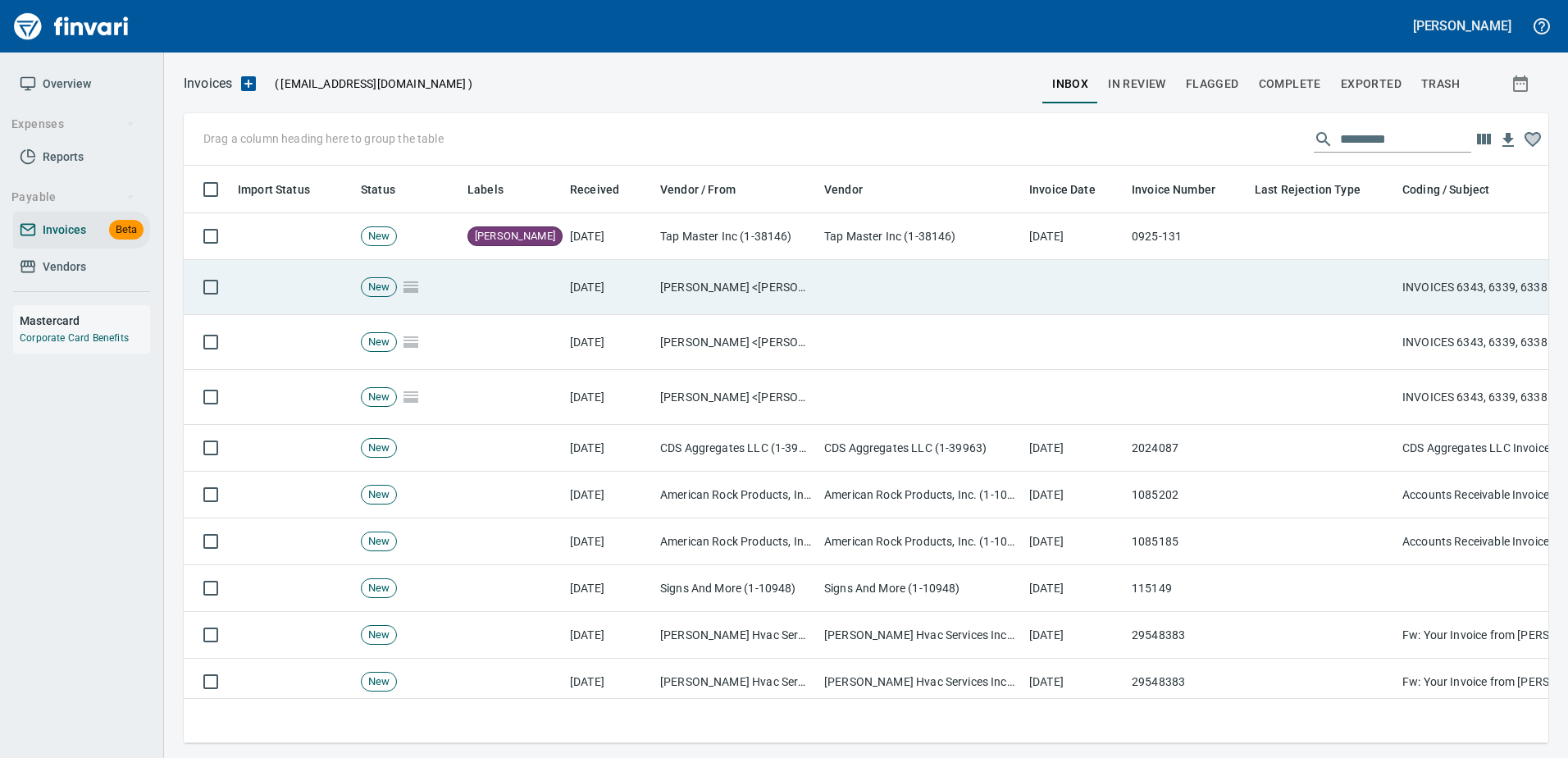
click at [1106, 273] on td at bounding box center [1073, 288] width 103 height 55
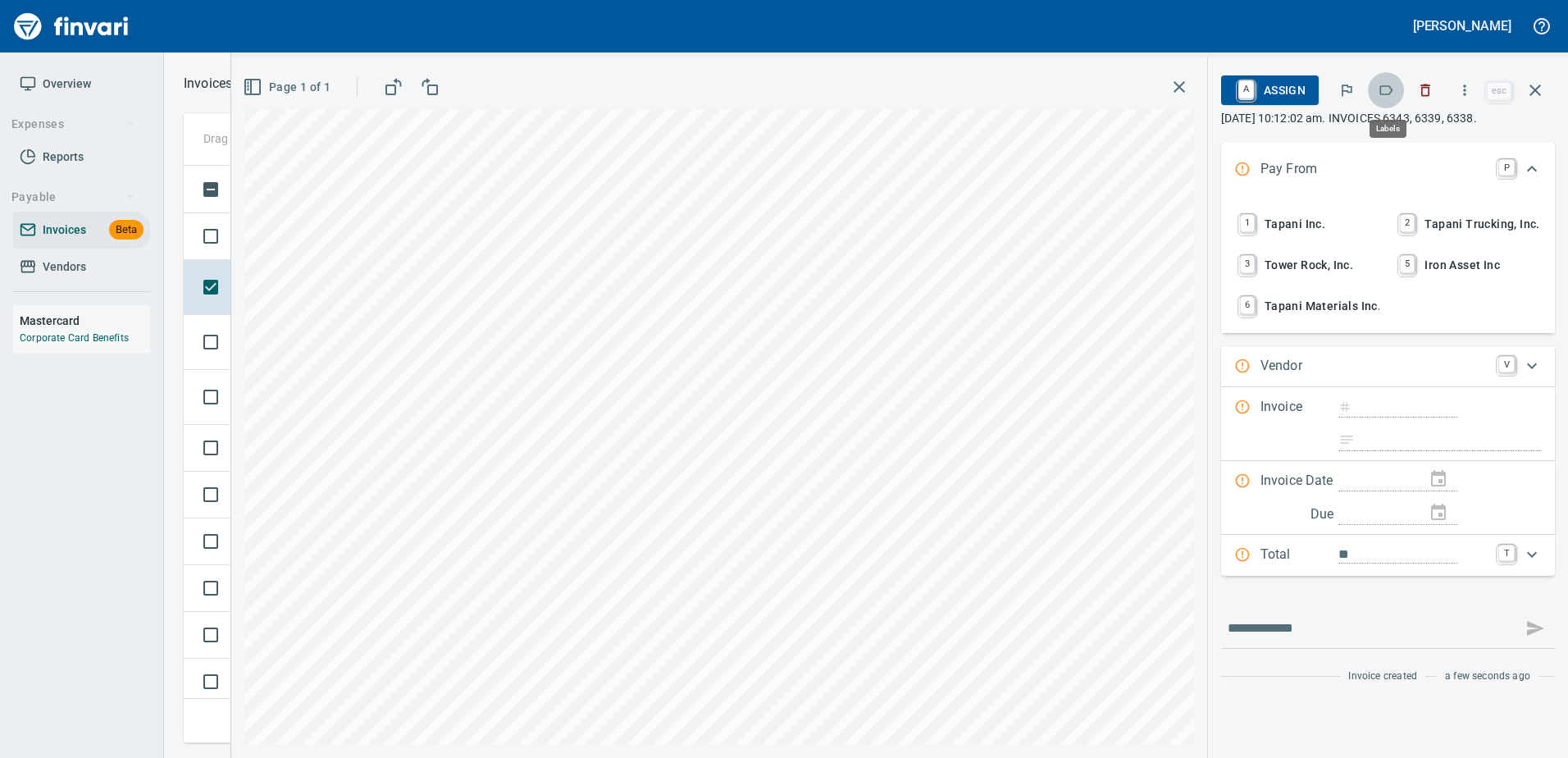
click at [1394, 92] on icon "button" at bounding box center [1385, 90] width 16 height 16
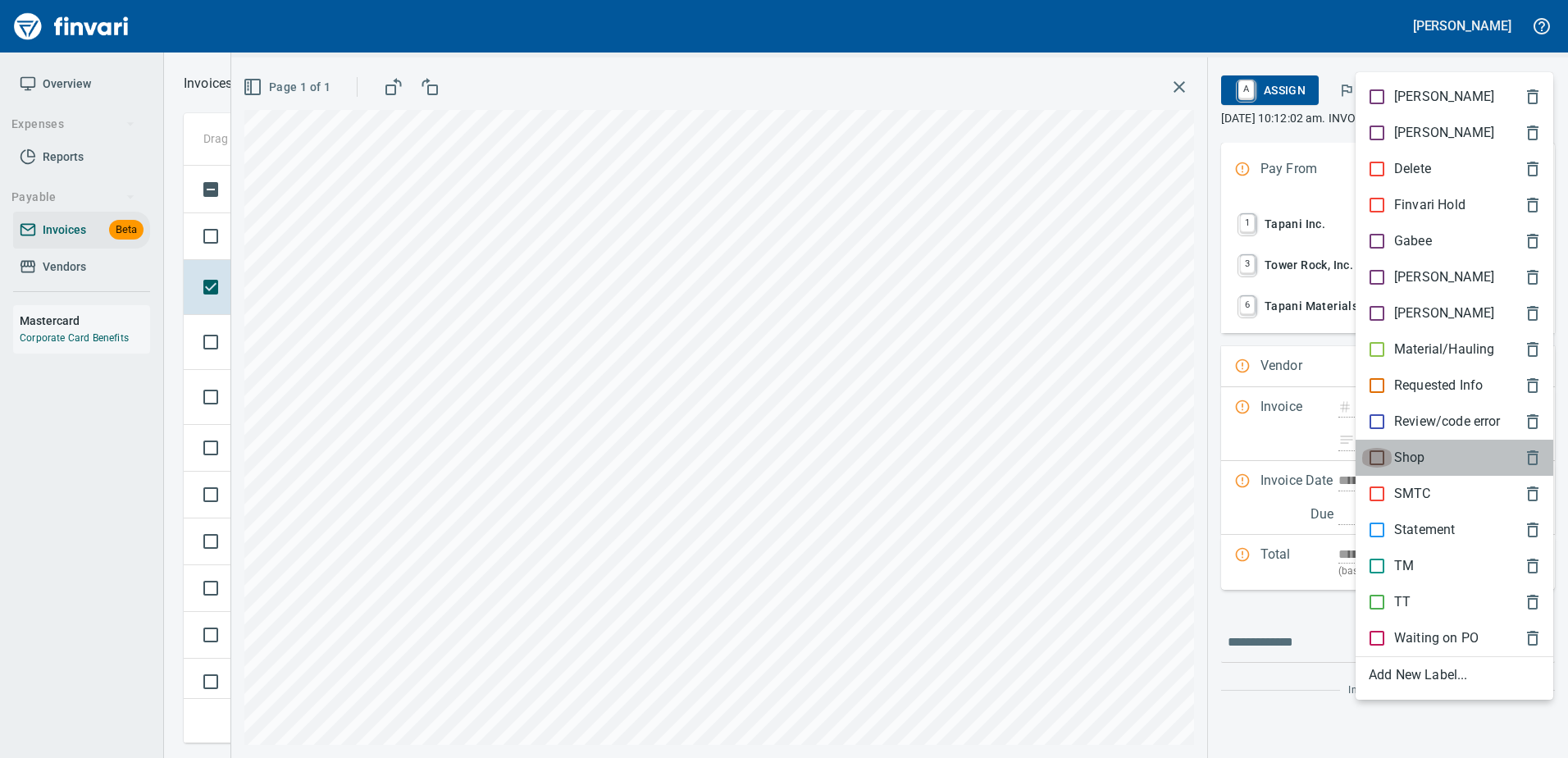
type input "**********"
type input "*******"
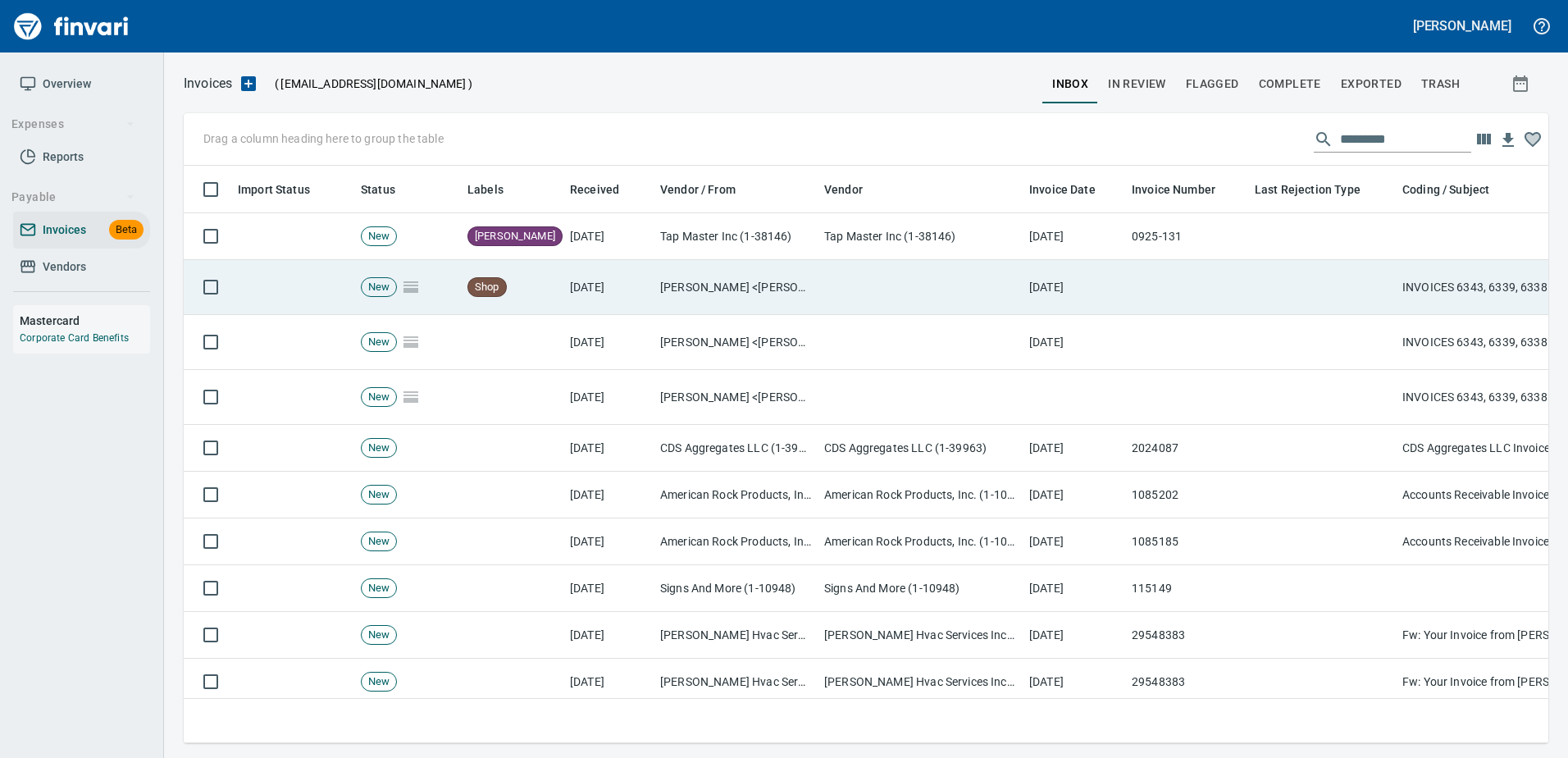
click at [1275, 276] on td at bounding box center [1321, 288] width 147 height 55
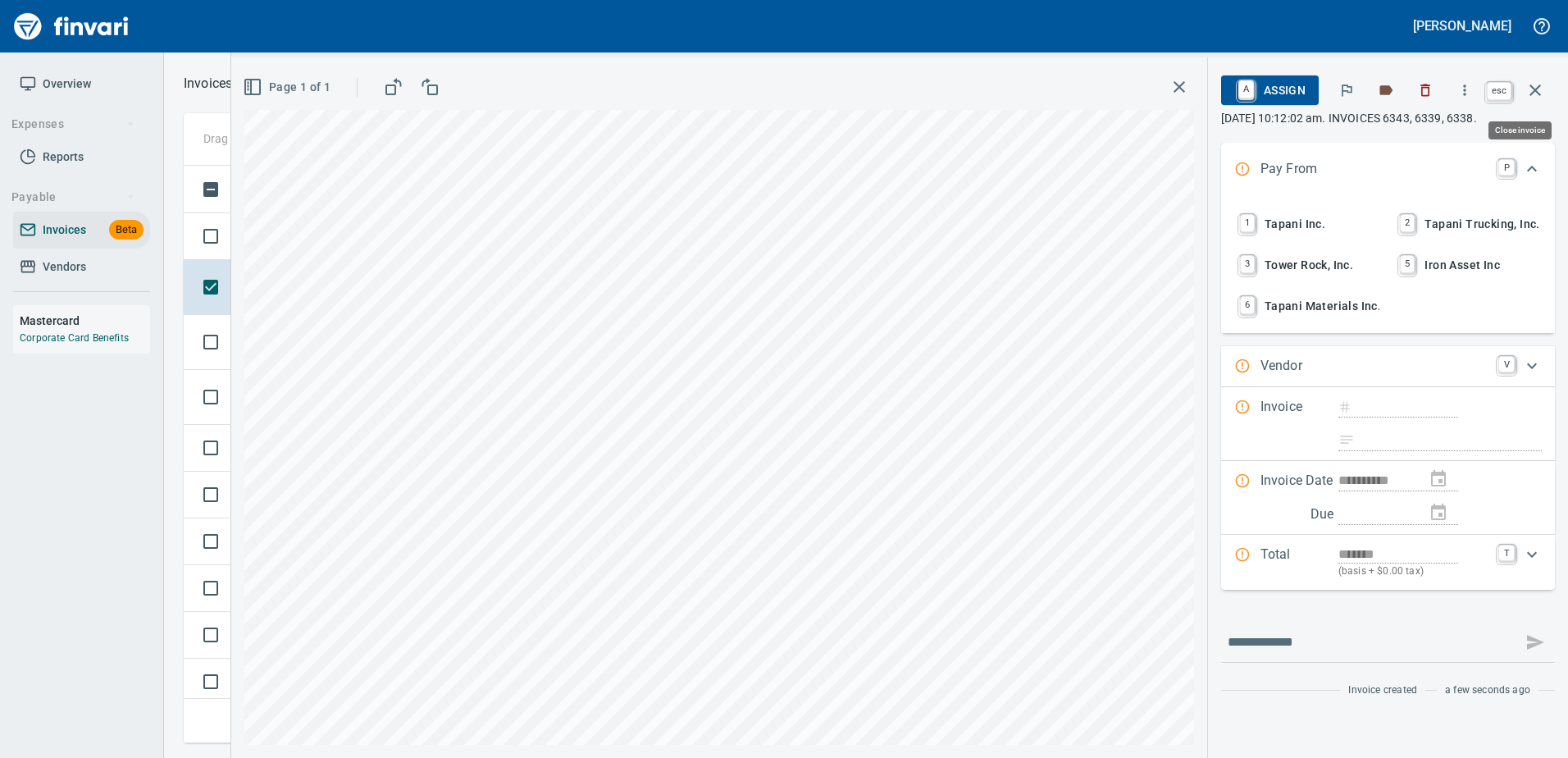
click at [1521, 86] on button "button" at bounding box center [1534, 90] width 40 height 40
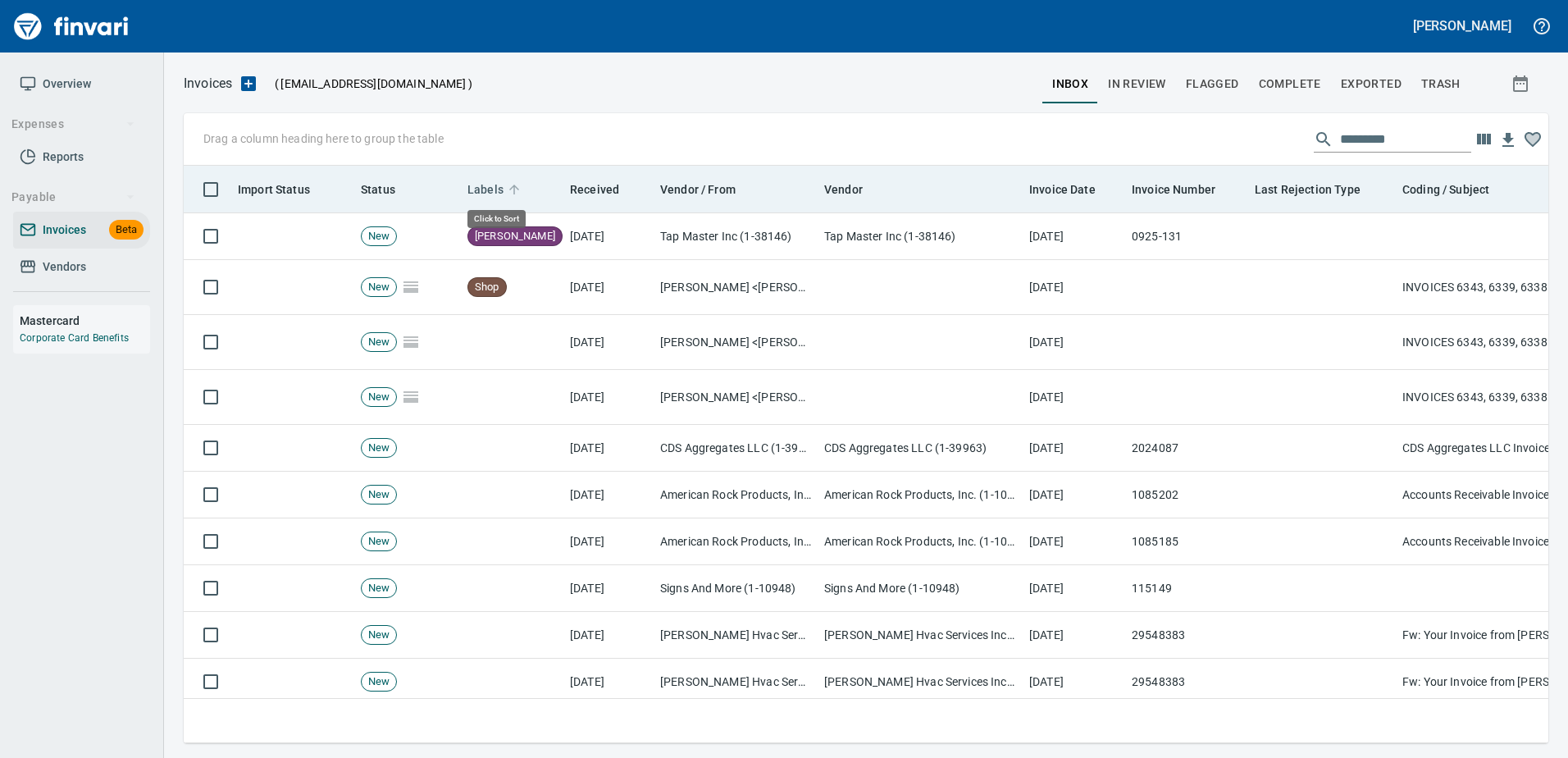
click at [492, 192] on span "Labels" at bounding box center [485, 190] width 36 height 19
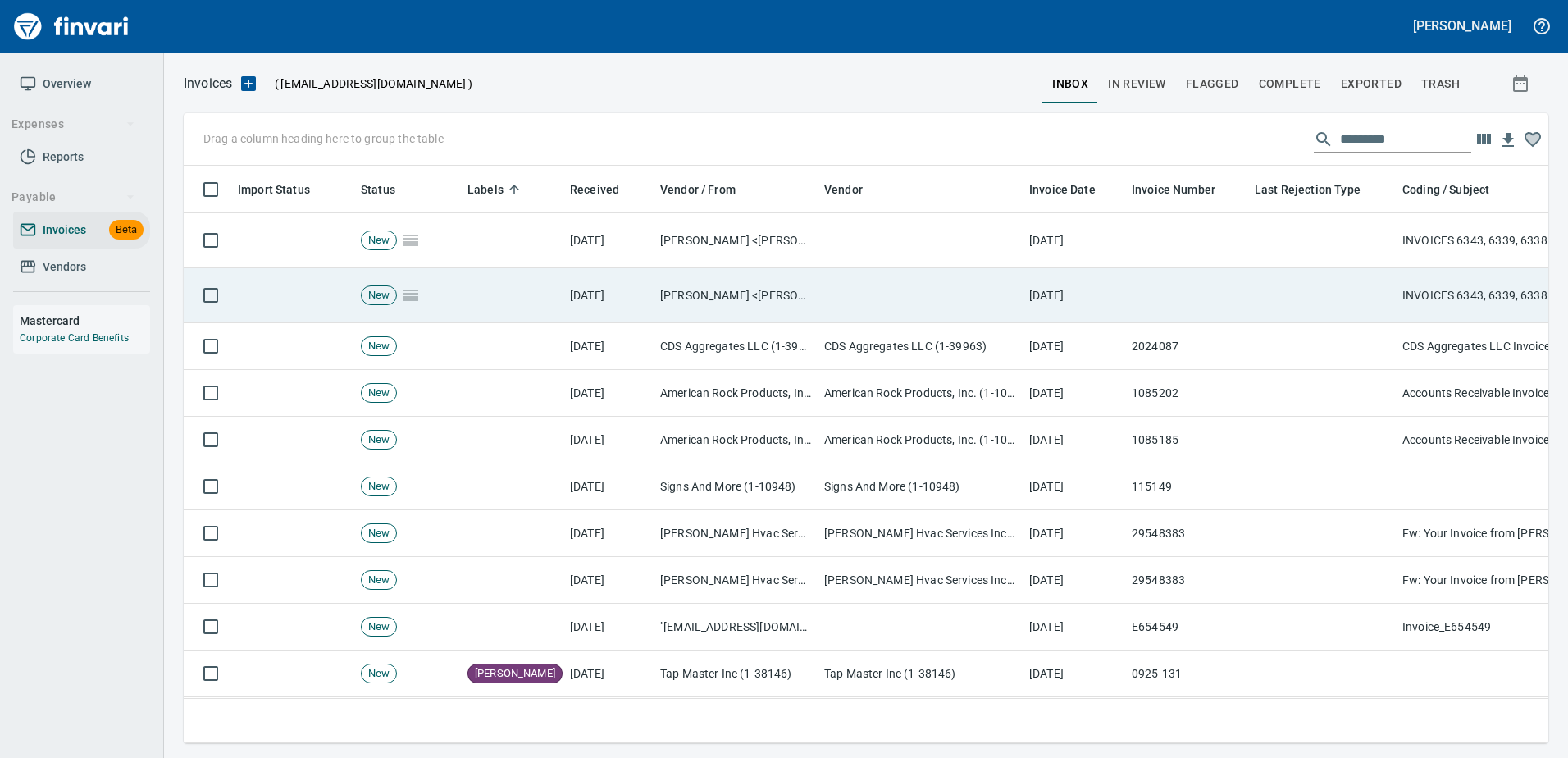
click at [895, 271] on td at bounding box center [920, 295] width 205 height 55
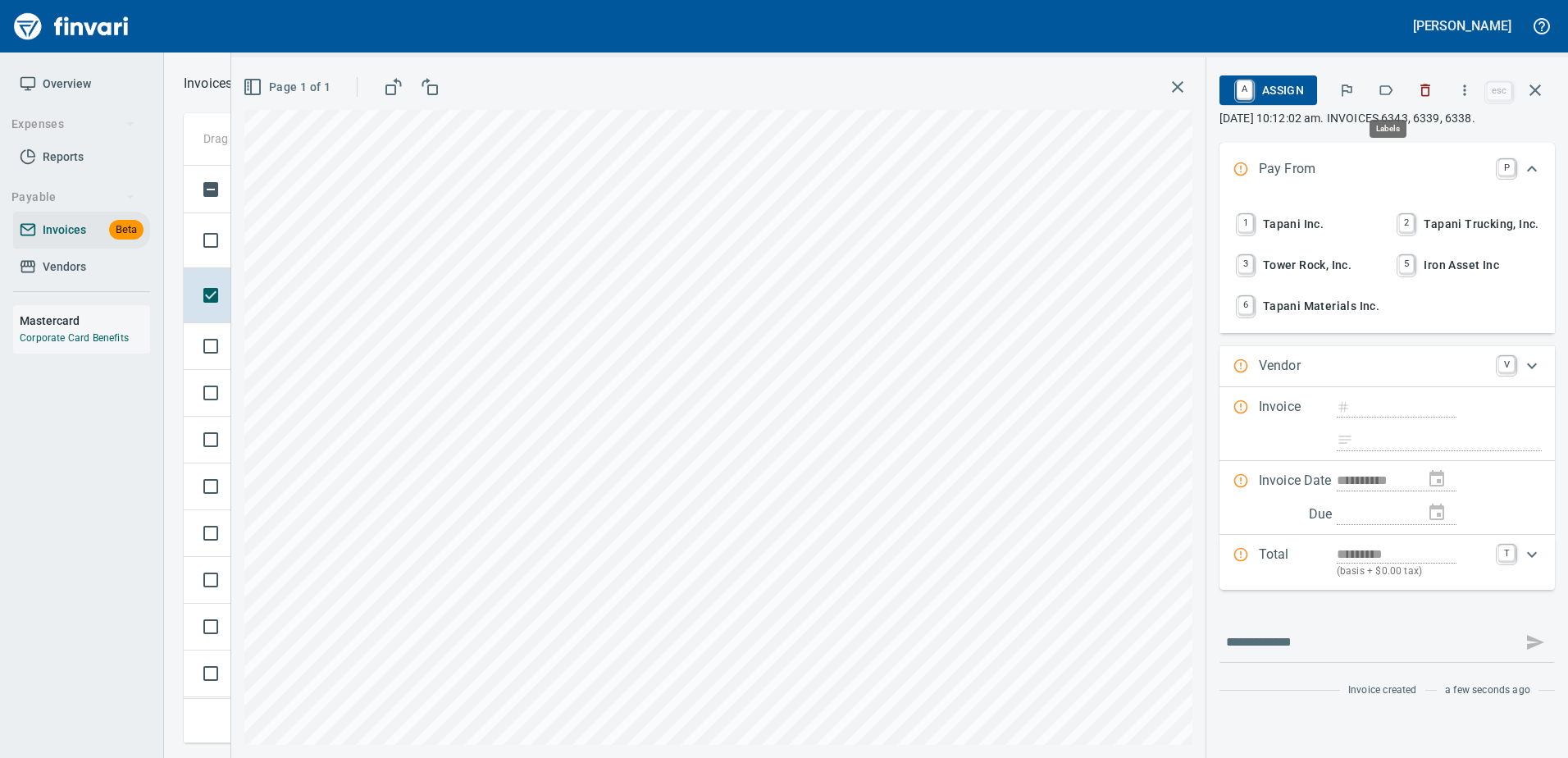
click at [1384, 95] on icon "button" at bounding box center [1385, 90] width 16 height 16
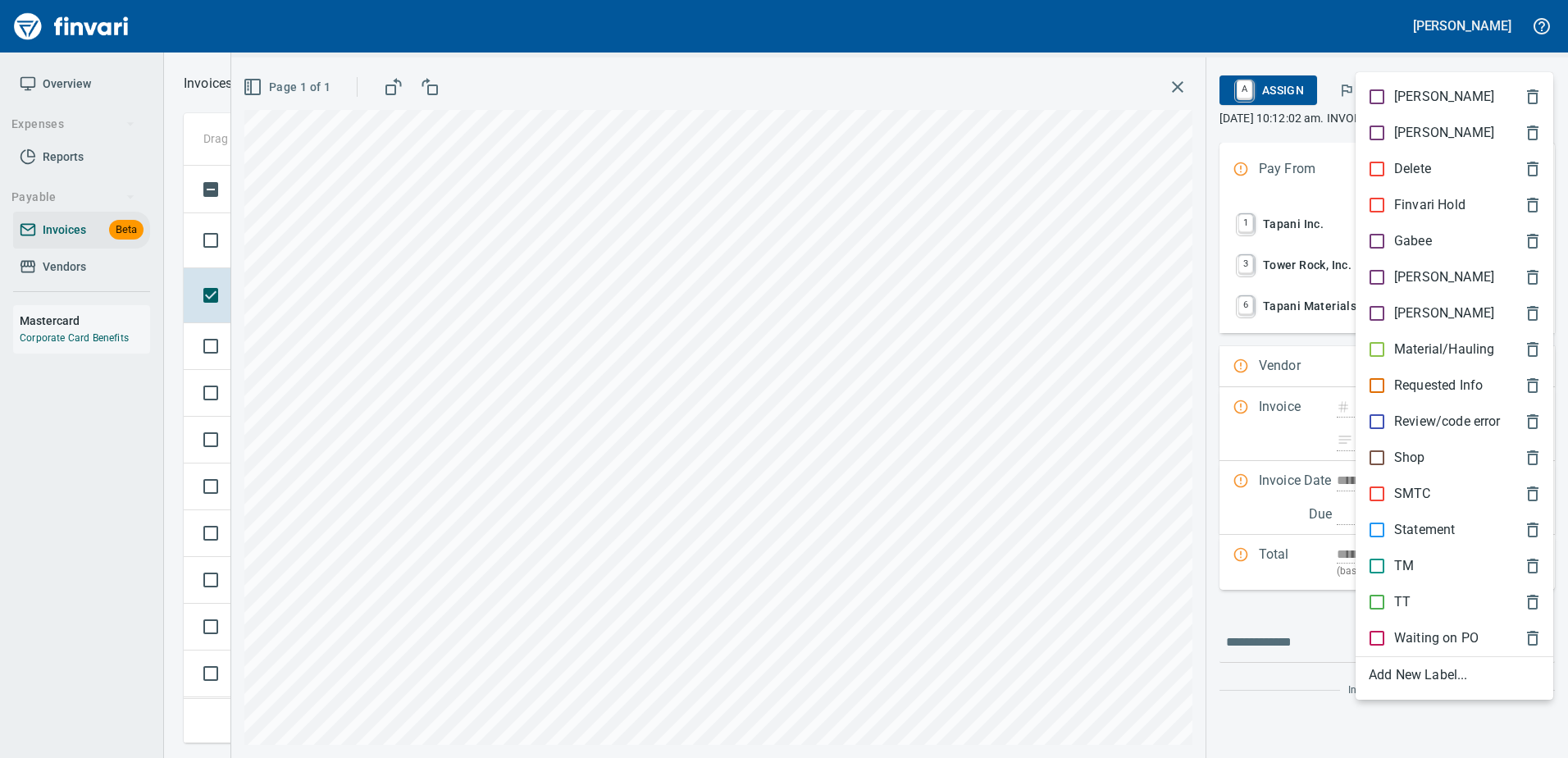
scroll to position [553, 1339]
click at [1418, 492] on p "SMTC" at bounding box center [1412, 494] width 37 height 19
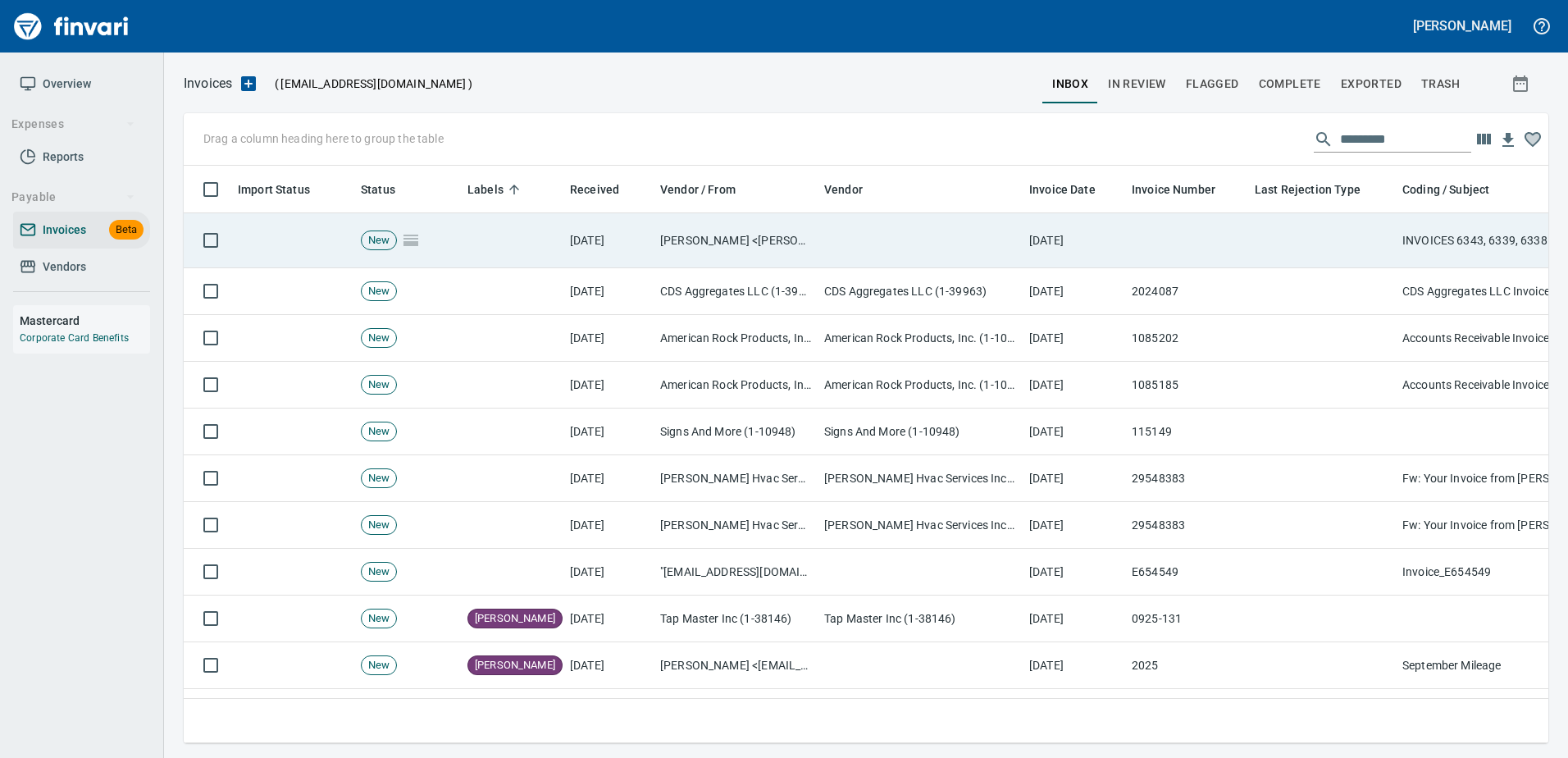
click at [1262, 236] on td at bounding box center [1321, 240] width 147 height 55
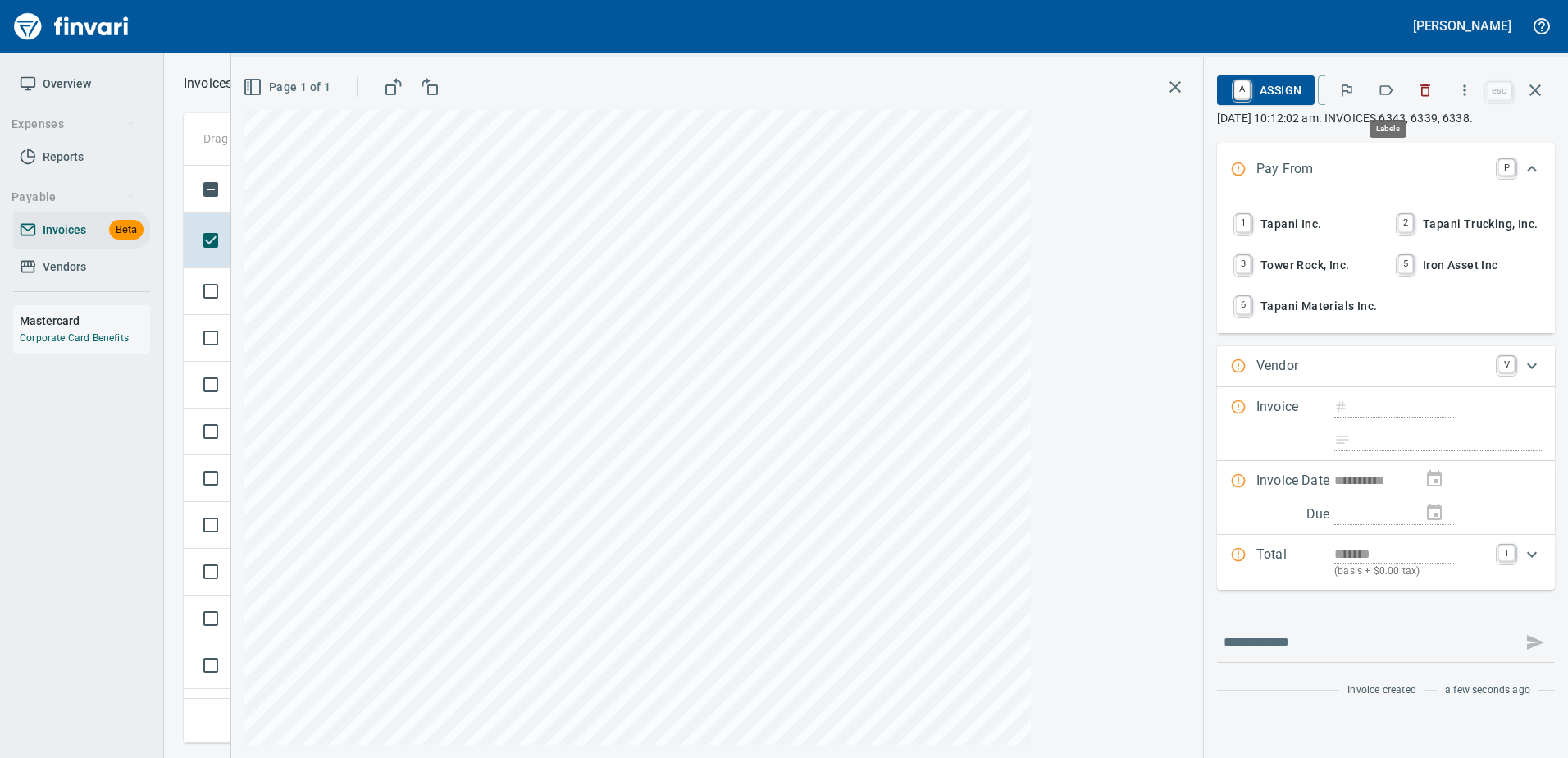
click at [1386, 89] on icon "button" at bounding box center [1385, 90] width 16 height 16
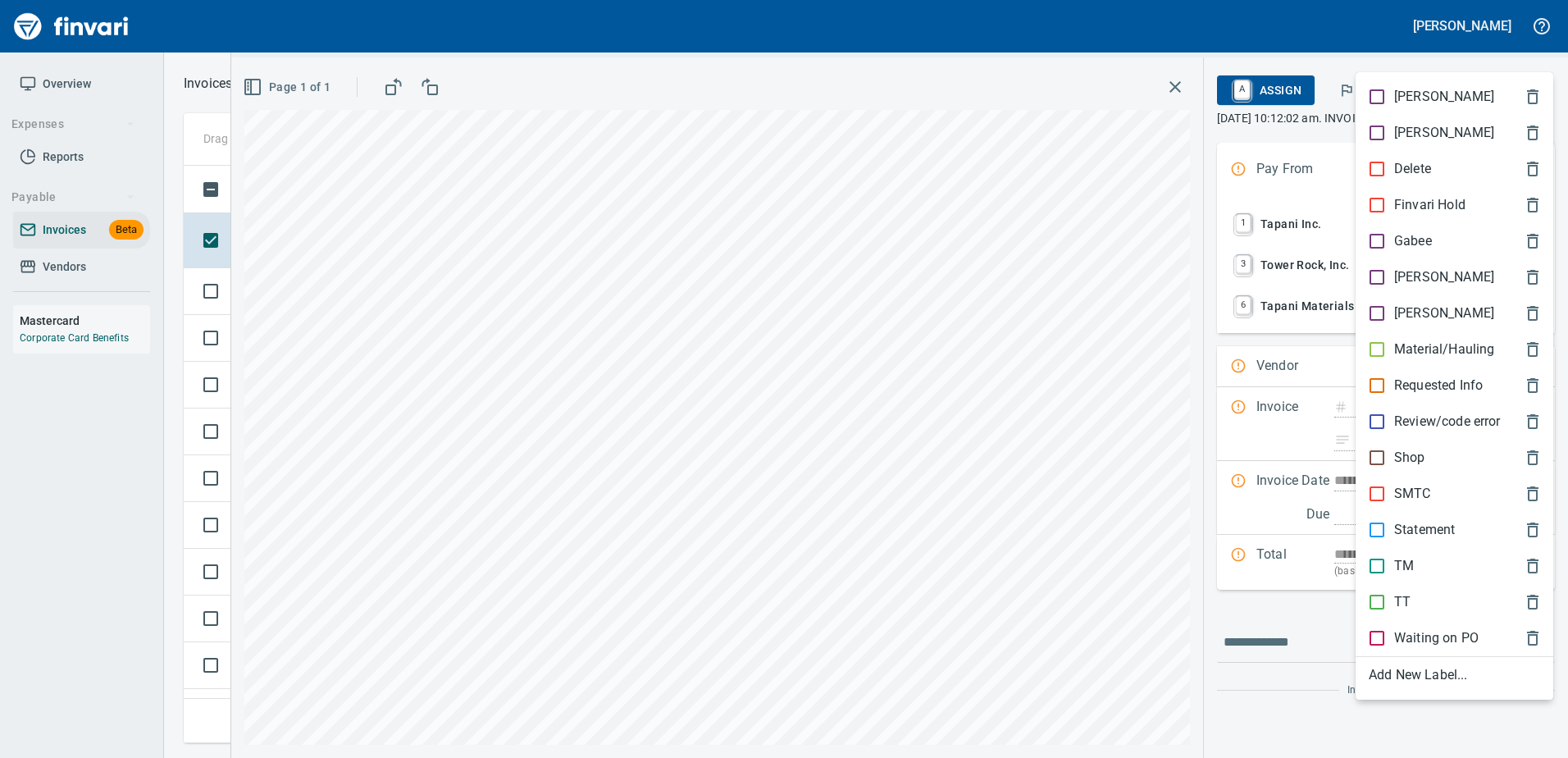
click at [1412, 490] on p "SMTC" at bounding box center [1412, 494] width 37 height 19
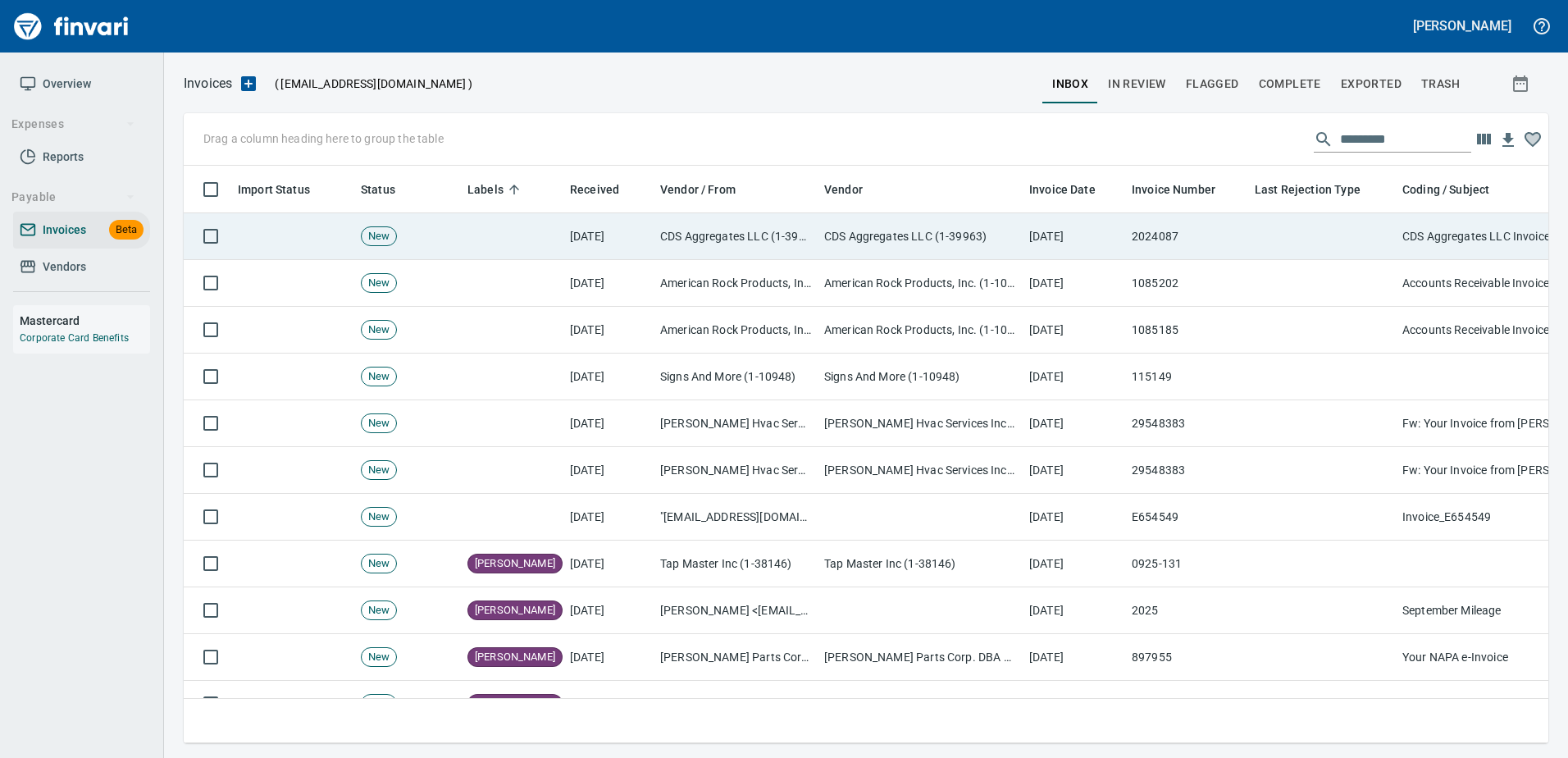
click at [1224, 236] on td "2024087" at bounding box center [1186, 236] width 123 height 46
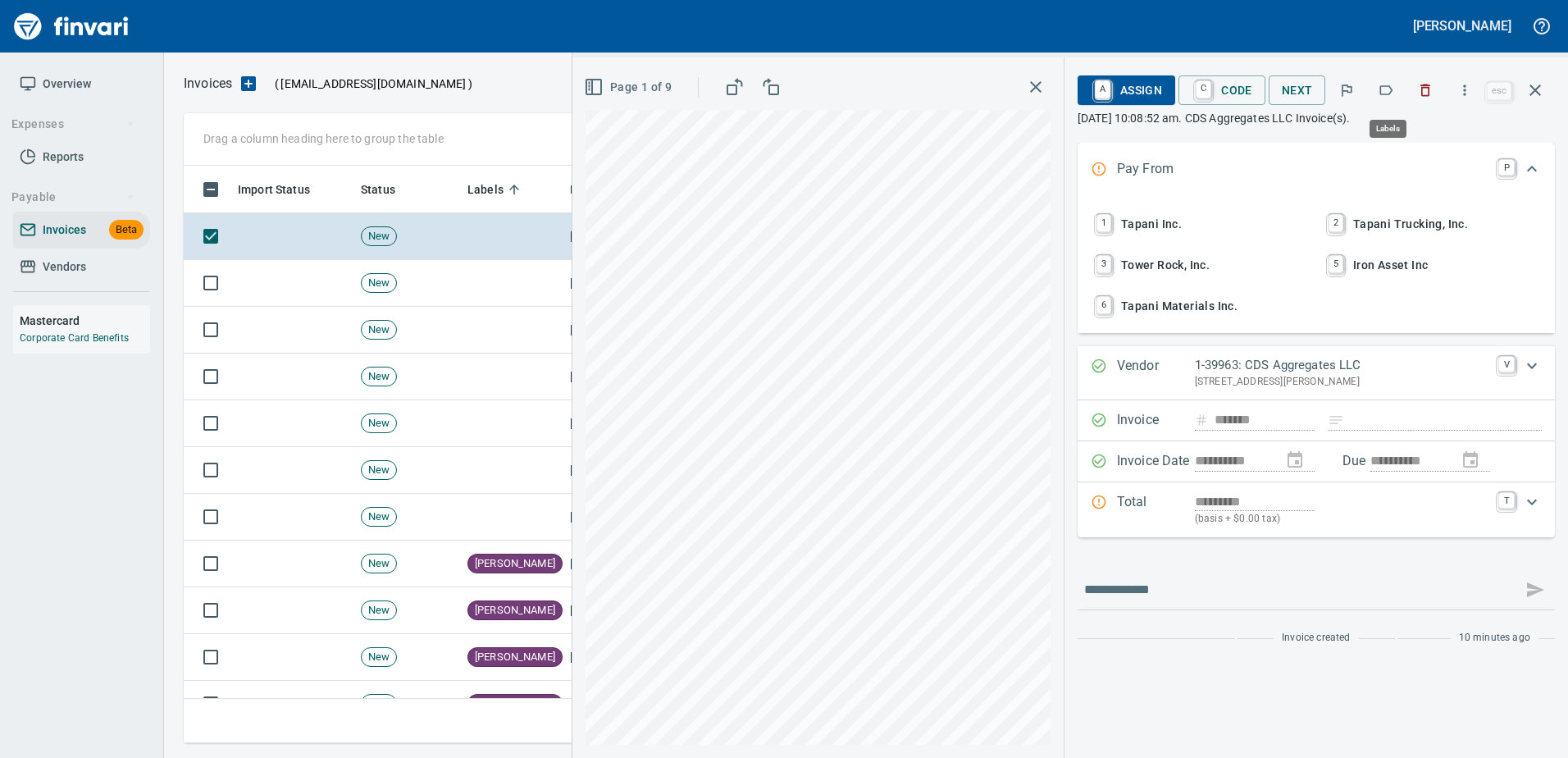
click at [1381, 85] on icon "button" at bounding box center [1385, 90] width 16 height 16
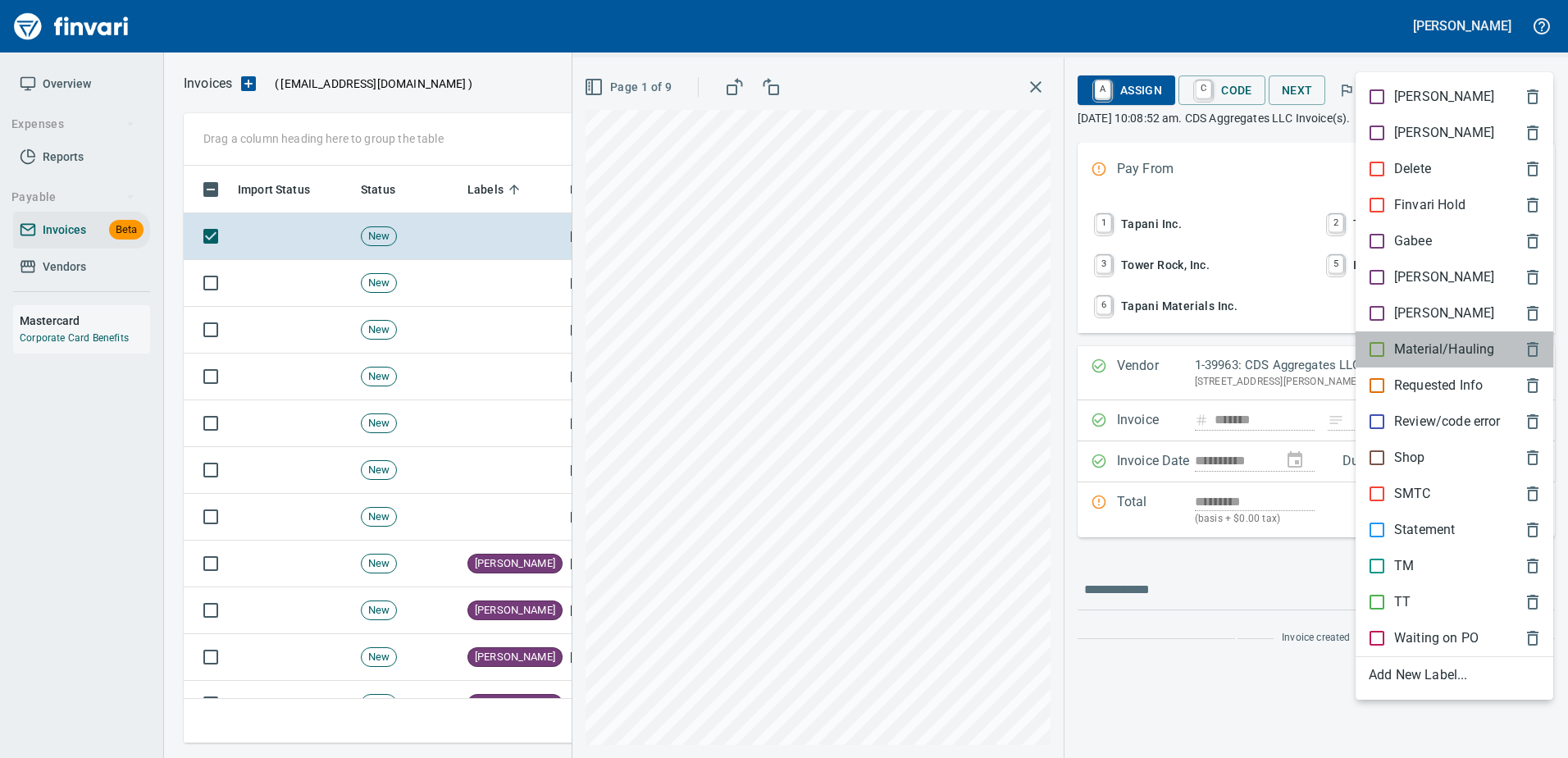
click at [1441, 356] on p "Material/Hauling" at bounding box center [1443, 349] width 100 height 19
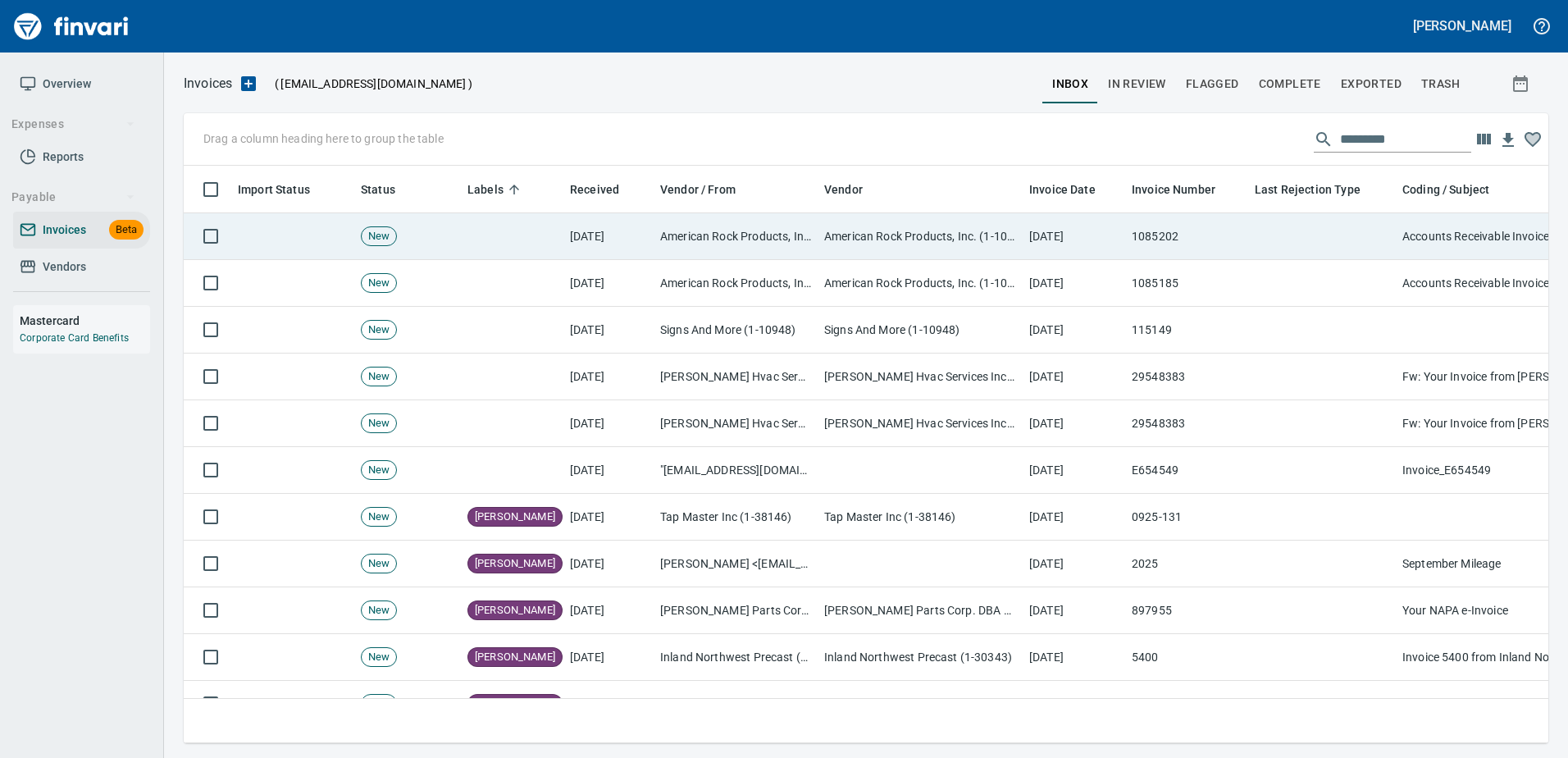
click at [1386, 233] on td at bounding box center [1321, 236] width 147 height 46
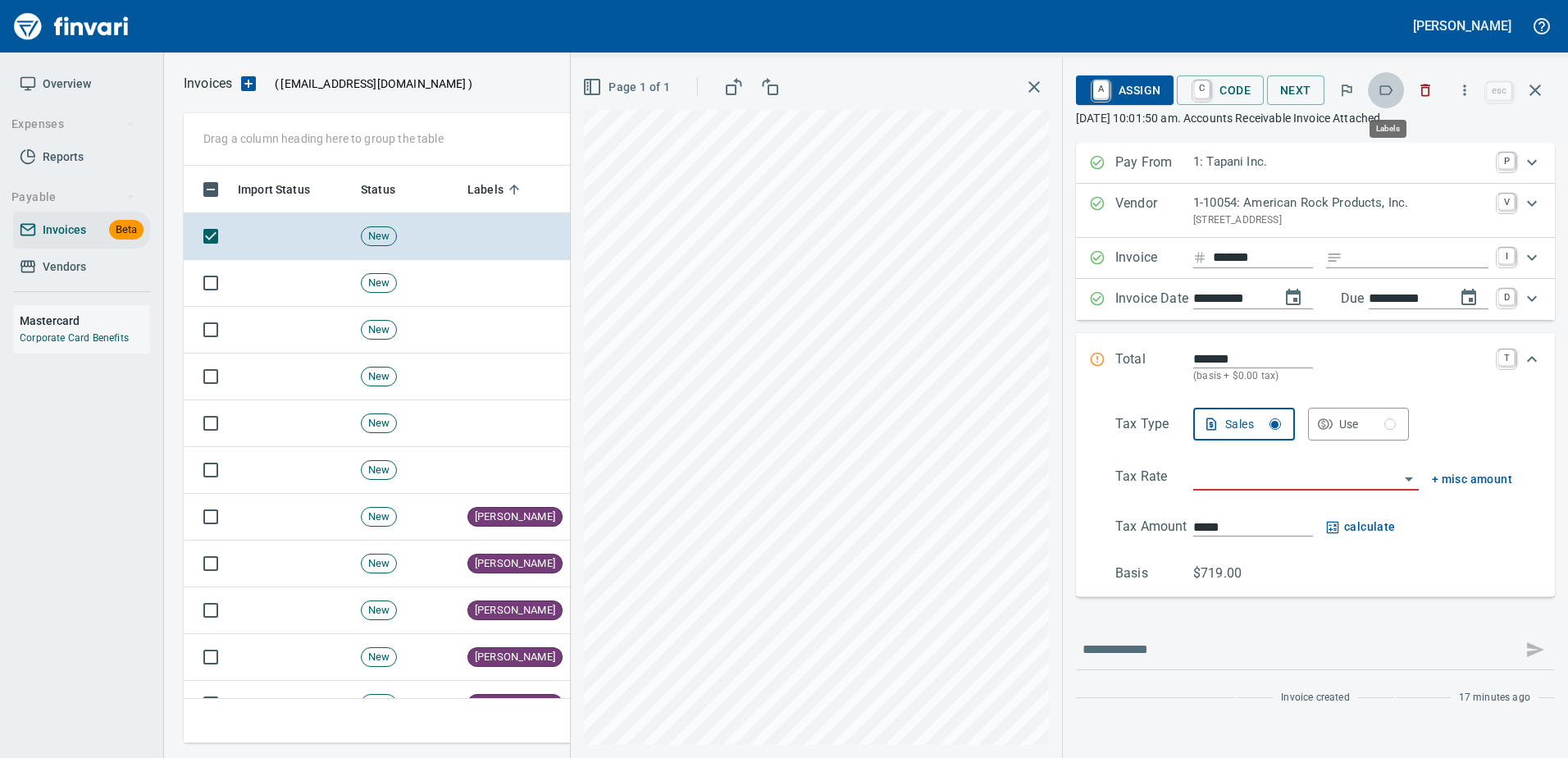
click at [1380, 85] on icon "button" at bounding box center [1385, 90] width 16 height 16
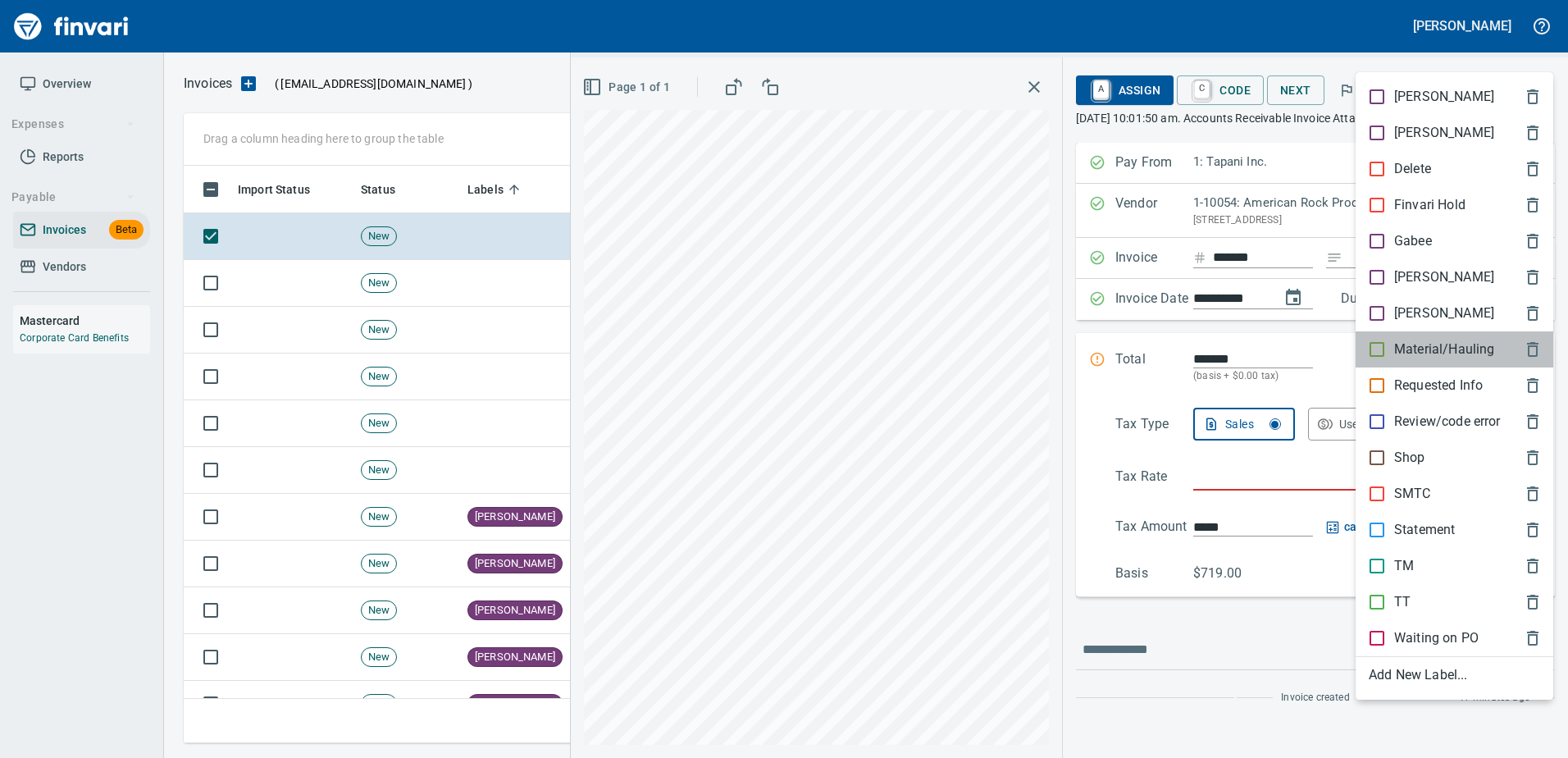
click at [1413, 344] on p "Material/Hauling" at bounding box center [1443, 349] width 100 height 19
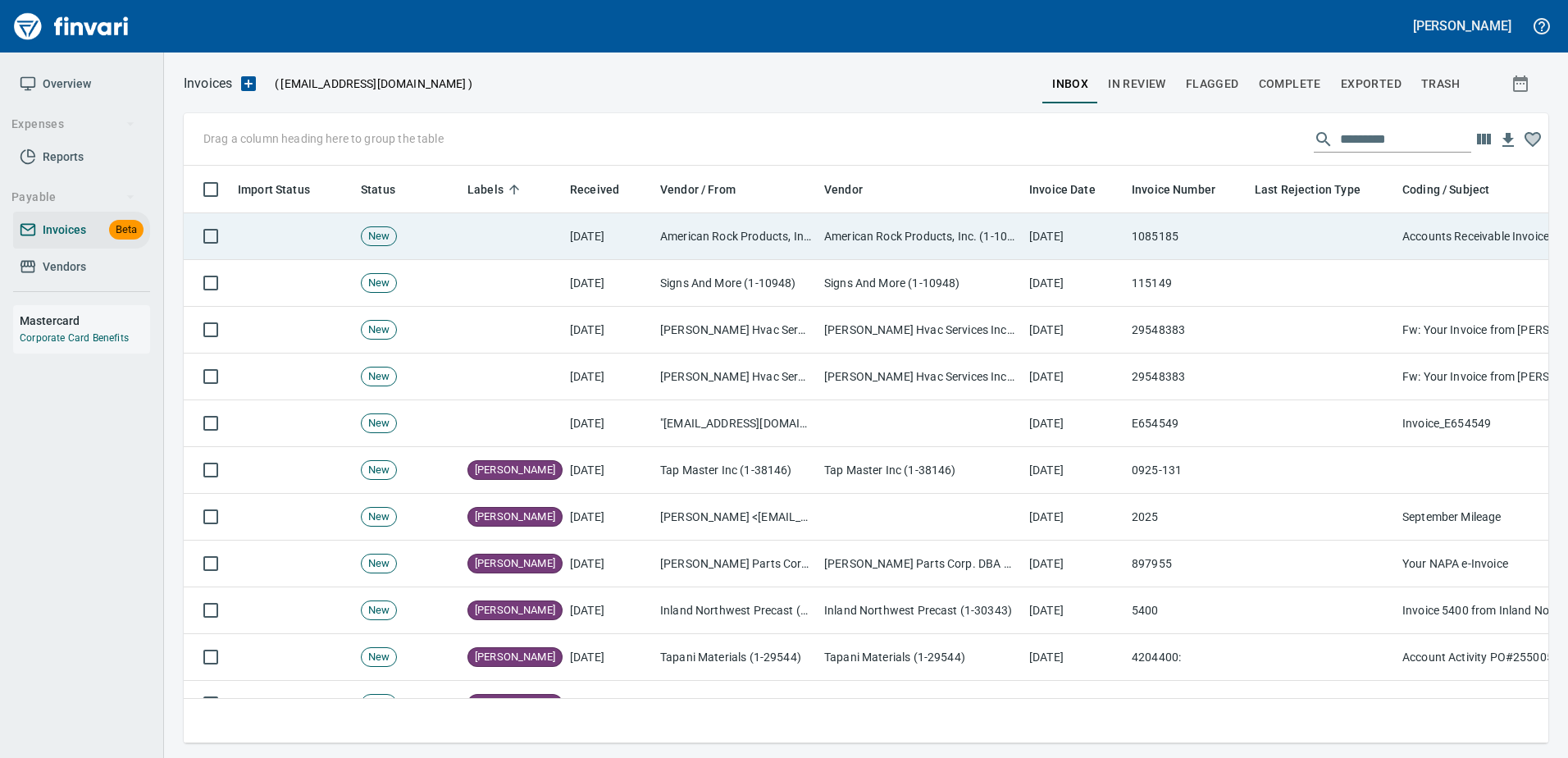
click at [1305, 236] on td at bounding box center [1321, 236] width 147 height 46
